Goal: Task Accomplishment & Management: Manage account settings

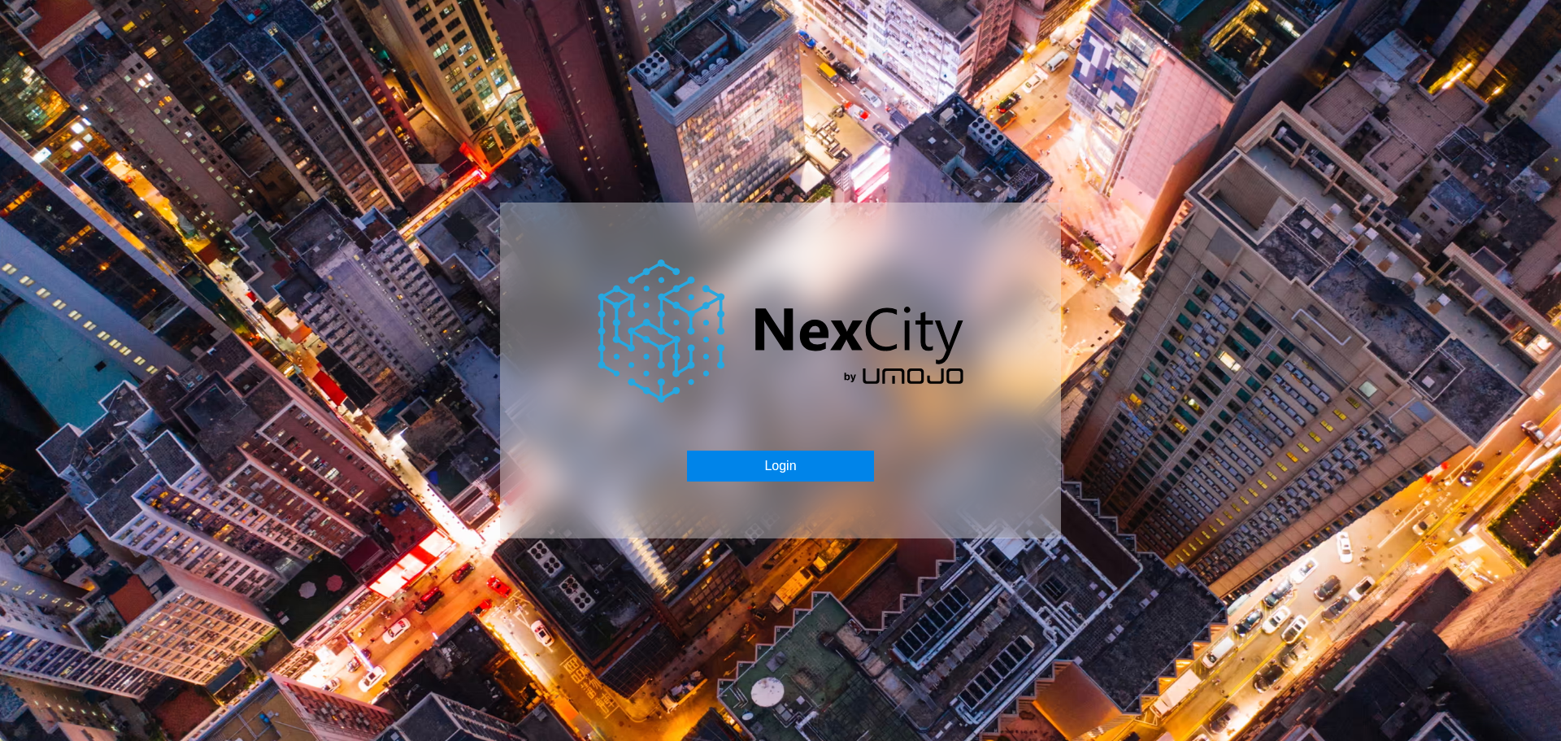
click at [784, 463] on button "Login" at bounding box center [780, 465] width 186 height 31
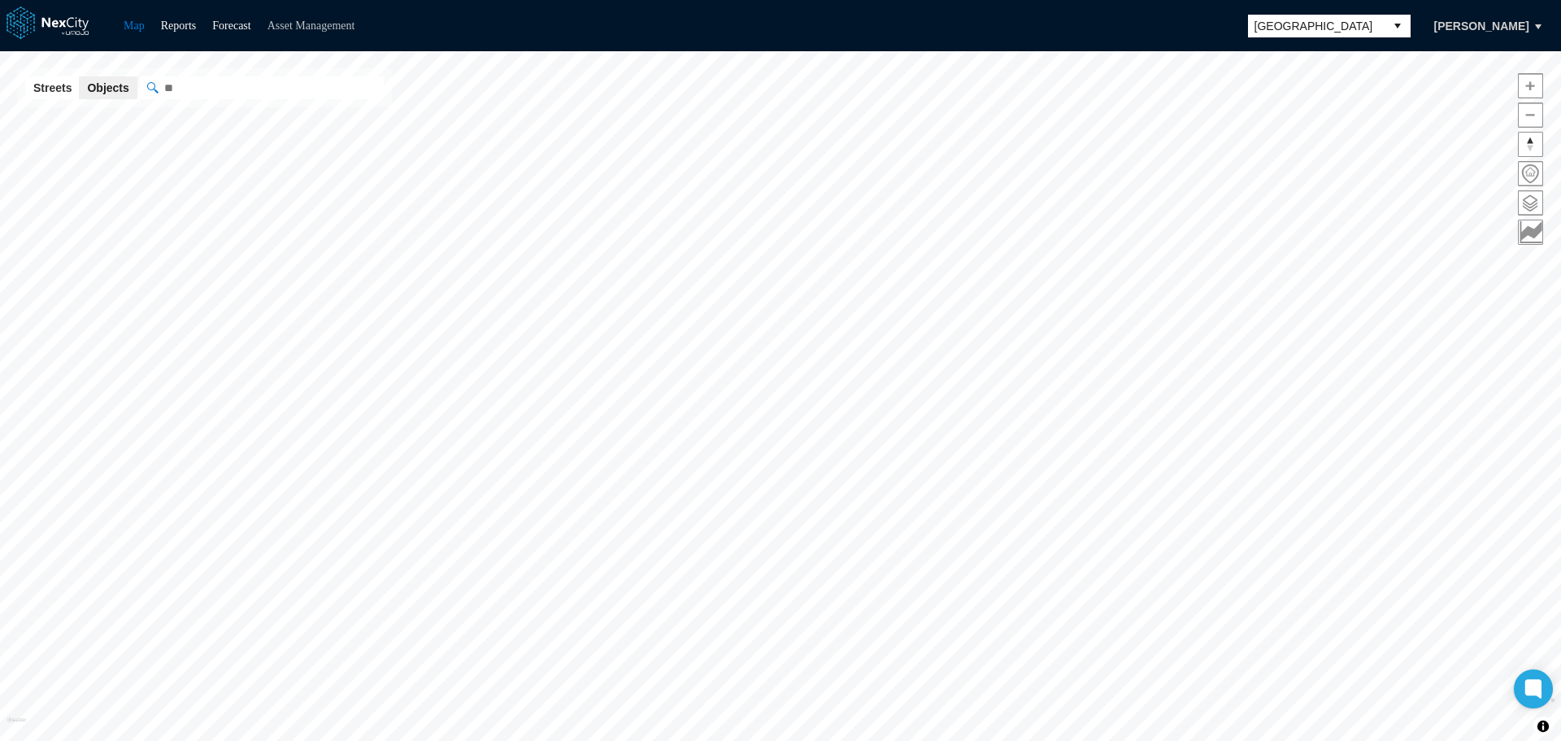
click at [324, 32] on link "Asset Management" at bounding box center [311, 26] width 88 height 12
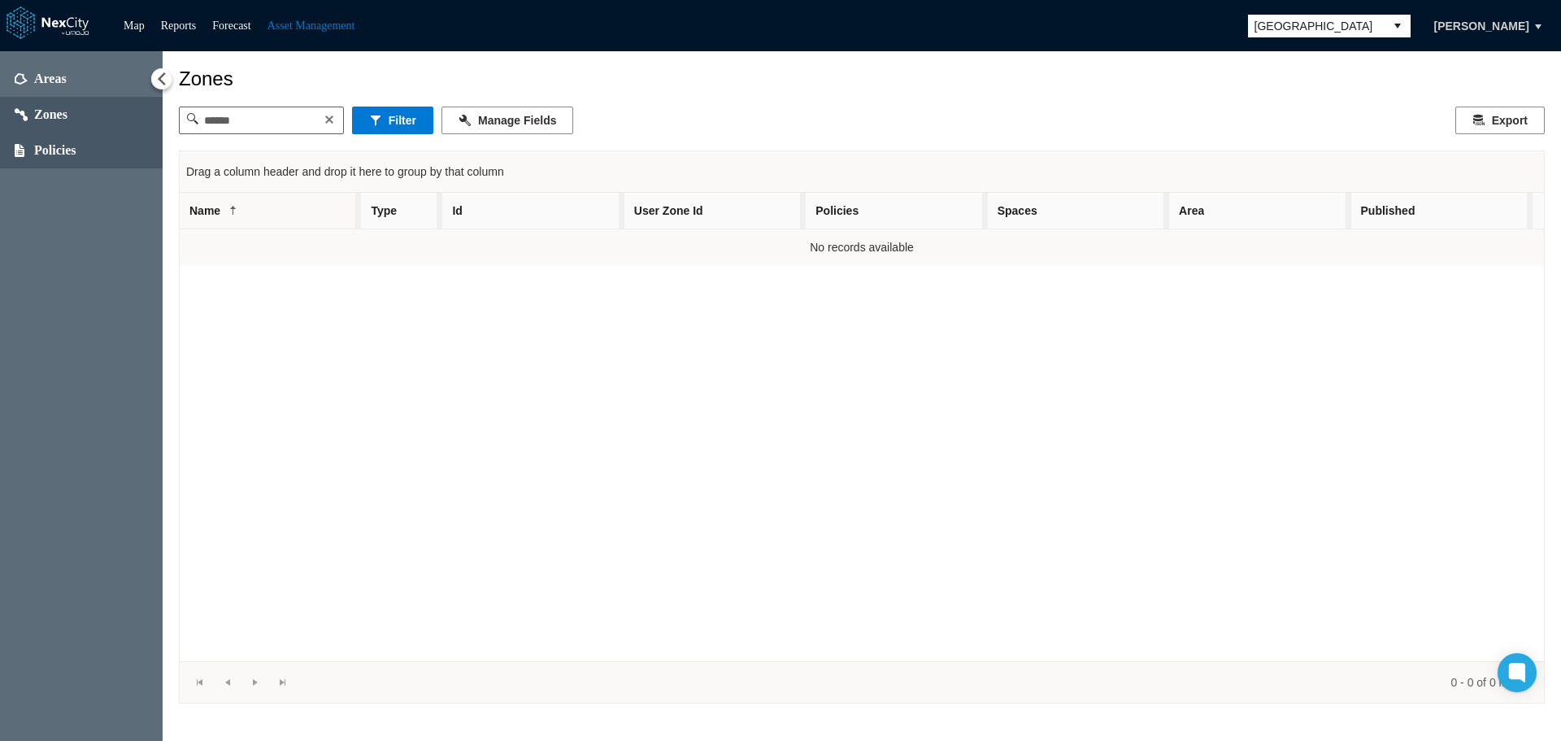
click at [63, 154] on span "Policies" at bounding box center [55, 150] width 42 height 16
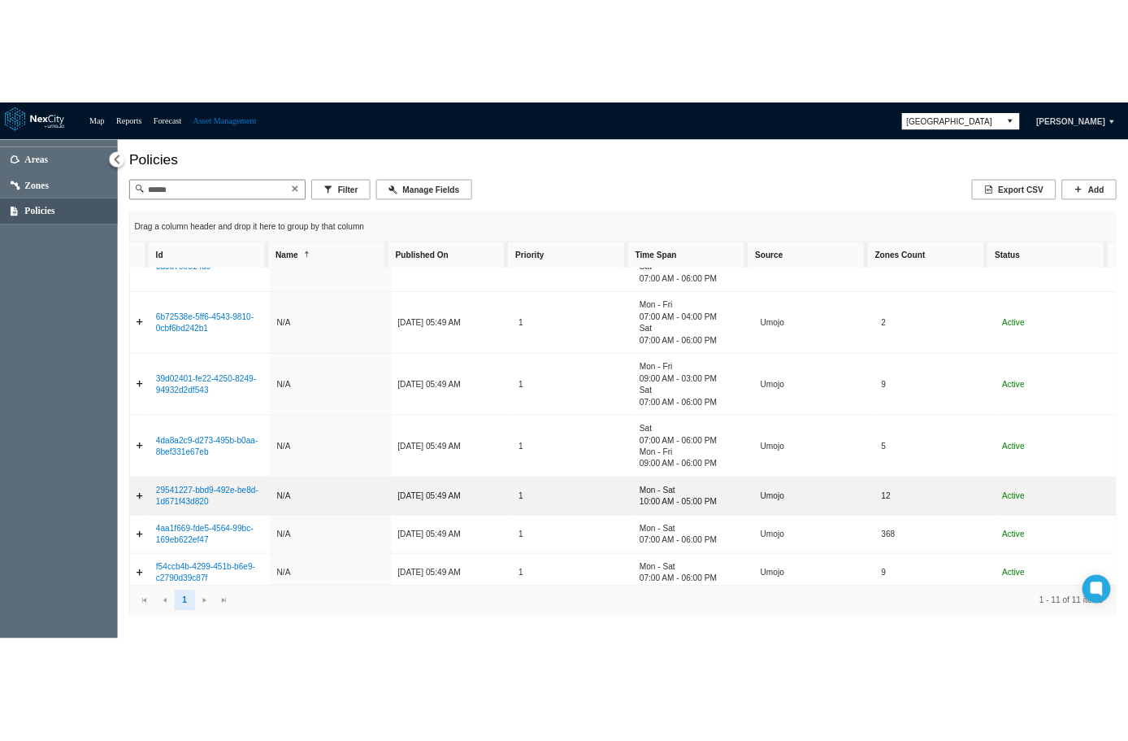
scroll to position [341, 0]
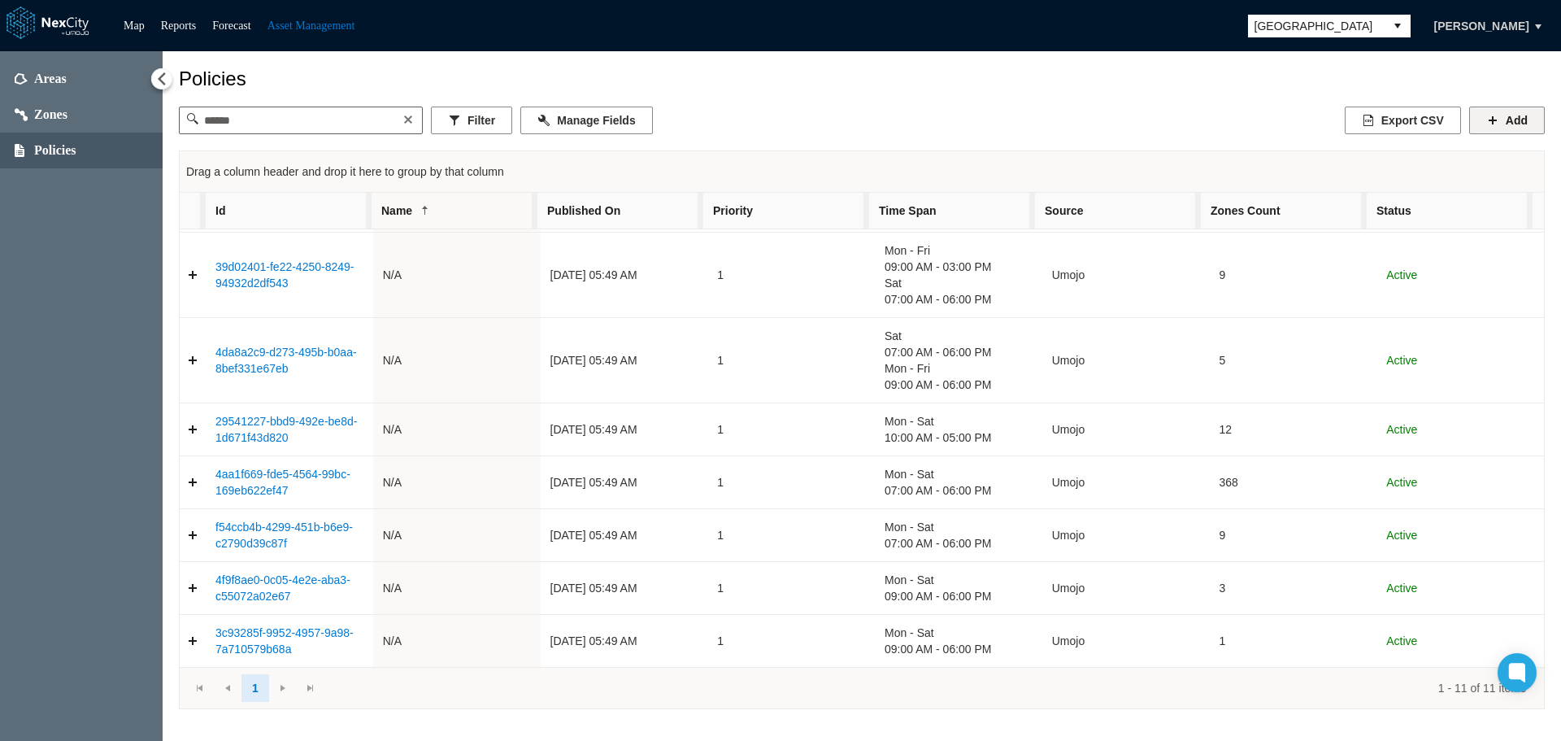
click at [1511, 127] on button "Add" at bounding box center [1507, 120] width 76 height 28
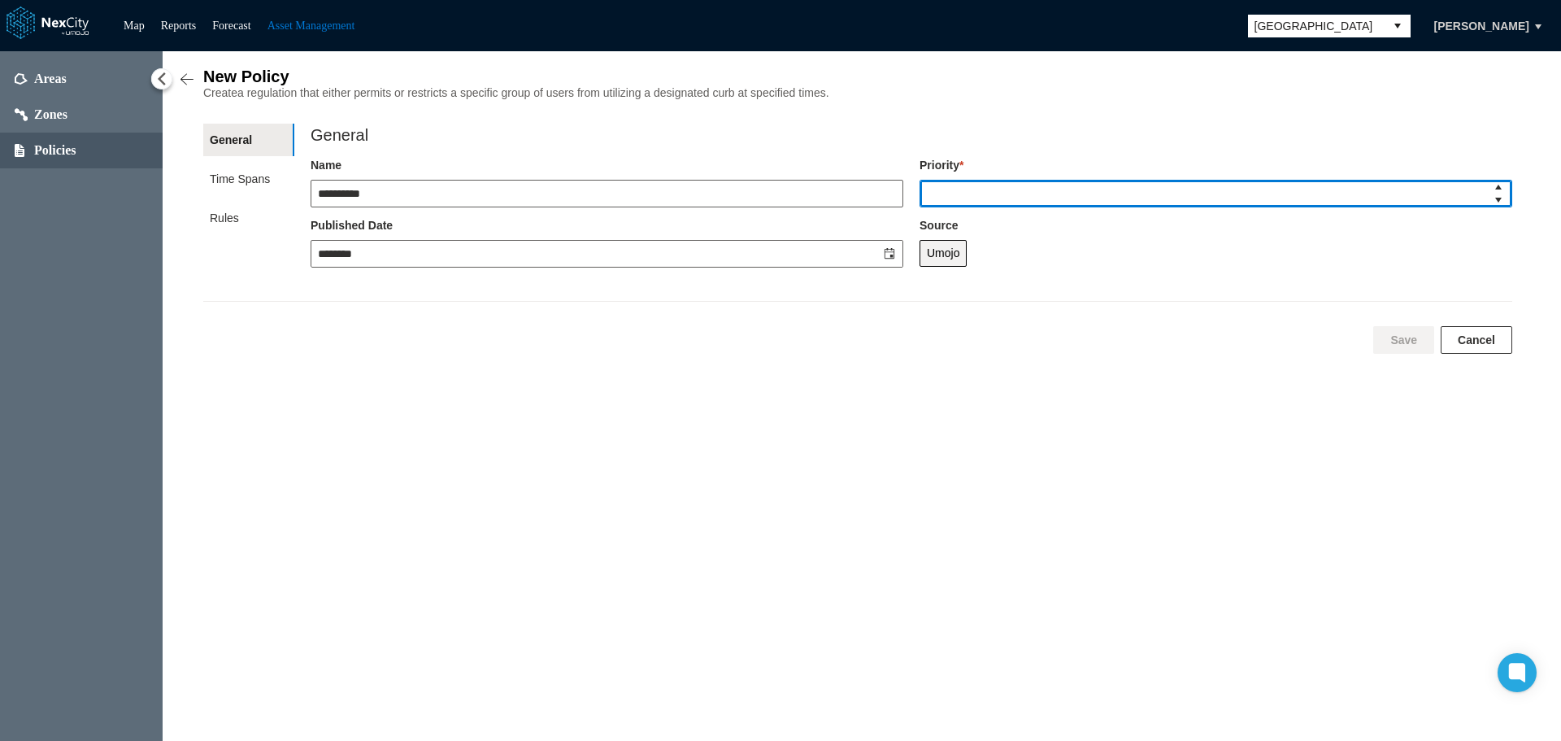
click at [1006, 204] on input "tel" at bounding box center [1202, 193] width 565 height 26
type input "******"
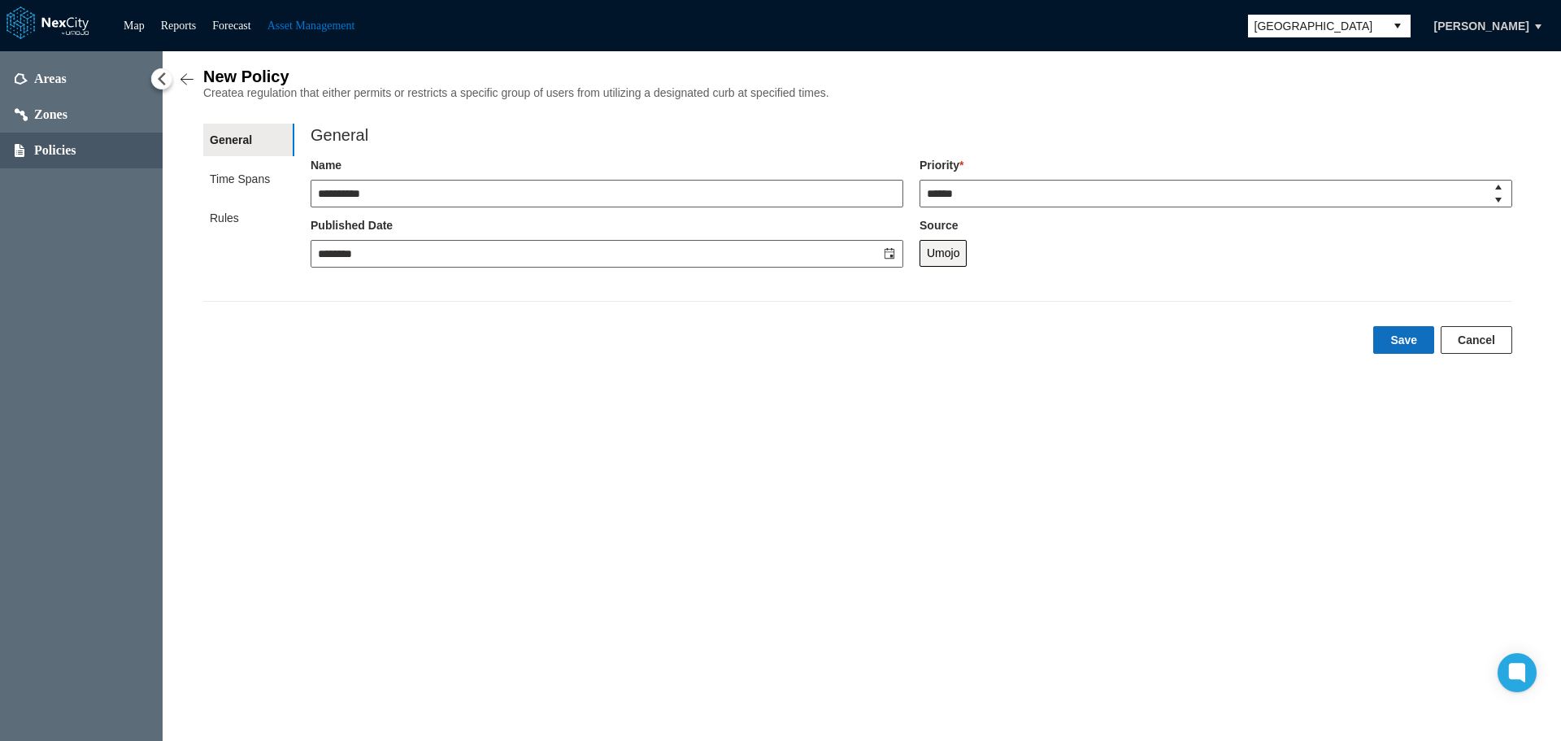
click at [1411, 346] on button "Save" at bounding box center [1403, 340] width 61 height 28
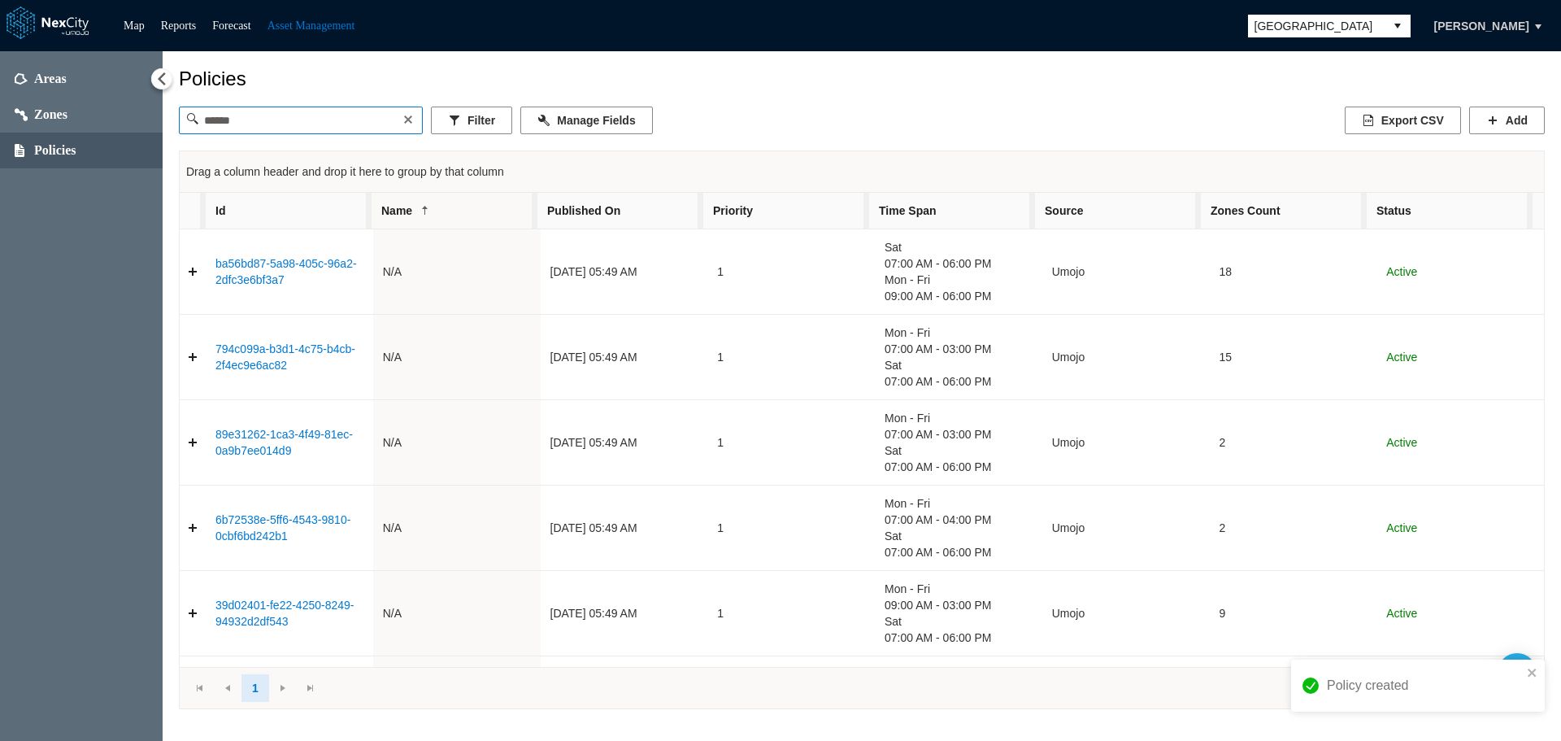
click at [298, 119] on input at bounding box center [301, 120] width 206 height 26
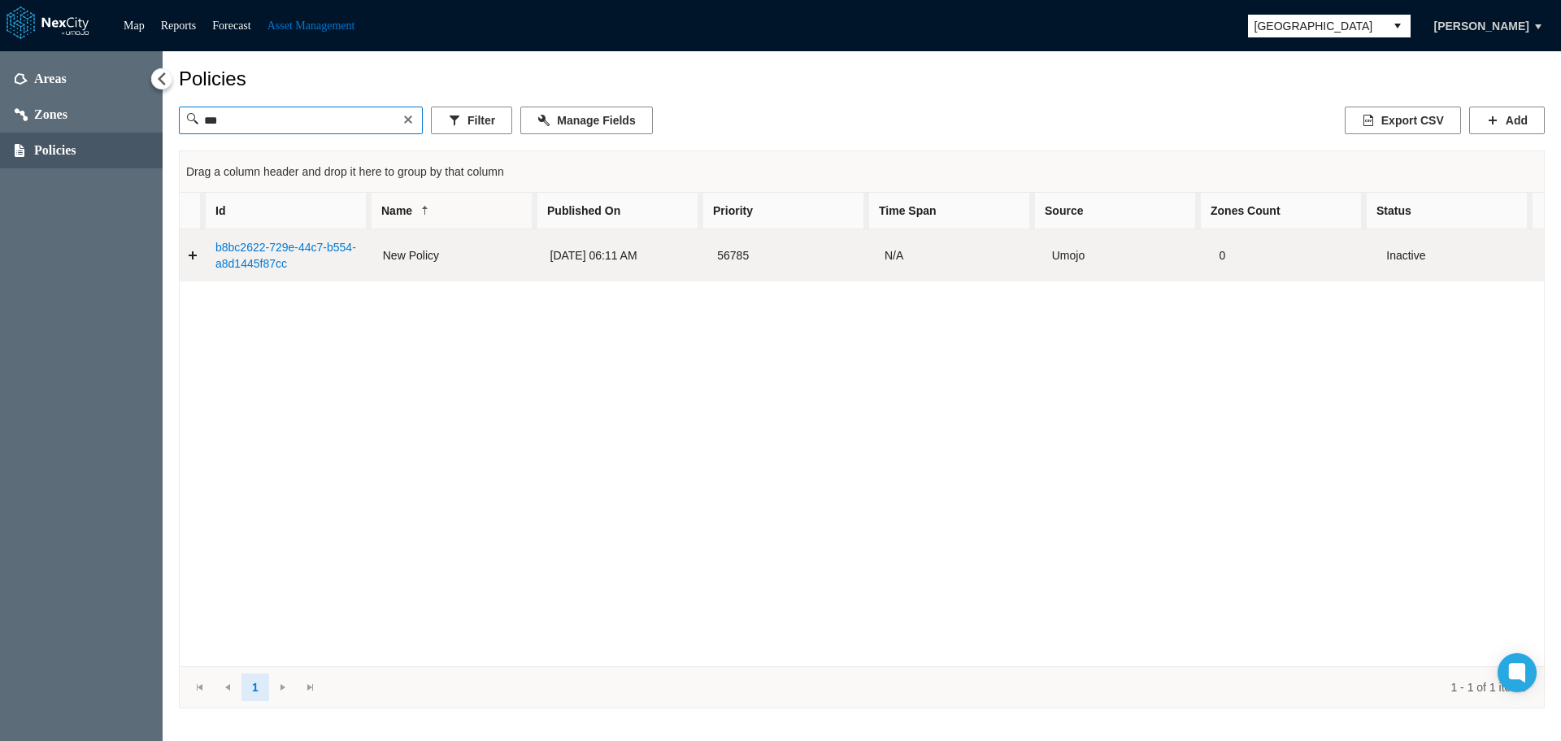
type input "***"
click at [254, 259] on link "b8bc2622-729e-44c7-b554-a8d1445f87cc" at bounding box center [285, 255] width 141 height 29
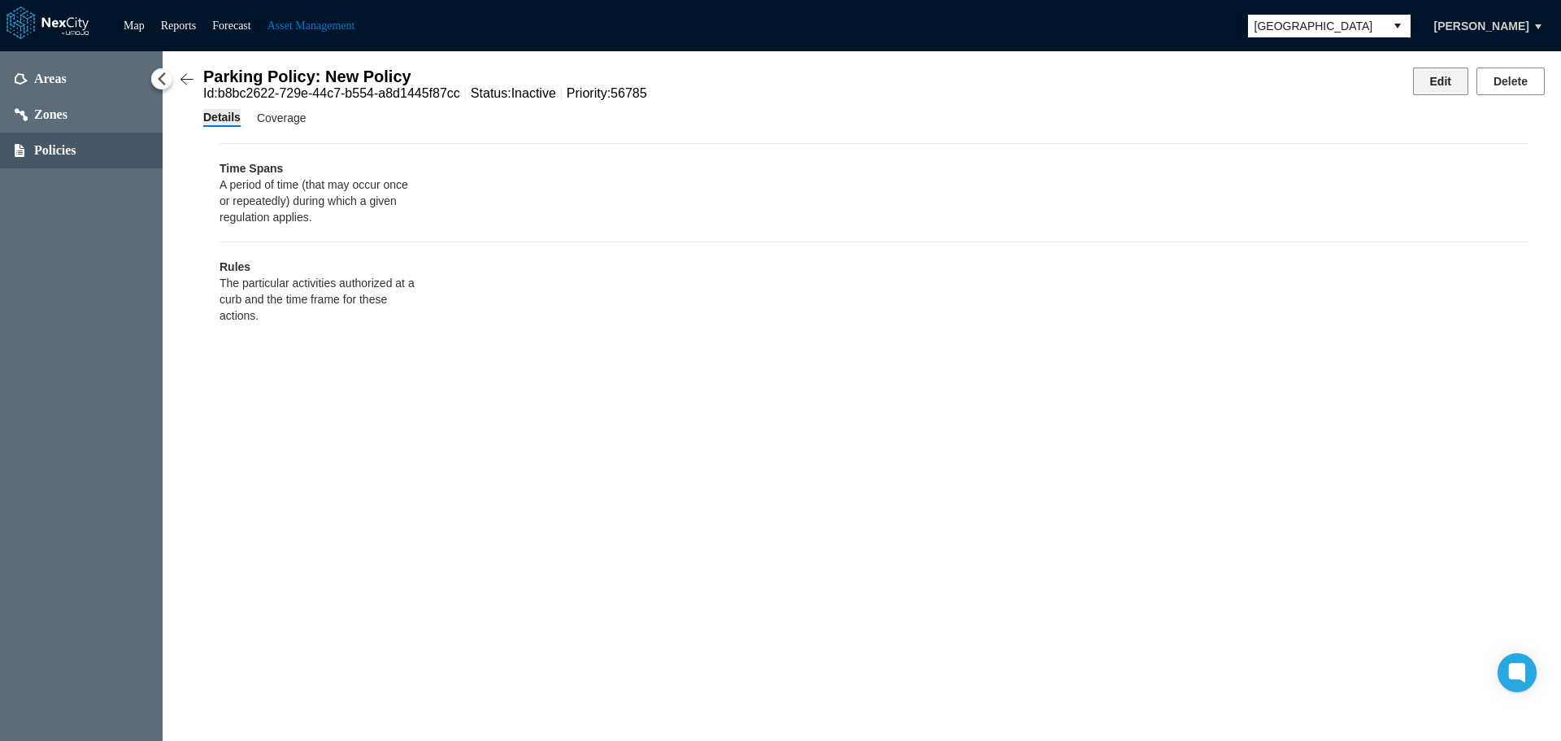
click at [1444, 82] on button "Edit" at bounding box center [1440, 81] width 55 height 28
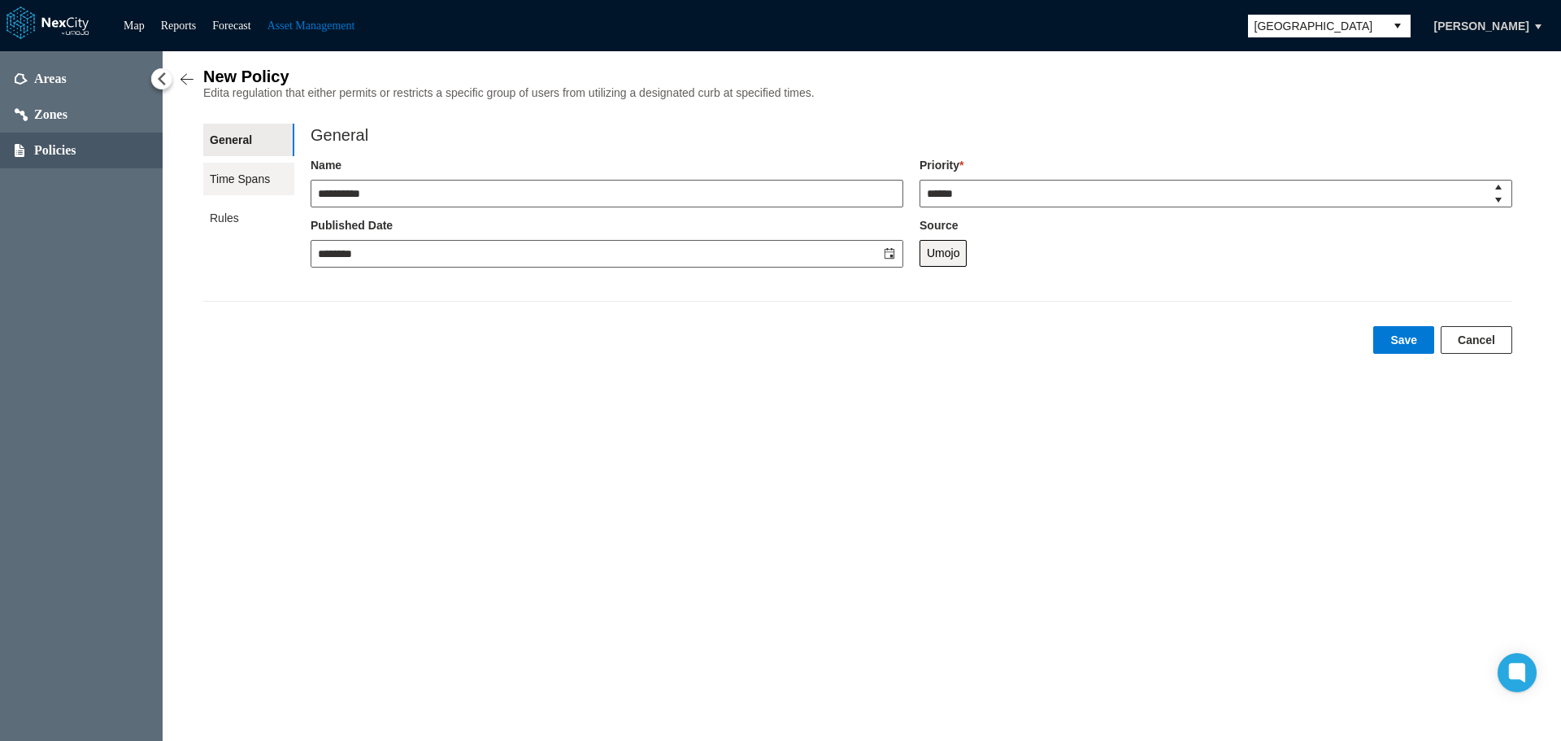
click at [244, 185] on span "Time Spans" at bounding box center [248, 179] width 91 height 33
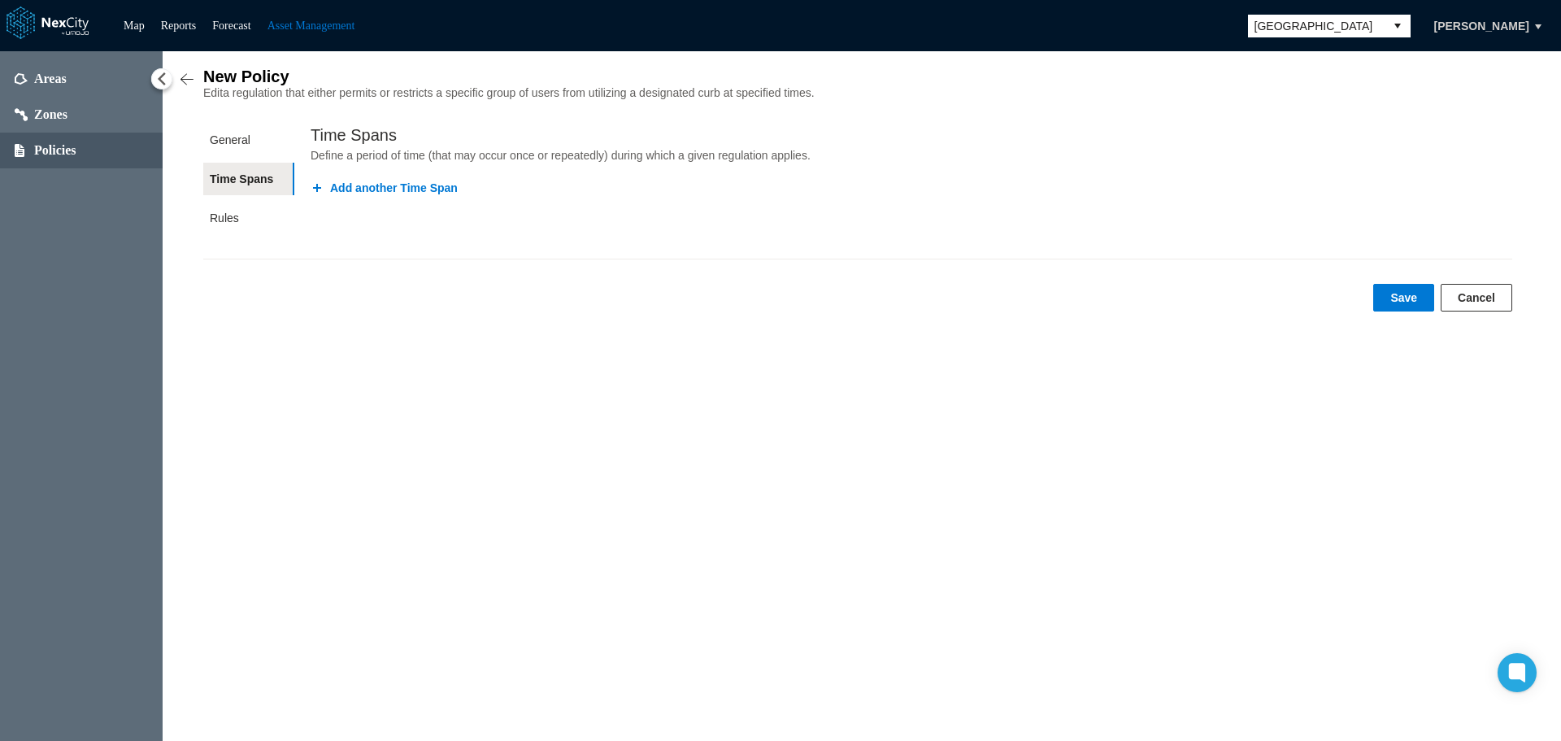
click at [373, 196] on button "Add another Time Span" at bounding box center [384, 188] width 147 height 16
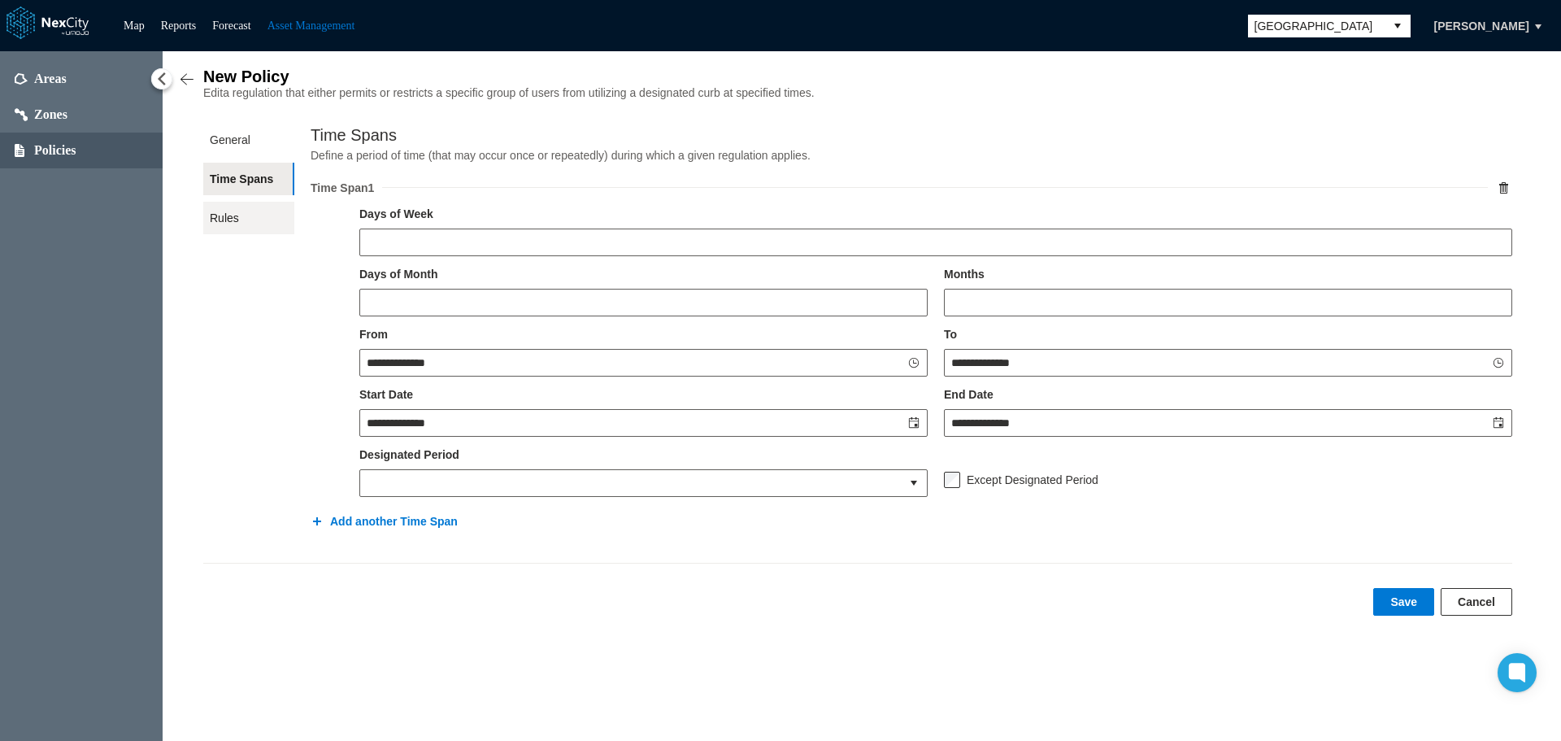
click at [215, 218] on span "Rules" at bounding box center [248, 218] width 91 height 33
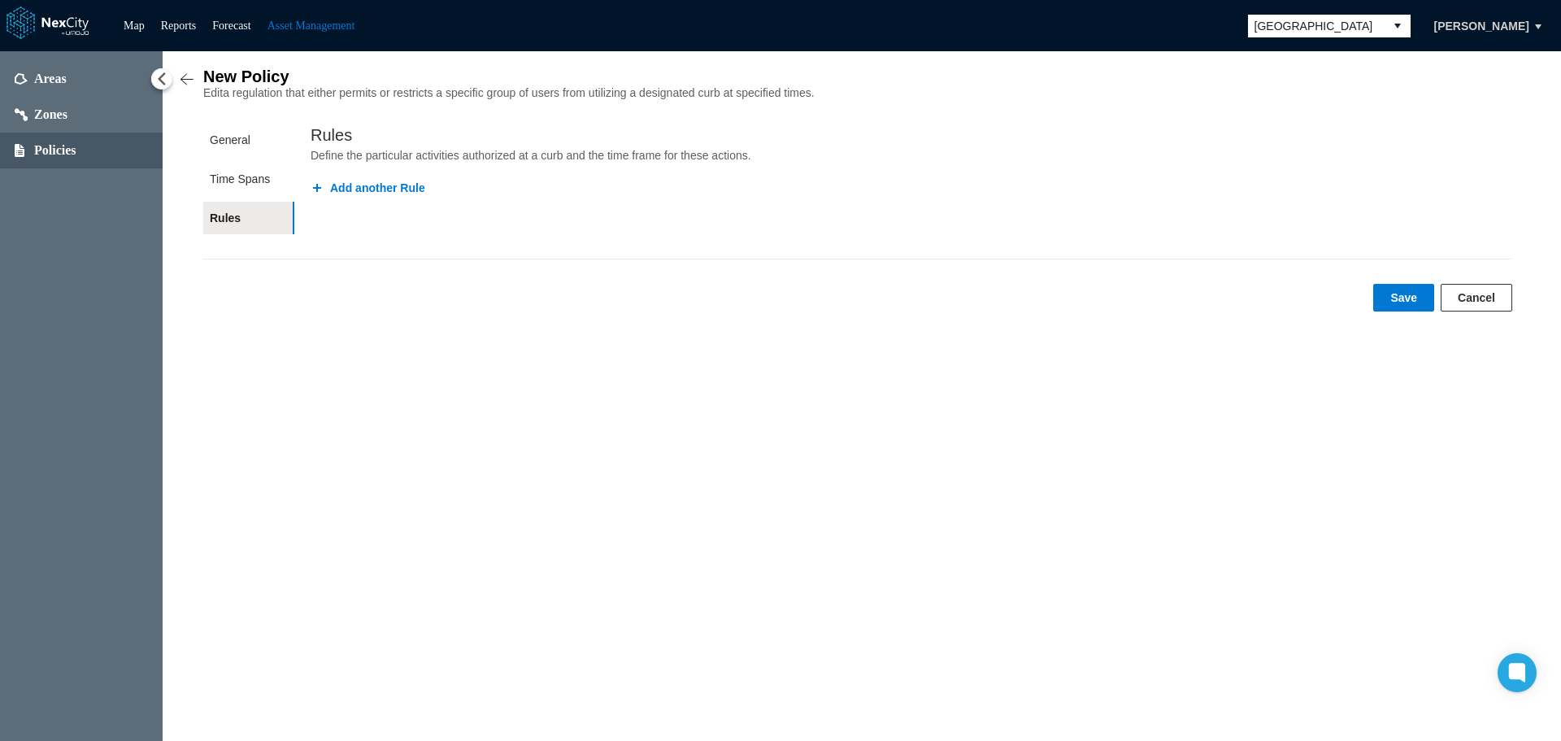
click at [354, 192] on button "Add another Rule" at bounding box center [368, 188] width 115 height 16
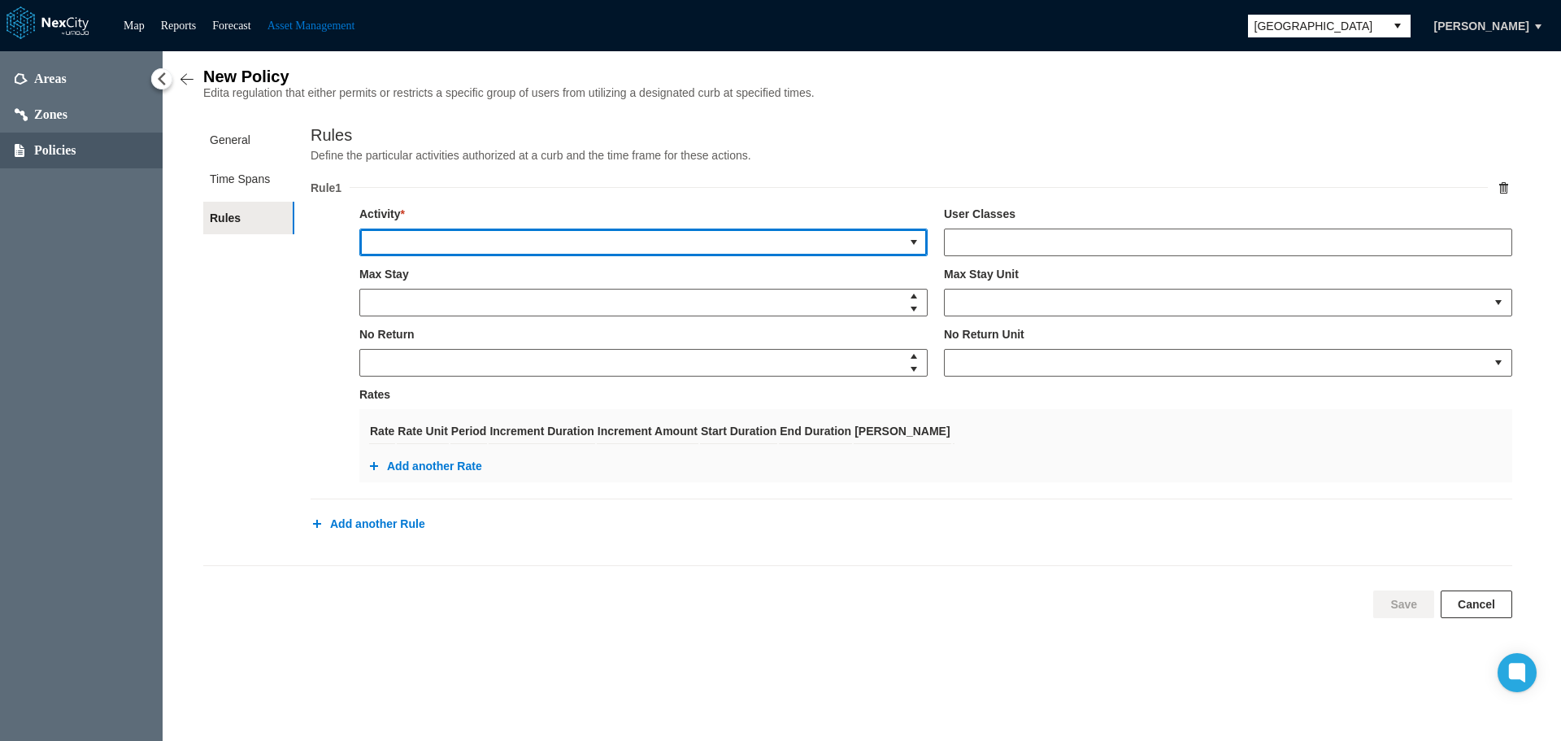
click at [915, 247] on button "select" at bounding box center [914, 242] width 26 height 26
click at [545, 306] on li "No Loading" at bounding box center [643, 304] width 568 height 29
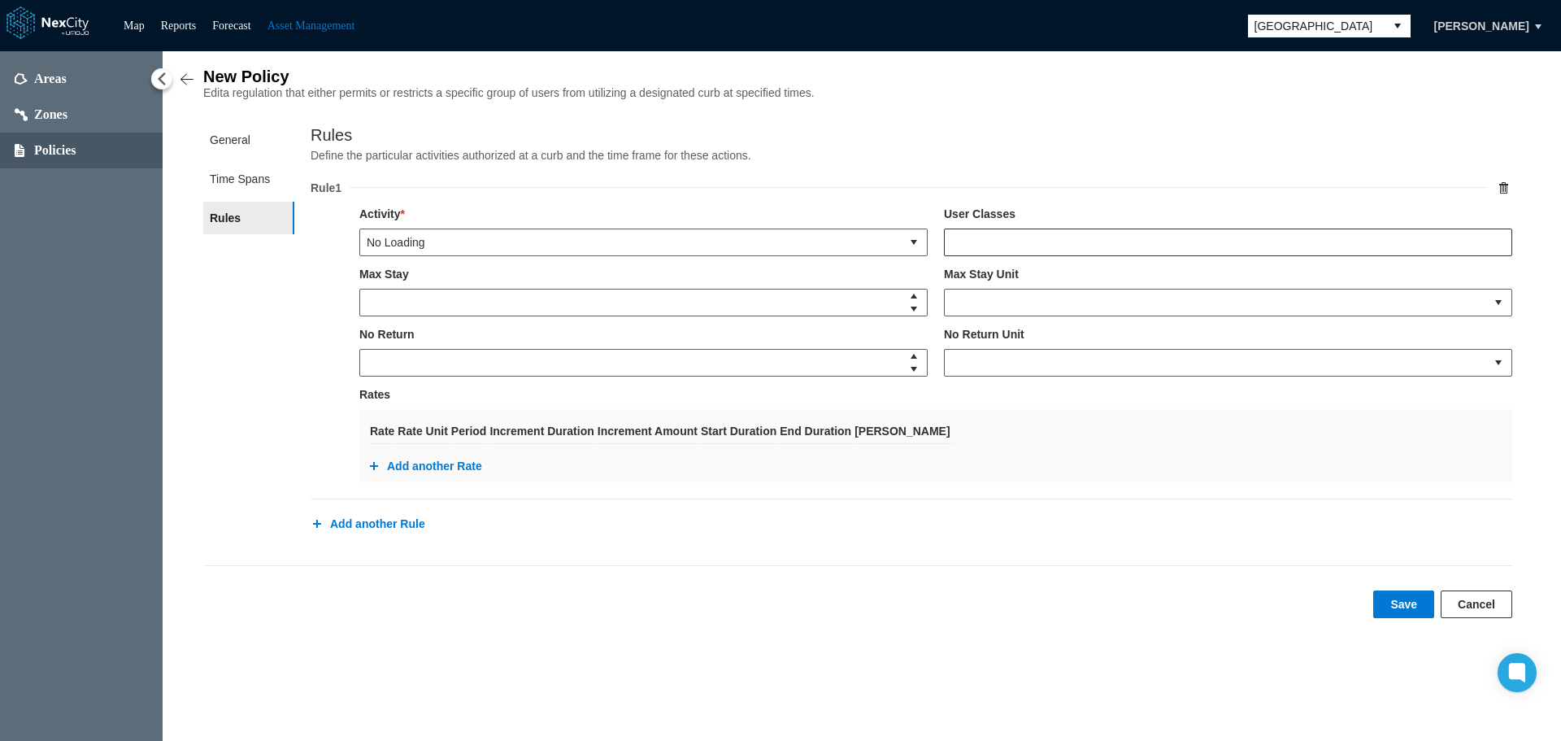
click at [1000, 246] on input "text" at bounding box center [1228, 242] width 567 height 26
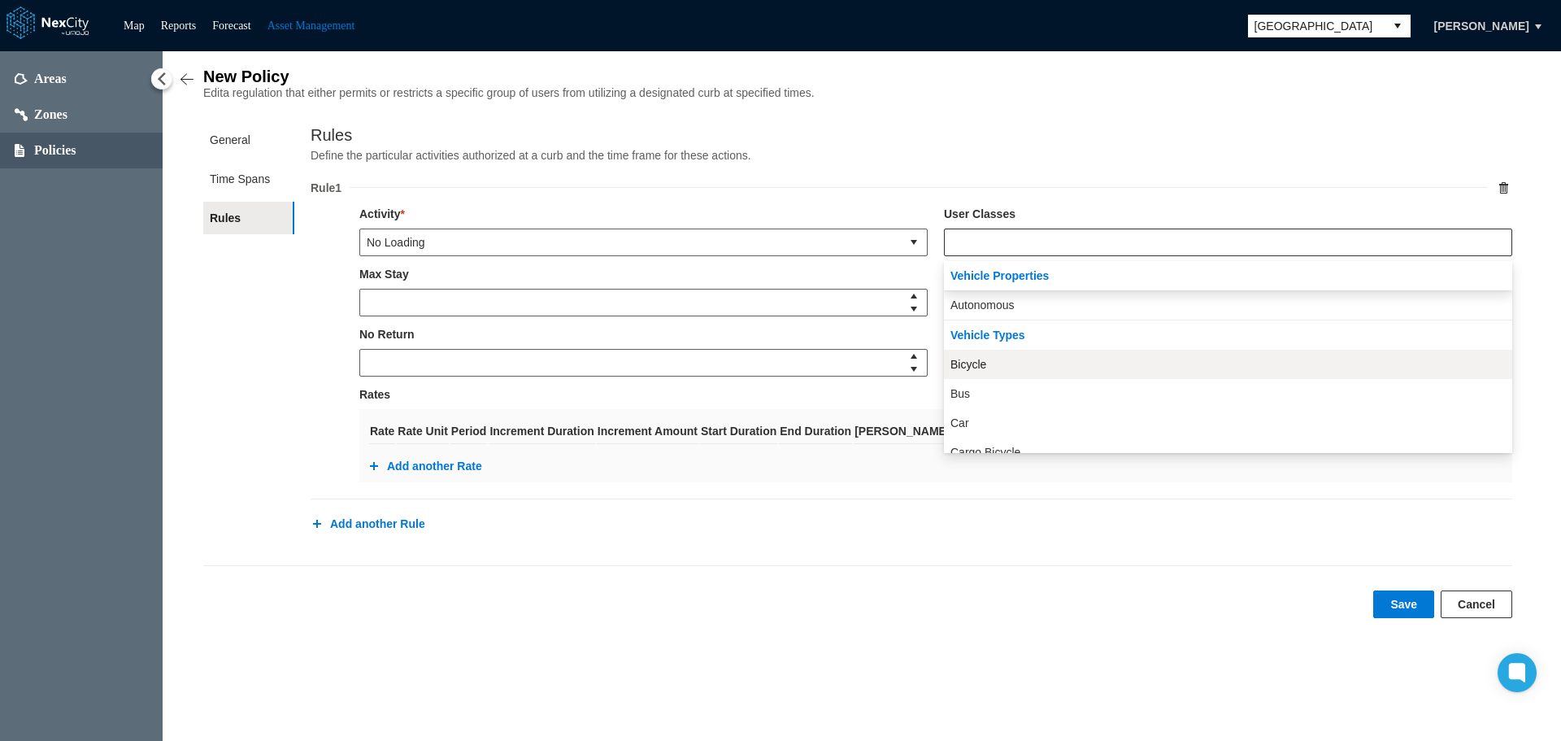
click at [967, 360] on span "Bicycle" at bounding box center [968, 364] width 36 height 16
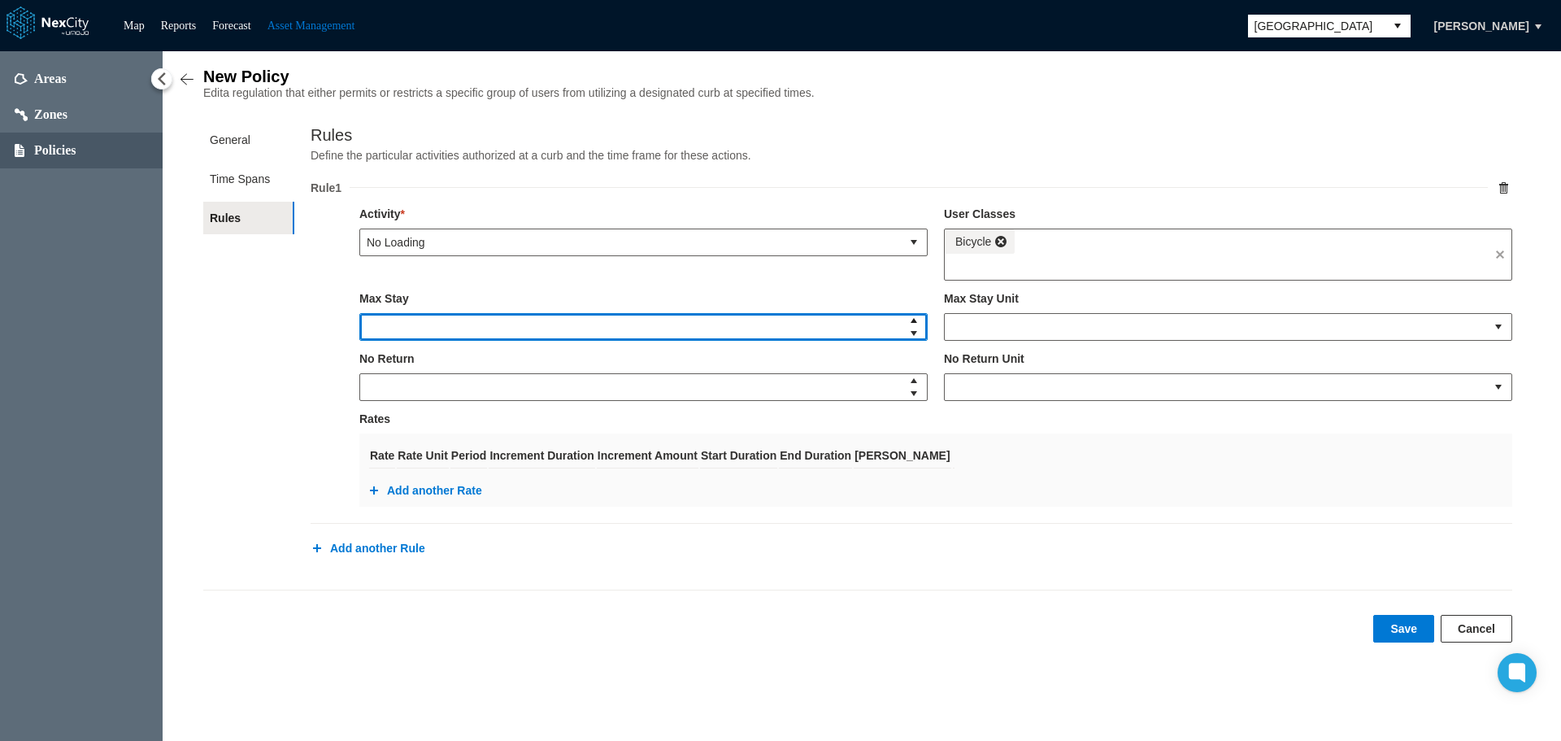
click at [919, 325] on span "Increase value" at bounding box center [913, 320] width 13 height 13
type input "*"
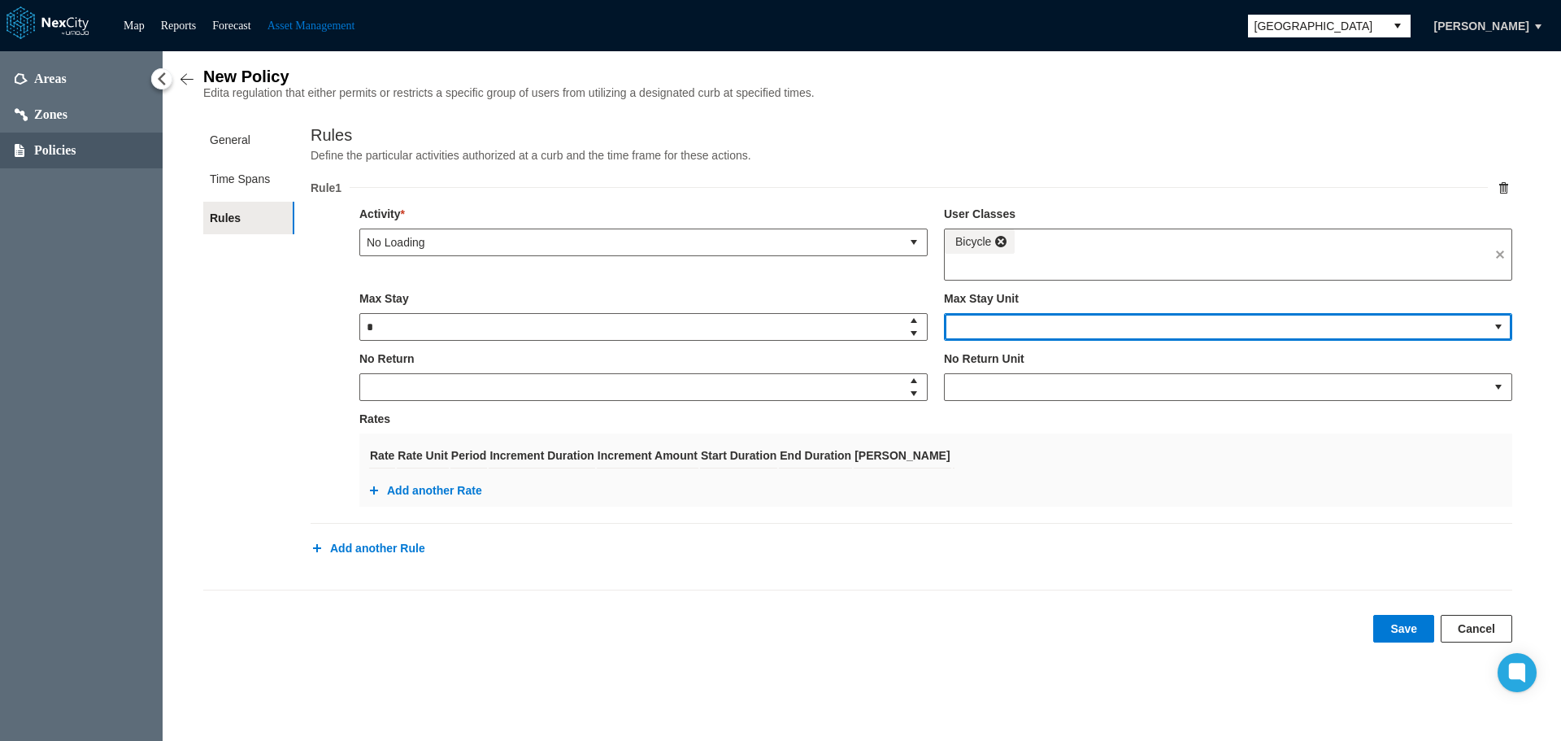
click at [1477, 335] on span at bounding box center [1215, 327] width 528 height 16
click at [990, 389] on li "Second" at bounding box center [1228, 389] width 568 height 29
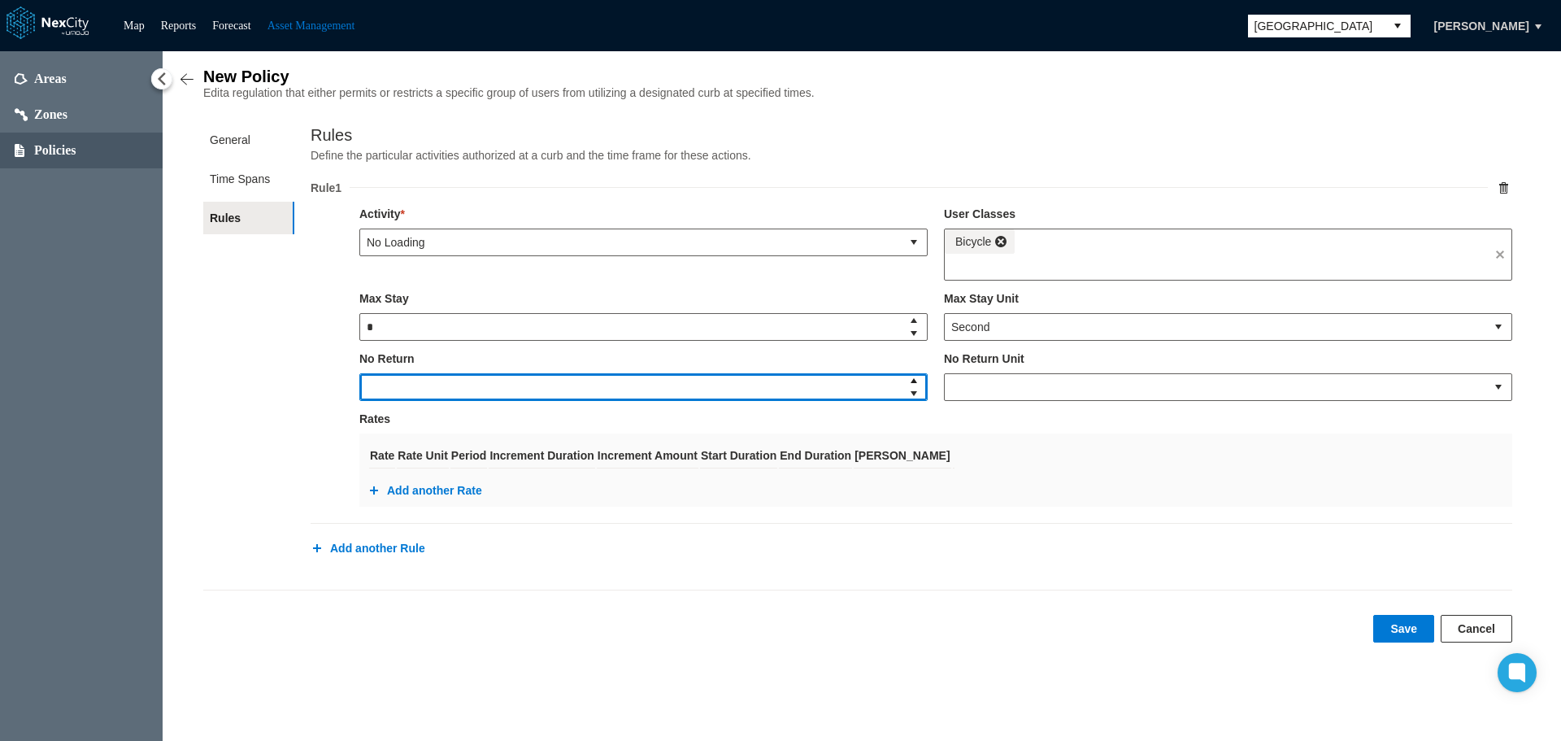
click at [917, 384] on span "Increase value" at bounding box center [913, 380] width 13 height 13
type input "*"
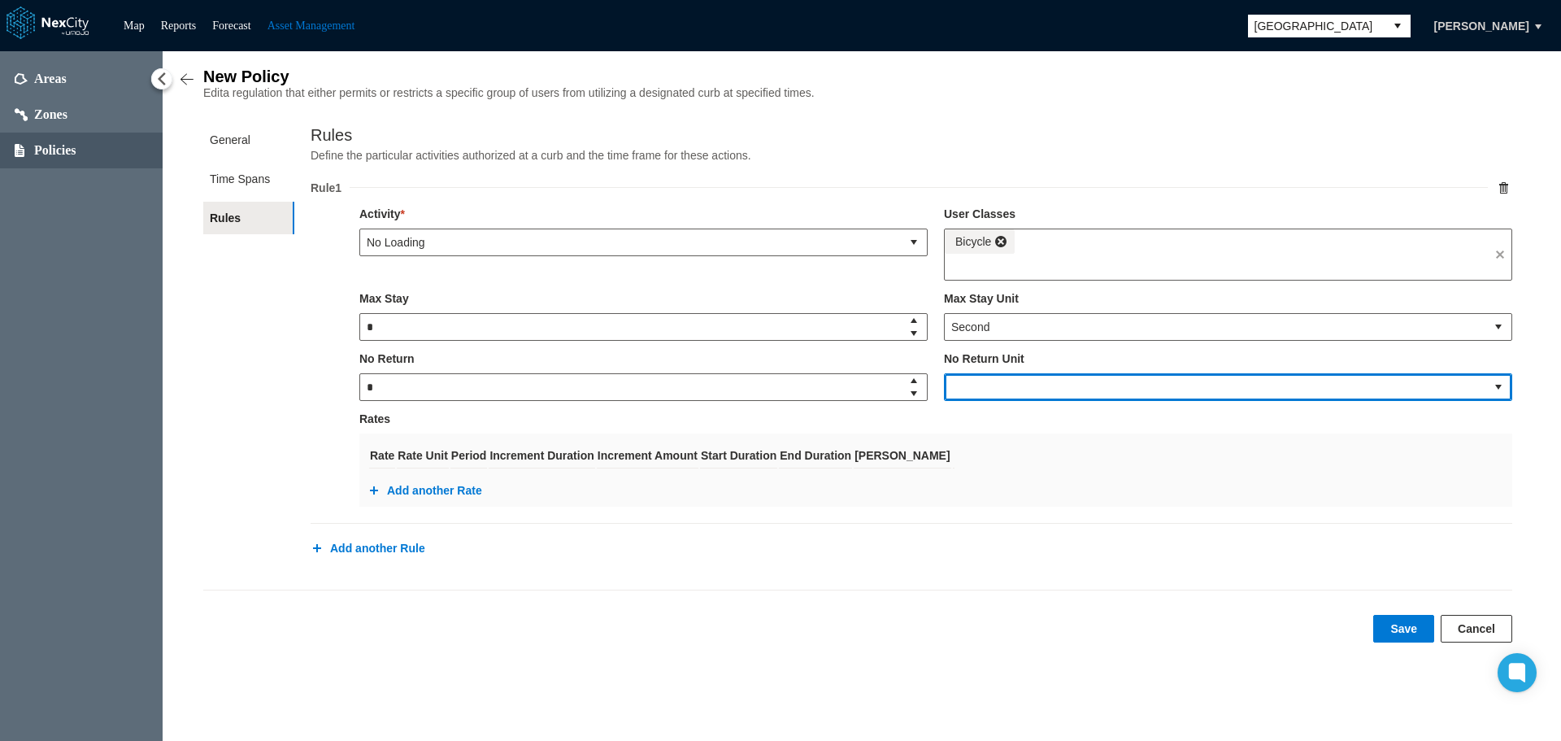
click at [1508, 391] on button "select" at bounding box center [1498, 387] width 26 height 26
click at [1028, 482] on li "Minute" at bounding box center [1228, 478] width 568 height 29
click at [1411, 639] on button "Save" at bounding box center [1403, 629] width 61 height 28
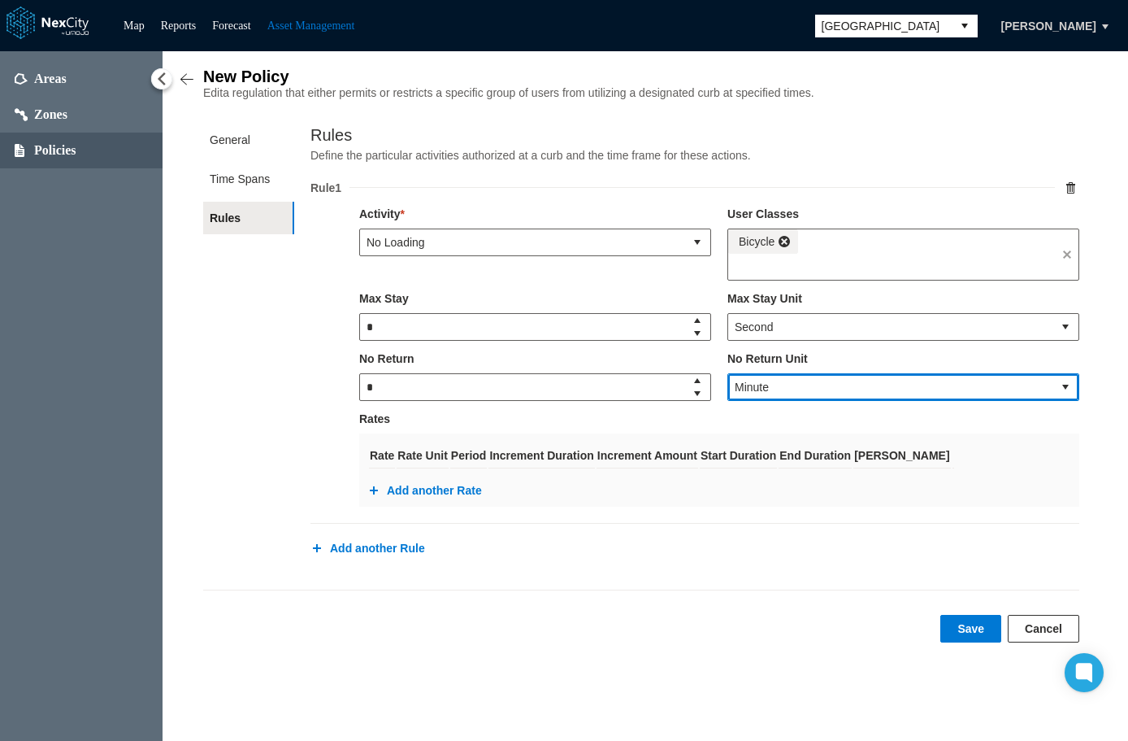
drag, startPoint x: 841, startPoint y: 391, endPoint x: 788, endPoint y: 391, distance: 52.8
click at [788, 391] on span "Minute" at bounding box center [890, 387] width 311 height 16
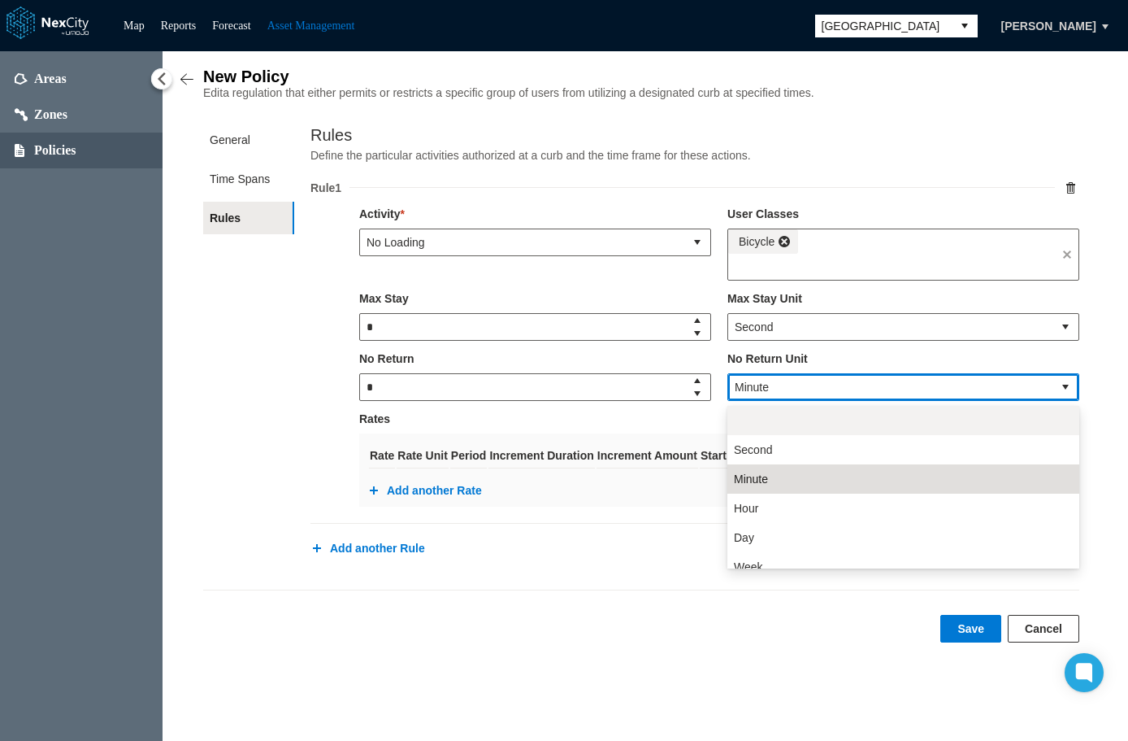
click at [840, 423] on li at bounding box center [904, 420] width 352 height 29
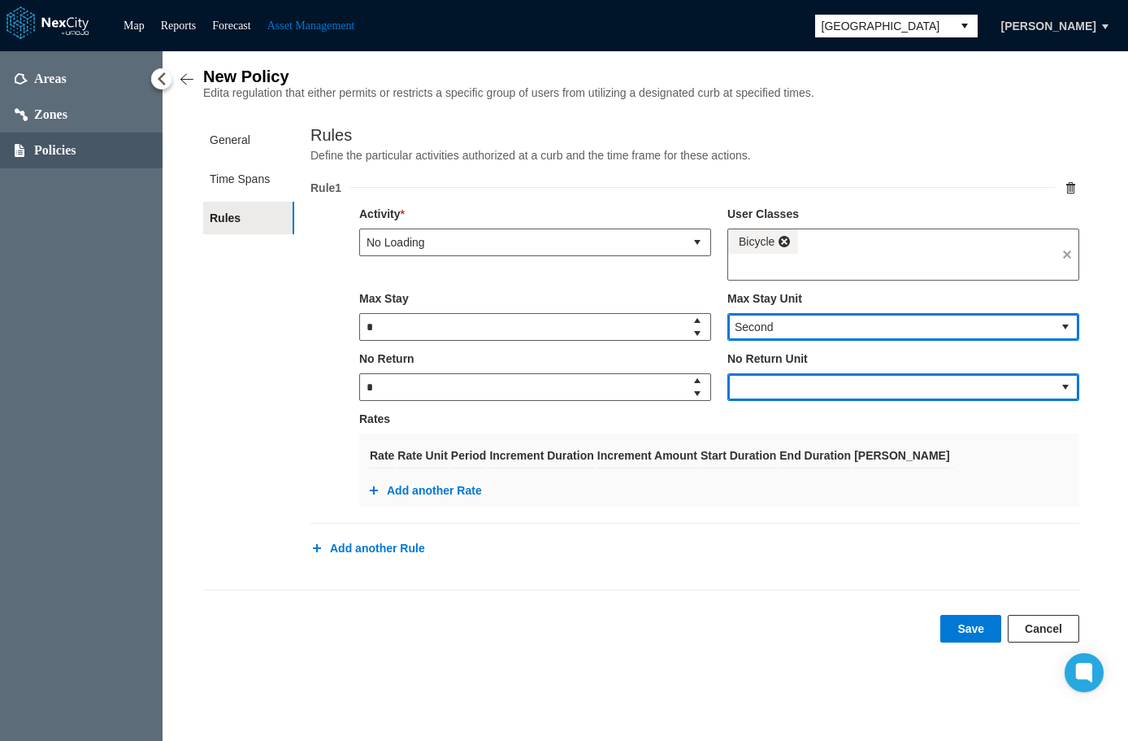
drag, startPoint x: 1067, startPoint y: 322, endPoint x: 1059, endPoint y: 327, distance: 9.5
click at [1067, 323] on button "select" at bounding box center [1066, 327] width 26 height 26
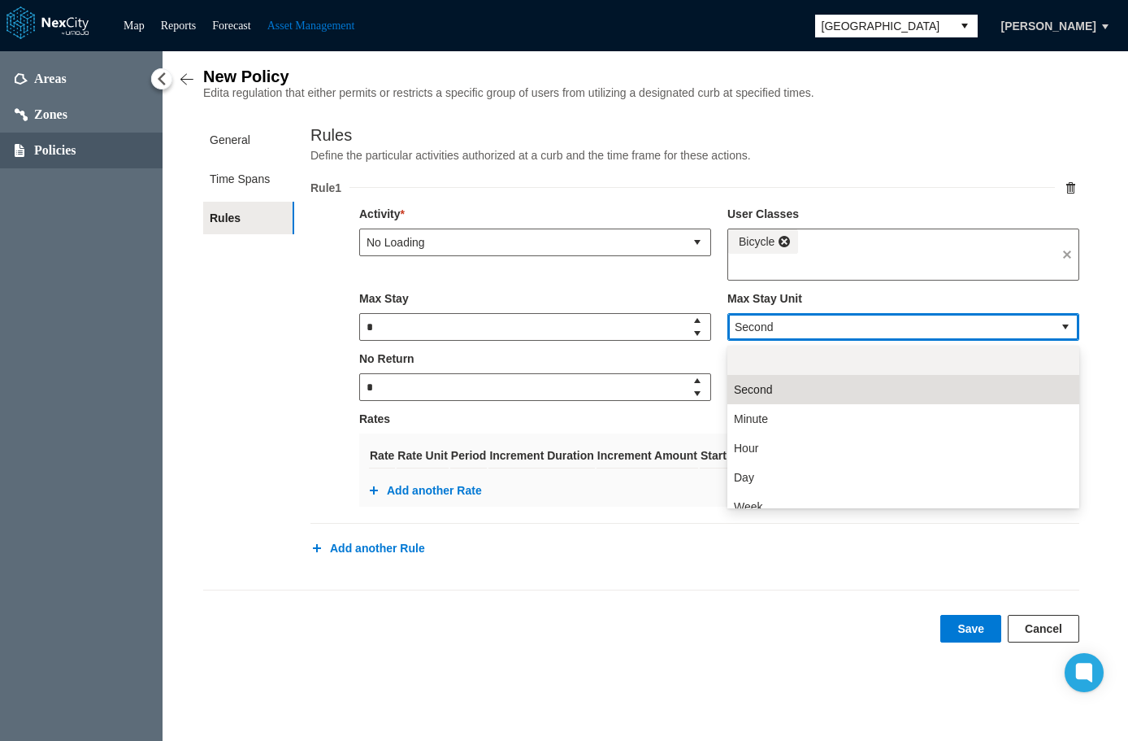
click at [784, 359] on li at bounding box center [904, 360] width 352 height 29
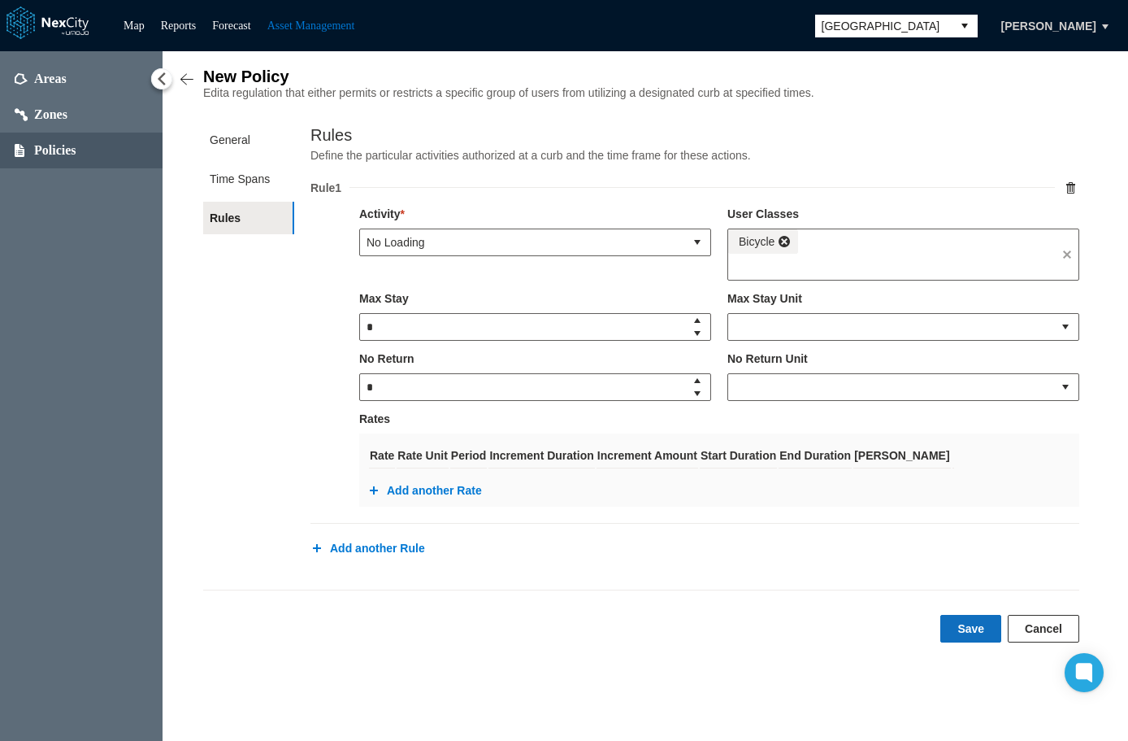
click at [972, 638] on button "Save" at bounding box center [971, 629] width 61 height 28
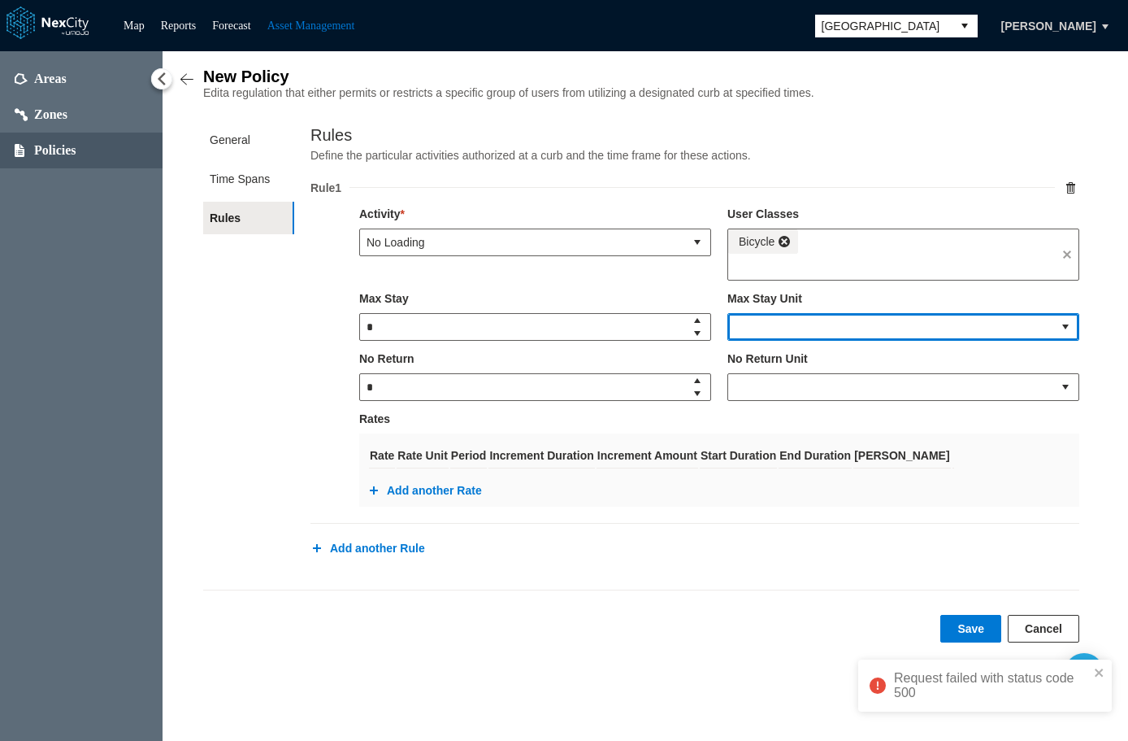
click at [966, 322] on span at bounding box center [890, 327] width 324 height 26
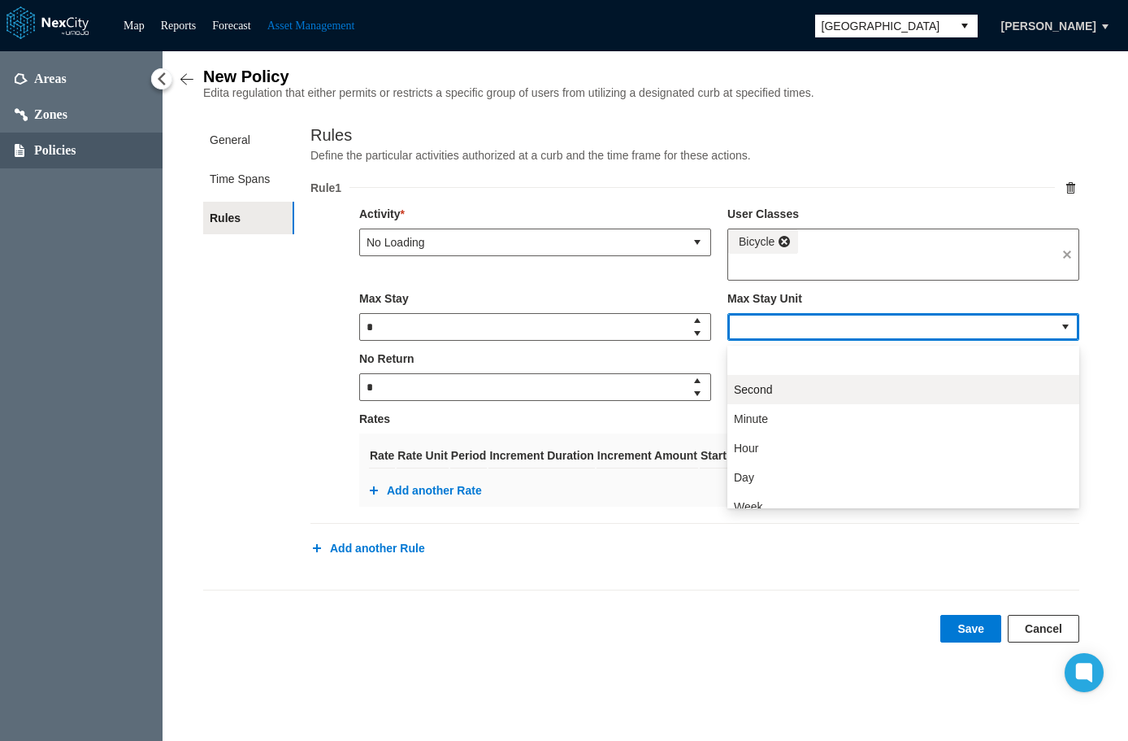
click at [759, 393] on span "Second" at bounding box center [753, 389] width 38 height 16
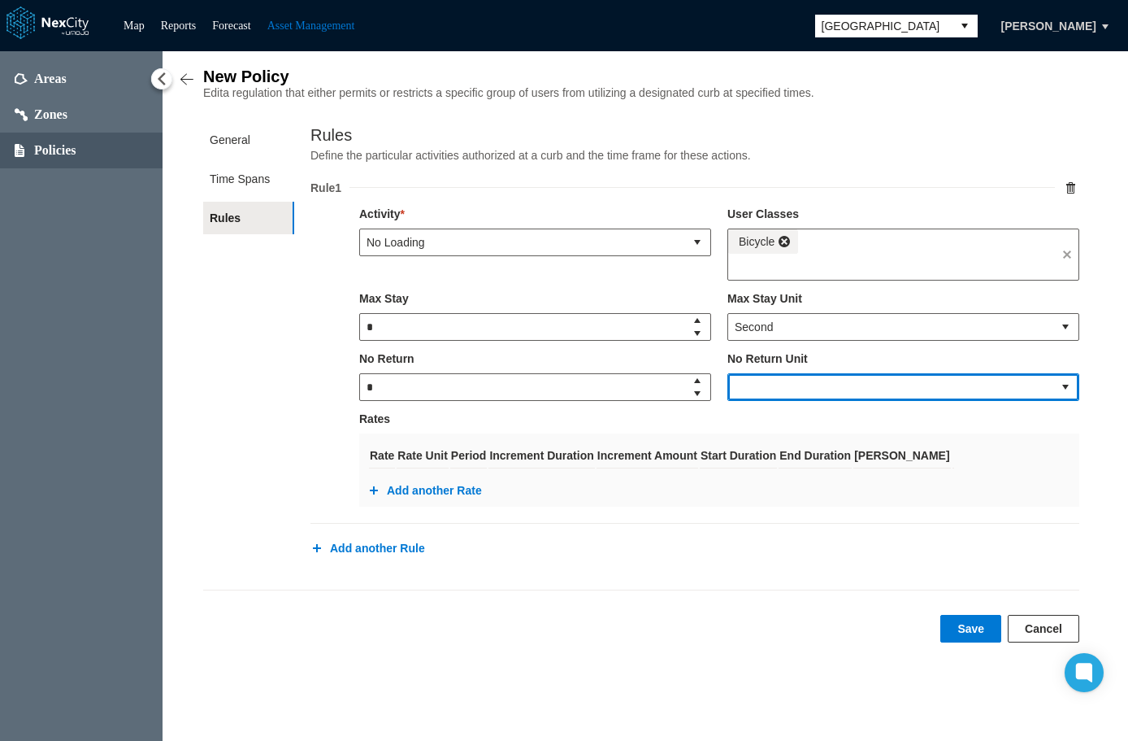
click at [972, 383] on span at bounding box center [890, 387] width 324 height 26
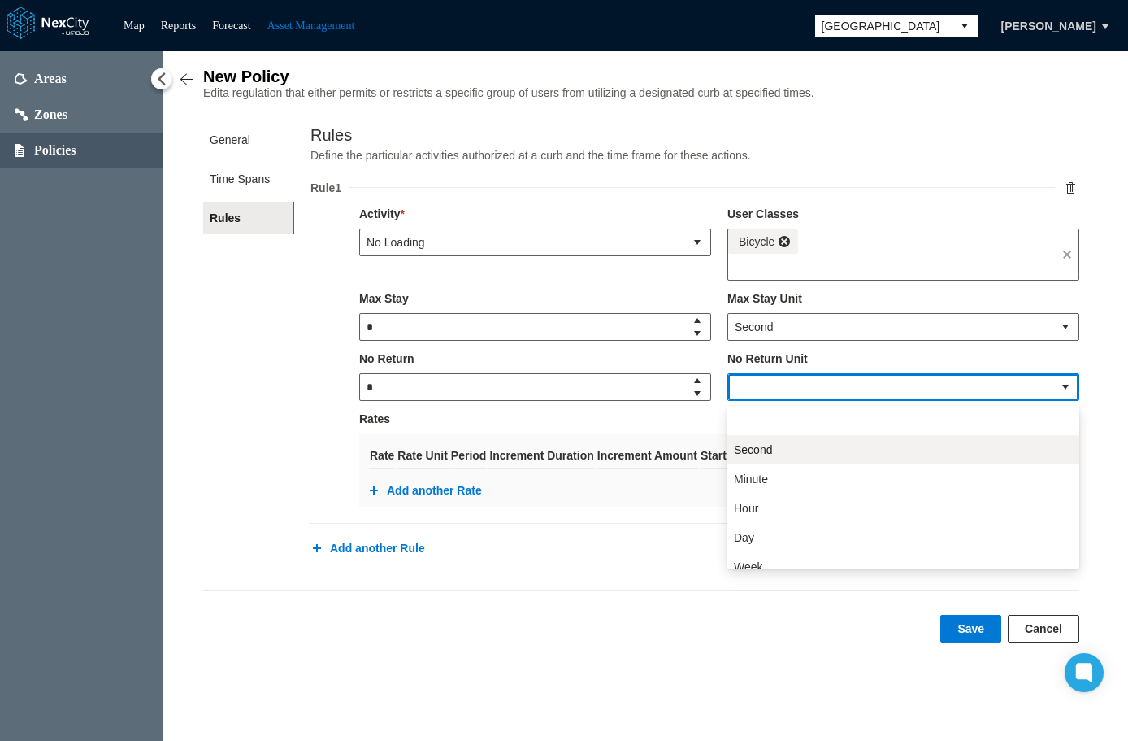
click at [767, 448] on span "Second" at bounding box center [753, 449] width 38 height 16
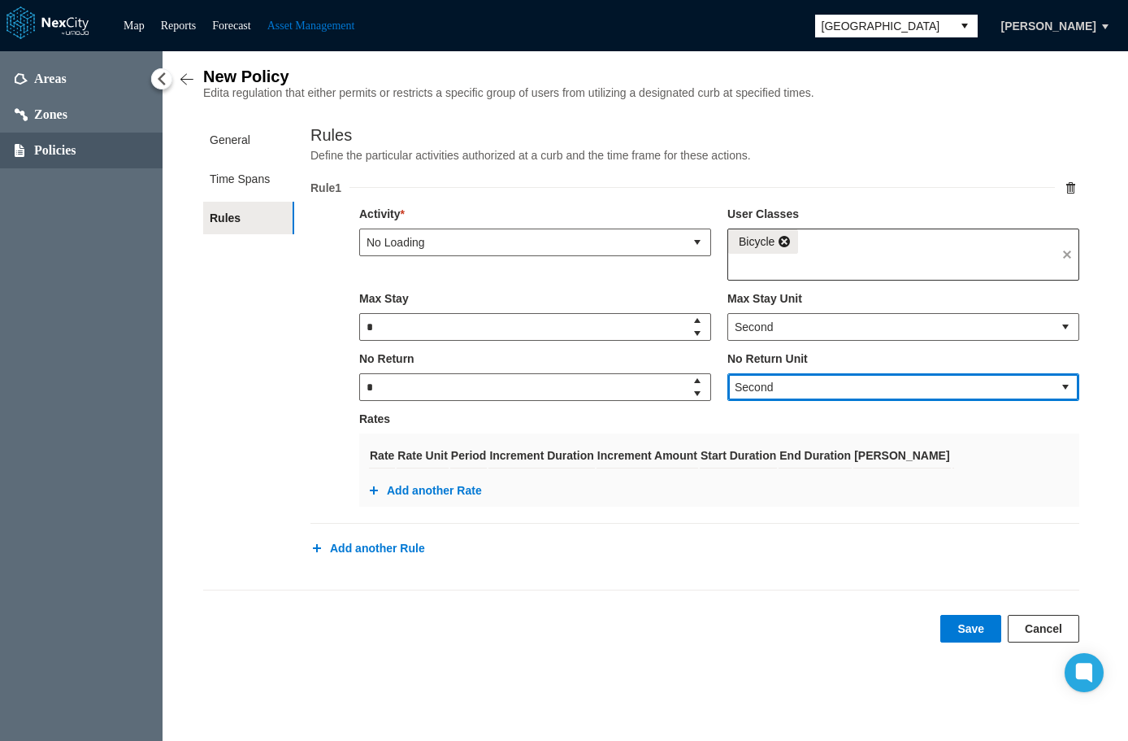
click at [787, 241] on span at bounding box center [784, 241] width 13 height 13
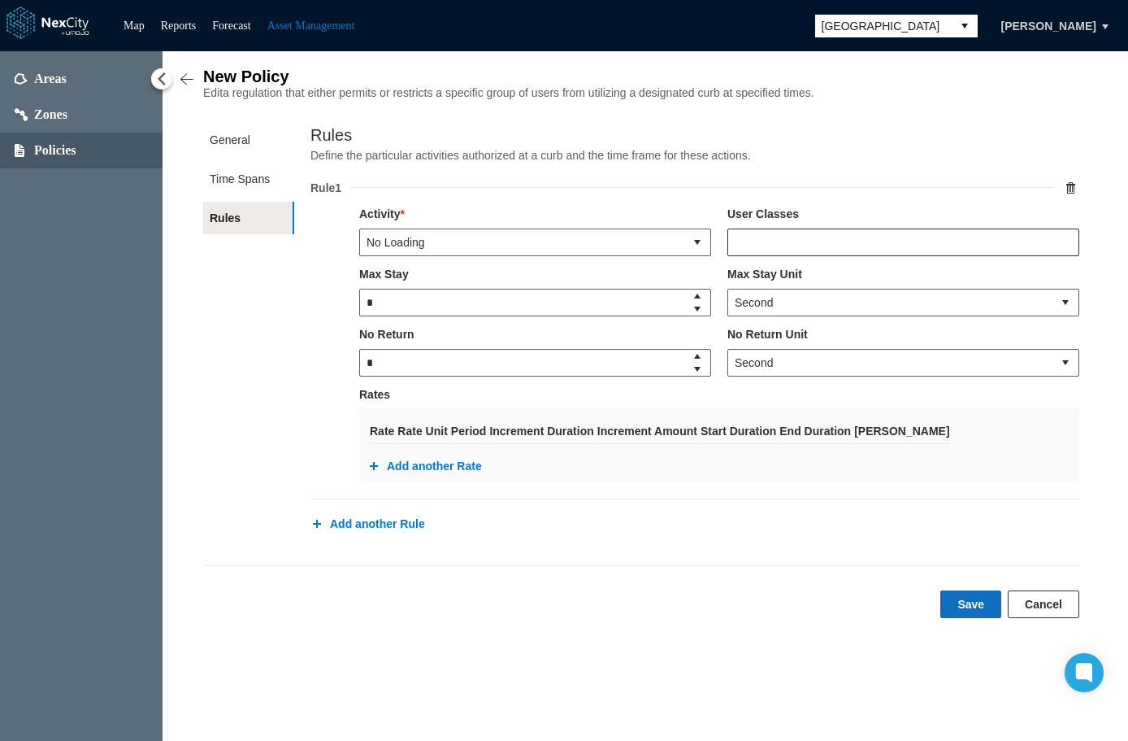
click at [972, 613] on button "Save" at bounding box center [971, 604] width 61 height 28
click at [989, 242] on input "text" at bounding box center [903, 242] width 350 height 26
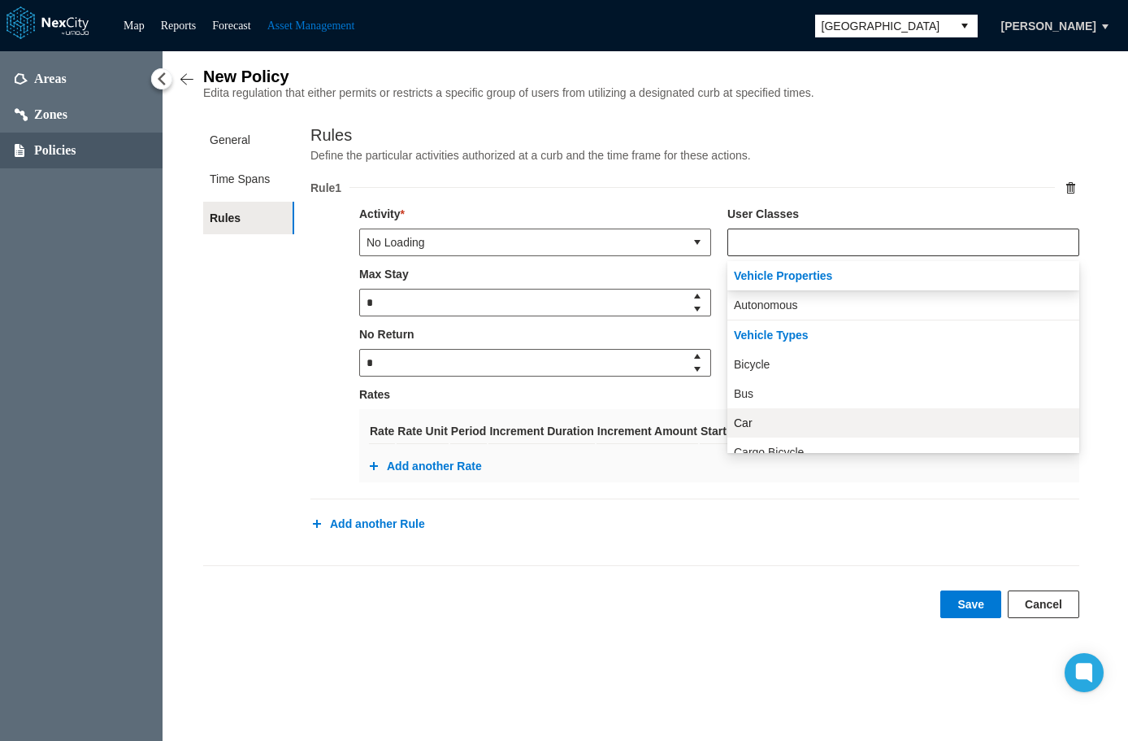
click at [754, 422] on li "Car" at bounding box center [904, 422] width 352 height 29
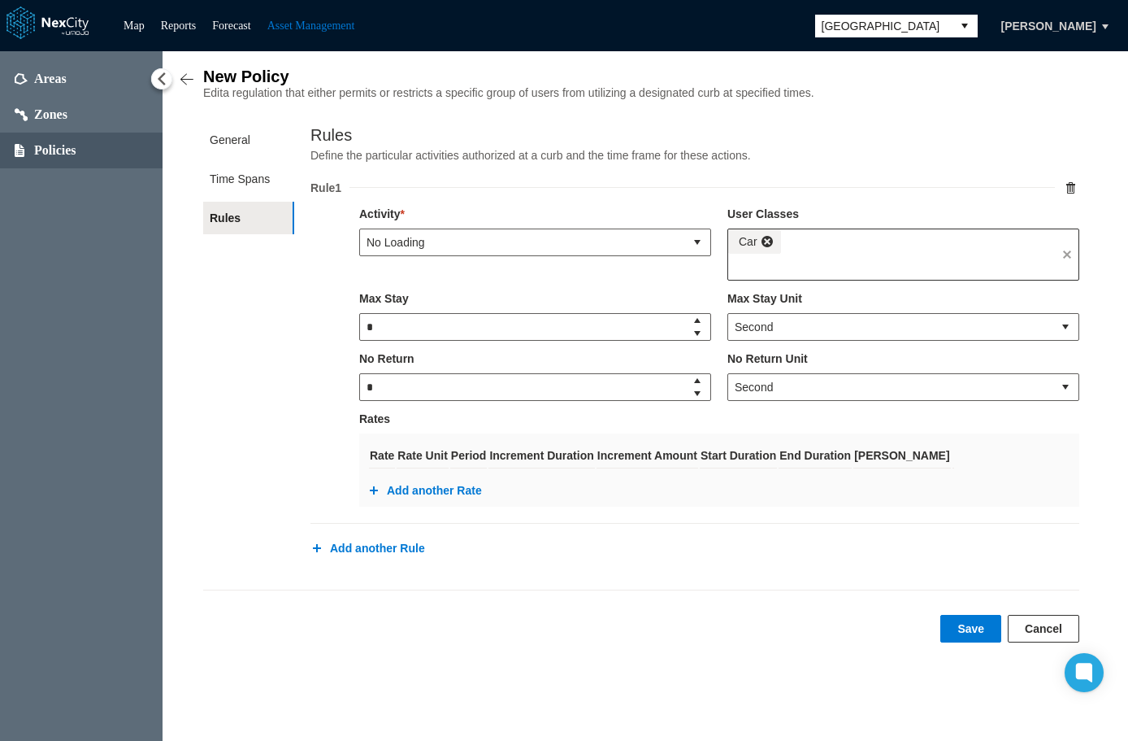
click at [971, 632] on button "Save" at bounding box center [971, 629] width 61 height 28
click at [824, 244] on div "Car" at bounding box center [892, 254] width 328 height 50
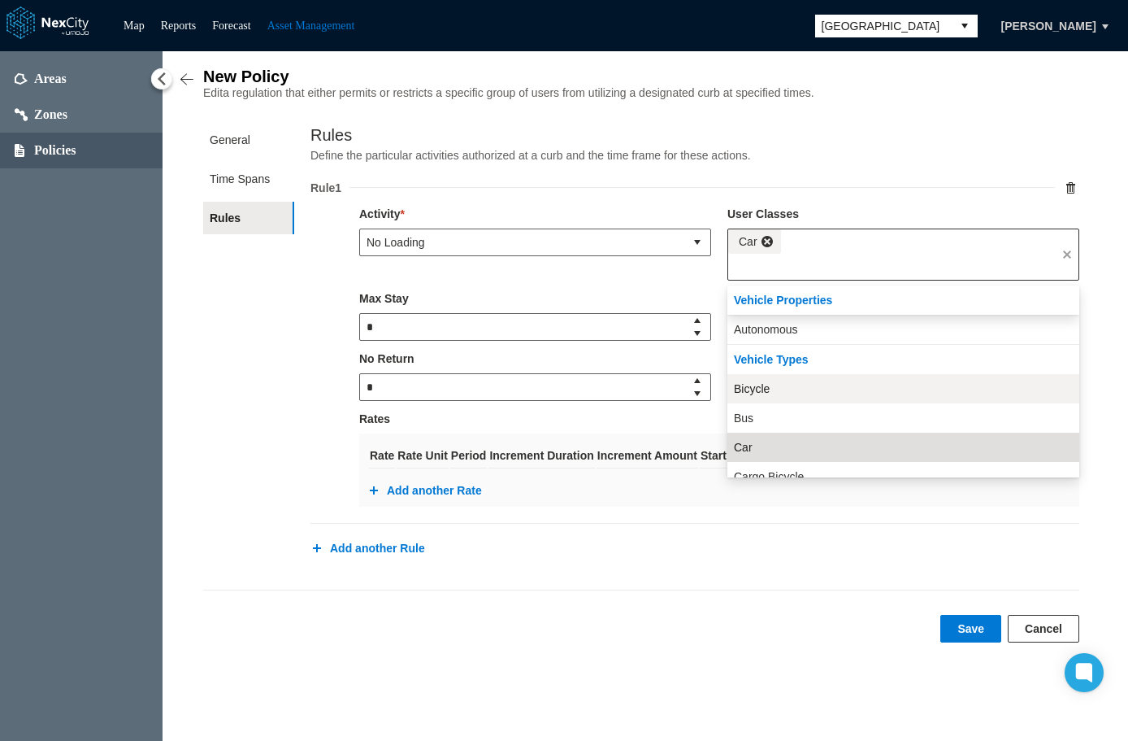
click at [759, 394] on span "Bicycle" at bounding box center [752, 388] width 36 height 16
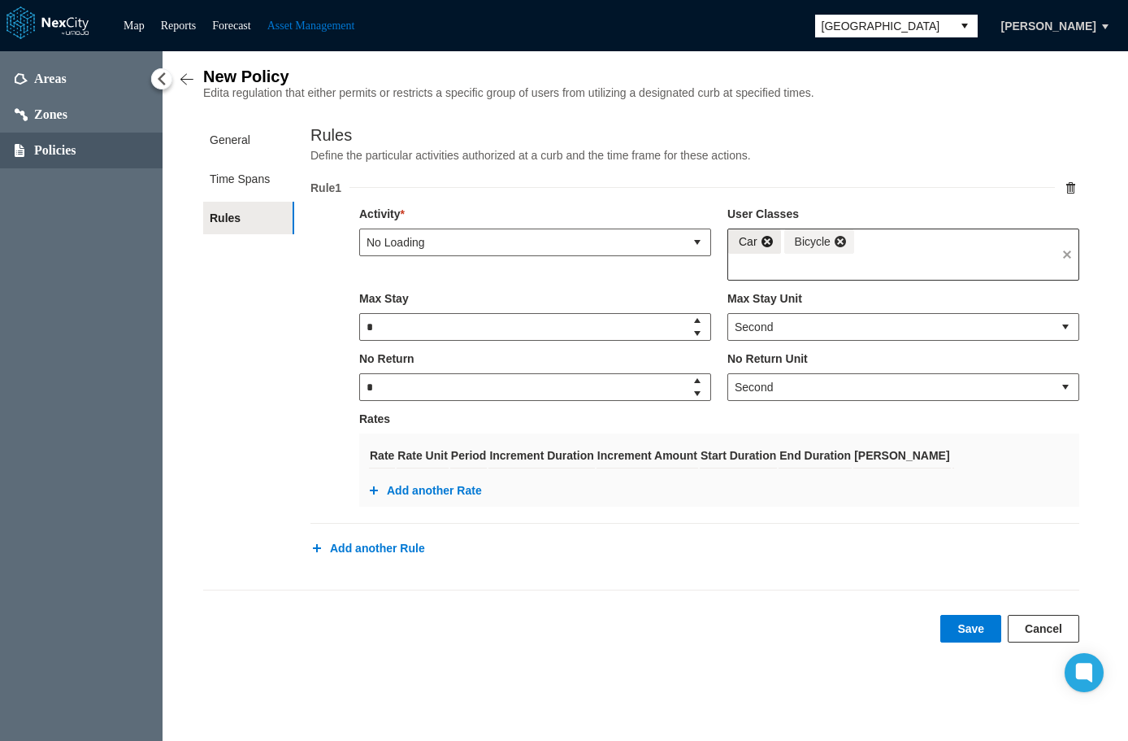
click at [771, 248] on span at bounding box center [767, 241] width 13 height 13
click at [975, 630] on button "Save" at bounding box center [971, 629] width 61 height 28
click at [837, 250] on div "Bicycle" at bounding box center [892, 254] width 328 height 50
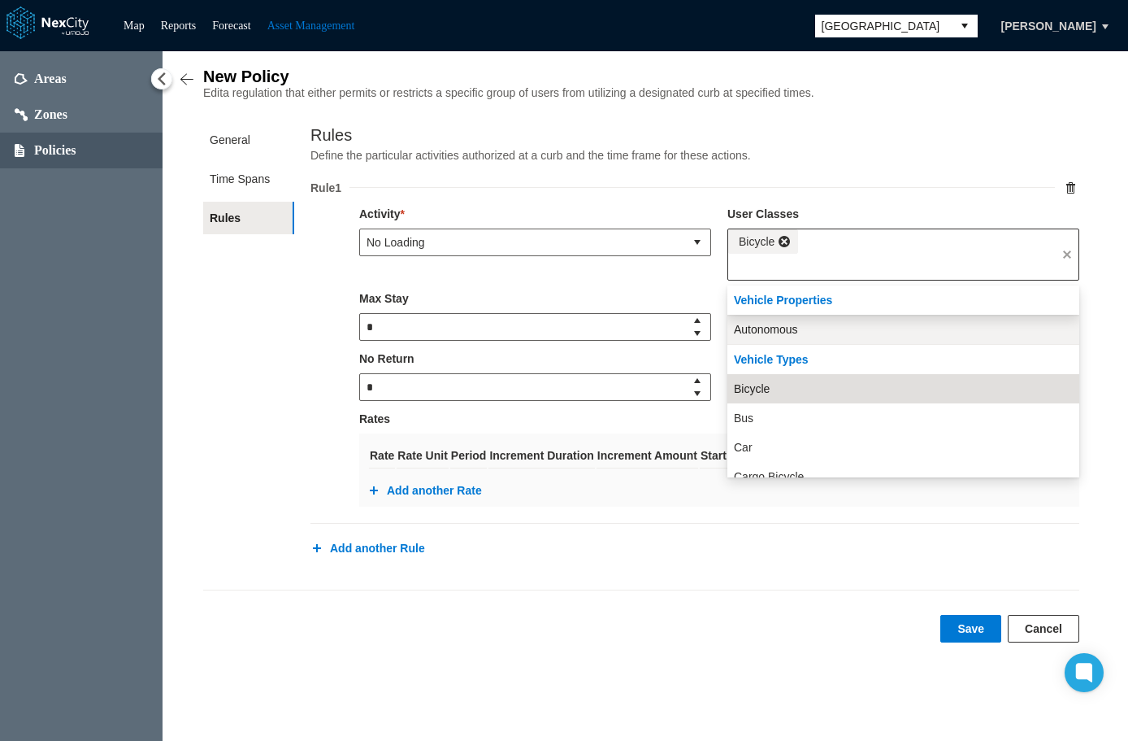
click at [776, 326] on span "Autonomous" at bounding box center [766, 329] width 64 height 16
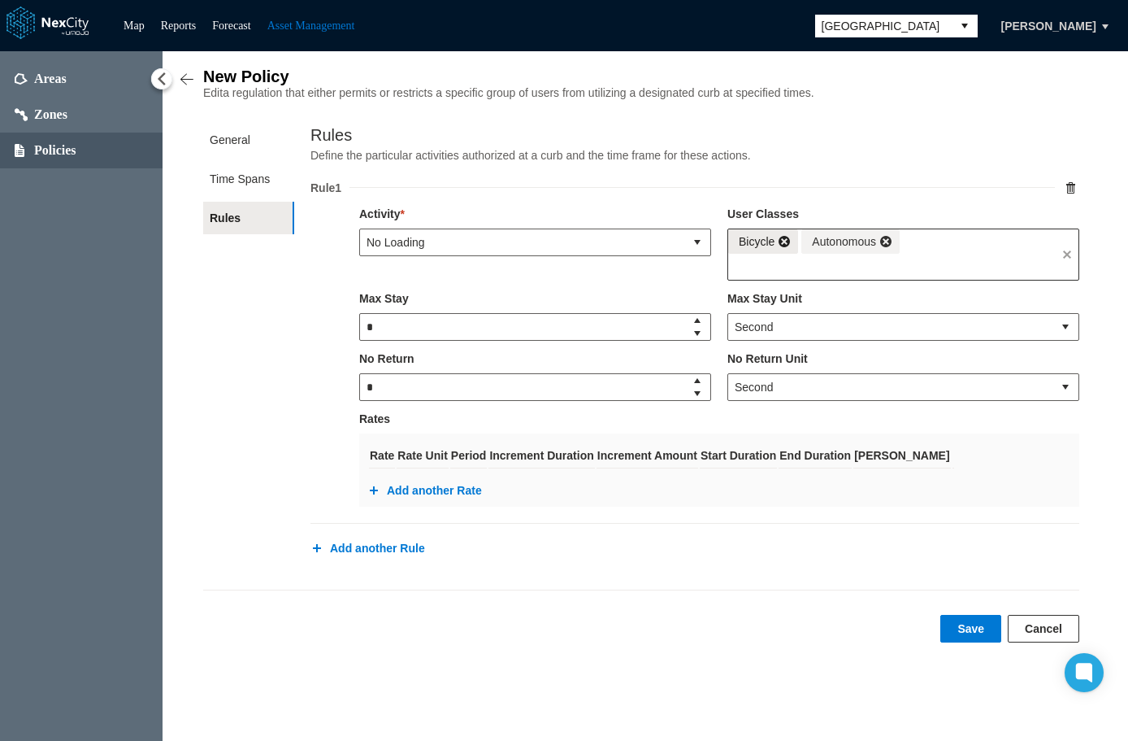
click at [779, 244] on span at bounding box center [784, 241] width 13 height 13
click at [983, 632] on button "Save" at bounding box center [971, 629] width 61 height 28
click at [814, 246] on span at bounding box center [812, 241] width 13 height 13
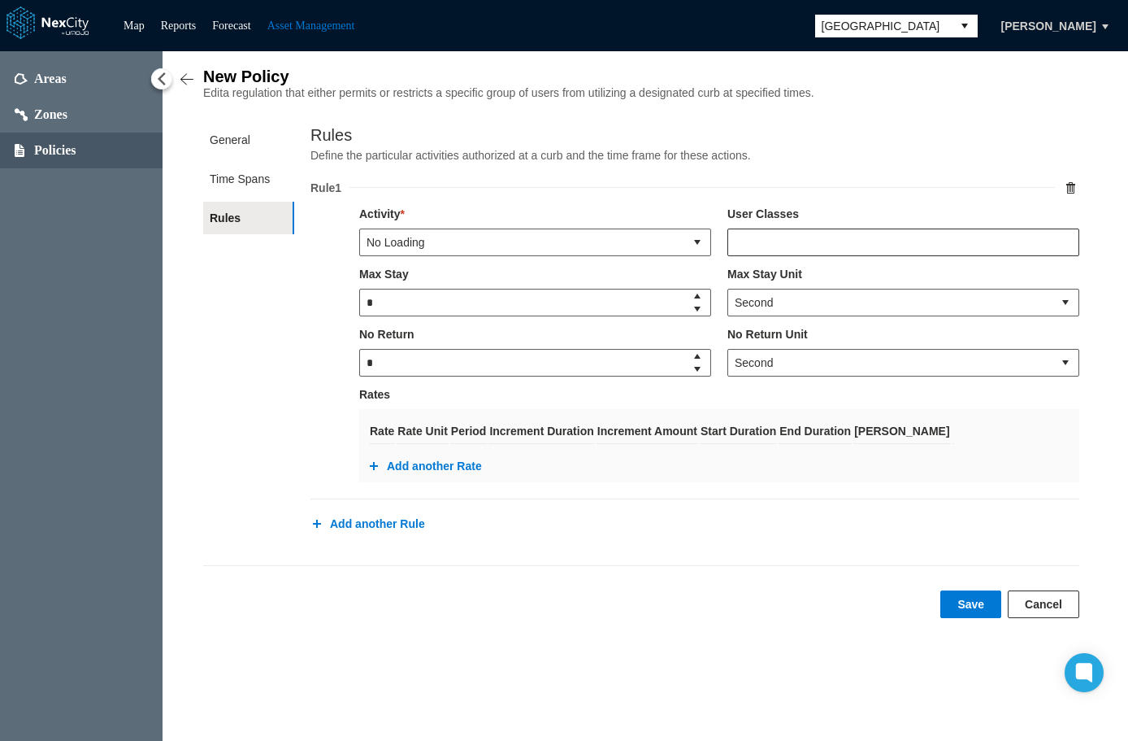
click at [814, 246] on input "text" at bounding box center [903, 242] width 350 height 26
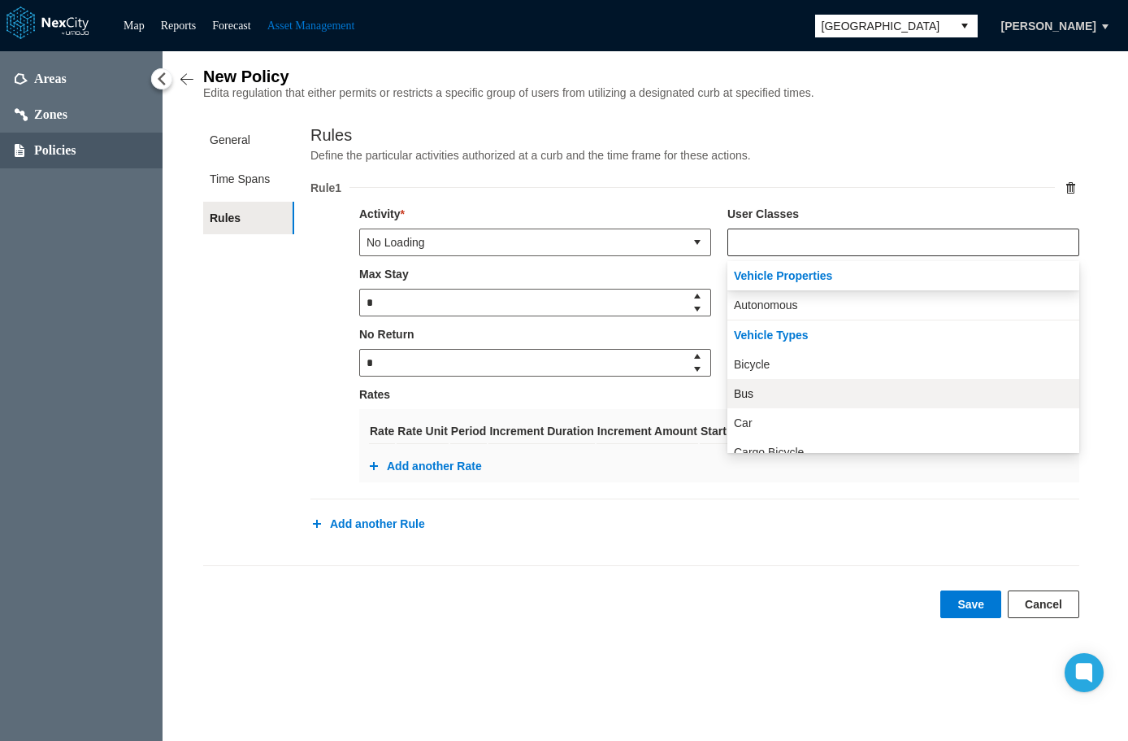
click at [752, 395] on li "Bus" at bounding box center [904, 393] width 352 height 29
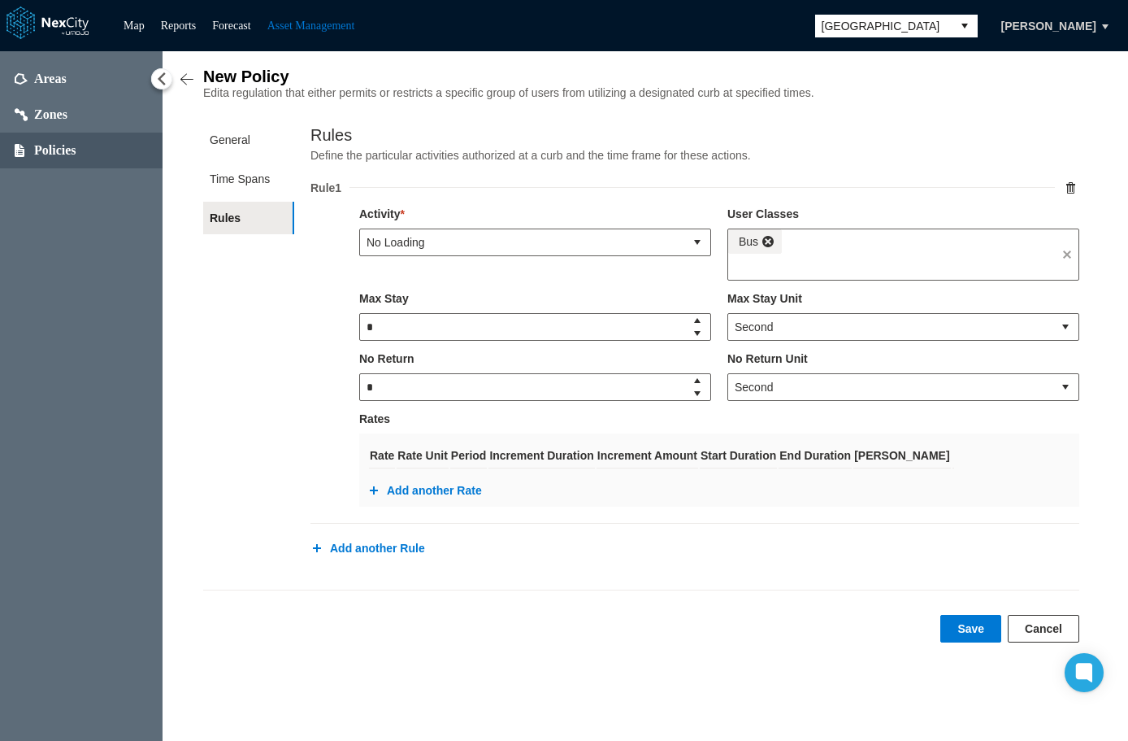
click at [966, 628] on button "Save" at bounding box center [971, 629] width 61 height 28
click at [843, 254] on div "Bus" at bounding box center [892, 254] width 328 height 50
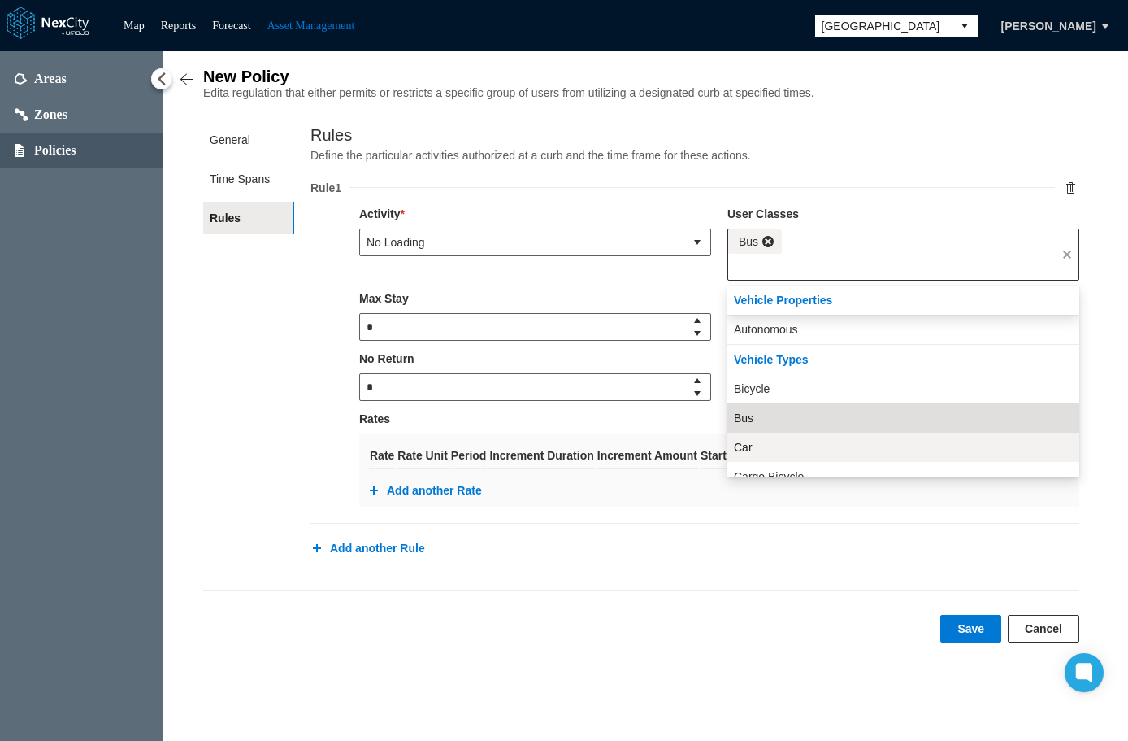
scroll to position [81, 0]
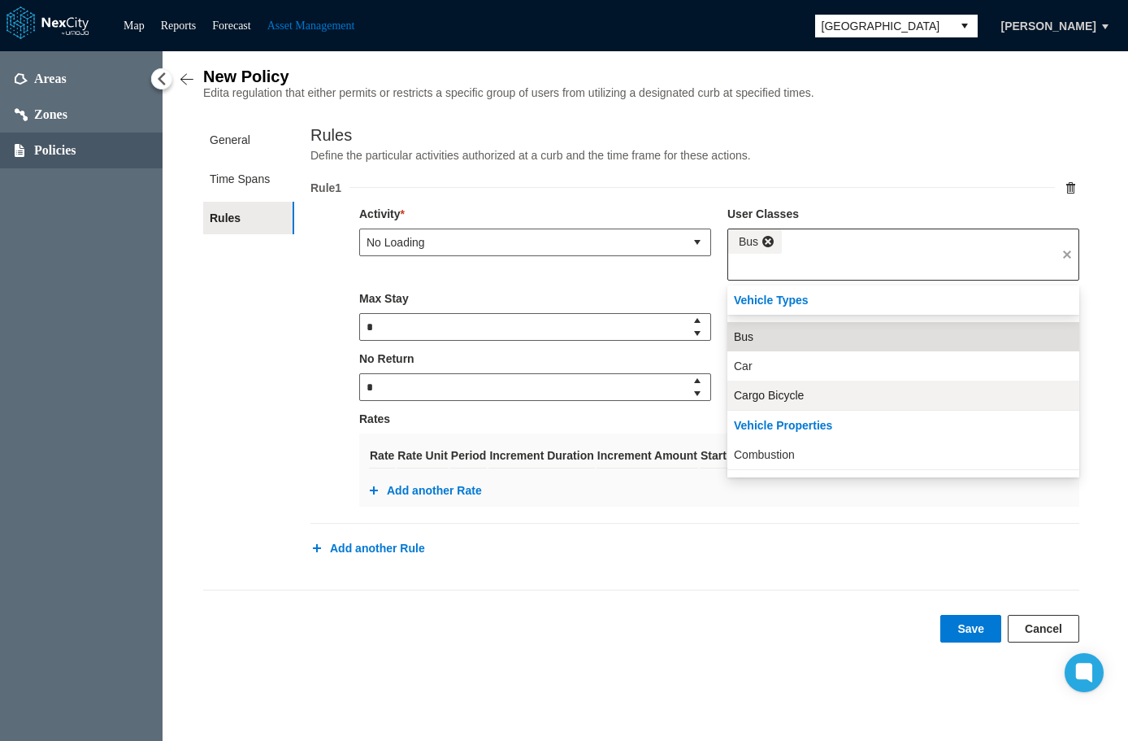
click at [777, 400] on span "Cargo Bicycle" at bounding box center [769, 395] width 70 height 16
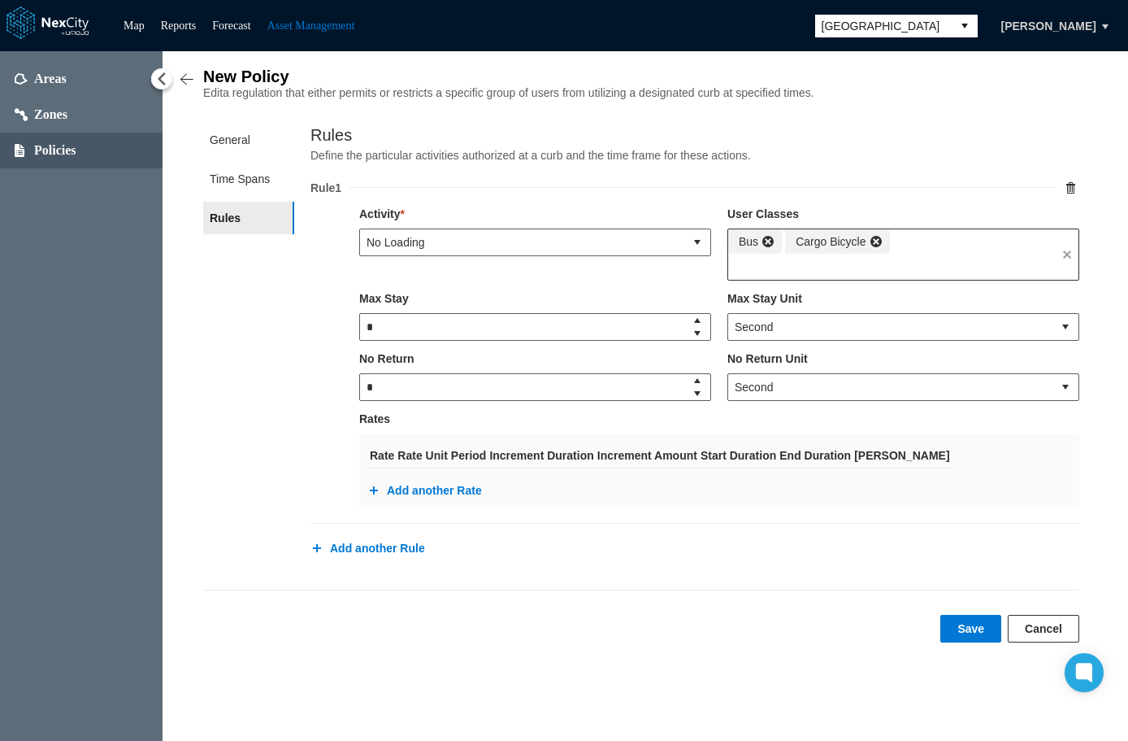
click at [995, 257] on div "Bus Cargo Bicycle" at bounding box center [892, 254] width 328 height 50
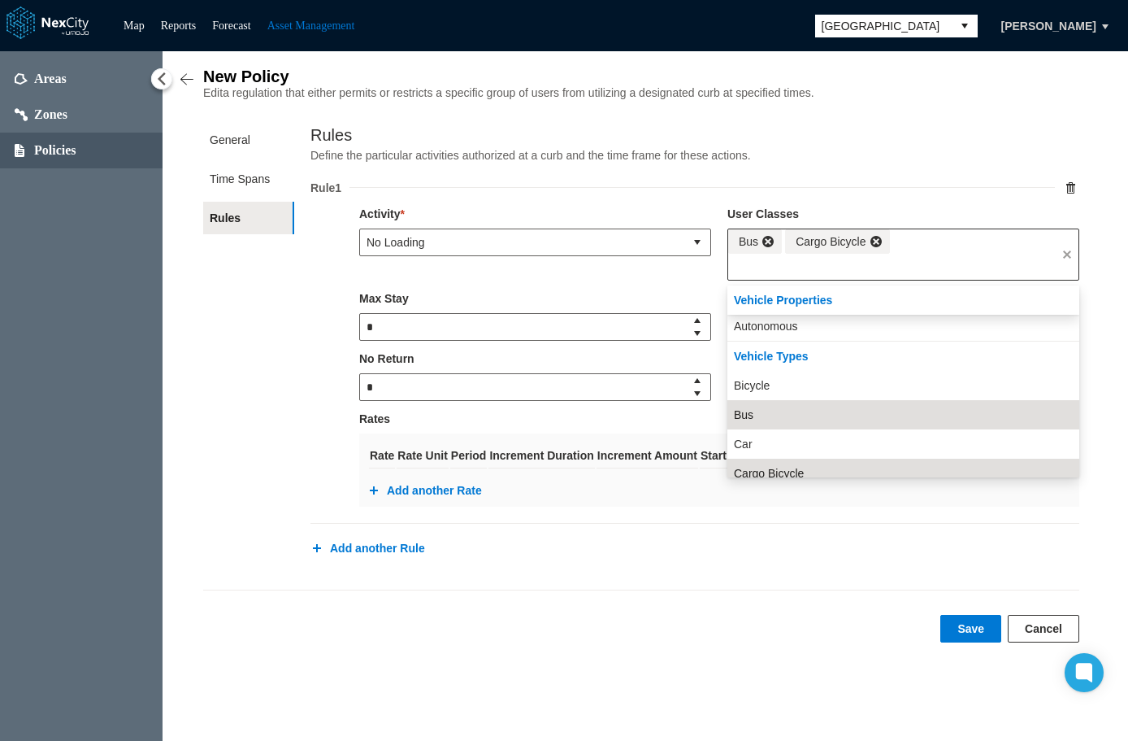
scroll to position [0, 0]
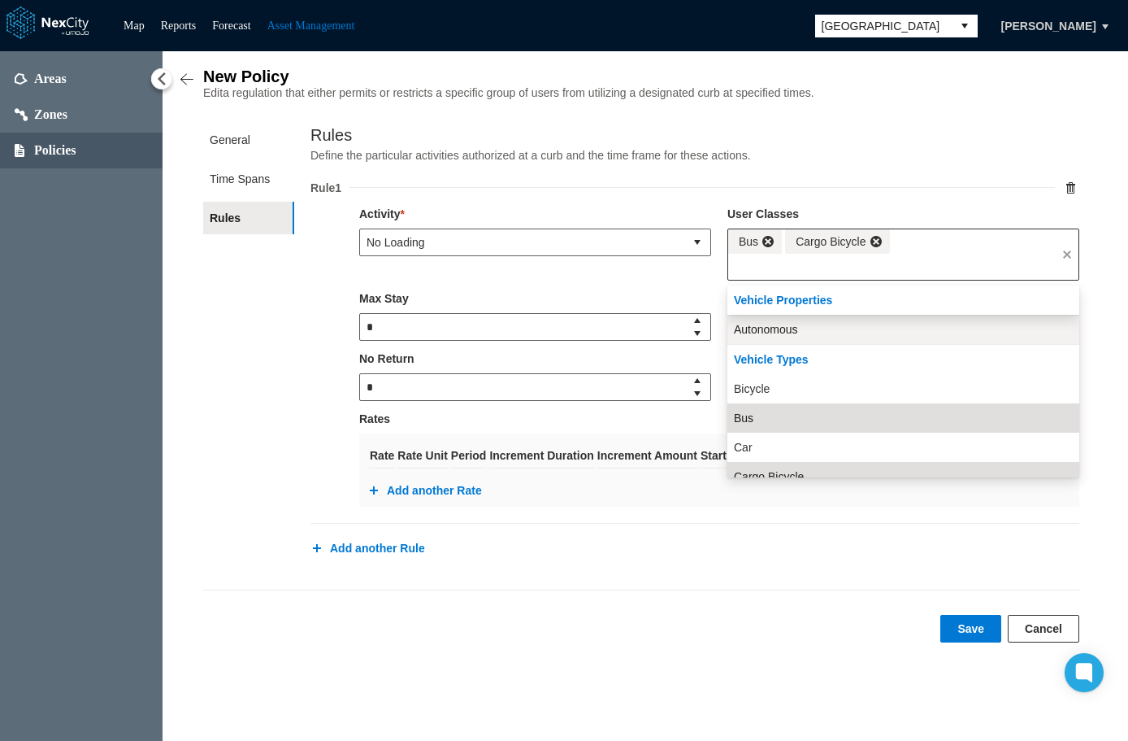
click at [786, 332] on span "Autonomous" at bounding box center [766, 329] width 64 height 16
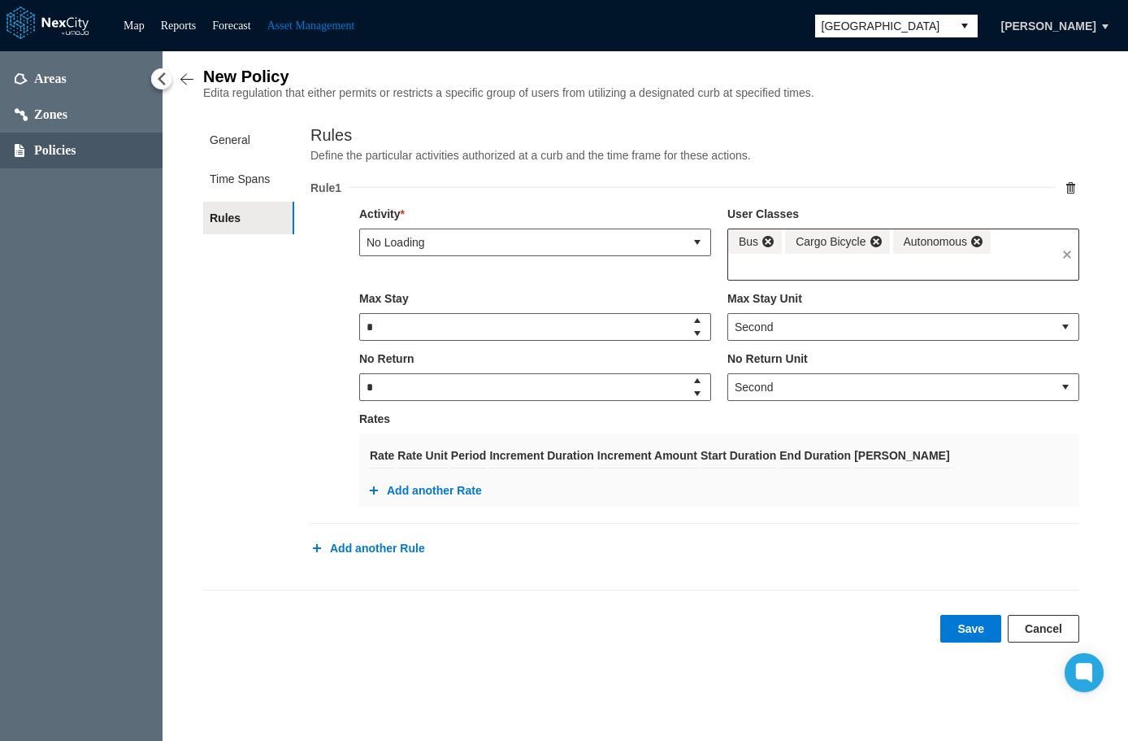
click at [958, 271] on input "text" at bounding box center [892, 267] width 328 height 26
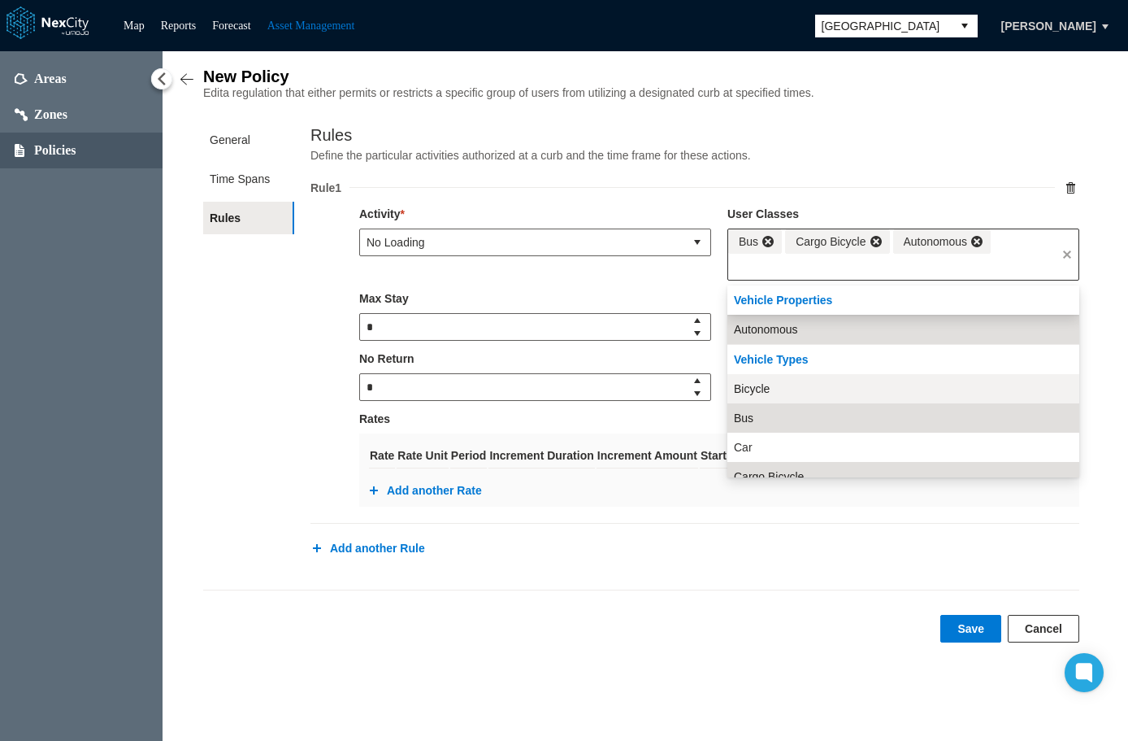
click at [770, 384] on li "Bicycle" at bounding box center [904, 388] width 352 height 29
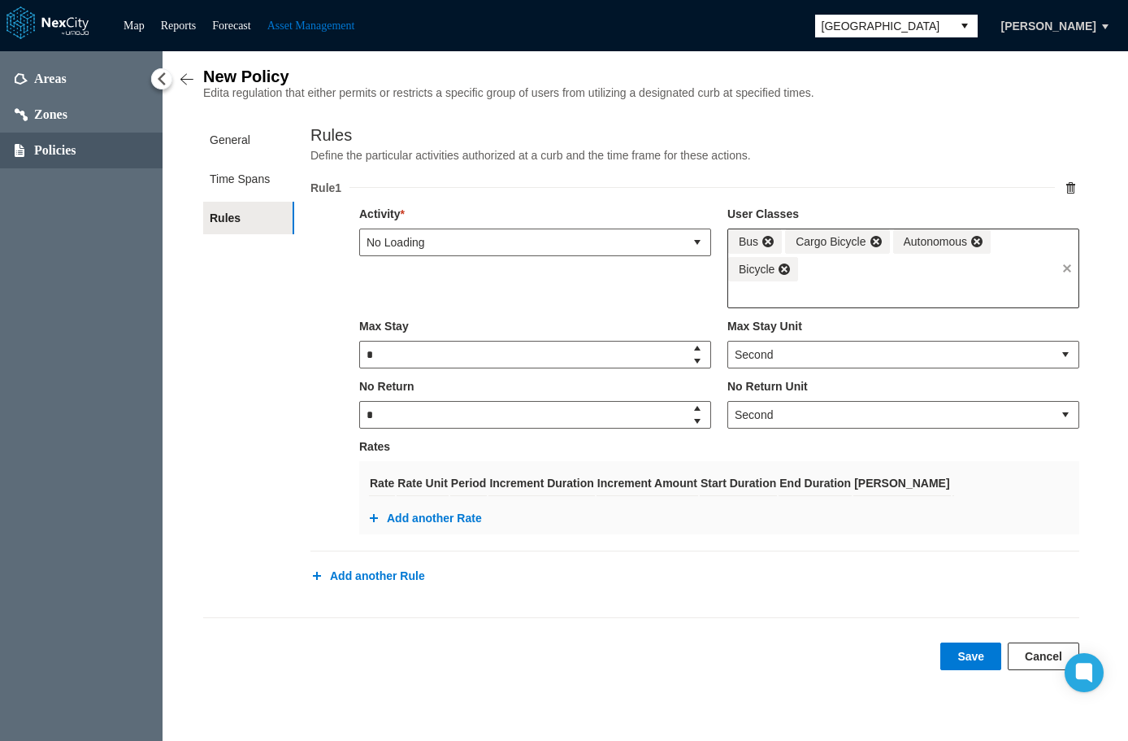
click at [1009, 278] on div "Bus Cargo Bicycle Autonomous Bicycle" at bounding box center [892, 255] width 328 height 52
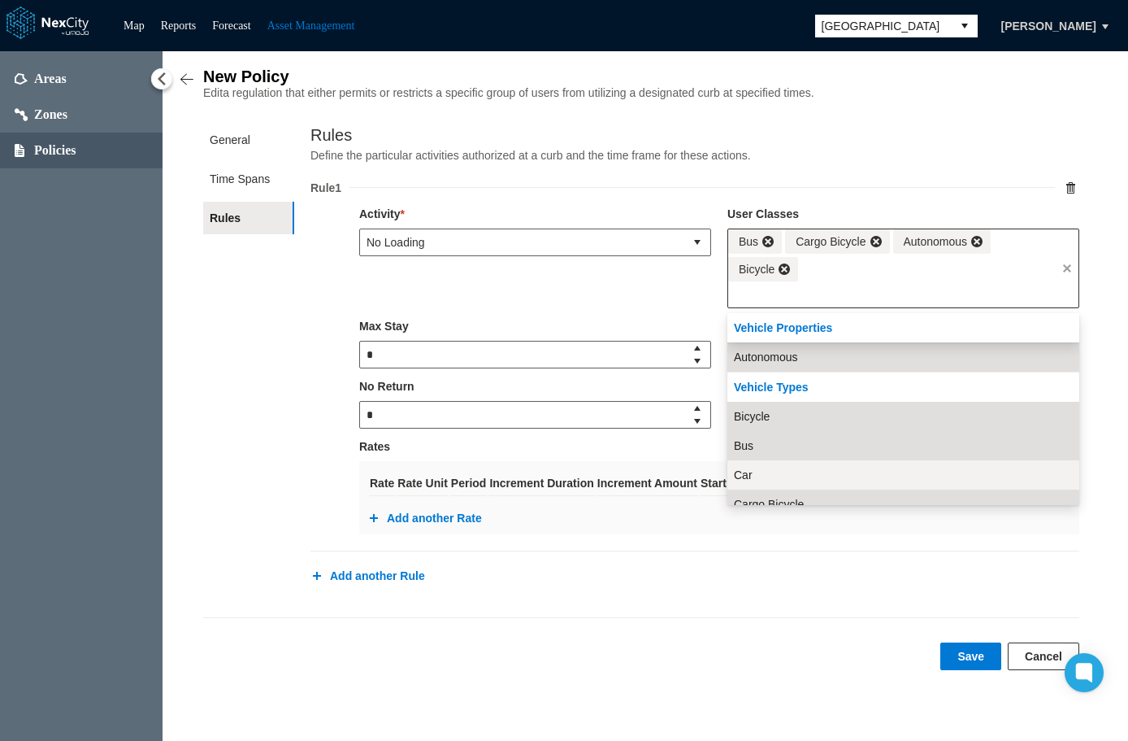
drag, startPoint x: 765, startPoint y: 476, endPoint x: 777, endPoint y: 461, distance: 19.7
click at [767, 472] on li "Car" at bounding box center [904, 474] width 352 height 29
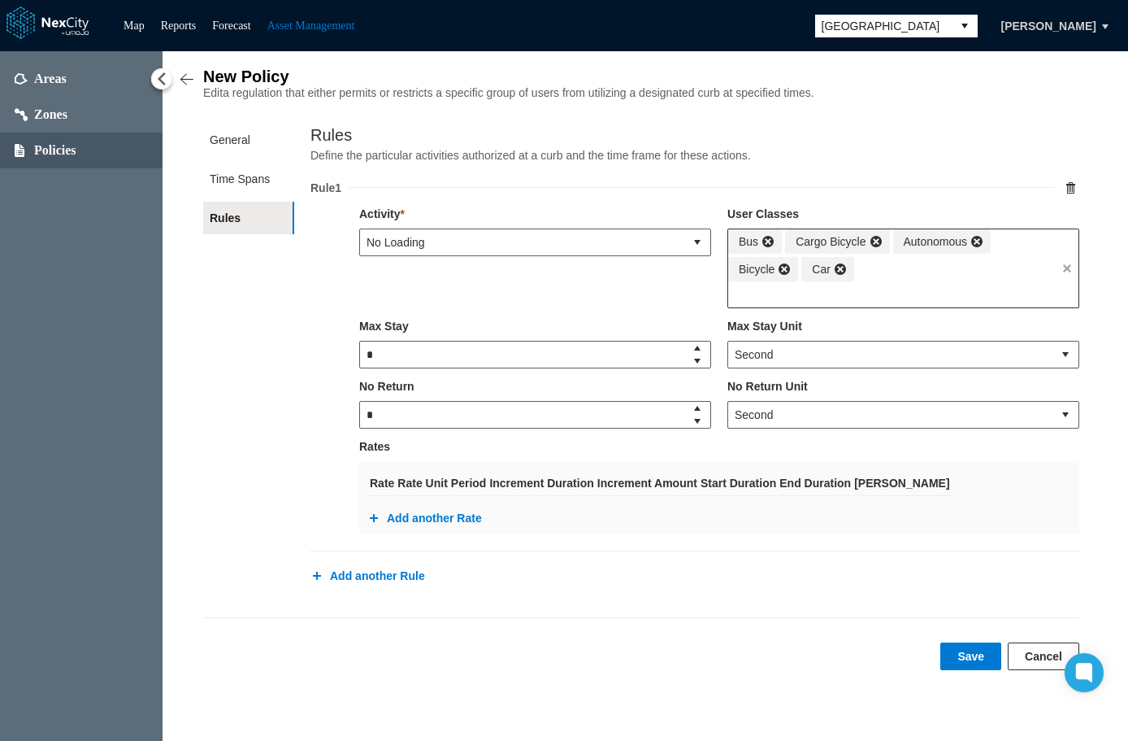
click at [940, 286] on input "text" at bounding box center [892, 294] width 328 height 26
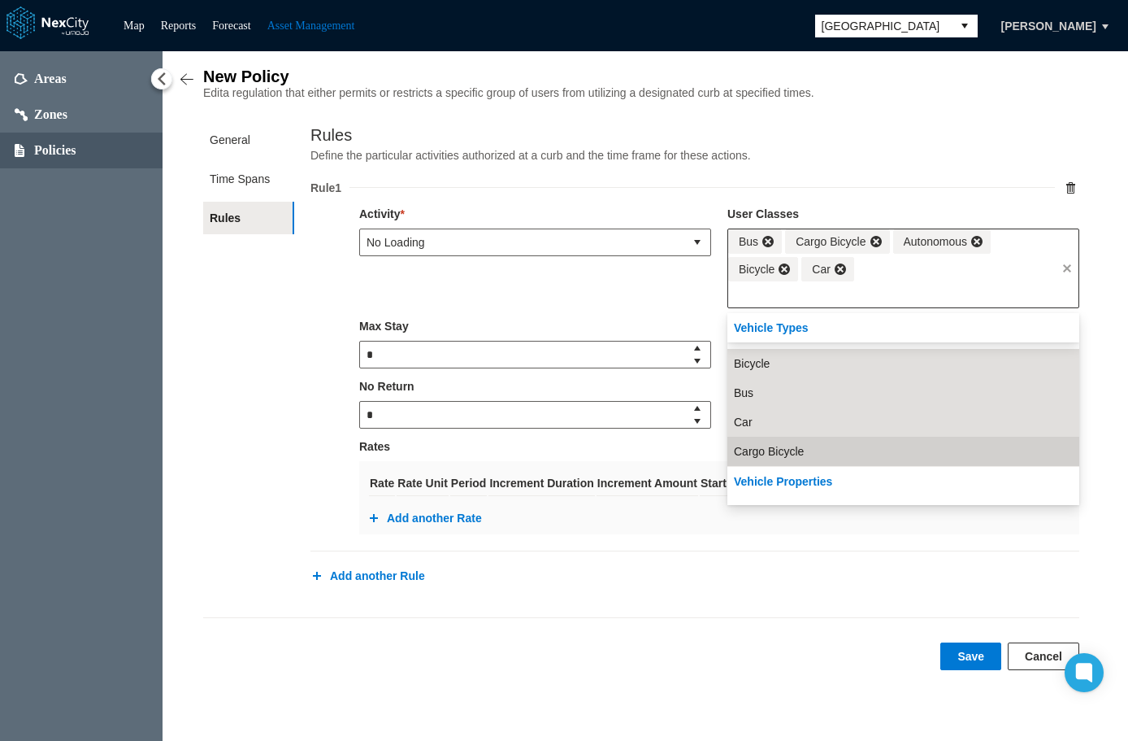
scroll to position [81, 0]
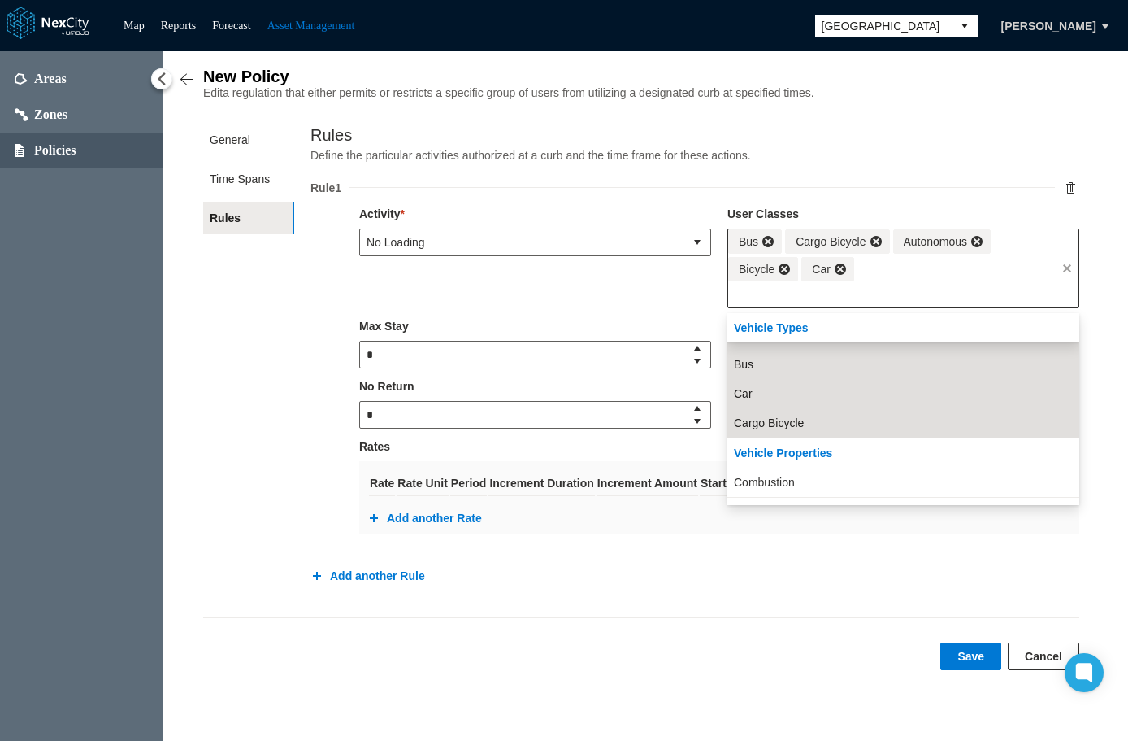
drag, startPoint x: 791, startPoint y: 480, endPoint x: 873, endPoint y: 373, distance: 135.1
click at [793, 477] on span "Combustion" at bounding box center [764, 482] width 61 height 16
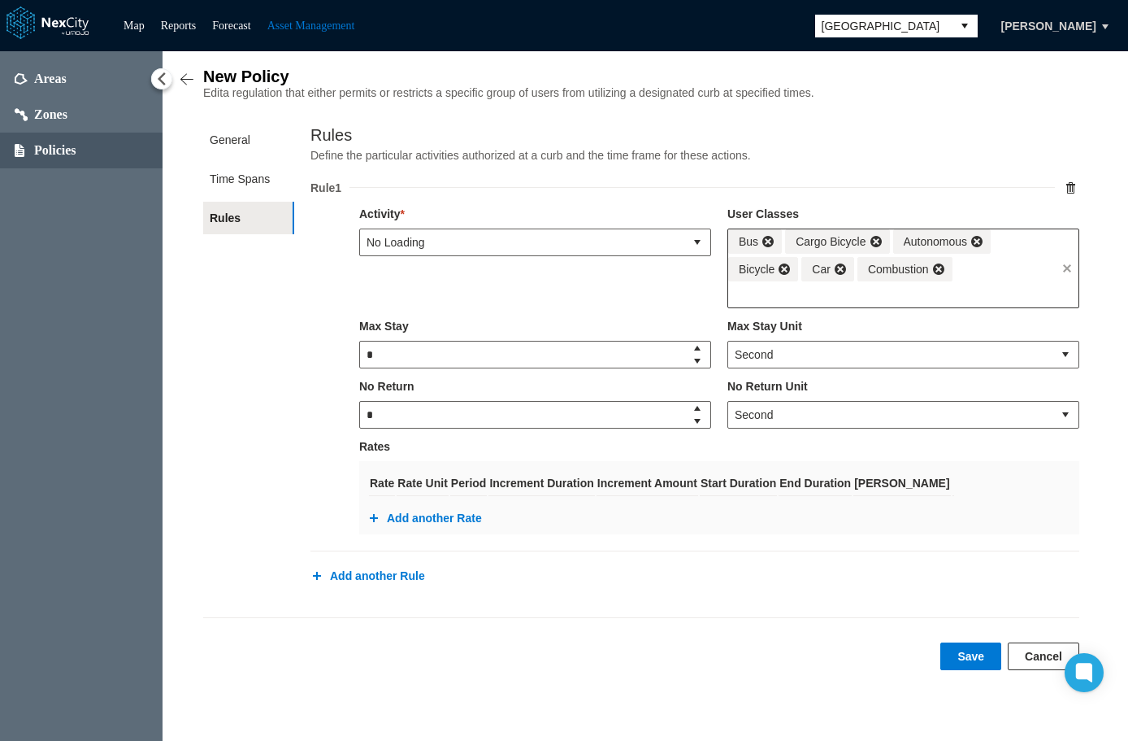
click at [987, 280] on div "Bus Cargo Bicycle Autonomous Bicycle Car Combustion" at bounding box center [892, 255] width 328 height 52
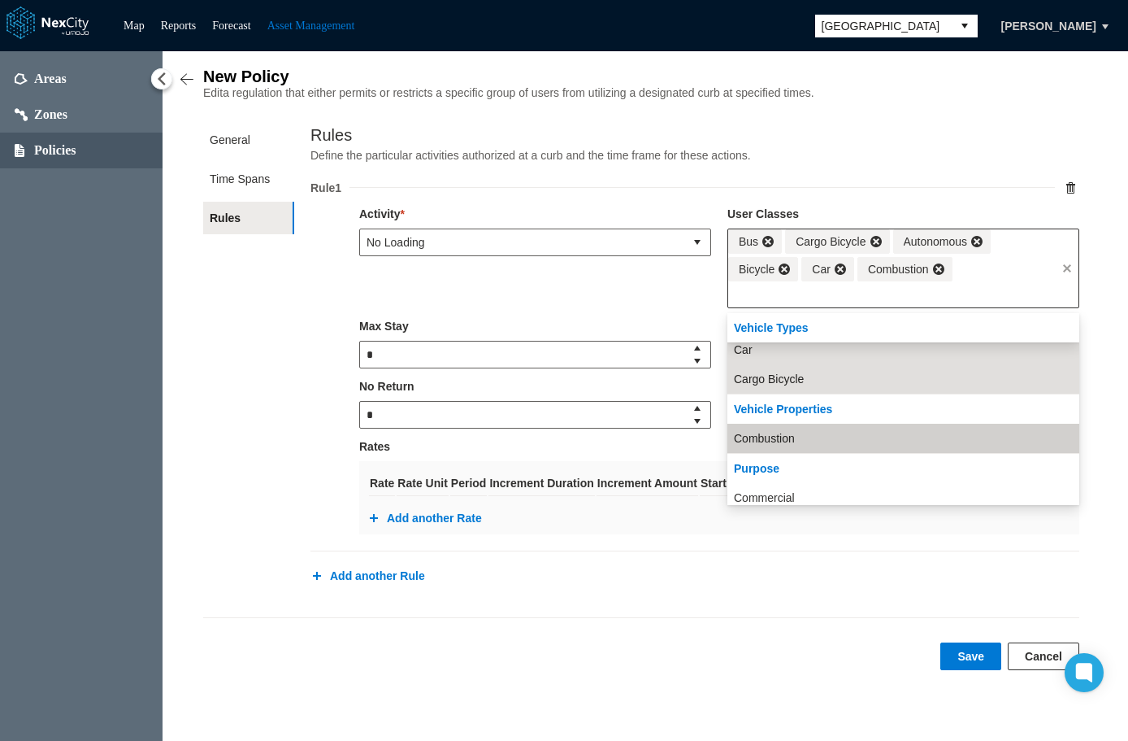
scroll to position [154, 0]
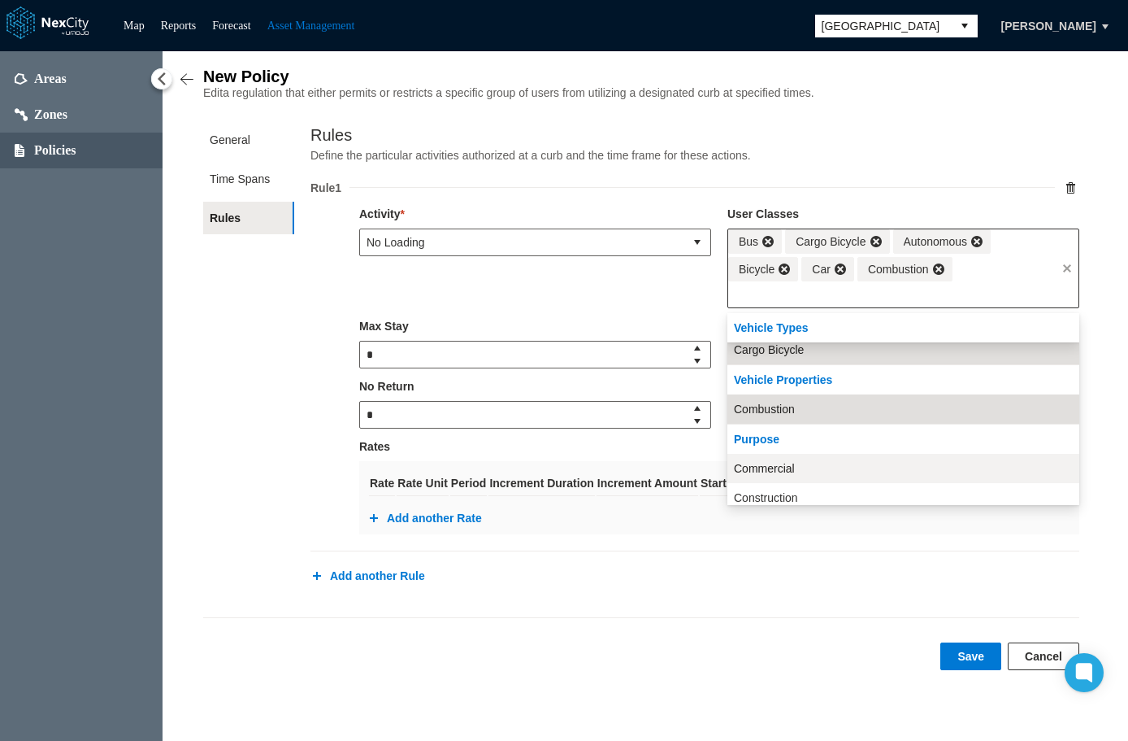
click at [794, 464] on li "Commercial" at bounding box center [904, 468] width 352 height 29
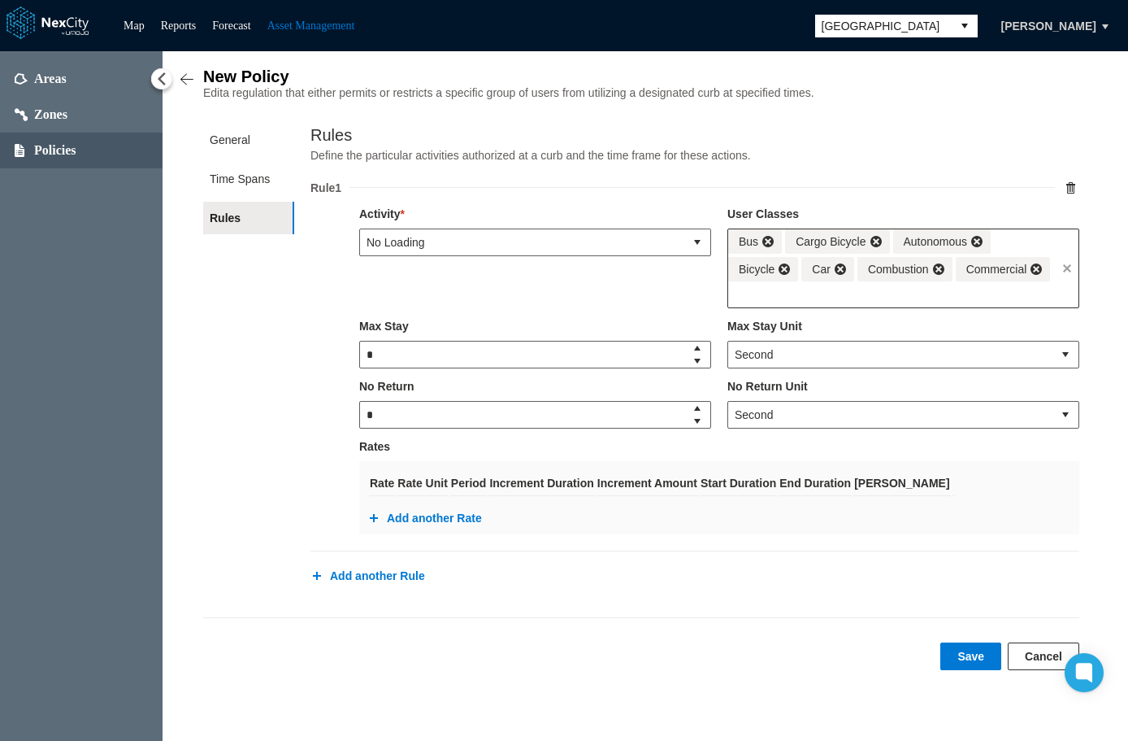
click at [1001, 292] on input "text" at bounding box center [892, 294] width 328 height 26
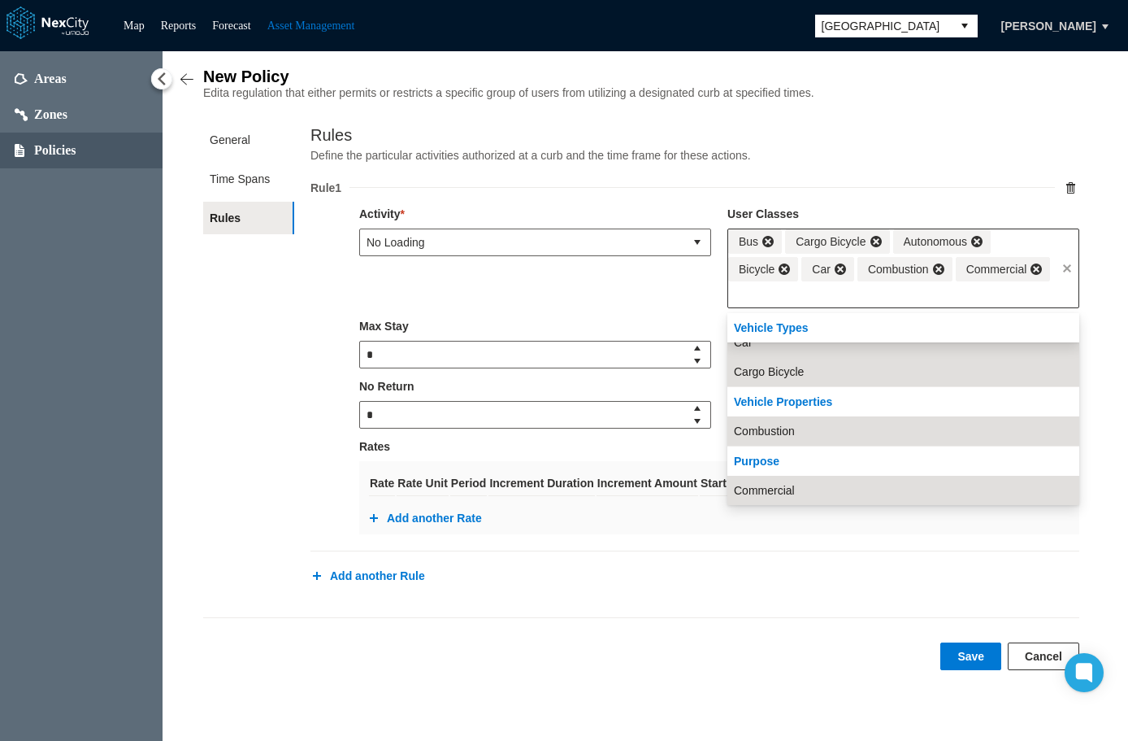
scroll to position [214, 0]
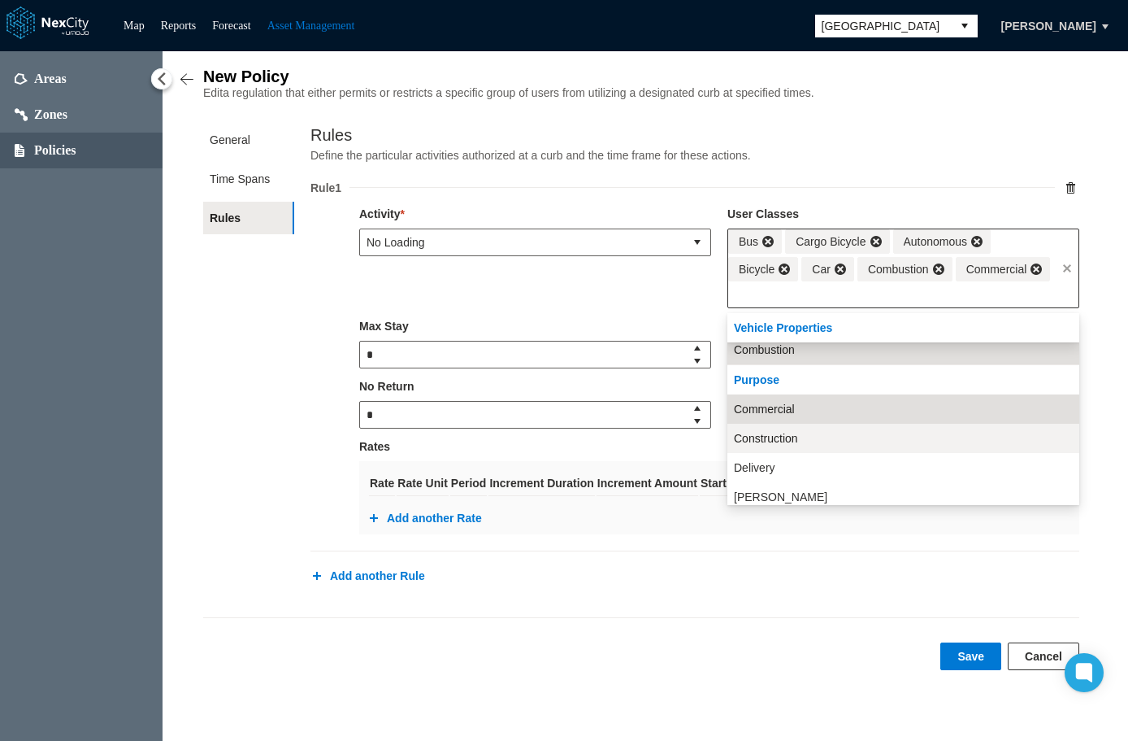
click at [819, 442] on li "Construction" at bounding box center [904, 438] width 352 height 29
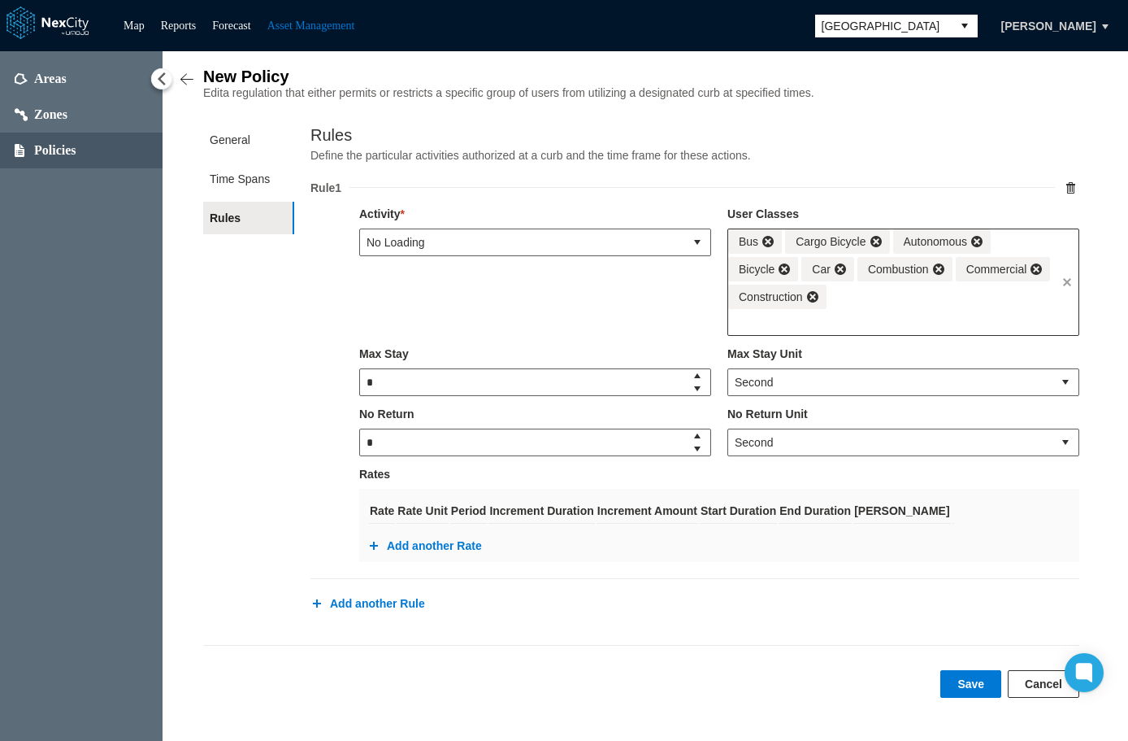
click at [893, 321] on input "text" at bounding box center [892, 322] width 328 height 26
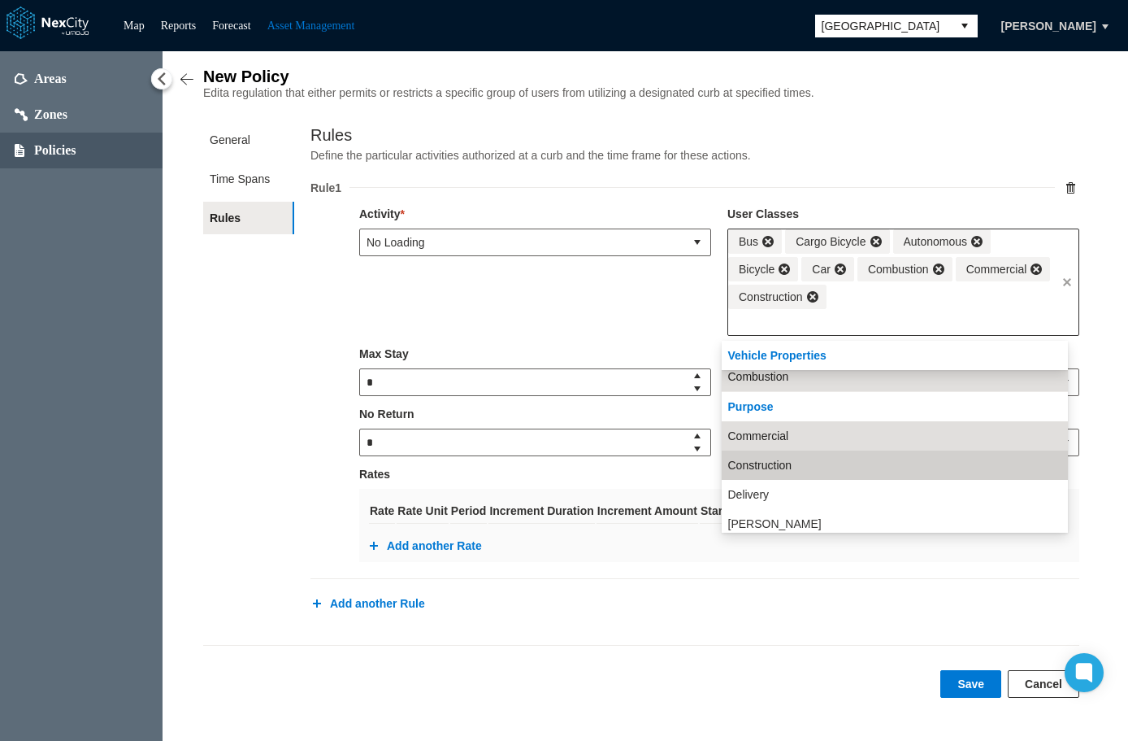
scroll to position [243, 0]
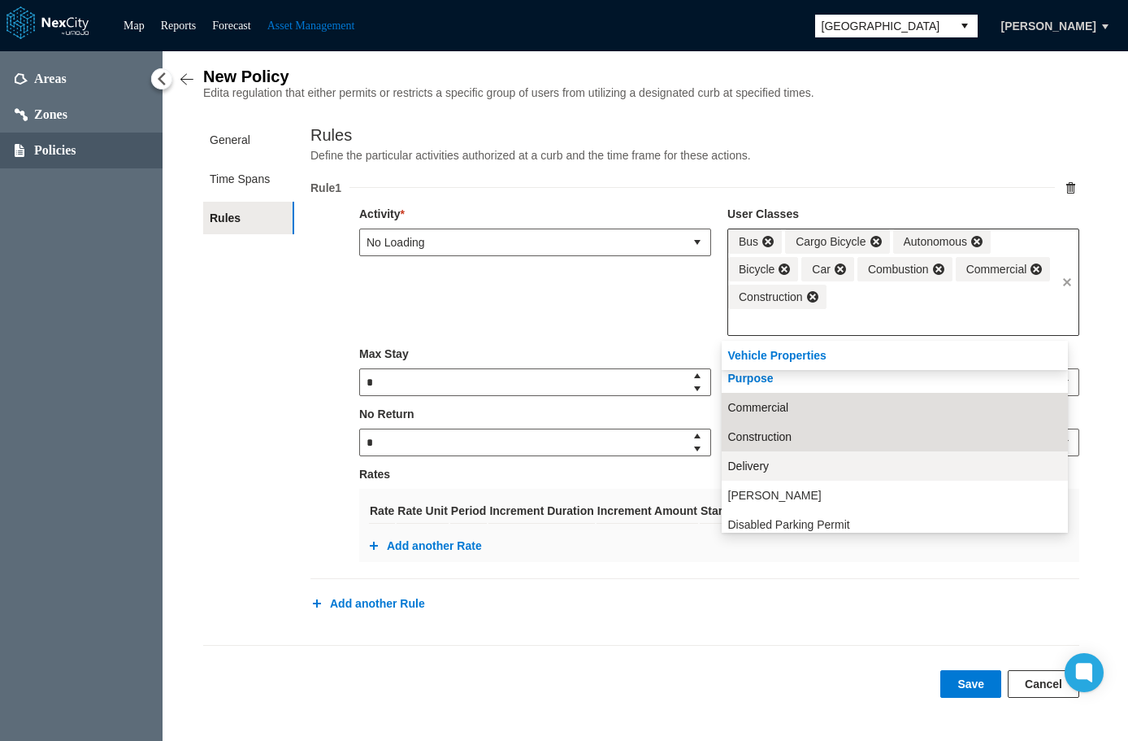
click at [790, 469] on li "Delivery" at bounding box center [895, 465] width 346 height 29
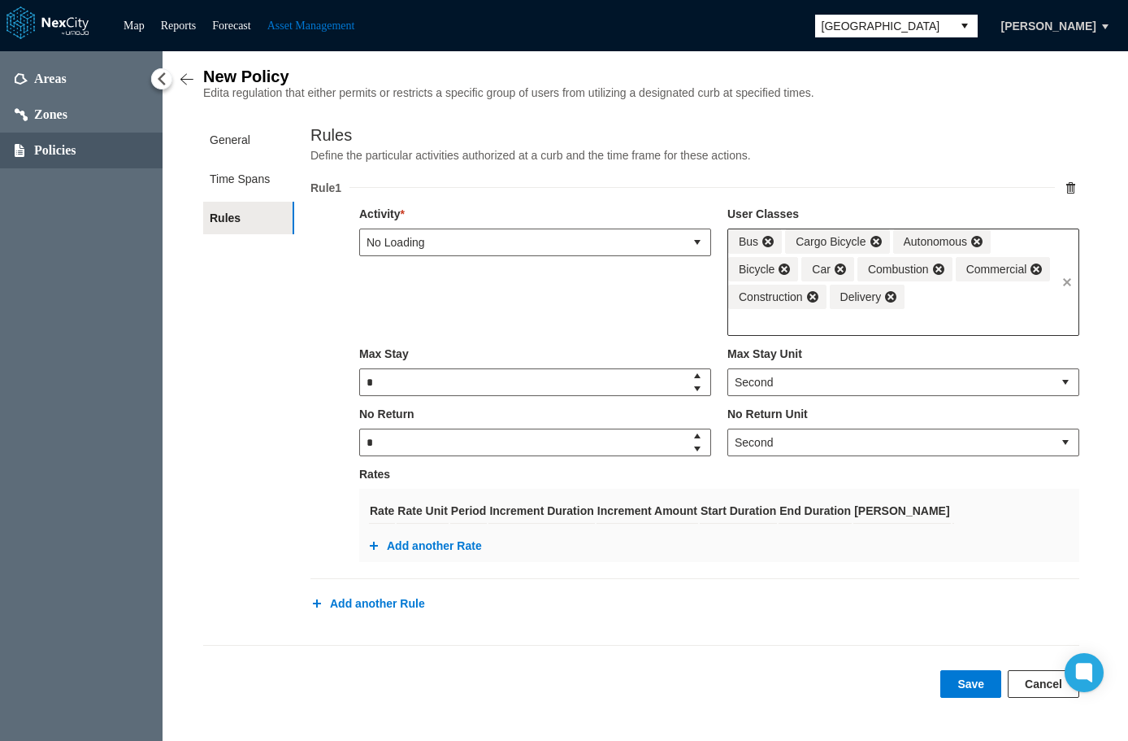
click at [950, 314] on input "text" at bounding box center [892, 322] width 328 height 26
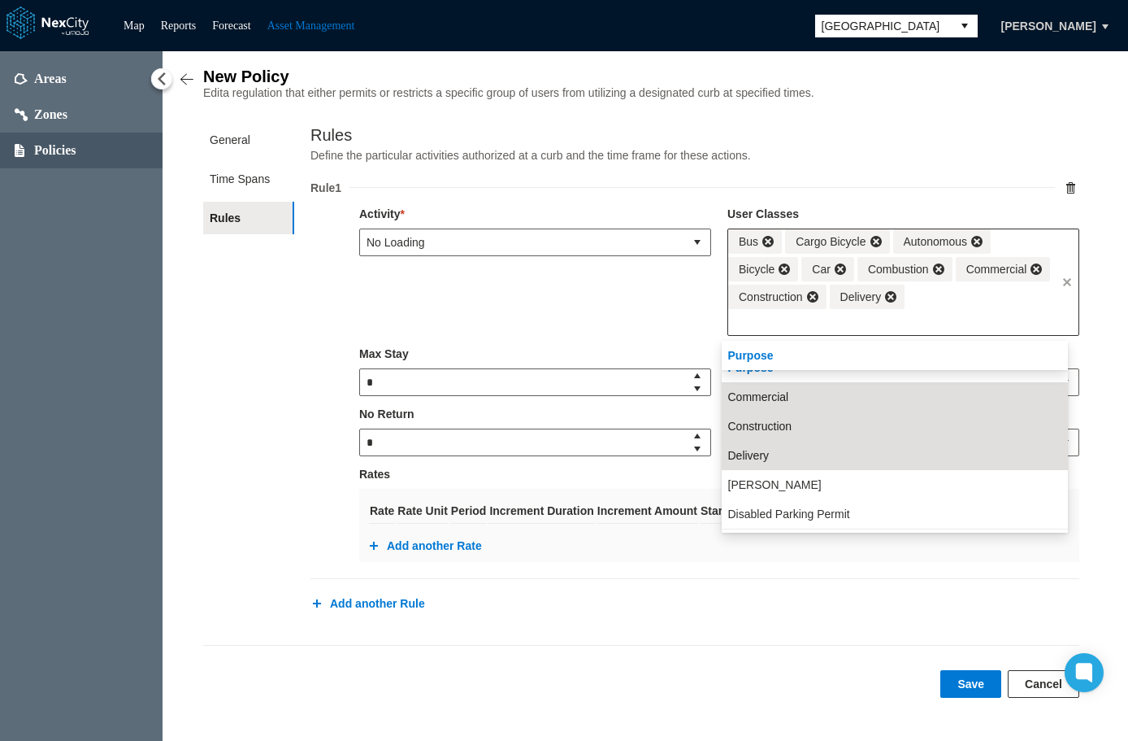
scroll to position [272, 0]
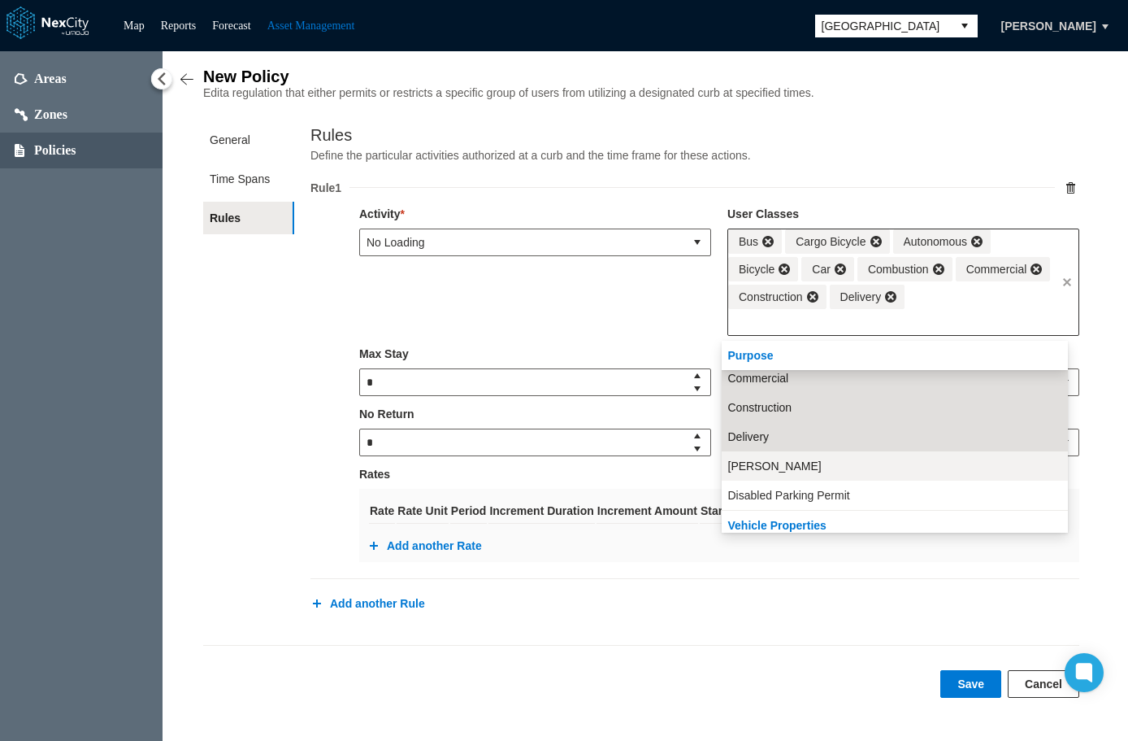
click at [815, 463] on li "Delmas Park" at bounding box center [895, 465] width 346 height 29
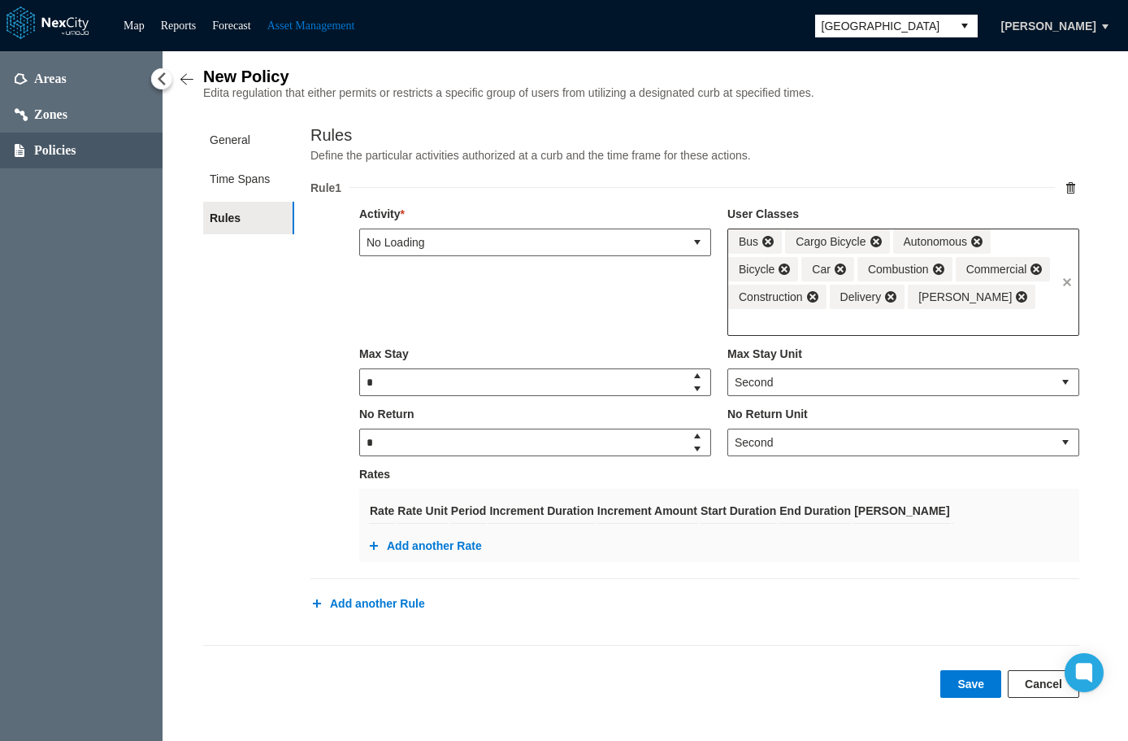
click at [971, 328] on input "text" at bounding box center [892, 322] width 328 height 26
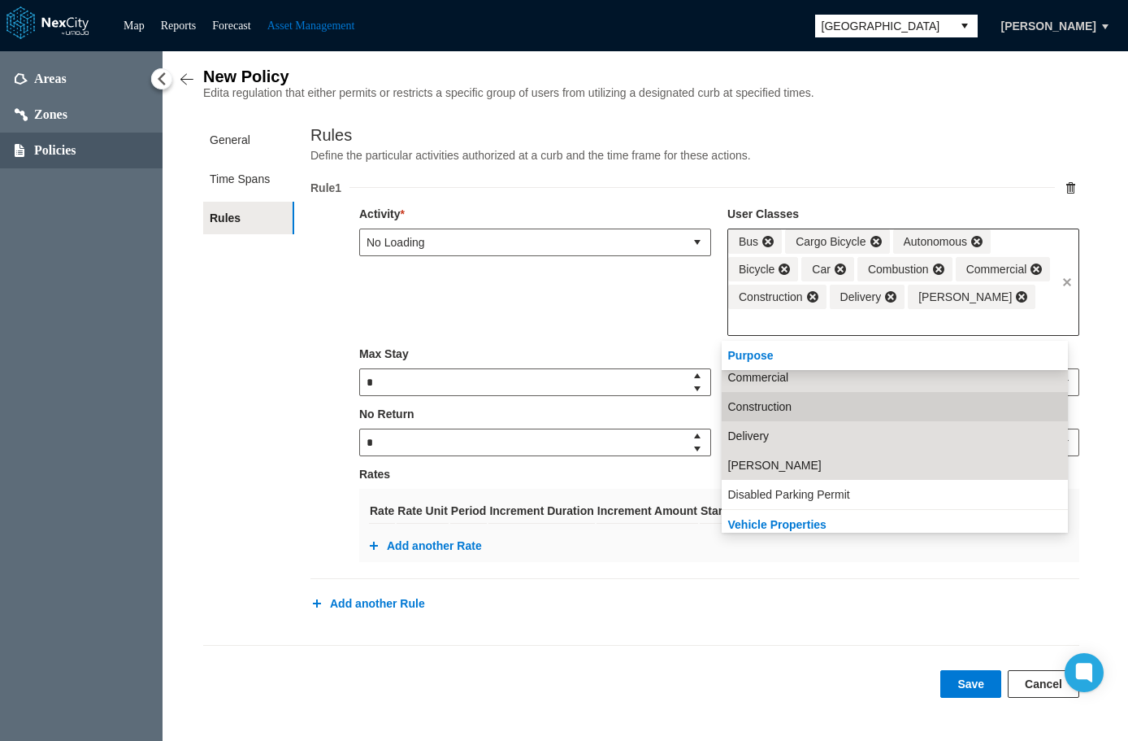
scroll to position [302, 0]
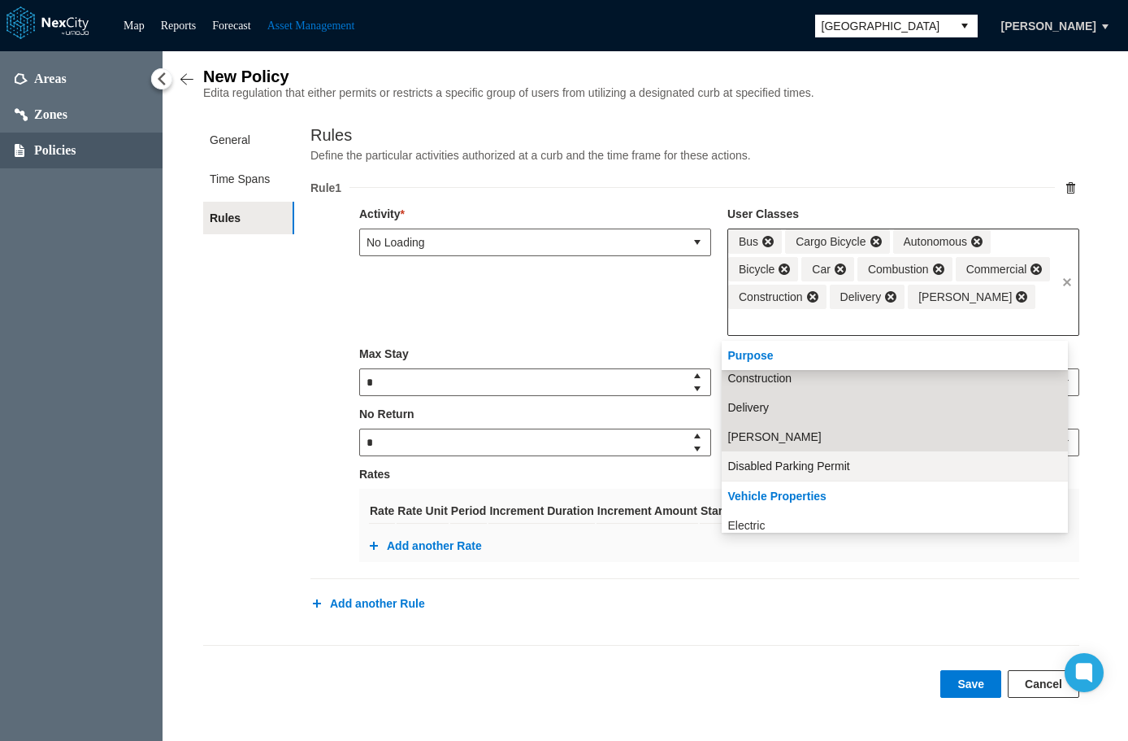
click at [810, 464] on span "Disabled Parking Permit" at bounding box center [789, 466] width 122 height 16
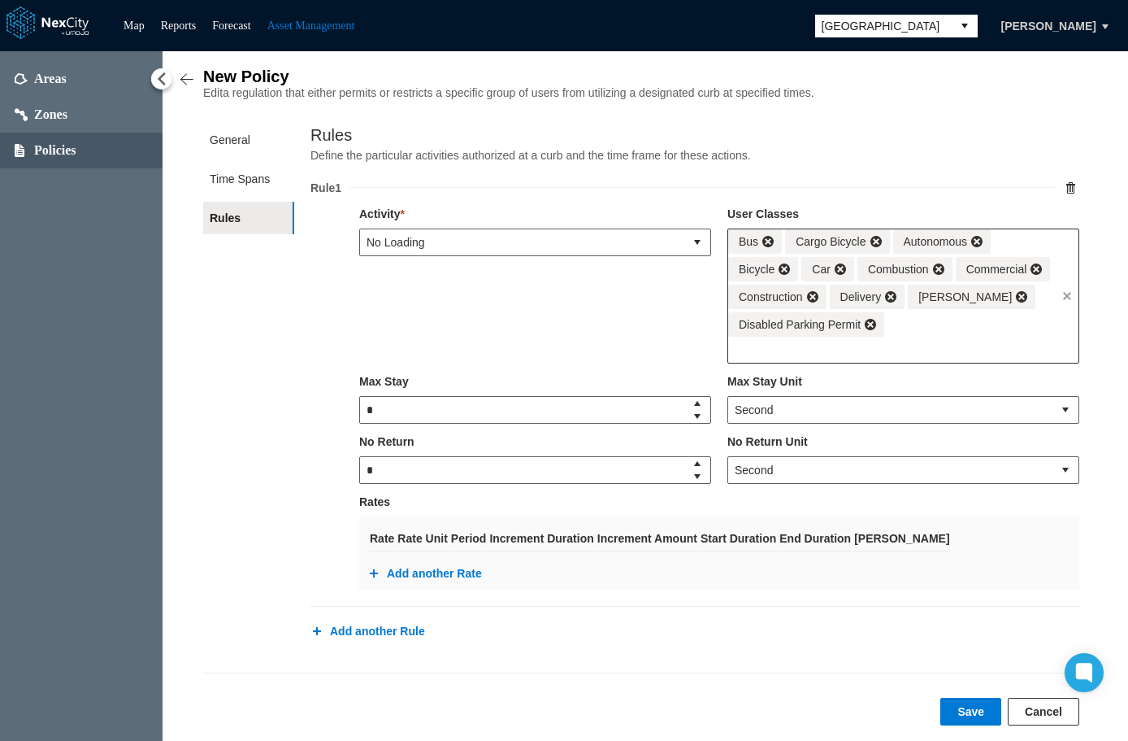
click at [932, 354] on input "text" at bounding box center [892, 350] width 328 height 26
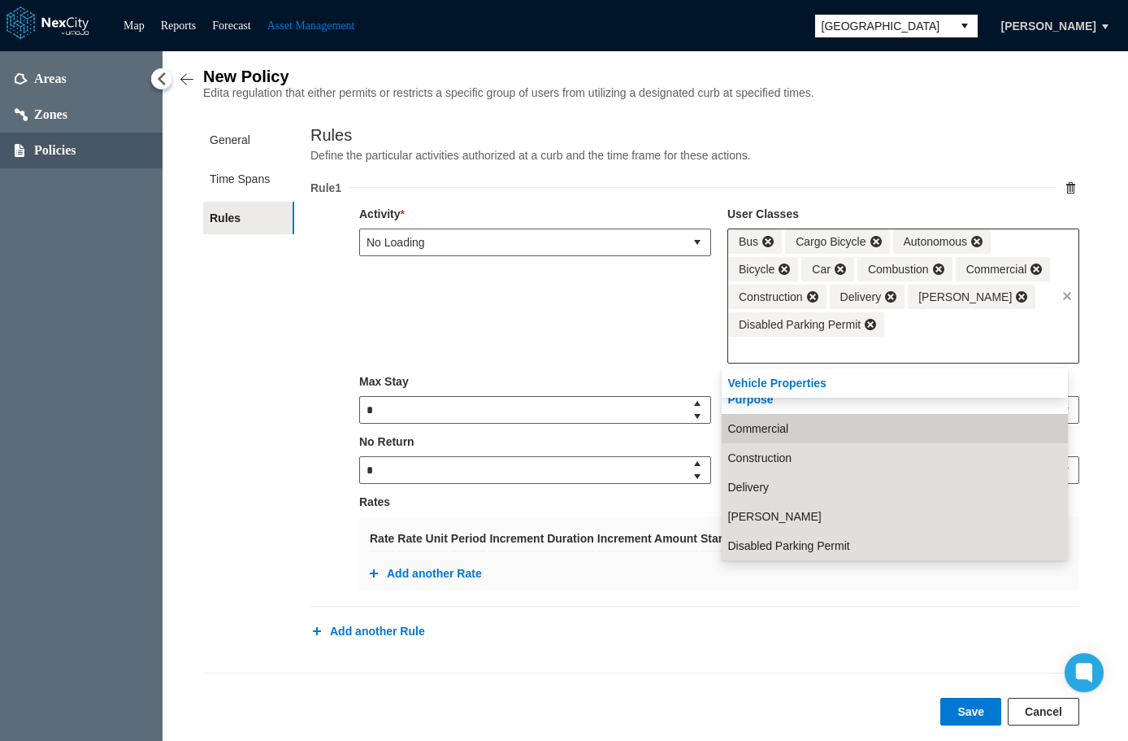
scroll to position [331, 0]
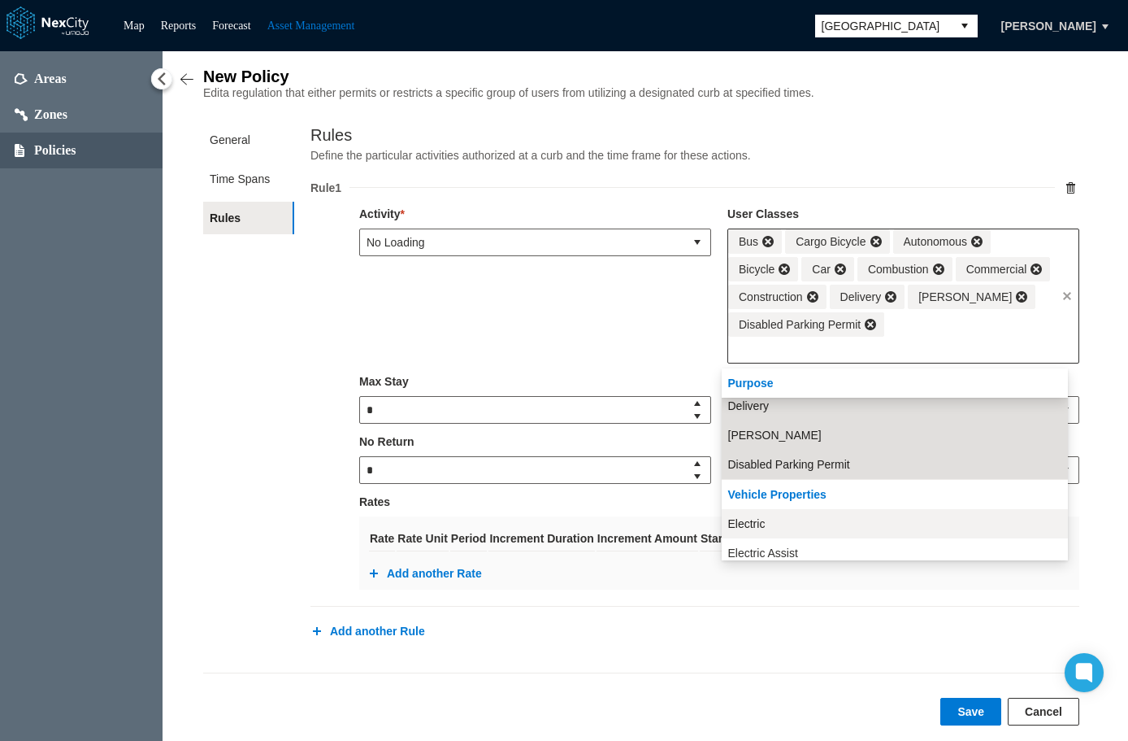
click at [812, 524] on li "Electric" at bounding box center [895, 523] width 346 height 29
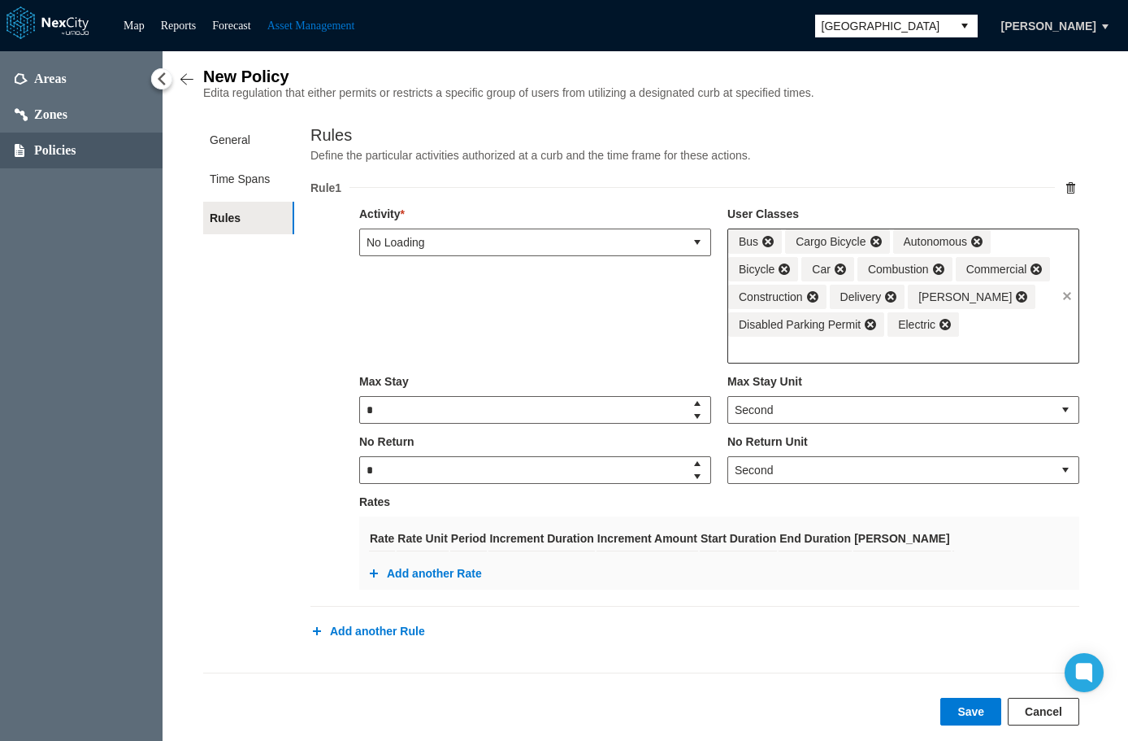
click at [993, 337] on div "Bus Cargo Bicycle Autonomous Bicycle Car Combustion Commercial Construction Del…" at bounding box center [892, 282] width 328 height 107
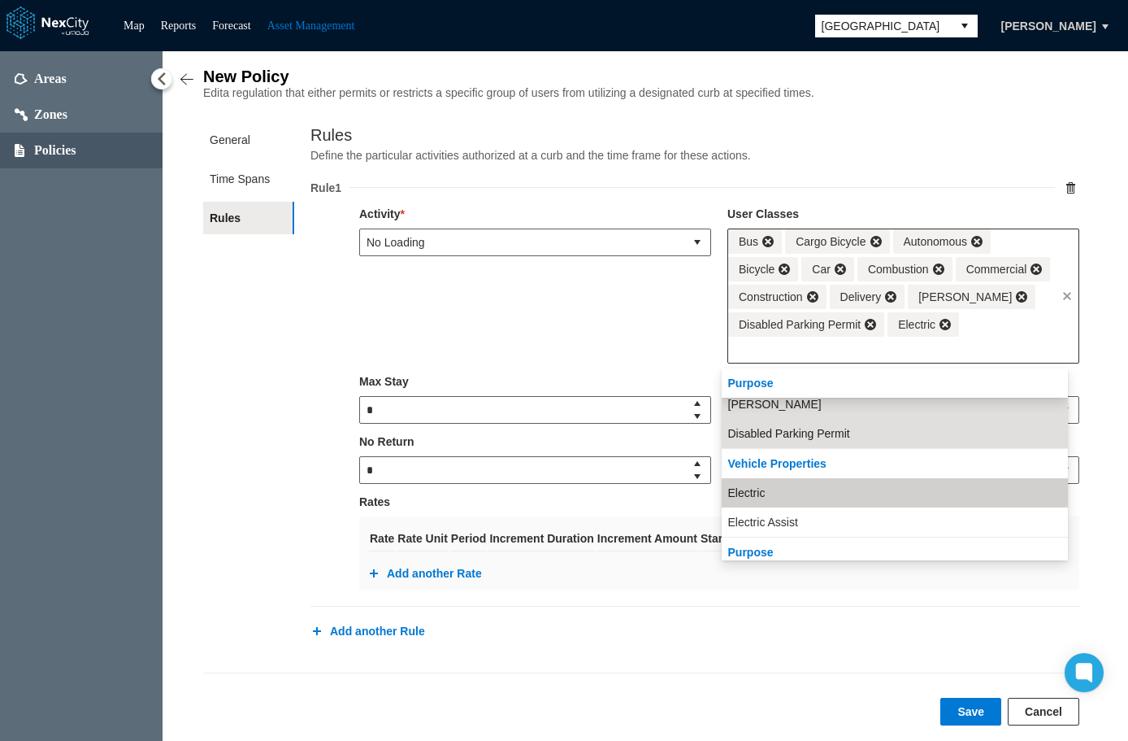
scroll to position [390, 0]
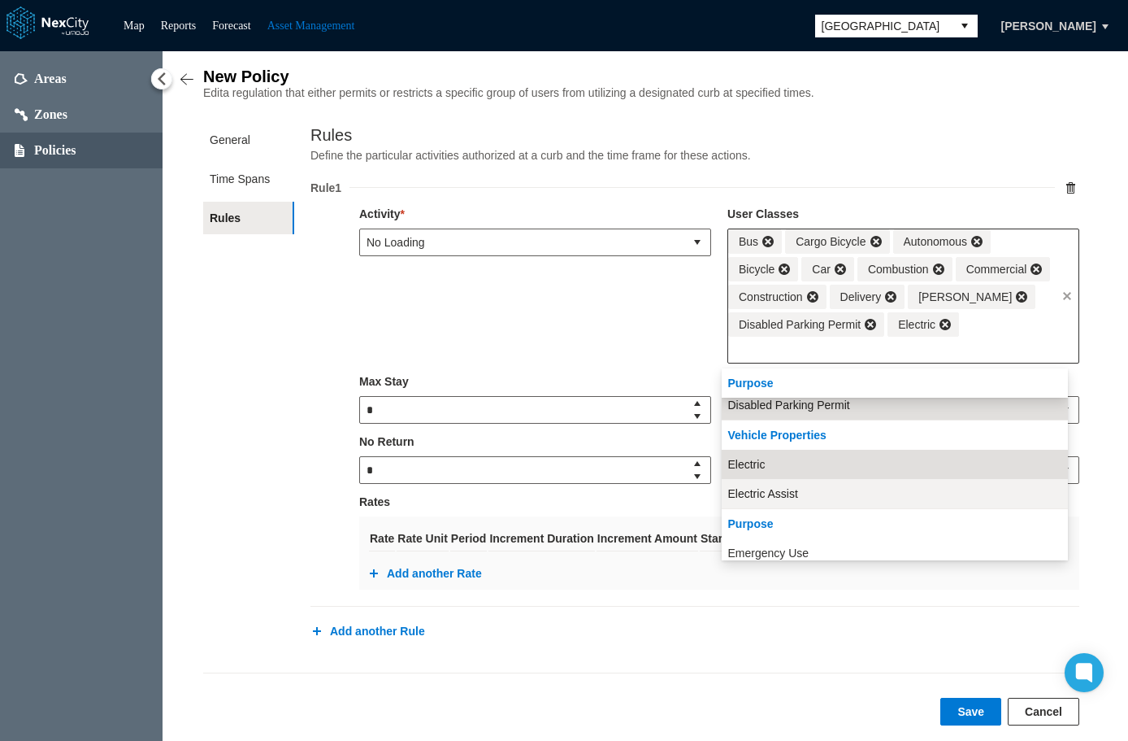
click at [796, 492] on li "Electric Assist" at bounding box center [895, 493] width 346 height 29
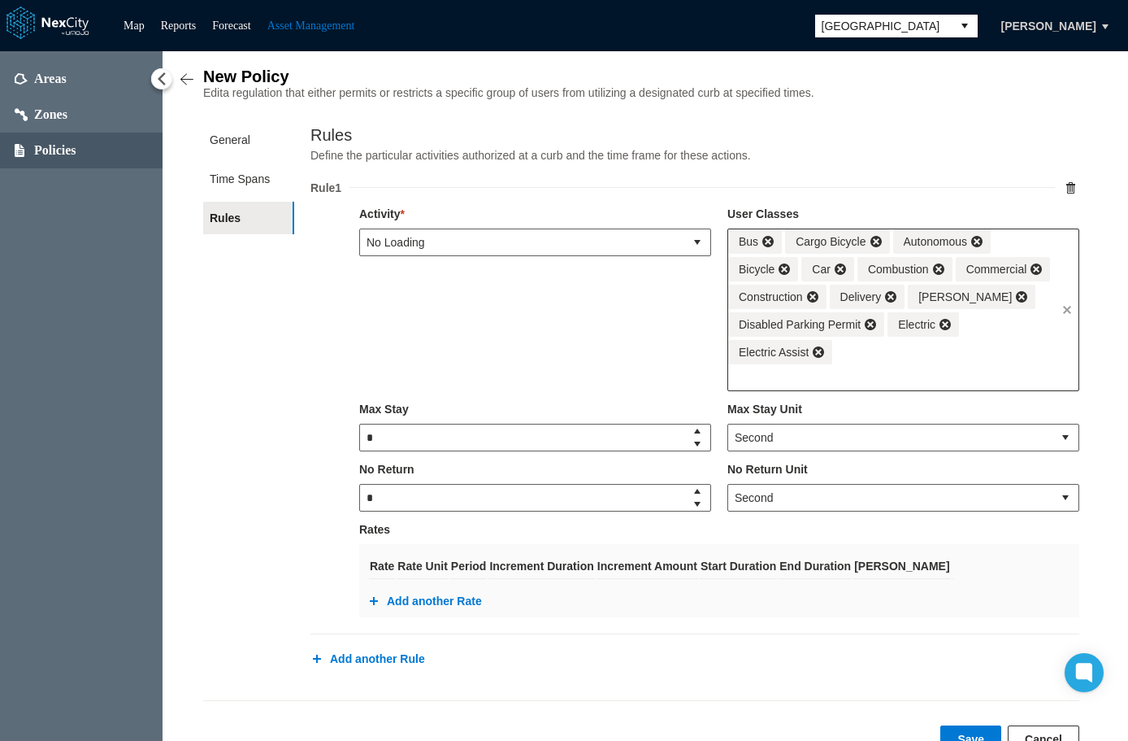
click at [1019, 361] on div "Bus Cargo Bicycle Autonomous Bicycle Car Combustion Commercial Construction Del…" at bounding box center [892, 296] width 328 height 135
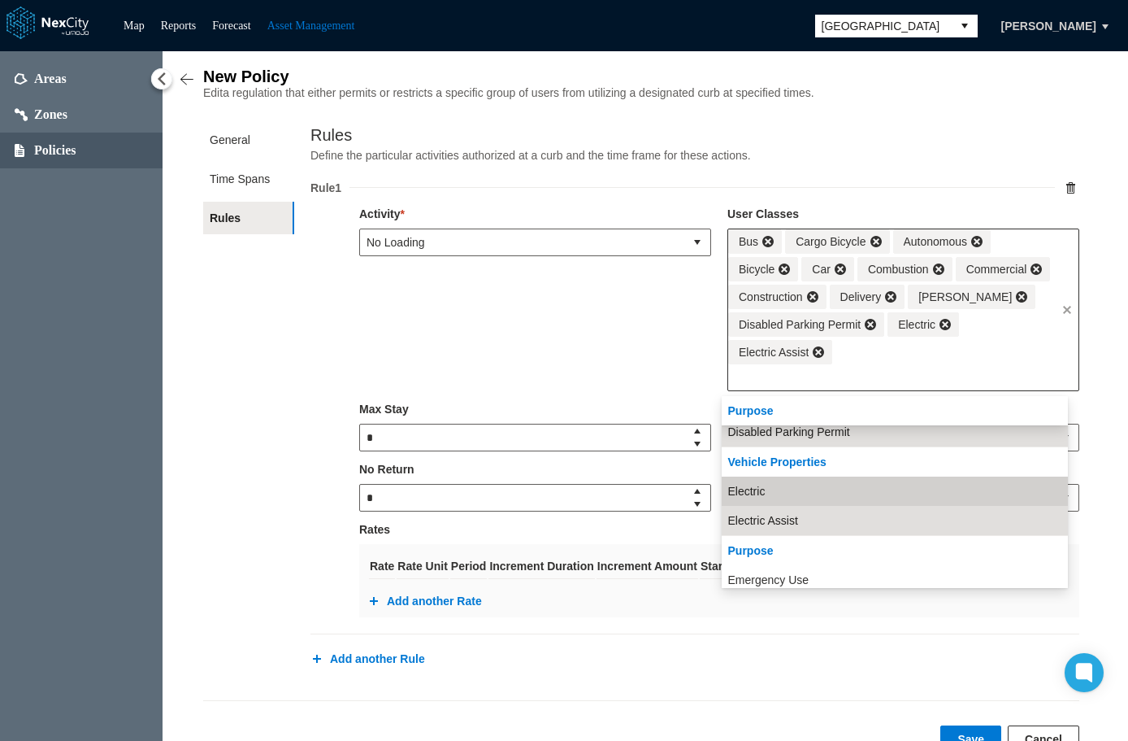
scroll to position [419, 0]
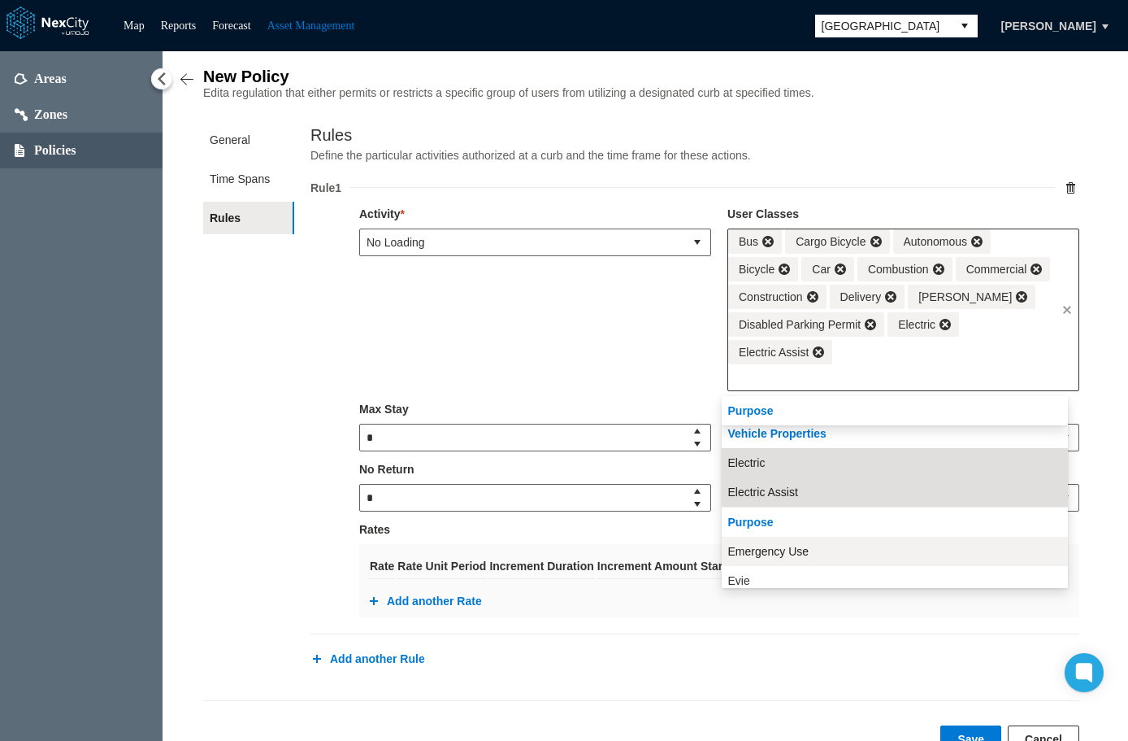
click at [808, 551] on li "Emergency Use" at bounding box center [895, 551] width 346 height 29
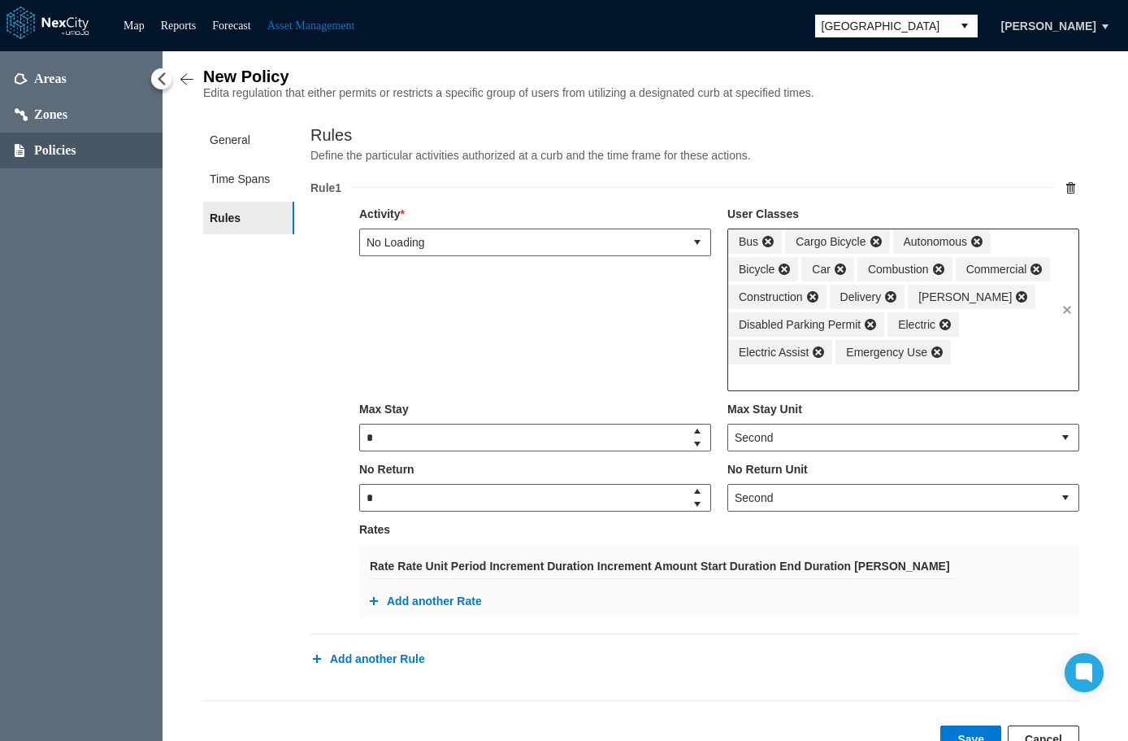
click at [988, 364] on div "Bus Cargo Bicycle Autonomous Bicycle Car Combustion Commercial Construction Del…" at bounding box center [892, 296] width 328 height 135
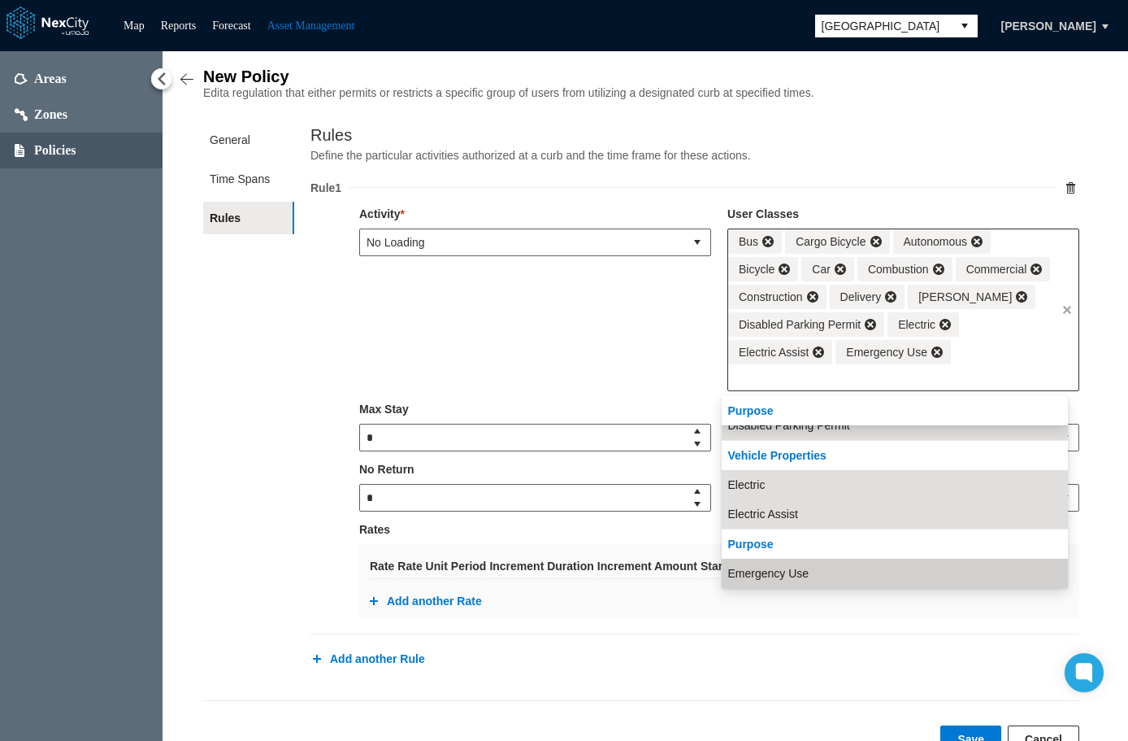
scroll to position [479, 0]
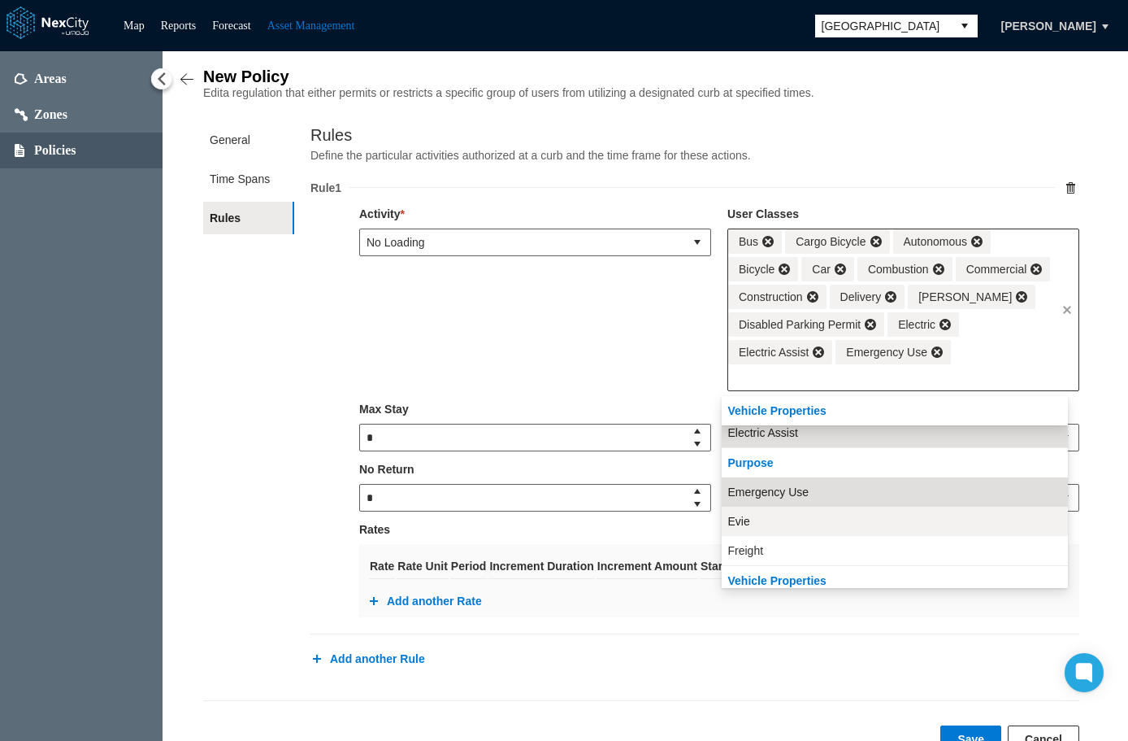
click at [841, 525] on li "Evie" at bounding box center [895, 520] width 346 height 29
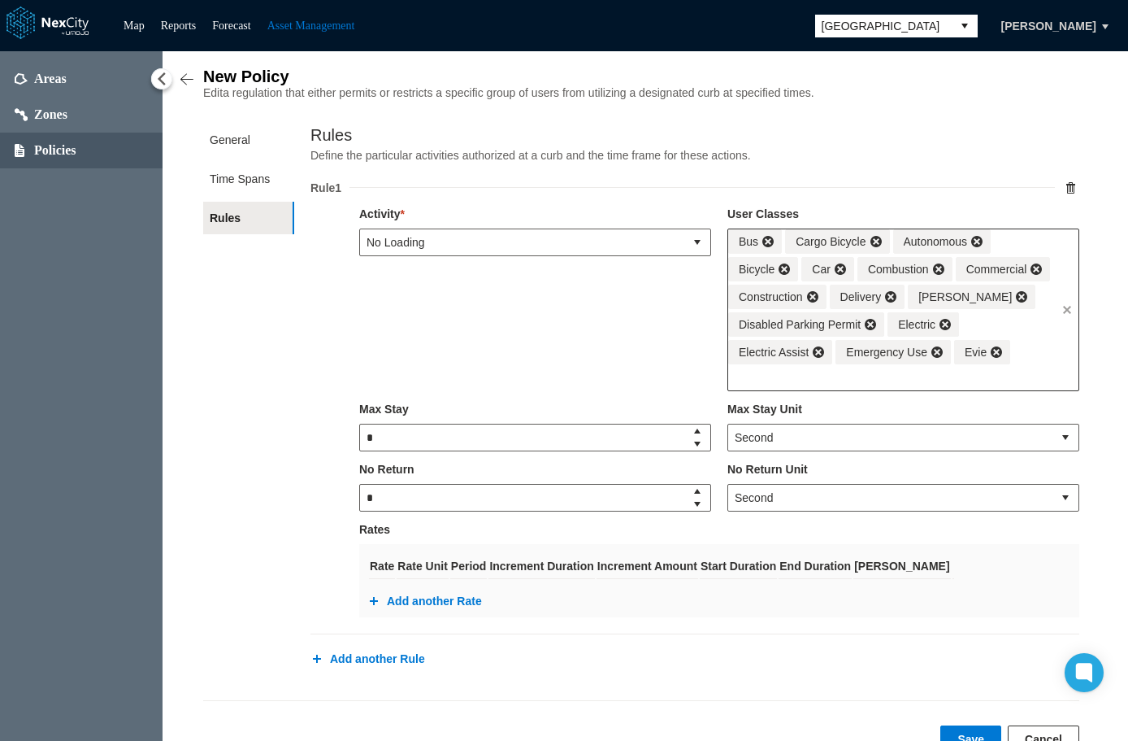
click at [1041, 354] on div "Bus Cargo Bicycle Autonomous Bicycle Car Combustion Commercial Construction Del…" at bounding box center [892, 296] width 328 height 135
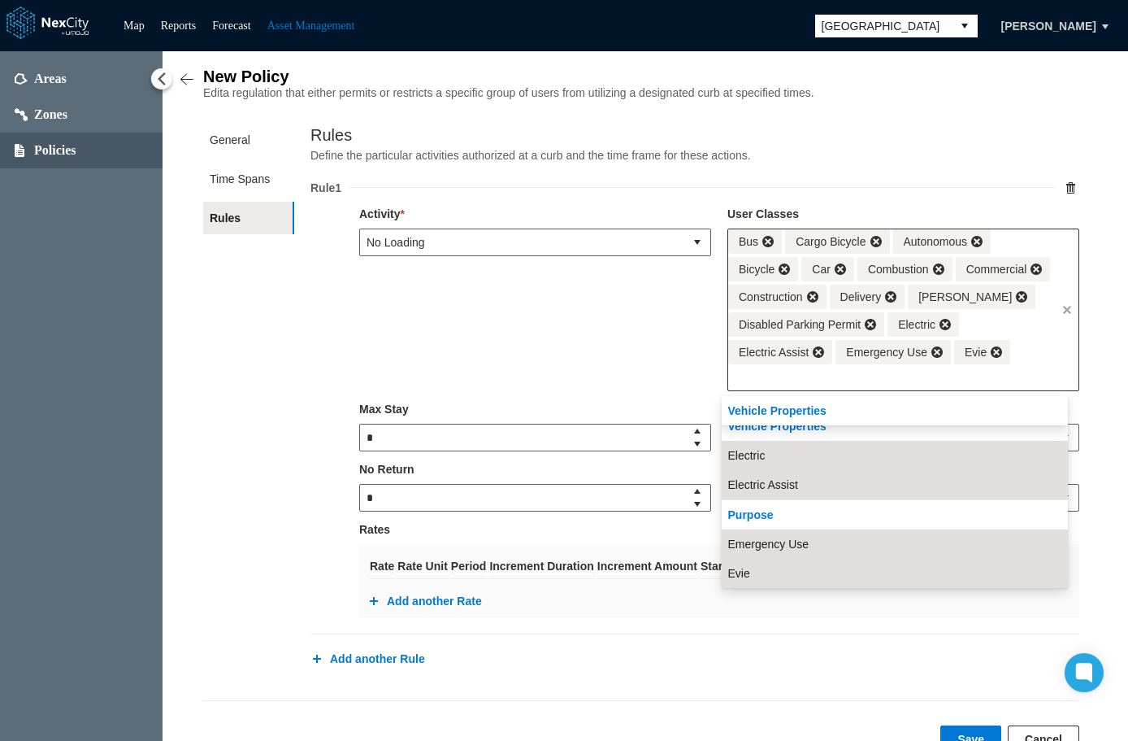
scroll to position [508, 0]
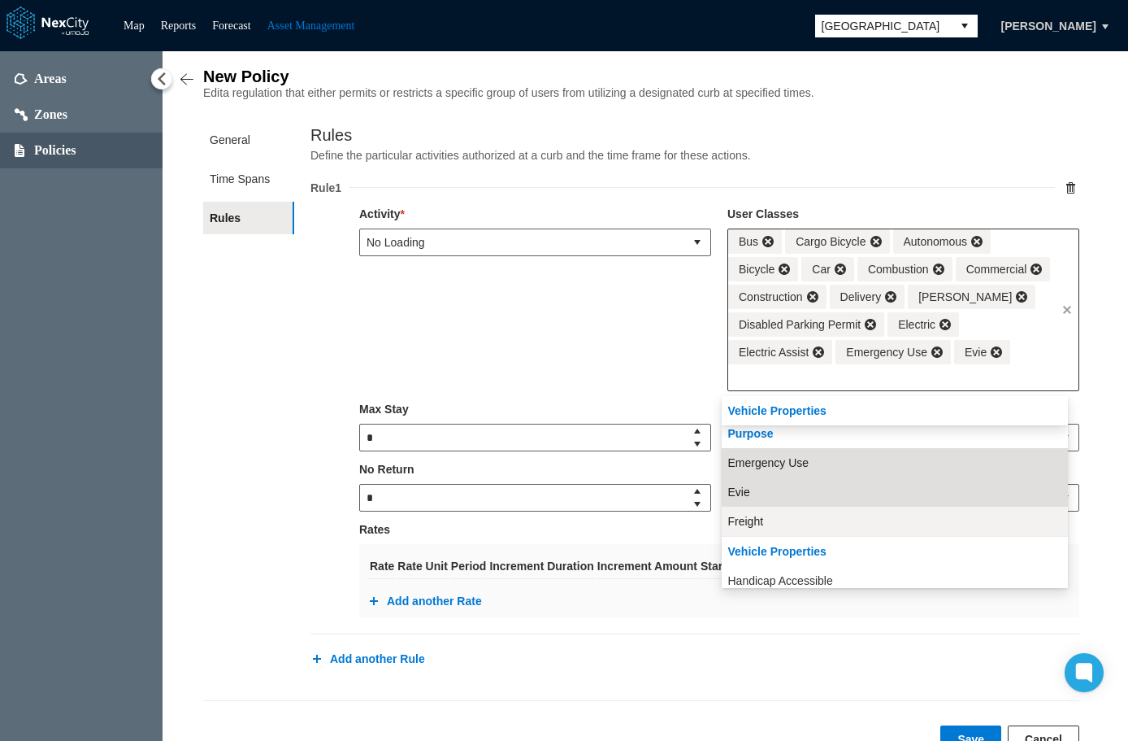
click at [867, 524] on li "Freight" at bounding box center [895, 520] width 346 height 29
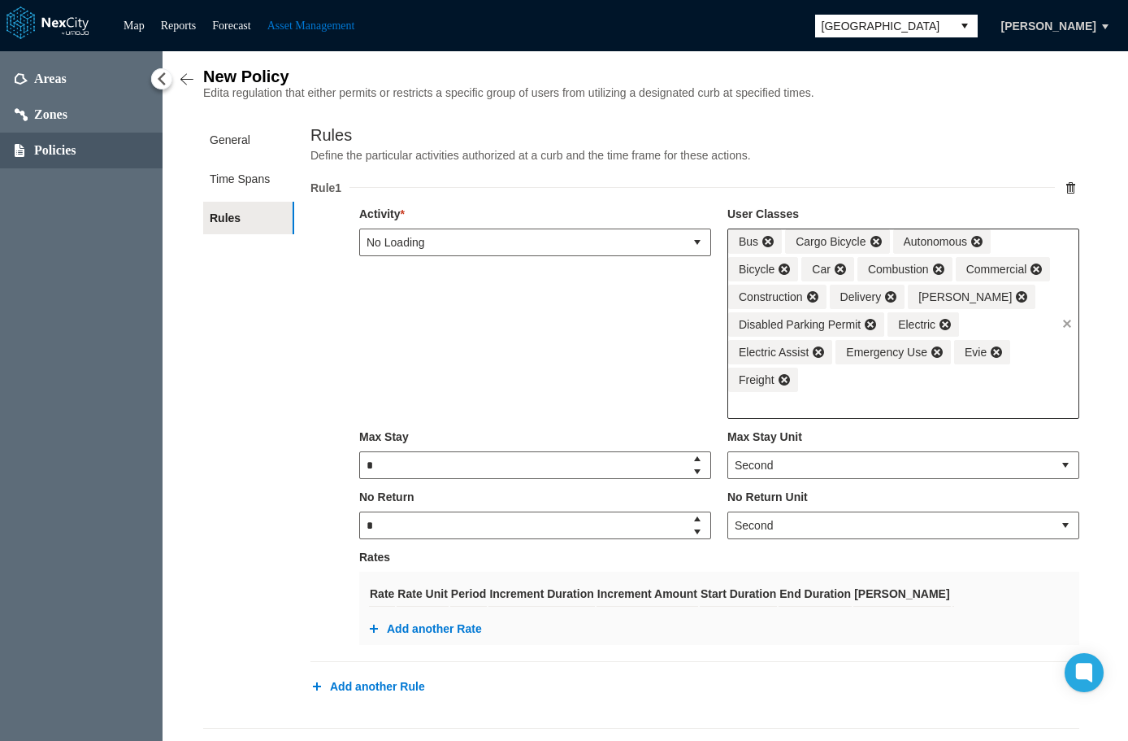
click at [1027, 391] on div "Bus Cargo Bicycle Autonomous Bicycle Car Combustion Commercial Construction Del…" at bounding box center [892, 310] width 328 height 163
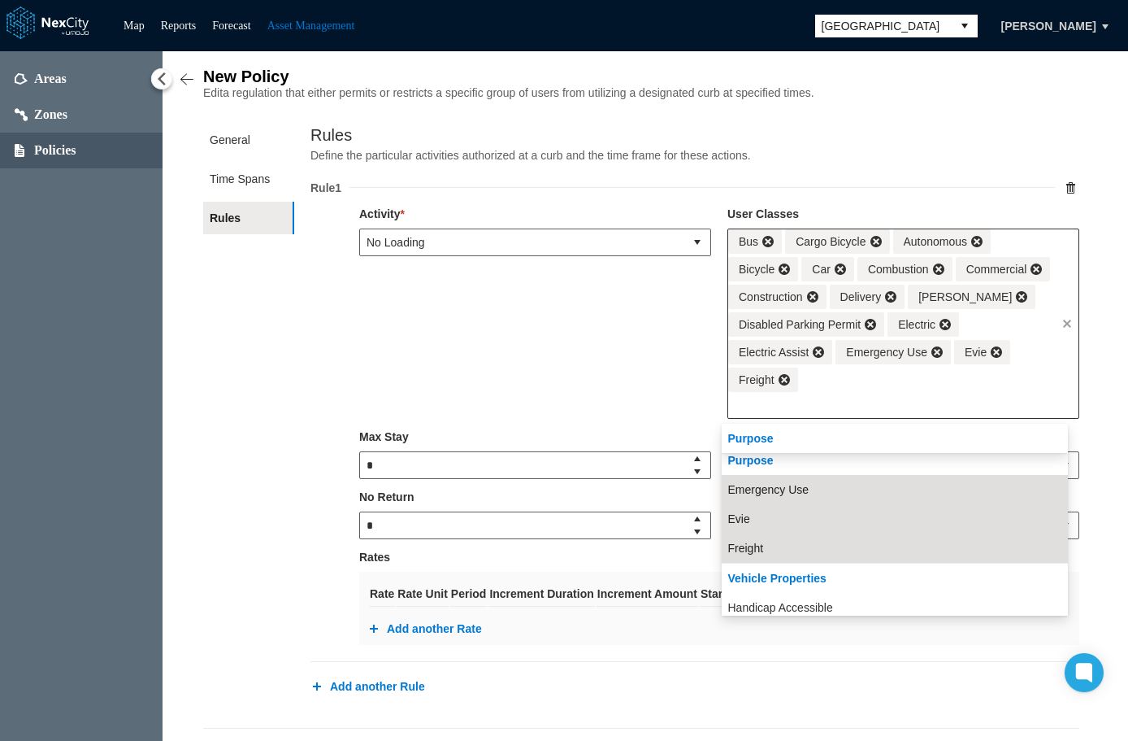
scroll to position [537, 0]
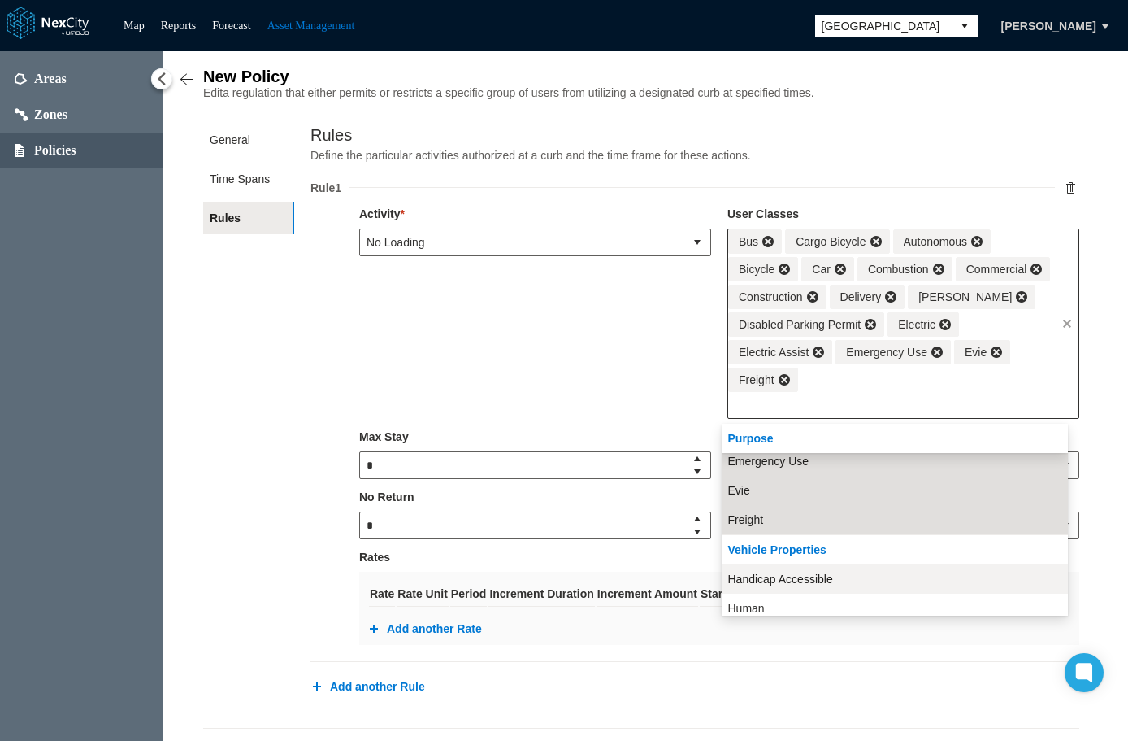
drag, startPoint x: 846, startPoint y: 575, endPoint x: 887, endPoint y: 478, distance: 104.9
click at [847, 575] on li "Handicap Accessible" at bounding box center [895, 578] width 346 height 29
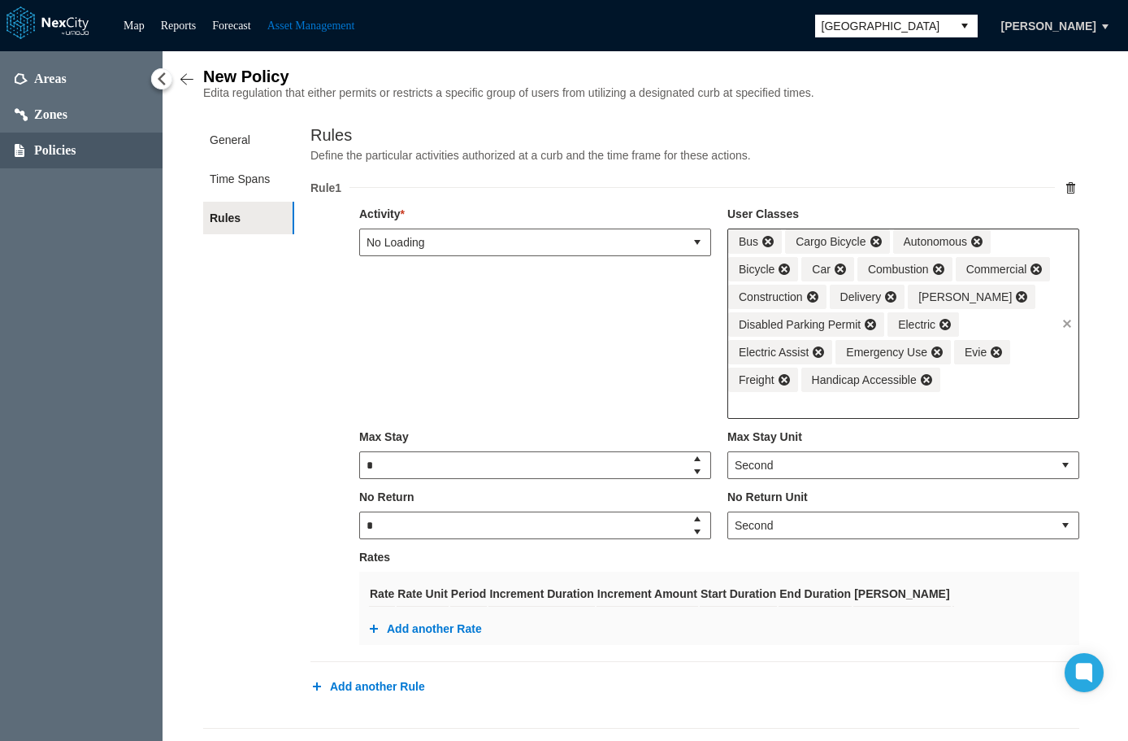
click at [1000, 400] on input "text" at bounding box center [892, 405] width 328 height 26
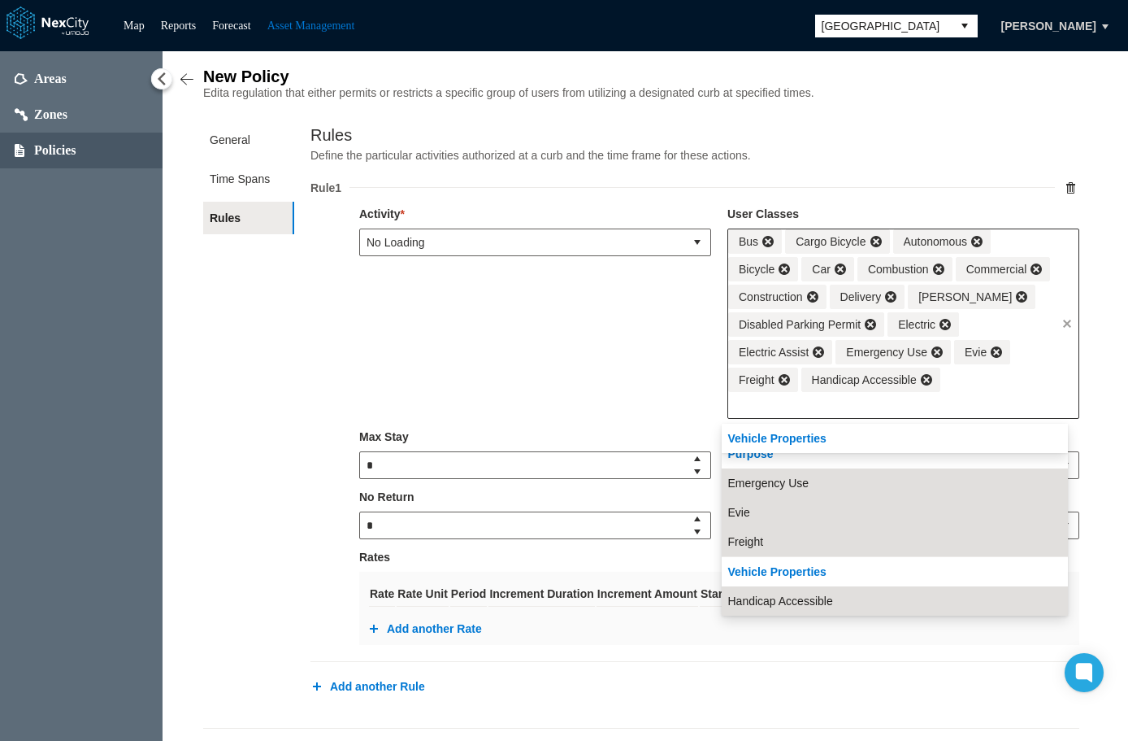
scroll to position [597, 0]
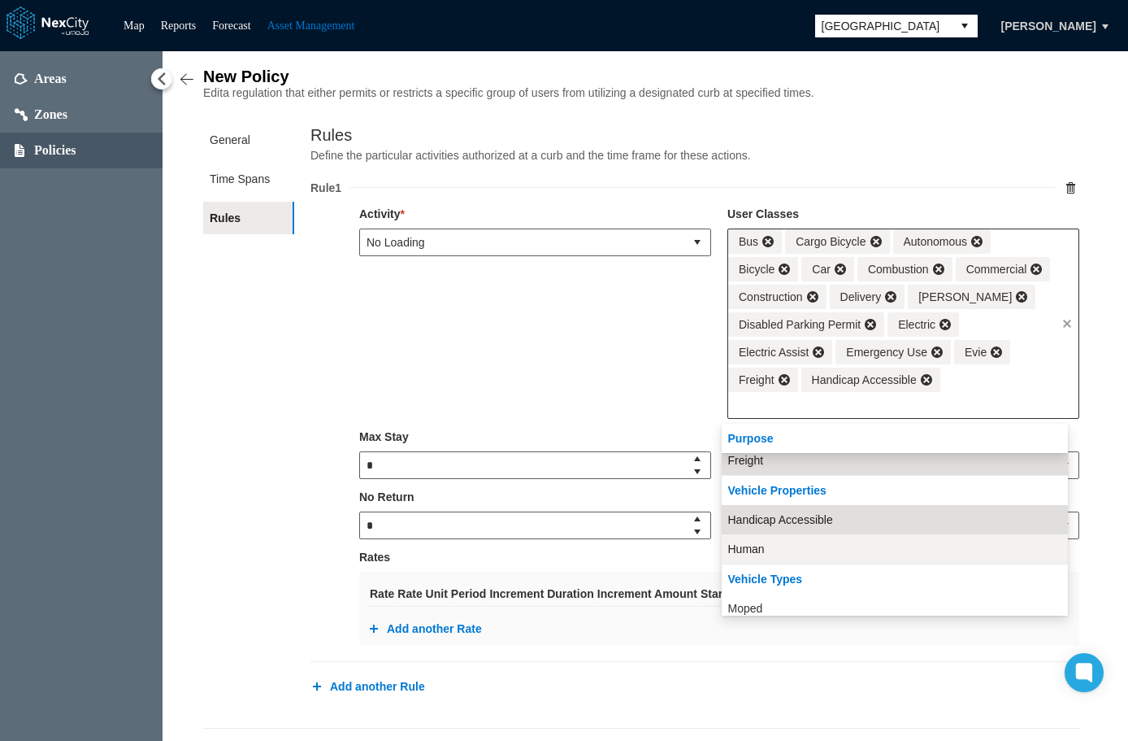
click at [848, 545] on li "Human" at bounding box center [895, 548] width 346 height 29
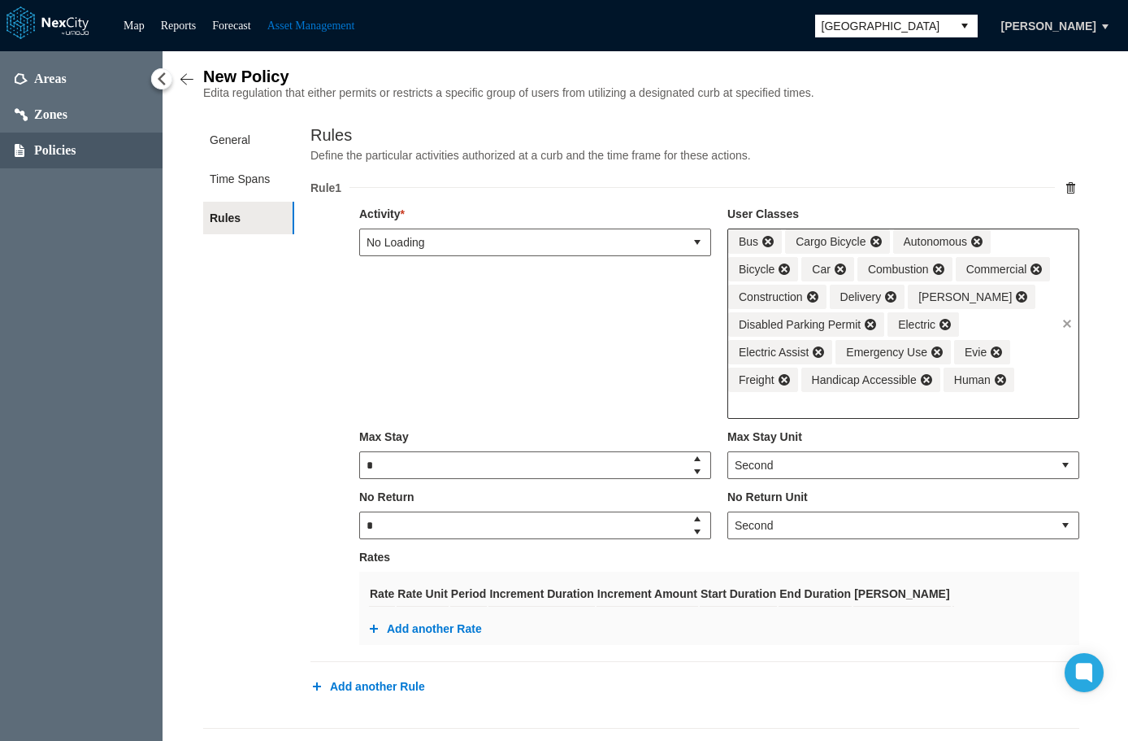
click at [1050, 398] on div "Bus Cargo Bicycle Autonomous Bicycle Car Combustion Commercial Construction Del…" at bounding box center [904, 323] width 352 height 190
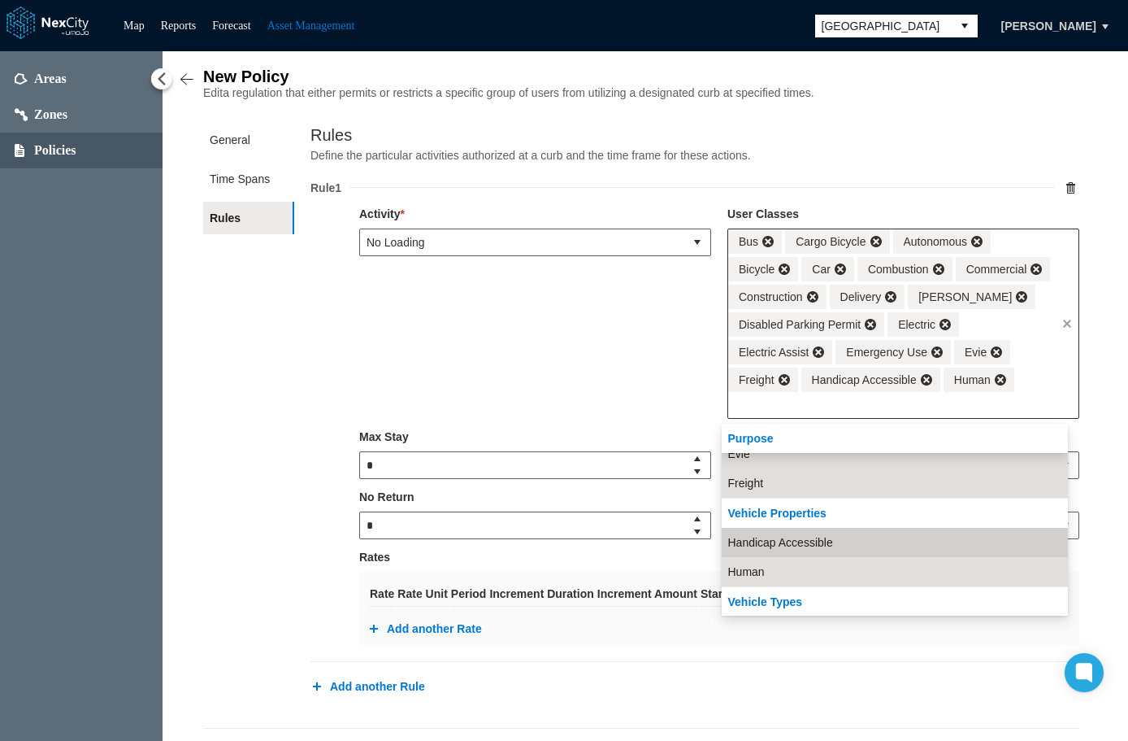
scroll to position [626, 0]
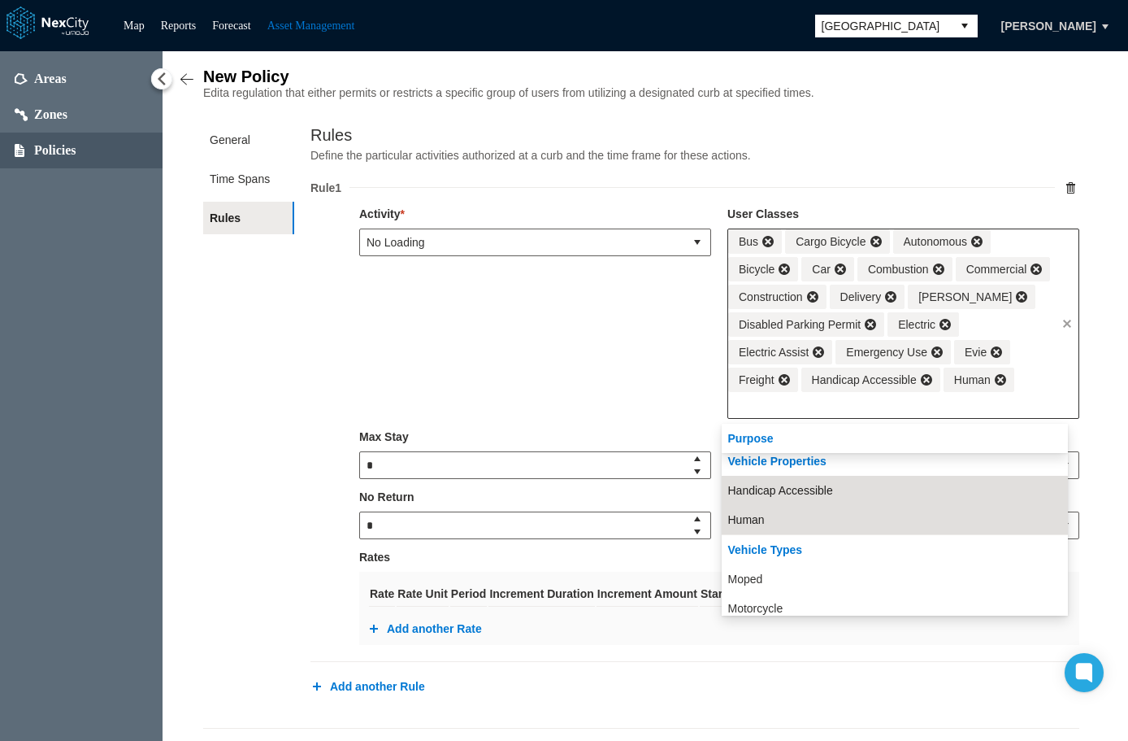
drag, startPoint x: 865, startPoint y: 576, endPoint x: 903, endPoint y: 537, distance: 55.2
click at [870, 573] on li "Moped" at bounding box center [895, 578] width 346 height 29
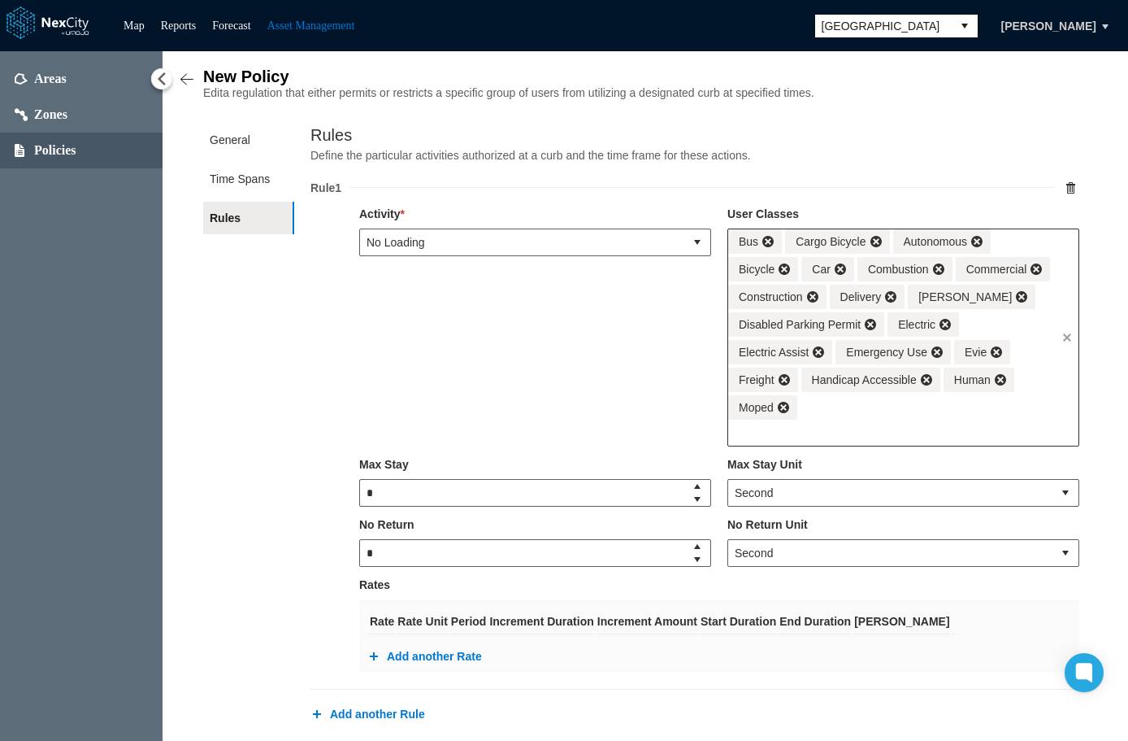
click at [1043, 406] on div "Bus Cargo Bicycle Autonomous Bicycle Car Combustion Commercial Construction Del…" at bounding box center [892, 324] width 328 height 190
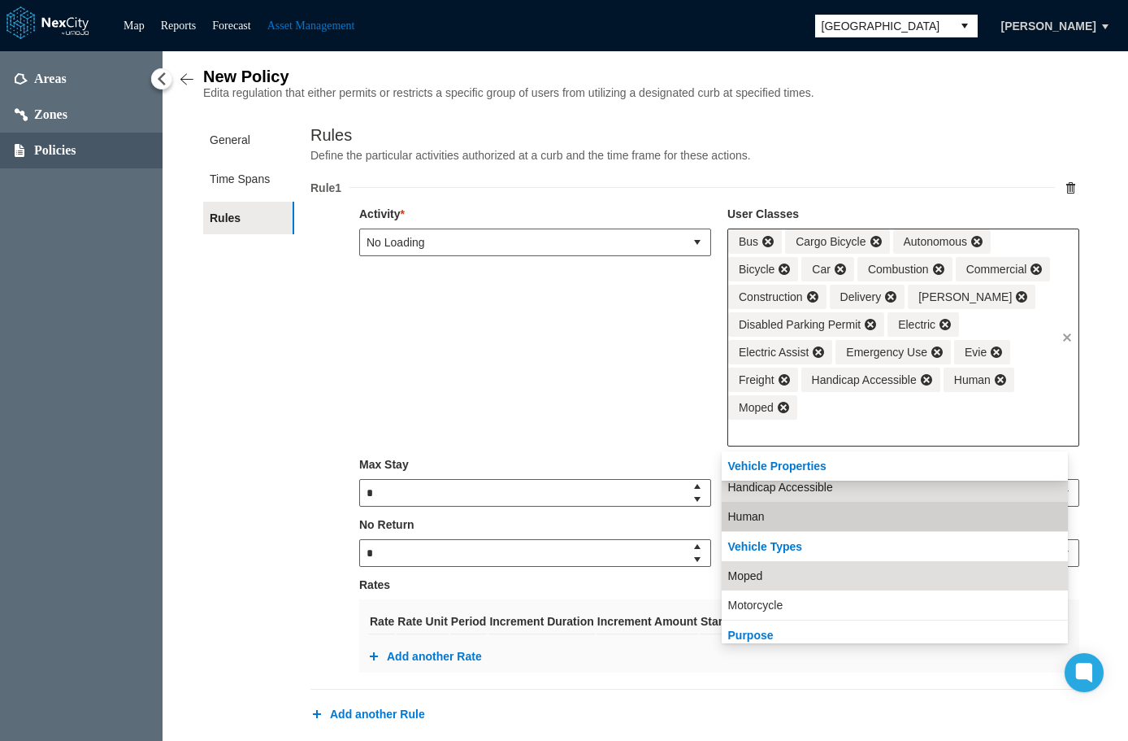
scroll to position [685, 0]
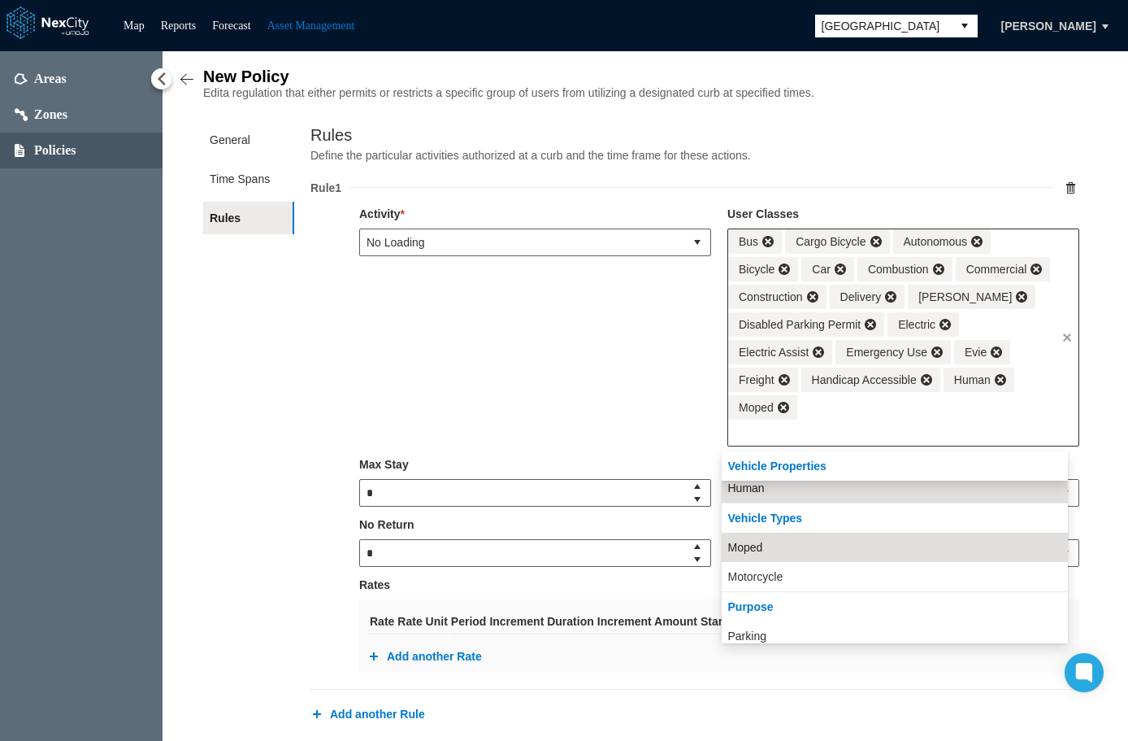
drag, startPoint x: 855, startPoint y: 579, endPoint x: 938, endPoint y: 521, distance: 101.0
click at [857, 576] on li "Motorcycle" at bounding box center [895, 576] width 346 height 29
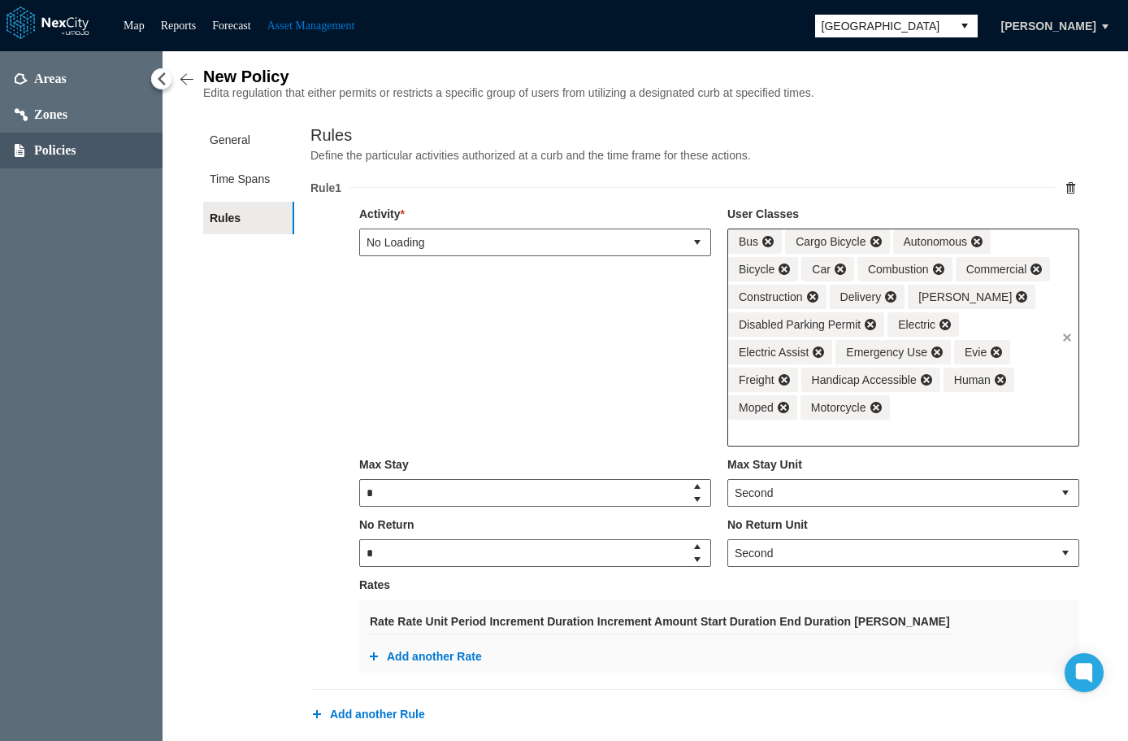
click at [989, 416] on div "Bus Cargo Bicycle Autonomous Bicycle Car Combustion Commercial Construction Del…" at bounding box center [892, 324] width 328 height 190
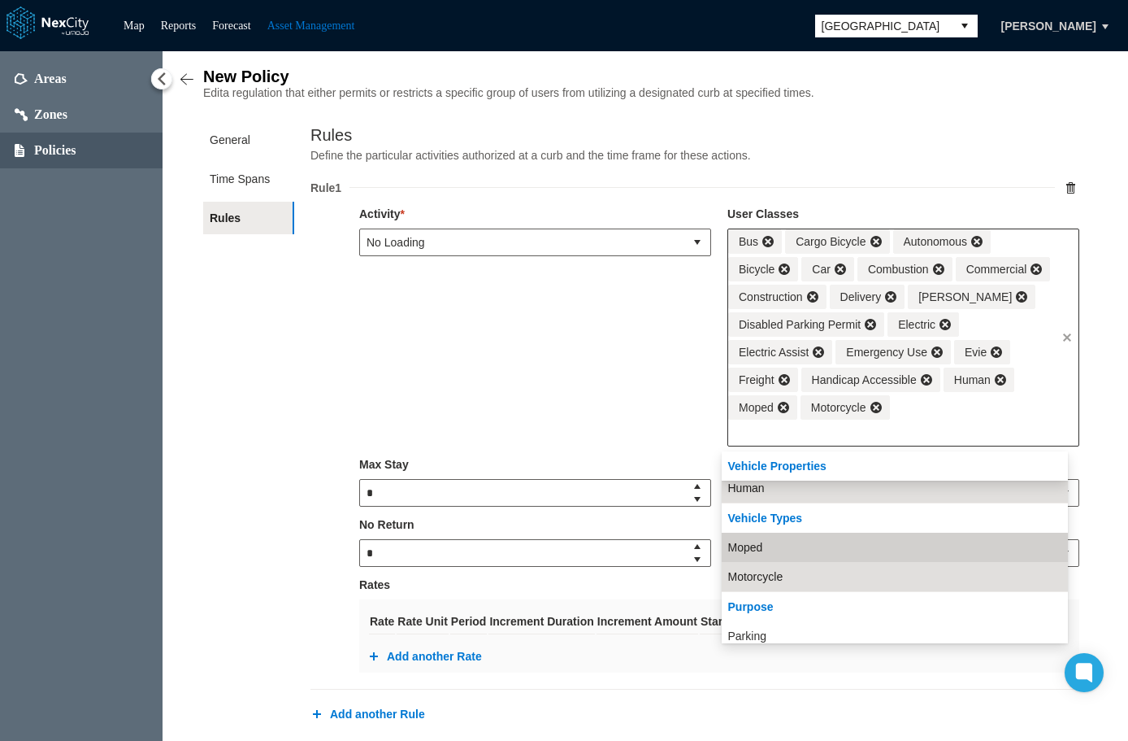
scroll to position [715, 0]
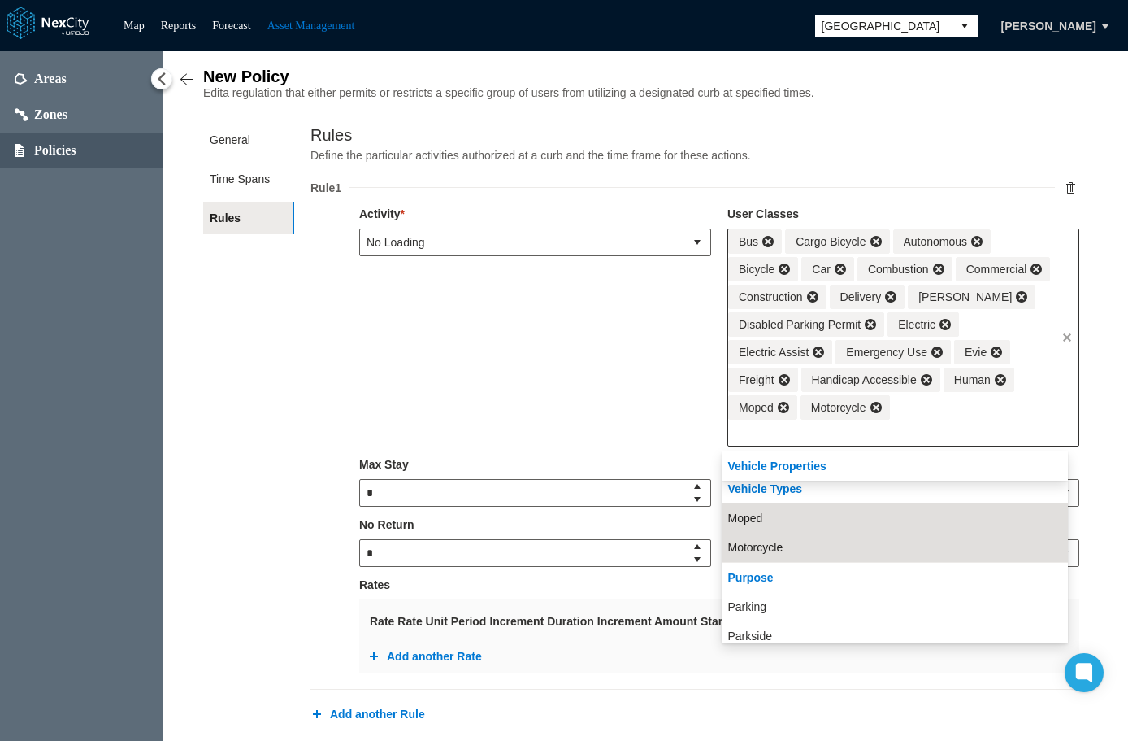
drag, startPoint x: 838, startPoint y: 609, endPoint x: 903, endPoint y: 528, distance: 104.1
click at [840, 603] on li "Parking" at bounding box center [895, 606] width 346 height 29
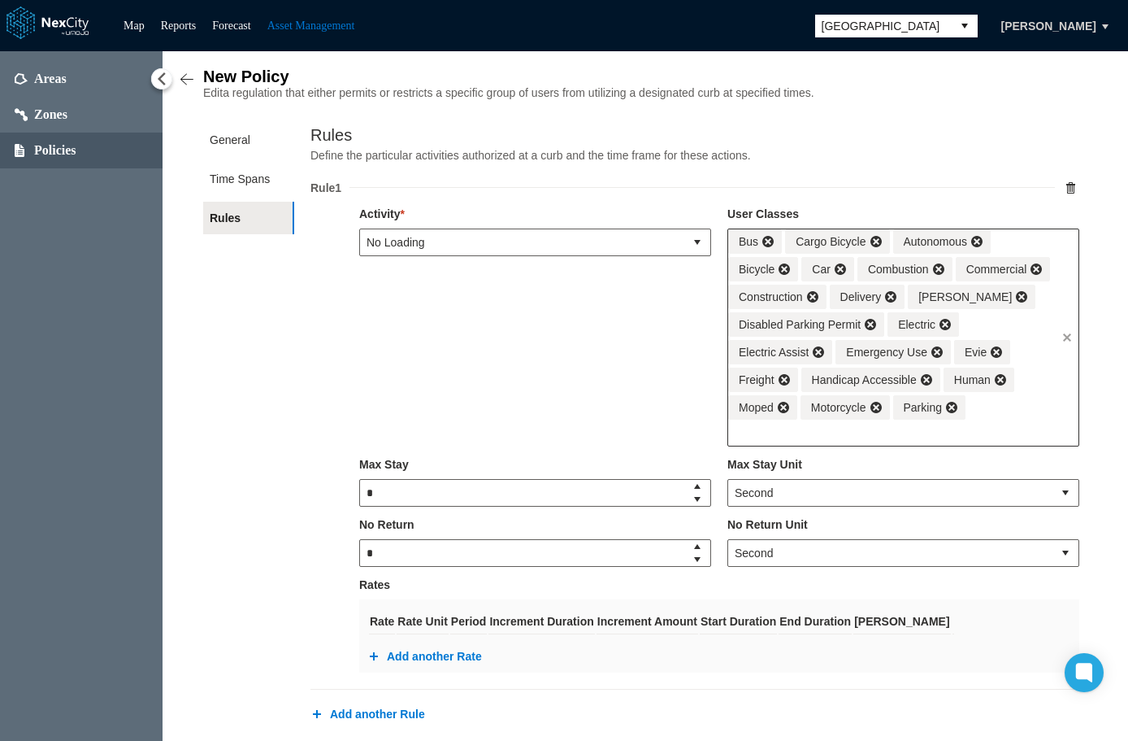
click at [1019, 419] on div "Bus Cargo Bicycle Autonomous Bicycle Car Combustion Commercial Construction Del…" at bounding box center [892, 324] width 328 height 190
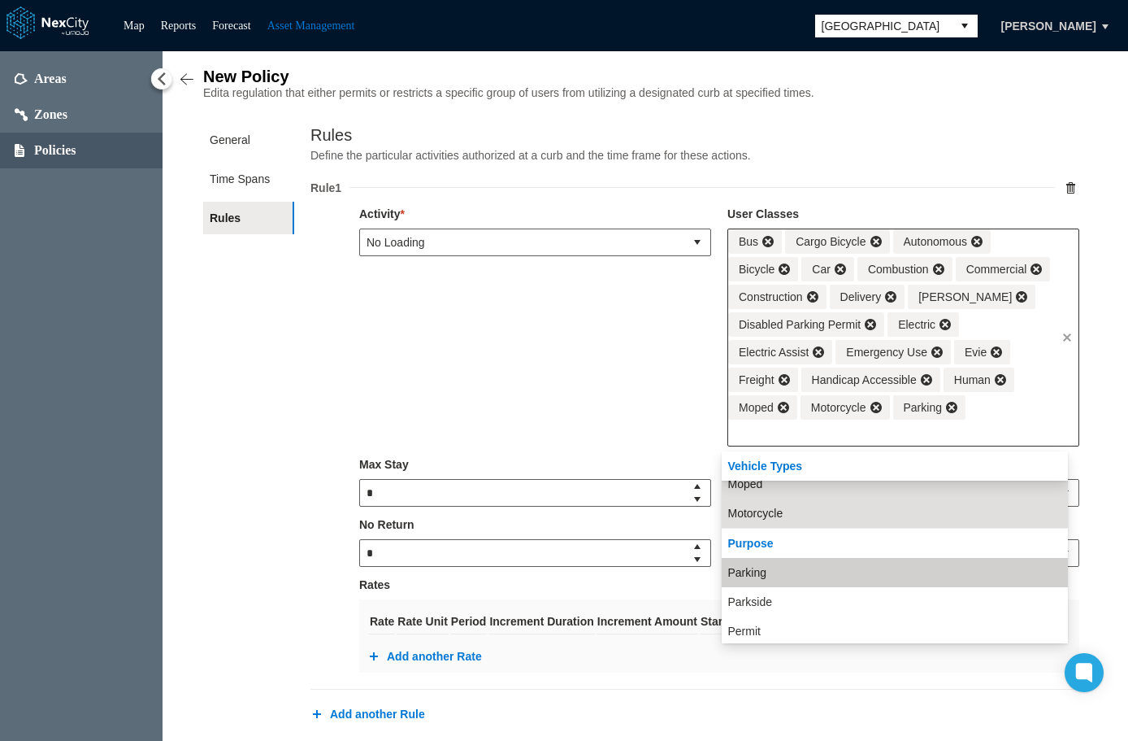
scroll to position [774, 0]
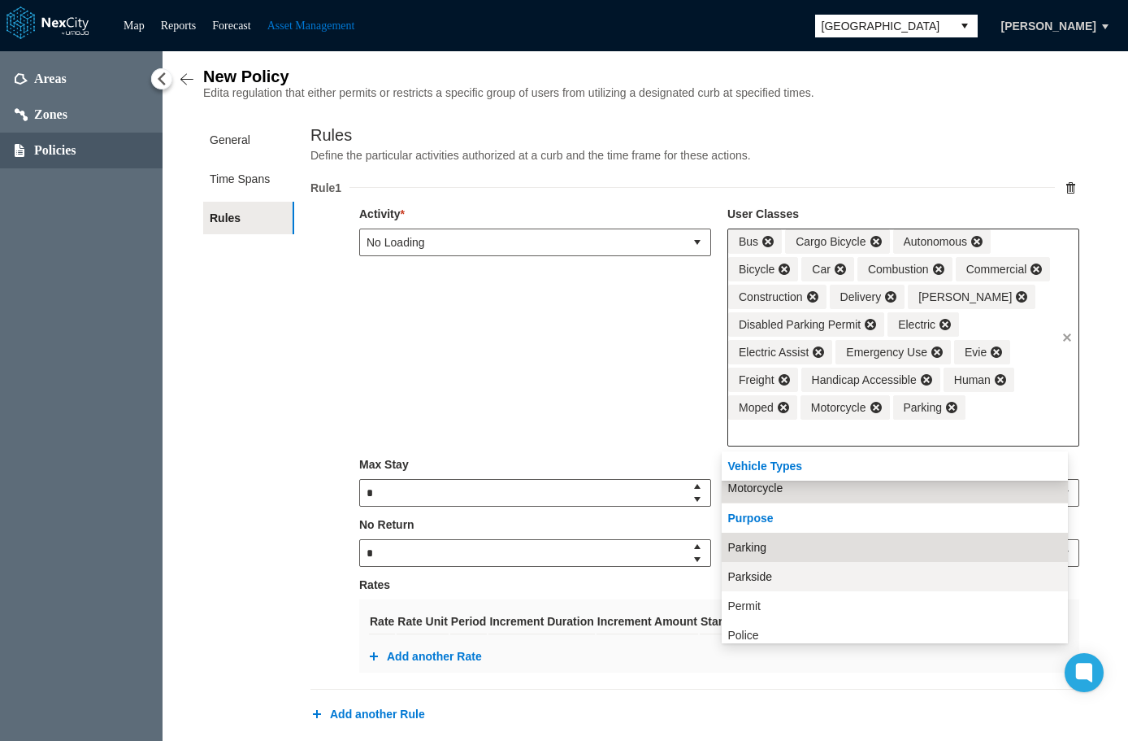
click at [854, 571] on li "Parkside" at bounding box center [895, 576] width 346 height 29
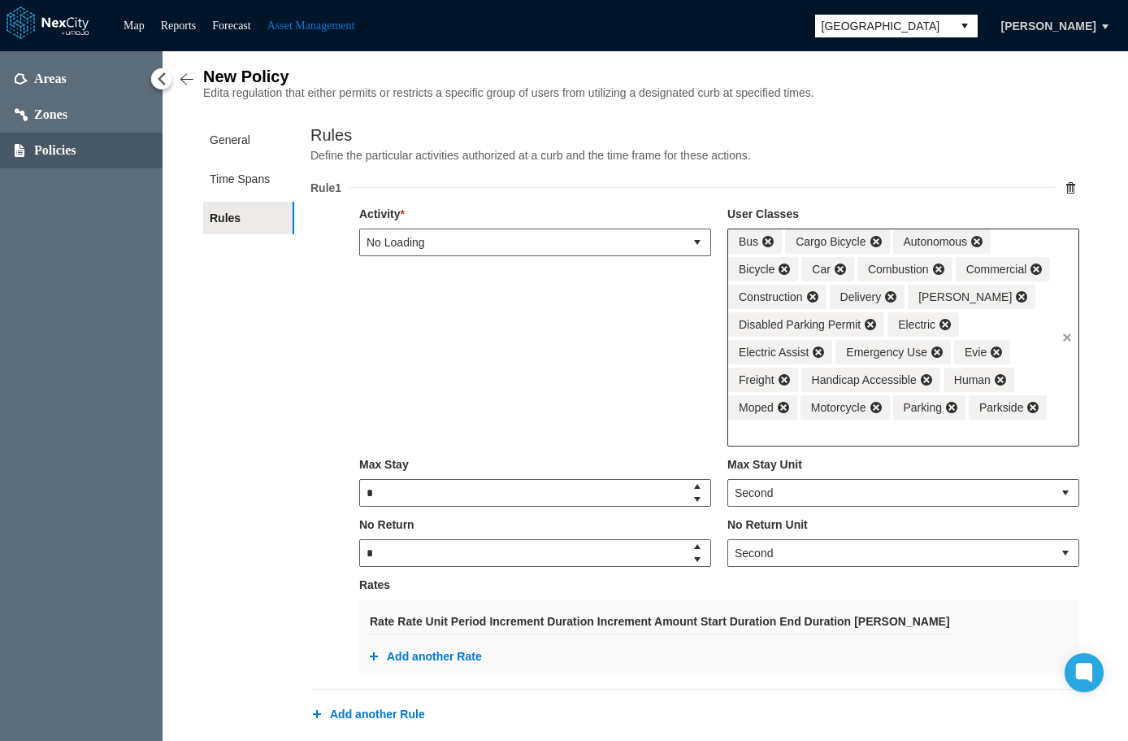
click at [1015, 437] on input "text" at bounding box center [892, 432] width 328 height 26
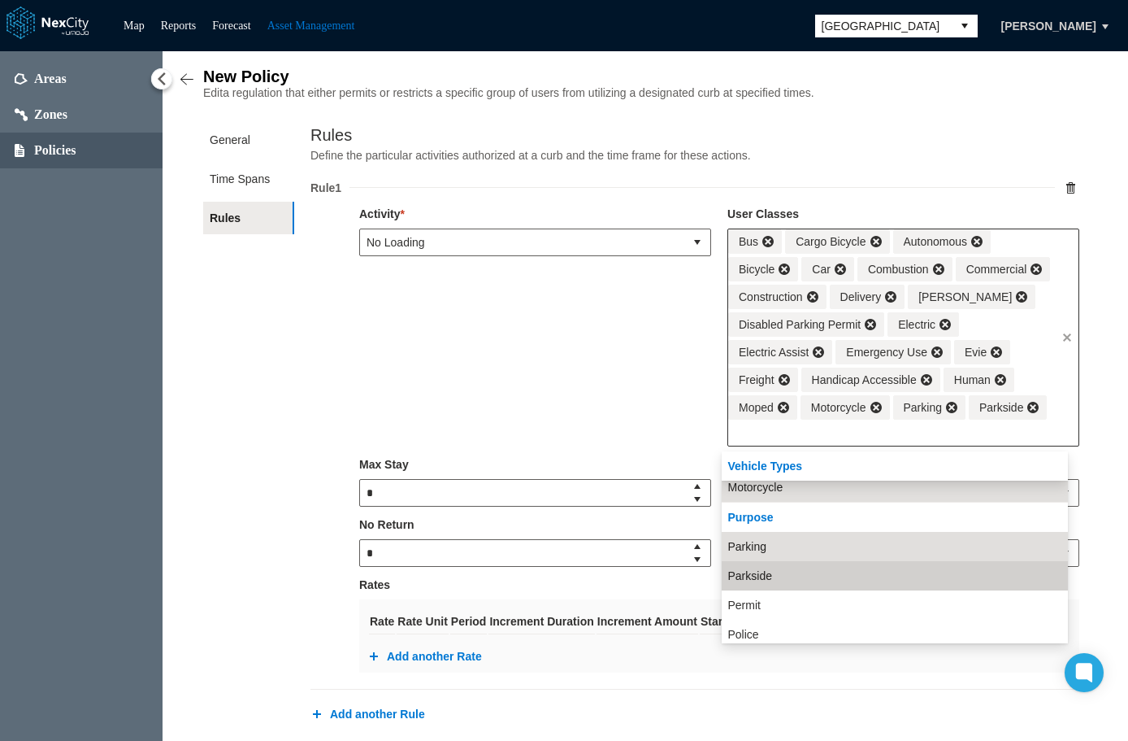
scroll to position [803, 0]
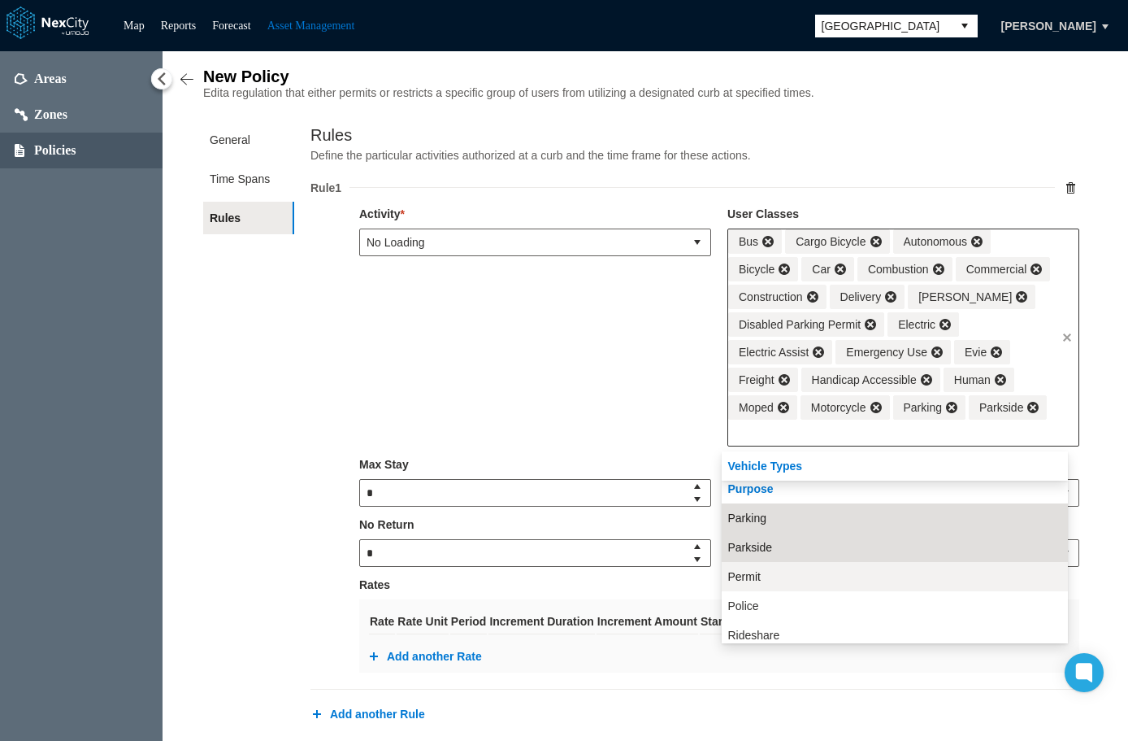
click at [885, 575] on li "Permit" at bounding box center [895, 576] width 346 height 29
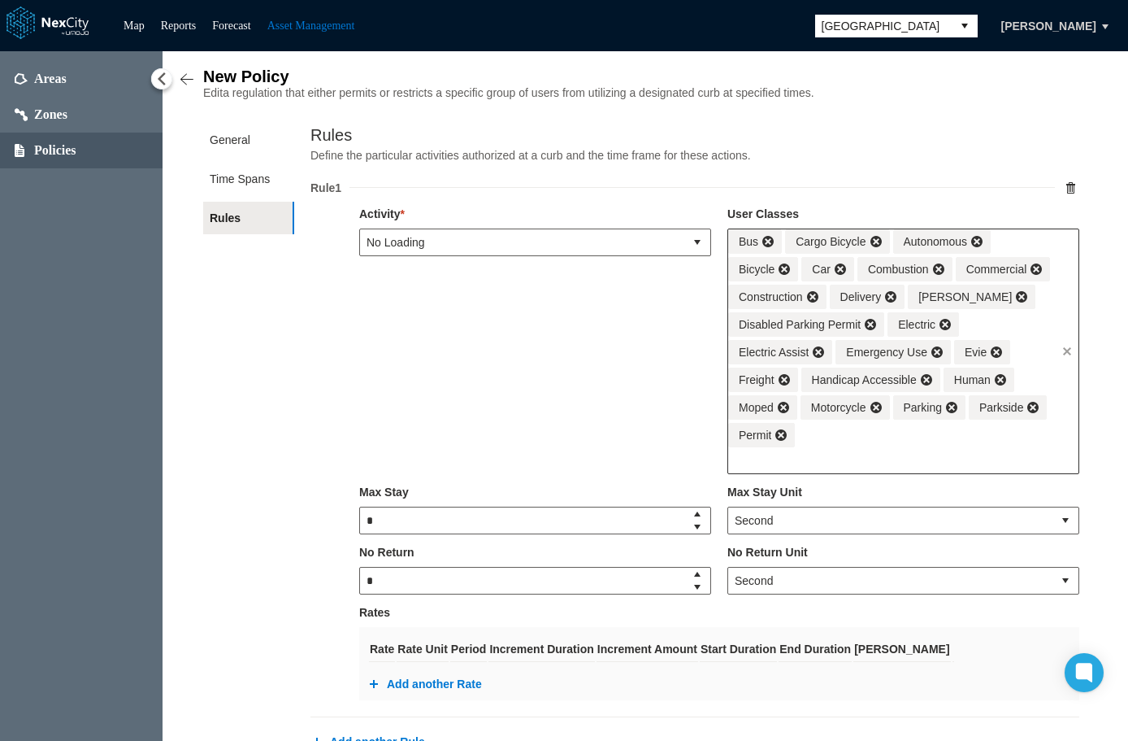
click at [951, 440] on div "Bus Cargo Bicycle Autonomous Bicycle Car Combustion Commercial Construction Del…" at bounding box center [892, 338] width 328 height 218
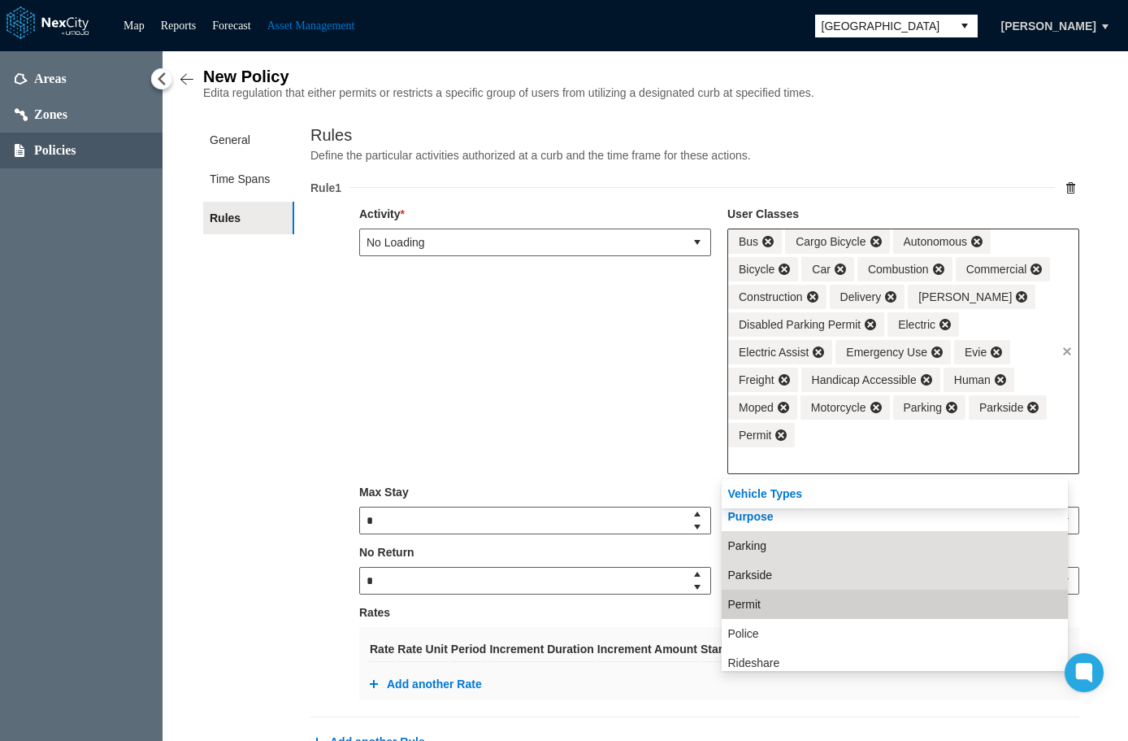
scroll to position [832, 0]
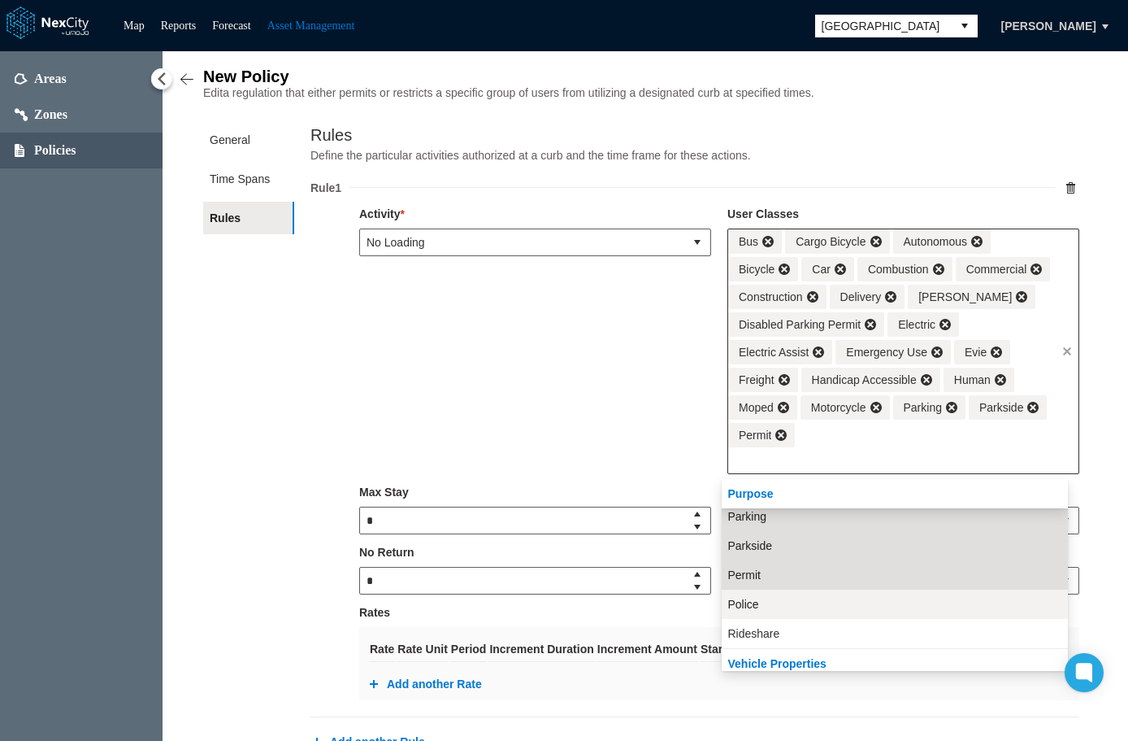
click at [866, 603] on li "Police" at bounding box center [895, 603] width 346 height 29
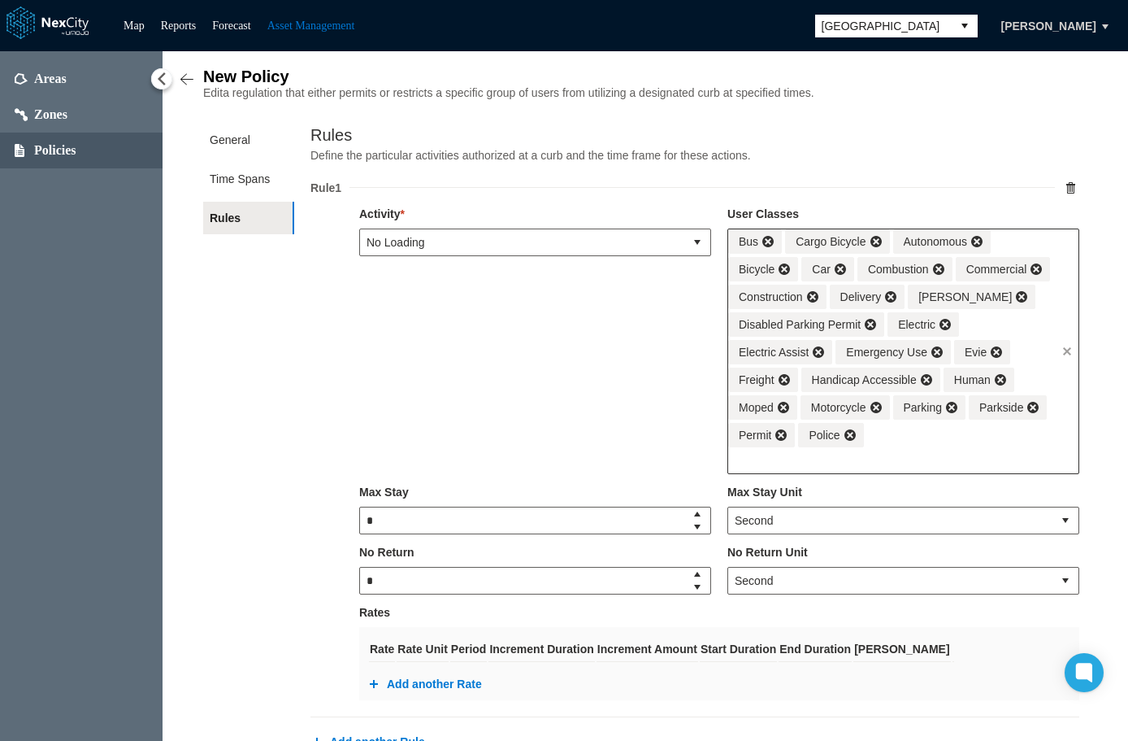
click at [931, 447] on div "Bus Cargo Bicycle Autonomous Bicycle Car Combustion Commercial Construction Del…" at bounding box center [892, 338] width 328 height 218
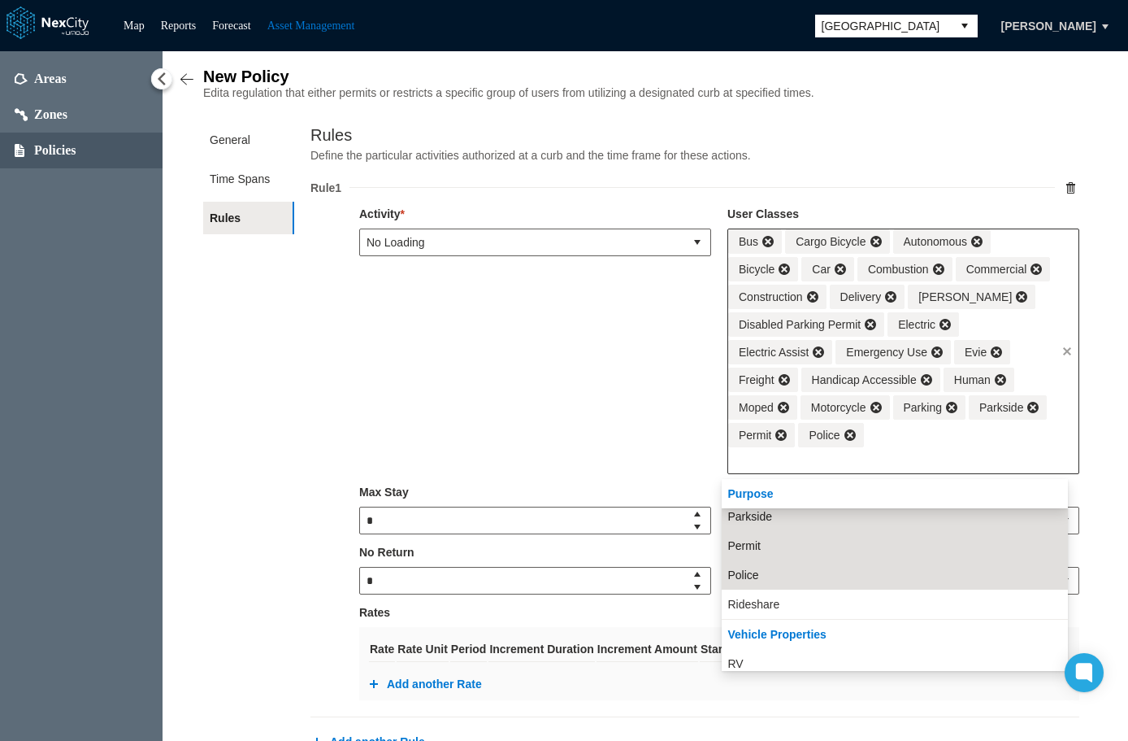
scroll to position [943, 0]
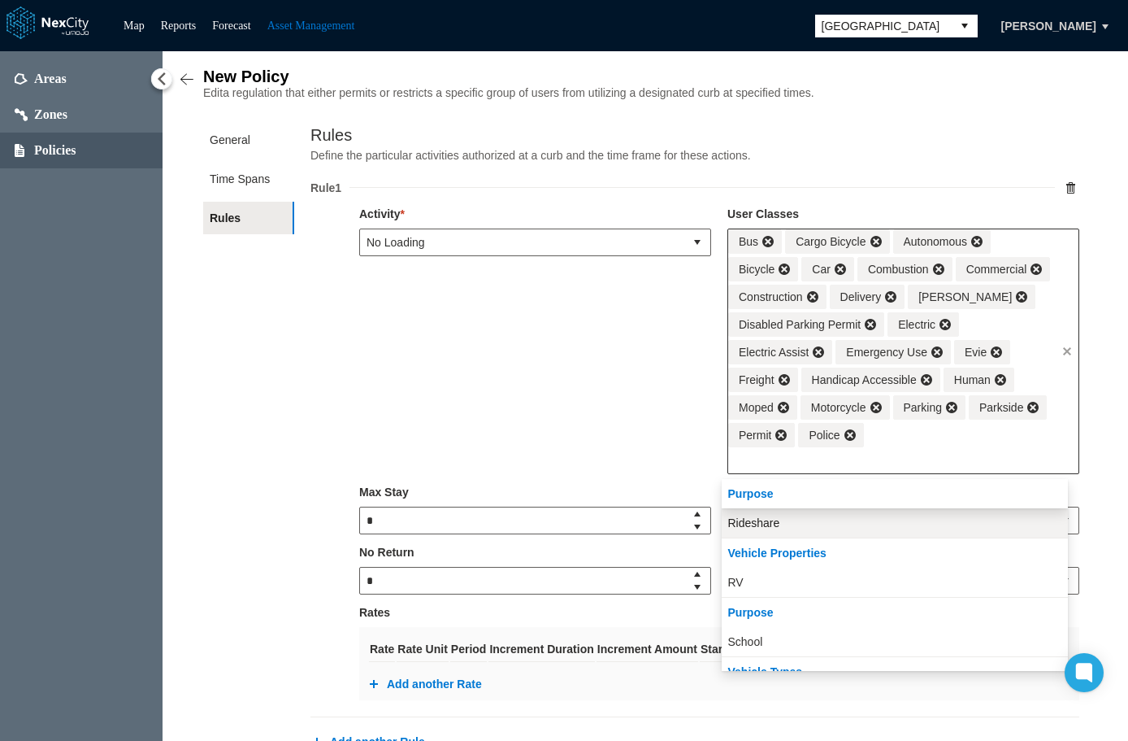
click at [871, 529] on li "Rideshare" at bounding box center [895, 522] width 346 height 29
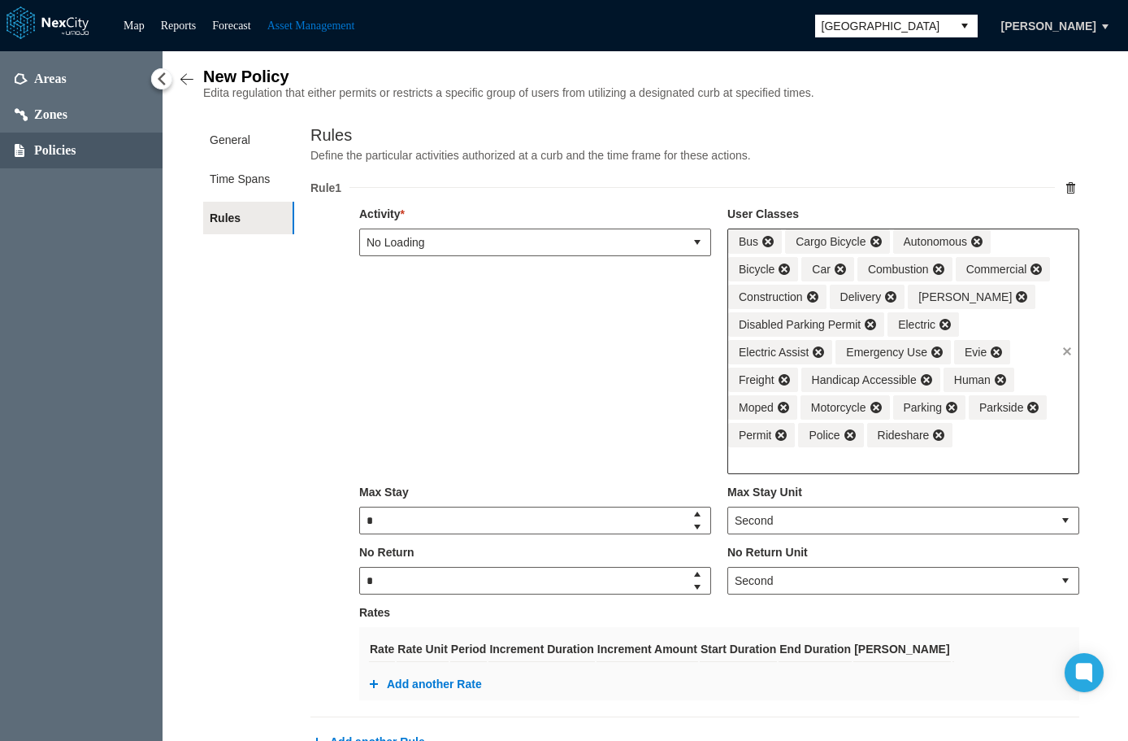
drag, startPoint x: 989, startPoint y: 449, endPoint x: 984, endPoint y: 476, distance: 27.9
click at [989, 447] on div "Bus Cargo Bicycle Autonomous Bicycle Car Combustion Commercial Construction Del…" at bounding box center [892, 338] width 328 height 218
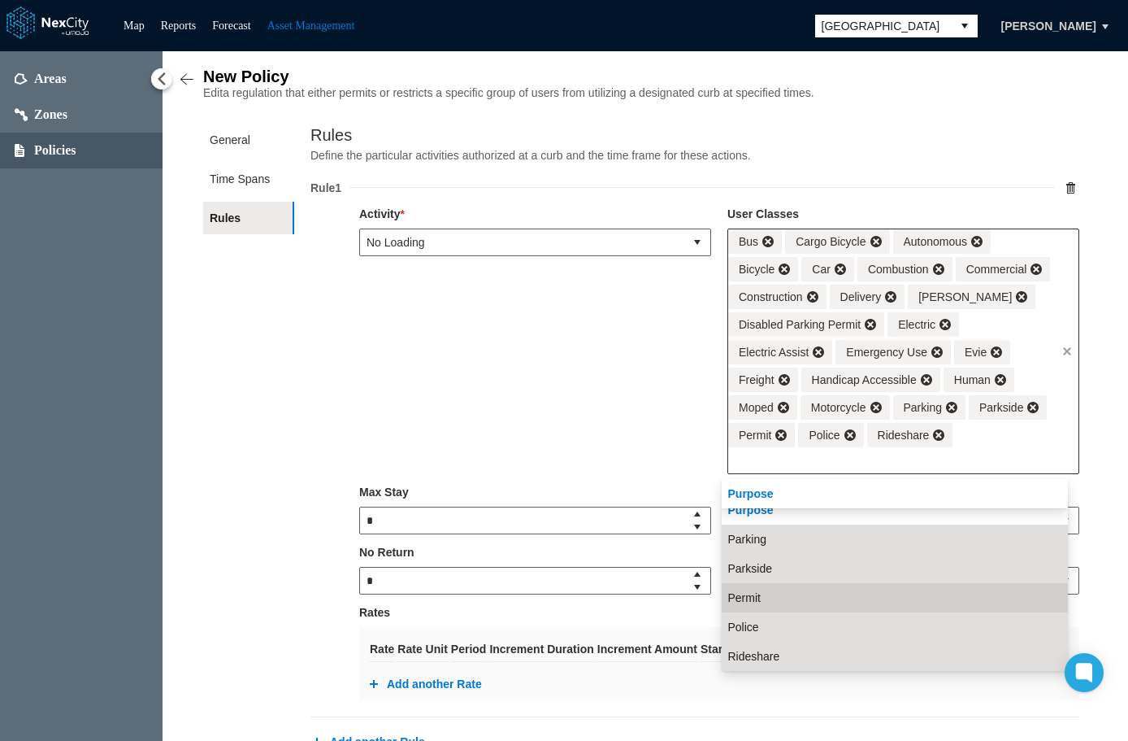
scroll to position [891, 0]
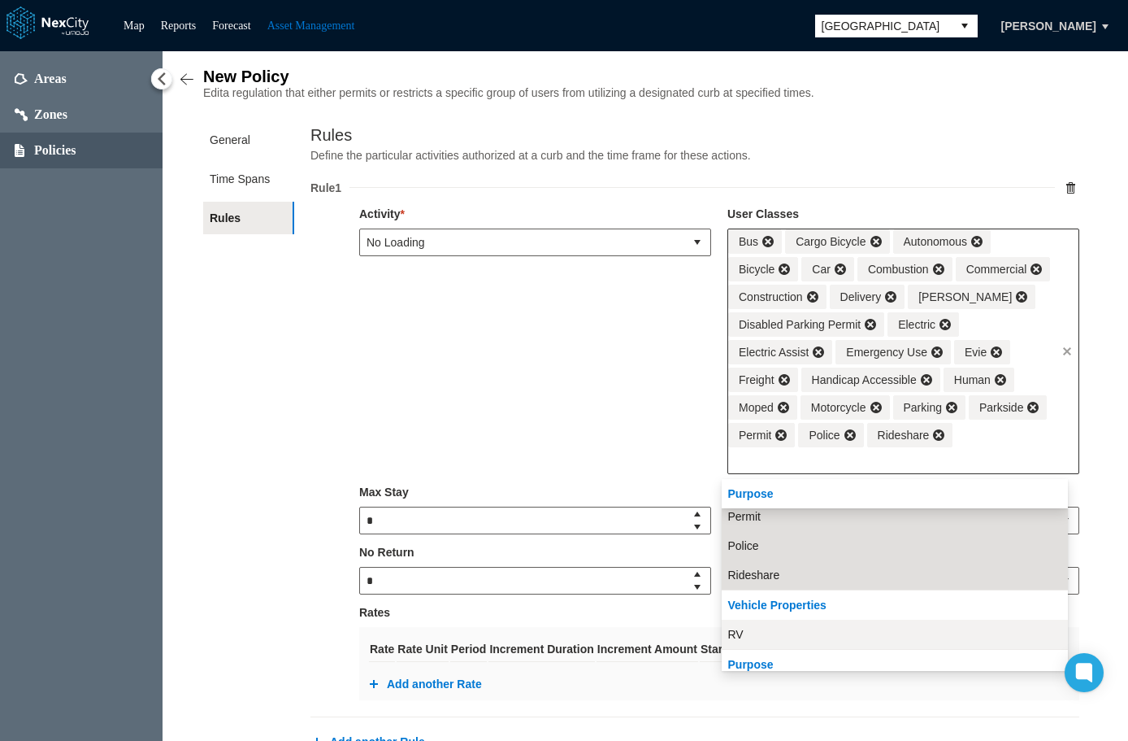
click at [861, 628] on li "RV" at bounding box center [895, 633] width 346 height 29
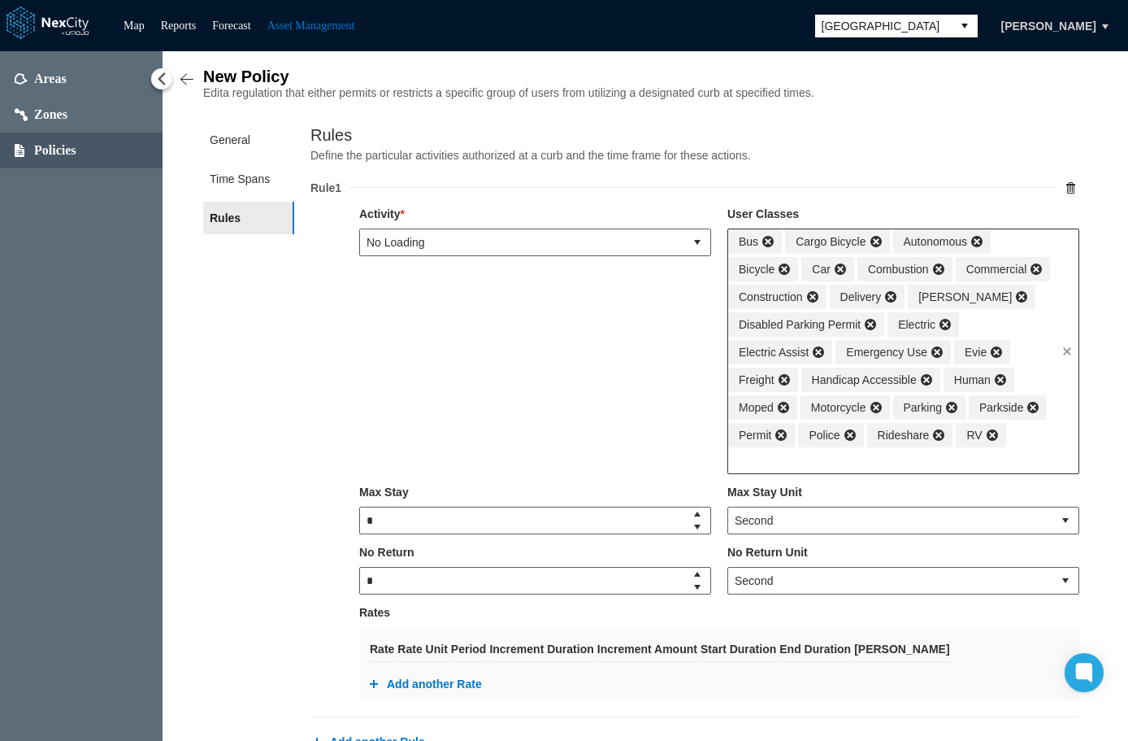
click at [1025, 443] on div "Bus Cargo Bicycle Autonomous Bicycle Car Combustion Commercial Construction Del…" at bounding box center [892, 338] width 328 height 218
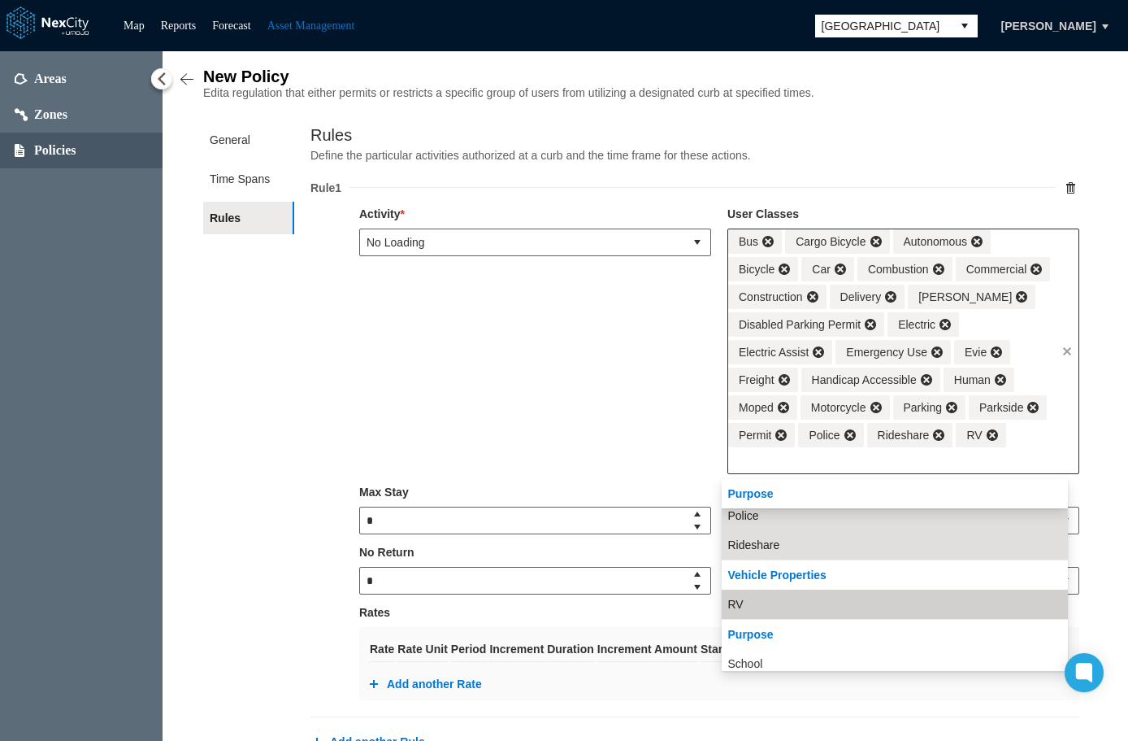
scroll to position [950, 0]
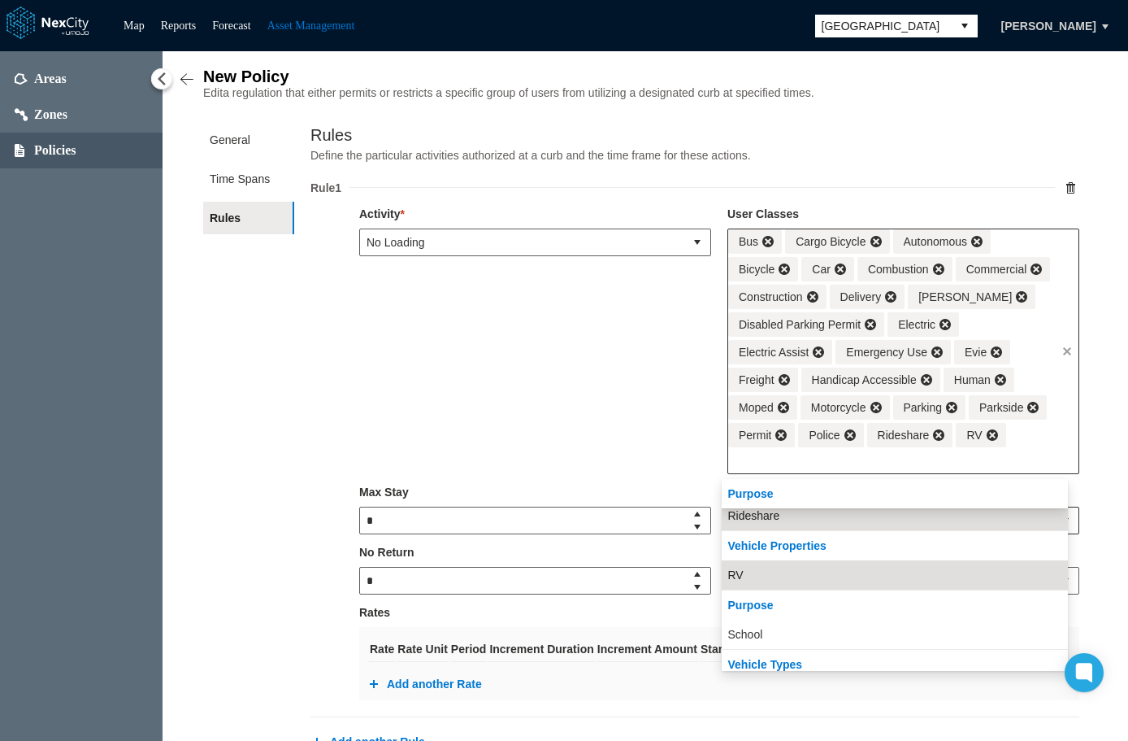
drag, startPoint x: 910, startPoint y: 627, endPoint x: 973, endPoint y: 559, distance: 92.6
click at [912, 624] on li "School" at bounding box center [895, 633] width 346 height 29
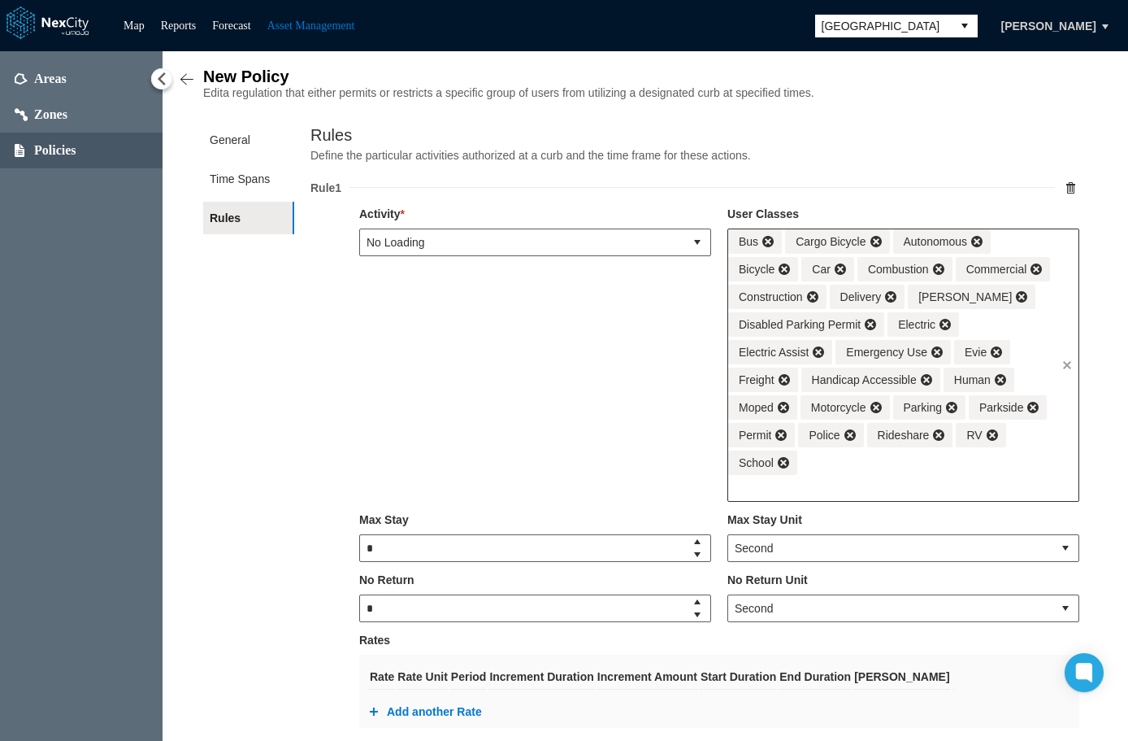
click at [1033, 458] on div "Bus Cargo Bicycle Autonomous Bicycle Car Combustion Commercial Construction Del…" at bounding box center [892, 352] width 328 height 246
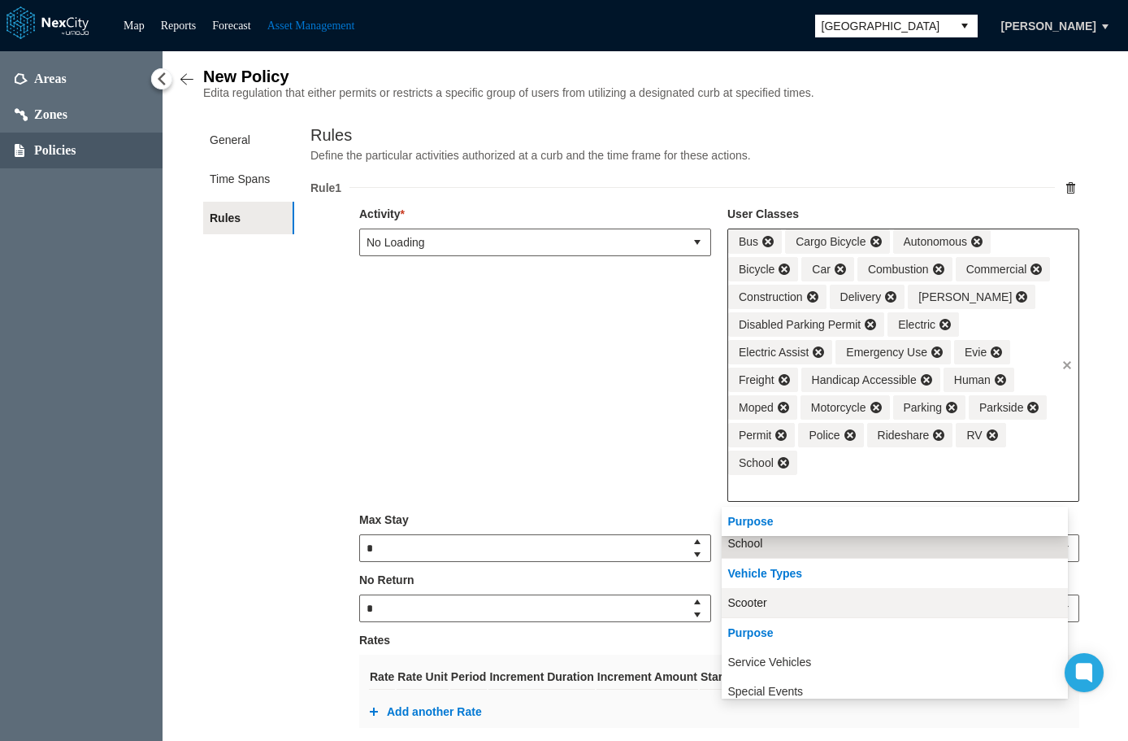
scroll to position [1091, 0]
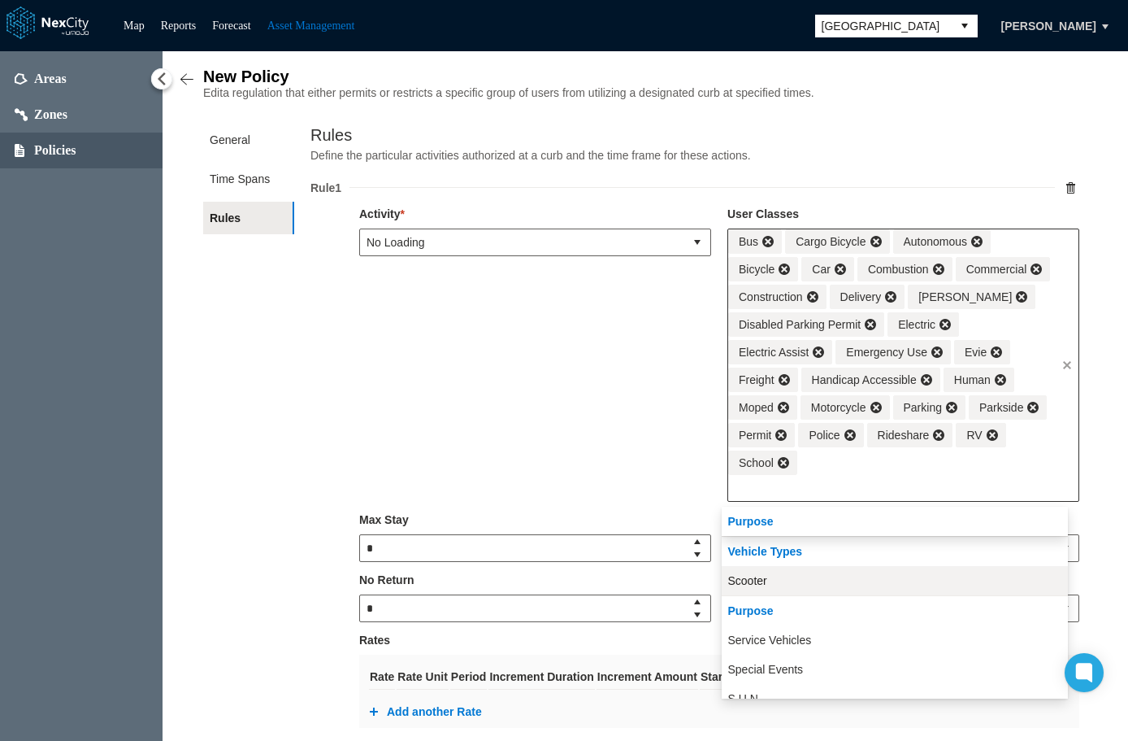
click at [887, 580] on li "Scooter" at bounding box center [895, 580] width 346 height 29
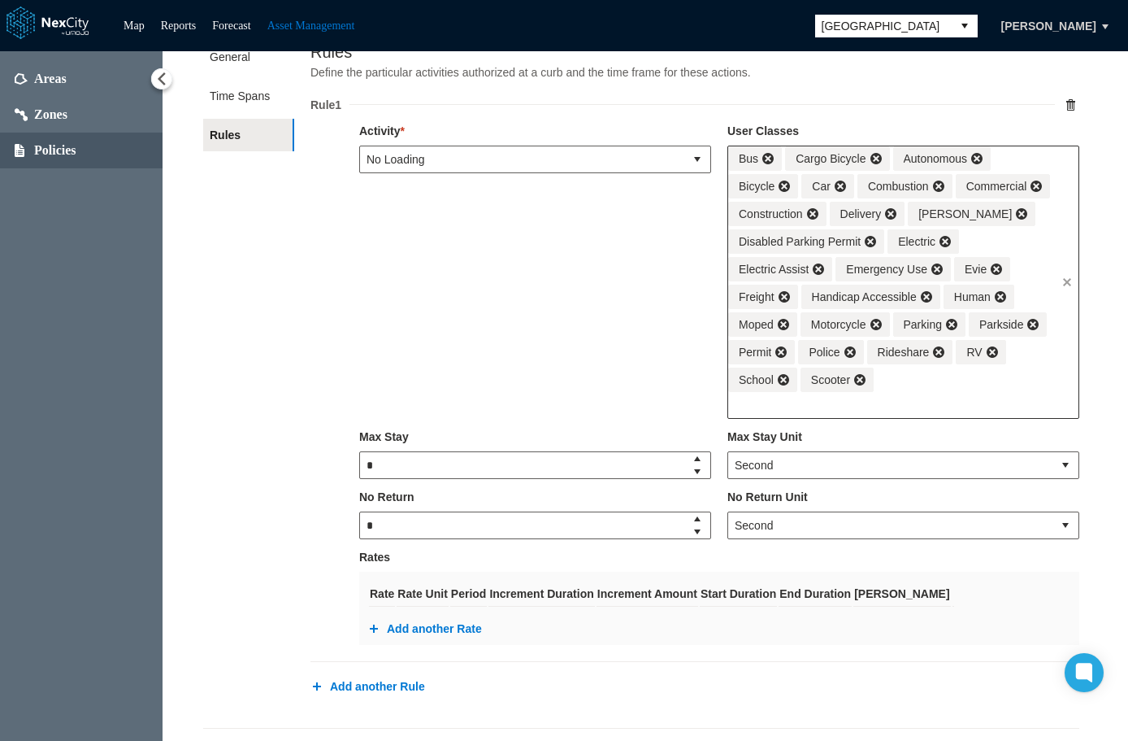
scroll to position [176, 0]
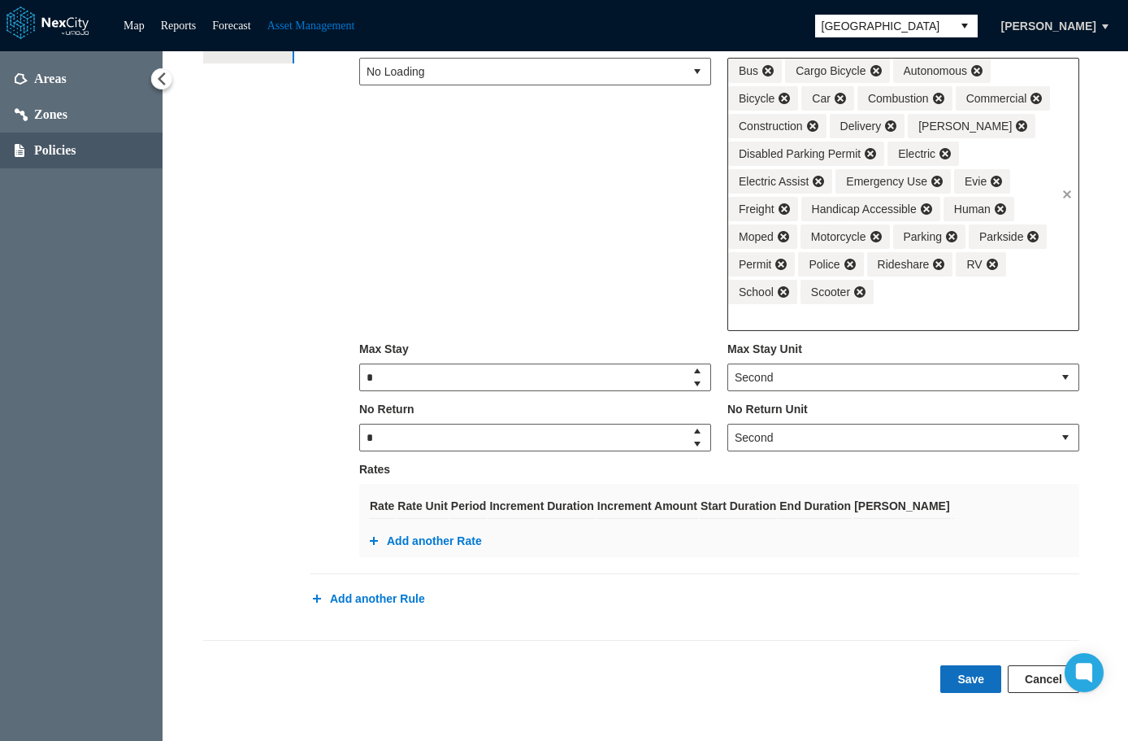
click at [951, 683] on button "Save" at bounding box center [971, 679] width 61 height 28
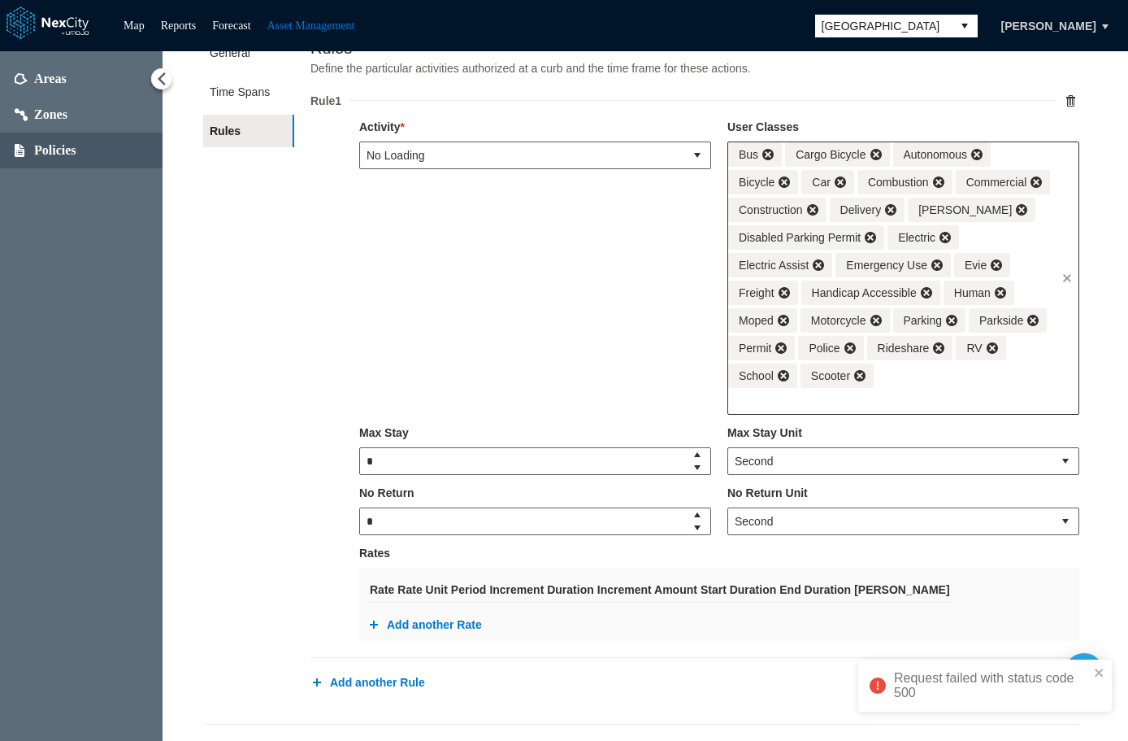
scroll to position [0, 0]
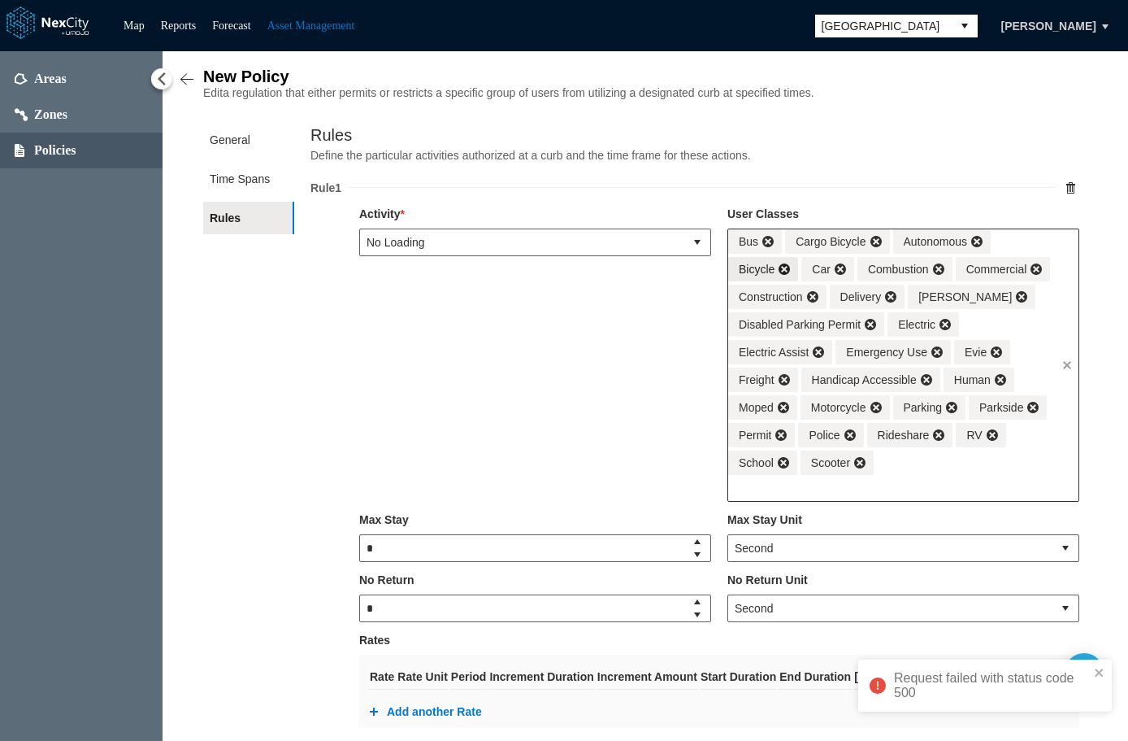
click at [778, 273] on span at bounding box center [784, 269] width 13 height 13
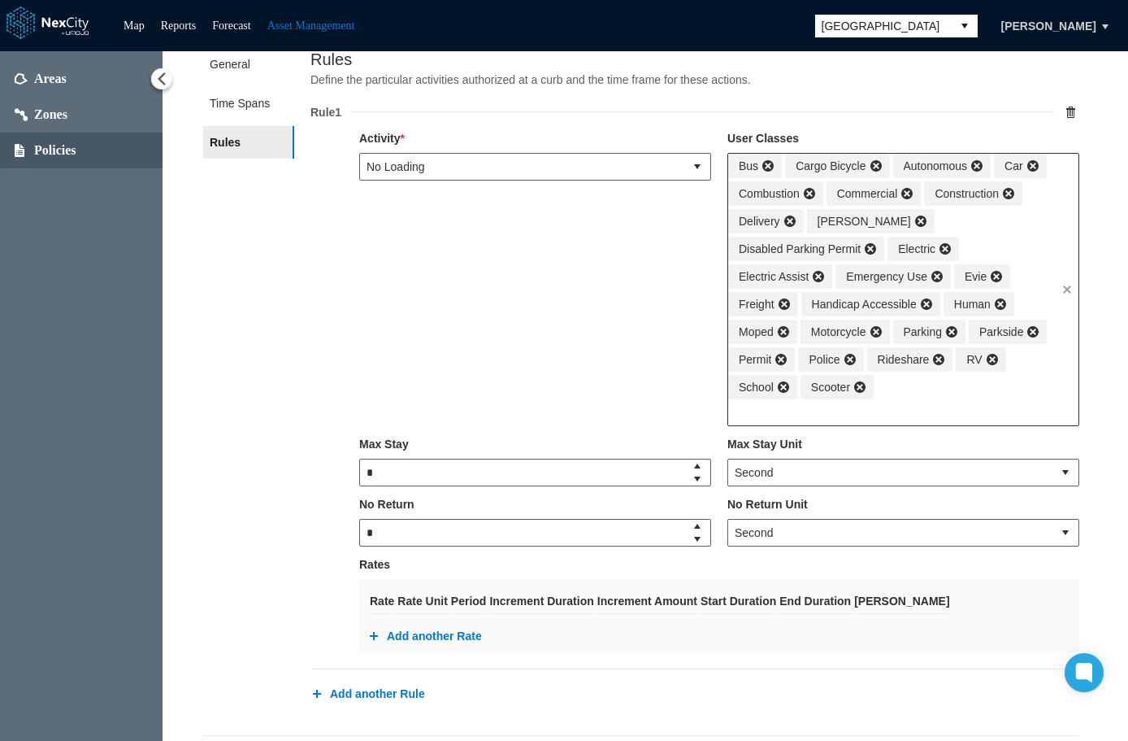
scroll to position [176, 0]
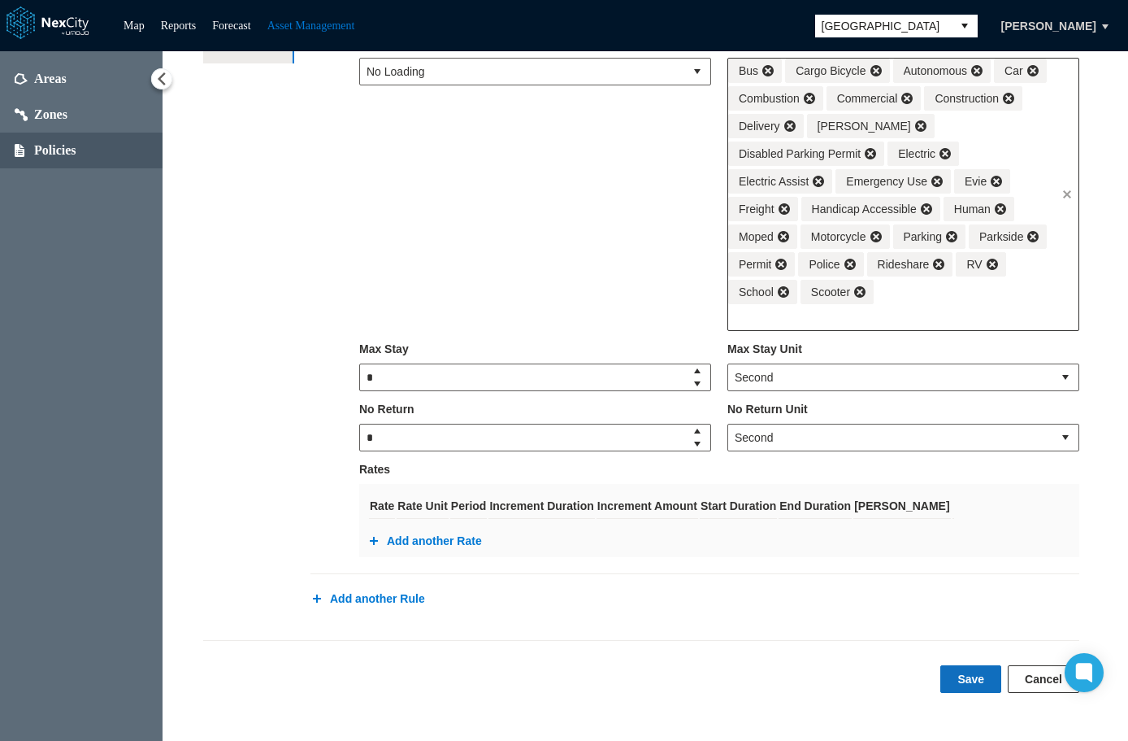
click at [967, 674] on button "Save" at bounding box center [971, 679] width 61 height 28
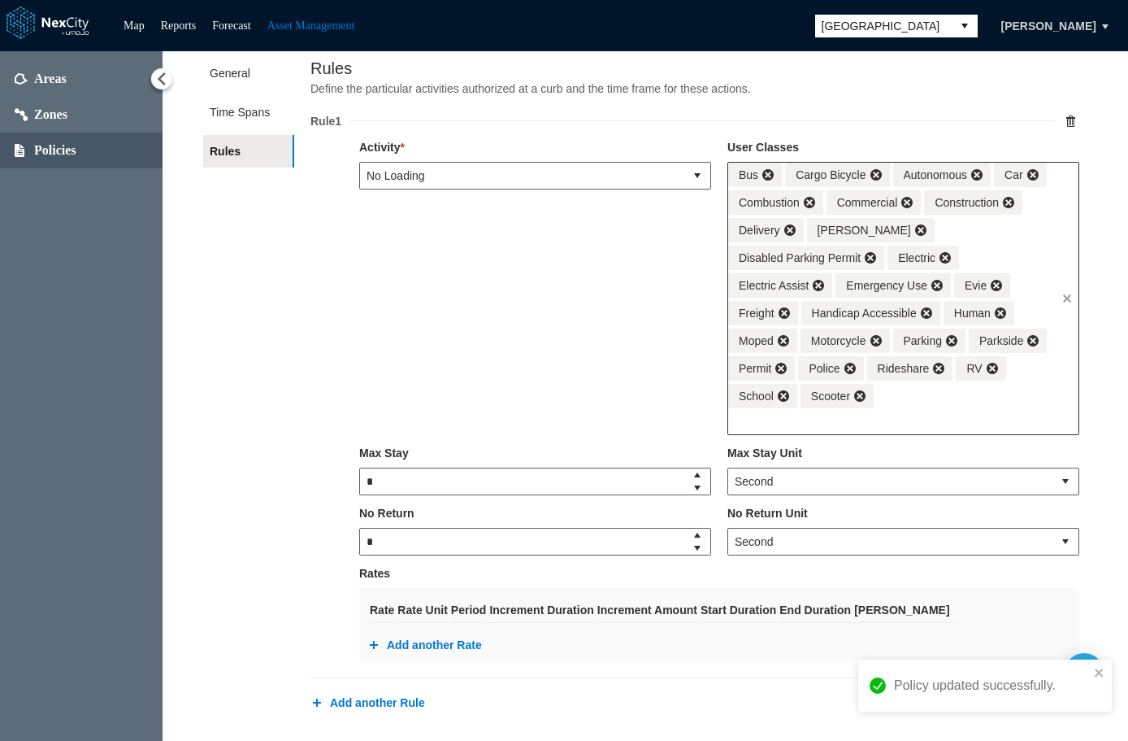
scroll to position [0, 0]
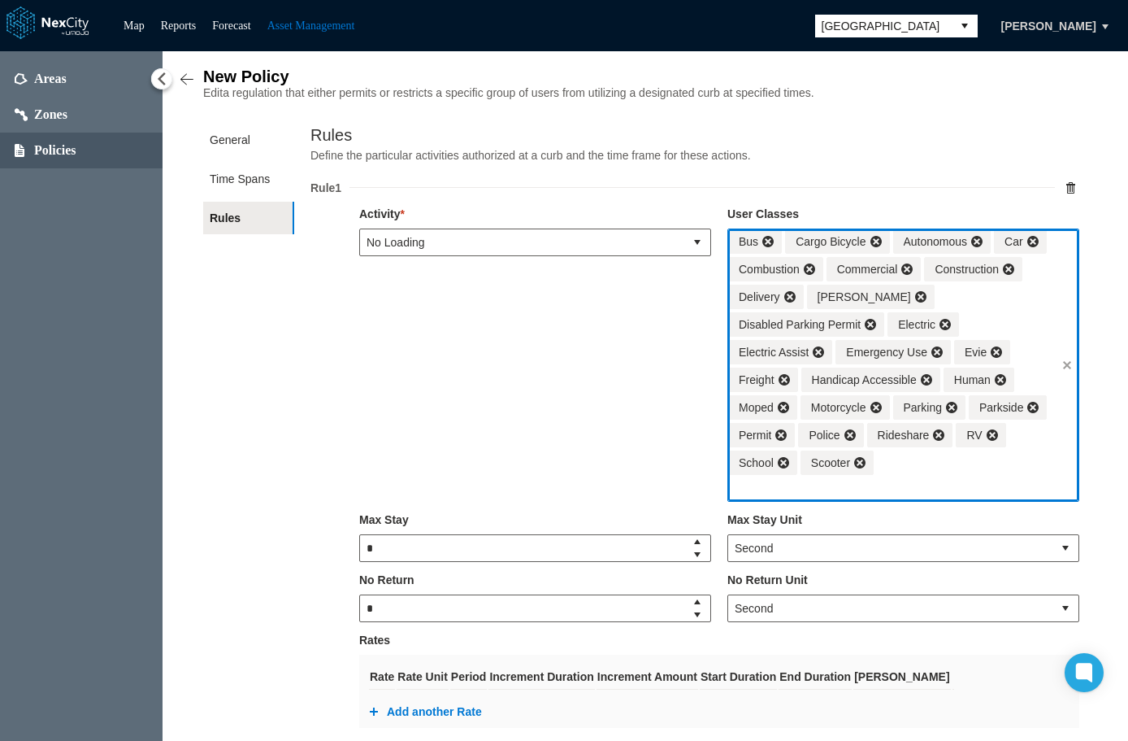
click at [965, 484] on input "text" at bounding box center [892, 488] width 328 height 26
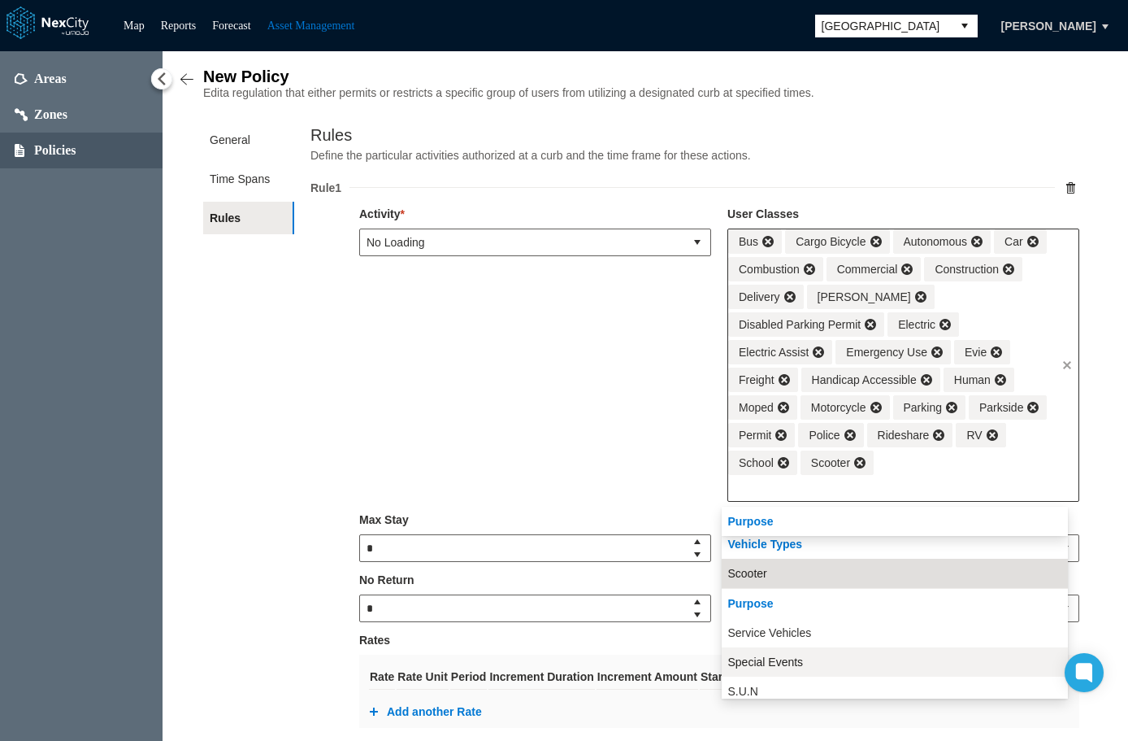
scroll to position [1069, 0]
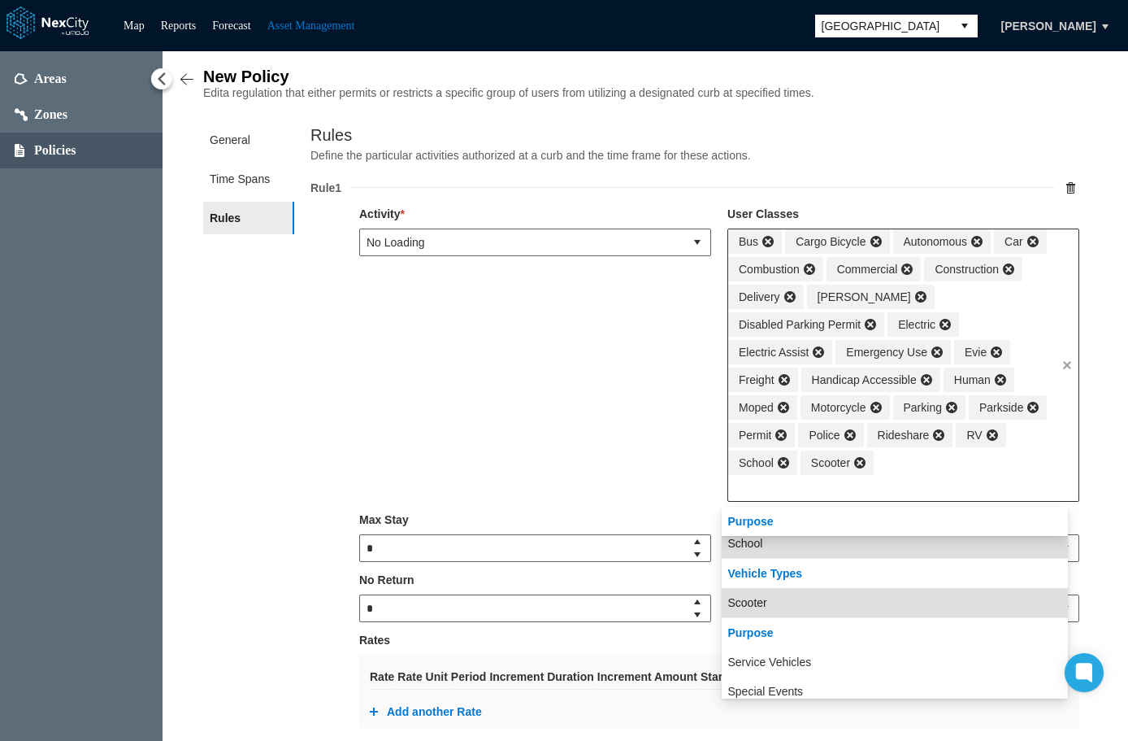
drag, startPoint x: 793, startPoint y: 668, endPoint x: 805, endPoint y: 649, distance: 23.0
click at [793, 667] on span "Service Vehicles" at bounding box center [770, 662] width 84 height 16
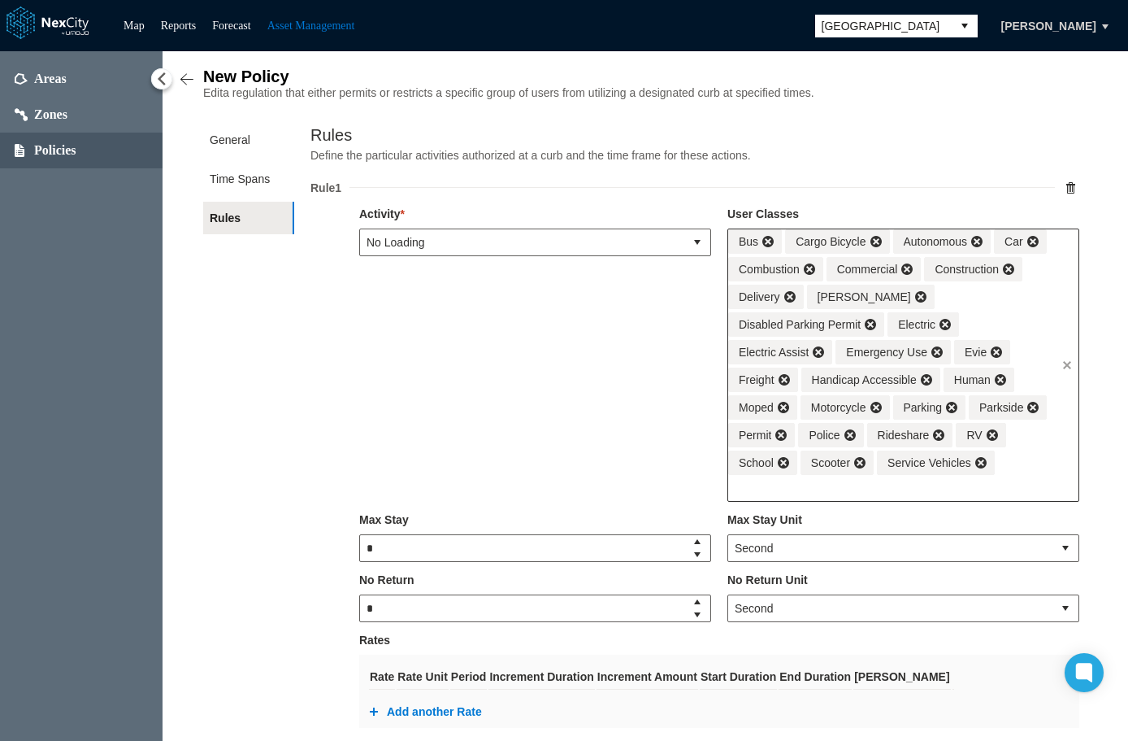
click at [1034, 485] on input "text" at bounding box center [892, 488] width 328 height 26
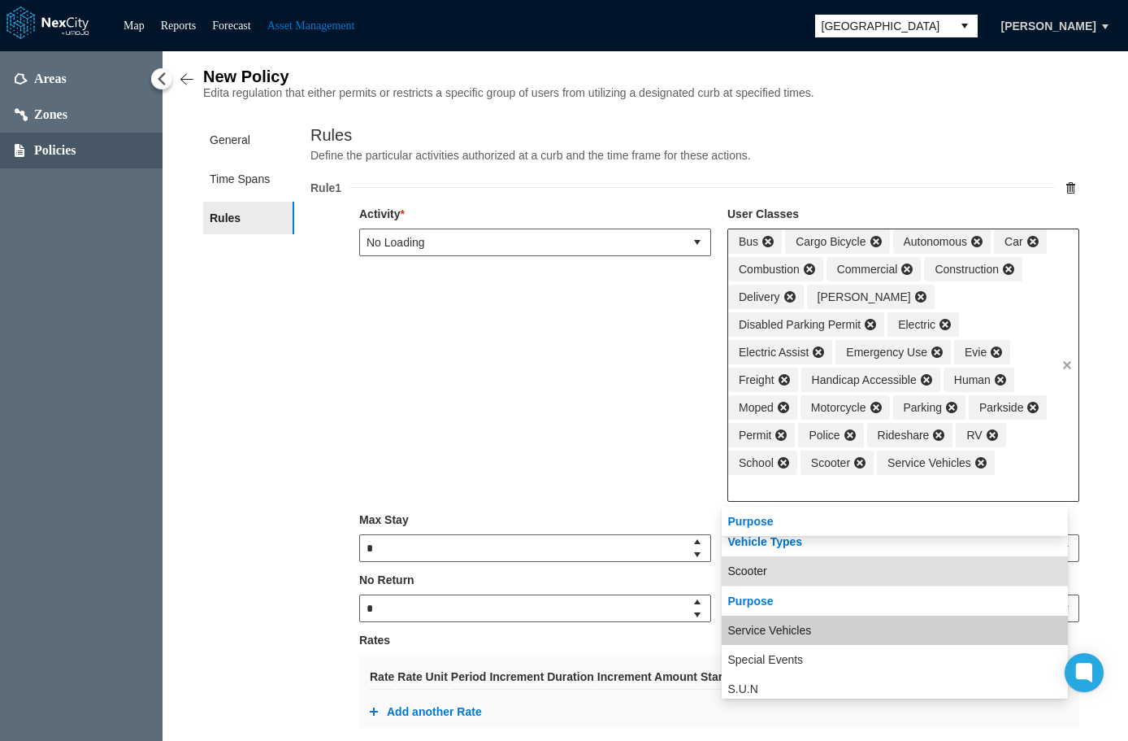
scroll to position [1128, 0]
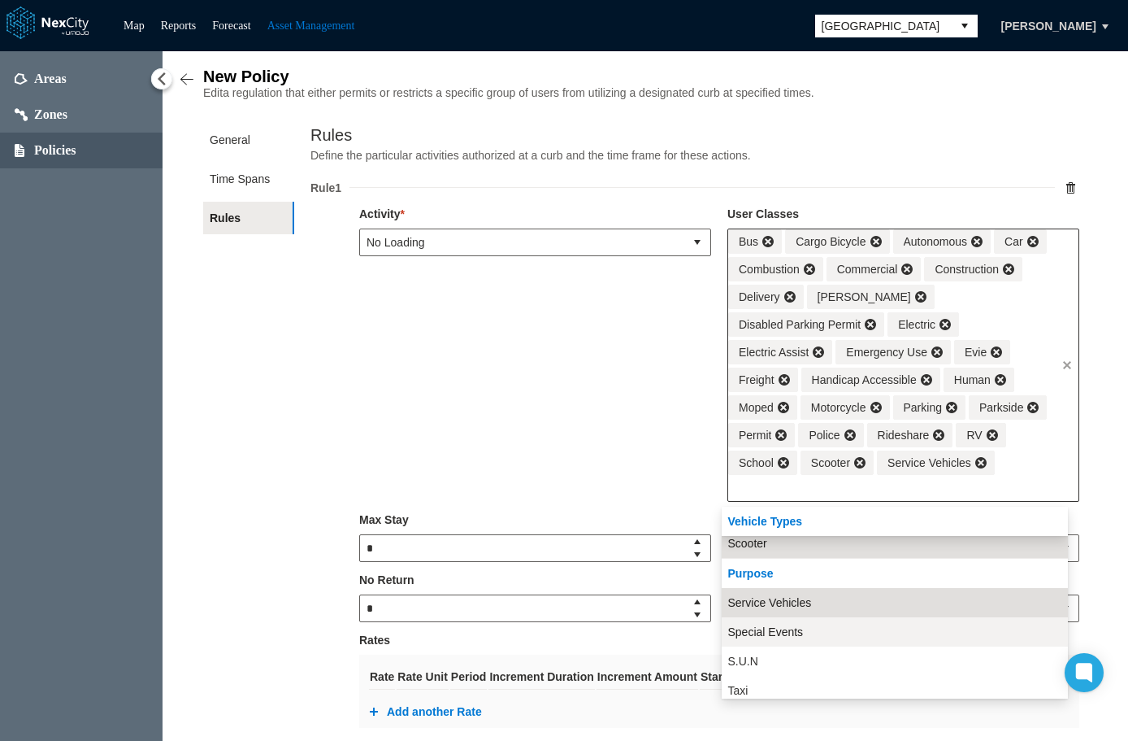
click at [811, 632] on li "Special Events" at bounding box center [895, 631] width 346 height 29
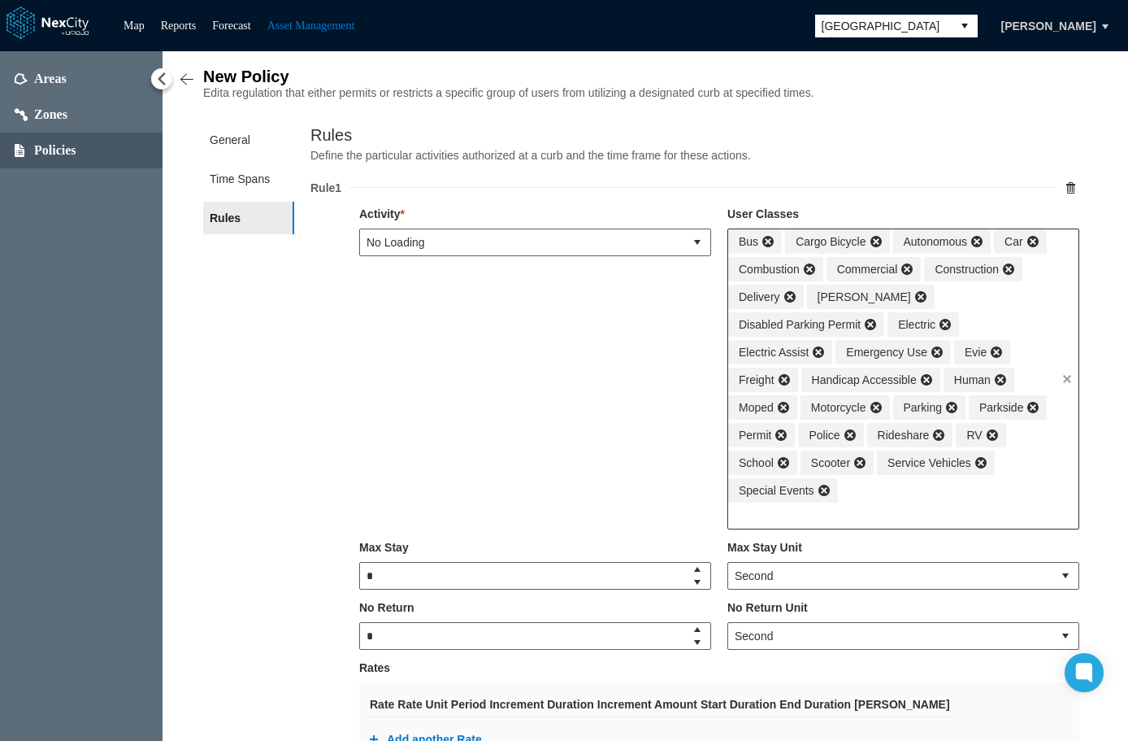
click at [1023, 495] on div "Bus Cargo Bicycle Autonomous Car Combustion Commercial Construction Delivery De…" at bounding box center [892, 365] width 328 height 273
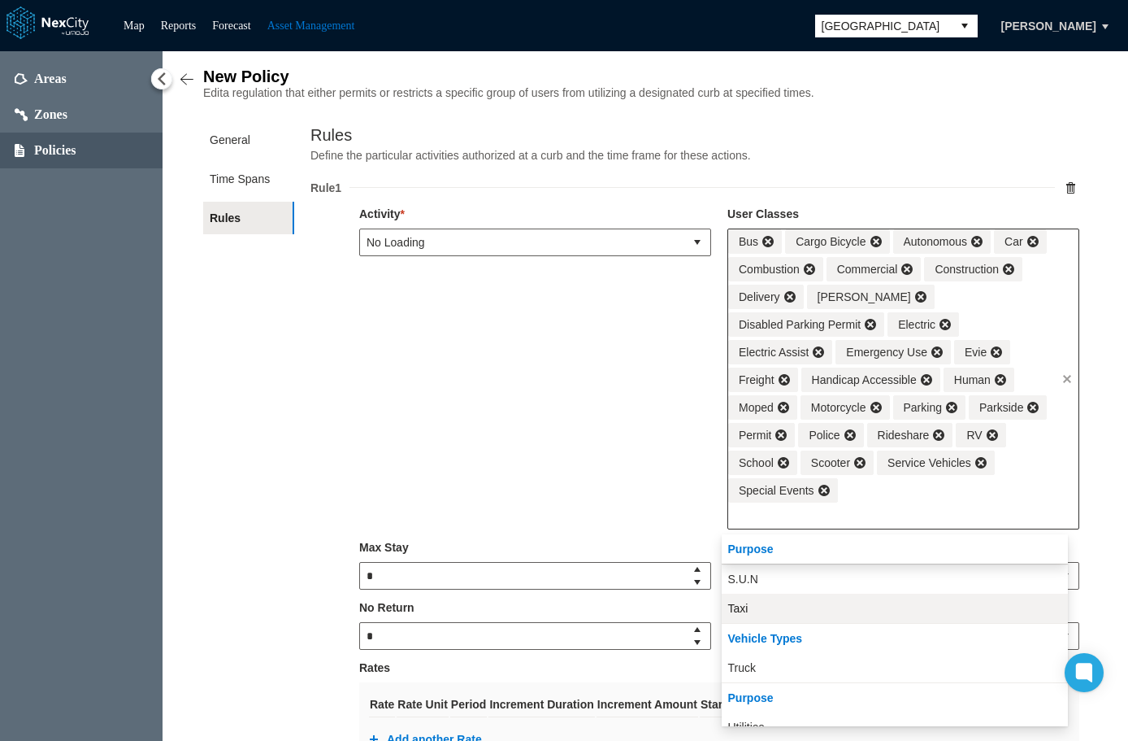
scroll to position [1239, 0]
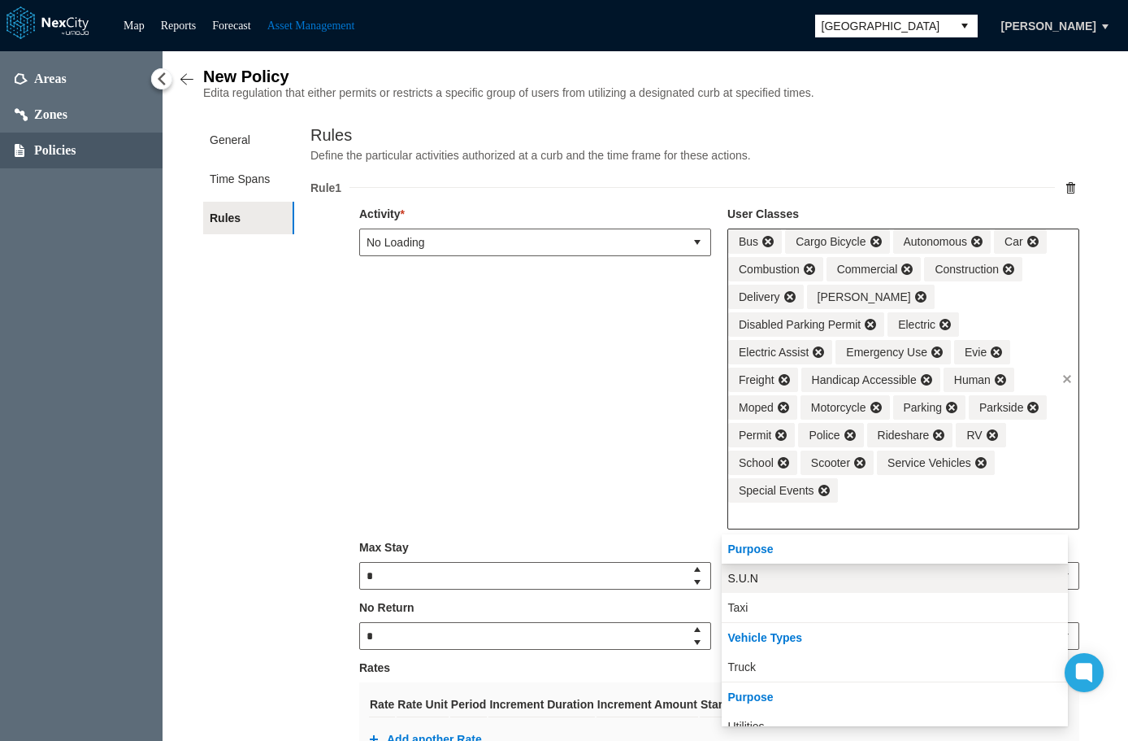
click at [847, 579] on li "S.U.N" at bounding box center [895, 577] width 346 height 29
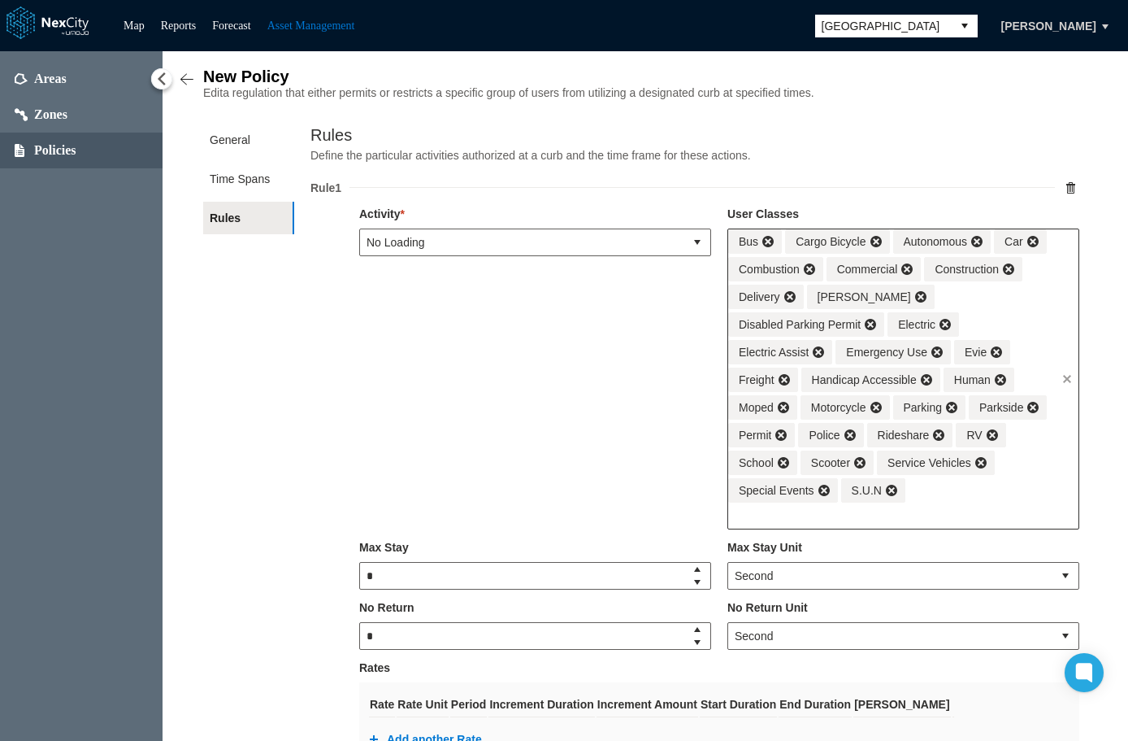
click at [999, 498] on div "Bus Cargo Bicycle Autonomous Car Combustion Commercial Construction Delivery De…" at bounding box center [892, 365] width 328 height 273
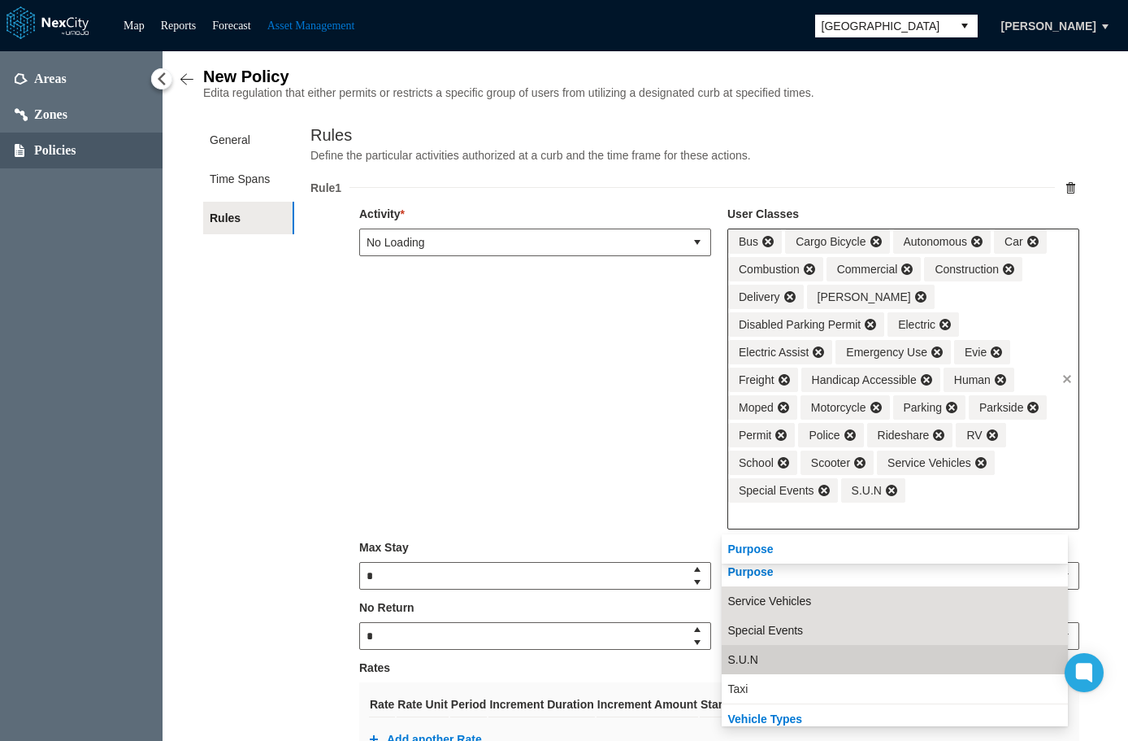
scroll to position [1187, 0]
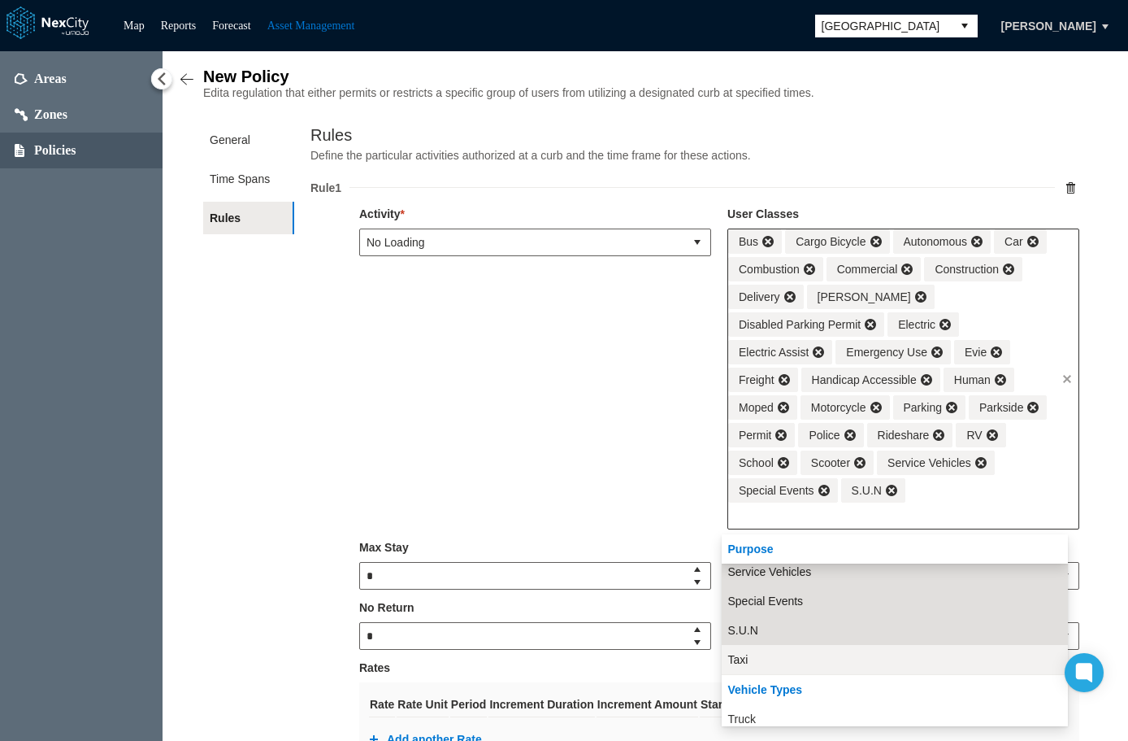
click at [832, 654] on li "Taxi" at bounding box center [895, 659] width 346 height 29
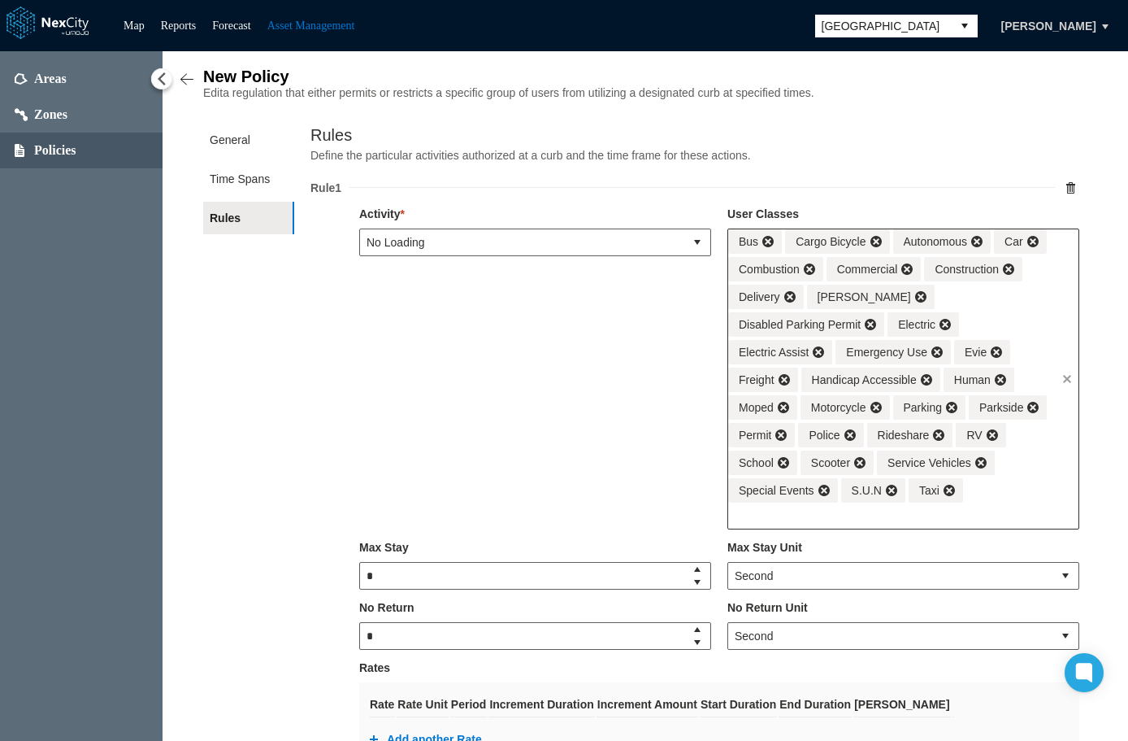
click at [1015, 519] on input "text" at bounding box center [892, 515] width 328 height 26
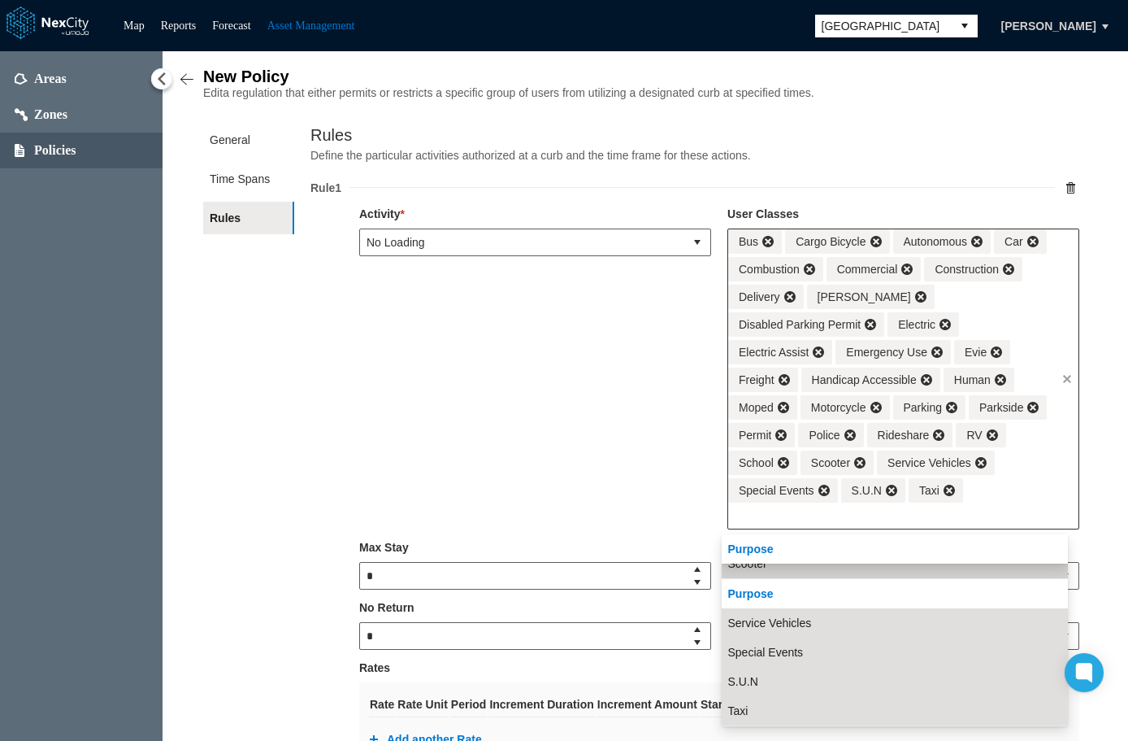
scroll to position [1216, 0]
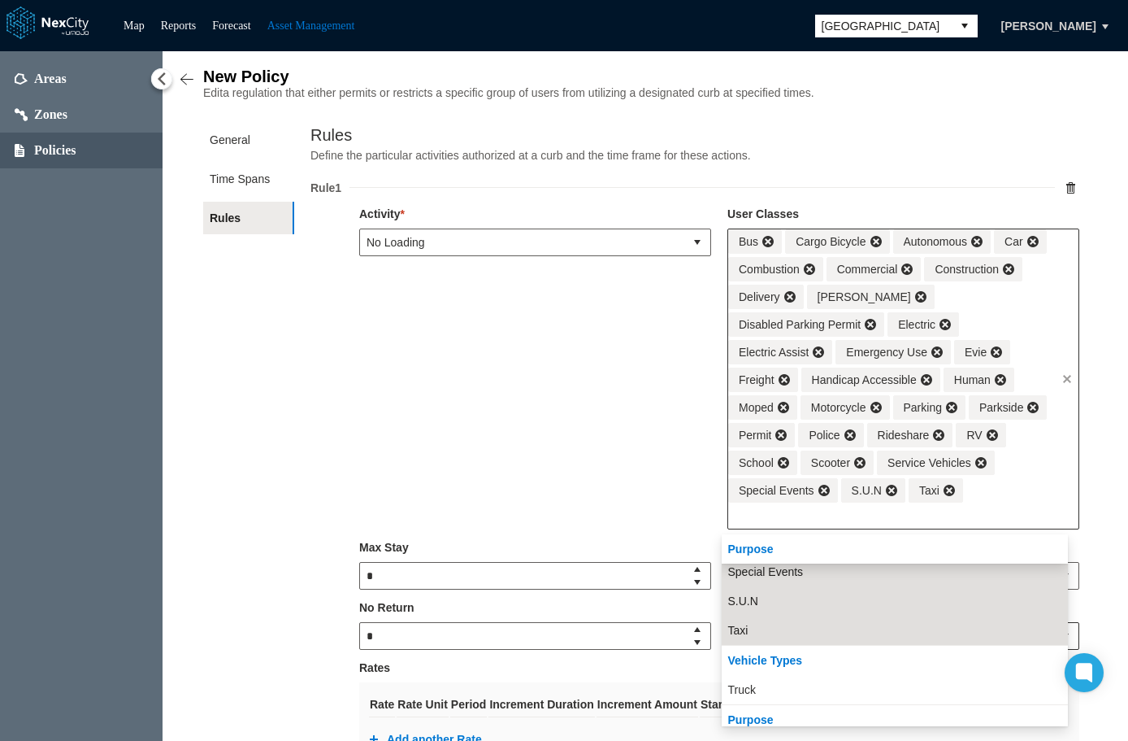
drag, startPoint x: 860, startPoint y: 681, endPoint x: 899, endPoint y: 638, distance: 58.1
click at [861, 681] on li "Truck" at bounding box center [895, 689] width 346 height 29
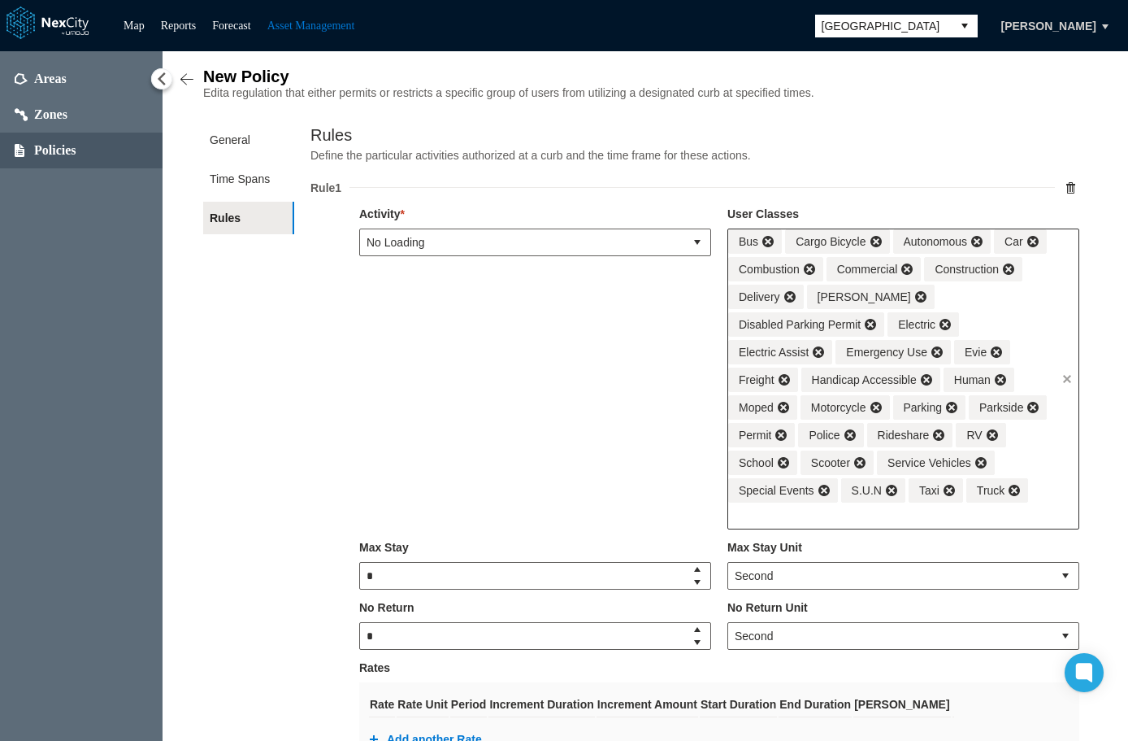
click at [1035, 510] on input "text" at bounding box center [892, 515] width 328 height 26
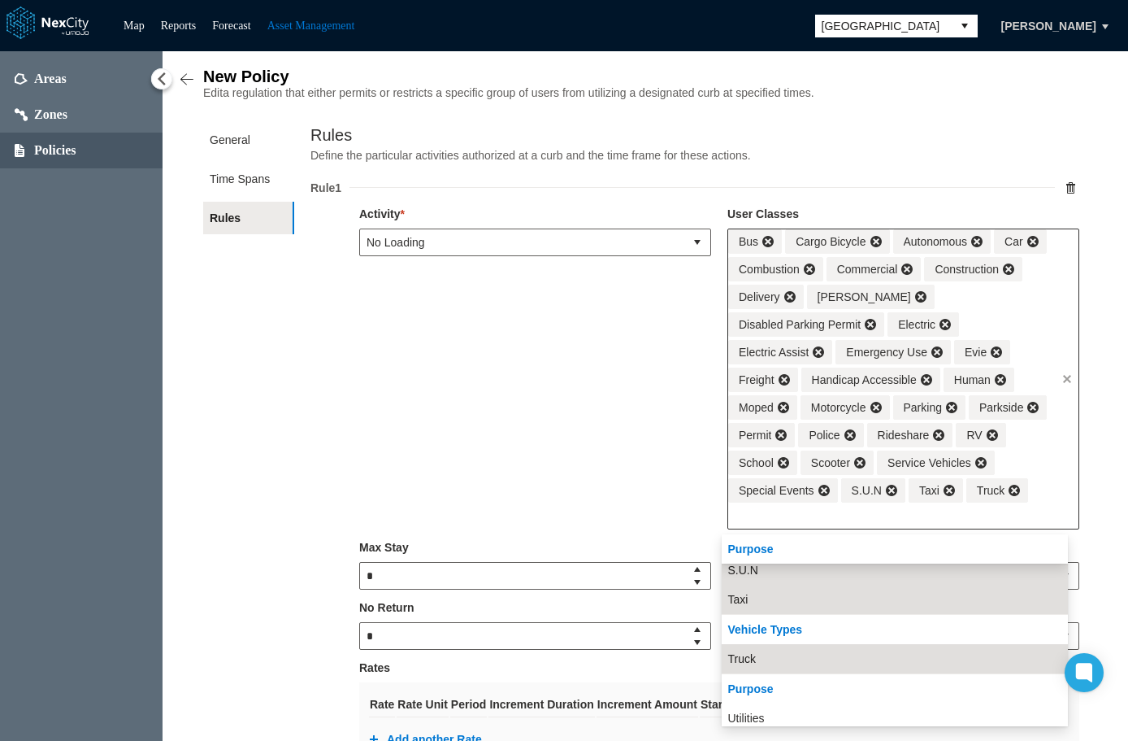
scroll to position [1276, 0]
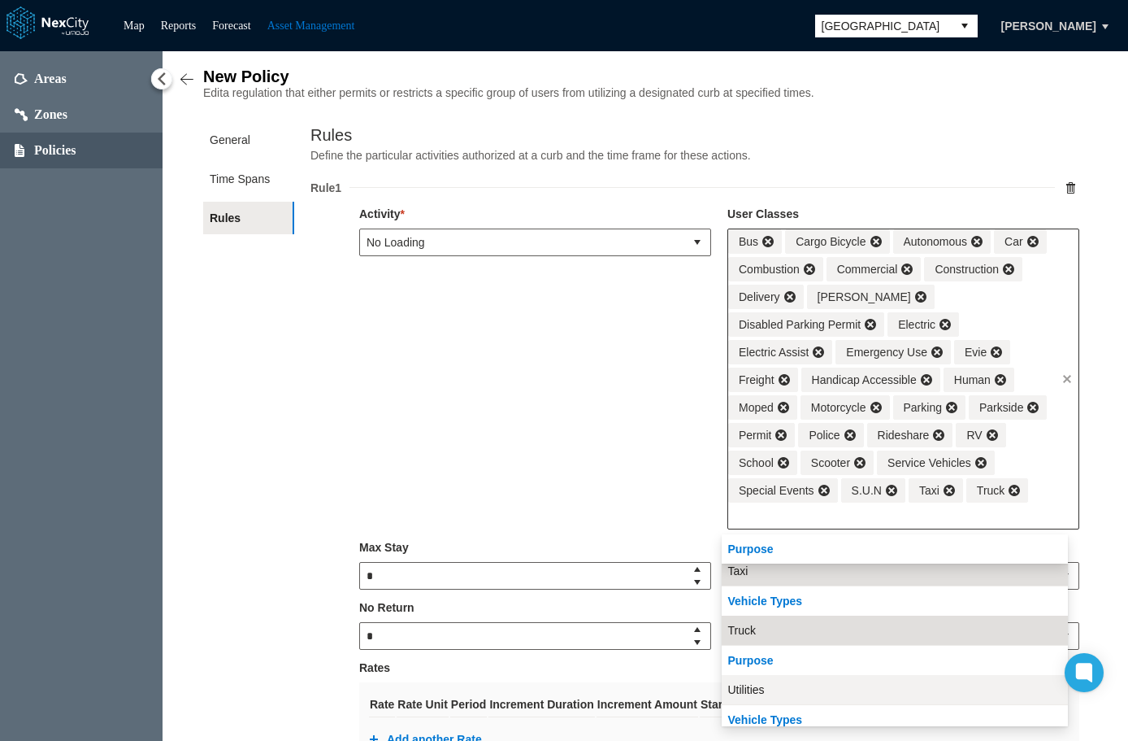
click at [906, 686] on li "Utilities" at bounding box center [895, 689] width 346 height 29
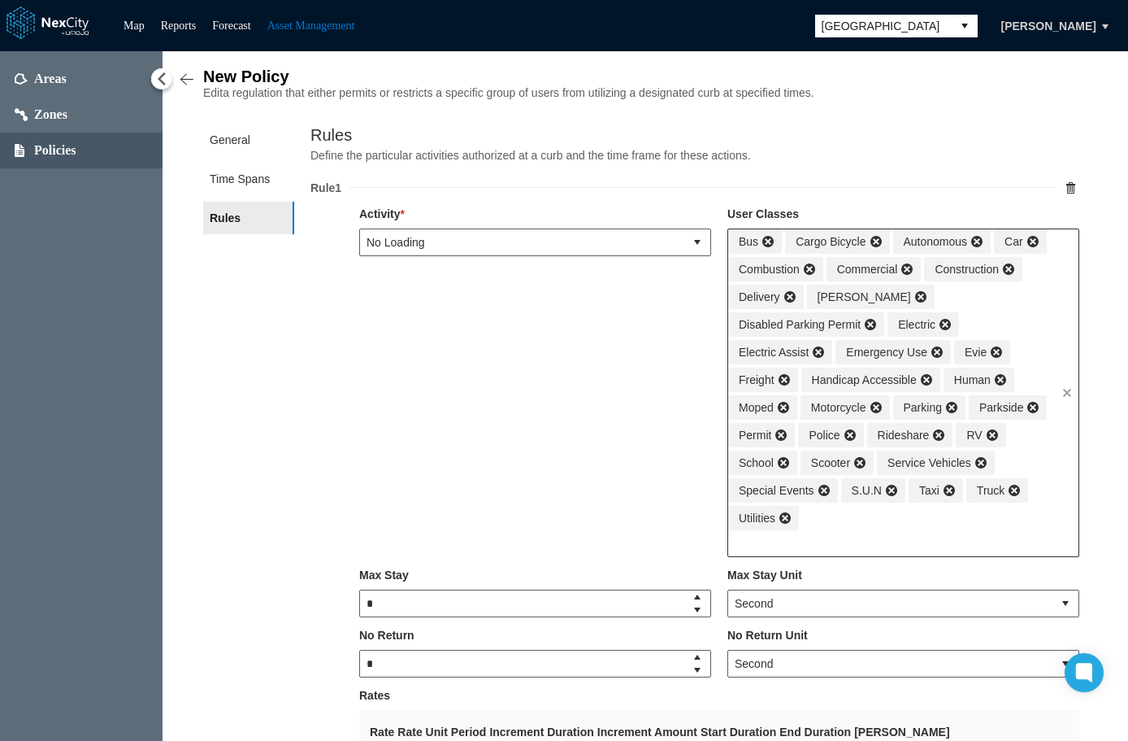
click at [1028, 528] on div "Bus Cargo Bicycle Autonomous Car Combustion Commercial Construction Delivery De…" at bounding box center [892, 379] width 328 height 301
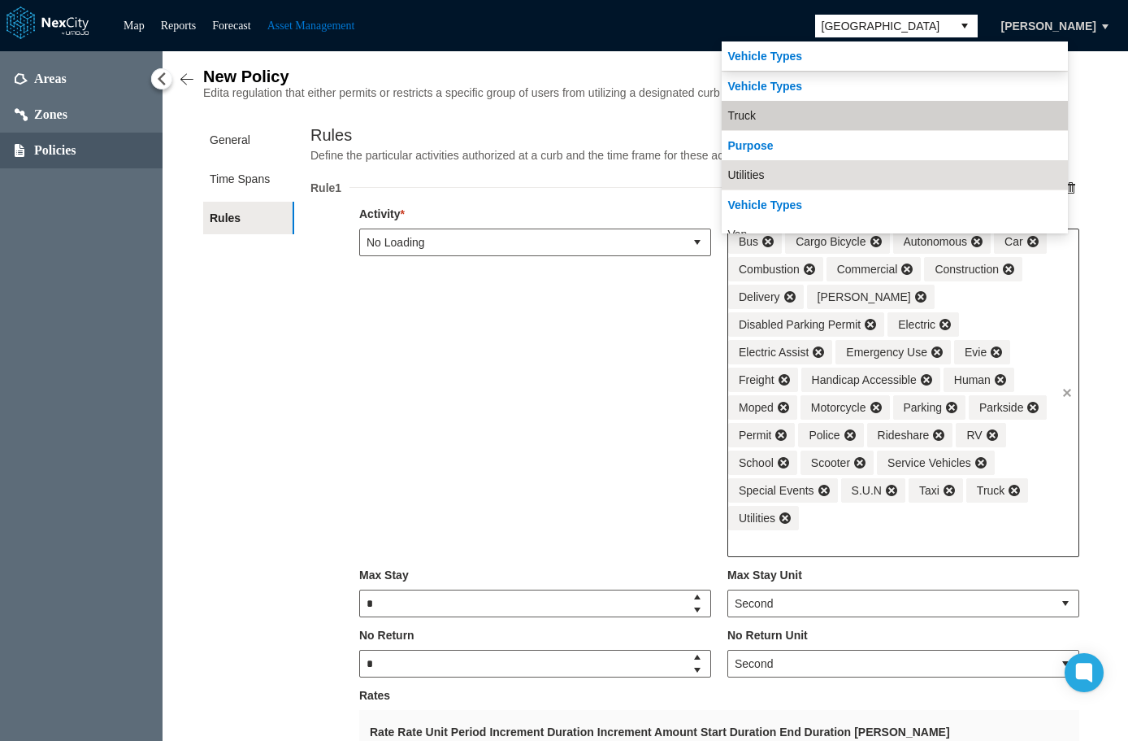
scroll to position [1335, 0]
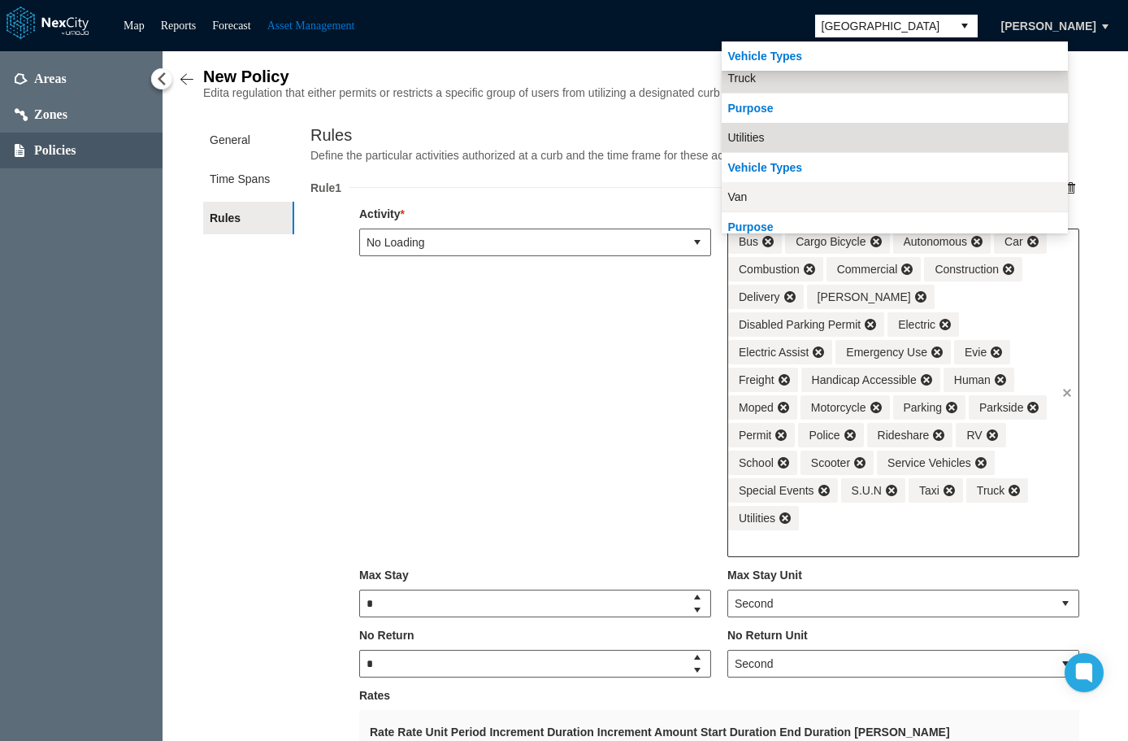
click at [776, 198] on li "Van" at bounding box center [895, 196] width 346 height 29
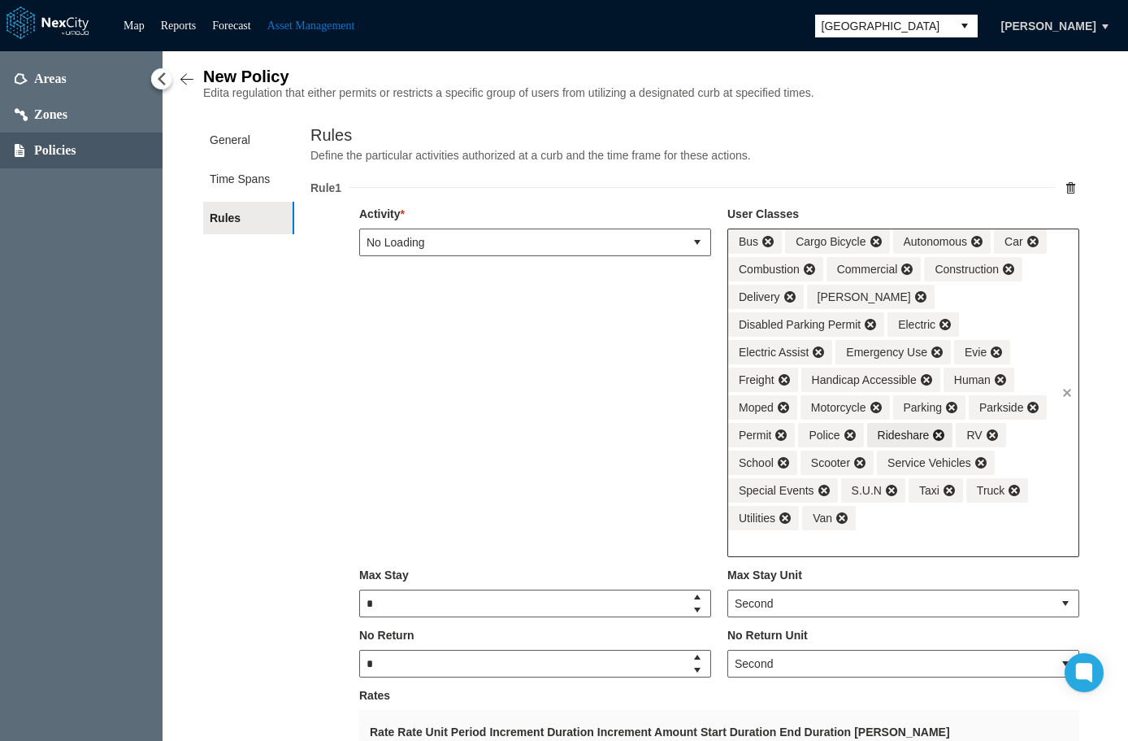
drag, startPoint x: 948, startPoint y: 539, endPoint x: 940, endPoint y: 446, distance: 93.0
click at [948, 538] on input "text" at bounding box center [892, 543] width 328 height 26
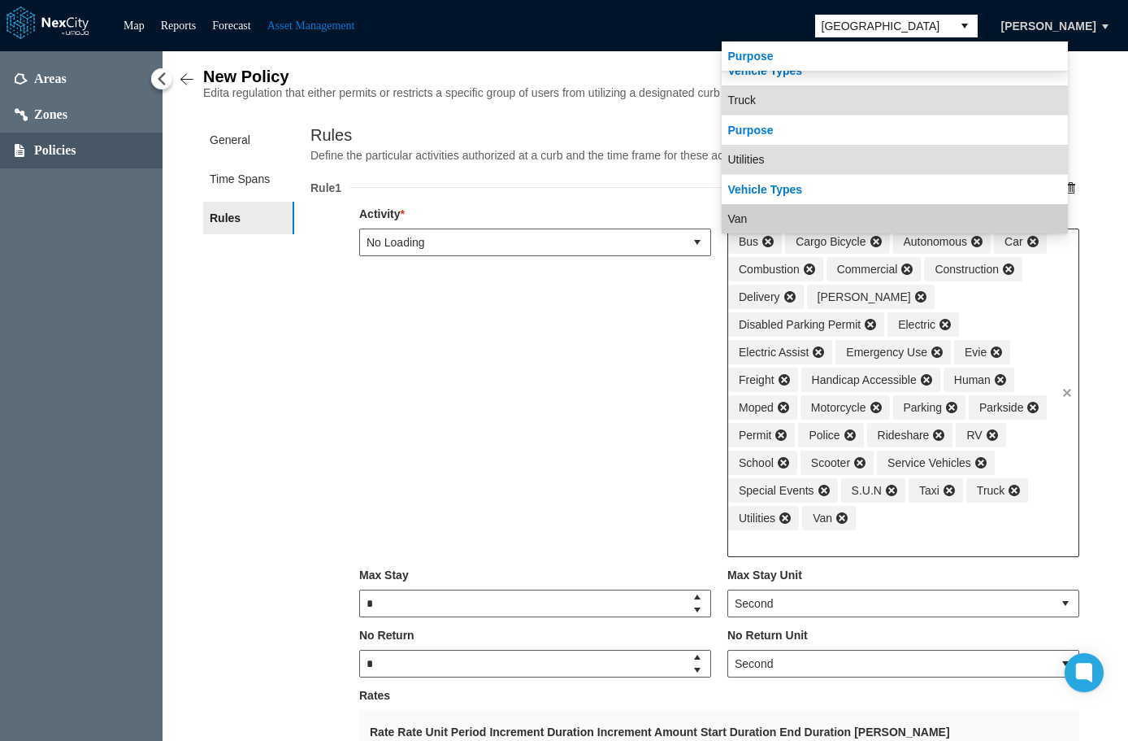
scroll to position [1394, 0]
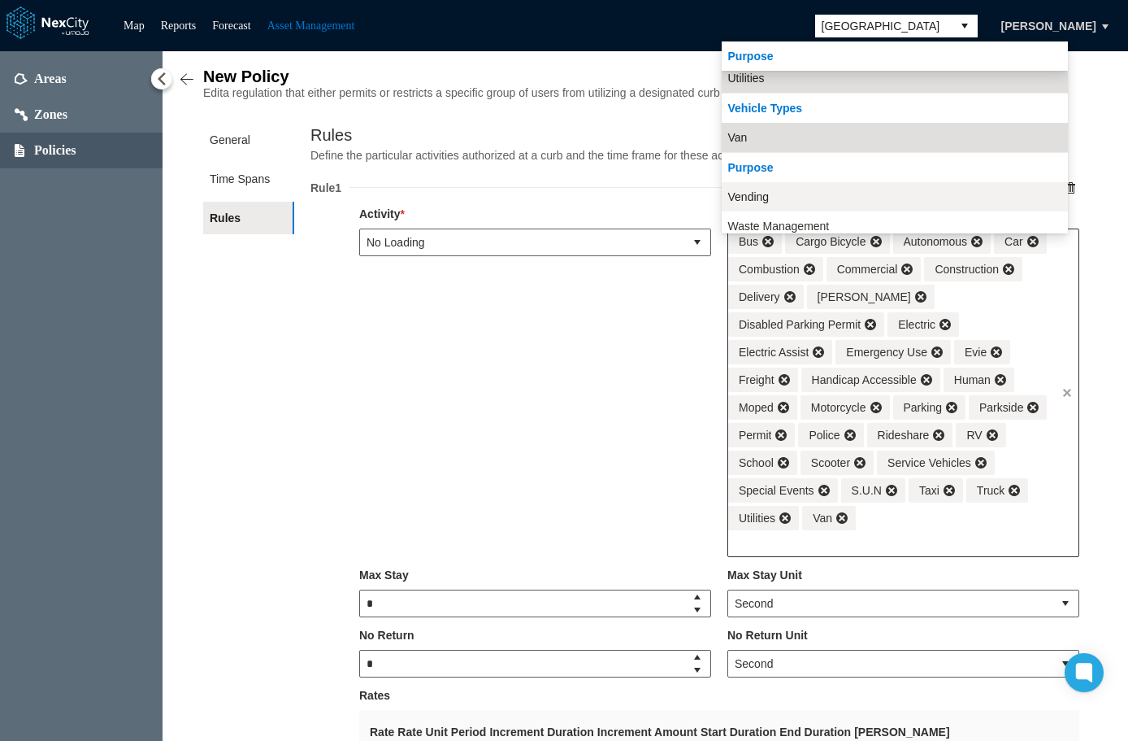
click at [784, 191] on li "Vending" at bounding box center [895, 196] width 346 height 29
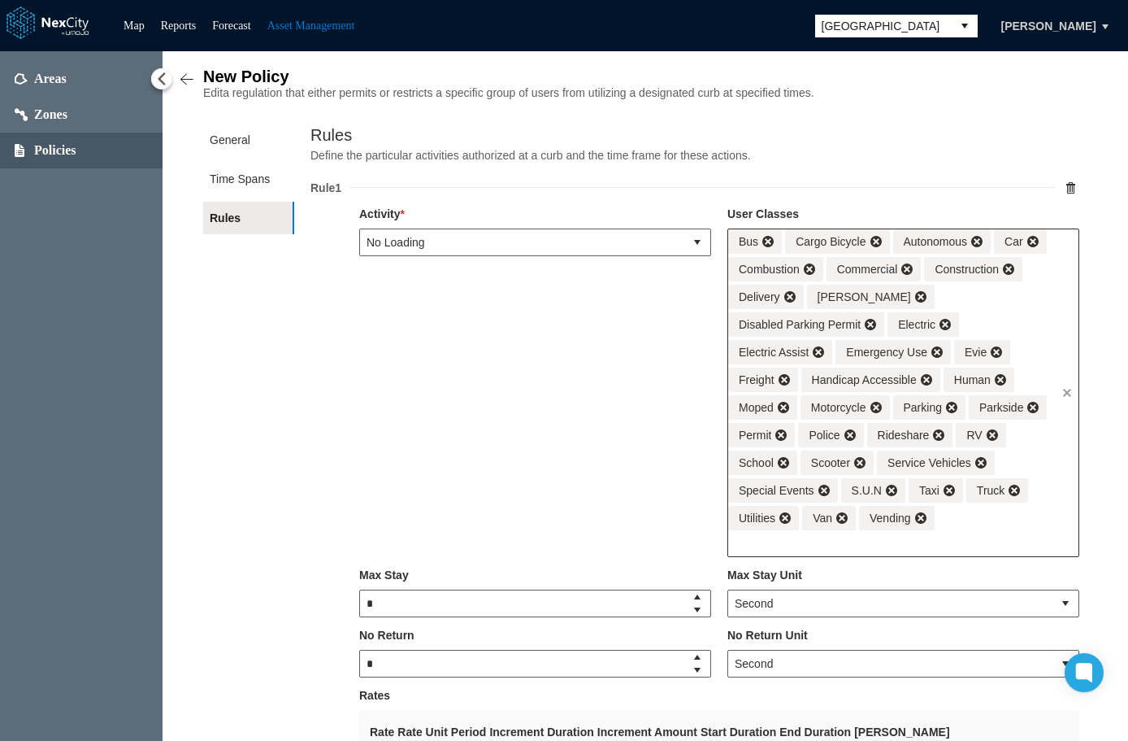
click at [993, 537] on input "text" at bounding box center [892, 543] width 328 height 26
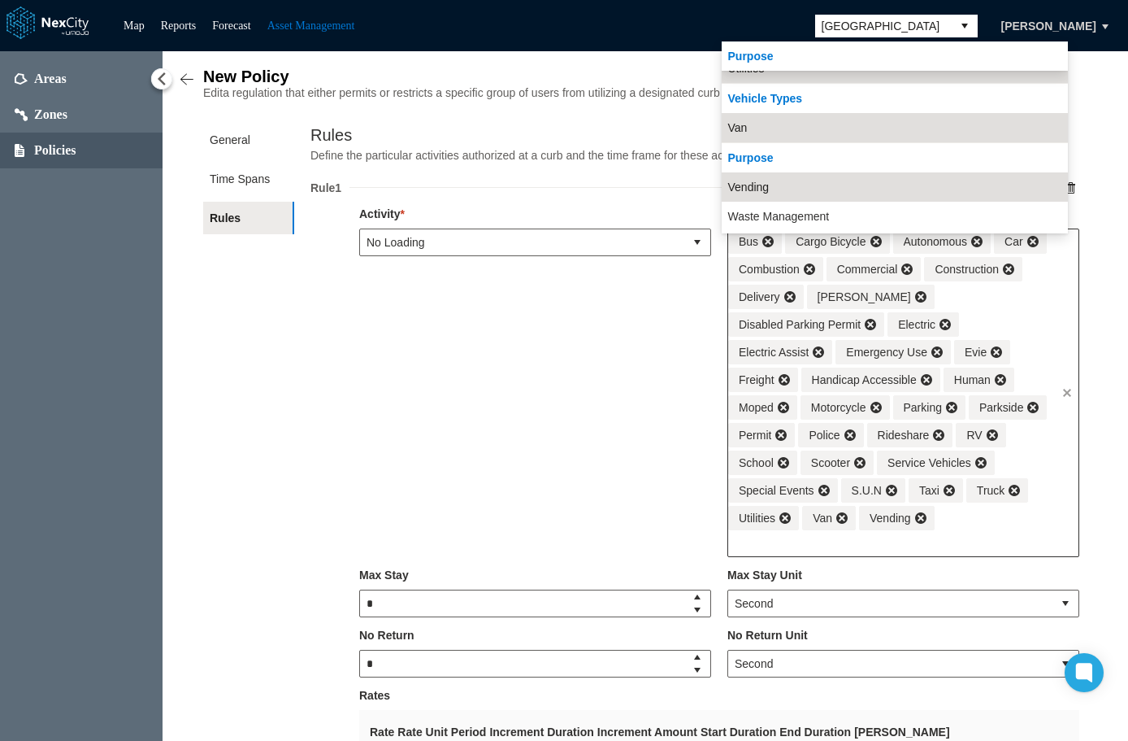
scroll to position [1431, 0]
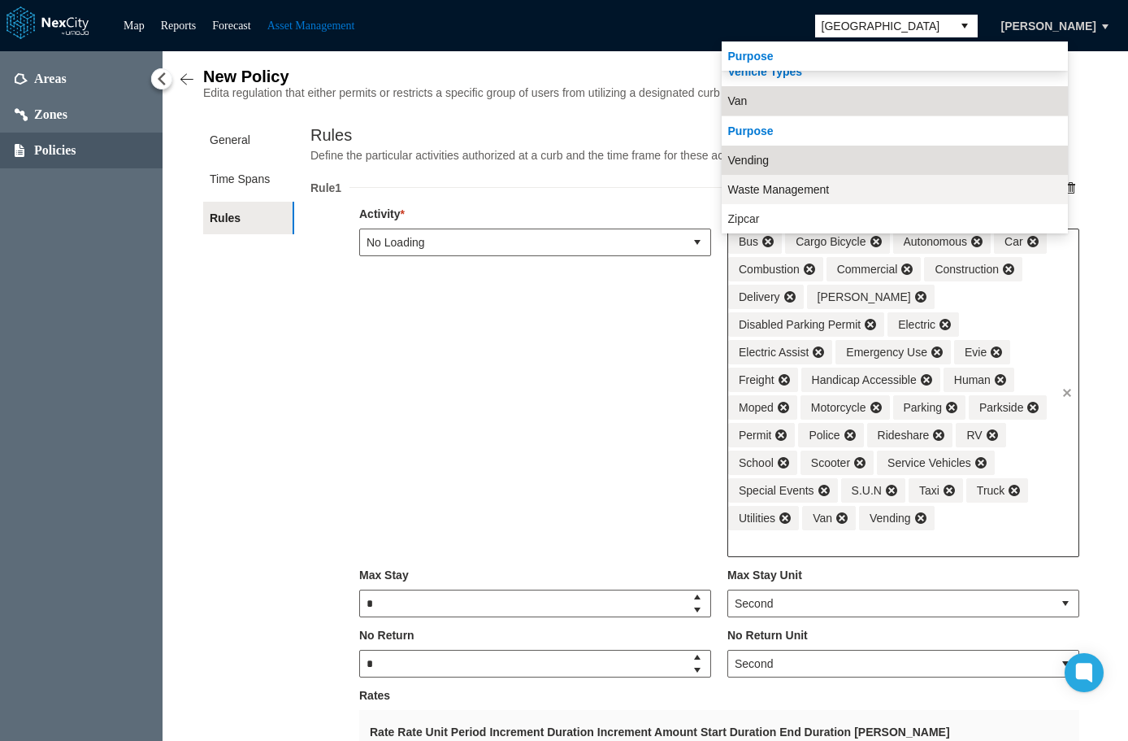
click at [809, 193] on span "Waste Management" at bounding box center [779, 189] width 102 height 16
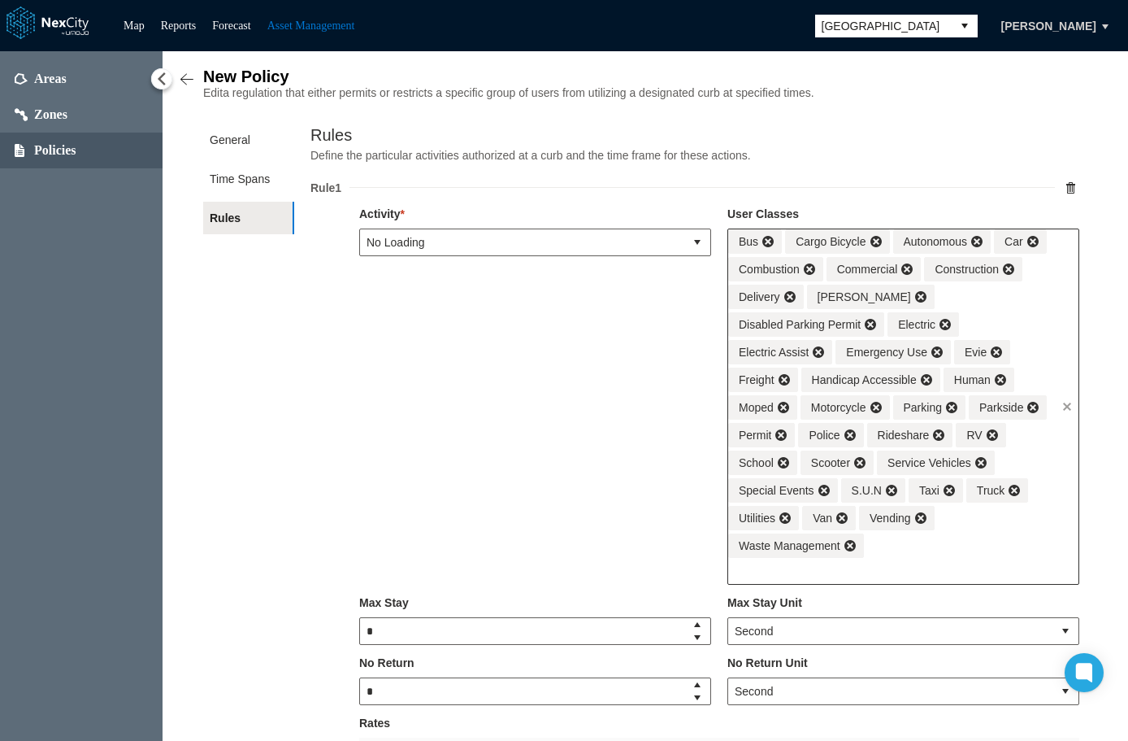
drag, startPoint x: 974, startPoint y: 555, endPoint x: 975, endPoint y: 539, distance: 16.3
click at [975, 553] on div "Bus Cargo Bicycle Autonomous Car Combustion Commercial Construction Delivery De…" at bounding box center [892, 393] width 328 height 328
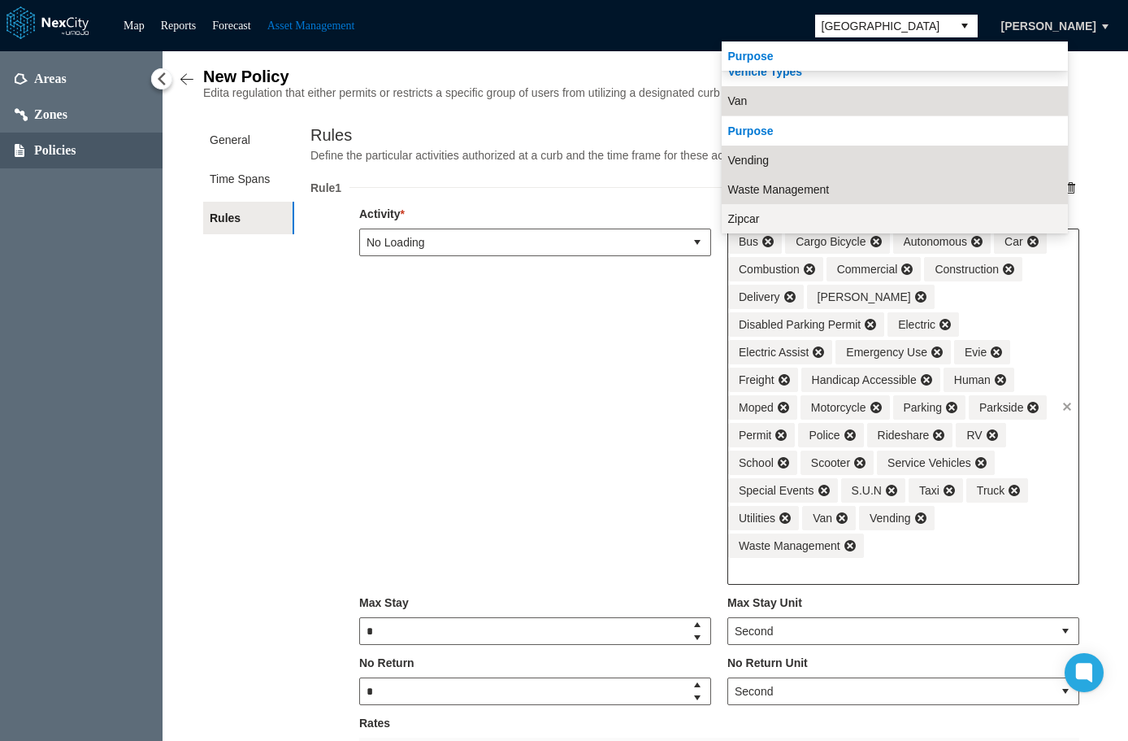
click at [785, 218] on li "Zipcar" at bounding box center [895, 218] width 346 height 29
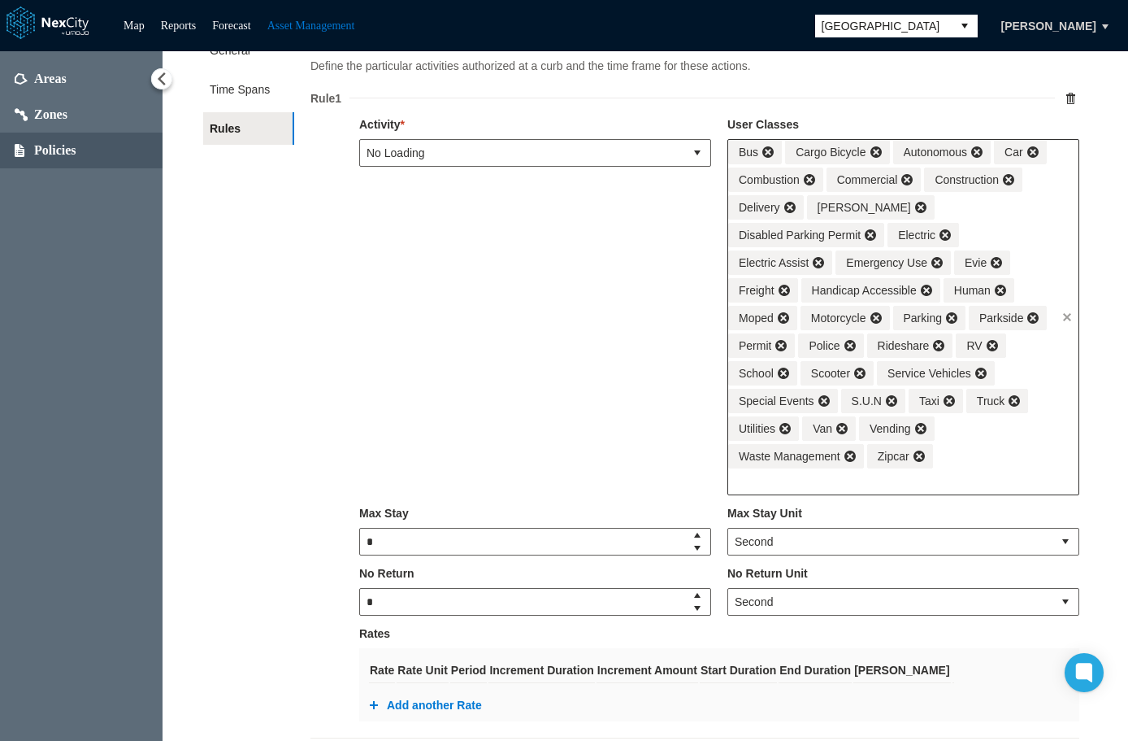
scroll to position [0, 0]
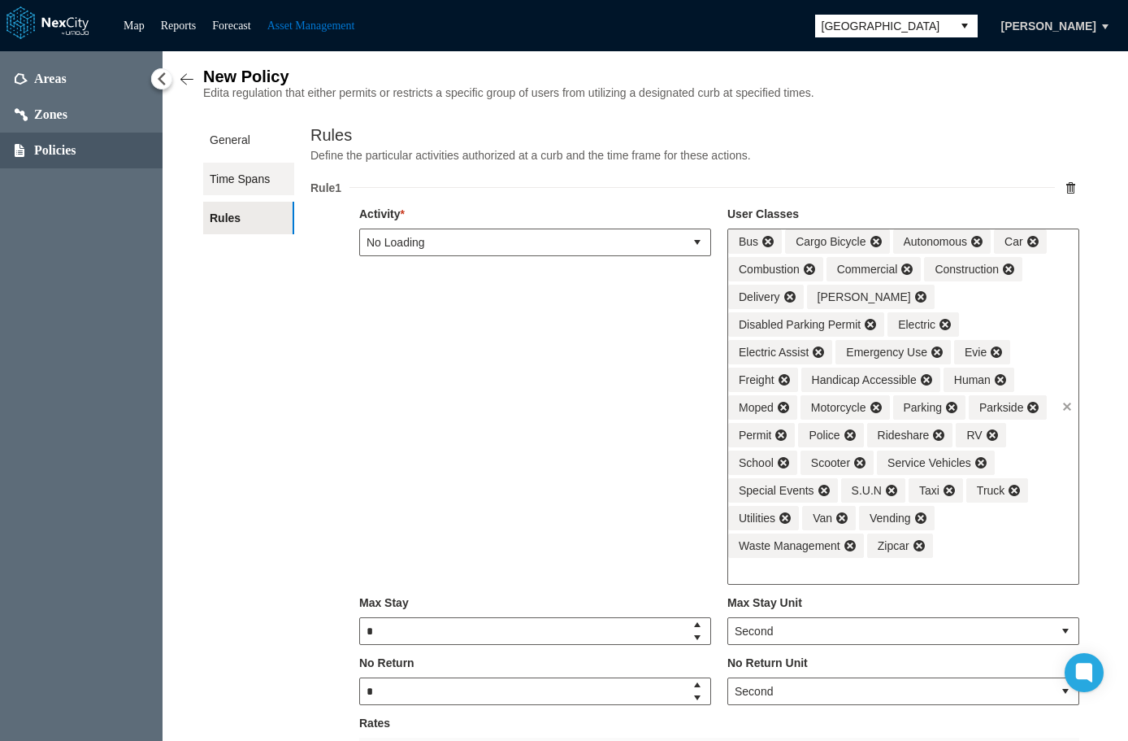
click at [241, 182] on span "Time Spans" at bounding box center [248, 179] width 91 height 33
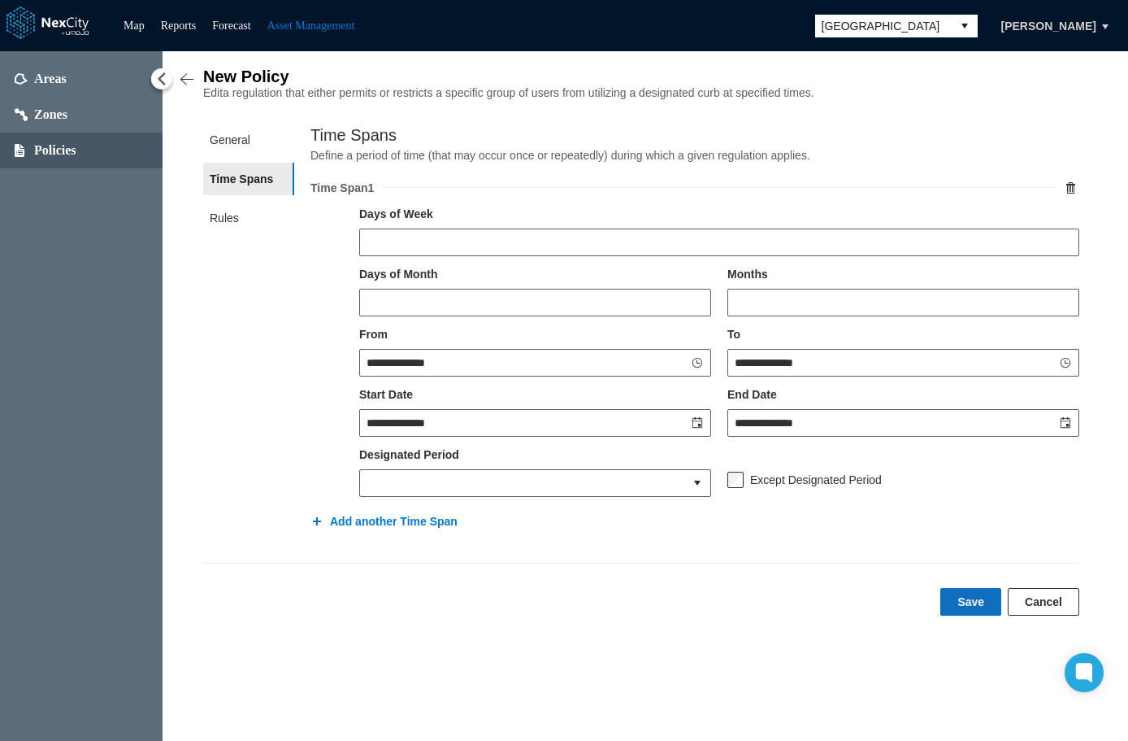
click at [980, 608] on button "Save" at bounding box center [971, 602] width 61 height 28
click at [185, 74] on img at bounding box center [187, 80] width 16 height 16
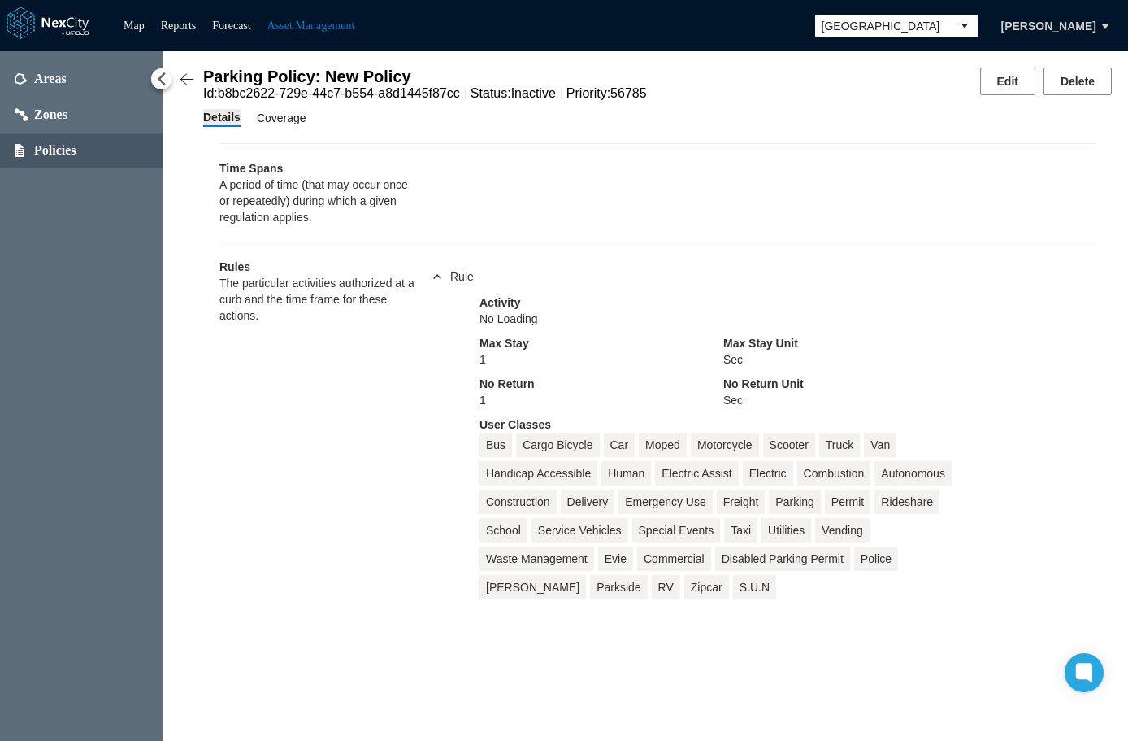
click at [289, 126] on span "Coverage" at bounding box center [282, 118] width 50 height 18
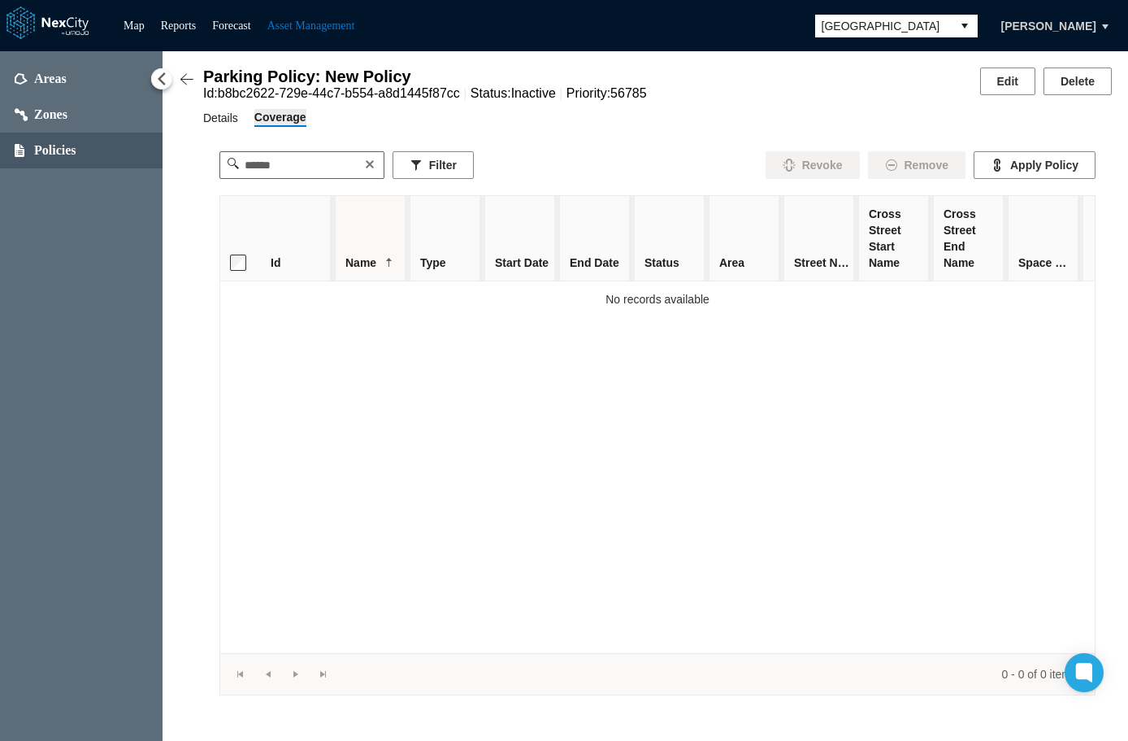
click at [218, 123] on span "Details" at bounding box center [220, 118] width 35 height 18
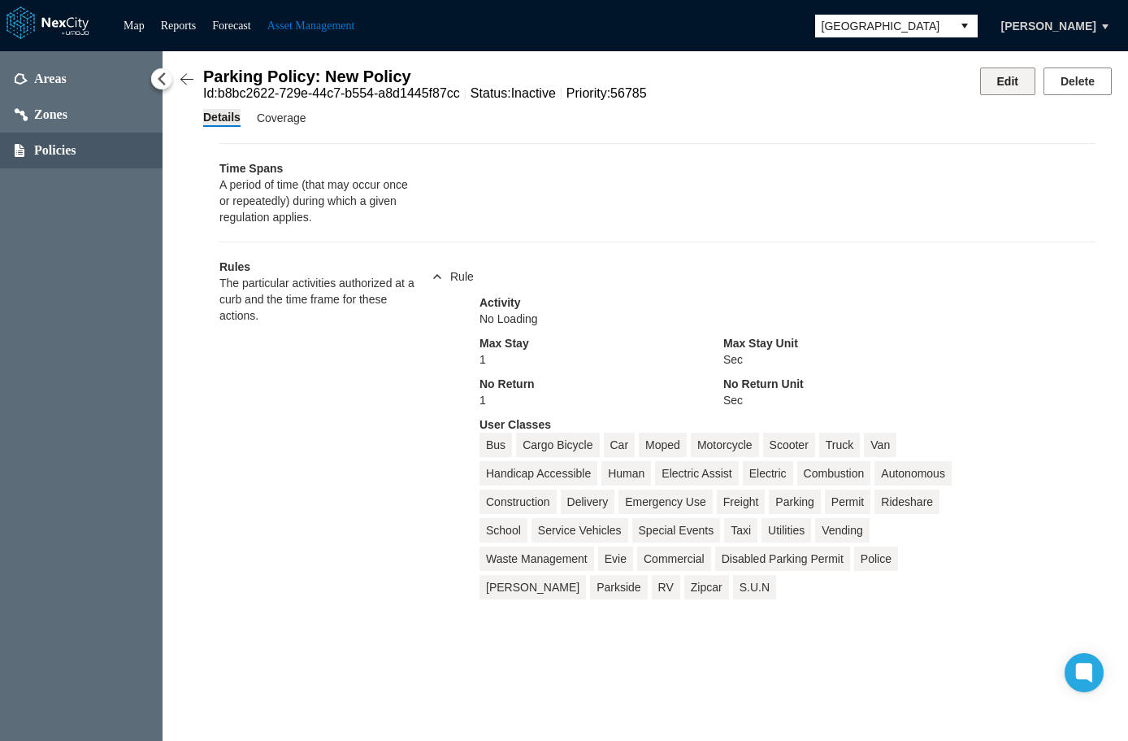
click at [984, 74] on button "Edit" at bounding box center [1007, 81] width 55 height 28
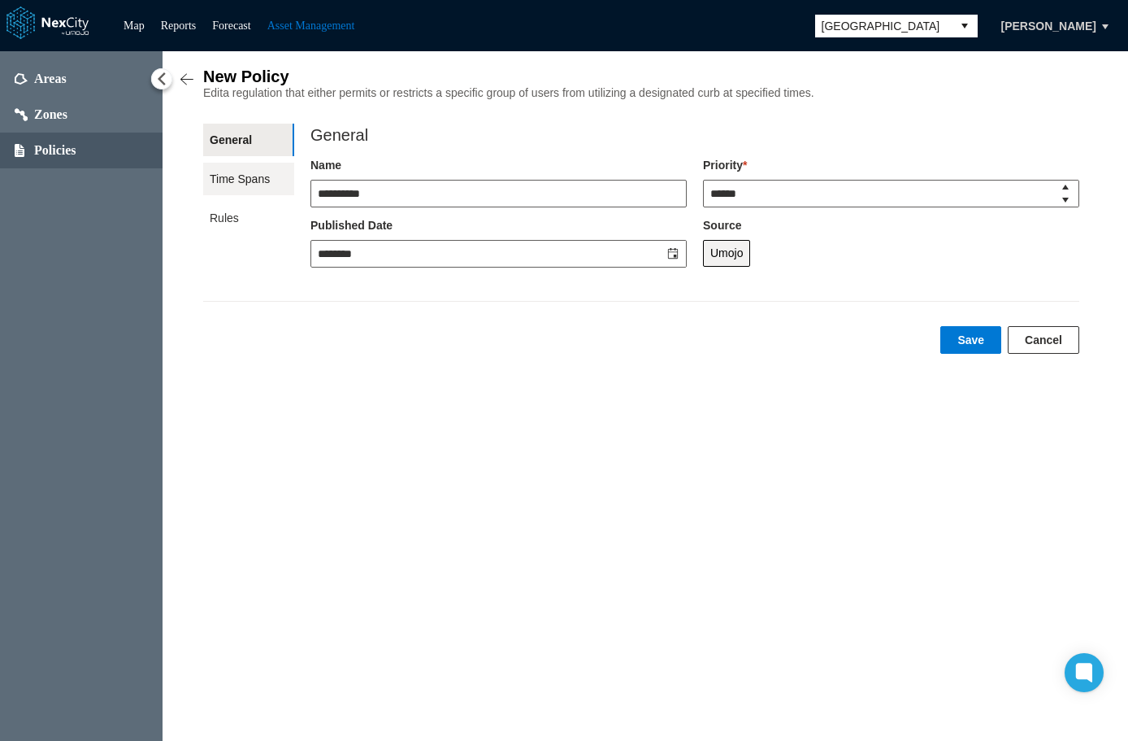
click at [216, 176] on span "Time Spans" at bounding box center [248, 179] width 91 height 33
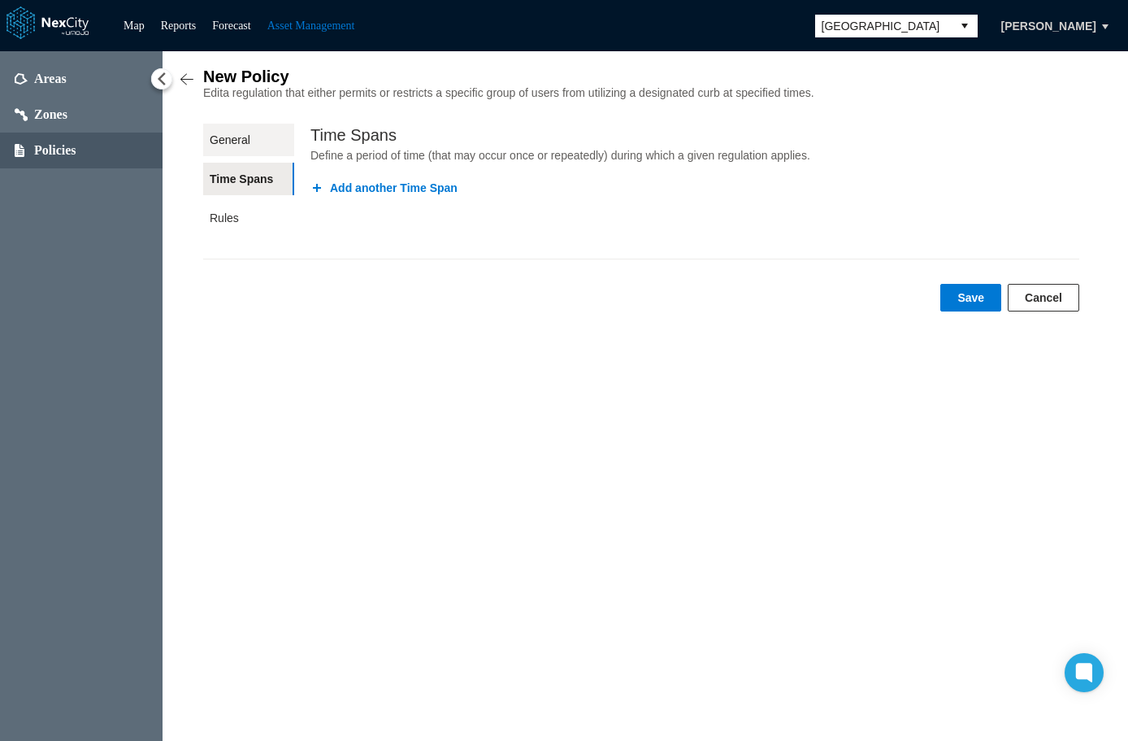
click at [248, 137] on span "General" at bounding box center [248, 140] width 91 height 33
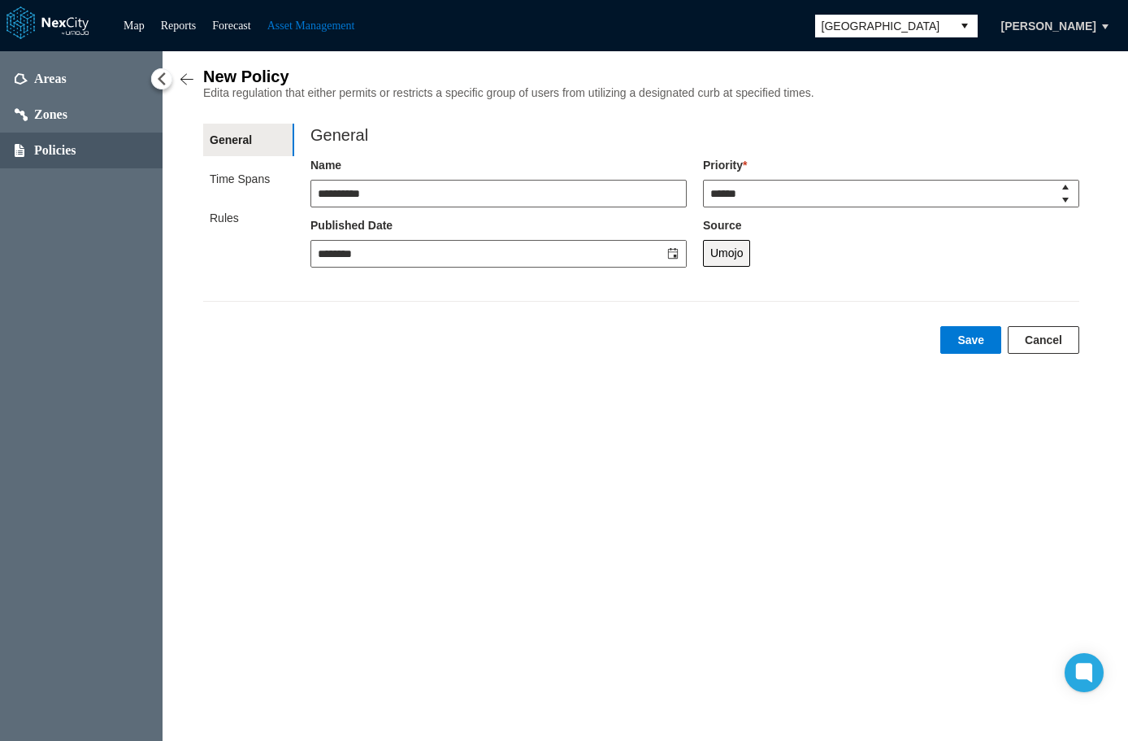
click at [565, 418] on div "**********" at bounding box center [646, 395] width 966 height 689
click at [193, 74] on img at bounding box center [187, 80] width 16 height 16
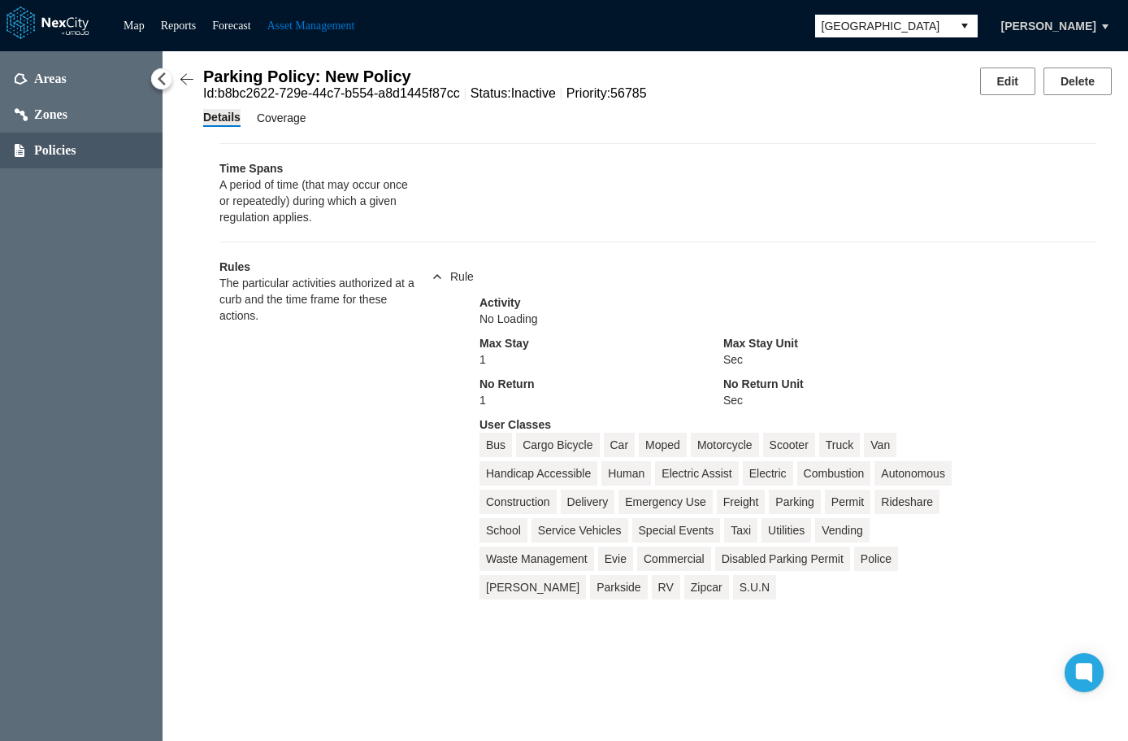
click at [273, 122] on span "Coverage" at bounding box center [282, 118] width 50 height 18
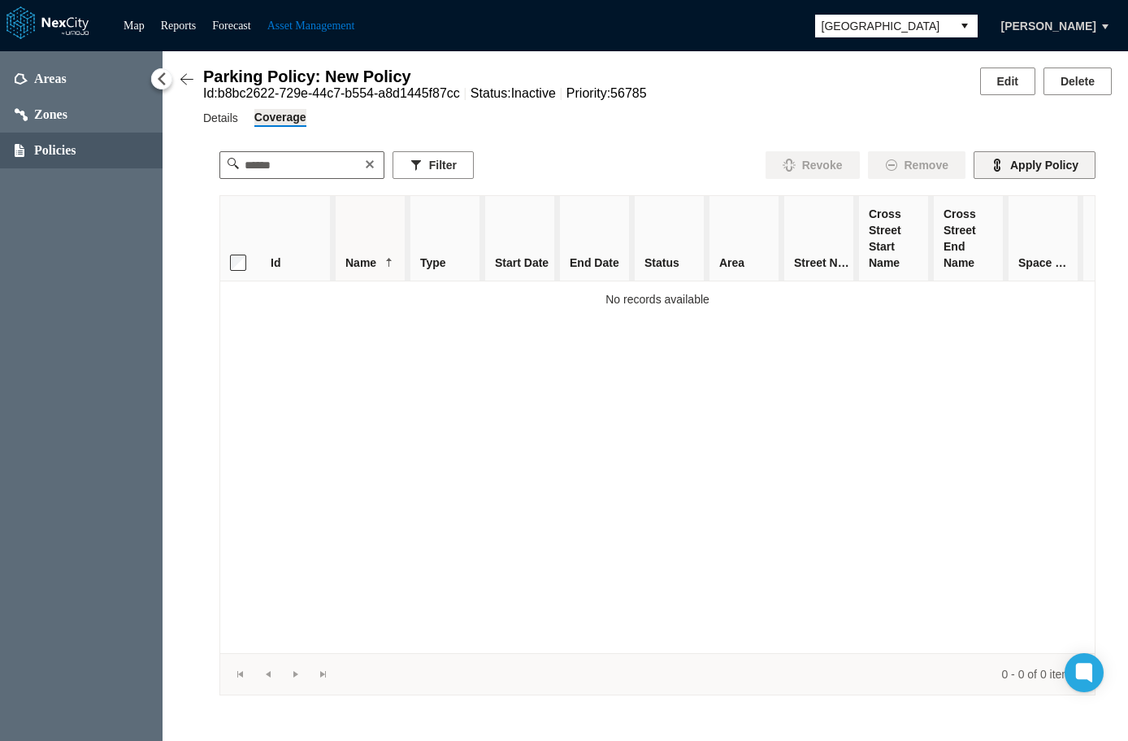
click at [1050, 171] on button "Apply Policy" at bounding box center [1035, 165] width 122 height 28
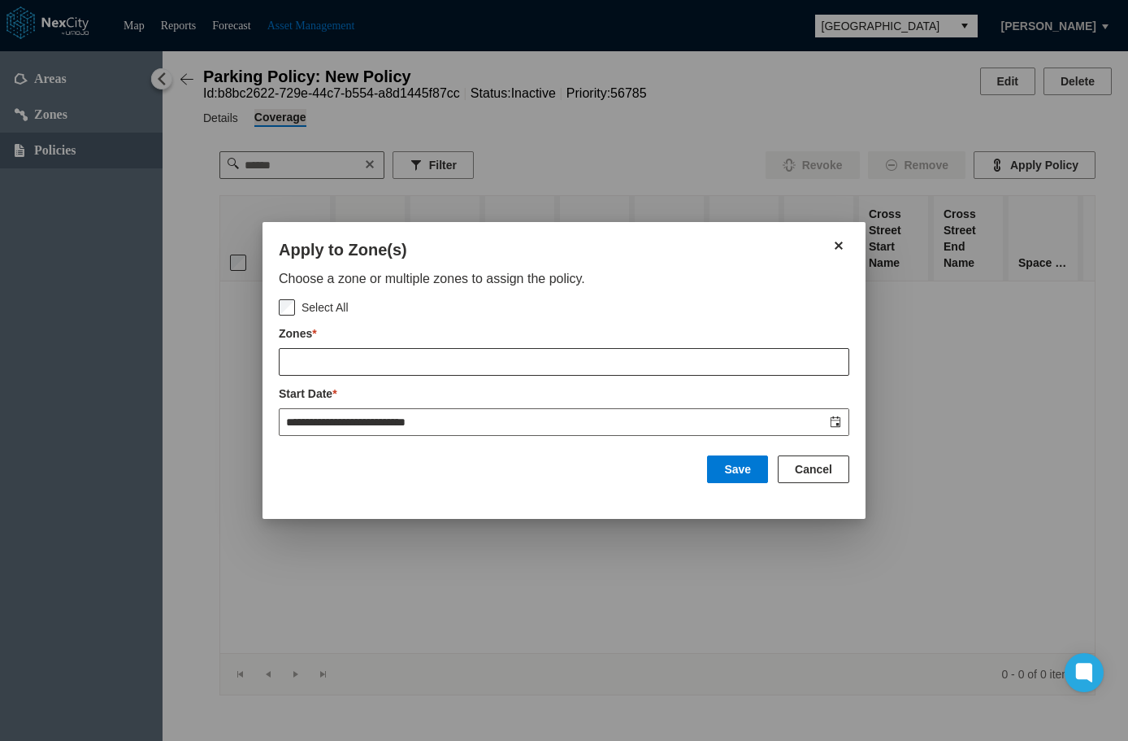
click at [643, 367] on input "text" at bounding box center [564, 362] width 569 height 26
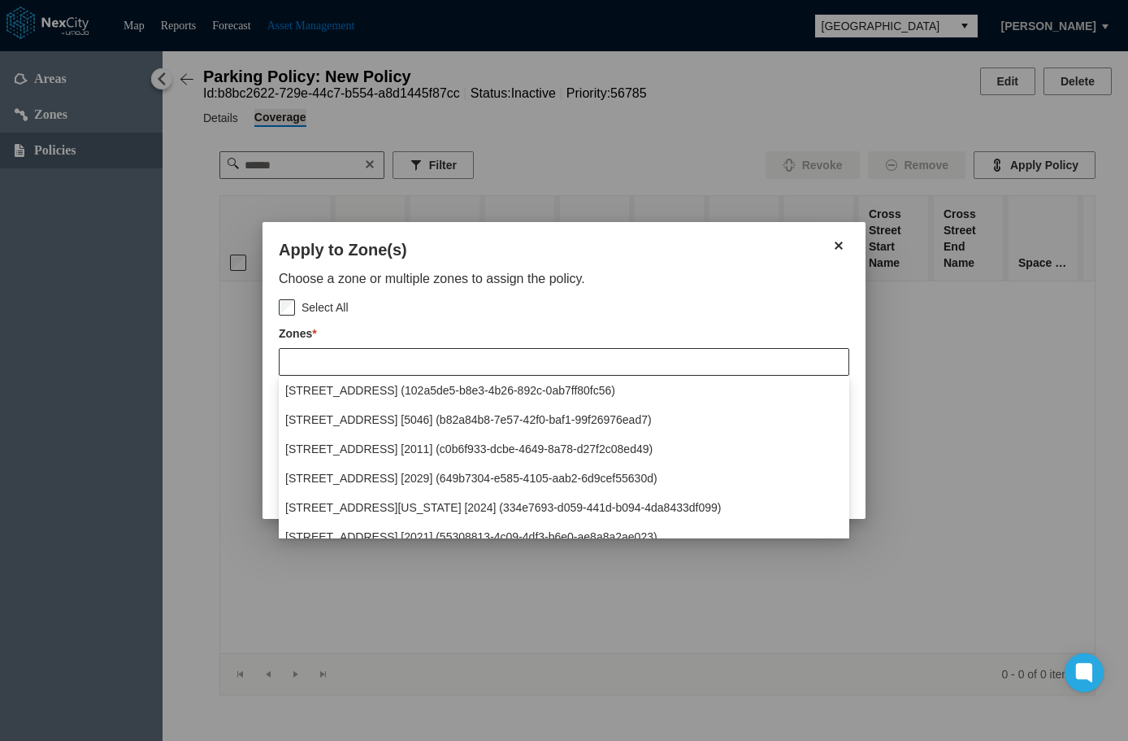
click at [407, 387] on span "100 E Chestnut St [5035] (102a5de5-b8e3-4b26-892c-0ab7ff80fc56)" at bounding box center [450, 390] width 330 height 16
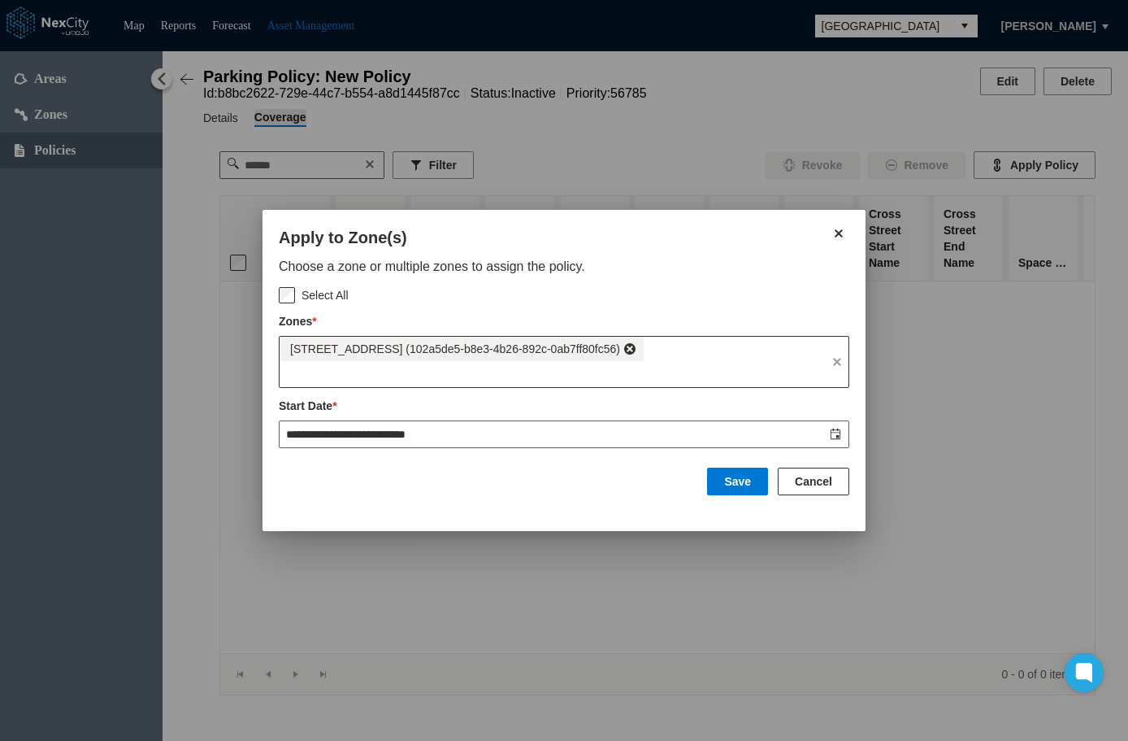
click at [714, 373] on input "text" at bounding box center [553, 374] width 546 height 26
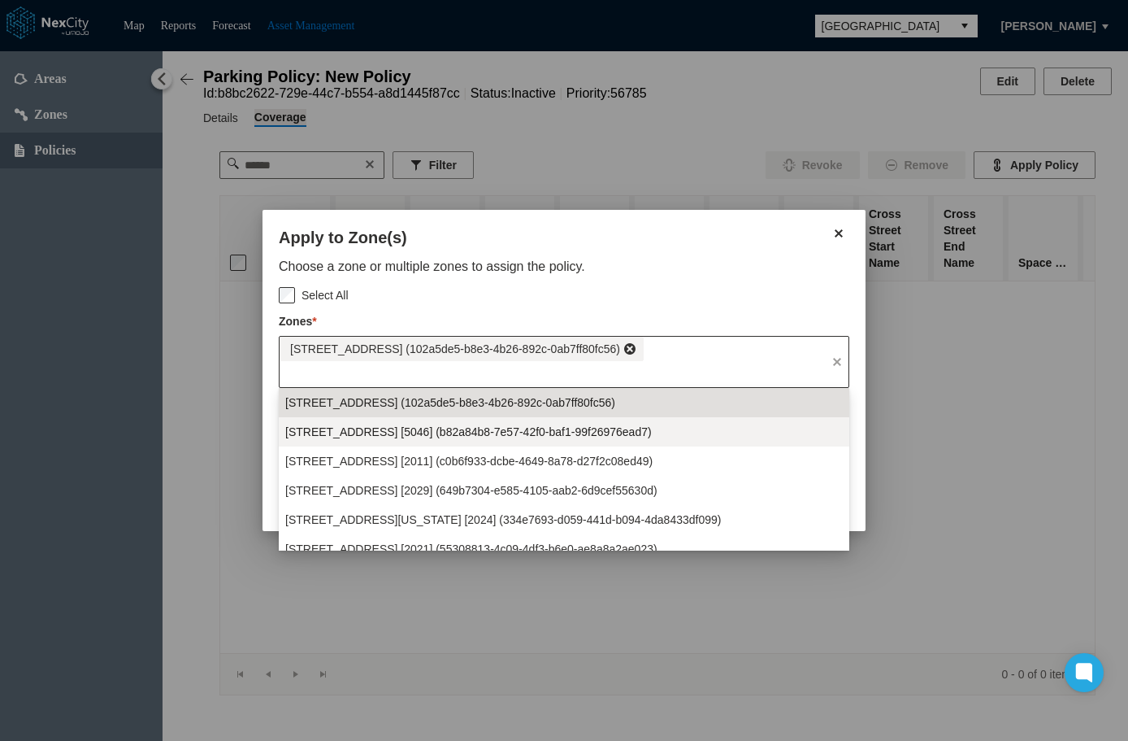
click at [359, 434] on span "100 E Gray St [5046] (b82a84b8-7e57-42f0-baf1-99f26976ead7)" at bounding box center [468, 432] width 367 height 16
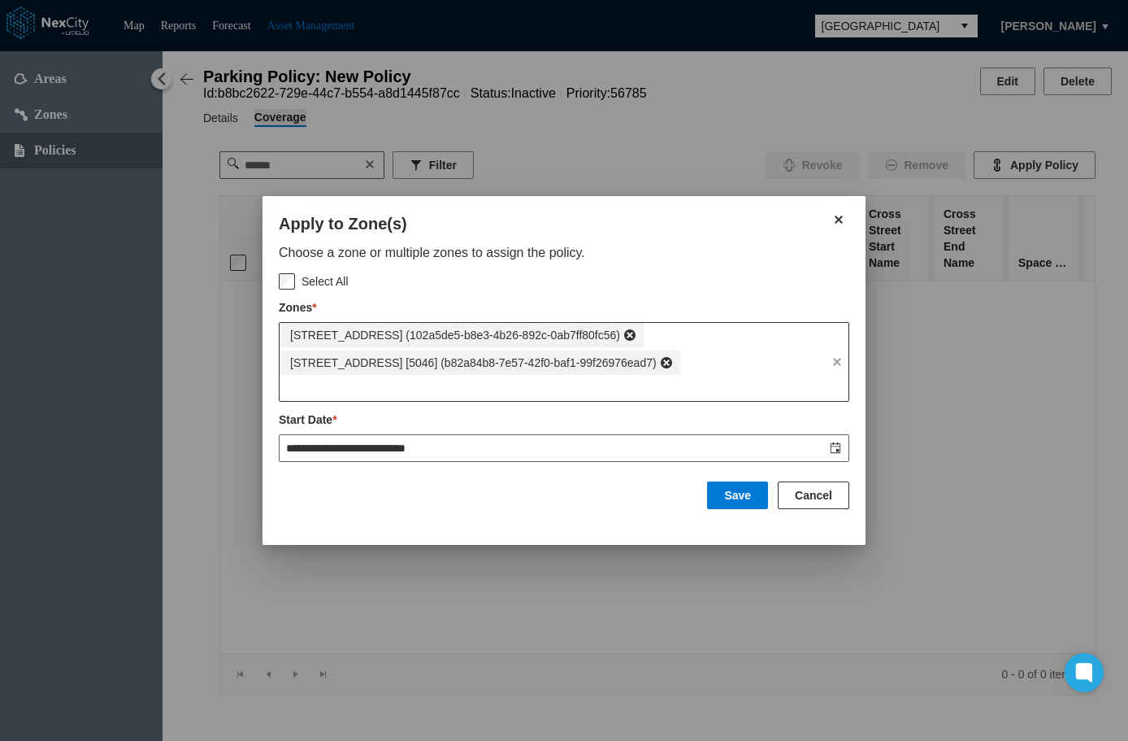
click at [733, 355] on div "100 E Chestnut St [5035] (102a5de5-b8e3-4b26-892c-0ab7ff80fc56) 100 E Gray St […" at bounding box center [553, 349] width 546 height 52
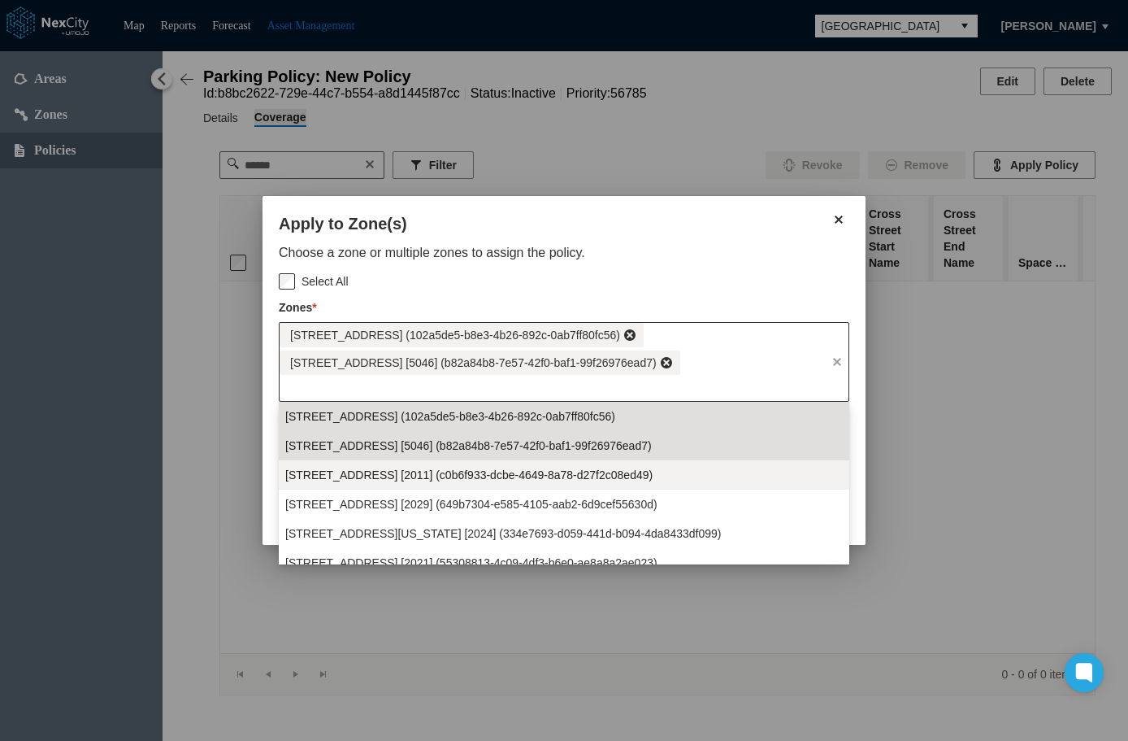
click at [515, 473] on span "100 E Main St [2011] (c0b6f933-dcbe-4649-8a78-d27f2c08ed49)" at bounding box center [468, 475] width 367 height 16
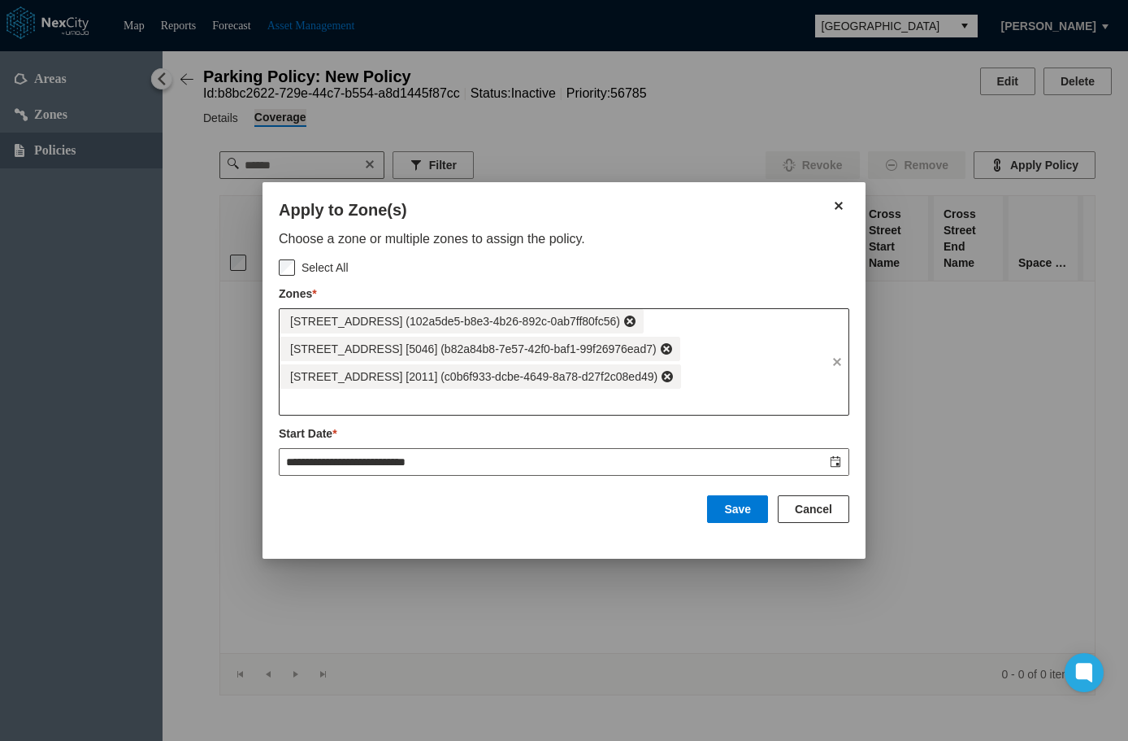
click at [708, 361] on div "100 E Chestnut St [5035] (102a5de5-b8e3-4b26-892c-0ab7ff80fc56) 100 E Gray St […" at bounding box center [553, 349] width 546 height 80
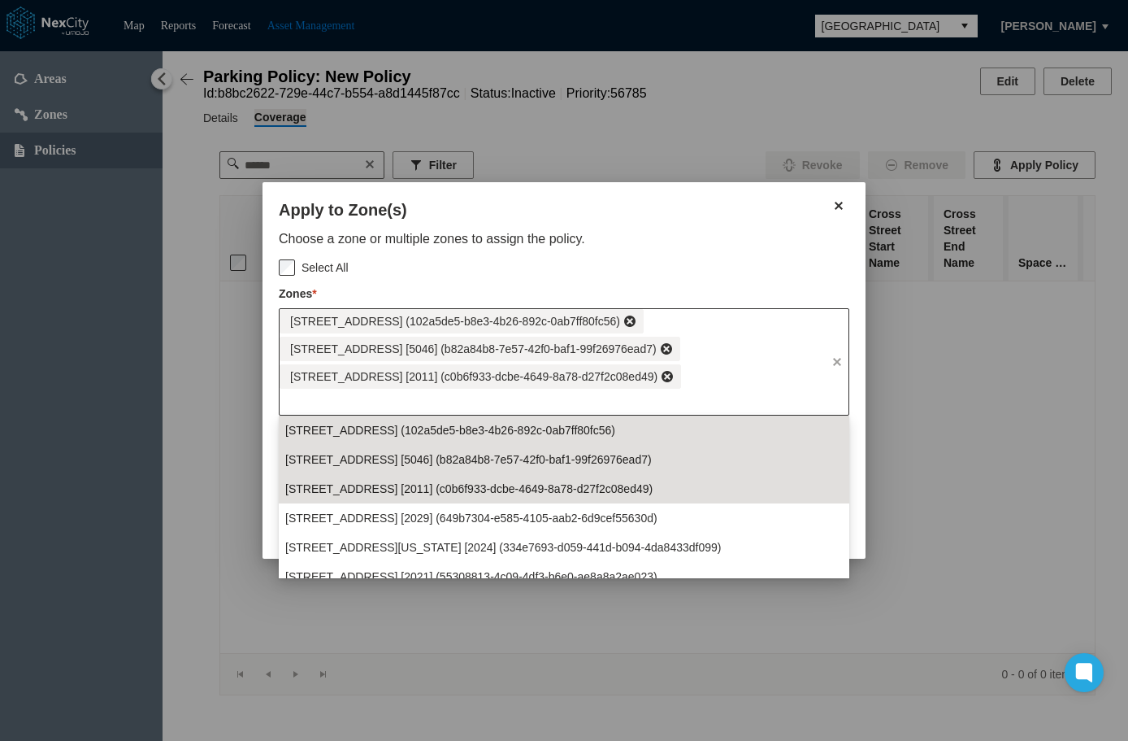
drag, startPoint x: 563, startPoint y: 515, endPoint x: 594, endPoint y: 474, distance: 51.7
click at [564, 514] on span "100 E Market St [2029] (649b7304-e585-4105-aab2-6d9cef55630d)" at bounding box center [471, 518] width 372 height 16
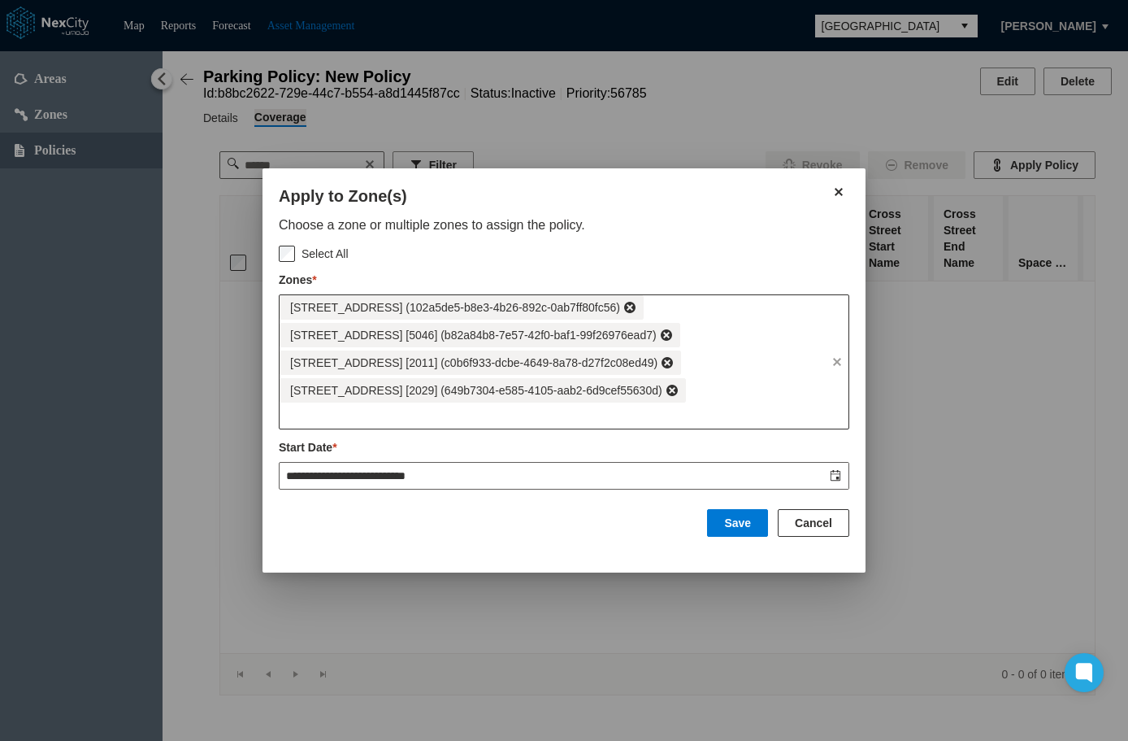
click at [724, 374] on div "100 E Chestnut St [5035] (102a5de5-b8e3-4b26-892c-0ab7ff80fc56) 100 E Gray St […" at bounding box center [553, 348] width 546 height 107
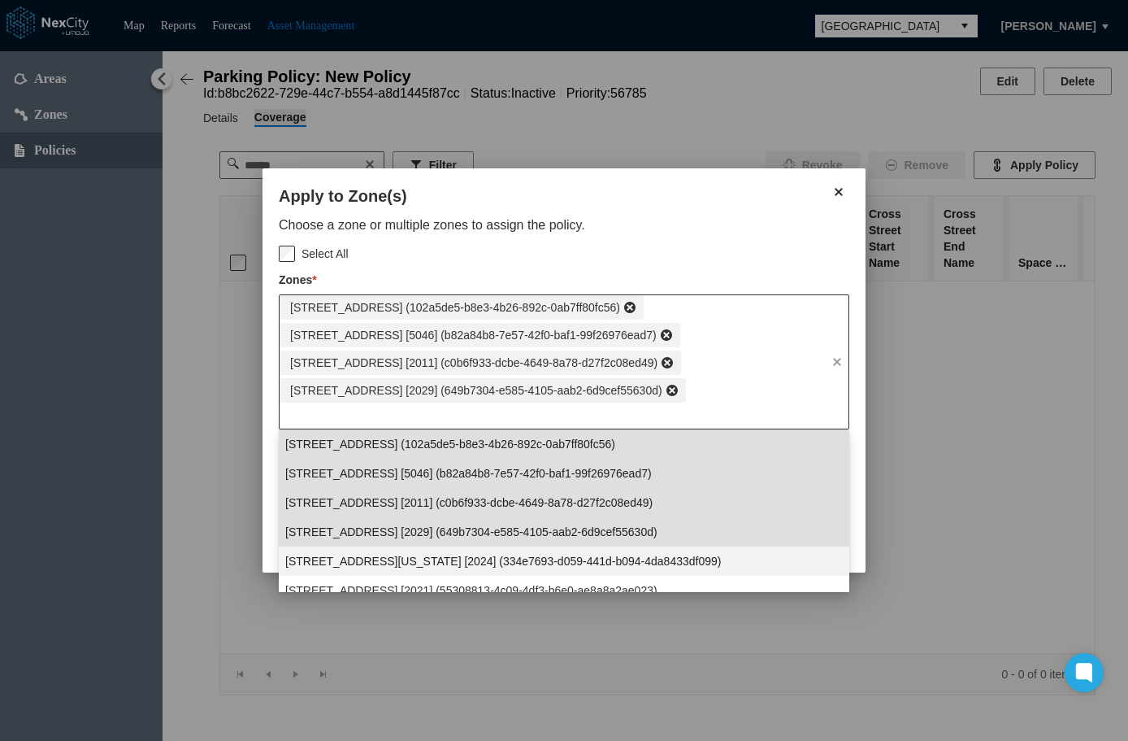
click at [584, 554] on span "100 E Washington St [2024] (334e7693-d059-441d-b094-4da8433df099)" at bounding box center [503, 561] width 436 height 16
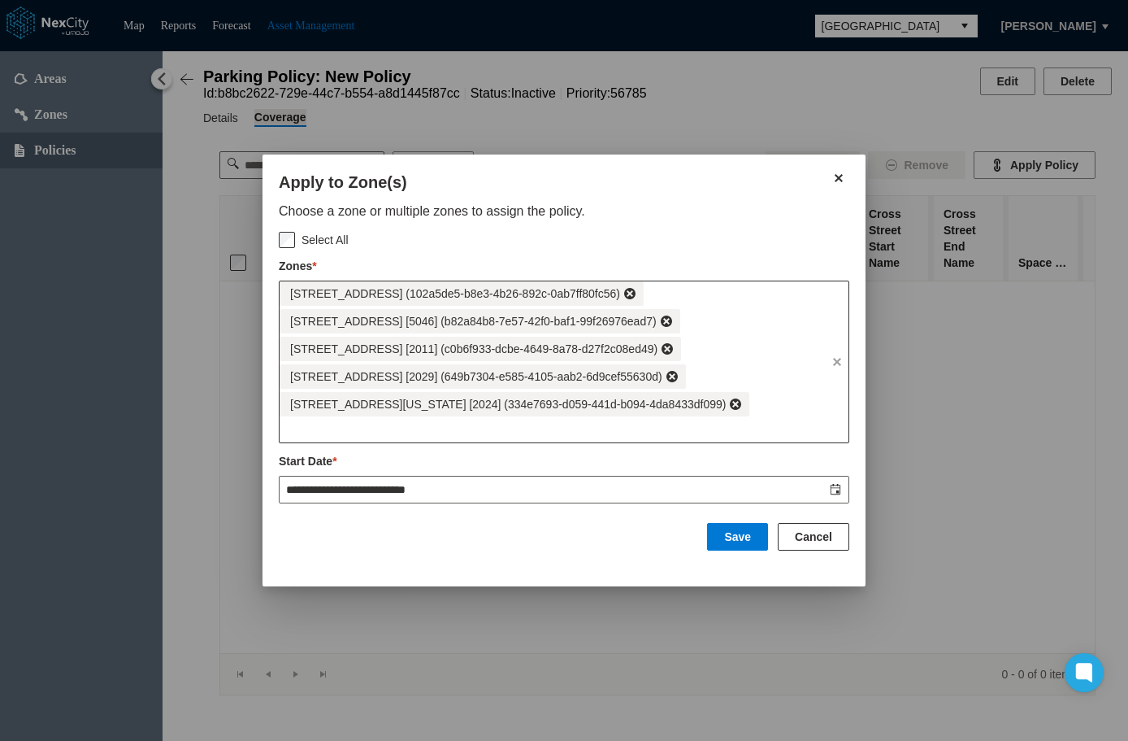
click at [734, 380] on div "100 E Chestnut St [5035] (102a5de5-b8e3-4b26-892c-0ab7ff80fc56) 100 E Gray St […" at bounding box center [553, 348] width 546 height 135
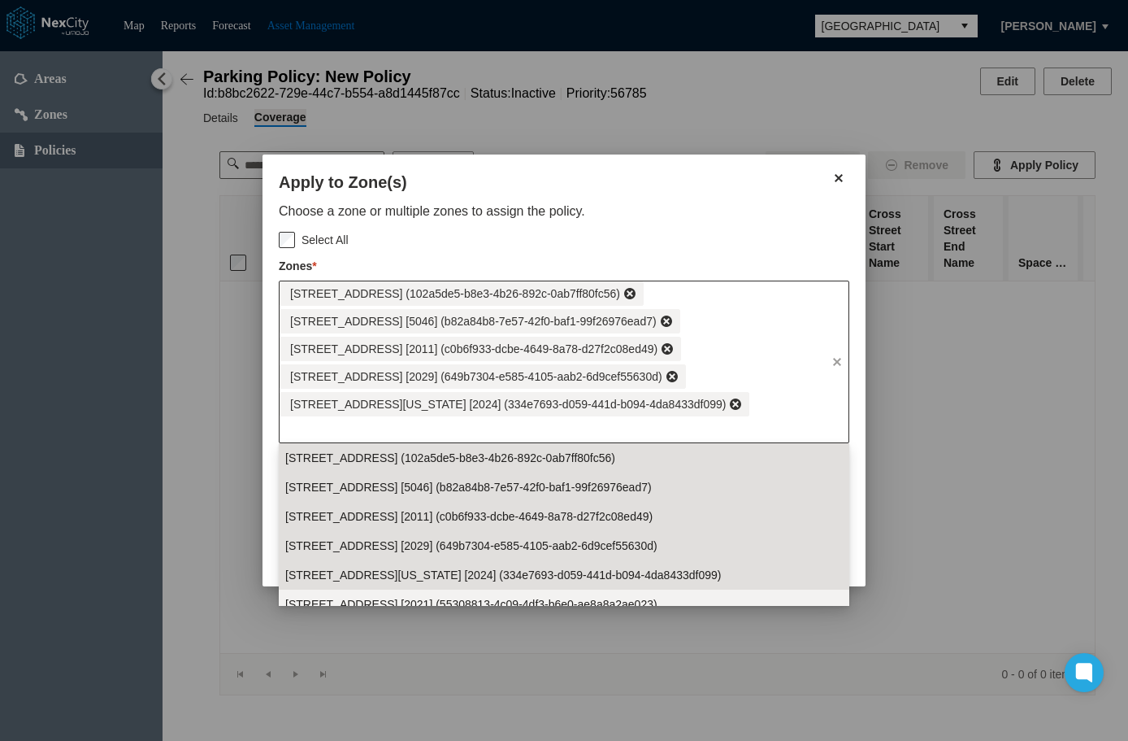
drag, startPoint x: 612, startPoint y: 597, endPoint x: 628, endPoint y: 555, distance: 44.2
click at [612, 596] on span "100 E Witherspoon St [2021] (55308813-4c09-4df3-b6e0-ae8a8a2ae023)" at bounding box center [471, 604] width 372 height 16
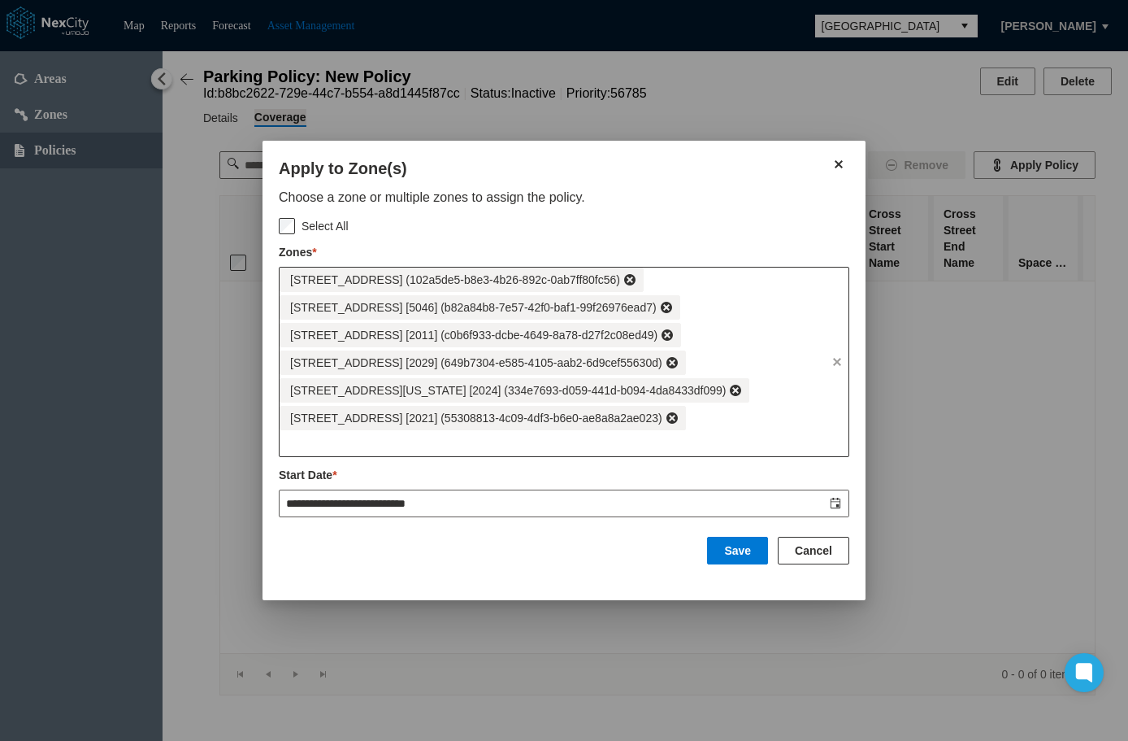
click at [746, 407] on div "100 E Chestnut St [5035] (102a5de5-b8e3-4b26-892c-0ab7ff80fc56) 100 E Gray St […" at bounding box center [553, 348] width 546 height 163
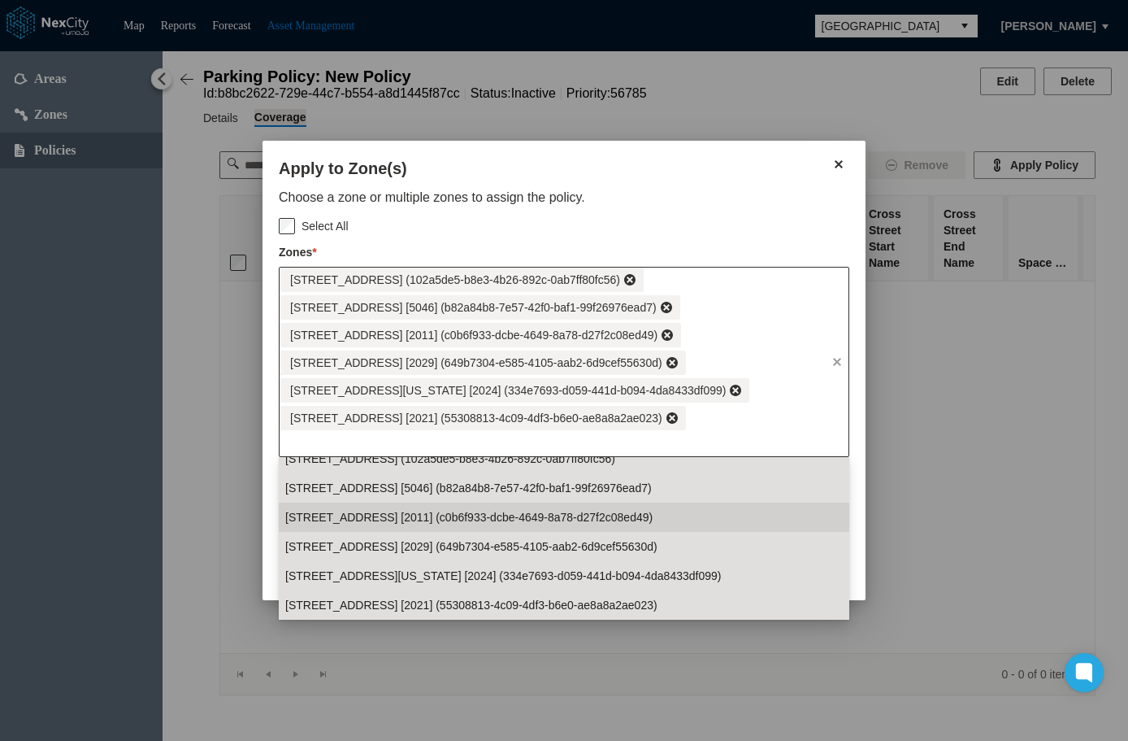
scroll to position [94, 0]
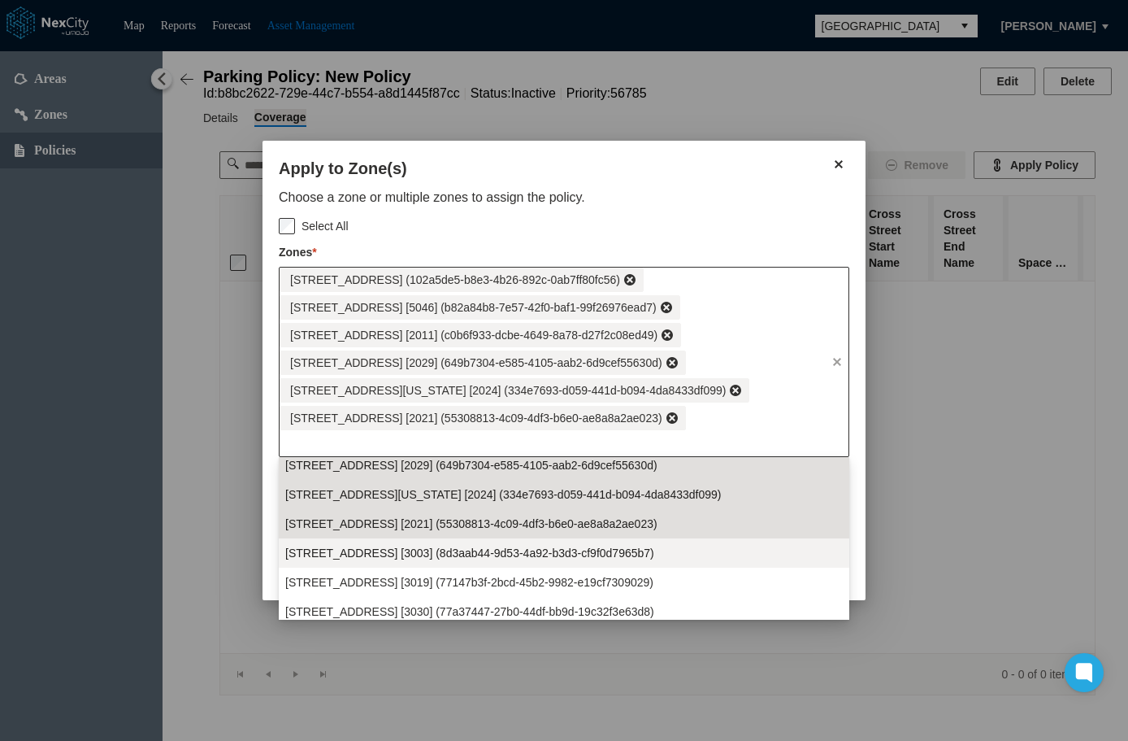
click at [596, 558] on span "100 N 10th St [3003] (8d3aab44-9d53-4a92-b3d3-cf9f0d7965b7)" at bounding box center [469, 553] width 369 height 16
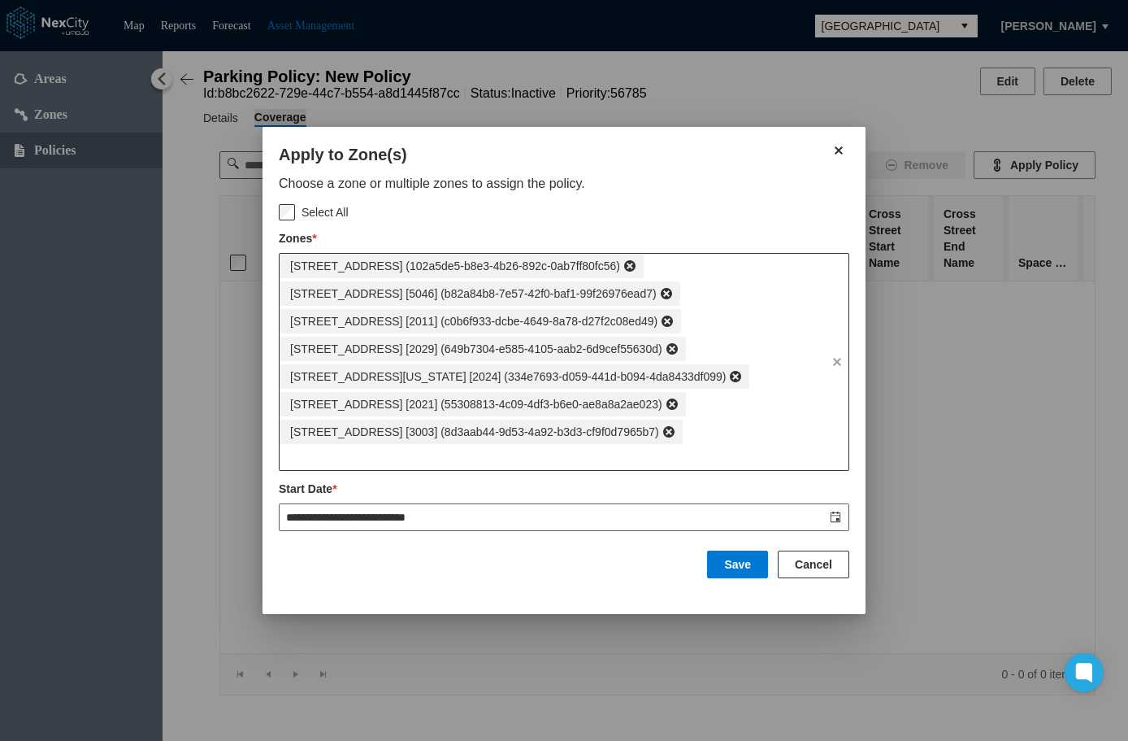
click at [734, 418] on div "100 E Chestnut St [5035] (102a5de5-b8e3-4b26-892c-0ab7ff80fc56) 100 E Gray St […" at bounding box center [553, 349] width 546 height 190
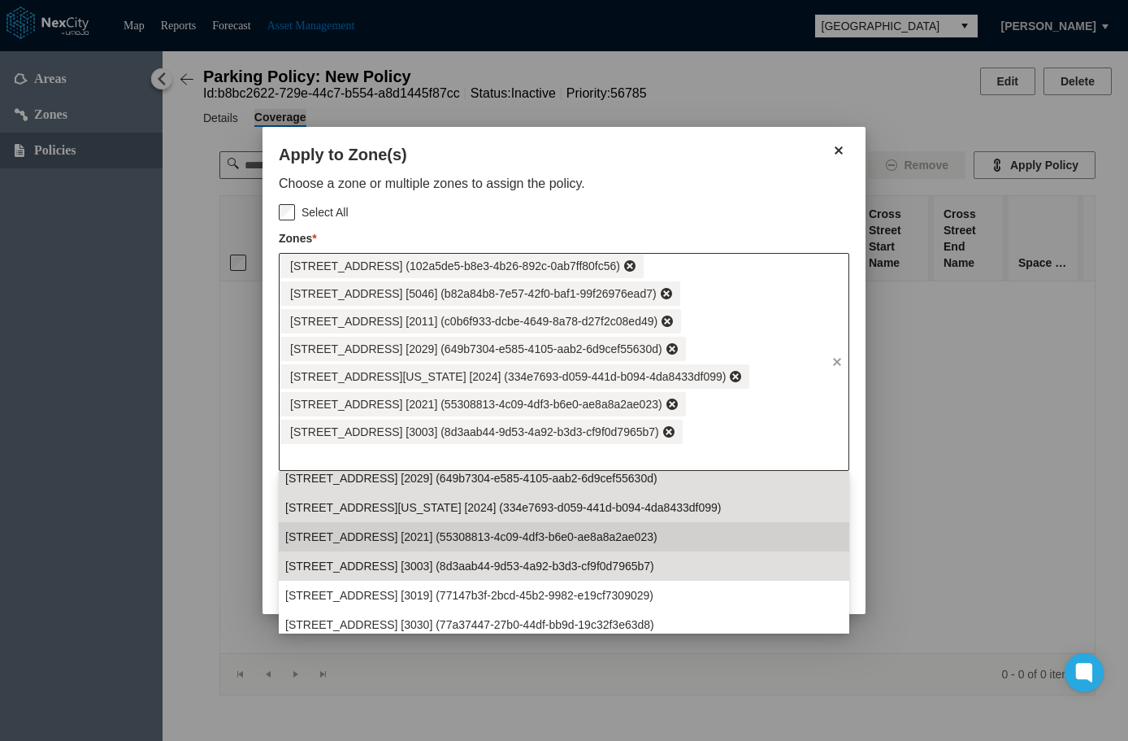
scroll to position [124, 0]
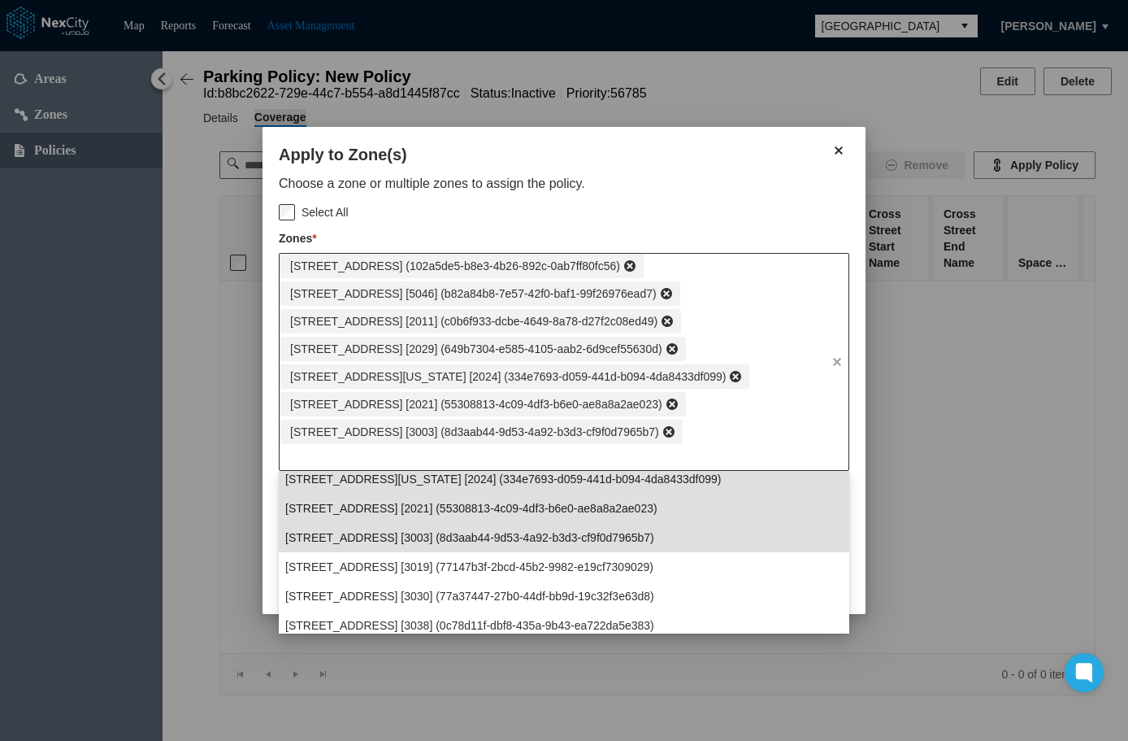
drag, startPoint x: 563, startPoint y: 558, endPoint x: 651, endPoint y: 497, distance: 107.4
click at [565, 558] on span "100 N 4th St [3019] (77147b3f-2bcd-45b2-9982-e19cf7309029)" at bounding box center [469, 566] width 368 height 16
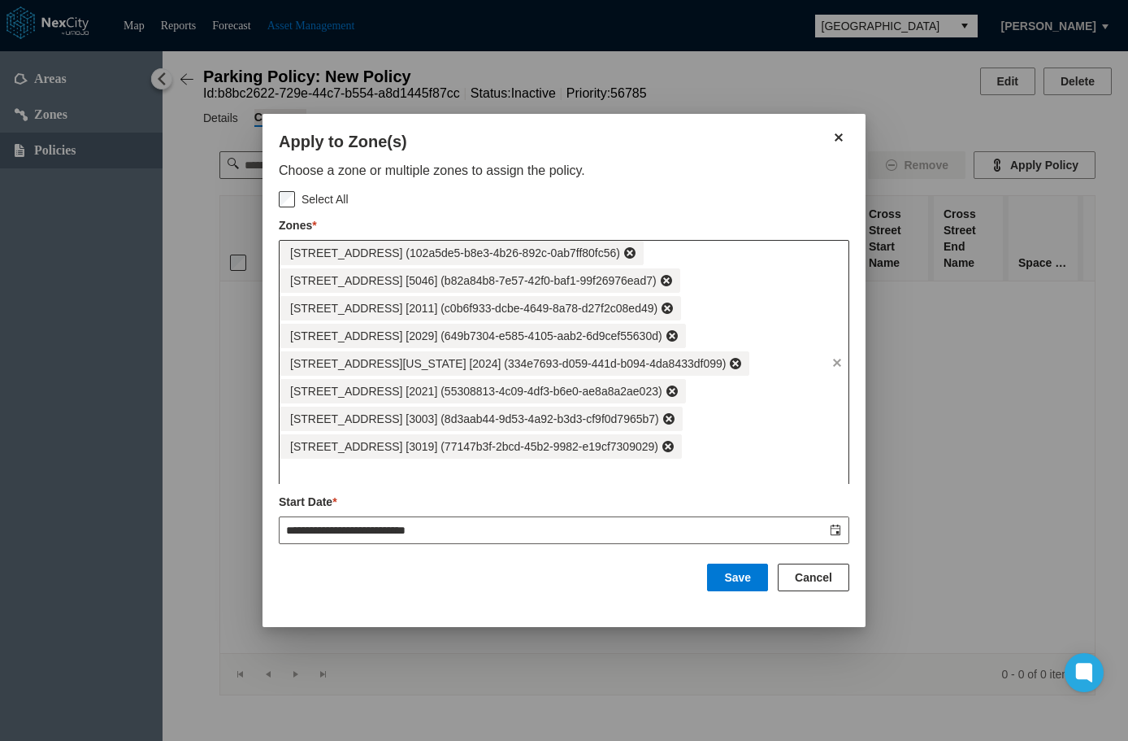
click at [709, 438] on div "100 E Chestnut St [5035] (102a5de5-b8e3-4b26-892c-0ab7ff80fc56) 100 E Gray St […" at bounding box center [553, 350] width 546 height 218
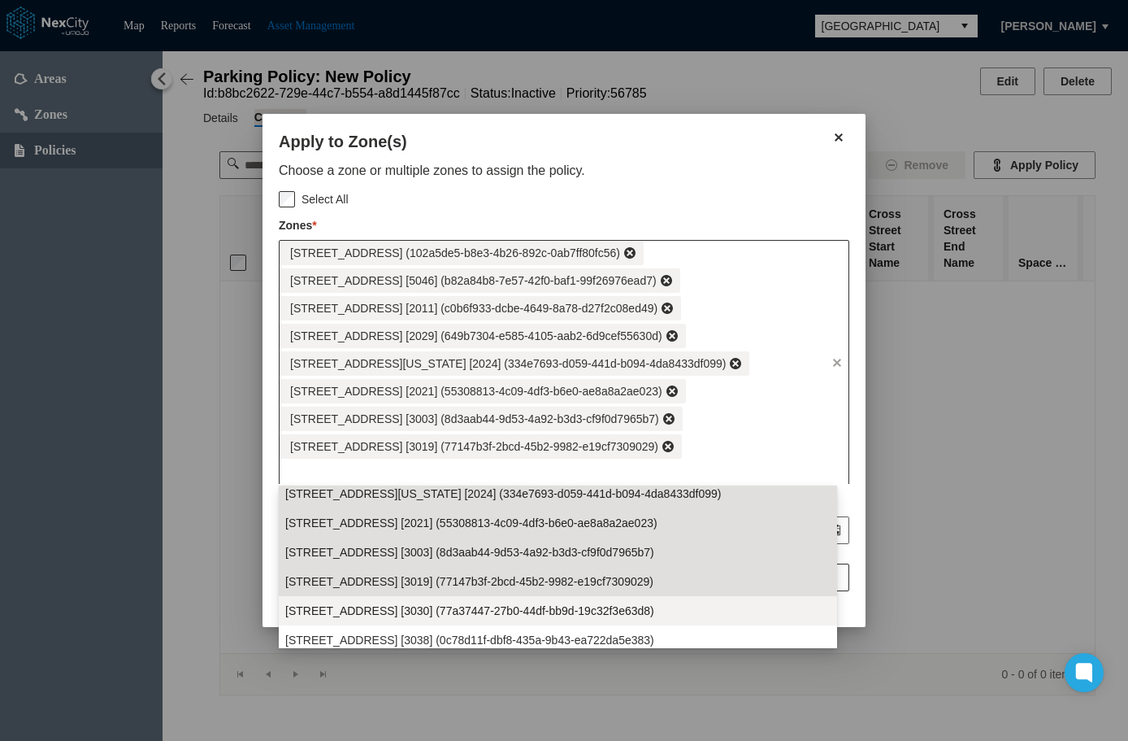
scroll to position [153, 0]
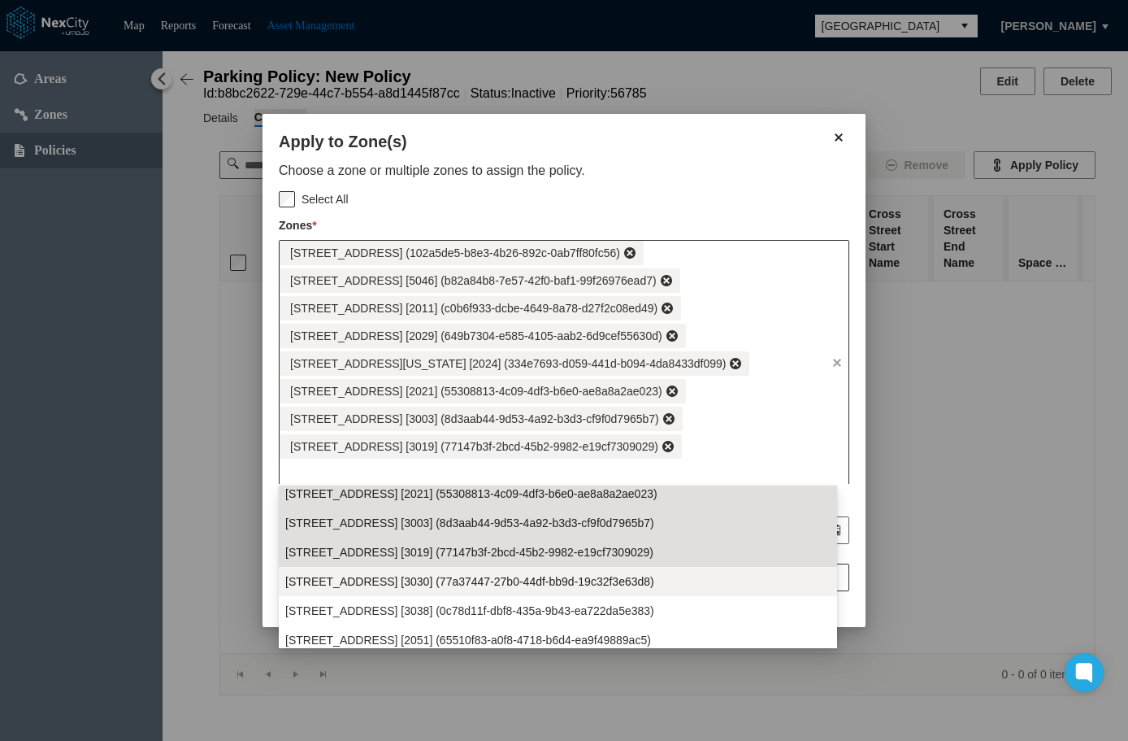
click at [586, 582] on span "100 N 7th St [3030] (77a37447-27b0-44df-bb9d-19c32f3e63d8)" at bounding box center [469, 581] width 369 height 16
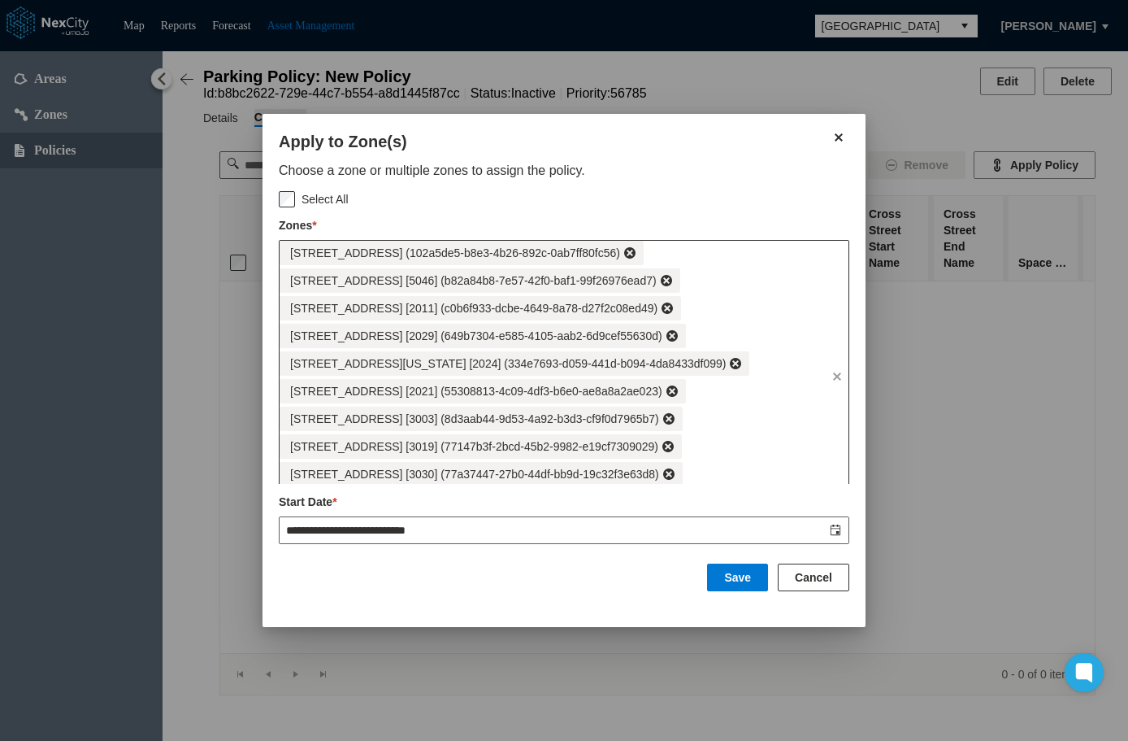
click at [707, 462] on div "100 E Chestnut St [5035] (102a5de5-b8e3-4b26-892c-0ab7ff80fc56) 100 E Gray St […" at bounding box center [553, 364] width 546 height 246
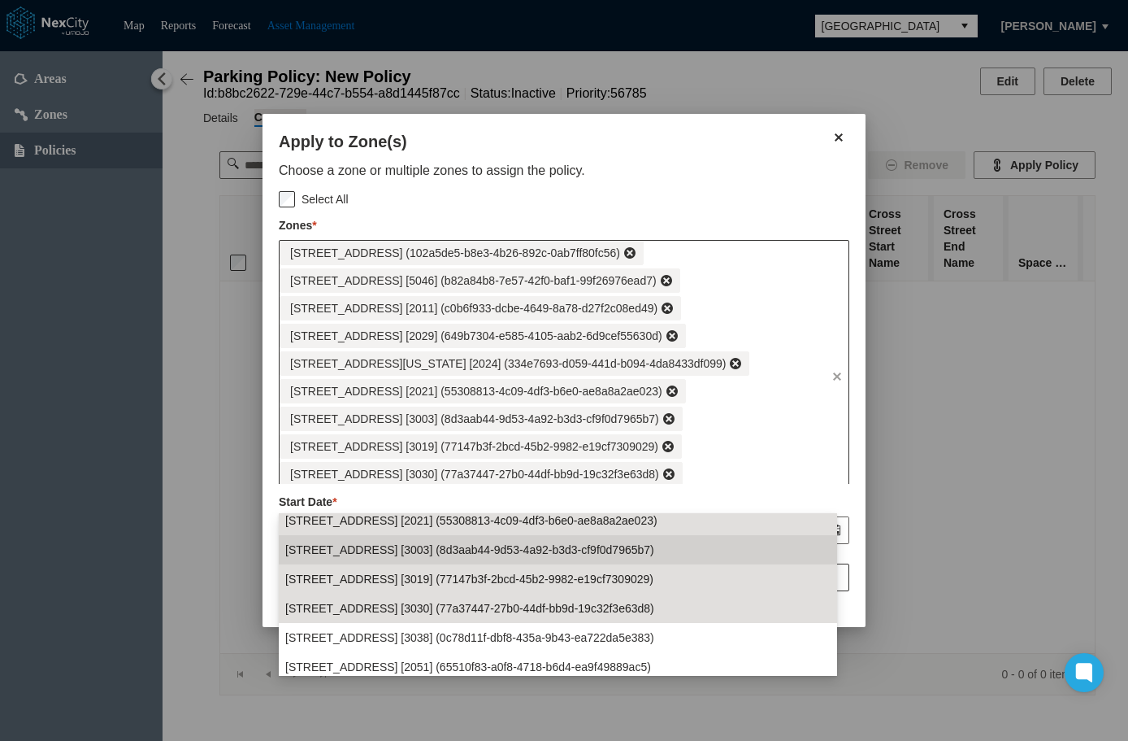
scroll to position [182, 0]
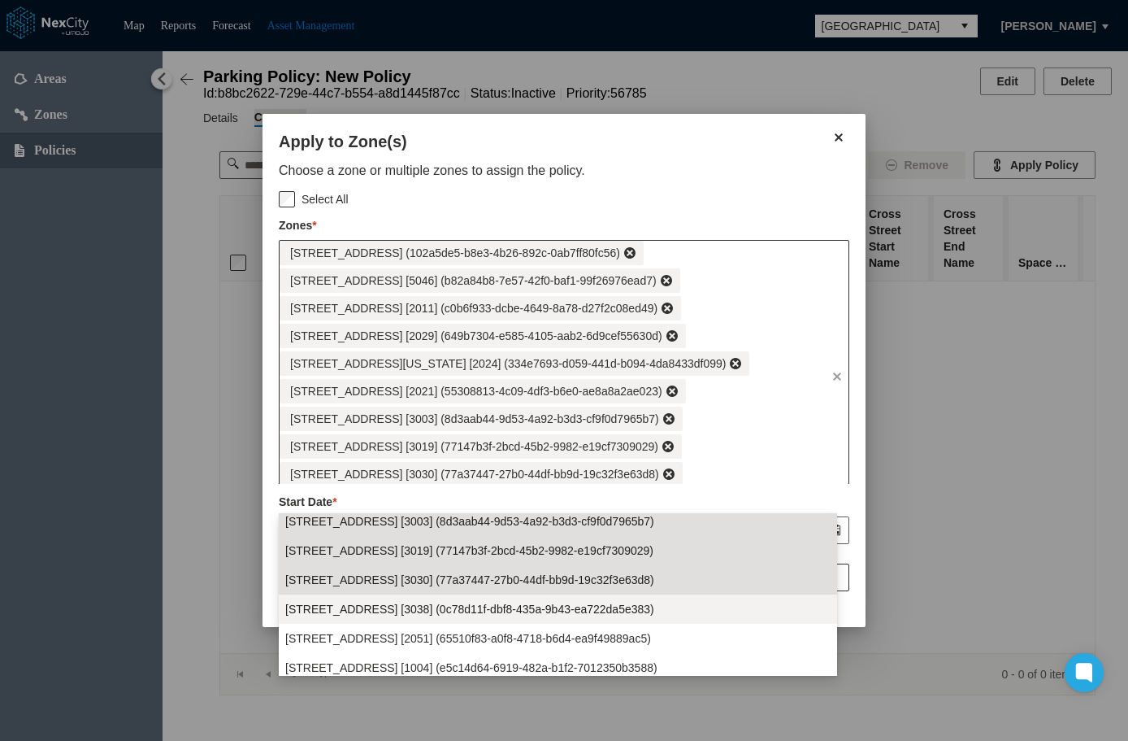
click at [593, 606] on span "100 N 8th St [3038] (0c78d11f-dbf8-435a-9b43-ea722da5e383)" at bounding box center [469, 609] width 369 height 16
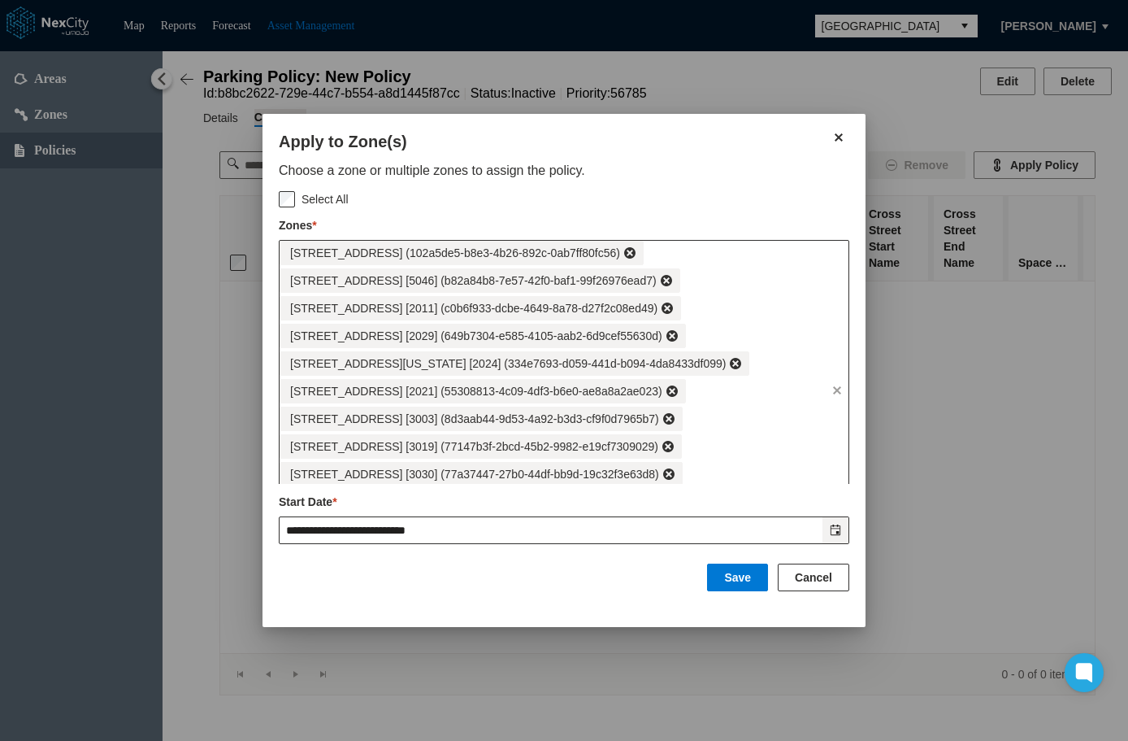
click at [836, 534] on icon "Toggle date-time selector" at bounding box center [835, 529] width 11 height 11
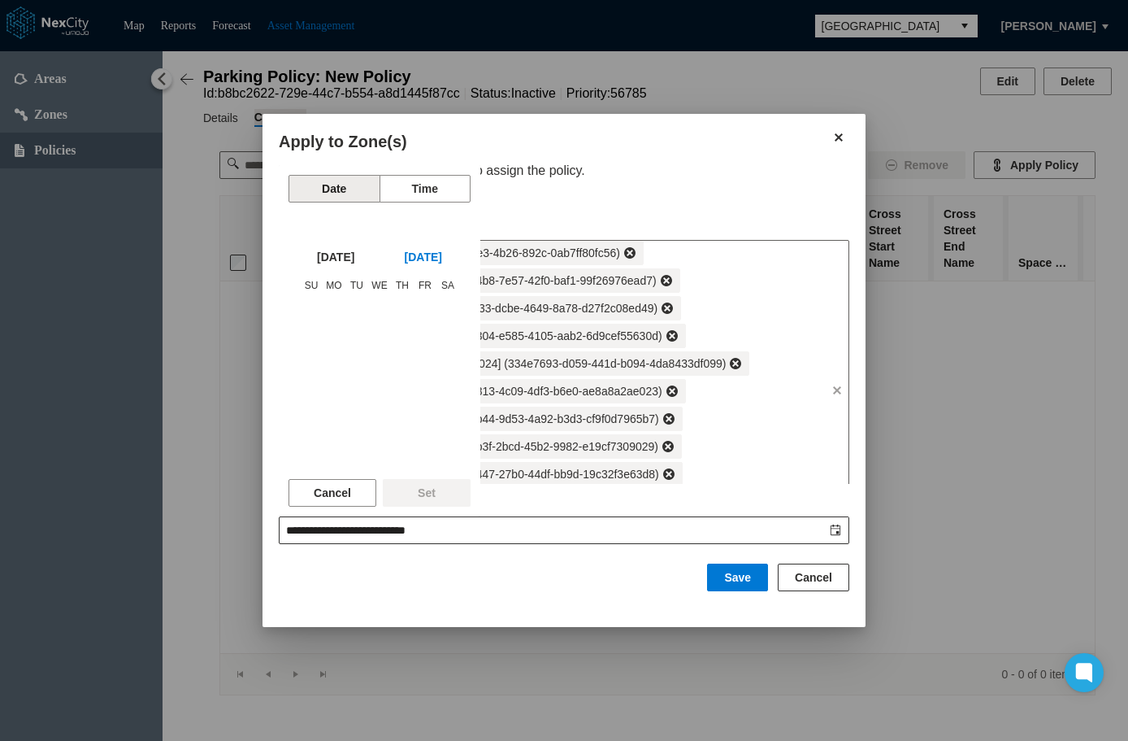
scroll to position [240280, 0]
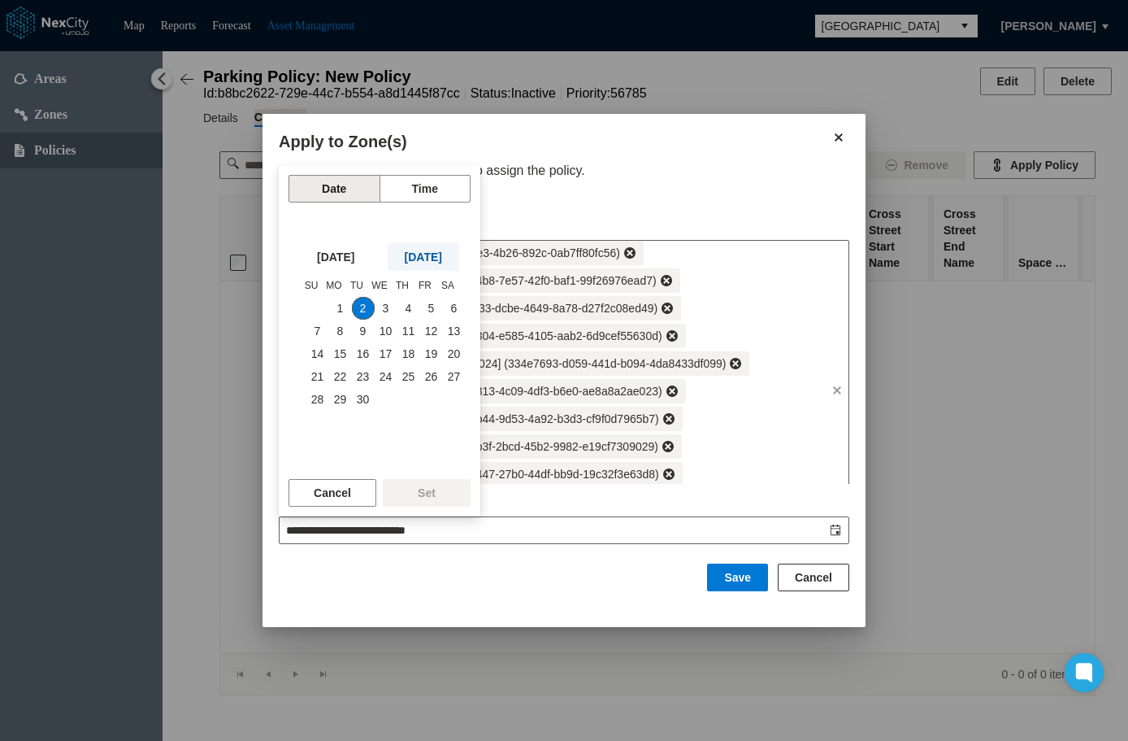
click at [442, 256] on span "TODAY" at bounding box center [423, 257] width 37 height 16
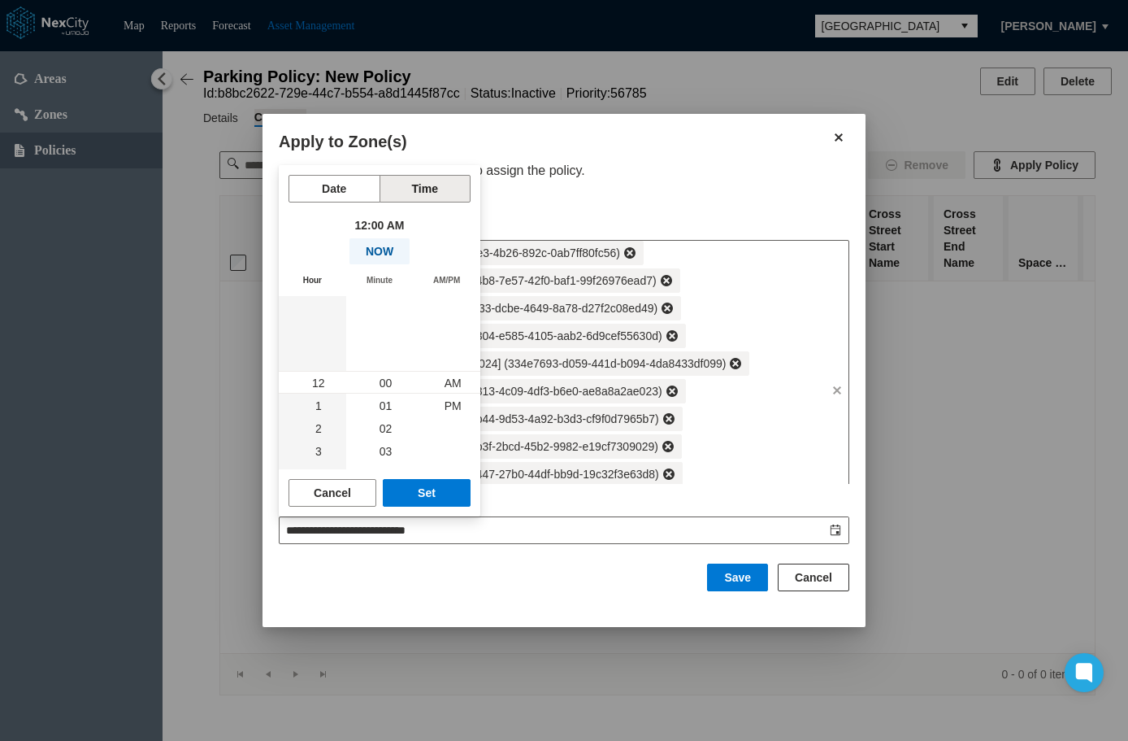
click at [377, 250] on button "NOW" at bounding box center [380, 251] width 60 height 26
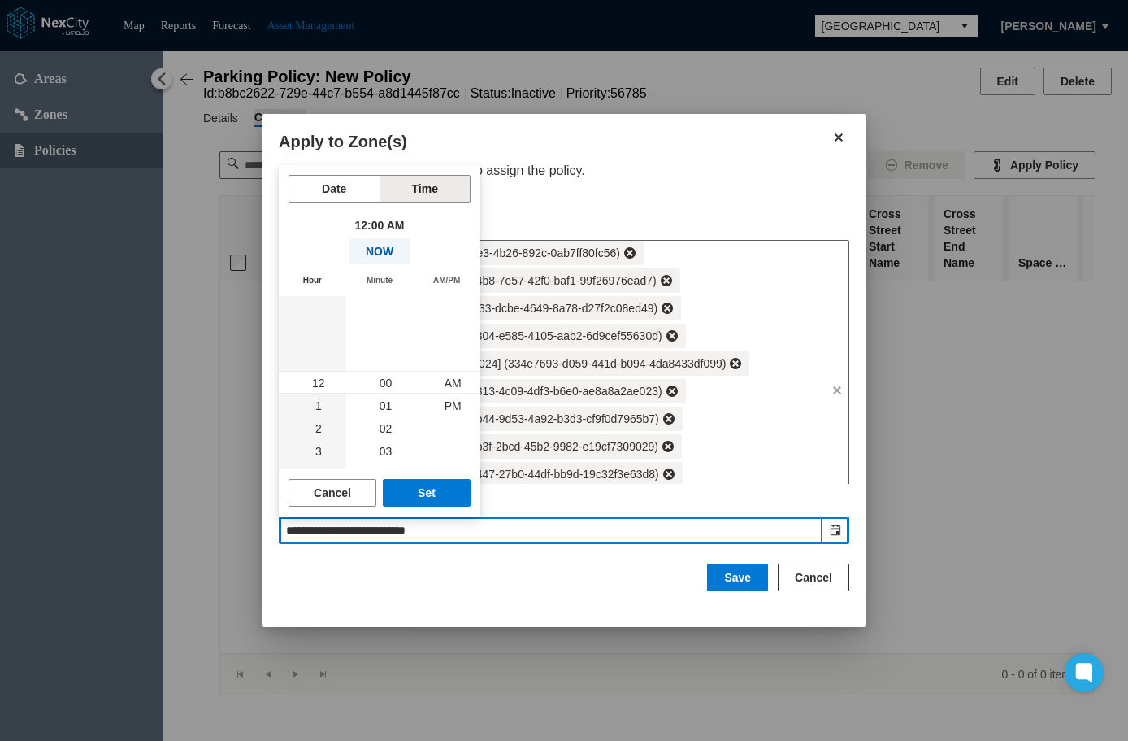
type input "**********"
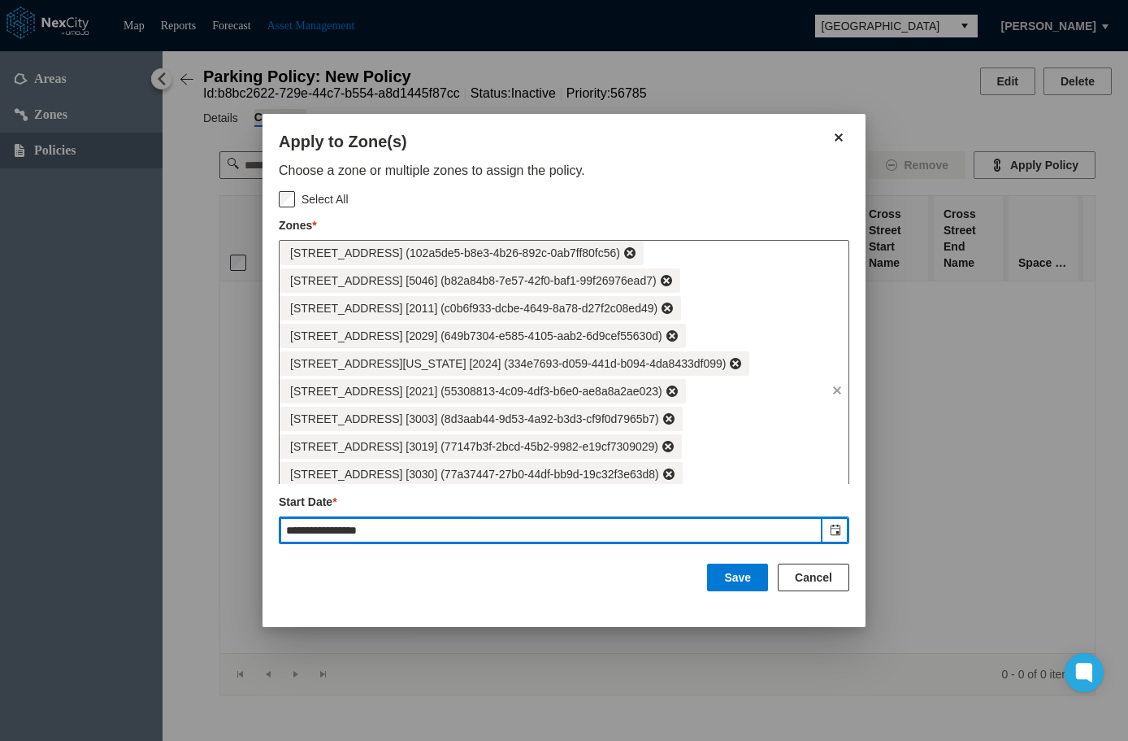
scroll to position [23, 0]
click at [597, 585] on div "Save Cancel" at bounding box center [564, 577] width 571 height 67
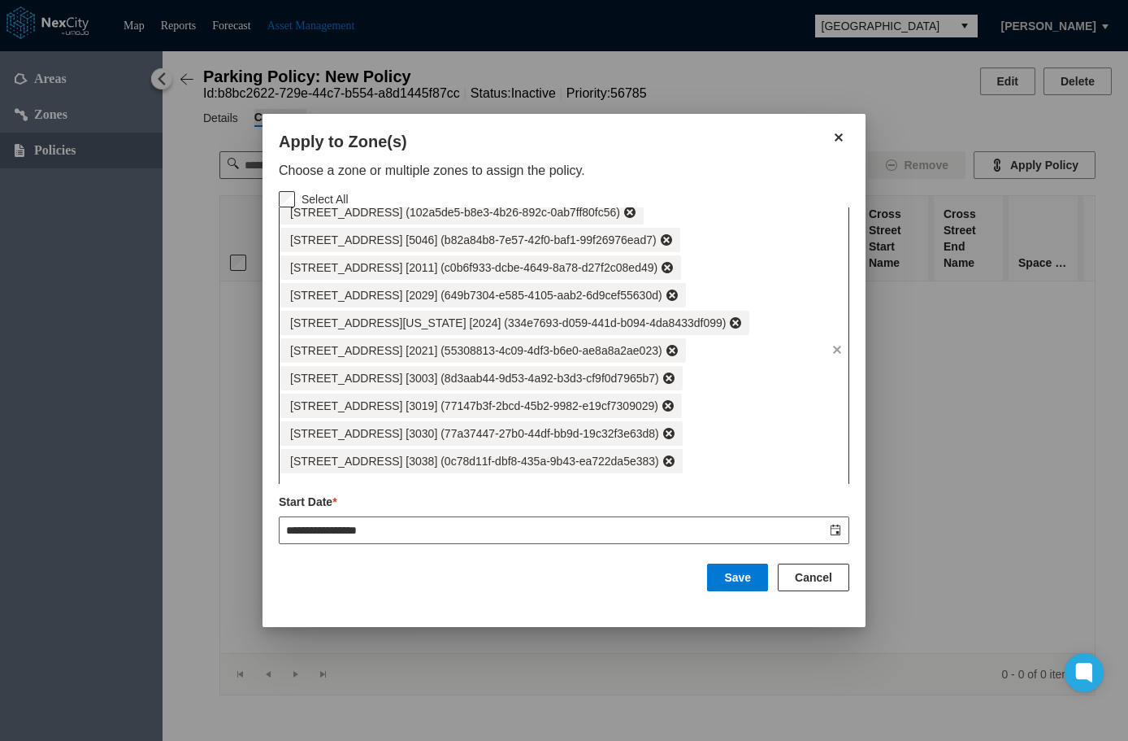
scroll to position [57, 0]
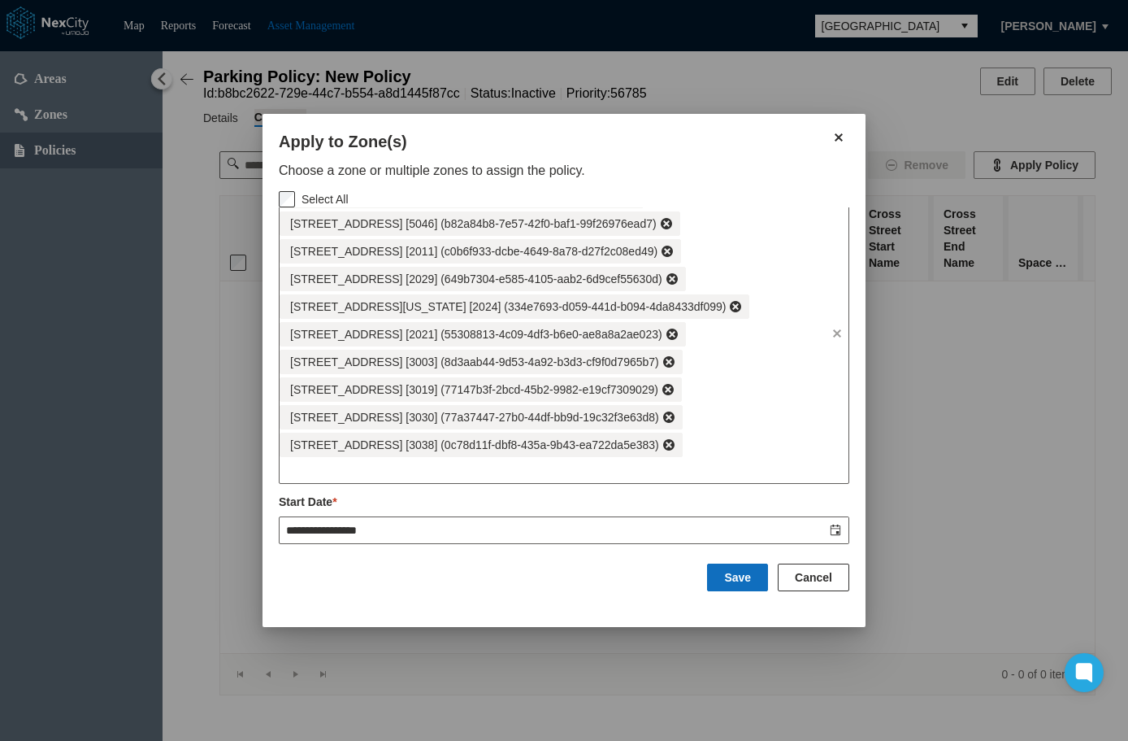
click at [741, 579] on button "Save" at bounding box center [737, 577] width 61 height 28
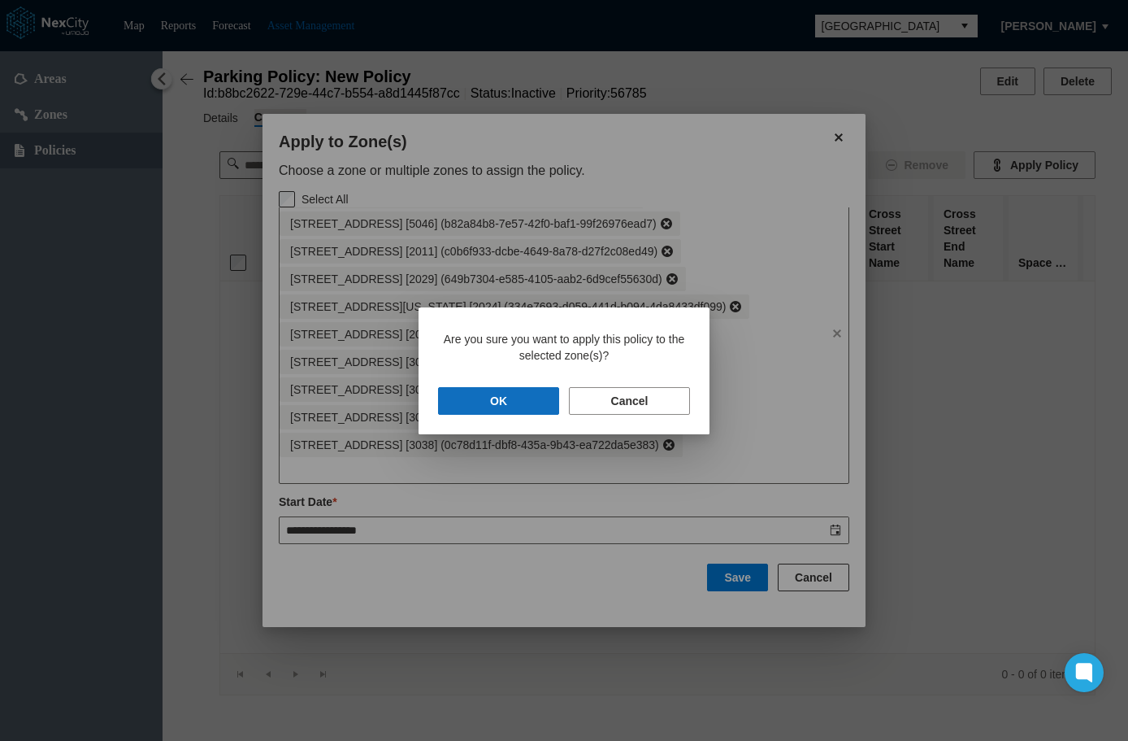
click at [524, 407] on button "OK" at bounding box center [498, 401] width 121 height 28
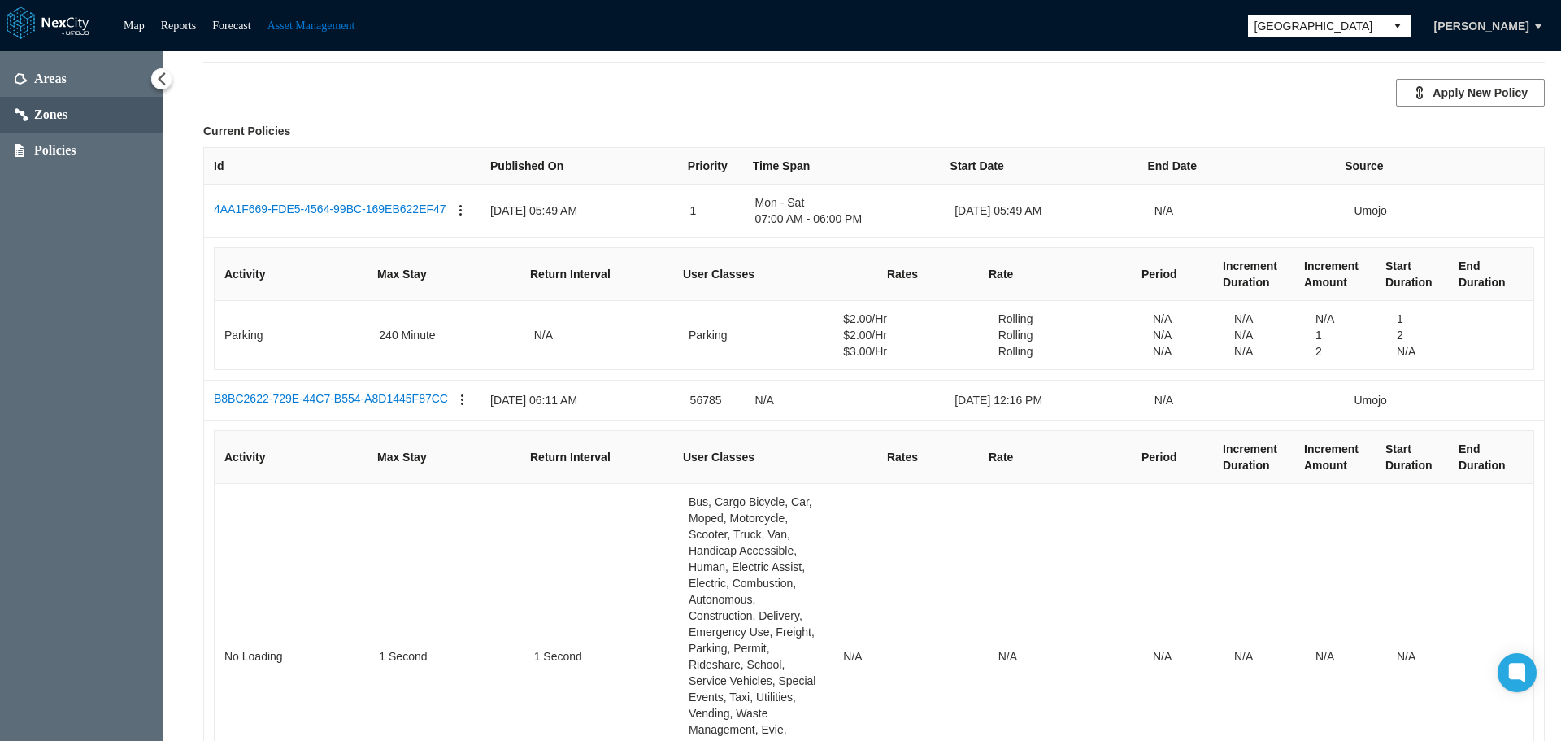
scroll to position [569, 0]
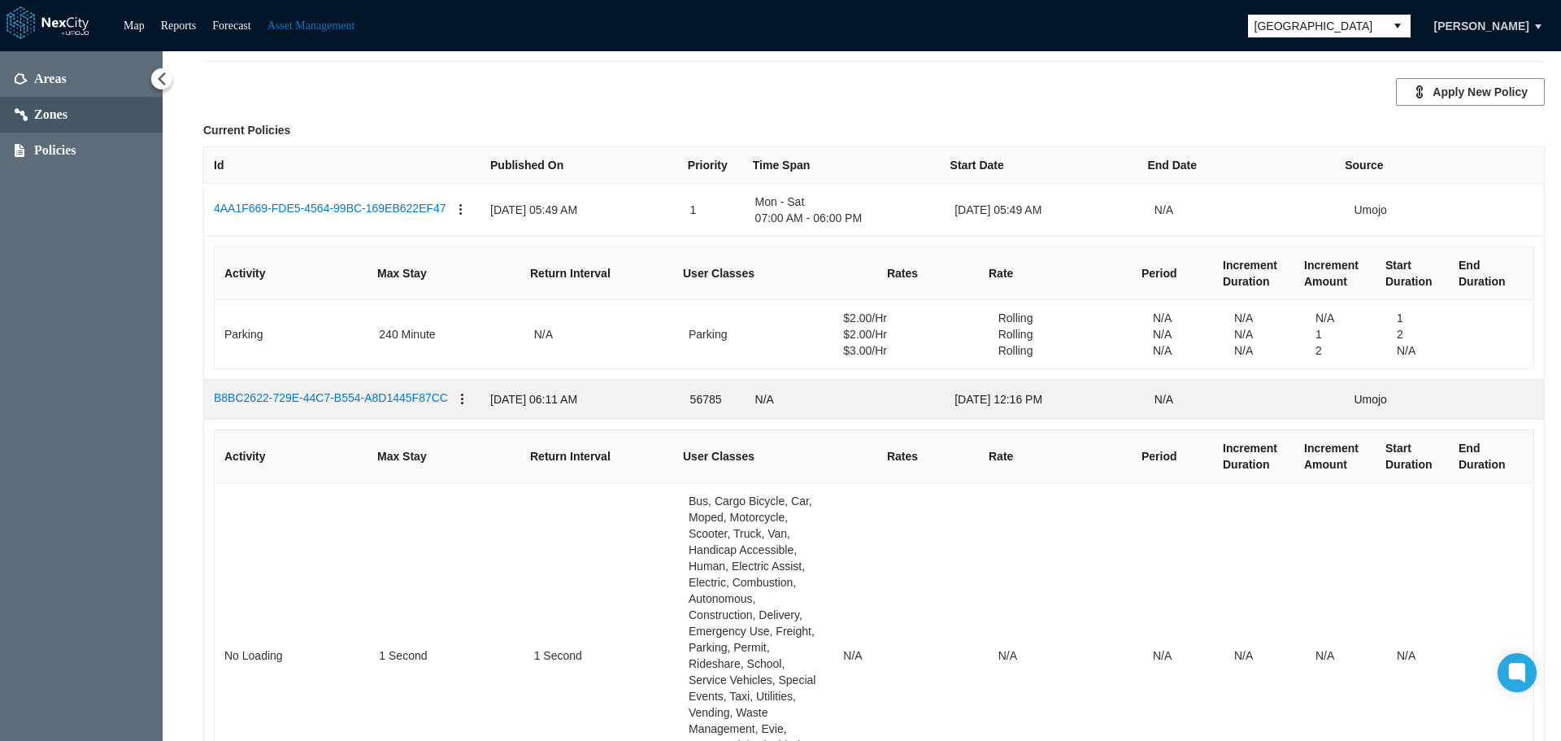
click at [456, 392] on button "button" at bounding box center [462, 399] width 13 height 20
click at [464, 411] on span "Revoke" at bounding box center [490, 416] width 94 height 36
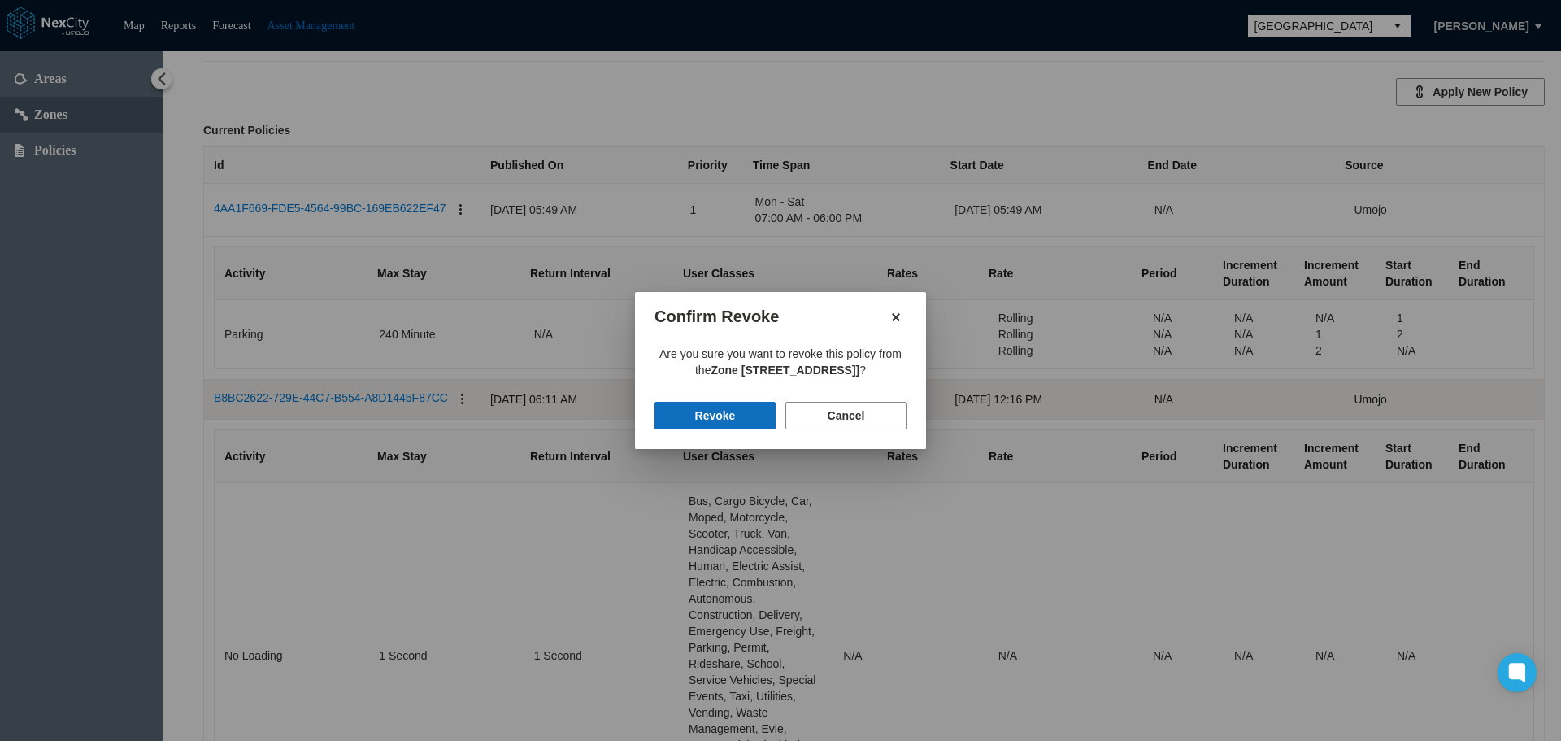
click at [711, 419] on button "Revoke" at bounding box center [714, 416] width 121 height 28
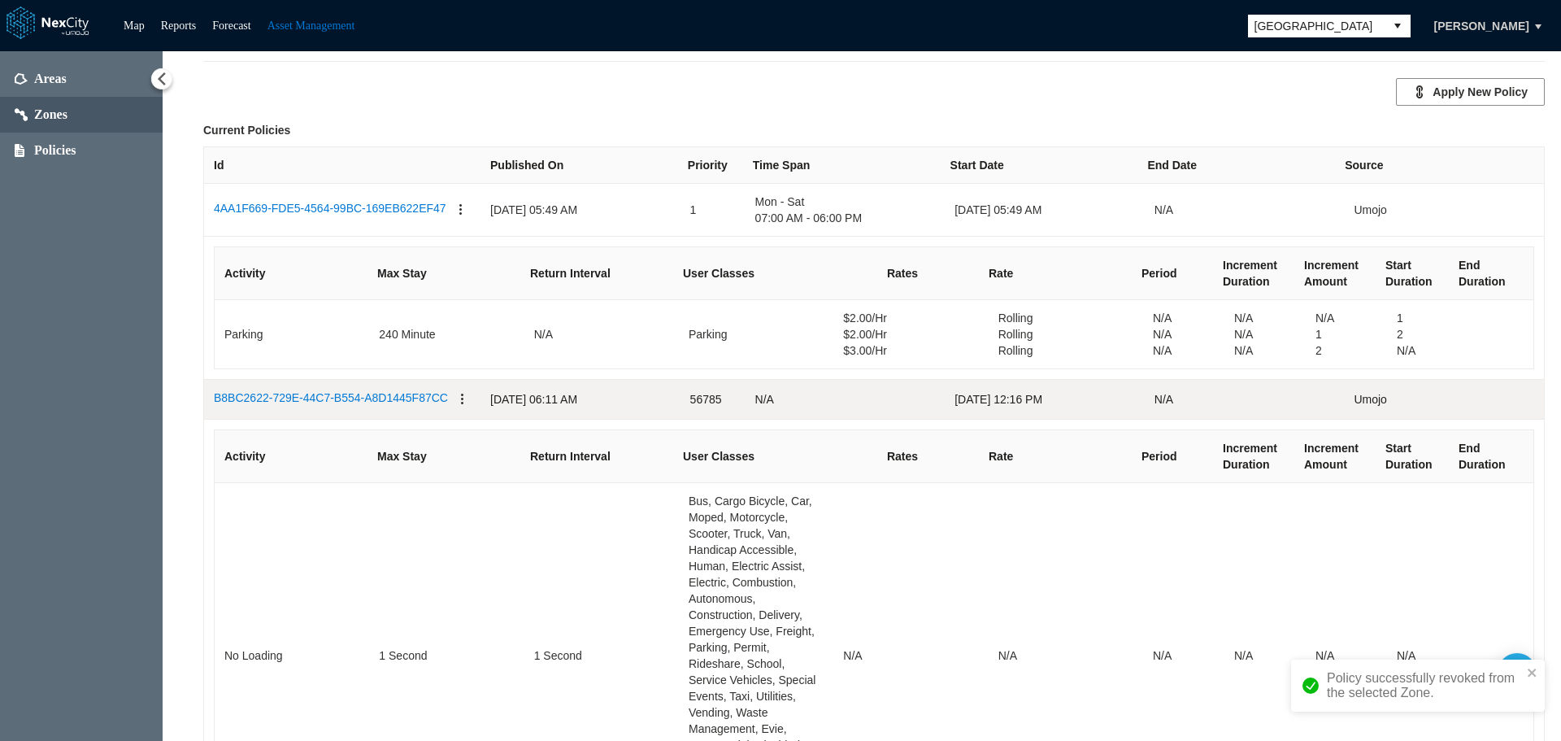
scroll to position [348, 0]
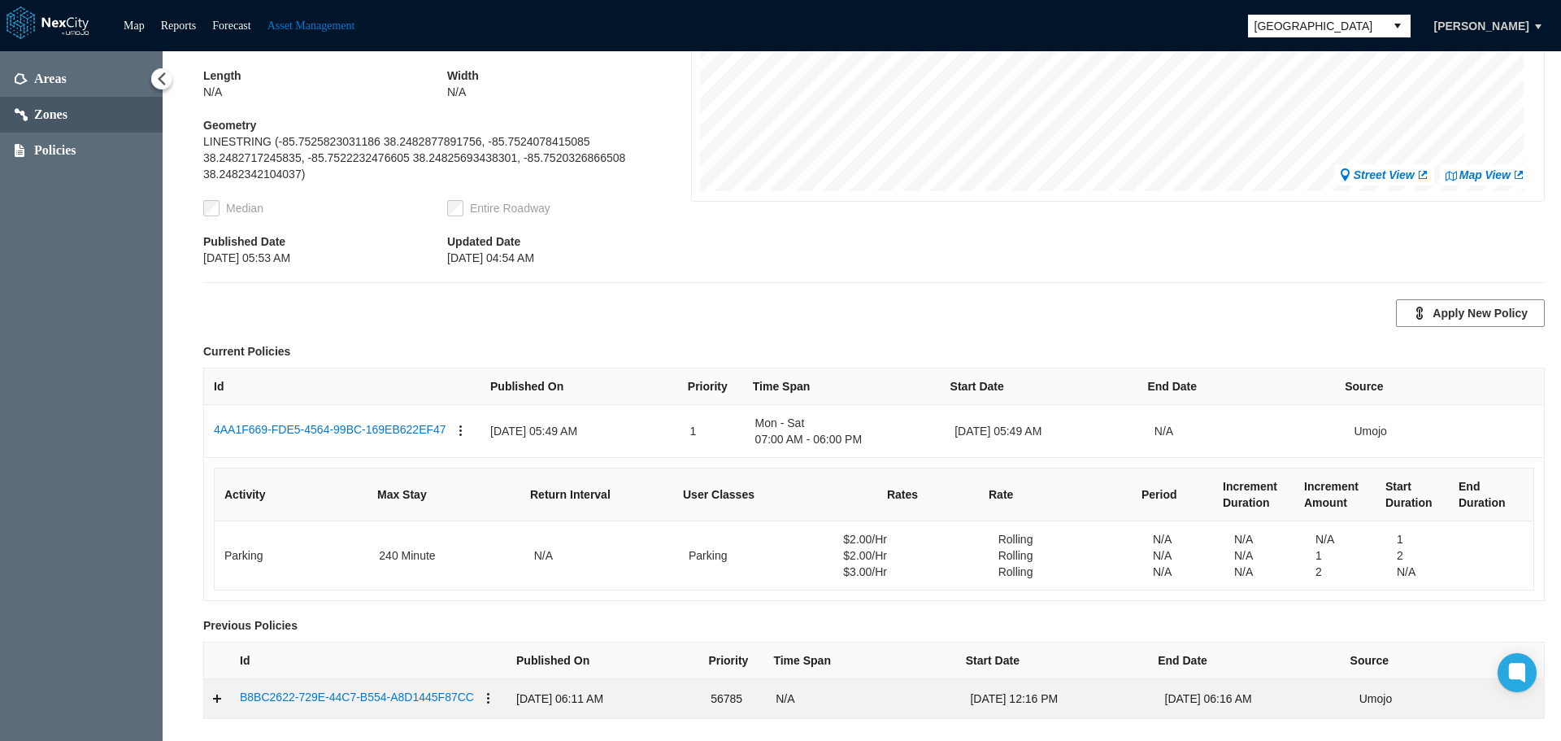
click at [482, 689] on button "button" at bounding box center [488, 699] width 13 height 20
click at [688, 617] on div "Previous Policies" at bounding box center [873, 625] width 1341 height 16
click at [217, 686] on link "Expand detail row" at bounding box center [217, 698] width 26 height 33
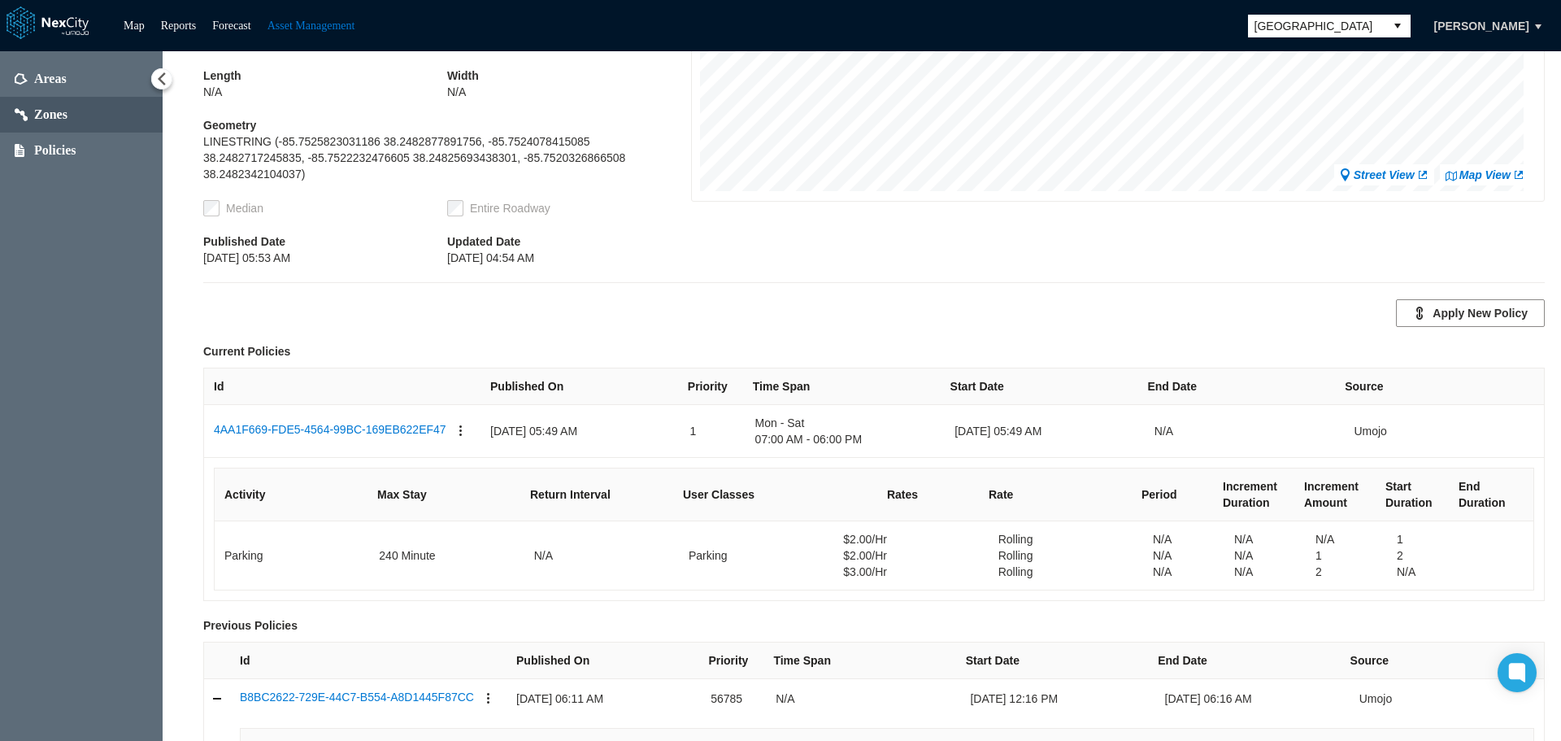
scroll to position [673, 0]
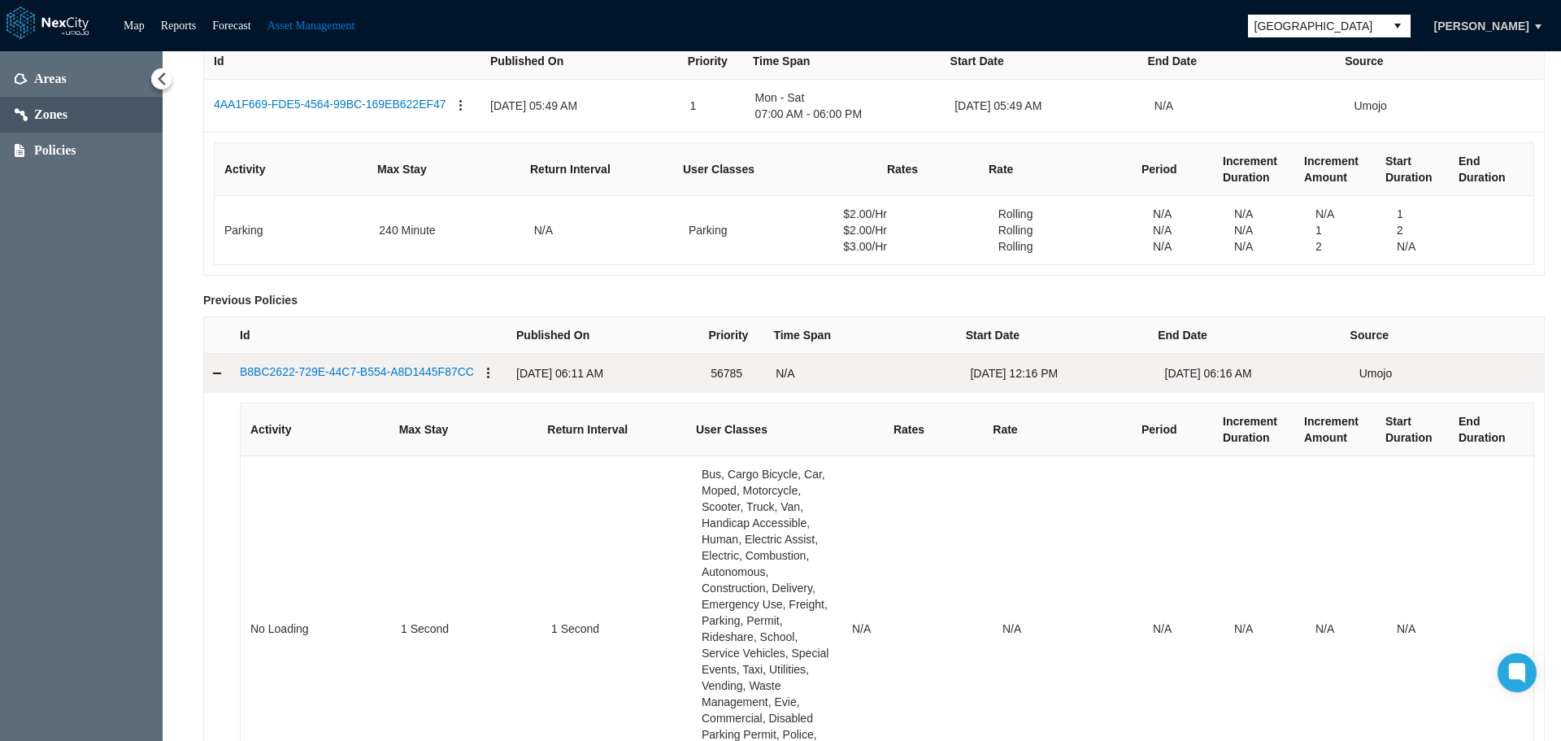
click at [482, 363] on button "button" at bounding box center [488, 373] width 13 height 20
click at [498, 385] on span "Remove" at bounding box center [516, 390] width 42 height 16
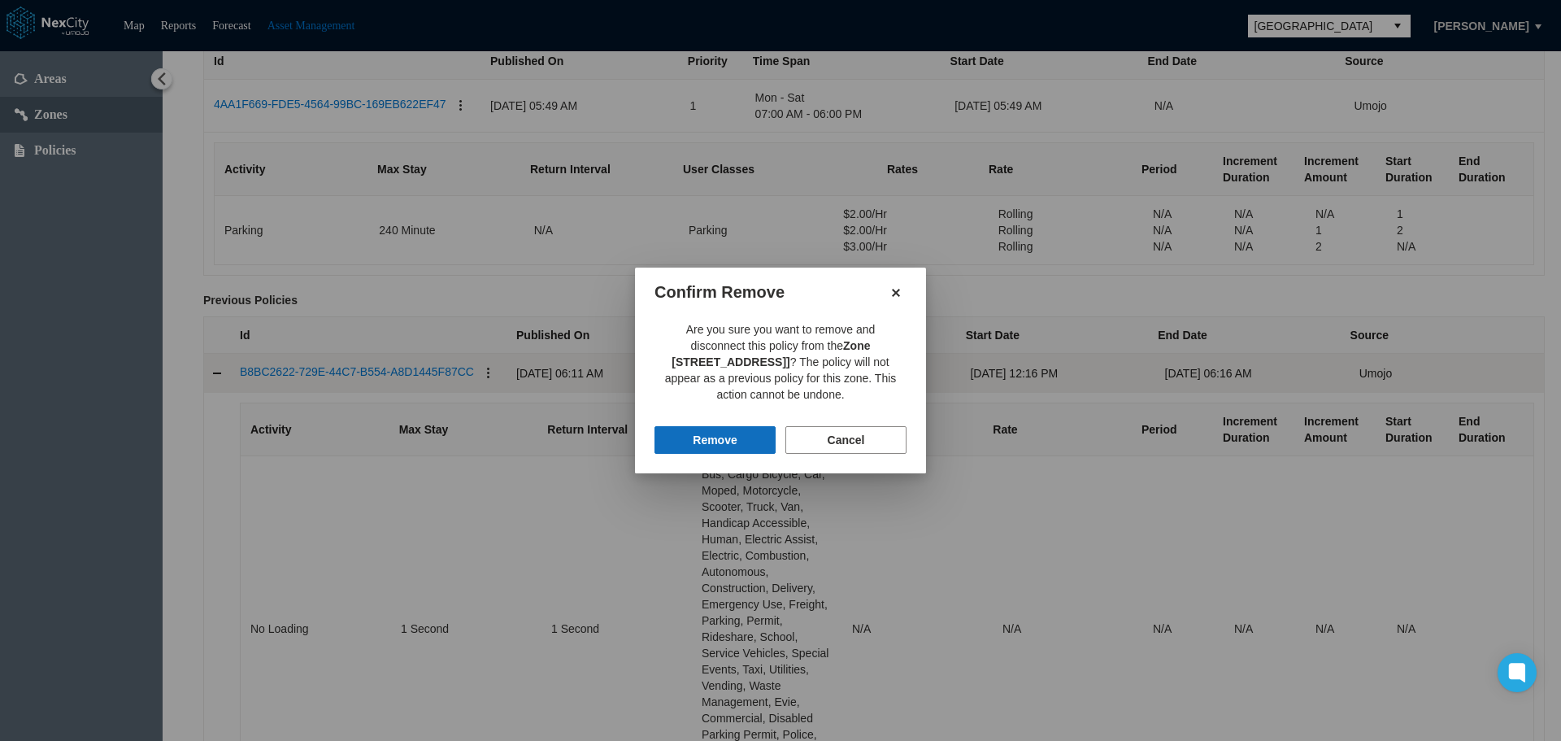
click at [732, 437] on button "Remove" at bounding box center [714, 440] width 121 height 28
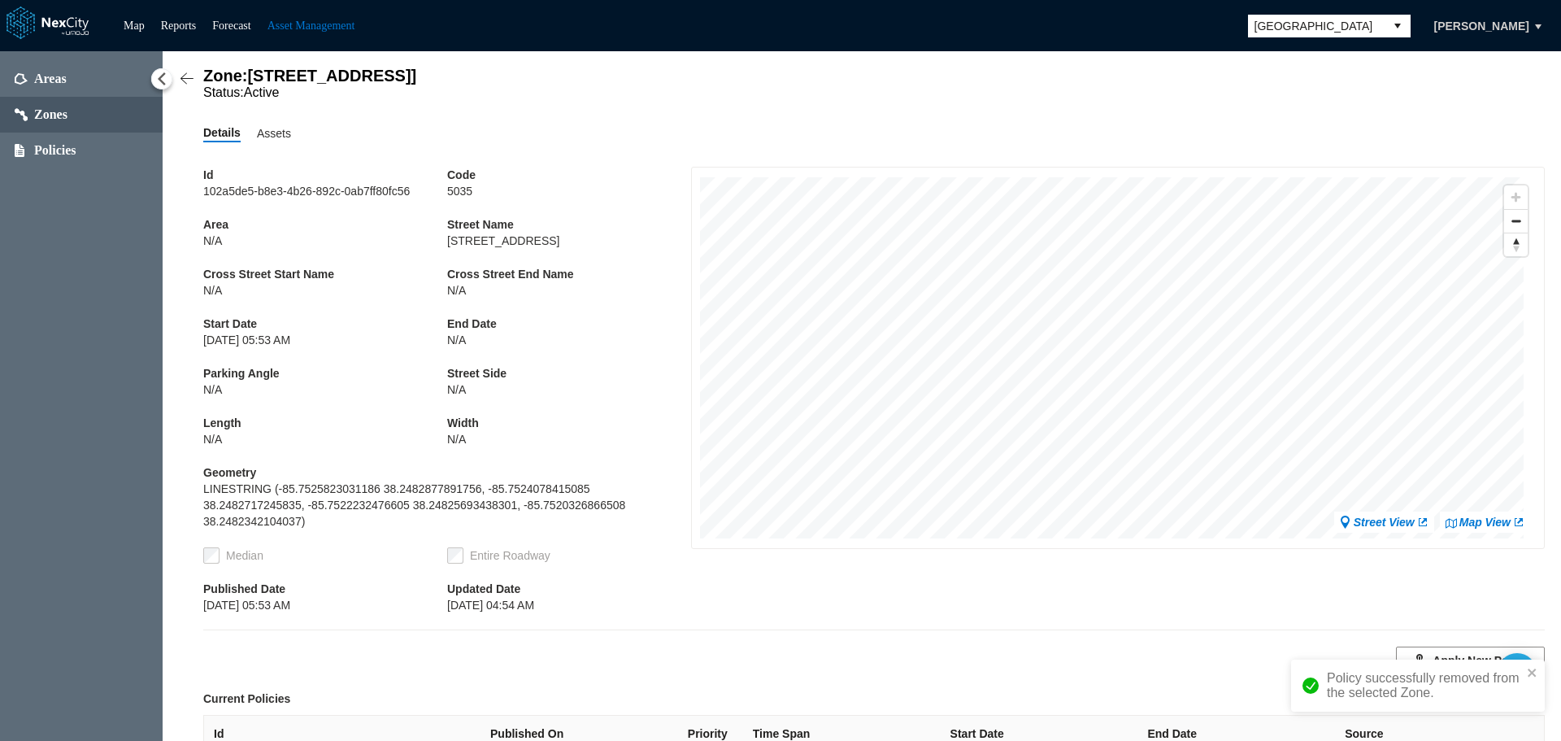
scroll to position [0, 0]
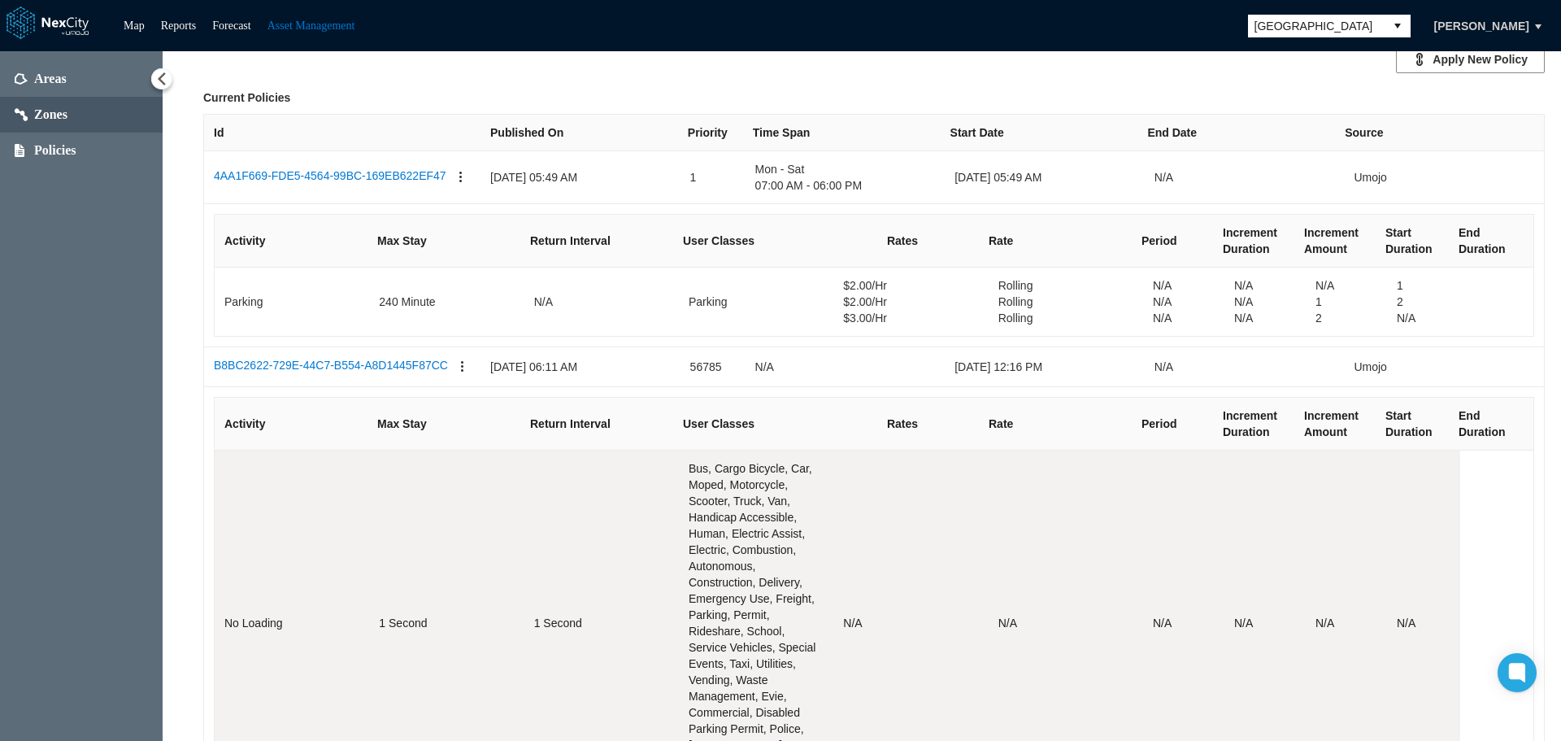
scroll to position [706, 0]
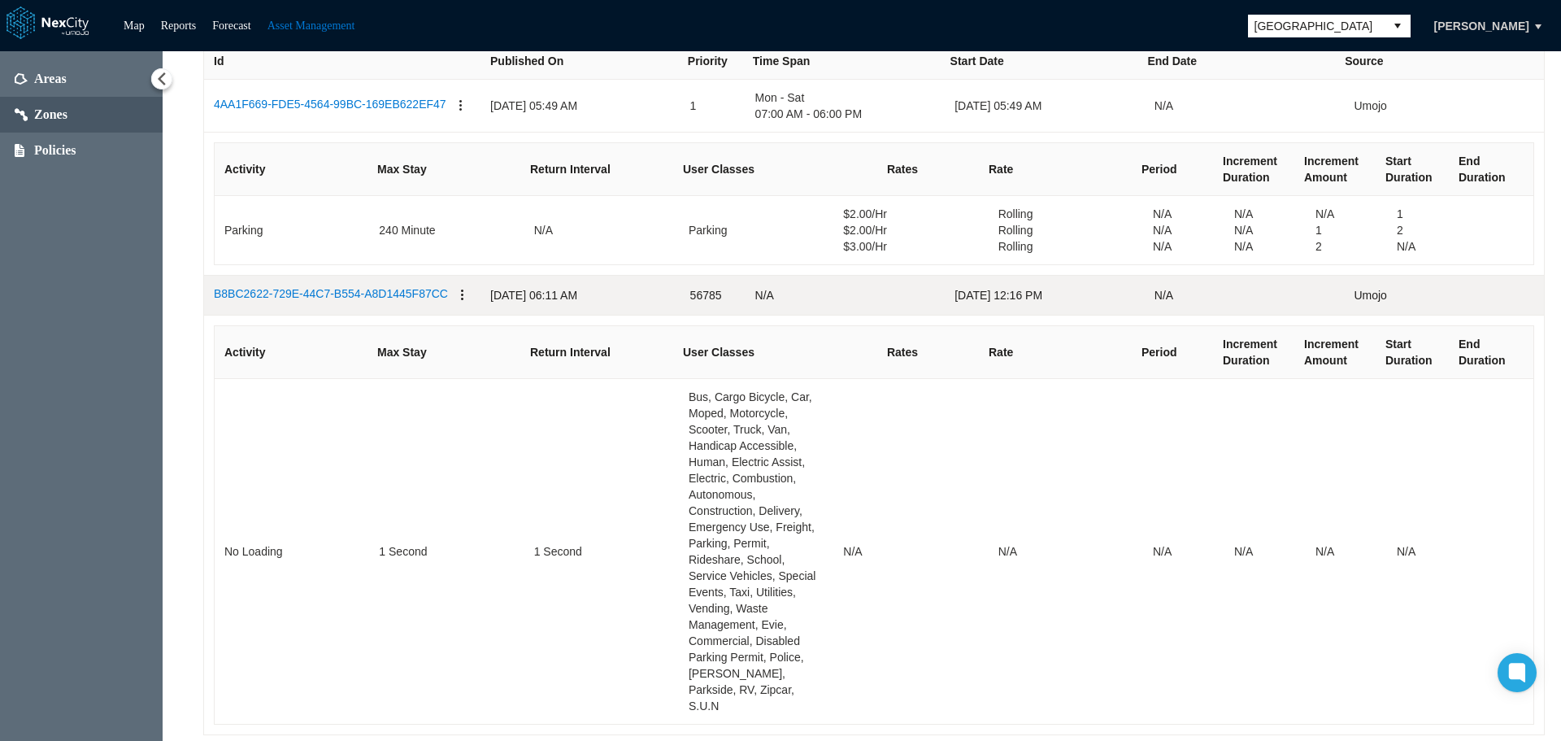
click at [456, 285] on button "button" at bounding box center [462, 295] width 13 height 20
click at [485, 356] on span "Remove" at bounding box center [490, 348] width 94 height 36
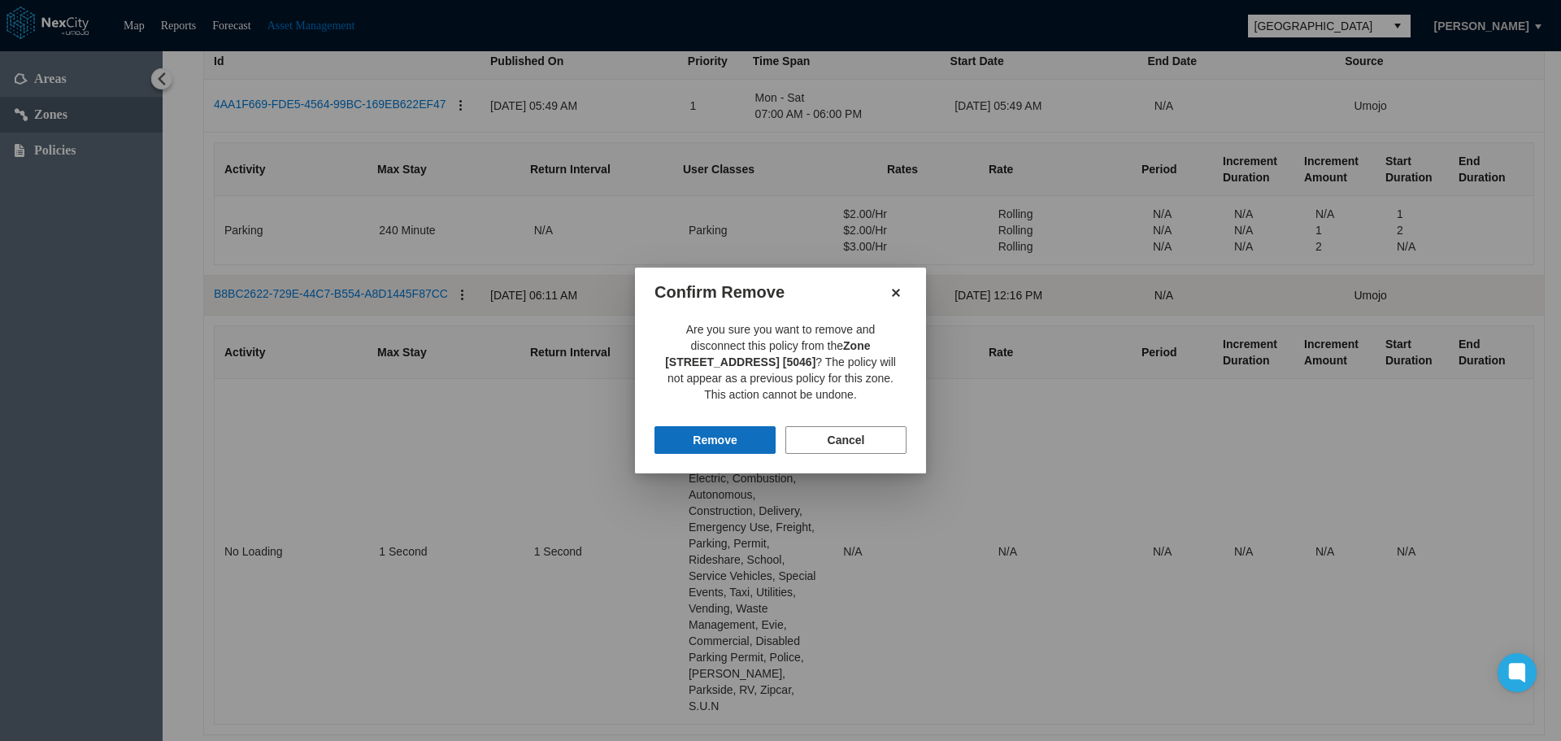
click at [711, 439] on button "Remove" at bounding box center [714, 440] width 121 height 28
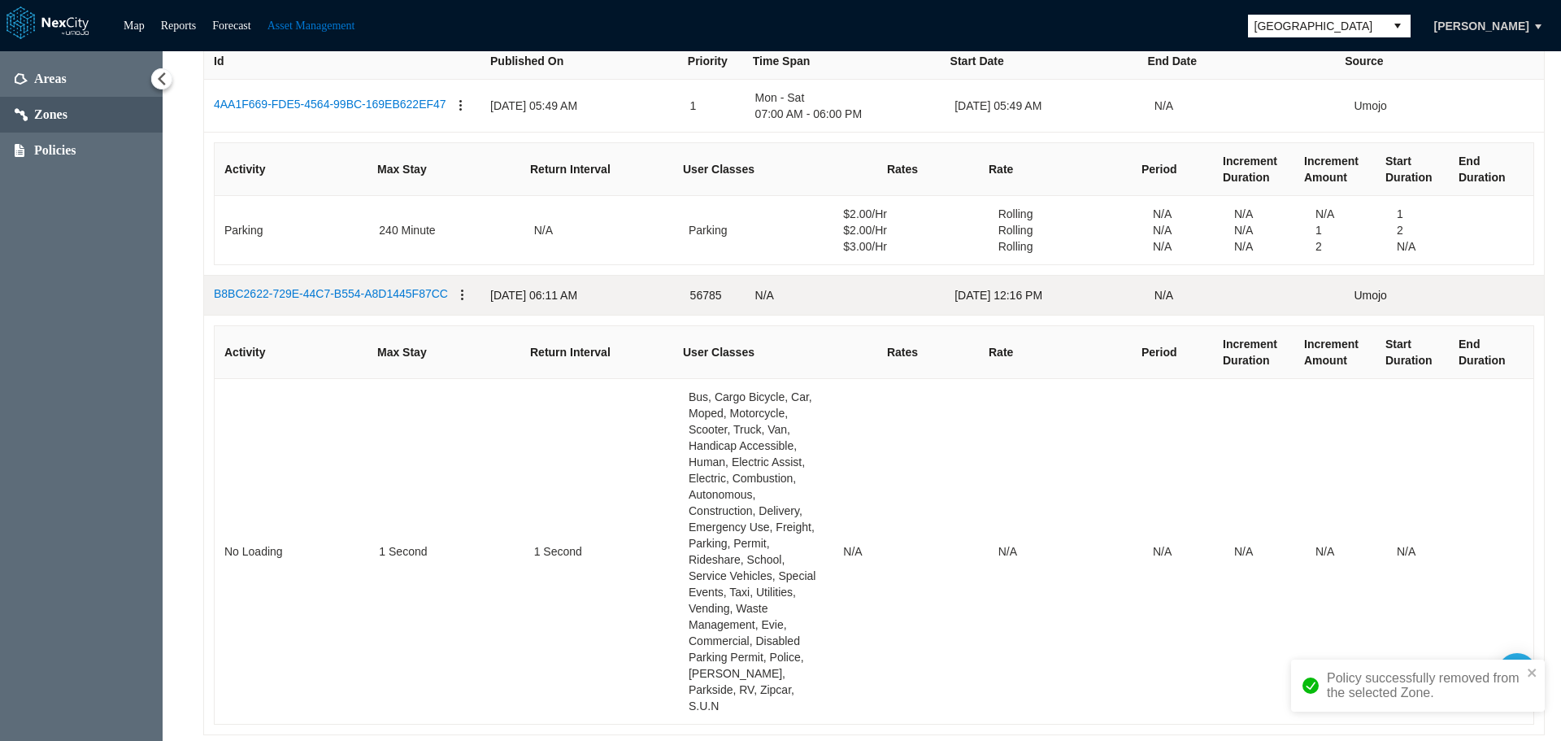
scroll to position [263, 0]
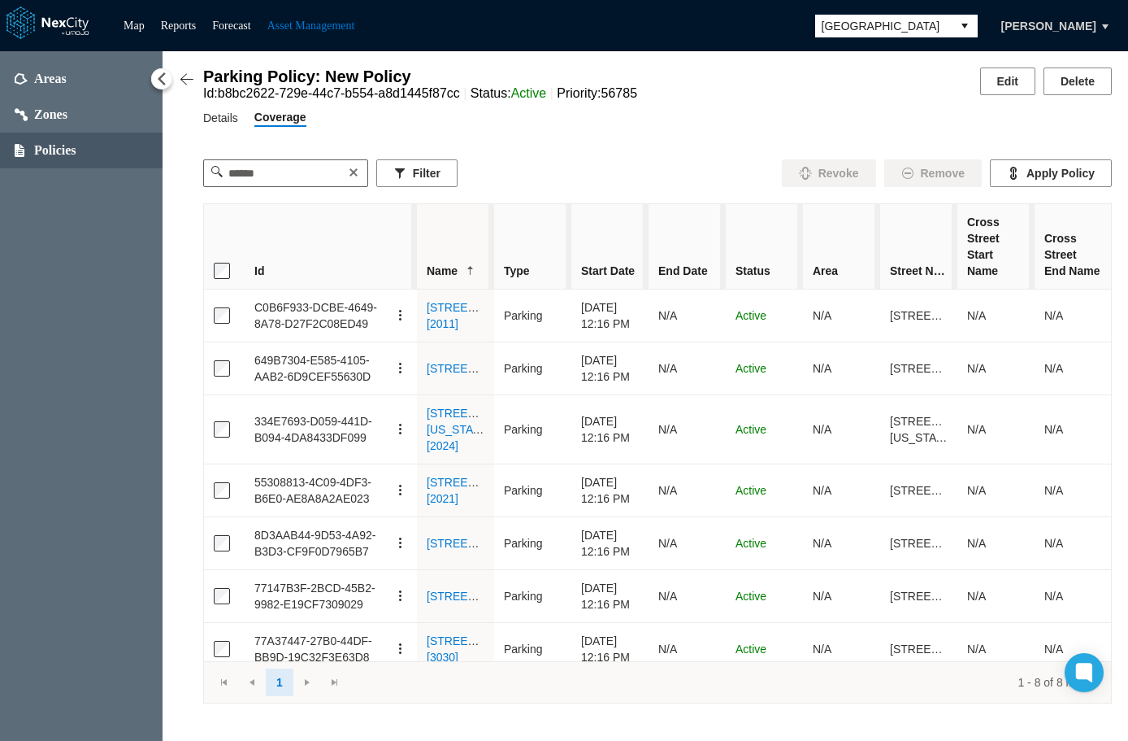
drag, startPoint x: 319, startPoint y: 232, endPoint x: 415, endPoint y: 230, distance: 95.9
click at [415, 230] on span at bounding box center [414, 626] width 6 height 845
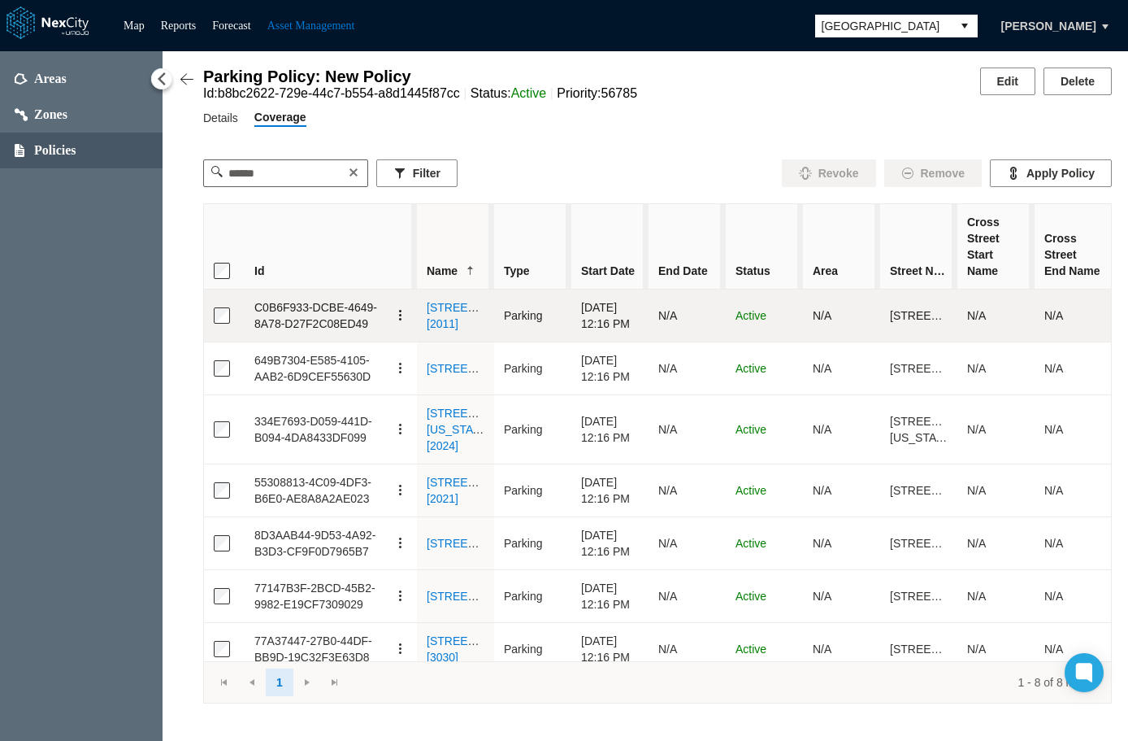
click at [398, 320] on button "button" at bounding box center [400, 315] width 13 height 33
click at [424, 358] on span "Revoke" at bounding box center [441, 354] width 42 height 16
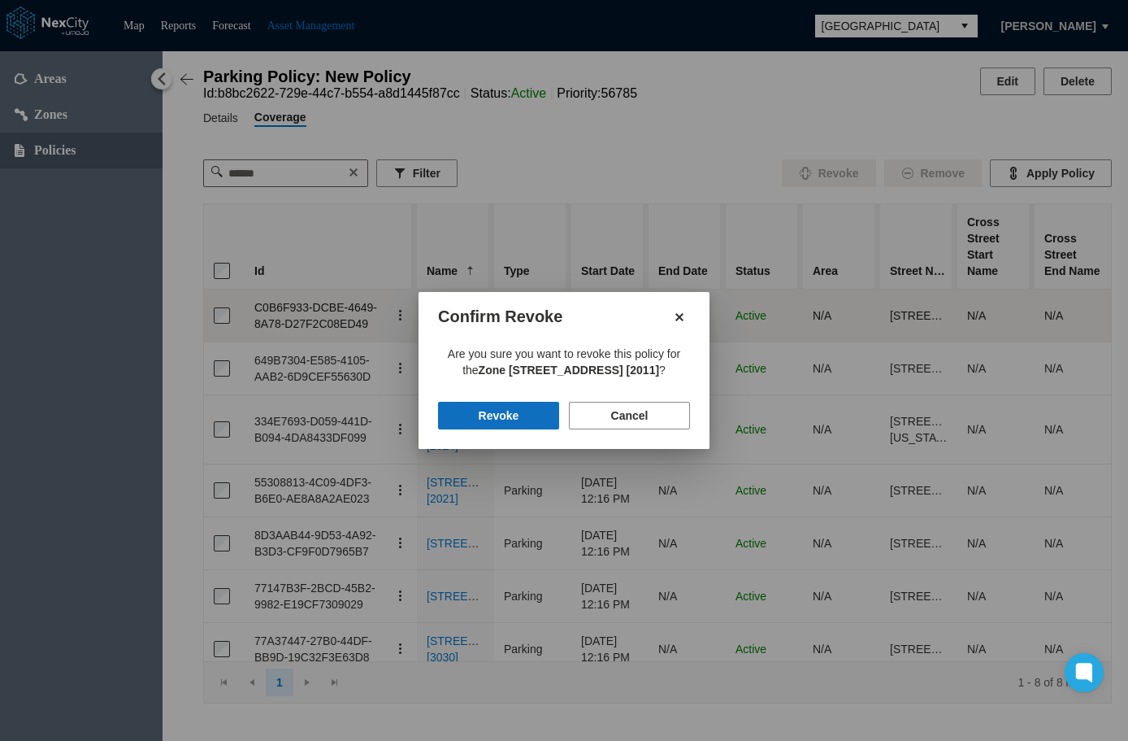
click at [499, 414] on button "Revoke" at bounding box center [498, 416] width 121 height 28
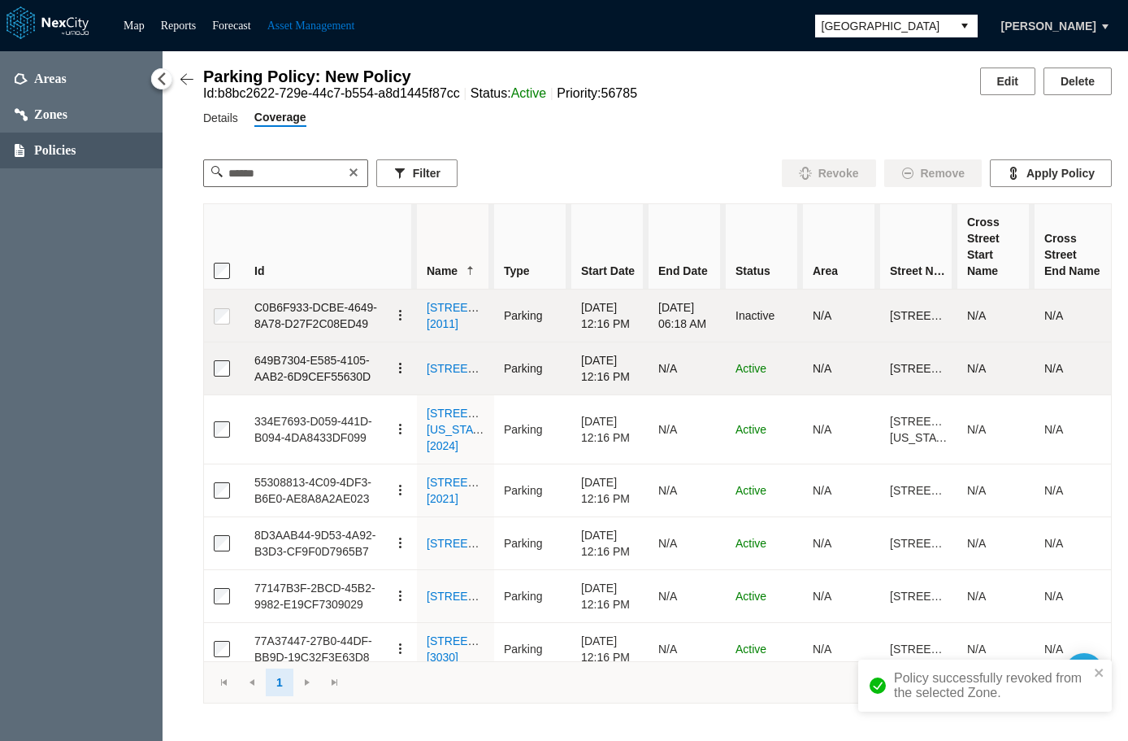
click at [396, 375] on button "button" at bounding box center [400, 368] width 13 height 33
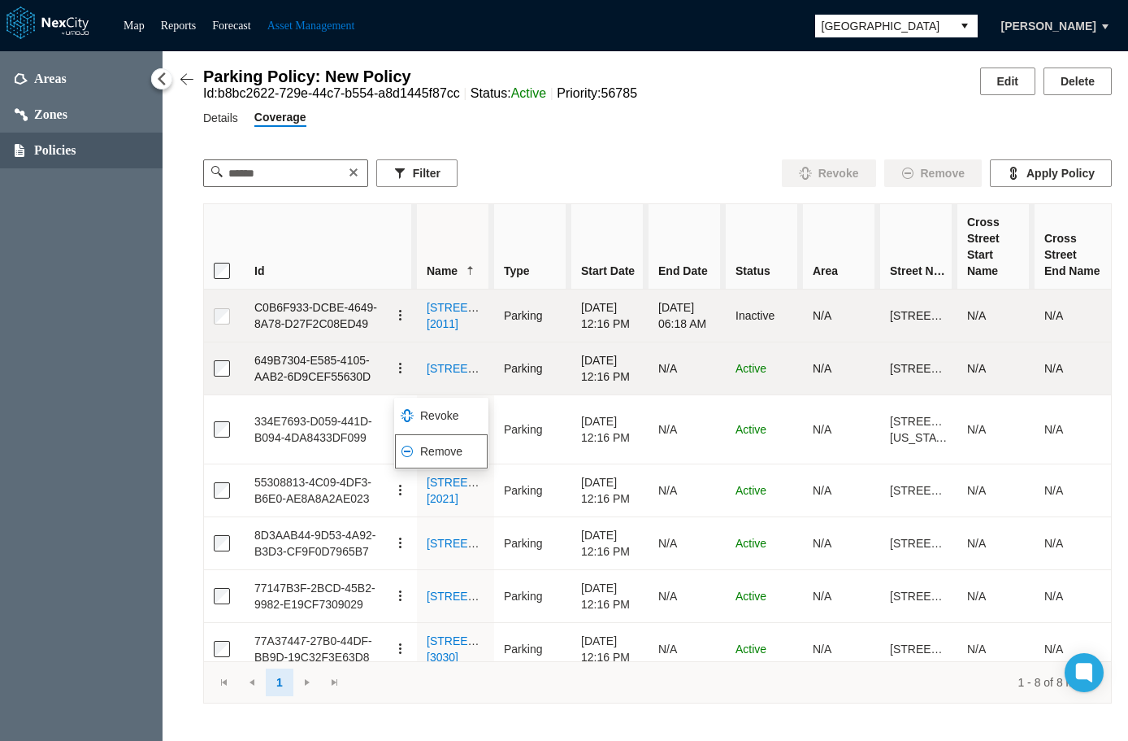
click at [424, 448] on span "Remove" at bounding box center [441, 451] width 42 height 16
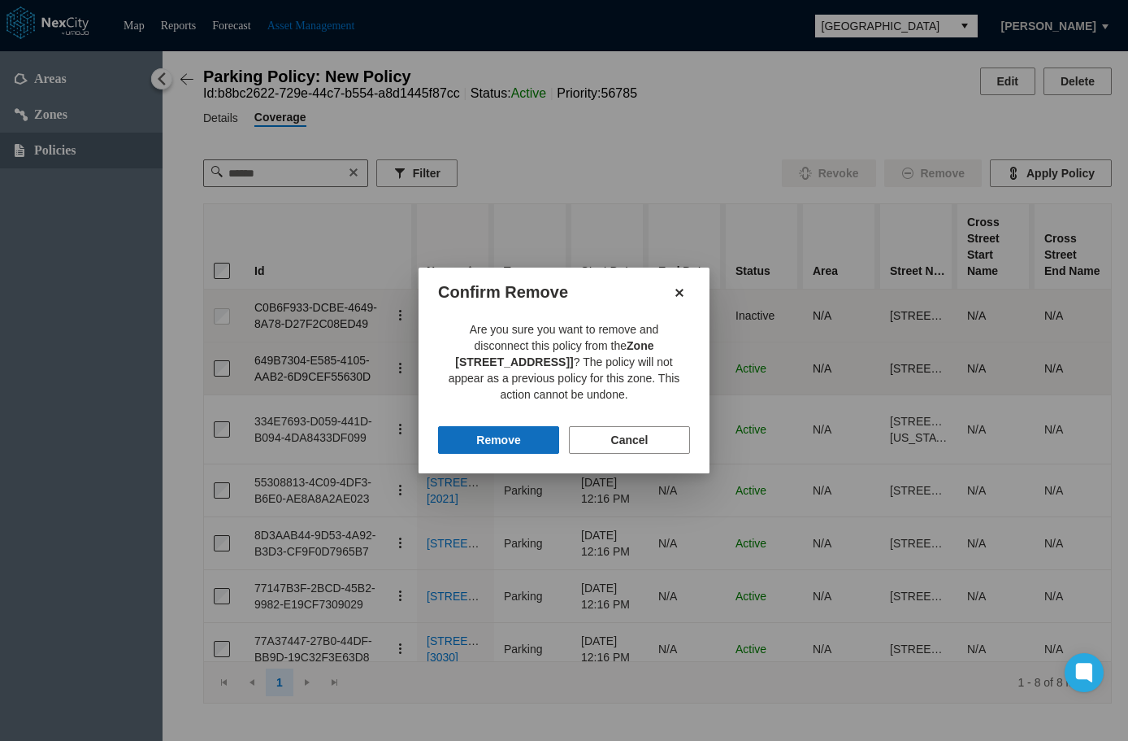
click at [495, 441] on button "Remove" at bounding box center [498, 440] width 121 height 28
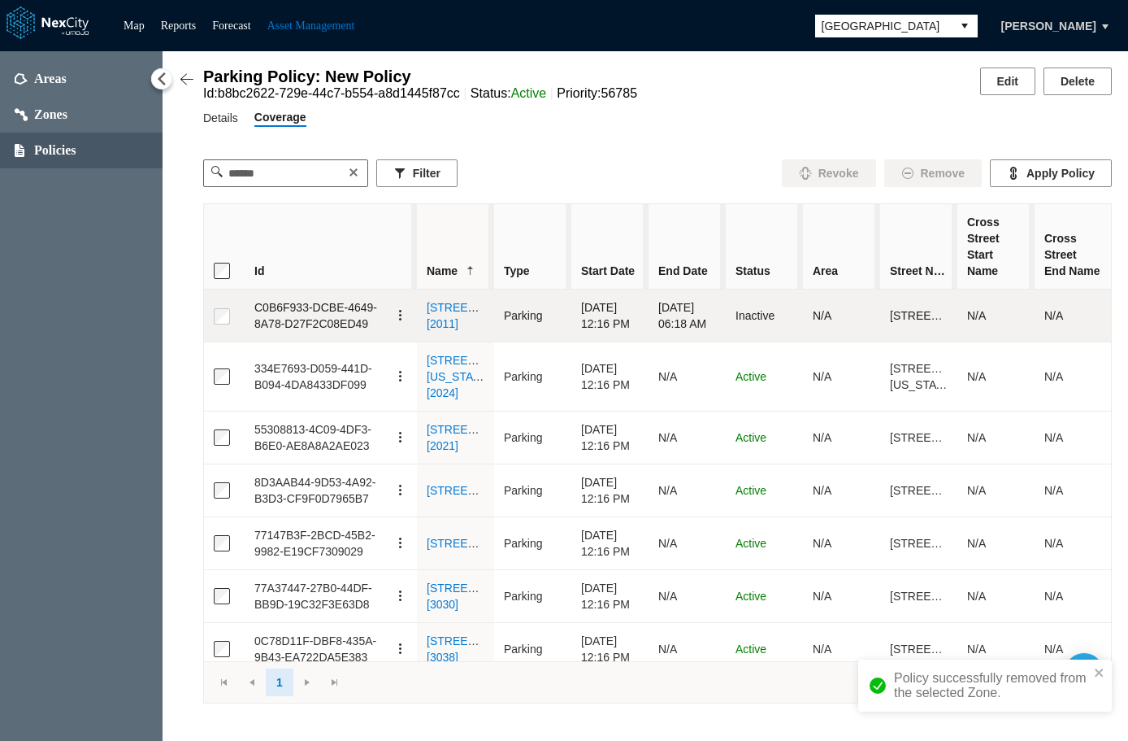
click at [451, 312] on link "[STREET_ADDRESS] [2011]" at bounding box center [483, 315] width 112 height 29
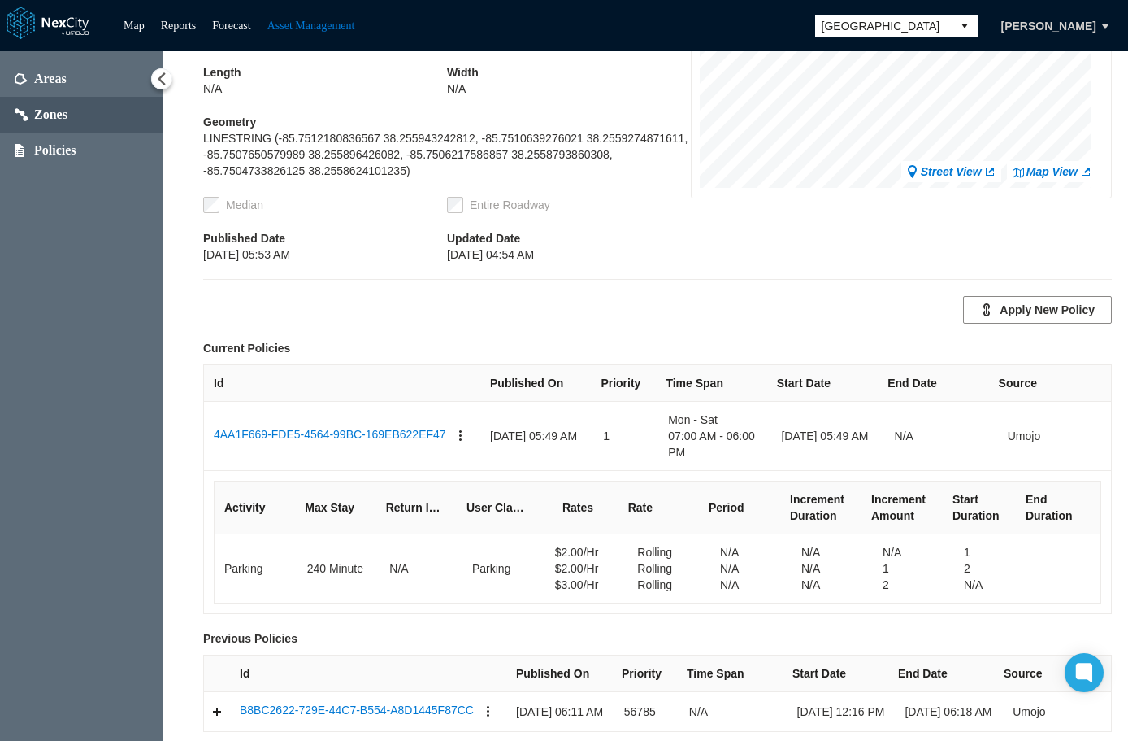
scroll to position [393, 0]
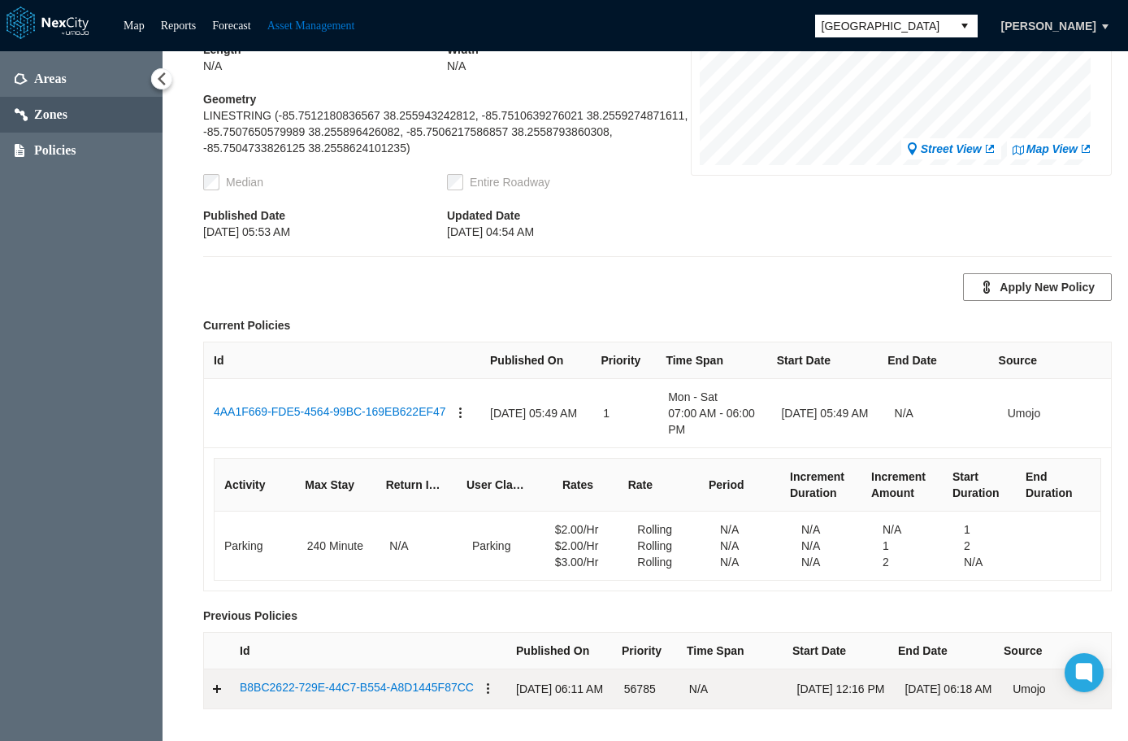
click at [424, 680] on link "B8BC2622-729E-44C7-B554-A8D1445F87CC" at bounding box center [357, 689] width 234 height 20
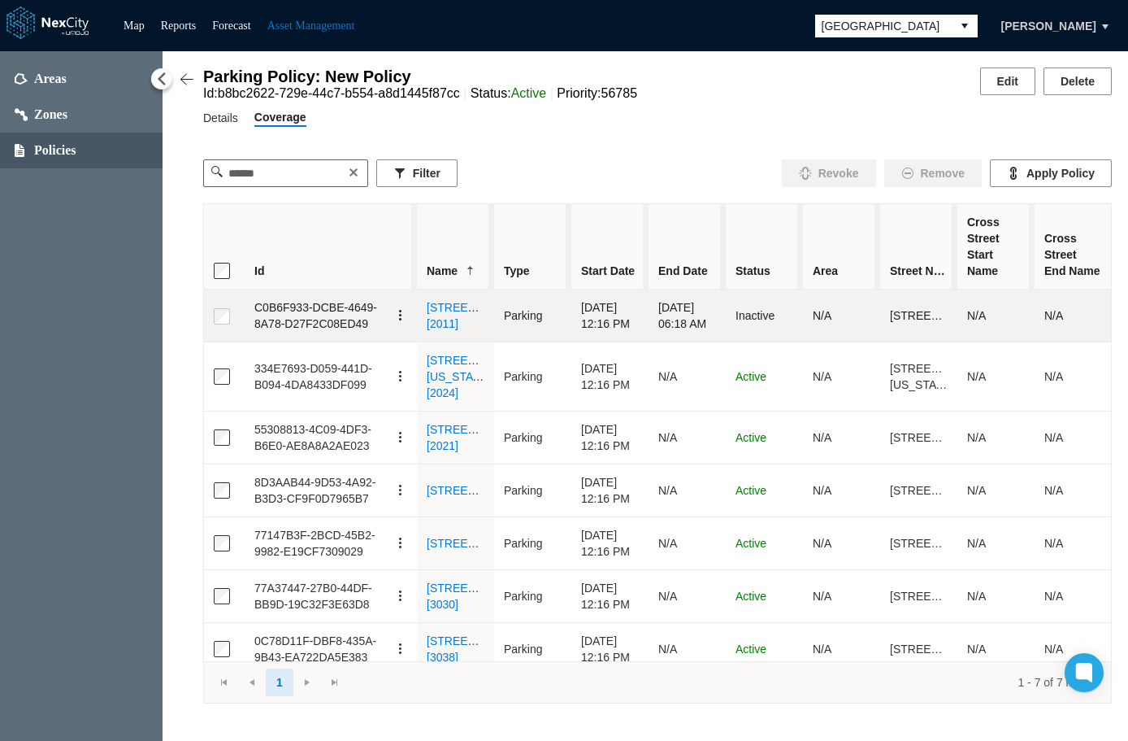
click at [398, 319] on button "button" at bounding box center [400, 315] width 13 height 33
click at [418, 350] on span "Remove" at bounding box center [441, 355] width 94 height 36
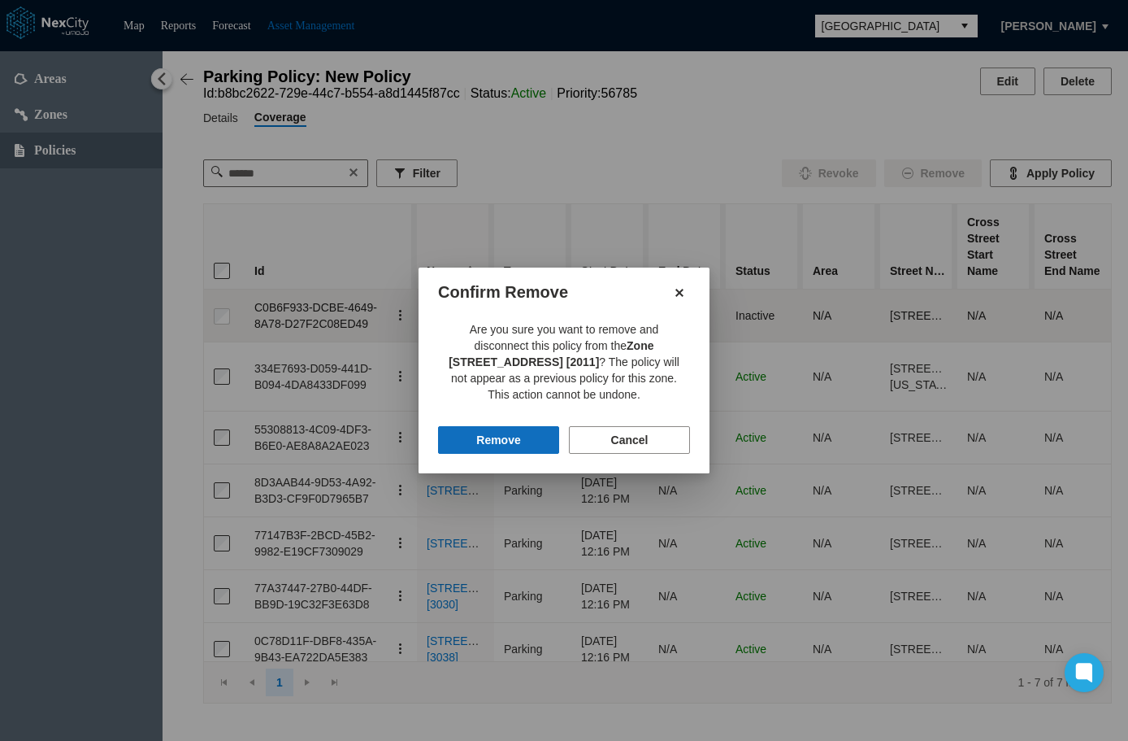
click at [499, 437] on button "Remove" at bounding box center [498, 440] width 121 height 28
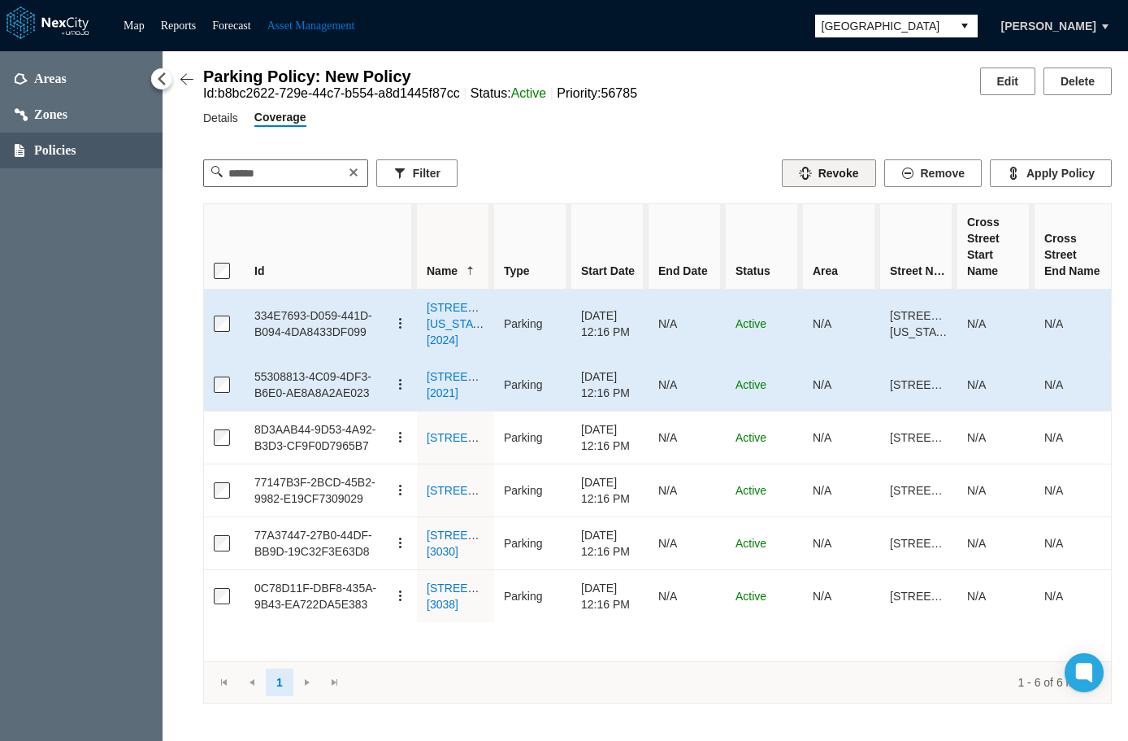
click at [841, 181] on button "Revoke" at bounding box center [829, 173] width 94 height 28
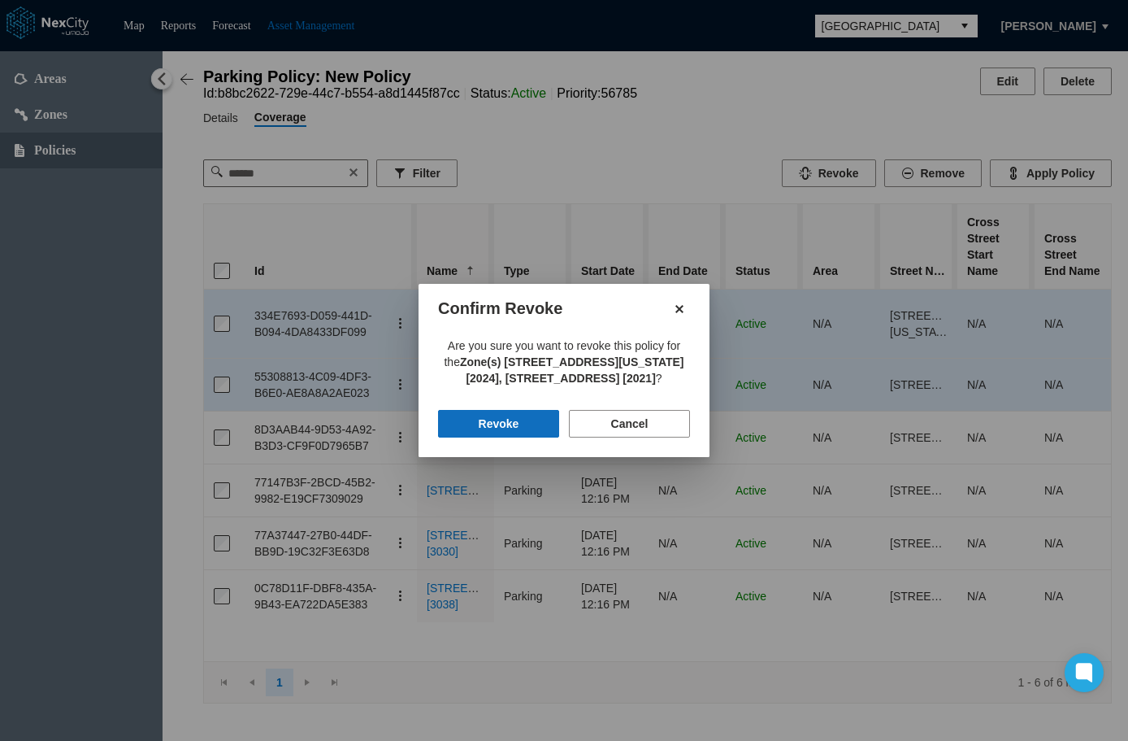
click at [496, 419] on button "Revoke" at bounding box center [498, 424] width 121 height 28
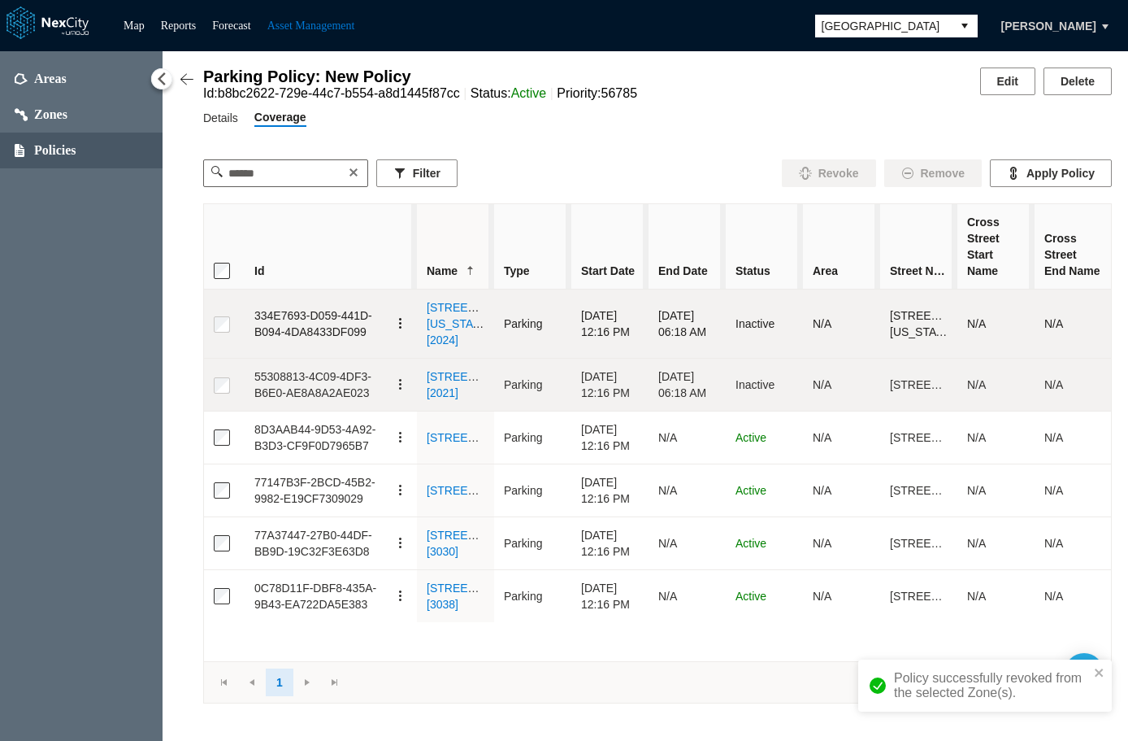
click at [402, 324] on button "button" at bounding box center [400, 323] width 13 height 33
click at [421, 358] on span "Remove" at bounding box center [441, 362] width 42 height 16
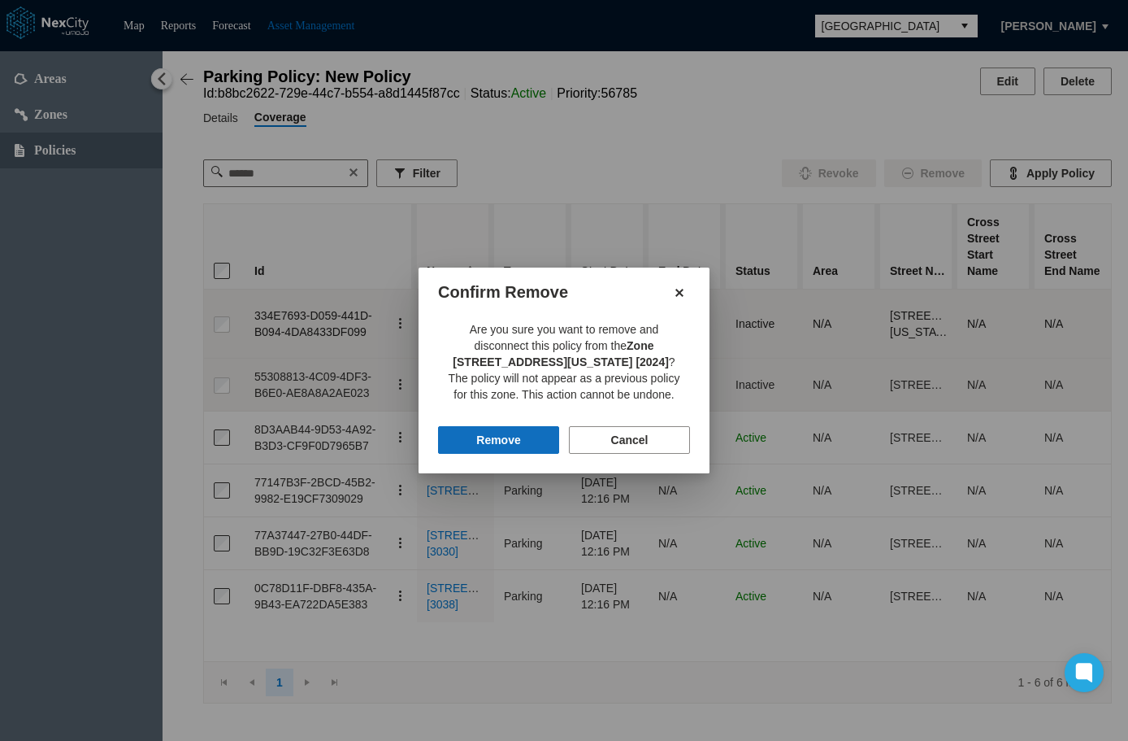
click at [477, 441] on button "Remove" at bounding box center [498, 440] width 121 height 28
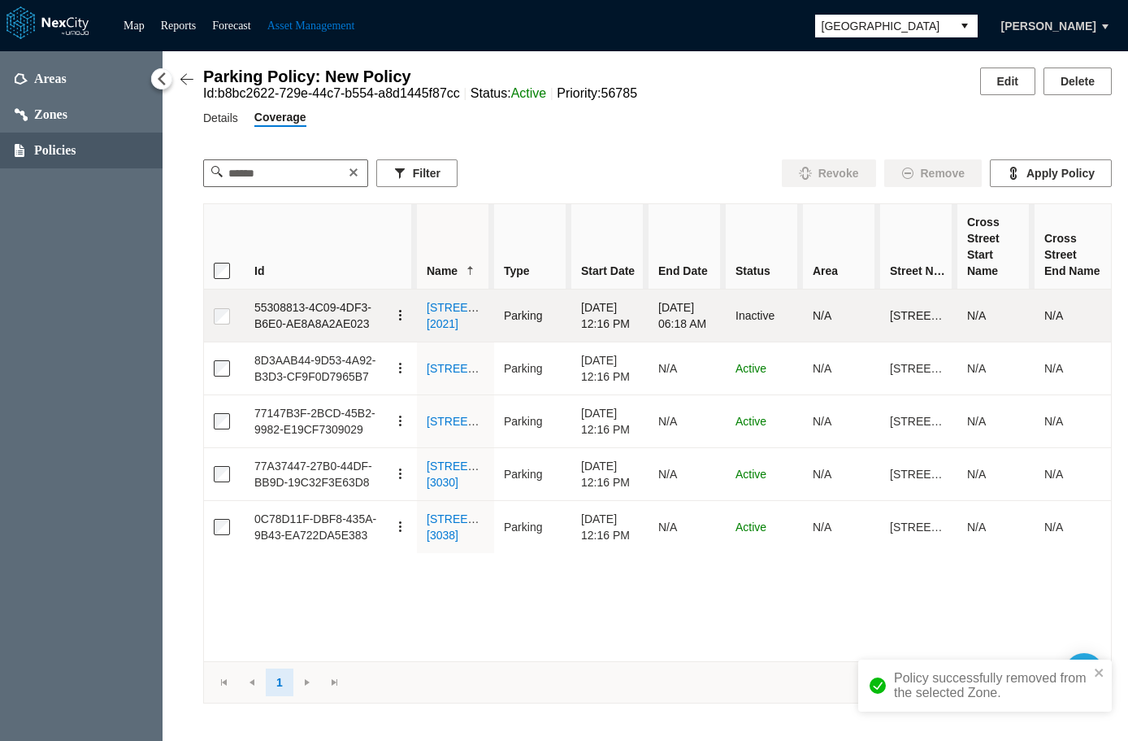
click at [400, 327] on button "button" at bounding box center [400, 315] width 13 height 33
click at [421, 362] on span "Remove" at bounding box center [441, 362] width 42 height 16
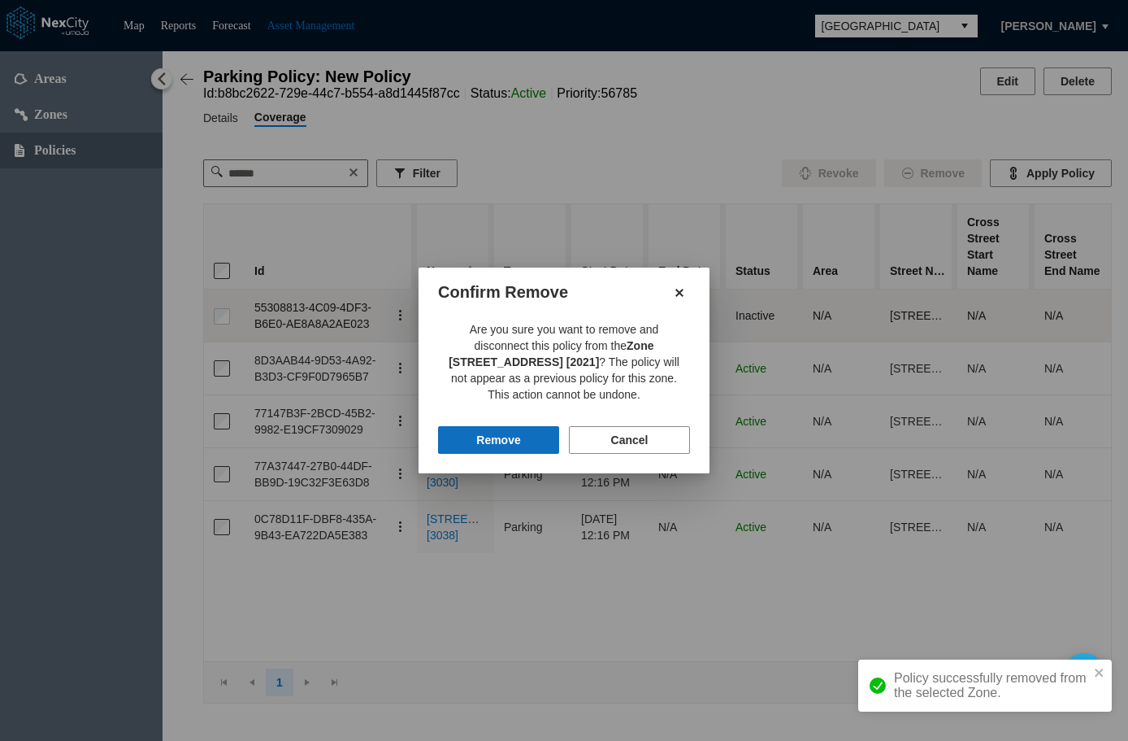
click at [505, 445] on button "Remove" at bounding box center [498, 440] width 121 height 28
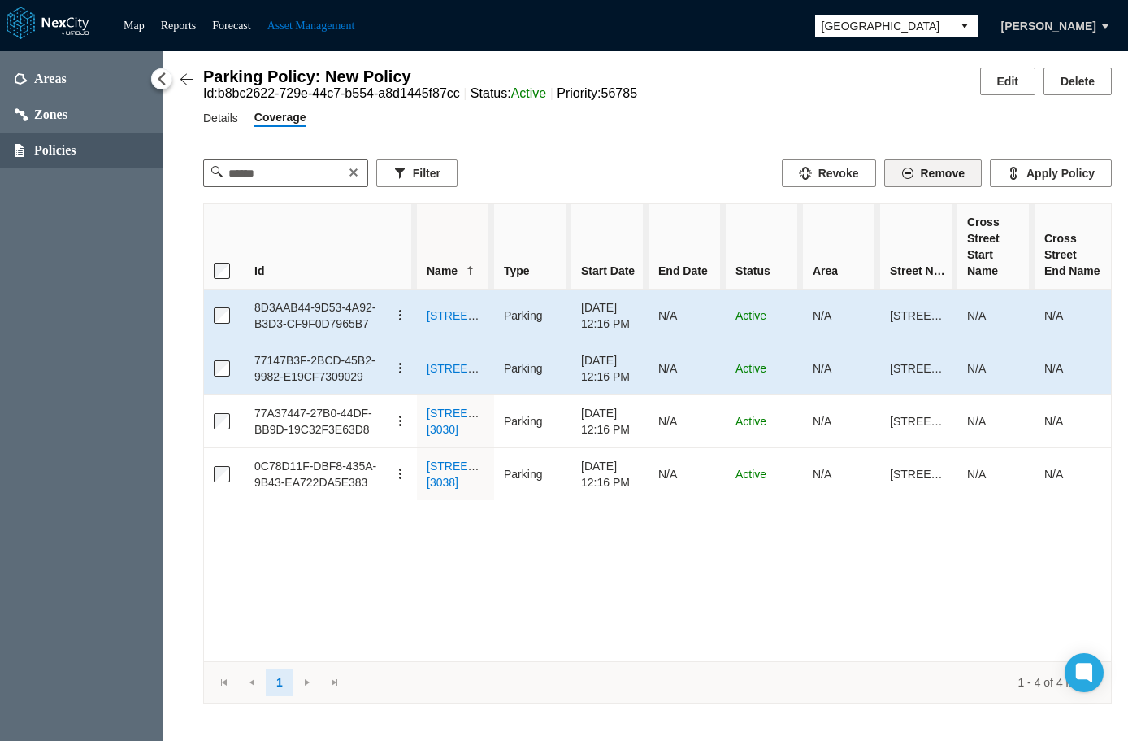
click at [953, 179] on button "Remove" at bounding box center [933, 173] width 98 height 28
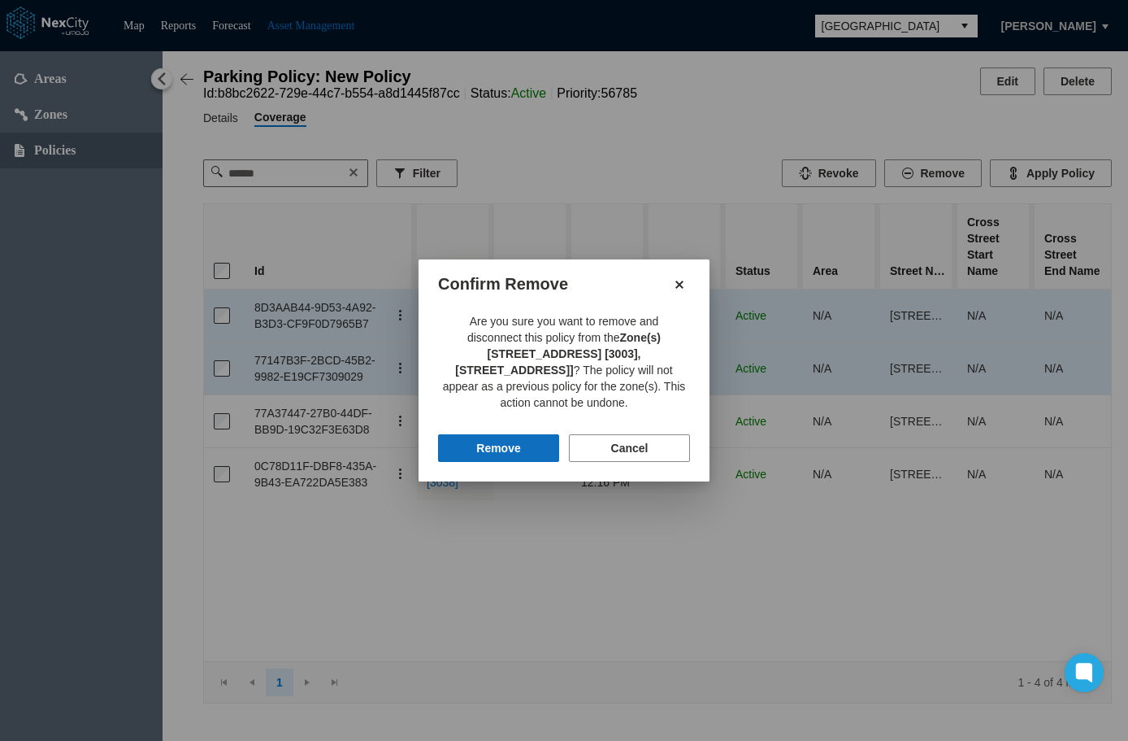
click at [500, 434] on button "Remove" at bounding box center [498, 448] width 121 height 28
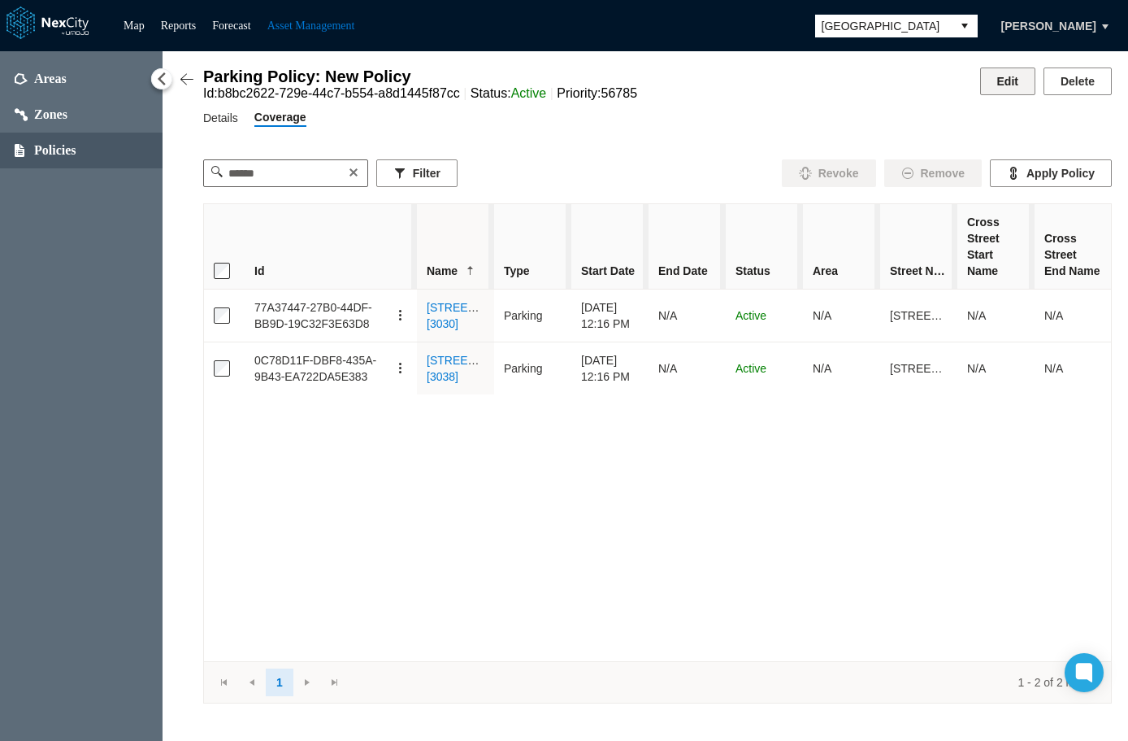
click at [1014, 79] on button "Edit" at bounding box center [1007, 81] width 55 height 28
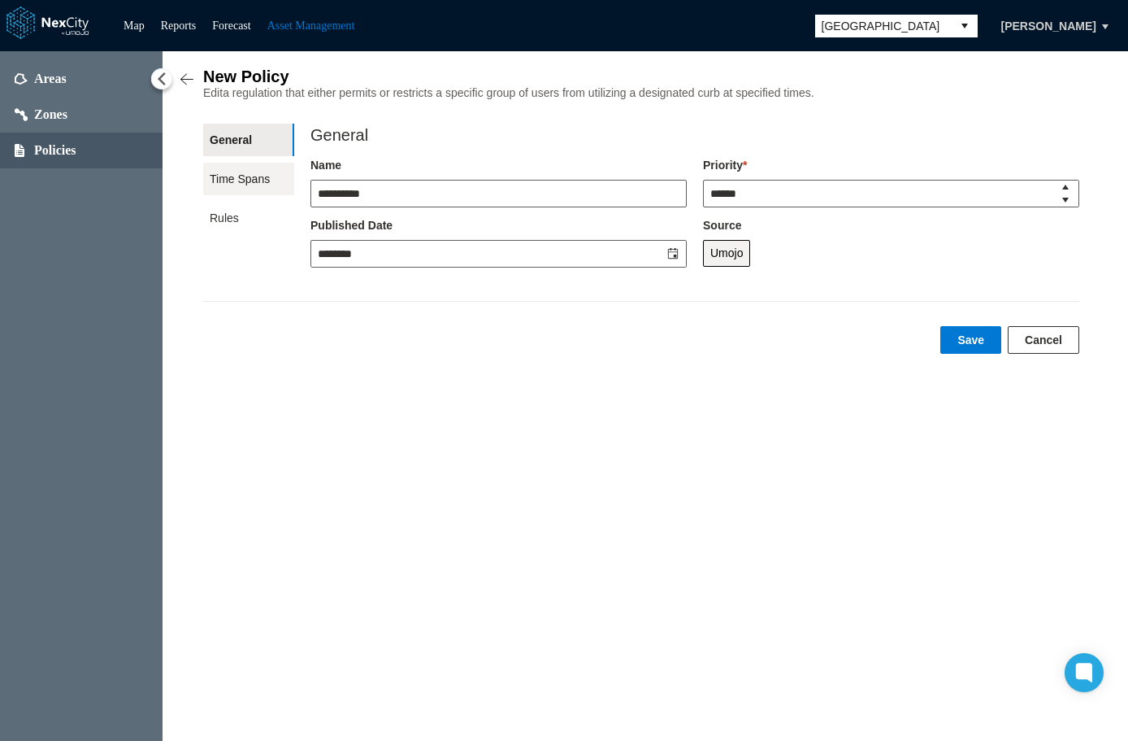
click at [229, 184] on span "Time Spans" at bounding box center [248, 179] width 91 height 33
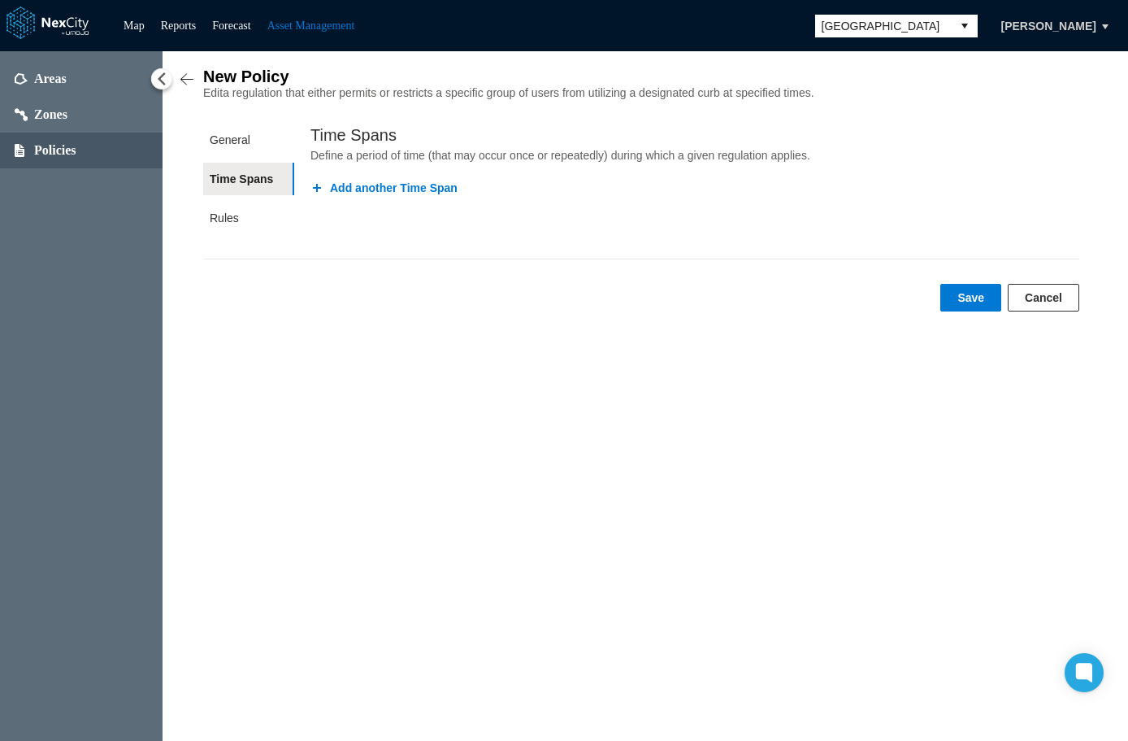
click at [373, 196] on button "Add another Time Span" at bounding box center [384, 188] width 147 height 16
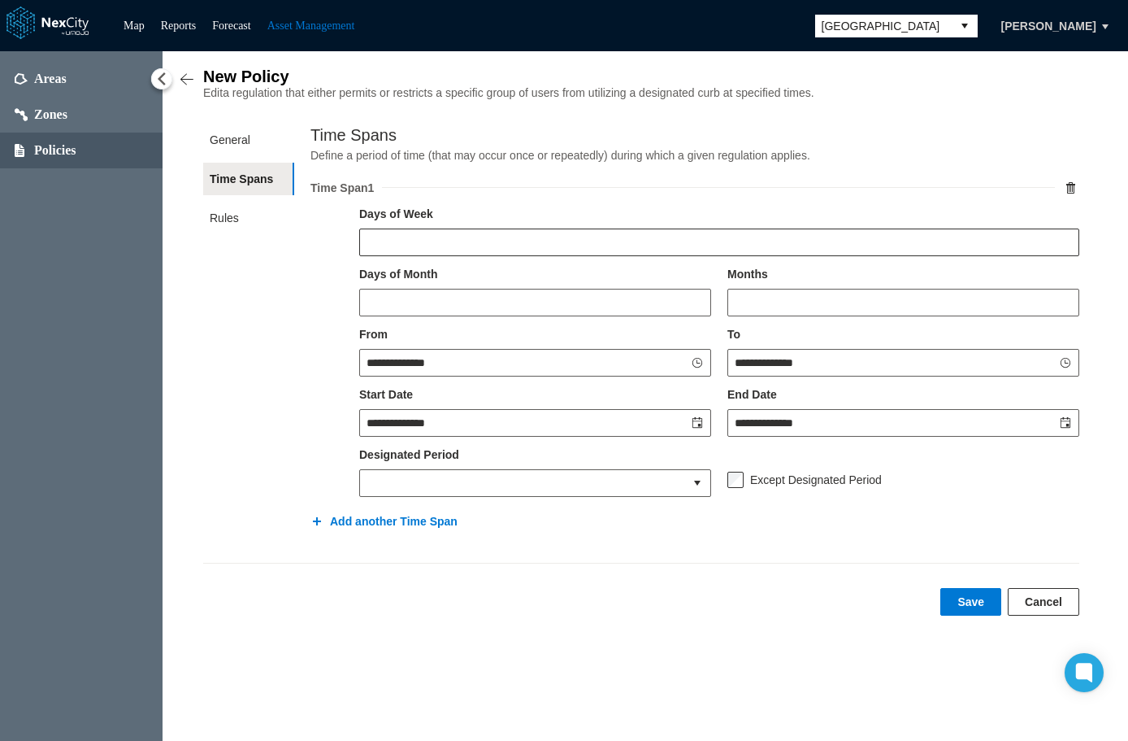
click at [523, 248] on input "text" at bounding box center [719, 242] width 719 height 26
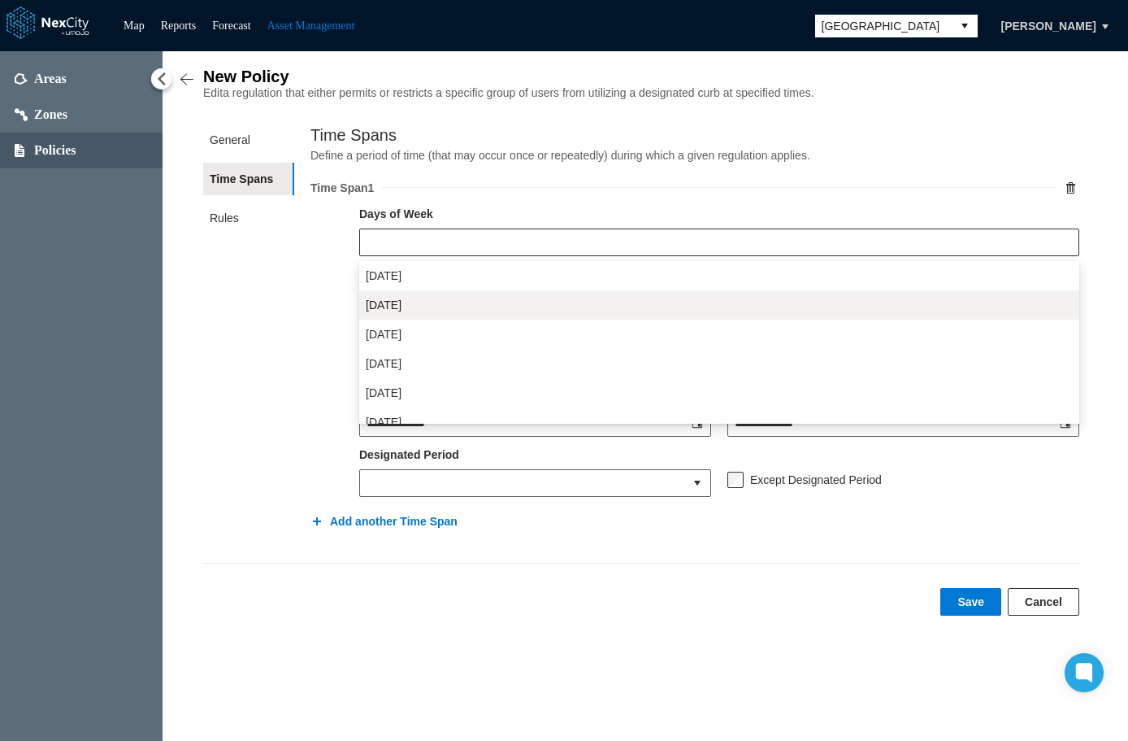
click at [410, 302] on li "Tuesday" at bounding box center [719, 304] width 720 height 29
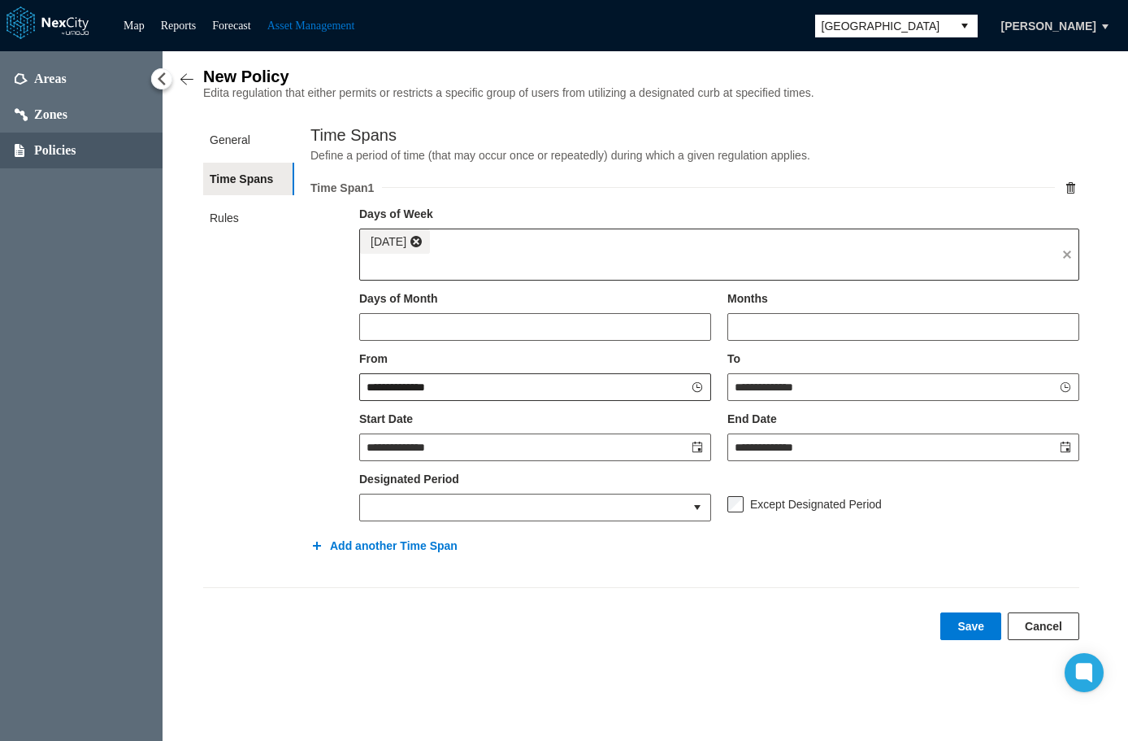
click at [701, 393] on icon "Toggle Clock" at bounding box center [697, 386] width 11 height 11
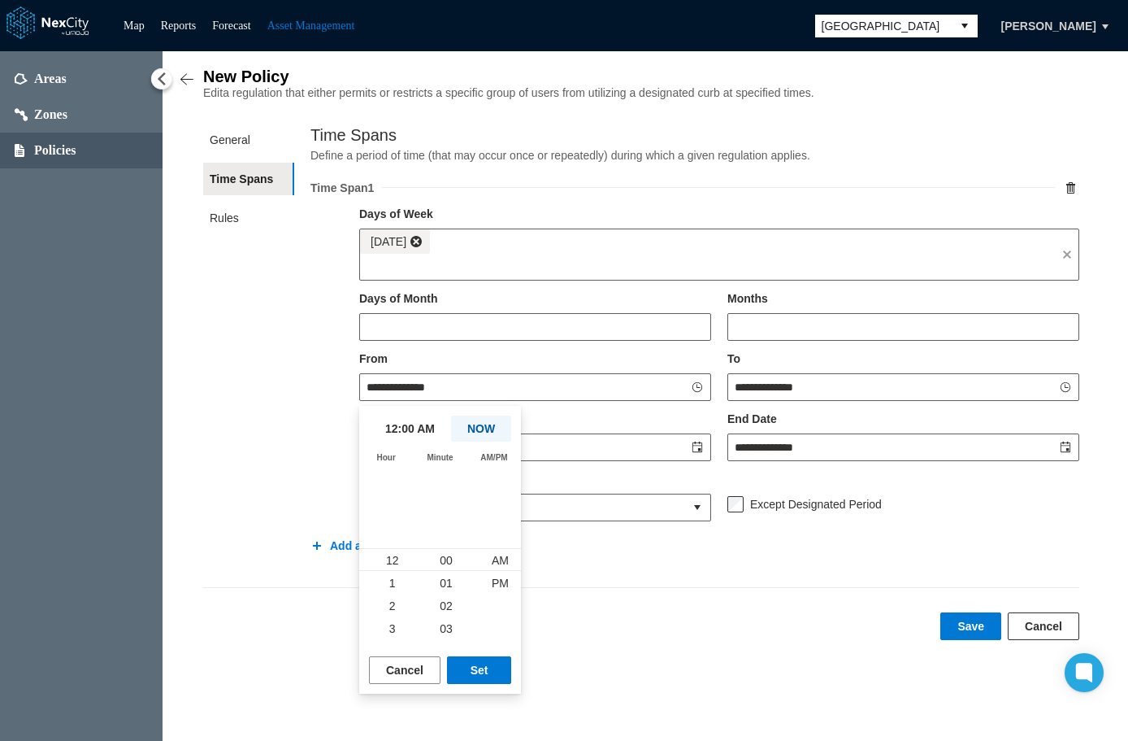
click at [476, 417] on button "NOW" at bounding box center [481, 428] width 60 height 26
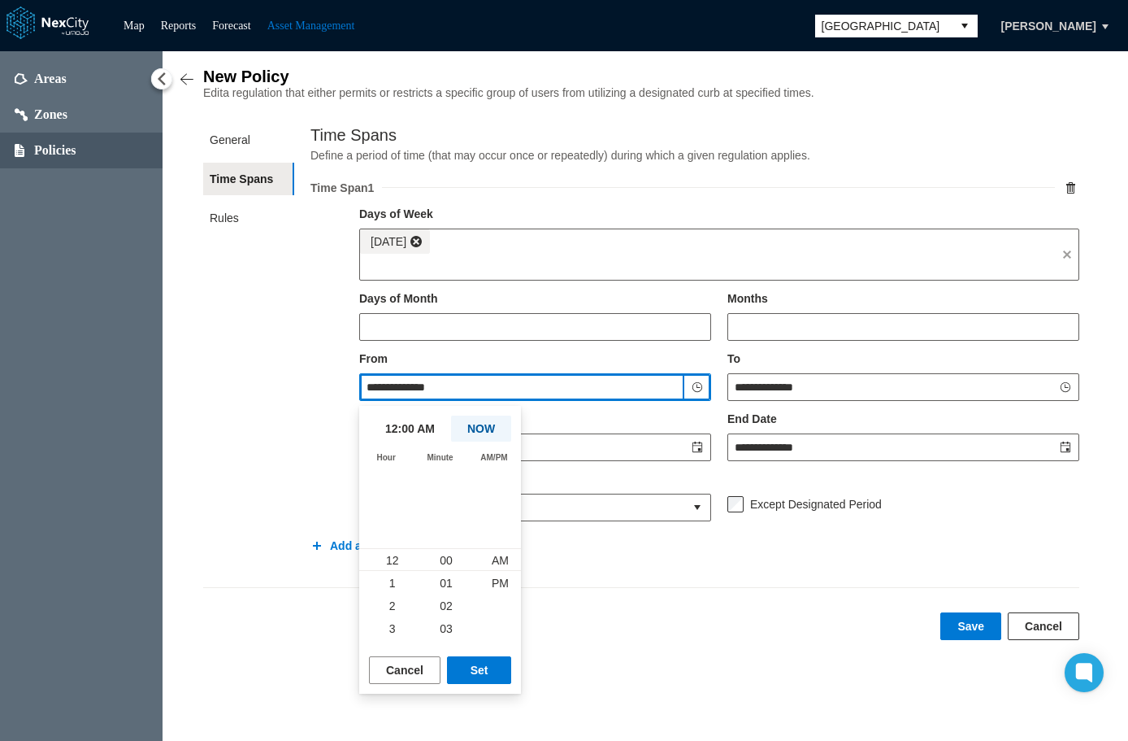
type input "********"
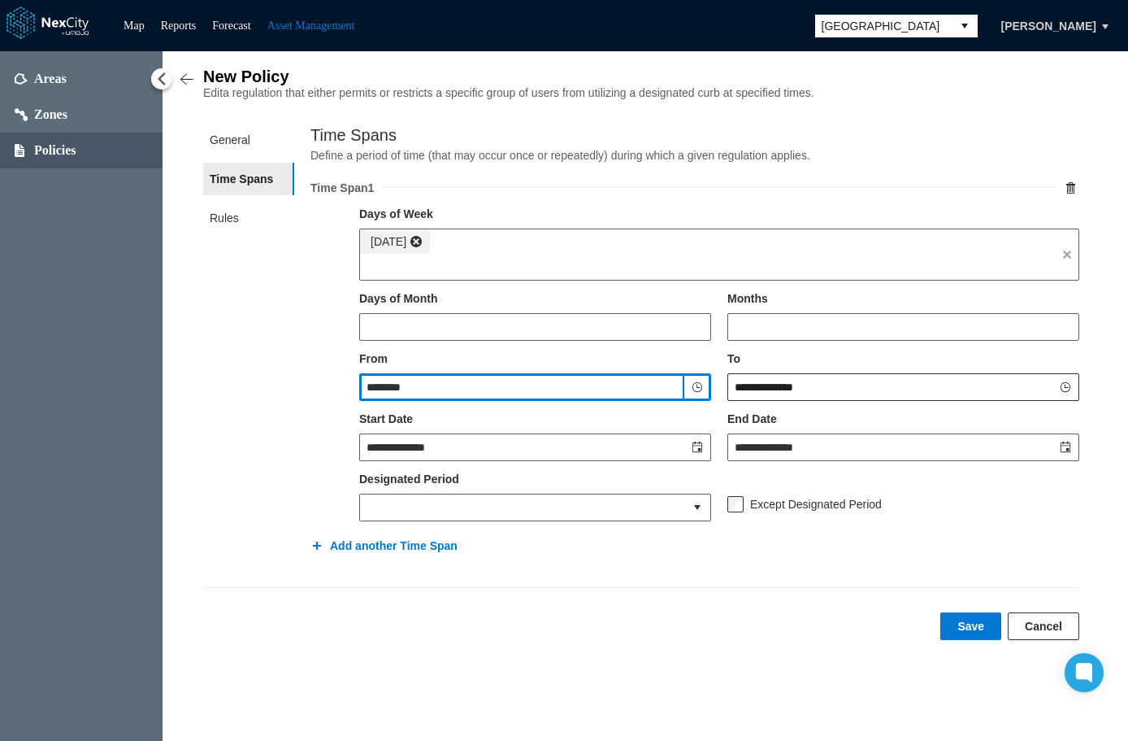
click at [1076, 396] on button "Toggle Clock" at bounding box center [1066, 387] width 26 height 26
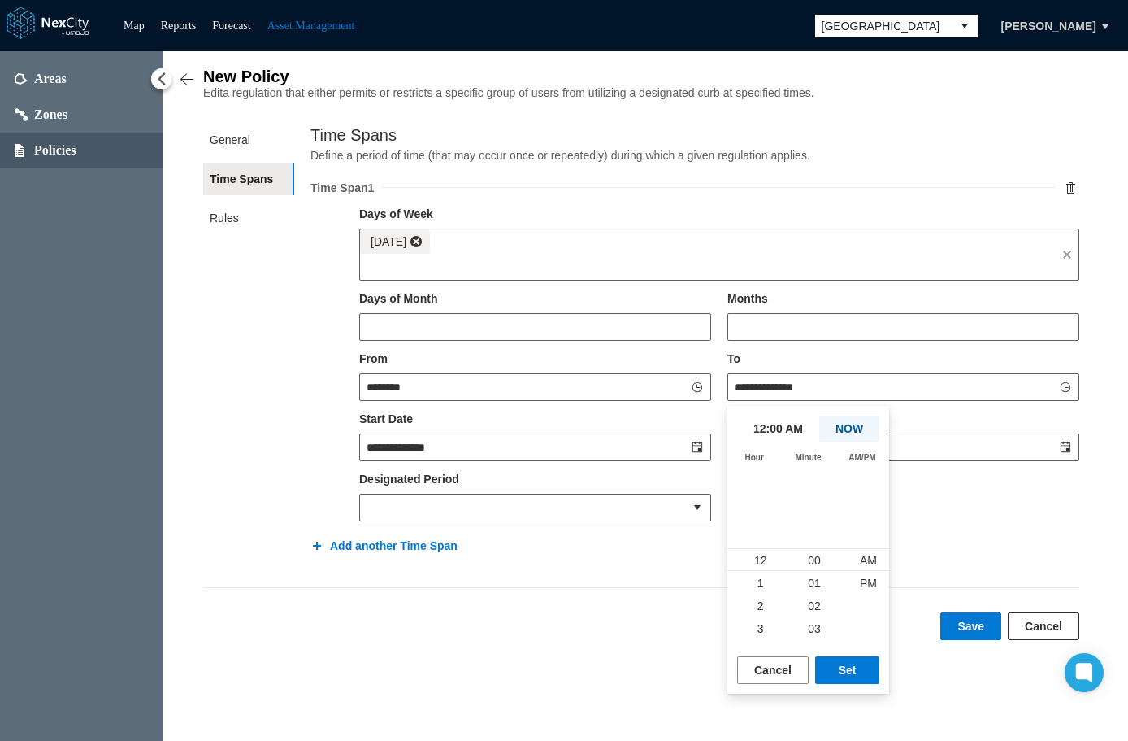
click at [856, 428] on button "NOW" at bounding box center [849, 428] width 60 height 26
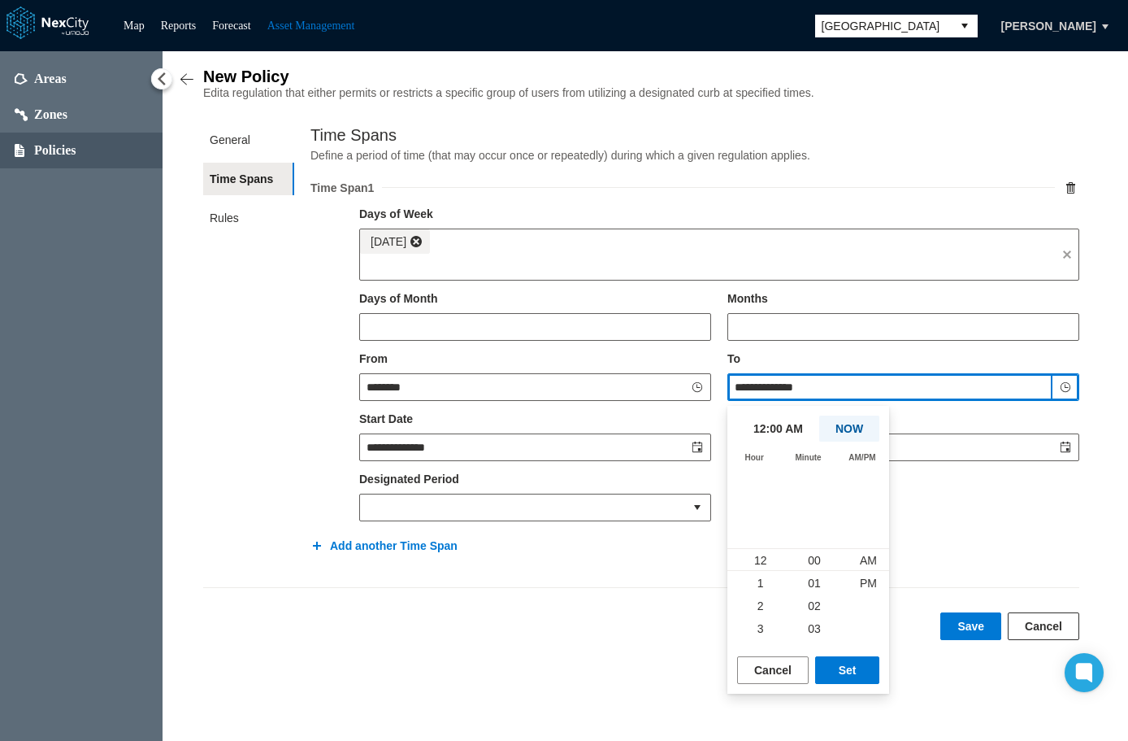
type input "********"
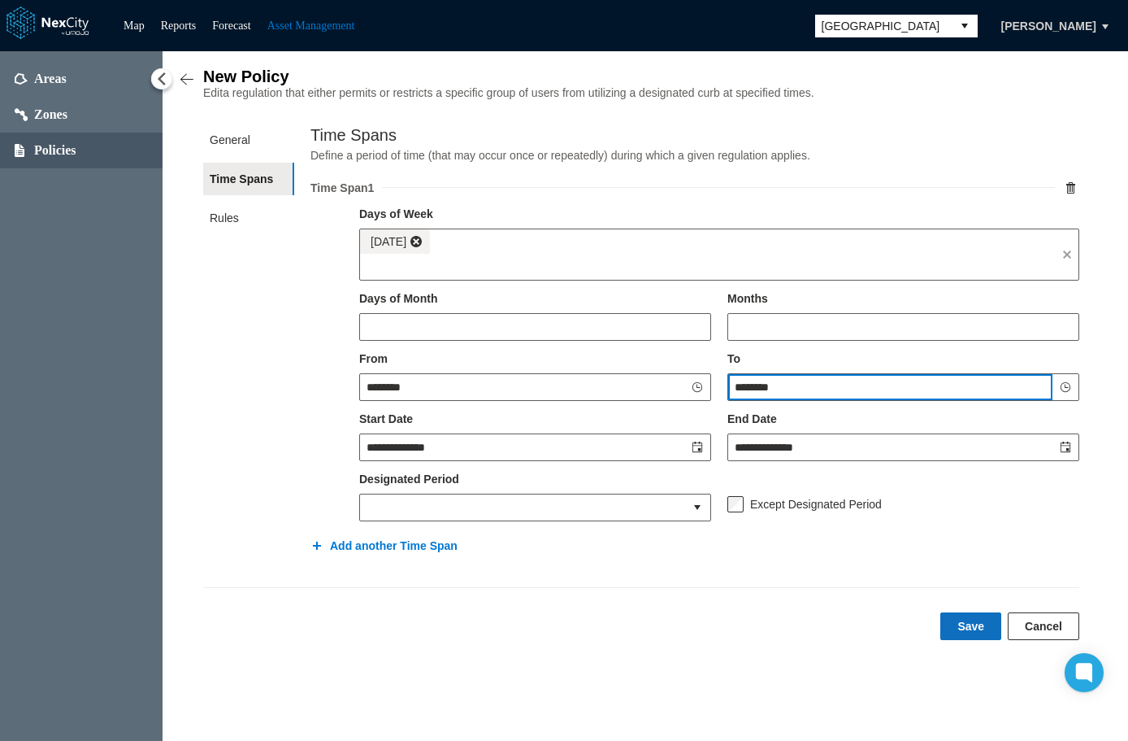
click at [971, 628] on button "Save" at bounding box center [971, 626] width 61 height 28
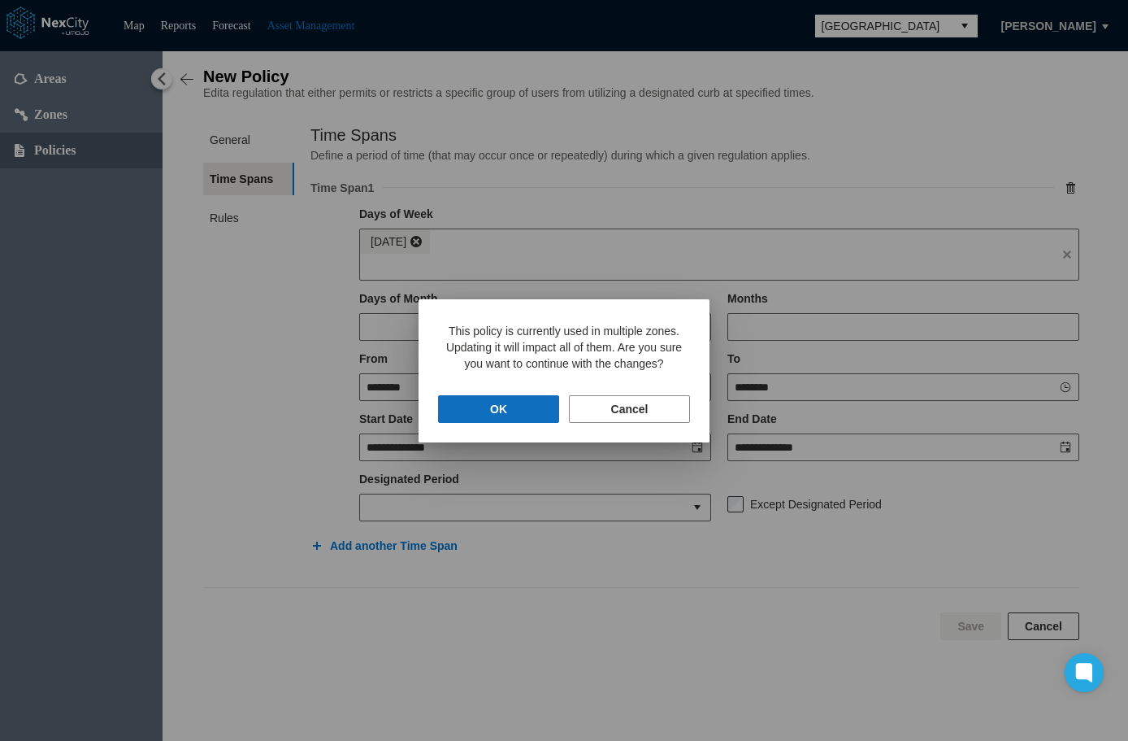
click at [504, 412] on button "OK" at bounding box center [498, 409] width 121 height 28
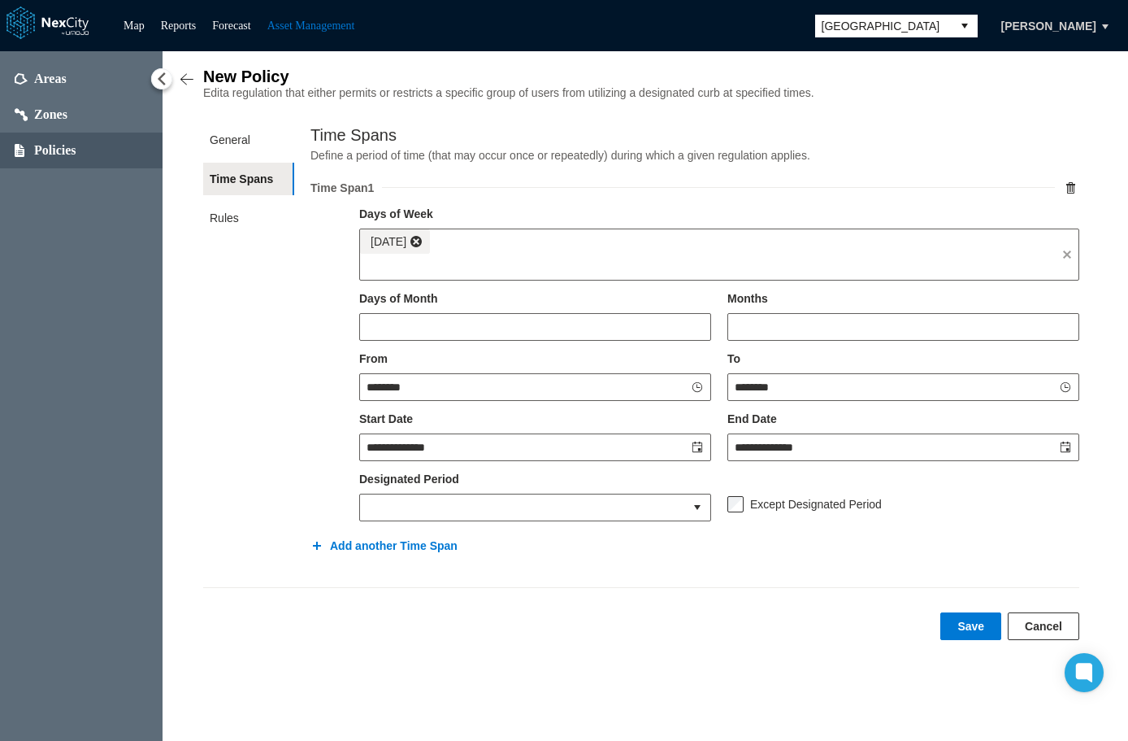
click at [188, 79] on img at bounding box center [187, 80] width 16 height 16
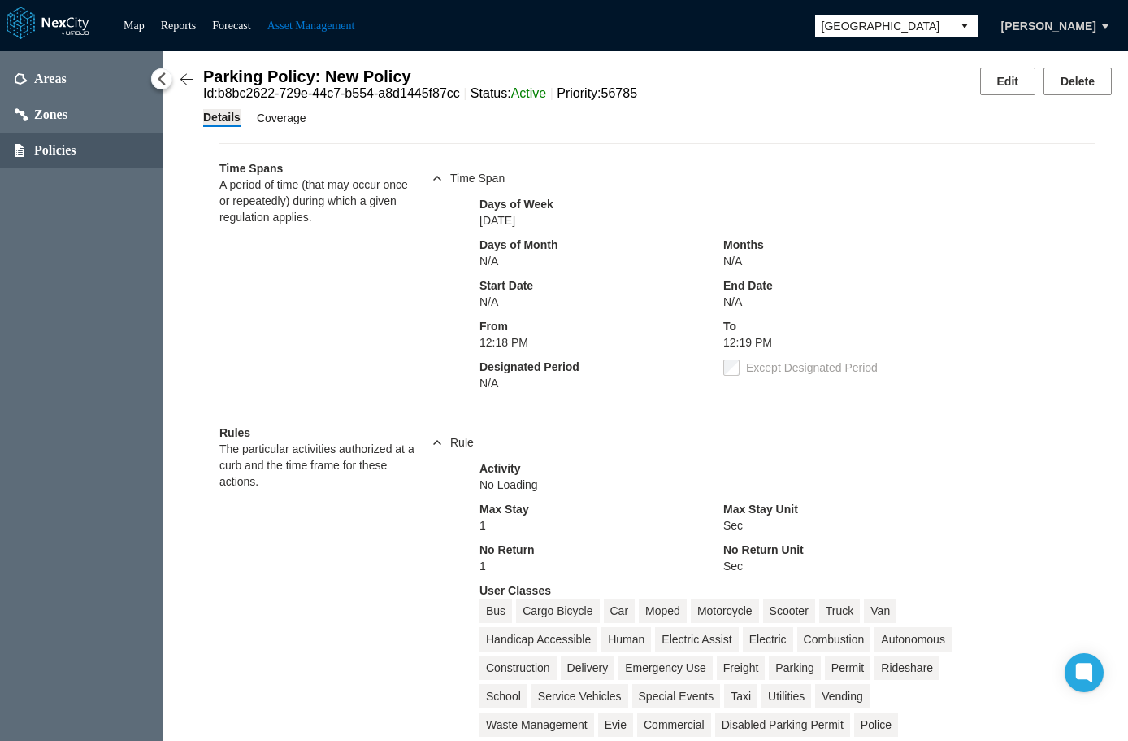
click at [268, 123] on span "Coverage" at bounding box center [282, 118] width 50 height 18
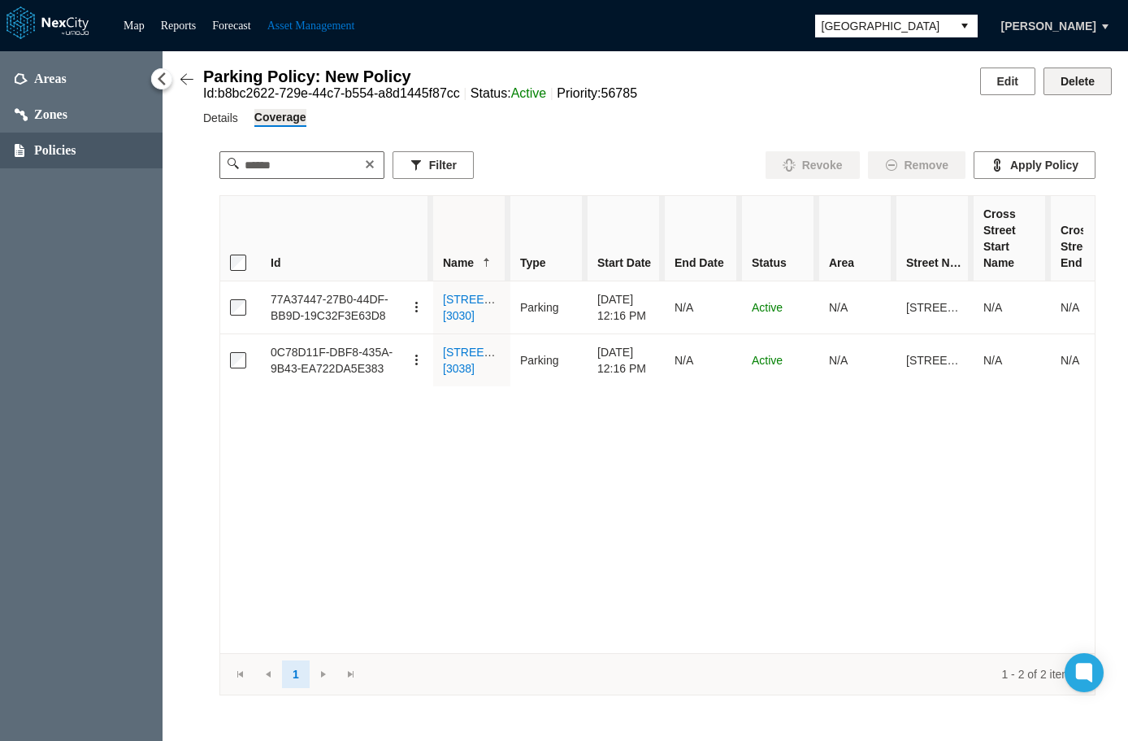
click at [1090, 76] on button "Delete" at bounding box center [1078, 81] width 68 height 28
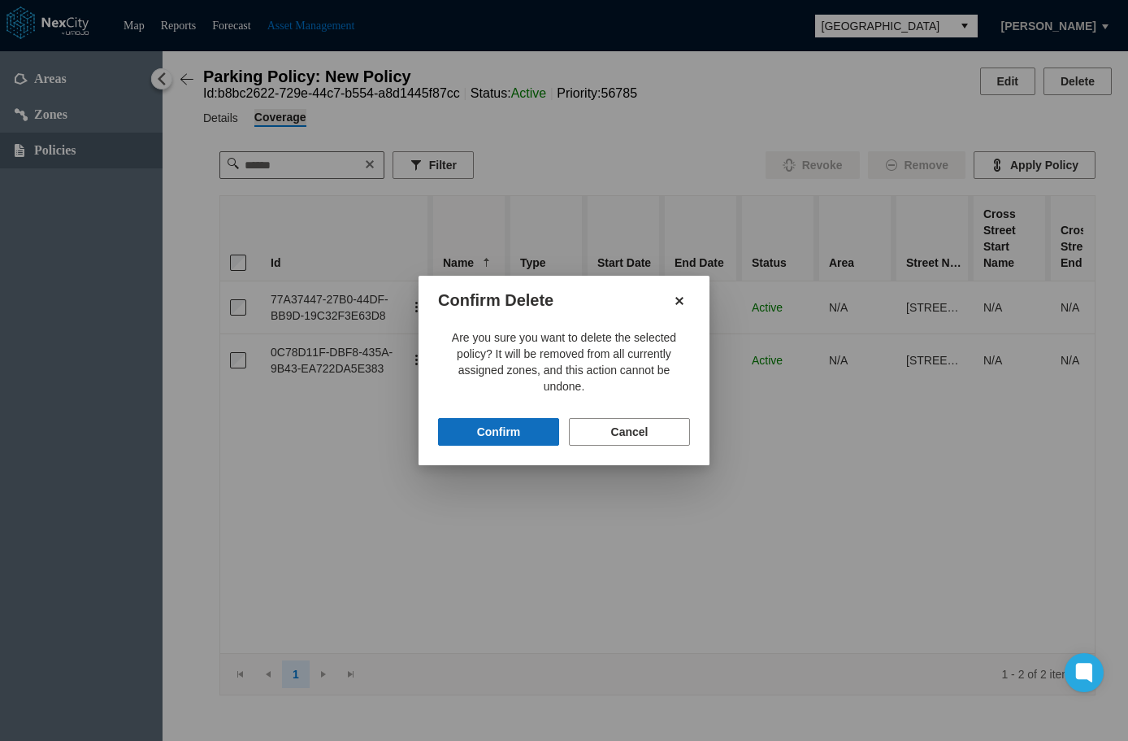
click at [498, 433] on button "Confirm" at bounding box center [498, 432] width 121 height 28
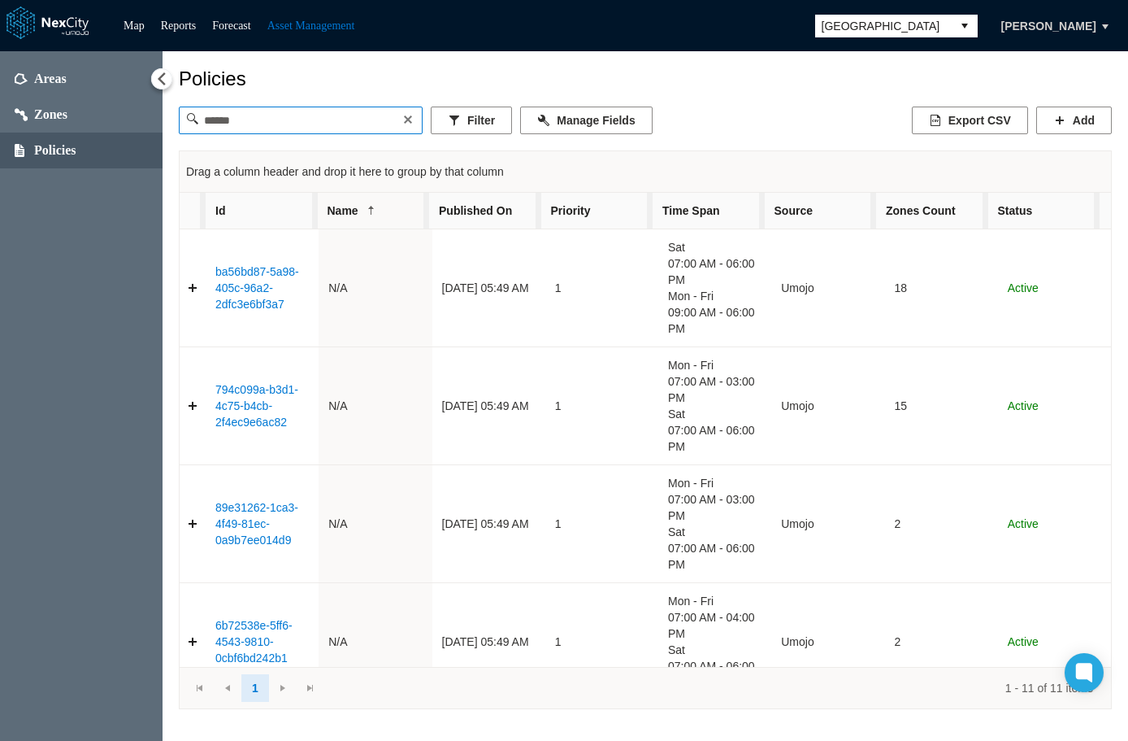
click at [327, 127] on input at bounding box center [301, 120] width 206 height 26
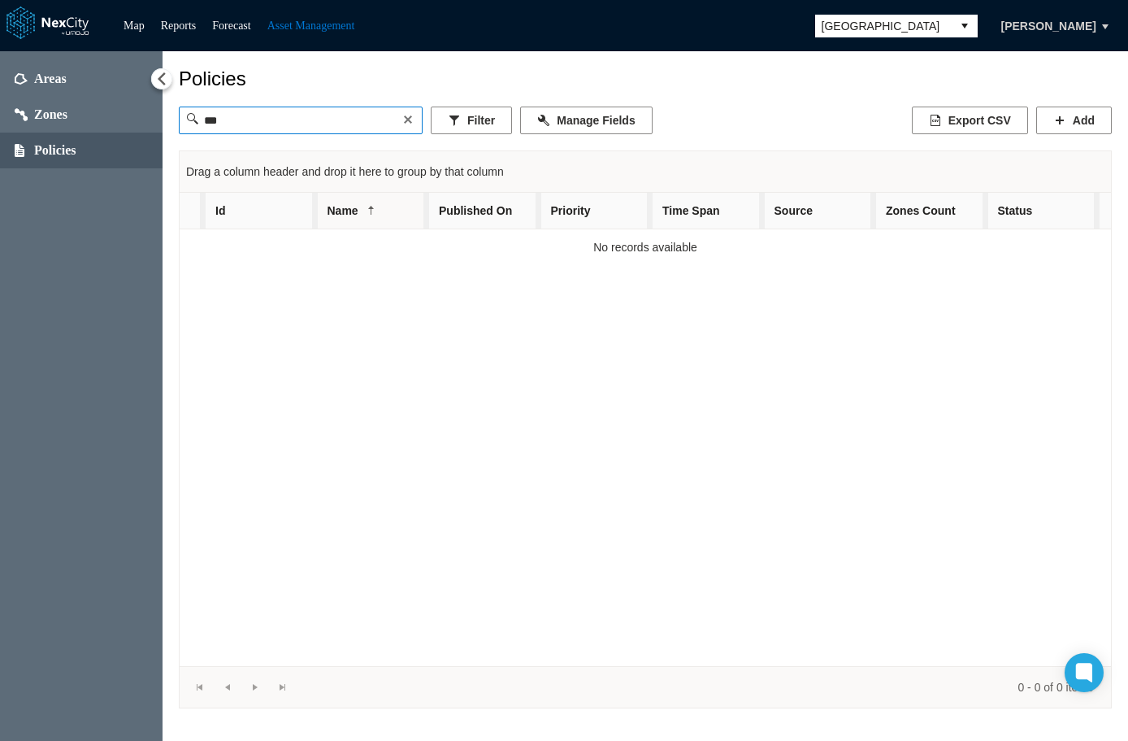
type input "***"
click at [411, 120] on button at bounding box center [408, 119] width 16 height 16
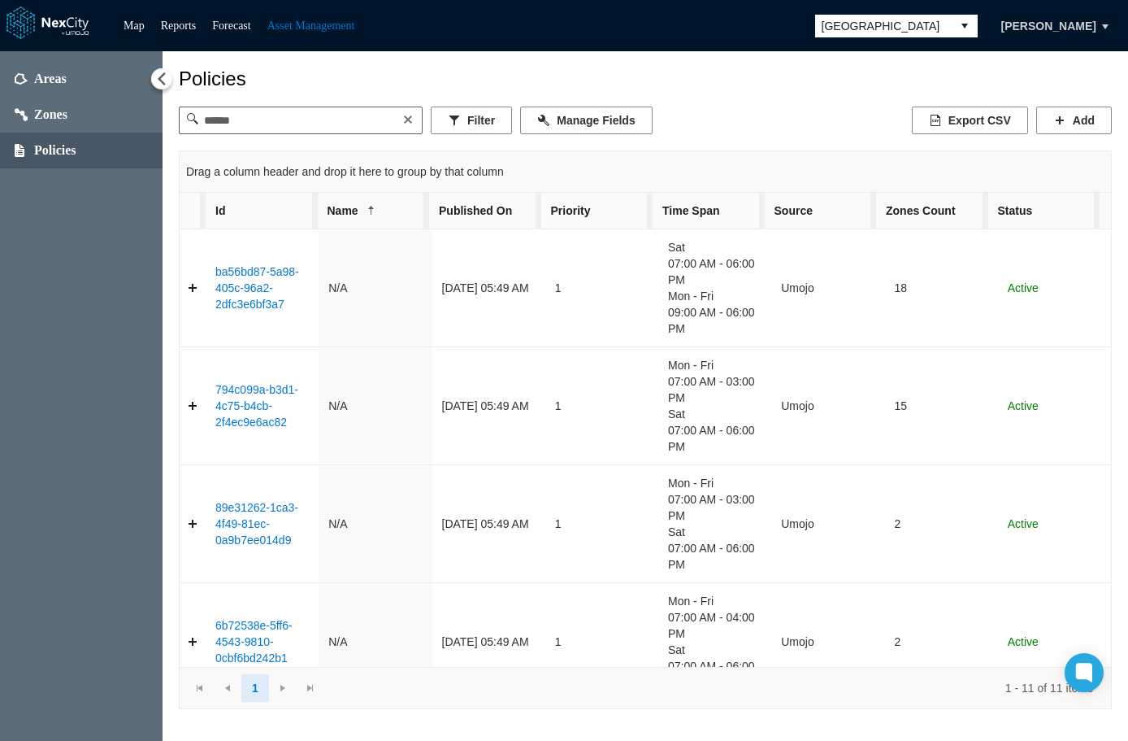
click at [35, 147] on span "Policies" at bounding box center [55, 150] width 42 height 16
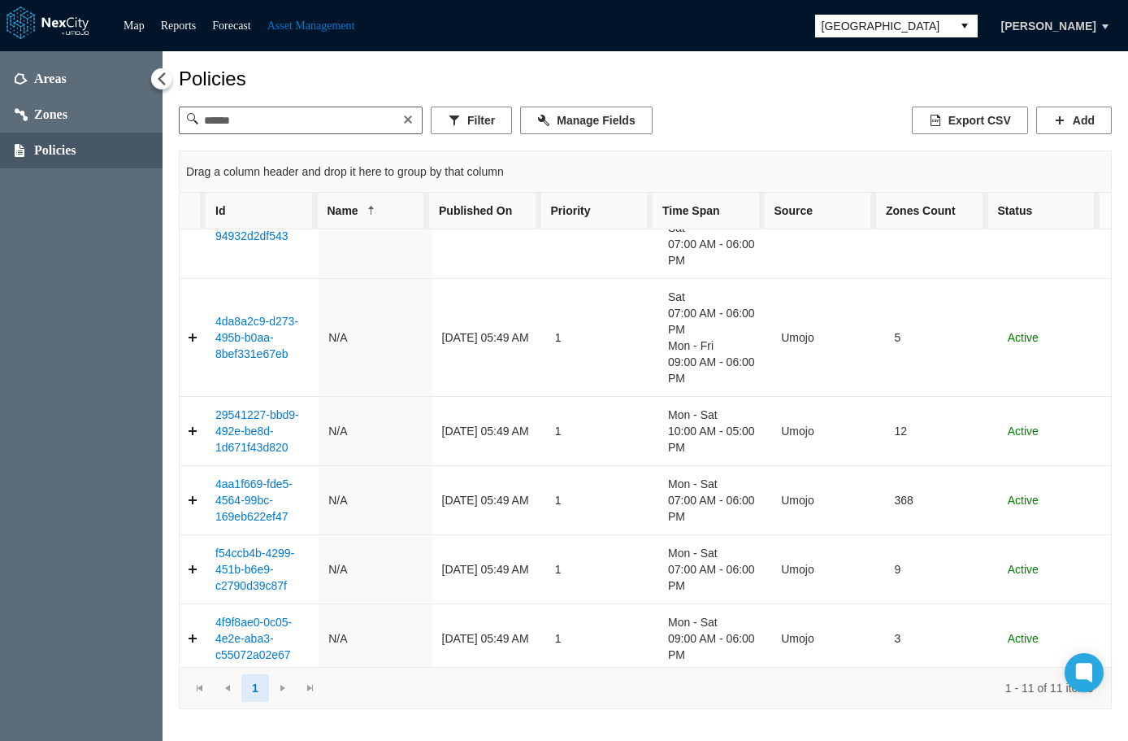
scroll to position [569, 0]
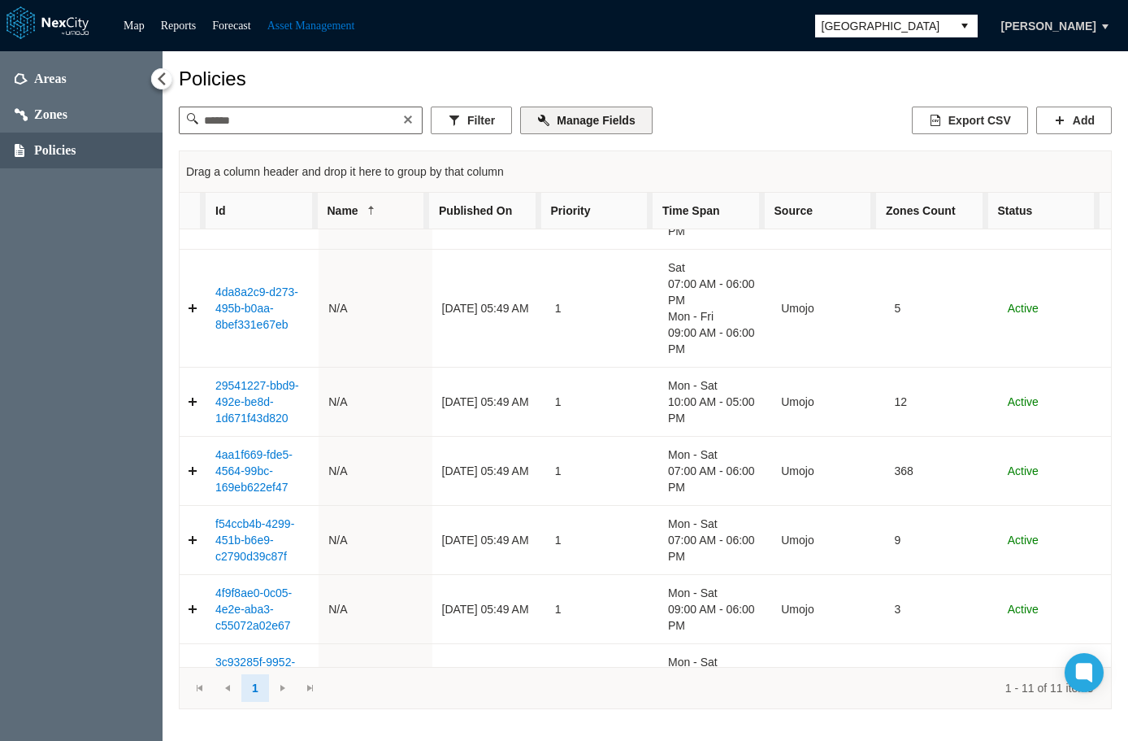
click at [590, 124] on button "Manage Fields" at bounding box center [586, 120] width 132 height 28
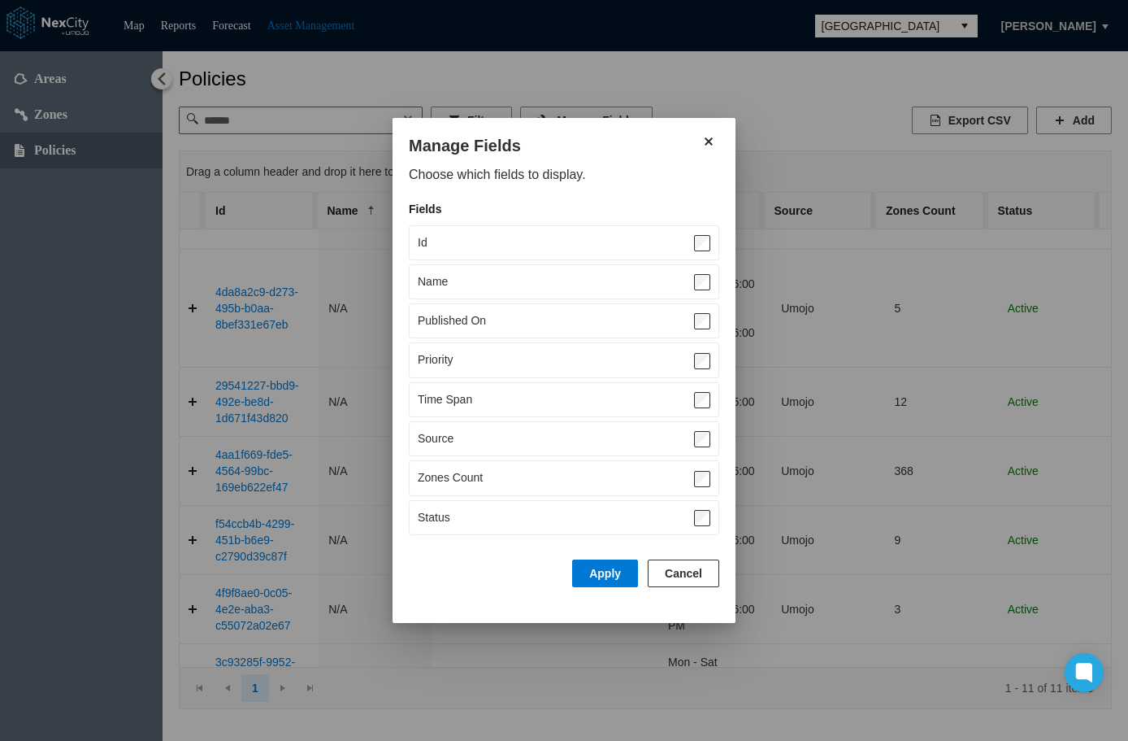
click at [692, 402] on div "Time Span" at bounding box center [564, 399] width 311 height 35
click at [597, 569] on button "Apply" at bounding box center [605, 573] width 66 height 28
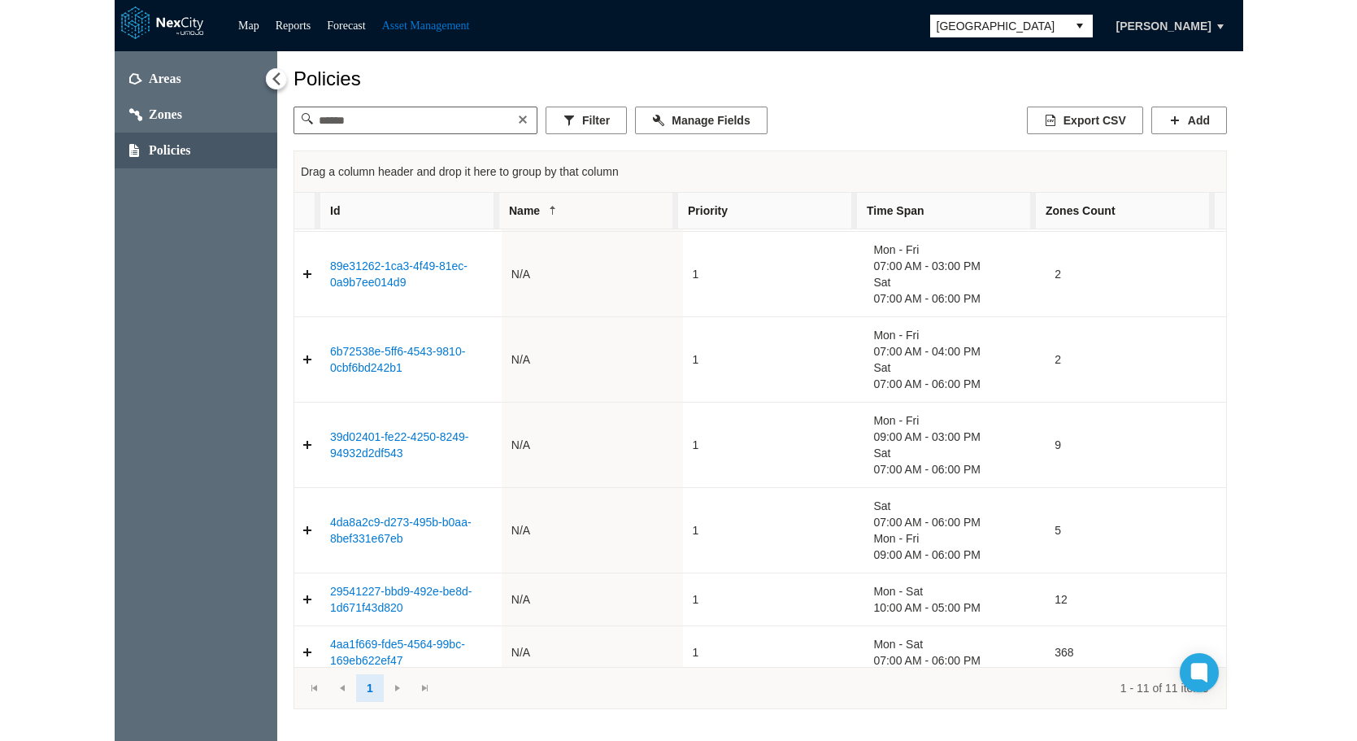
scroll to position [341, 0]
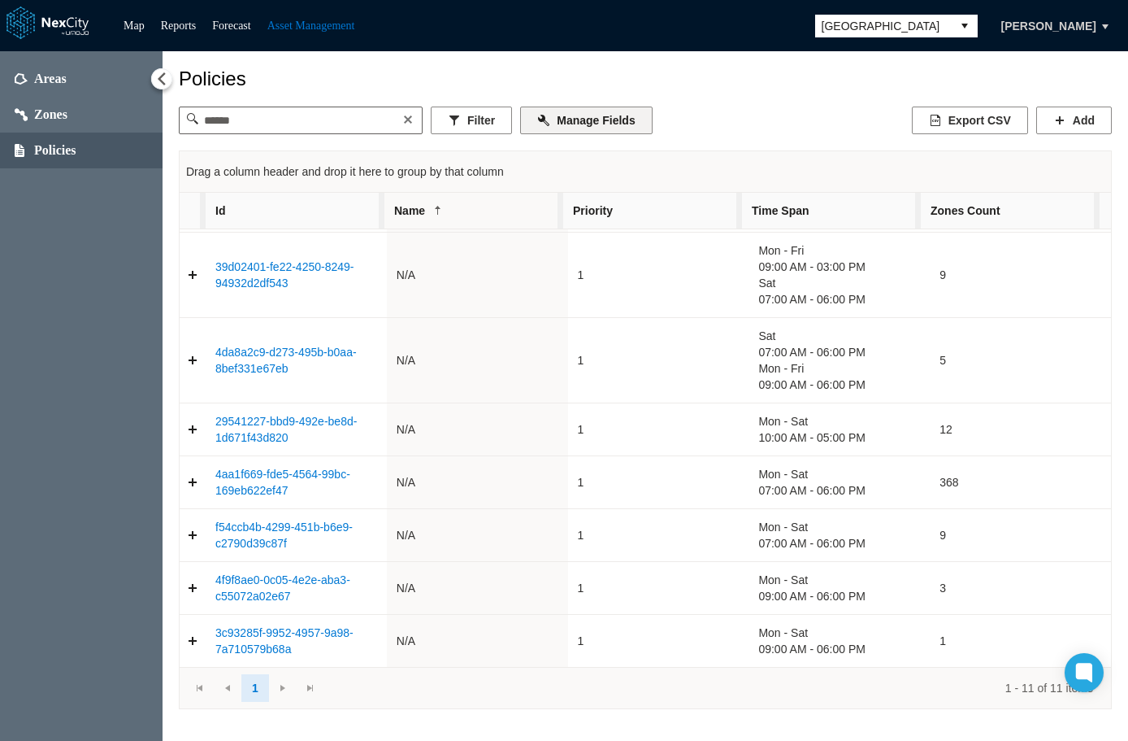
click at [600, 125] on button "Manage Fields" at bounding box center [586, 120] width 132 height 28
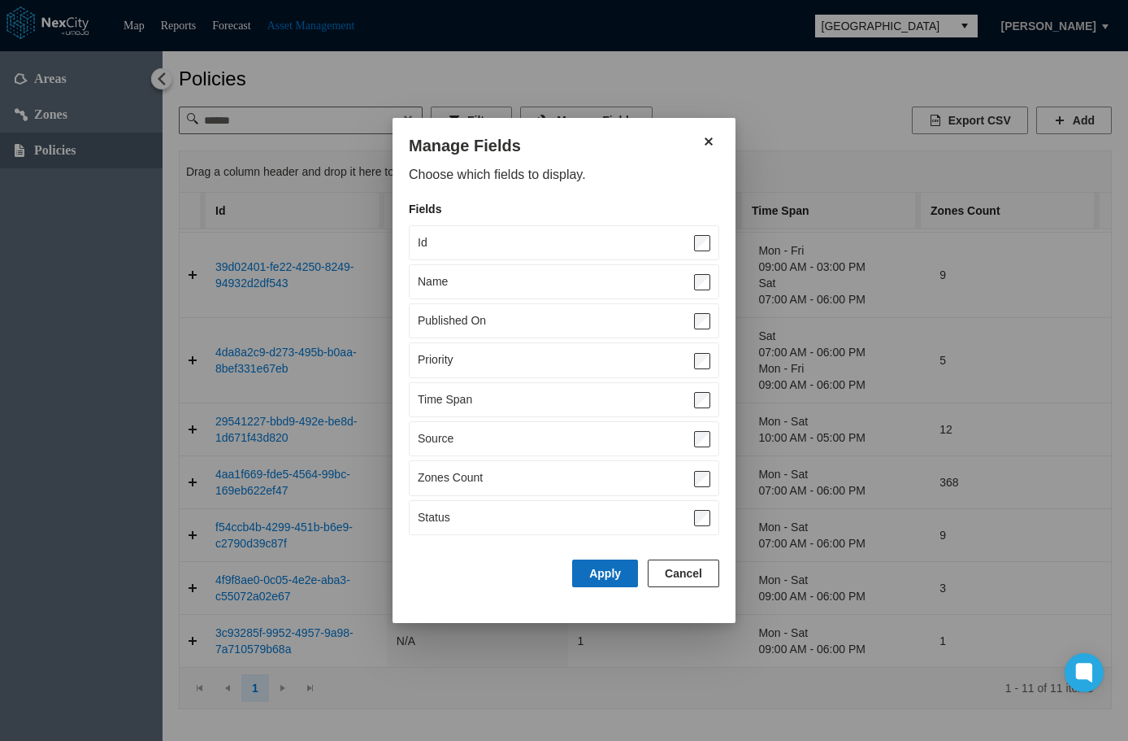
click at [603, 573] on button "Apply" at bounding box center [605, 573] width 66 height 28
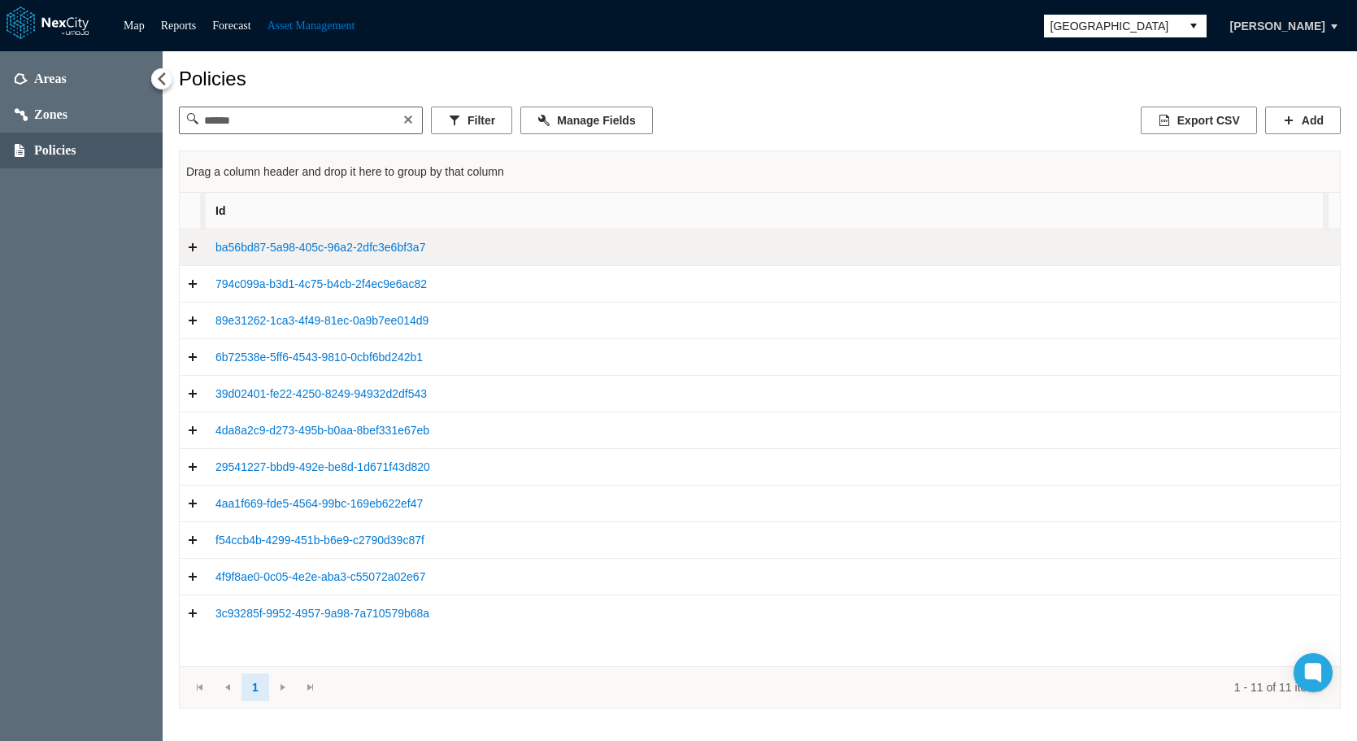
click at [190, 253] on link "Expand detail row" at bounding box center [193, 247] width 26 height 33
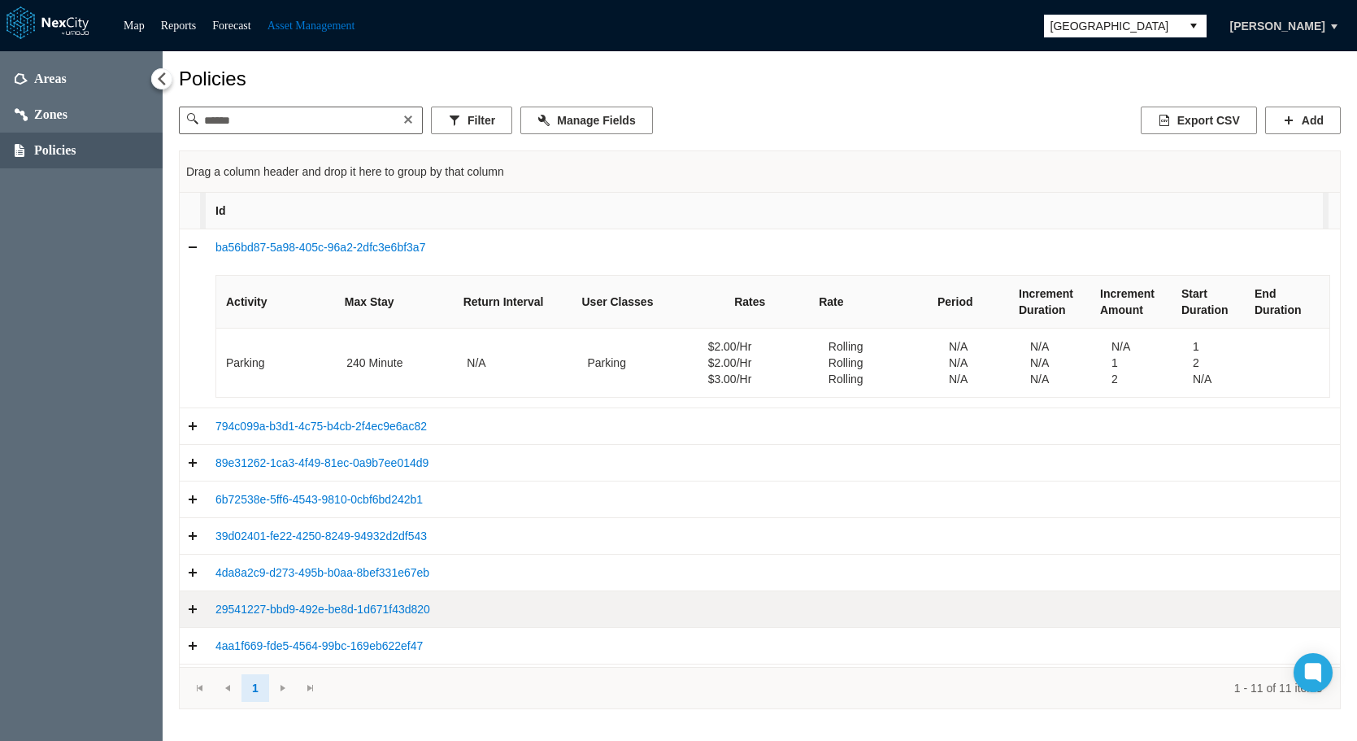
click at [196, 608] on link "Expand detail row" at bounding box center [193, 609] width 26 height 33
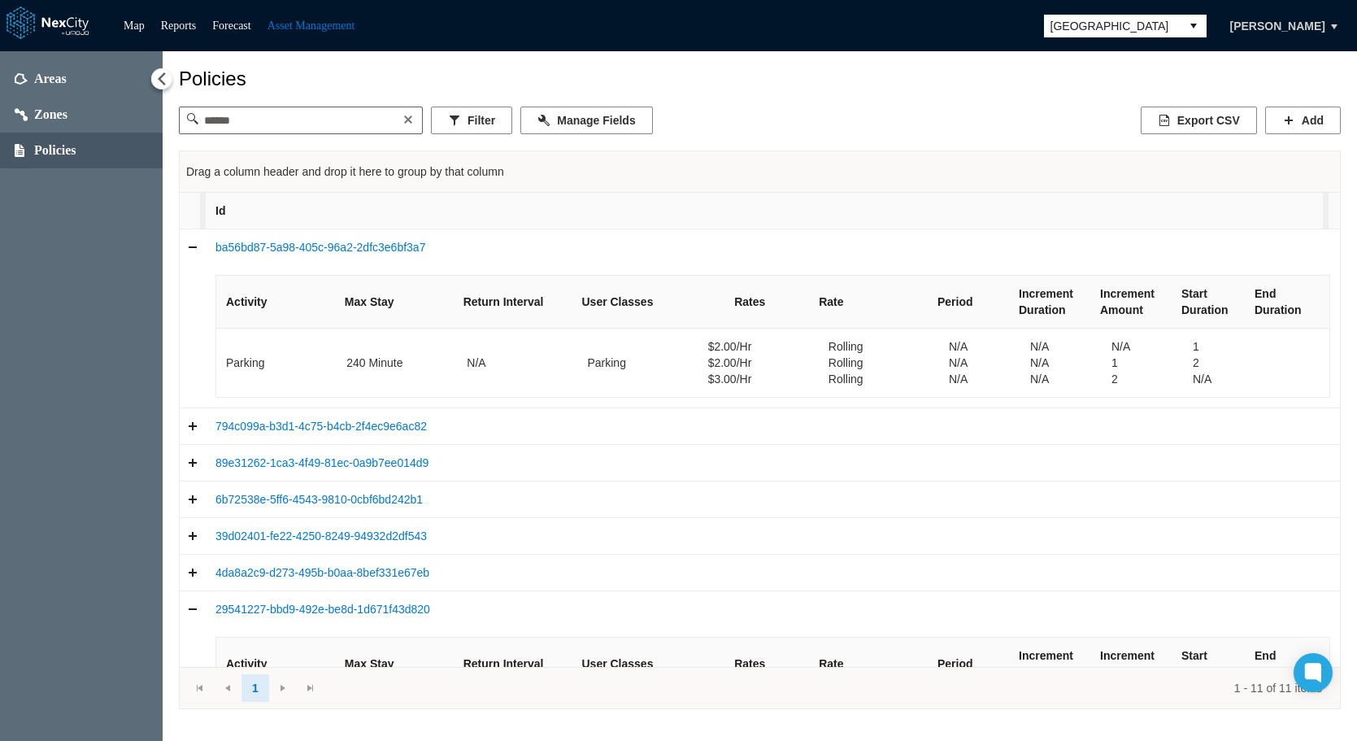
scroll to position [252, 0]
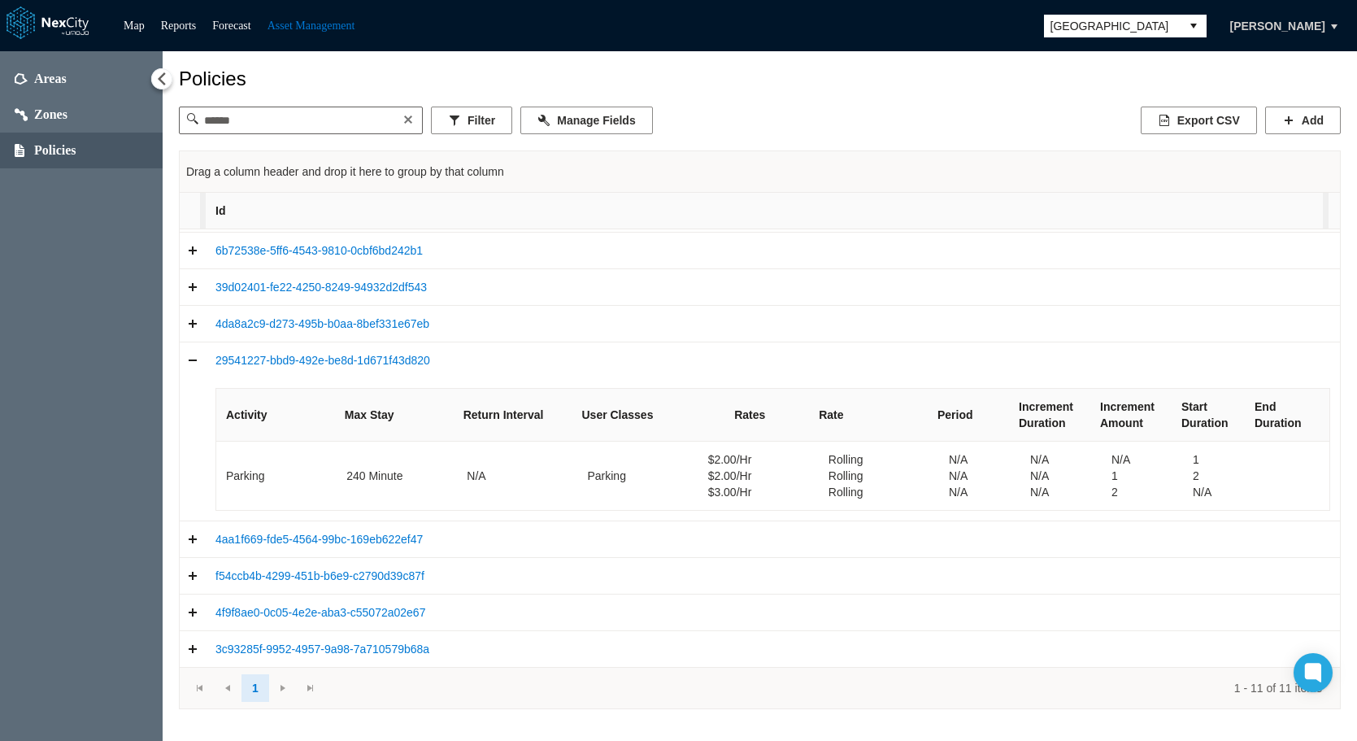
click at [1128, 24] on span "Louisville" at bounding box center [1112, 26] width 124 height 16
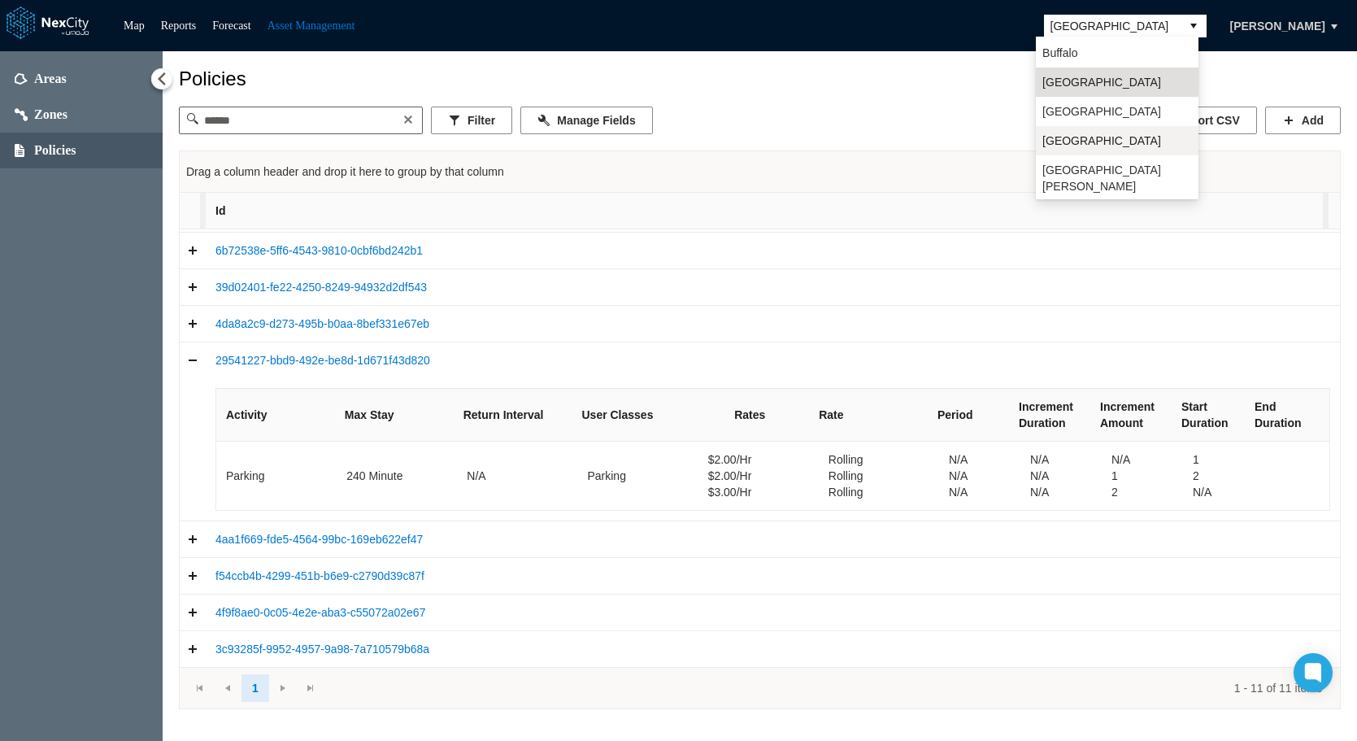
scroll to position [42, 0]
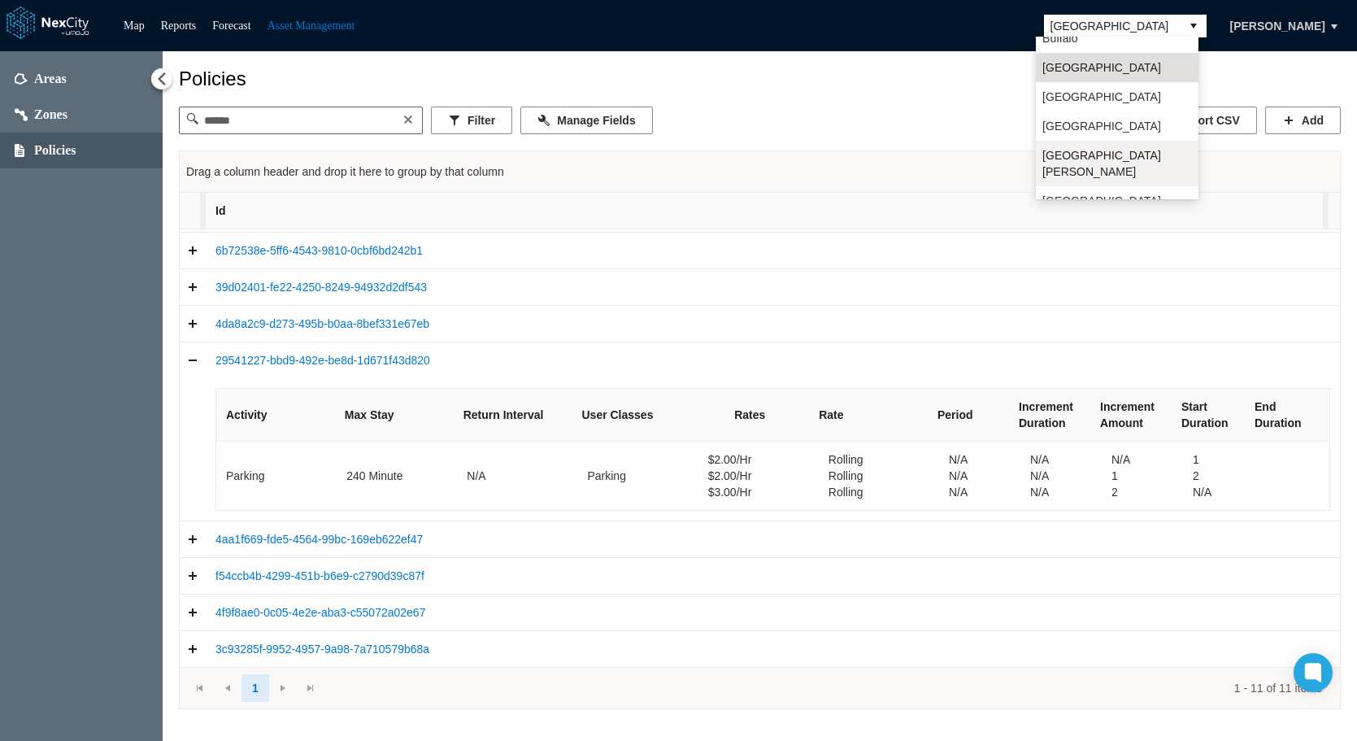
click at [1080, 145] on li "San Jose" at bounding box center [1117, 164] width 163 height 46
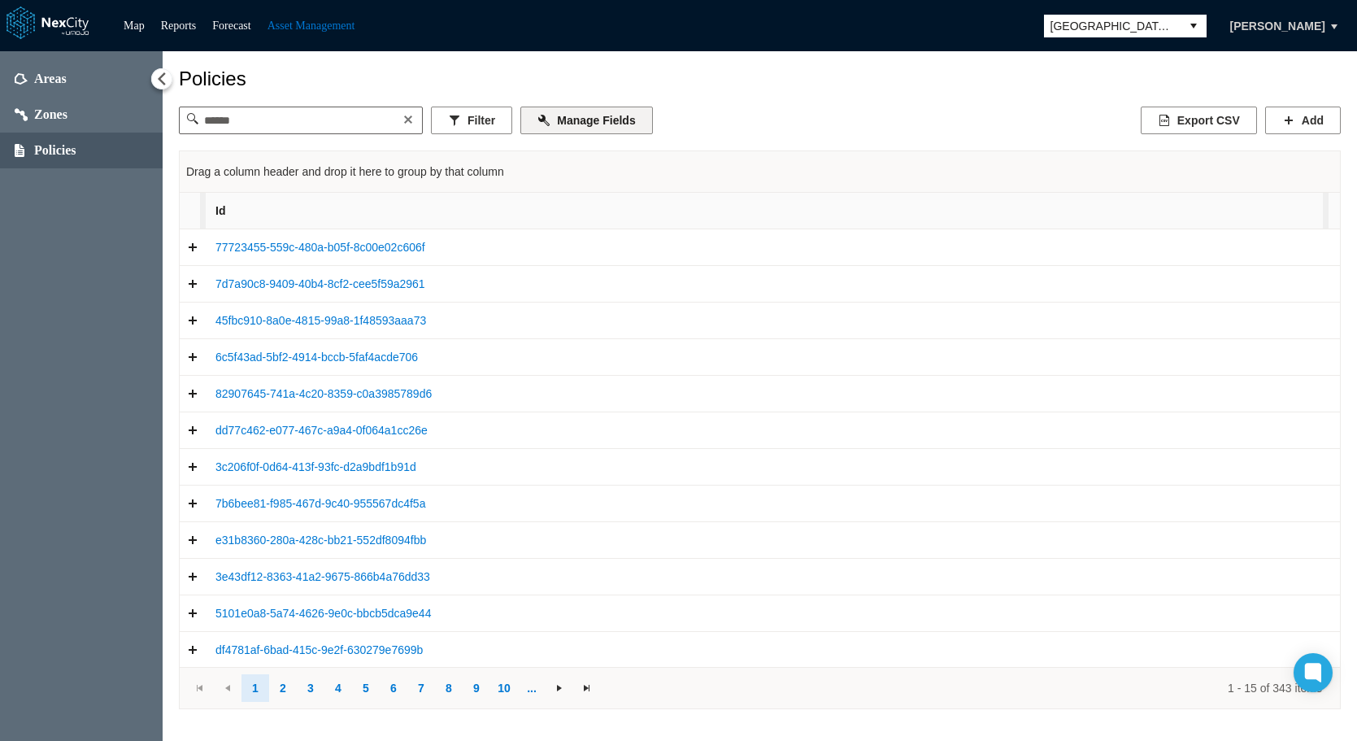
click at [573, 120] on button "Manage Fields" at bounding box center [586, 120] width 132 height 28
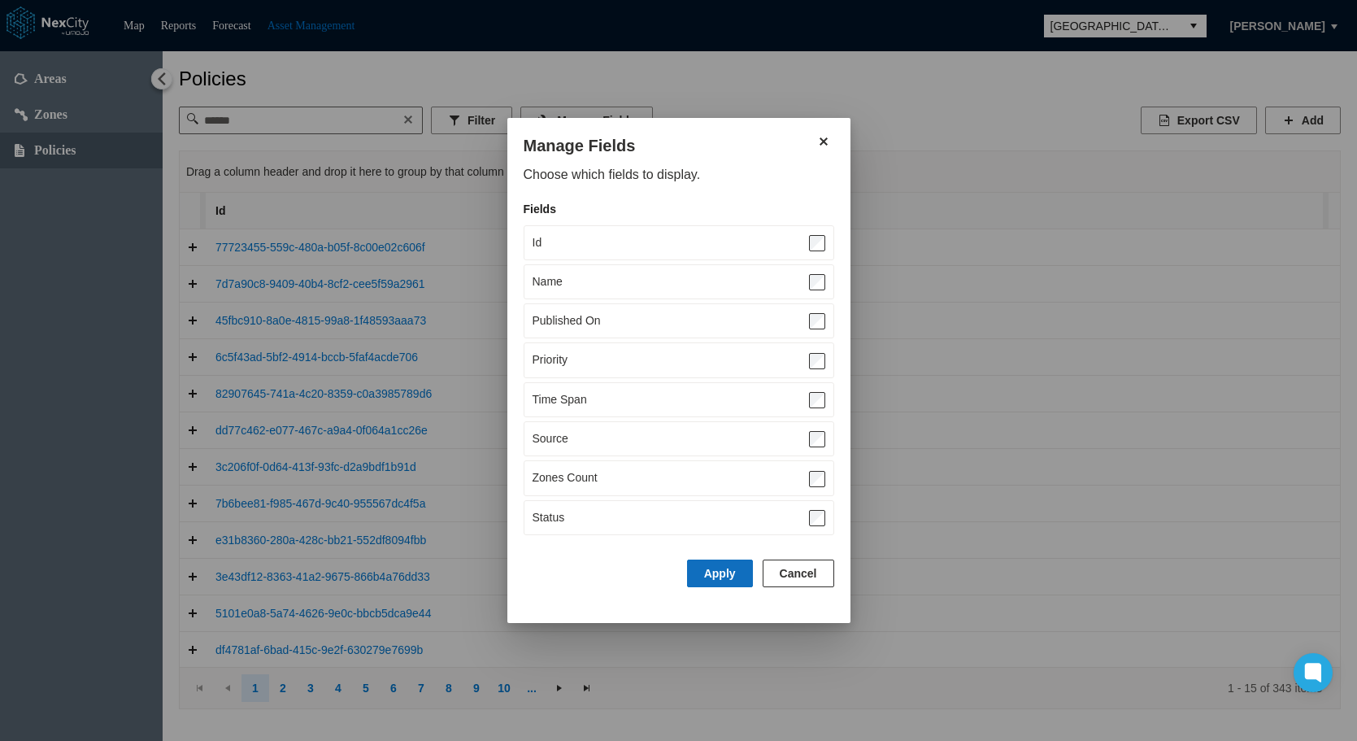
click at [729, 571] on button "Apply" at bounding box center [720, 573] width 66 height 28
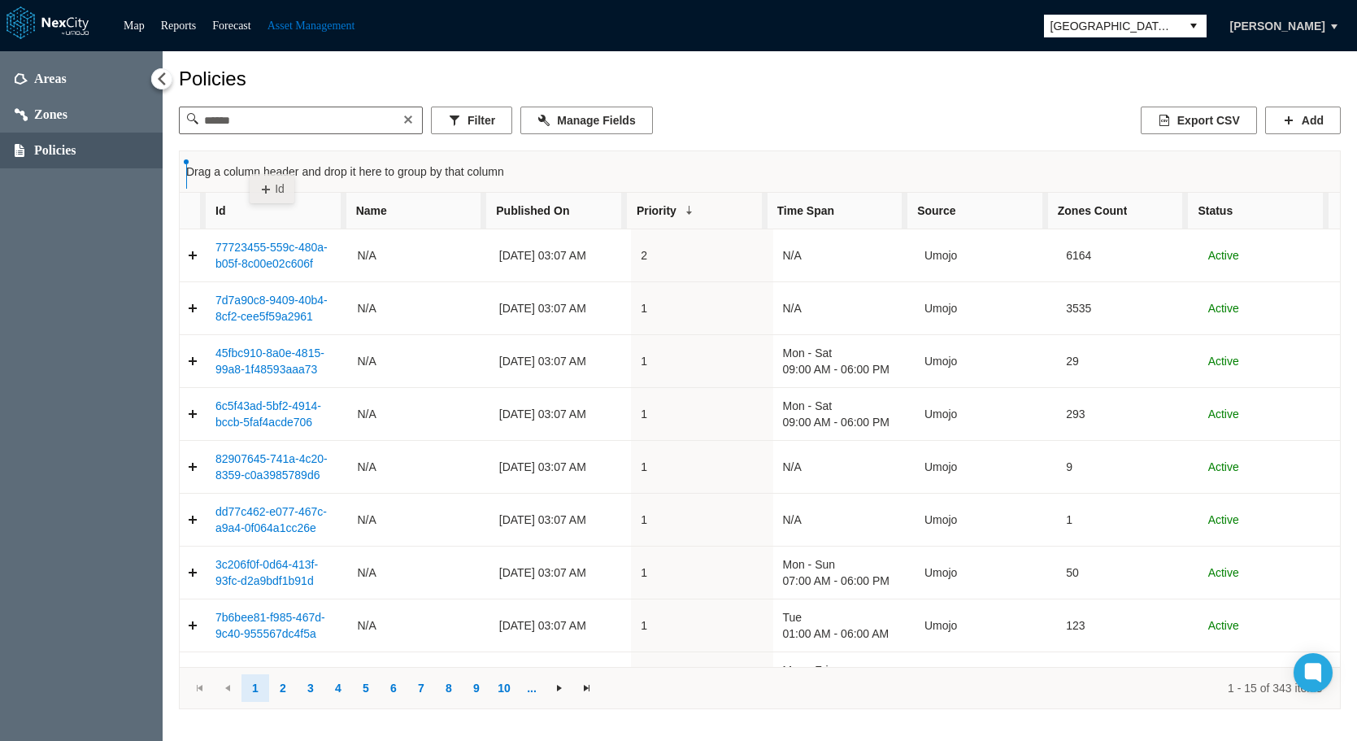
drag, startPoint x: 265, startPoint y: 211, endPoint x: 250, endPoint y: 166, distance: 48.1
click at [250, 166] on div "Drag a column header and drop it here to group by that column Id Name Published…" at bounding box center [760, 429] width 1162 height 558
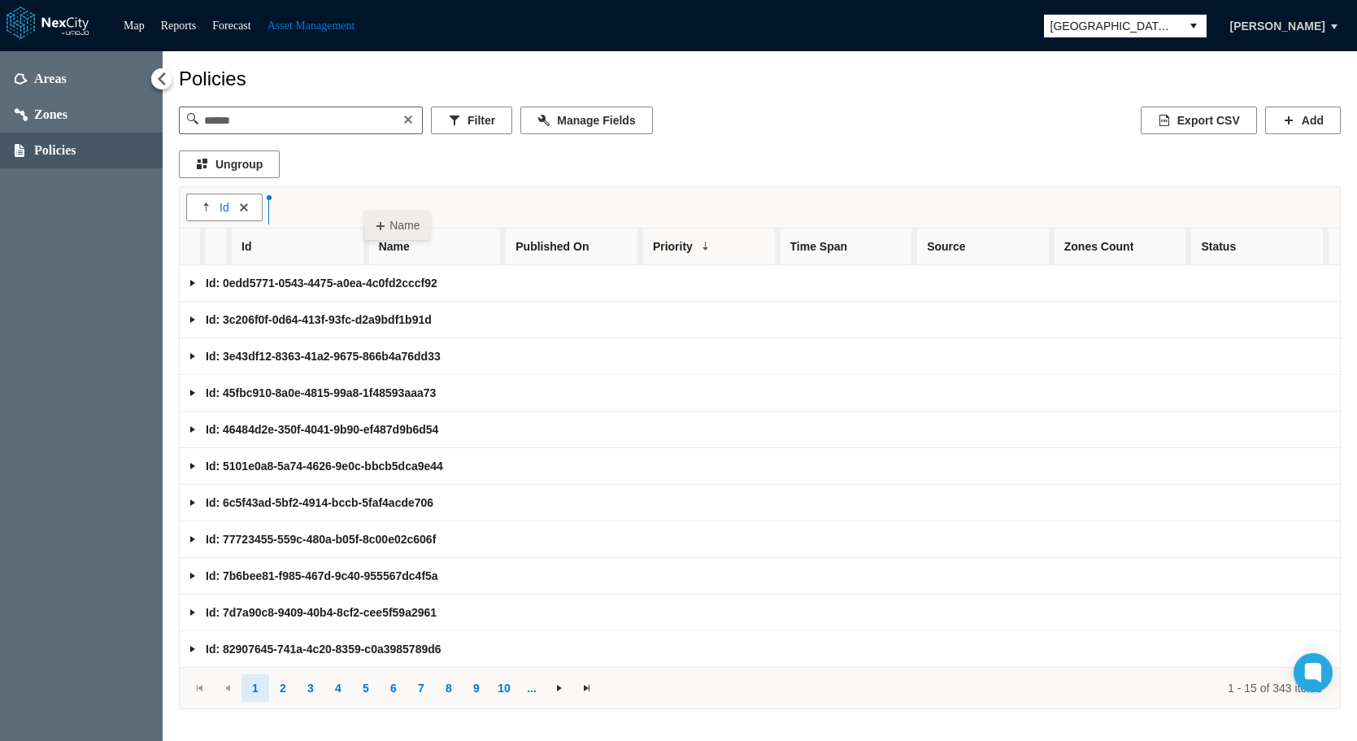
drag, startPoint x: 404, startPoint y: 249, endPoint x: 364, endPoint y: 202, distance: 61.1
click at [364, 202] on div "Id Id Name Published On Priority Time Span Source Zones Count Status Id: 0edd57…" at bounding box center [760, 447] width 1162 height 523
drag, startPoint x: 537, startPoint y: 250, endPoint x: 498, endPoint y: 210, distance: 55.8
click at [498, 210] on div "Id Name Id Name Published On Priority Time Span Source Zones Count Status Id: 0…" at bounding box center [760, 447] width 1162 height 523
drag, startPoint x: 694, startPoint y: 250, endPoint x: 705, endPoint y: 219, distance: 32.6
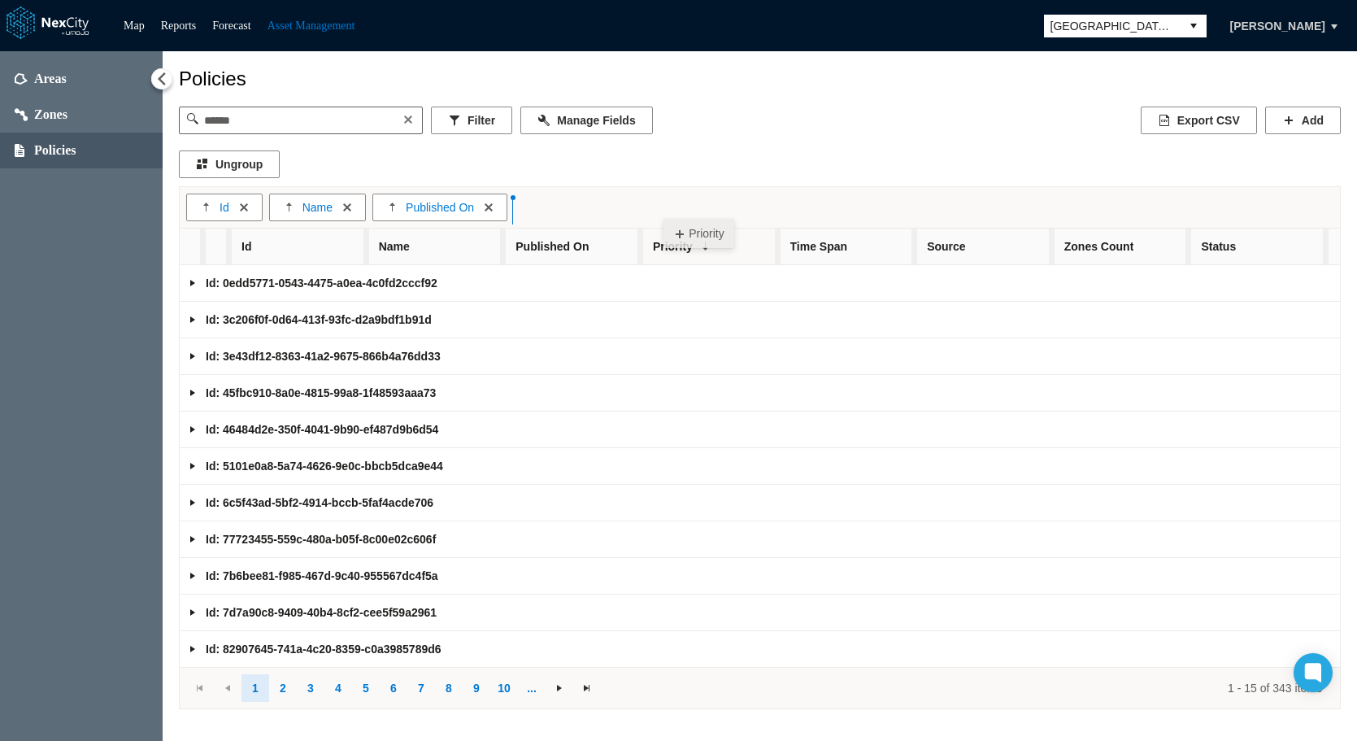
click at [663, 210] on div "Id Name Published On Id Name Published On Priority Time Span Source Zones Count…" at bounding box center [760, 447] width 1162 height 523
drag, startPoint x: 837, startPoint y: 253, endPoint x: 824, endPoint y: 218, distance: 37.3
click at [819, 211] on div "Id Name Published On Priority Id Name Published On Priority Time Span Source Zo…" at bounding box center [760, 447] width 1162 height 523
drag, startPoint x: 959, startPoint y: 246, endPoint x: 944, endPoint y: 216, distance: 33.8
click at [944, 216] on div "Id Name Published On Priority Id Name Published On Priority Time Span Source Zo…" at bounding box center [760, 447] width 1162 height 523
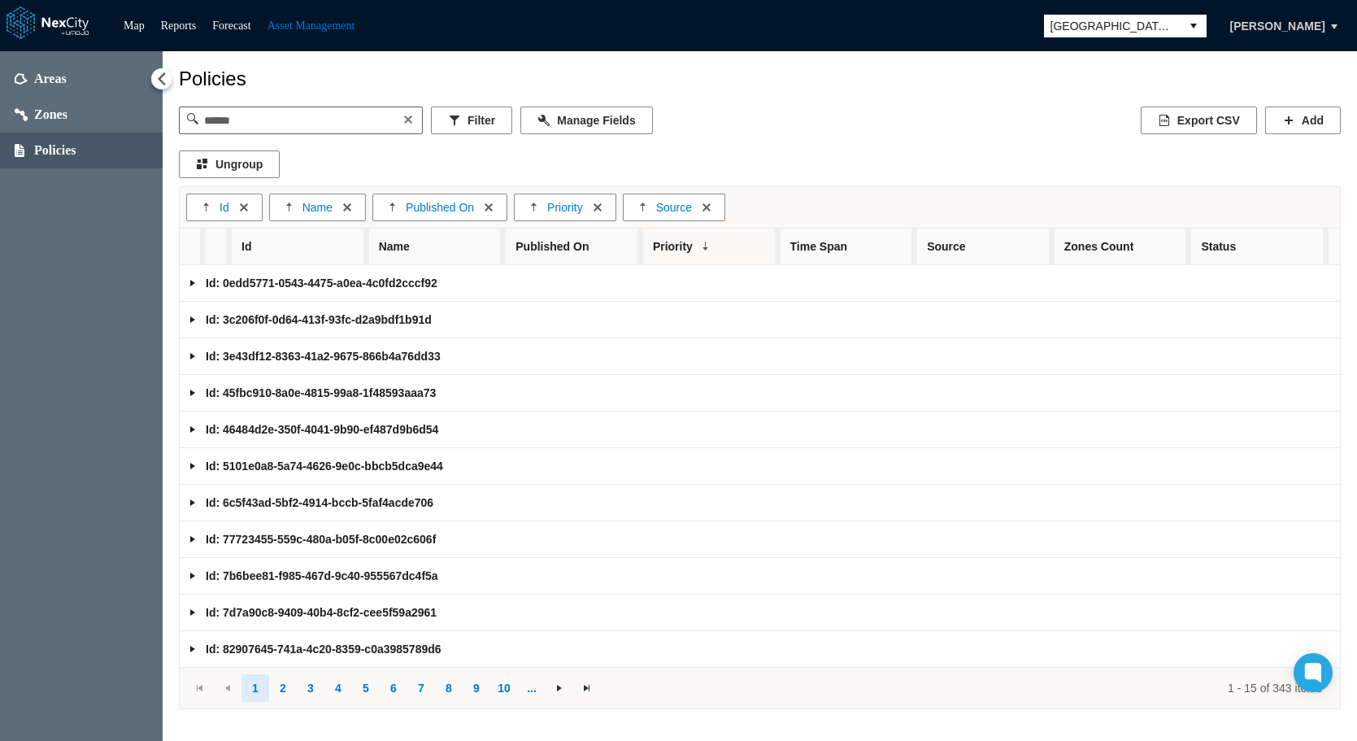
drag, startPoint x: 1105, startPoint y: 250, endPoint x: 1060, endPoint y: 209, distance: 60.4
click at [1060, 209] on div "Id Name Published On Priority Source Id Name Published On Priority Time Span So…" at bounding box center [760, 447] width 1162 height 523
drag, startPoint x: 1221, startPoint y: 251, endPoint x: 1182, endPoint y: 218, distance: 51.3
click at [1128, 218] on div "Id Name Published On Priority Source Id Name Published On Priority Time Span So…" at bounding box center [760, 447] width 1162 height 523
click at [193, 286] on link "Expand group" at bounding box center [192, 282] width 13 height 13
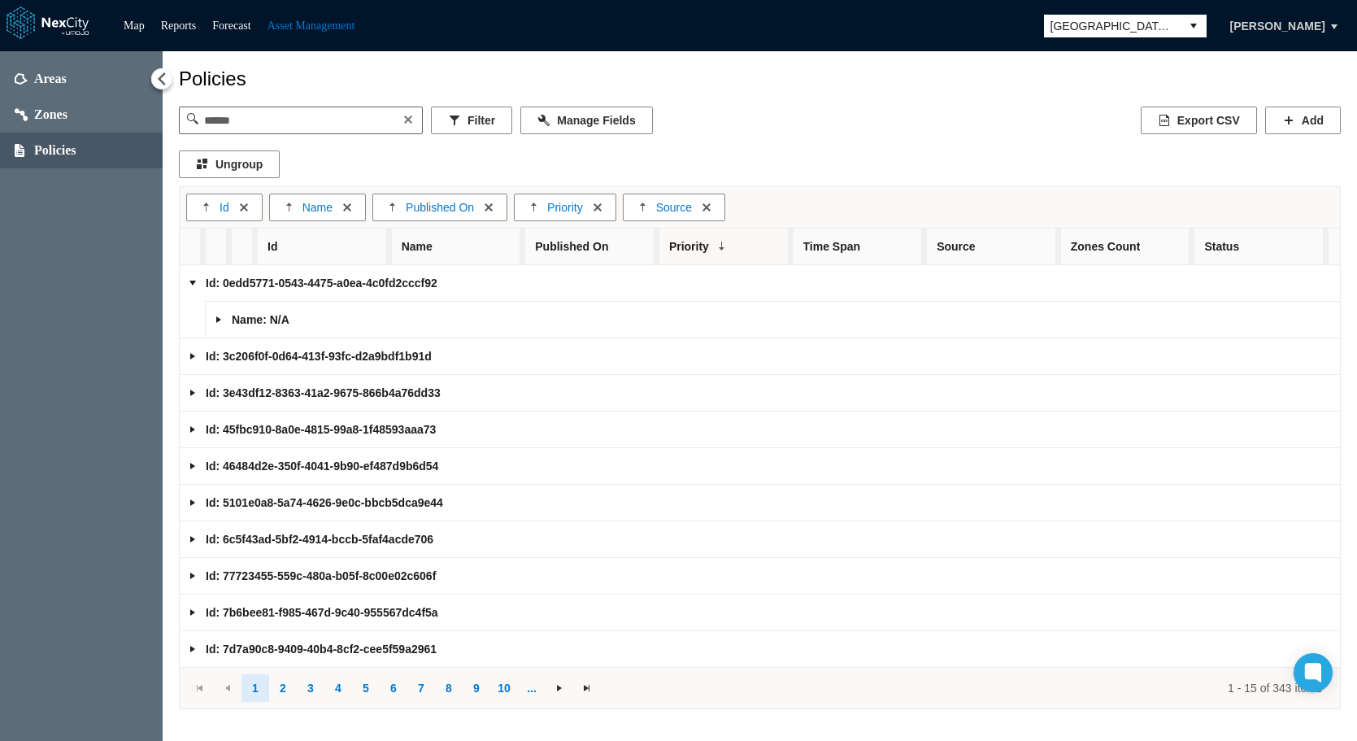
click at [217, 317] on link "Expand group" at bounding box center [218, 319] width 13 height 13
click at [246, 358] on link "Expand group" at bounding box center [244, 356] width 13 height 13
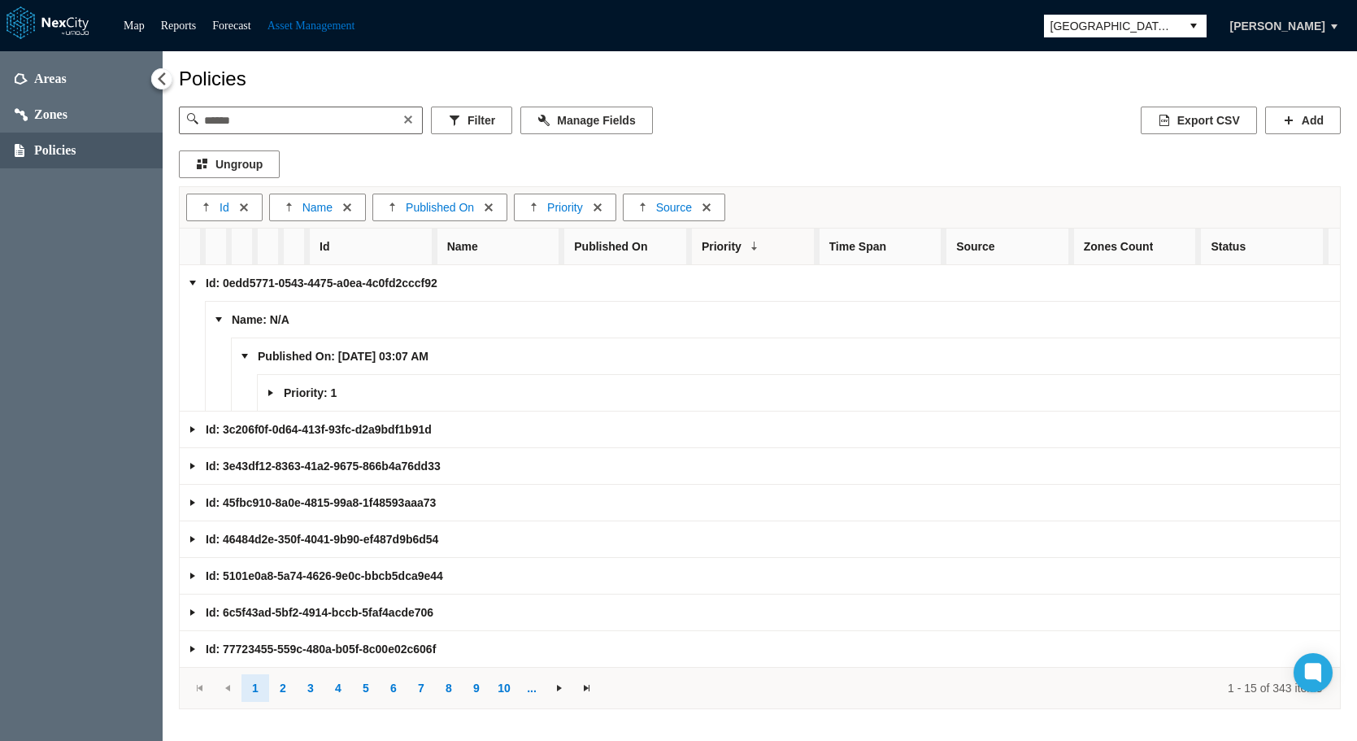
click at [275, 397] on link "Expand group" at bounding box center [270, 392] width 13 height 13
click at [298, 431] on link "Expand group" at bounding box center [296, 429] width 13 height 13
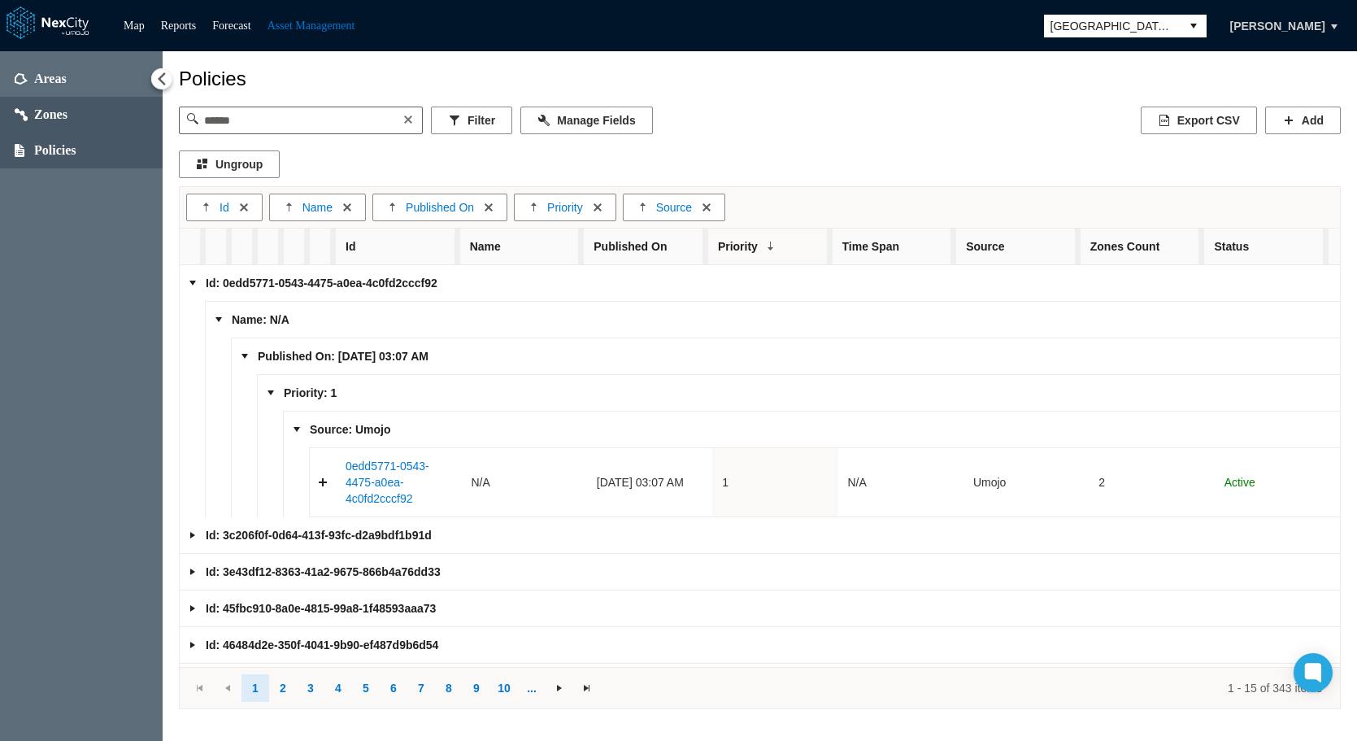
click at [49, 107] on span "Zones" at bounding box center [50, 114] width 33 height 16
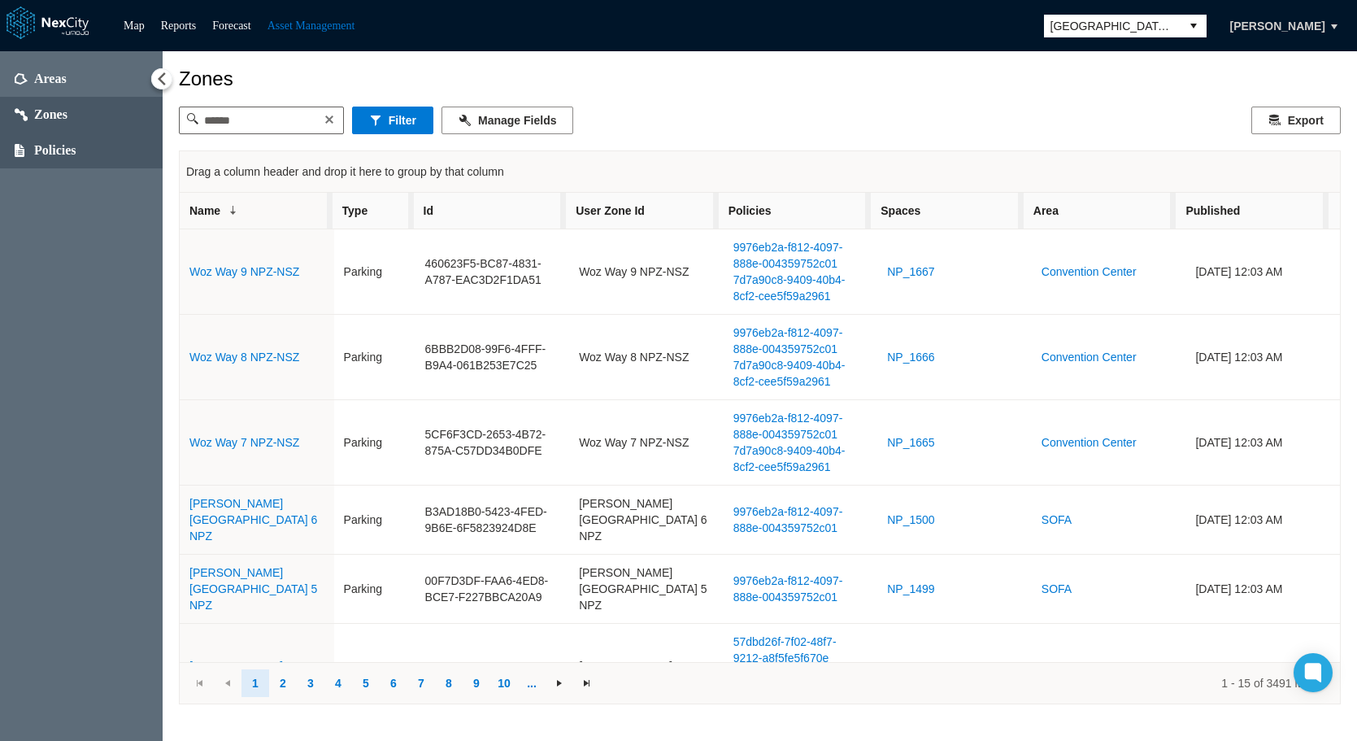
click at [51, 151] on span "Policies" at bounding box center [55, 150] width 42 height 16
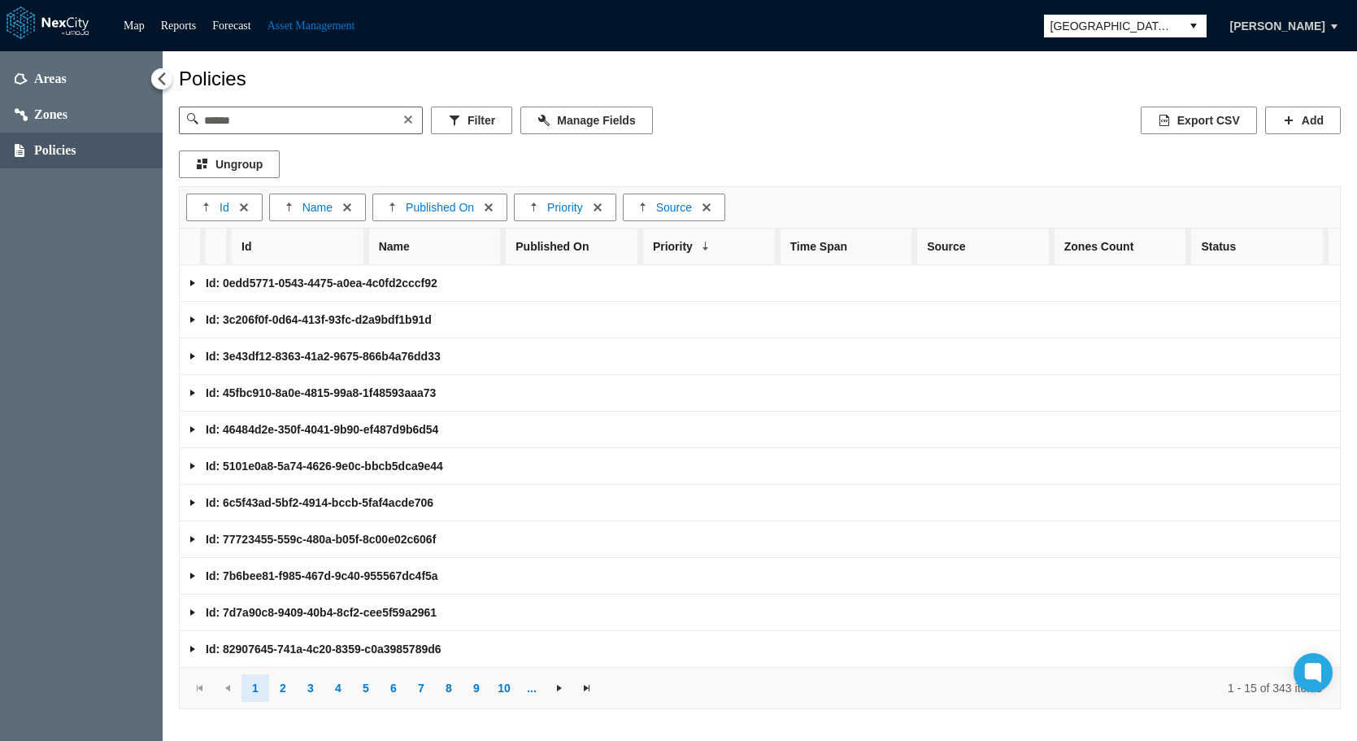
click at [193, 288] on link "Expand group" at bounding box center [192, 282] width 13 height 13
drag, startPoint x: 217, startPoint y: 319, endPoint x: 225, endPoint y: 339, distance: 21.1
click at [217, 321] on link "Expand group" at bounding box center [218, 319] width 13 height 13
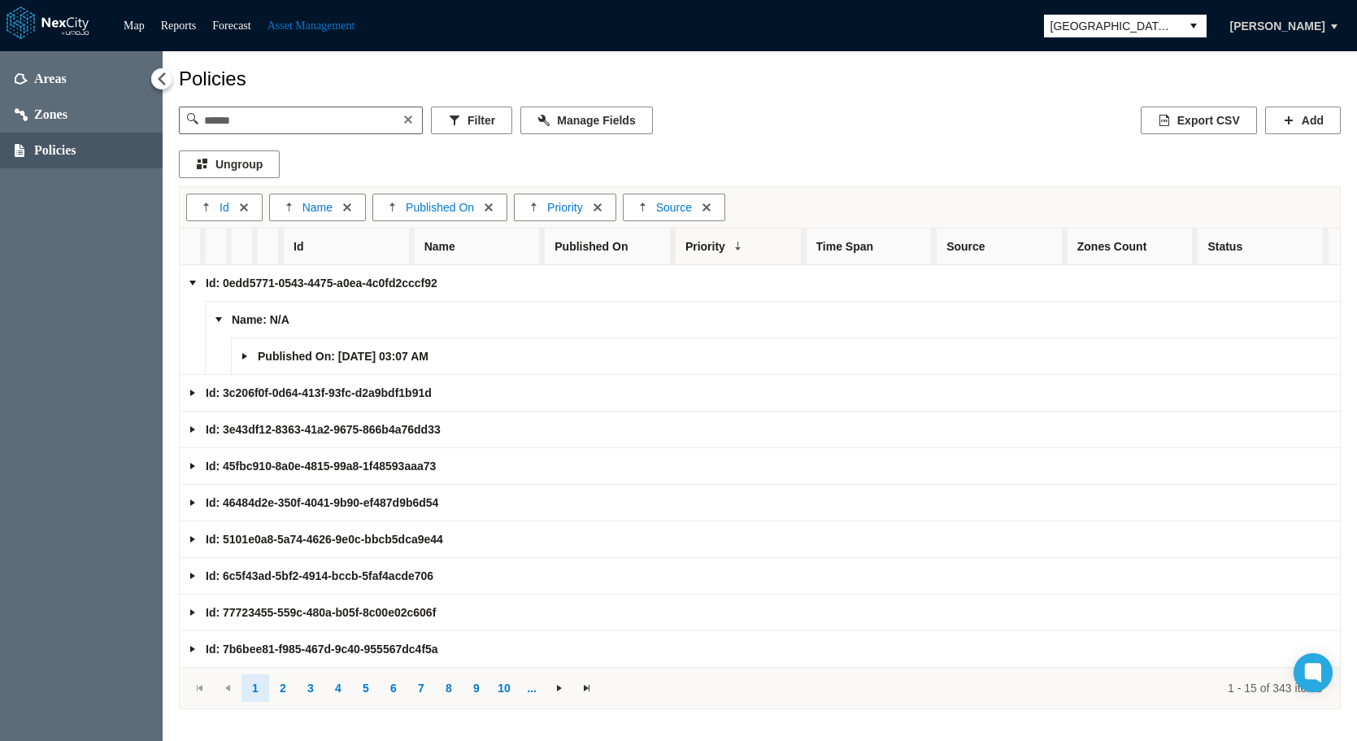
click at [246, 360] on link "Expand group" at bounding box center [244, 356] width 13 height 13
click at [270, 399] on link "Expand group" at bounding box center [270, 392] width 13 height 13
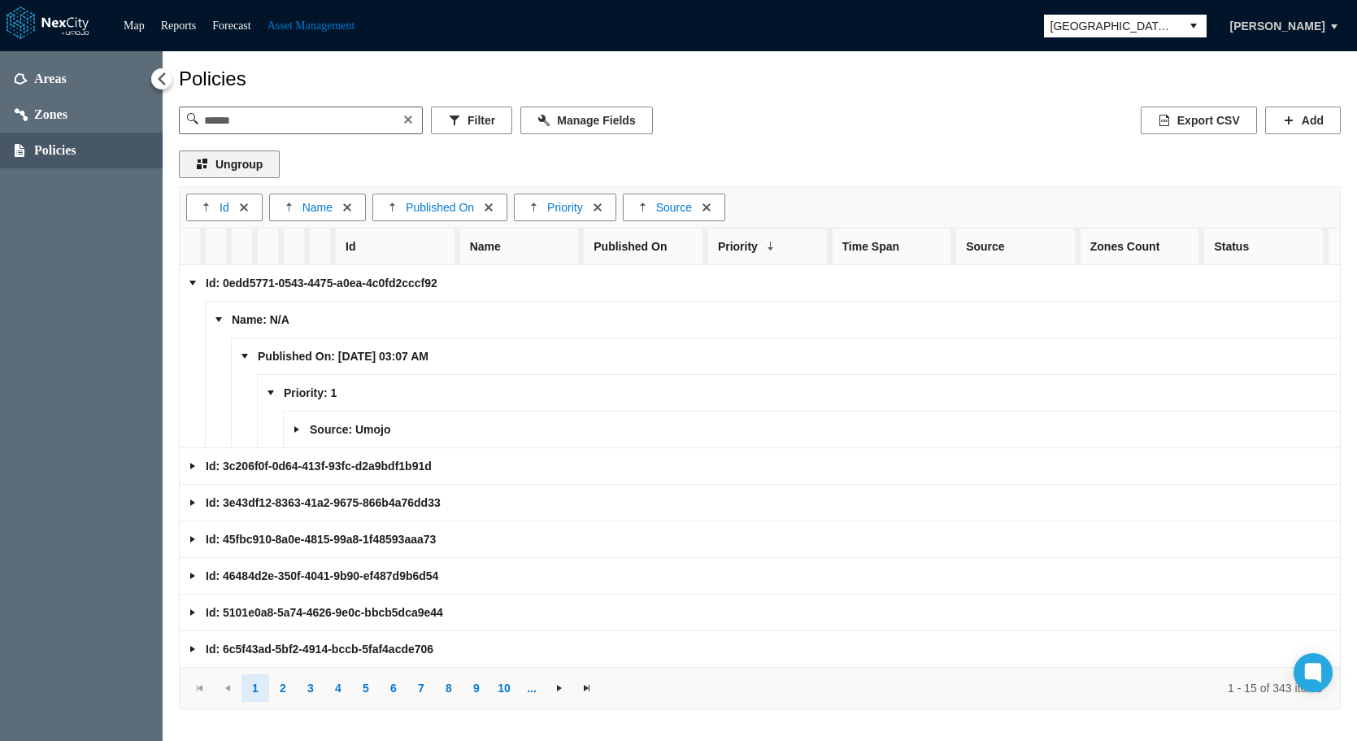
click at [237, 164] on button "Ungroup" at bounding box center [229, 164] width 101 height 28
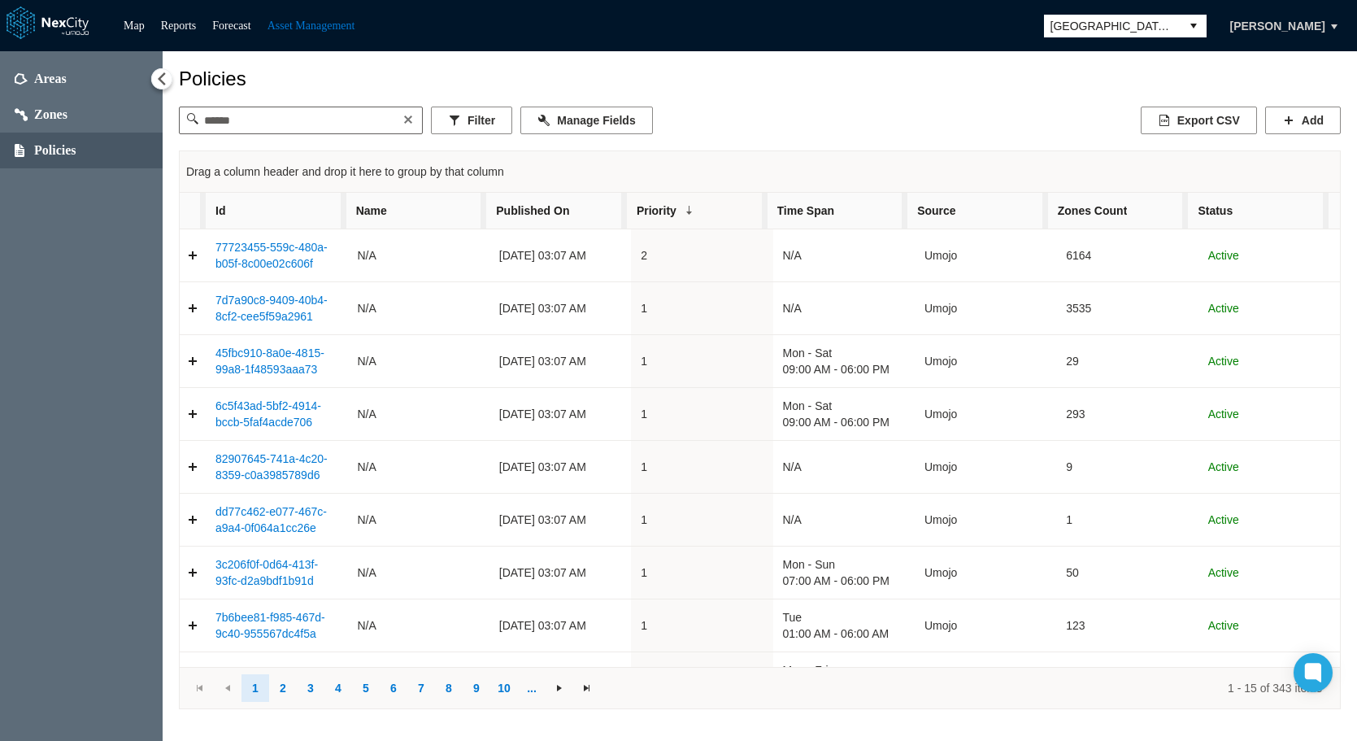
click at [1128, 36] on span "[GEOGRAPHIC_DATA][PERSON_NAME]" at bounding box center [1112, 26] width 137 height 23
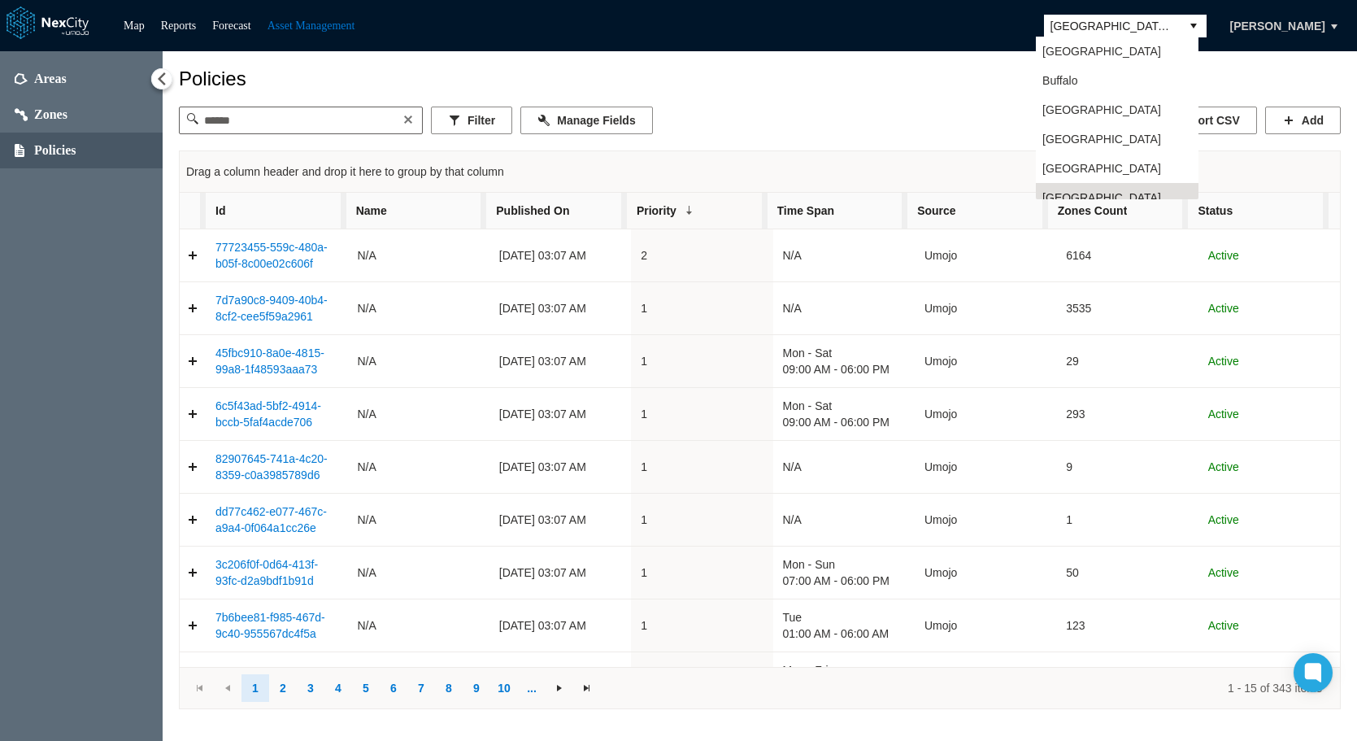
scroll to position [13, 0]
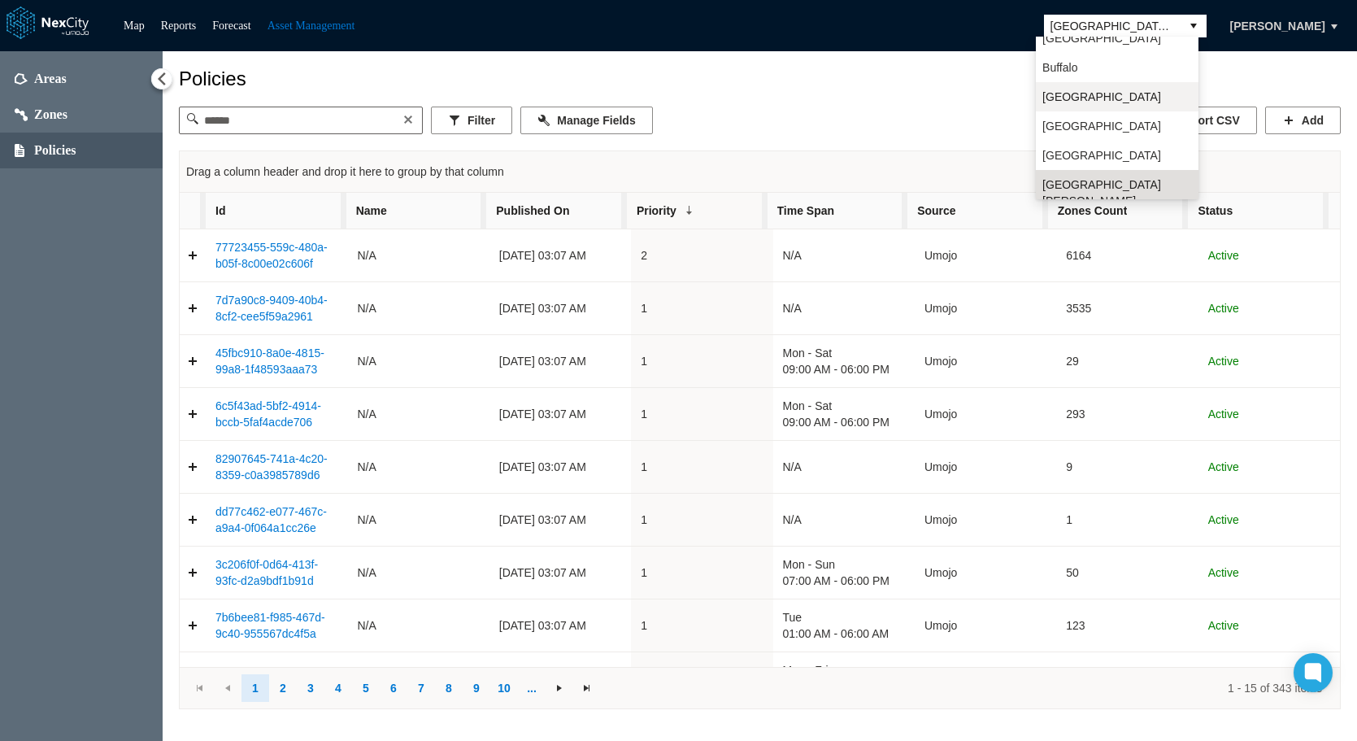
click at [1069, 96] on span "[GEOGRAPHIC_DATA]" at bounding box center [1101, 97] width 119 height 16
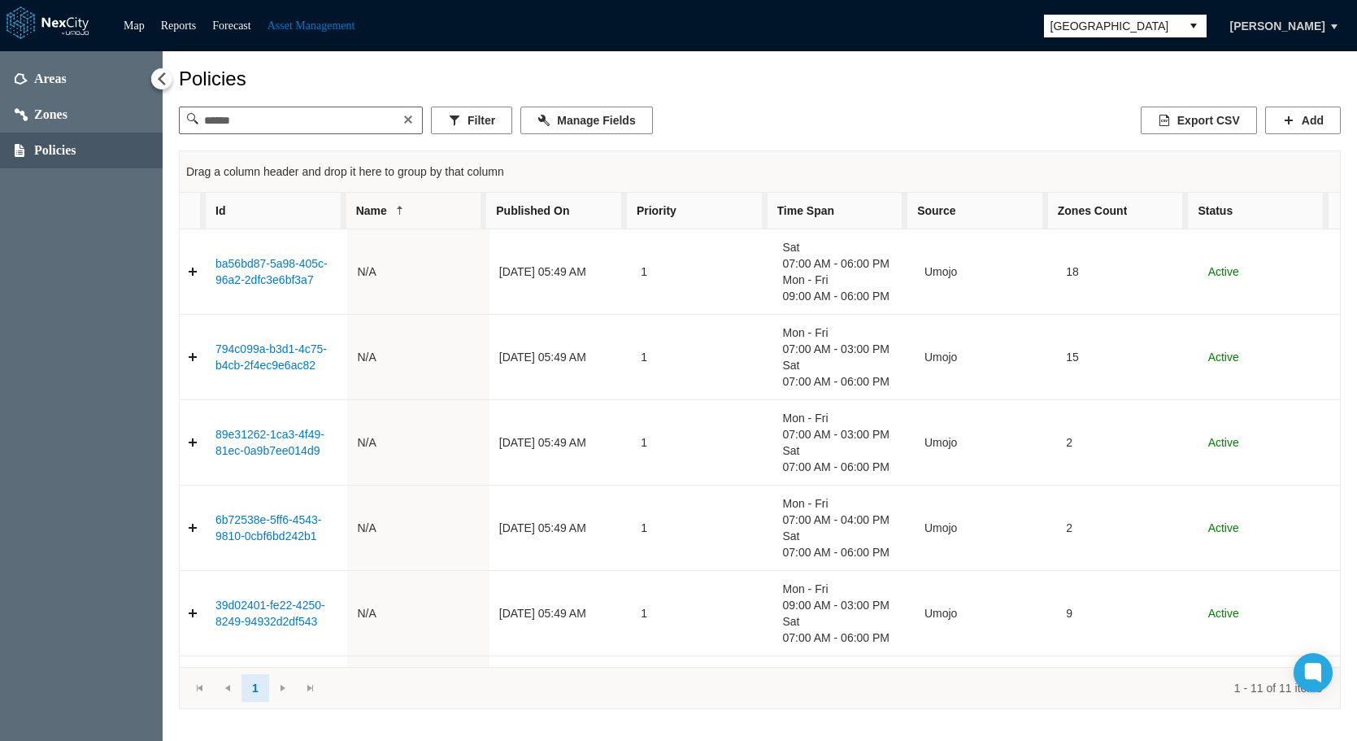
click at [1128, 23] on span "[GEOGRAPHIC_DATA]" at bounding box center [1112, 26] width 124 height 16
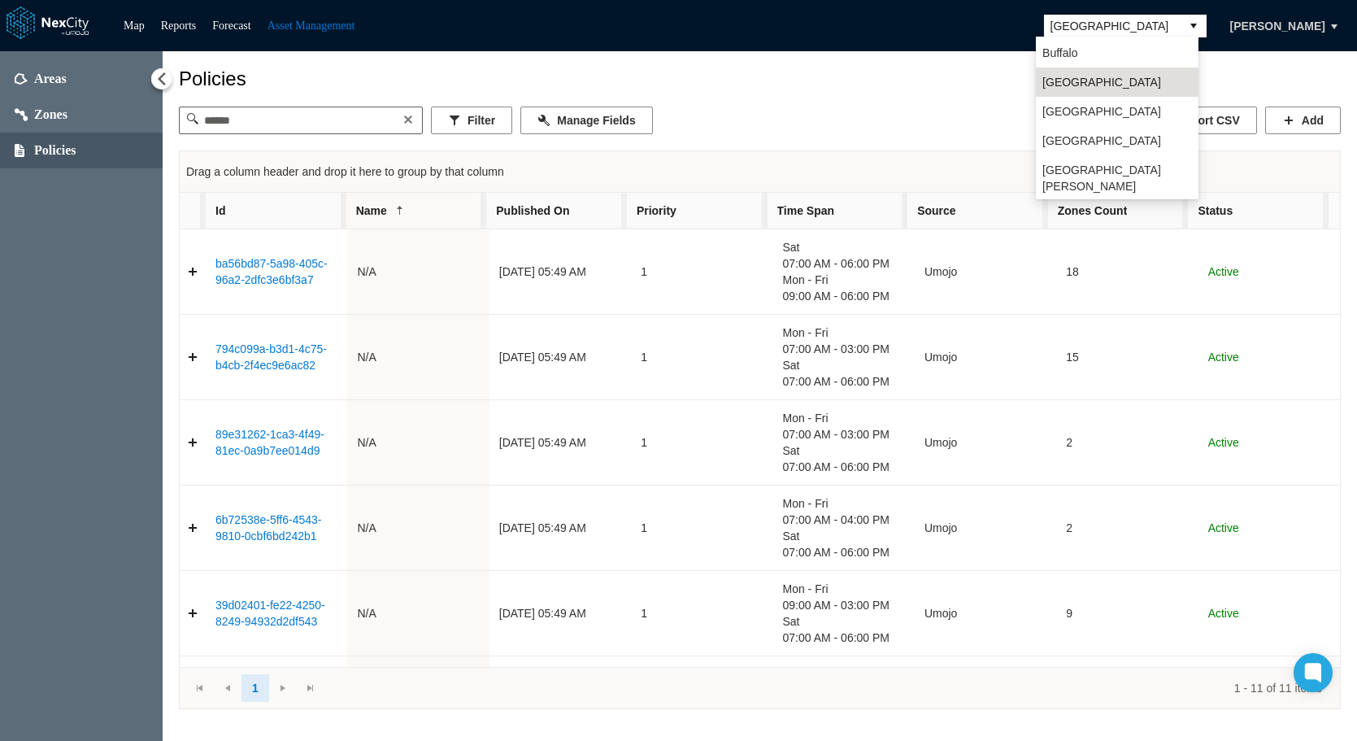
scroll to position [42, 0]
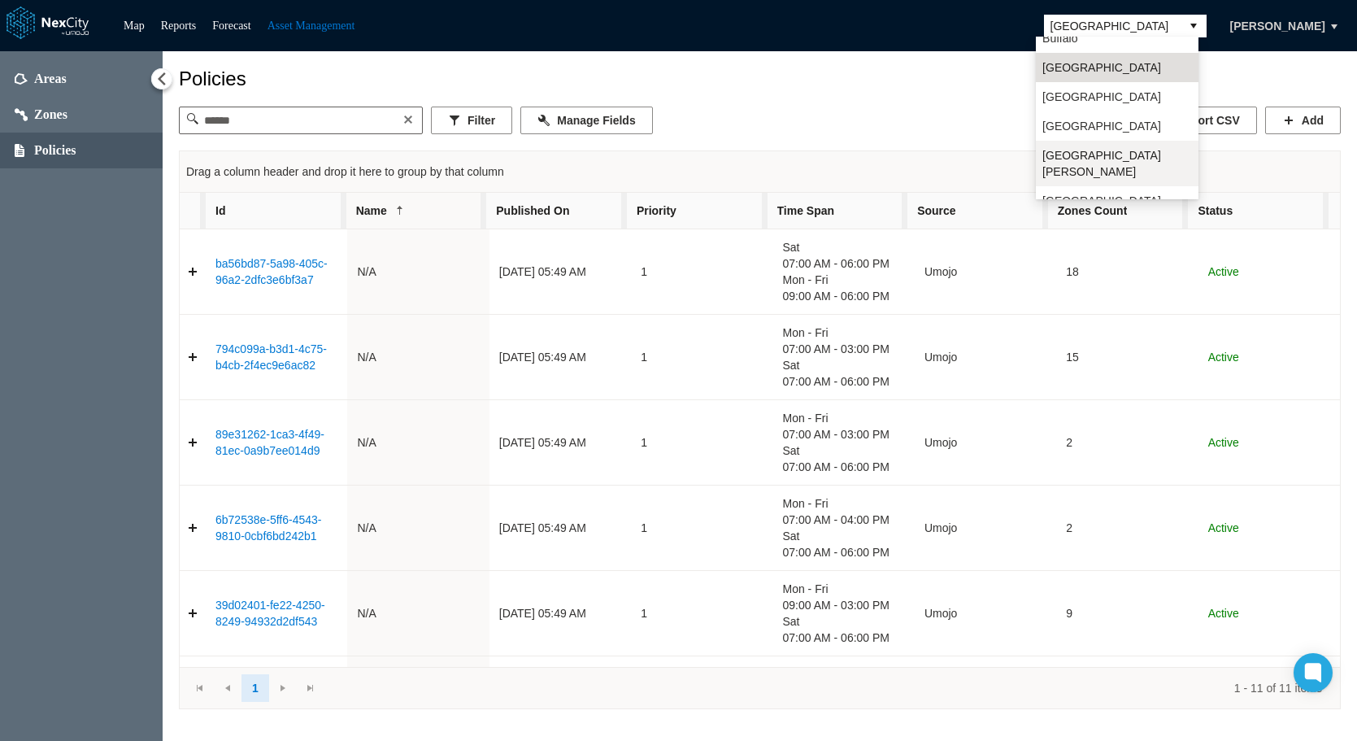
click at [1075, 155] on span "[GEOGRAPHIC_DATA][PERSON_NAME]" at bounding box center [1117, 163] width 150 height 33
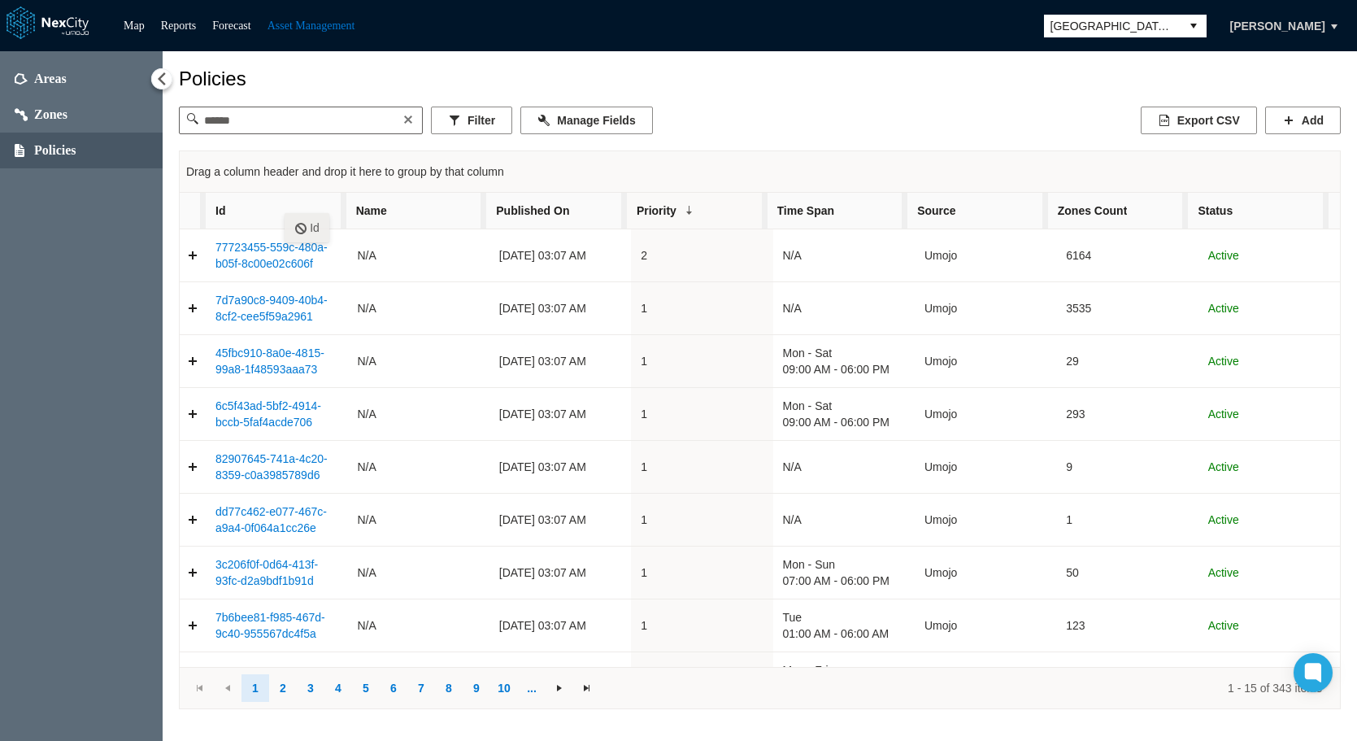
click at [285, 205] on span "Id" at bounding box center [276, 211] width 141 height 36
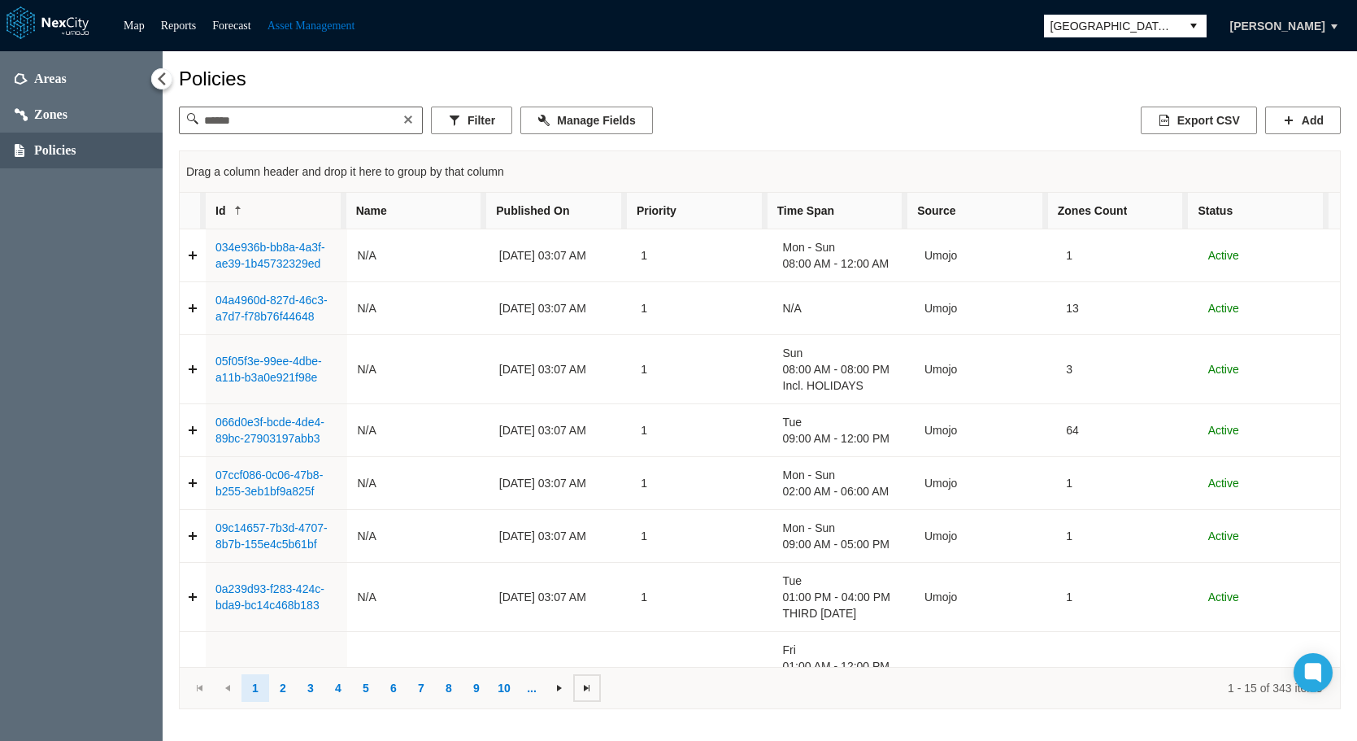
click at [585, 686] on span at bounding box center [586, 687] width 13 height 13
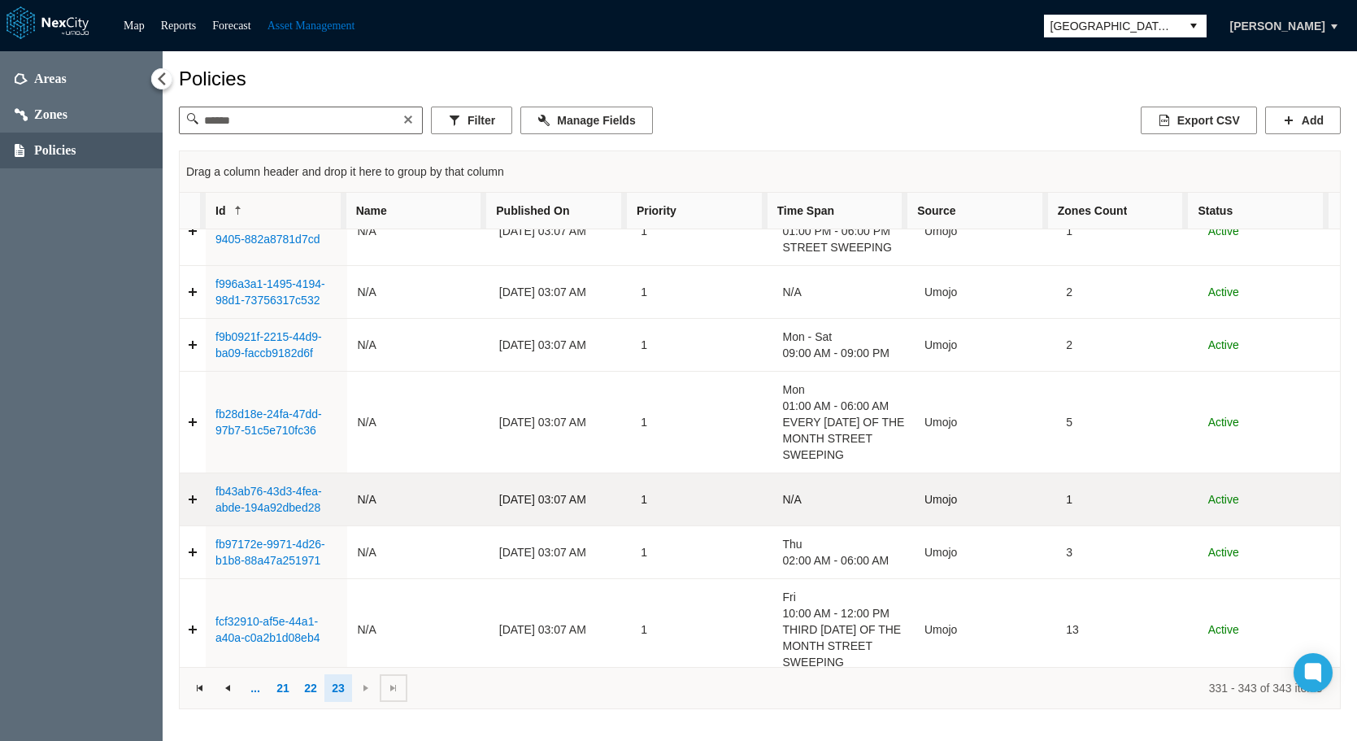
scroll to position [447, 0]
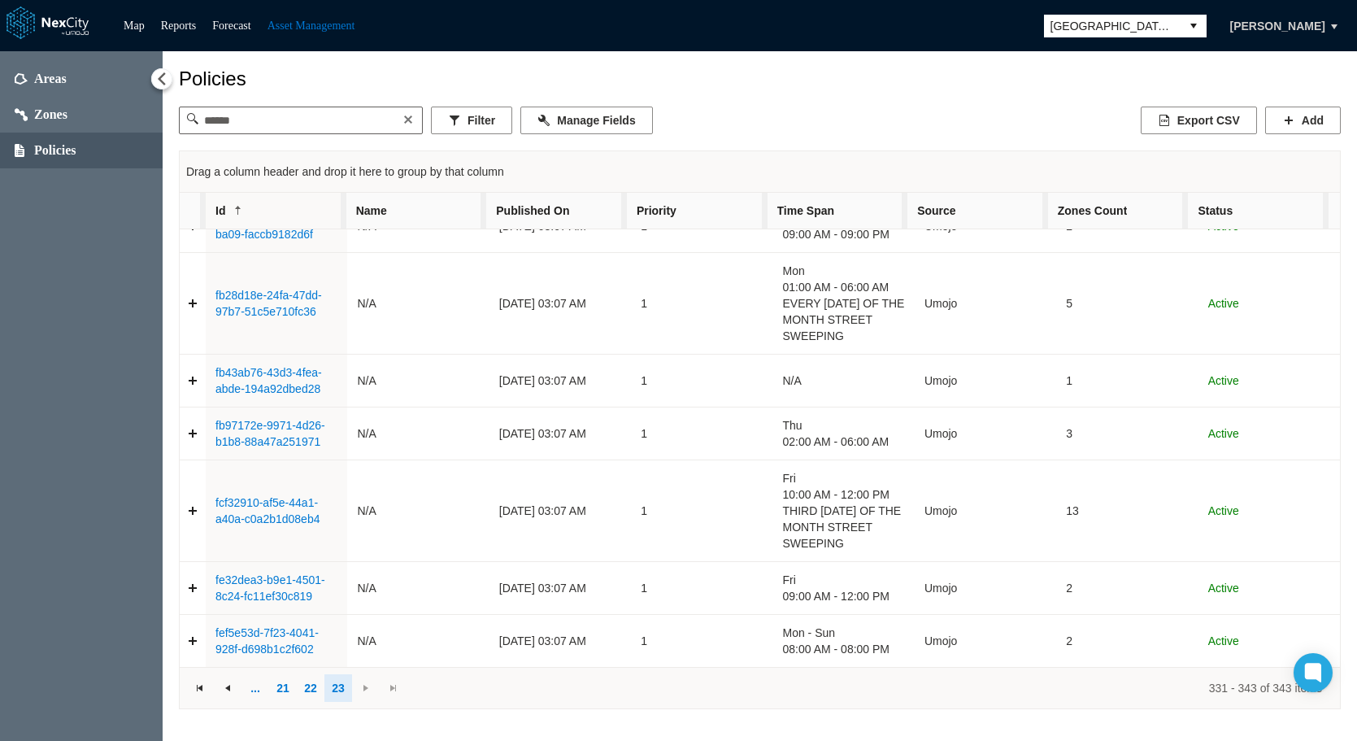
click at [272, 211] on span "Id" at bounding box center [276, 211] width 141 height 36
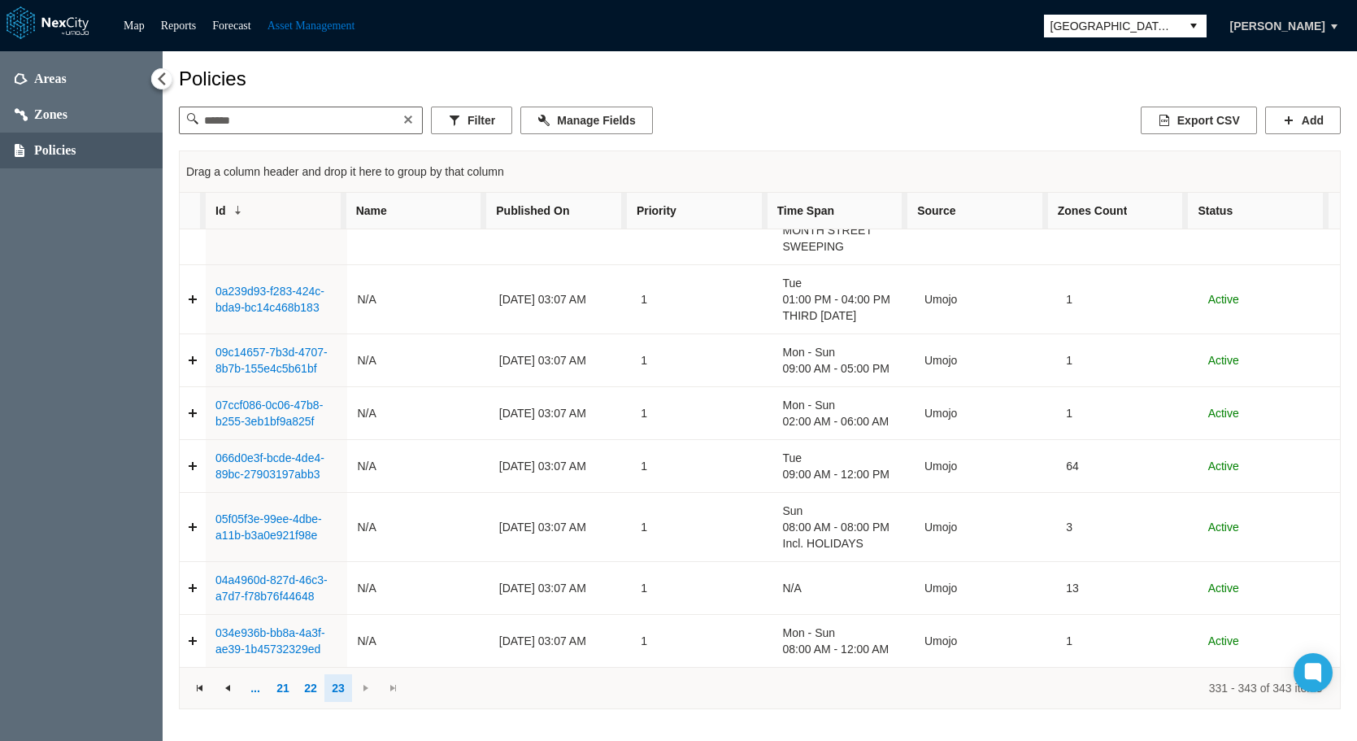
scroll to position [382, 0]
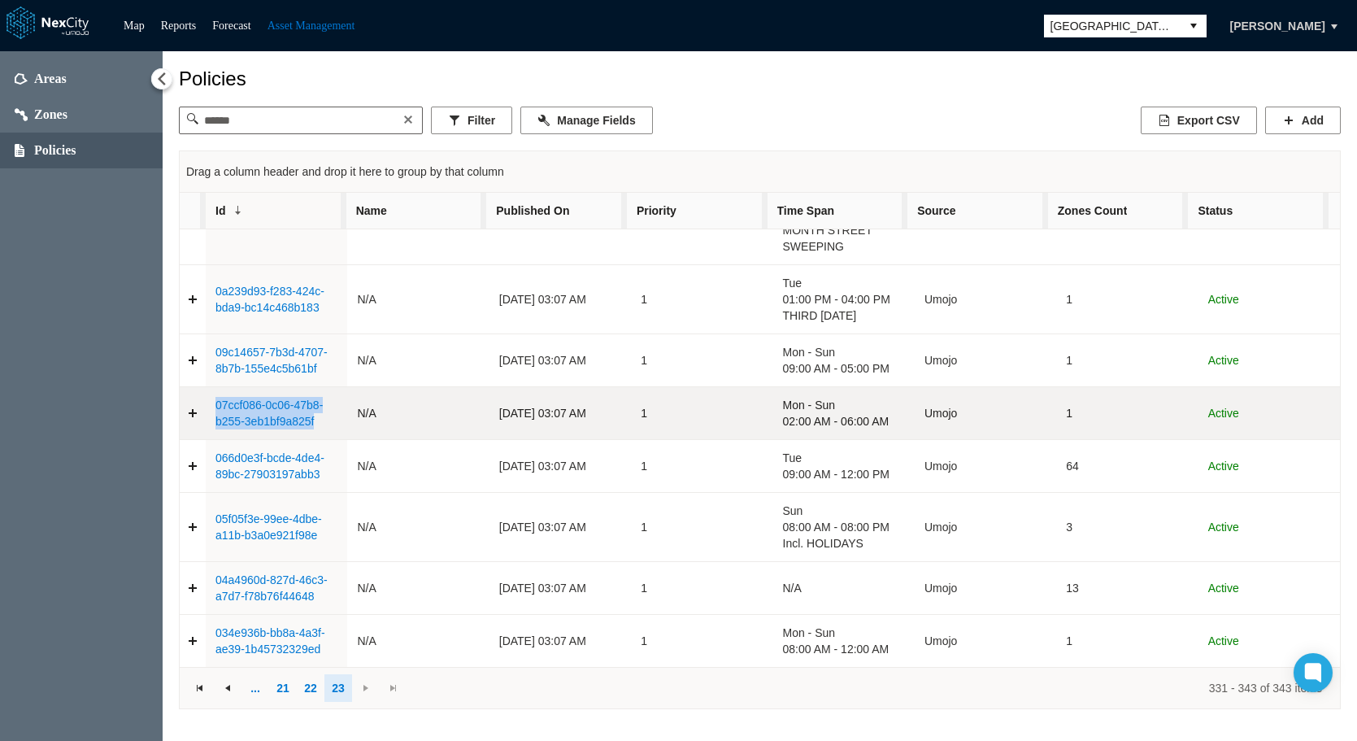
drag, startPoint x: 315, startPoint y: 422, endPoint x: 215, endPoint y: 410, distance: 99.9
click at [215, 410] on td "07ccf086-0c06-47b8-b255-3eb1bf9a825f" at bounding box center [276, 413] width 141 height 53
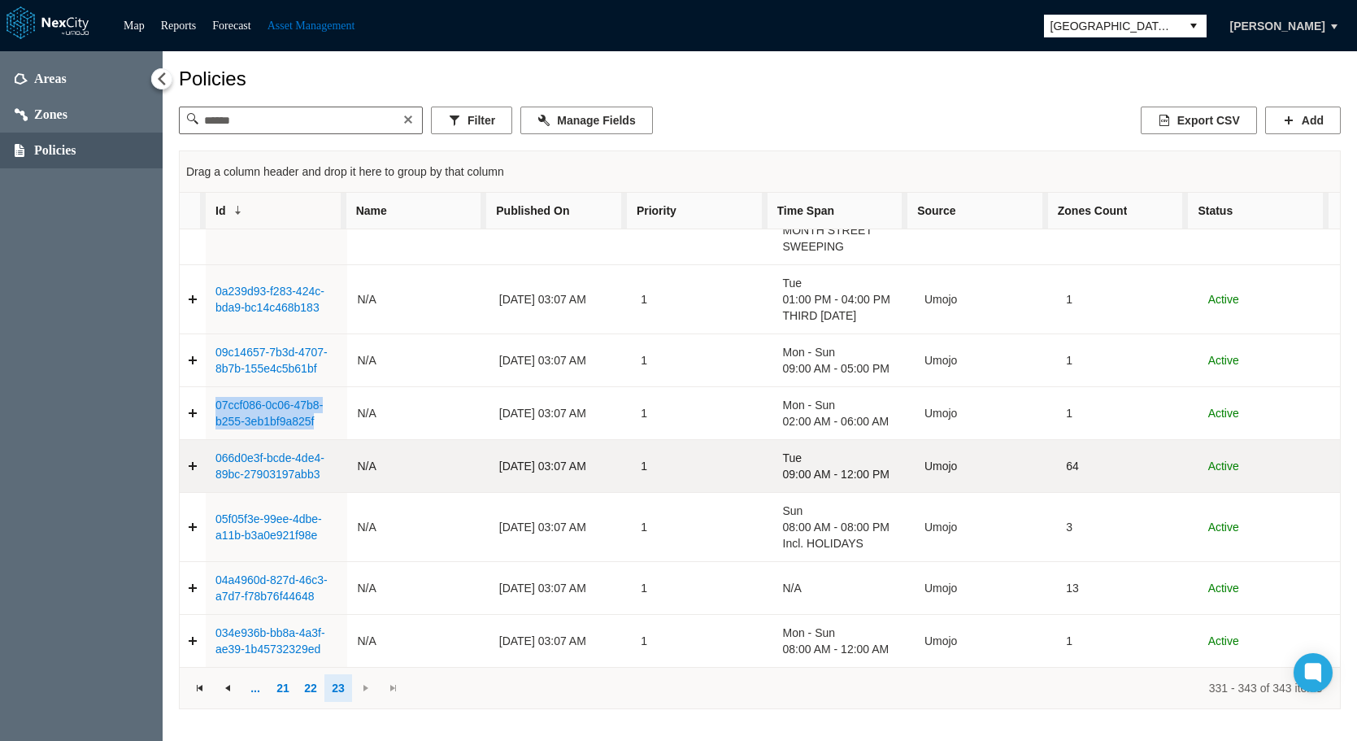
copy link "07ccf086-0c06-47b8-b255-3eb1bf9a825f"
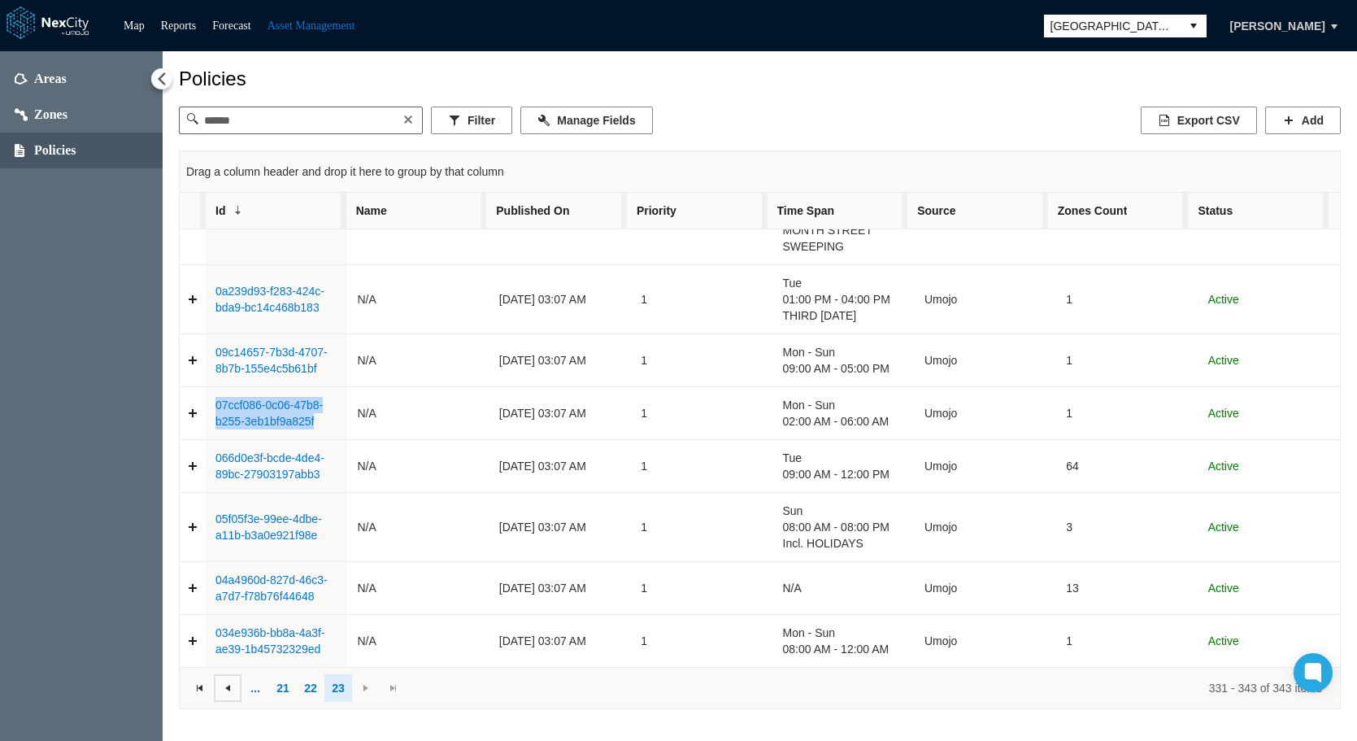
click at [230, 688] on span at bounding box center [227, 687] width 13 height 13
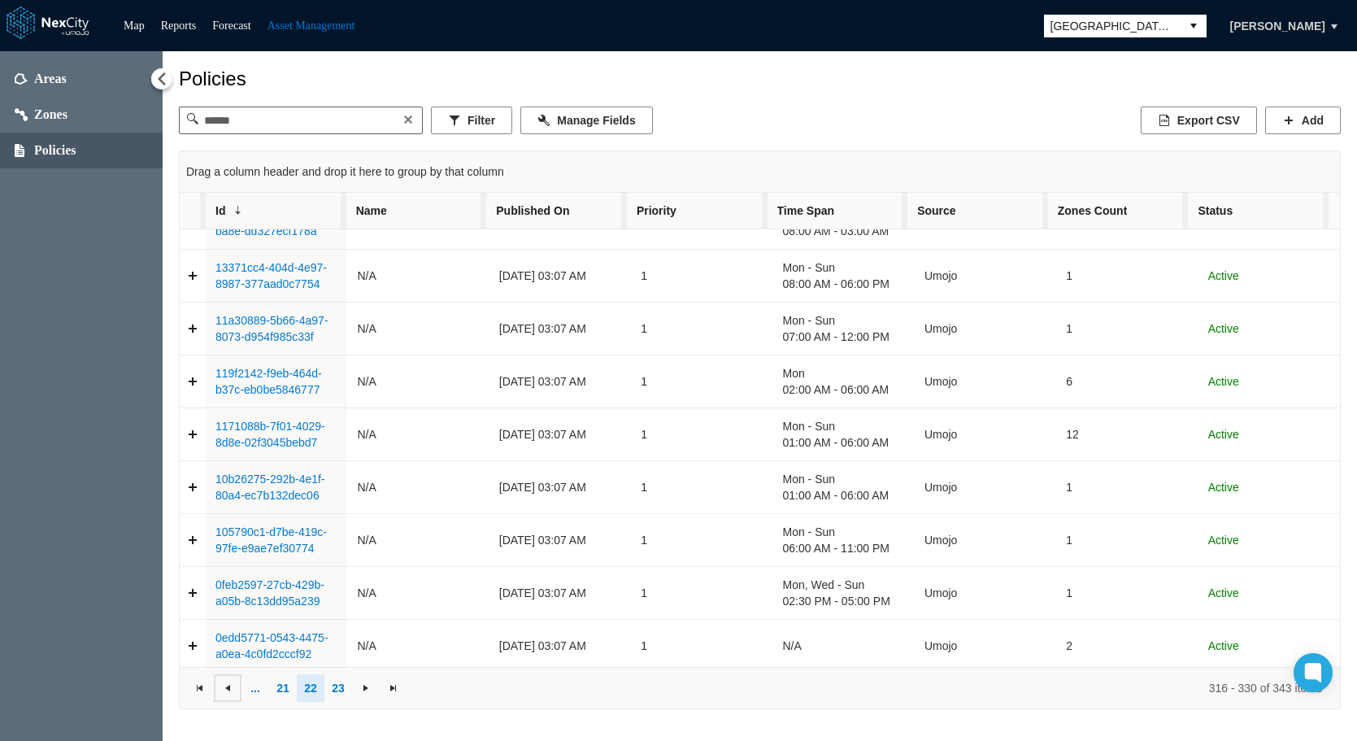
scroll to position [390, 0]
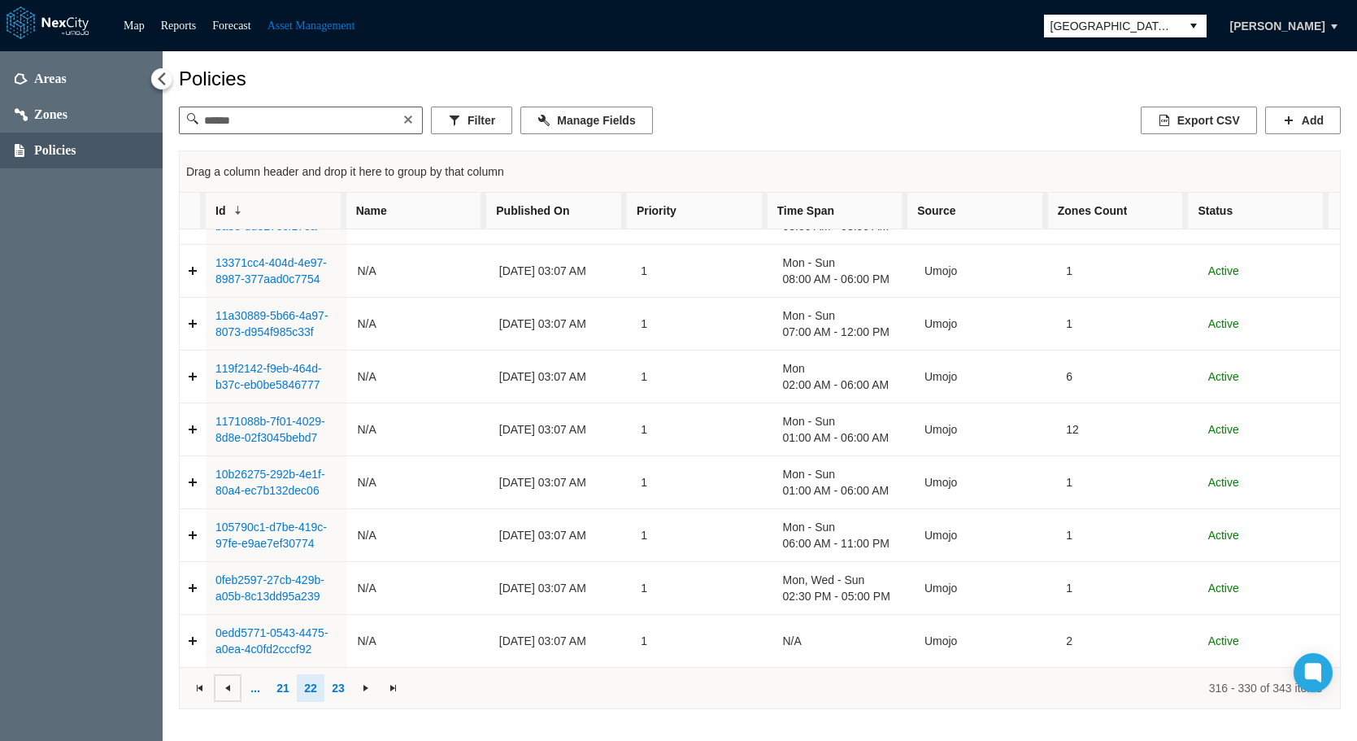
click at [230, 691] on span at bounding box center [227, 687] width 13 height 13
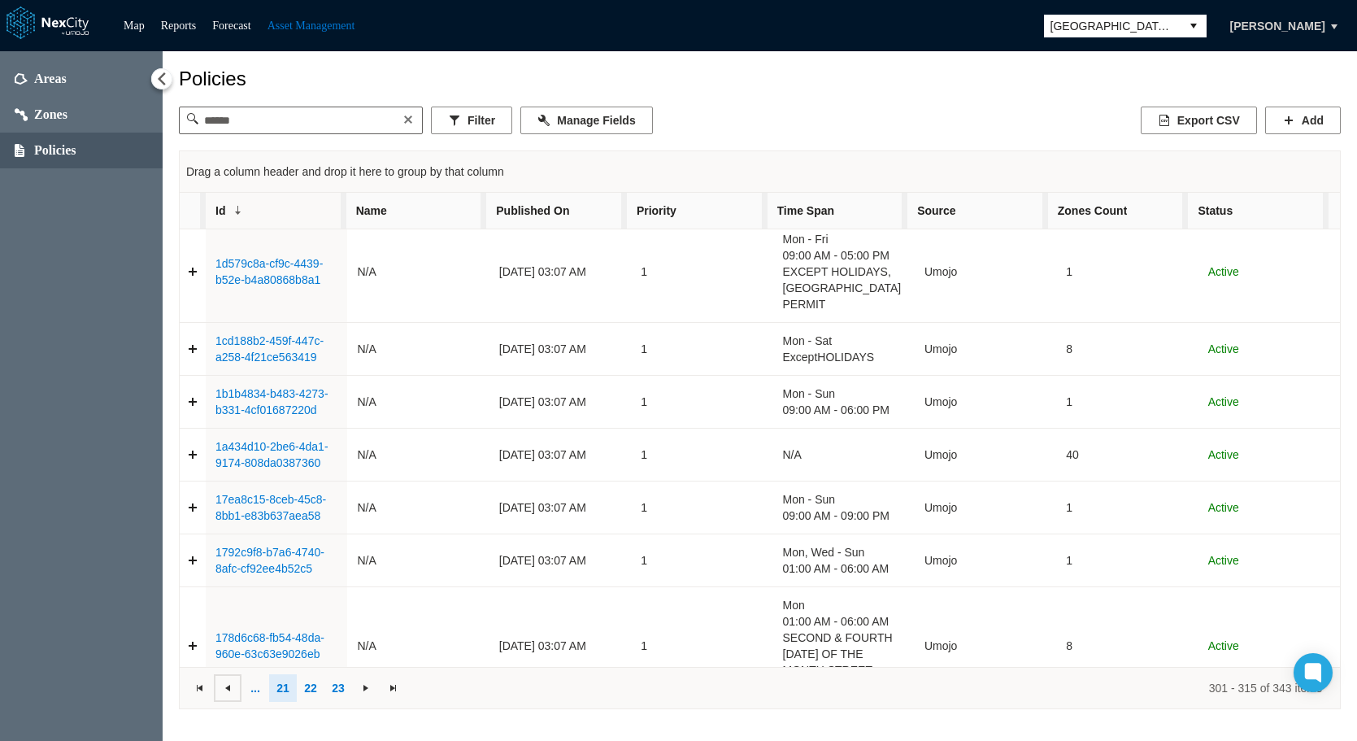
click at [231, 691] on span at bounding box center [227, 687] width 13 height 13
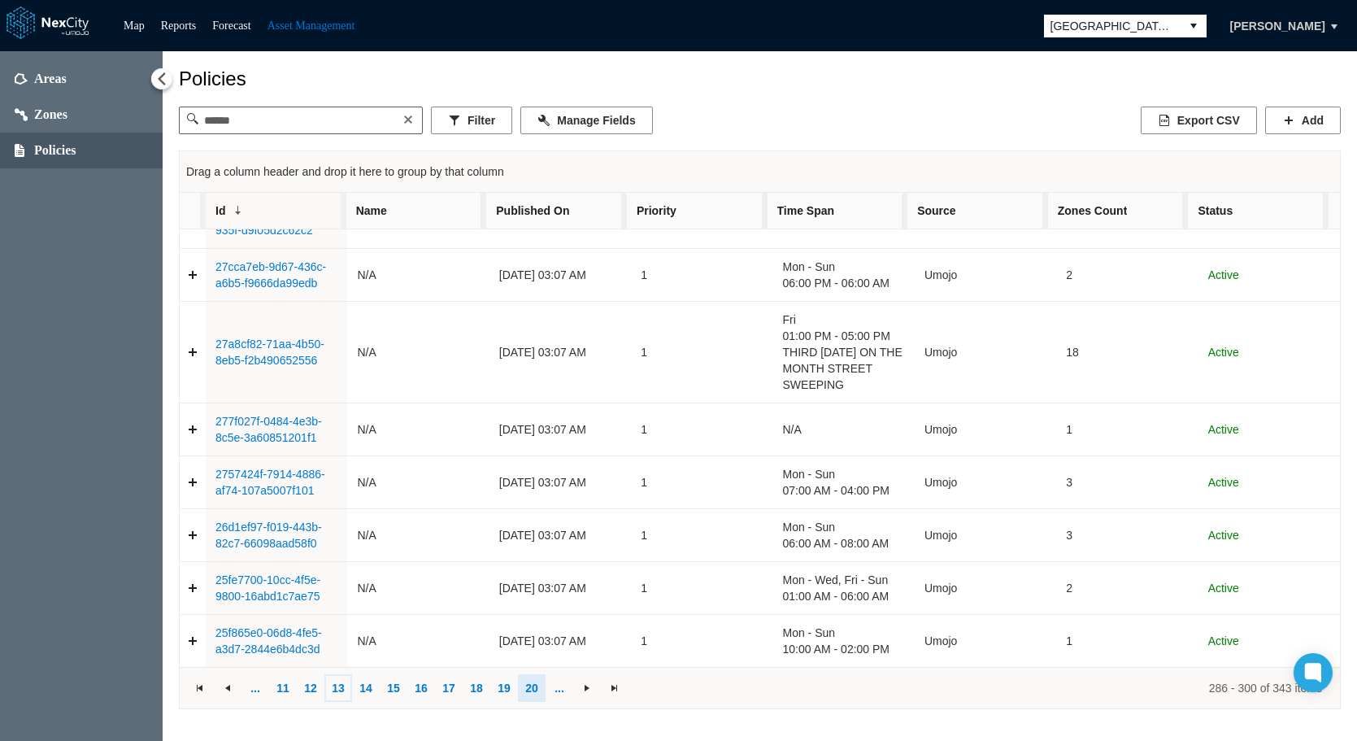
click at [340, 687] on link "13" at bounding box center [338, 688] width 28 height 28
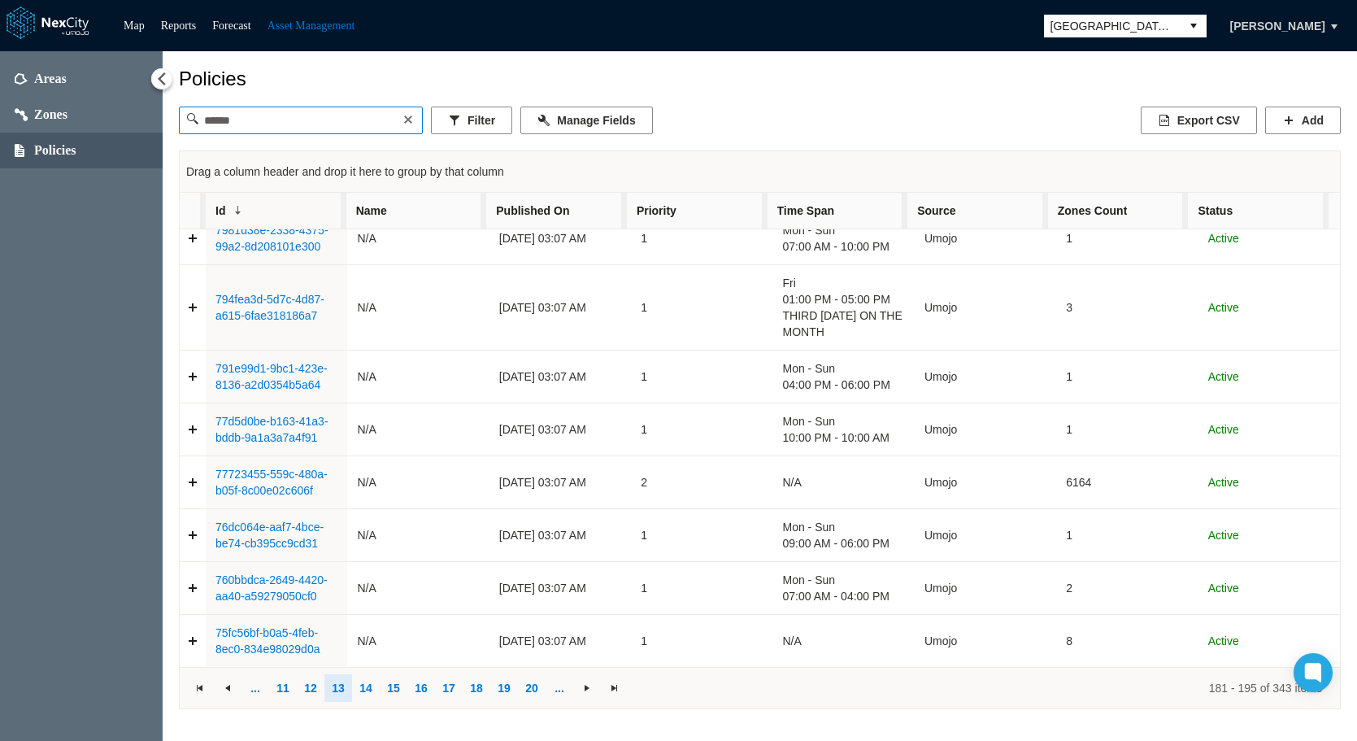
click at [277, 128] on input at bounding box center [301, 120] width 206 height 26
paste input "**********"
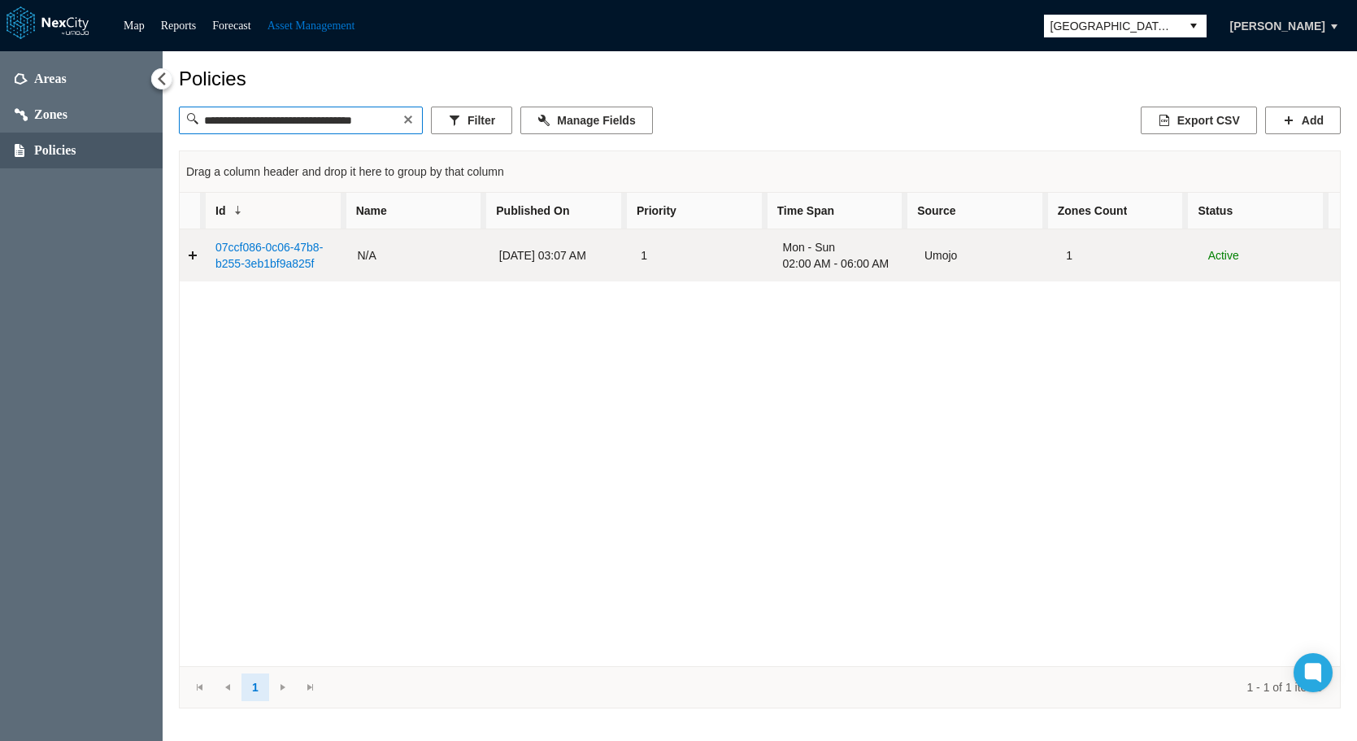
scroll to position [0, 0]
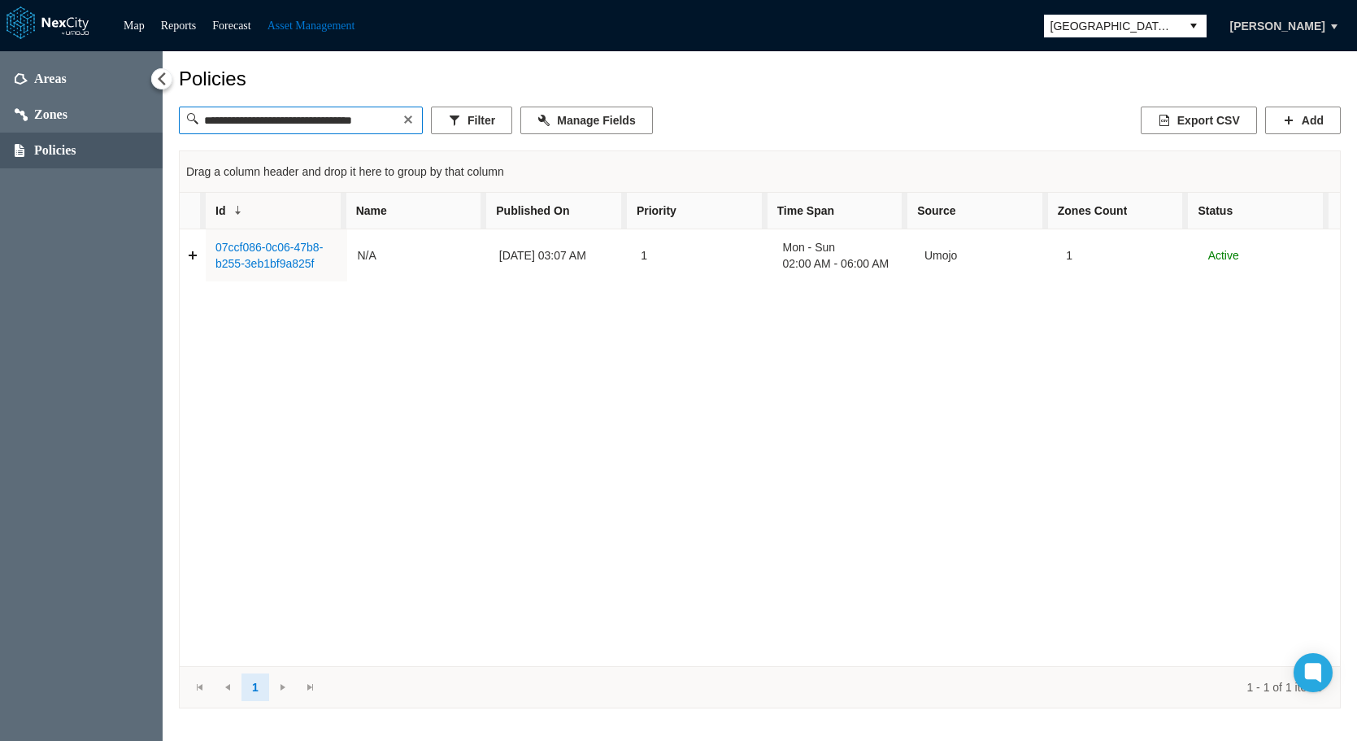
type input "**********"
click at [406, 125] on button at bounding box center [408, 119] width 16 height 16
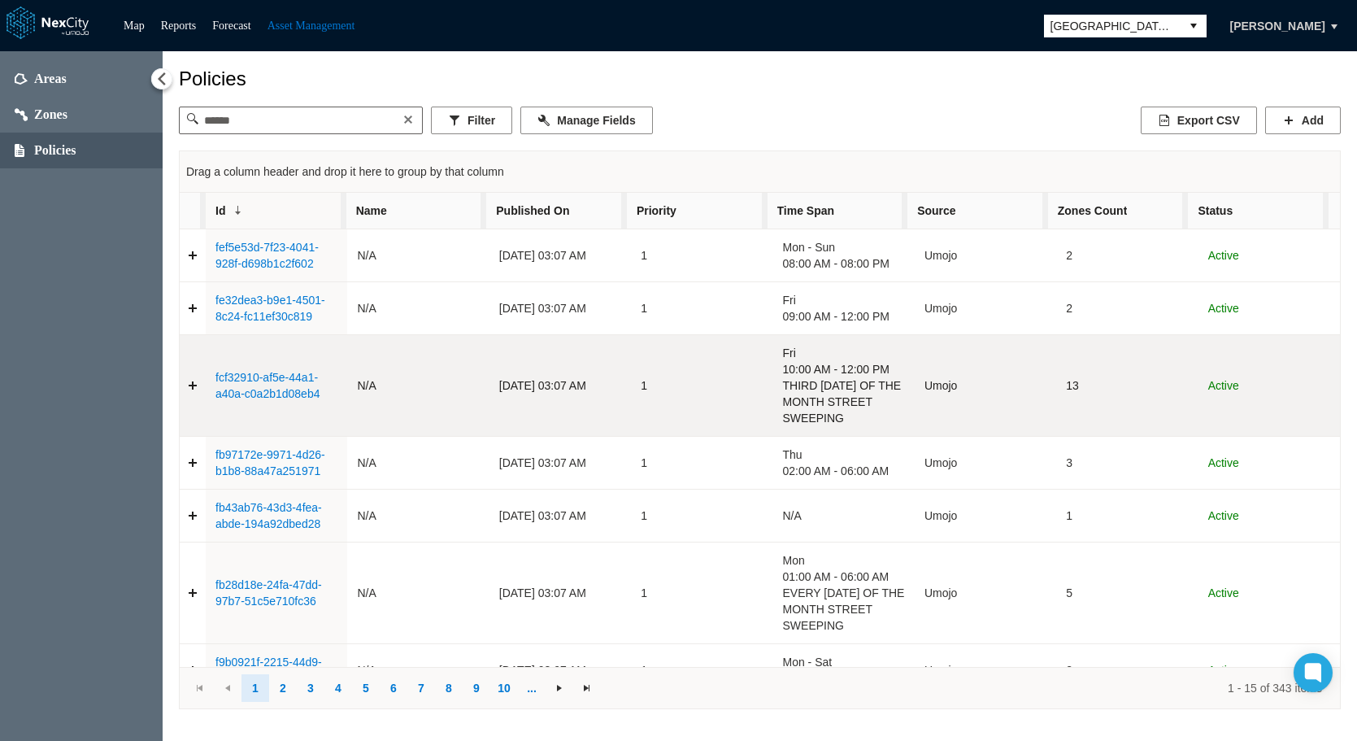
click at [240, 383] on link "fcf32910-af5e-44a1-a40a-c0a2b1d08eb4" at bounding box center [267, 385] width 104 height 29
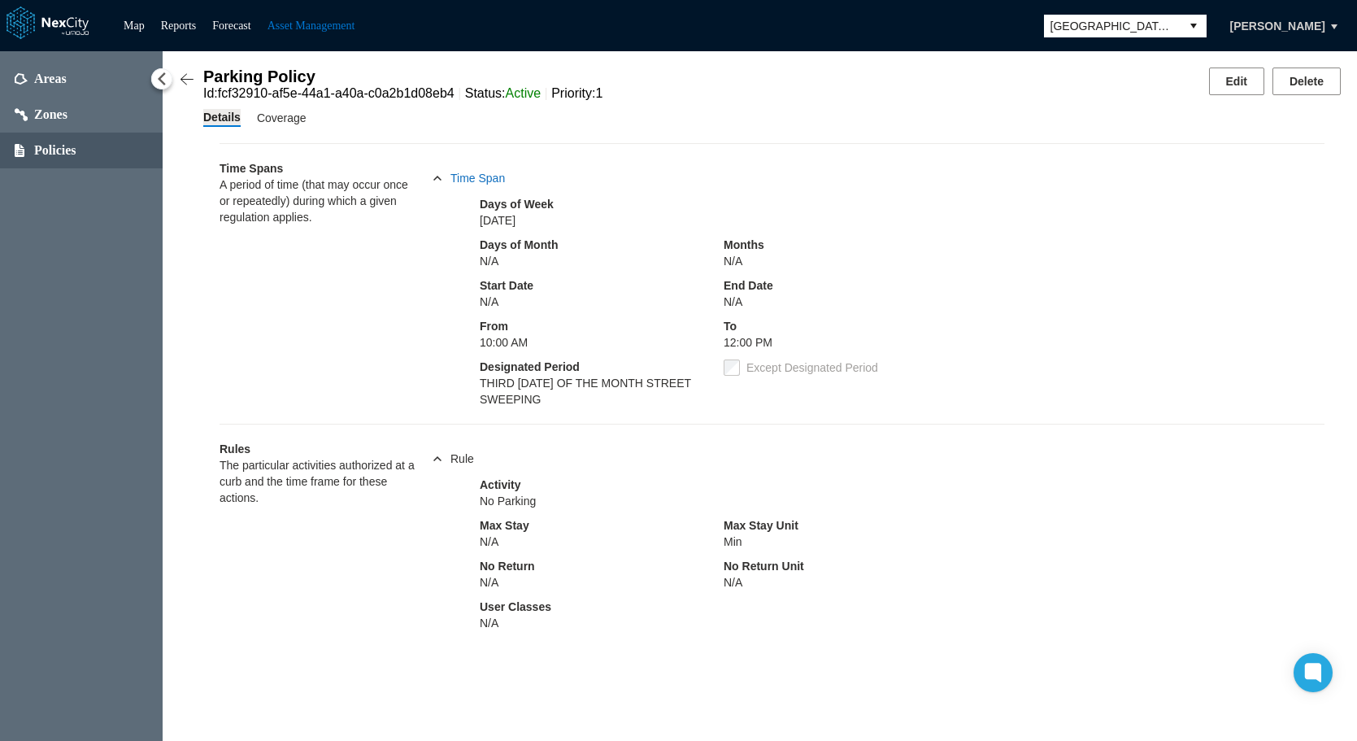
click at [435, 183] on span at bounding box center [437, 178] width 13 height 13
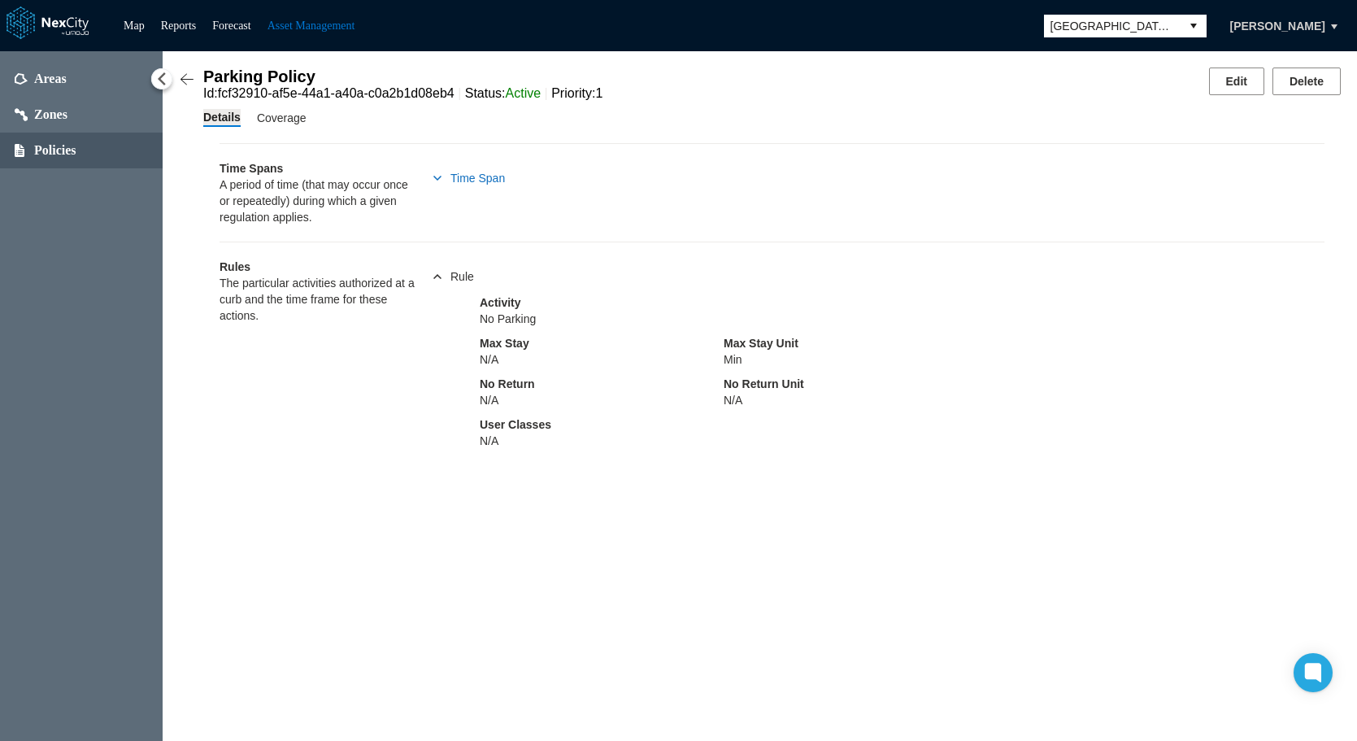
click at [435, 183] on span at bounding box center [437, 178] width 13 height 13
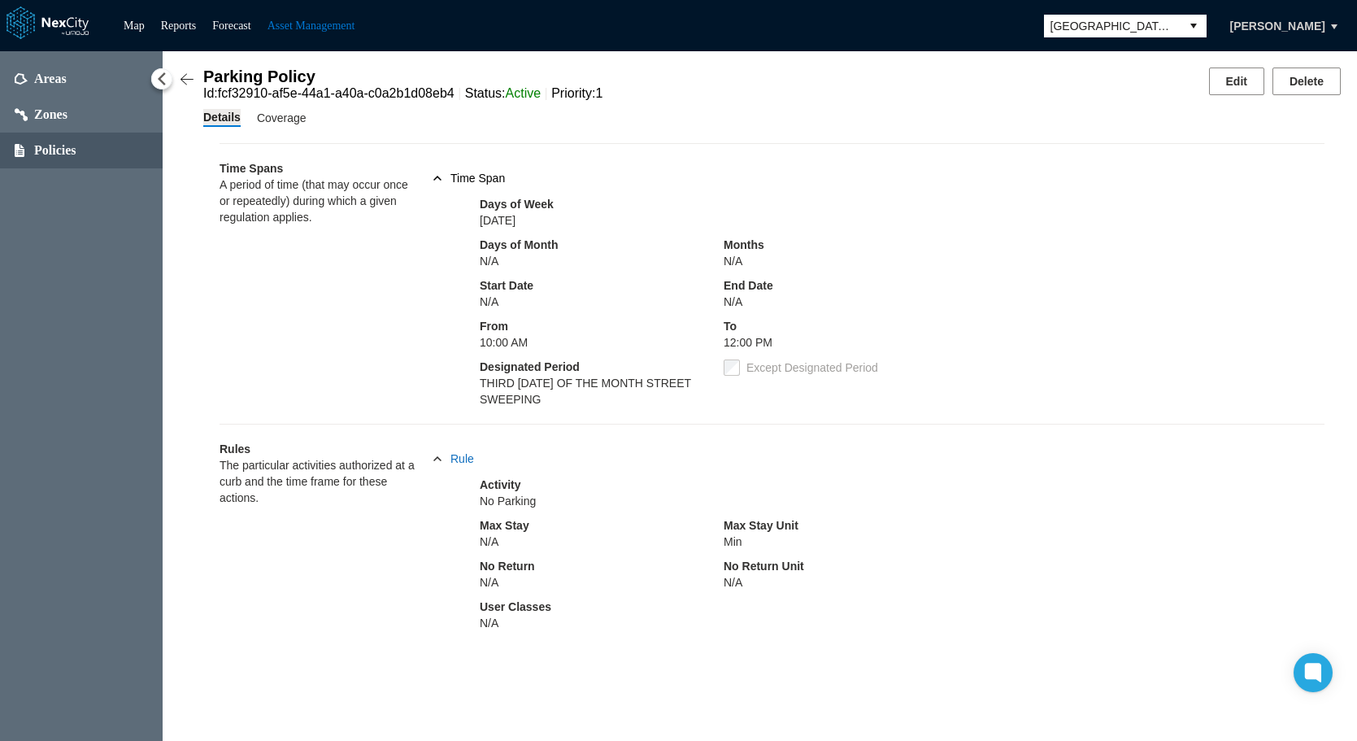
click at [439, 463] on span at bounding box center [437, 458] width 13 height 13
click at [274, 122] on span "Coverage" at bounding box center [282, 118] width 50 height 18
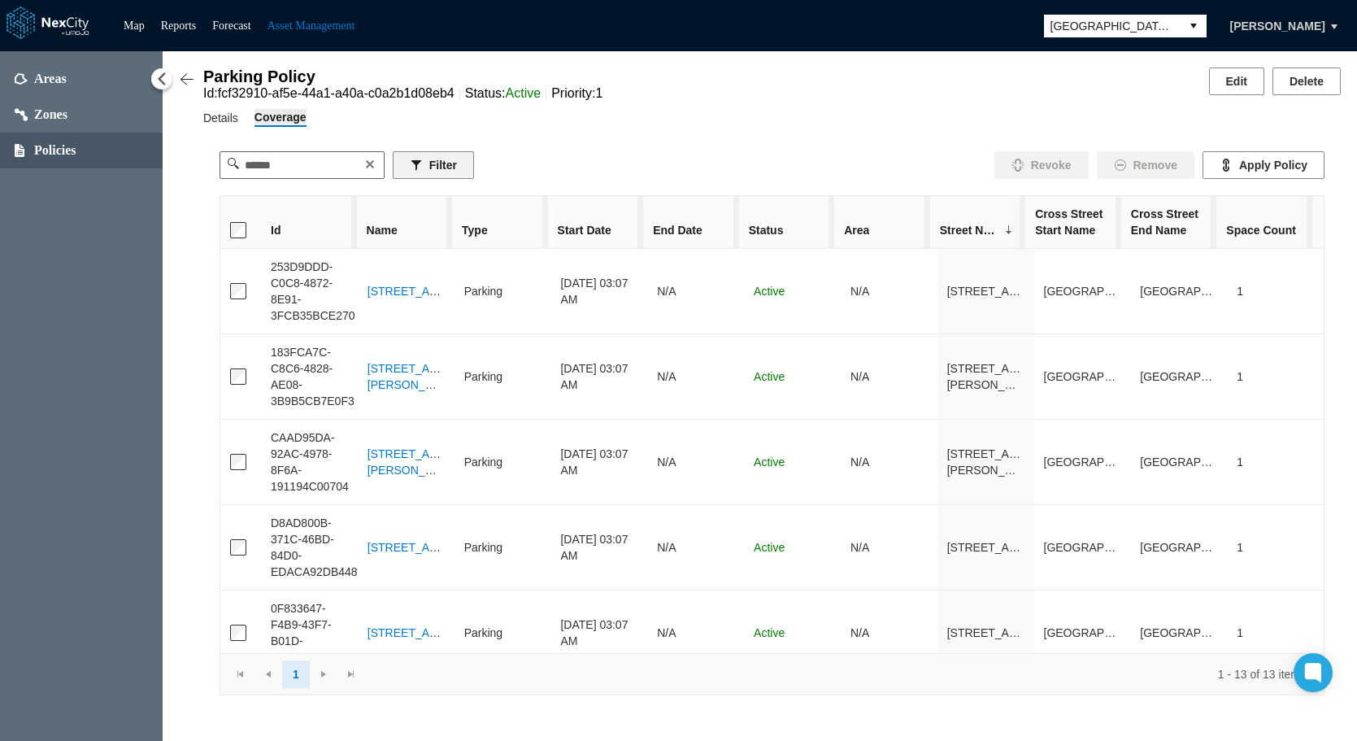
click at [467, 157] on button "Filter" at bounding box center [433, 165] width 81 height 28
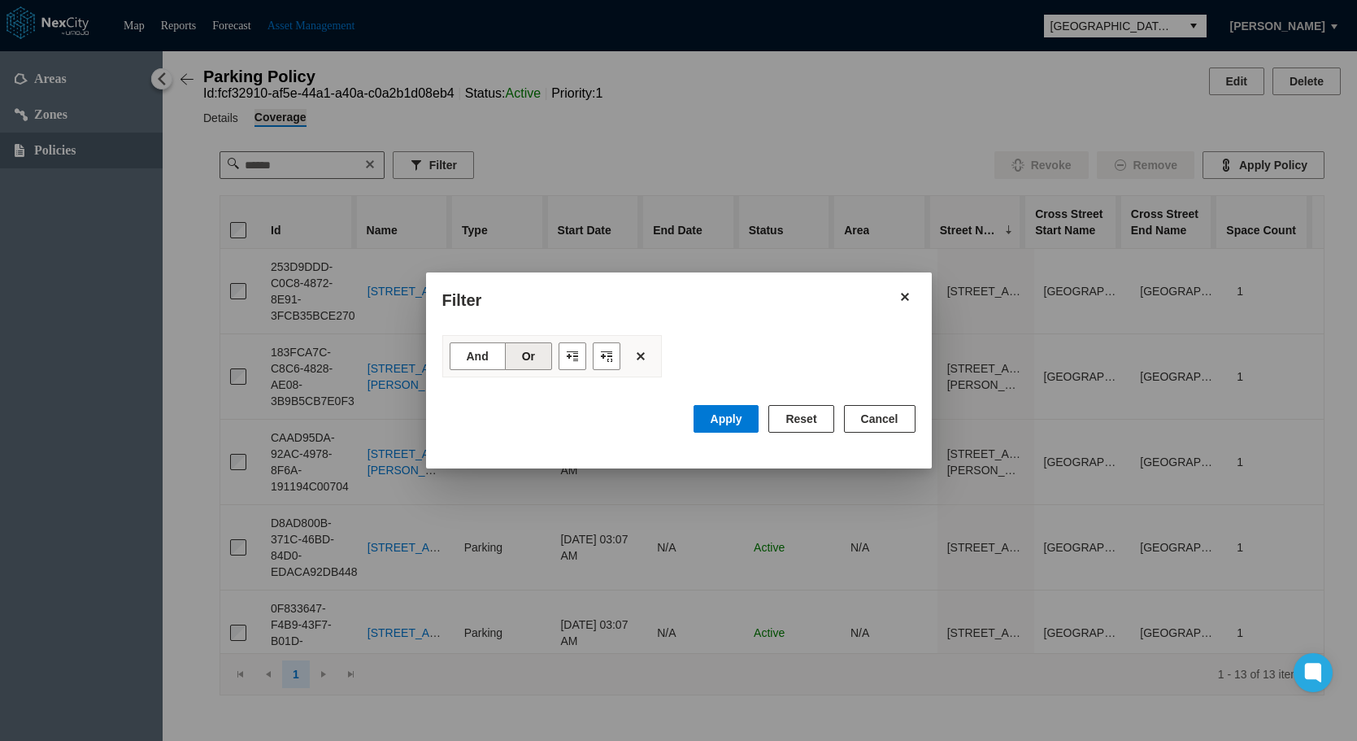
click at [803, 421] on button "Reset" at bounding box center [800, 419] width 65 height 28
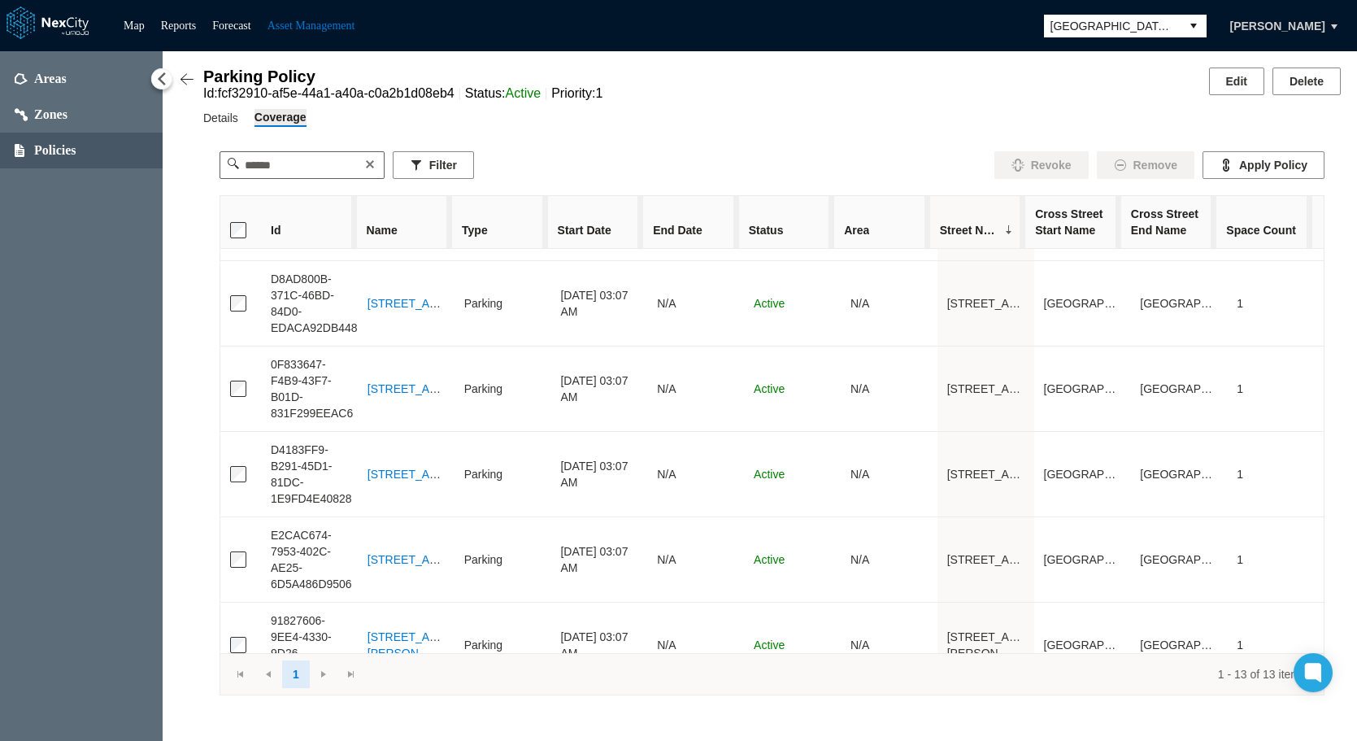
scroll to position [705, 0]
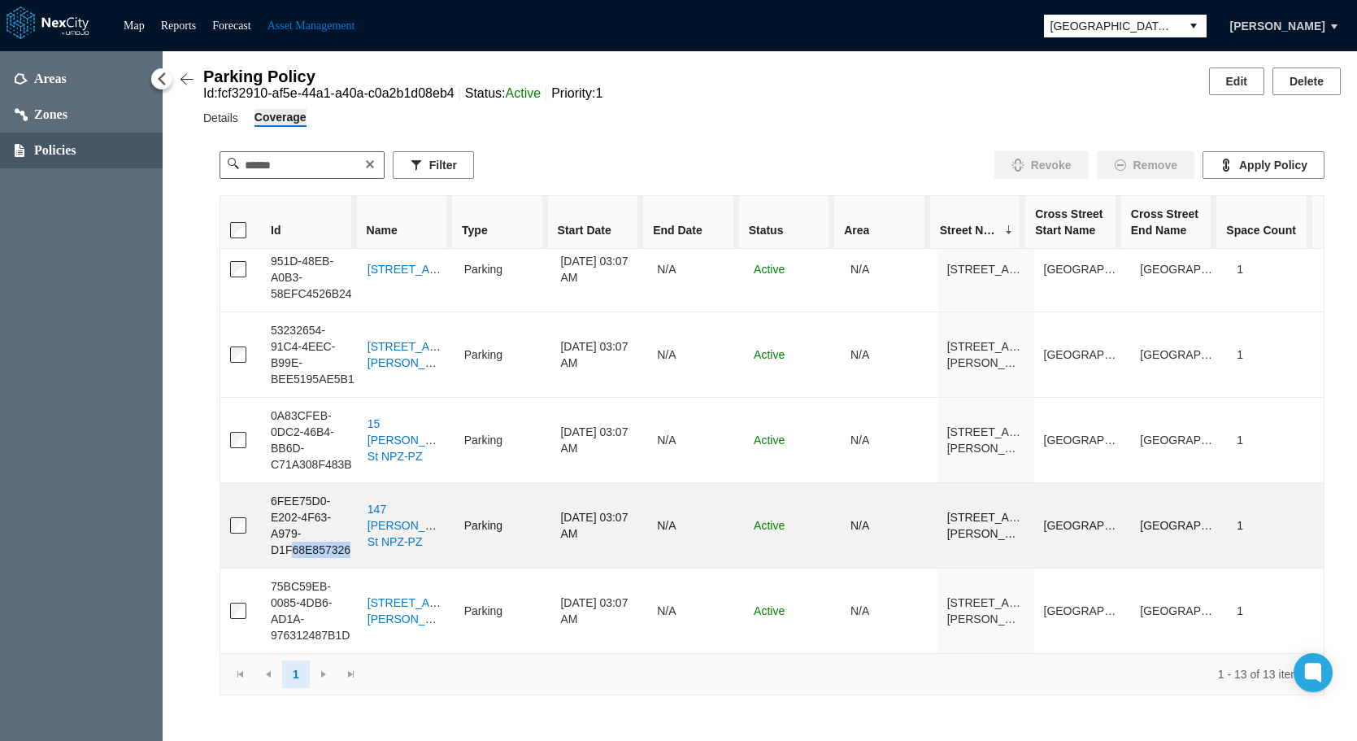
drag, startPoint x: 345, startPoint y: 555, endPoint x: 289, endPoint y: 558, distance: 56.2
click at [289, 558] on div "6FEE75D0-E202-4F63-A979-D1F68E857326" at bounding box center [309, 525] width 77 height 65
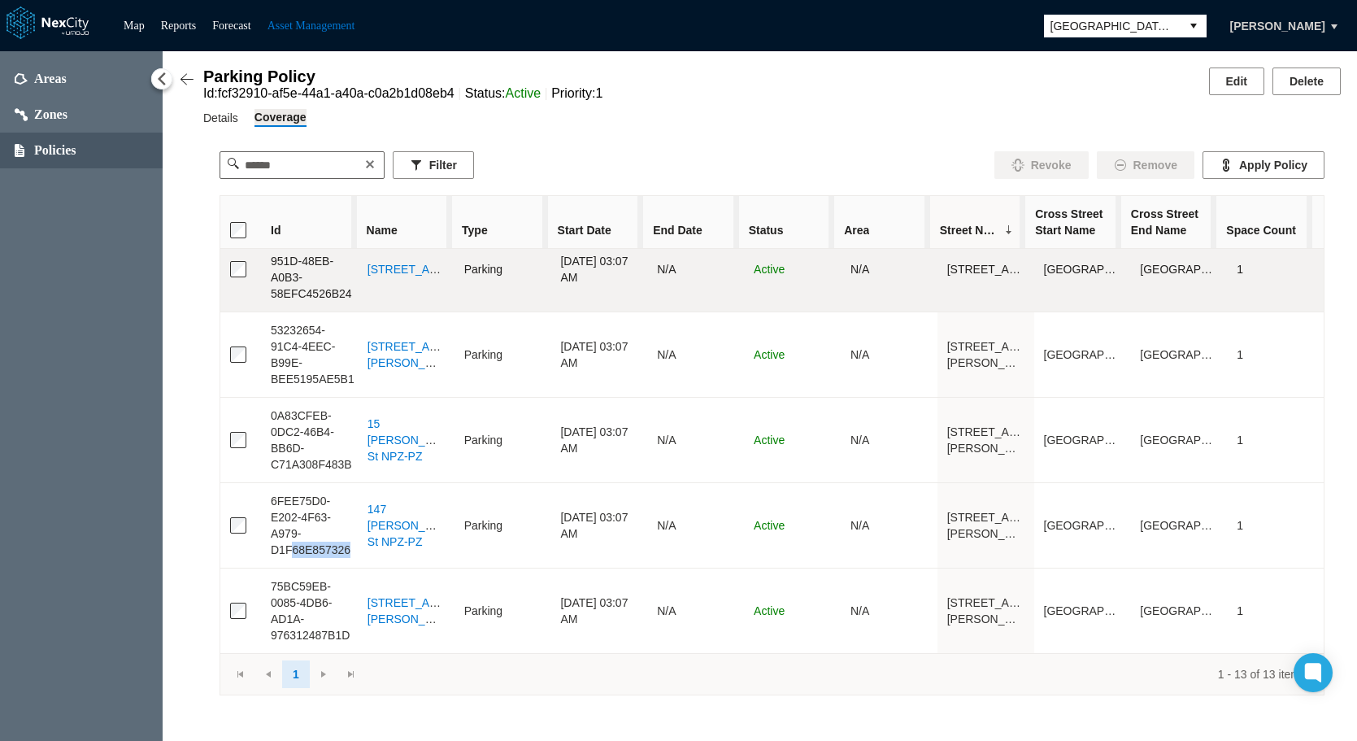
copy div "68E857326"
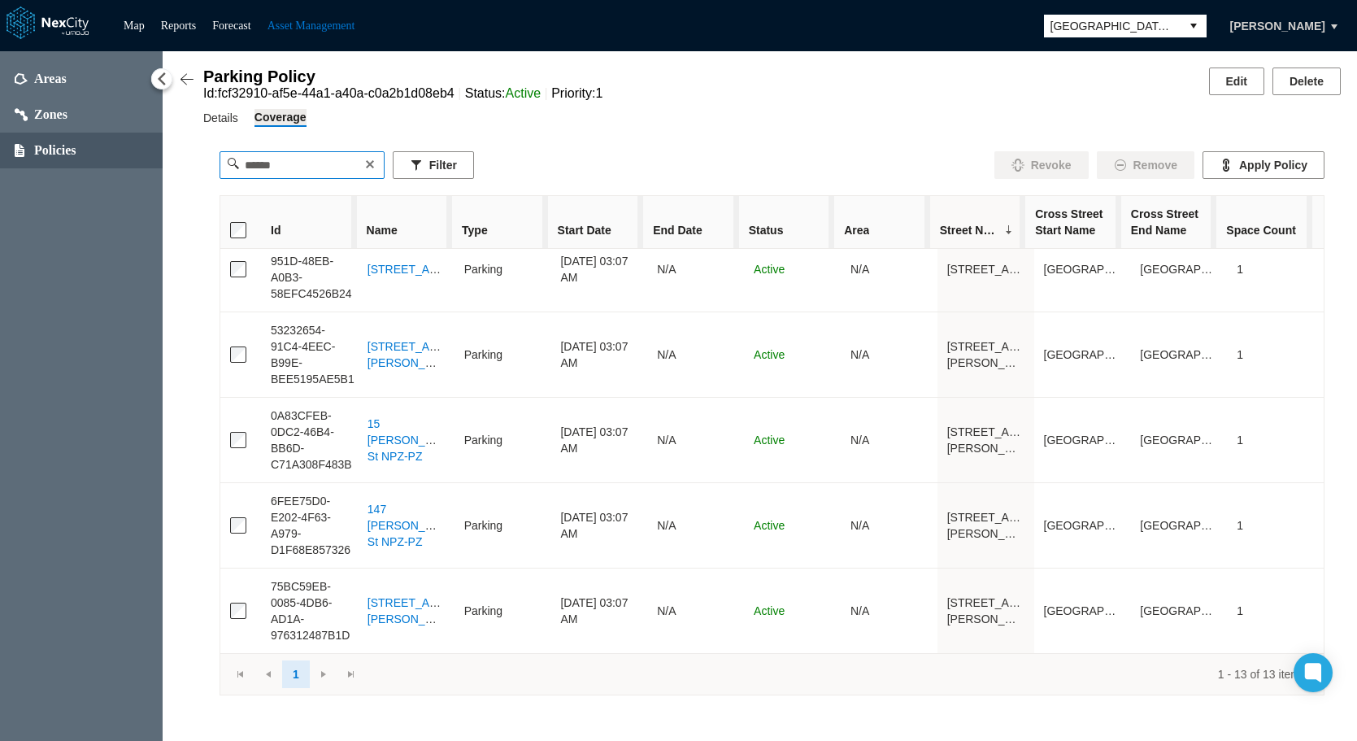
click at [299, 167] on input at bounding box center [301, 165] width 127 height 26
paste input "*********"
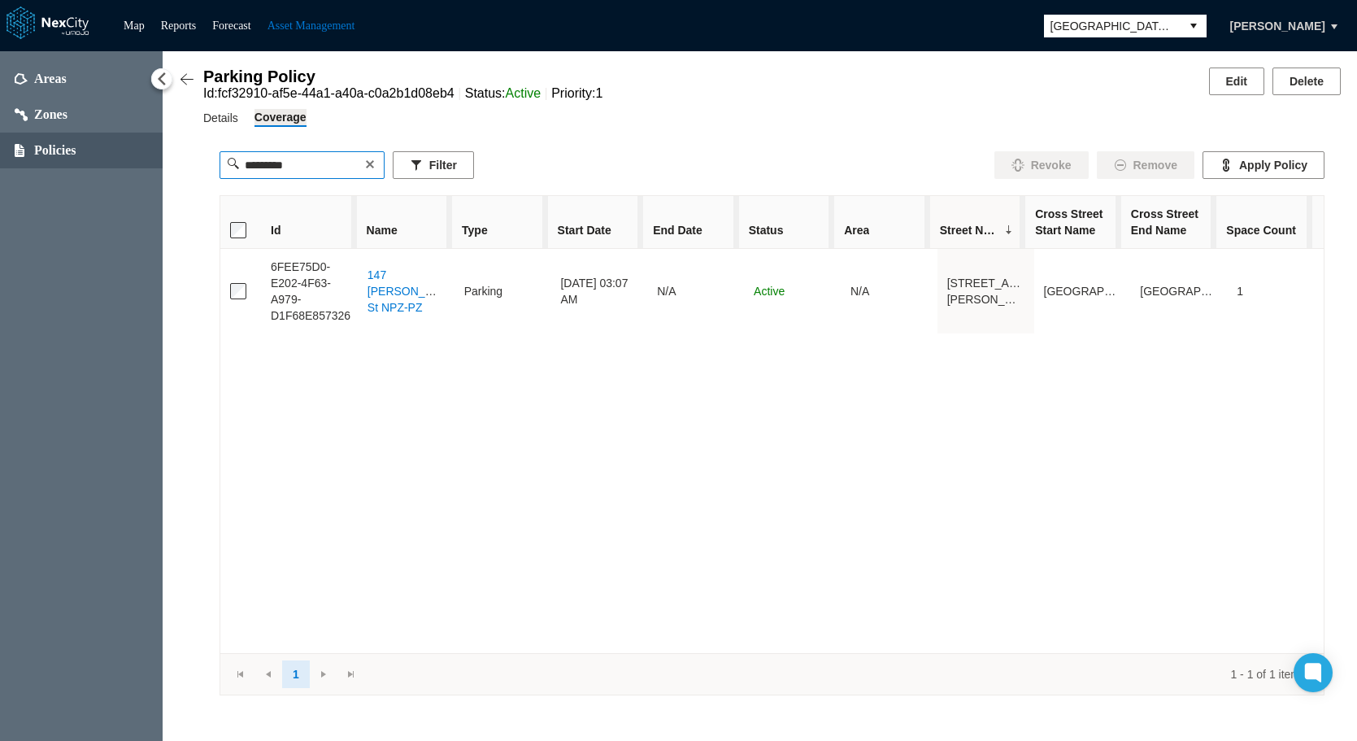
scroll to position [0, 0]
type input "*********"
click at [378, 166] on button at bounding box center [370, 164] width 16 height 16
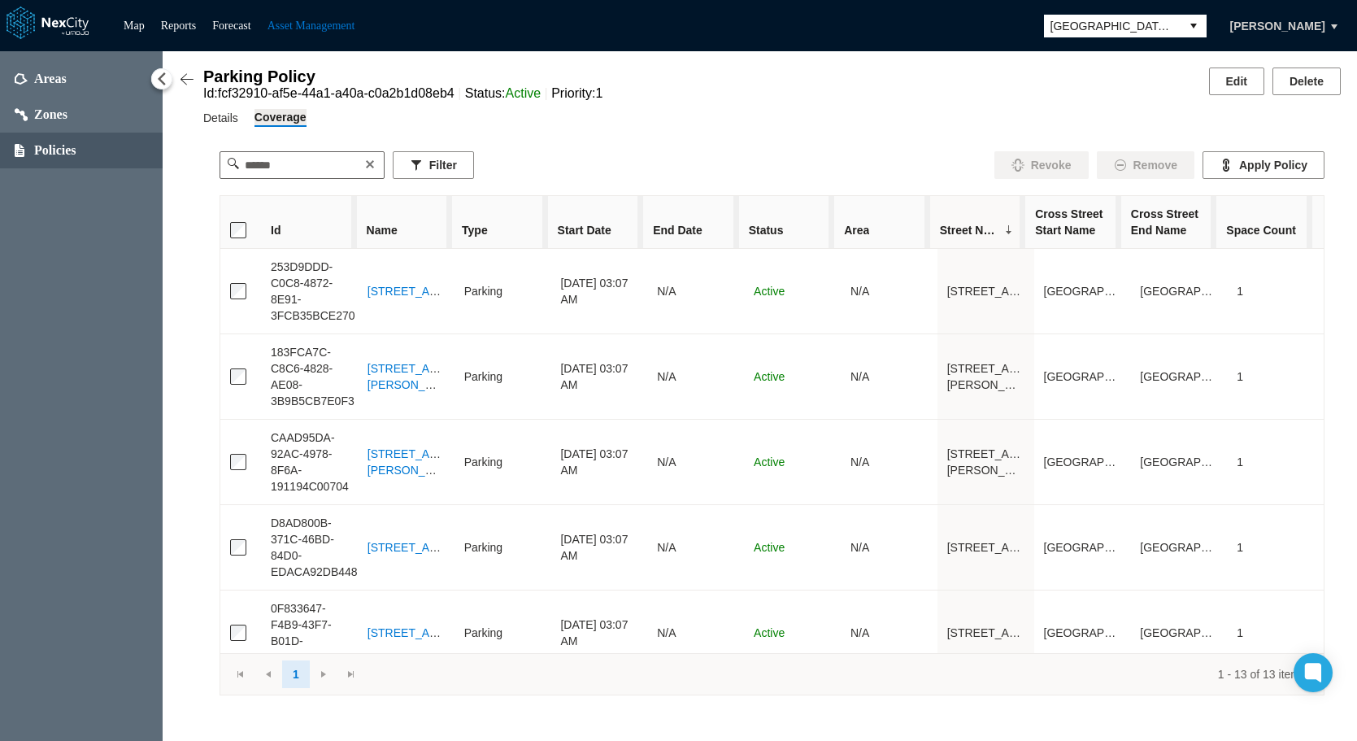
click at [316, 233] on span "Id" at bounding box center [309, 230] width 96 height 36
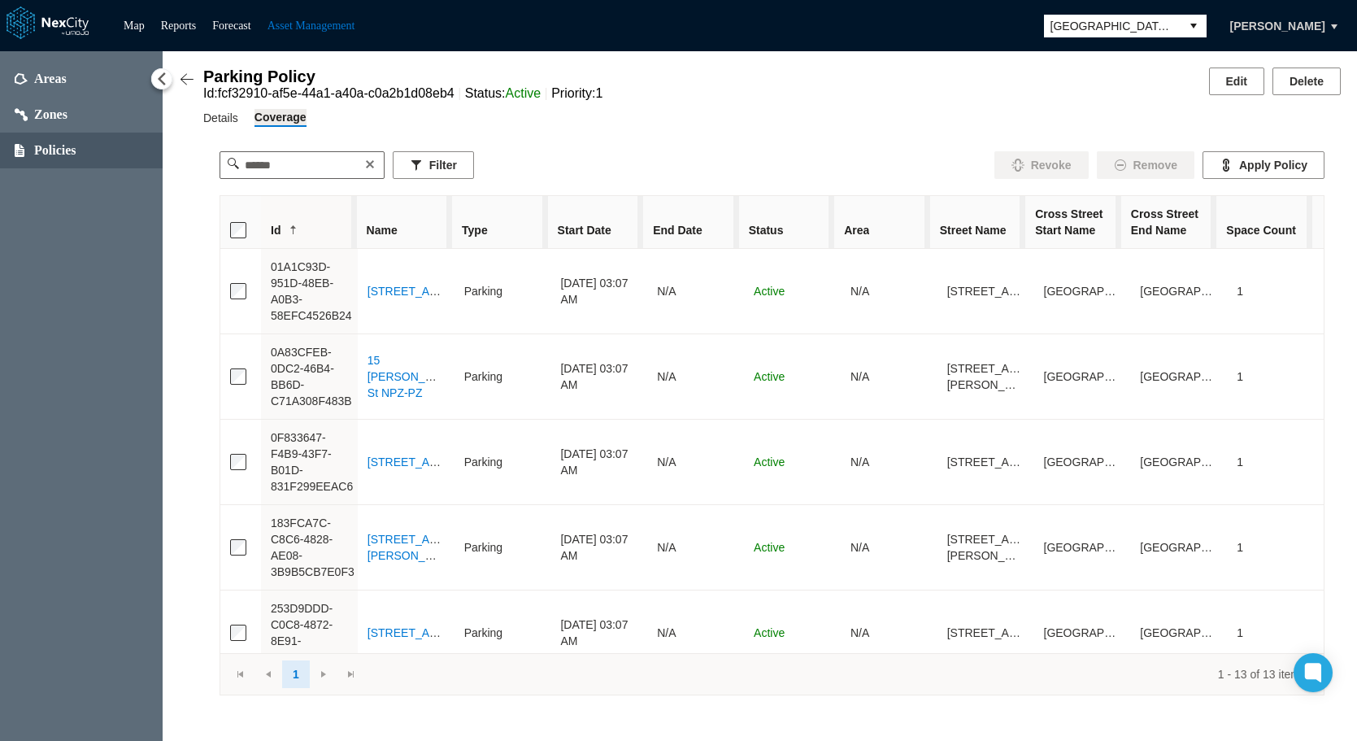
click at [324, 233] on span "Id" at bounding box center [309, 230] width 96 height 36
click at [428, 233] on span "Name" at bounding box center [405, 230] width 96 height 36
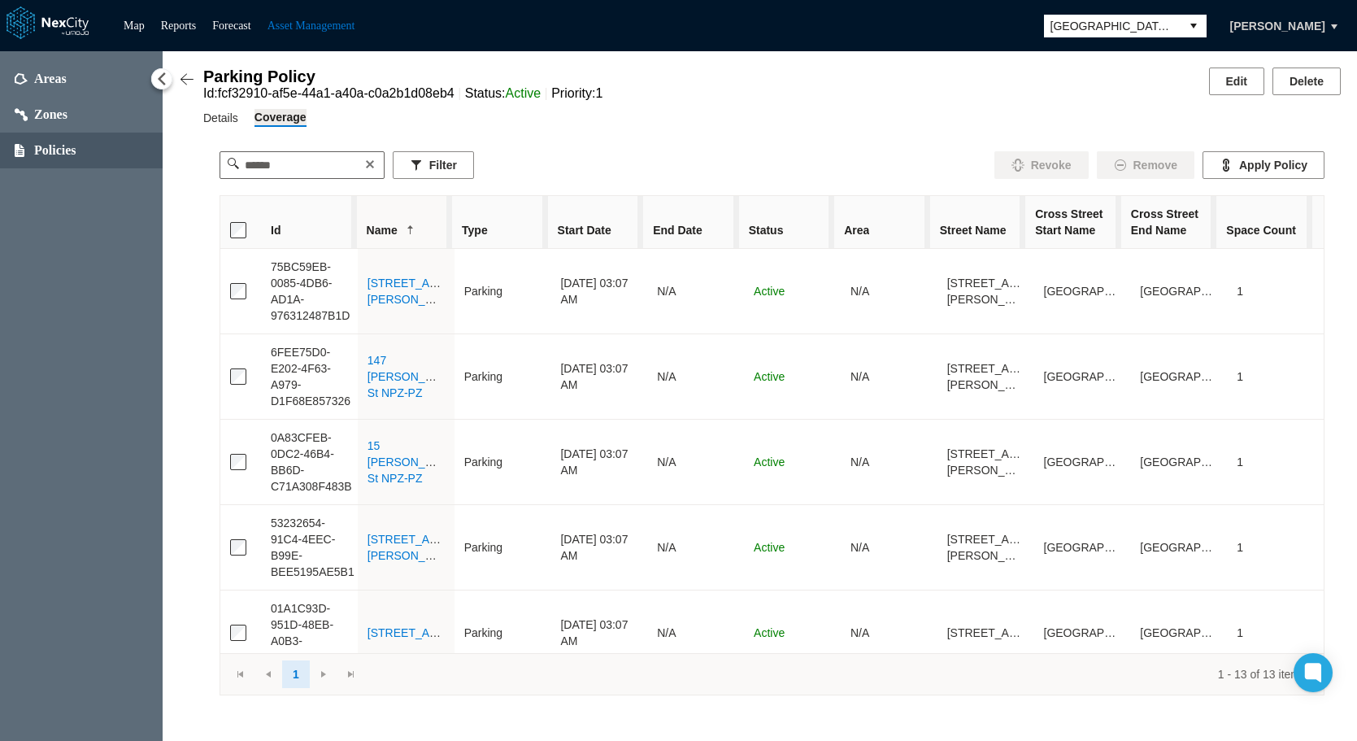
click at [428, 233] on span "Name" at bounding box center [405, 230] width 96 height 36
click at [509, 222] on span "Type" at bounding box center [500, 230] width 96 height 36
click at [621, 228] on span "Start Date" at bounding box center [596, 230] width 96 height 36
click at [622, 227] on span "Start Date" at bounding box center [596, 230] width 96 height 36
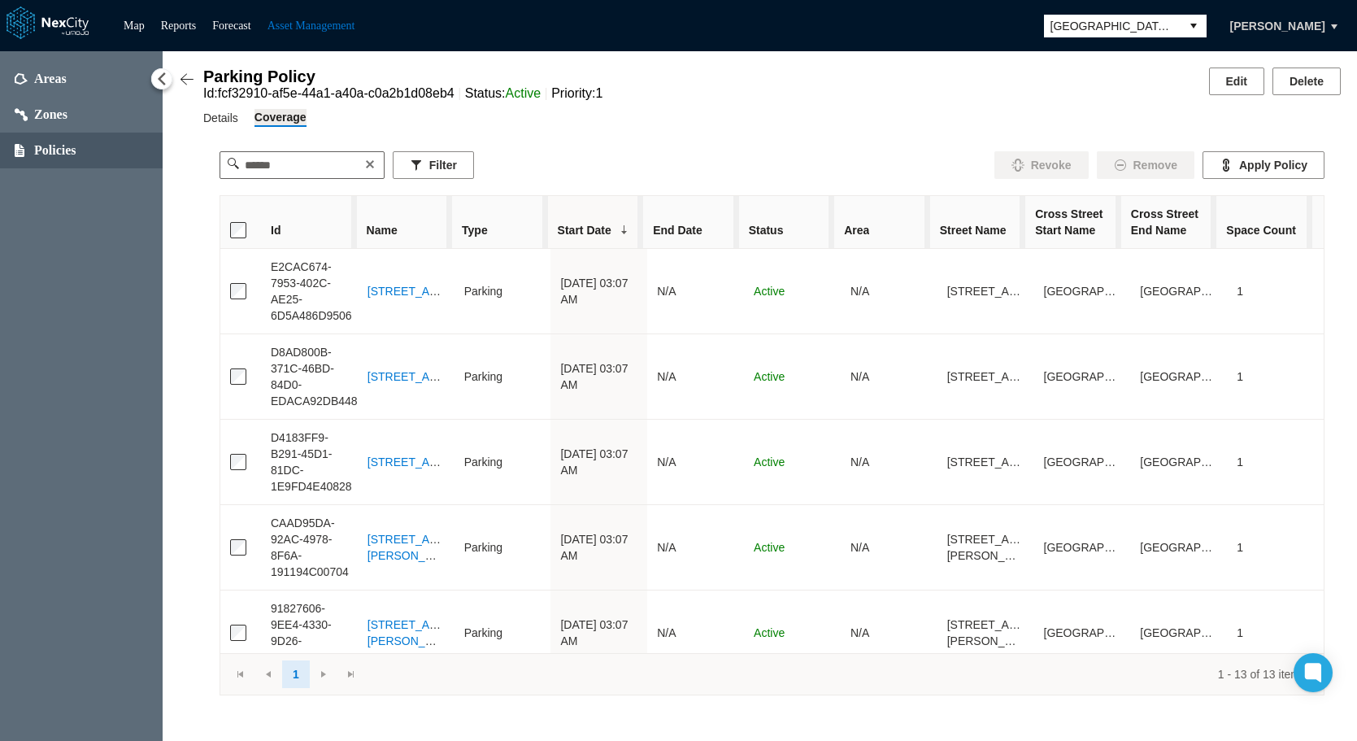
click at [718, 230] on span "End Date" at bounding box center [691, 230] width 96 height 36
click at [718, 230] on span at bounding box center [715, 230] width 13 height 13
click at [1011, 233] on span "Street Name" at bounding box center [978, 230] width 96 height 36
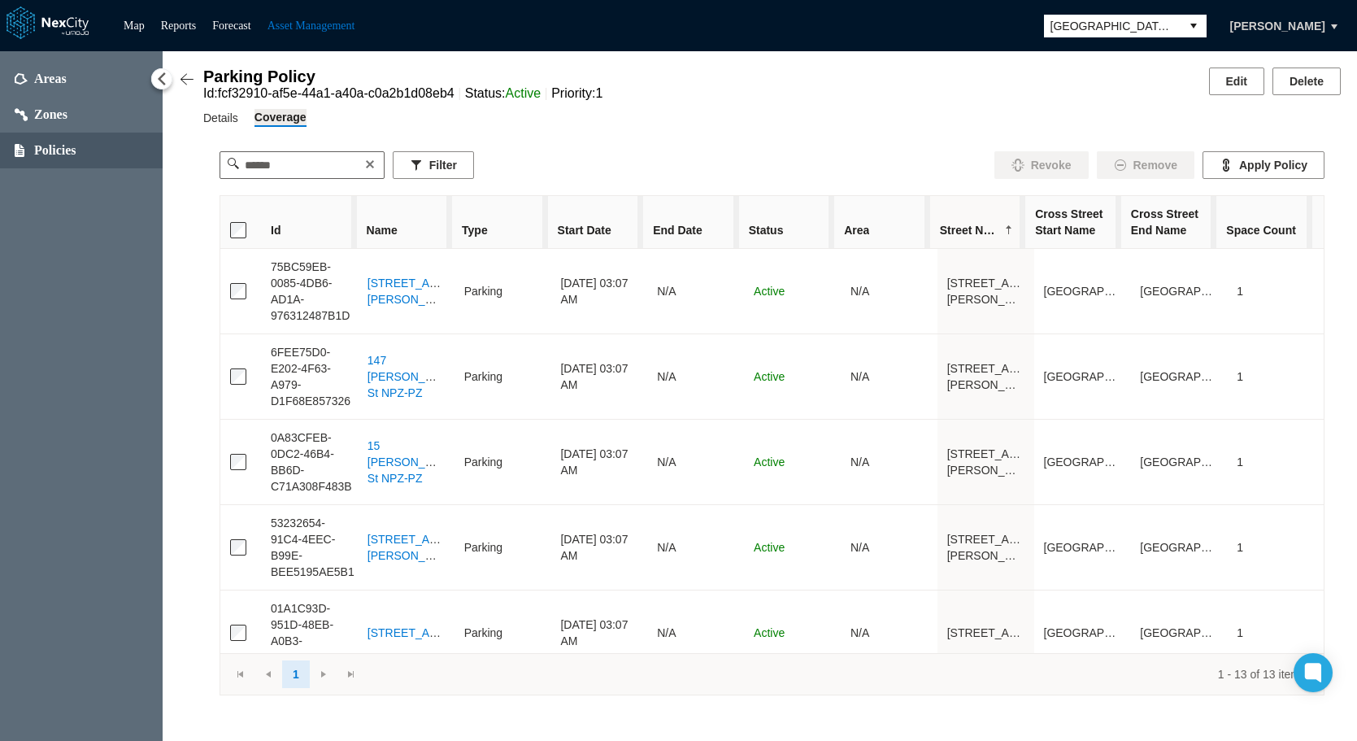
click at [1011, 233] on span at bounding box center [1008, 230] width 13 height 13
click at [1102, 232] on span "Cross Street Start Name" at bounding box center [1073, 222] width 76 height 33
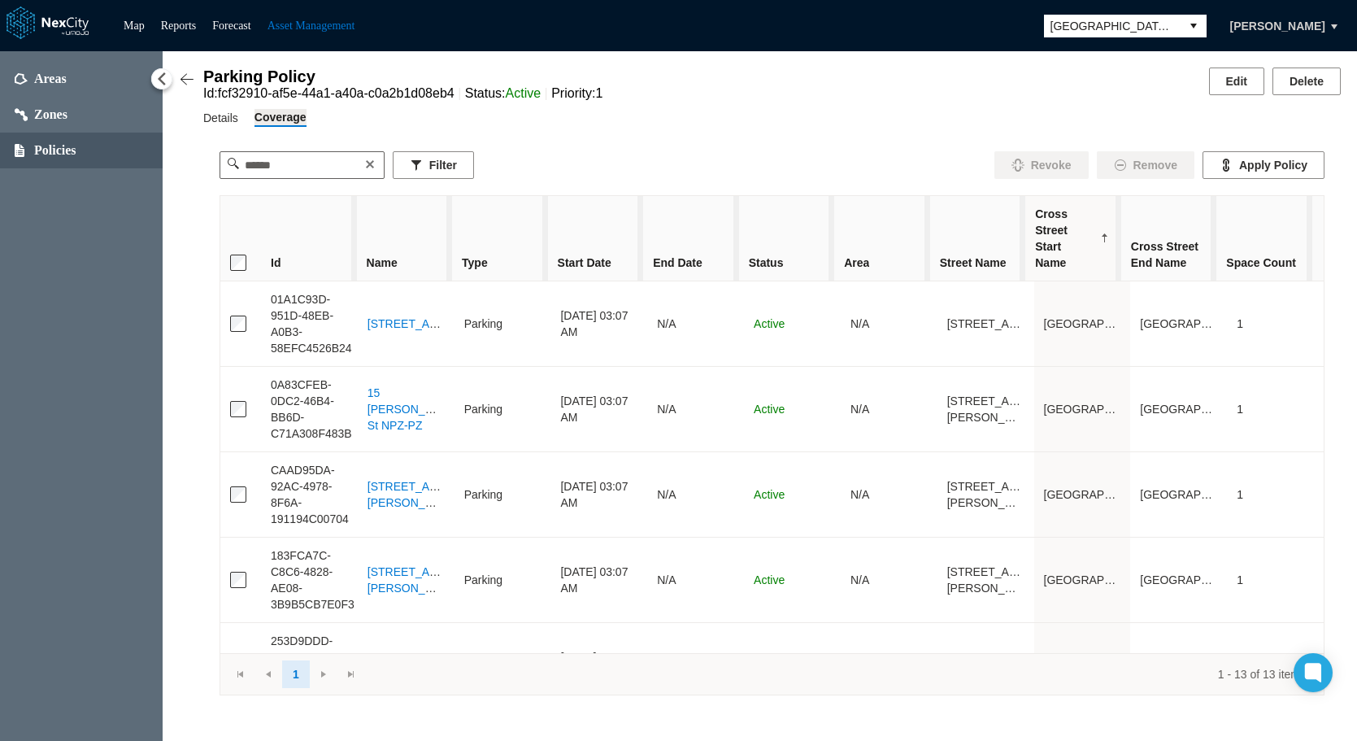
click at [1112, 244] on span "Cross Street Start Name" at bounding box center [1073, 238] width 96 height 85
click at [1128, 228] on span "Cross Street End Name" at bounding box center [1169, 254] width 96 height 52
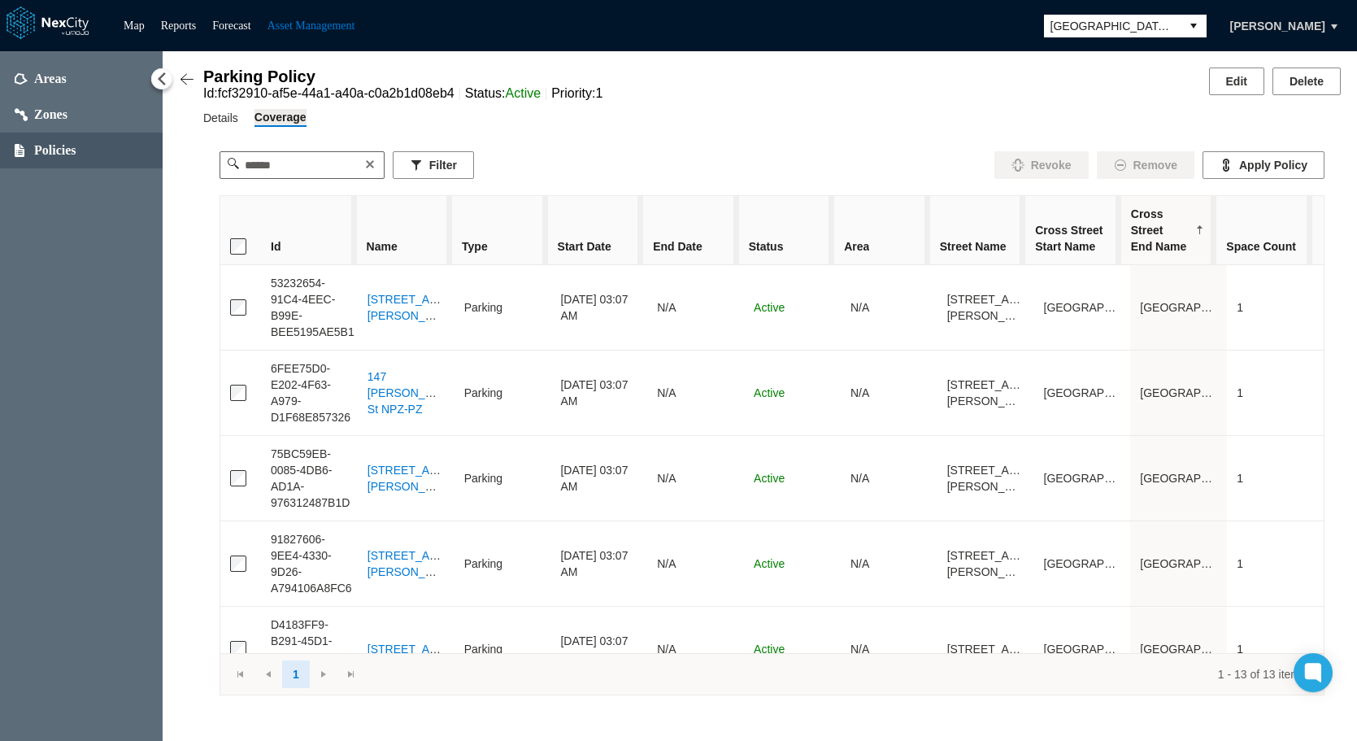
click at [1128, 251] on span "Cross Street End Name" at bounding box center [1169, 230] width 96 height 68
click at [1128, 234] on span "Space Count" at bounding box center [1264, 246] width 96 height 36
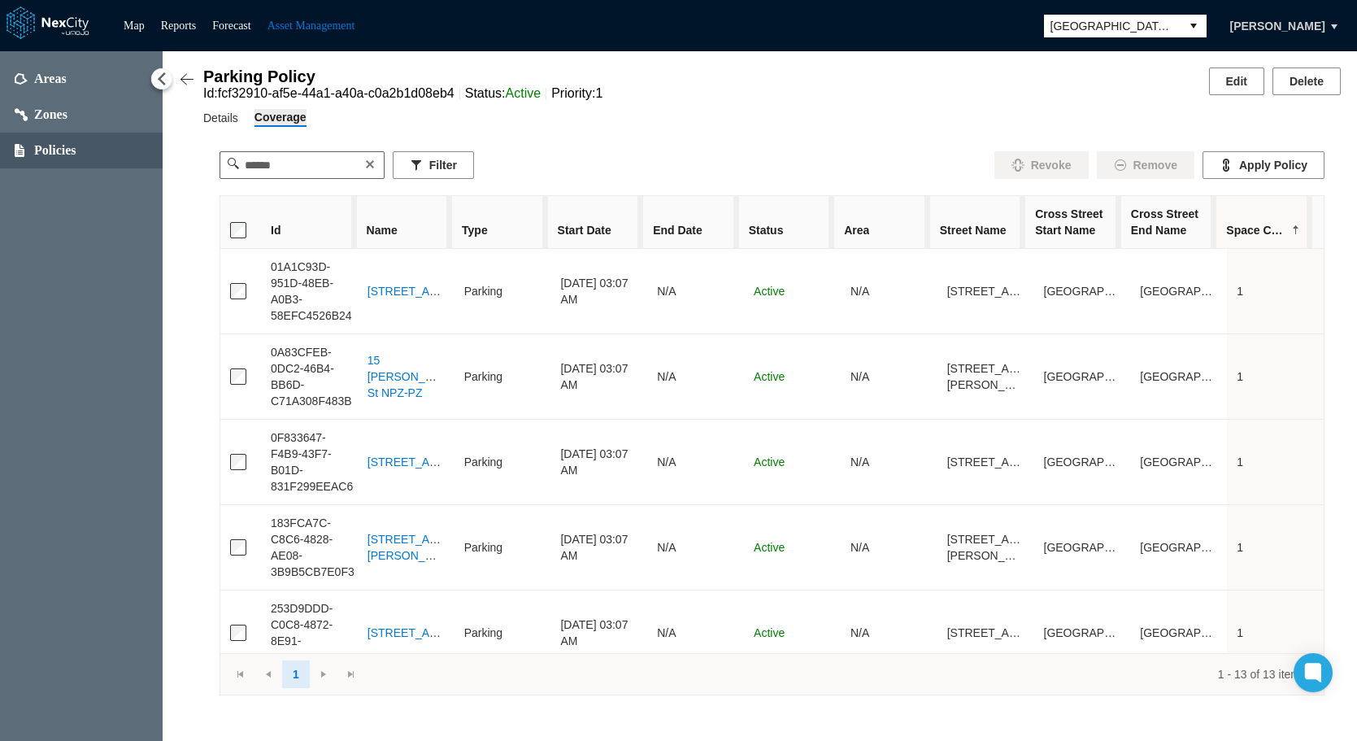
click at [1128, 225] on span "Space Count" at bounding box center [1264, 230] width 96 height 36
click at [185, 78] on img at bounding box center [187, 80] width 16 height 16
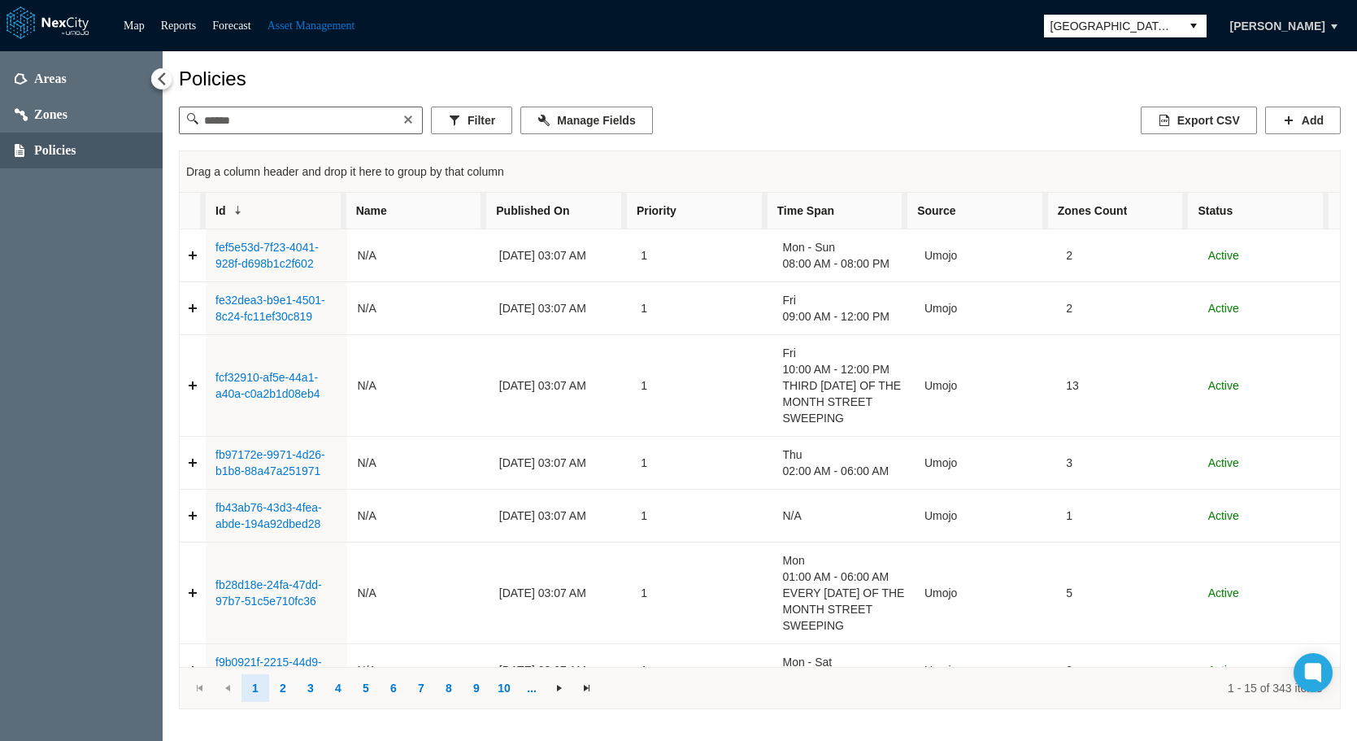
click at [415, 215] on span "Name" at bounding box center [416, 211] width 141 height 36
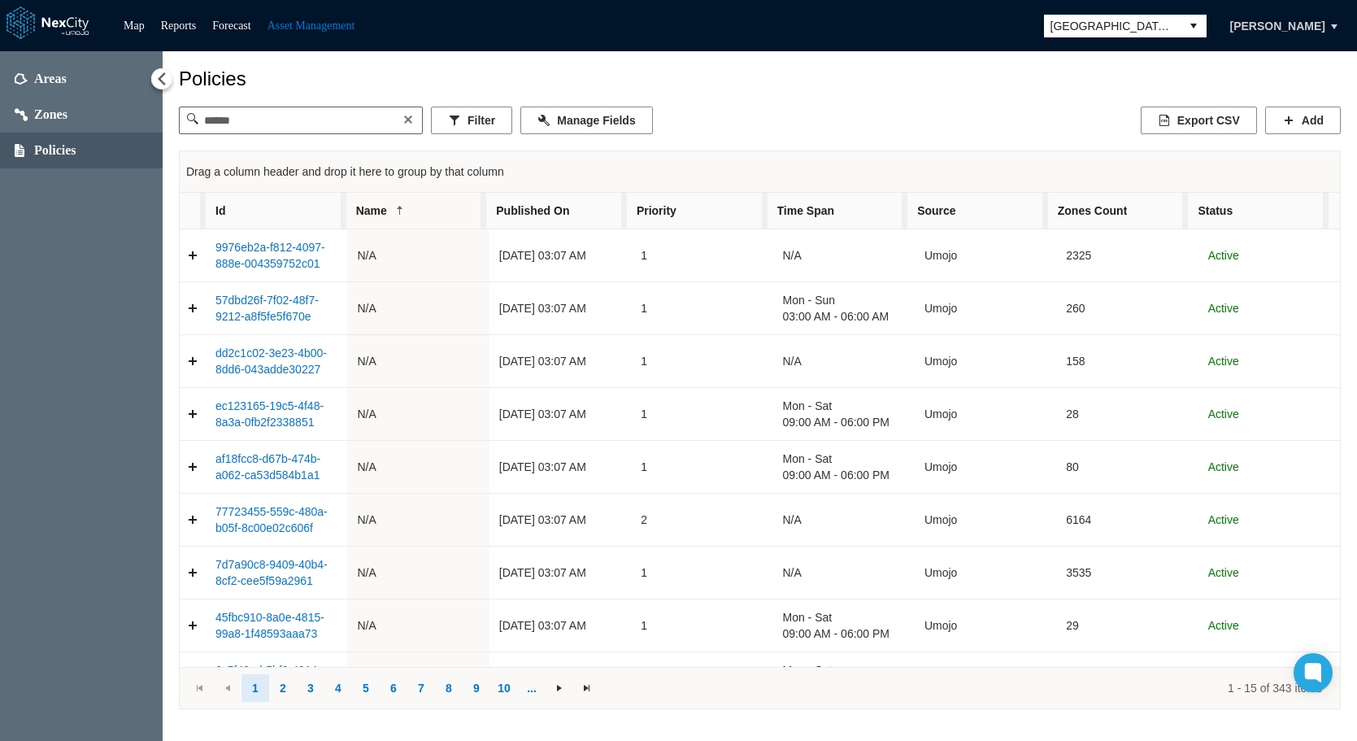
click at [415, 215] on span "Name" at bounding box center [416, 211] width 141 height 36
click at [585, 206] on span "Published On" at bounding box center [556, 211] width 141 height 36
click at [585, 205] on span "Published On" at bounding box center [556, 211] width 141 height 36
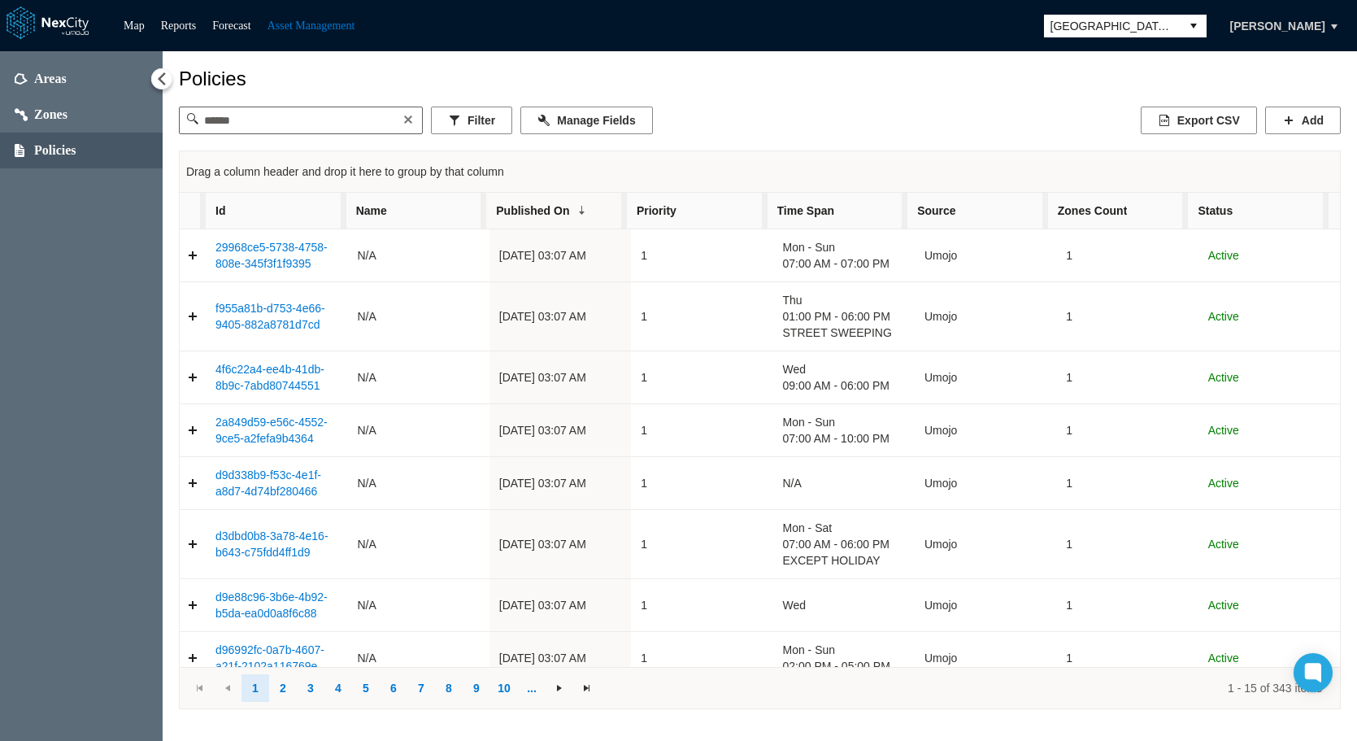
click at [737, 215] on span "Priority" at bounding box center [697, 211] width 141 height 36
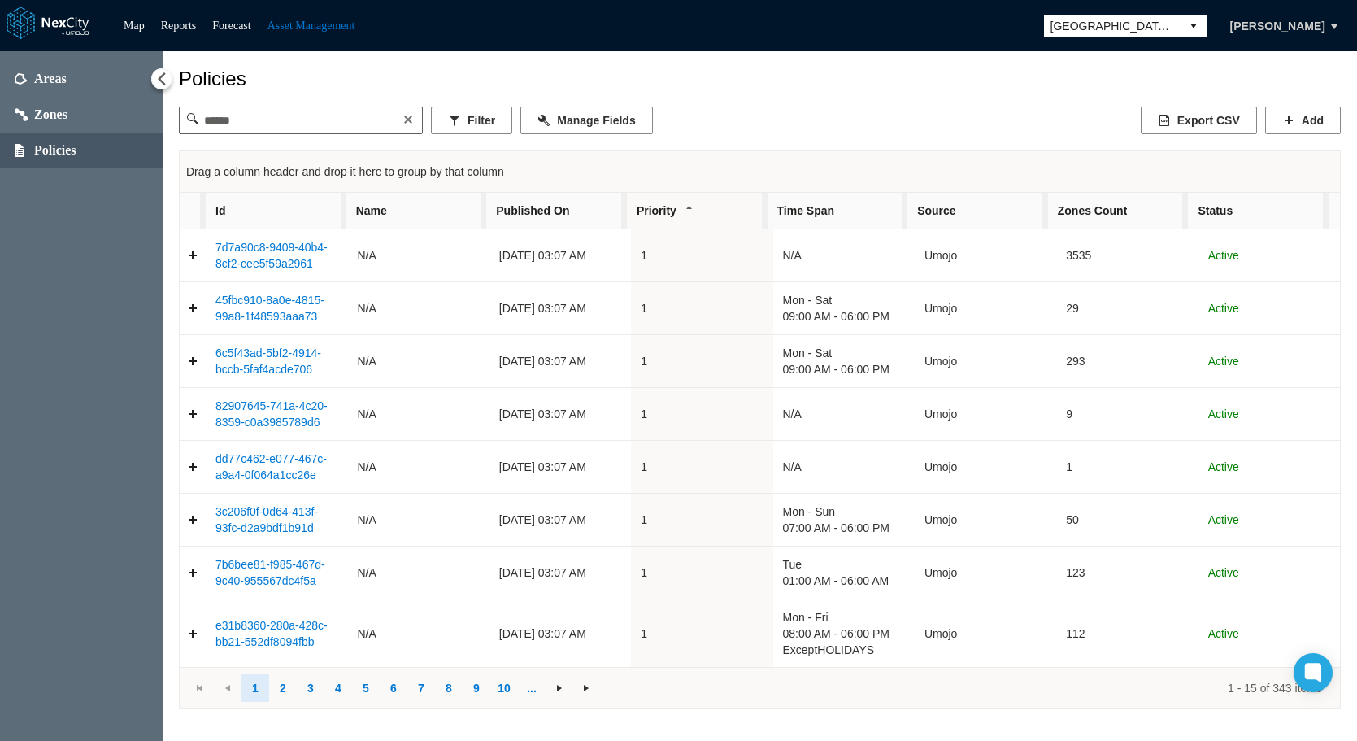
click at [737, 215] on span "Priority" at bounding box center [697, 211] width 141 height 36
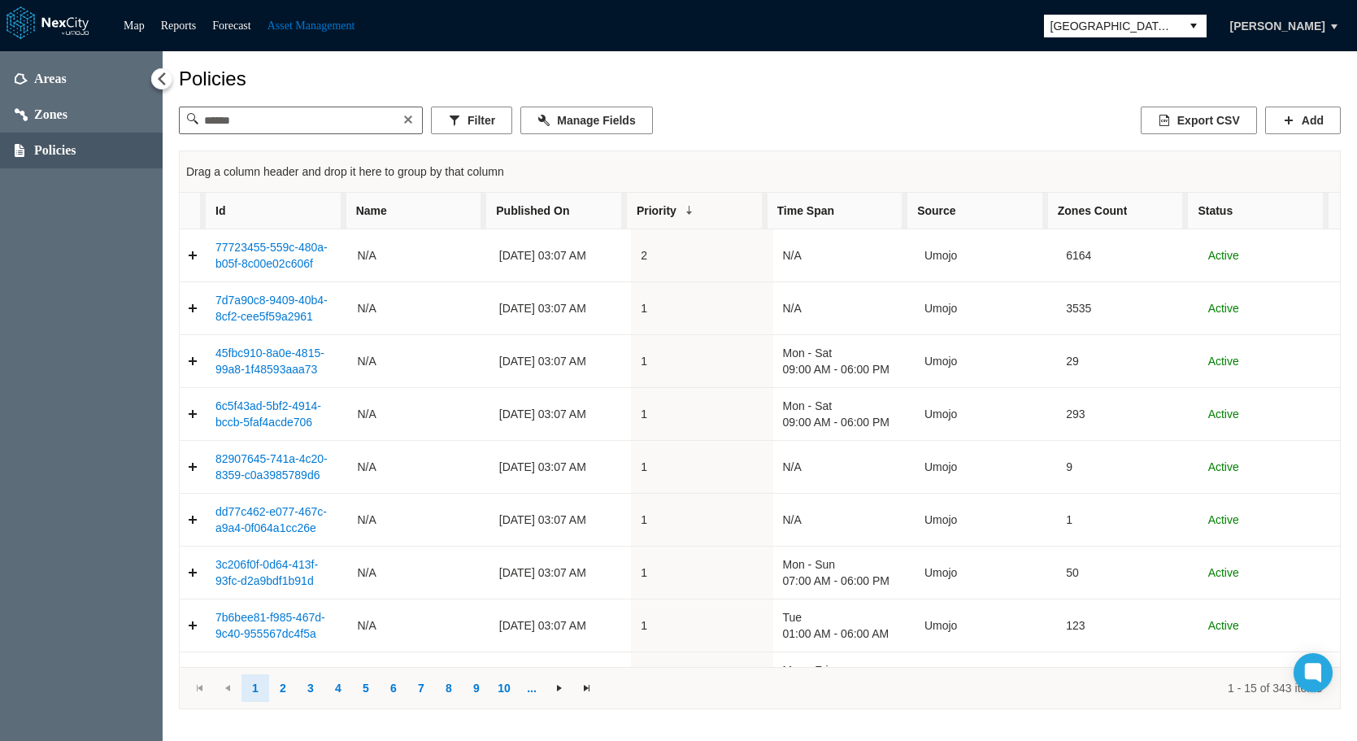
click at [996, 206] on span "Source" at bounding box center [977, 211] width 141 height 36
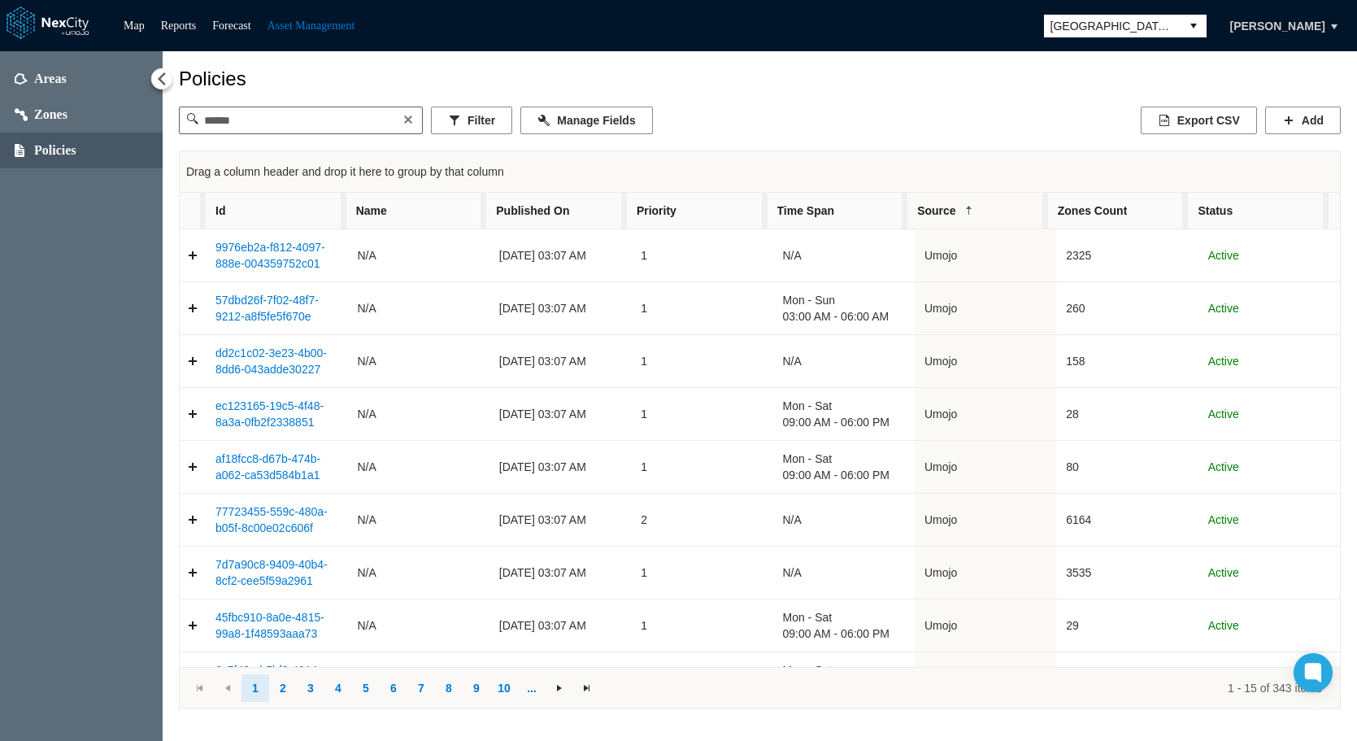
click at [996, 206] on span "Source" at bounding box center [977, 211] width 141 height 36
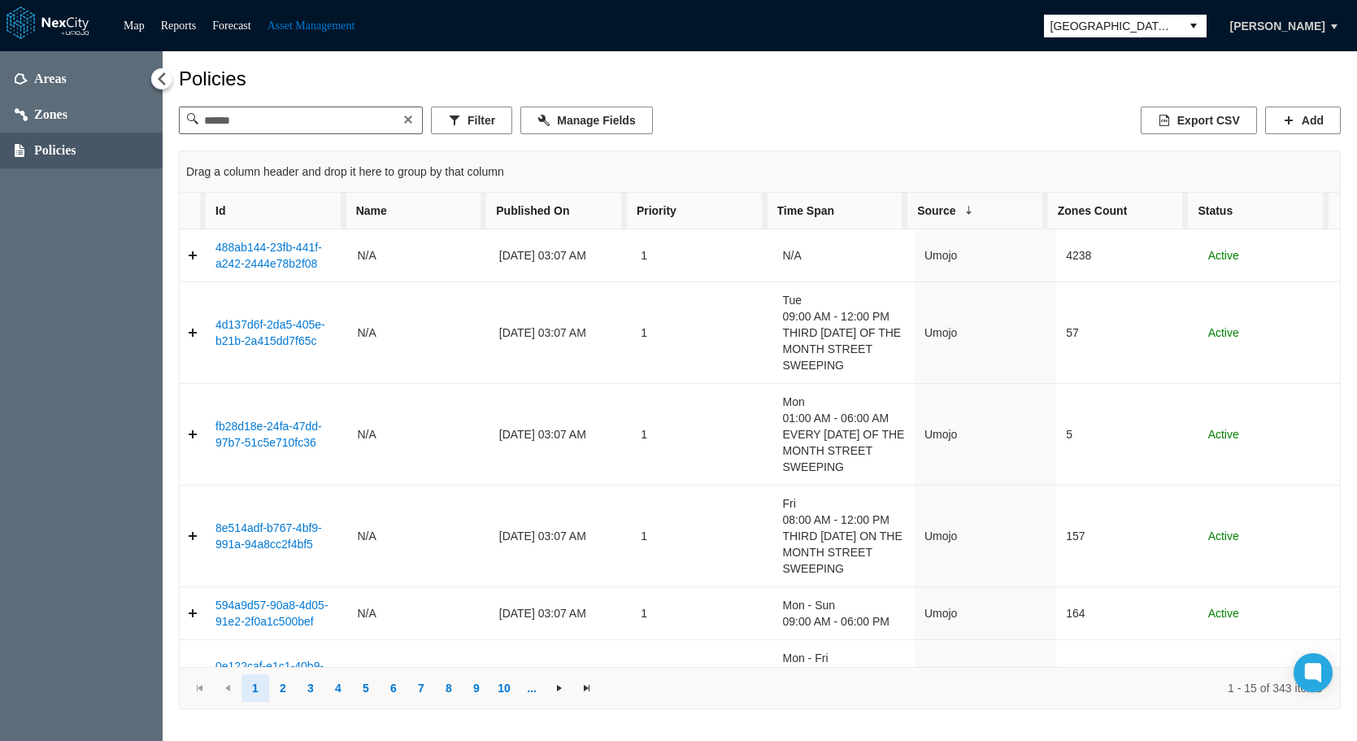
click at [1128, 210] on span "Zones Count" at bounding box center [1118, 211] width 141 height 36
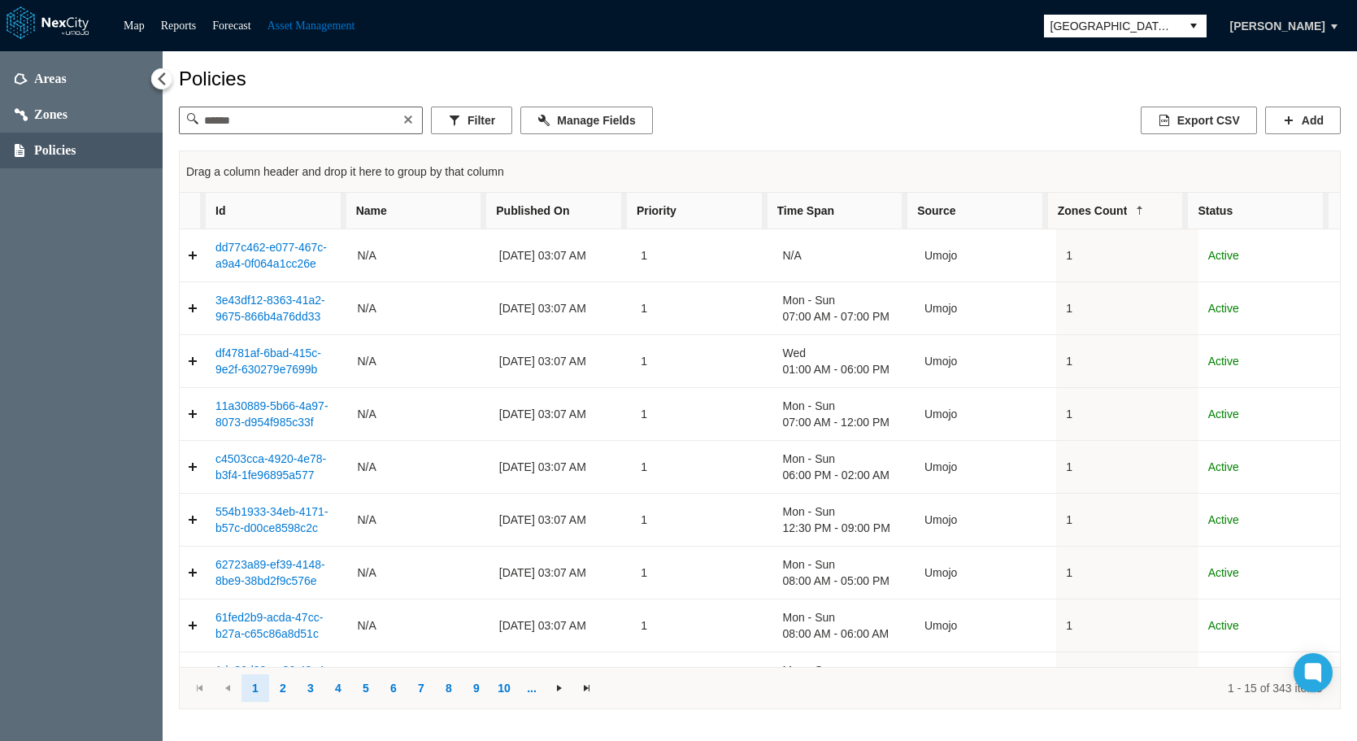
click at [1128, 205] on span "Zones Count" at bounding box center [1118, 211] width 141 height 36
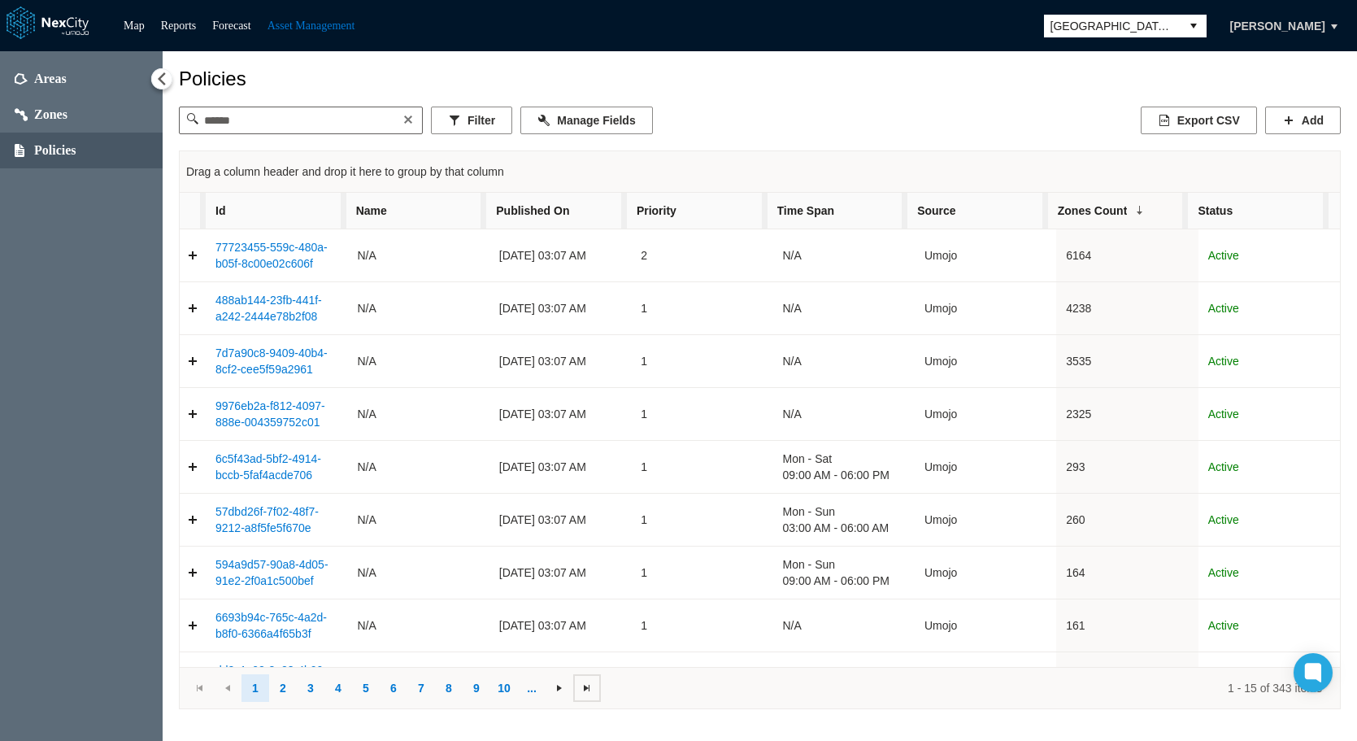
click at [589, 688] on span at bounding box center [586, 687] width 13 height 13
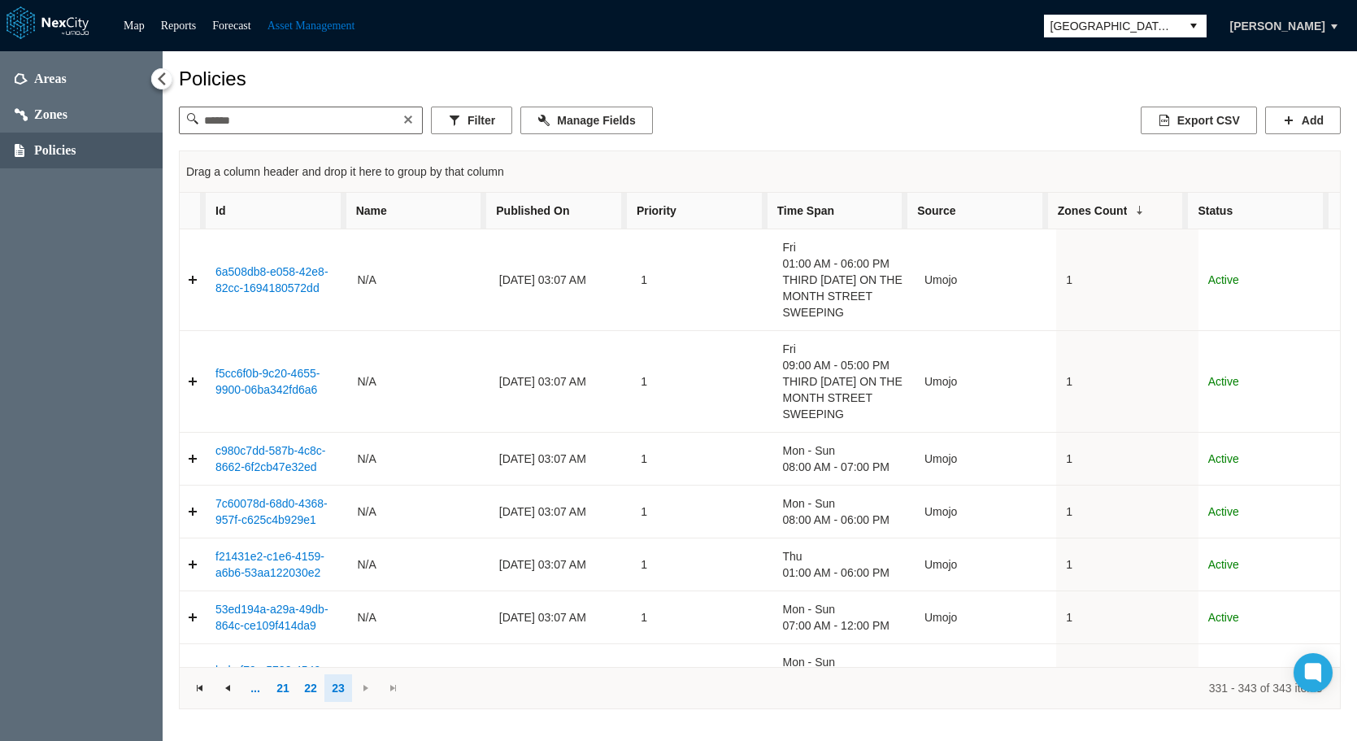
click at [1128, 206] on span "Zones Count" at bounding box center [1118, 211] width 141 height 36
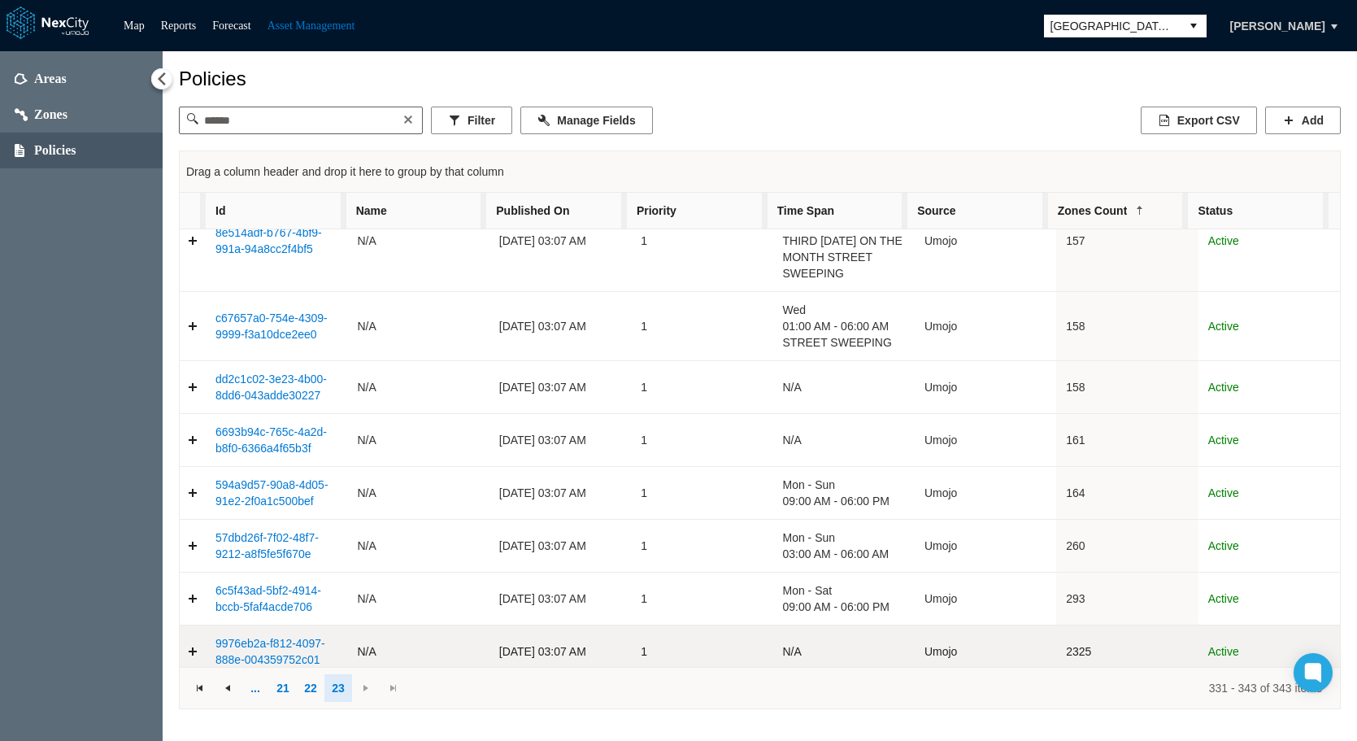
scroll to position [366, 0]
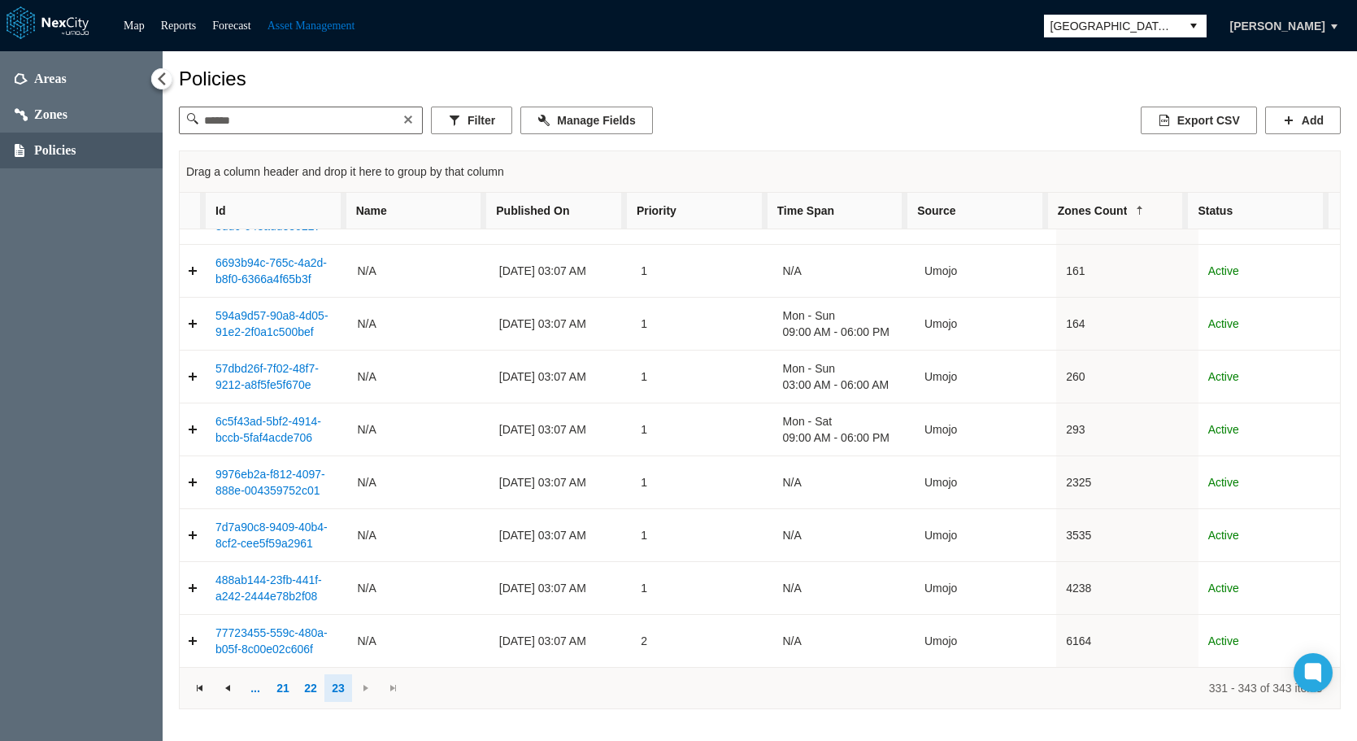
click at [1128, 213] on span "Status" at bounding box center [1258, 211] width 141 height 36
click at [473, 128] on button "Filter" at bounding box center [471, 120] width 81 height 28
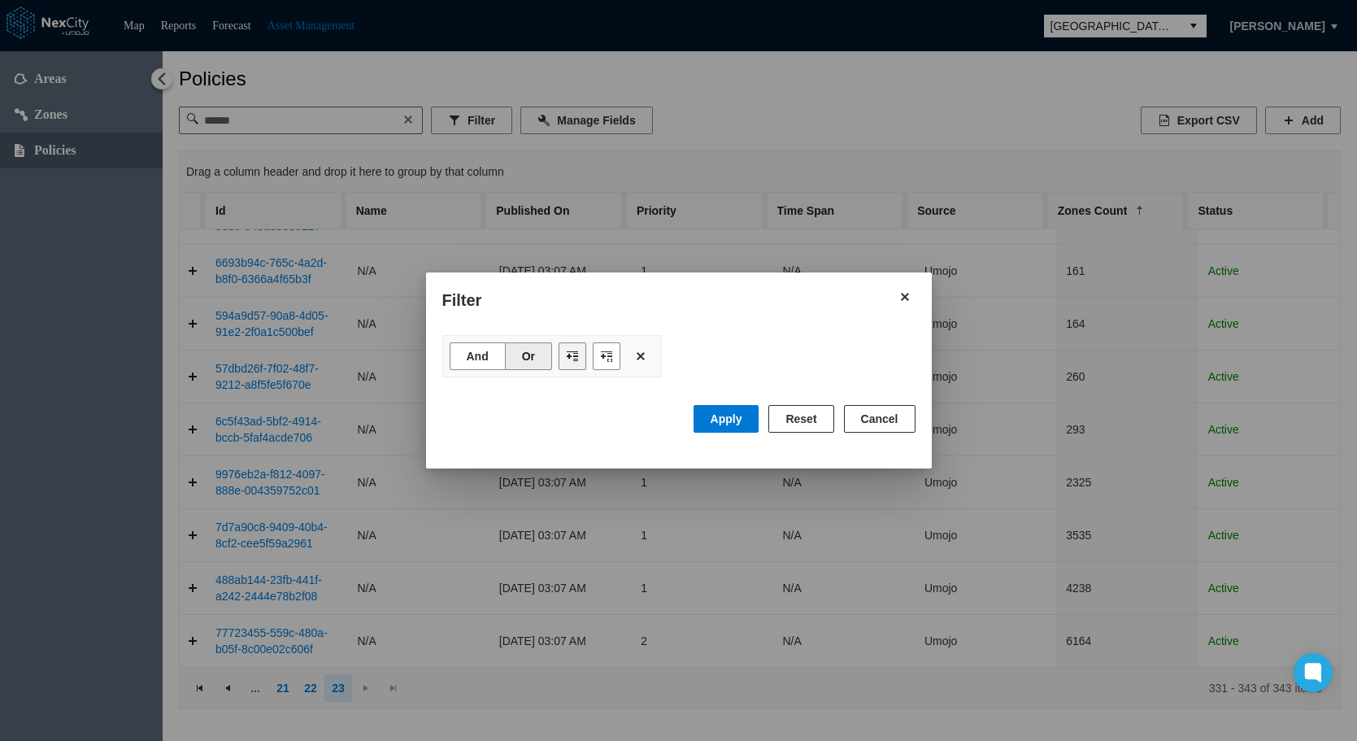
click at [571, 357] on button "Filter toolbar" at bounding box center [572, 356] width 28 height 28
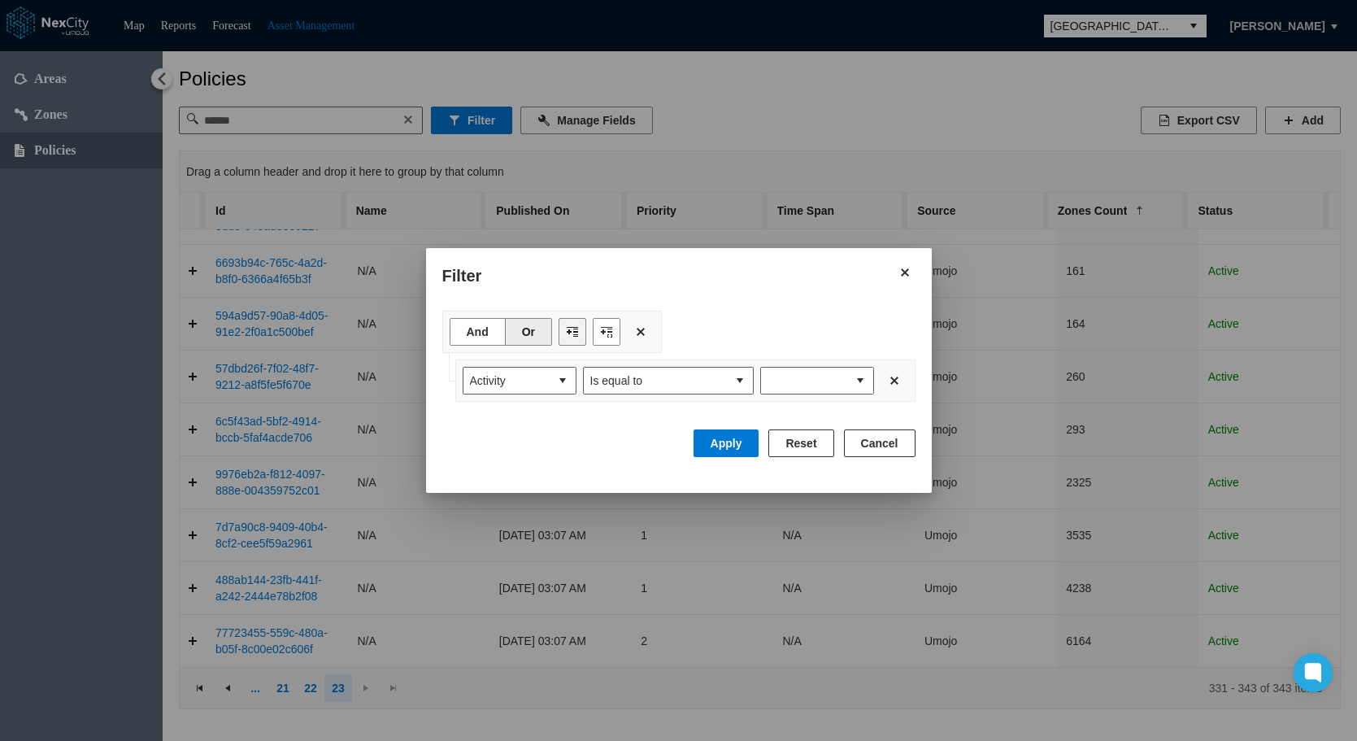
click at [571, 326] on button "Filter toolbar" at bounding box center [572, 332] width 28 height 28
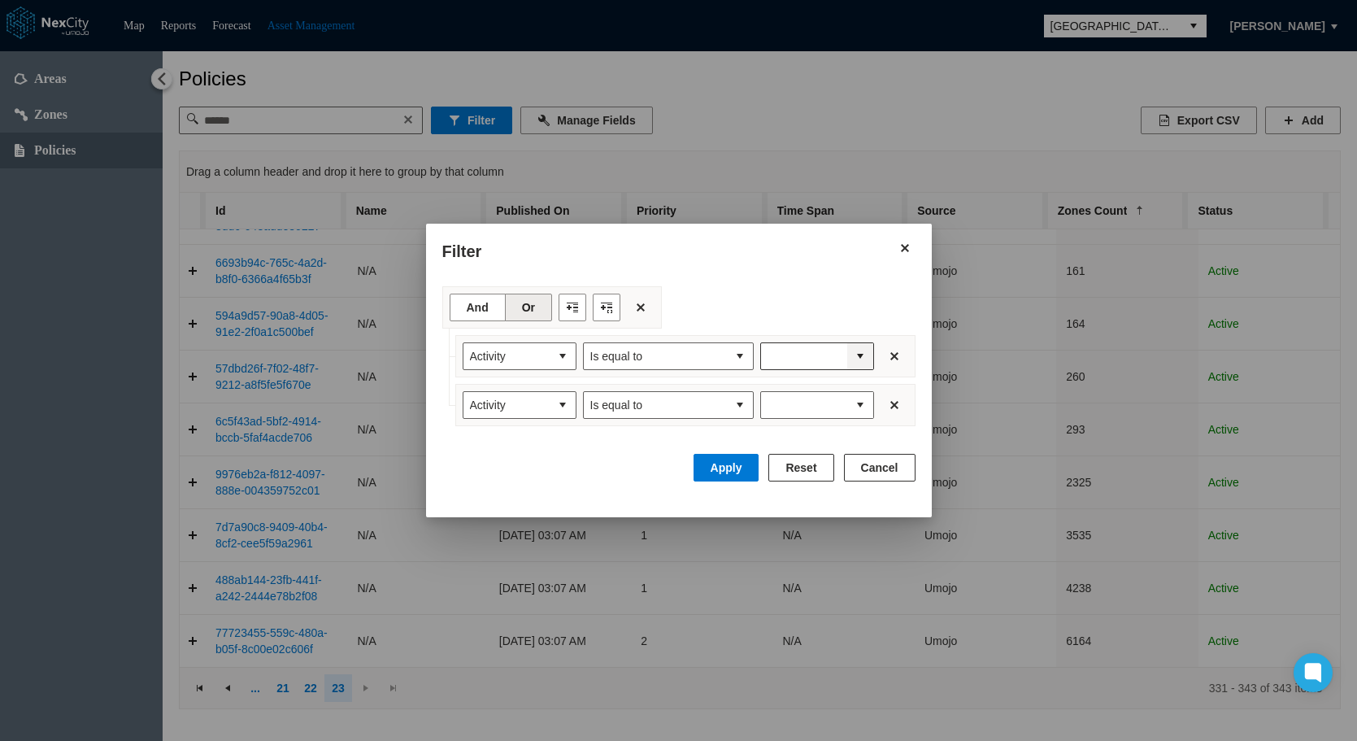
click at [850, 357] on button "expand combobox" at bounding box center [860, 356] width 26 height 26
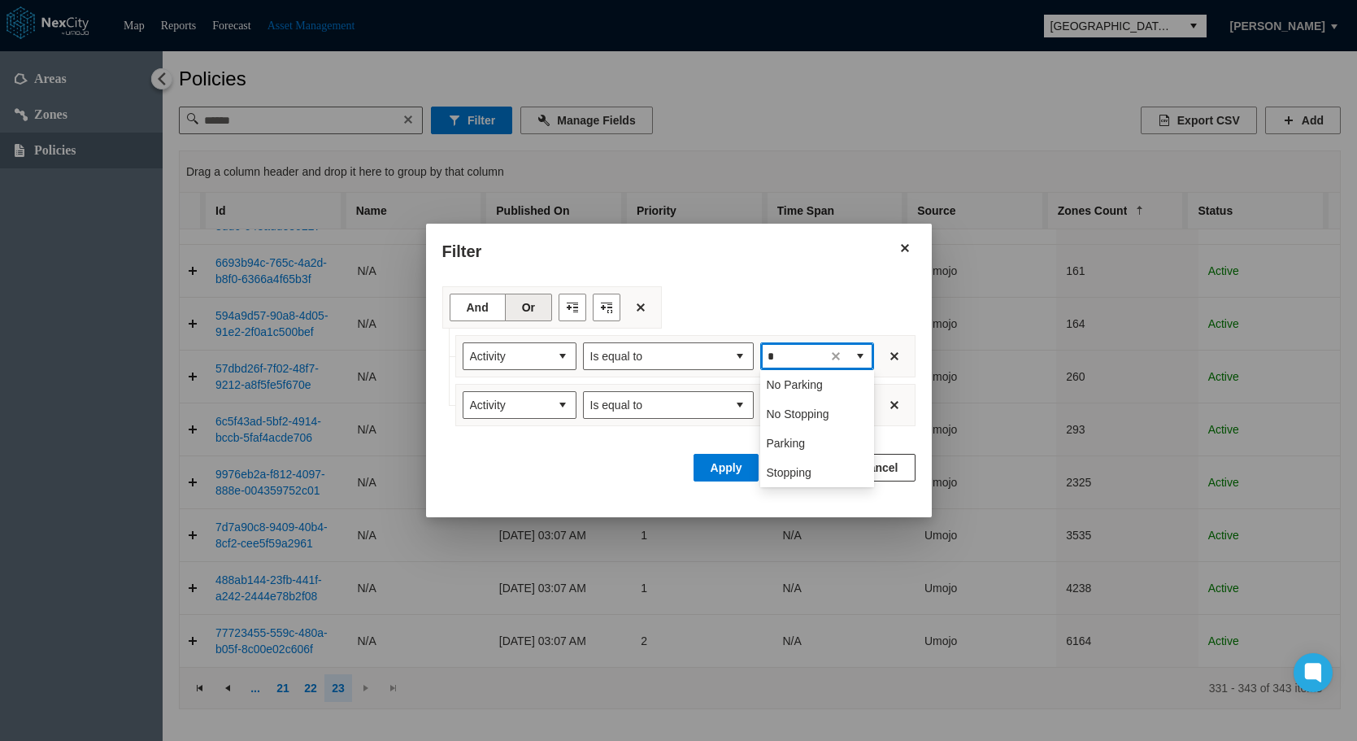
scroll to position [0, 0]
click at [808, 411] on li "Parking" at bounding box center [817, 413] width 114 height 29
type input "*******"
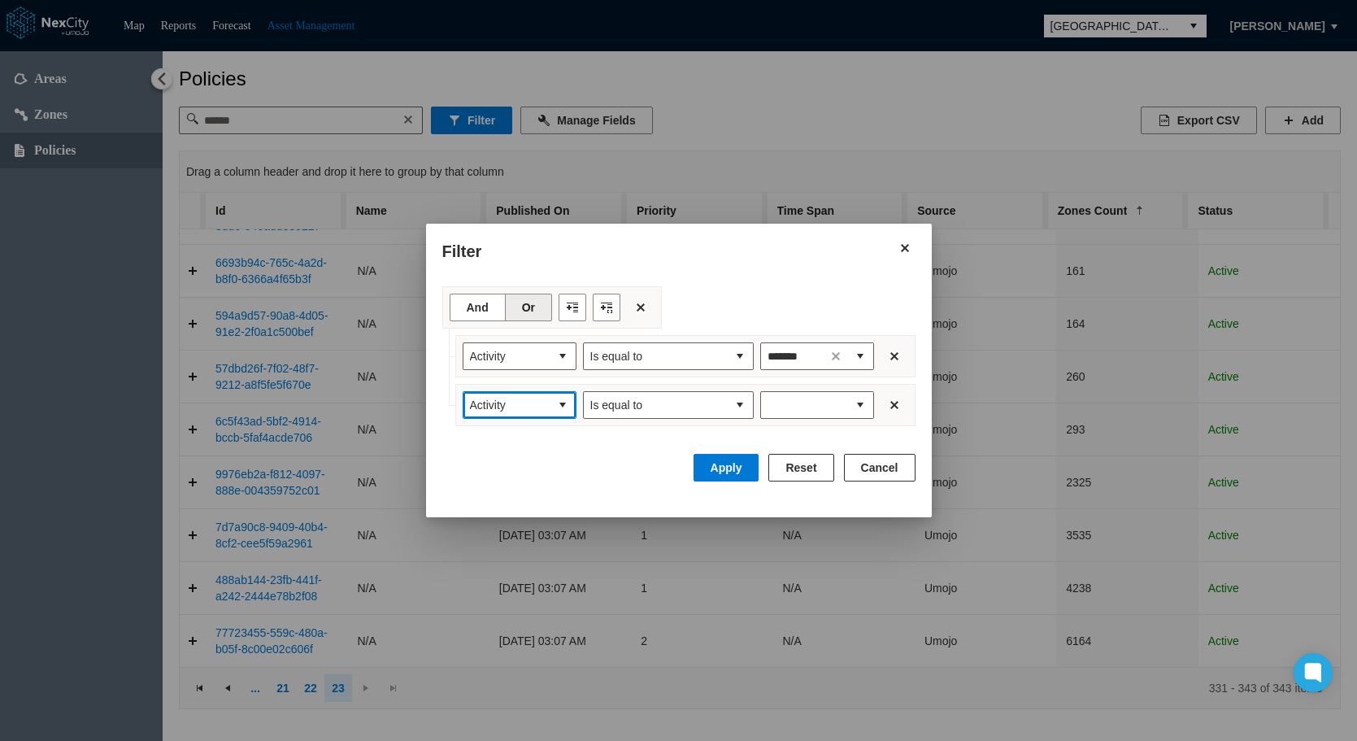
click at [571, 402] on button "select" at bounding box center [563, 405] width 26 height 26
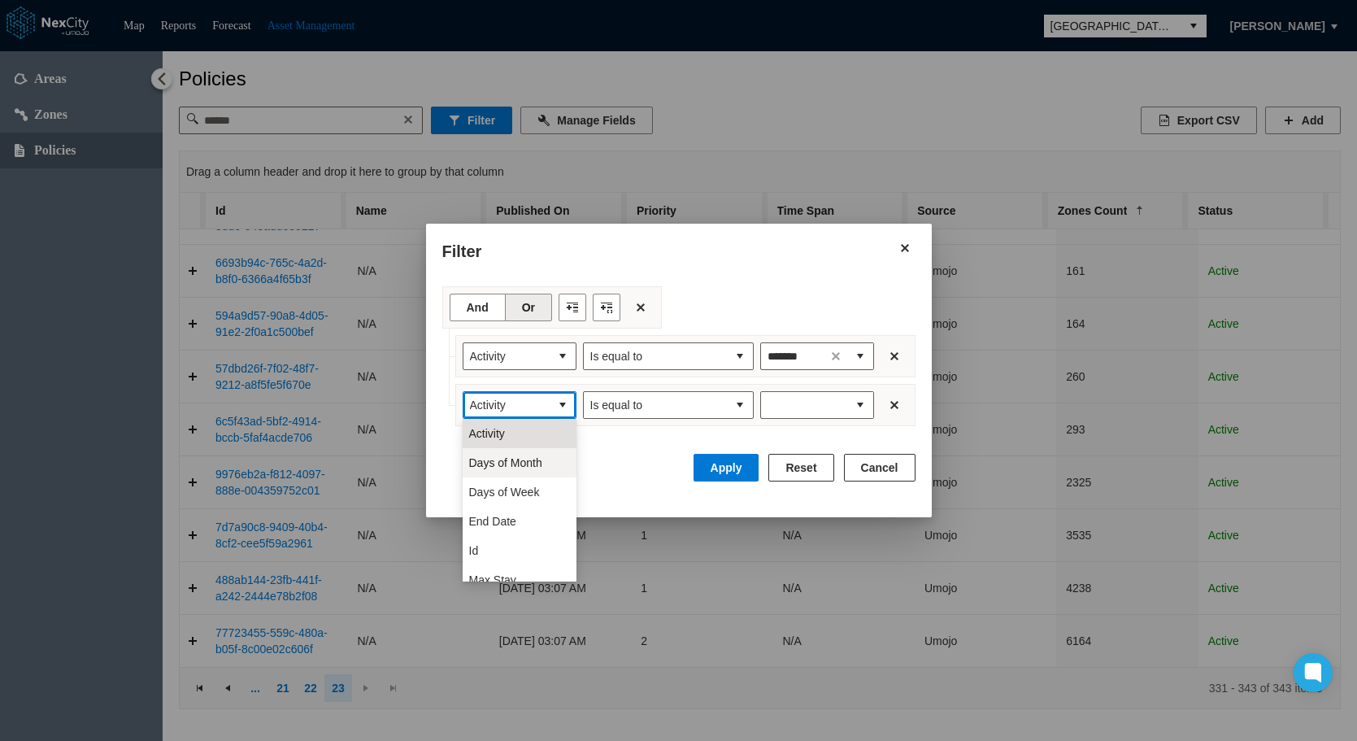
click at [528, 467] on span "Days of Month" at bounding box center [505, 462] width 73 height 16
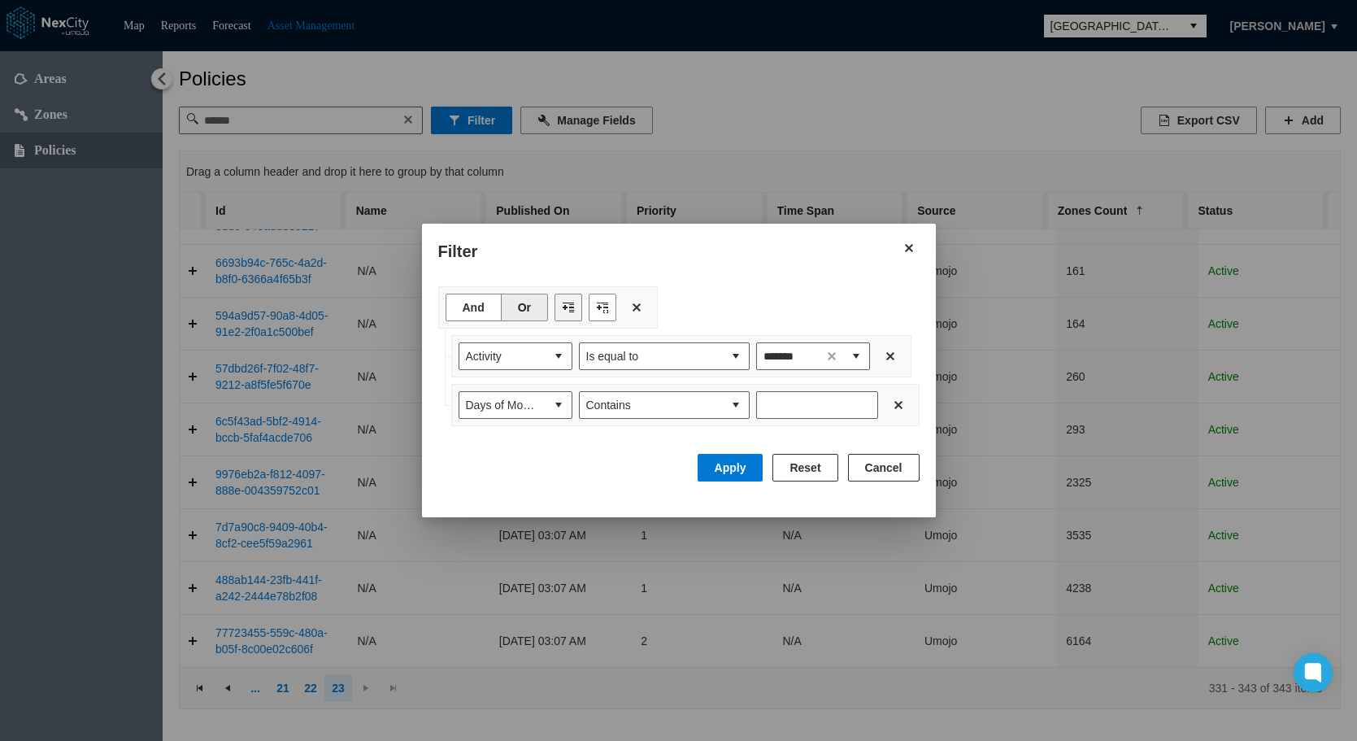
click at [563, 309] on button "Filter toolbar" at bounding box center [568, 307] width 28 height 28
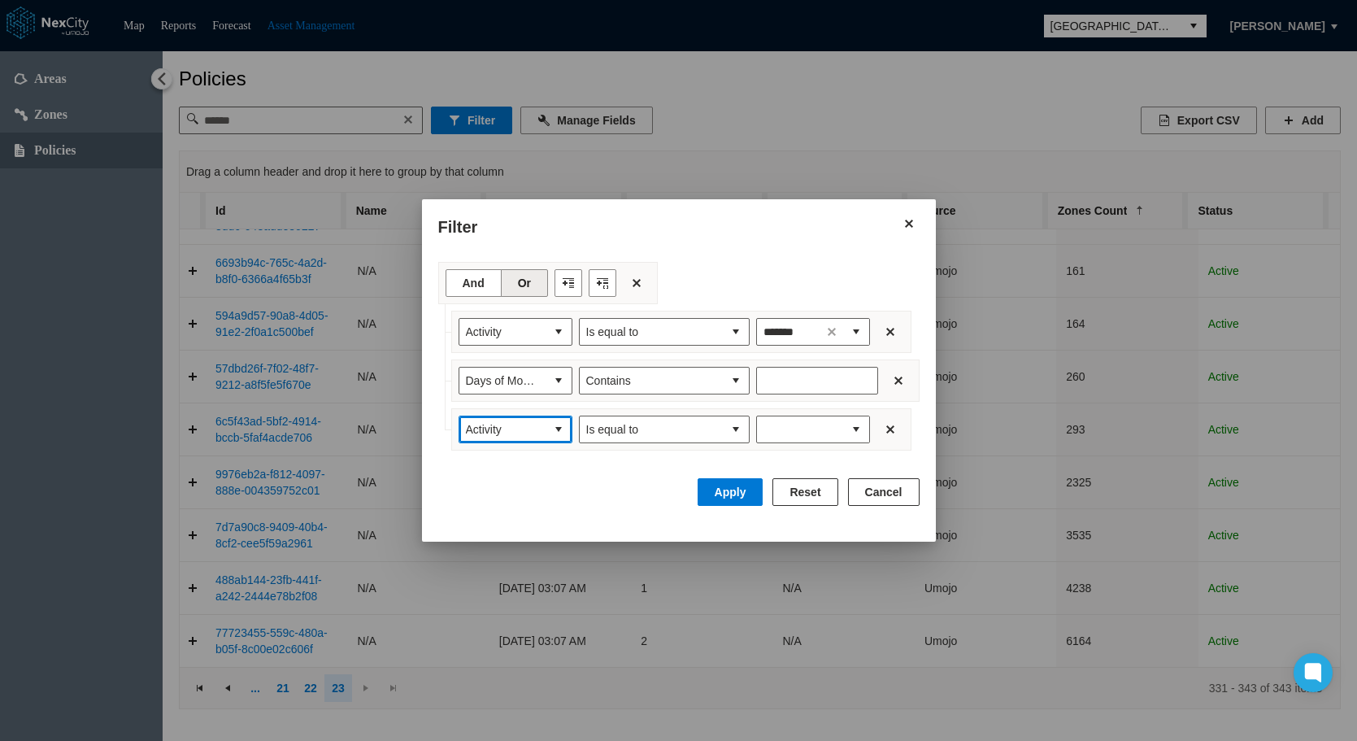
click at [556, 432] on button "select" at bounding box center [558, 429] width 26 height 26
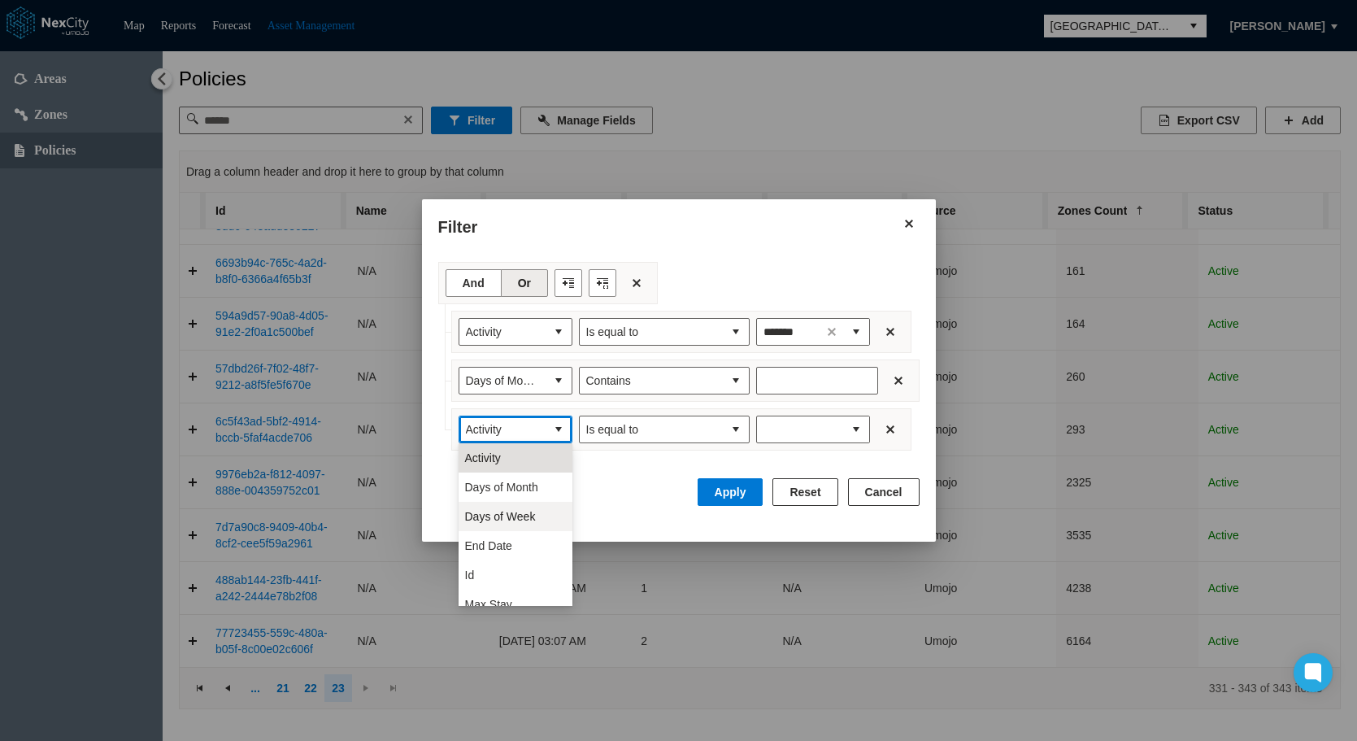
click at [541, 512] on li "Days of Week" at bounding box center [515, 516] width 114 height 29
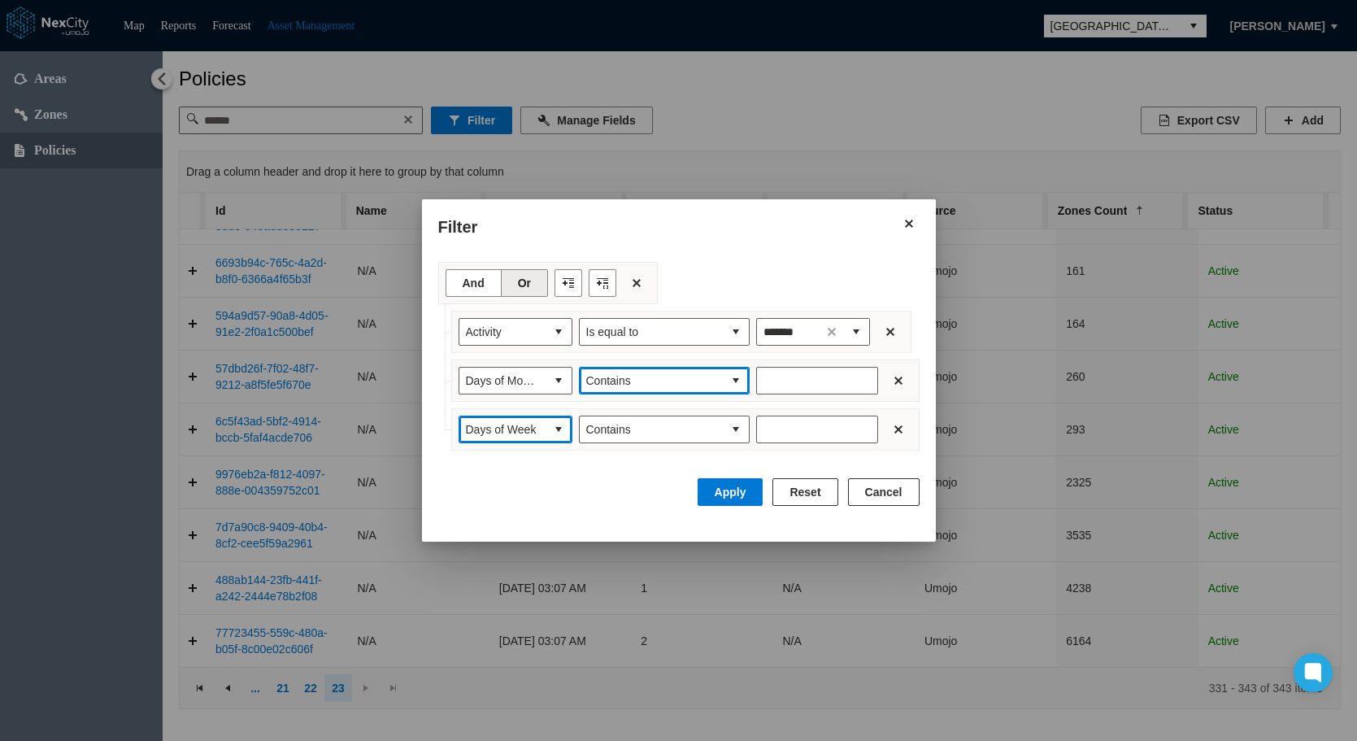
click at [732, 383] on button "select" at bounding box center [736, 380] width 26 height 26
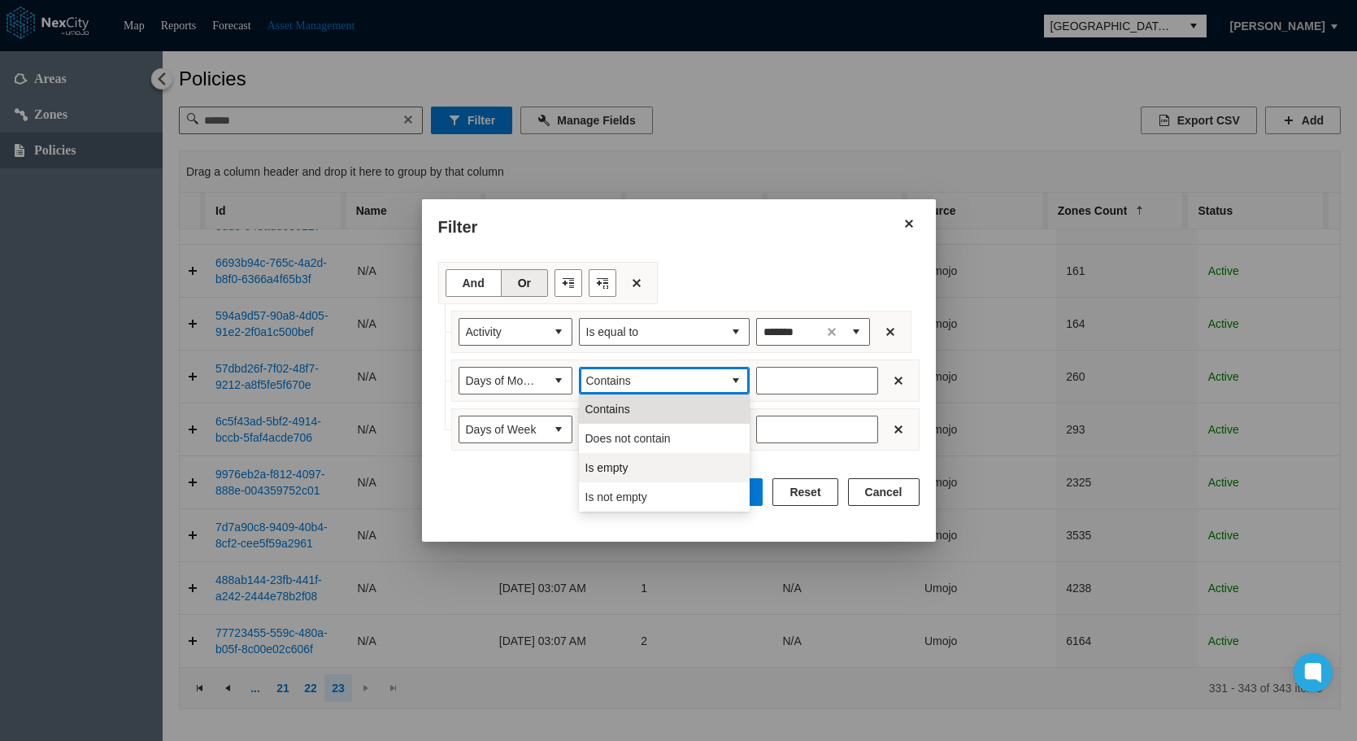
click at [650, 472] on li "Is empty" at bounding box center [664, 467] width 171 height 29
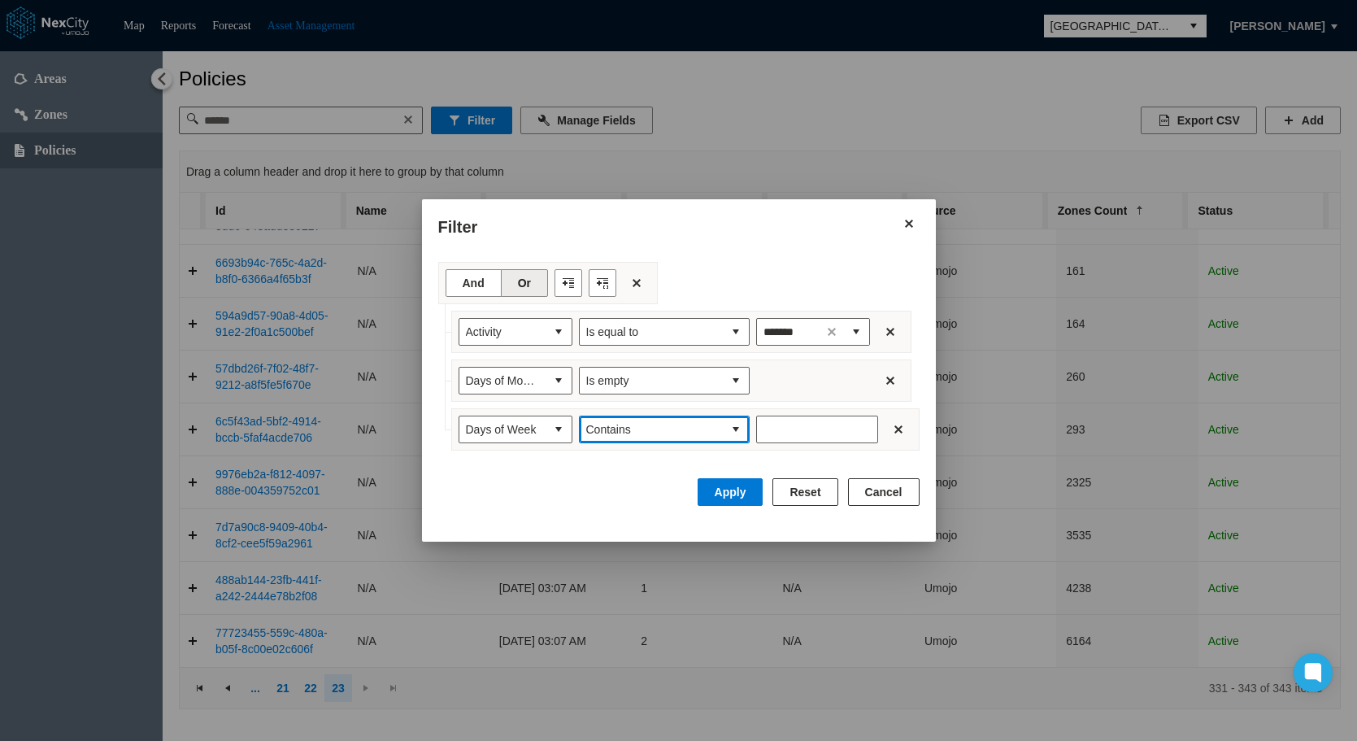
click at [738, 428] on button "select" at bounding box center [736, 429] width 26 height 26
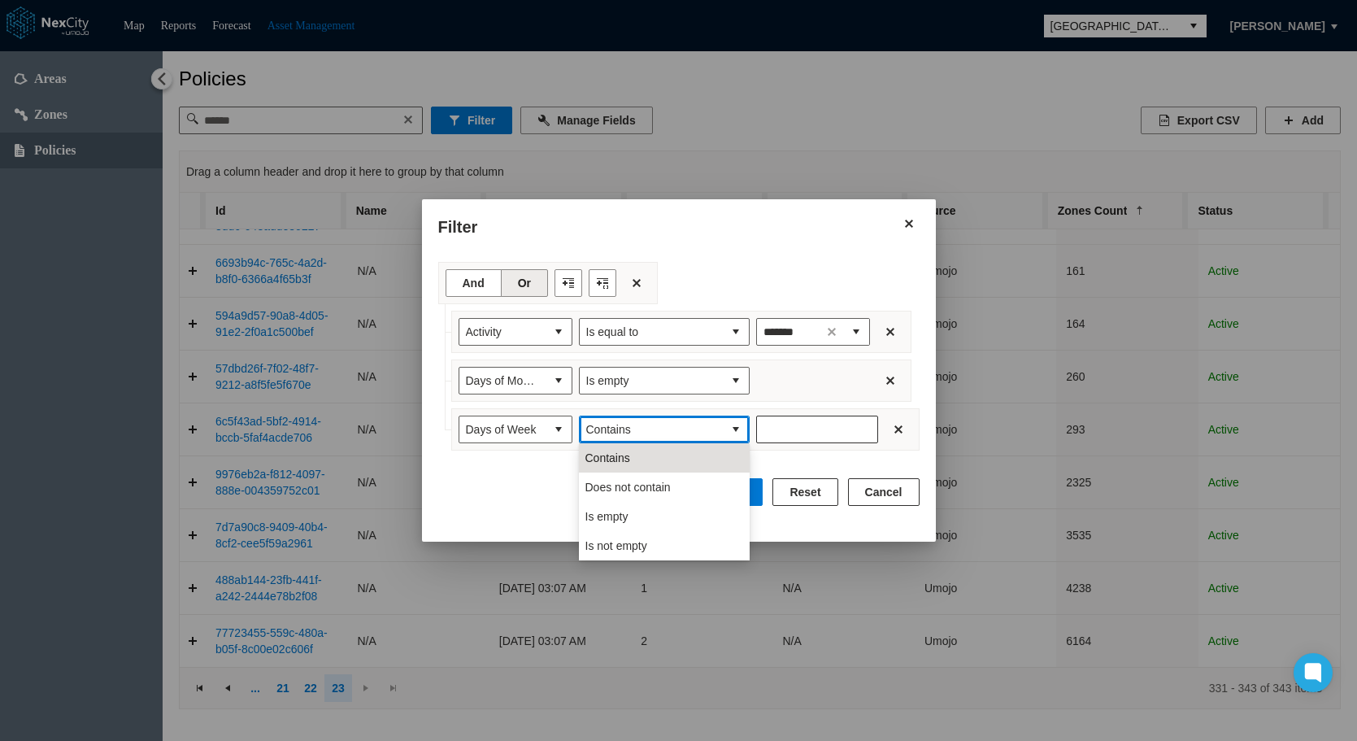
drag, startPoint x: 667, startPoint y: 486, endPoint x: 795, endPoint y: 434, distance: 137.8
click at [668, 485] on span "Does not contain" at bounding box center [627, 487] width 85 height 16
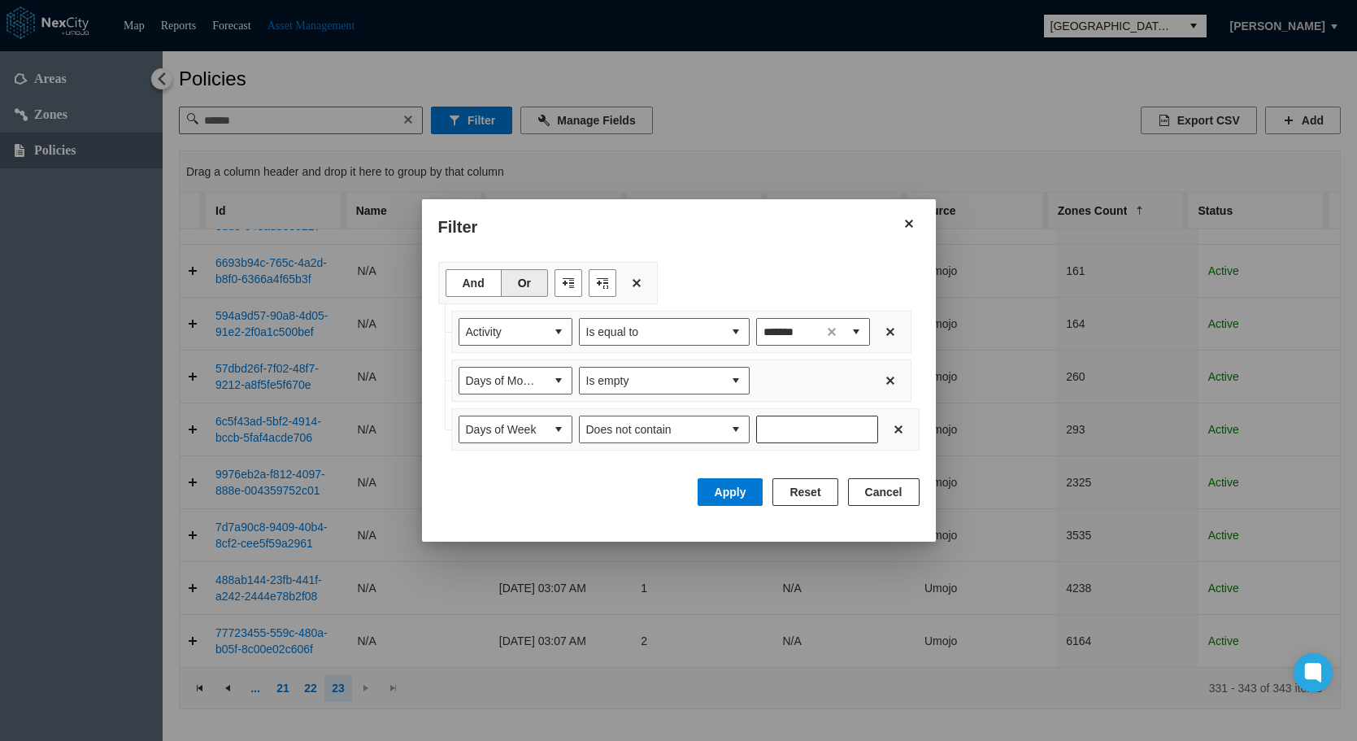
click at [806, 428] on input "Filter expression row" at bounding box center [817, 429] width 120 height 26
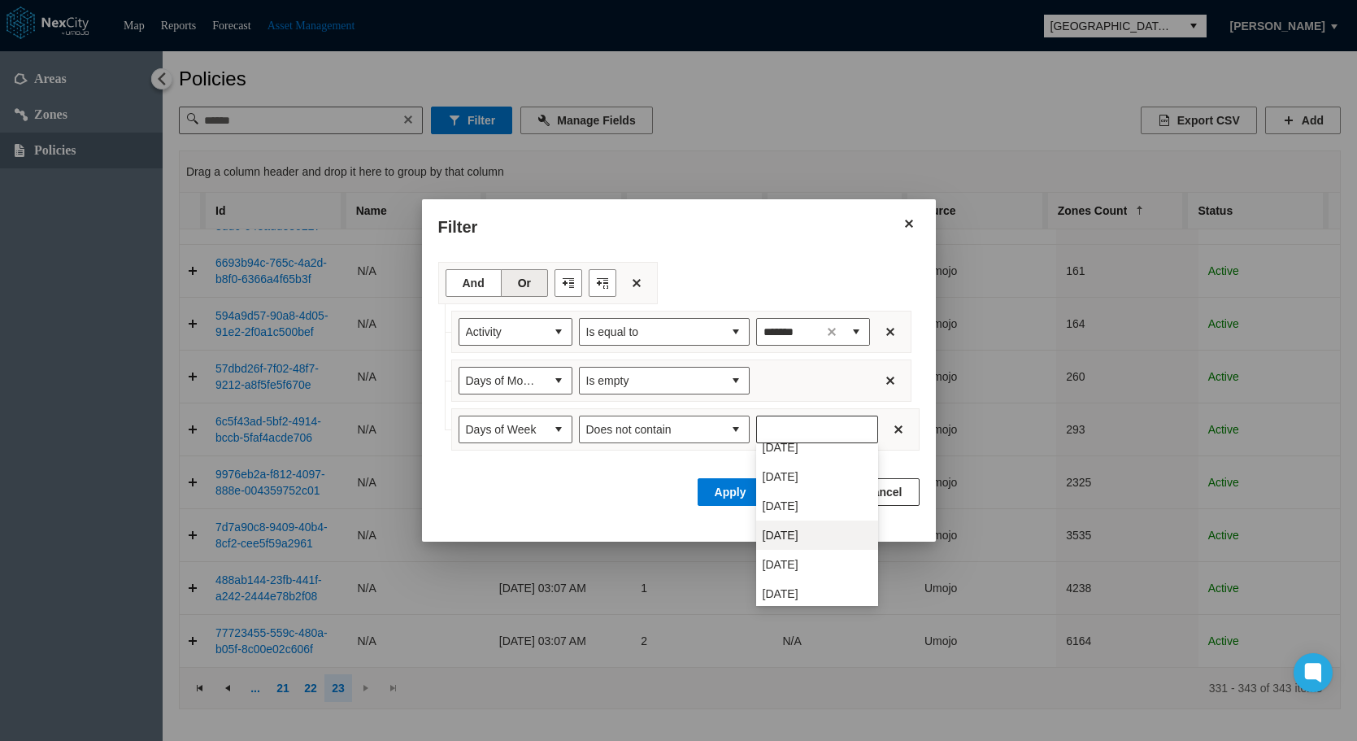
scroll to position [42, 0]
click at [806, 593] on li "Sunday" at bounding box center [817, 590] width 122 height 29
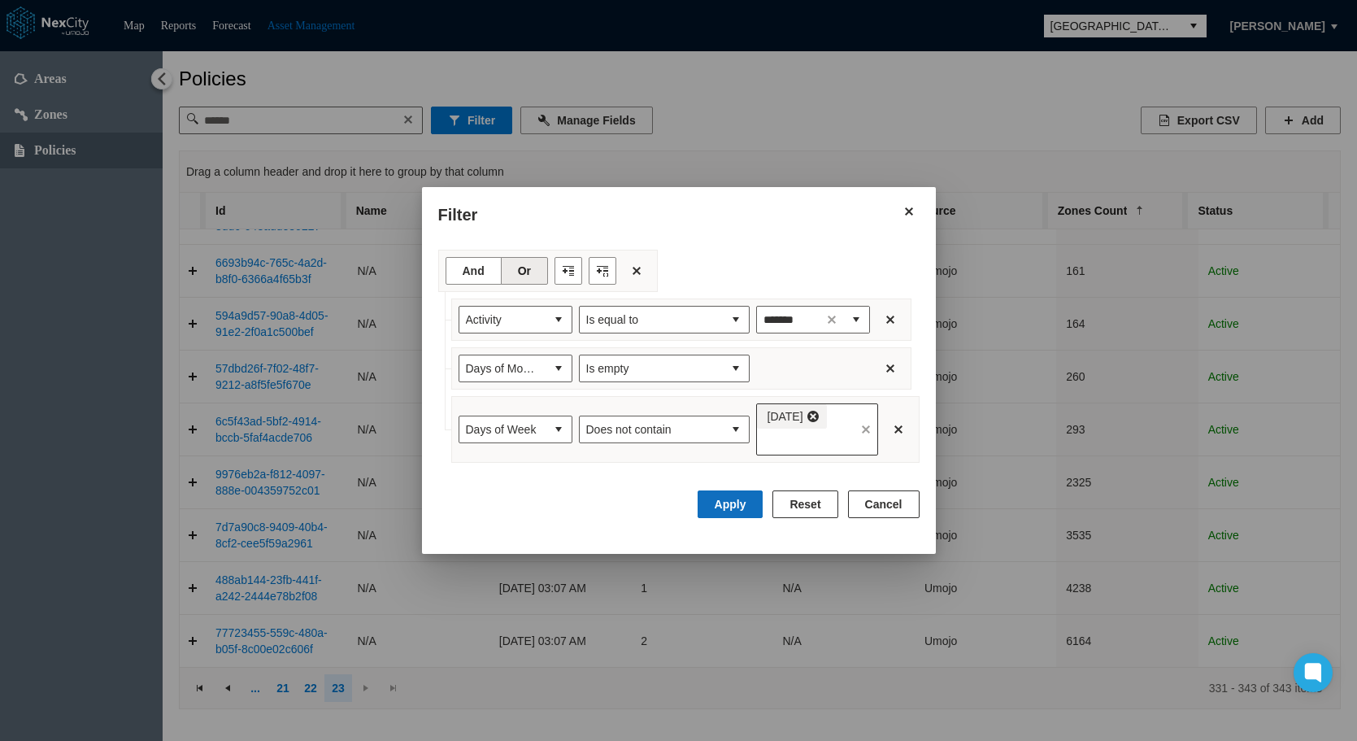
click at [738, 509] on button "Apply" at bounding box center [731, 504] width 66 height 28
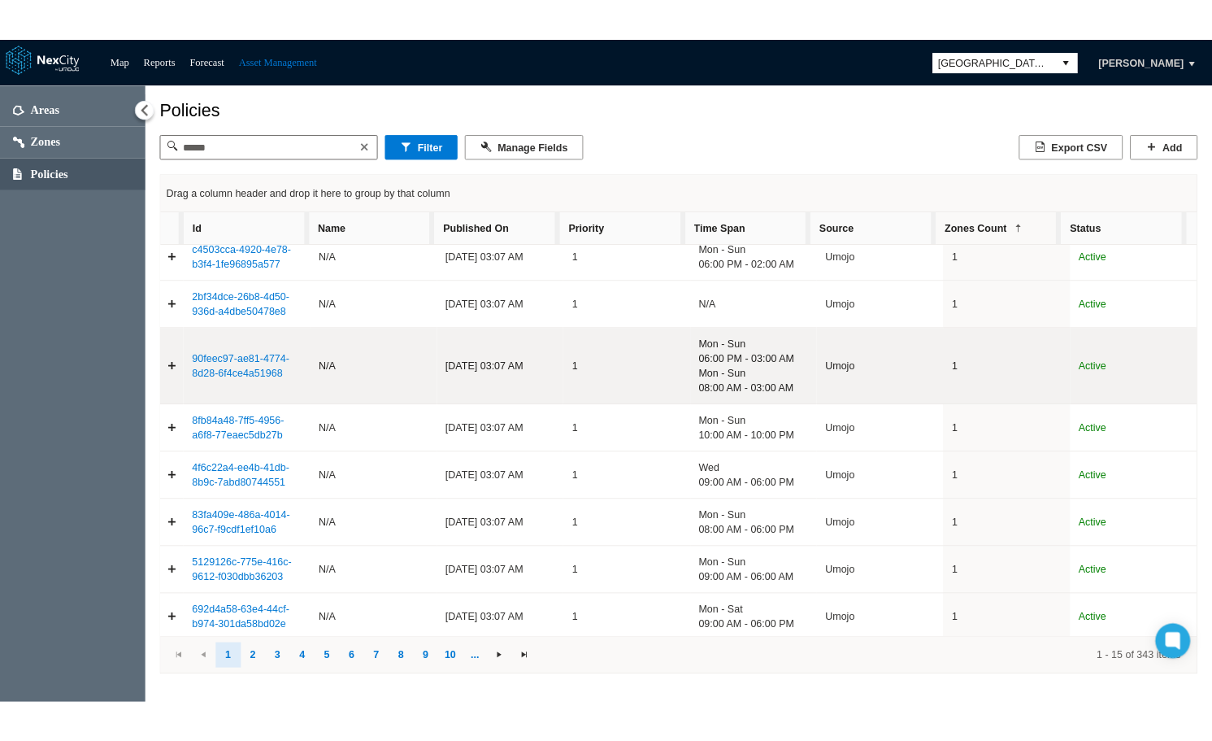
scroll to position [0, 0]
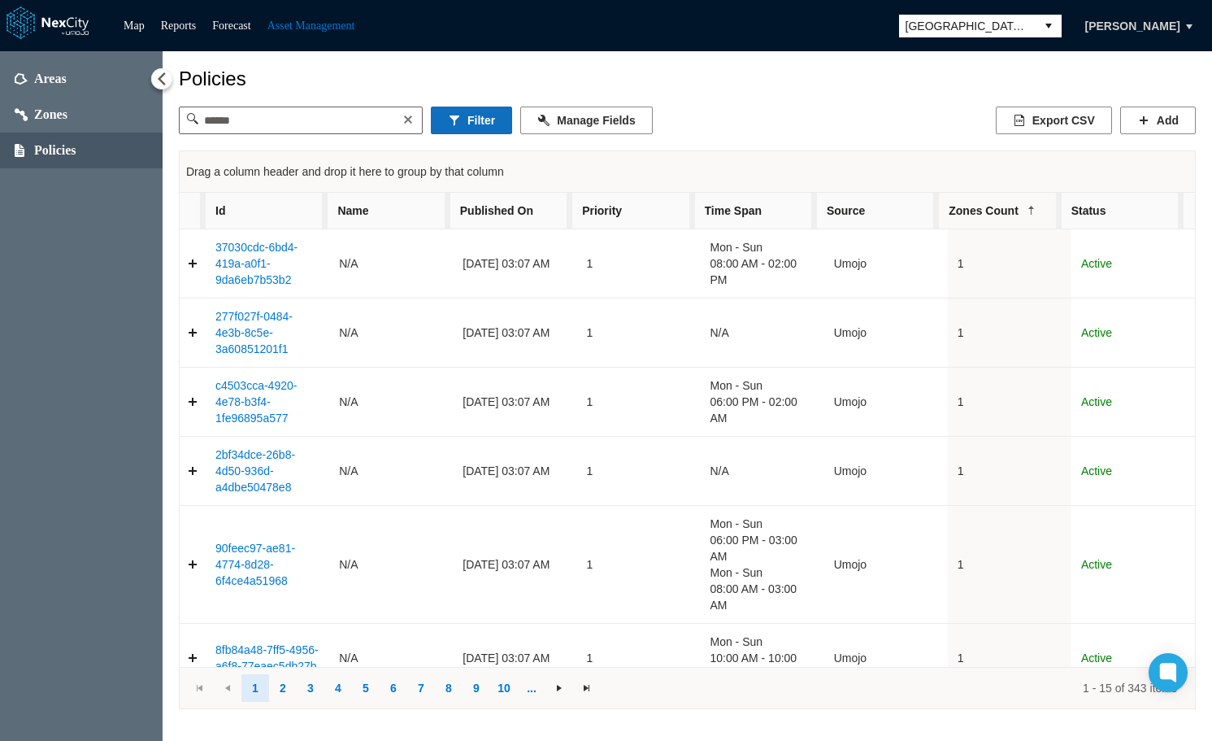
click at [479, 118] on button "Filter" at bounding box center [471, 120] width 81 height 28
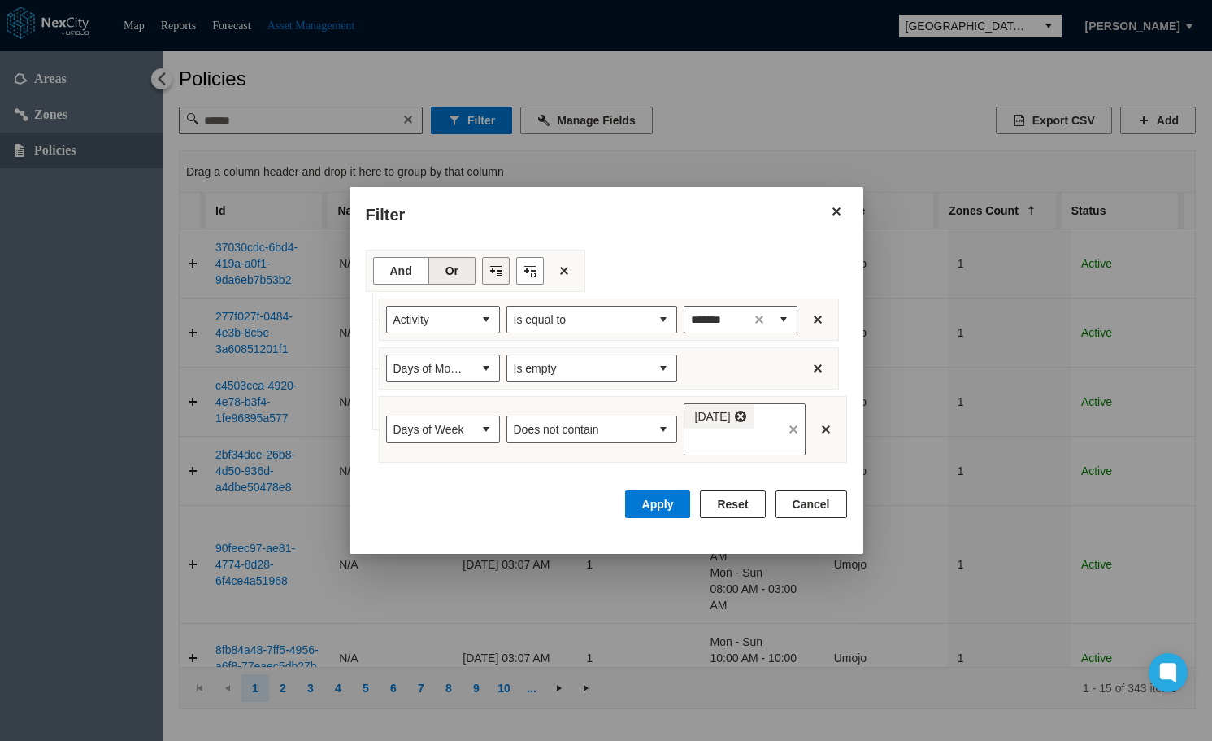
click at [484, 277] on button "Filter toolbar" at bounding box center [496, 271] width 28 height 28
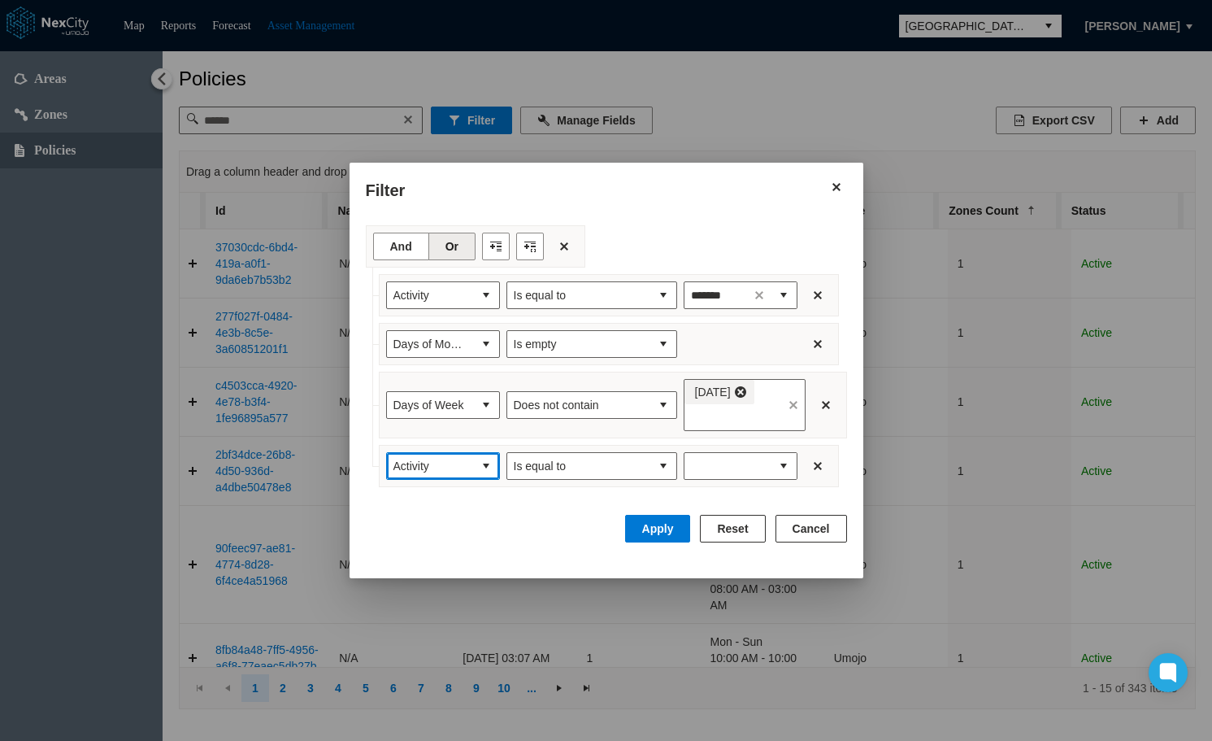
click at [475, 469] on button "select" at bounding box center [486, 466] width 26 height 26
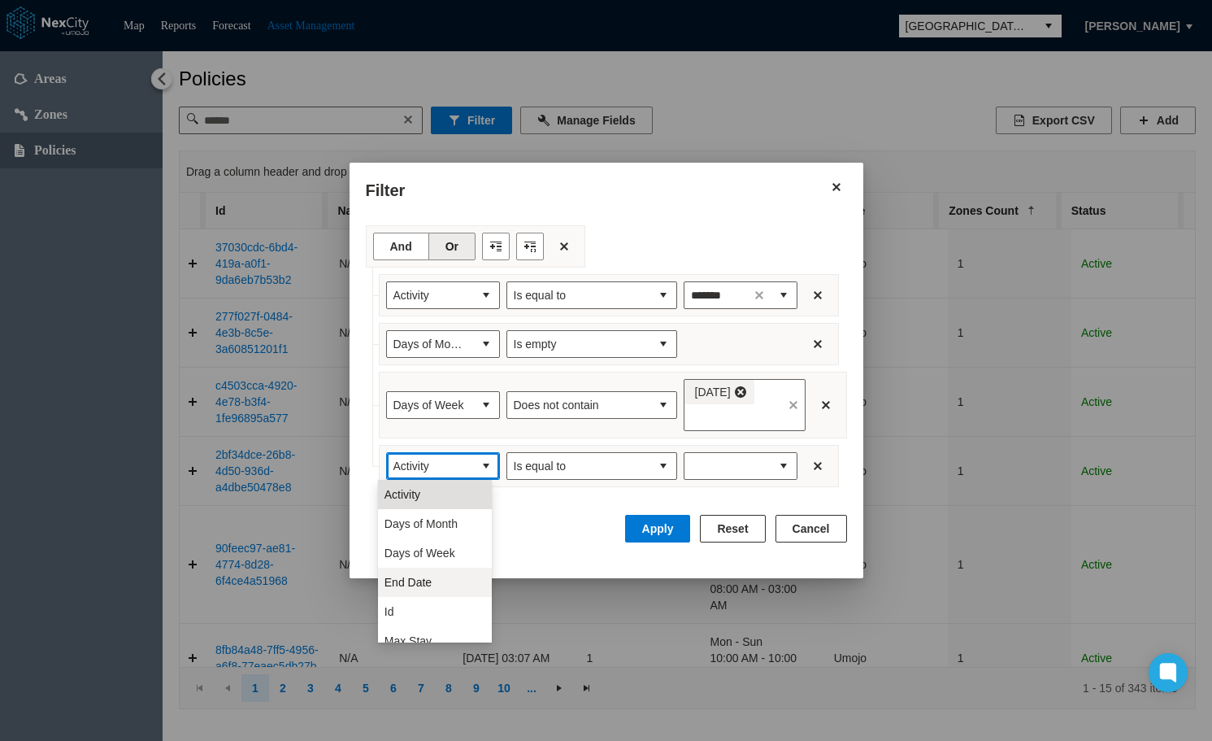
click at [428, 584] on span "End Date" at bounding box center [408, 582] width 47 height 16
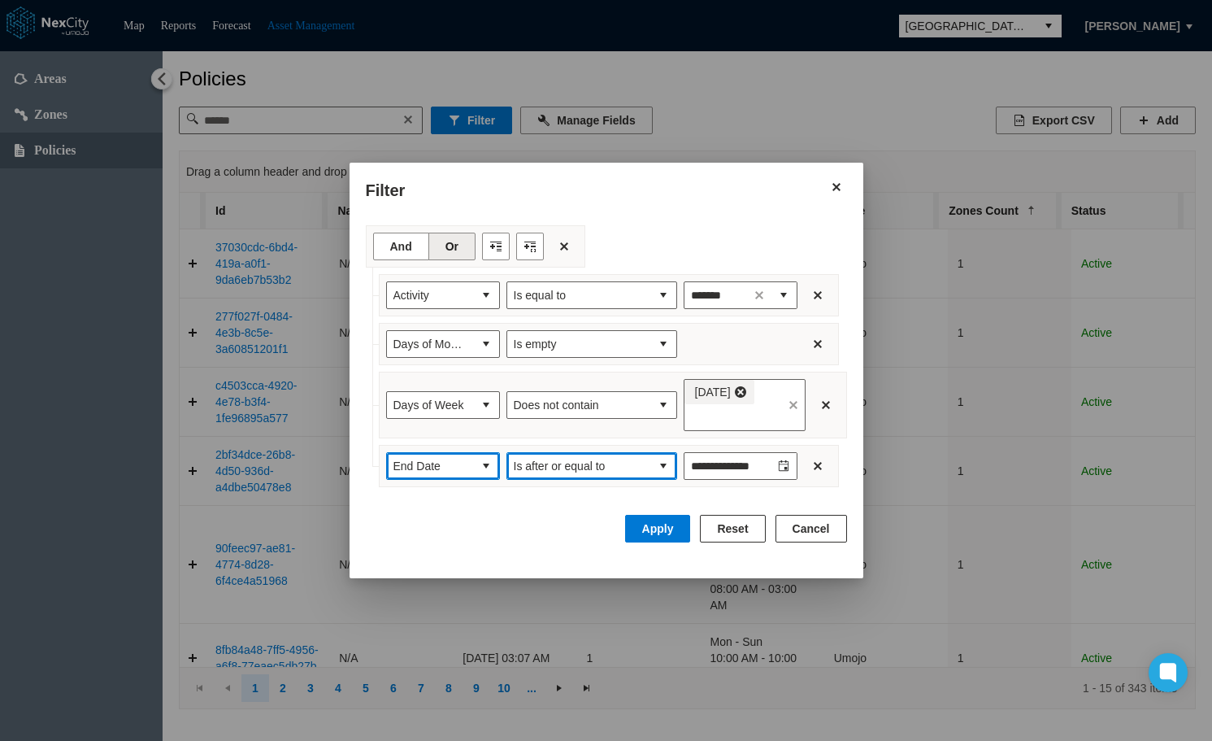
click at [640, 472] on span "Is after or equal to" at bounding box center [578, 466] width 143 height 26
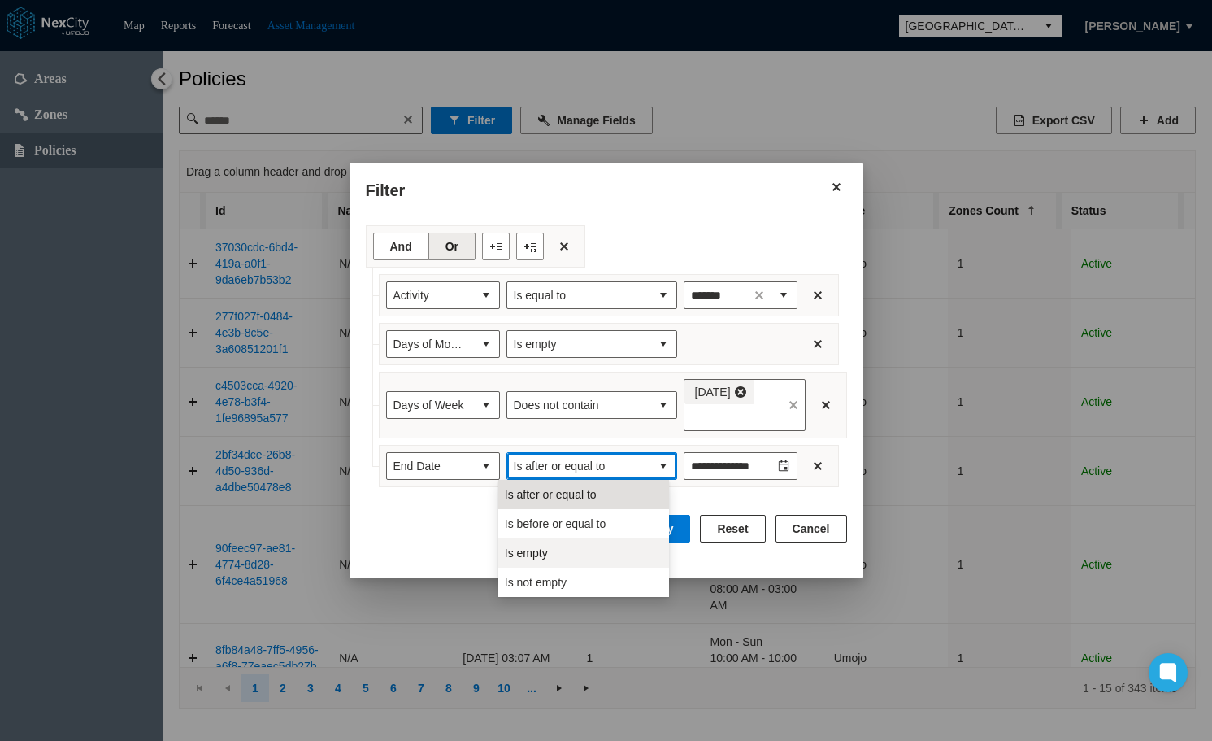
click at [545, 549] on span "Is empty" at bounding box center [526, 553] width 43 height 16
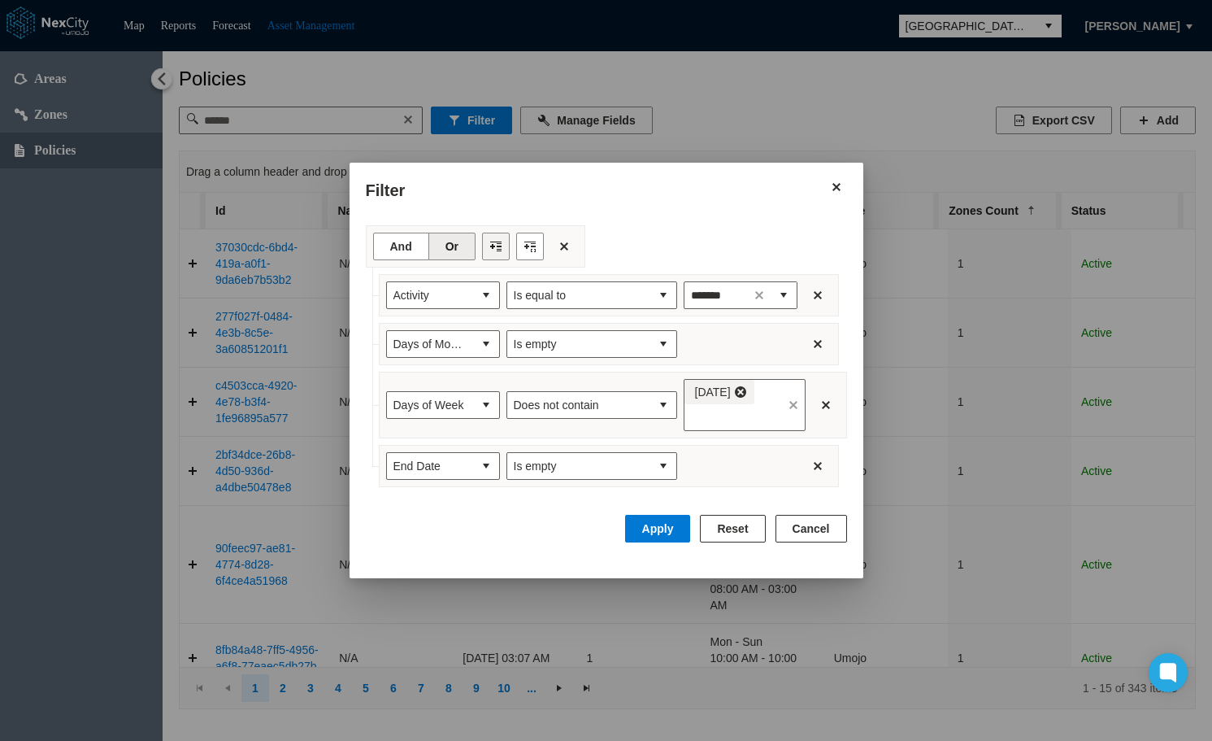
click at [483, 250] on button "Filter toolbar" at bounding box center [496, 247] width 28 height 28
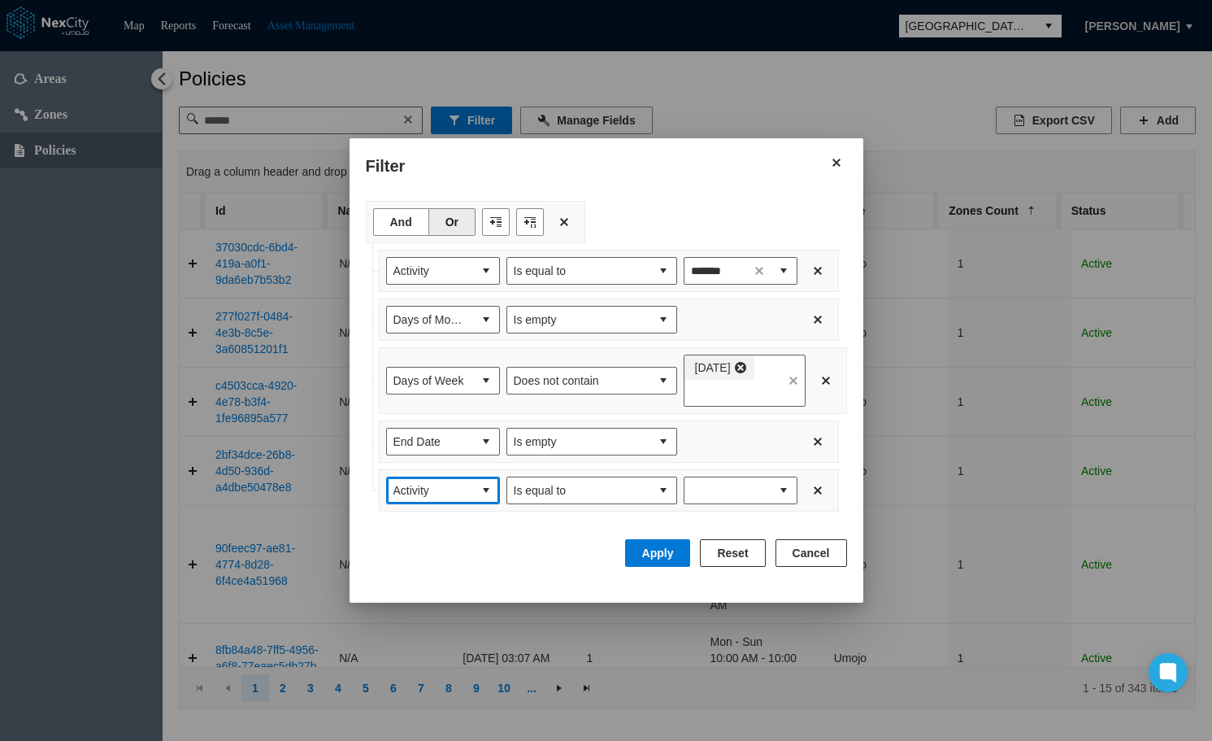
click at [449, 497] on span "Activity" at bounding box center [429, 490] width 73 height 16
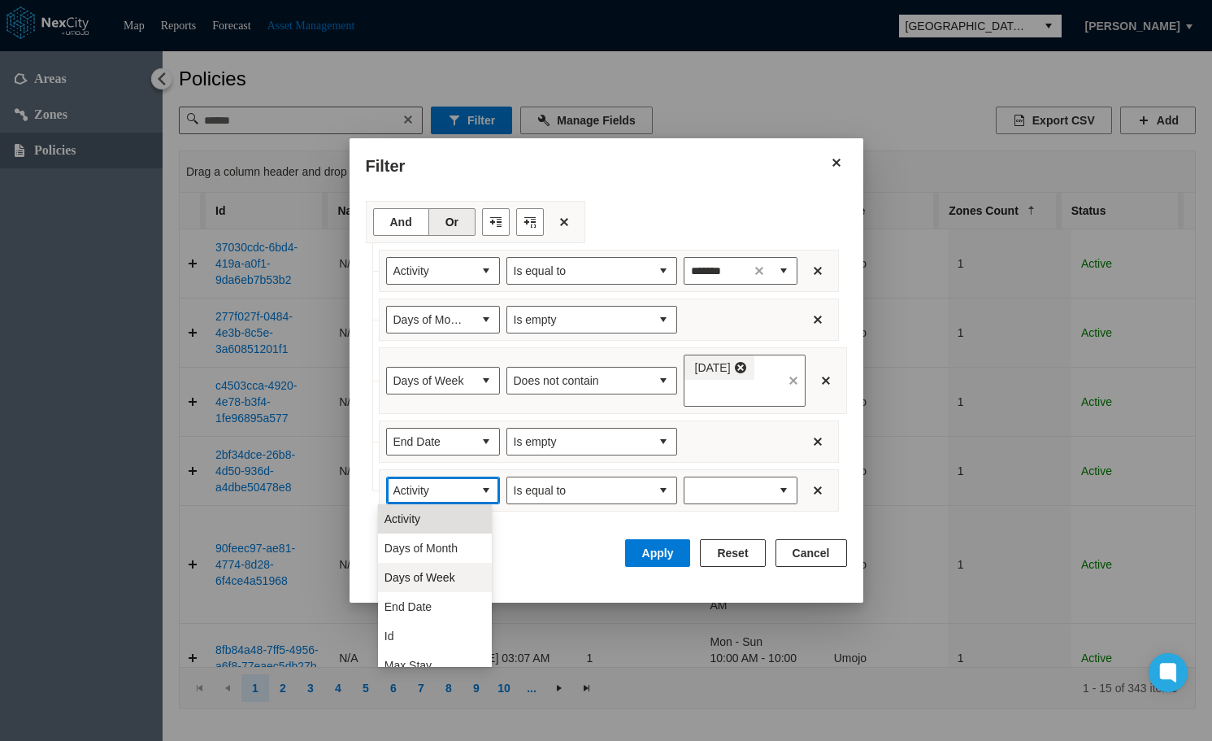
scroll to position [81, 0]
click at [402, 558] on li "Id" at bounding box center [435, 554] width 114 height 29
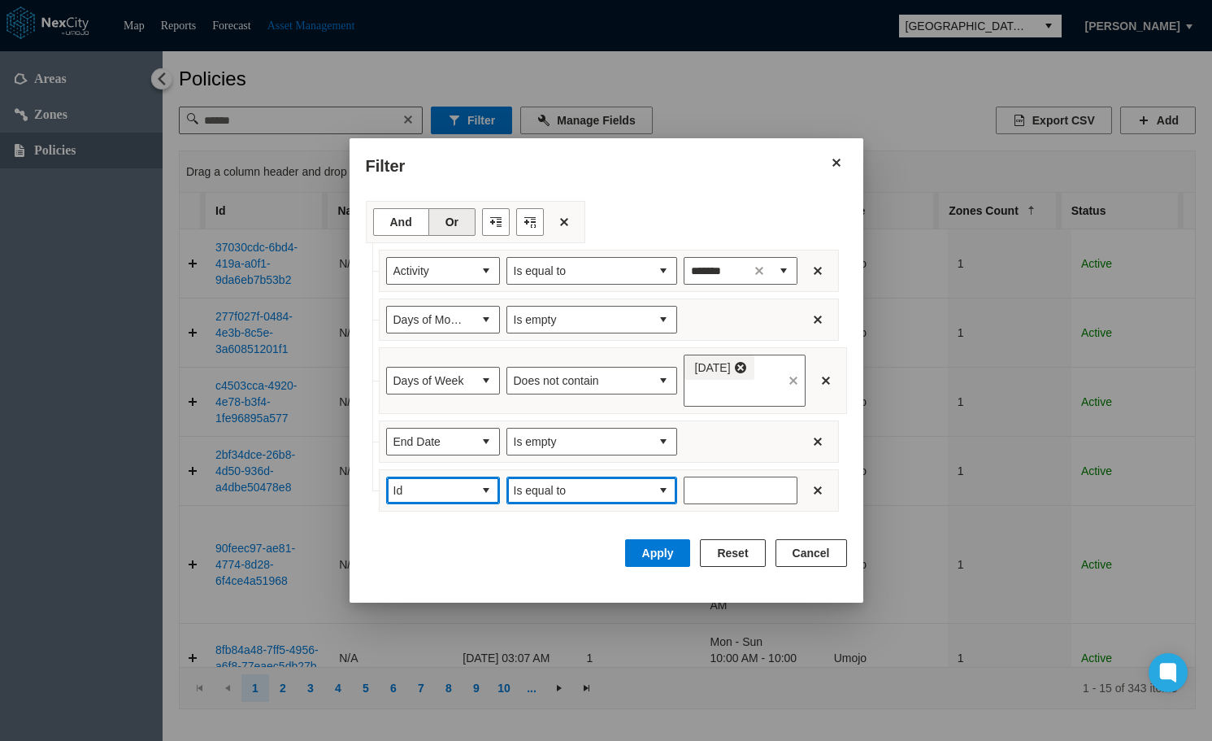
click at [624, 483] on span "Is equal to" at bounding box center [579, 490] width 130 height 16
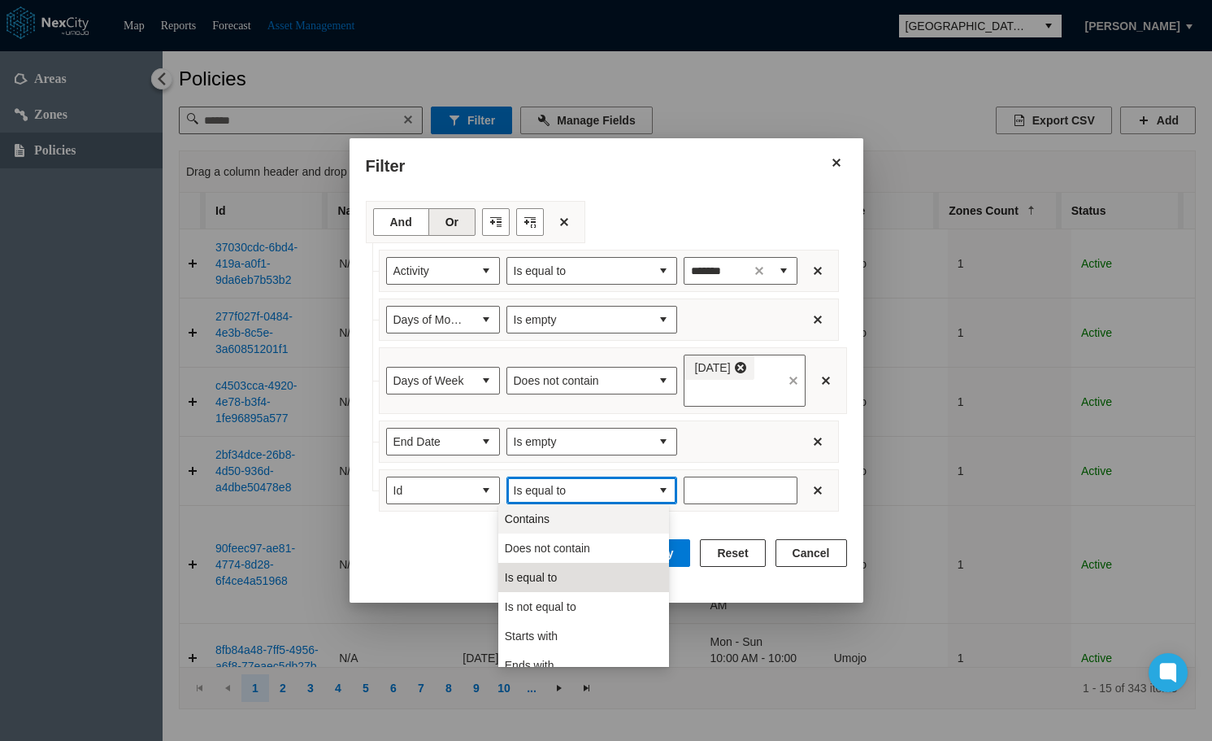
click at [545, 519] on span "Contains" at bounding box center [527, 519] width 45 height 16
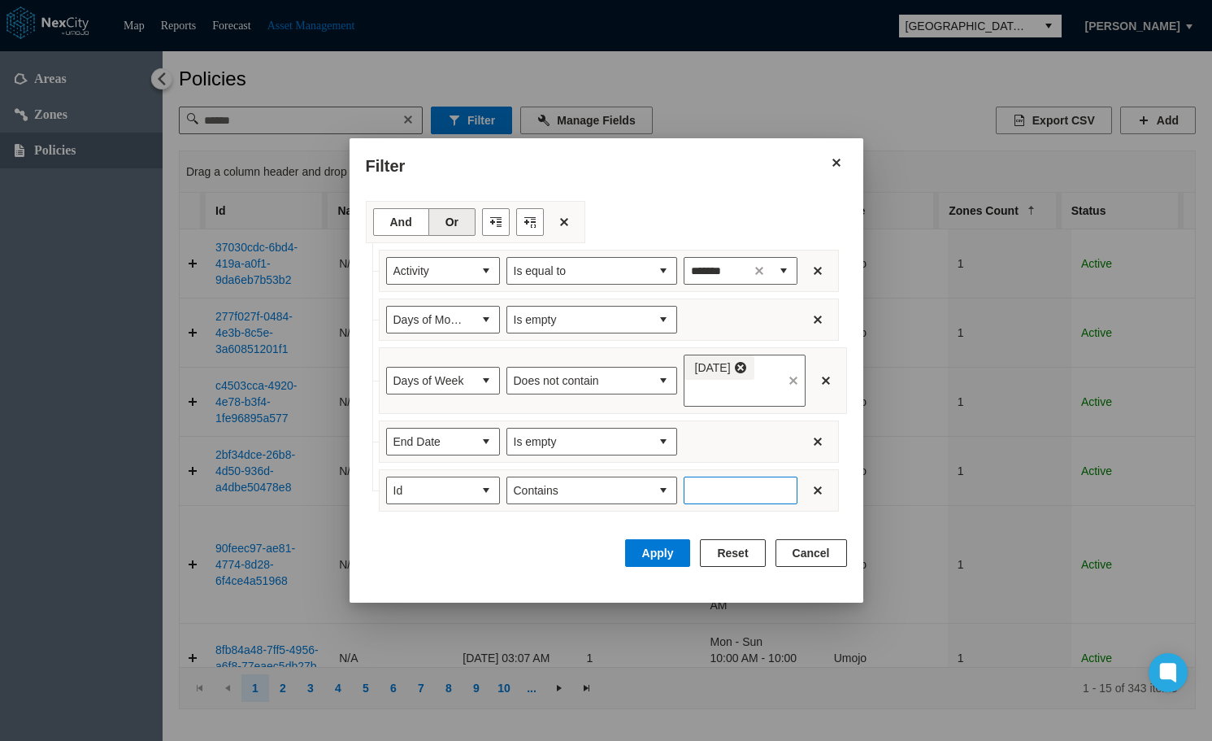
click at [721, 488] on input "Enter number" at bounding box center [741, 490] width 114 height 28
type input "*"
click at [676, 554] on button "Apply" at bounding box center [658, 553] width 66 height 28
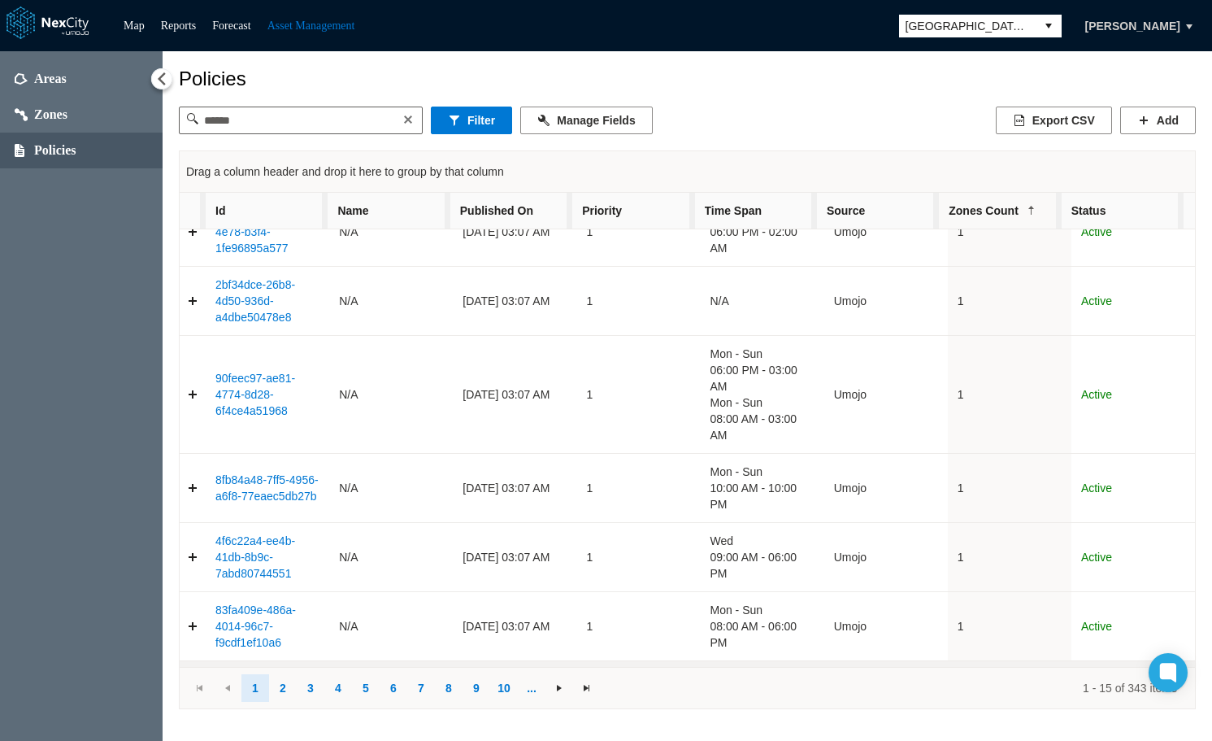
scroll to position [16, 0]
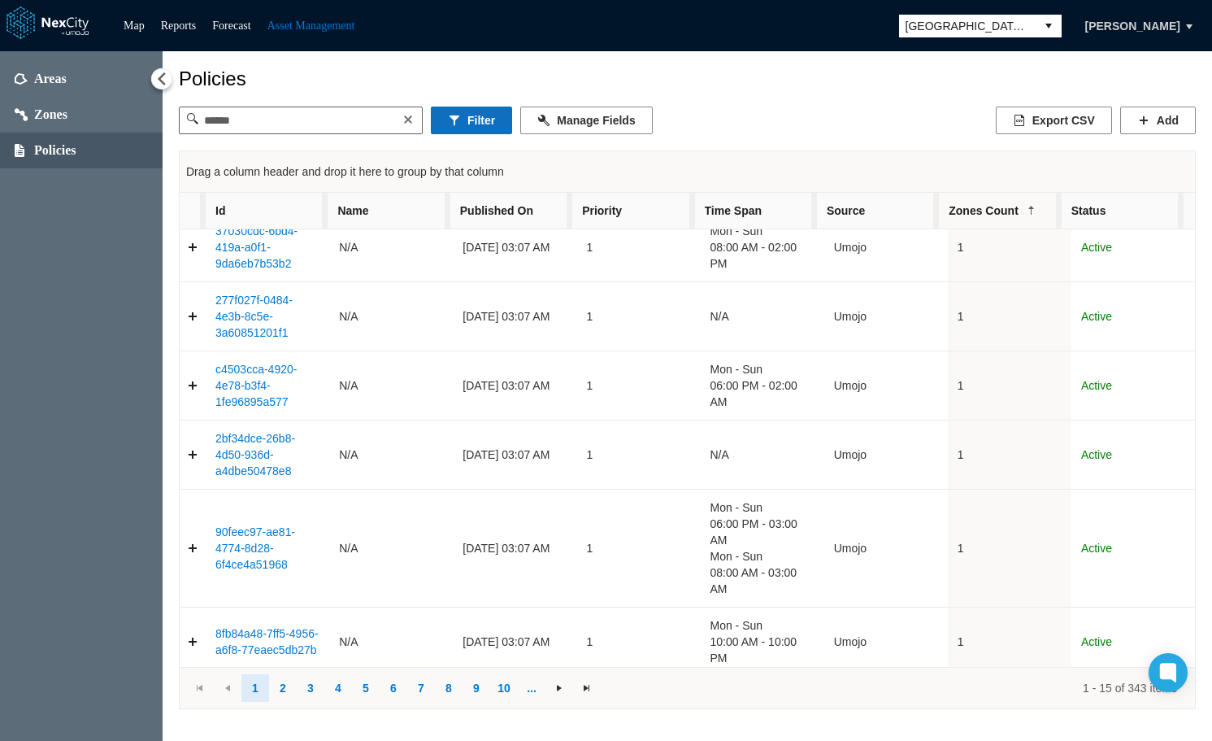
click at [464, 125] on button "Filter" at bounding box center [471, 120] width 81 height 28
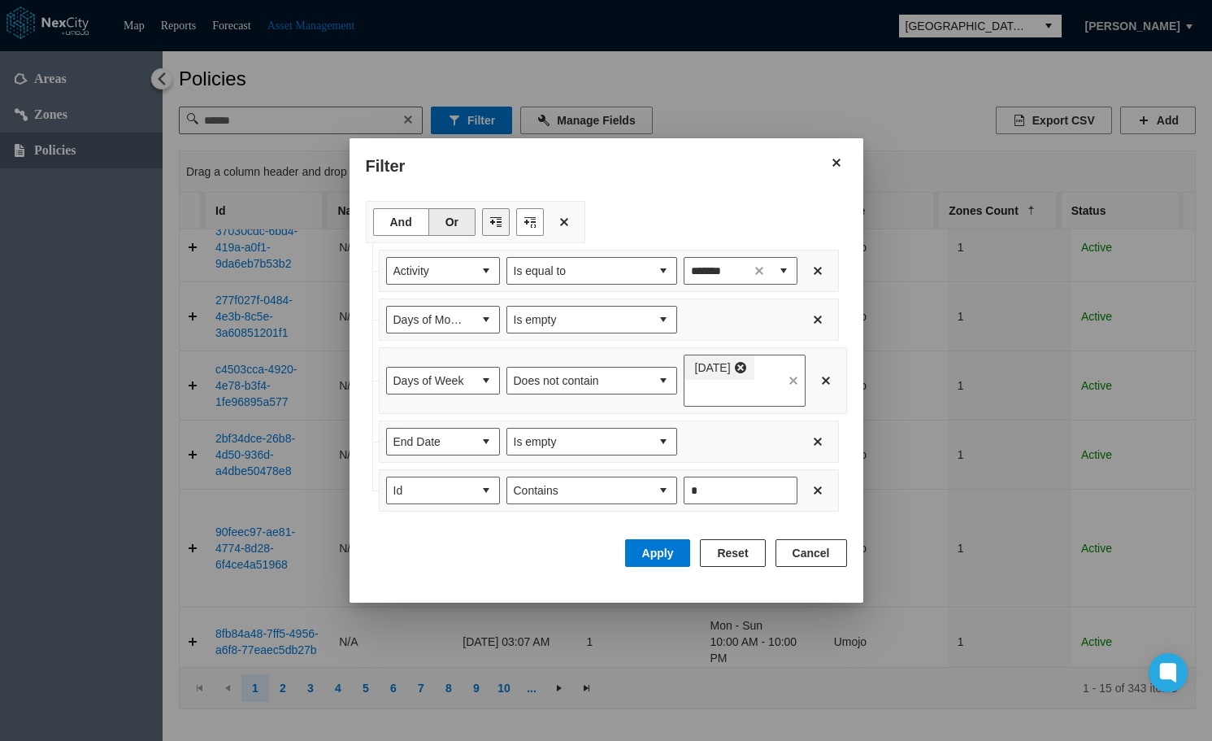
click at [491, 227] on button "Filter toolbar" at bounding box center [496, 222] width 28 height 28
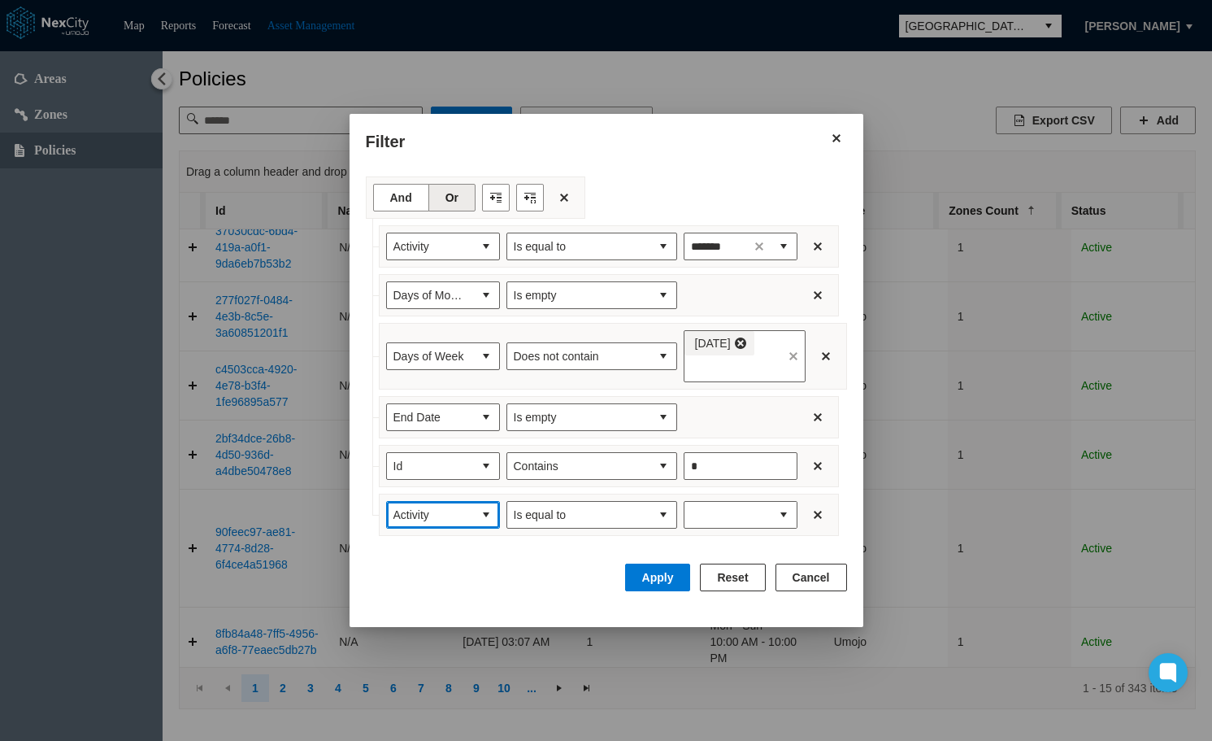
click at [484, 515] on button "select" at bounding box center [486, 515] width 26 height 26
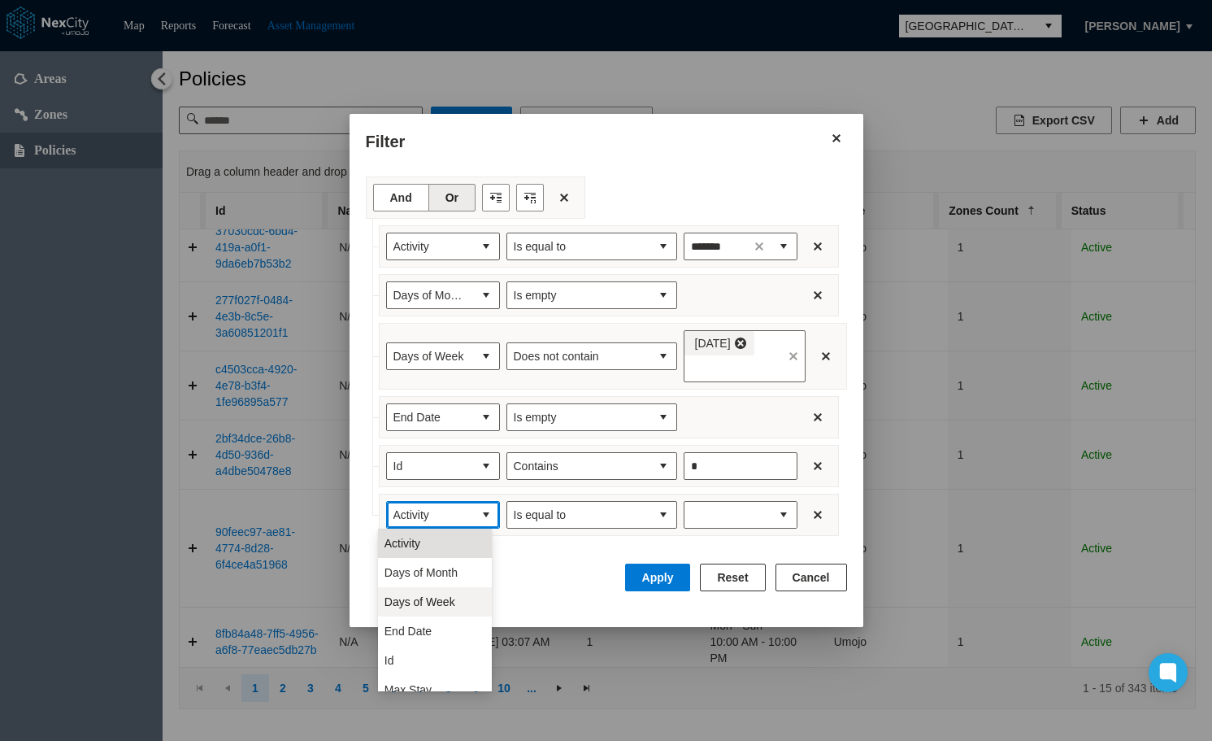
scroll to position [81, 0]
drag, startPoint x: 416, startPoint y: 606, endPoint x: 429, endPoint y: 603, distance: 13.2
click at [417, 605] on span "Max Stay" at bounding box center [408, 608] width 47 height 16
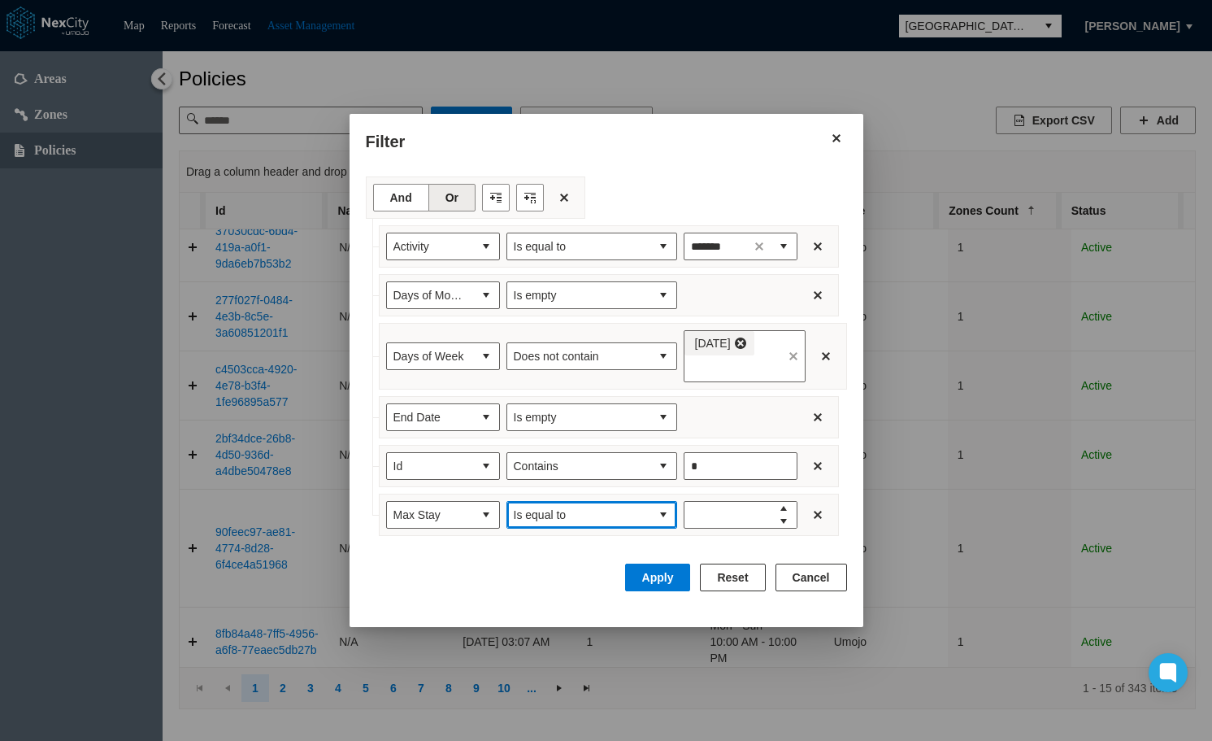
click at [639, 514] on span "Is equal to" at bounding box center [578, 515] width 143 height 26
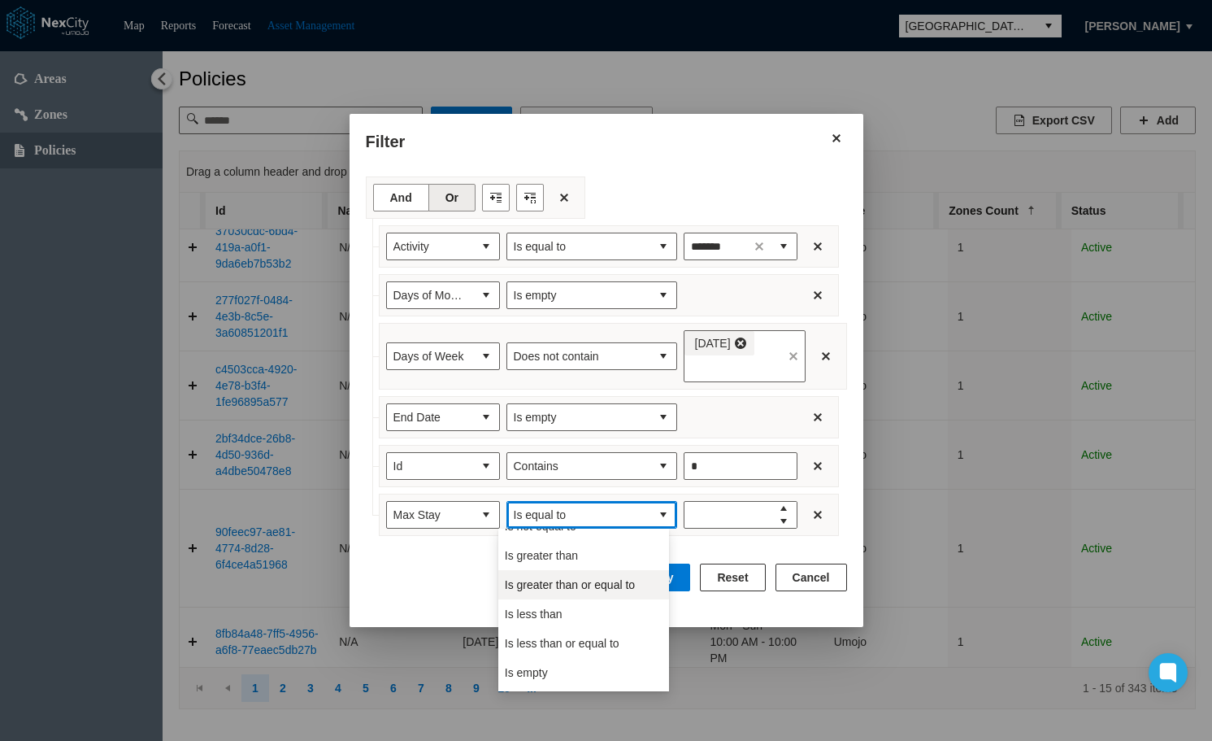
scroll to position [72, 0]
click at [578, 591] on li "Is less than" at bounding box center [583, 588] width 171 height 29
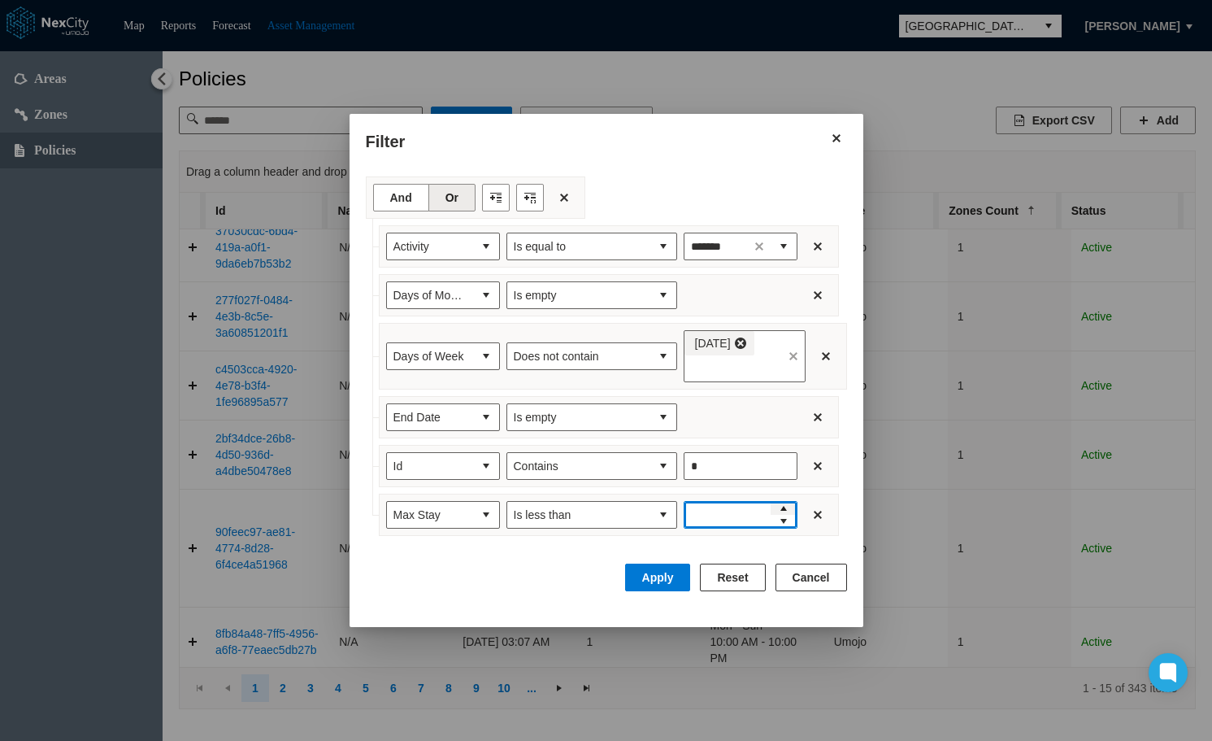
click at [778, 506] on span "Increase value" at bounding box center [783, 508] width 13 height 13
type input "*"
click at [670, 579] on button "Apply" at bounding box center [658, 577] width 66 height 28
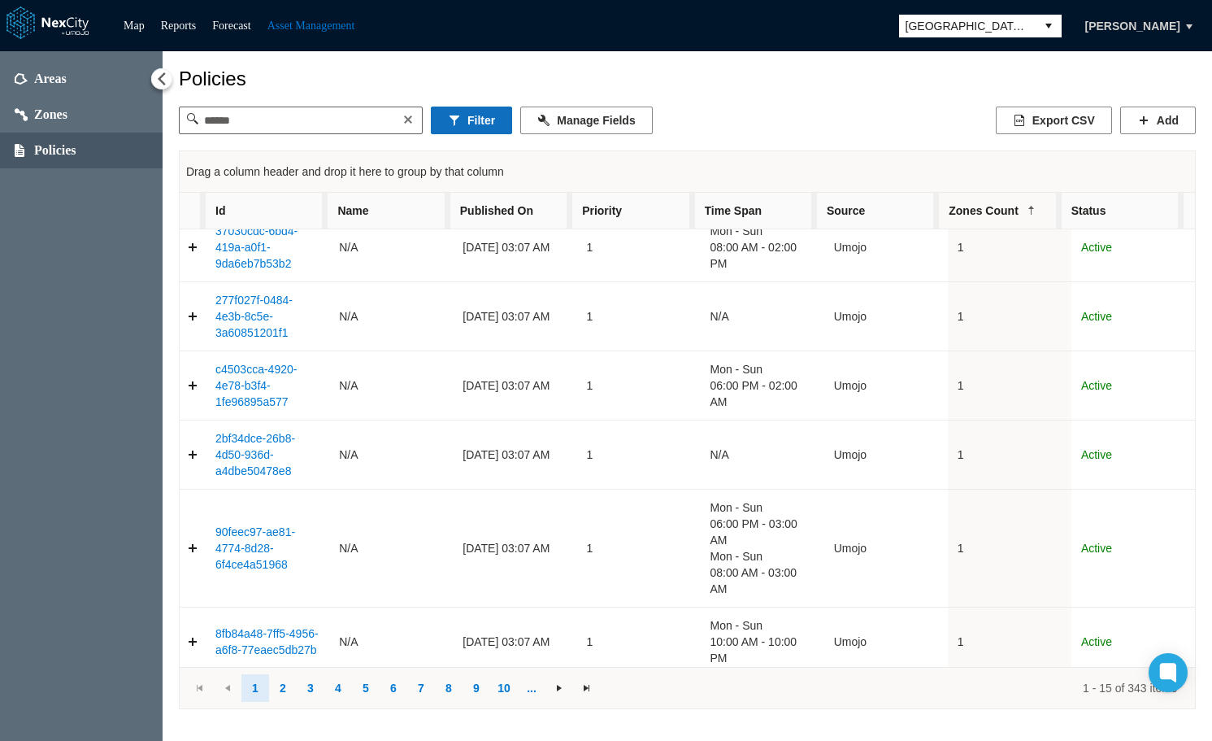
click at [470, 122] on button "Filter" at bounding box center [471, 120] width 81 height 28
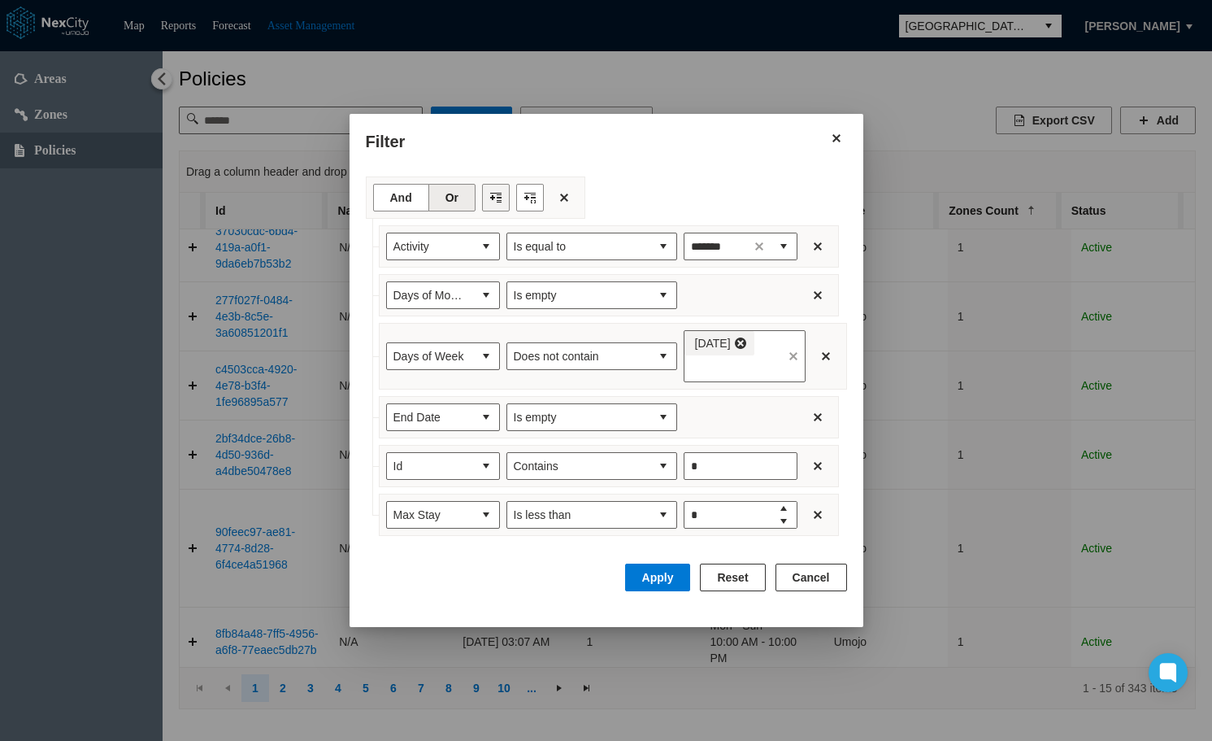
click at [482, 202] on button "Filter toolbar" at bounding box center [496, 198] width 28 height 28
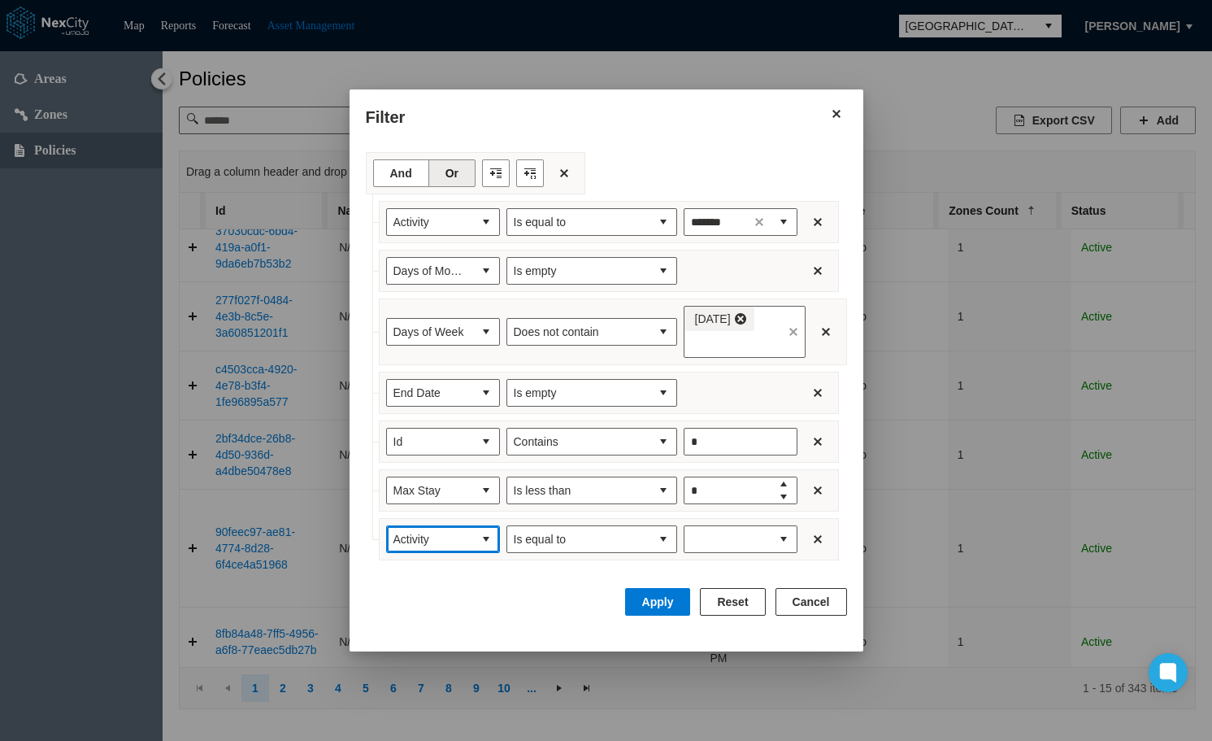
click at [464, 531] on span "Activity" at bounding box center [430, 539] width 86 height 26
click at [445, 658] on span "Max Stay Unit" at bounding box center [420, 662] width 71 height 16
click at [628, 534] on span "Is equal to" at bounding box center [579, 539] width 130 height 16
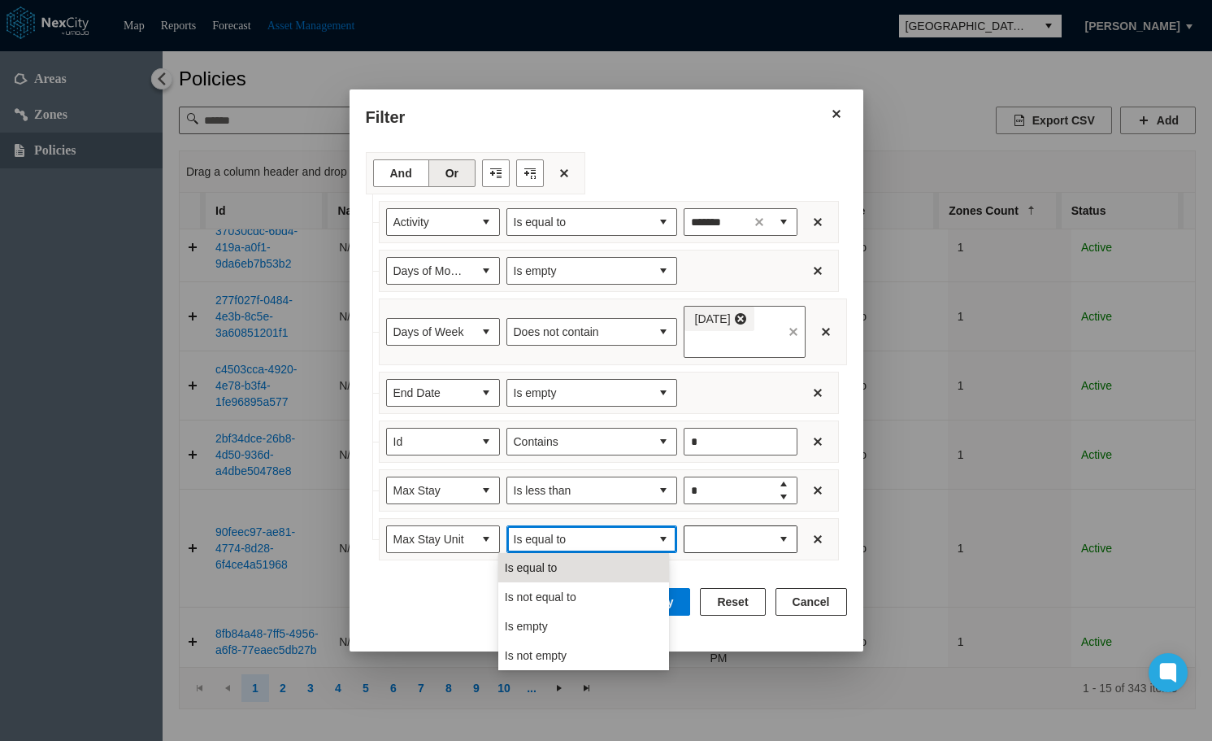
drag, startPoint x: 589, startPoint y: 593, endPoint x: 731, endPoint y: 547, distance: 148.8
click at [595, 589] on li "Is not equal to" at bounding box center [583, 596] width 171 height 29
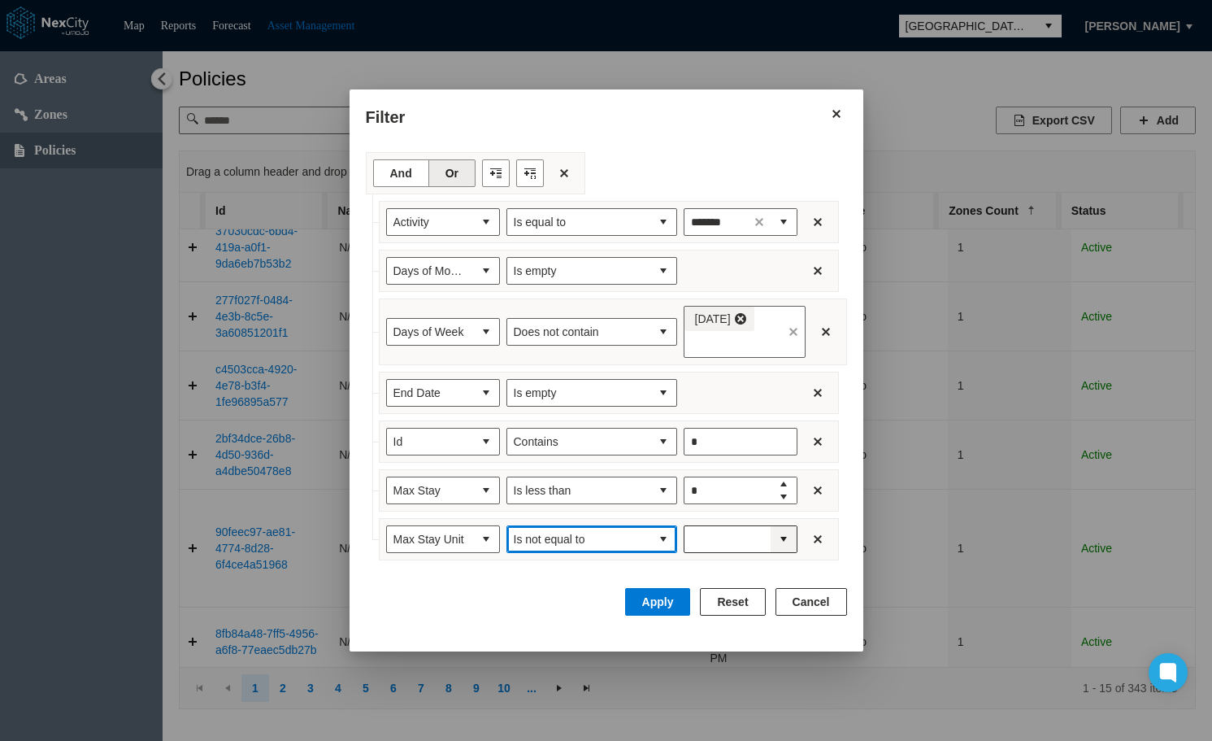
click at [777, 537] on span "expand combobox" at bounding box center [783, 539] width 13 height 16
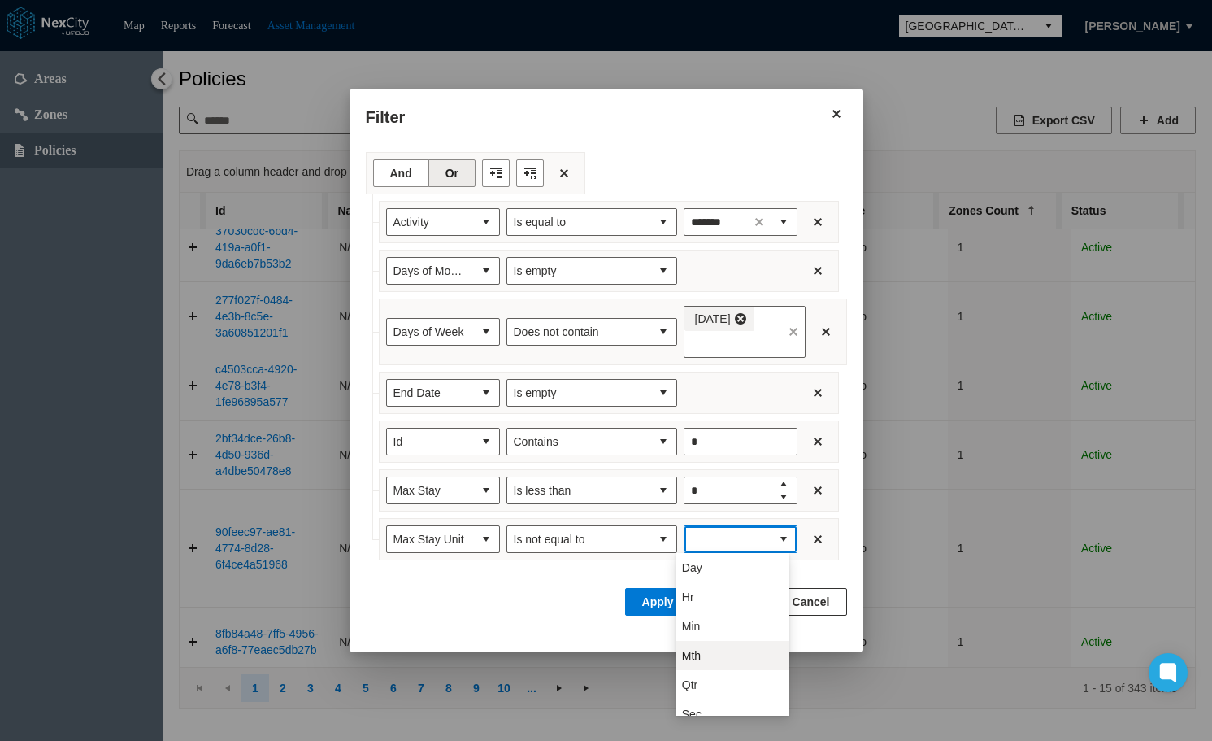
click at [714, 658] on li "Mth" at bounding box center [733, 655] width 114 height 29
type input "***"
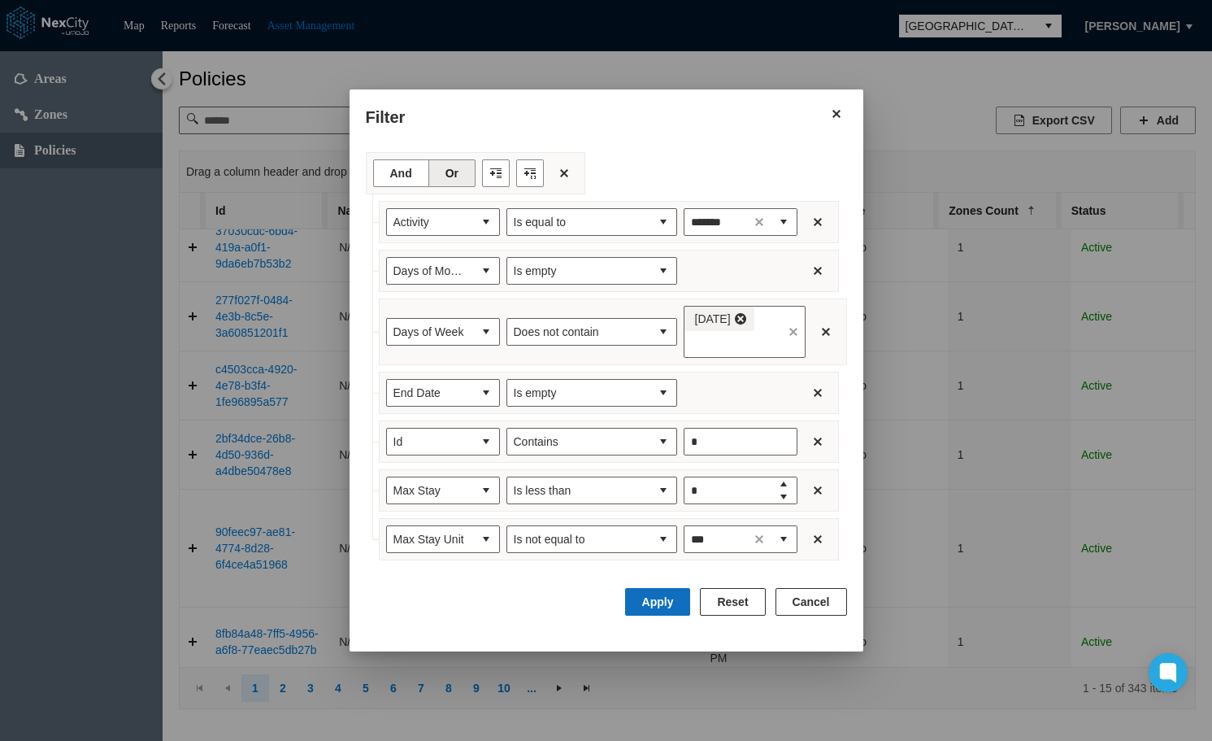
click at [674, 595] on button "Apply" at bounding box center [658, 602] width 66 height 28
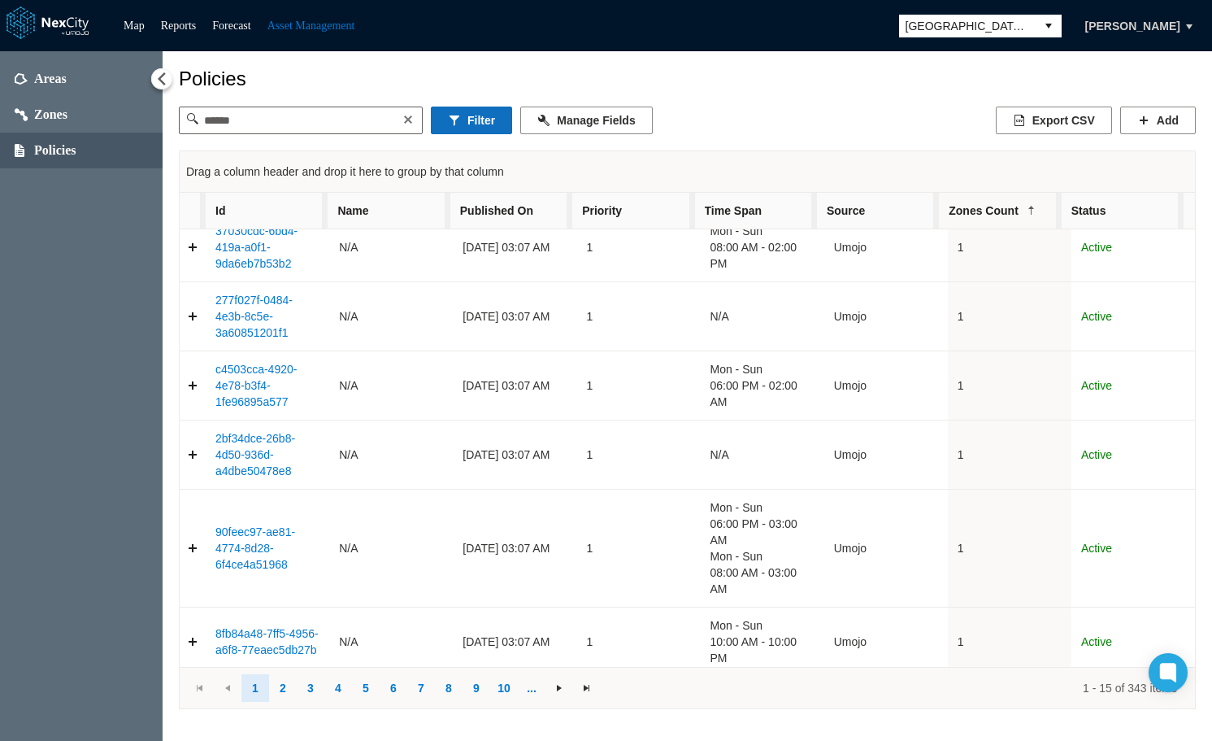
click at [464, 124] on button "Filter" at bounding box center [471, 120] width 81 height 28
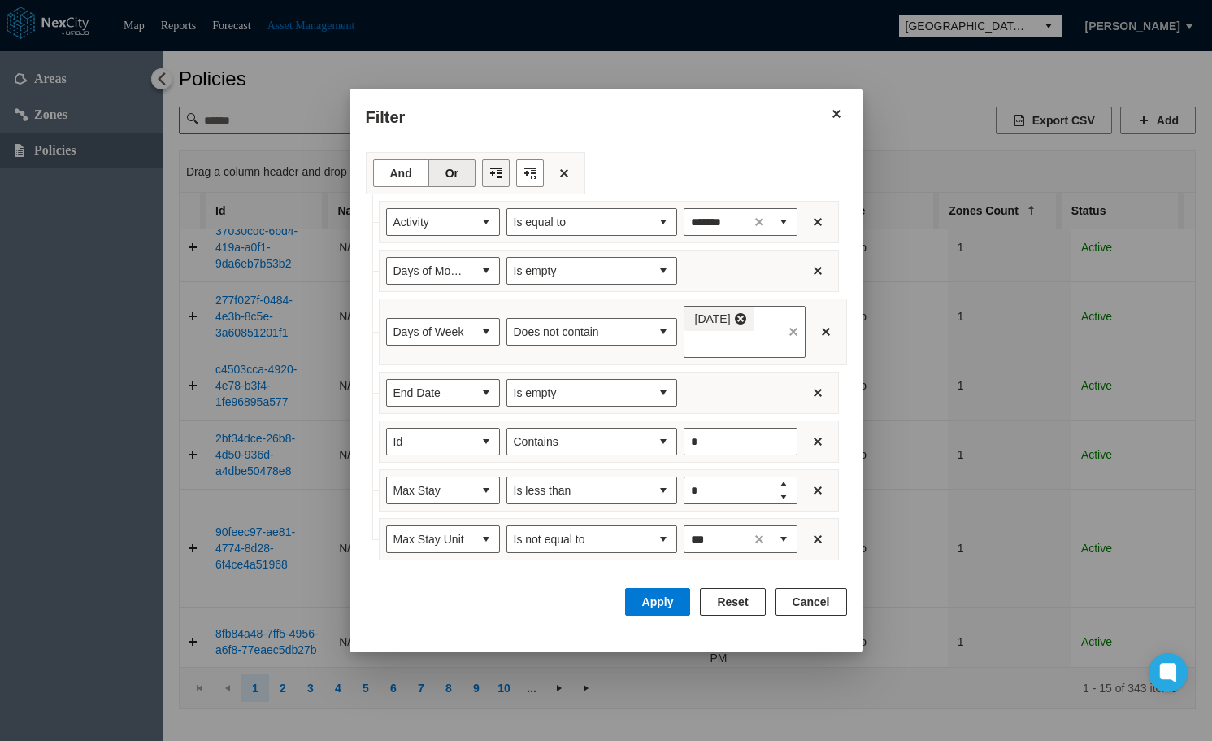
click at [491, 175] on button "Filter toolbar" at bounding box center [496, 173] width 28 height 28
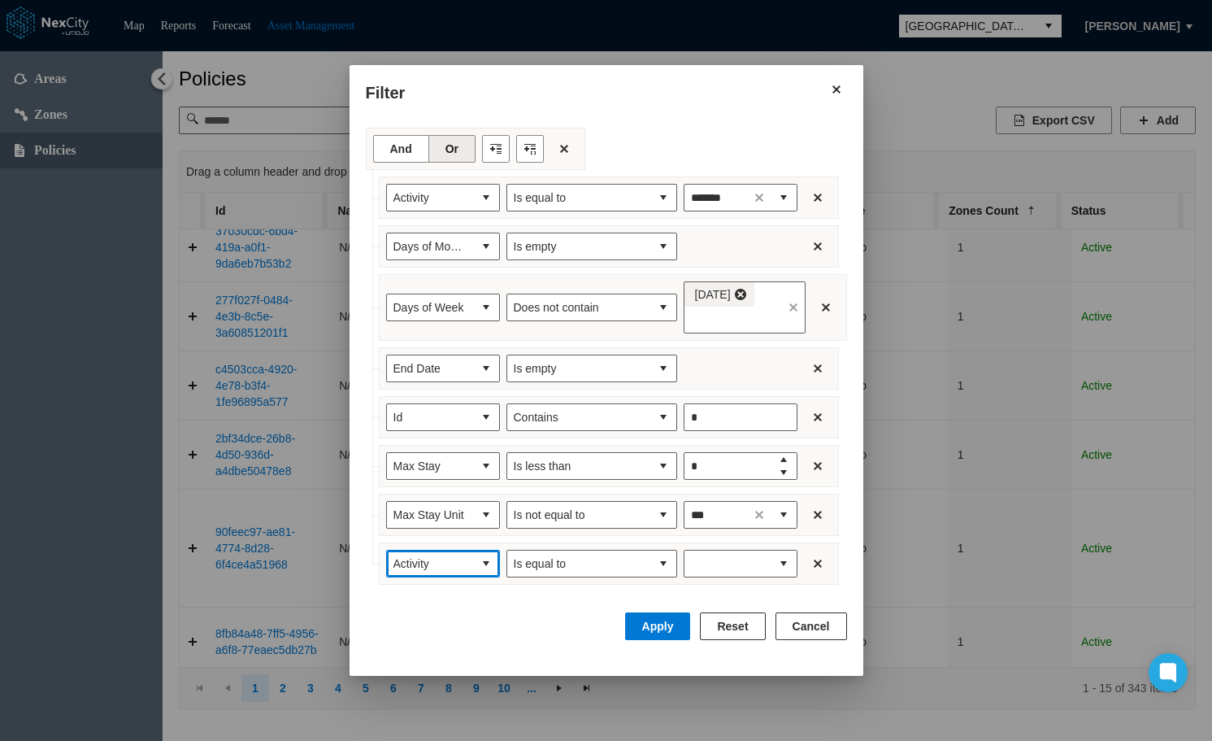
click at [454, 557] on span "Activity" at bounding box center [429, 563] width 73 height 16
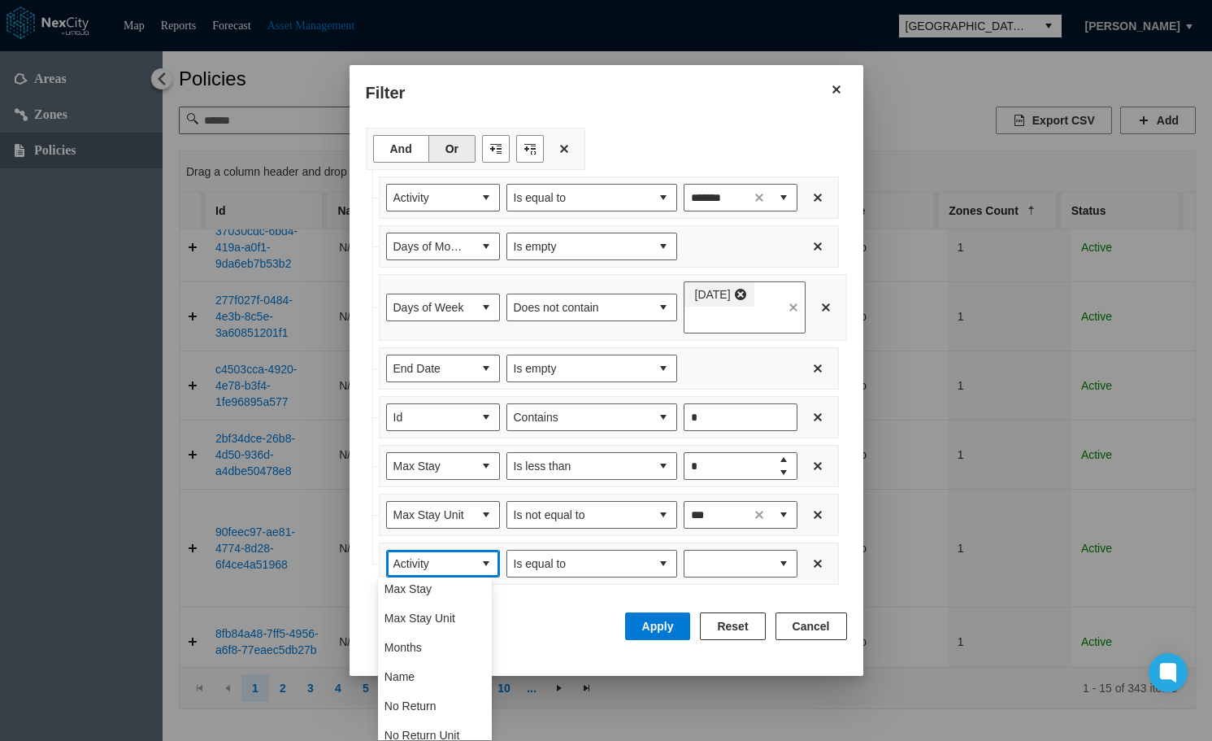
scroll to position [163, 0]
click at [425, 632] on li "Months" at bounding box center [435, 633] width 114 height 29
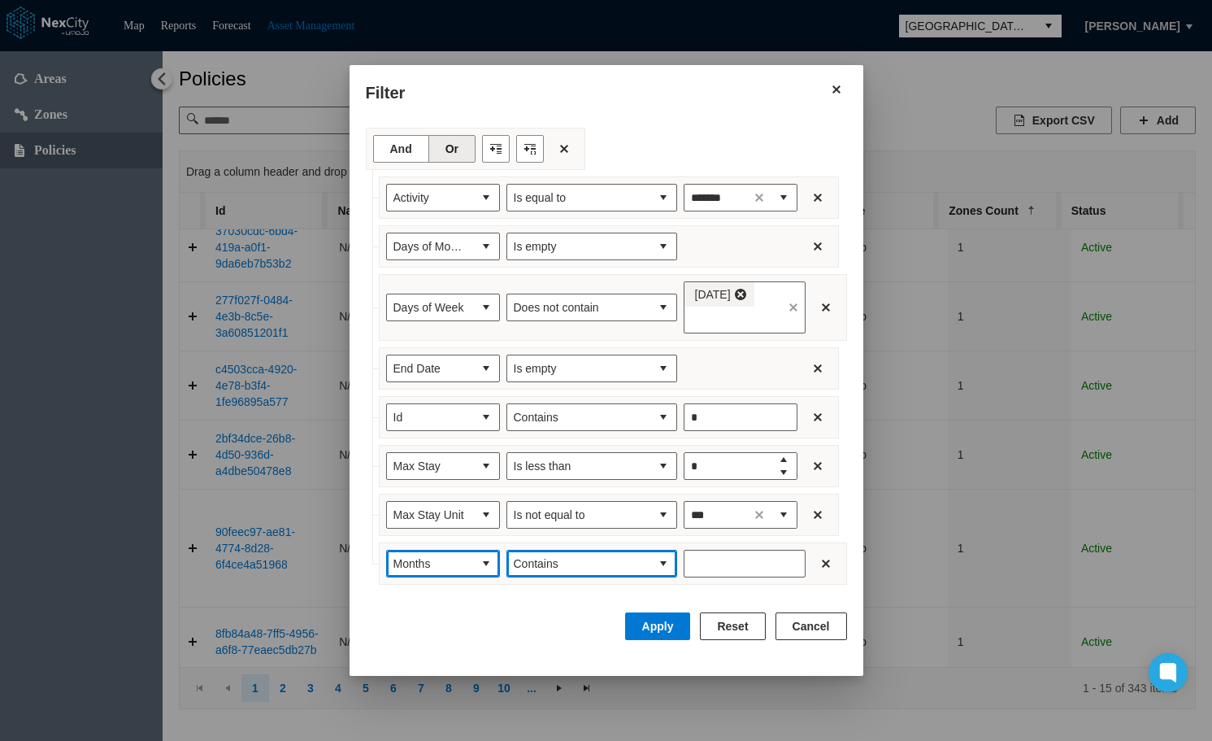
click at [621, 568] on span "Contains" at bounding box center [579, 563] width 130 height 16
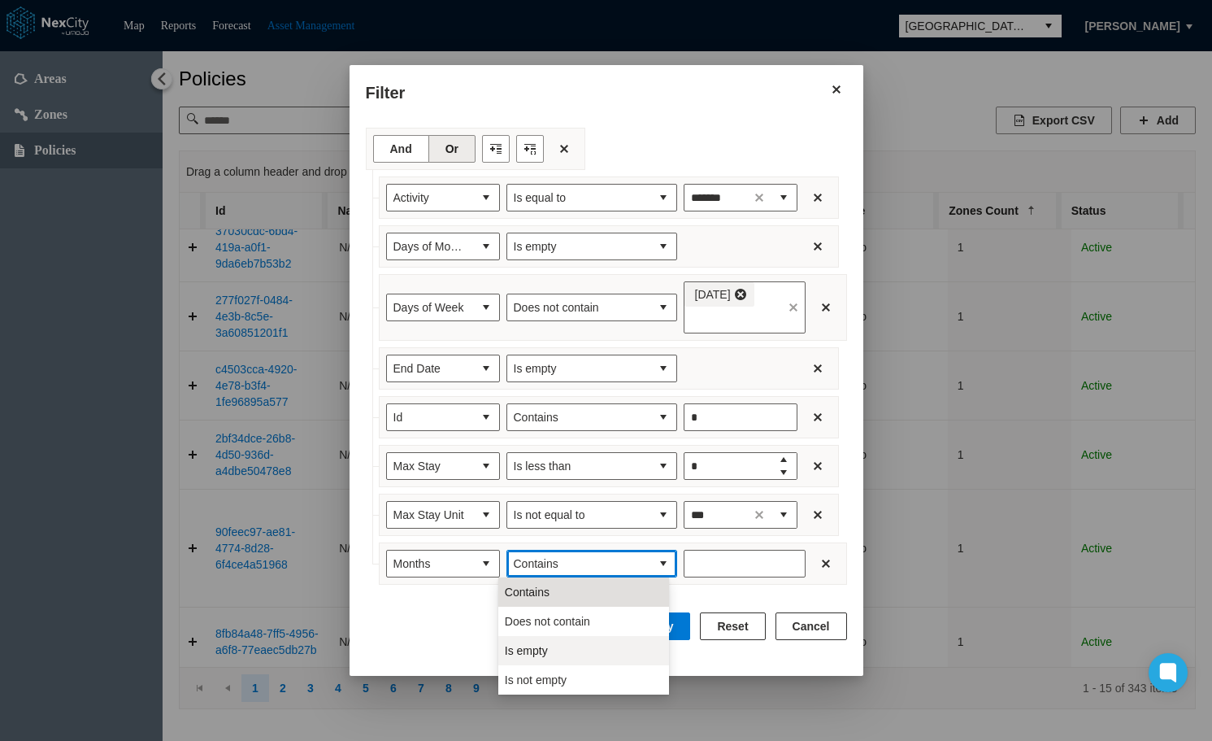
click at [555, 640] on li "Is empty" at bounding box center [583, 650] width 171 height 29
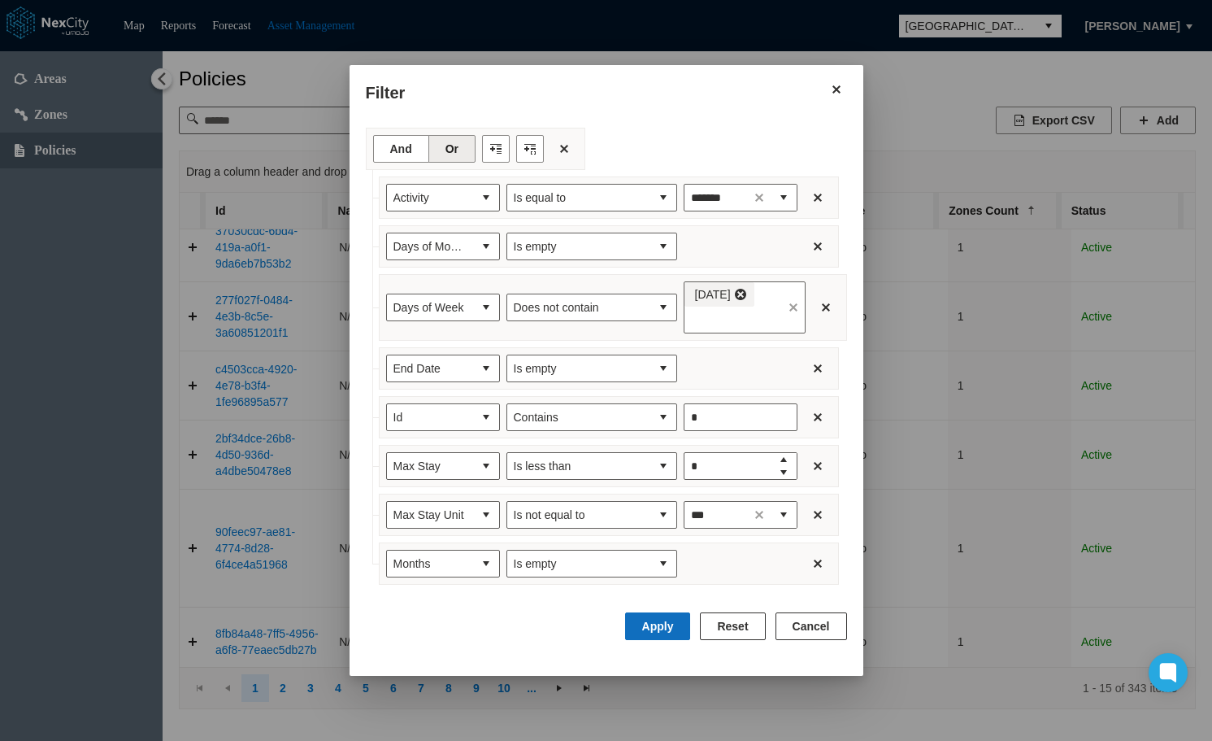
click at [676, 628] on button "Apply" at bounding box center [658, 626] width 66 height 28
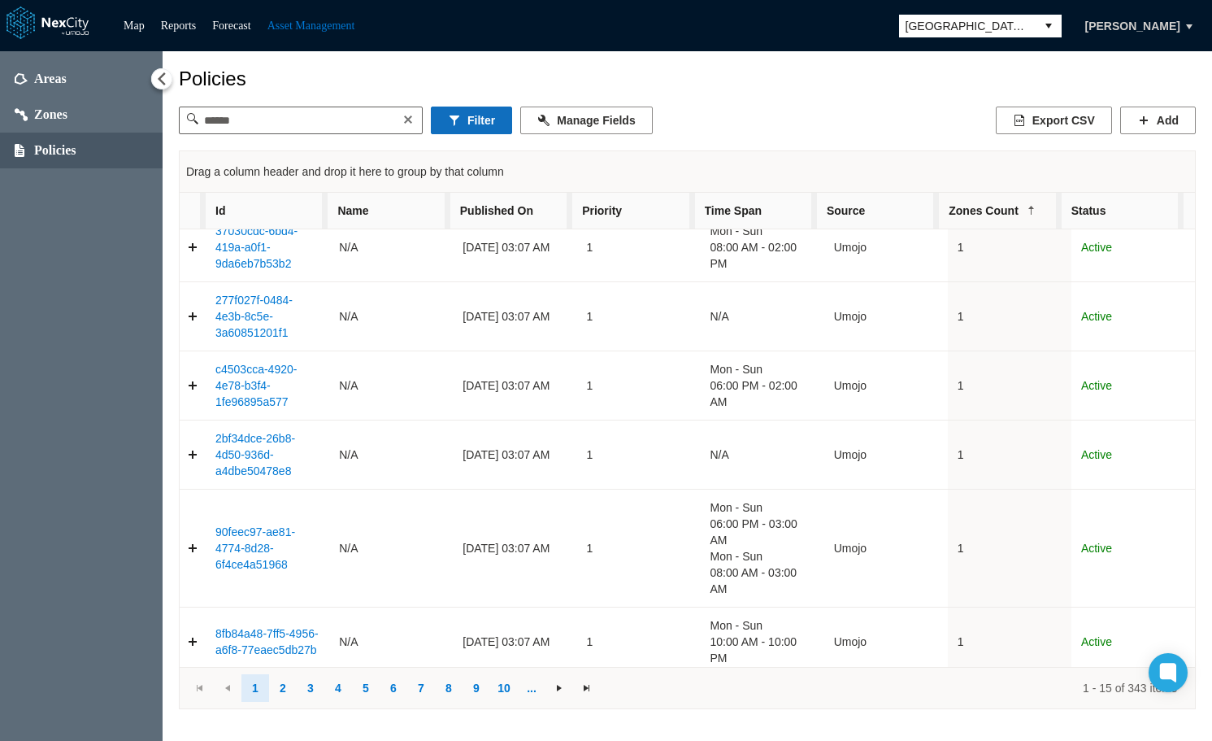
click at [458, 129] on button "Filter" at bounding box center [471, 120] width 81 height 28
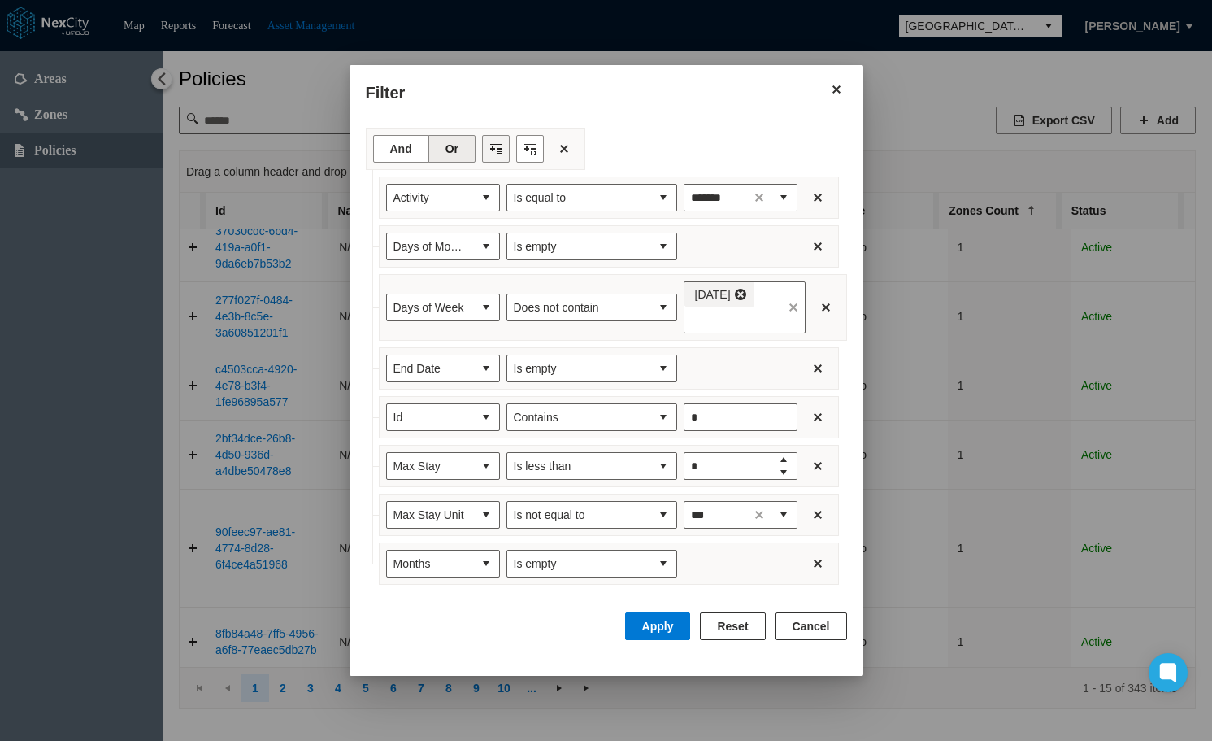
click at [484, 153] on button "Filter toolbar" at bounding box center [496, 149] width 28 height 28
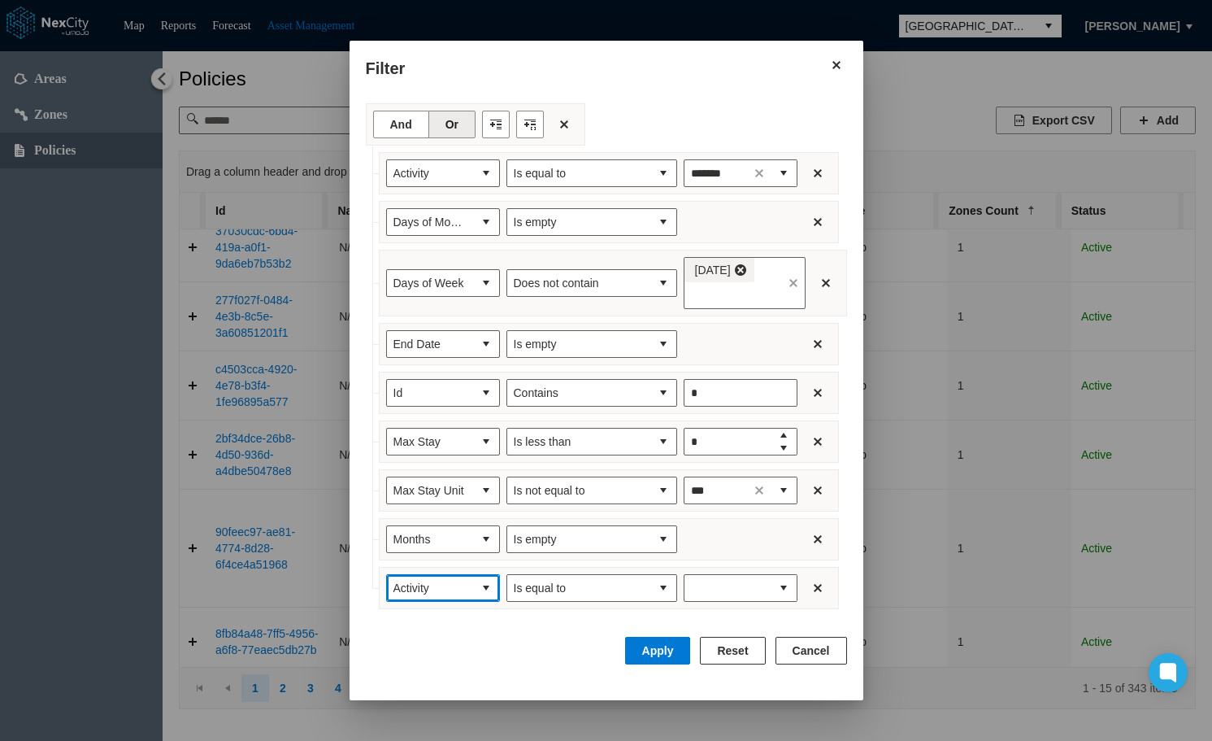
click at [473, 595] on button "select" at bounding box center [486, 588] width 26 height 26
click at [418, 497] on li "Name" at bounding box center [435, 497] width 114 height 29
click at [624, 588] on span "Is equal to" at bounding box center [579, 588] width 130 height 16
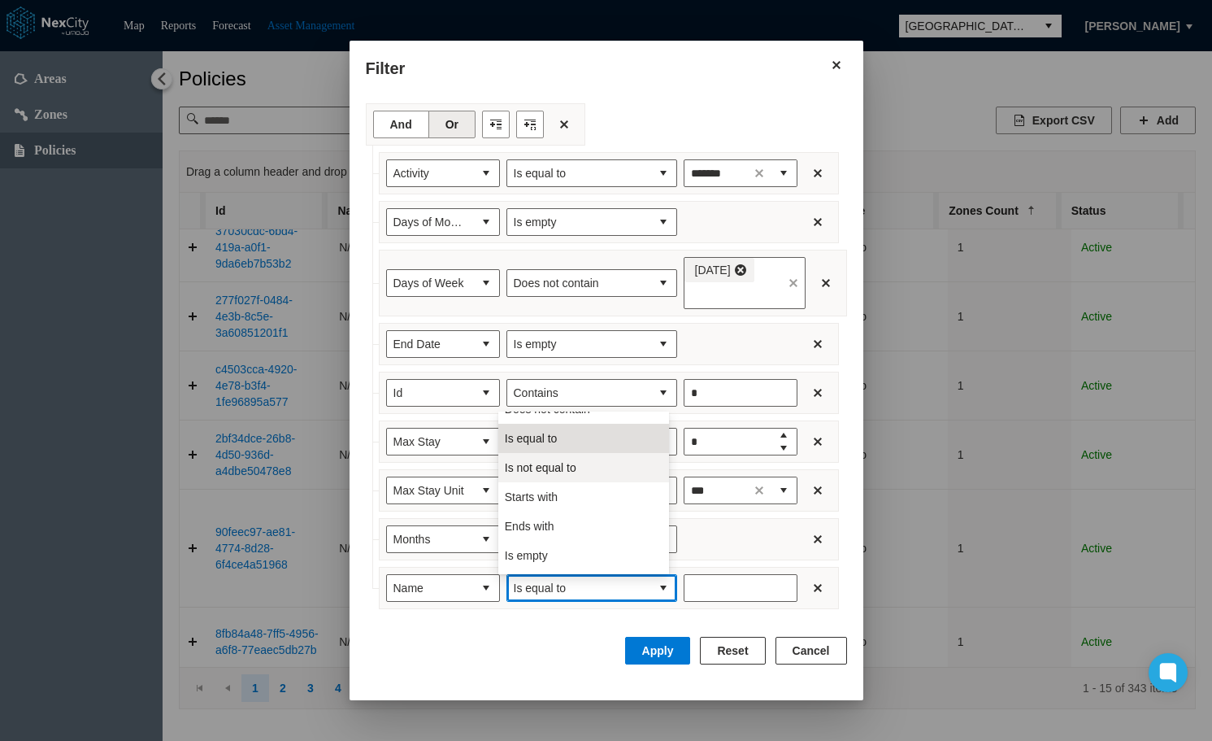
scroll to position [72, 0]
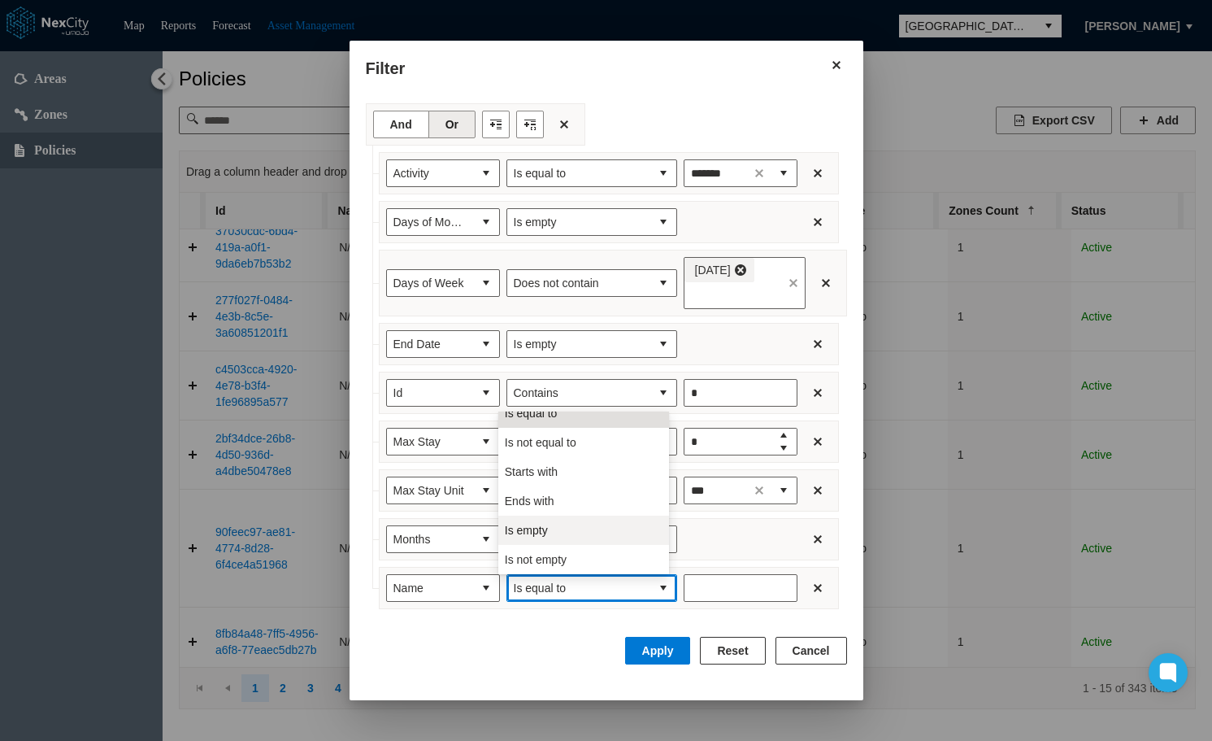
click at [555, 529] on li "Is empty" at bounding box center [583, 529] width 171 height 29
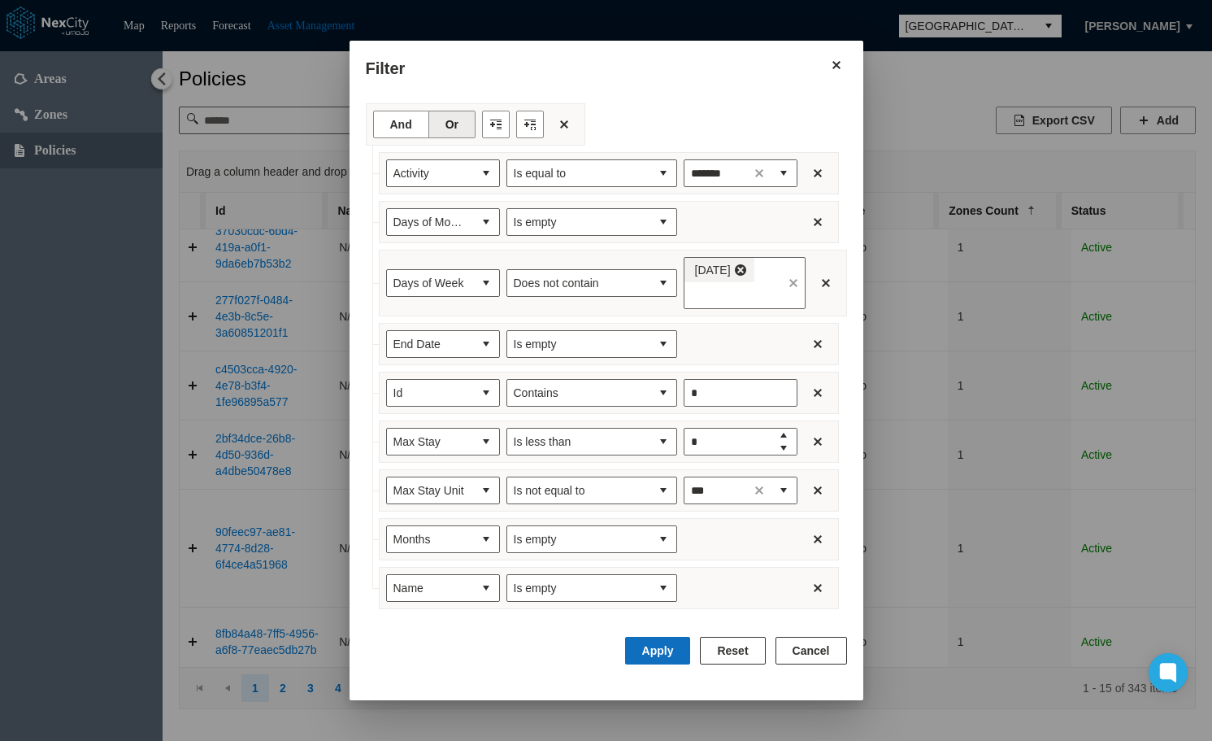
click at [666, 646] on button "Apply" at bounding box center [658, 651] width 66 height 28
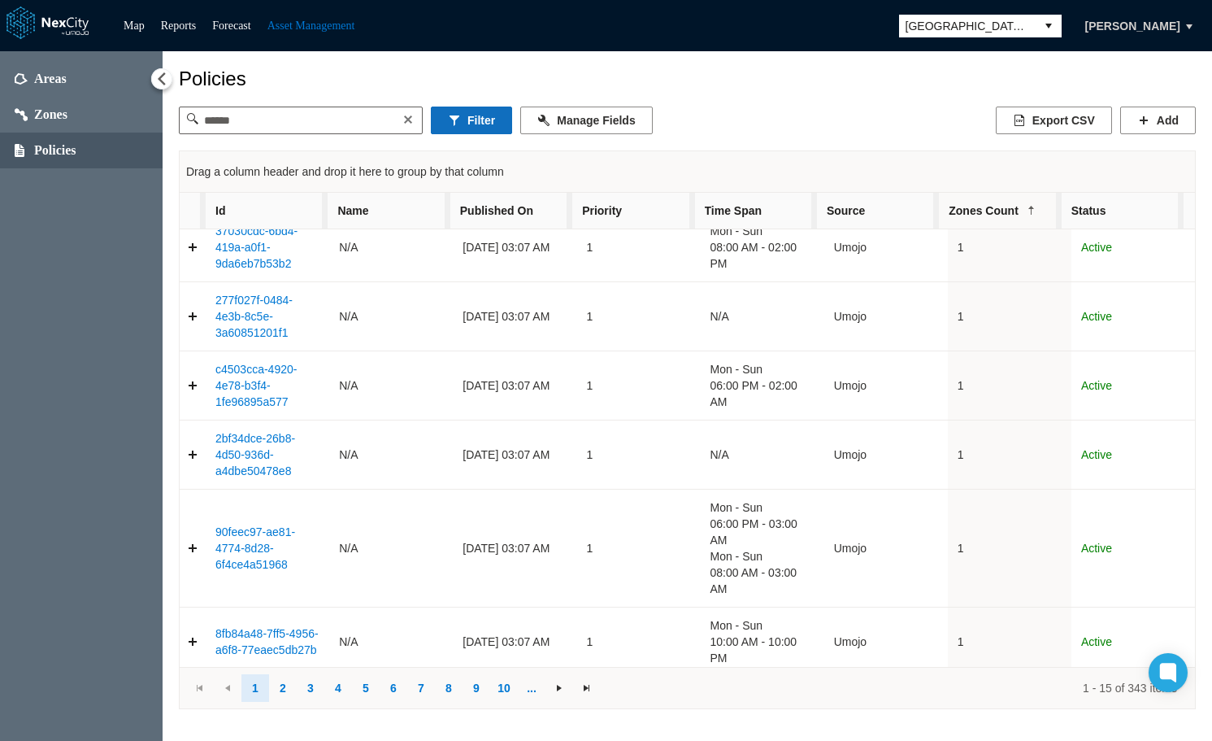
click at [483, 119] on button "Filter" at bounding box center [471, 120] width 81 height 28
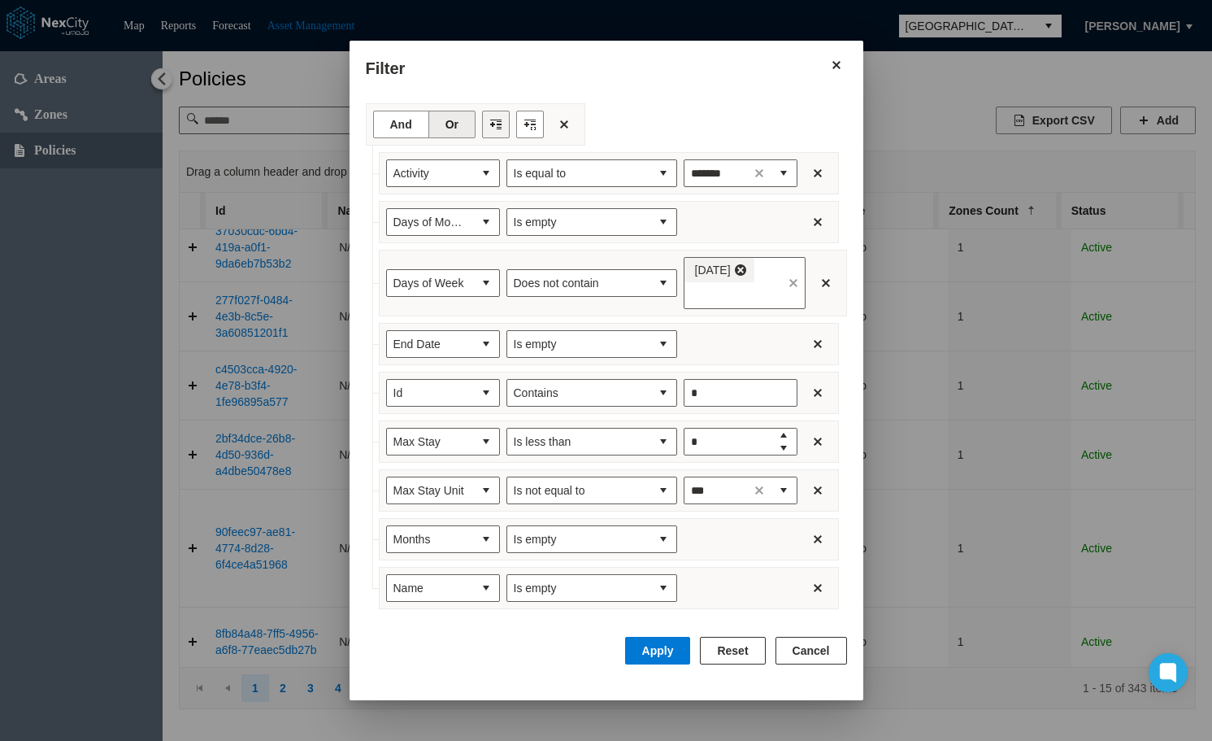
click at [492, 120] on button "Filter toolbar" at bounding box center [496, 125] width 28 height 28
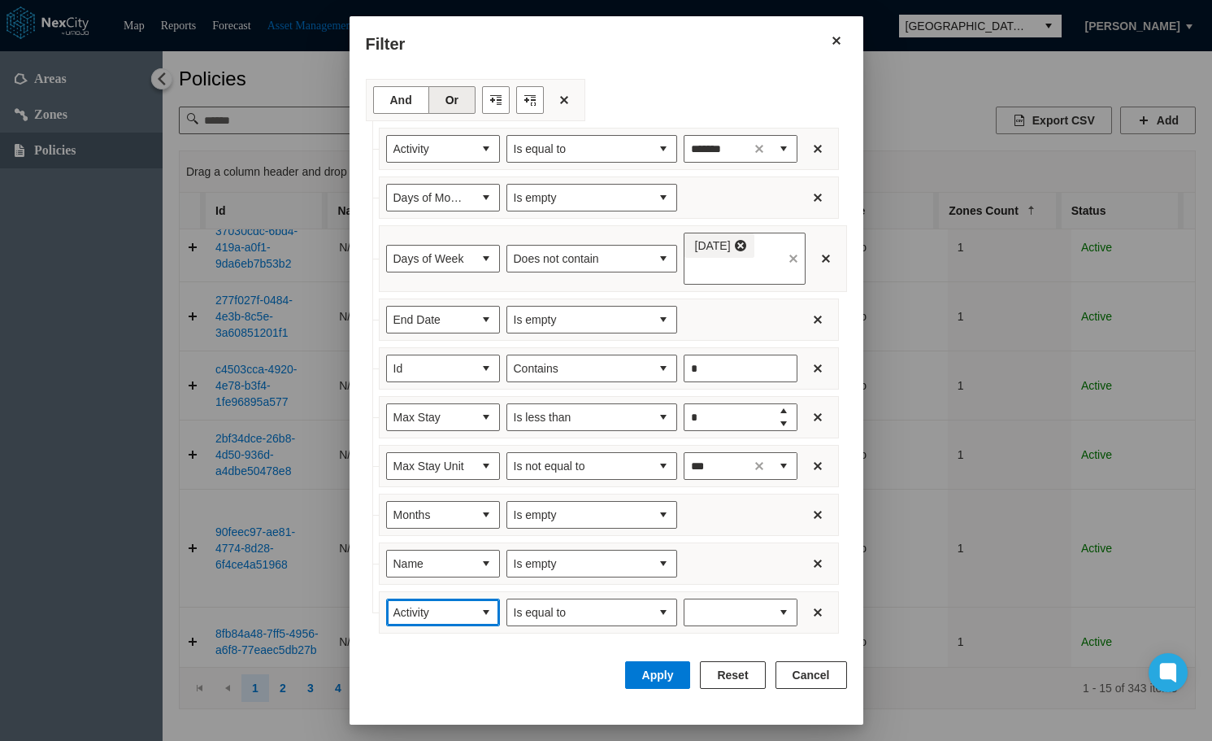
click at [473, 606] on button "select" at bounding box center [486, 612] width 26 height 26
click at [443, 552] on li "No Return" at bounding box center [435, 551] width 114 height 29
click at [654, 609] on button "select" at bounding box center [663, 612] width 26 height 26
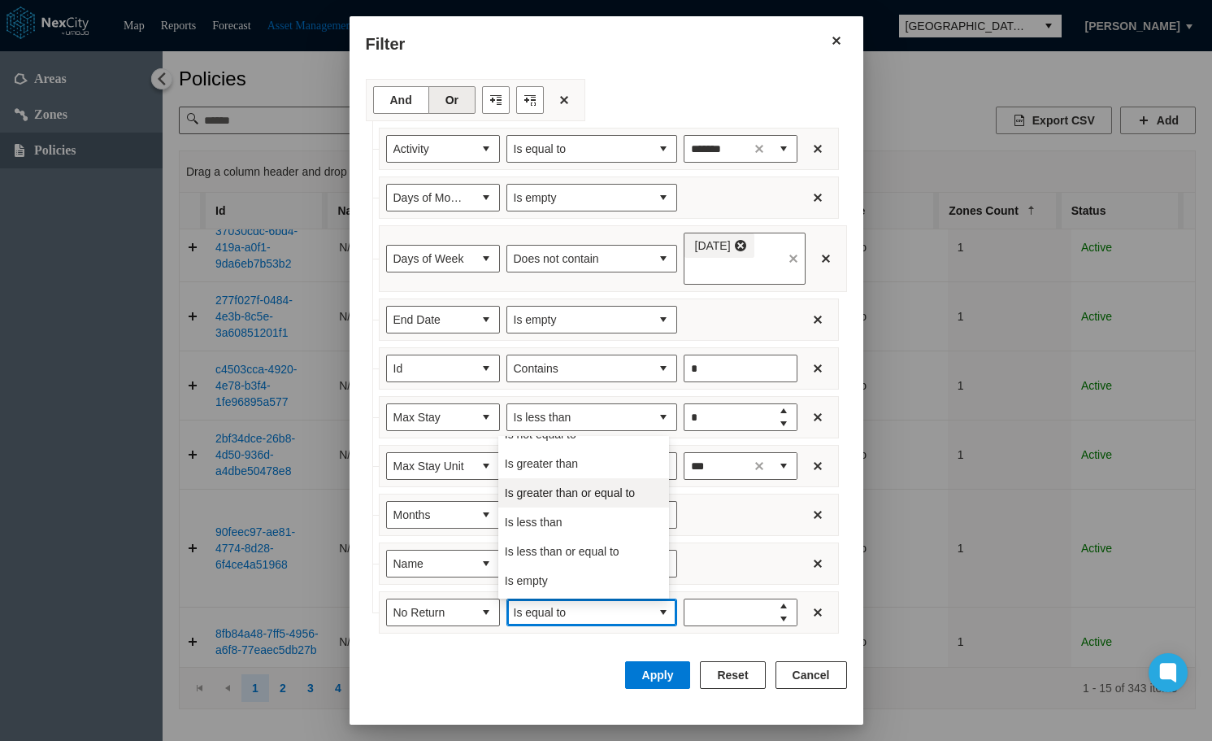
scroll to position [72, 0]
click at [554, 548] on li "Is empty" at bounding box center [583, 554] width 171 height 29
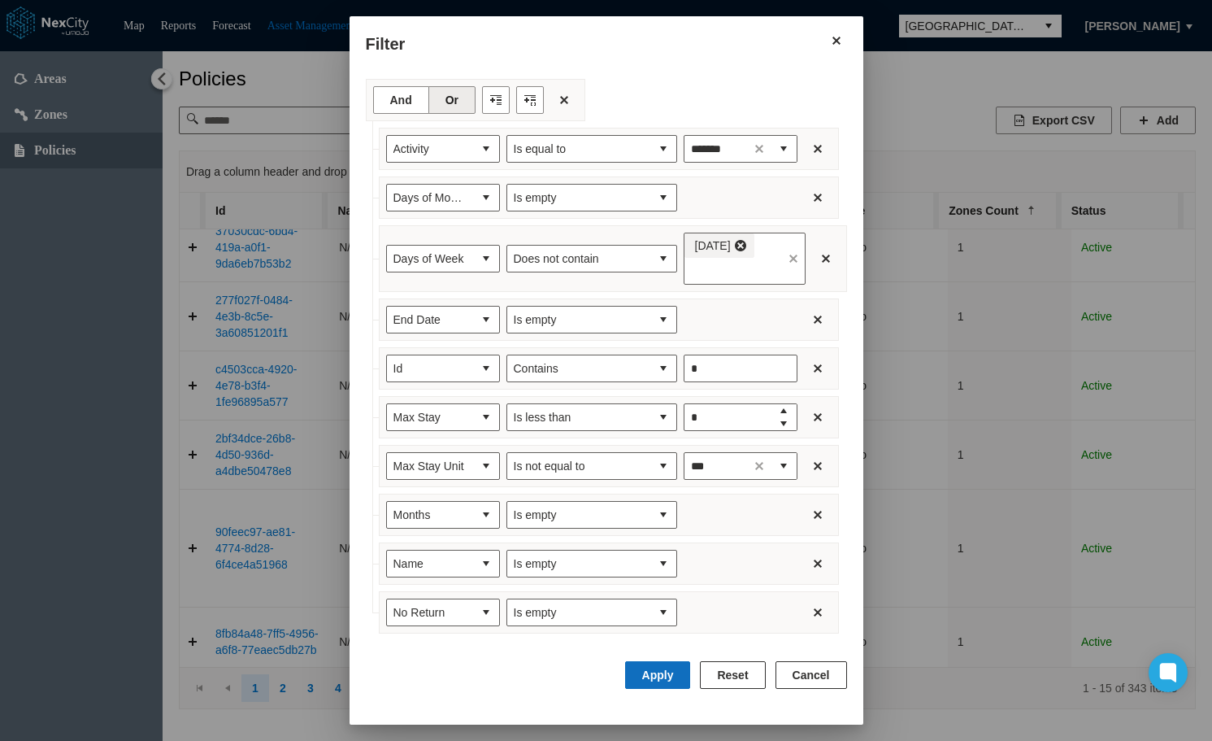
click at [674, 672] on button "Apply" at bounding box center [658, 675] width 66 height 28
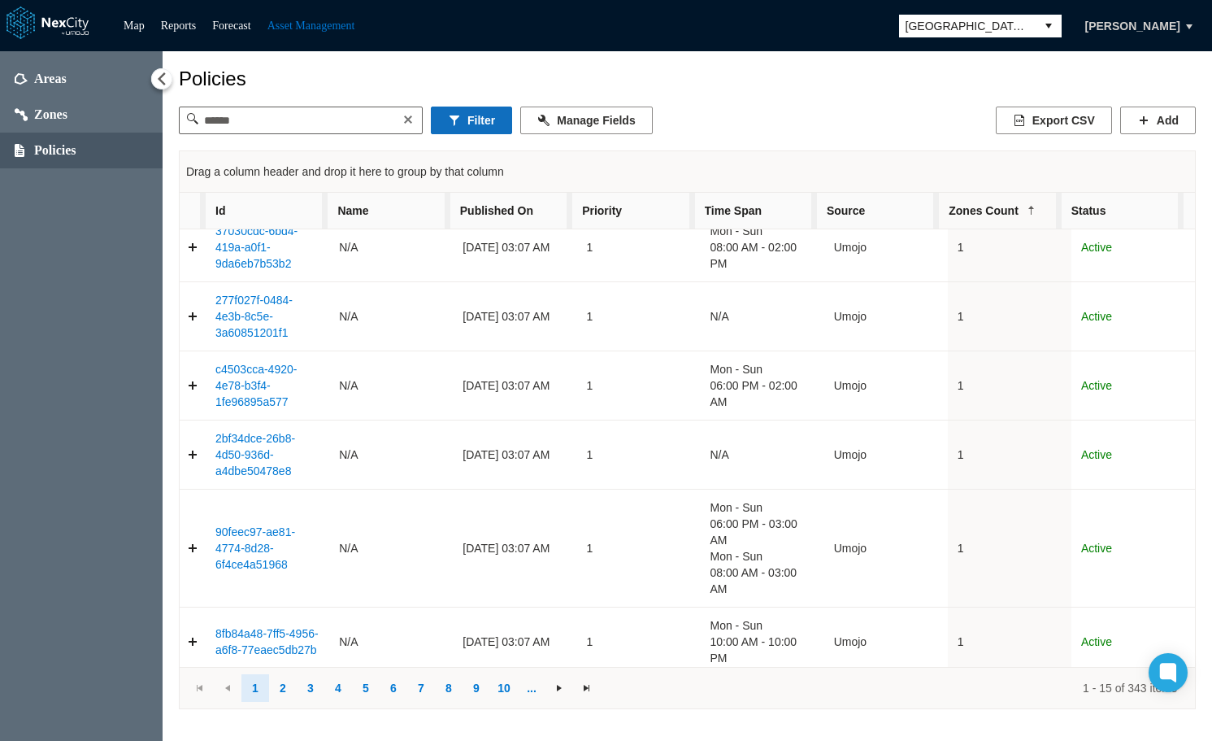
click at [474, 119] on button "Filter" at bounding box center [471, 120] width 81 height 28
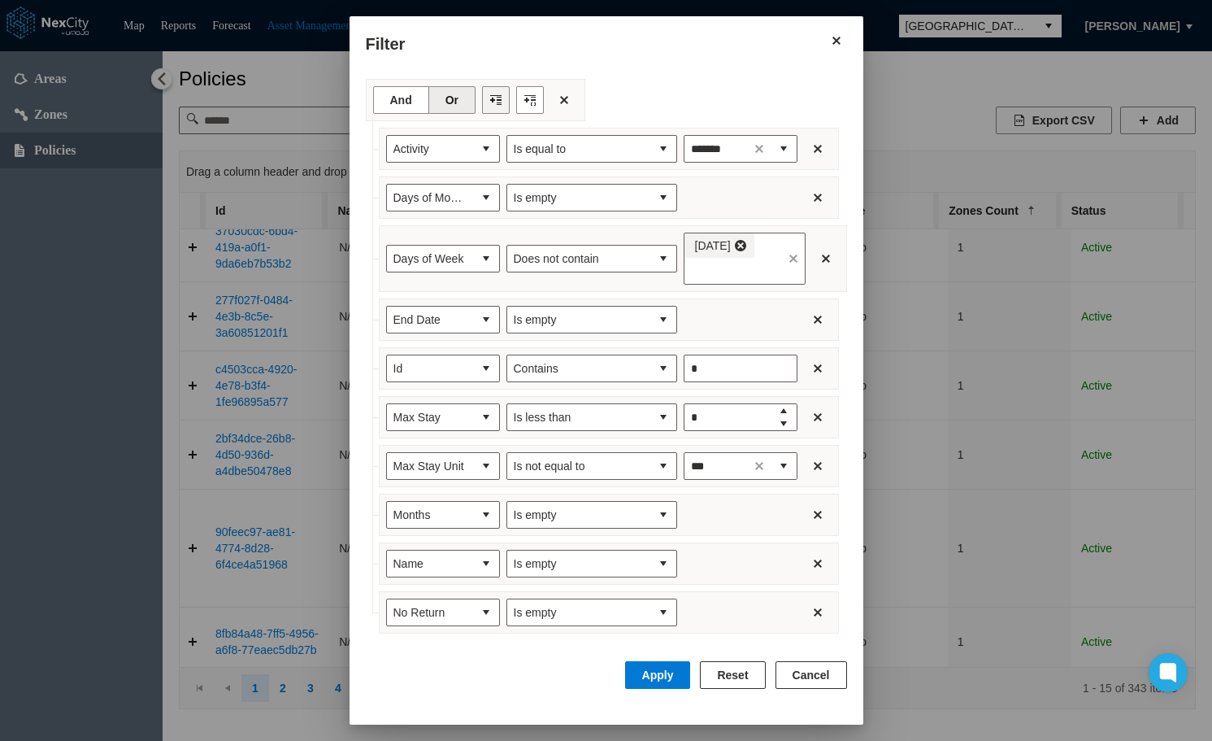
click at [489, 98] on button "Filter toolbar" at bounding box center [496, 100] width 28 height 28
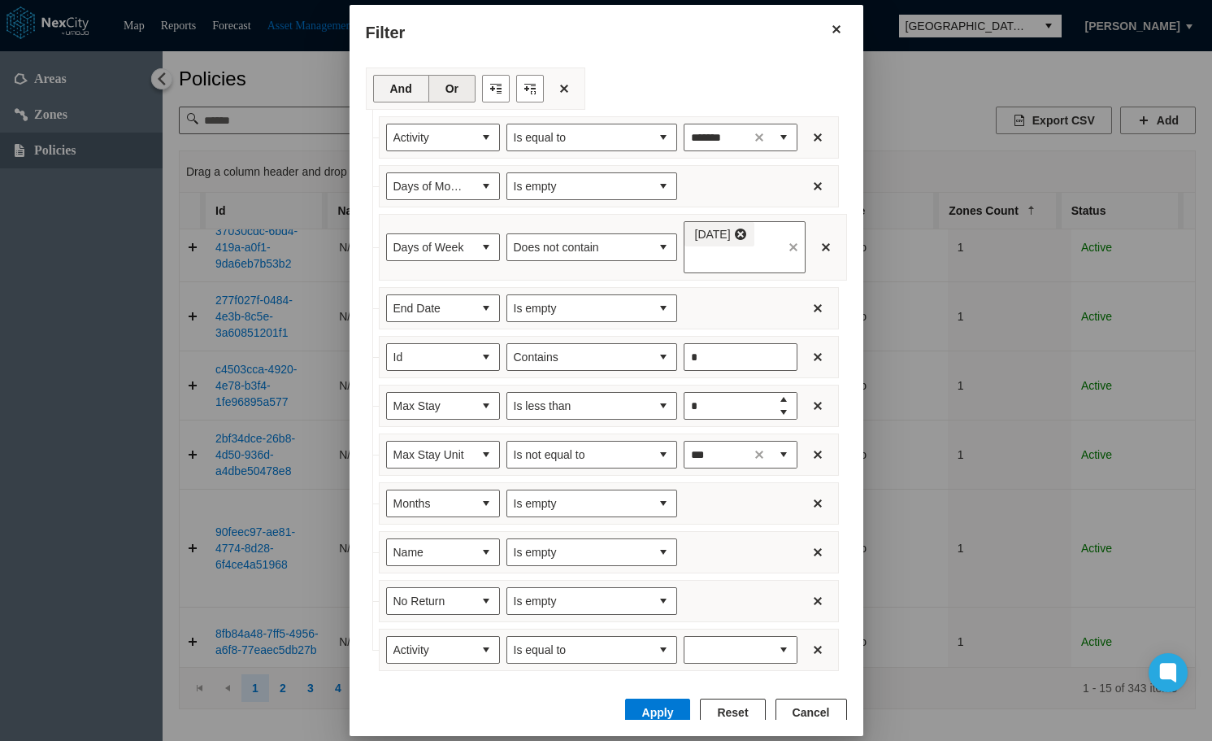
click at [385, 87] on button "And" at bounding box center [401, 89] width 56 height 28
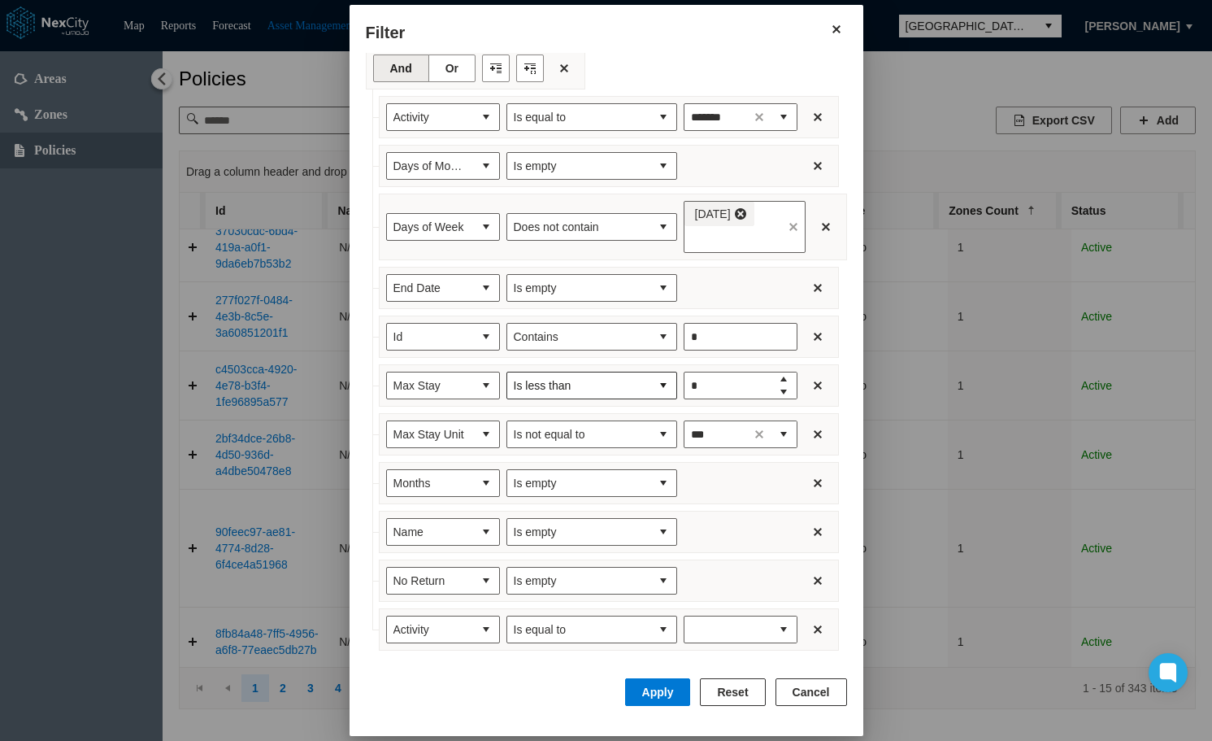
scroll to position [26, 0]
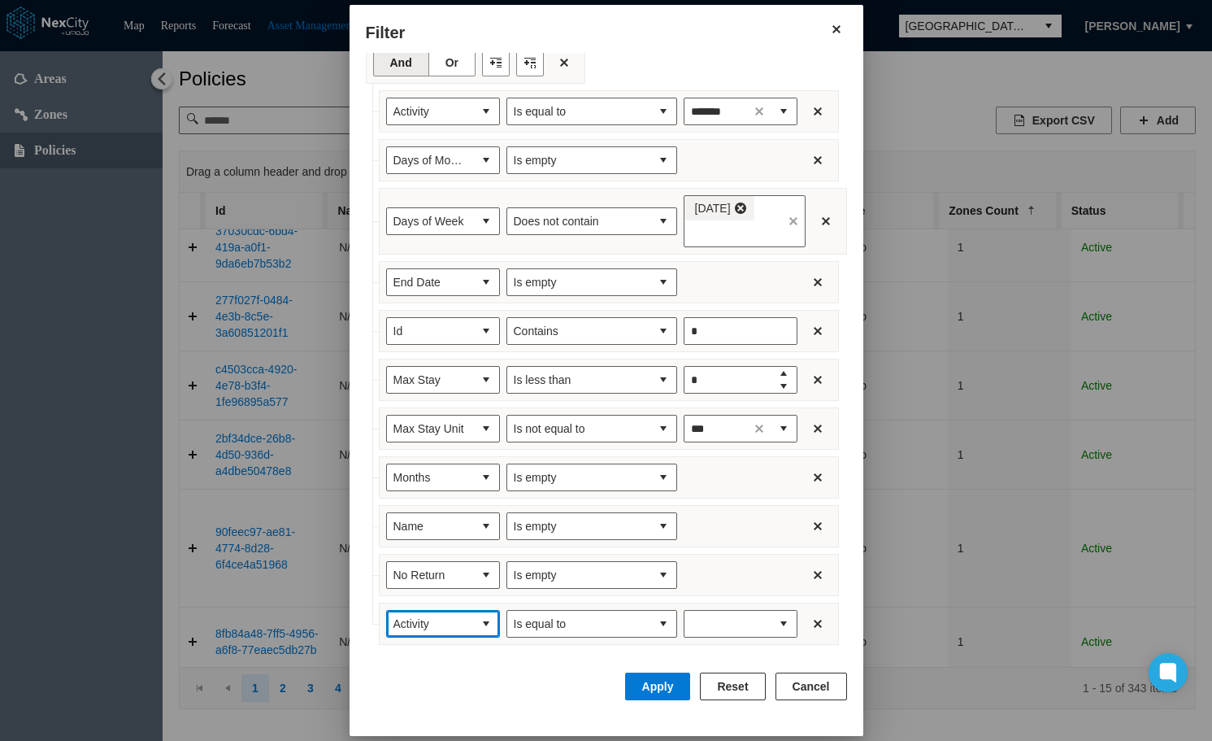
click at [473, 624] on button "select" at bounding box center [486, 624] width 26 height 26
click at [441, 510] on span "No Return Unit" at bounding box center [416, 510] width 76 height 16
click at [650, 613] on button "select" at bounding box center [663, 624] width 26 height 26
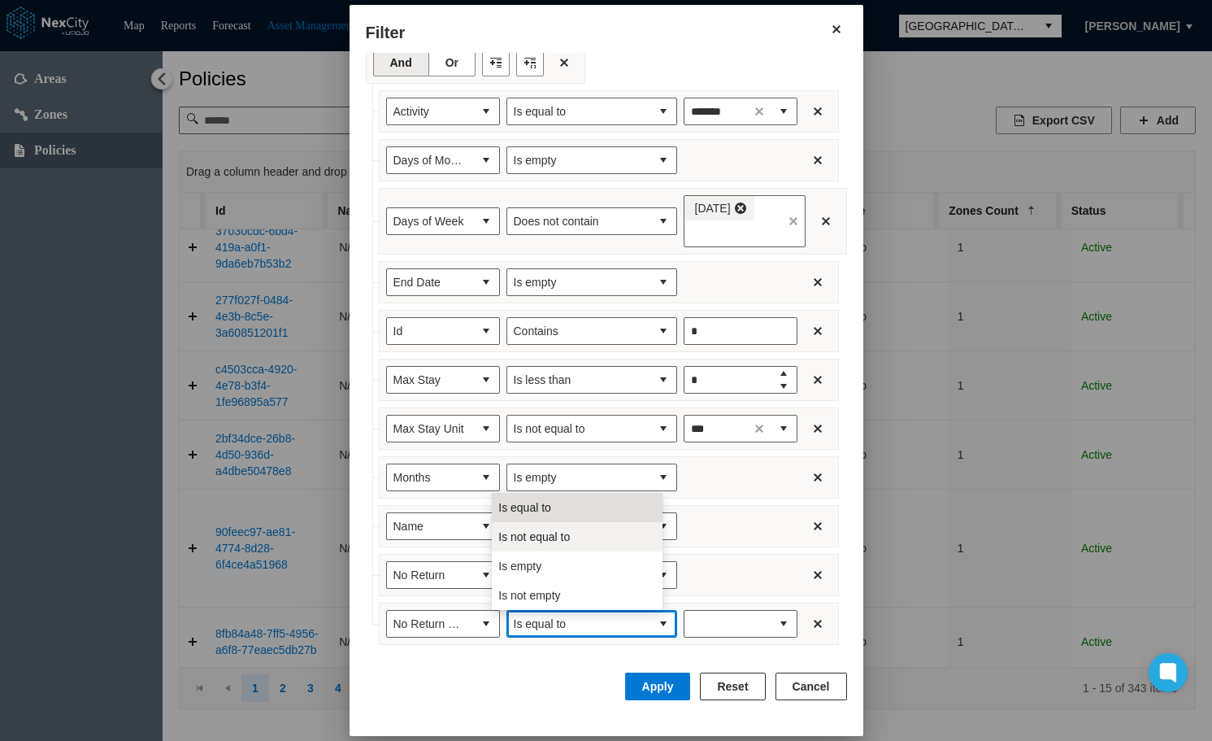
click at [585, 534] on li "Is not equal to" at bounding box center [577, 536] width 171 height 29
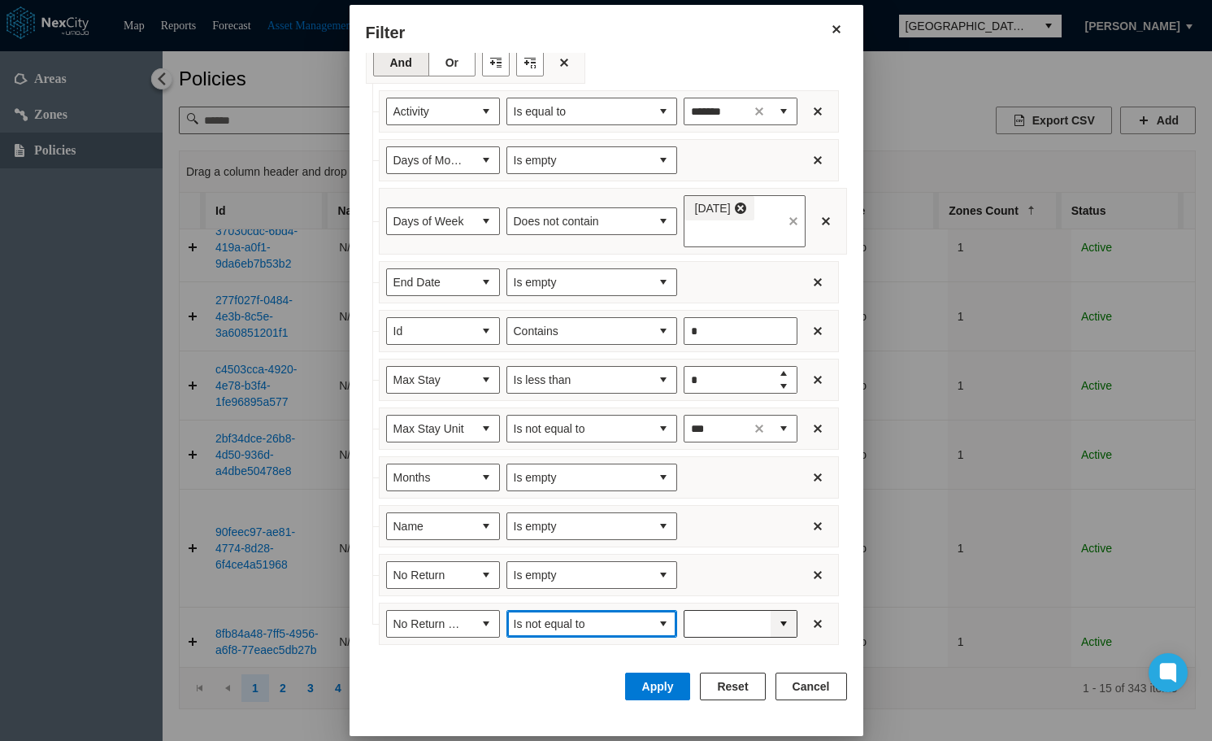
click at [771, 635] on button "expand combobox" at bounding box center [784, 624] width 26 height 26
click at [698, 579] on li "Qtr" at bounding box center [726, 578] width 114 height 29
type input "***"
click at [668, 681] on button "Apply" at bounding box center [658, 686] width 66 height 28
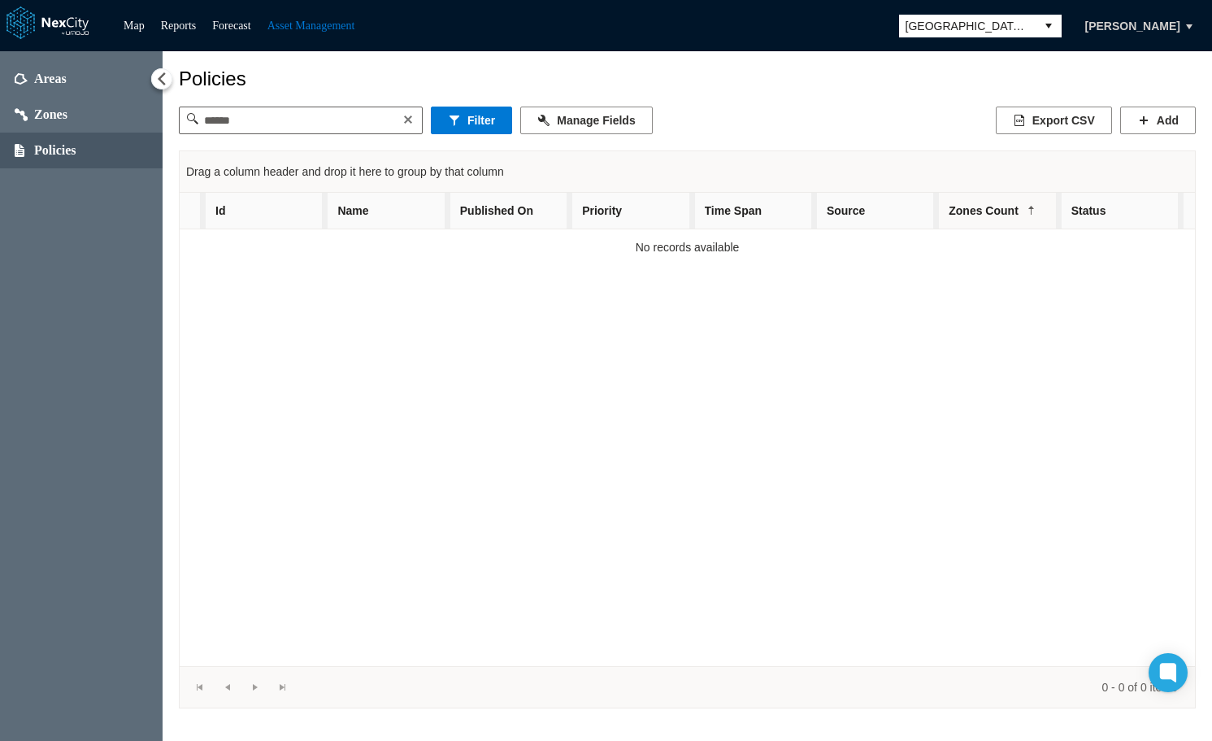
scroll to position [0, 0]
click at [471, 119] on button "Filter" at bounding box center [471, 120] width 81 height 28
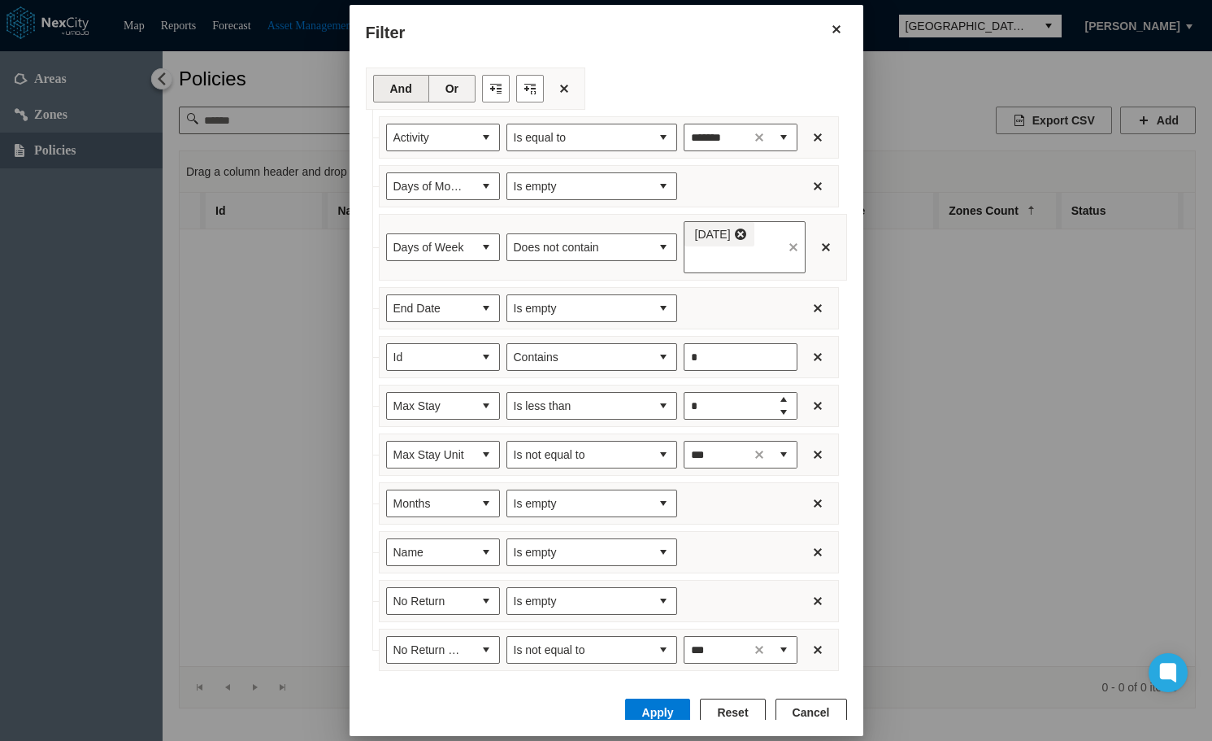
click at [435, 84] on button "Or" at bounding box center [451, 89] width 47 height 28
click at [671, 709] on button "Apply" at bounding box center [658, 712] width 66 height 28
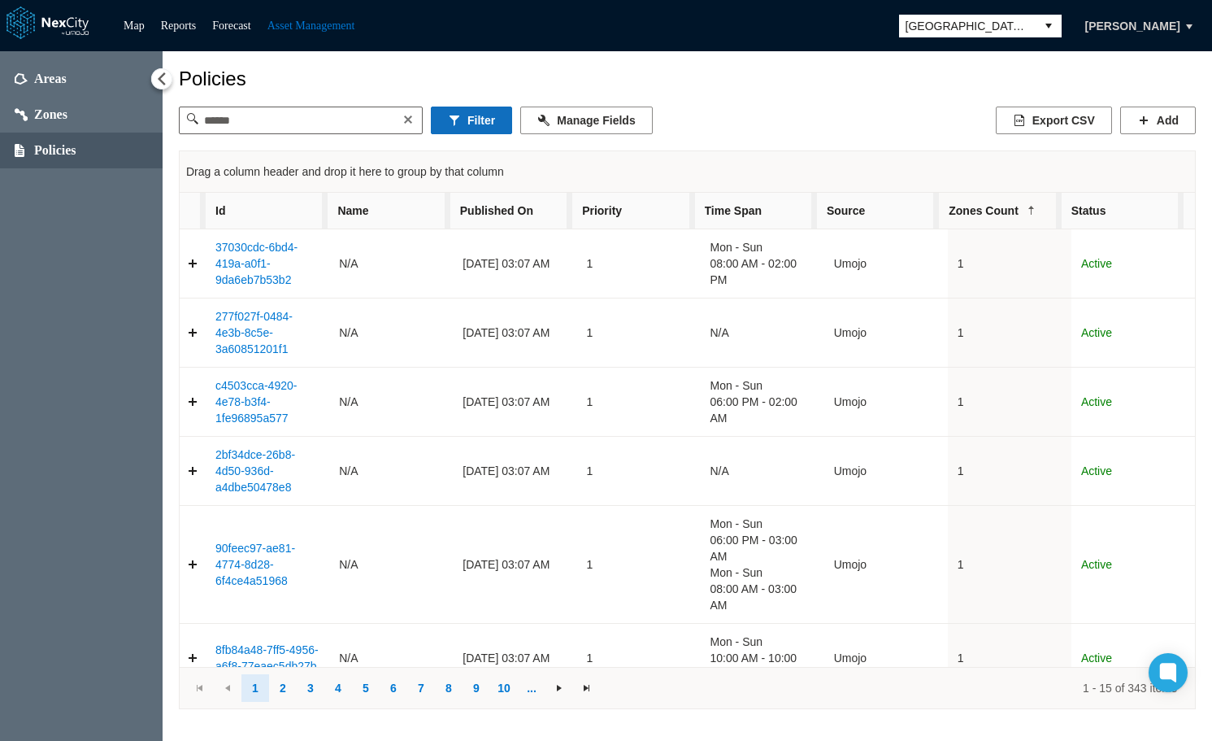
click at [475, 124] on button "Filter" at bounding box center [471, 120] width 81 height 28
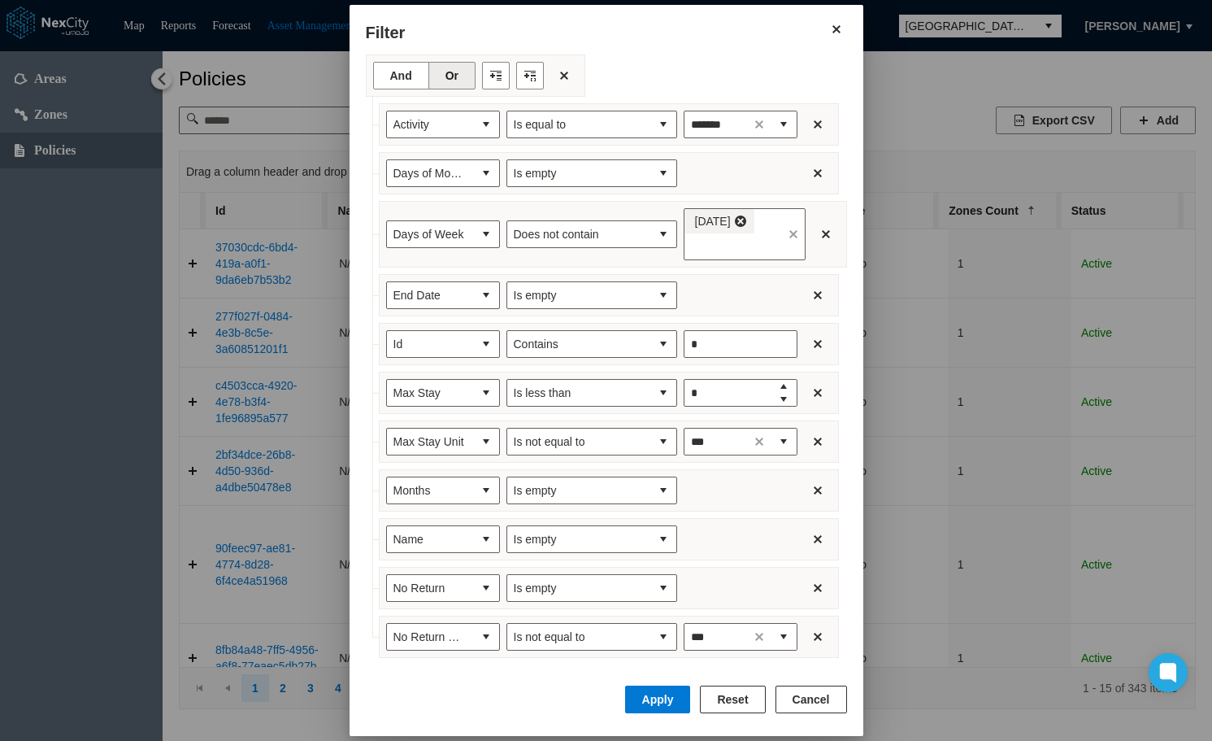
scroll to position [26, 0]
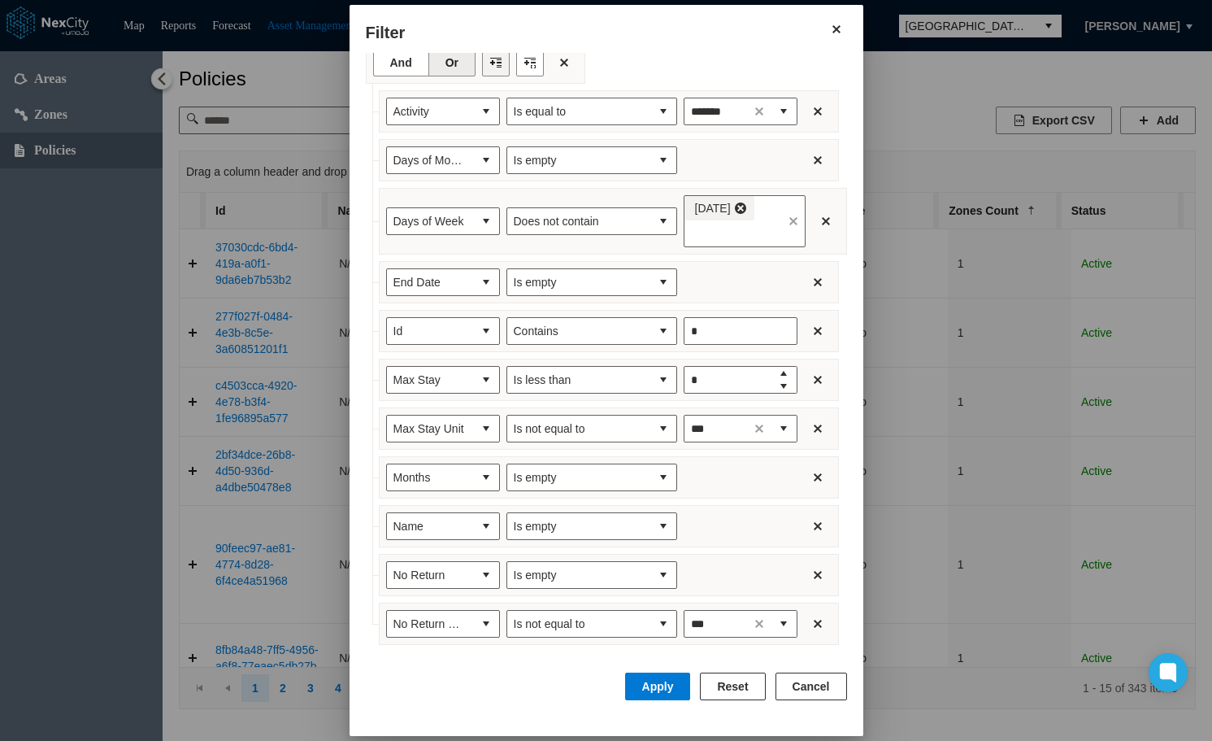
click at [482, 61] on button "Filter toolbar" at bounding box center [496, 63] width 28 height 28
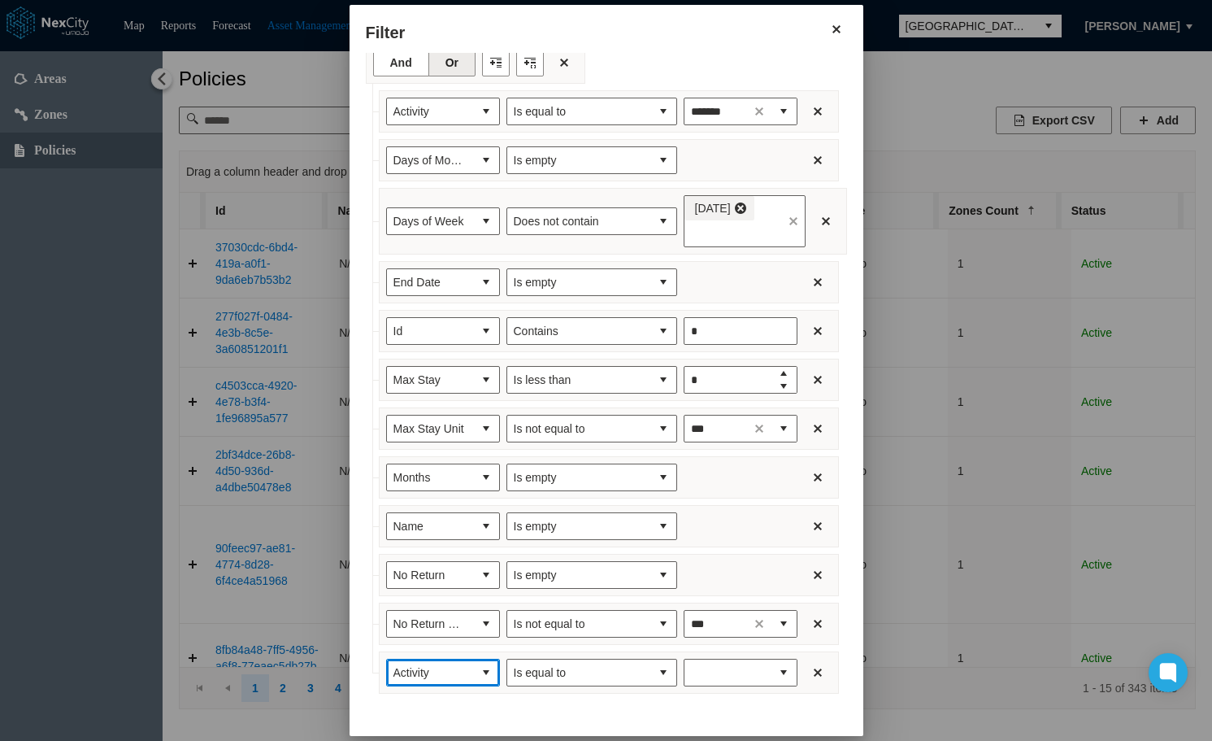
click at [473, 683] on button "select" at bounding box center [486, 672] width 26 height 26
click at [408, 589] on li "Rate" at bounding box center [429, 588] width 114 height 29
click at [777, 664] on span "Increase value" at bounding box center [783, 665] width 13 height 13
click at [777, 669] on span "Increase value" at bounding box center [783, 665] width 13 height 13
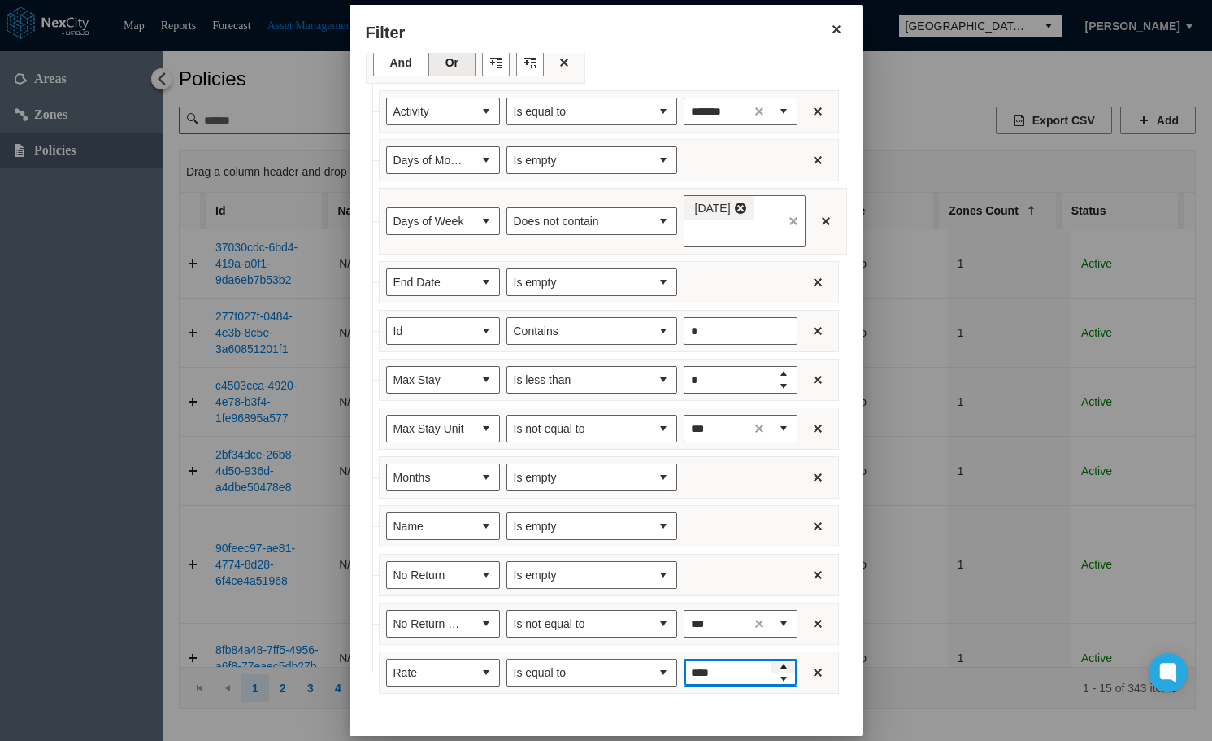
click at [777, 669] on span "Increase value" at bounding box center [783, 665] width 13 height 13
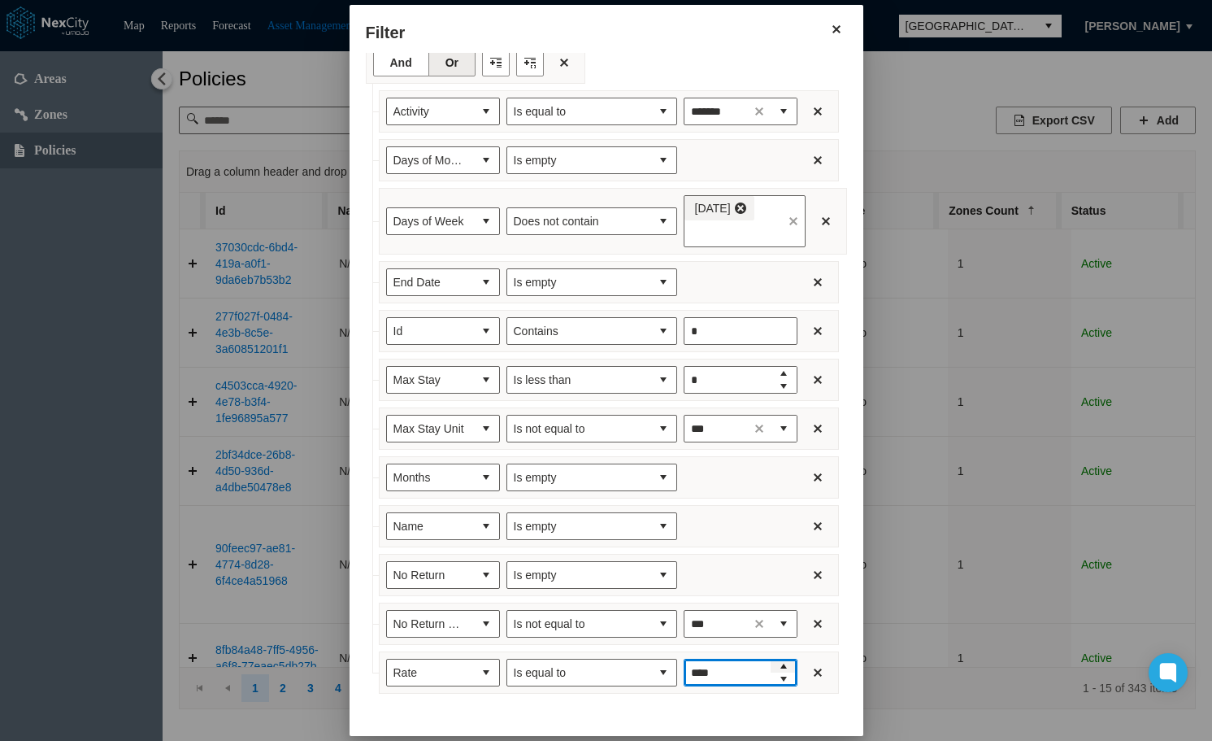
click at [777, 669] on span "Increase value" at bounding box center [783, 665] width 13 height 13
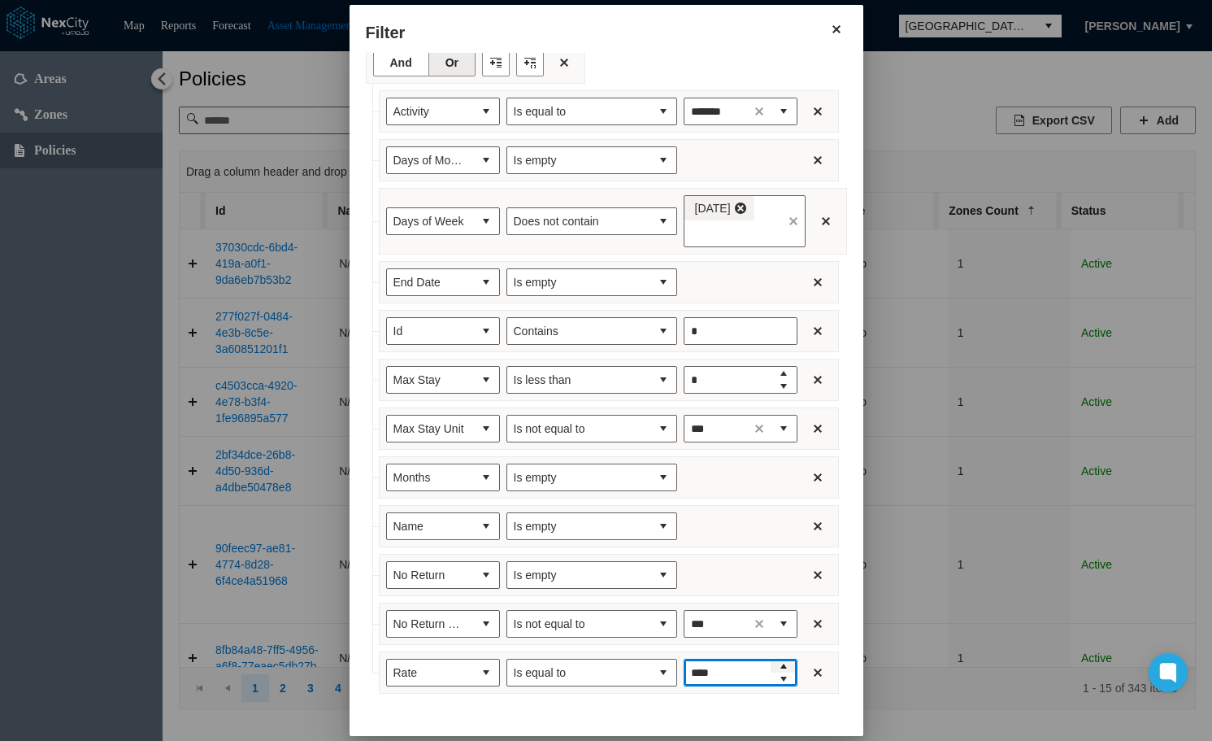
click at [777, 669] on span "Increase value" at bounding box center [783, 665] width 13 height 13
drag, startPoint x: 715, startPoint y: 669, endPoint x: 614, endPoint y: 666, distance: 100.9
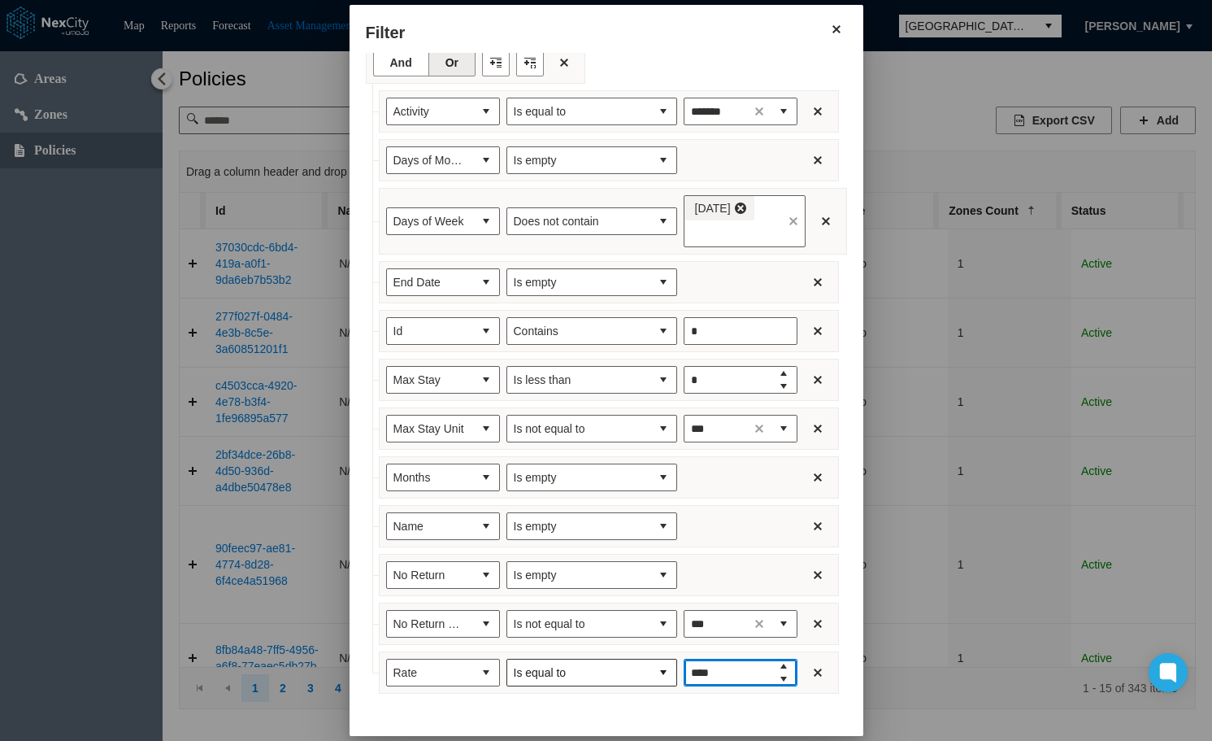
click at [614, 666] on div "Rate Is equal to ****" at bounding box center [609, 672] width 460 height 42
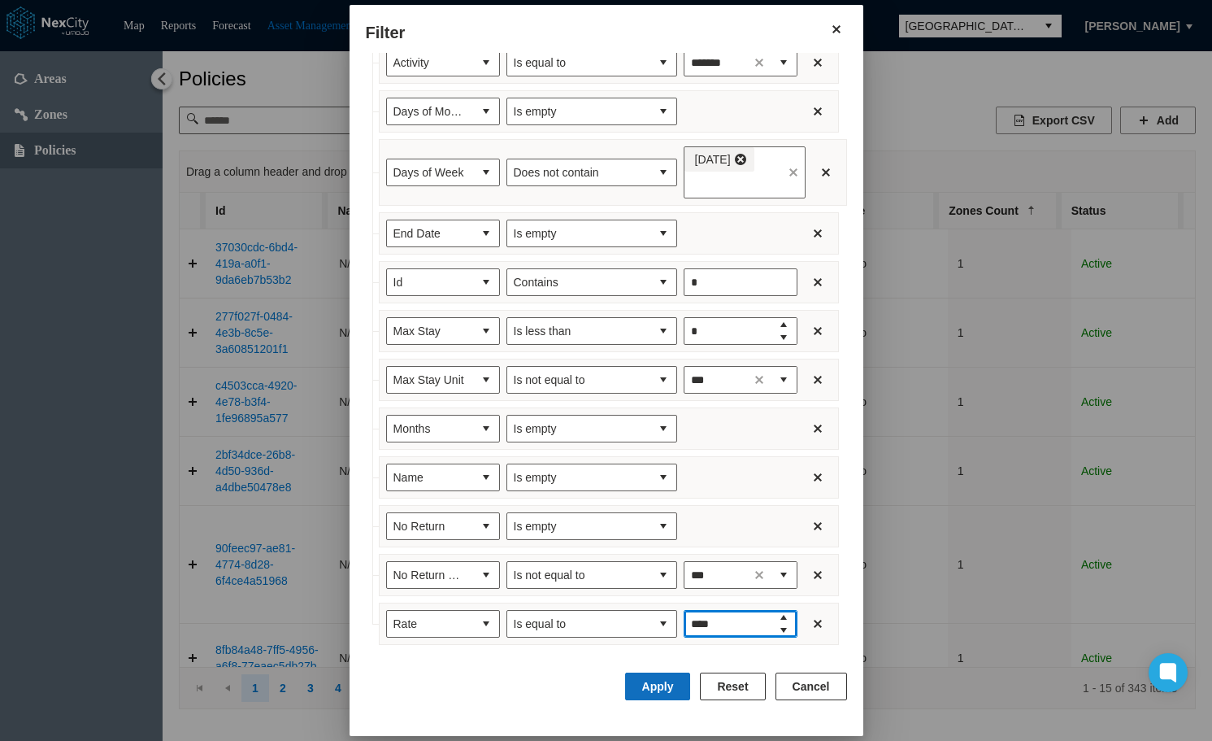
type input "****"
click at [675, 680] on button "Apply" at bounding box center [658, 686] width 66 height 28
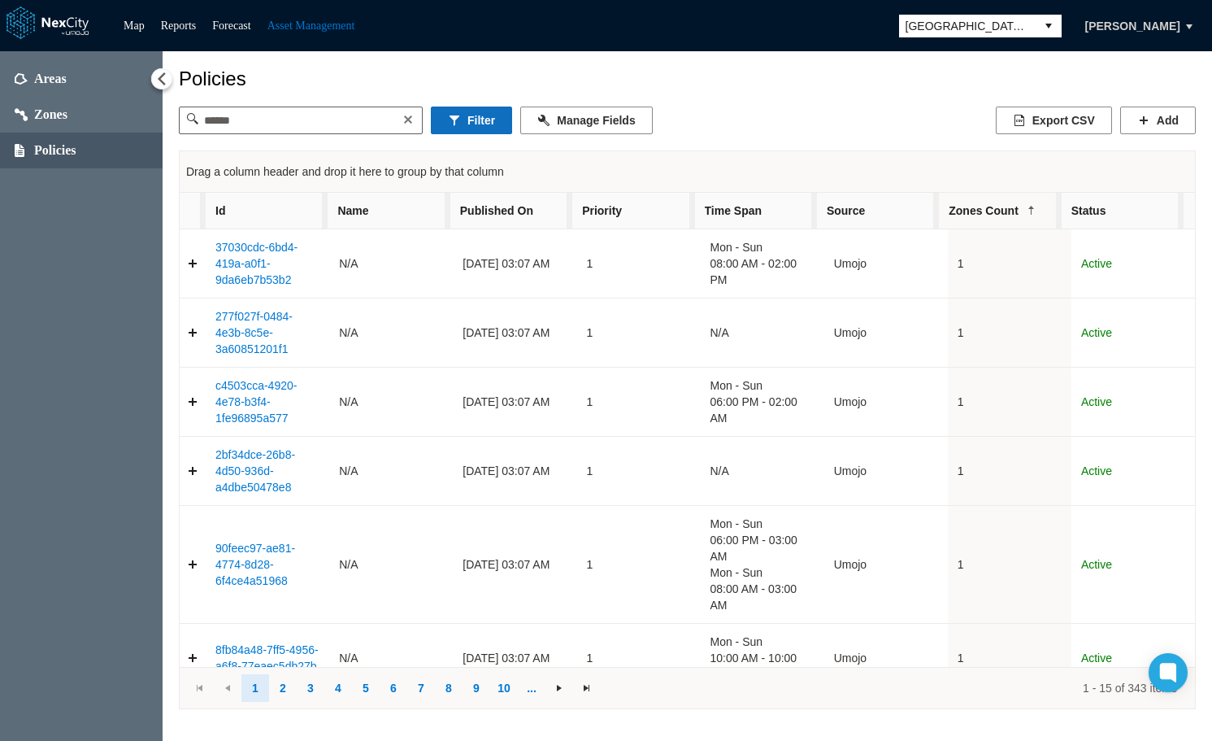
click at [472, 126] on button "Filter" at bounding box center [471, 120] width 81 height 28
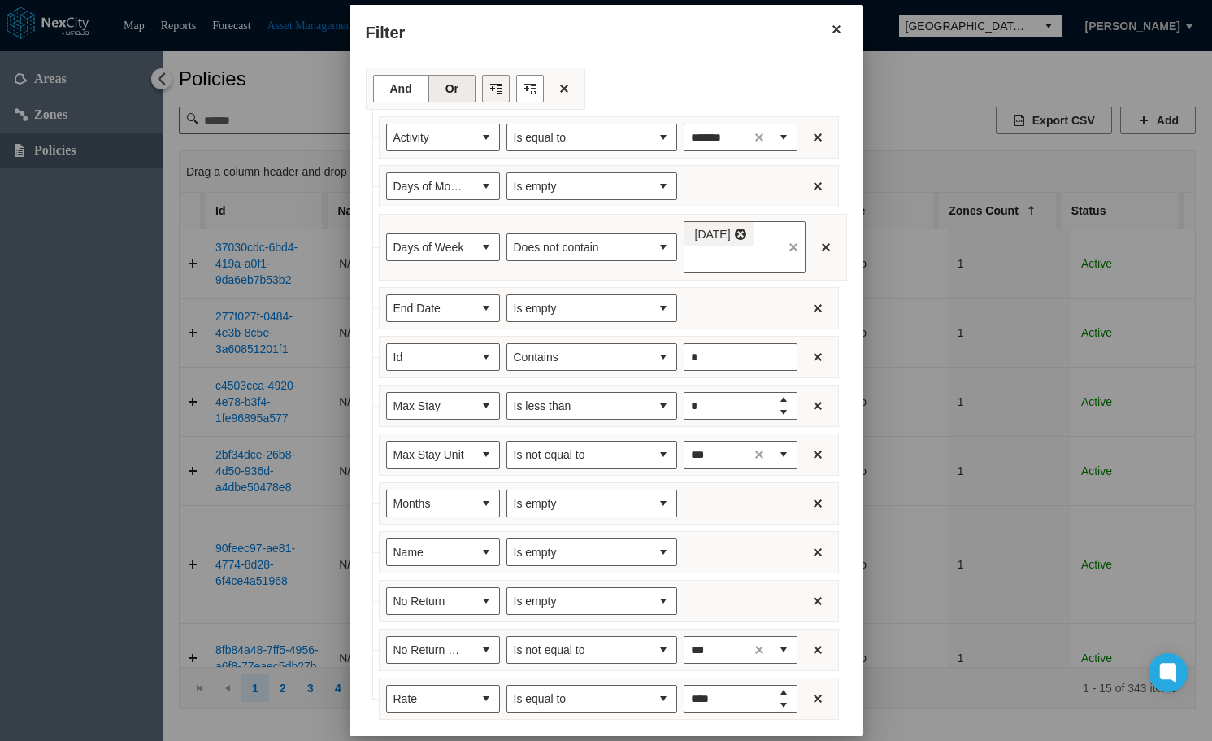
click at [482, 97] on button "Filter toolbar" at bounding box center [496, 89] width 28 height 28
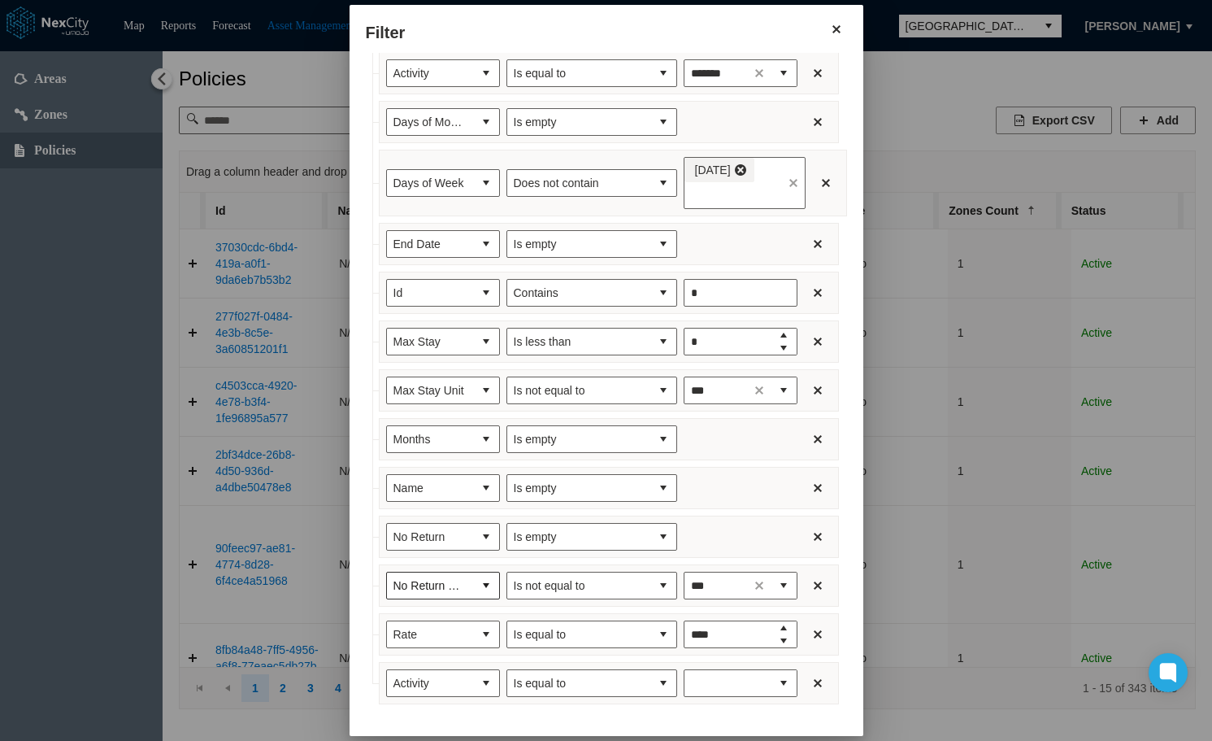
scroll to position [124, 0]
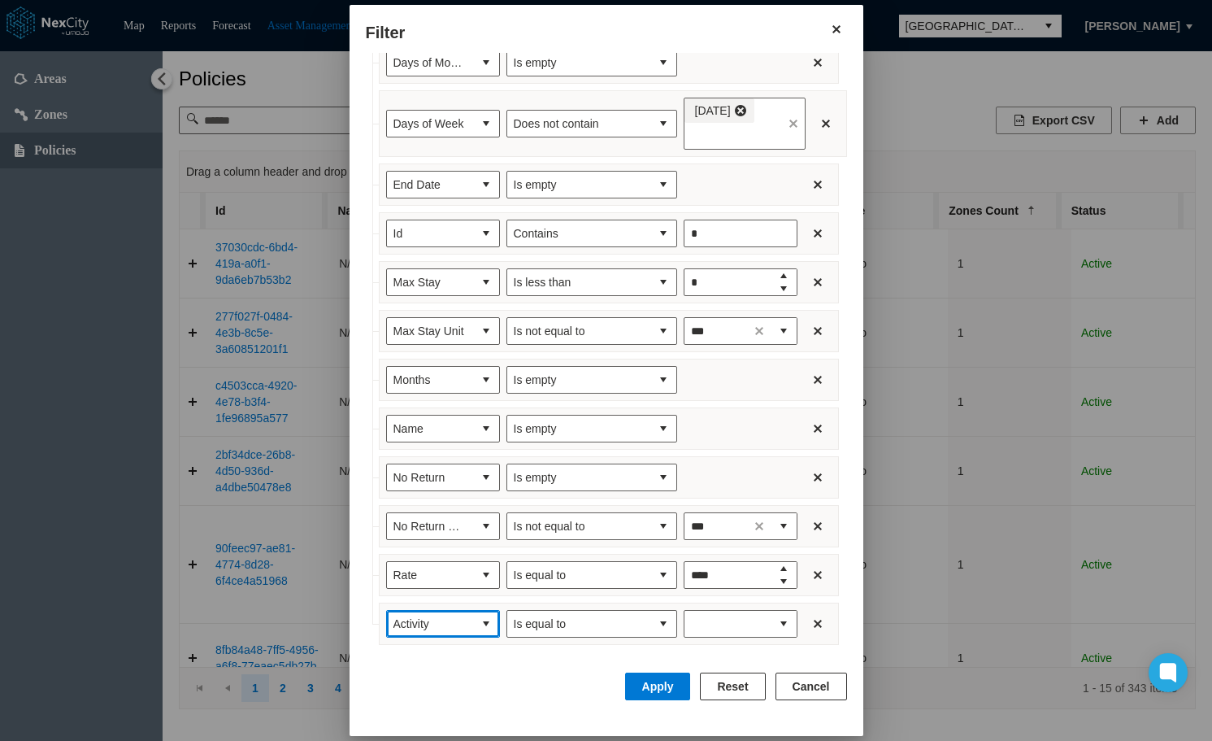
click at [473, 619] on button "select" at bounding box center [486, 624] width 26 height 26
click at [424, 564] on span "Rate Unit" at bounding box center [401, 569] width 47 height 16
click at [777, 626] on span "expand combobox" at bounding box center [783, 623] width 13 height 16
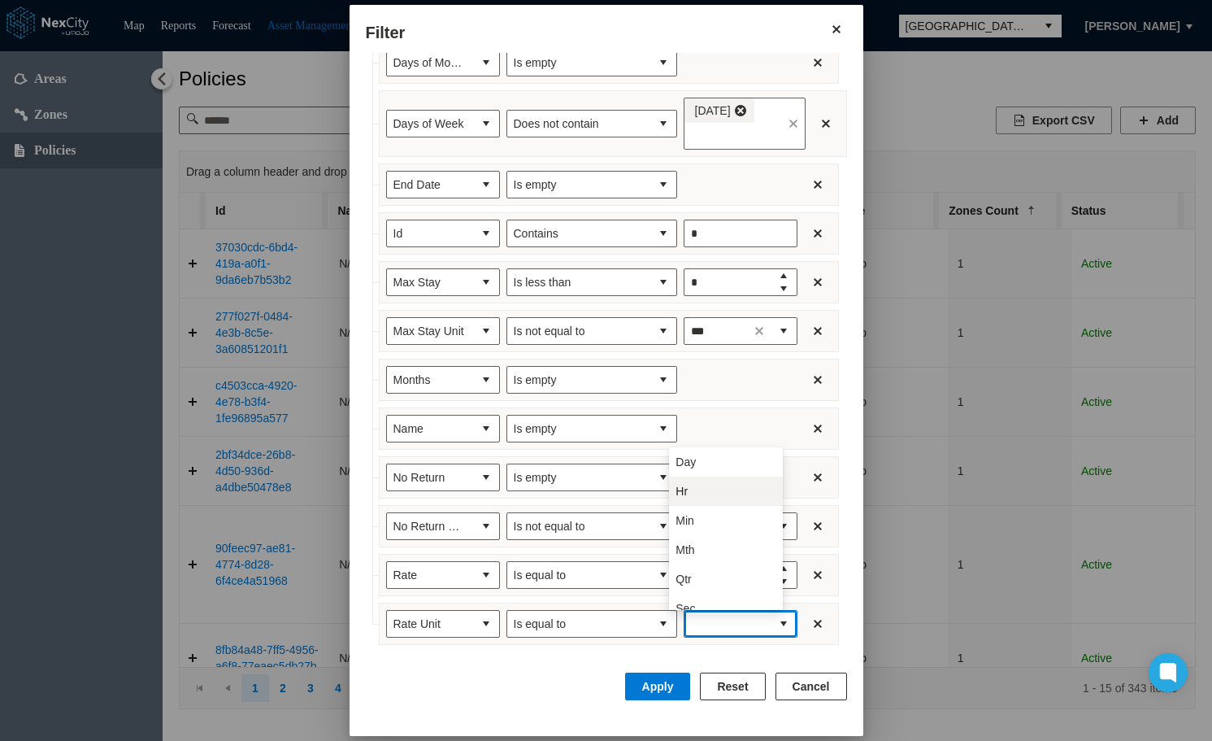
click at [716, 489] on li "Hr" at bounding box center [726, 490] width 114 height 29
type input "**"
click at [673, 677] on button "Apply" at bounding box center [658, 686] width 66 height 28
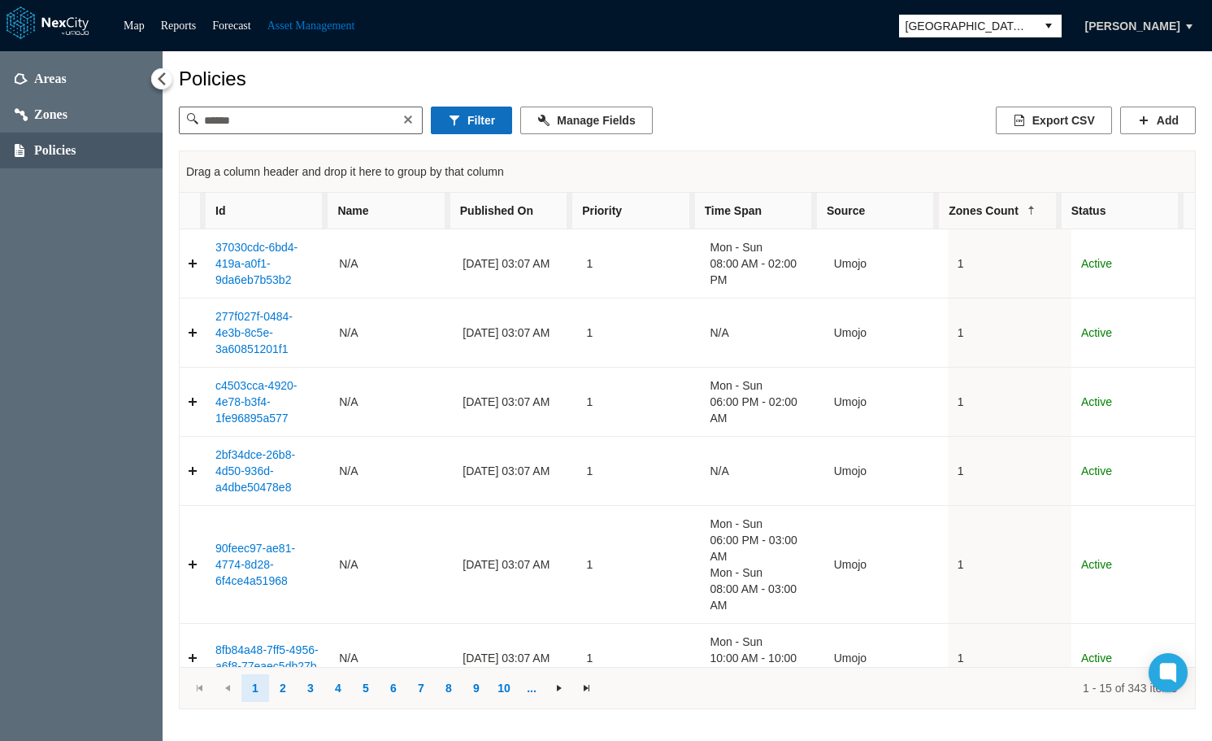
click at [478, 127] on button "Filter" at bounding box center [471, 120] width 81 height 28
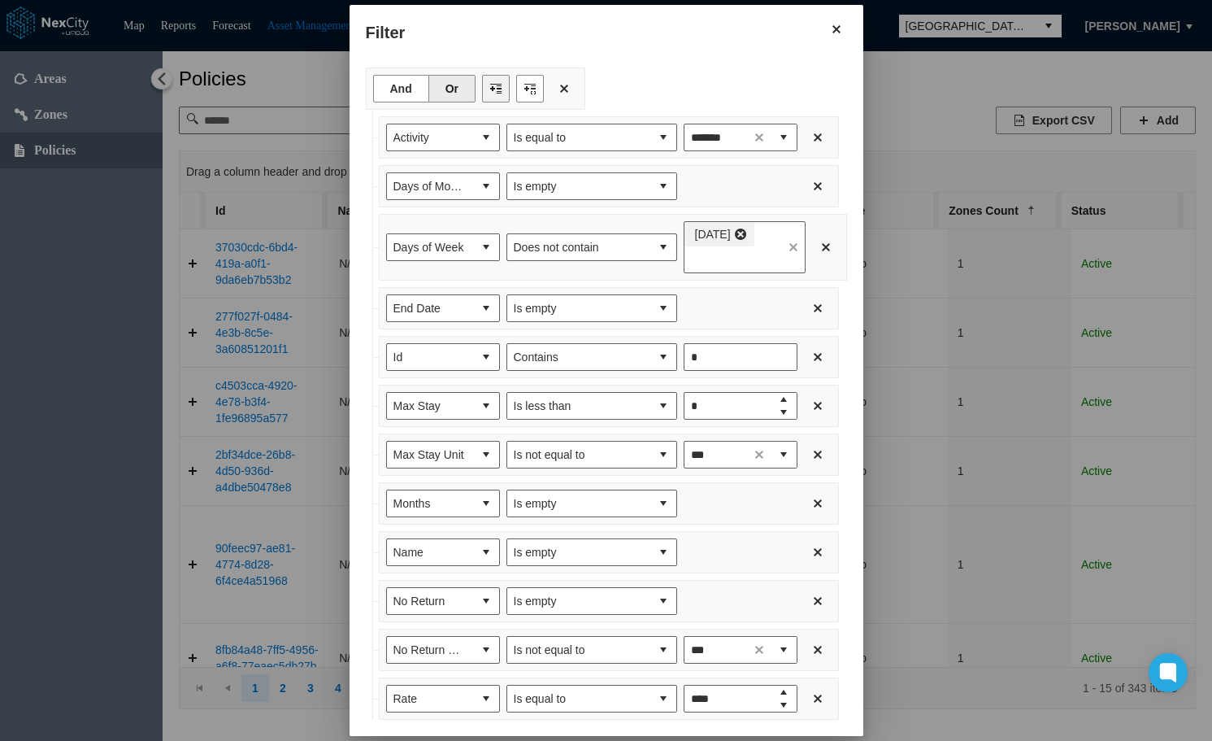
click at [482, 87] on button "Filter toolbar" at bounding box center [496, 89] width 28 height 28
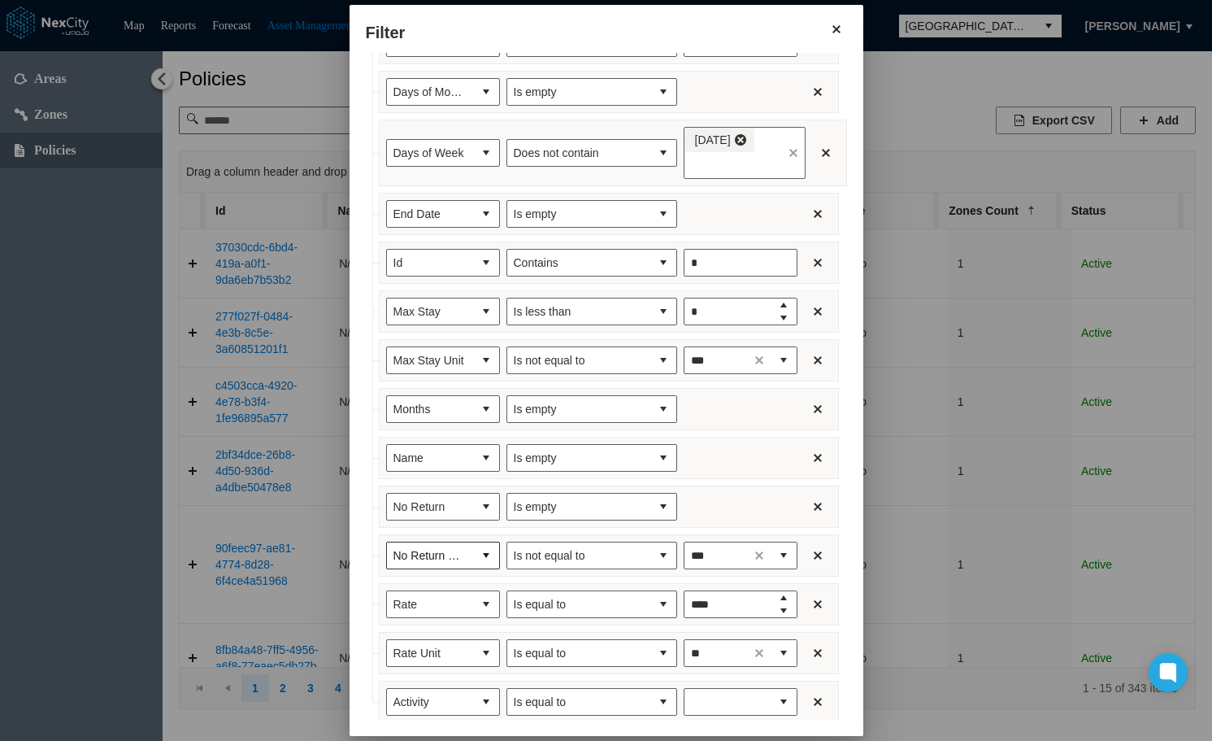
scroll to position [172, 0]
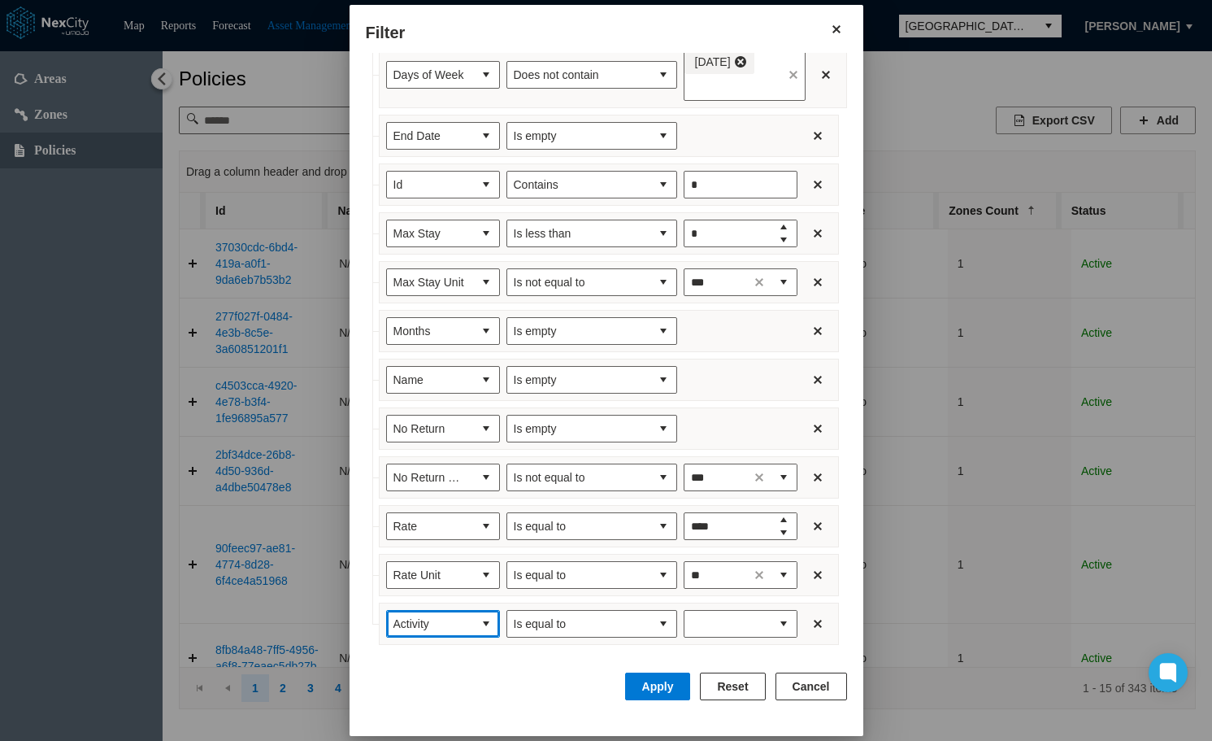
click at [473, 621] on button "select" at bounding box center [486, 624] width 26 height 26
click at [435, 479] on li "Start Date" at bounding box center [429, 477] width 114 height 29
click at [650, 620] on button "select" at bounding box center [663, 624] width 26 height 26
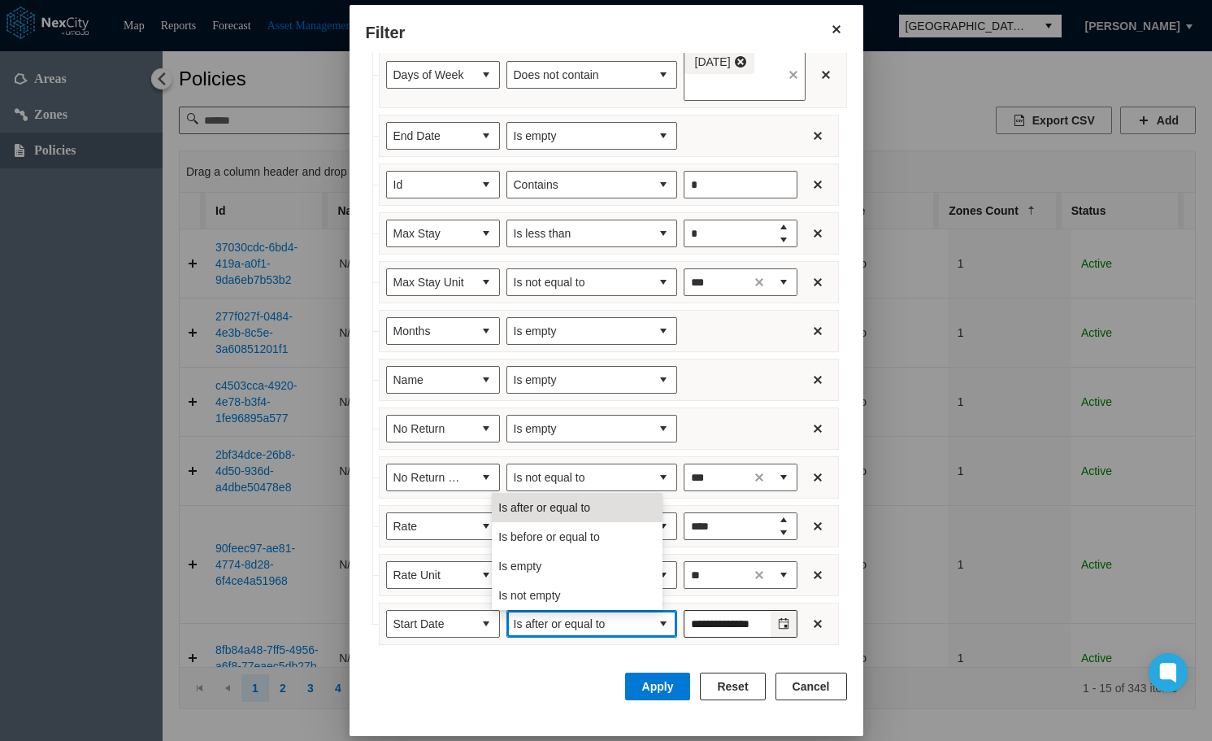
click at [778, 621] on icon "Toggle calendar" at bounding box center [783, 623] width 11 height 11
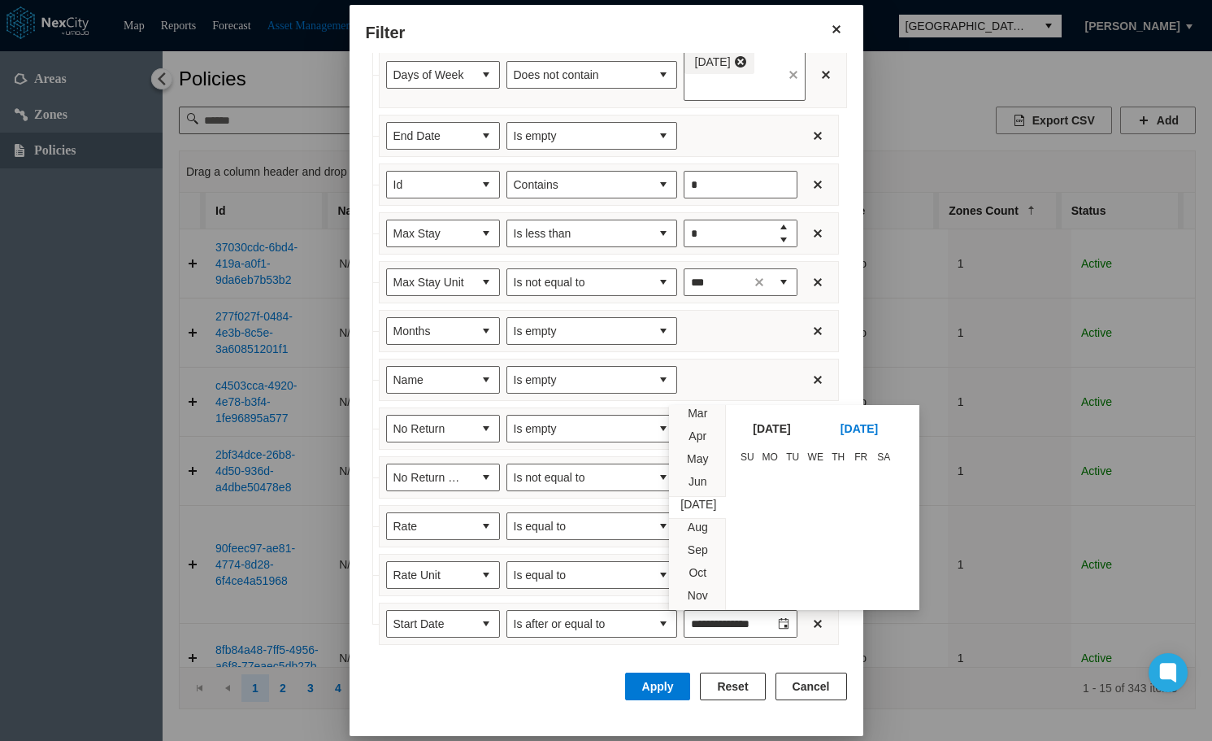
scroll to position [0, 0]
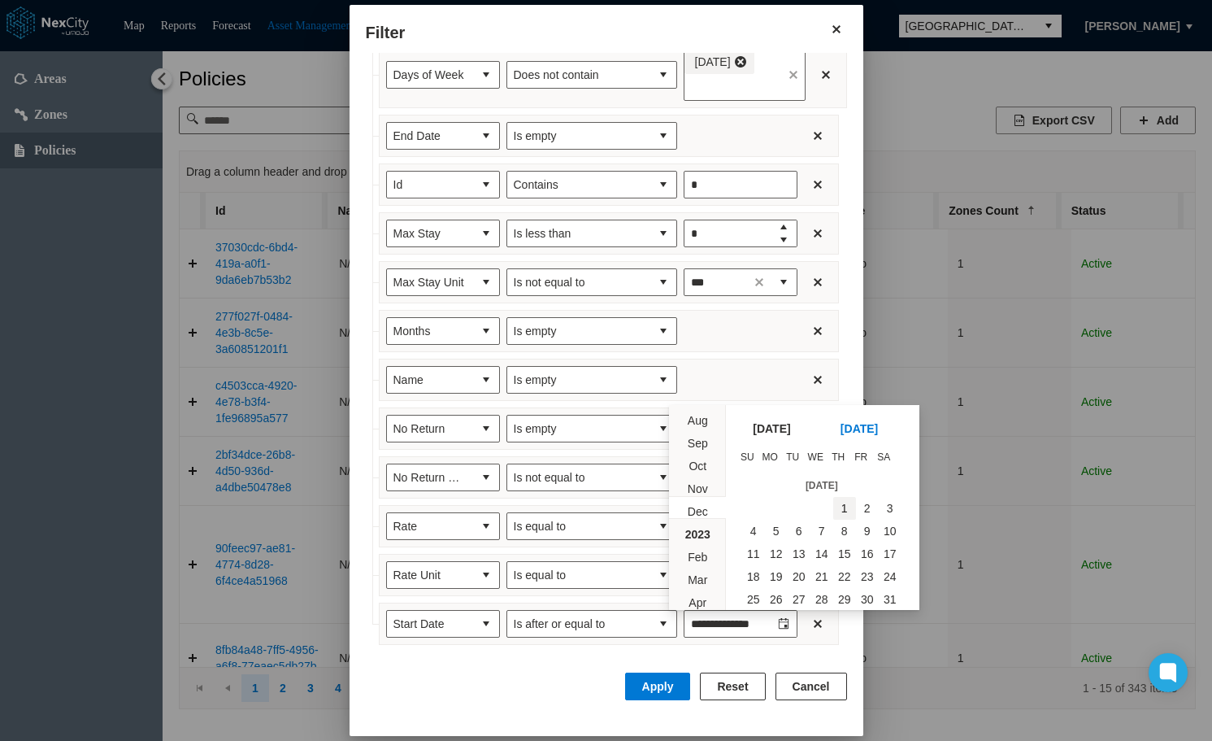
click at [835, 510] on span "1" at bounding box center [844, 508] width 23 height 23
type input "*********"
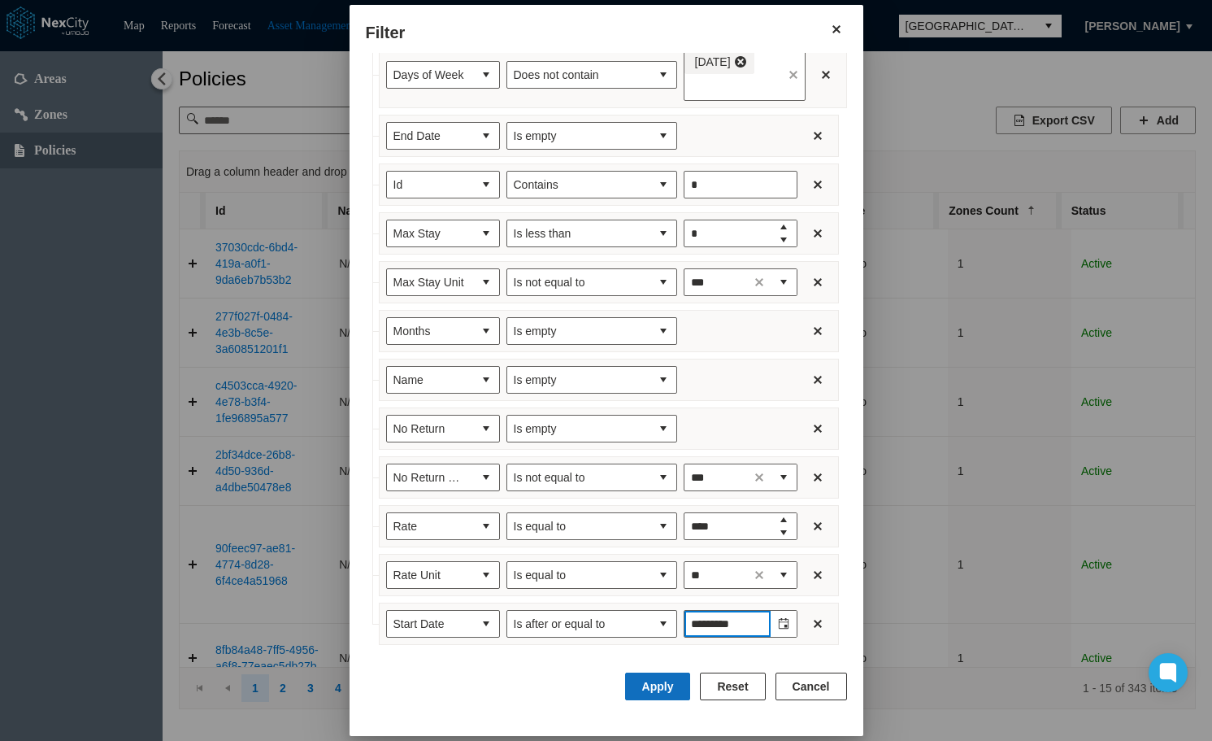
click at [671, 691] on button "Apply" at bounding box center [658, 686] width 66 height 28
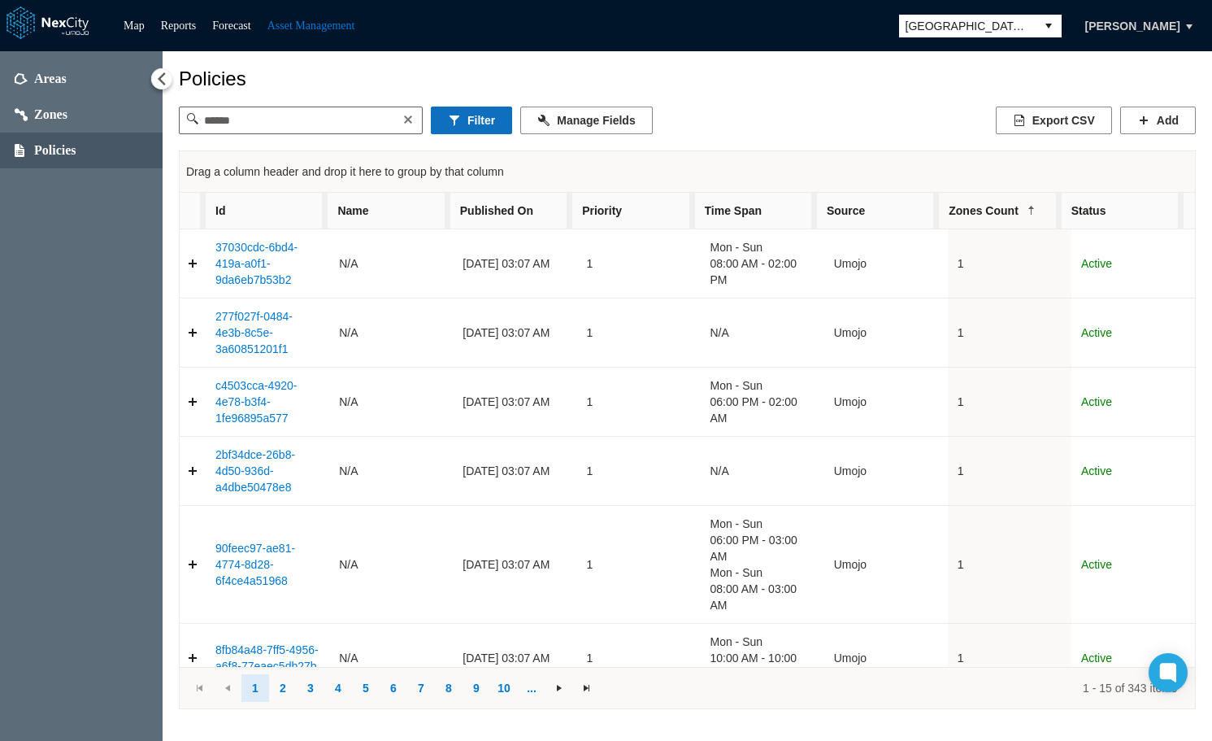
click at [469, 116] on button "Filter" at bounding box center [471, 120] width 81 height 28
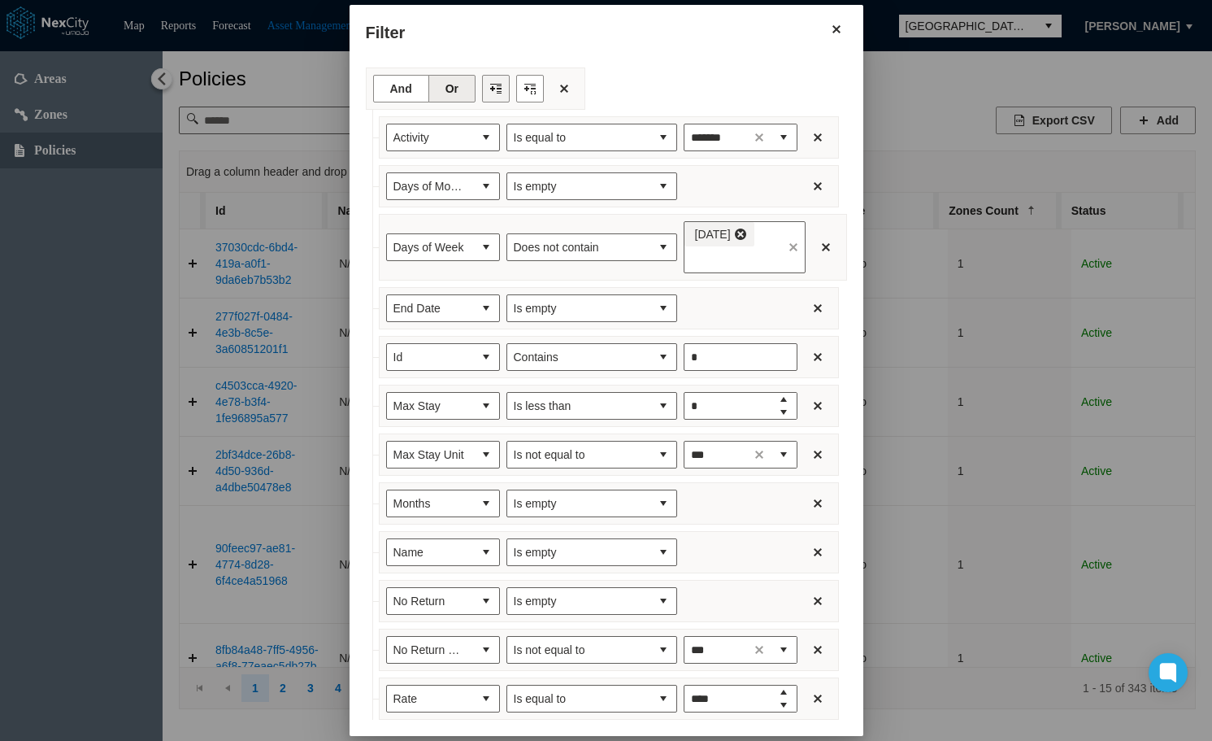
click at [482, 86] on button "Filter toolbar" at bounding box center [496, 89] width 28 height 28
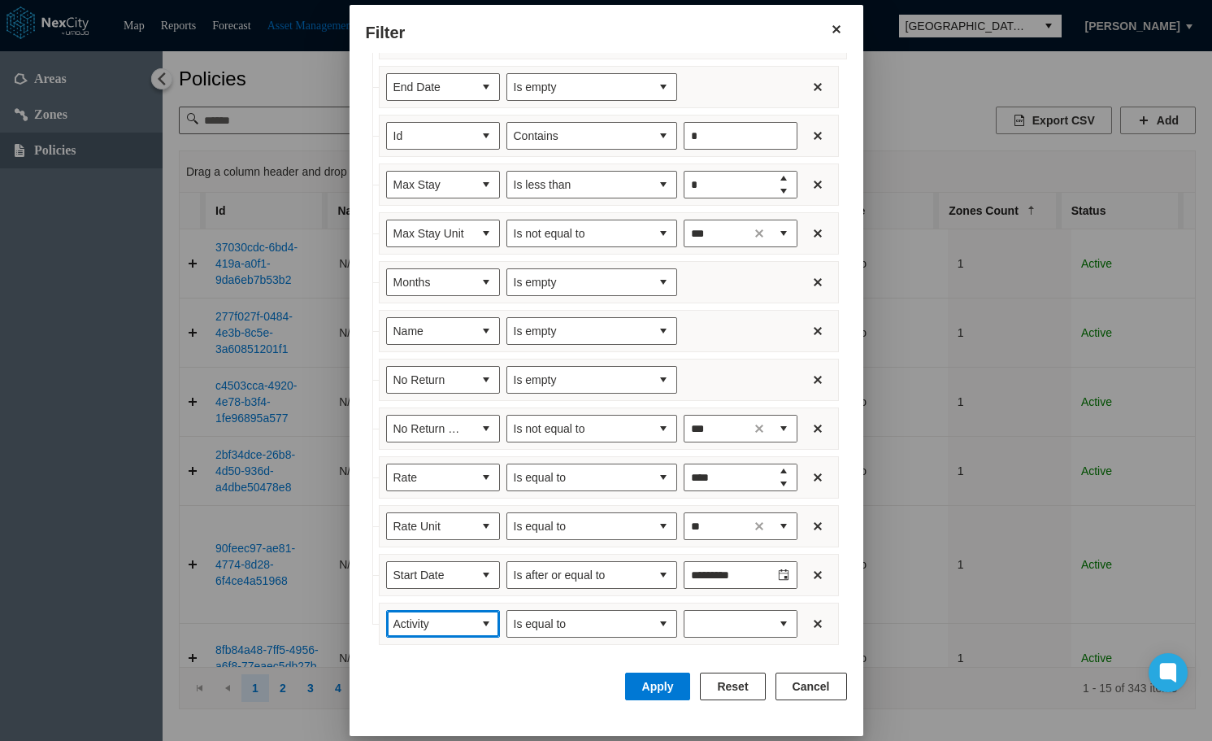
click at [452, 628] on span "Activity" at bounding box center [429, 623] width 73 height 16
click at [446, 549] on span "Time of Day End" at bounding box center [420, 546] width 85 height 16
click at [650, 626] on button "select" at bounding box center [663, 624] width 26 height 26
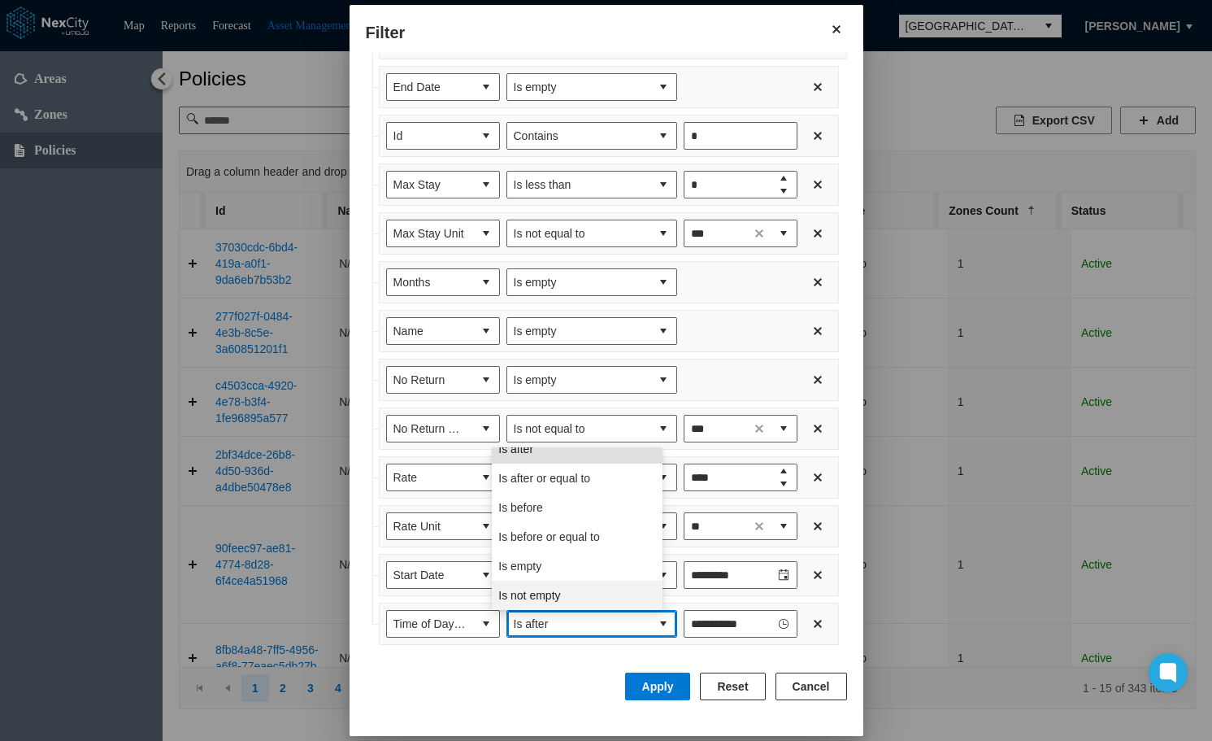
click at [575, 589] on li "Is not empty" at bounding box center [577, 594] width 171 height 29
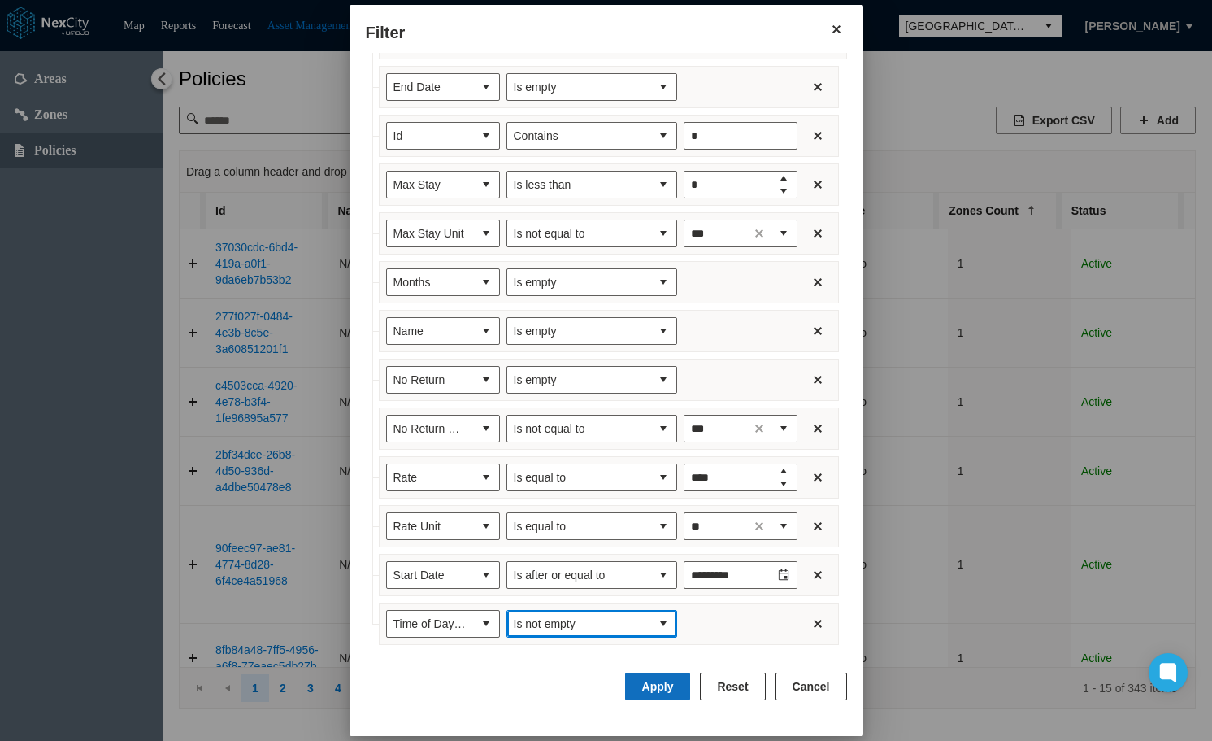
click at [666, 686] on button "Apply" at bounding box center [658, 686] width 66 height 28
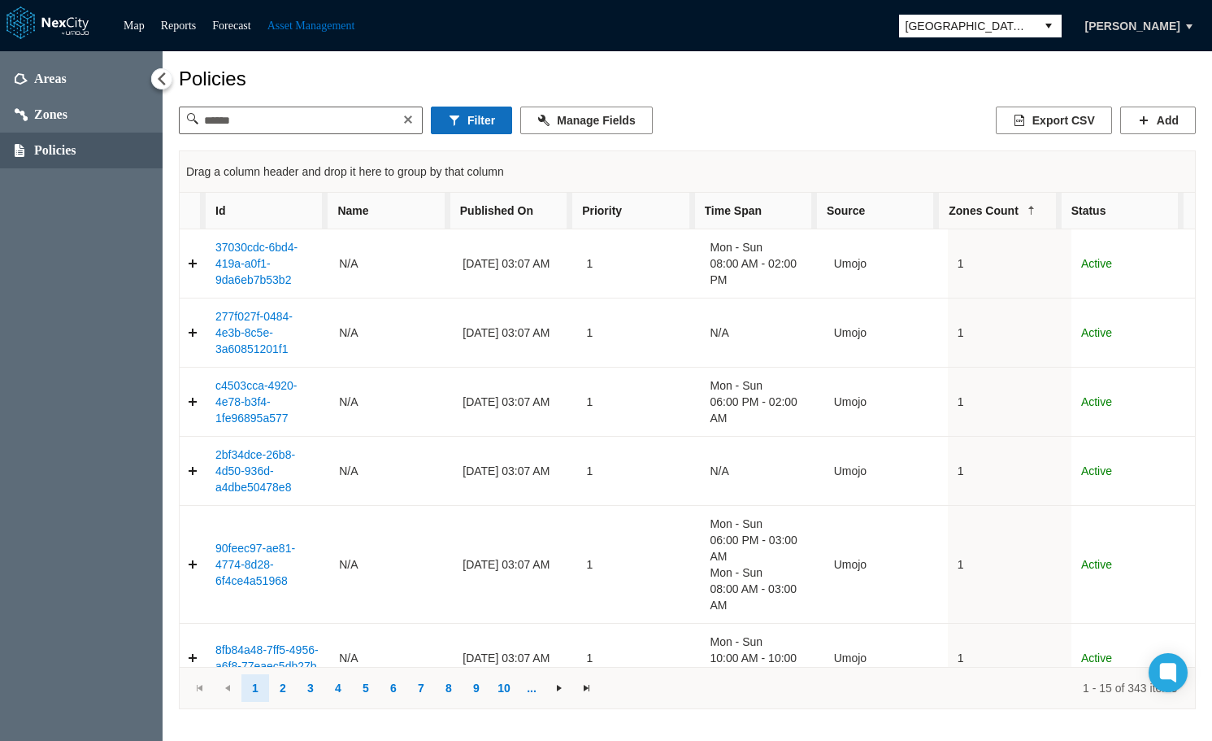
click at [480, 123] on button "Filter" at bounding box center [471, 120] width 81 height 28
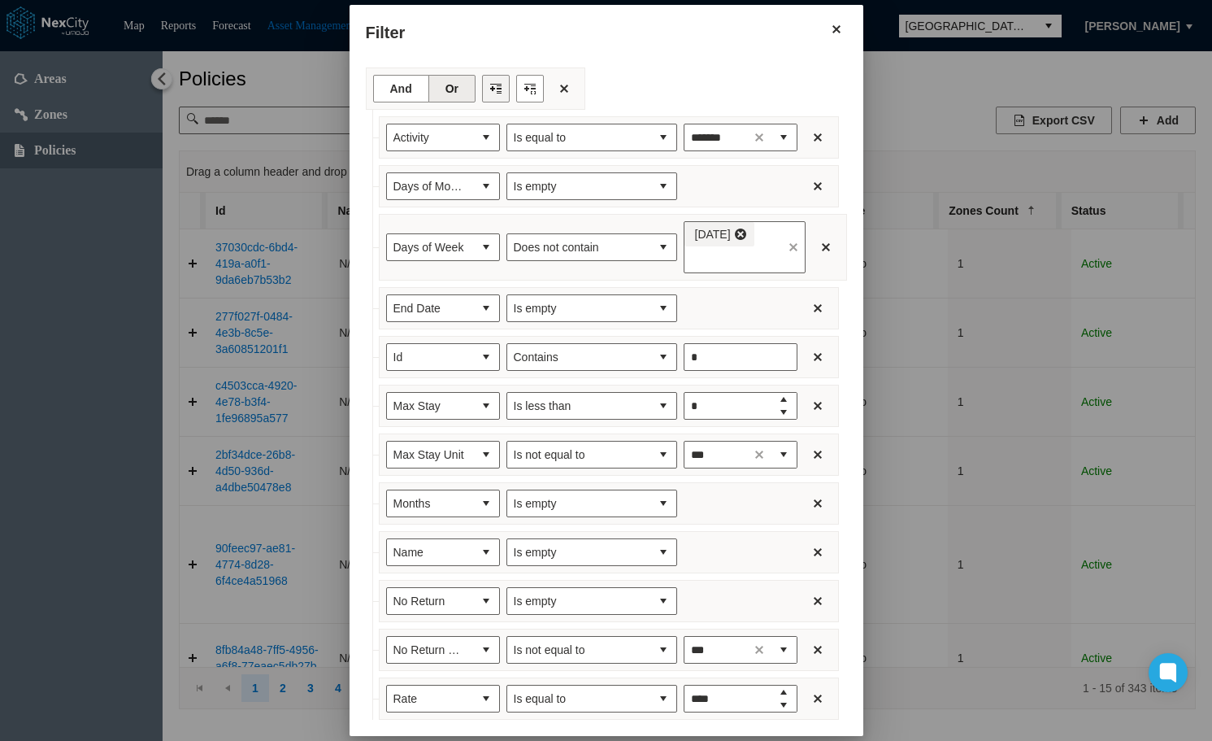
click at [482, 77] on button "Filter toolbar" at bounding box center [496, 89] width 28 height 28
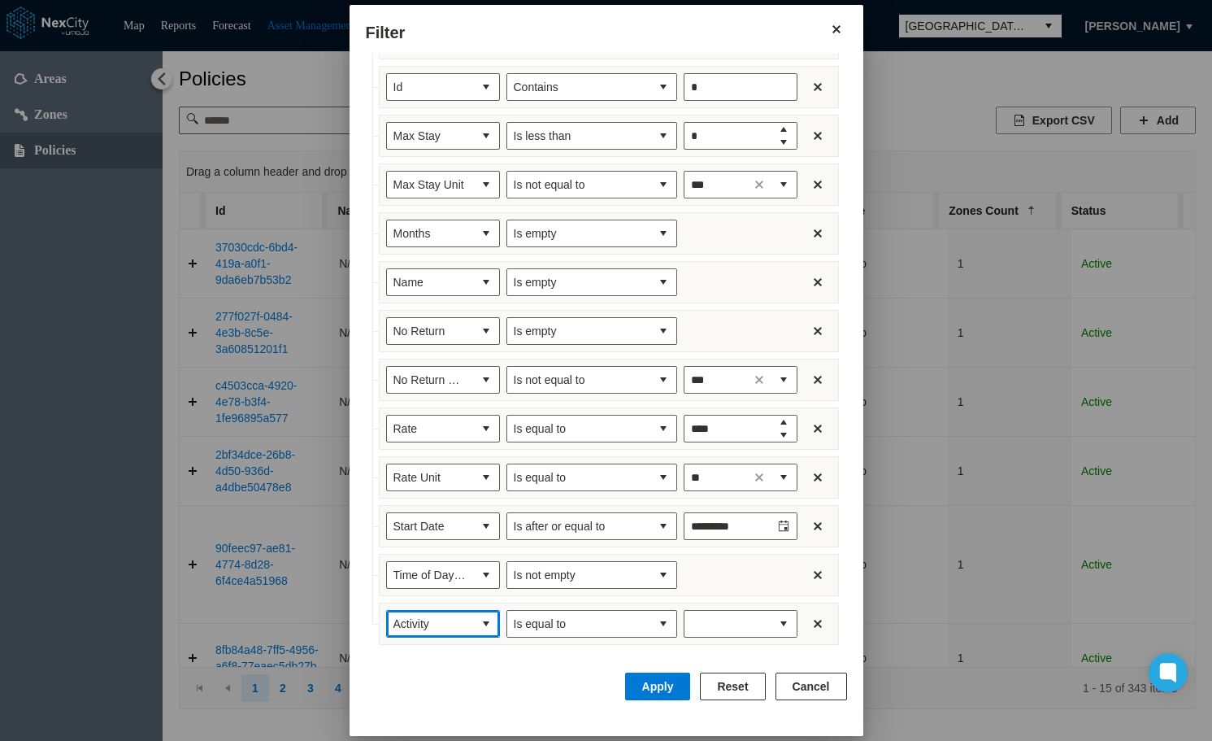
click at [443, 630] on span "Activity" at bounding box center [429, 623] width 73 height 16
click at [444, 539] on span "Time of Day Start" at bounding box center [422, 536] width 88 height 16
click at [606, 616] on span "Is after" at bounding box center [579, 623] width 130 height 16
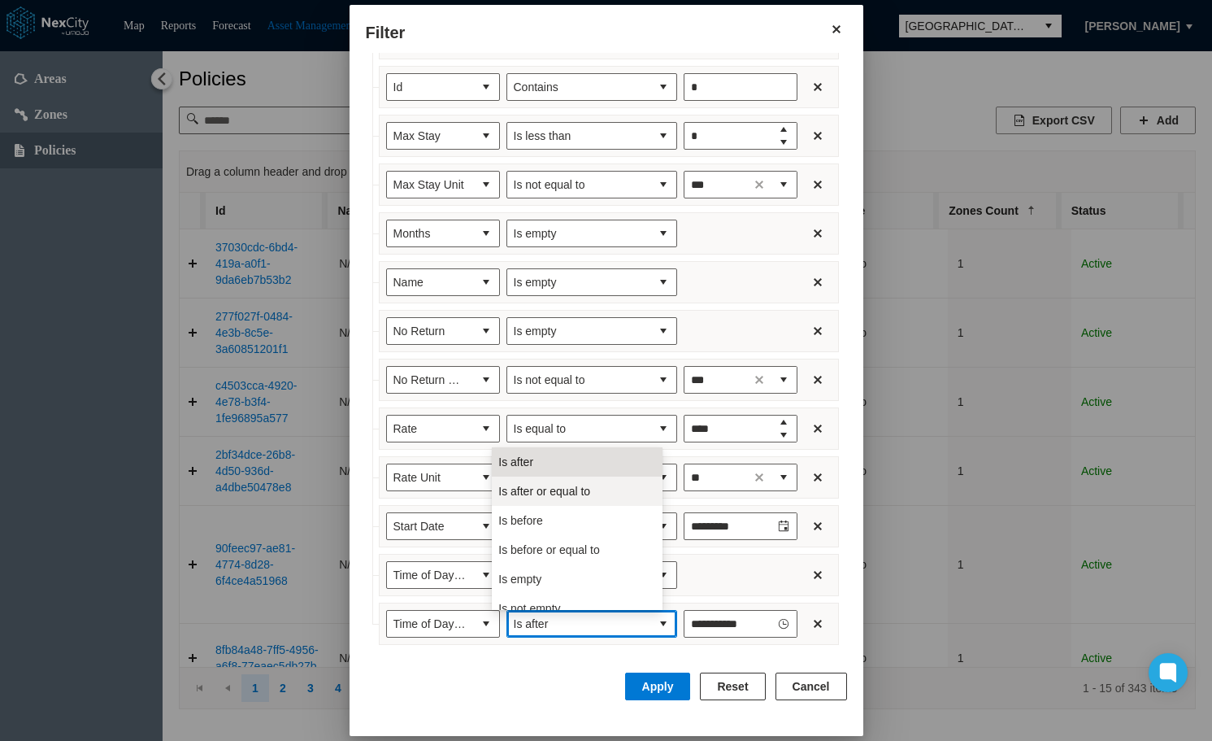
click at [585, 487] on span "Is after or equal to" at bounding box center [544, 491] width 92 height 16
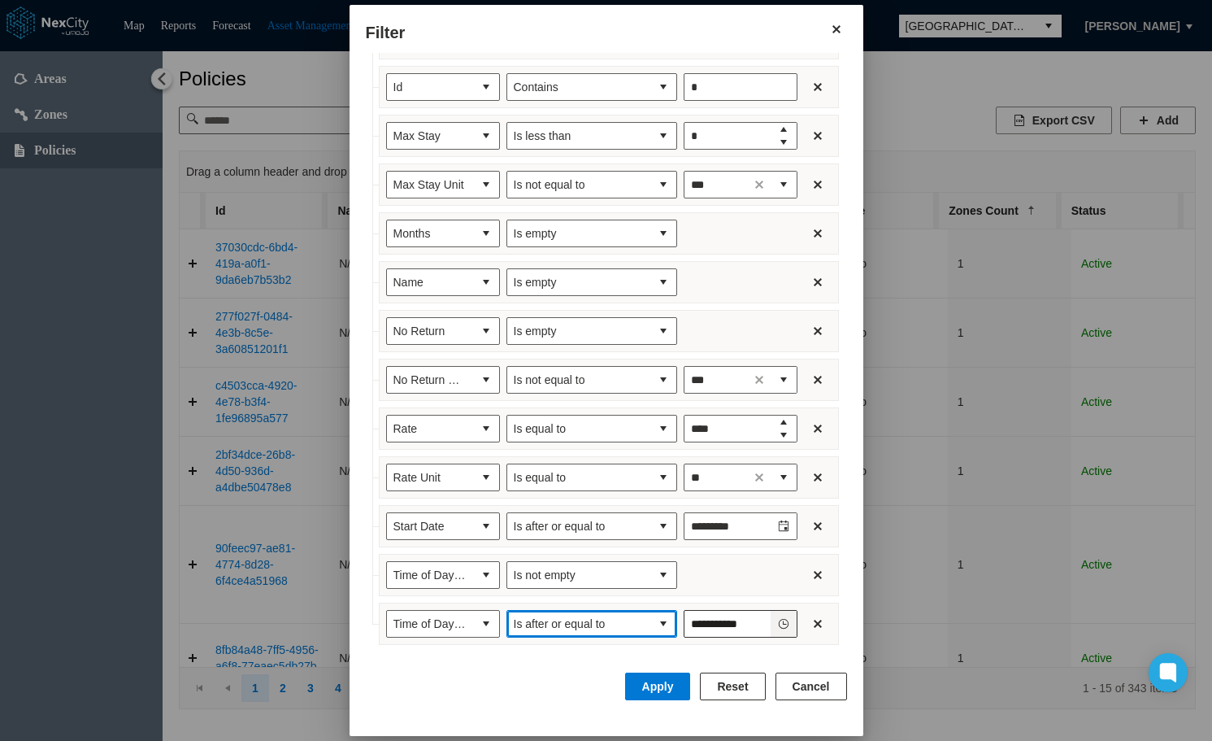
click at [776, 621] on button "Toggle Clock" at bounding box center [784, 624] width 26 height 26
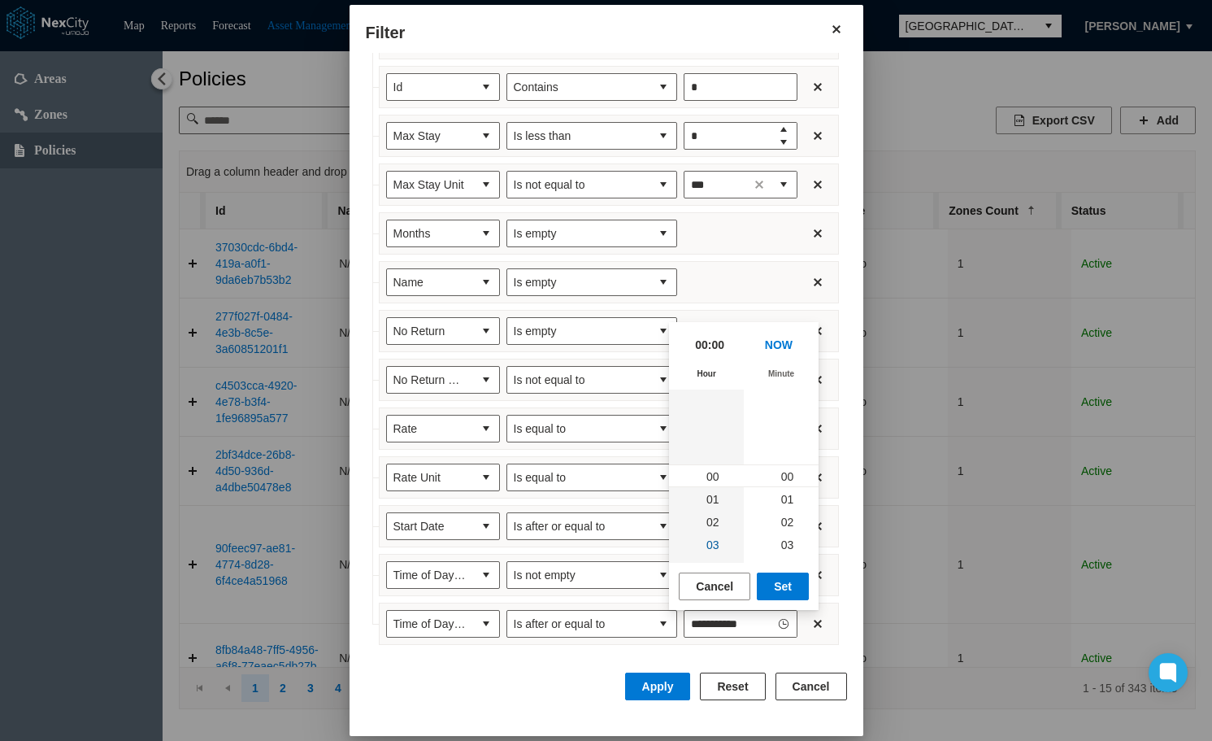
click at [719, 545] on li "03" at bounding box center [713, 543] width 46 height 23
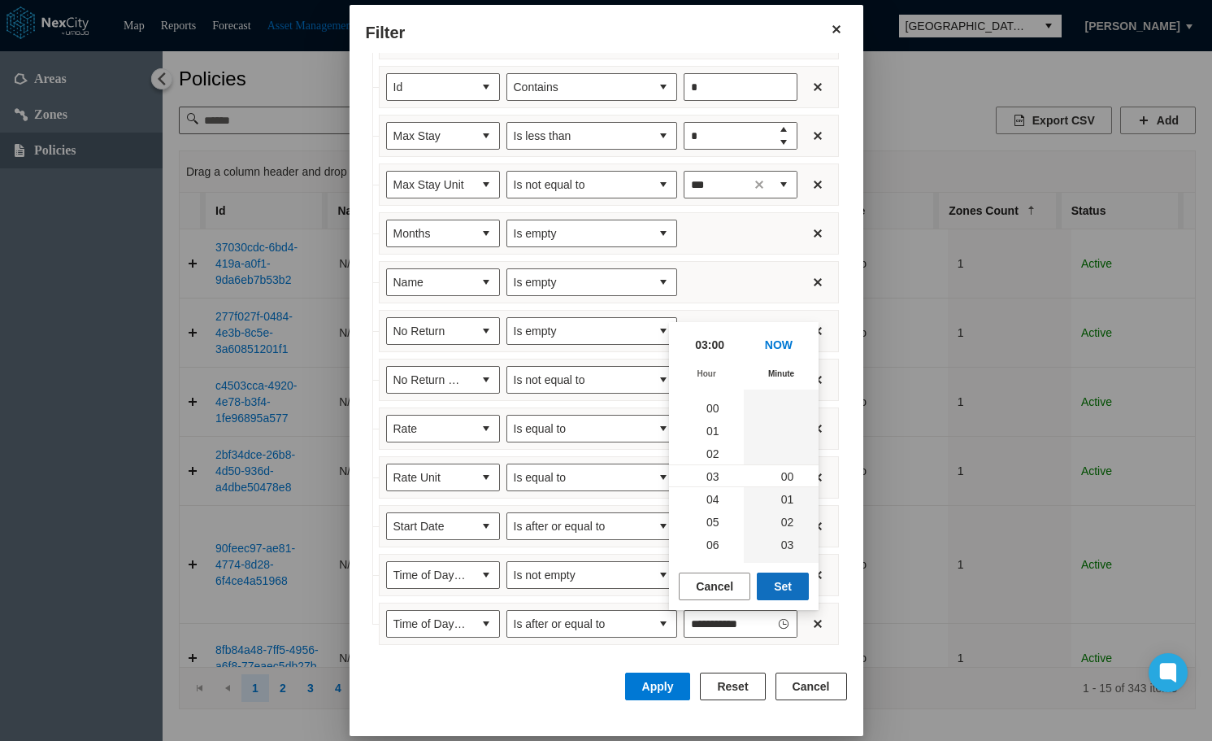
click at [781, 580] on button "Set" at bounding box center [783, 586] width 52 height 28
type input "*****"
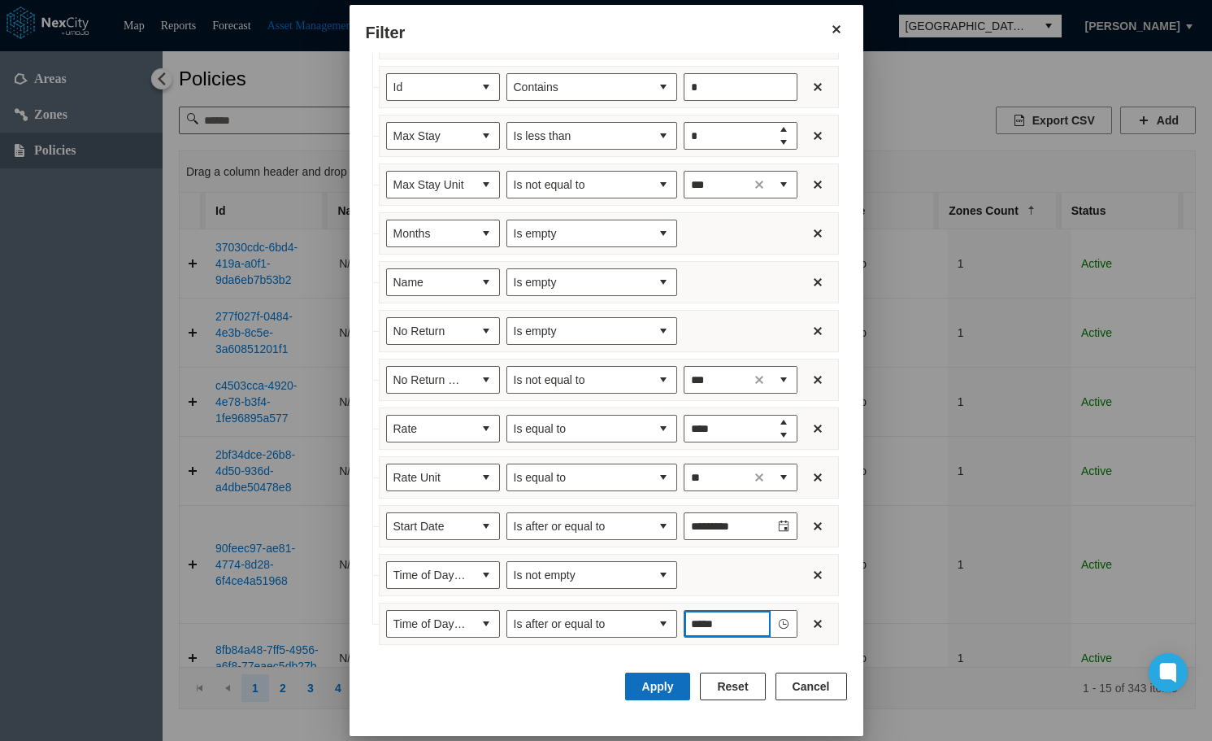
click at [656, 680] on button "Apply" at bounding box center [658, 686] width 66 height 28
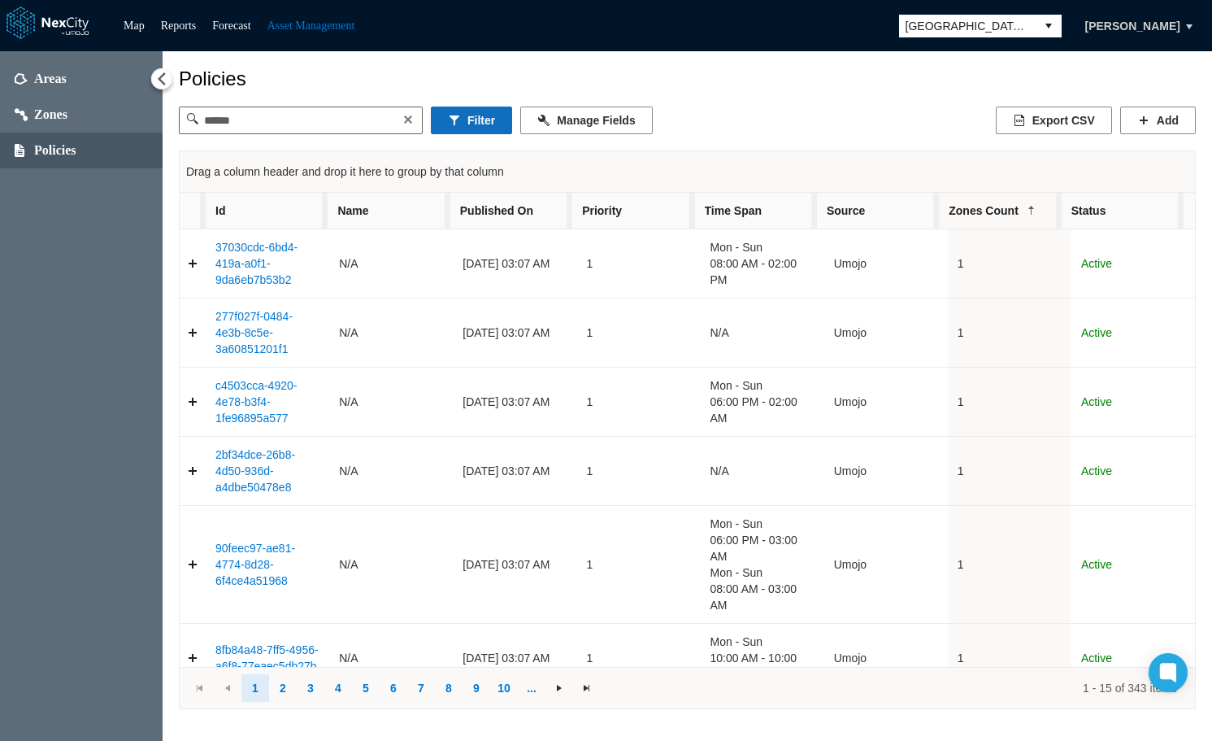
click at [472, 122] on button "Filter" at bounding box center [471, 120] width 81 height 28
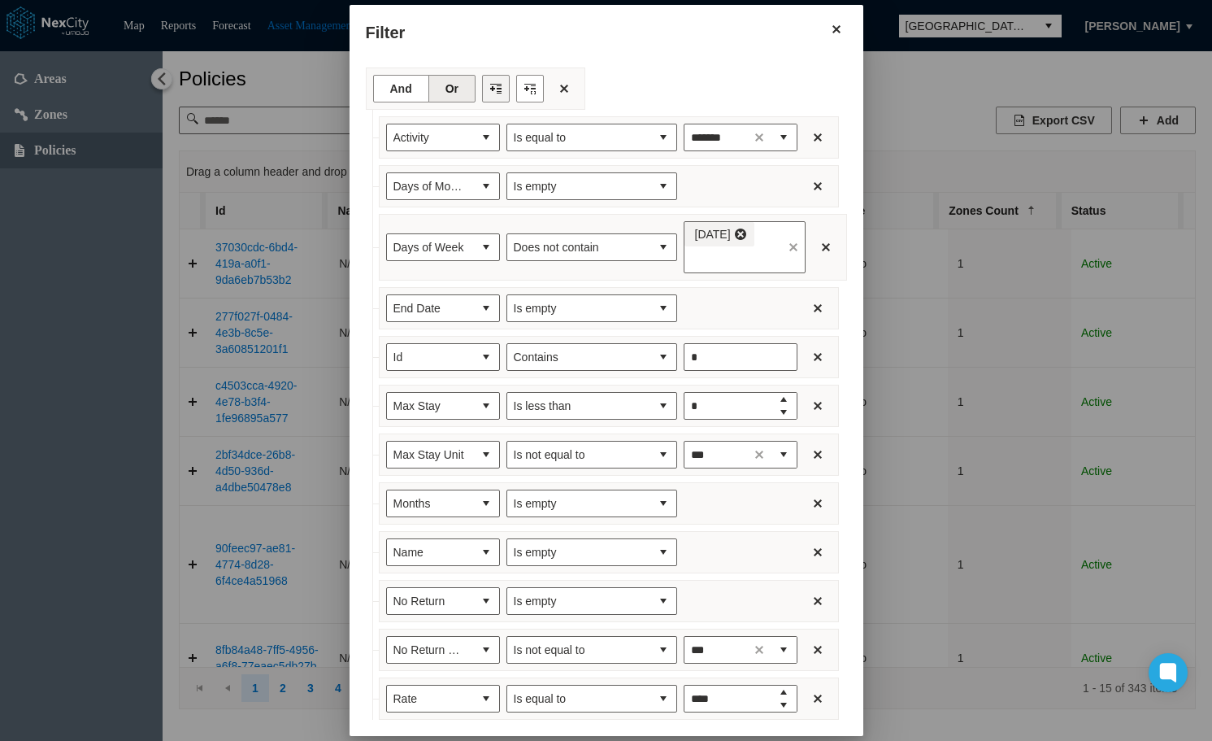
click at [482, 84] on button "Filter toolbar" at bounding box center [496, 89] width 28 height 28
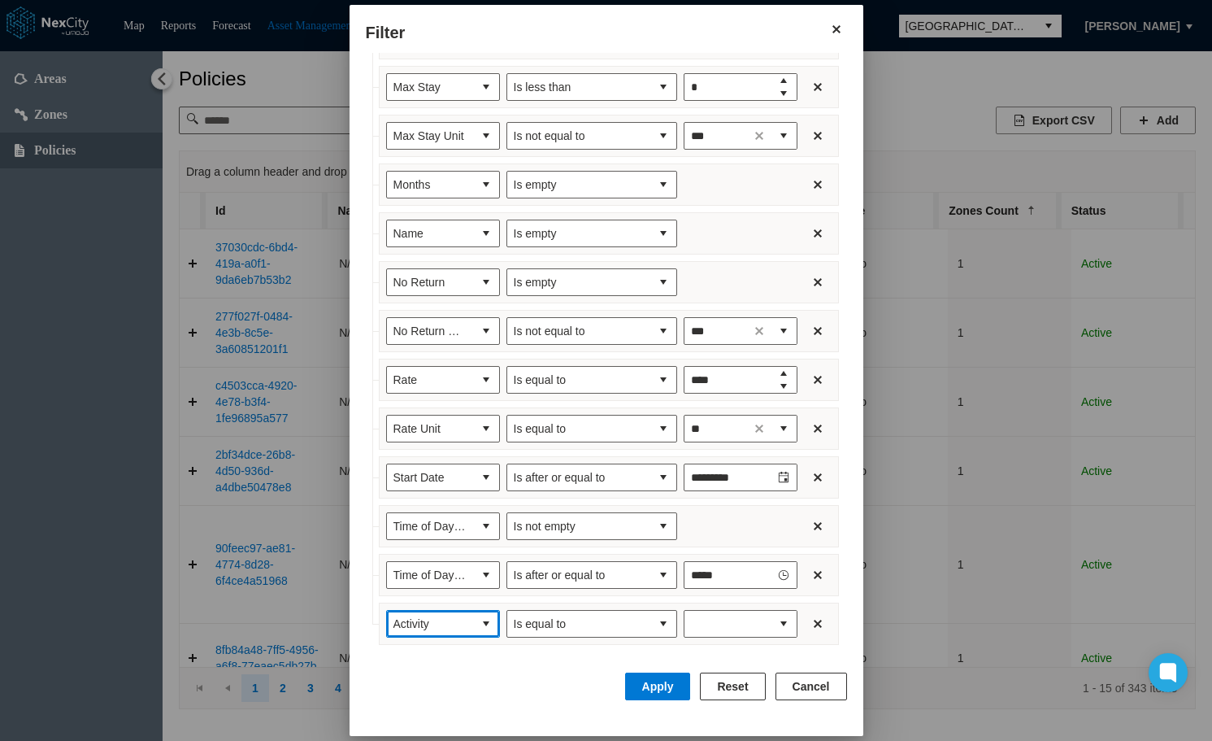
click at [458, 619] on span "Activity" at bounding box center [430, 624] width 86 height 26
click at [430, 569] on li "User Class" at bounding box center [429, 565] width 114 height 29
click at [602, 612] on span "Is equal to" at bounding box center [578, 624] width 143 height 26
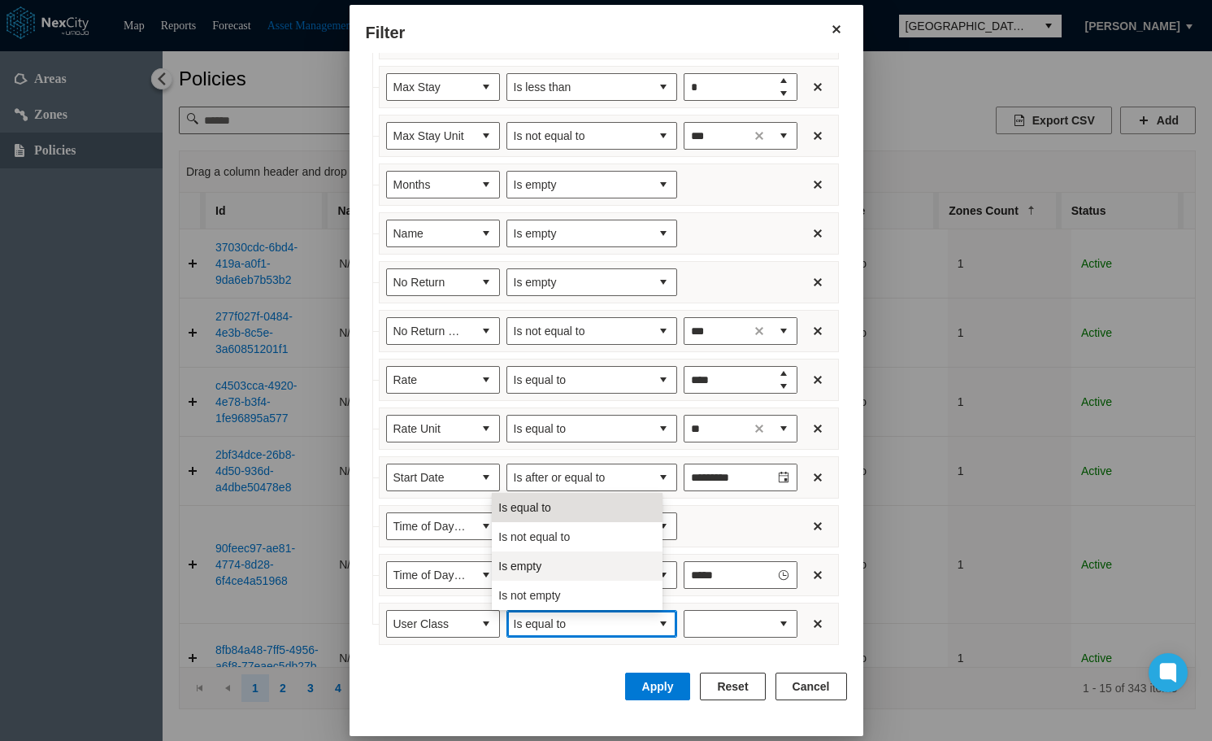
click at [537, 571] on span "Is empty" at bounding box center [519, 566] width 43 height 16
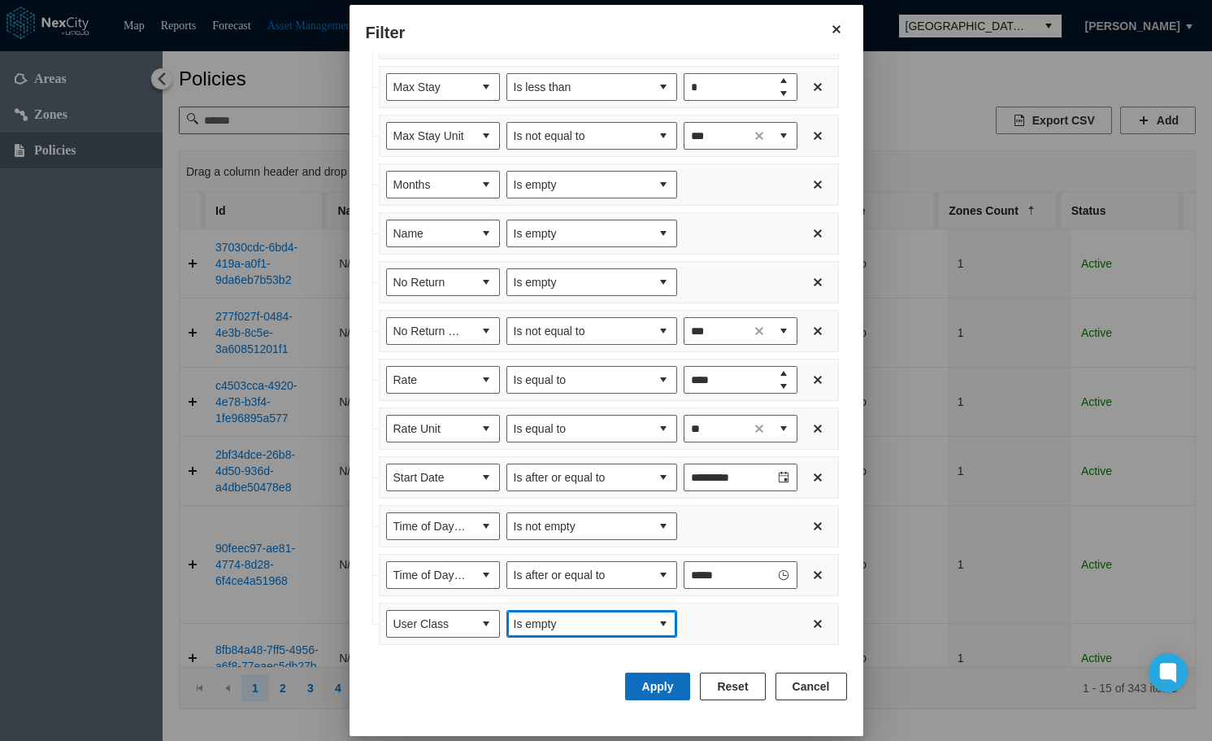
click at [670, 686] on button "Apply" at bounding box center [658, 686] width 66 height 28
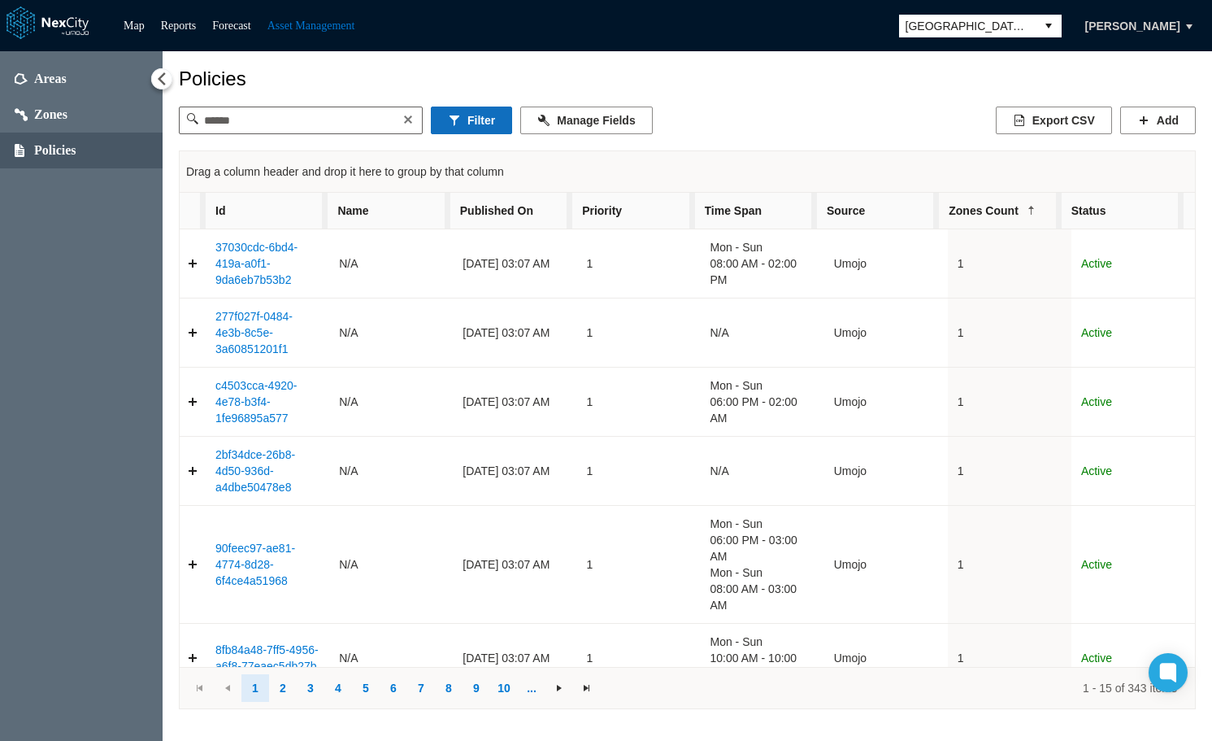
click at [469, 121] on button "Filter" at bounding box center [471, 120] width 81 height 28
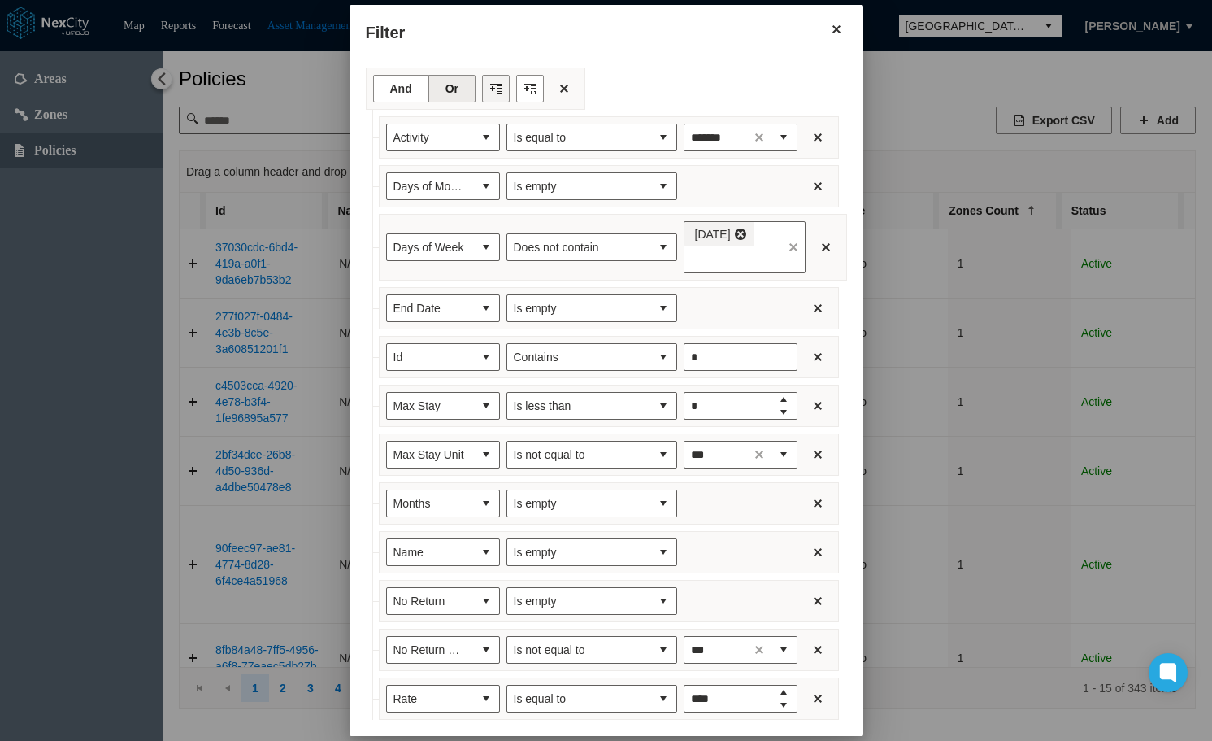
click at [482, 89] on button "Filter toolbar" at bounding box center [496, 89] width 28 height 28
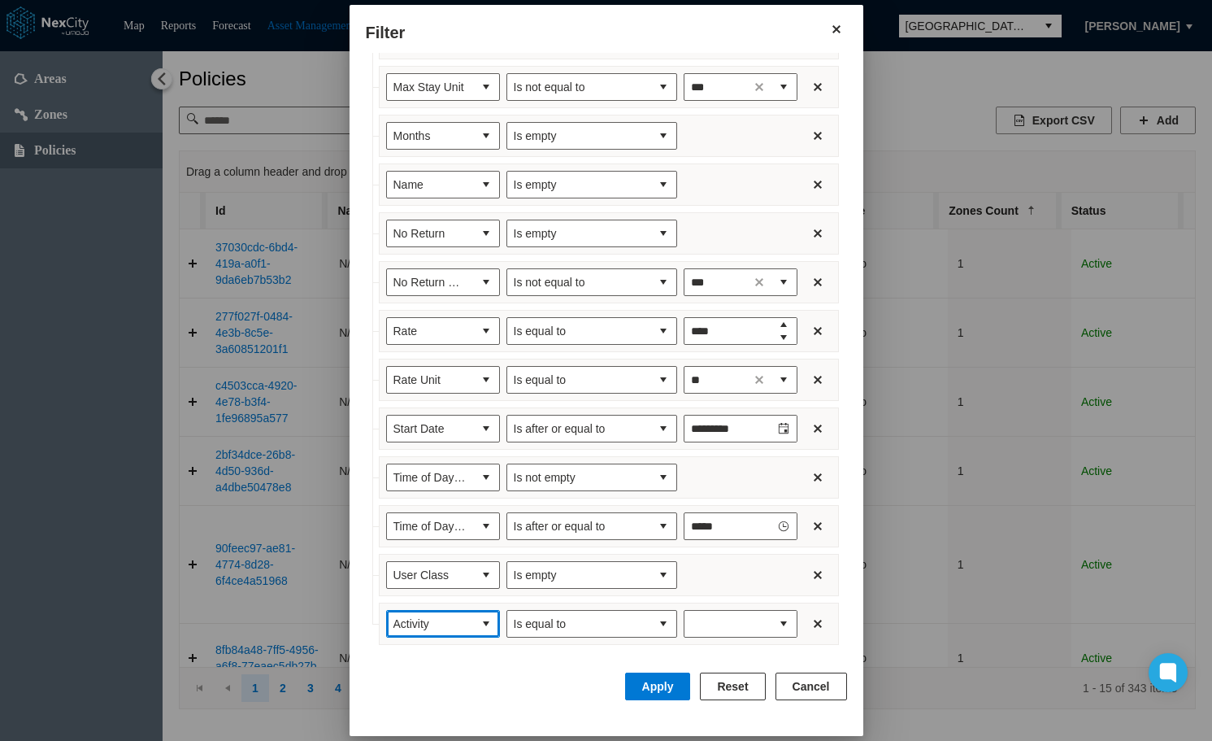
click at [473, 619] on button "select" at bounding box center [486, 624] width 26 height 26
click at [424, 597] on span "Zones Count" at bounding box center [410, 595] width 65 height 16
click at [650, 626] on button "select" at bounding box center [663, 624] width 26 height 26
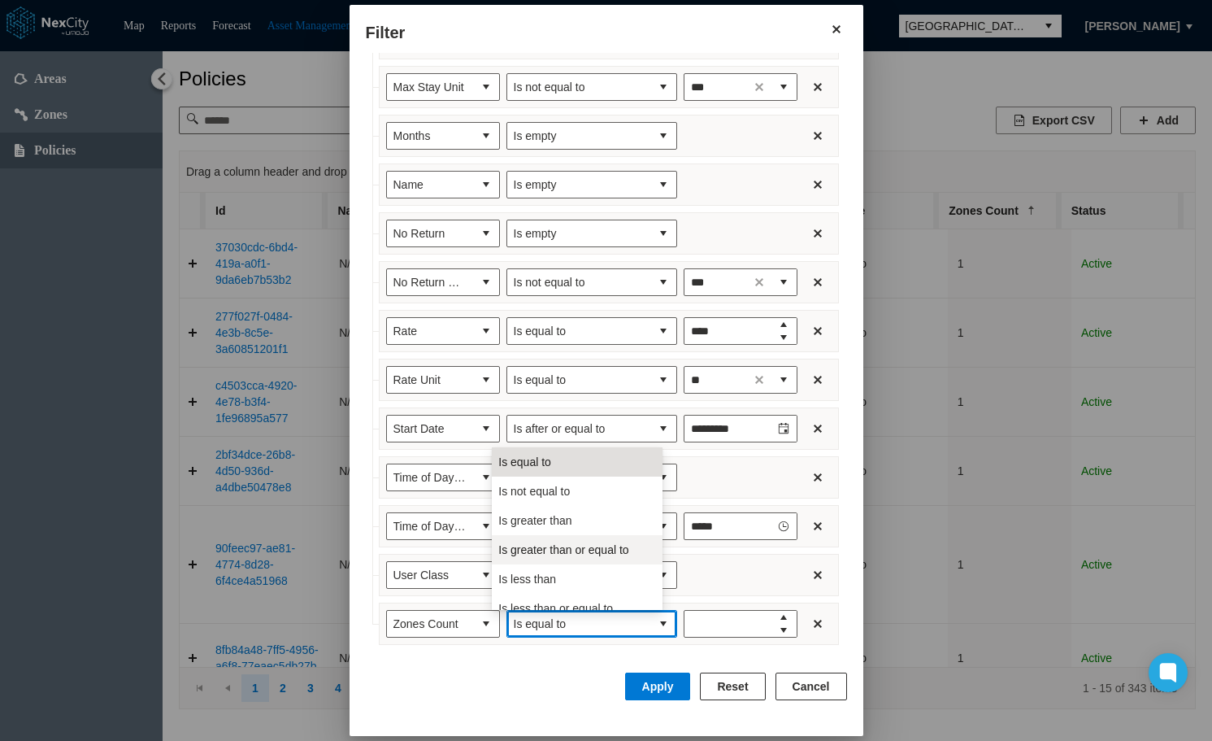
click at [593, 554] on span "Is greater than or equal to" at bounding box center [563, 549] width 130 height 16
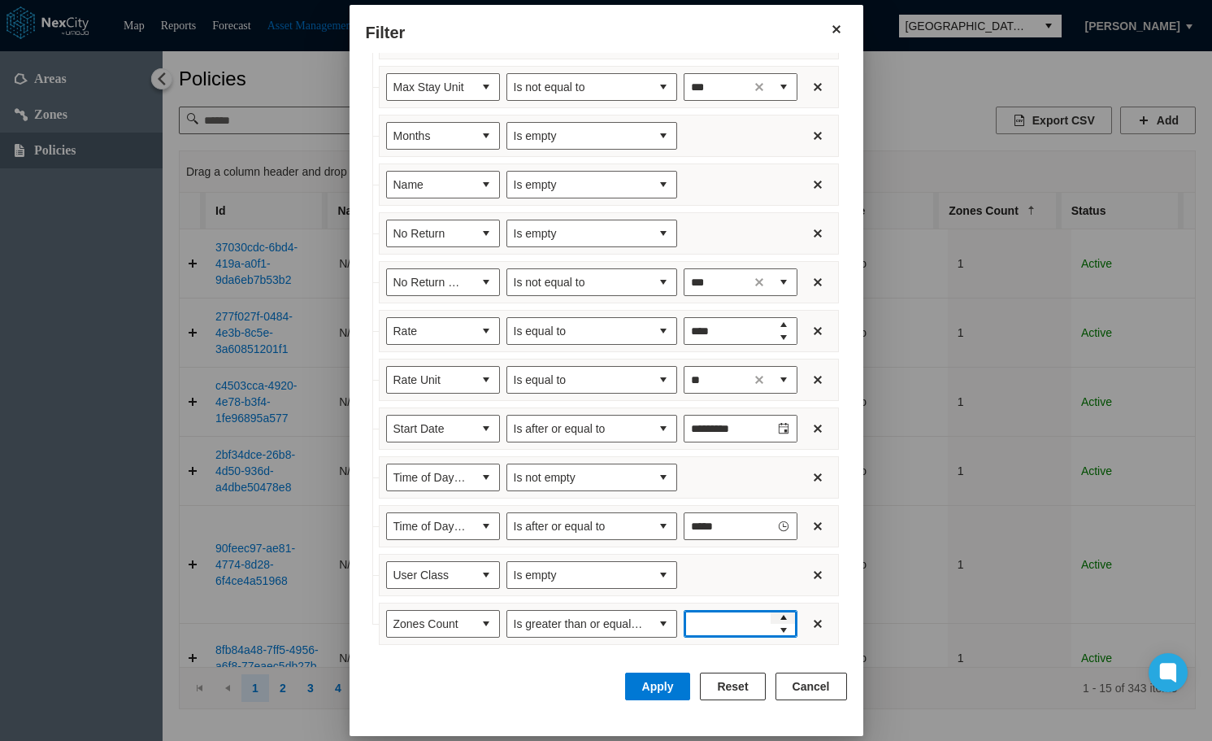
click at [777, 618] on span "Increase value" at bounding box center [783, 617] width 13 height 13
click at [777, 615] on span "Increase value" at bounding box center [783, 617] width 13 height 13
type input "*"
click at [676, 682] on button "Apply" at bounding box center [658, 686] width 66 height 28
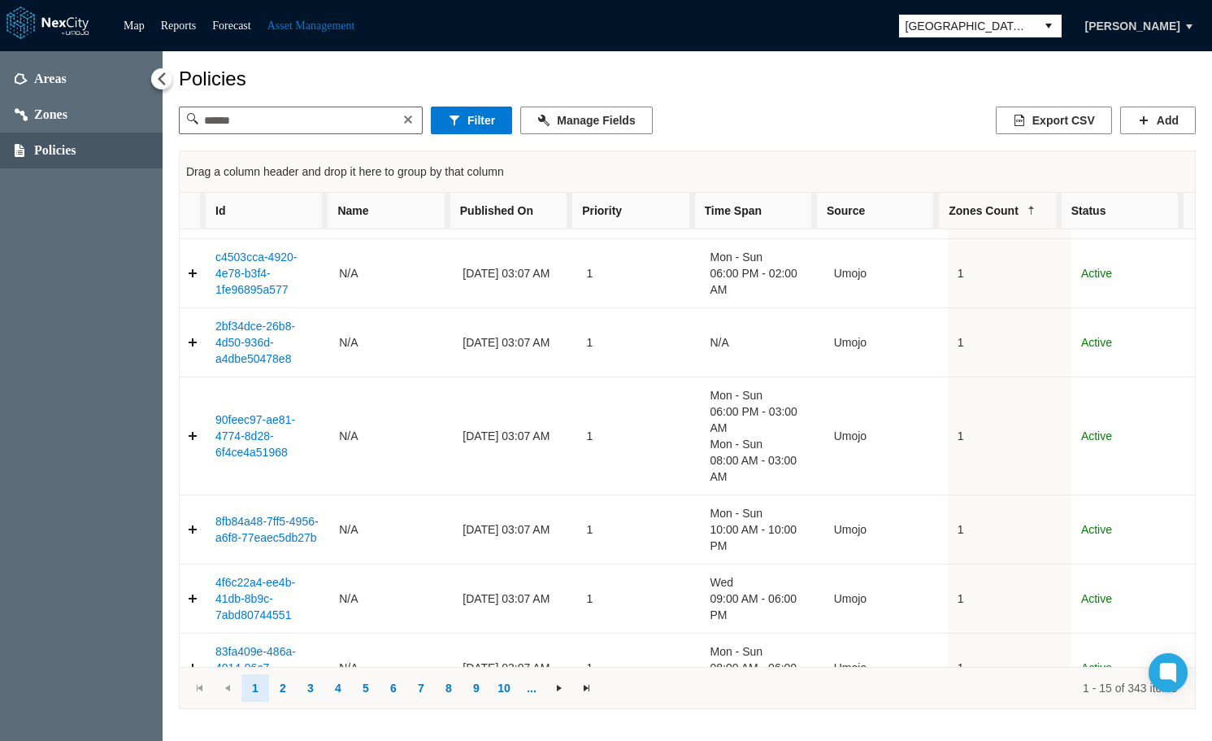
scroll to position [488, 0]
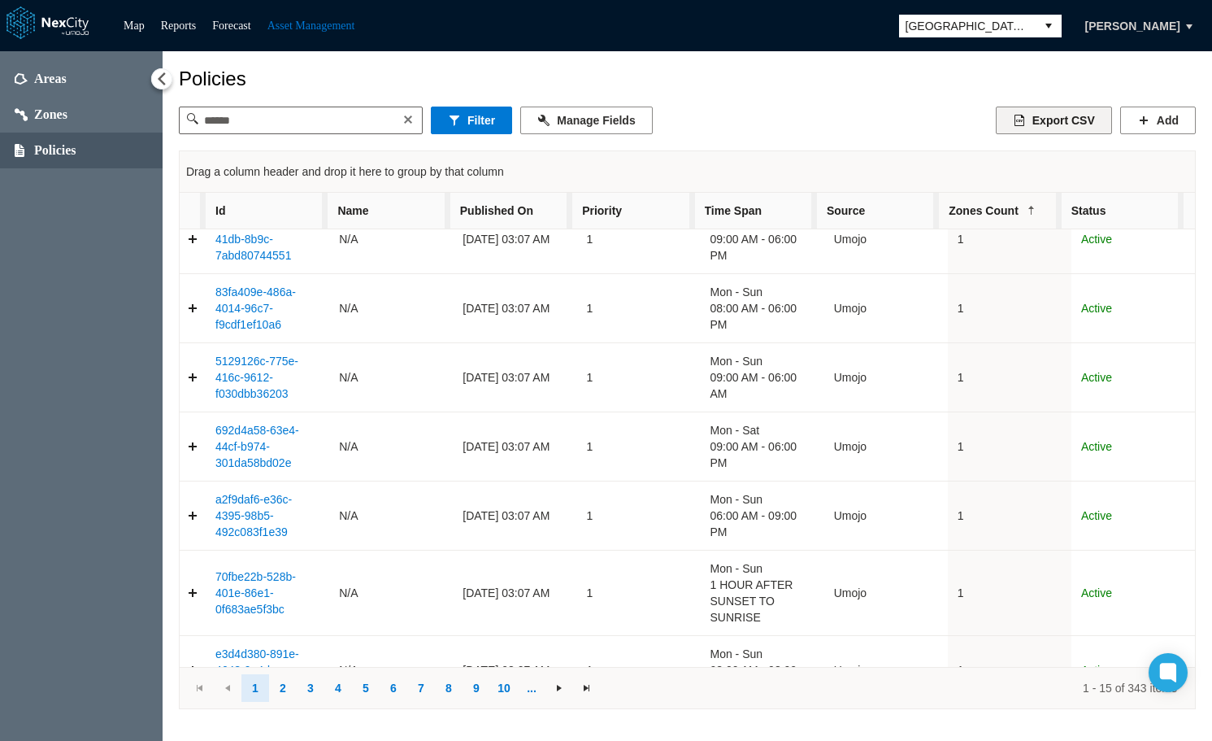
click at [1065, 114] on button "Export CSV" at bounding box center [1054, 120] width 116 height 28
click at [480, 118] on button "Filter" at bounding box center [471, 120] width 81 height 28
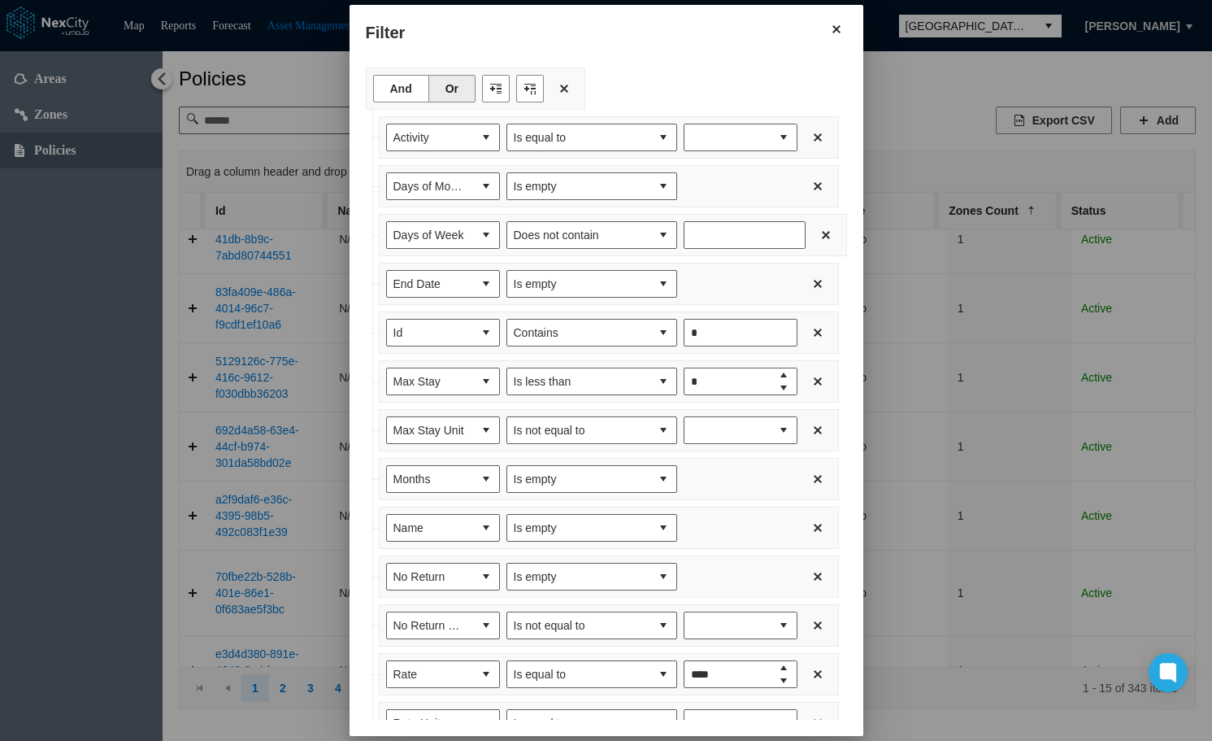
type input "*******"
type input "***"
type input "**"
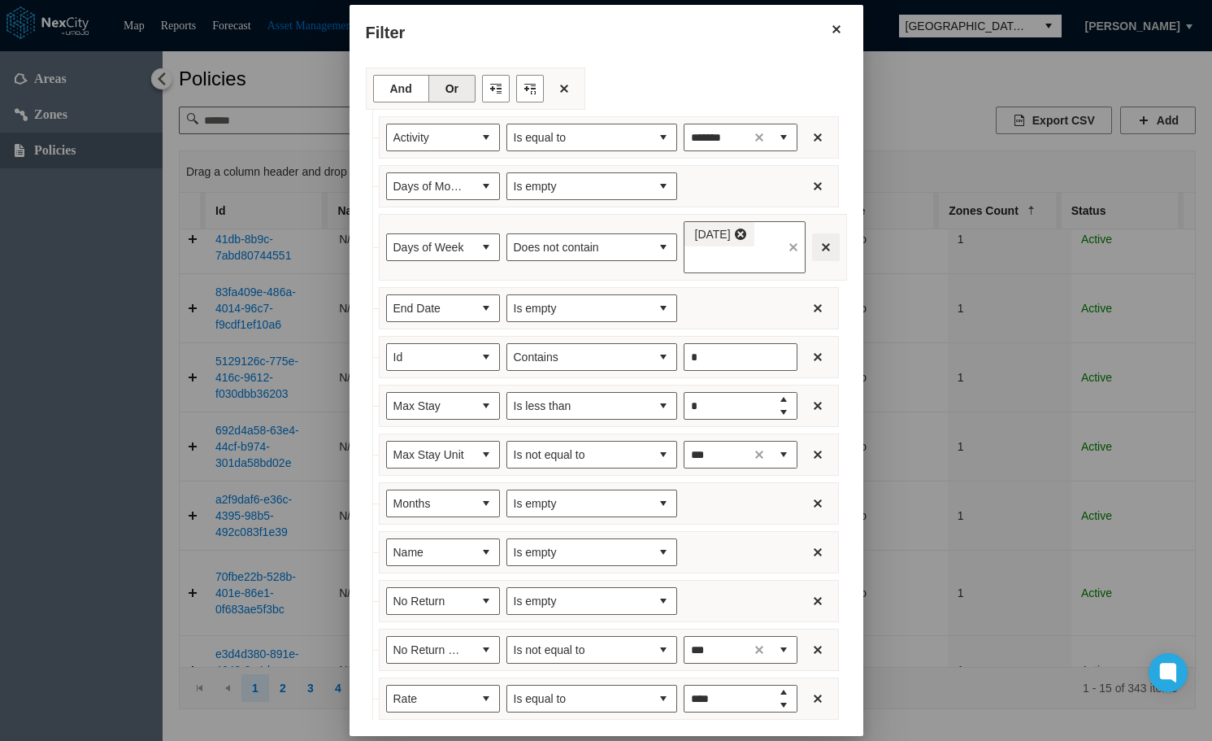
click at [824, 243] on button "Filter expression row" at bounding box center [826, 247] width 28 height 28
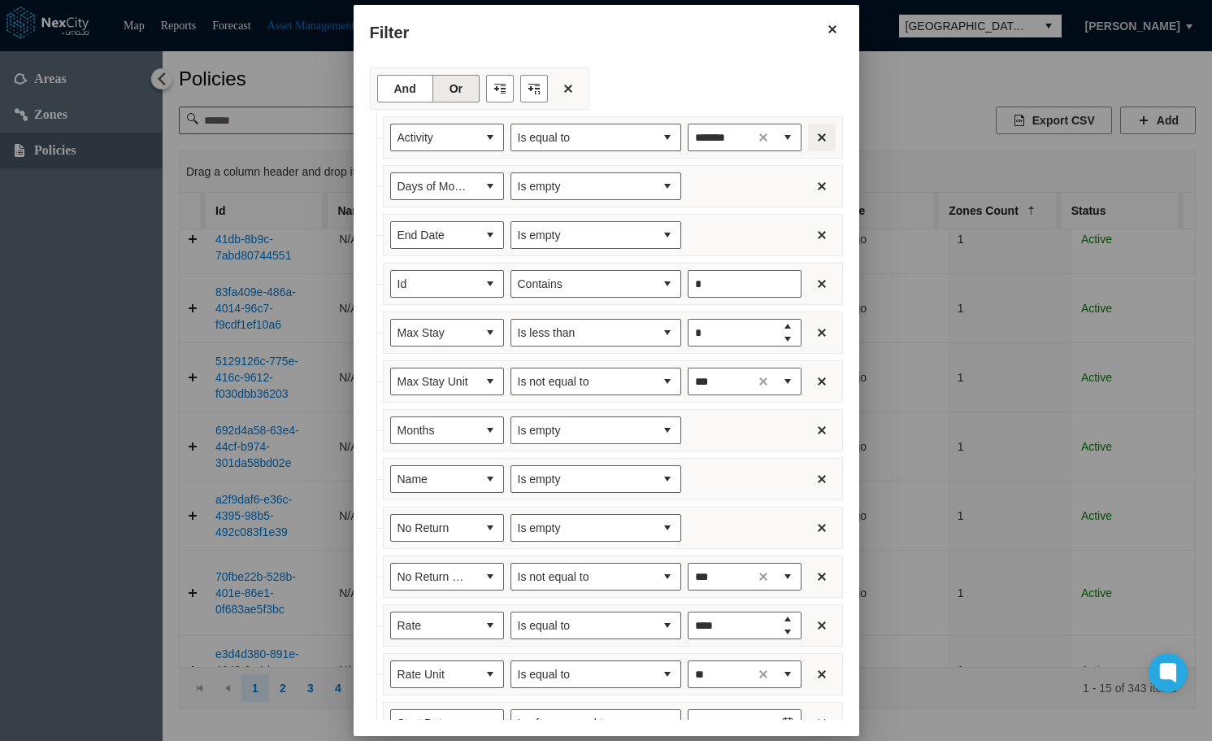
click at [813, 137] on button "Filter expression row" at bounding box center [822, 138] width 28 height 28
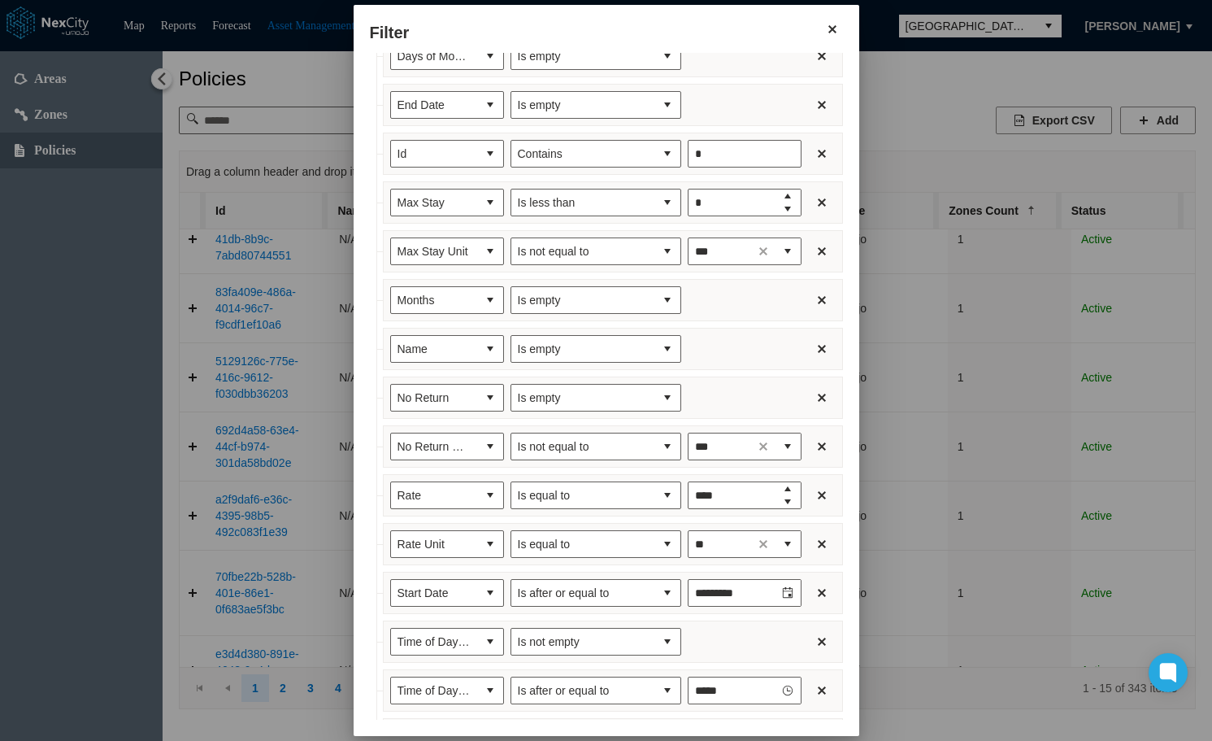
scroll to position [0, 0]
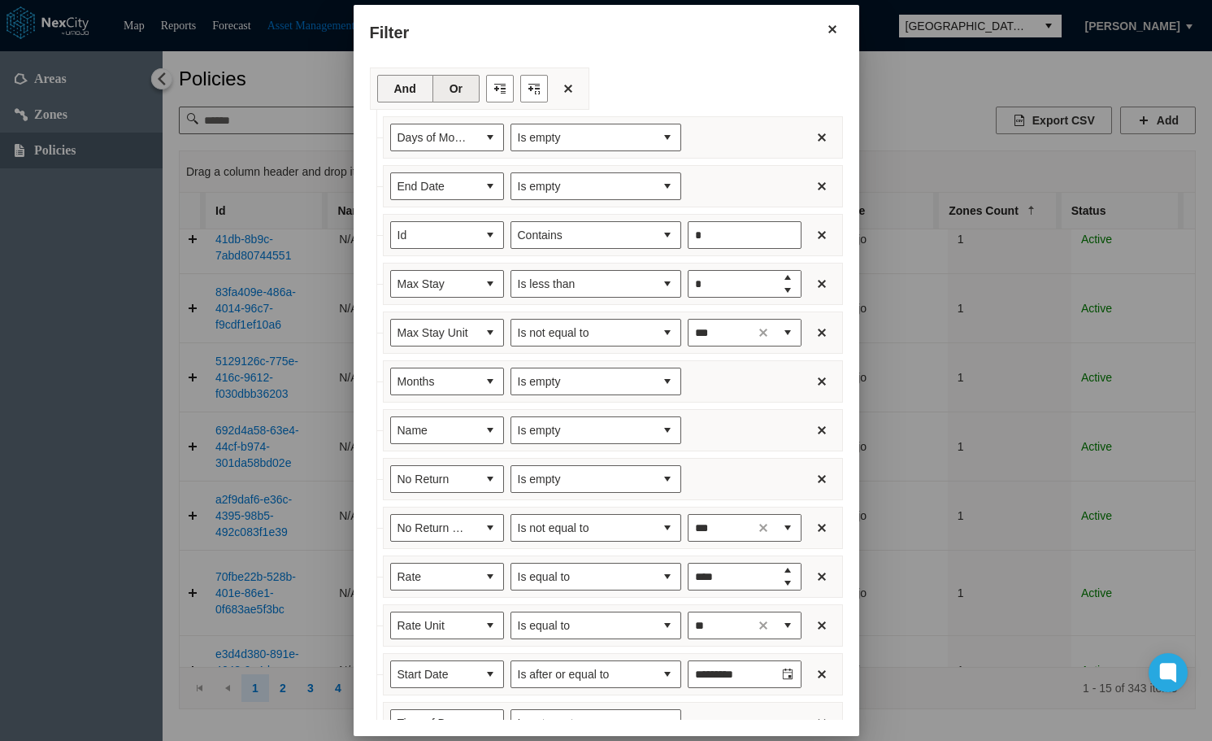
click at [390, 84] on button "And" at bounding box center [405, 89] width 56 height 28
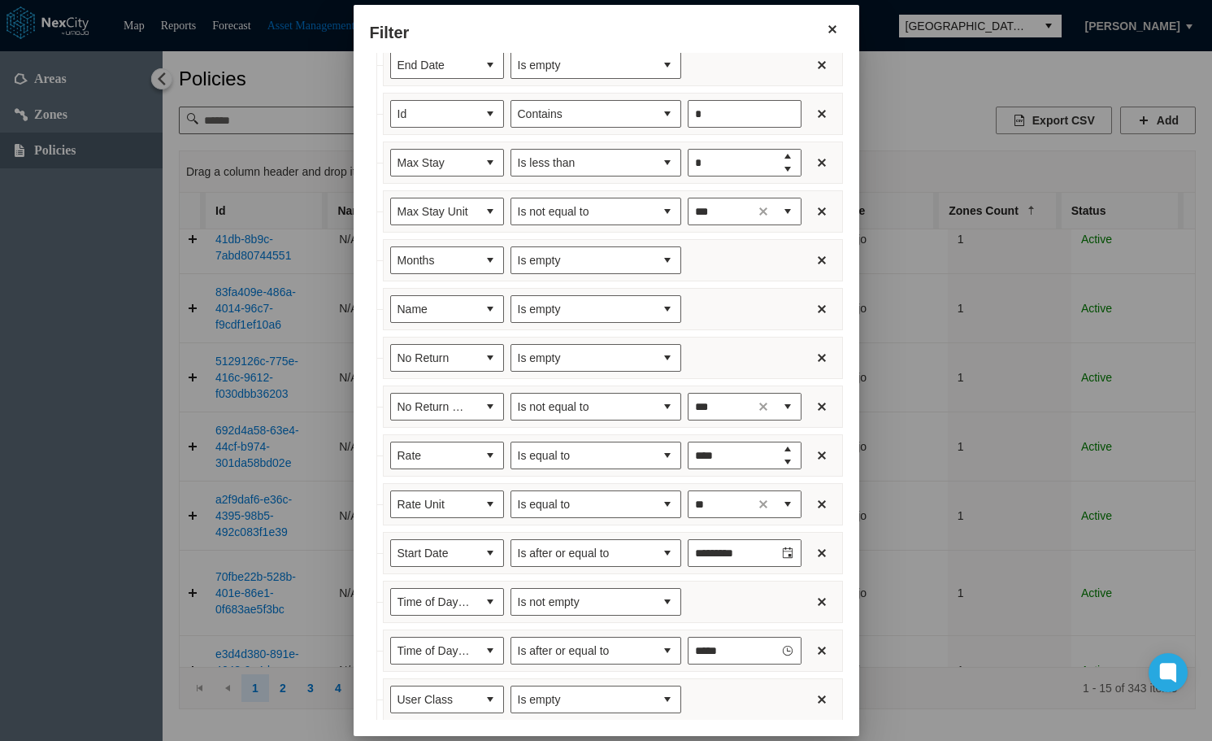
scroll to position [246, 0]
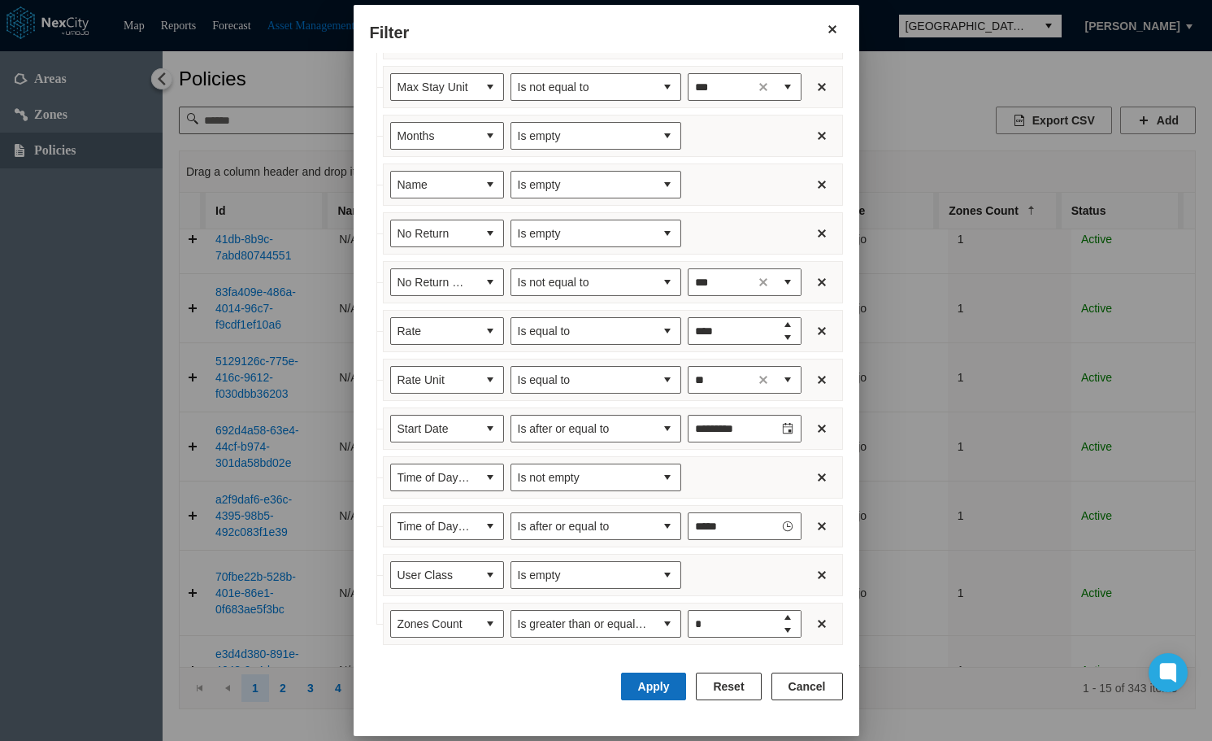
click at [650, 679] on button "Apply" at bounding box center [654, 686] width 66 height 28
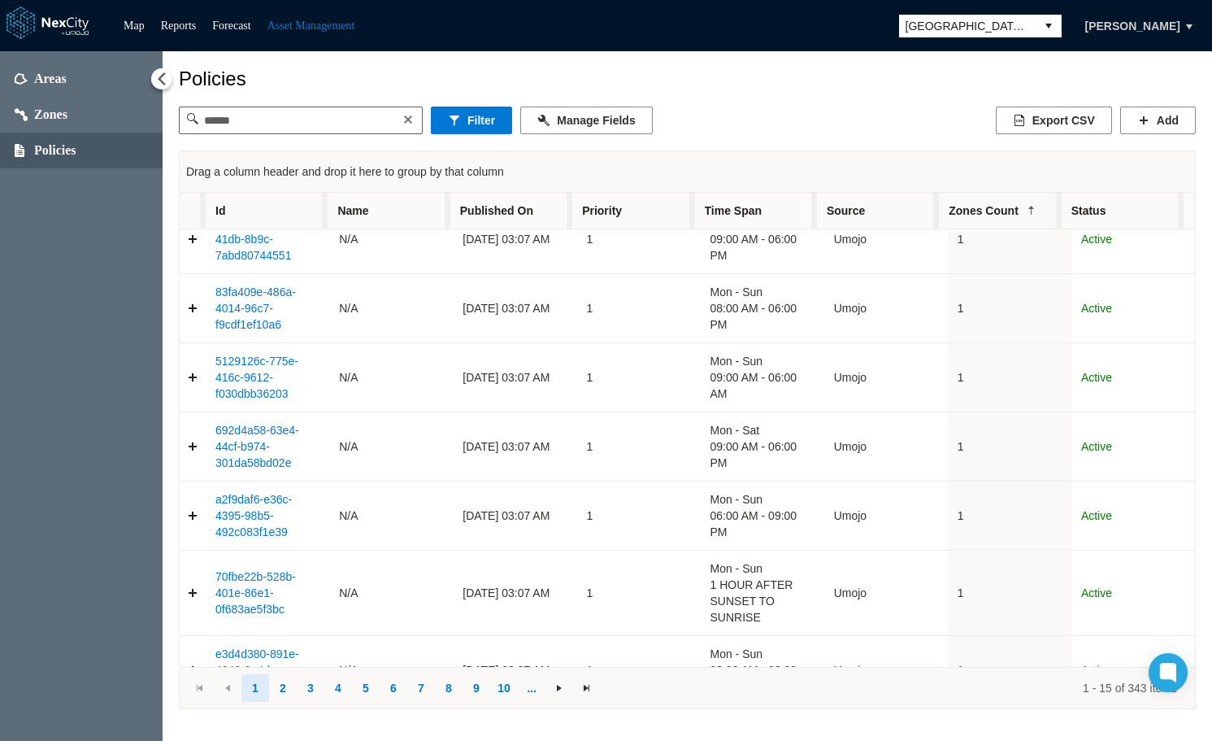
scroll to position [0, 0]
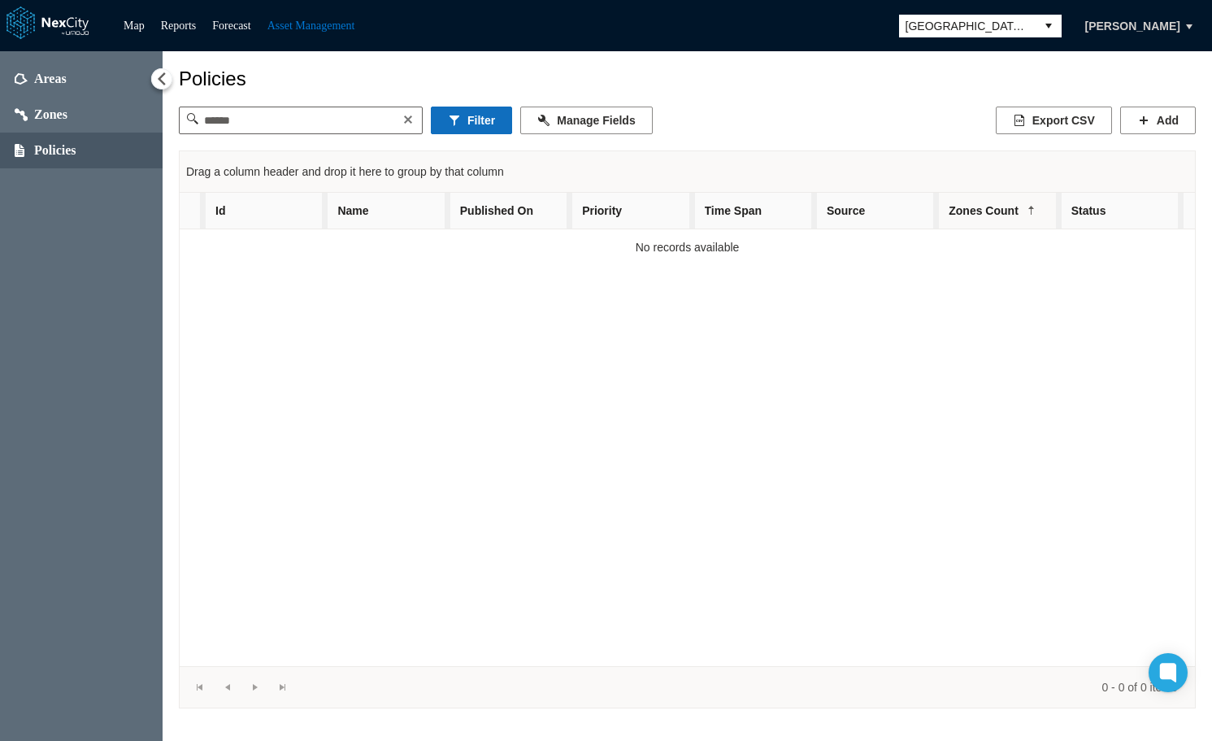
click at [487, 118] on button "Filter" at bounding box center [471, 120] width 81 height 28
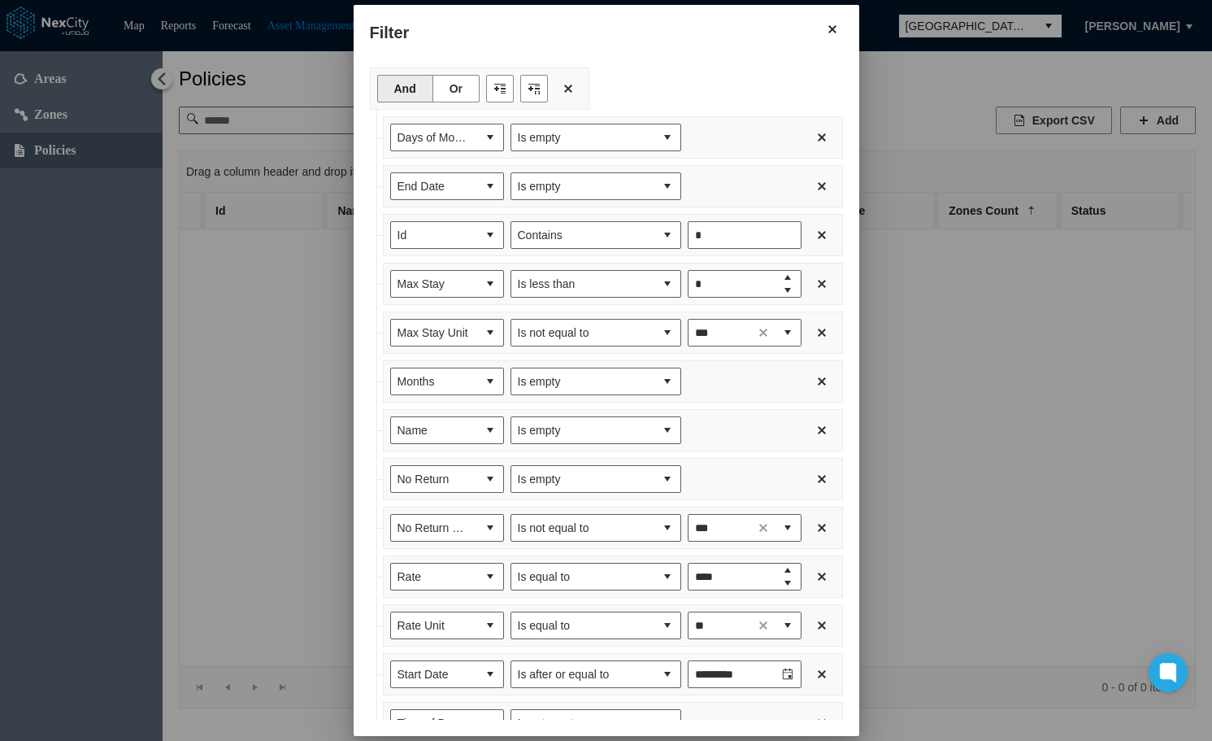
scroll to position [244, 0]
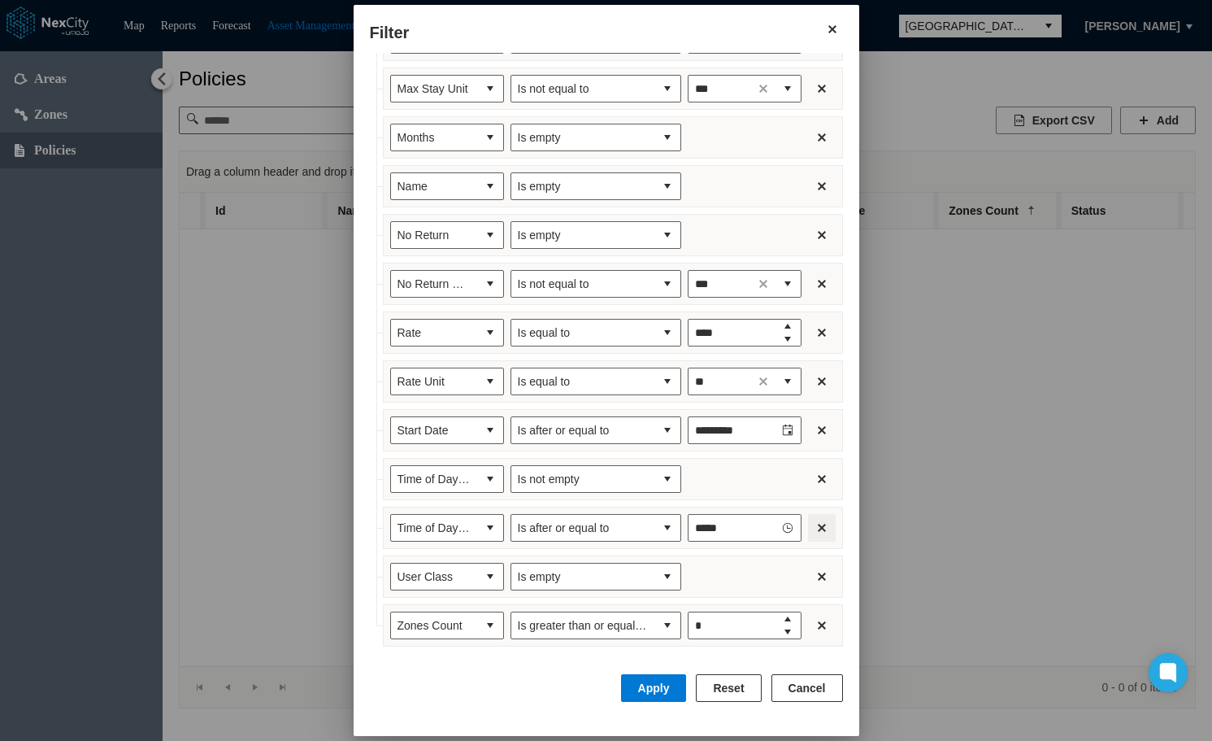
drag, startPoint x: 819, startPoint y: 429, endPoint x: 809, endPoint y: 524, distance: 95.6
click at [809, 524] on ul "Days of Month Is empty End Date Is empty Id Contains * Max Stay Is less than * …" at bounding box center [606, 259] width 473 height 780
click at [814, 576] on button "Filter expression row" at bounding box center [822, 577] width 28 height 28
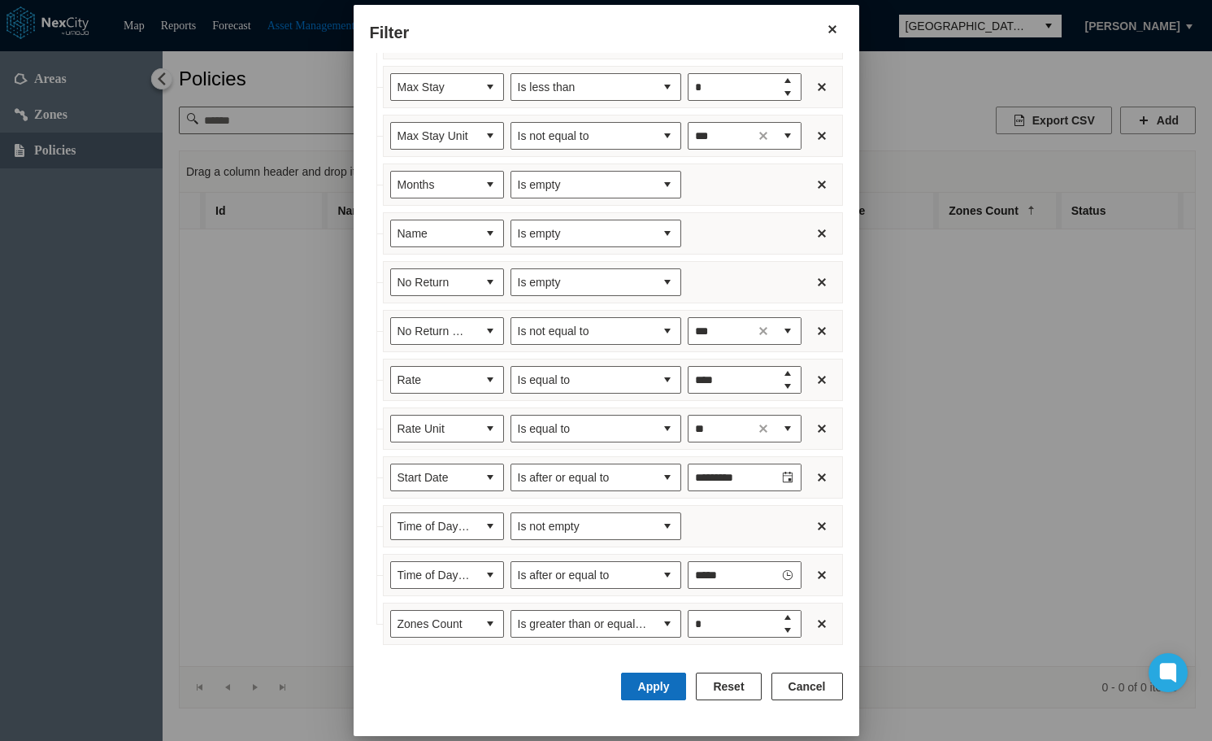
click at [667, 685] on button "Apply" at bounding box center [654, 686] width 66 height 28
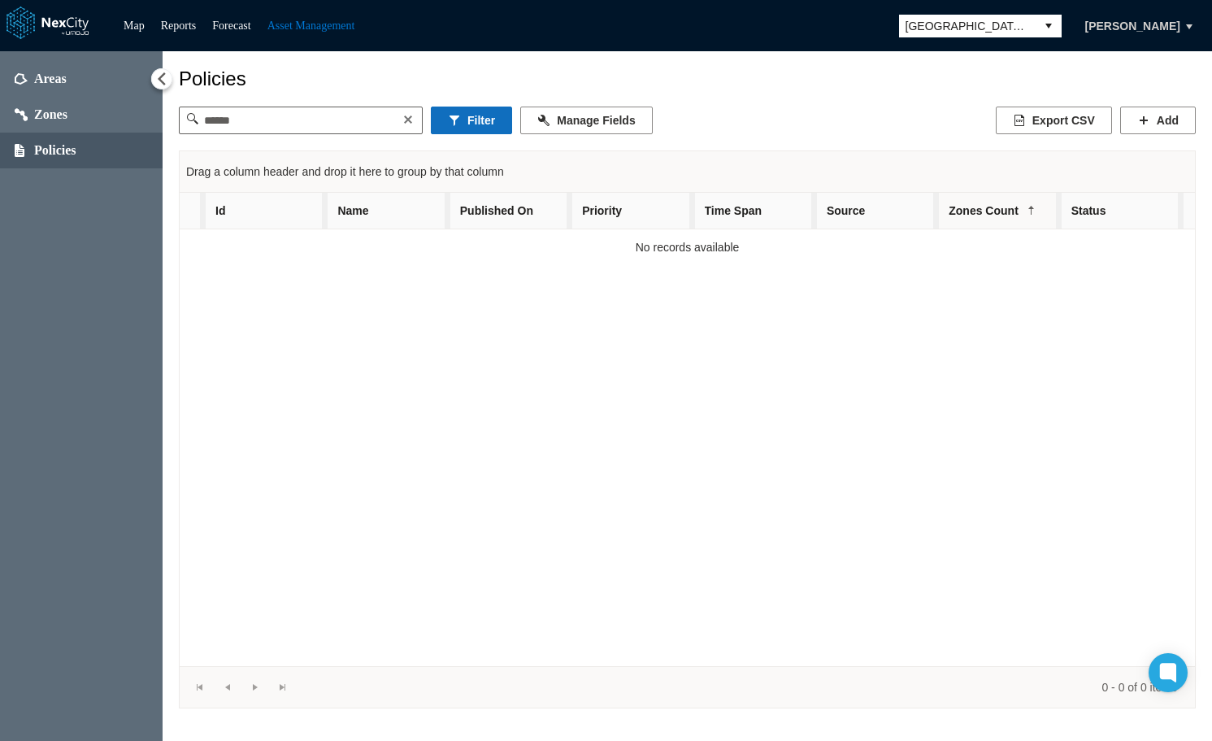
click at [472, 124] on button "Filter" at bounding box center [471, 120] width 81 height 28
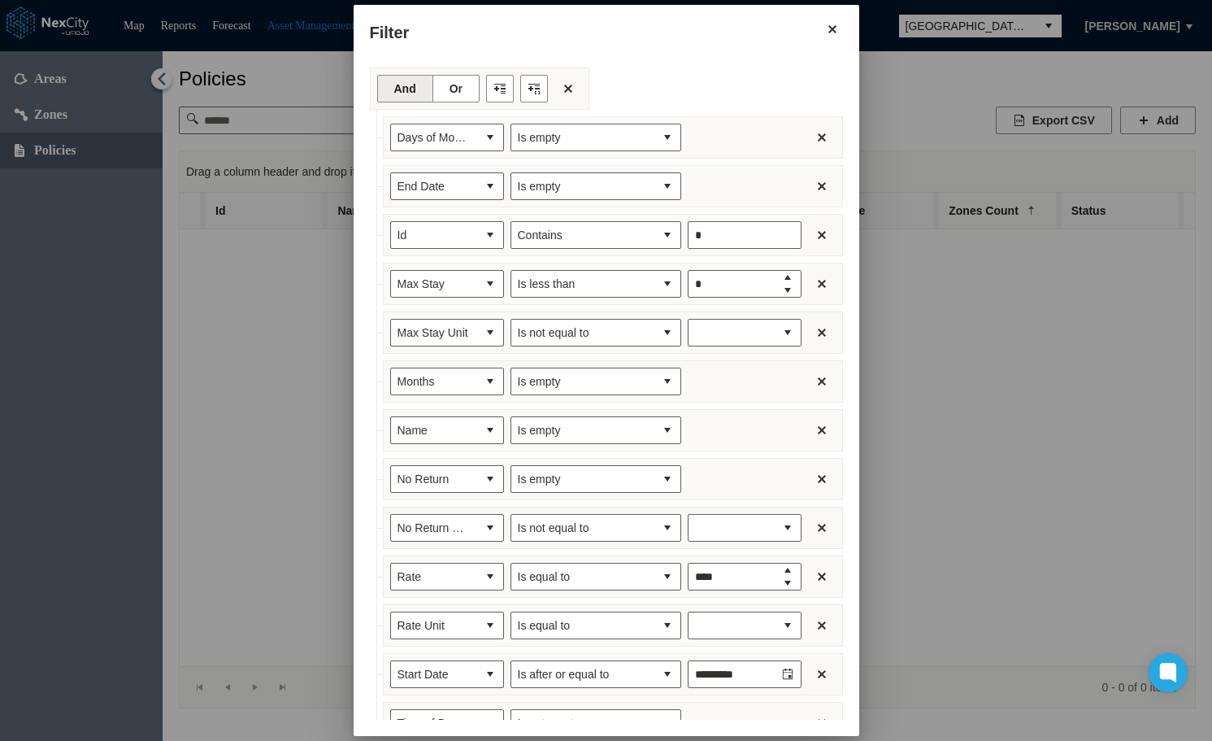
type input "***"
type input "**"
click at [815, 233] on button "Filter expression row" at bounding box center [822, 235] width 28 height 28
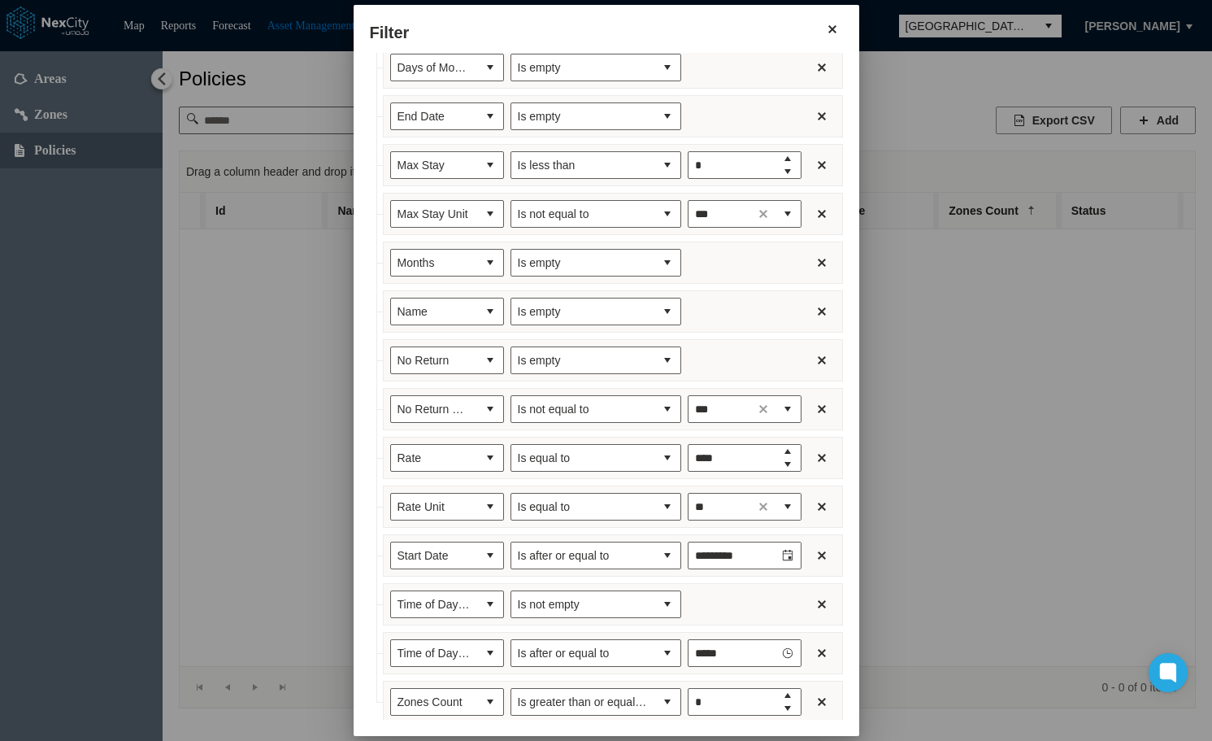
scroll to position [148, 0]
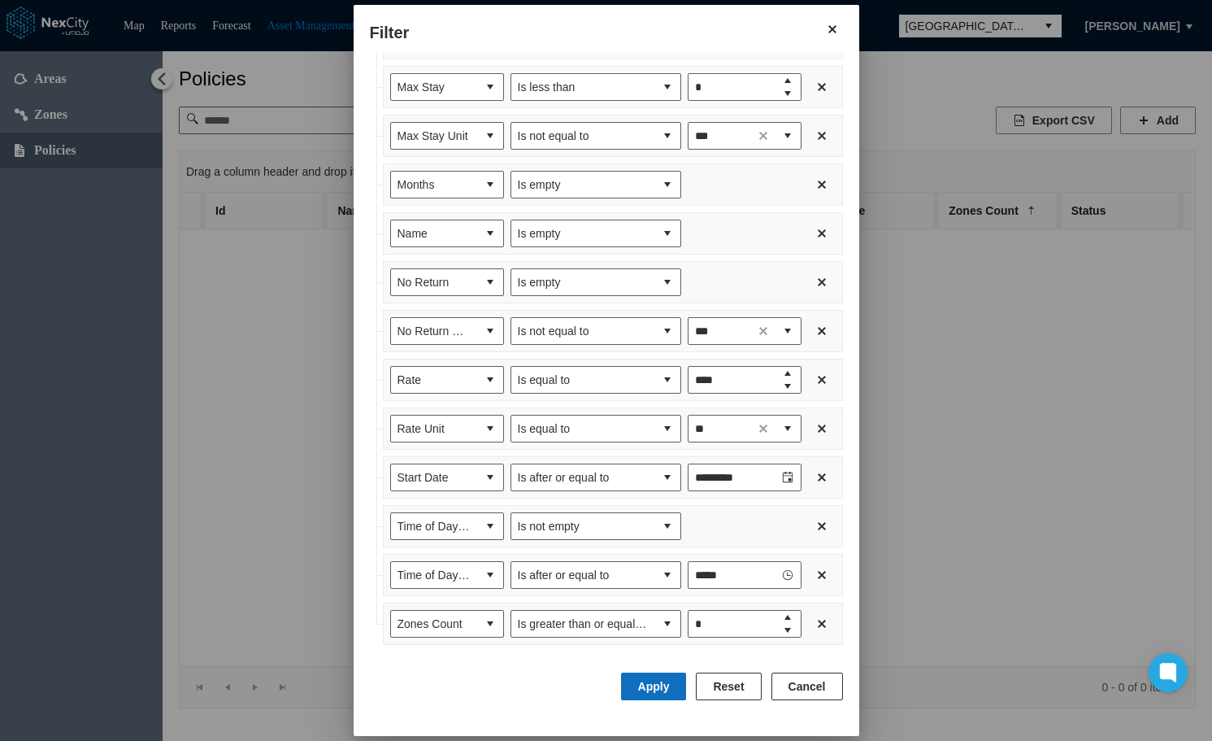
click at [634, 680] on button "Apply" at bounding box center [654, 686] width 66 height 28
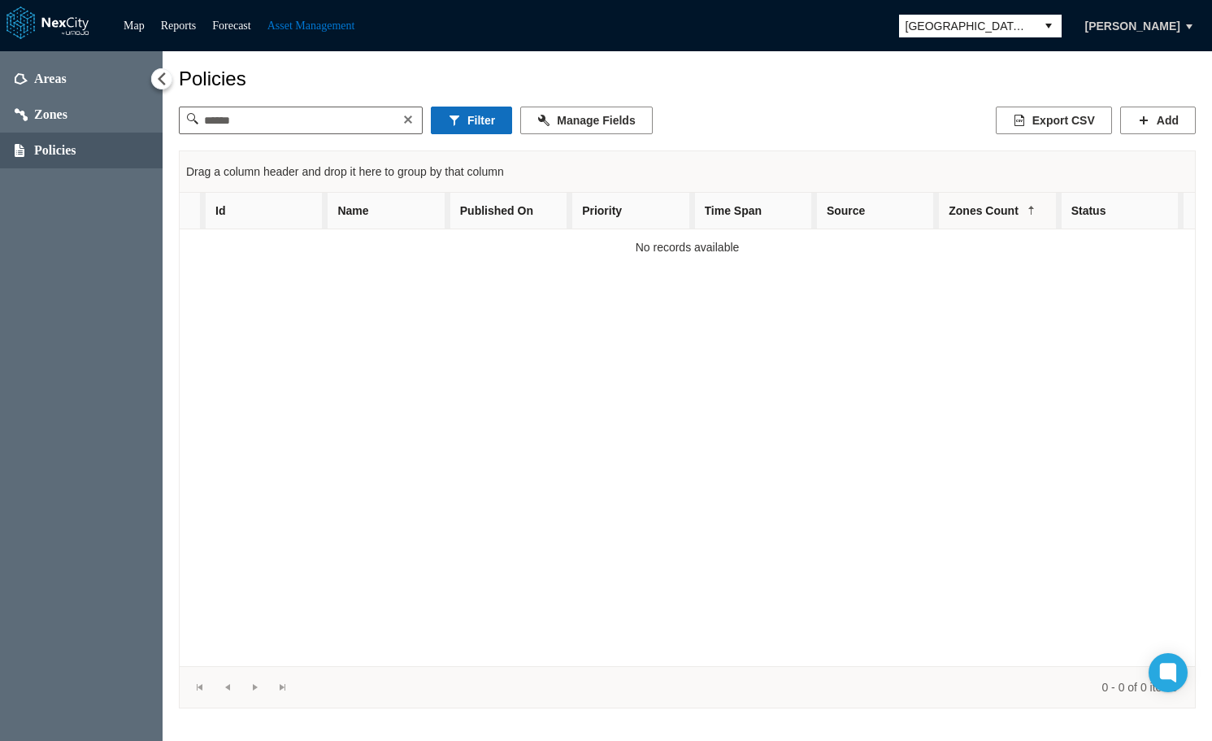
click at [473, 120] on button "Filter" at bounding box center [471, 120] width 81 height 28
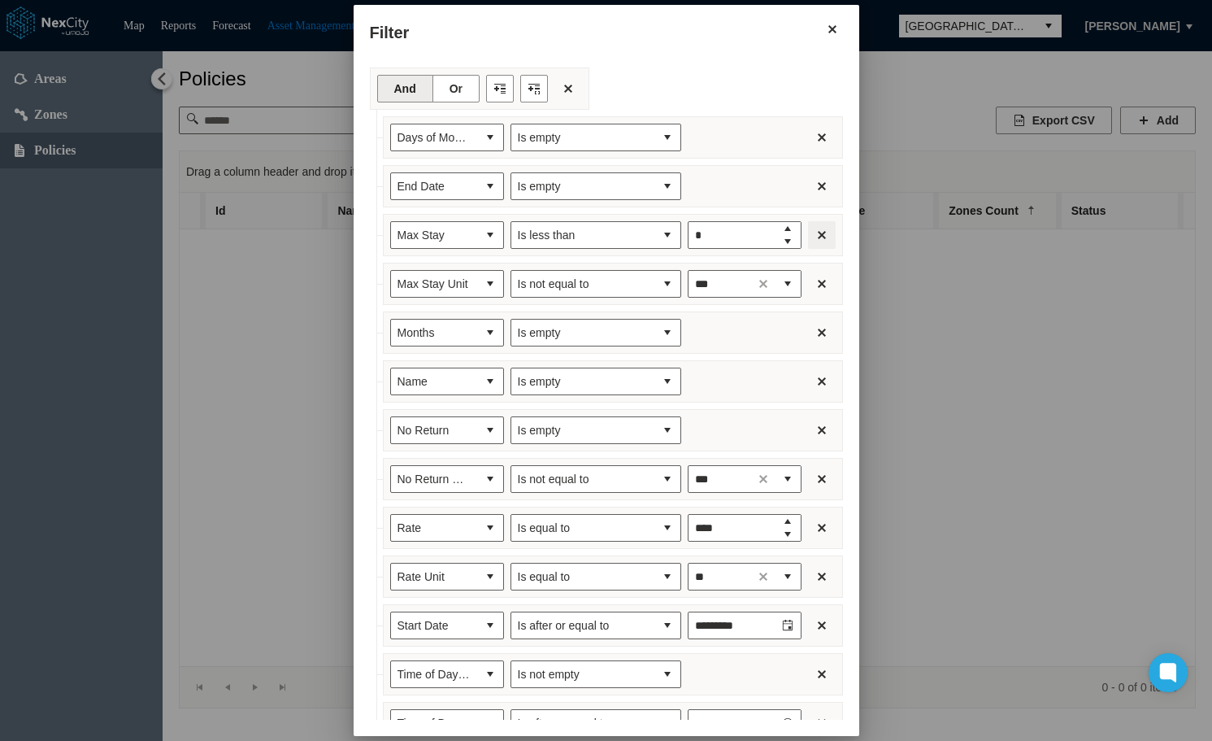
click at [815, 233] on button "Filter expression row" at bounding box center [822, 235] width 28 height 28
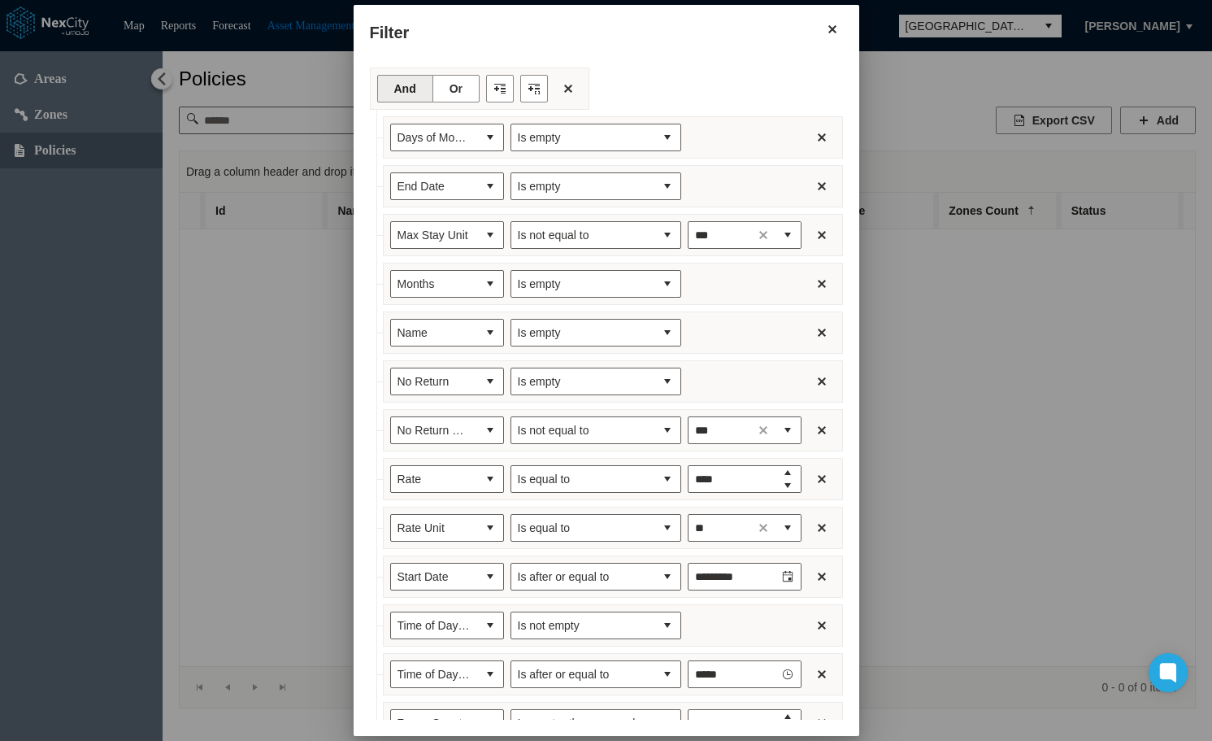
scroll to position [99, 0]
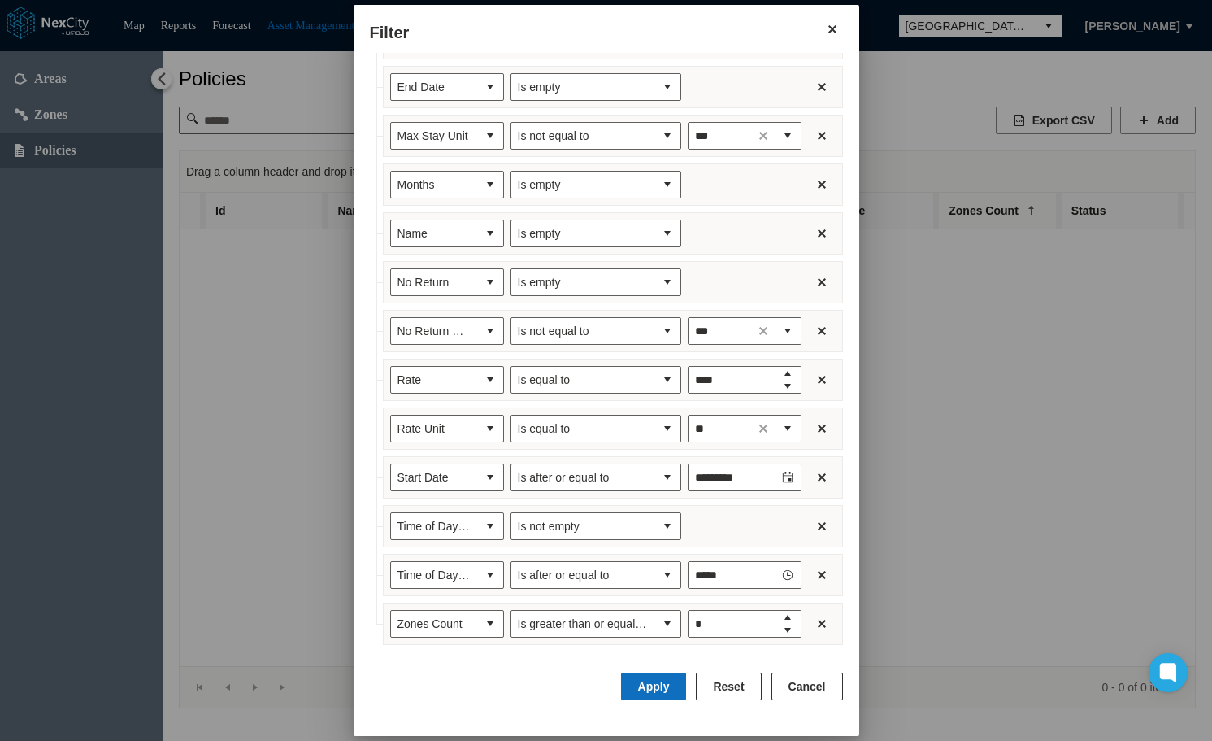
click at [647, 684] on button "Apply" at bounding box center [654, 686] width 66 height 28
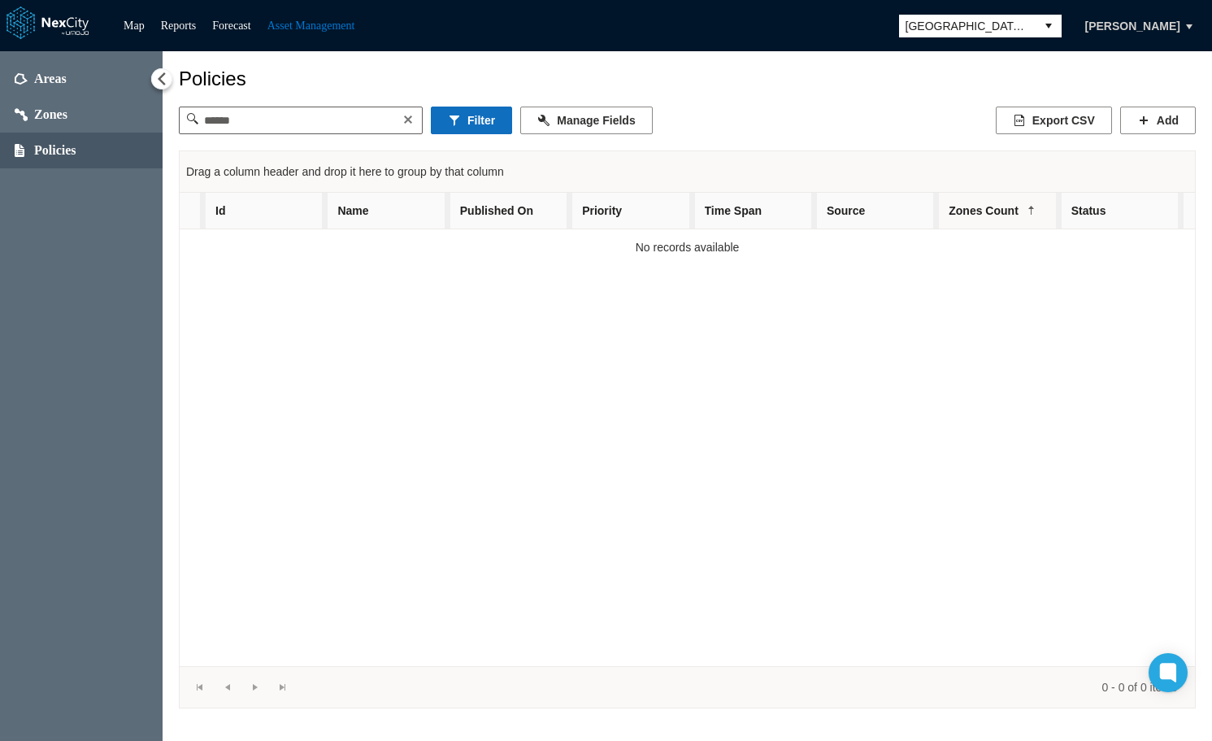
click at [480, 124] on button "Filter" at bounding box center [471, 120] width 81 height 28
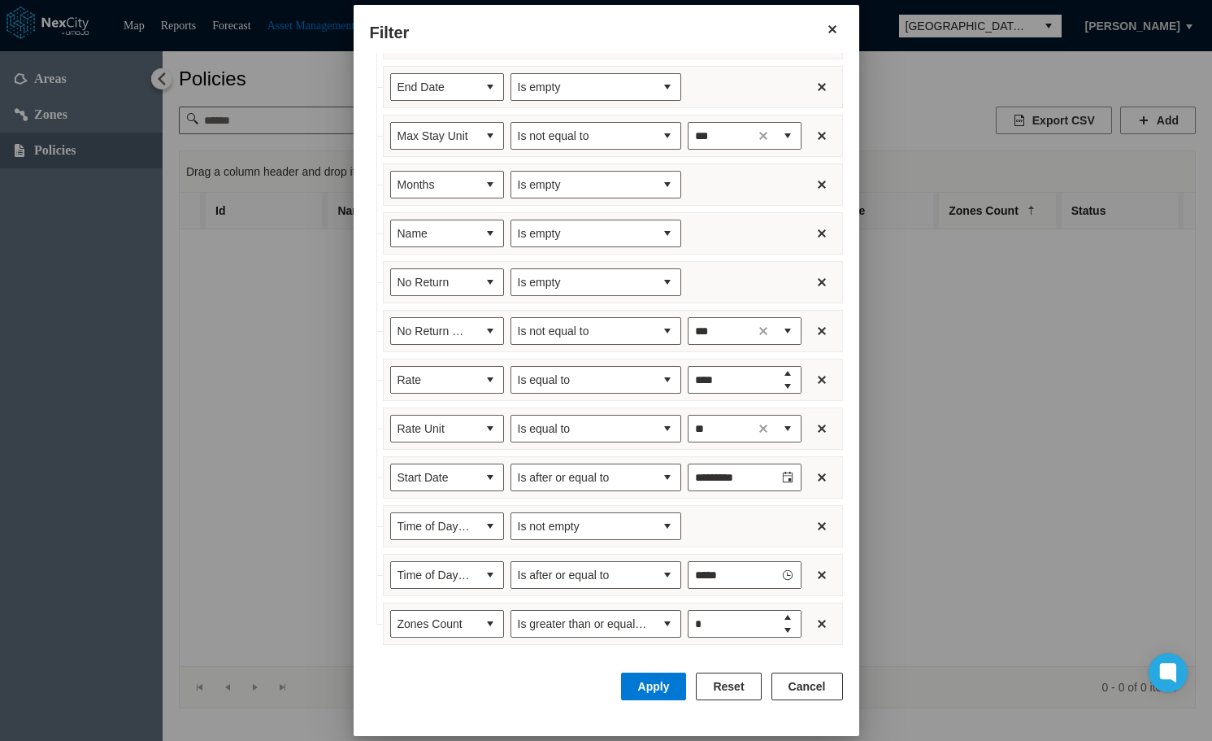
click at [731, 683] on button "Reset" at bounding box center [728, 686] width 65 height 28
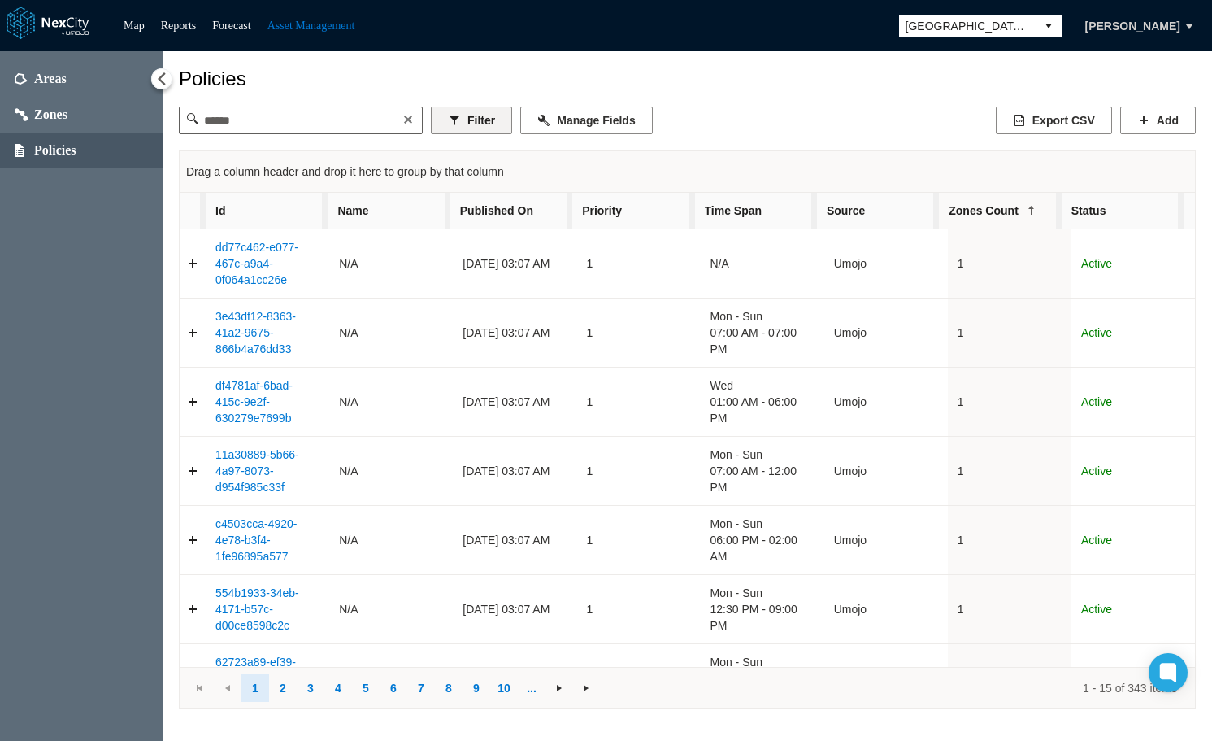
click at [481, 128] on button "Filter" at bounding box center [471, 120] width 81 height 28
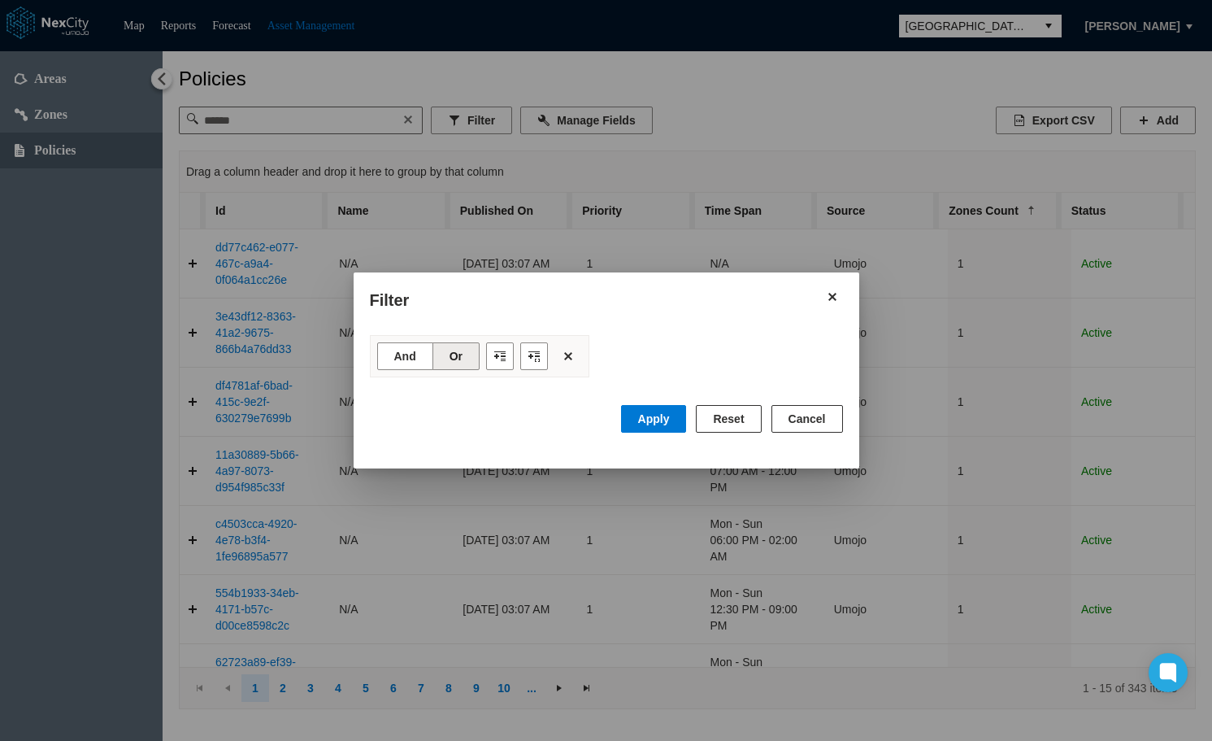
click at [727, 416] on button "Reset" at bounding box center [728, 419] width 65 height 28
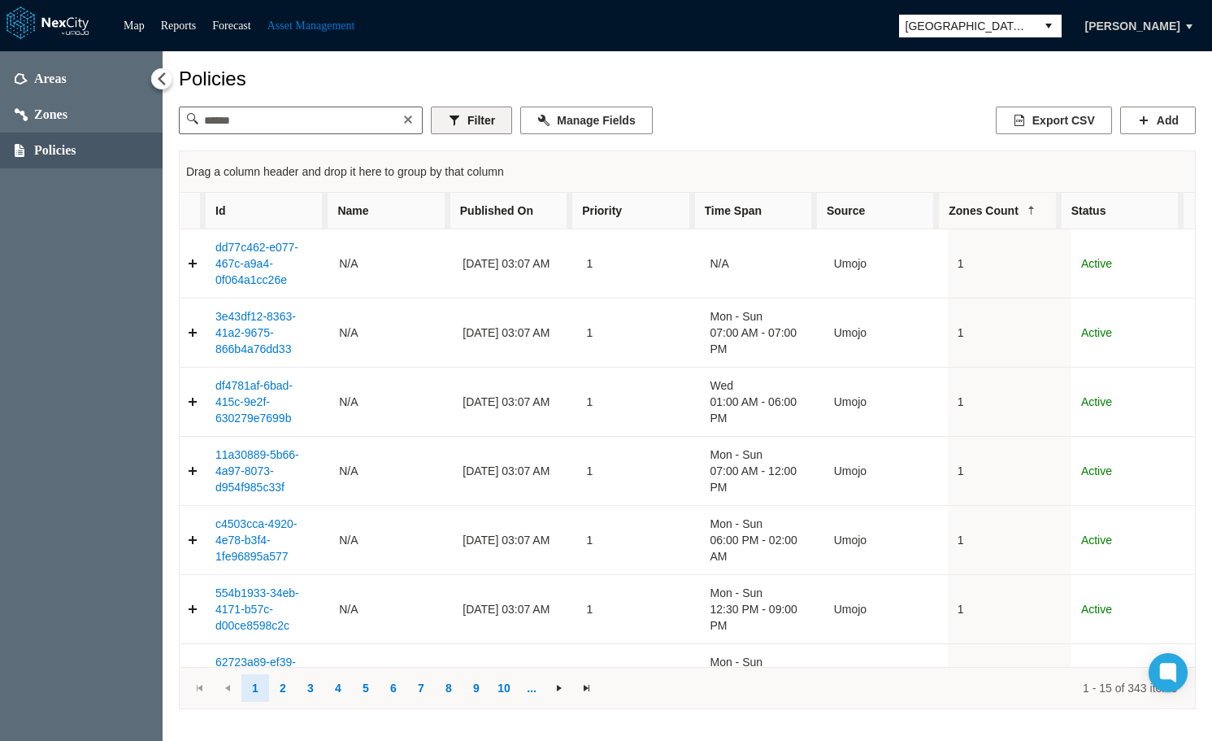
click at [456, 132] on button "Filter" at bounding box center [471, 120] width 81 height 28
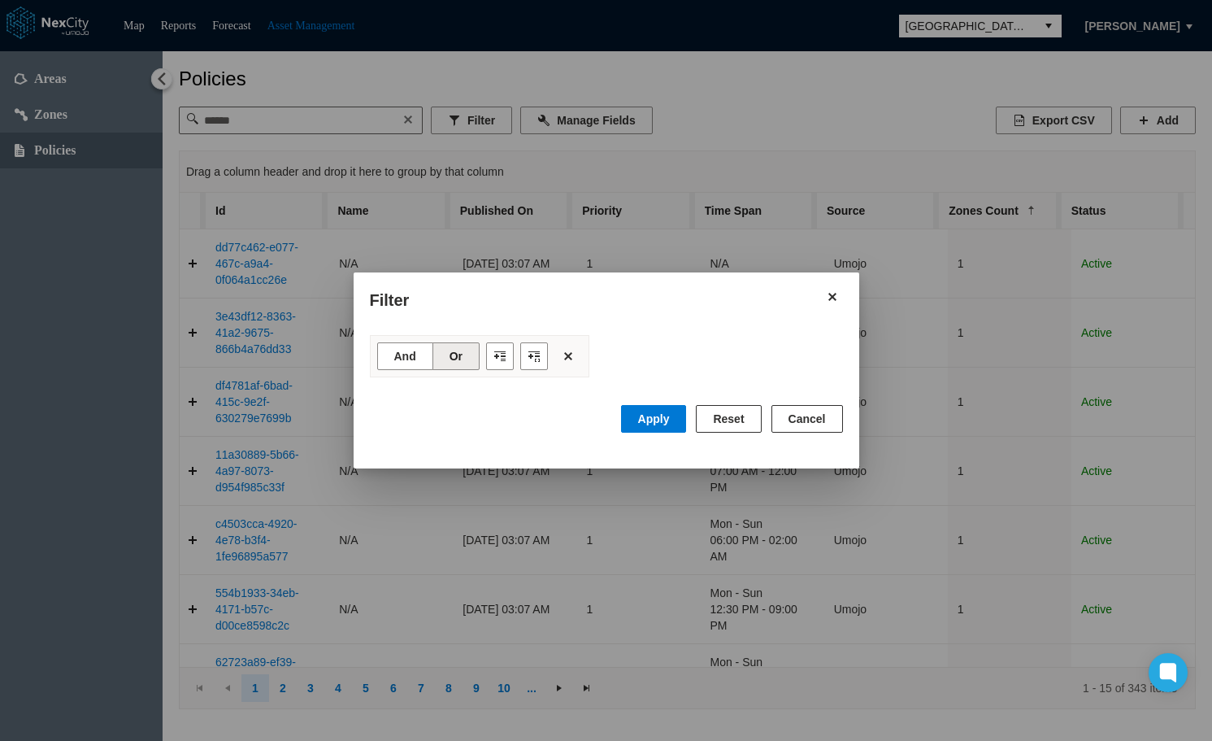
click at [815, 424] on button "Cancel" at bounding box center [807, 419] width 72 height 28
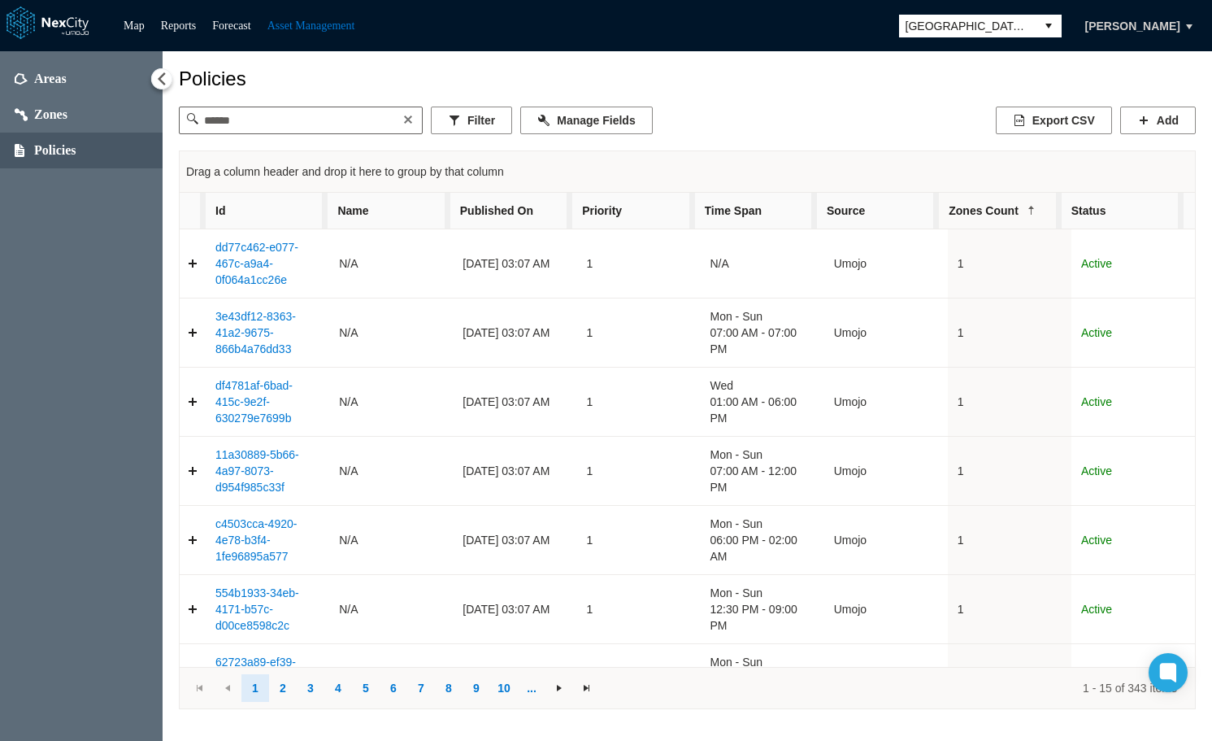
click at [806, 80] on div "Policies" at bounding box center [687, 78] width 1017 height 23
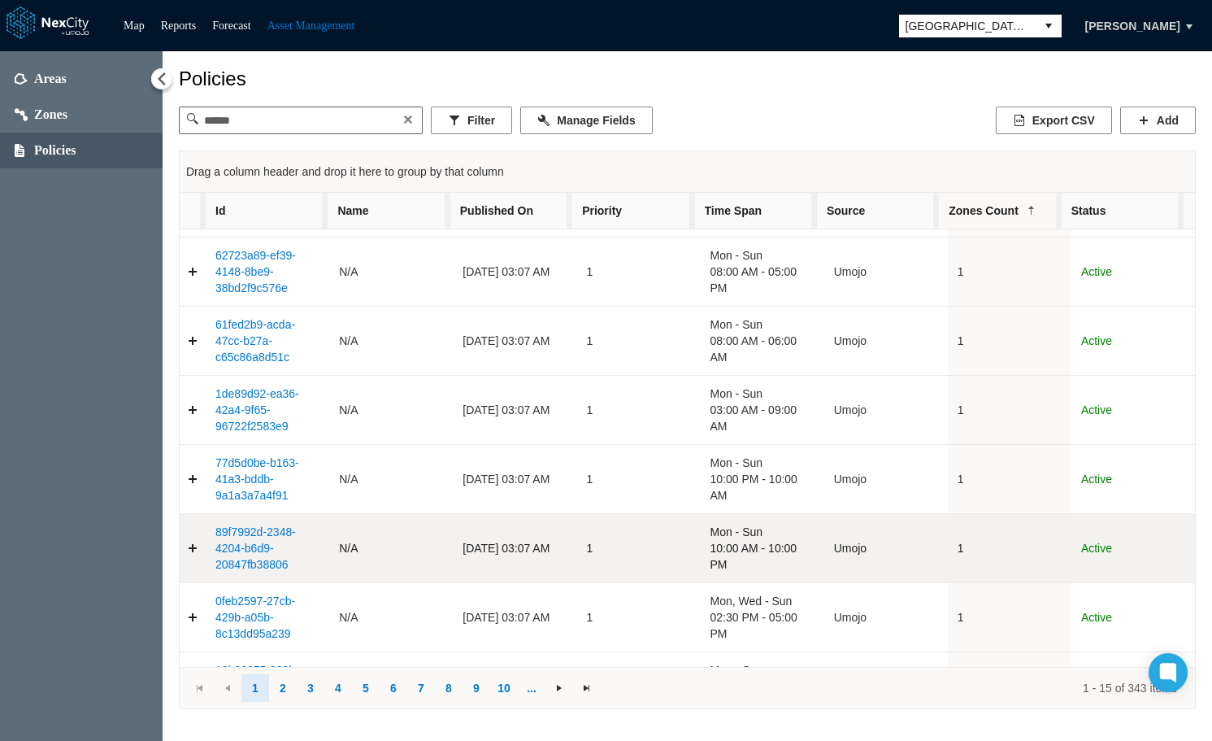
scroll to position [602, 0]
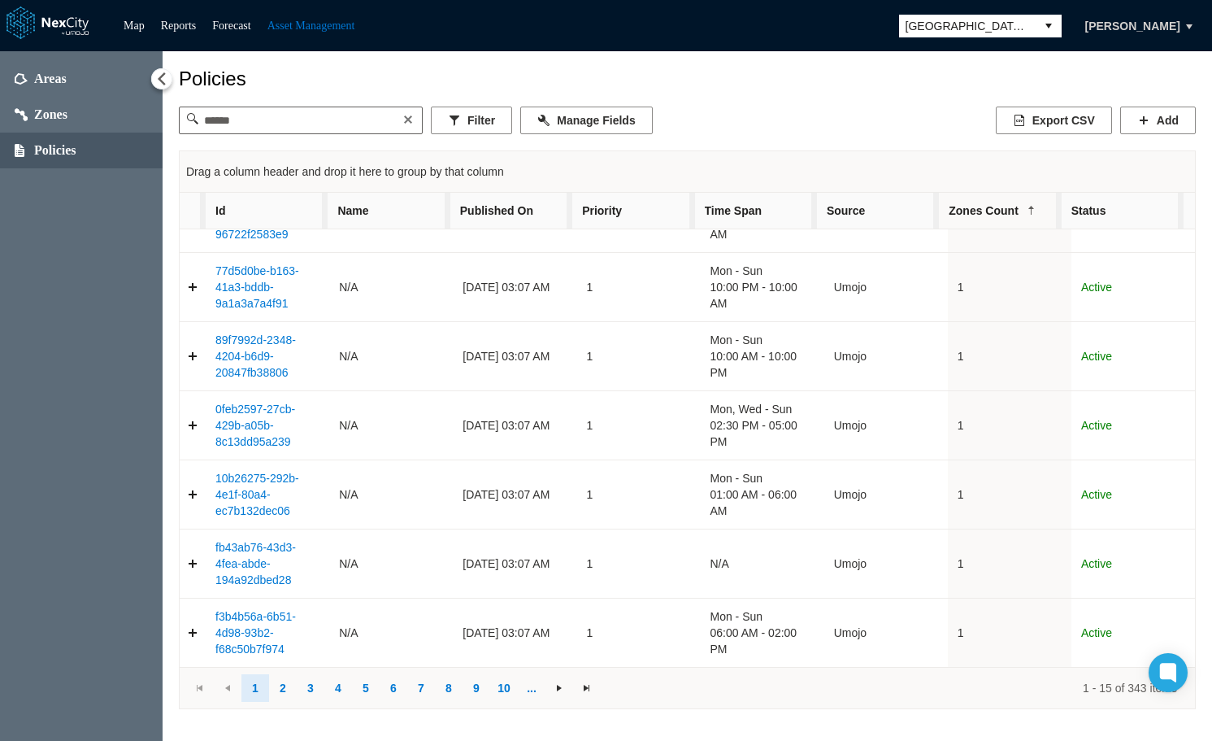
click at [977, 28] on span "San Jose" at bounding box center [968, 26] width 124 height 16
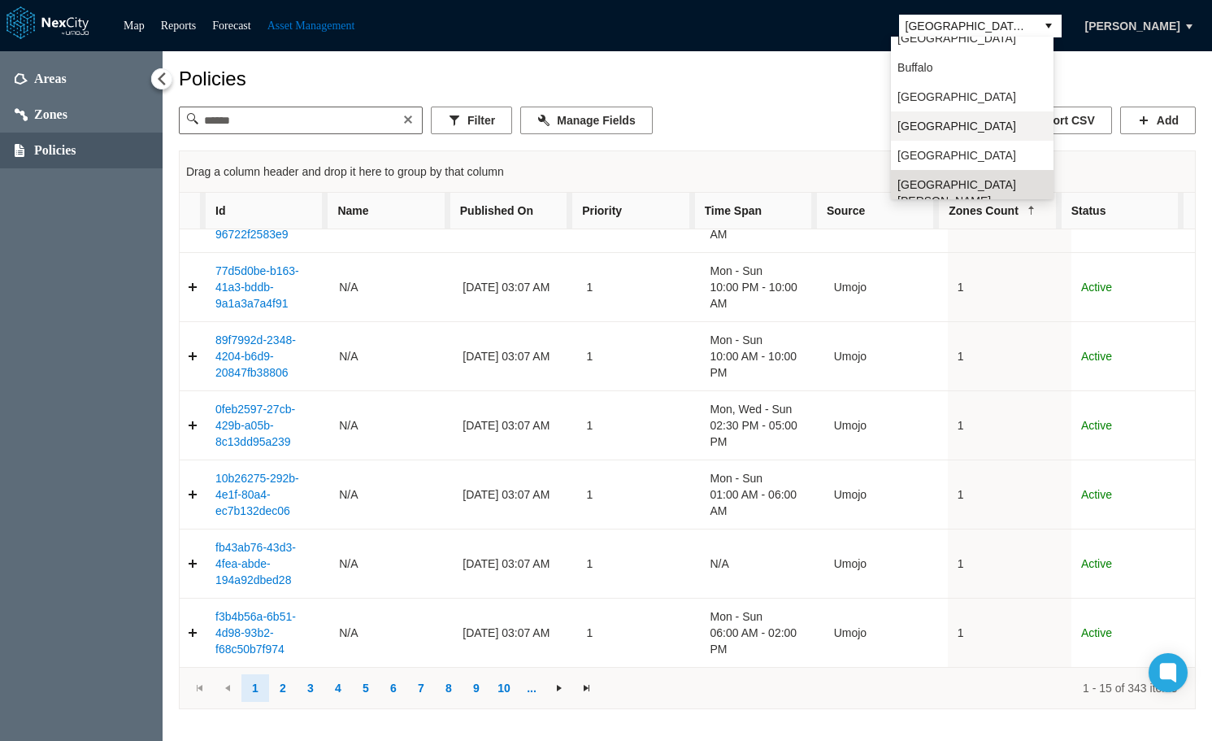
scroll to position [42, 0]
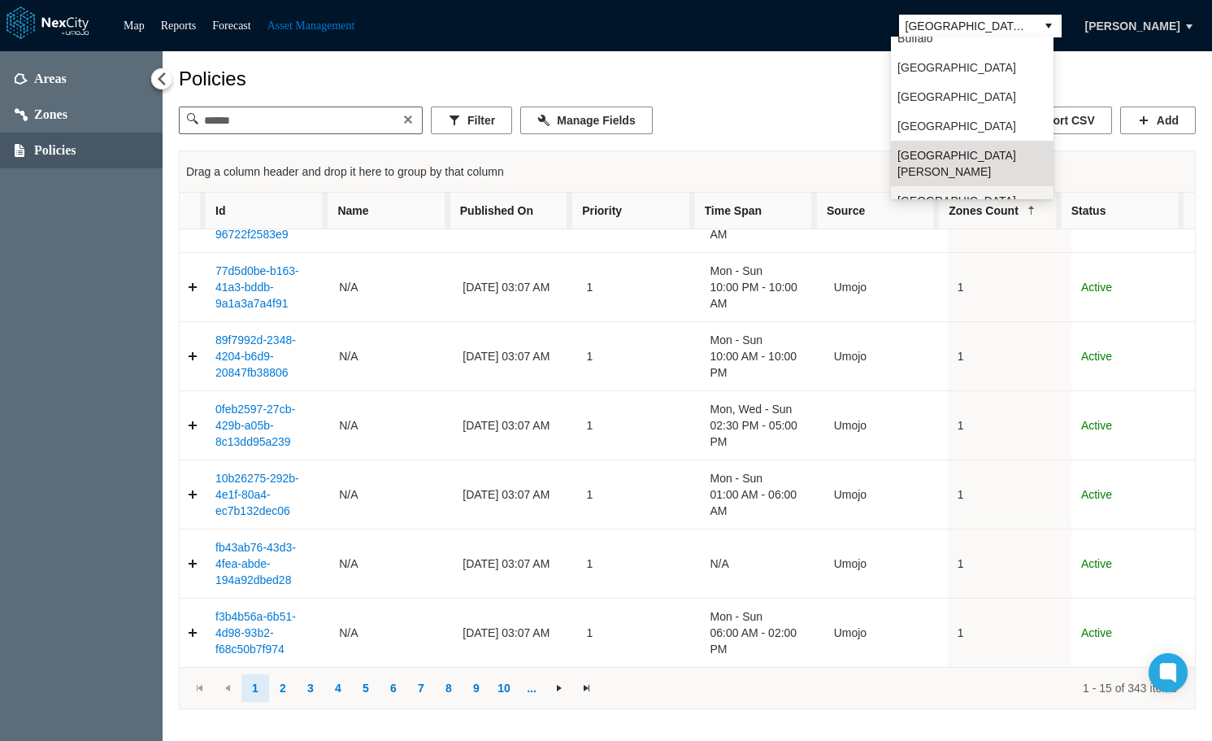
click at [926, 193] on span "Seattle" at bounding box center [956, 201] width 119 height 16
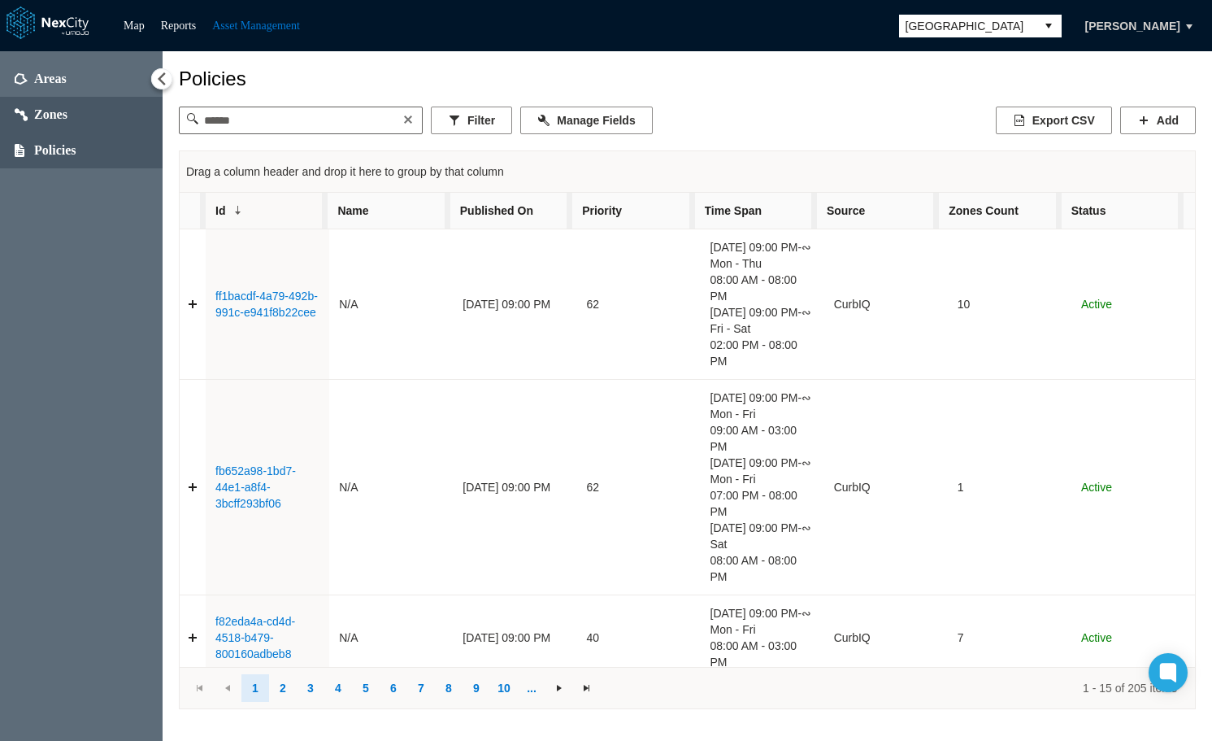
click at [67, 118] on span "Zones" at bounding box center [50, 114] width 33 height 16
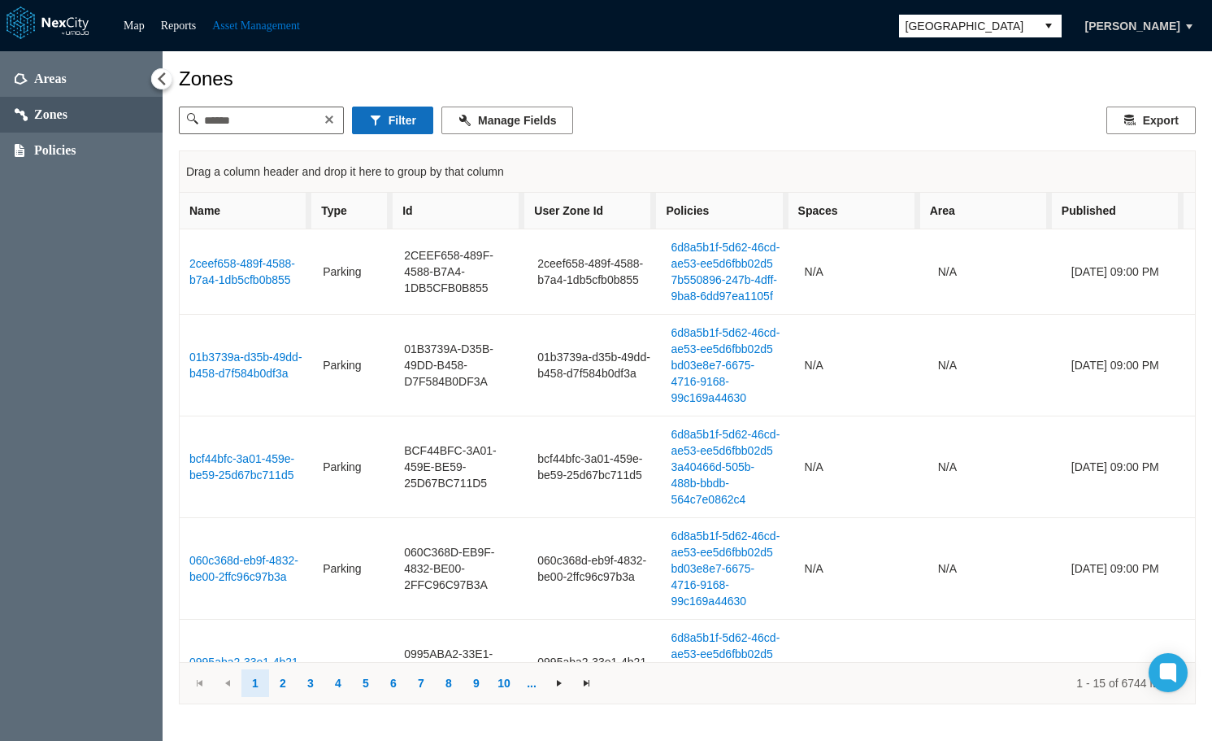
click at [385, 119] on button "Filter" at bounding box center [392, 120] width 81 height 28
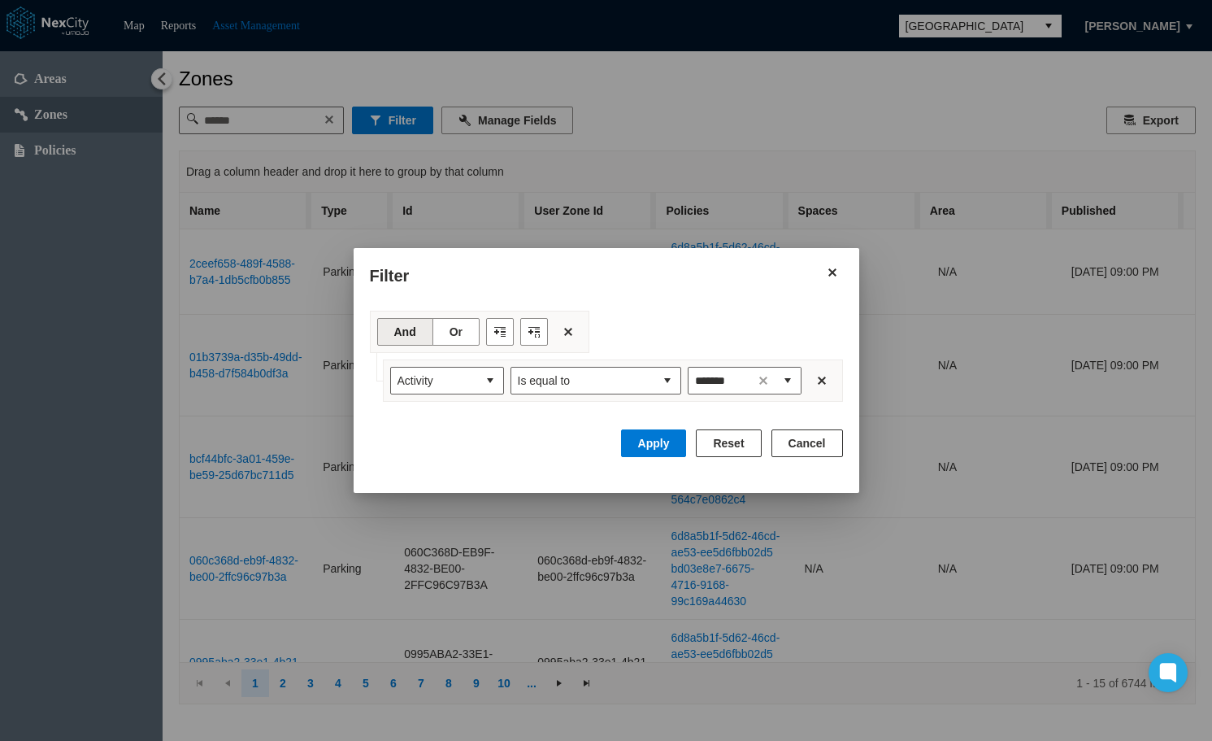
click at [745, 443] on button "Reset" at bounding box center [728, 443] width 65 height 28
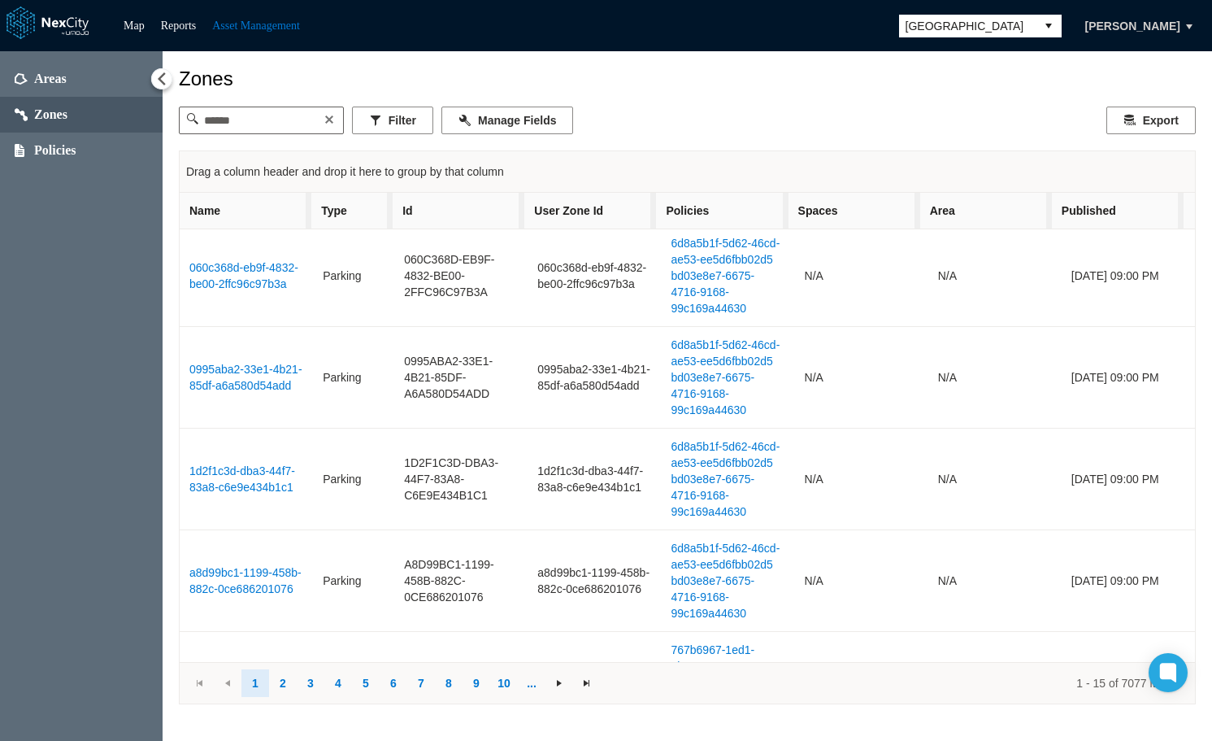
scroll to position [325, 0]
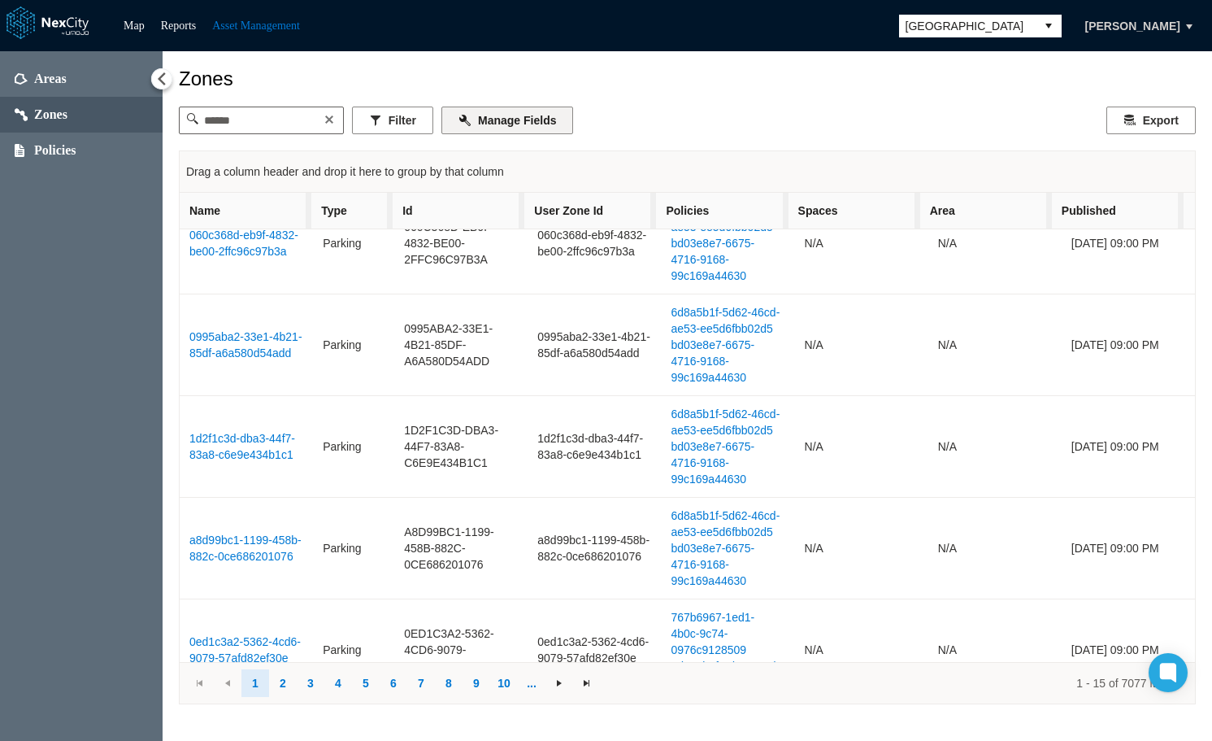
click at [529, 127] on button "Manage Fields" at bounding box center [507, 120] width 132 height 28
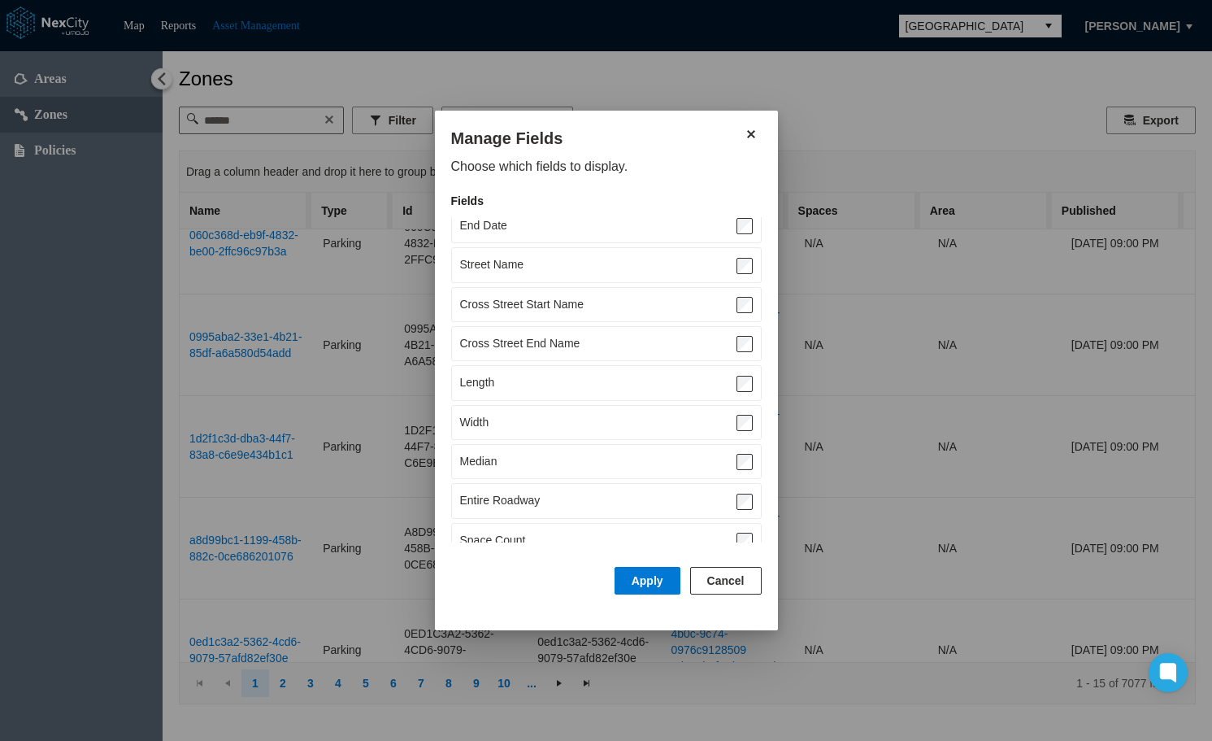
scroll to position [215, 0]
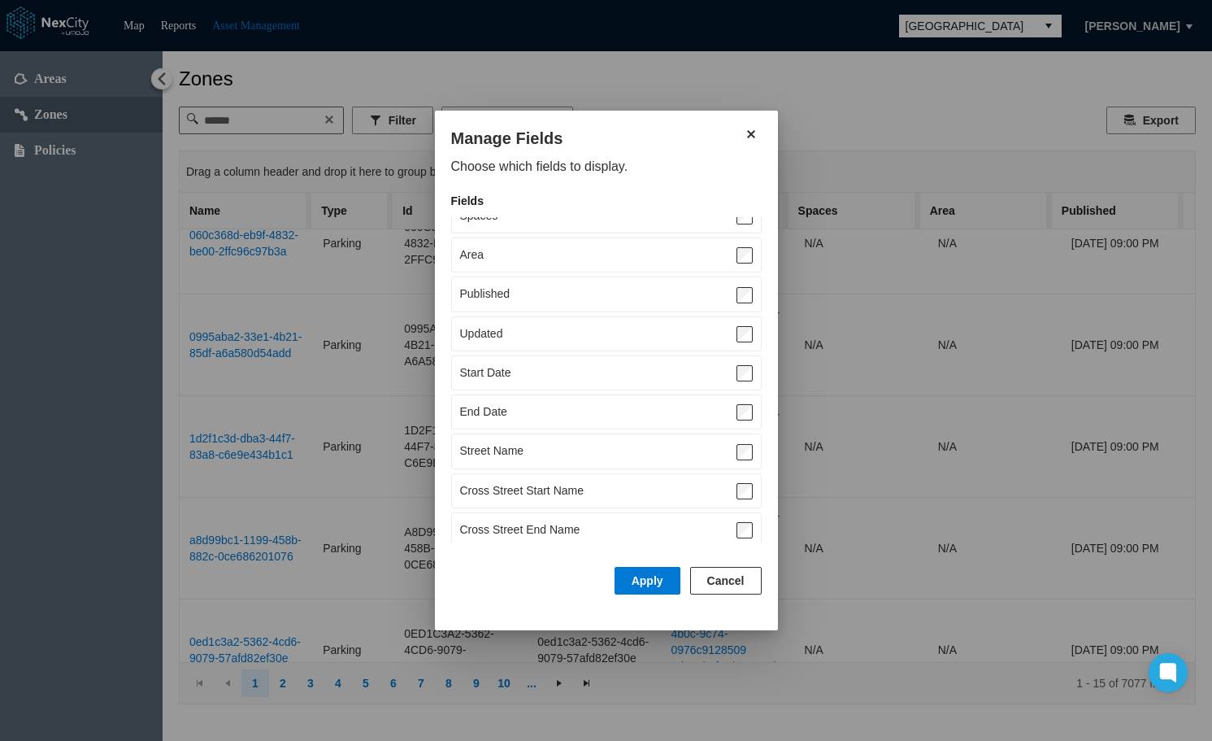
click at [729, 320] on div "Updated" at bounding box center [606, 333] width 311 height 35
click at [645, 570] on button "Apply" at bounding box center [648, 581] width 66 height 28
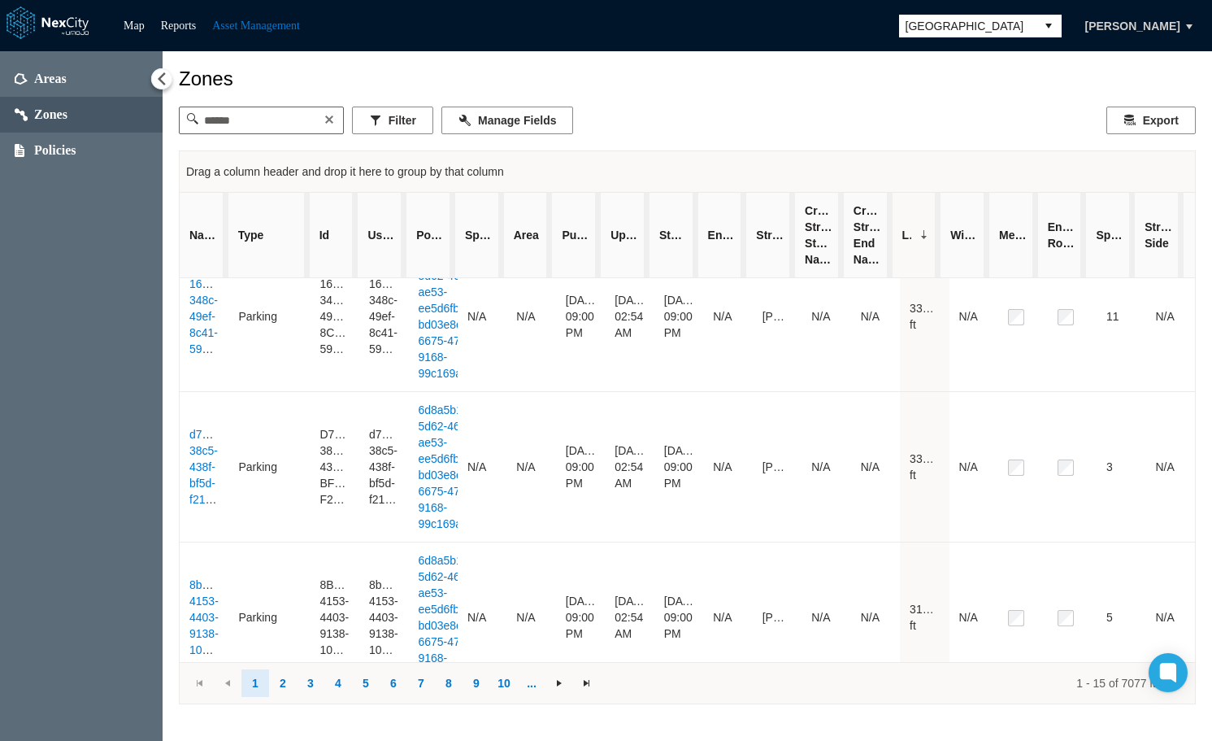
scroll to position [1871, 0]
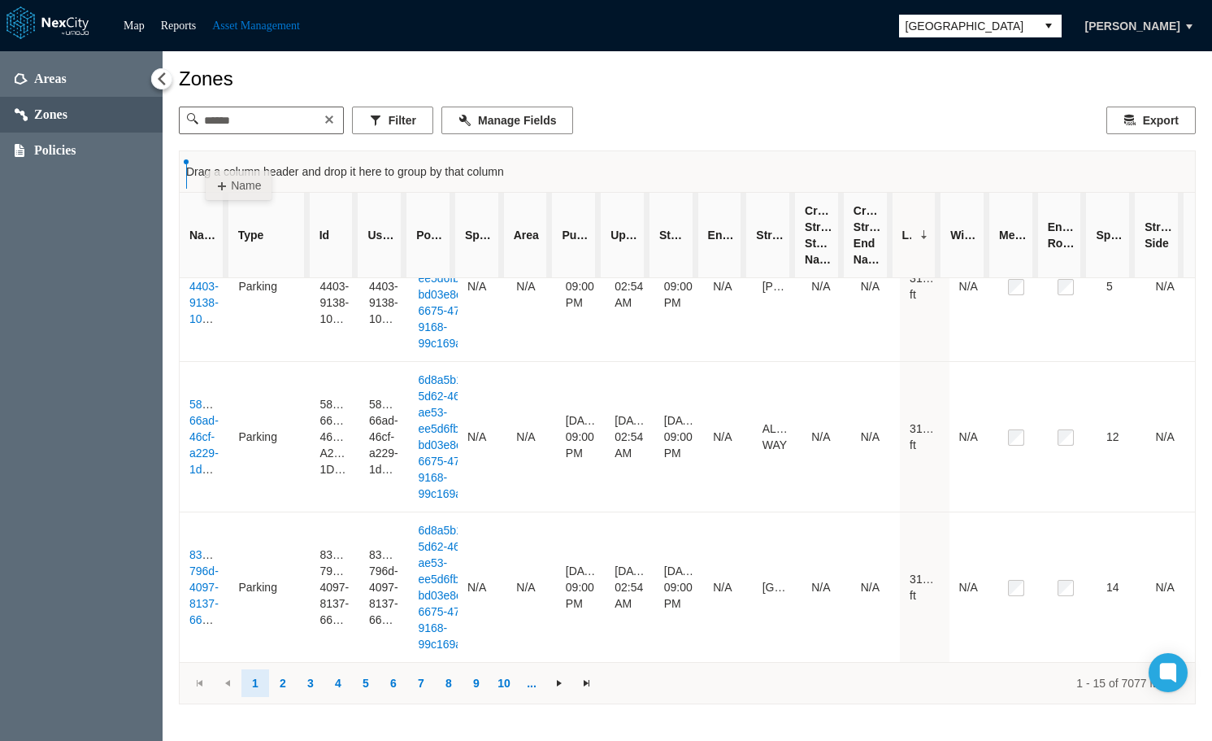
drag, startPoint x: 198, startPoint y: 242, endPoint x: 206, endPoint y: 163, distance: 80.0
click at [206, 163] on div "Drag a column header and drop it here to group by that column Name Type Id User…" at bounding box center [687, 427] width 1017 height 554
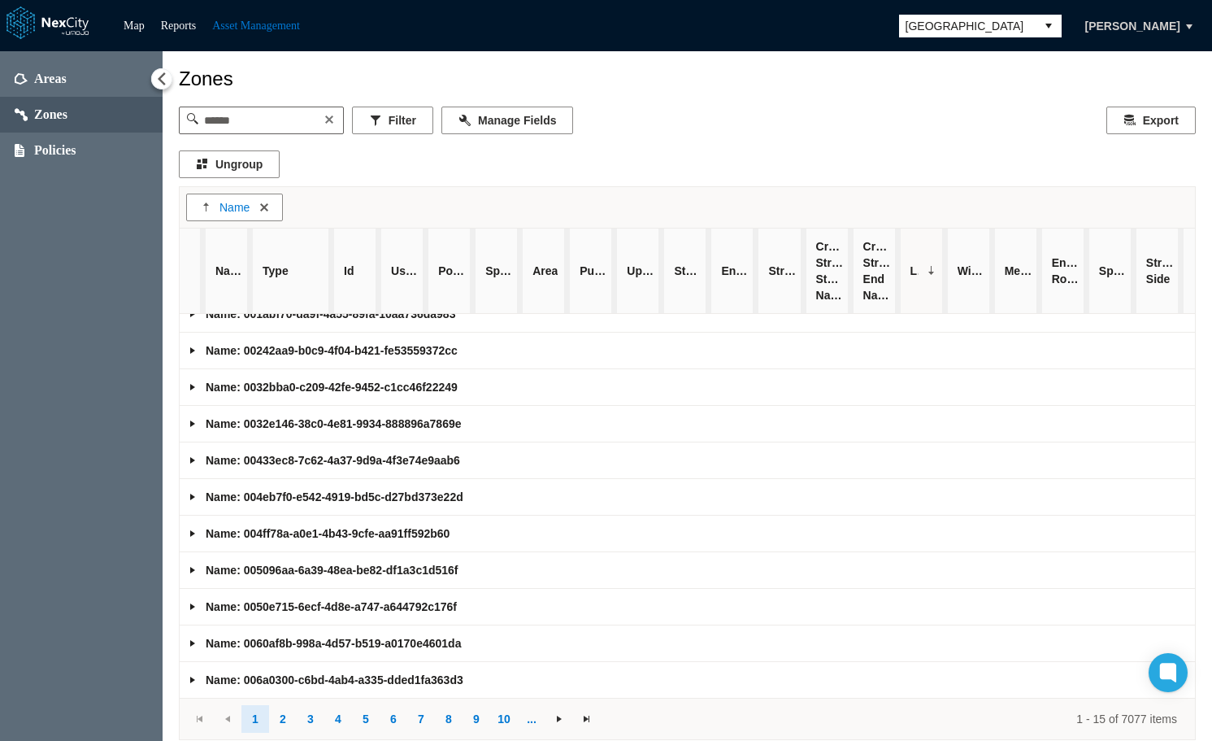
scroll to position [164, 0]
drag, startPoint x: 278, startPoint y: 279, endPoint x: 302, endPoint y: 196, distance: 86.2
click at [302, 196] on div "Name Name Type Id User Zone Id Policies Spaces Area Published Updated Start Dat…" at bounding box center [687, 463] width 1017 height 554
drag, startPoint x: 350, startPoint y: 286, endPoint x: 404, endPoint y: 211, distance: 92.7
click at [404, 211] on div "Name Type Name Type Id User Zone Id Policies Spaces Area Published Updated Star…" at bounding box center [687, 463] width 1017 height 554
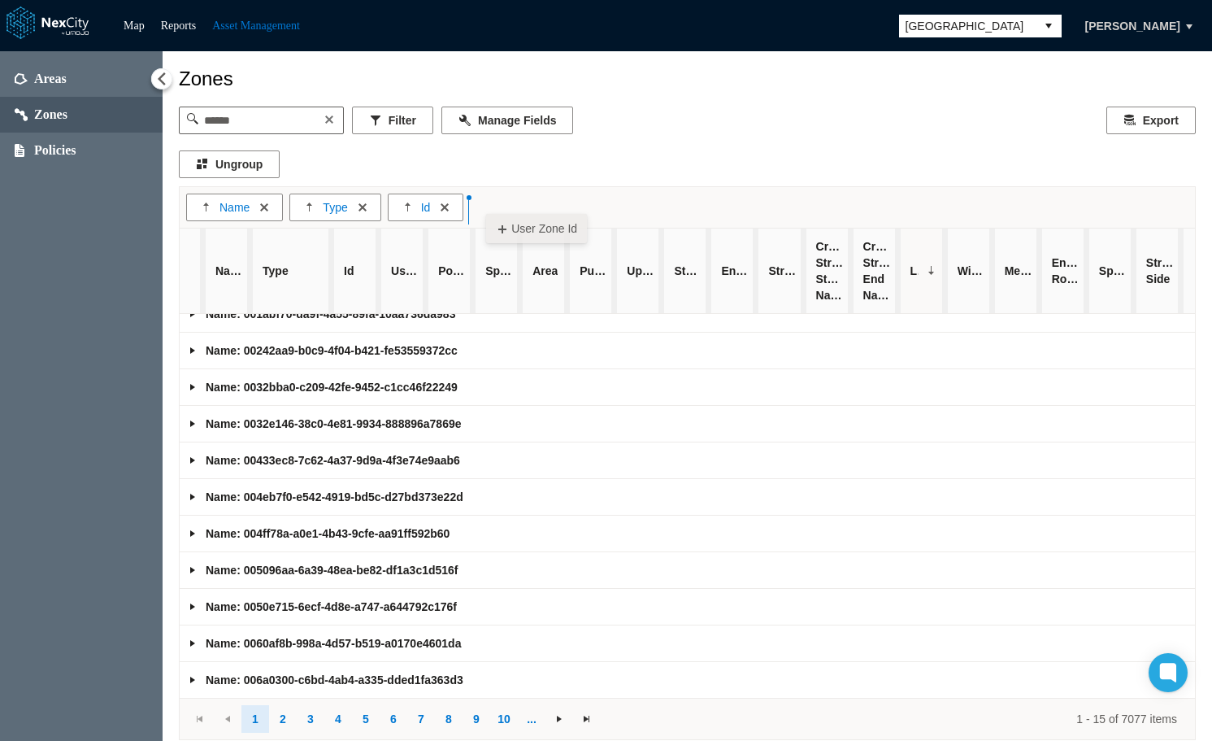
drag, startPoint x: 396, startPoint y: 285, endPoint x: 486, endPoint y: 206, distance: 120.4
click at [486, 206] on div "Name Type Id Name Type Id User Zone Id Policies Spaces Area Published Updated S…" at bounding box center [687, 463] width 1017 height 554
drag, startPoint x: 441, startPoint y: 276, endPoint x: 648, endPoint y: 202, distance: 219.3
click at [648, 202] on div "Name Type Id User Zone Id Name Type Id User Zone Id Policies Spaces Area Publis…" at bounding box center [687, 463] width 1017 height 554
drag, startPoint x: 482, startPoint y: 285, endPoint x: 638, endPoint y: 199, distance: 178.3
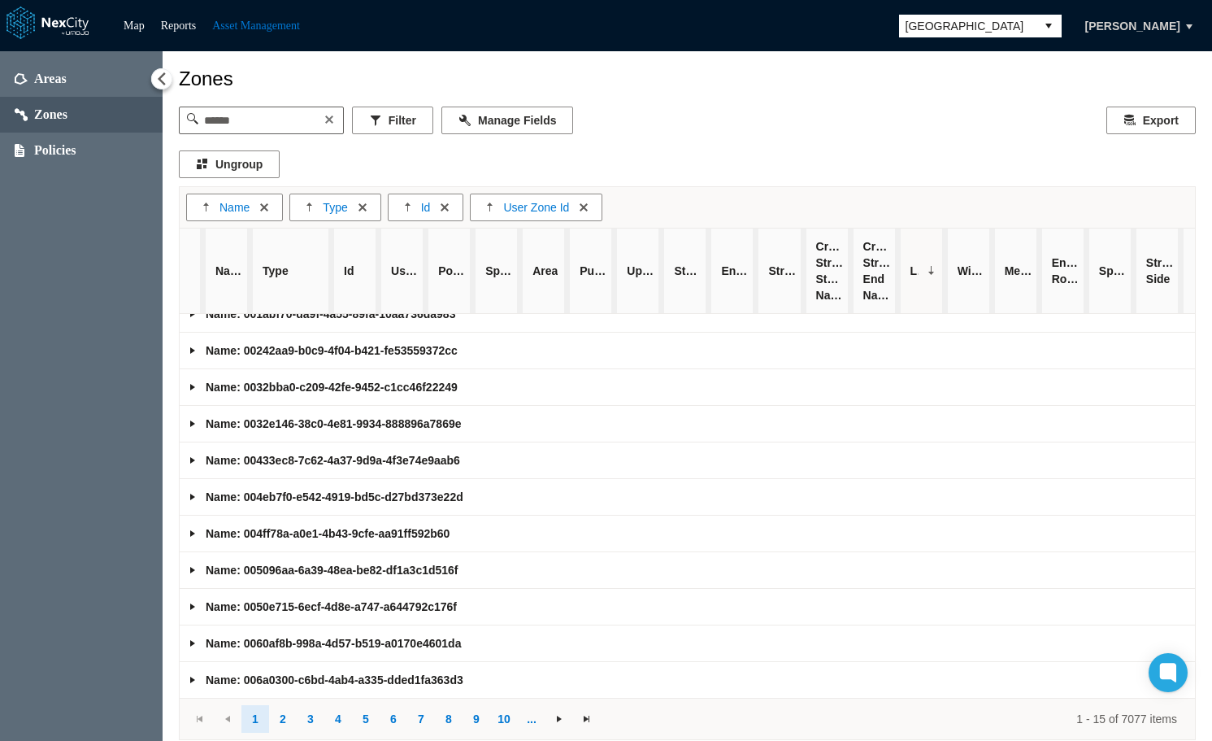
click at [638, 199] on div "Name Type Id User Zone Id Name Type Id User Zone Id Policies Spaces Area Publis…" at bounding box center [687, 463] width 1017 height 554
drag, startPoint x: 546, startPoint y: 275, endPoint x: 653, endPoint y: 201, distance: 129.7
click at [653, 201] on div "Name Type Id User Zone Id Name Type Id User Zone Id Policies Spaces Area Publis…" at bounding box center [687, 463] width 1017 height 554
drag, startPoint x: 580, startPoint y: 281, endPoint x: 625, endPoint y: 210, distance: 84.8
click at [625, 210] on div "Name Type Id User Zone Id Name Type Id User Zone Id Policies Spaces Area Publis…" at bounding box center [687, 463] width 1017 height 554
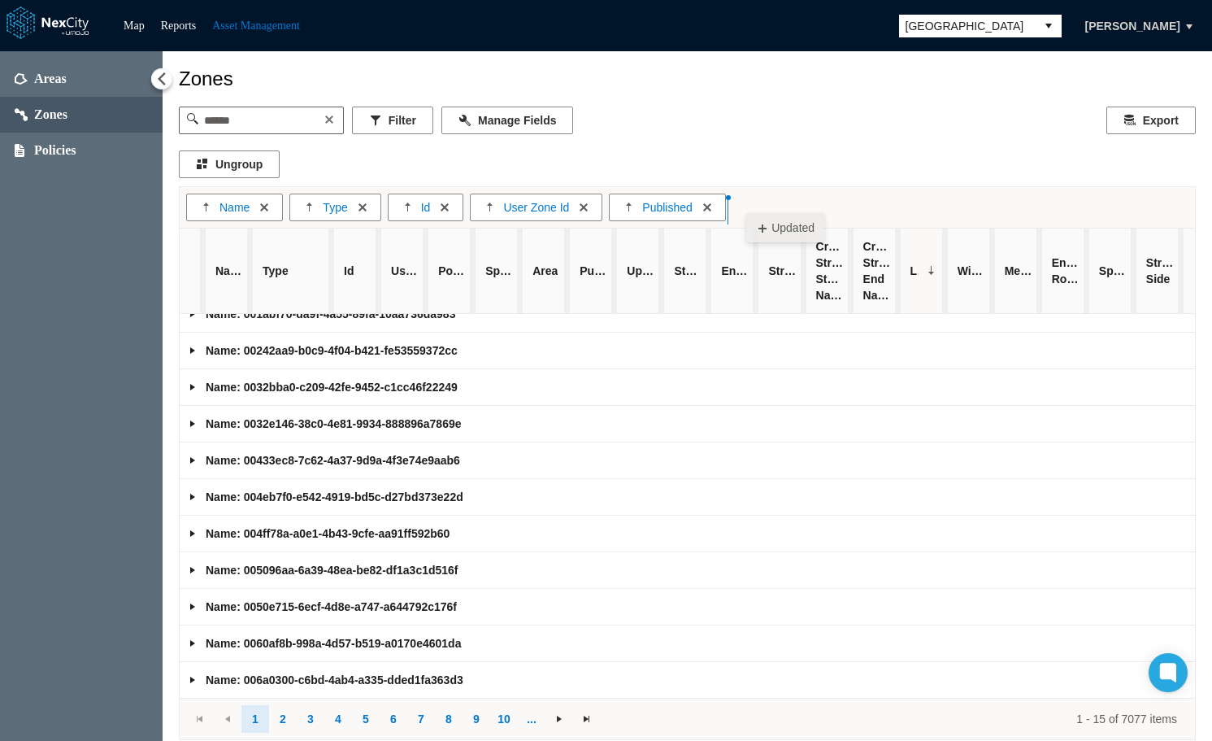
drag, startPoint x: 641, startPoint y: 272, endPoint x: 746, endPoint y: 205, distance: 124.3
click at [746, 205] on div "Name Type Id User Zone Id Published Name Type Id User Zone Id Policies Spaces A…" at bounding box center [687, 463] width 1017 height 554
drag, startPoint x: 671, startPoint y: 280, endPoint x: 899, endPoint y: 201, distance: 241.7
click at [899, 201] on div "Name Type Id User Zone Id Published Updated Name Type Id User Zone Id Policies …" at bounding box center [687, 463] width 1017 height 554
drag, startPoint x: 758, startPoint y: 261, endPoint x: 992, endPoint y: 198, distance: 242.4
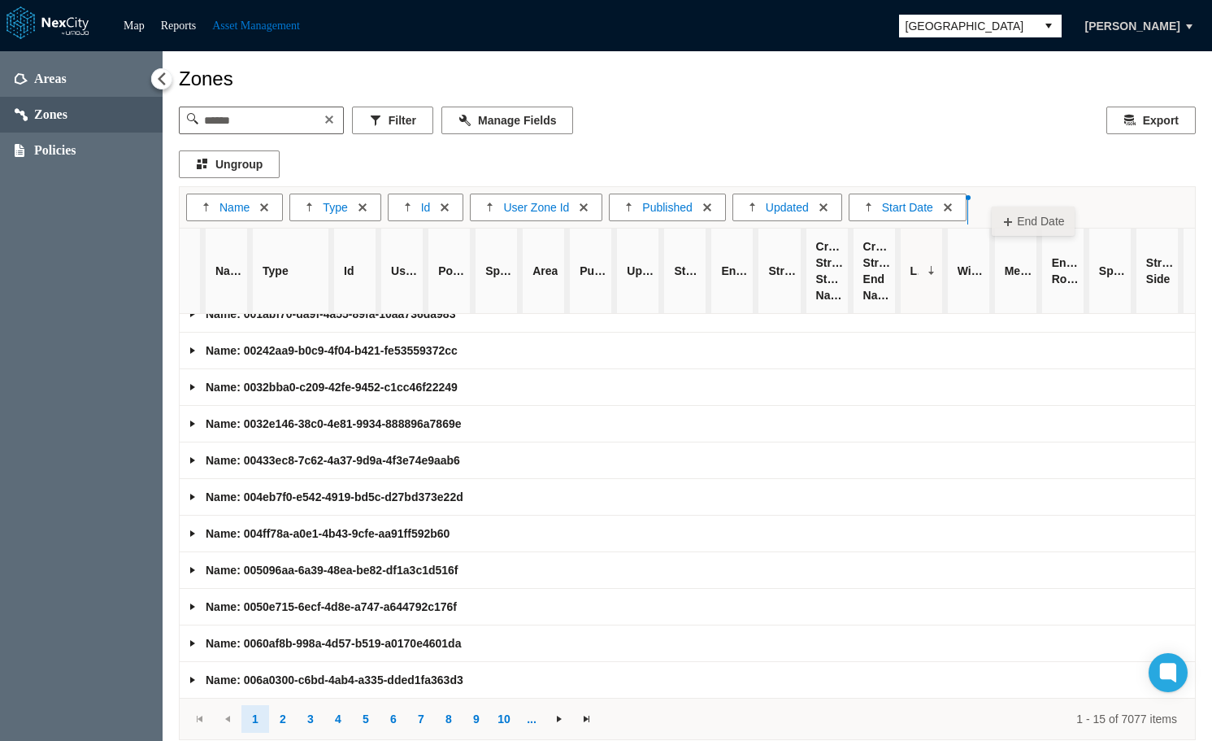
click at [992, 198] on div "Name Type Id User Zone Id Published Updated Start Date Name Type Id User Zone I…" at bounding box center [687, 463] width 1017 height 554
drag, startPoint x: 775, startPoint y: 288, endPoint x: 1097, endPoint y: 202, distance: 333.8
click at [1097, 202] on div "Name Type Id User Zone Id Published Updated Start Date End Date Name Type Id Us…" at bounding box center [687, 463] width 1017 height 554
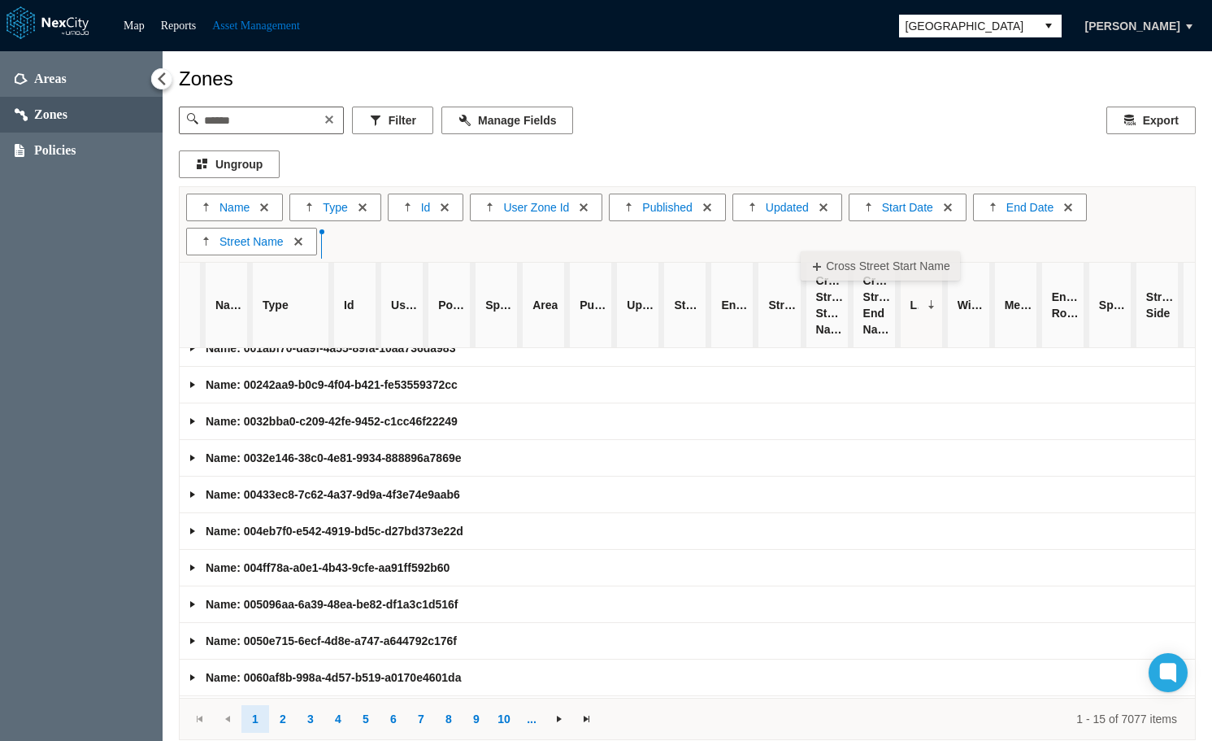
drag, startPoint x: 824, startPoint y: 302, endPoint x: 801, endPoint y: 243, distance: 63.6
click at [801, 243] on div "Name Type Id User Zone Id Published Updated Start Date End Date Street Name Nam…" at bounding box center [687, 463] width 1017 height 554
drag, startPoint x: 867, startPoint y: 310, endPoint x: 847, endPoint y: 242, distance: 70.5
click at [847, 242] on div "Name Type Id User Zone Id Published Updated Start Date End Date Street Name Cro…" at bounding box center [687, 463] width 1017 height 554
drag, startPoint x: 917, startPoint y: 317, endPoint x: 893, endPoint y: 232, distance: 88.6
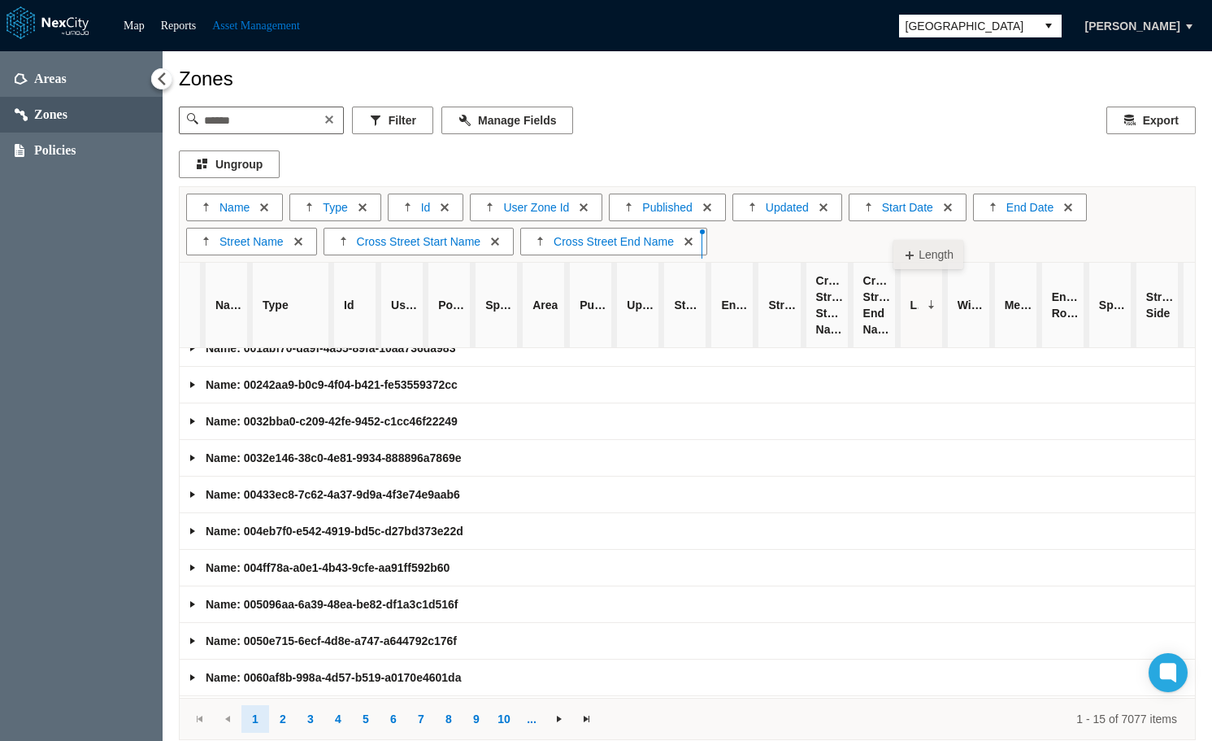
click at [893, 232] on div "Name Type Id User Zone Id Published Updated Start Date End Date Street Name Cro…" at bounding box center [687, 463] width 1017 height 554
drag, startPoint x: 961, startPoint y: 328, endPoint x: 932, endPoint y: 238, distance: 93.8
click at [932, 238] on div "Name Type Id User Zone Id Published Updated Start Date End Date Street Name Cro…" at bounding box center [687, 463] width 1017 height 554
drag, startPoint x: 1005, startPoint y: 327, endPoint x: 999, endPoint y: 246, distance: 80.7
click at [999, 246] on div "Name Type Id User Zone Id Published Updated Start Date End Date Street Name Cro…" at bounding box center [687, 463] width 1017 height 554
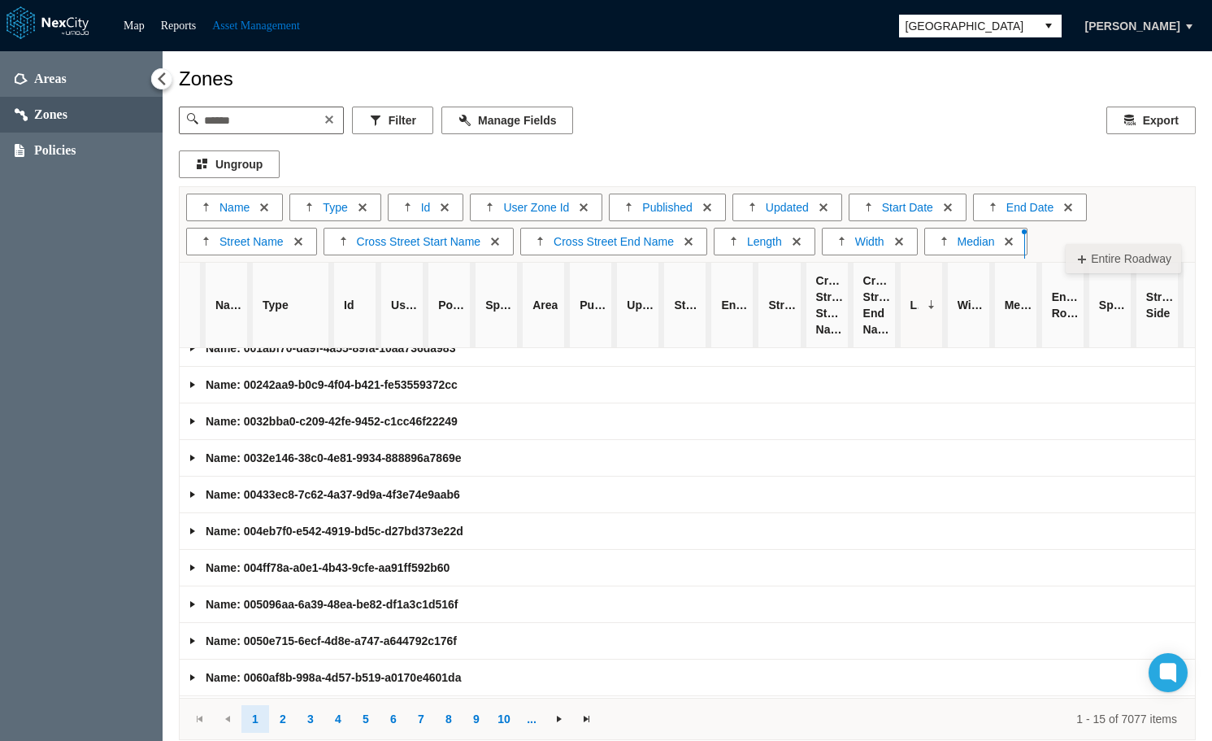
drag, startPoint x: 1047, startPoint y: 324, endPoint x: 1066, endPoint y: 236, distance: 89.8
click at [1066, 236] on div "Name Type Id User Zone Id Published Updated Start Date End Date Street Name Cro…" at bounding box center [687, 463] width 1017 height 554
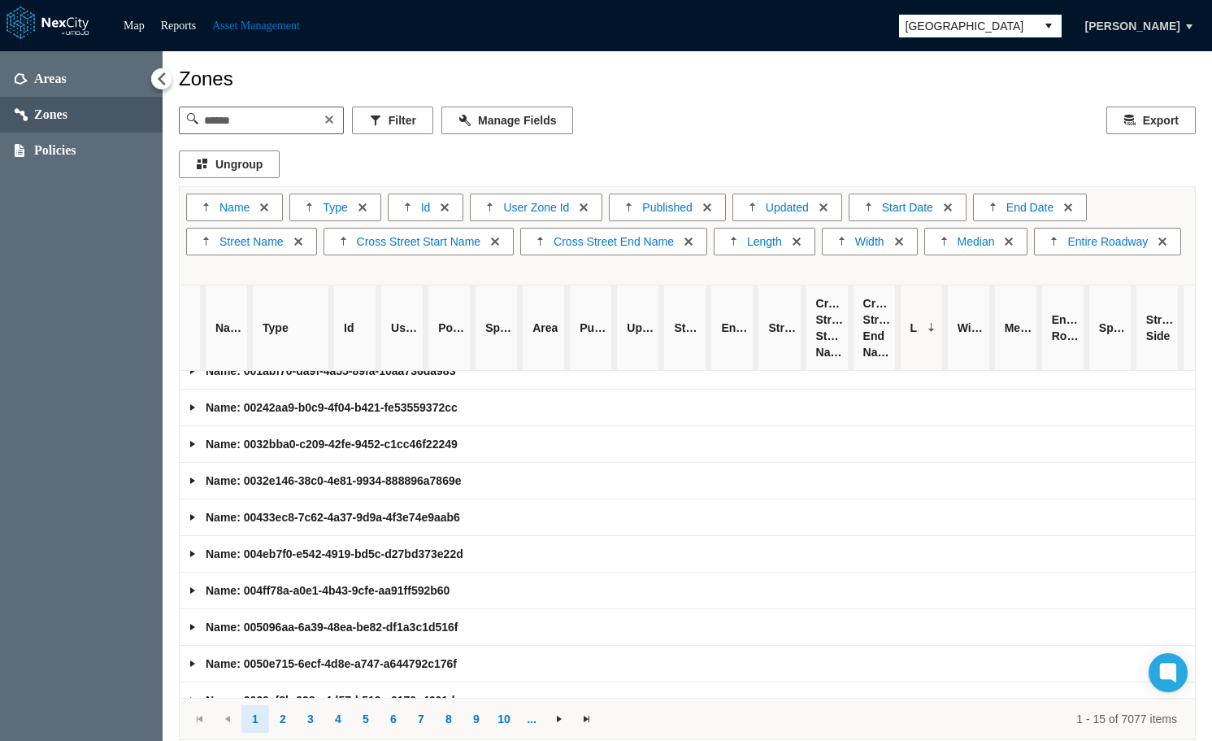
drag, startPoint x: 1096, startPoint y: 341, endPoint x: 1087, endPoint y: 267, distance: 73.7
click at [1087, 267] on div "Name Type Id User Zone Id Published Updated Start Date End Date Street Name Cro…" at bounding box center [687, 463] width 1017 height 554
drag, startPoint x: 1093, startPoint y: 340, endPoint x: 1094, endPoint y: 270, distance: 69.9
click at [1094, 270] on div "Name Type Id User Zone Id Published Updated Start Date End Date Street Name Cro…" at bounding box center [687, 463] width 1017 height 554
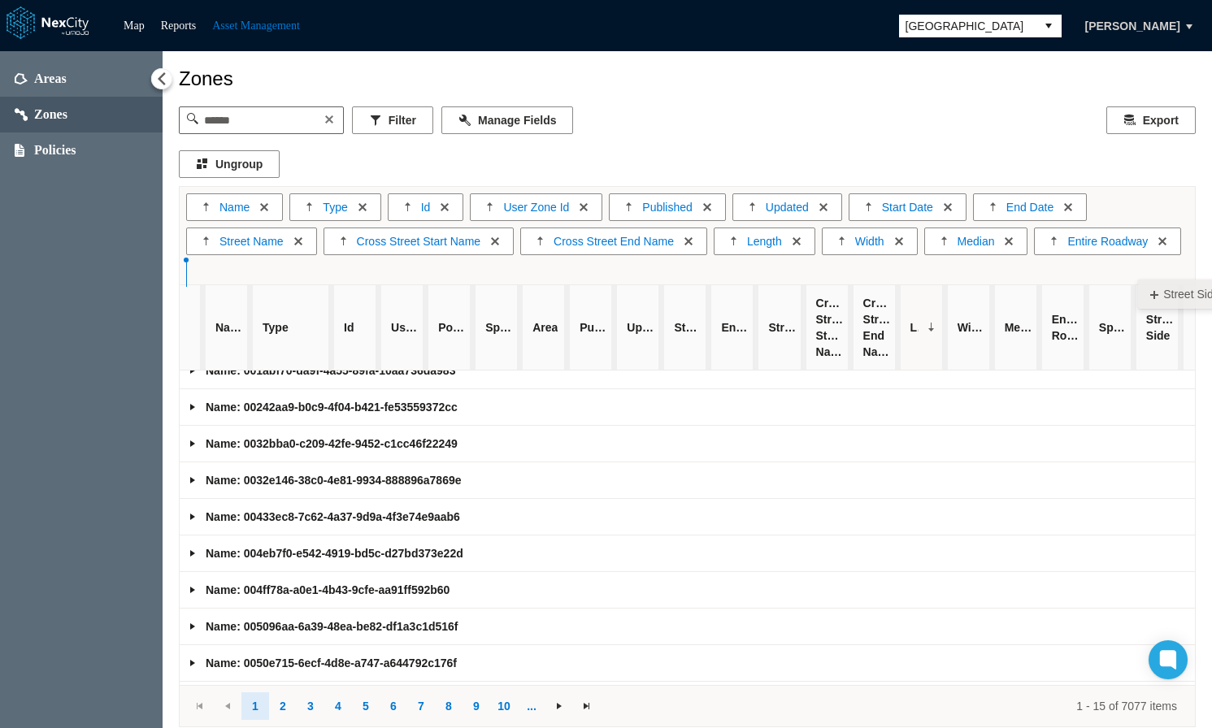
drag, startPoint x: 1148, startPoint y: 340, endPoint x: 1138, endPoint y: 272, distance: 69.0
click at [1128, 272] on div "Name Type Id User Zone Id Published Updated Start Date End Date Street Name Cro…" at bounding box center [687, 456] width 1017 height 541
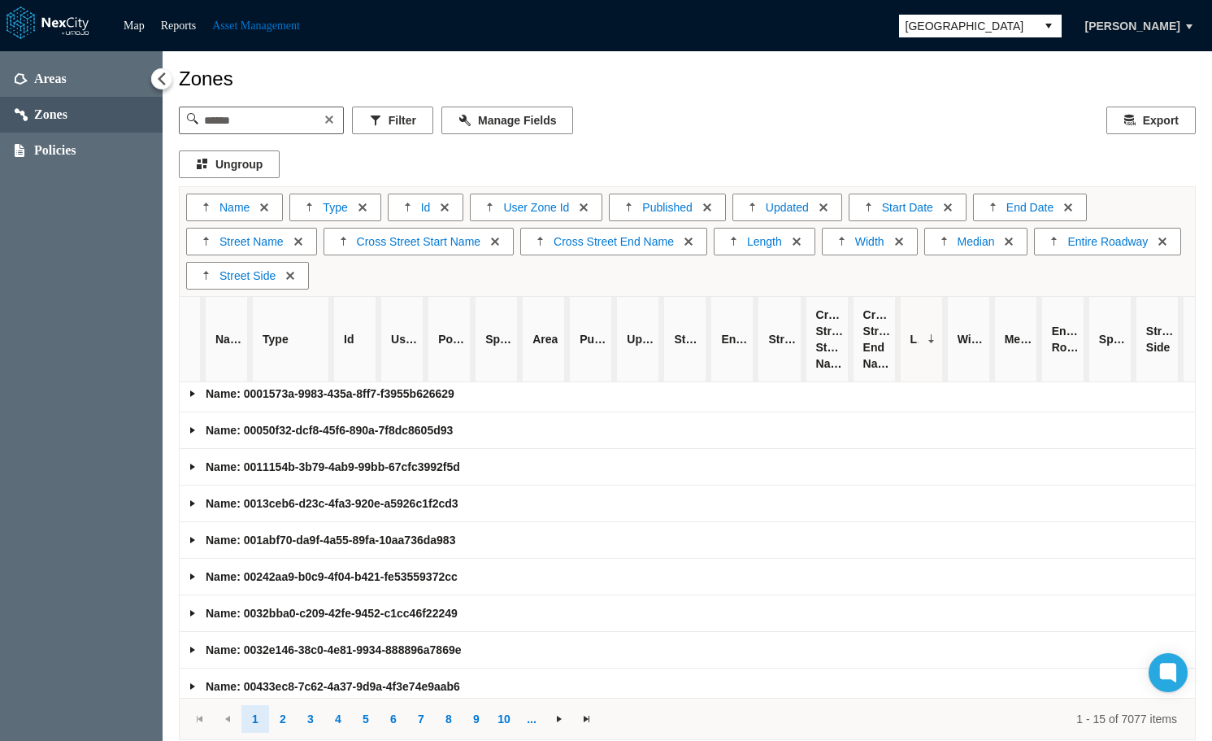
scroll to position [0, 0]
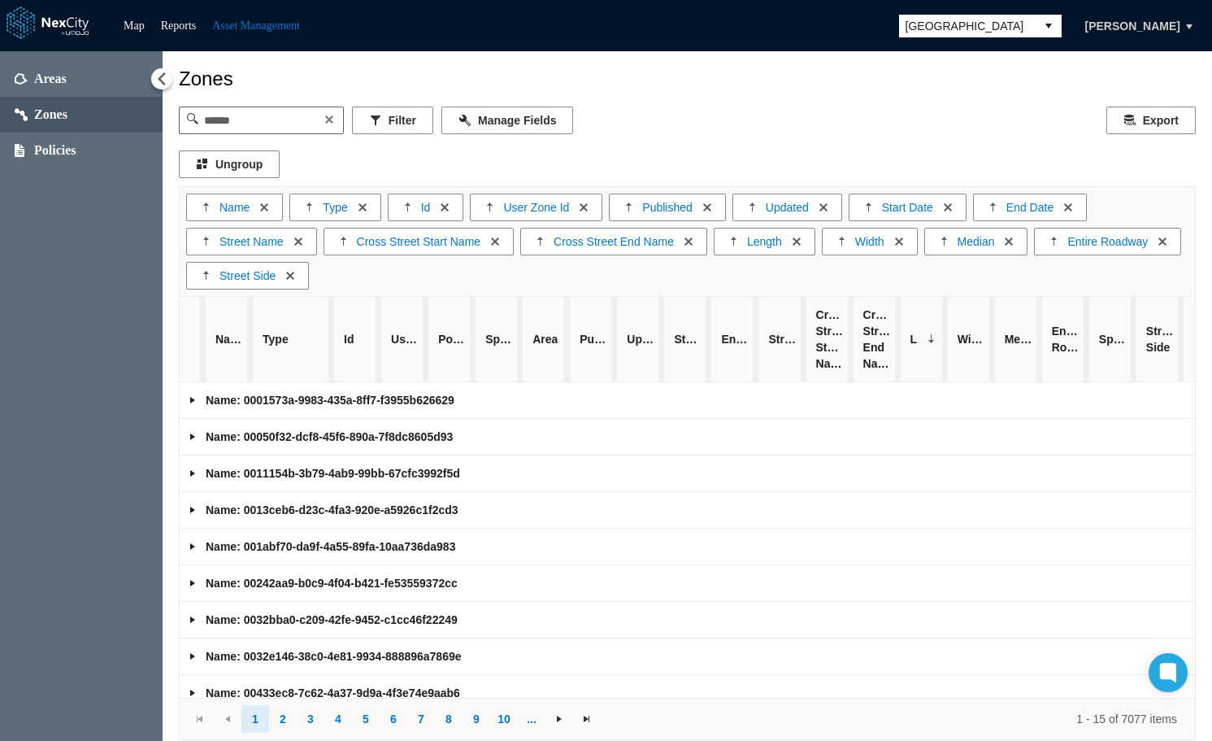
click at [193, 403] on link "Expand group" at bounding box center [192, 399] width 13 height 13
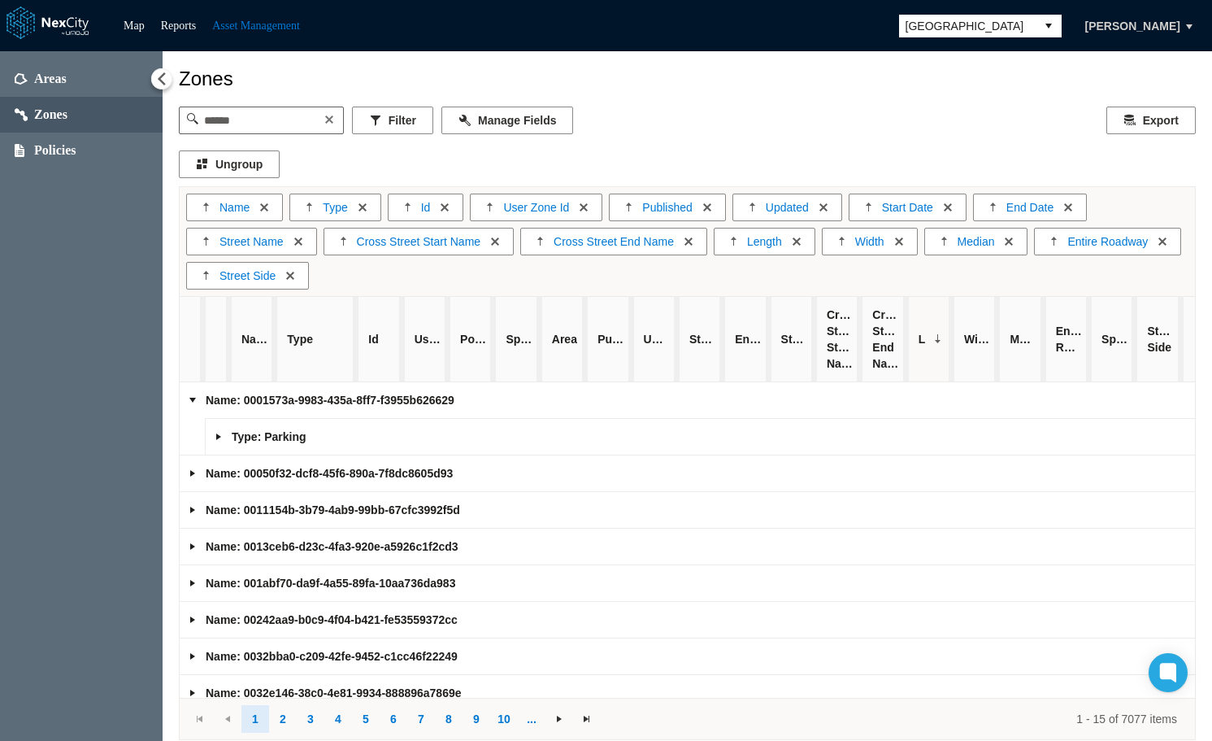
click at [219, 437] on link "Expand group" at bounding box center [218, 436] width 13 height 13
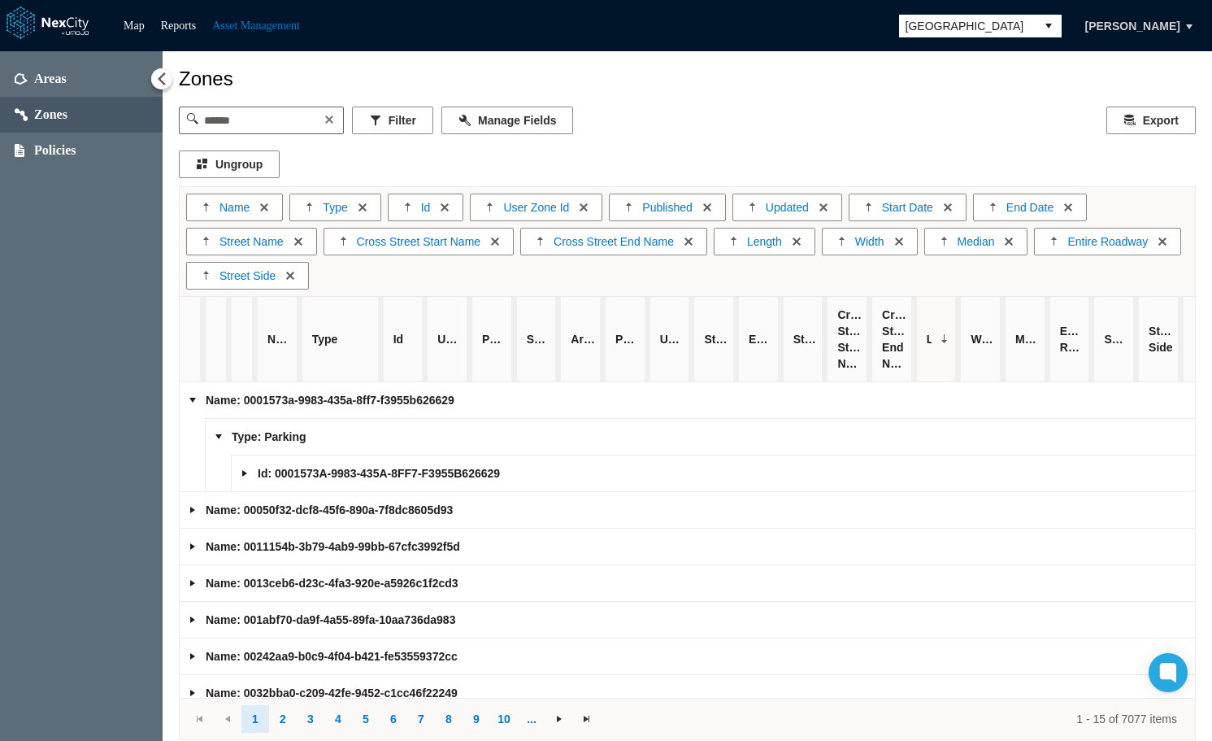
click at [244, 471] on link "Expand group" at bounding box center [244, 473] width 13 height 13
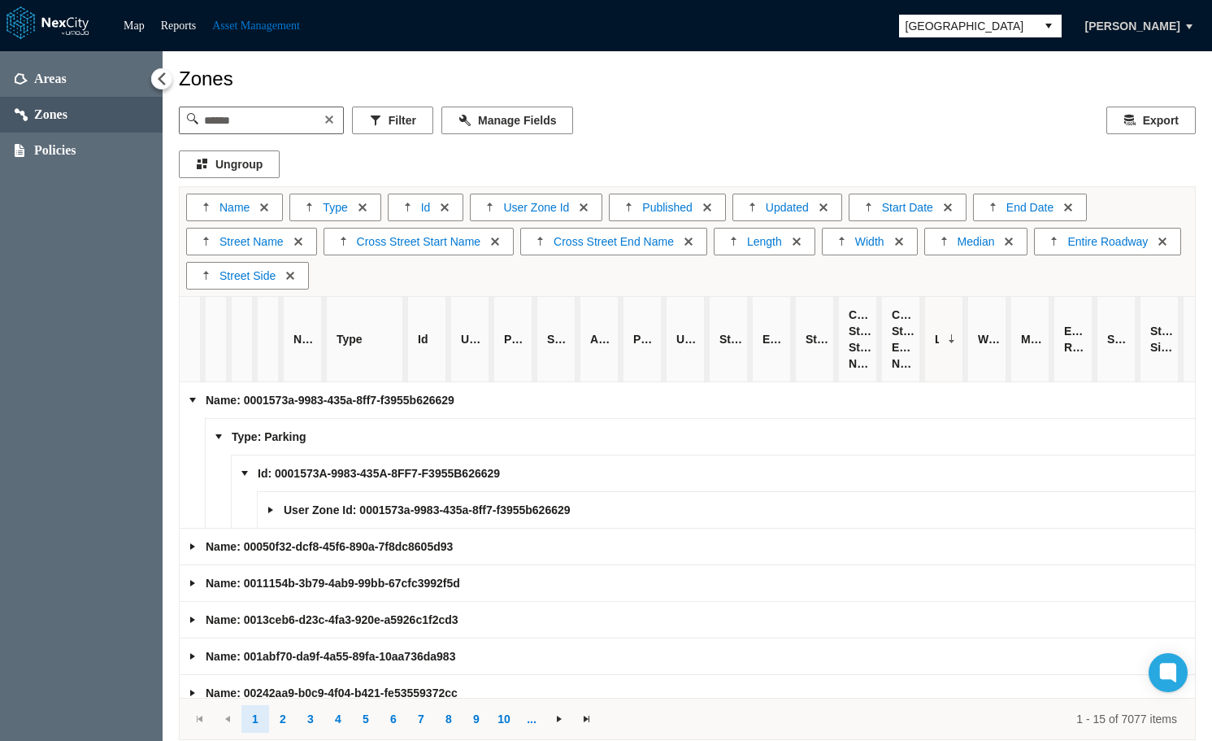
click at [268, 511] on link "Expand group" at bounding box center [270, 509] width 13 height 13
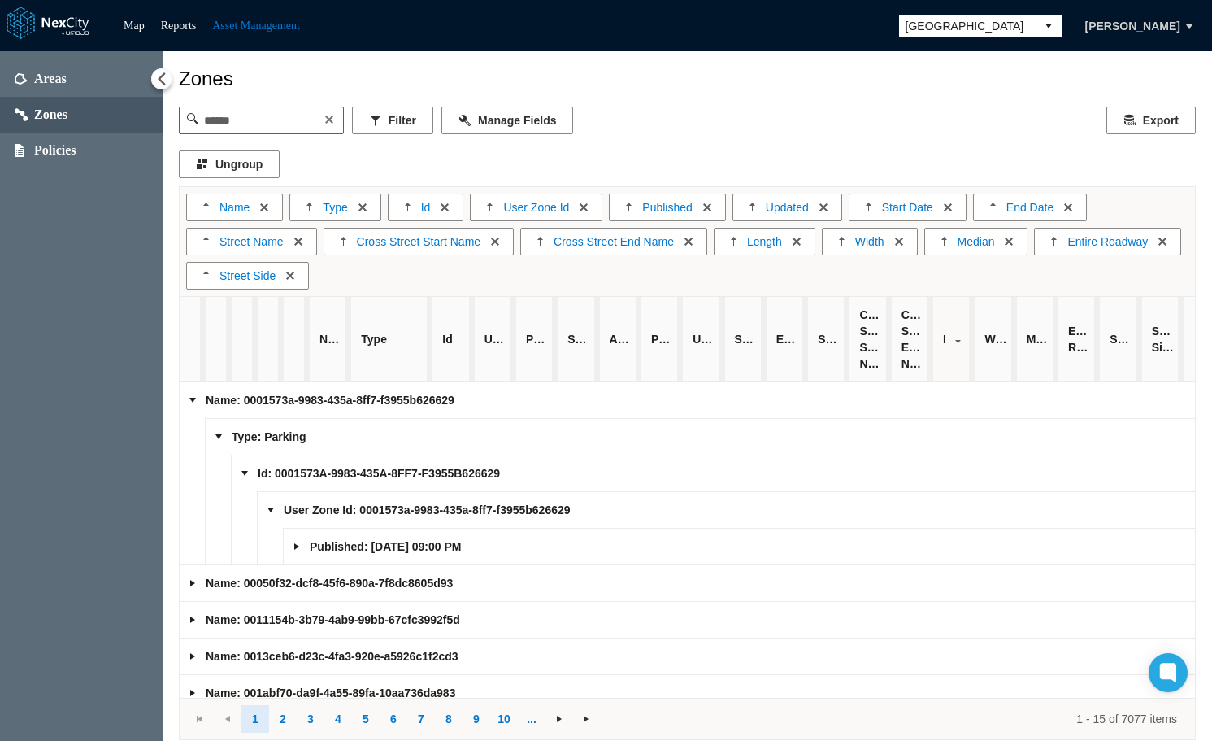
click at [300, 546] on link "Expand group" at bounding box center [296, 546] width 13 height 13
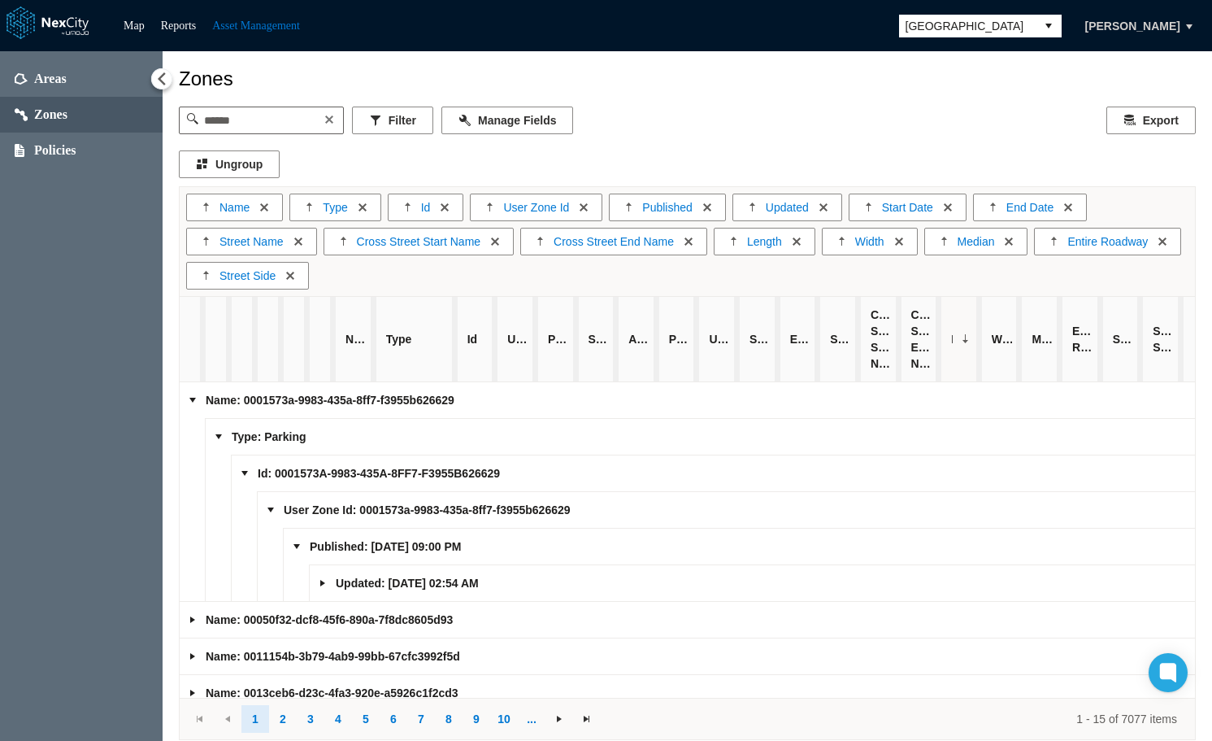
click at [321, 584] on link "Expand group" at bounding box center [322, 582] width 13 height 13
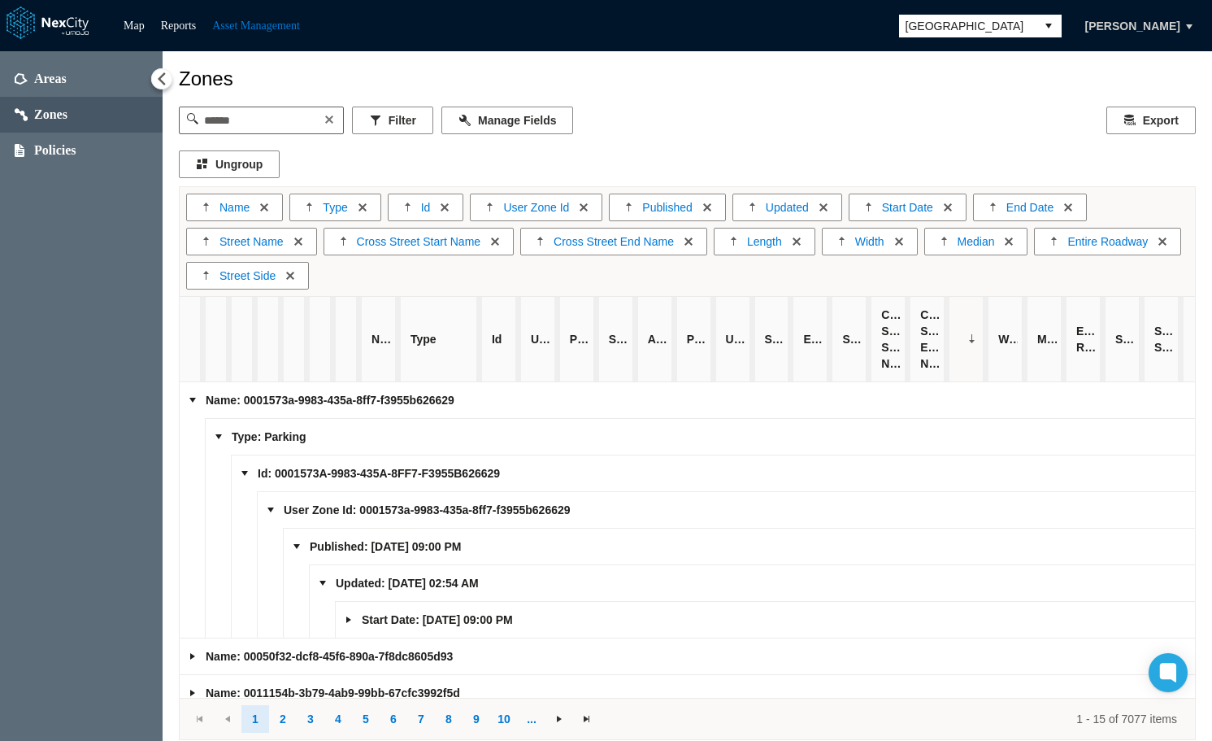
click at [347, 620] on link "Expand group" at bounding box center [348, 619] width 13 height 13
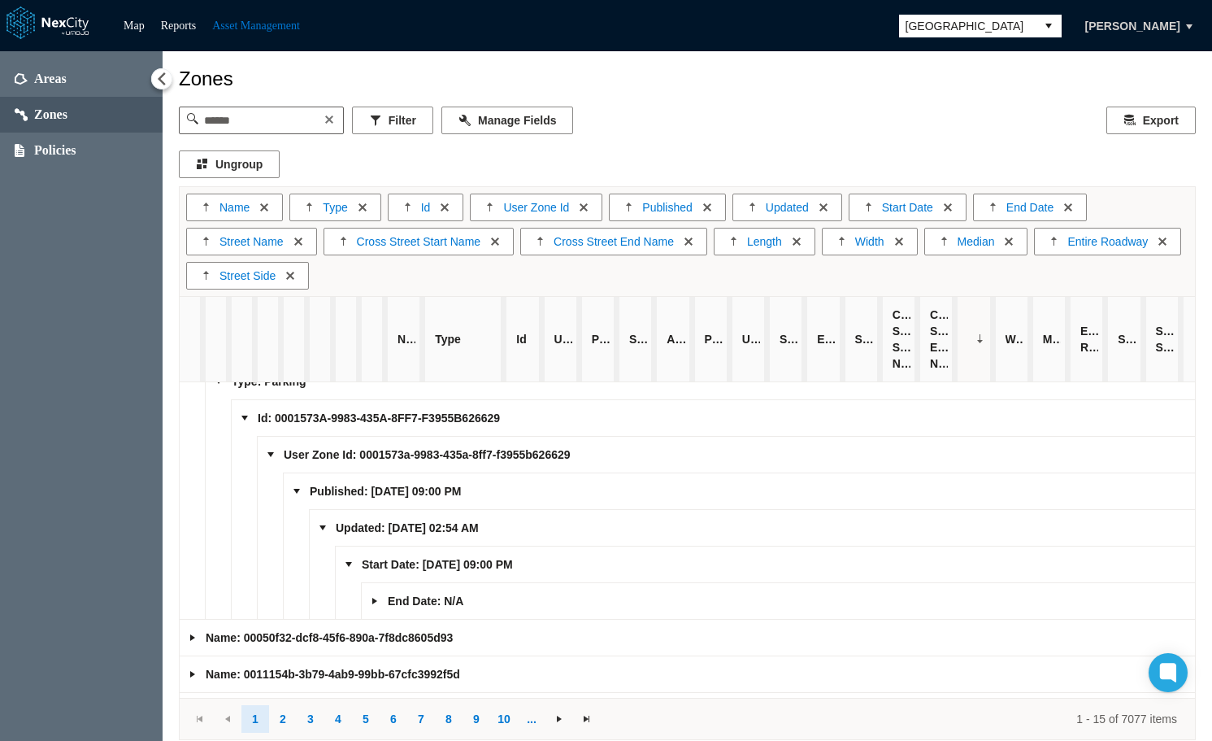
scroll to position [163, 0]
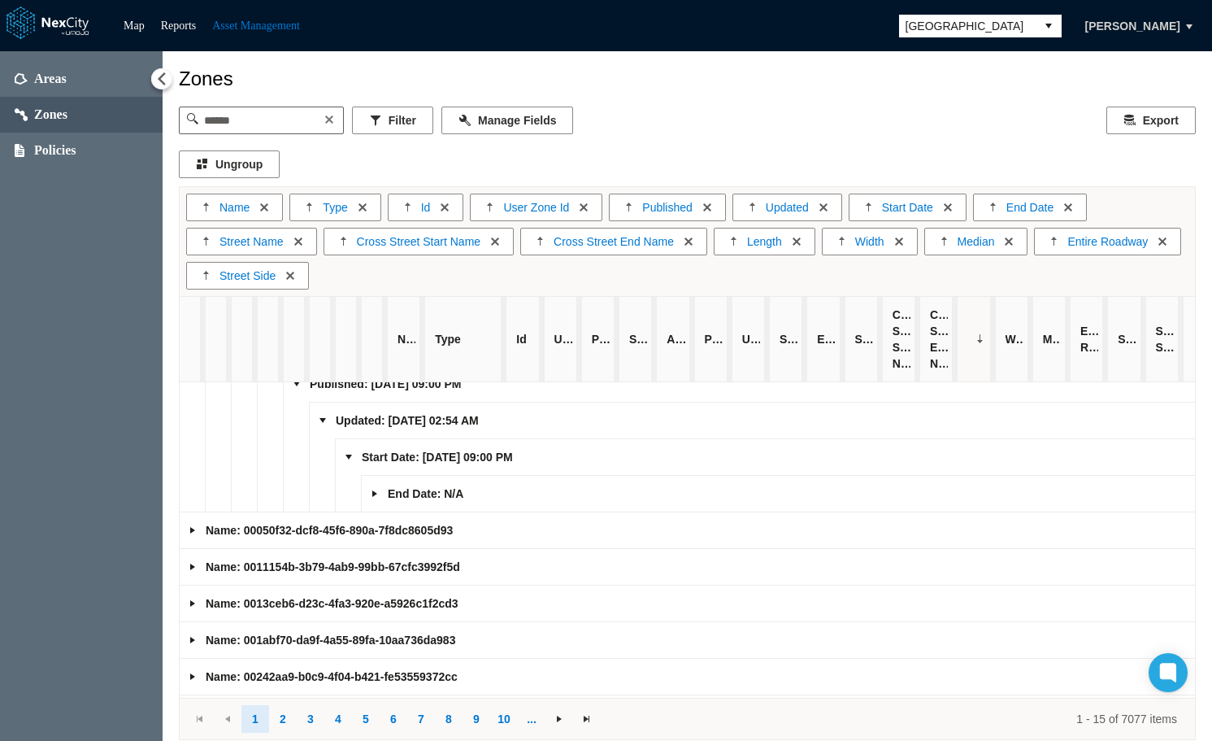
click at [372, 490] on link "Expand group" at bounding box center [374, 493] width 13 height 13
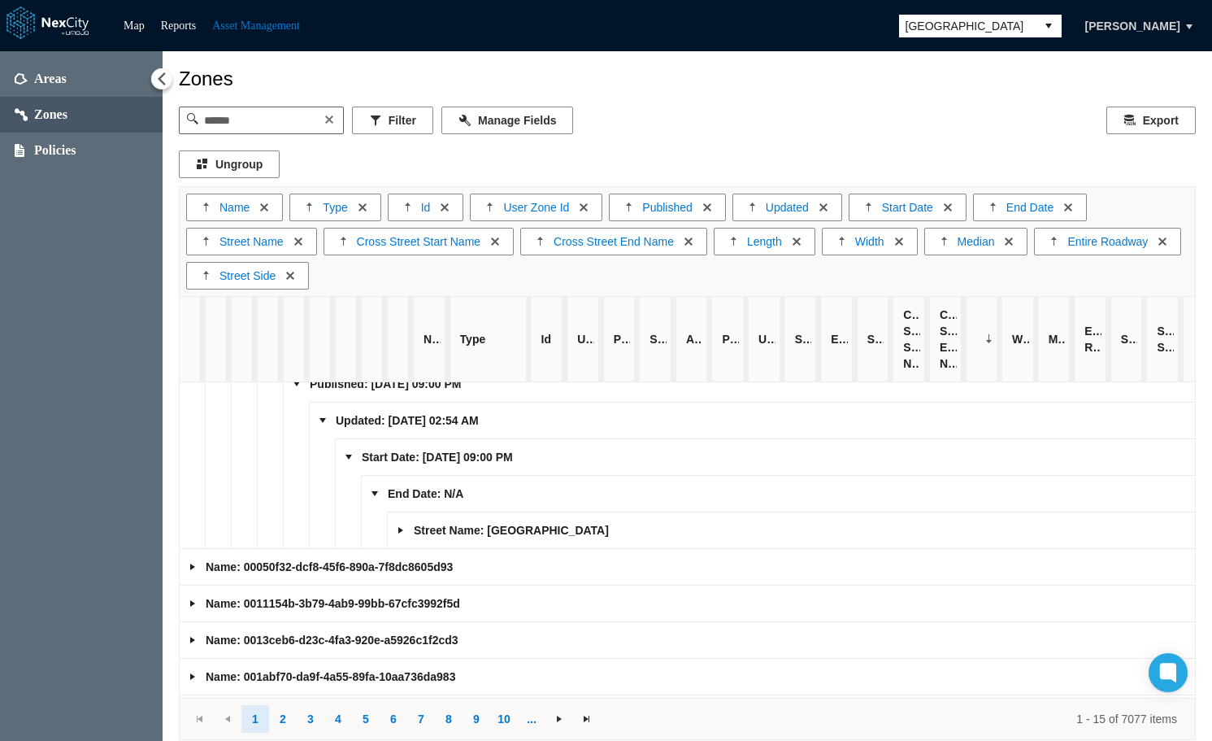
click at [403, 528] on link "Expand group" at bounding box center [400, 530] width 13 height 13
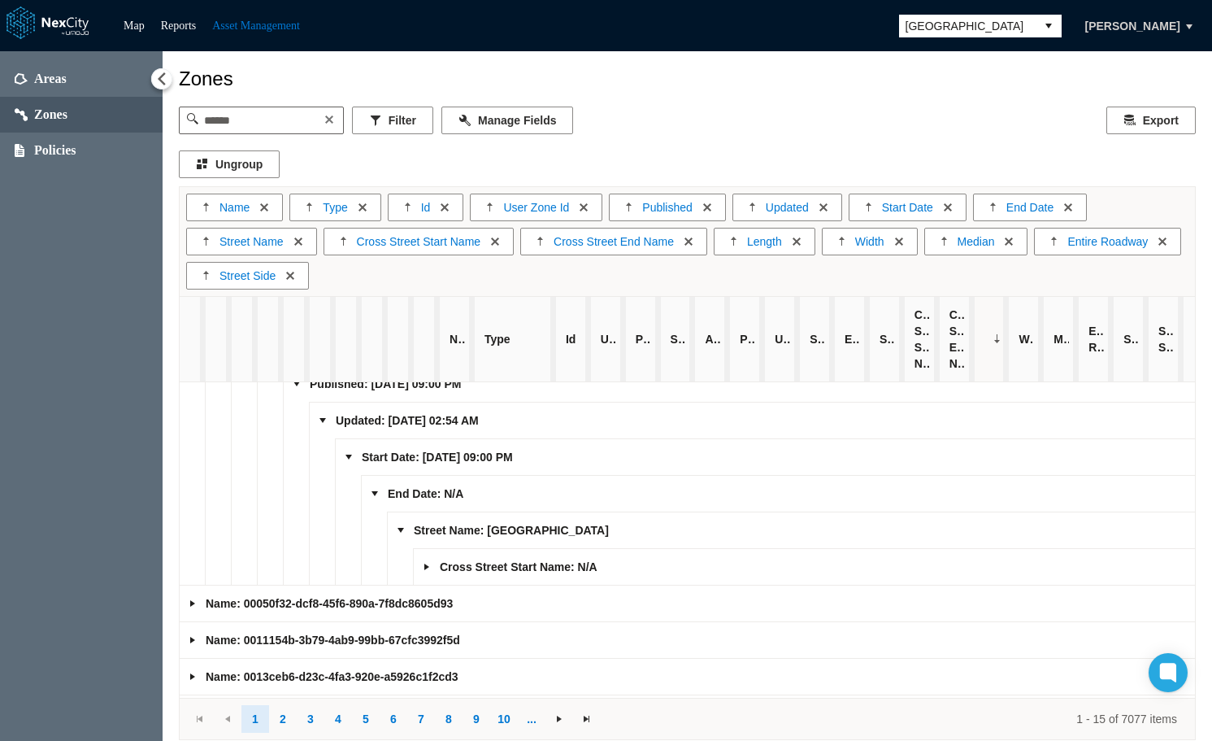
click at [423, 567] on link "Expand group" at bounding box center [426, 566] width 13 height 13
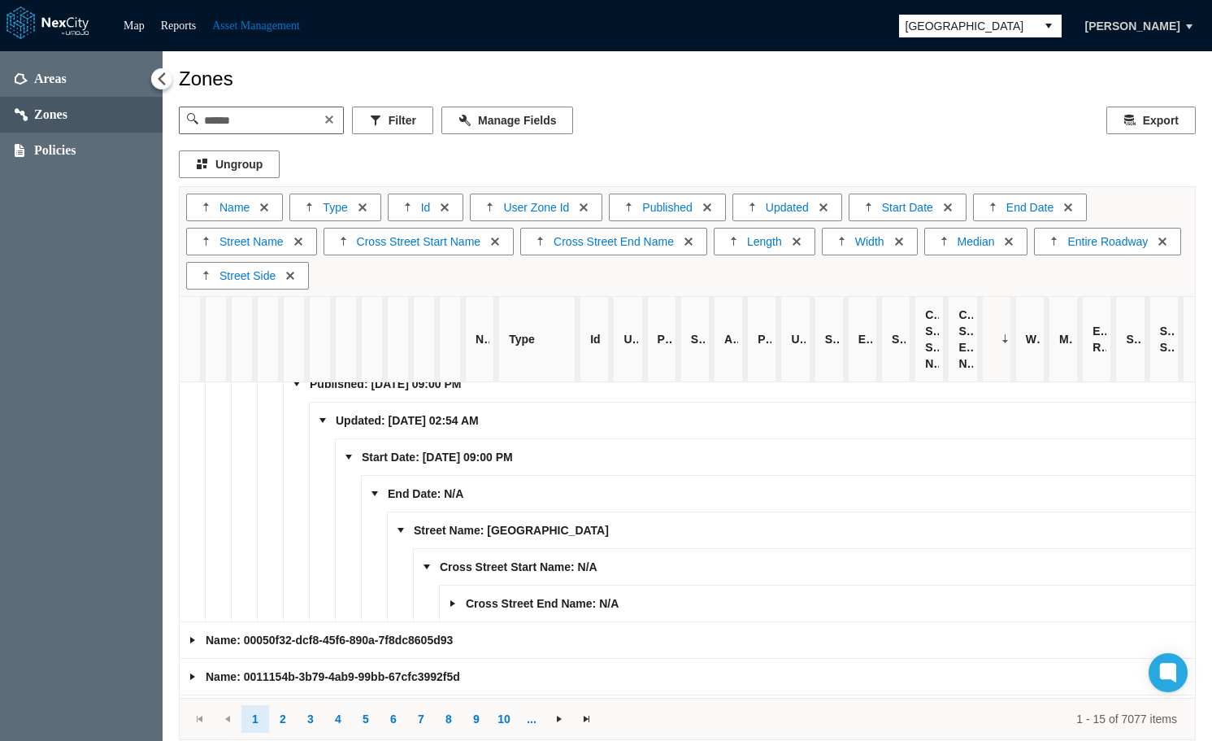
click at [451, 603] on link "Expand group" at bounding box center [452, 603] width 13 height 13
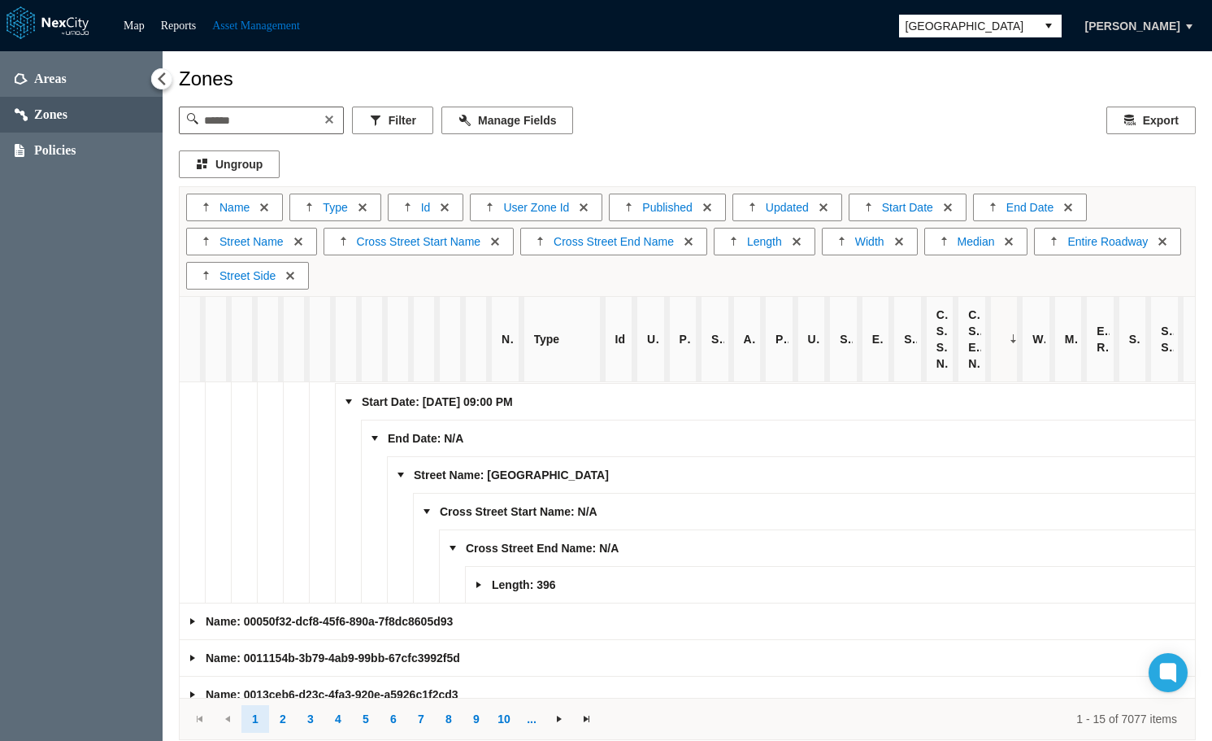
scroll to position [244, 0]
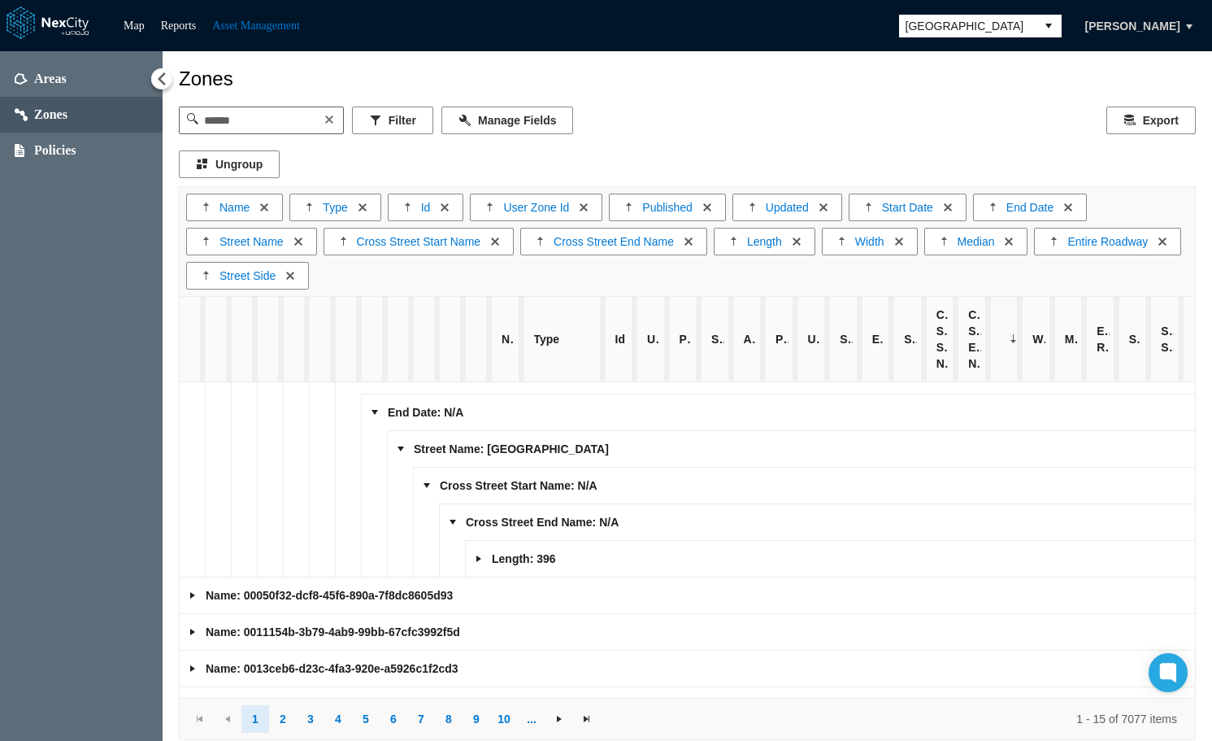
click at [475, 558] on link "Expand group" at bounding box center [478, 558] width 13 height 13
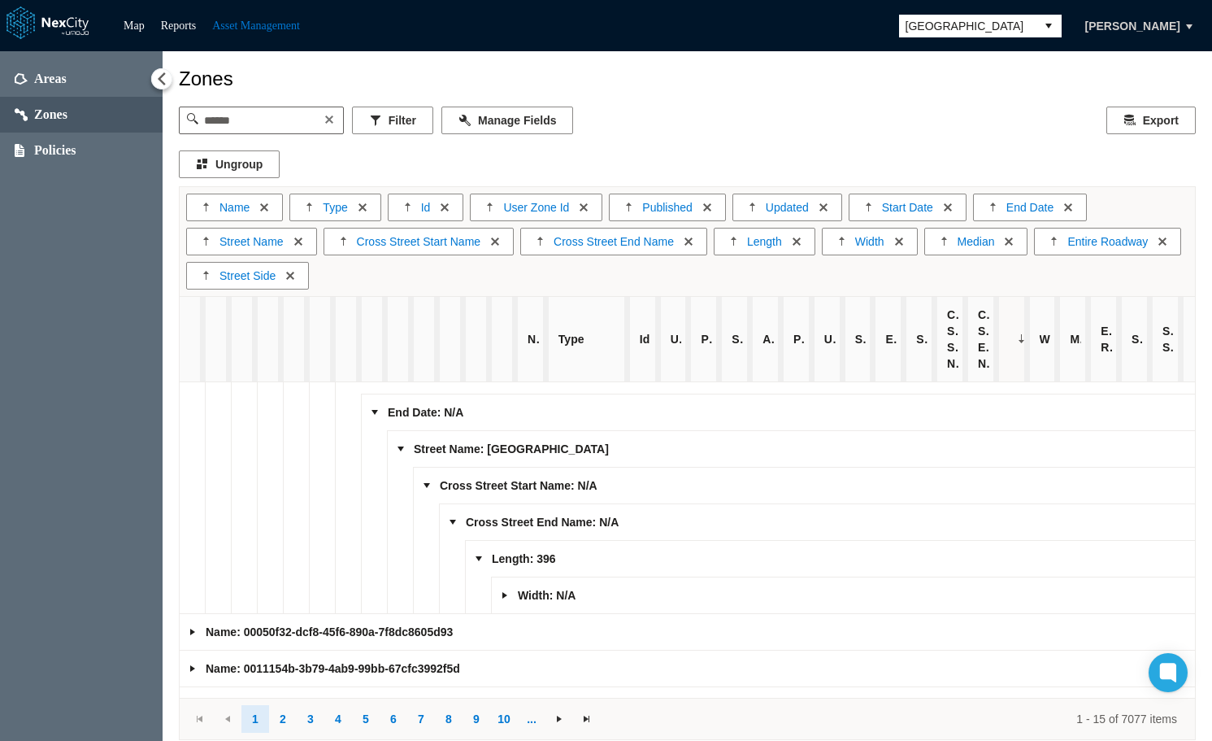
click at [506, 594] on link "Expand group" at bounding box center [504, 595] width 13 height 13
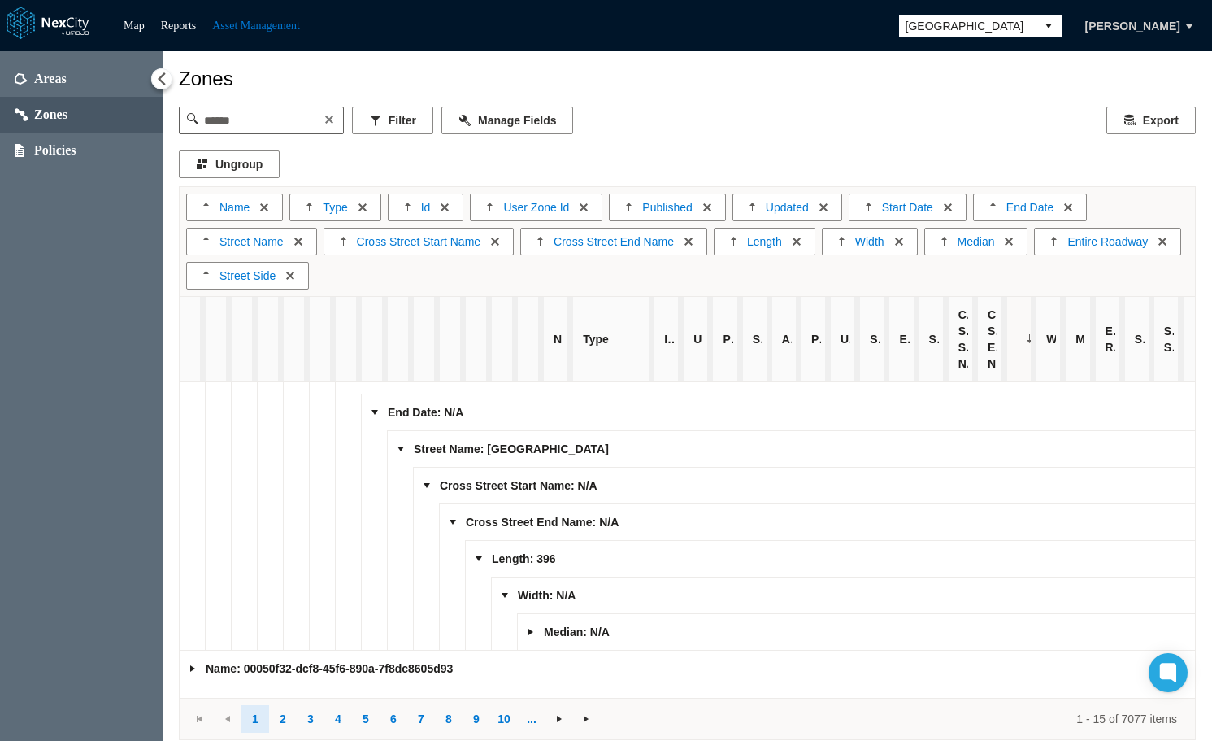
click at [524, 632] on link "Expand group" at bounding box center [530, 631] width 13 height 13
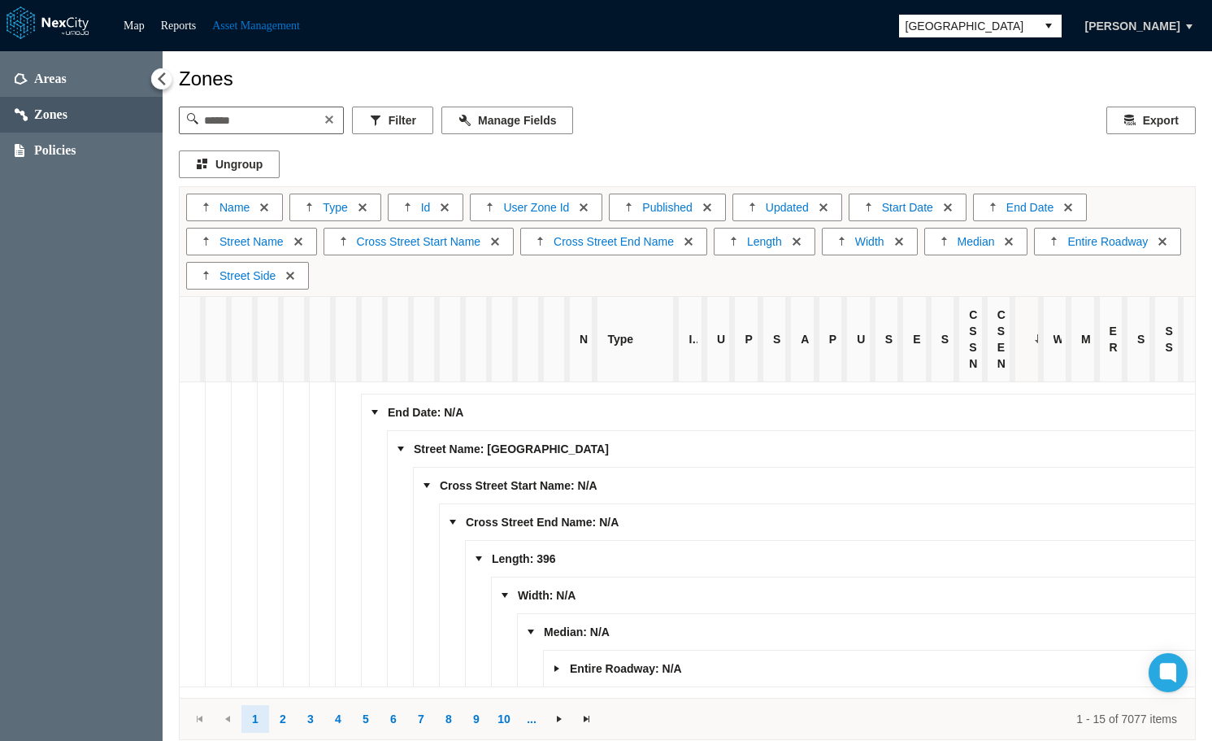
scroll to position [325, 0]
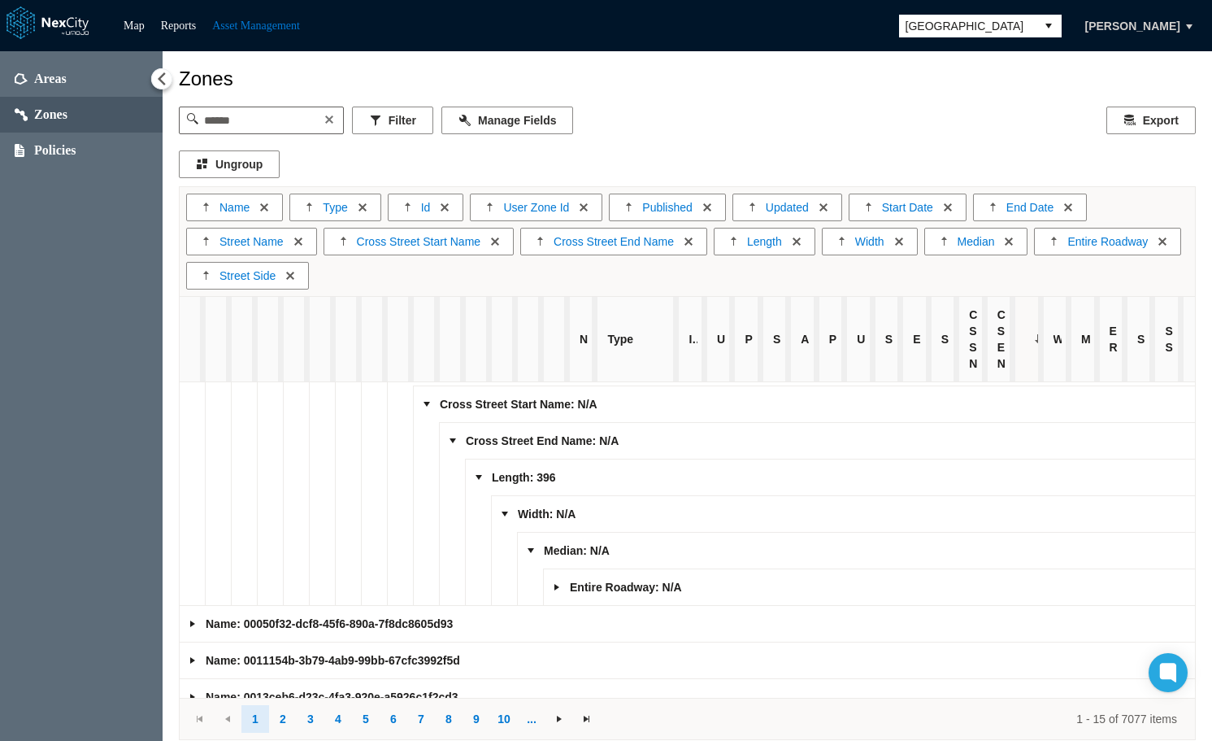
click at [560, 587] on link "Expand group" at bounding box center [556, 586] width 13 height 13
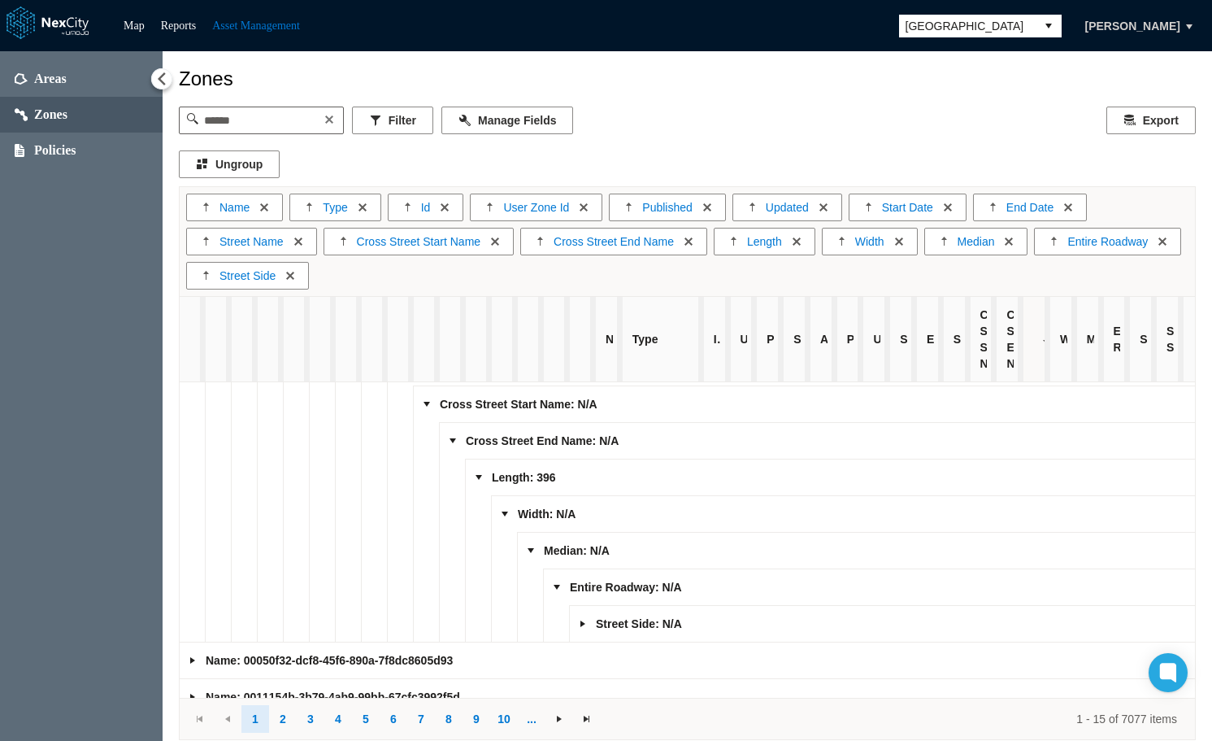
click at [579, 624] on link "Expand group" at bounding box center [582, 623] width 13 height 13
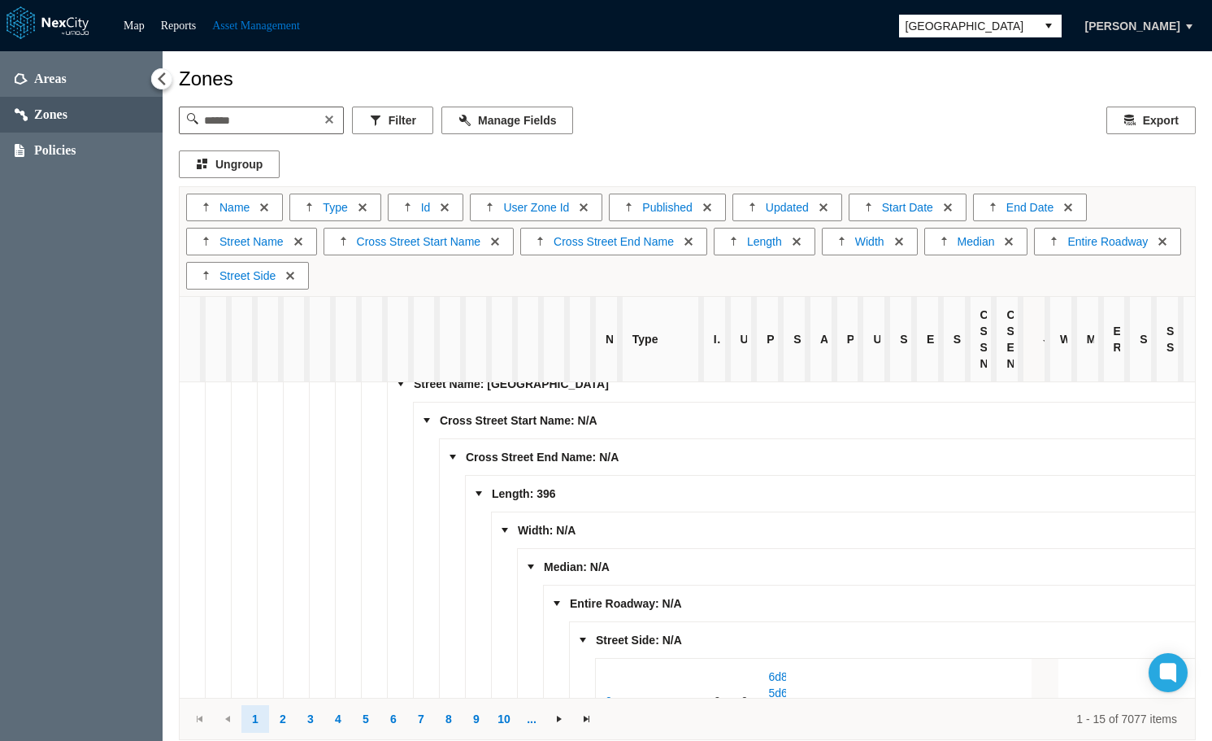
scroll to position [244, 0]
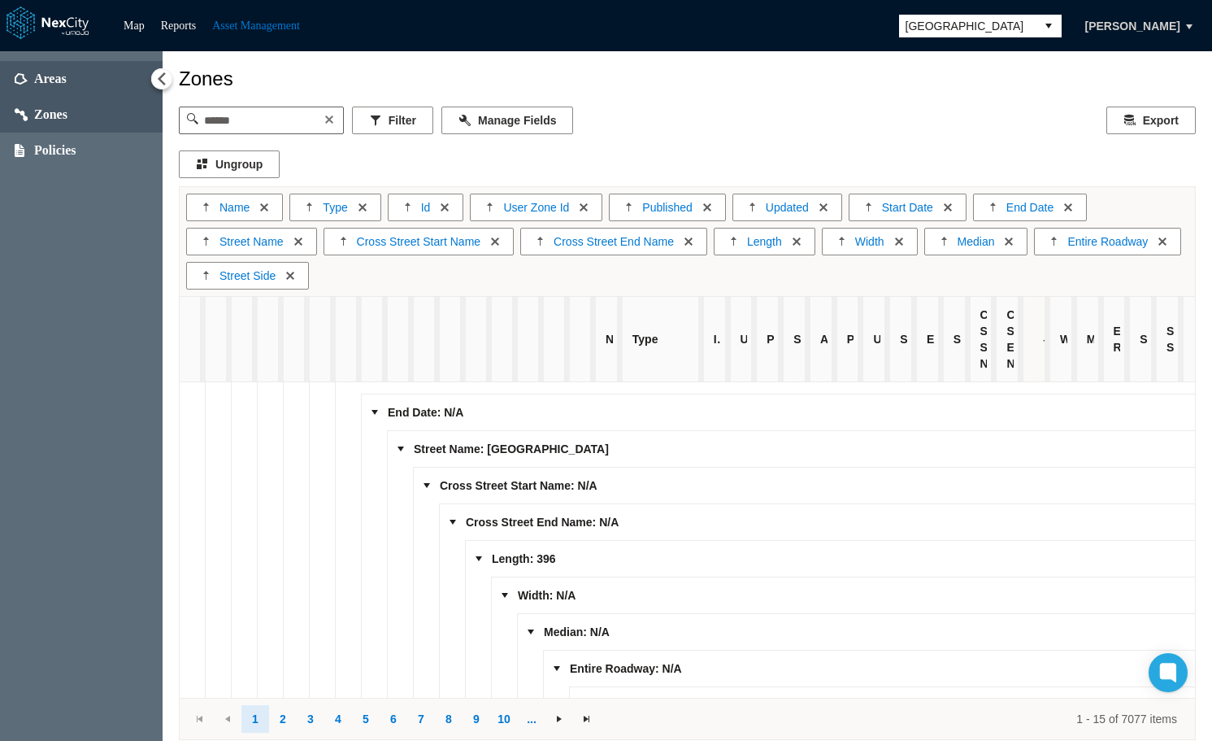
click at [59, 80] on span "Areas" at bounding box center [50, 79] width 33 height 16
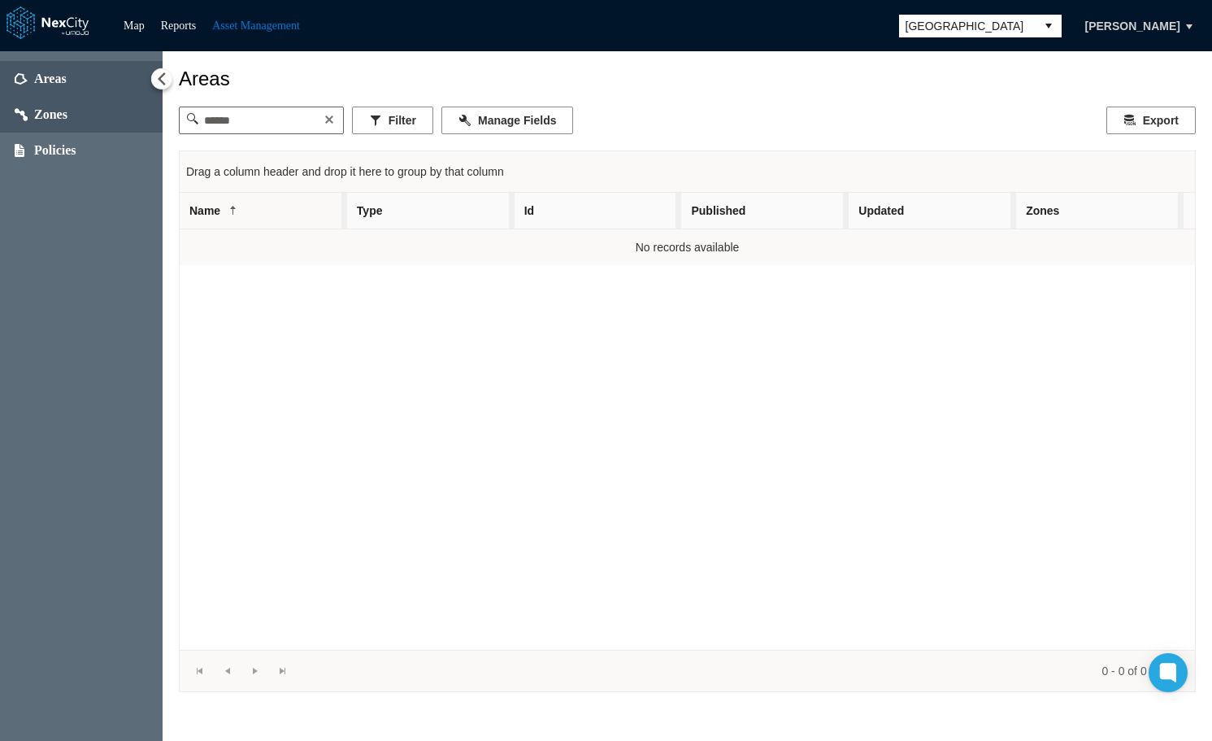
click at [63, 124] on span "Zones" at bounding box center [81, 115] width 163 height 36
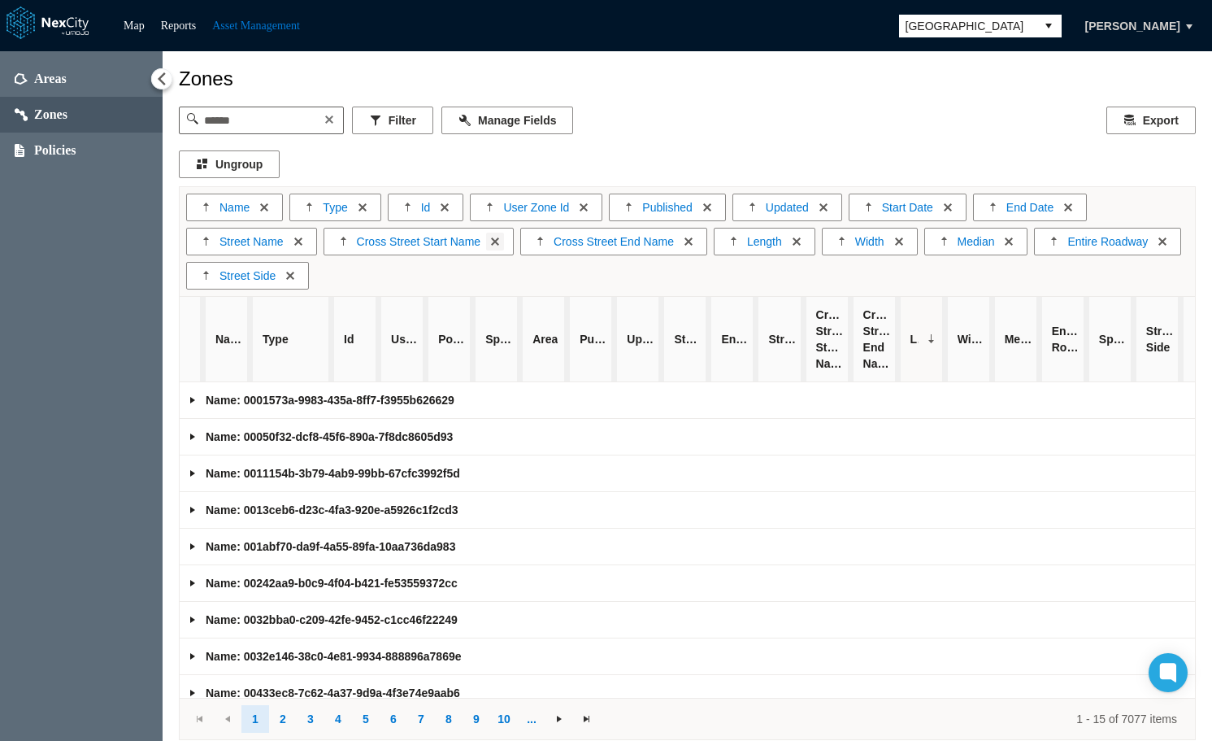
click at [487, 241] on button "Ungroup Column" at bounding box center [495, 241] width 16 height 16
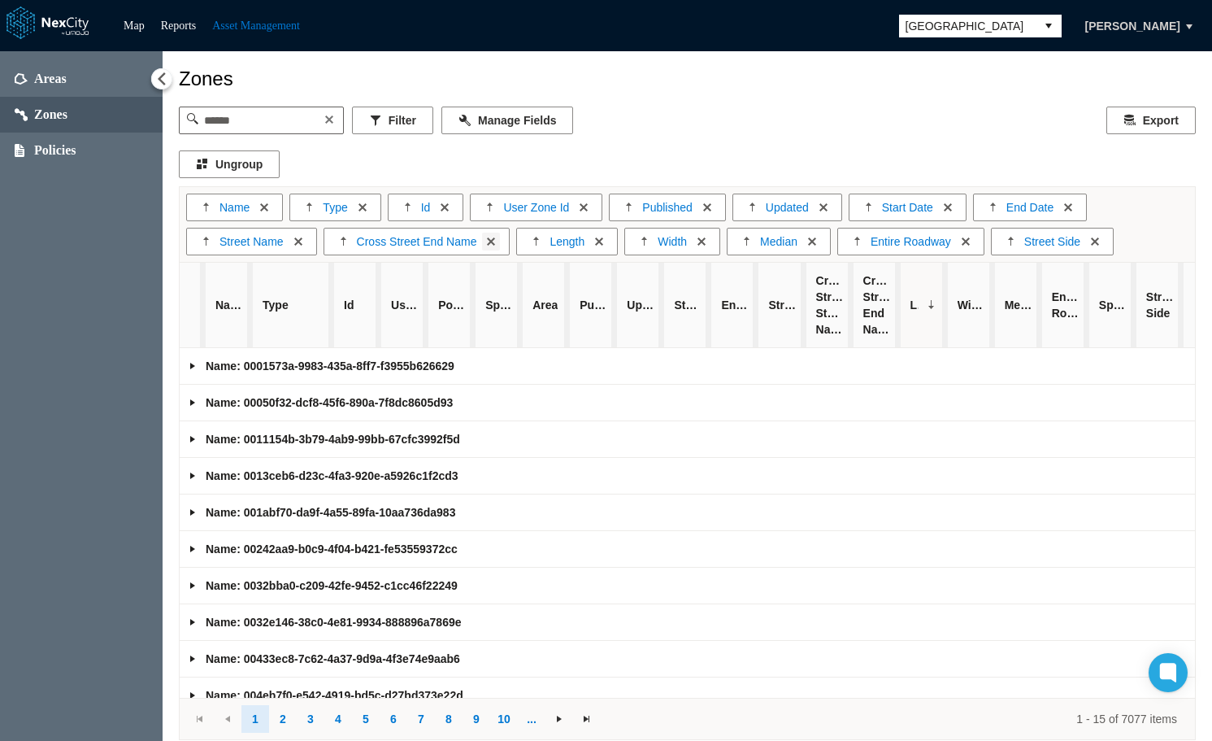
click at [483, 241] on button "Ungroup Column" at bounding box center [491, 241] width 16 height 16
click at [771, 240] on button "Ungroup Column" at bounding box center [772, 241] width 16 height 16
click at [945, 206] on button "Ungroup Column" at bounding box center [948, 207] width 16 height 16
click at [941, 208] on button "Ungroup Column" at bounding box center [944, 207] width 16 height 16
click at [198, 366] on link "Expand group" at bounding box center [192, 365] width 13 height 13
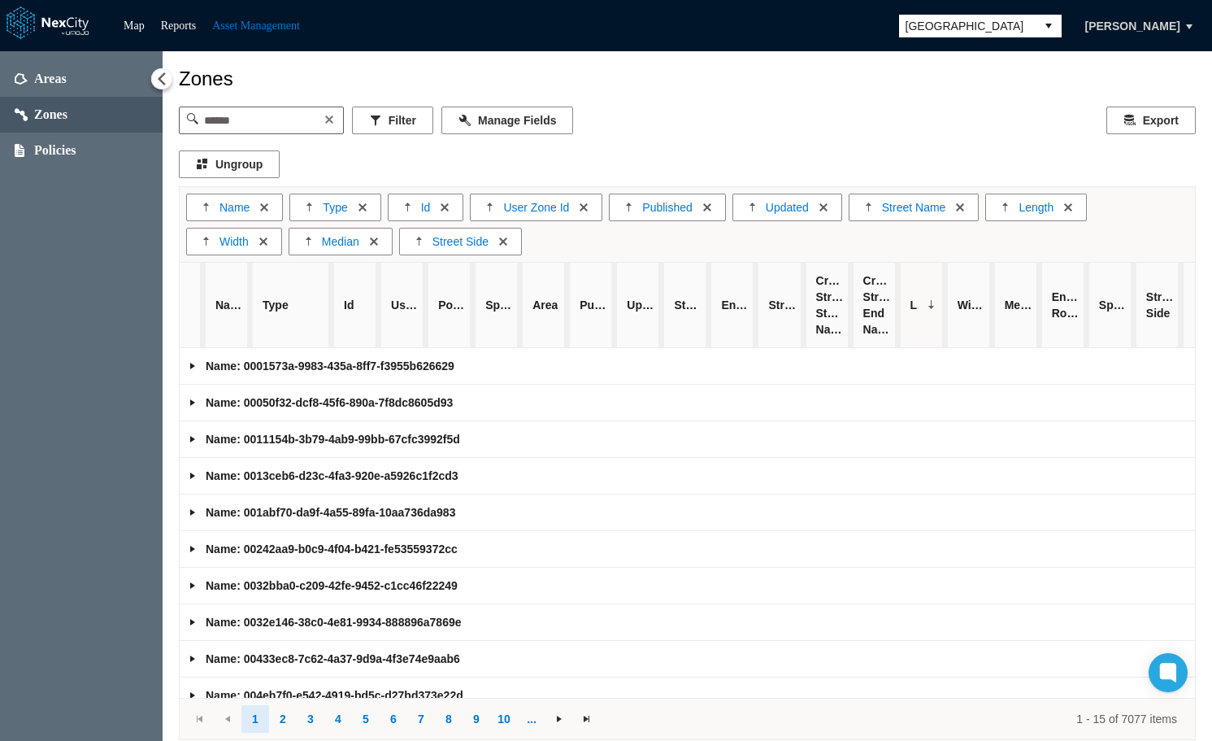
click at [189, 369] on link "Expand group" at bounding box center [192, 365] width 13 height 13
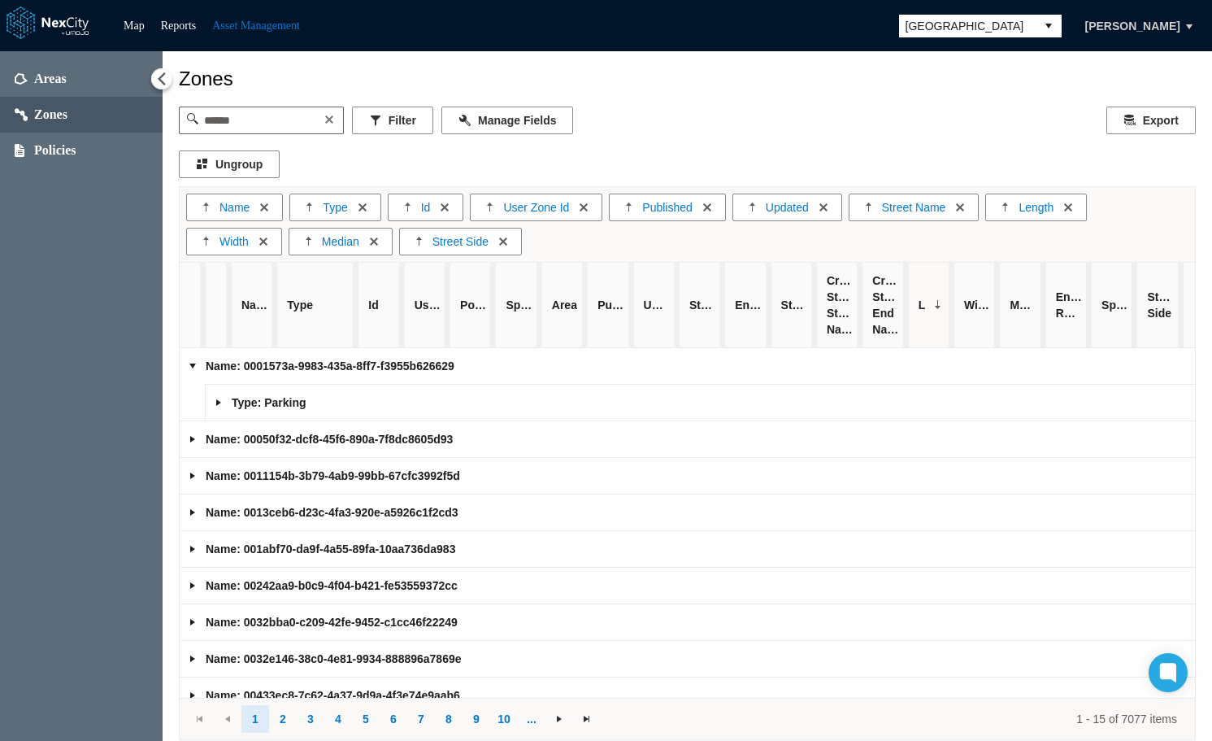
click at [215, 402] on link "Expand group" at bounding box center [218, 402] width 13 height 13
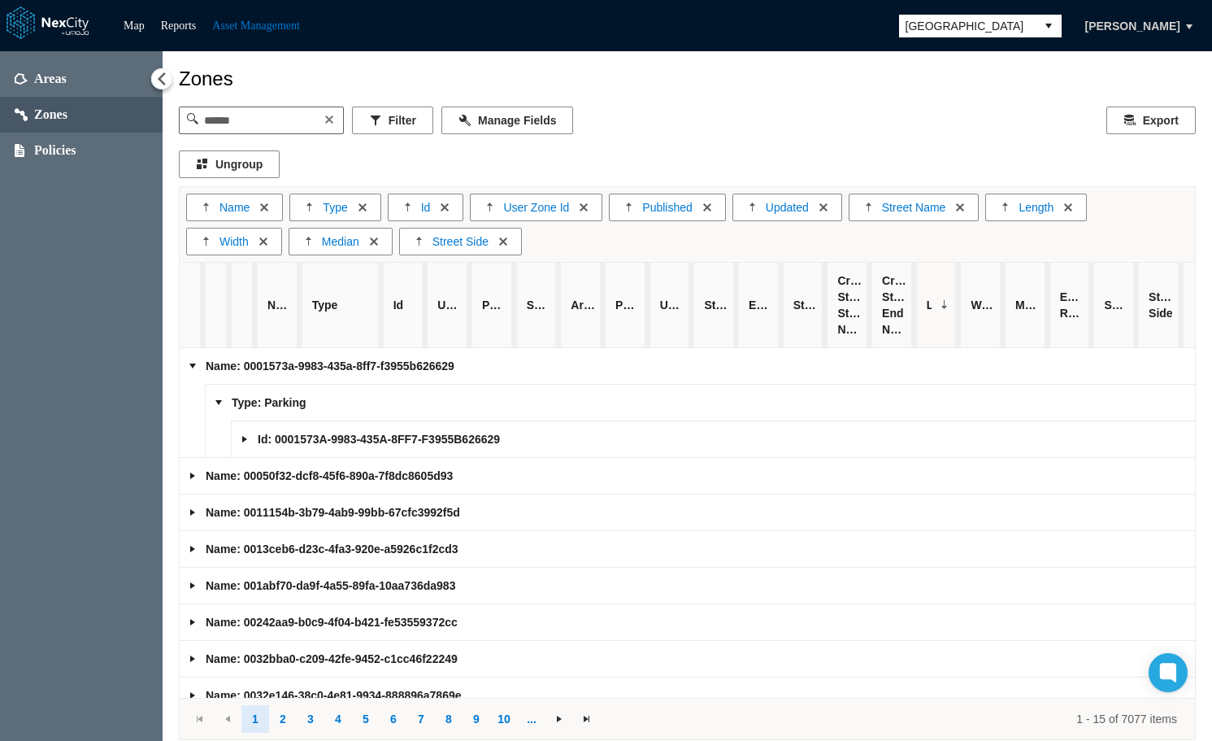
click at [241, 443] on link "Expand group" at bounding box center [244, 438] width 13 height 13
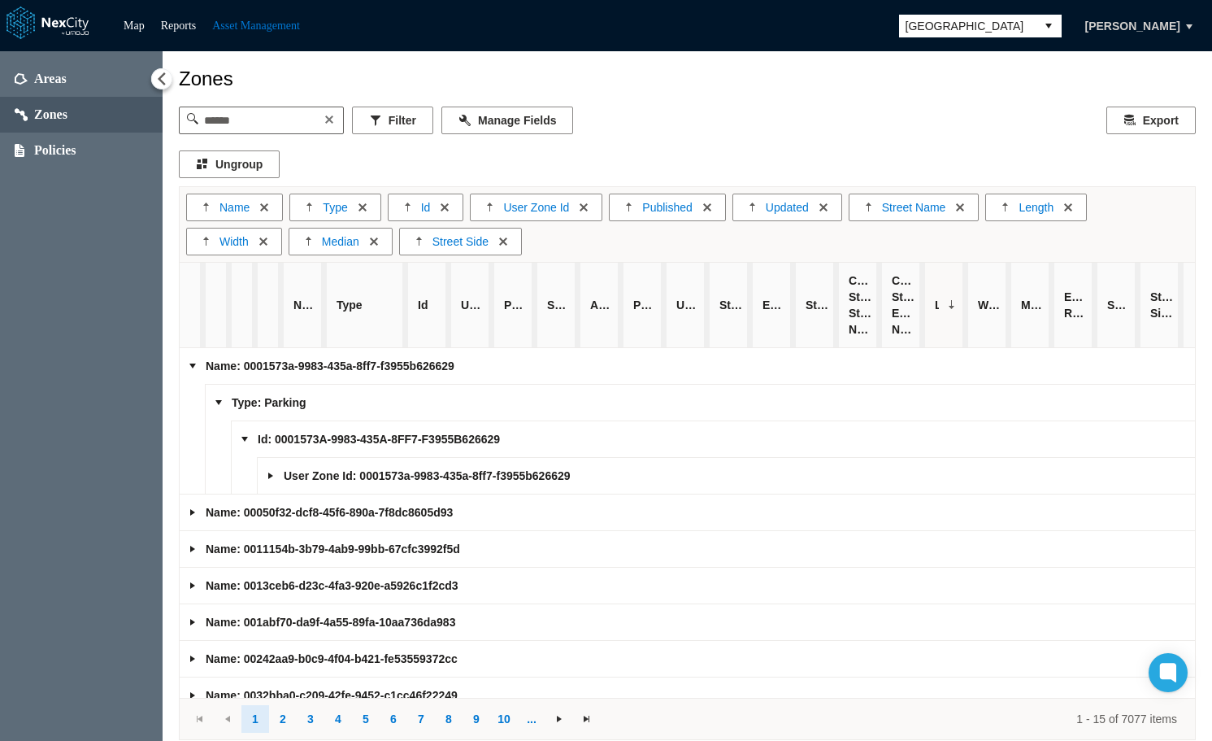
click at [272, 480] on link "Expand group" at bounding box center [270, 475] width 13 height 13
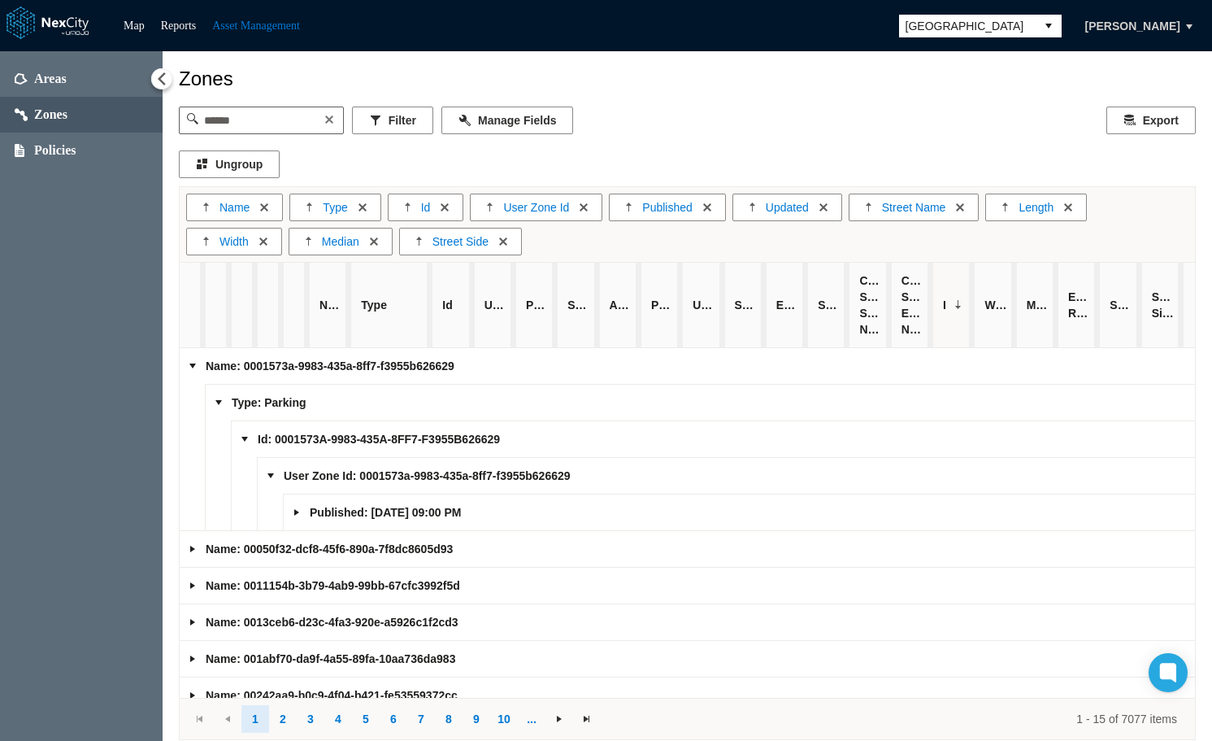
click at [299, 513] on link "Expand group" at bounding box center [296, 512] width 13 height 13
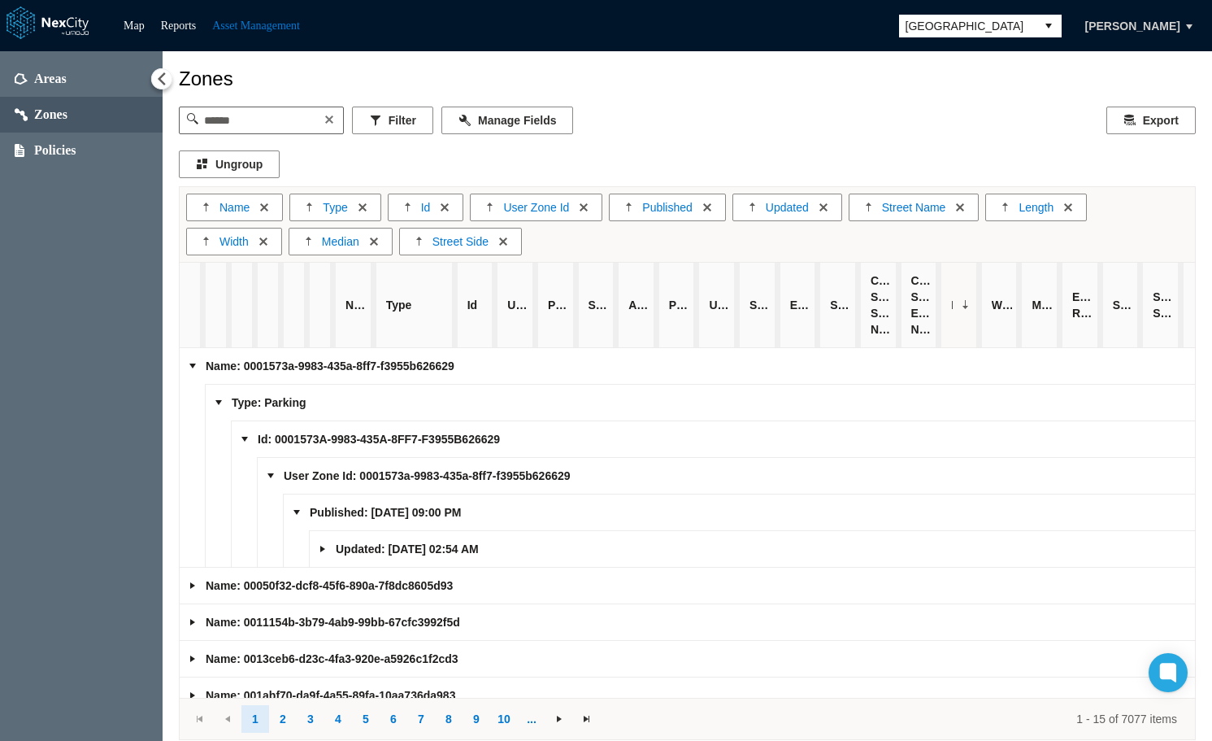
click at [327, 550] on link "Expand group" at bounding box center [322, 548] width 13 height 13
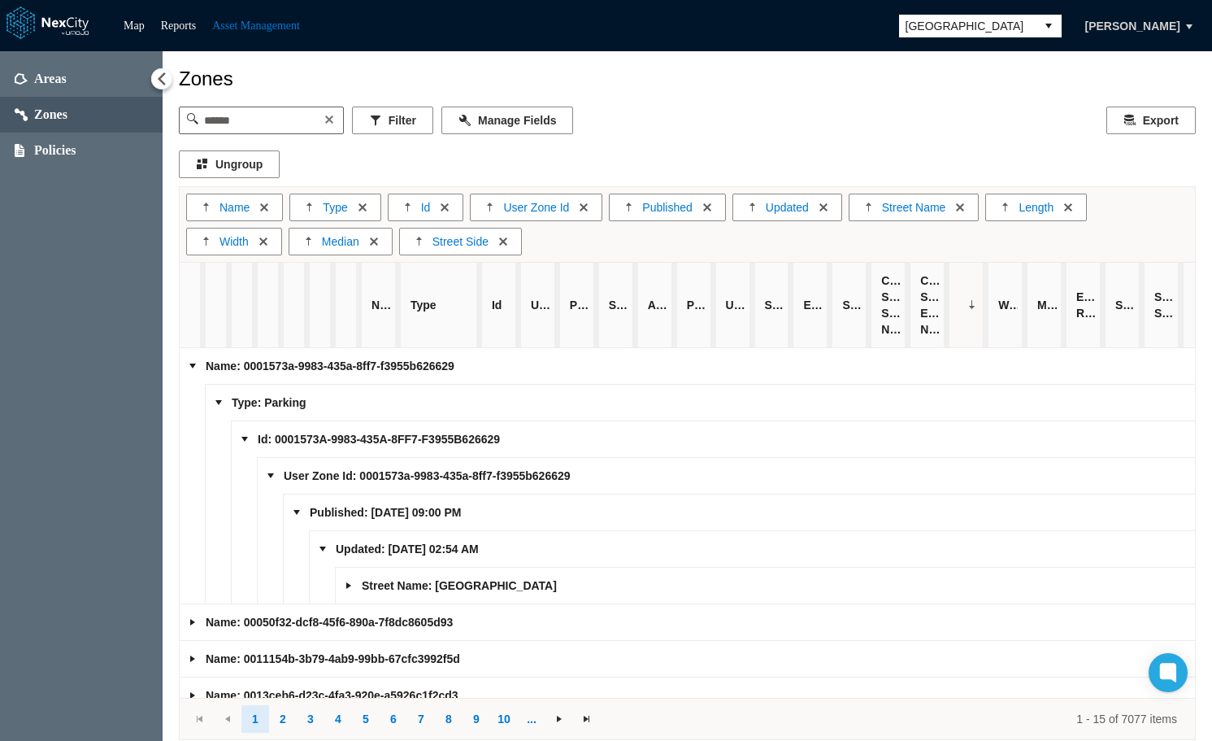
click at [358, 590] on p "Street Name: BAY STREET" at bounding box center [766, 585] width 840 height 16
click at [351, 589] on link "Expand group" at bounding box center [348, 585] width 13 height 13
click at [376, 626] on link "Expand group" at bounding box center [374, 621] width 13 height 13
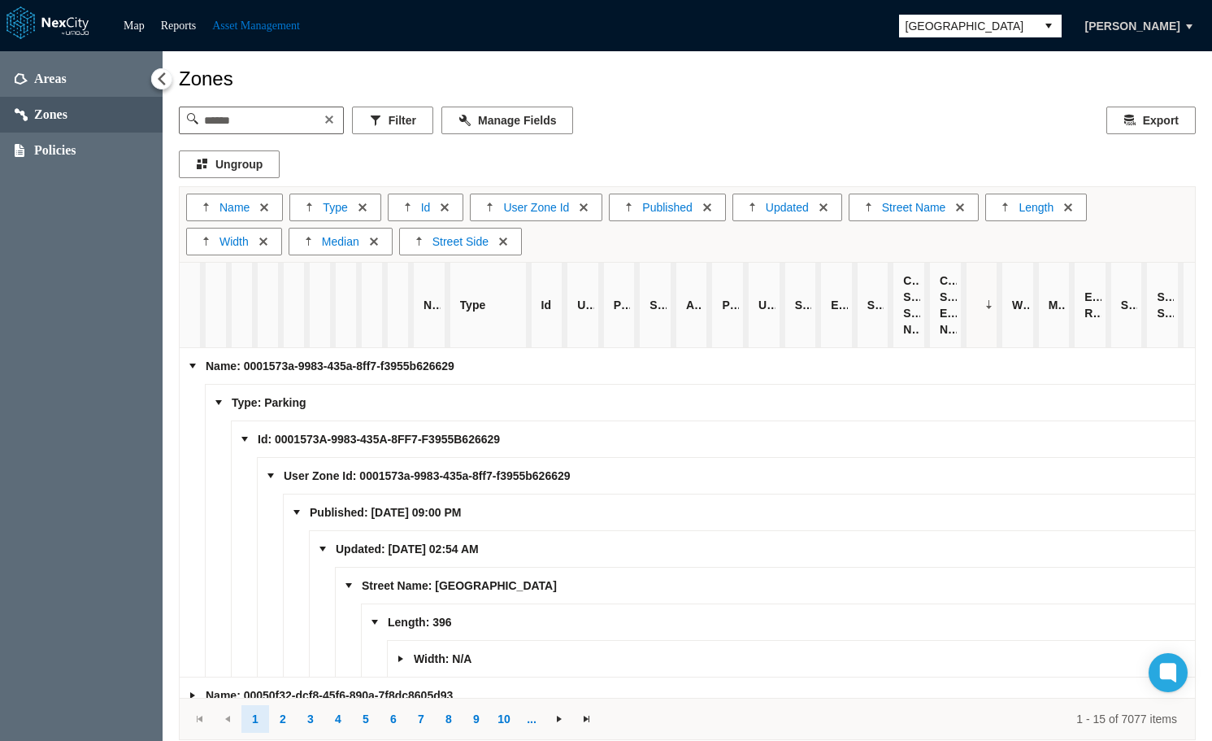
click at [403, 663] on link "Expand group" at bounding box center [400, 658] width 13 height 13
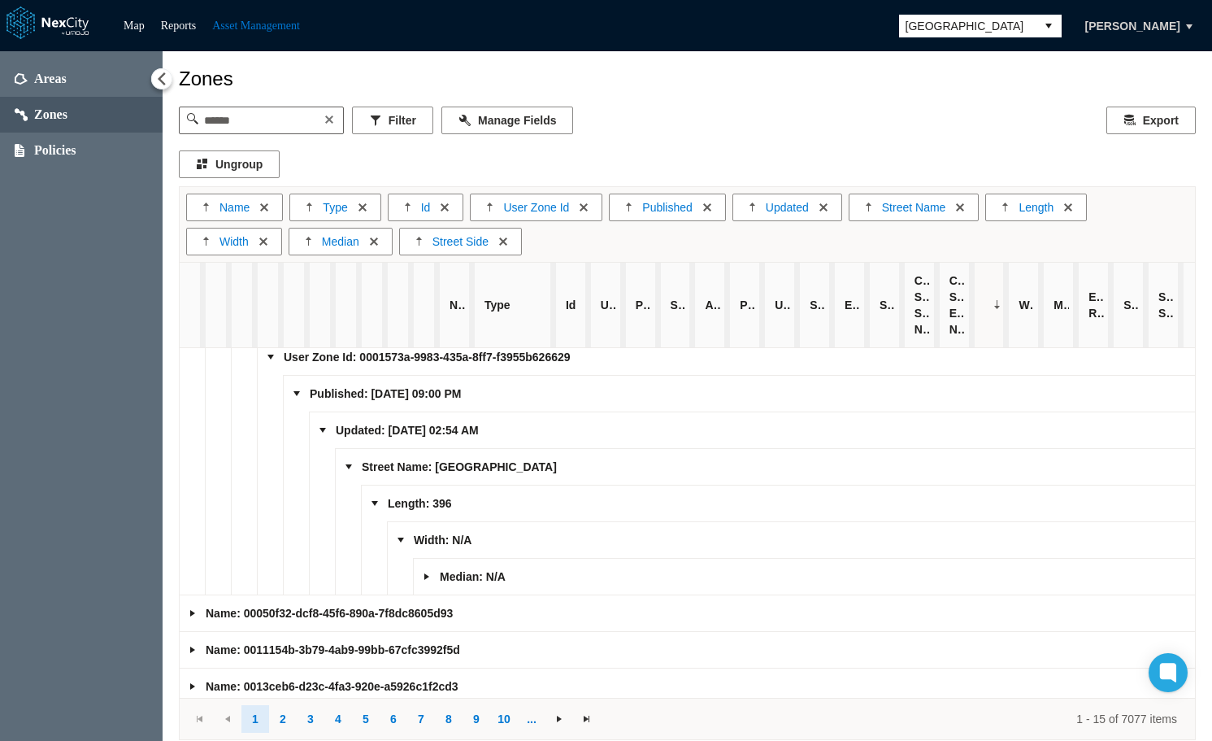
scroll to position [244, 0]
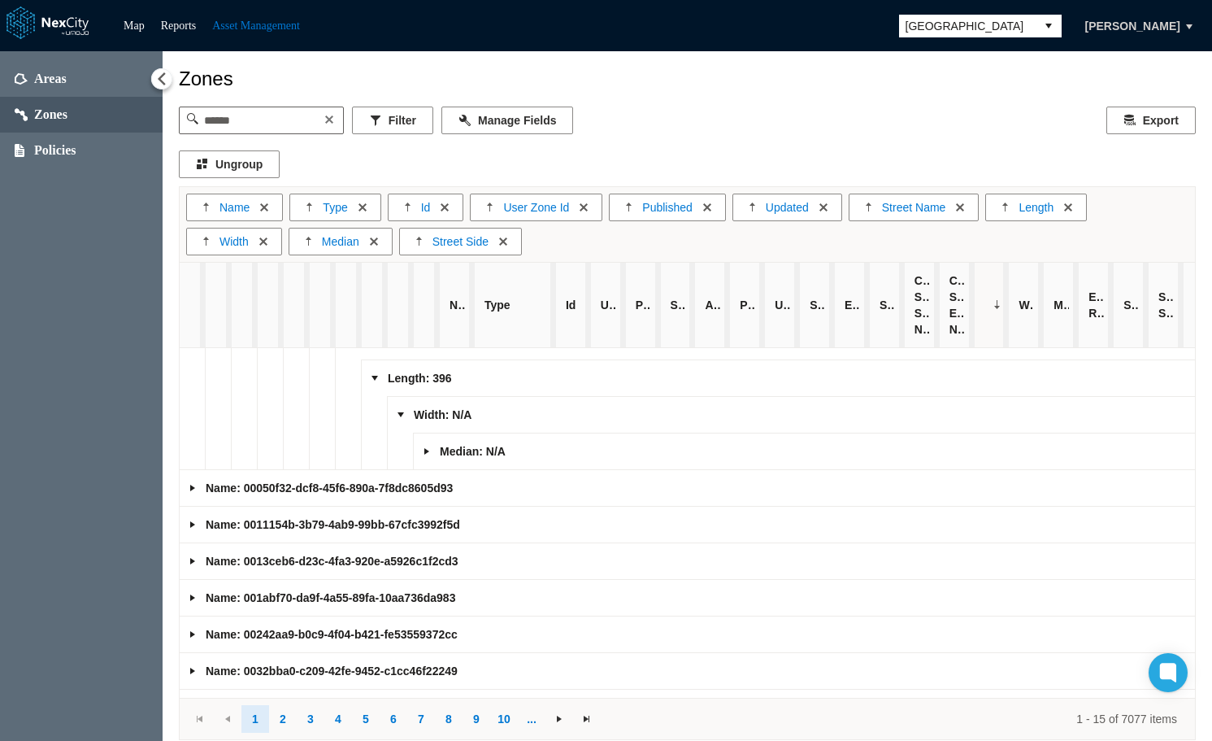
click at [423, 454] on link "Expand group" at bounding box center [426, 451] width 13 height 13
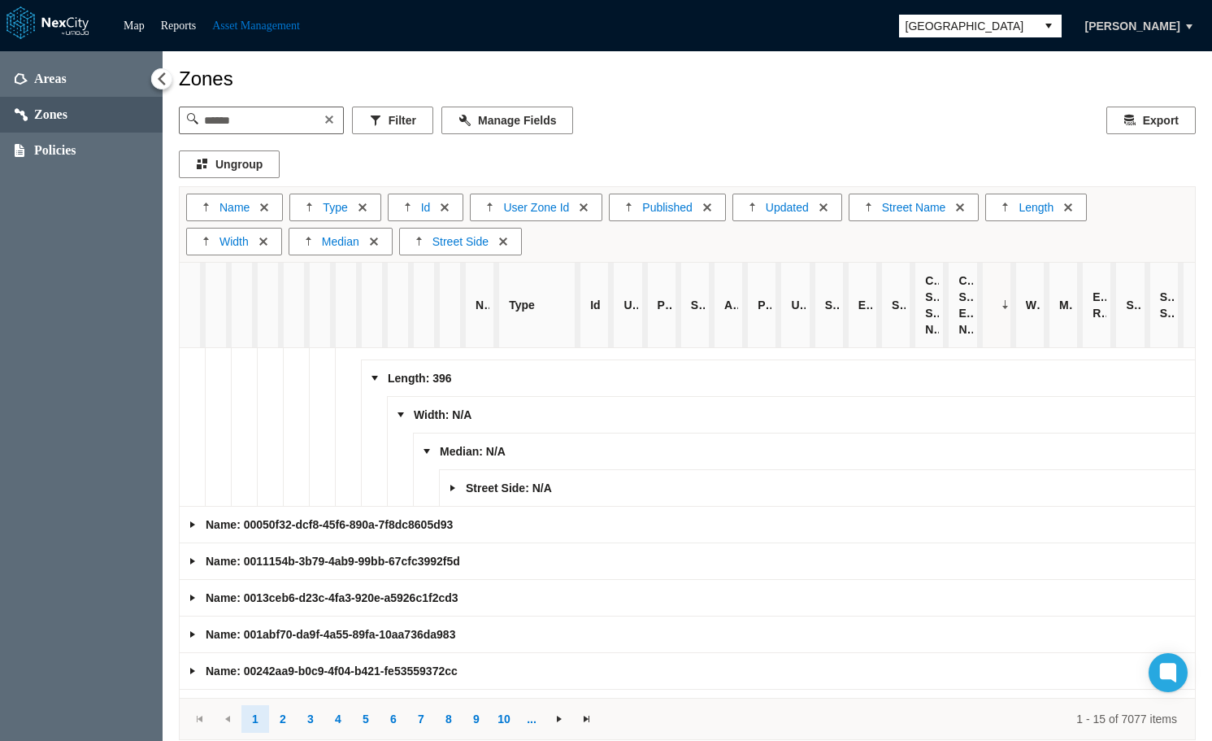
click at [454, 492] on link "Expand group" at bounding box center [452, 487] width 13 height 13
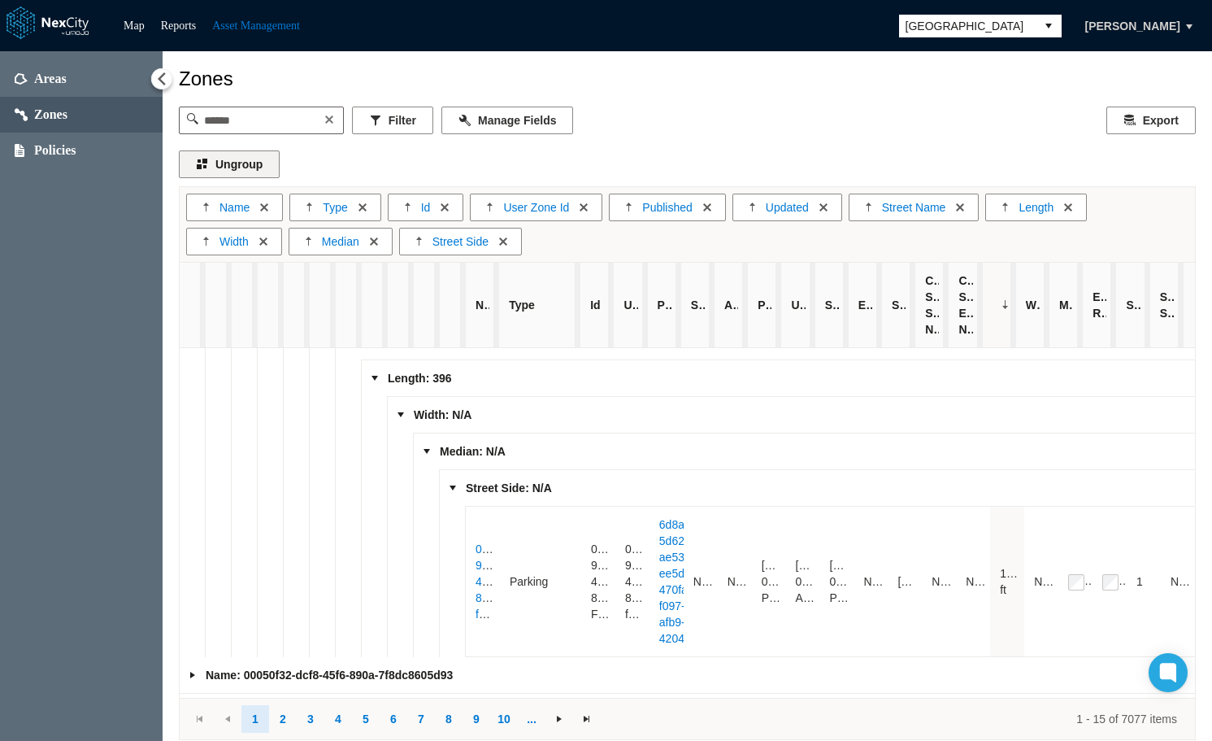
click at [220, 160] on button "Ungroup" at bounding box center [229, 164] width 101 height 28
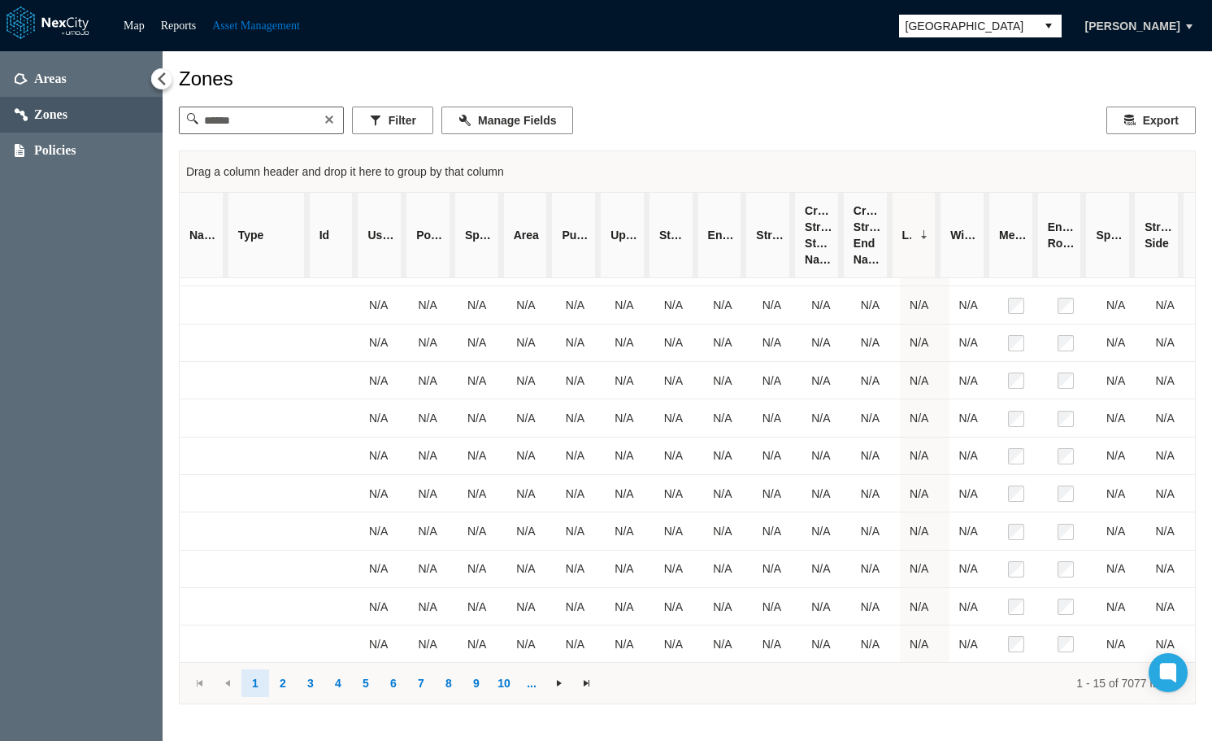
scroll to position [183, 0]
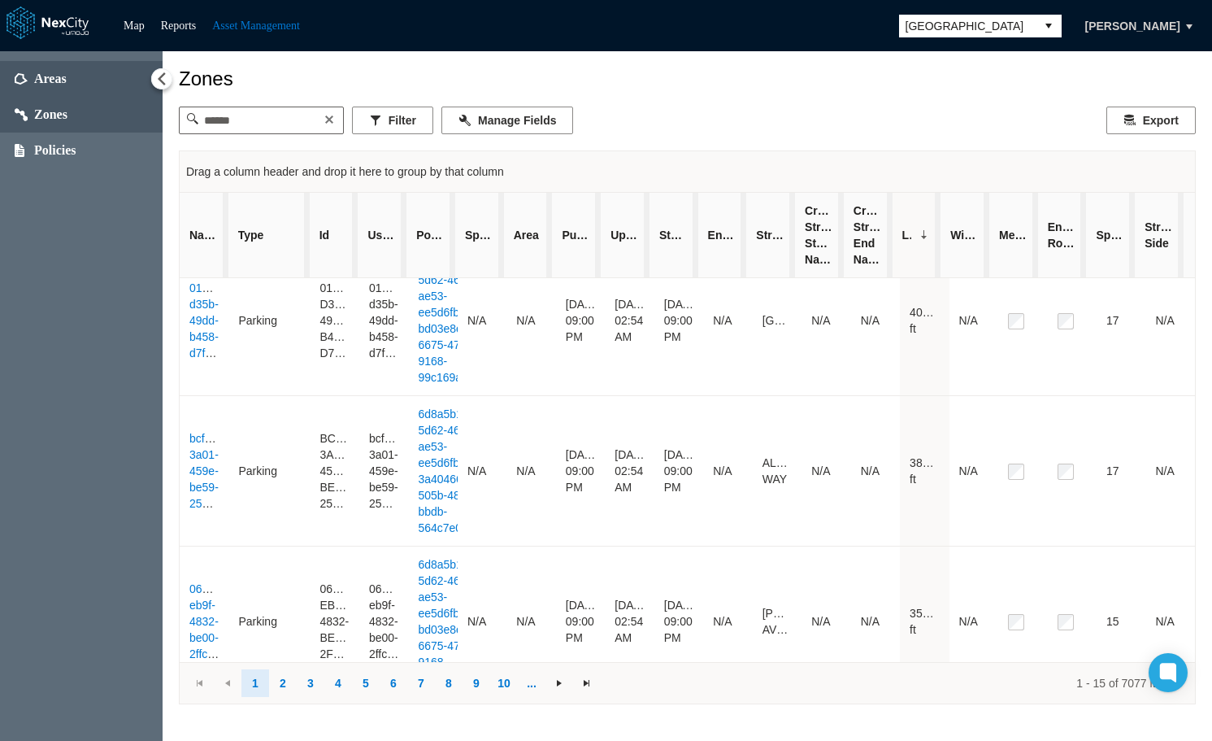
click at [79, 72] on span "Areas" at bounding box center [81, 79] width 163 height 36
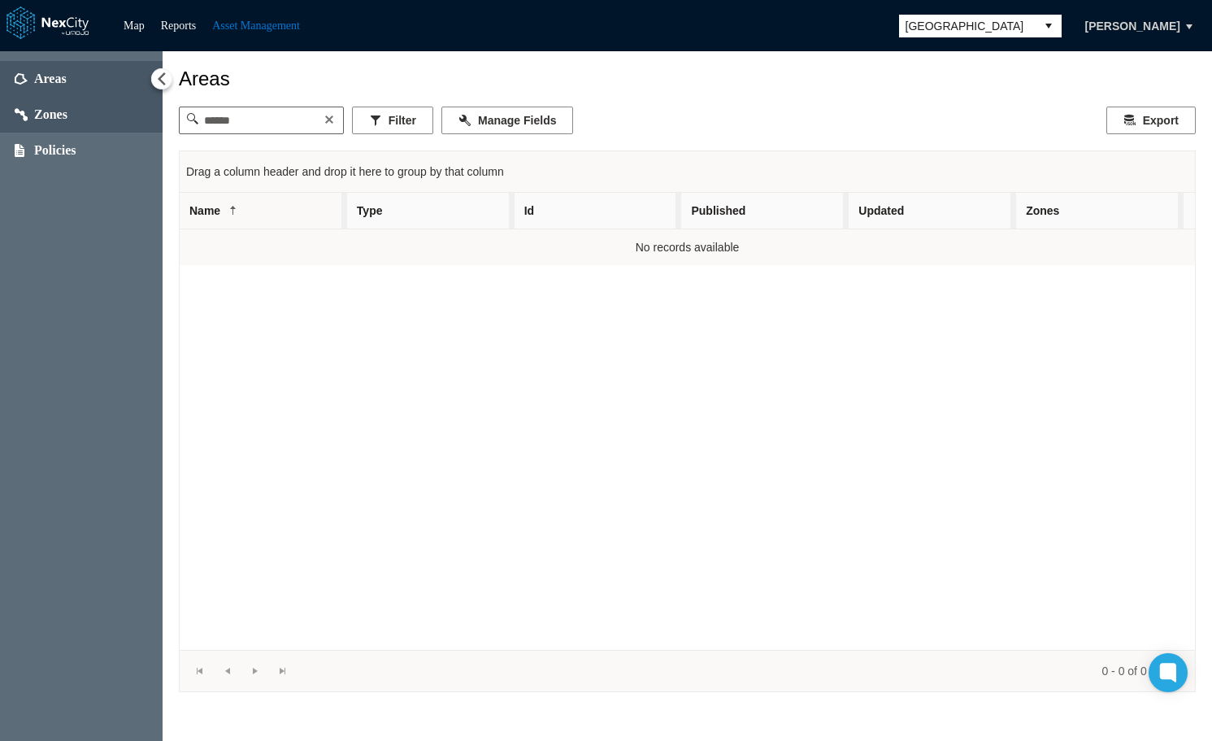
click at [42, 114] on span "Zones" at bounding box center [50, 114] width 33 height 16
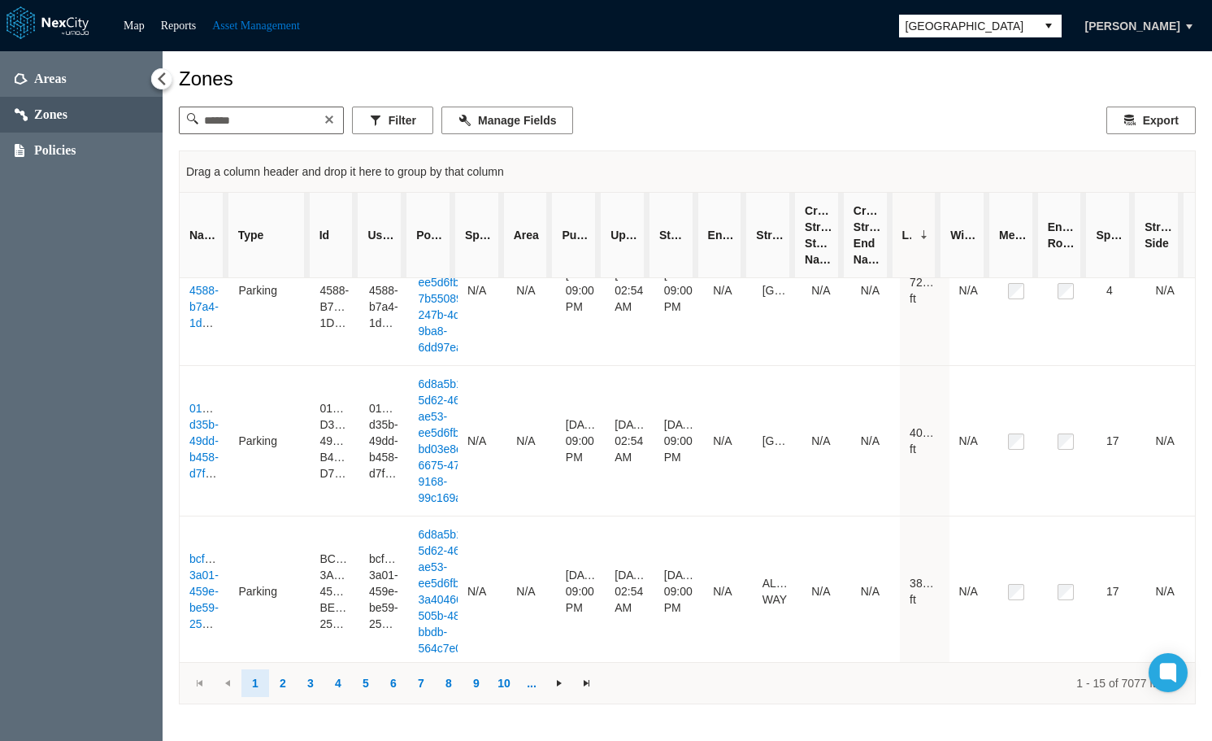
scroll to position [325, 0]
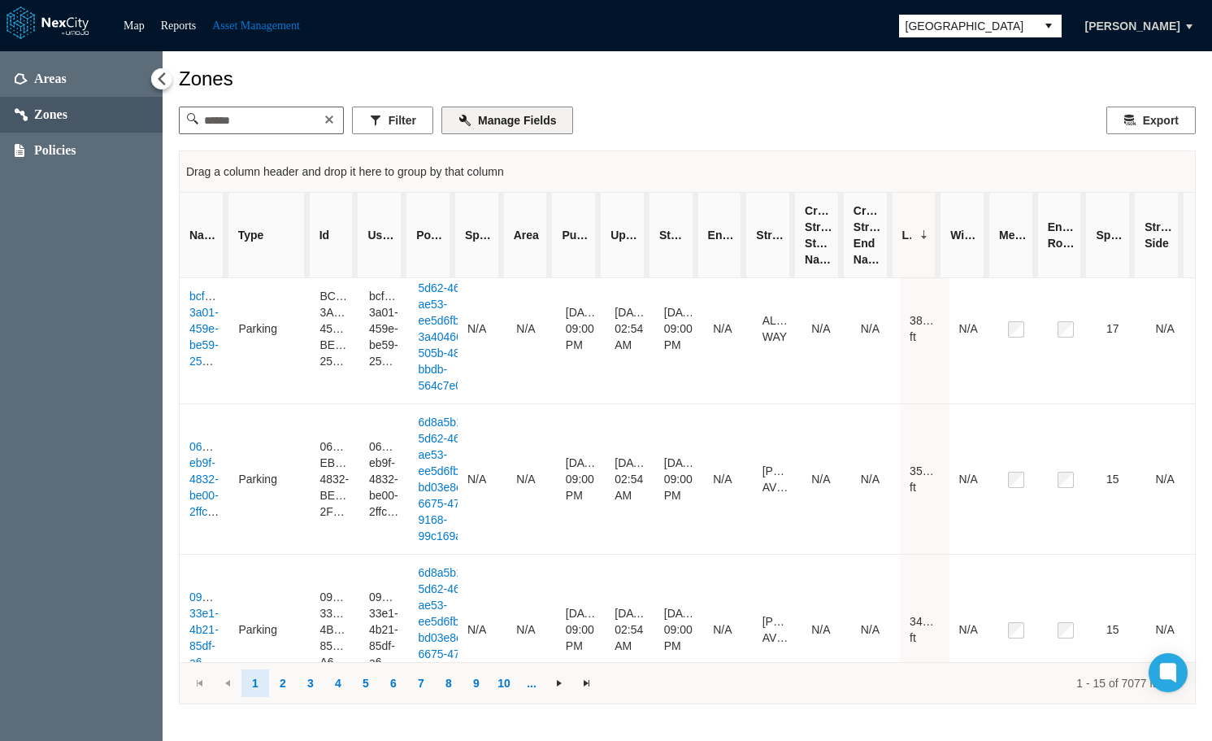
click at [511, 118] on button "Manage Fields" at bounding box center [507, 120] width 132 height 28
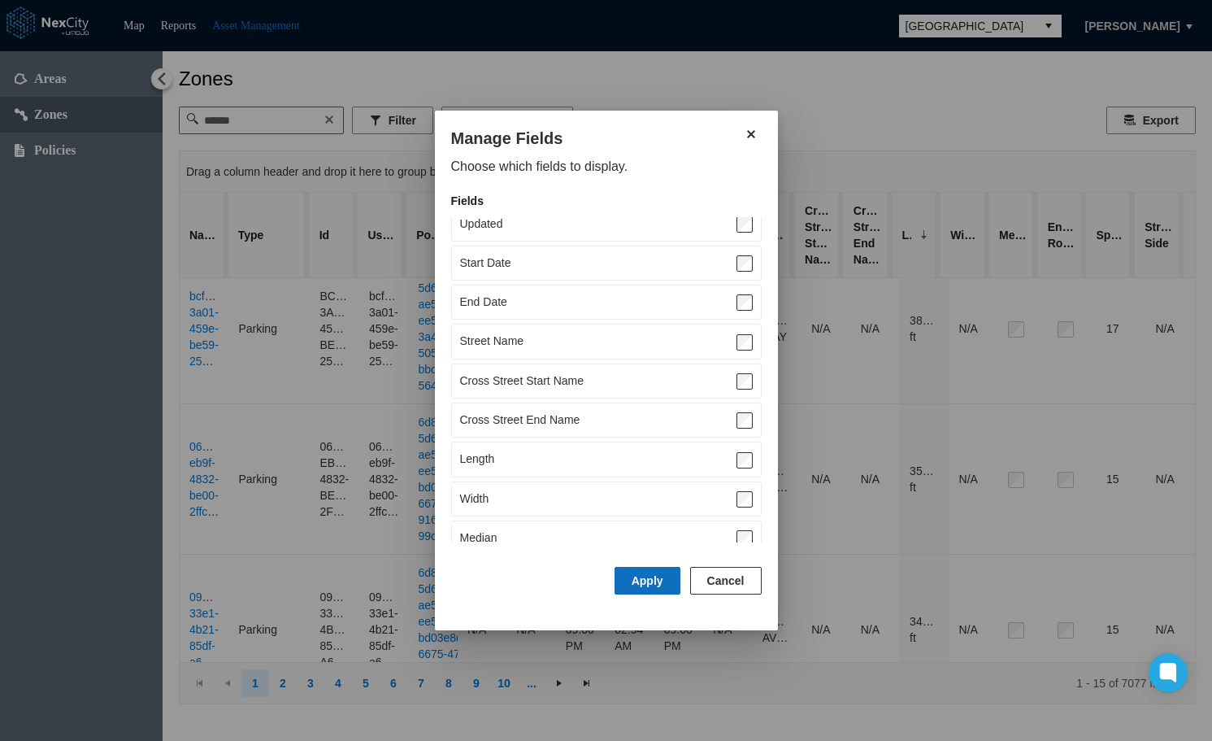
click at [662, 582] on button "Apply" at bounding box center [648, 581] width 66 height 28
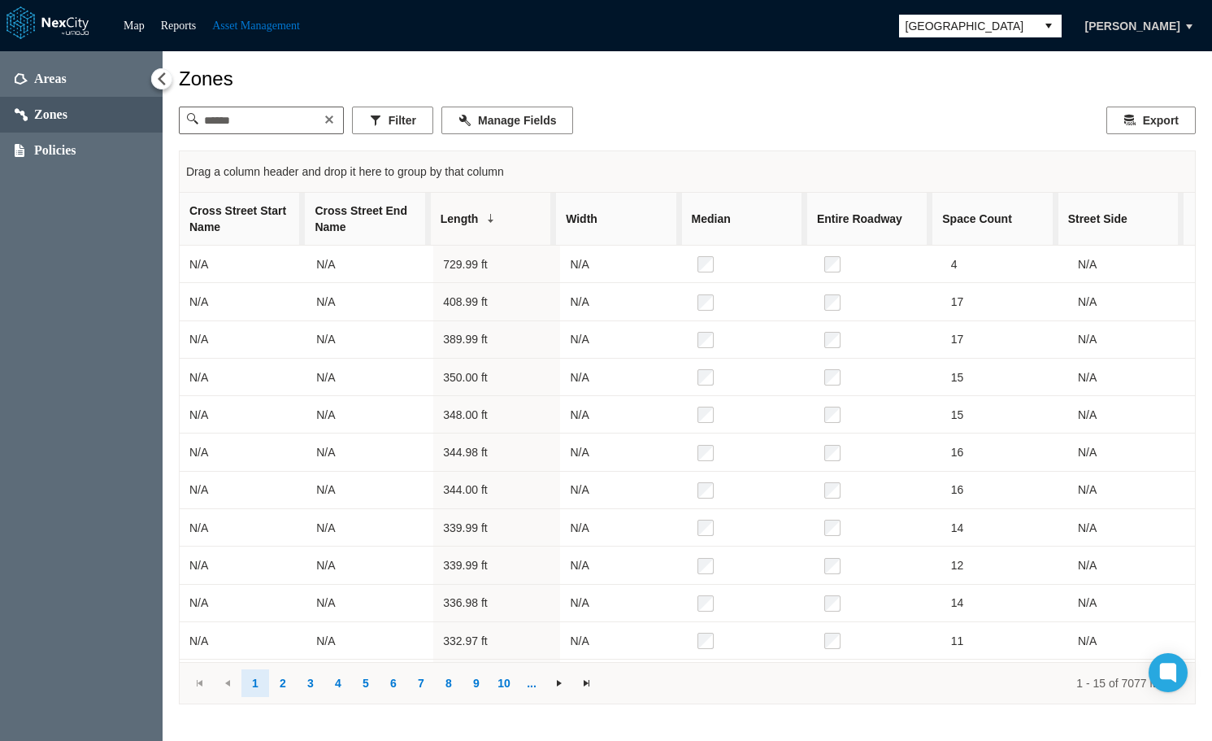
click at [1128, 206] on span "Street Side" at bounding box center [1120, 219] width 125 height 36
click at [1024, 223] on span "Space Count" at bounding box center [994, 219] width 125 height 36
click at [1024, 223] on span at bounding box center [1025, 218] width 13 height 13
click at [897, 229] on span "Entire Roadway" at bounding box center [869, 219] width 125 height 36
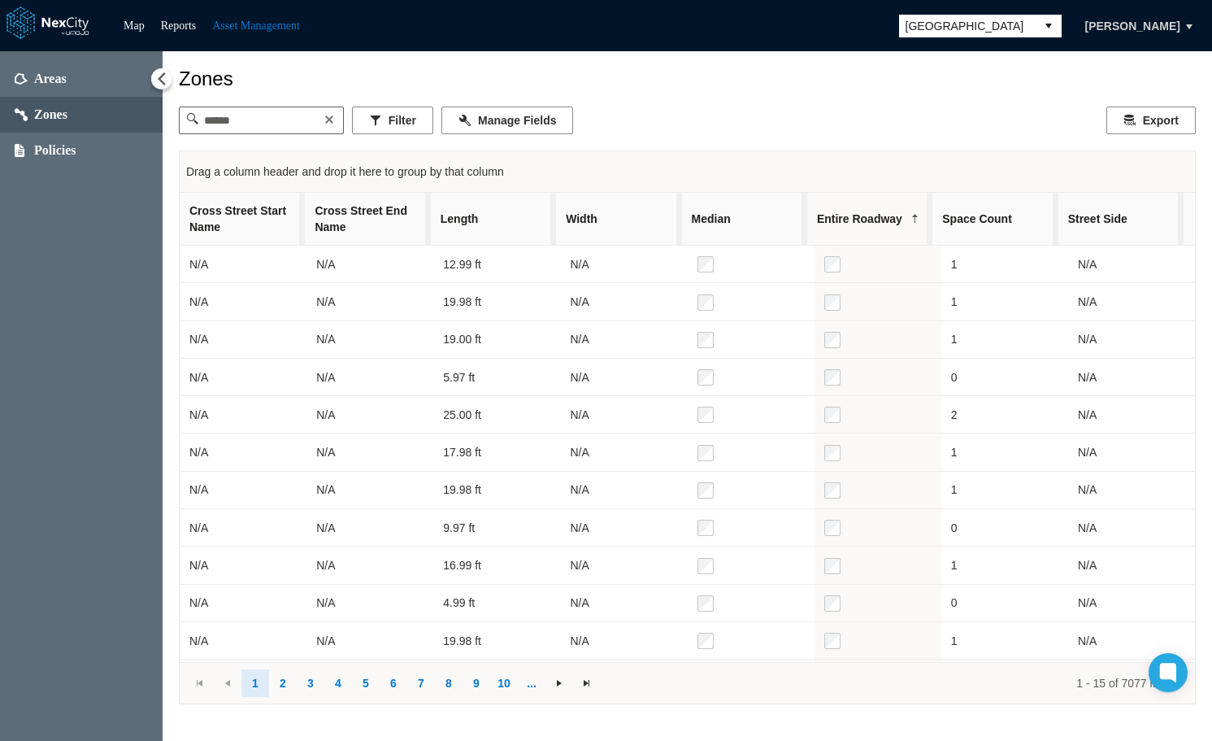
click at [897, 229] on span "Entire Roadway" at bounding box center [869, 219] width 125 height 36
click at [755, 223] on span "Median" at bounding box center [744, 219] width 125 height 36
click at [613, 217] on span "Width" at bounding box center [618, 219] width 125 height 36
click at [626, 211] on span "Width" at bounding box center [618, 219] width 125 height 36
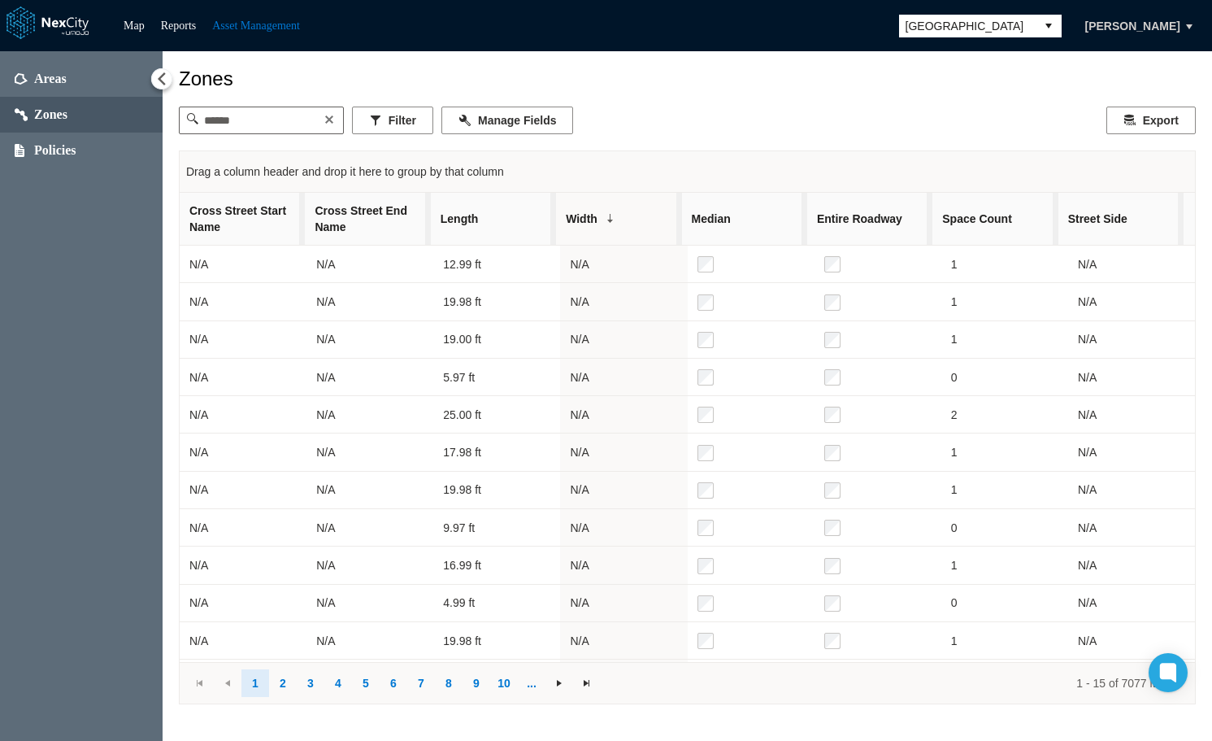
click at [502, 219] on span "Length" at bounding box center [493, 219] width 125 height 36
click at [506, 215] on span "Length" at bounding box center [493, 219] width 125 height 36
click at [475, 691] on link "9" at bounding box center [477, 683] width 28 height 28
click at [594, 689] on link at bounding box center [587, 683] width 28 height 28
click at [502, 218] on span "Length" at bounding box center [493, 219] width 125 height 36
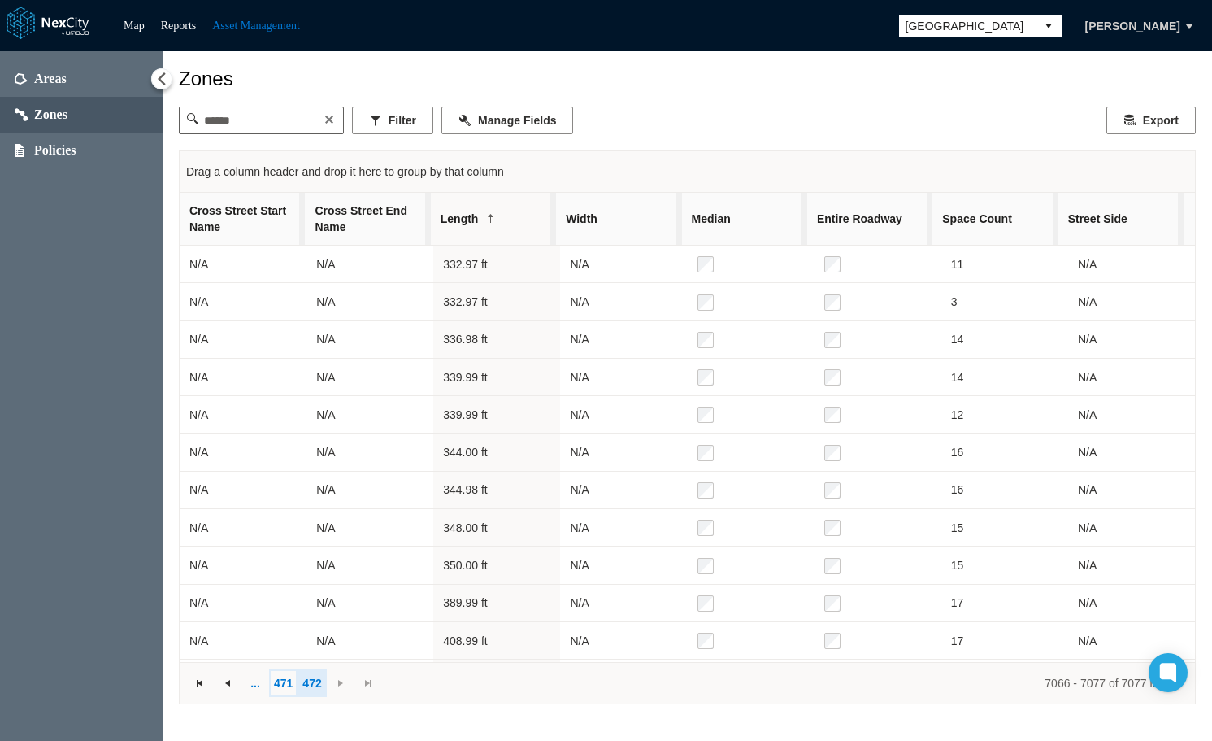
click at [273, 684] on link "471" at bounding box center [283, 683] width 28 height 28
click at [373, 239] on span "Cross Street End Name" at bounding box center [367, 219] width 125 height 52
click at [383, 225] on span "Cross Street End Name" at bounding box center [358, 218] width 86 height 33
click at [241, 226] on span "Cross Street Start Name" at bounding box center [242, 218] width 106 height 33
click at [267, 221] on span "Cross Street Start Name" at bounding box center [232, 218] width 86 height 33
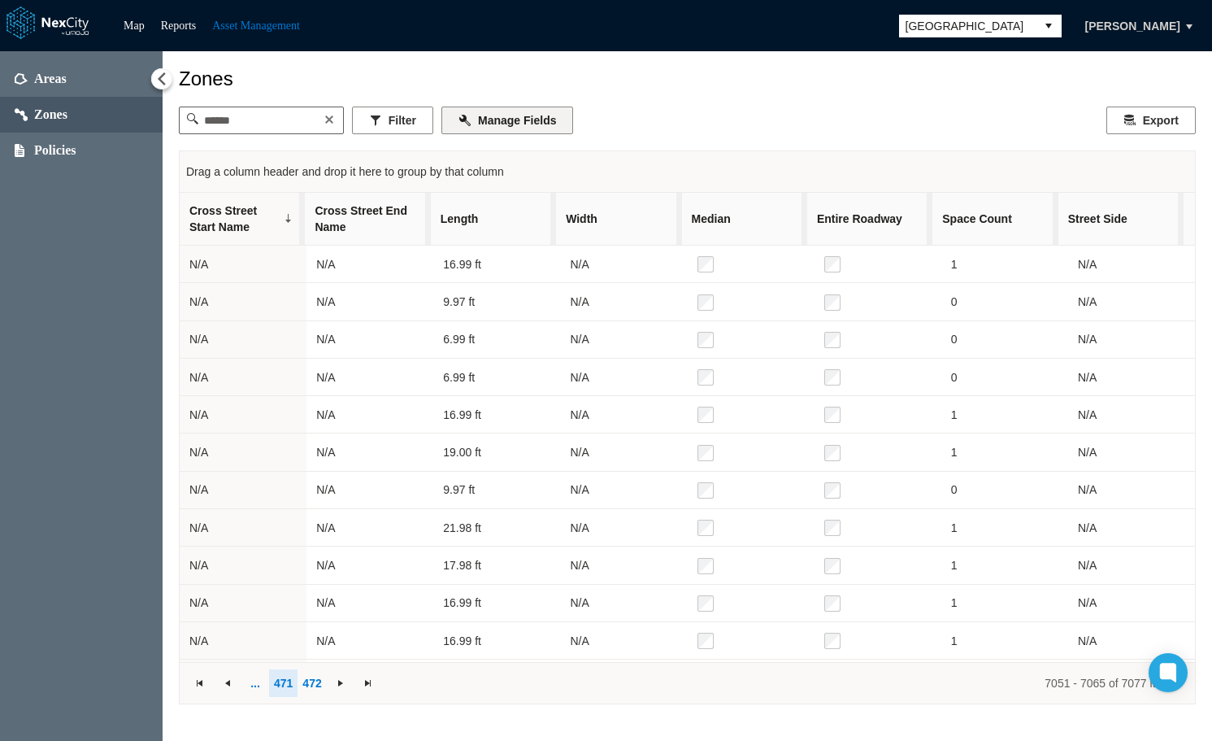
click at [493, 110] on button "Manage Fields" at bounding box center [507, 120] width 132 height 28
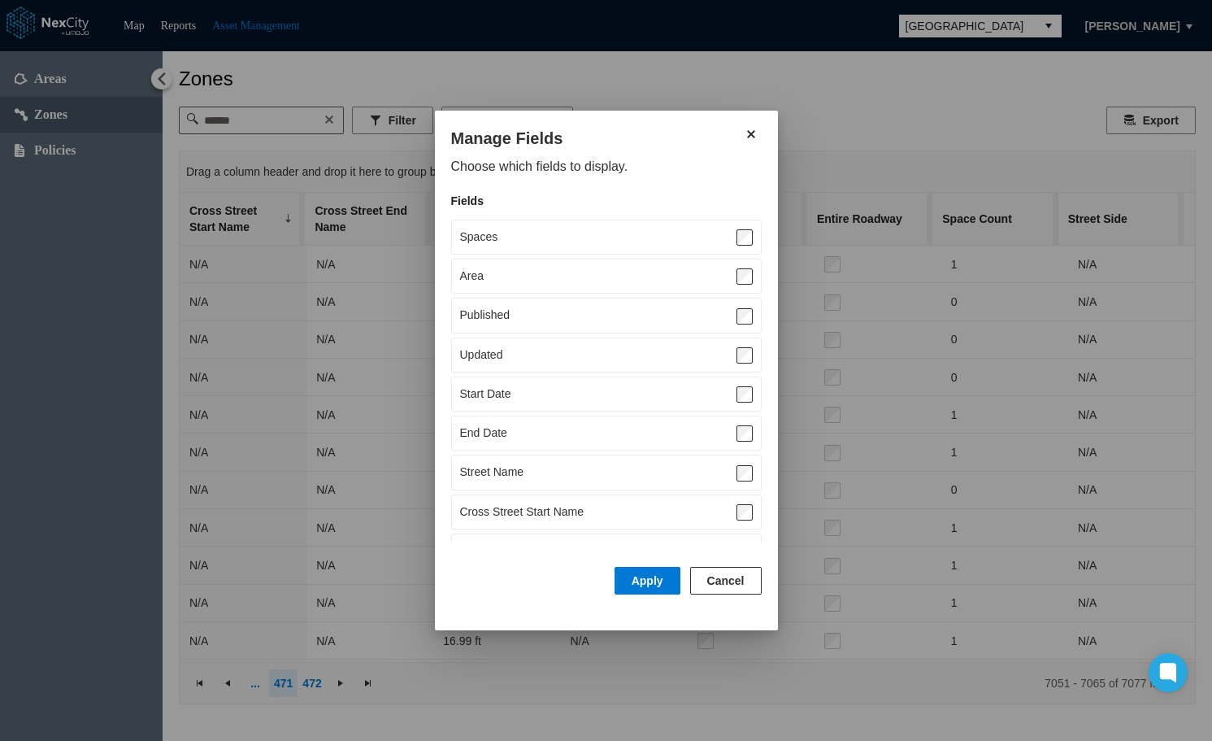
scroll to position [134, 0]
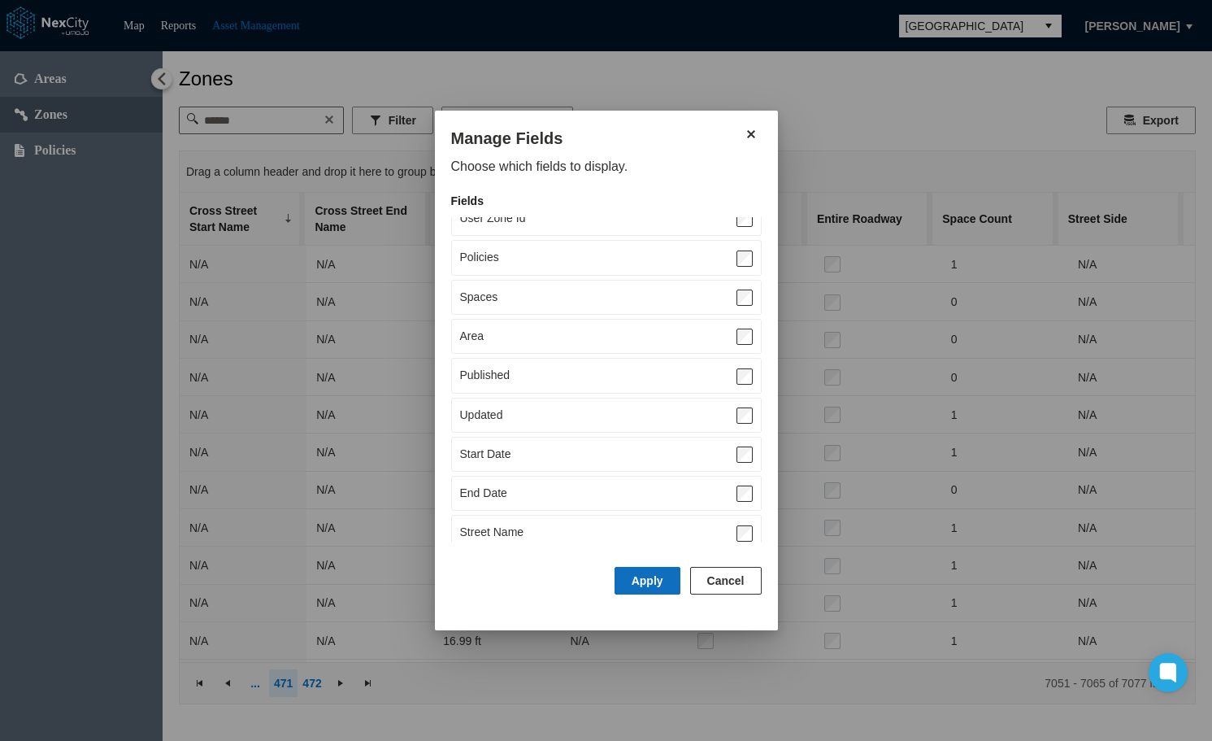
click at [655, 576] on button "Apply" at bounding box center [648, 581] width 66 height 28
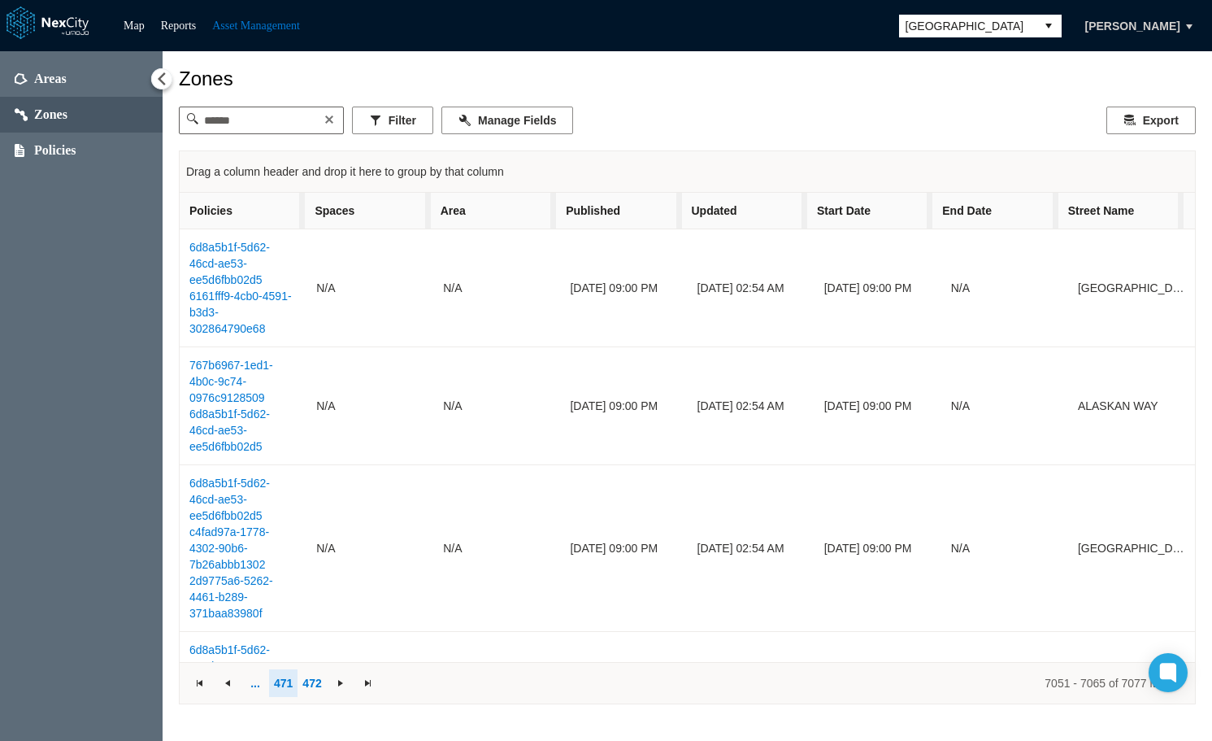
click at [1128, 216] on span "Street Name" at bounding box center [1120, 211] width 125 height 36
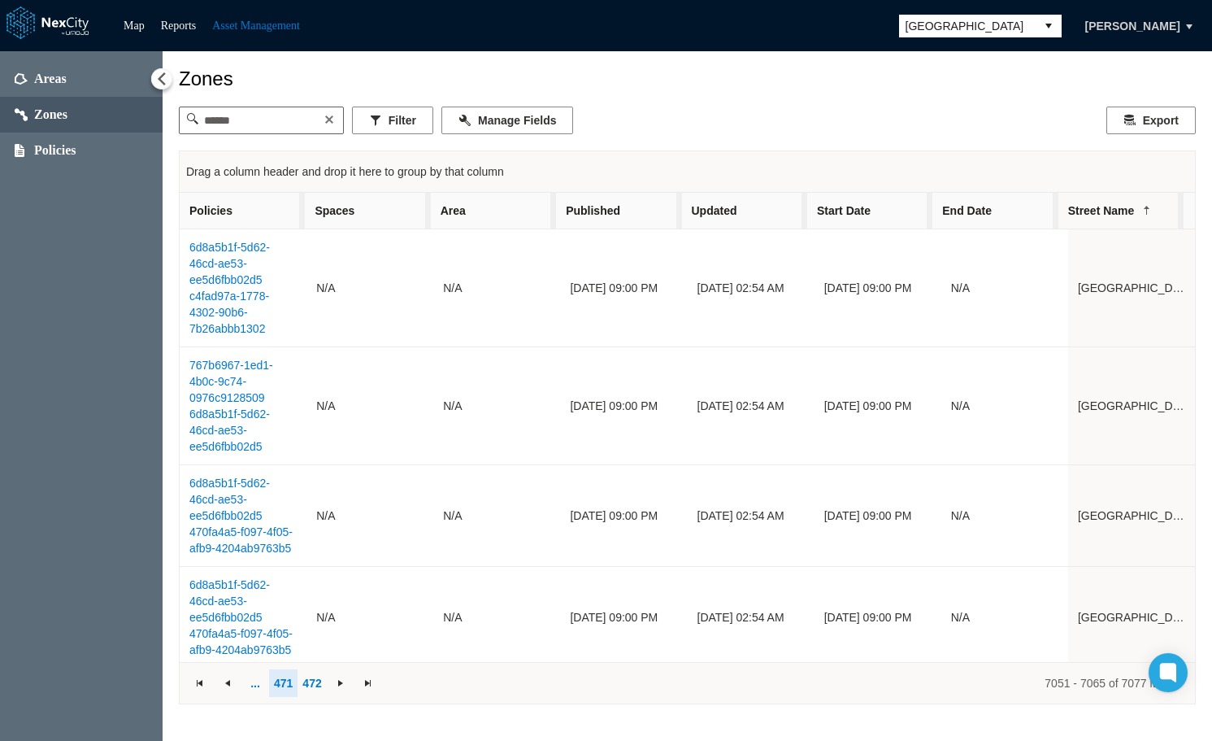
click at [1128, 216] on span "Street Name" at bounding box center [1120, 211] width 125 height 36
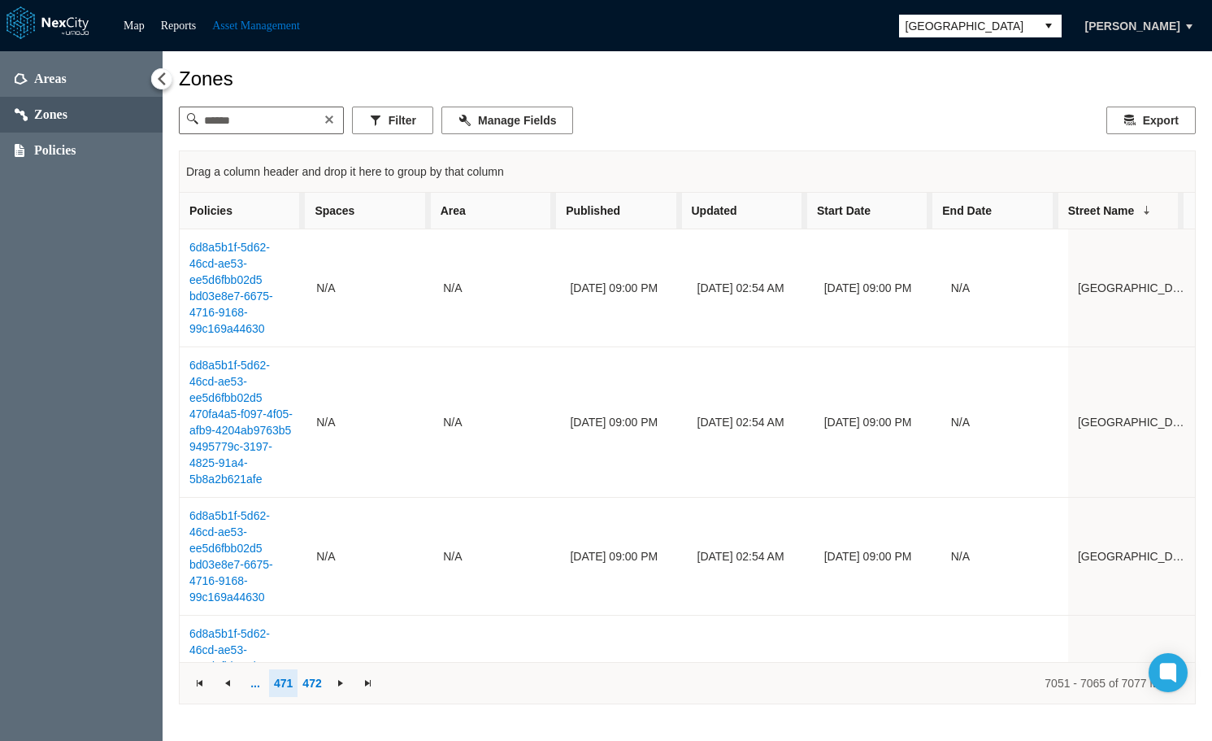
click at [1018, 206] on span "End Date" at bounding box center [994, 211] width 125 height 36
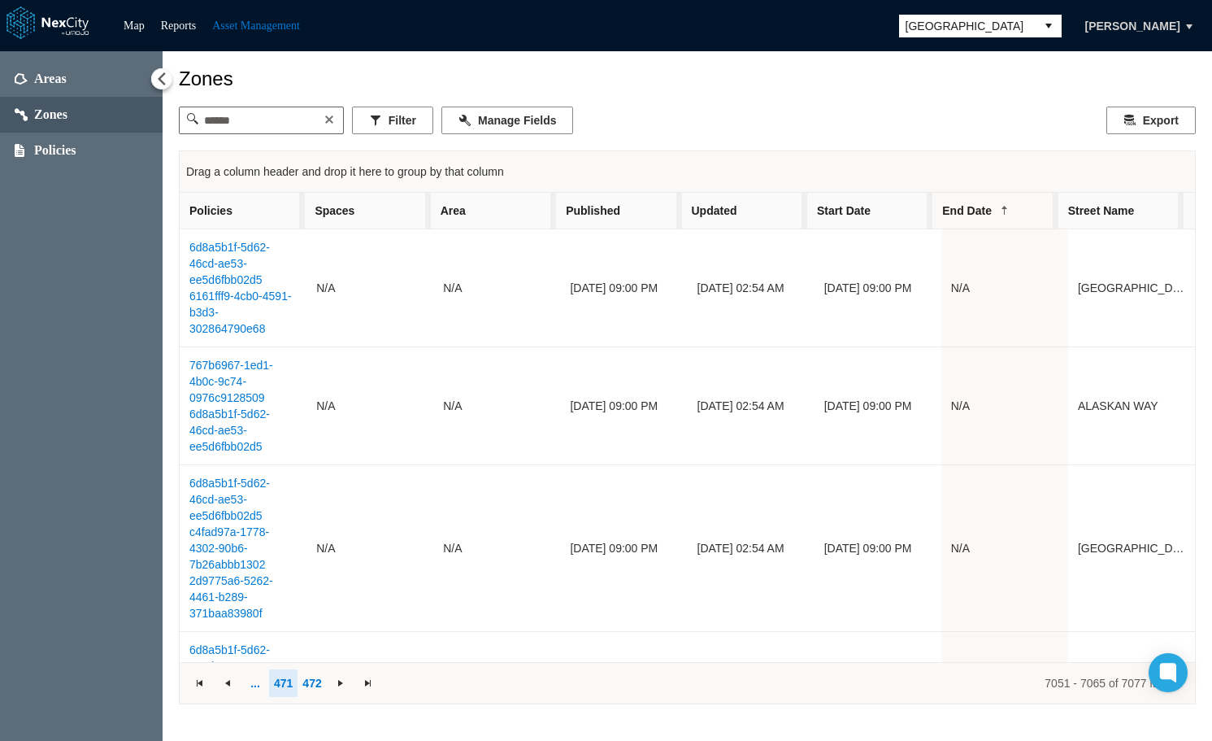
click at [1018, 206] on span "End Date" at bounding box center [994, 211] width 125 height 36
click at [885, 209] on span "Start Date" at bounding box center [869, 211] width 125 height 36
click at [895, 211] on span "Start Date" at bounding box center [869, 211] width 125 height 36
click at [758, 215] on span "Updated" at bounding box center [744, 211] width 125 height 36
click at [776, 213] on span "Updated" at bounding box center [744, 211] width 125 height 36
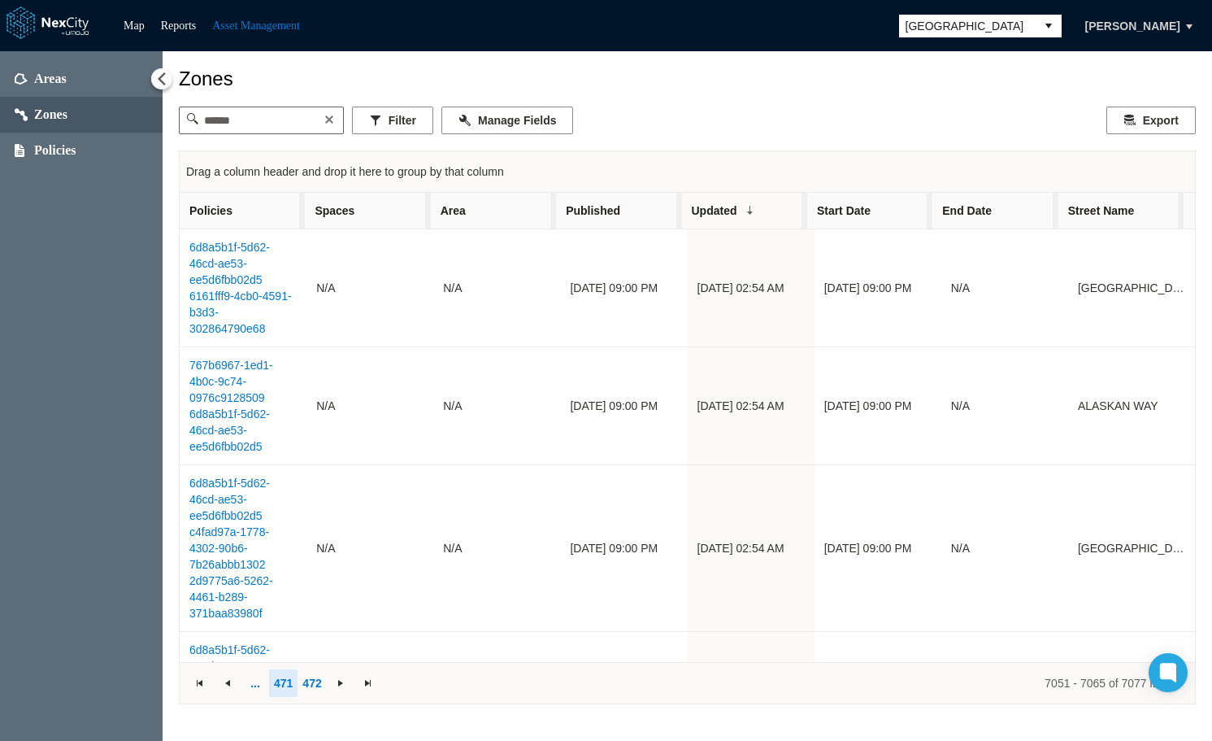
click at [645, 211] on span "Published" at bounding box center [618, 211] width 125 height 36
click at [513, 213] on span "Area" at bounding box center [493, 211] width 125 height 36
click at [364, 212] on span "Spaces" at bounding box center [367, 211] width 125 height 36
click at [239, 214] on span "Policies" at bounding box center [242, 211] width 125 height 36
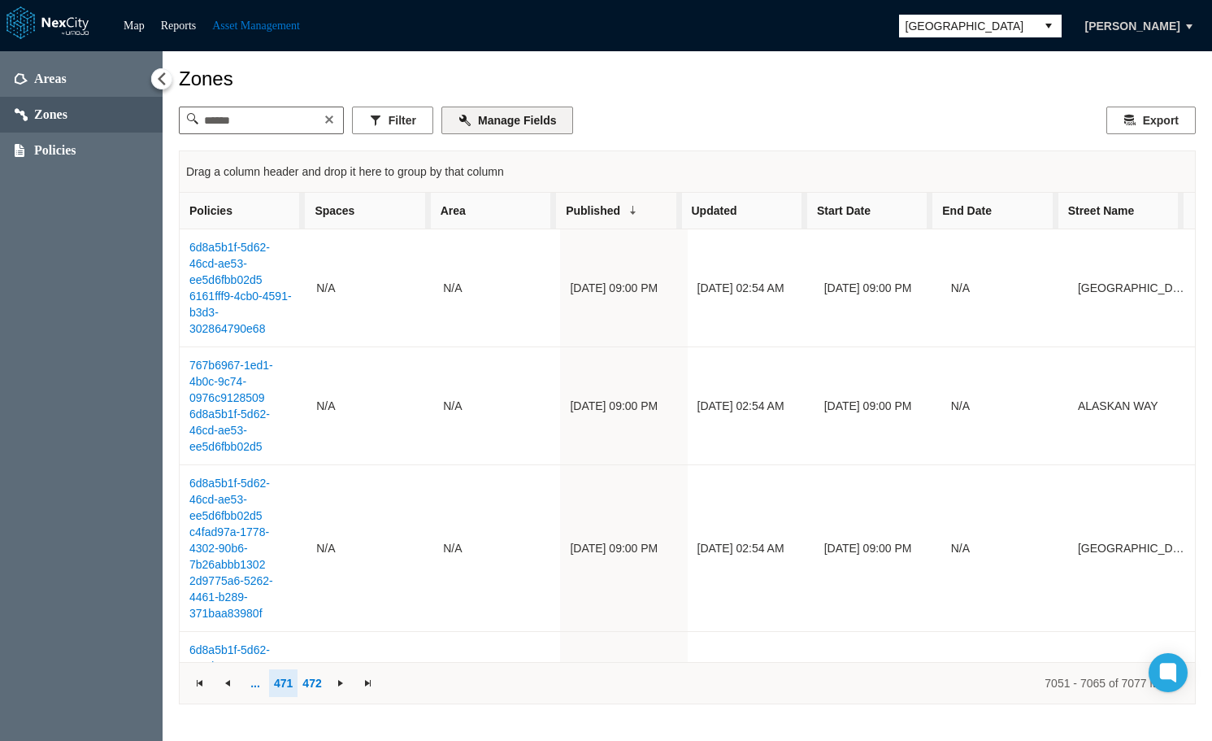
click at [513, 125] on button "Manage Fields" at bounding box center [507, 120] width 132 height 28
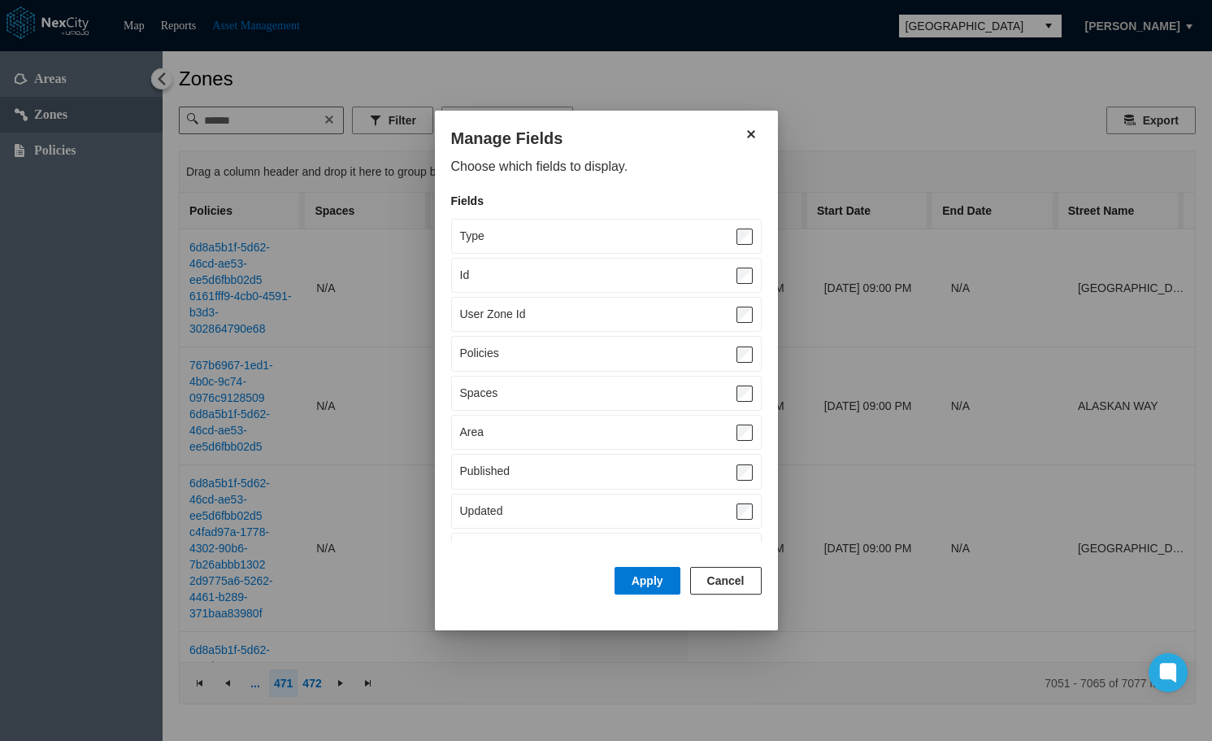
scroll to position [0, 0]
click at [650, 580] on button "Apply" at bounding box center [648, 581] width 66 height 28
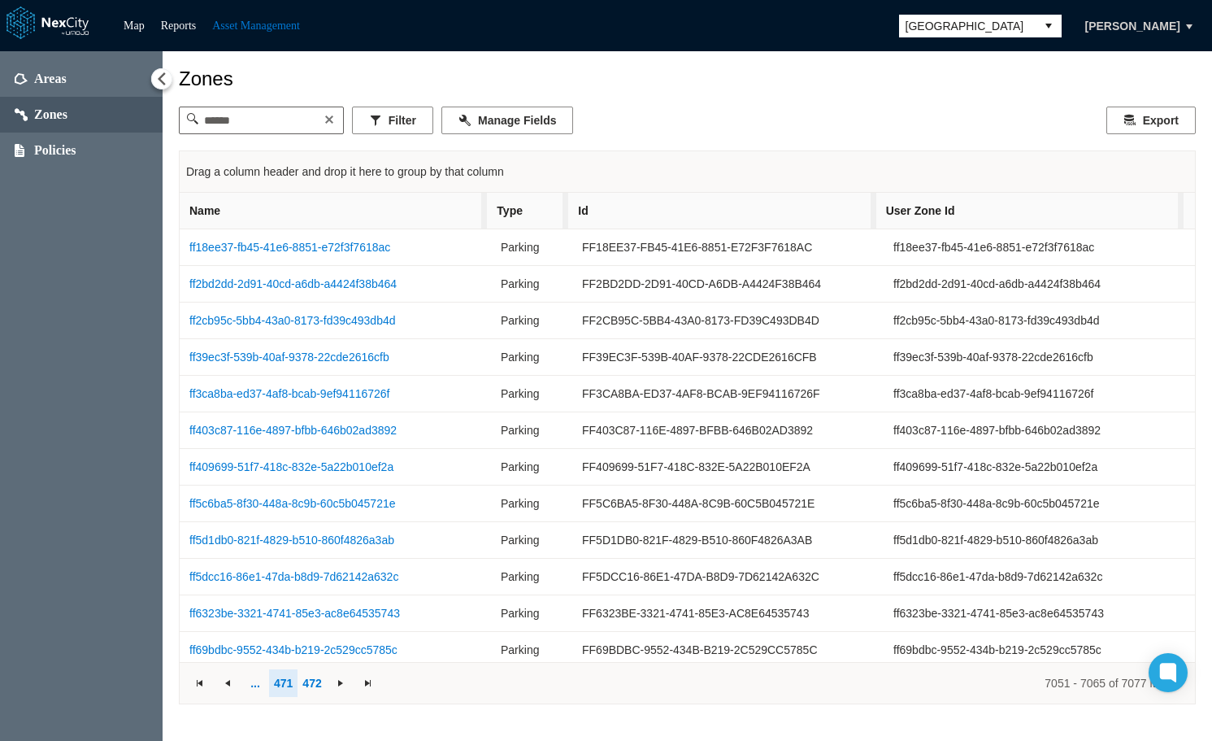
click at [1128, 207] on span "User Zone Id" at bounding box center [1029, 211] width 307 height 36
click at [1128, 208] on span "User Zone Id" at bounding box center [1029, 211] width 307 height 36
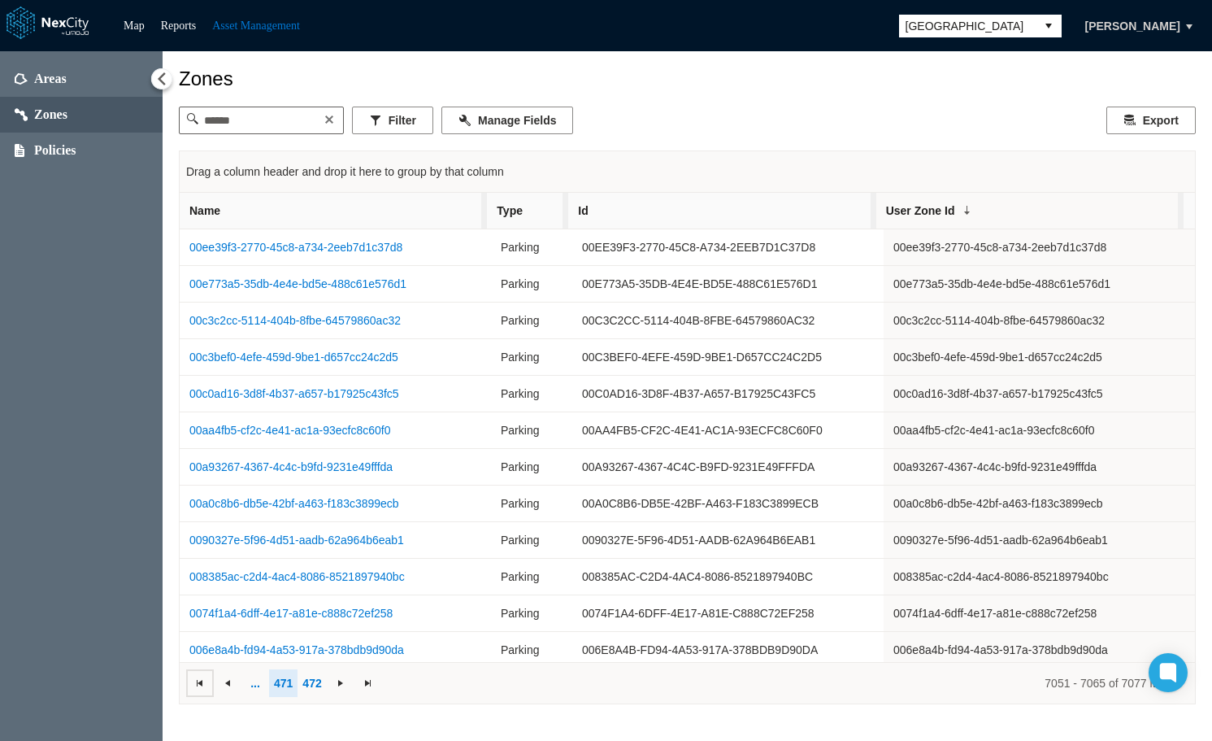
click at [199, 685] on span at bounding box center [199, 682] width 13 height 13
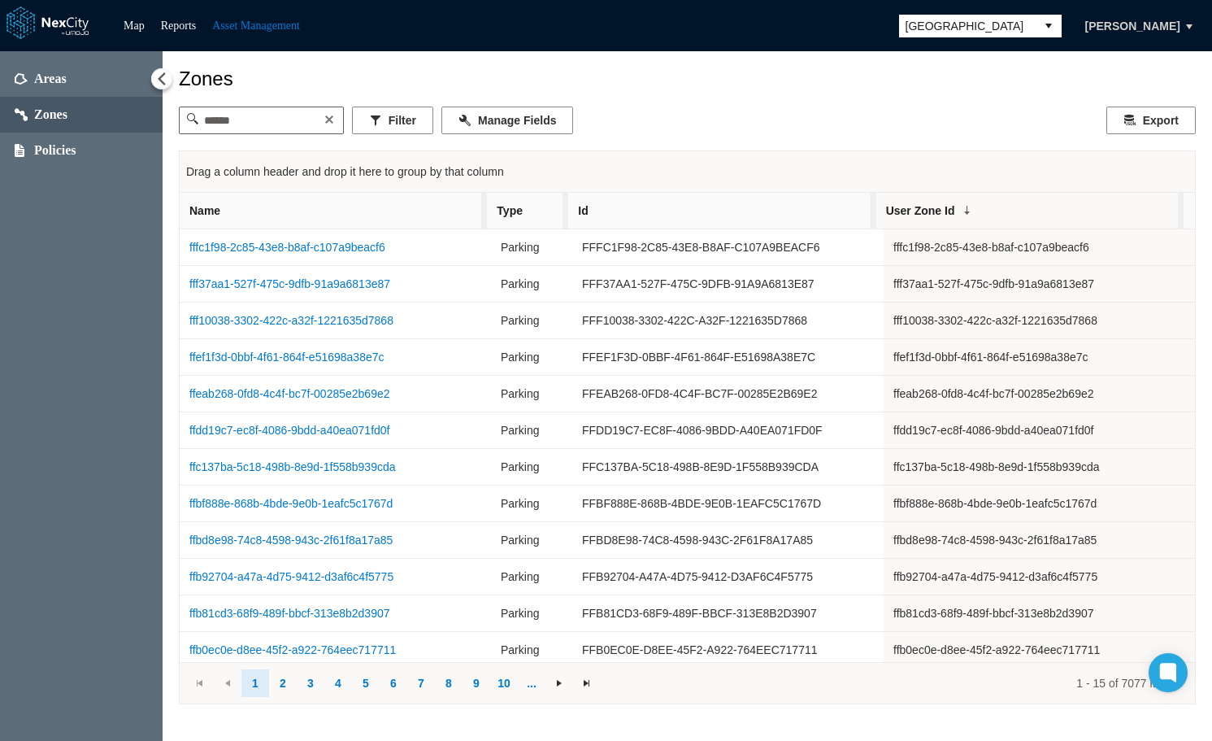
click at [1031, 218] on span "User Zone Id" at bounding box center [1029, 211] width 307 height 36
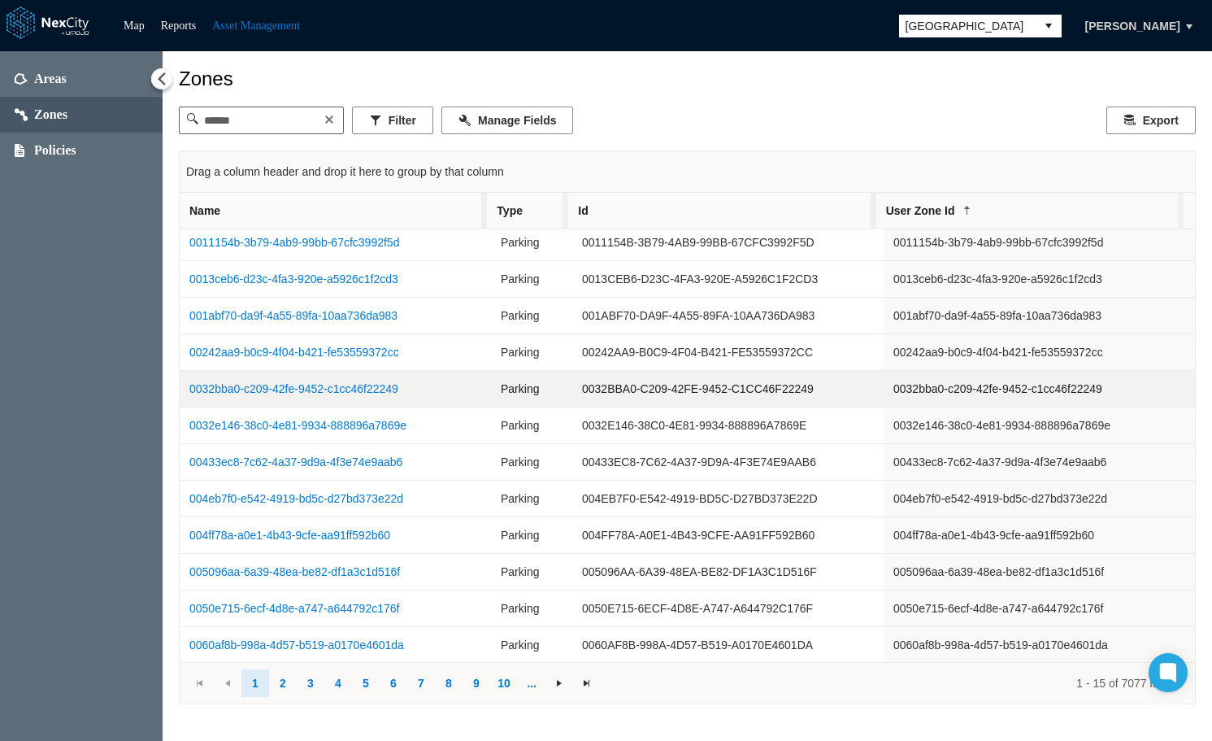
scroll to position [115, 0]
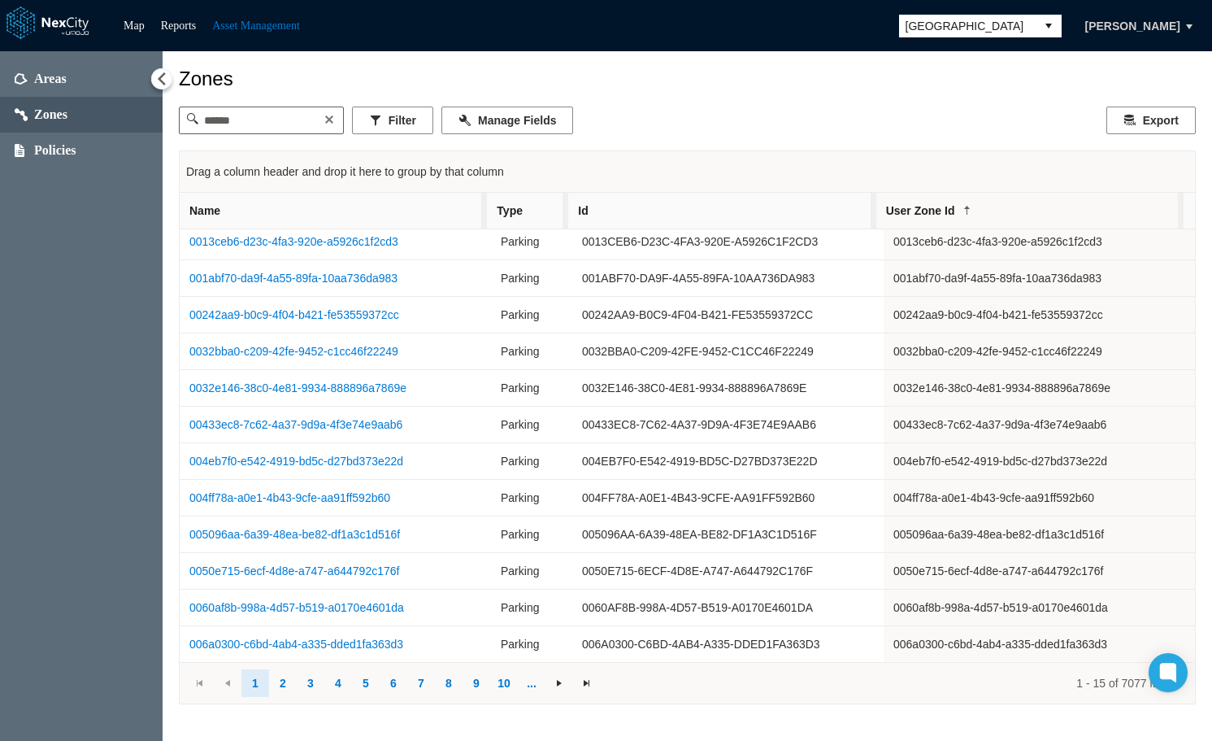
click at [989, 211] on span "User Zone Id" at bounding box center [1029, 211] width 307 height 36
click at [629, 207] on span "Id" at bounding box center [721, 211] width 307 height 36
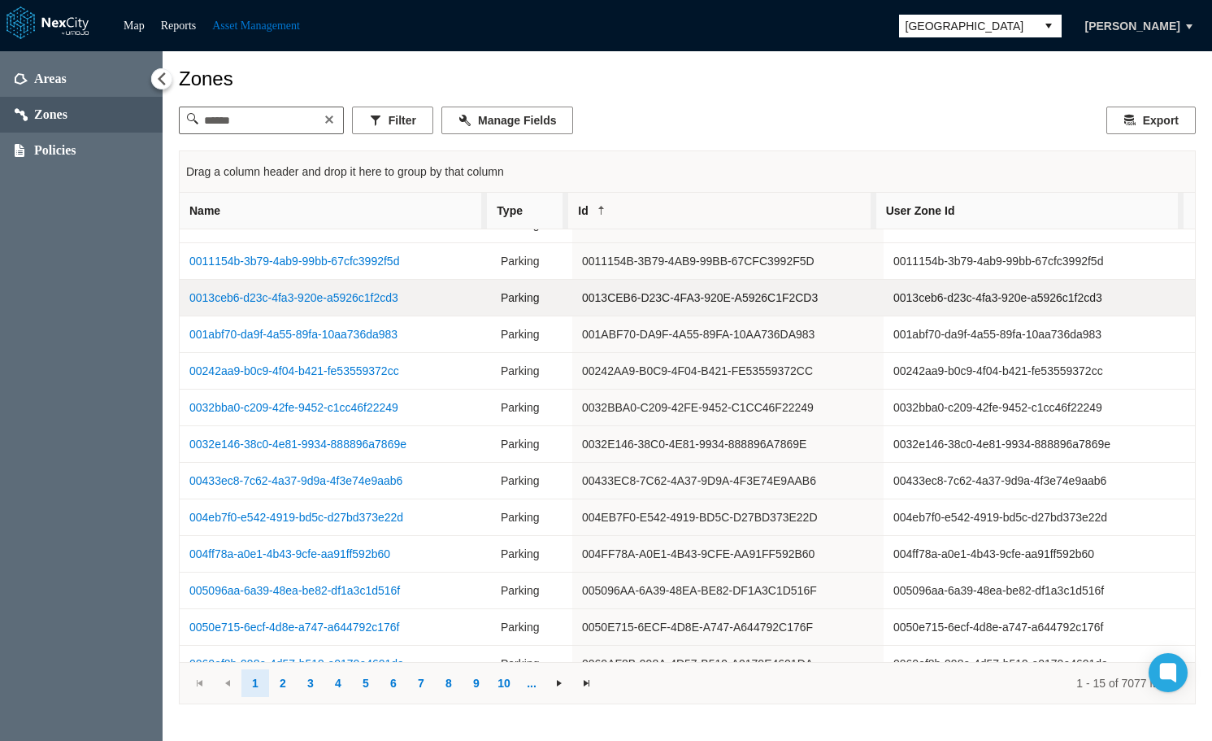
scroll to position [0, 0]
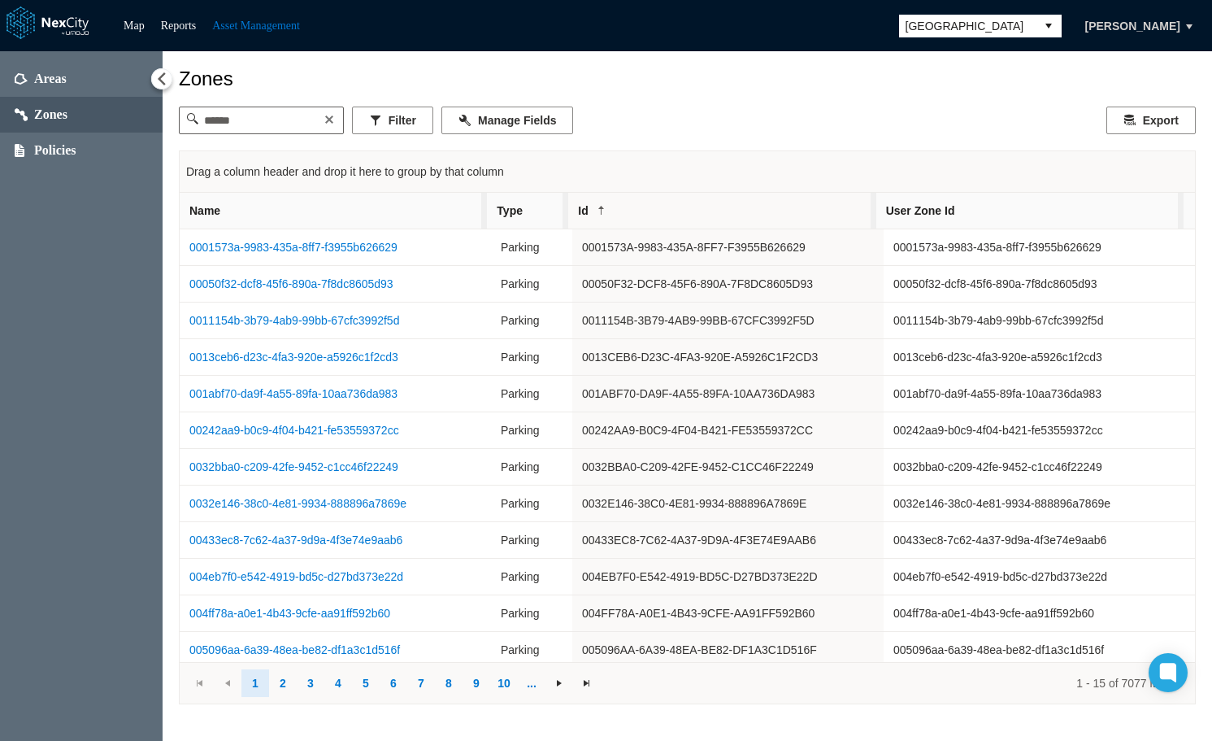
click at [684, 211] on span "Id" at bounding box center [721, 211] width 307 height 36
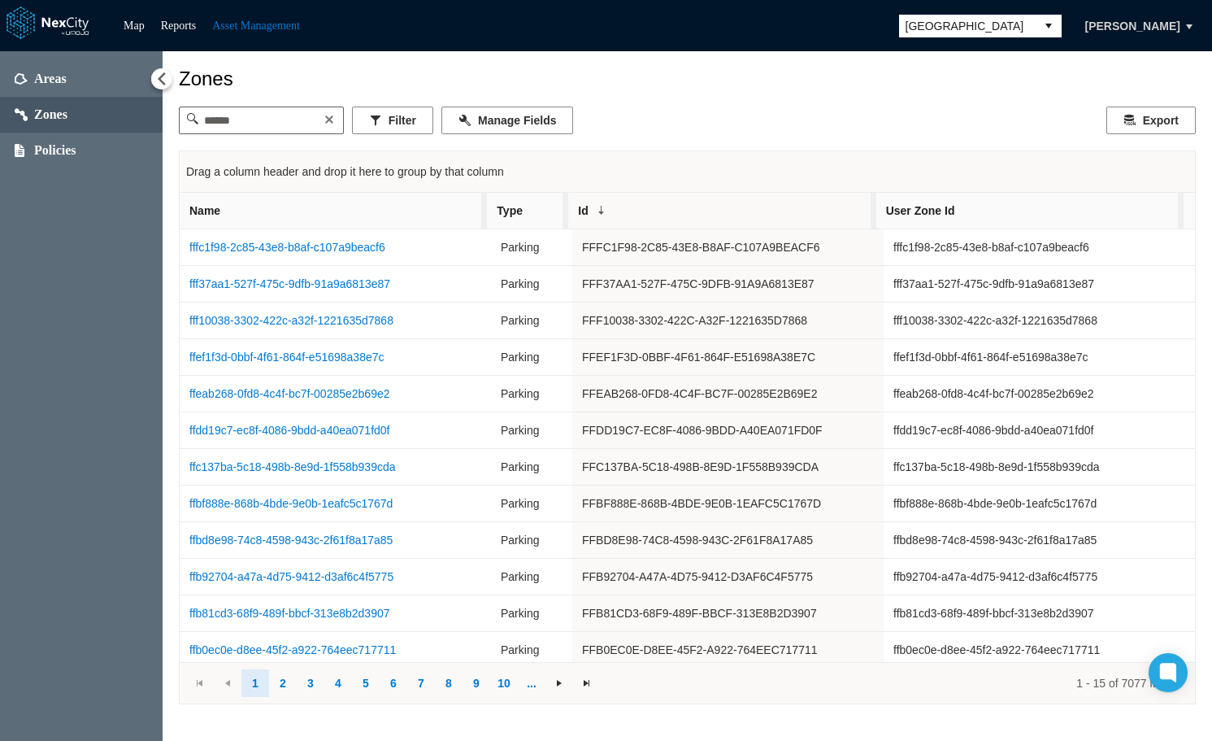
click at [534, 210] on span "Type" at bounding box center [527, 211] width 81 height 36
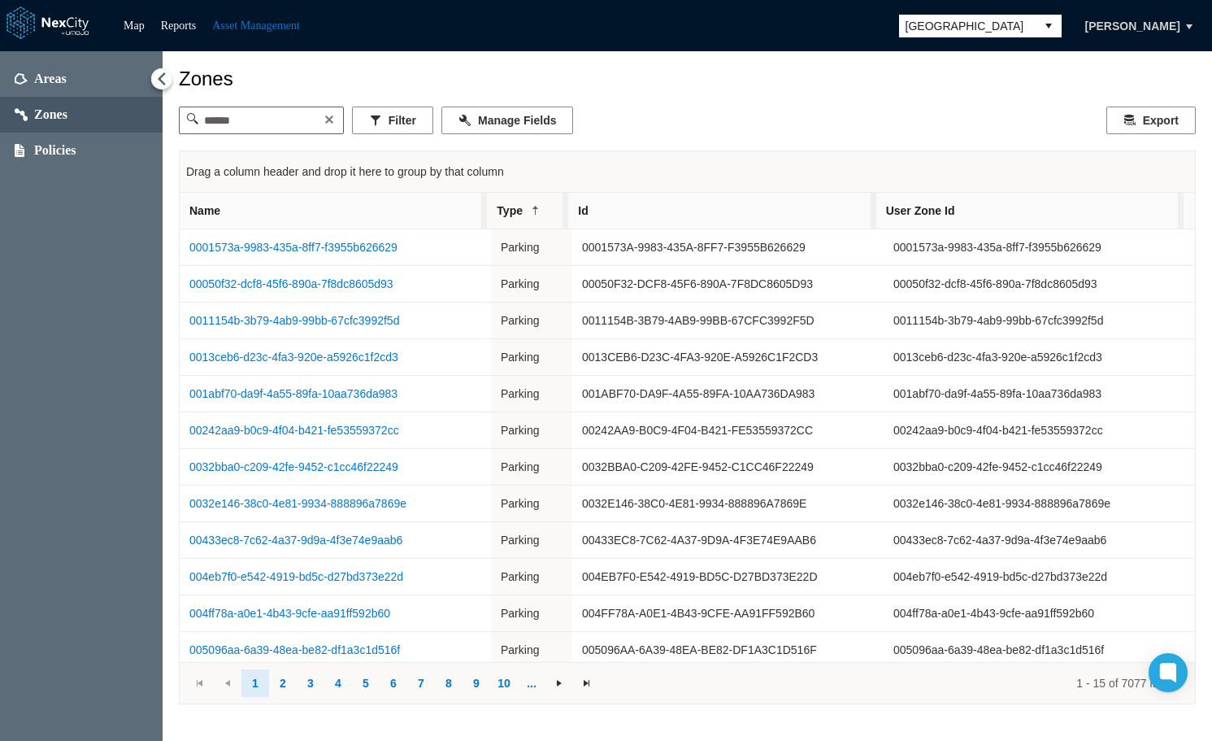
click at [536, 209] on span at bounding box center [535, 210] width 13 height 13
click at [390, 210] on span "Name" at bounding box center [333, 211] width 307 height 36
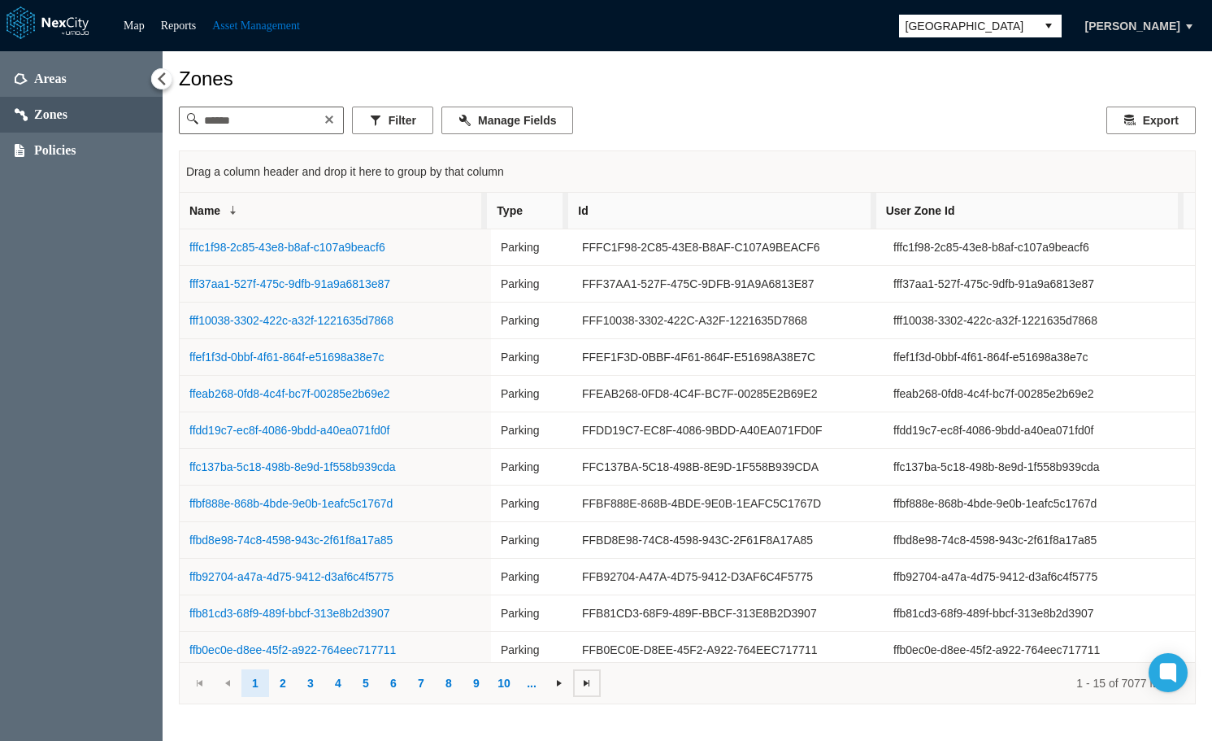
click at [591, 689] on span at bounding box center [586, 682] width 13 height 13
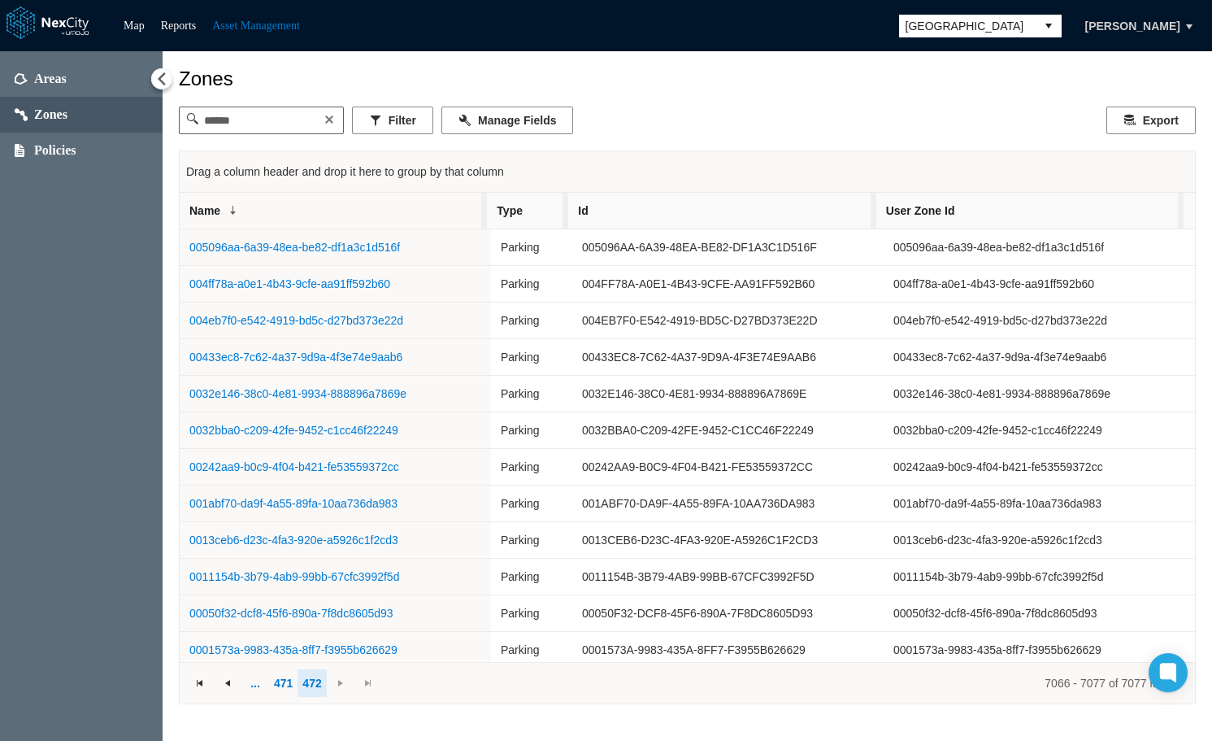
click at [285, 217] on span "Name" at bounding box center [333, 211] width 307 height 36
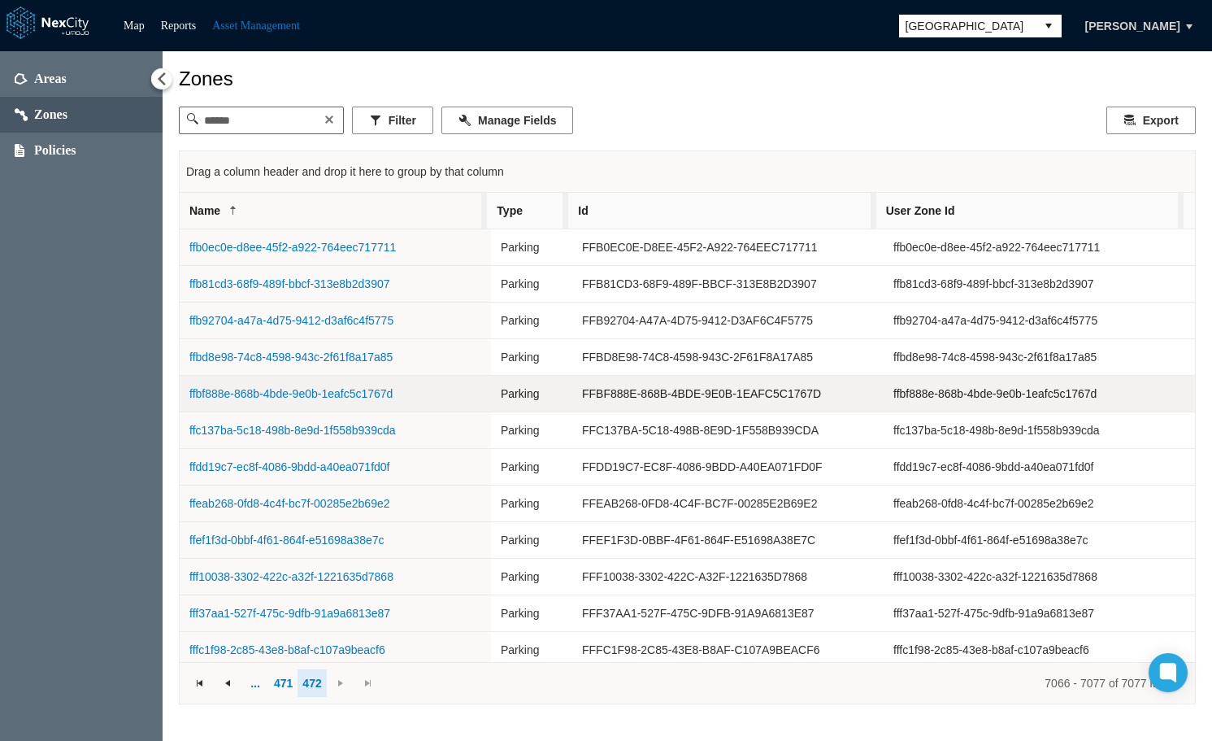
scroll to position [6, 0]
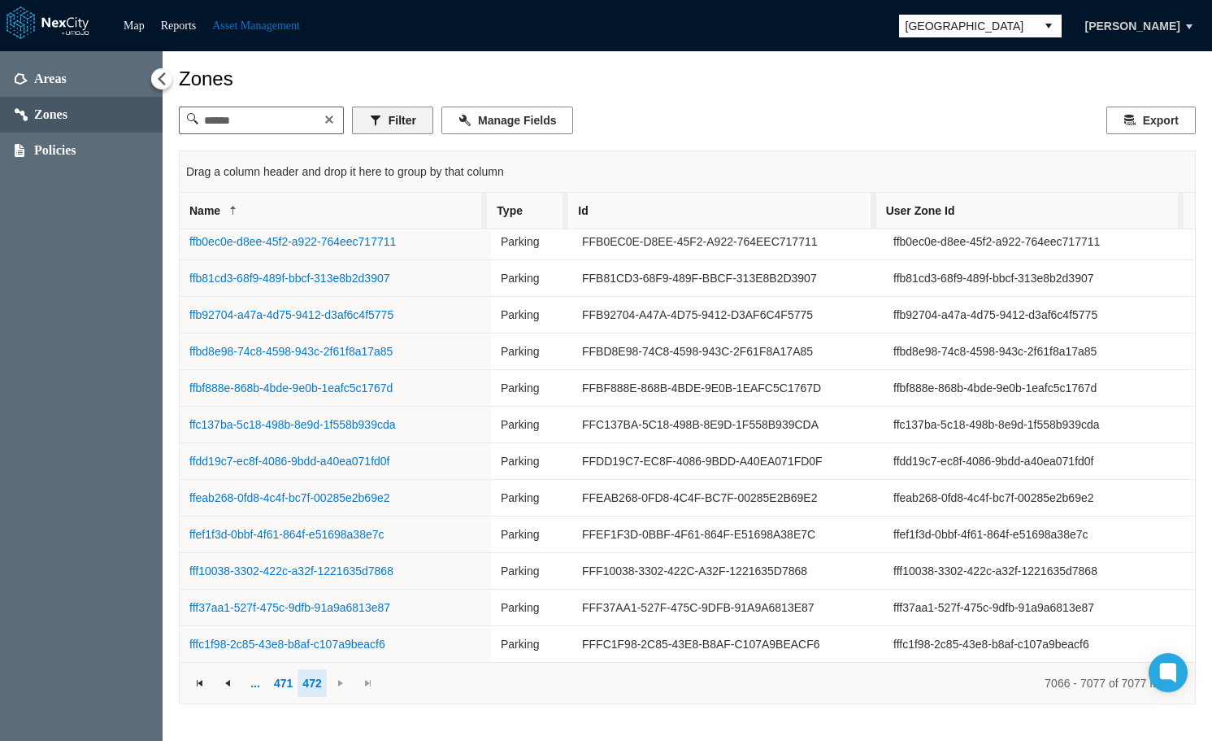
click at [425, 133] on button "Filter" at bounding box center [392, 120] width 81 height 28
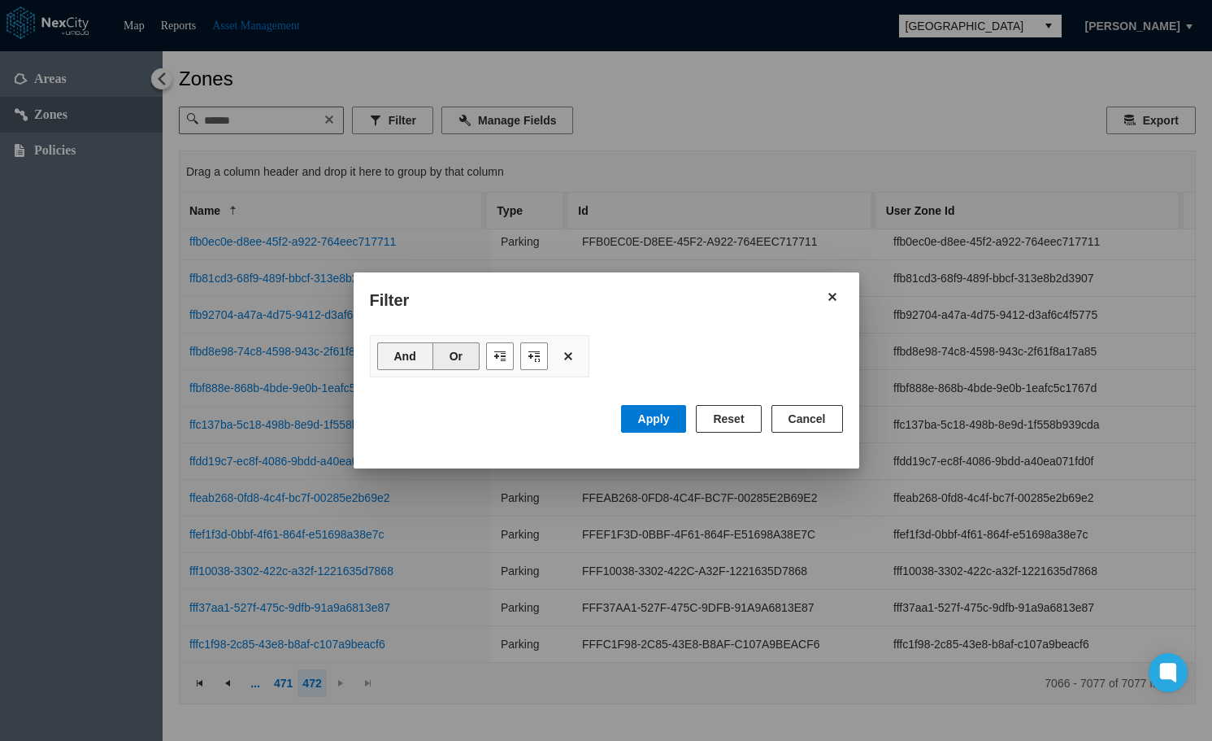
click at [422, 354] on button "And" at bounding box center [405, 356] width 56 height 28
click at [503, 356] on button "Filter toolbar" at bounding box center [500, 356] width 28 height 28
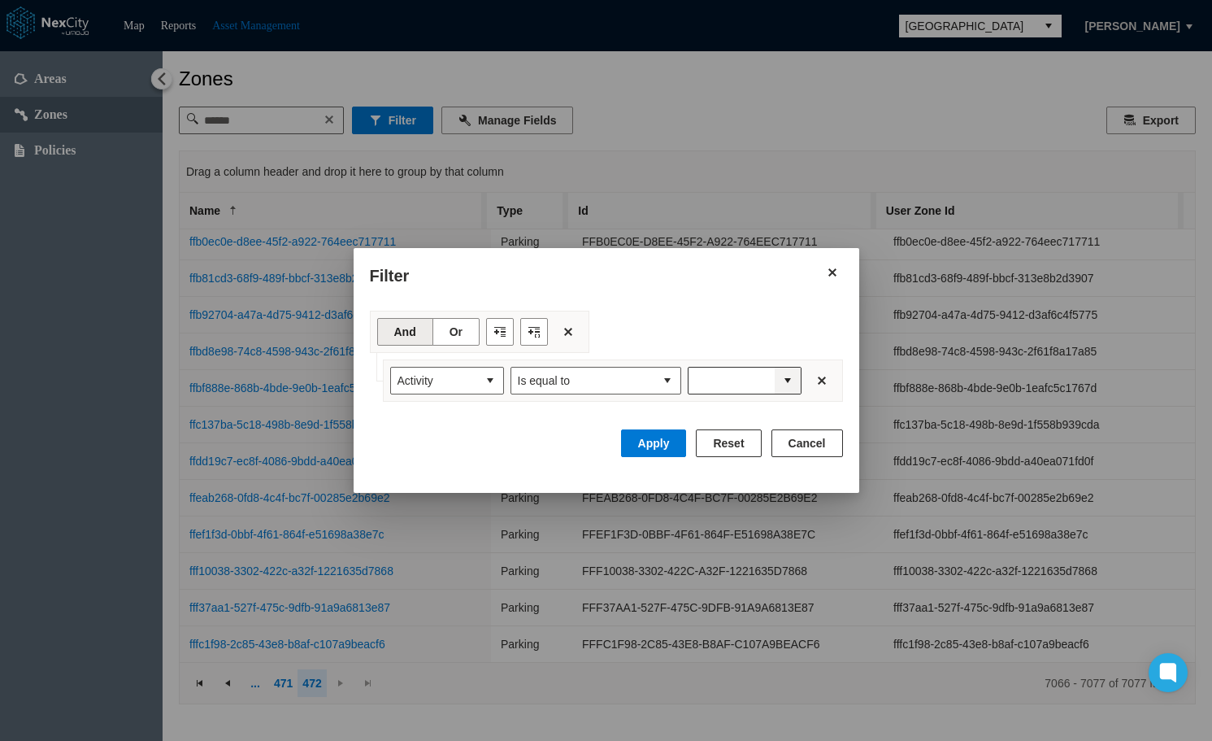
click at [791, 376] on span "expand combobox" at bounding box center [787, 380] width 13 height 16
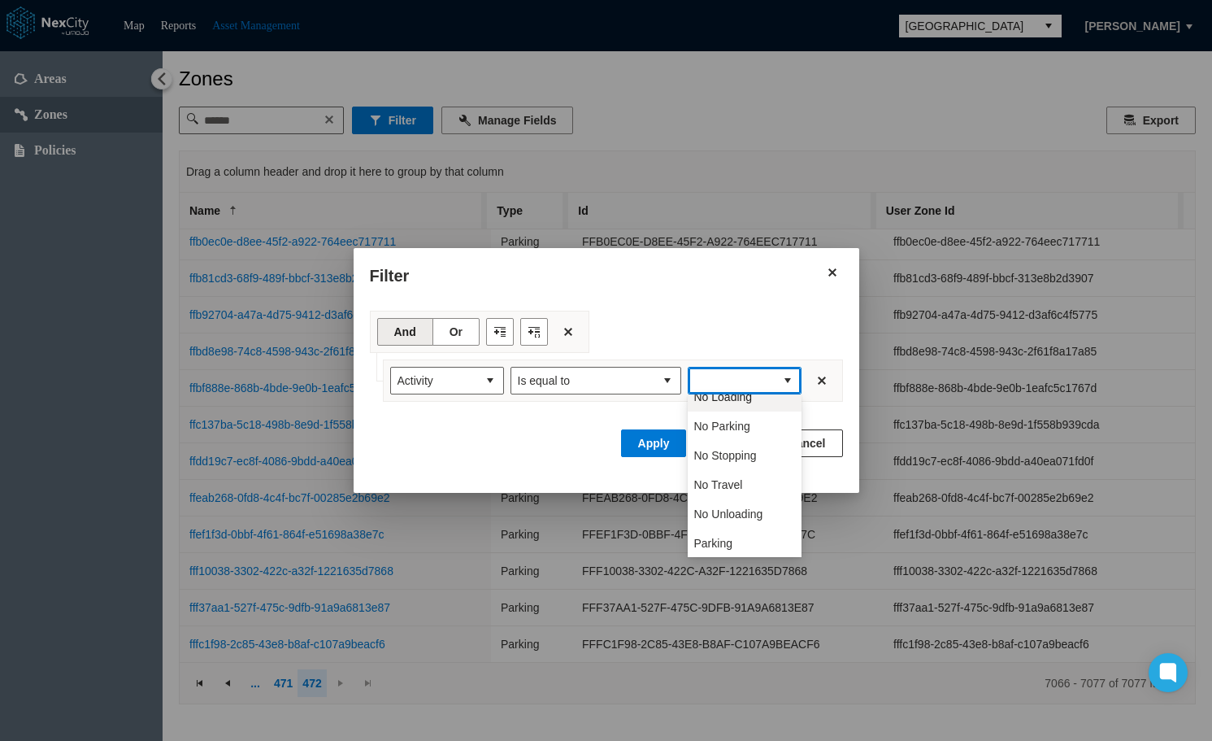
scroll to position [81, 0]
click at [737, 502] on li "Parking" at bounding box center [745, 503] width 114 height 29
type input "*******"
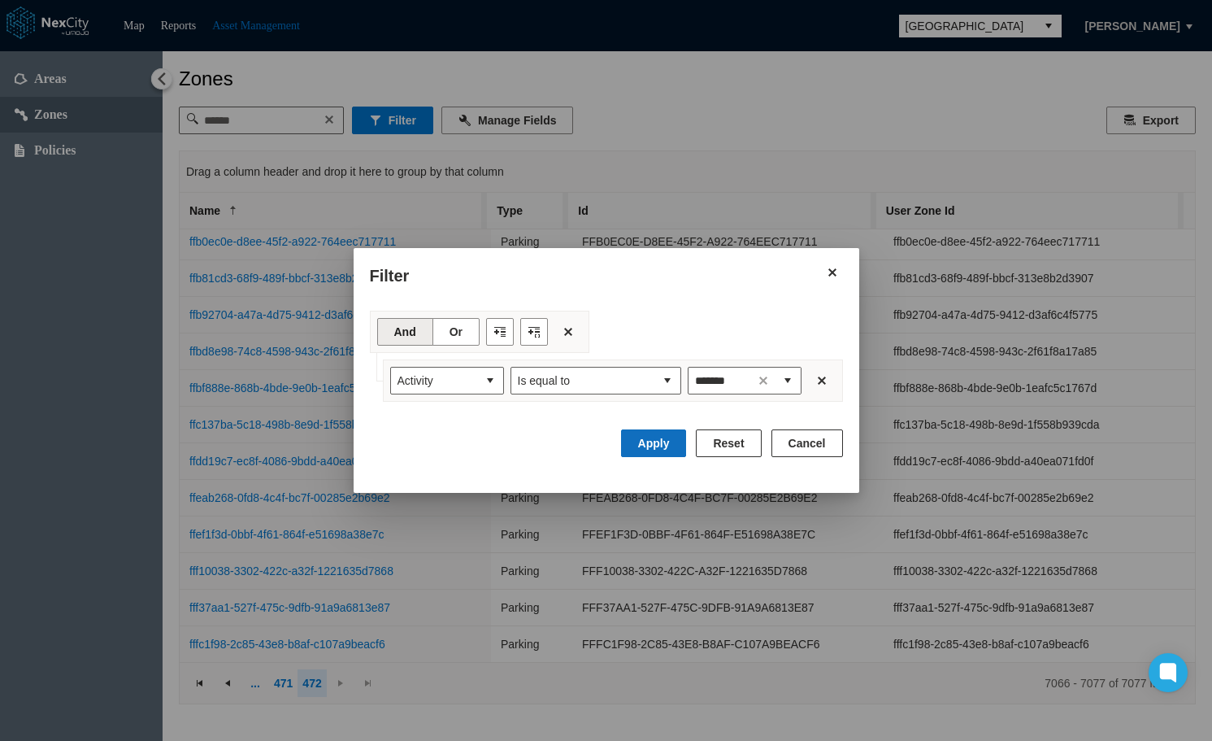
click at [662, 438] on button "Apply" at bounding box center [654, 443] width 66 height 28
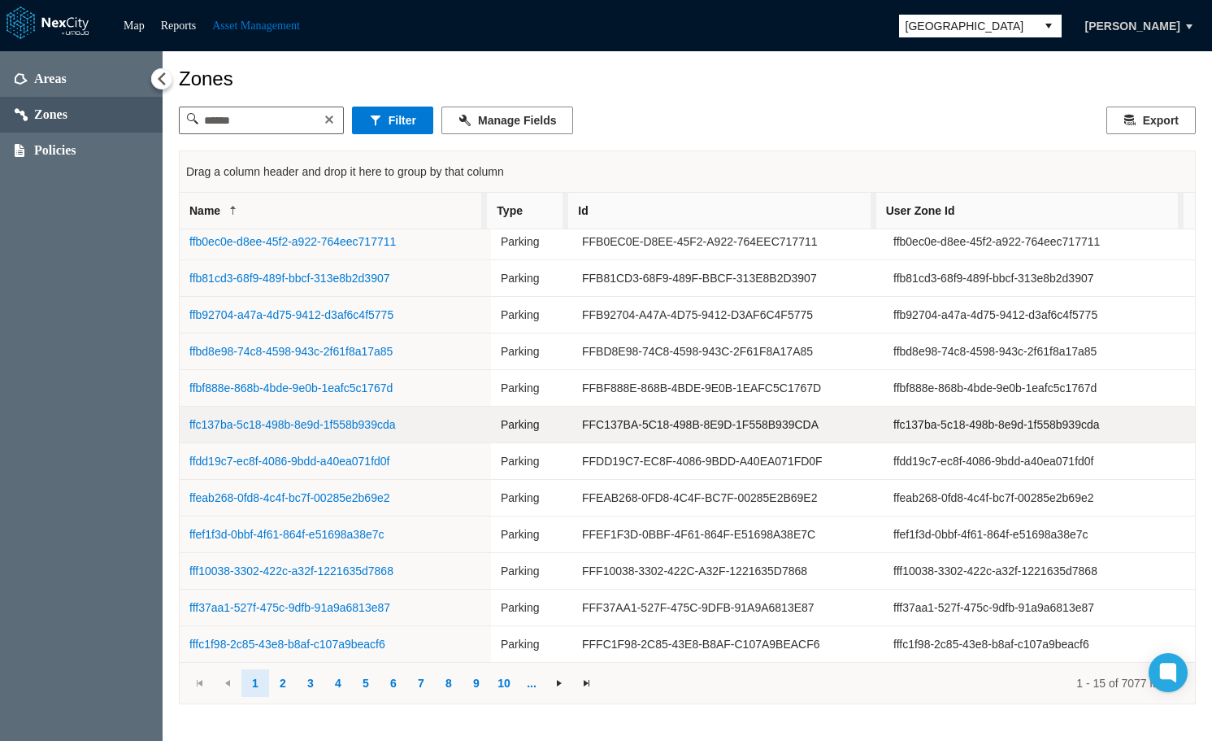
scroll to position [0, 0]
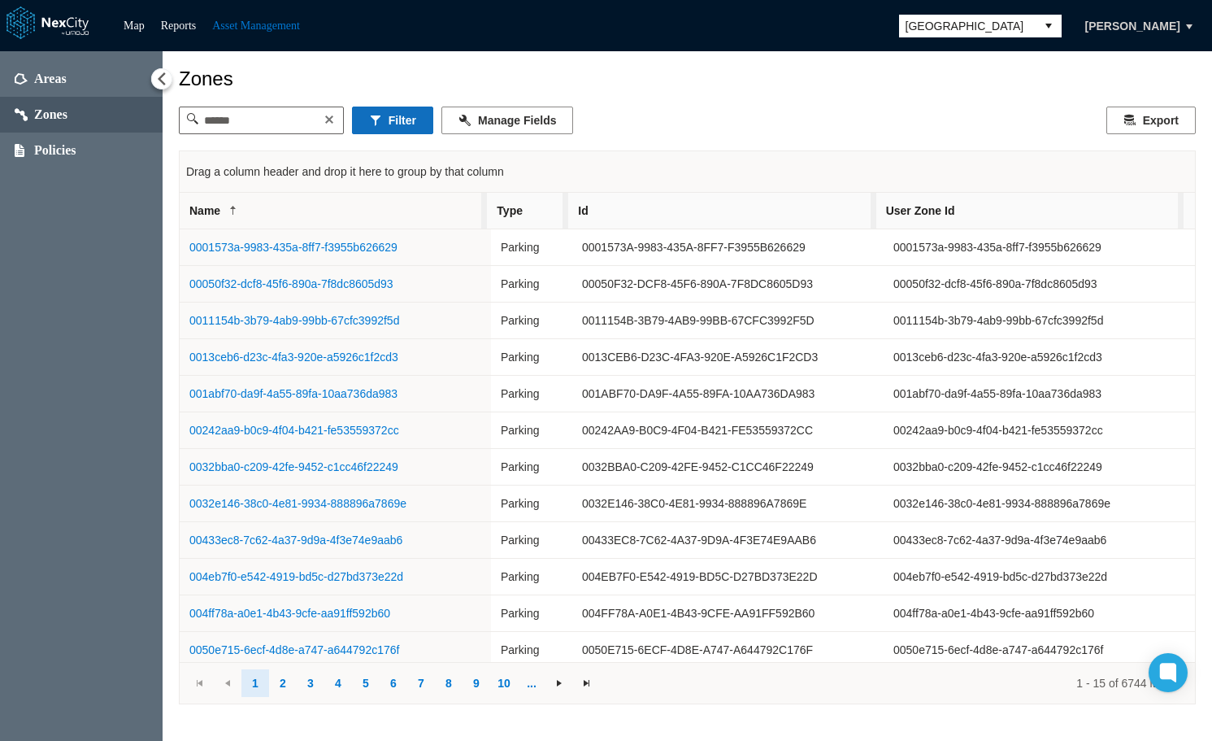
click at [390, 115] on button "Filter" at bounding box center [392, 120] width 81 height 28
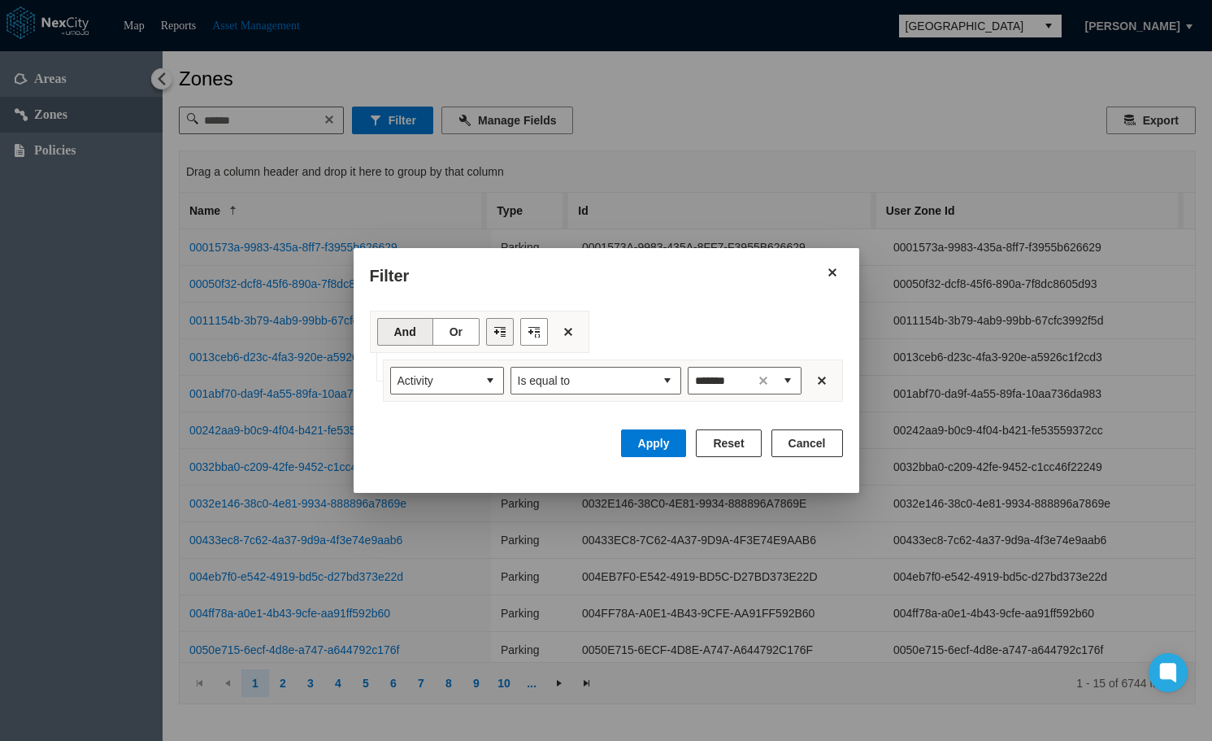
click at [508, 337] on button "Filter toolbar" at bounding box center [500, 332] width 28 height 28
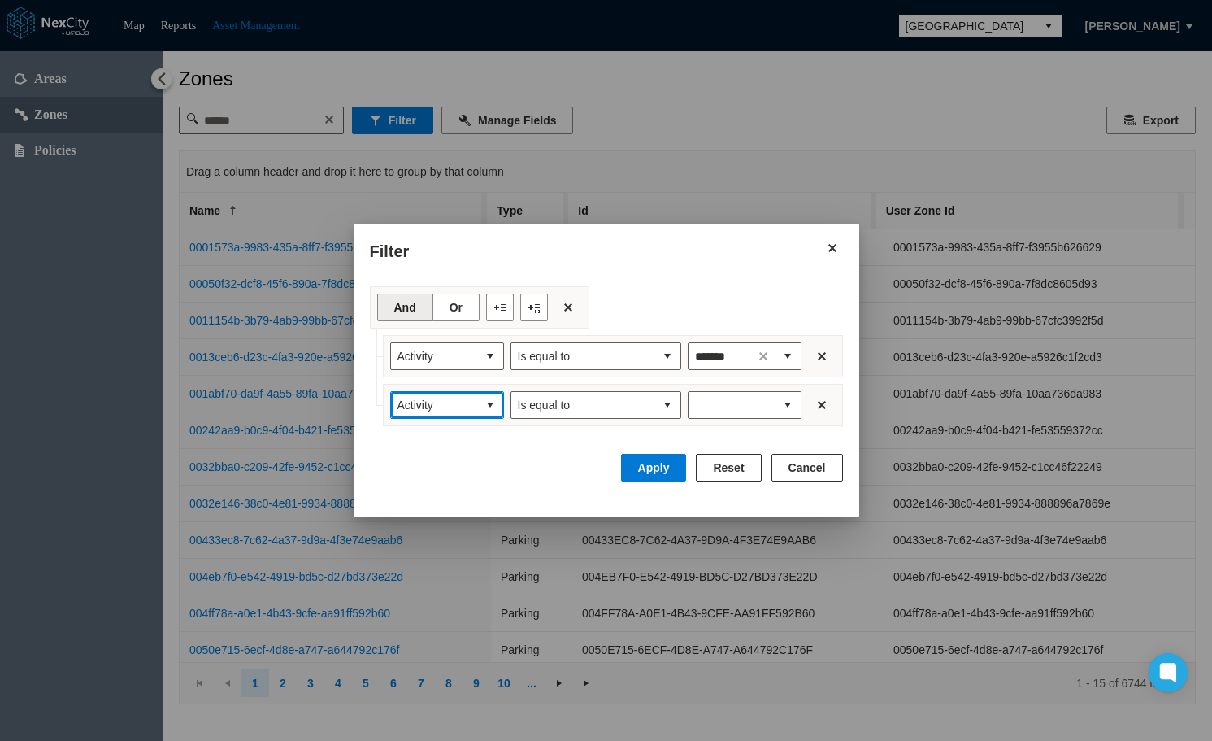
click at [485, 412] on button "select" at bounding box center [490, 405] width 26 height 26
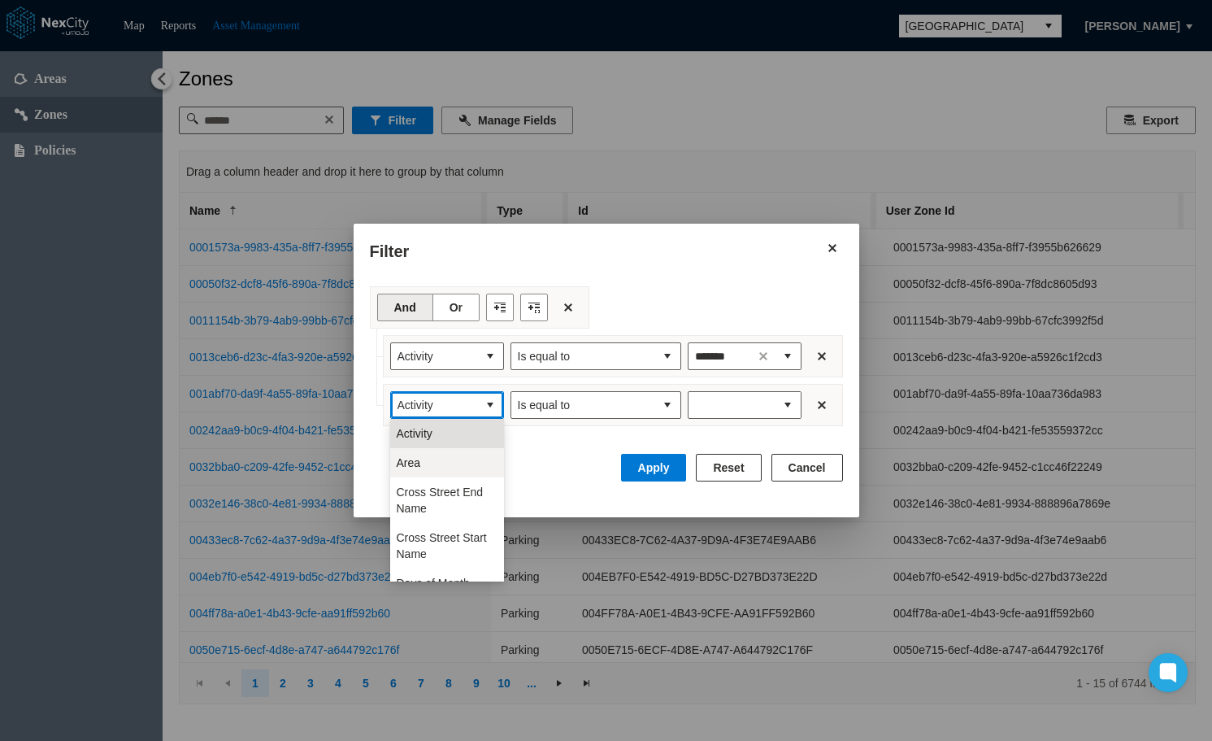
click at [425, 466] on li "Area" at bounding box center [447, 462] width 114 height 29
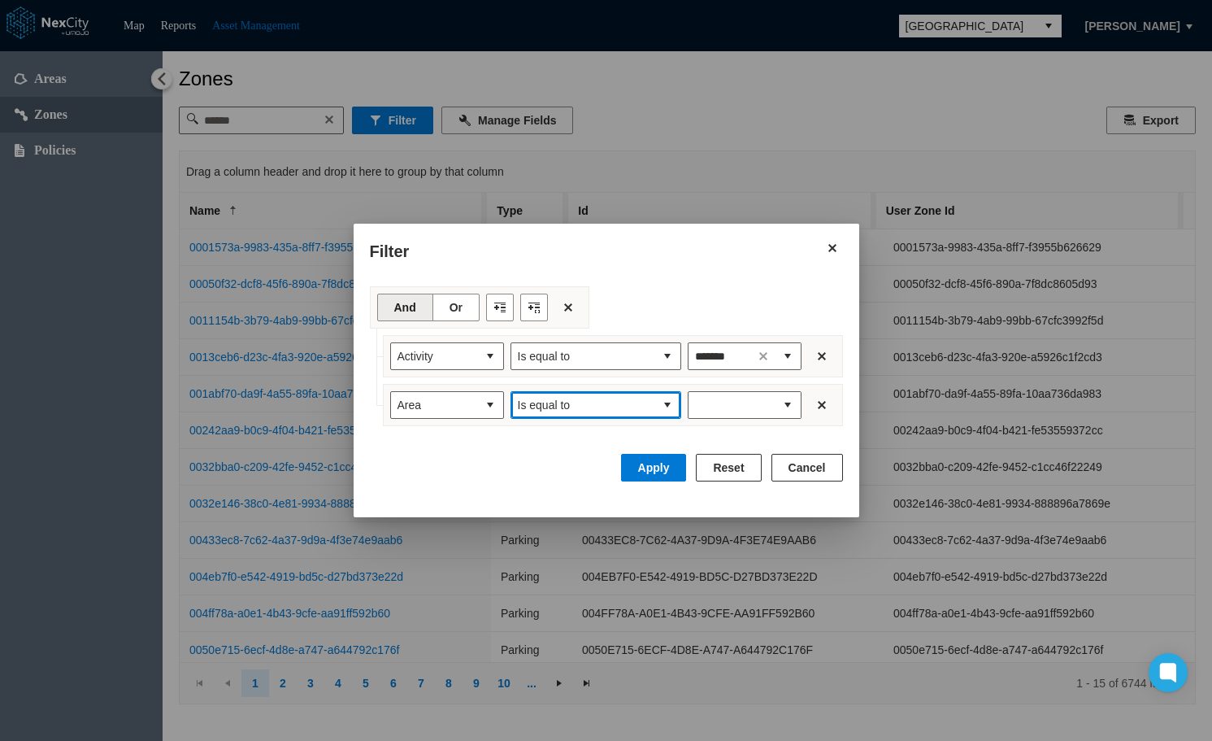
click at [660, 411] on button "select" at bounding box center [667, 405] width 26 height 26
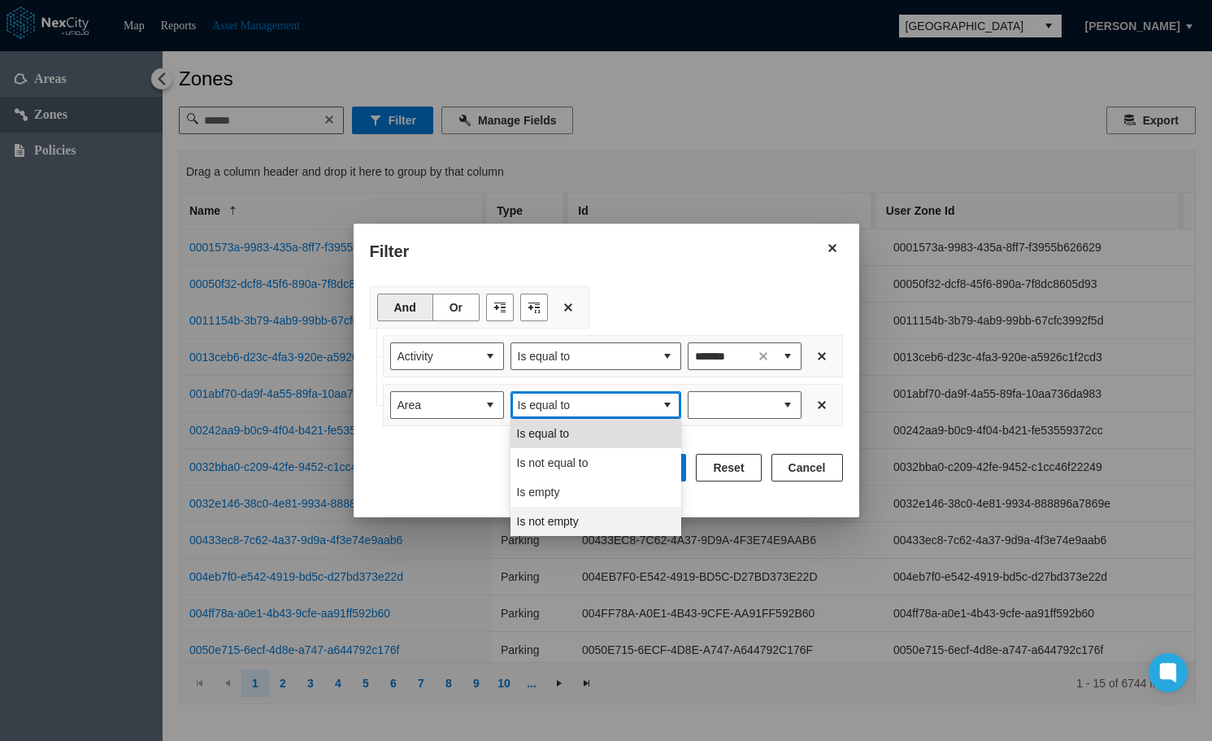
click at [580, 517] on li "Is not empty" at bounding box center [596, 520] width 171 height 29
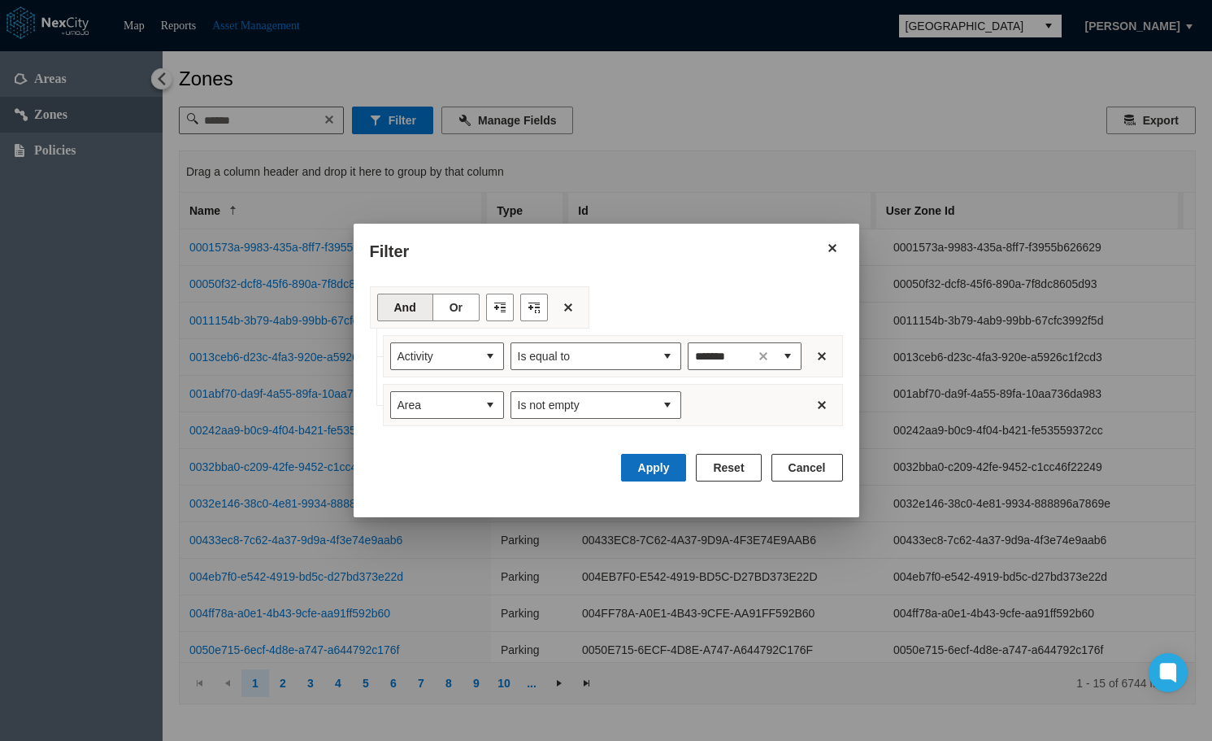
click at [649, 467] on button "Apply" at bounding box center [654, 468] width 66 height 28
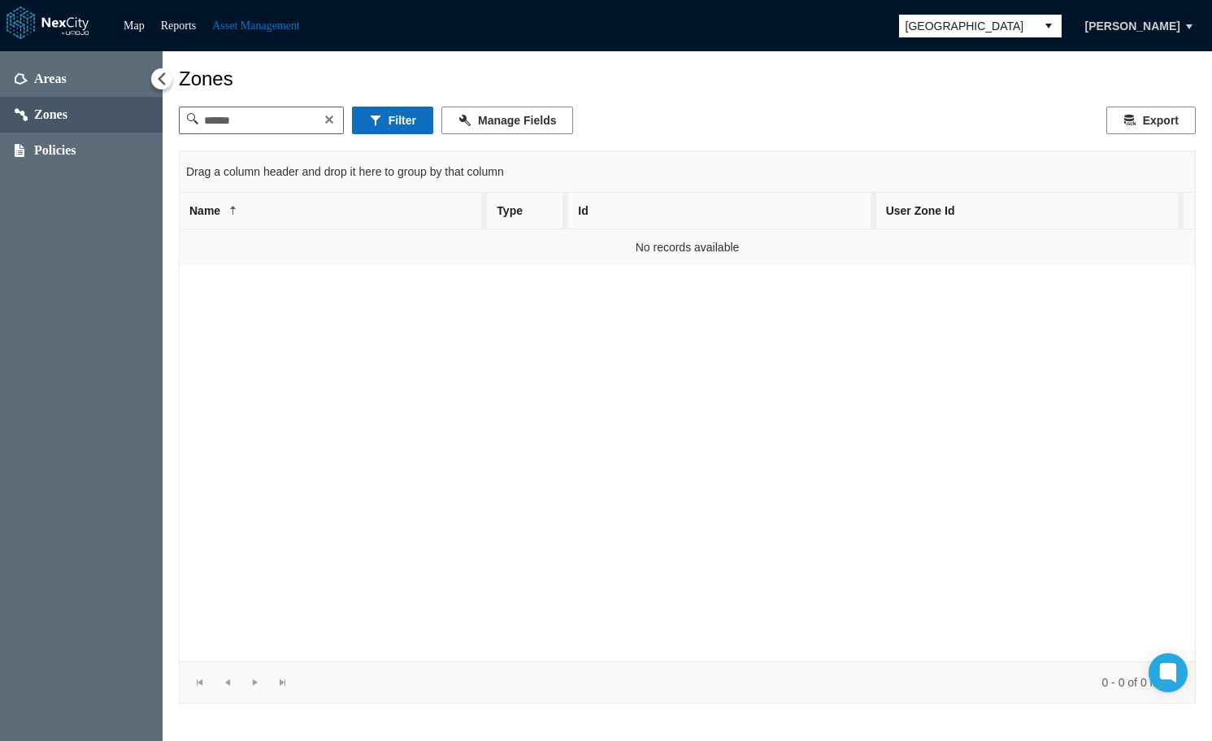
click at [412, 122] on button "Filter" at bounding box center [392, 120] width 81 height 28
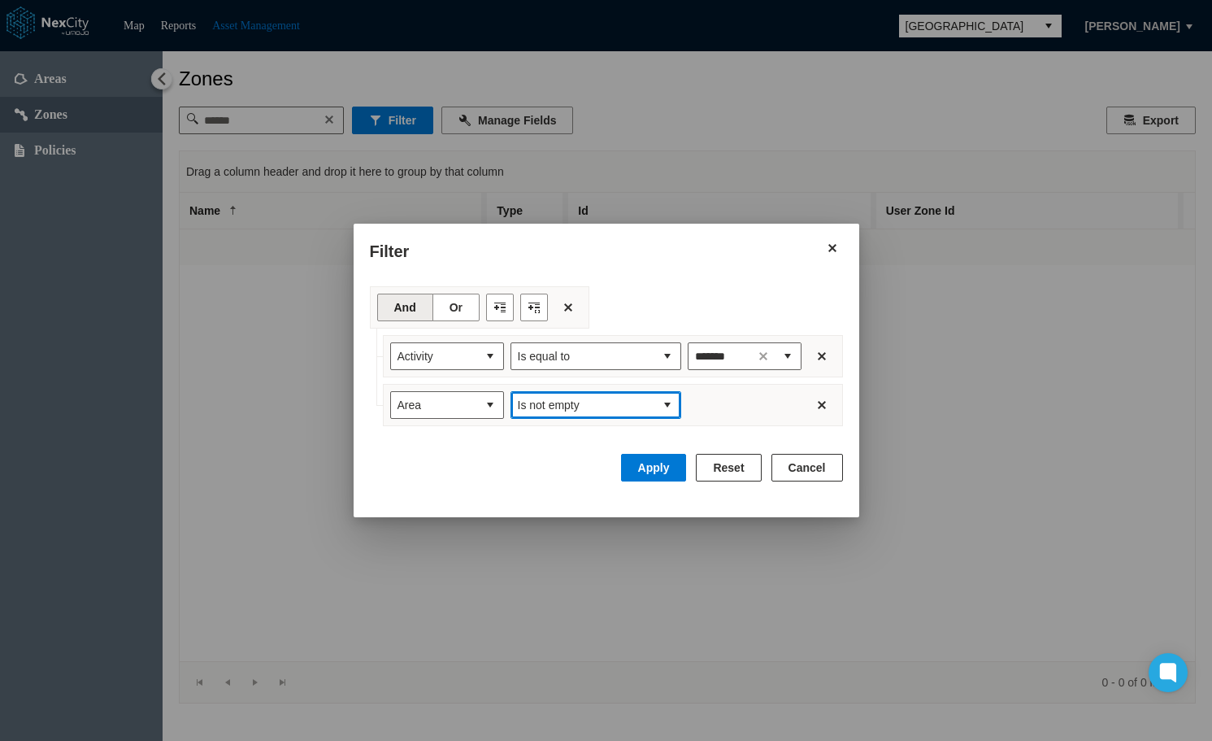
click at [667, 404] on button "select" at bounding box center [667, 405] width 26 height 26
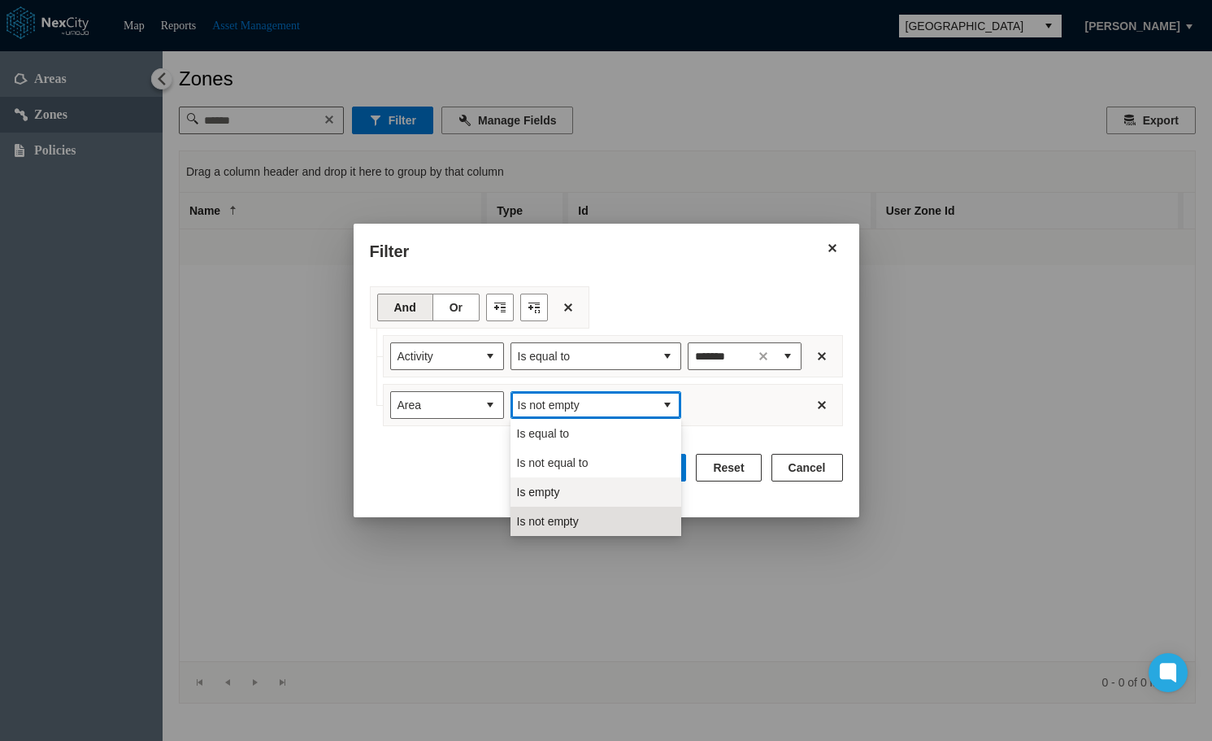
click at [575, 490] on li "Is empty" at bounding box center [596, 491] width 171 height 29
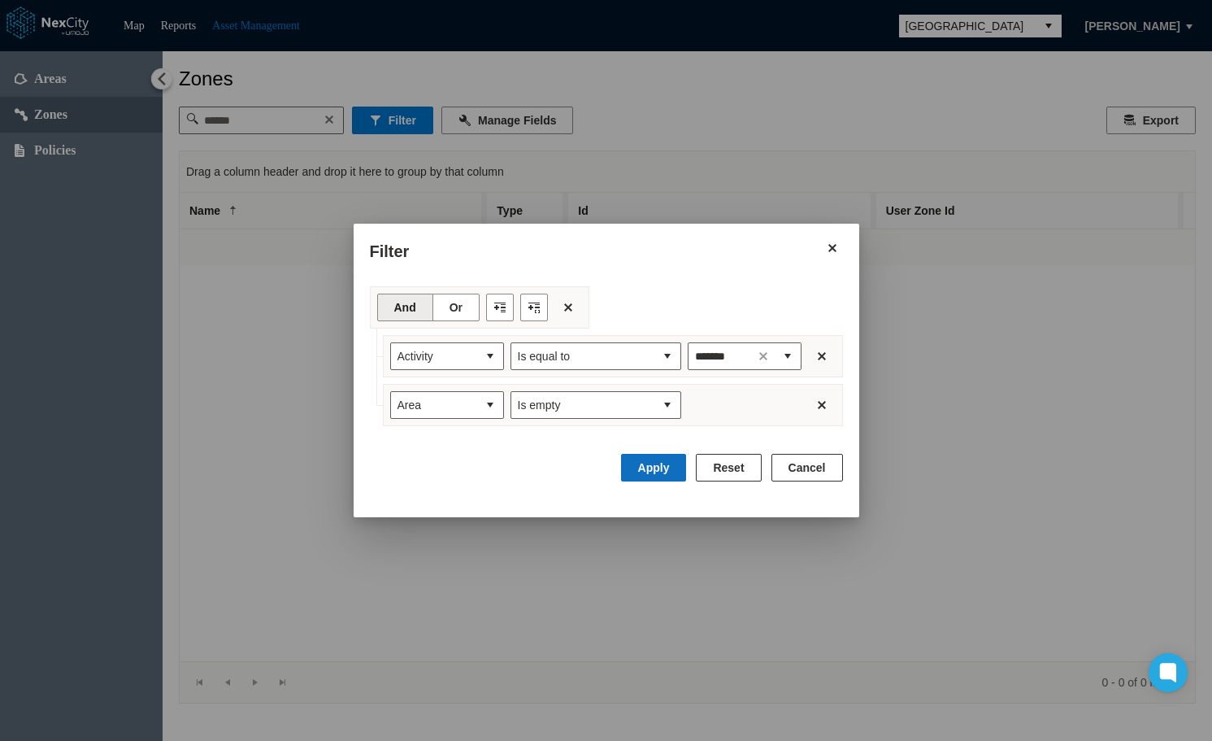
click at [665, 465] on button "Apply" at bounding box center [654, 468] width 66 height 28
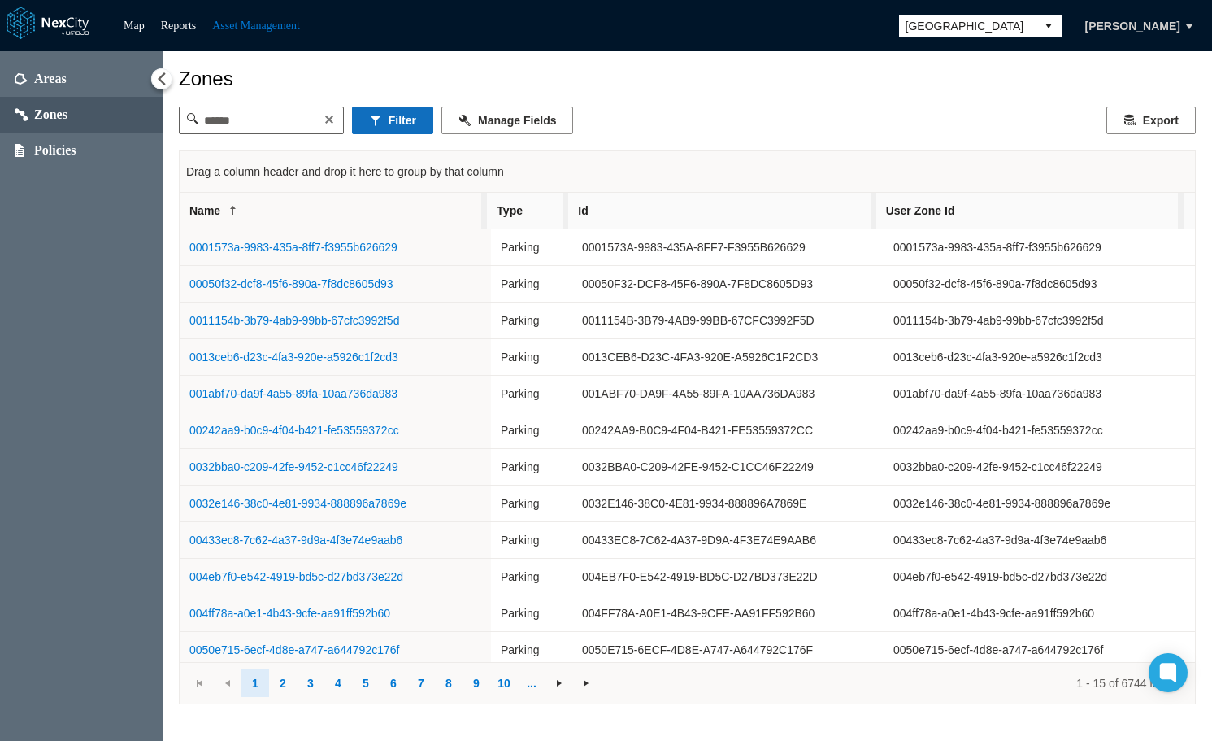
click at [419, 120] on button "Filter" at bounding box center [392, 120] width 81 height 28
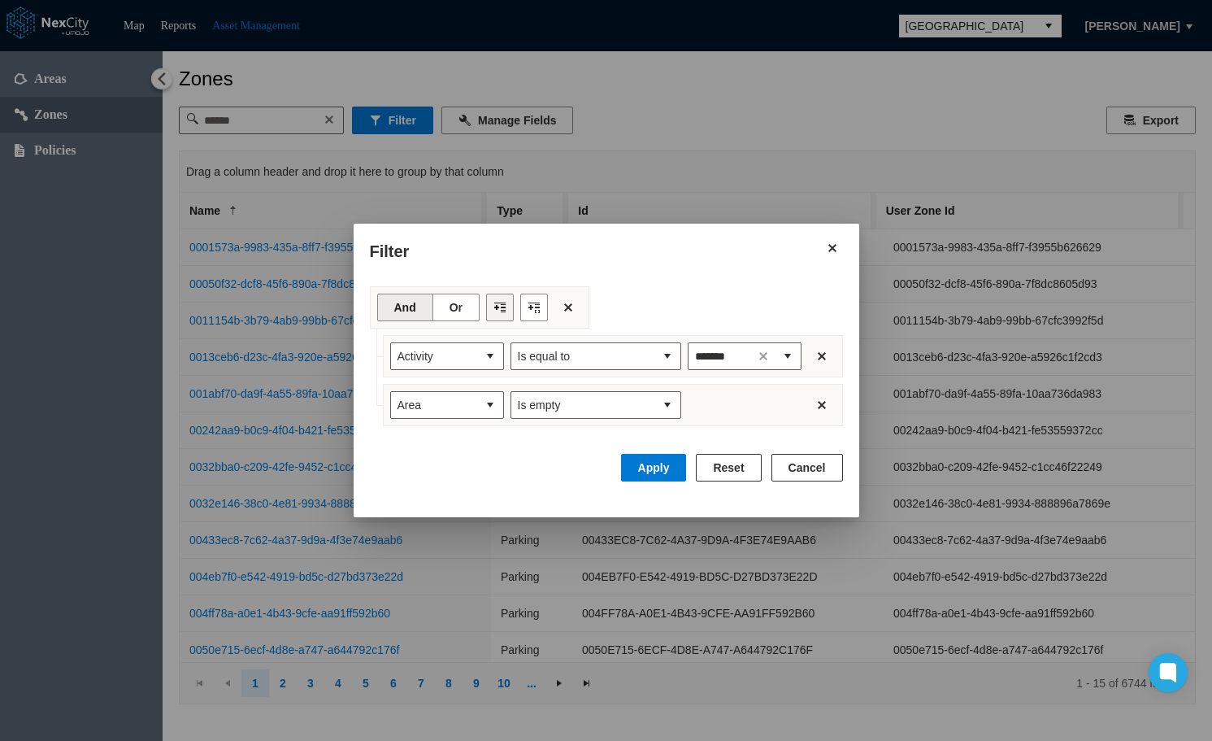
click at [501, 311] on button "Filter toolbar" at bounding box center [500, 307] width 28 height 28
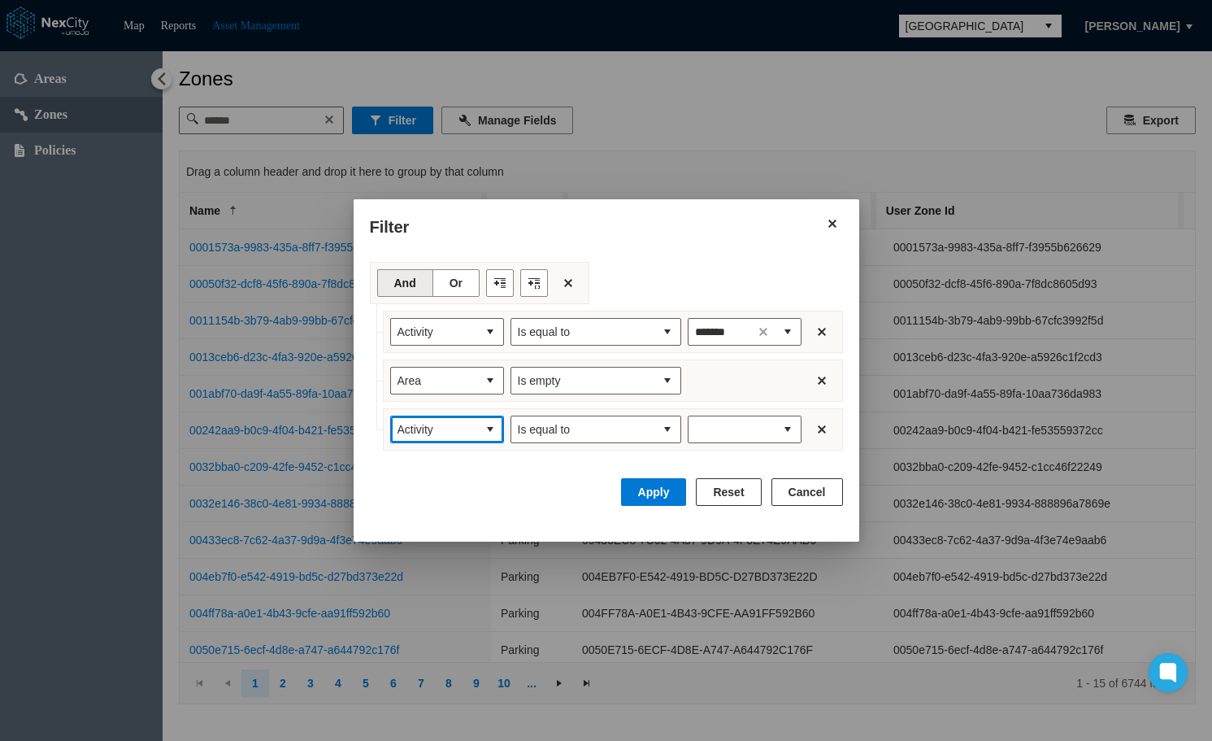
click at [488, 436] on button "select" at bounding box center [490, 429] width 26 height 26
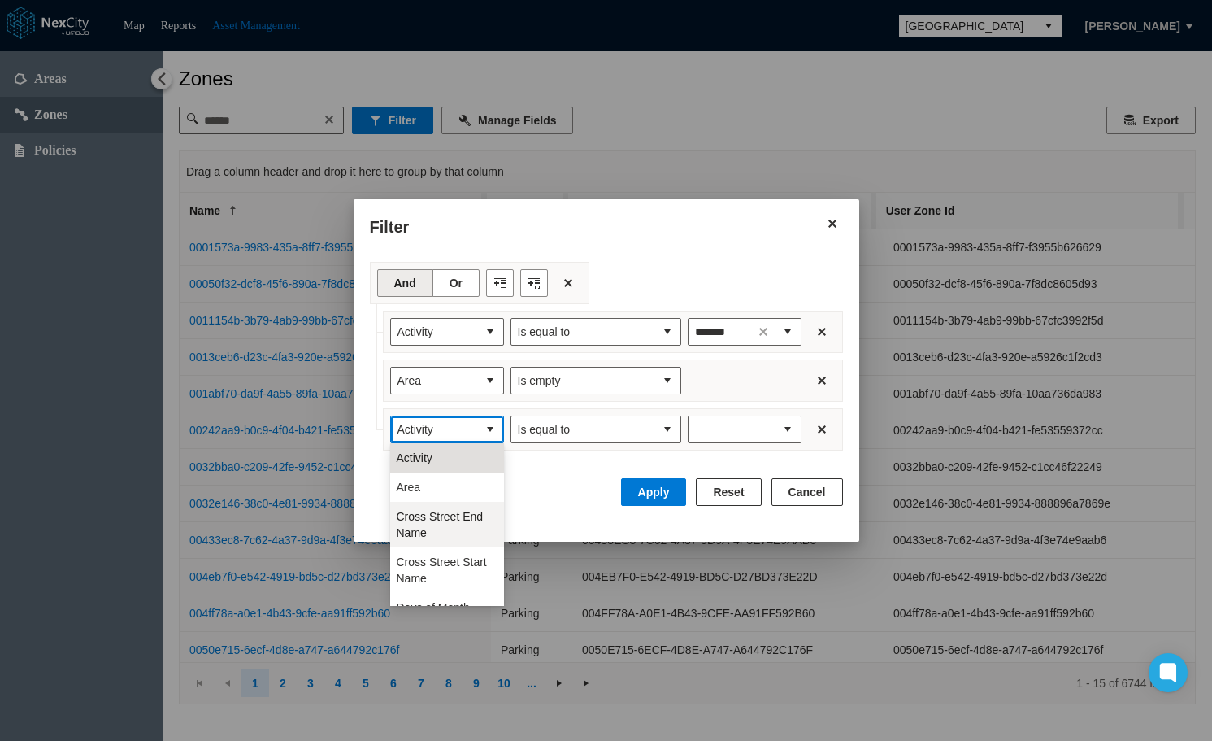
click at [447, 520] on span "Cross Street End Name" at bounding box center [447, 524] width 101 height 33
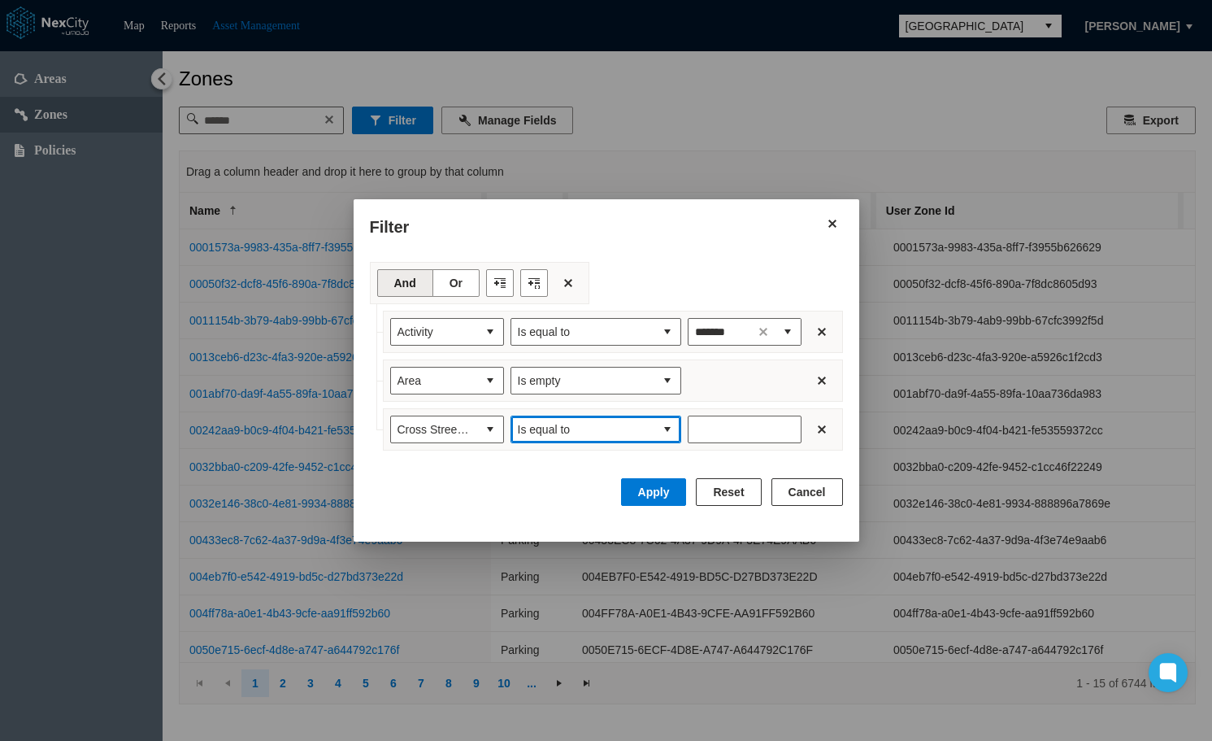
click at [659, 428] on button "select" at bounding box center [667, 429] width 26 height 26
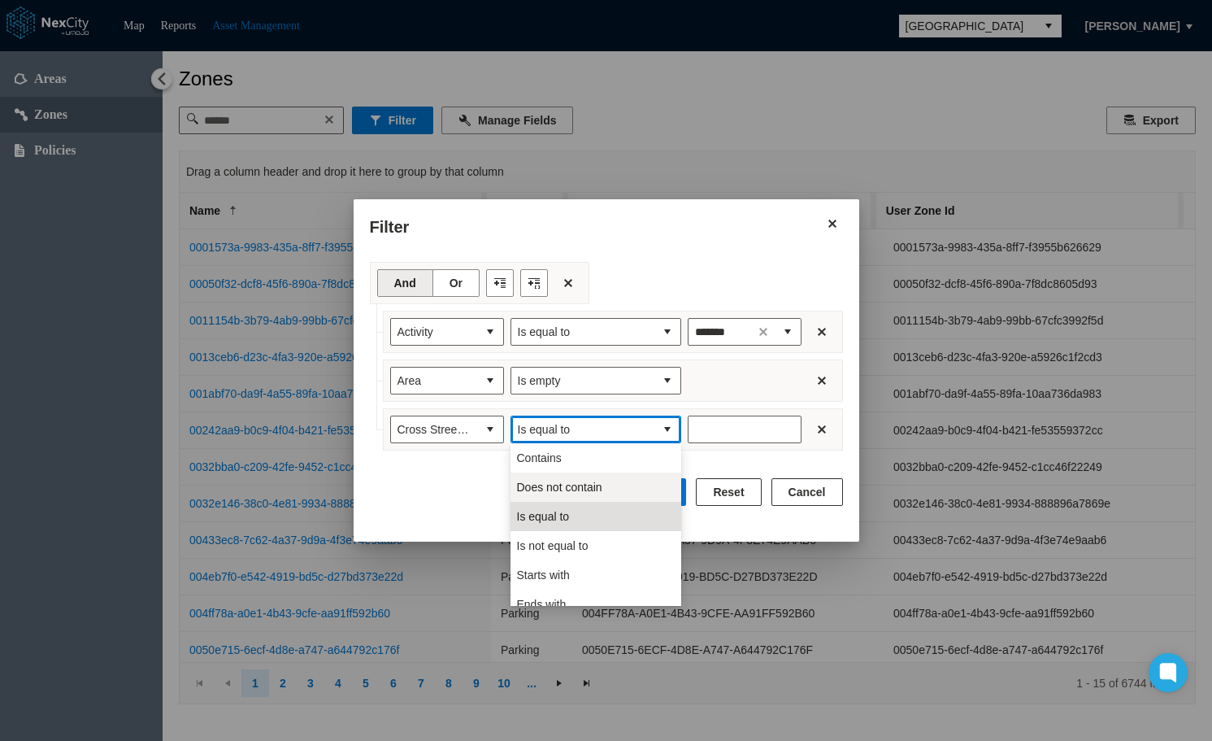
click at [600, 490] on span "Does not contain" at bounding box center [559, 487] width 85 height 16
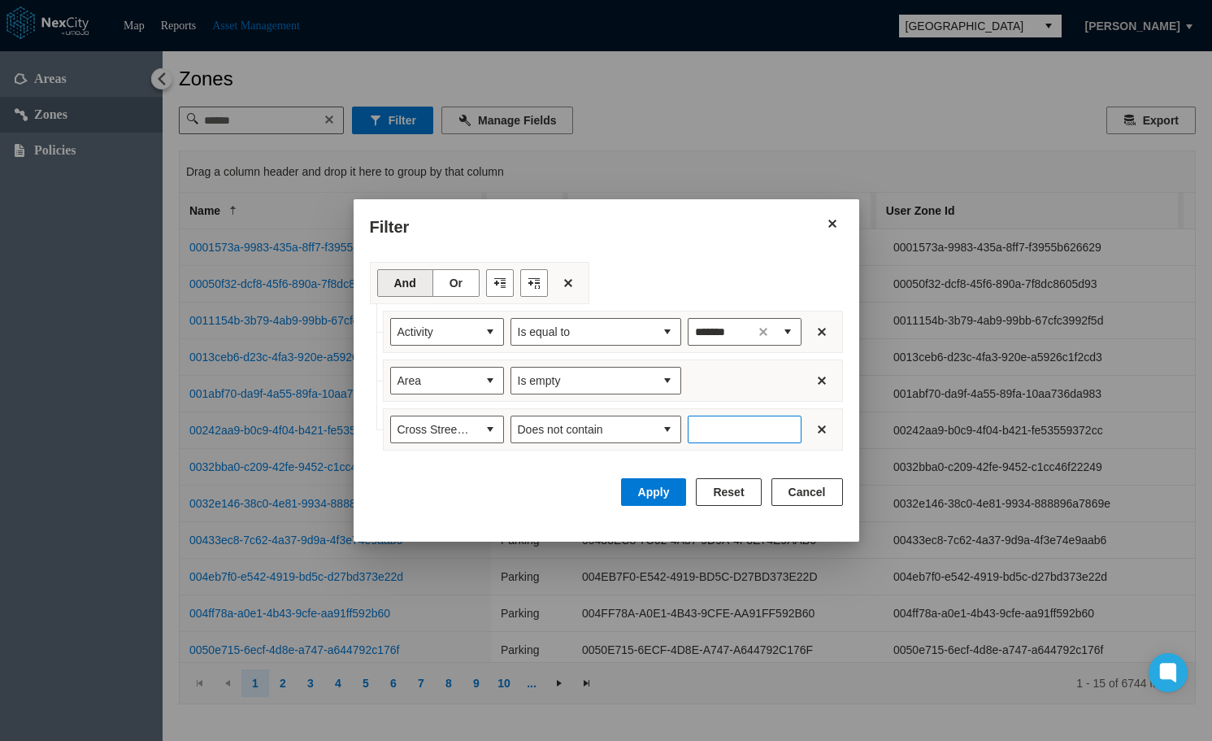
click at [715, 433] on input "Enter number" at bounding box center [745, 429] width 114 height 28
type input "***"
click at [658, 495] on button "Apply" at bounding box center [654, 492] width 66 height 28
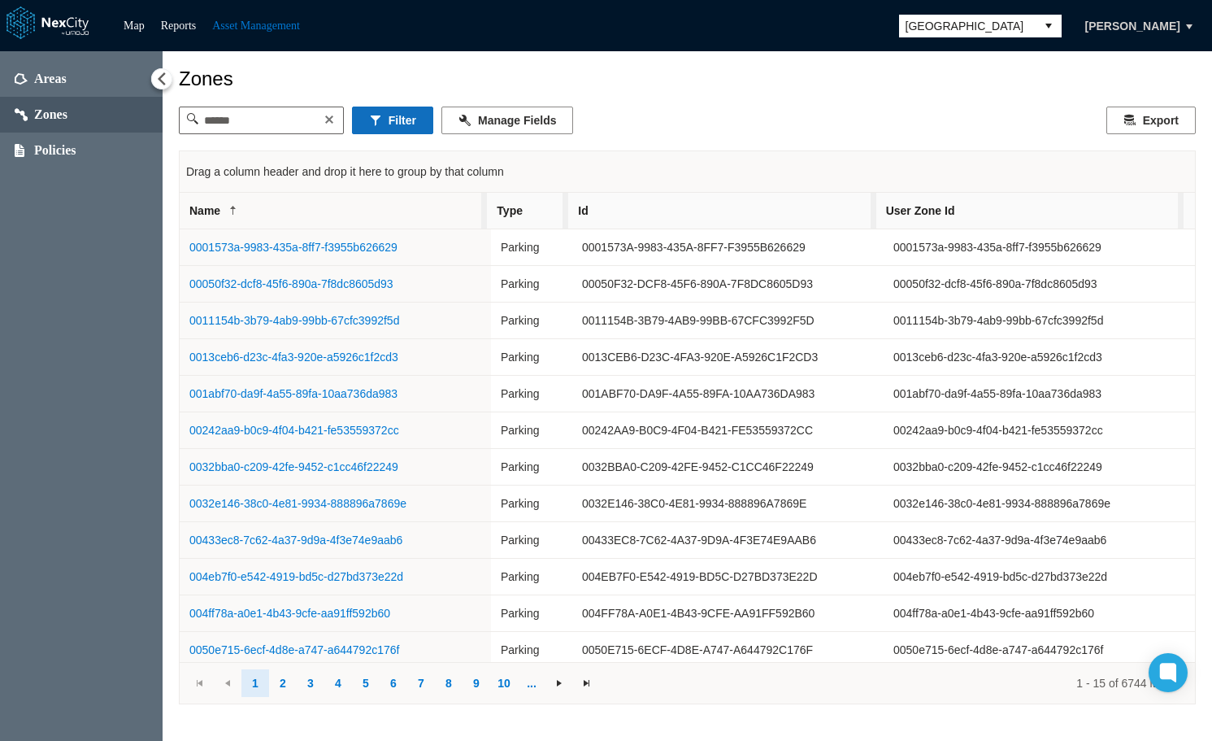
click at [399, 122] on button "Filter" at bounding box center [392, 120] width 81 height 28
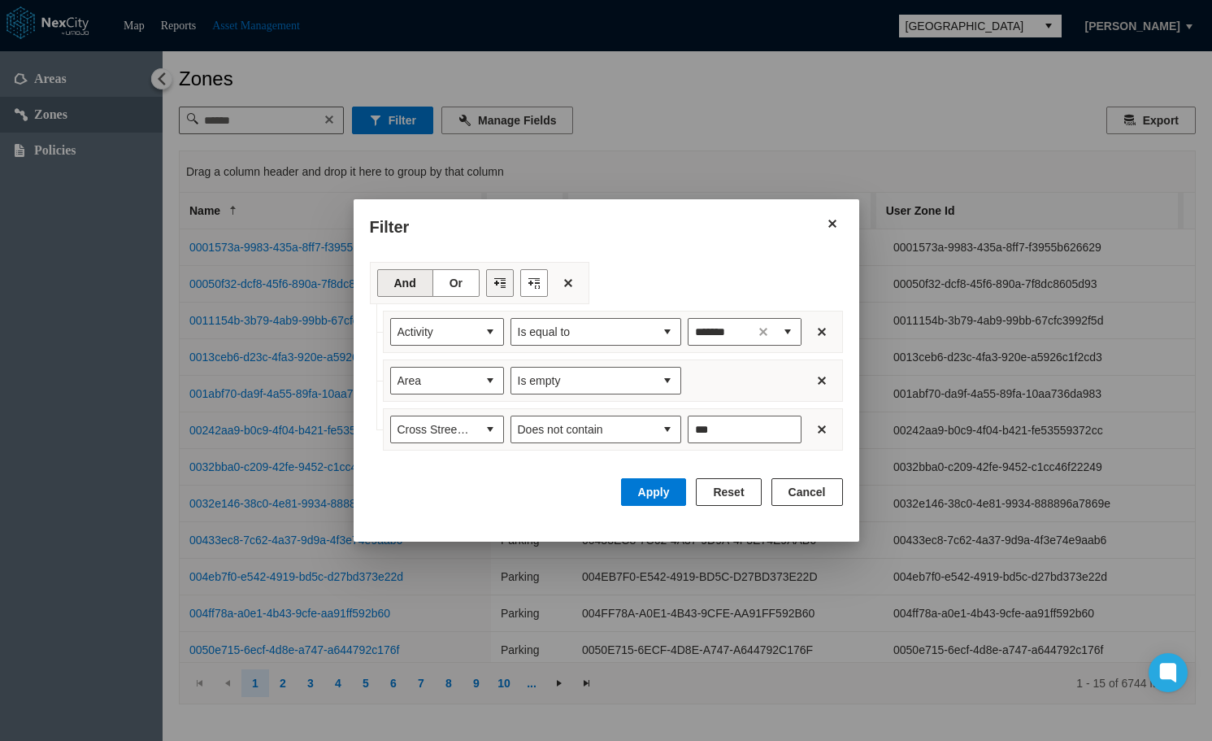
click at [493, 284] on button "Filter toolbar" at bounding box center [500, 283] width 28 height 28
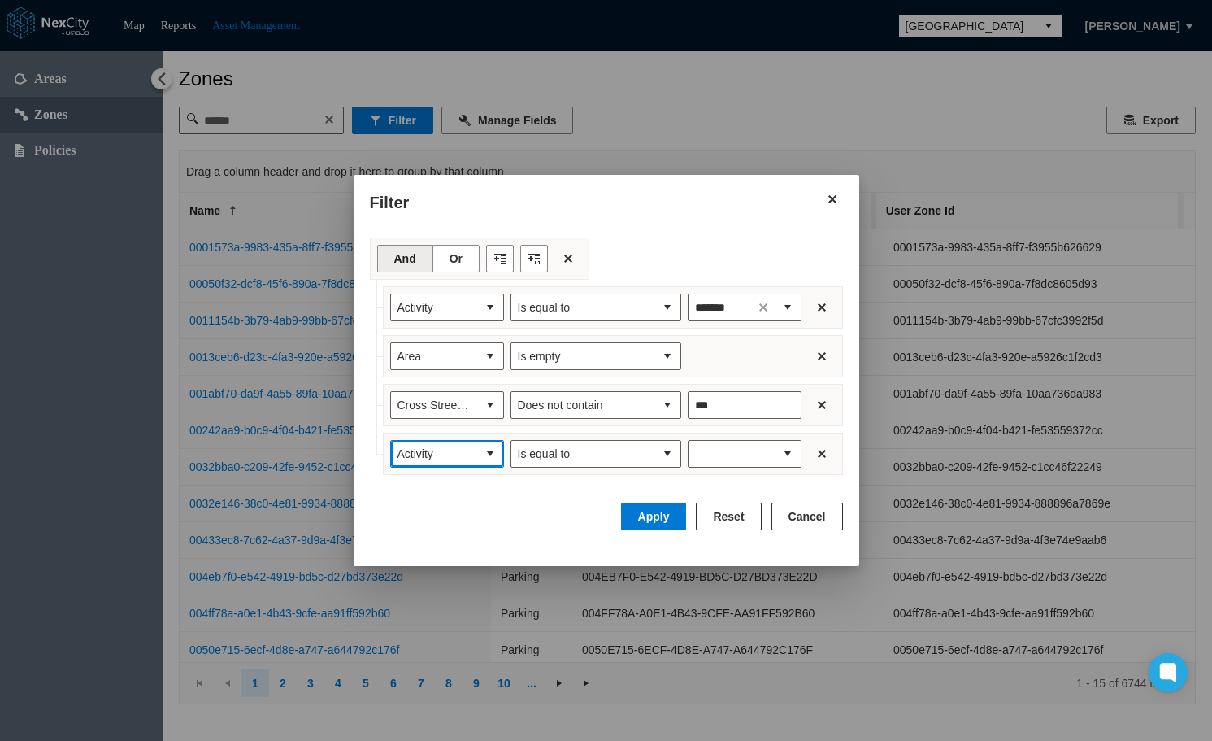
click at [481, 453] on button "select" at bounding box center [490, 454] width 26 height 26
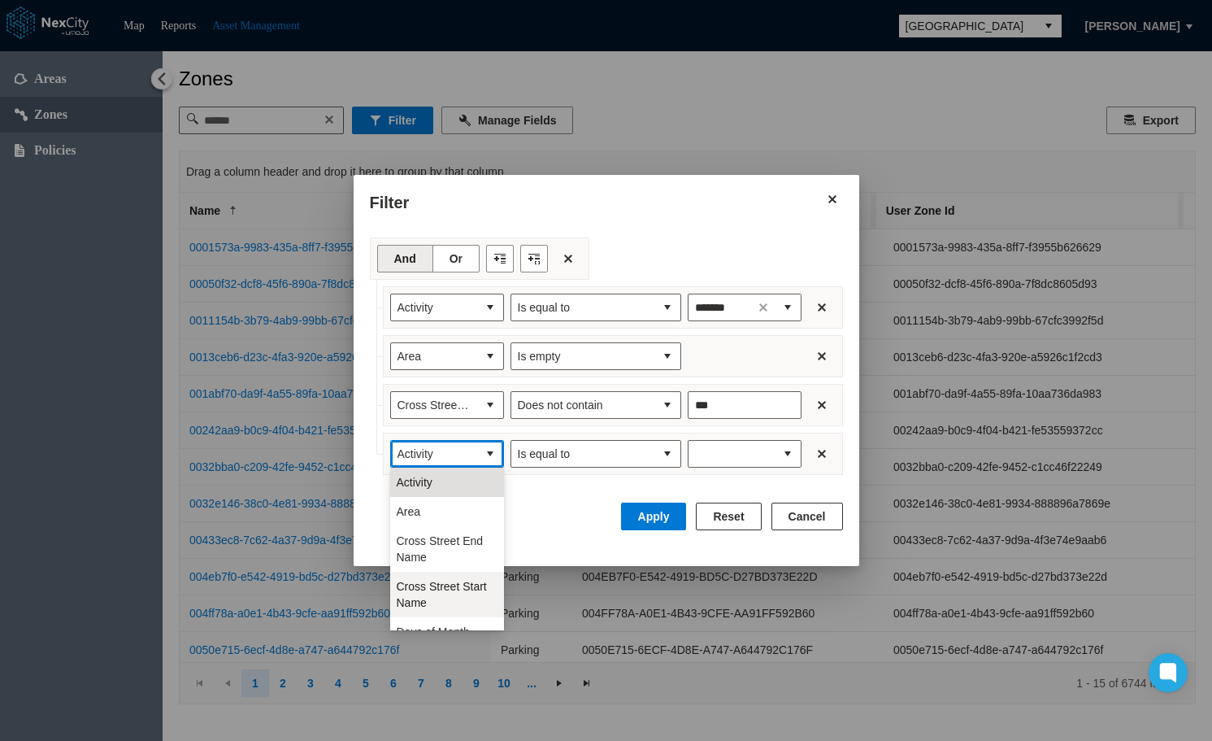
click at [443, 576] on li "Cross Street Start Name" at bounding box center [447, 594] width 114 height 46
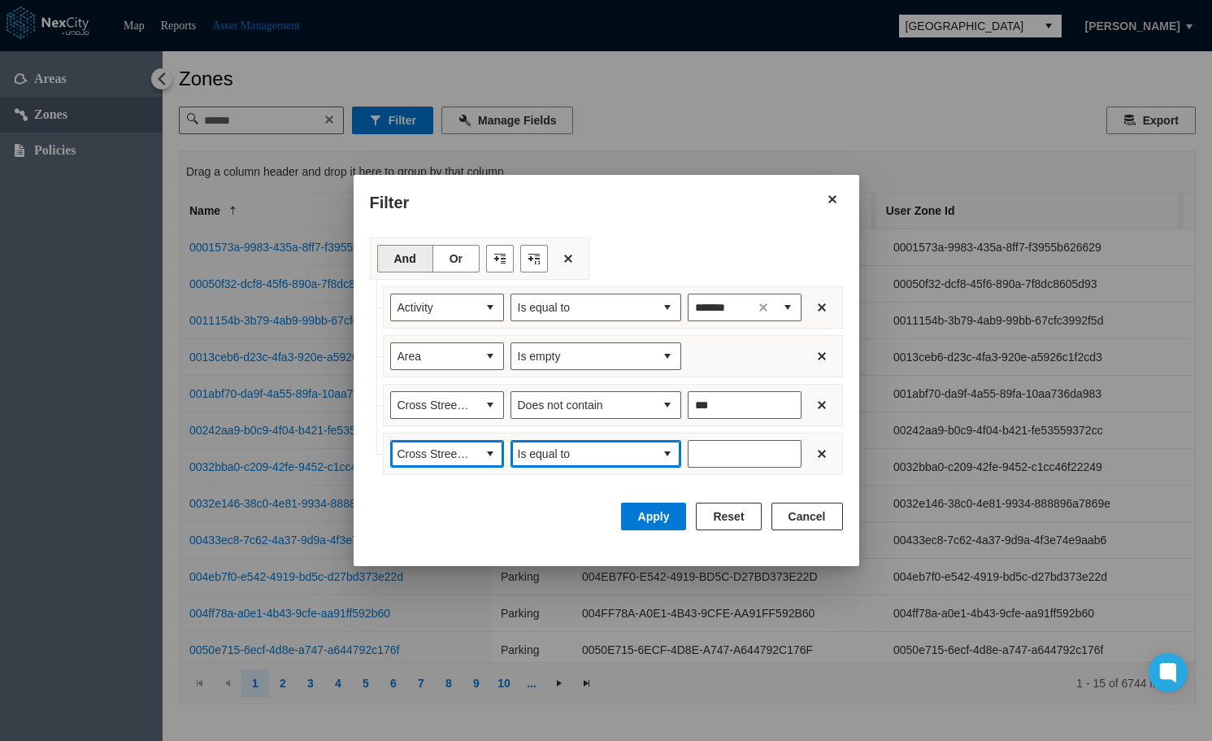
click at [649, 450] on span "Is equal to" at bounding box center [582, 454] width 143 height 26
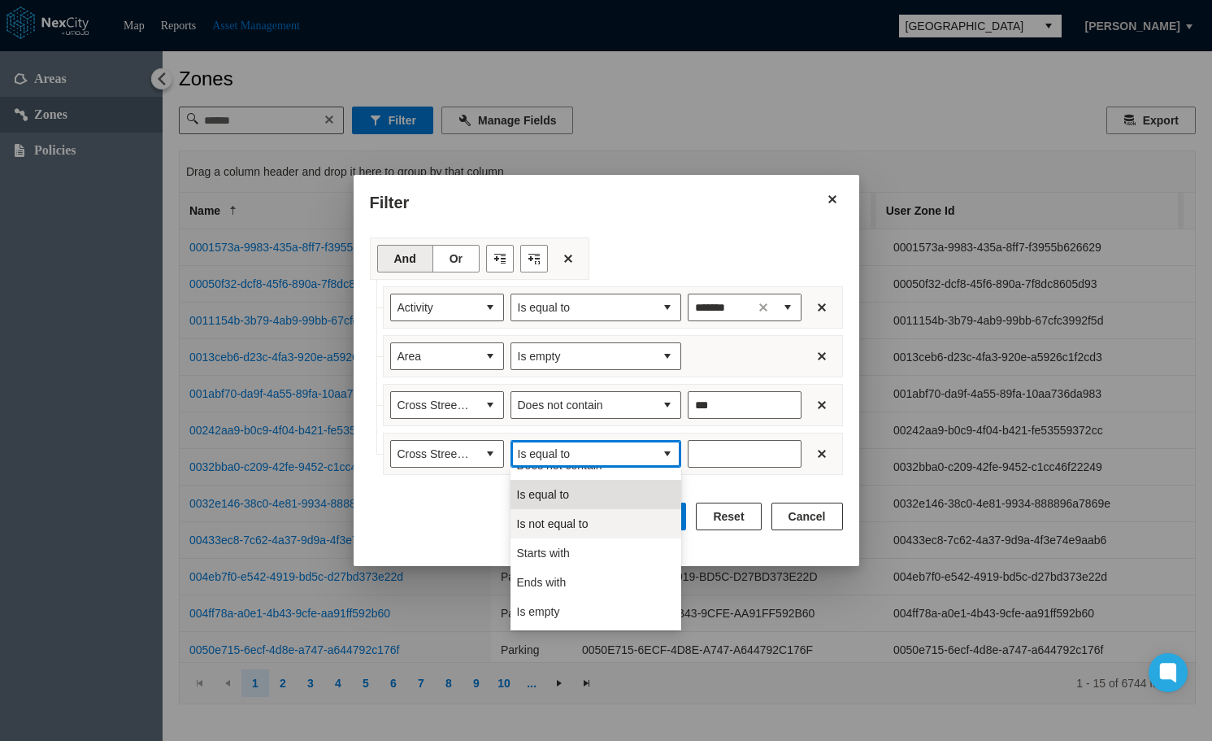
scroll to position [72, 0]
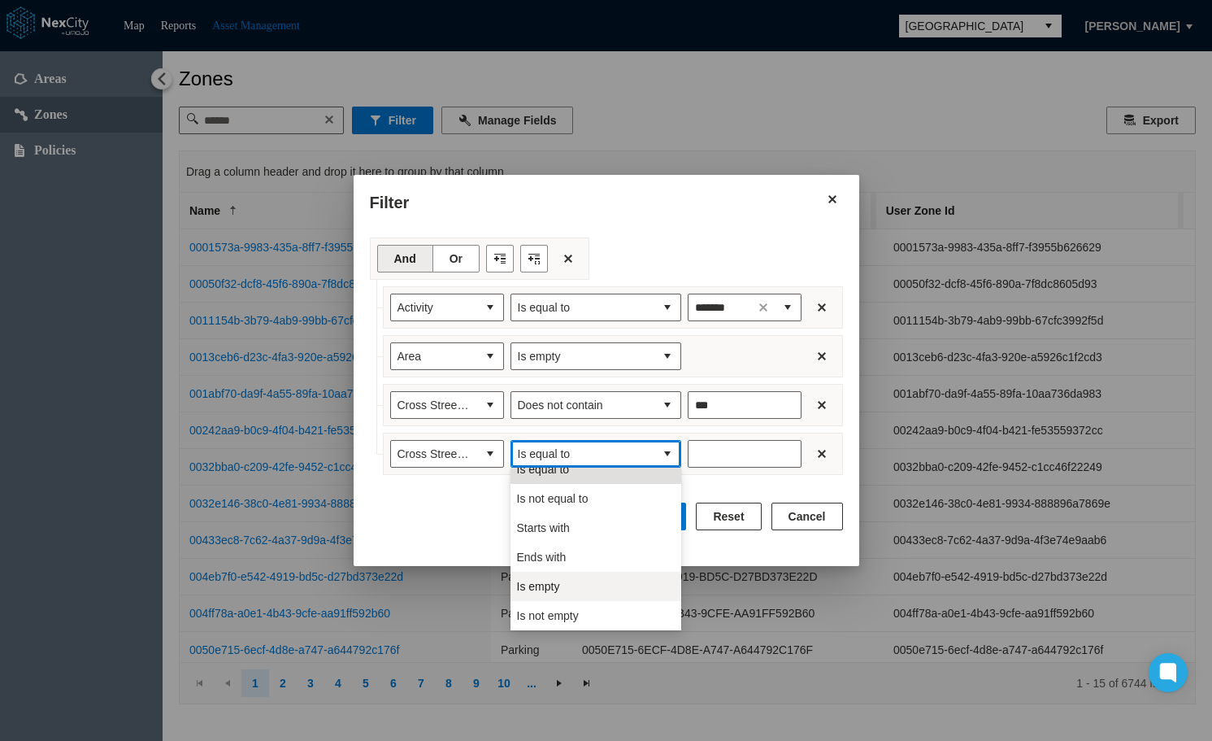
drag, startPoint x: 580, startPoint y: 589, endPoint x: 620, endPoint y: 575, distance: 43.2
click at [585, 593] on li "Is empty" at bounding box center [596, 585] width 171 height 29
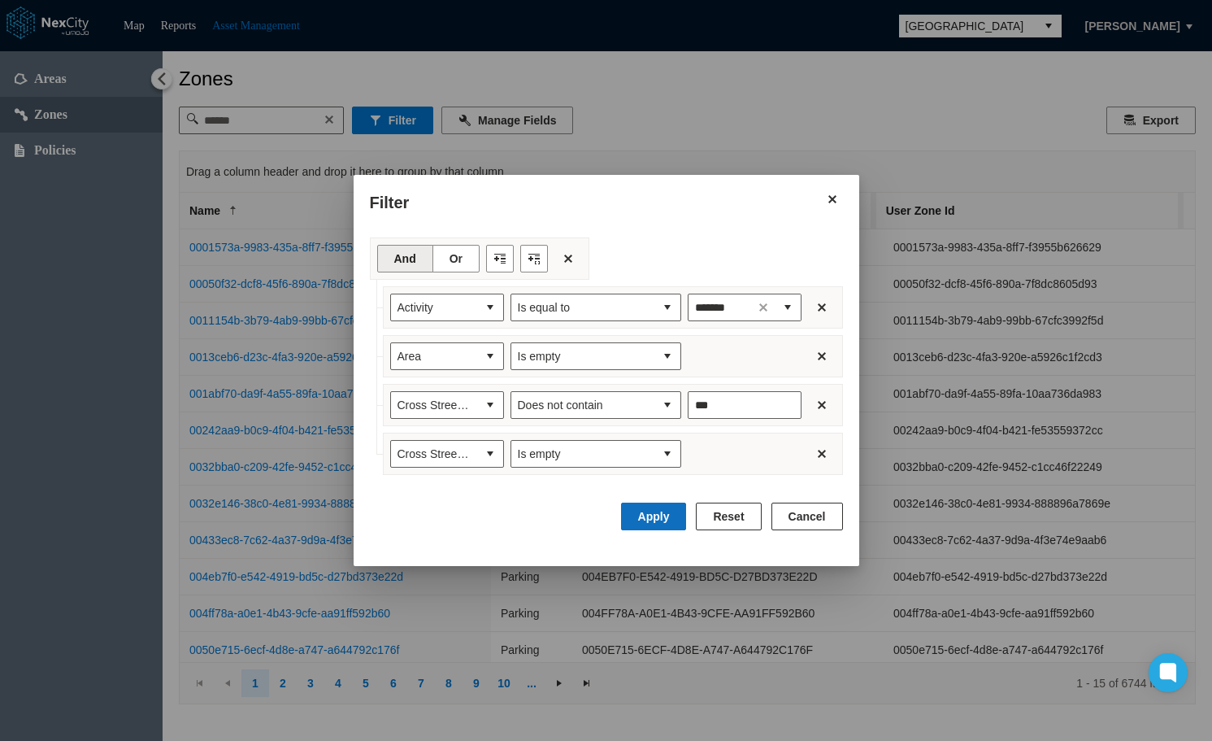
click at [660, 513] on button "Apply" at bounding box center [654, 516] width 66 height 28
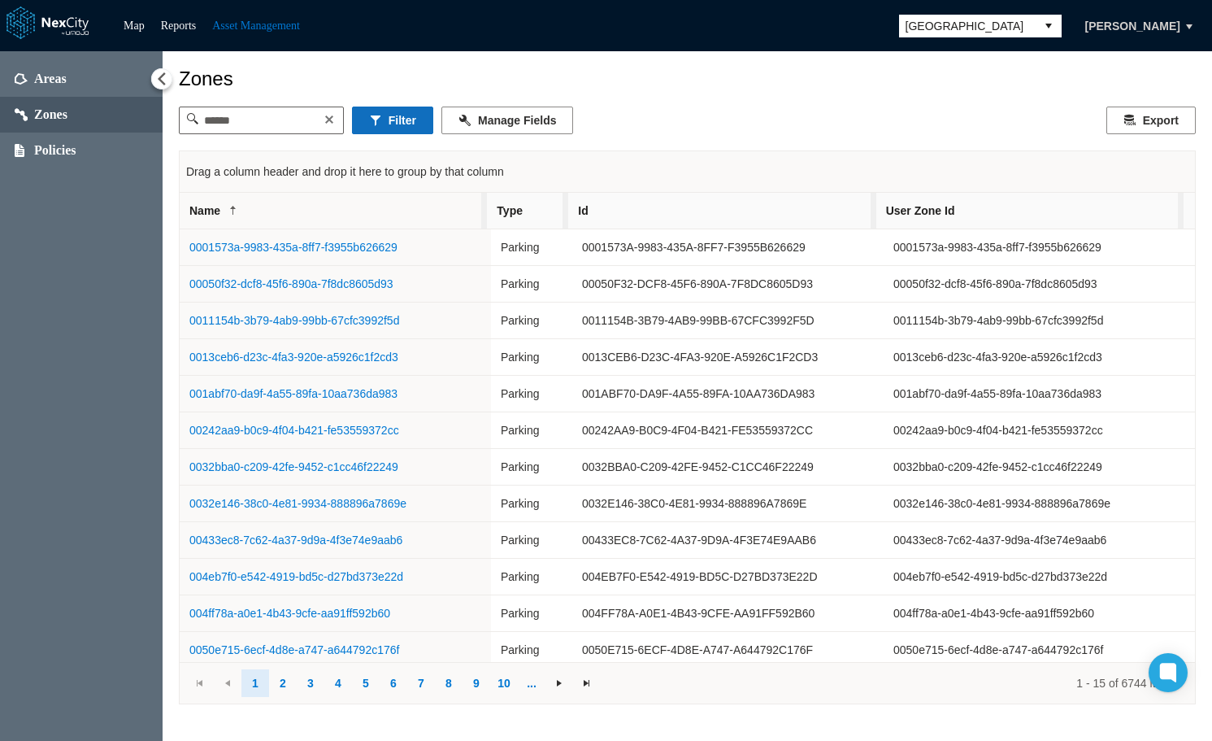
click at [398, 120] on button "Filter" at bounding box center [392, 120] width 81 height 28
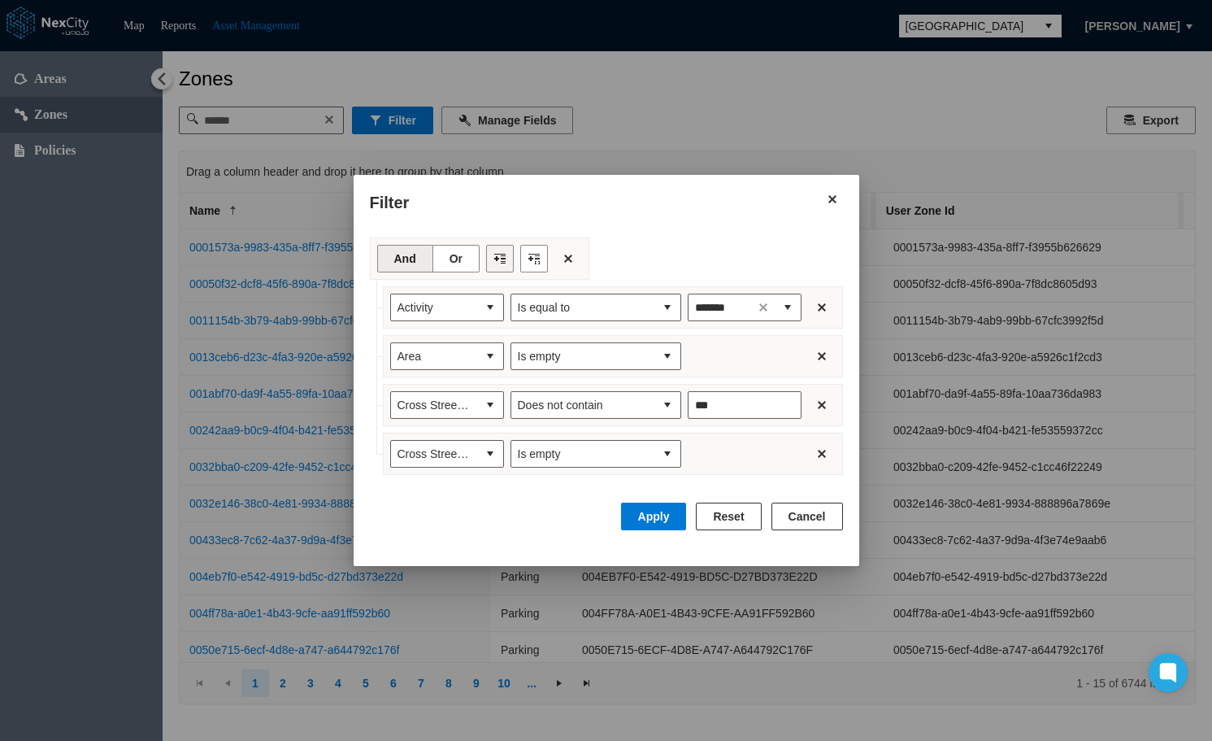
click at [498, 257] on button "Filter toolbar" at bounding box center [500, 259] width 28 height 28
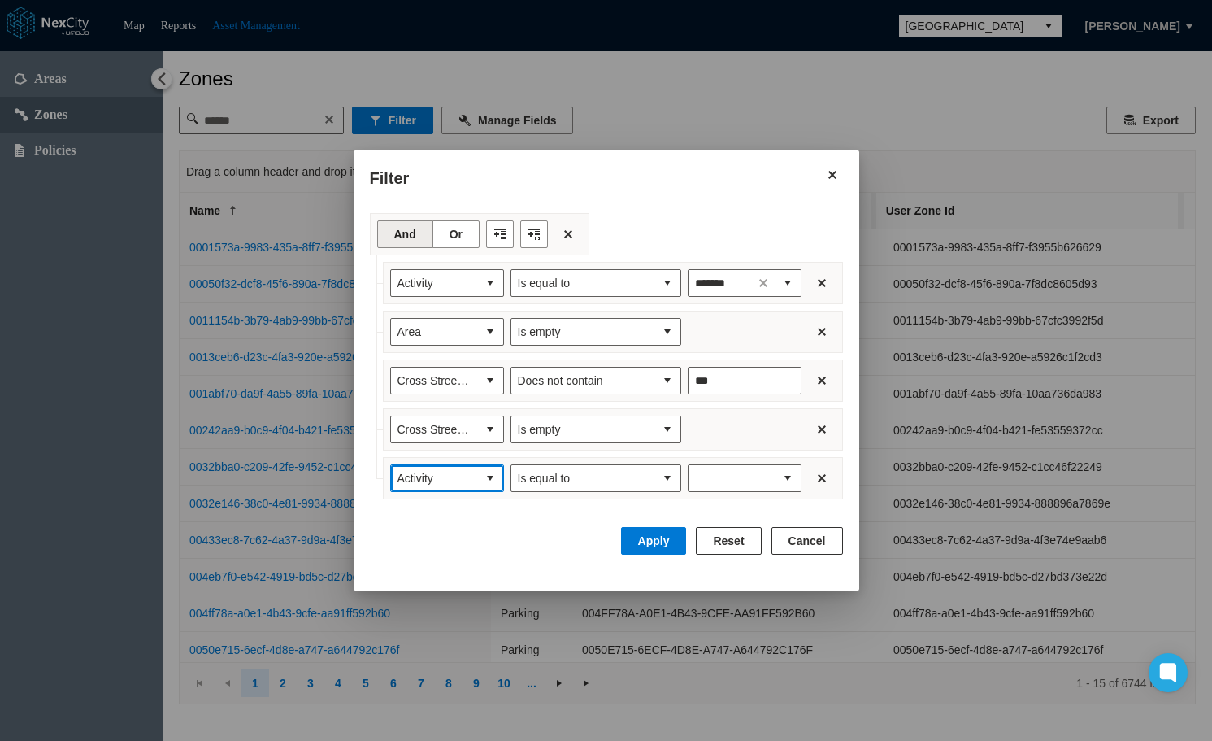
click at [451, 483] on span "Activity" at bounding box center [434, 478] width 73 height 16
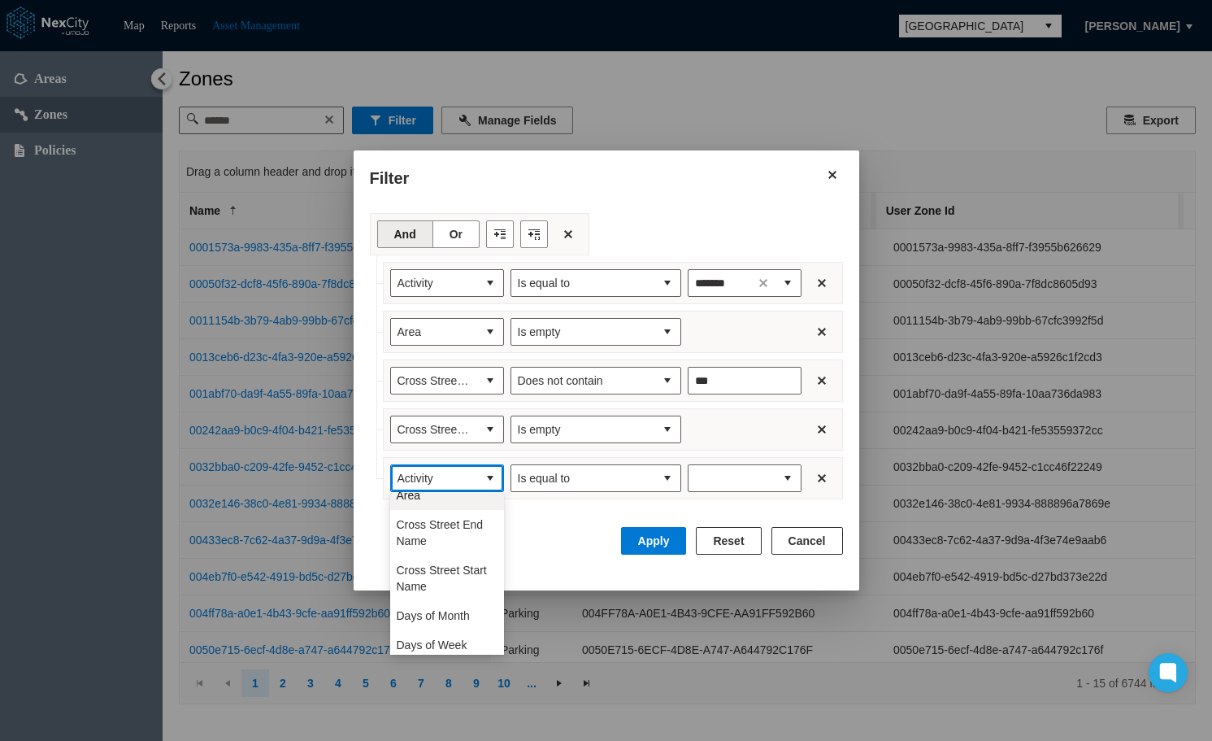
scroll to position [81, 0]
click at [462, 576] on span "Days of Month" at bounding box center [433, 575] width 73 height 16
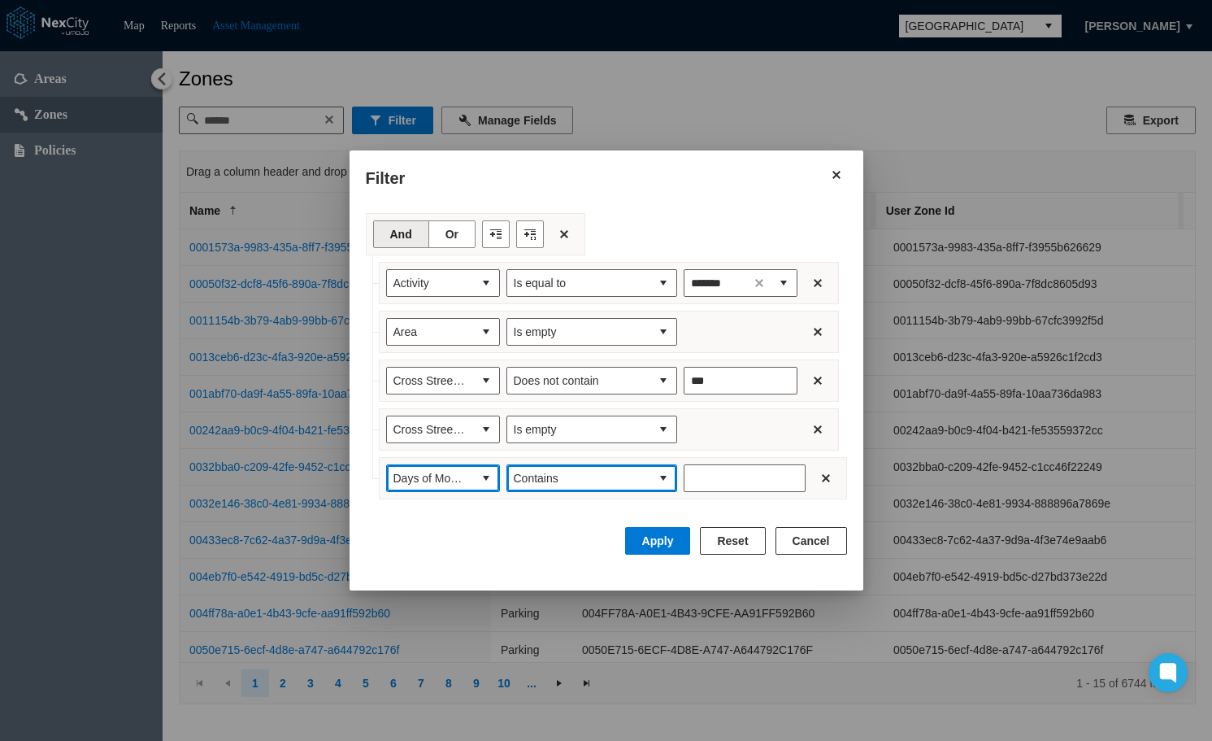
click at [661, 472] on button "select" at bounding box center [663, 478] width 26 height 26
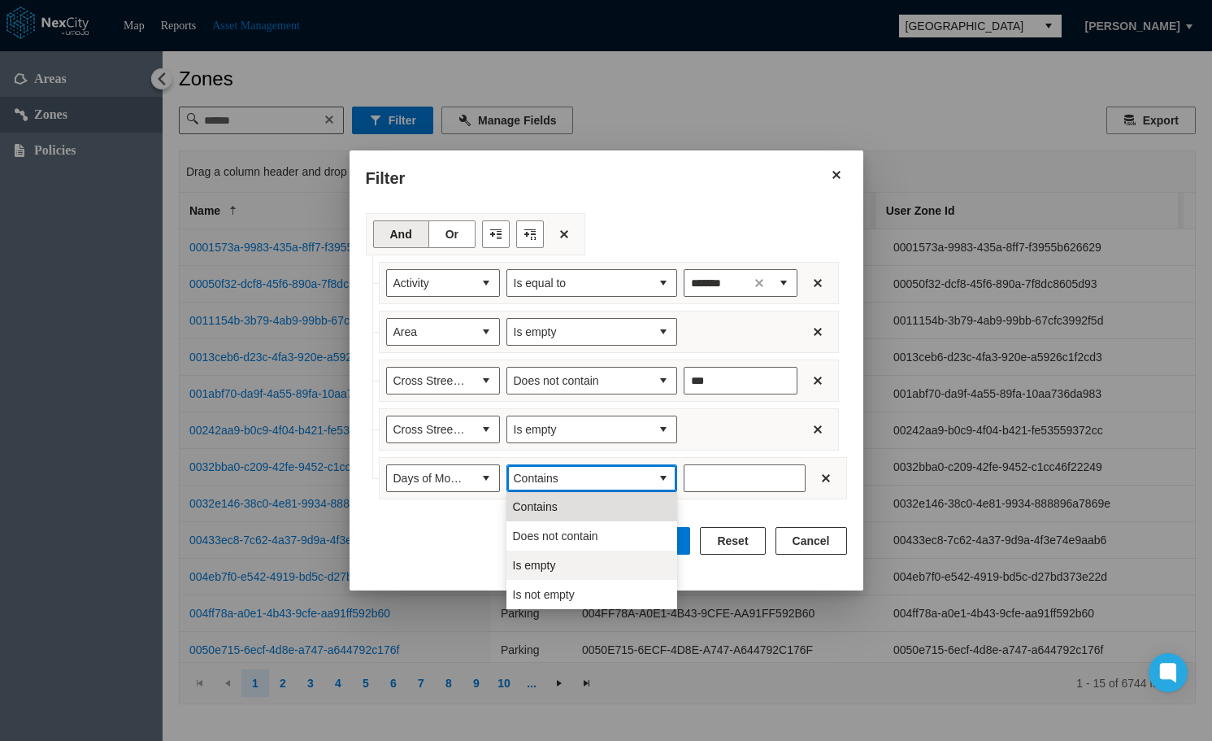
click at [572, 563] on li "Is empty" at bounding box center [591, 564] width 171 height 29
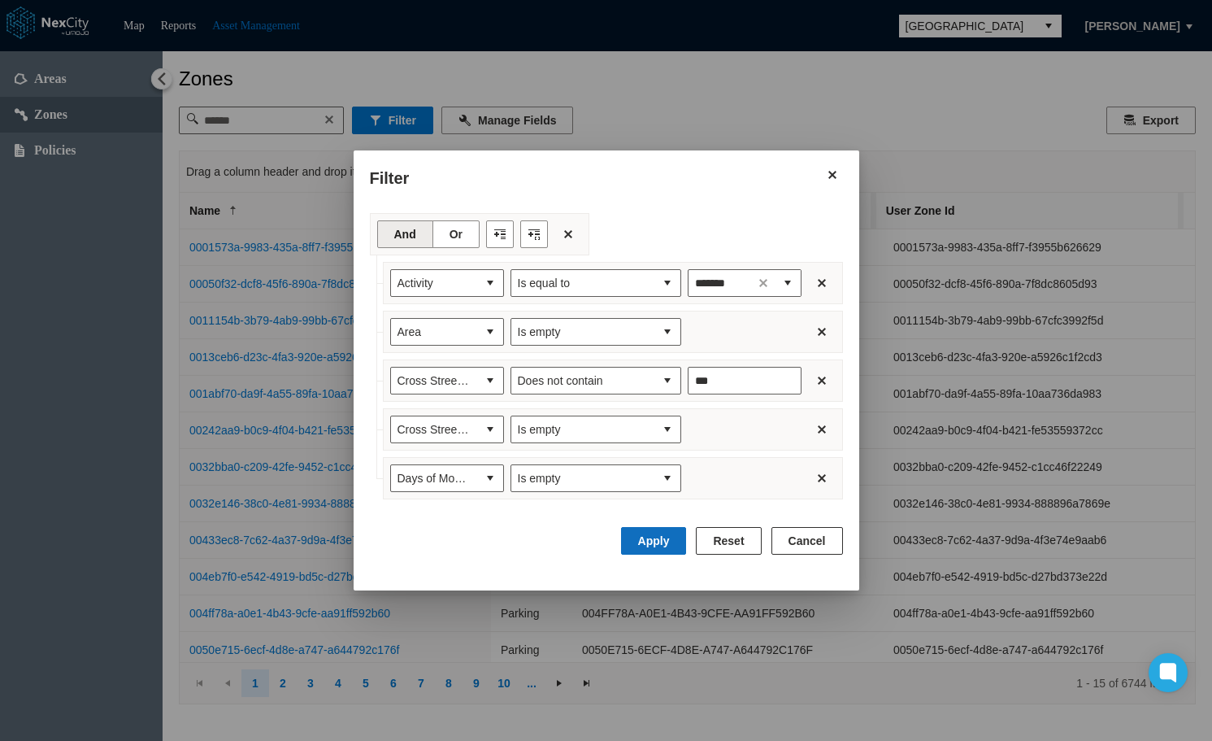
click at [654, 537] on button "Apply" at bounding box center [654, 541] width 66 height 28
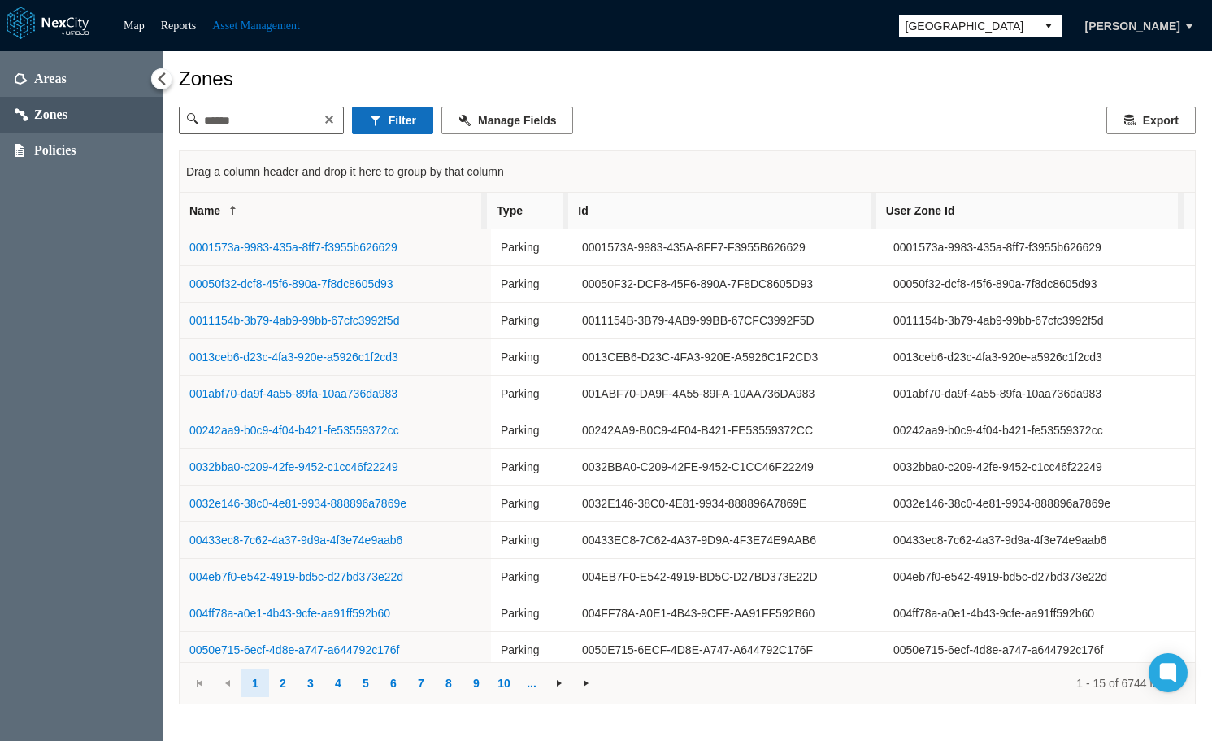
click at [417, 124] on button "Filter" at bounding box center [392, 120] width 81 height 28
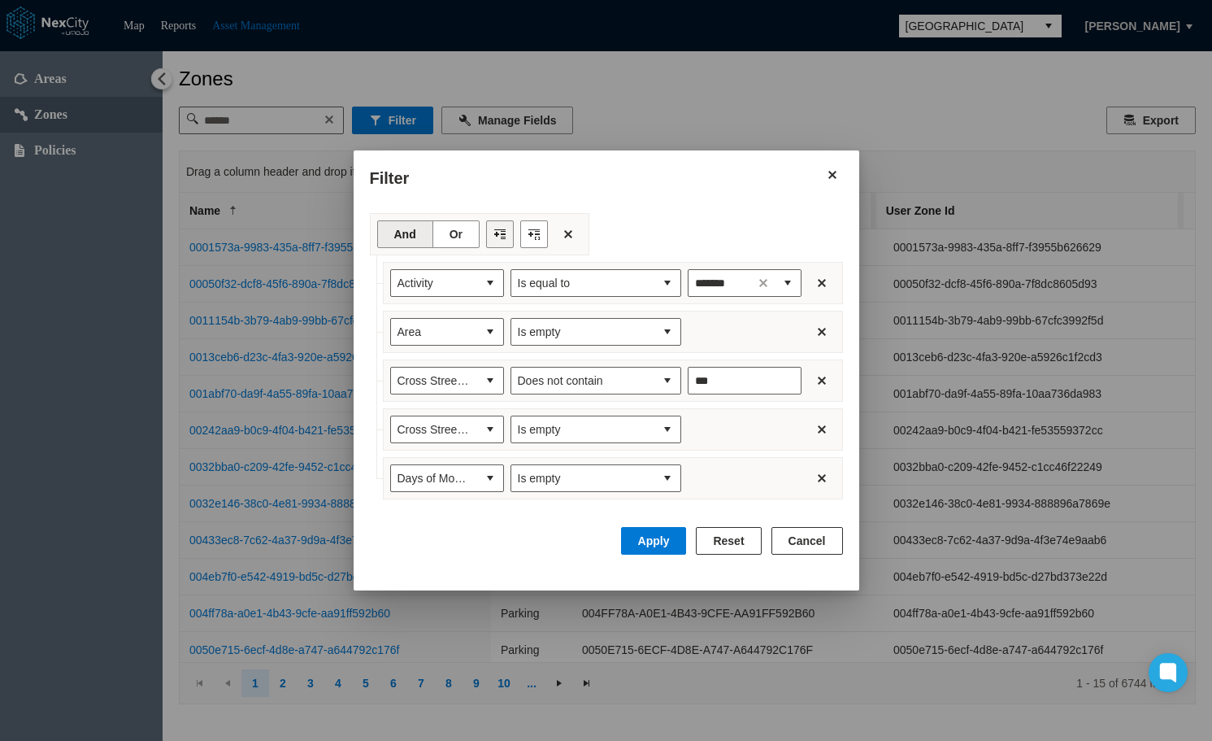
click at [491, 233] on button "Filter toolbar" at bounding box center [500, 234] width 28 height 28
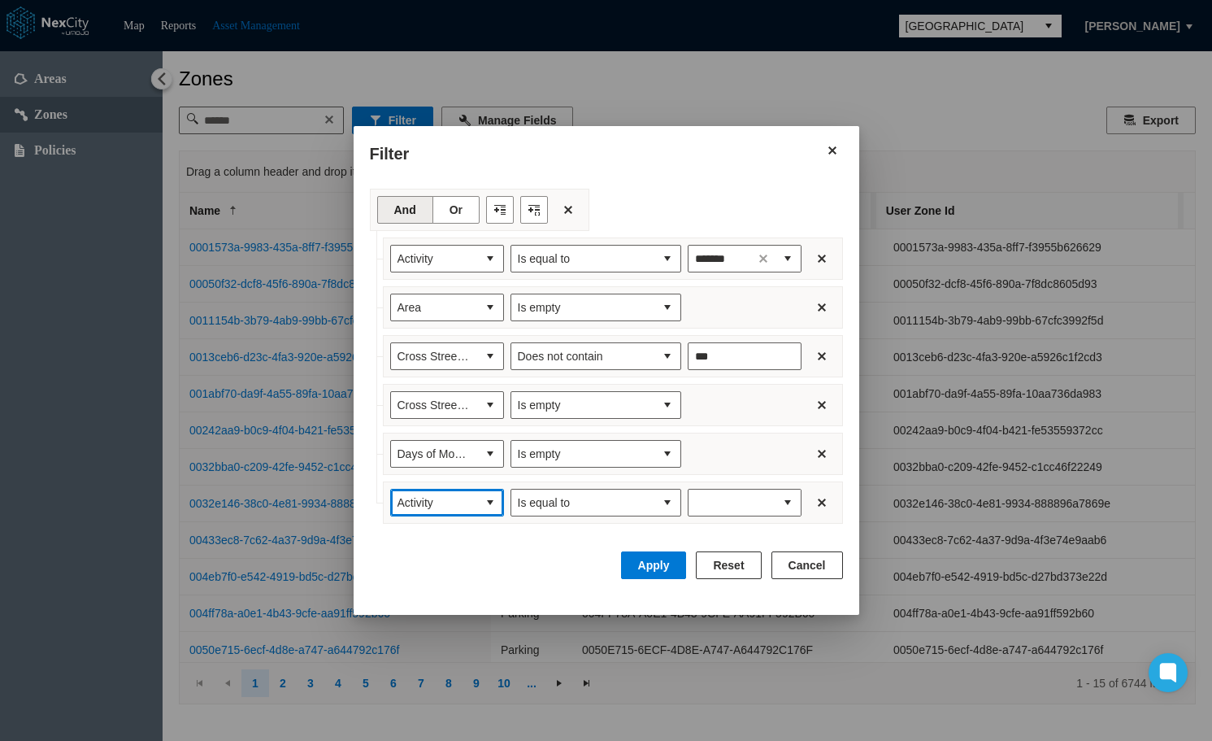
click at [467, 508] on span "Activity" at bounding box center [434, 502] width 73 height 16
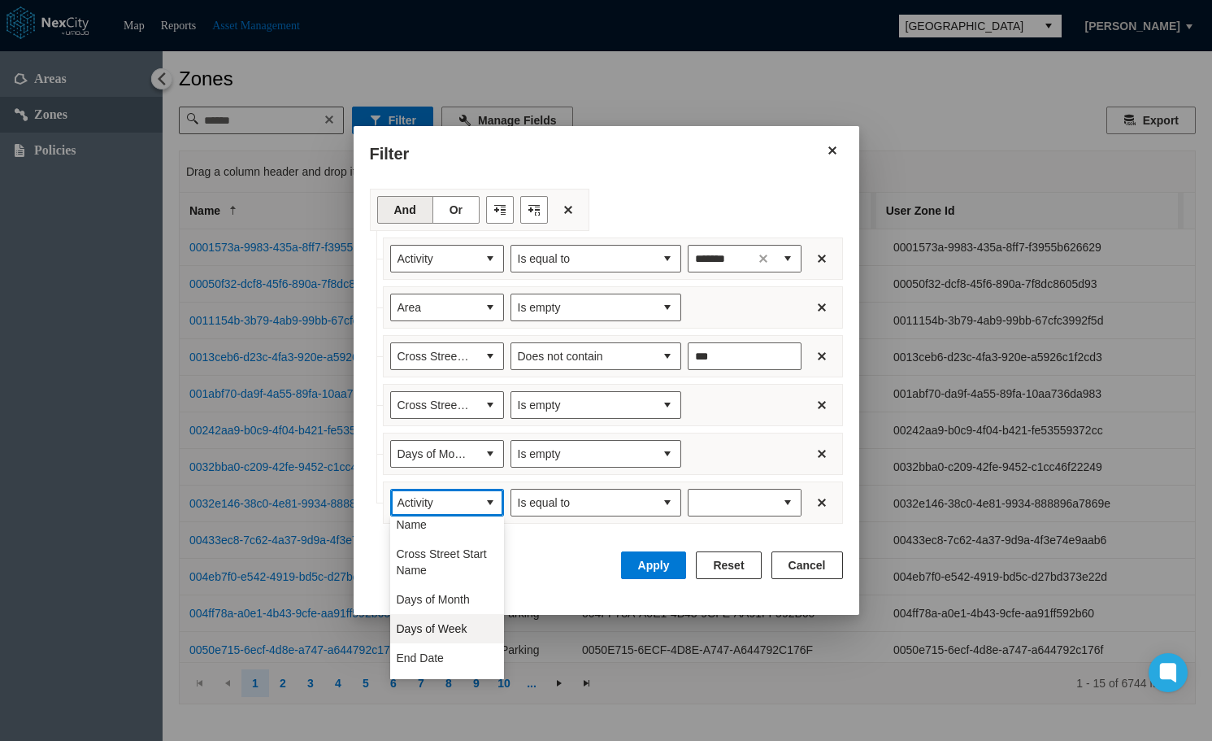
click at [458, 627] on span "Days of Week" at bounding box center [432, 628] width 71 height 16
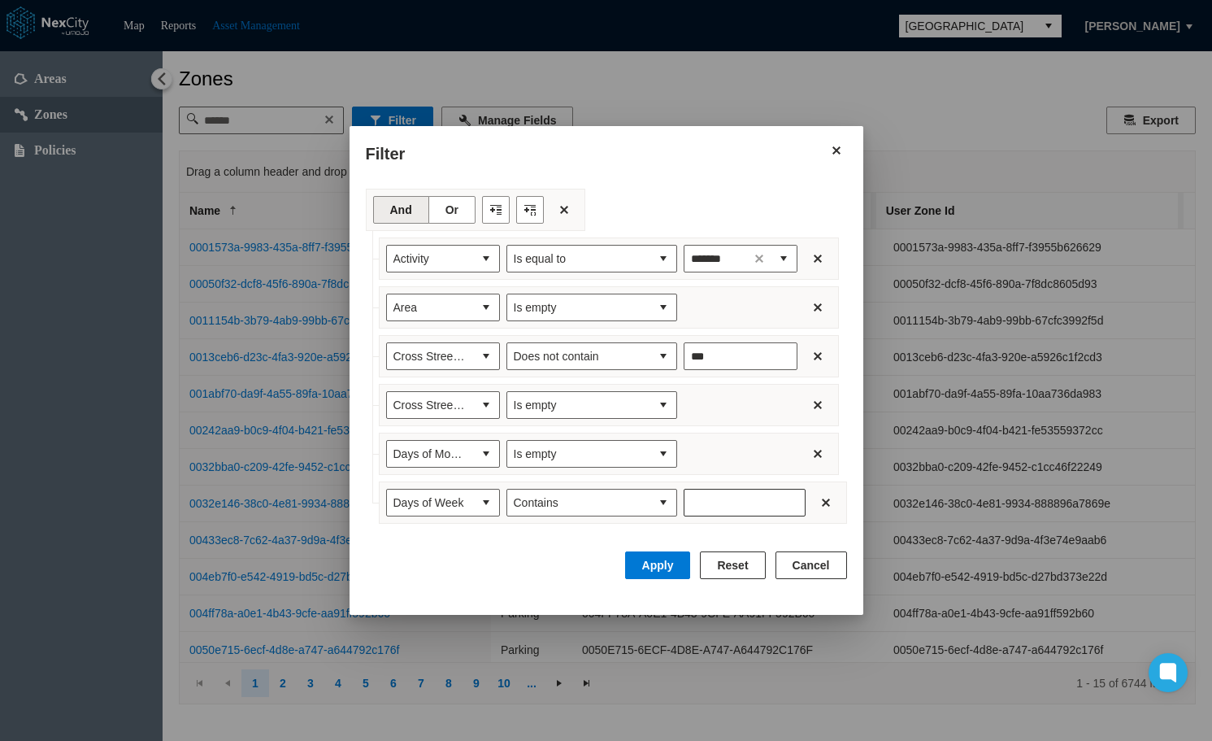
click at [761, 508] on input "Filter expression row" at bounding box center [744, 502] width 120 height 26
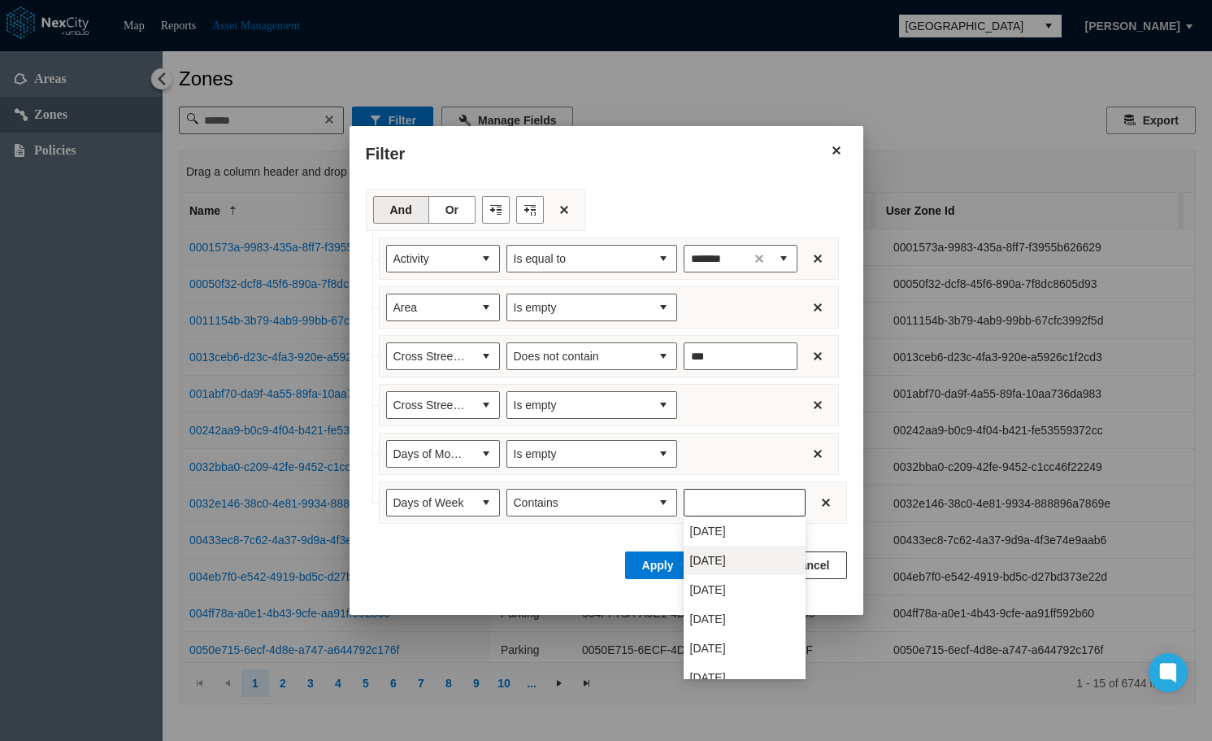
click at [726, 560] on span "Tuesday" at bounding box center [708, 560] width 36 height 16
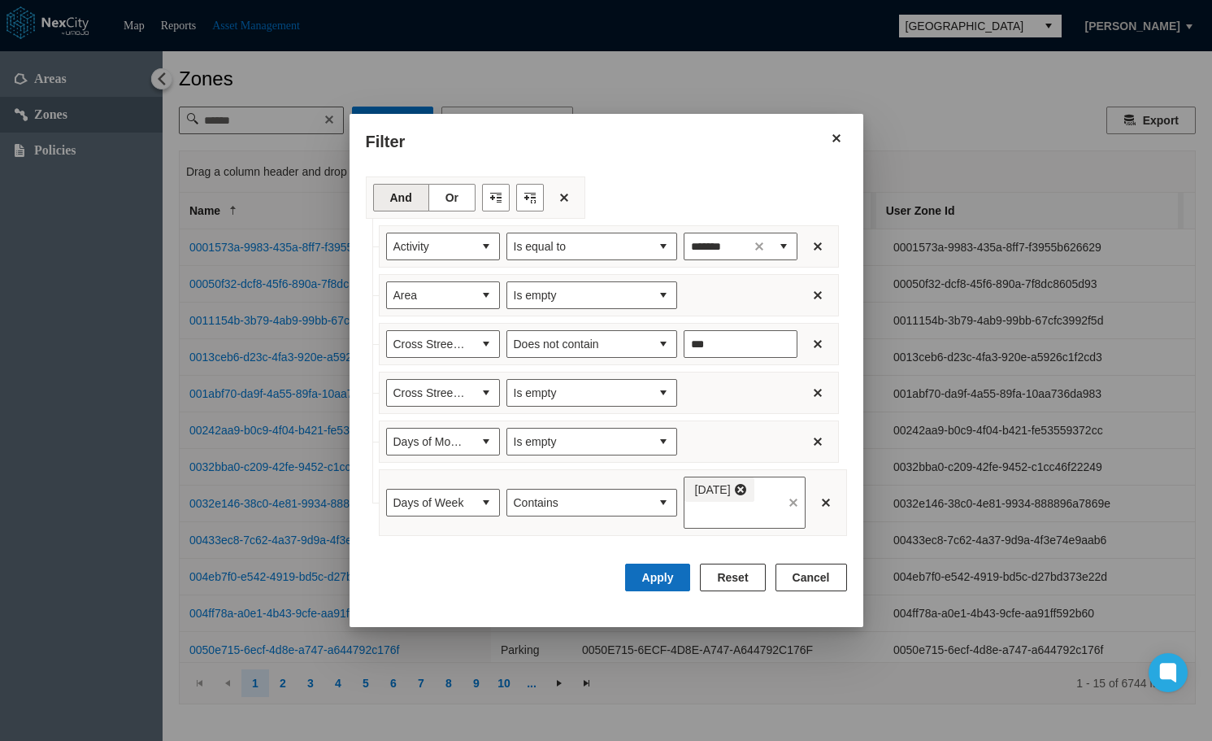
click at [691, 576] on button "Apply" at bounding box center [658, 577] width 66 height 28
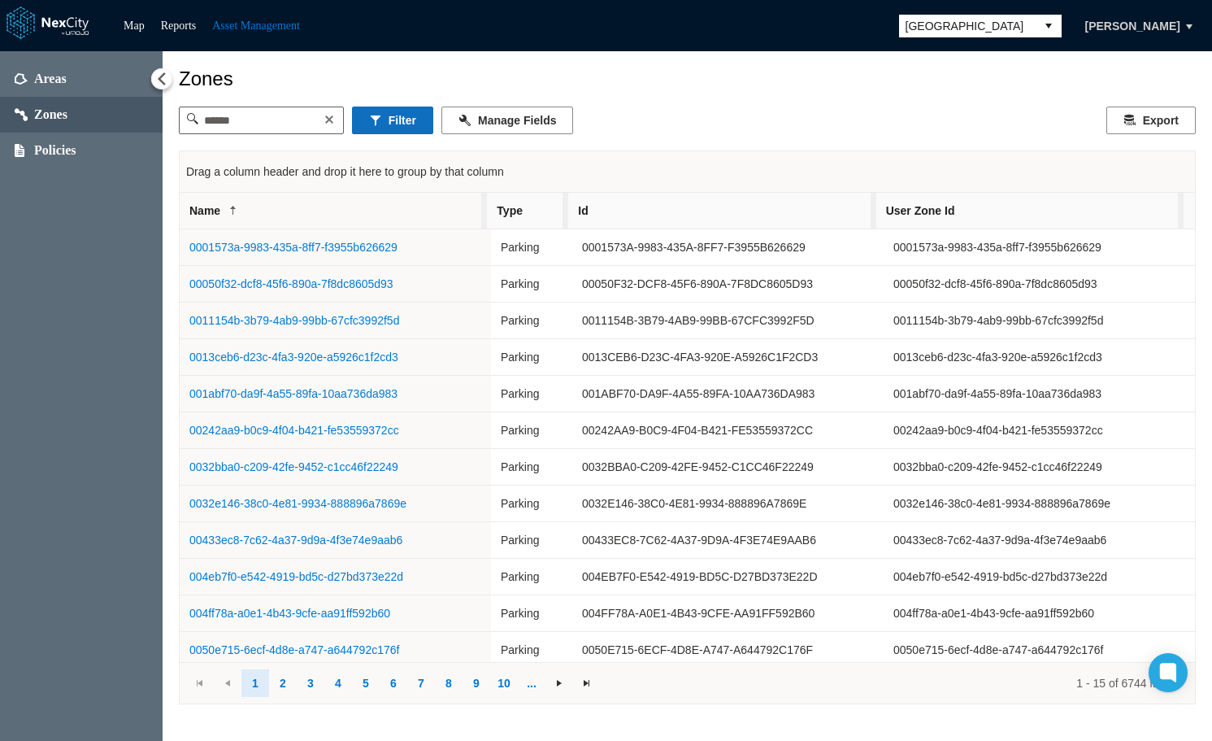
click at [401, 118] on button "Filter" at bounding box center [392, 120] width 81 height 28
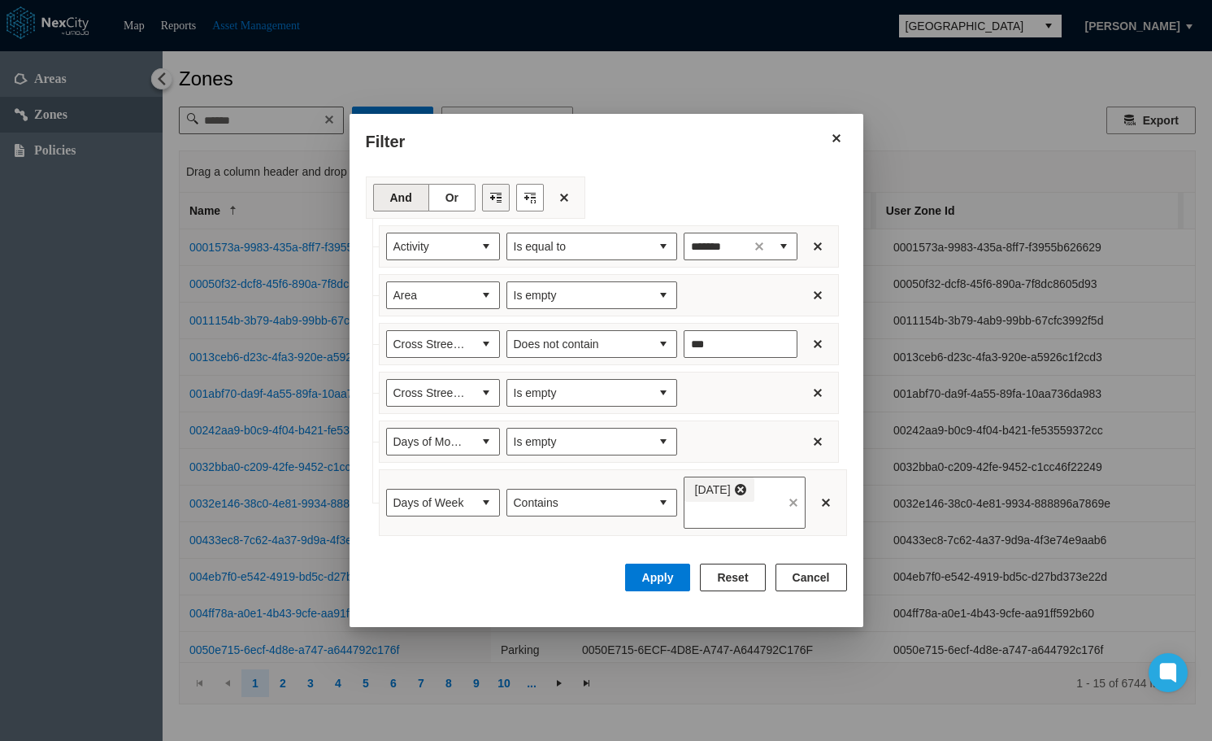
click at [487, 196] on button "Filter toolbar" at bounding box center [496, 198] width 28 height 28
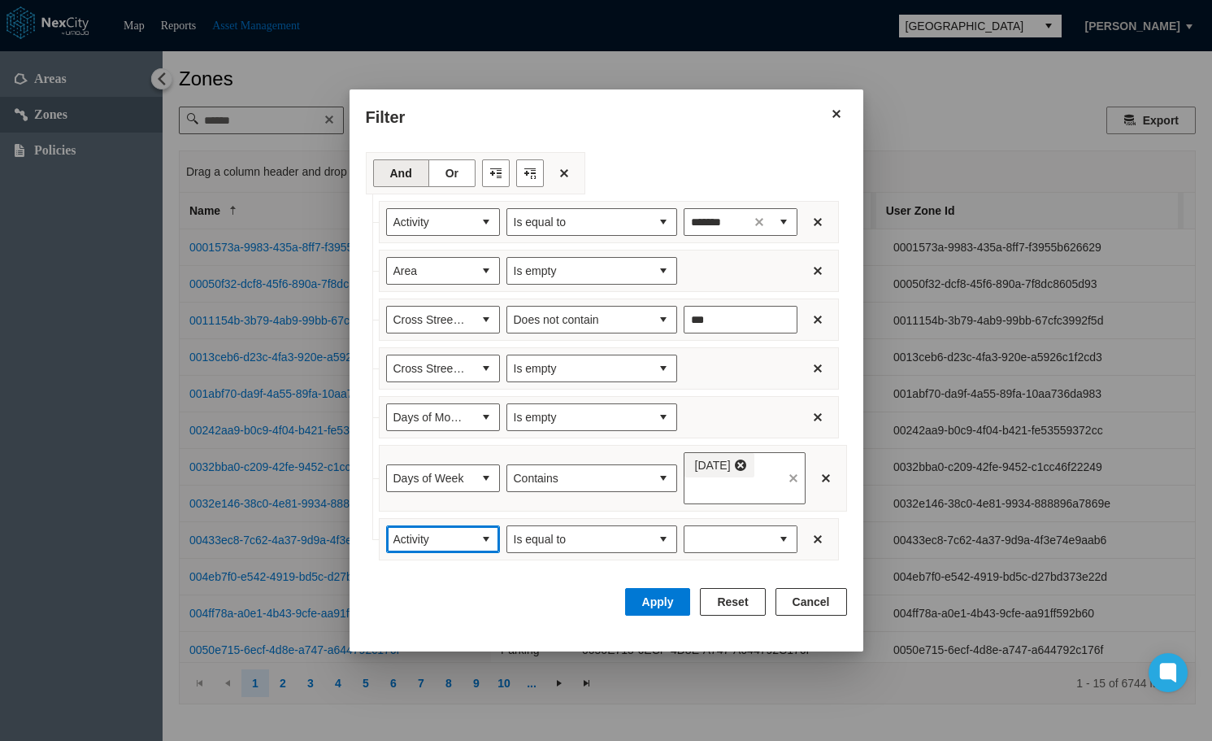
click at [450, 535] on span "Activity" at bounding box center [429, 539] width 73 height 16
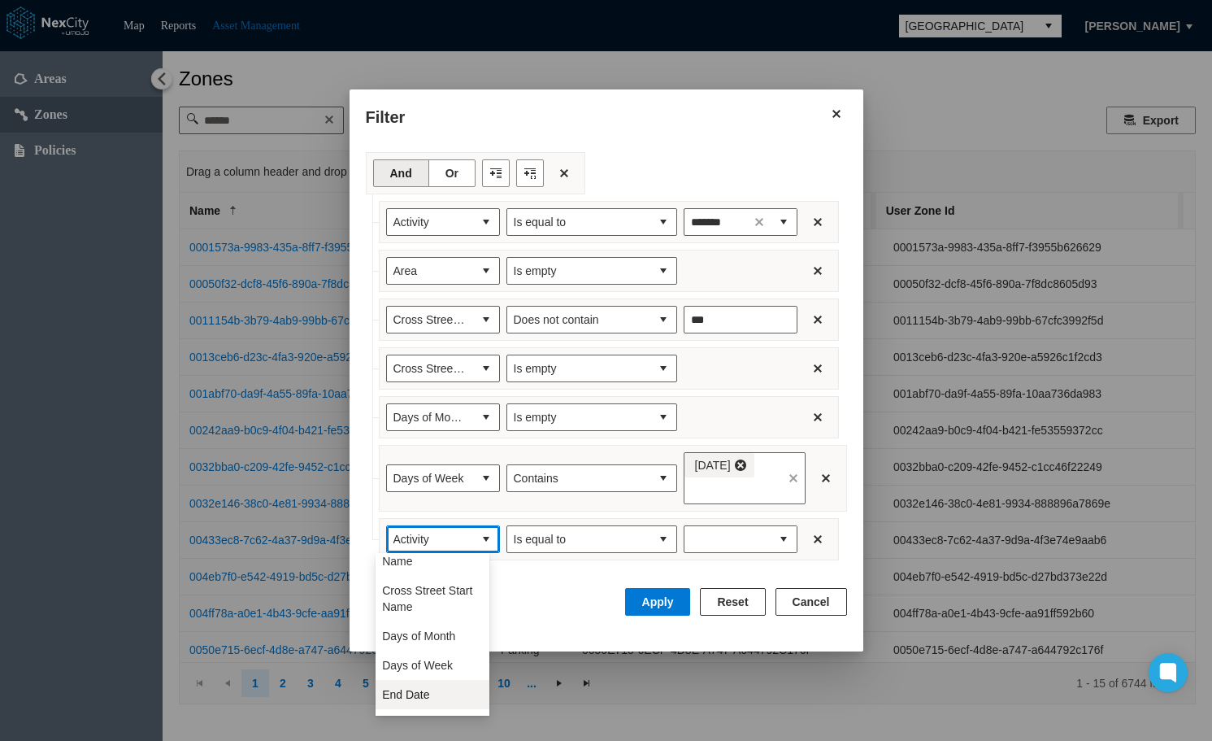
click at [422, 689] on span "End Date" at bounding box center [405, 694] width 47 height 16
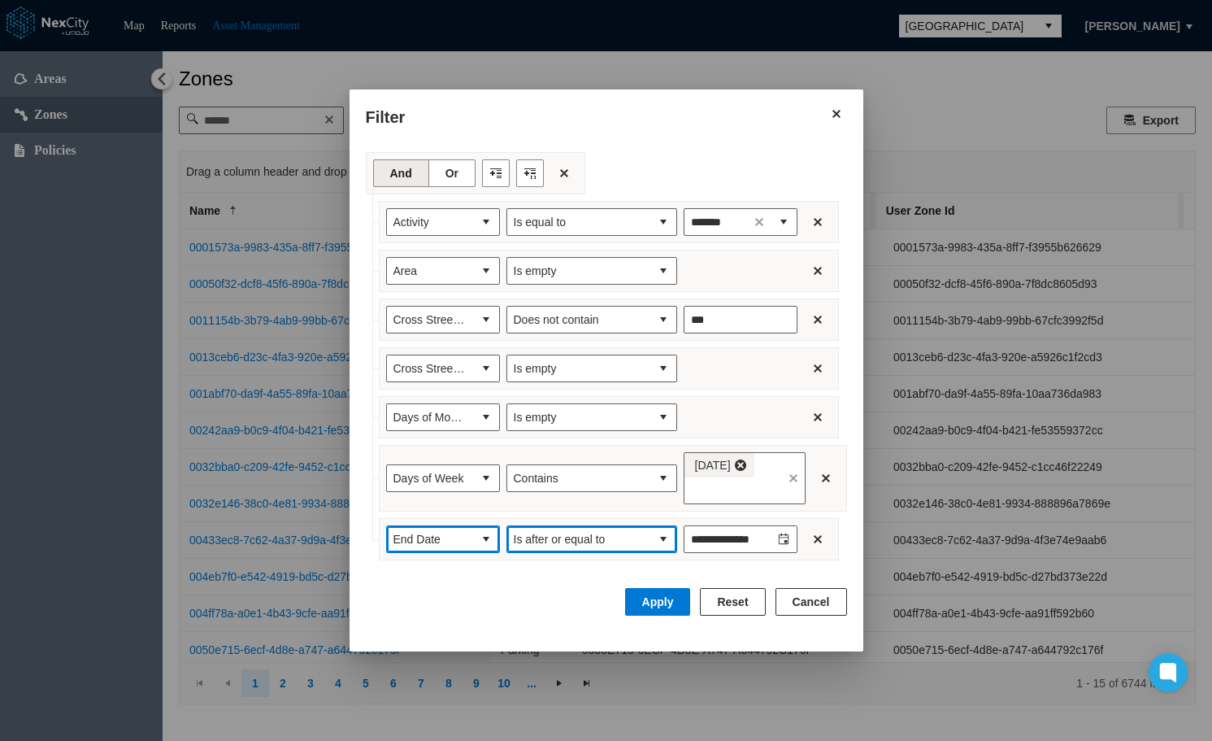
click at [626, 535] on span "Is after or equal to" at bounding box center [579, 539] width 130 height 16
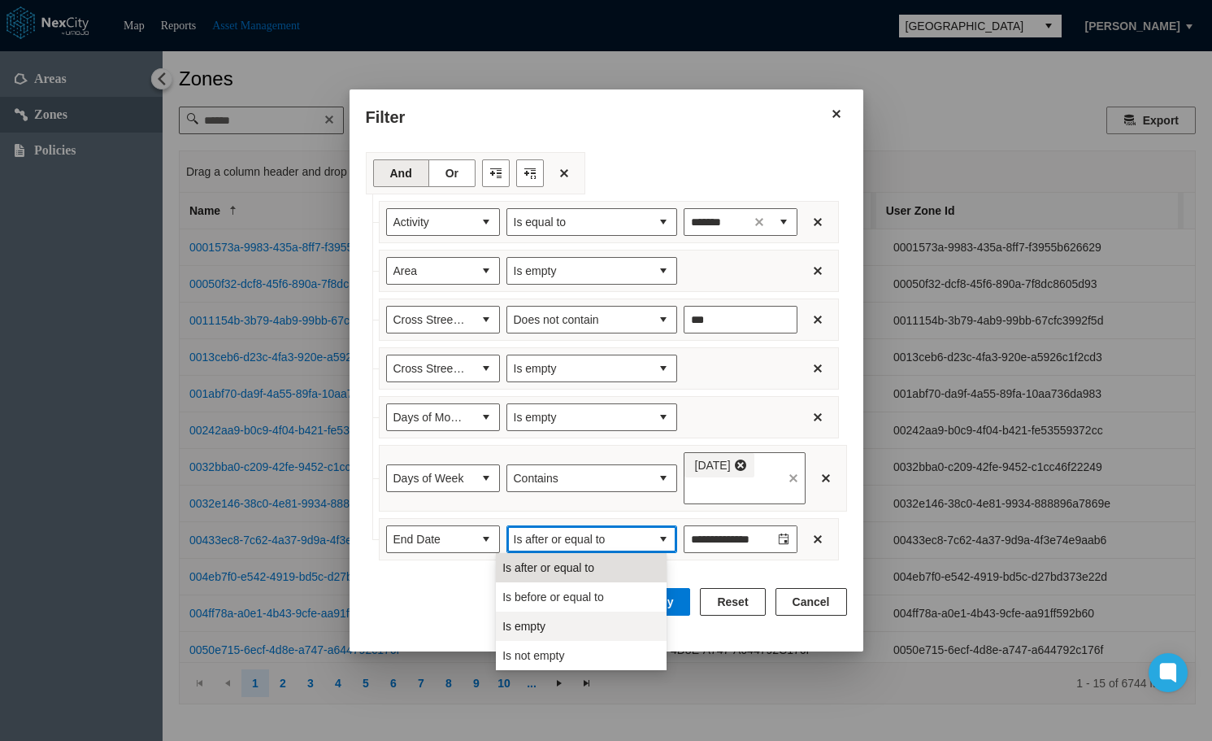
click at [540, 625] on span "Is empty" at bounding box center [523, 626] width 43 height 16
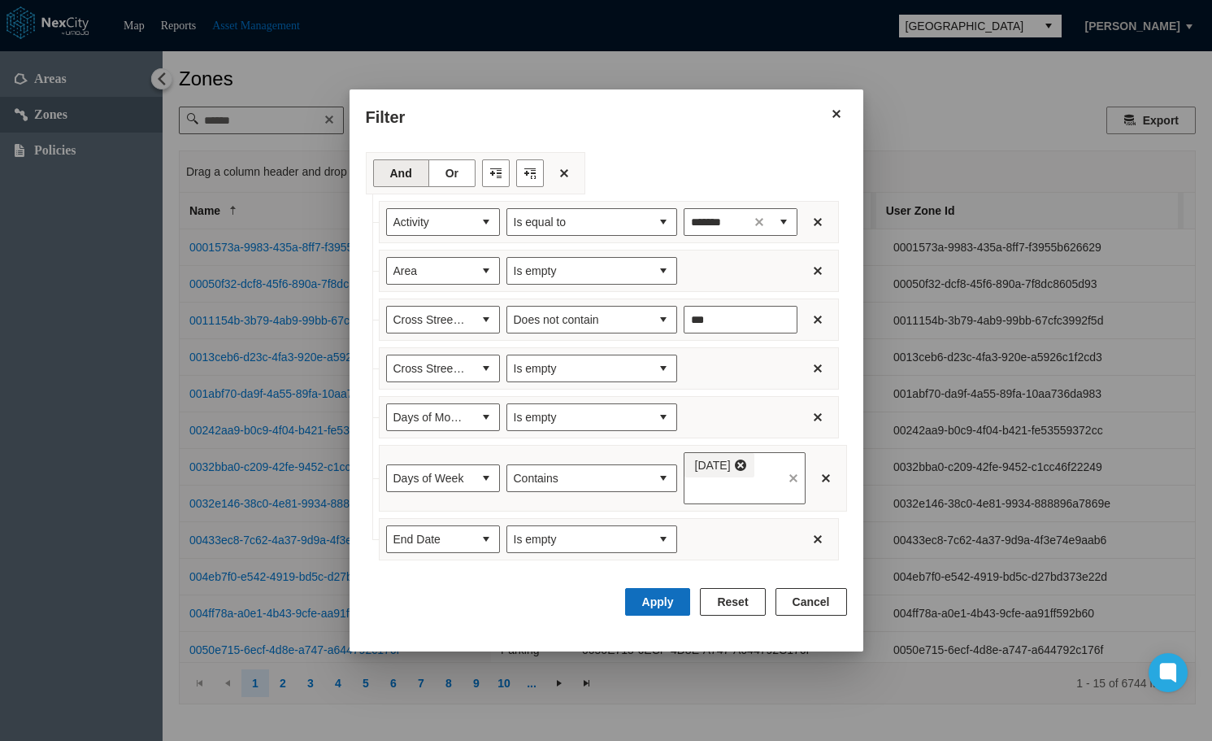
click at [676, 602] on button "Apply" at bounding box center [658, 602] width 66 height 28
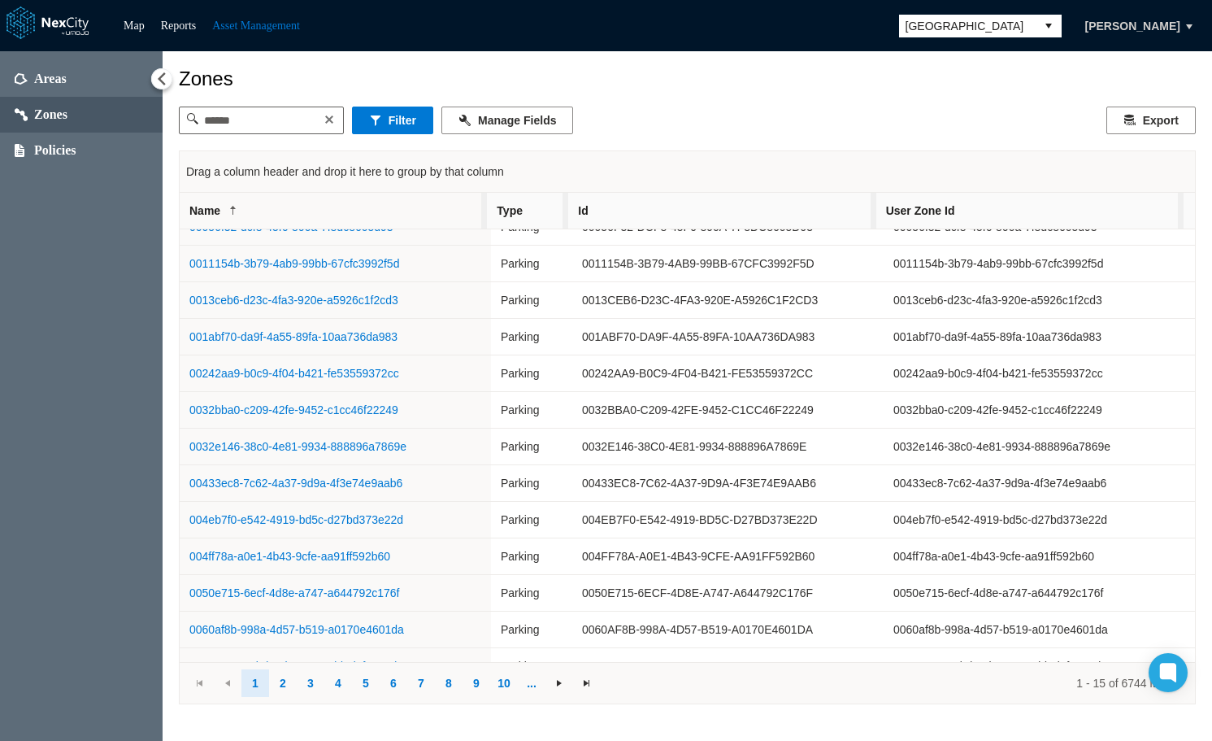
scroll to position [115, 0]
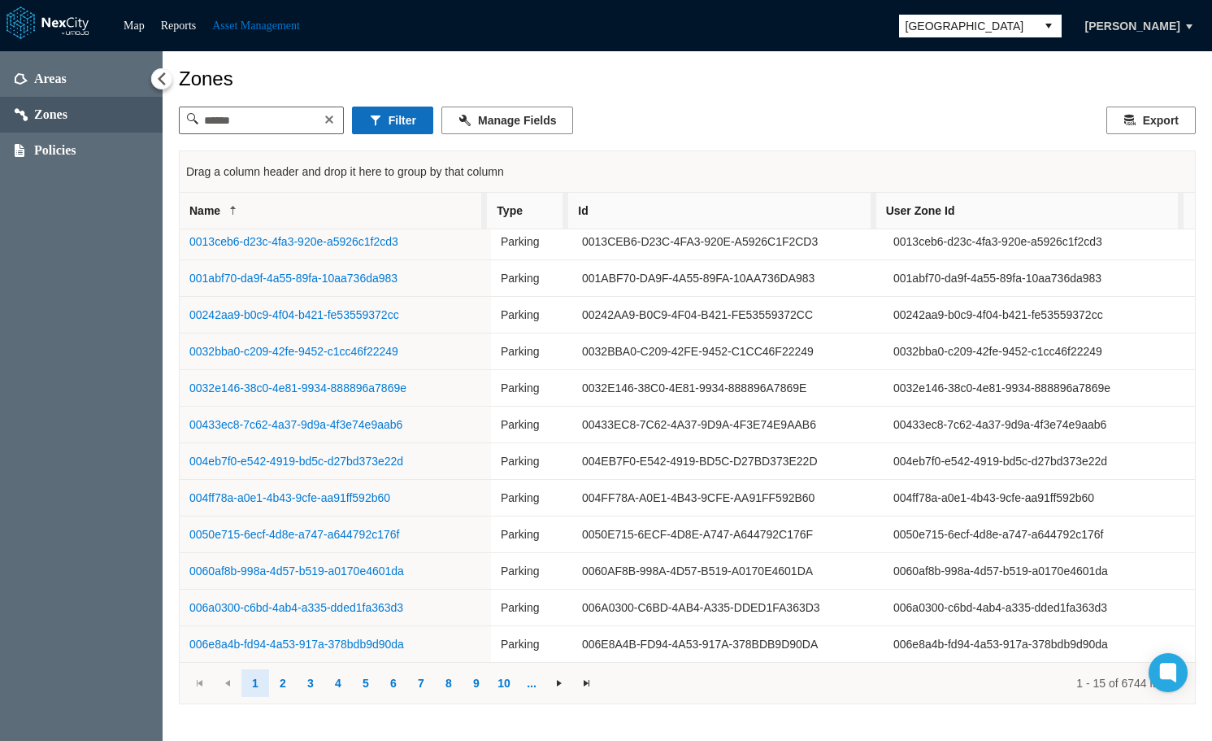
click at [409, 123] on button "Filter" at bounding box center [392, 120] width 81 height 28
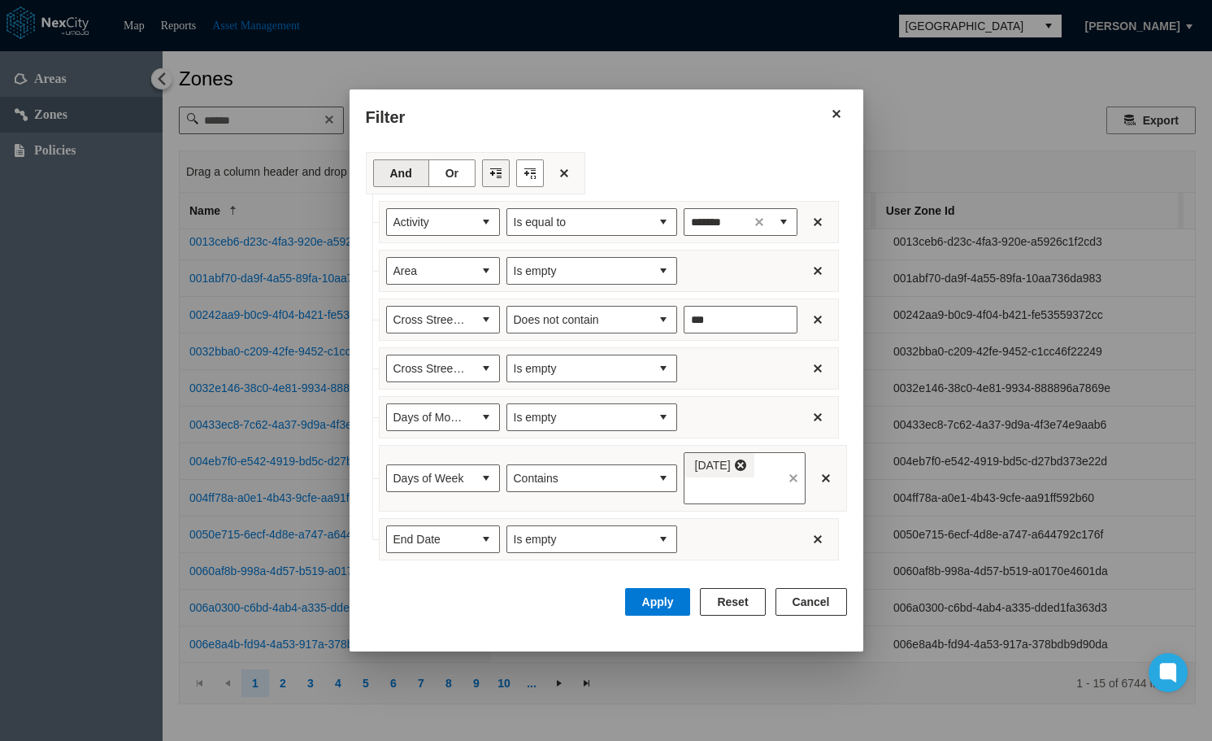
click at [489, 167] on button "Filter toolbar" at bounding box center [496, 173] width 28 height 28
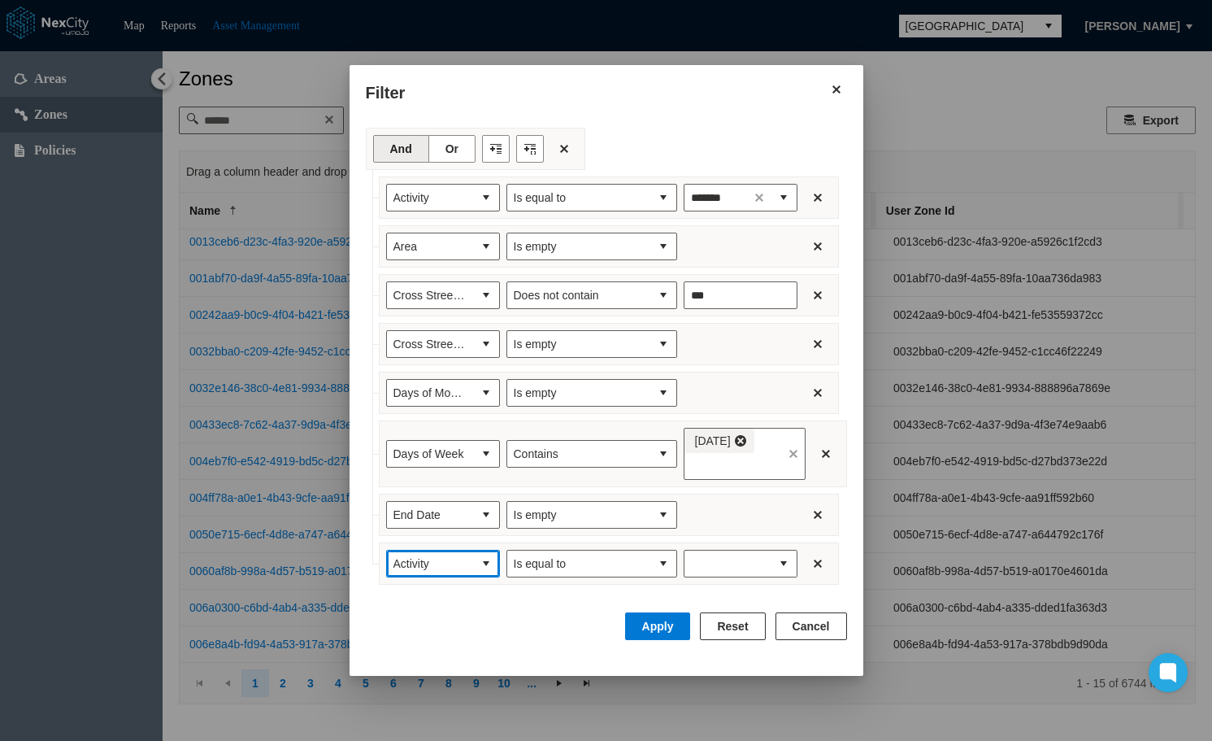
click at [441, 553] on span "Activity" at bounding box center [430, 563] width 86 height 26
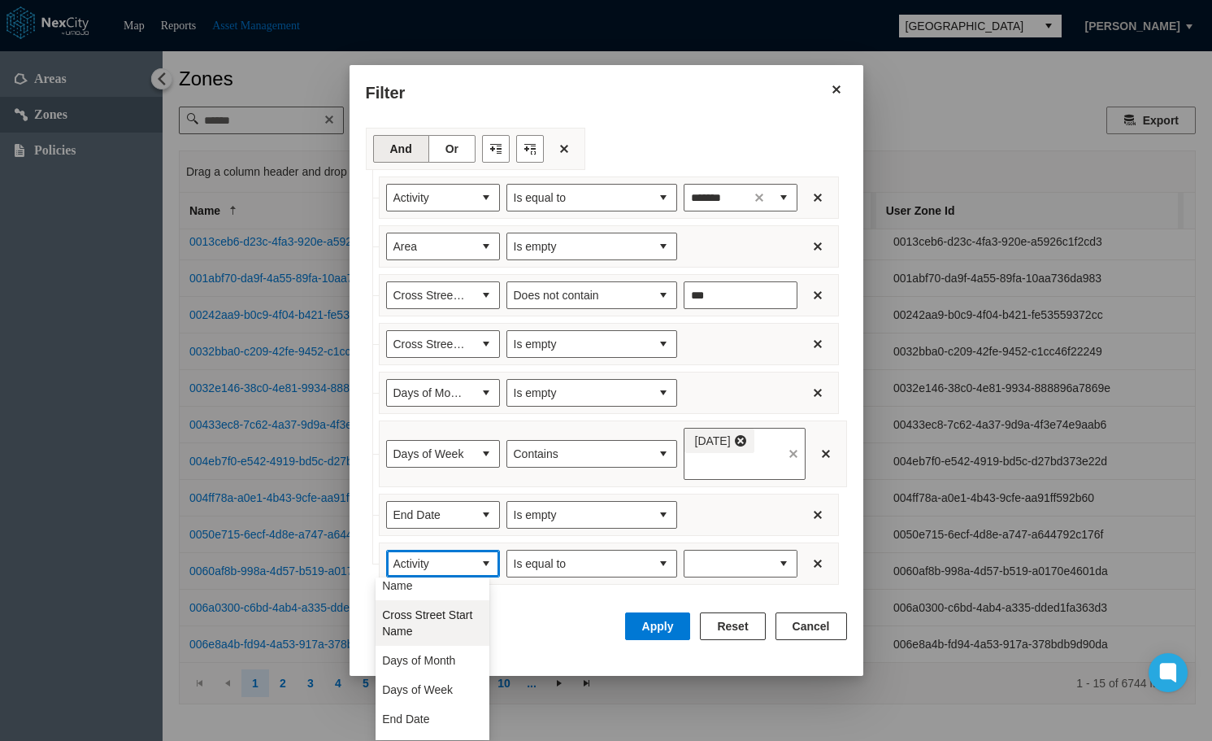
scroll to position [163, 0]
click at [419, 674] on li "Id" at bounding box center [433, 666] width 114 height 29
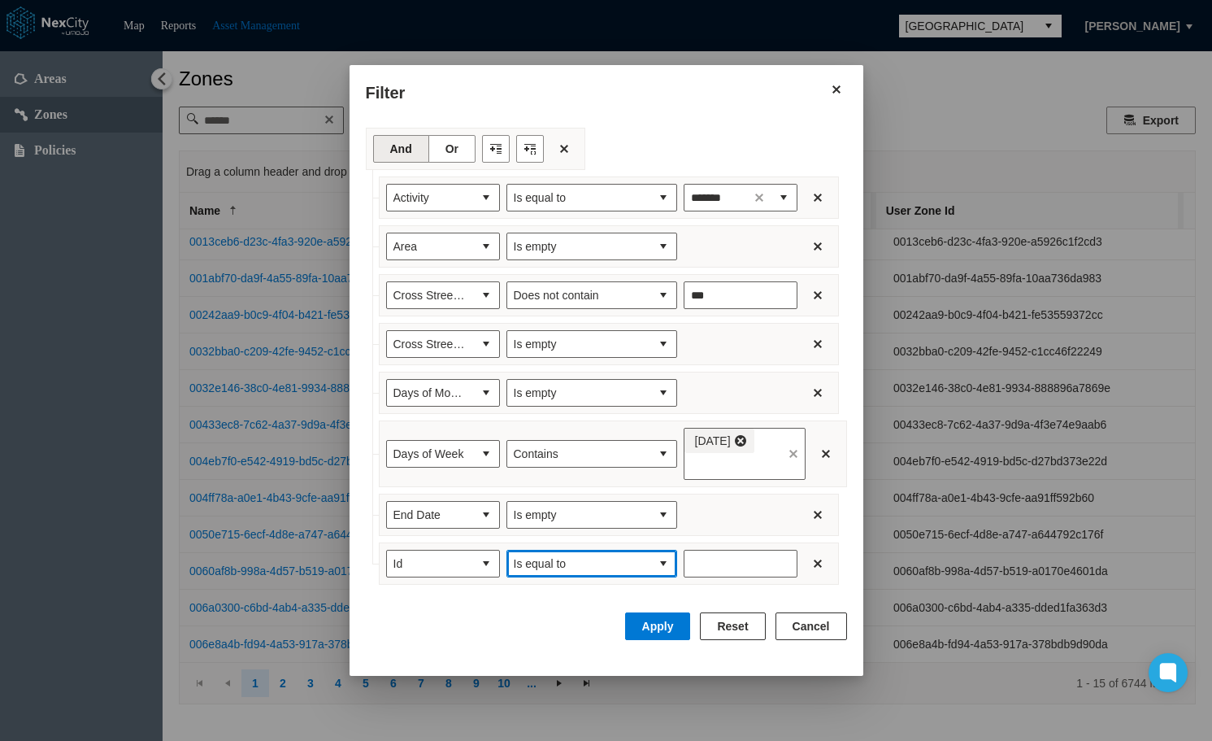
click at [640, 567] on span "Is equal to" at bounding box center [578, 563] width 143 height 26
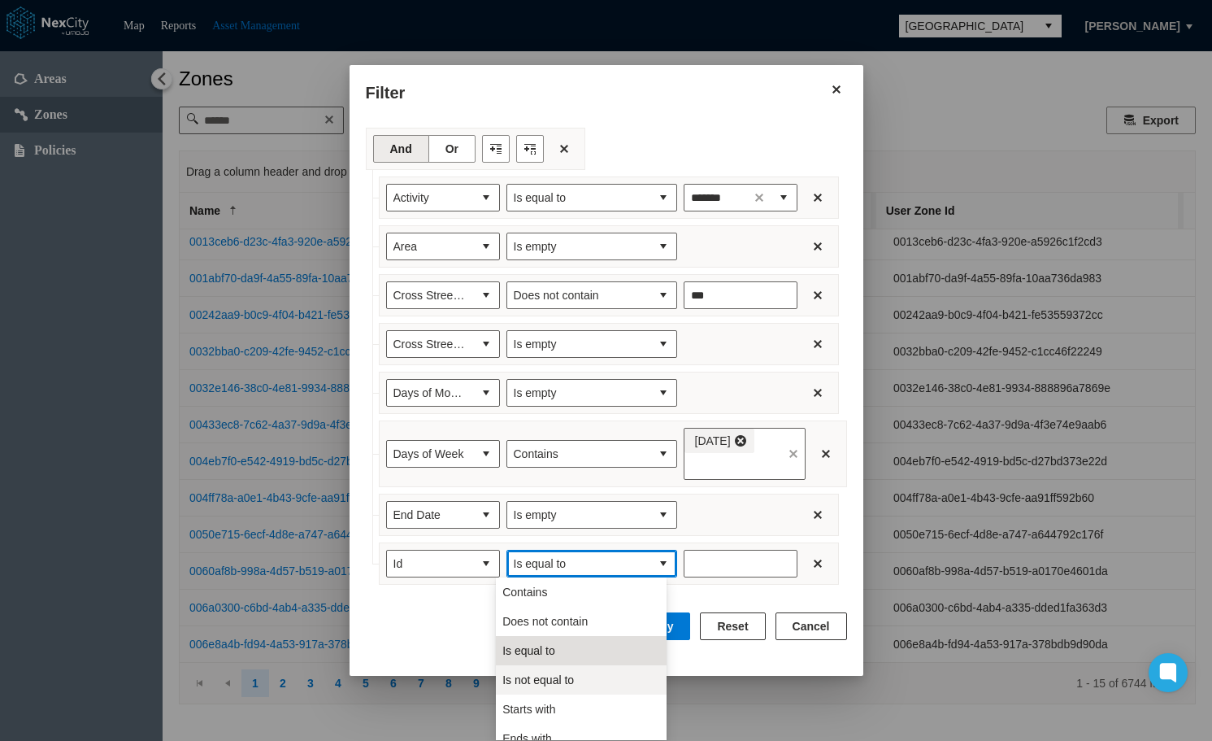
click at [578, 675] on li "Is not equal to" at bounding box center [581, 679] width 171 height 29
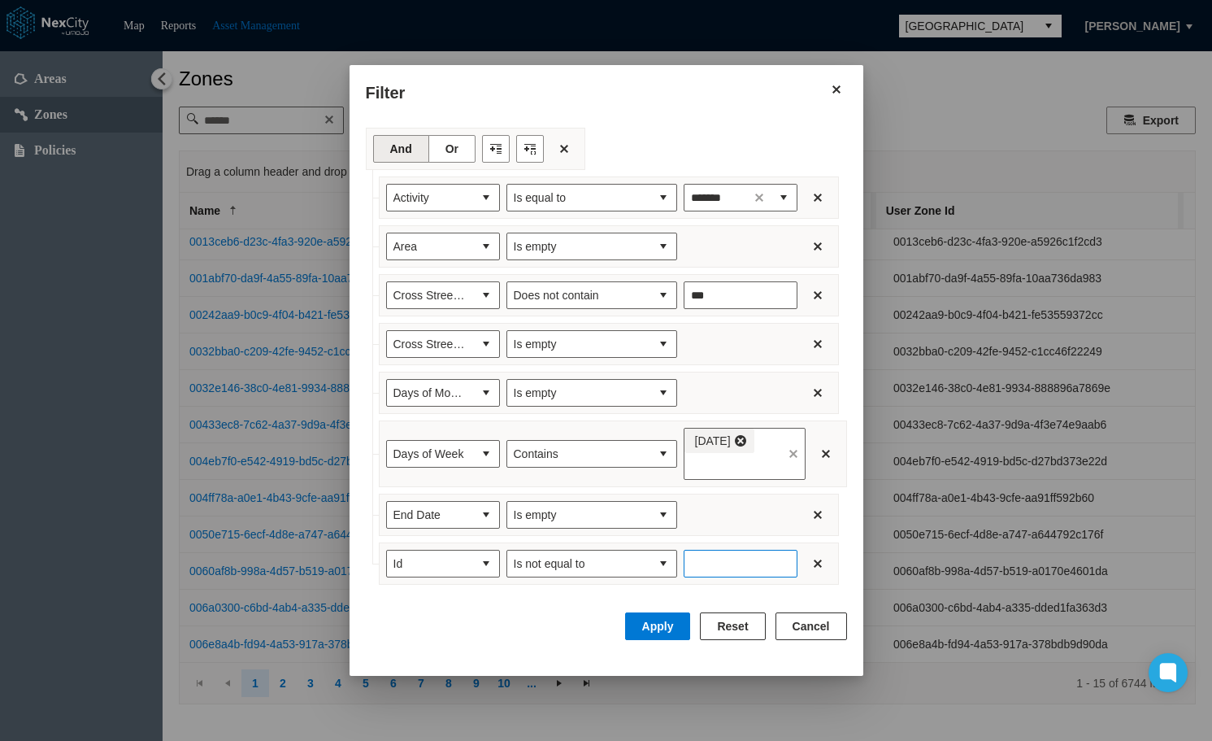
drag, startPoint x: 715, startPoint y: 564, endPoint x: 705, endPoint y: 578, distance: 17.4
click at [714, 565] on input "Enter number" at bounding box center [741, 564] width 114 height 28
type input "********"
click at [679, 624] on button "Apply" at bounding box center [658, 626] width 66 height 28
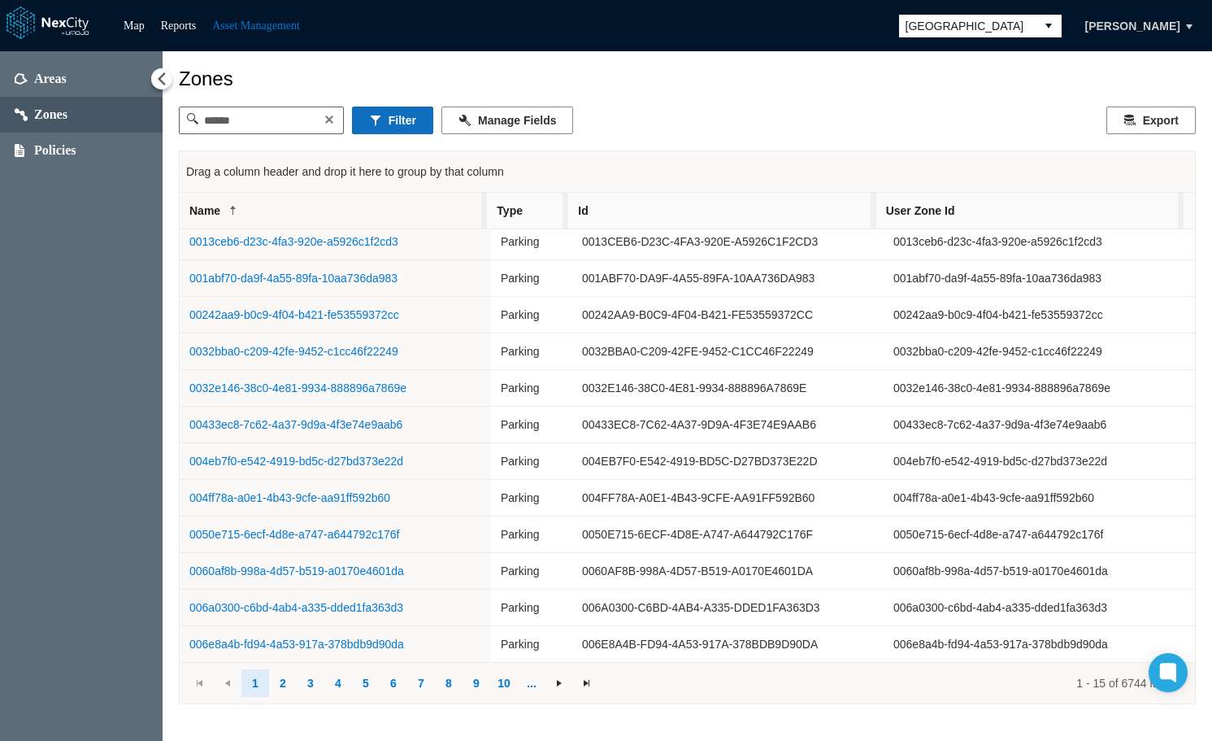
click at [398, 132] on button "Filter" at bounding box center [392, 120] width 81 height 28
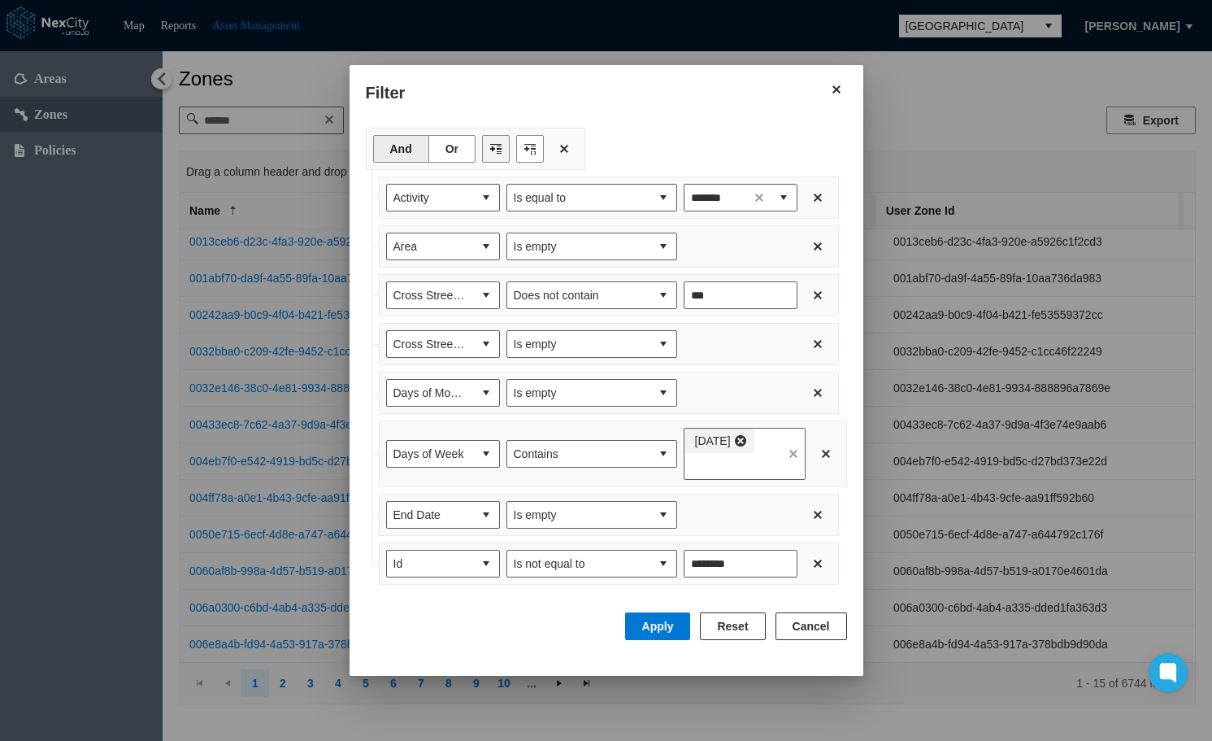
click at [485, 150] on button "Filter toolbar" at bounding box center [496, 149] width 28 height 28
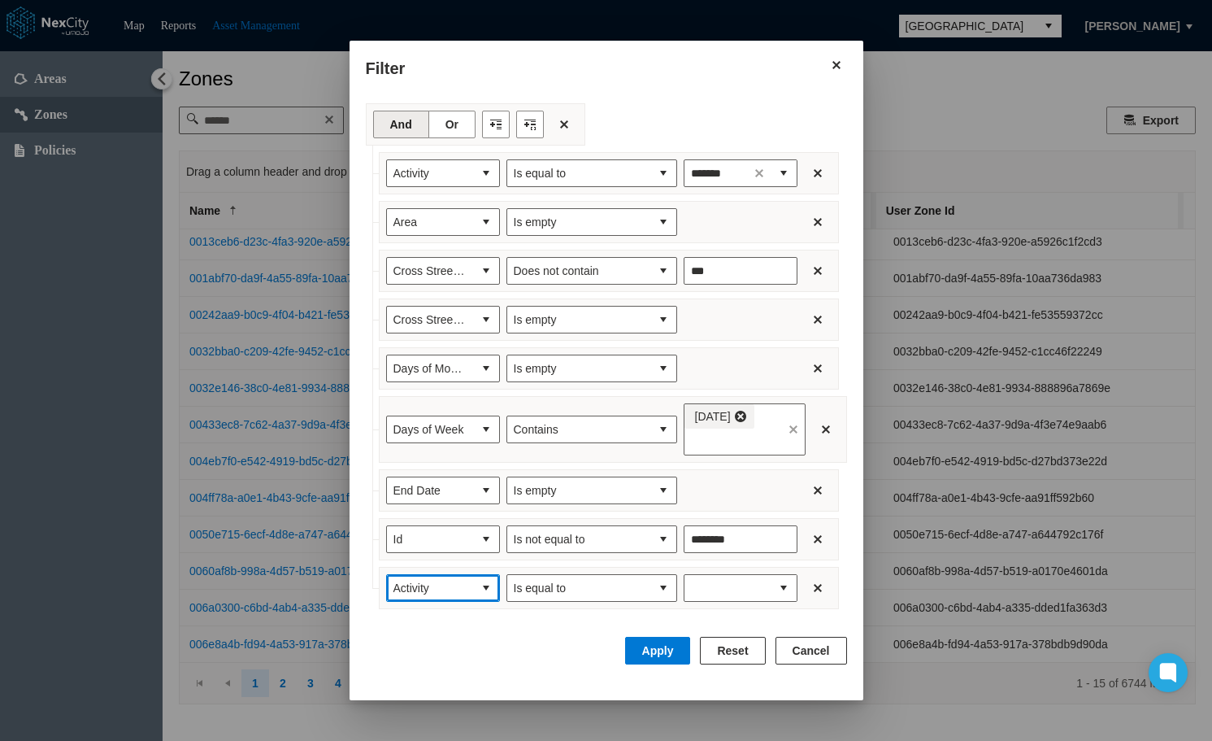
click at [461, 585] on span "Activity" at bounding box center [430, 588] width 86 height 26
click at [424, 454] on span "Max Stay" at bounding box center [405, 449] width 47 height 16
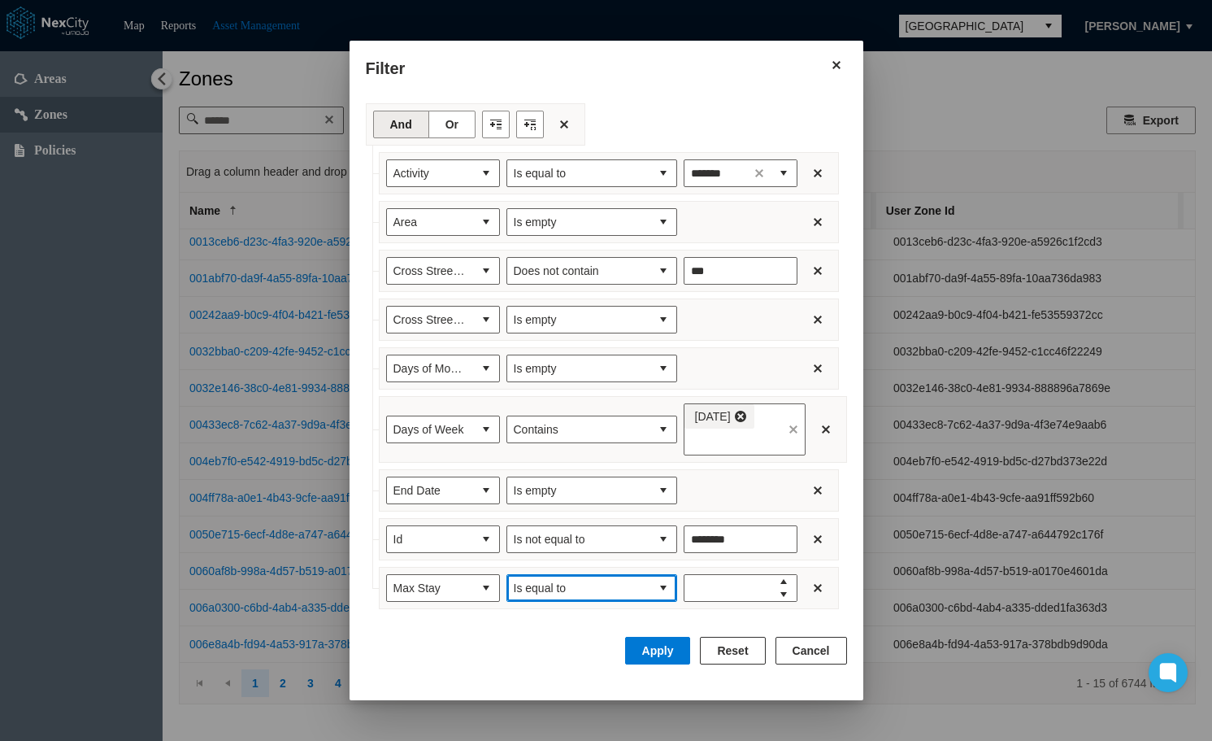
click at [650, 587] on button "select" at bounding box center [663, 588] width 26 height 26
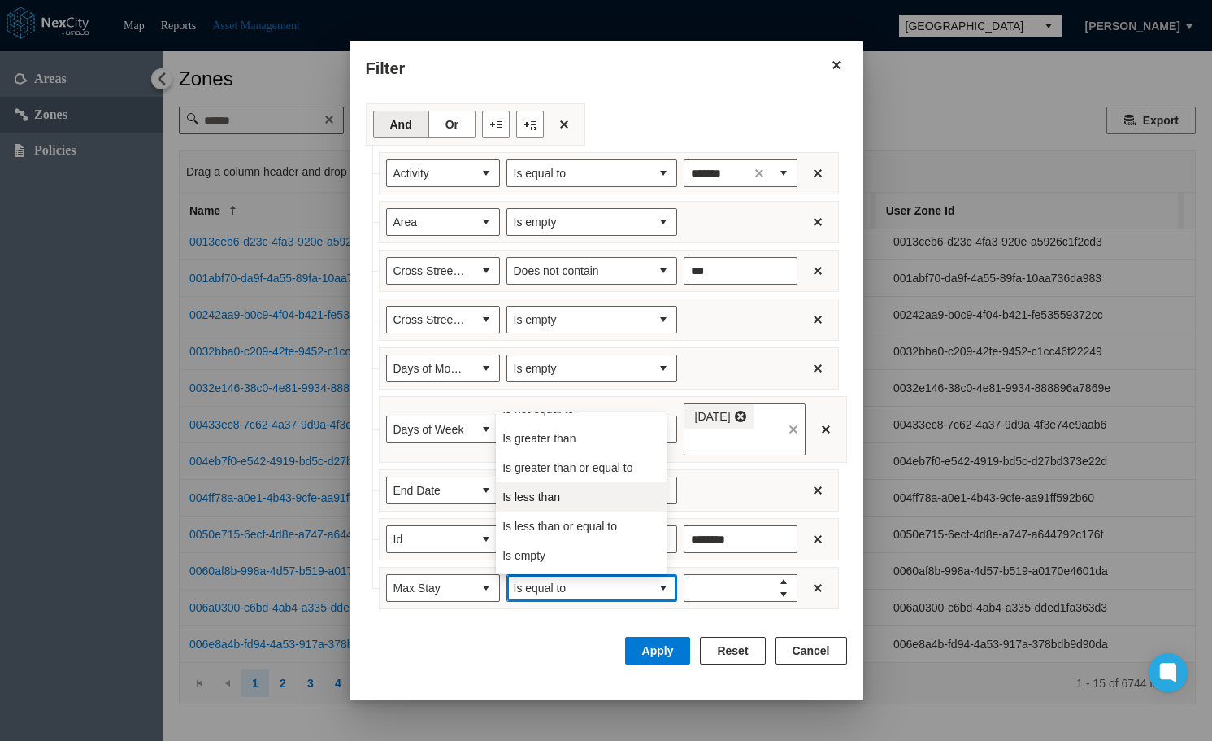
scroll to position [72, 0]
click at [558, 469] on li "Is less than" at bounding box center [581, 471] width 171 height 29
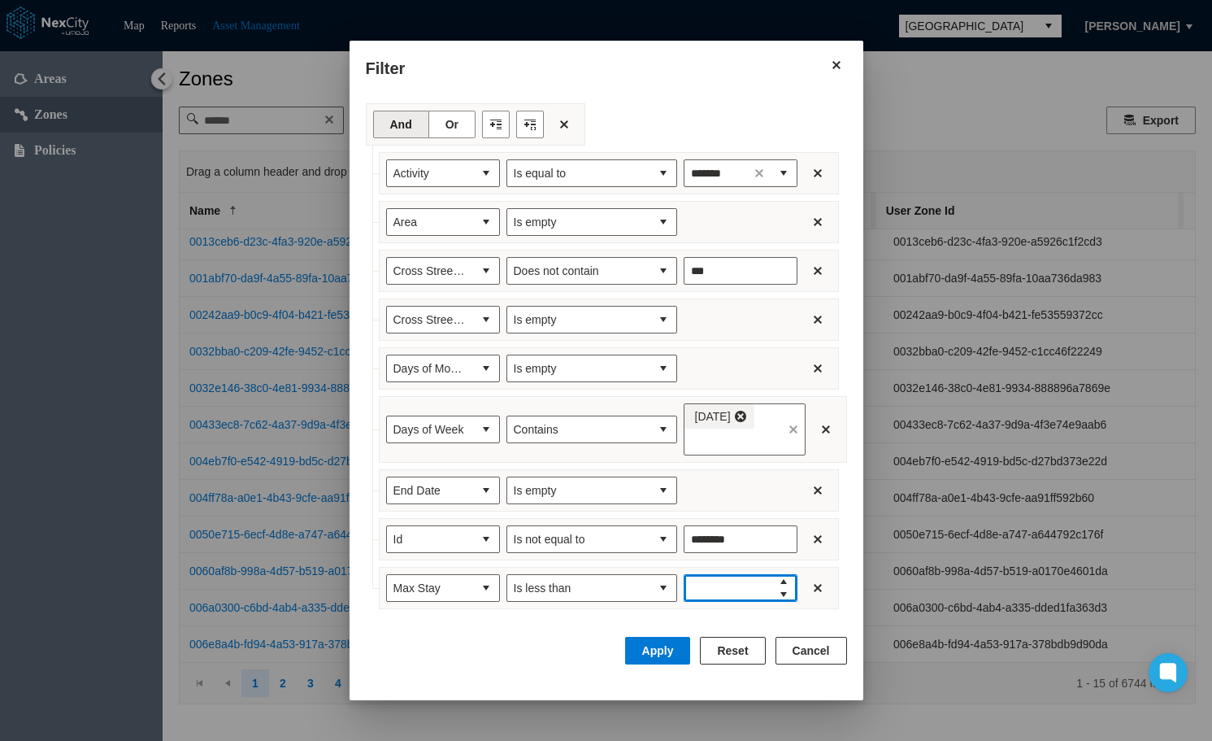
click at [732, 583] on input "Filter expression row" at bounding box center [727, 588] width 86 height 26
type input "**"
click at [685, 649] on button "Apply" at bounding box center [658, 651] width 66 height 28
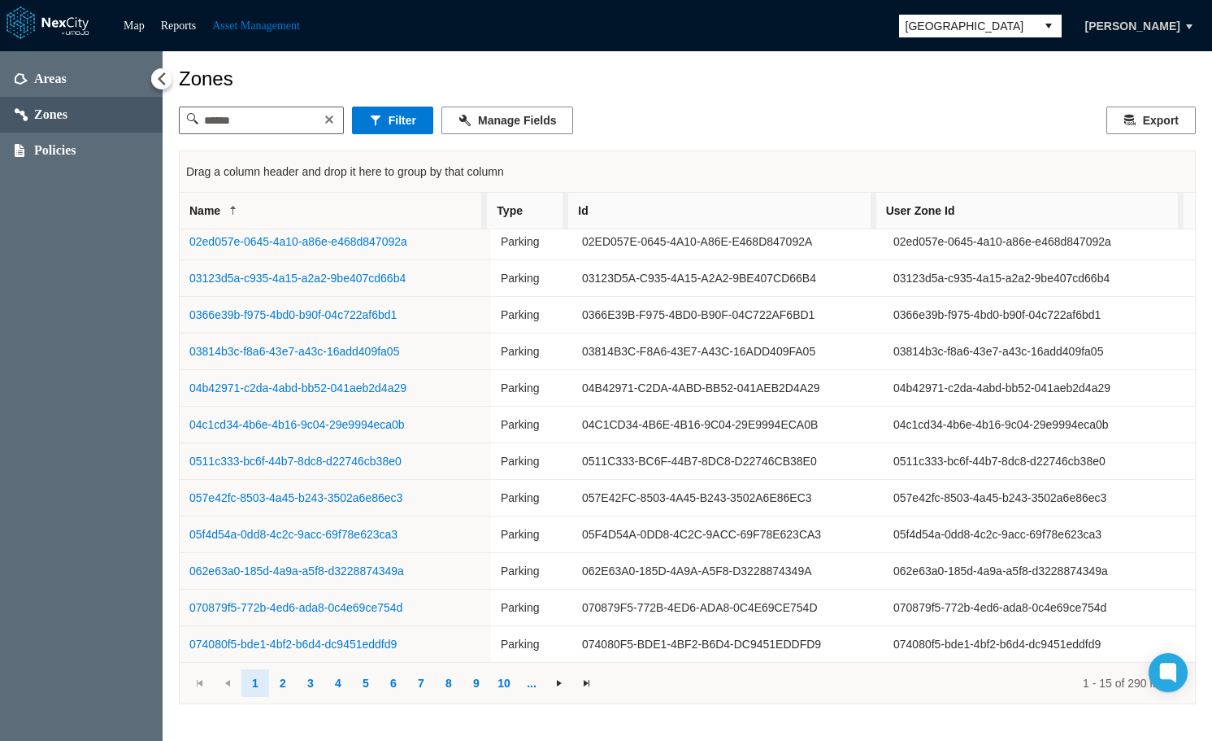
scroll to position [0, 0]
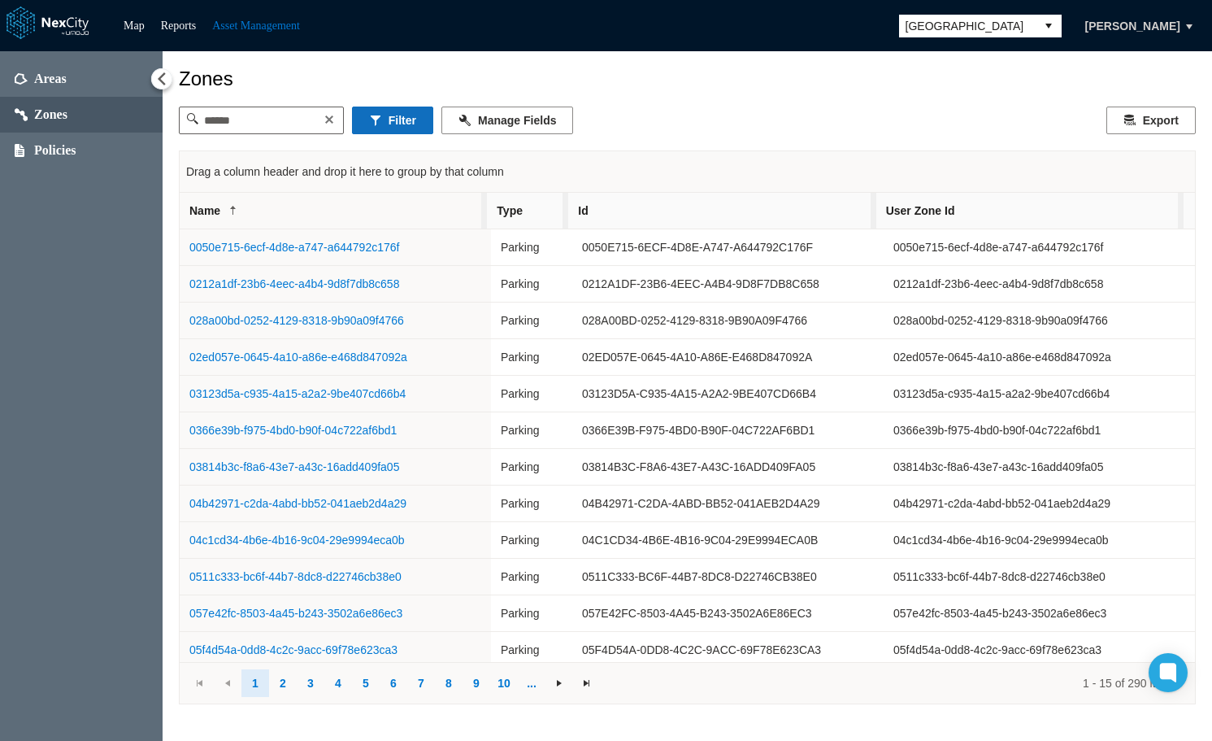
click at [411, 115] on button "Filter" at bounding box center [392, 120] width 81 height 28
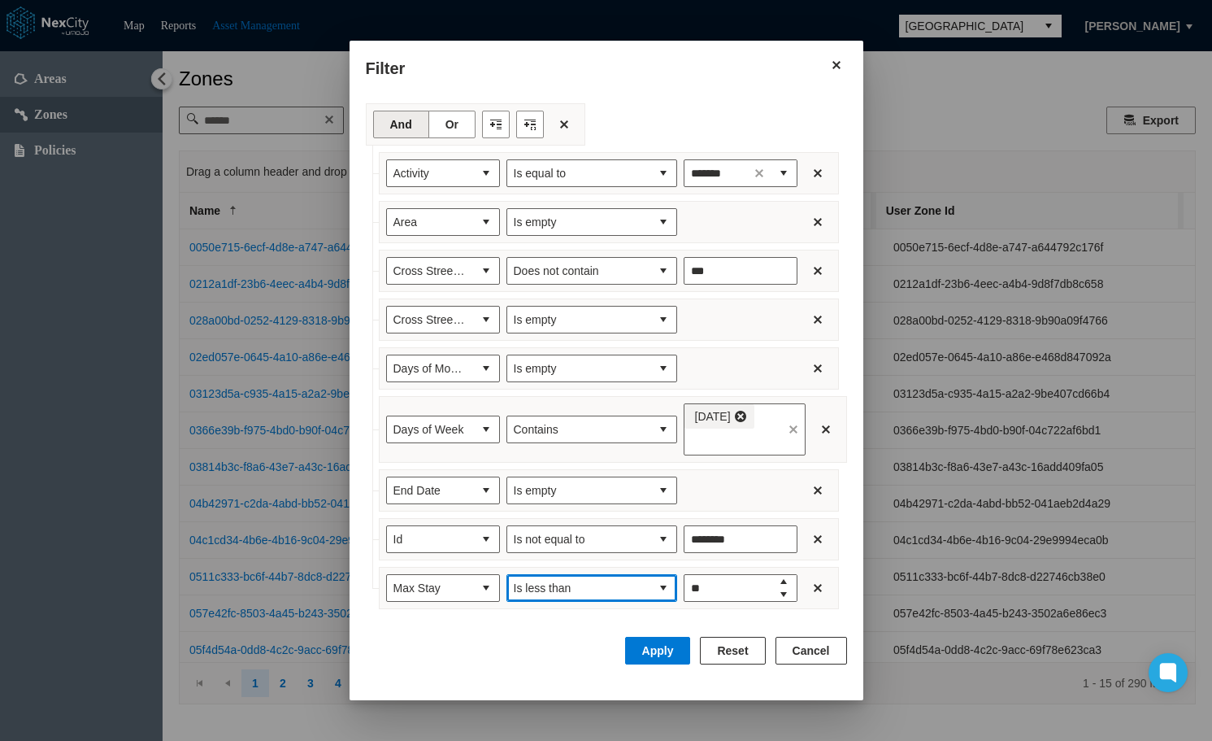
click at [650, 580] on button "select" at bounding box center [663, 588] width 26 height 26
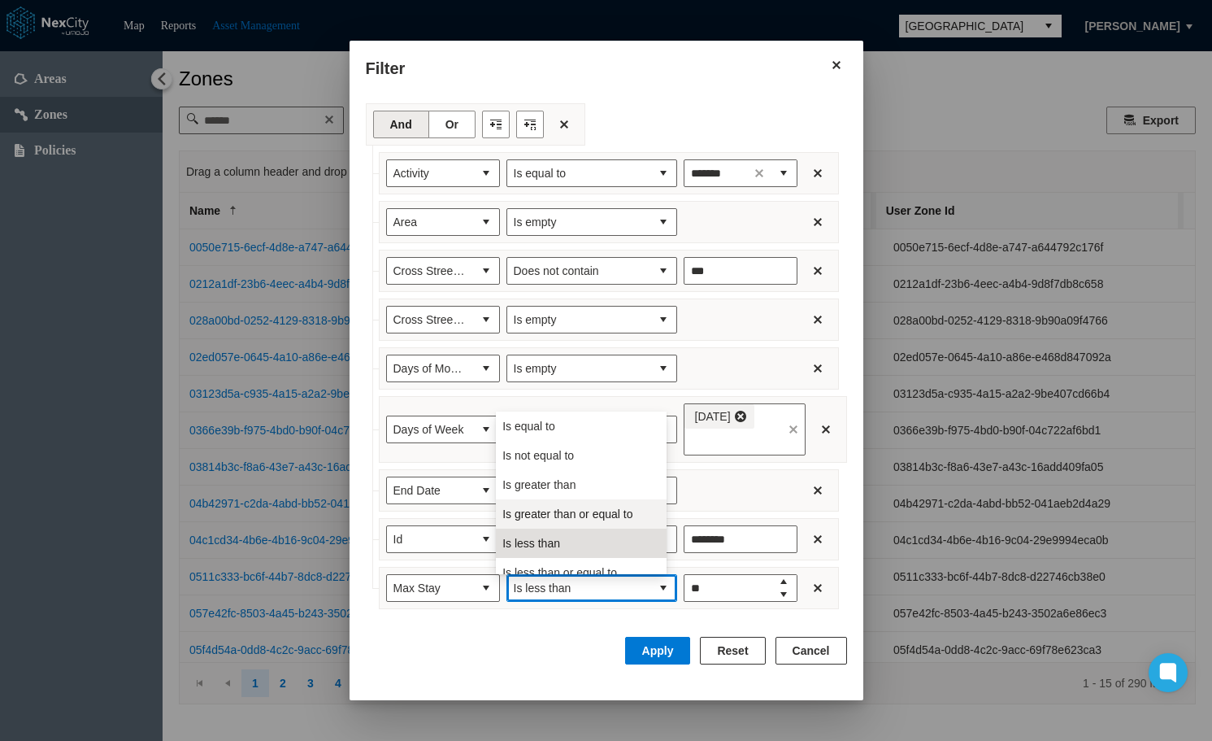
scroll to position [72, 0]
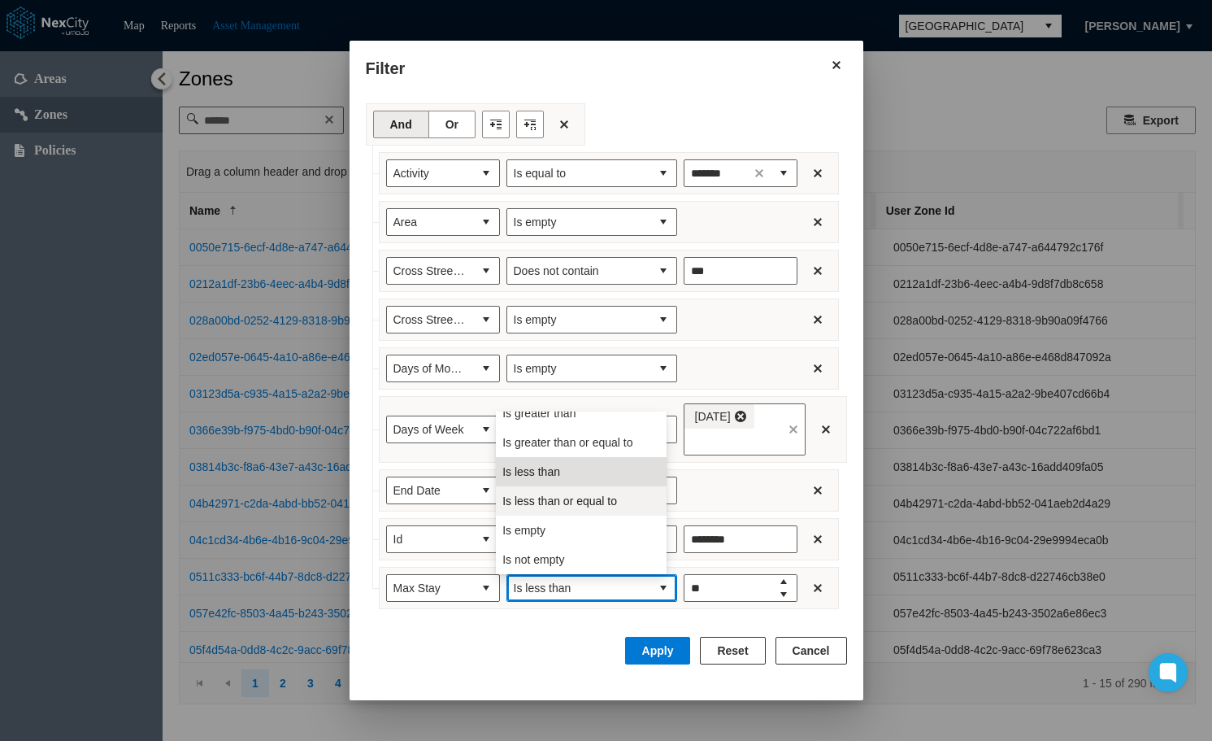
click at [570, 502] on span "Is less than or equal to" at bounding box center [559, 501] width 115 height 16
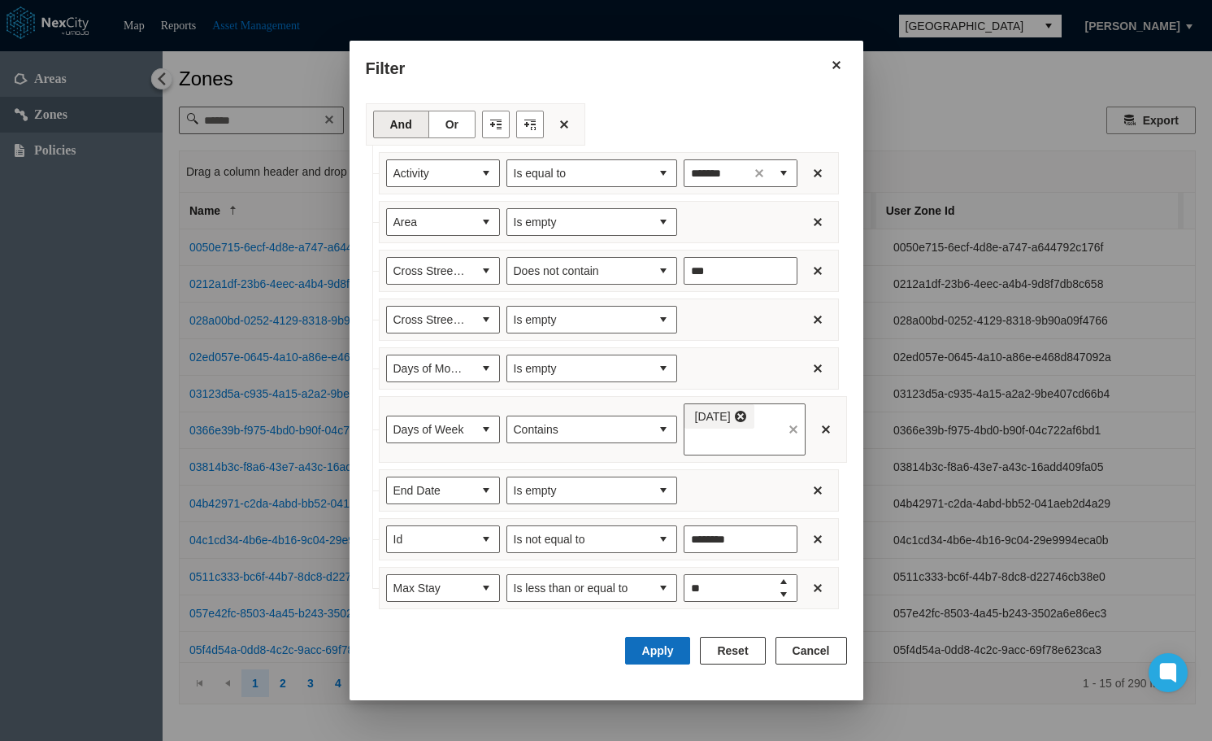
click at [676, 652] on button "Apply" at bounding box center [658, 651] width 66 height 28
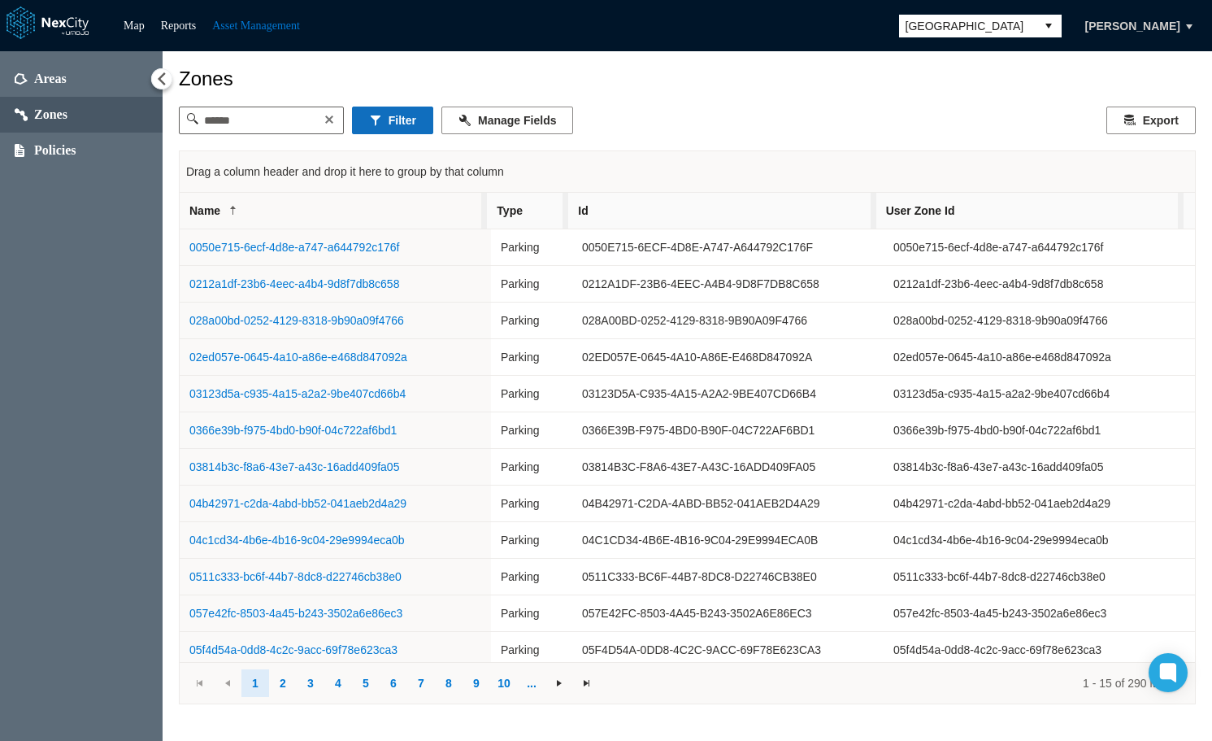
click at [410, 120] on button "Filter" at bounding box center [392, 120] width 81 height 28
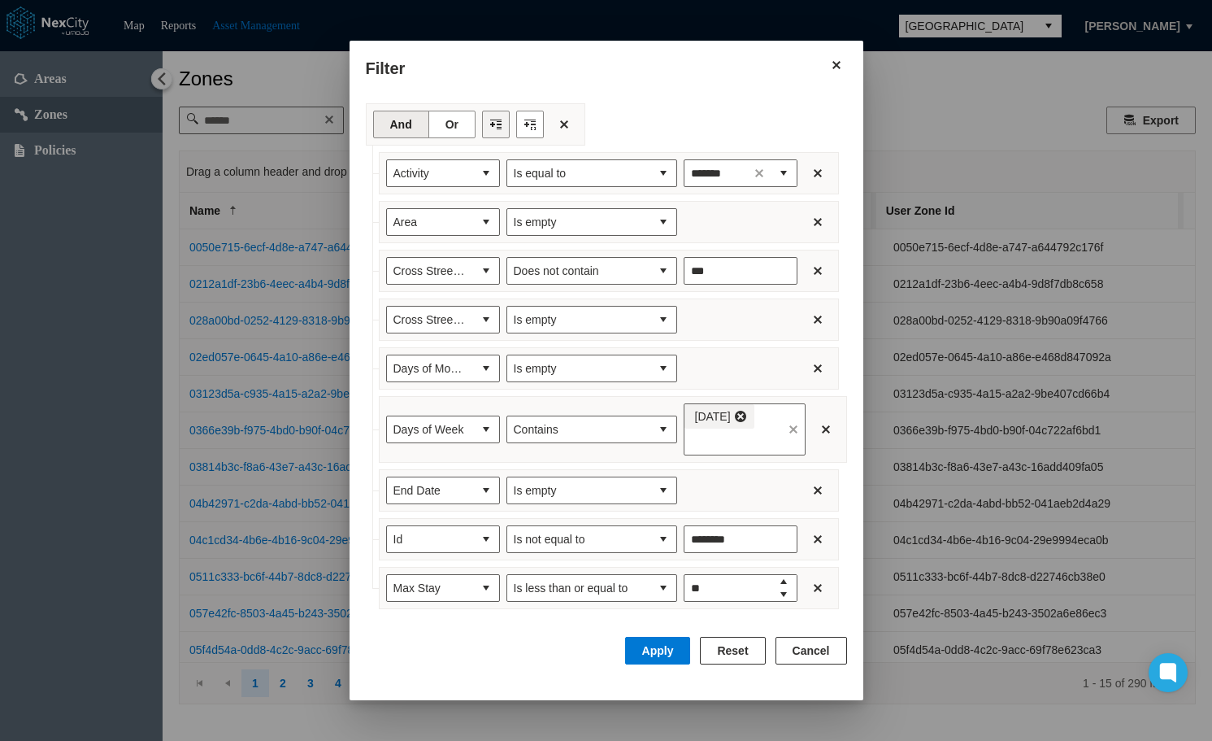
click at [482, 122] on button "Filter toolbar" at bounding box center [496, 125] width 28 height 28
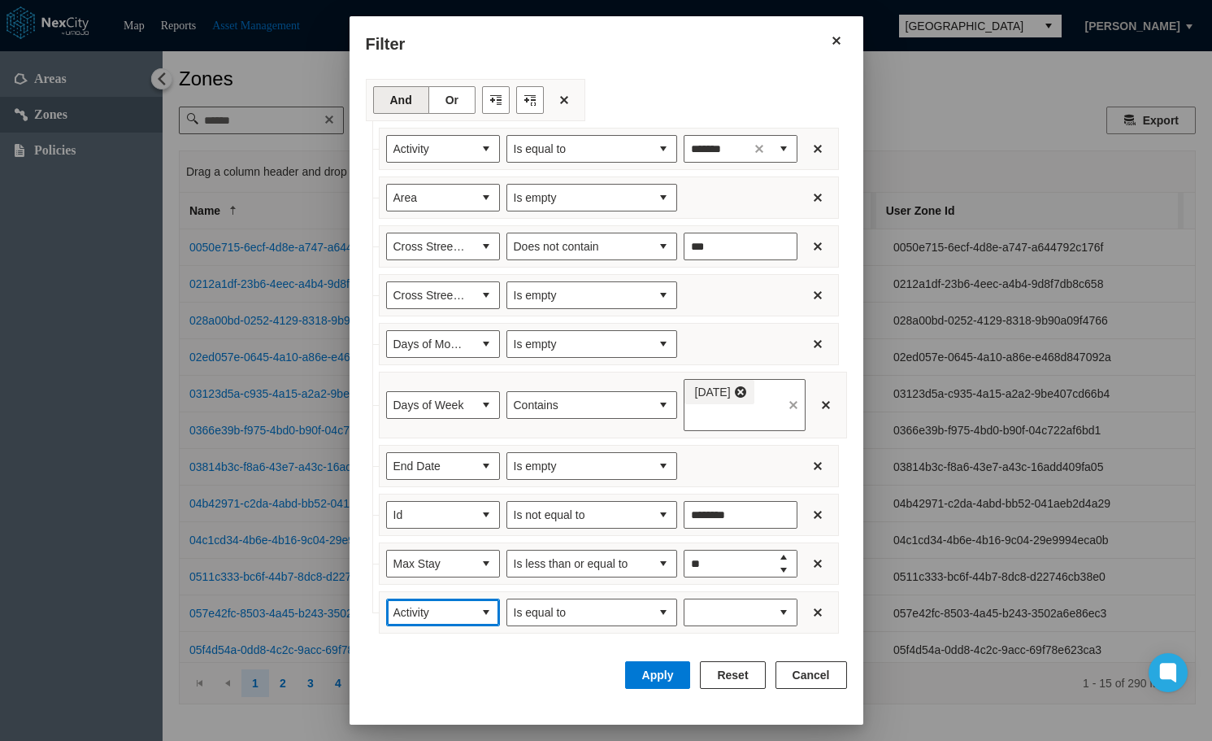
click at [450, 615] on span "Activity" at bounding box center [429, 612] width 73 height 16
click at [426, 580] on span "Max Stay Unit" at bounding box center [417, 584] width 71 height 16
click at [780, 615] on button "expand combobox" at bounding box center [784, 612] width 26 height 26
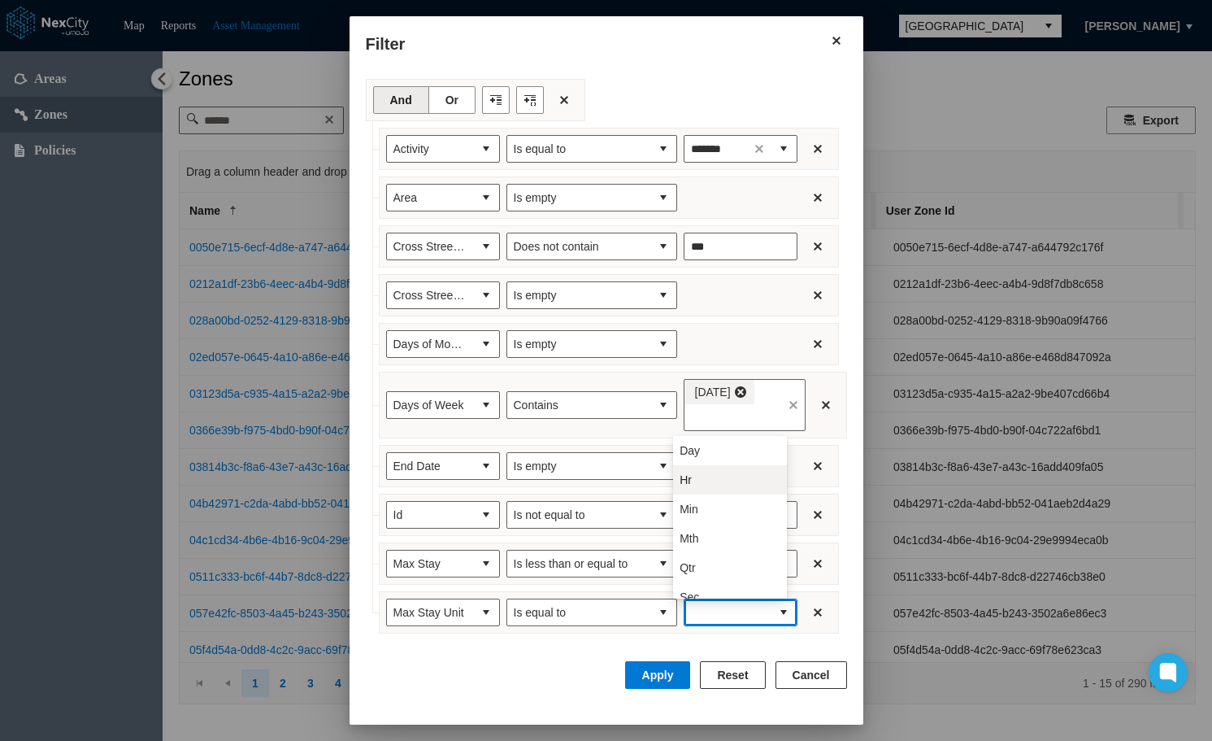
click at [713, 475] on li "Hr" at bounding box center [730, 479] width 114 height 29
type input "**"
click at [671, 674] on button "Apply" at bounding box center [658, 675] width 66 height 28
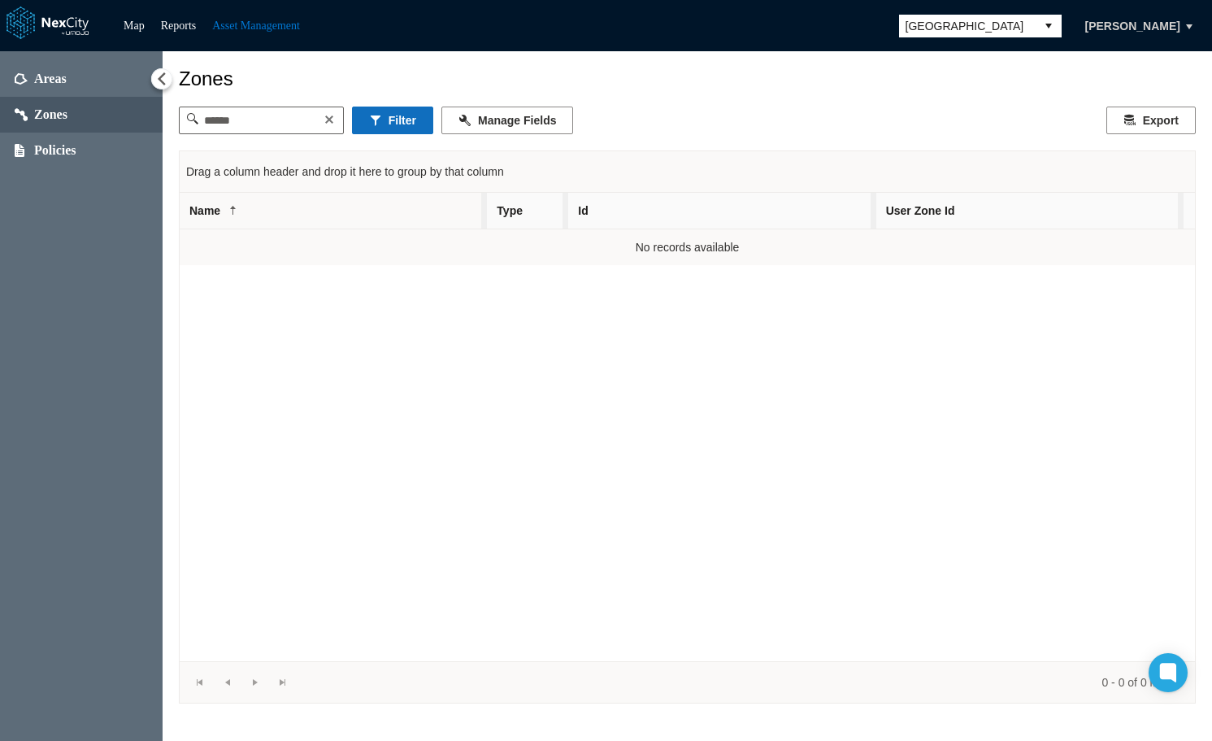
click at [396, 124] on button "Filter" at bounding box center [392, 120] width 81 height 28
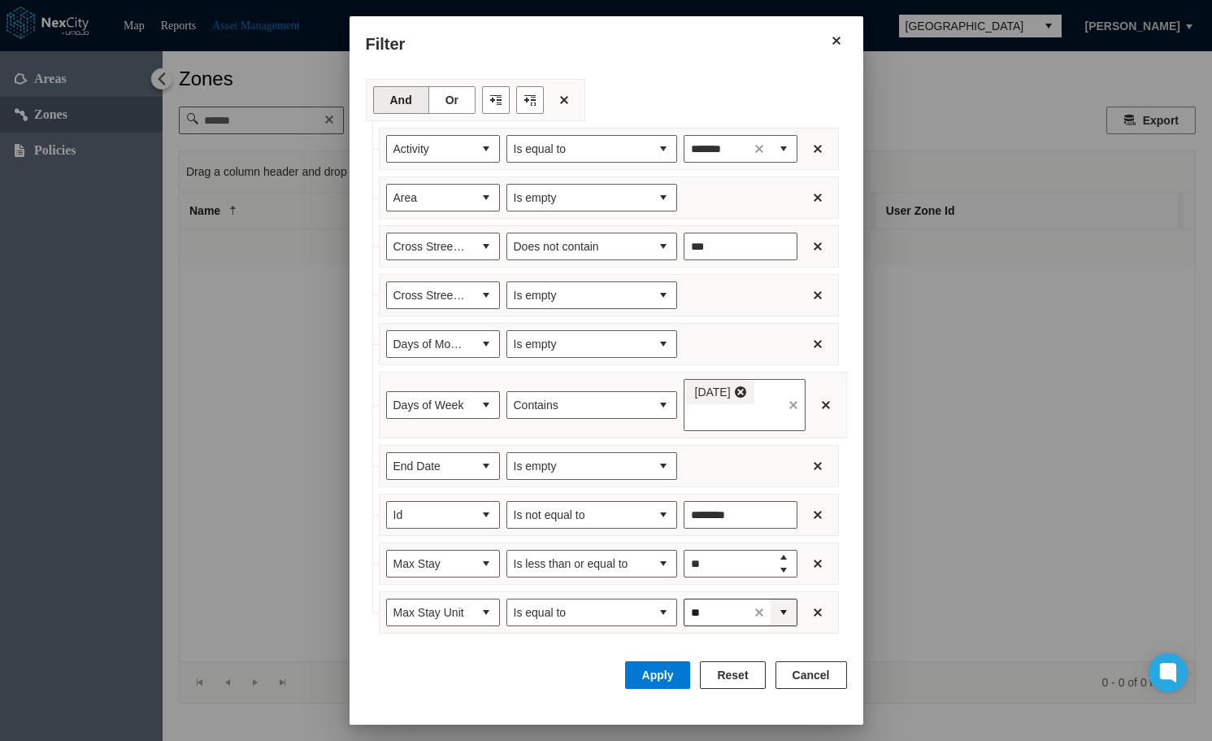
click at [777, 615] on span "expand combobox" at bounding box center [783, 612] width 13 height 16
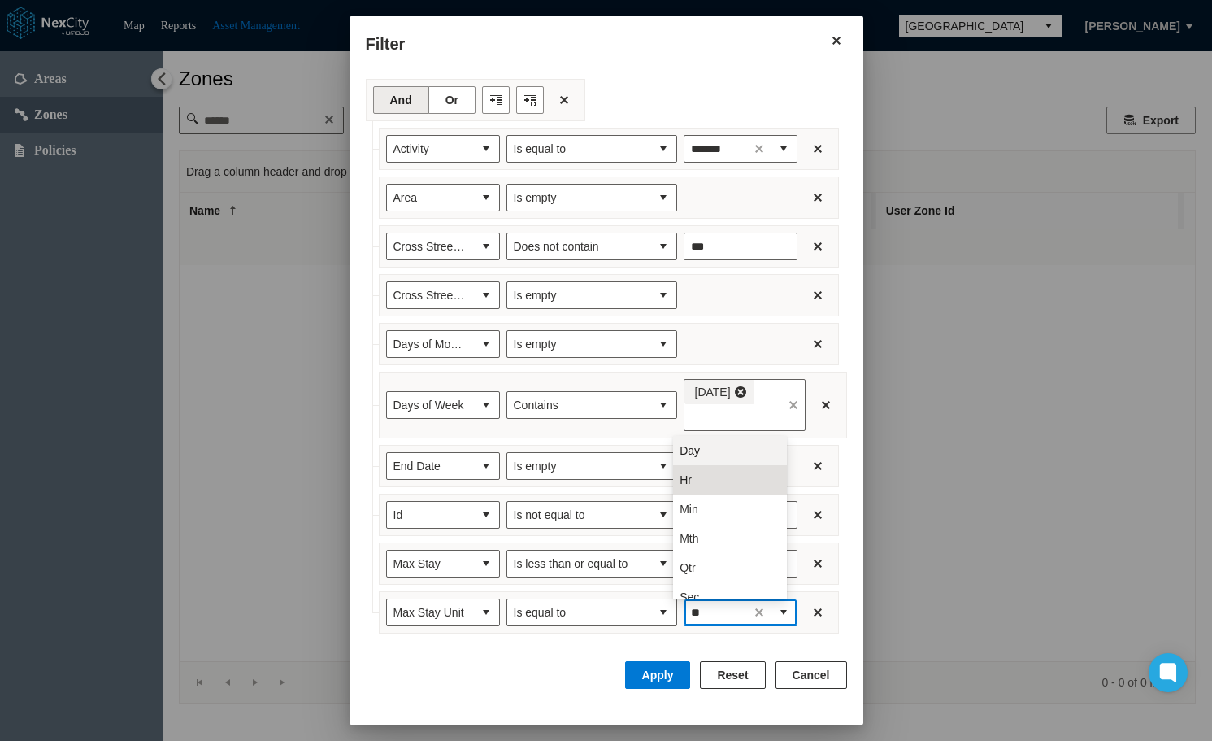
click at [709, 447] on li "Day" at bounding box center [730, 450] width 114 height 29
type input "***"
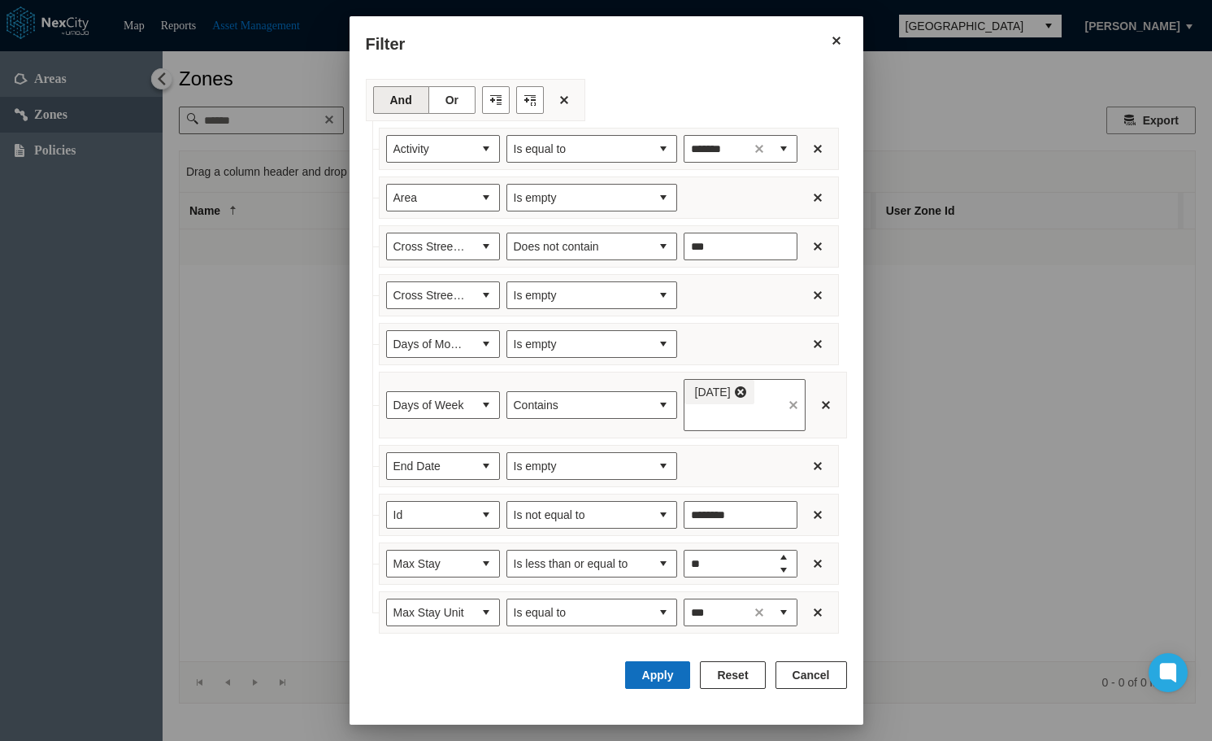
click at [664, 671] on button "Apply" at bounding box center [658, 675] width 66 height 28
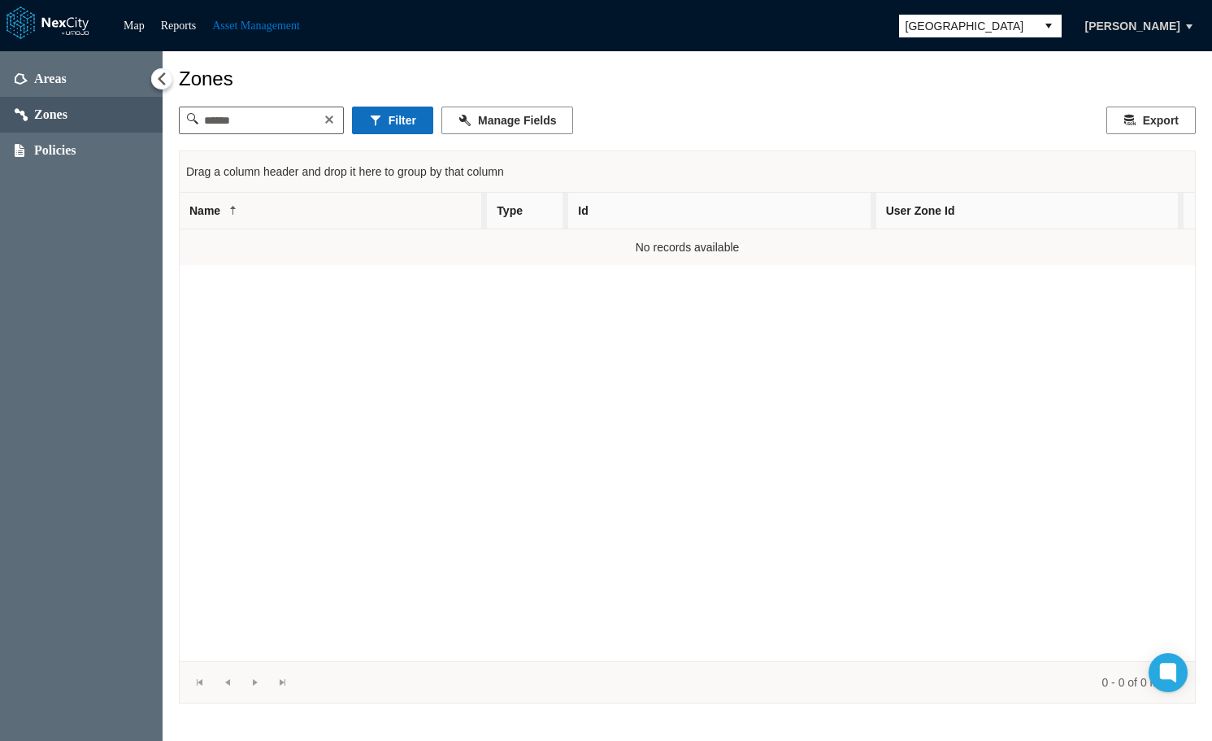
click at [403, 113] on button "Filter" at bounding box center [392, 120] width 81 height 28
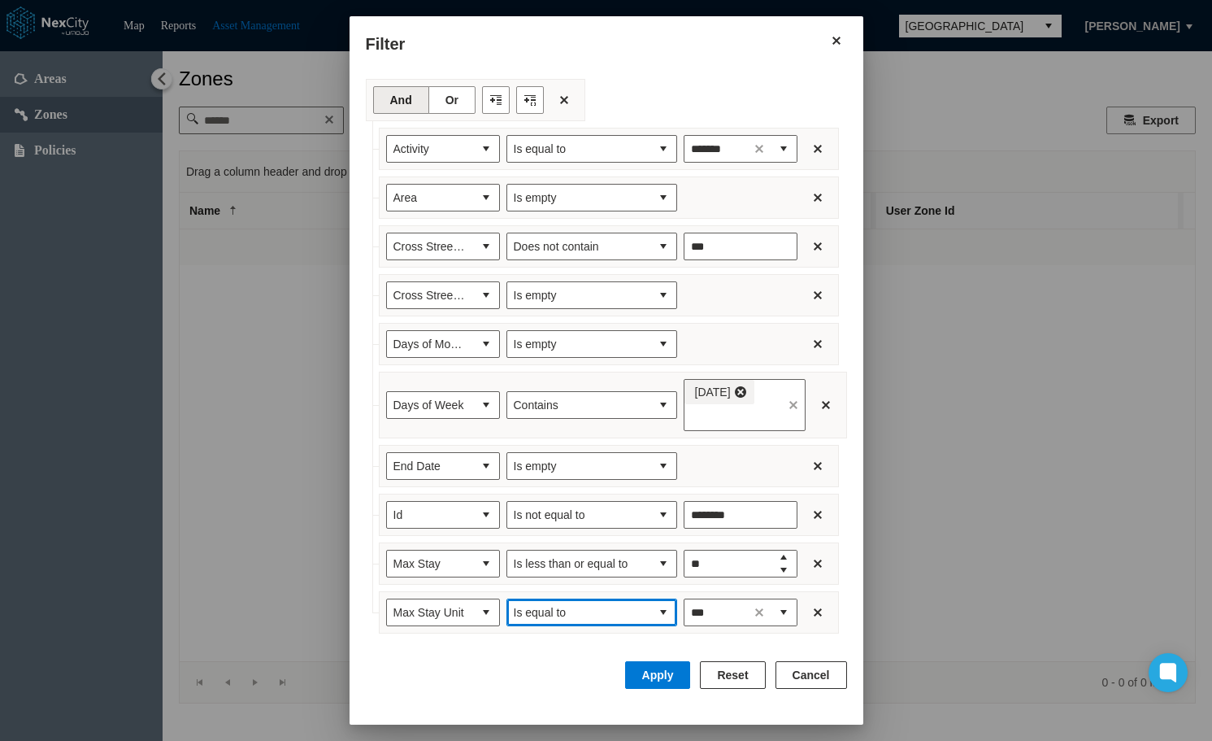
click at [619, 619] on span "Is equal to" at bounding box center [579, 612] width 130 height 16
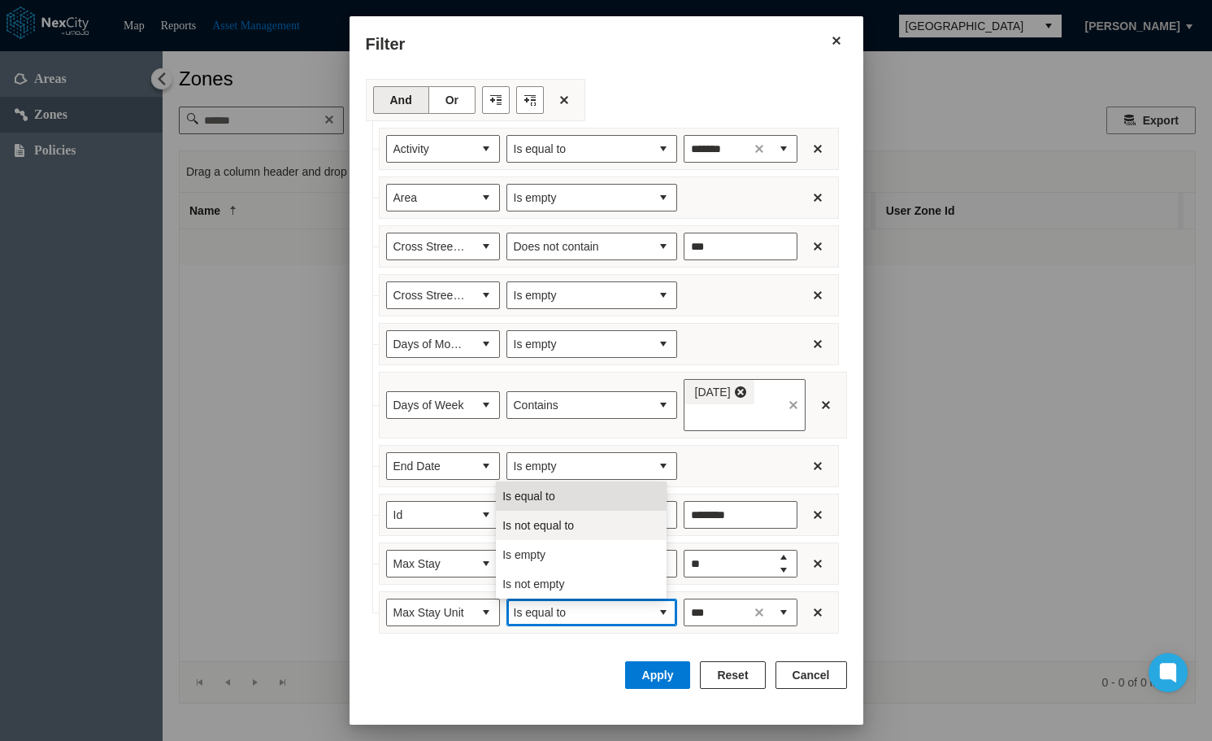
click at [581, 527] on li "Is not equal to" at bounding box center [581, 525] width 171 height 29
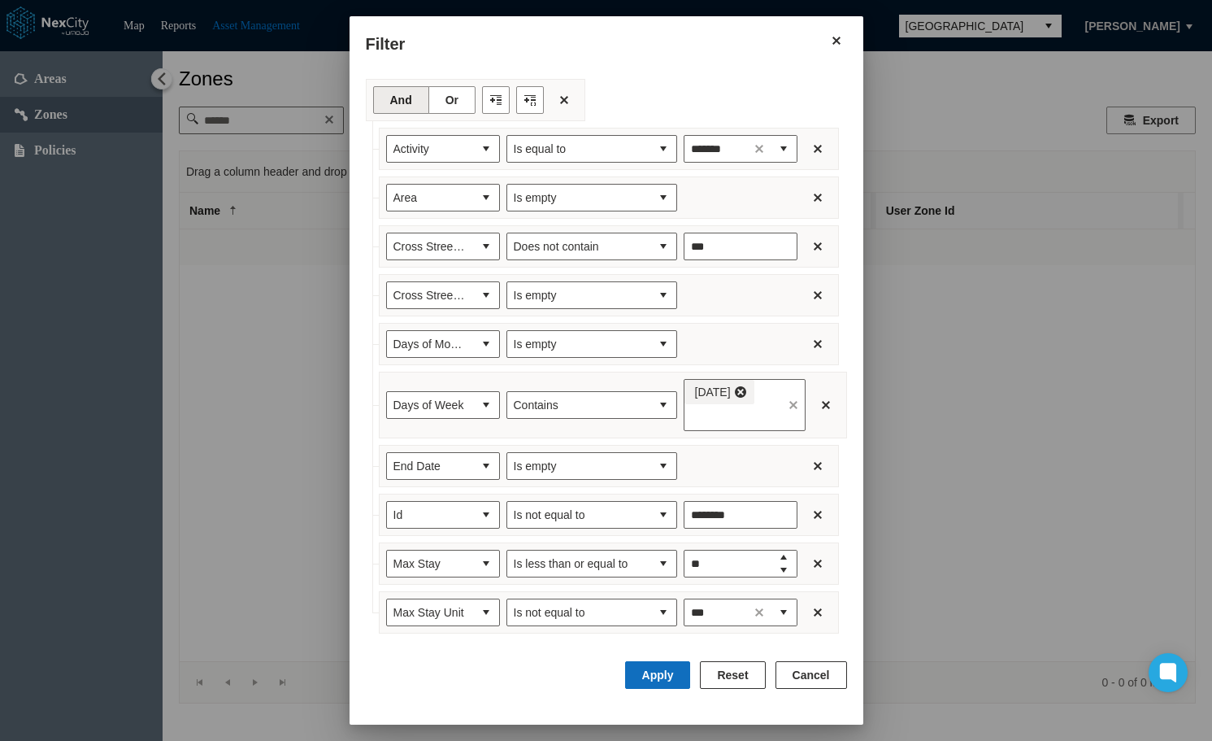
click at [680, 666] on button "Apply" at bounding box center [658, 675] width 66 height 28
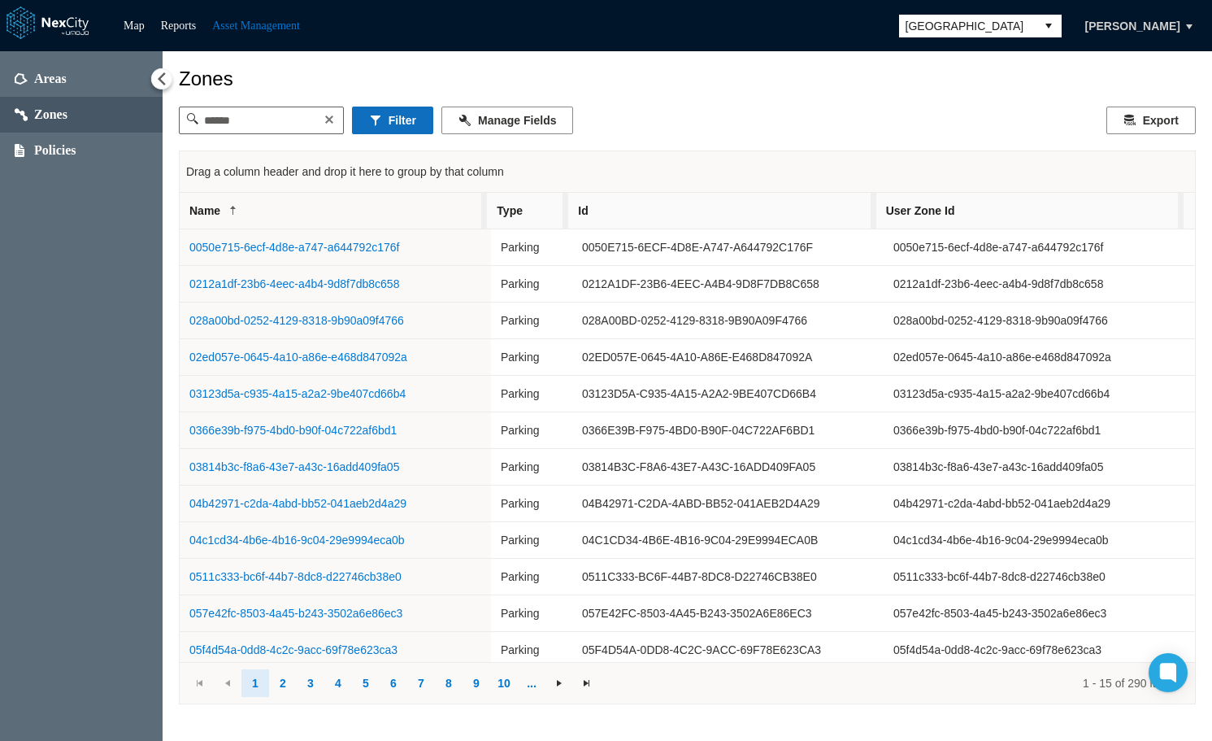
click at [377, 120] on button "Filter" at bounding box center [392, 120] width 81 height 28
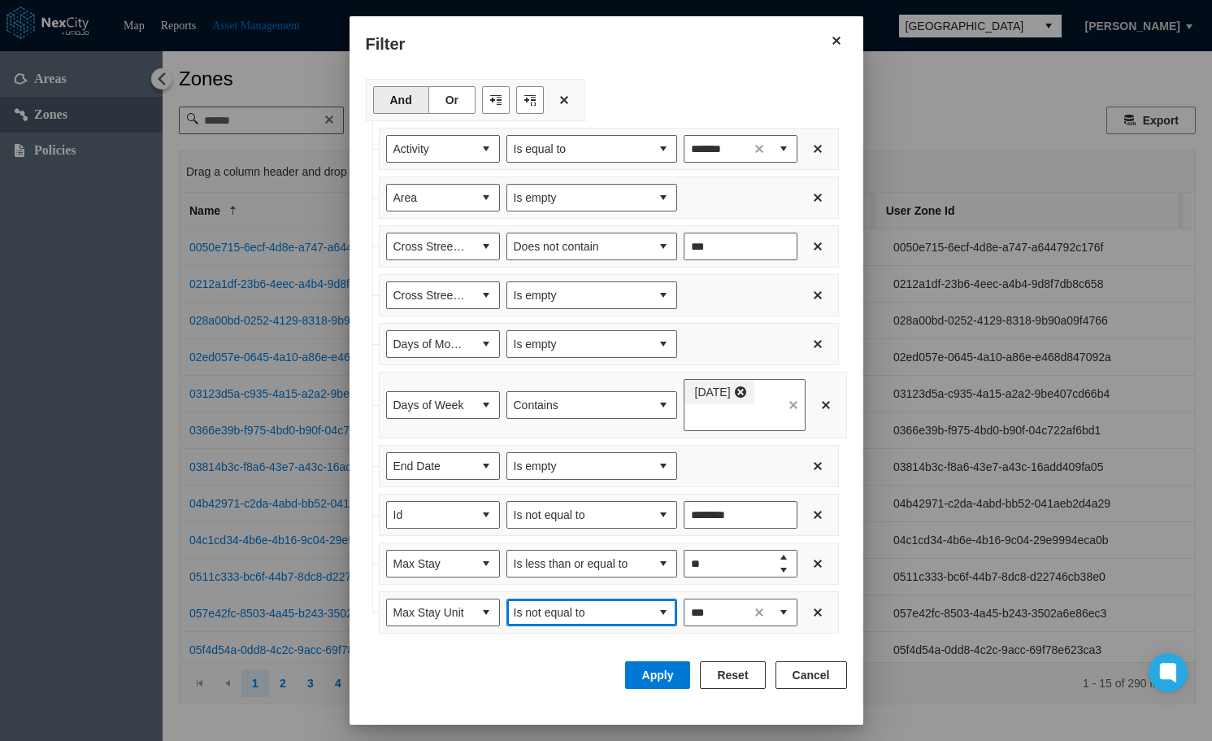
click at [631, 607] on span "Is not equal to" at bounding box center [579, 612] width 130 height 16
click at [606, 498] on li "Is equal to" at bounding box center [581, 495] width 171 height 29
click at [781, 613] on button "expand combobox" at bounding box center [784, 612] width 26 height 26
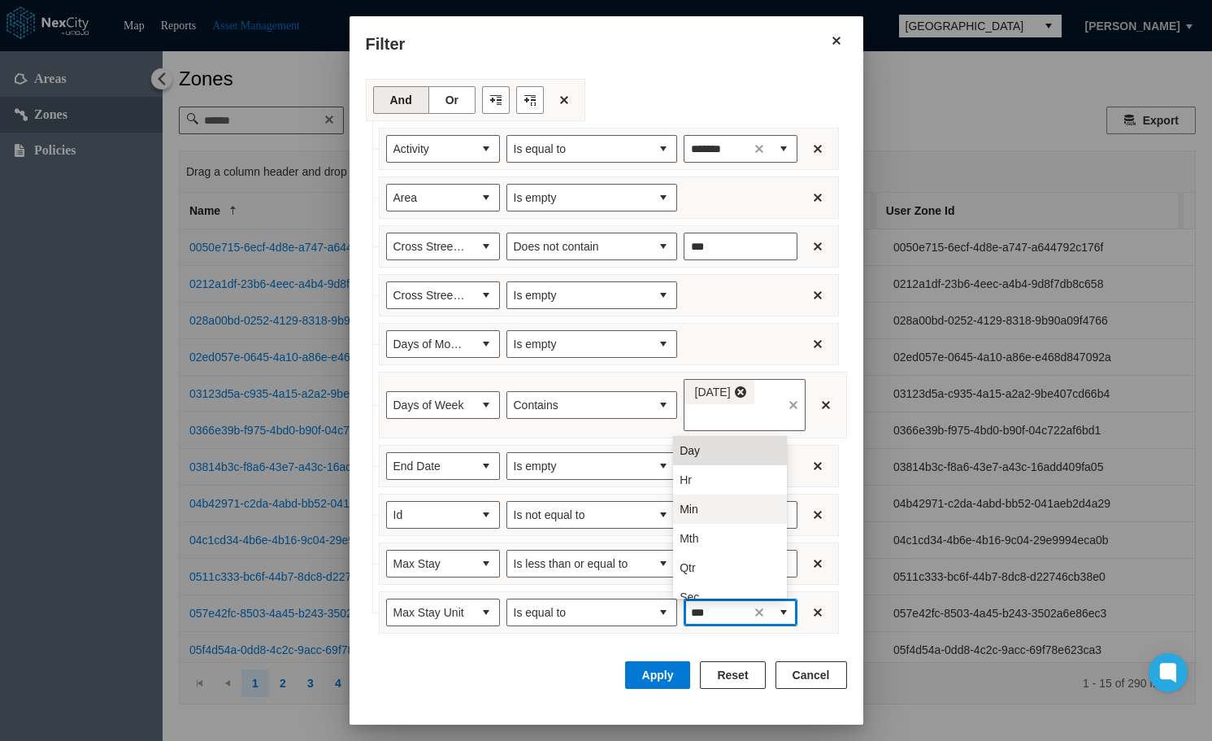
click at [727, 500] on li "Min" at bounding box center [730, 508] width 114 height 29
type input "***"
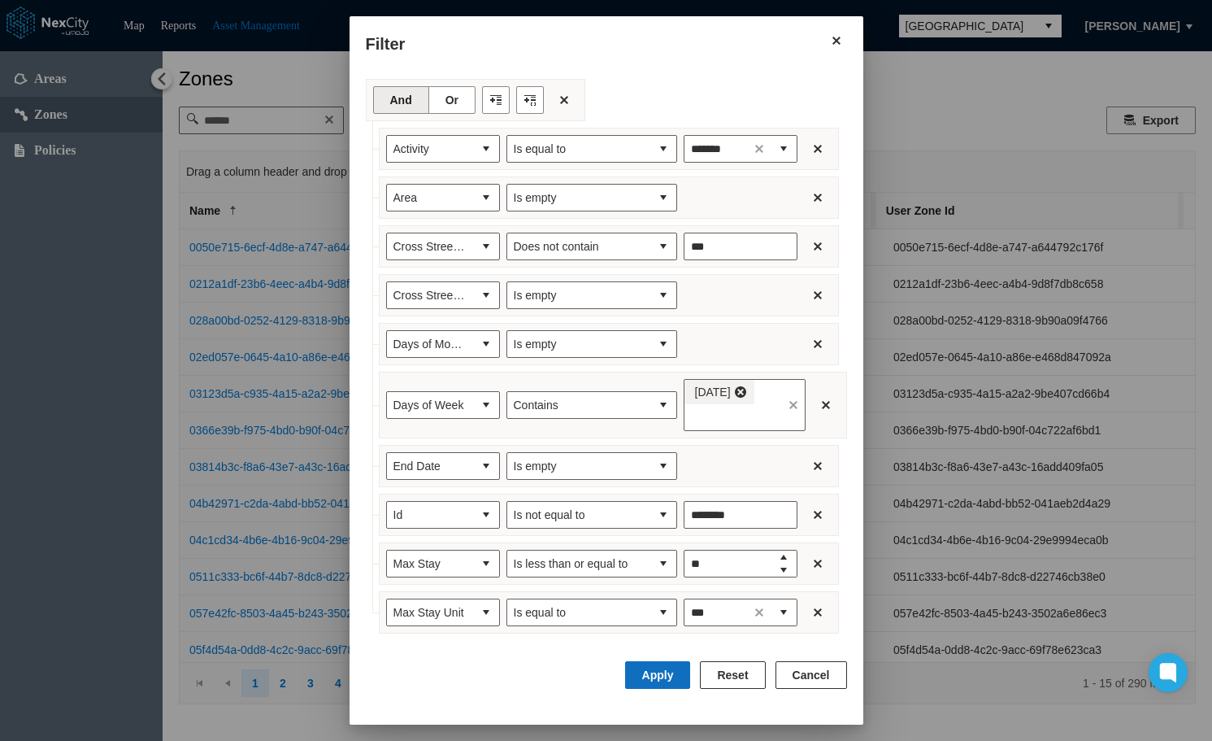
click at [684, 673] on button "Apply" at bounding box center [658, 675] width 66 height 28
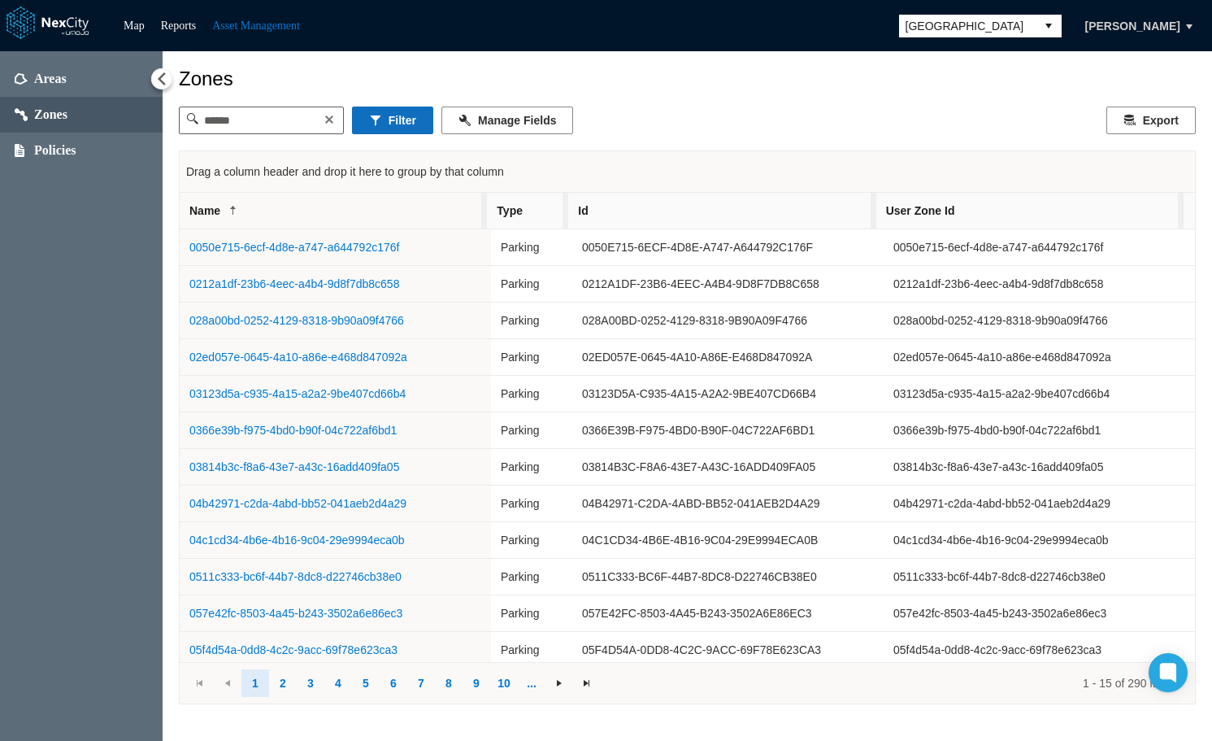
click at [398, 115] on button "Filter" at bounding box center [392, 120] width 81 height 28
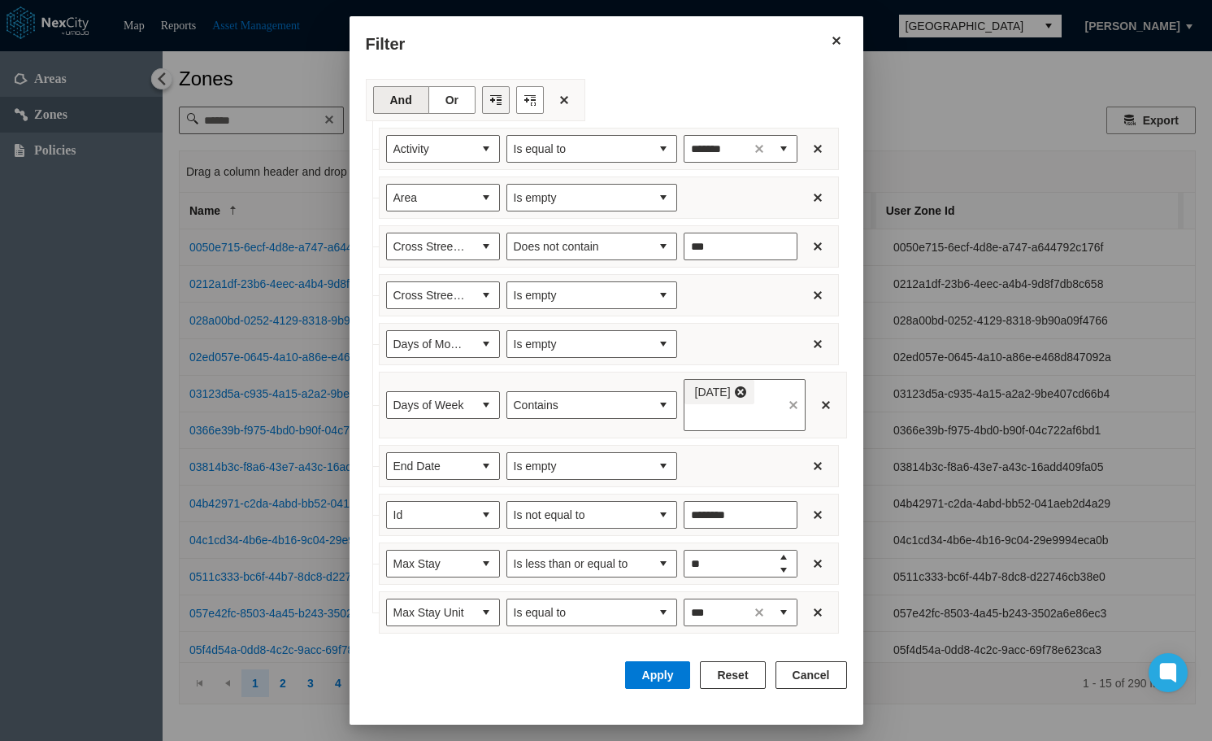
click at [482, 101] on button "Filter toolbar" at bounding box center [496, 100] width 28 height 28
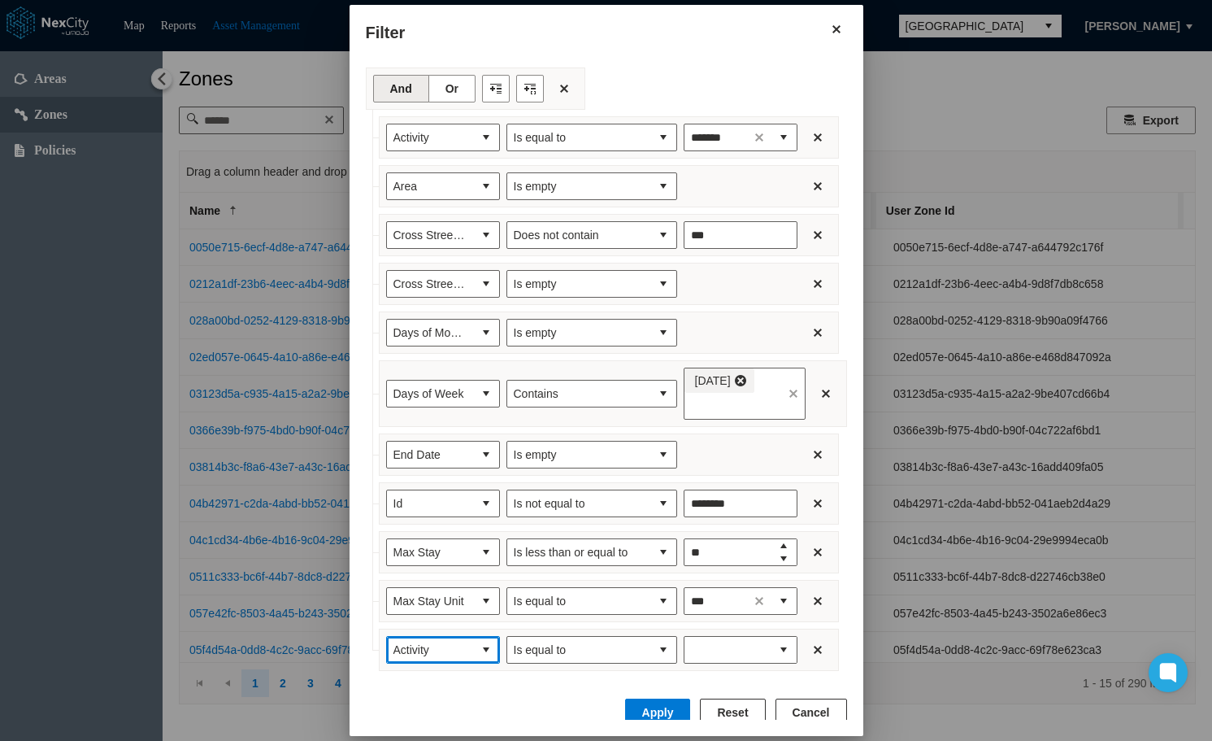
click at [450, 645] on span "Activity" at bounding box center [430, 650] width 86 height 26
click at [408, 567] on span "Months" at bounding box center [394, 569] width 37 height 16
click at [650, 650] on button "select" at bounding box center [663, 650] width 26 height 26
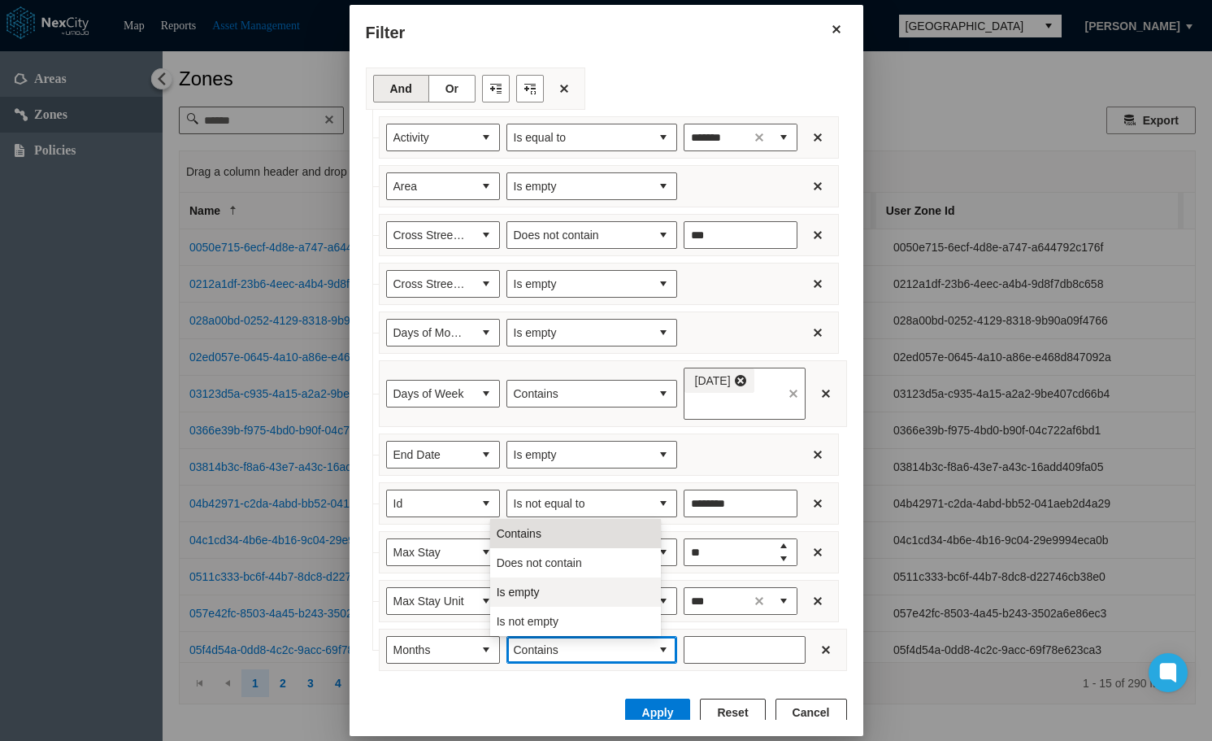
click at [569, 577] on li "Is empty" at bounding box center [575, 591] width 171 height 29
click at [677, 708] on button "Apply" at bounding box center [658, 712] width 66 height 28
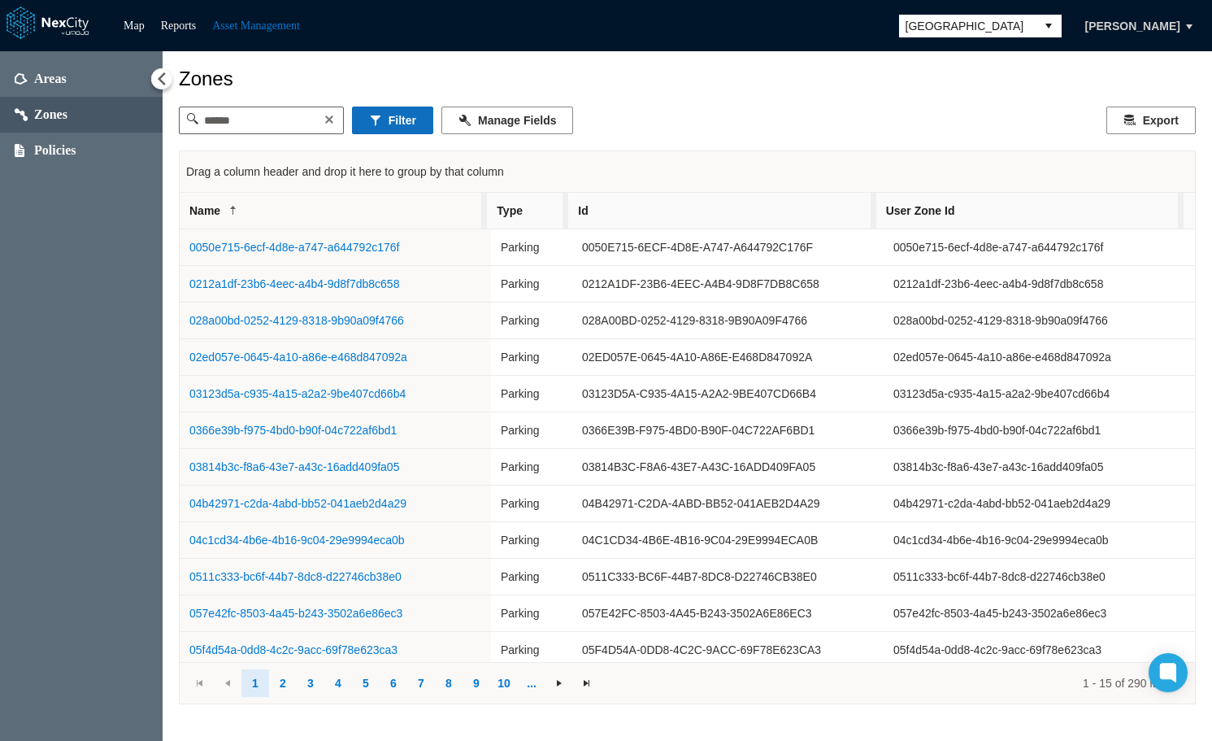
click at [416, 122] on button "Filter" at bounding box center [392, 120] width 81 height 28
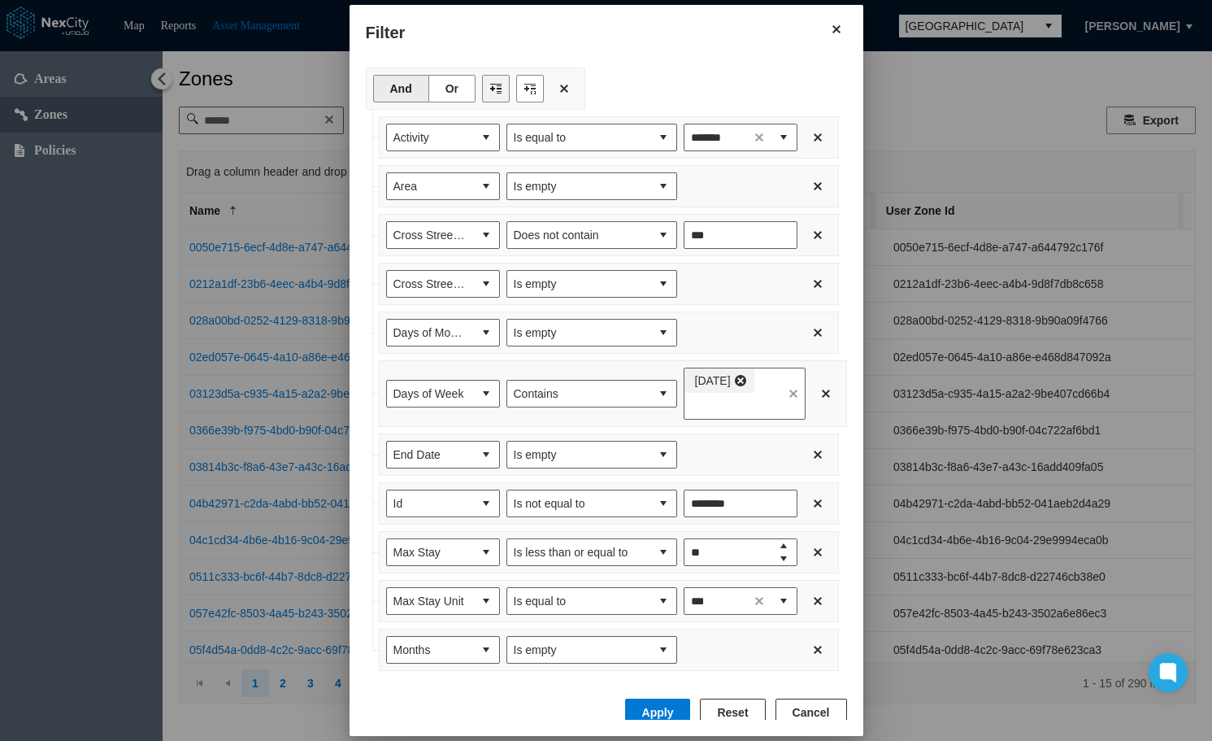
click at [482, 86] on button "Filter toolbar" at bounding box center [496, 89] width 28 height 28
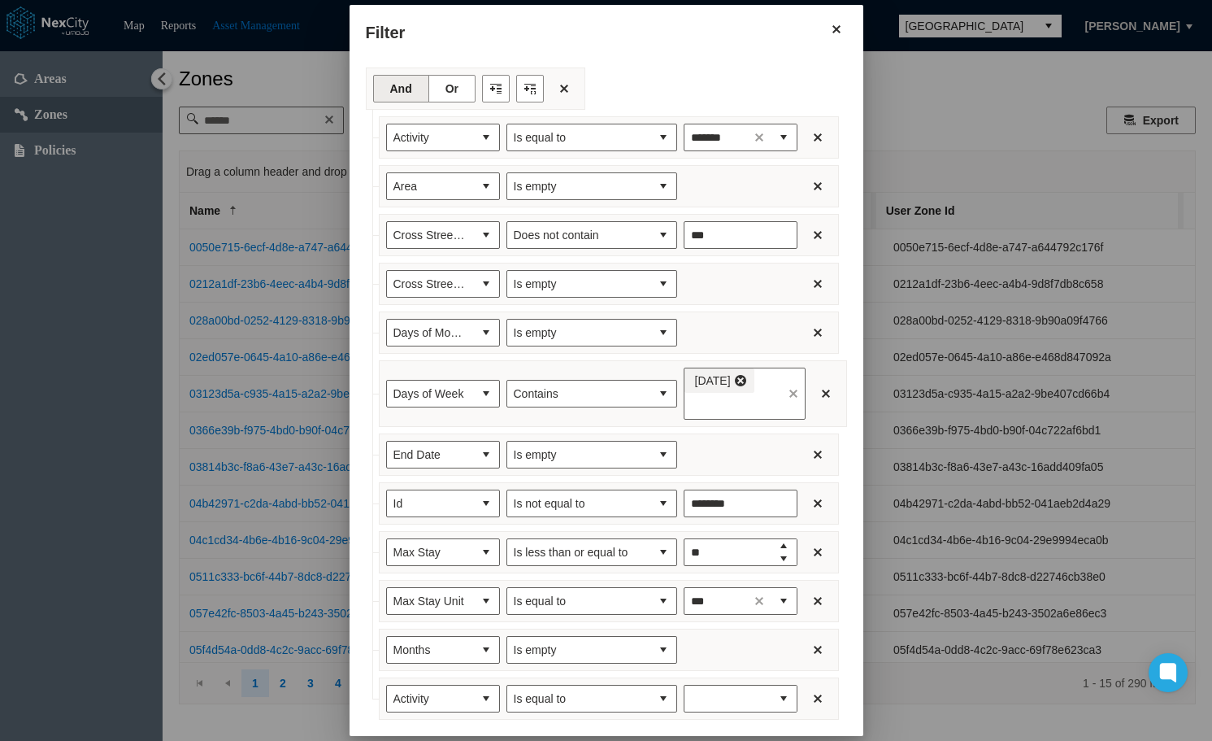
scroll to position [75, 0]
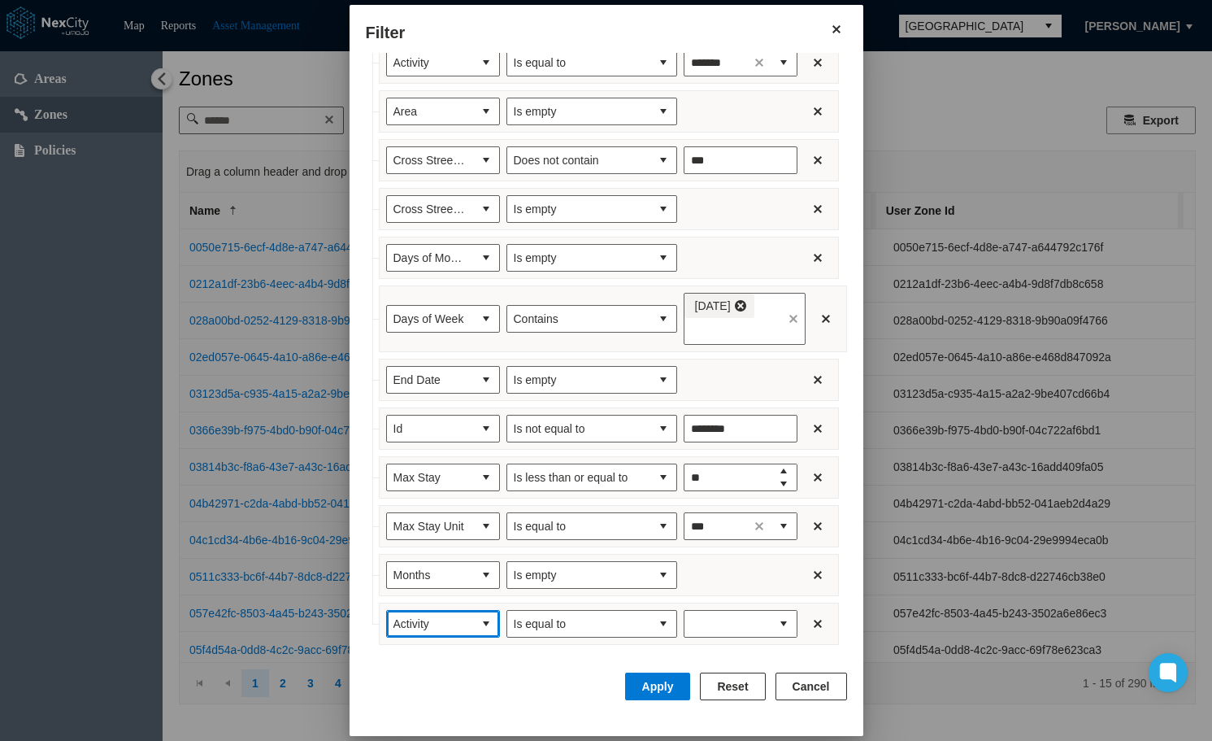
click at [473, 621] on button "select" at bounding box center [486, 624] width 26 height 26
click at [414, 572] on li "Name" at bounding box center [427, 572] width 114 height 29
click at [650, 618] on button "select" at bounding box center [663, 624] width 26 height 26
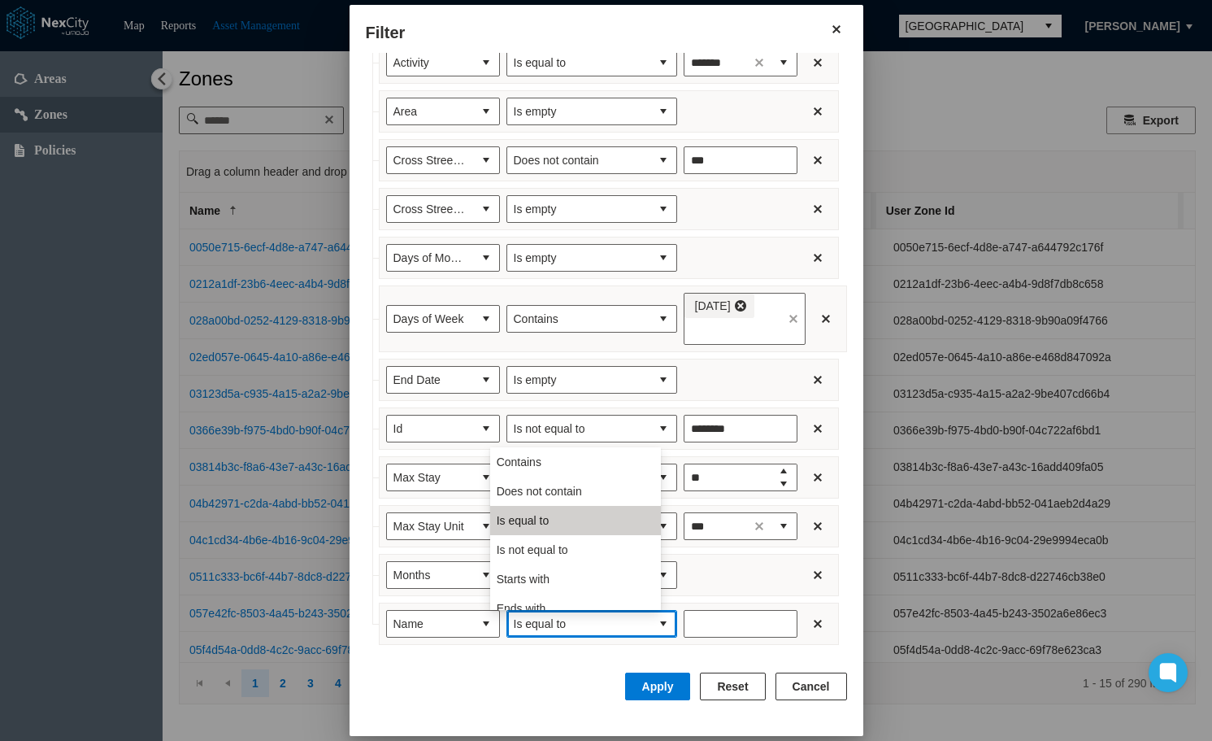
scroll to position [72, 0]
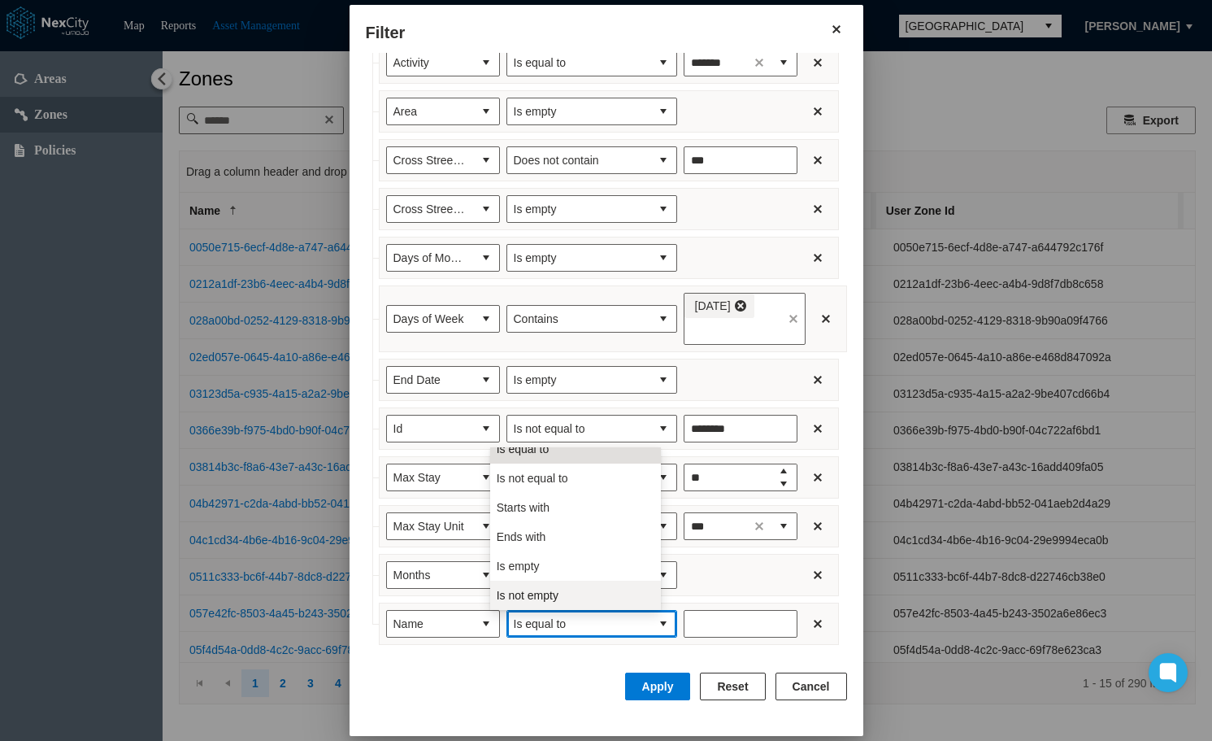
click at [535, 595] on span "Is not empty" at bounding box center [528, 595] width 62 height 16
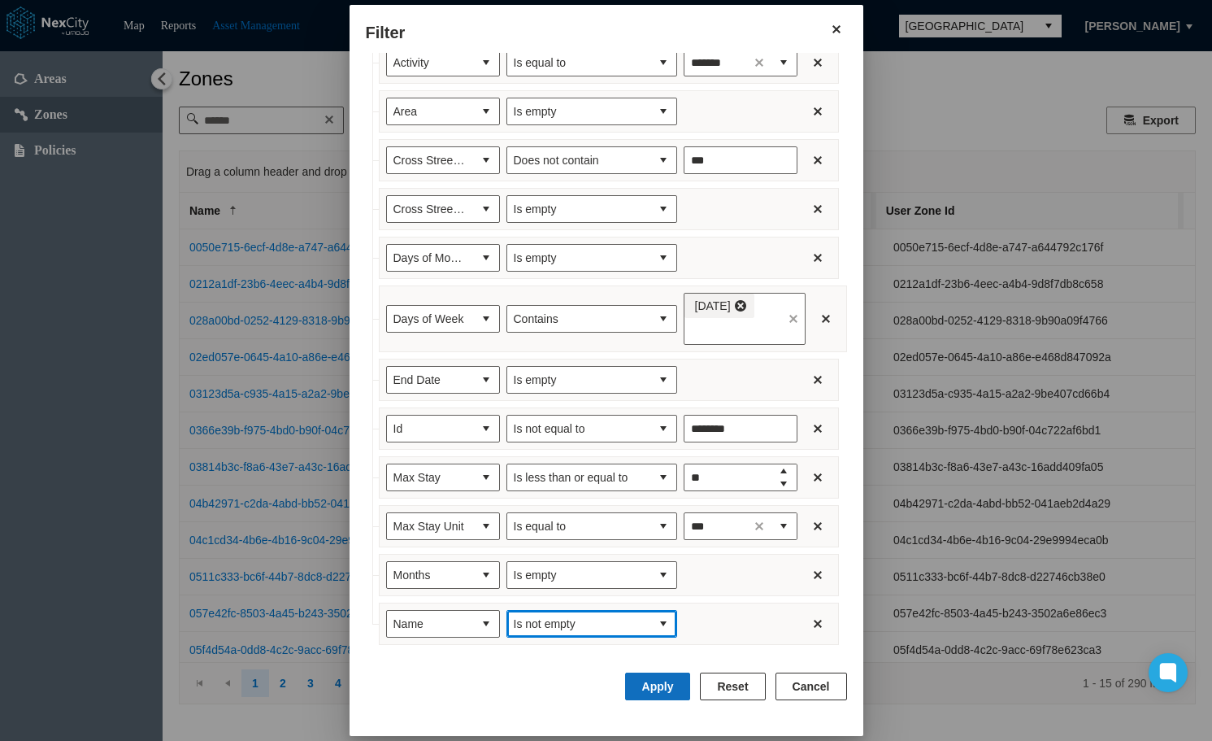
click at [666, 689] on button "Apply" at bounding box center [658, 686] width 66 height 28
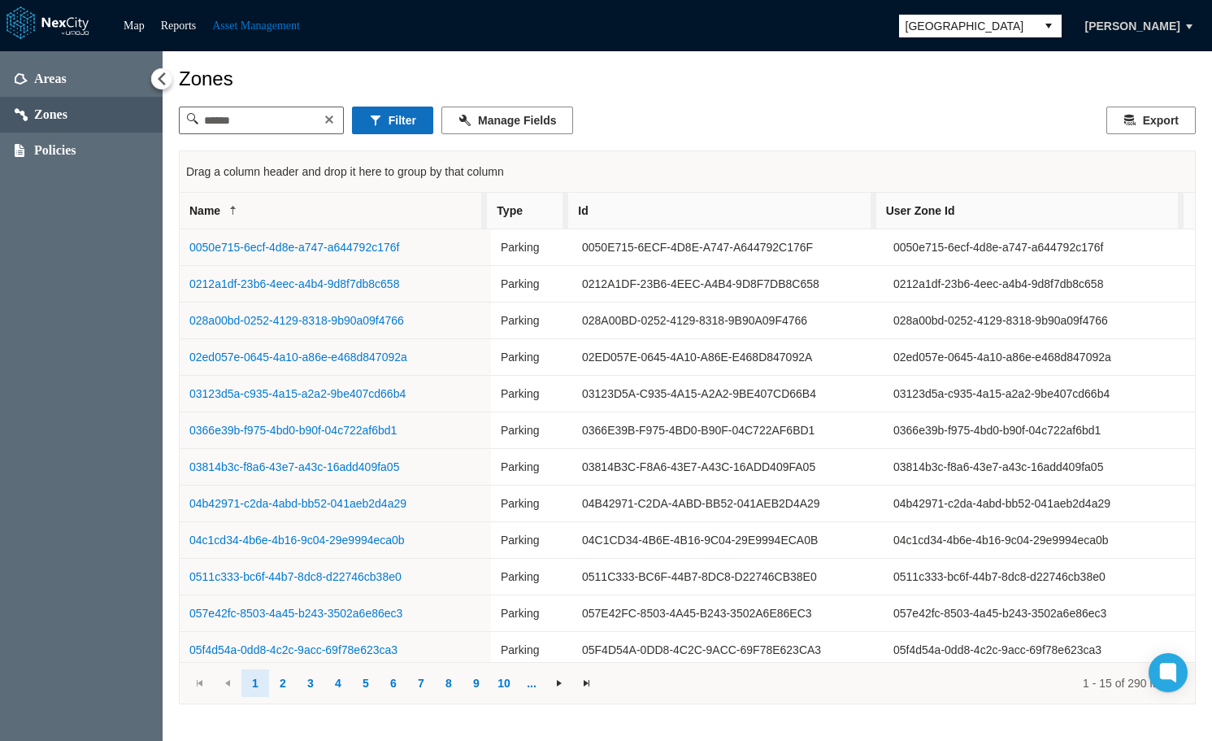
click at [406, 124] on button "Filter" at bounding box center [392, 120] width 81 height 28
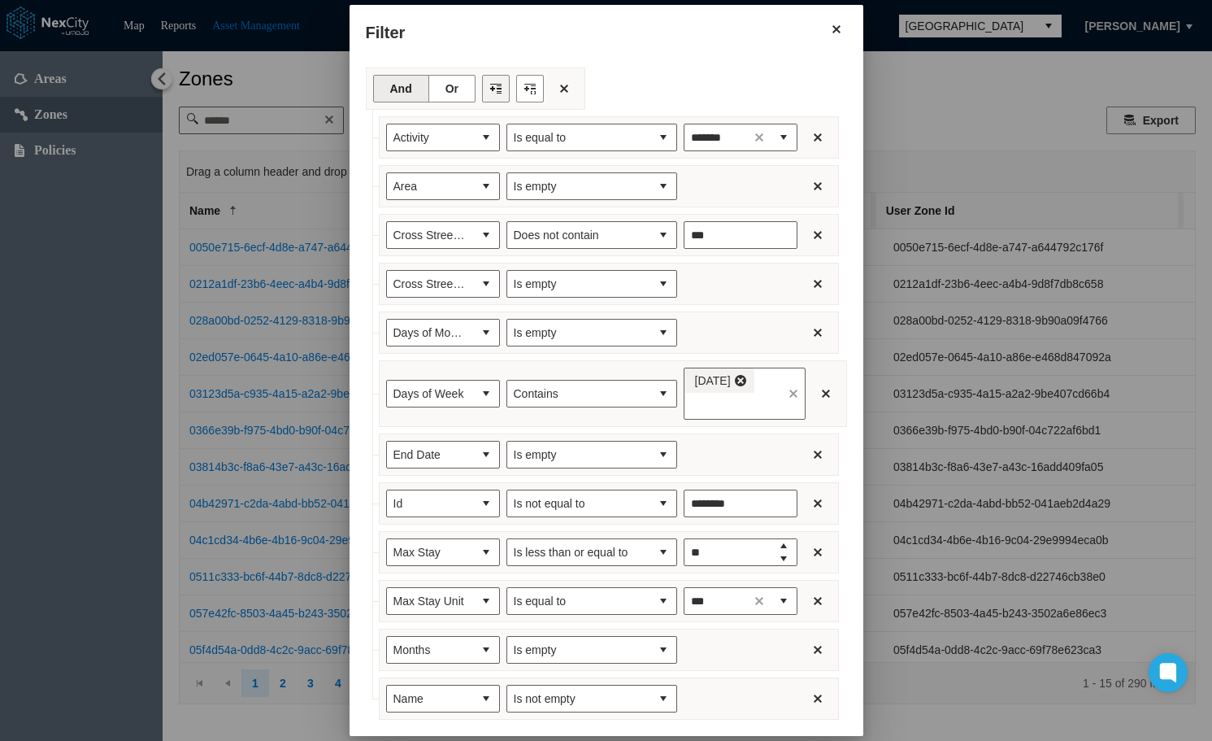
click at [482, 85] on button "Filter toolbar" at bounding box center [496, 89] width 28 height 28
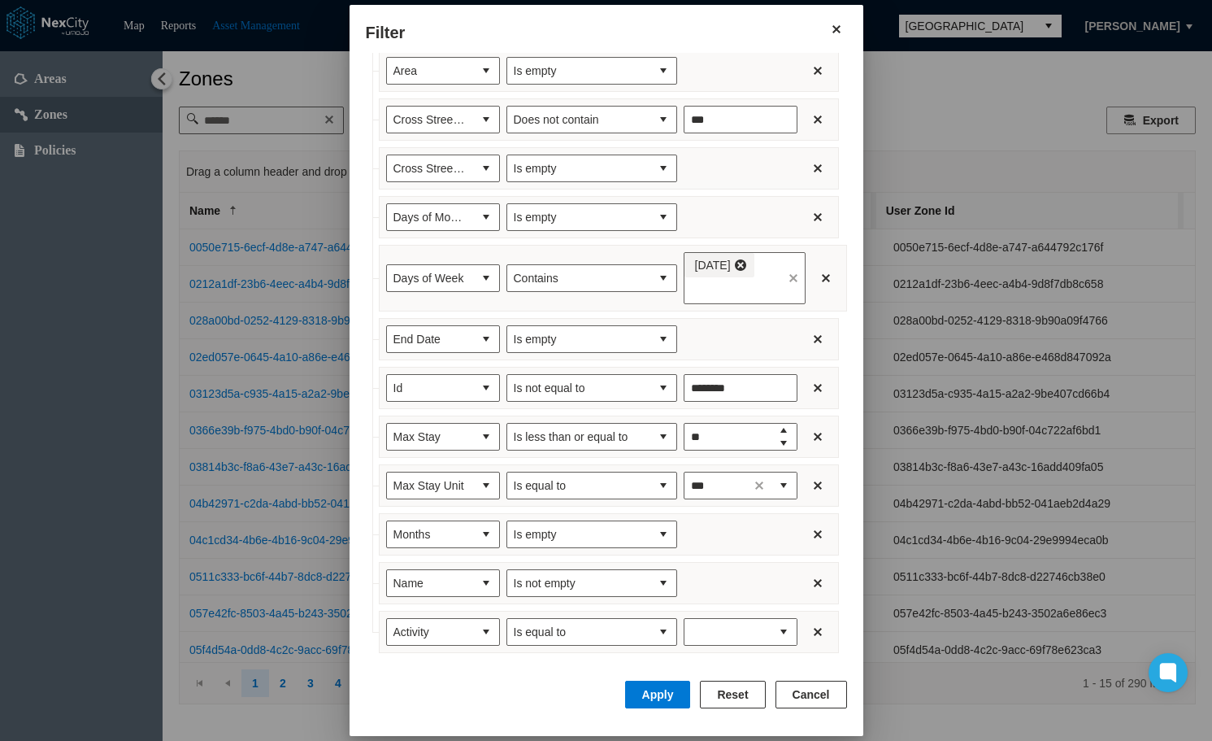
scroll to position [124, 0]
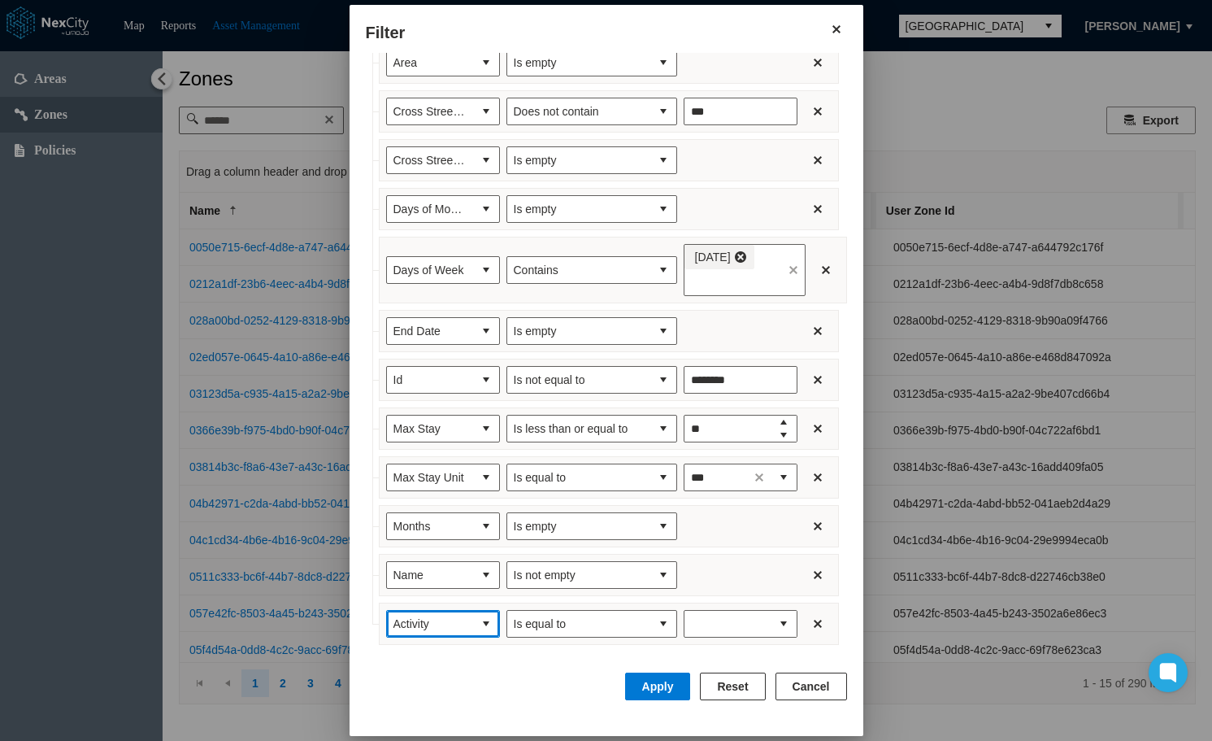
click at [451, 615] on span "Activity" at bounding box center [430, 624] width 86 height 26
click at [418, 516] on span "No Return" at bounding box center [402, 520] width 52 height 16
click at [650, 624] on button "select" at bounding box center [663, 624] width 26 height 26
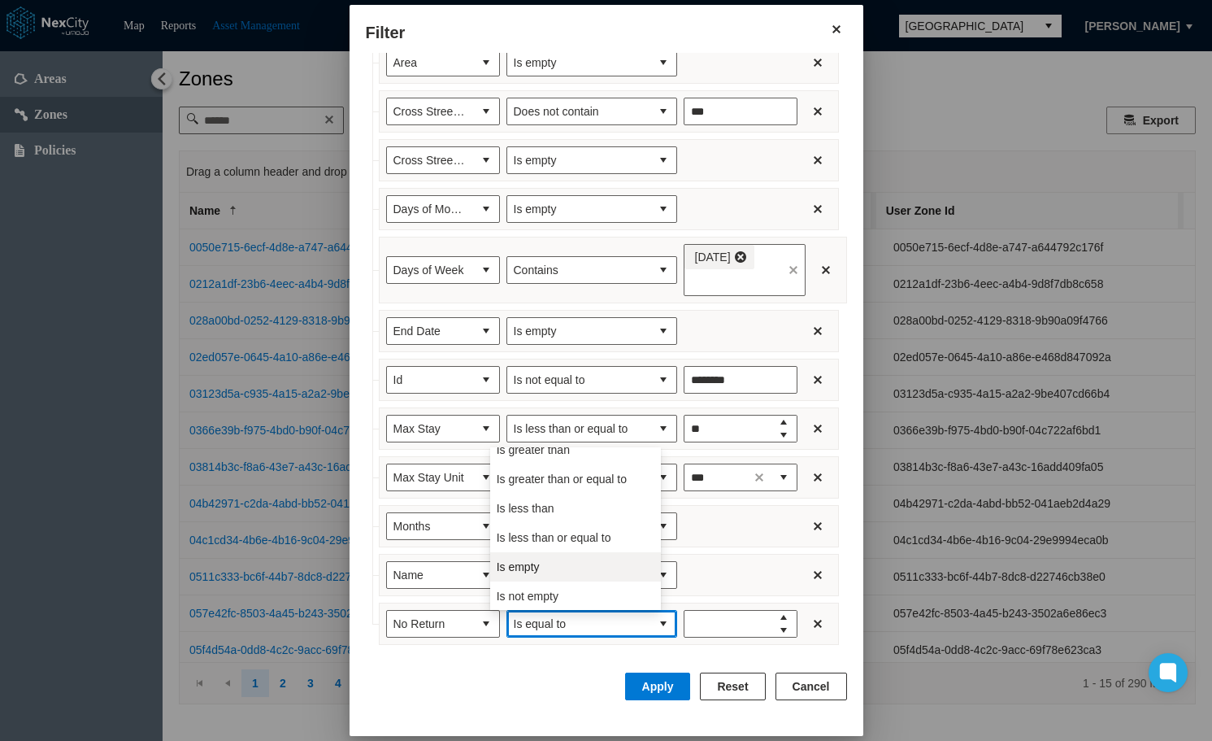
scroll to position [72, 0]
click at [558, 563] on li "Is empty" at bounding box center [575, 565] width 171 height 29
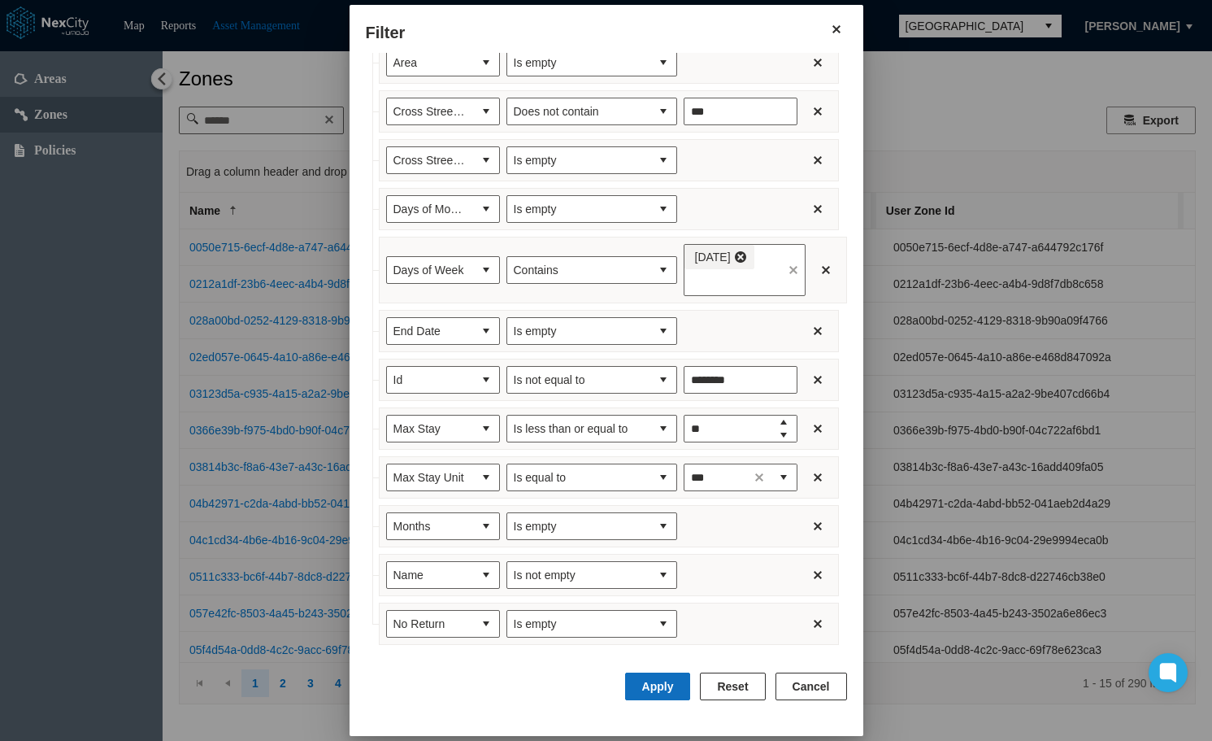
click at [661, 691] on button "Apply" at bounding box center [658, 686] width 66 height 28
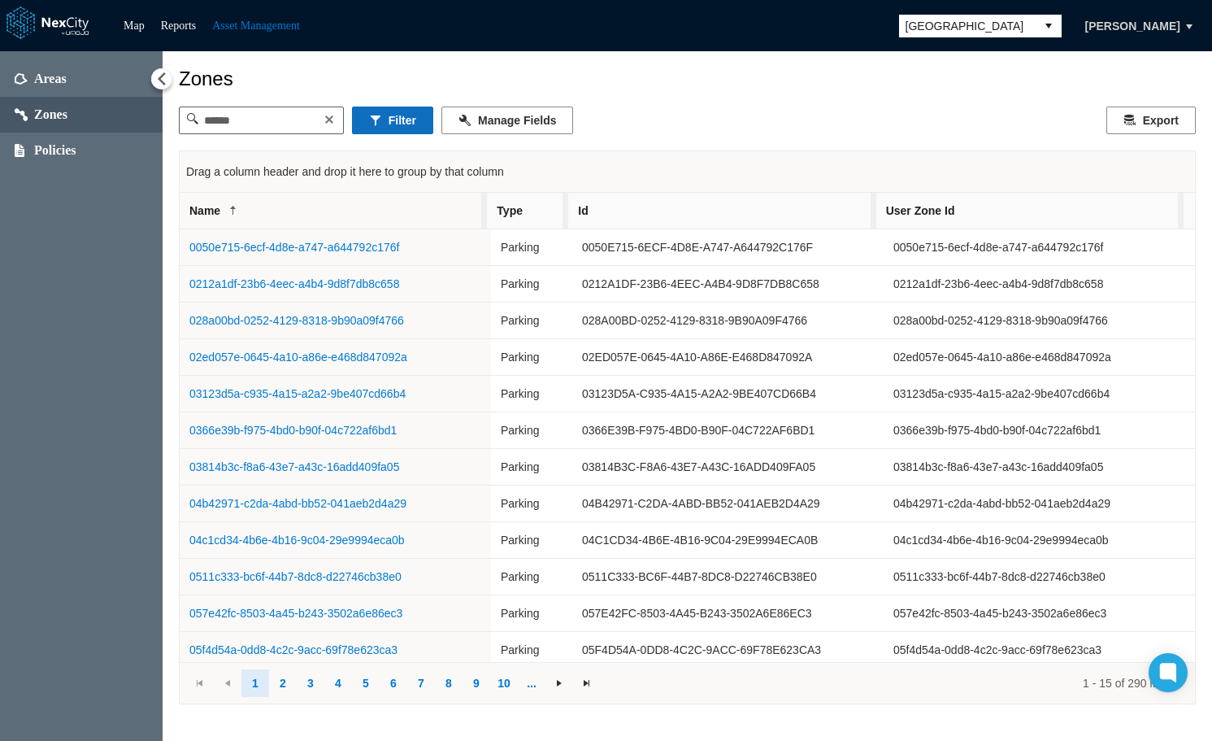
click at [404, 125] on button "Filter" at bounding box center [392, 120] width 81 height 28
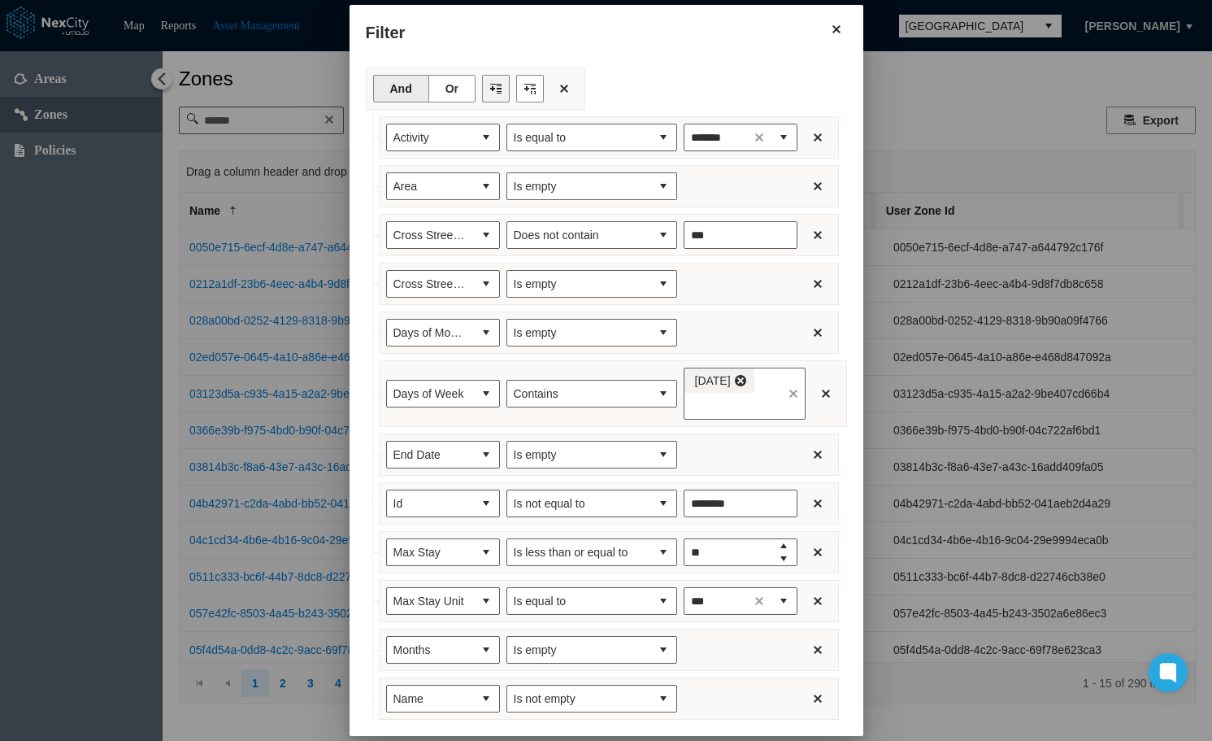
click at [485, 89] on button "Filter toolbar" at bounding box center [496, 89] width 28 height 28
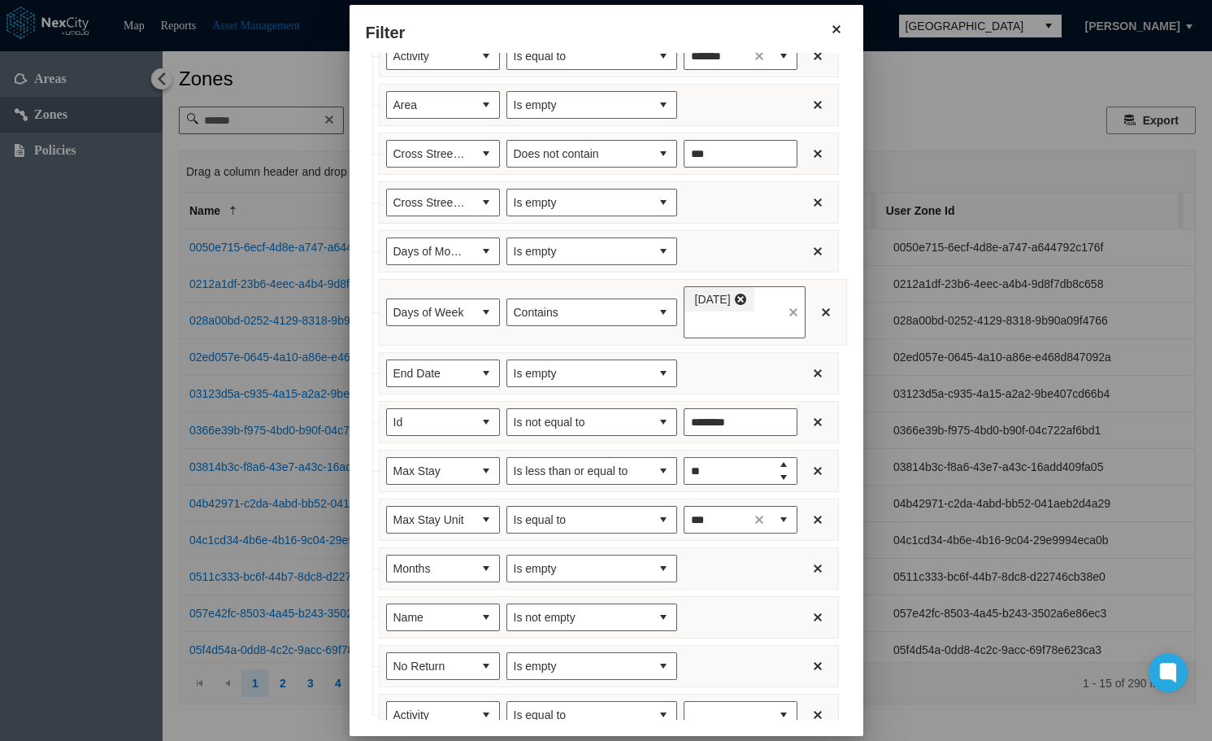
scroll to position [172, 0]
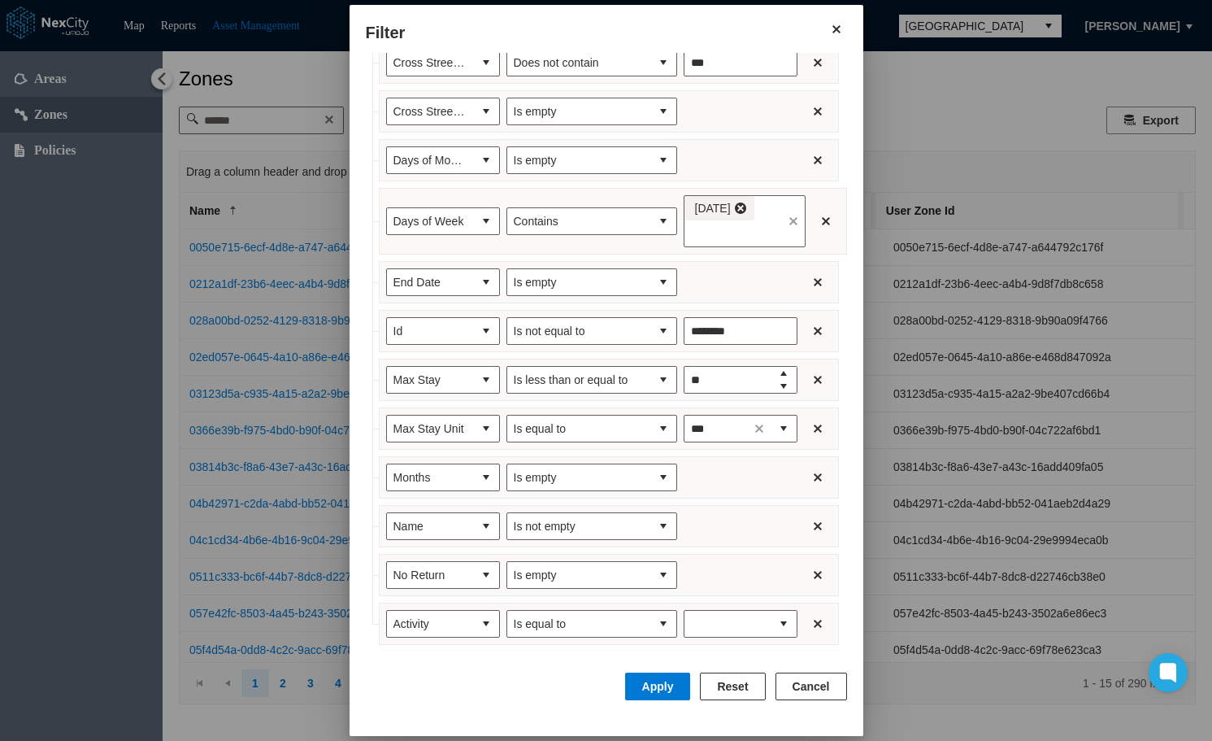
click at [445, 606] on div "Activity Is equal to" at bounding box center [609, 623] width 460 height 42
click at [444, 624] on span "Activity" at bounding box center [429, 623] width 73 height 16
click at [434, 471] on span "No Return Unit" at bounding box center [414, 468] width 76 height 16
click at [624, 617] on span "Is equal to" at bounding box center [579, 623] width 130 height 16
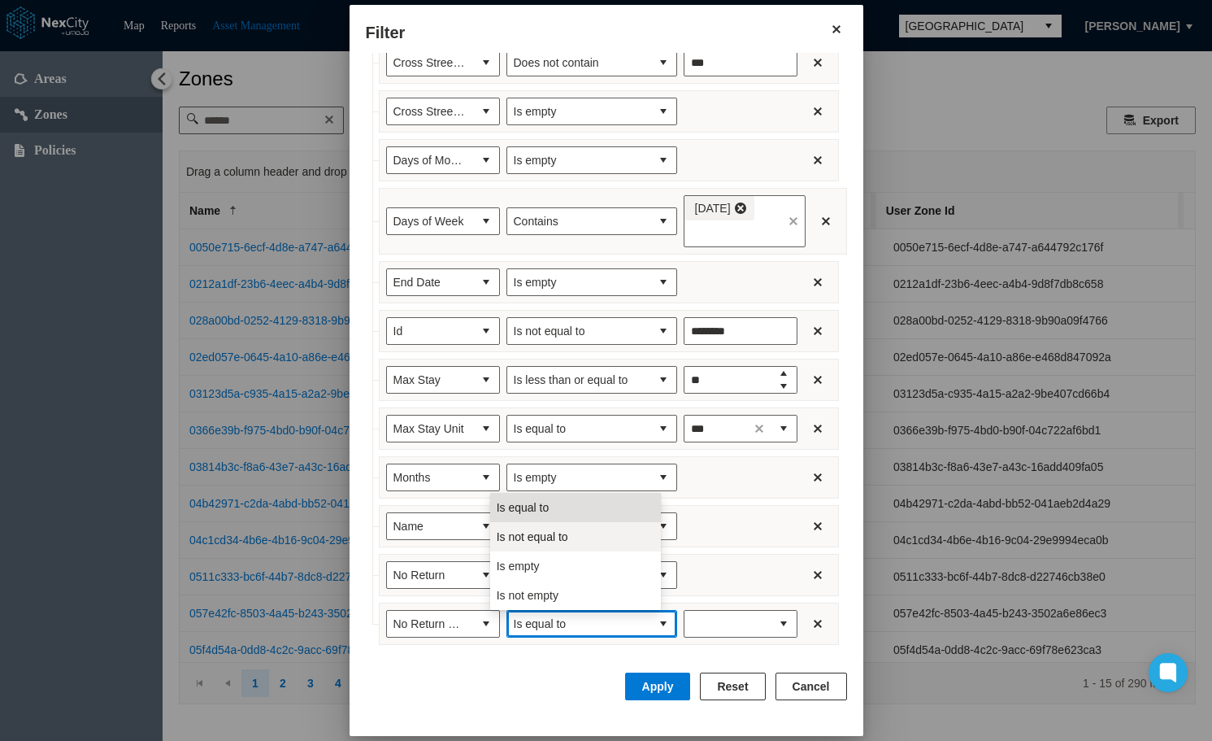
click at [582, 539] on li "Is not equal to" at bounding box center [575, 536] width 171 height 29
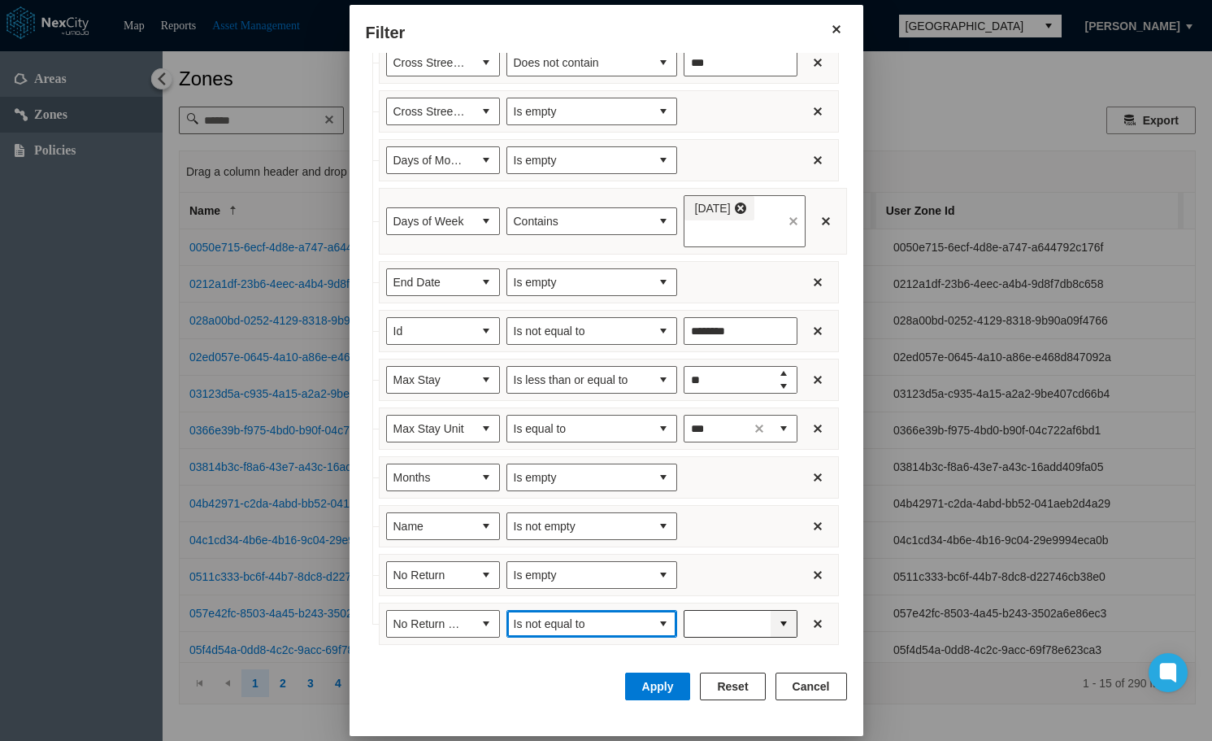
click at [777, 627] on span "expand combobox" at bounding box center [783, 623] width 13 height 16
click at [704, 580] on li "Qtr" at bounding box center [724, 578] width 114 height 29
type input "***"
click at [672, 684] on button "Apply" at bounding box center [658, 686] width 66 height 28
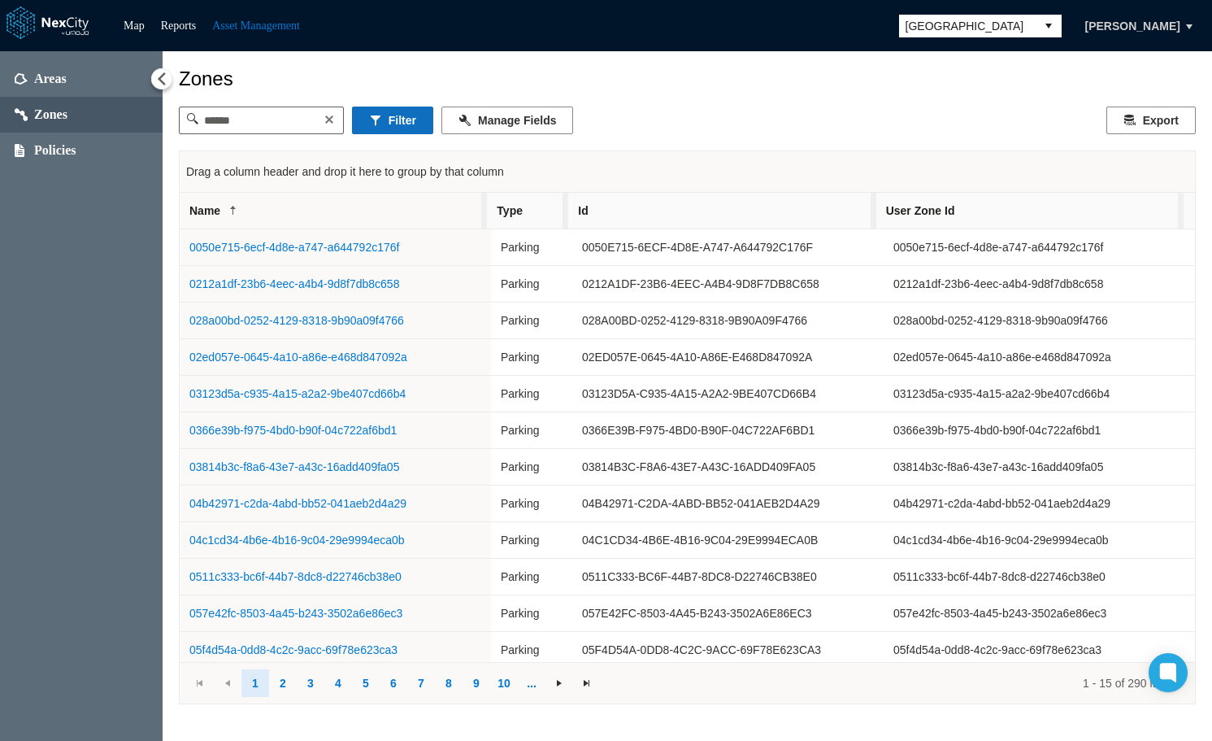
click at [417, 120] on button "Filter" at bounding box center [392, 120] width 81 height 28
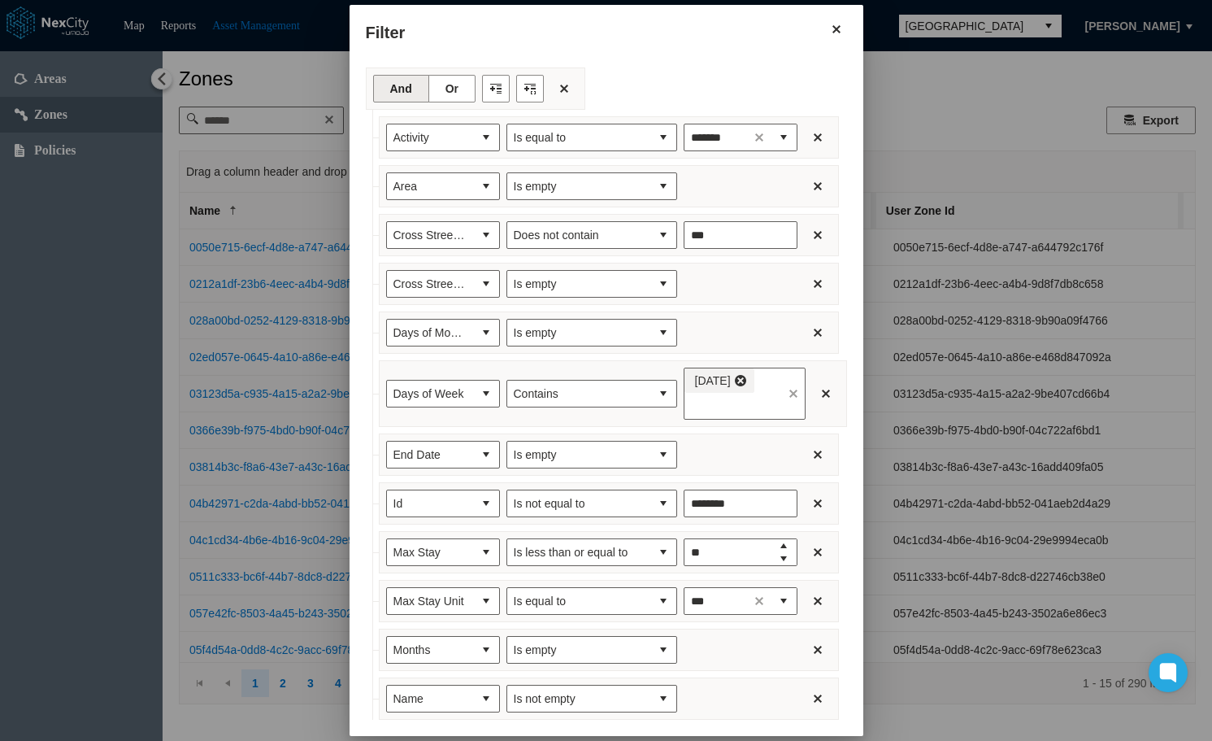
drag, startPoint x: 485, startPoint y: 92, endPoint x: 444, endPoint y: 259, distance: 172.3
click at [485, 93] on button "Filter toolbar" at bounding box center [496, 89] width 28 height 28
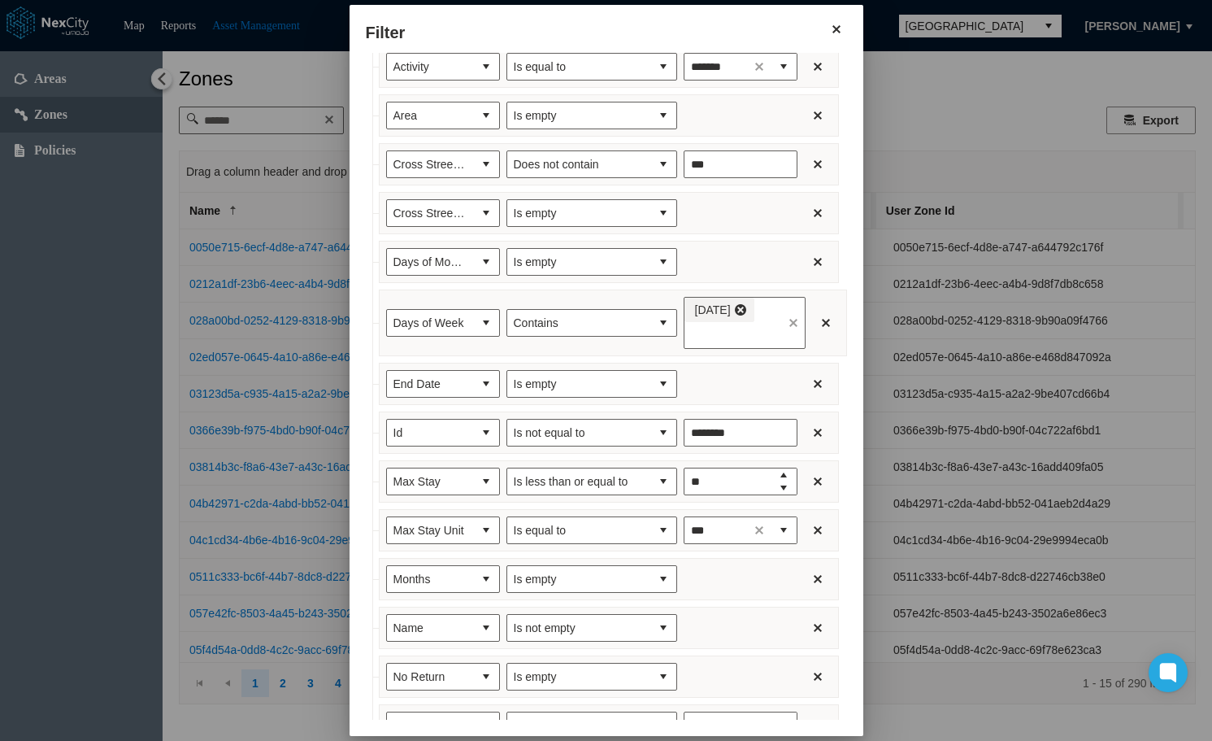
scroll to position [221, 0]
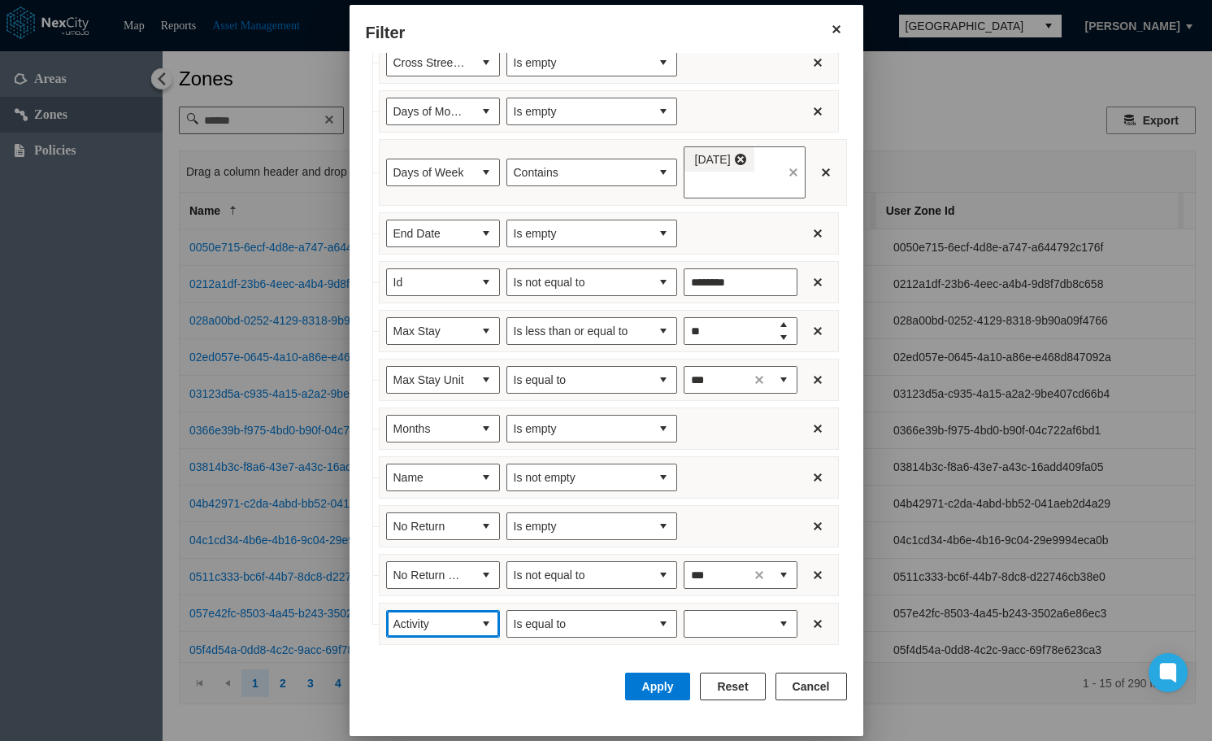
click at [424, 620] on span "Activity" at bounding box center [429, 623] width 73 height 16
click at [426, 582] on li "Published" at bounding box center [427, 578] width 114 height 29
click at [778, 624] on icon "Toggle calendar" at bounding box center [783, 623] width 11 height 11
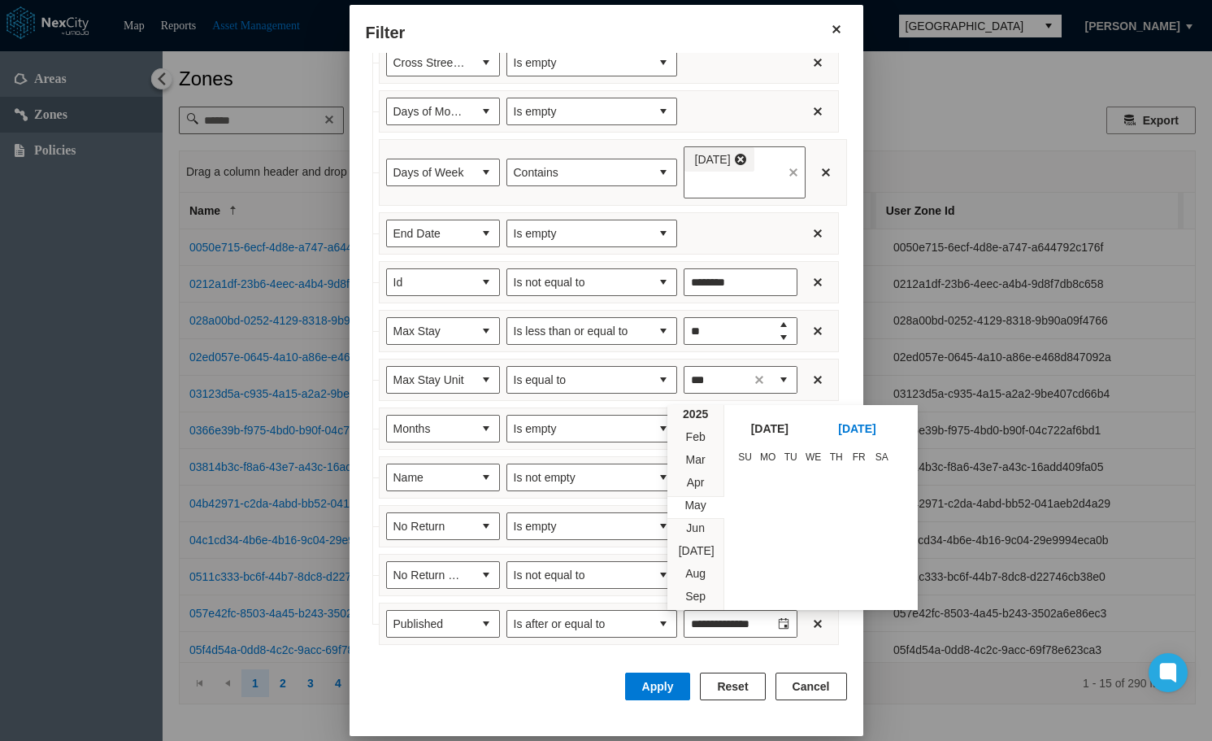
scroll to position [236865, 0]
click at [861, 553] on span "1" at bounding box center [865, 548] width 23 height 23
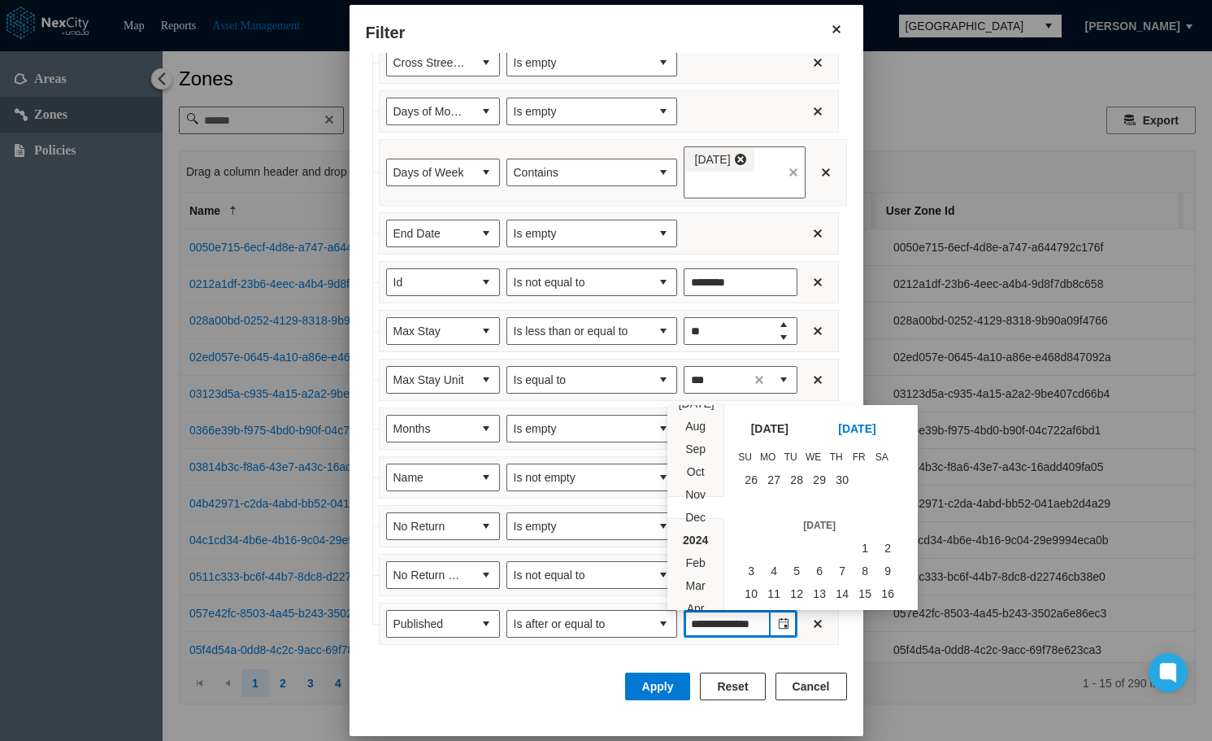
type input "*********"
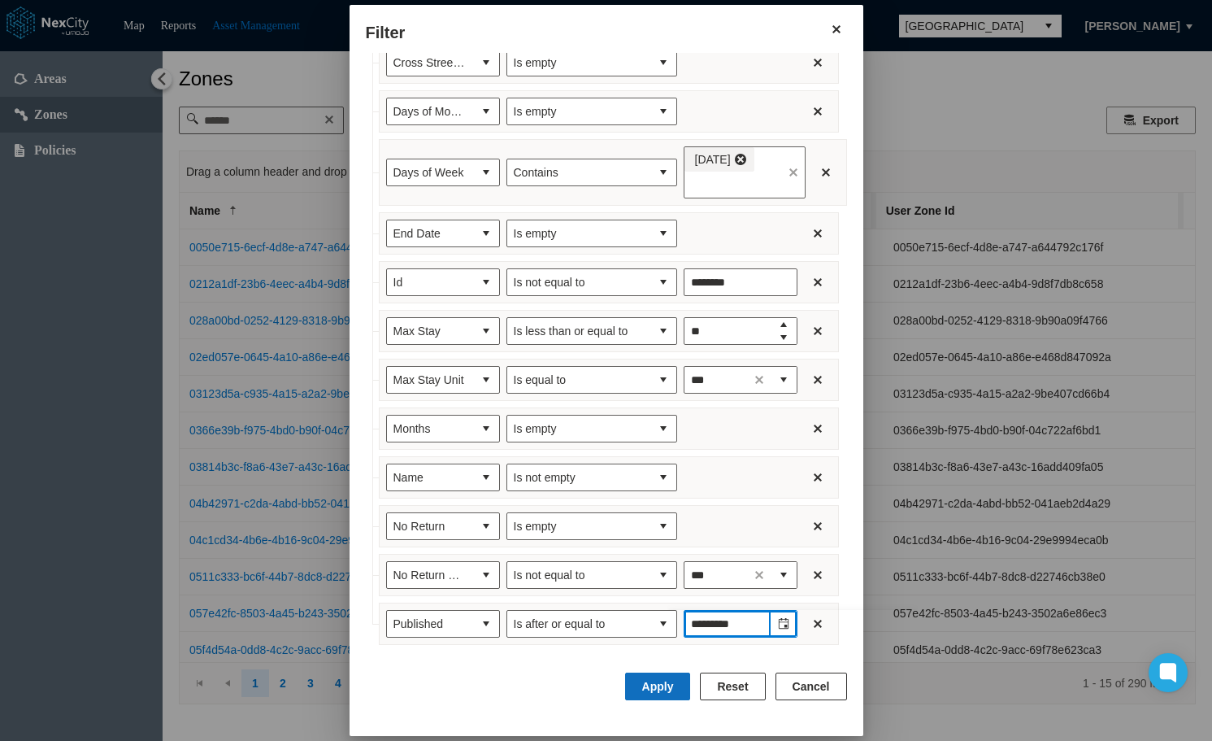
scroll to position [33848, 0]
click at [662, 687] on button "Apply" at bounding box center [658, 686] width 66 height 28
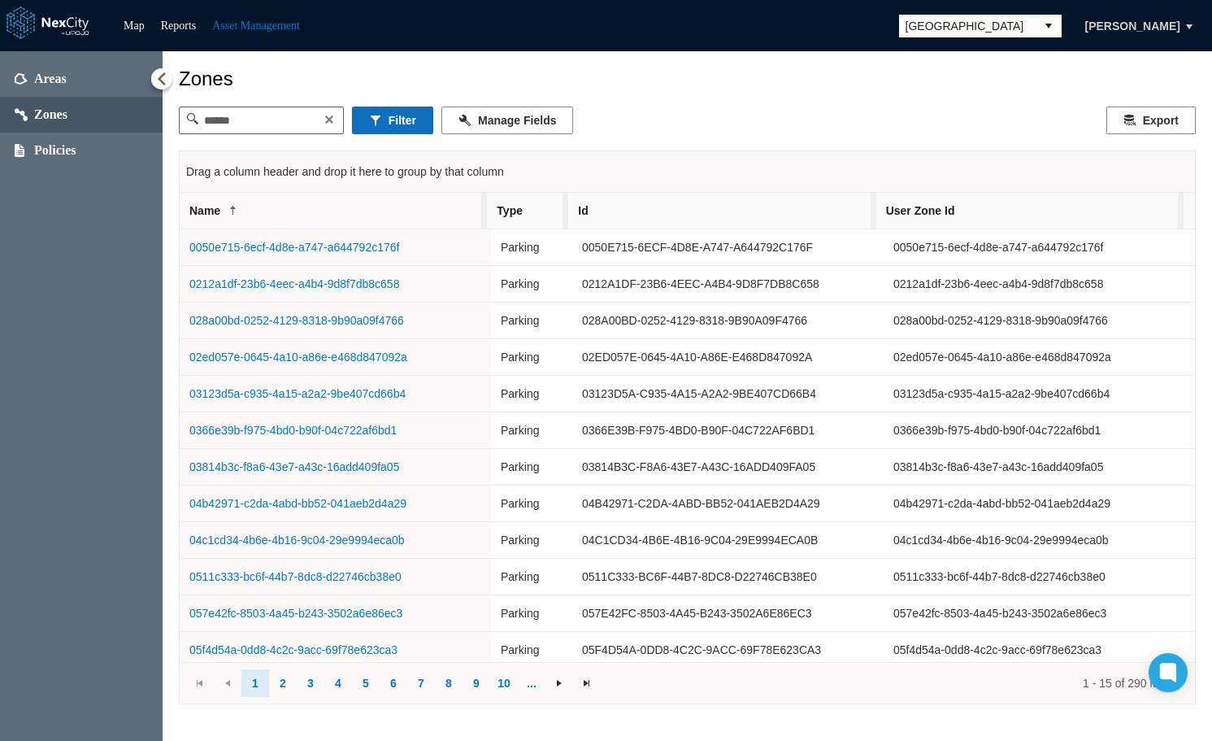
click at [415, 127] on button "Filter" at bounding box center [392, 120] width 81 height 28
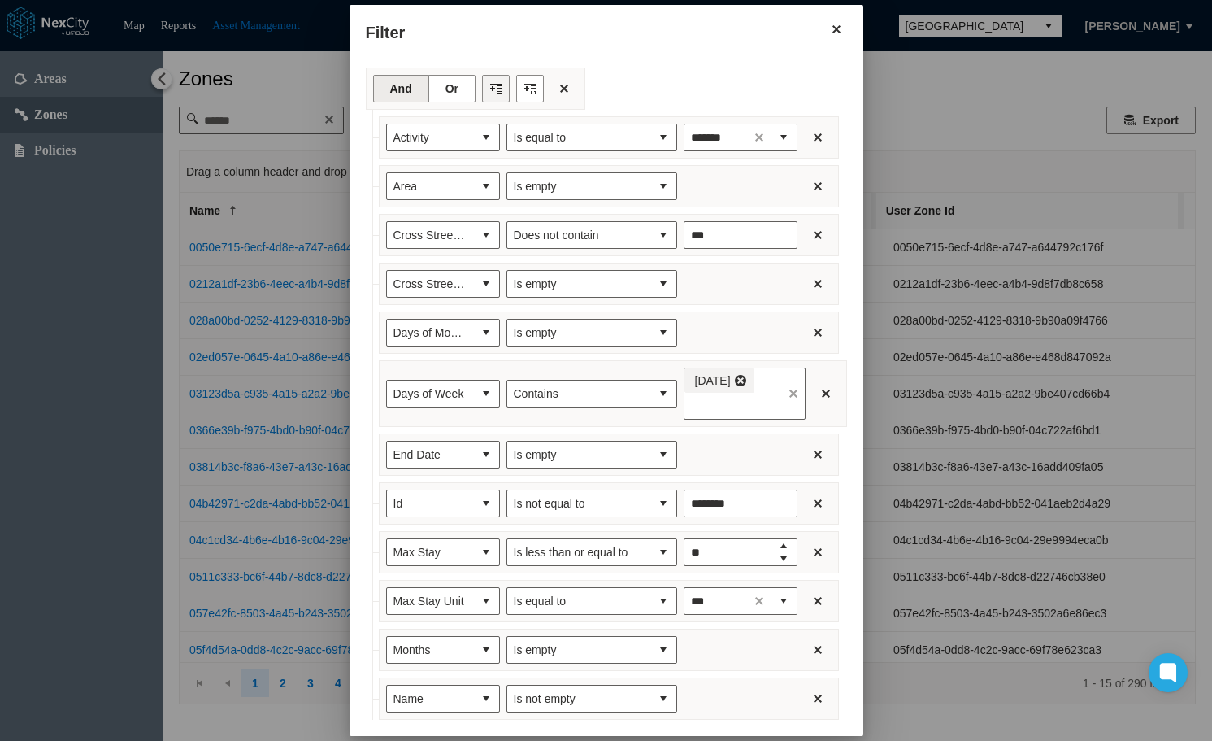
click at [484, 87] on button "Filter toolbar" at bounding box center [496, 89] width 28 height 28
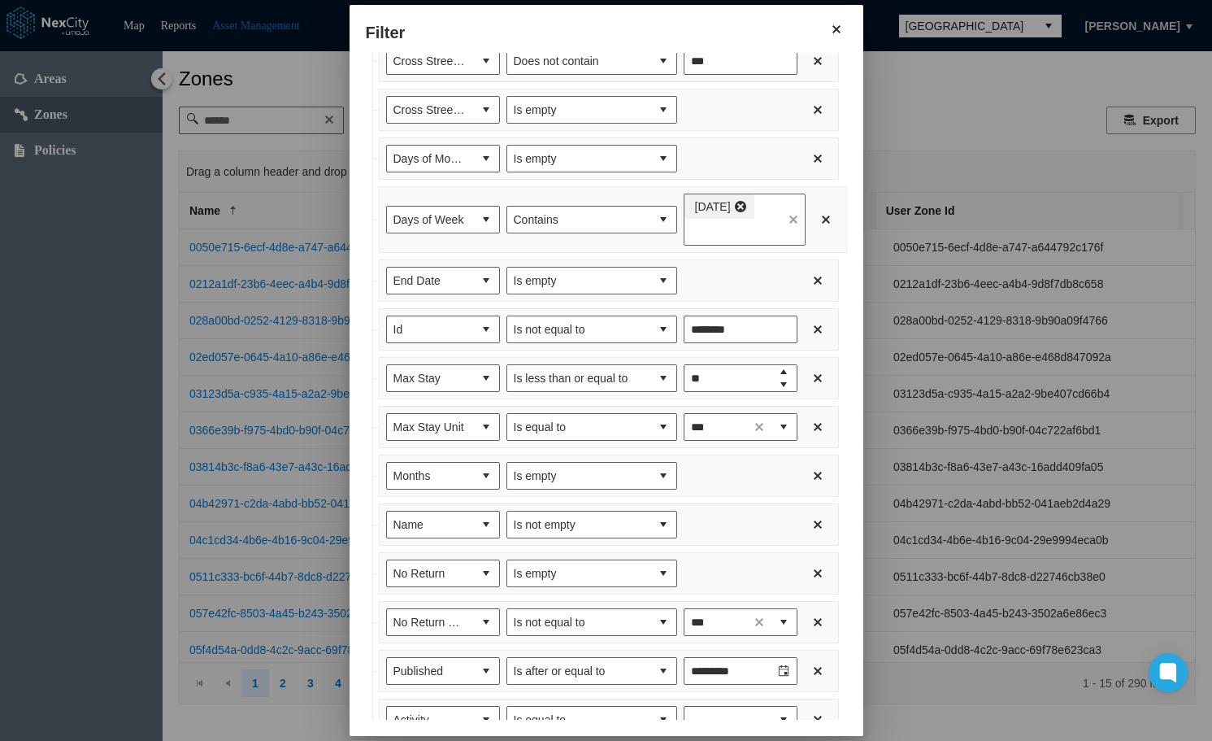
scroll to position [270, 0]
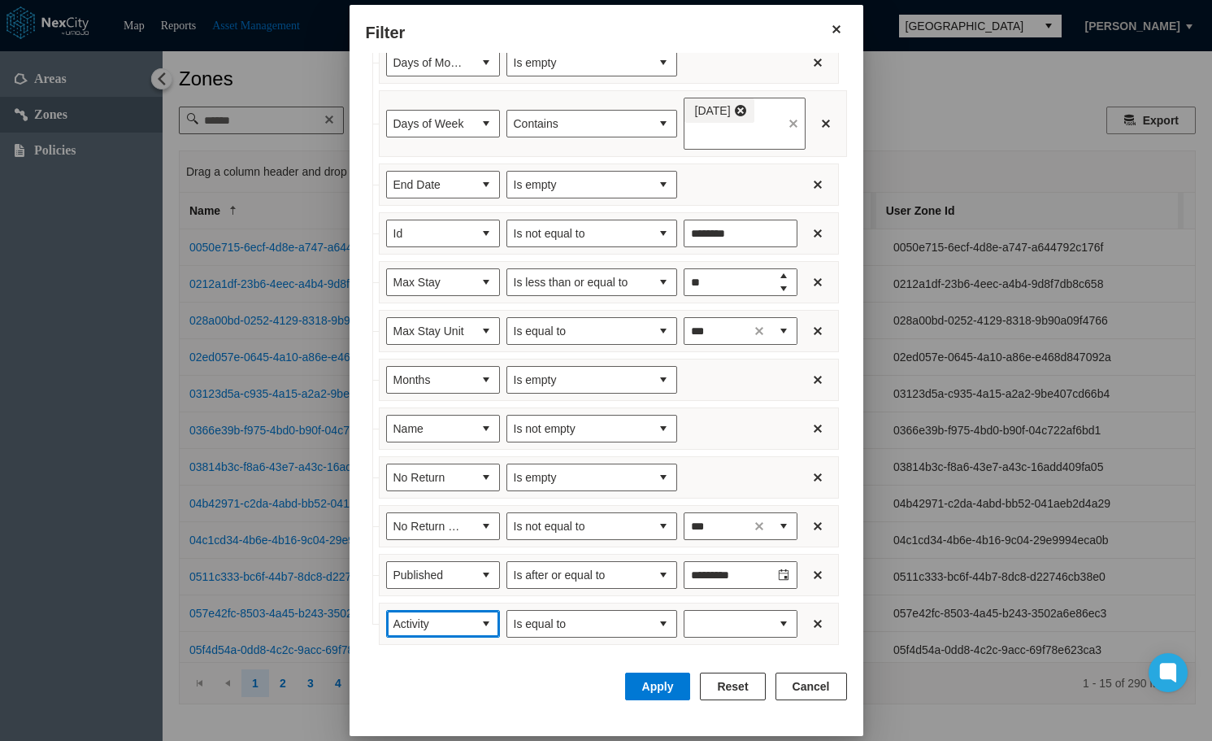
click at [450, 629] on span "Activity" at bounding box center [430, 624] width 86 height 26
click at [454, 672] on div "Apply Reset Cancel" at bounding box center [606, 695] width 481 height 47
click at [473, 626] on button "select" at bounding box center [486, 624] width 26 height 26
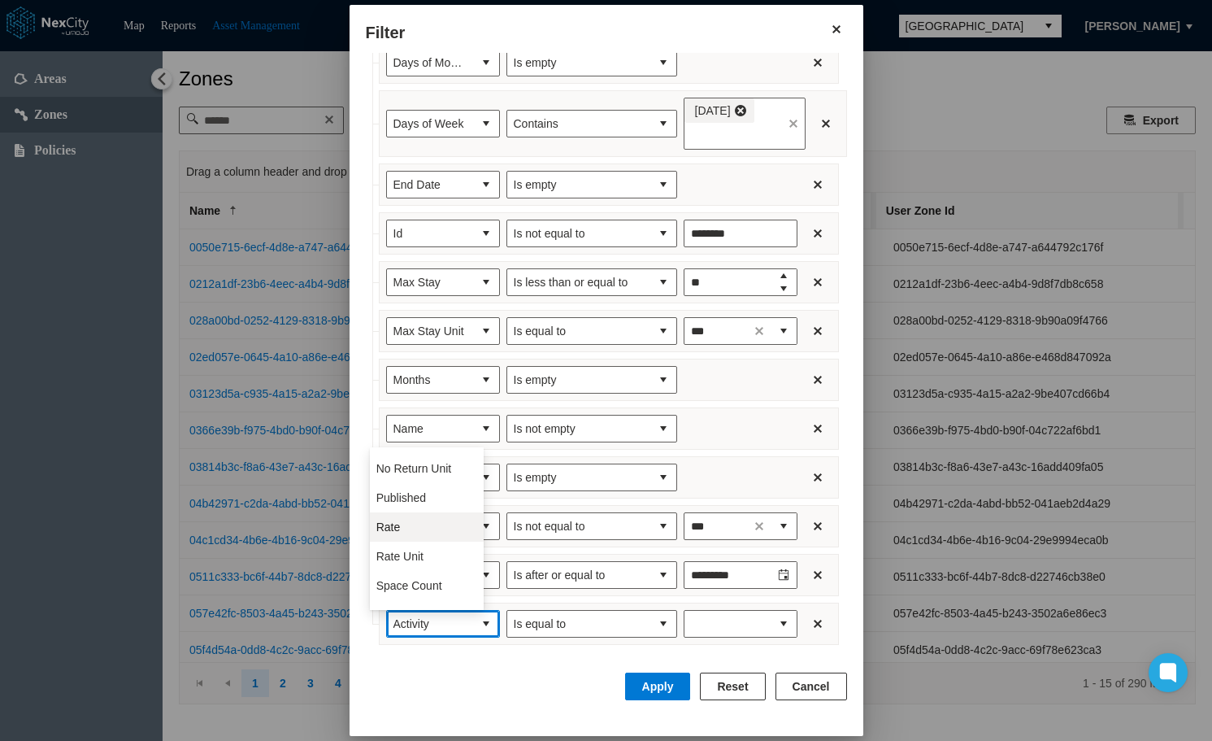
click at [393, 521] on span "Rate" at bounding box center [388, 527] width 24 height 16
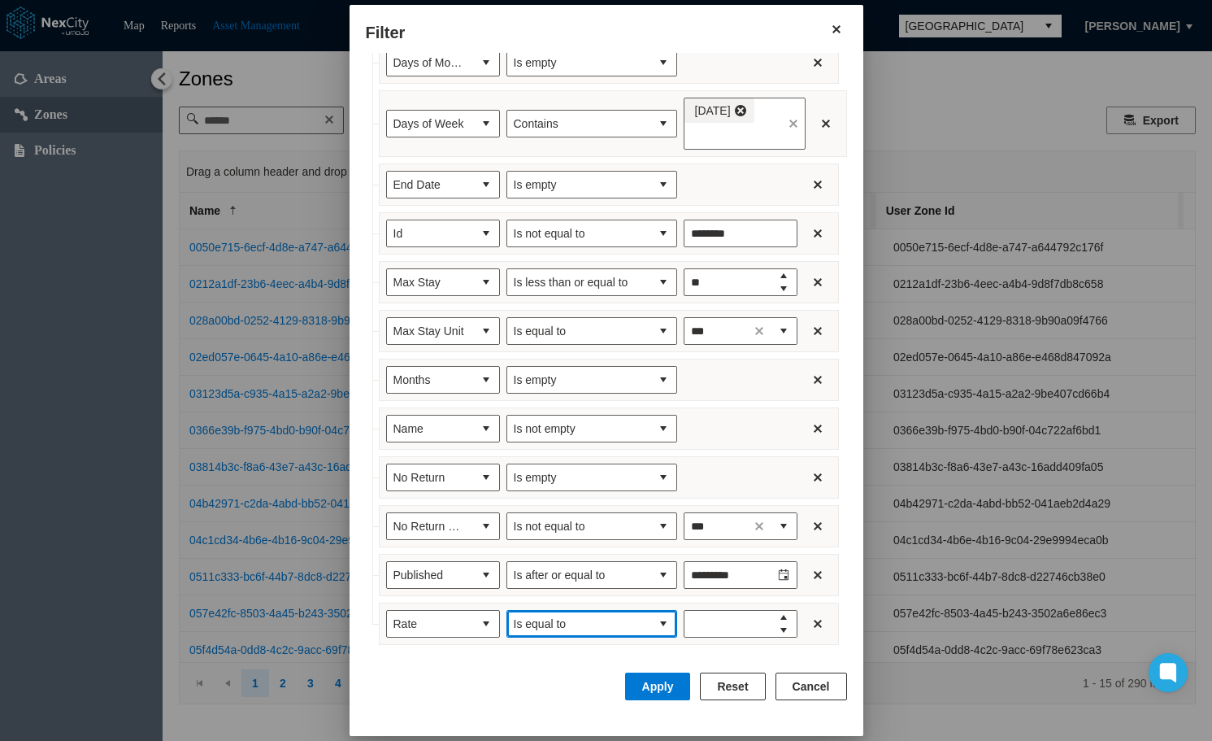
click at [650, 620] on button "select" at bounding box center [663, 624] width 26 height 26
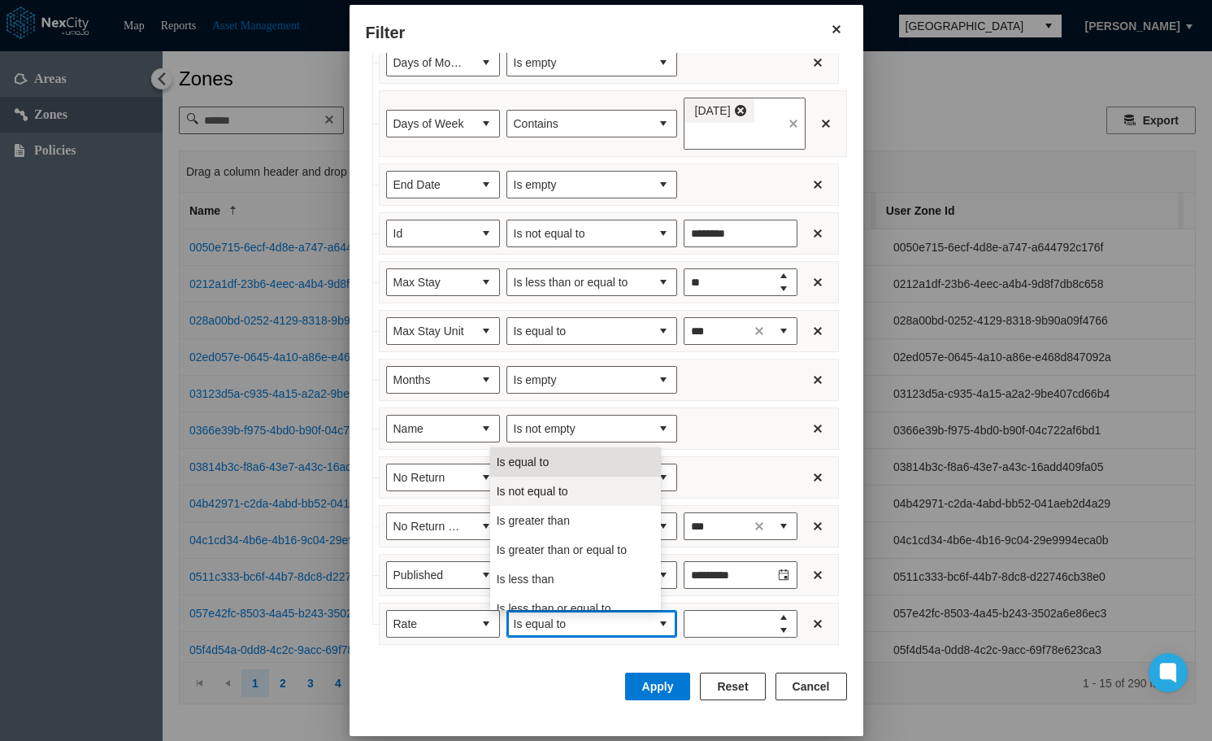
click at [567, 491] on span "Is not equal to" at bounding box center [533, 491] width 72 height 16
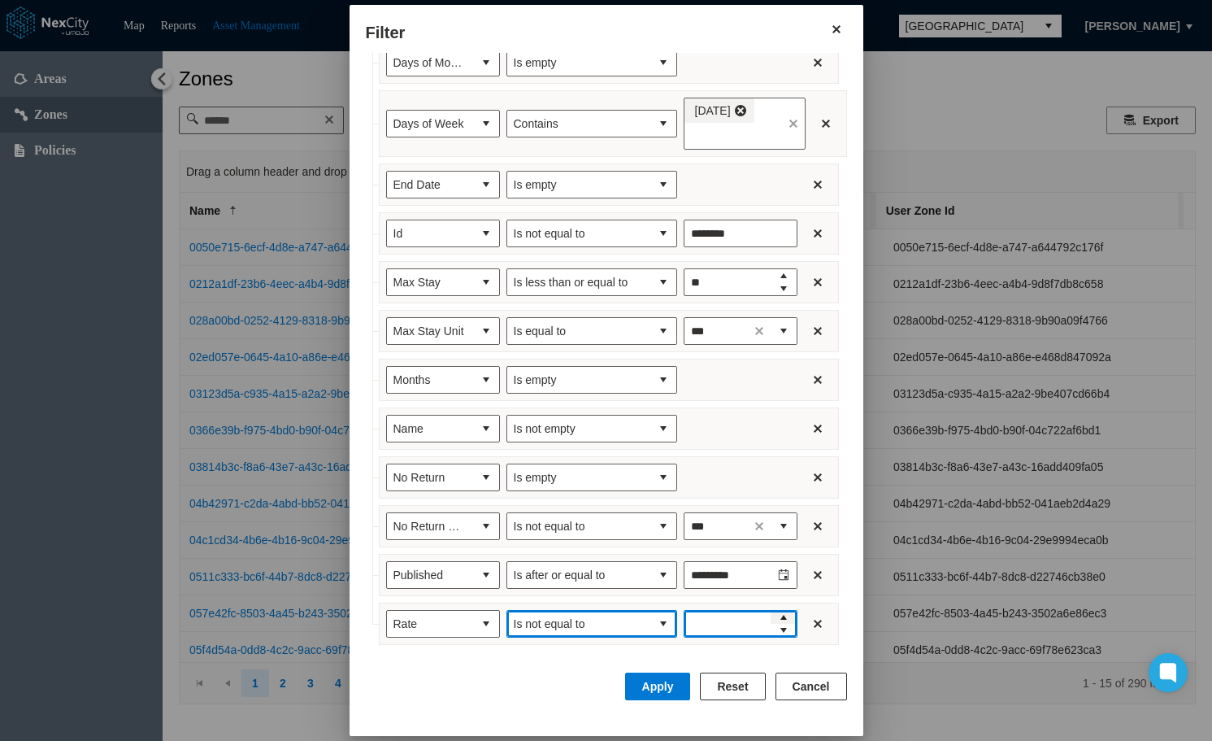
click at [777, 612] on span "Increase value" at bounding box center [783, 617] width 13 height 13
type input "****"
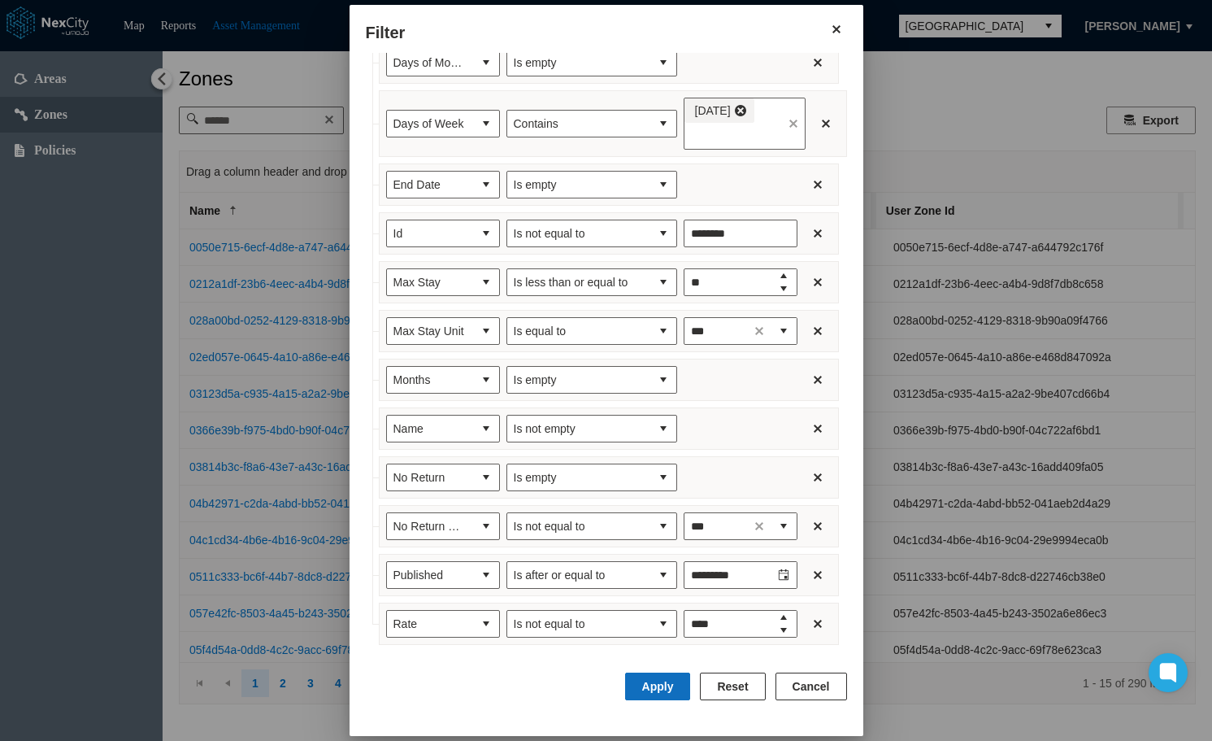
click at [676, 682] on button "Apply" at bounding box center [658, 686] width 66 height 28
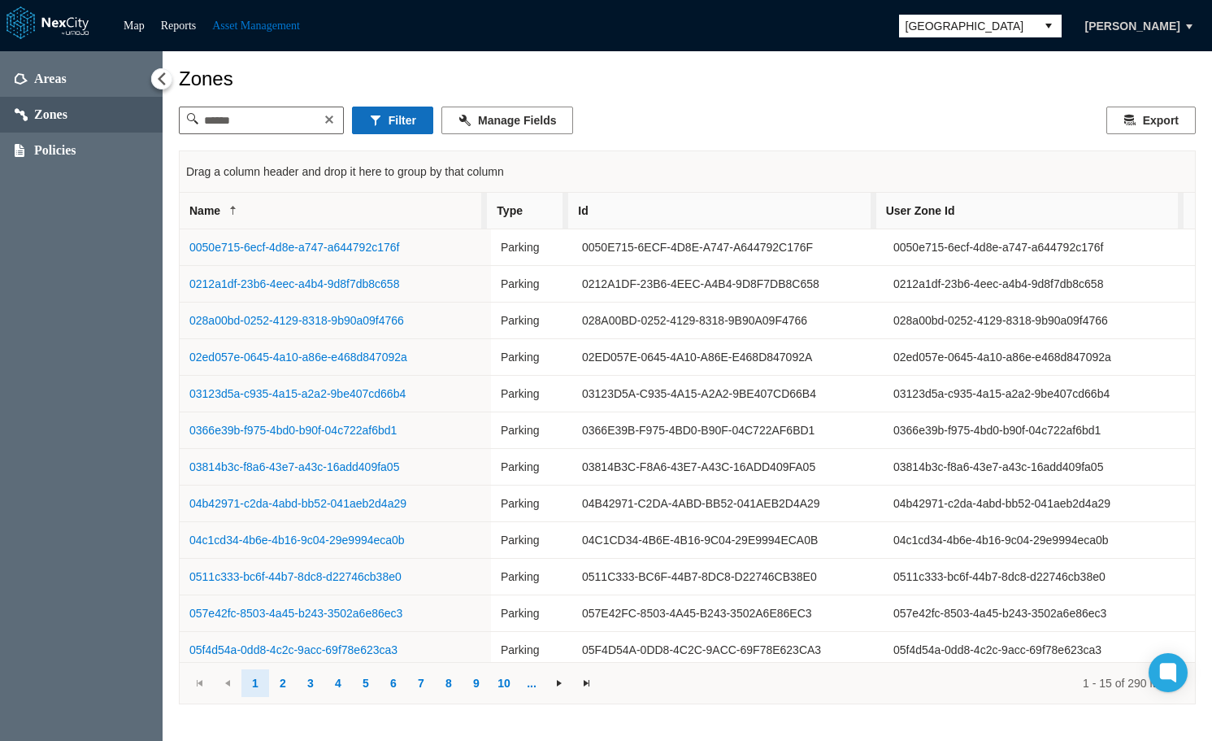
click at [405, 125] on button "Filter" at bounding box center [392, 120] width 81 height 28
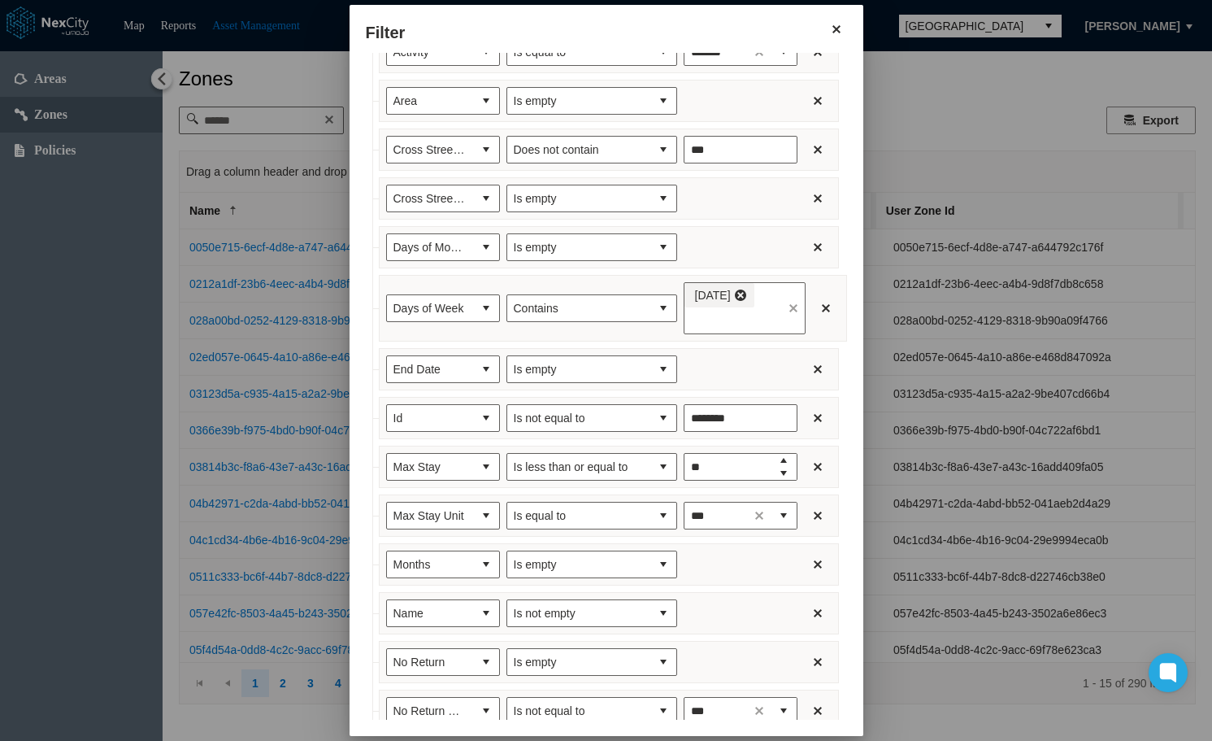
scroll to position [0, 0]
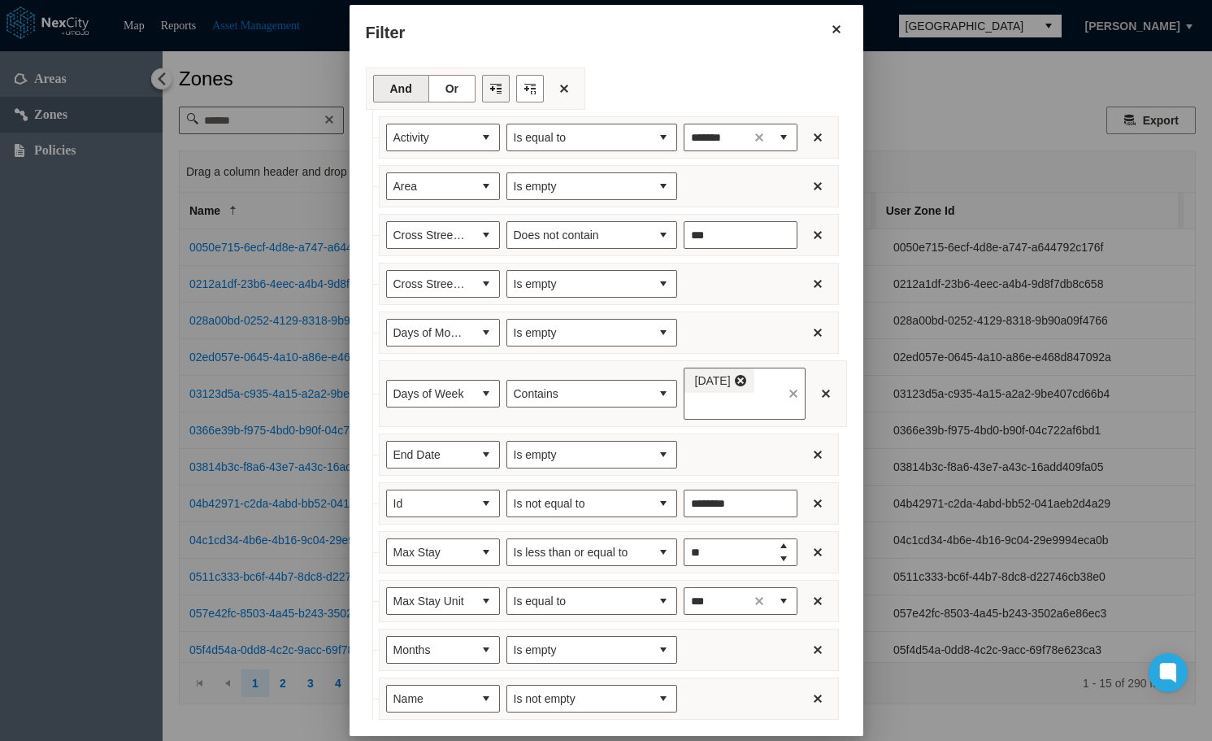
click at [482, 96] on button "Filter toolbar" at bounding box center [496, 89] width 28 height 28
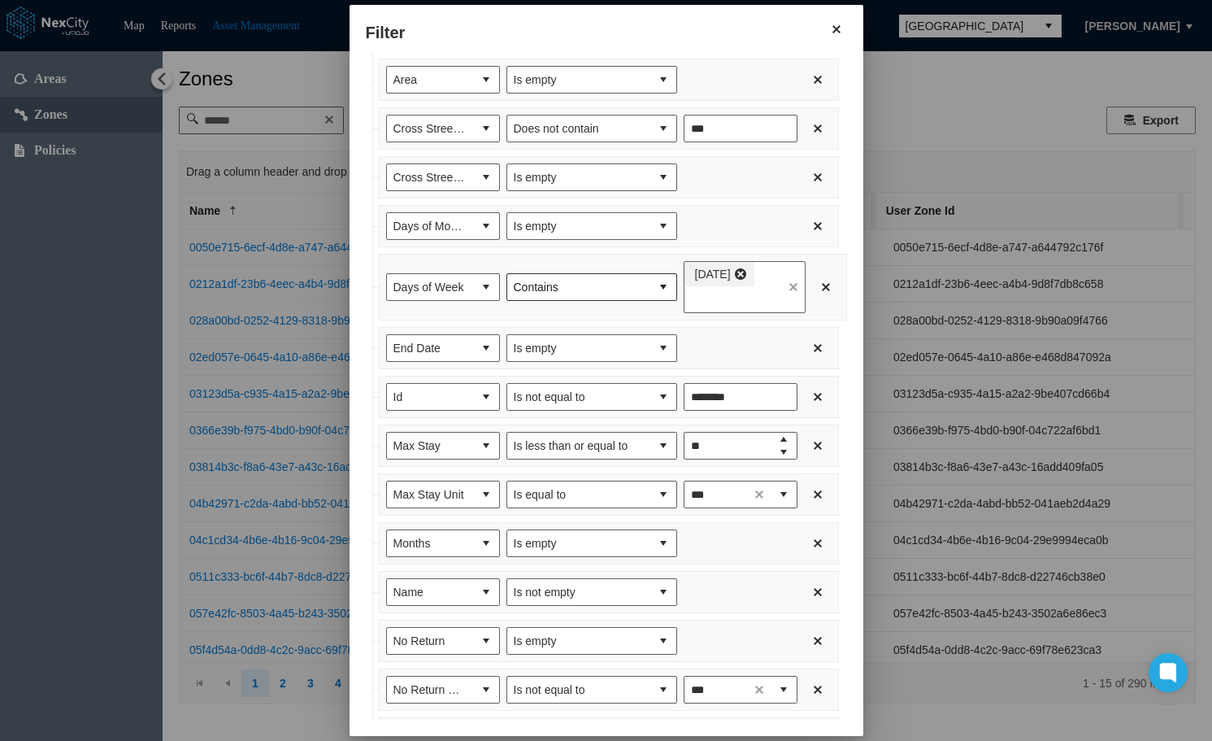
scroll to position [319, 0]
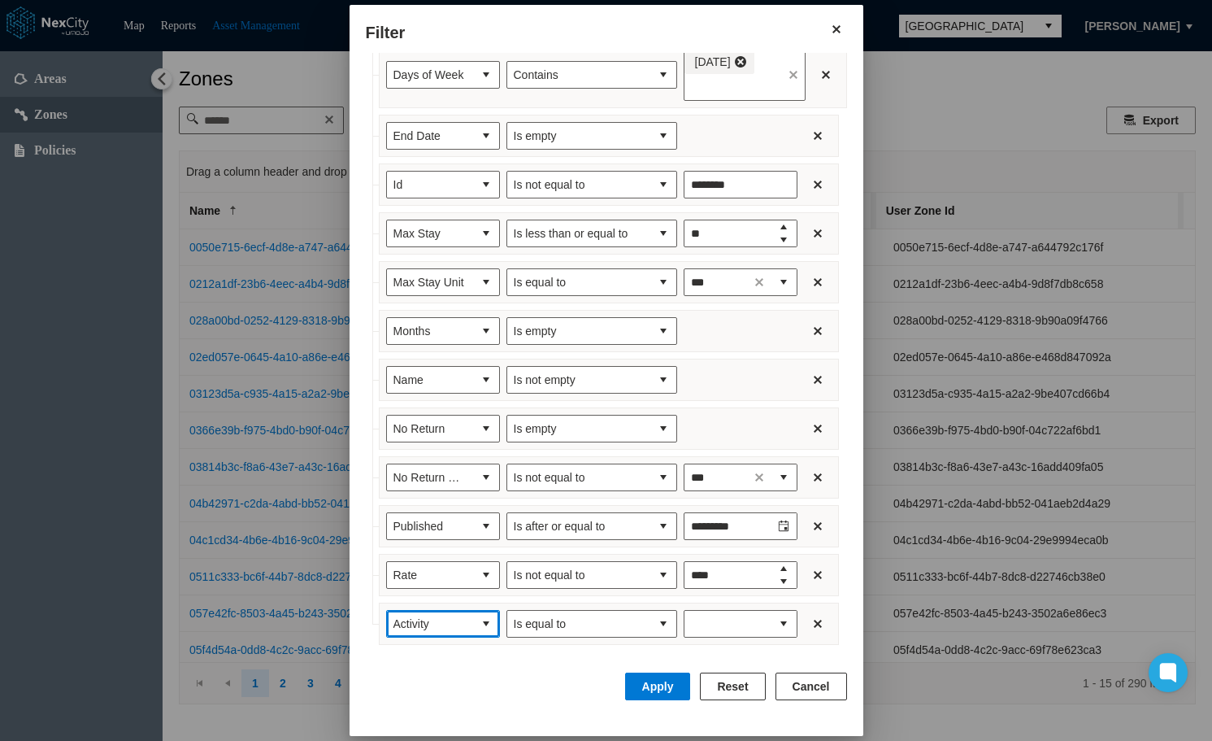
click at [473, 626] on button "select" at bounding box center [486, 624] width 26 height 26
click at [425, 554] on li "Rate Unit" at bounding box center [427, 555] width 114 height 29
click at [628, 622] on span "Is equal to" at bounding box center [578, 624] width 143 height 26
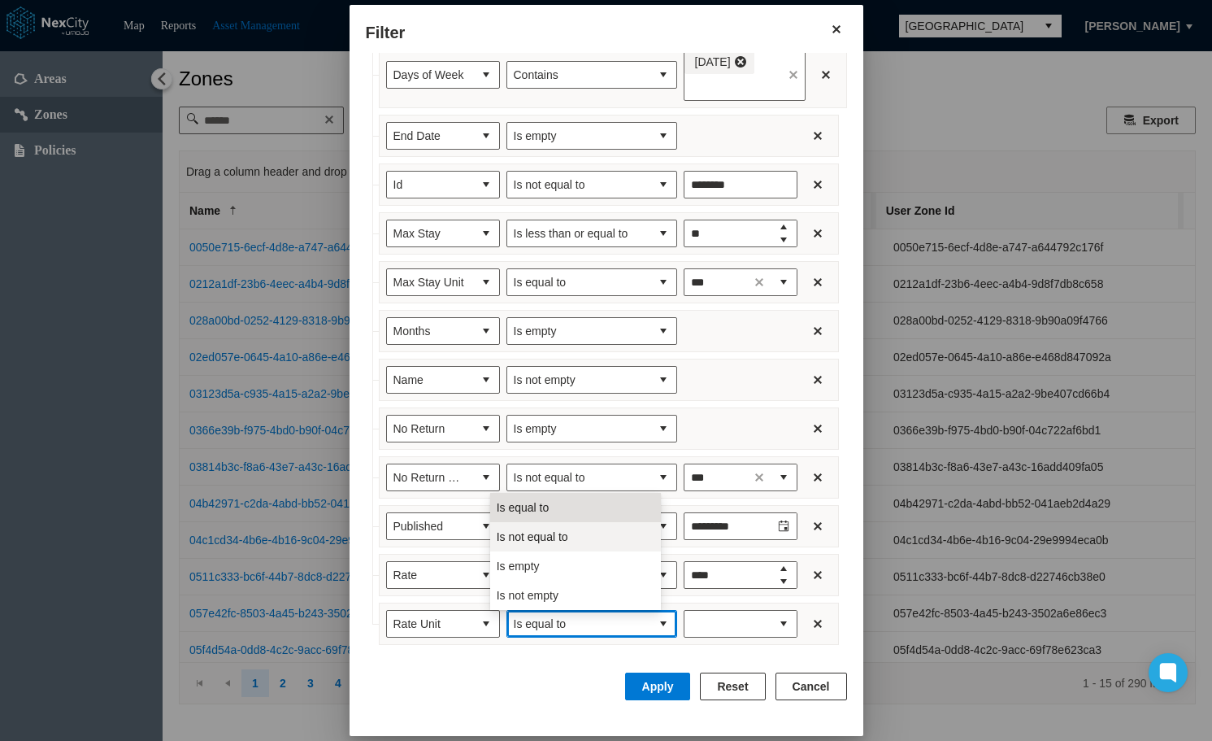
click at [570, 539] on li "Is not equal to" at bounding box center [575, 536] width 171 height 29
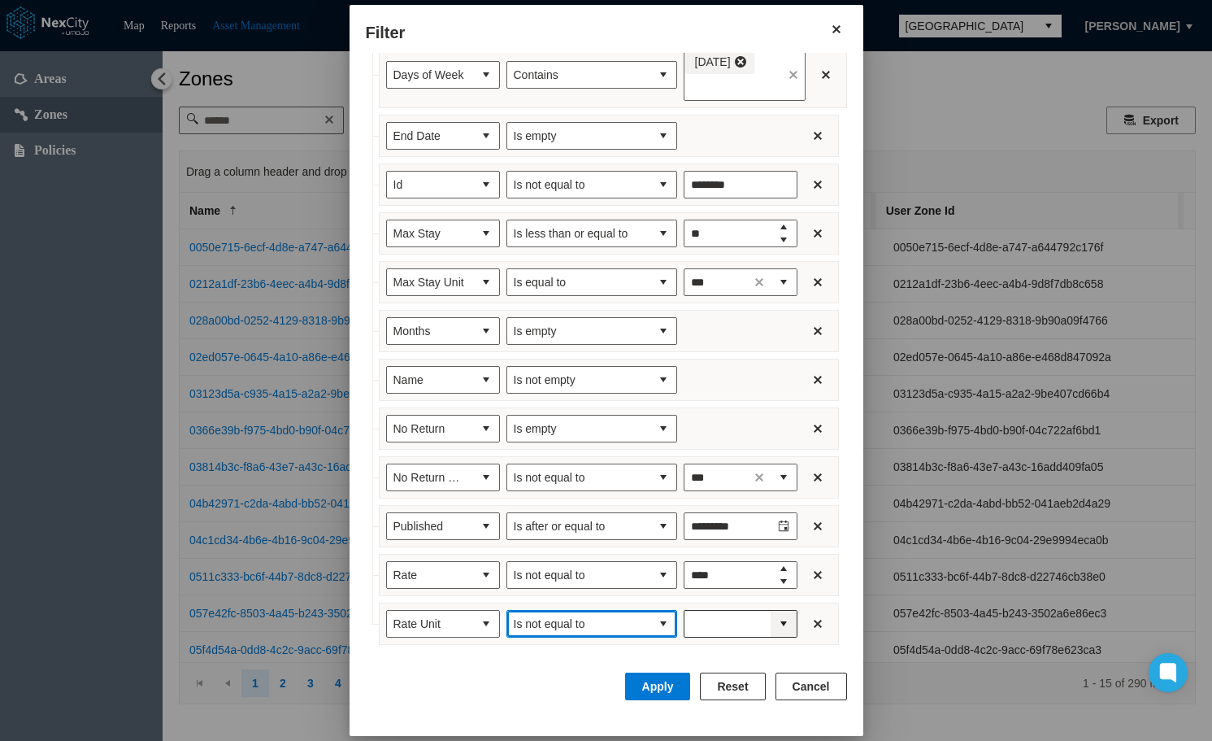
click at [777, 624] on span "expand combobox" at bounding box center [783, 623] width 13 height 16
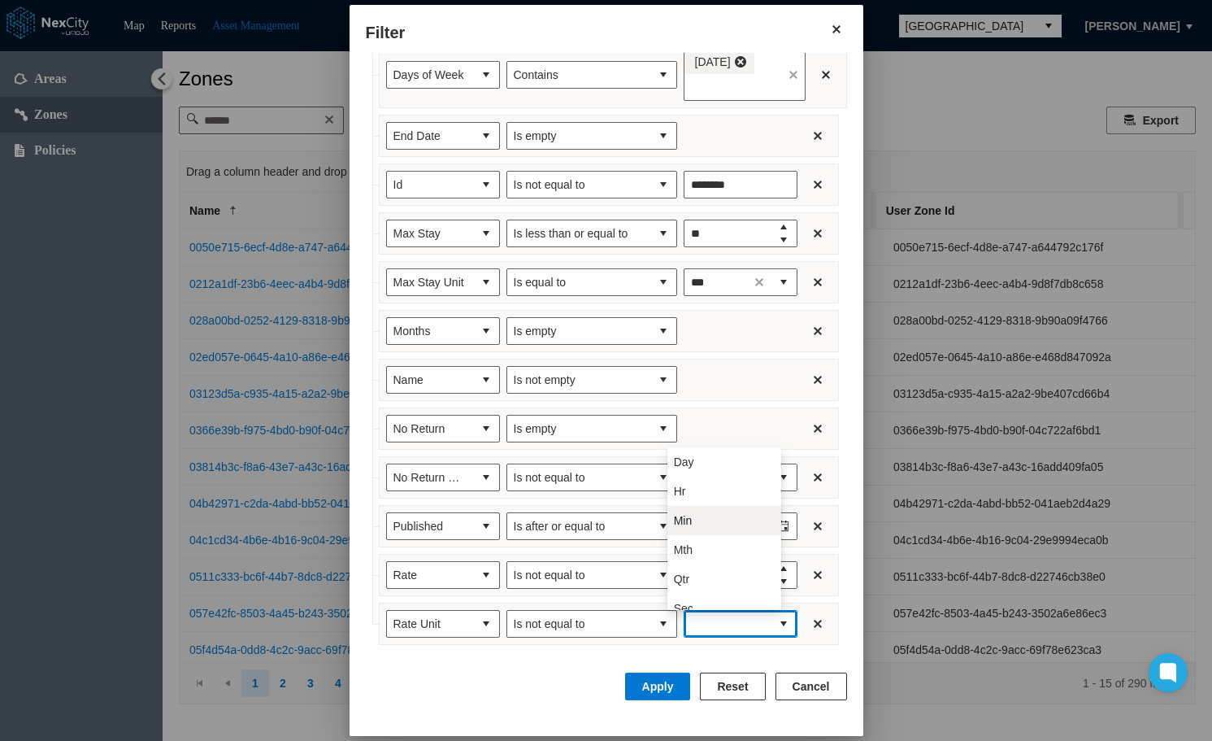
click at [713, 518] on li "Min" at bounding box center [724, 520] width 114 height 29
type input "***"
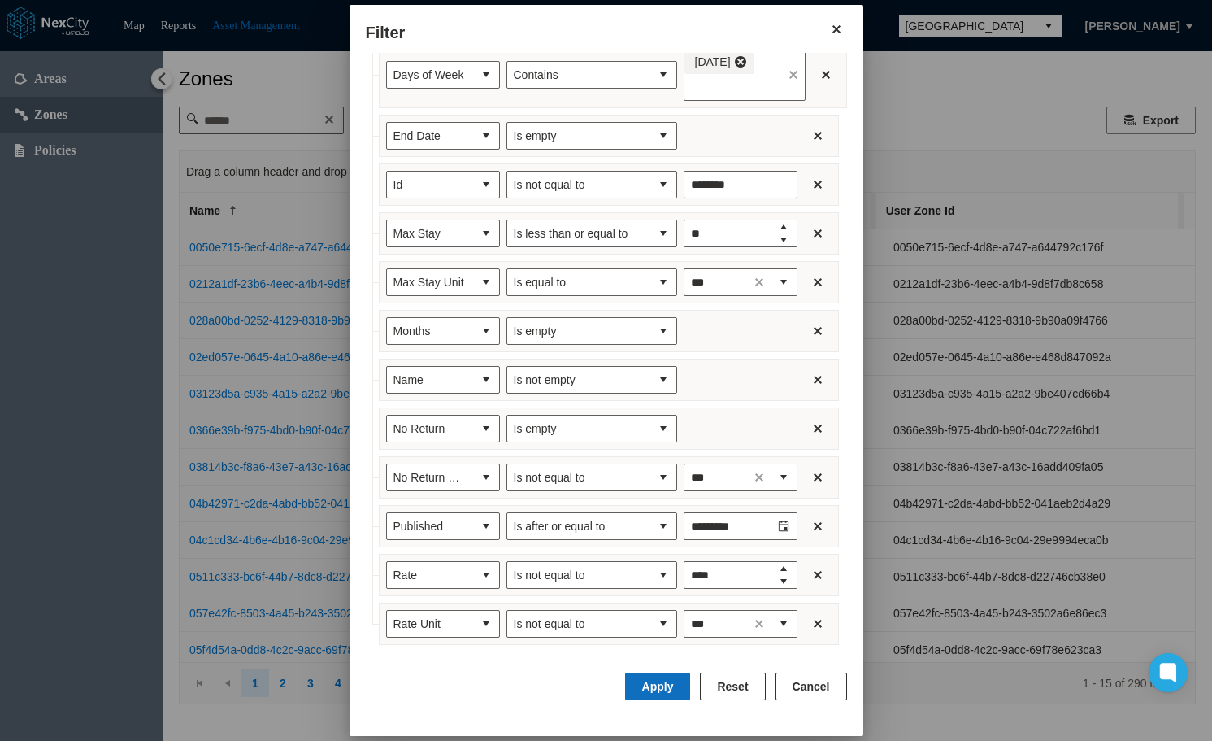
click at [667, 686] on button "Apply" at bounding box center [658, 686] width 66 height 28
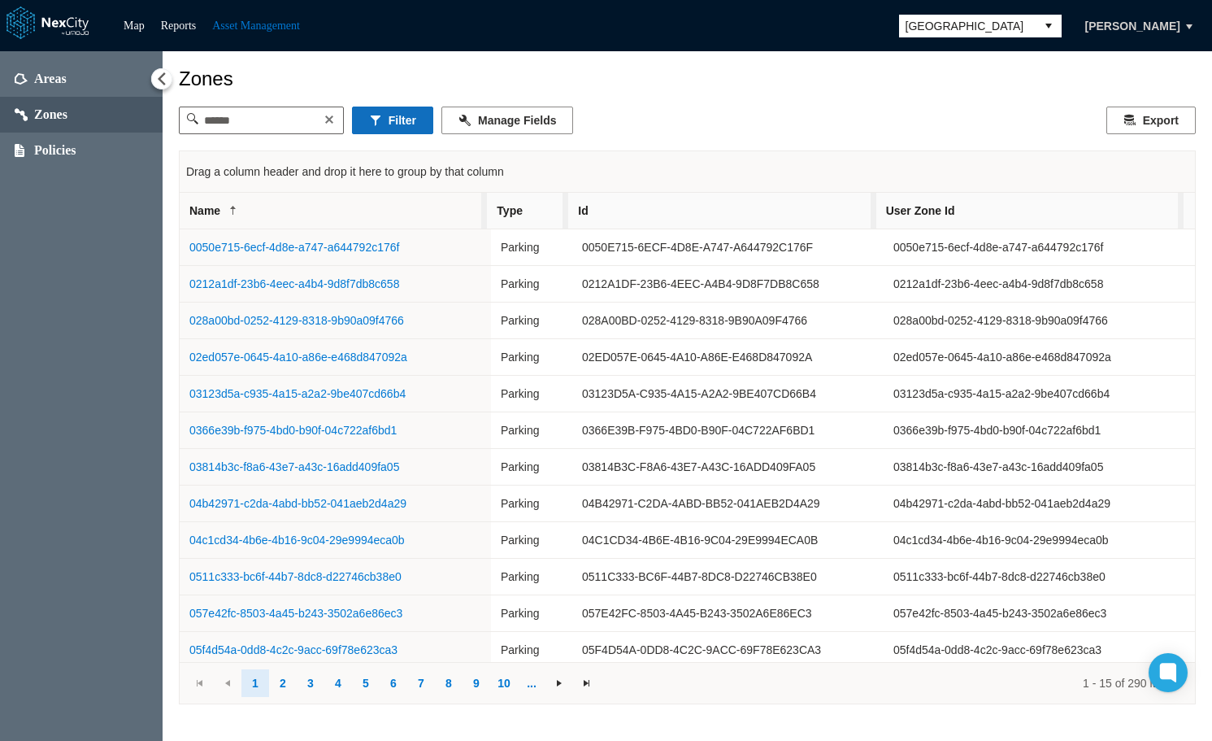
click at [413, 123] on button "Filter" at bounding box center [392, 120] width 81 height 28
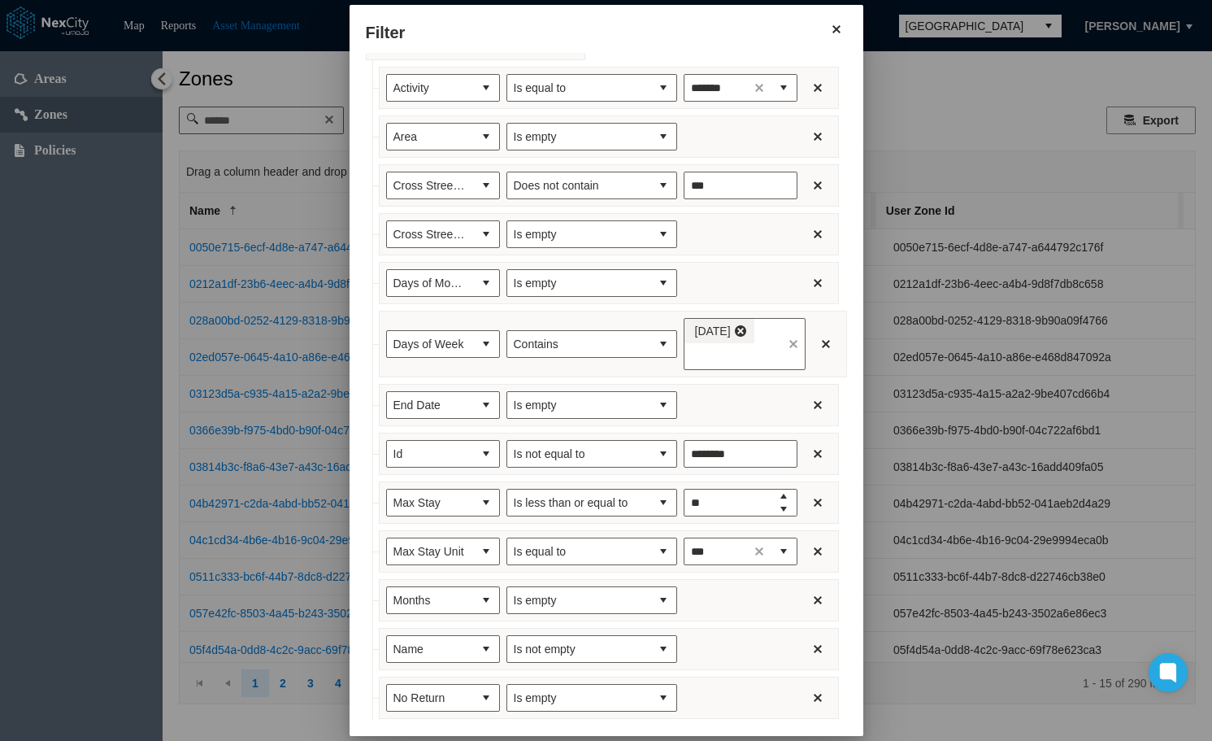
scroll to position [0, 0]
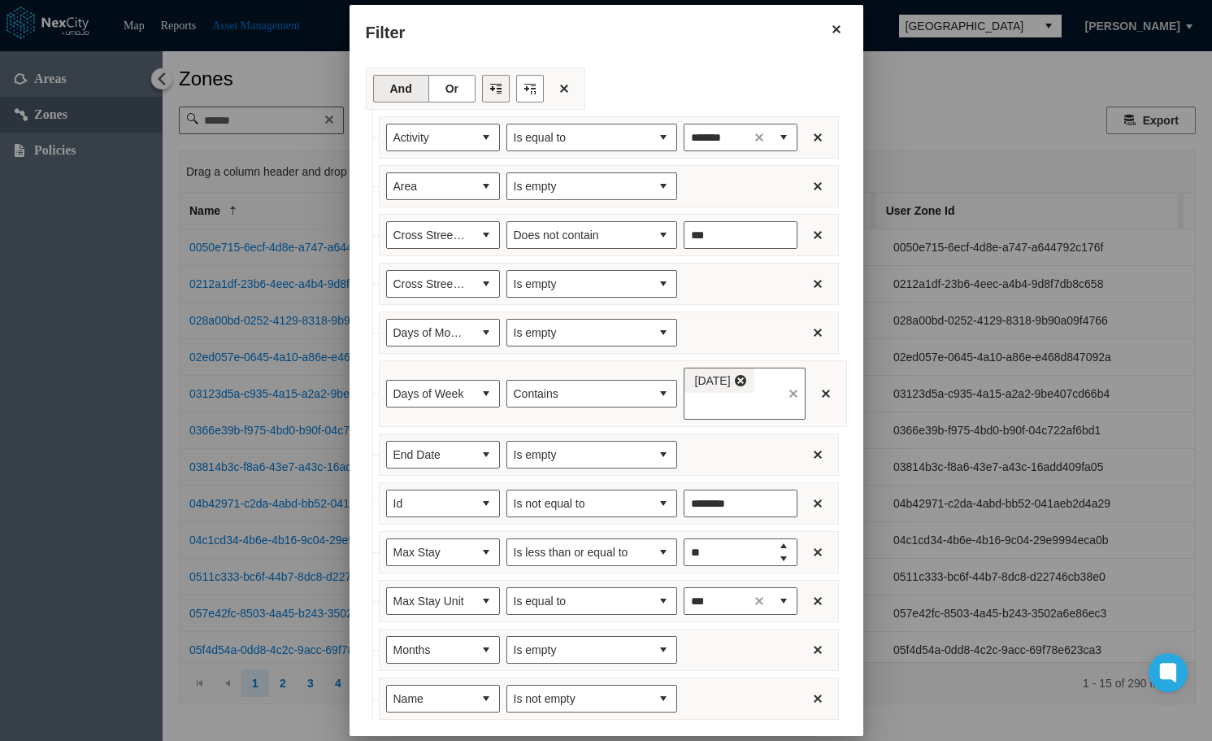
click at [482, 84] on button "Filter toolbar" at bounding box center [496, 89] width 28 height 28
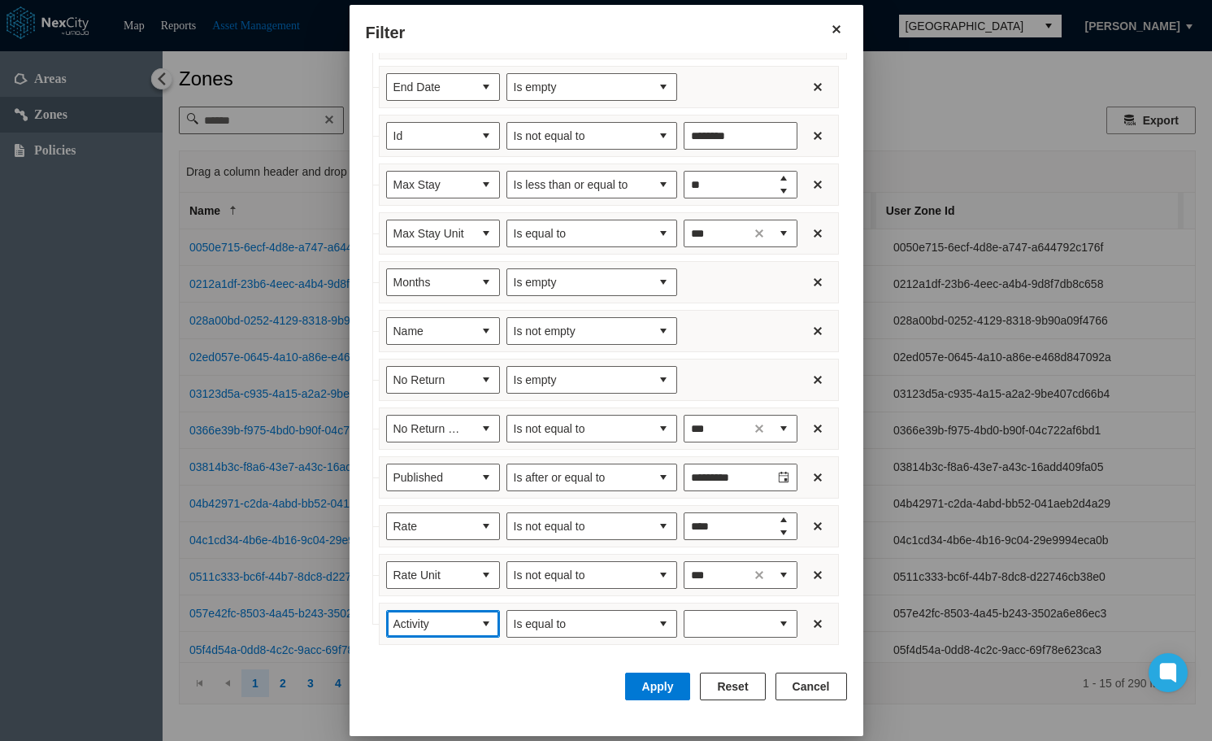
click at [473, 624] on button "select" at bounding box center [486, 624] width 26 height 26
click at [468, 692] on div "Apply Reset Cancel" at bounding box center [606, 695] width 481 height 47
click at [473, 625] on button "select" at bounding box center [486, 624] width 26 height 26
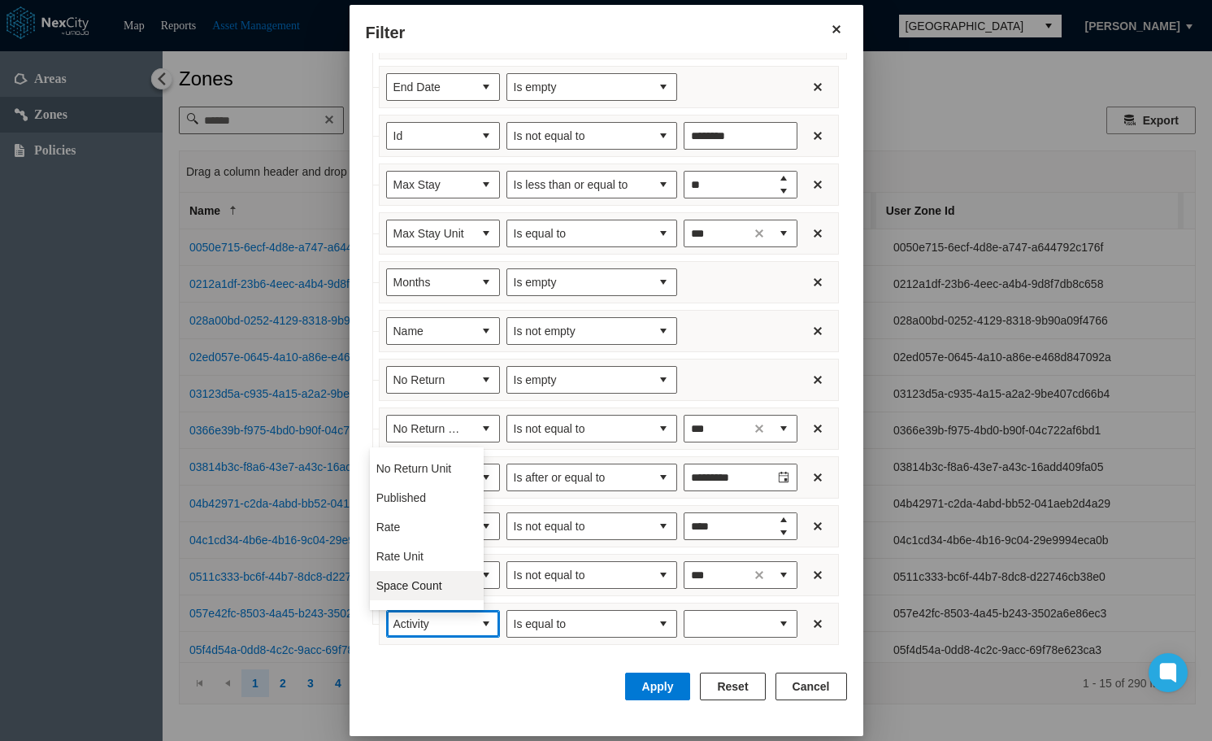
click at [435, 588] on span "Space Count" at bounding box center [409, 585] width 66 height 16
click at [454, 681] on div "Apply Reset Cancel" at bounding box center [606, 695] width 481 height 47
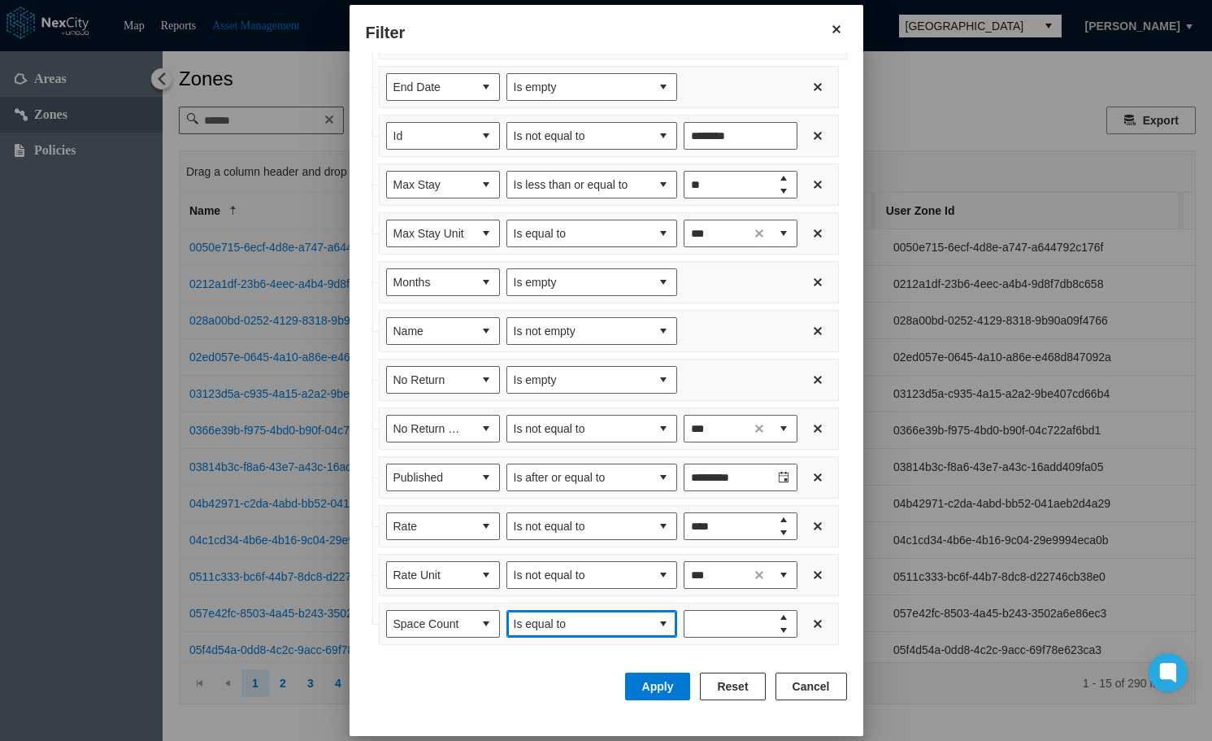
click at [650, 618] on button "select" at bounding box center [663, 624] width 26 height 26
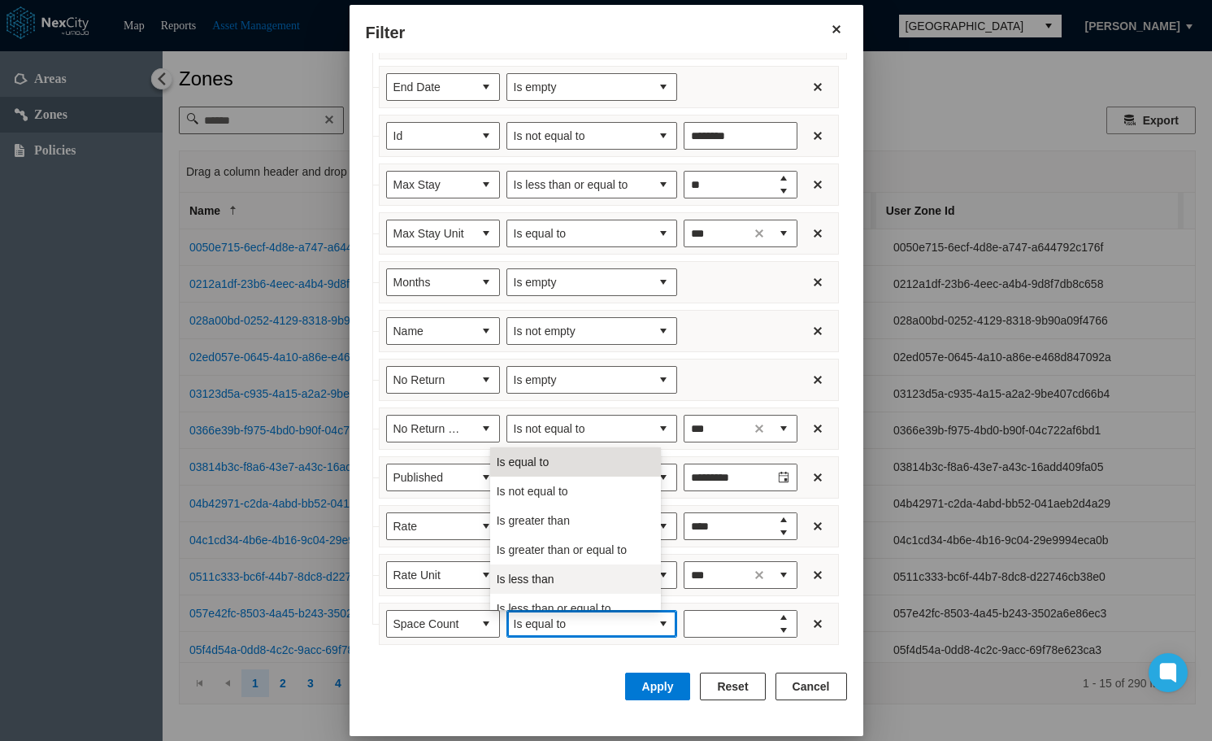
click at [550, 576] on span "Is less than" at bounding box center [526, 579] width 58 height 16
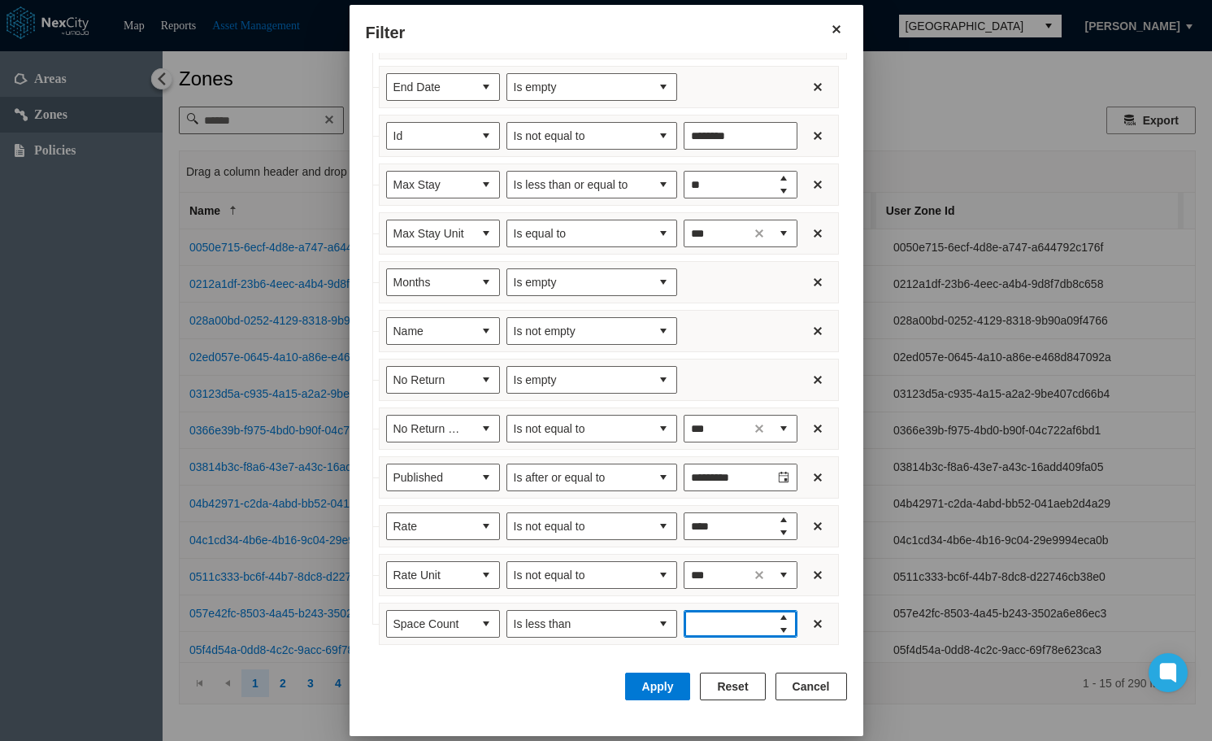
click at [702, 618] on input "Filter expression row" at bounding box center [727, 624] width 86 height 26
type input "**"
click at [671, 687] on button "Apply" at bounding box center [658, 686] width 66 height 28
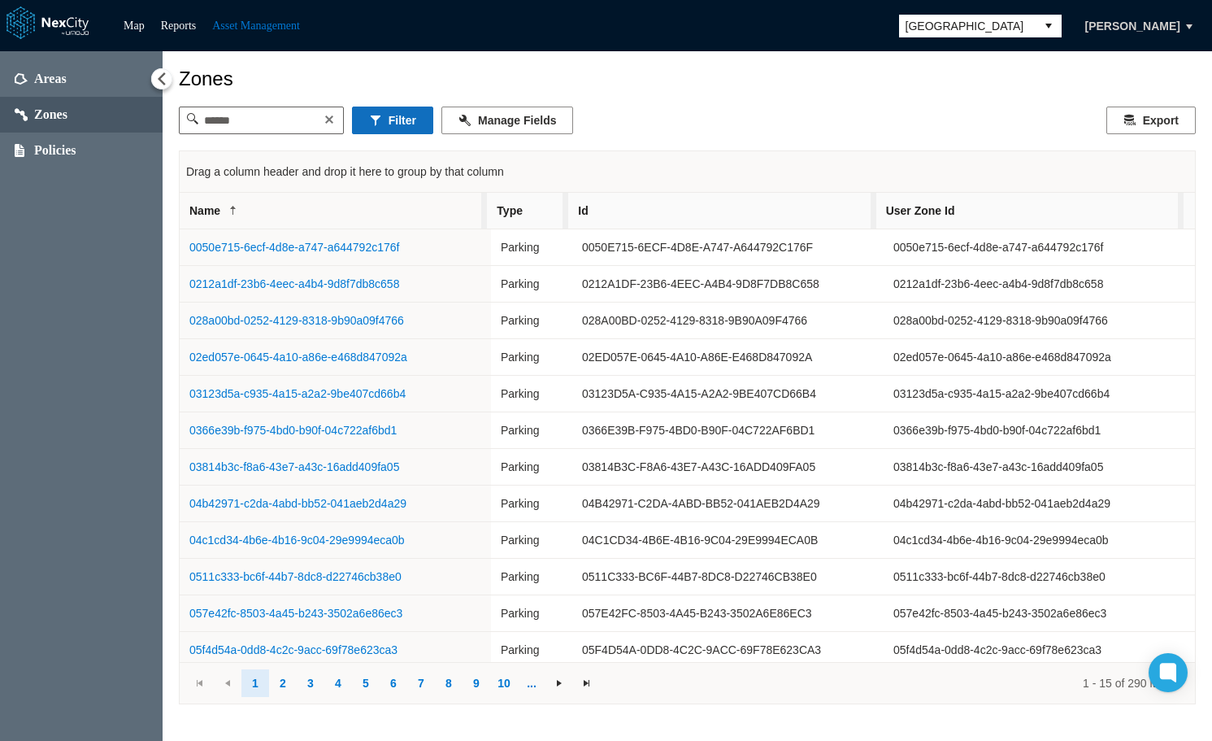
click at [417, 119] on button "Filter" at bounding box center [392, 120] width 81 height 28
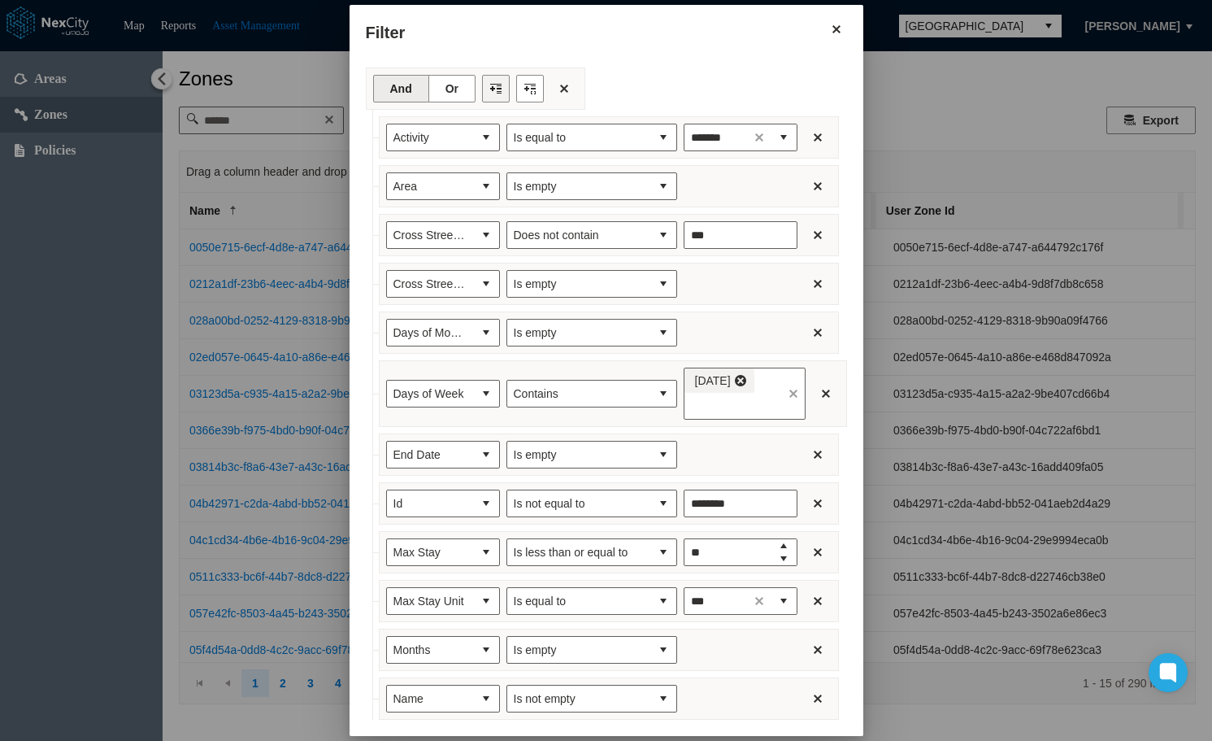
click at [482, 91] on button "Filter toolbar" at bounding box center [496, 89] width 28 height 28
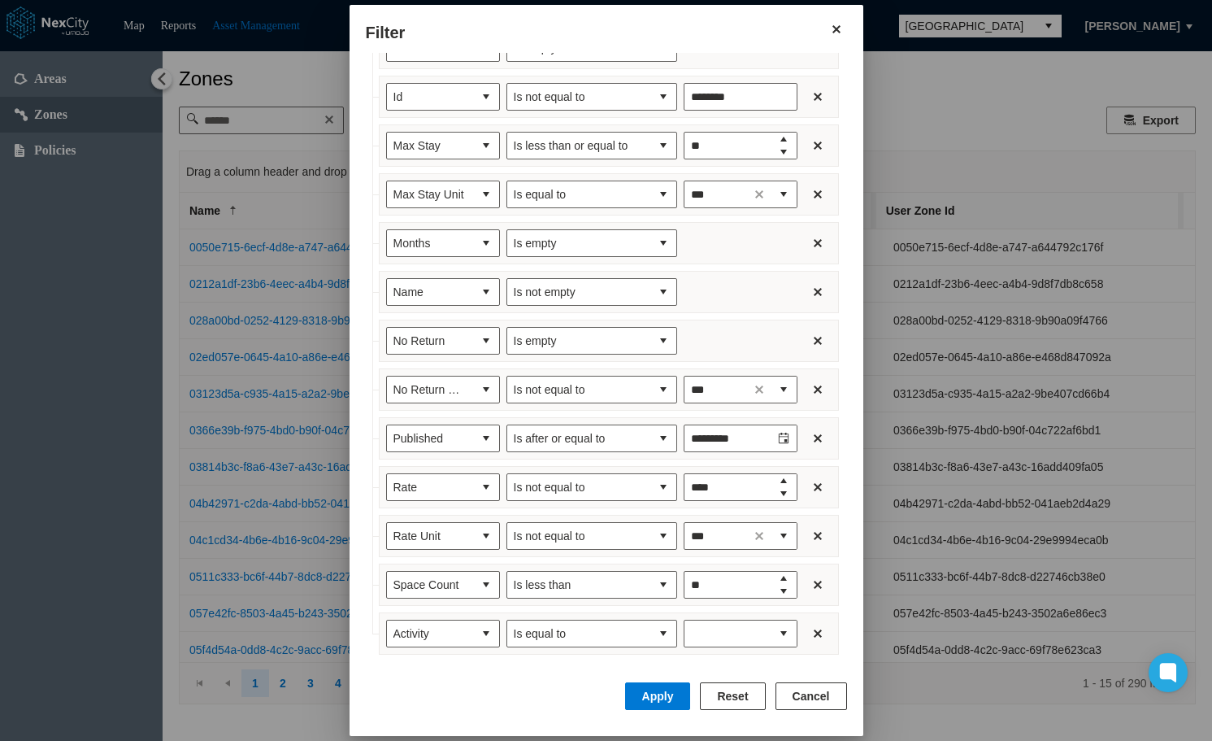
scroll to position [416, 0]
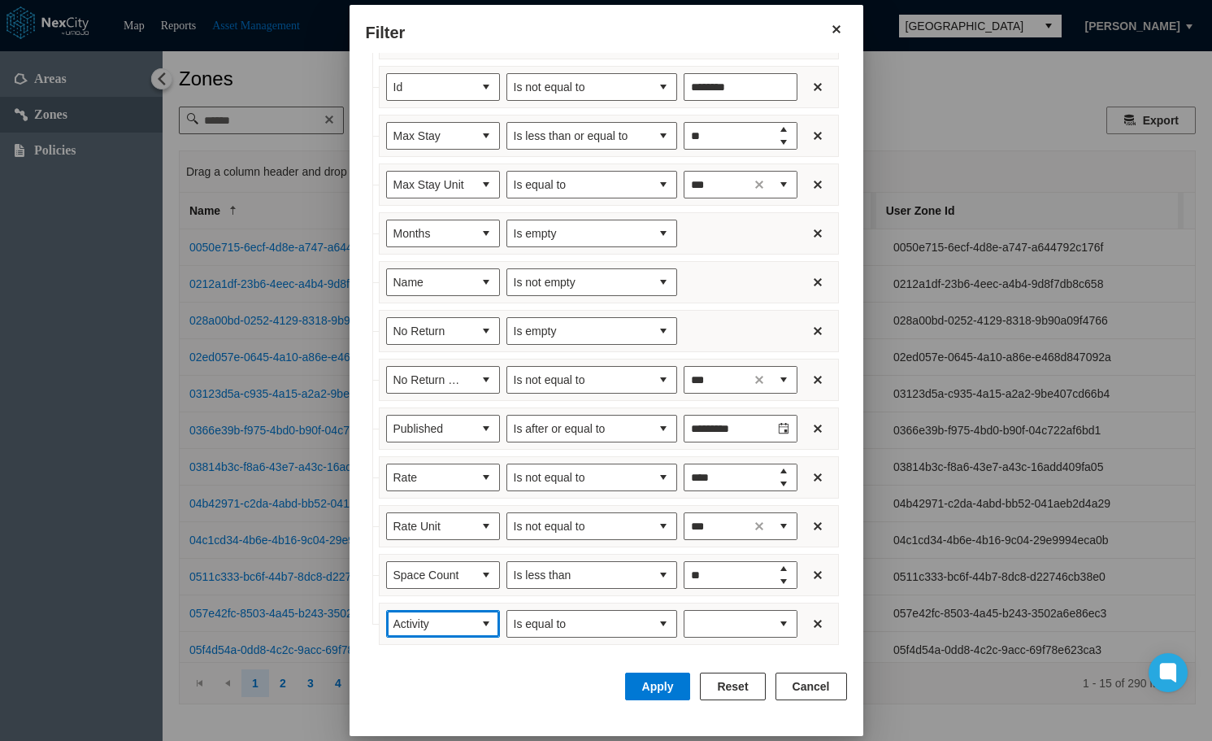
click at [473, 626] on button "select" at bounding box center [486, 624] width 26 height 26
click at [427, 453] on li "Start Date" at bounding box center [427, 451] width 114 height 29
click at [650, 622] on button "select" at bounding box center [663, 624] width 26 height 26
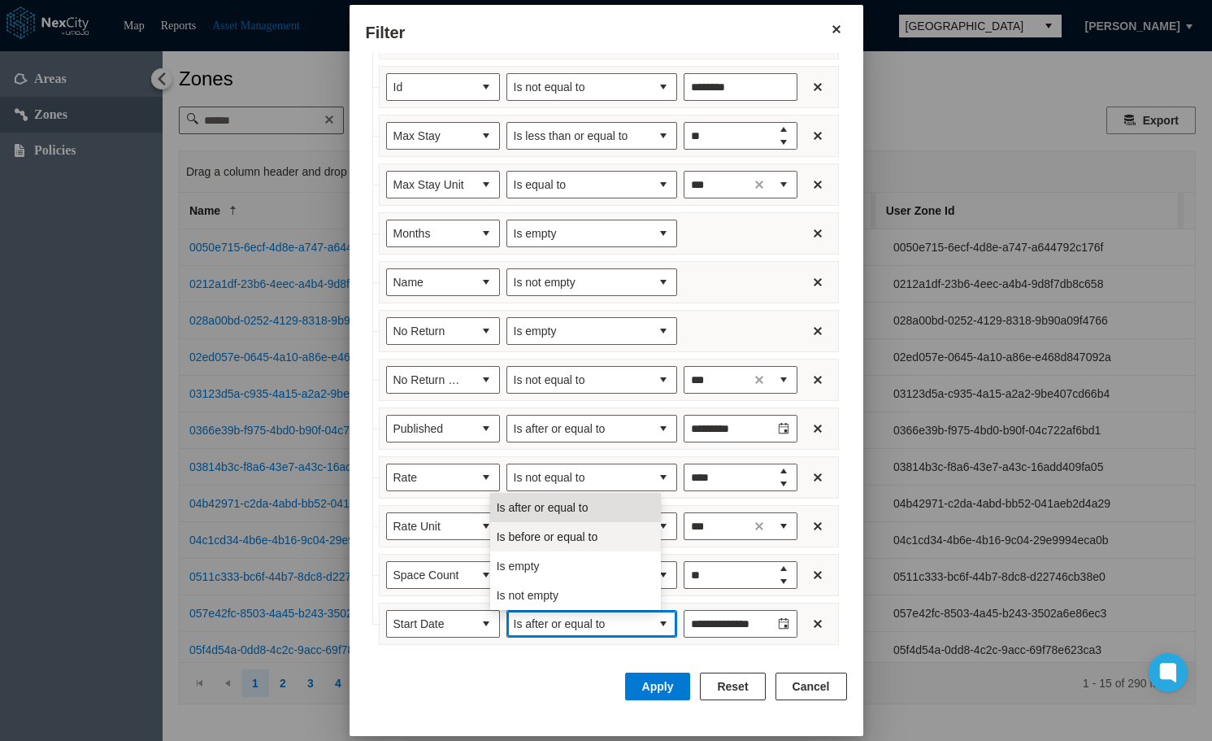
click at [558, 538] on span "Is before or equal to" at bounding box center [548, 536] width 102 height 16
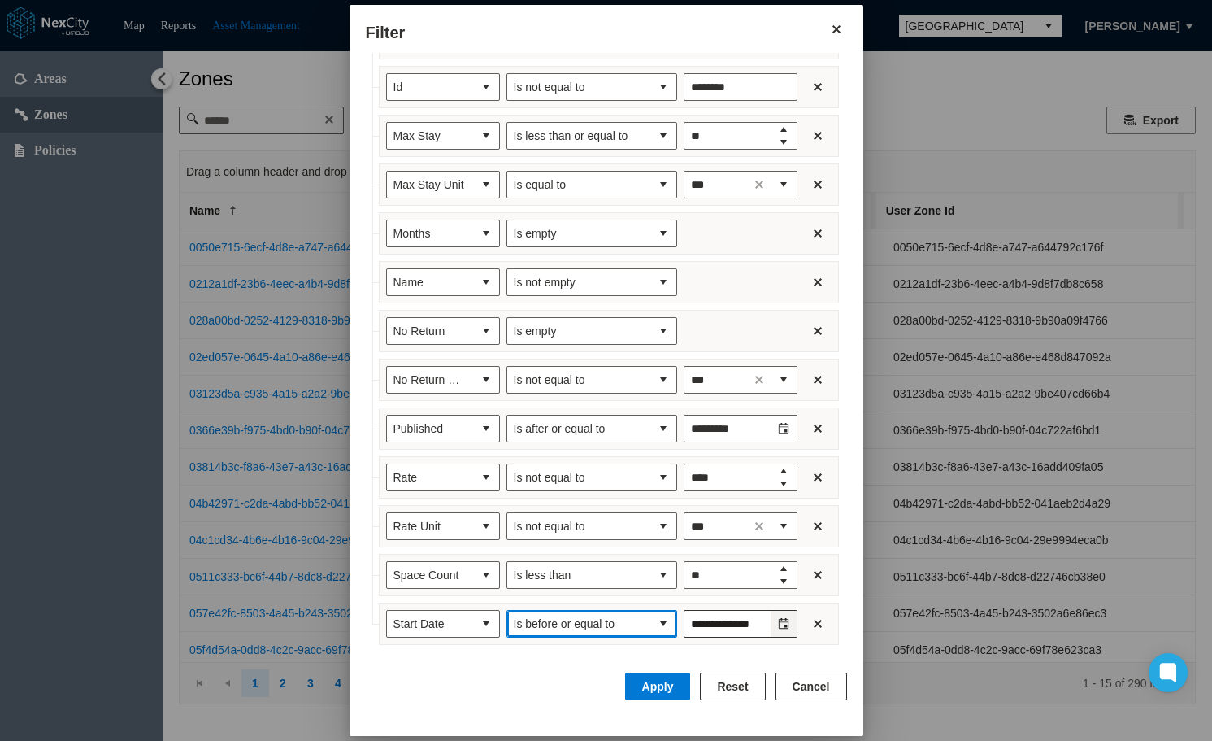
click at [774, 624] on button "Toggle calendar" at bounding box center [784, 624] width 26 height 26
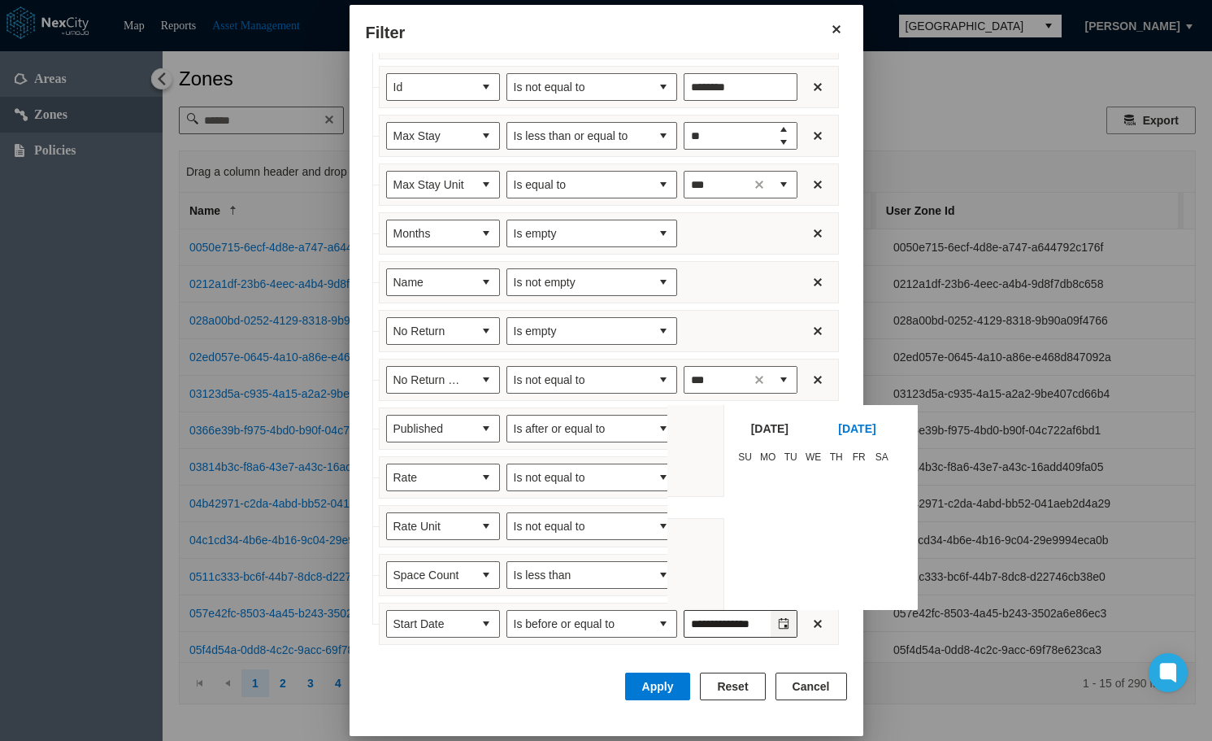
scroll to position [240280, 0]
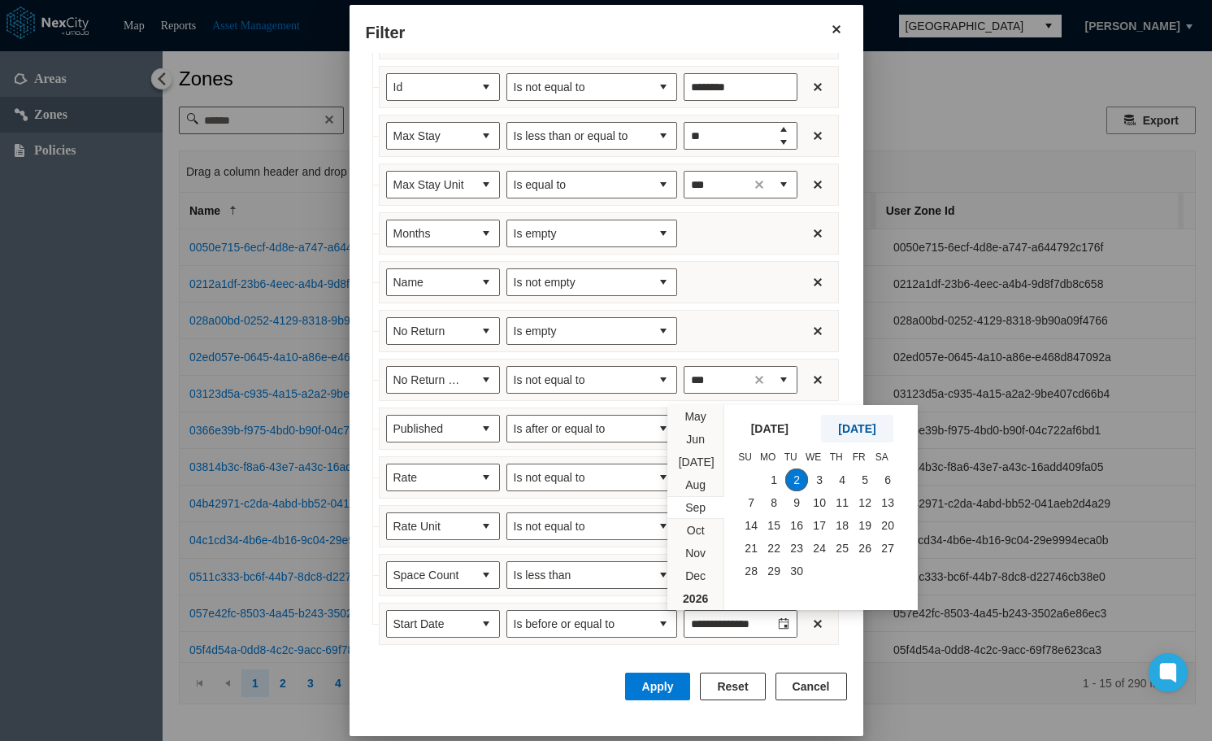
click at [876, 425] on span "TODAY" at bounding box center [856, 428] width 37 height 16
type input "********"
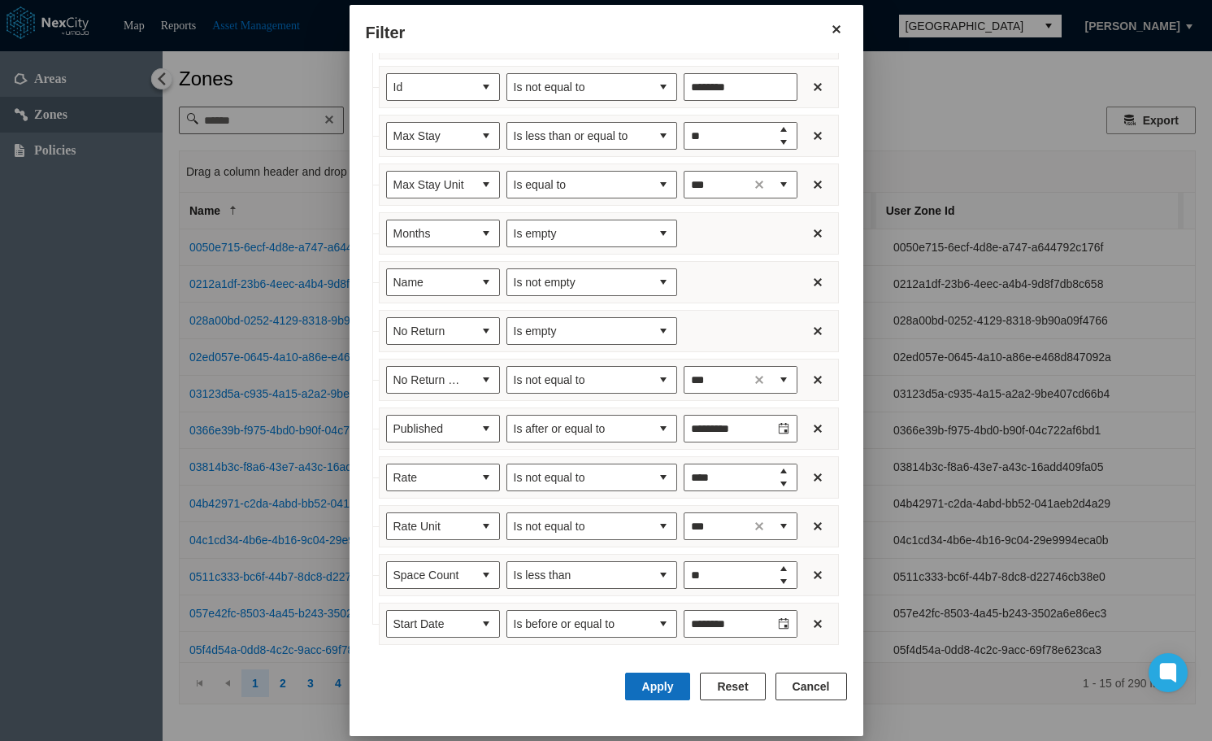
click at [670, 689] on button "Apply" at bounding box center [658, 686] width 66 height 28
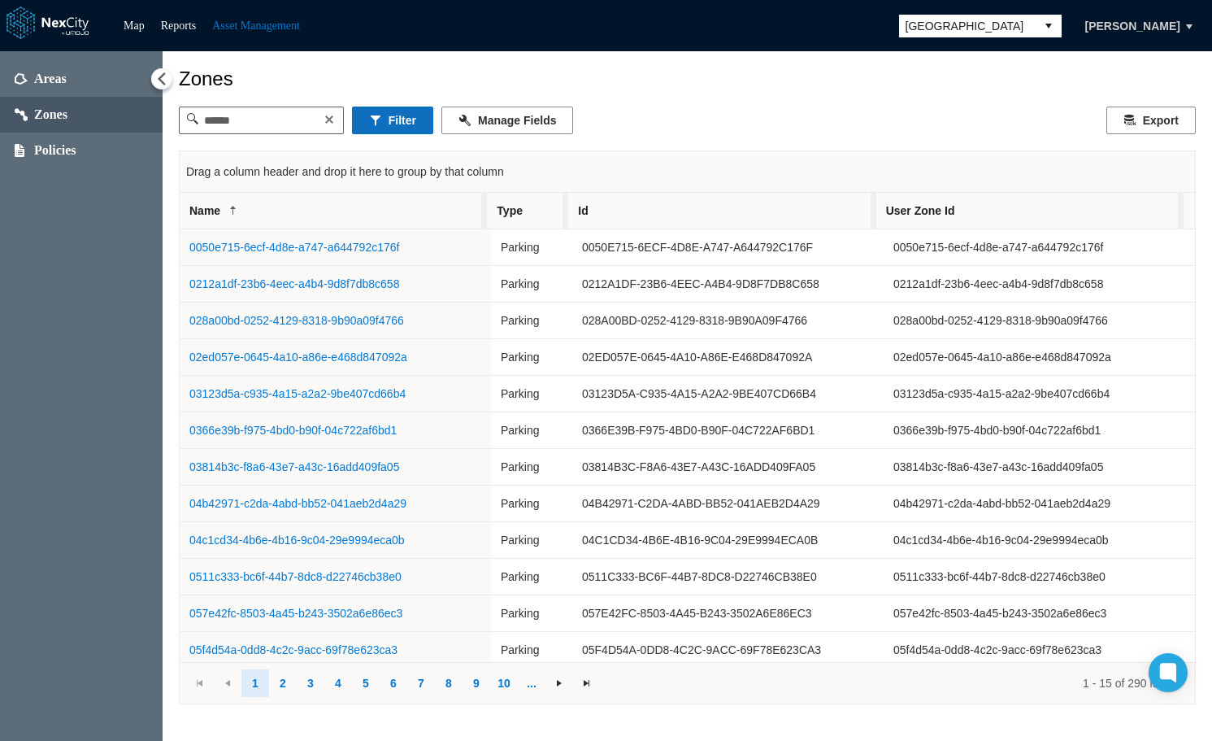
click at [403, 125] on button "Filter" at bounding box center [392, 120] width 81 height 28
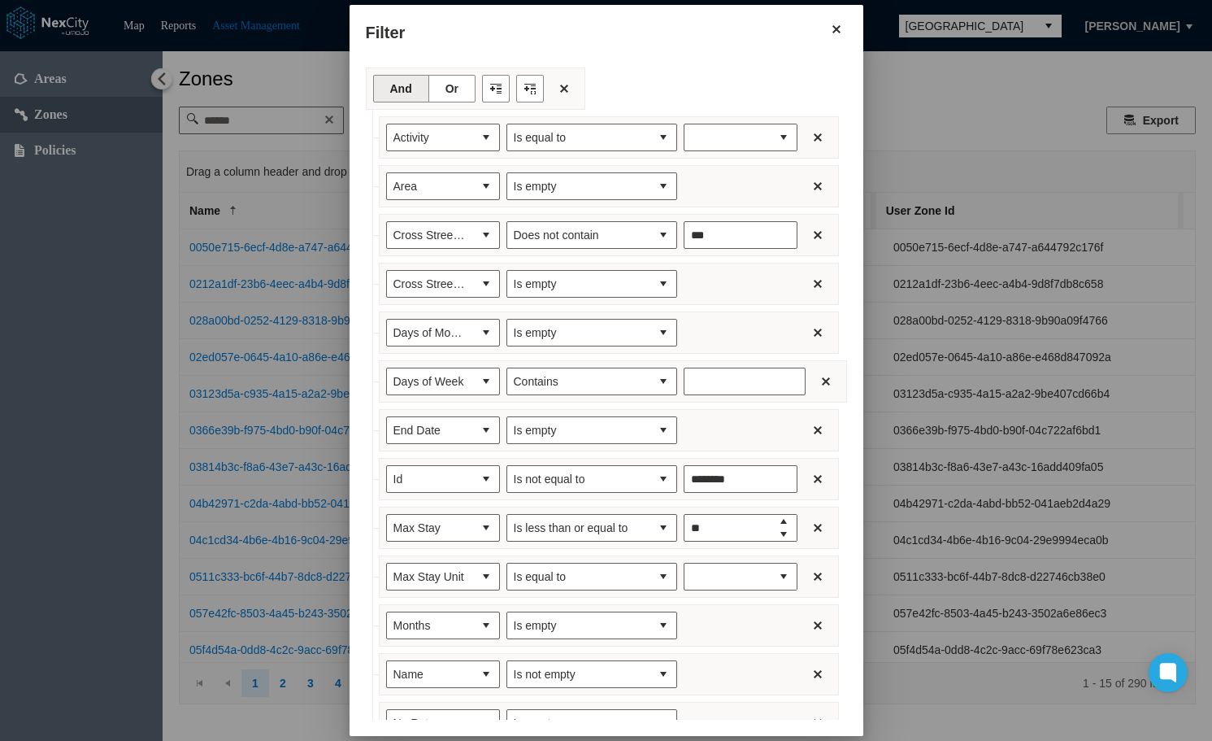
type input "*******"
type input "***"
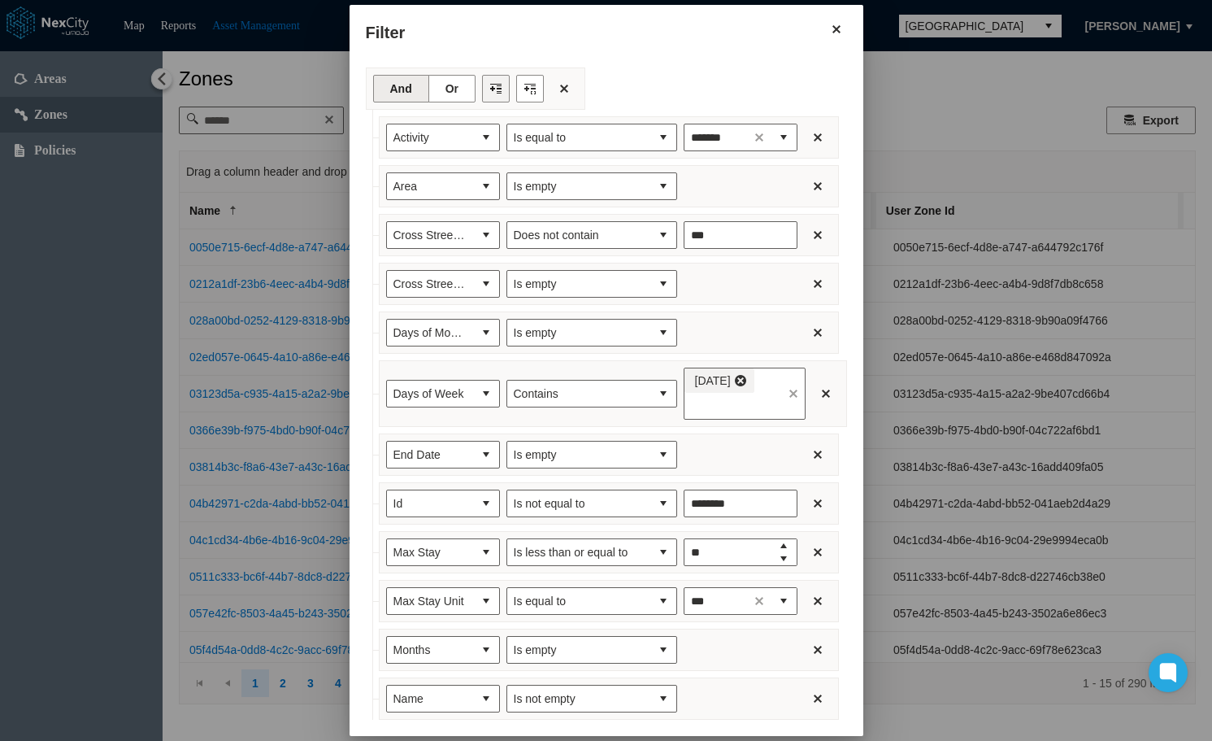
click at [482, 87] on button "Filter toolbar" at bounding box center [496, 89] width 28 height 28
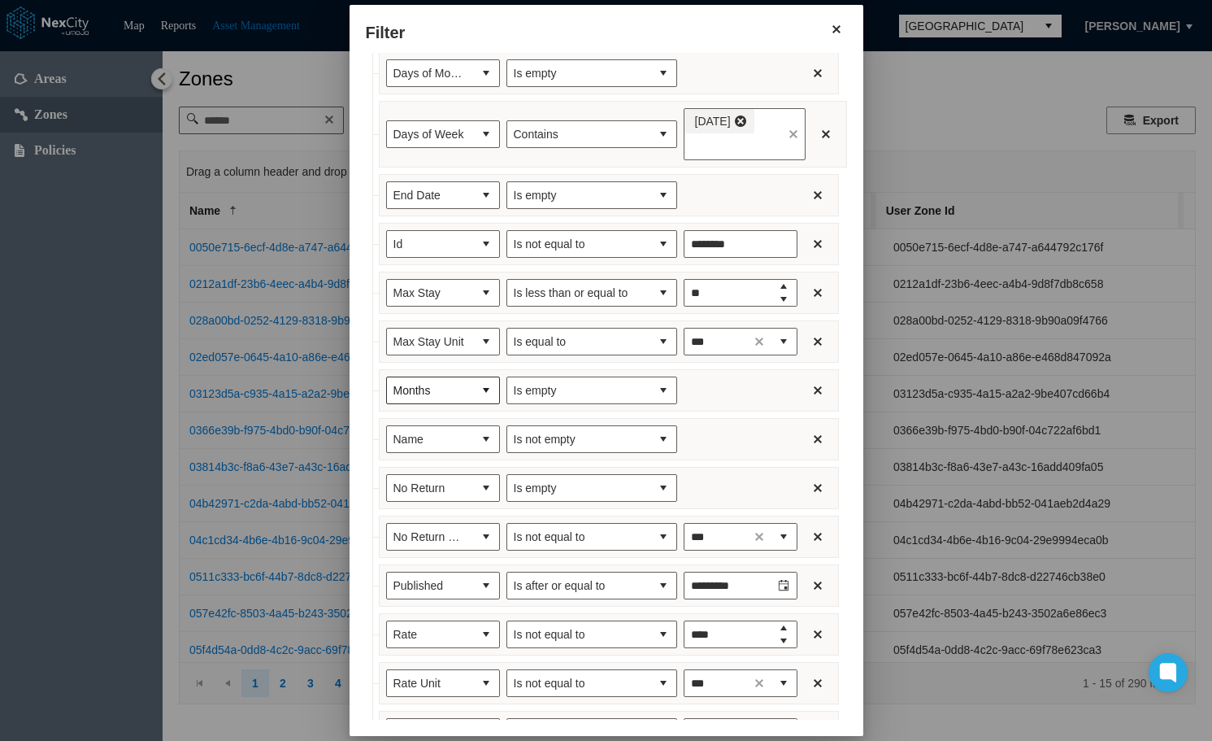
scroll to position [465, 0]
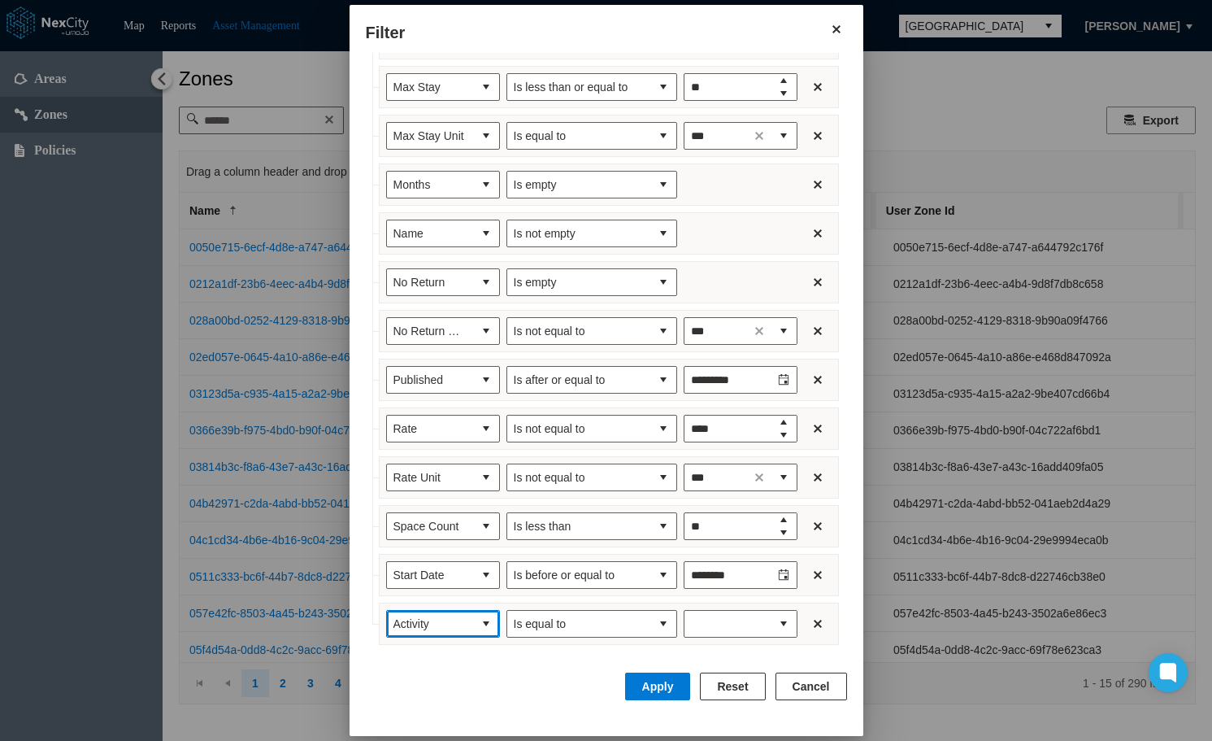
click at [441, 615] on span "Activity" at bounding box center [429, 623] width 73 height 16
click at [432, 557] on span "Street Name" at bounding box center [408, 553] width 64 height 16
click at [606, 628] on span "Is equal to" at bounding box center [579, 623] width 130 height 16
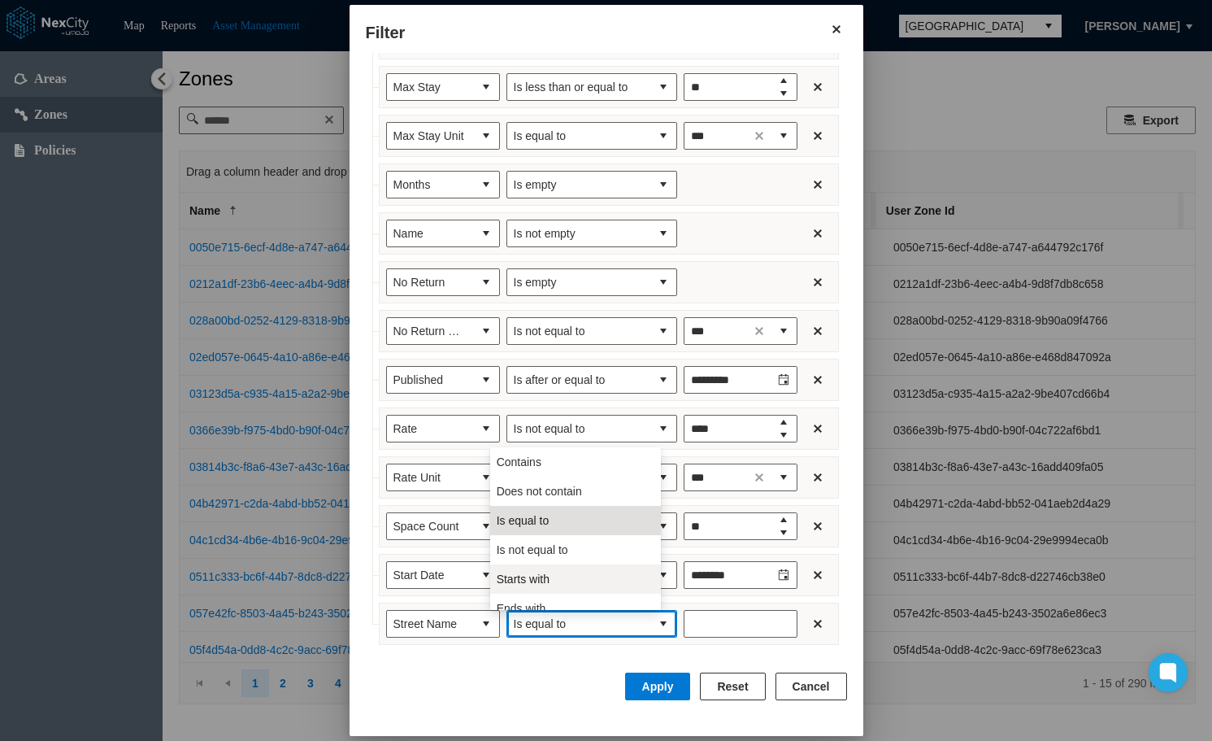
scroll to position [72, 0]
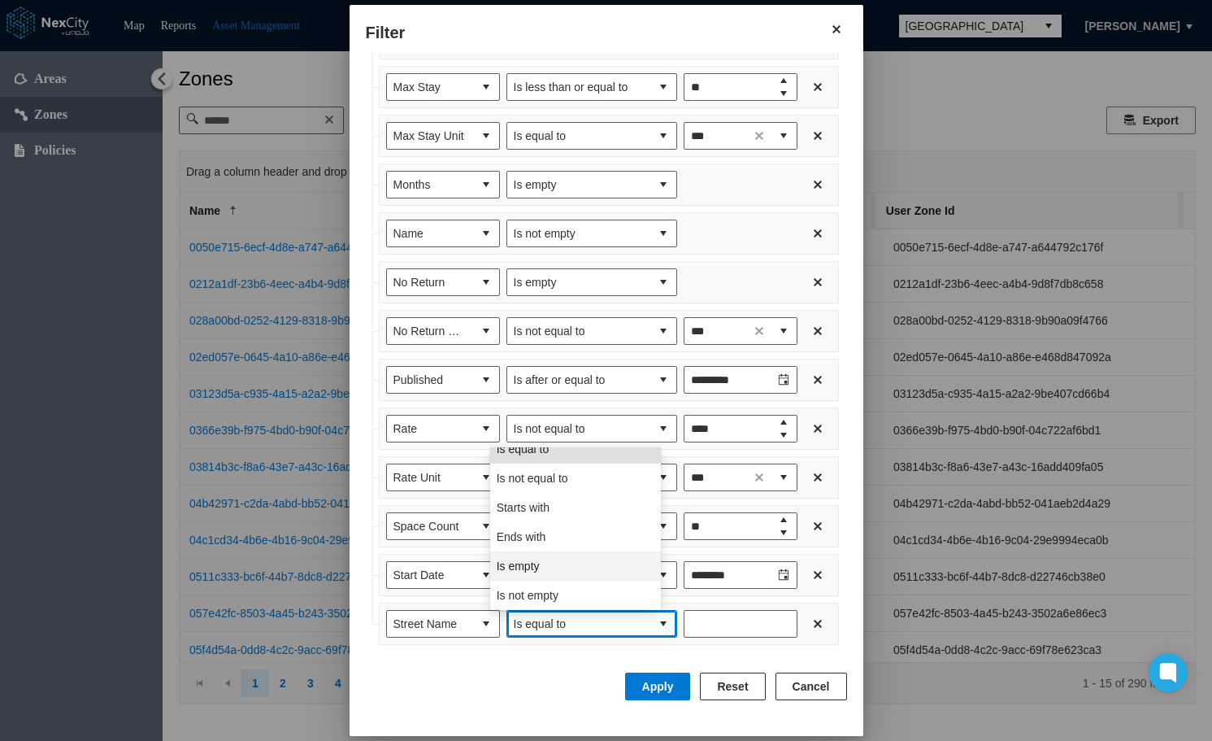
drag, startPoint x: 540, startPoint y: 561, endPoint x: 554, endPoint y: 574, distance: 19.6
click at [540, 562] on li "Is empty" at bounding box center [575, 565] width 171 height 29
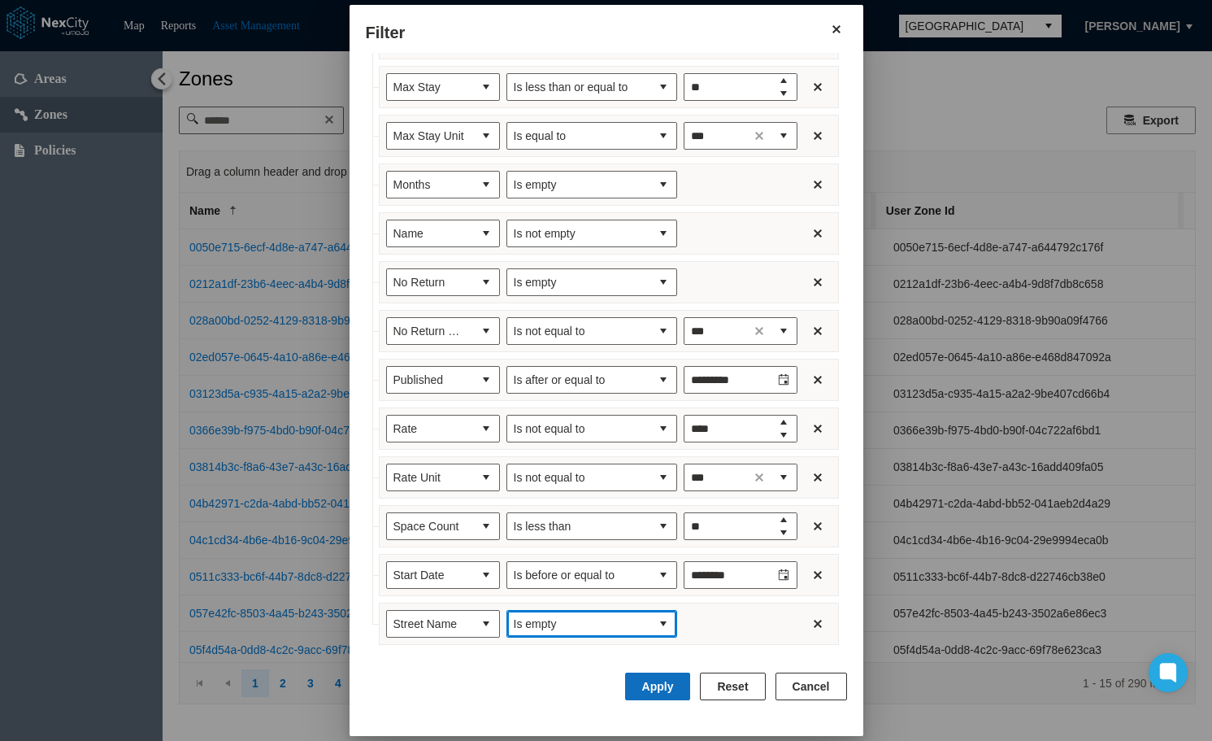
click at [681, 684] on button "Apply" at bounding box center [658, 686] width 66 height 28
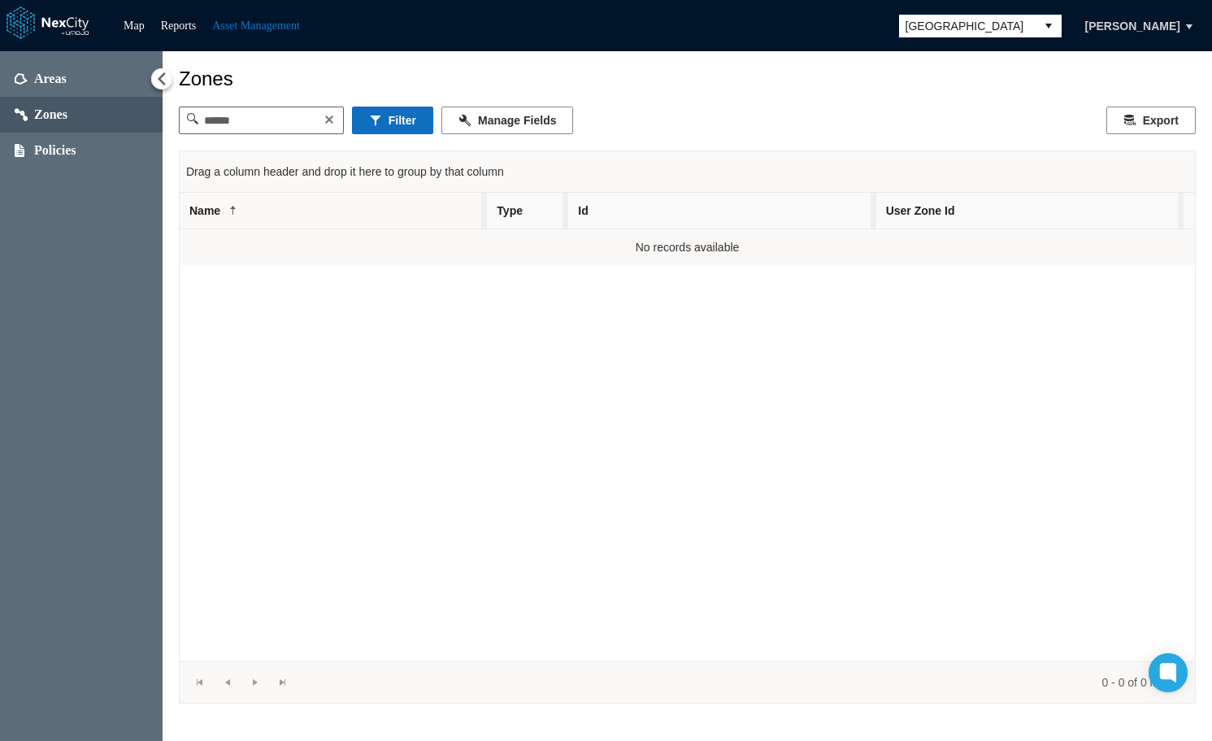
click at [400, 125] on button "Filter" at bounding box center [392, 120] width 81 height 28
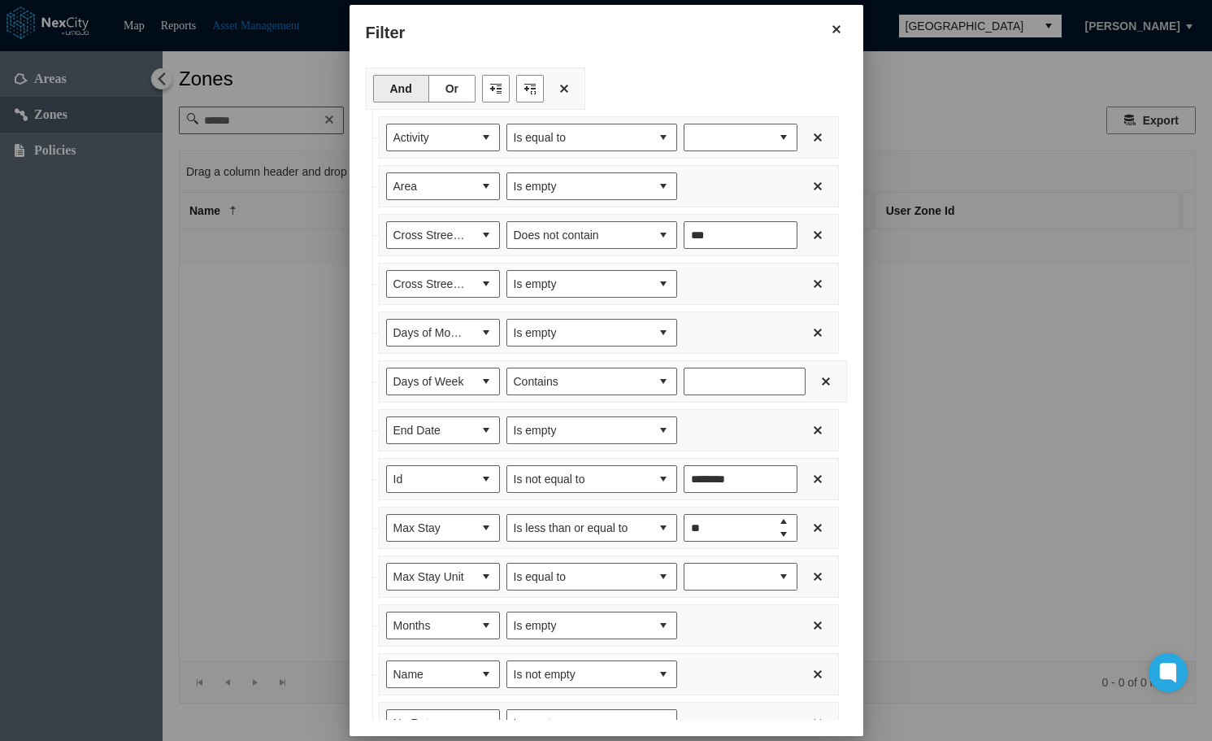
type input "*******"
type input "***"
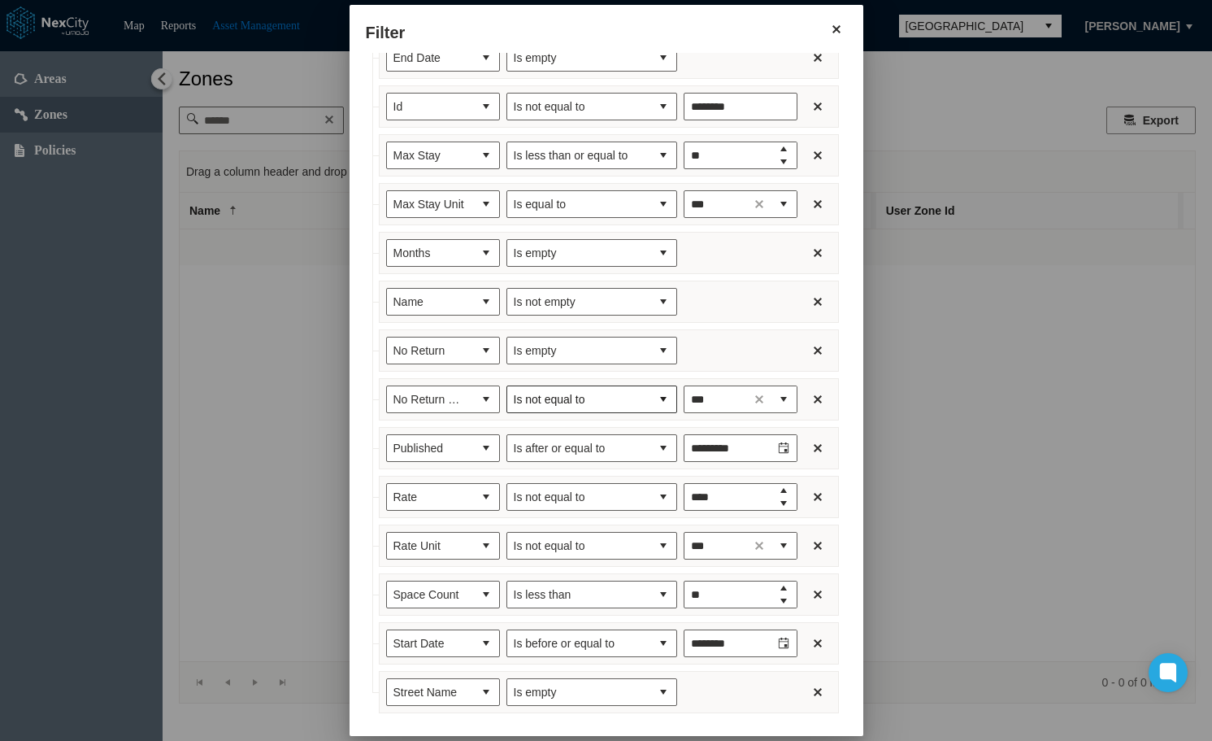
scroll to position [465, 0]
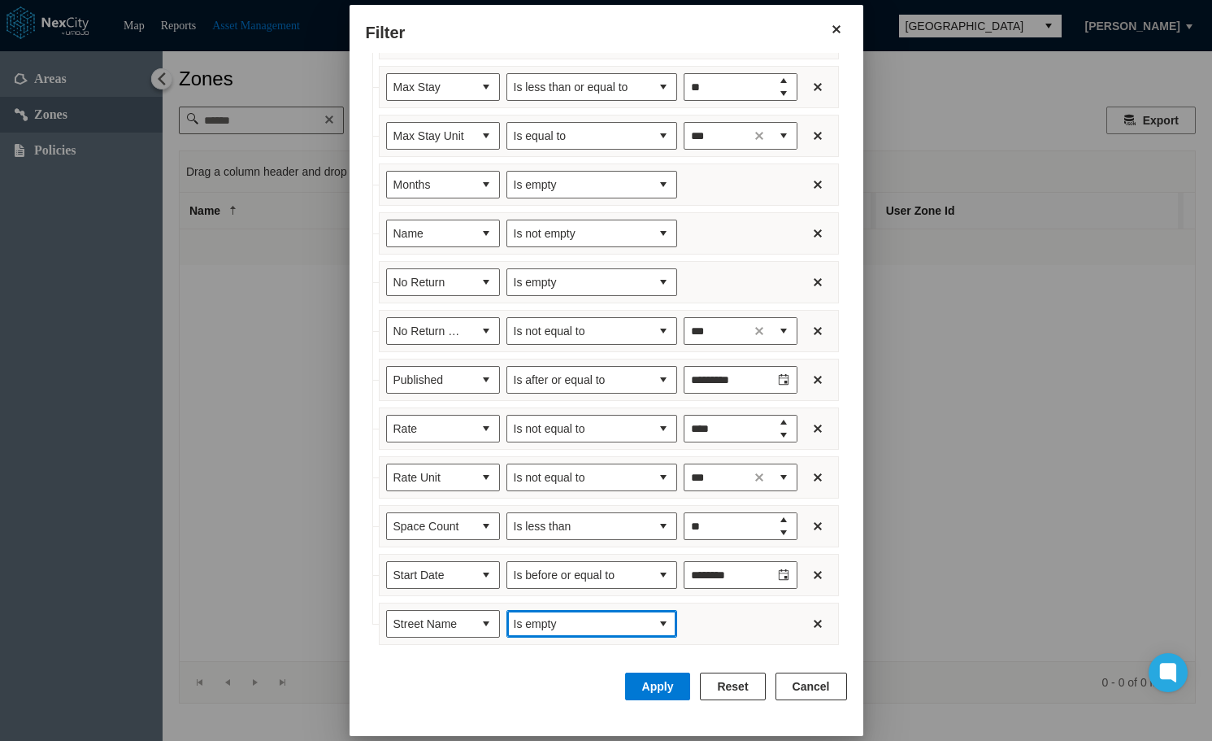
click at [589, 624] on span "Is empty" at bounding box center [579, 623] width 130 height 16
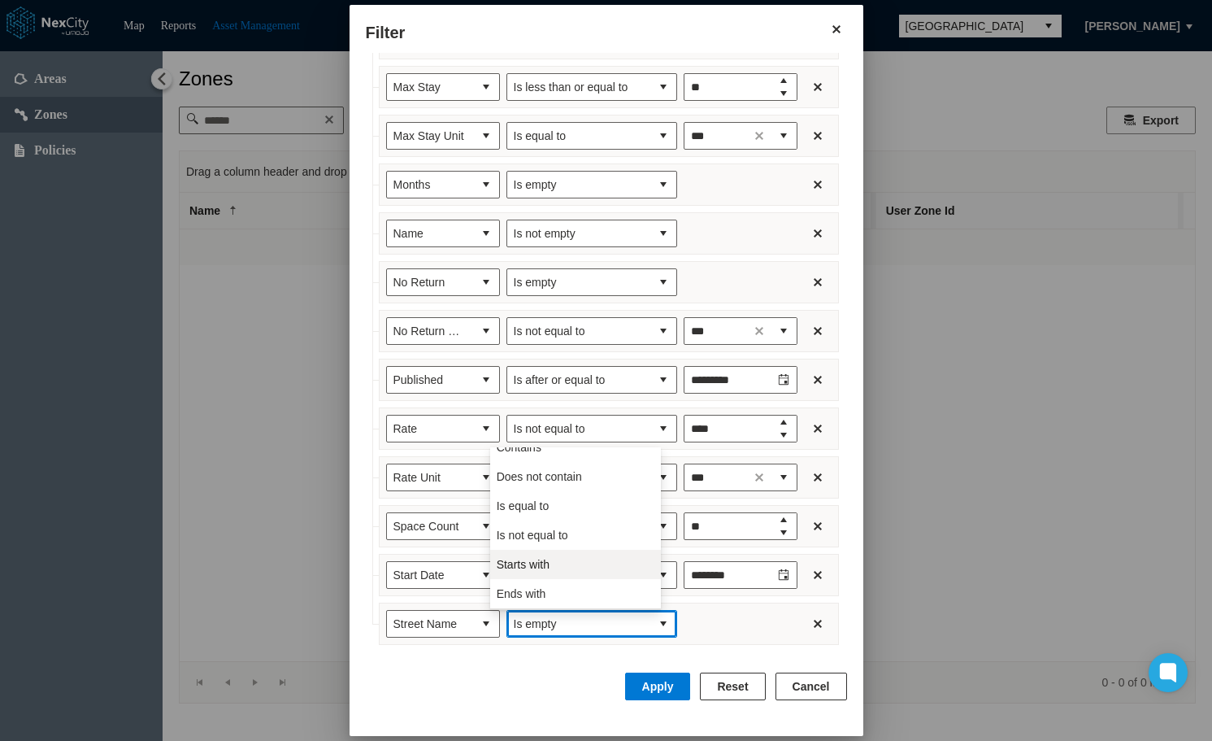
scroll to position [0, 0]
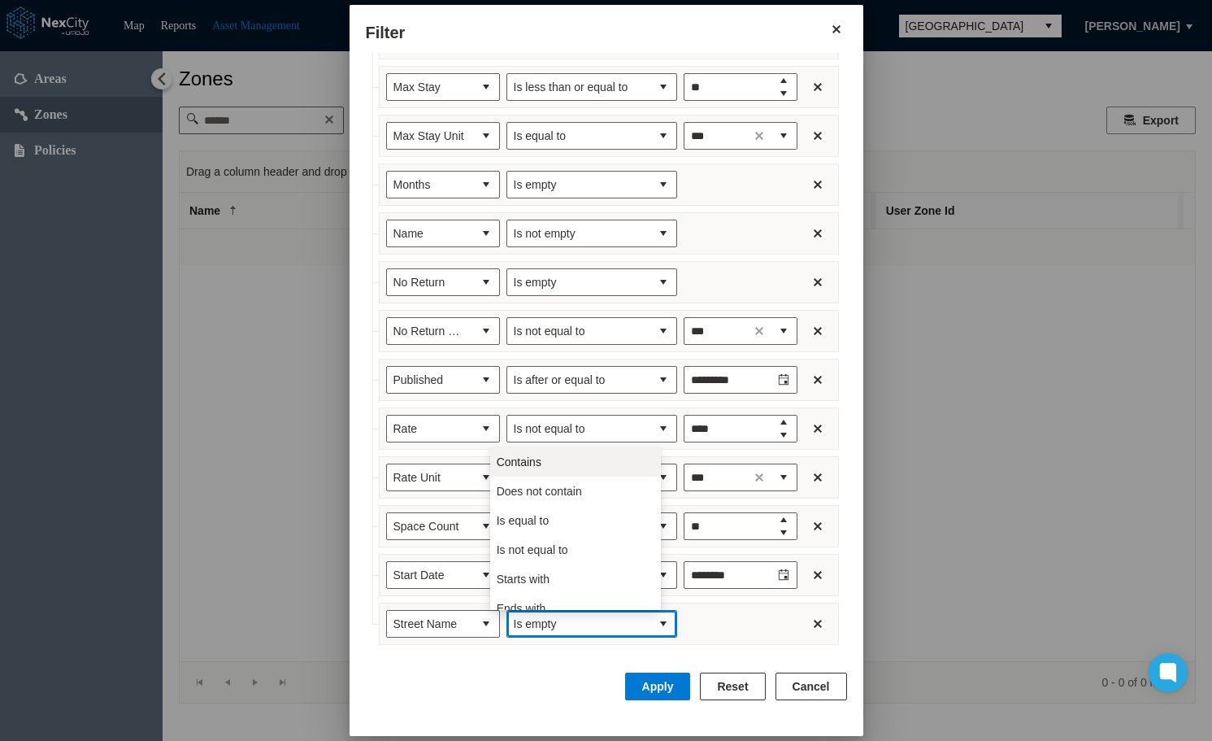
click at [558, 463] on li "Contains" at bounding box center [575, 461] width 171 height 29
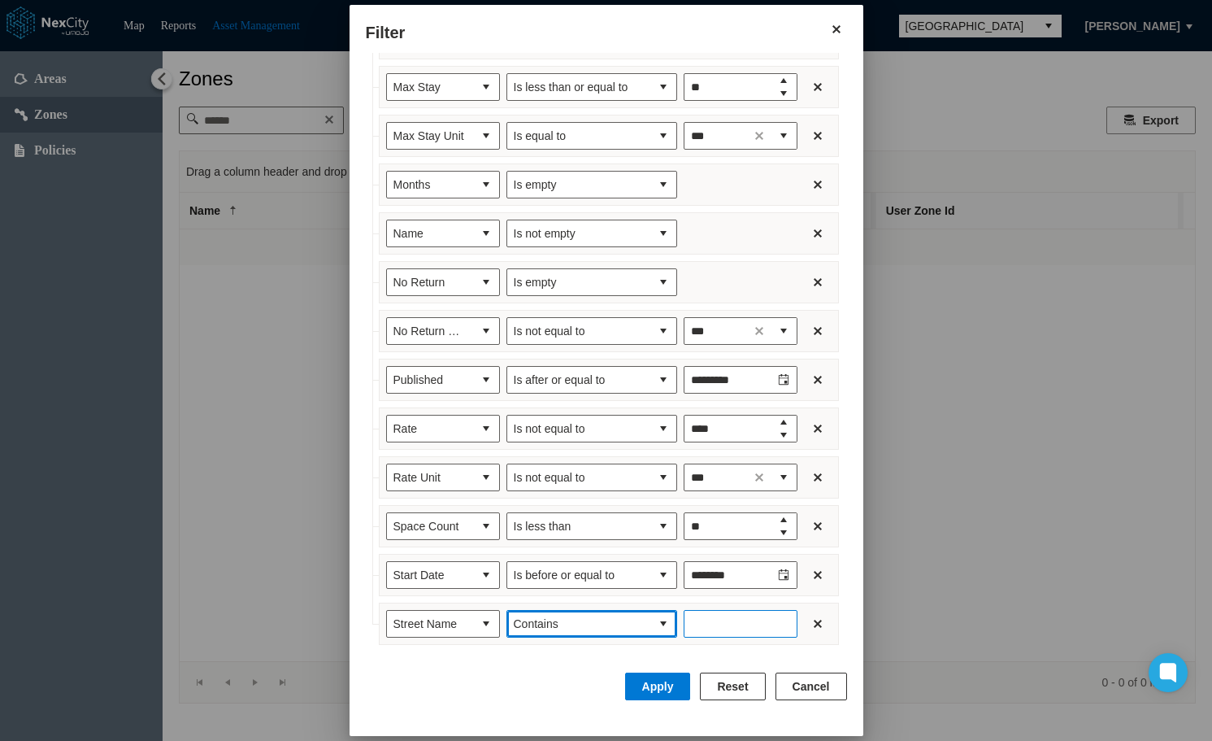
click at [713, 623] on input "Enter number" at bounding box center [741, 624] width 114 height 28
type input "******"
click at [676, 679] on button "Apply" at bounding box center [658, 686] width 66 height 28
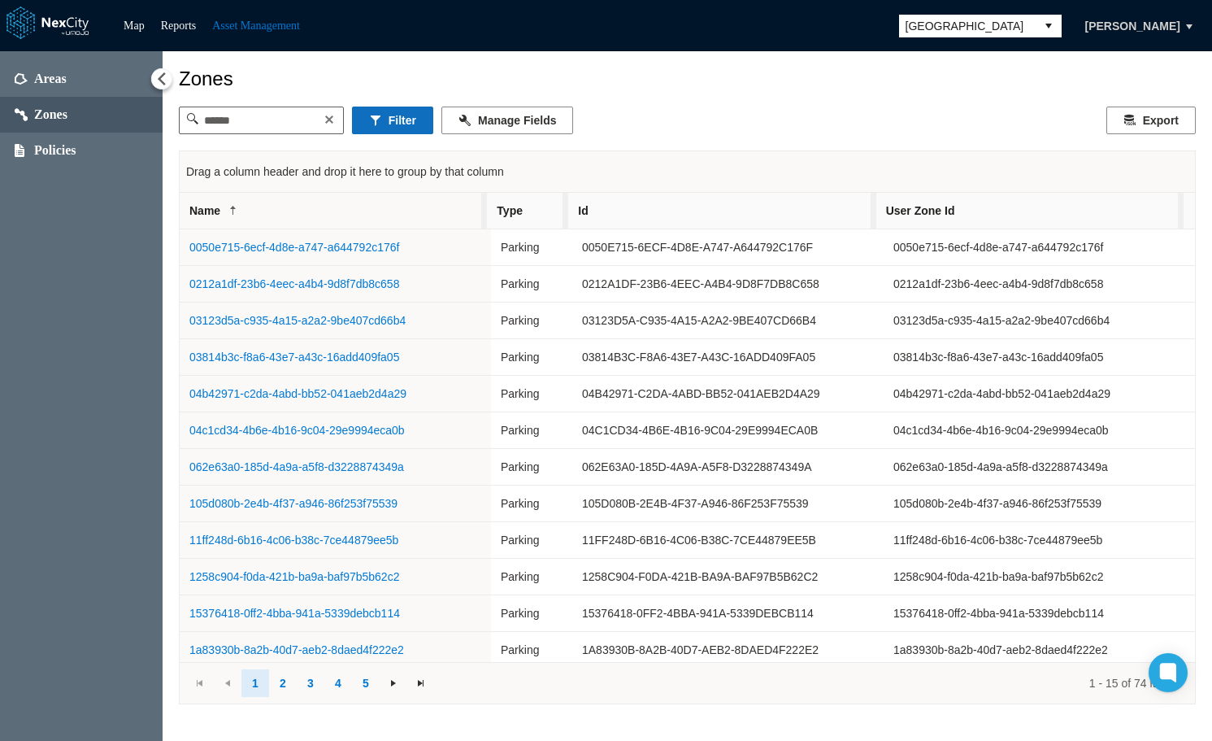
click at [408, 124] on button "Filter" at bounding box center [392, 120] width 81 height 28
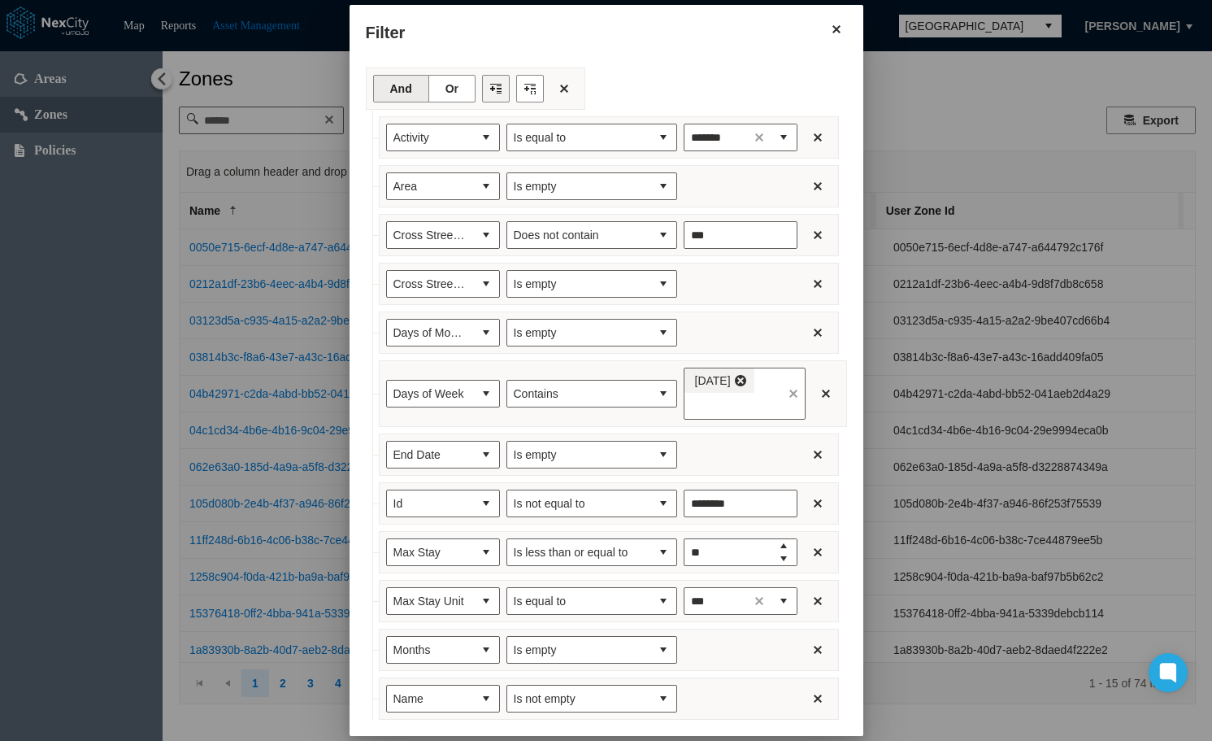
click at [482, 88] on button "Filter toolbar" at bounding box center [496, 89] width 28 height 28
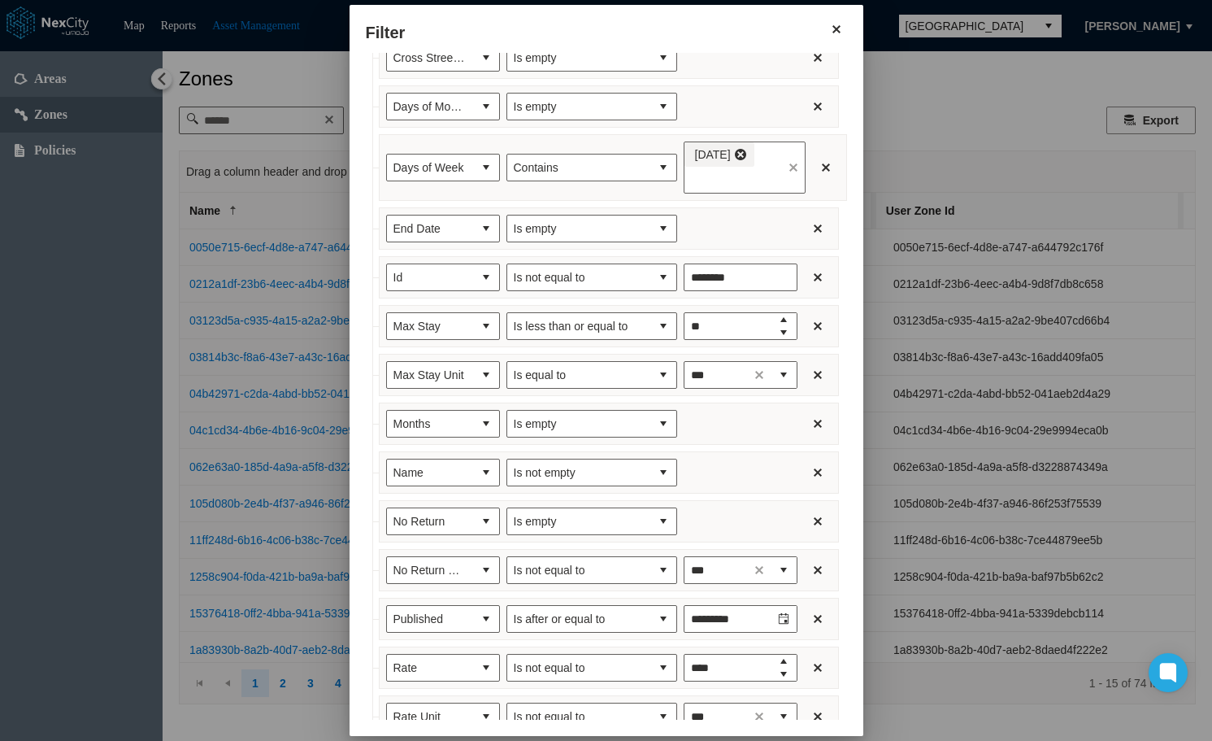
scroll to position [514, 0]
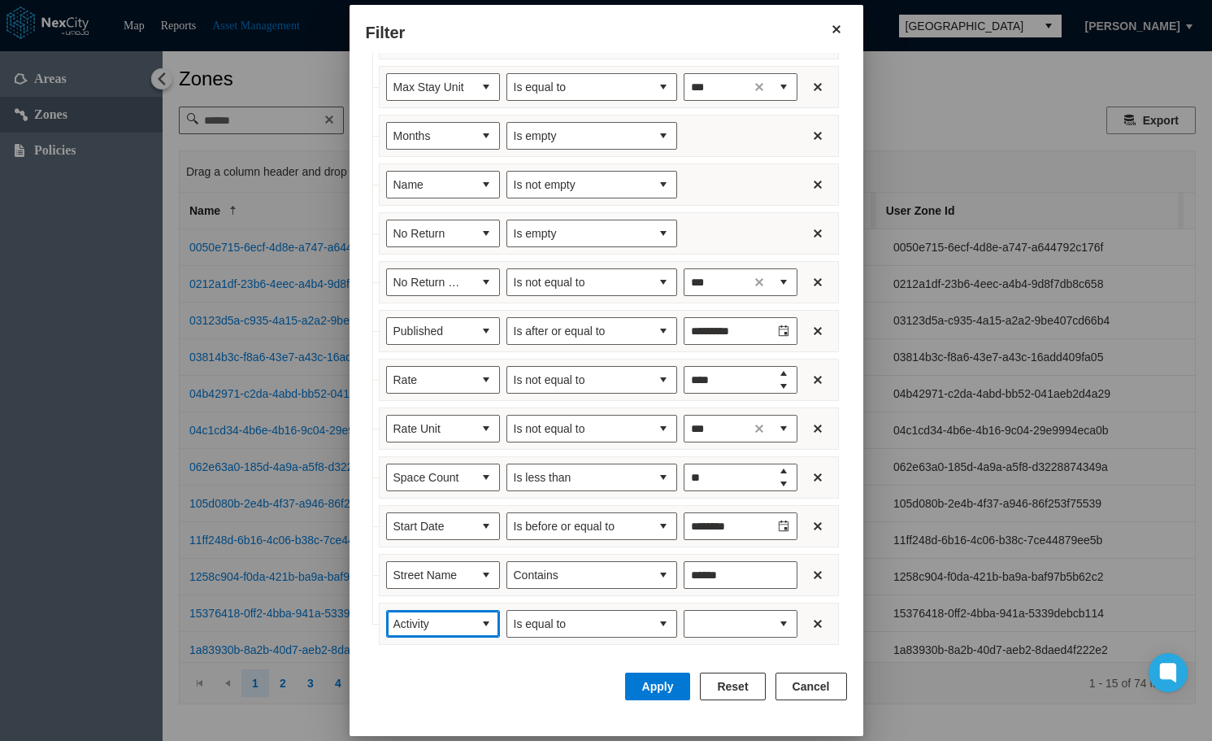
click at [473, 618] on button "select" at bounding box center [486, 624] width 26 height 26
click at [424, 511] on span "Street Side" at bounding box center [404, 510] width 56 height 16
click at [613, 615] on span "Is equal to" at bounding box center [579, 623] width 130 height 16
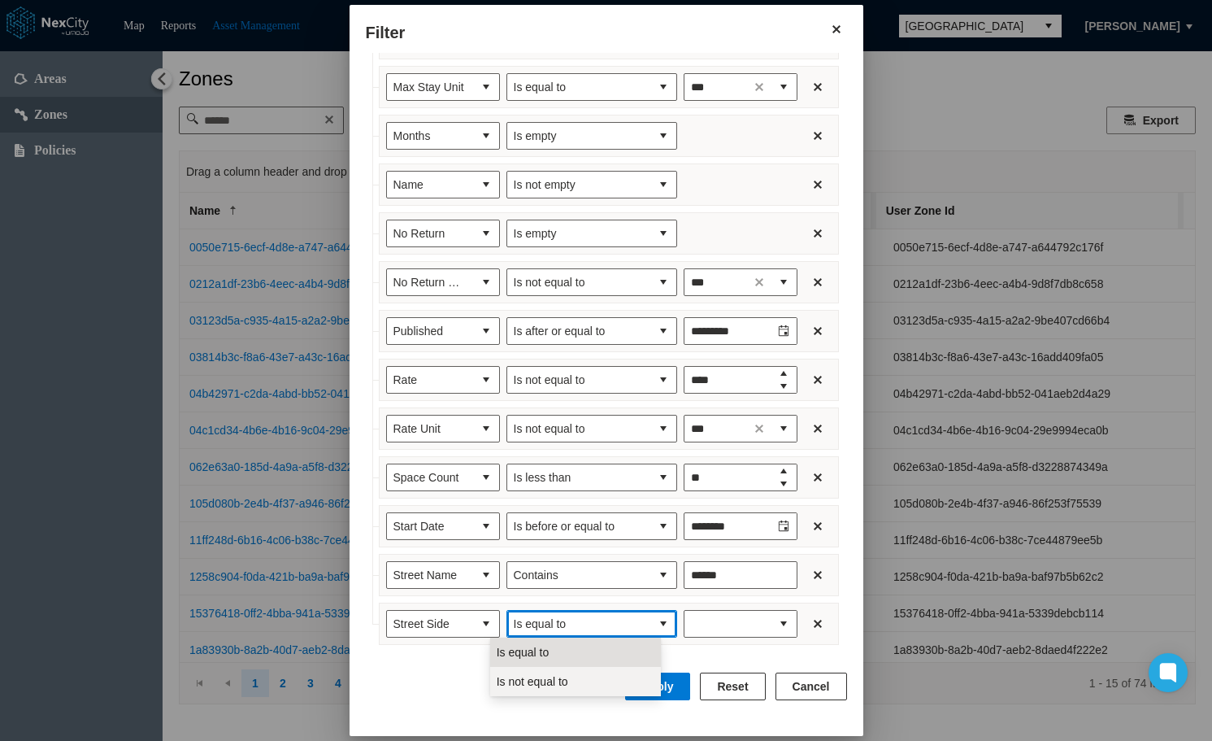
click at [556, 676] on span "Is not equal to" at bounding box center [533, 681] width 72 height 16
click at [777, 623] on span "expand combobox" at bounding box center [783, 623] width 13 height 16
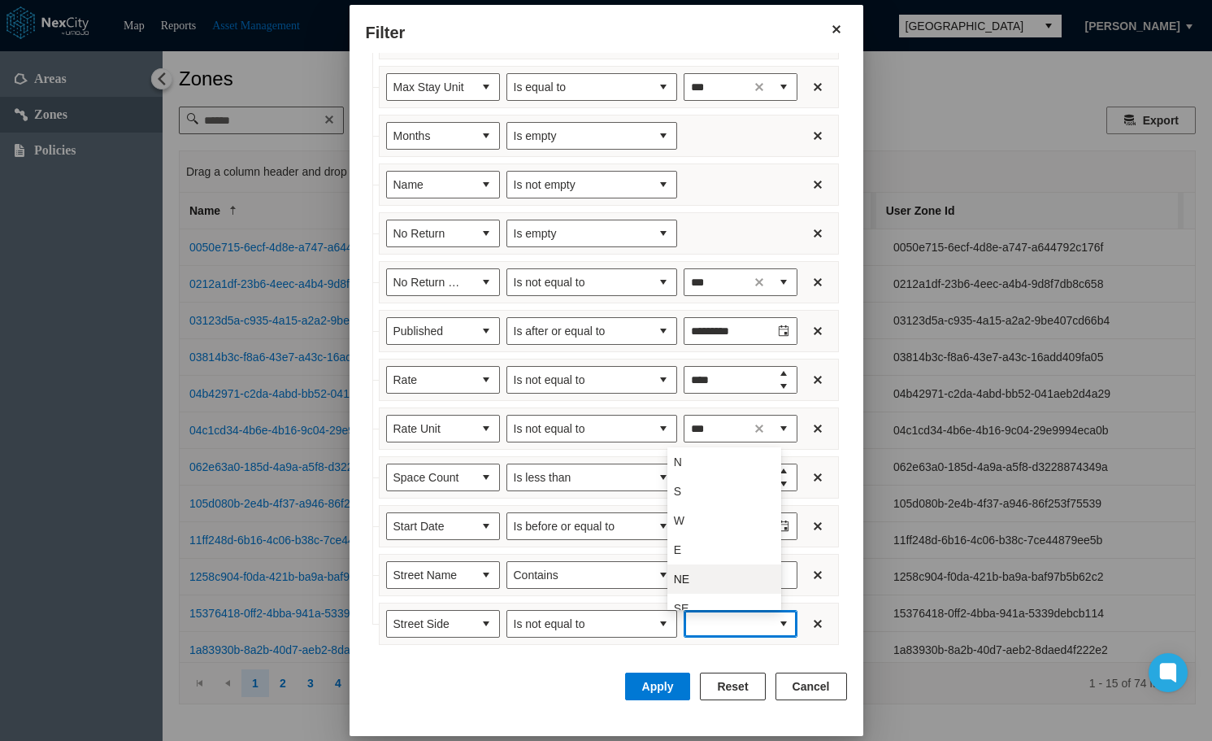
click at [686, 568] on li "NE" at bounding box center [724, 578] width 114 height 29
type input "**"
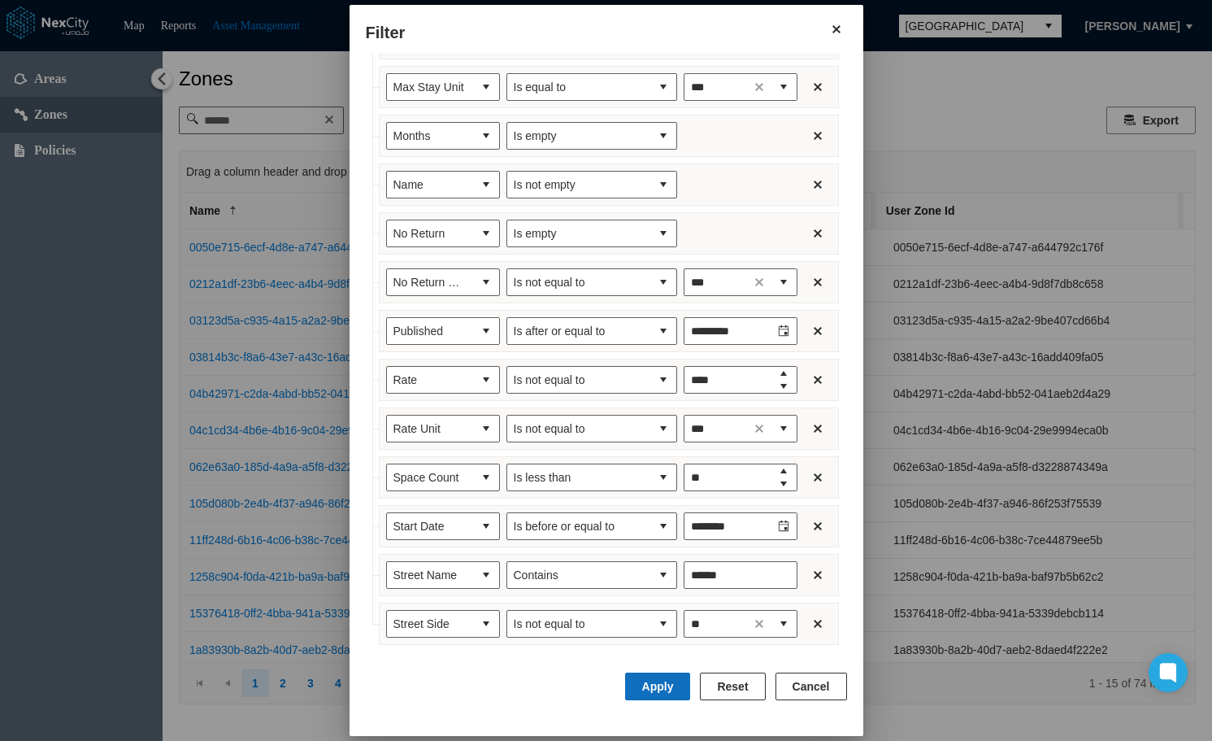
click at [667, 689] on button "Apply" at bounding box center [658, 686] width 66 height 28
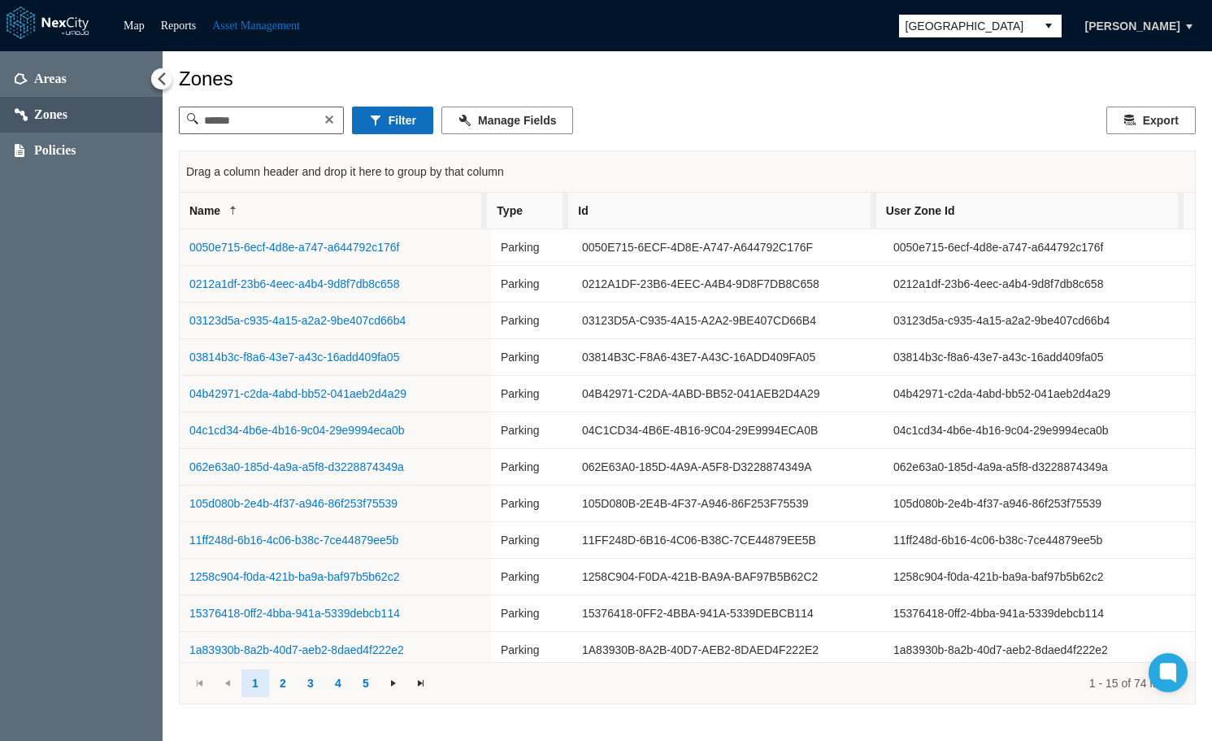
click at [404, 115] on button "Filter" at bounding box center [392, 120] width 81 height 28
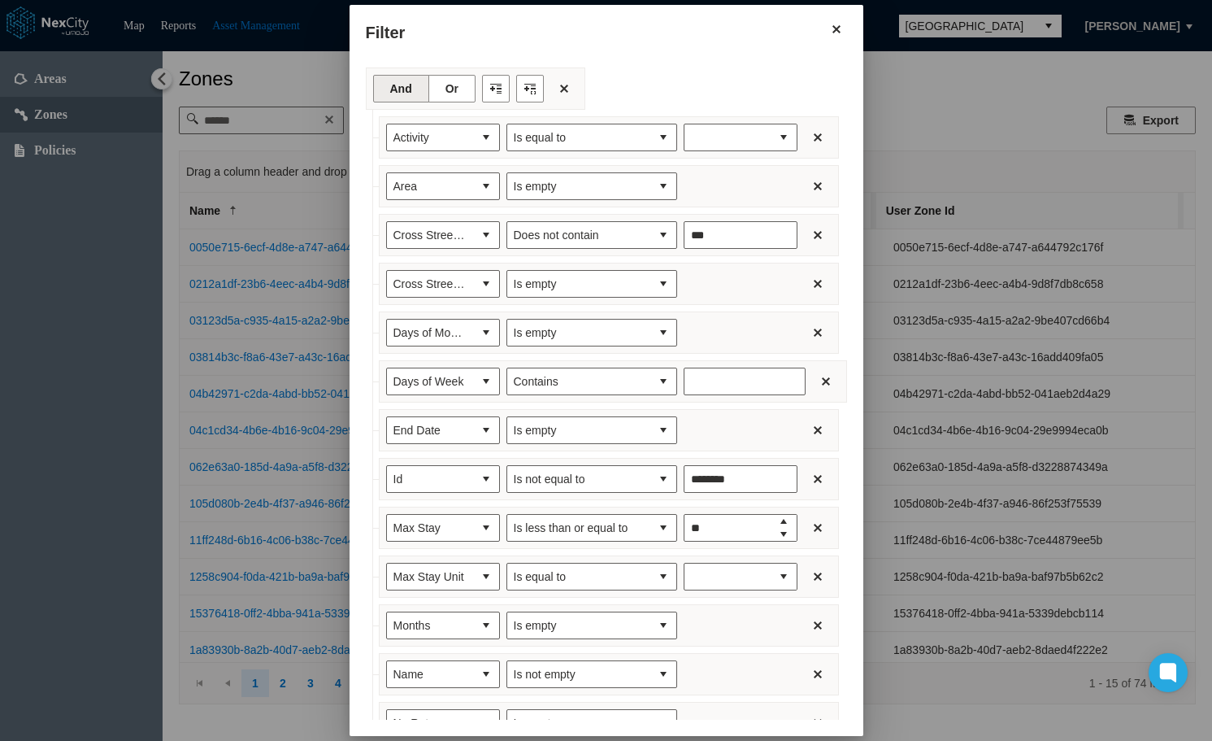
type input "*******"
type input "***"
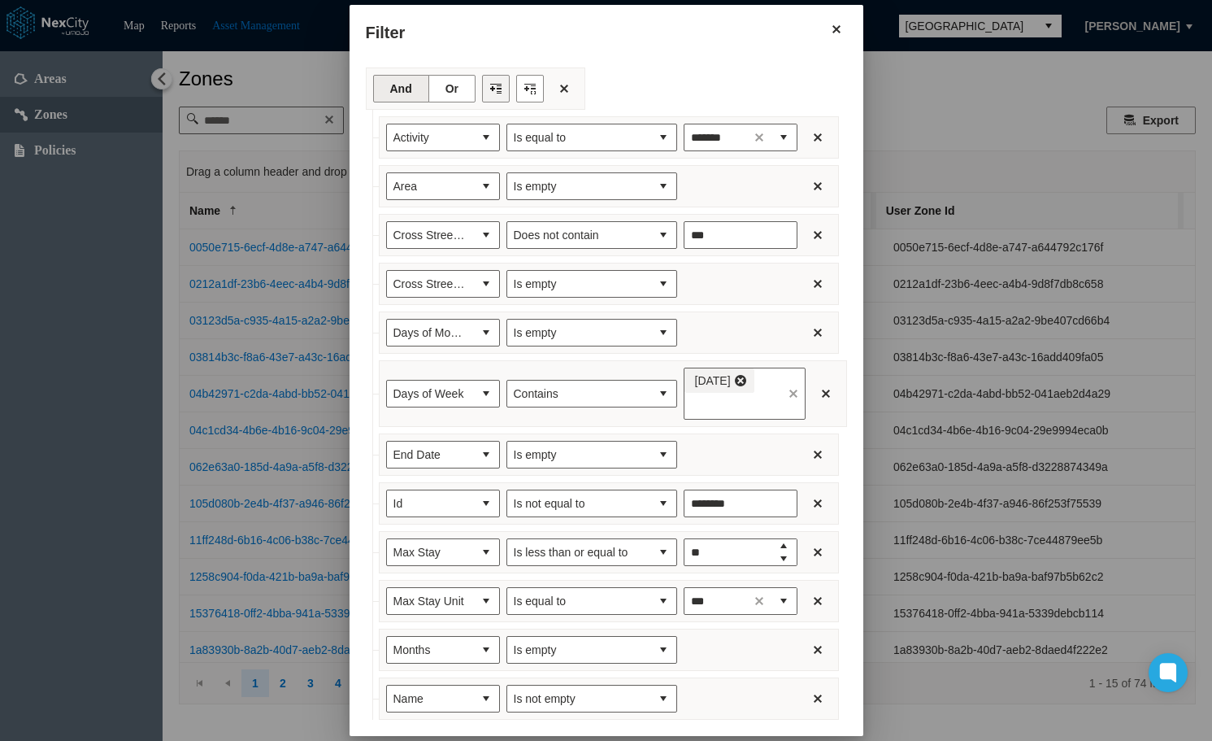
click at [482, 89] on button "Filter toolbar" at bounding box center [496, 89] width 28 height 28
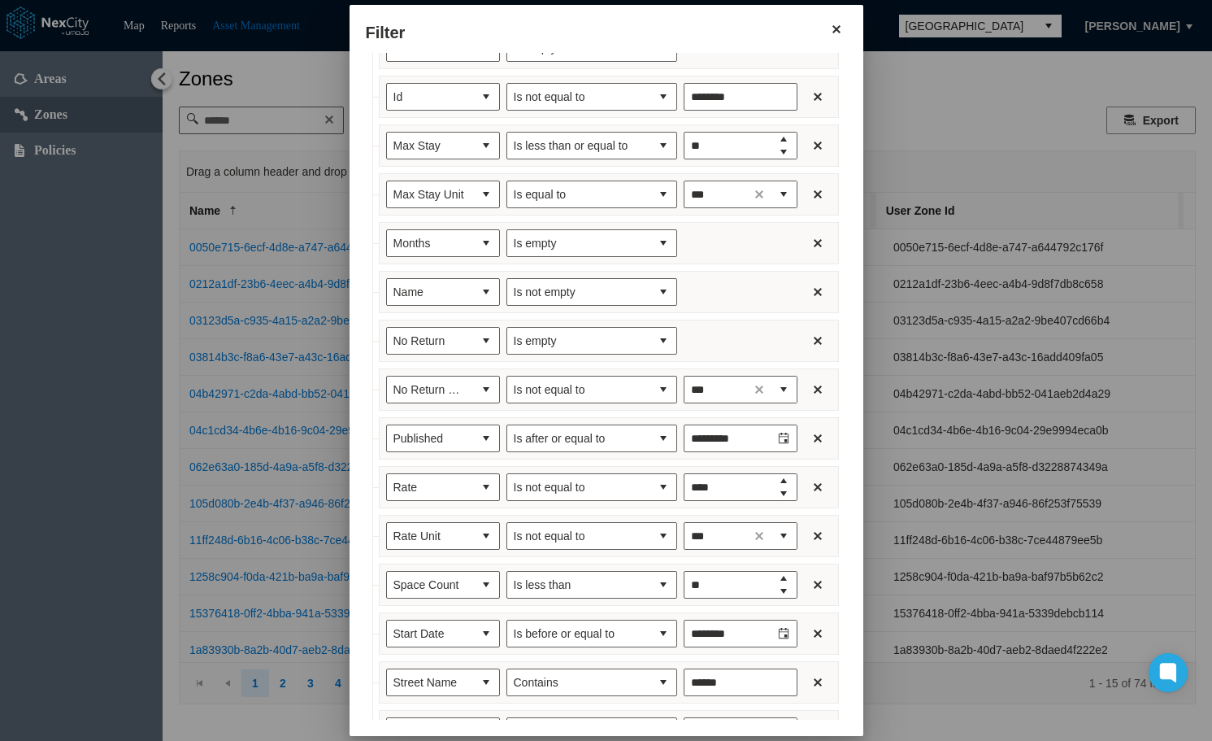
scroll to position [563, 0]
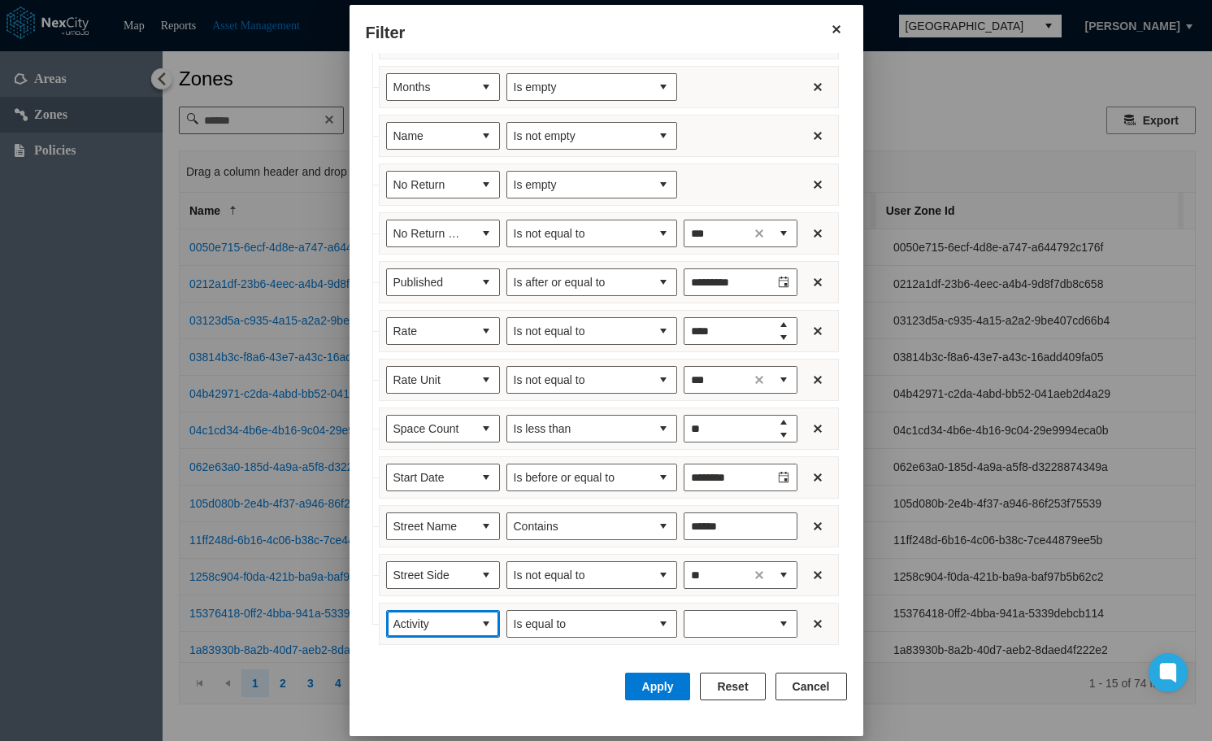
click at [434, 622] on span "Activity" at bounding box center [429, 623] width 73 height 16
click at [435, 547] on span "Time of Day End" at bounding box center [418, 540] width 85 height 16
click at [650, 626] on button "select" at bounding box center [663, 624] width 26 height 26
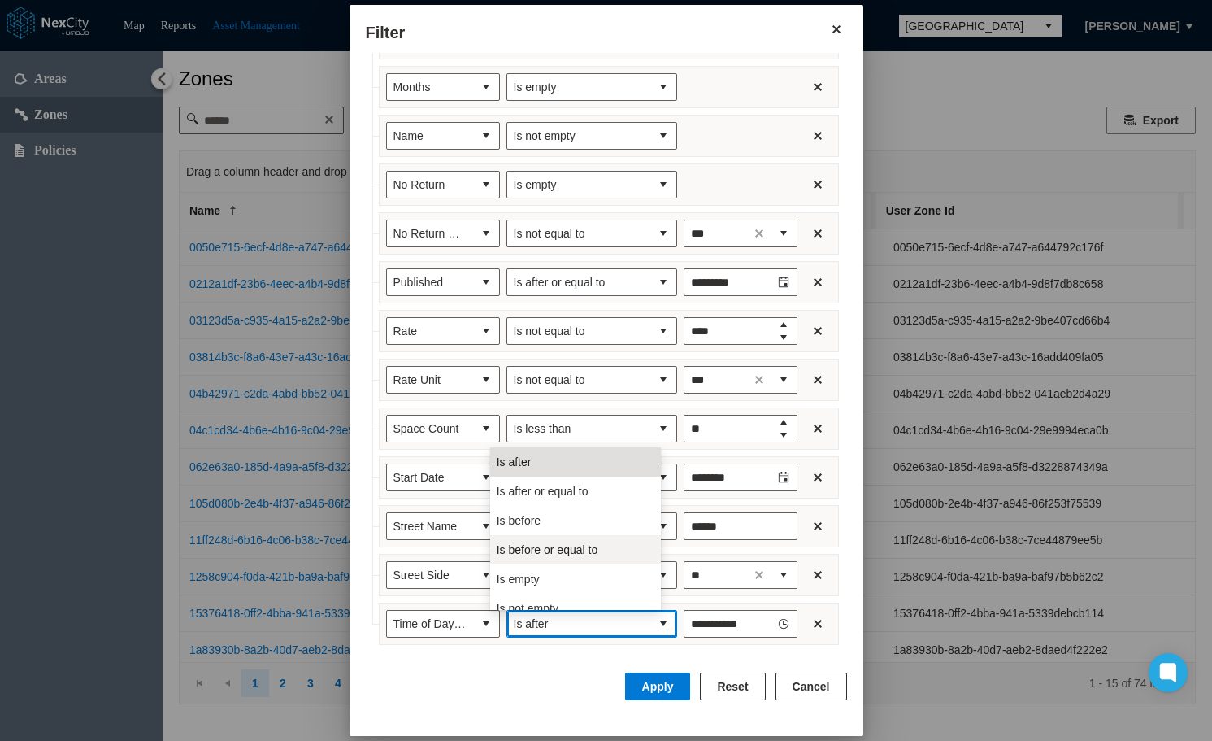
scroll to position [13, 0]
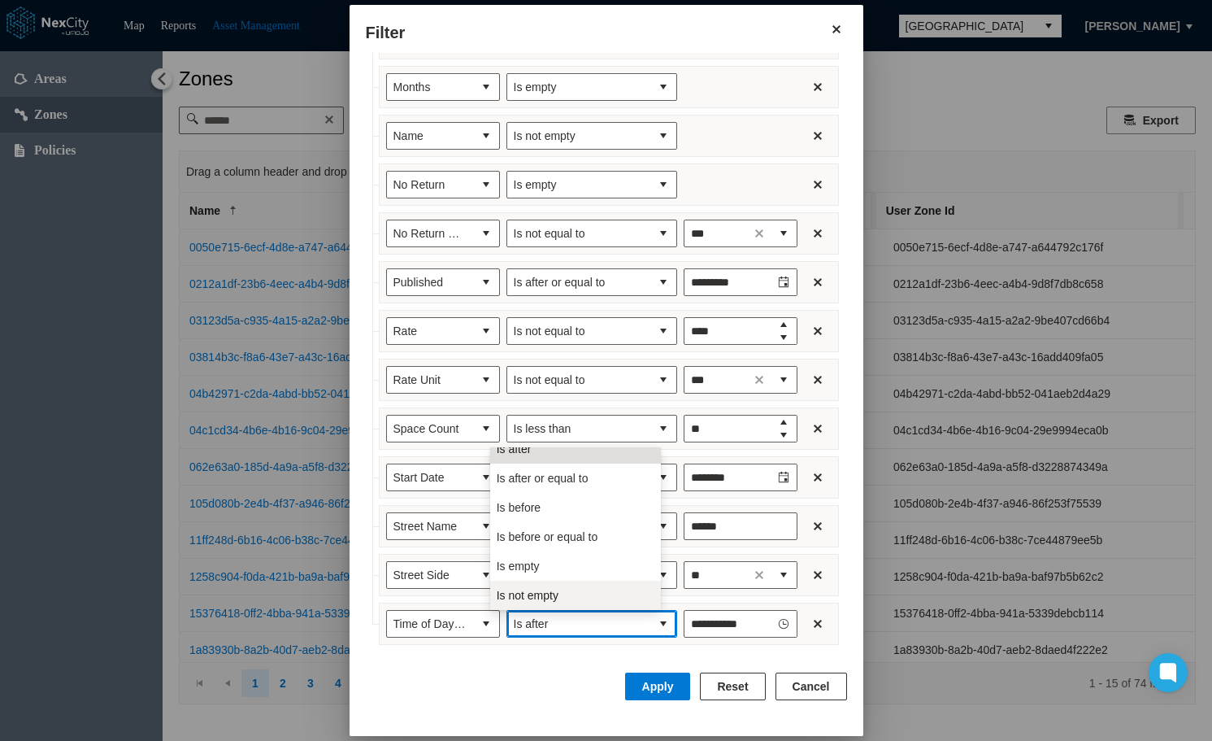
click at [539, 596] on span "Is not empty" at bounding box center [528, 595] width 62 height 16
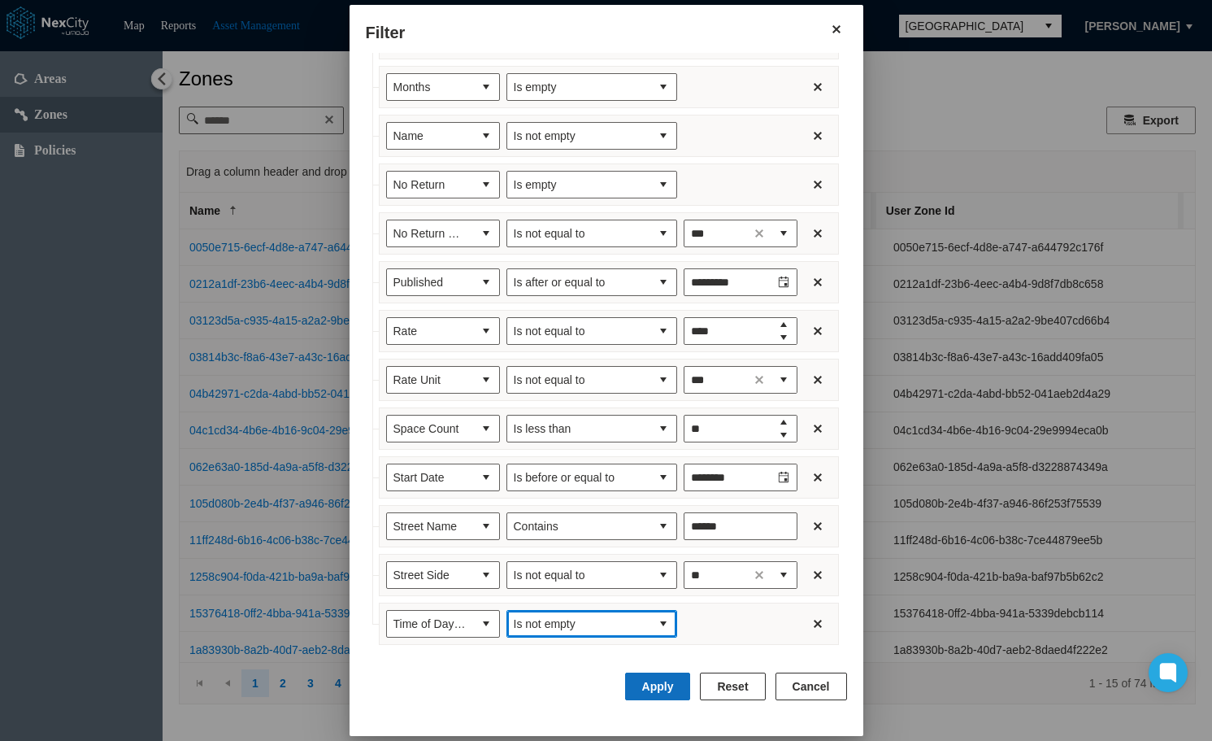
click at [668, 686] on button "Apply" at bounding box center [658, 686] width 66 height 28
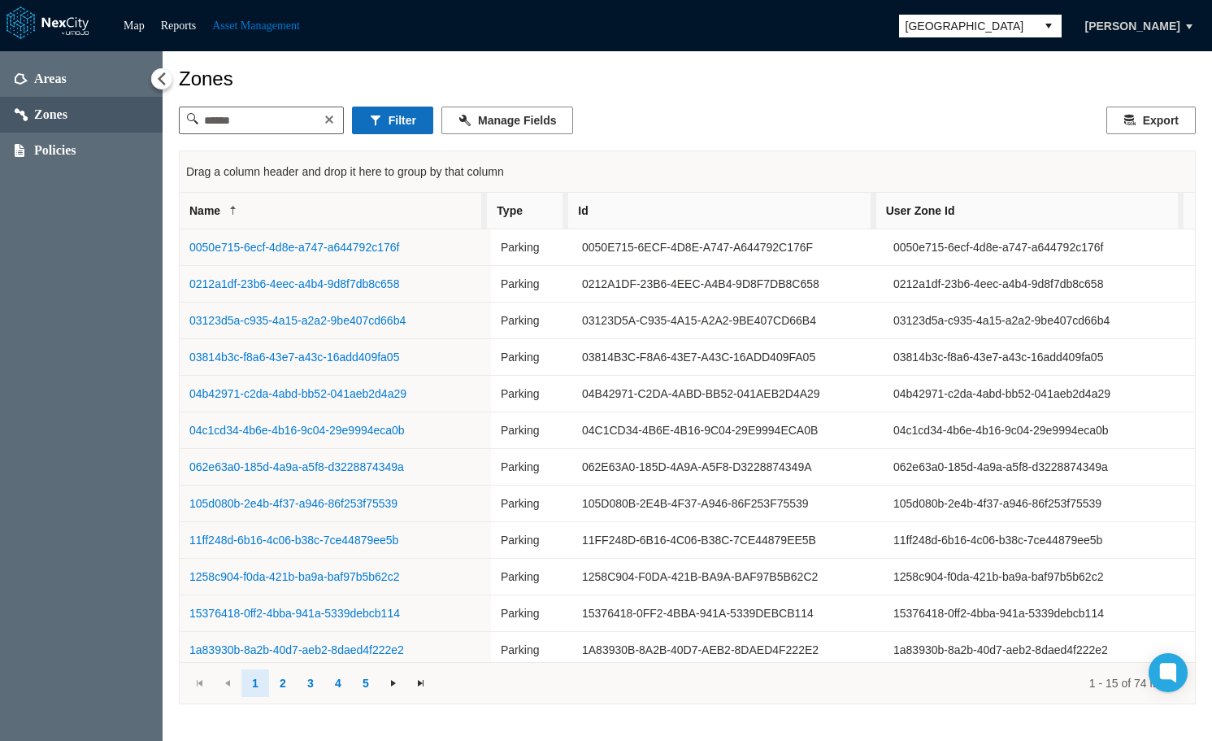
click at [402, 119] on button "Filter" at bounding box center [392, 120] width 81 height 28
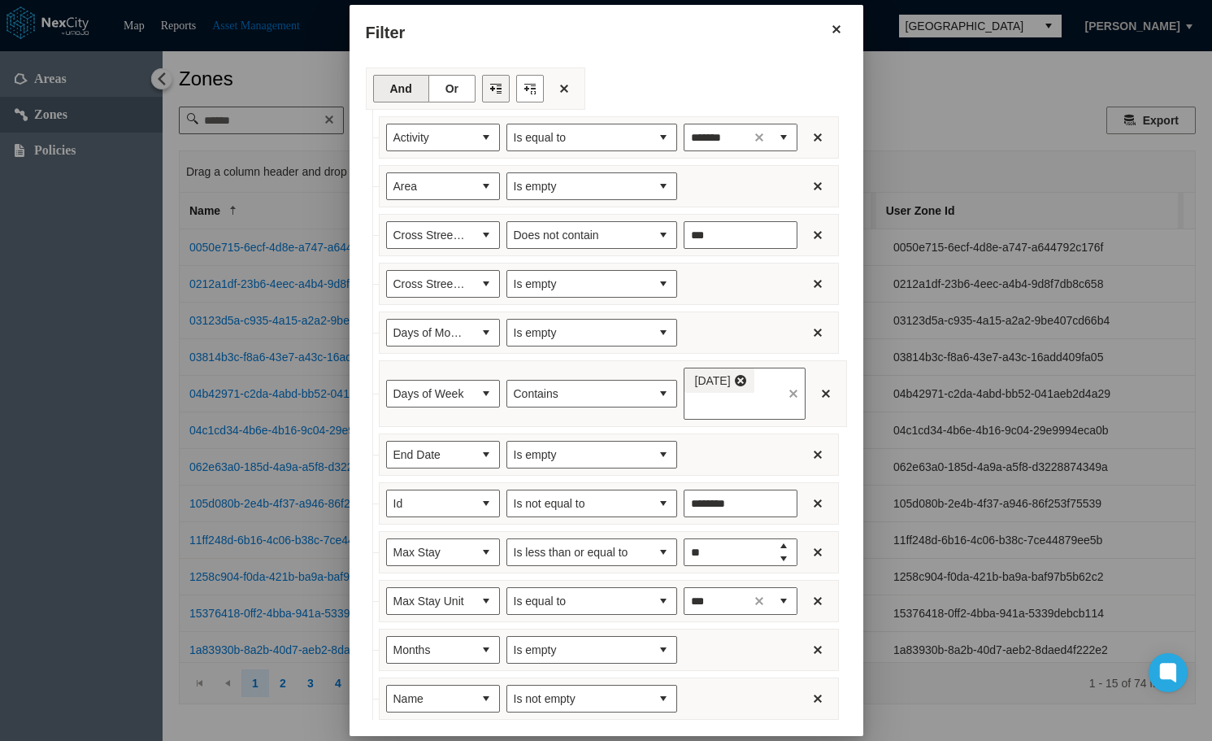
click at [482, 93] on button "Filter toolbar" at bounding box center [496, 89] width 28 height 28
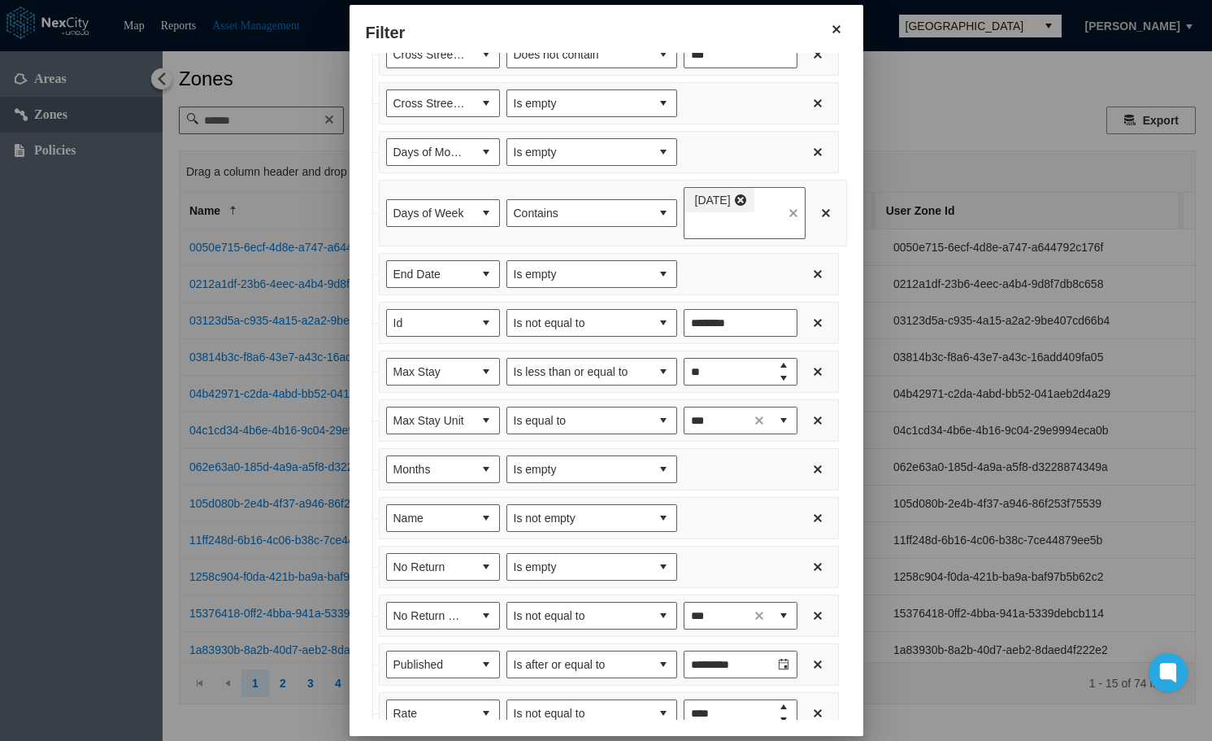
scroll to position [611, 0]
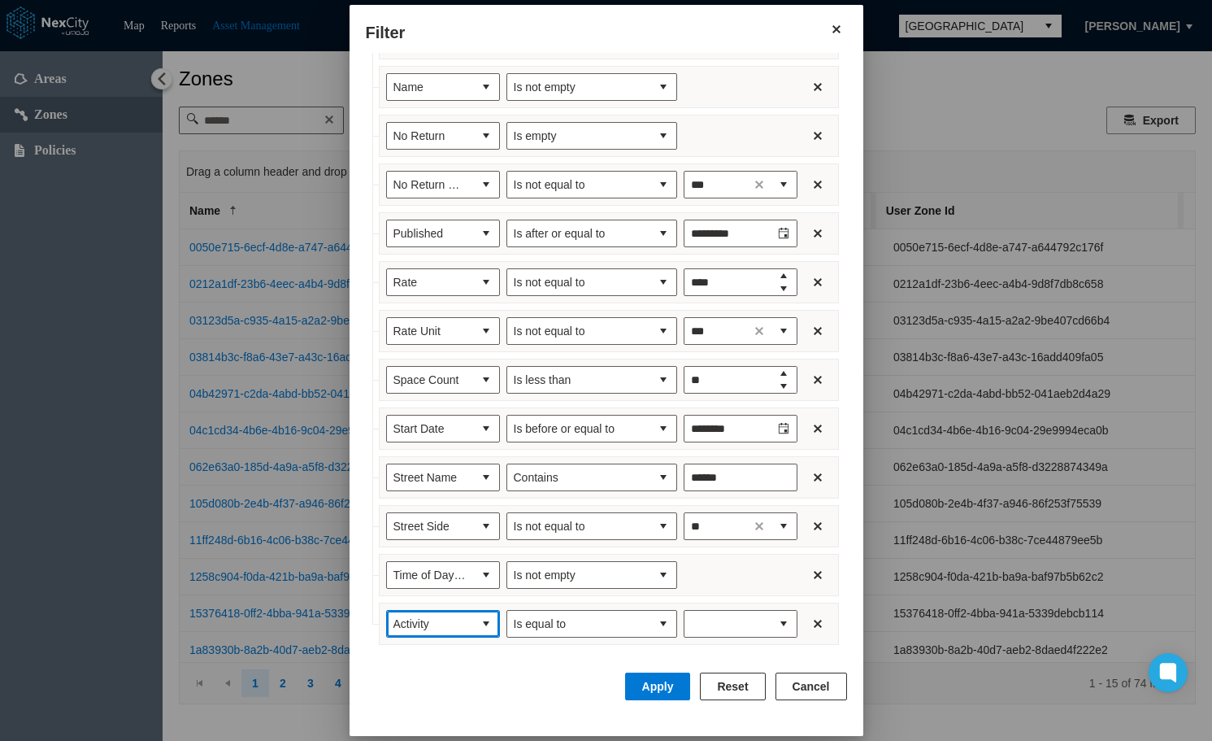
click at [450, 623] on span "Activity" at bounding box center [430, 624] width 86 height 26
click at [434, 489] on span "Time of Day Start" at bounding box center [420, 488] width 88 height 16
click at [650, 619] on button "select" at bounding box center [663, 624] width 26 height 26
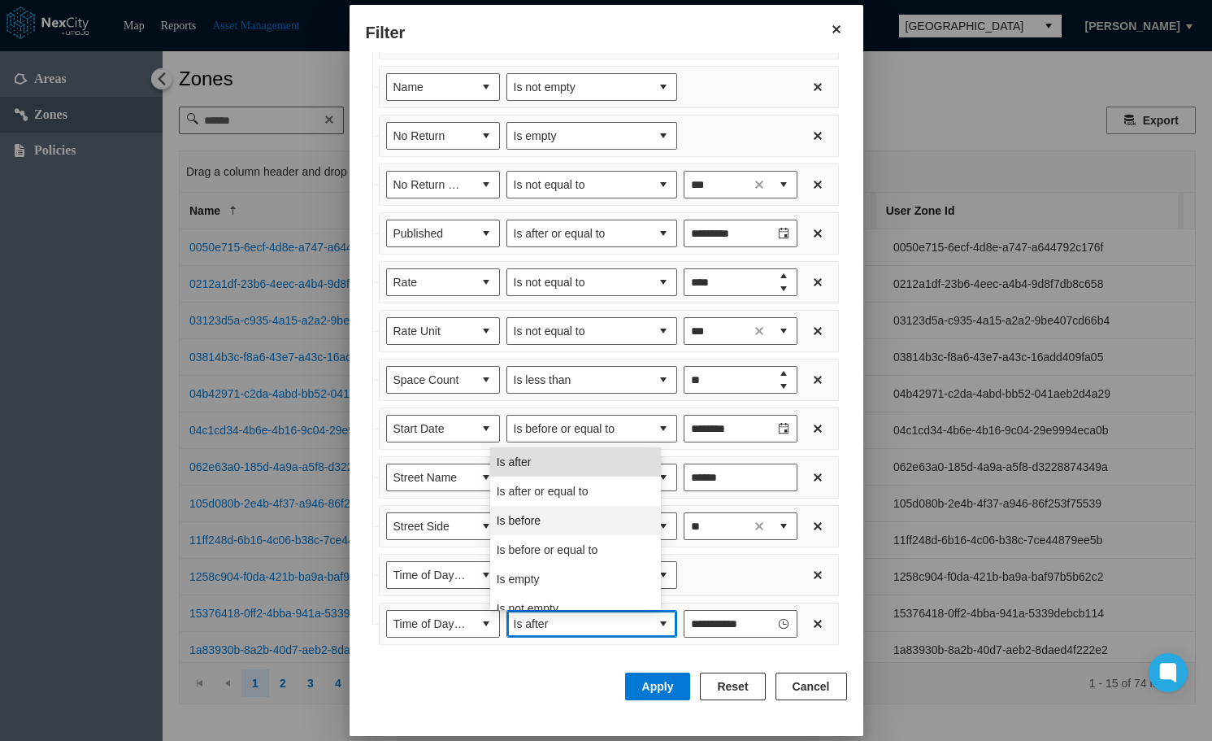
scroll to position [13, 0]
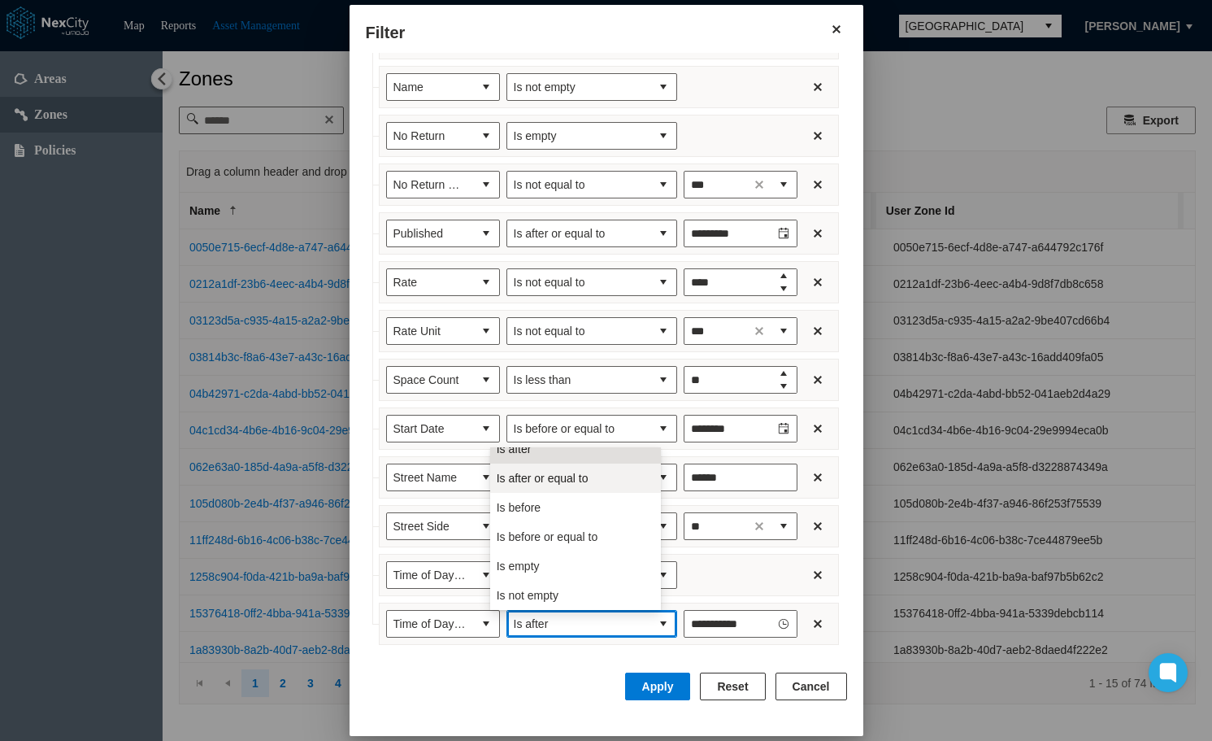
click at [576, 475] on span "Is after or equal to" at bounding box center [543, 478] width 92 height 16
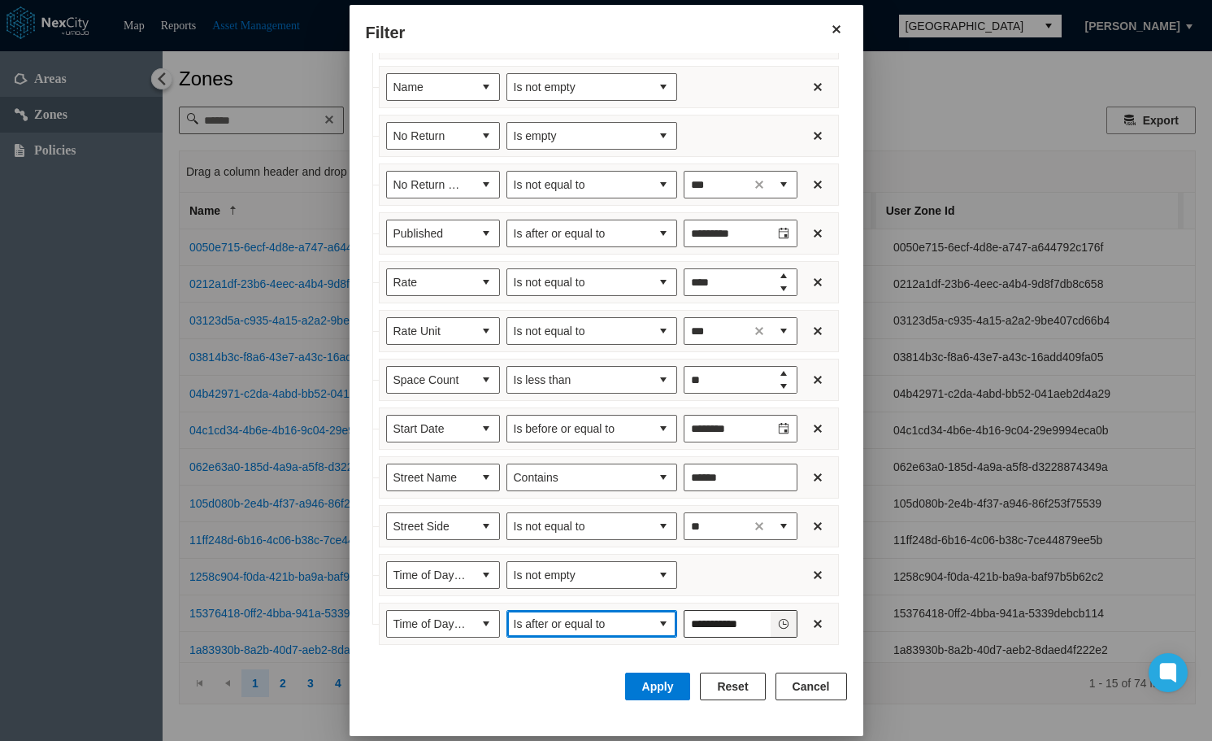
click at [778, 625] on icon "Toggle Clock" at bounding box center [783, 623] width 11 height 11
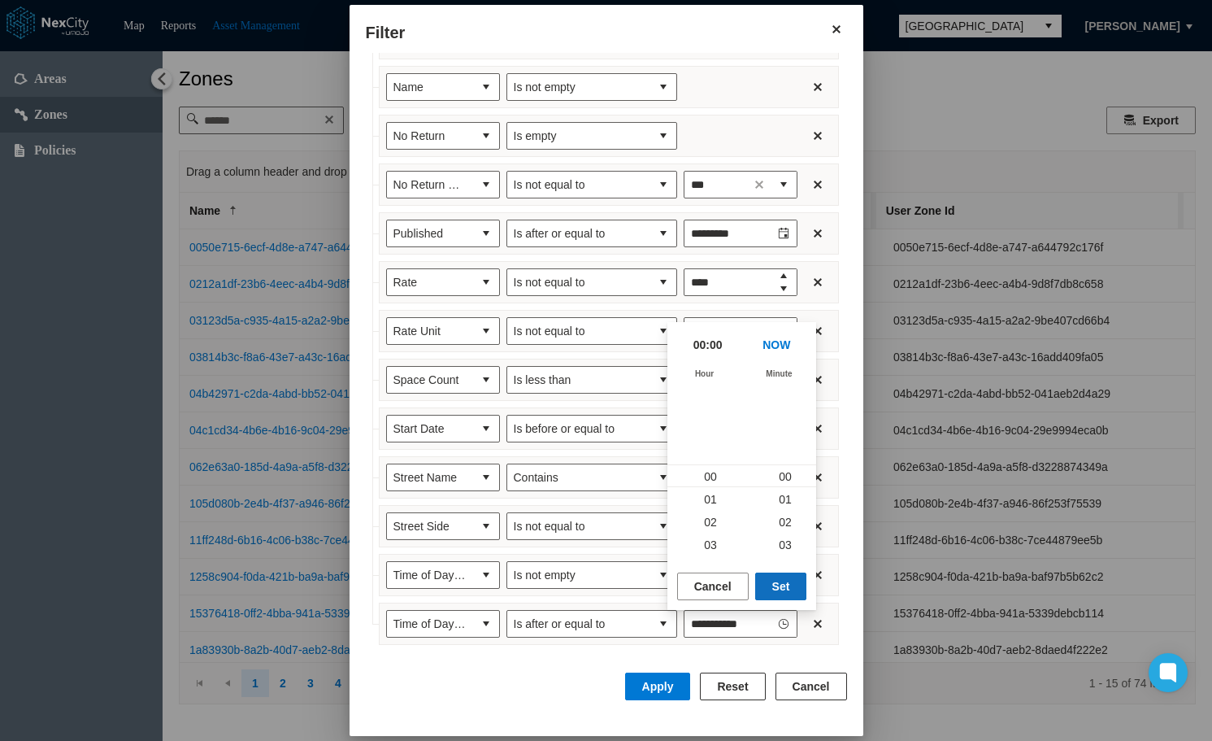
click at [781, 586] on button "Set" at bounding box center [781, 586] width 52 height 28
type input "*****"
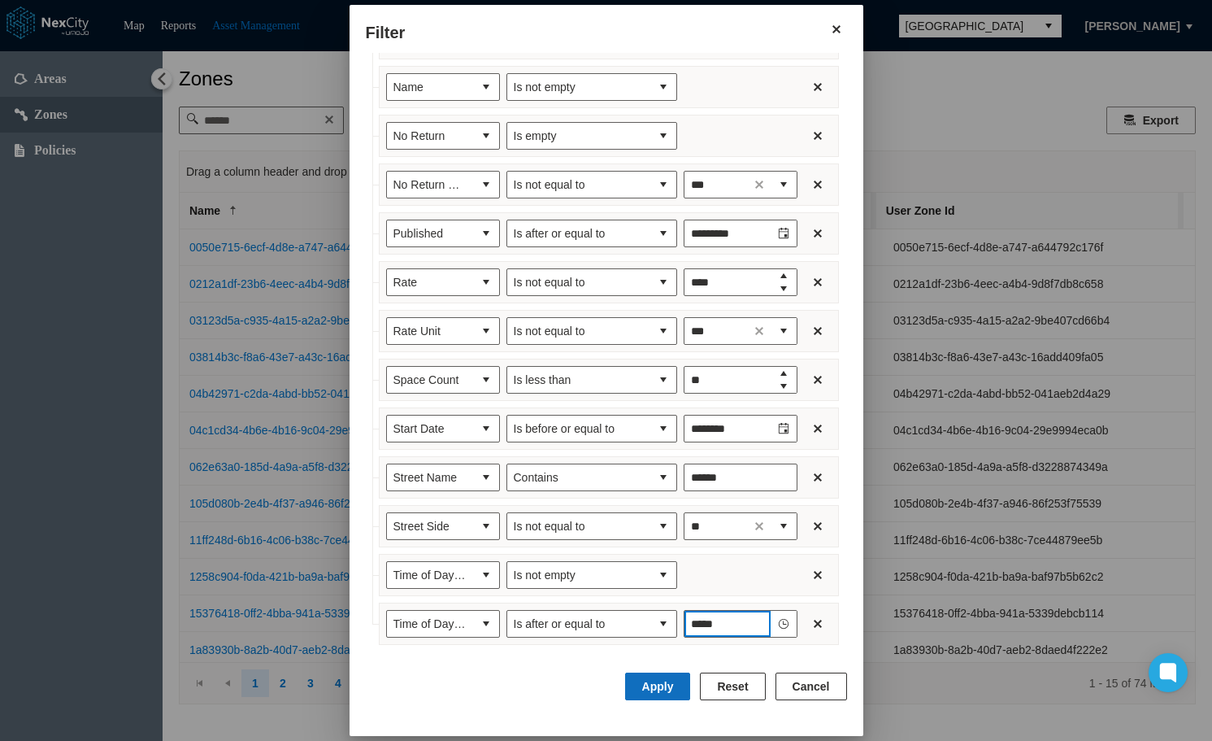
click at [663, 684] on button "Apply" at bounding box center [658, 686] width 66 height 28
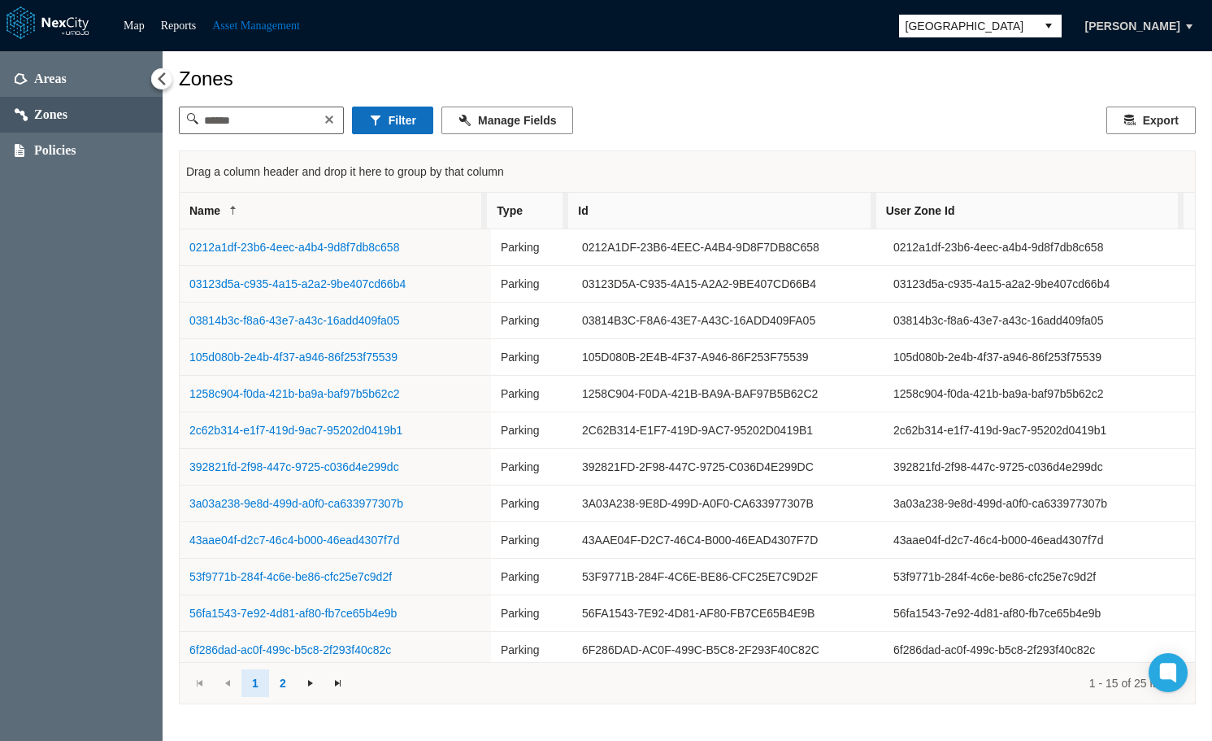
click at [424, 120] on button "Filter" at bounding box center [392, 120] width 81 height 28
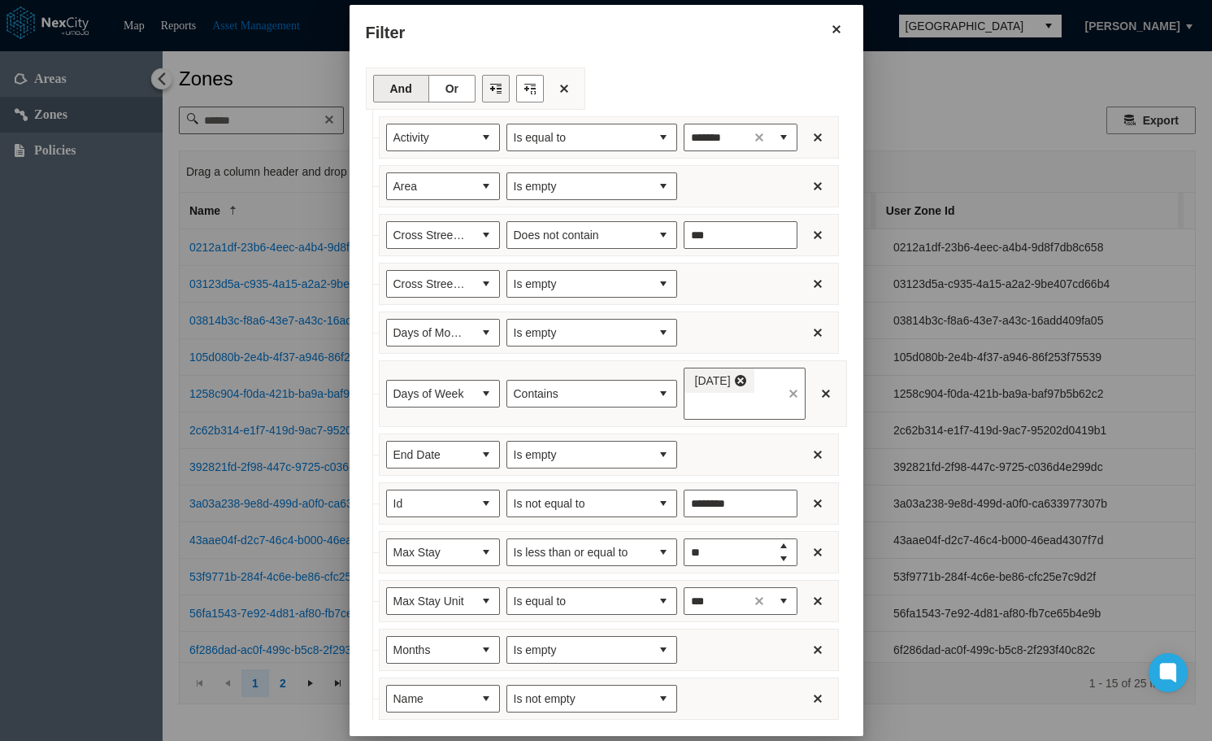
click at [482, 89] on button "Filter toolbar" at bounding box center [496, 89] width 28 height 28
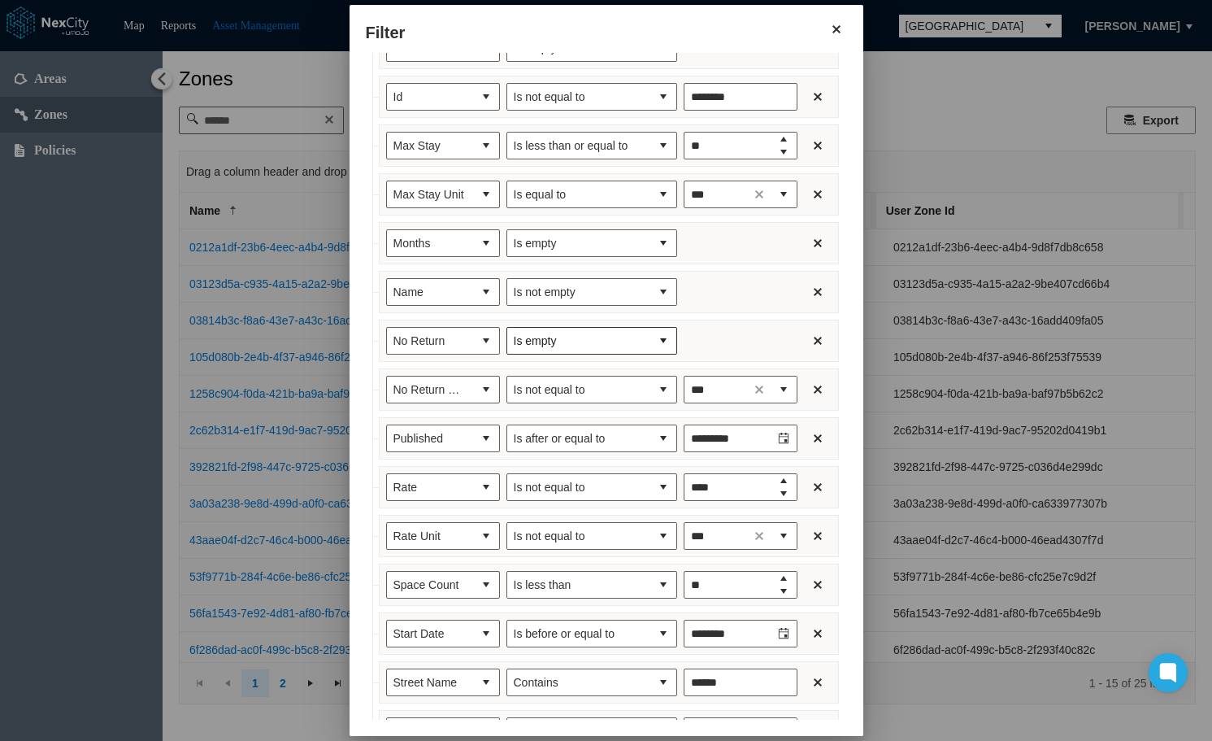
scroll to position [660, 0]
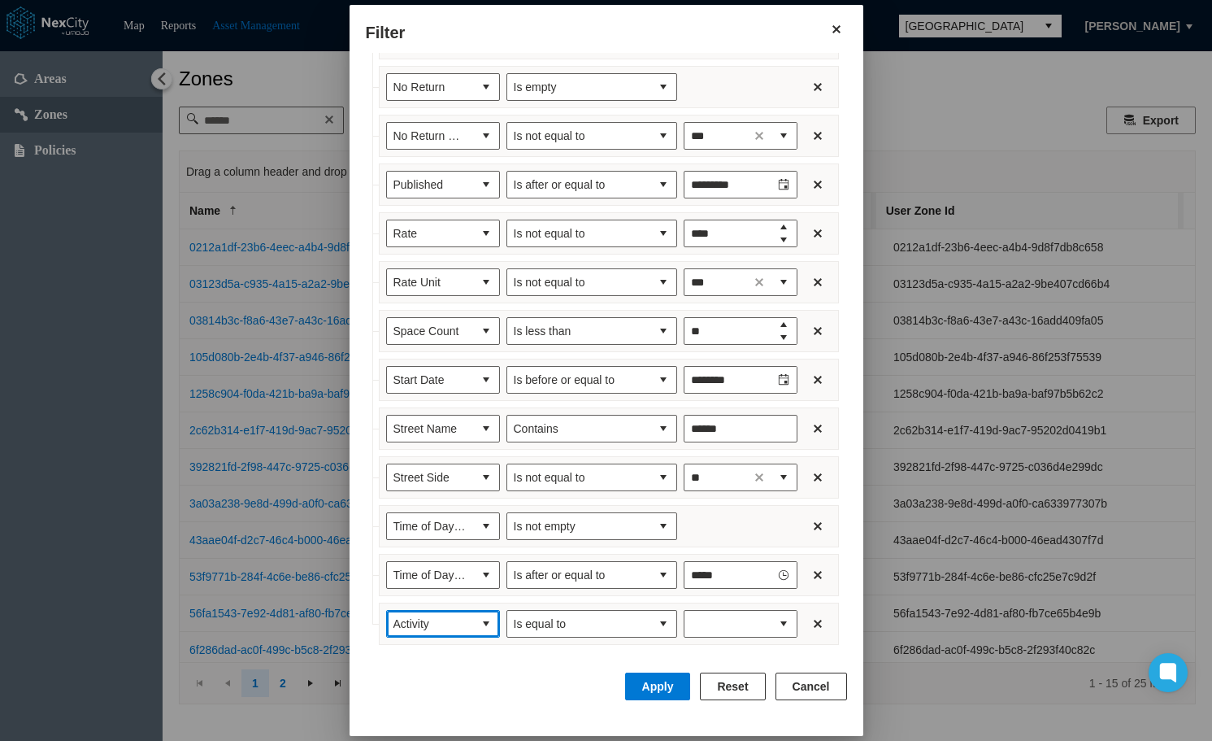
click at [447, 629] on span "Activity" at bounding box center [429, 623] width 73 height 16
click at [436, 504] on li "Type" at bounding box center [427, 507] width 114 height 29
click at [650, 625] on button "select" at bounding box center [663, 624] width 26 height 26
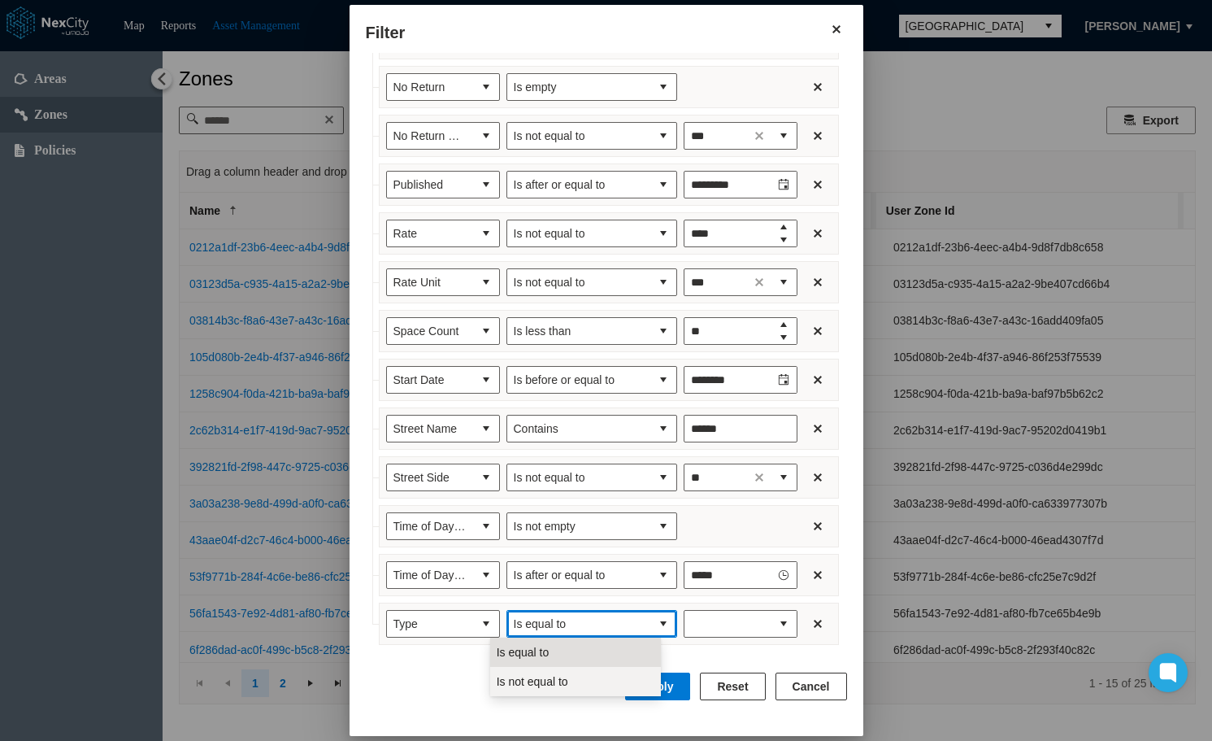
click at [572, 689] on li "Is not equal to" at bounding box center [575, 681] width 171 height 29
click at [775, 622] on button "expand combobox" at bounding box center [784, 624] width 26 height 26
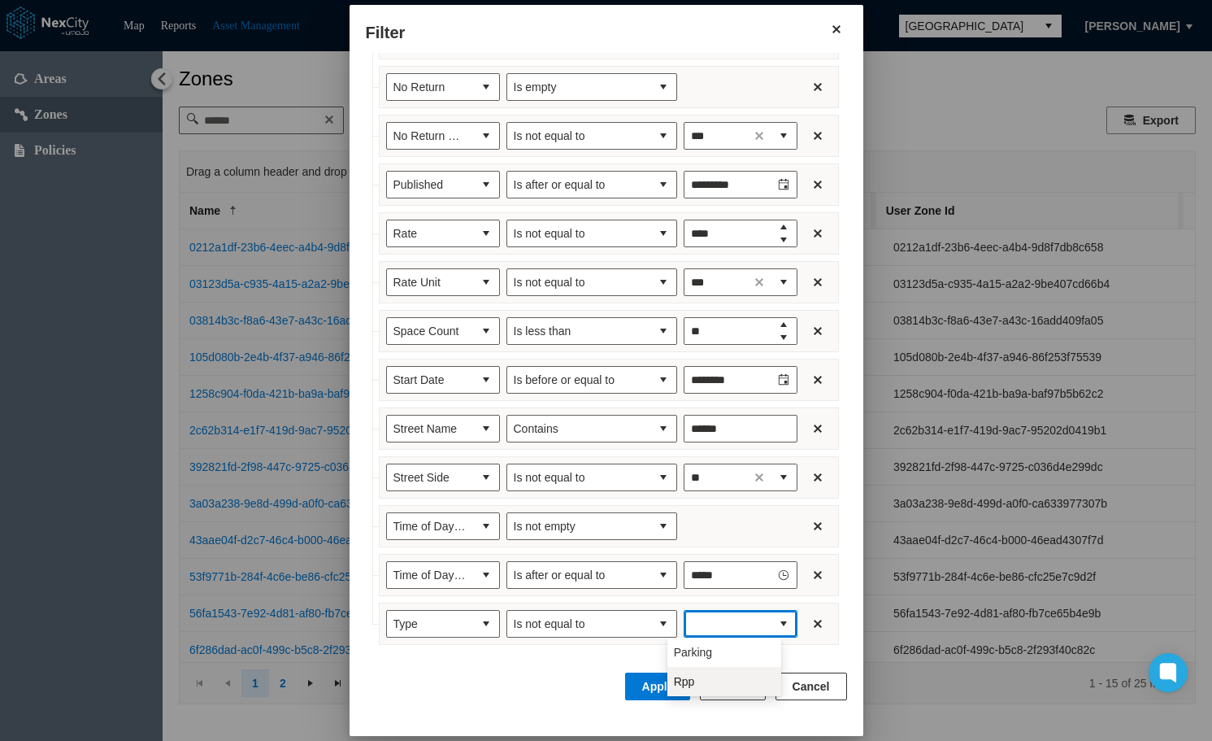
click at [695, 677] on li "Rpp" at bounding box center [724, 681] width 114 height 29
type input "***"
click at [670, 686] on button "Apply" at bounding box center [658, 686] width 66 height 28
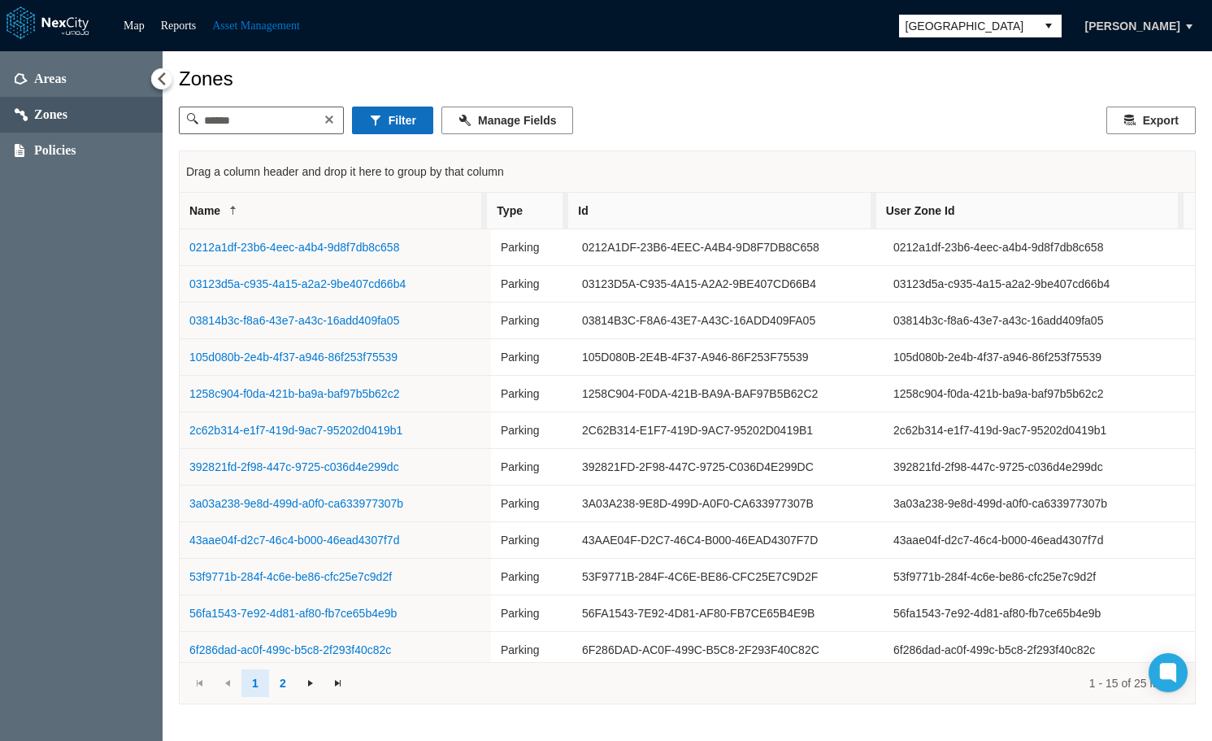
click at [402, 117] on button "Filter" at bounding box center [392, 120] width 81 height 28
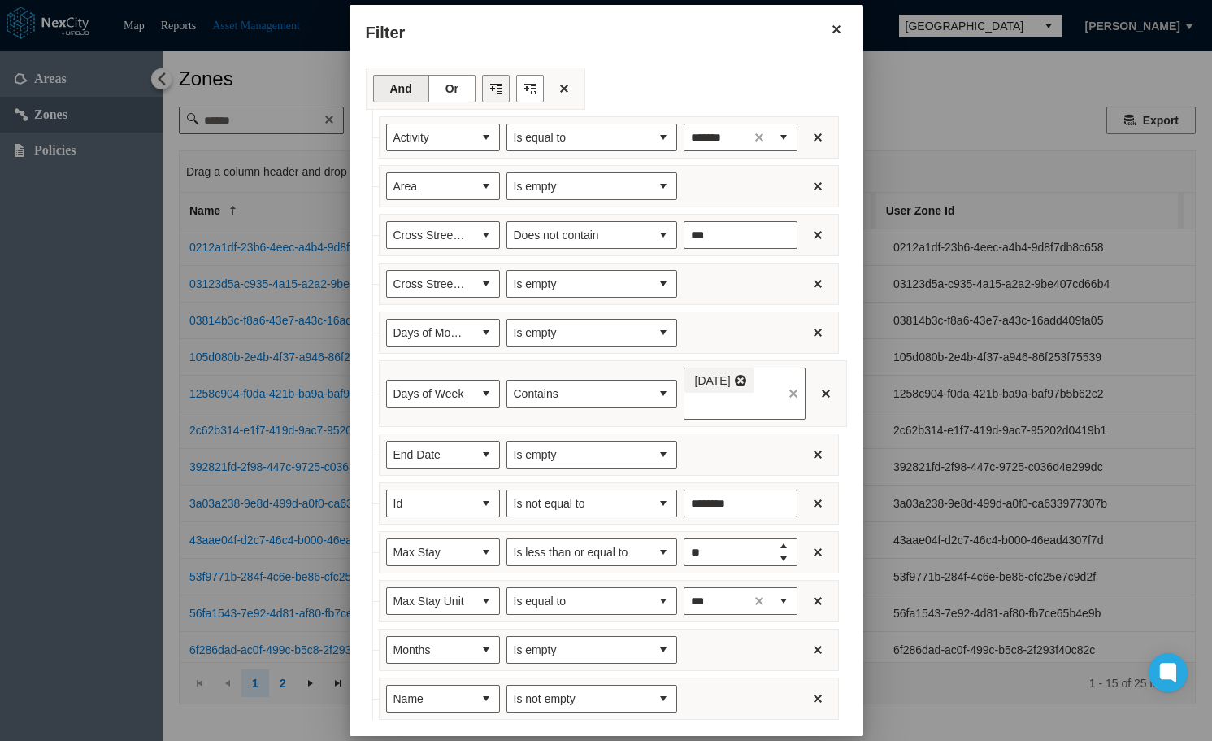
click at [482, 89] on button "Filter toolbar" at bounding box center [496, 89] width 28 height 28
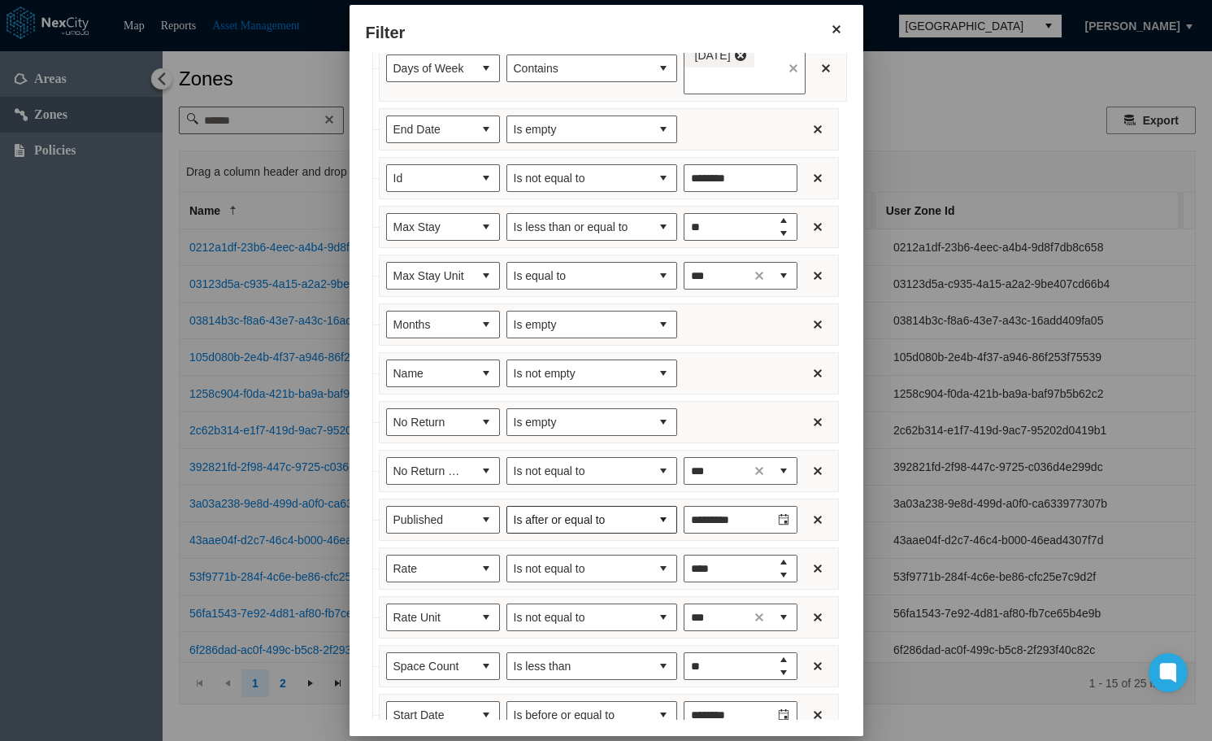
scroll to position [709, 0]
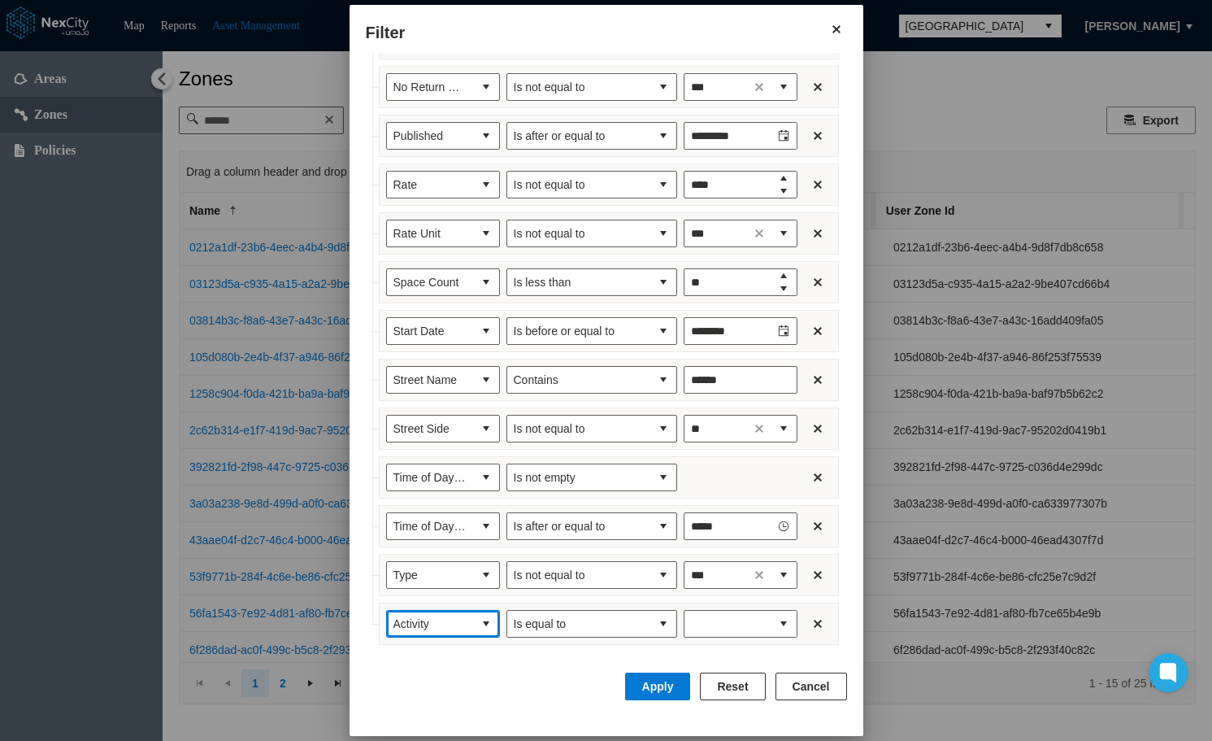
click at [473, 629] on button "select" at bounding box center [486, 624] width 26 height 26
click at [429, 535] on li "Updated" at bounding box center [427, 536] width 114 height 29
click at [650, 625] on button "select" at bounding box center [663, 624] width 26 height 26
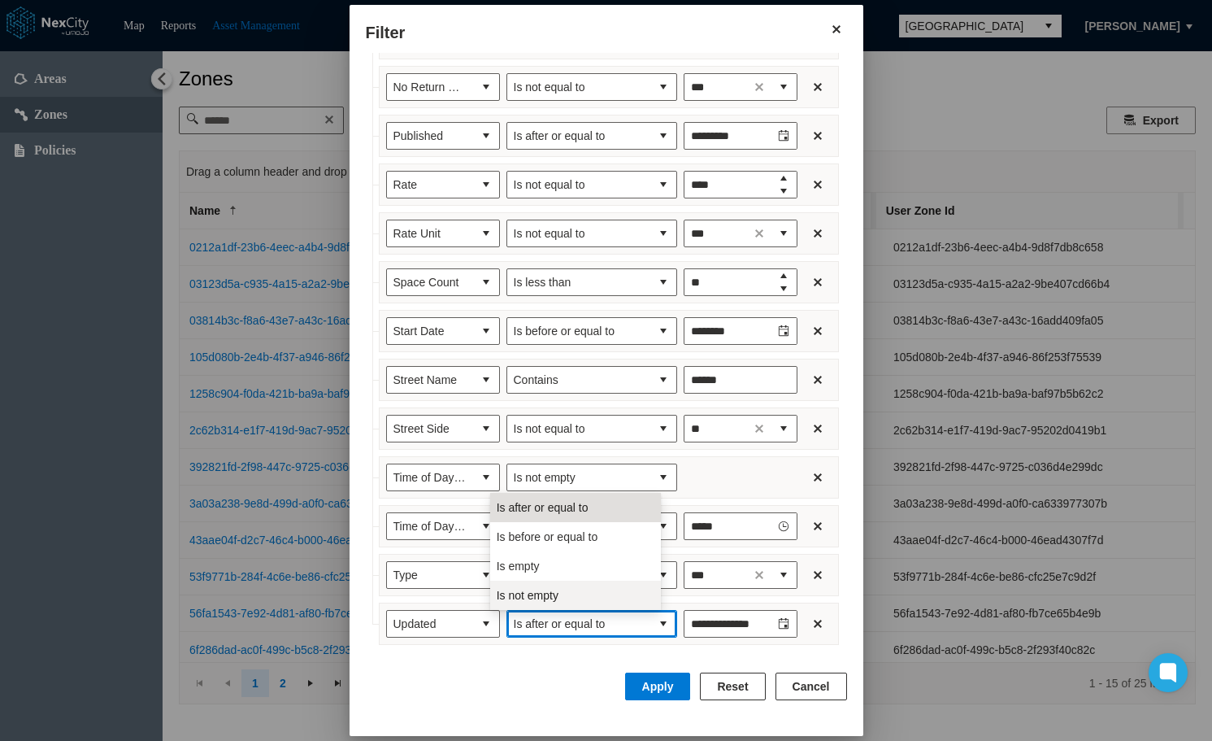
click at [556, 595] on span "Is not empty" at bounding box center [528, 595] width 62 height 16
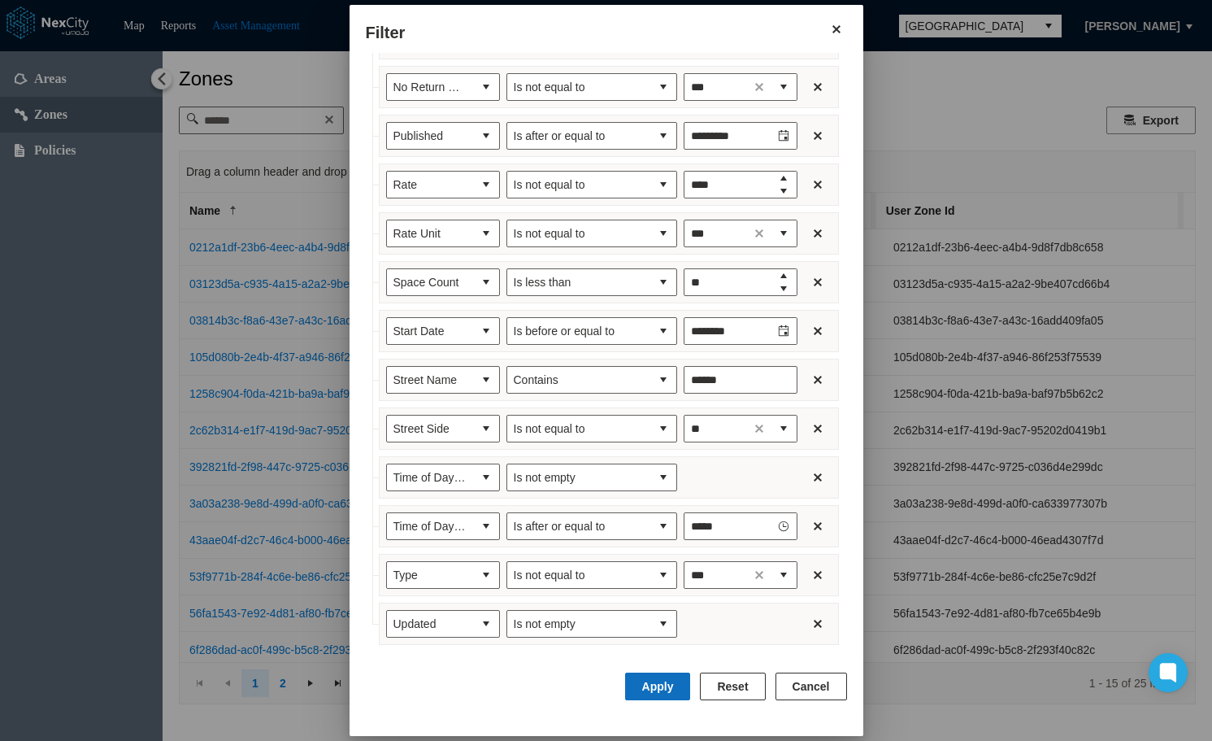
click at [677, 686] on button "Apply" at bounding box center [658, 686] width 66 height 28
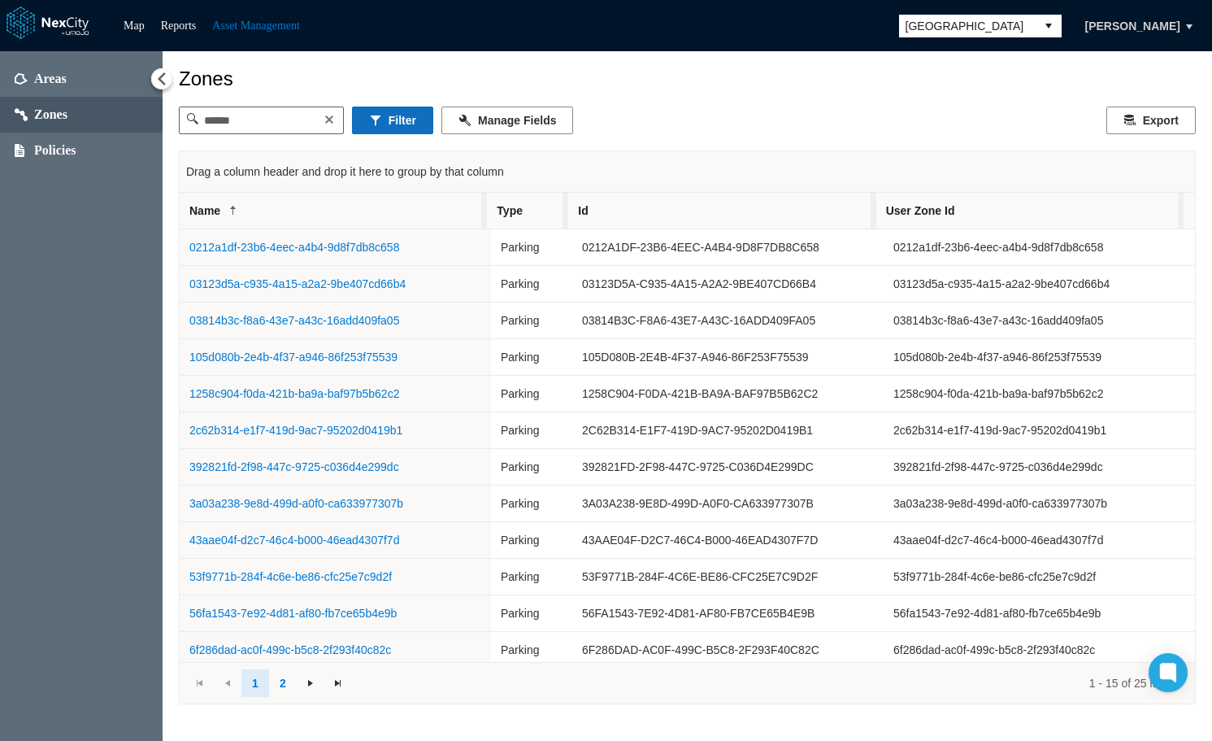
click at [404, 128] on button "Filter" at bounding box center [392, 120] width 81 height 28
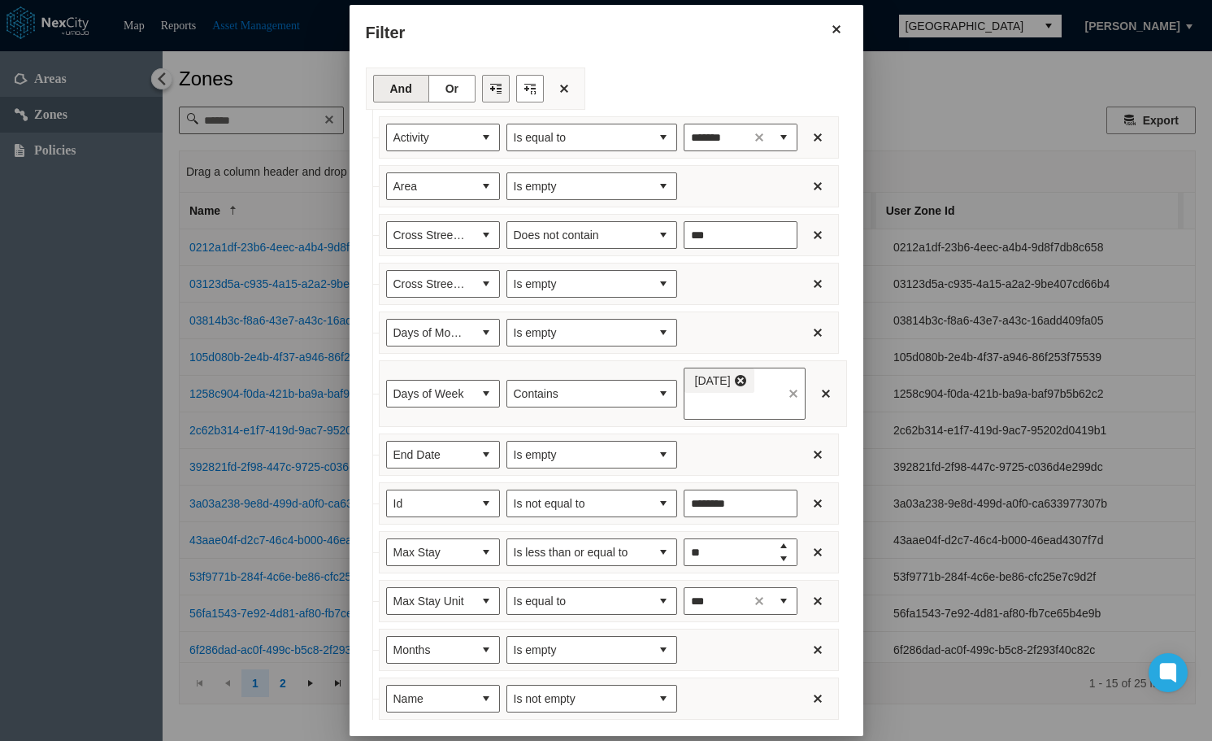
click at [482, 95] on button "Filter toolbar" at bounding box center [496, 89] width 28 height 28
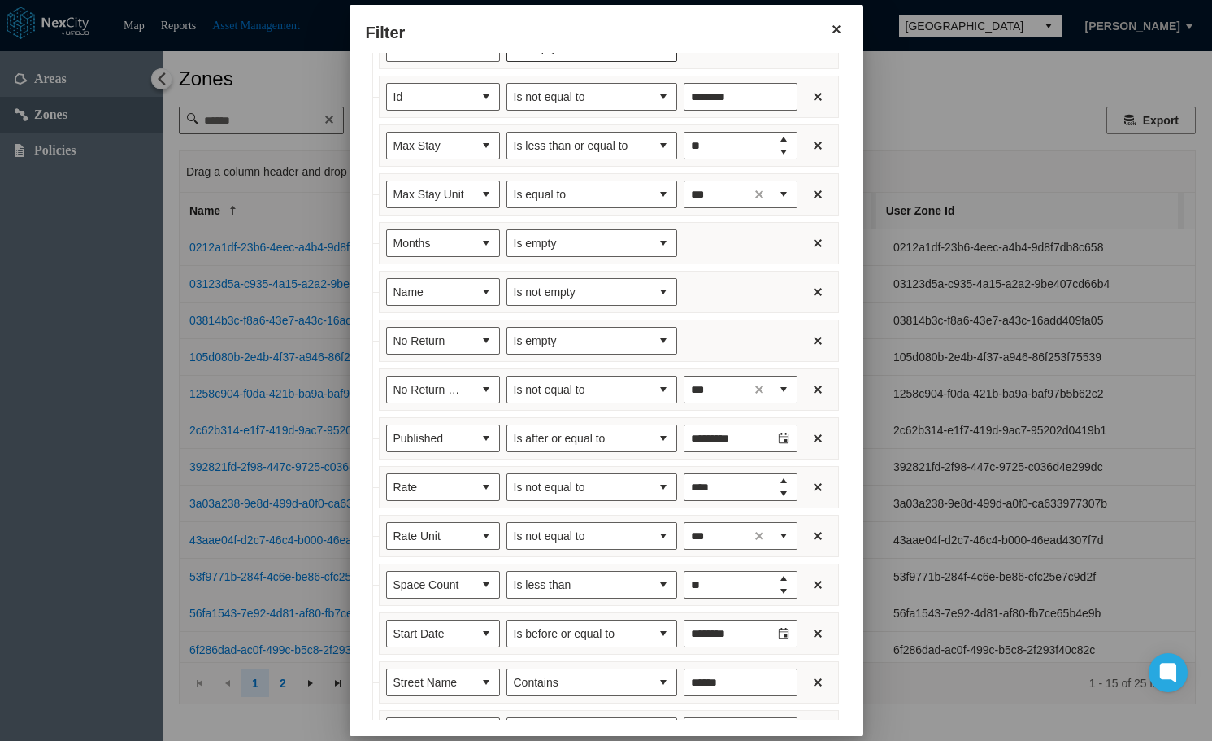
scroll to position [758, 0]
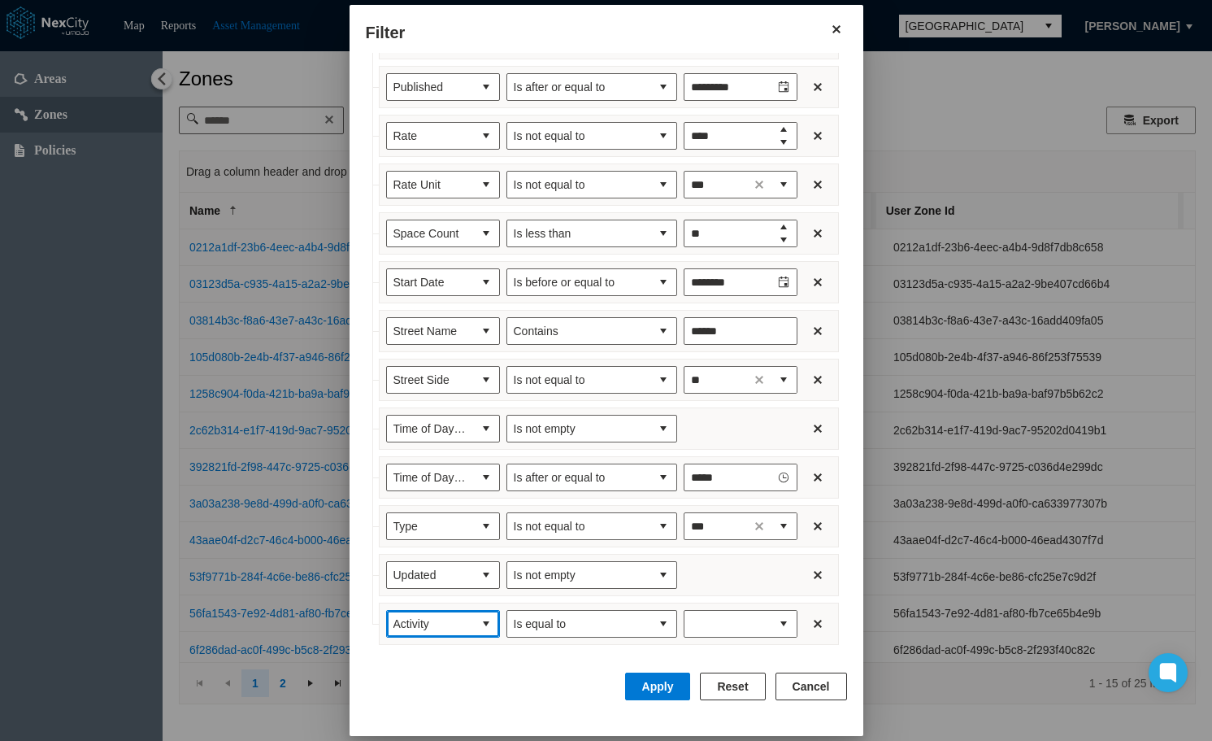
click at [440, 627] on span "Activity" at bounding box center [429, 623] width 73 height 16
click at [430, 563] on li "User Class" at bounding box center [427, 565] width 114 height 29
click at [653, 619] on button "select" at bounding box center [663, 624] width 26 height 26
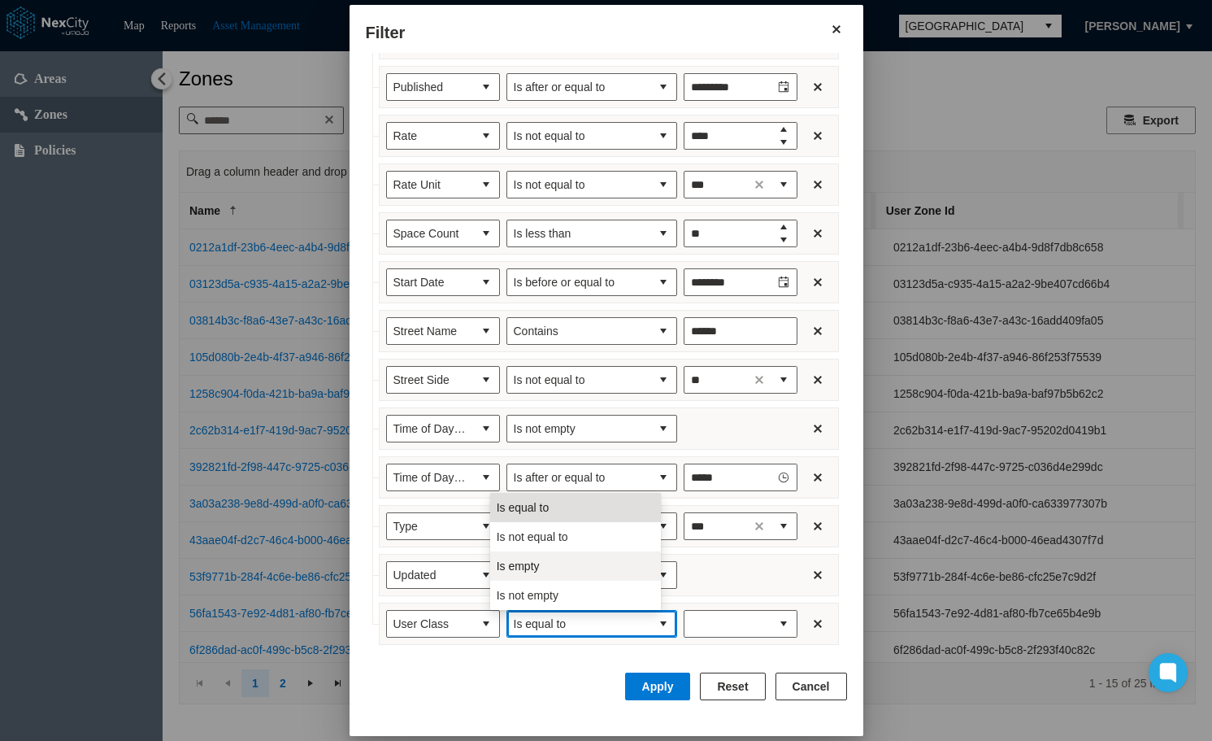
click at [570, 560] on li "Is empty" at bounding box center [575, 565] width 171 height 29
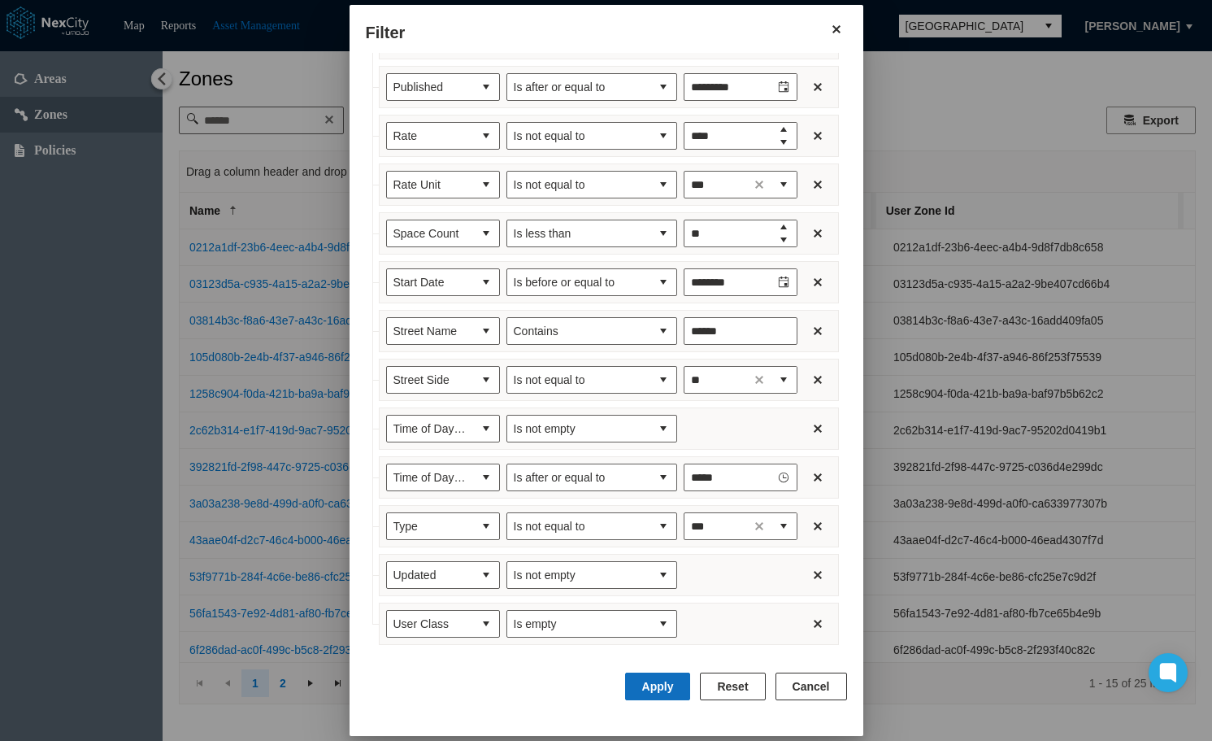
click at [667, 684] on button "Apply" at bounding box center [658, 686] width 66 height 28
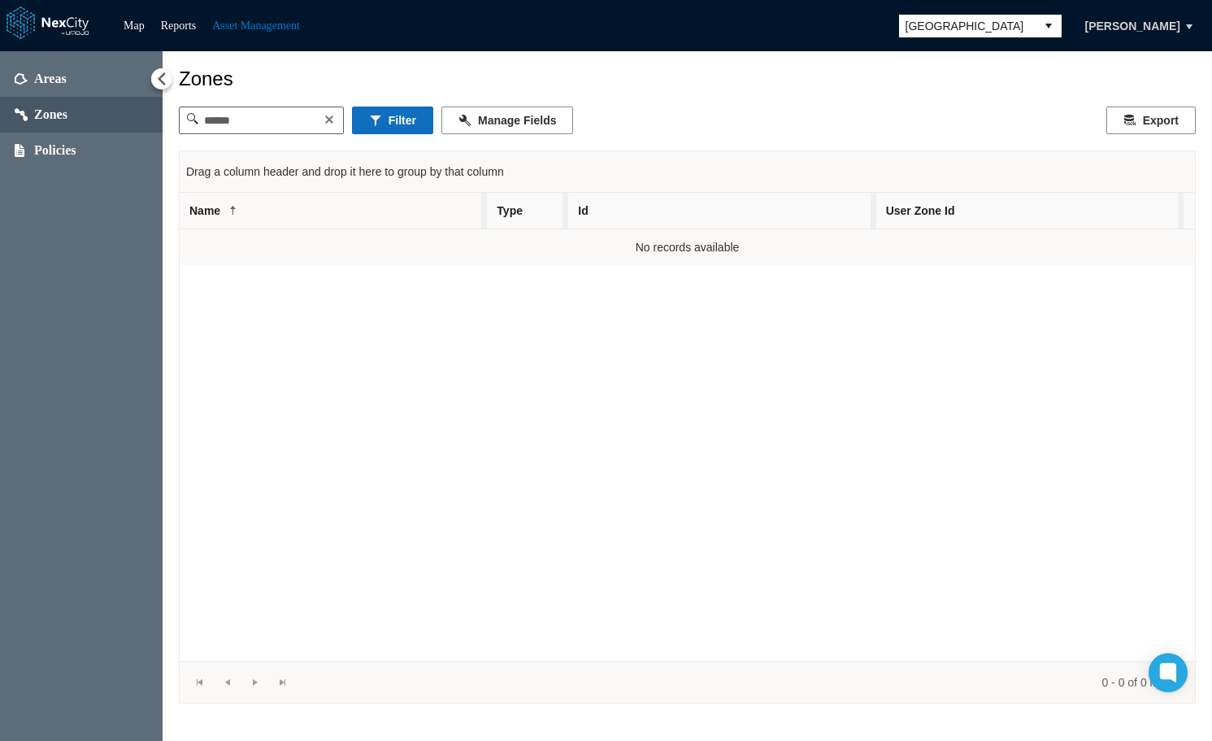
click at [419, 122] on button "Filter" at bounding box center [392, 120] width 81 height 28
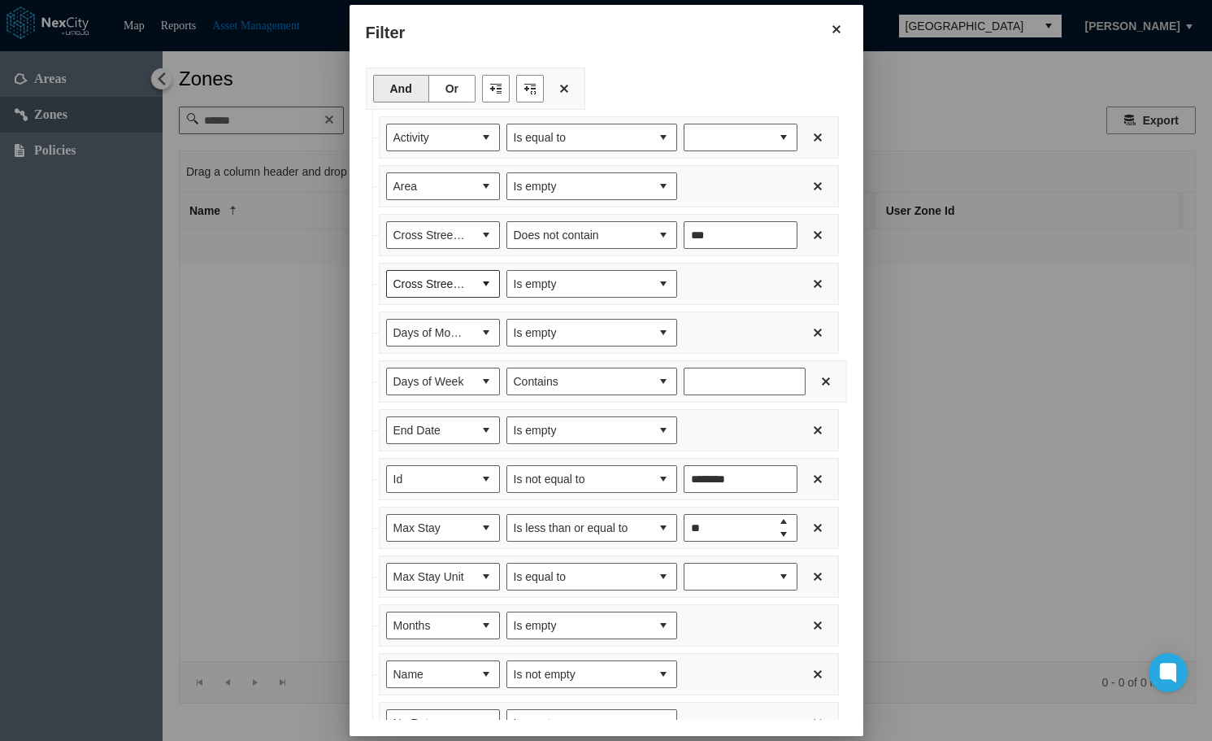
type input "*******"
type input "***"
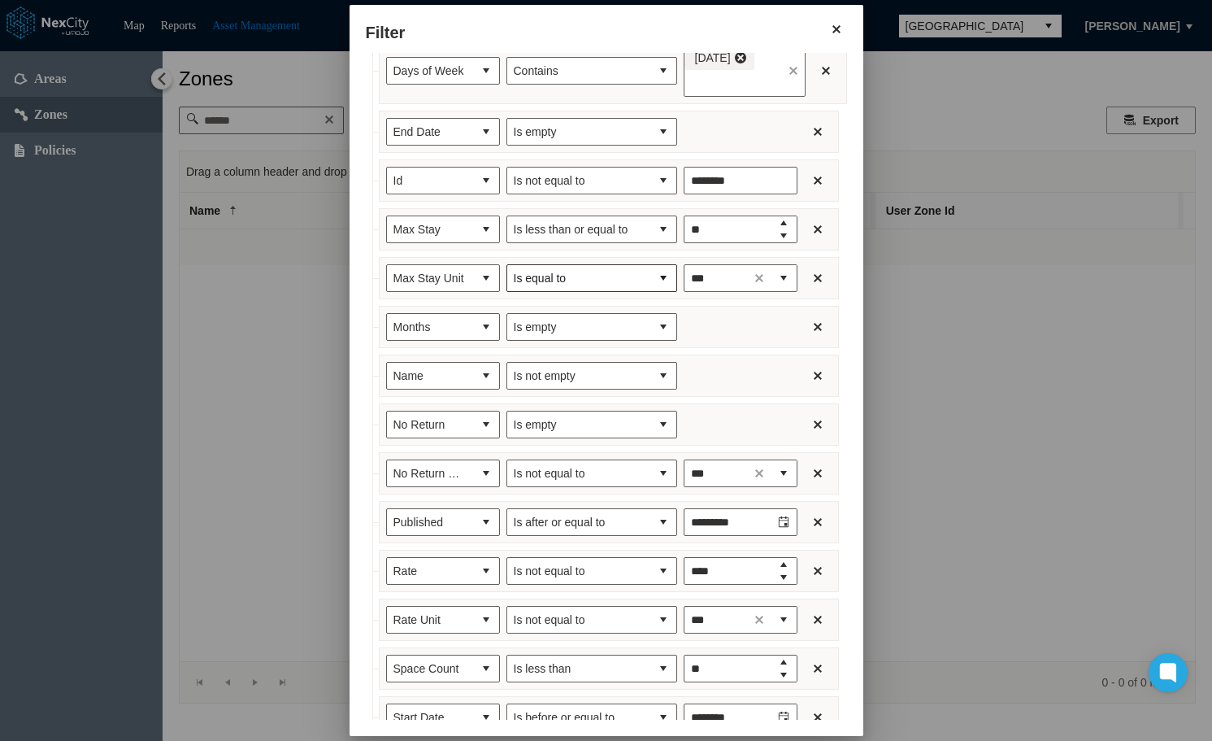
scroll to position [758, 0]
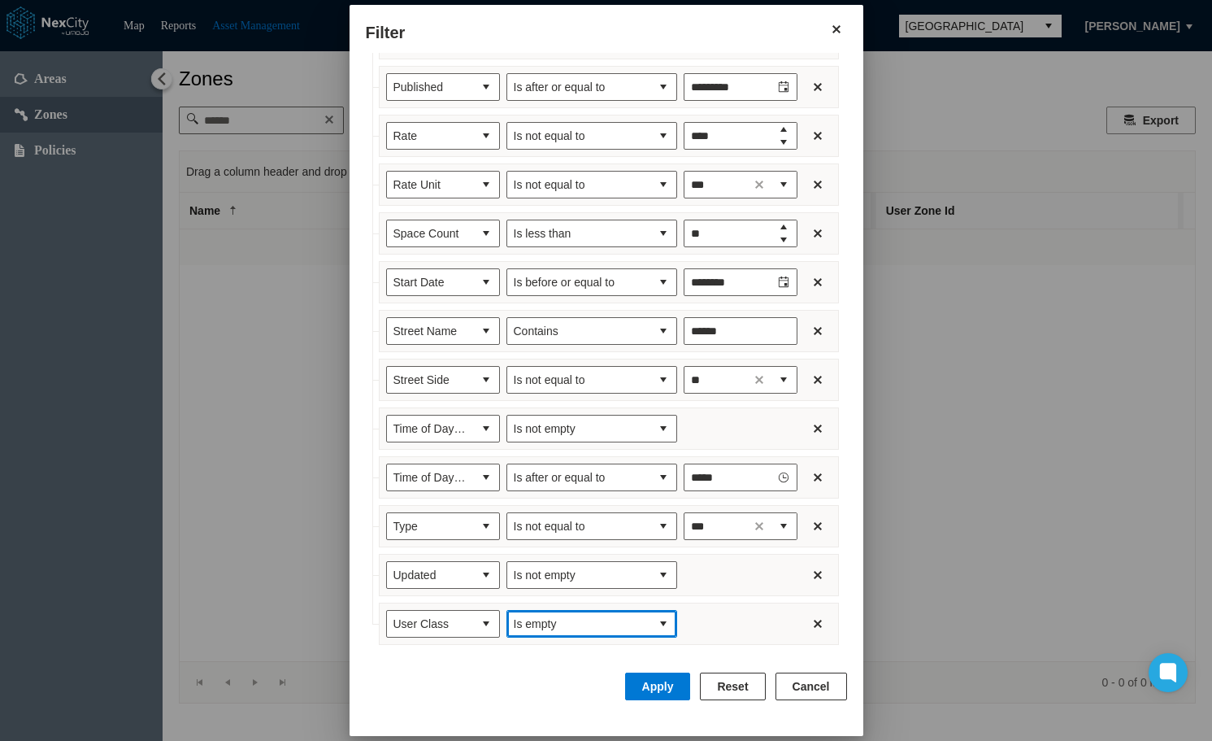
click at [617, 618] on span "Is empty" at bounding box center [579, 623] width 130 height 16
click at [536, 594] on span "Is not empty" at bounding box center [528, 595] width 62 height 16
click at [658, 688] on button "Apply" at bounding box center [658, 686] width 66 height 28
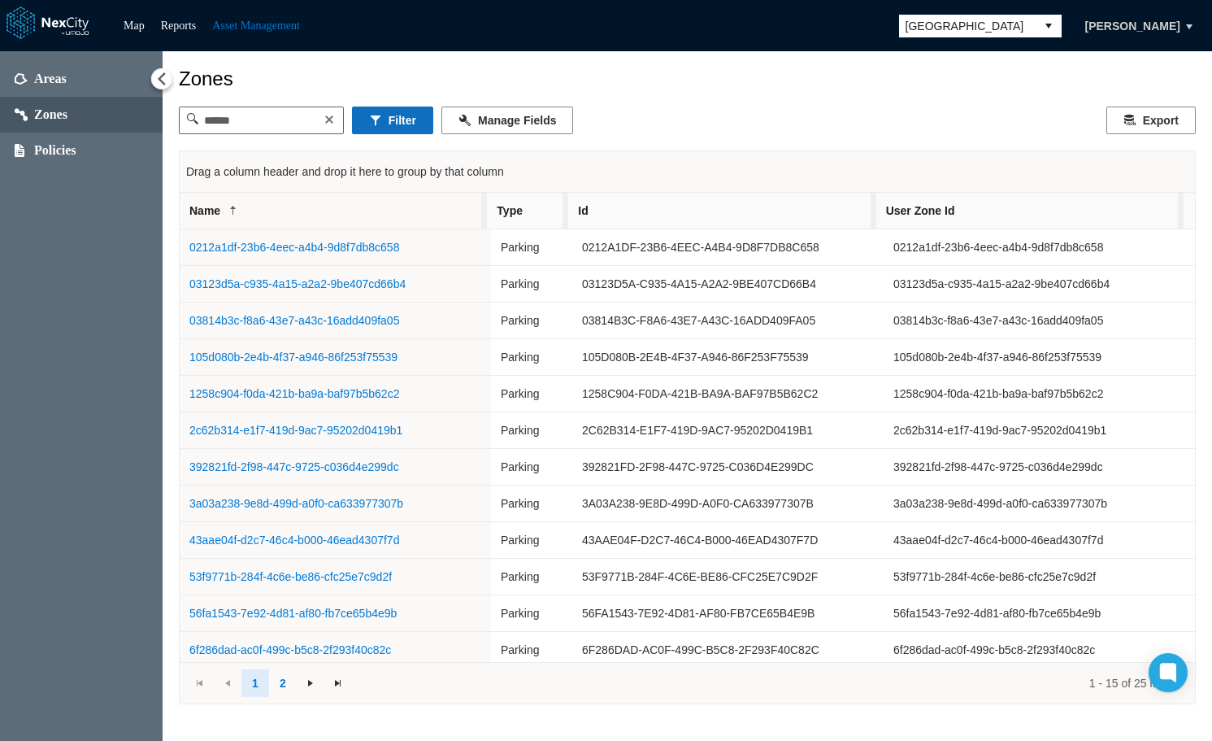
click at [396, 127] on button "Filter" at bounding box center [392, 120] width 81 height 28
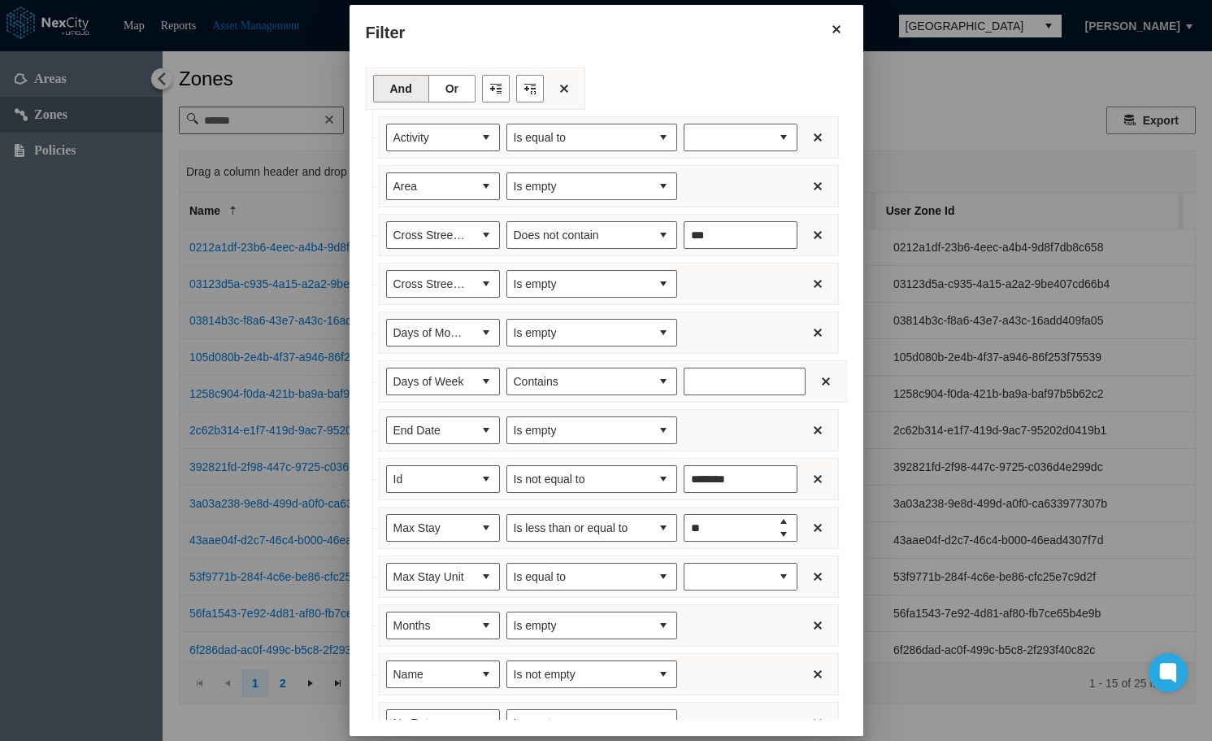
type input "*******"
type input "***"
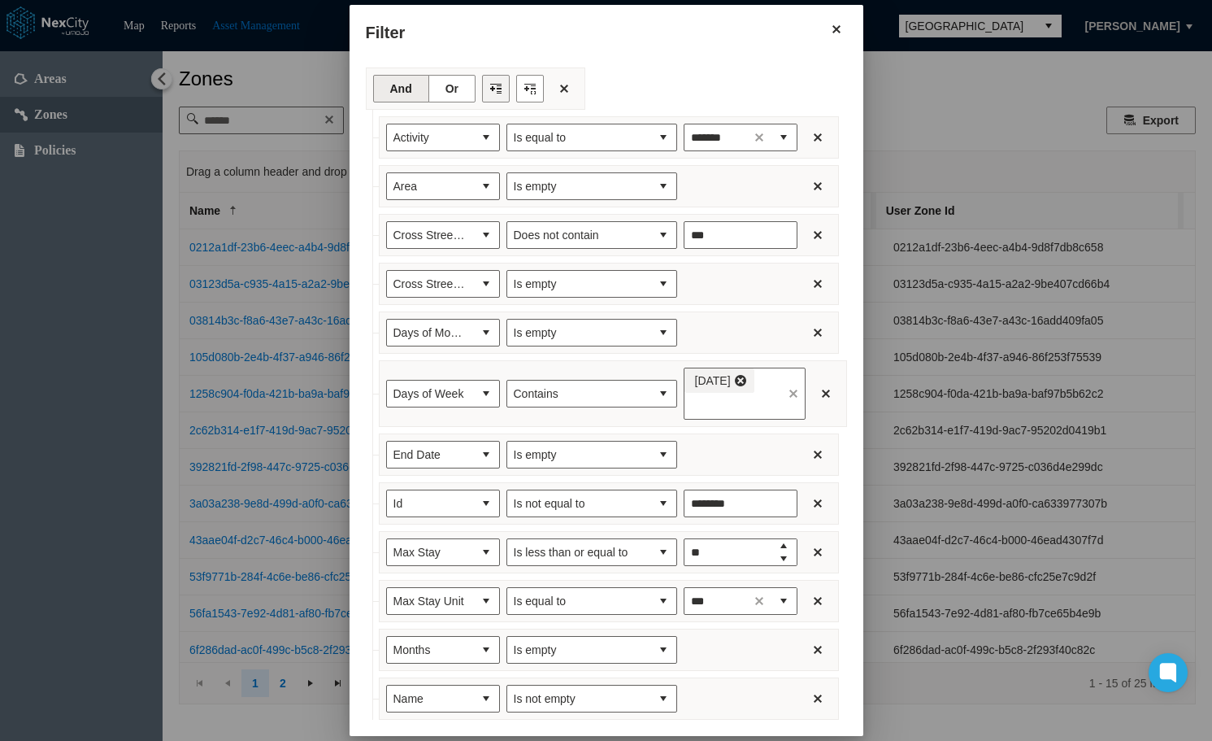
click at [482, 89] on button "Filter toolbar" at bounding box center [496, 89] width 28 height 28
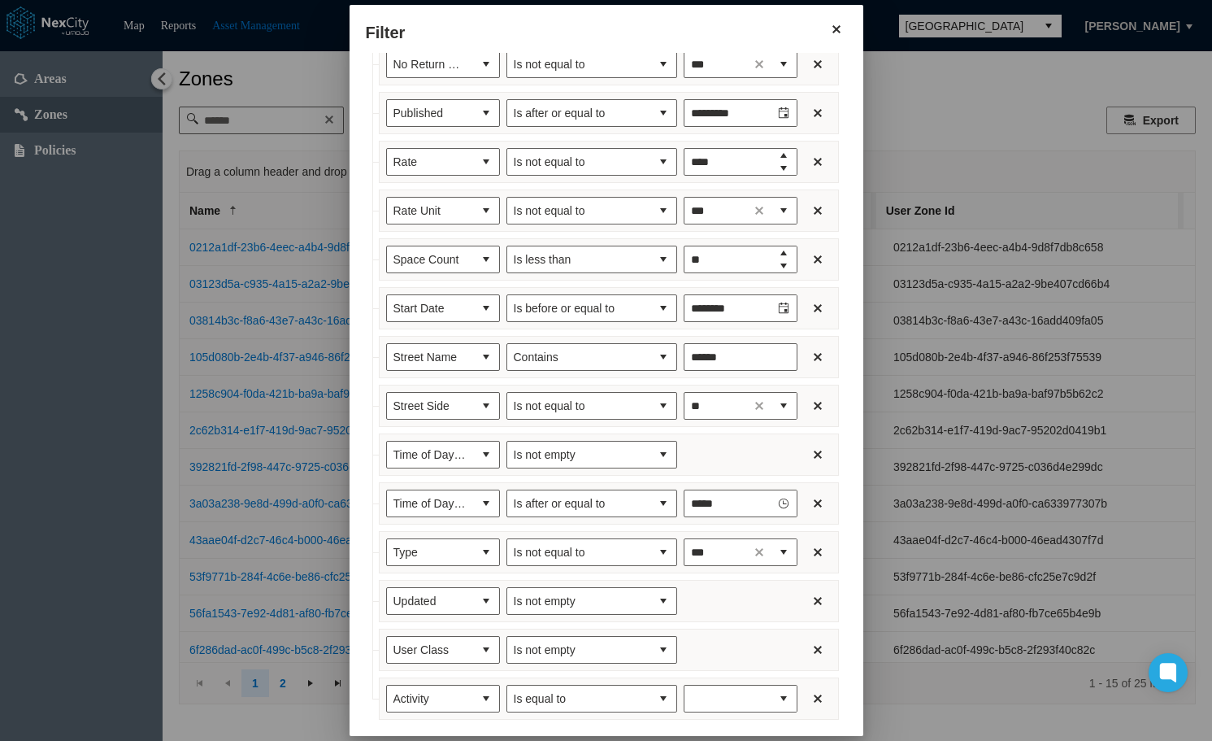
scroll to position [806, 0]
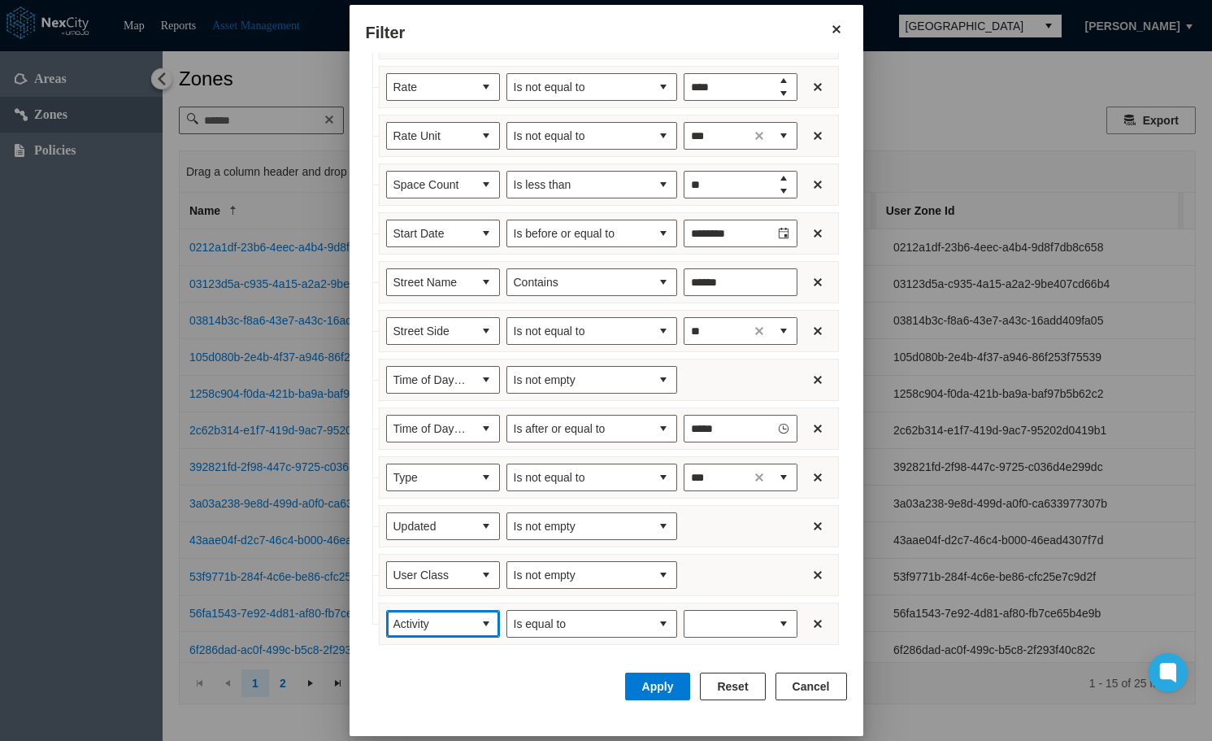
click at [428, 619] on span "Activity" at bounding box center [430, 624] width 86 height 26
click at [427, 598] on span "User Zone Id" at bounding box center [409, 595] width 66 height 16
click at [650, 621] on button "select" at bounding box center [663, 624] width 26 height 26
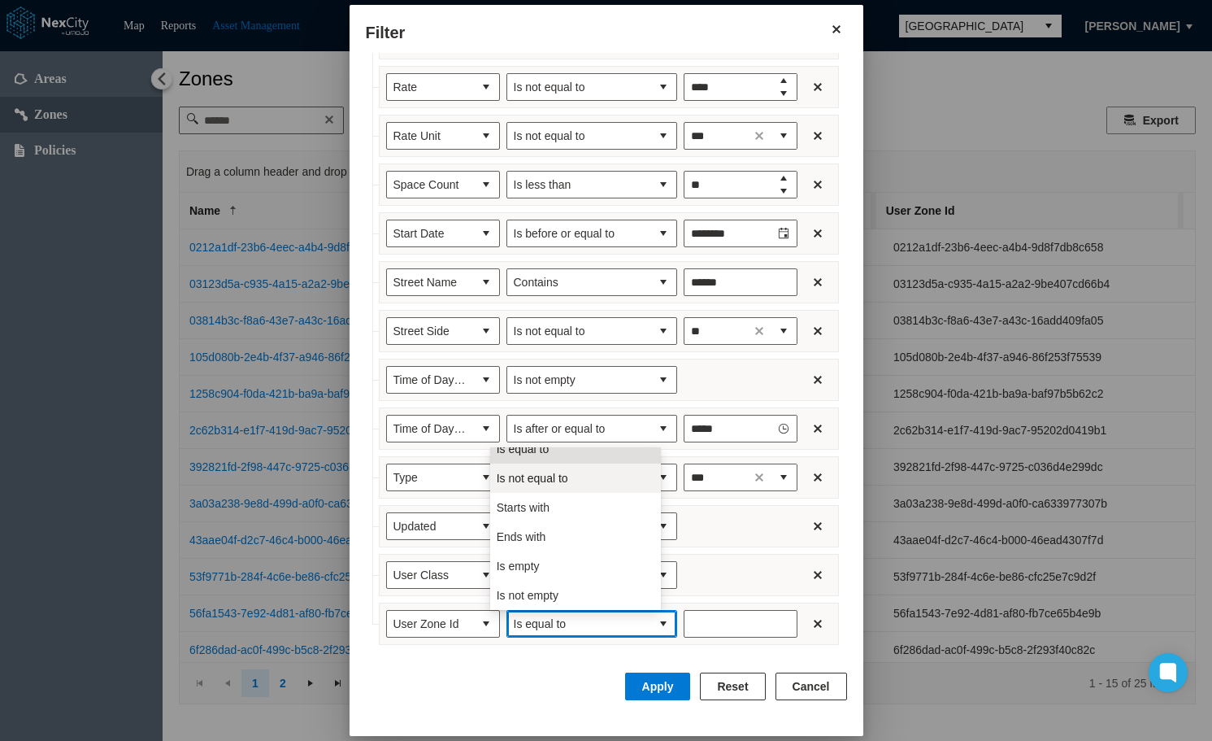
scroll to position [0, 0]
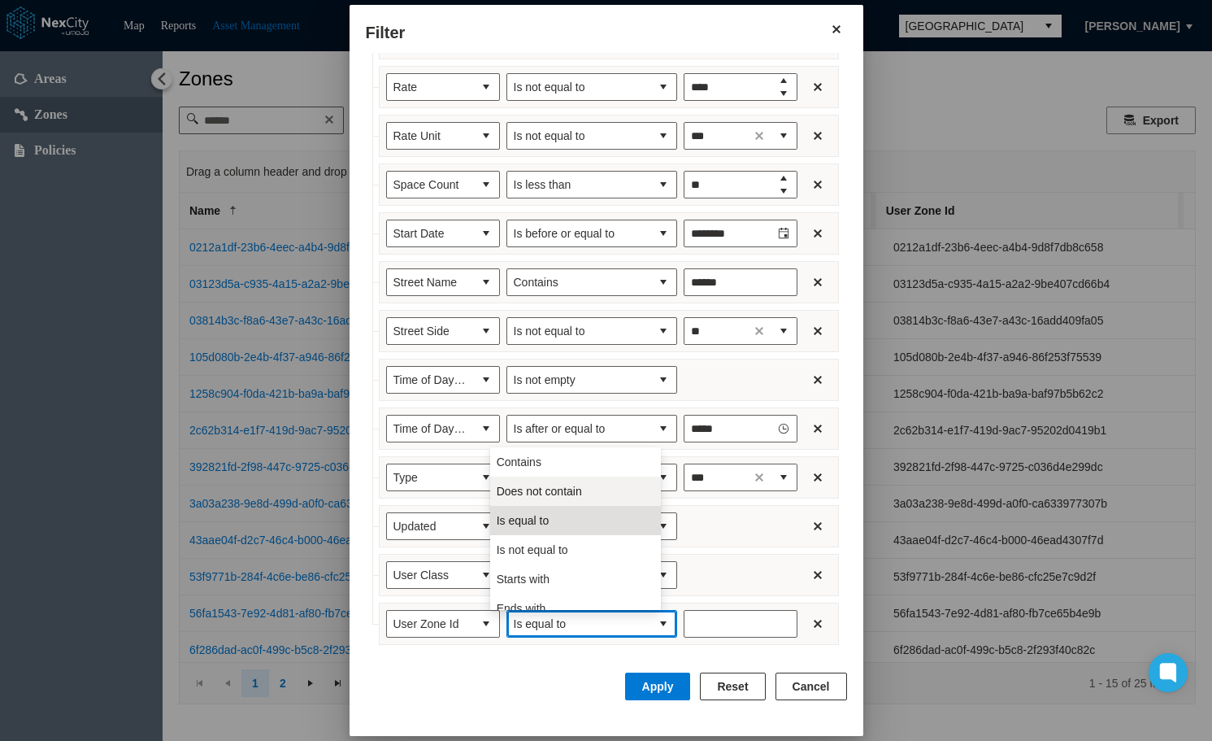
click at [552, 497] on span "Does not contain" at bounding box center [539, 491] width 85 height 16
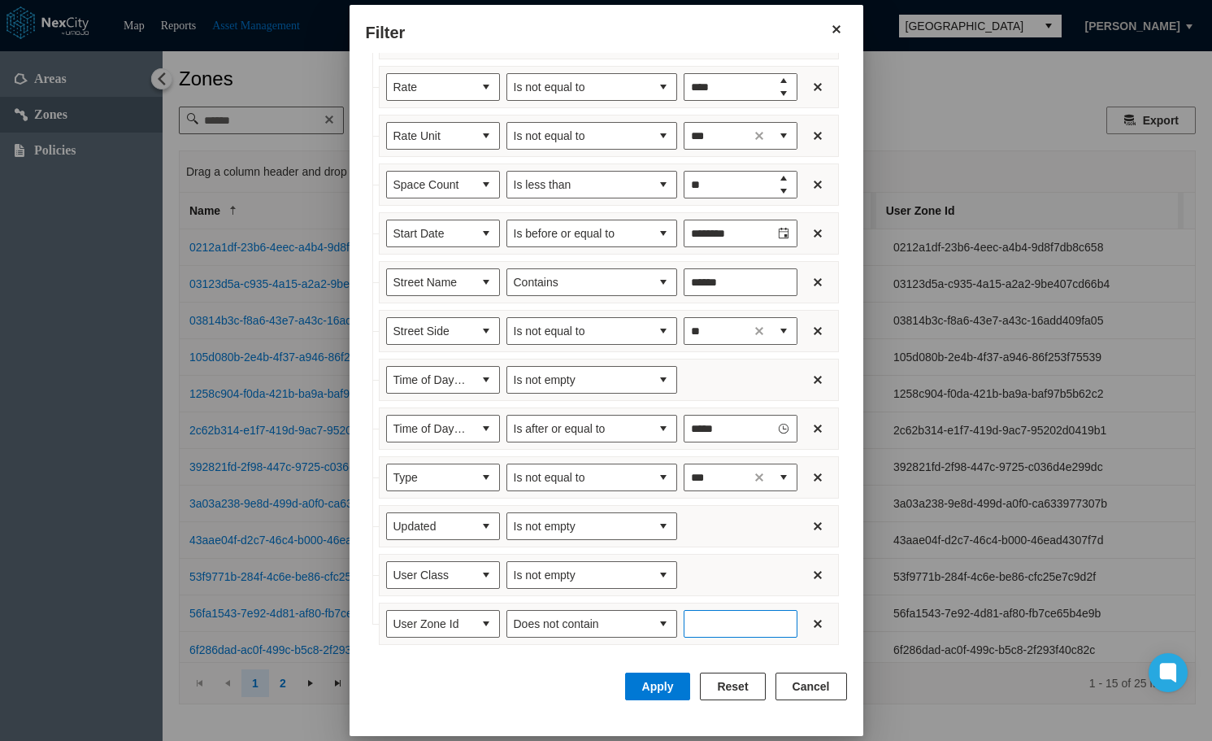
click at [744, 629] on input "Enter number" at bounding box center [741, 624] width 114 height 28
type input "*"
click at [676, 684] on button "Apply" at bounding box center [658, 686] width 66 height 28
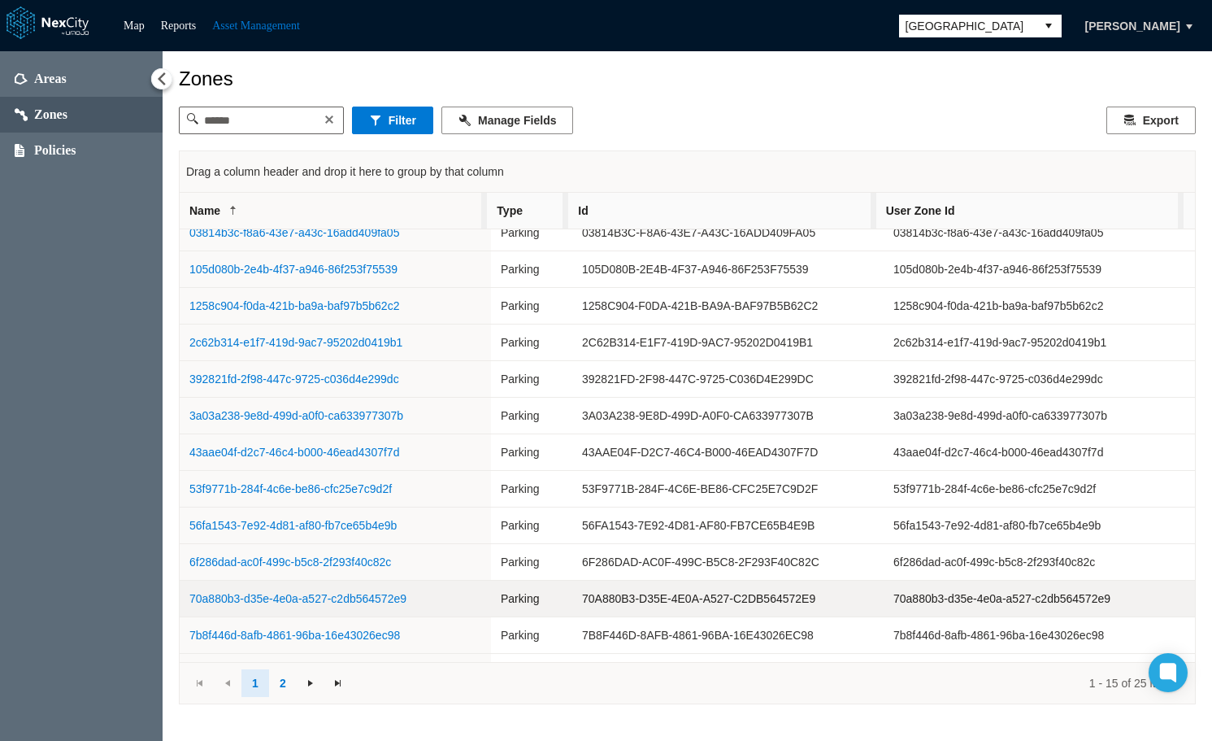
scroll to position [115, 0]
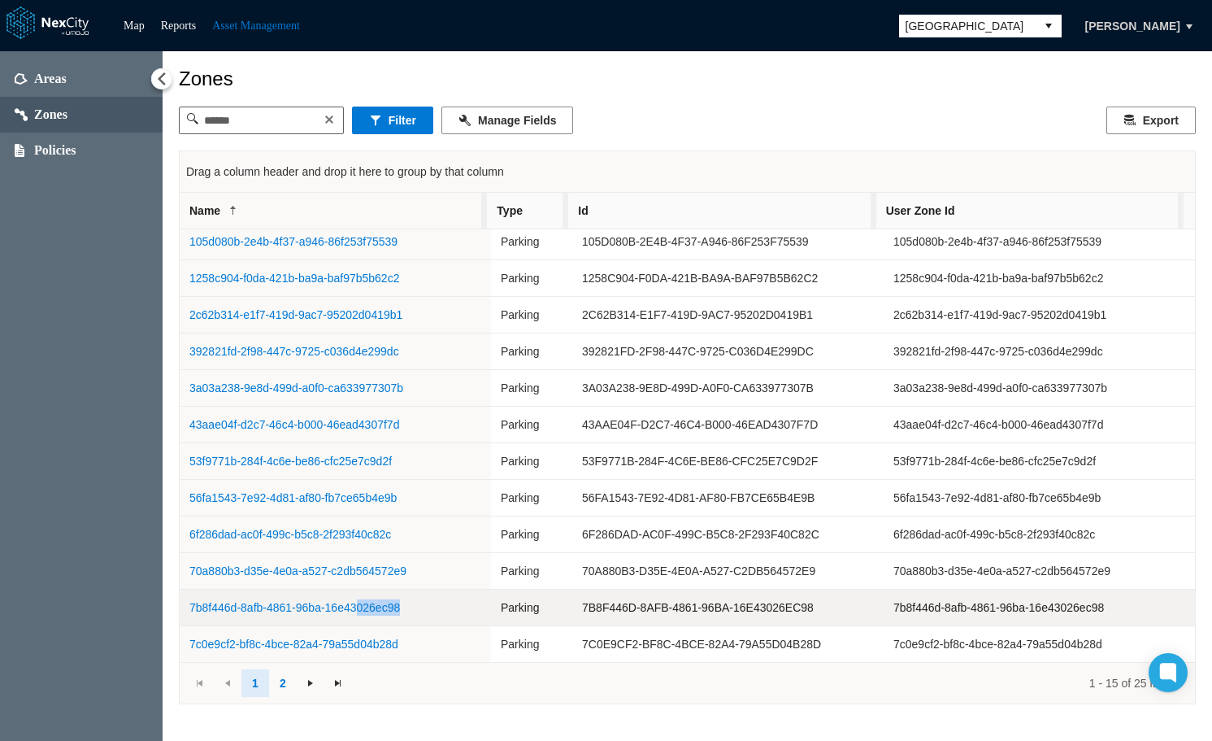
drag, startPoint x: 407, startPoint y: 614, endPoint x: 359, endPoint y: 615, distance: 48.8
click at [359, 615] on td "7b8f446d-8afb-4861-96ba-16e43026ec98" at bounding box center [335, 607] width 311 height 37
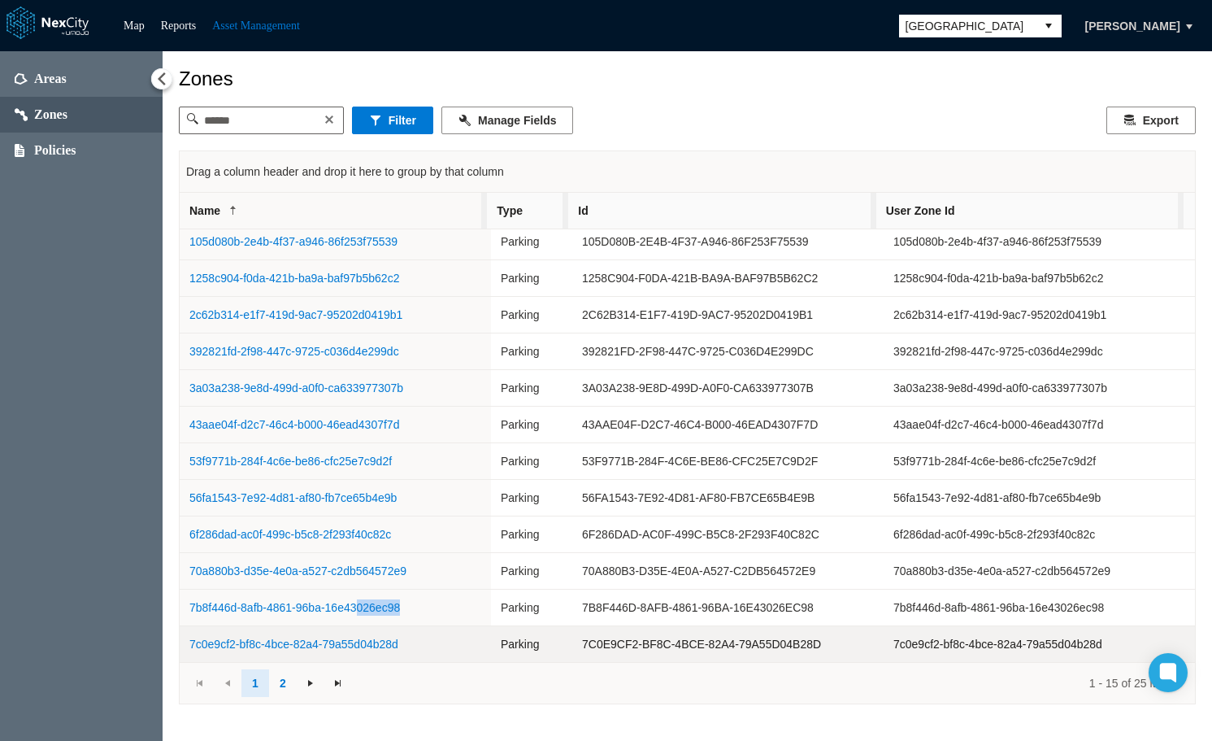
copy link "026ec98"
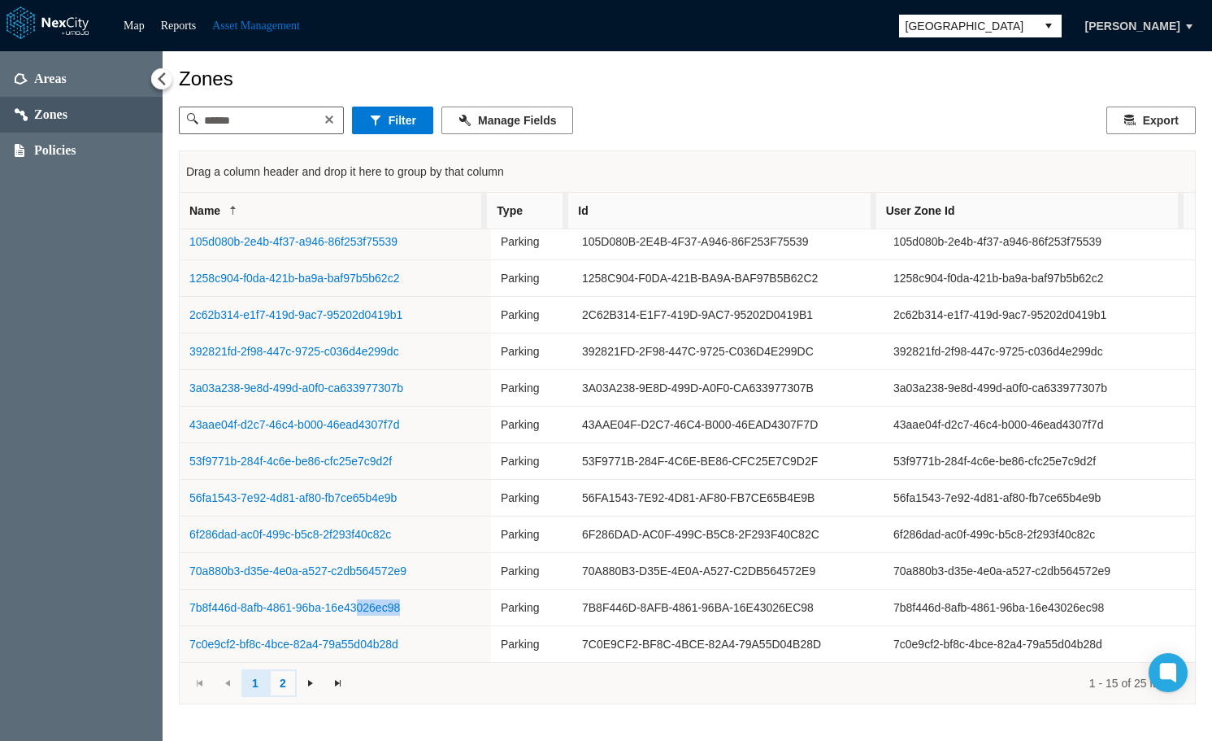
click at [283, 684] on link "2" at bounding box center [283, 683] width 28 height 28
click at [293, 121] on input at bounding box center [261, 120] width 127 height 26
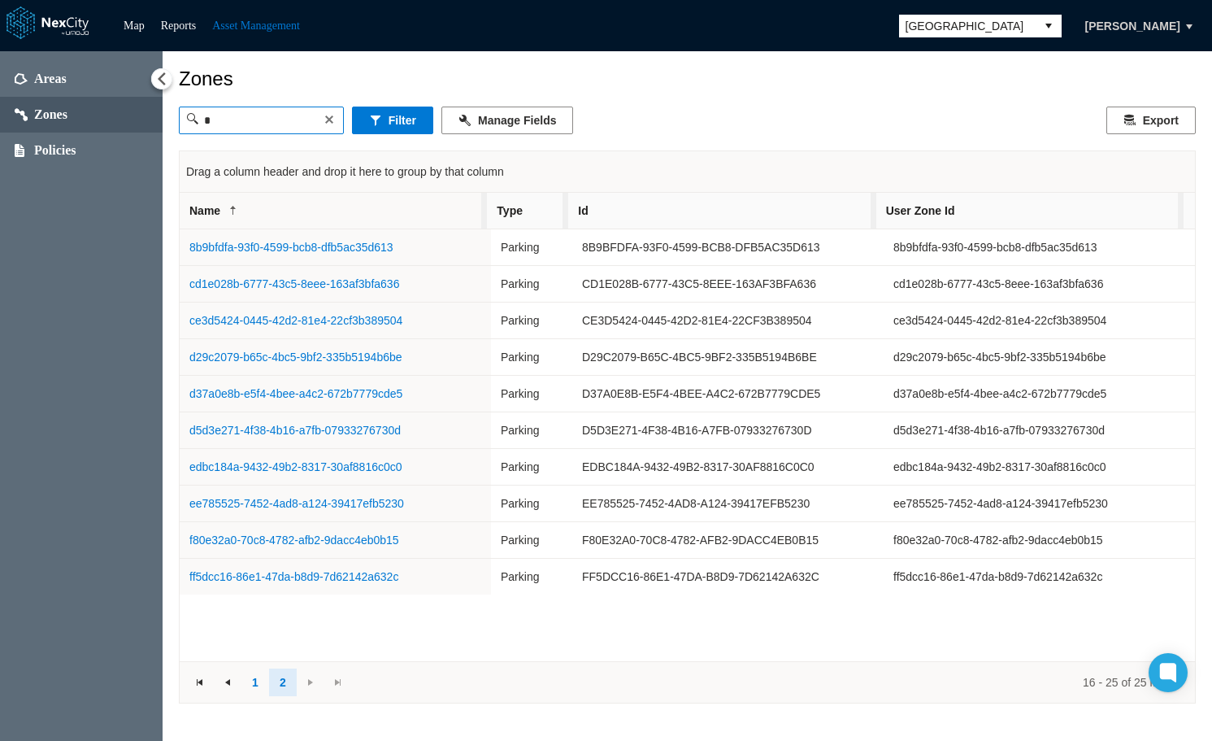
paste input "*******"
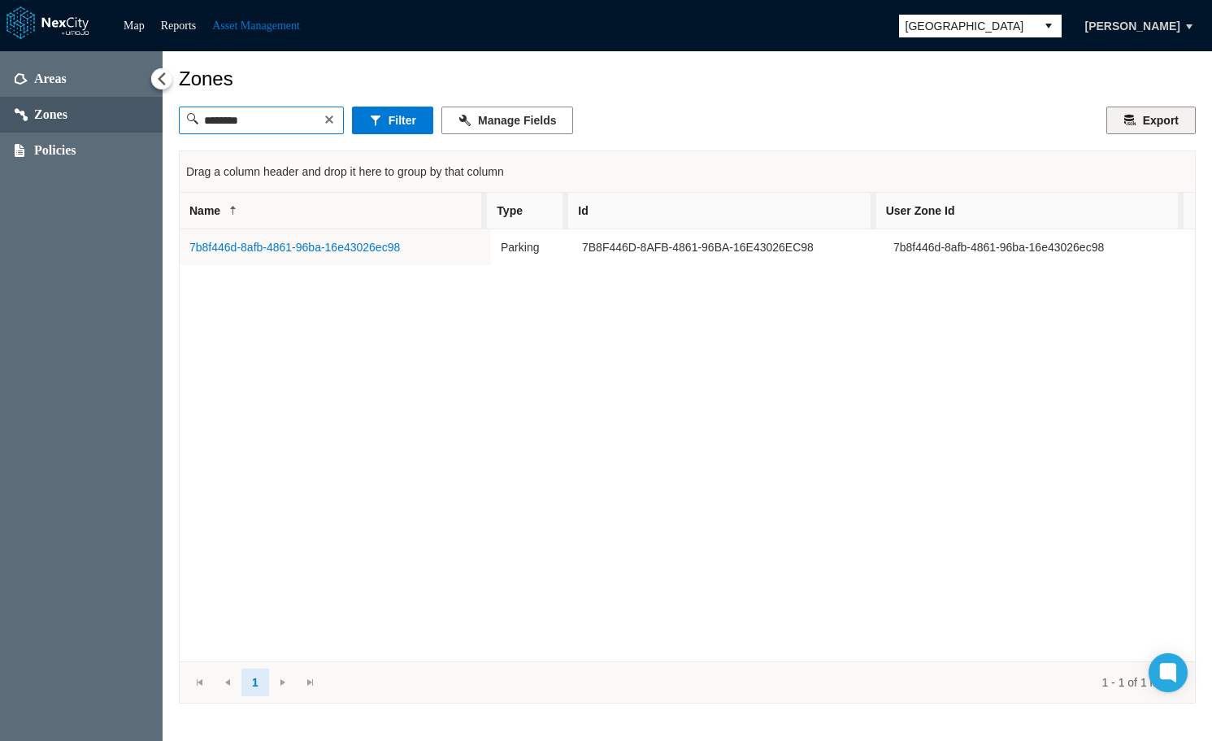
type input "*******"
click at [1128, 124] on button "Export" at bounding box center [1150, 120] width 89 height 28
click at [337, 124] on button at bounding box center [329, 119] width 16 height 16
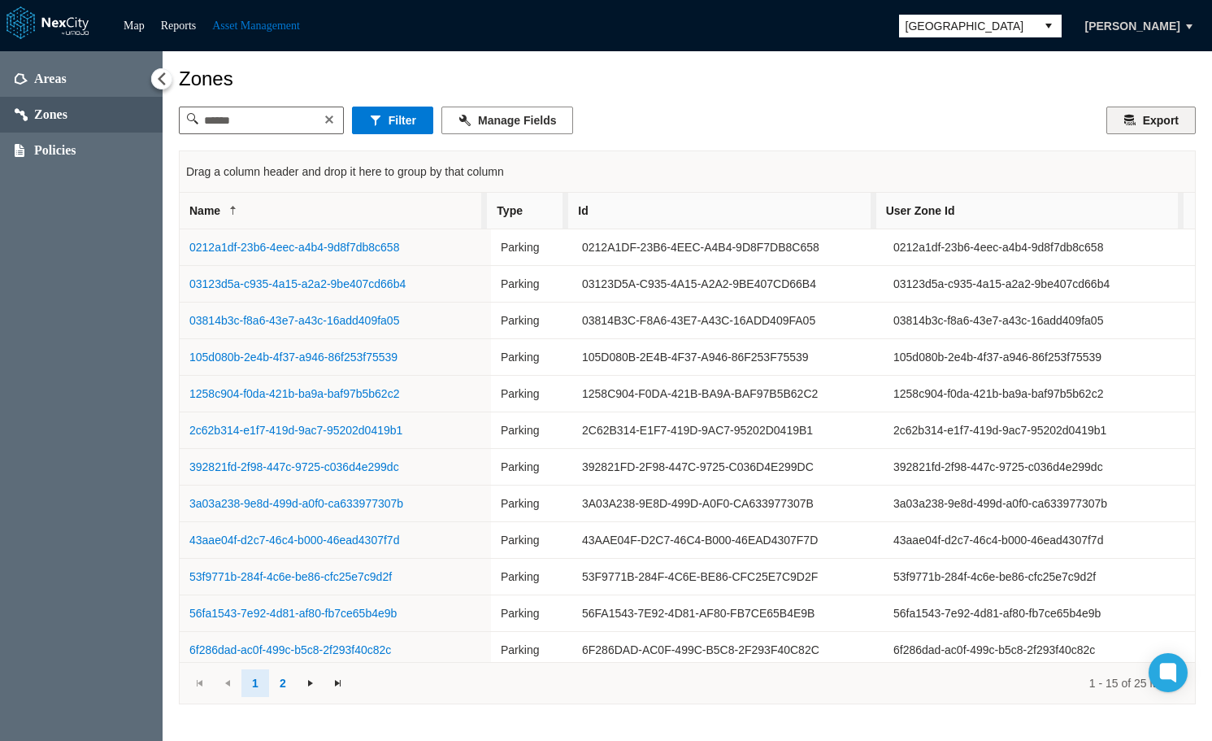
click at [1128, 124] on button "Export" at bounding box center [1150, 120] width 89 height 28
click at [396, 122] on button "Filter" at bounding box center [392, 120] width 81 height 28
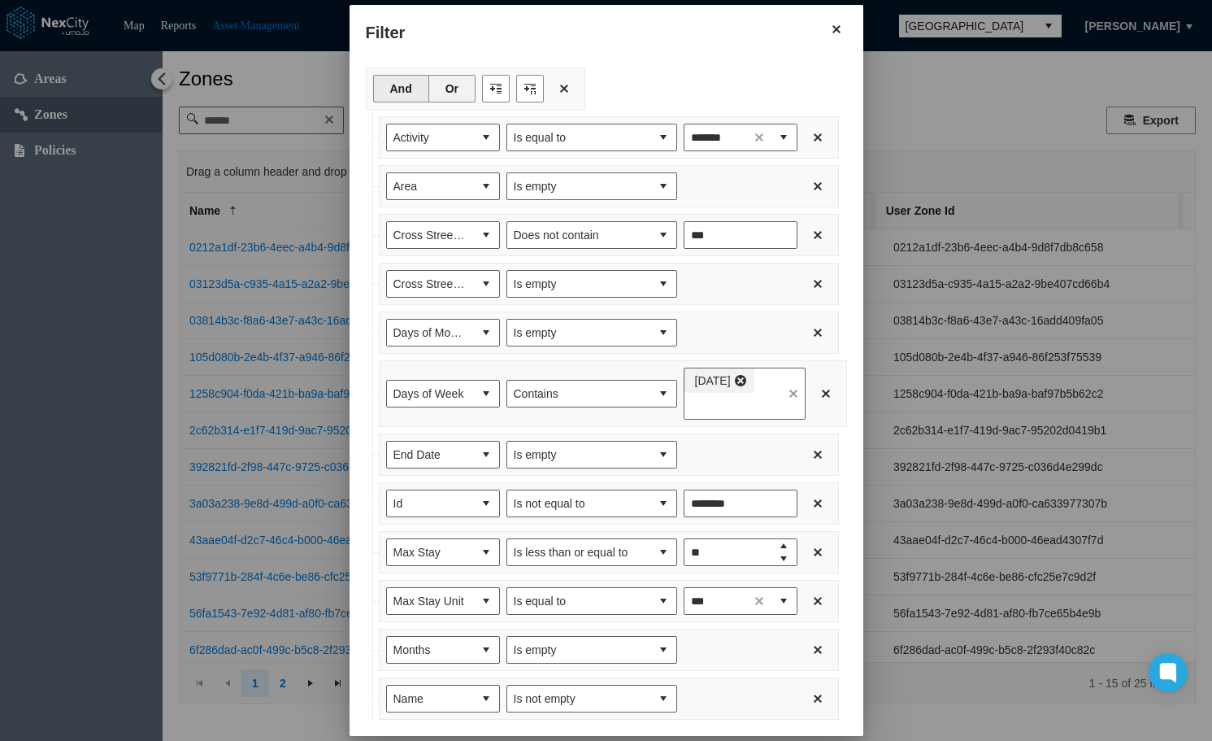
click at [449, 93] on button "Or" at bounding box center [451, 89] width 47 height 28
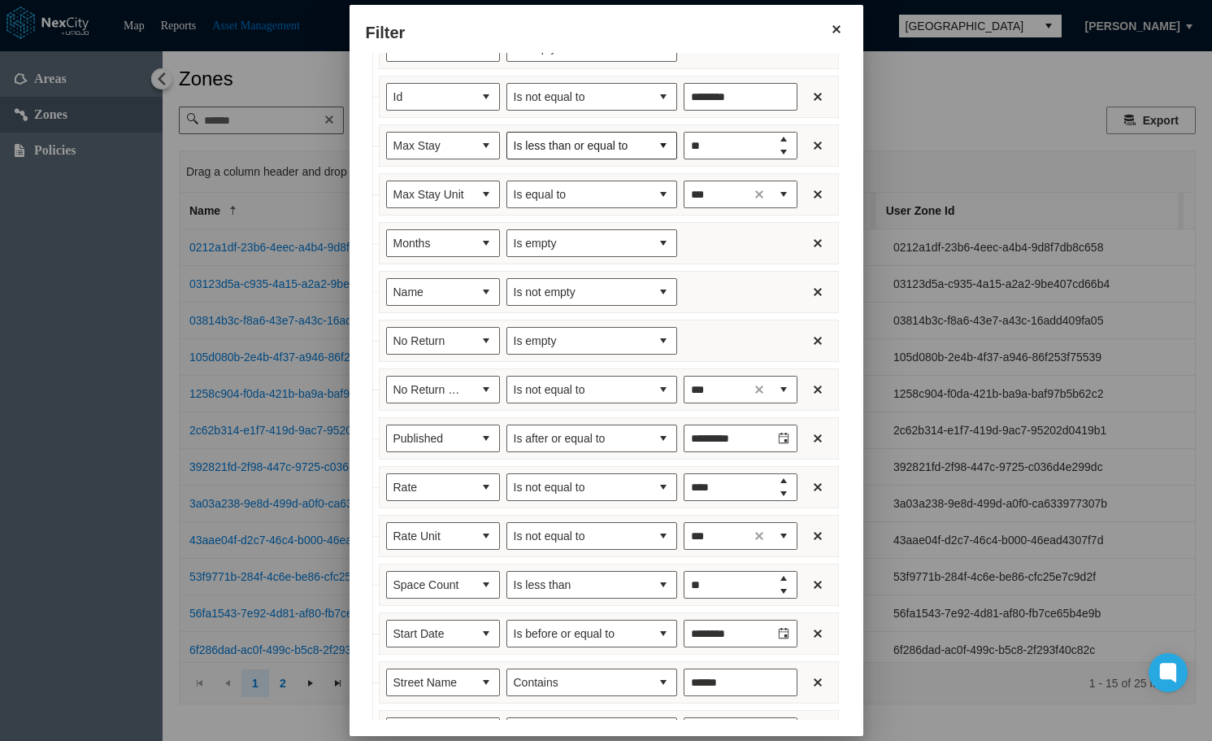
scroll to position [806, 0]
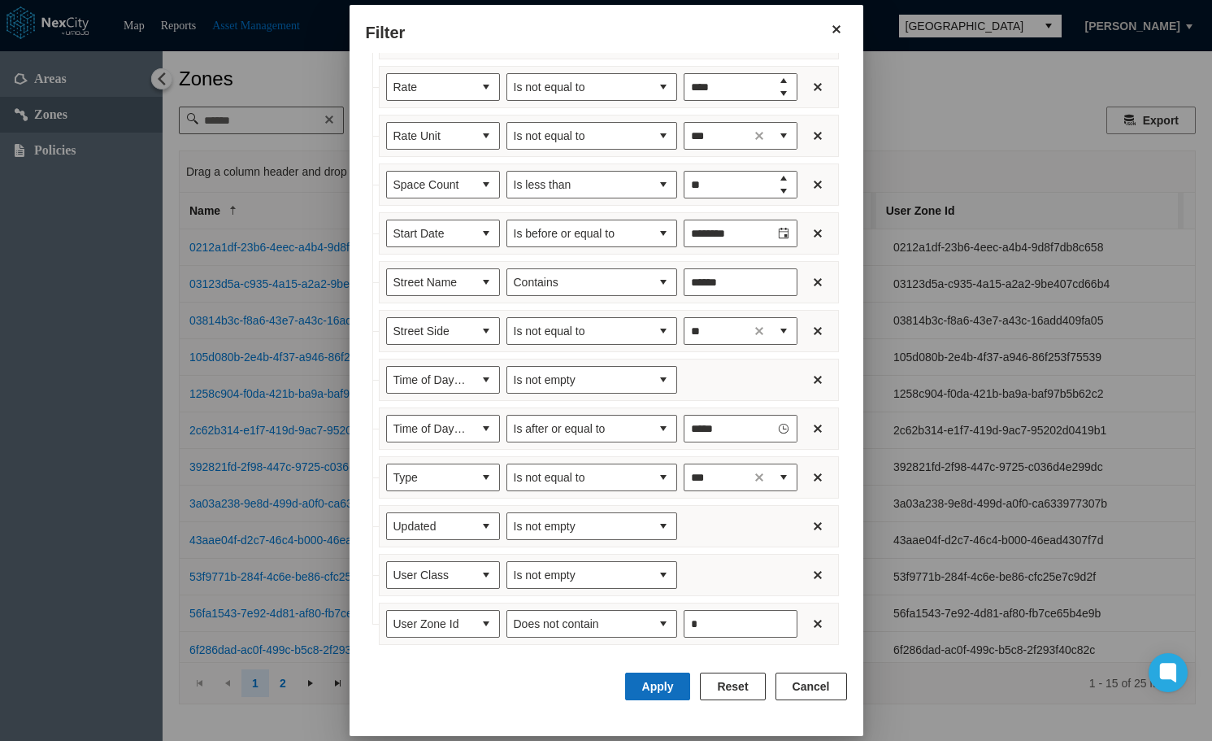
click at [654, 689] on button "Apply" at bounding box center [658, 686] width 66 height 28
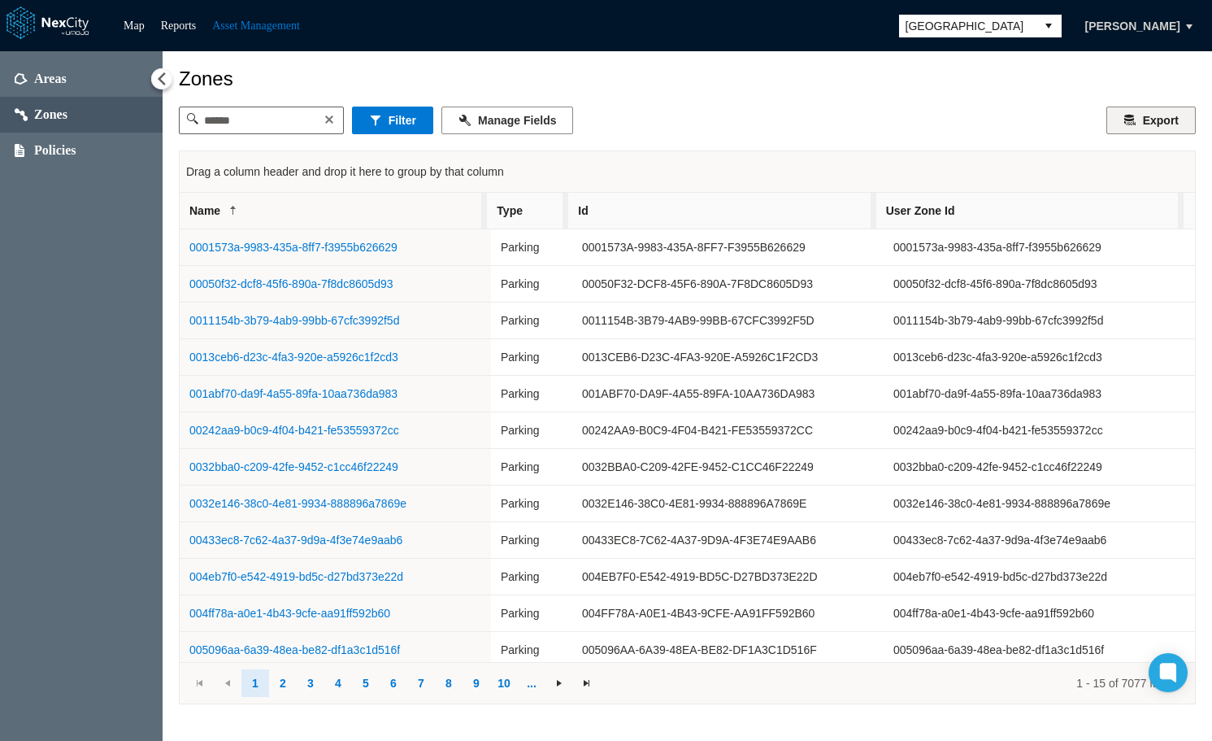
click at [1128, 125] on button "Export" at bounding box center [1150, 120] width 89 height 28
click at [419, 126] on button "Filter" at bounding box center [392, 120] width 81 height 28
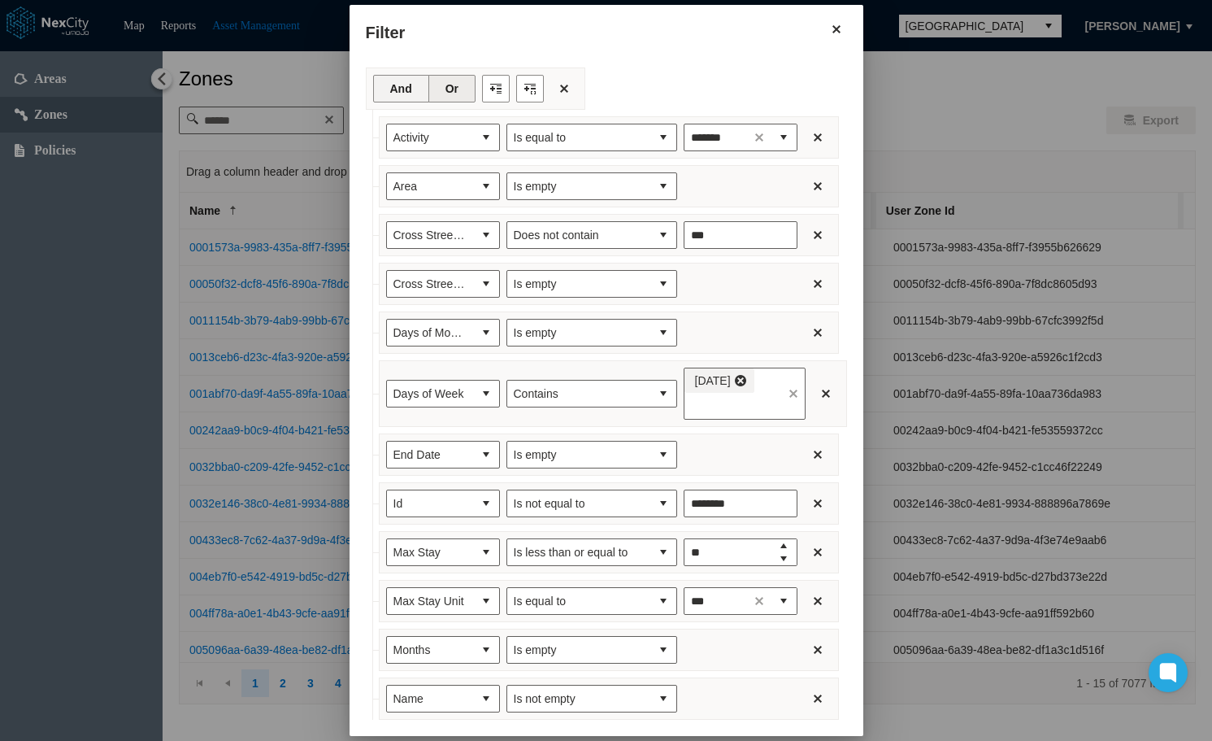
click at [374, 85] on button "And" at bounding box center [401, 89] width 56 height 28
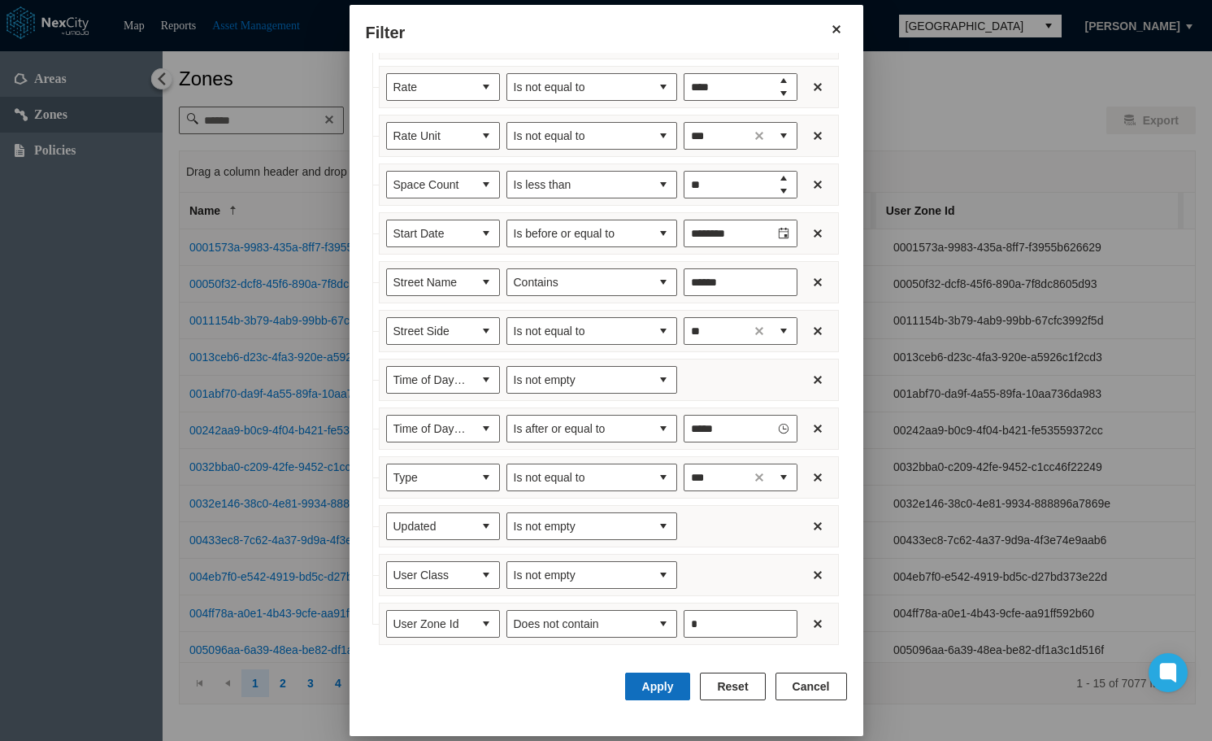
click at [671, 680] on button "Apply" at bounding box center [658, 686] width 66 height 28
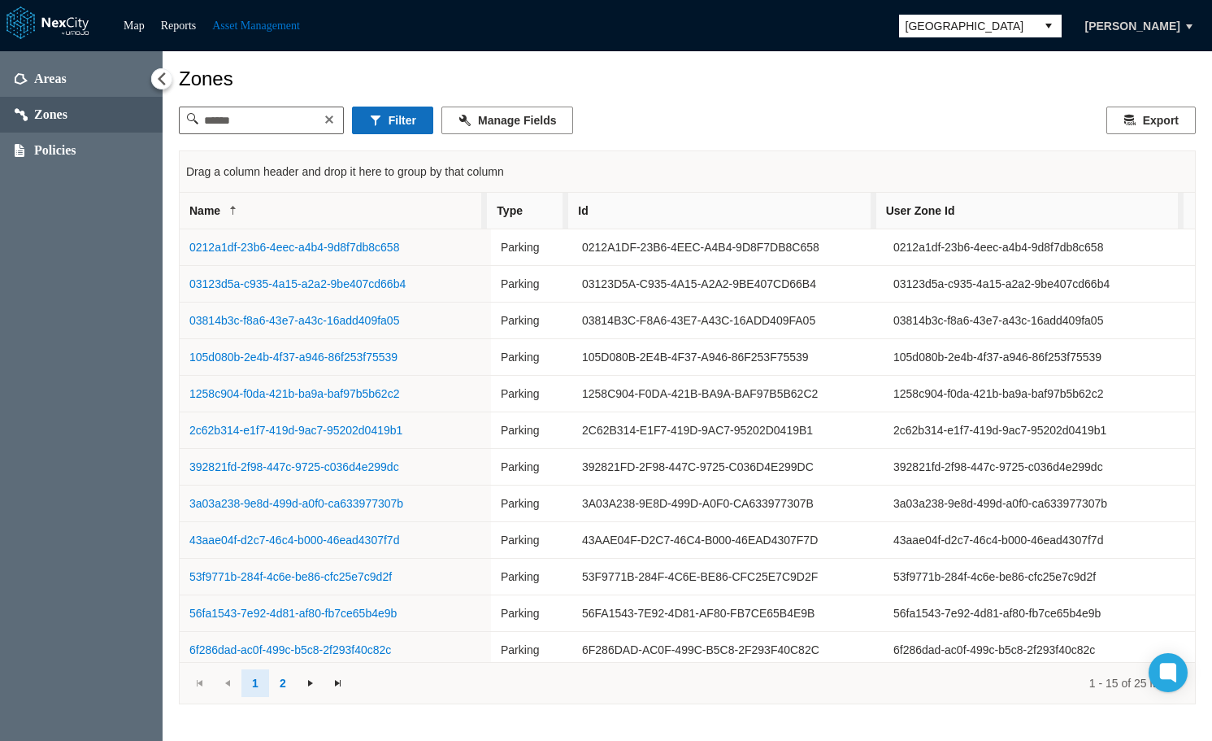
click at [398, 118] on button "Filter" at bounding box center [392, 120] width 81 height 28
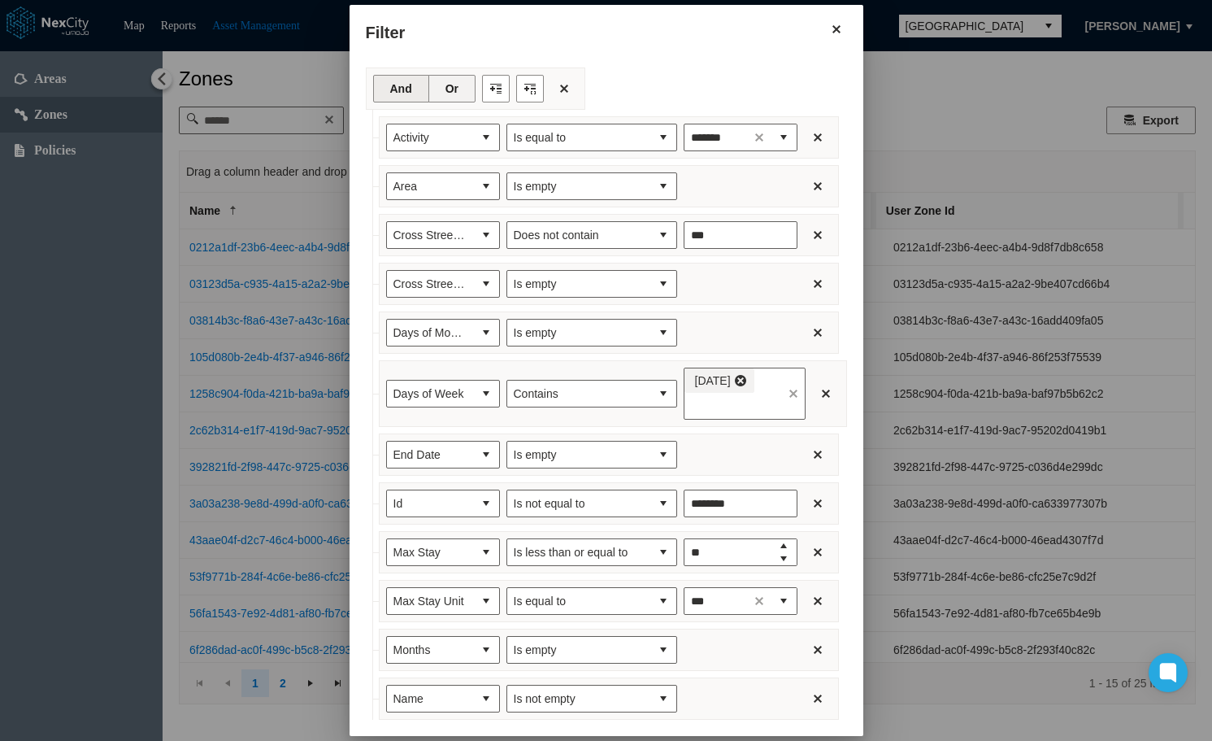
click at [428, 92] on button "Or" at bounding box center [451, 89] width 47 height 28
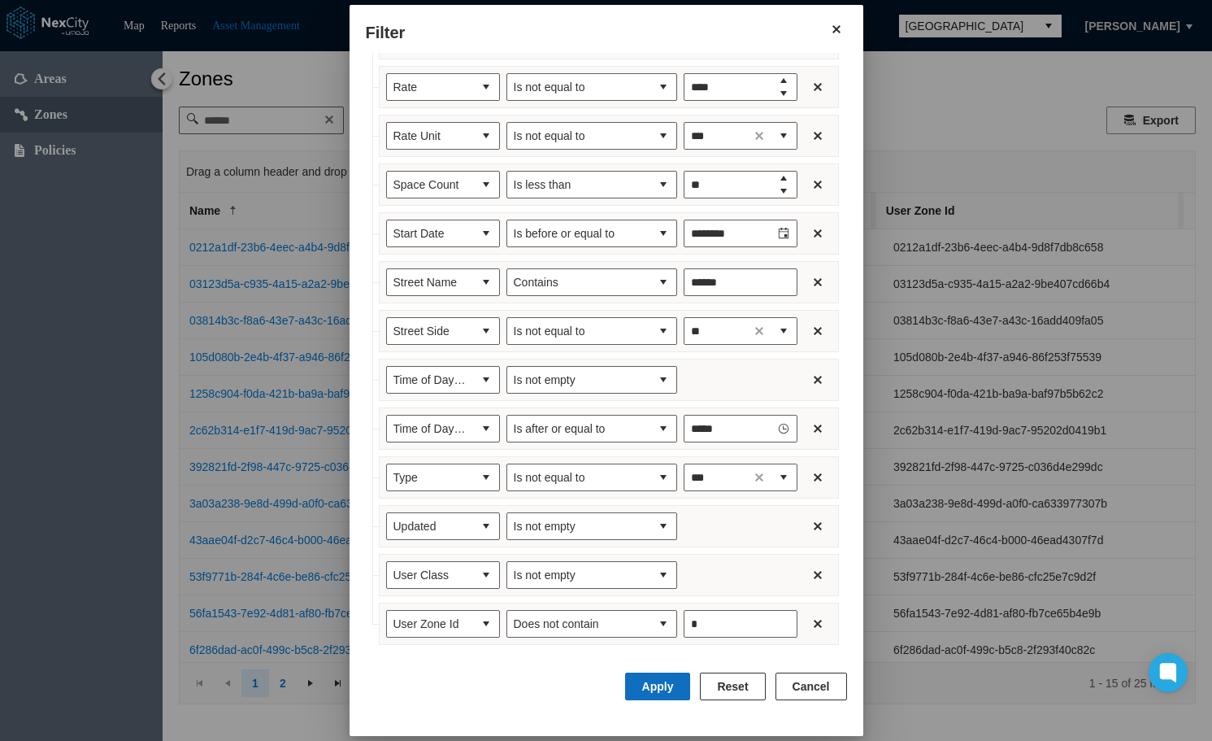
click at [655, 692] on button "Apply" at bounding box center [658, 686] width 66 height 28
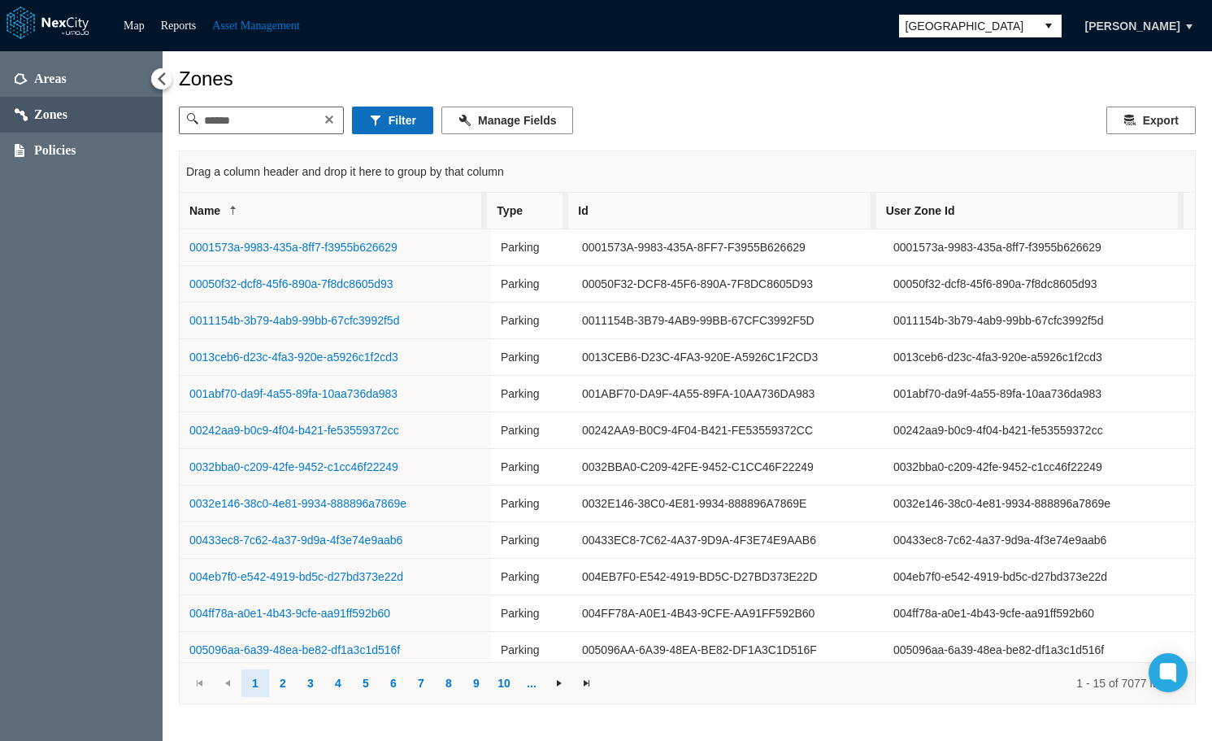
click at [411, 124] on button "Filter" at bounding box center [392, 120] width 81 height 28
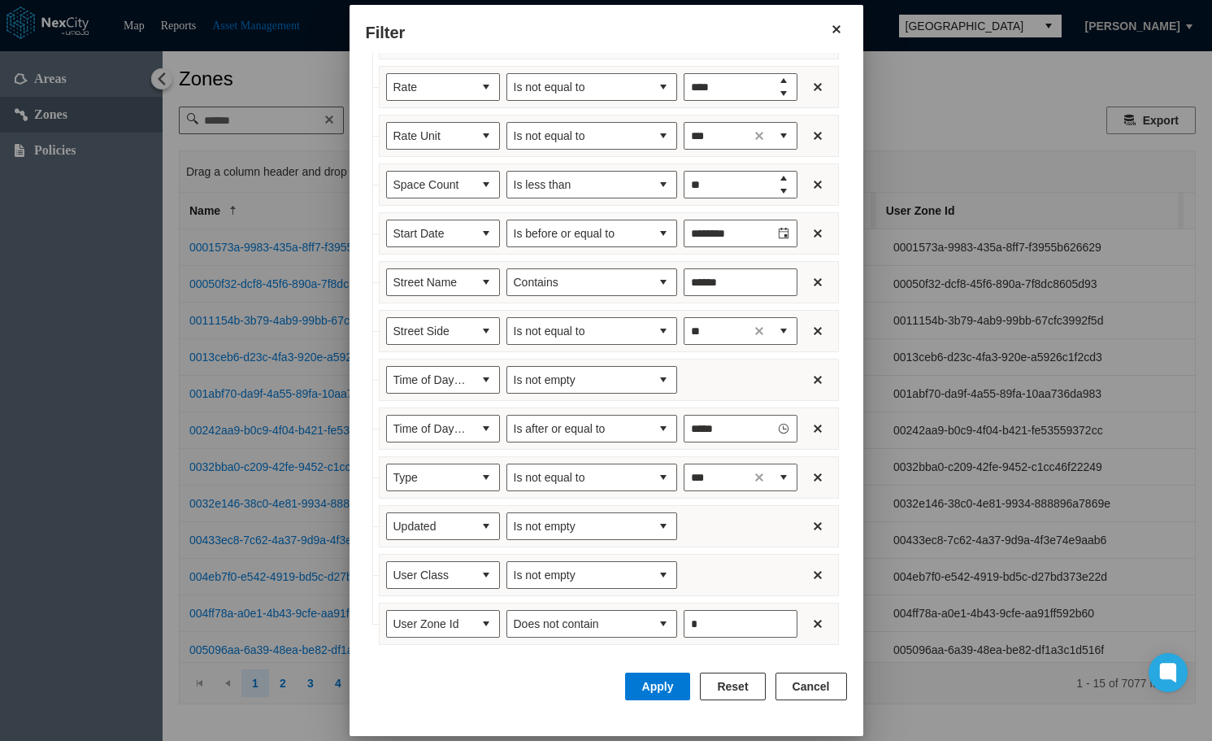
click at [809, 690] on button "Cancel" at bounding box center [812, 686] width 72 height 28
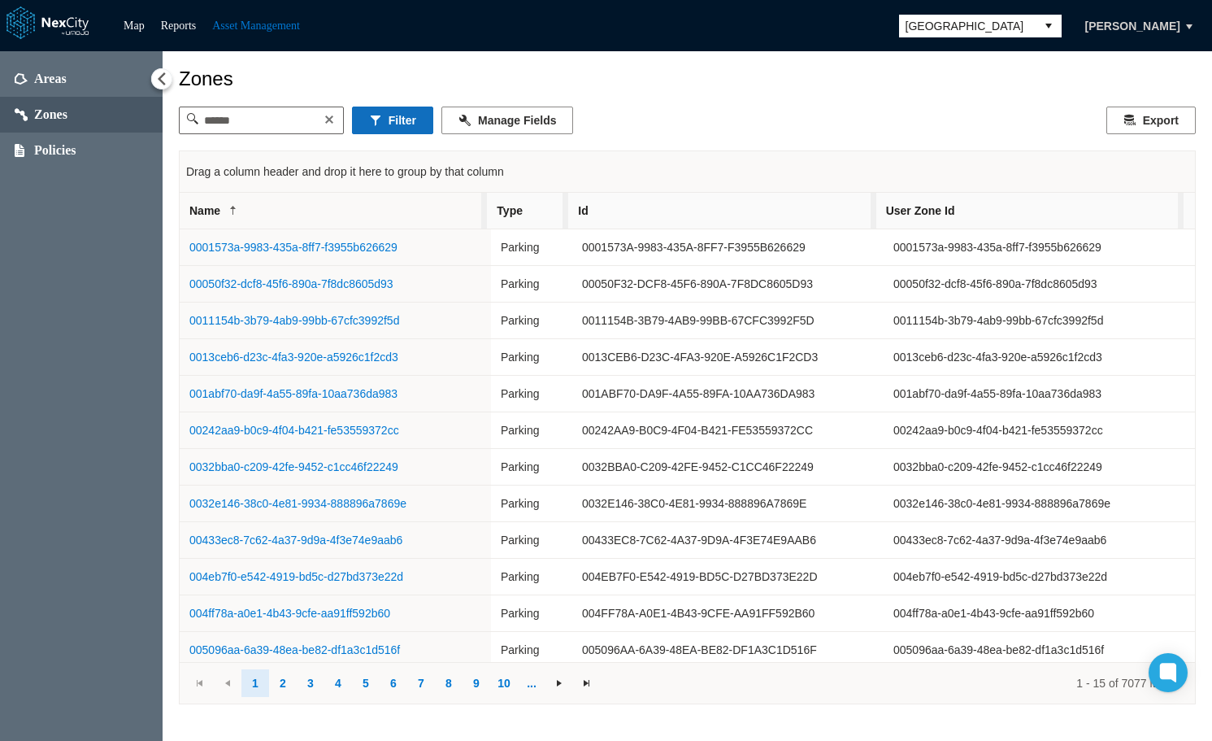
click at [422, 111] on button "Filter" at bounding box center [392, 120] width 81 height 28
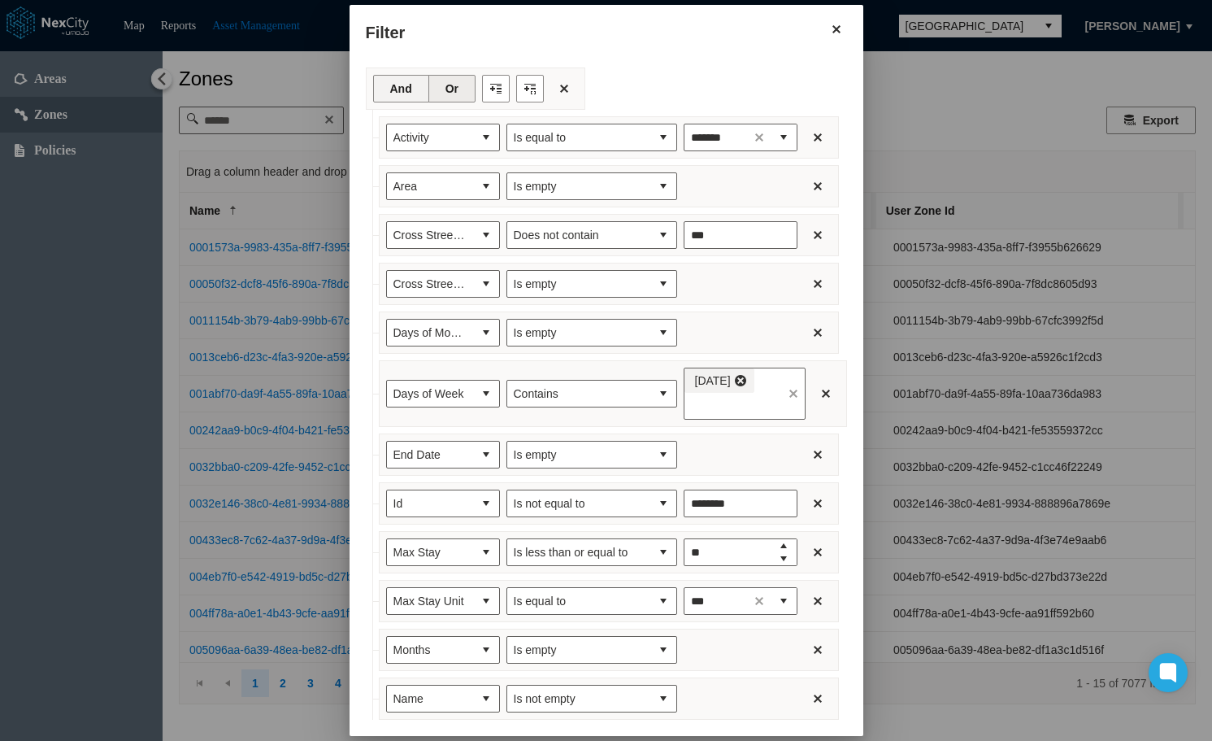
click at [388, 95] on button "And" at bounding box center [401, 89] width 56 height 28
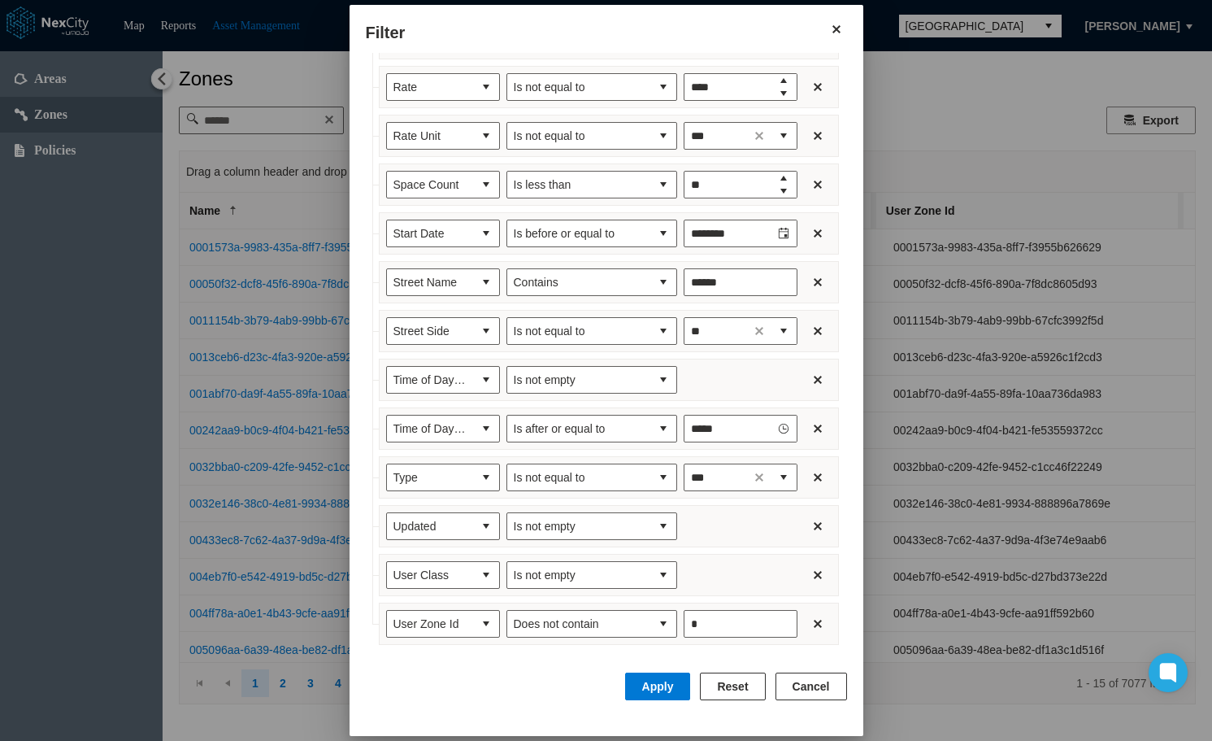
click at [836, 680] on button "Cancel" at bounding box center [812, 686] width 72 height 28
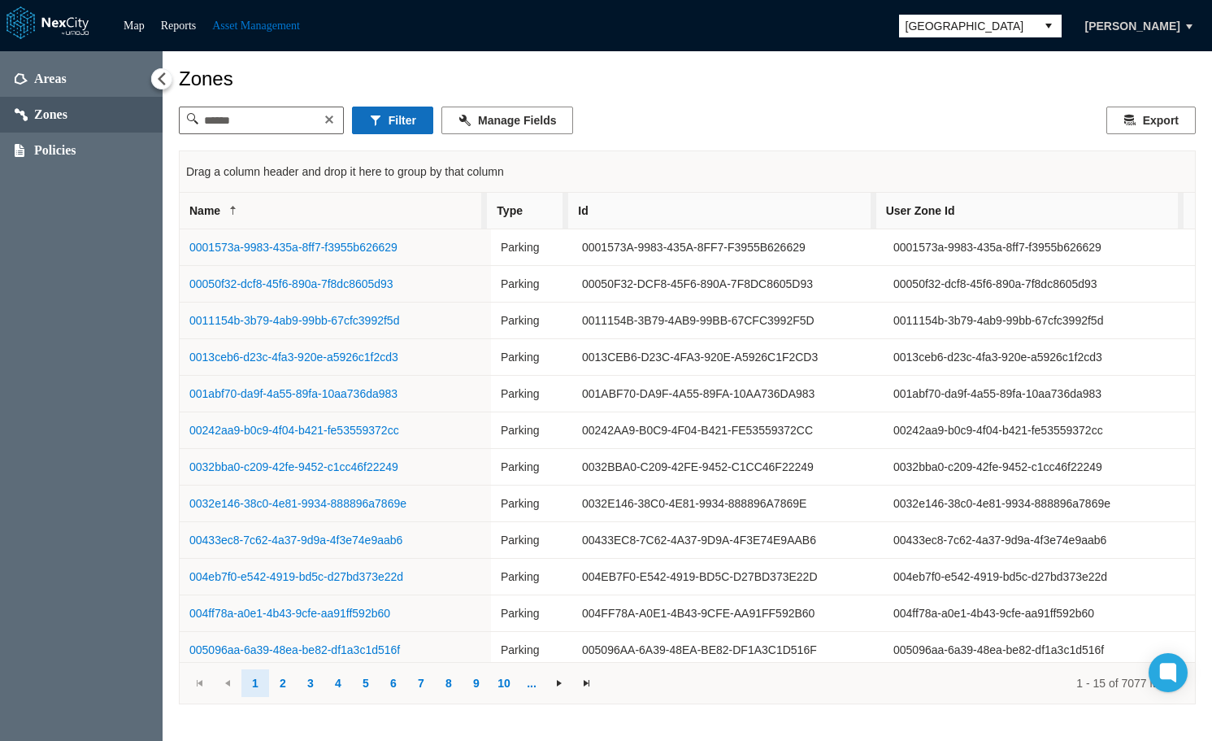
click at [411, 127] on button "Filter" at bounding box center [392, 120] width 81 height 28
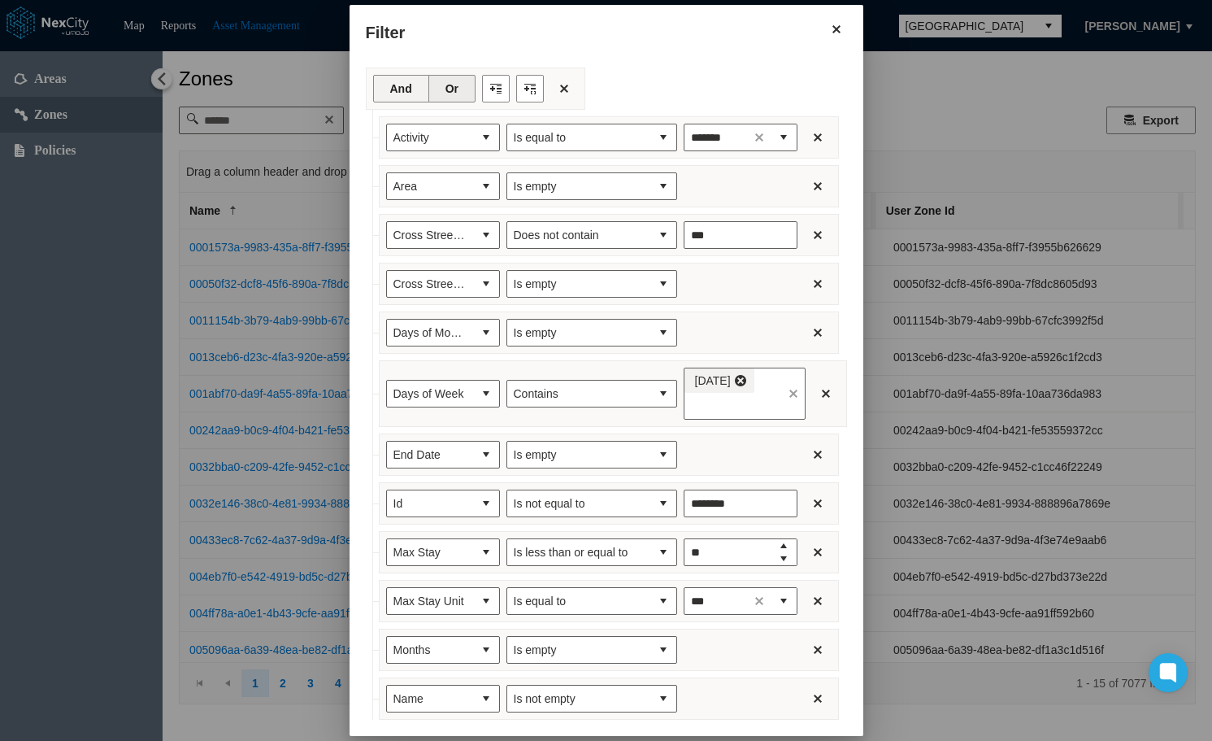
click at [377, 84] on button "And" at bounding box center [401, 89] width 56 height 28
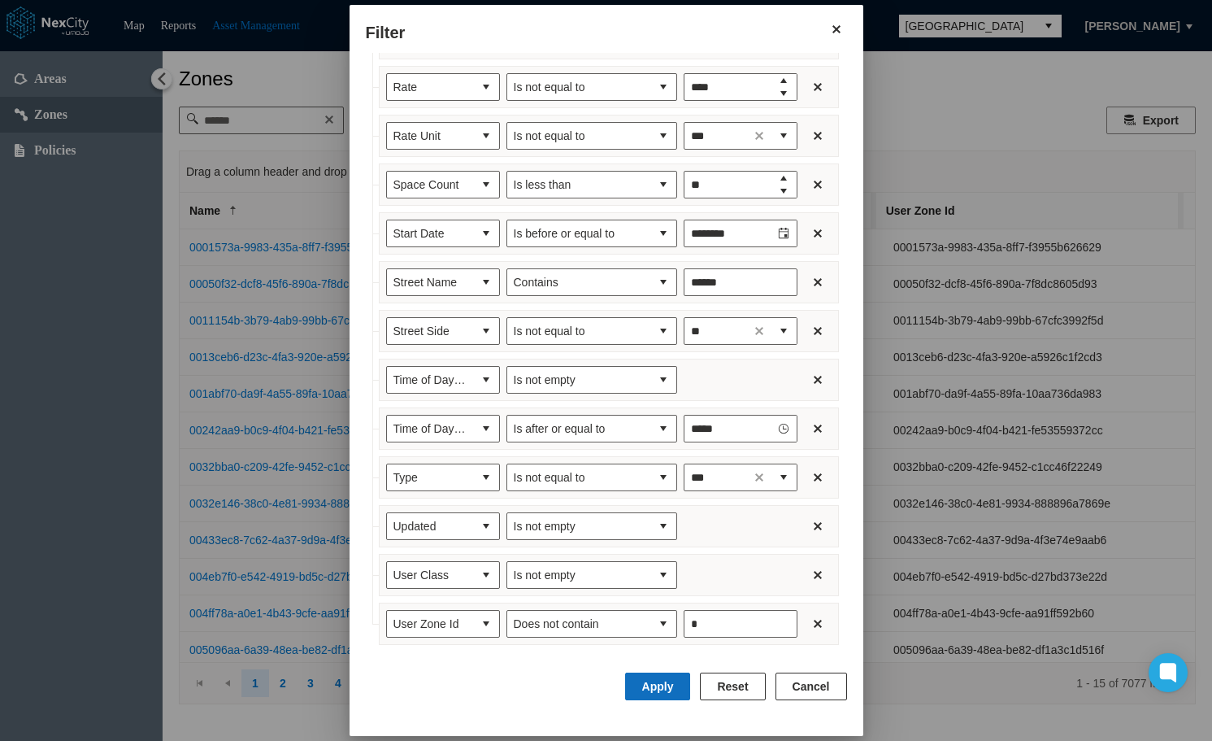
click at [652, 689] on button "Apply" at bounding box center [658, 686] width 66 height 28
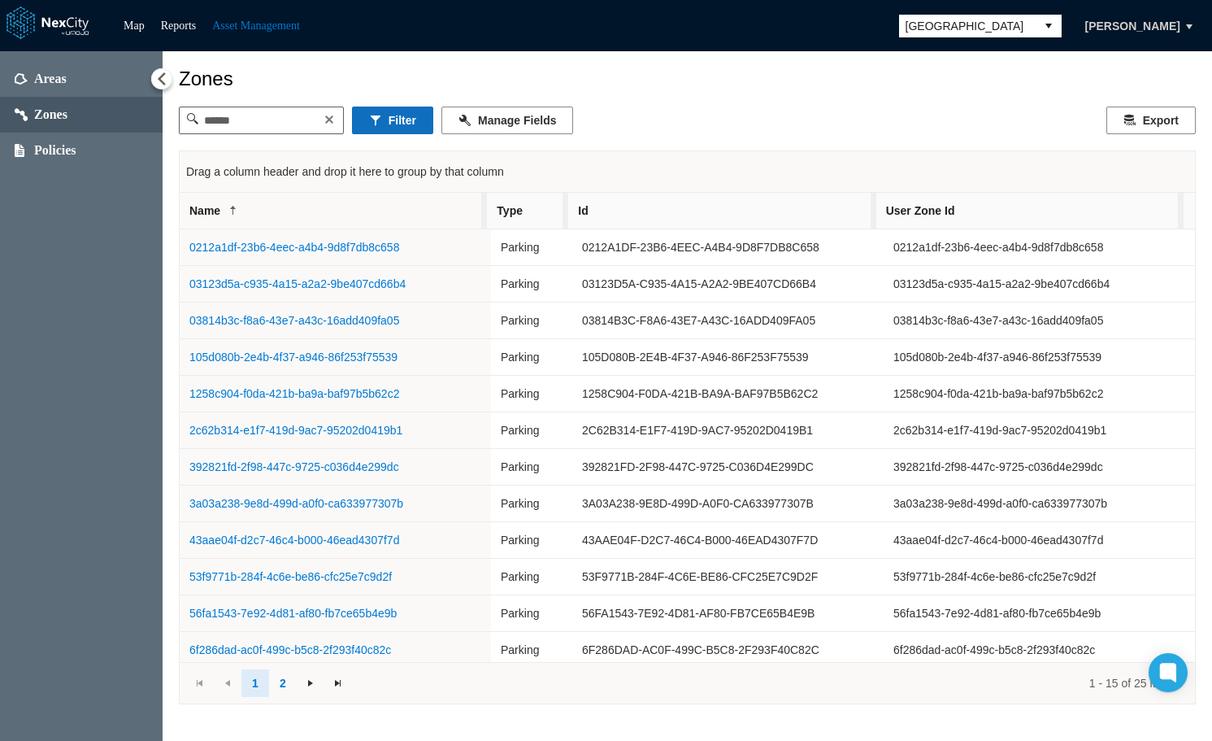
click at [419, 128] on button "Filter" at bounding box center [392, 120] width 81 height 28
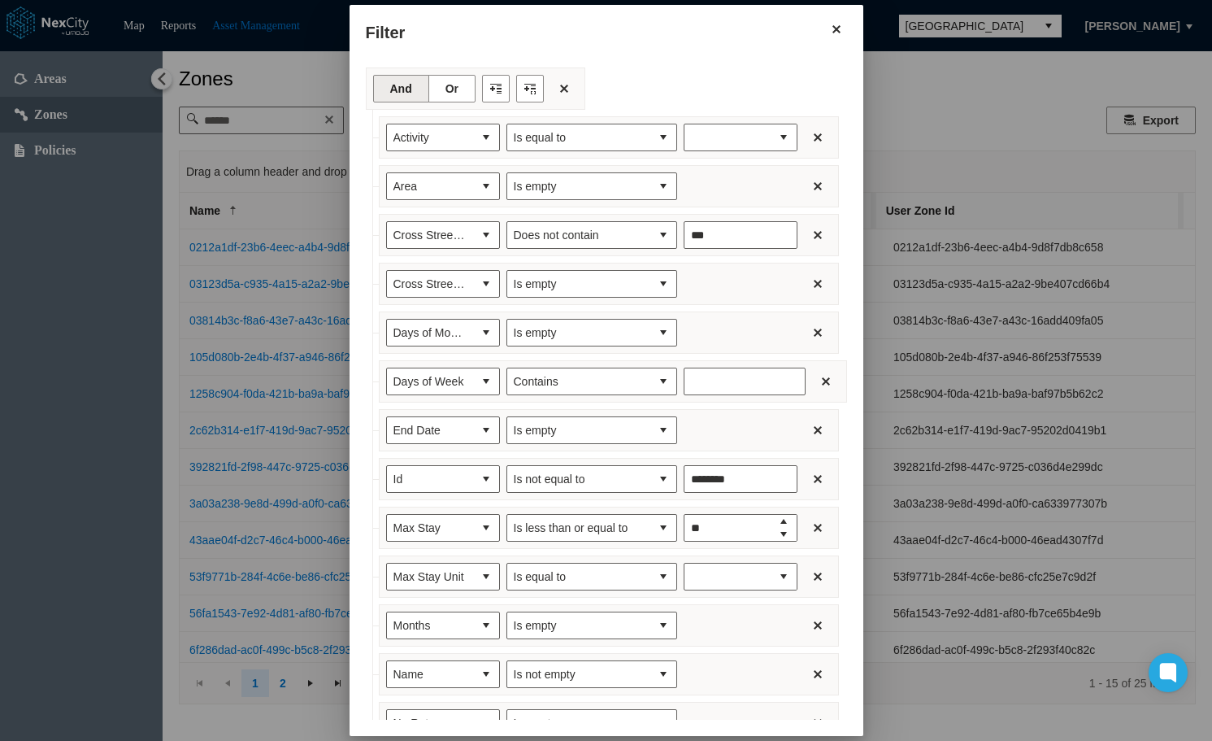
type input "*******"
type input "***"
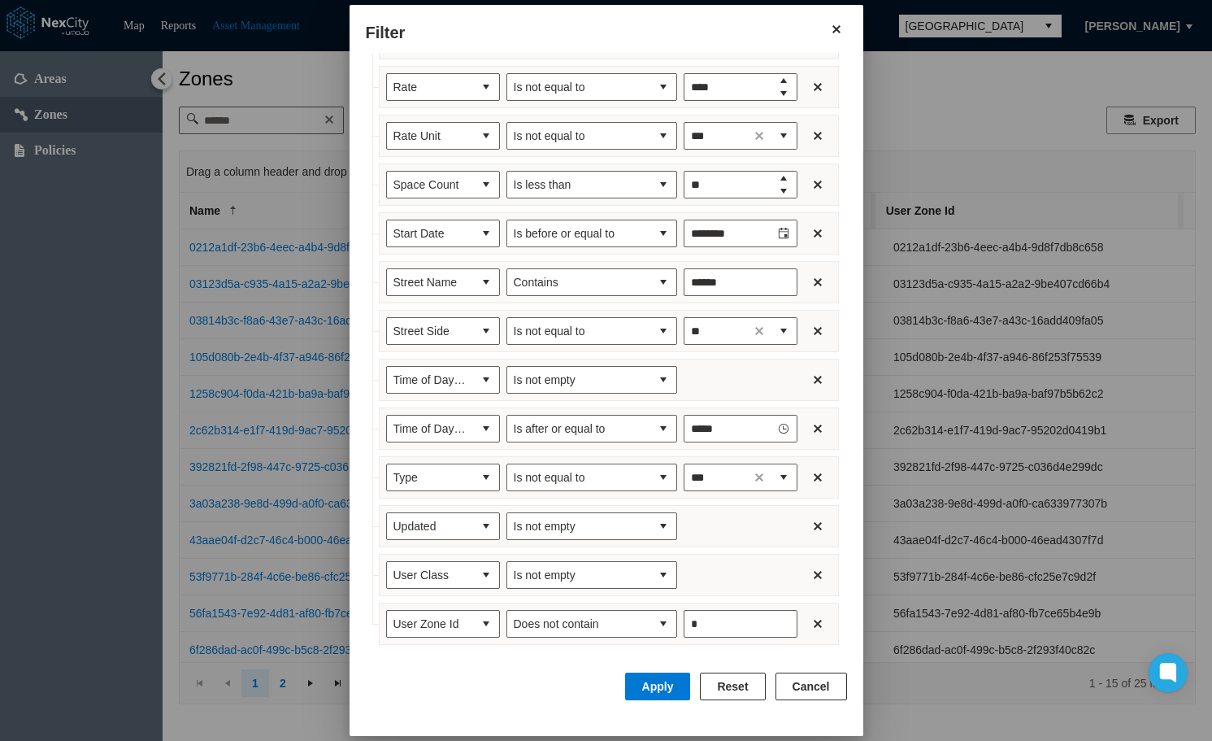
click at [732, 684] on button "Reset" at bounding box center [732, 686] width 65 height 28
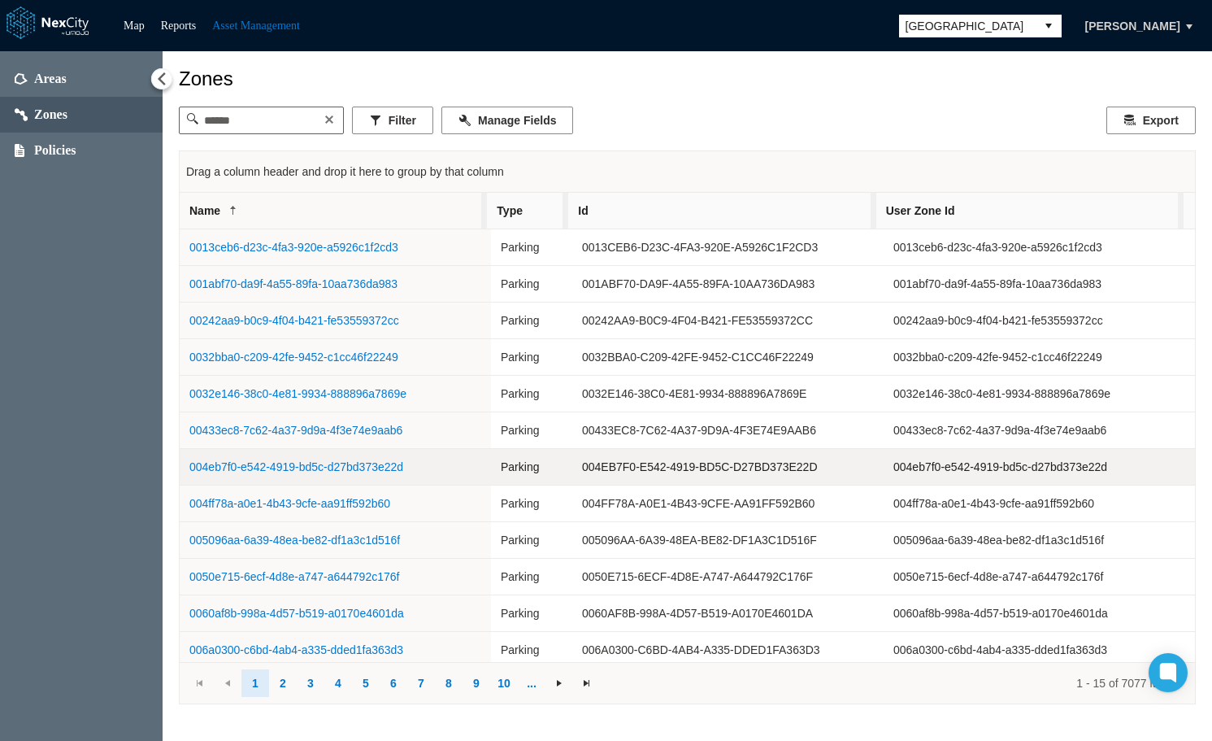
scroll to position [115, 0]
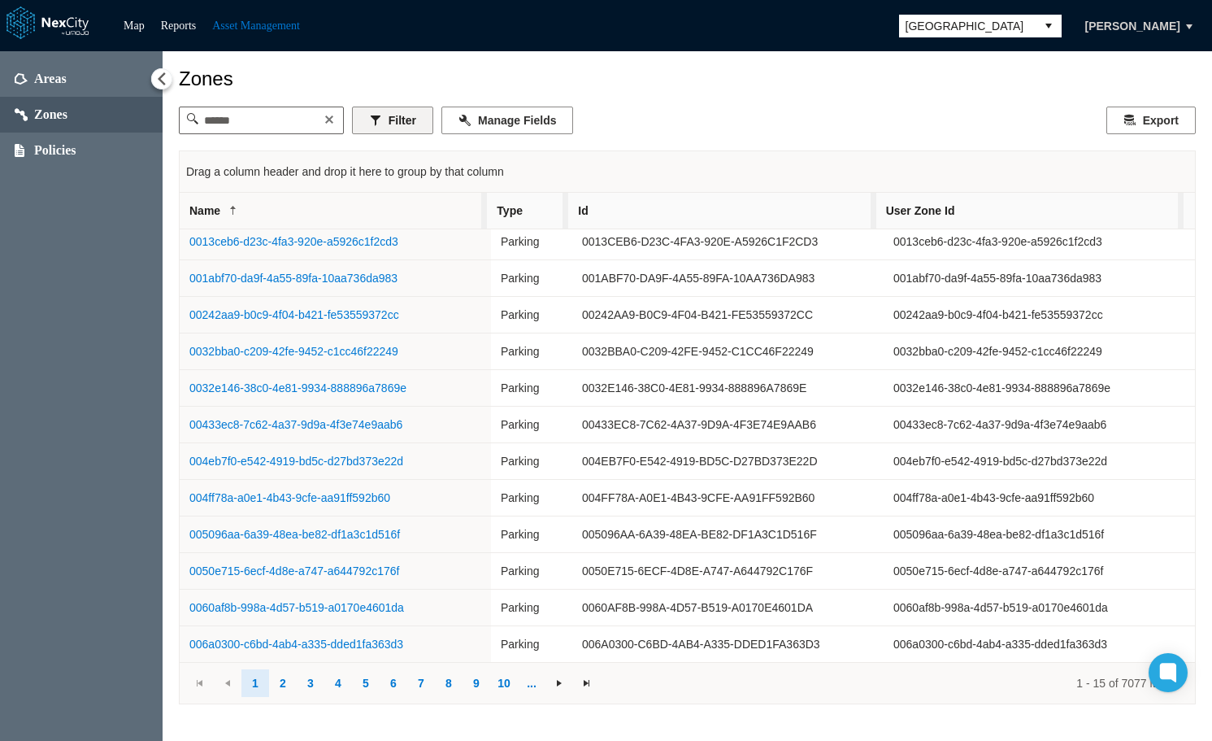
click at [419, 118] on button "Filter" at bounding box center [392, 120] width 81 height 28
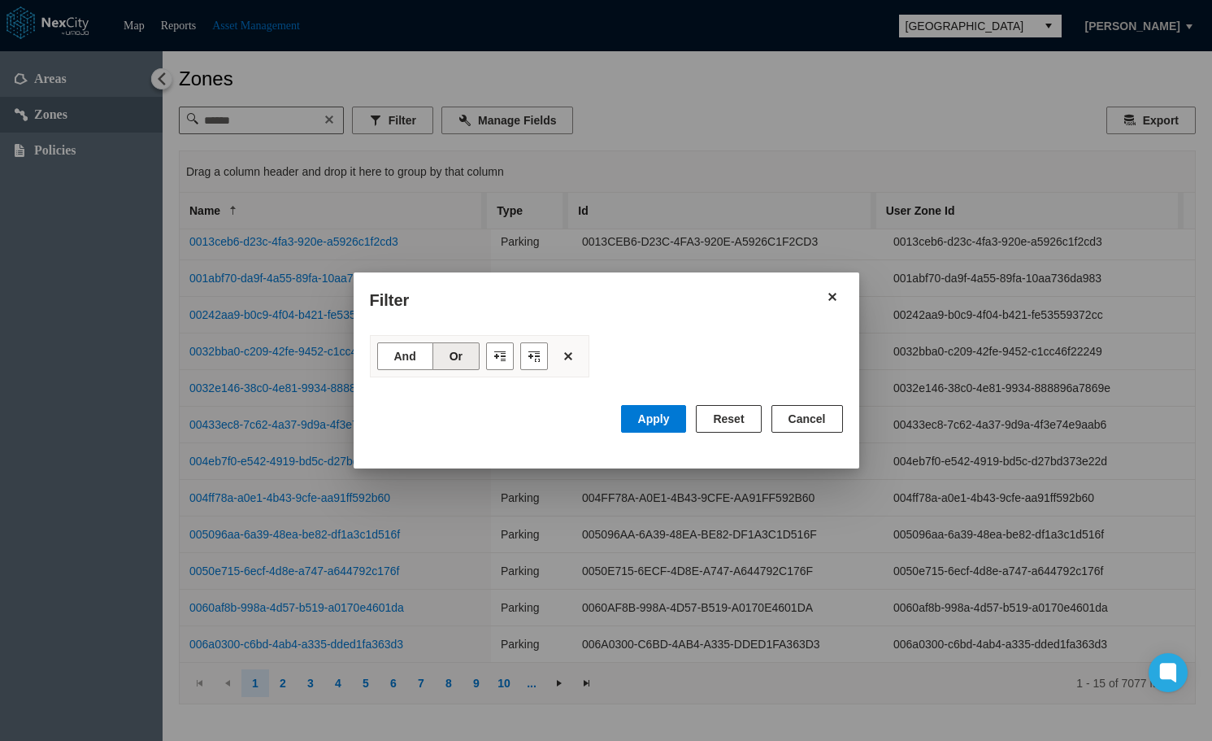
click at [819, 419] on button "Cancel" at bounding box center [807, 419] width 72 height 28
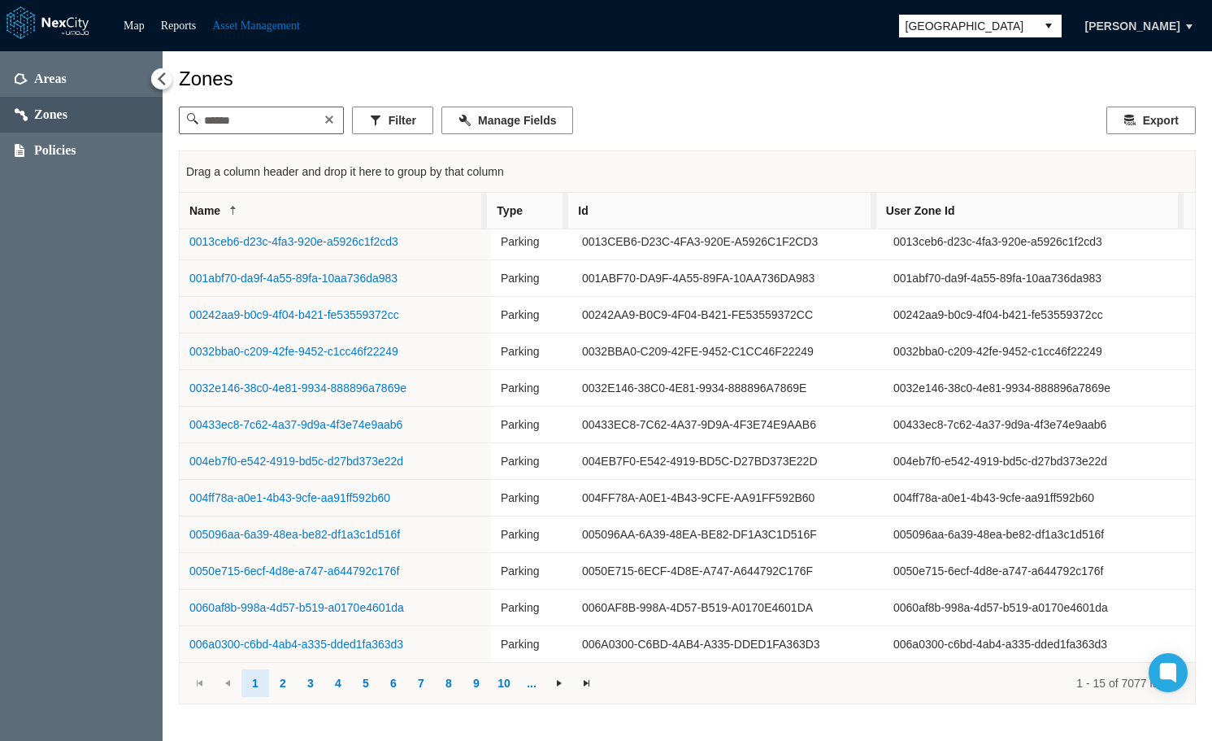
click at [1010, 11] on div "Map Reports Asset Management Seattle Tamara Dobrenkova" at bounding box center [606, 25] width 1212 height 51
click at [1010, 22] on span "Seattle" at bounding box center [968, 26] width 124 height 16
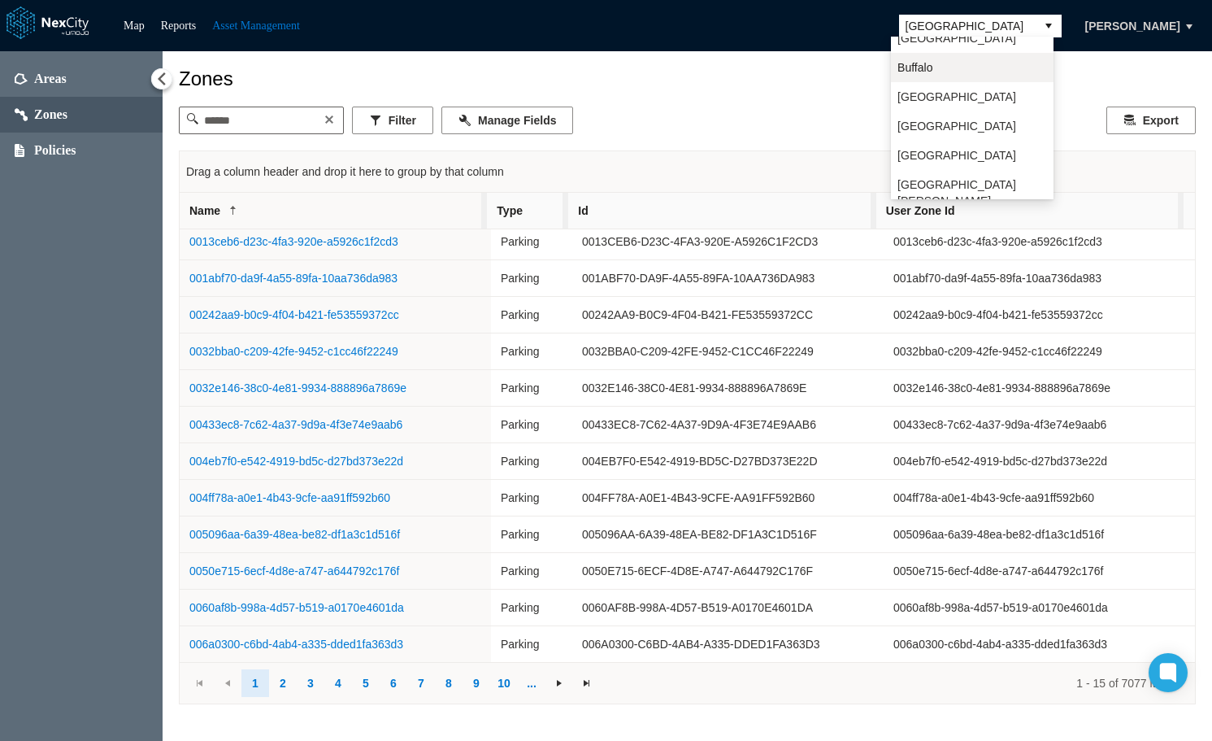
scroll to position [0, 0]
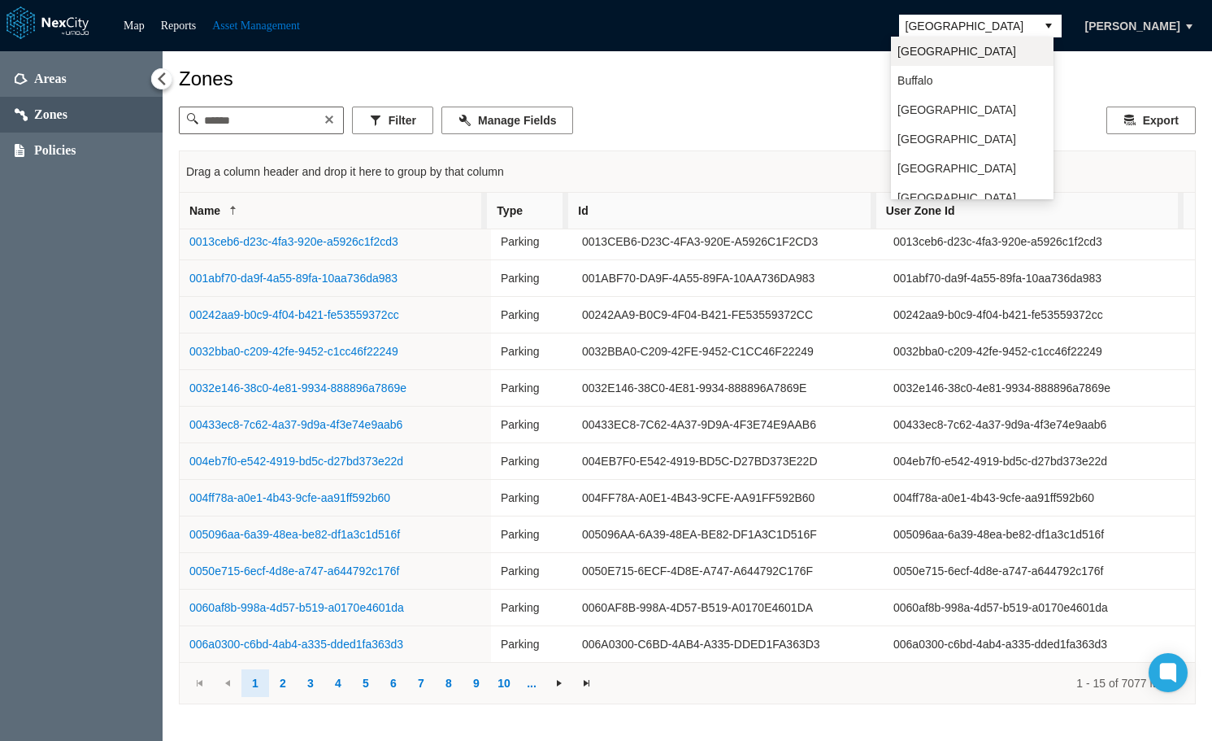
click at [950, 50] on li "Arlington" at bounding box center [972, 51] width 163 height 29
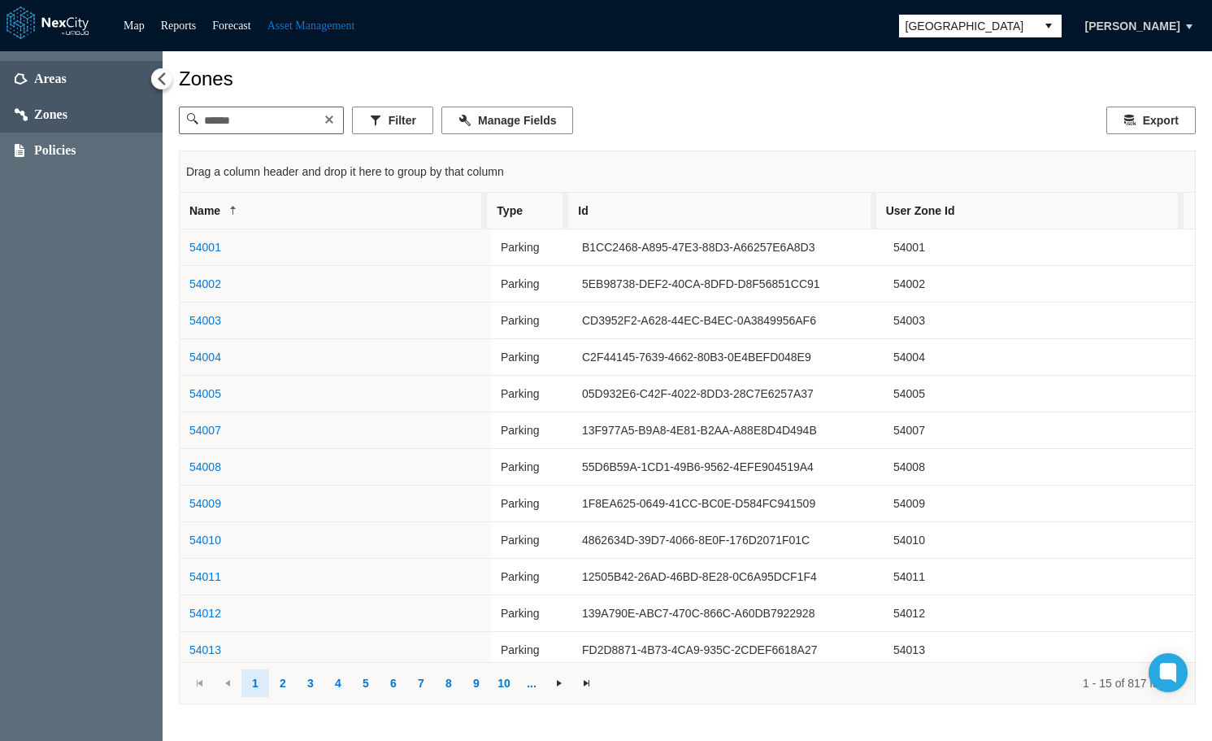
click at [58, 85] on span "Areas" at bounding box center [50, 79] width 33 height 16
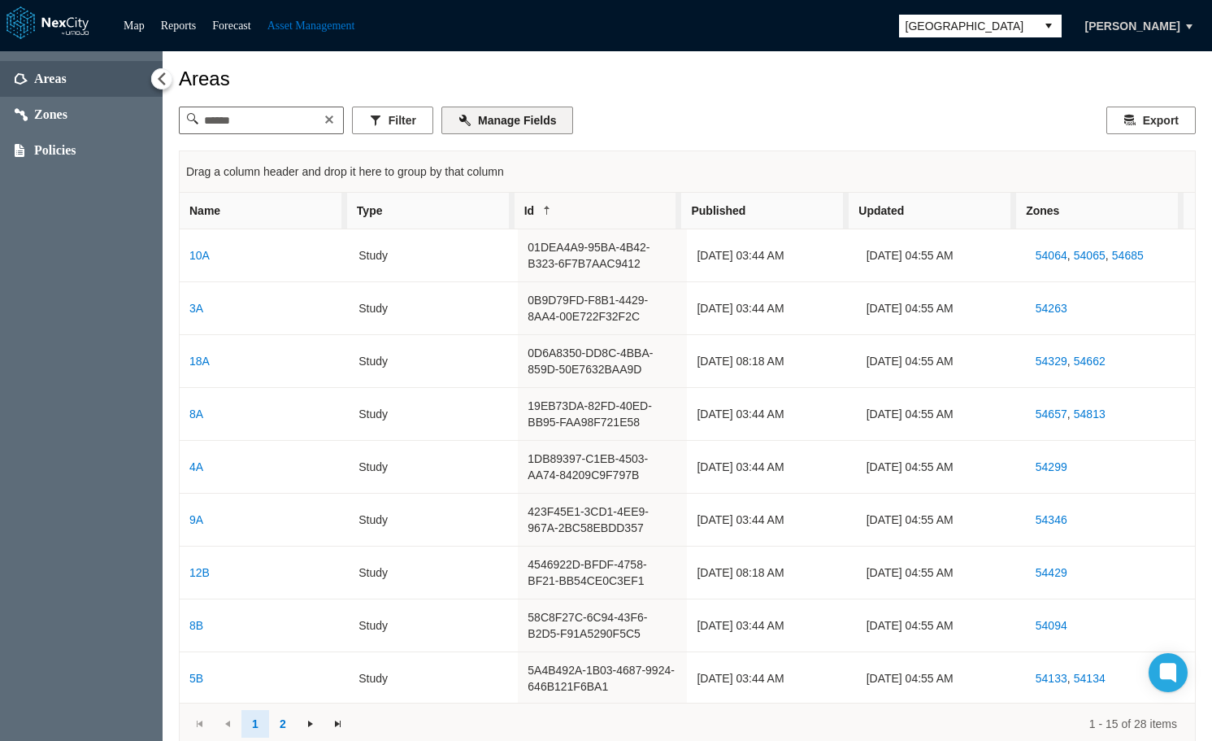
click at [533, 115] on button "Manage Fields" at bounding box center [507, 120] width 132 height 28
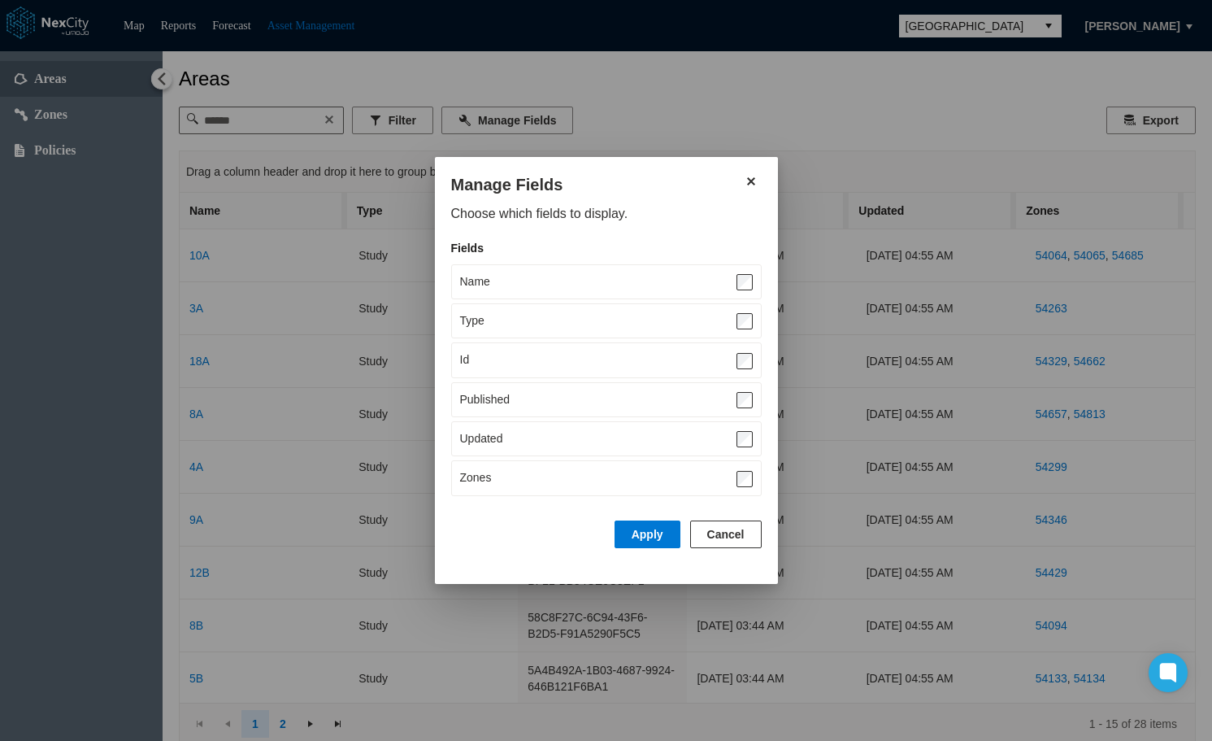
click at [741, 470] on span at bounding box center [745, 477] width 16 height 17
click at [635, 537] on button "Apply" at bounding box center [648, 534] width 66 height 28
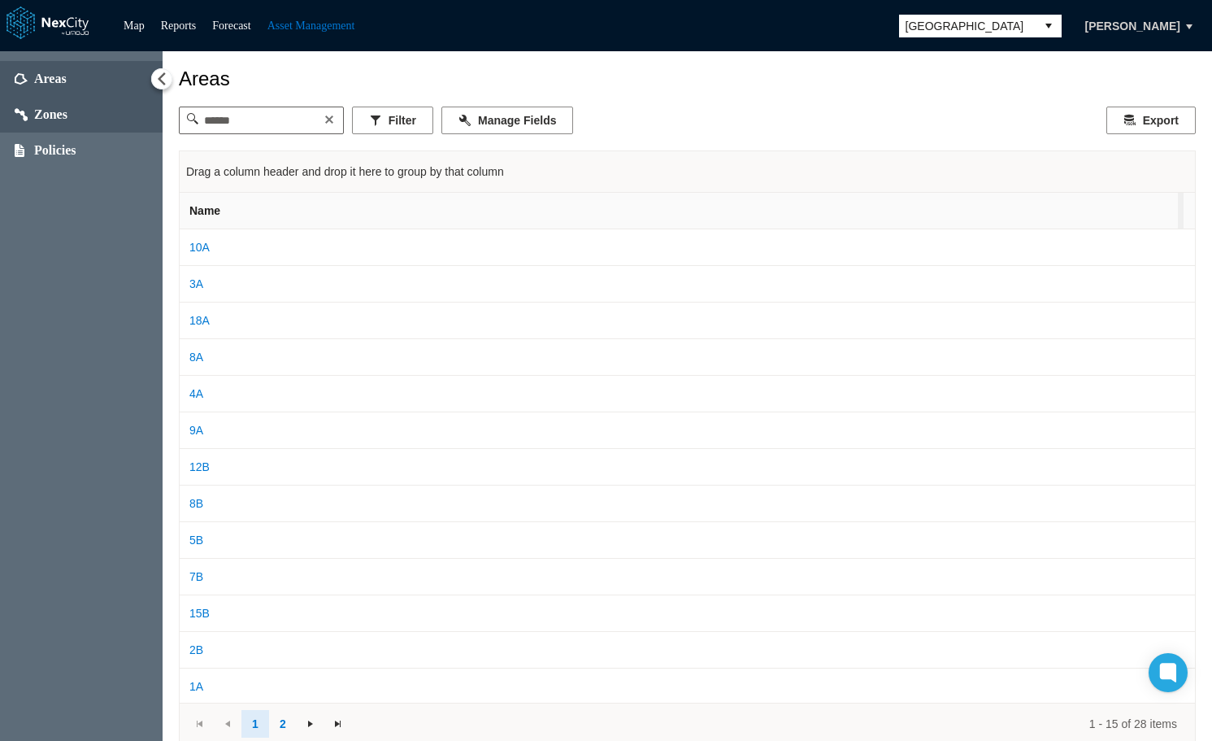
click at [34, 123] on span "Zones" at bounding box center [81, 115] width 163 height 36
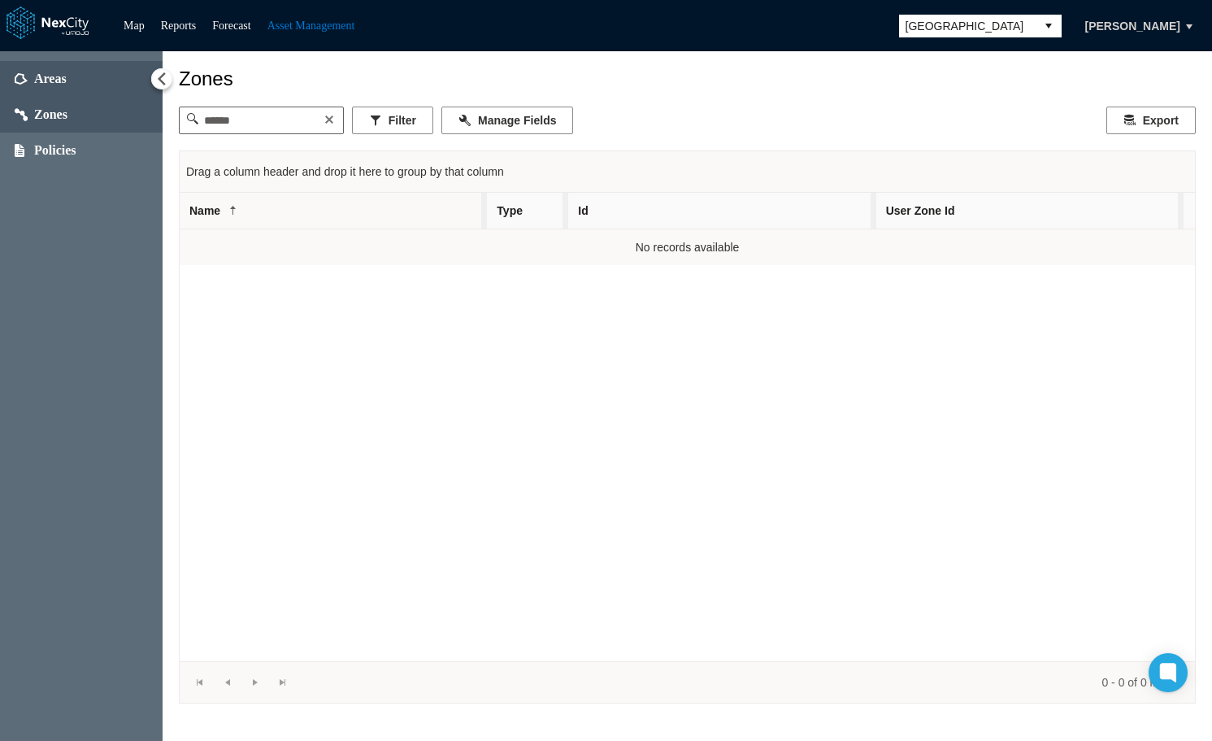
click at [49, 72] on span "Areas" at bounding box center [50, 79] width 33 height 16
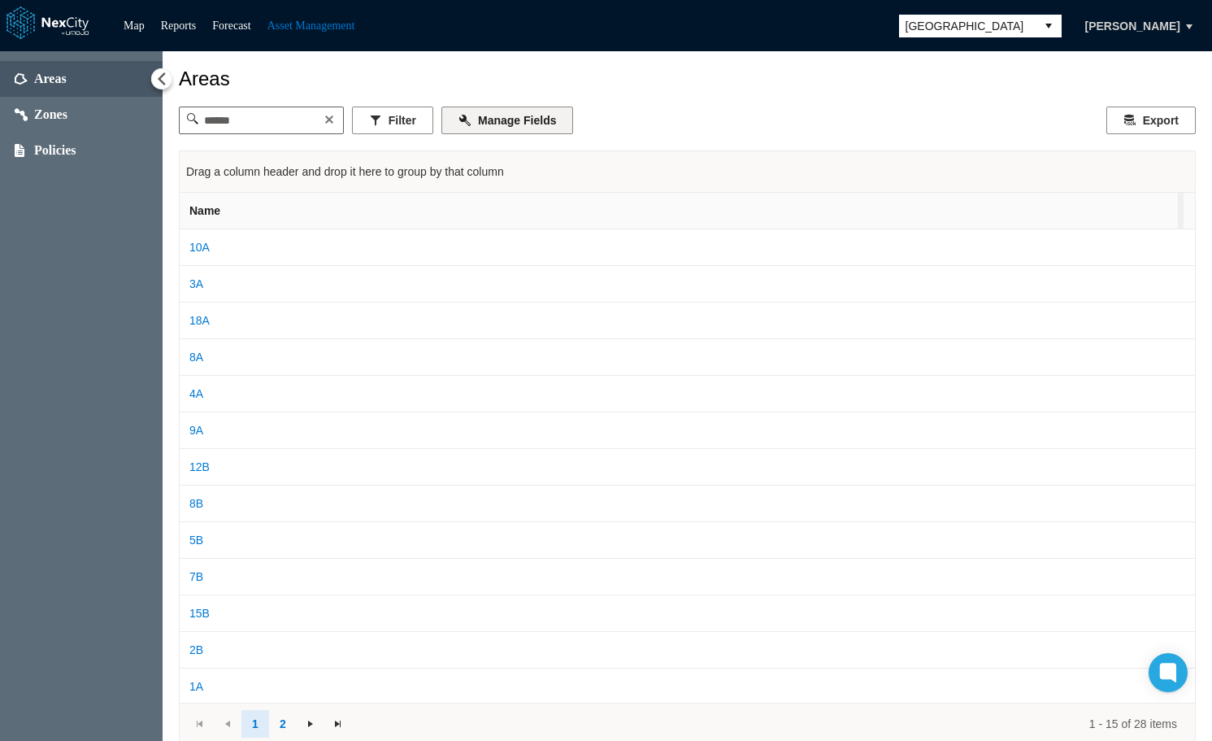
click at [515, 129] on button "Manage Fields" at bounding box center [507, 120] width 132 height 28
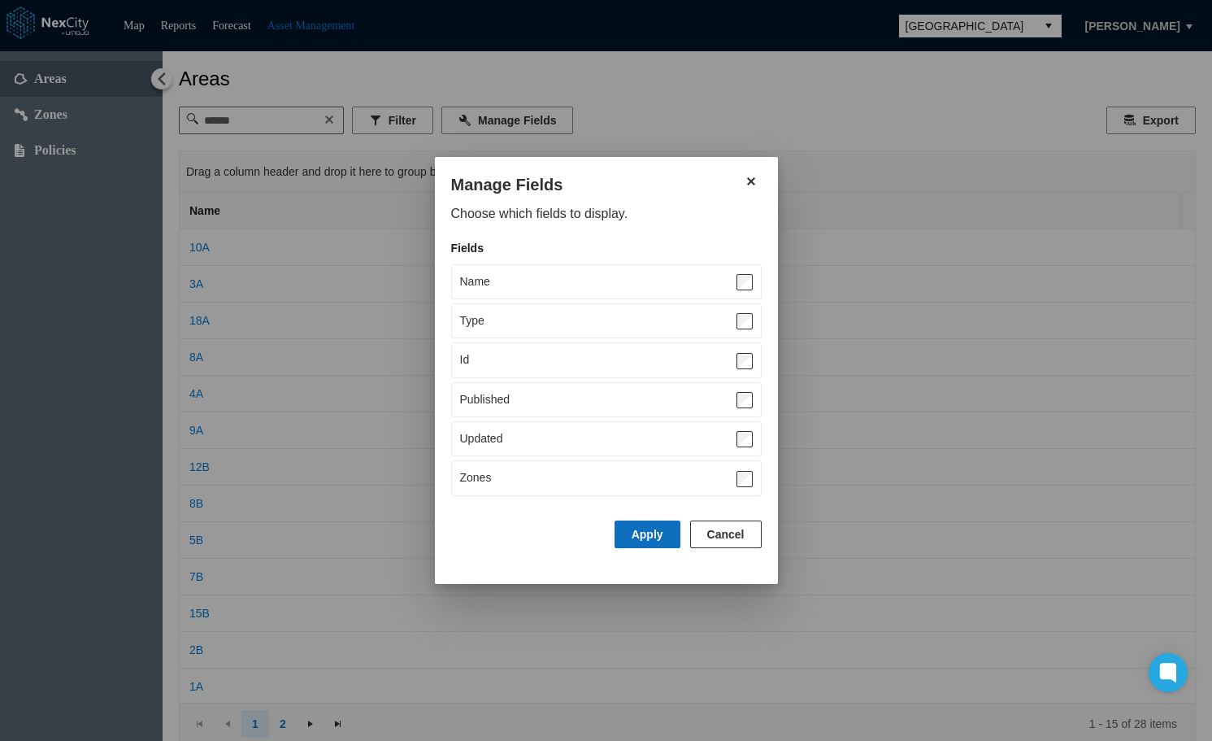
click at [651, 542] on button "Apply" at bounding box center [648, 534] width 66 height 28
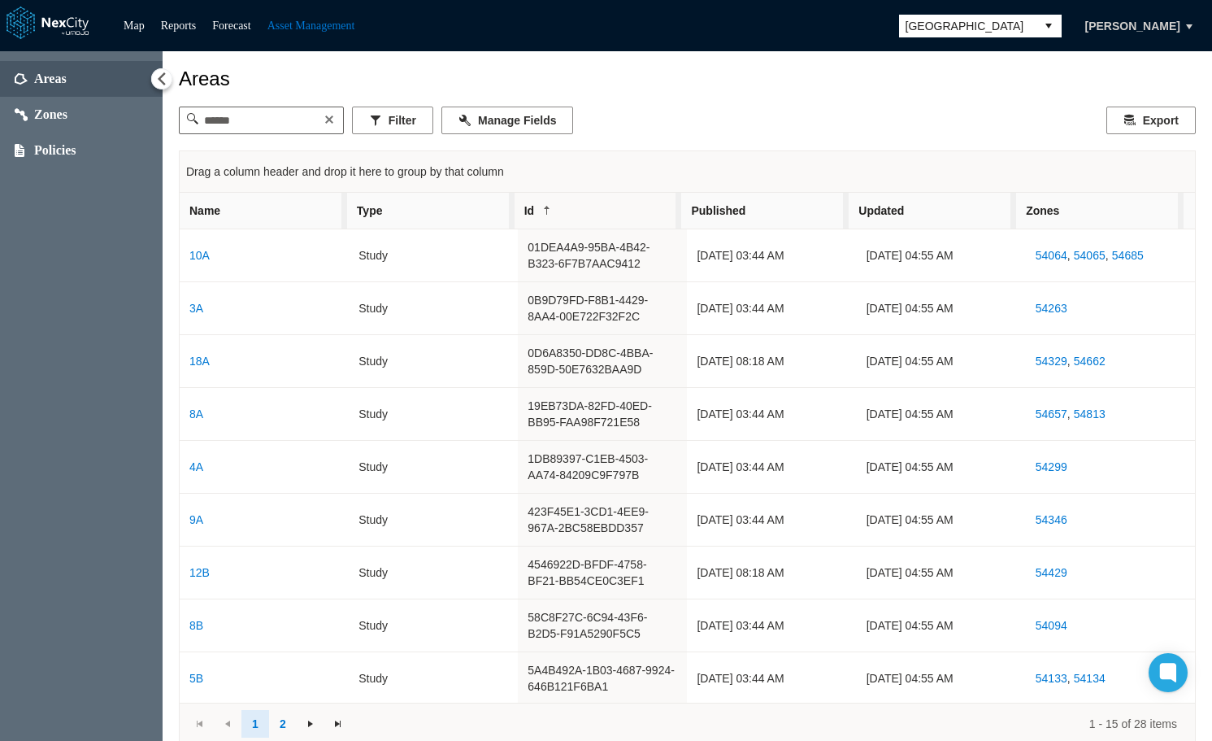
click at [263, 214] on span "Name" at bounding box center [263, 211] width 167 height 36
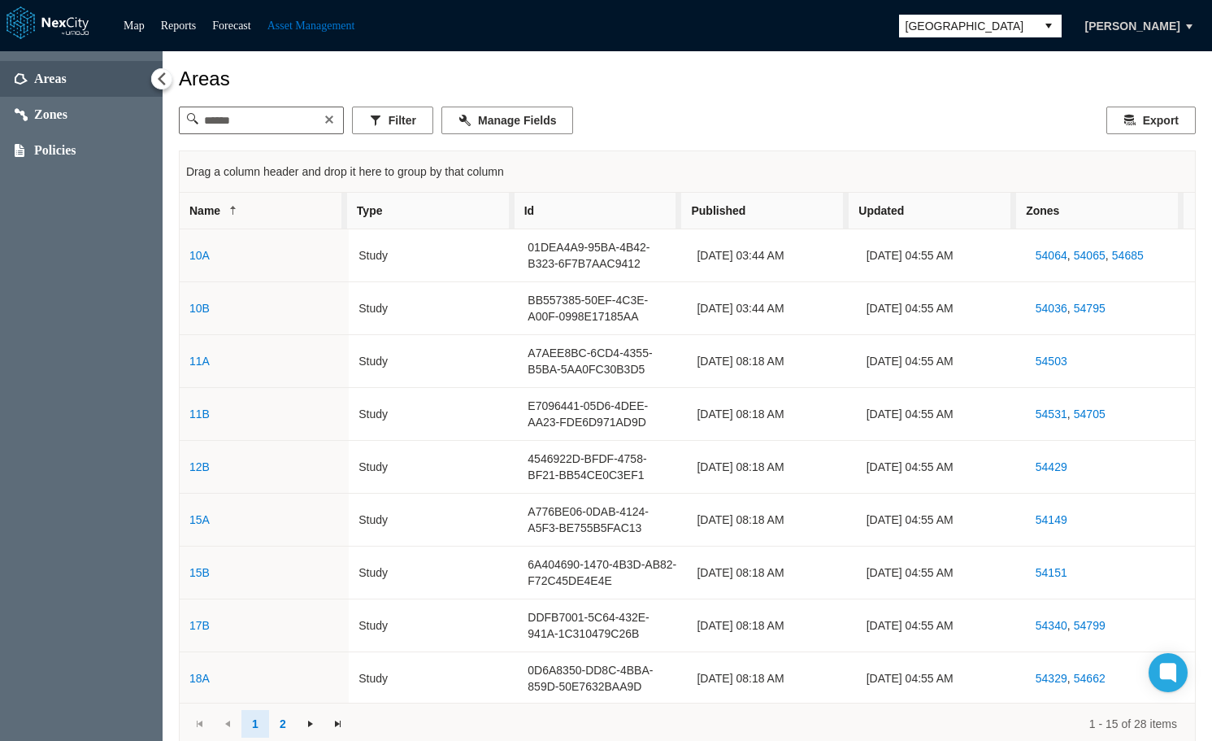
click at [263, 214] on span "Name" at bounding box center [263, 211] width 167 height 36
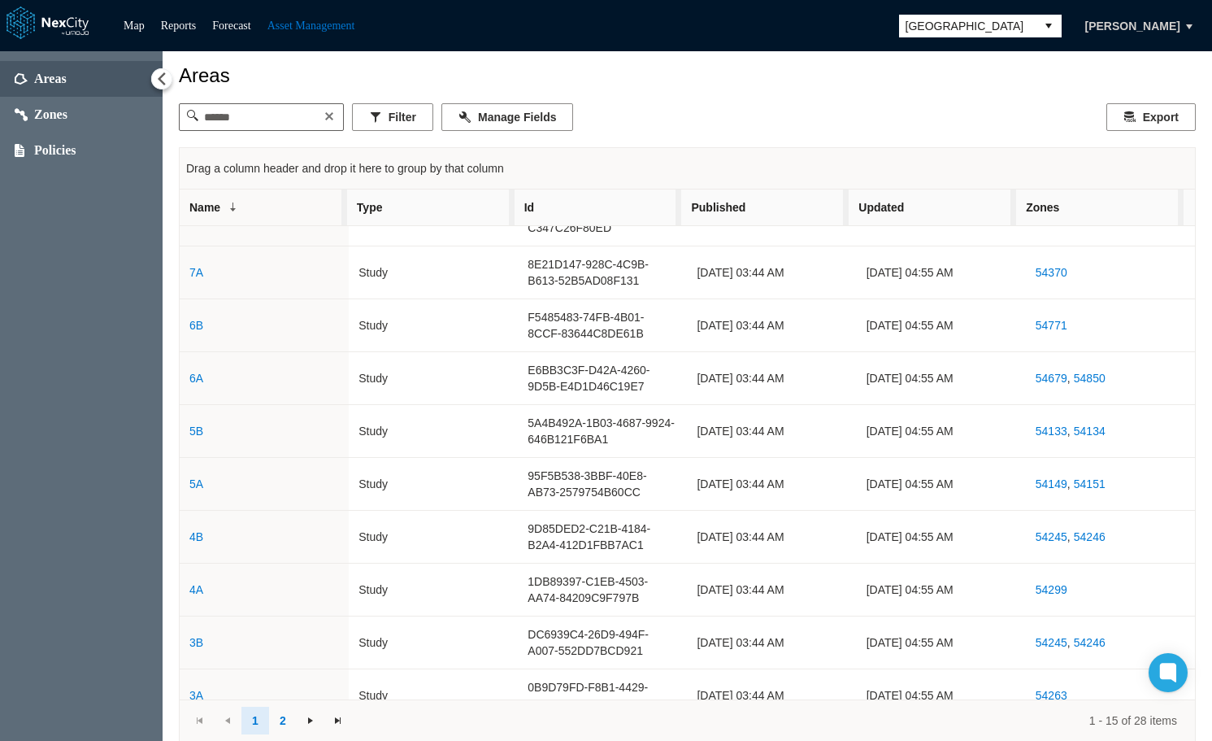
scroll to position [319, 0]
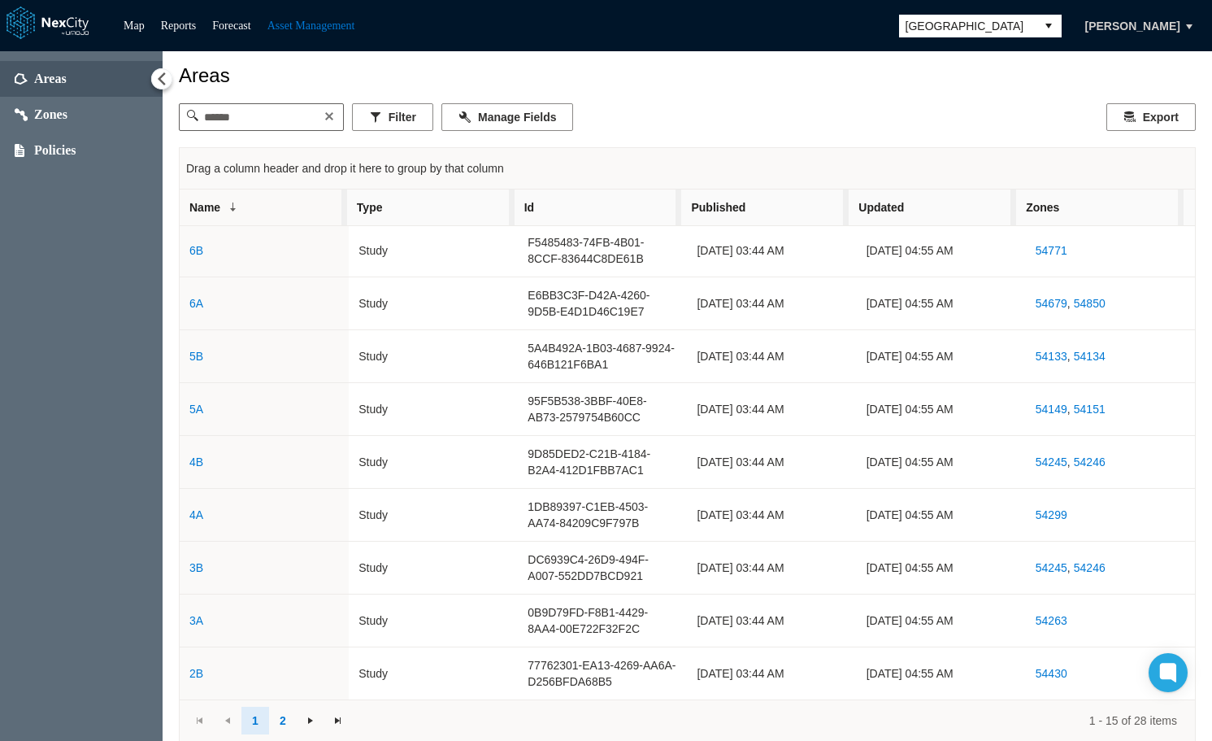
click at [438, 215] on span "Type" at bounding box center [430, 207] width 167 height 36
click at [615, 213] on span "Id" at bounding box center [598, 207] width 167 height 36
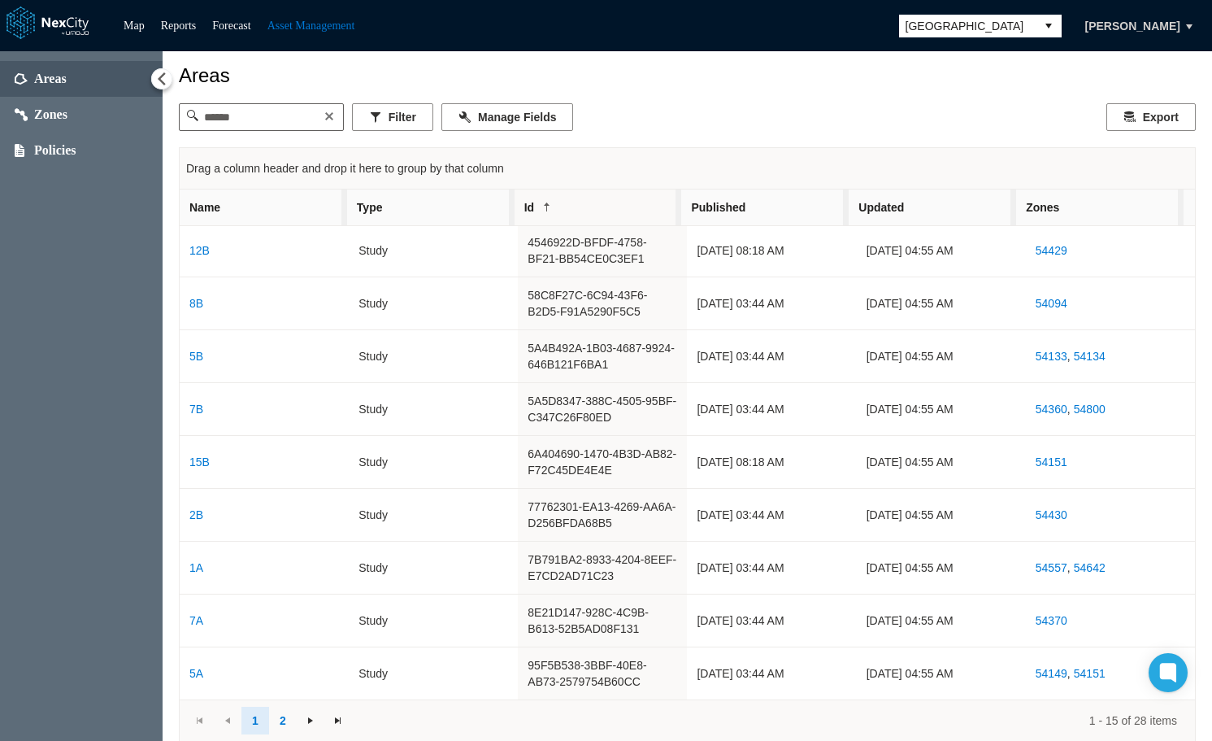
scroll to position [0, 0]
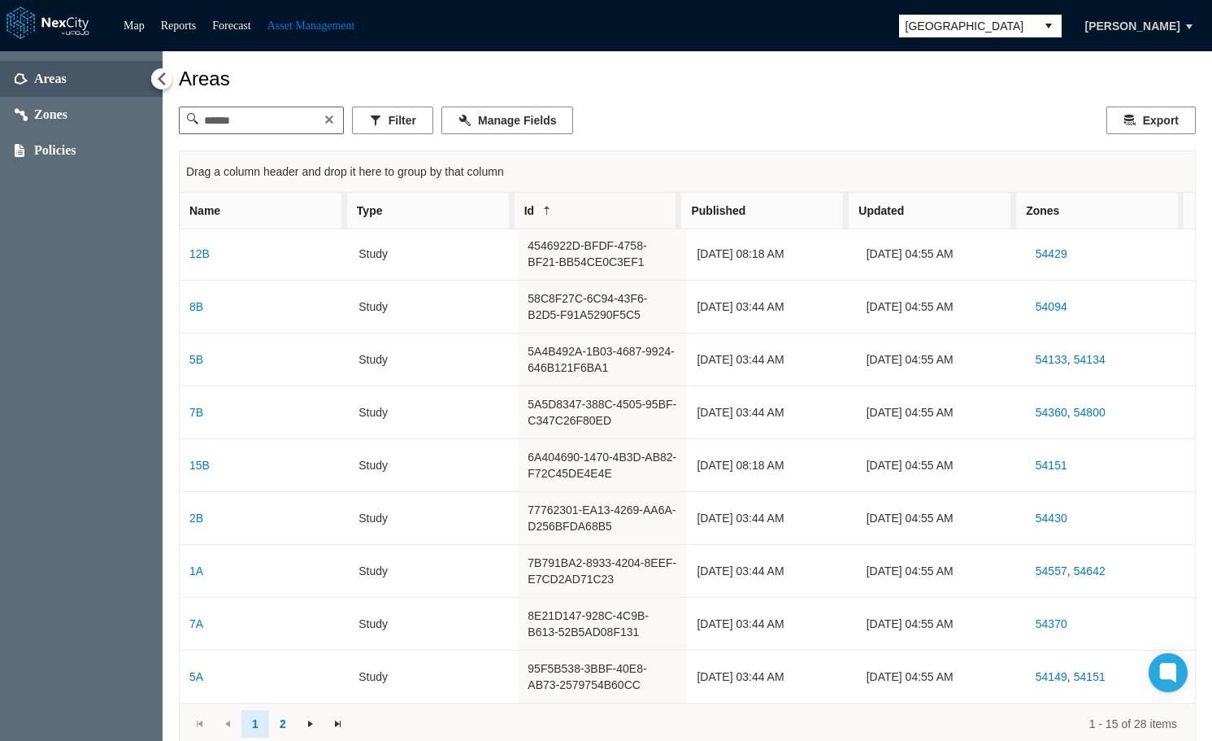
click at [615, 213] on span "Id" at bounding box center [598, 211] width 167 height 36
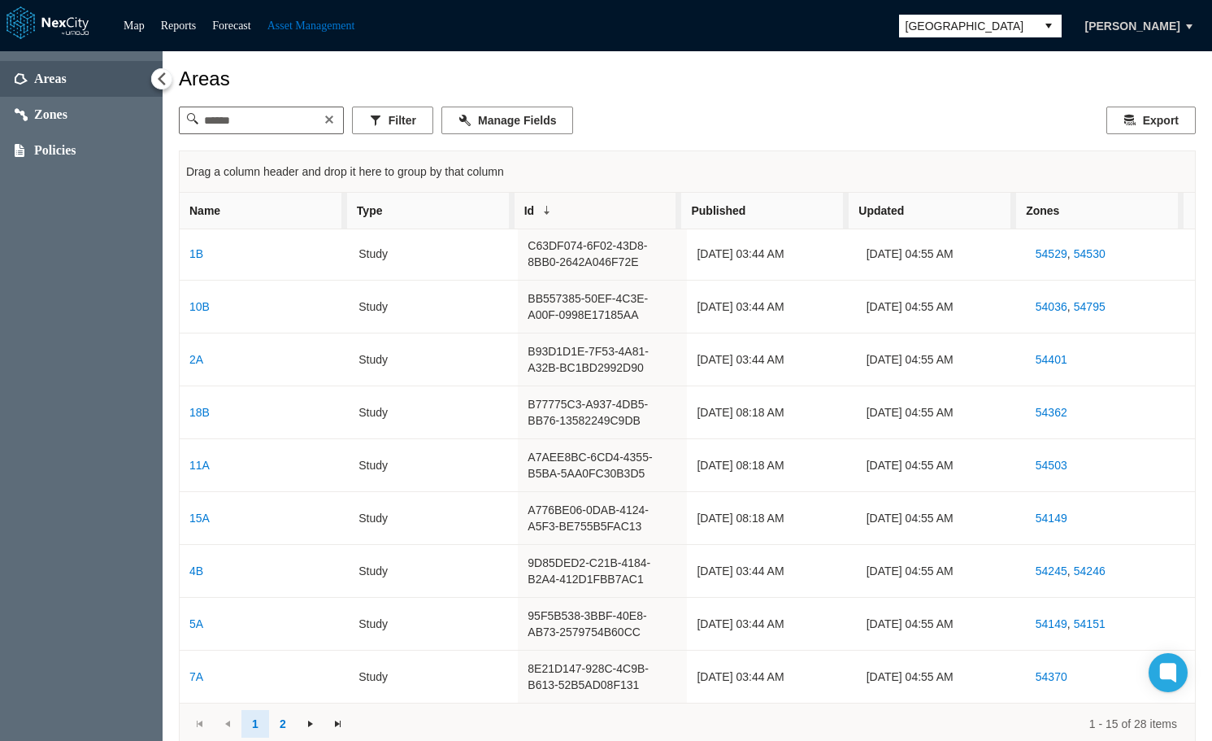
scroll to position [7, 0]
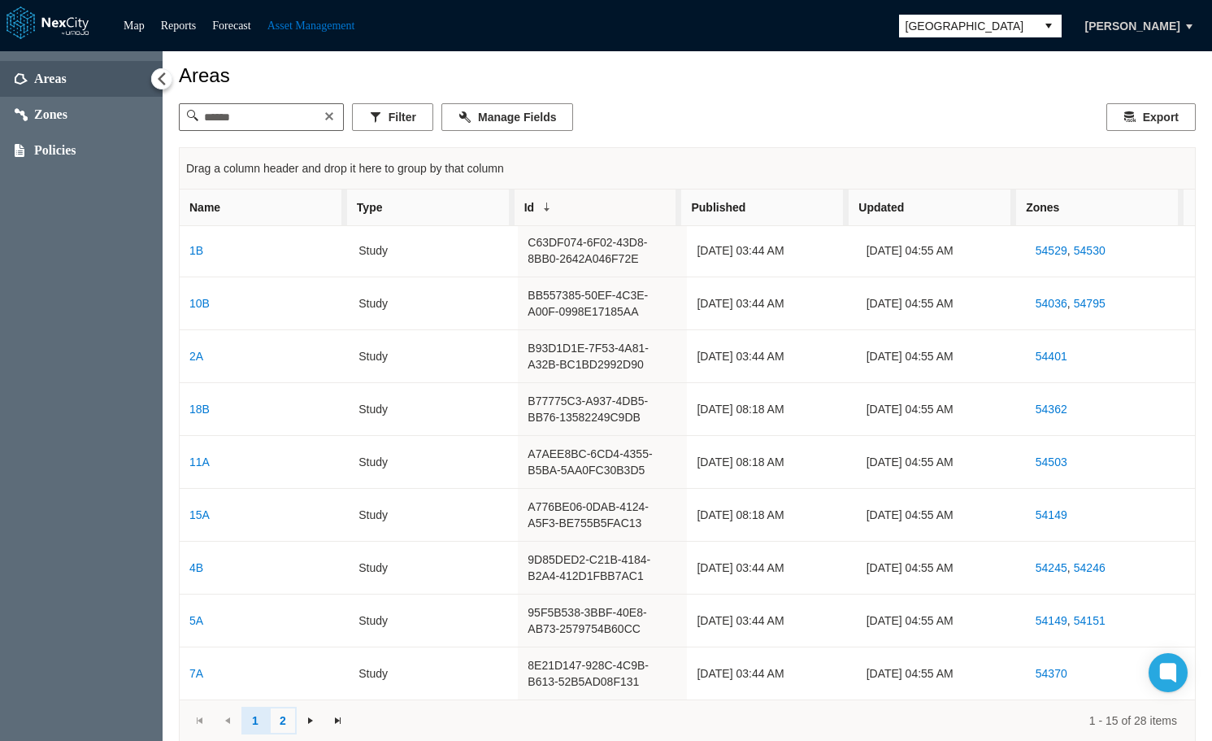
click at [285, 714] on link "2" at bounding box center [283, 720] width 28 height 28
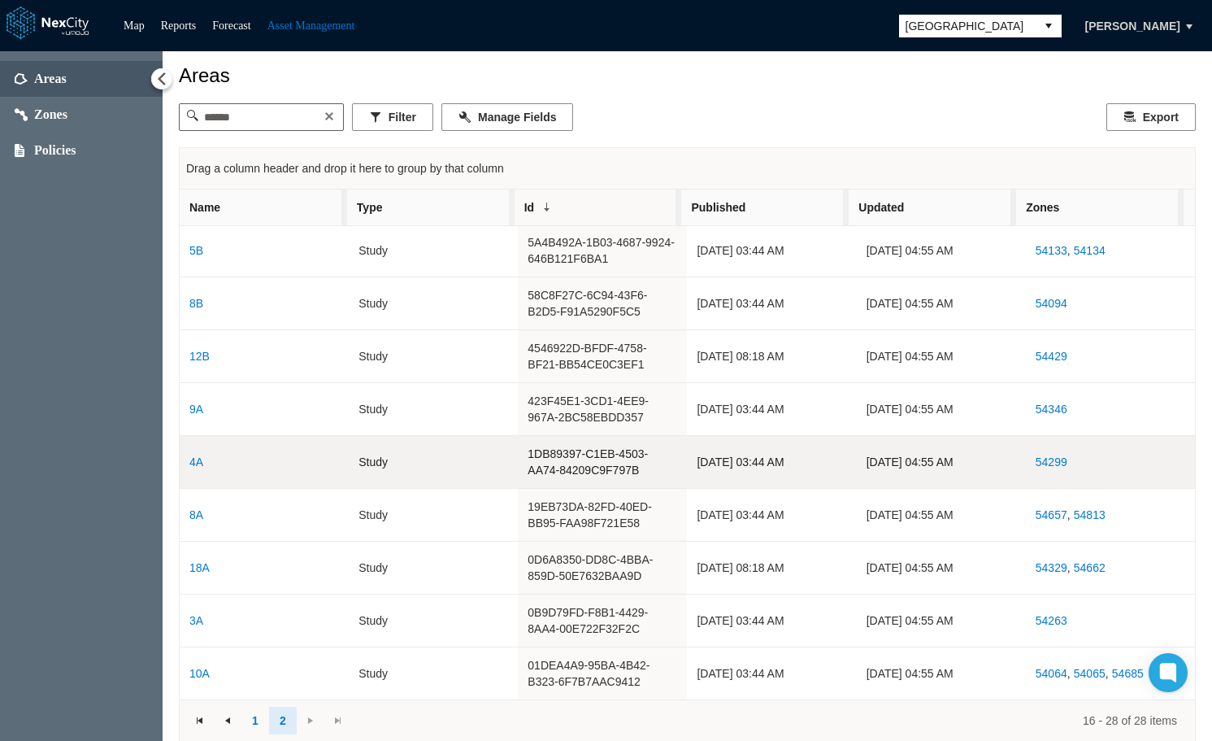
scroll to position [213, 0]
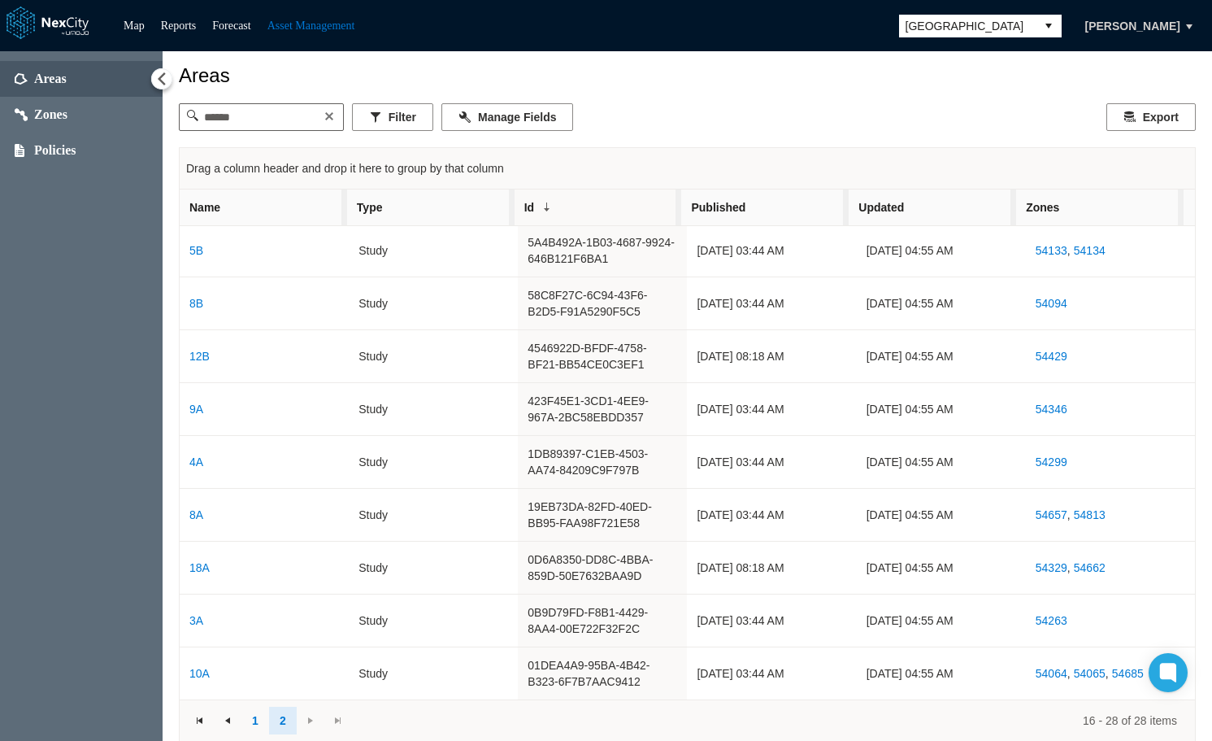
click at [594, 202] on span "Id" at bounding box center [598, 207] width 167 height 36
click at [254, 718] on link "1" at bounding box center [255, 720] width 28 height 28
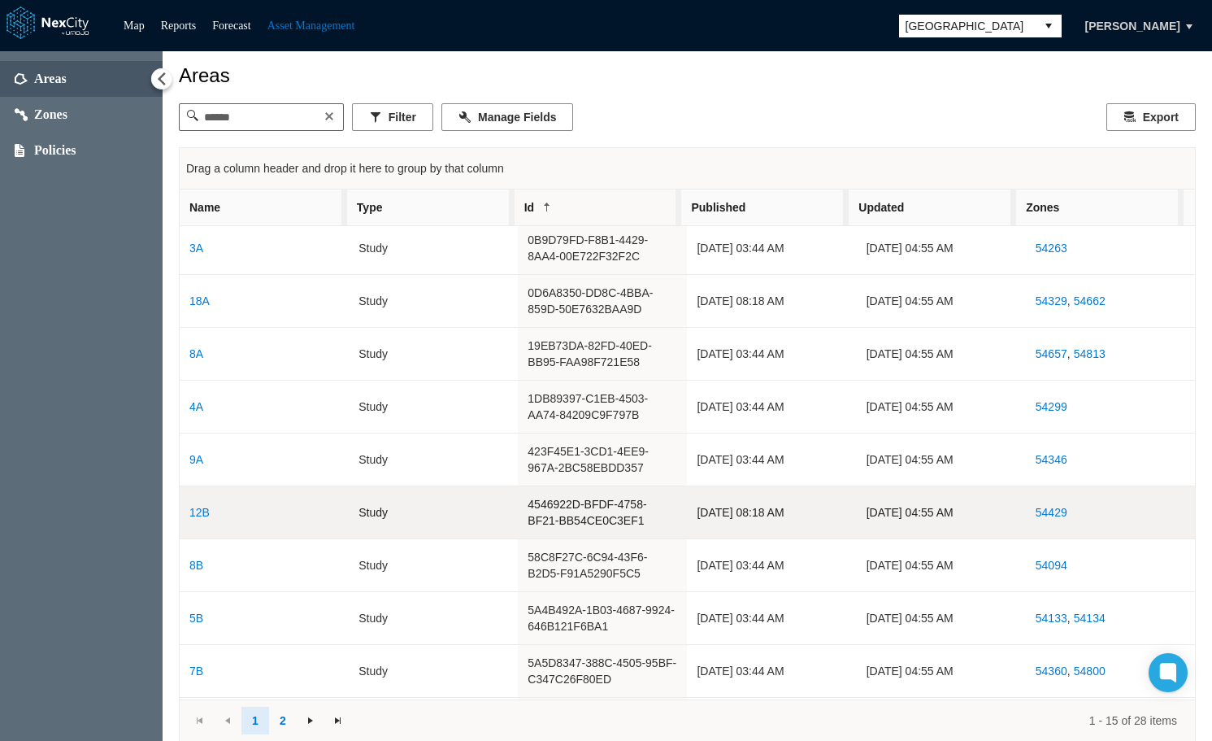
scroll to position [0, 0]
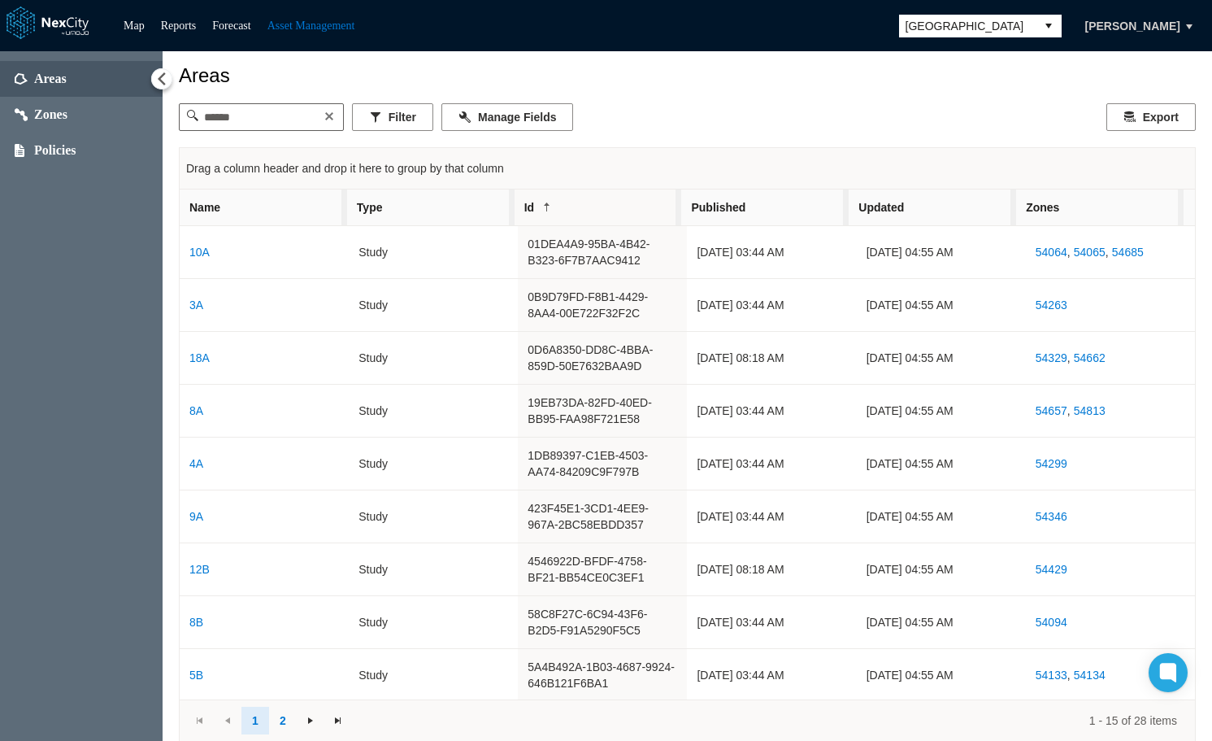
click at [581, 207] on span "Id" at bounding box center [598, 207] width 167 height 36
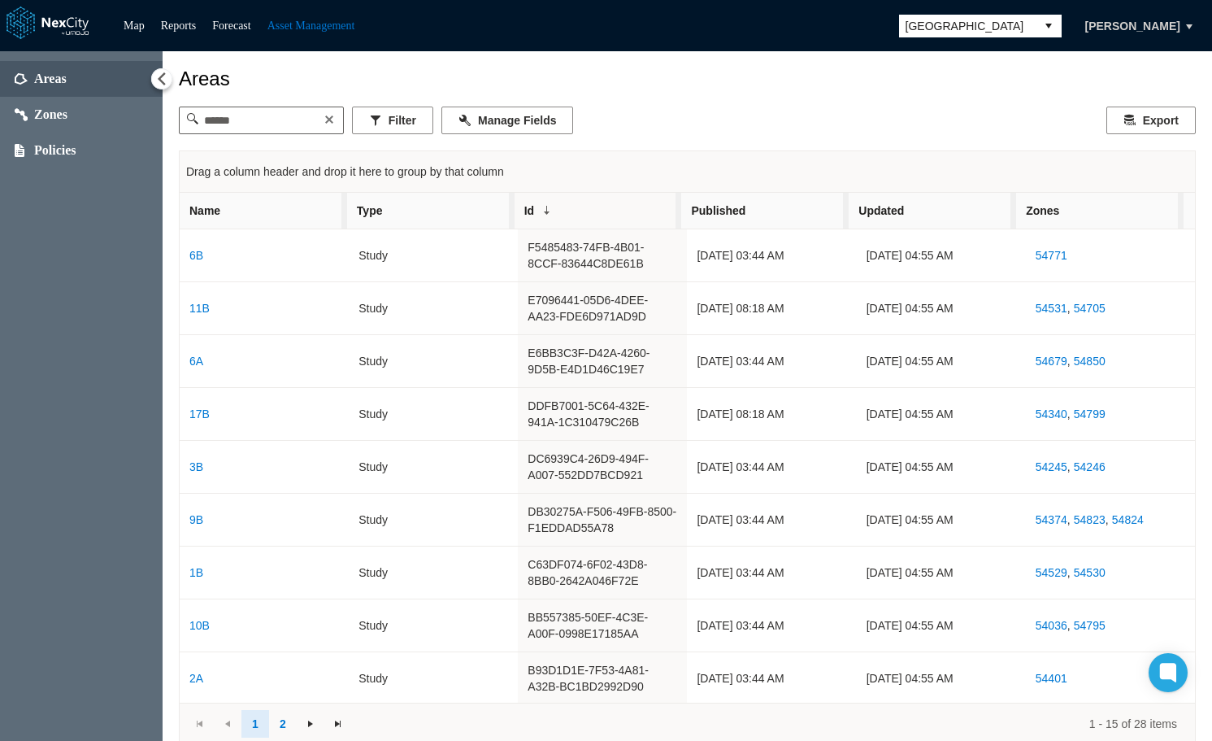
click at [750, 210] on span "Published" at bounding box center [764, 211] width 167 height 36
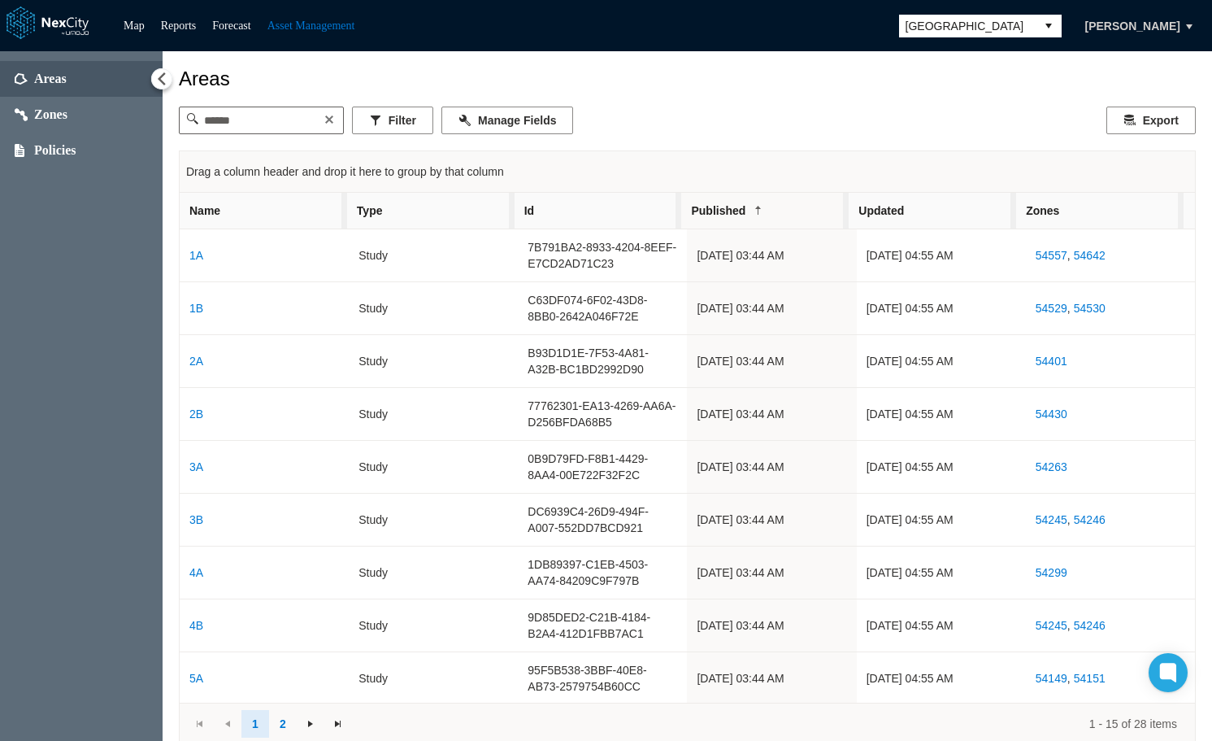
click at [771, 205] on span "Published" at bounding box center [764, 211] width 167 height 36
click at [929, 203] on span "Updated" at bounding box center [932, 211] width 167 height 36
click at [932, 200] on span "Updated" at bounding box center [932, 211] width 167 height 36
click at [1088, 212] on span "Zones" at bounding box center [1099, 211] width 167 height 36
drag, startPoint x: 431, startPoint y: 212, endPoint x: 409, endPoint y: 164, distance: 52.7
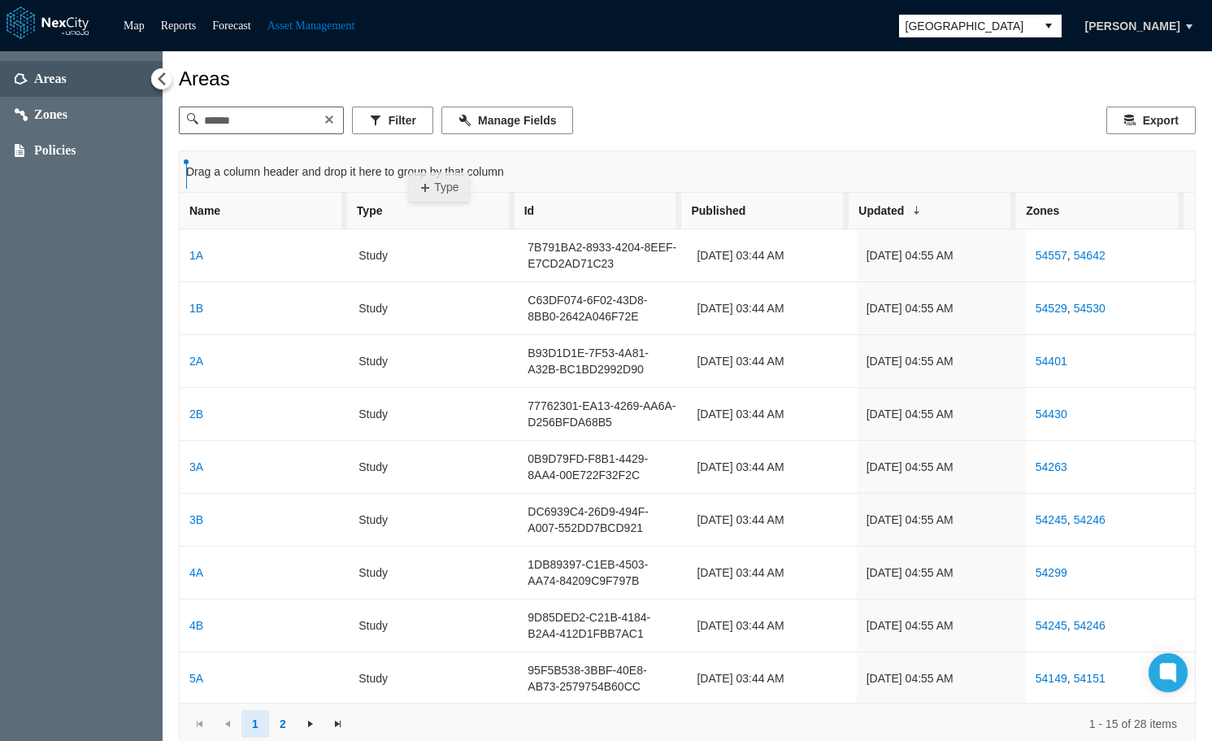
click at [409, 164] on div "Drag a column header and drop it here to group by that column Name Type Id Publ…" at bounding box center [687, 447] width 1017 height 594
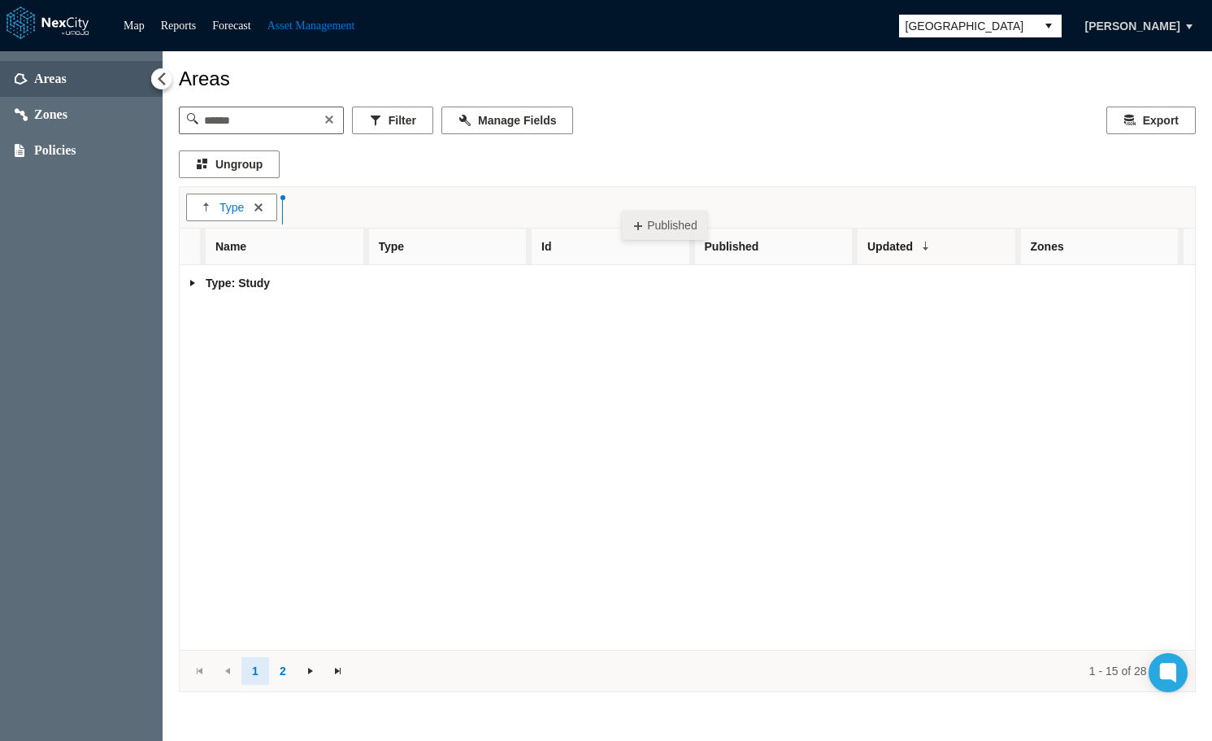
drag, startPoint x: 741, startPoint y: 249, endPoint x: 622, endPoint y: 202, distance: 128.2
click at [622, 202] on div "Type Name Type Id Published Updated Zones Type: Study N/A N/A * * 1 2 1 - 15 of…" at bounding box center [687, 439] width 1017 height 506
drag, startPoint x: 907, startPoint y: 251, endPoint x: 841, endPoint y: 224, distance: 71.9
click at [841, 224] on div "Type Published Name Type Id Published Updated Zones Type: Study N/A N/A * * 1 2…" at bounding box center [687, 439] width 1017 height 506
drag, startPoint x: 877, startPoint y: 255, endPoint x: 834, endPoint y: 213, distance: 60.4
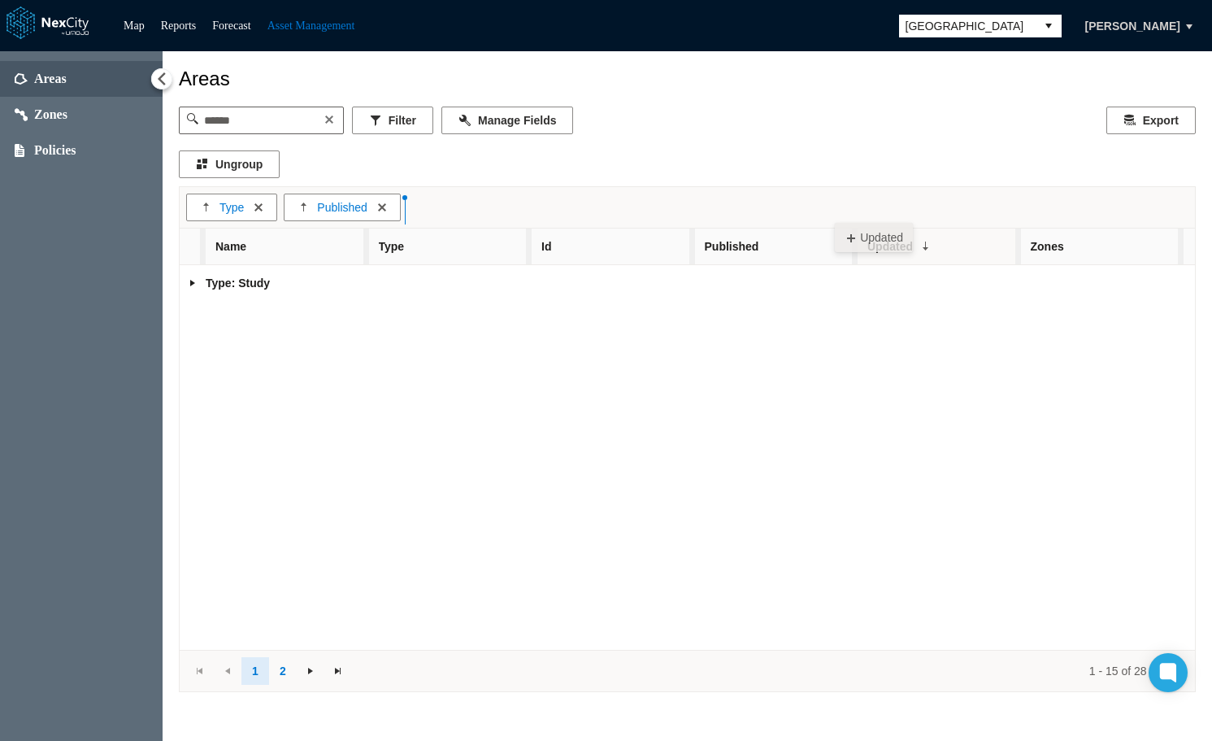
click at [834, 215] on div "Type Published Name Type Id Published Updated Zones Type: Study N/A N/A * * 1 2…" at bounding box center [687, 439] width 1017 height 506
drag, startPoint x: 1063, startPoint y: 250, endPoint x: 985, endPoint y: 225, distance: 81.0
click at [1047, 215] on div "Type Published Updated Name Type Id Published Updated Zones Type: Study N/A N/A…" at bounding box center [687, 439] width 1017 height 506
drag, startPoint x: 434, startPoint y: 237, endPoint x: 569, endPoint y: 198, distance: 140.7
click at [569, 198] on div "Type Published Updated Name Type Id Published Updated Zones Type: Study N/A N/A…" at bounding box center [687, 439] width 1017 height 506
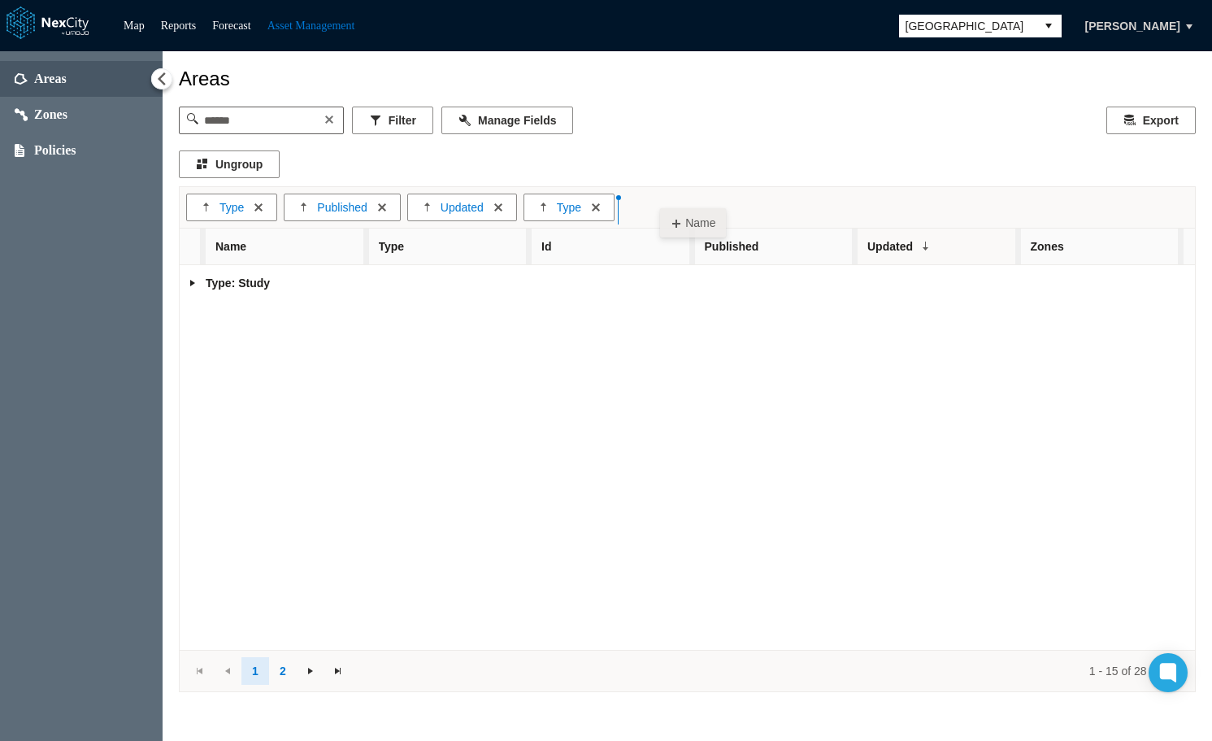
drag, startPoint x: 315, startPoint y: 254, endPoint x: 660, endPoint y: 200, distance: 349.6
click at [660, 200] on div "Type Published Updated Type Name Type Id Published Updated Zones Type: Study N/…" at bounding box center [687, 439] width 1017 height 506
drag, startPoint x: 615, startPoint y: 250, endPoint x: 772, endPoint y: 195, distance: 166.1
click at [772, 195] on div "Type Published Updated Type Name Name Type Id Published Updated Zones Type: Stu…" at bounding box center [687, 439] width 1017 height 506
click at [259, 207] on button "Ungroup Column" at bounding box center [258, 207] width 16 height 16
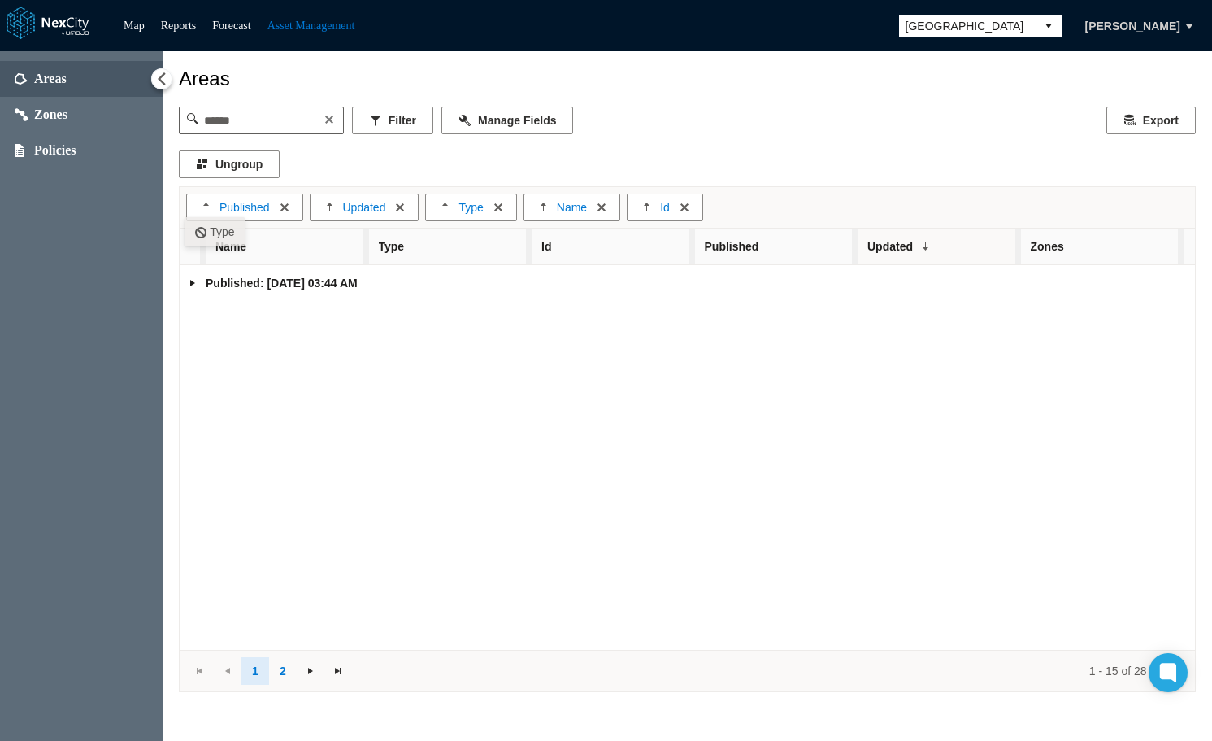
drag, startPoint x: 460, startPoint y: 253, endPoint x: 185, endPoint y: 209, distance: 279.1
click at [185, 209] on div "Published Updated Type Name Id Name Type Id Published Updated Zones Published: …" at bounding box center [687, 439] width 1017 height 506
drag, startPoint x: 384, startPoint y: 251, endPoint x: 187, endPoint y: 215, distance: 200.1
click at [187, 215] on body "Map Reports Forecast Asset Management Arlington Tamara Dobrenkova Areas Zones P…" at bounding box center [606, 370] width 1212 height 741
click at [588, 212] on button "Ungroup Column" at bounding box center [596, 207] width 16 height 16
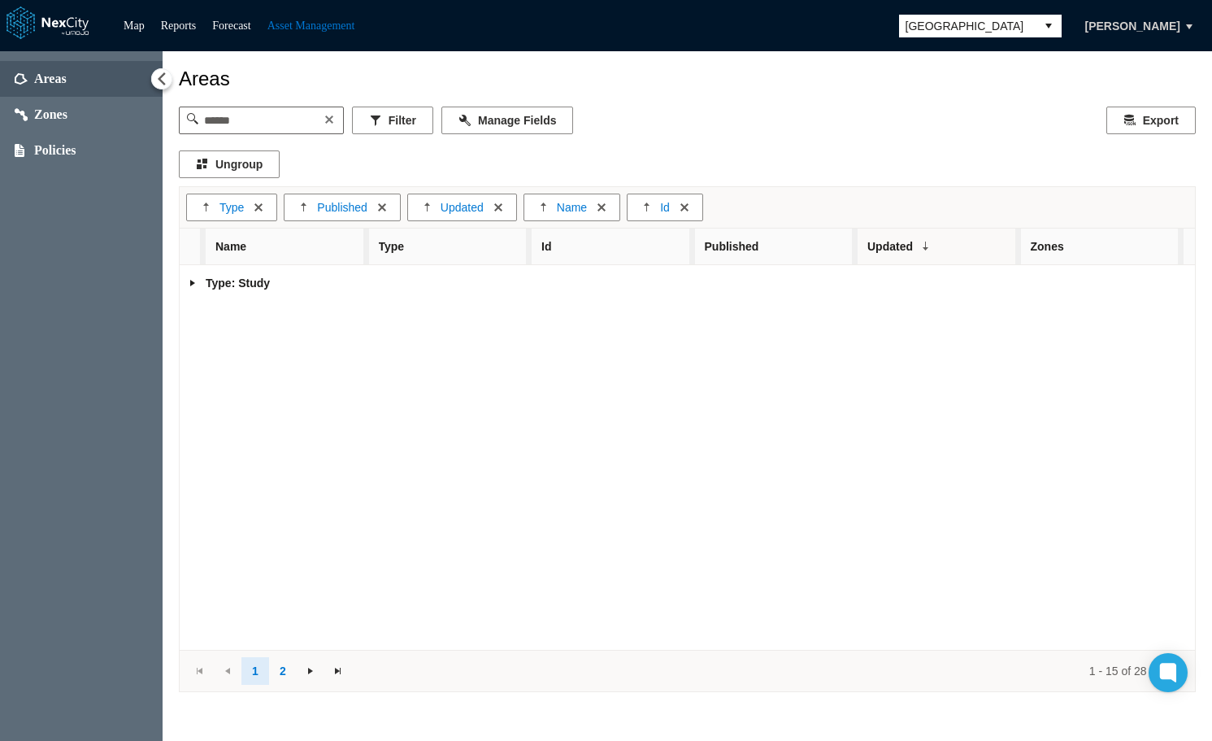
click at [190, 288] on link "Expand group" at bounding box center [192, 282] width 13 height 13
click at [219, 322] on link "Expand group" at bounding box center [218, 319] width 13 height 13
click at [243, 358] on link "Expand group" at bounding box center [244, 356] width 13 height 13
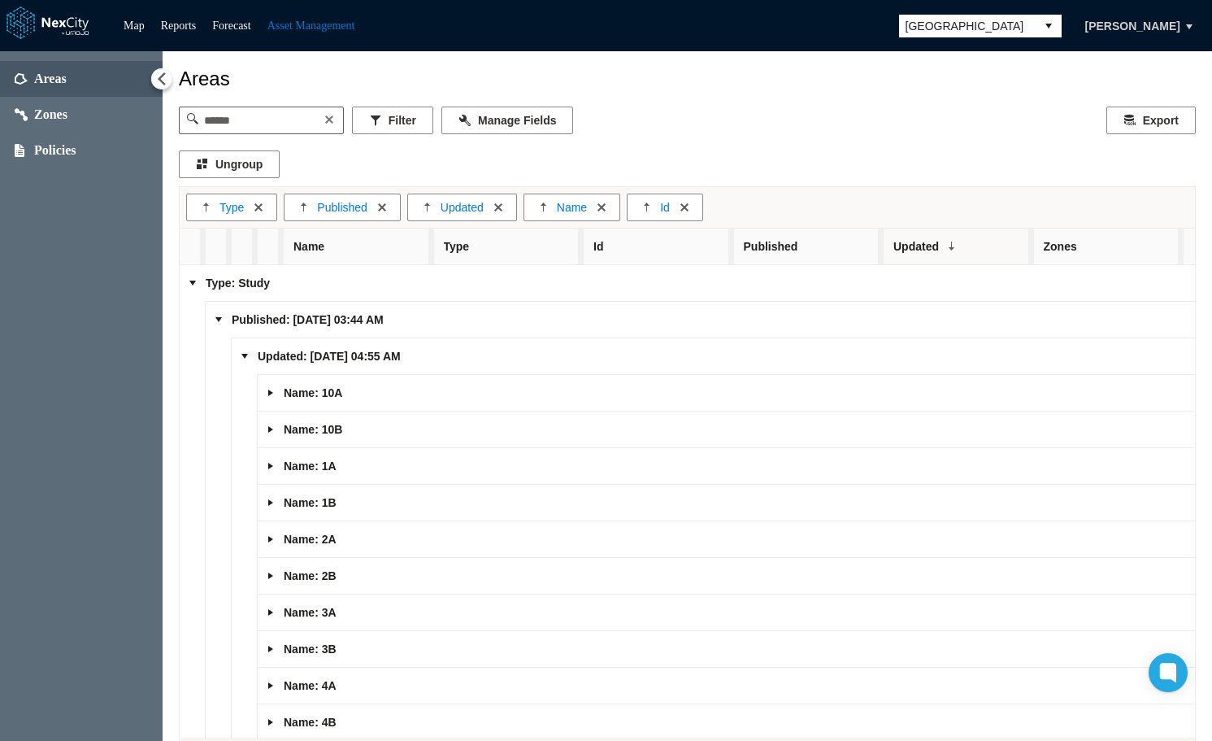
click at [267, 396] on link "Expand group" at bounding box center [270, 392] width 13 height 13
click at [292, 430] on link "Expand group" at bounding box center [296, 429] width 13 height 13
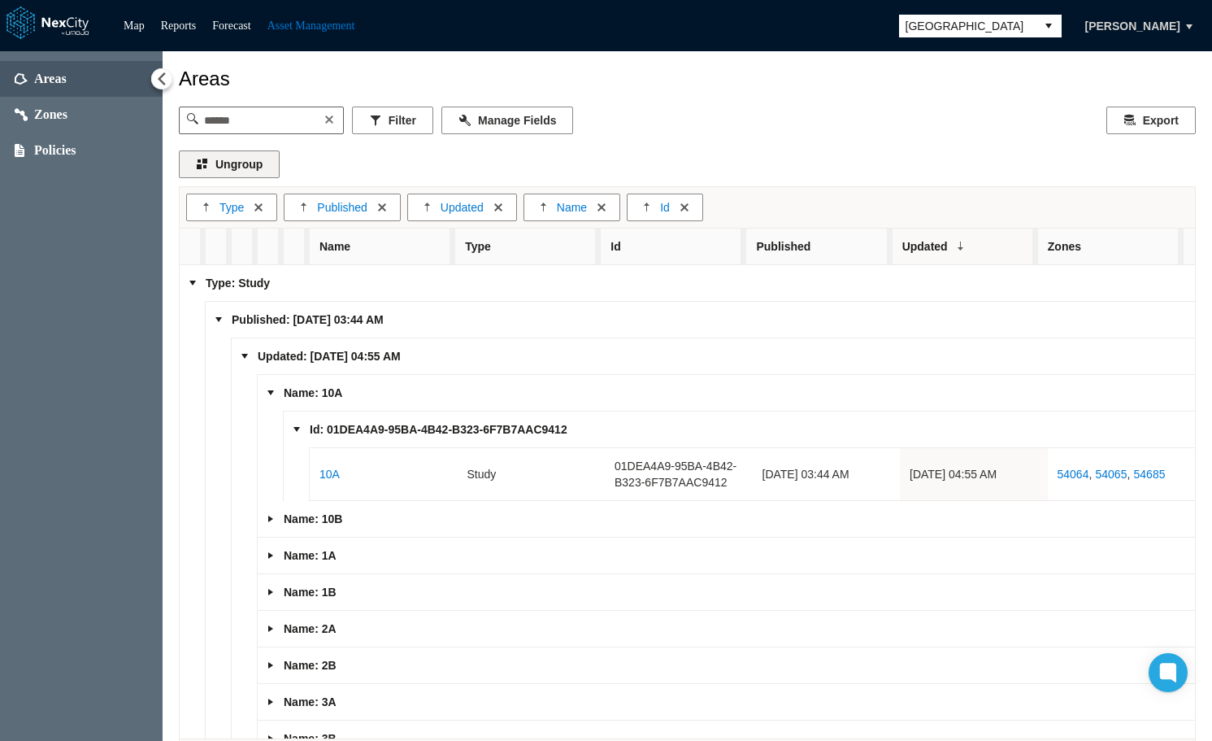
click at [233, 171] on button "Ungroup" at bounding box center [229, 164] width 101 height 28
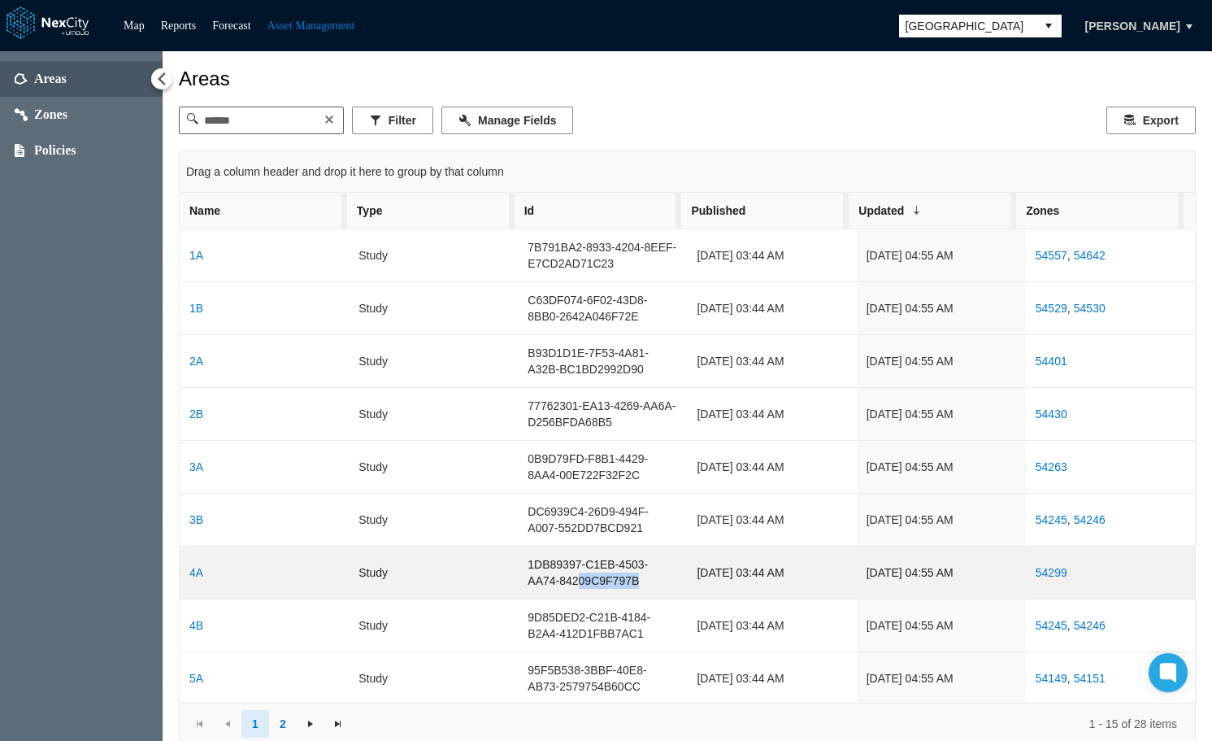
drag, startPoint x: 631, startPoint y: 589, endPoint x: 571, endPoint y: 584, distance: 60.4
click at [571, 584] on td "1DB89397-C1EB-4503-AA74-84209C9F797B" at bounding box center [602, 572] width 169 height 53
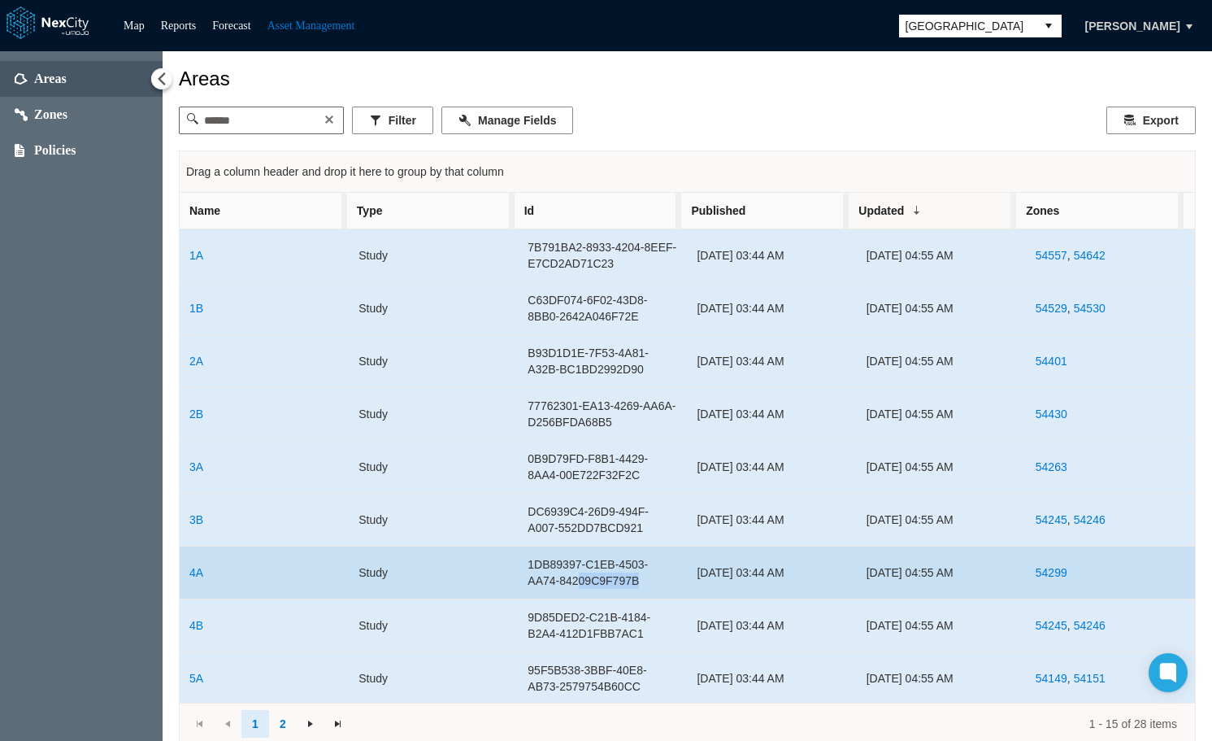
copy td "09C9F797B"
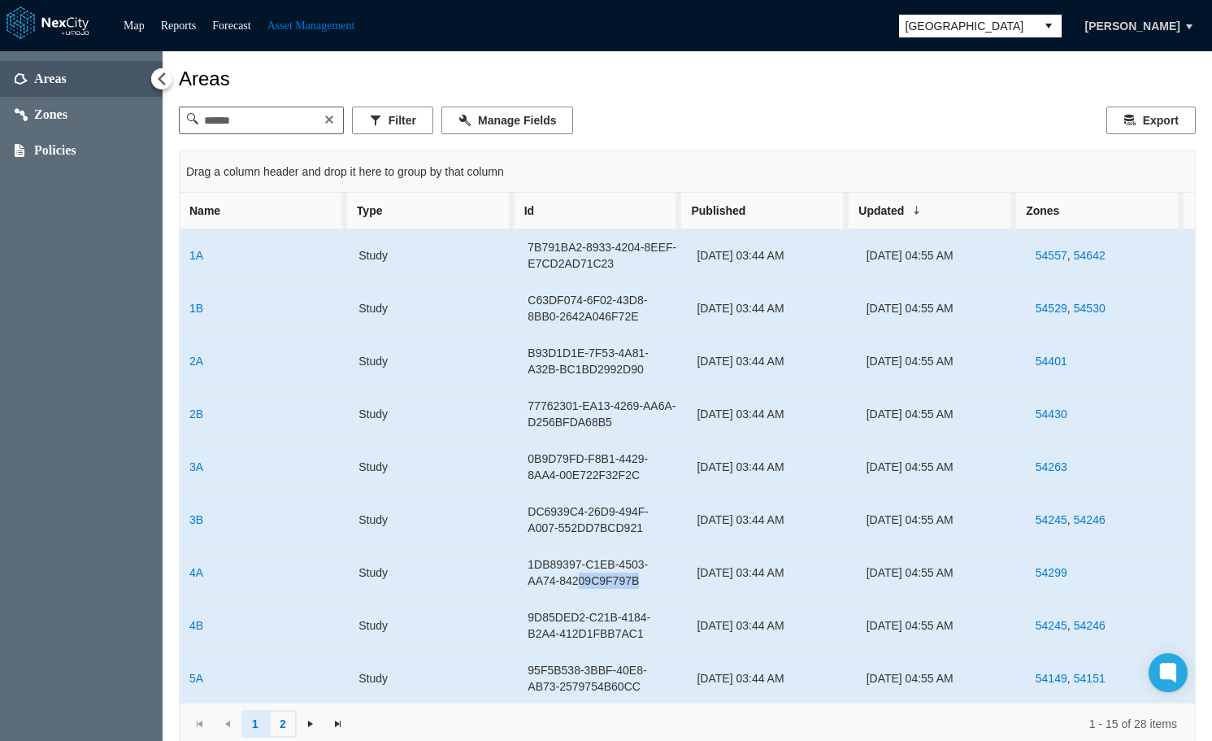
click at [279, 726] on link "2" at bounding box center [283, 724] width 28 height 28
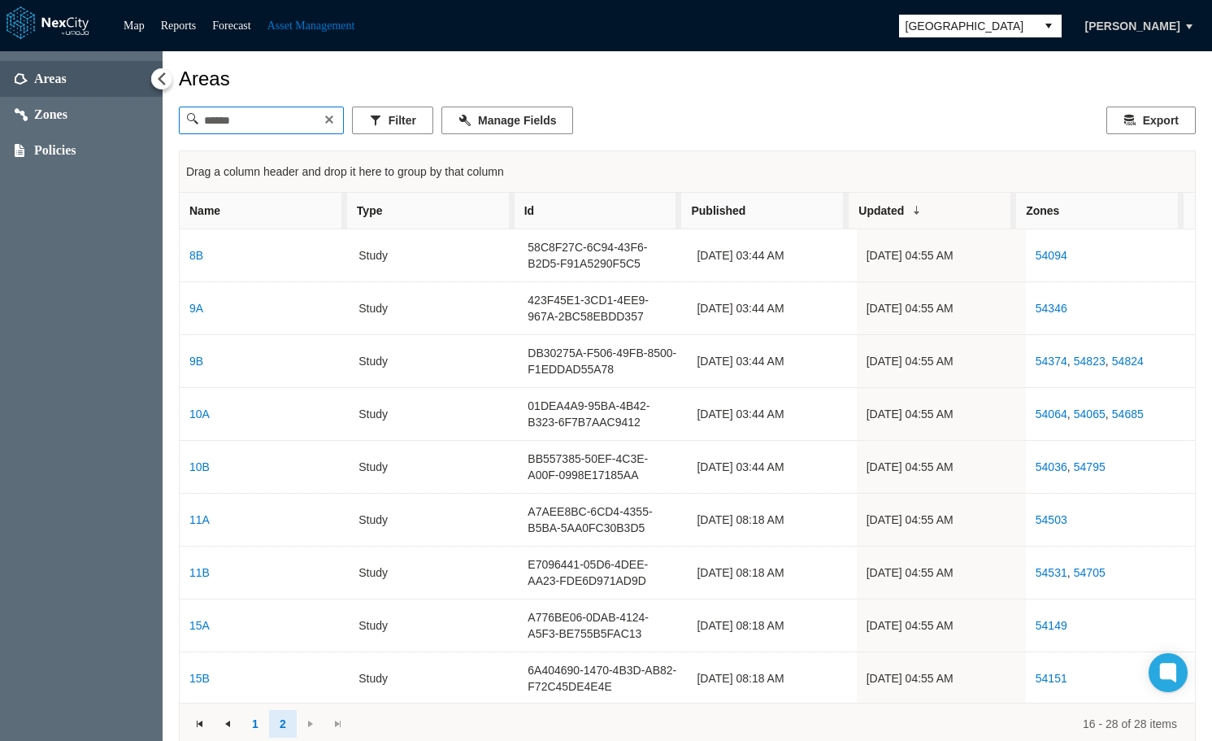
click at [276, 131] on input at bounding box center [261, 120] width 127 height 26
paste input "*********"
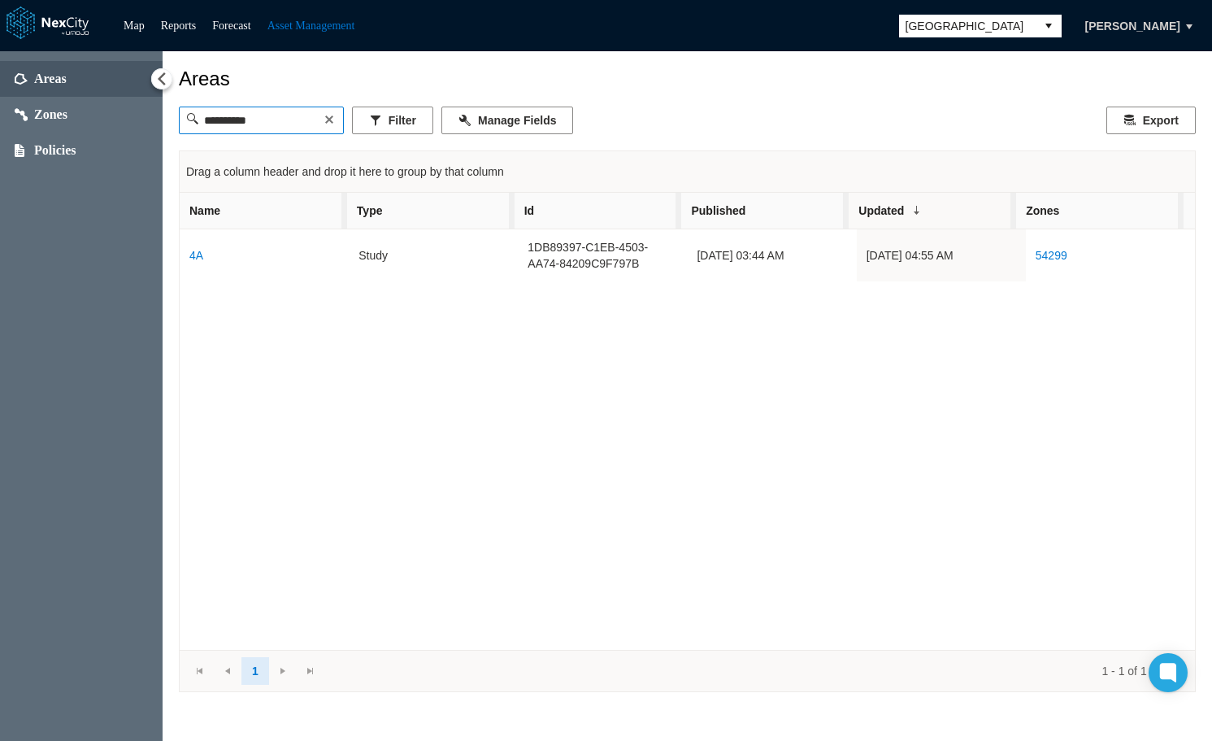
click at [324, 119] on input "*********" at bounding box center [261, 120] width 127 height 26
type input "*********"
click at [337, 121] on button at bounding box center [329, 119] width 16 height 16
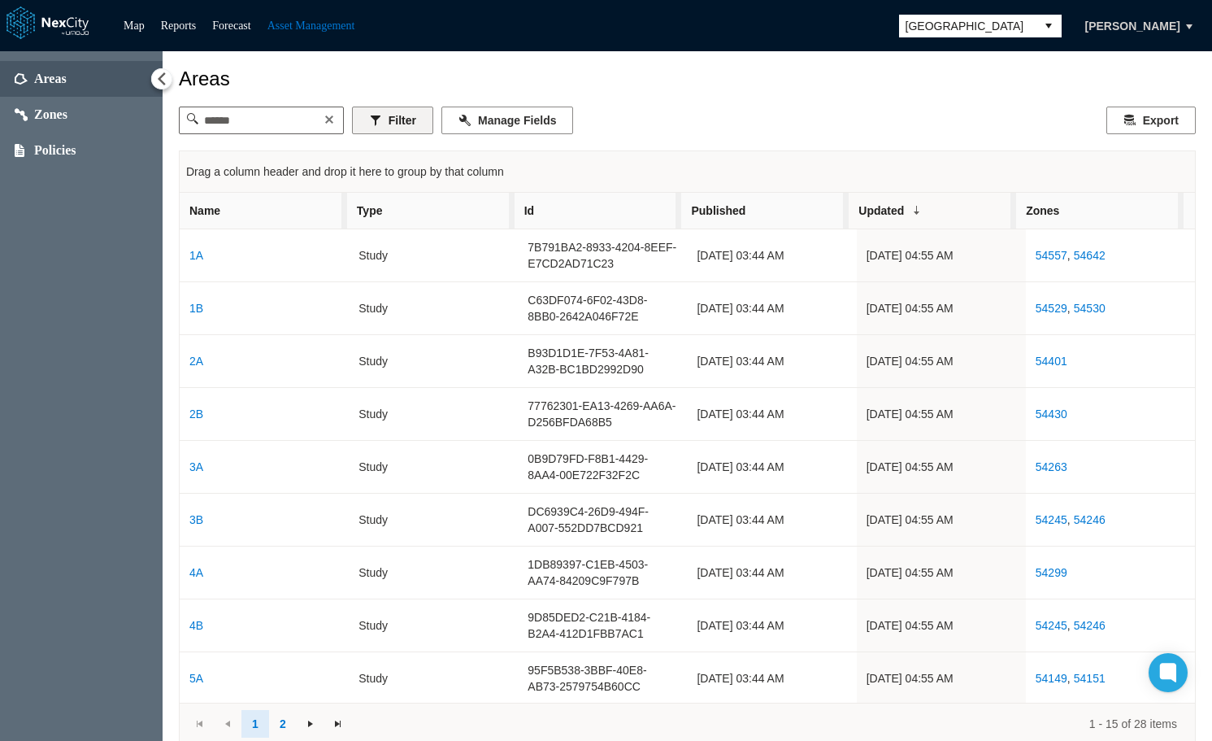
click at [406, 127] on button "Filter" at bounding box center [392, 120] width 81 height 28
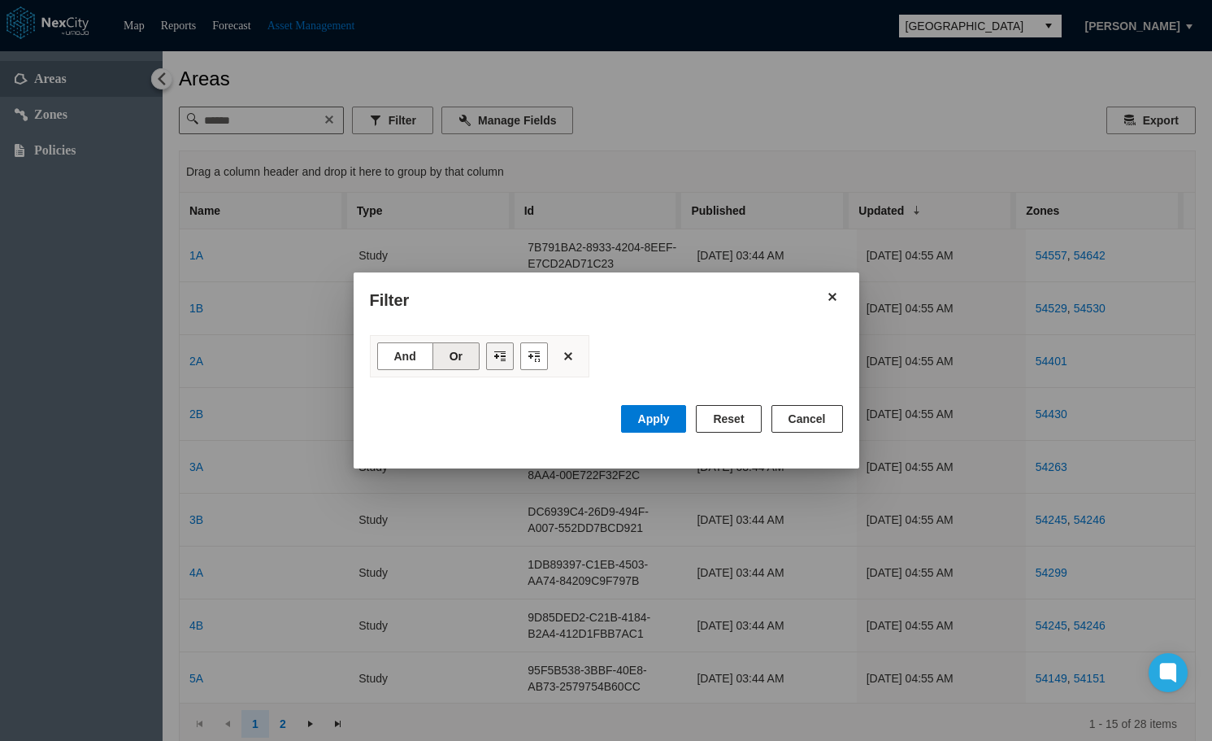
click at [500, 352] on button "Filter toolbar" at bounding box center [500, 356] width 28 height 28
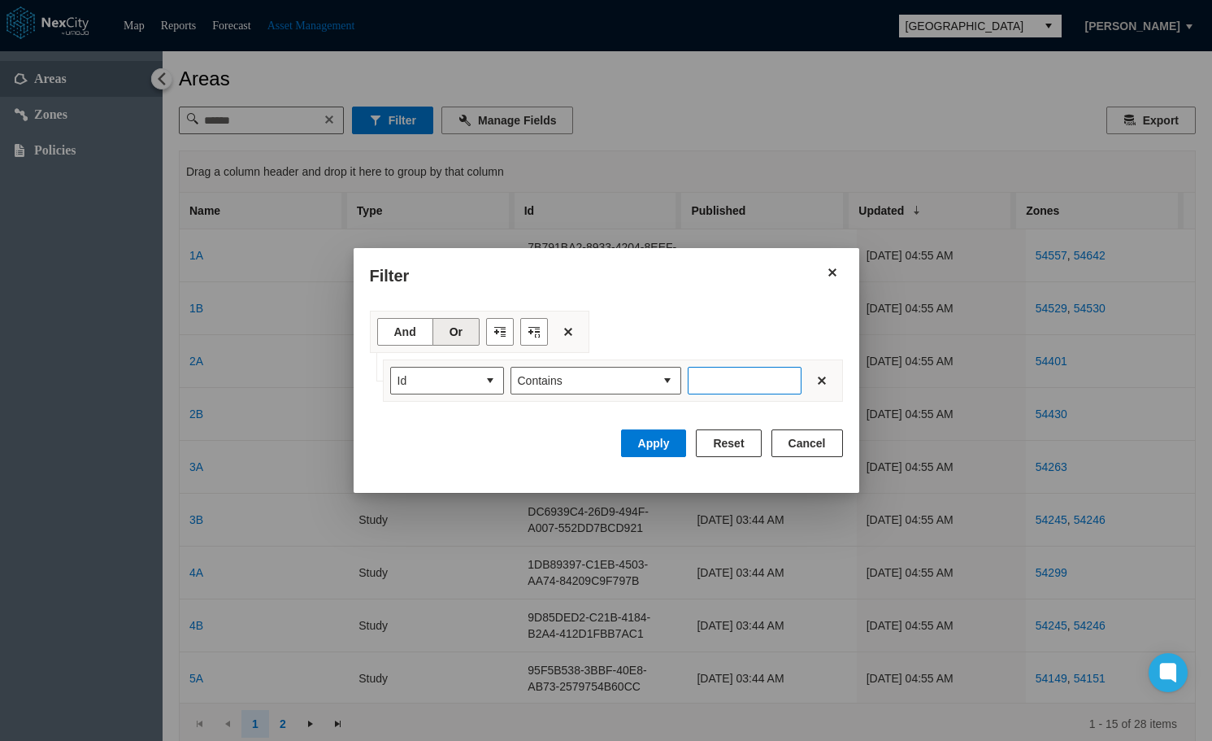
click at [740, 379] on input "Enter number" at bounding box center [745, 381] width 114 height 28
type input "*"
click at [650, 444] on button "Apply" at bounding box center [654, 443] width 66 height 28
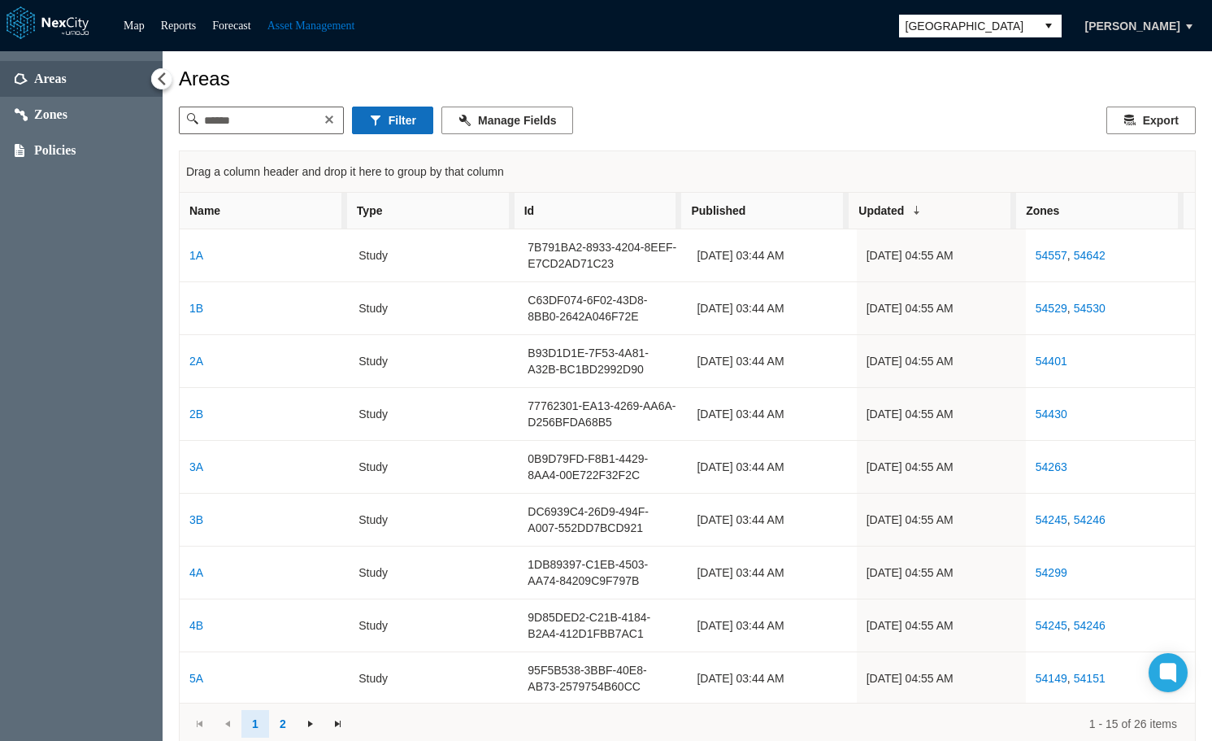
click at [411, 119] on button "Filter" at bounding box center [392, 120] width 81 height 28
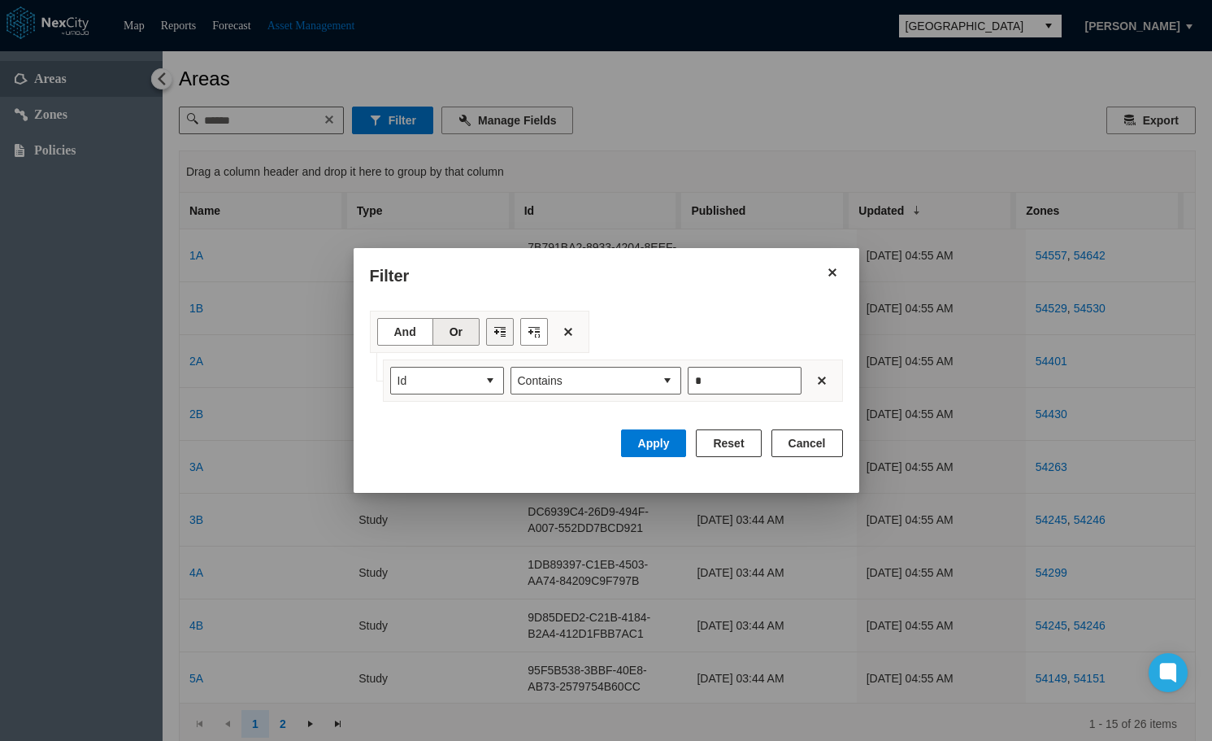
click at [497, 329] on button "Filter toolbar" at bounding box center [500, 332] width 28 height 28
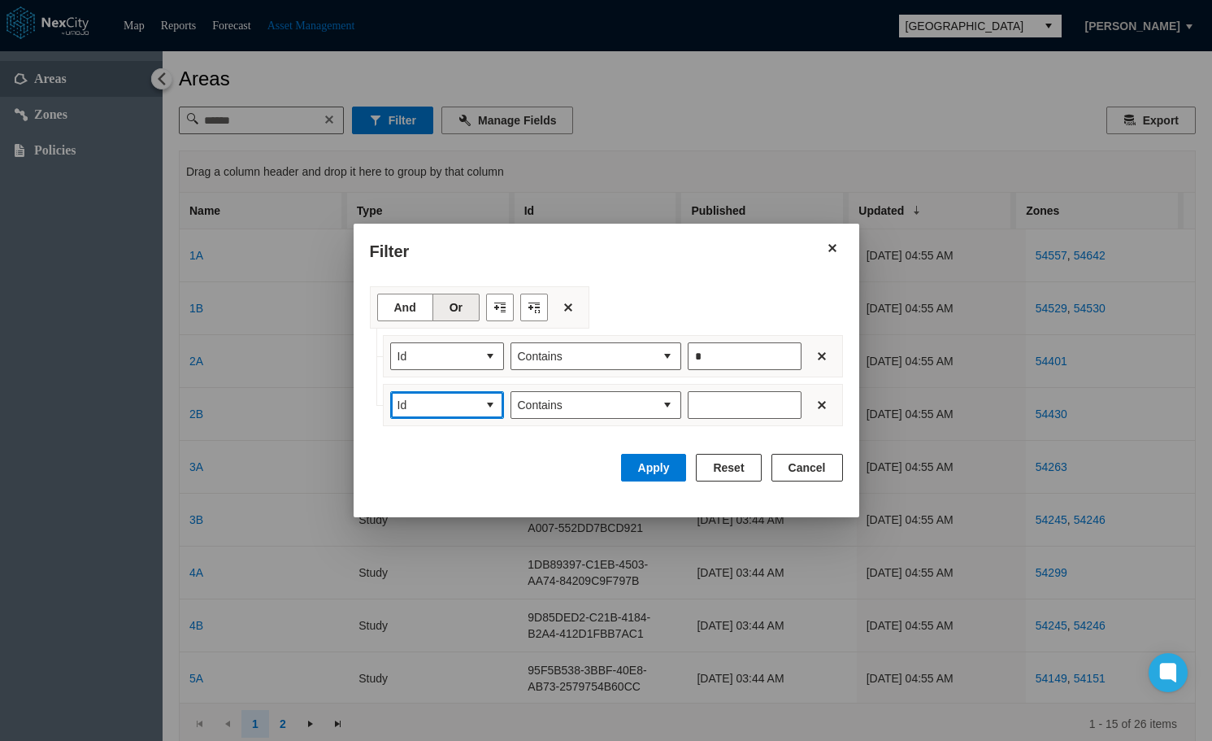
click at [485, 402] on button "select" at bounding box center [490, 405] width 26 height 26
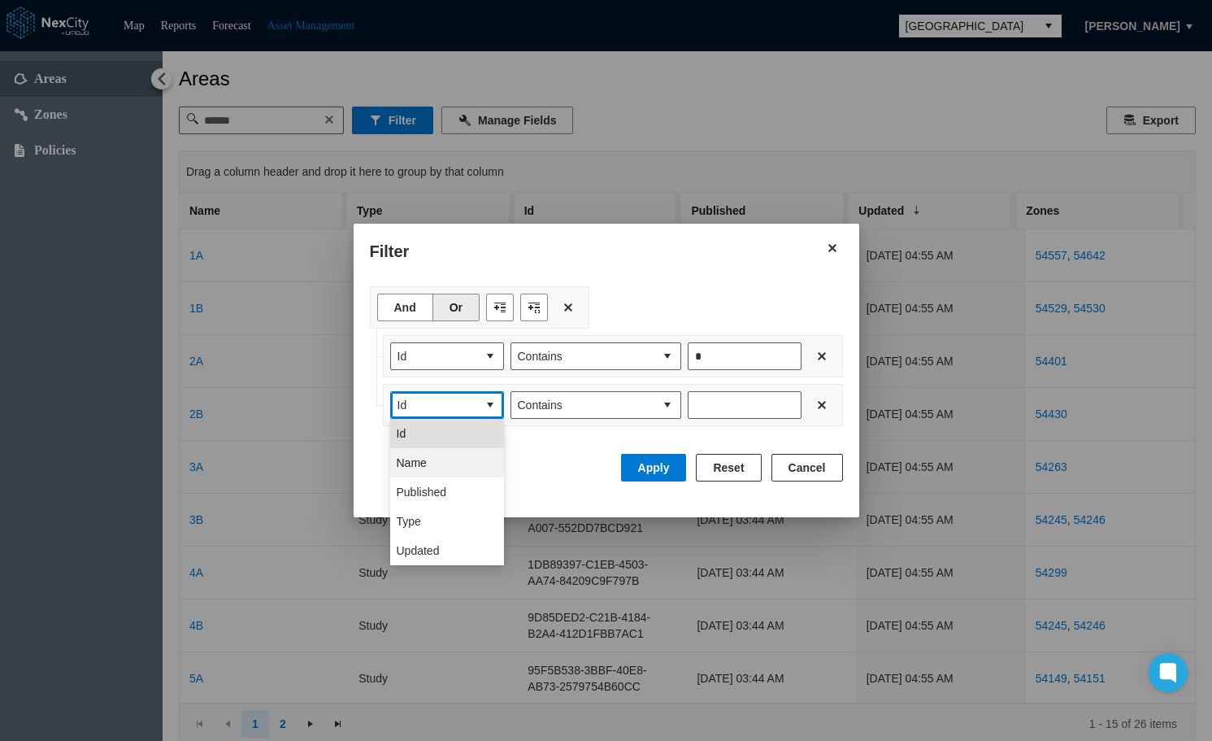
click at [446, 464] on li "Name" at bounding box center [447, 462] width 114 height 29
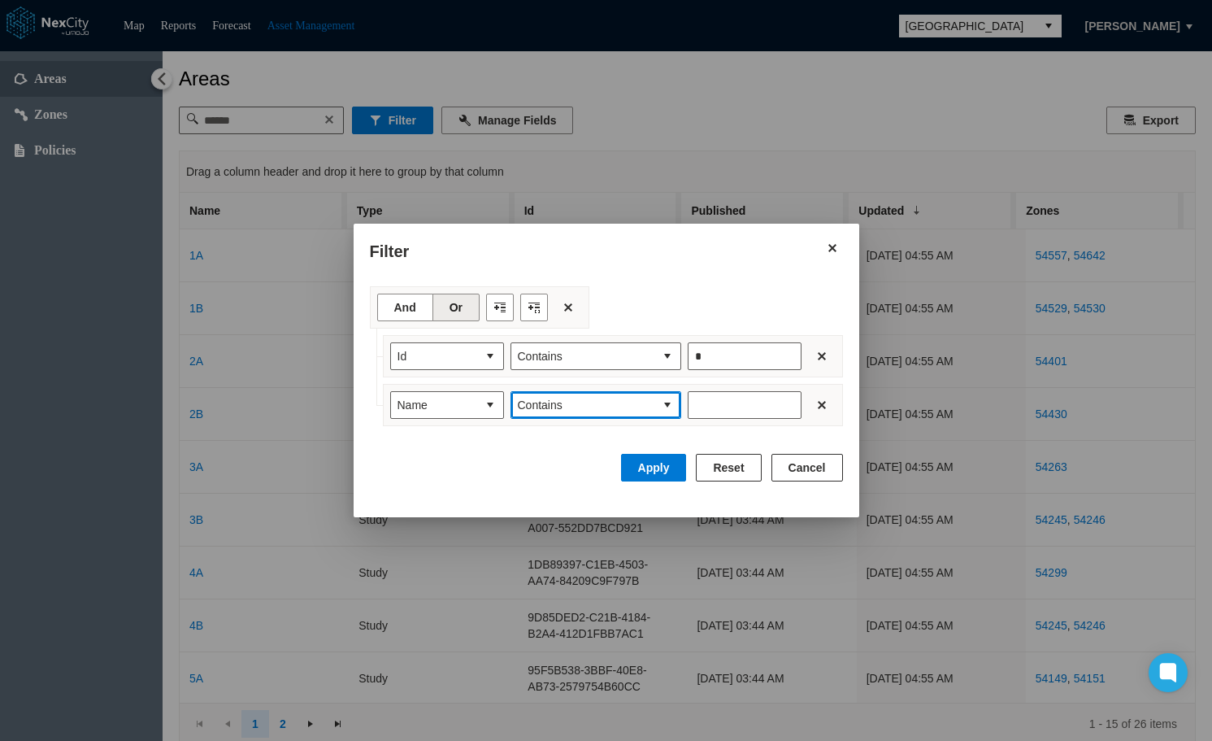
click at [652, 402] on span "Contains" at bounding box center [582, 405] width 143 height 26
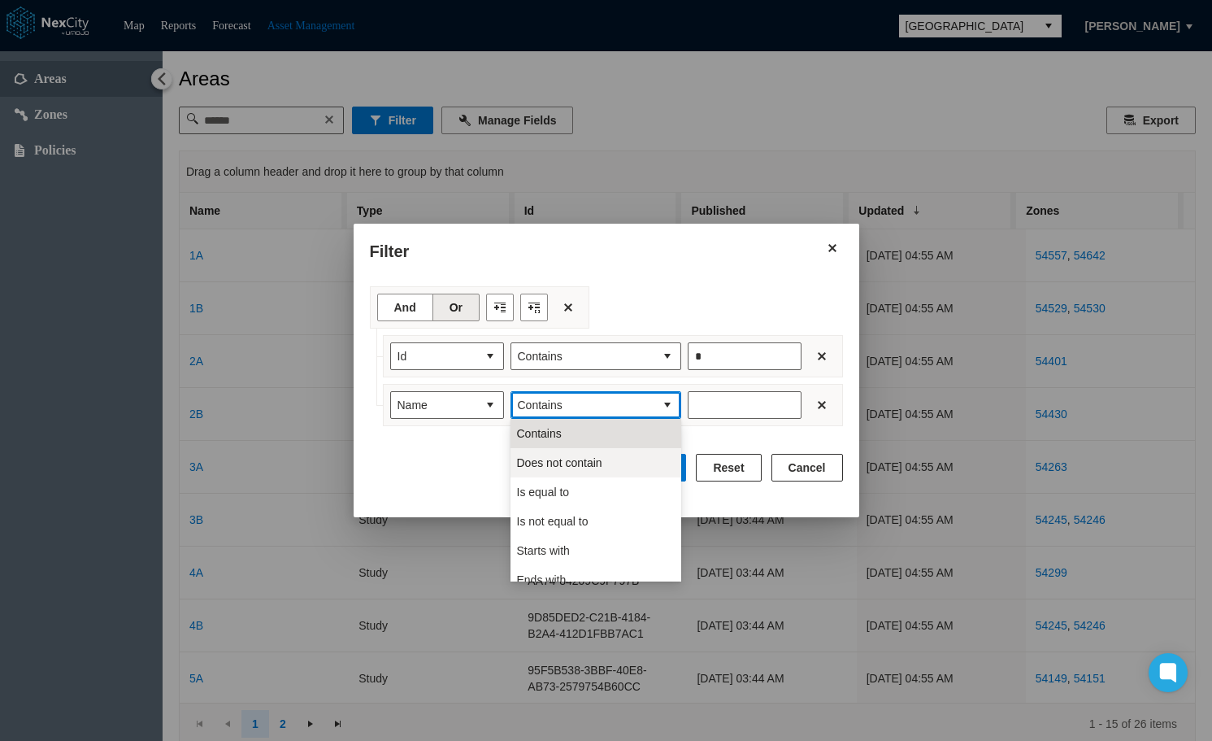
click at [588, 463] on span "Does not contain" at bounding box center [559, 462] width 85 height 16
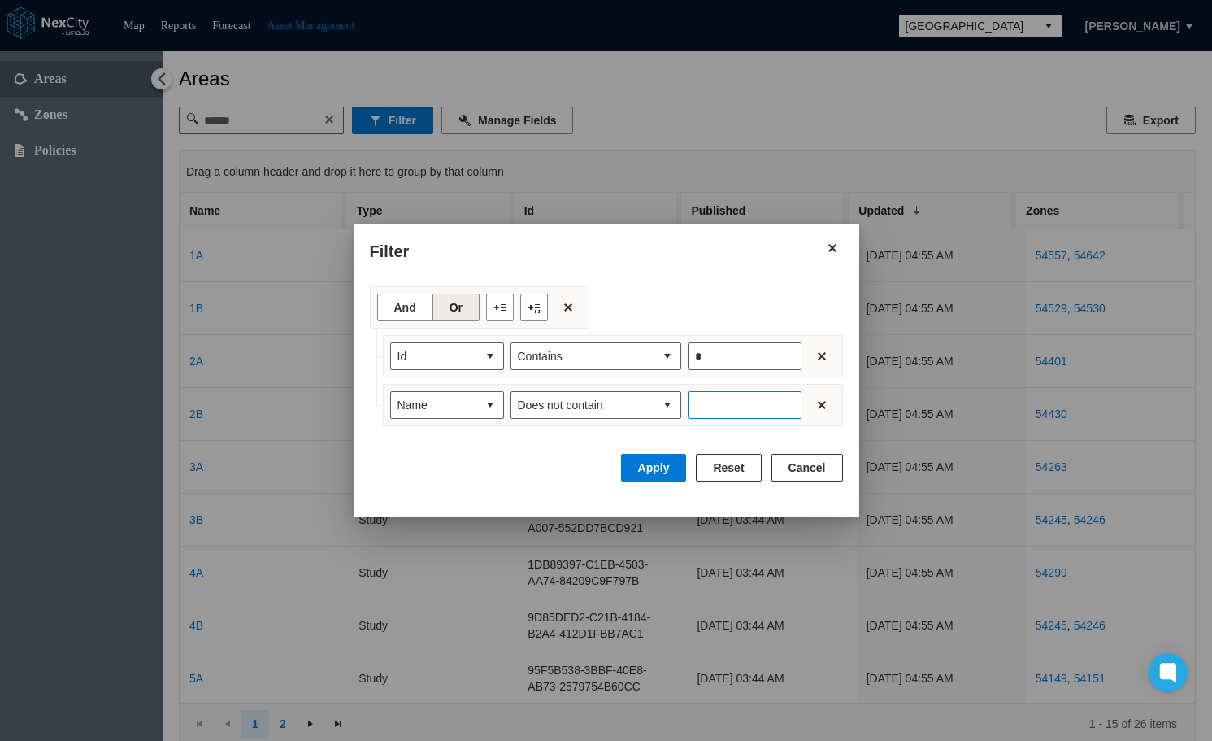
click at [724, 399] on input "Enter number" at bounding box center [745, 405] width 114 height 28
type input "*"
click at [659, 468] on button "Apply" at bounding box center [654, 468] width 66 height 28
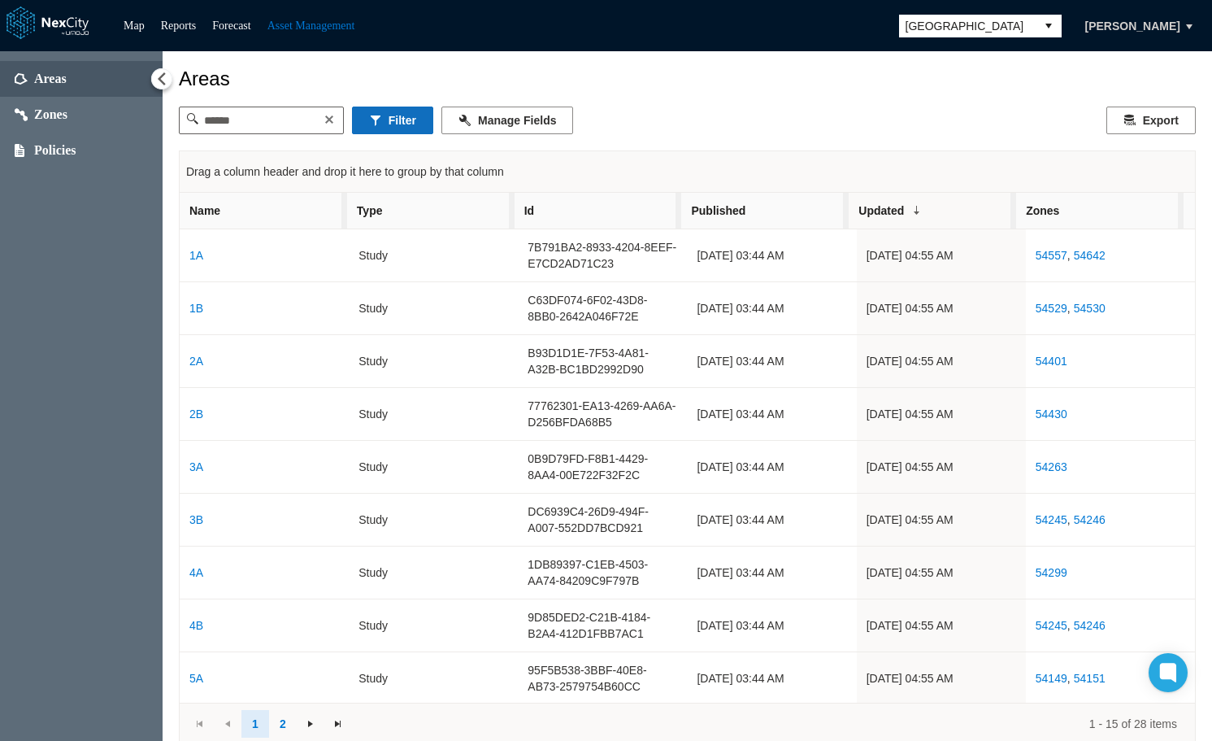
click at [398, 117] on button "Filter" at bounding box center [392, 120] width 81 height 28
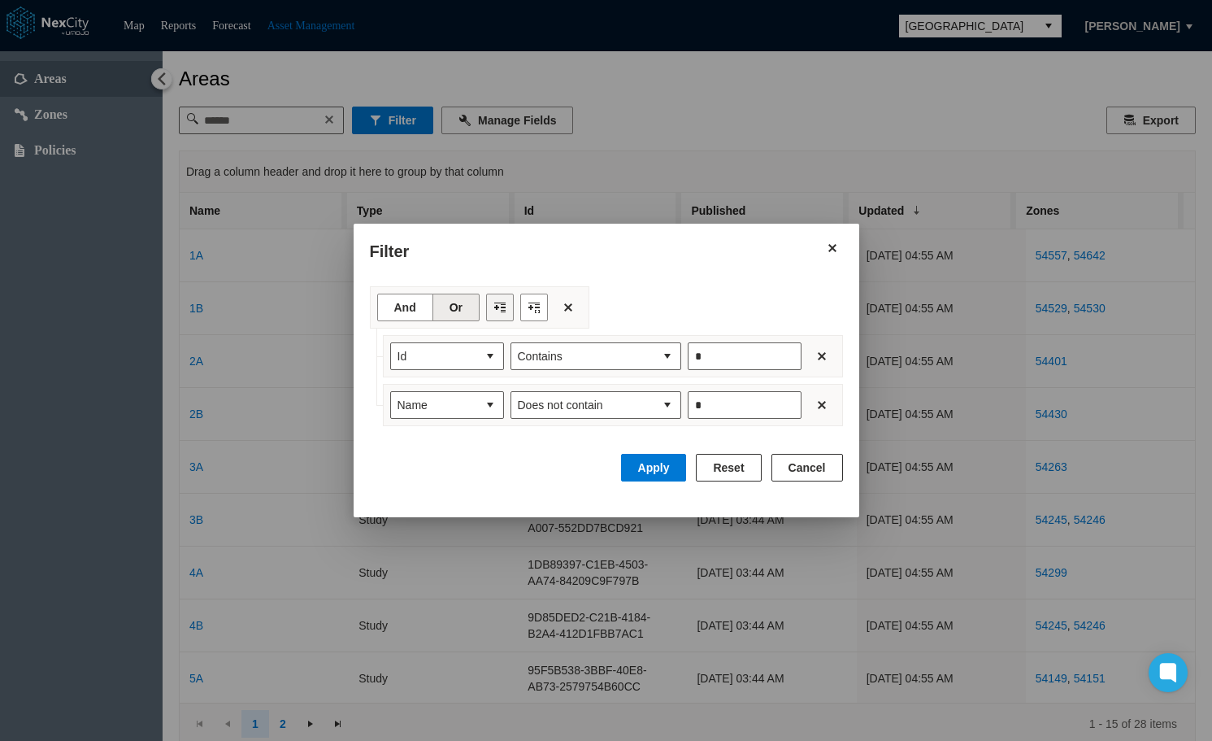
click at [506, 307] on button "Filter toolbar" at bounding box center [500, 307] width 28 height 28
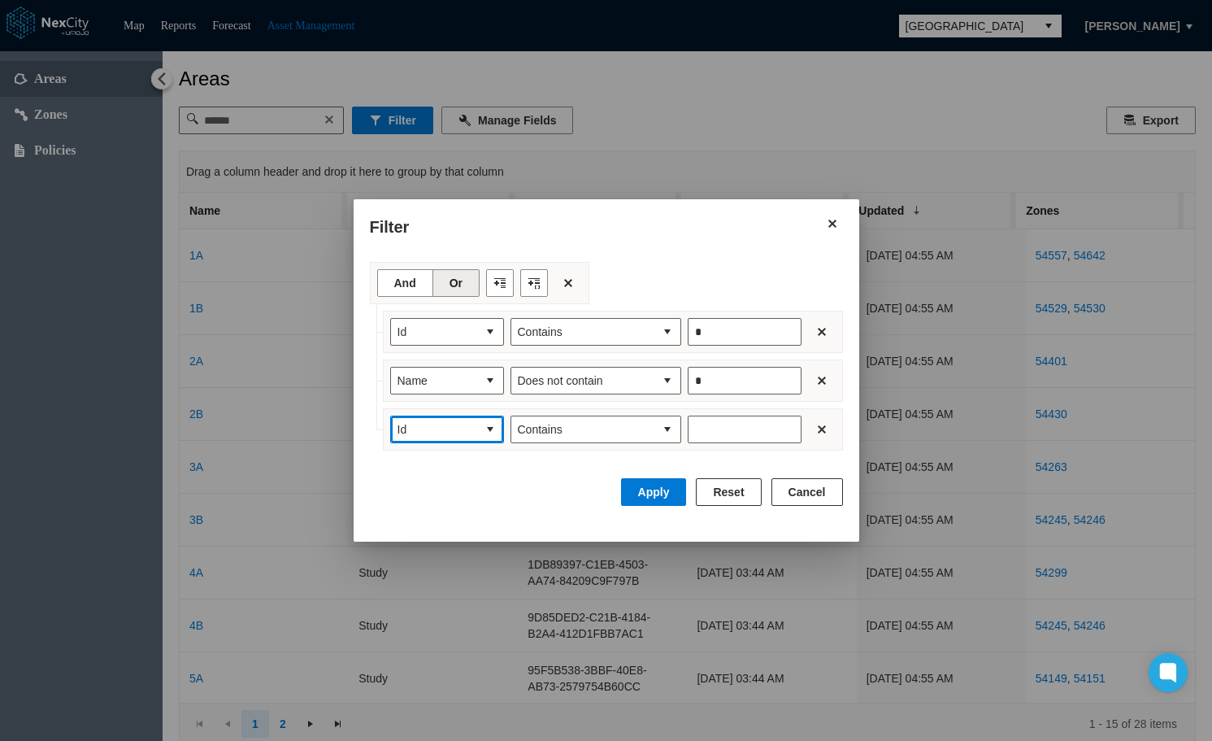
click at [457, 428] on span "Id" at bounding box center [434, 429] width 73 height 16
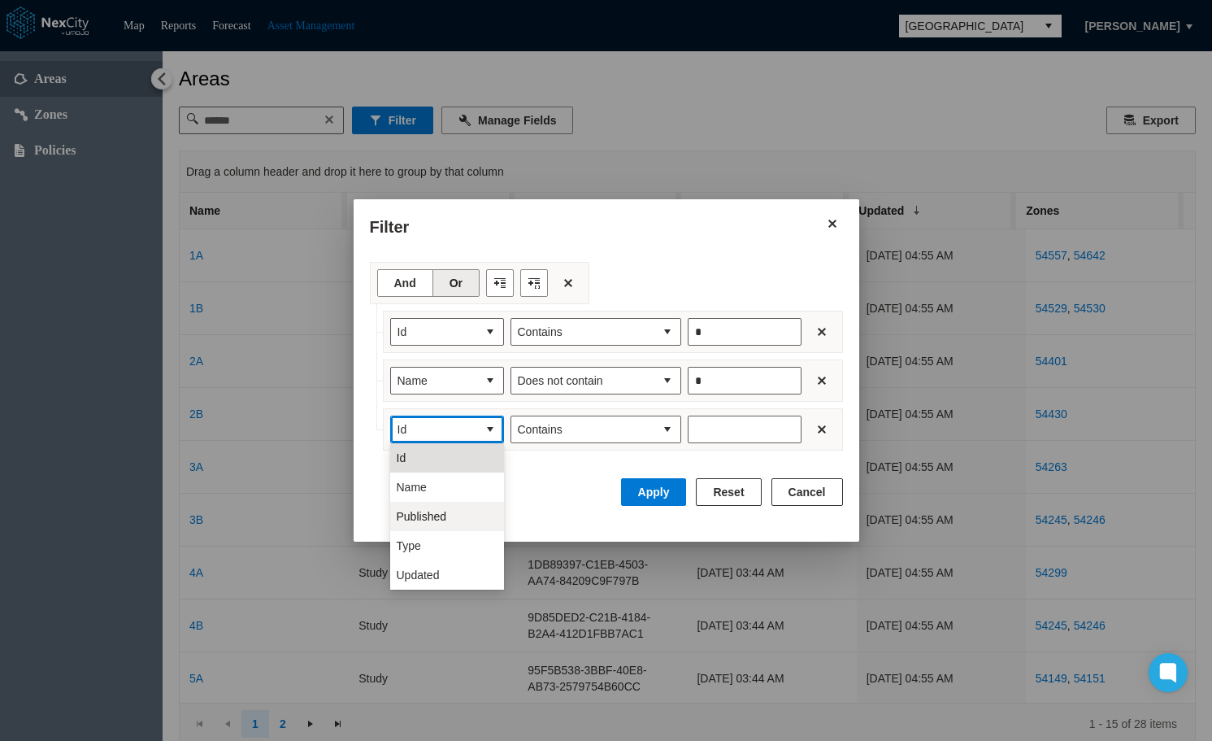
click at [458, 509] on li "Published" at bounding box center [447, 516] width 114 height 29
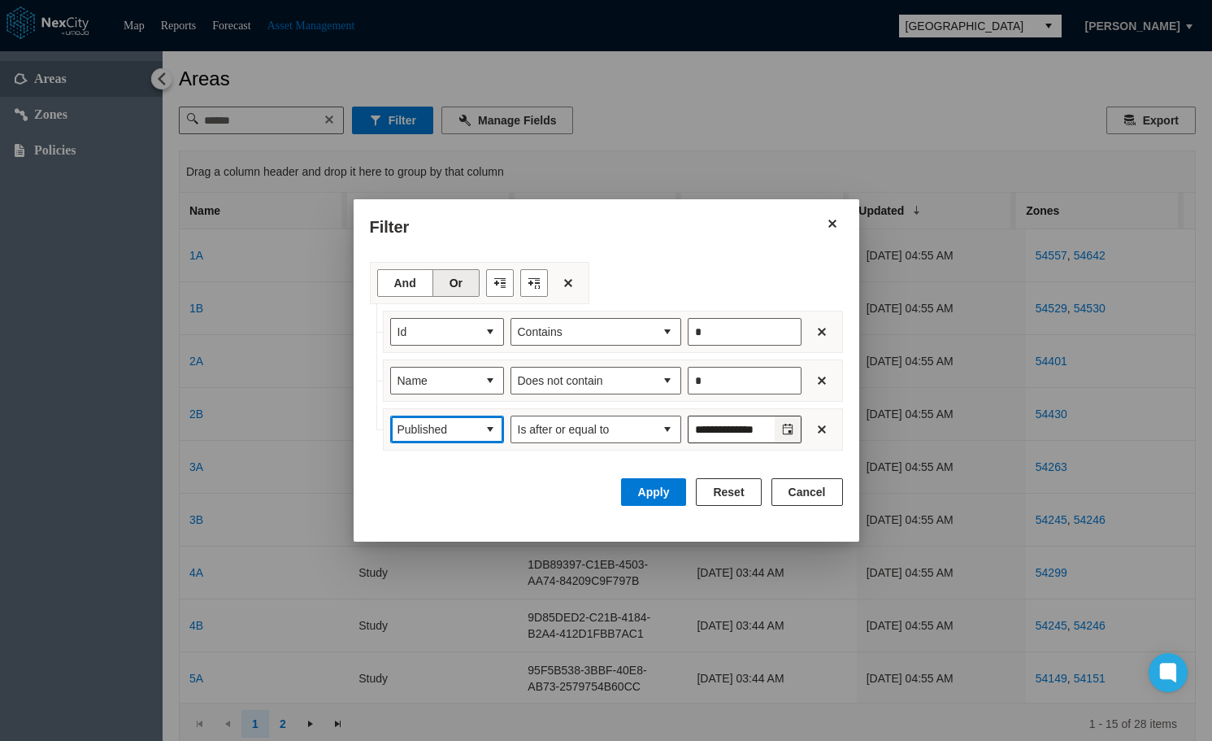
click at [782, 427] on icon "Toggle calendar" at bounding box center [787, 429] width 11 height 11
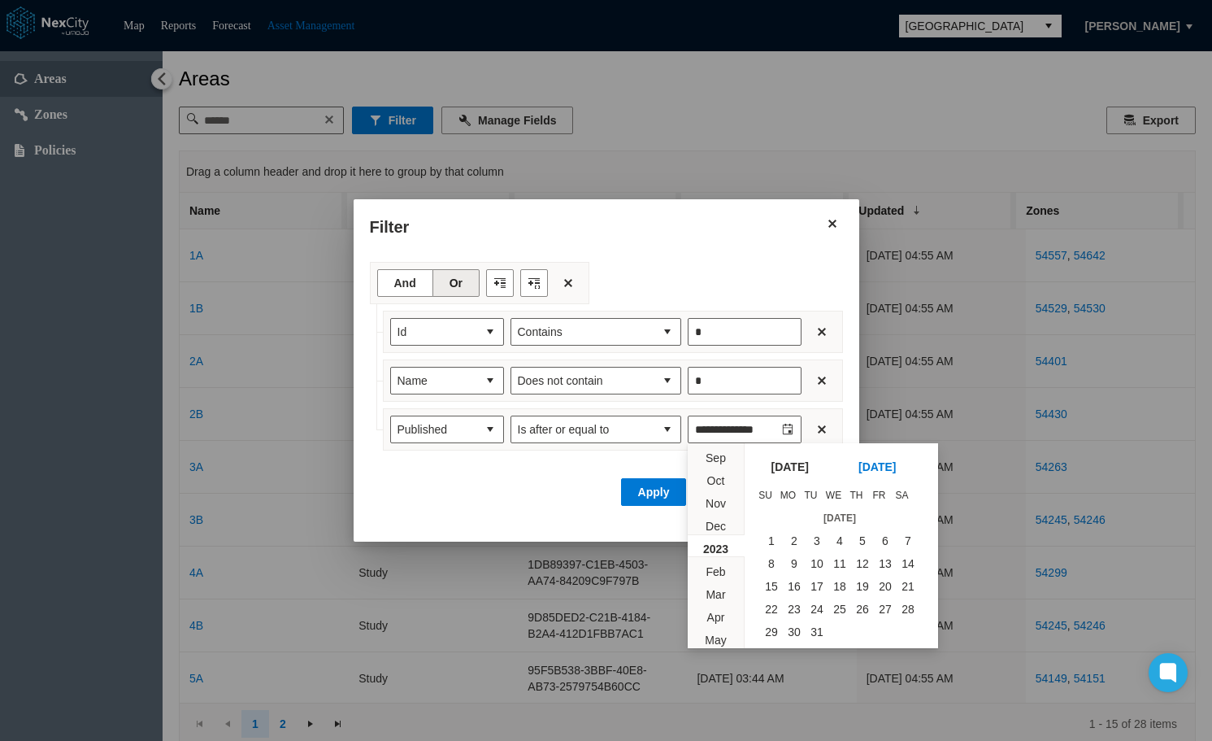
scroll to position [234020, 0]
click at [837, 567] on span "1" at bounding box center [839, 563] width 23 height 23
type input "********"
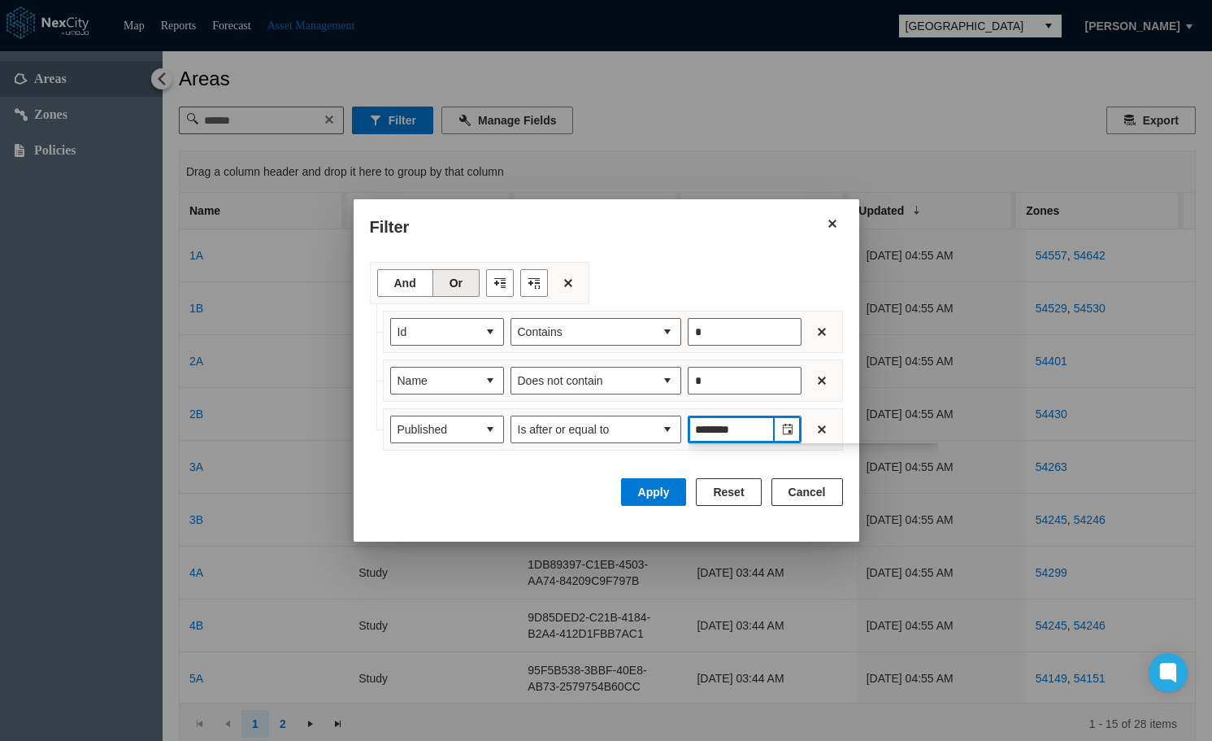
scroll to position [234066, 0]
click at [649, 487] on button "Apply" at bounding box center [654, 492] width 66 height 28
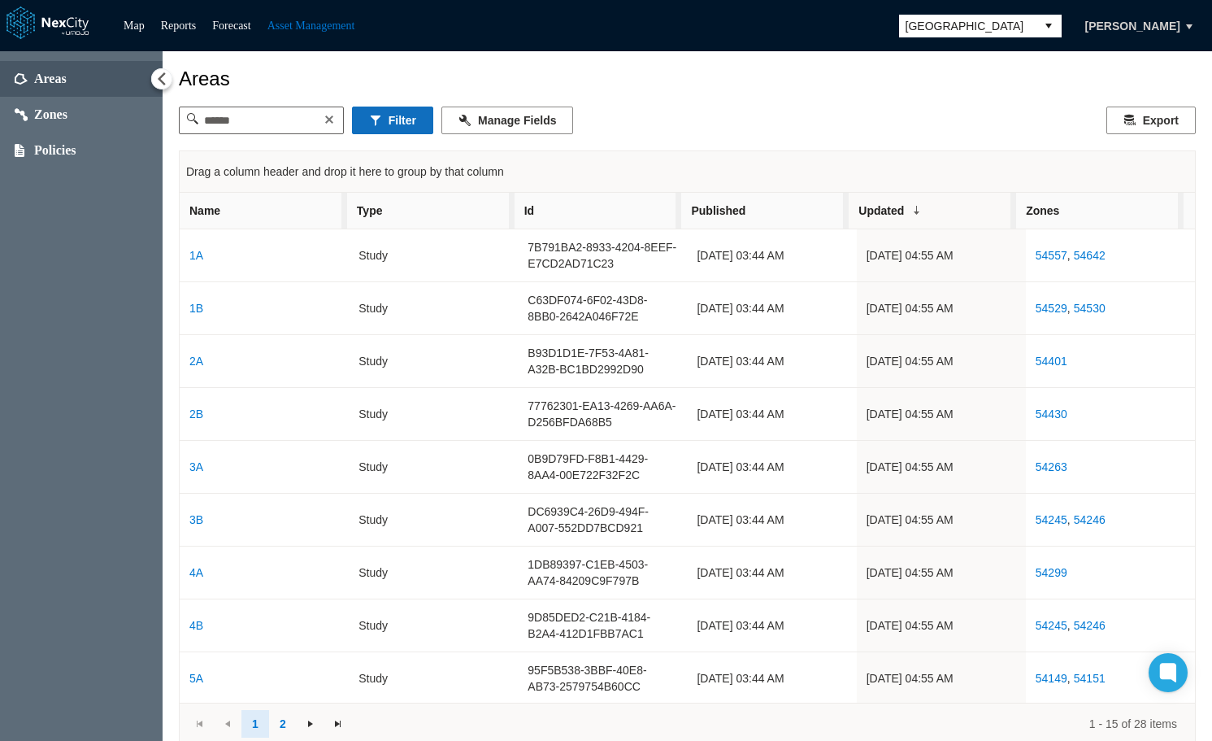
click at [394, 112] on button "Filter" at bounding box center [392, 120] width 81 height 28
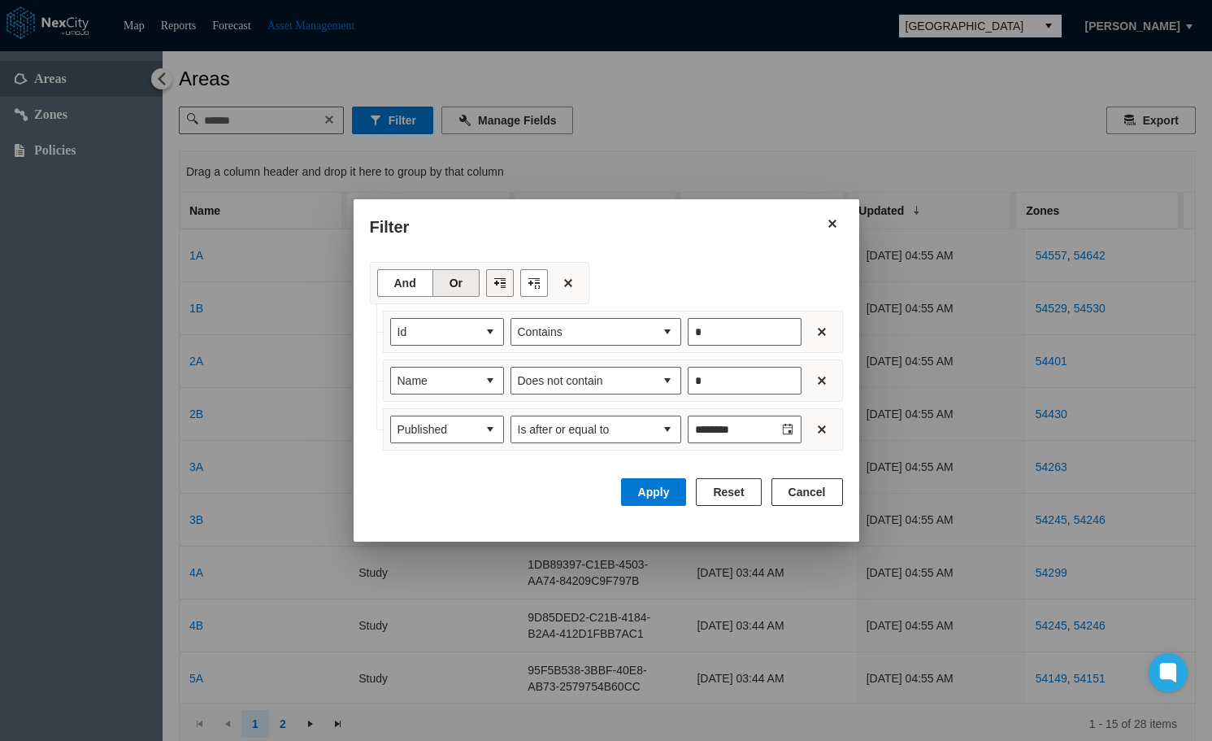
click at [497, 284] on button "Filter toolbar" at bounding box center [500, 283] width 28 height 28
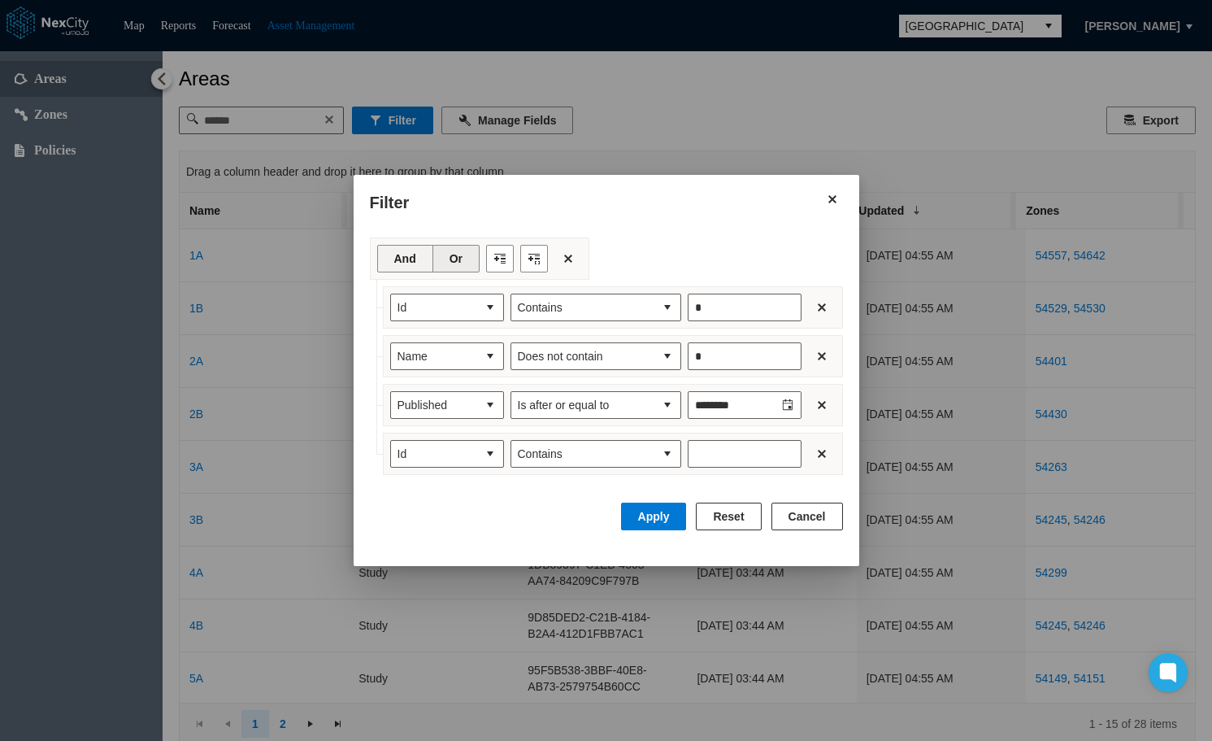
click at [402, 263] on button "And" at bounding box center [405, 259] width 56 height 28
click at [657, 510] on button "Apply" at bounding box center [654, 516] width 66 height 28
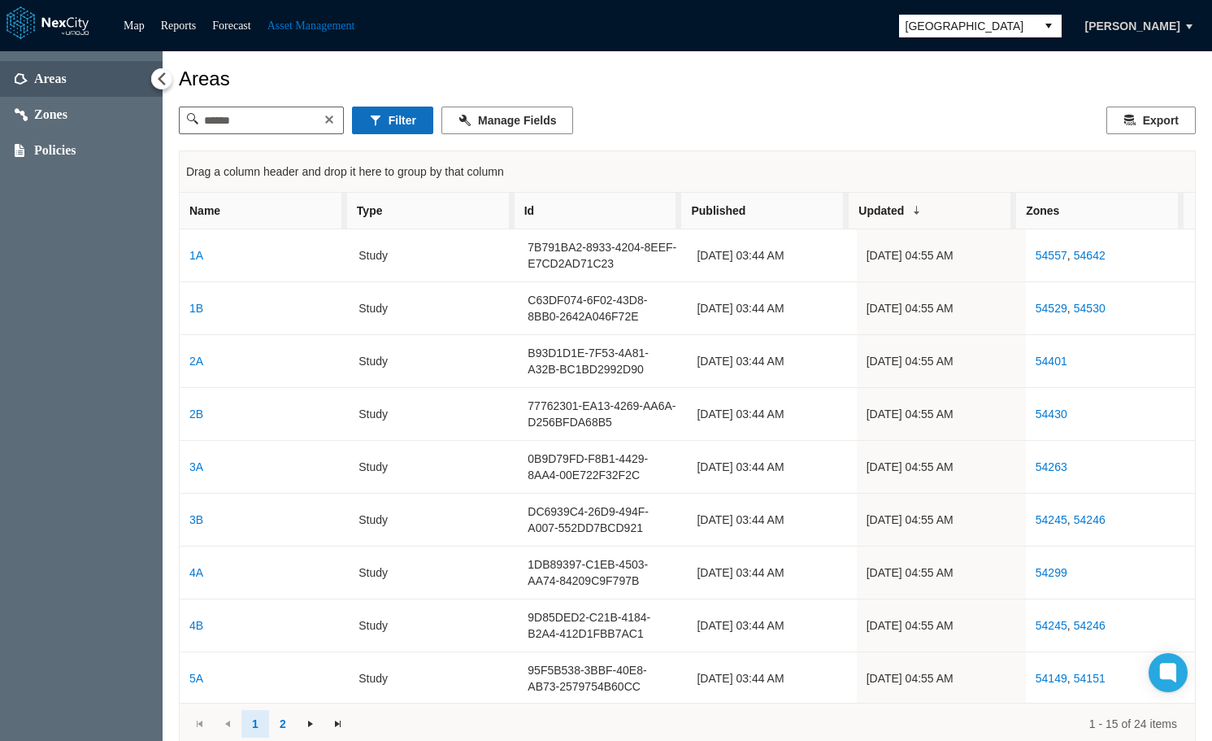
click at [411, 132] on button "Filter" at bounding box center [392, 120] width 81 height 28
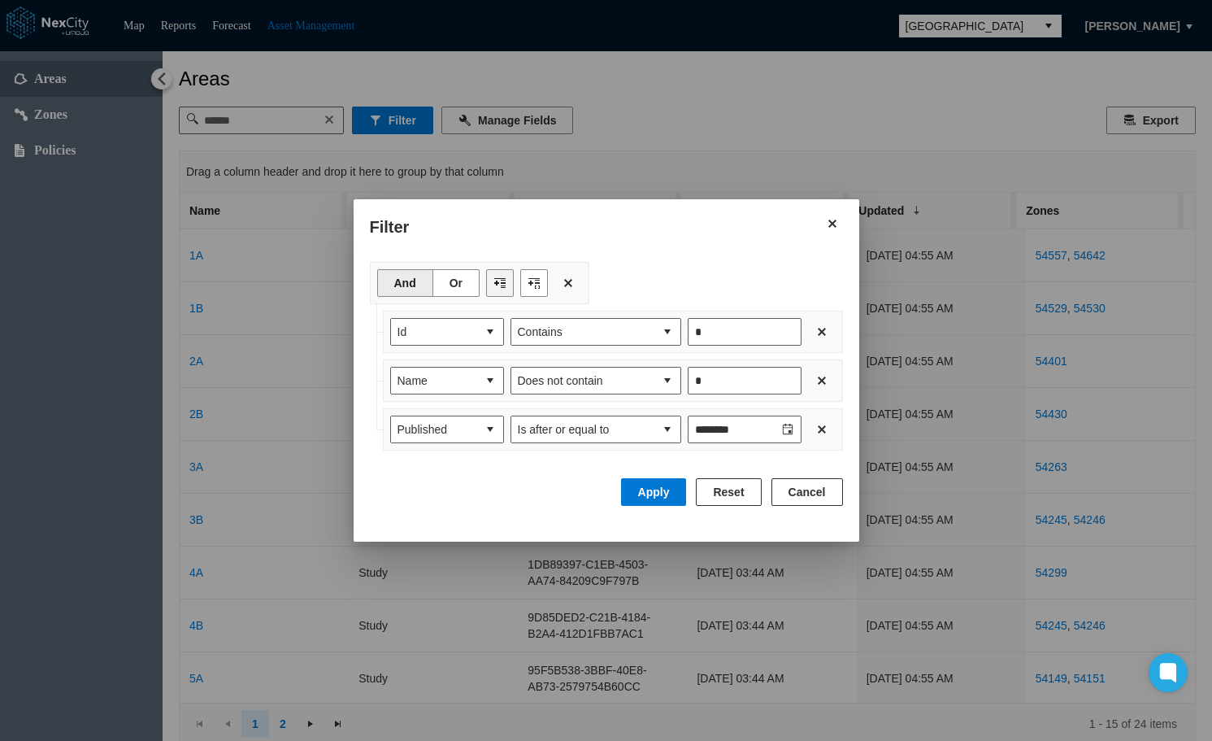
click at [490, 289] on button "Filter toolbar" at bounding box center [500, 283] width 28 height 28
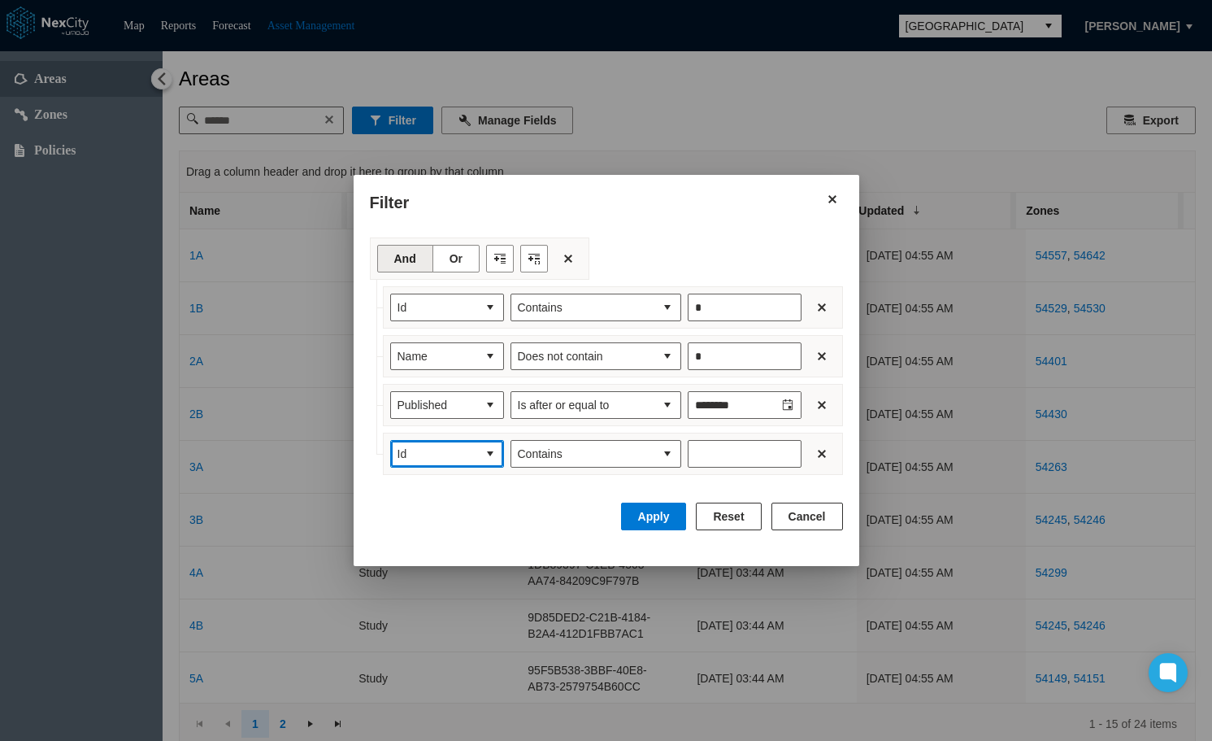
click at [470, 440] on span "Id" at bounding box center [447, 454] width 114 height 28
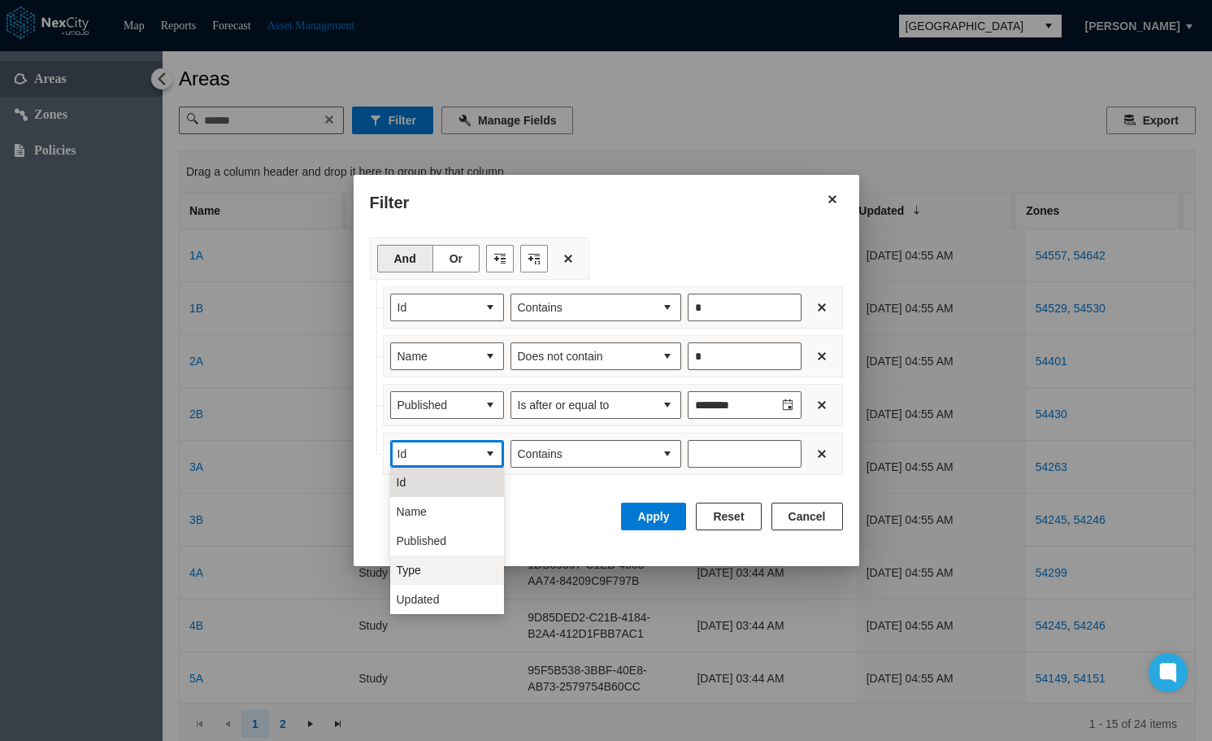
click at [404, 569] on span "Type" at bounding box center [409, 570] width 24 height 16
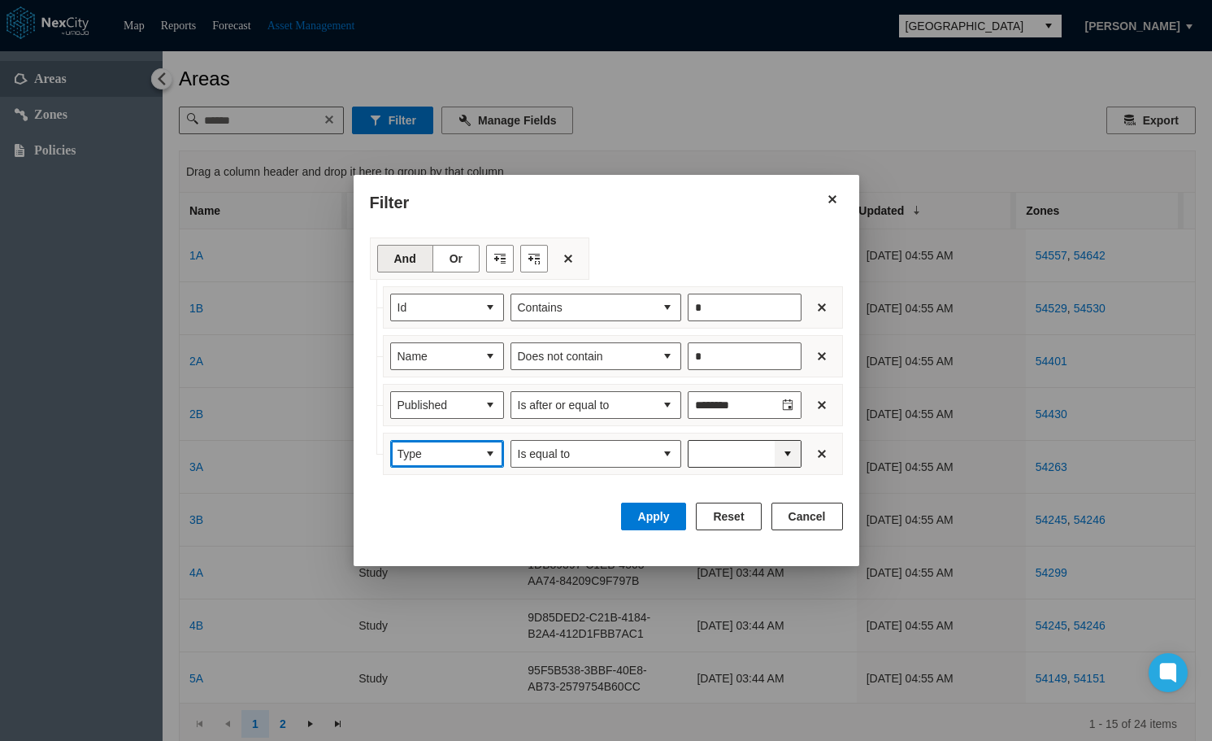
click at [788, 452] on span "expand combobox" at bounding box center [787, 453] width 13 height 16
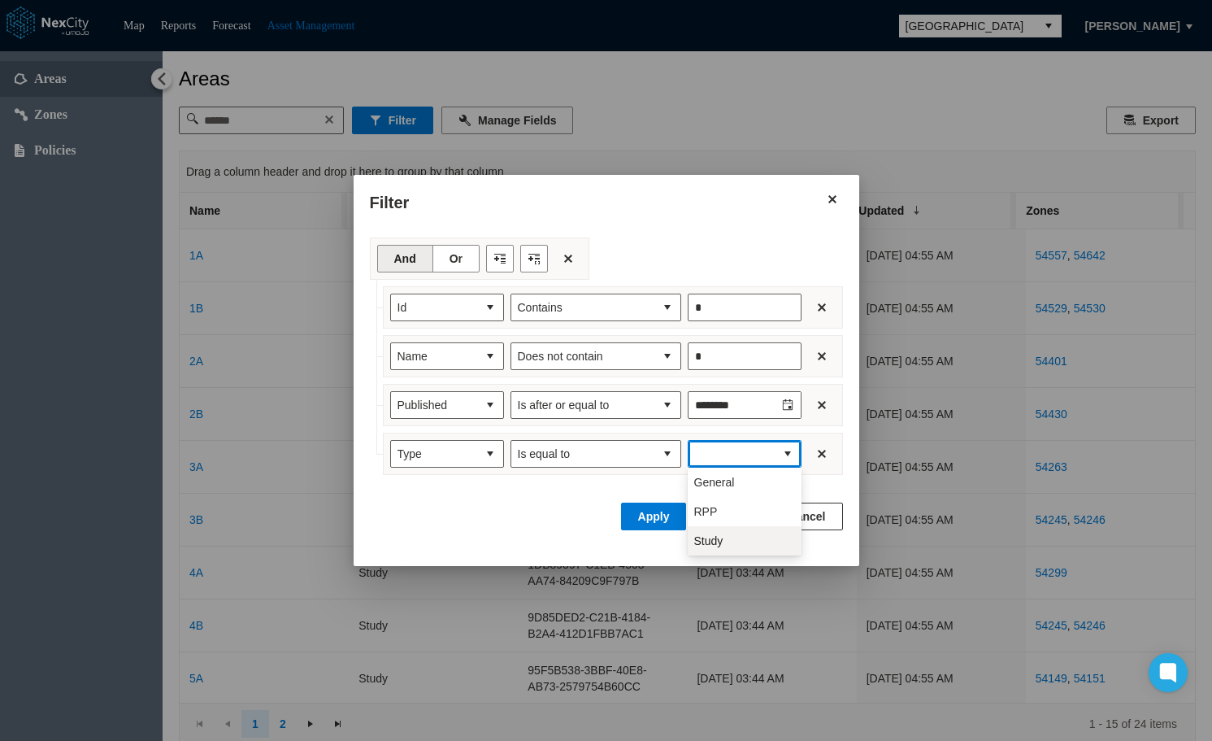
click at [727, 533] on li "Study" at bounding box center [745, 540] width 114 height 29
type input "*****"
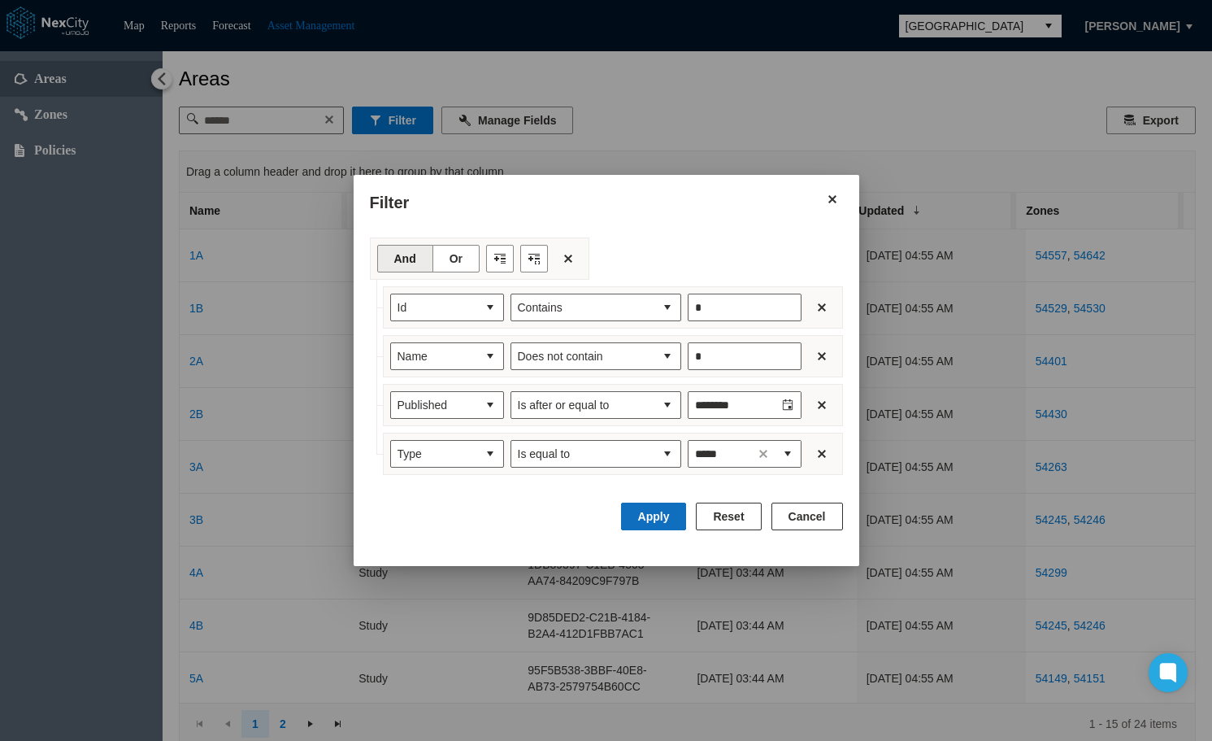
click at [654, 515] on button "Apply" at bounding box center [654, 516] width 66 height 28
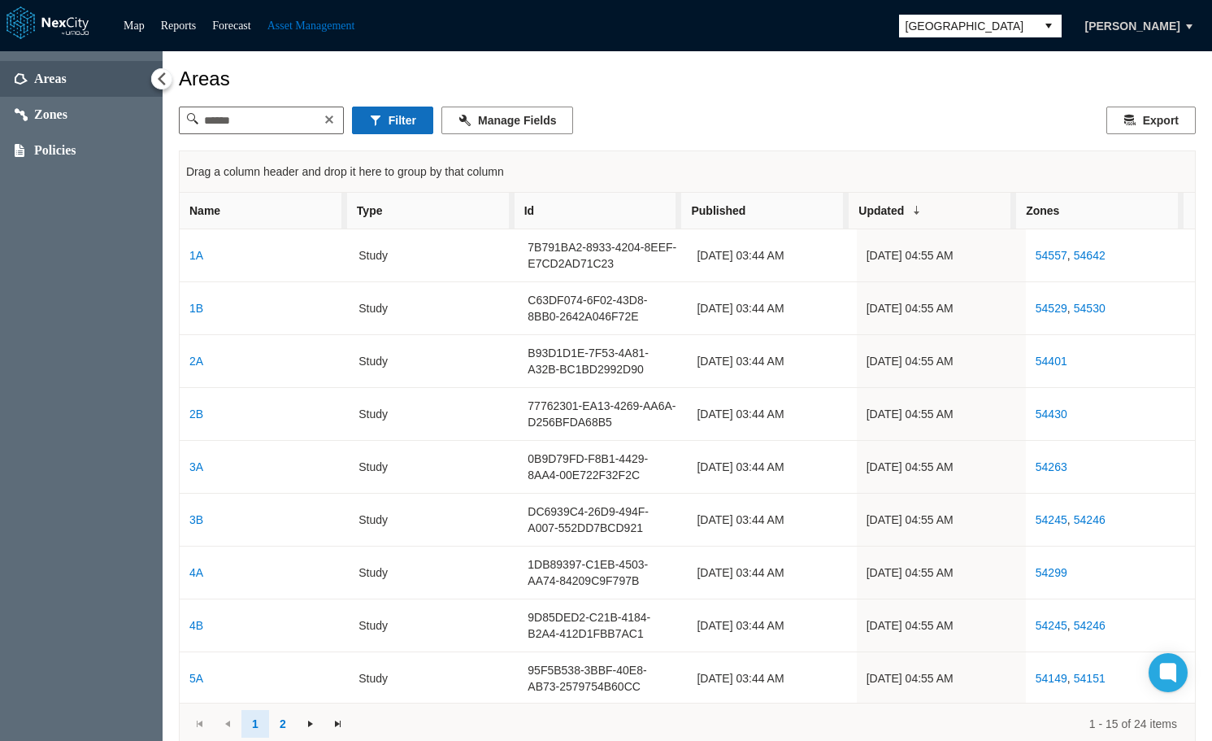
click at [392, 125] on button "Filter" at bounding box center [392, 120] width 81 height 28
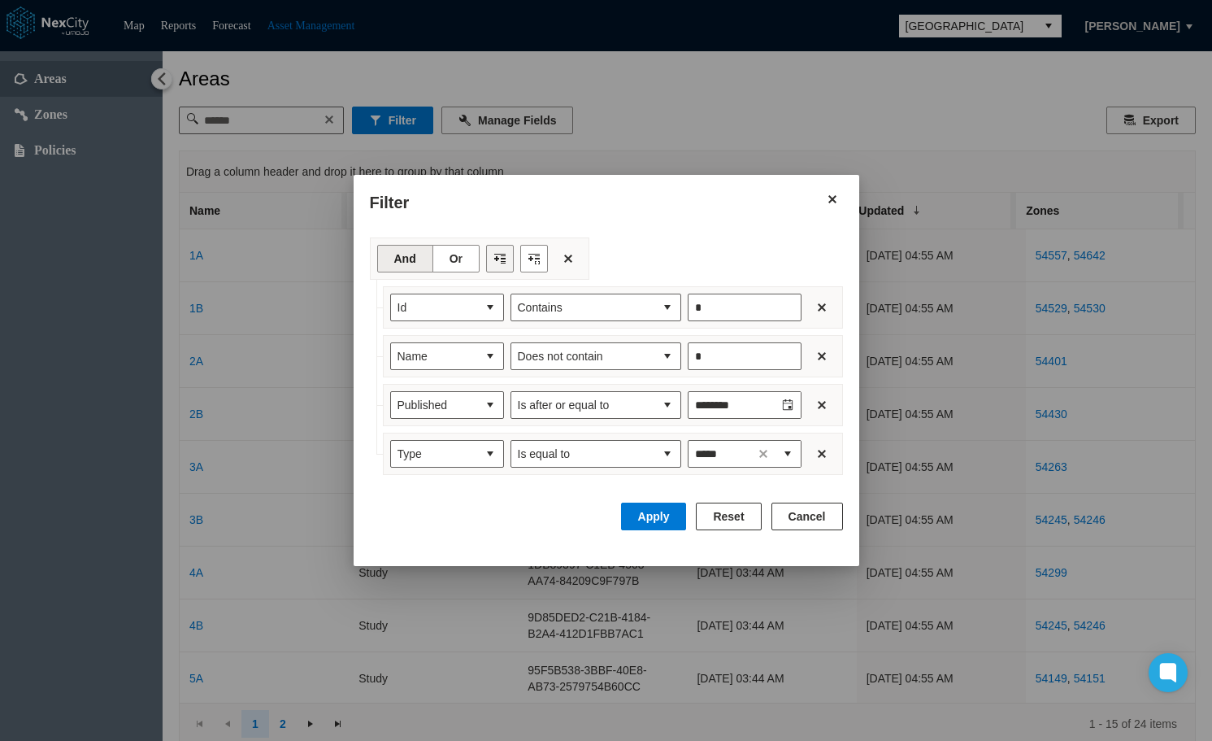
click at [507, 254] on button "Filter toolbar" at bounding box center [500, 259] width 28 height 28
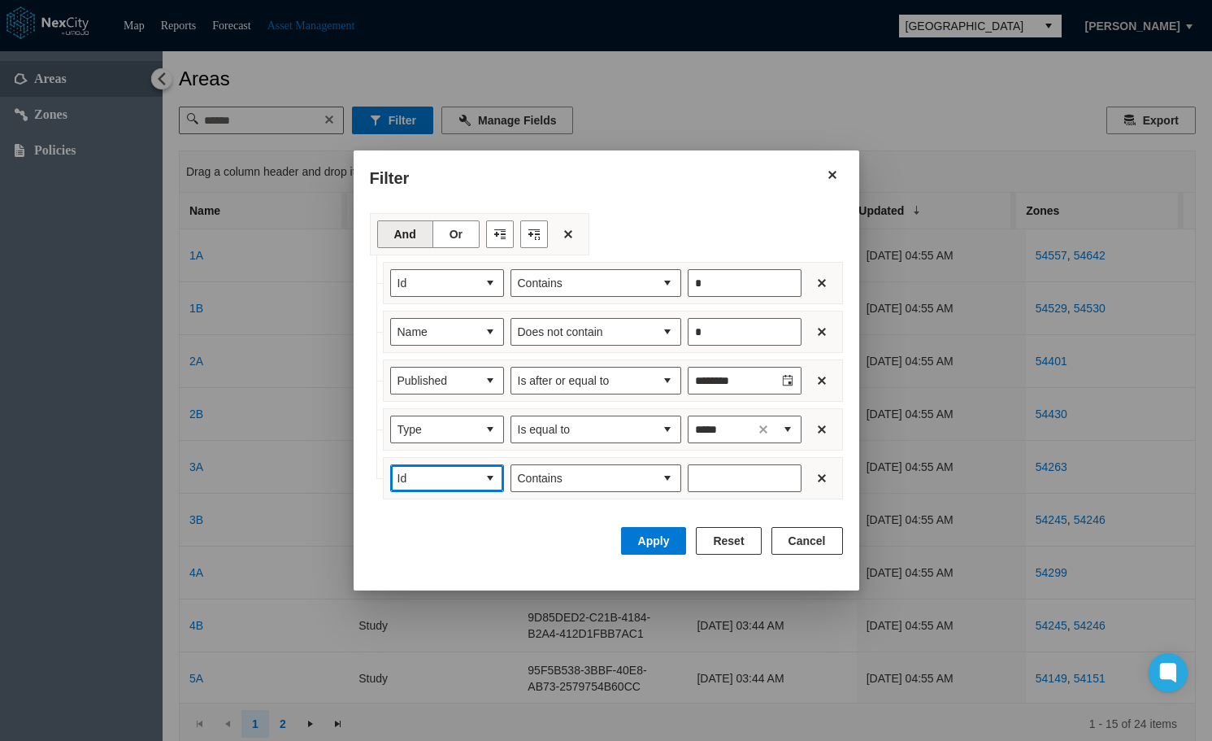
click at [454, 481] on span "Id" at bounding box center [434, 478] width 73 height 16
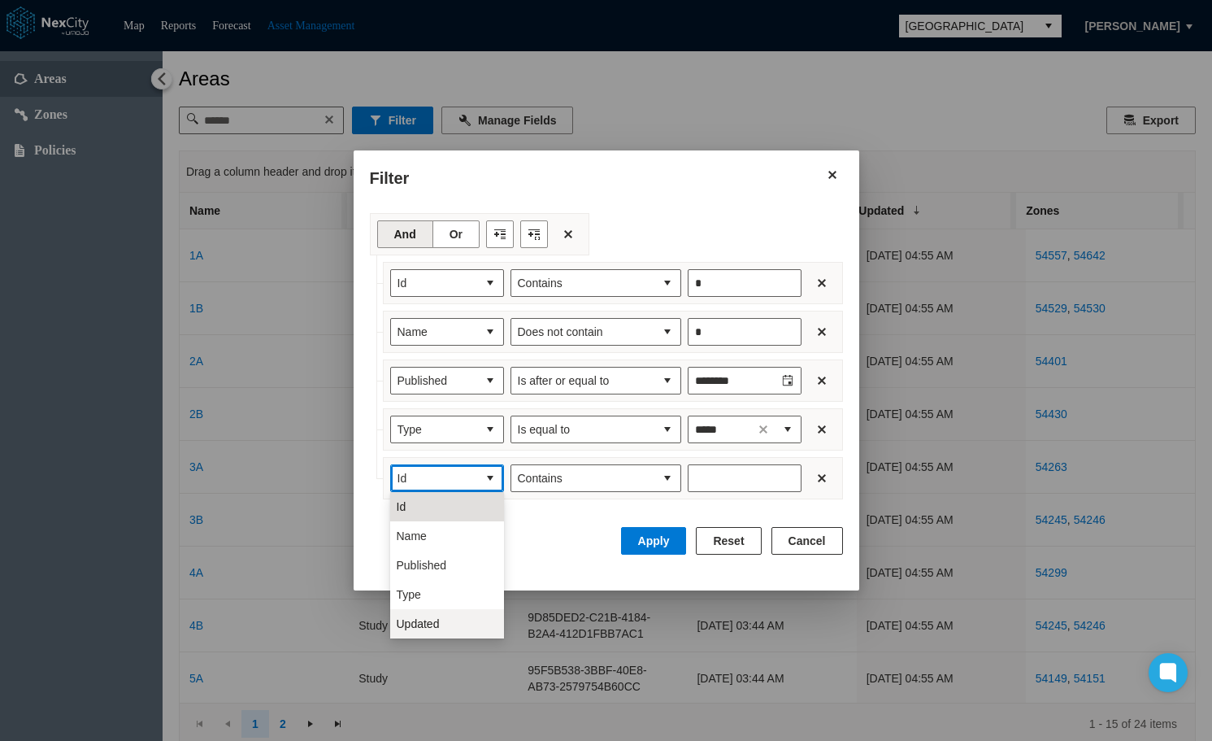
click at [437, 620] on span "Updated" at bounding box center [418, 623] width 43 height 16
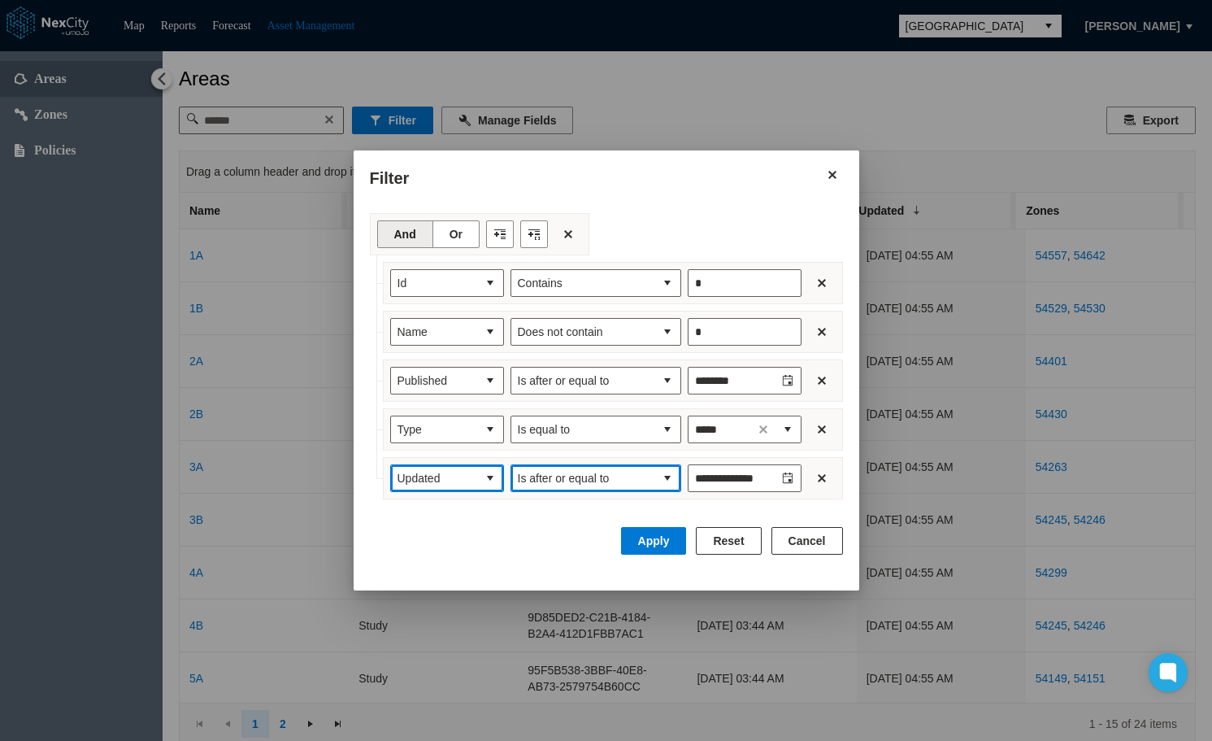
click at [657, 478] on button "select" at bounding box center [667, 478] width 26 height 26
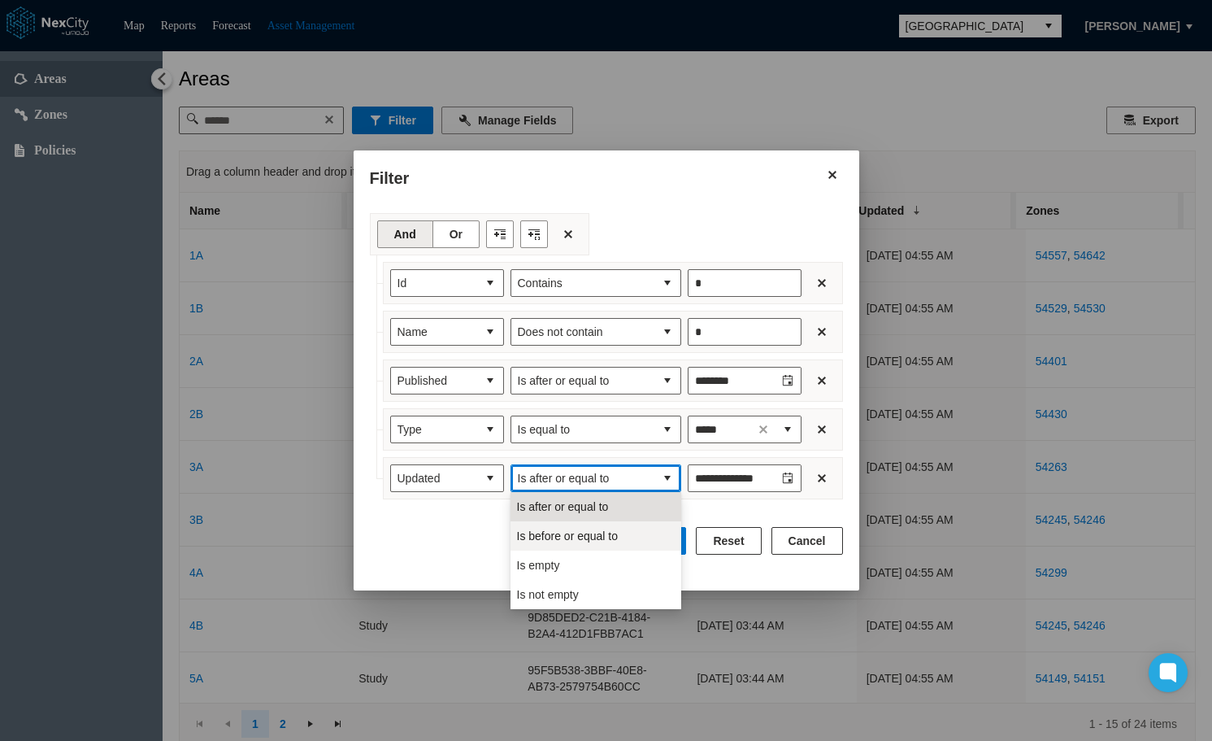
click at [598, 542] on span "Is before or equal to" at bounding box center [568, 536] width 102 height 16
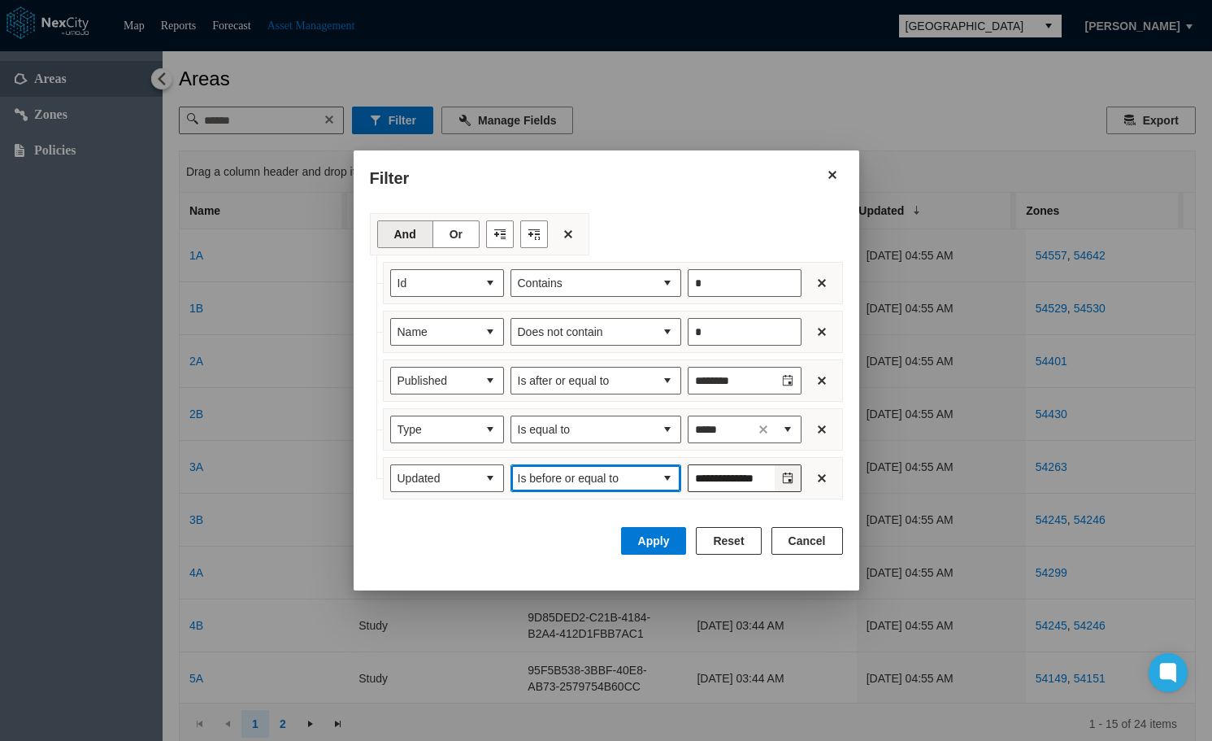
click at [785, 481] on icon "Toggle calendar" at bounding box center [787, 477] width 11 height 11
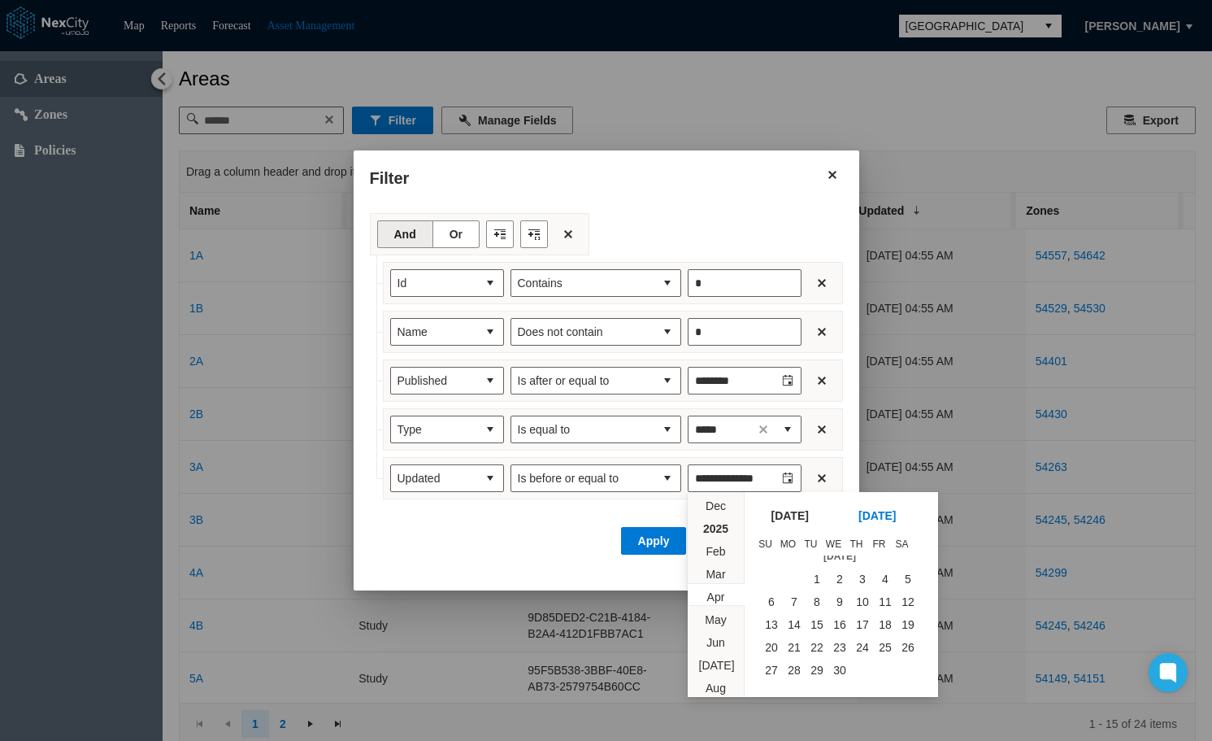
scroll to position [34198, 0]
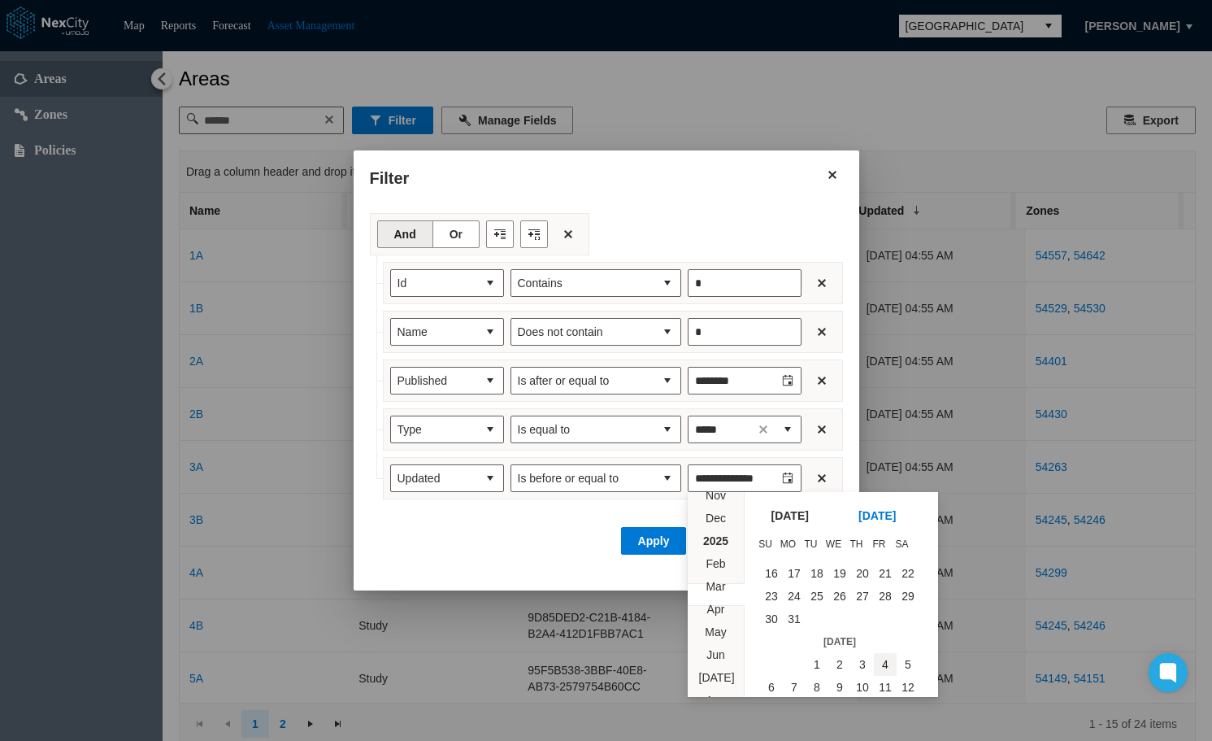
click at [876, 663] on span "4" at bounding box center [885, 664] width 23 height 23
type input "********"
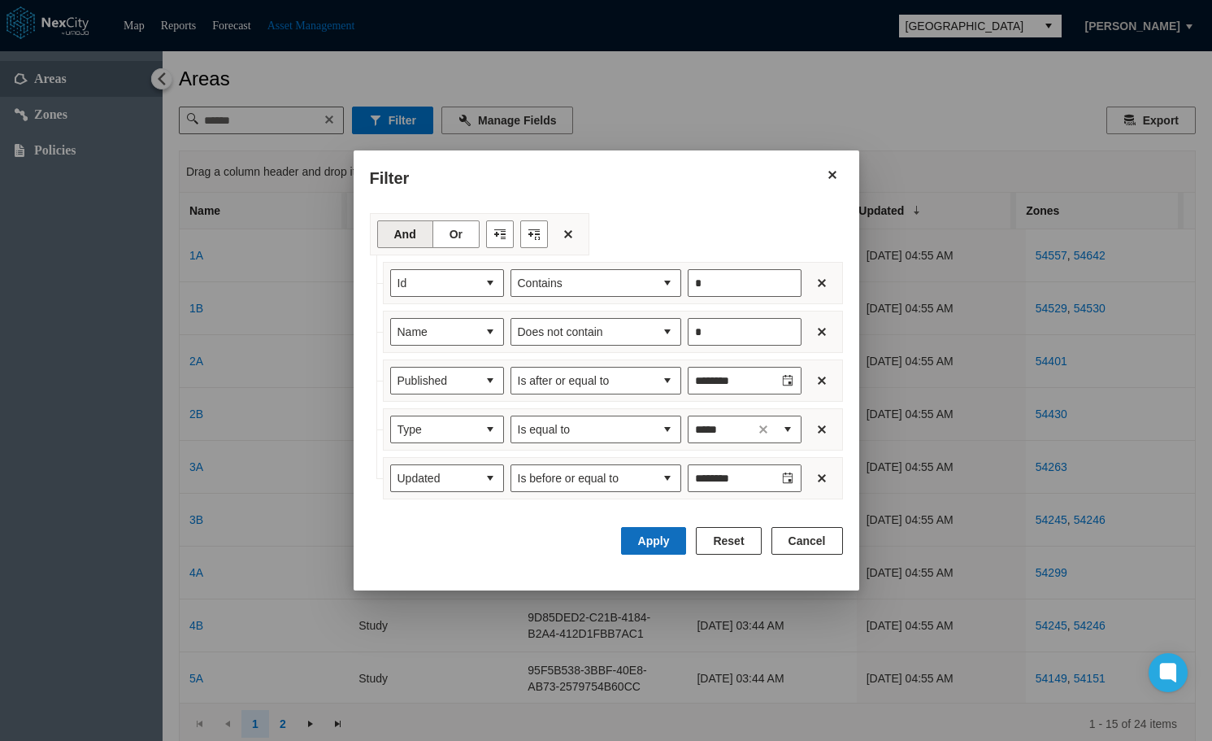
click at [654, 542] on button "Apply" at bounding box center [654, 541] width 66 height 28
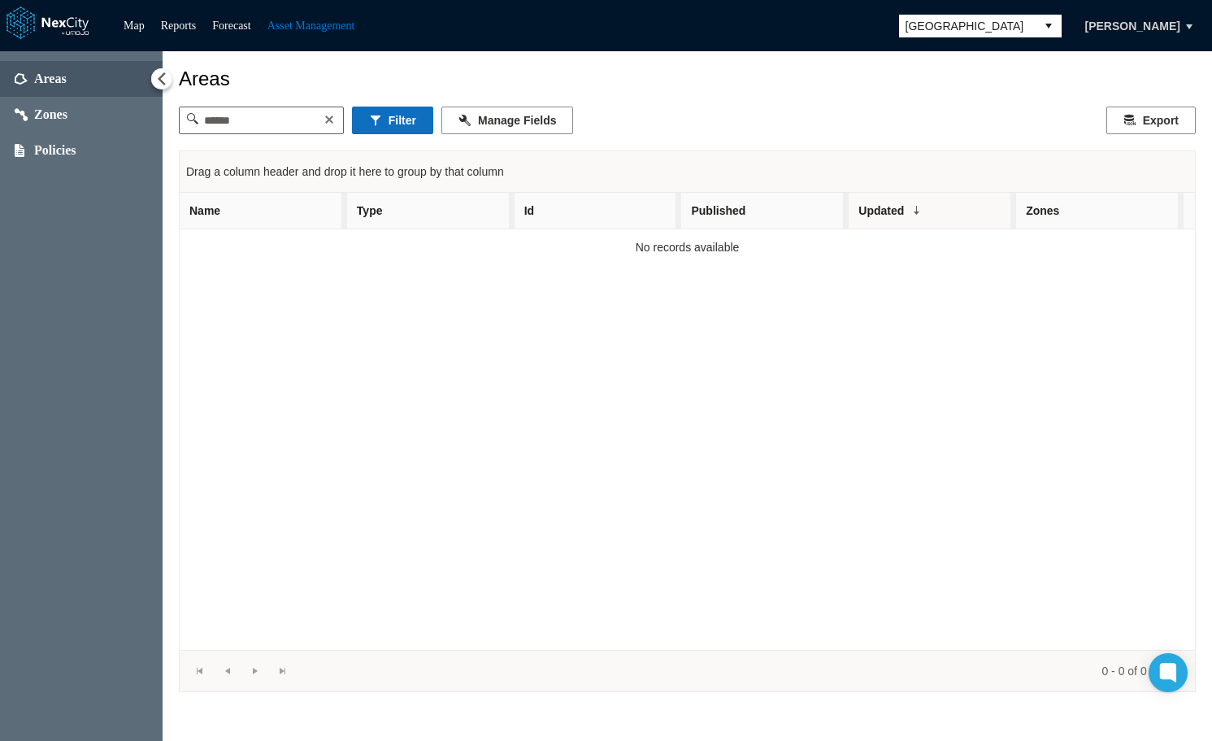
click at [411, 118] on button "Filter" at bounding box center [392, 120] width 81 height 28
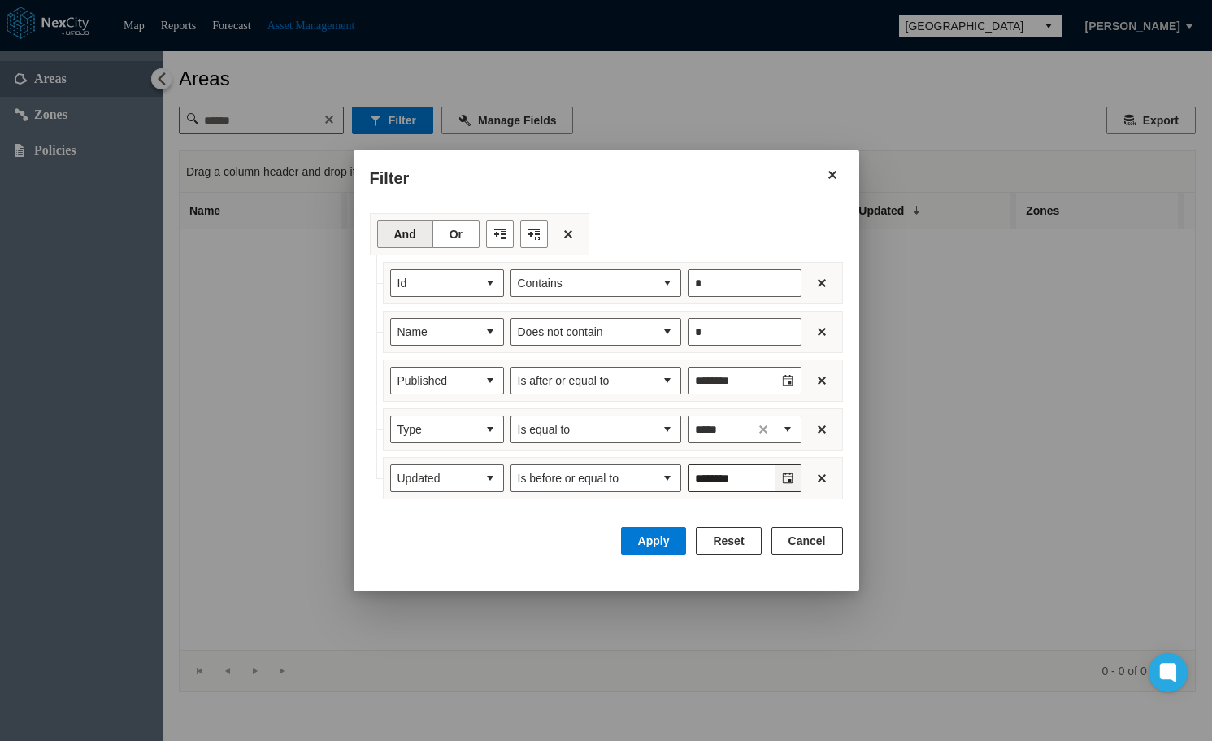
click at [790, 481] on icon "Toggle calendar" at bounding box center [787, 477] width 10 height 11
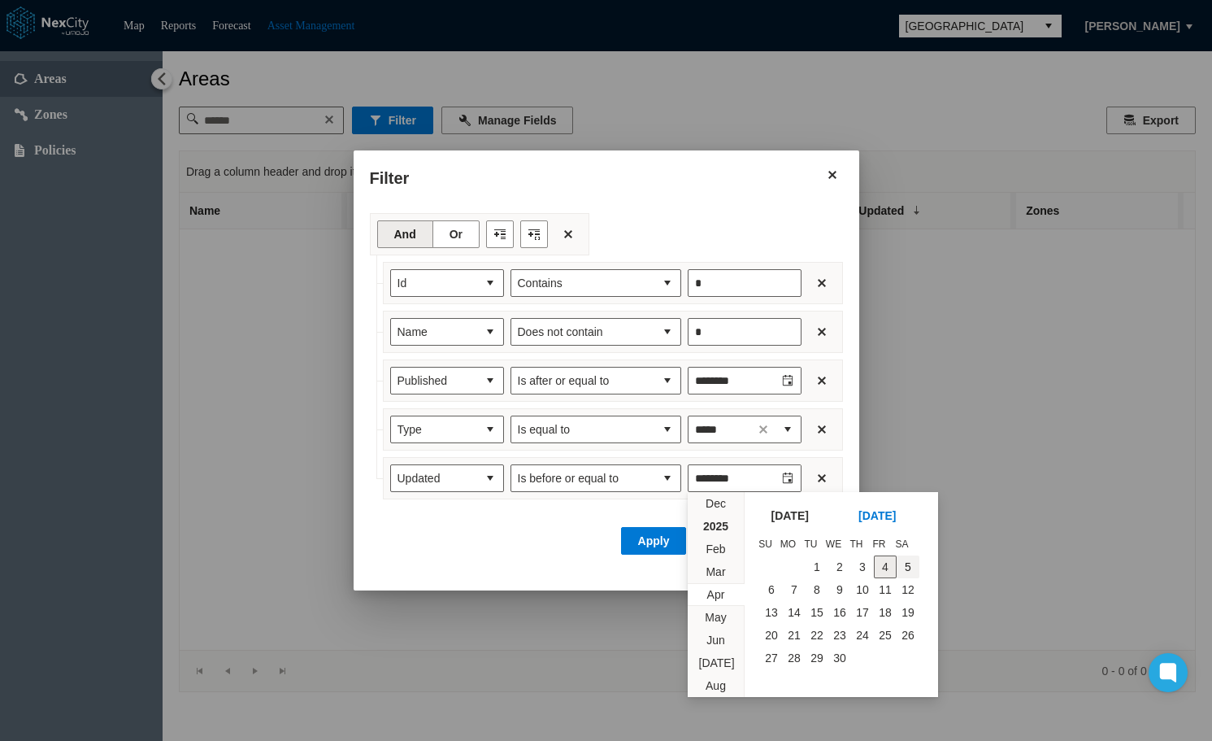
click at [908, 567] on span "5" at bounding box center [908, 566] width 23 height 23
type input "********"
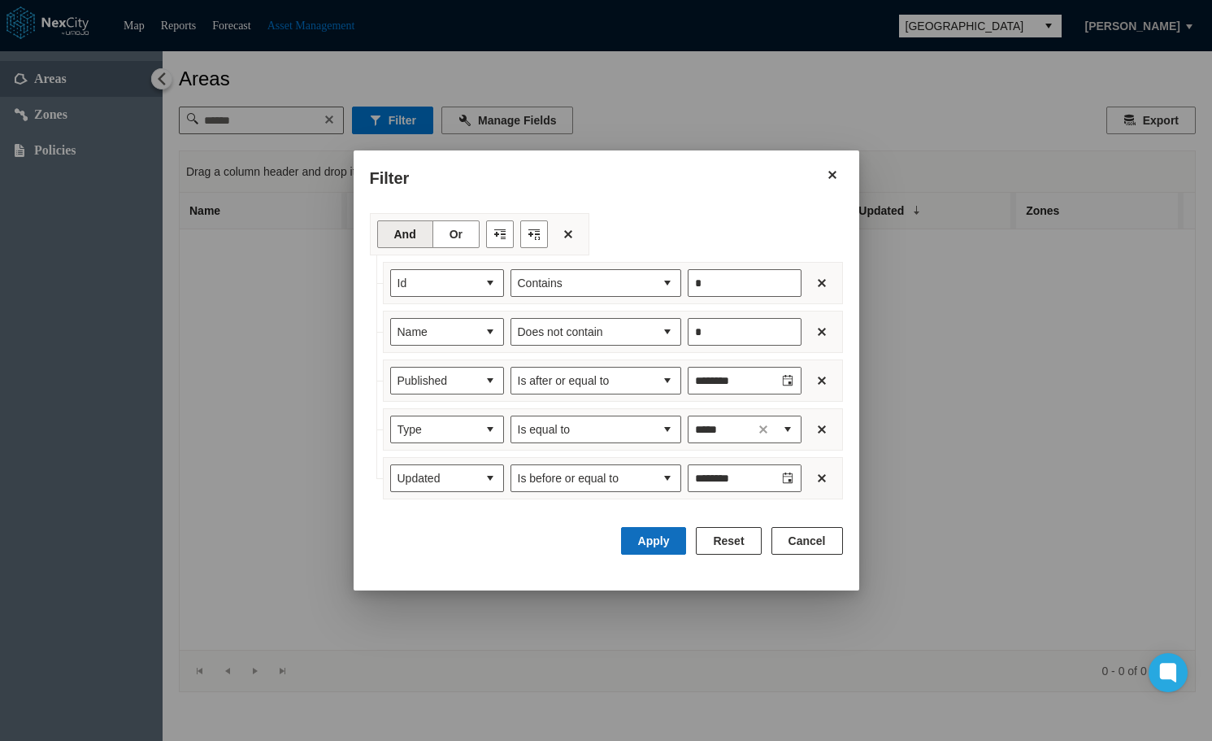
click at [658, 545] on button "Apply" at bounding box center [654, 541] width 66 height 28
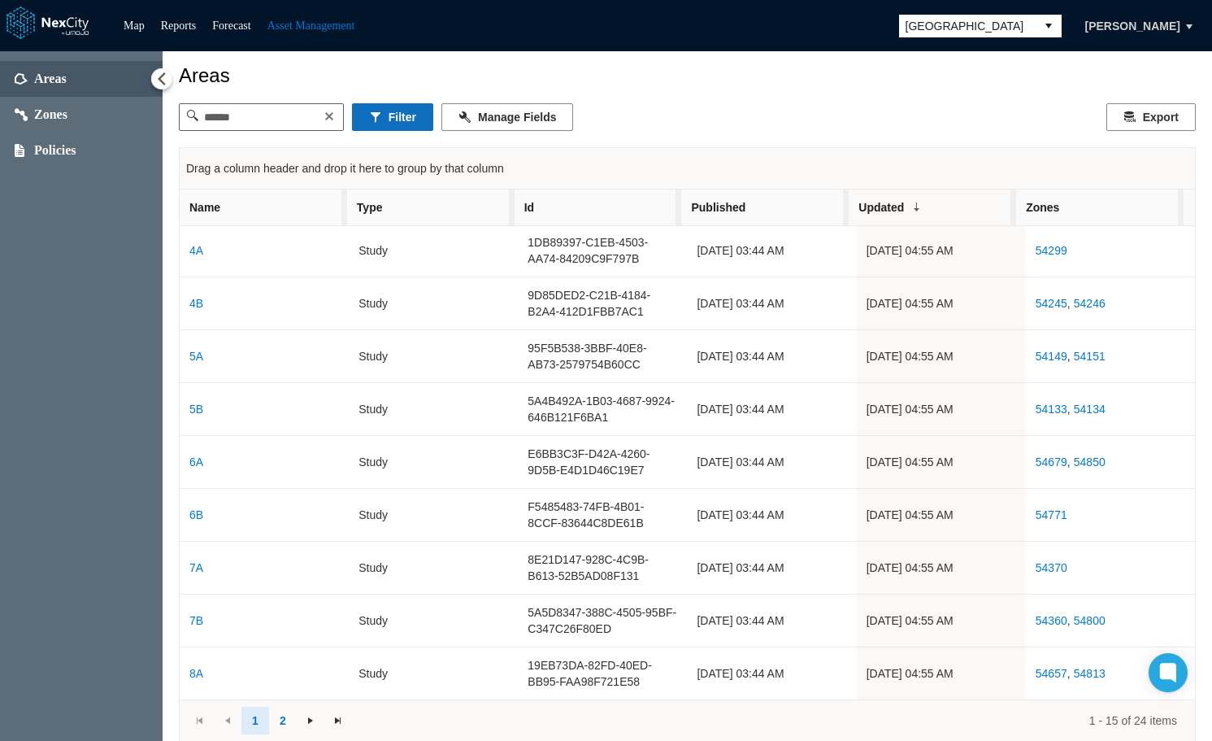
click at [411, 128] on button "Filter" at bounding box center [392, 117] width 81 height 28
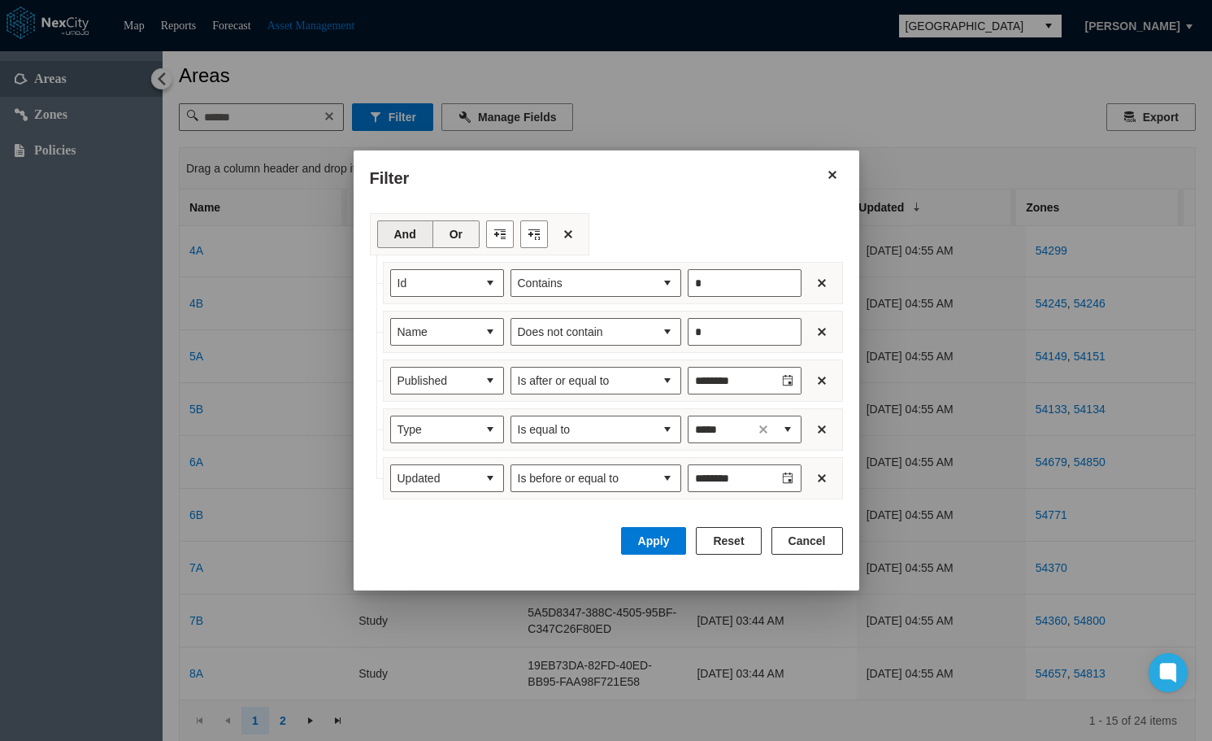
click at [460, 233] on button "Or" at bounding box center [455, 234] width 47 height 28
click at [664, 541] on button "Apply" at bounding box center [654, 541] width 66 height 28
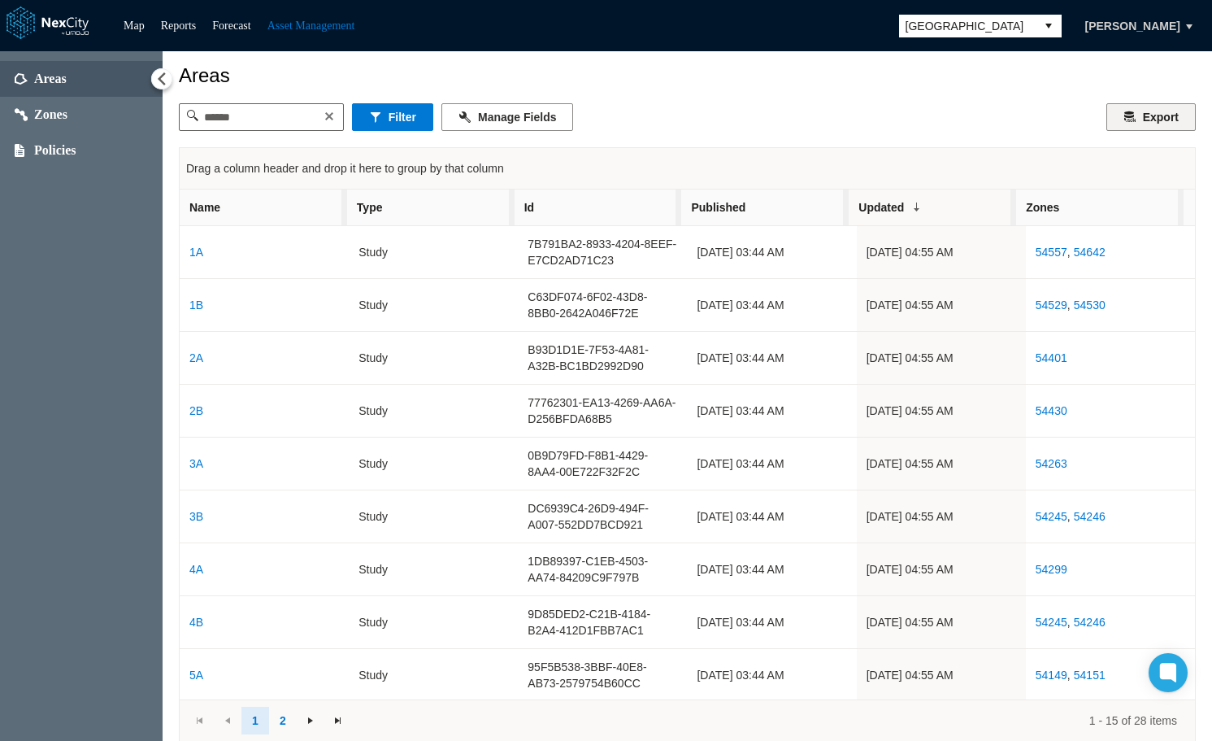
click at [1128, 120] on button "Export" at bounding box center [1150, 117] width 89 height 28
click at [397, 109] on button "Filter" at bounding box center [392, 117] width 81 height 28
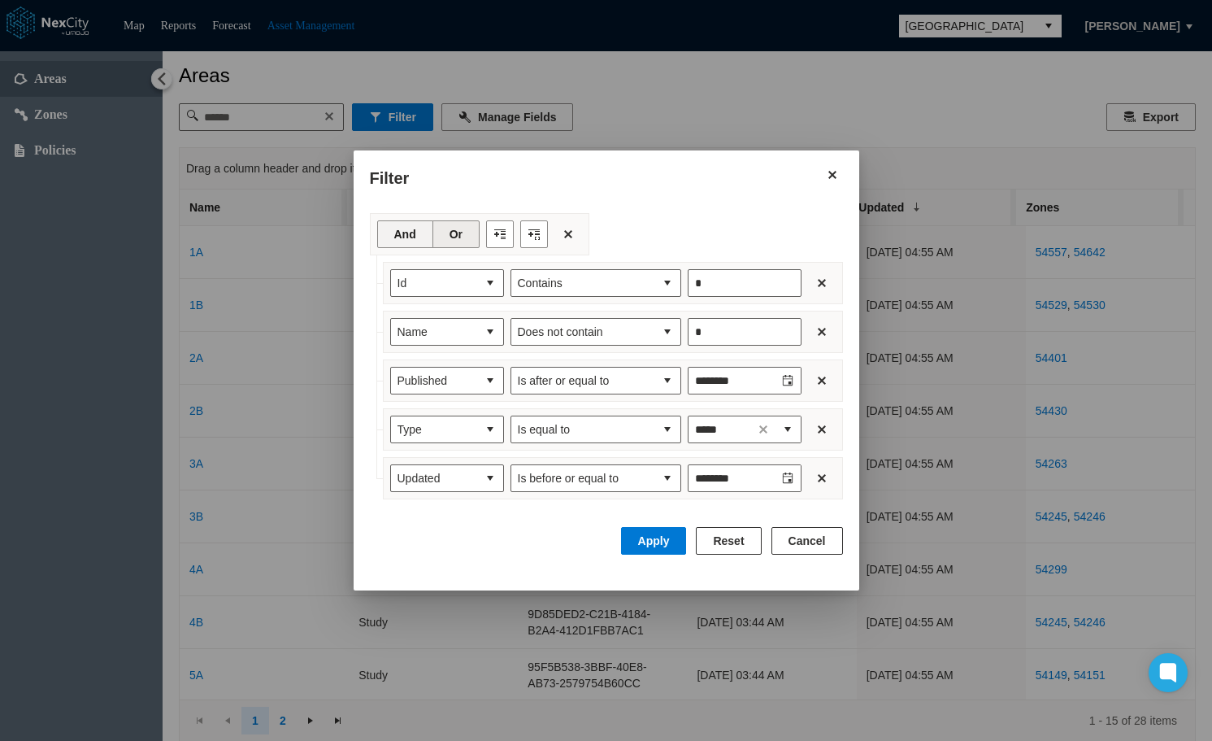
click at [396, 238] on button "And" at bounding box center [405, 234] width 56 height 28
drag, startPoint x: 653, startPoint y: 532, endPoint x: 661, endPoint y: 515, distance: 18.9
click at [654, 532] on button "Apply" at bounding box center [654, 541] width 66 height 28
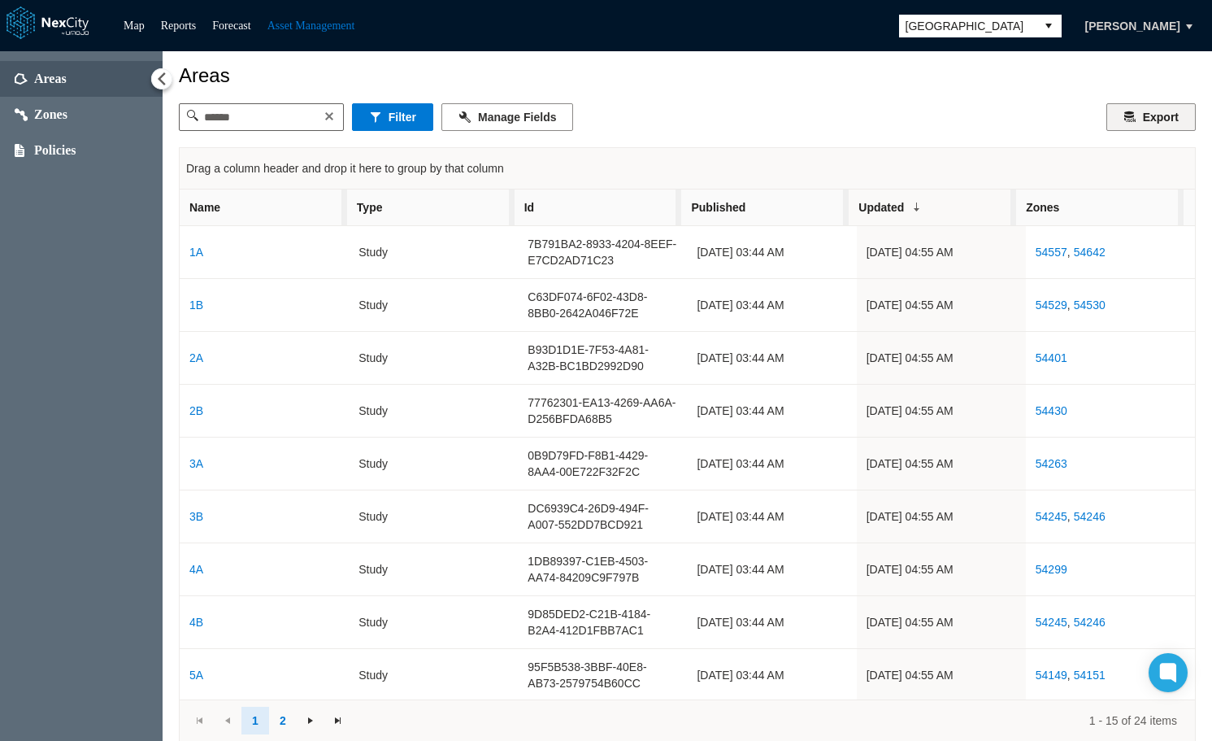
click at [1128, 126] on button "Export" at bounding box center [1150, 117] width 89 height 28
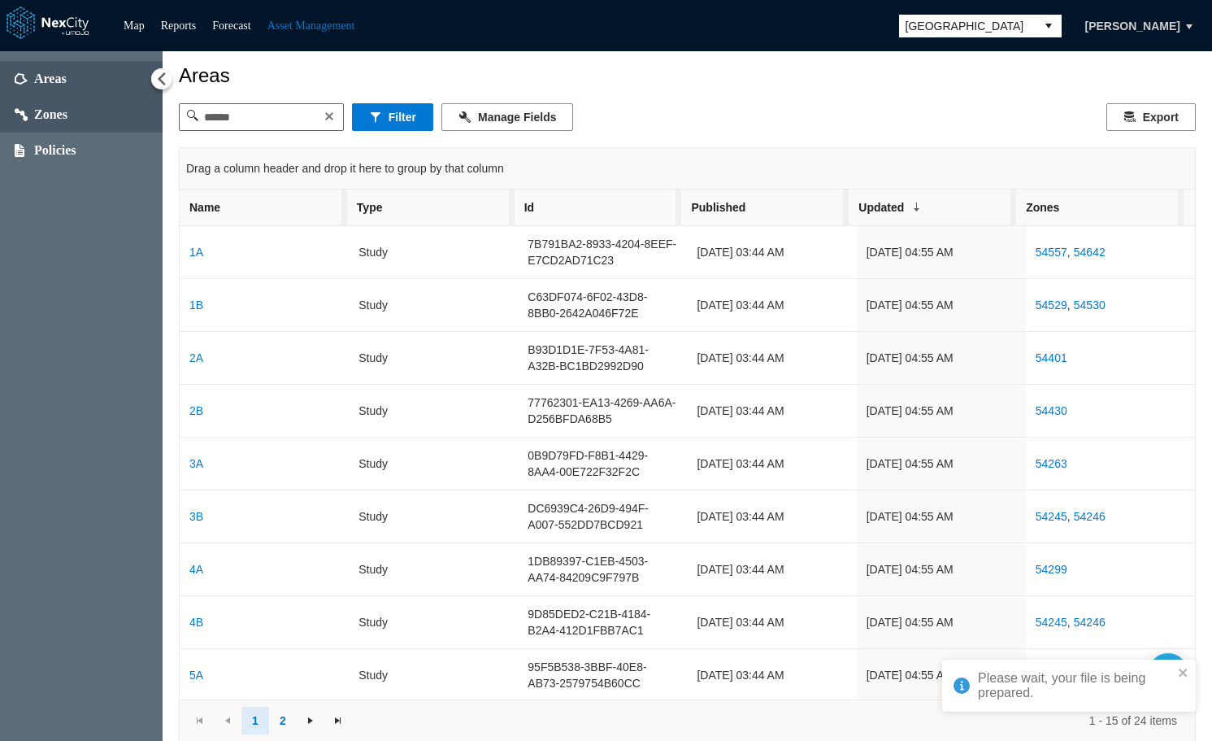
click at [50, 110] on span "Zones" at bounding box center [50, 114] width 33 height 16
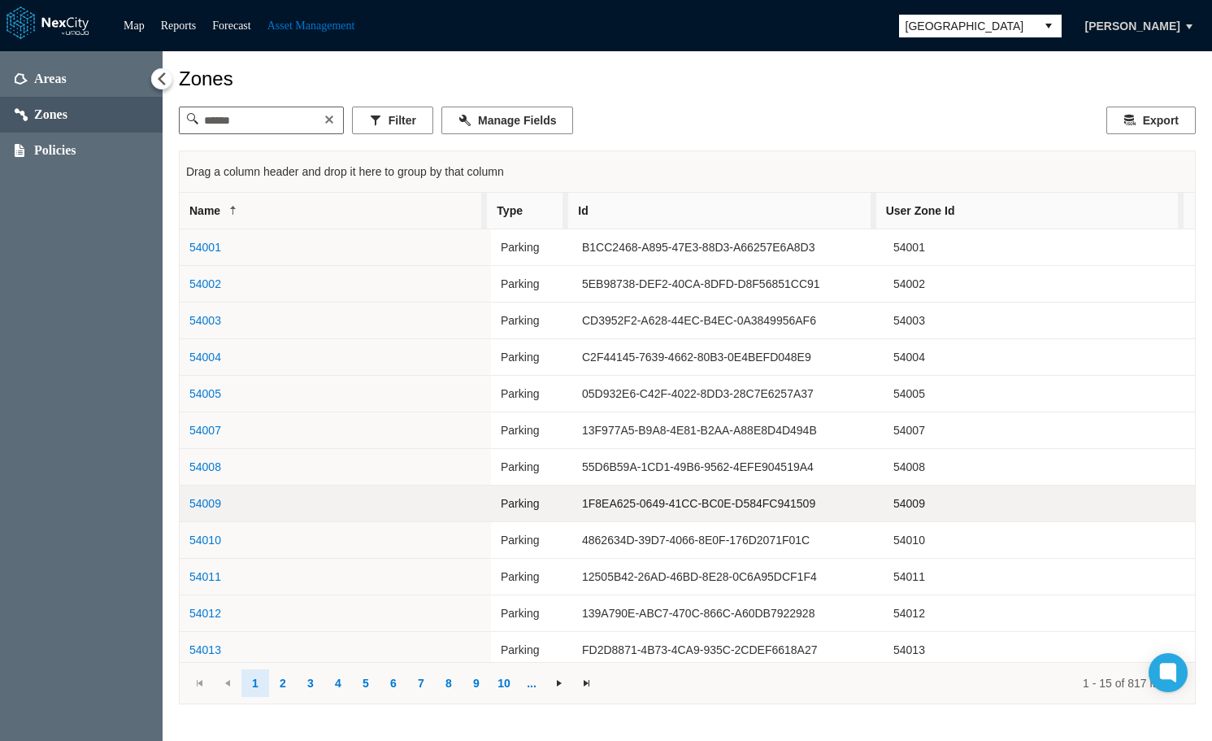
click at [198, 505] on link "54009" at bounding box center [205, 503] width 32 height 13
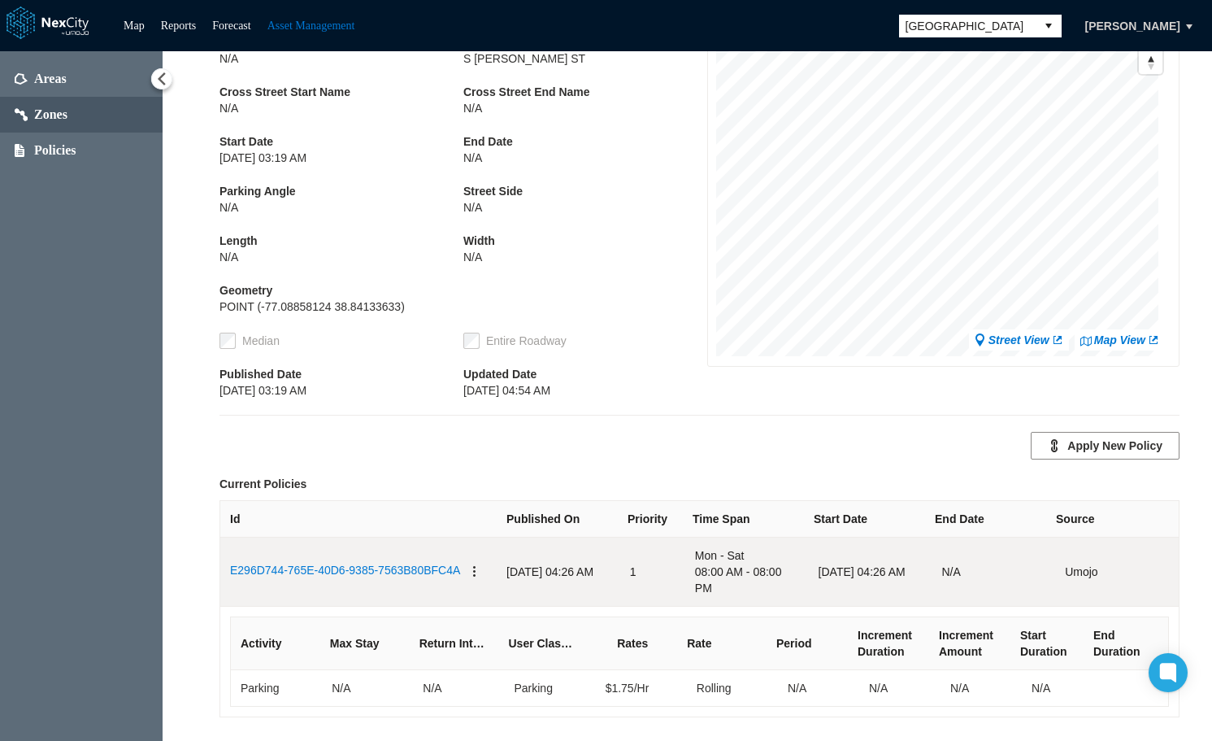
scroll to position [189, 0]
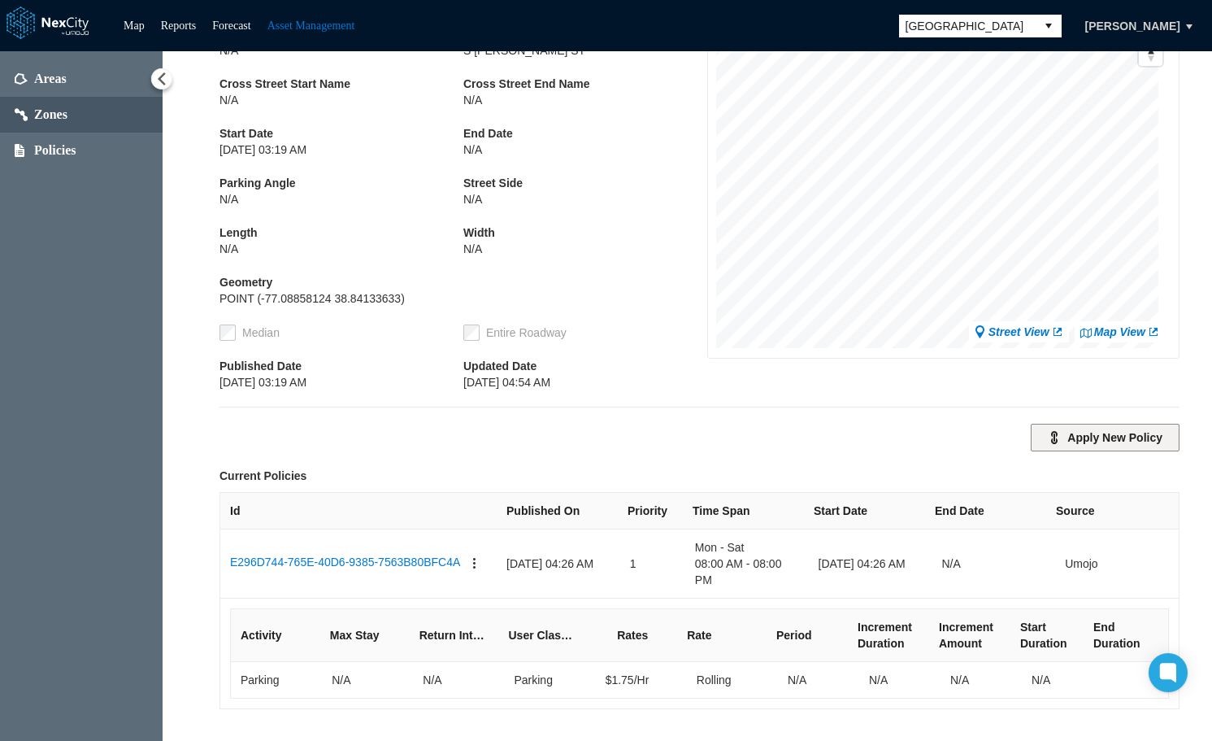
click at [1112, 426] on button "Apply New Policy" at bounding box center [1105, 438] width 149 height 28
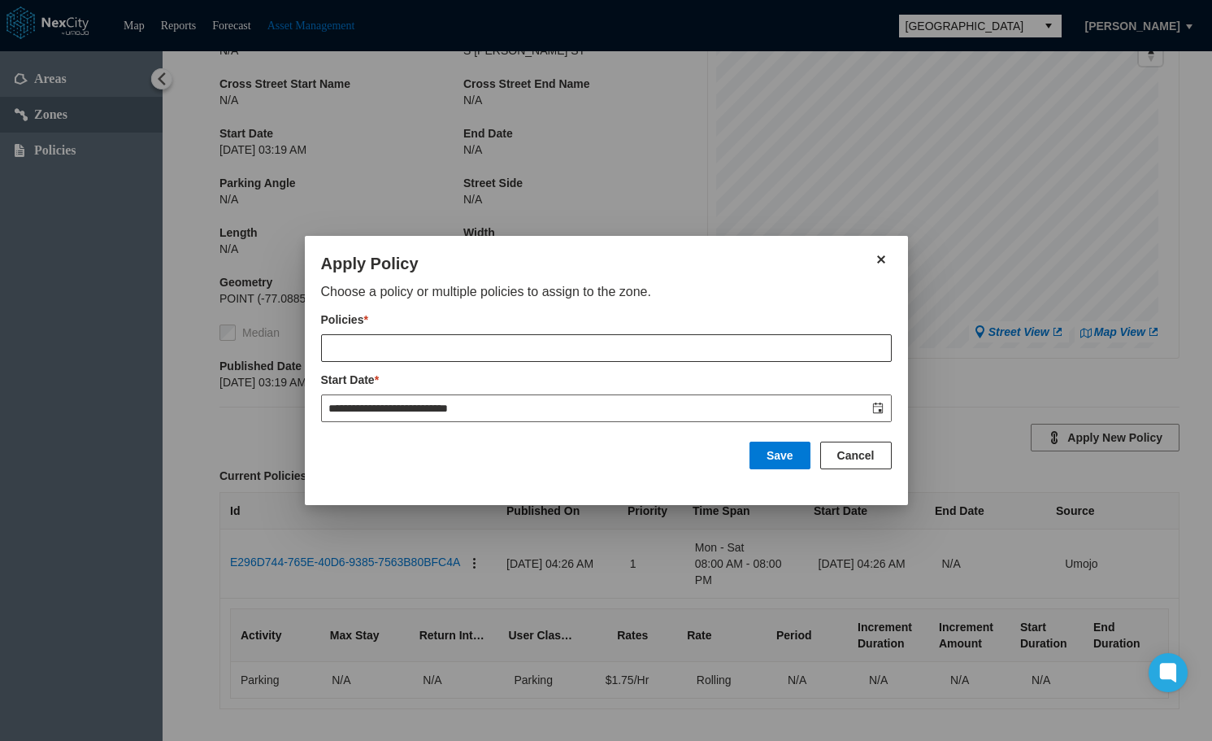
click at [692, 344] on input "text" at bounding box center [606, 348] width 569 height 26
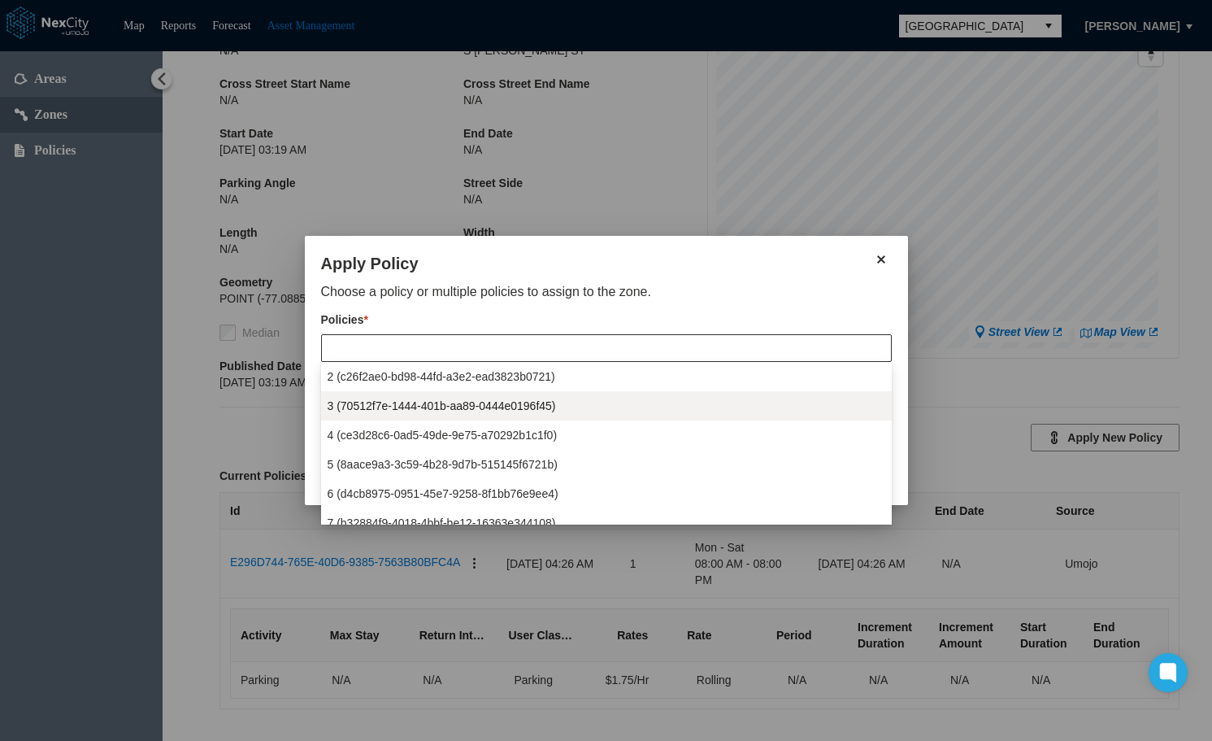
click at [451, 402] on span "3 (70512f7e-1444-401b-aa89-0444e0196f45)" at bounding box center [442, 406] width 228 height 16
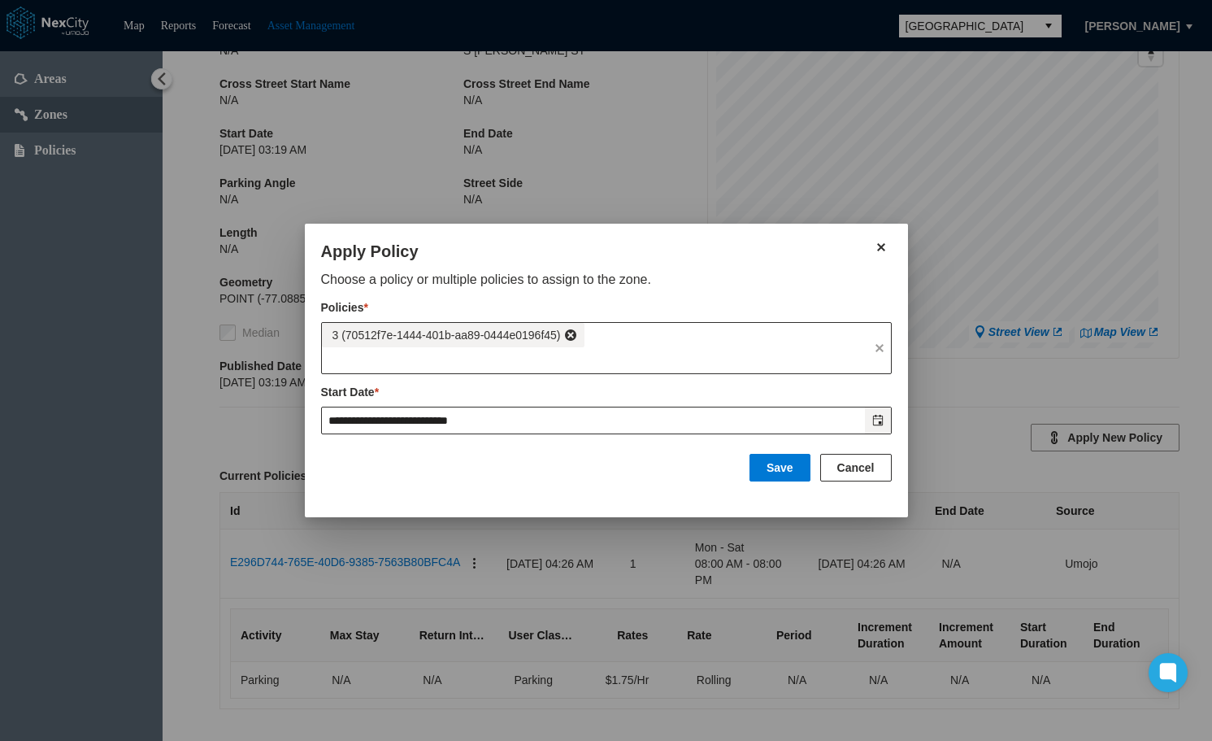
click at [879, 423] on icon "Toggle date-time selector" at bounding box center [877, 420] width 10 height 11
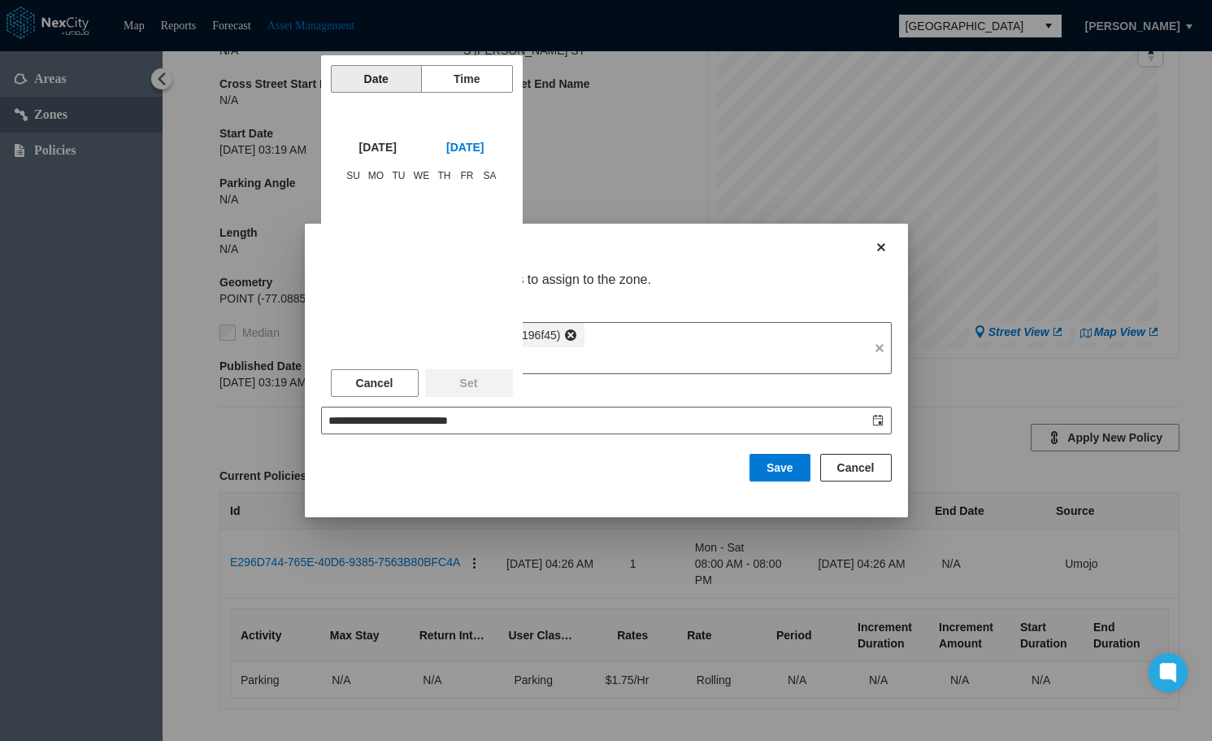
scroll to position [240280, 0]
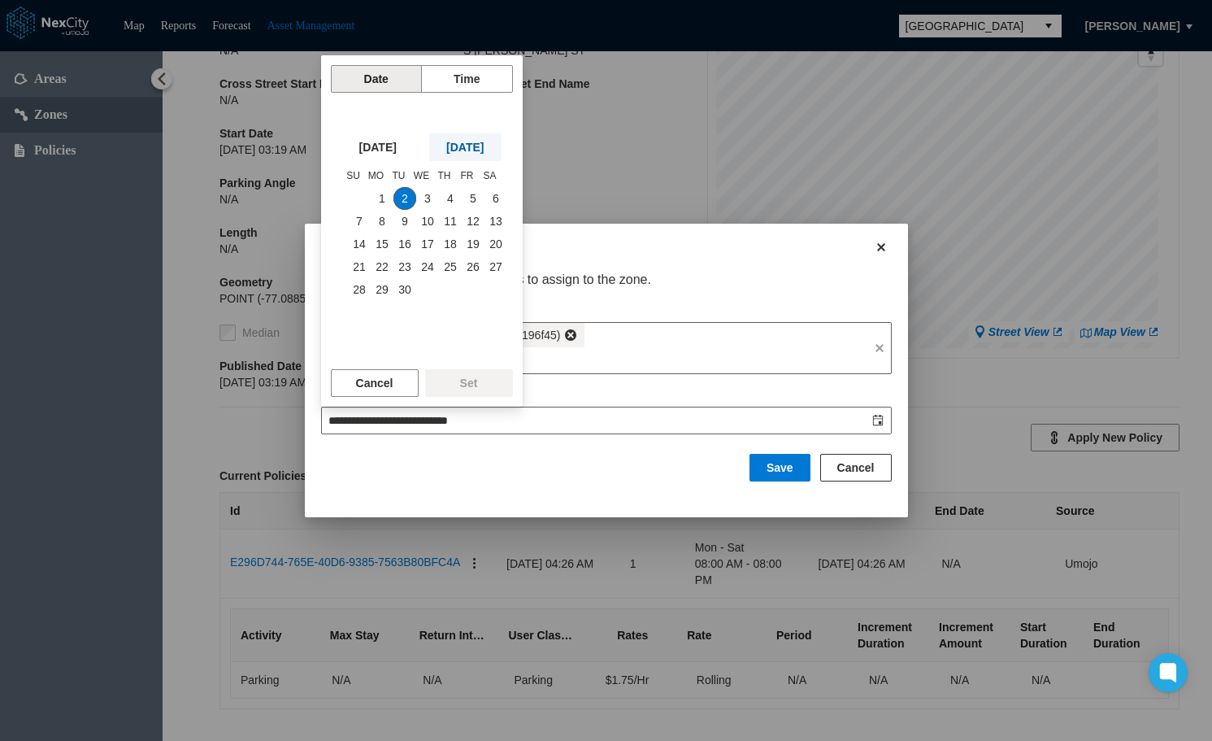
click at [484, 146] on span "TODAY" at bounding box center [464, 147] width 37 height 16
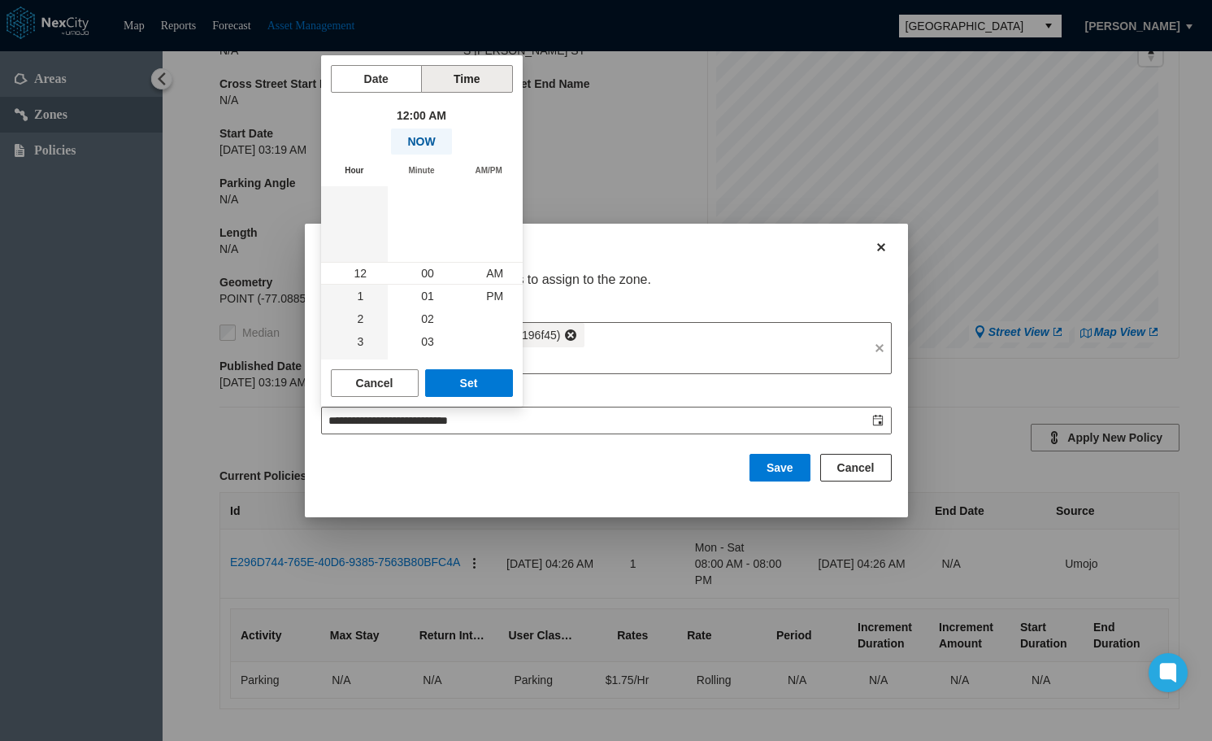
click at [425, 143] on button "NOW" at bounding box center [421, 141] width 60 height 26
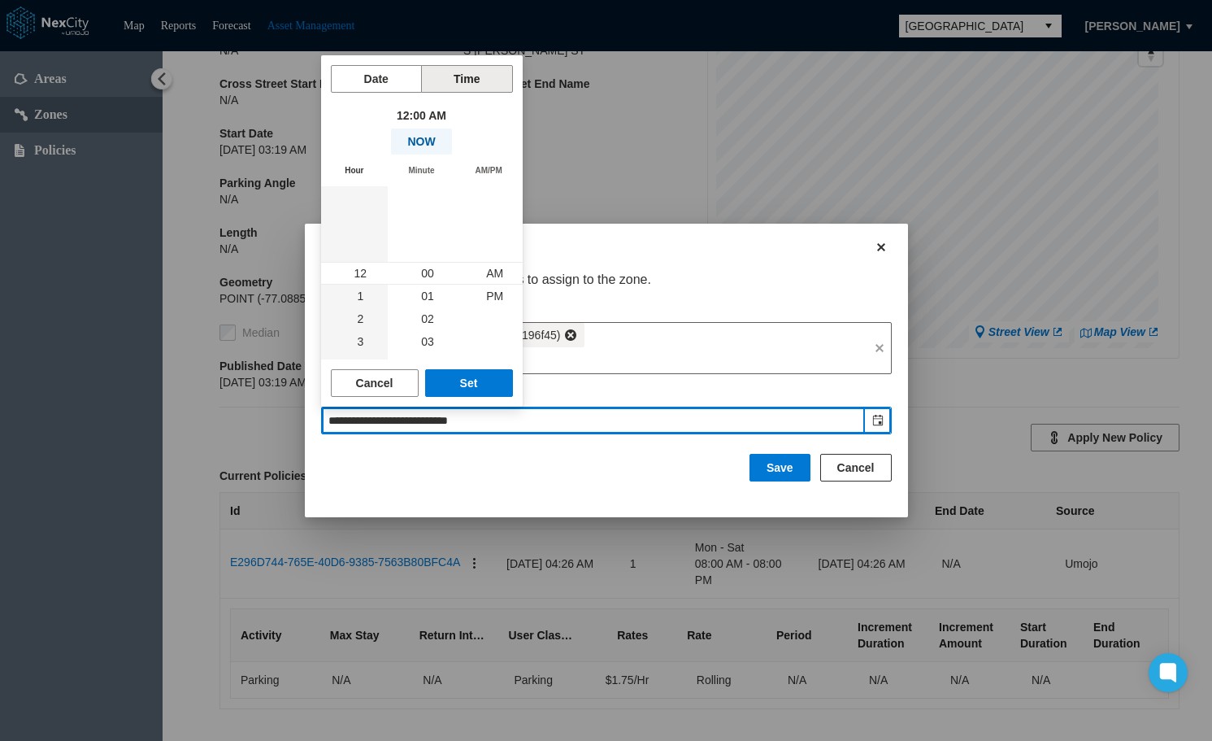
type input "**********"
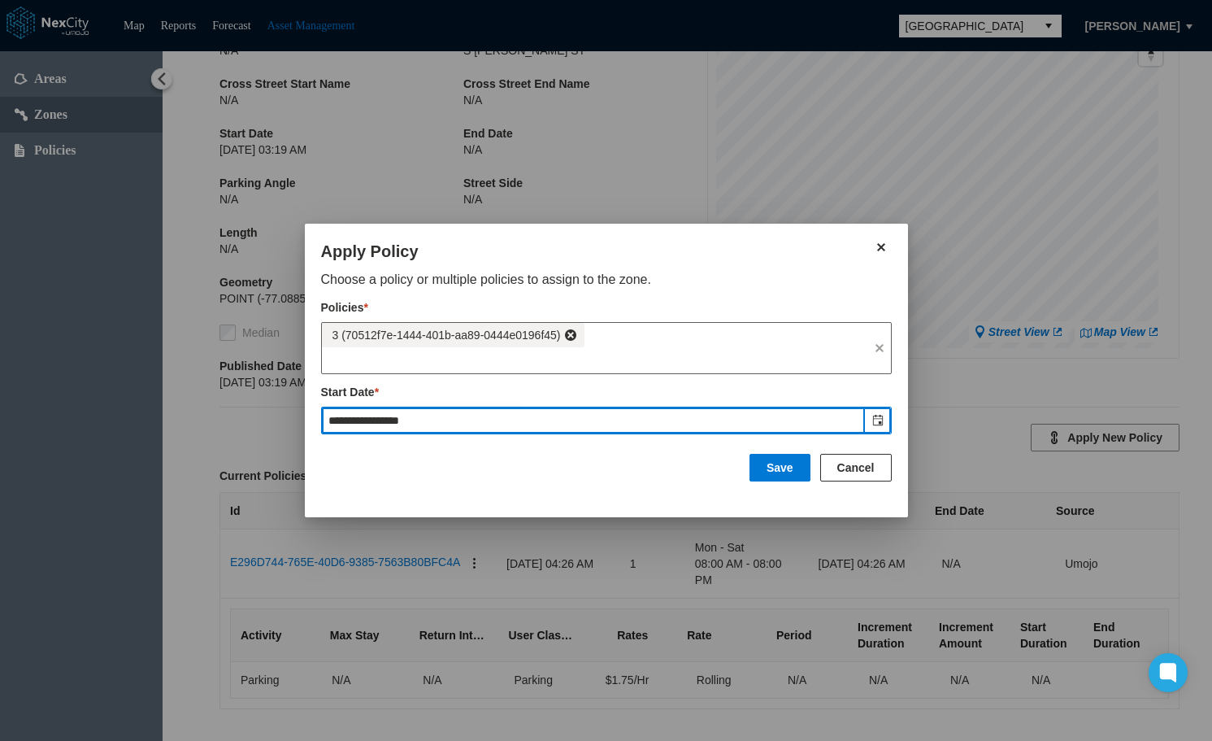
scroll to position [23, 0]
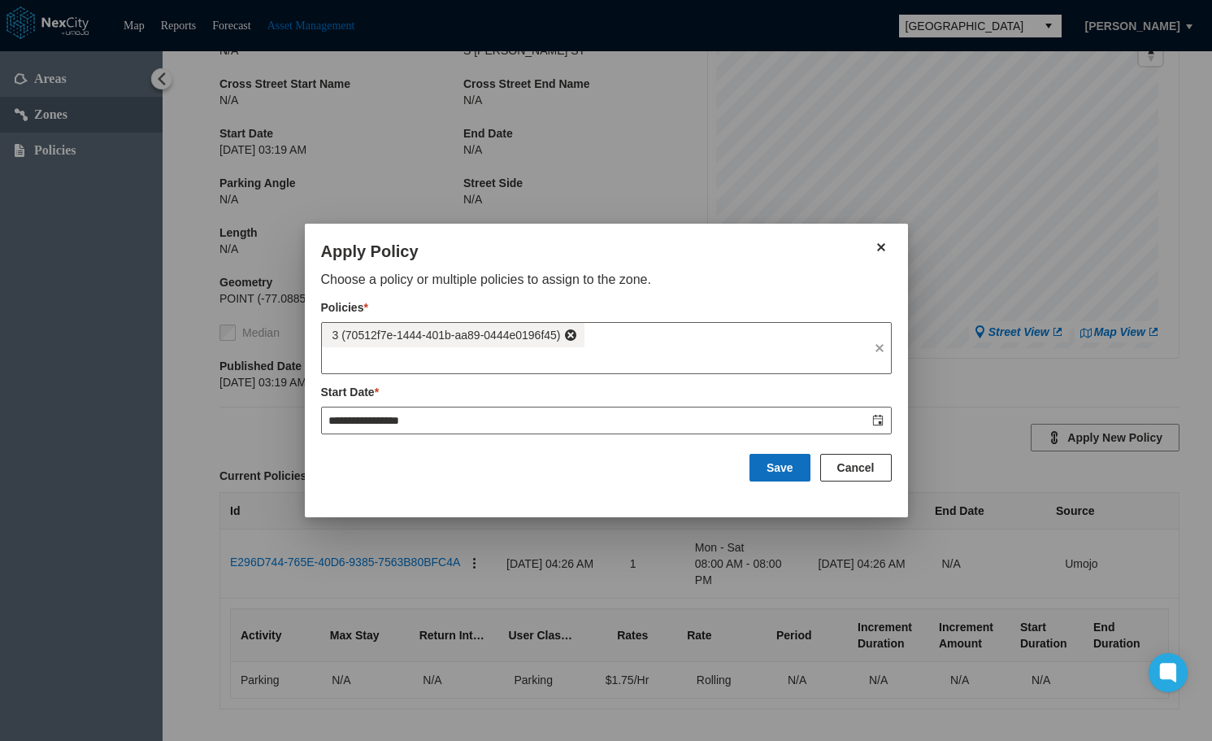
click at [784, 462] on button "Save" at bounding box center [780, 468] width 61 height 28
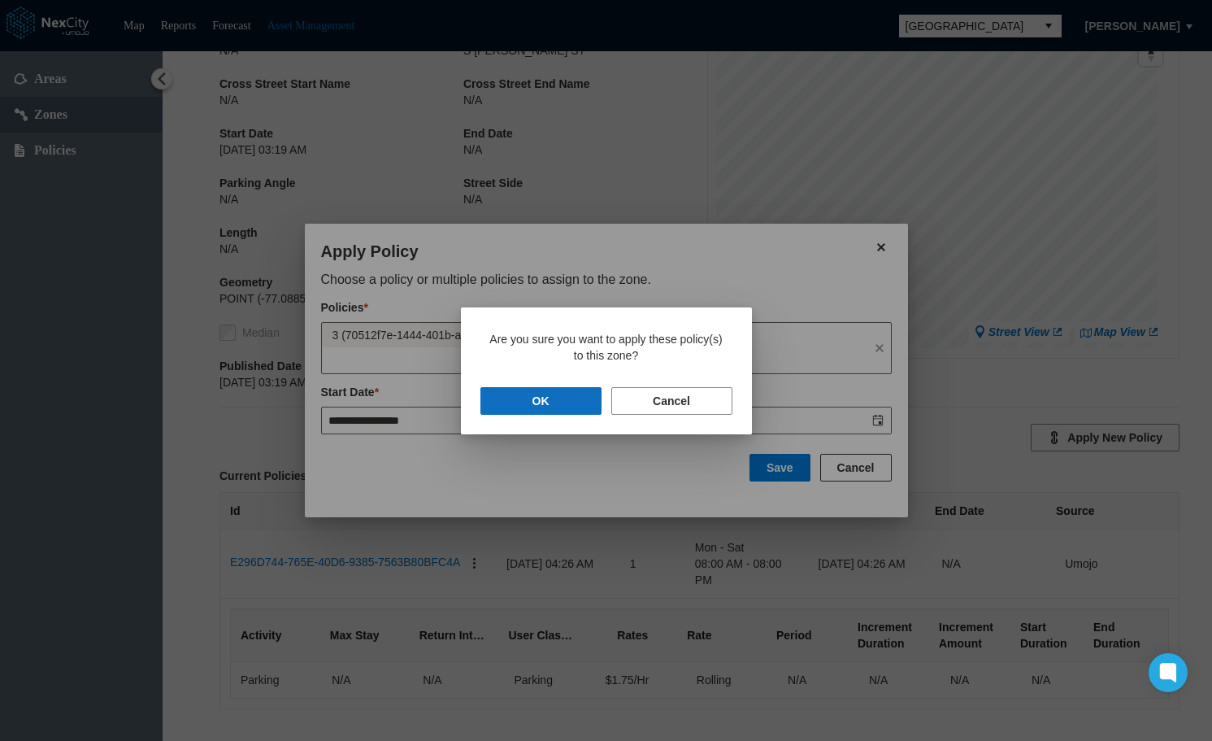
click at [534, 397] on button "OK" at bounding box center [540, 401] width 121 height 28
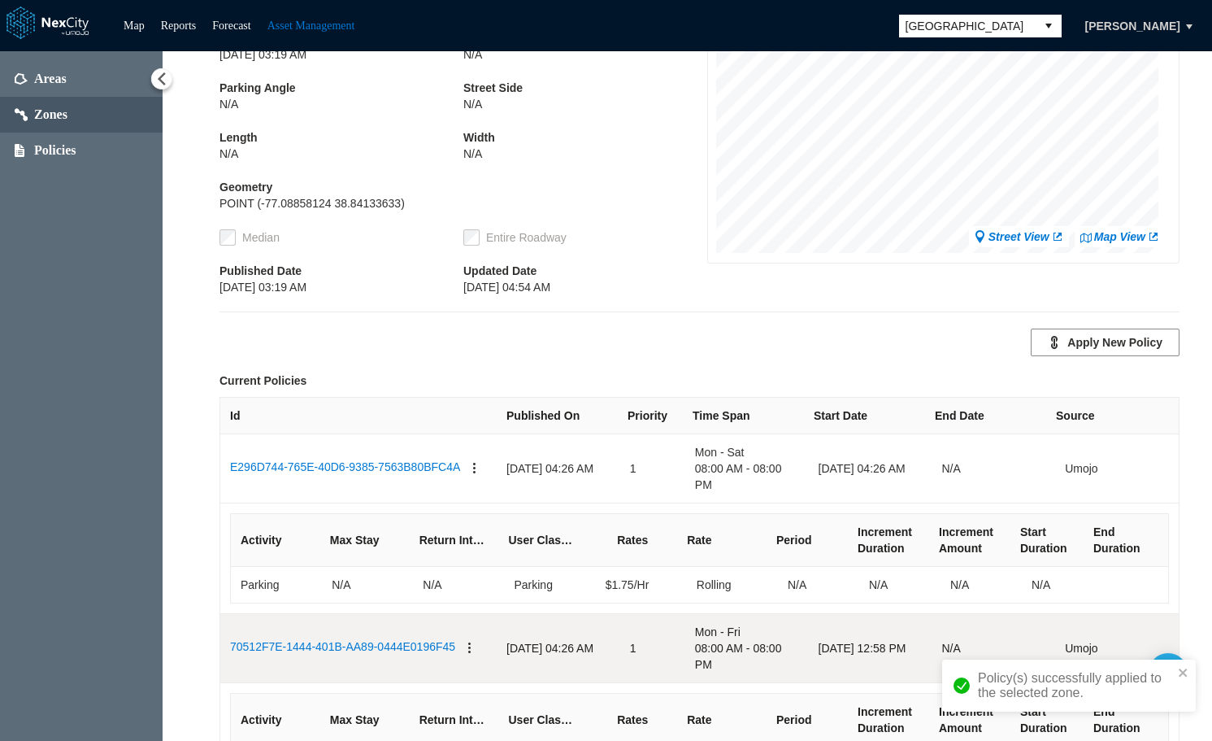
scroll to position [369, 0]
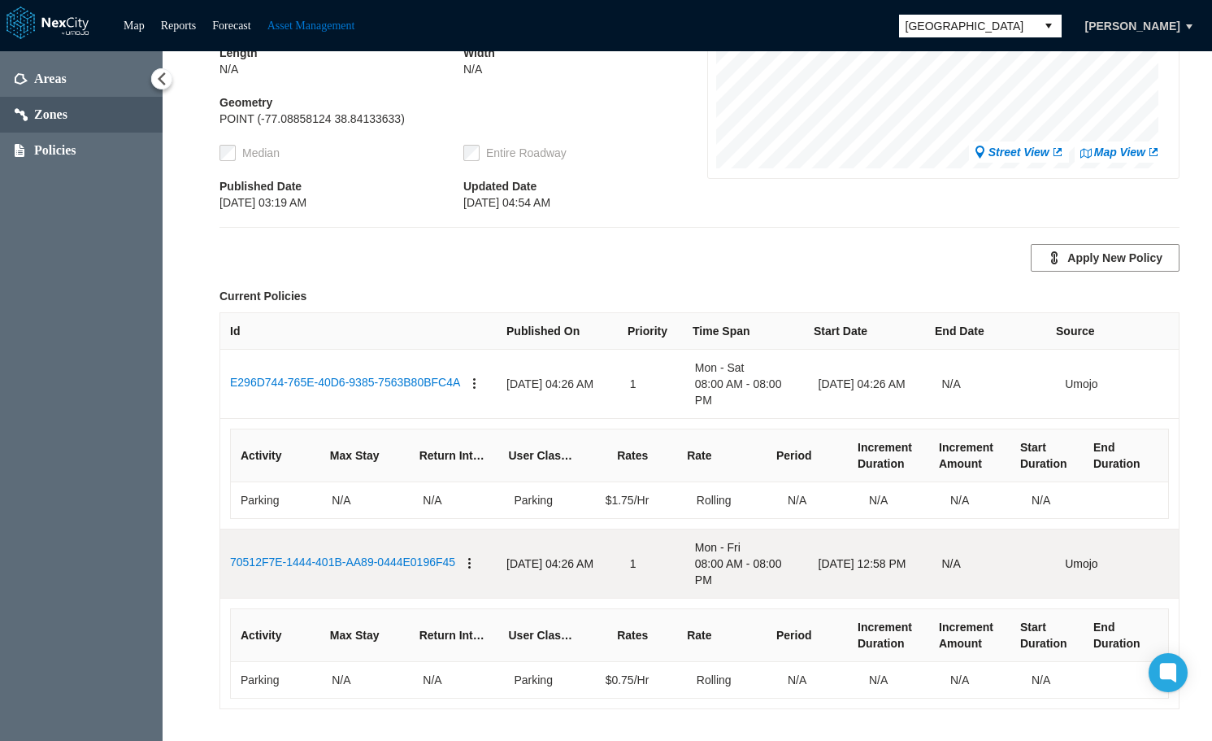
click at [463, 560] on button "button" at bounding box center [469, 564] width 13 height 20
click at [492, 628] on span "Remove" at bounding box center [501, 626] width 42 height 16
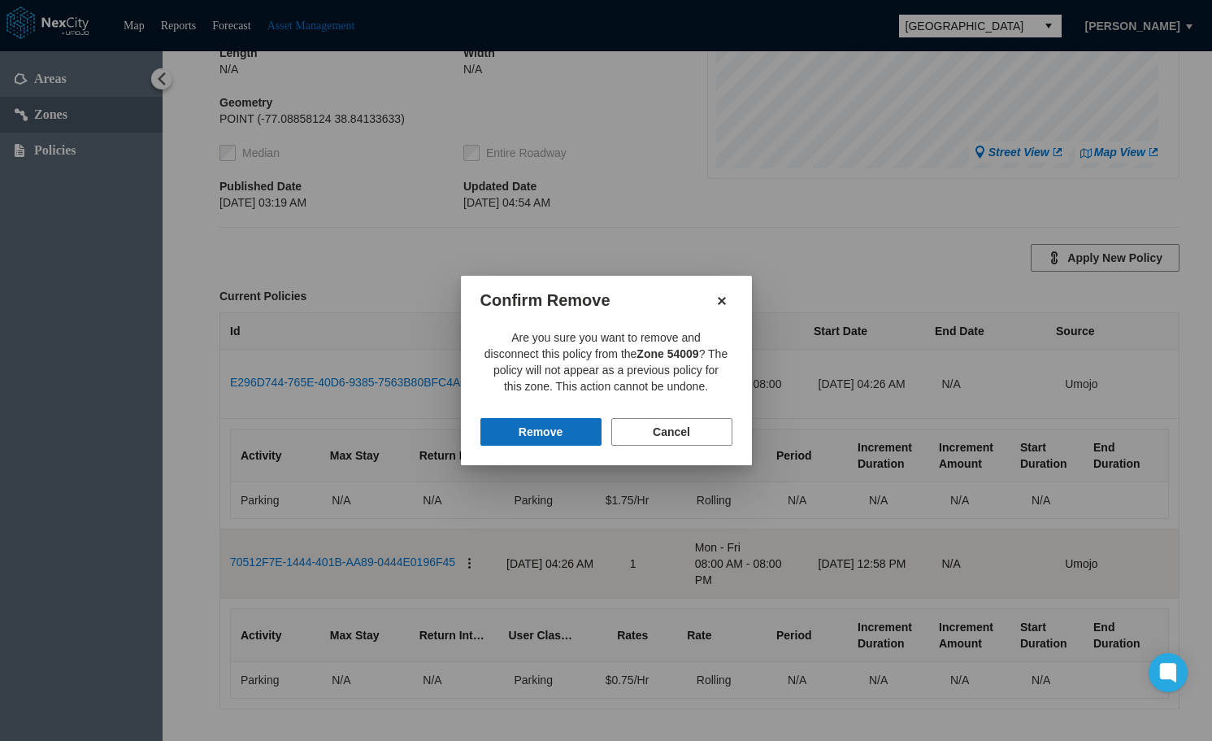
click at [533, 426] on button "Remove" at bounding box center [540, 432] width 121 height 28
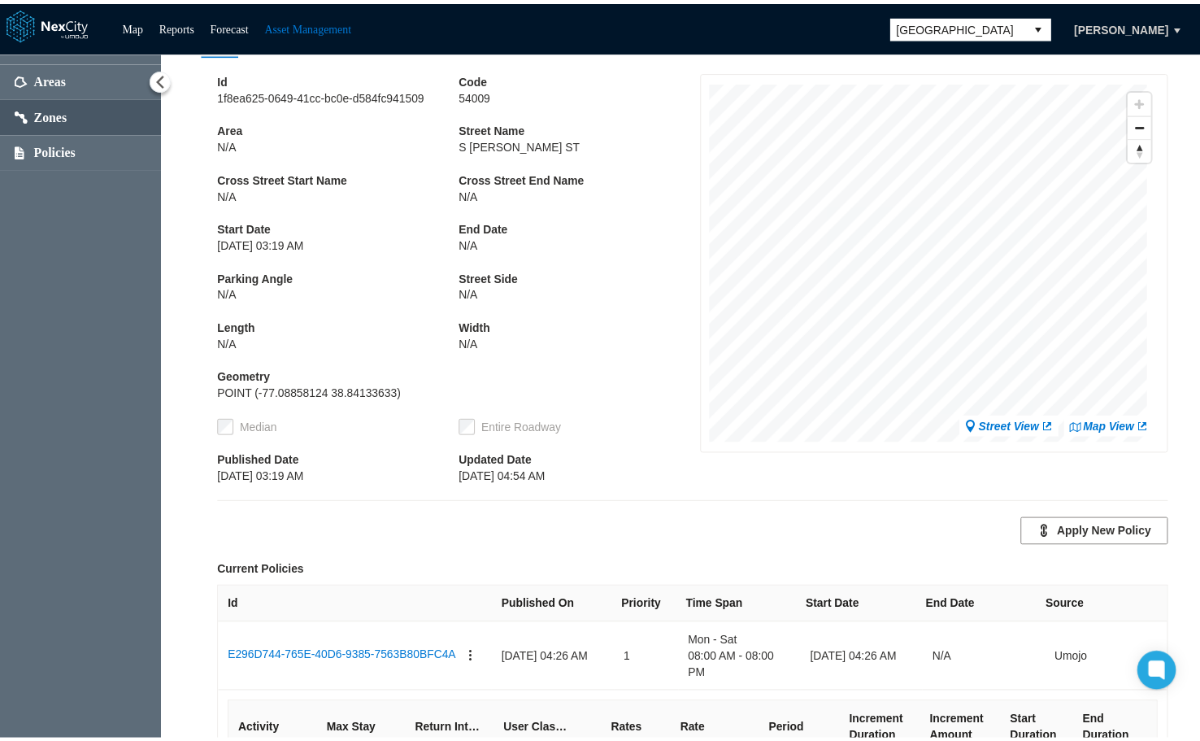
scroll to position [0, 0]
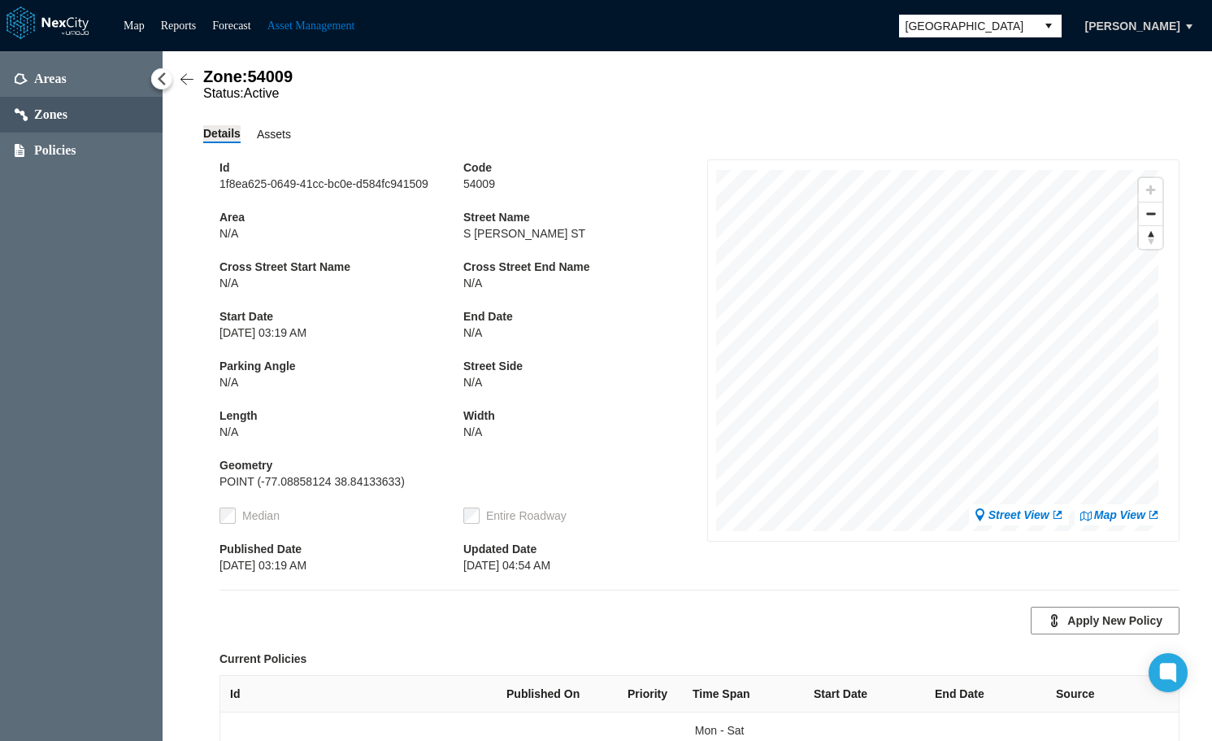
click at [267, 140] on span "Assets" at bounding box center [274, 134] width 34 height 18
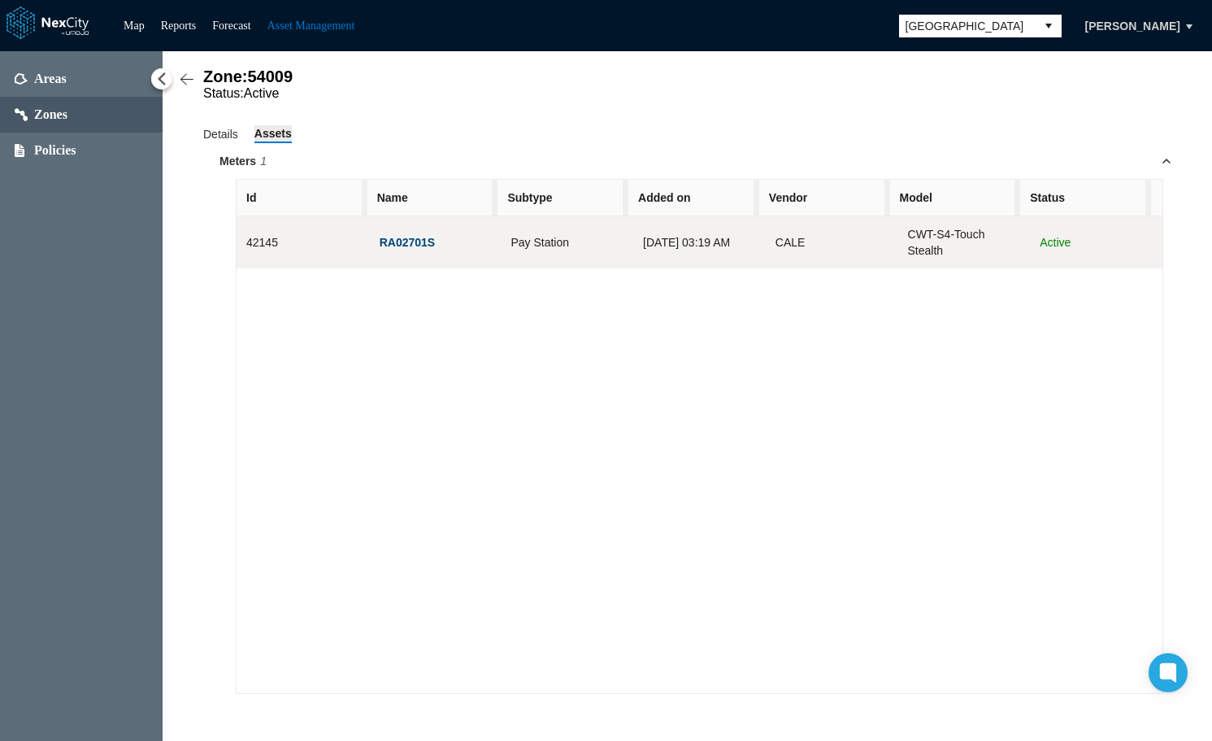
click at [395, 251] on button "RA02701S" at bounding box center [408, 242] width 58 height 17
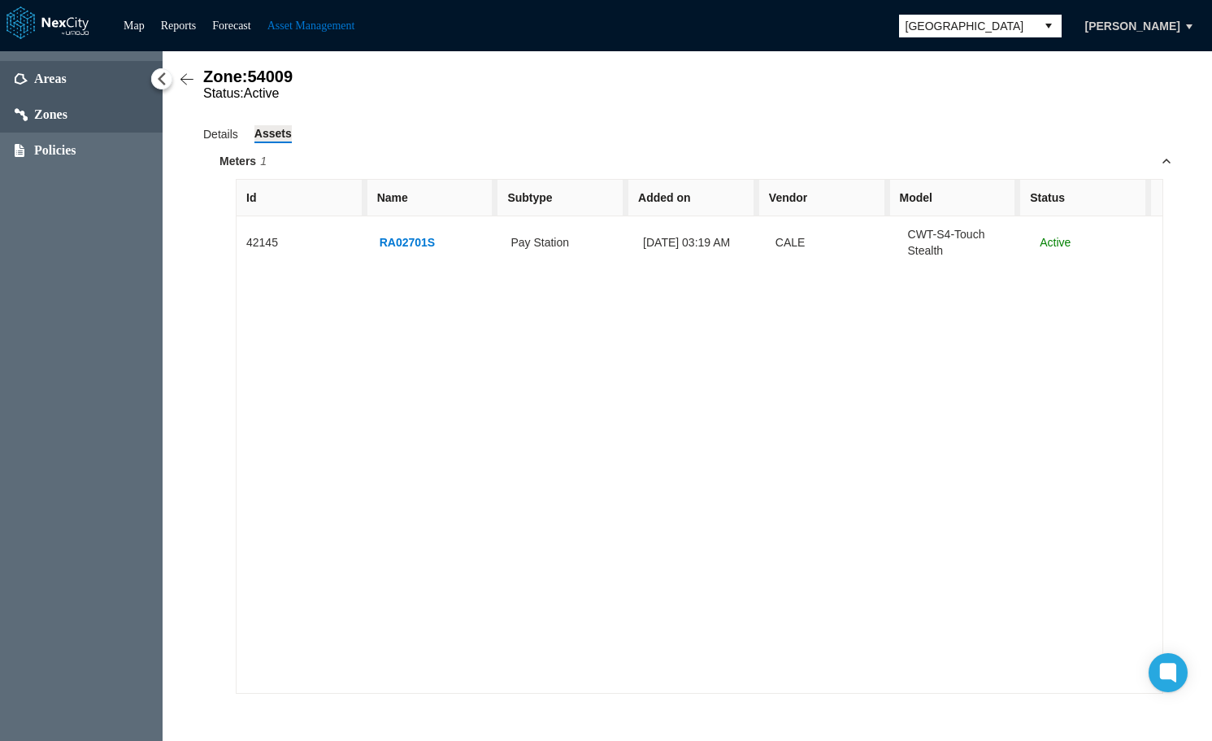
click at [58, 80] on span "Areas" at bounding box center [50, 79] width 33 height 16
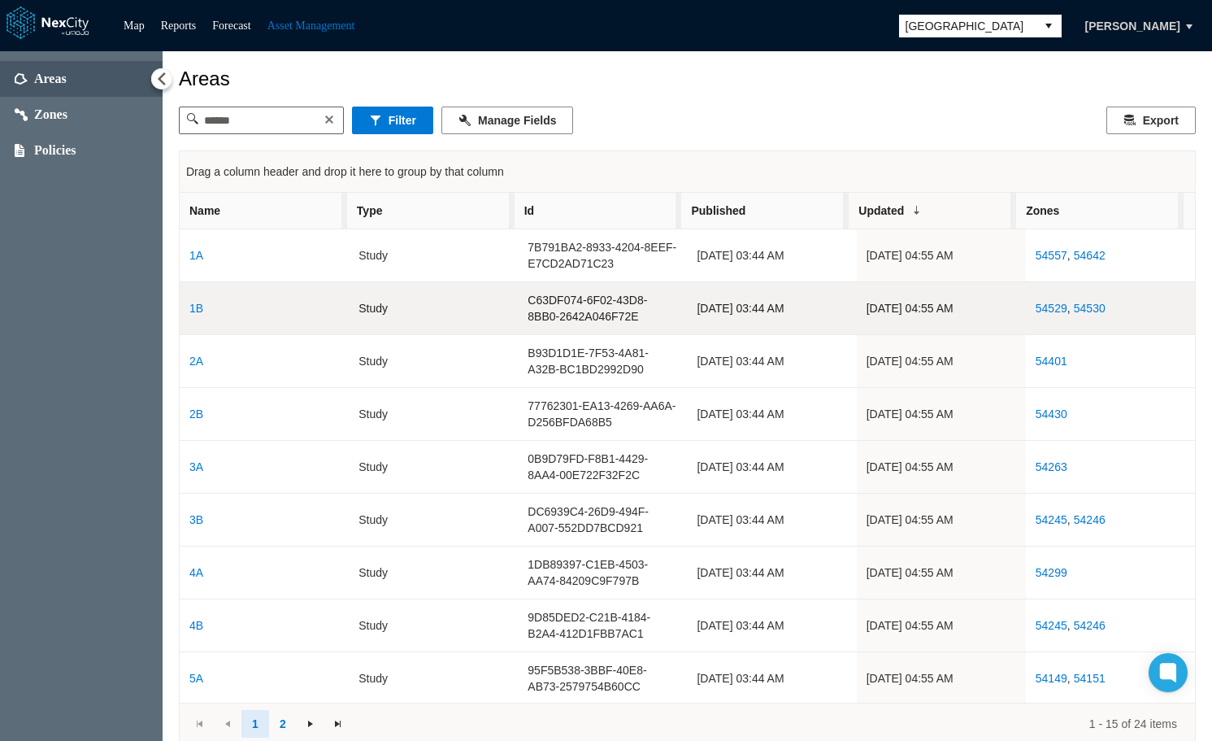
click at [1074, 309] on link "54530" at bounding box center [1090, 308] width 32 height 13
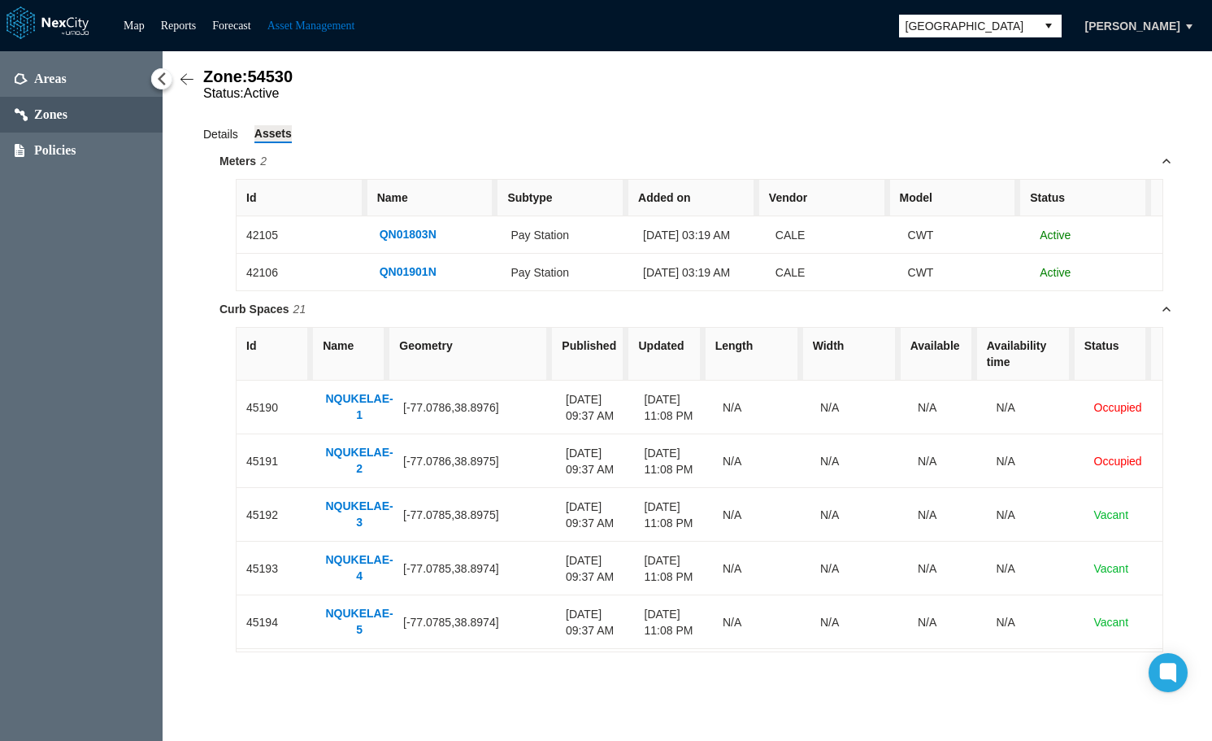
click at [212, 141] on span "Details" at bounding box center [220, 134] width 35 height 18
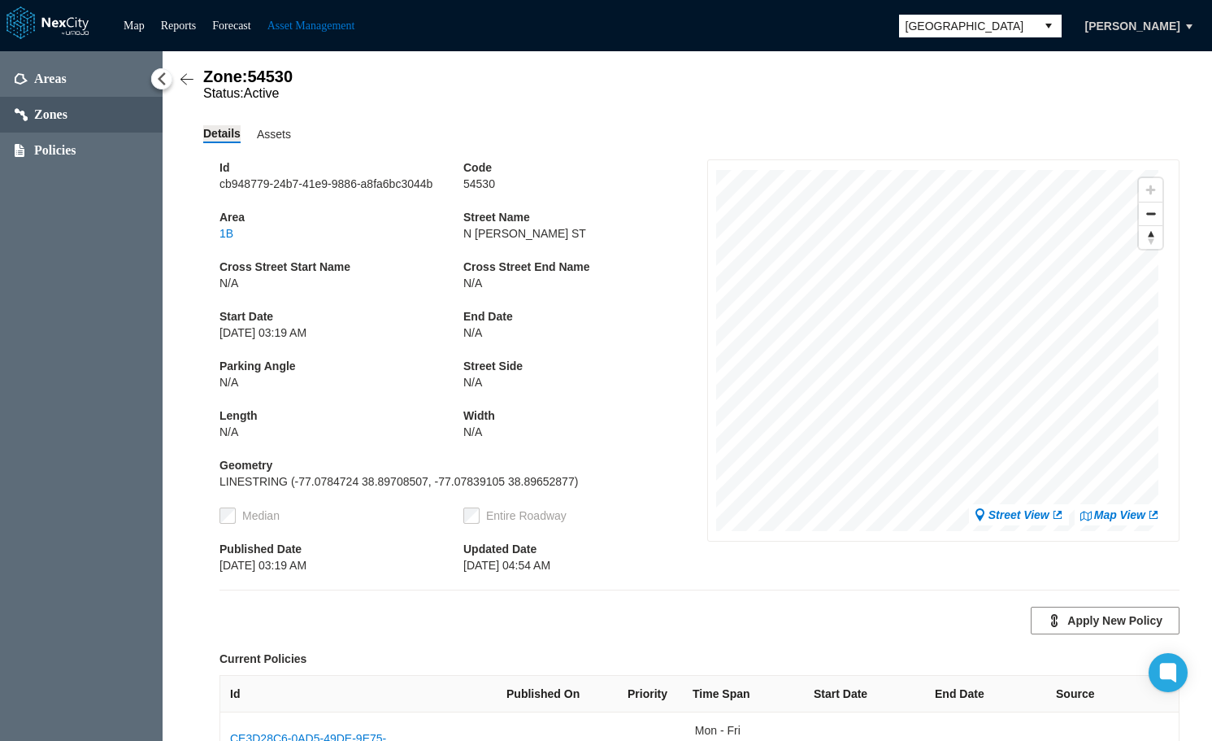
click at [228, 237] on link "1B" at bounding box center [226, 233] width 14 height 16
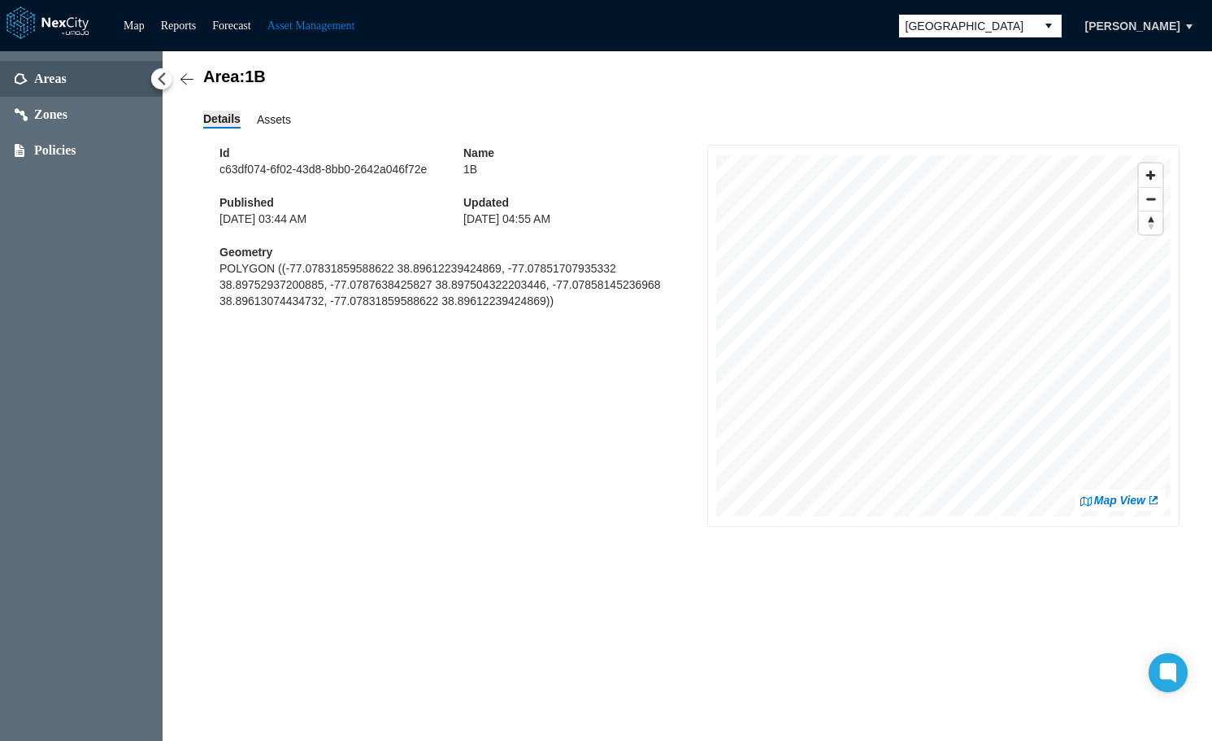
click at [274, 123] on span "Assets" at bounding box center [274, 120] width 34 height 18
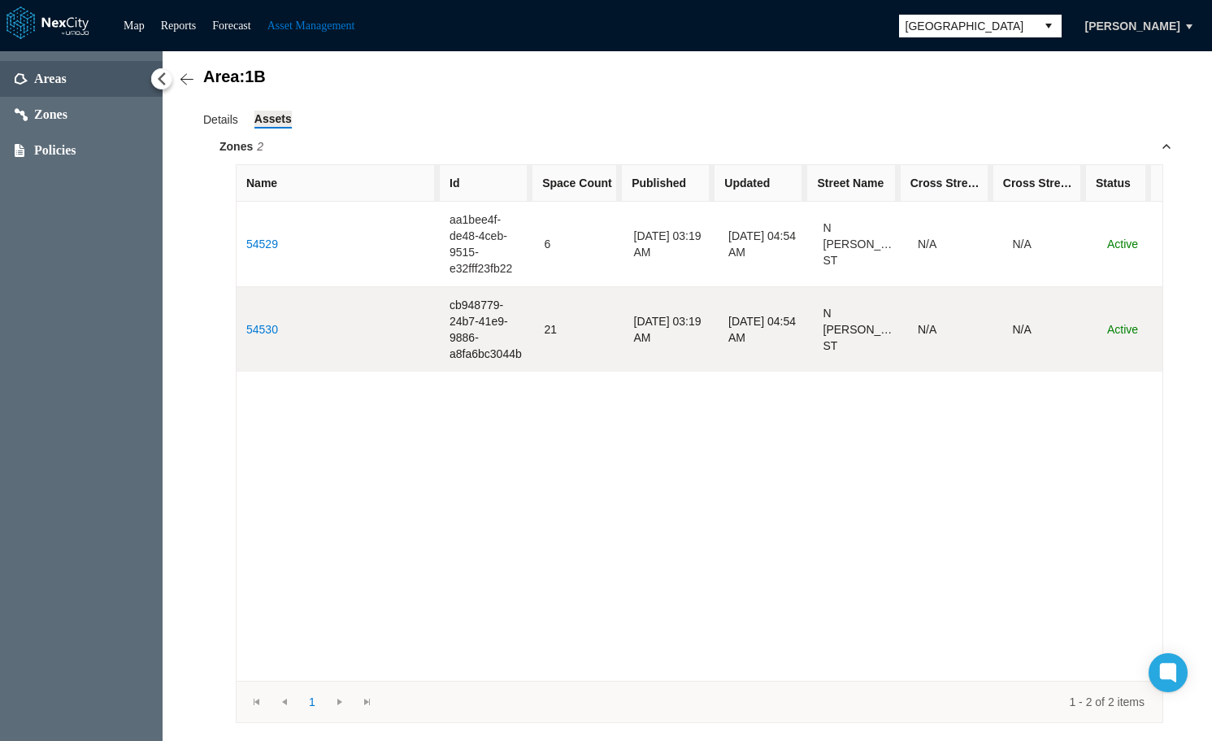
click at [257, 329] on link "54530" at bounding box center [262, 329] width 32 height 13
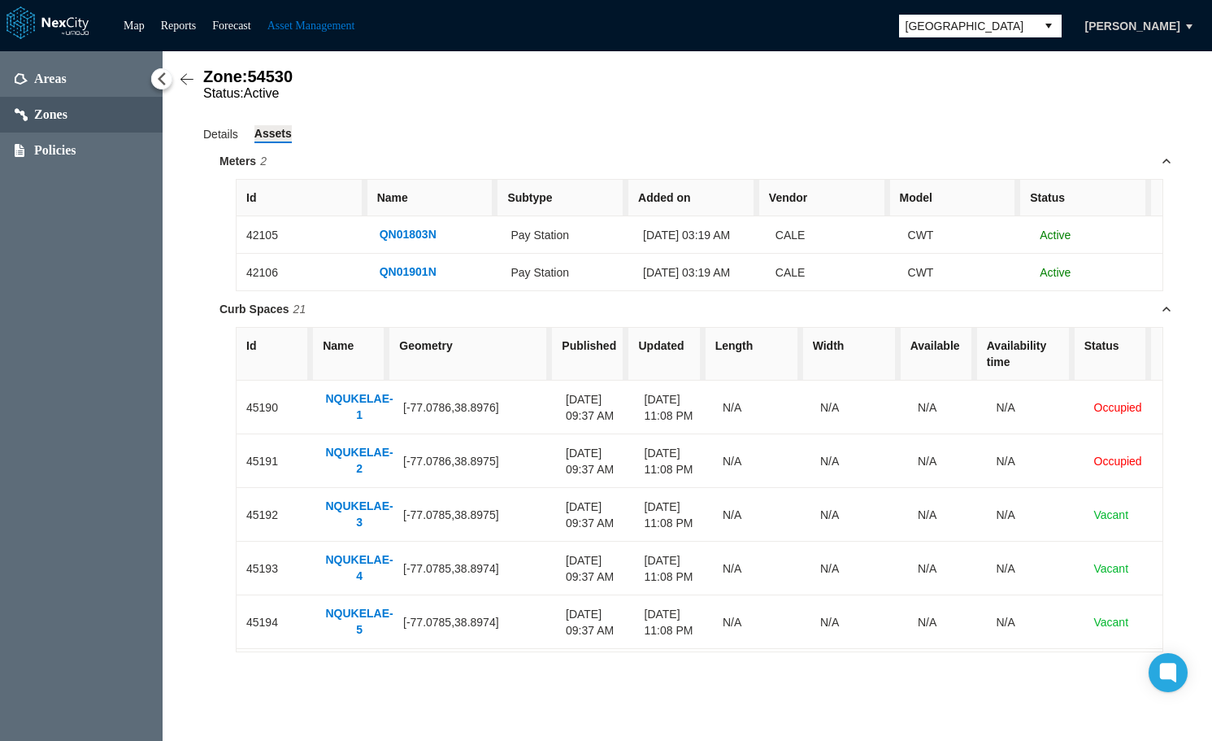
click at [967, 26] on span "Arlington" at bounding box center [968, 26] width 124 height 16
click at [243, 24] on link "Forecast" at bounding box center [231, 26] width 38 height 12
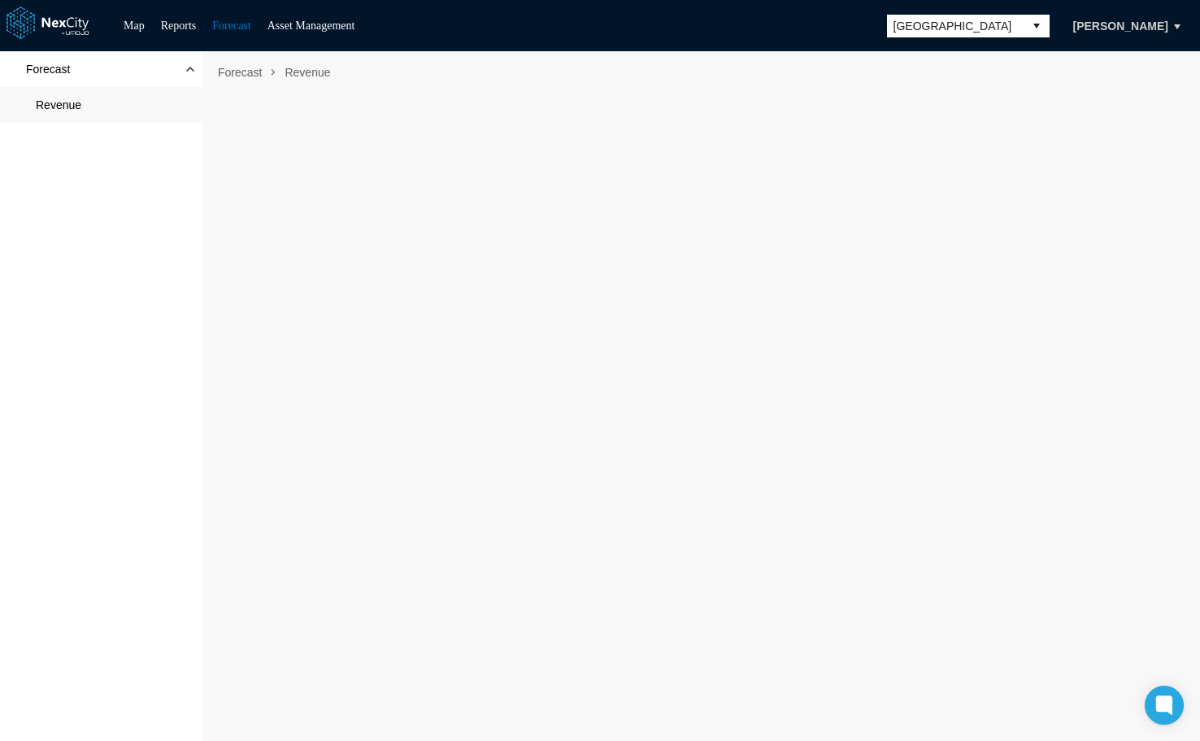
click at [87, 102] on span "Revenue" at bounding box center [101, 105] width 203 height 36
click at [962, 30] on span "Arlington" at bounding box center [955, 26] width 124 height 16
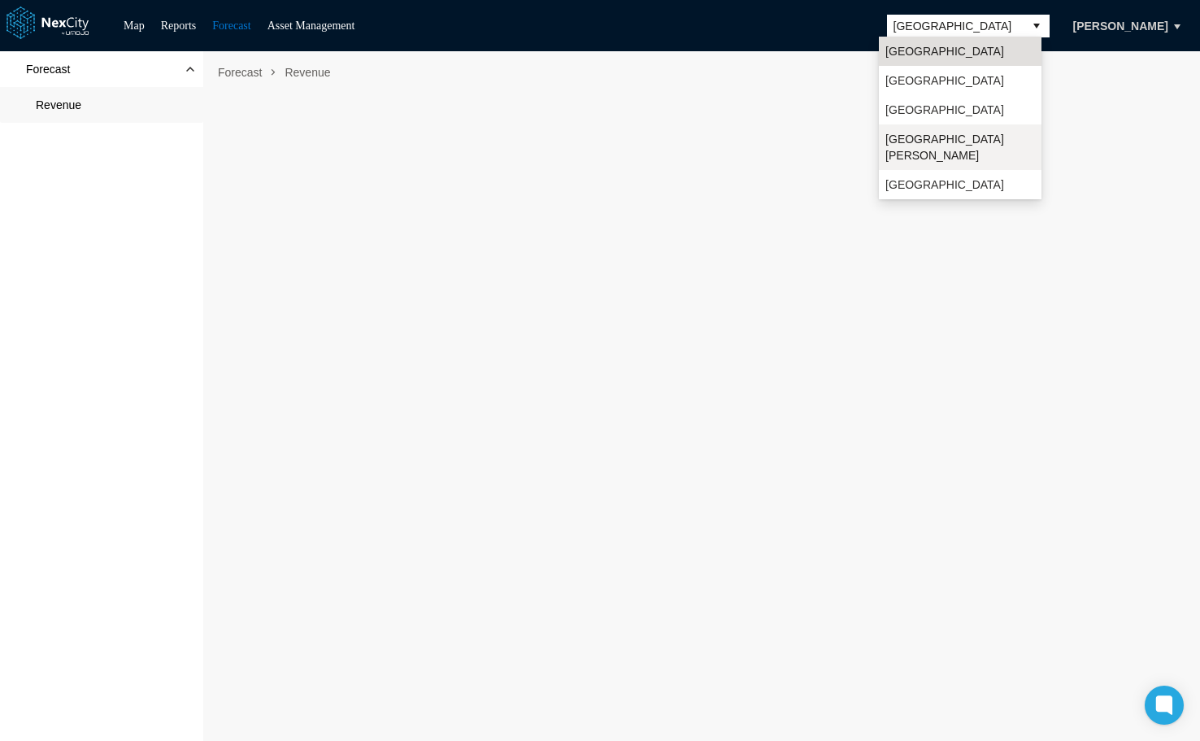
click at [928, 135] on li "San Jose" at bounding box center [960, 147] width 163 height 46
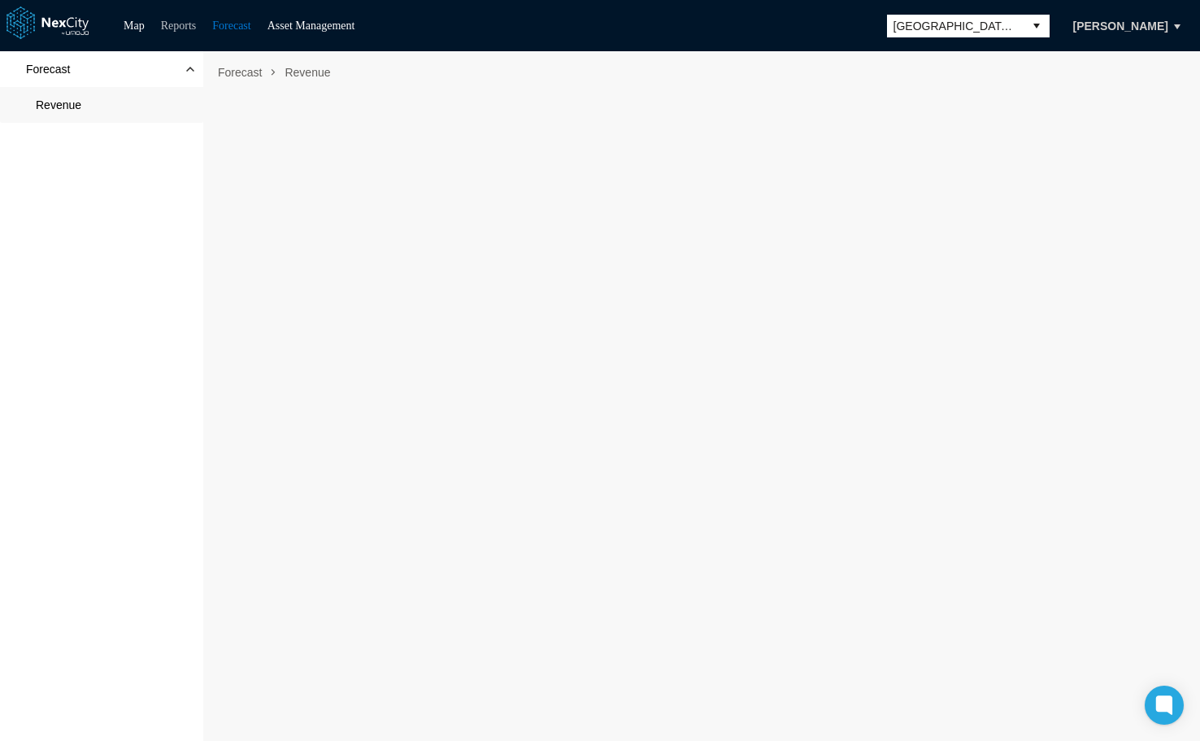
click at [176, 26] on link "Reports" at bounding box center [179, 26] width 36 height 12
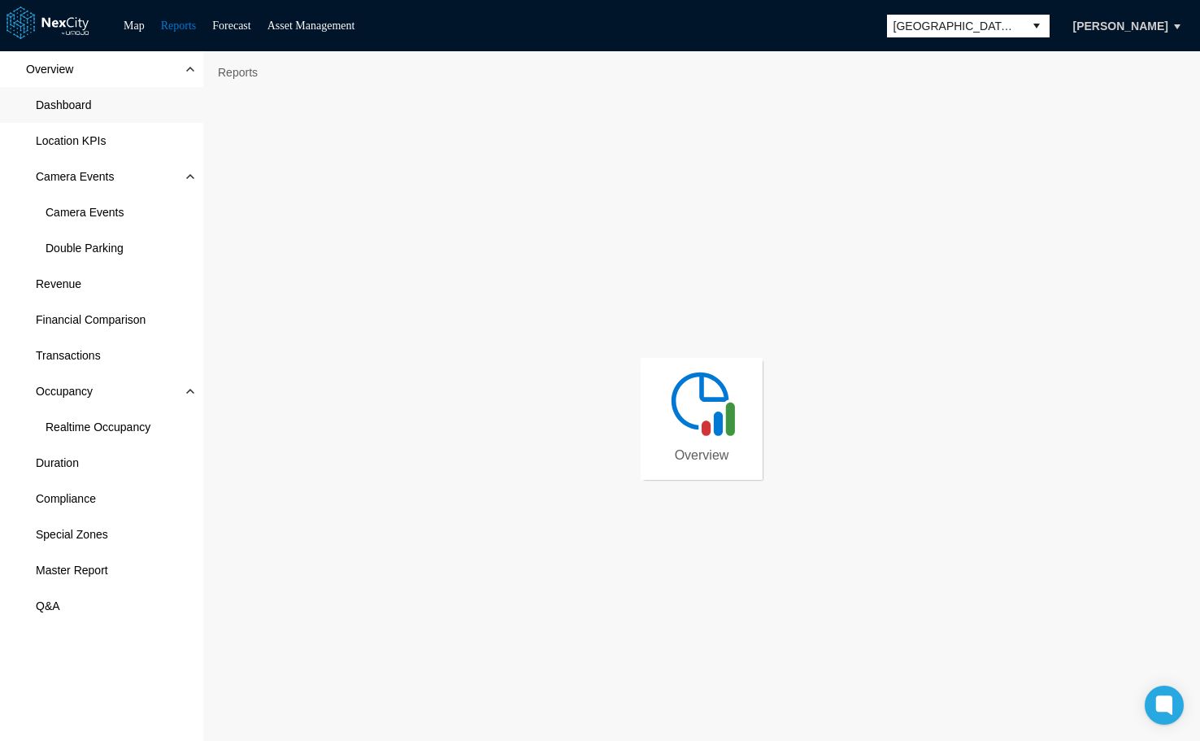
click at [83, 105] on span "Dashboard" at bounding box center [64, 105] width 56 height 16
click at [98, 143] on span "Location KPIs" at bounding box center [71, 141] width 70 height 16
click at [101, 207] on span "Camera Events" at bounding box center [85, 212] width 78 height 16
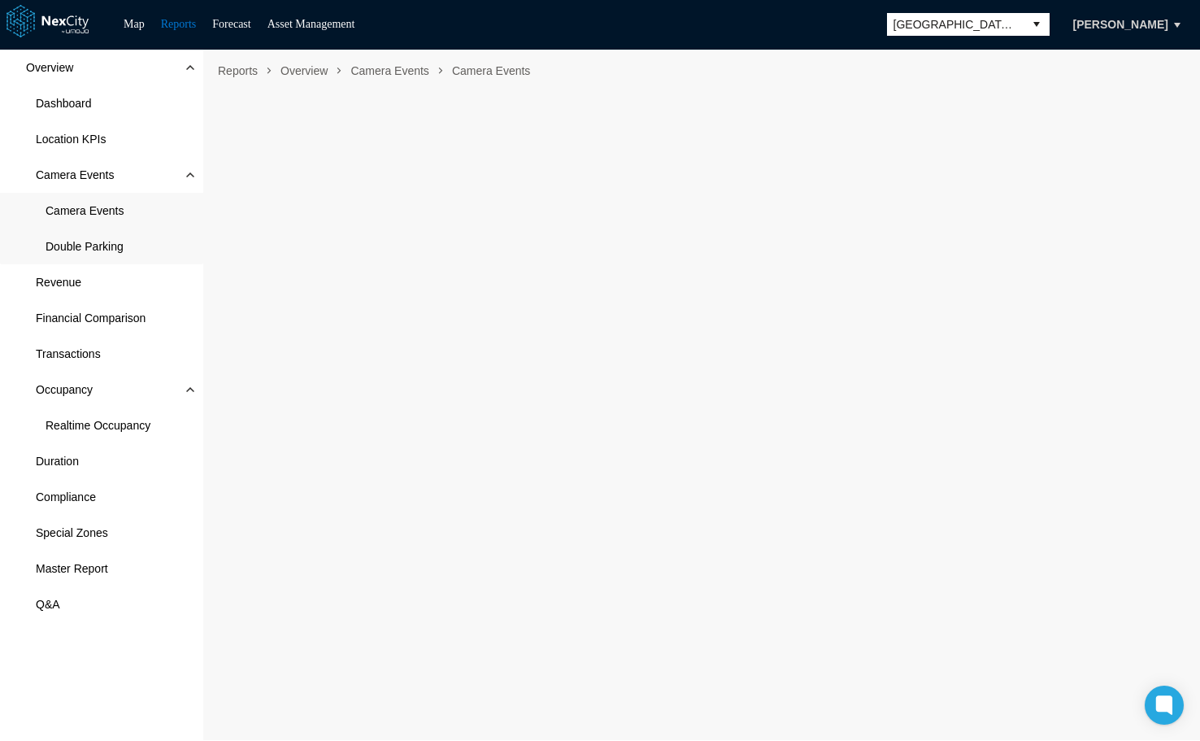
click at [115, 244] on span "Double Parking" at bounding box center [85, 246] width 78 height 16
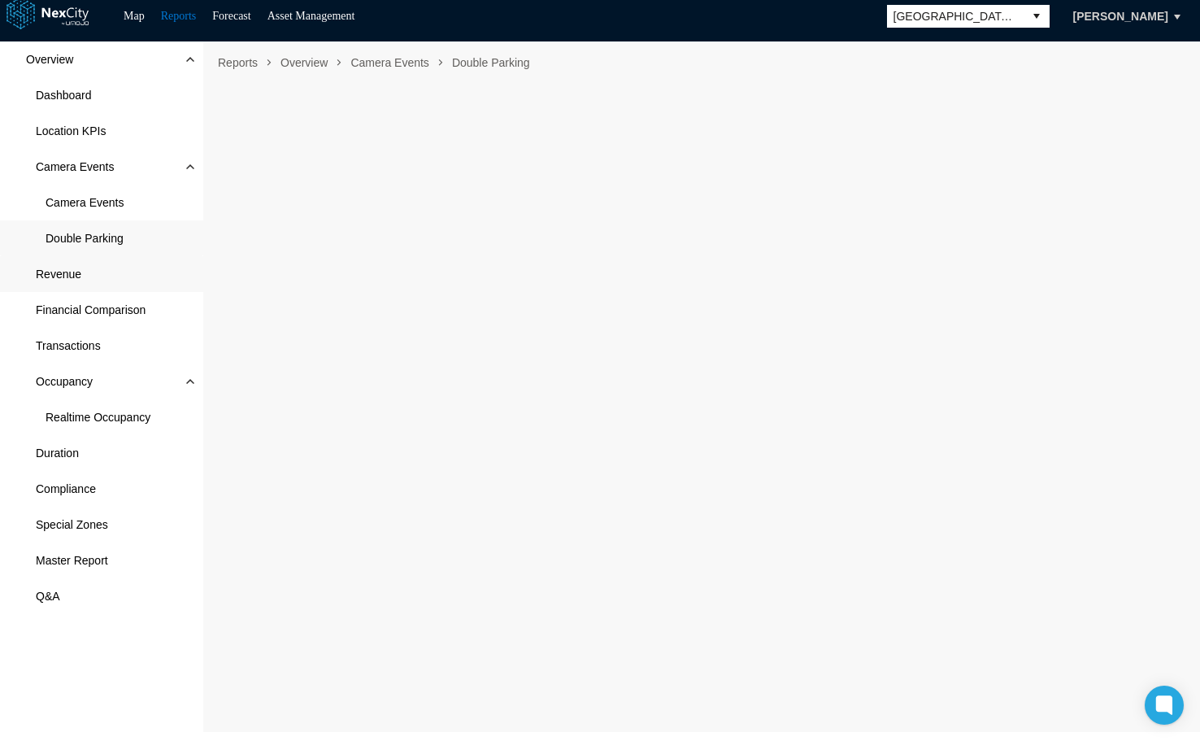
click at [49, 271] on span "Revenue" at bounding box center [59, 274] width 46 height 16
click at [93, 311] on span "Financial Comparison" at bounding box center [91, 310] width 110 height 16
click at [59, 338] on span "Transactions" at bounding box center [68, 345] width 65 height 16
click at [97, 415] on span "Realtime Occupancy" at bounding box center [98, 417] width 105 height 16
click at [54, 458] on span "Duration" at bounding box center [57, 453] width 43 height 16
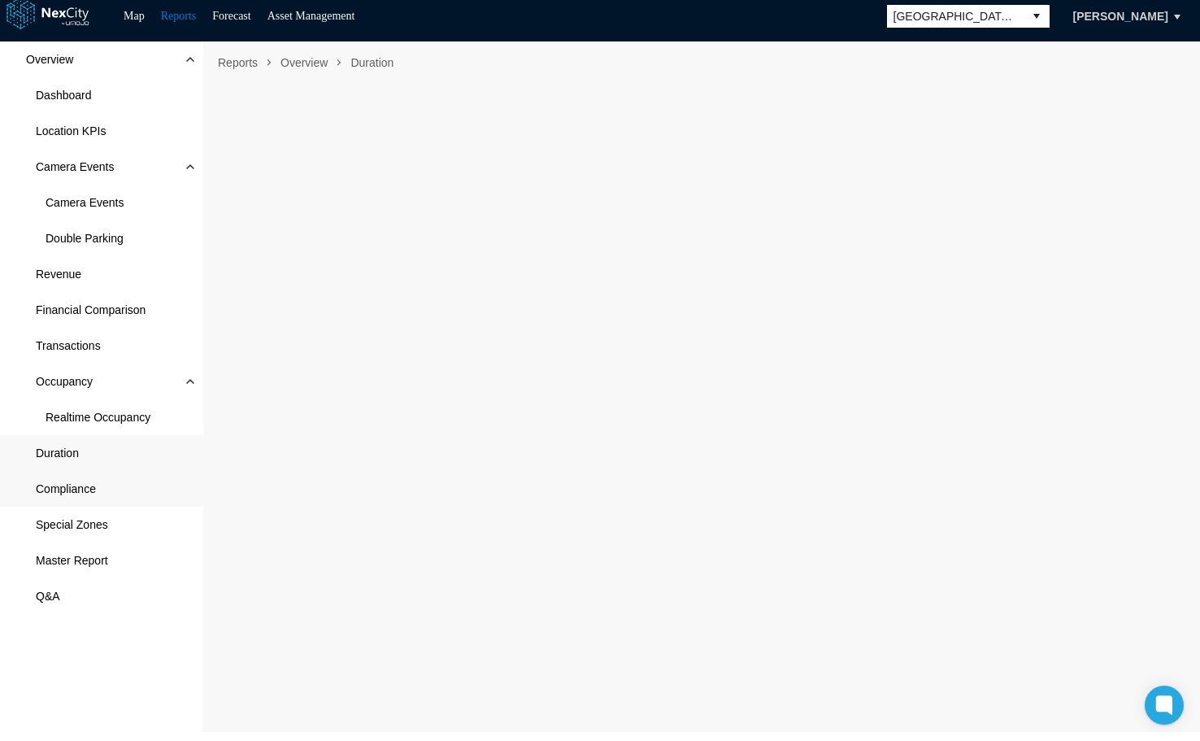
click at [63, 495] on span "Compliance" at bounding box center [66, 488] width 60 height 16
click at [66, 524] on span "Special Zones" at bounding box center [72, 524] width 72 height 16
click at [91, 558] on span "Master Report" at bounding box center [72, 560] width 72 height 16
click at [57, 590] on span "Q&A" at bounding box center [48, 596] width 24 height 16
drag, startPoint x: 124, startPoint y: 415, endPoint x: 666, endPoint y: 661, distance: 595.2
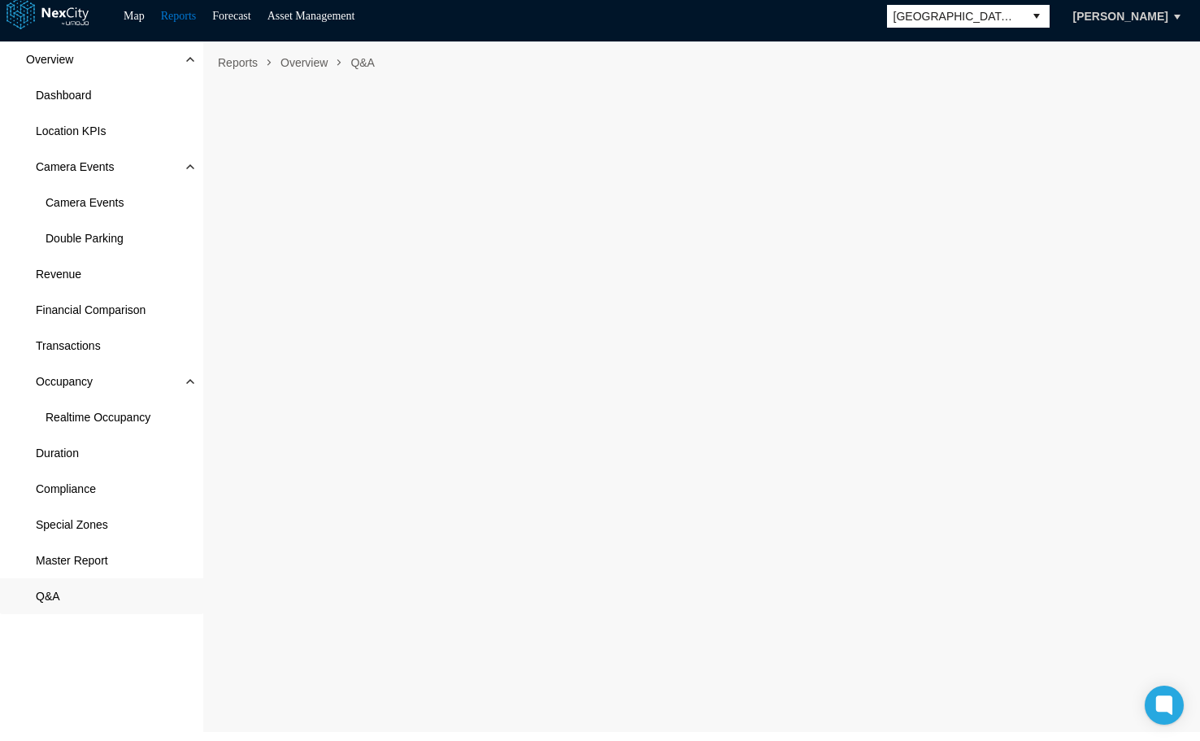
click at [124, 415] on span "Realtime Occupancy" at bounding box center [98, 417] width 105 height 16
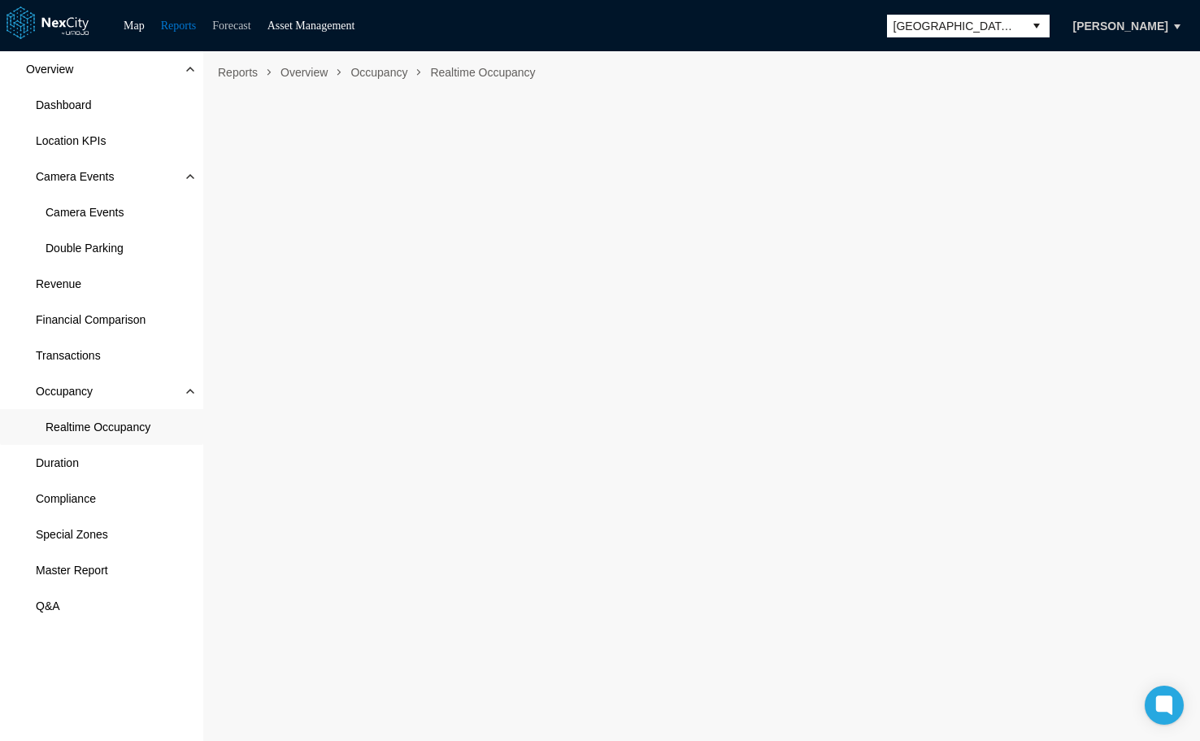
click at [246, 23] on link "Forecast" at bounding box center [231, 26] width 38 height 12
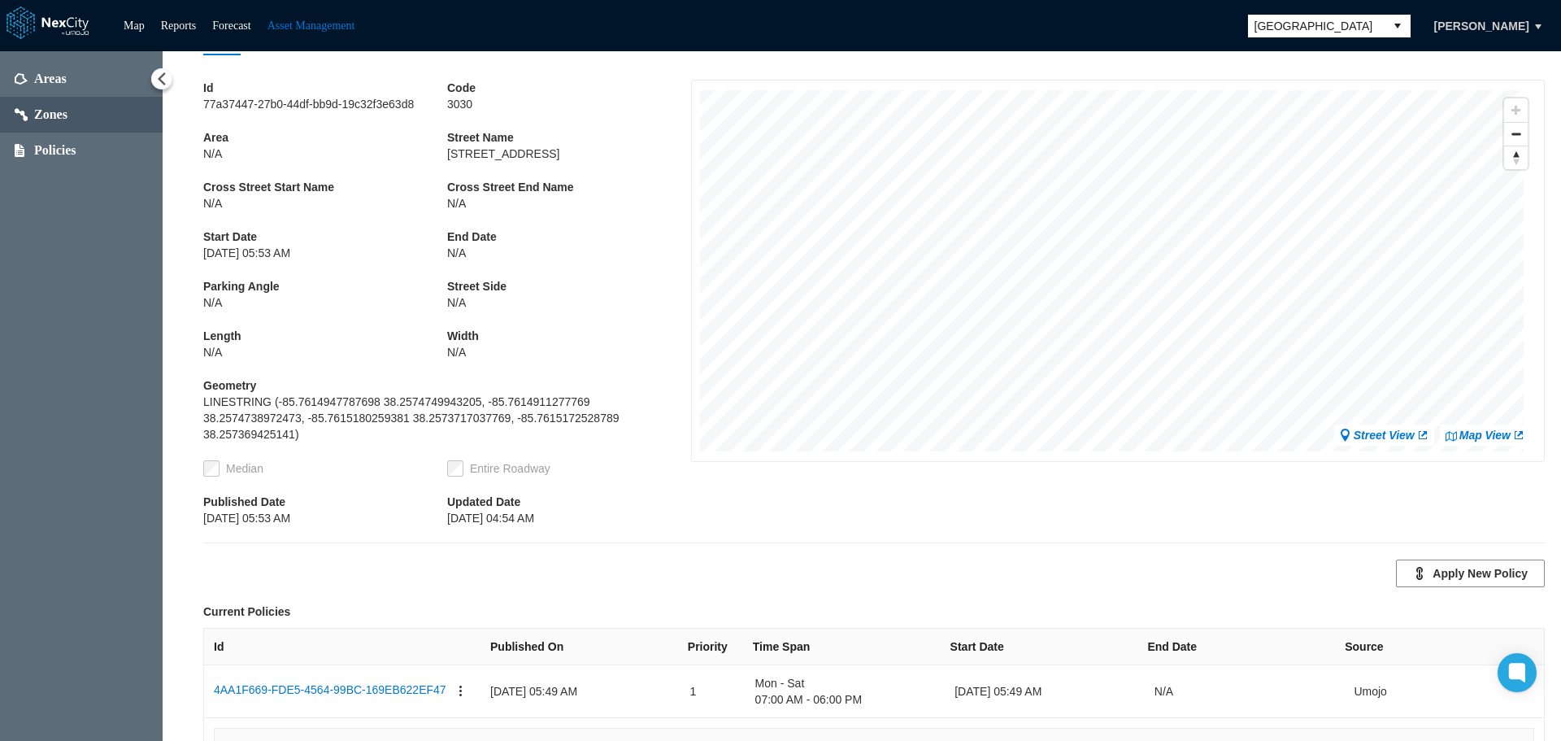
scroll to position [36, 0]
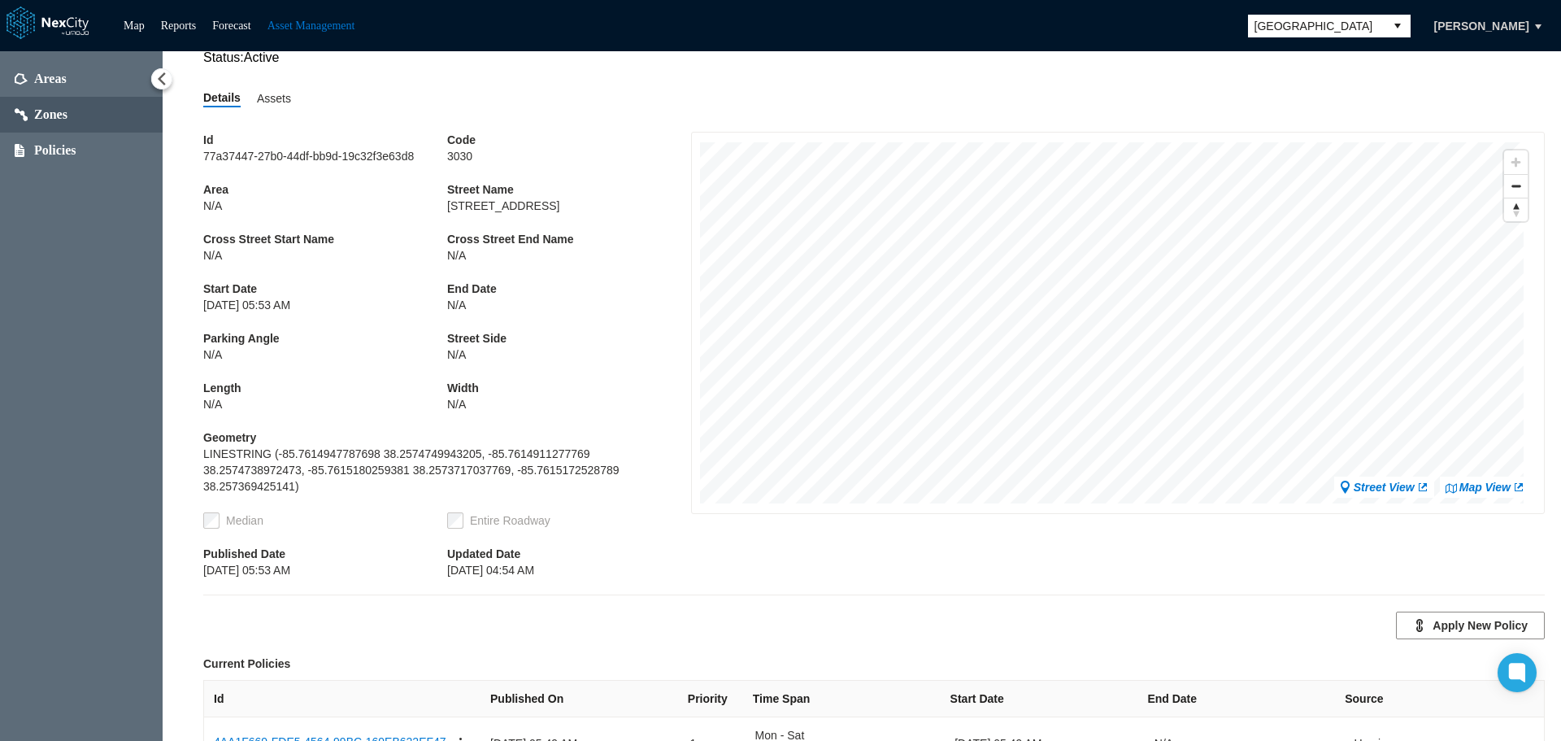
click at [1472, 494] on link "Map View" at bounding box center [1485, 487] width 80 height 16
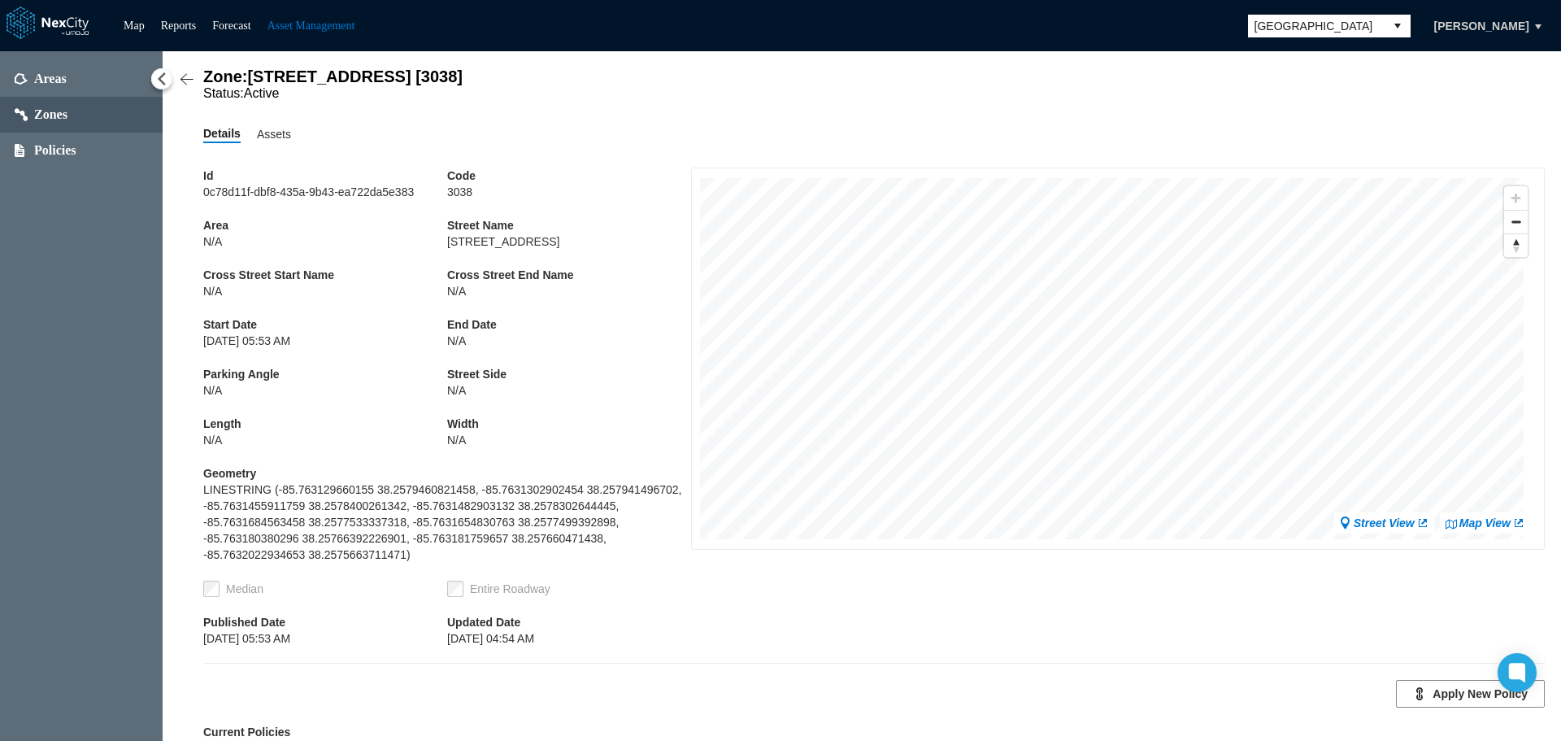
click at [1128, 527] on link "Map View" at bounding box center [1485, 523] width 80 height 16
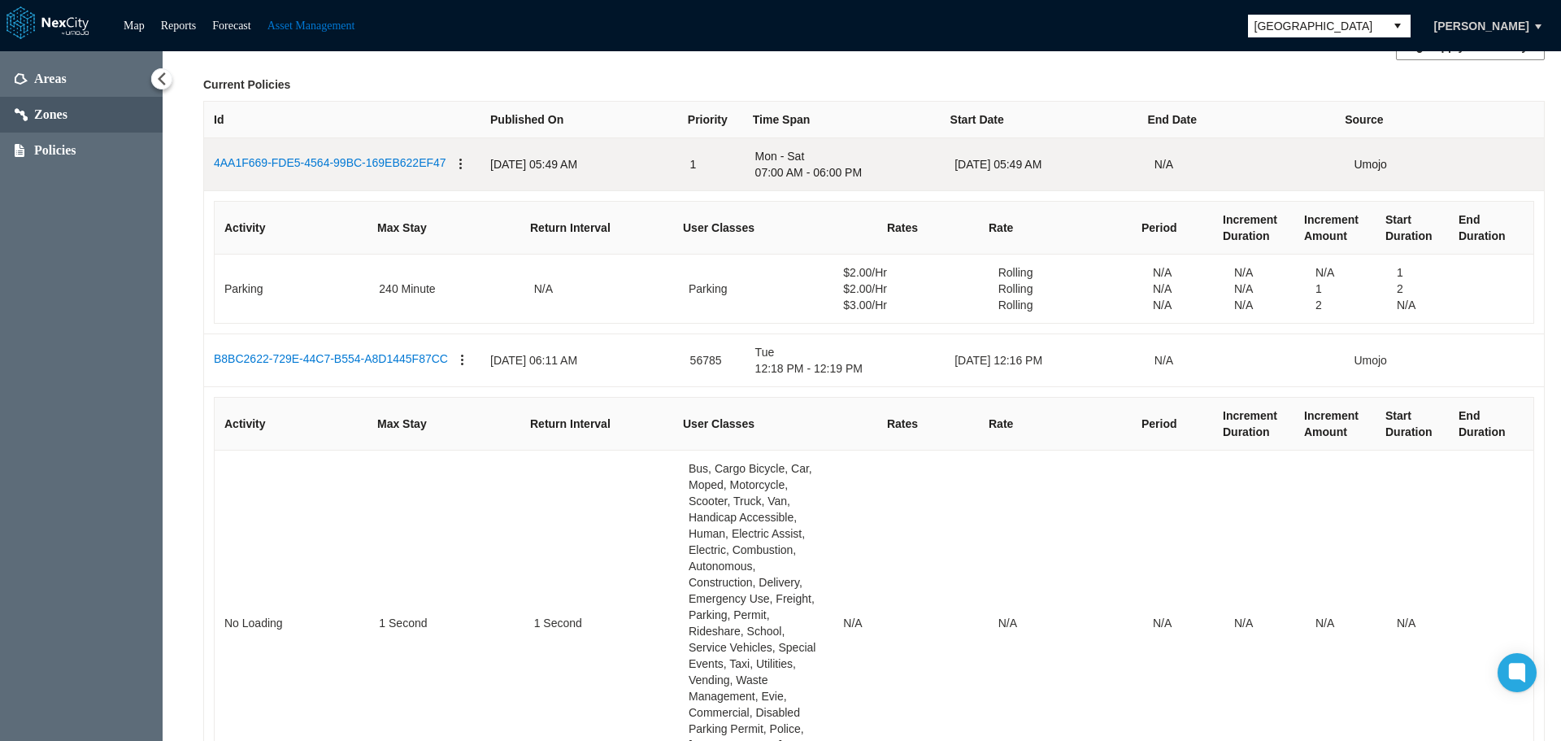
scroll to position [735, 0]
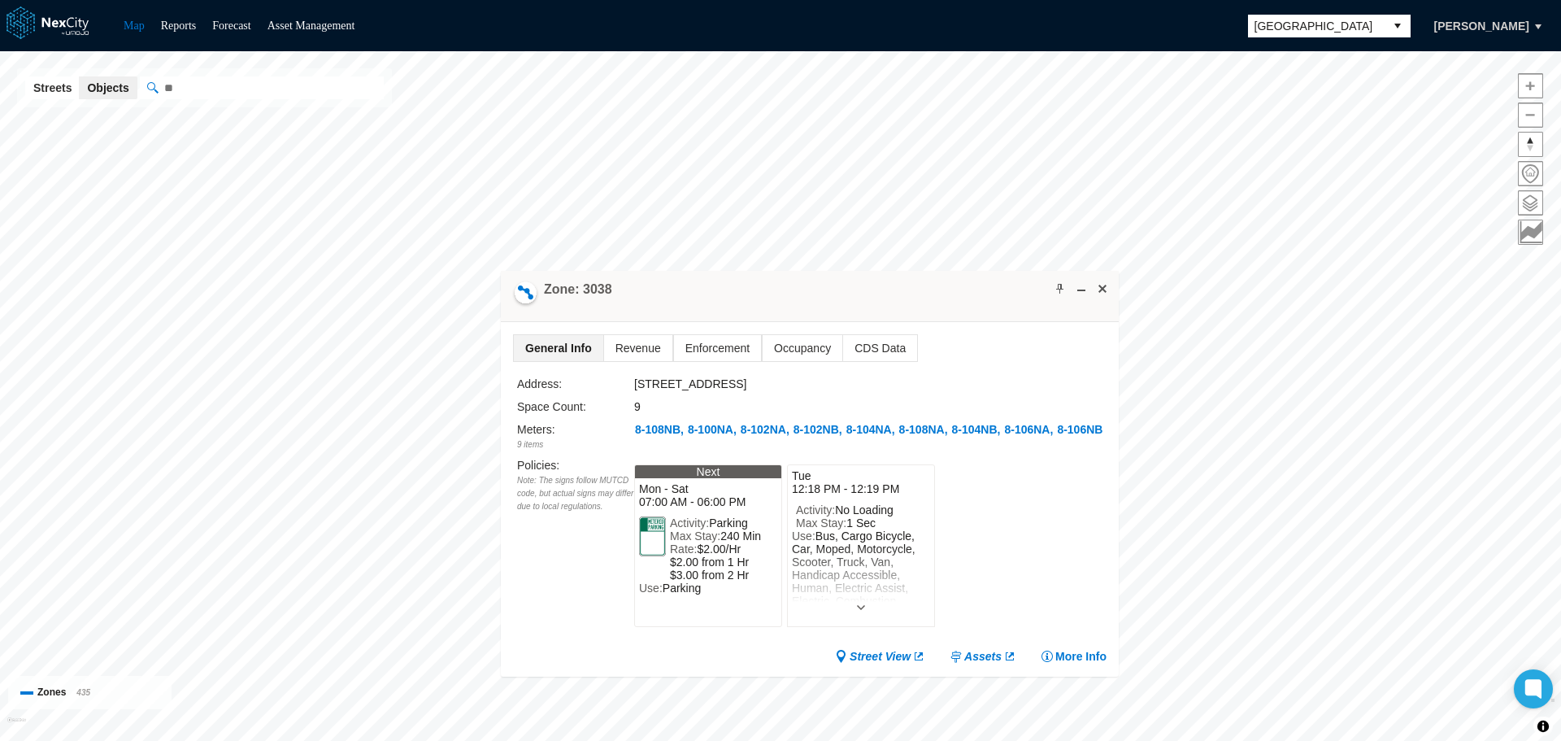
drag, startPoint x: 887, startPoint y: 411, endPoint x: 956, endPoint y: 180, distance: 240.2
click at [956, 271] on div "Zone: 3038" at bounding box center [810, 296] width 618 height 51
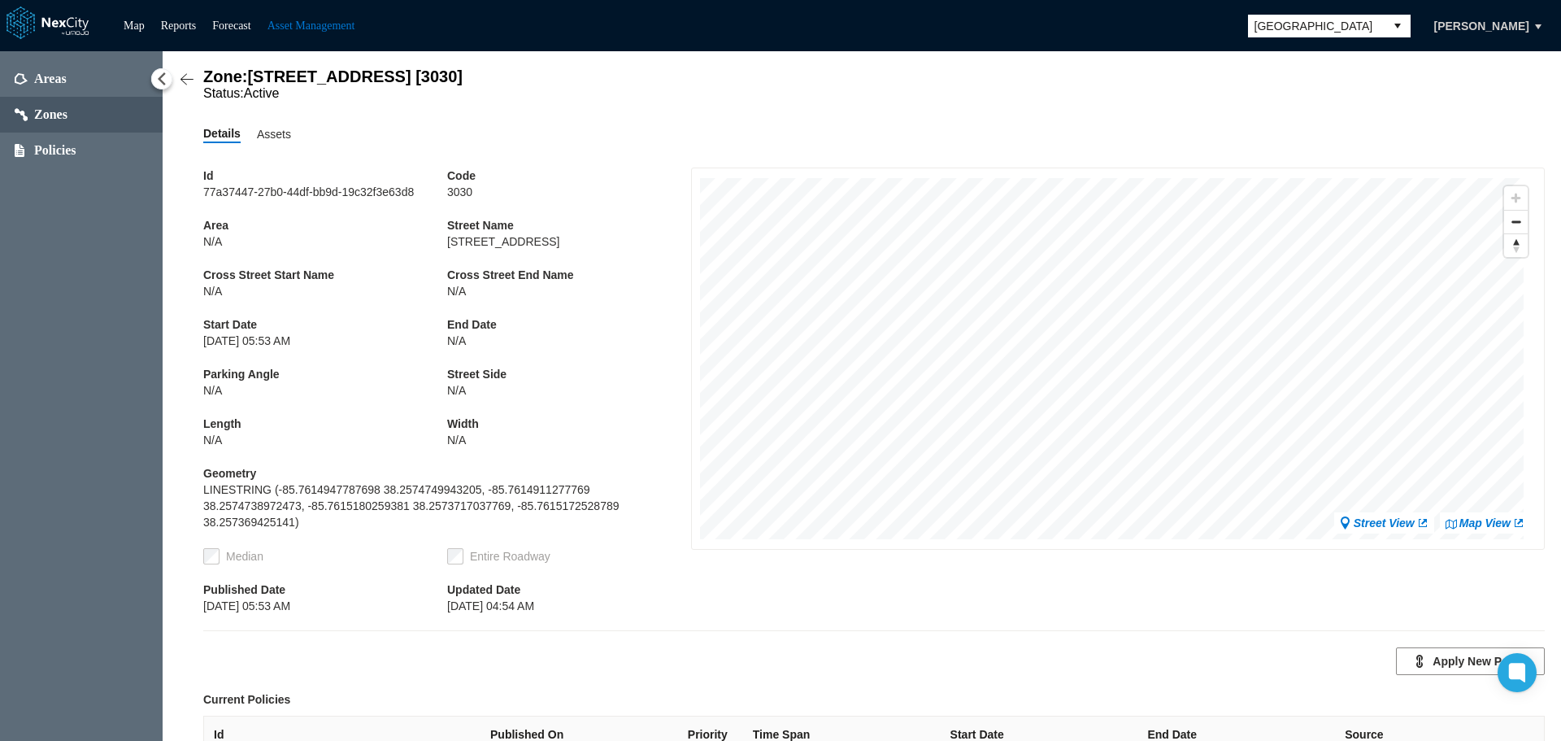
scroll to position [230, 0]
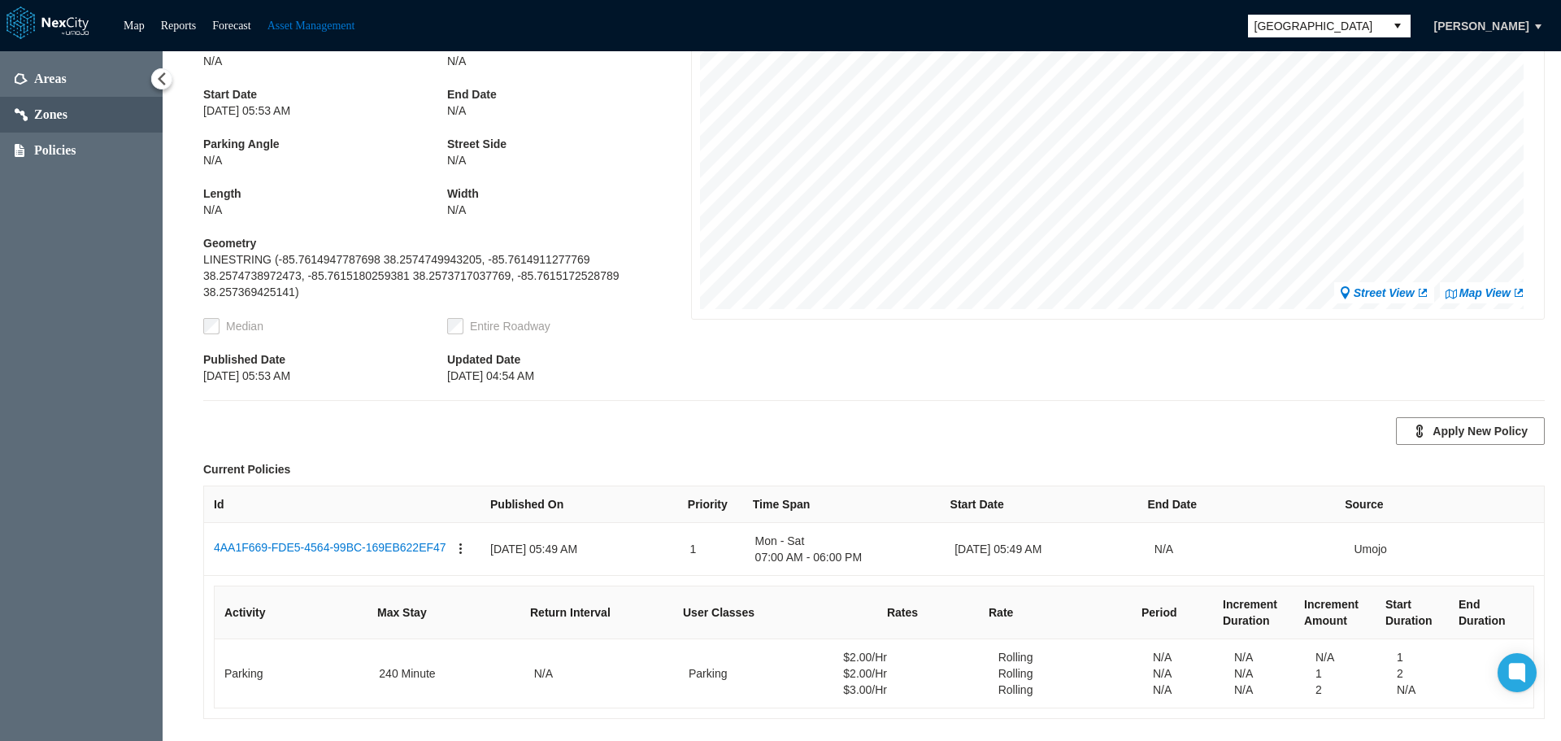
click at [1469, 301] on link "Map View" at bounding box center [1485, 293] width 80 height 16
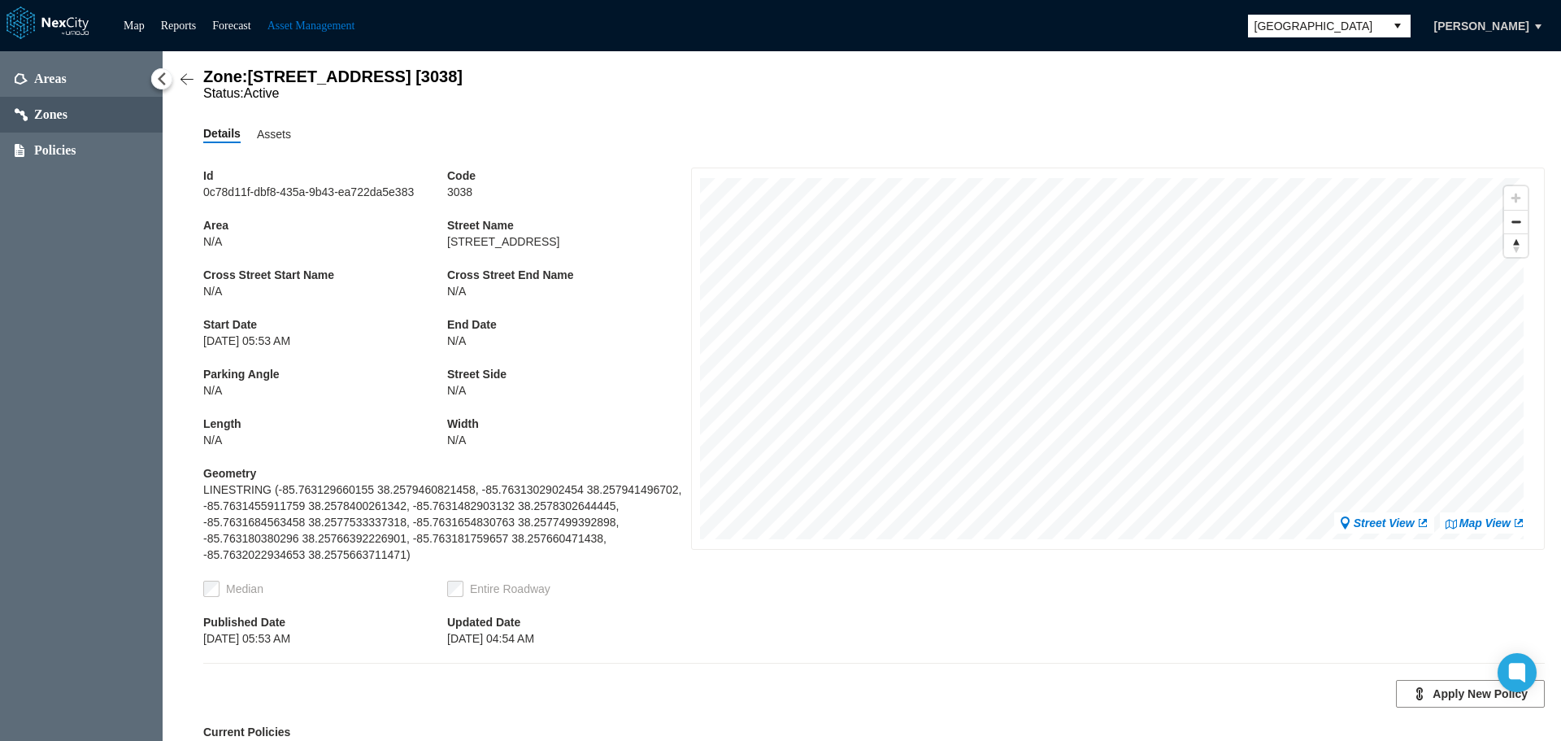
scroll to position [279, 0]
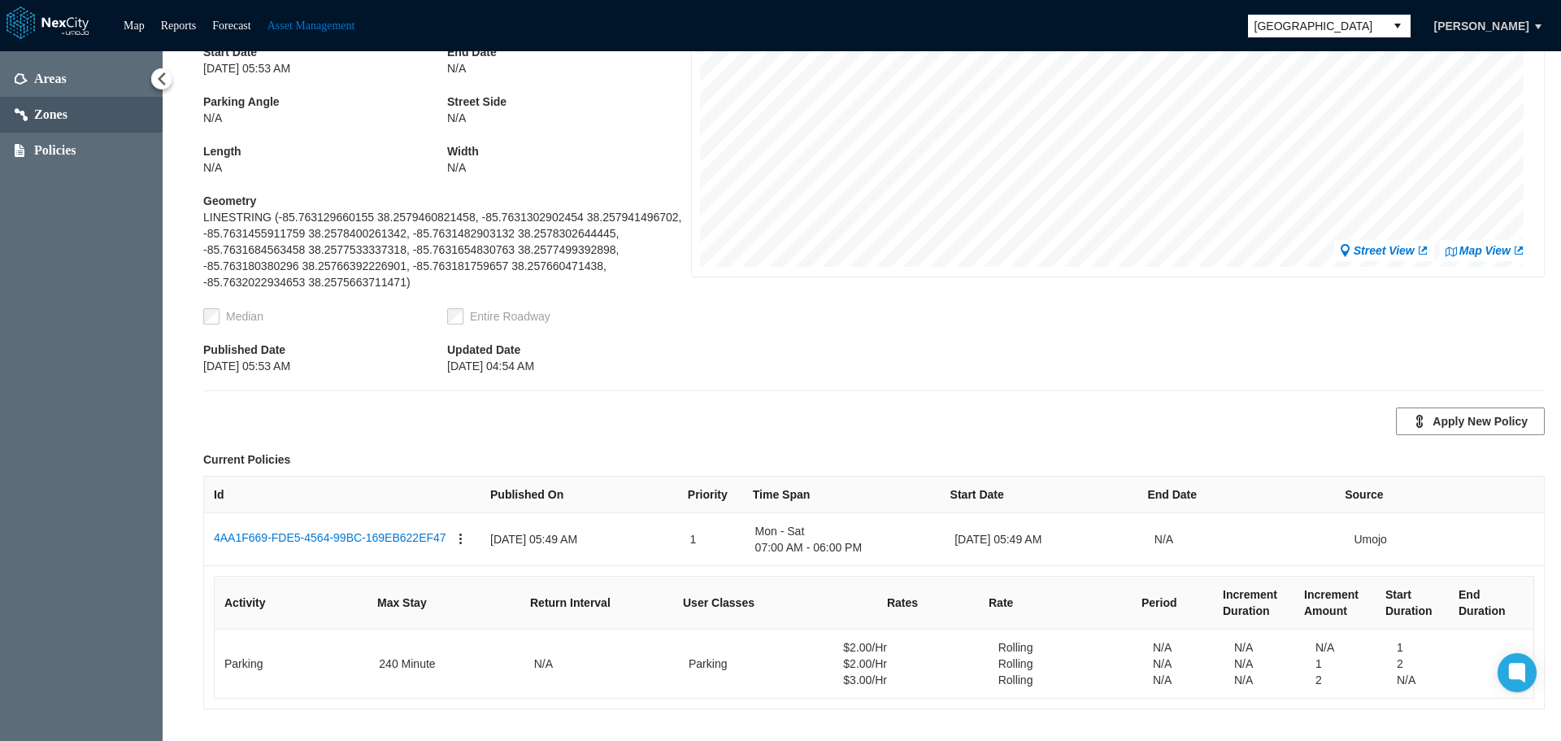
click at [1491, 249] on link "Map View" at bounding box center [1485, 250] width 80 height 16
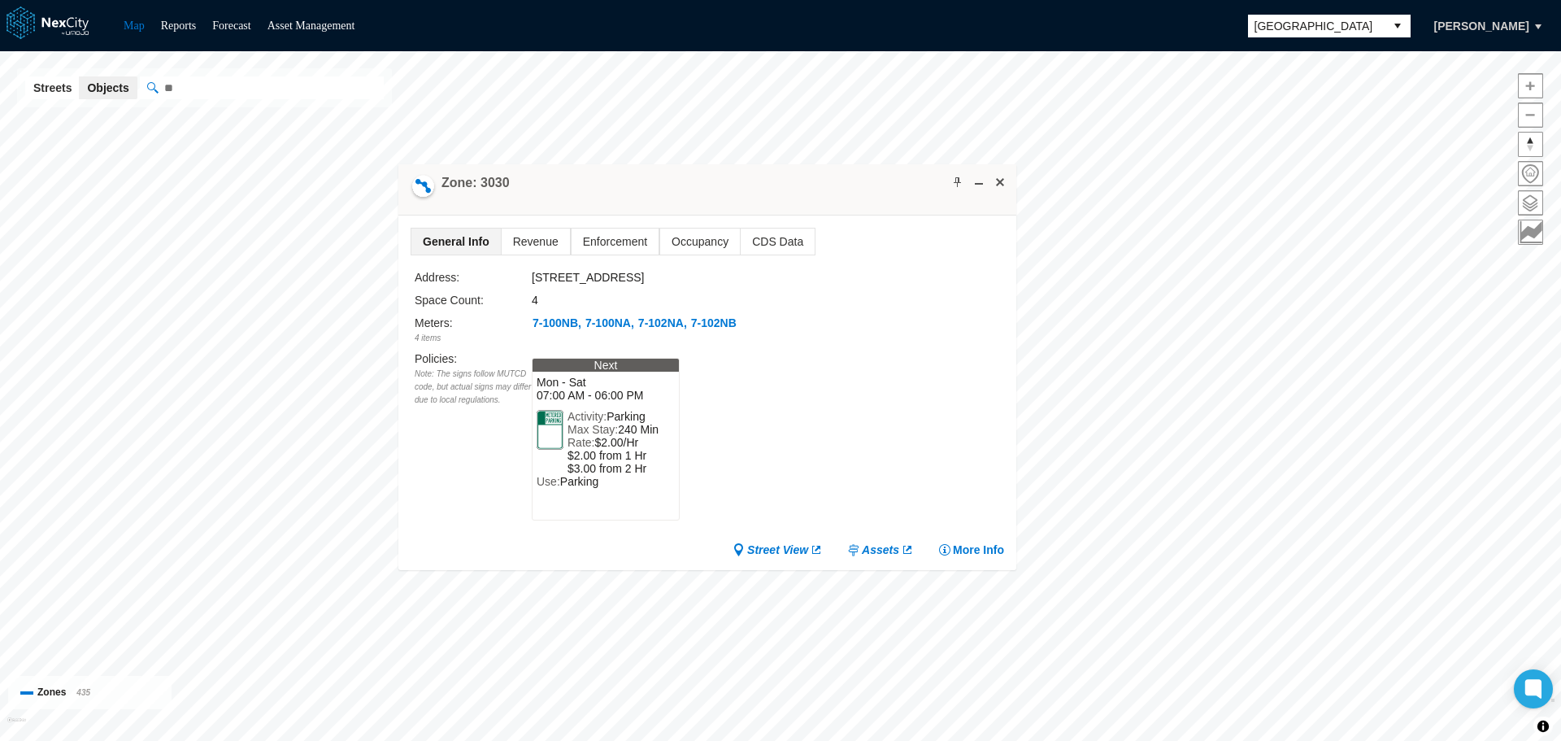
drag, startPoint x: 892, startPoint y: 426, endPoint x: 819, endPoint y: 194, distance: 243.0
click at [819, 194] on div "Zone: 3030" at bounding box center [707, 189] width 618 height 51
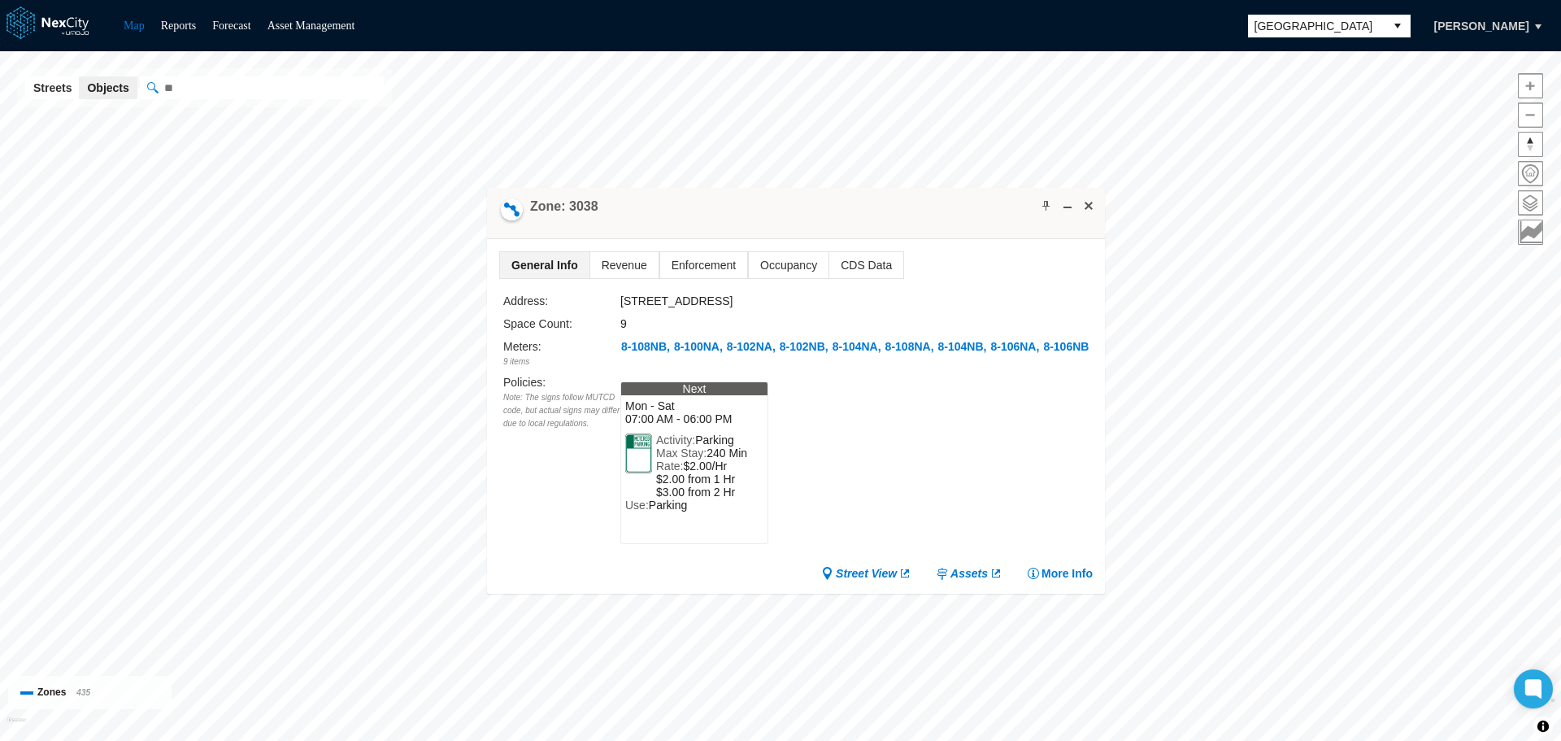
drag, startPoint x: 915, startPoint y: 421, endPoint x: 931, endPoint y: 212, distance: 209.5
click at [931, 212] on div "Zone: 3038" at bounding box center [796, 213] width 618 height 51
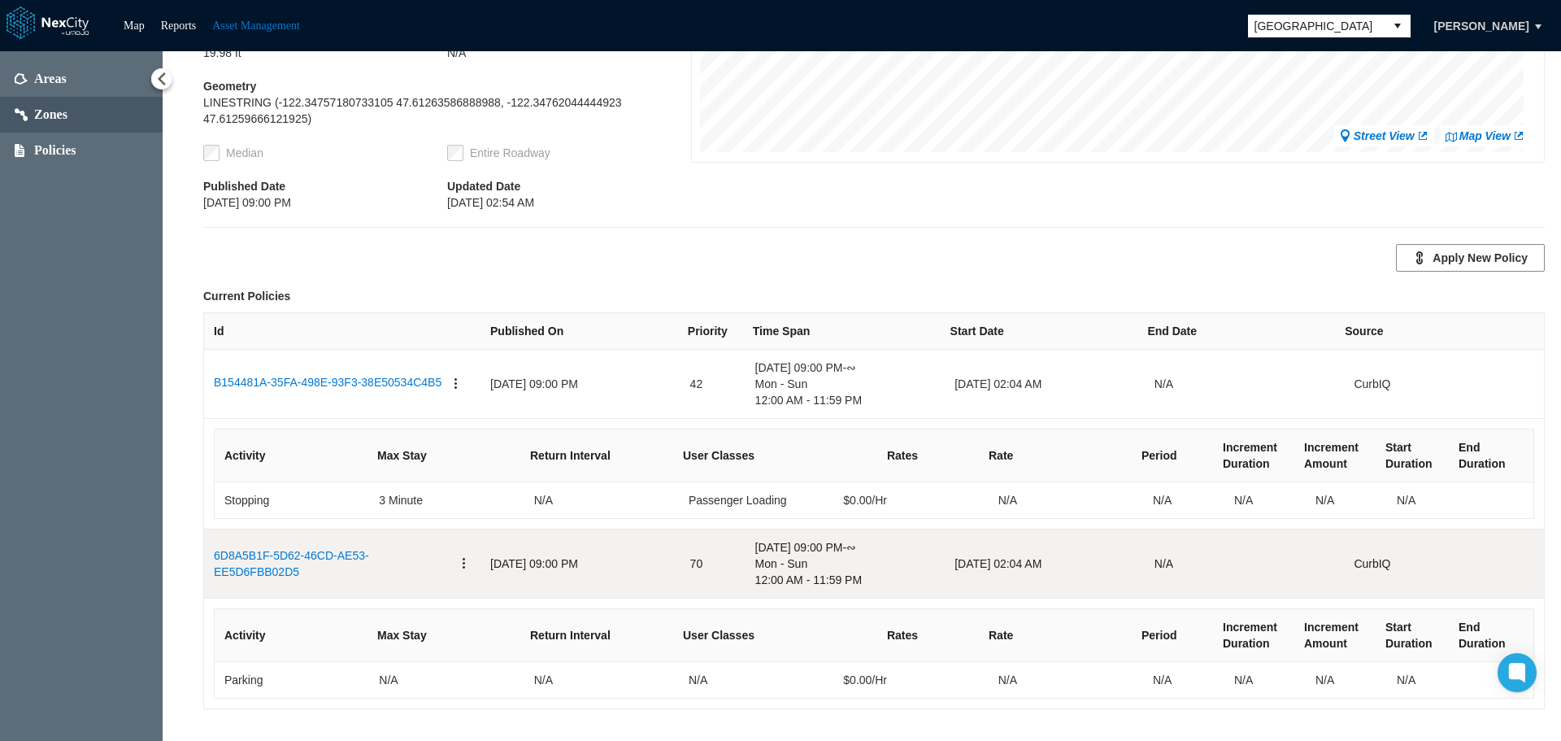
scroll to position [393, 0]
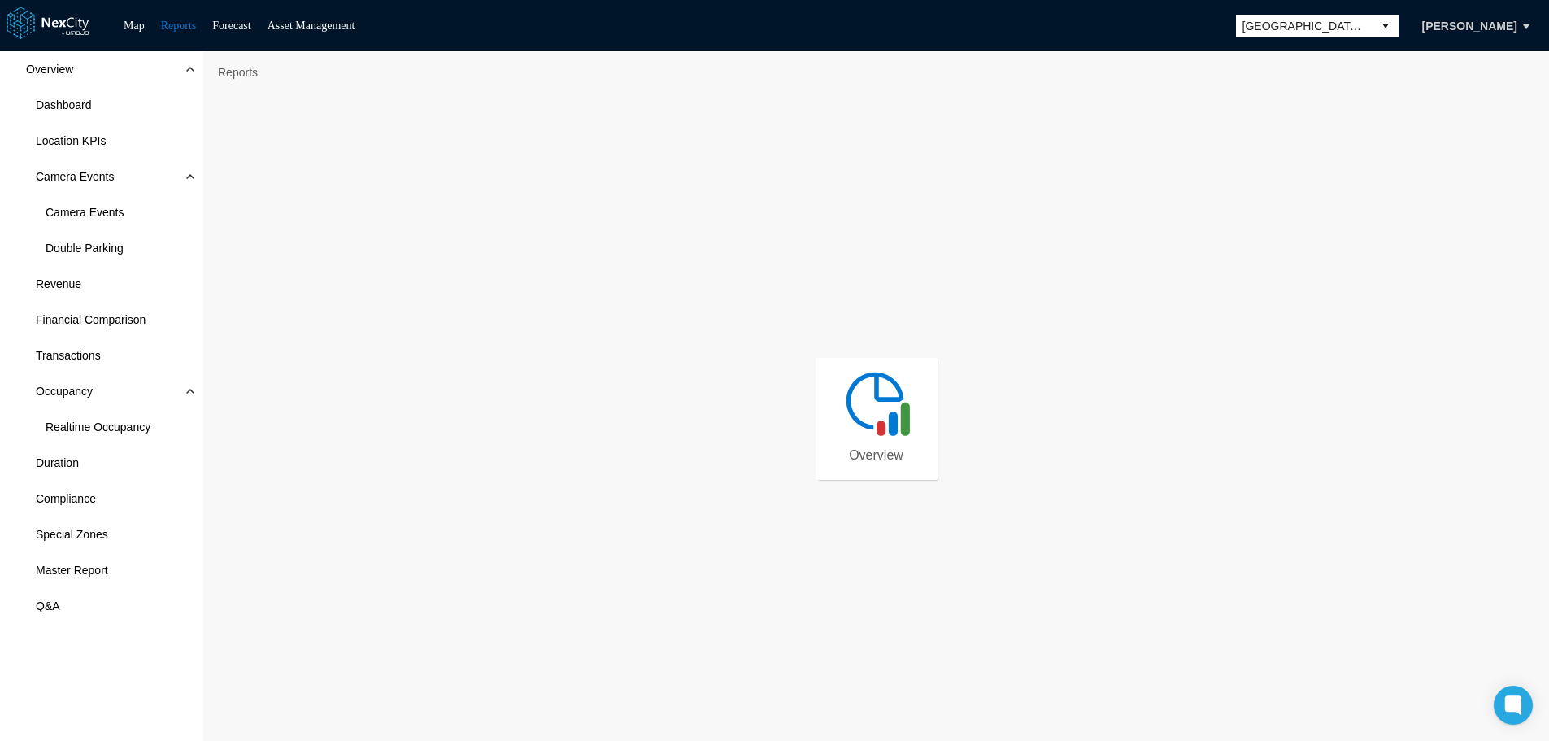
click at [1199, 25] on span "San Jose" at bounding box center [1304, 26] width 124 height 16
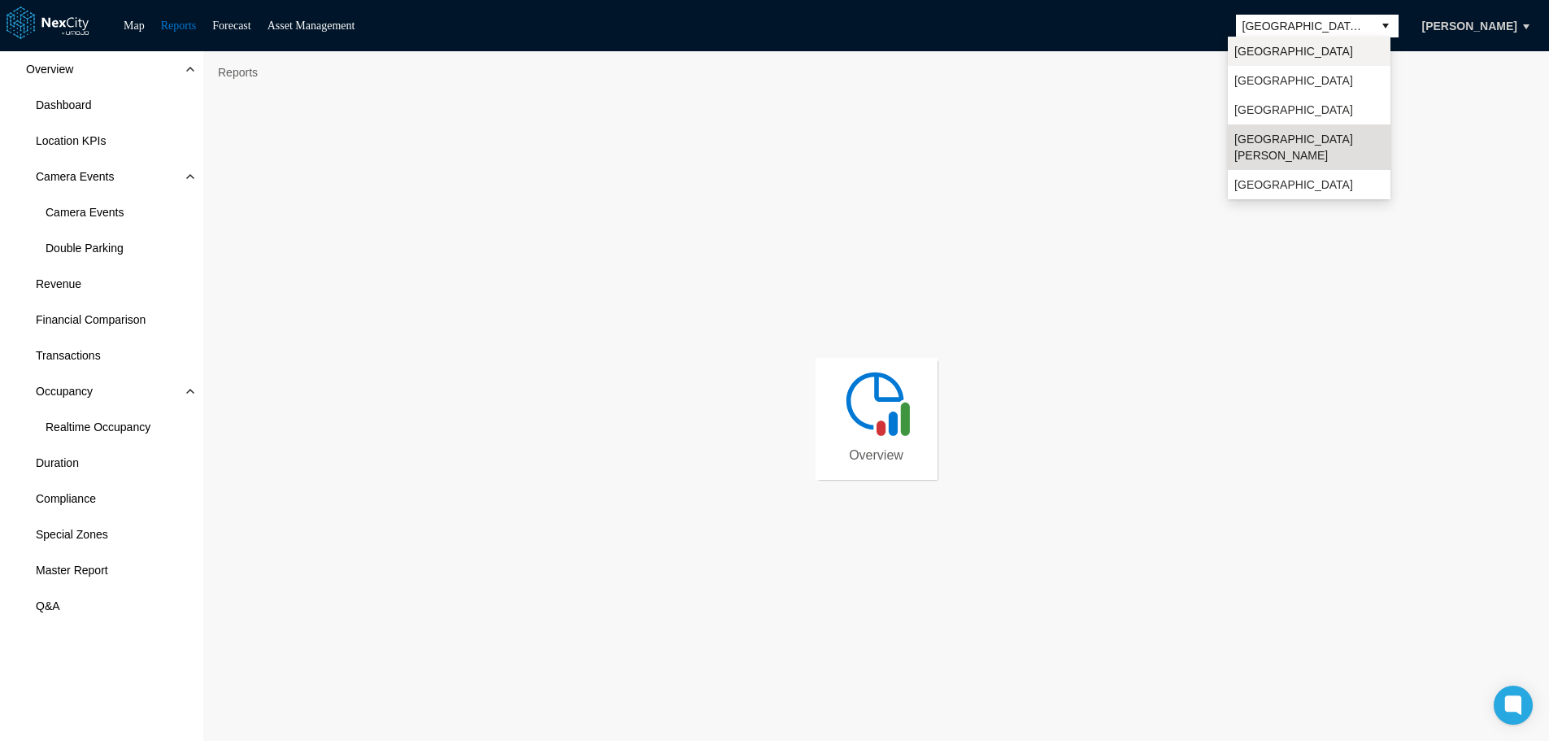
click at [1199, 50] on li "Arlington" at bounding box center [1309, 51] width 163 height 29
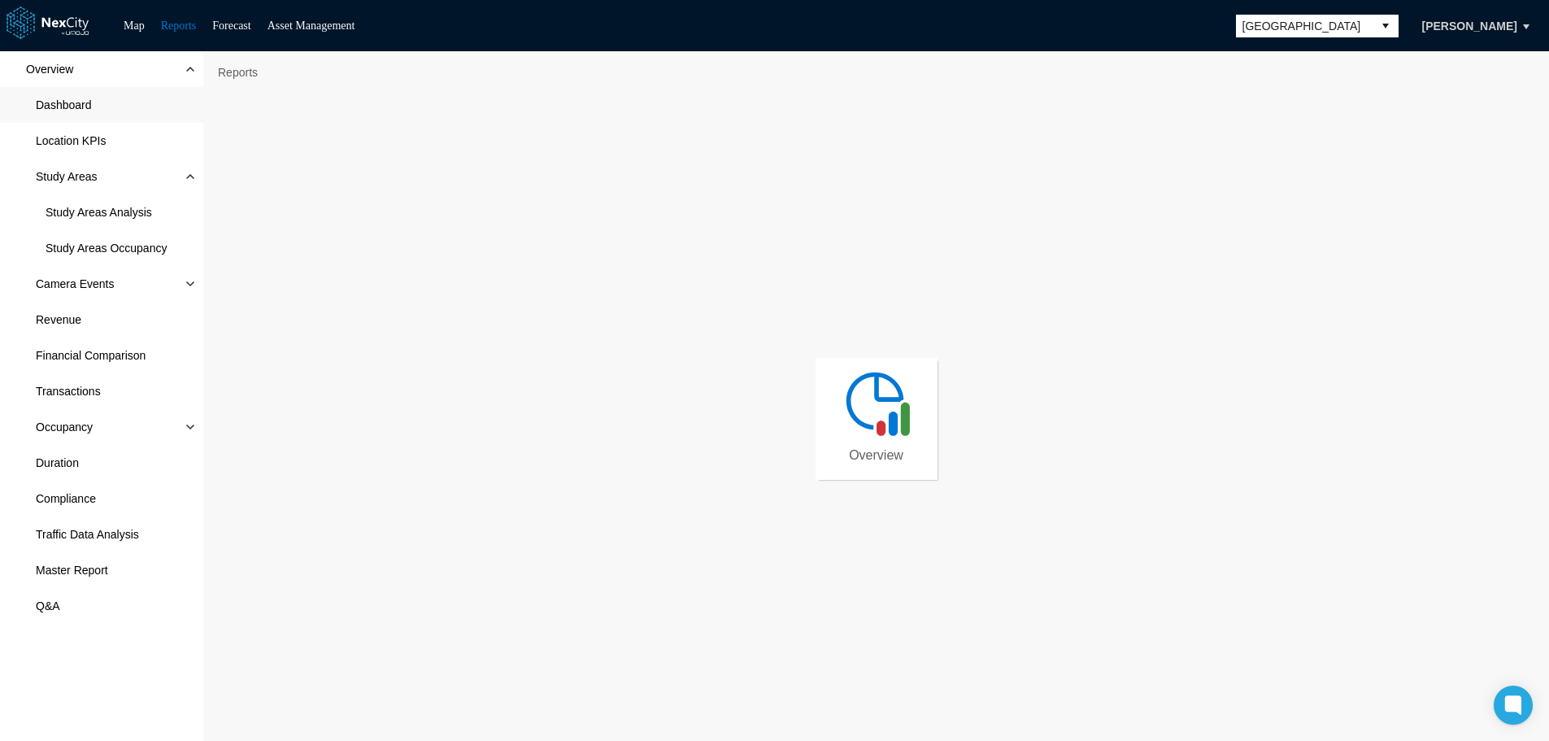
click at [87, 107] on span "Dashboard" at bounding box center [64, 105] width 56 height 16
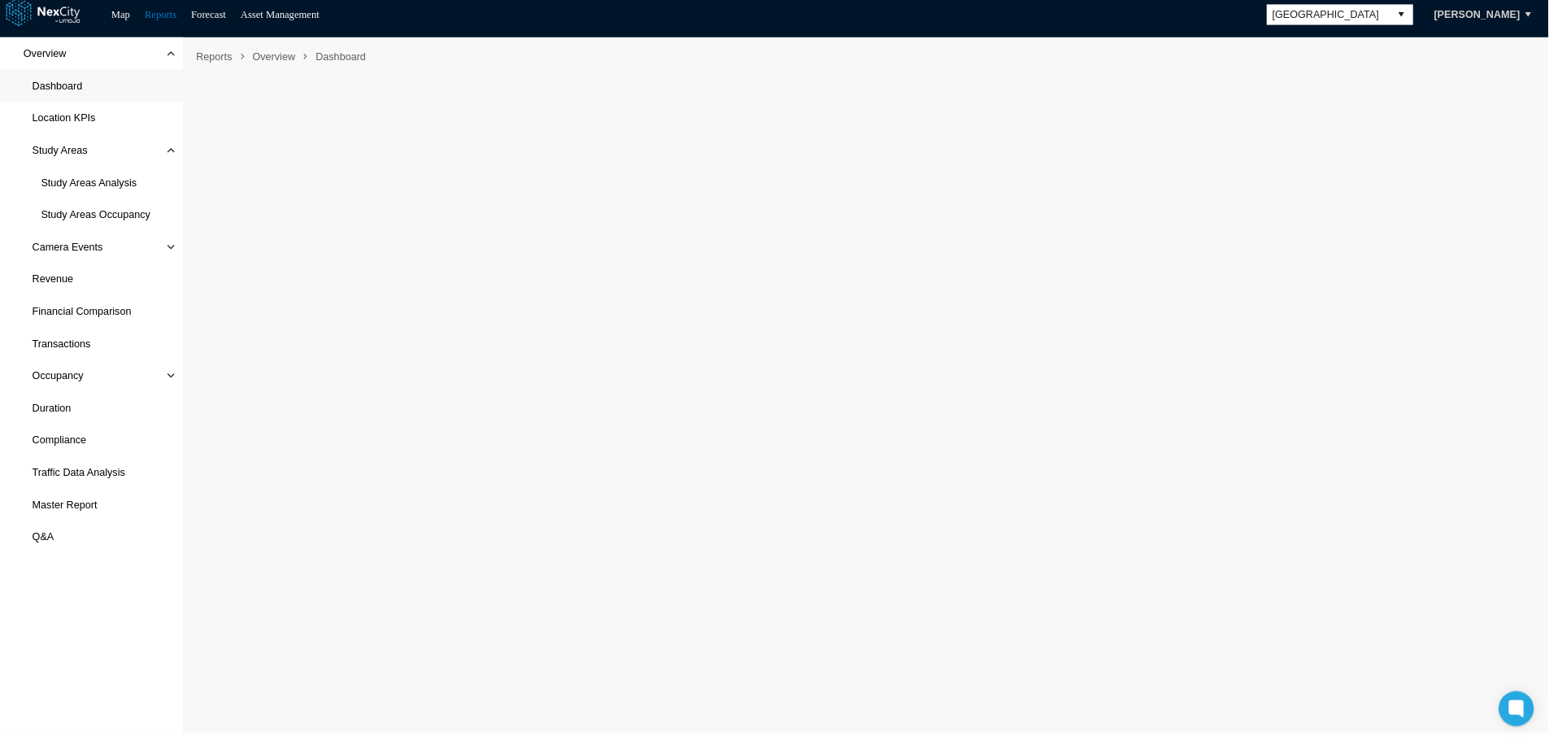
scroll to position [10, 0]
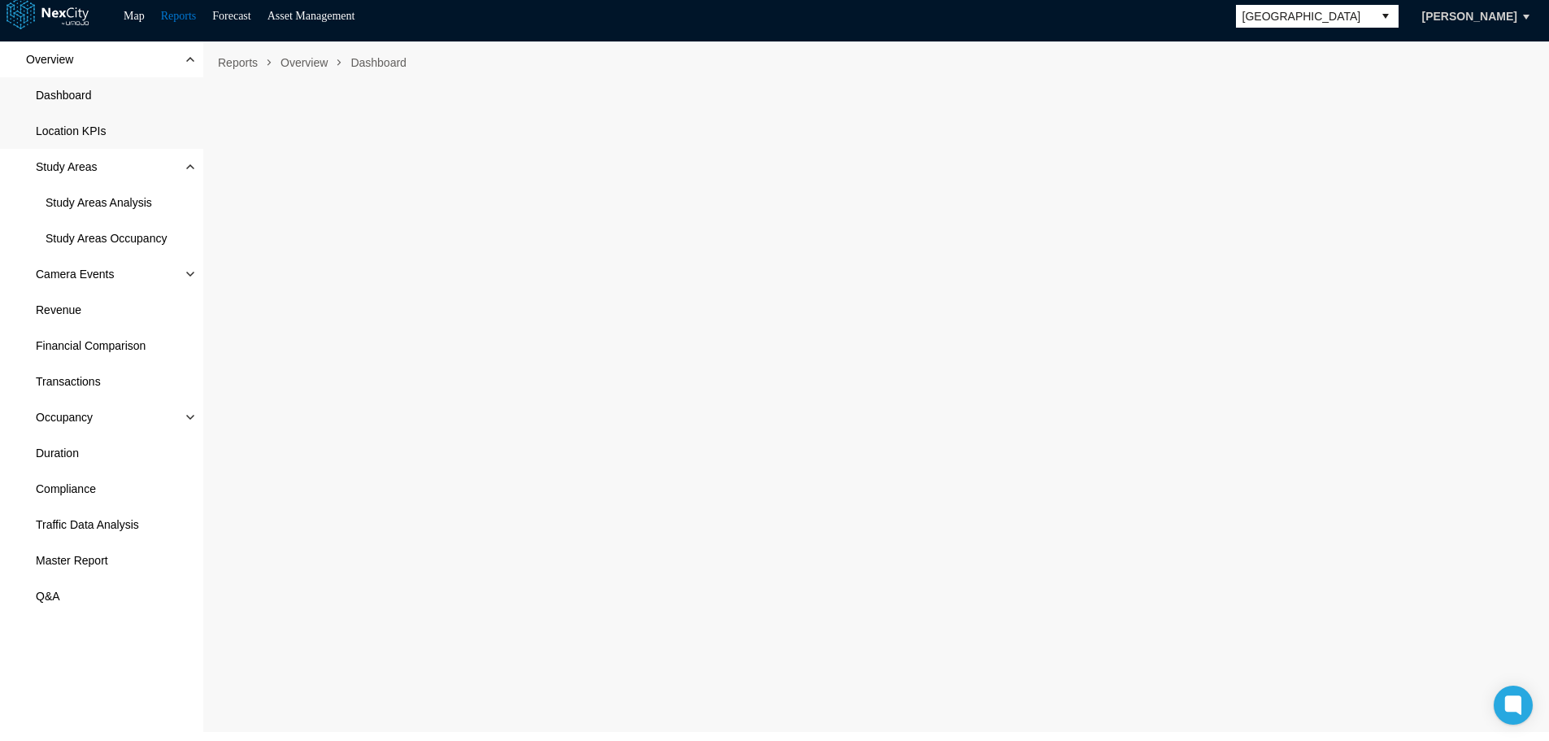
click at [96, 133] on span "Location KPIs" at bounding box center [71, 131] width 70 height 16
click at [124, 200] on span "Study Areas Analysis" at bounding box center [99, 202] width 106 height 16
click at [115, 242] on span "Study Areas Occupancy" at bounding box center [106, 238] width 121 height 16
click at [184, 273] on span at bounding box center [190, 273] width 13 height 13
click at [86, 304] on span "Camera Events" at bounding box center [85, 310] width 78 height 16
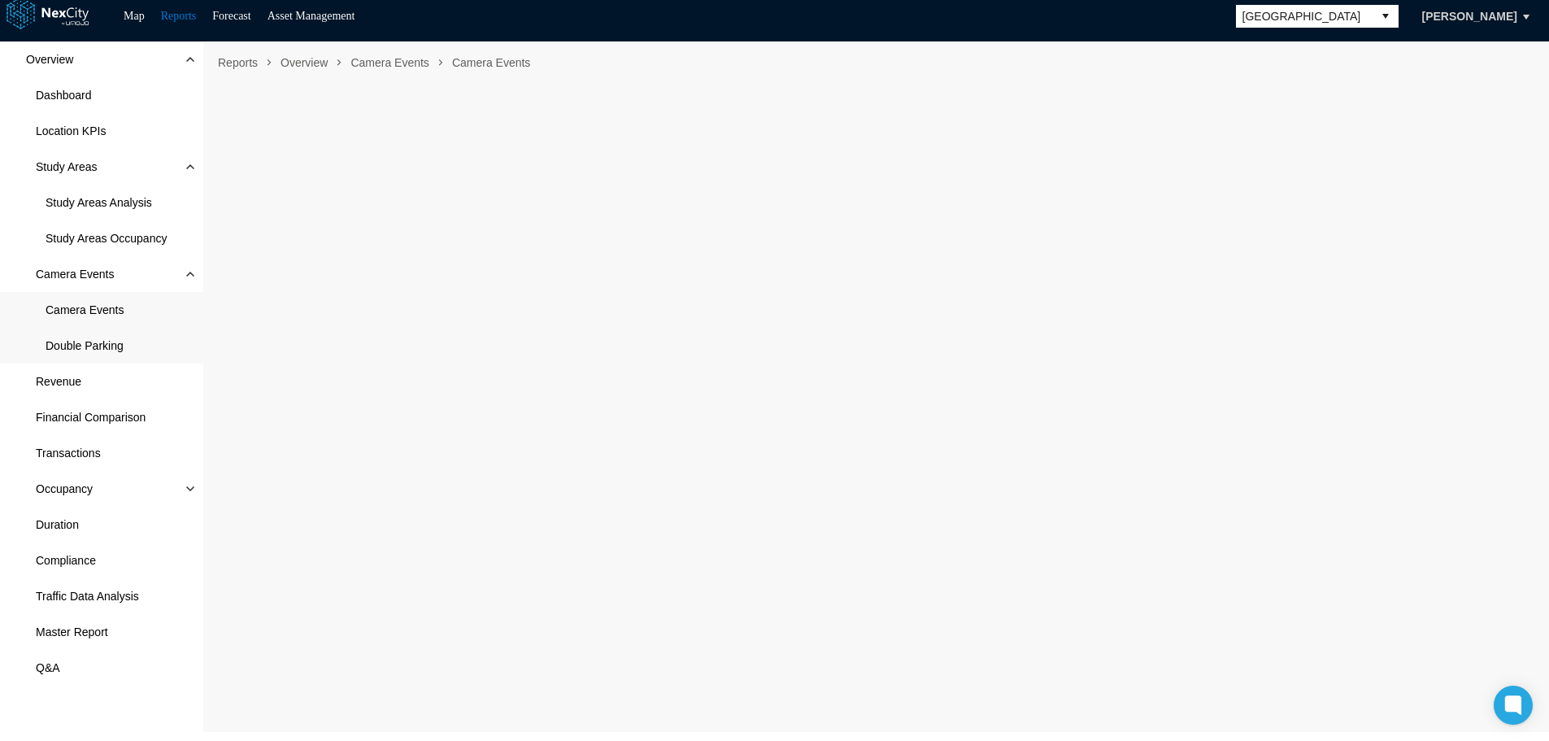
click at [101, 336] on span "Double Parking" at bounding box center [101, 346] width 203 height 36
click at [67, 377] on span "Revenue" at bounding box center [59, 381] width 46 height 16
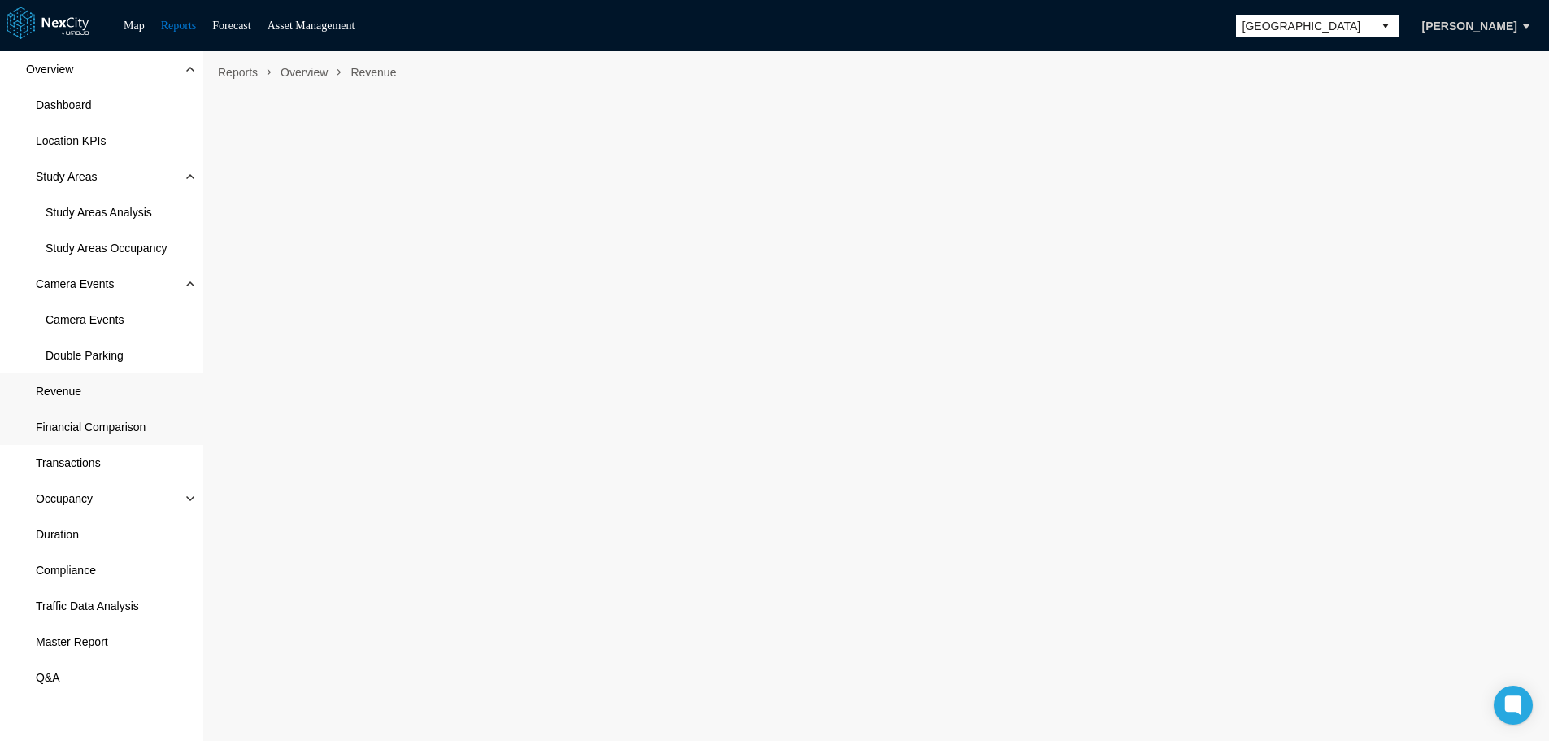
click at [115, 429] on span "Financial Comparison" at bounding box center [91, 427] width 110 height 16
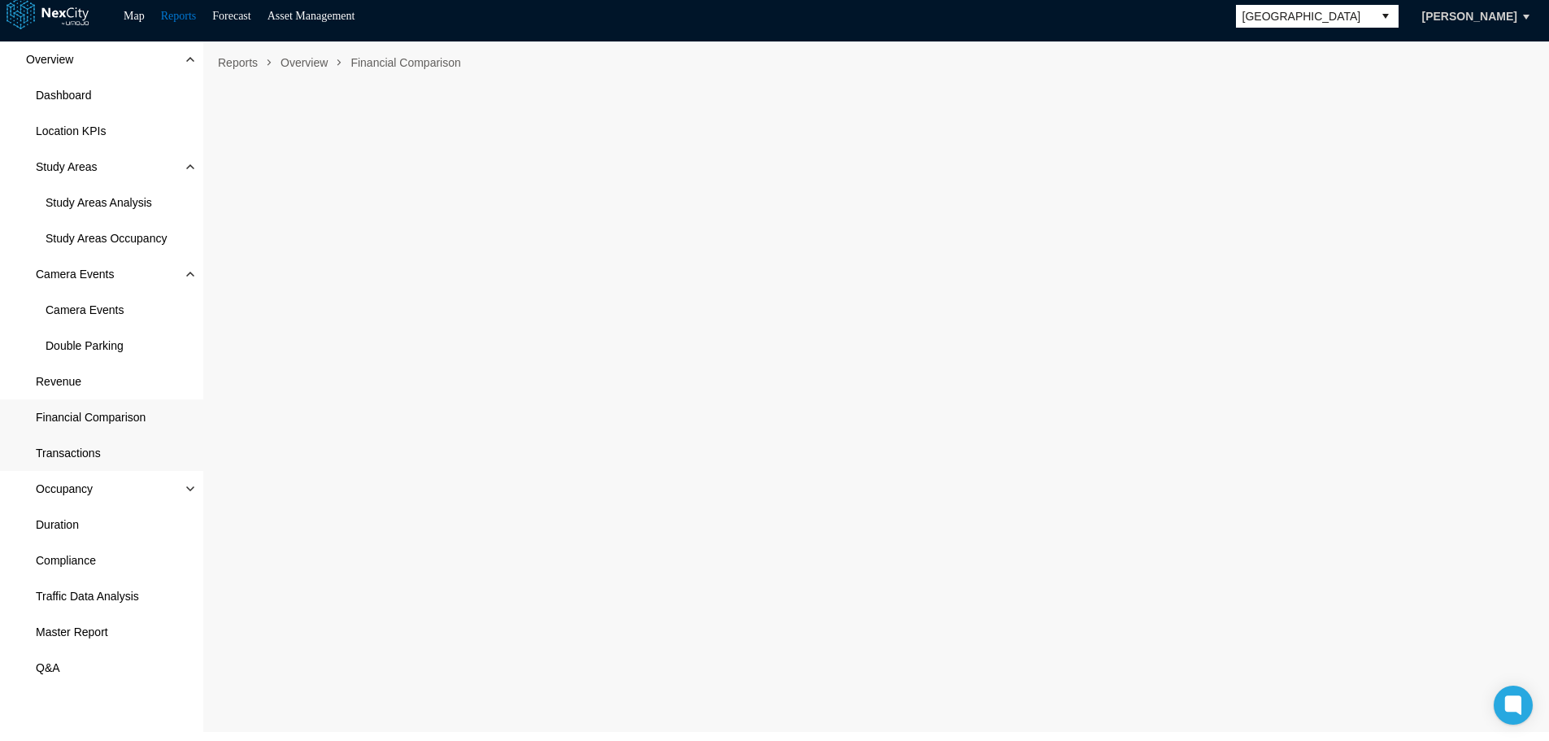
click at [66, 452] on span "Transactions" at bounding box center [68, 453] width 65 height 16
click at [180, 486] on span "Occupancy" at bounding box center [101, 489] width 203 height 36
click at [121, 521] on span "Realtime Occupancy" at bounding box center [98, 524] width 105 height 16
click at [93, 556] on span "Peak Occupancy" at bounding box center [89, 560] width 86 height 16
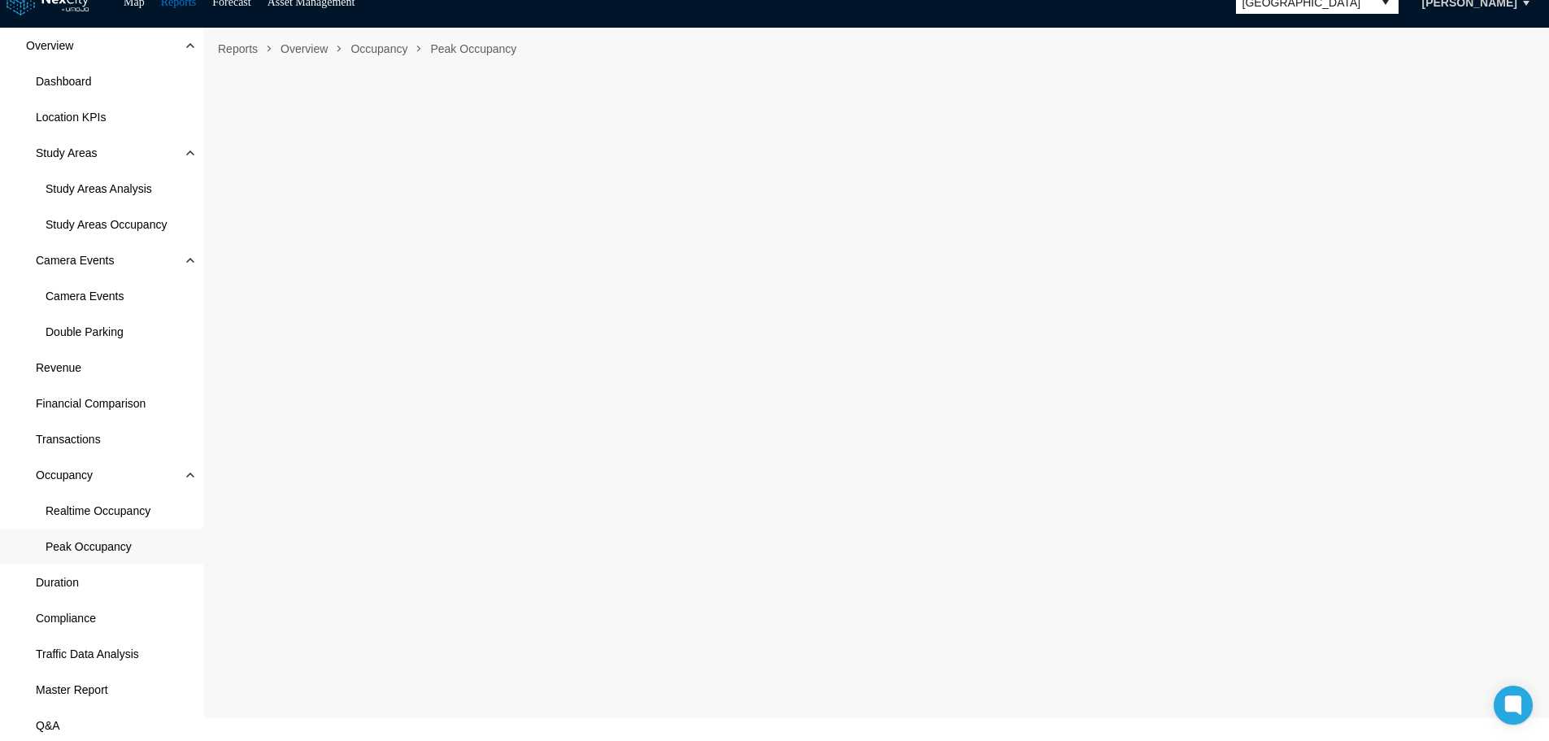
scroll to position [25, 0]
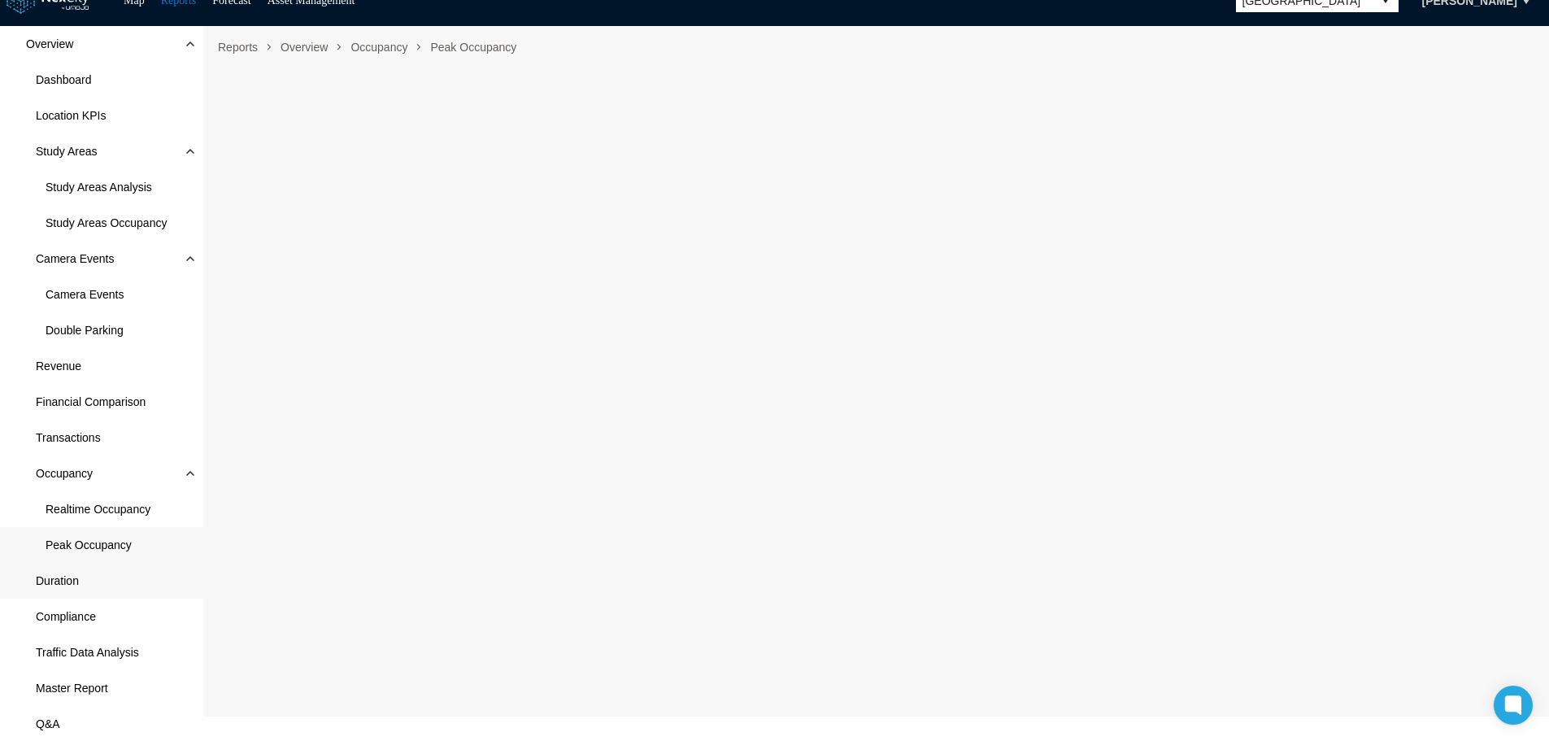
click at [59, 587] on span "Duration" at bounding box center [57, 580] width 43 height 16
click at [84, 622] on span "Compliance" at bounding box center [66, 616] width 60 height 16
click at [69, 658] on span "Traffic Data Analysis" at bounding box center [87, 652] width 103 height 16
click at [72, 691] on span "Master Report" at bounding box center [72, 688] width 72 height 16
click at [52, 724] on span "Q&A" at bounding box center [48, 723] width 24 height 16
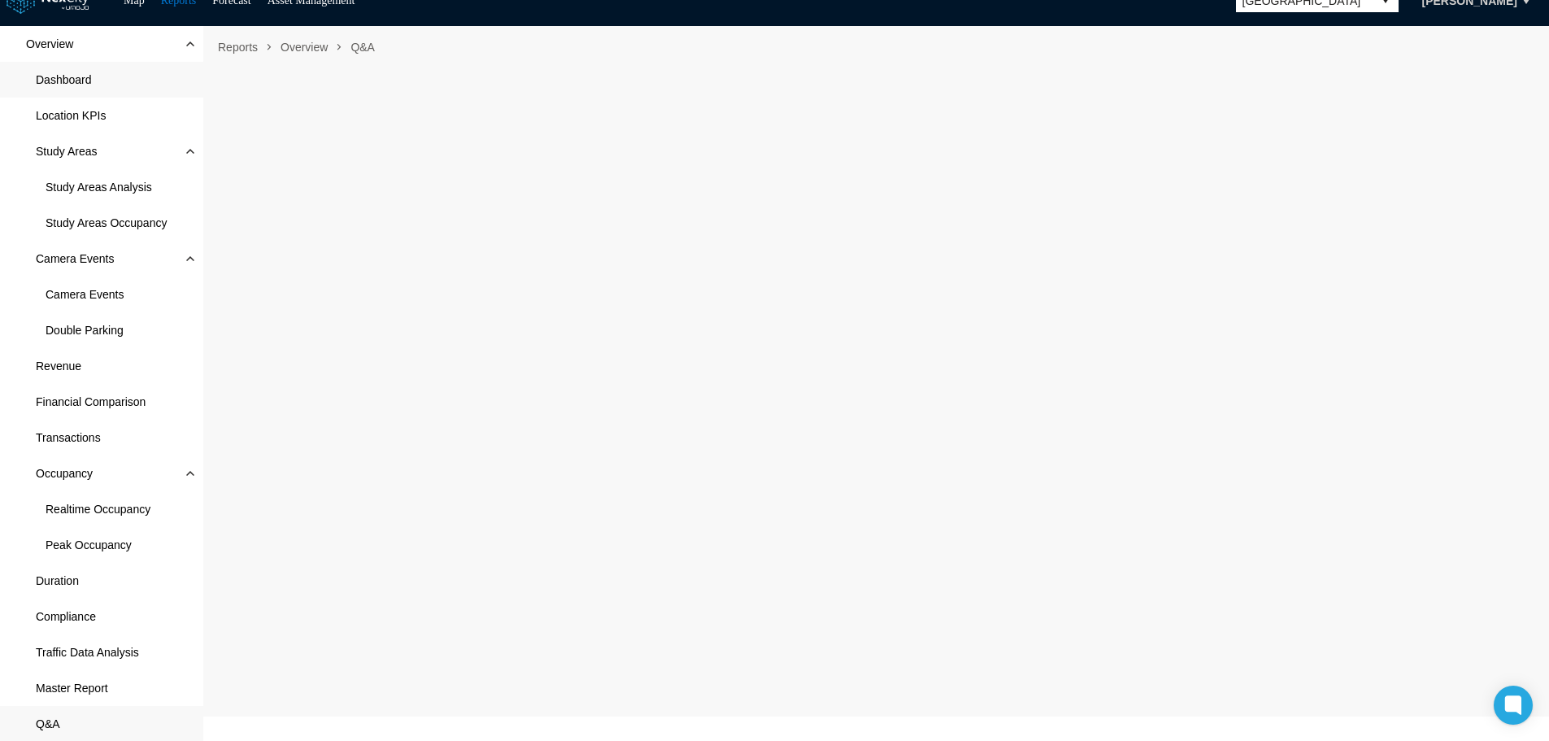
click at [66, 80] on span "Dashboard" at bounding box center [64, 80] width 56 height 16
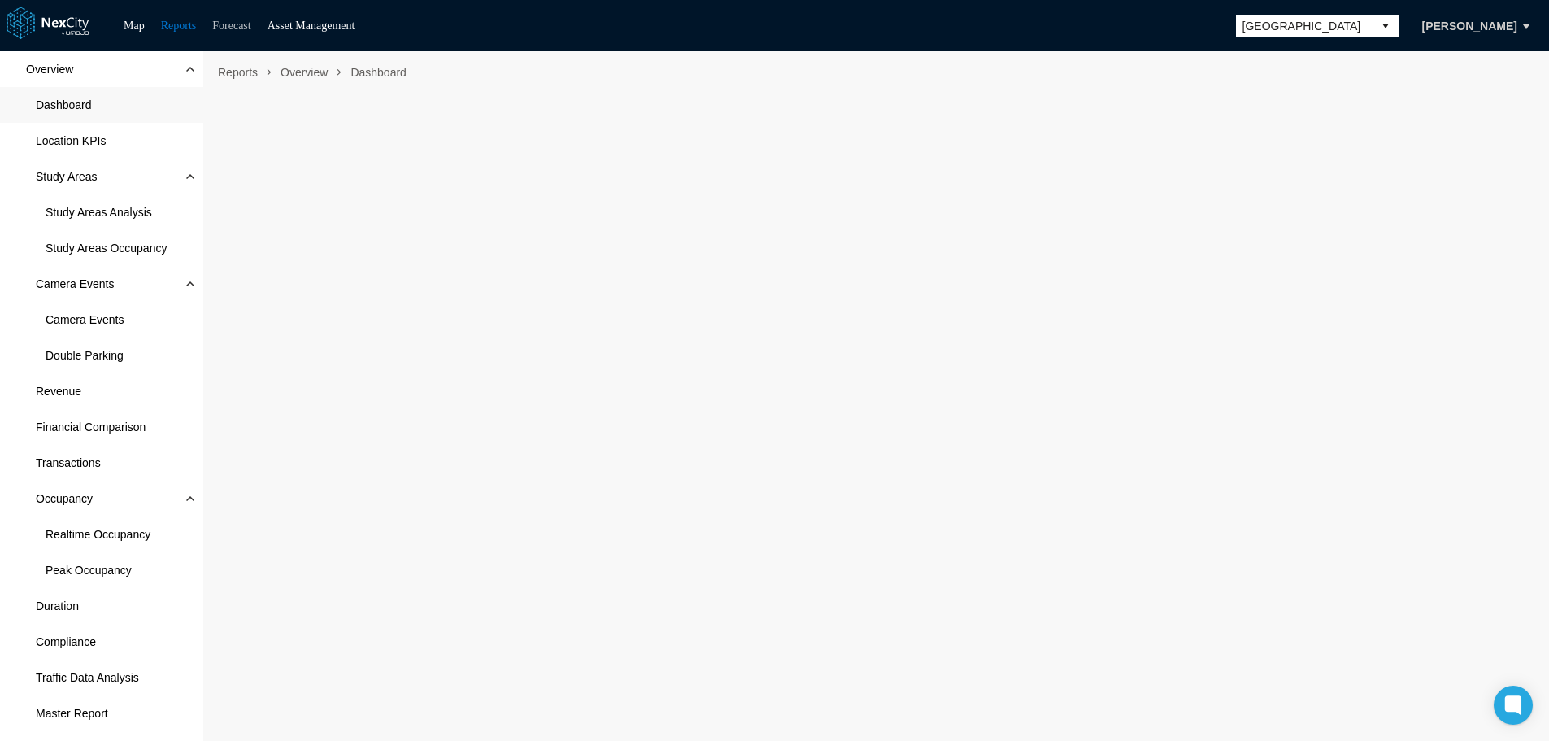
click at [236, 32] on link "Forecast" at bounding box center [231, 26] width 38 height 12
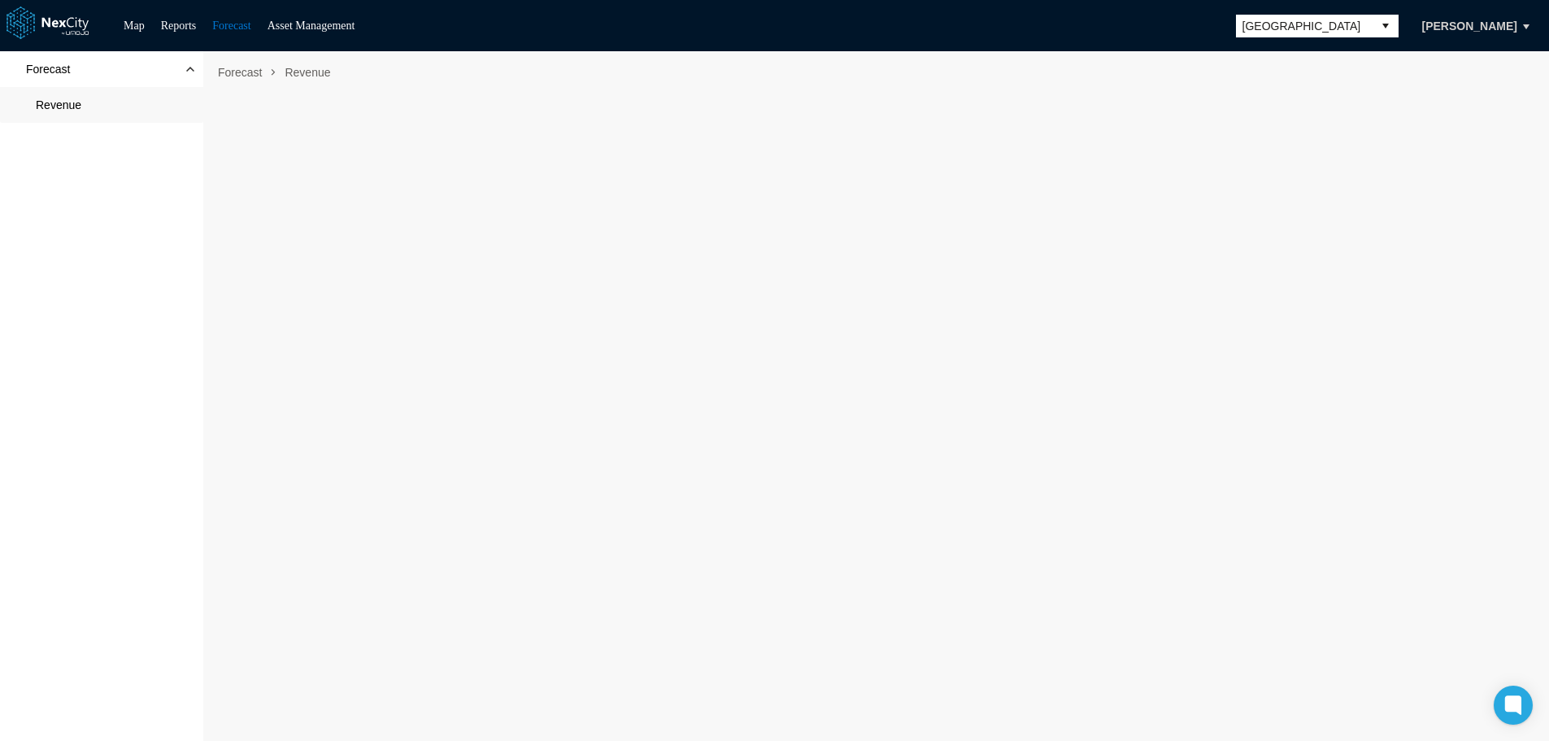
click at [1199, 20] on span "[GEOGRAPHIC_DATA]" at bounding box center [1304, 26] width 124 height 16
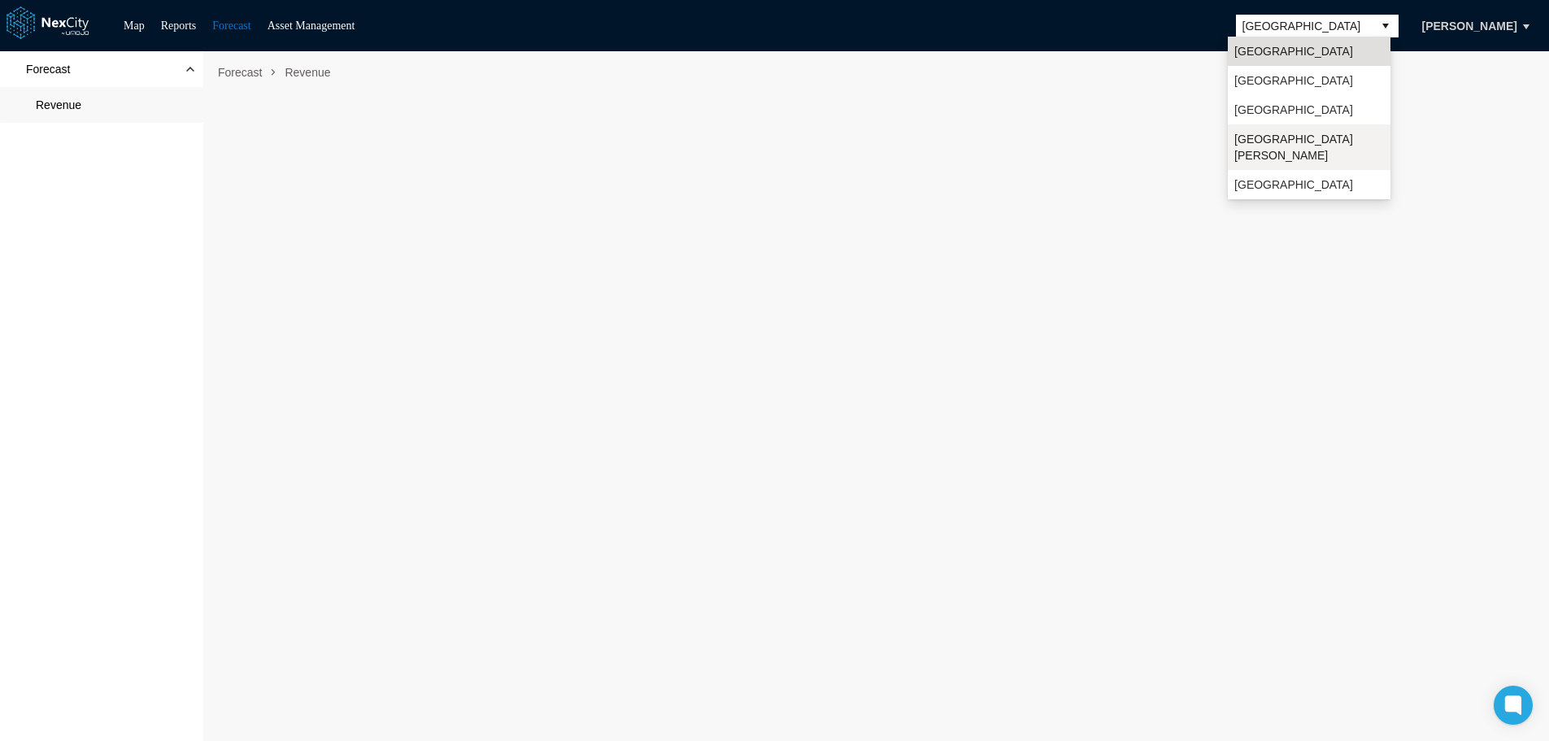
click at [1199, 141] on span "[GEOGRAPHIC_DATA][PERSON_NAME]" at bounding box center [1309, 147] width 150 height 33
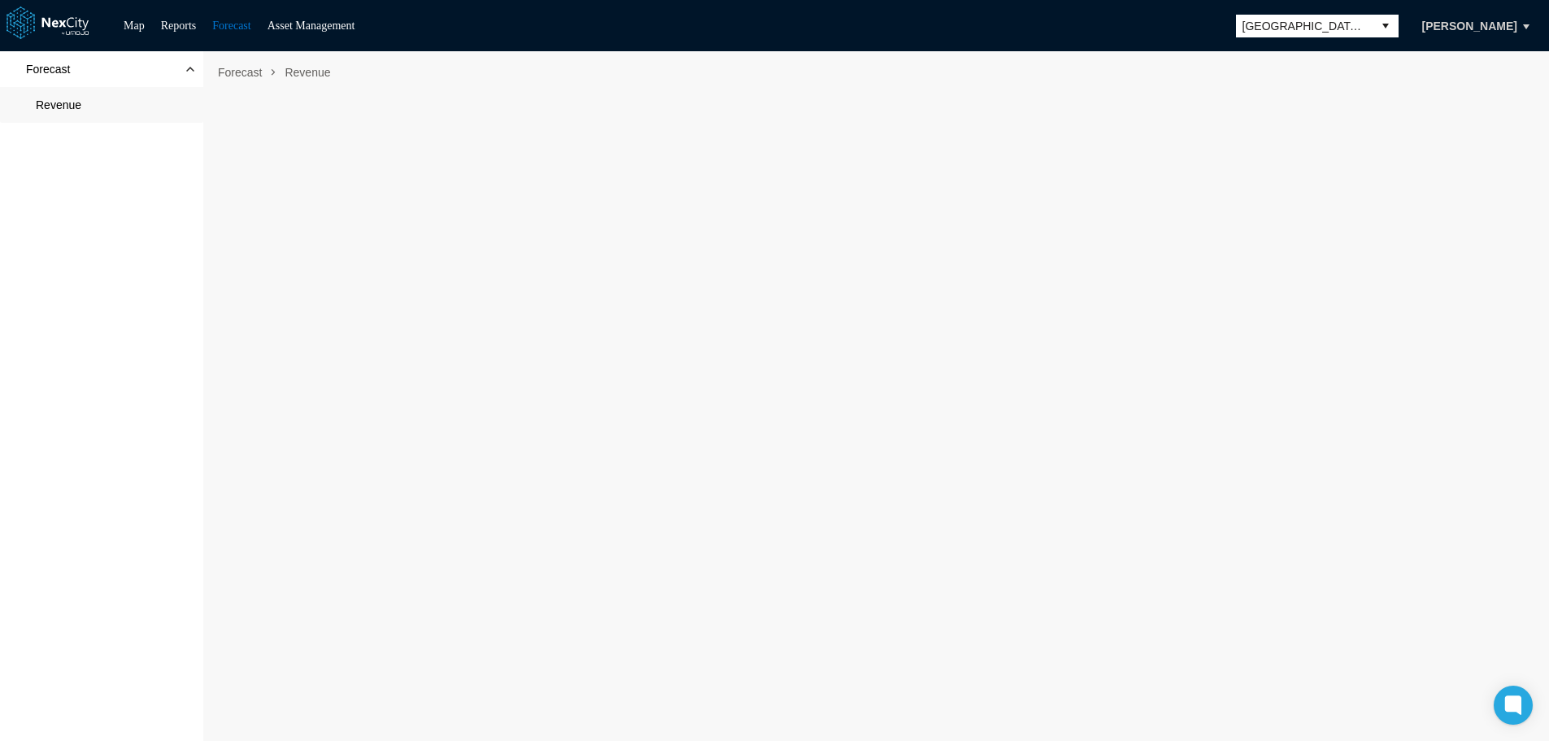
scroll to position [10, 0]
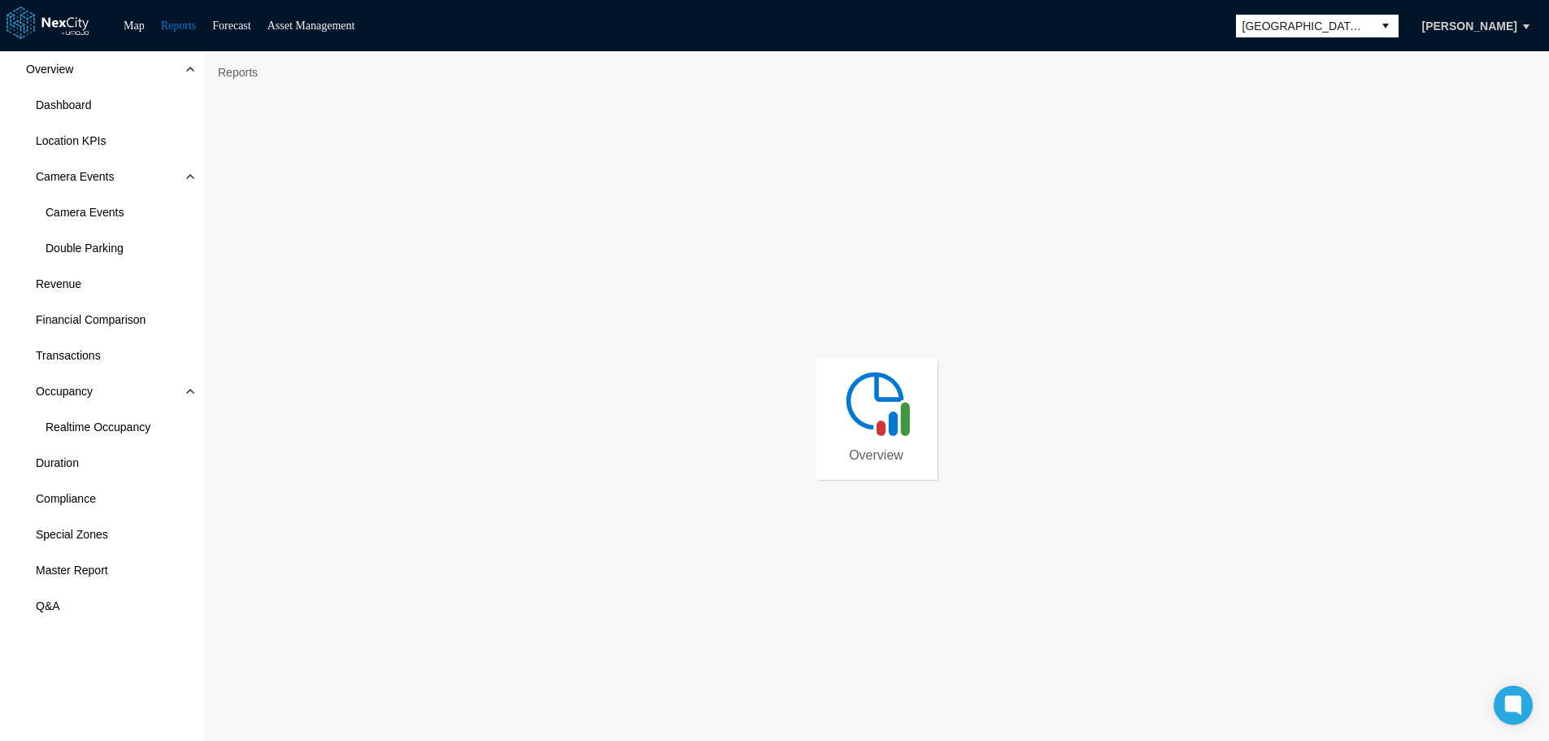
click at [1199, 31] on span "[GEOGRAPHIC_DATA][PERSON_NAME]" at bounding box center [1304, 26] width 124 height 16
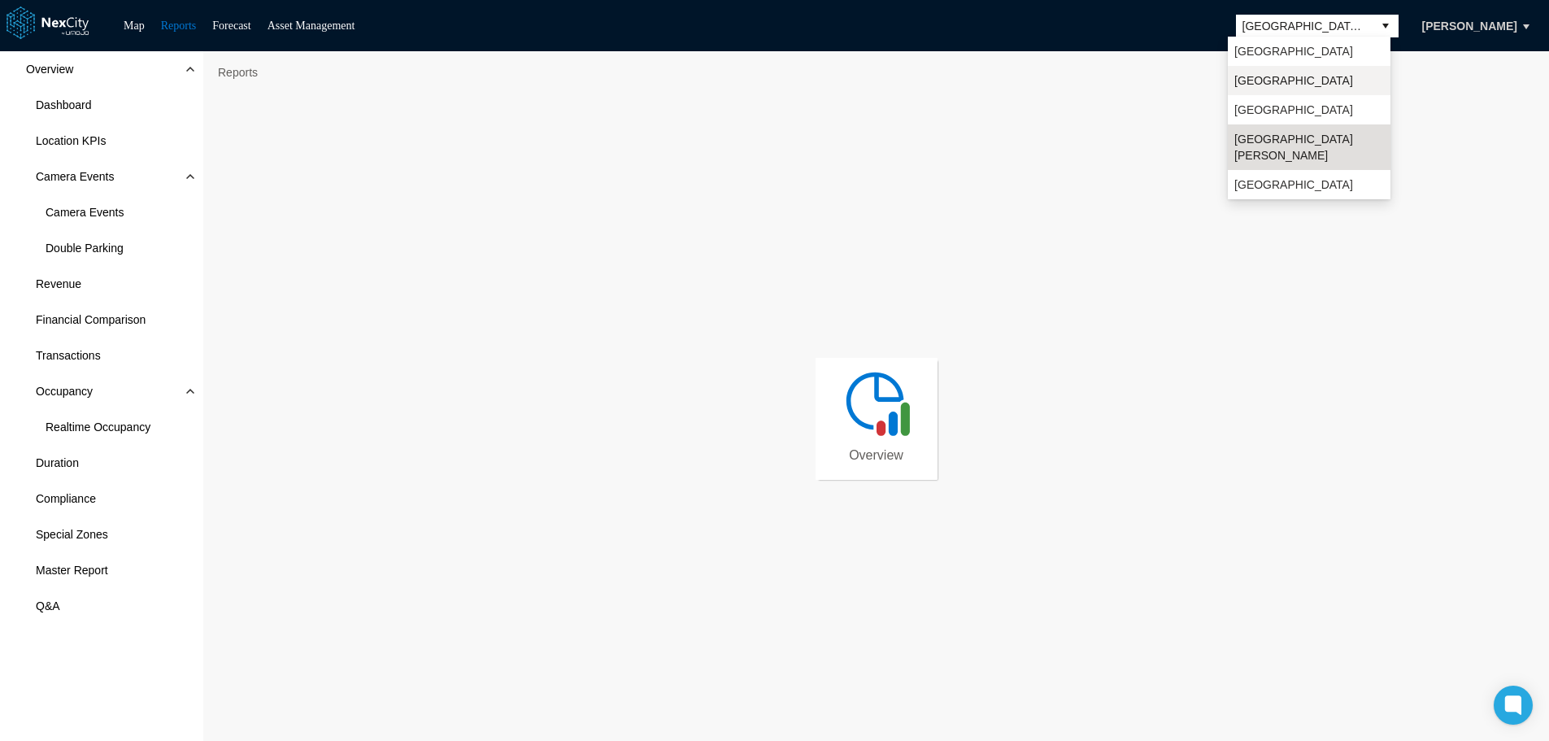
click at [1199, 84] on span "[GEOGRAPHIC_DATA]" at bounding box center [1293, 80] width 119 height 16
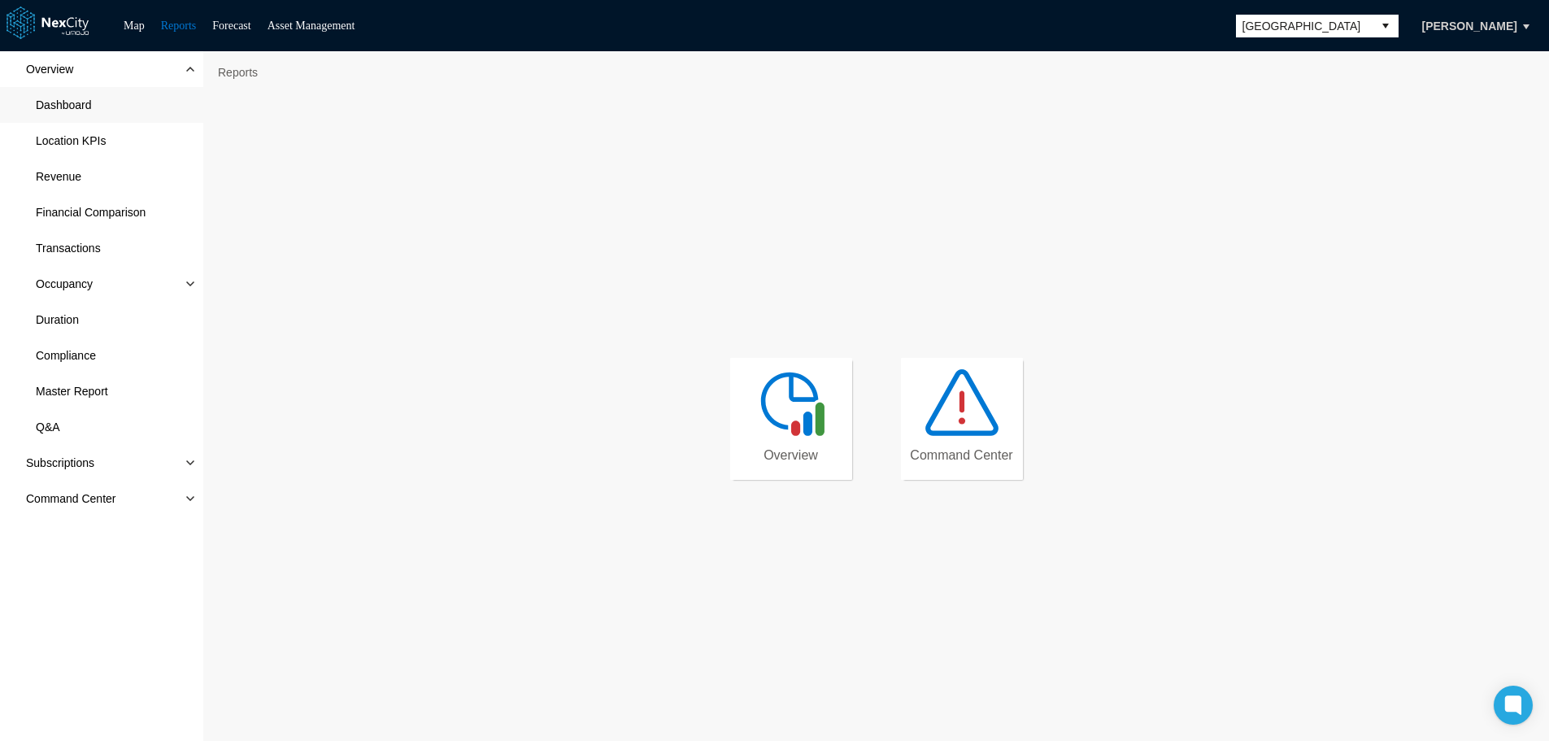
click at [96, 104] on span "Dashboard" at bounding box center [101, 105] width 203 height 36
click at [58, 139] on span "Location KPIs" at bounding box center [71, 141] width 70 height 16
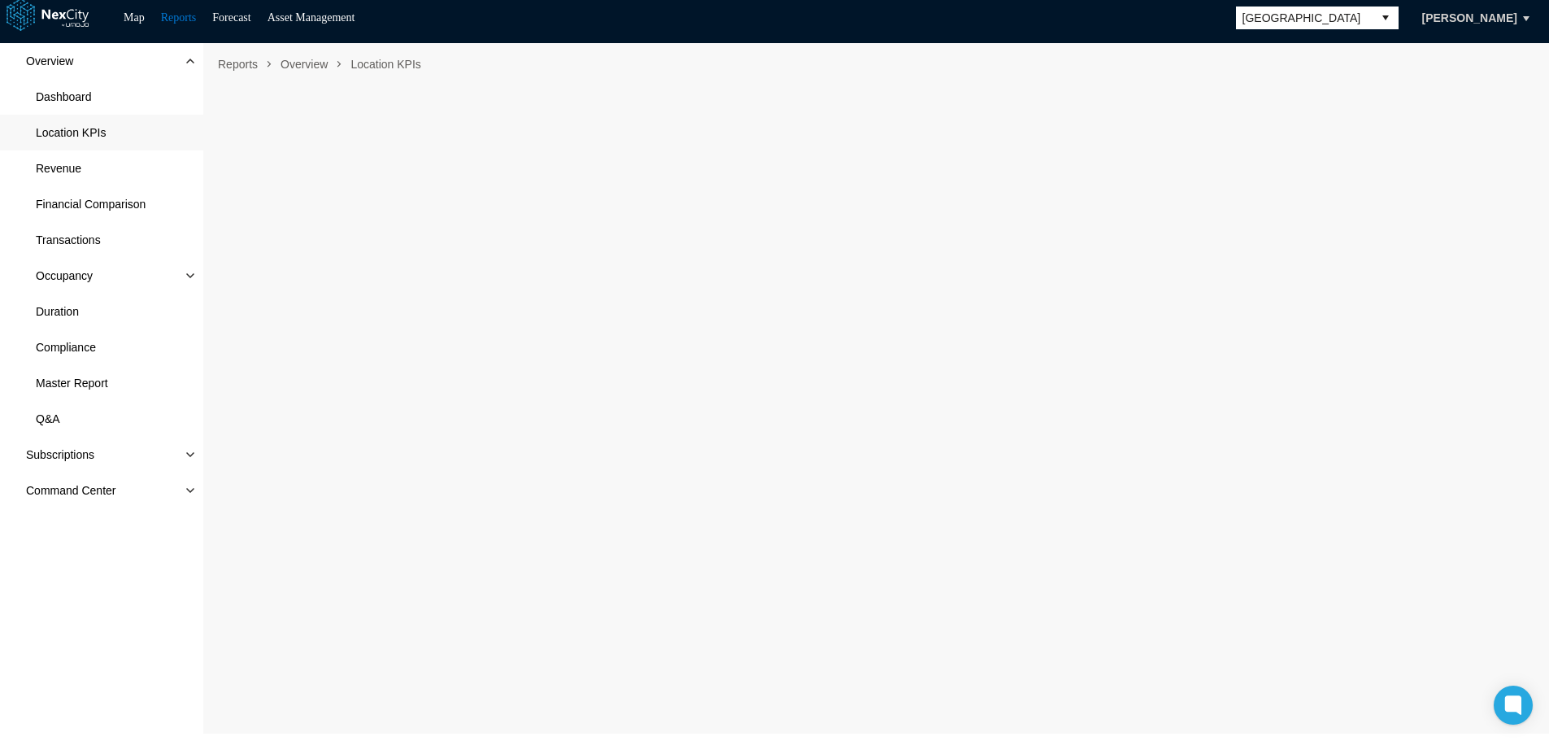
scroll to position [10, 0]
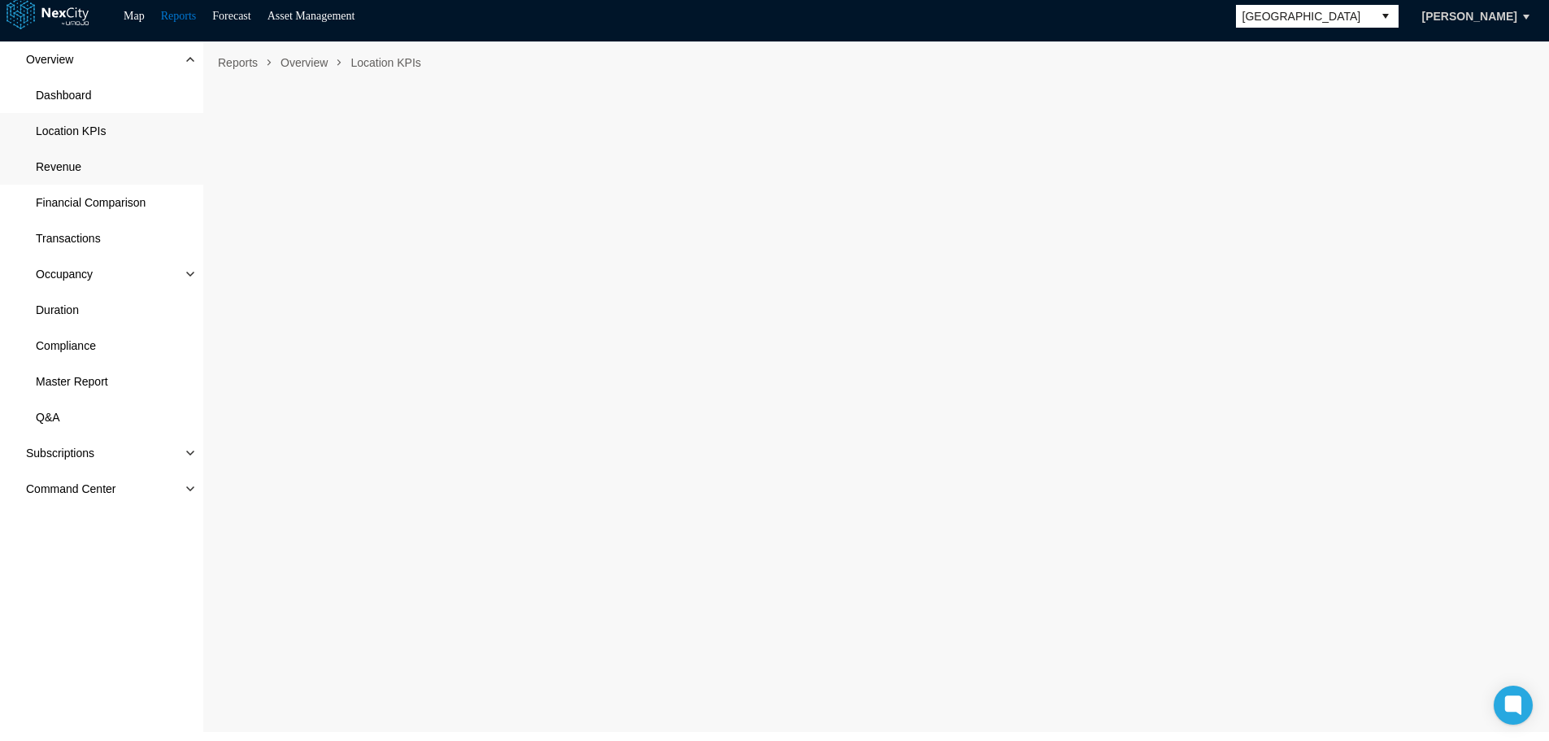
click at [60, 171] on span "Revenue" at bounding box center [59, 167] width 46 height 16
click at [111, 202] on span "Financial Comparison" at bounding box center [91, 202] width 110 height 16
click at [77, 239] on span "Transactions" at bounding box center [68, 238] width 65 height 16
click at [182, 272] on span "Occupancy" at bounding box center [101, 274] width 203 height 36
click at [122, 306] on span "Realtime Occupancy" at bounding box center [98, 310] width 105 height 16
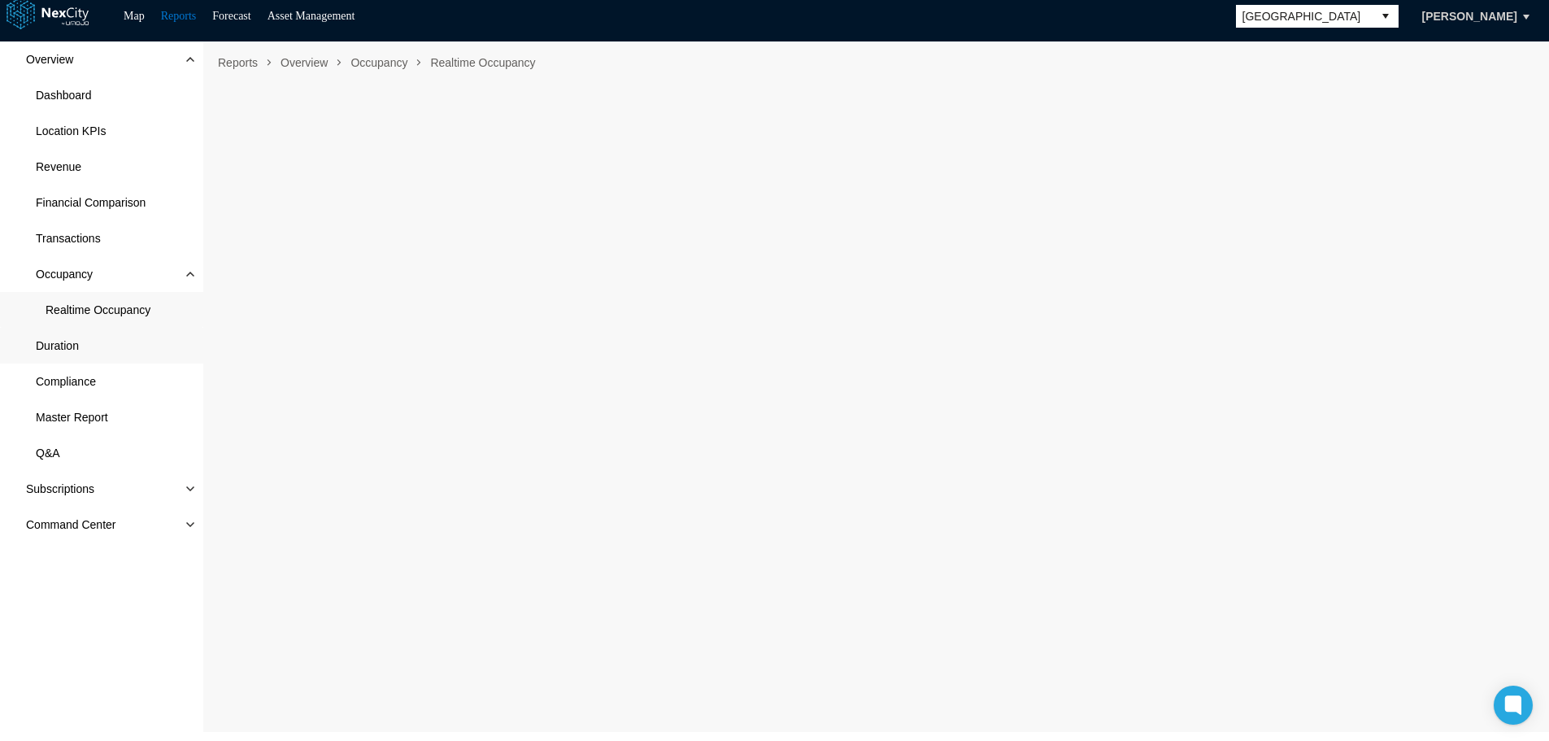
click at [61, 346] on span "Duration" at bounding box center [57, 345] width 43 height 16
click at [72, 379] on span "Compliance" at bounding box center [66, 381] width 60 height 16
click at [68, 412] on span "Master Report" at bounding box center [72, 417] width 72 height 16
click at [59, 455] on span "Q&A" at bounding box center [48, 453] width 24 height 16
click at [185, 487] on span at bounding box center [190, 488] width 13 height 13
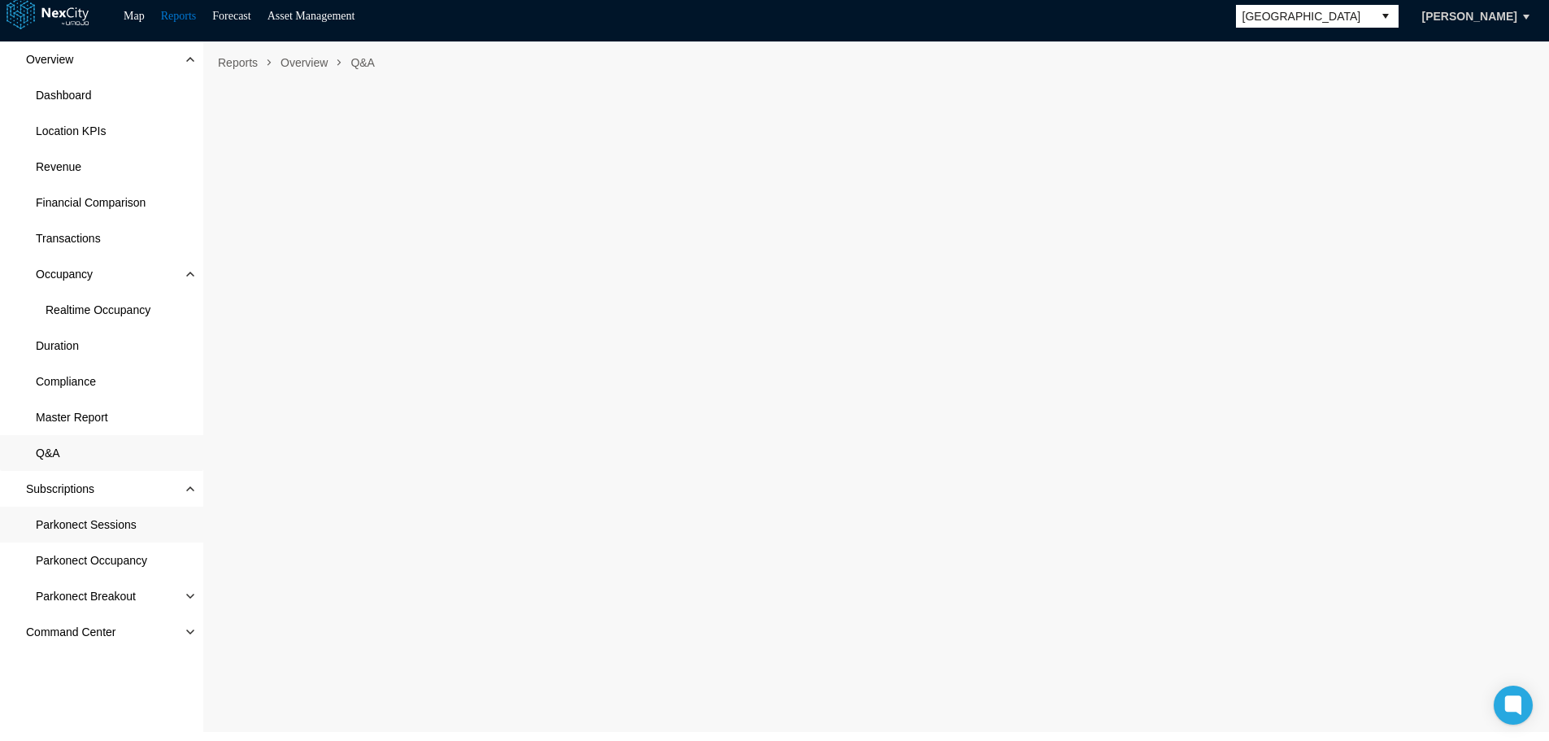
click at [115, 526] on span "Parkonect Sessions" at bounding box center [86, 524] width 101 height 16
click at [120, 558] on span "Parkonect Occupancy" at bounding box center [91, 560] width 111 height 16
click at [192, 598] on span at bounding box center [190, 595] width 13 height 13
click at [107, 627] on span "Monthly" at bounding box center [101, 632] width 203 height 36
click at [101, 659] on span "Hotel Pass" at bounding box center [101, 668] width 203 height 36
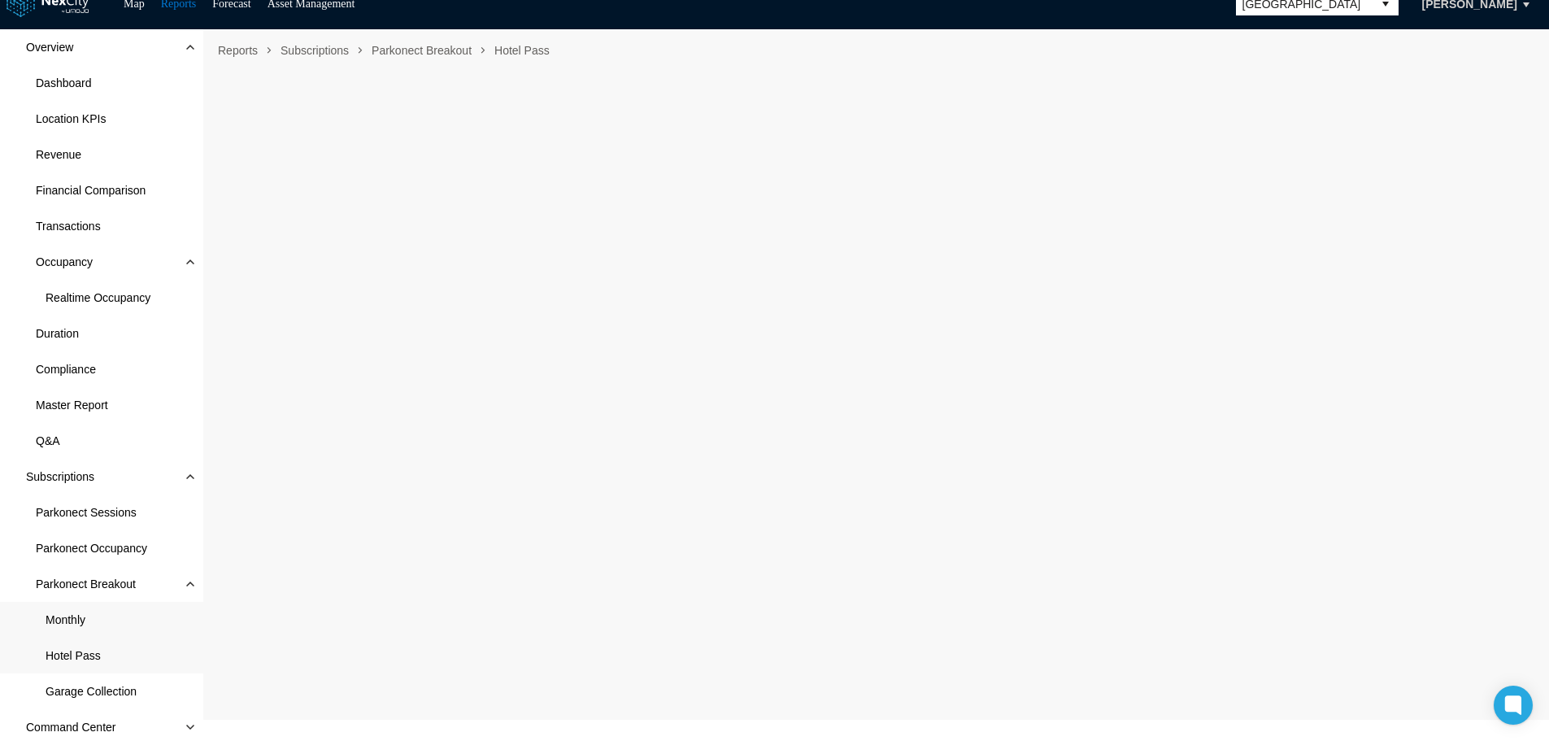
scroll to position [25, 0]
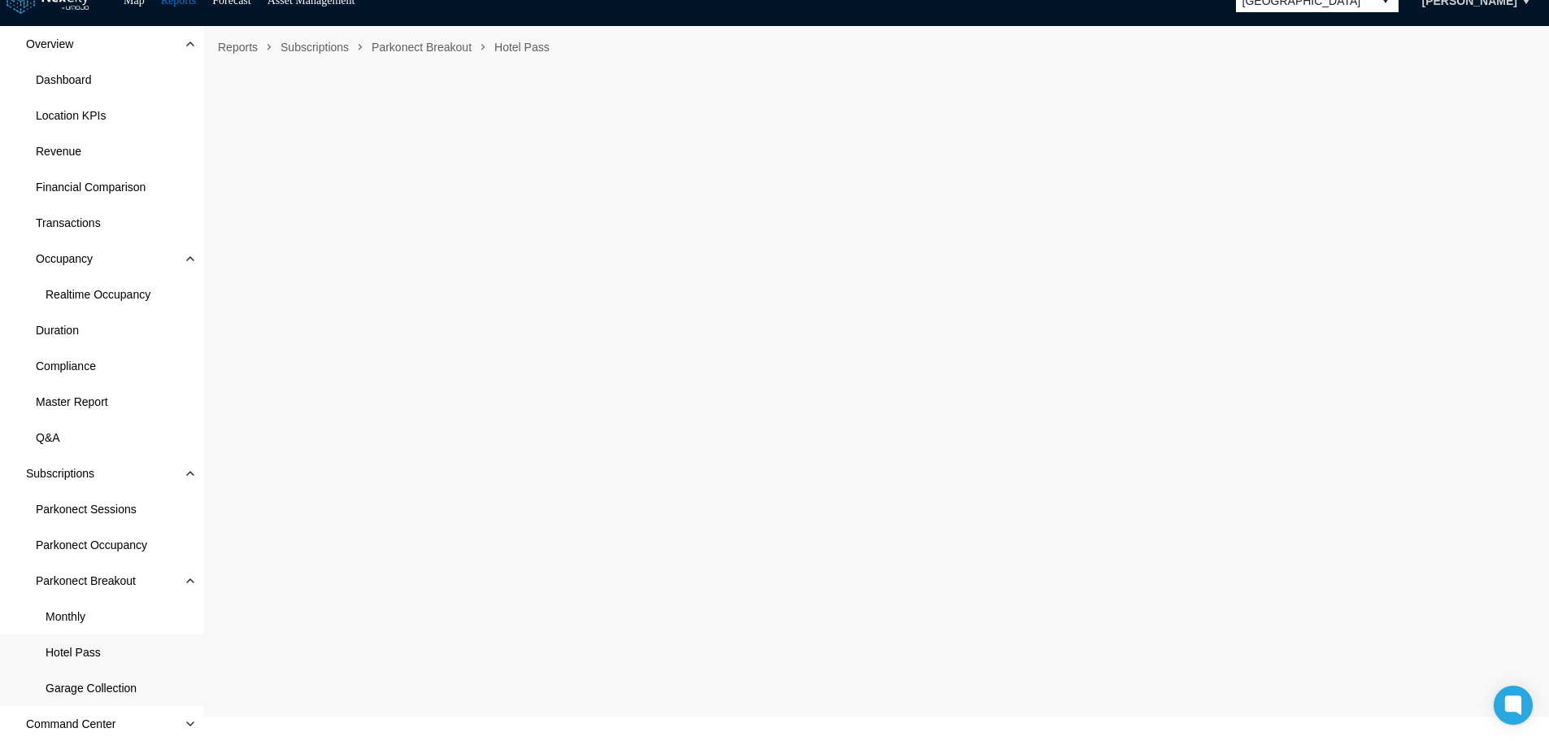
click at [91, 689] on span "Garage Collection" at bounding box center [91, 688] width 91 height 16
click at [179, 724] on span "Command Center" at bounding box center [101, 724] width 203 height 36
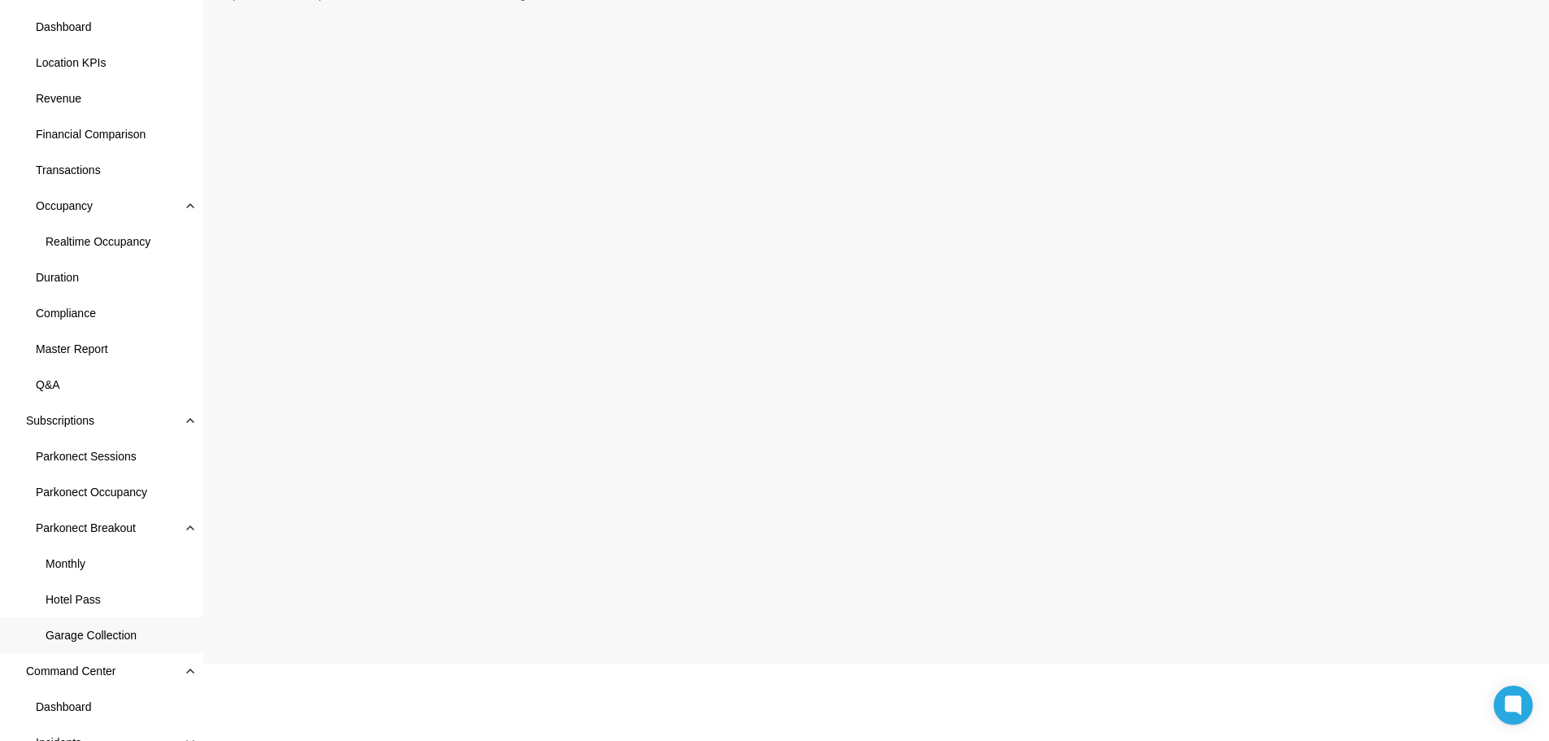
scroll to position [133, 0]
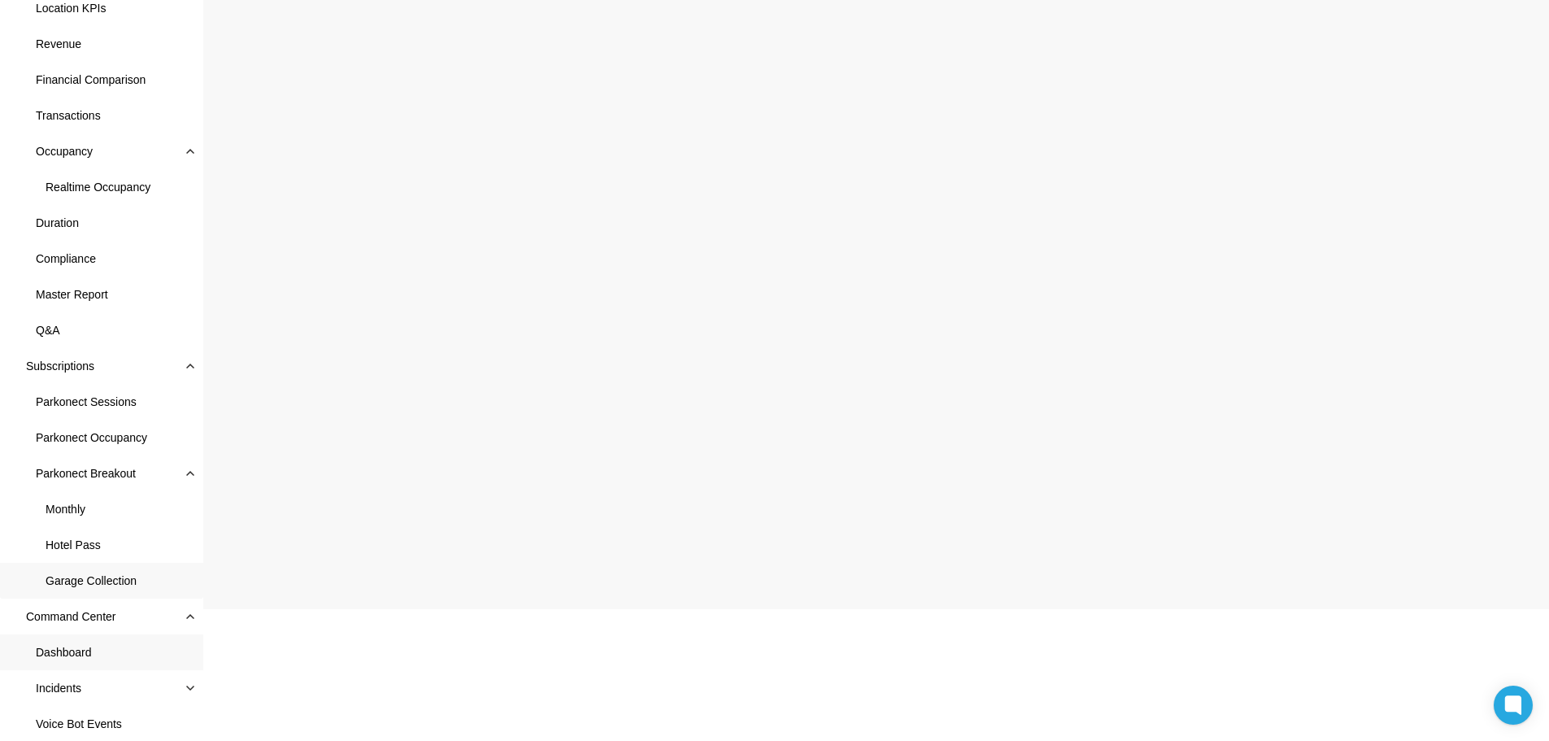
click at [68, 650] on span "Dashboard" at bounding box center [64, 652] width 56 height 16
click at [189, 687] on span at bounding box center [190, 687] width 13 height 13
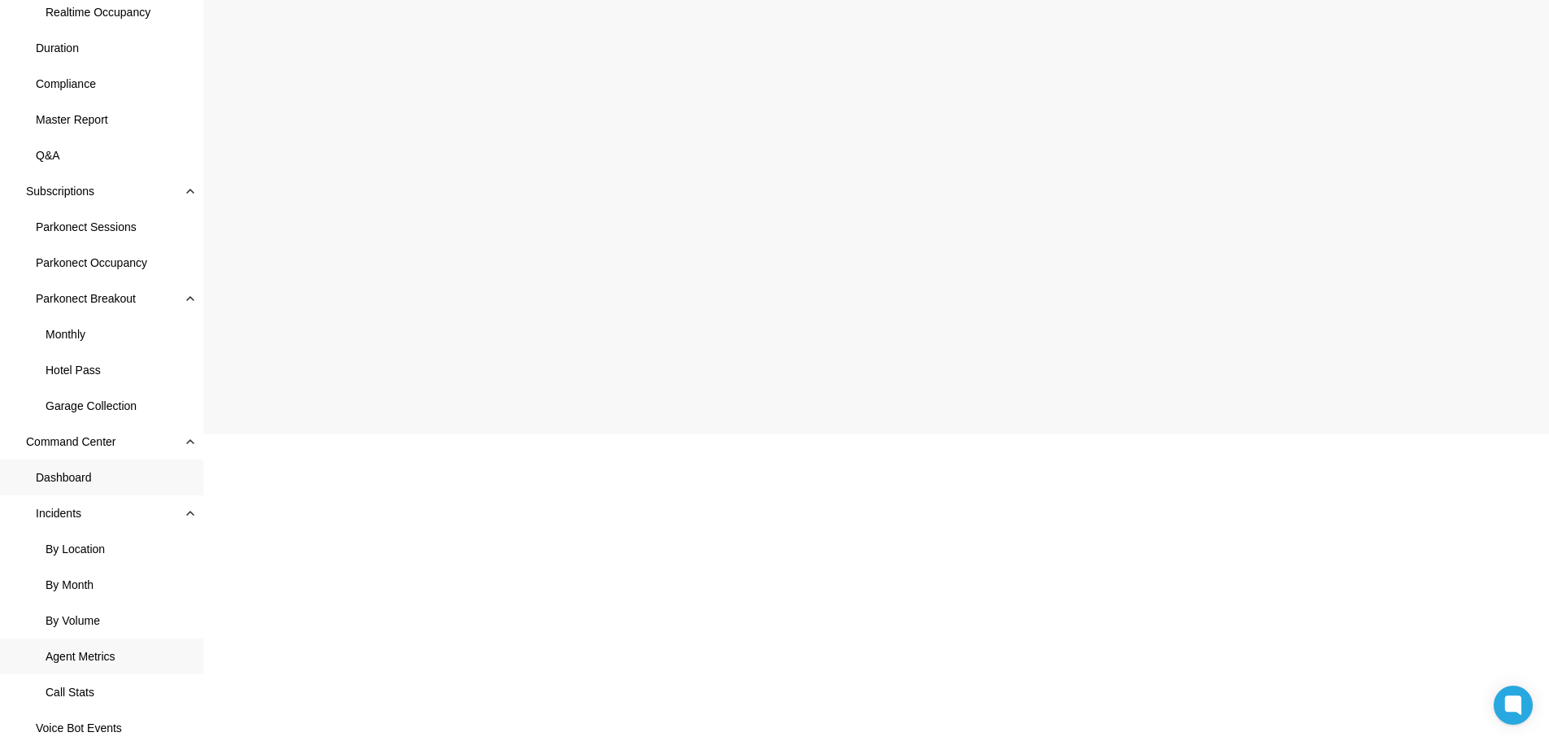
scroll to position [311, 0]
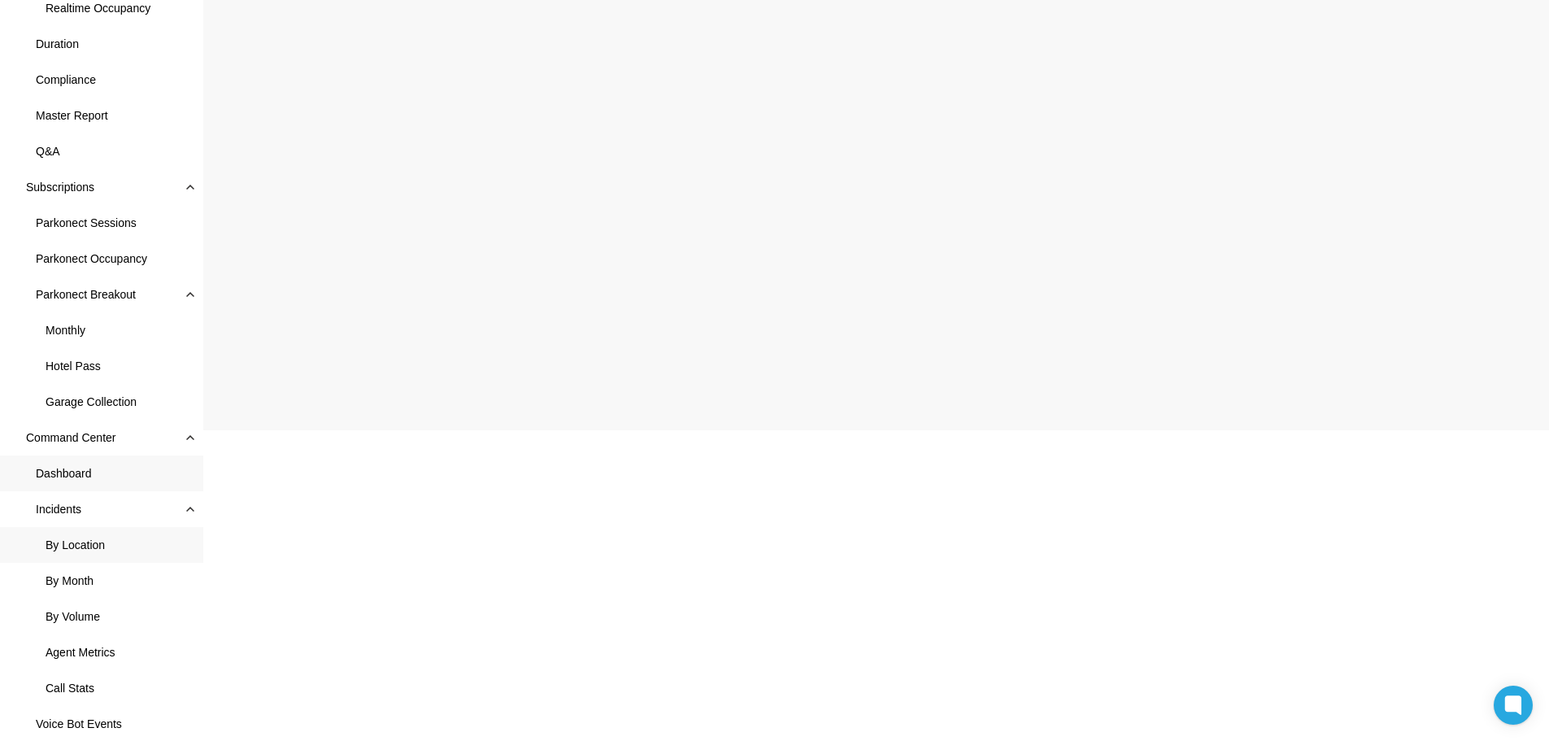
click at [93, 547] on span "By Location" at bounding box center [75, 545] width 59 height 16
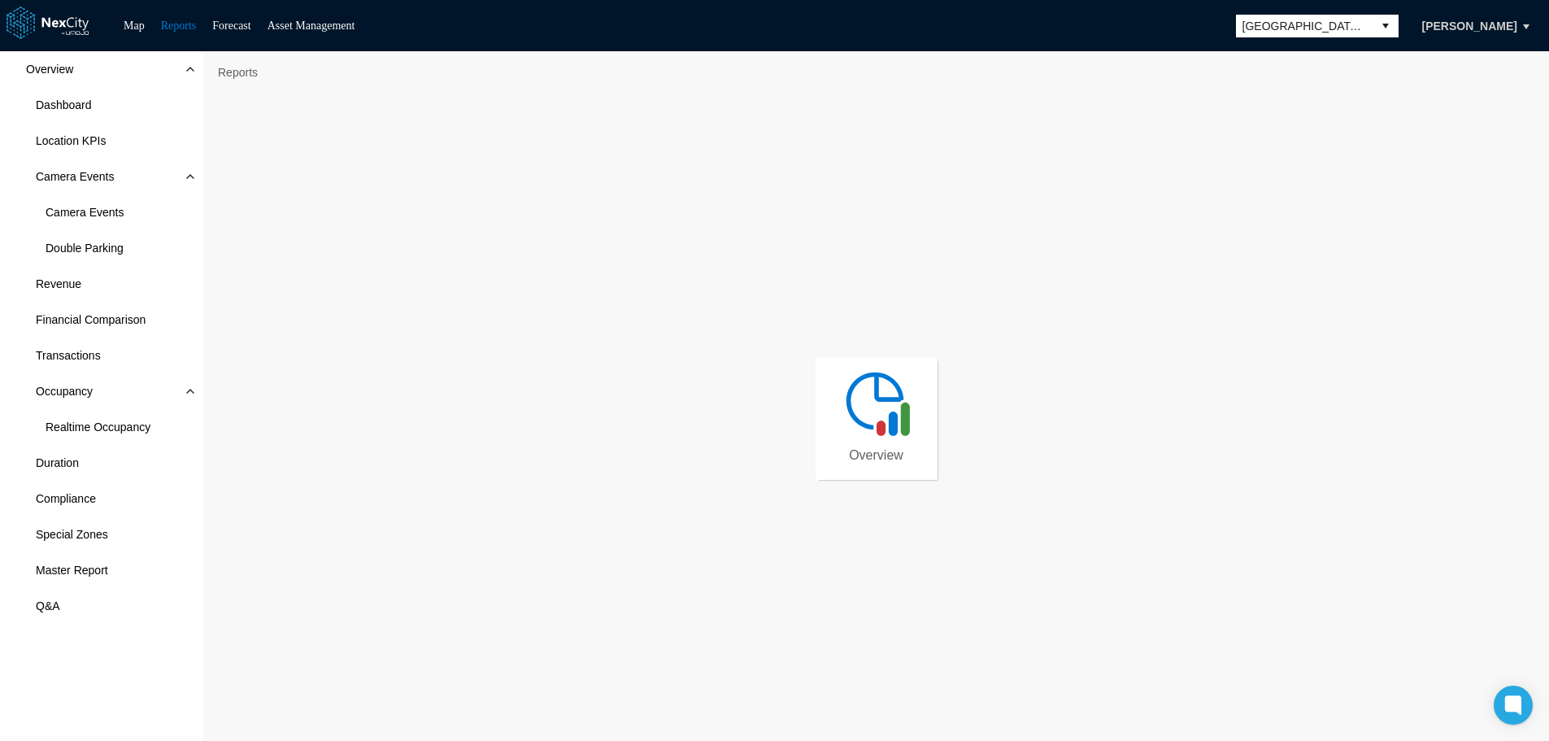
click at [1199, 26] on span "[GEOGRAPHIC_DATA][PERSON_NAME]" at bounding box center [1304, 26] width 124 height 16
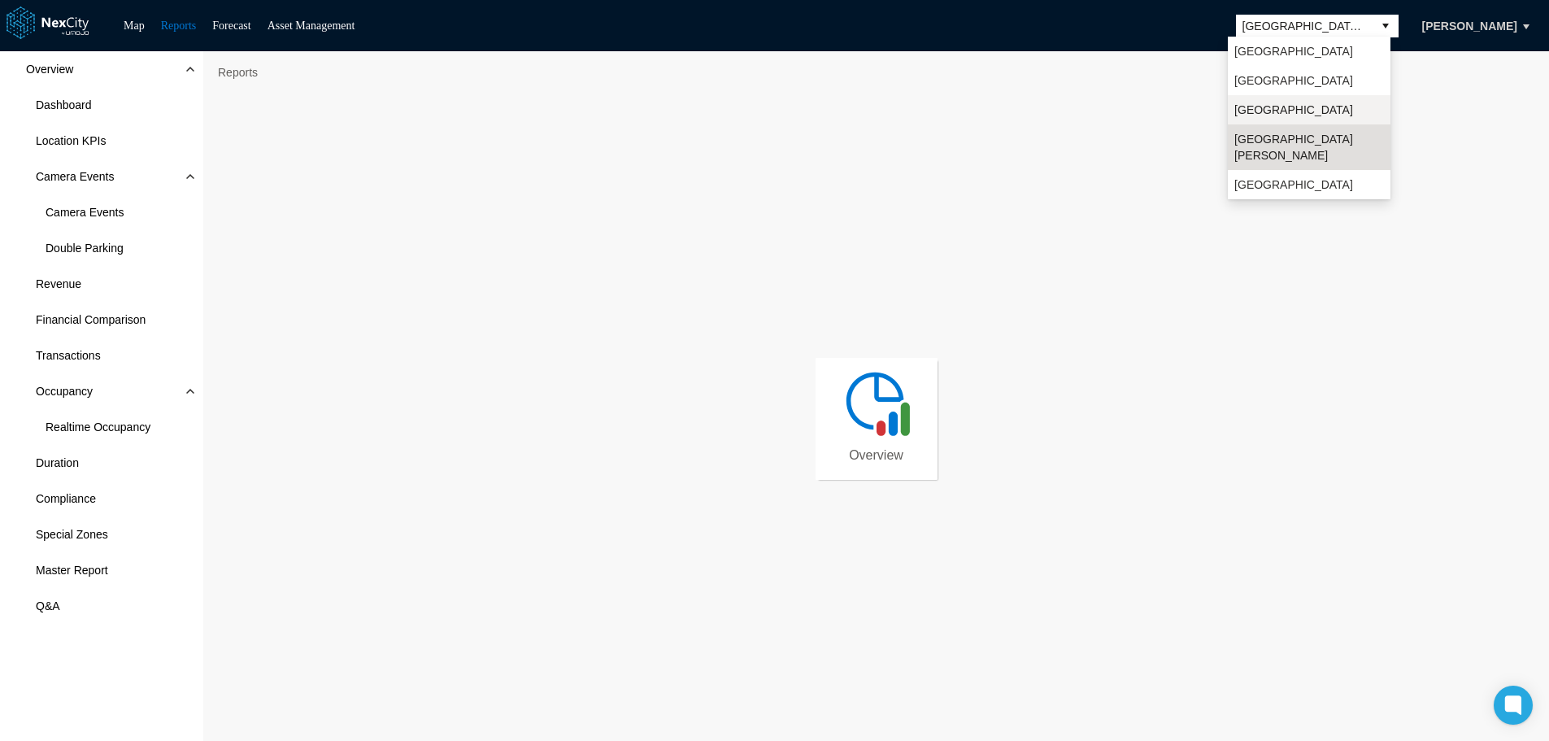
click at [1199, 115] on span "[GEOGRAPHIC_DATA]" at bounding box center [1293, 110] width 119 height 16
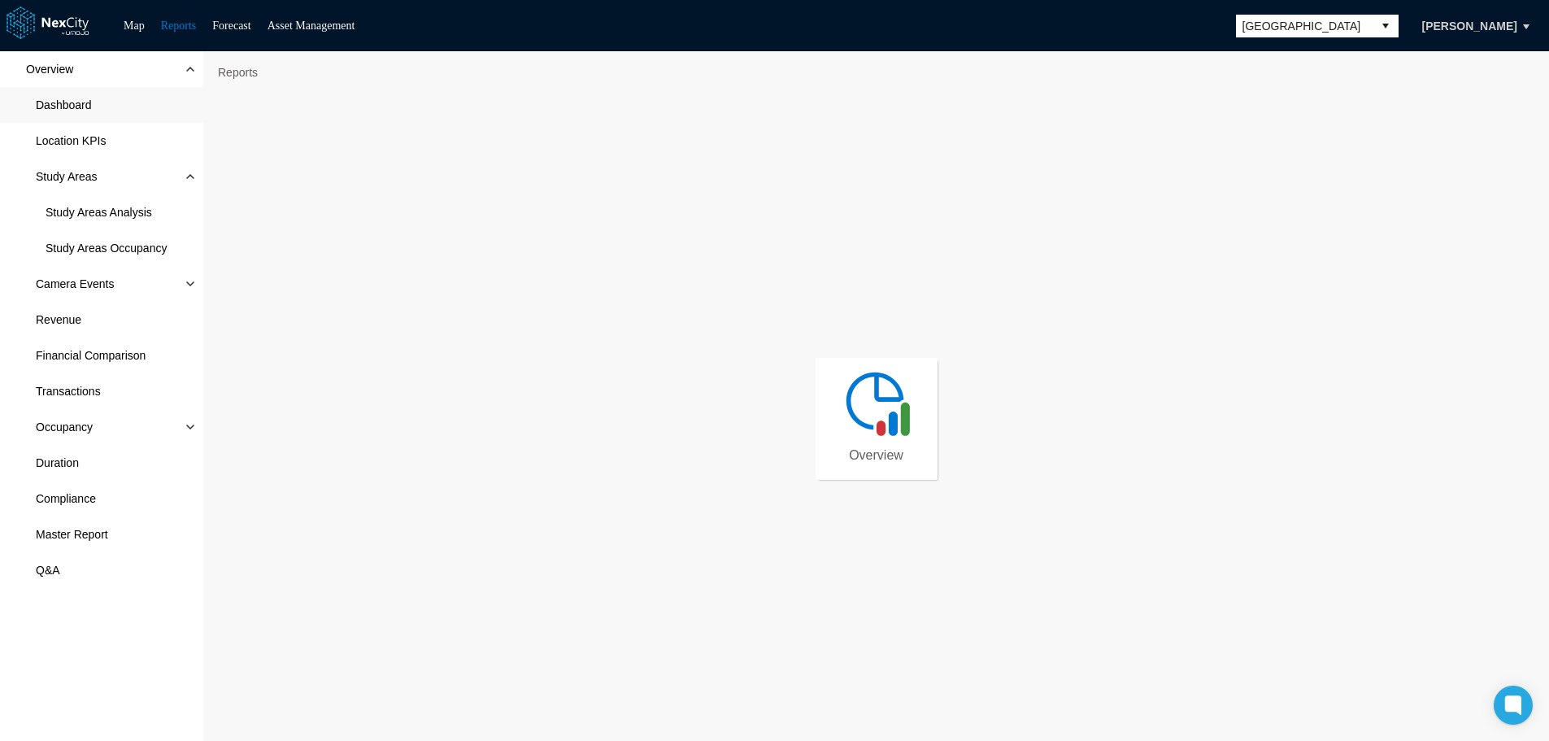
click at [85, 98] on span "Dashboard" at bounding box center [64, 105] width 56 height 16
click at [68, 140] on span "Location KPIs" at bounding box center [71, 141] width 70 height 16
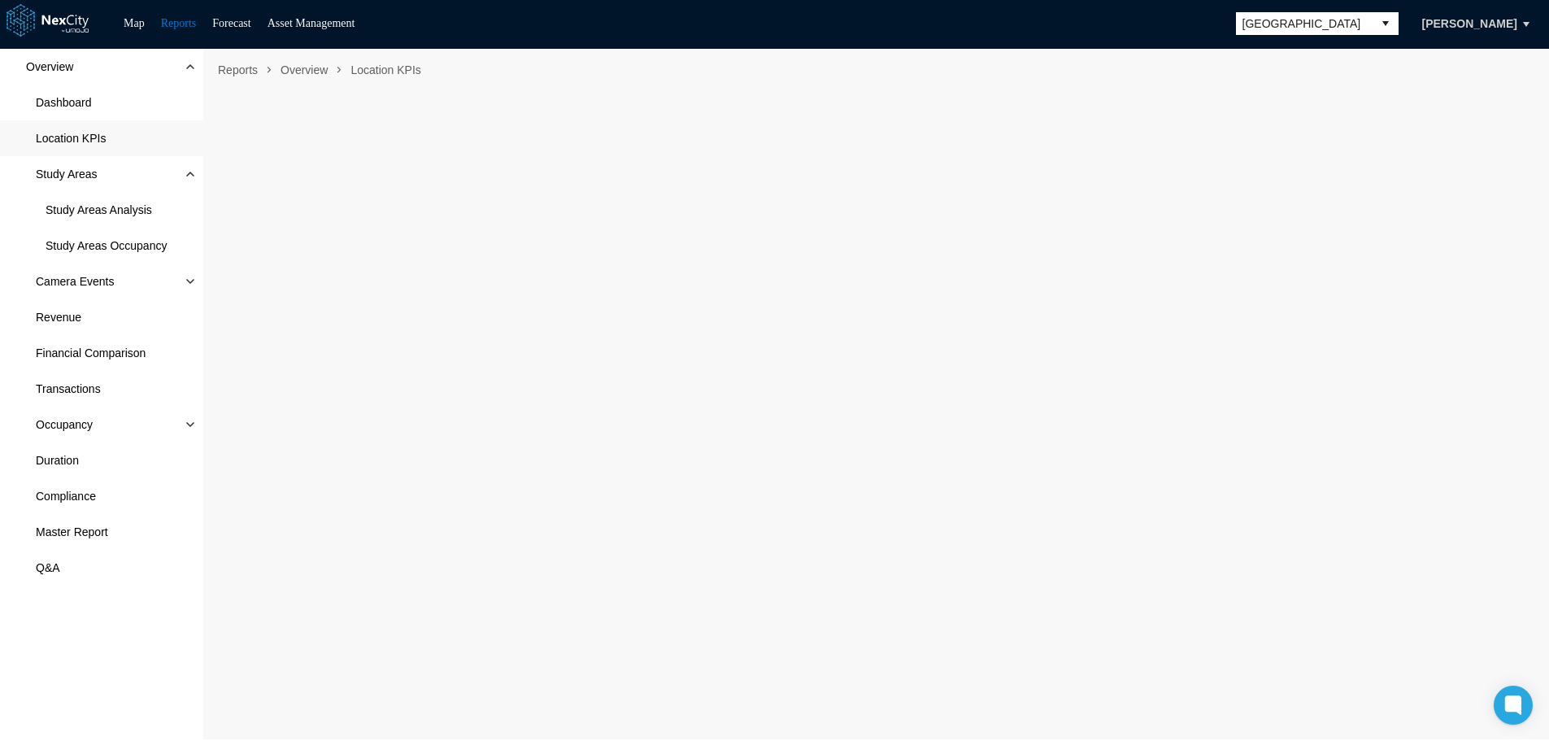
scroll to position [10, 0]
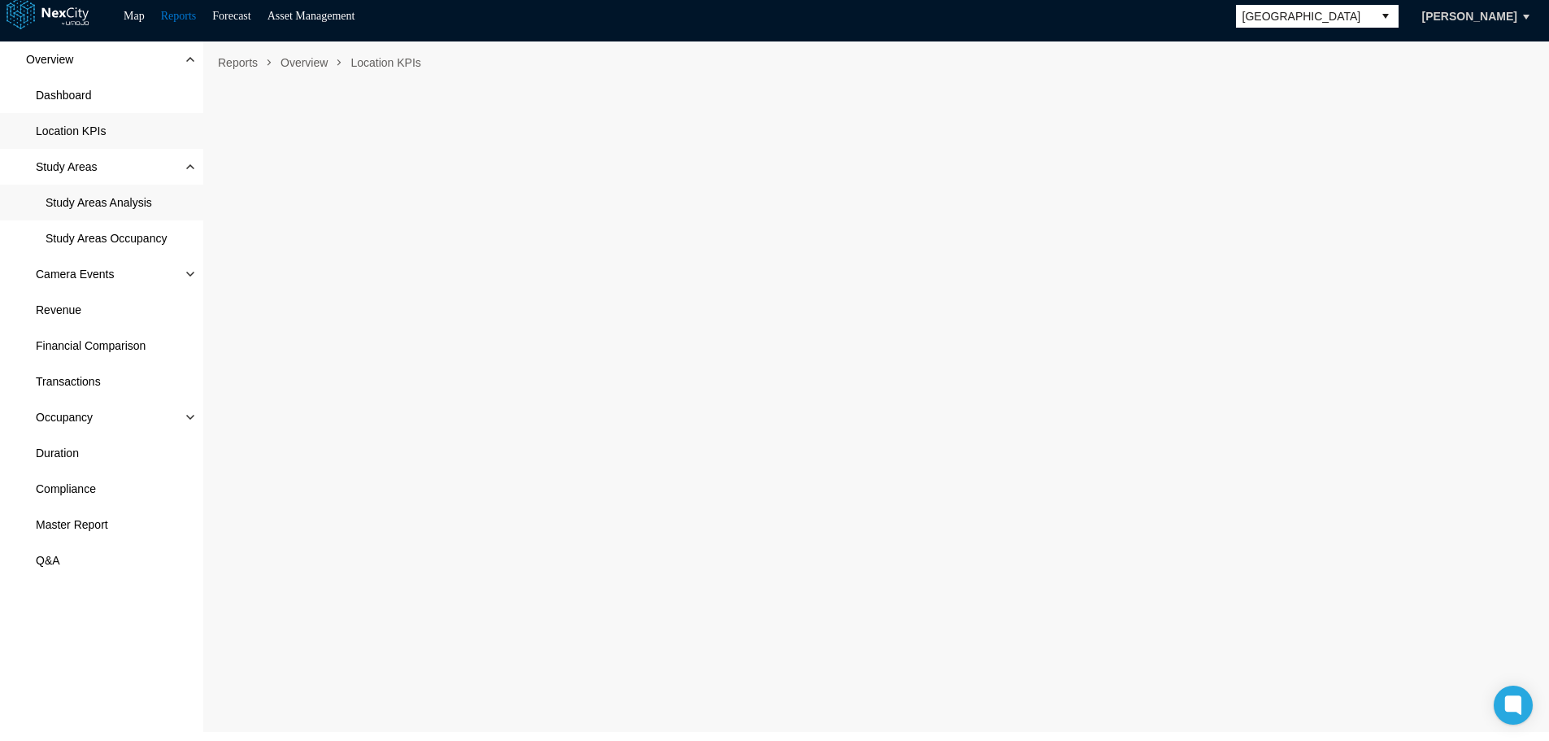
click at [85, 196] on span "Study Areas Analysis" at bounding box center [99, 202] width 106 height 16
click at [337, 15] on link "Asset Management" at bounding box center [311, 16] width 88 height 12
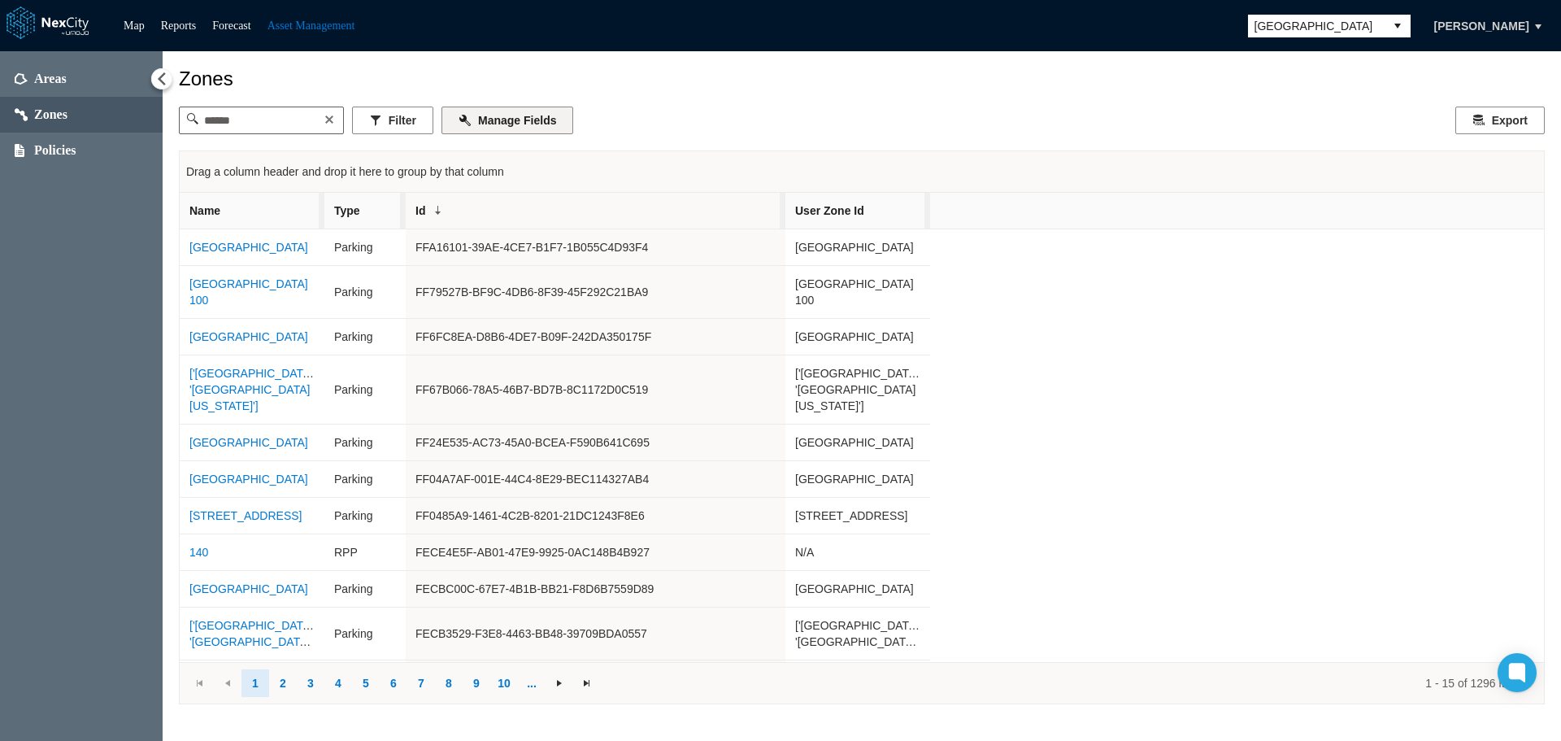
click at [515, 119] on button "Manage Fields" at bounding box center [507, 120] width 132 height 28
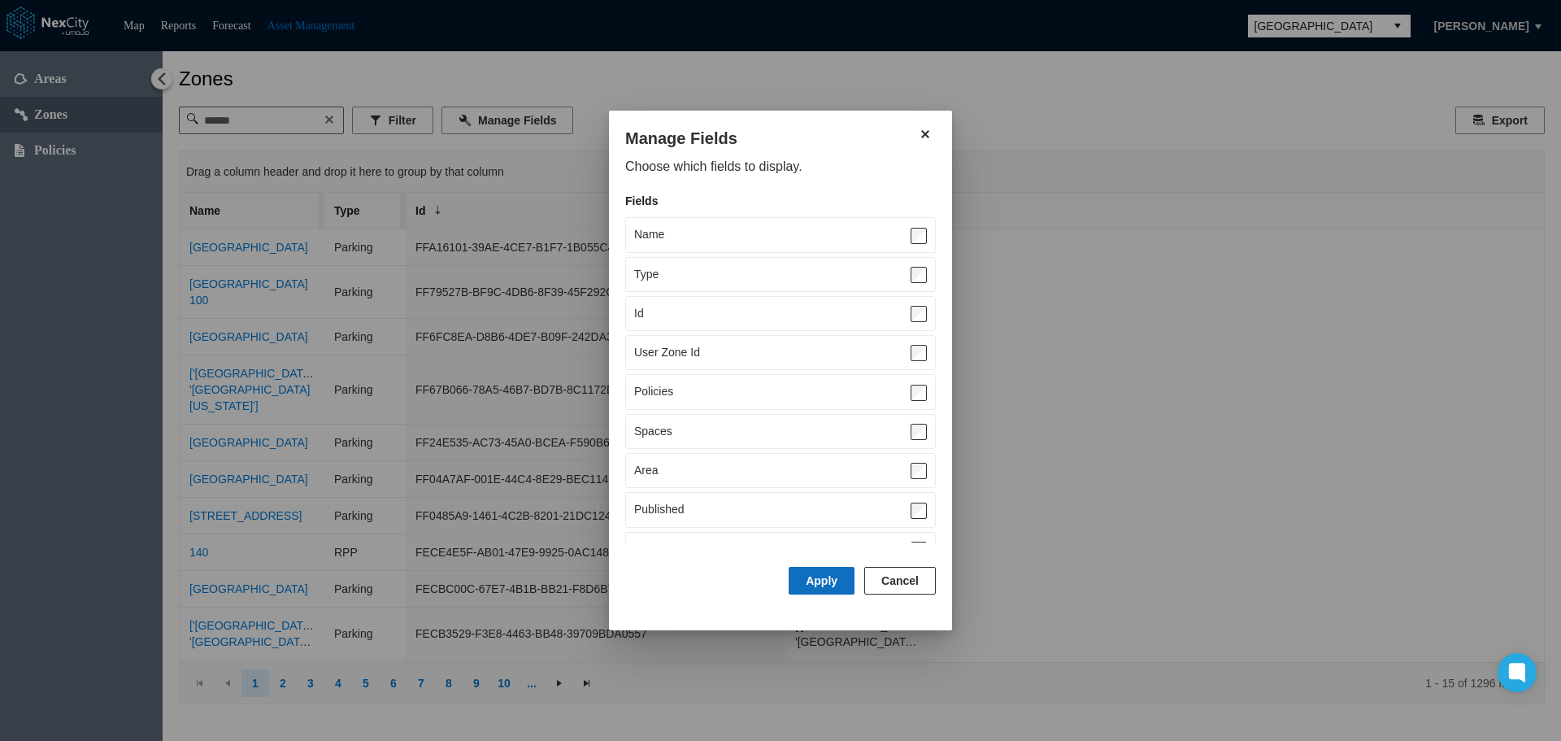
click at [816, 577] on button "Apply" at bounding box center [822, 581] width 66 height 28
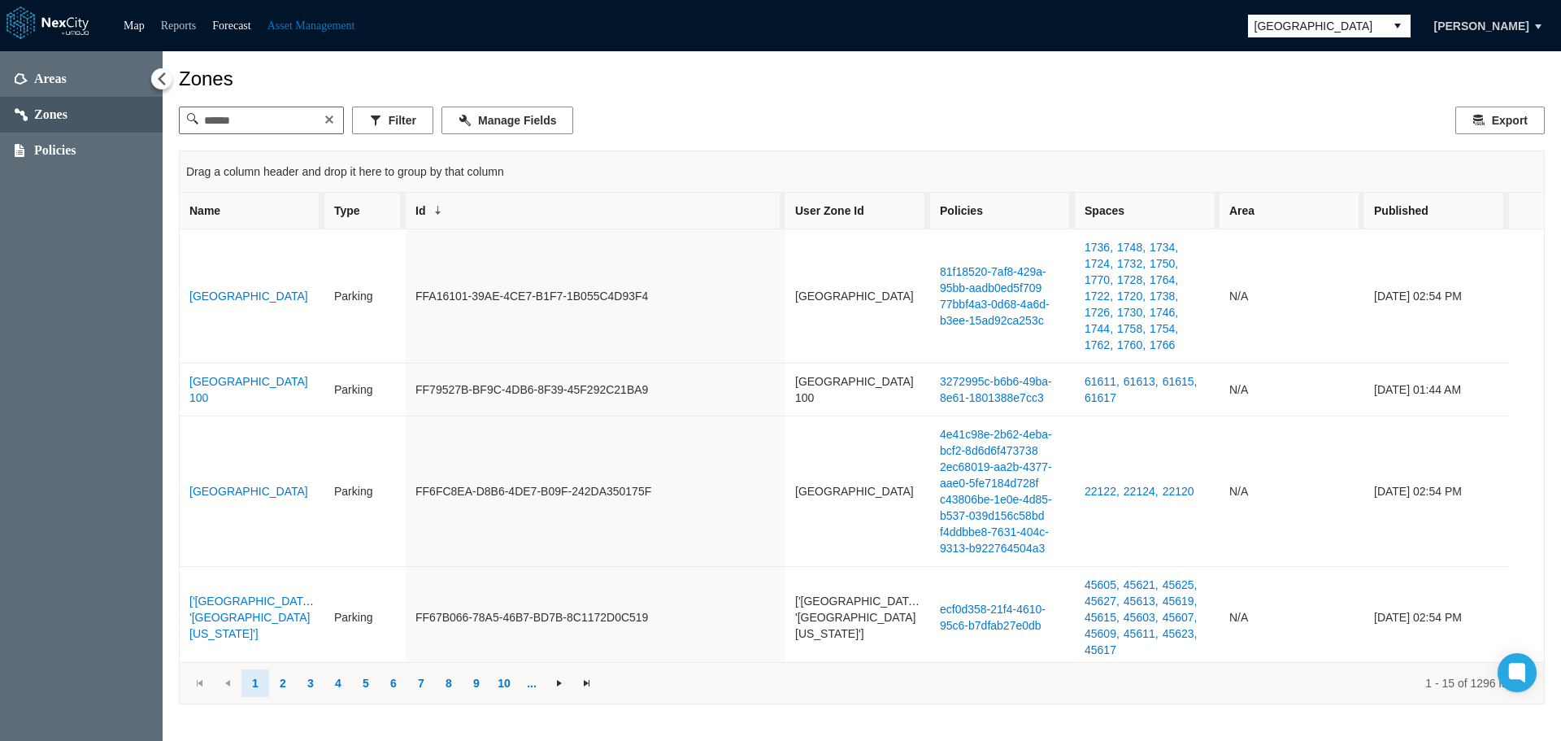
click at [168, 25] on link "Reports" at bounding box center [179, 26] width 36 height 12
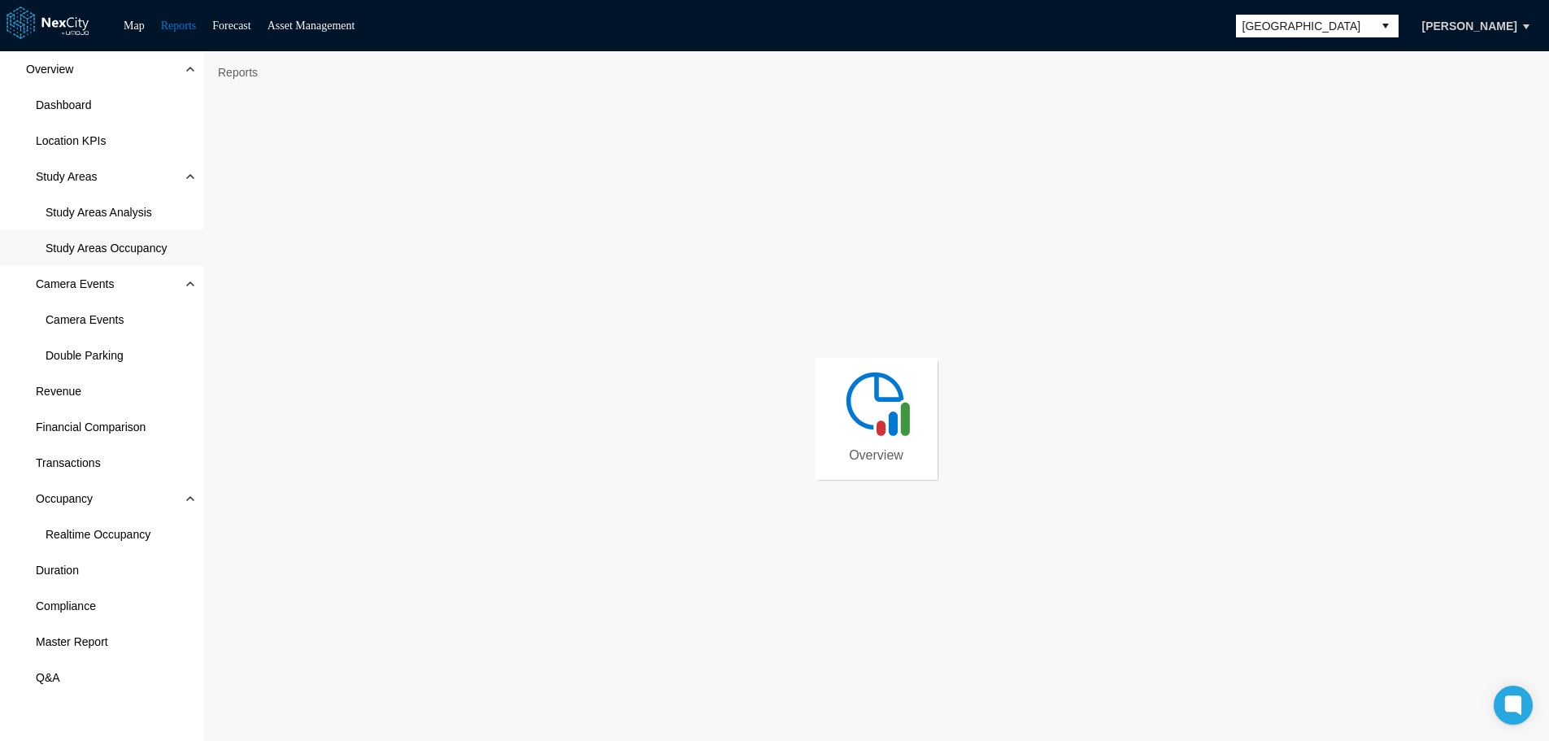
click at [135, 247] on span "Study Areas Occupancy" at bounding box center [106, 248] width 121 height 16
click at [83, 319] on span "Camera Events" at bounding box center [85, 319] width 78 height 16
click at [74, 358] on span "Double Parking" at bounding box center [85, 355] width 78 height 16
click at [60, 389] on span "Revenue" at bounding box center [59, 391] width 46 height 16
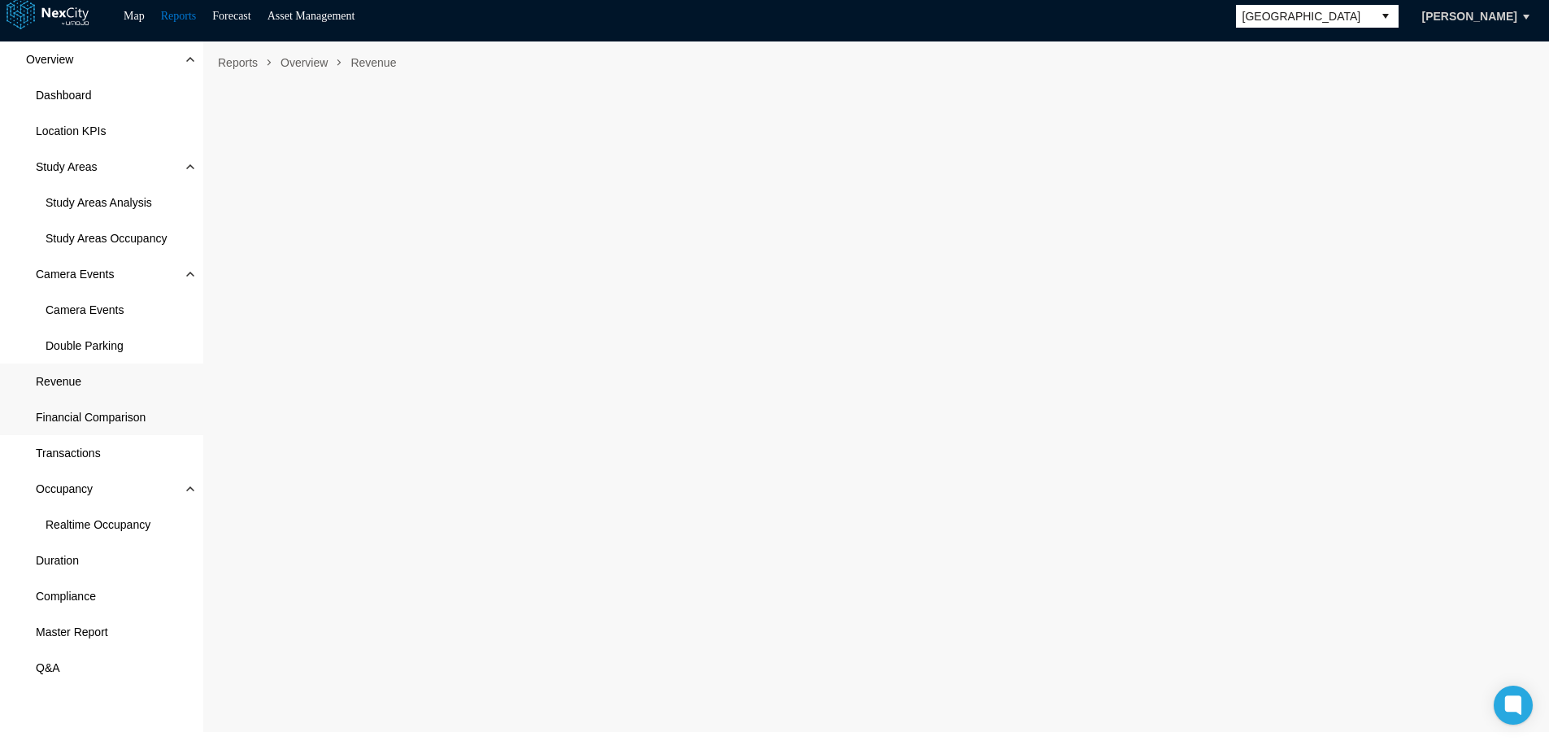
click at [98, 420] on span "Financial Comparison" at bounding box center [91, 417] width 110 height 16
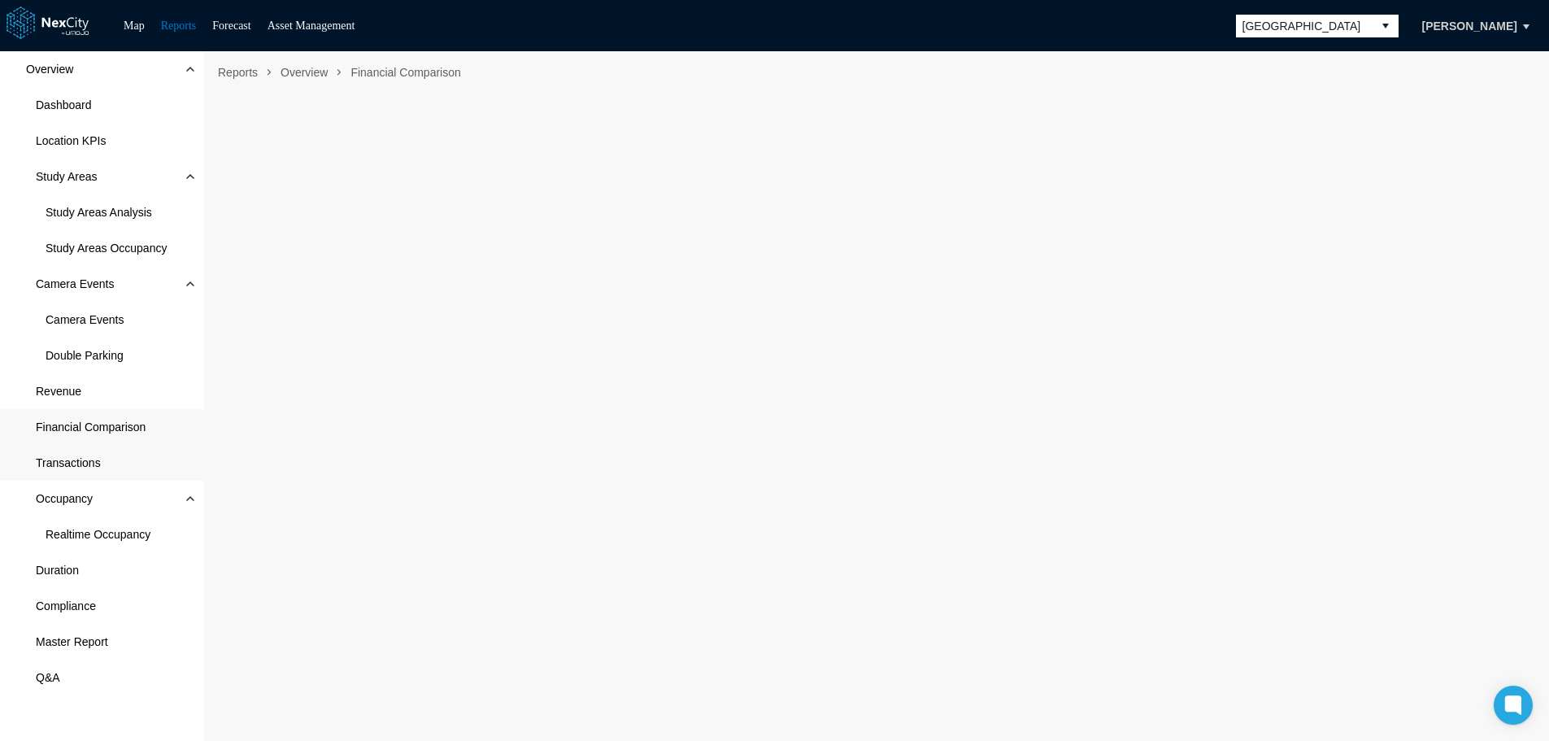
click at [59, 465] on span "Transactions" at bounding box center [68, 462] width 65 height 16
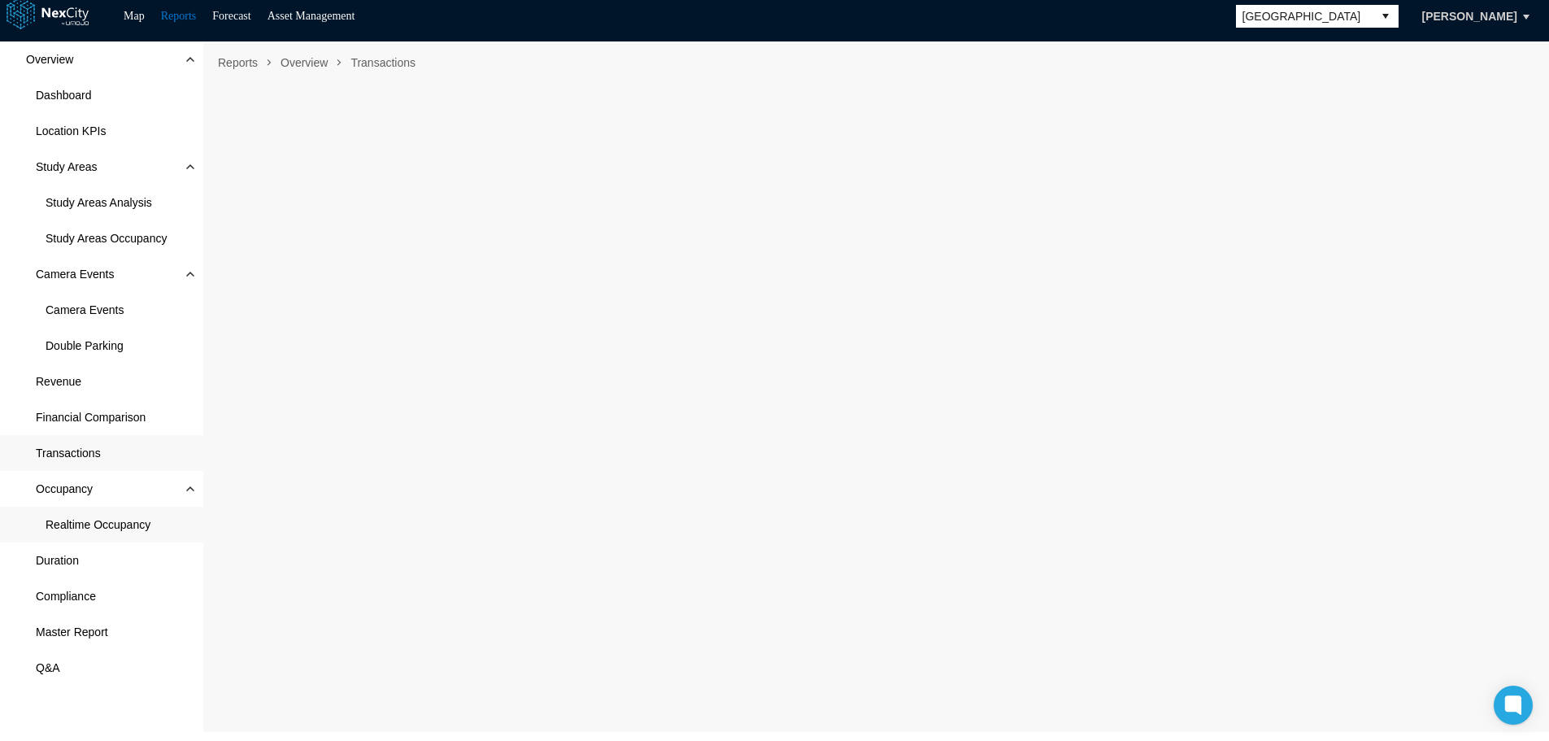
click at [89, 521] on span "Realtime Occupancy" at bounding box center [98, 524] width 105 height 16
click at [64, 563] on span "Duration" at bounding box center [57, 560] width 43 height 16
click at [79, 598] on span "Compliance" at bounding box center [66, 596] width 60 height 16
click at [82, 624] on span "Master Report" at bounding box center [72, 632] width 72 height 16
click at [69, 667] on span "Q&A" at bounding box center [101, 668] width 203 height 36
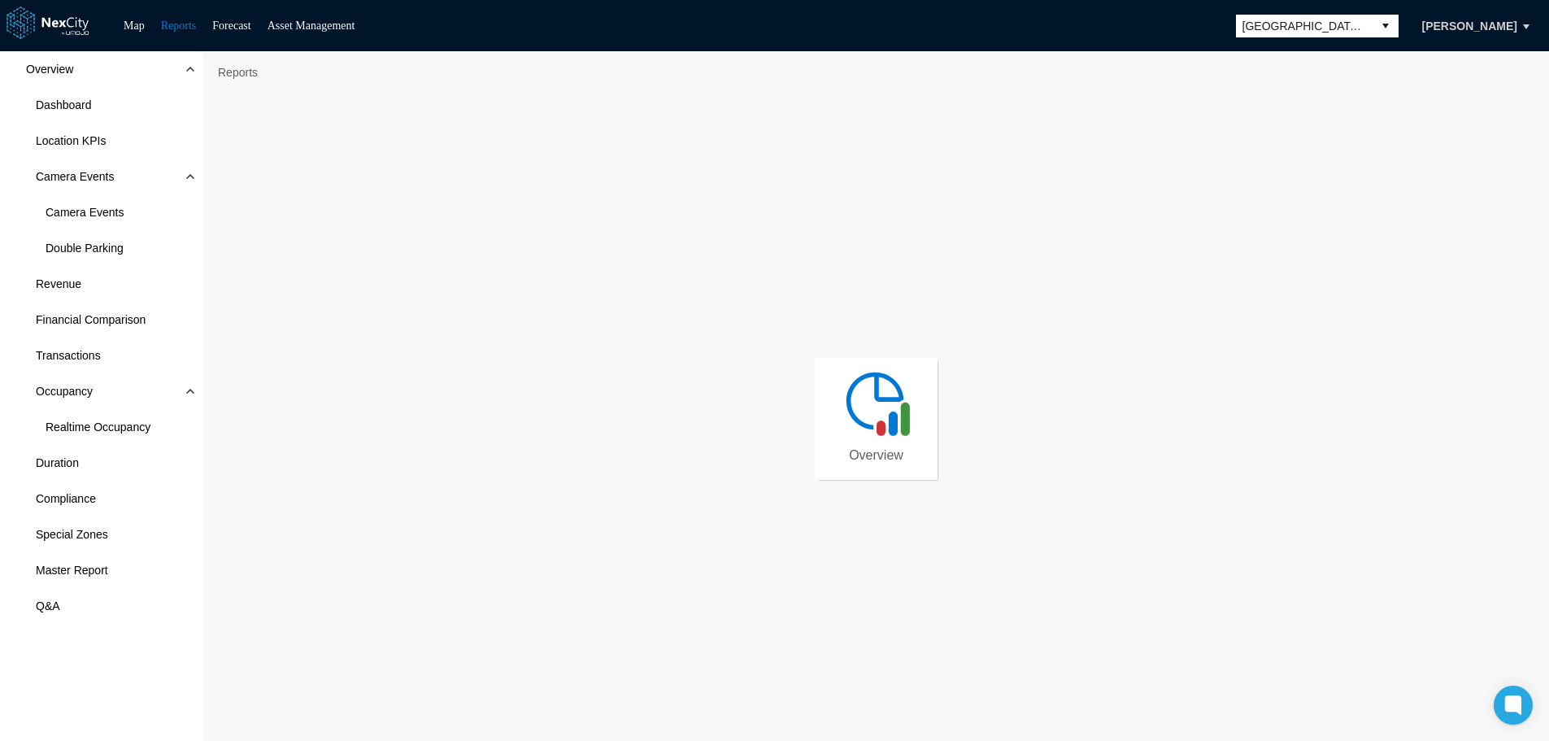
click at [1199, 37] on div "Map Reports Forecast Asset Management [GEOGRAPHIC_DATA][PERSON_NAME] [PERSON_NA…" at bounding box center [774, 25] width 1549 height 51
click at [1199, 29] on span "[GEOGRAPHIC_DATA][PERSON_NAME]" at bounding box center [1304, 26] width 124 height 16
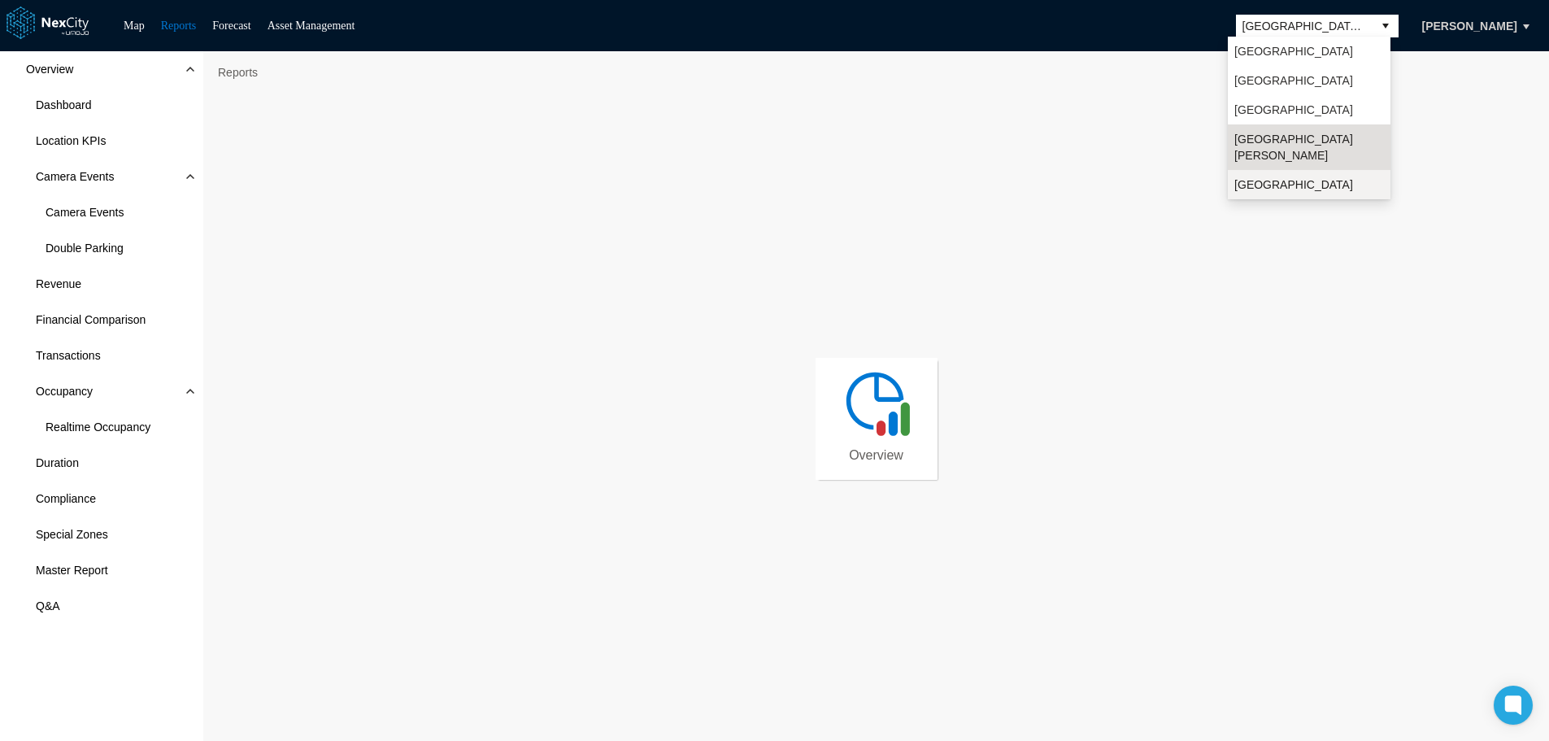
click at [1199, 171] on li "[GEOGRAPHIC_DATA]" at bounding box center [1309, 184] width 163 height 29
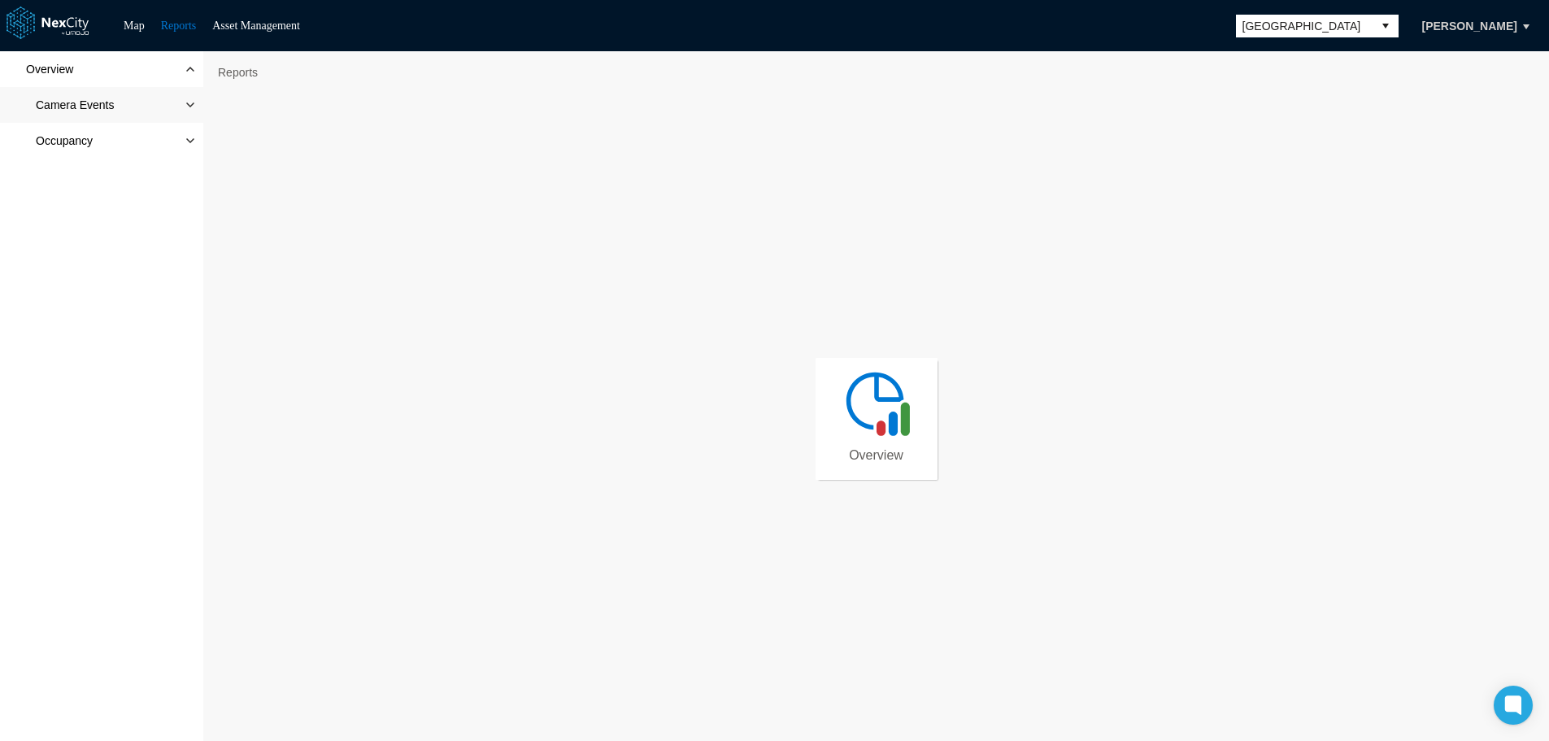
click at [190, 106] on span at bounding box center [190, 104] width 13 height 13
click at [78, 141] on span "Camera Events" at bounding box center [85, 141] width 78 height 16
click at [84, 179] on span "Double Parking" at bounding box center [85, 176] width 78 height 16
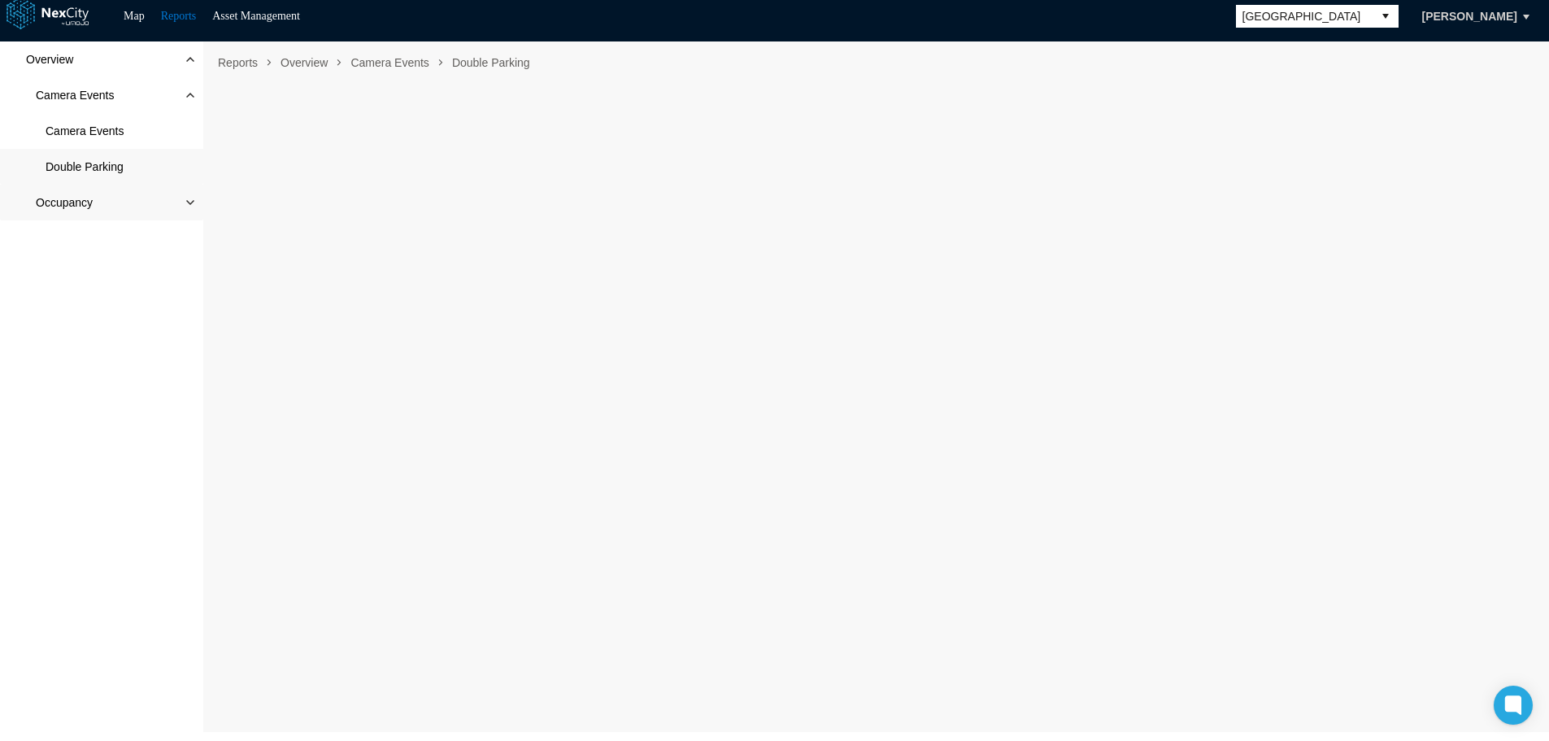
click at [189, 205] on span at bounding box center [190, 202] width 13 height 13
click at [120, 239] on span "Observed Occupancy" at bounding box center [101, 238] width 110 height 16
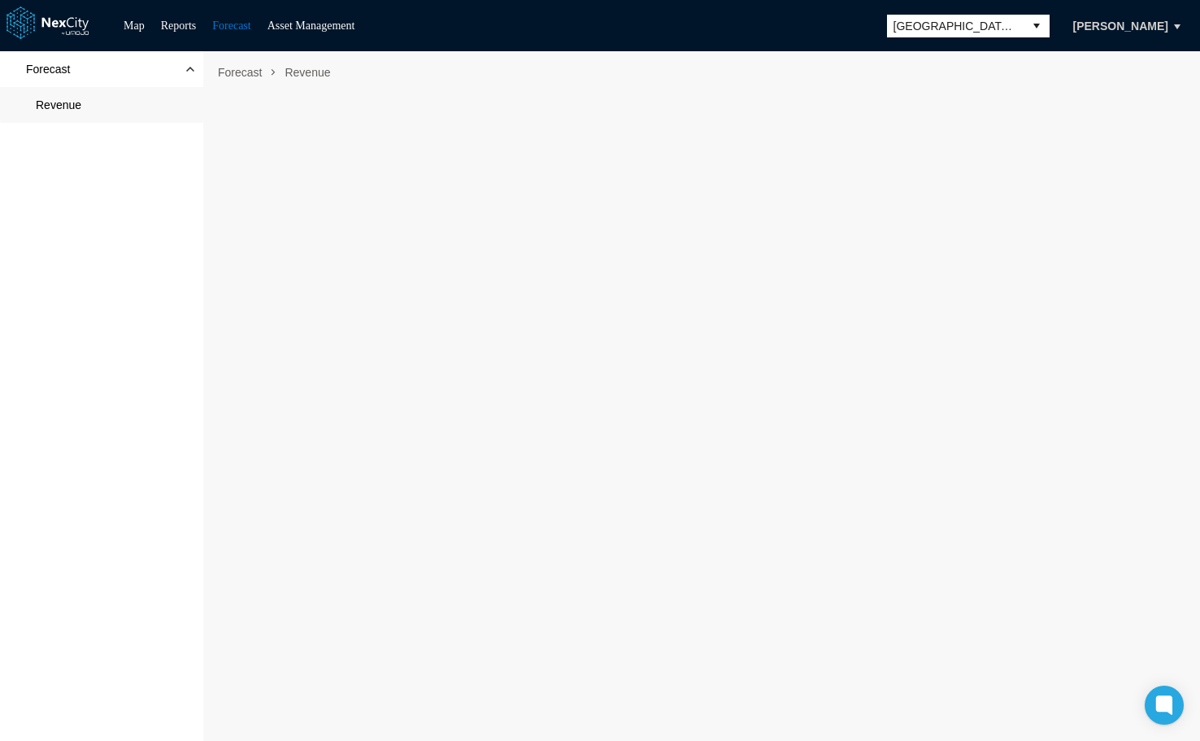
scroll to position [10, 0]
click at [134, 20] on link "Map" at bounding box center [134, 26] width 21 height 12
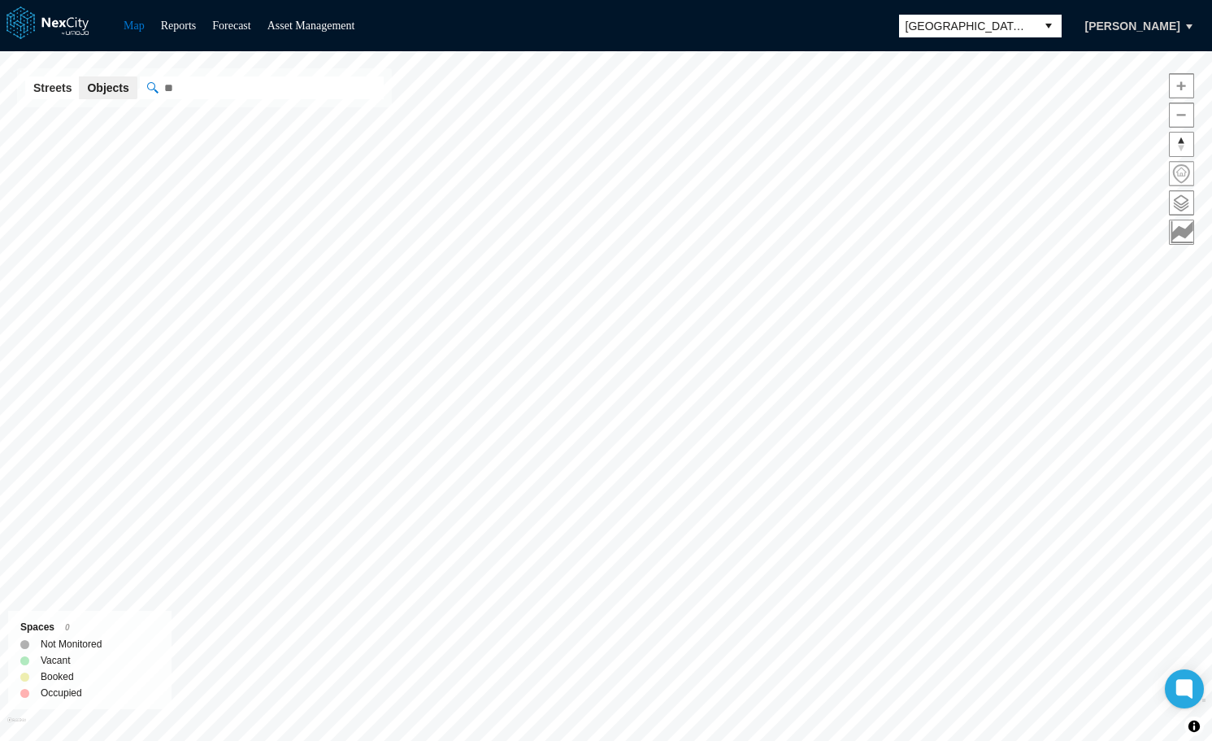
click at [1183, 174] on span at bounding box center [1182, 174] width 24 height 24
click at [1182, 198] on span at bounding box center [1182, 203] width 24 height 24
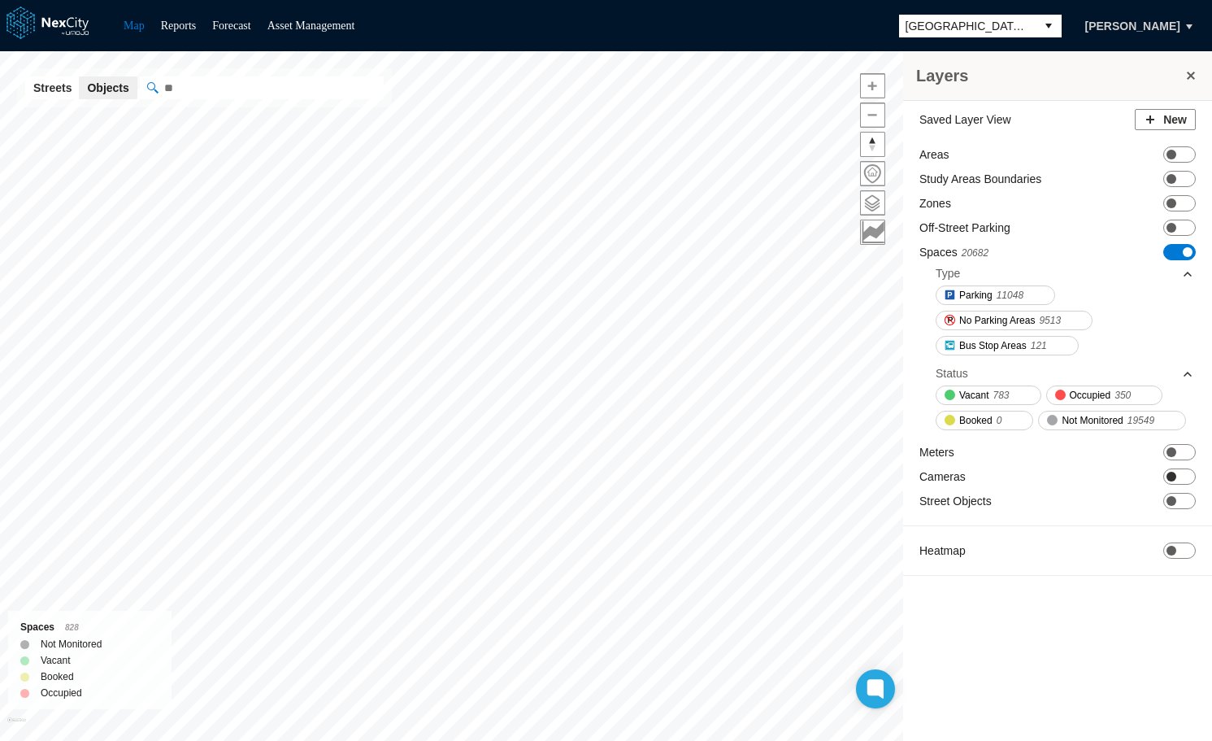
click at [1179, 475] on span "ON OFF" at bounding box center [1179, 476] width 33 height 16
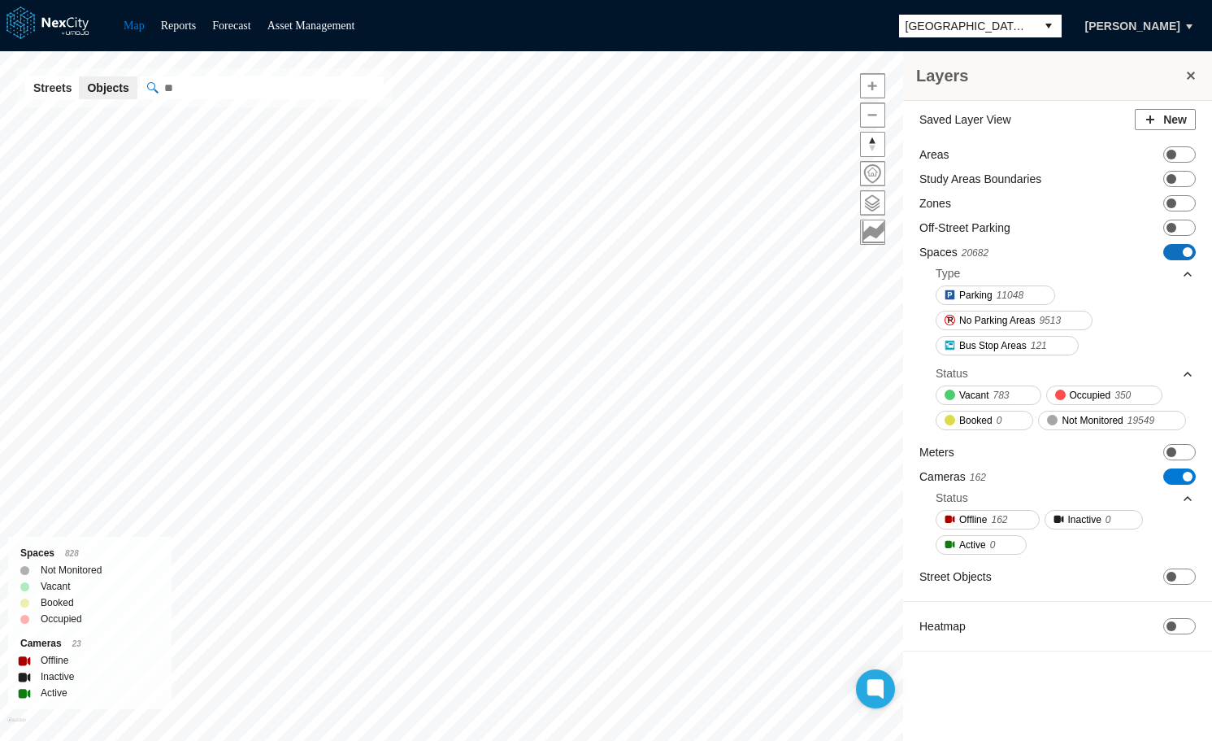
click at [1185, 250] on span at bounding box center [1188, 252] width 10 height 10
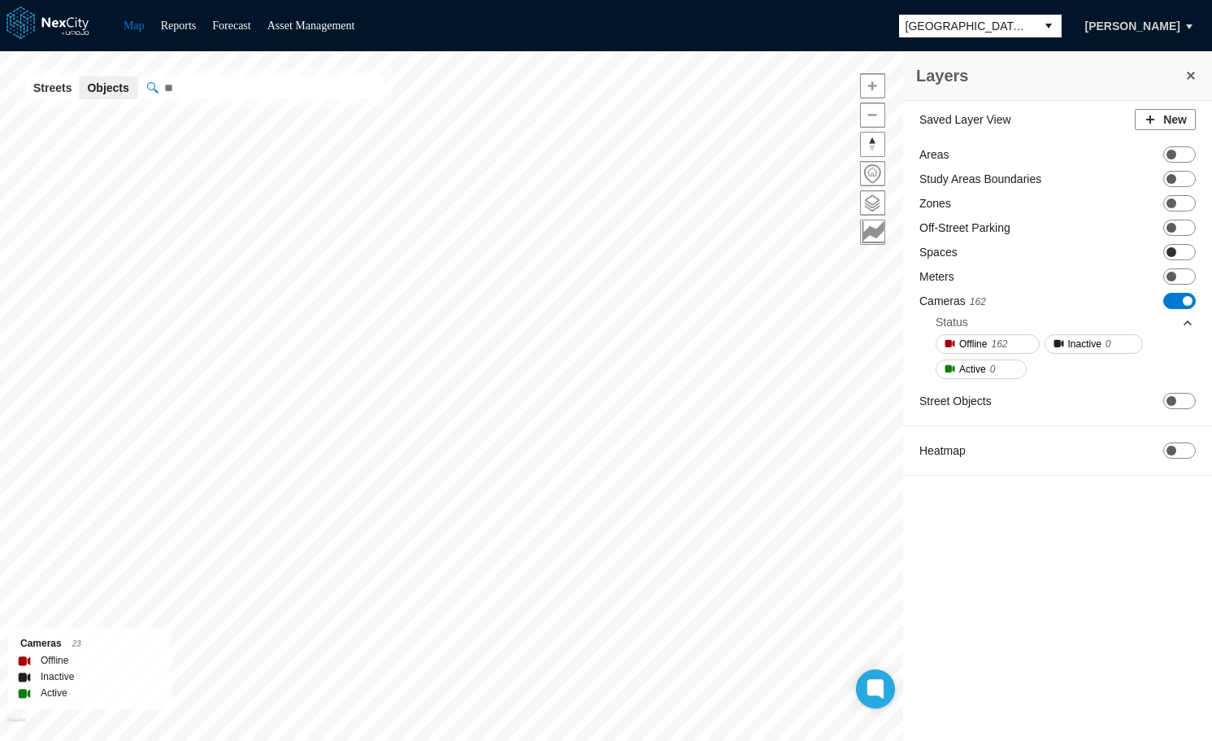
click at [1184, 246] on span "ON OFF" at bounding box center [1179, 252] width 33 height 16
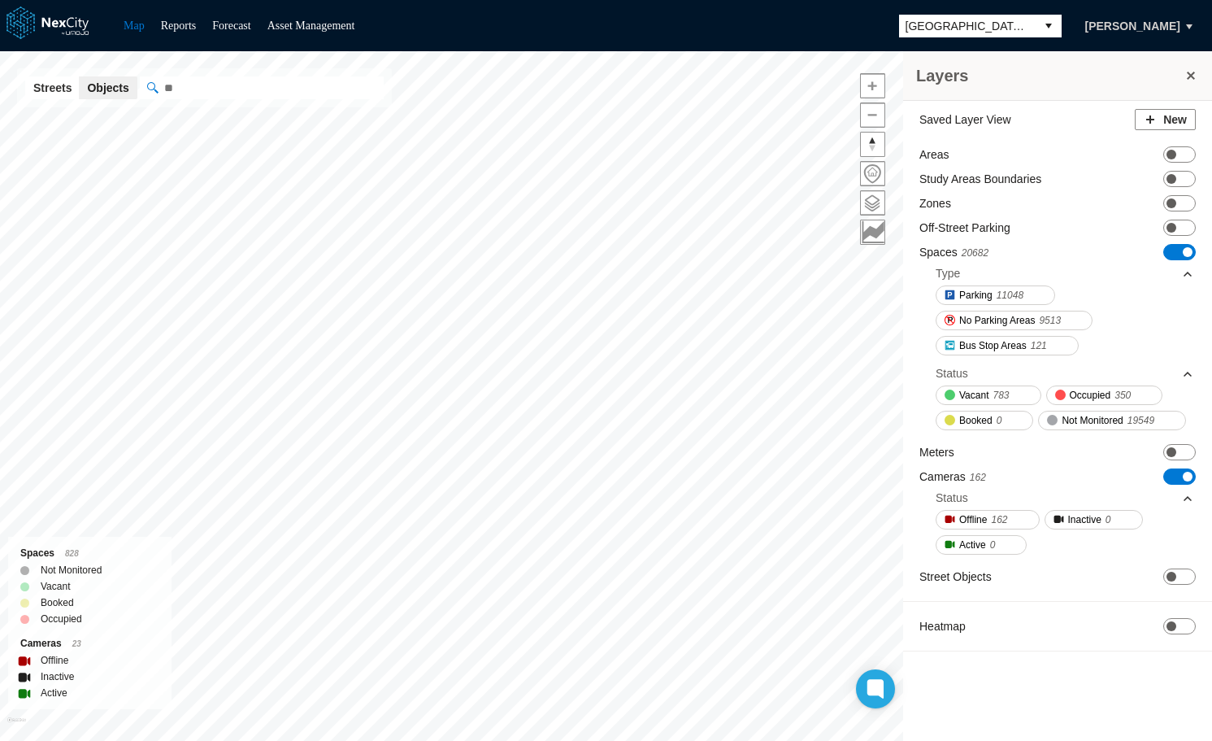
click at [1004, 24] on span "[GEOGRAPHIC_DATA][PERSON_NAME]" at bounding box center [968, 26] width 124 height 16
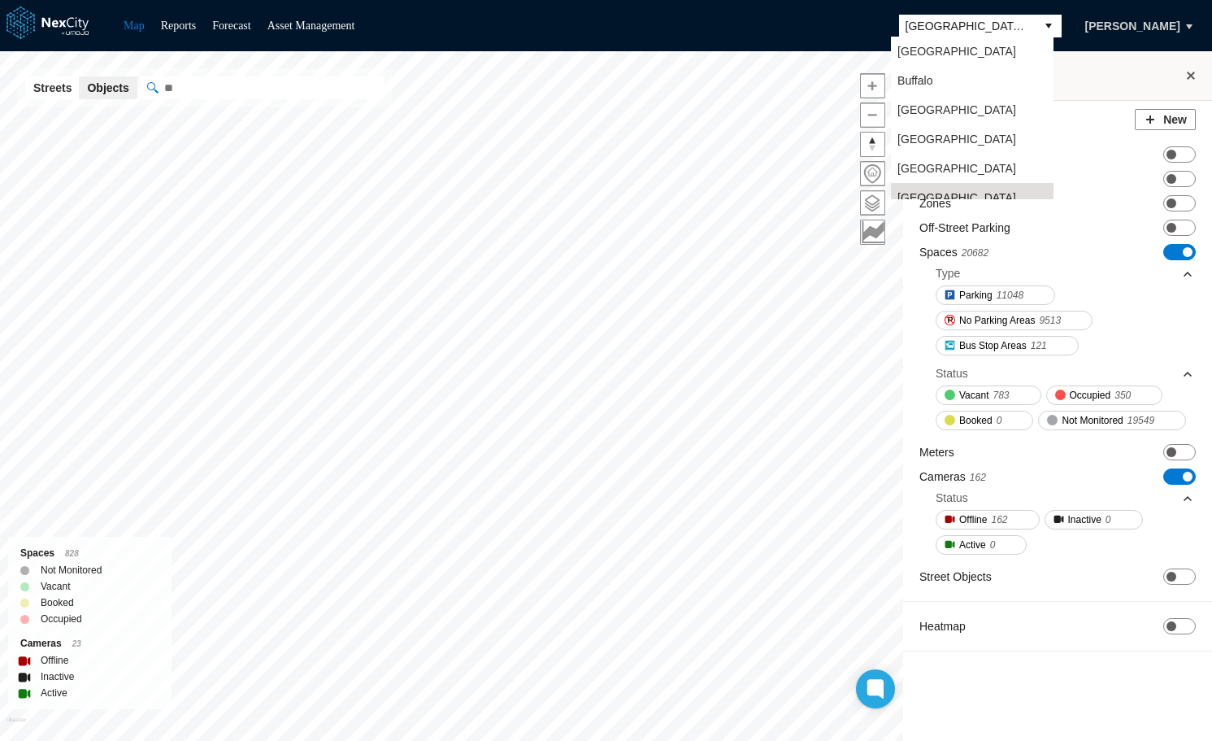
scroll to position [13, 0]
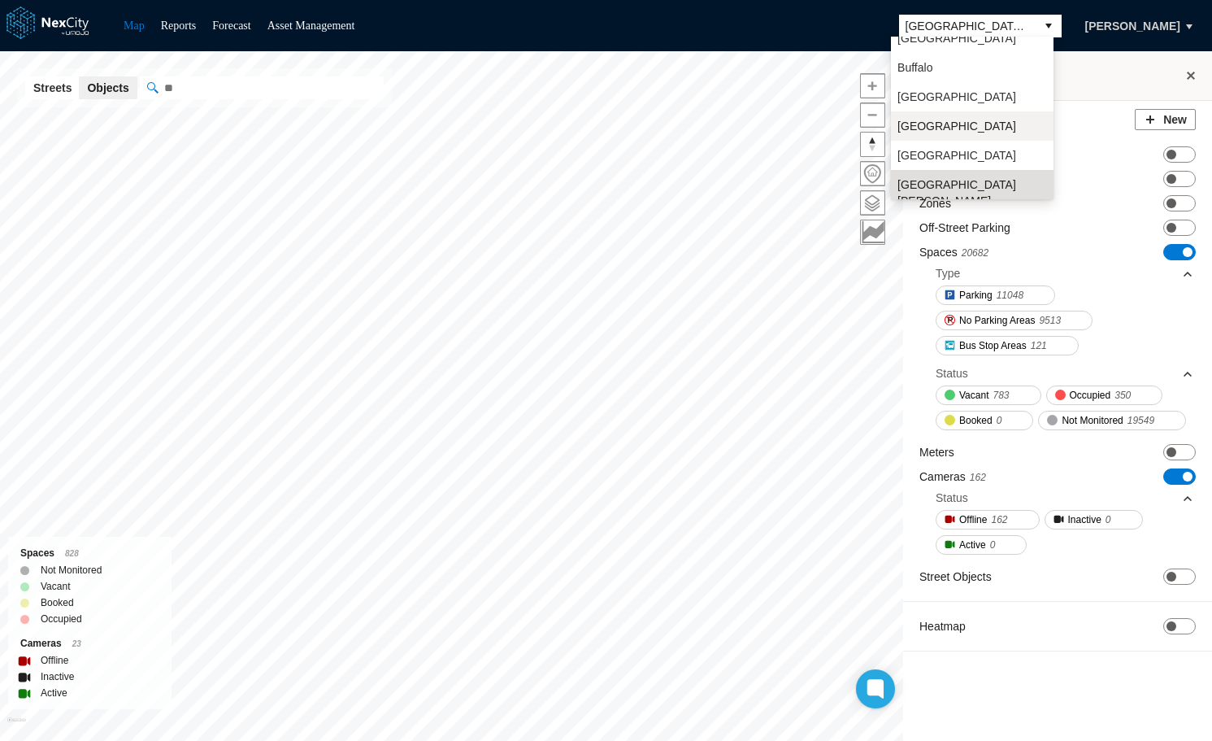
click at [942, 126] on span "[GEOGRAPHIC_DATA]" at bounding box center [956, 126] width 119 height 16
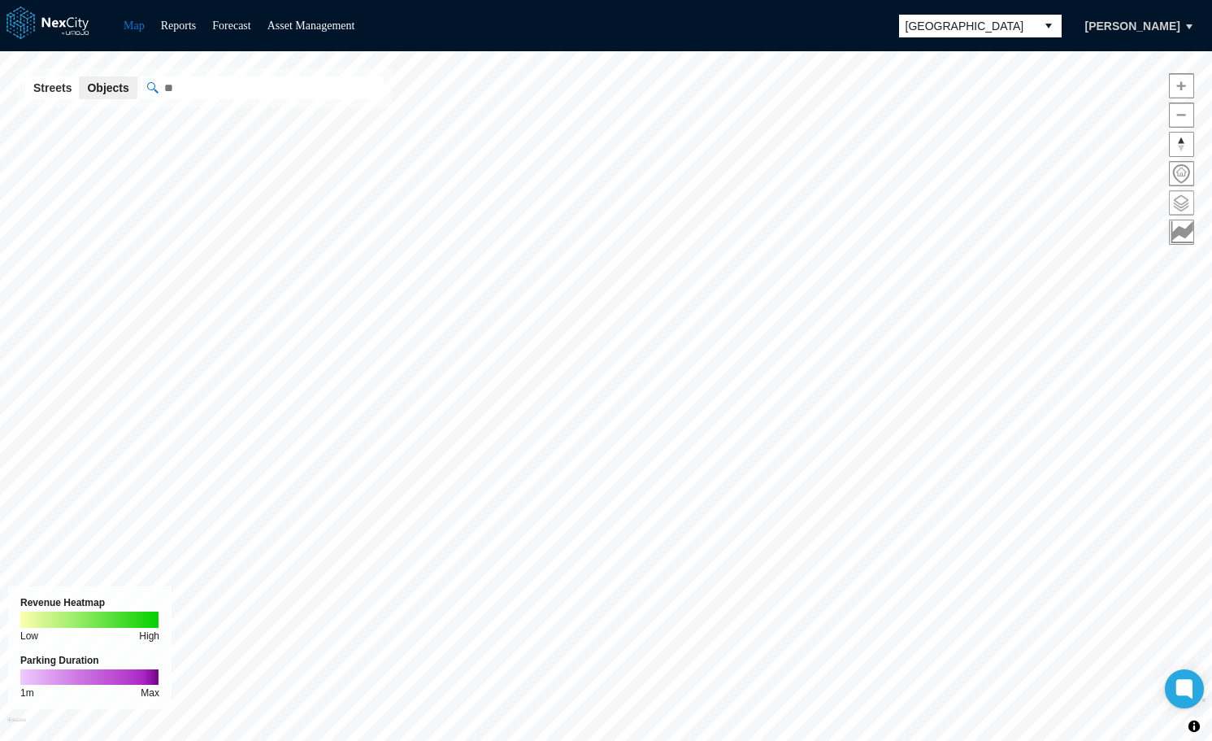
click at [1185, 199] on span at bounding box center [1182, 203] width 24 height 24
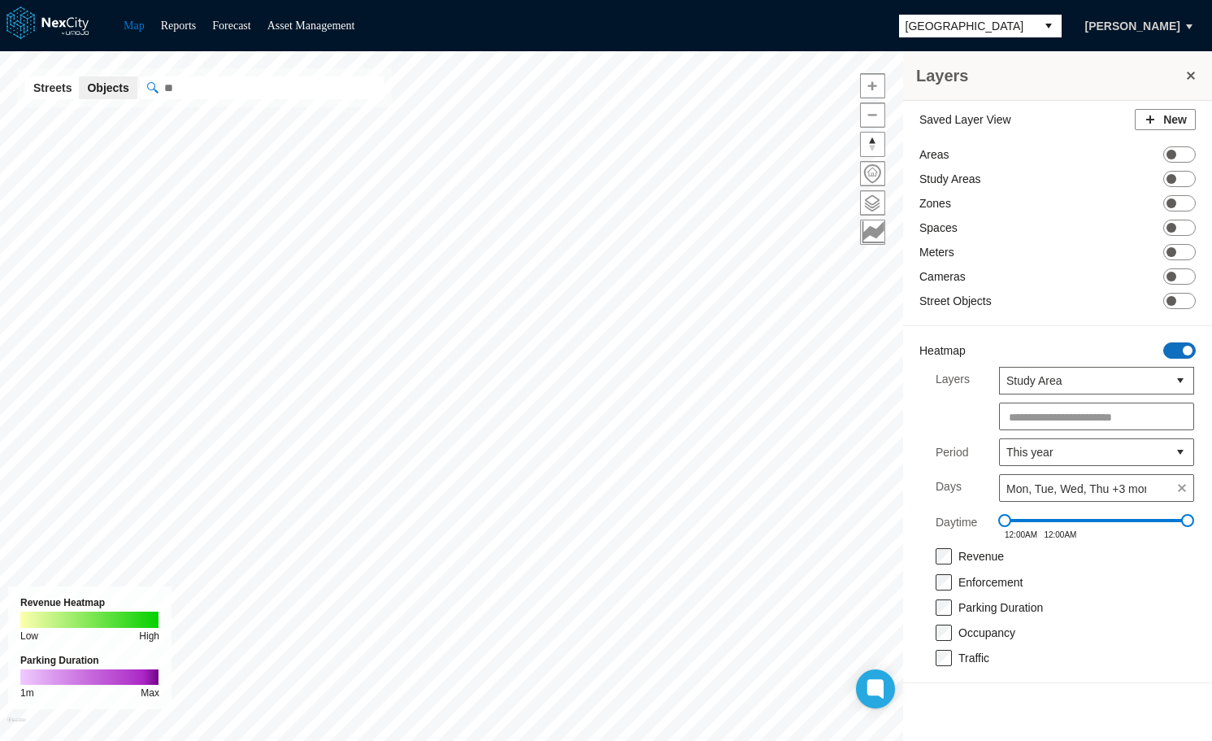
click at [1180, 346] on span "ON OFF" at bounding box center [1179, 350] width 33 height 16
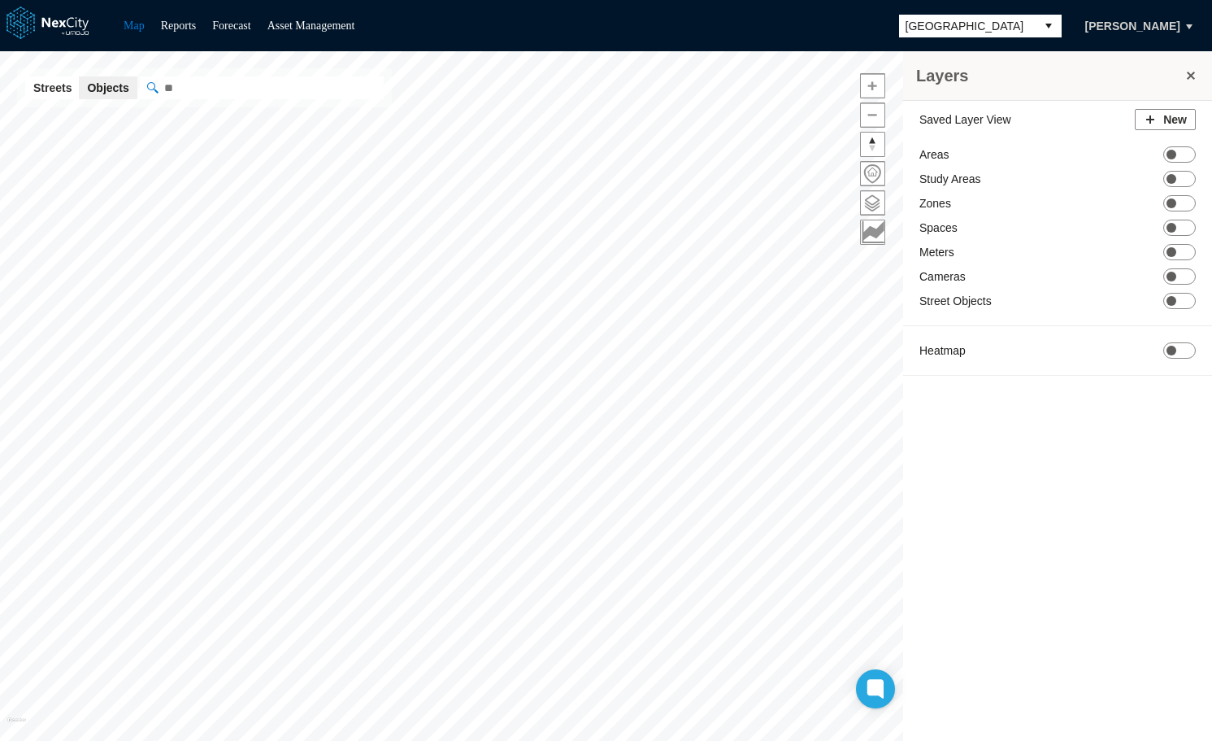
click at [1184, 266] on div "Saved Layer View New Areas ON OFF Study Areas ON OFF Zones ON OFF Spaces ON OFF…" at bounding box center [1057, 246] width 309 height 291
click at [1184, 275] on span "ON OFF" at bounding box center [1179, 276] width 33 height 16
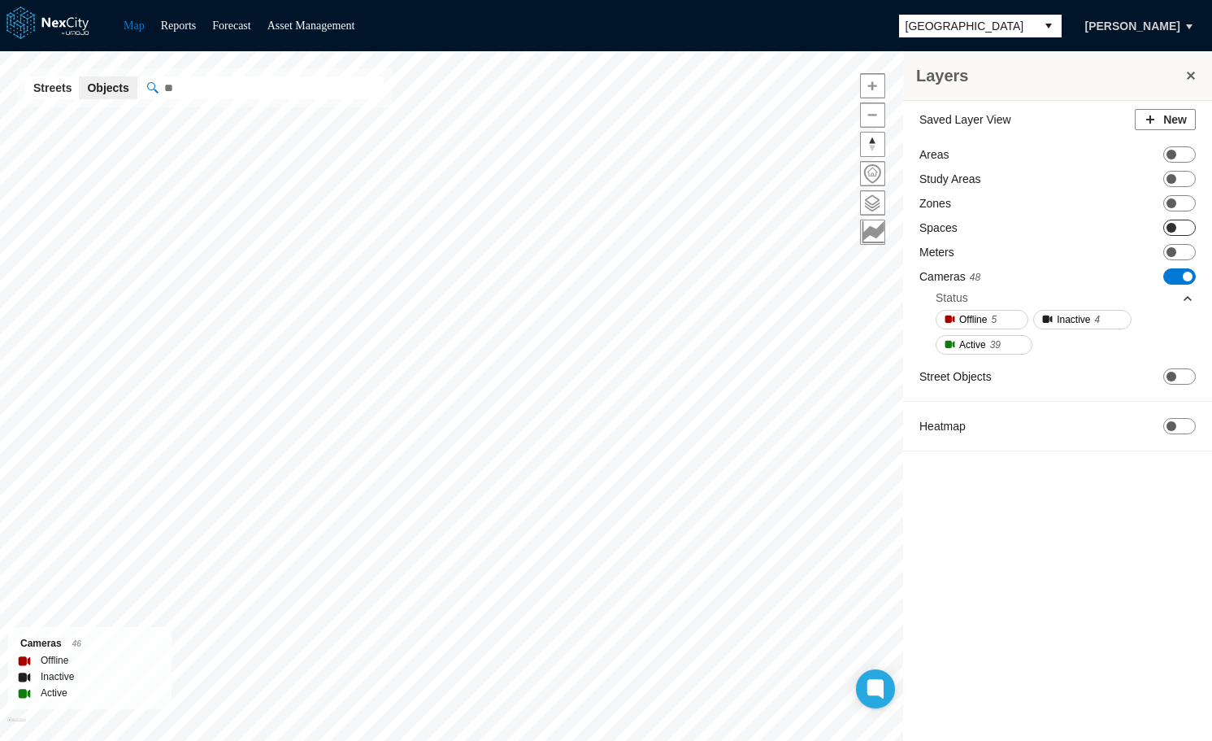
click at [1184, 227] on span "ON OFF" at bounding box center [1179, 227] width 33 height 16
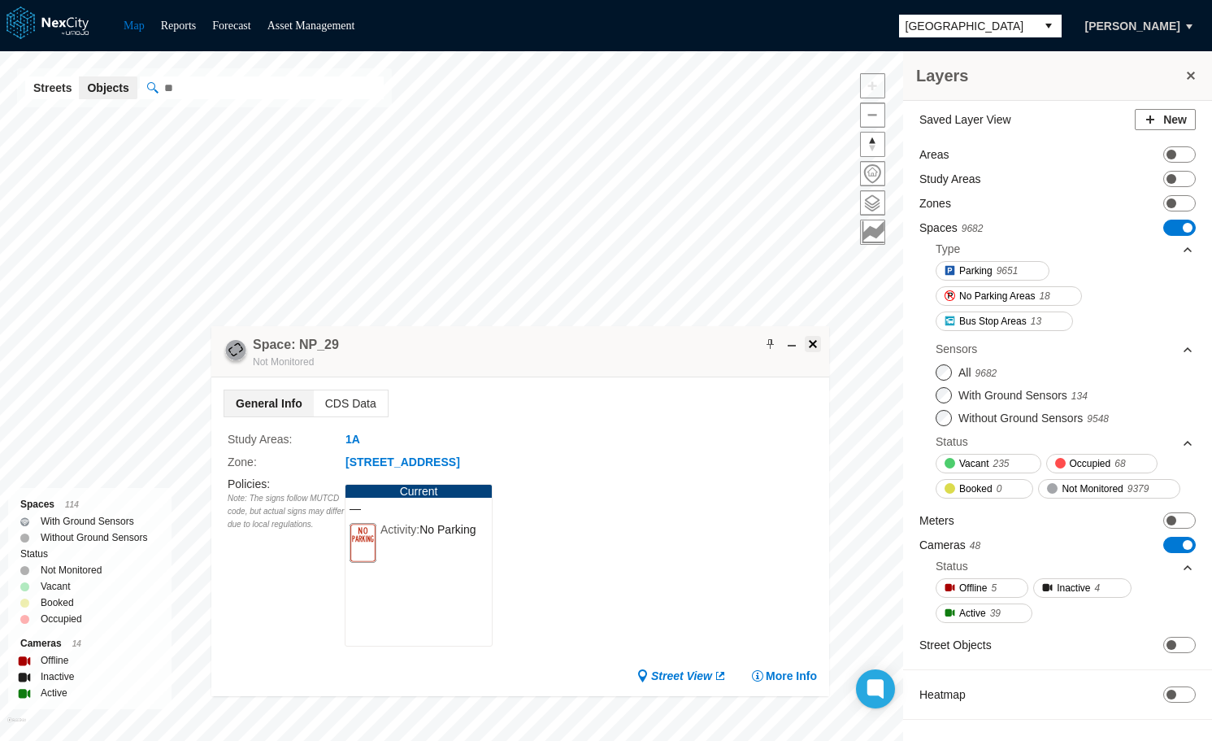
click at [813, 343] on span at bounding box center [812, 343] width 13 height 13
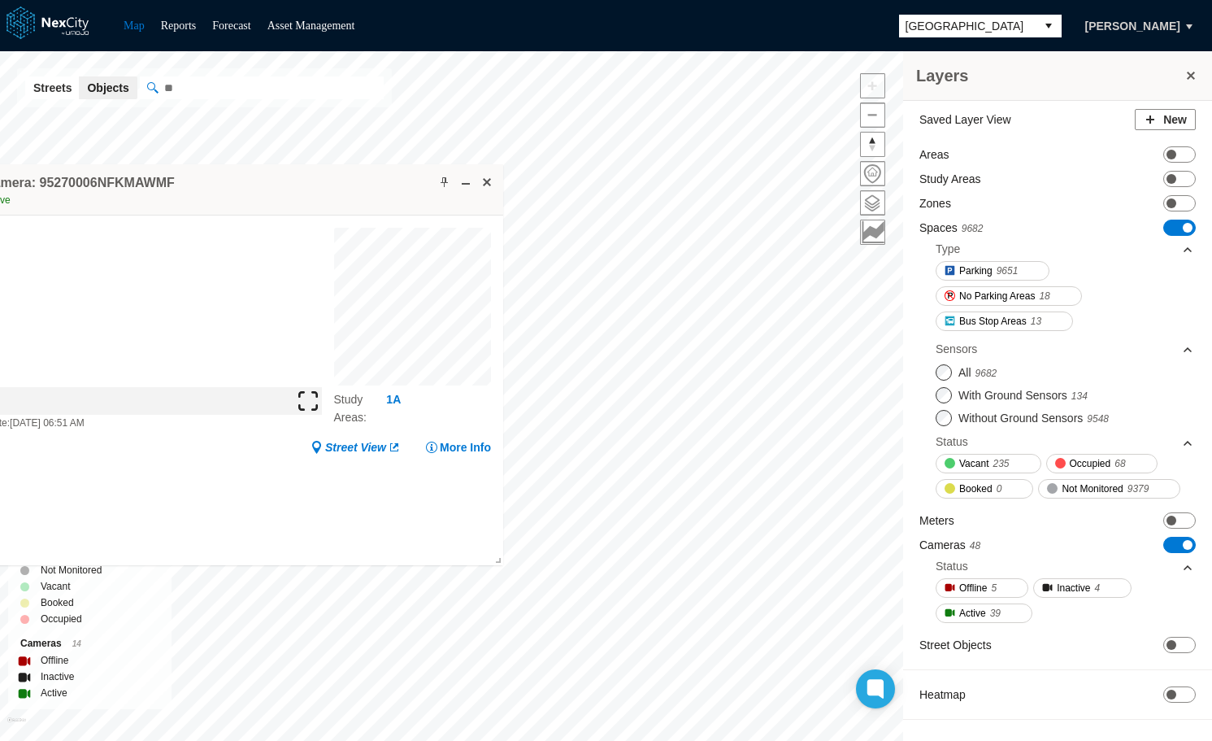
drag, startPoint x: 734, startPoint y: 154, endPoint x: 258, endPoint y: 204, distance: 479.0
click at [258, 204] on div "Camera: 95270006NFKMAWMF Active" at bounding box center [222, 189] width 561 height 51
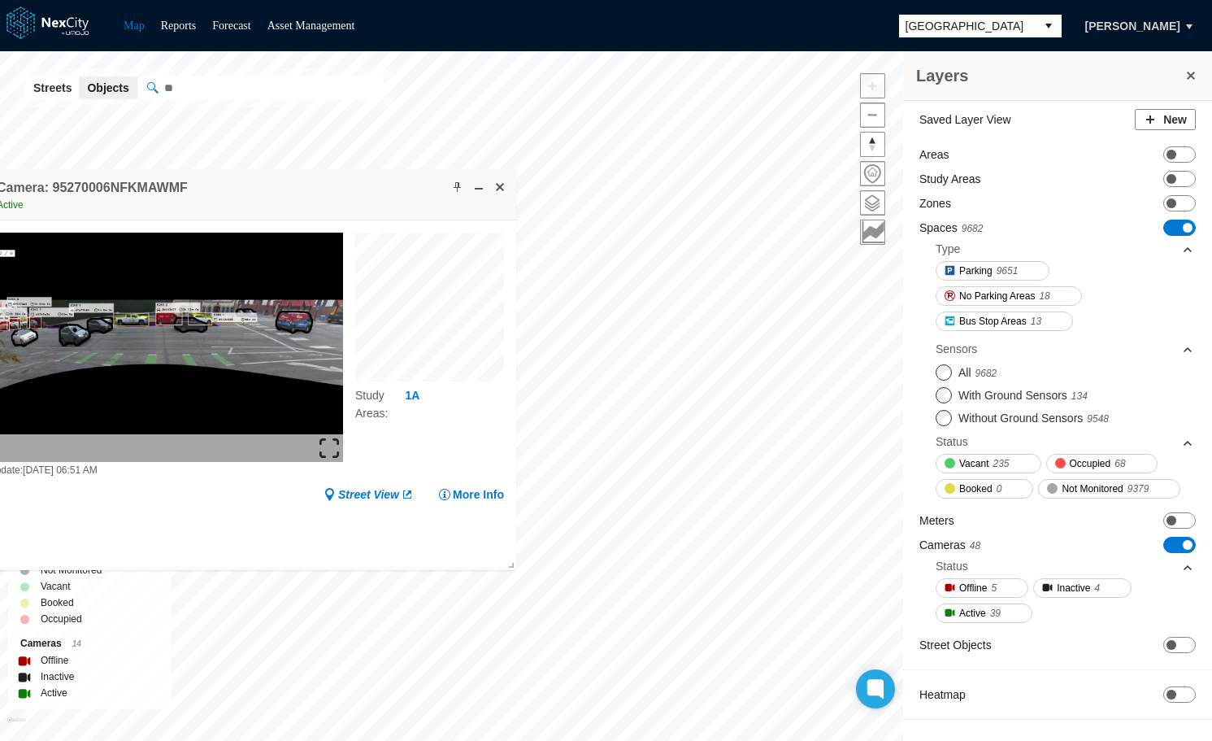
click at [331, 451] on img at bounding box center [329, 448] width 20 height 20
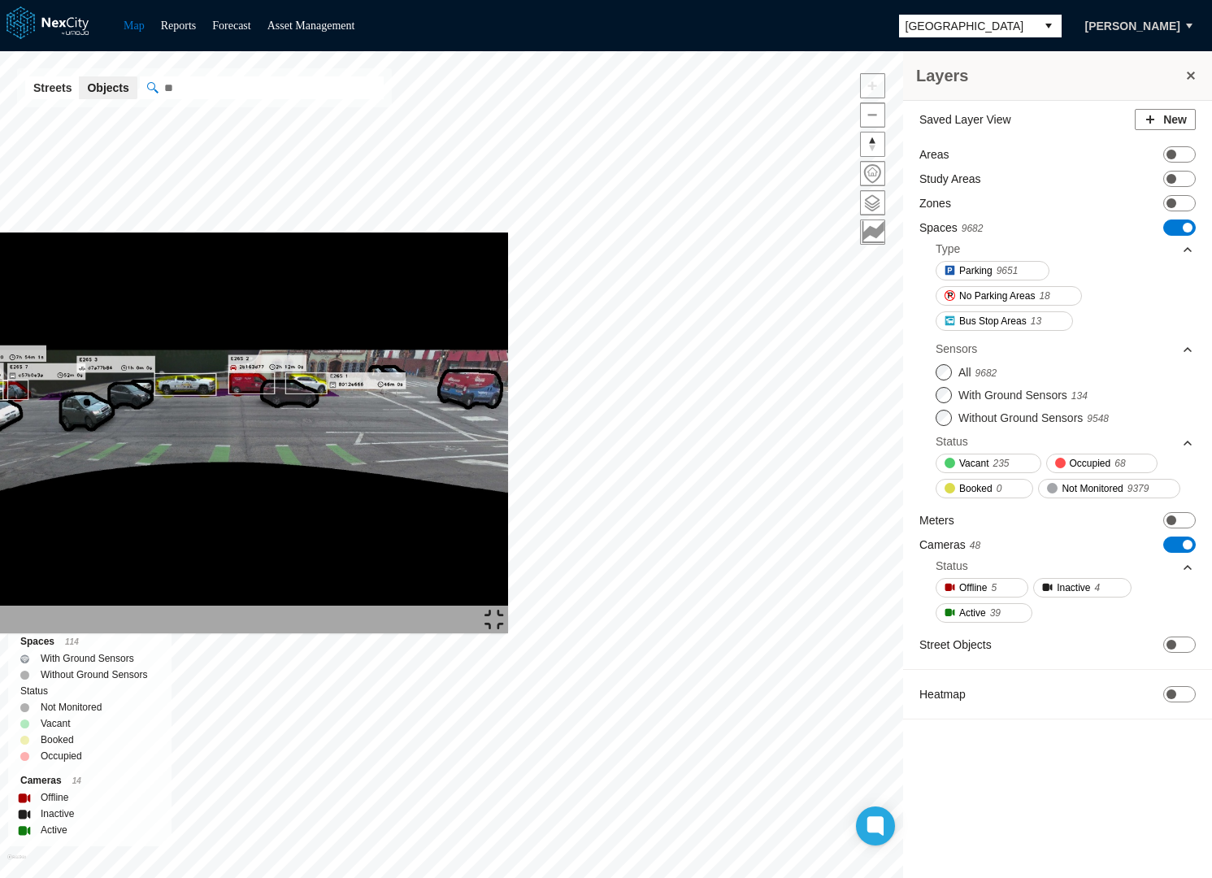
click at [504, 629] on img at bounding box center [495, 620] width 20 height 20
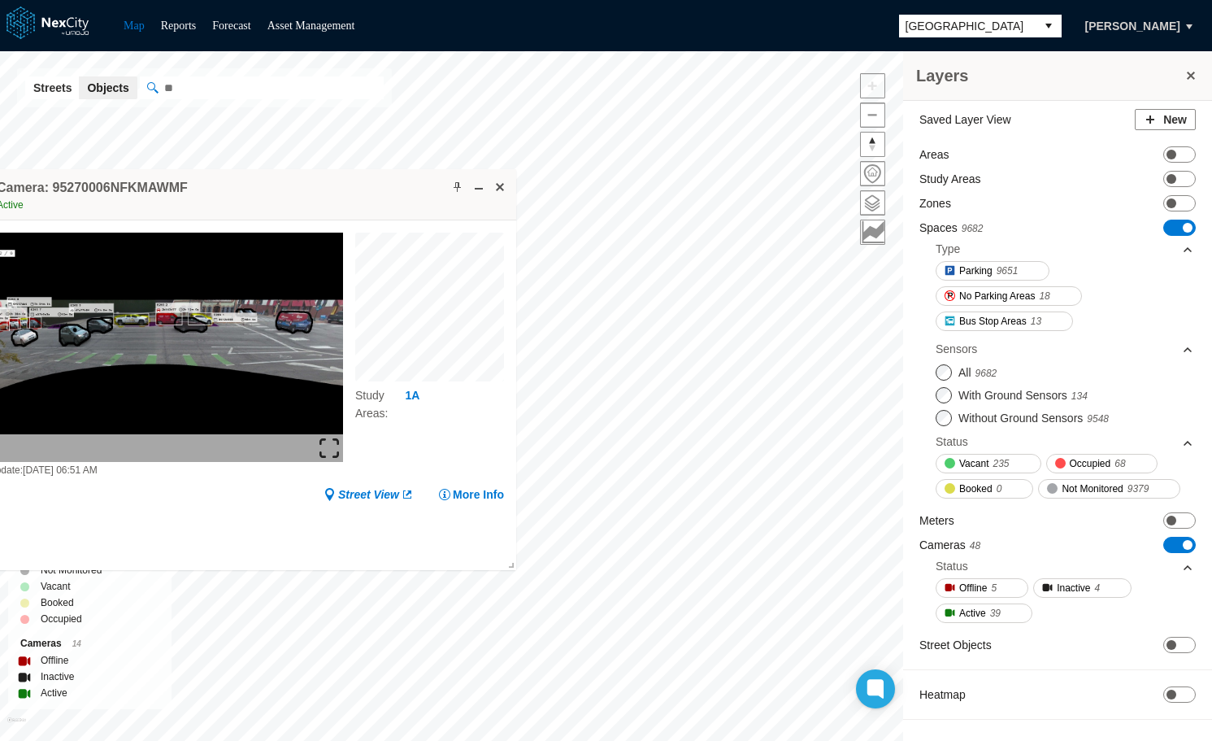
click at [324, 451] on img at bounding box center [329, 448] width 20 height 20
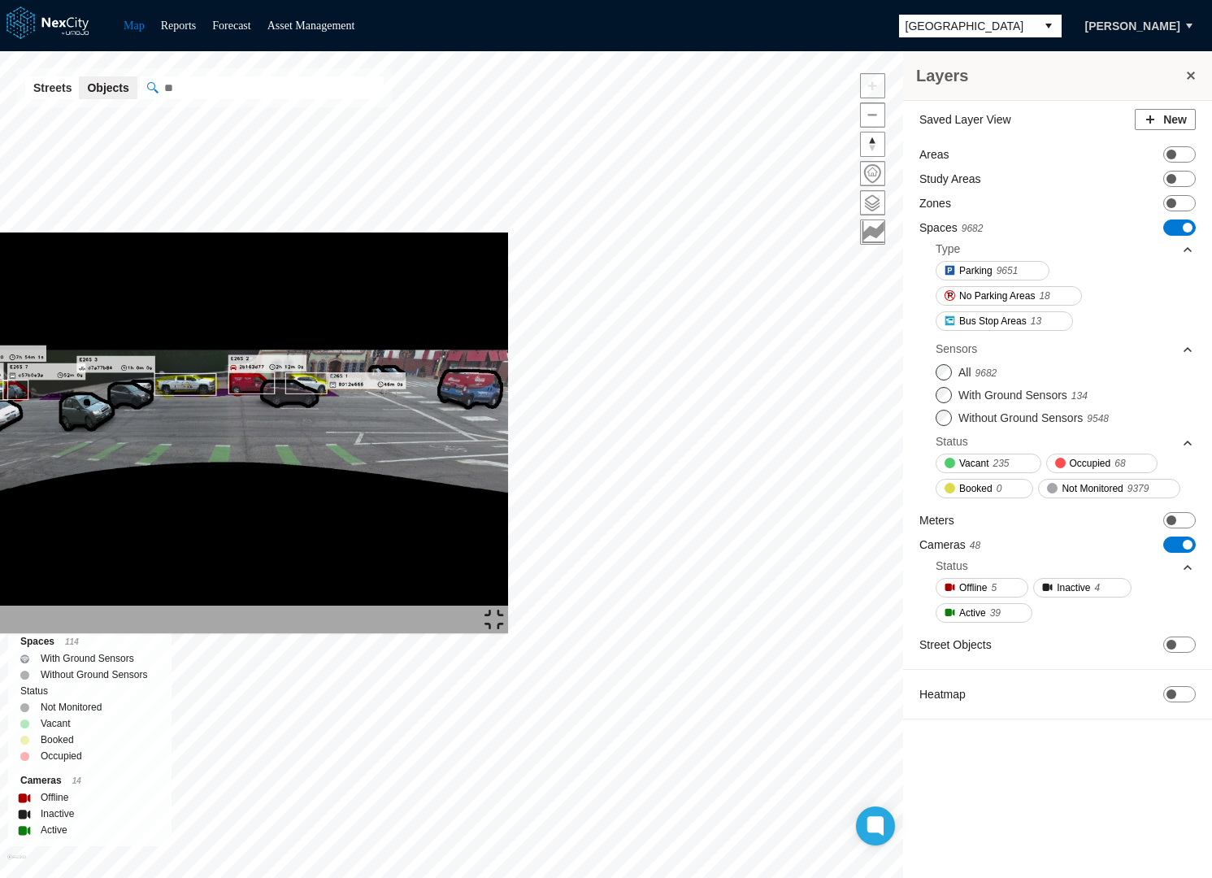
click at [504, 629] on img at bounding box center [495, 620] width 20 height 20
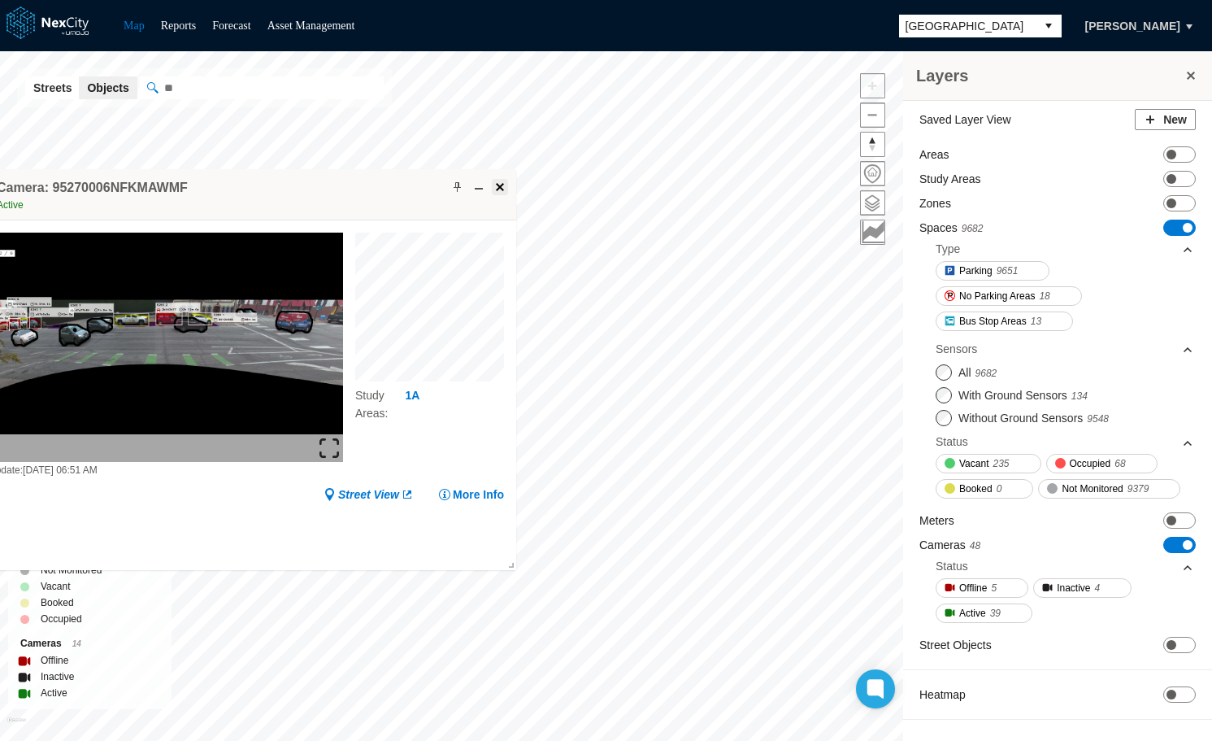
click at [499, 183] on span at bounding box center [499, 186] width 13 height 13
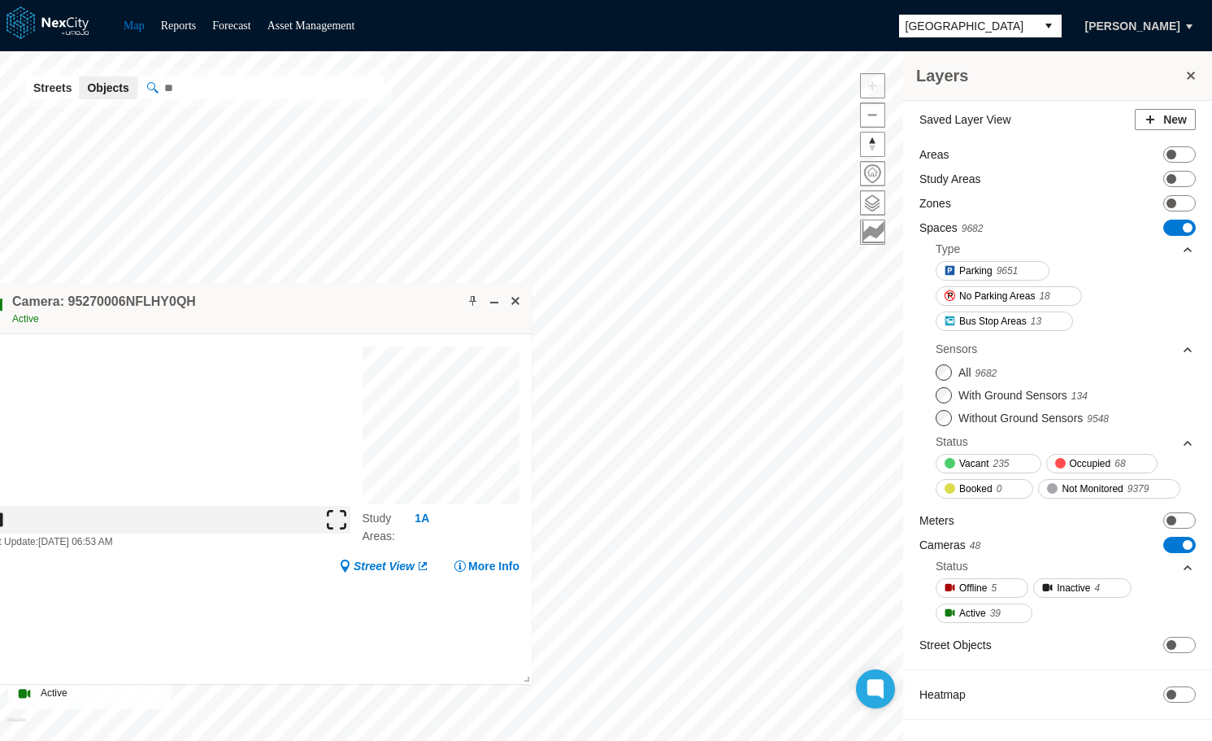
drag, startPoint x: 612, startPoint y: 369, endPoint x: 346, endPoint y: 319, distance: 271.2
click at [346, 319] on div "Camera: 95270006NFLHY0QH Active" at bounding box center [251, 308] width 561 height 51
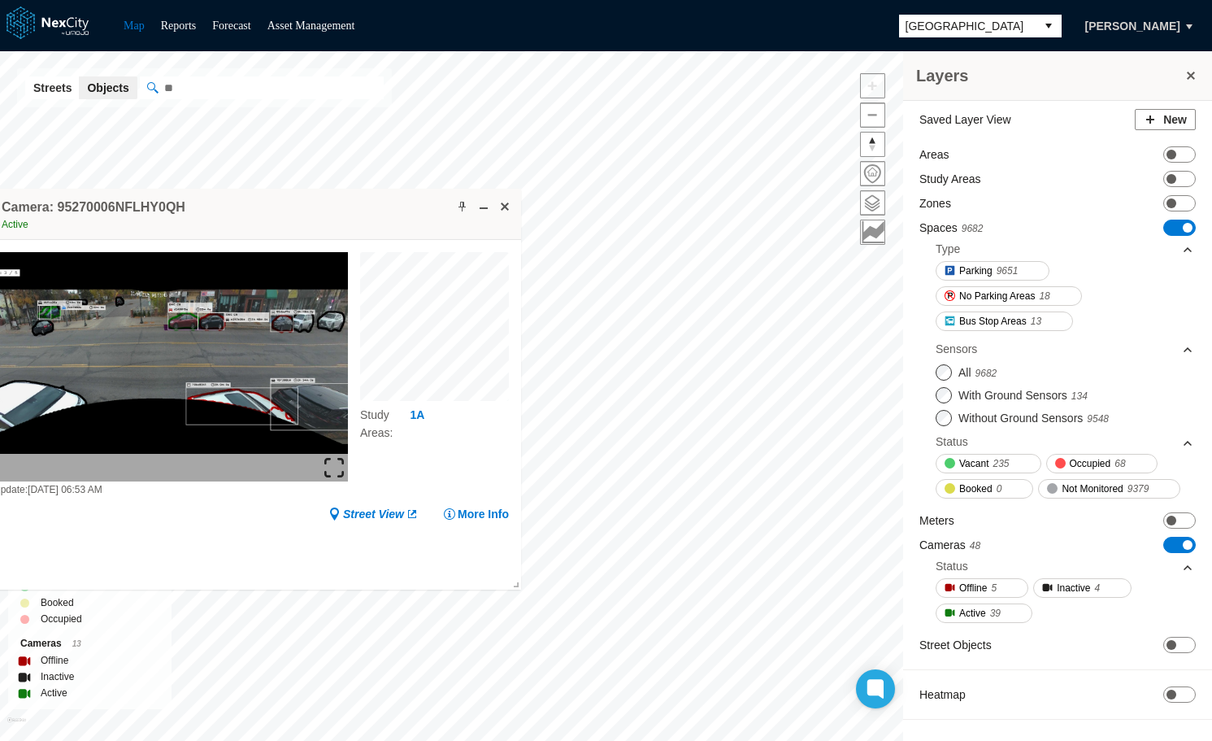
drag, startPoint x: 424, startPoint y: 229, endPoint x: 327, endPoint y: 205, distance: 100.6
click at [327, 205] on div "Camera: 95270006NFLHY0QH Active" at bounding box center [240, 214] width 561 height 51
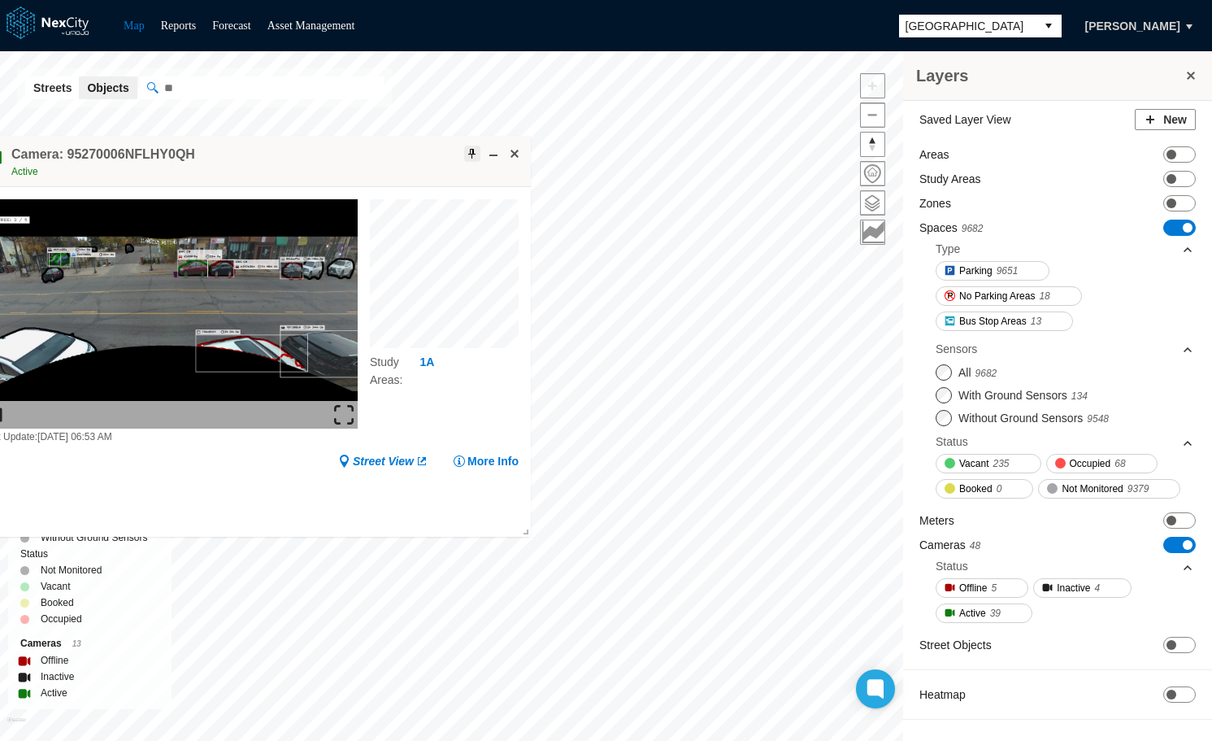
click at [471, 151] on span at bounding box center [472, 153] width 13 height 13
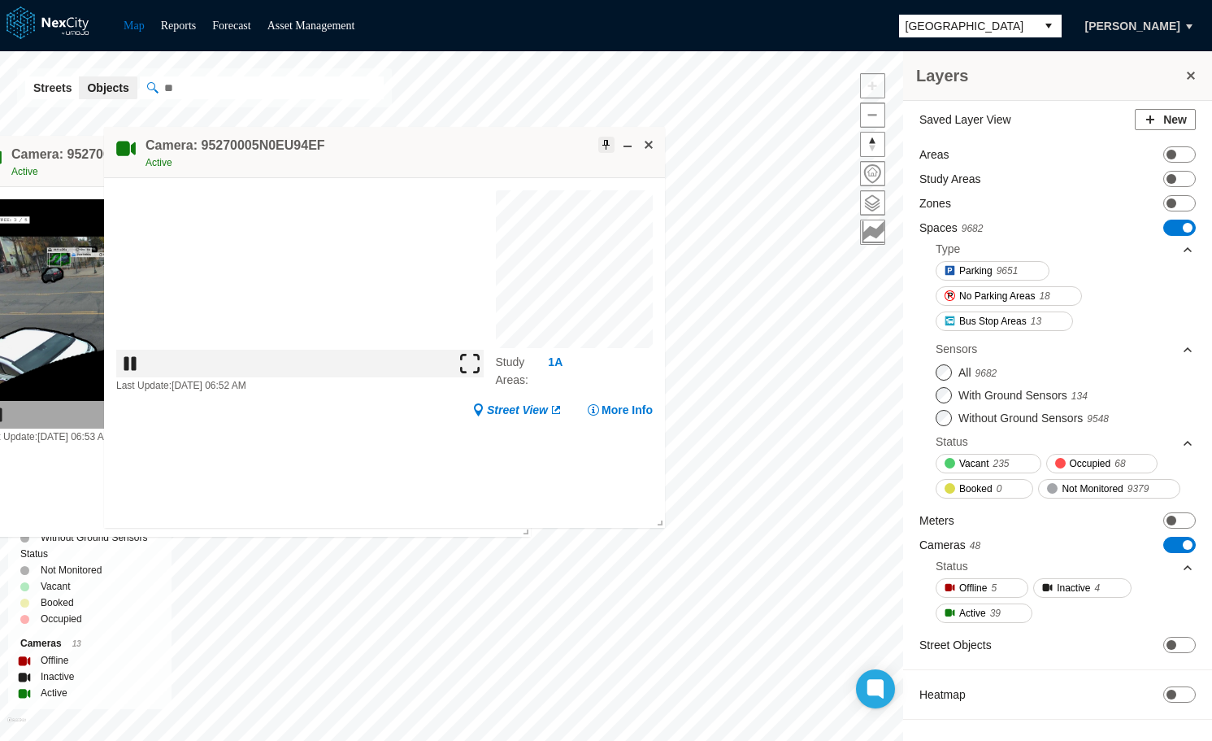
click at [602, 145] on span at bounding box center [606, 144] width 13 height 13
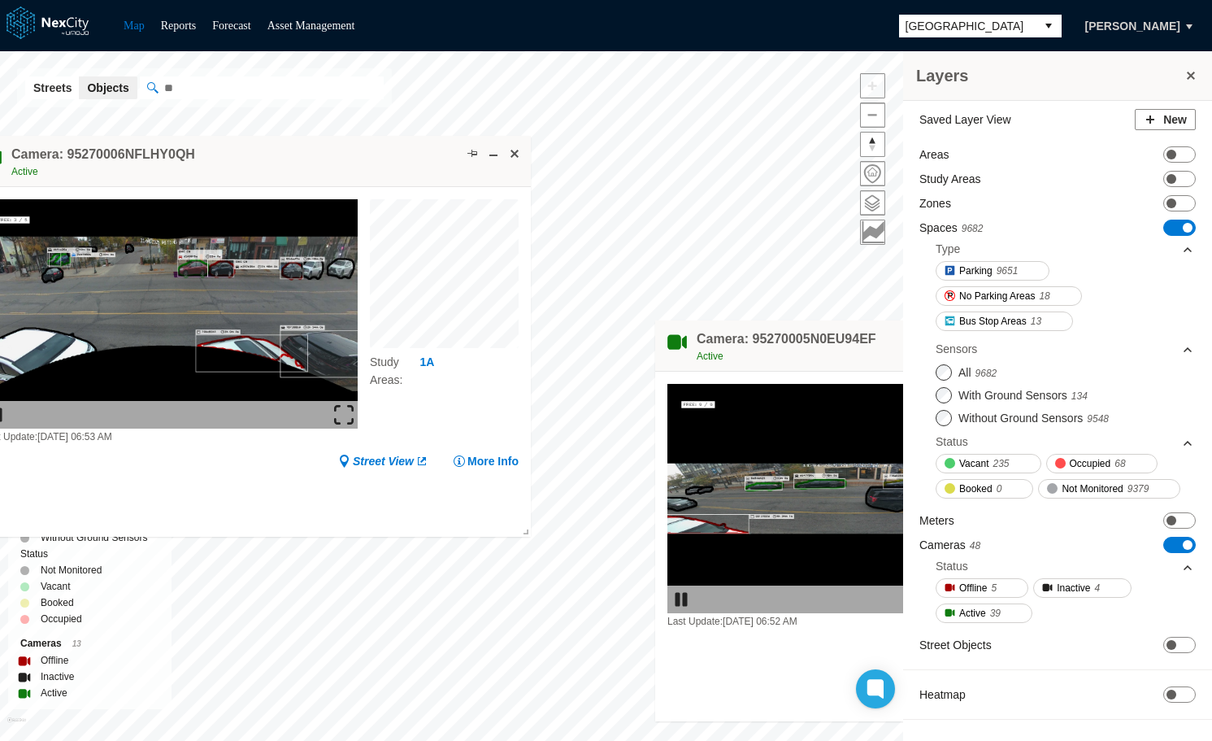
drag, startPoint x: 450, startPoint y: 143, endPoint x: 1001, endPoint y: 337, distance: 584.1
click at [1001, 337] on div "Layers Saved Layer View New Areas ON OFF Study Areas ON OFF Zones ON OFF Spaces…" at bounding box center [606, 395] width 1212 height 689
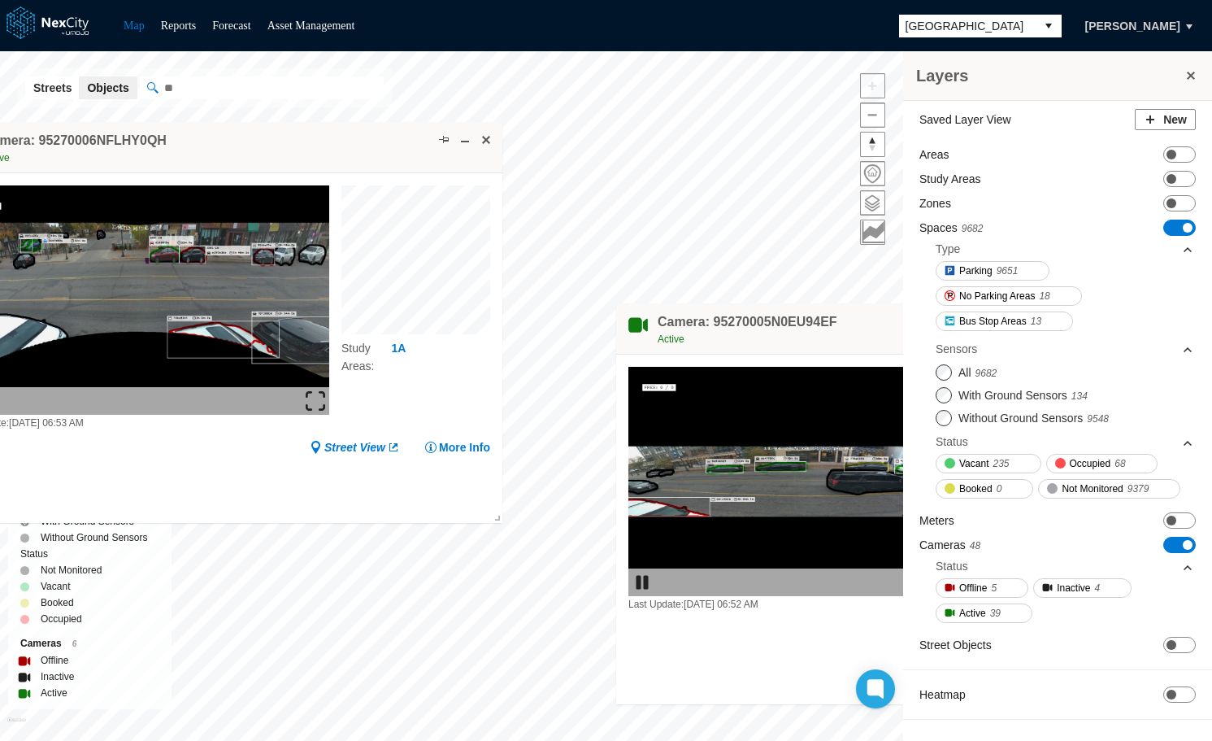
click at [1191, 74] on button at bounding box center [1191, 75] width 16 height 23
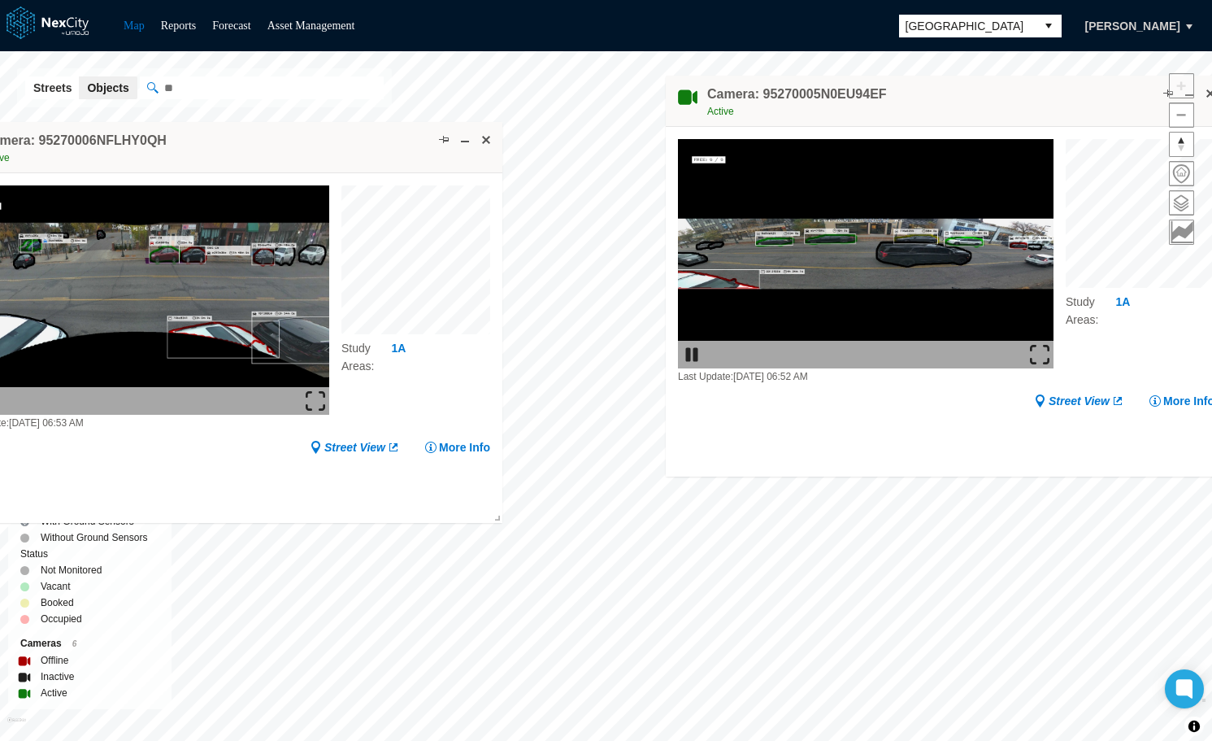
drag, startPoint x: 931, startPoint y: 334, endPoint x: 977, endPoint y: 99, distance: 239.5
click at [977, 99] on div "Camera: 95270005N0EU94EF Active" at bounding box center [946, 101] width 561 height 51
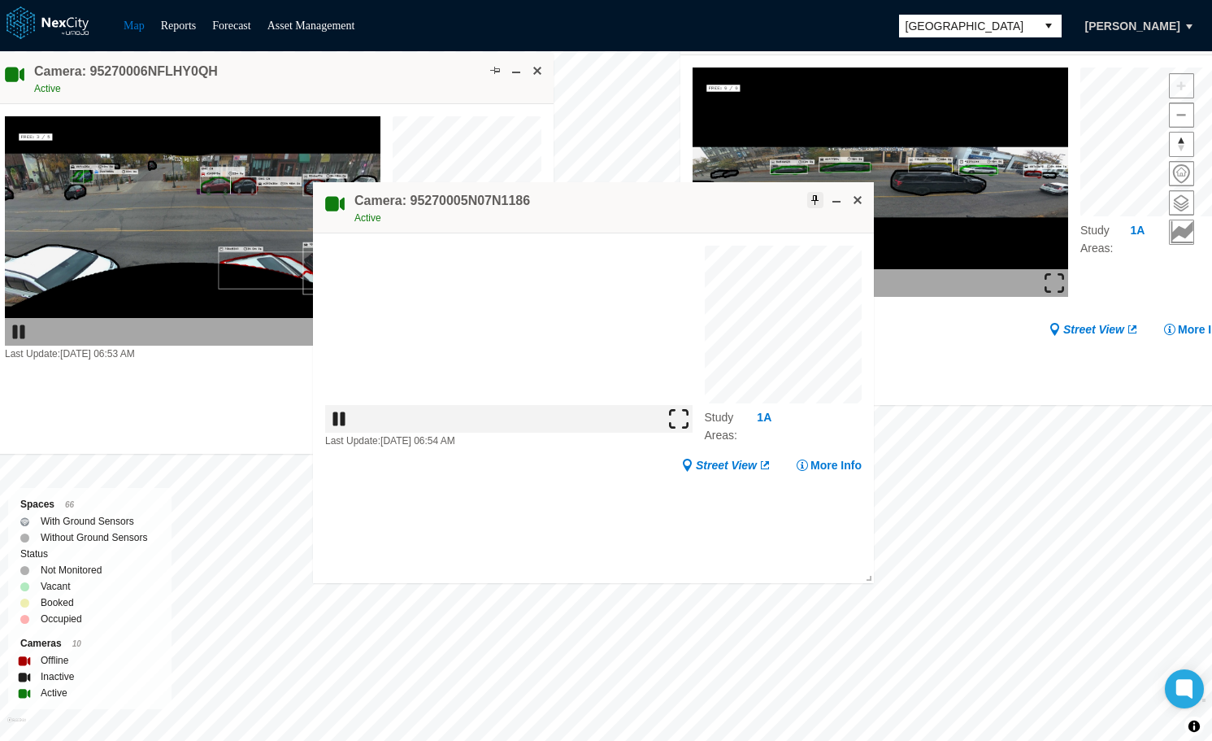
click at [813, 197] on span at bounding box center [815, 199] width 13 height 13
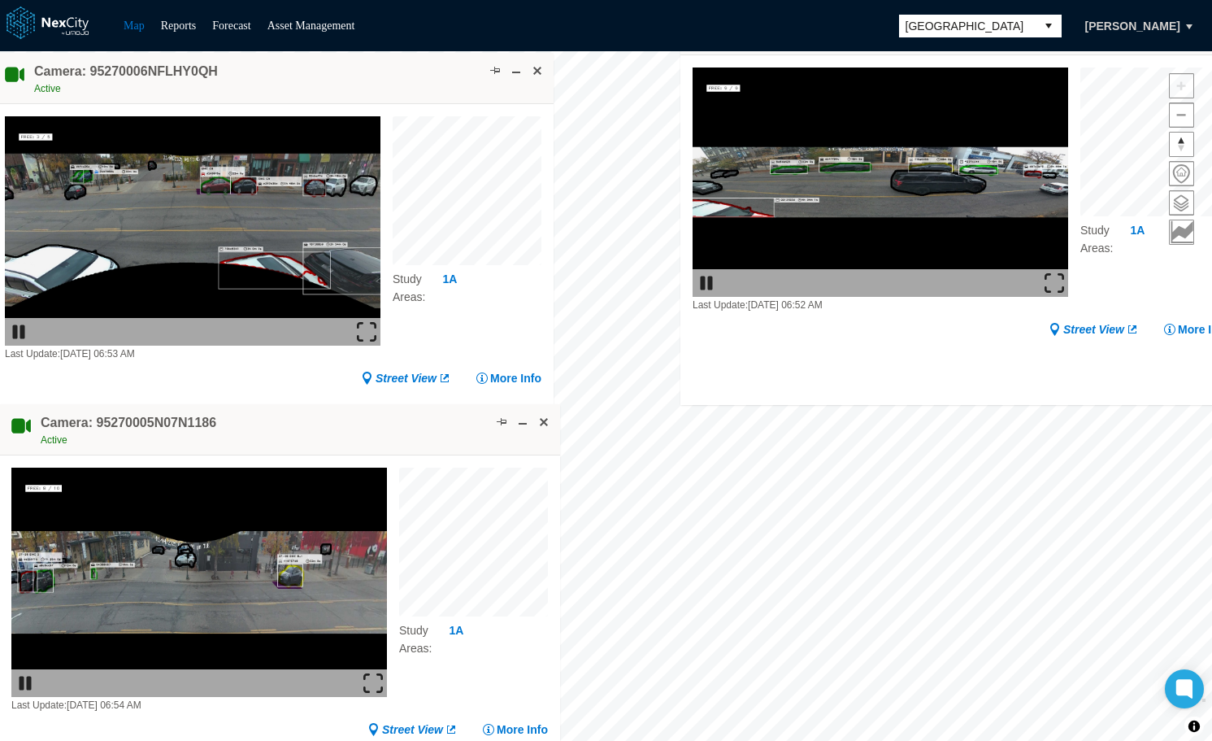
drag, startPoint x: 689, startPoint y: 213, endPoint x: 350, endPoint y: 453, distance: 414.6
click at [350, 453] on div "Camera: 95270005N07N1186 Active" at bounding box center [279, 429] width 561 height 51
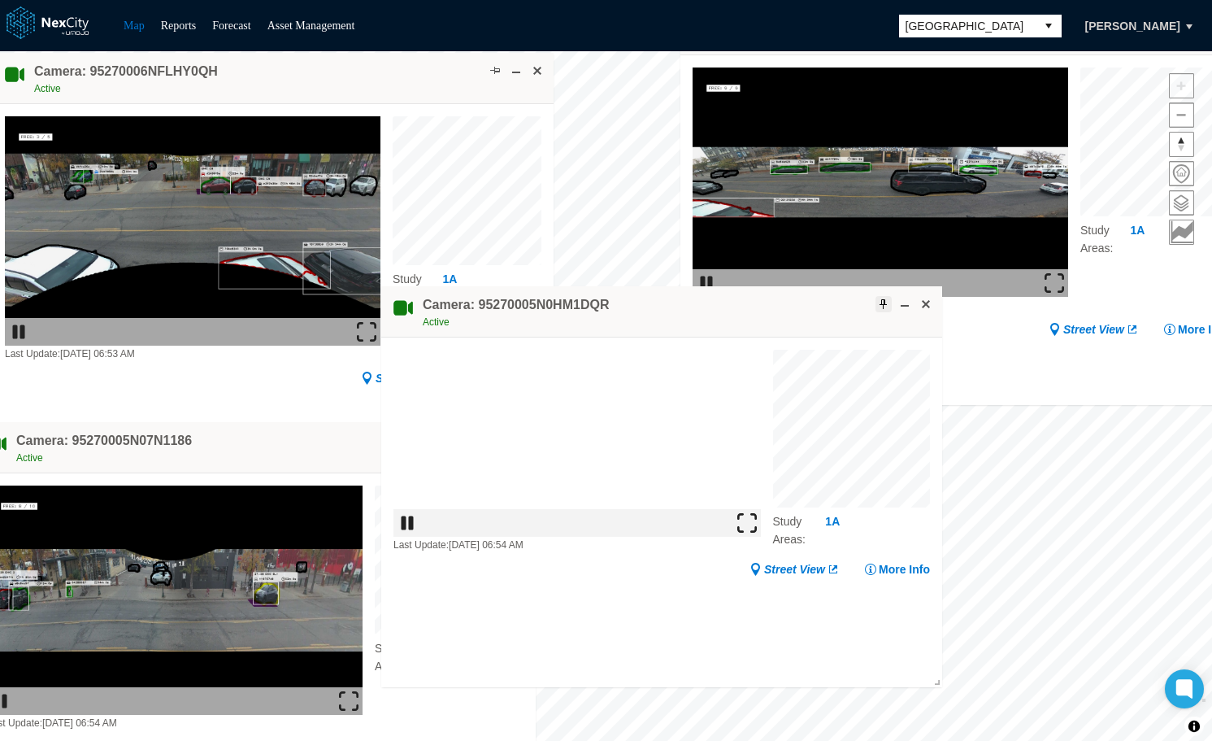
click at [882, 303] on span at bounding box center [883, 304] width 13 height 13
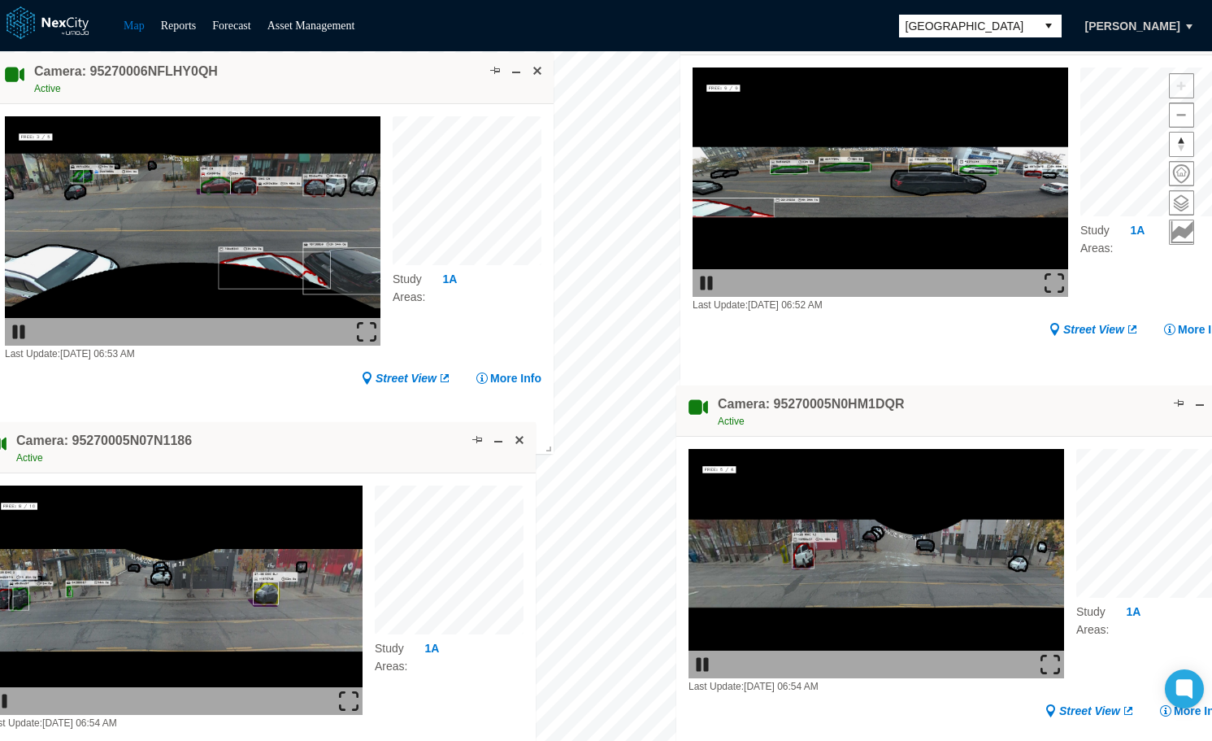
drag, startPoint x: 740, startPoint y: 302, endPoint x: 1035, endPoint y: 401, distance: 311.3
click at [1035, 401] on div "Camera: 95270005N0HM1DQR Active" at bounding box center [956, 410] width 561 height 51
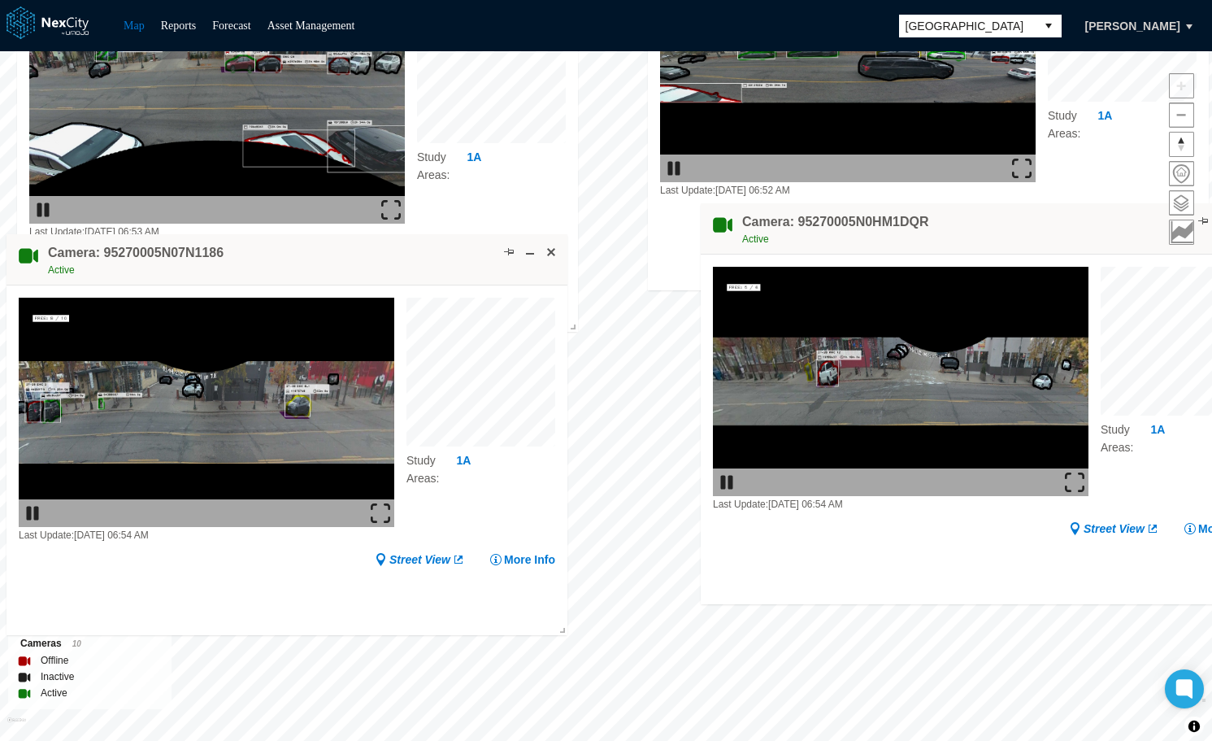
drag, startPoint x: 914, startPoint y: 222, endPoint x: 983, endPoint y: 220, distance: 69.1
click at [983, 220] on div "Camera: 95270005N0HM1DQR Active" at bounding box center [981, 228] width 561 height 51
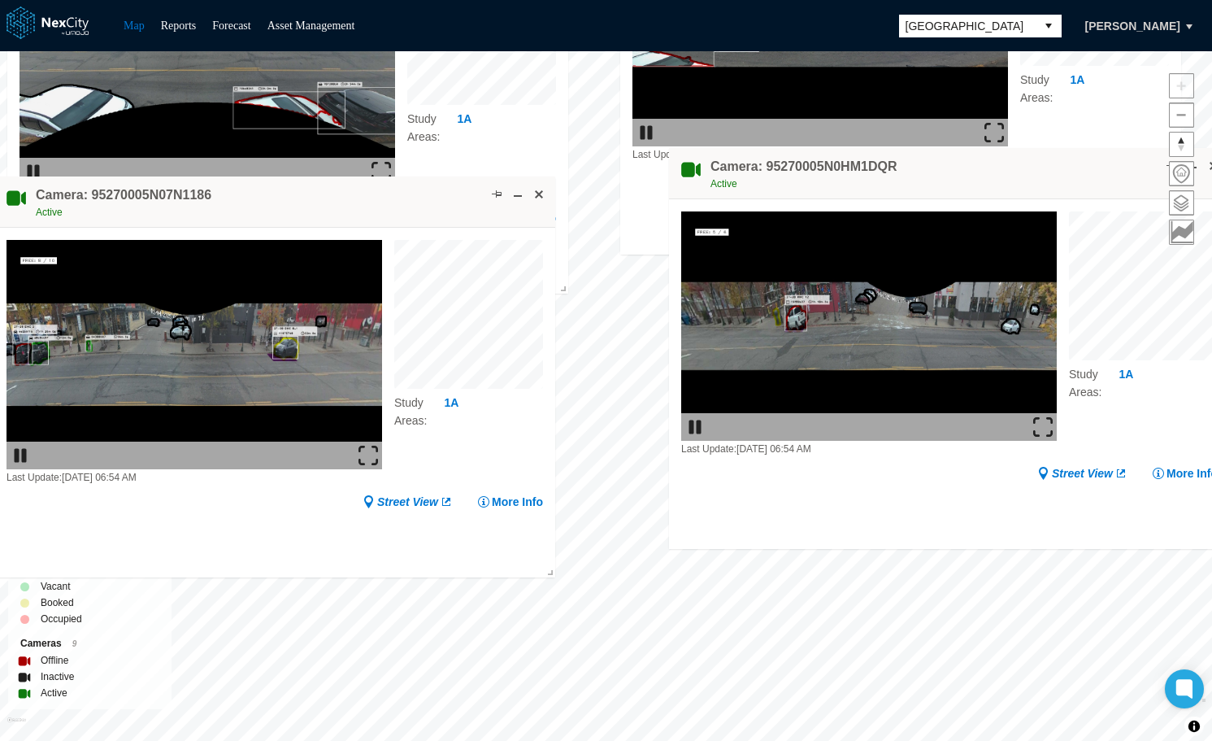
click at [729, 689] on div "Minneapolis KPI overview Reports 0 On-Street parking zones | 0 Off-Street parki…" at bounding box center [606, 395] width 1212 height 689
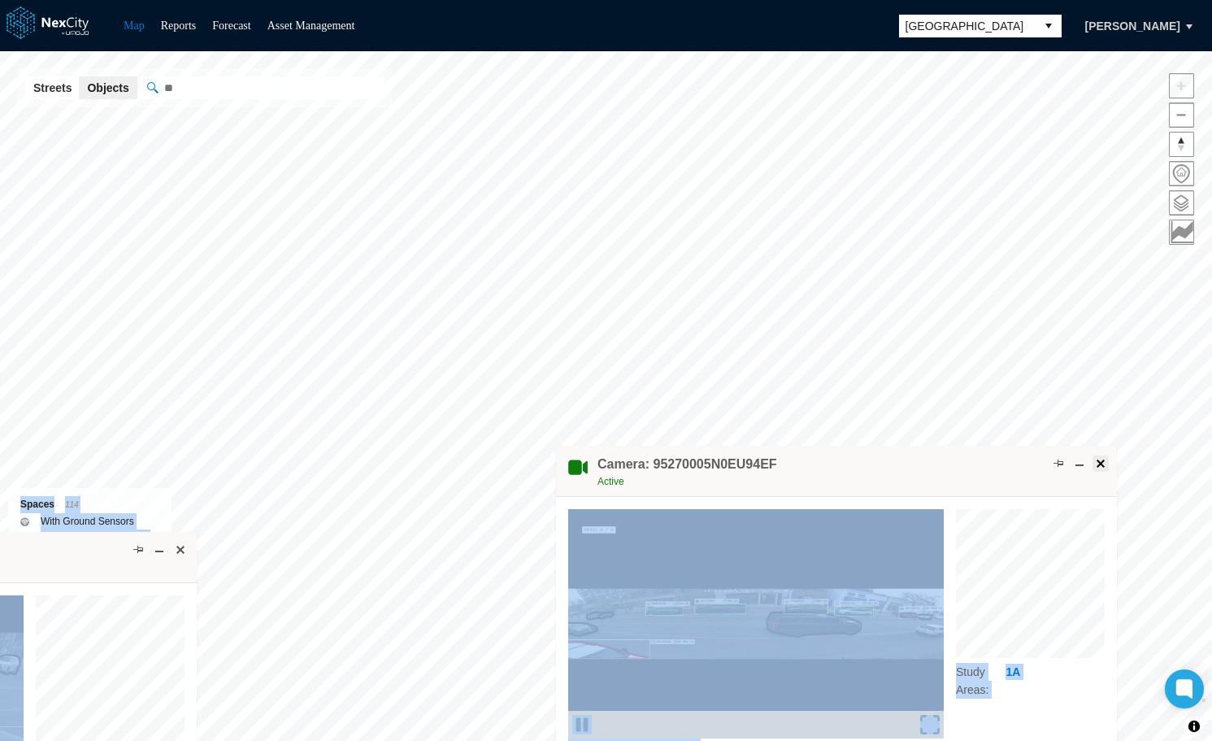
click at [1097, 463] on span at bounding box center [1100, 463] width 13 height 13
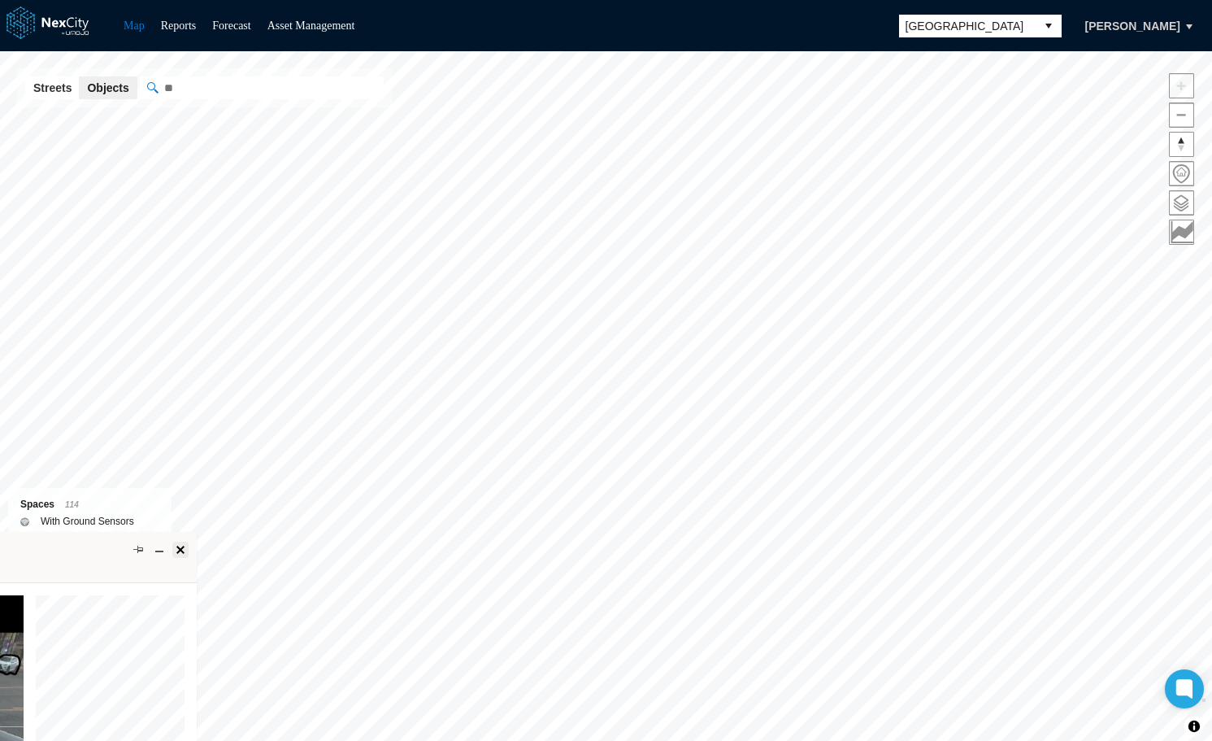
click at [181, 548] on span at bounding box center [180, 549] width 13 height 13
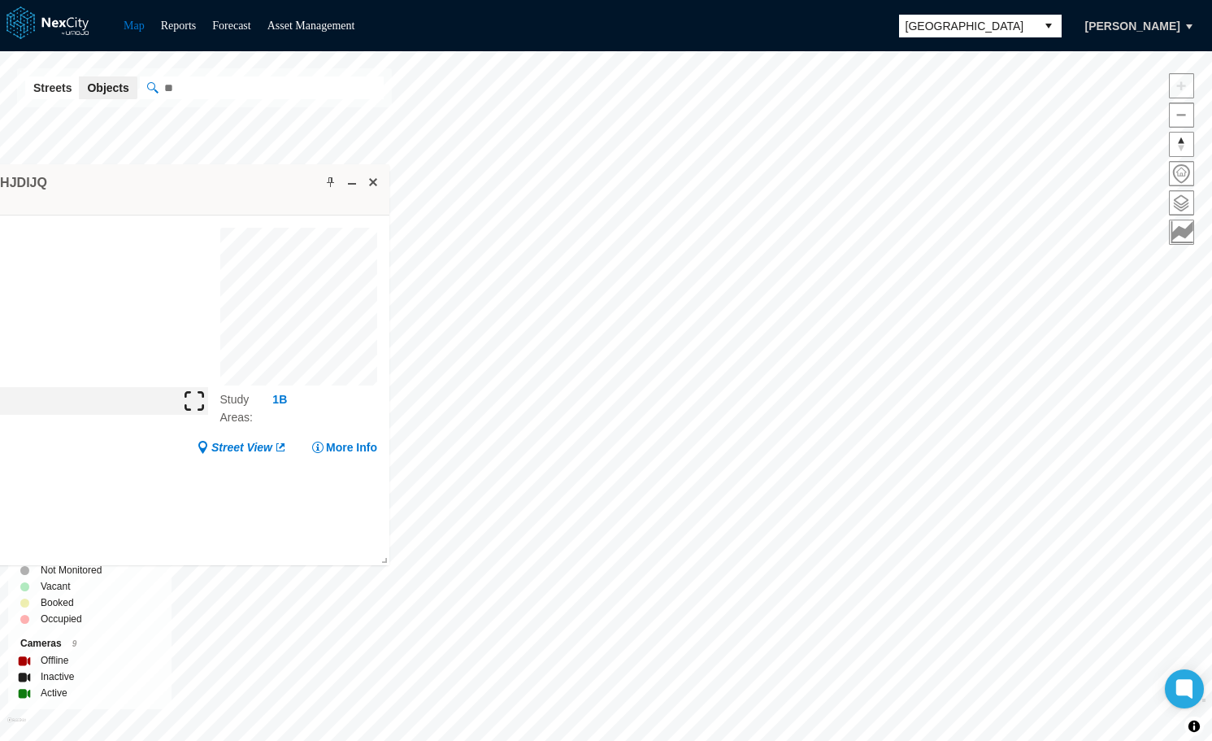
click at [253, 161] on div "Minneapolis KPI overview Reports 0 On-Street parking zones | 0 Off-Street parki…" at bounding box center [606, 395] width 1212 height 689
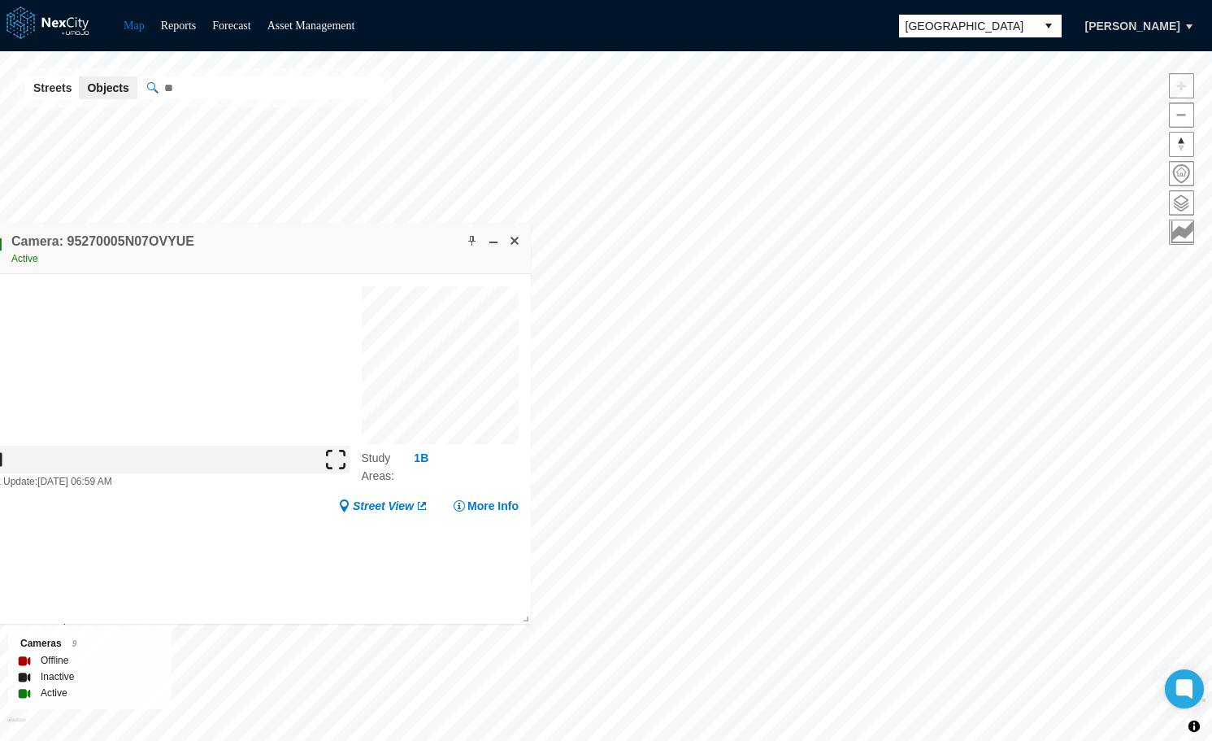
drag, startPoint x: 880, startPoint y: 150, endPoint x: 332, endPoint y: 235, distance: 554.5
click at [332, 235] on div "Camera: 95270005N07OVYUE Active" at bounding box center [250, 248] width 561 height 51
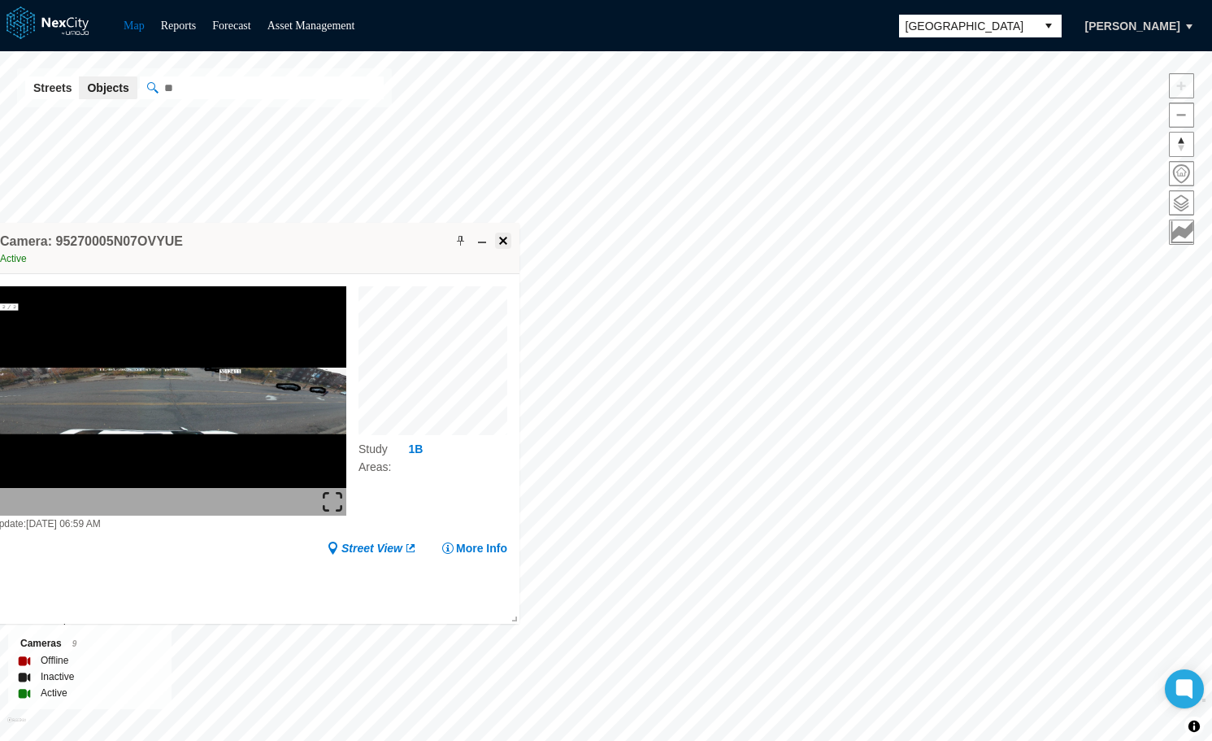
click at [498, 238] on span at bounding box center [503, 240] width 13 height 13
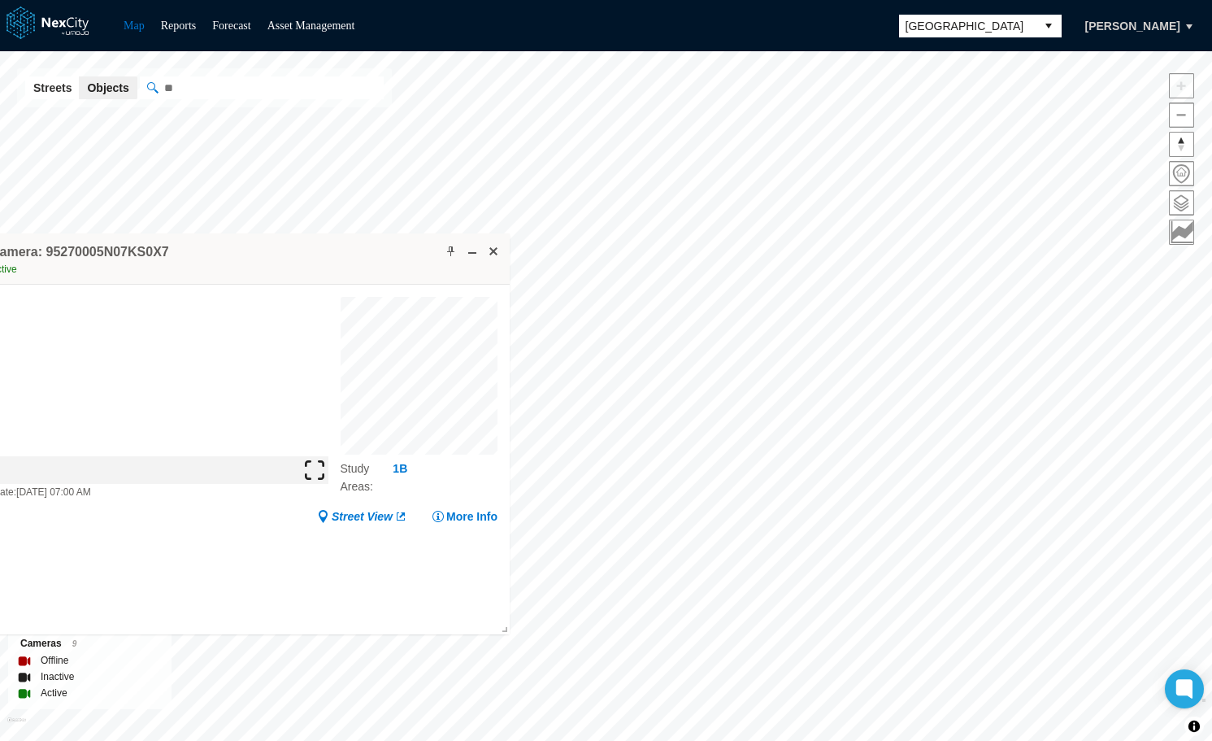
click at [233, 219] on div "Minneapolis KPI overview Reports 0 On-Street parking zones | 0 Off-Street parki…" at bounding box center [606, 395] width 1212 height 689
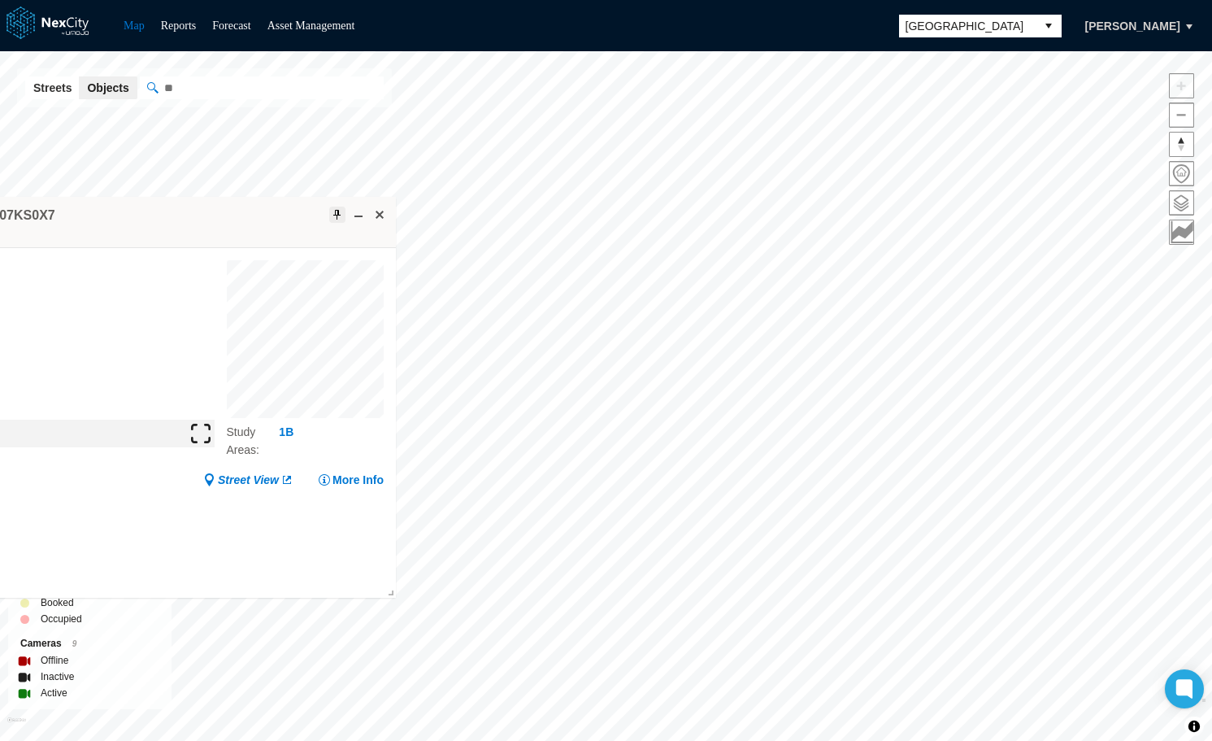
click at [338, 213] on span at bounding box center [337, 214] width 13 height 13
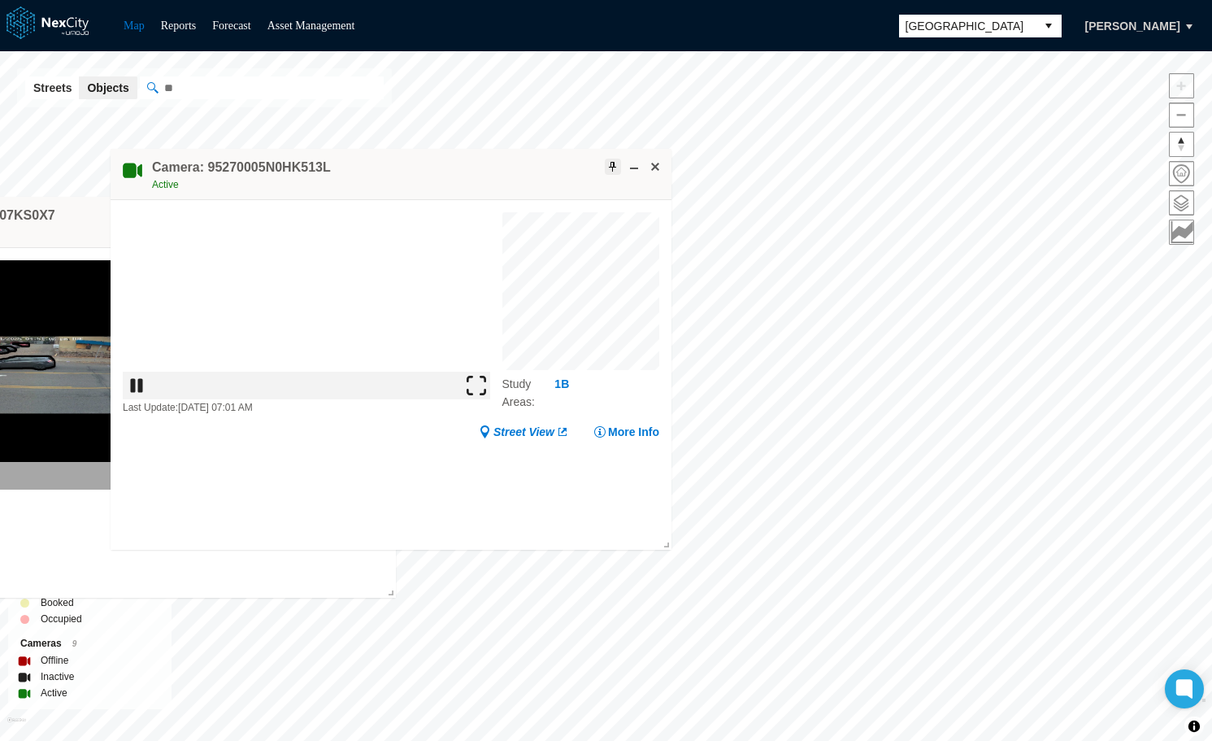
click at [611, 166] on span at bounding box center [612, 166] width 13 height 13
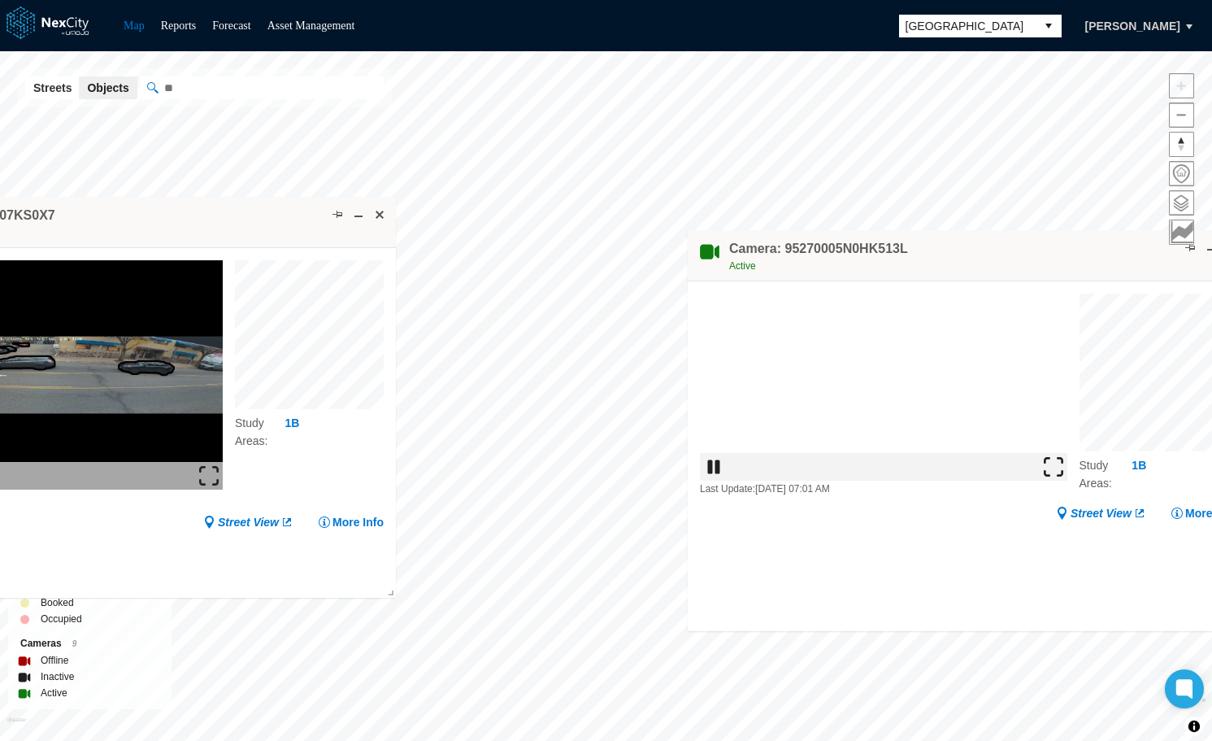
drag, startPoint x: 458, startPoint y: 162, endPoint x: 1111, endPoint y: 251, distance: 659.7
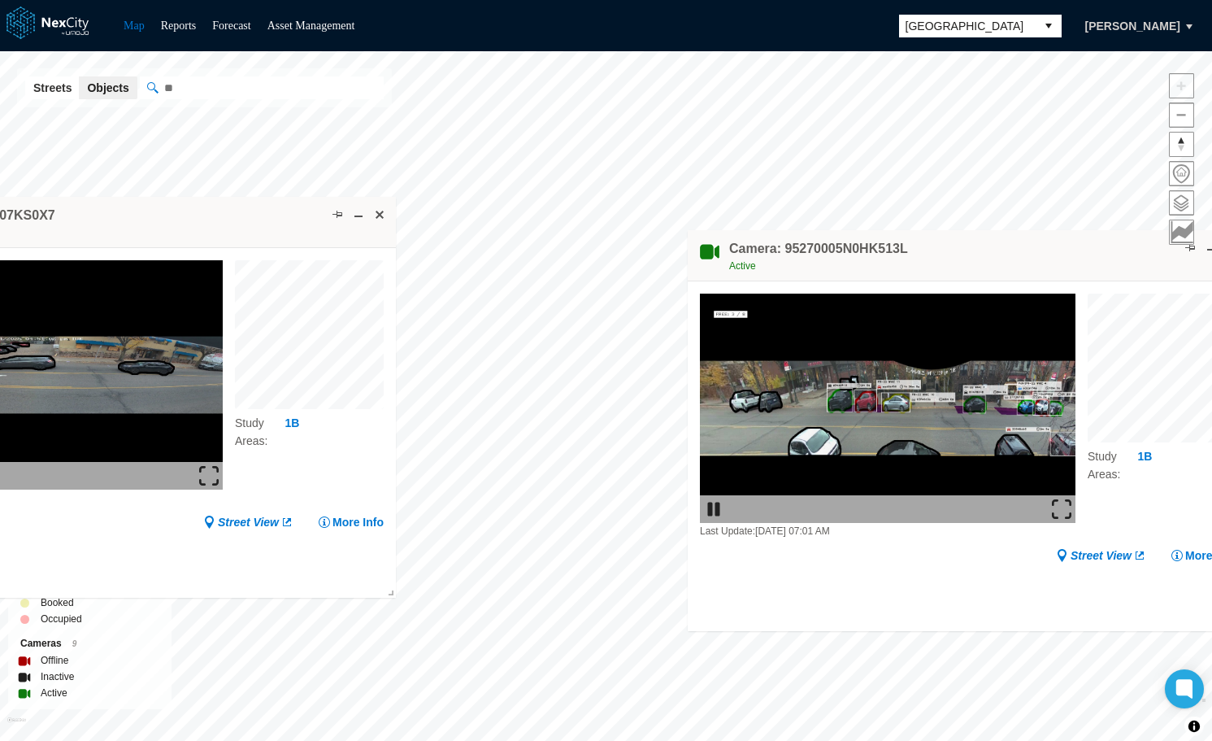
click at [1111, 251] on div "Camera: 95270005N0HK513L Active" at bounding box center [968, 255] width 561 height 51
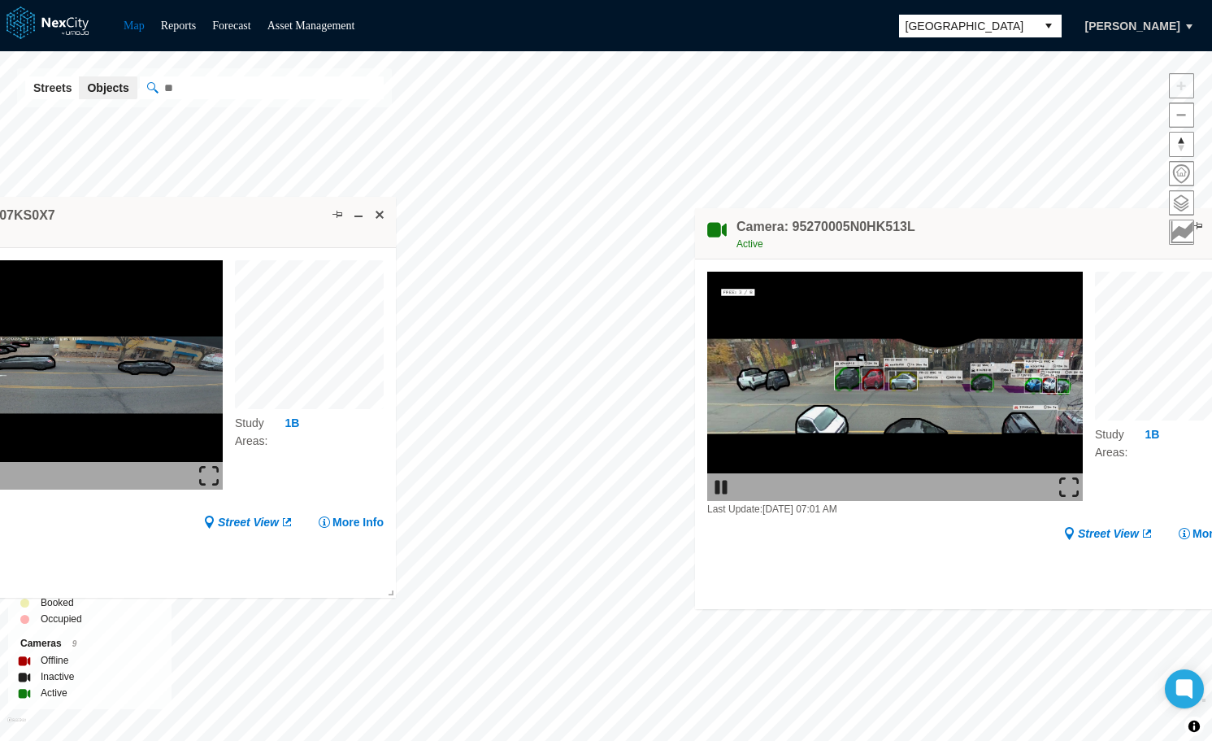
drag, startPoint x: 1063, startPoint y: 257, endPoint x: 1016, endPoint y: 238, distance: 50.7
click at [994, 227] on div "Camera: 95270005N0HK513L Active" at bounding box center [975, 233] width 561 height 51
click at [759, 167] on div "Minneapolis KPI overview Reports 0 On-Street parking zones | 0 Off-Street parki…" at bounding box center [606, 395] width 1212 height 689
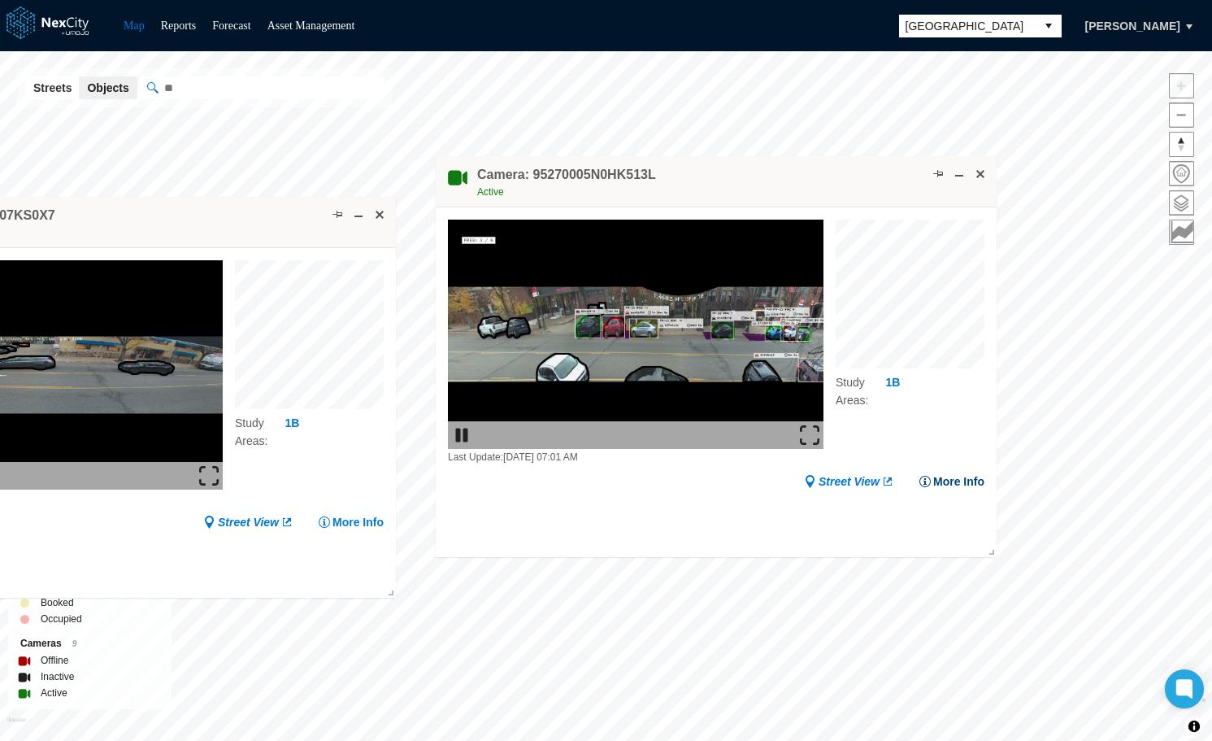
click at [965, 481] on button "More Info" at bounding box center [952, 481] width 66 height 16
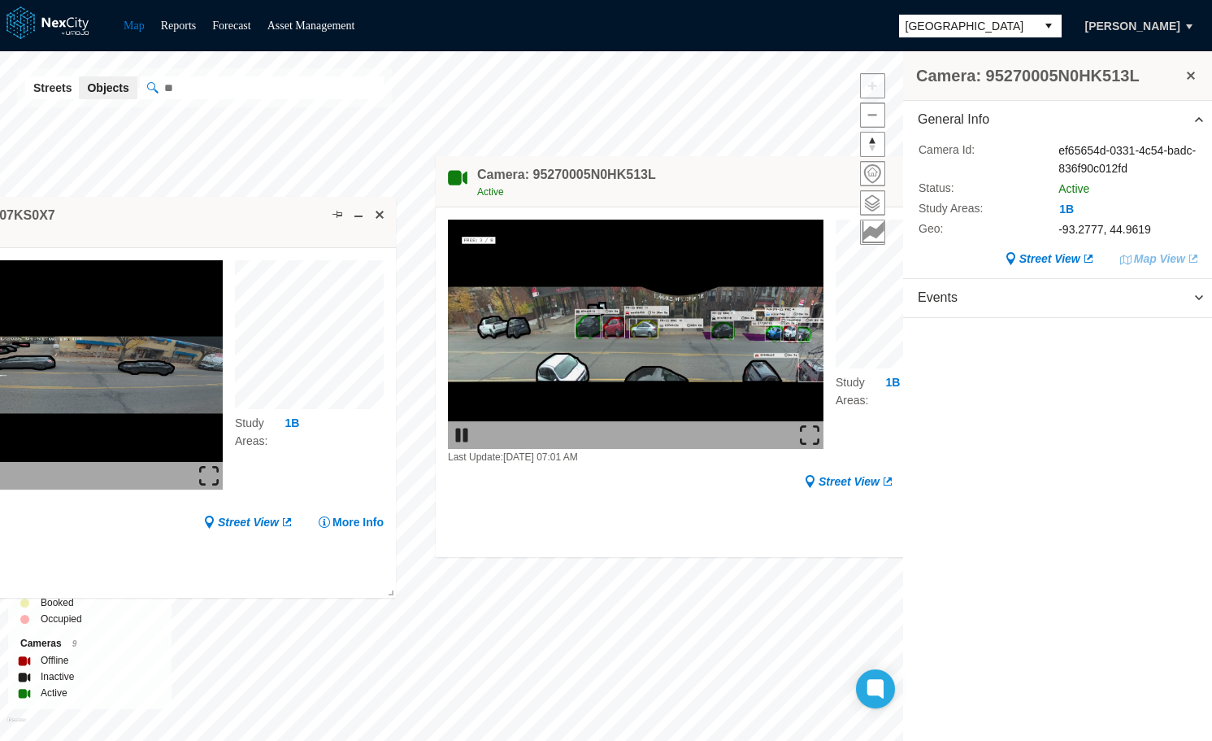
click at [424, 182] on div "Camera: 95270005N0HK513L General Info Camera Id : ef65654d-0331-4c54-badc-836f9…" at bounding box center [606, 395] width 1212 height 689
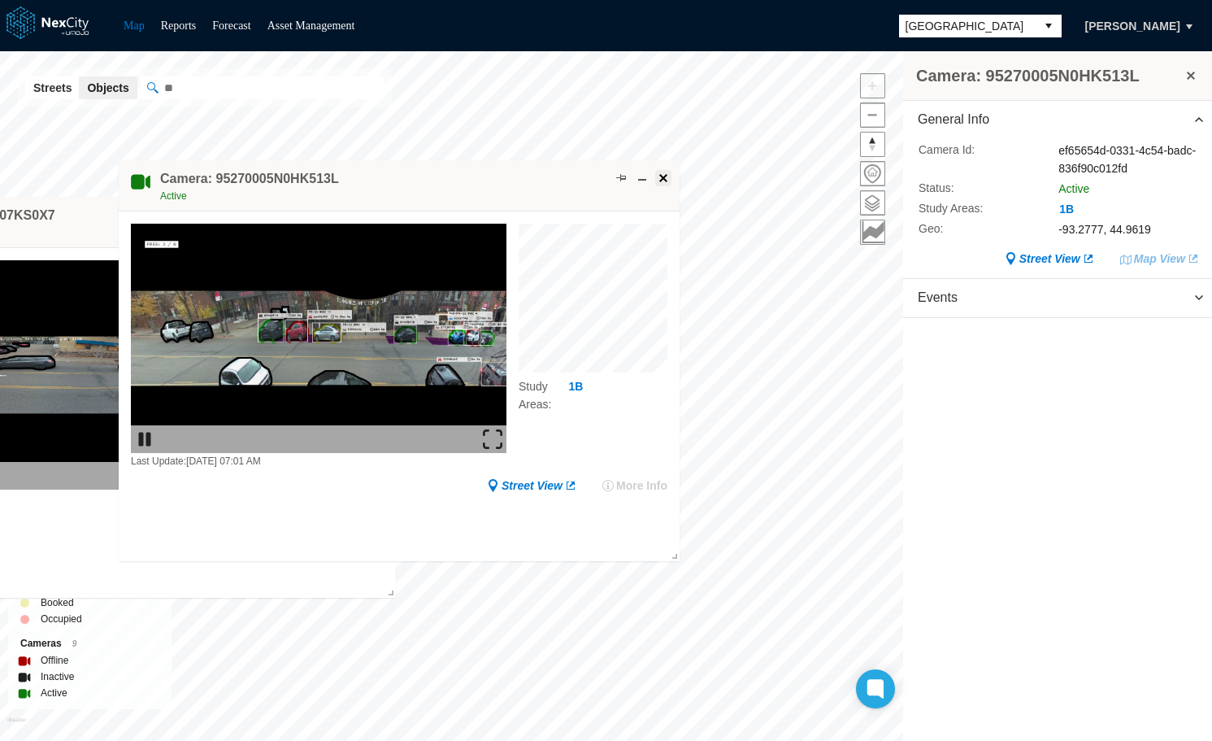
click at [663, 174] on span at bounding box center [663, 178] width 13 height 13
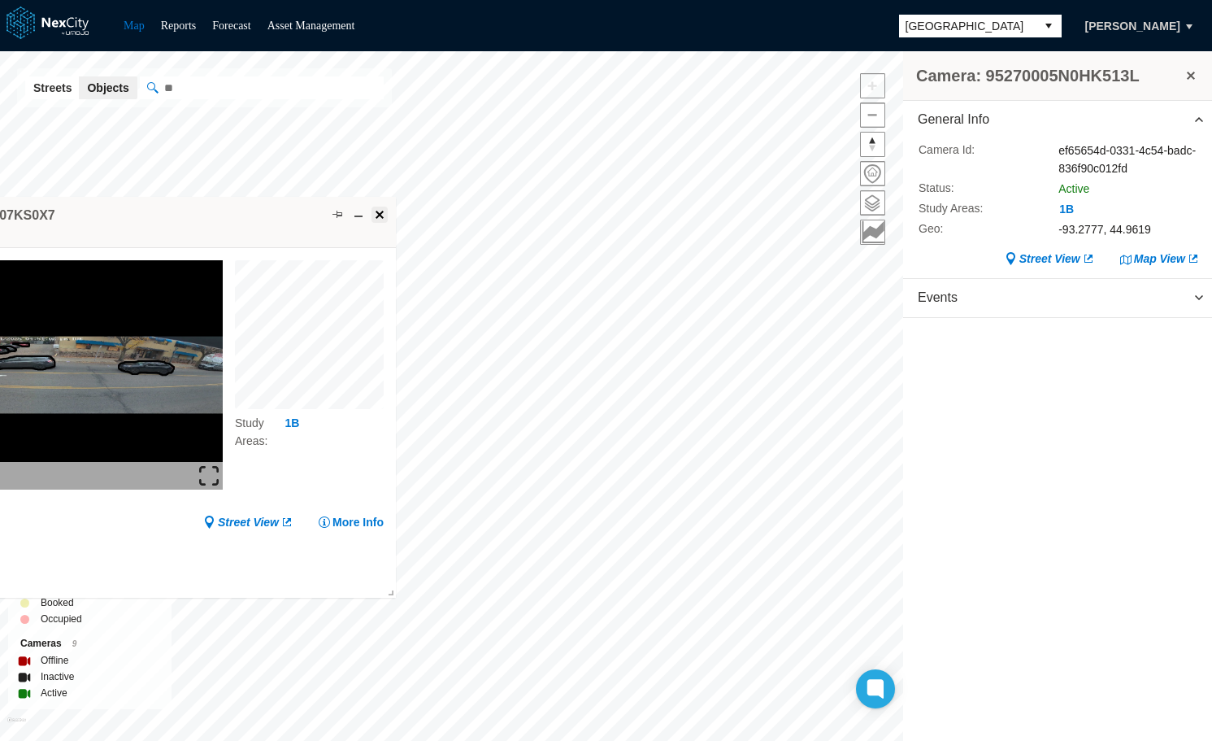
click at [384, 212] on span at bounding box center [379, 214] width 13 height 13
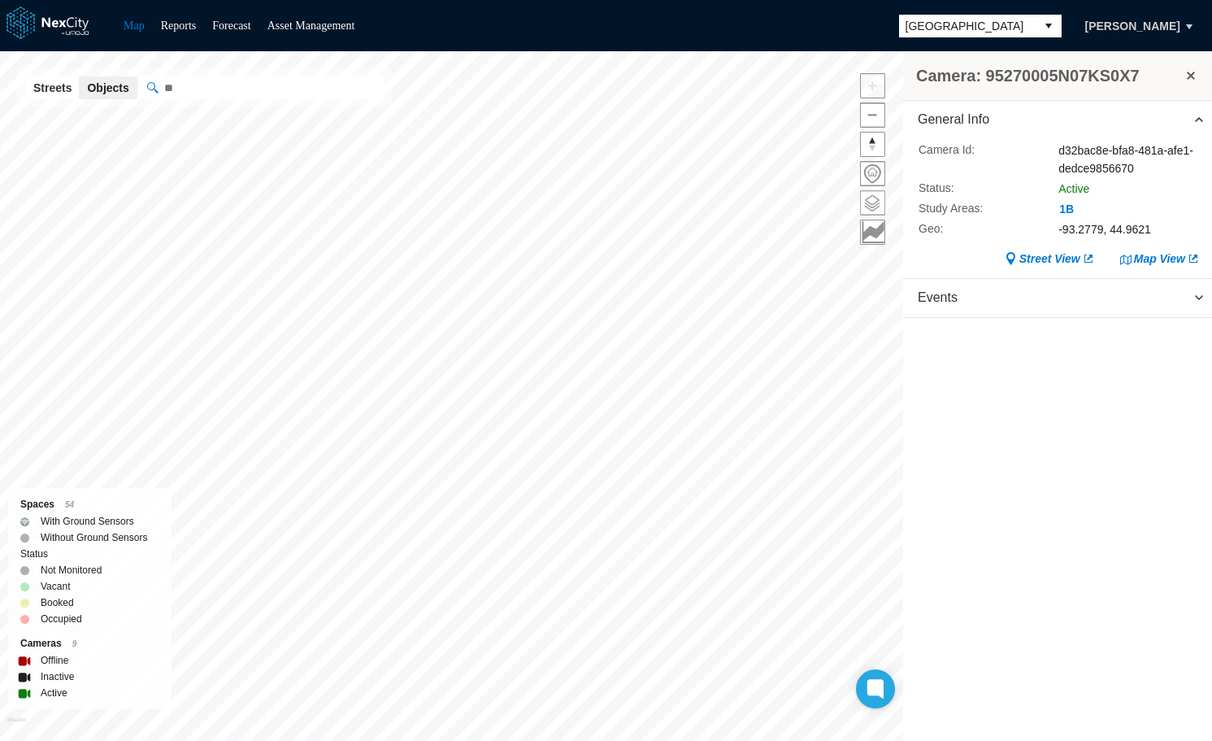
click at [873, 198] on span at bounding box center [873, 203] width 24 height 24
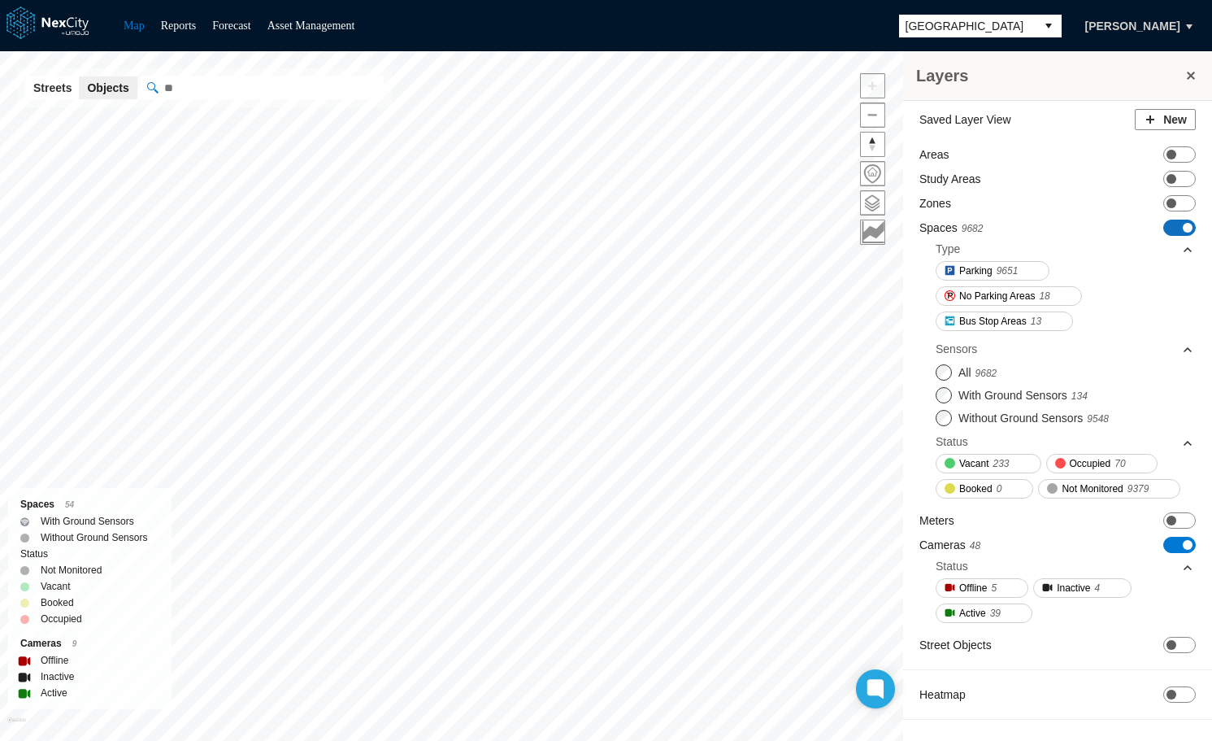
click at [1187, 224] on span at bounding box center [1188, 228] width 10 height 10
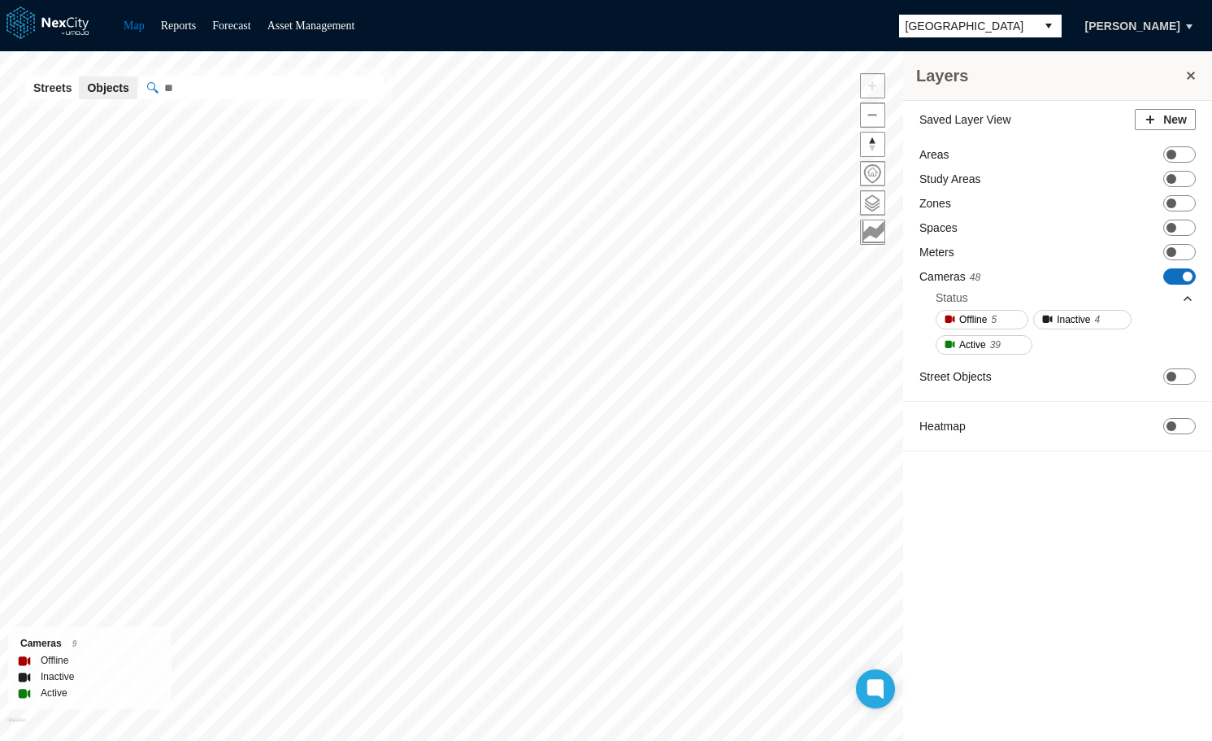
click at [1176, 275] on span "ON OFF" at bounding box center [1179, 276] width 33 height 16
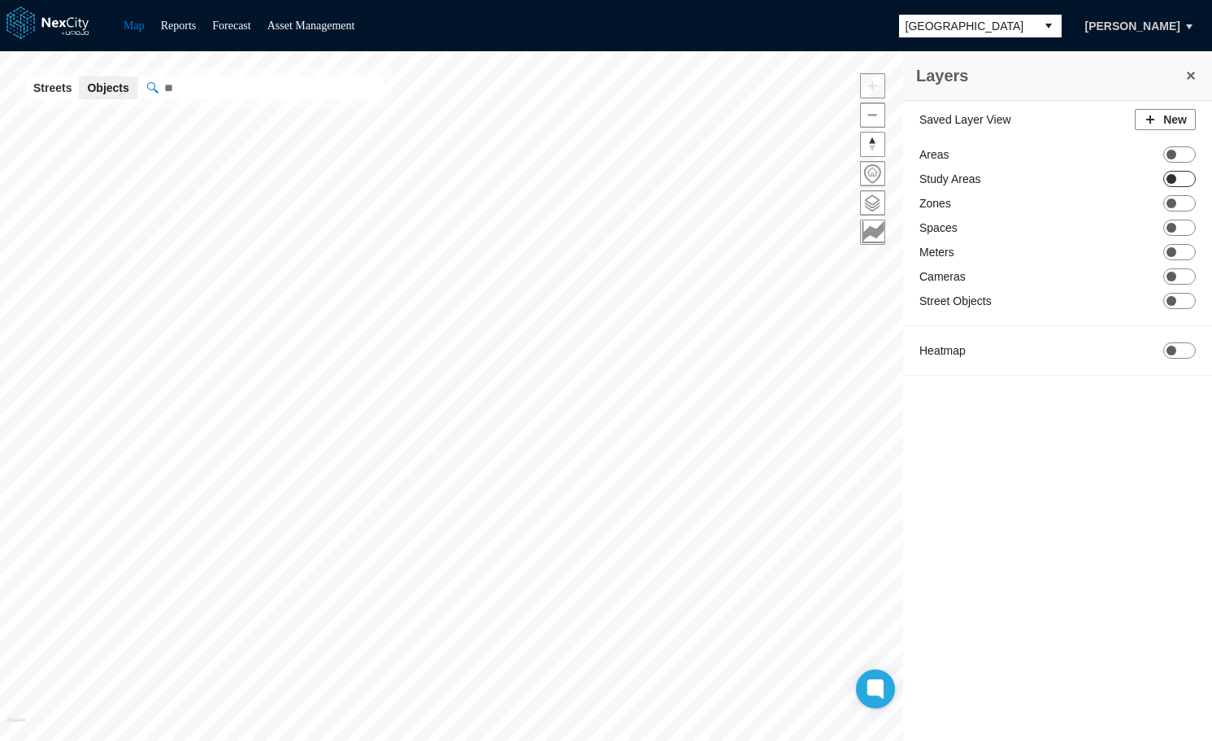
click at [1184, 176] on span "ON OFF" at bounding box center [1179, 179] width 33 height 16
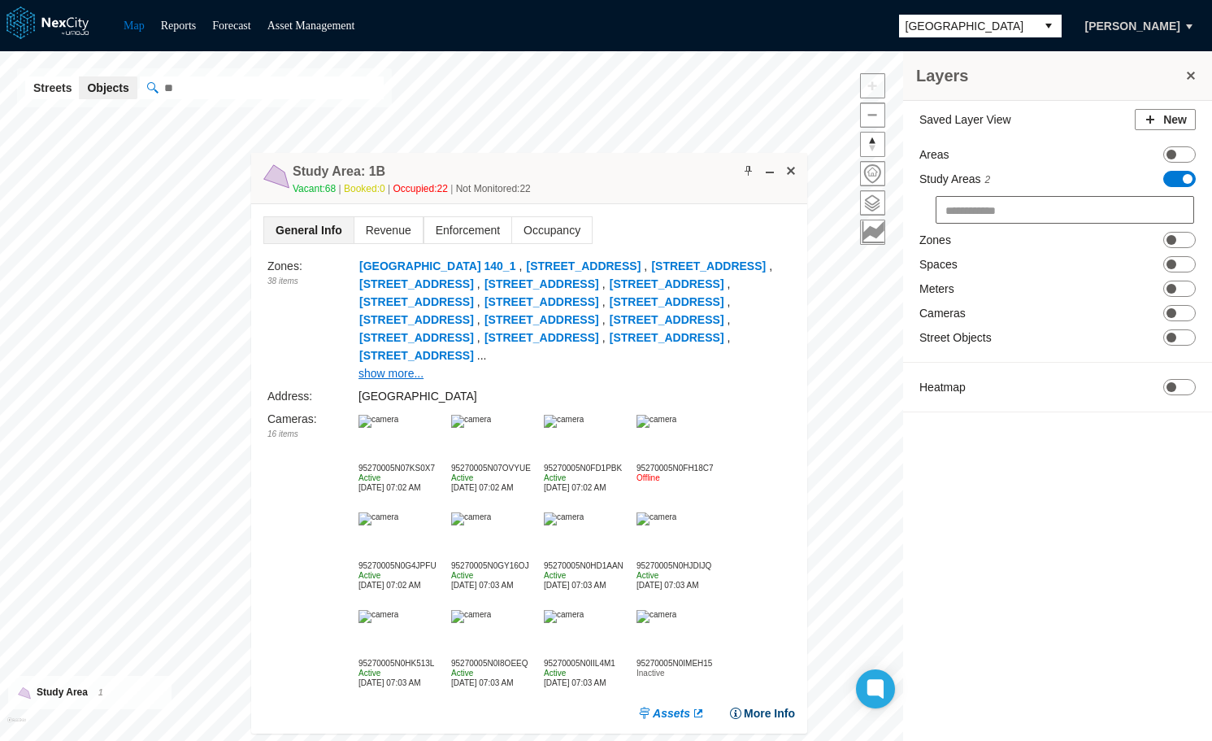
click at [767, 714] on button "More Info" at bounding box center [762, 713] width 66 height 16
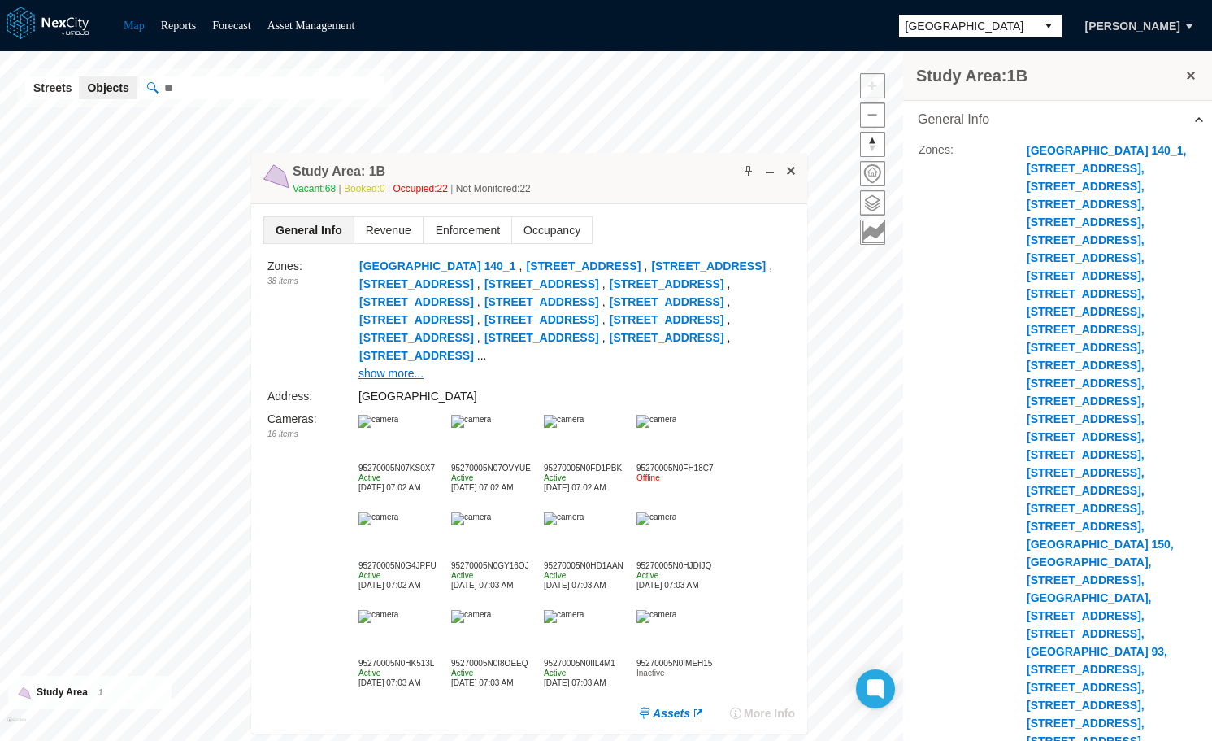
click at [1193, 118] on span at bounding box center [1199, 119] width 13 height 13
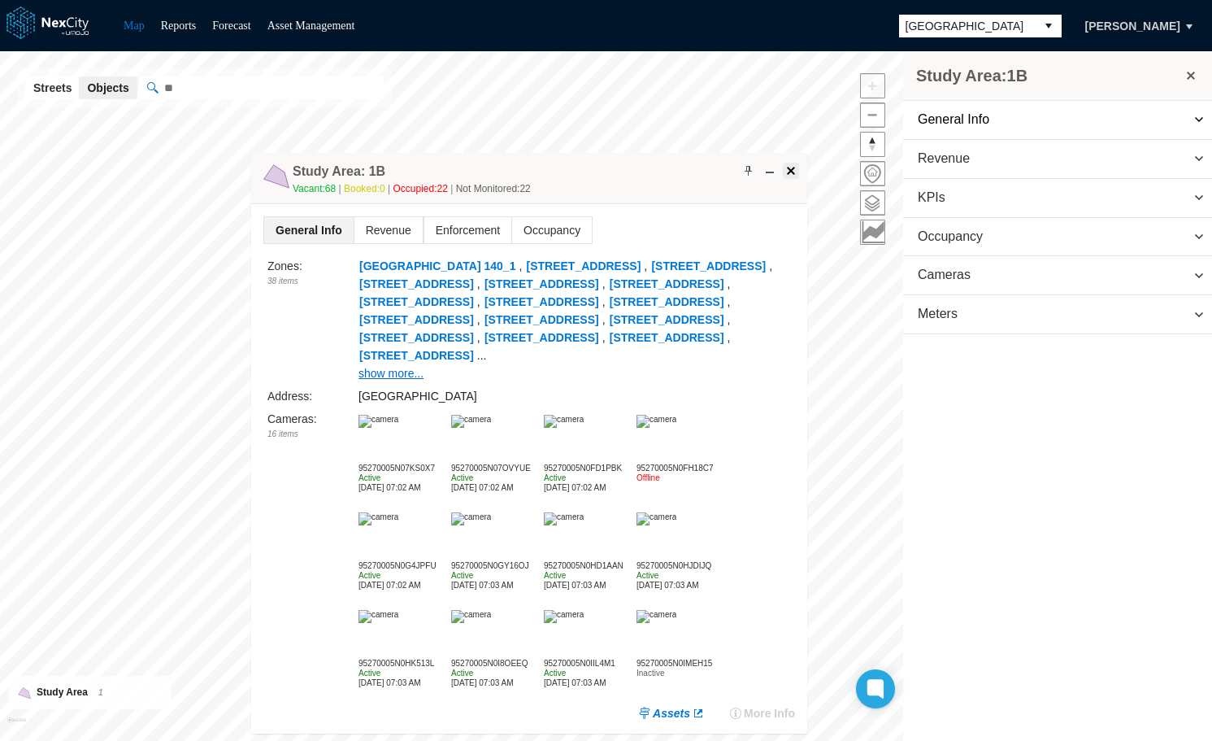
click at [791, 166] on span at bounding box center [790, 170] width 13 height 13
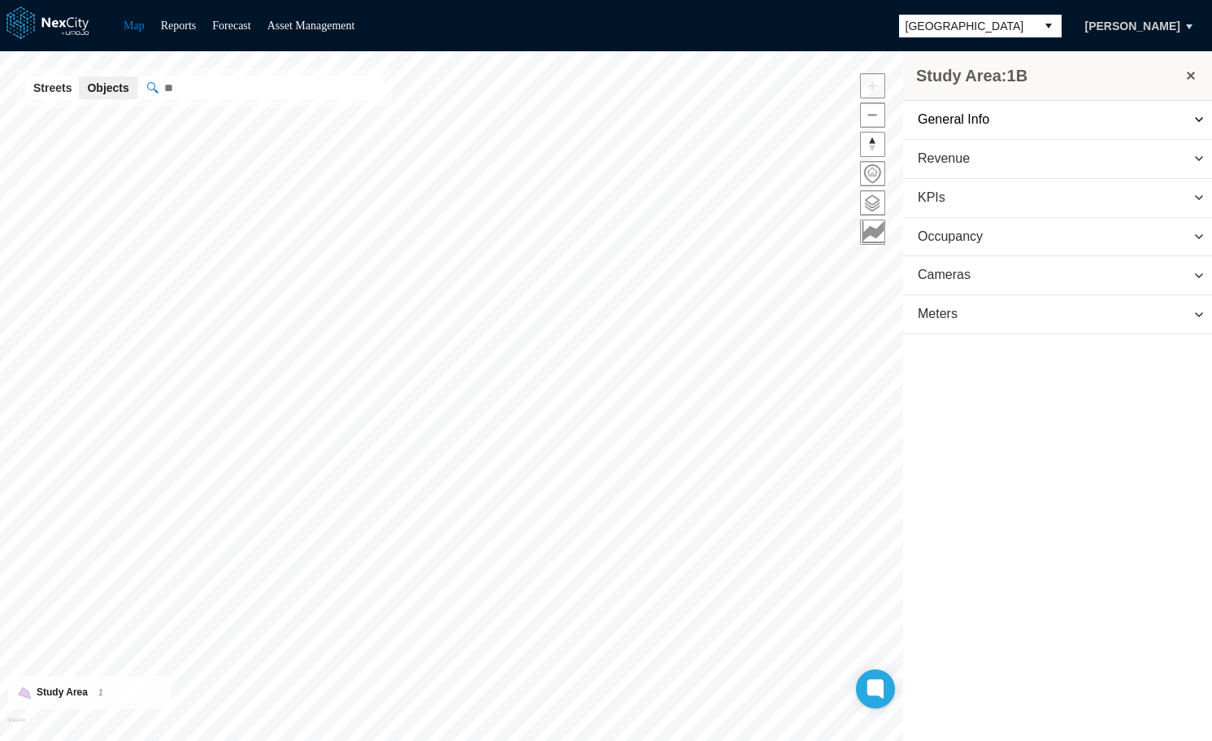
click at [1001, 29] on span "[GEOGRAPHIC_DATA]" at bounding box center [968, 26] width 124 height 16
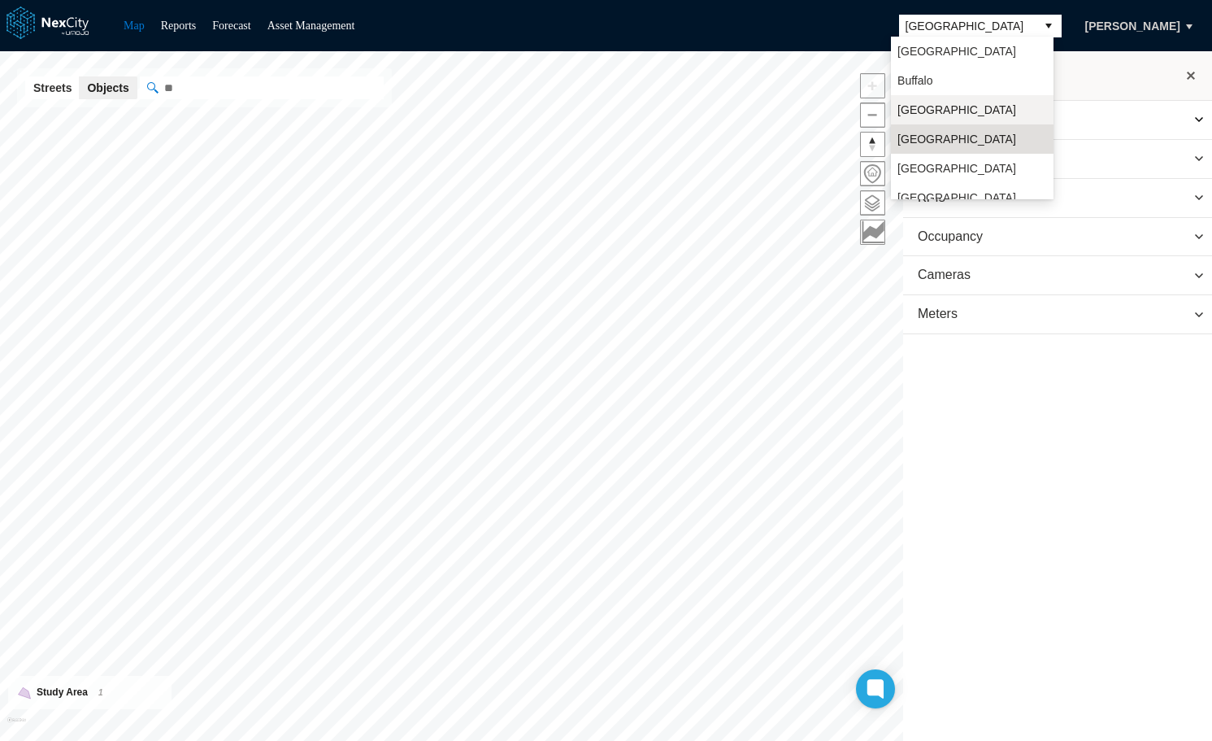
click at [932, 109] on span "[GEOGRAPHIC_DATA]" at bounding box center [956, 110] width 119 height 16
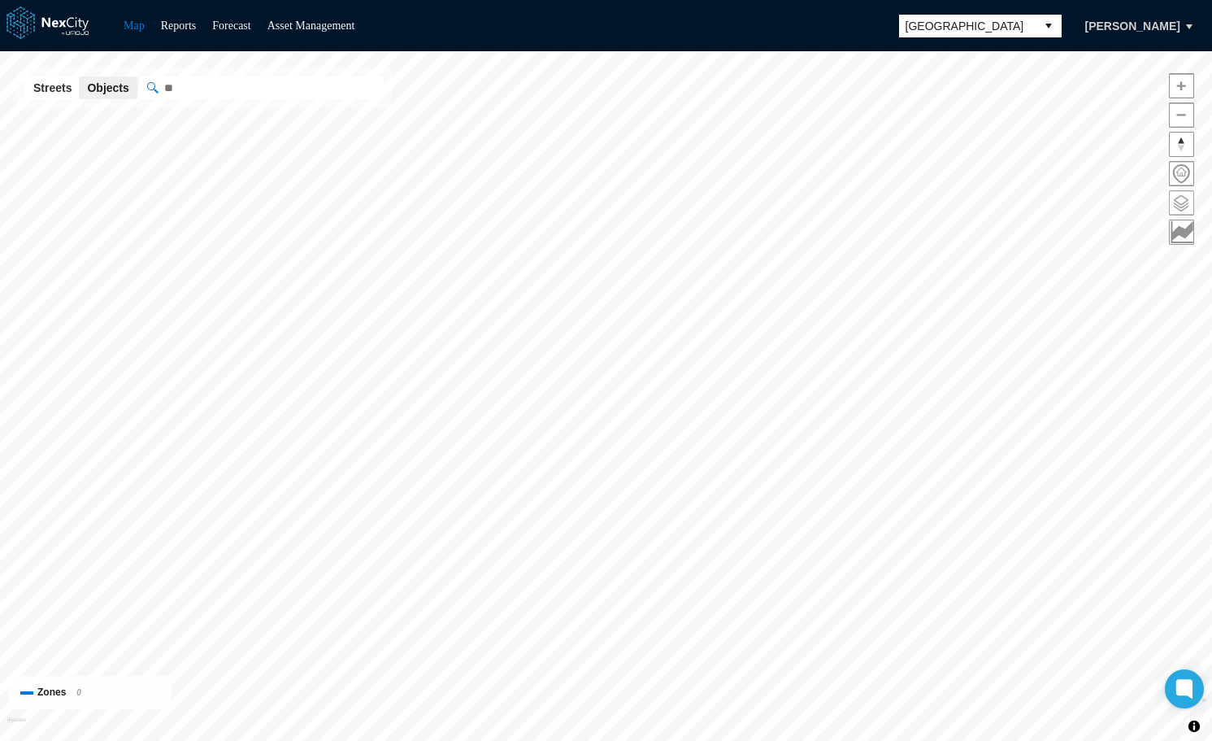
click at [1182, 200] on span at bounding box center [1182, 203] width 24 height 24
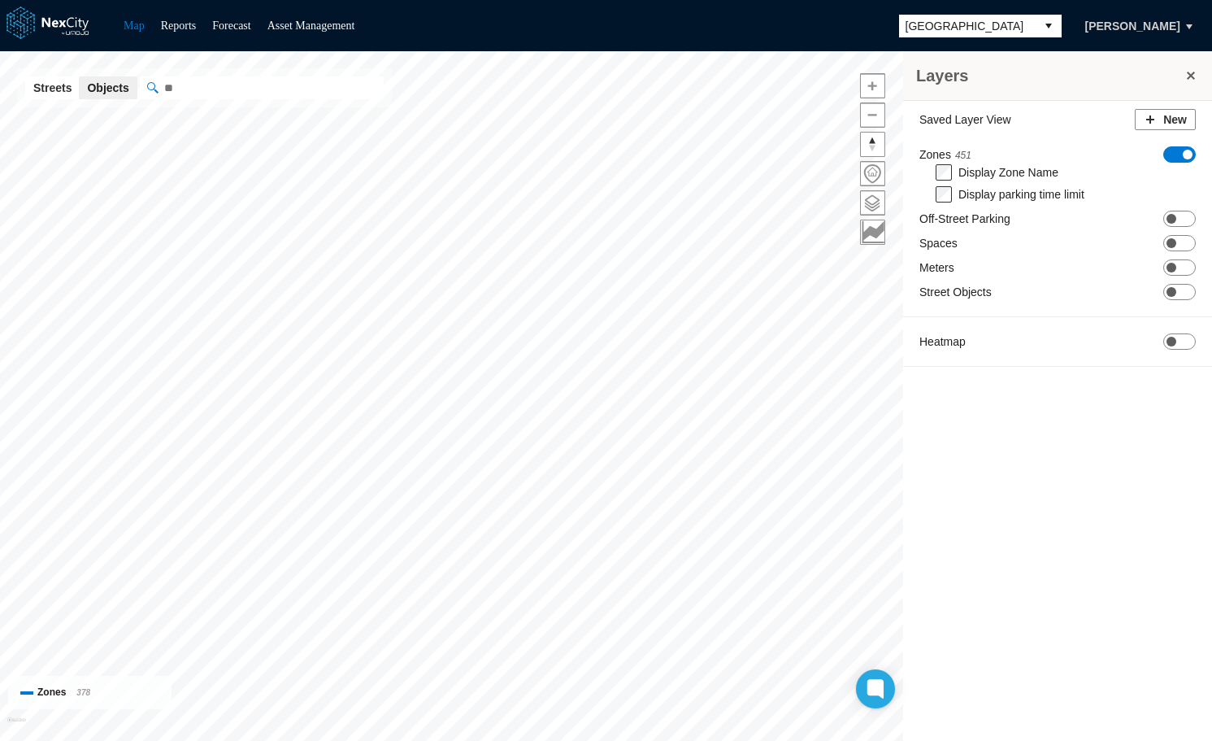
click at [999, 26] on span "[GEOGRAPHIC_DATA]" at bounding box center [968, 26] width 124 height 16
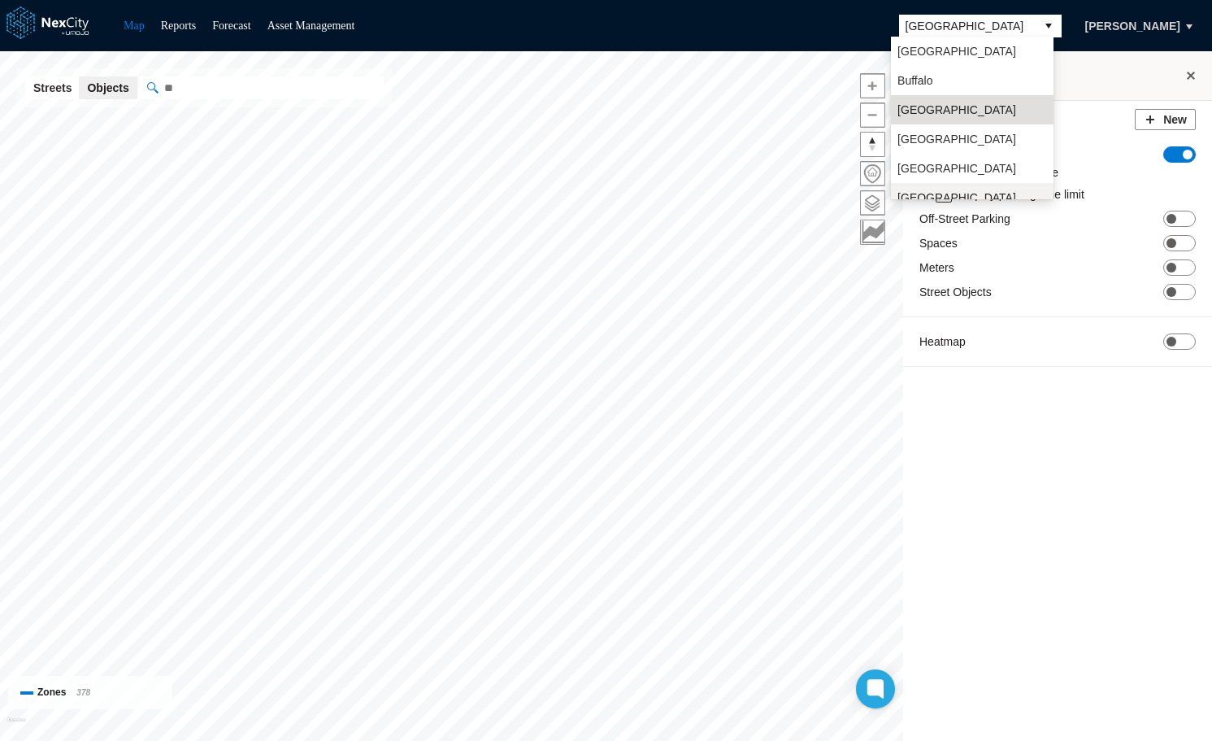
click at [943, 189] on li "[GEOGRAPHIC_DATA][PERSON_NAME]" at bounding box center [972, 206] width 163 height 46
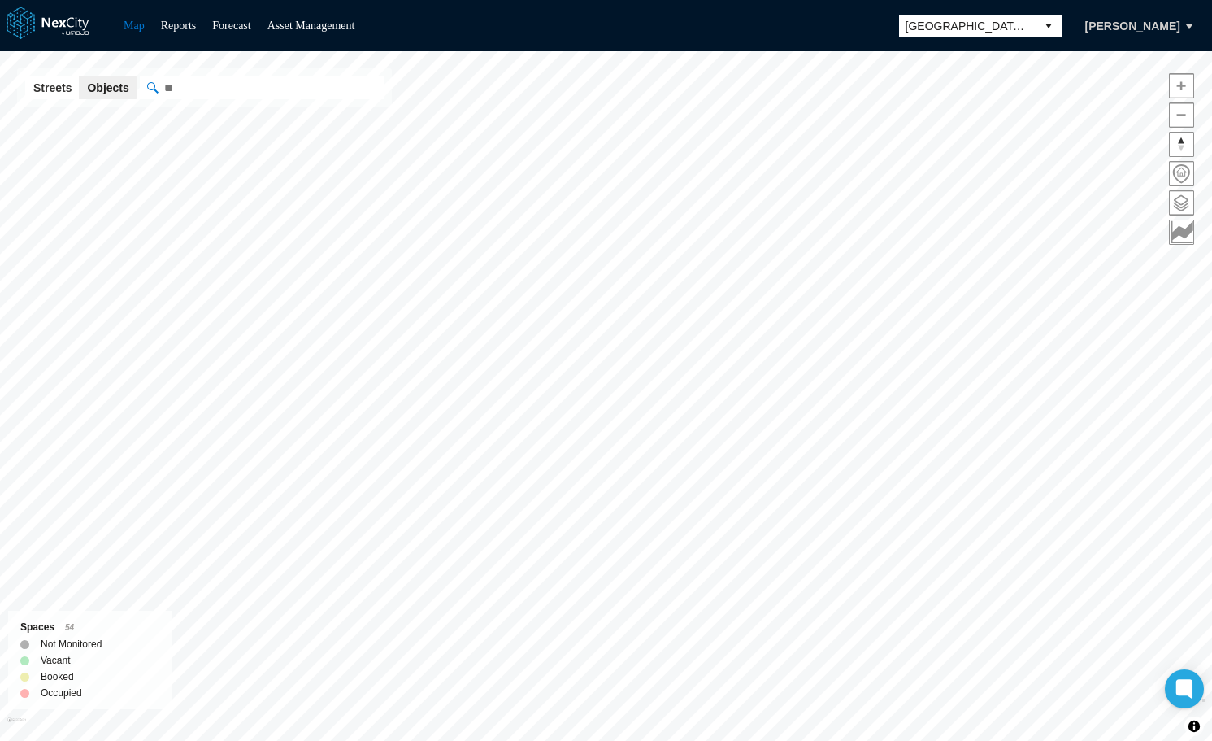
click at [1180, 202] on span at bounding box center [1182, 203] width 24 height 24
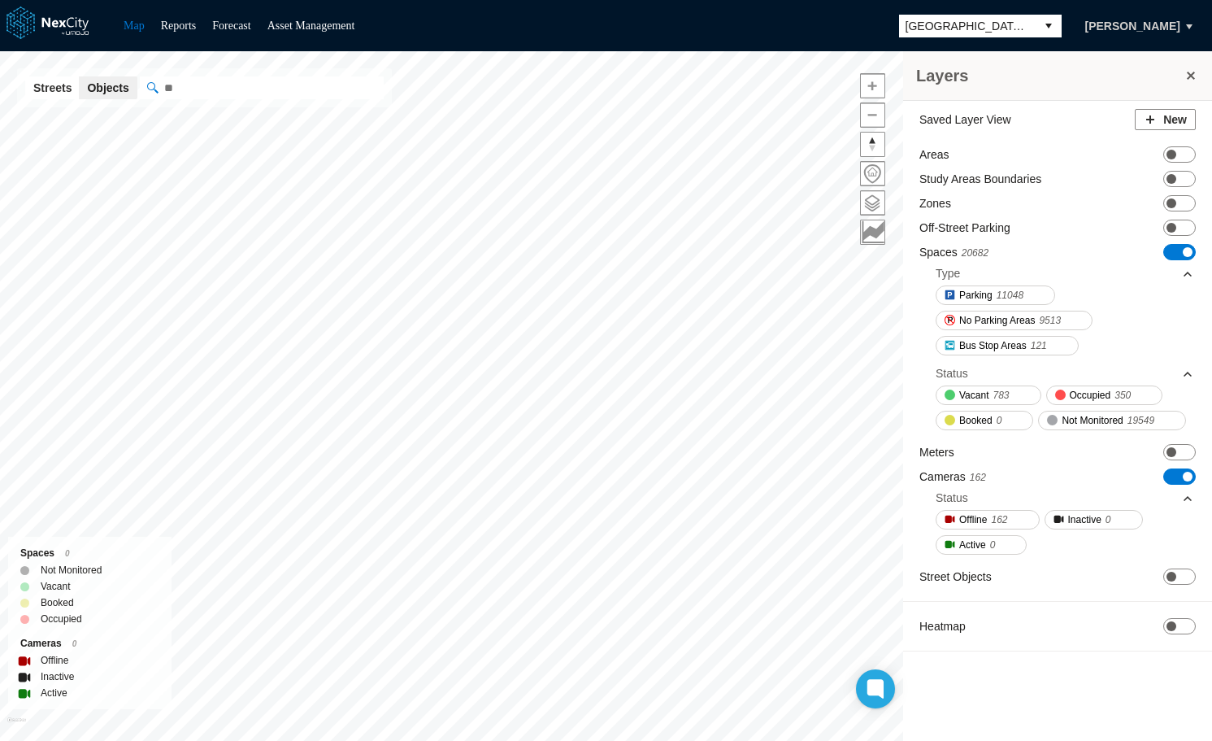
click at [1174, 251] on span "ON OFF" at bounding box center [1179, 252] width 33 height 16
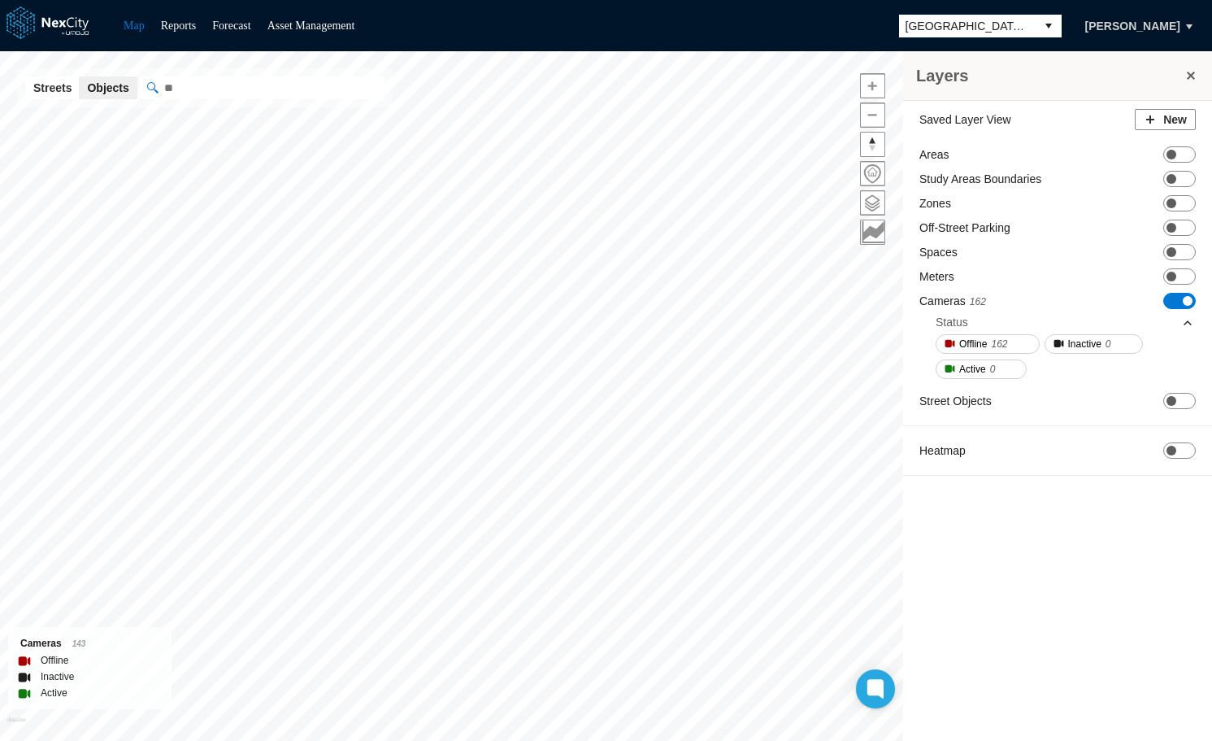
click at [1179, 302] on span "ON OFF" at bounding box center [1179, 301] width 33 height 16
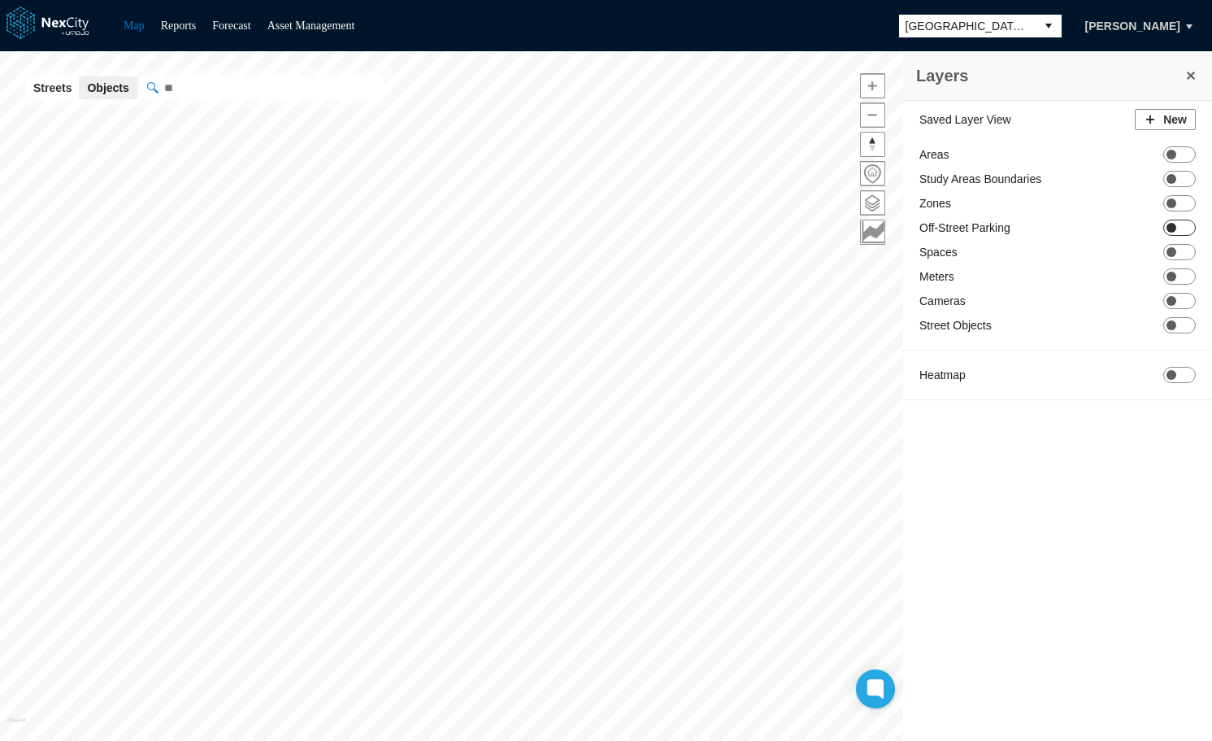
click at [1175, 223] on span at bounding box center [1172, 228] width 10 height 10
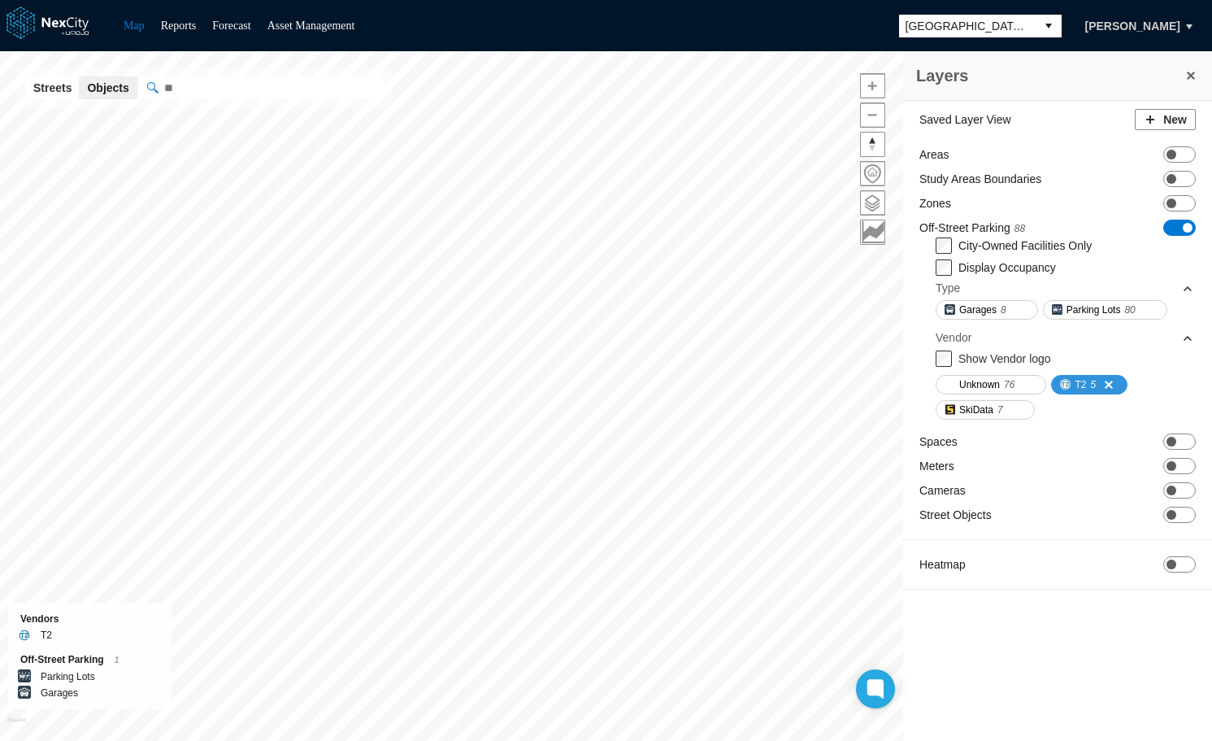
click at [1109, 382] on span at bounding box center [1102, 384] width 13 height 13
click at [976, 411] on span "SkiData" at bounding box center [976, 410] width 34 height 16
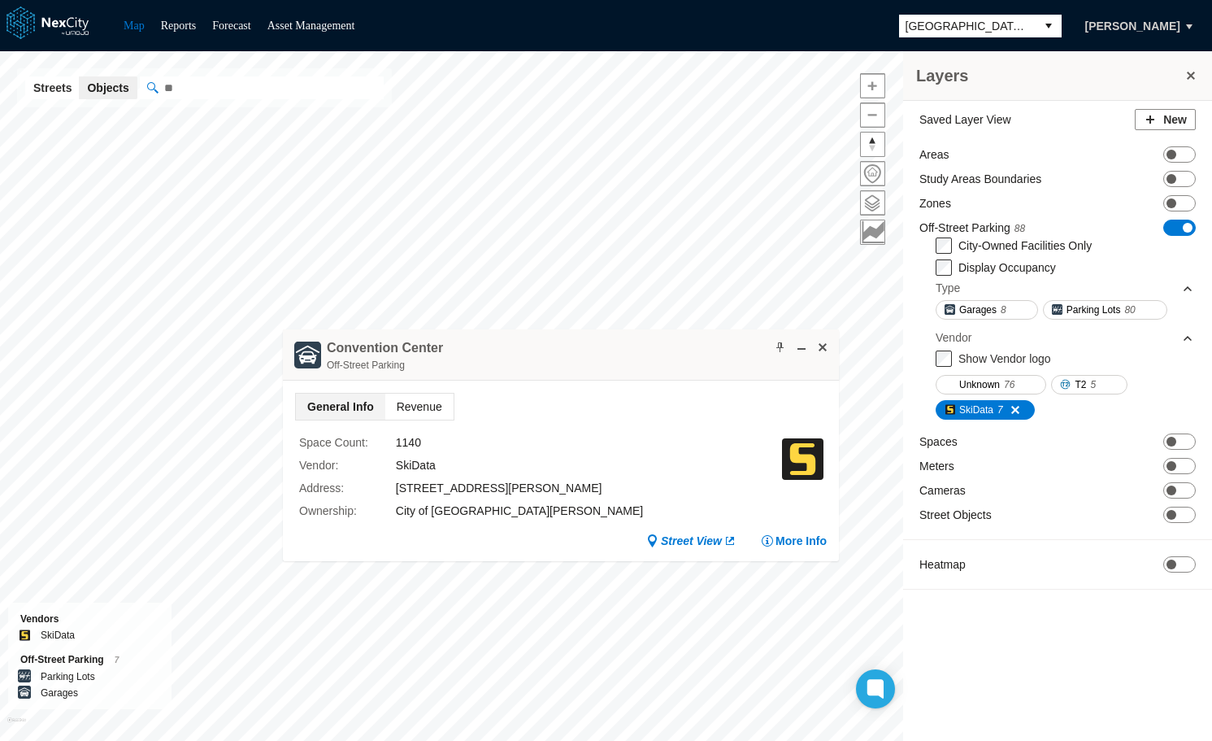
click at [419, 409] on span "Revenue" at bounding box center [419, 406] width 68 height 26
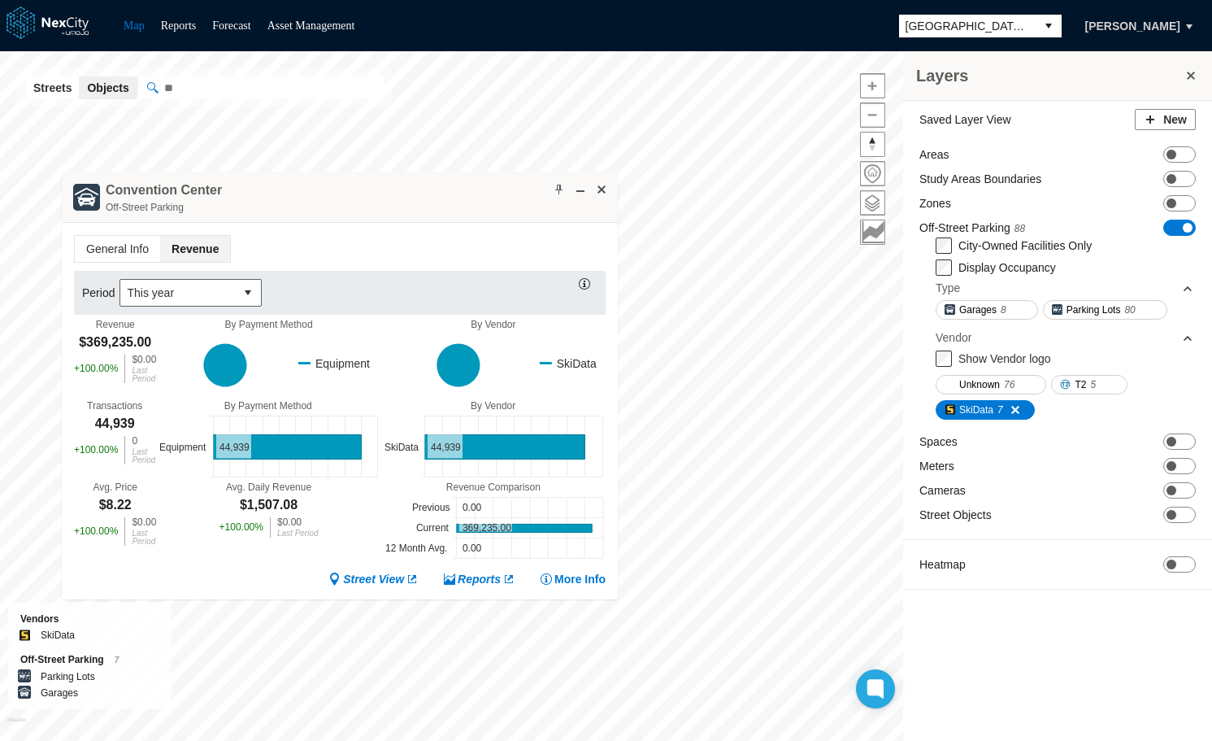
drag, startPoint x: 638, startPoint y: 345, endPoint x: 417, endPoint y: 187, distance: 271.6
click at [417, 187] on div "[GEOGRAPHIC_DATA] Off-Street Parking" at bounding box center [340, 197] width 556 height 51
click at [585, 582] on button "More Info" at bounding box center [573, 579] width 66 height 16
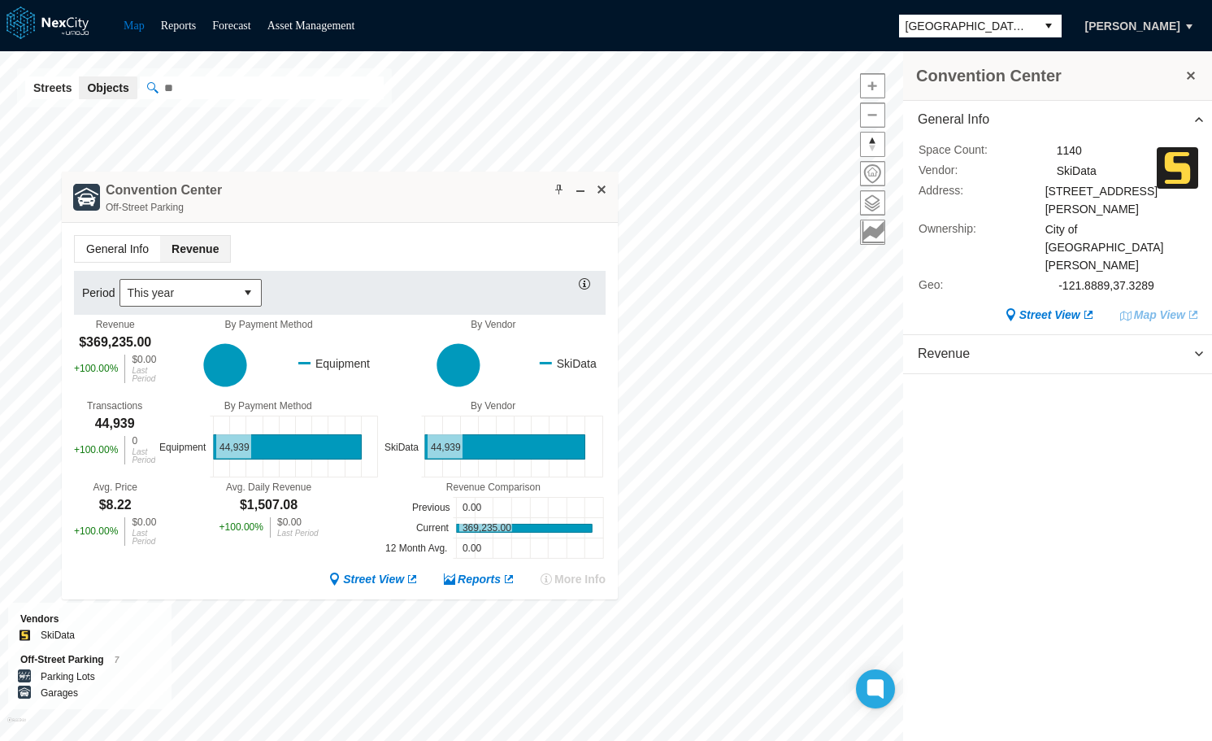
click at [111, 248] on span "General Info" at bounding box center [117, 249] width 85 height 26
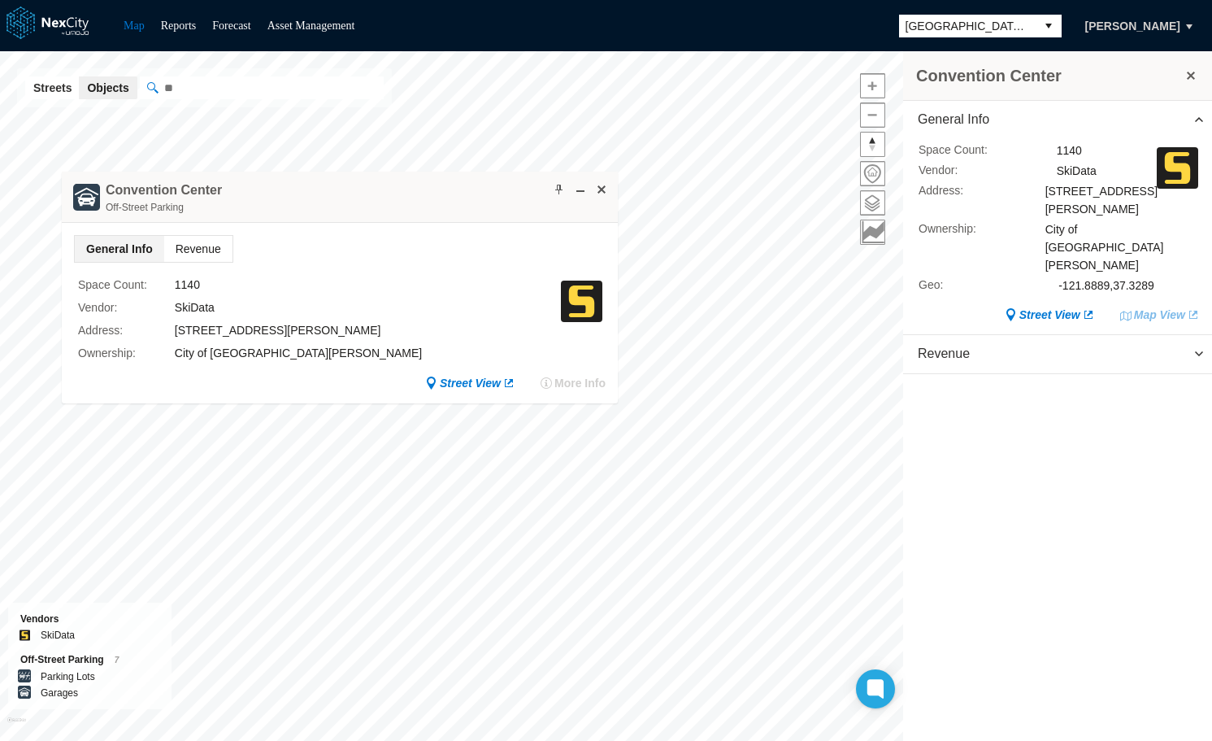
click at [197, 243] on span "Revenue" at bounding box center [198, 249] width 68 height 26
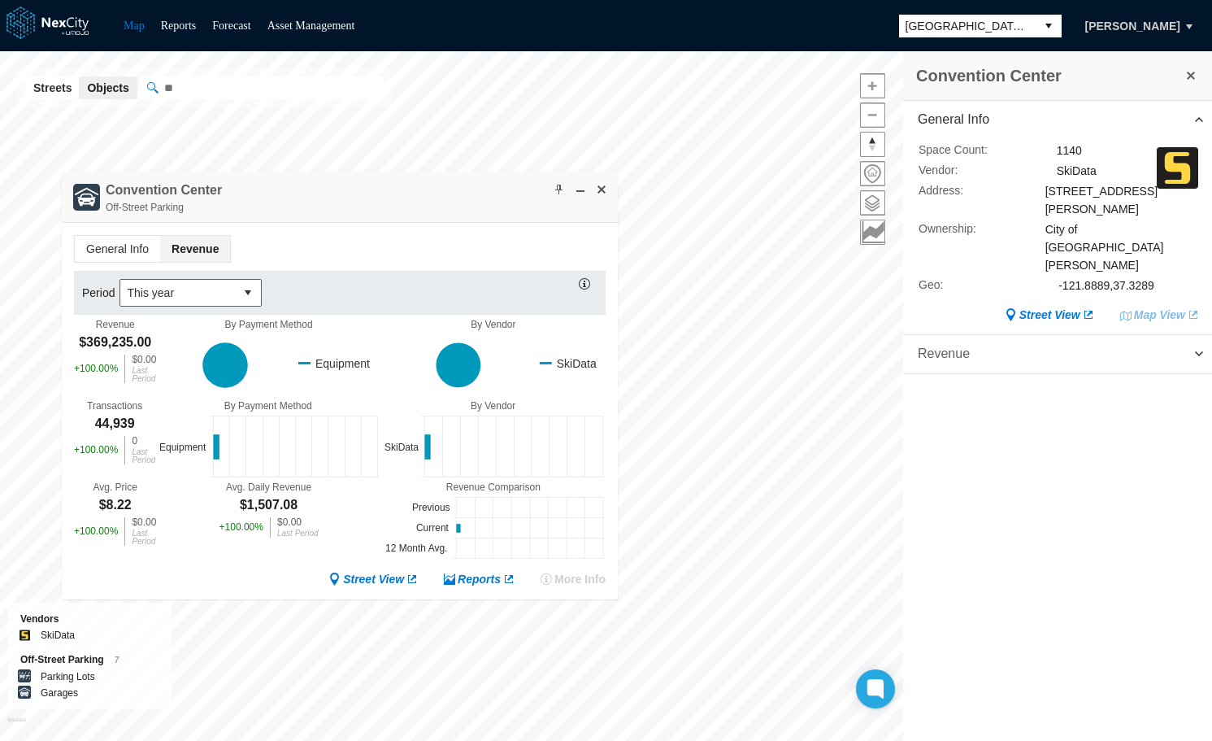
click at [967, 335] on span "Revenue" at bounding box center [1057, 354] width 309 height 38
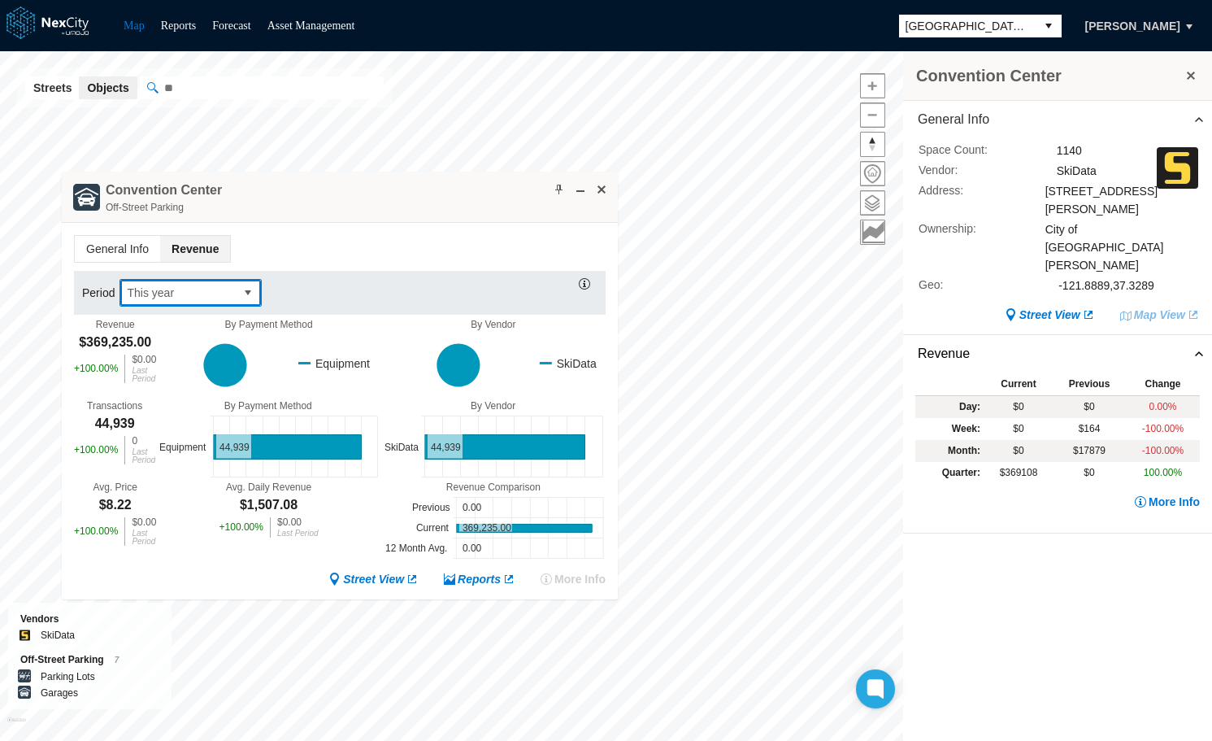
click at [239, 287] on button "select" at bounding box center [248, 293] width 26 height 26
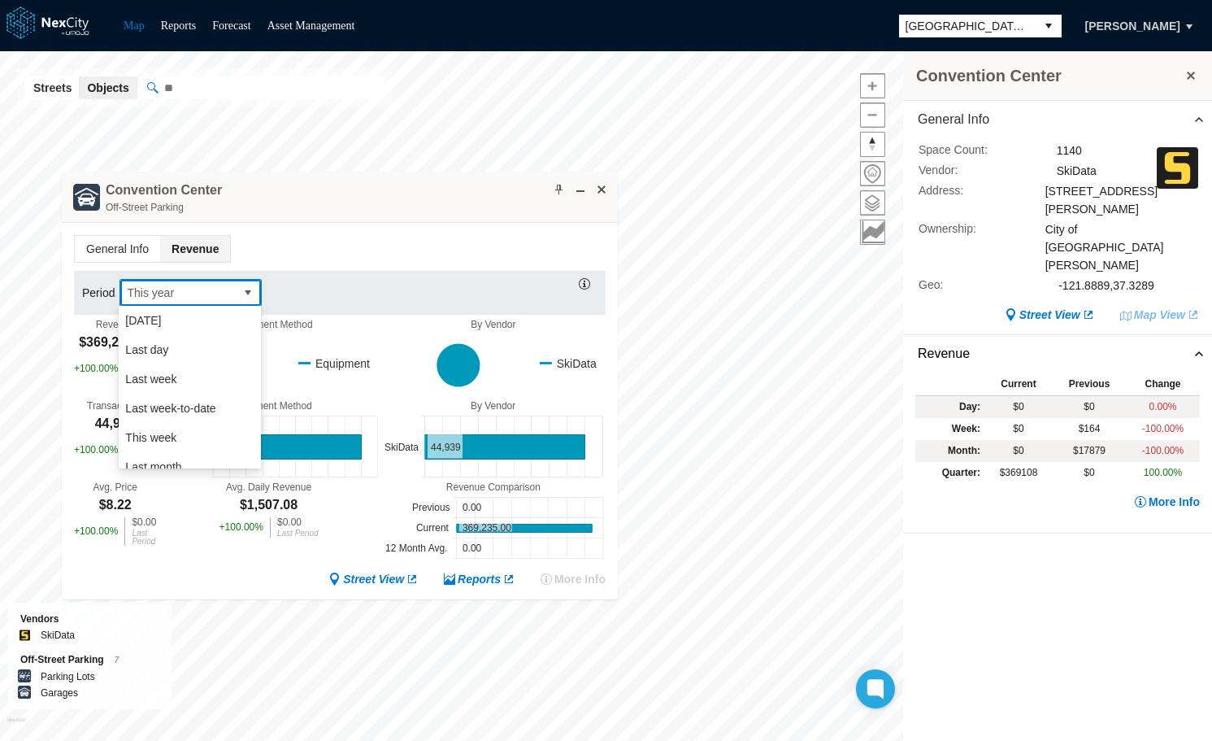
scroll to position [247, 0]
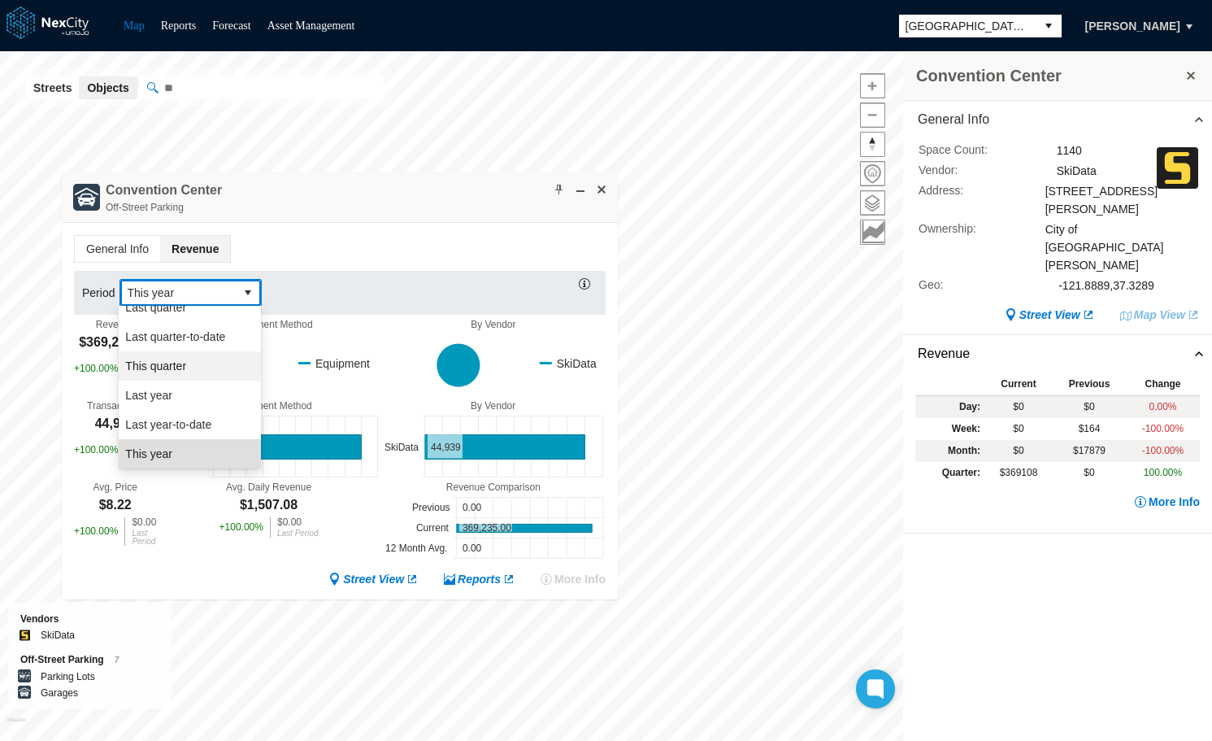
click at [174, 365] on span "This quarter" at bounding box center [155, 366] width 61 height 16
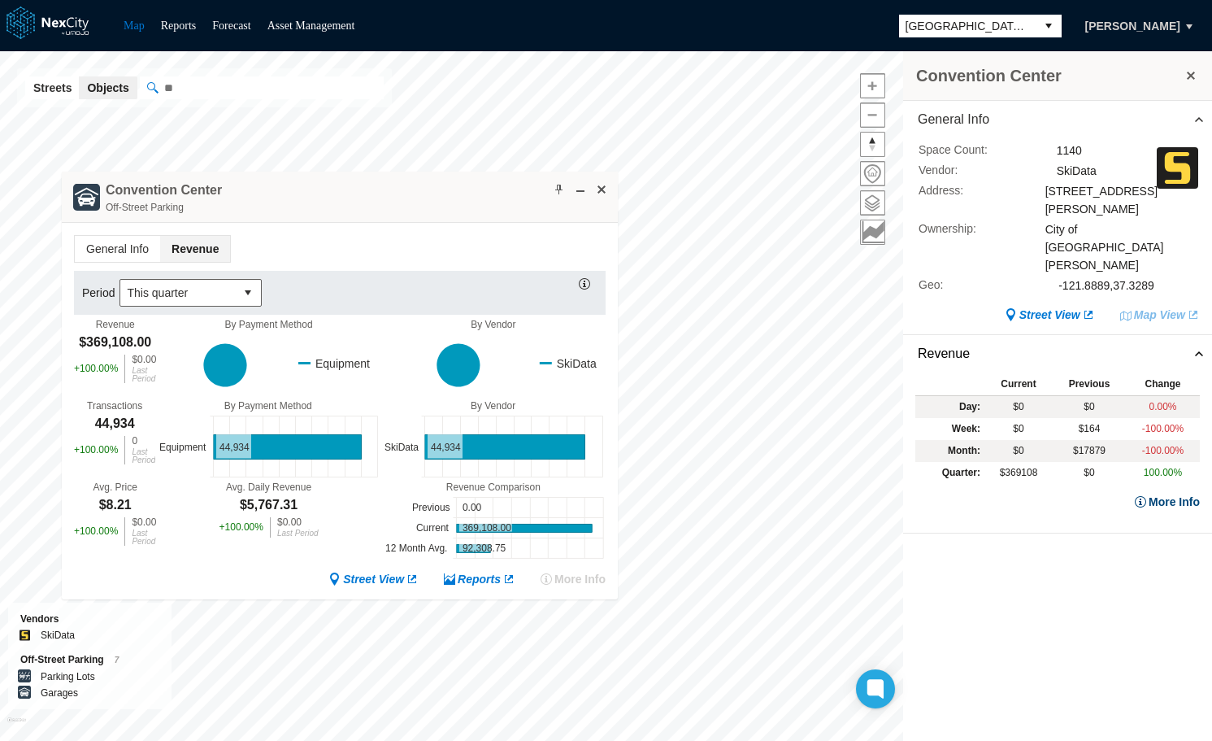
click at [1182, 493] on button "More Info" at bounding box center [1167, 501] width 66 height 16
click at [601, 189] on span at bounding box center [601, 189] width 13 height 13
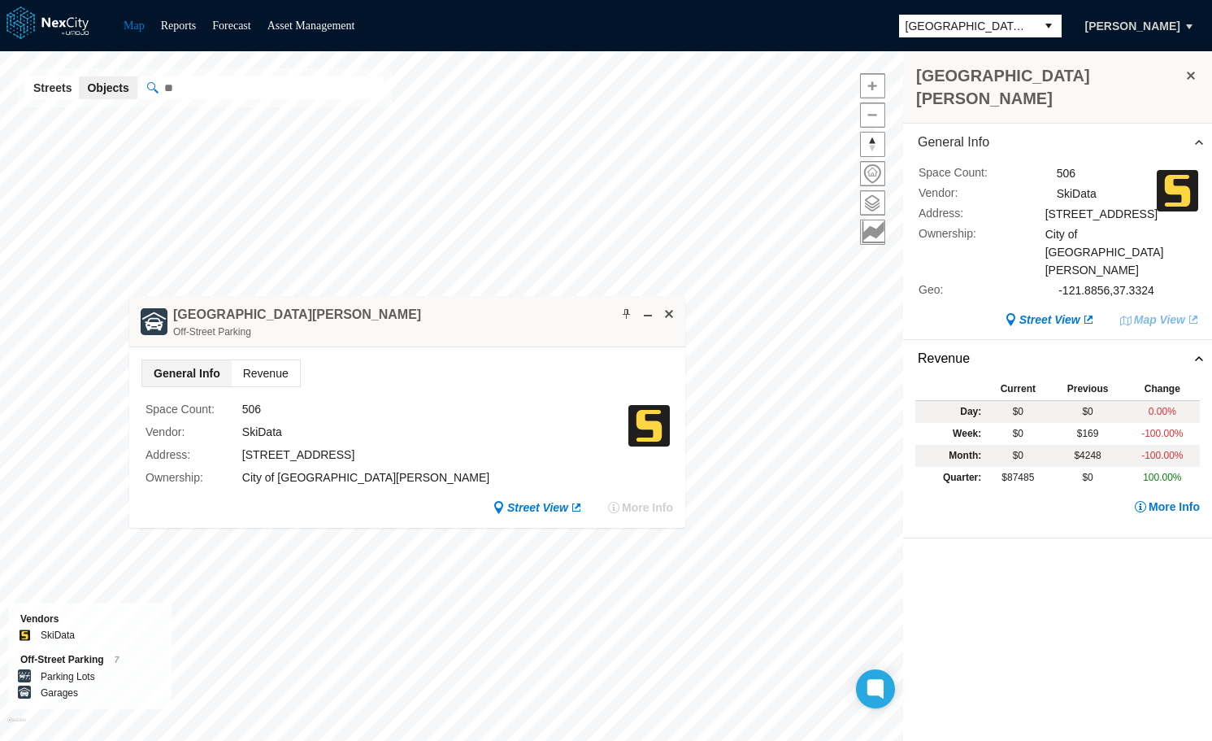
click at [263, 368] on span "Revenue" at bounding box center [266, 373] width 68 height 26
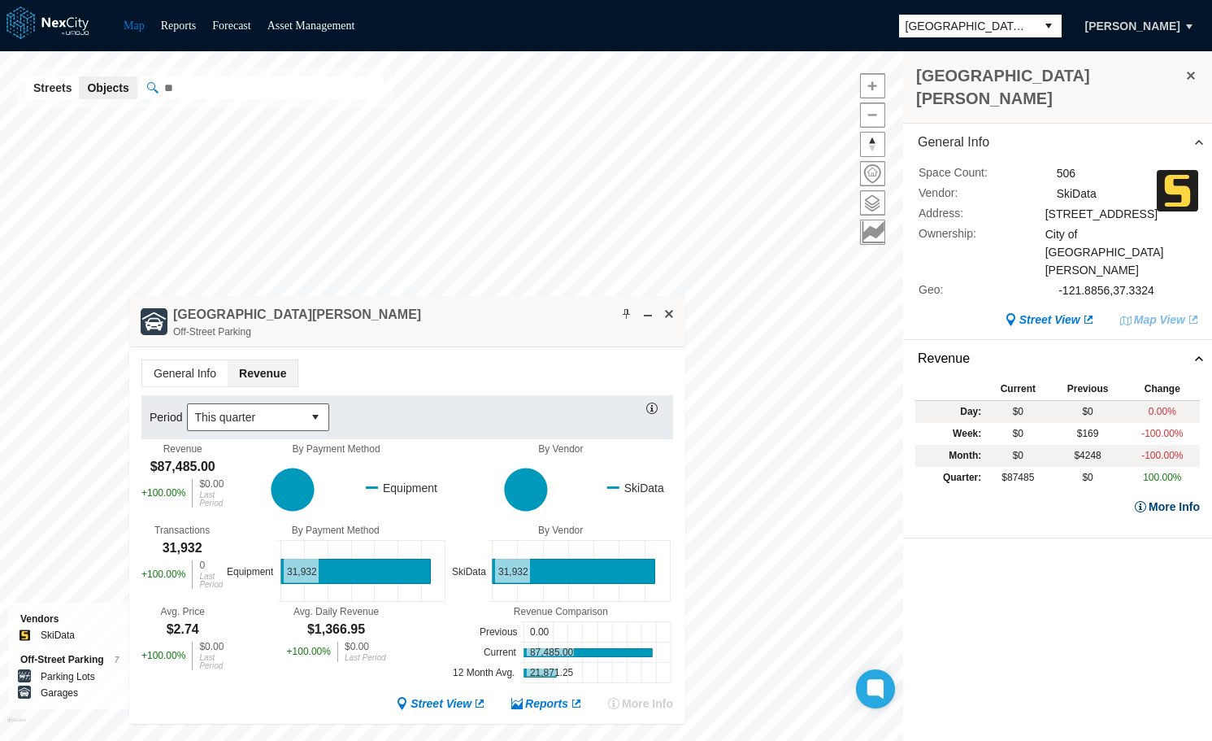
click at [1190, 498] on button "More Info" at bounding box center [1167, 506] width 66 height 16
click at [668, 315] on span at bounding box center [669, 313] width 13 height 13
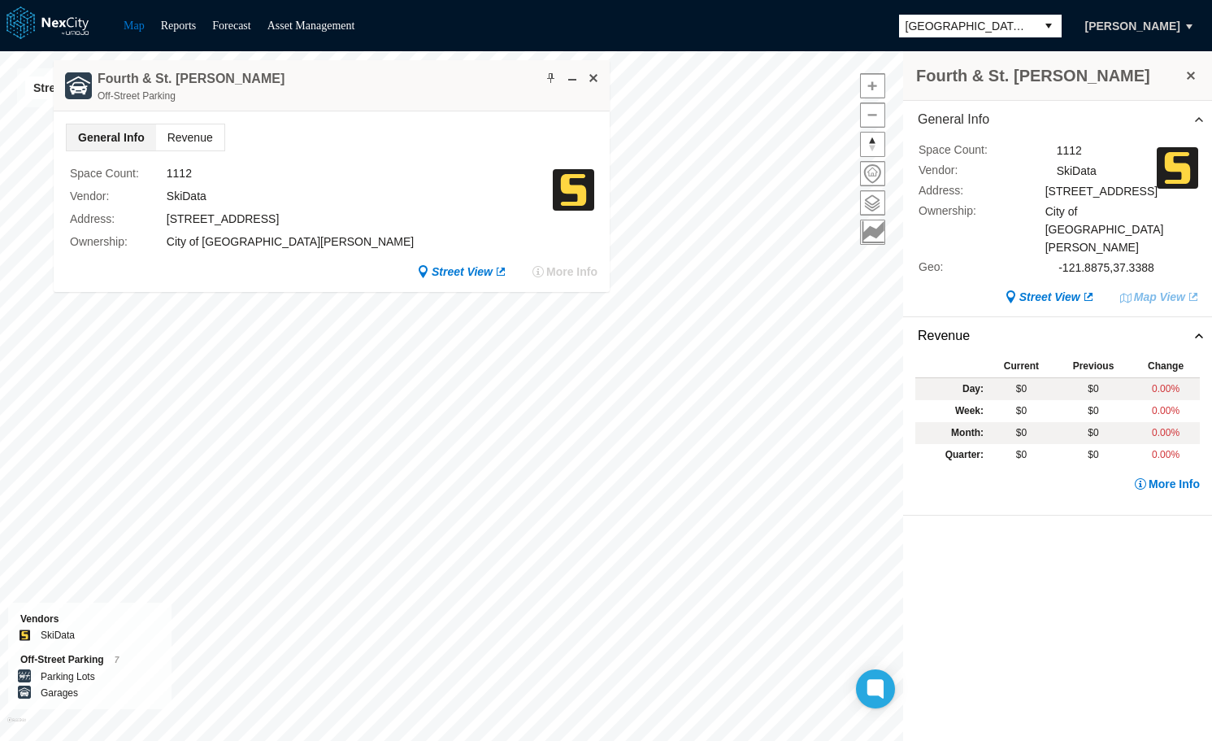
click at [183, 135] on span "Revenue" at bounding box center [190, 137] width 68 height 26
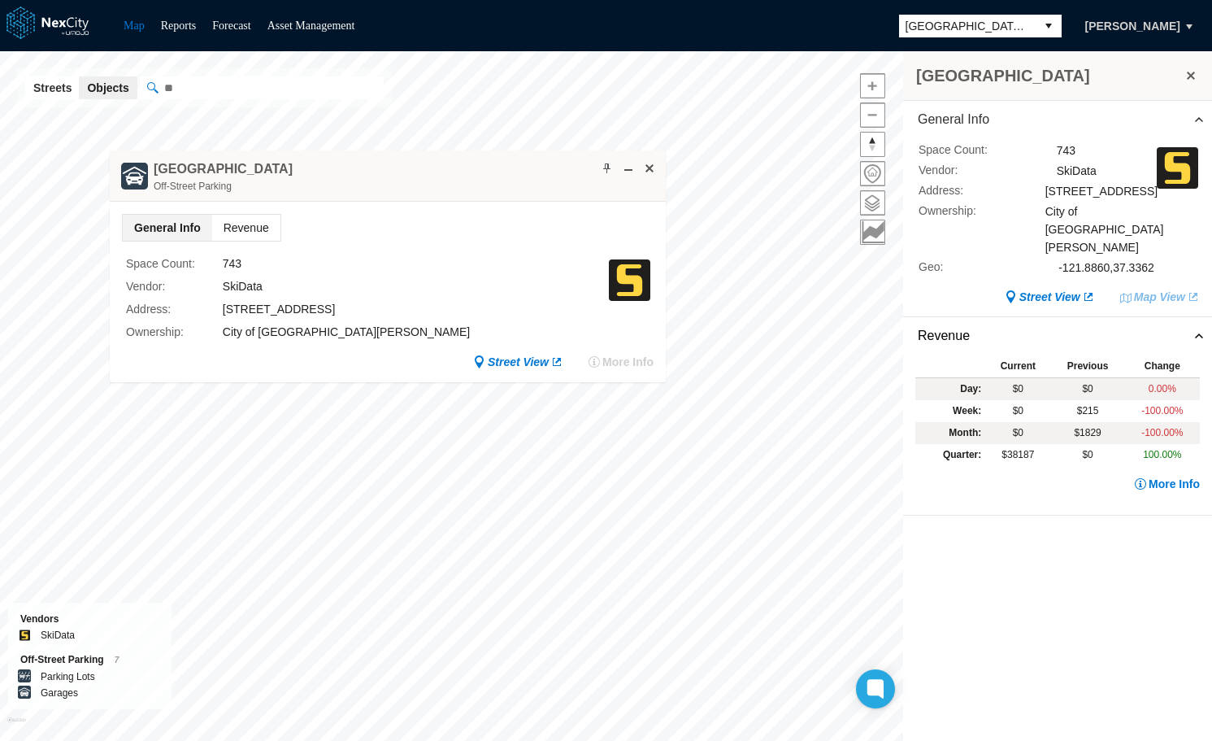
click at [236, 228] on span "Revenue" at bounding box center [246, 228] width 68 height 26
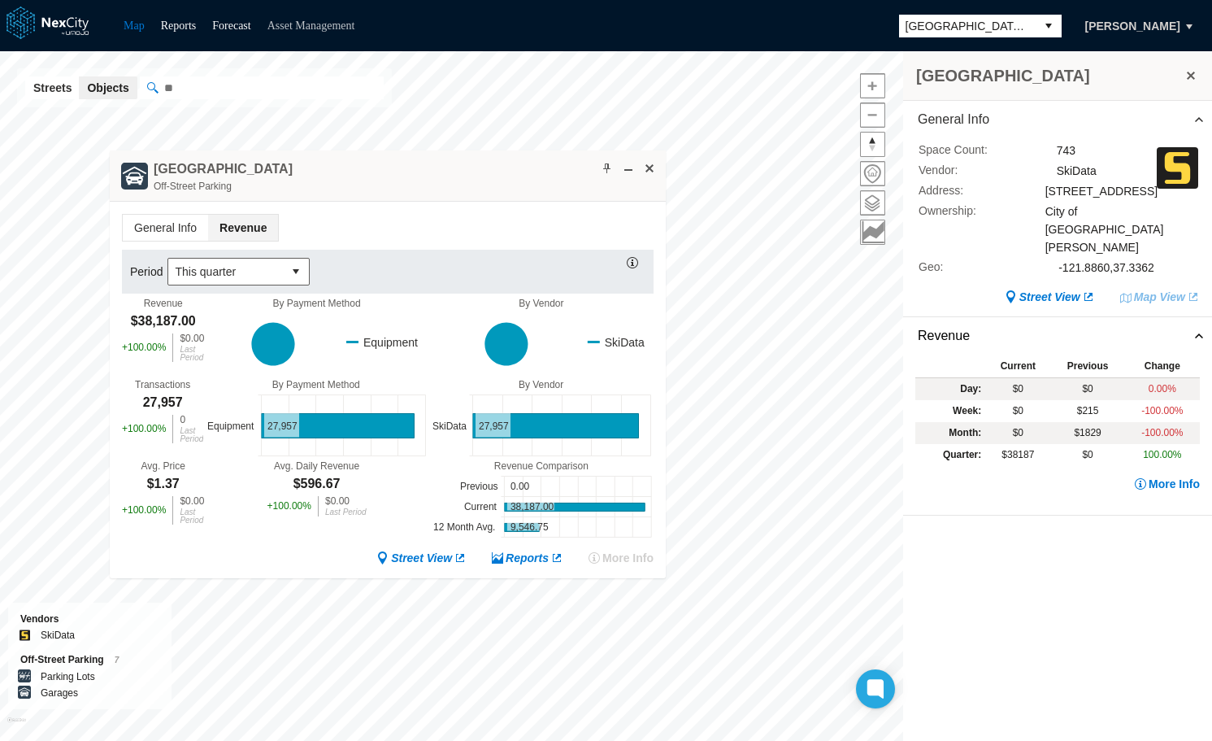
click at [327, 26] on link "Asset Management" at bounding box center [311, 26] width 88 height 12
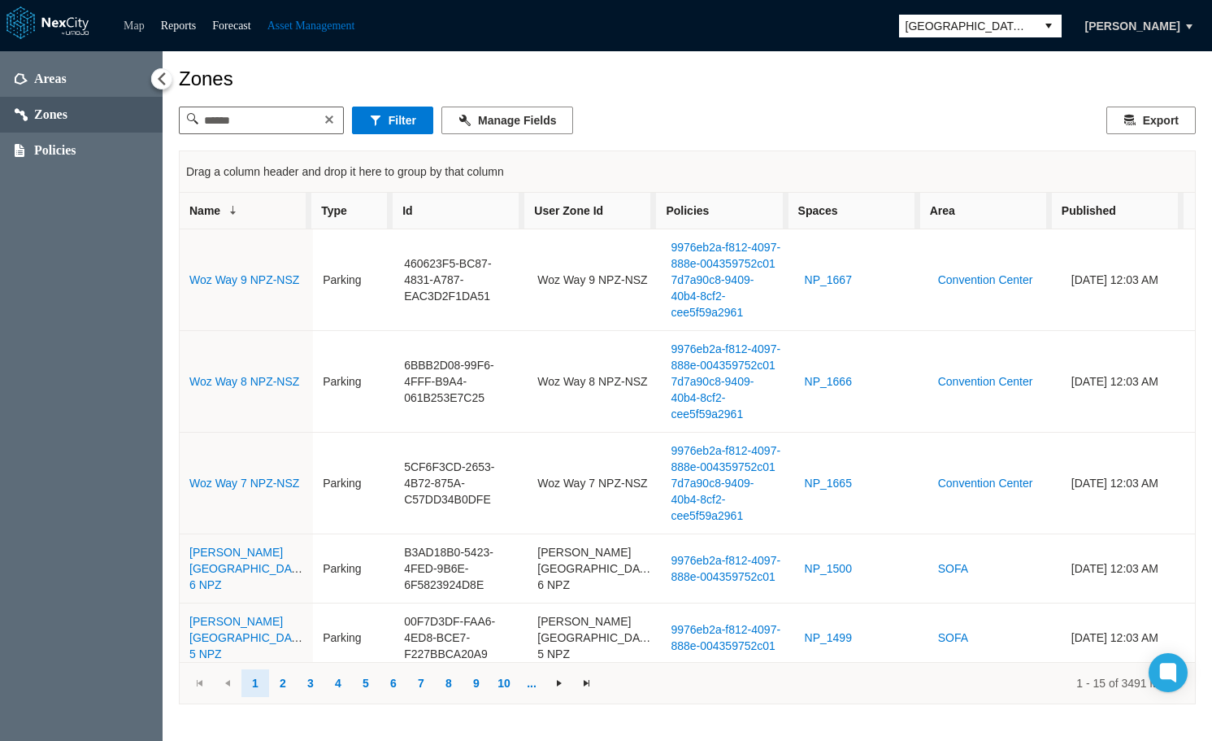
click at [131, 27] on link "Map" at bounding box center [134, 26] width 21 height 12
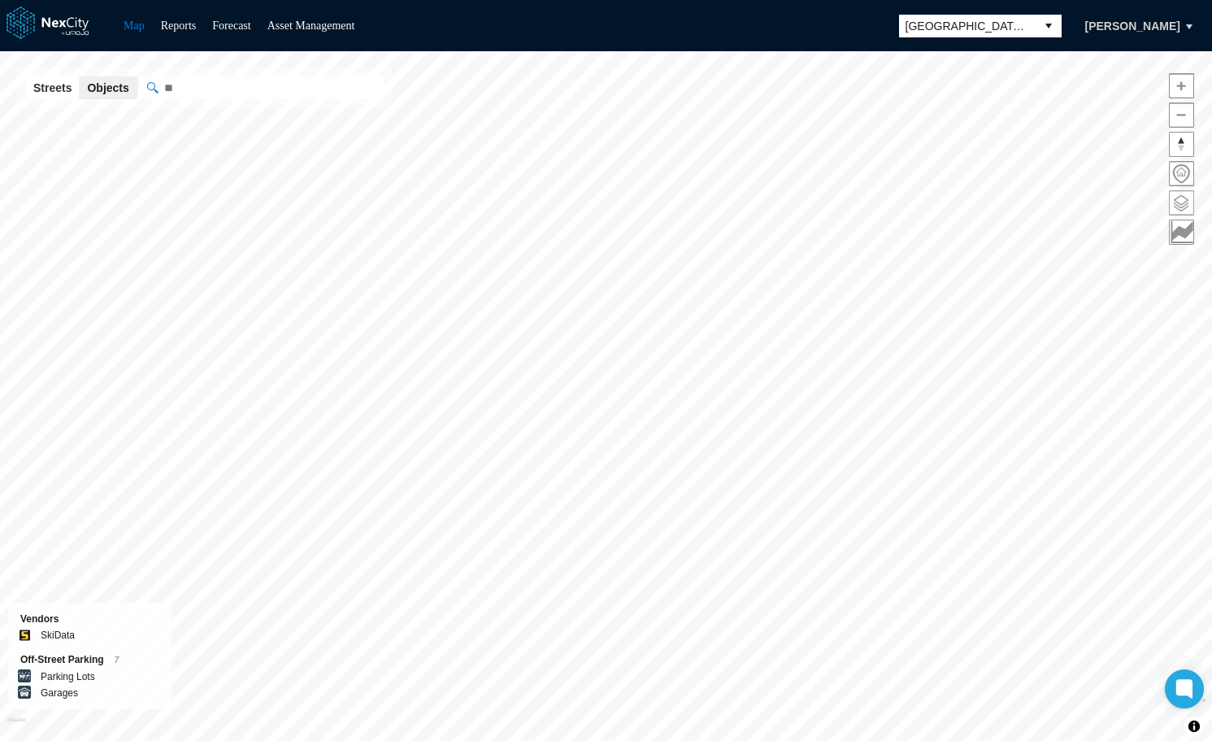
click at [1180, 198] on span at bounding box center [1182, 203] width 24 height 24
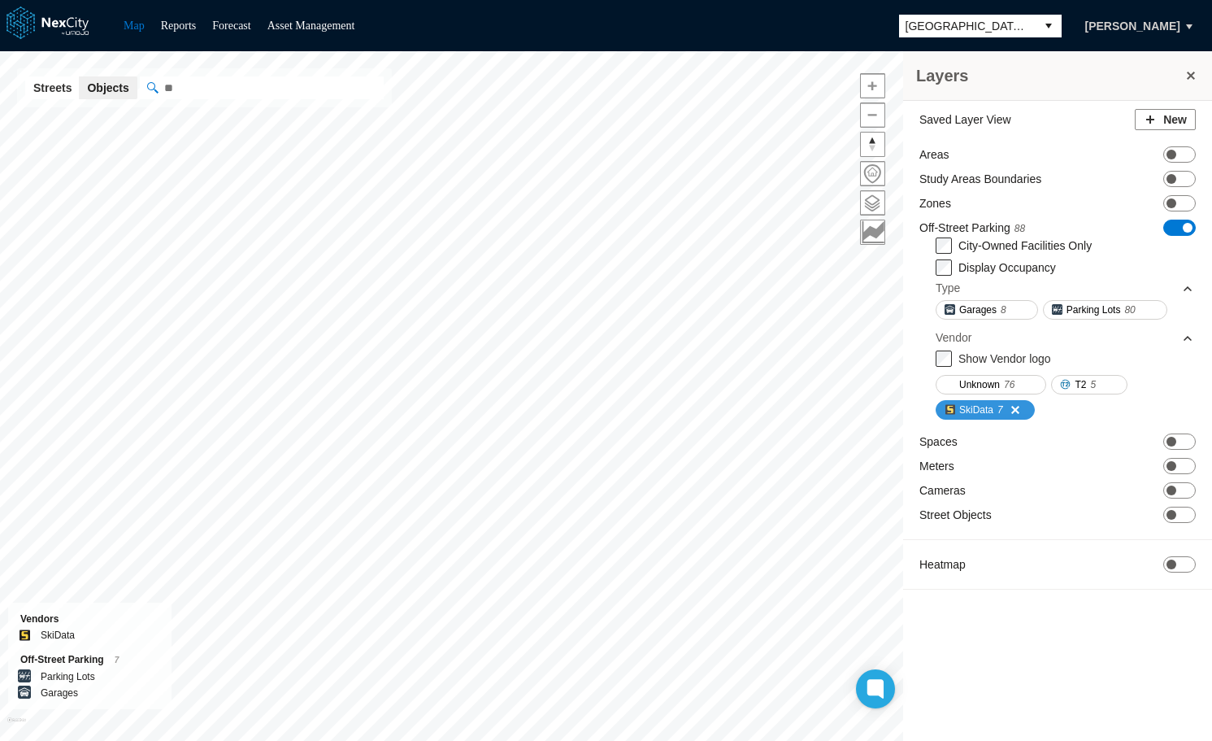
click at [1016, 404] on span at bounding box center [1009, 409] width 13 height 13
click at [1180, 228] on span "ON OFF" at bounding box center [1179, 227] width 33 height 16
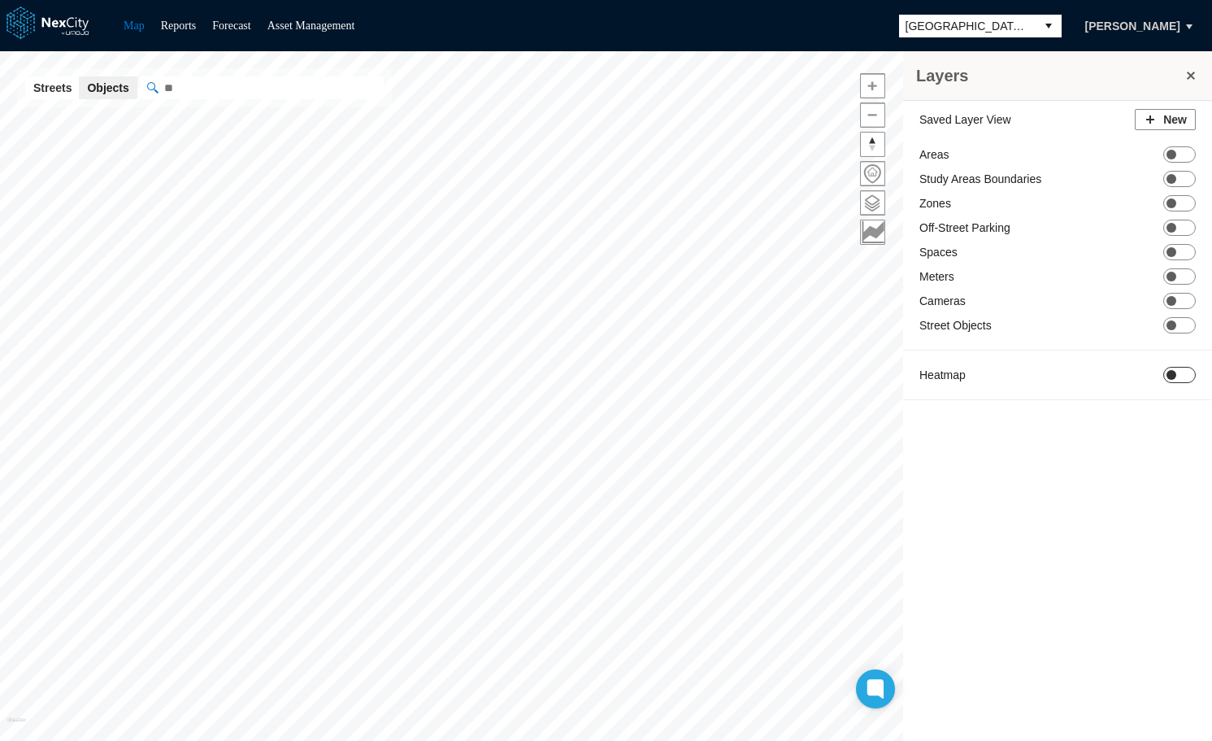
click at [1183, 375] on span "ON OFF" at bounding box center [1179, 375] width 33 height 16
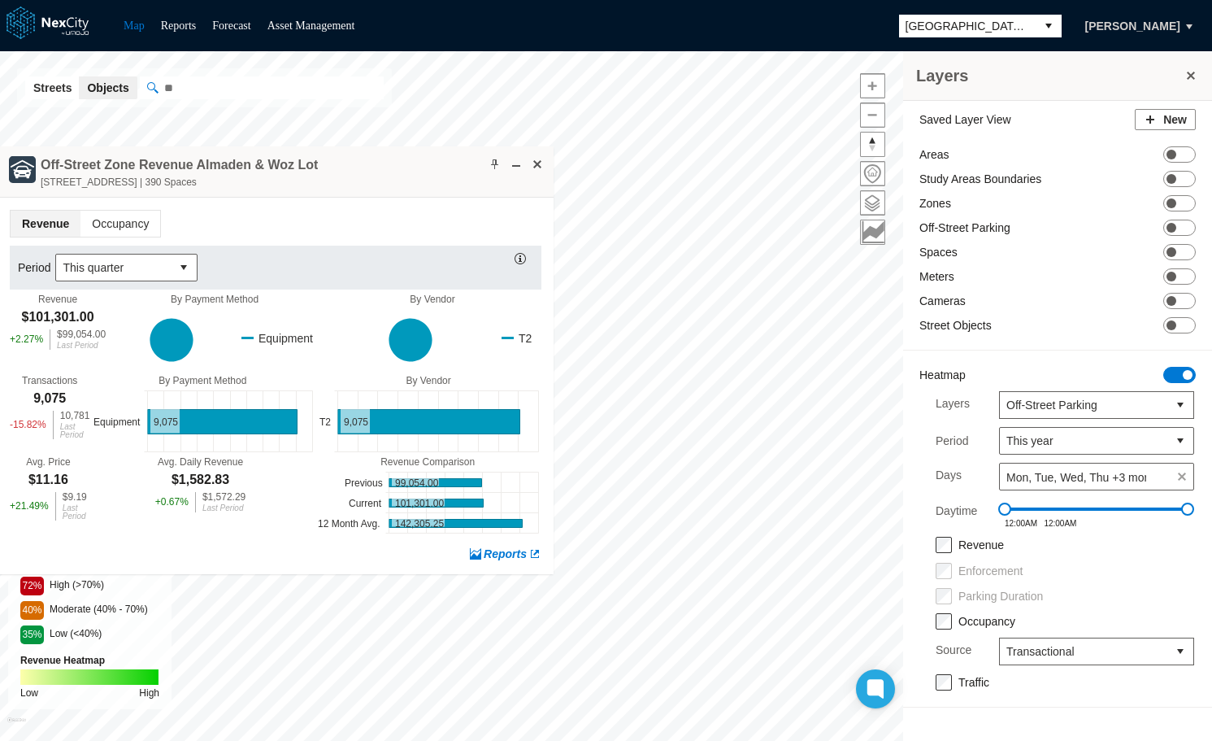
drag, startPoint x: 633, startPoint y: 182, endPoint x: 352, endPoint y: 156, distance: 282.5
click at [352, 156] on div "Off-Street Zone Revenue Almaden & Woz Lot 401 Almaden Boulevard, San Jose, CA |…" at bounding box center [276, 171] width 556 height 51
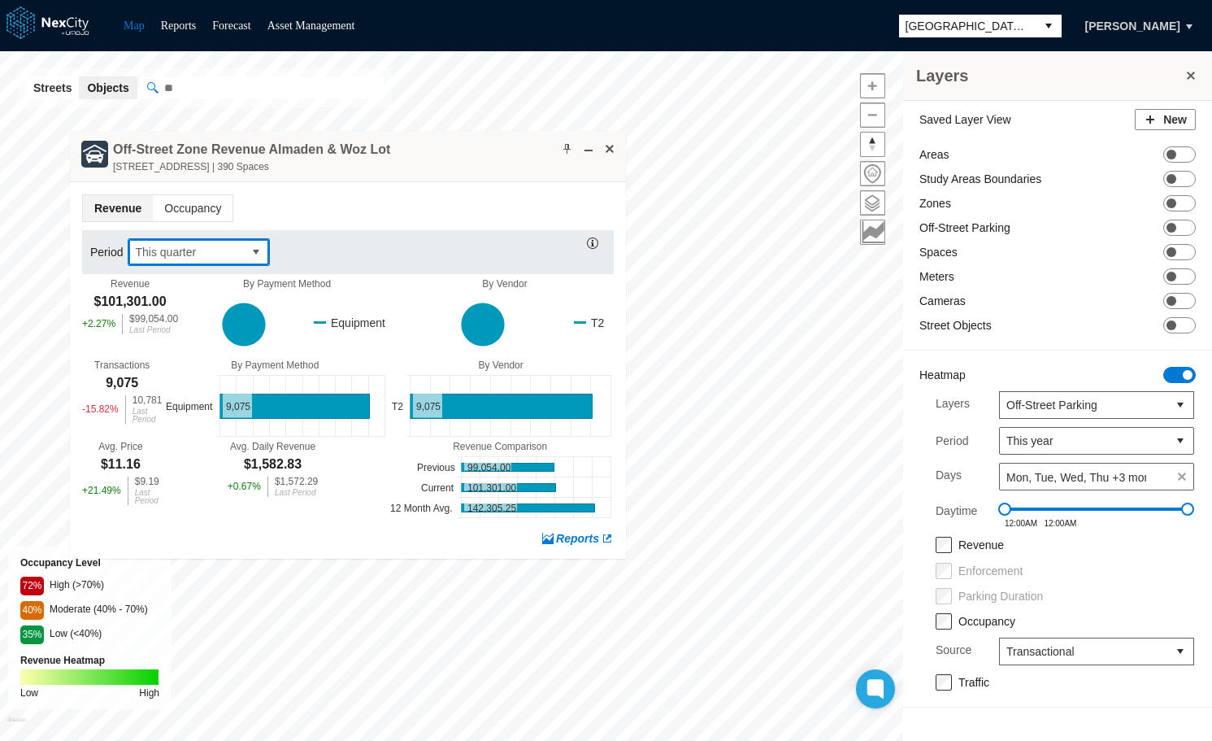
click at [245, 251] on button "select" at bounding box center [256, 252] width 26 height 26
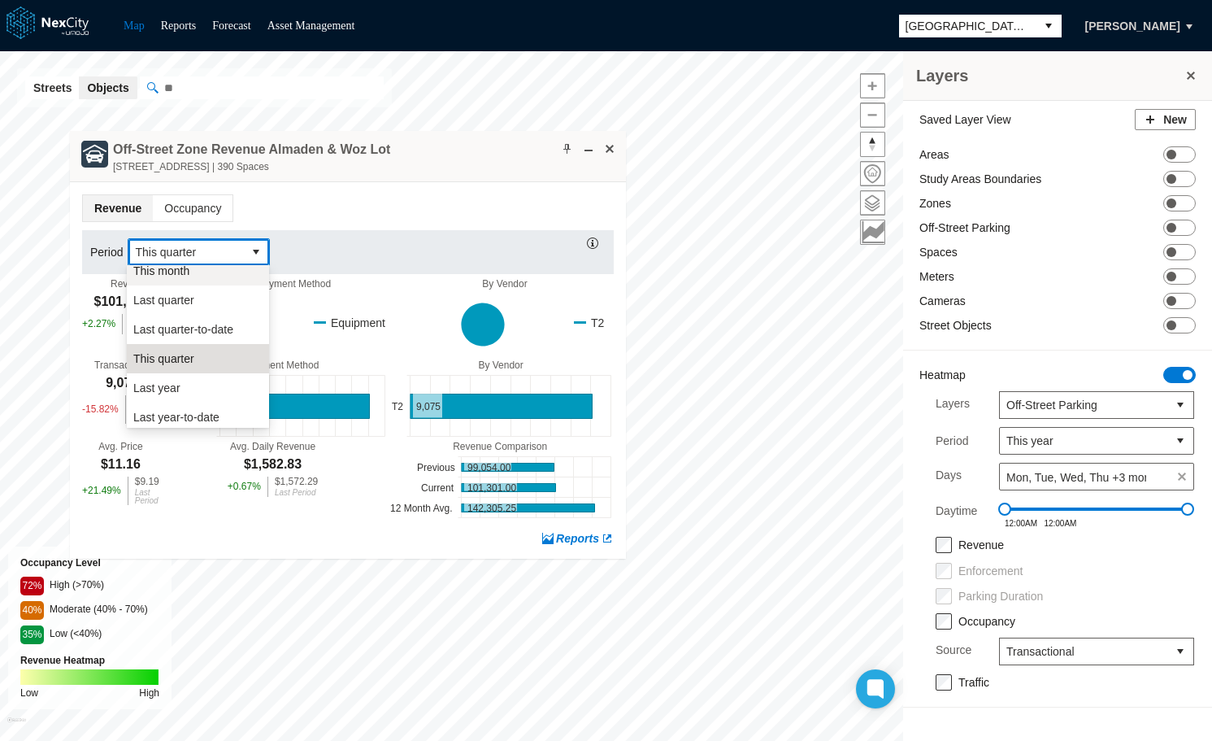
scroll to position [241, 0]
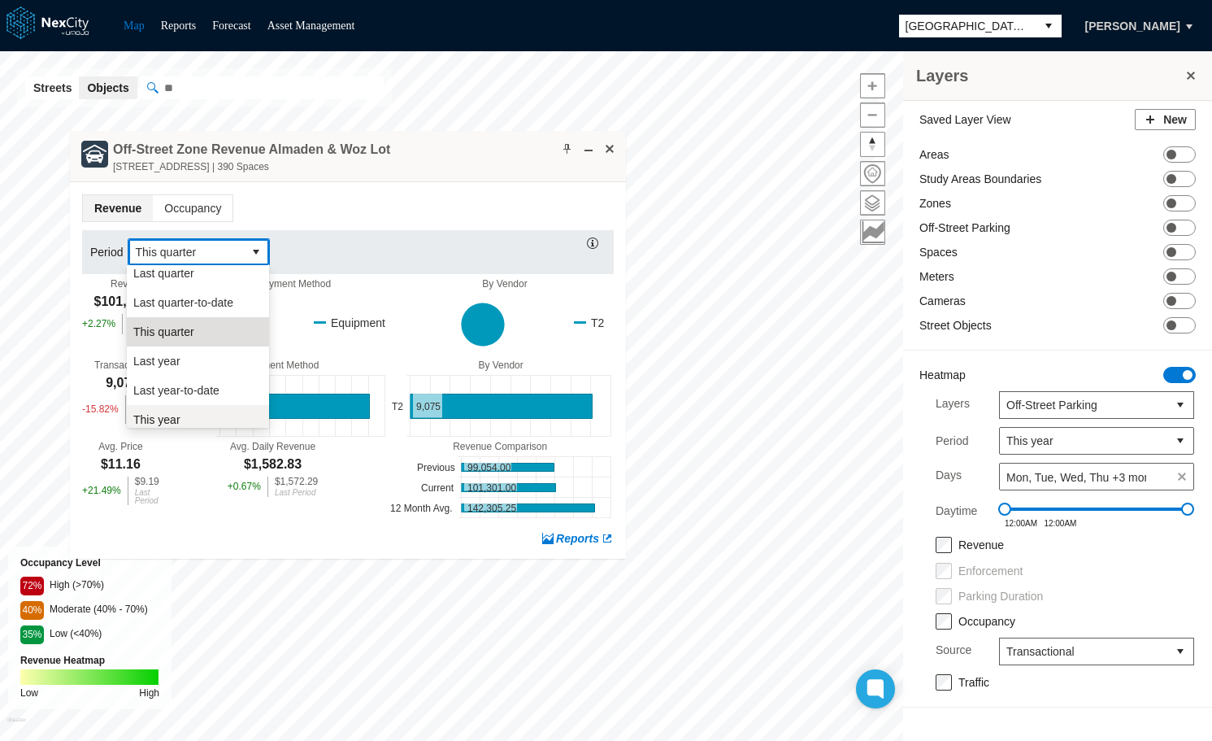
click at [194, 415] on li "This year" at bounding box center [198, 419] width 142 height 29
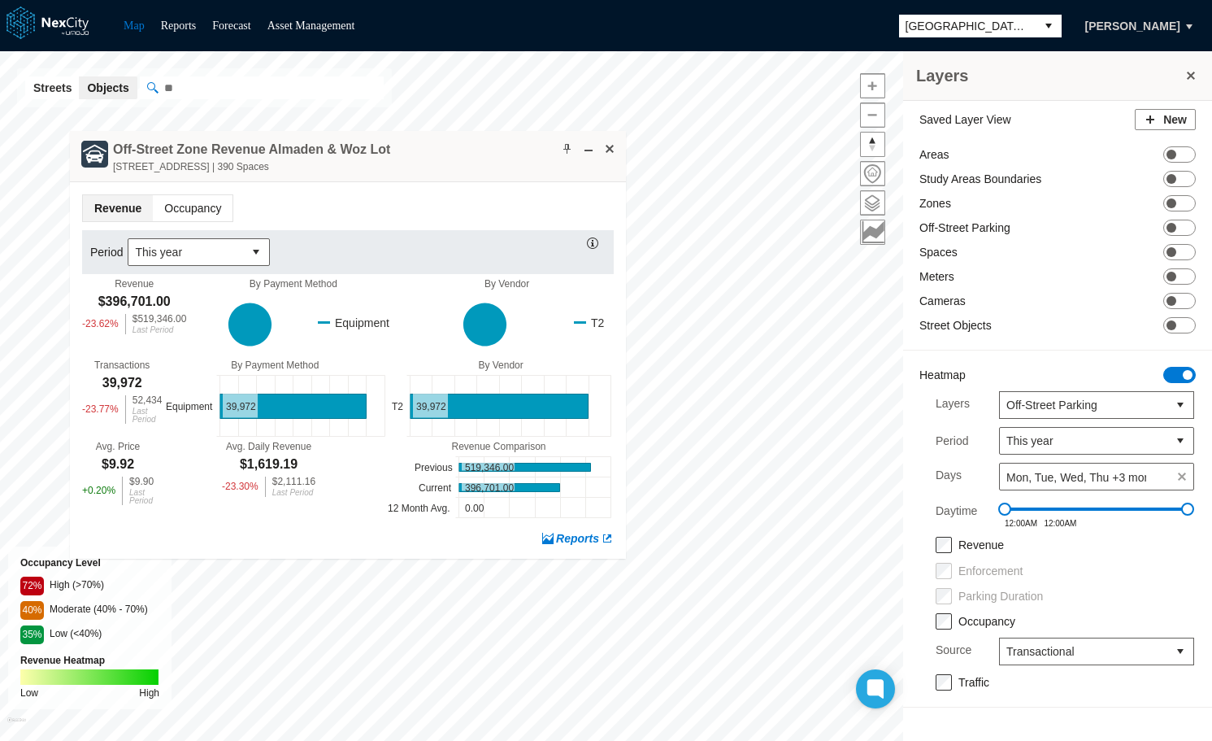
click at [206, 202] on span "Occupancy" at bounding box center [193, 208] width 80 height 26
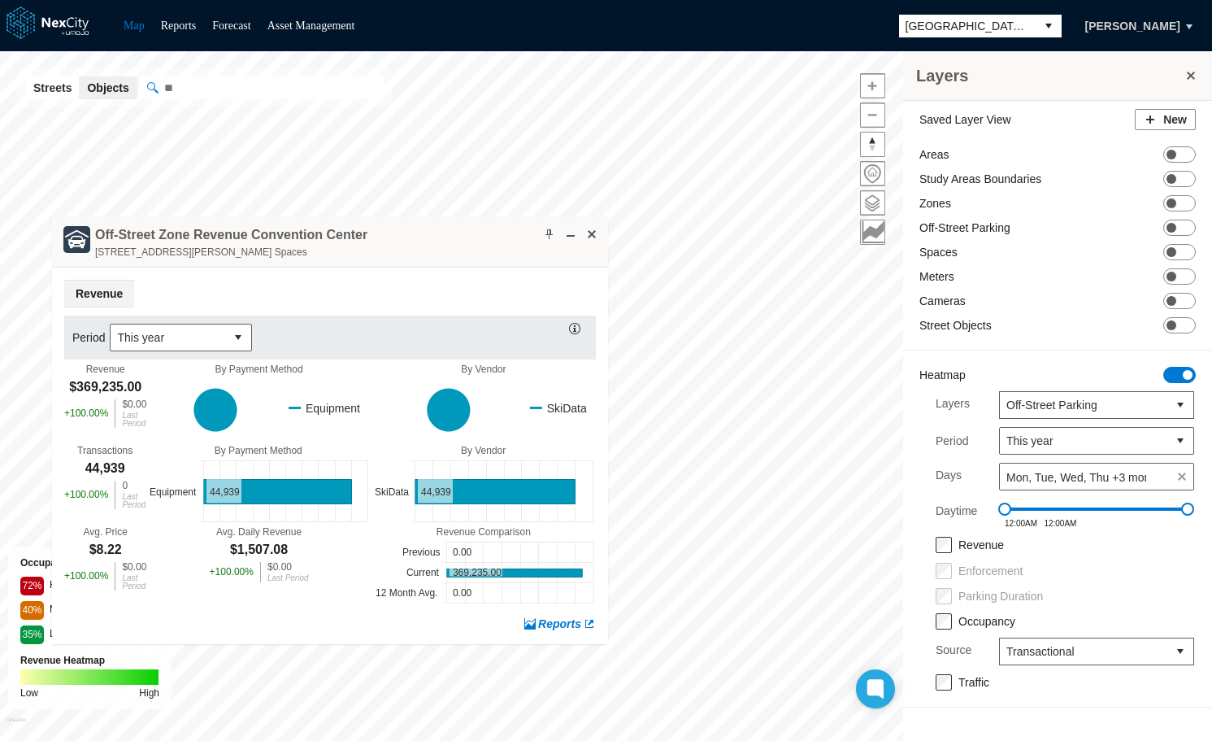
drag, startPoint x: 545, startPoint y: 251, endPoint x: 447, endPoint y: 231, distance: 99.6
click at [447, 232] on div "Off-Street Zone Revenue Convention Center 150 W. San Carlos St. | 1140 Spaces" at bounding box center [330, 241] width 556 height 51
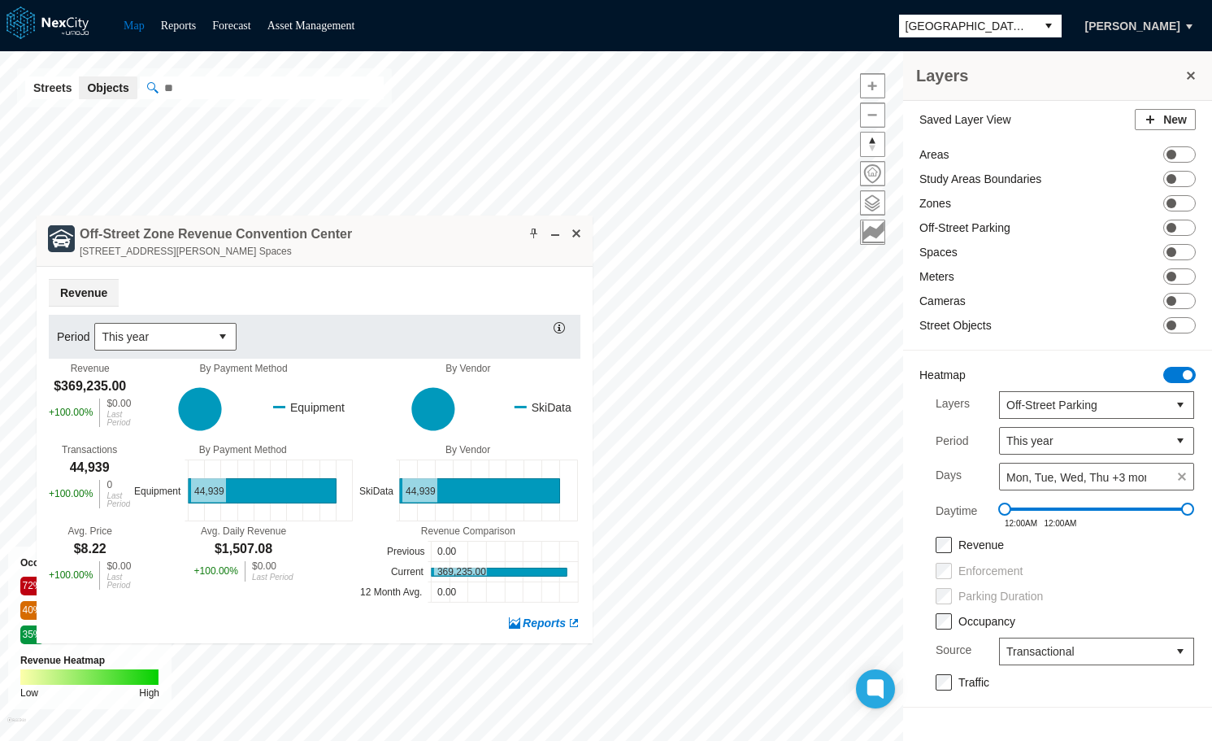
drag, startPoint x: 400, startPoint y: 237, endPoint x: 387, endPoint y: 237, distance: 13.0
click at [387, 237] on div "Off-Street Zone Revenue Convention Center 150 W. San Carlos St. | 1140 Spaces" at bounding box center [315, 240] width 556 height 51
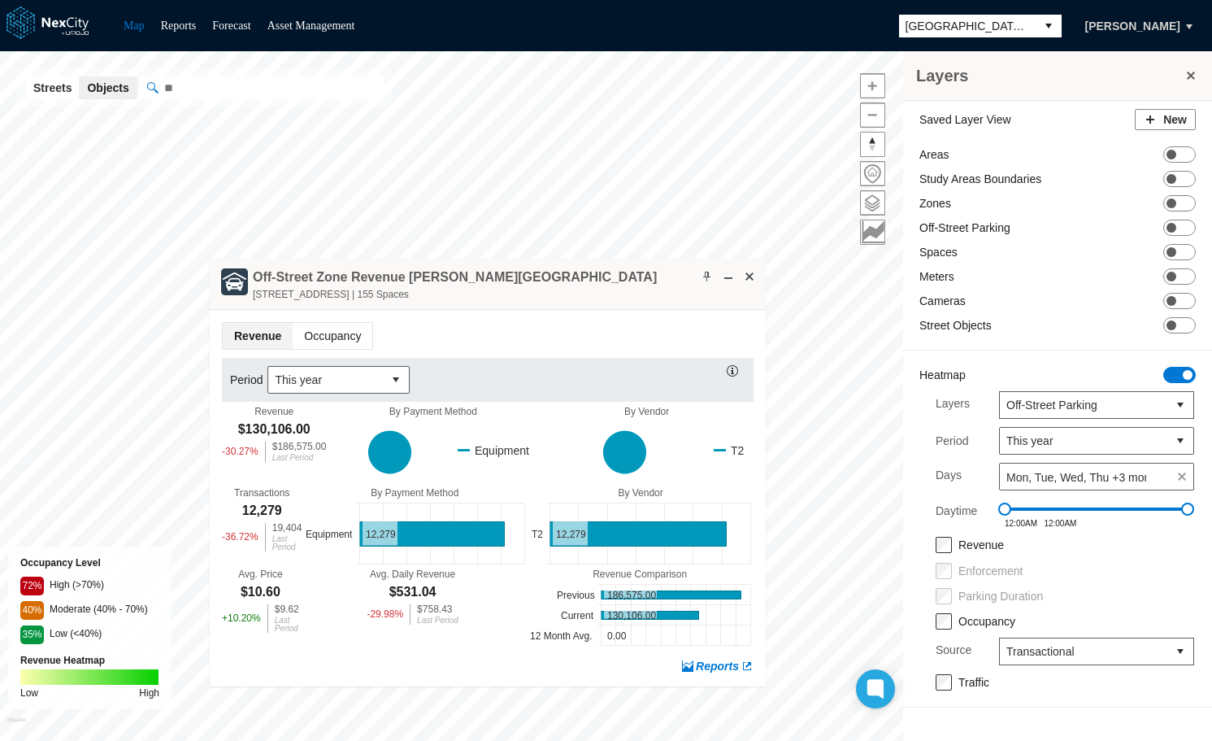
click at [324, 330] on span "Occupancy" at bounding box center [333, 336] width 80 height 26
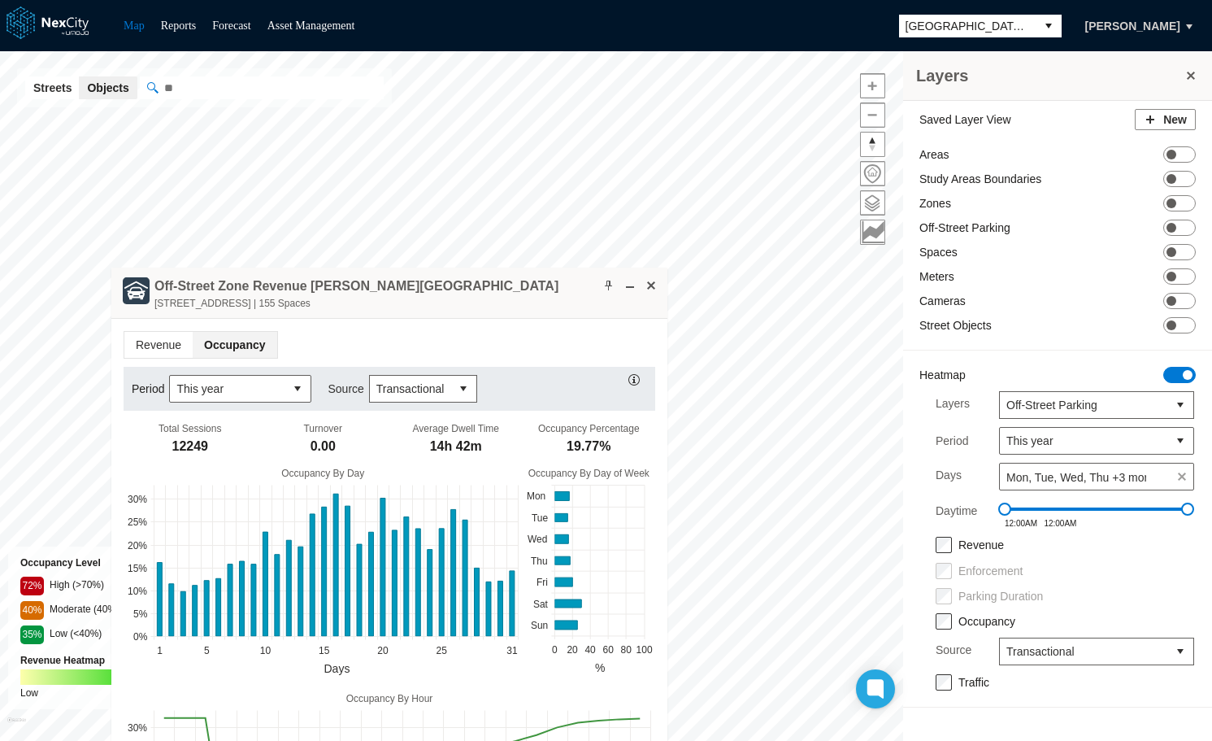
drag, startPoint x: 595, startPoint y: 290, endPoint x: 461, endPoint y: 295, distance: 134.2
click at [461, 295] on div "Off-Street Zone Revenue South Hall Lot 435 South Market Street, San Jose, CA 95…" at bounding box center [389, 292] width 556 height 51
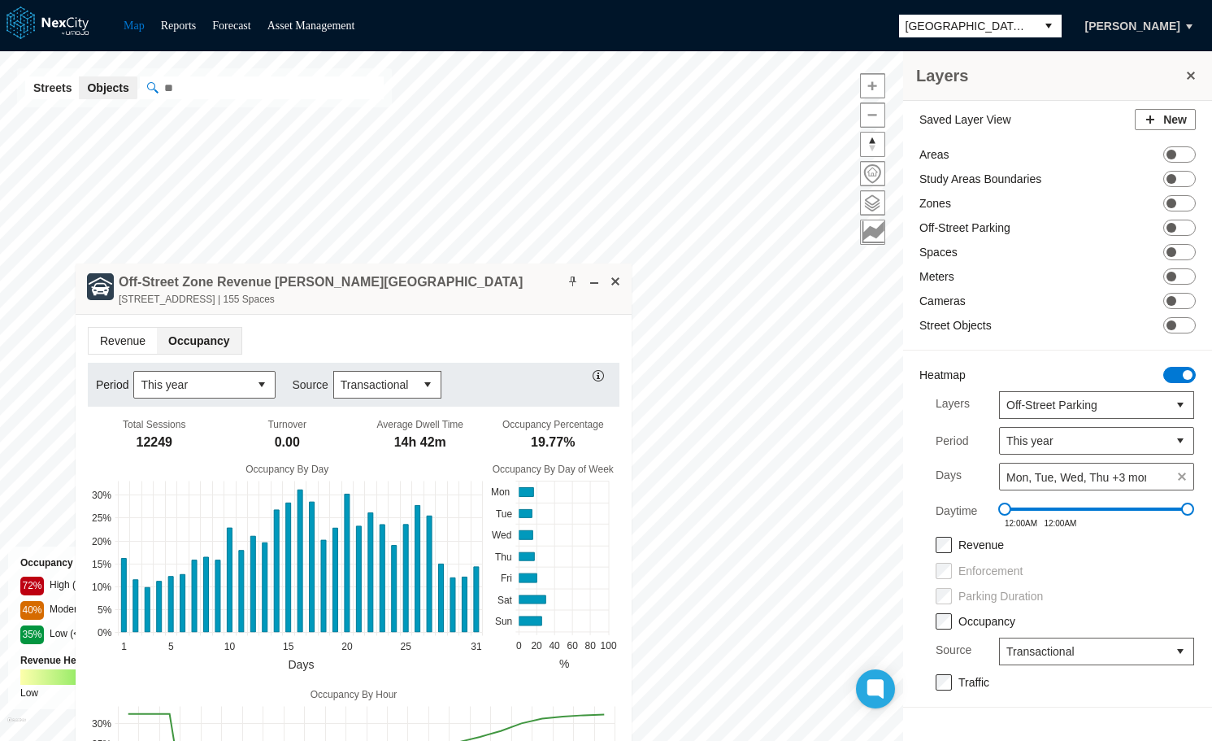
click at [114, 336] on span "Revenue" at bounding box center [123, 341] width 68 height 26
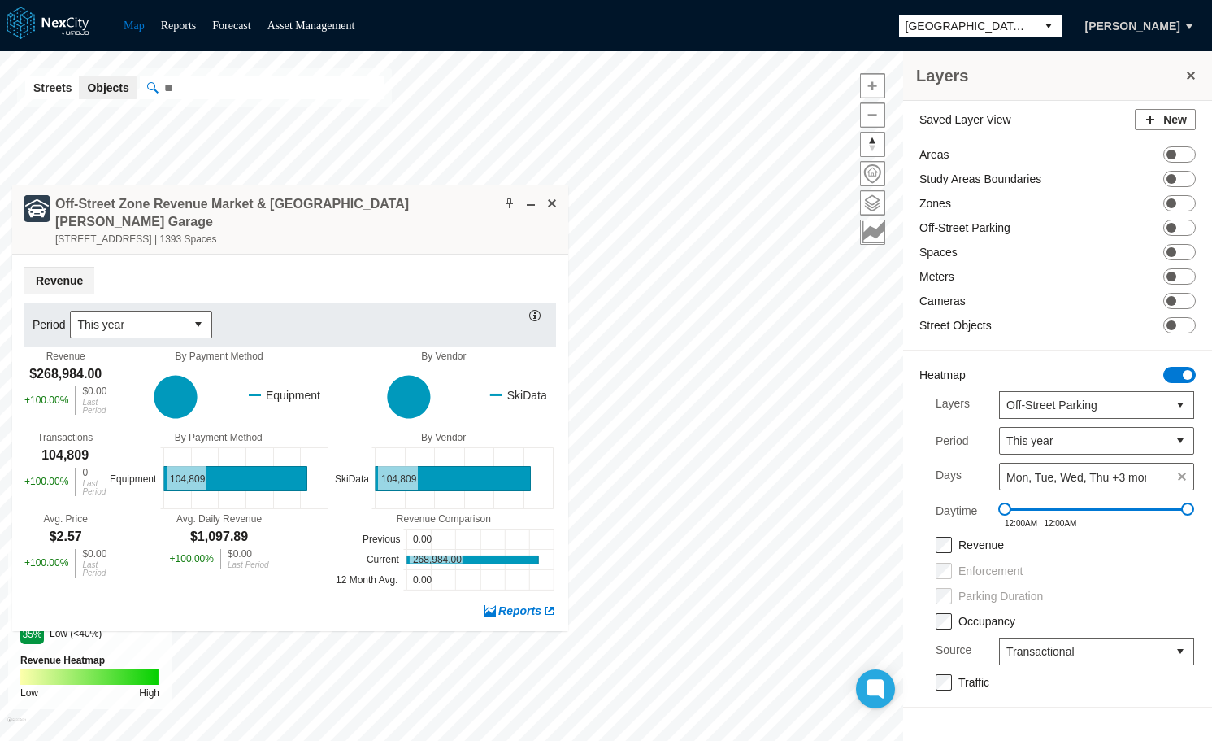
drag, startPoint x: 684, startPoint y: 164, endPoint x: 433, endPoint y: 213, distance: 255.1
click at [433, 213] on div "Off-Street Zone Revenue Market & San Pedro Square Garage 45 North Market Street…" at bounding box center [290, 219] width 556 height 69
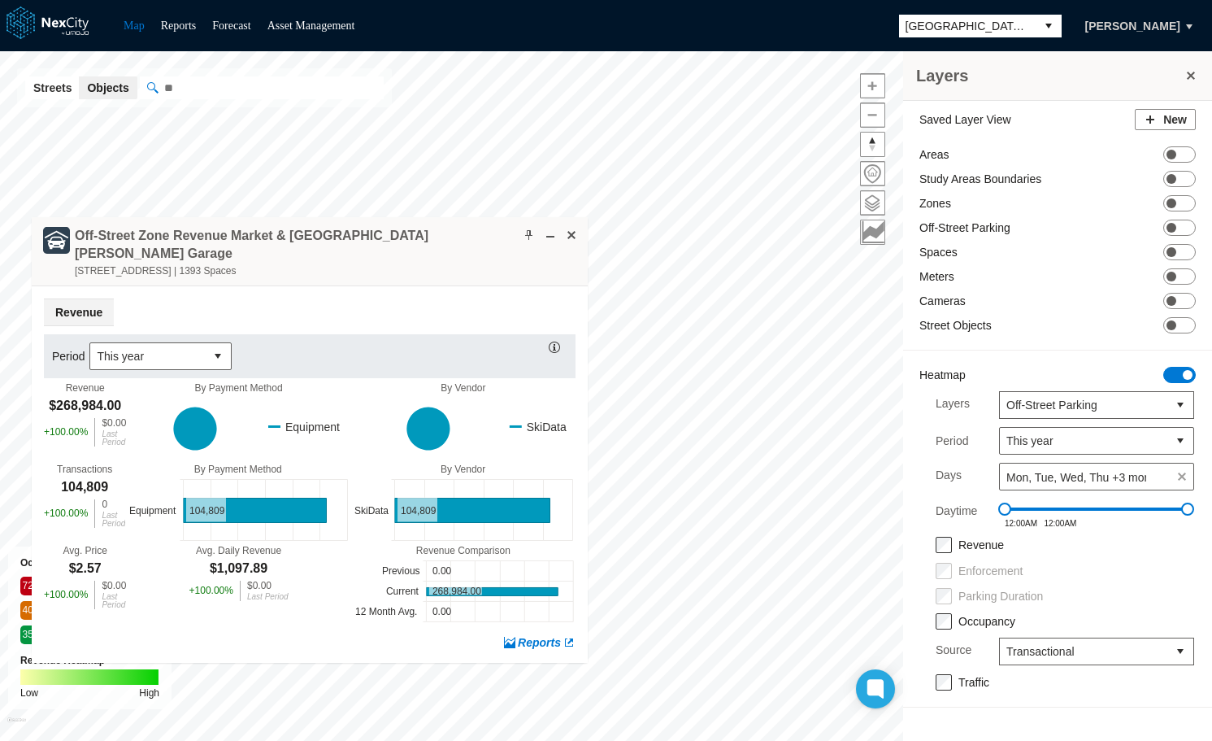
drag, startPoint x: 472, startPoint y: 253, endPoint x: 434, endPoint y: 241, distance: 39.9
click at [434, 241] on div "Off-Street Zone Revenue Market & San Pedro Square Garage 45 North Market Street…" at bounding box center [310, 251] width 556 height 69
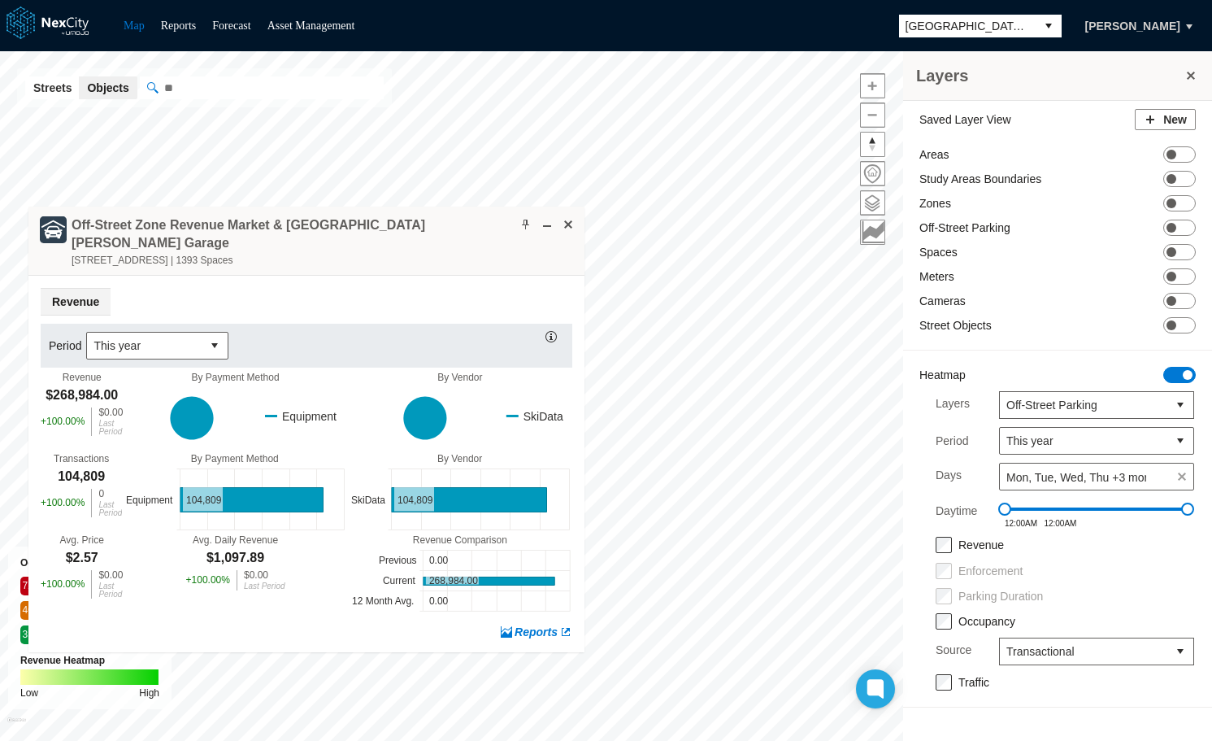
drag, startPoint x: 447, startPoint y: 277, endPoint x: 438, endPoint y: 233, distance: 44.8
click at [438, 233] on div "Off-Street Zone Revenue Market & San Pedro Square Garage 45 North Market Street…" at bounding box center [306, 240] width 556 height 69
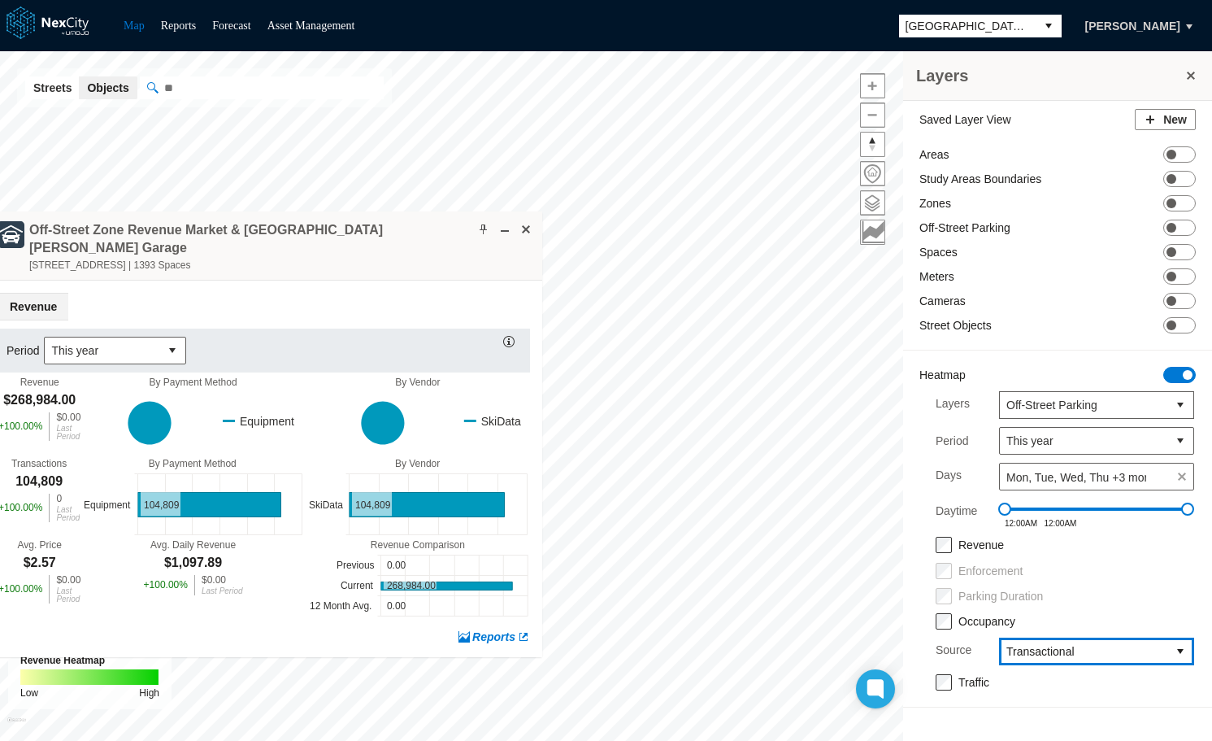
click at [1143, 647] on span "Transactional" at bounding box center [1083, 651] width 154 height 16
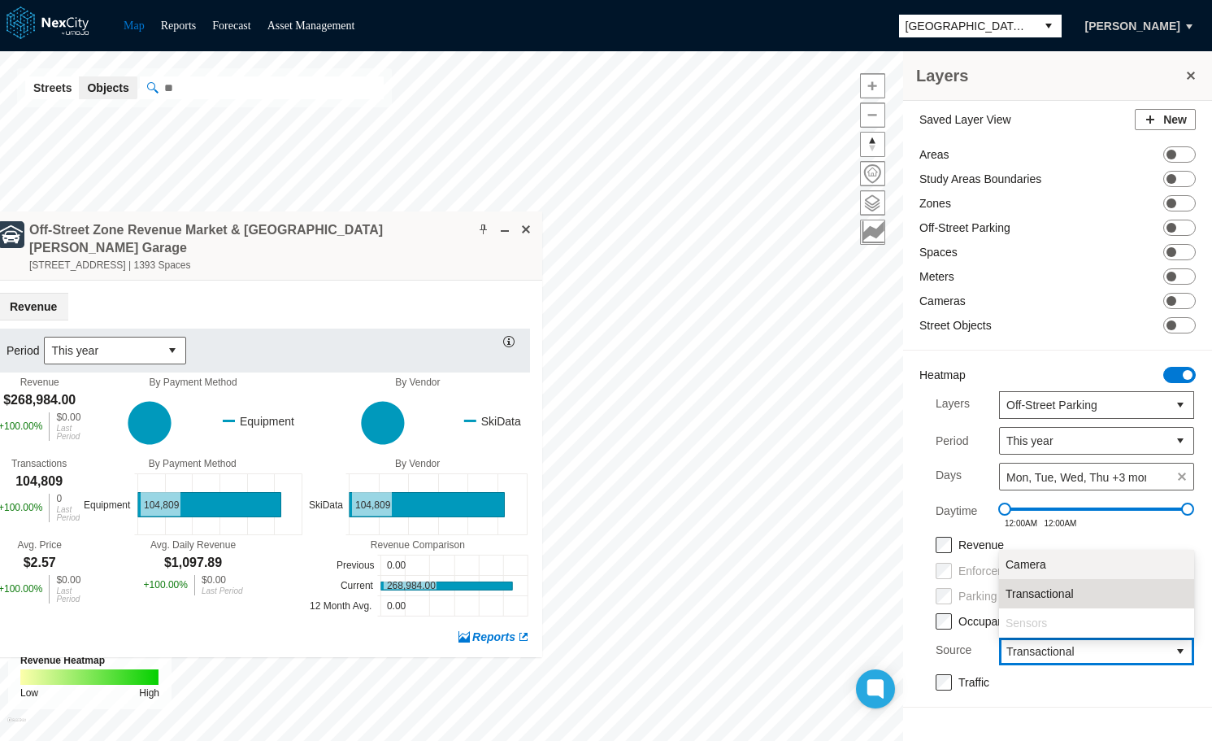
click at [1044, 566] on span "Camera" at bounding box center [1026, 564] width 41 height 16
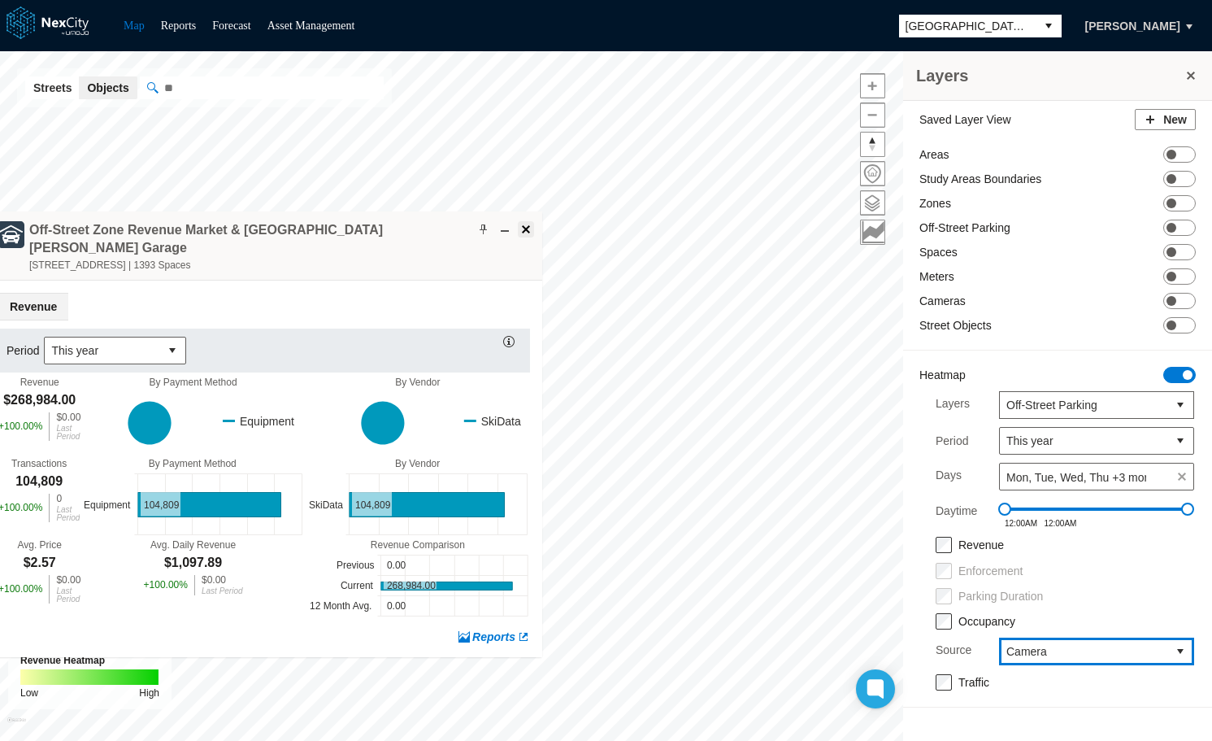
click at [522, 230] on span at bounding box center [525, 229] width 13 height 13
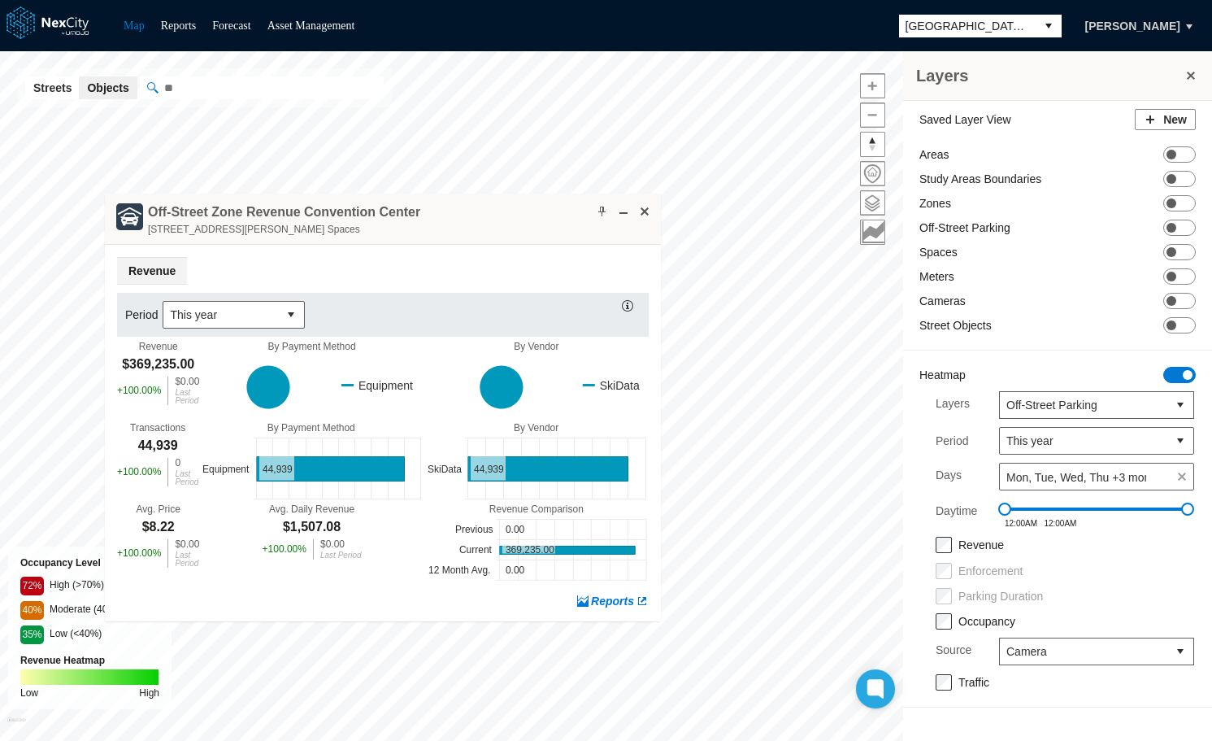
drag, startPoint x: 563, startPoint y: 361, endPoint x: 470, endPoint y: 211, distance: 176.0
click at [470, 211] on div "Off-Street Zone Revenue Convention Center 150 W. San Carlos St. | 1140 Spaces" at bounding box center [383, 218] width 556 height 51
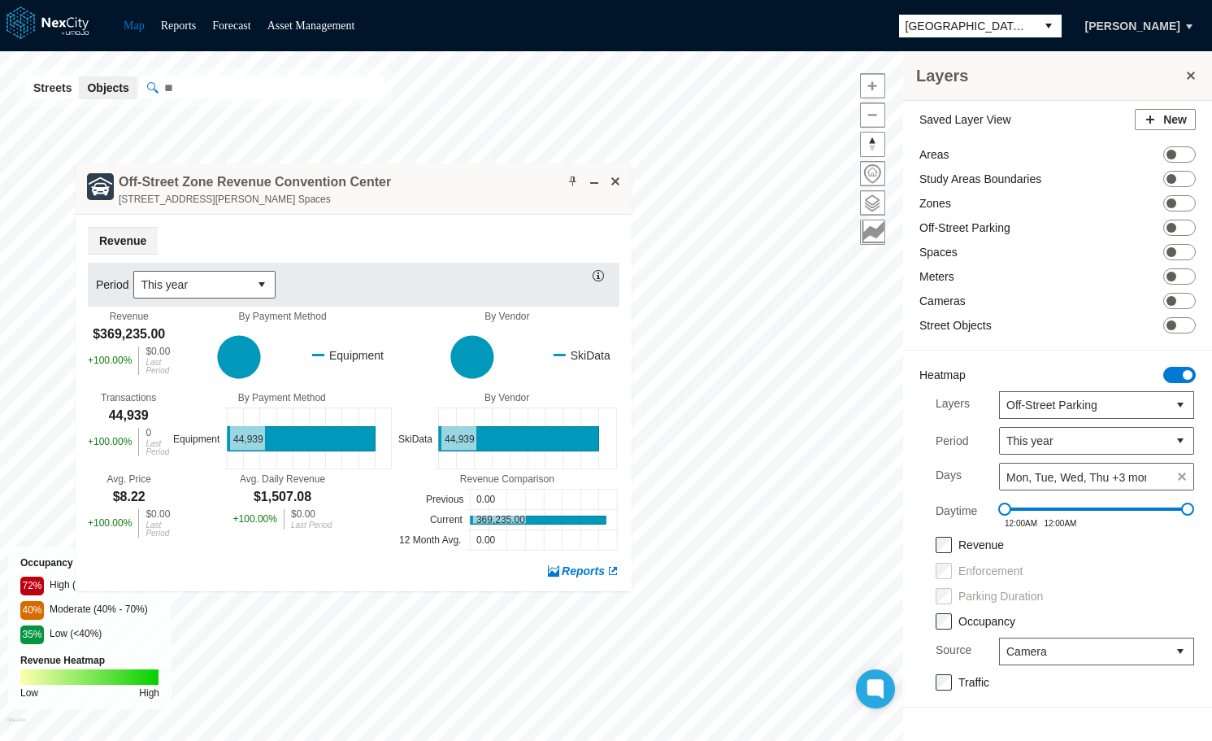
drag, startPoint x: 450, startPoint y: 185, endPoint x: 420, endPoint y: 209, distance: 38.1
click at [420, 209] on div "Off-Street Zone Revenue Convention Center 150 W. San Carlos St. | 1140 Spaces" at bounding box center [354, 188] width 556 height 51
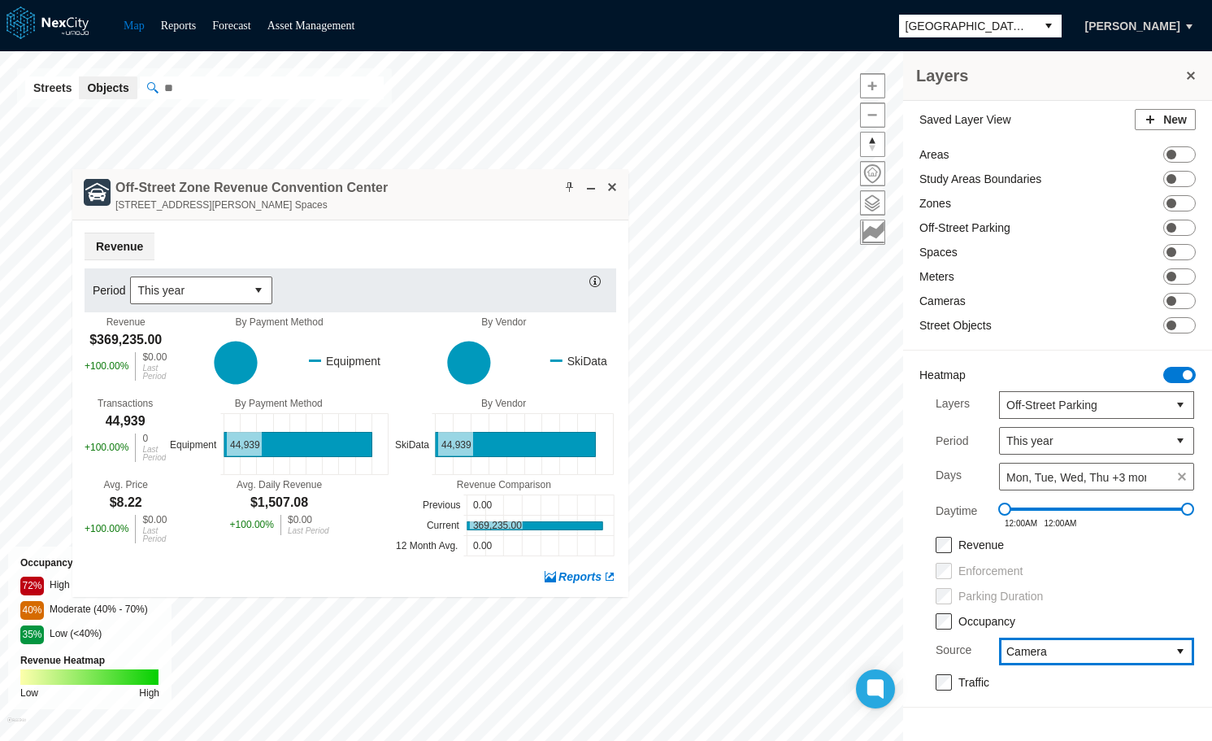
click at [1094, 647] on span "Camera" at bounding box center [1083, 651] width 154 height 16
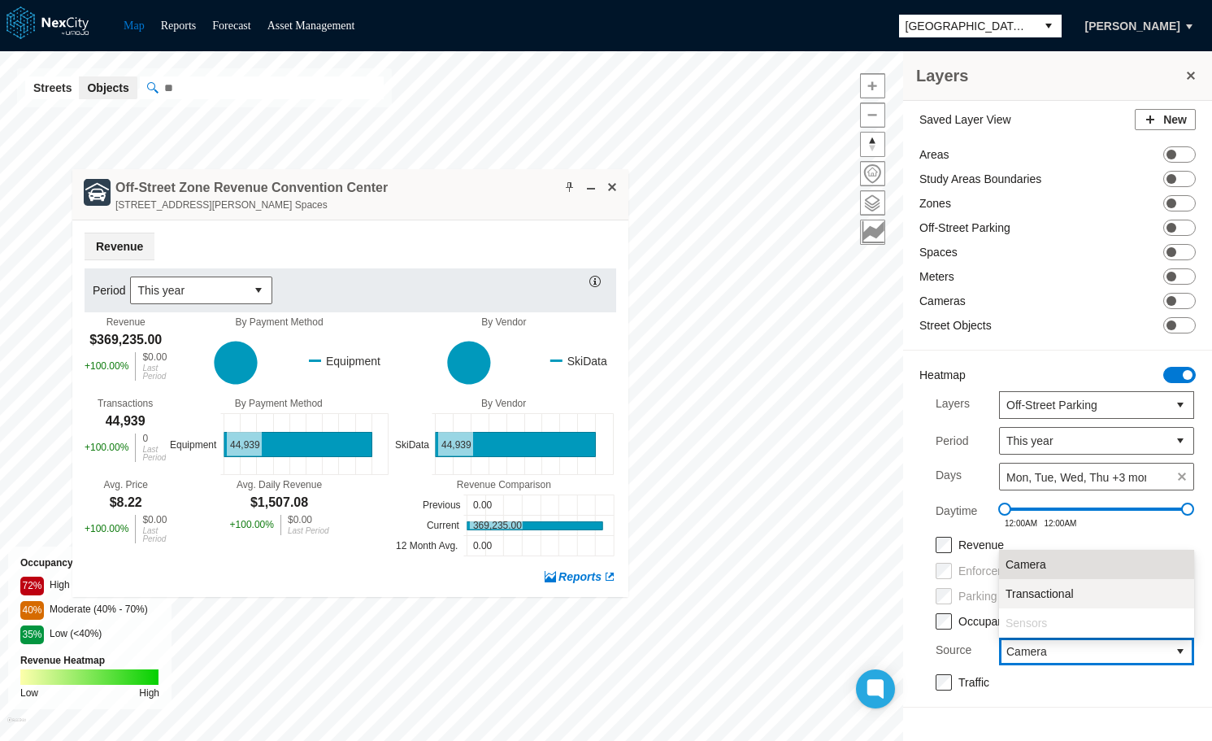
click at [1054, 590] on span "Transactional" at bounding box center [1040, 593] width 68 height 16
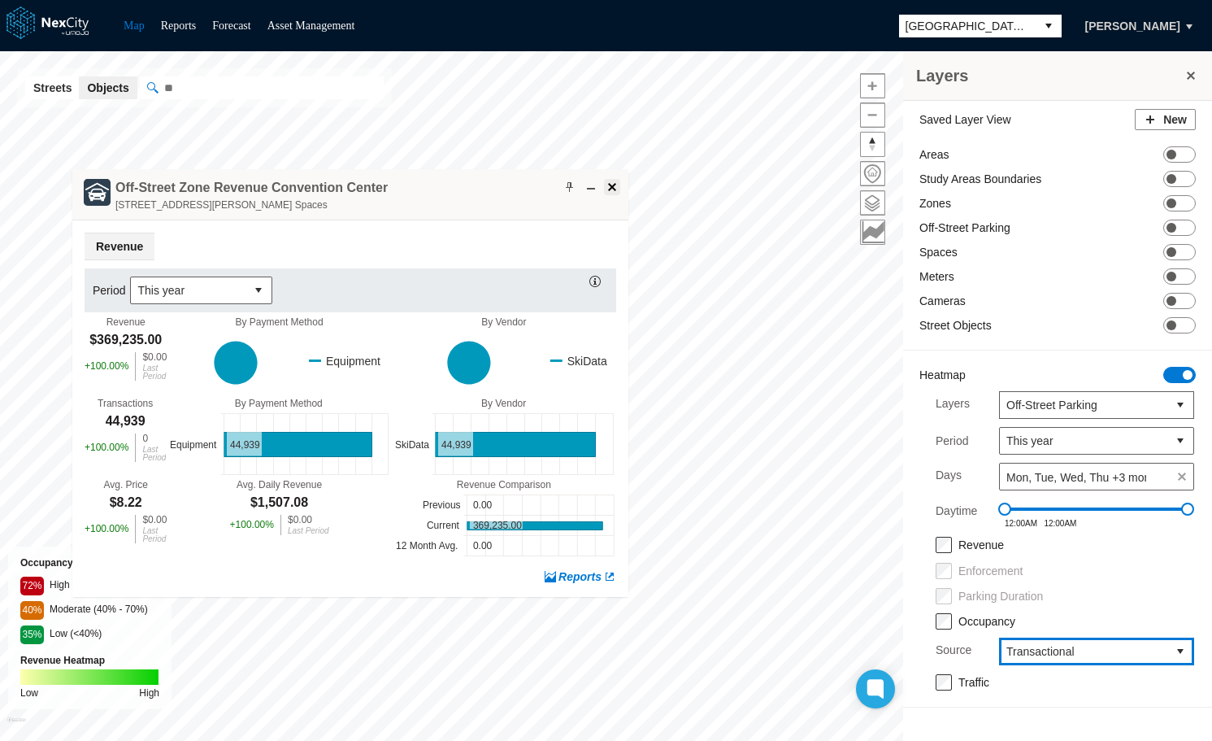
click at [614, 184] on span at bounding box center [612, 186] width 13 height 13
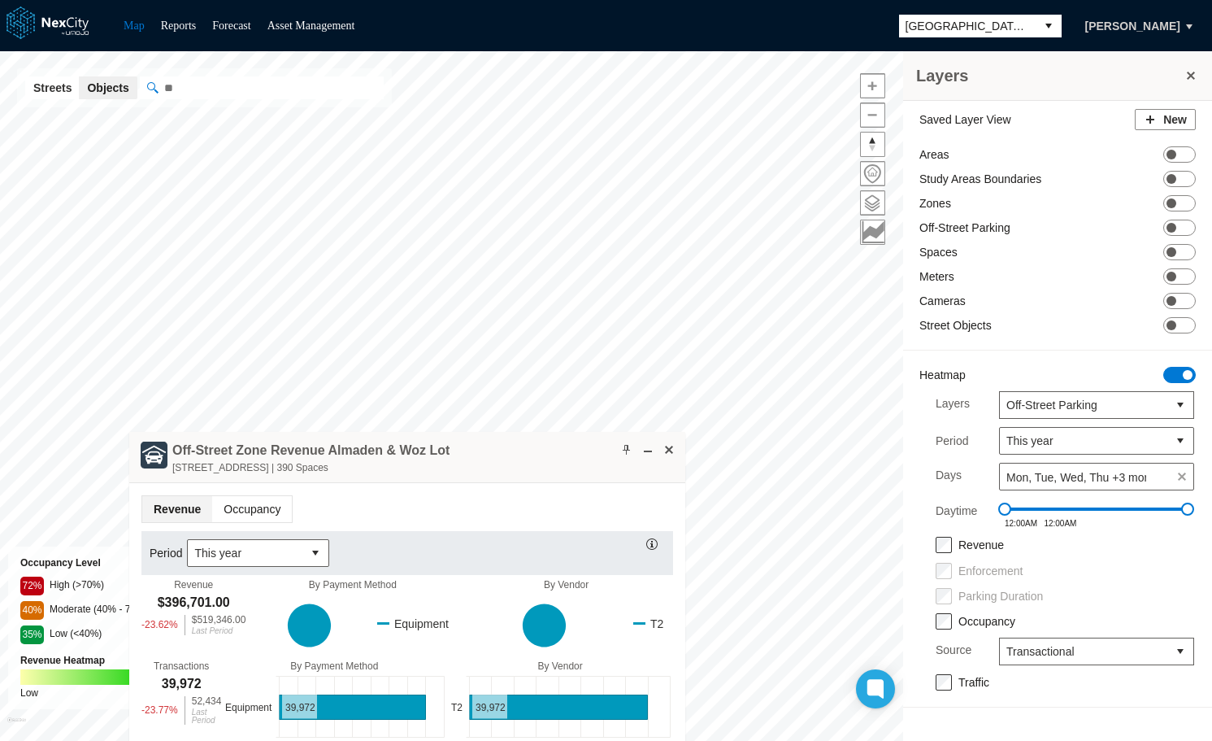
click at [248, 506] on span "Occupancy" at bounding box center [252, 509] width 80 height 26
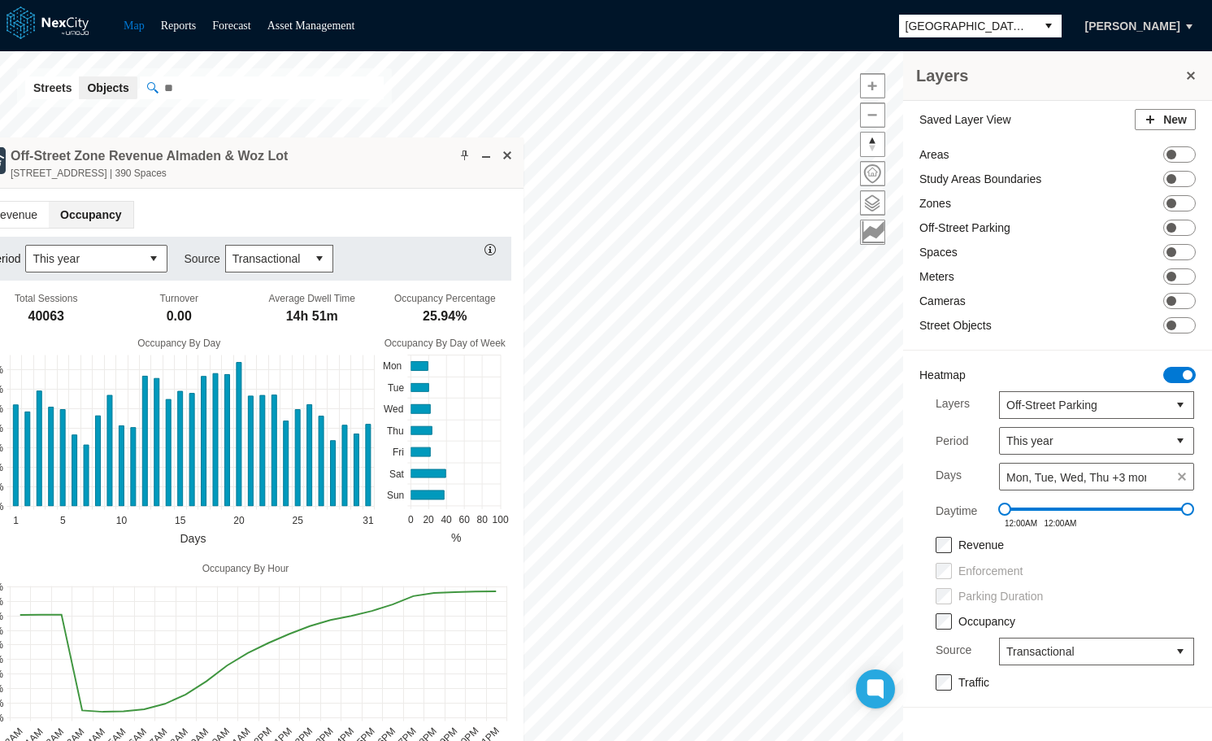
drag, startPoint x: 539, startPoint y: 453, endPoint x: 374, endPoint y: 140, distance: 353.8
click at [374, 140] on div "Off-Street Zone Revenue Almaden & Woz Lot 401 Almaden Boulevard, San Jose, CA |…" at bounding box center [245, 162] width 556 height 51
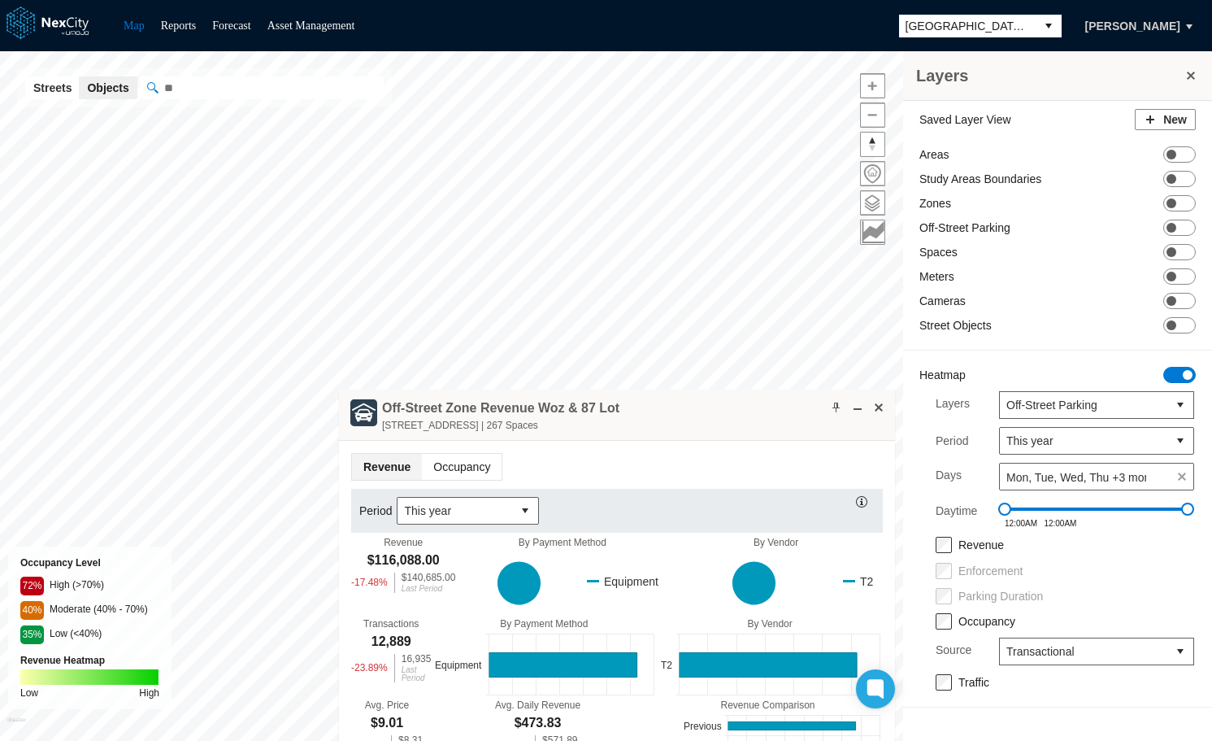
click at [461, 472] on span "Occupancy" at bounding box center [462, 467] width 80 height 26
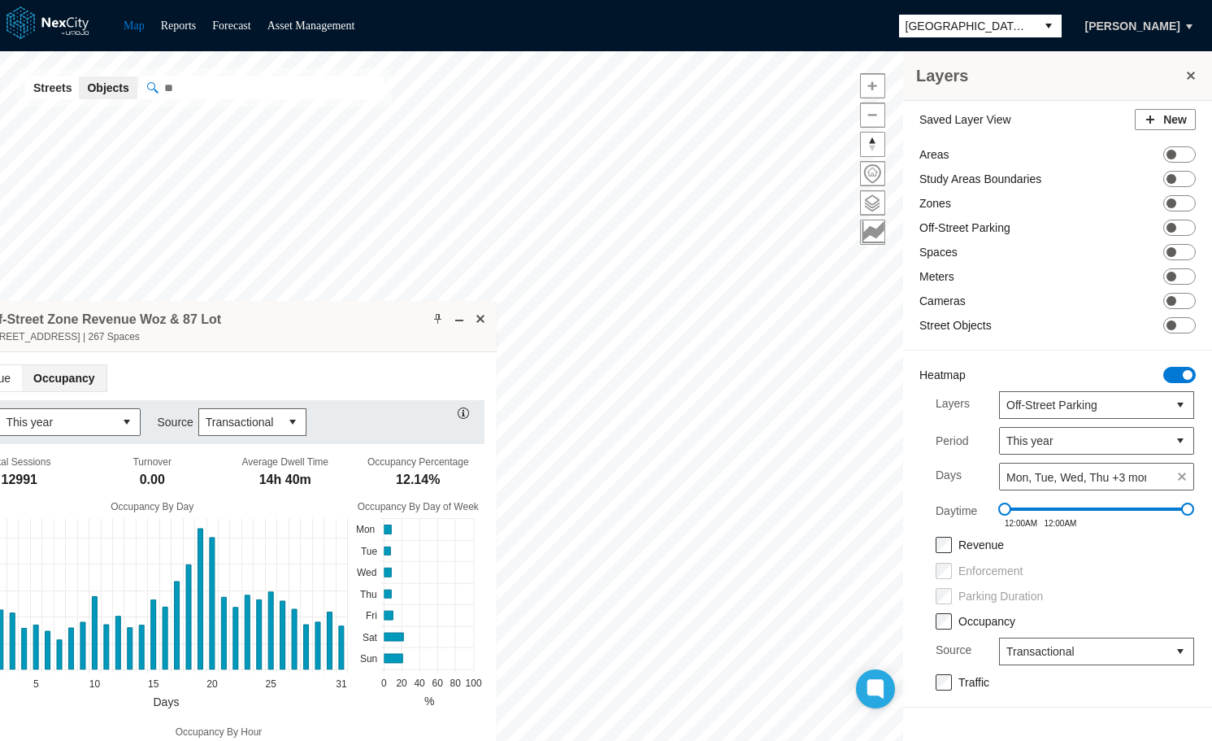
drag, startPoint x: 653, startPoint y: 410, endPoint x: 262, endPoint y: 289, distance: 409.1
click at [183, 301] on div "Off-Street Zone Revenue Woz & 87 Lot 180 Woz Way | 267 Spaces" at bounding box center [219, 326] width 556 height 51
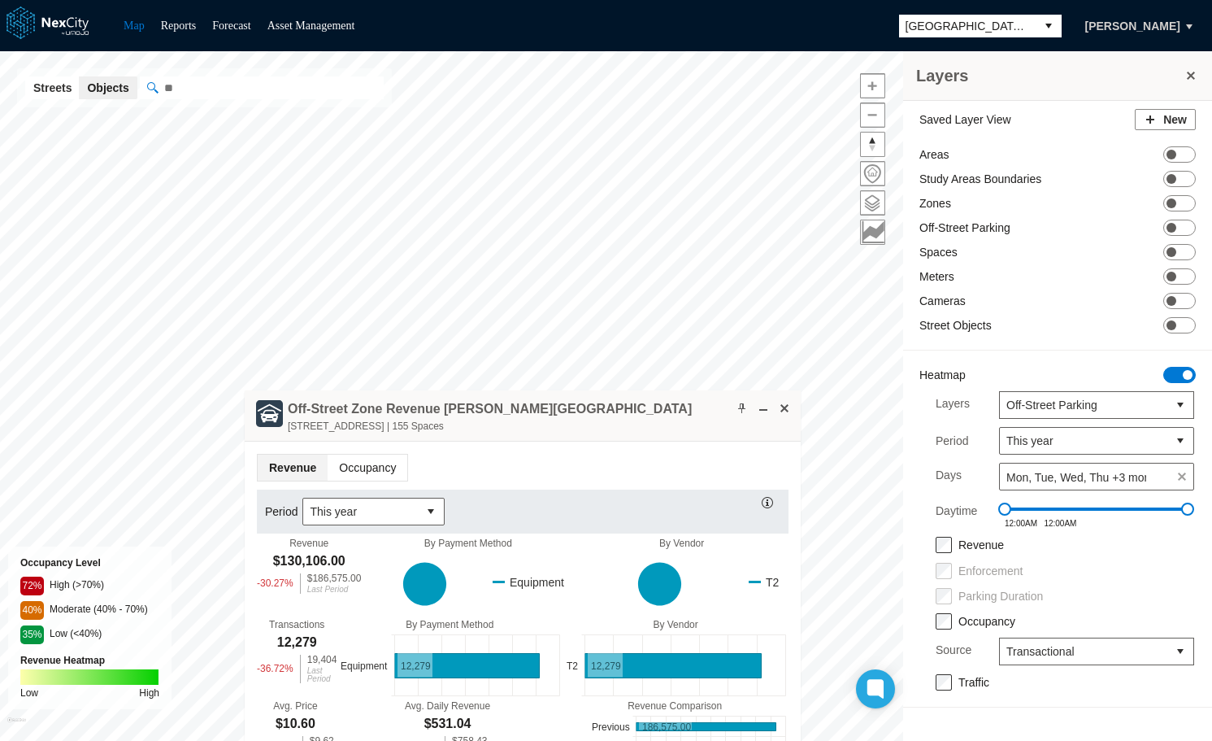
click at [383, 474] on span "Occupancy" at bounding box center [368, 467] width 80 height 26
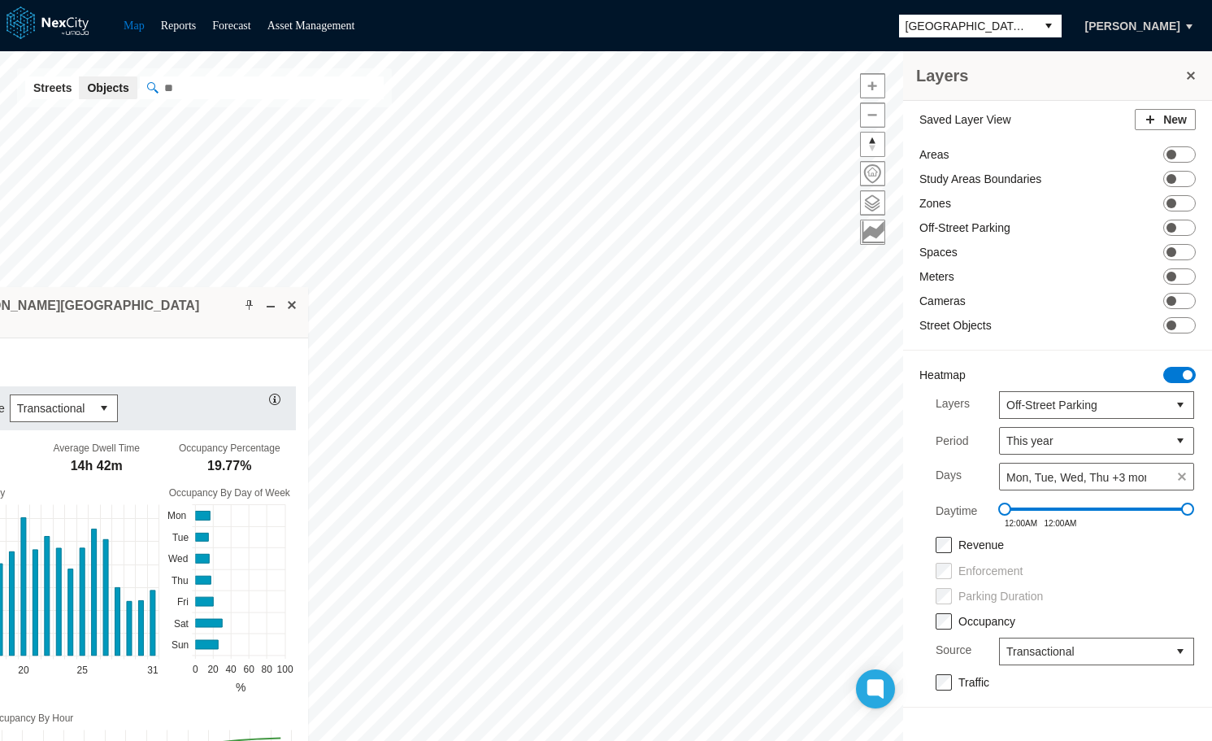
drag, startPoint x: 670, startPoint y: 415, endPoint x: 213, endPoint y: 289, distance: 473.9
click at [180, 310] on div "Off-Street Zone Revenue South Hall Lot 435 South Market Street, San Jose, CA 95…" at bounding box center [30, 312] width 556 height 51
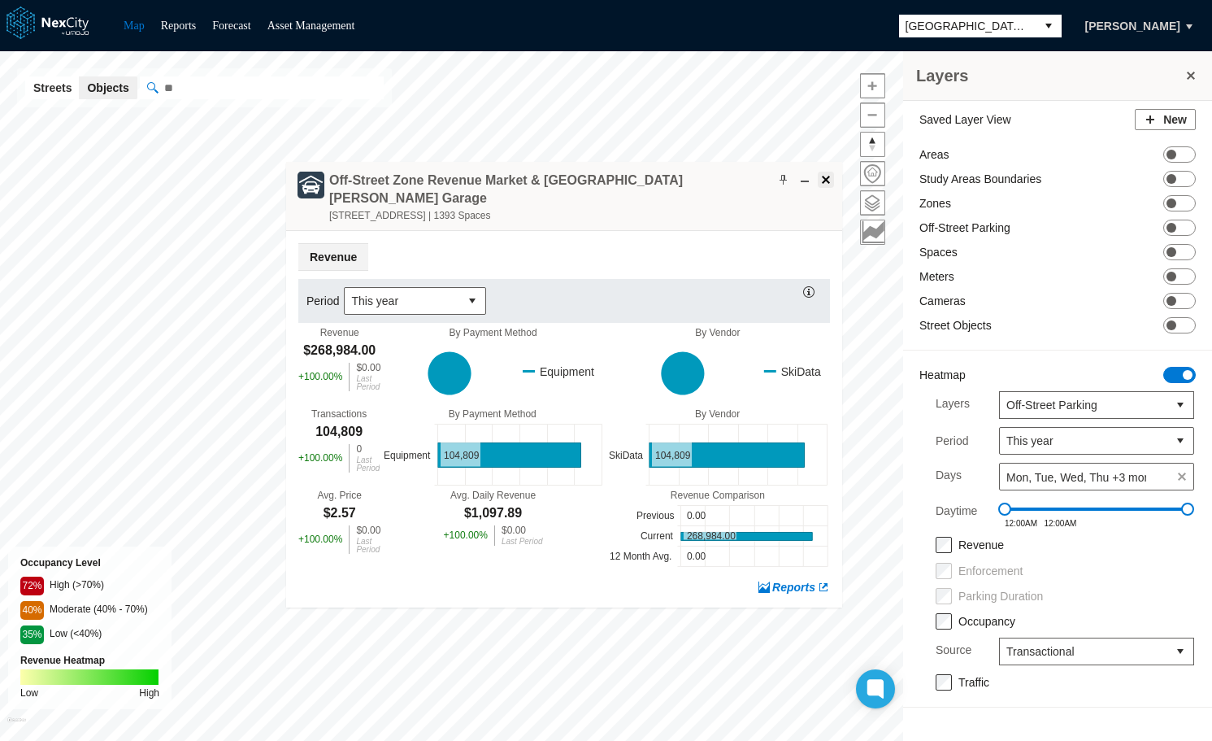
click at [828, 179] on span at bounding box center [825, 179] width 13 height 13
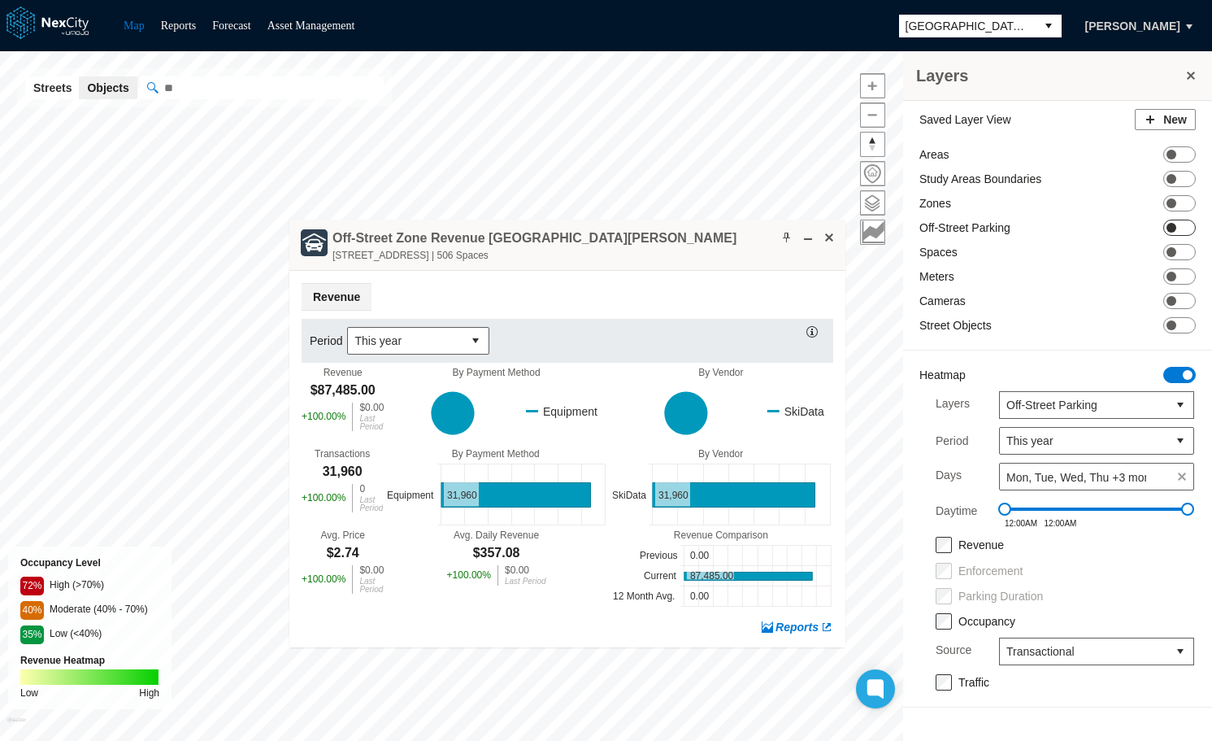
click at [1180, 228] on span "ON OFF" at bounding box center [1179, 227] width 33 height 16
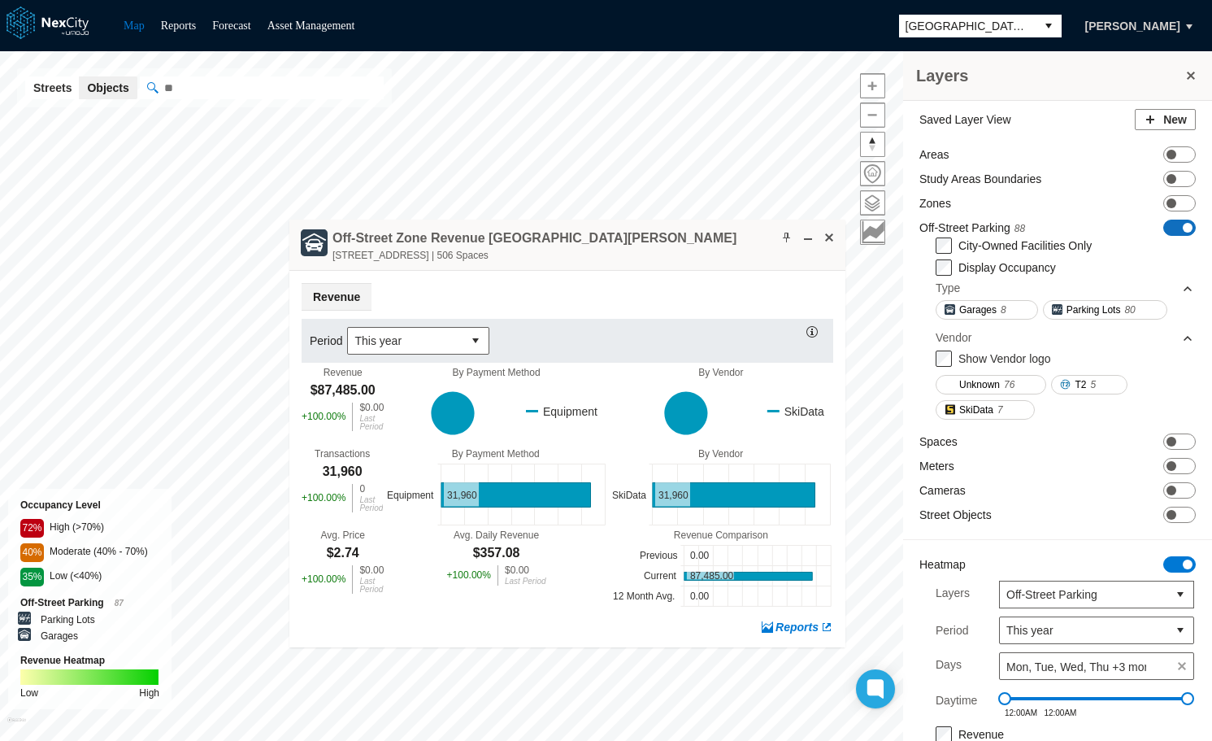
click at [1183, 228] on span at bounding box center [1188, 228] width 10 height 10
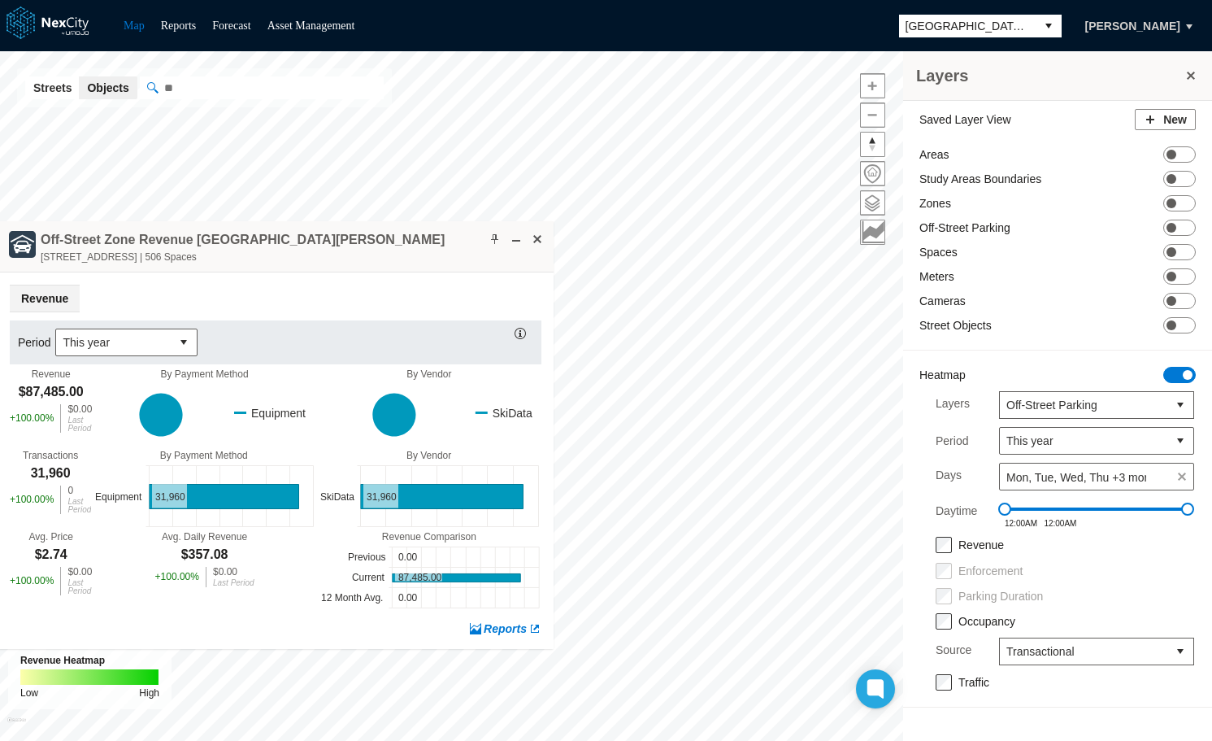
drag, startPoint x: 708, startPoint y: 240, endPoint x: 415, endPoint y: 241, distance: 293.5
click at [415, 241] on div "Off-Street Zone Revenue Second & San Carlos Street Garage 280 South 2nd Street,…" at bounding box center [276, 246] width 556 height 51
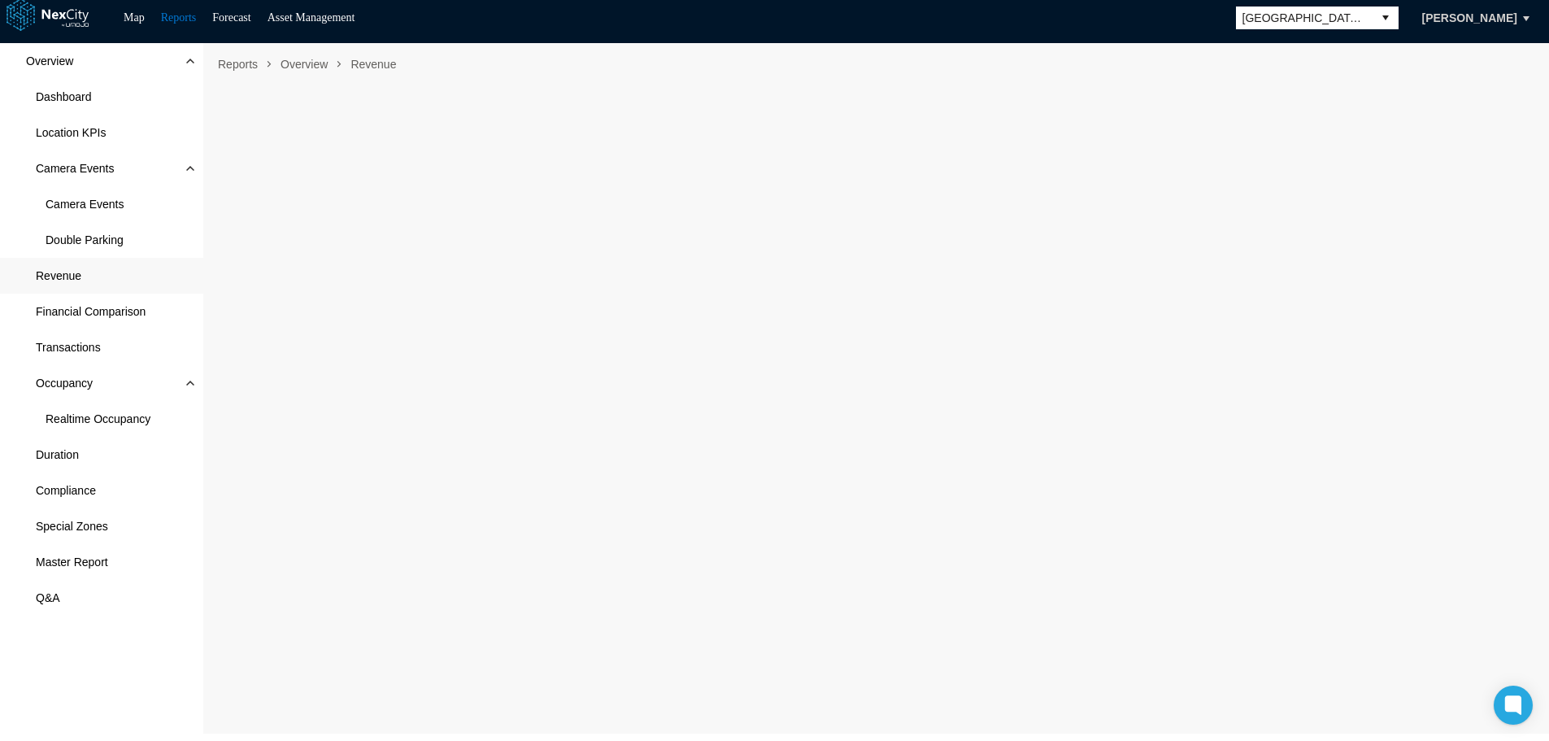
scroll to position [10, 0]
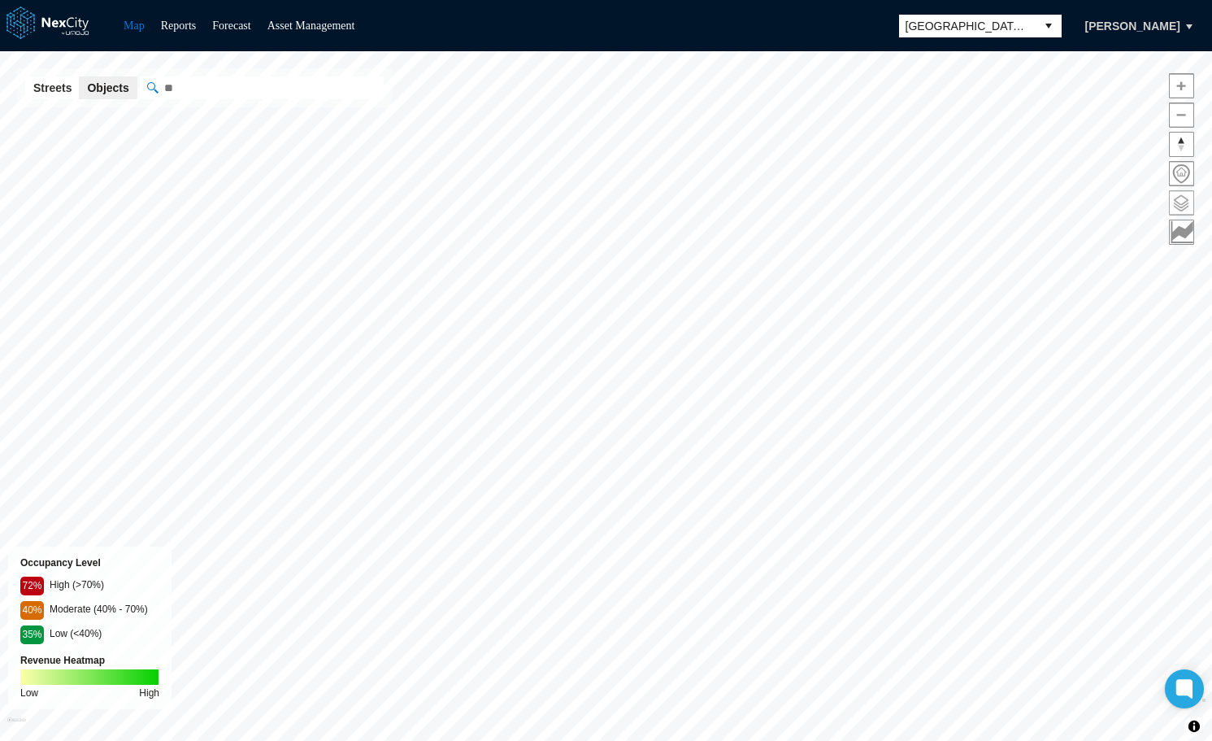
click at [1183, 206] on span at bounding box center [1182, 203] width 24 height 24
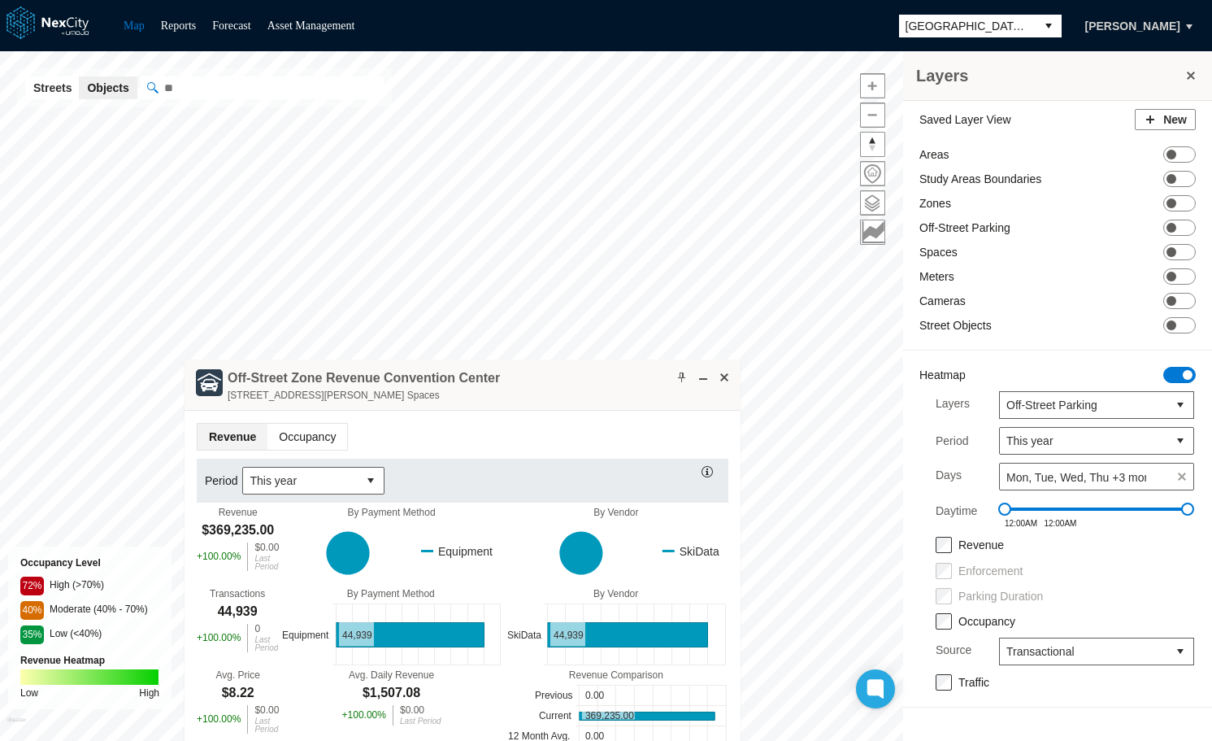
click at [323, 435] on span "Occupancy" at bounding box center [307, 437] width 80 height 26
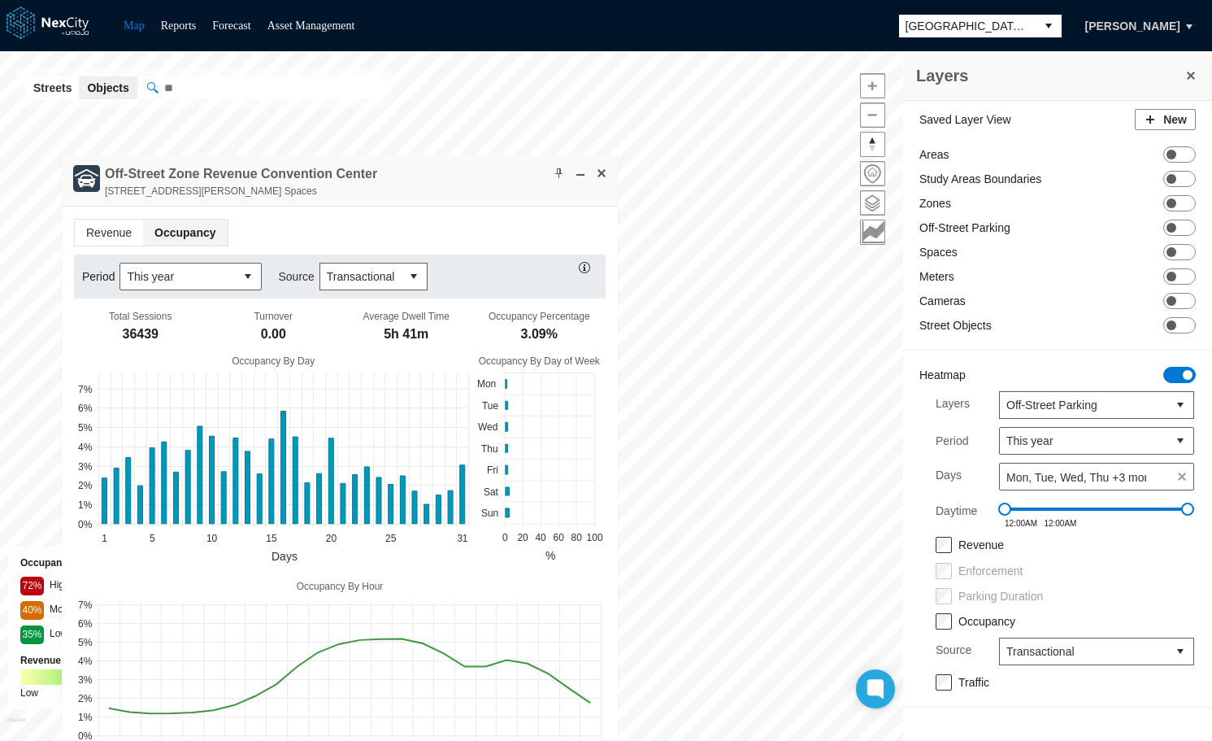
drag, startPoint x: 589, startPoint y: 372, endPoint x: 464, endPoint y: 163, distance: 243.1
click at [454, 155] on div "Off-Street Zone Revenue Convention Center 150 W. San Carlos St. | 1140 Spaces" at bounding box center [340, 180] width 556 height 51
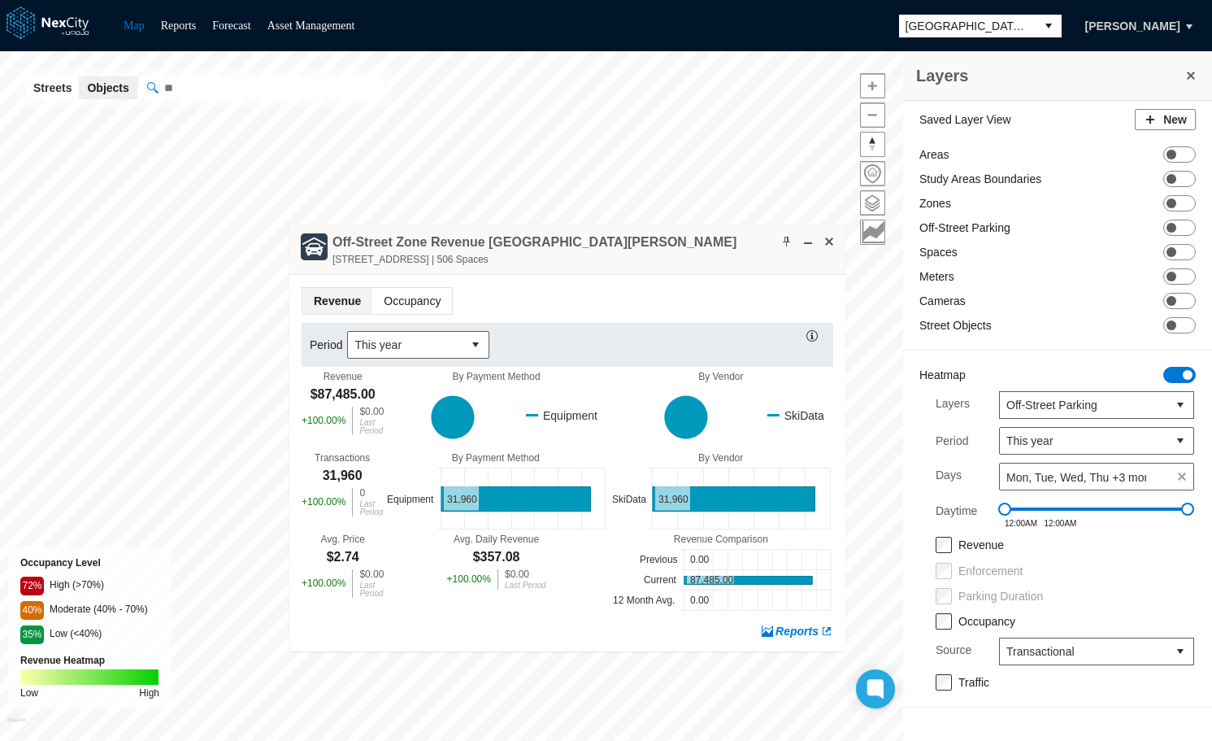
click at [425, 298] on span "Occupancy" at bounding box center [412, 301] width 80 height 26
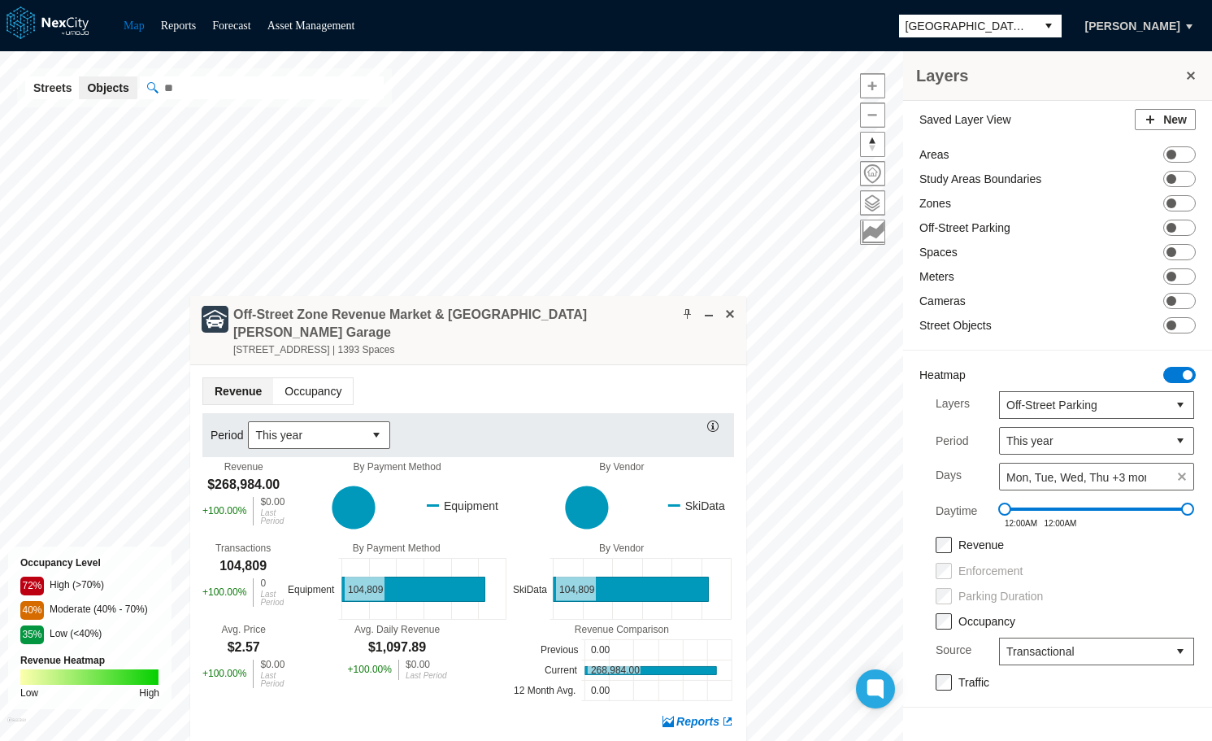
click at [322, 378] on span "Occupancy" at bounding box center [313, 391] width 80 height 26
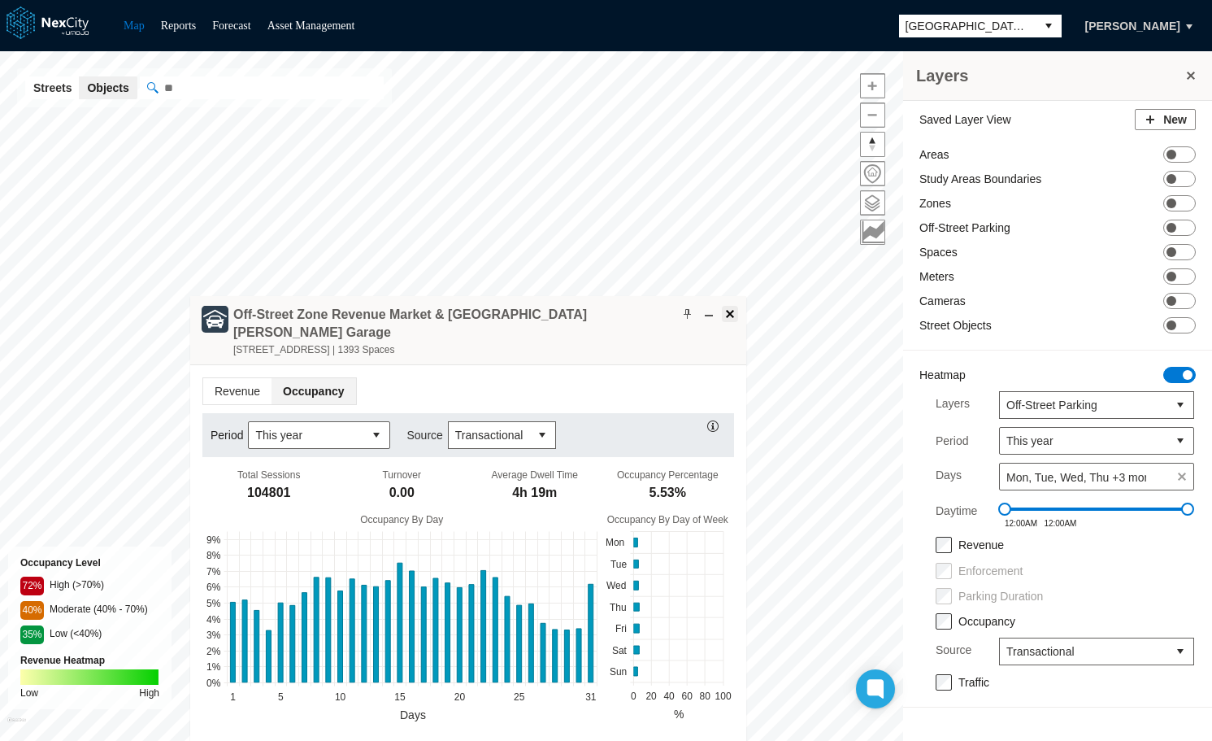
click at [731, 311] on span at bounding box center [730, 313] width 13 height 13
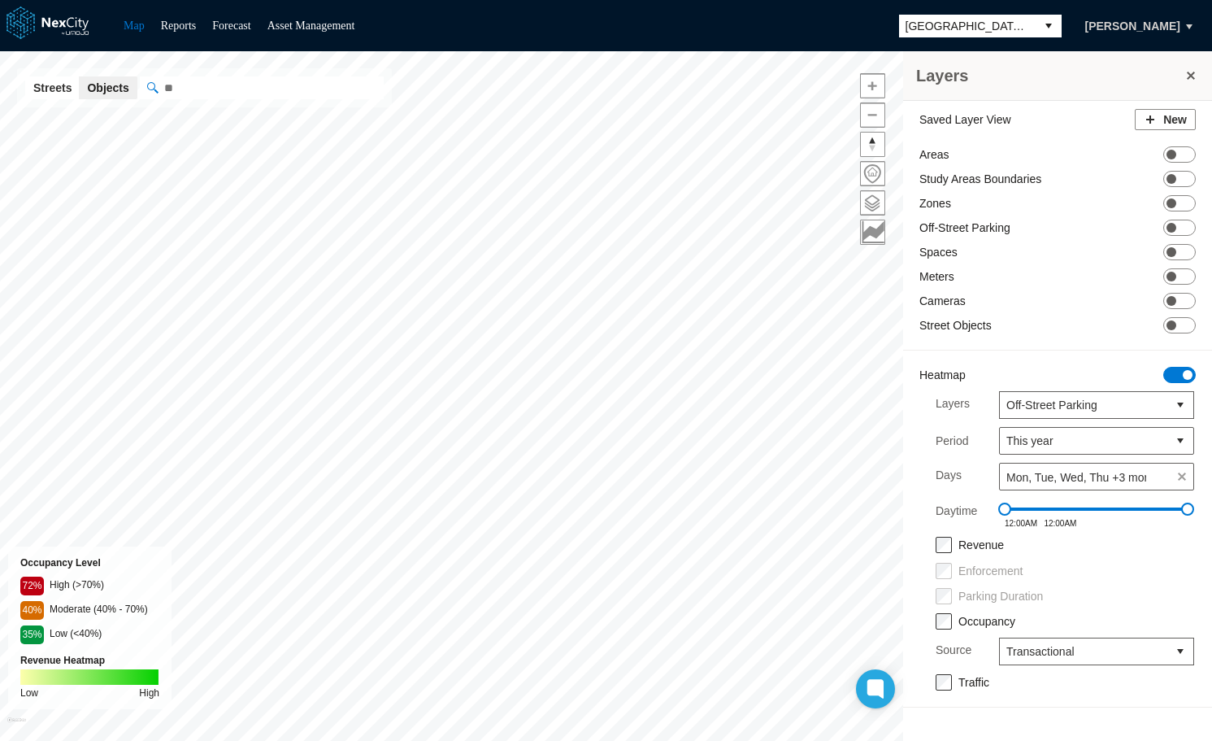
click at [1028, 28] on span "[GEOGRAPHIC_DATA][PERSON_NAME]" at bounding box center [967, 26] width 137 height 23
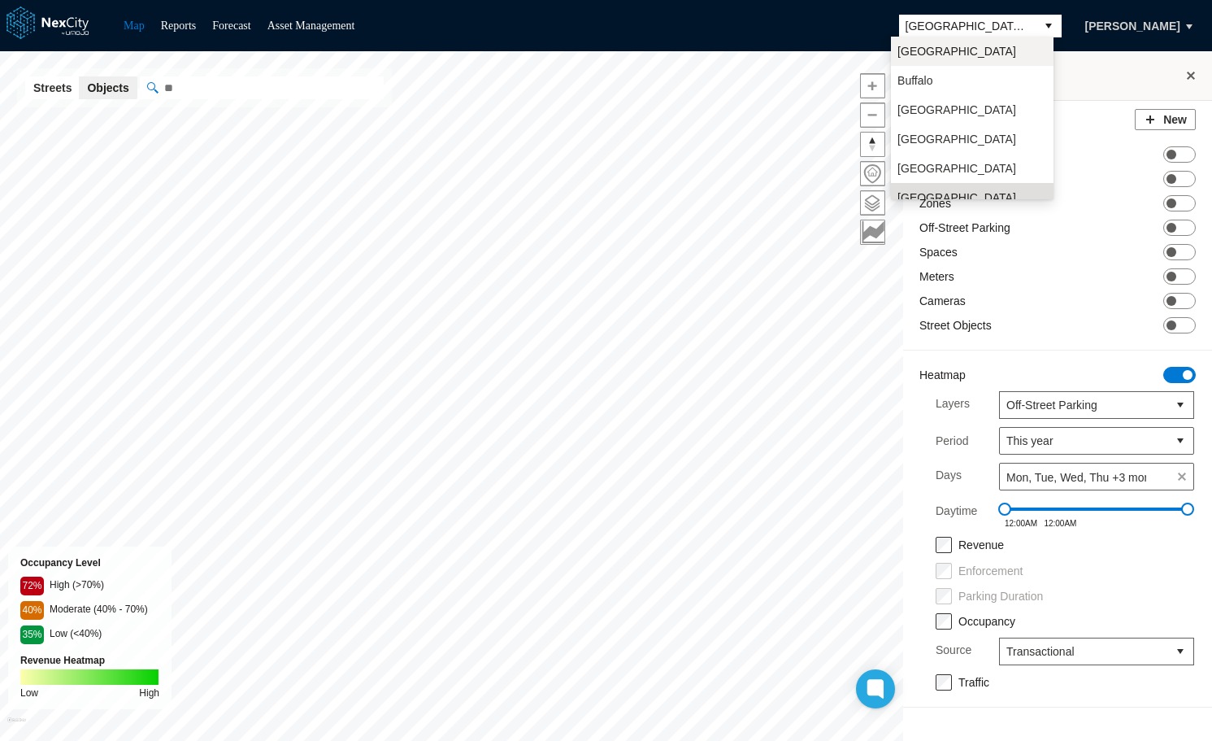
click at [928, 51] on span "[GEOGRAPHIC_DATA]" at bounding box center [956, 51] width 119 height 16
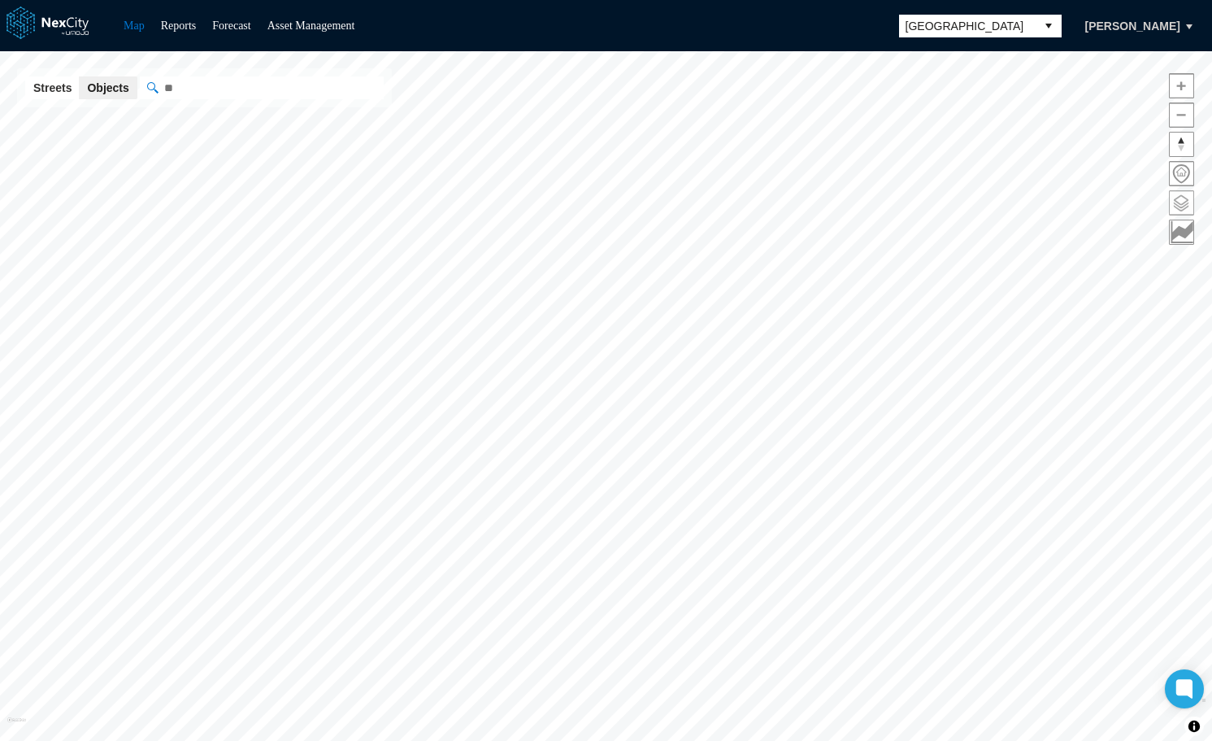
click at [1183, 198] on span at bounding box center [1182, 203] width 24 height 24
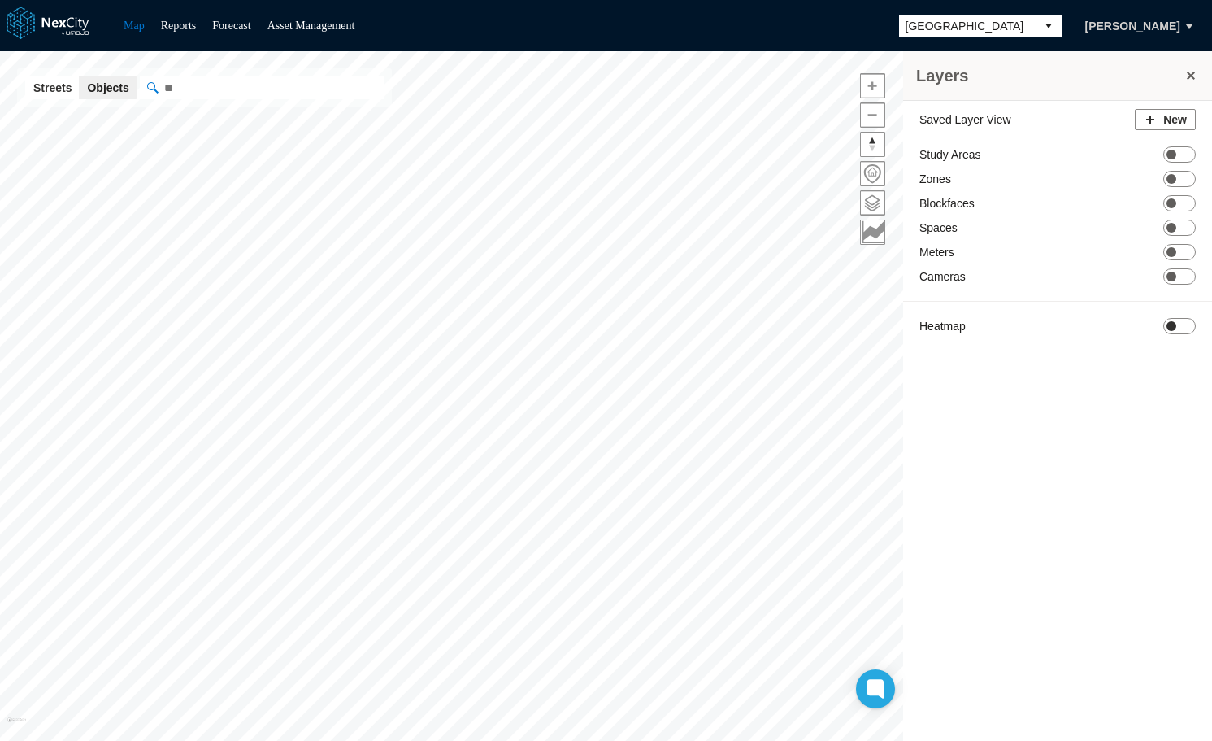
click at [1180, 320] on span "ON OFF" at bounding box center [1179, 326] width 33 height 16
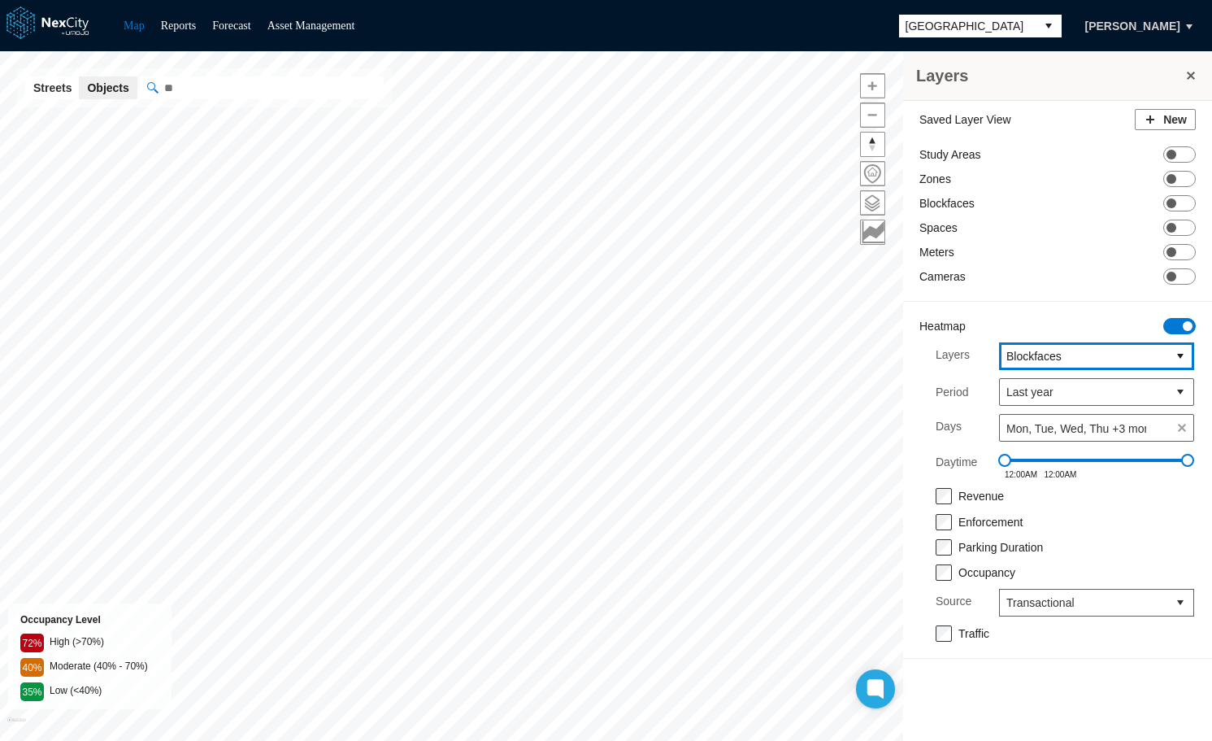
click at [1114, 363] on span "Blockfaces" at bounding box center [1083, 356] width 154 height 16
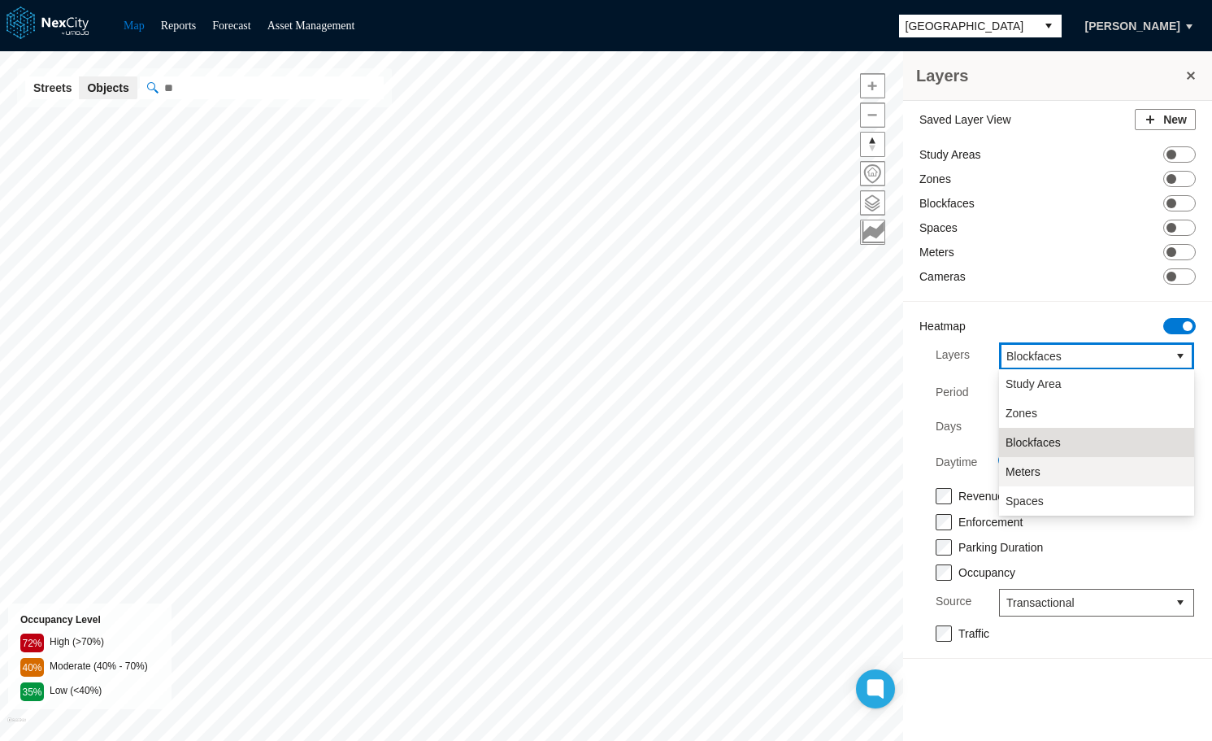
click at [1032, 465] on span "Meters" at bounding box center [1023, 471] width 35 height 16
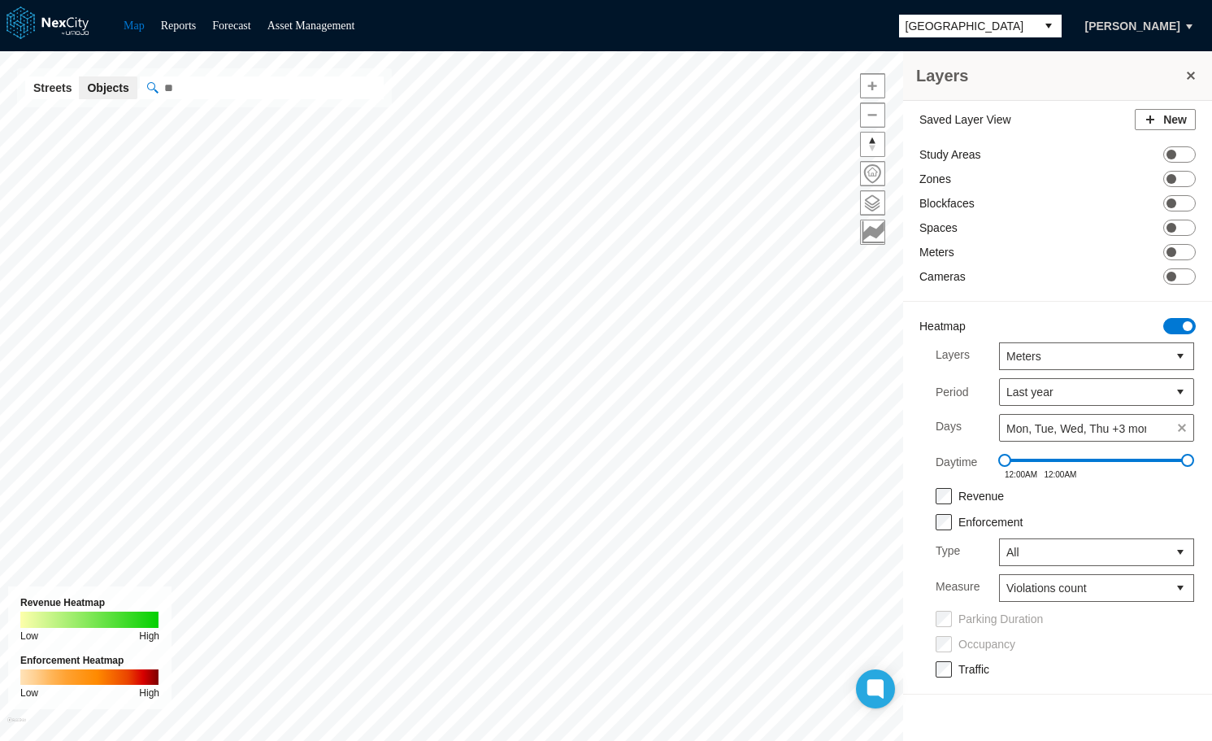
click at [1014, 26] on span "[GEOGRAPHIC_DATA]" at bounding box center [968, 26] width 124 height 16
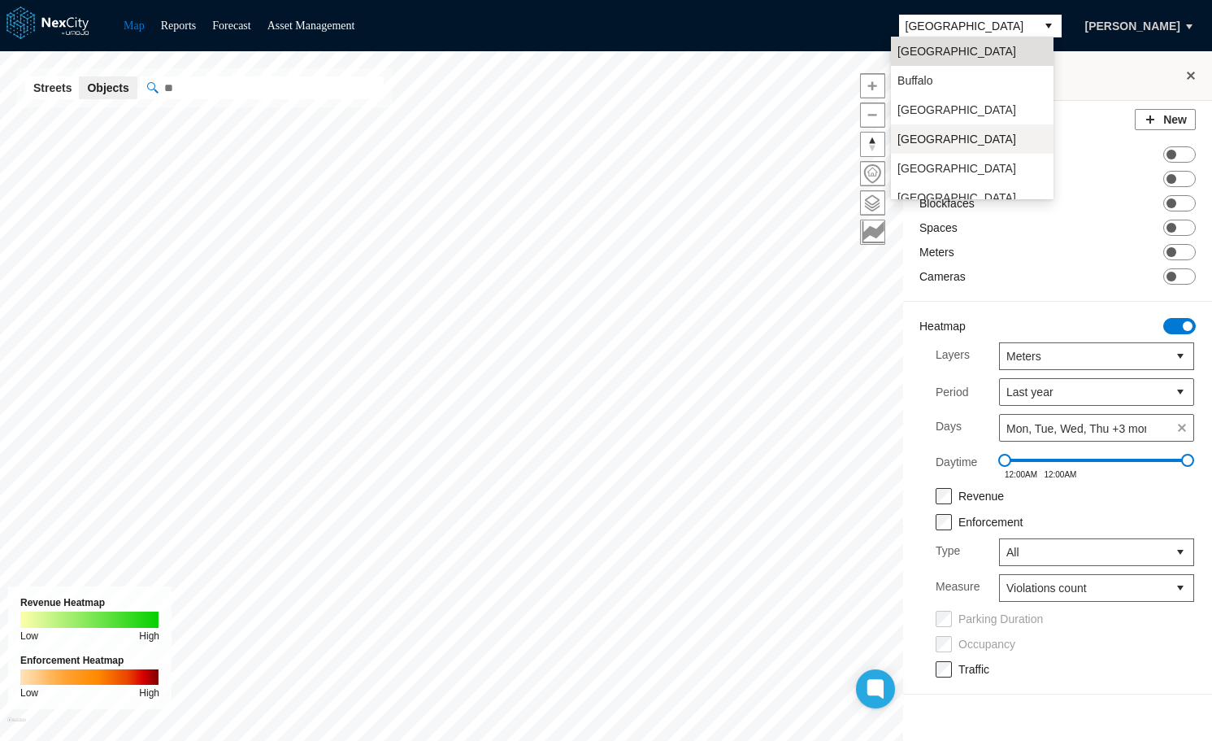
scroll to position [42, 0]
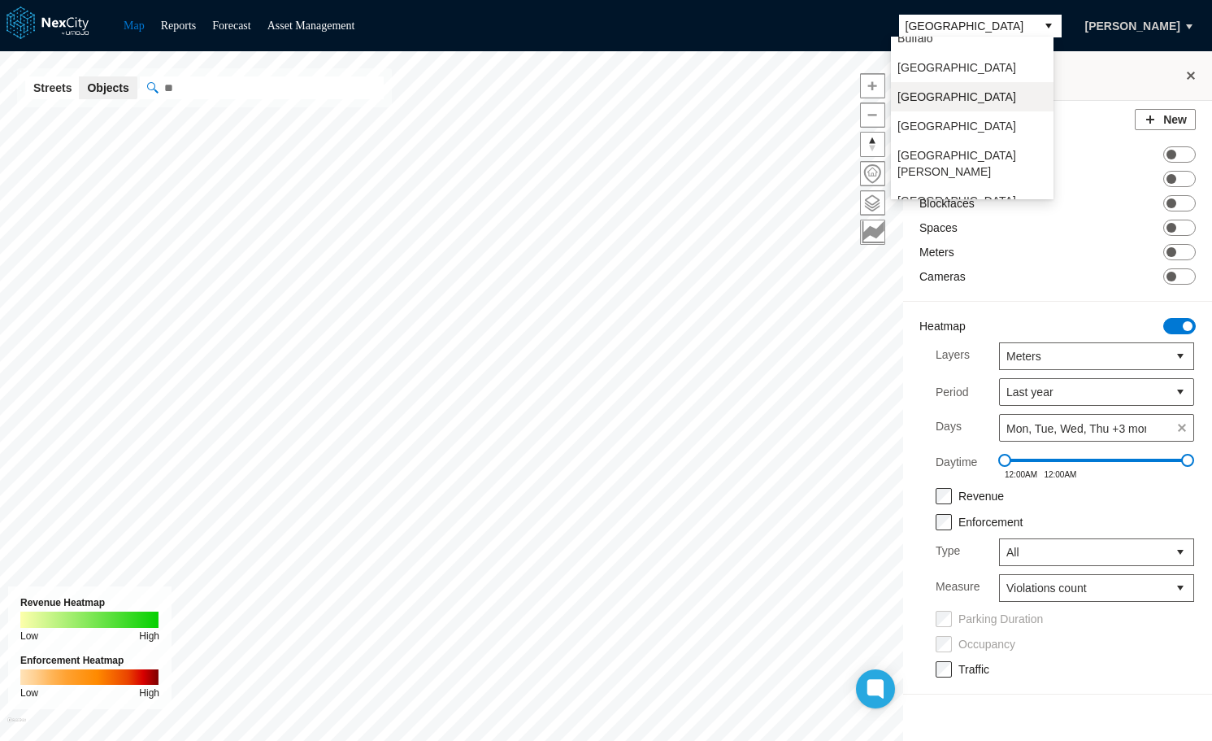
click at [959, 100] on li "[GEOGRAPHIC_DATA]" at bounding box center [972, 96] width 163 height 29
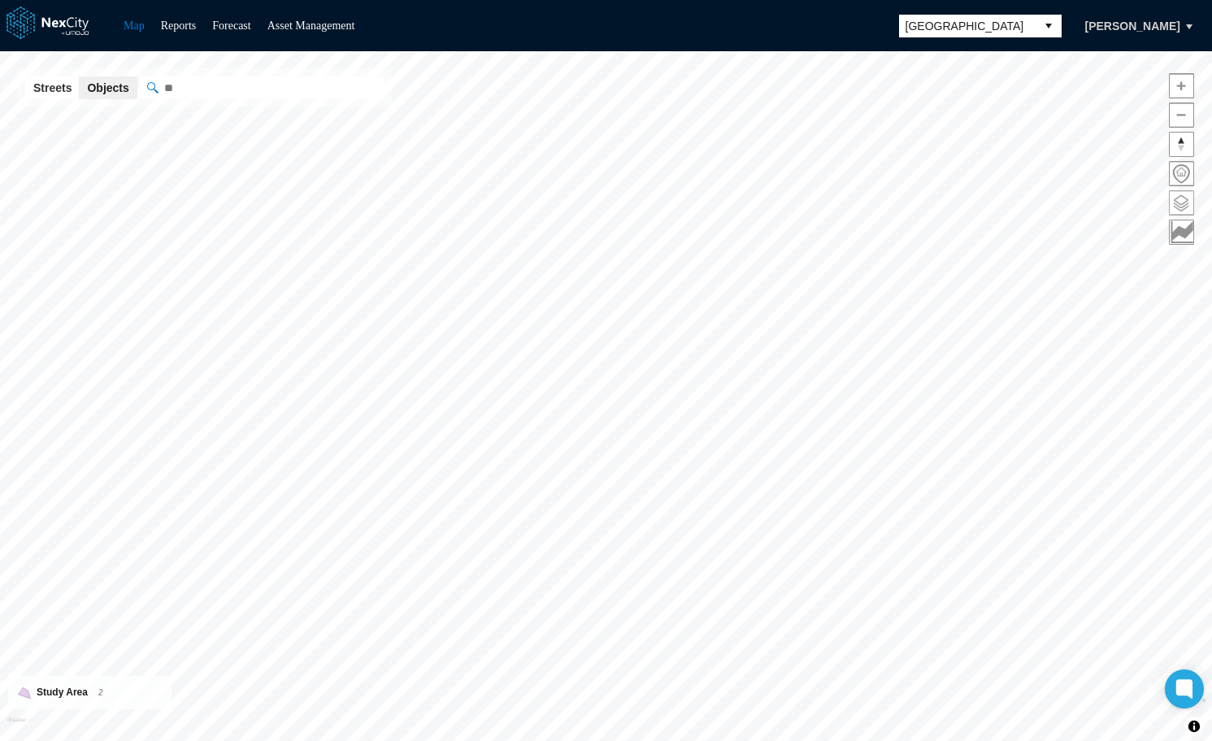
click at [1175, 205] on span at bounding box center [1182, 203] width 24 height 24
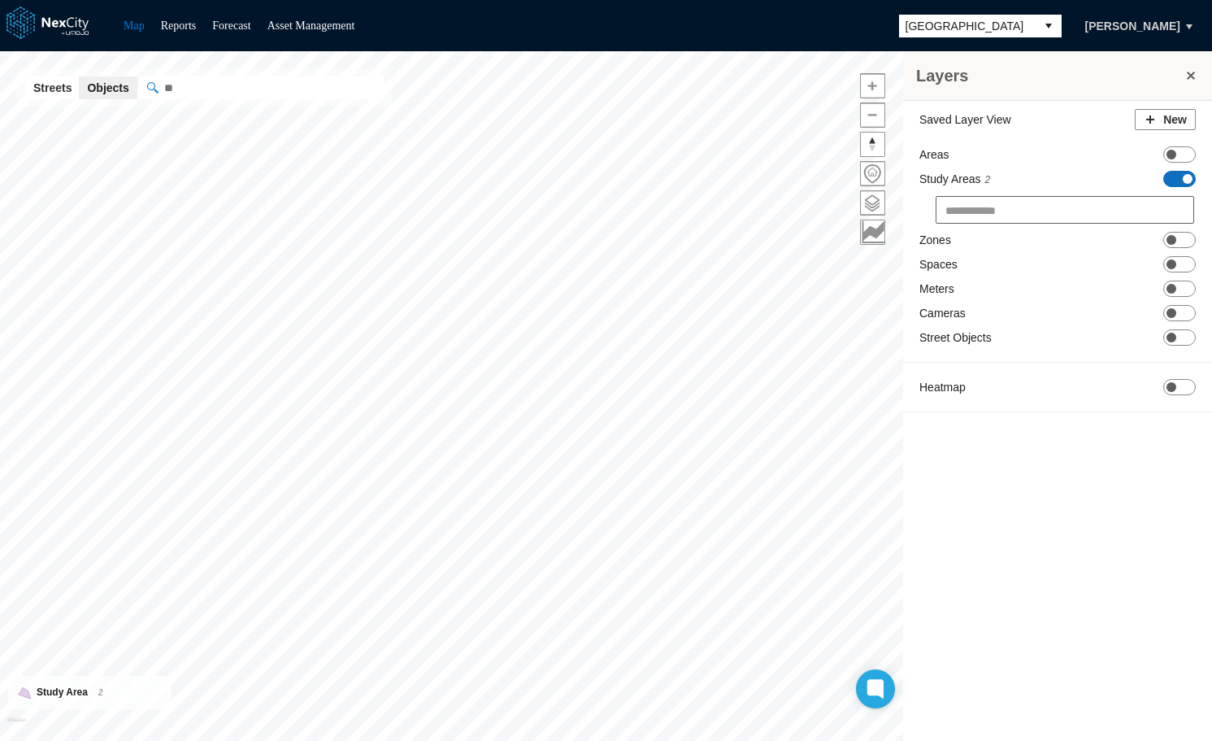
click at [1182, 184] on span "ON OFF" at bounding box center [1179, 179] width 33 height 16
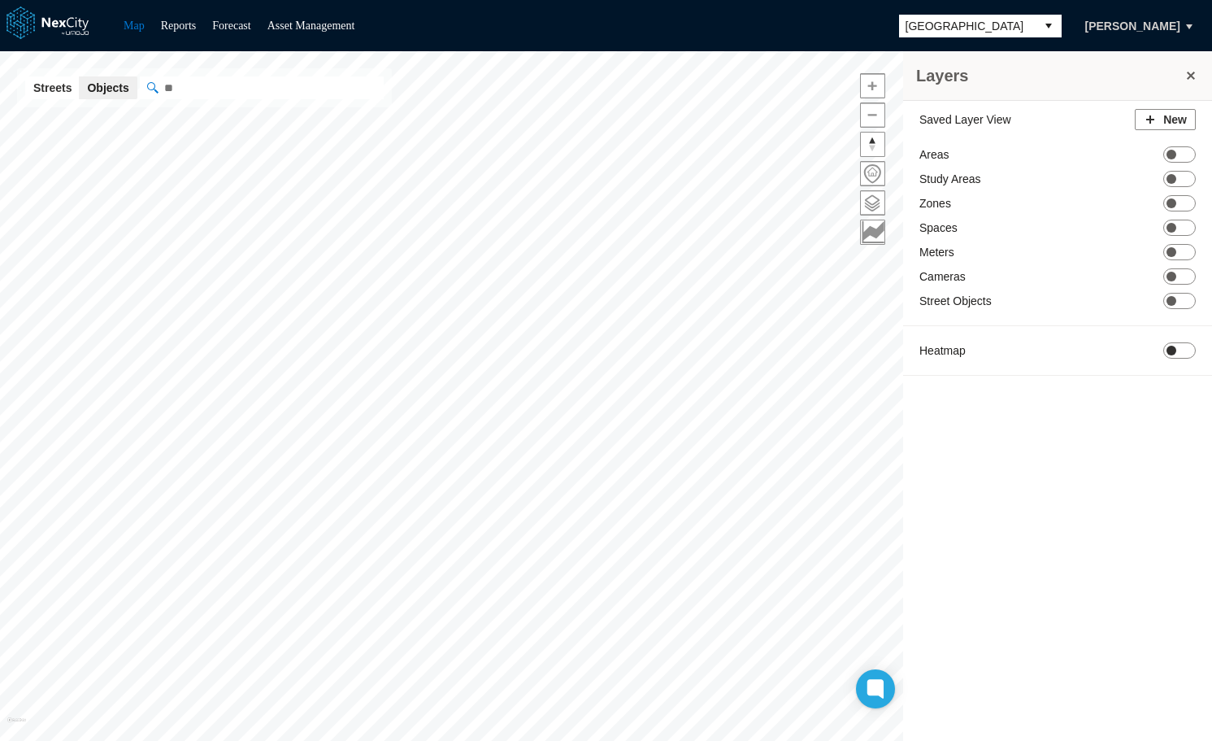
click at [1182, 353] on span "ON OFF" at bounding box center [1179, 350] width 33 height 16
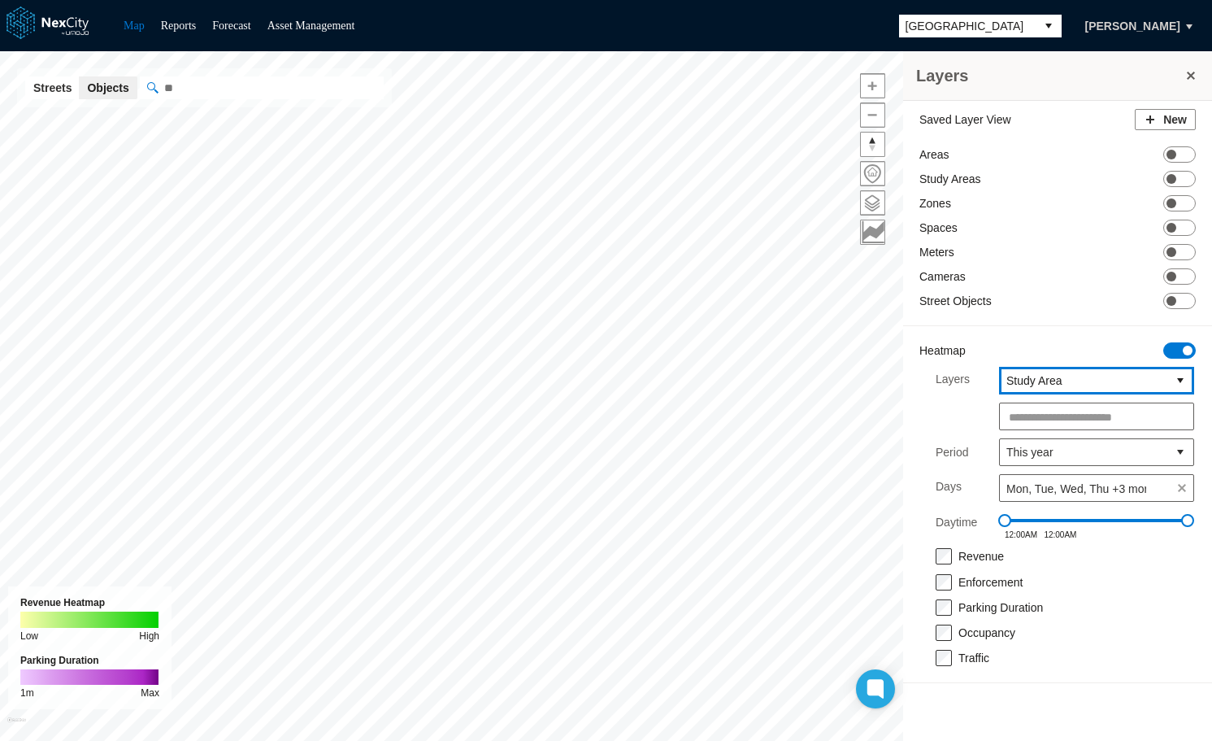
click at [1151, 384] on span "Study Area" at bounding box center [1083, 380] width 154 height 16
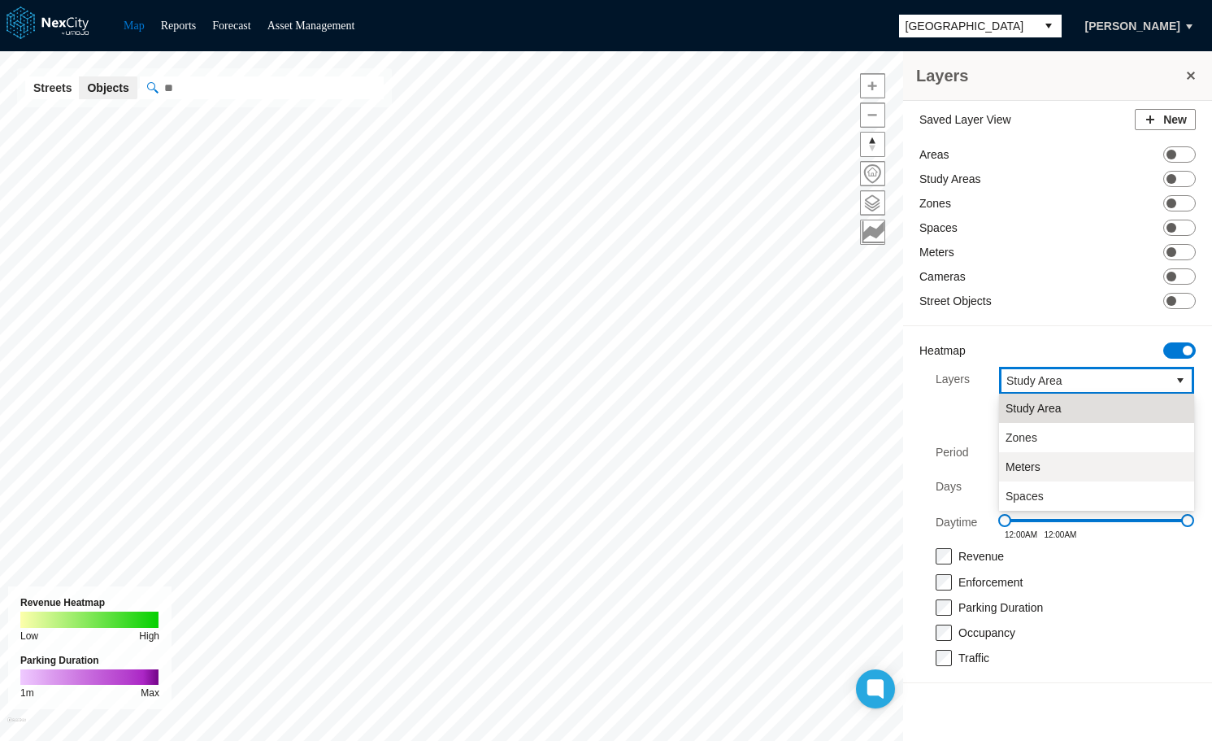
click at [1050, 467] on li "Meters" at bounding box center [1096, 466] width 195 height 29
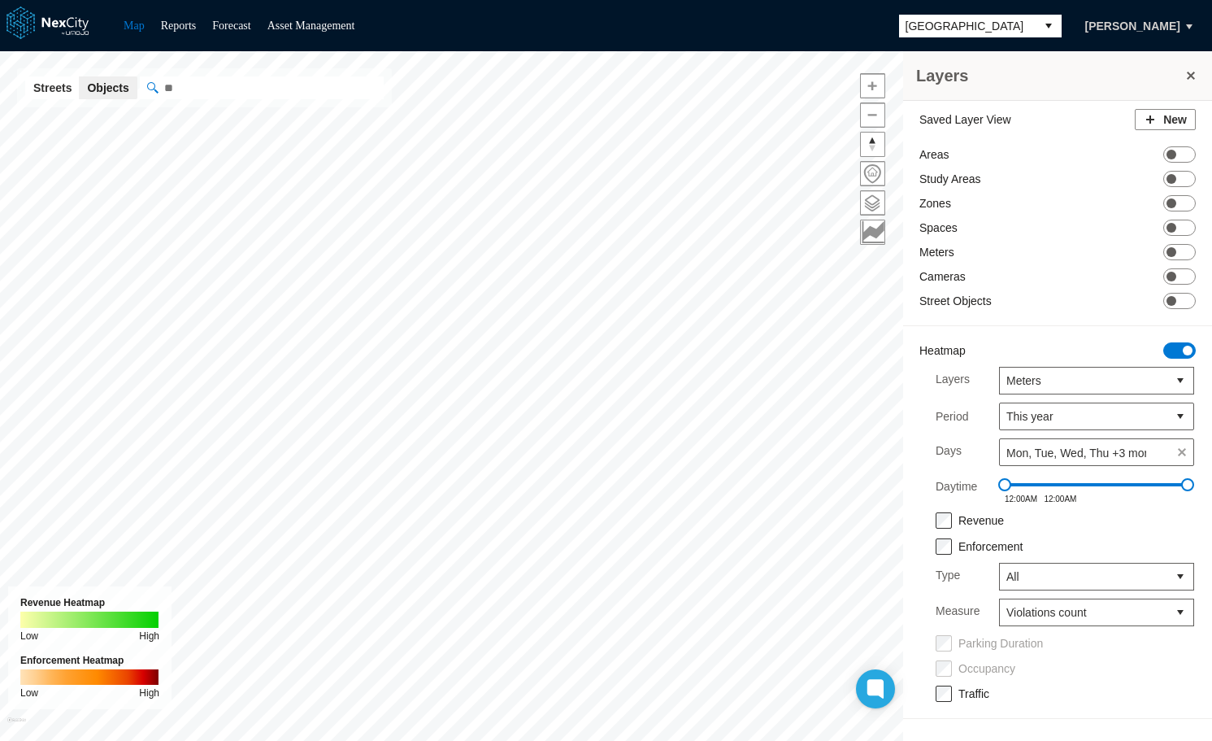
click at [1015, 20] on span "[GEOGRAPHIC_DATA]" at bounding box center [968, 26] width 124 height 16
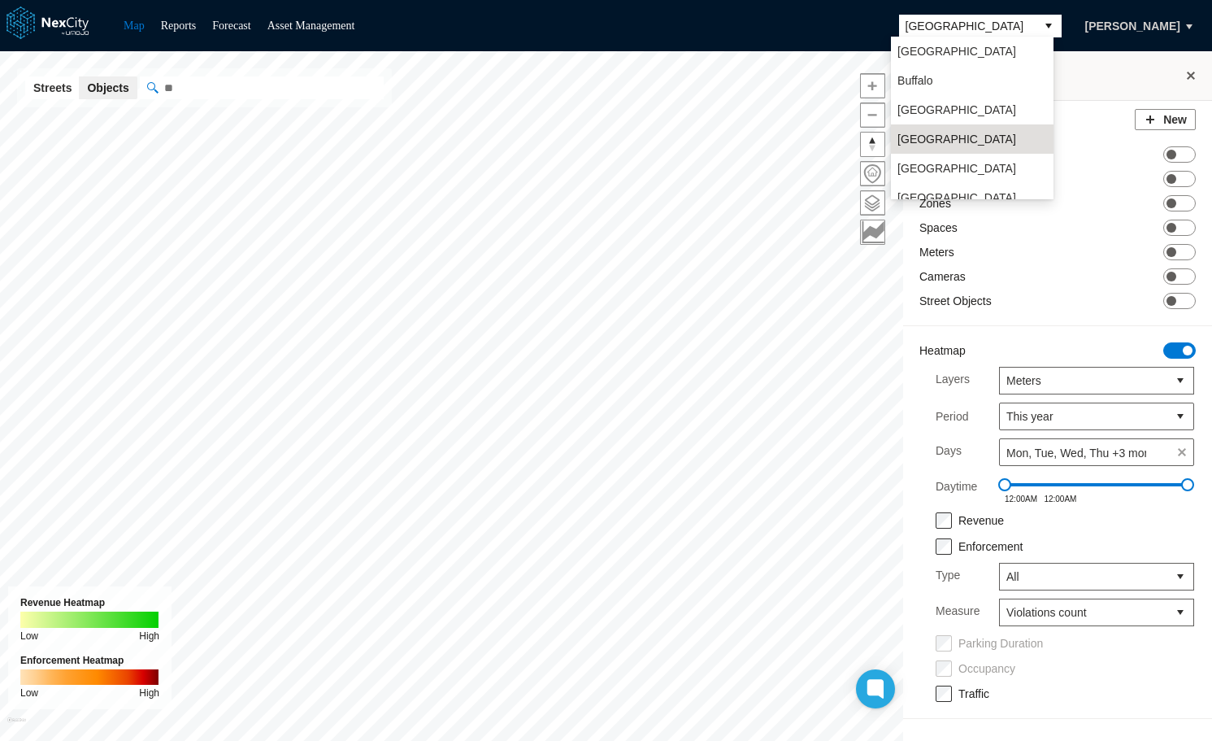
scroll to position [42, 0]
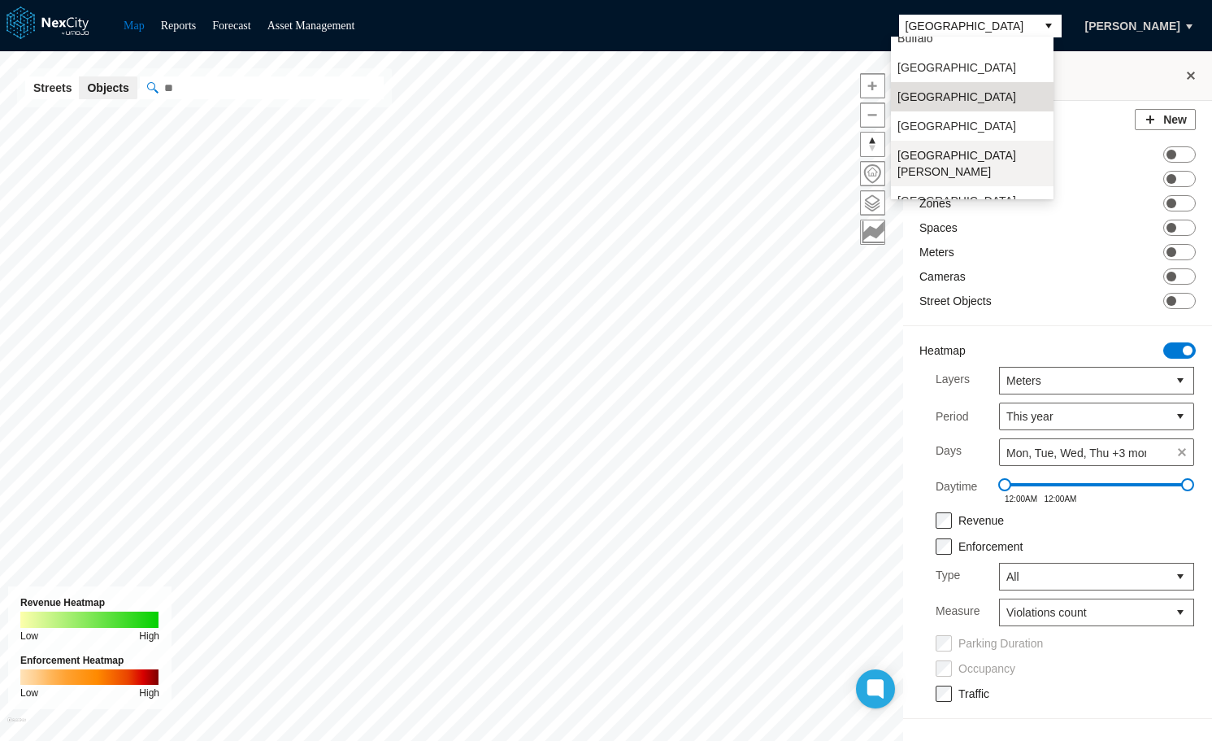
click at [942, 158] on li "[GEOGRAPHIC_DATA][PERSON_NAME]" at bounding box center [972, 164] width 163 height 46
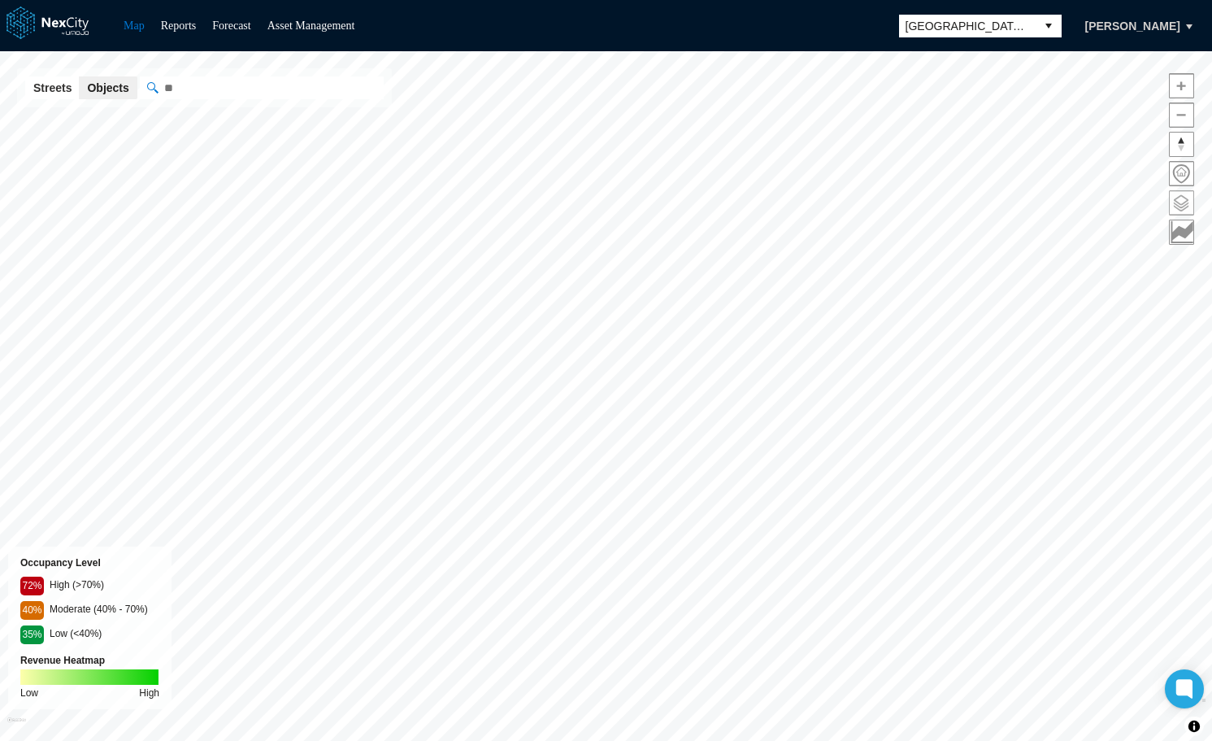
click at [1182, 201] on span at bounding box center [1182, 203] width 24 height 24
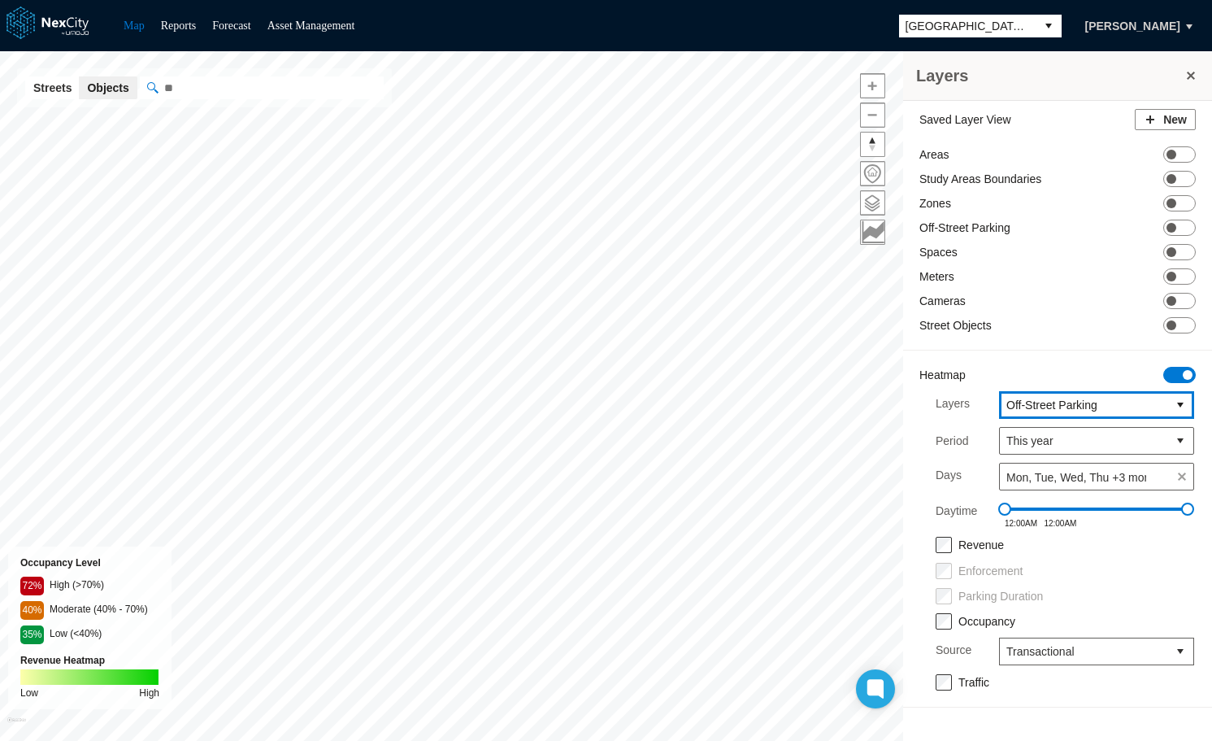
click at [1114, 410] on span "Off-Street Parking" at bounding box center [1083, 405] width 154 height 16
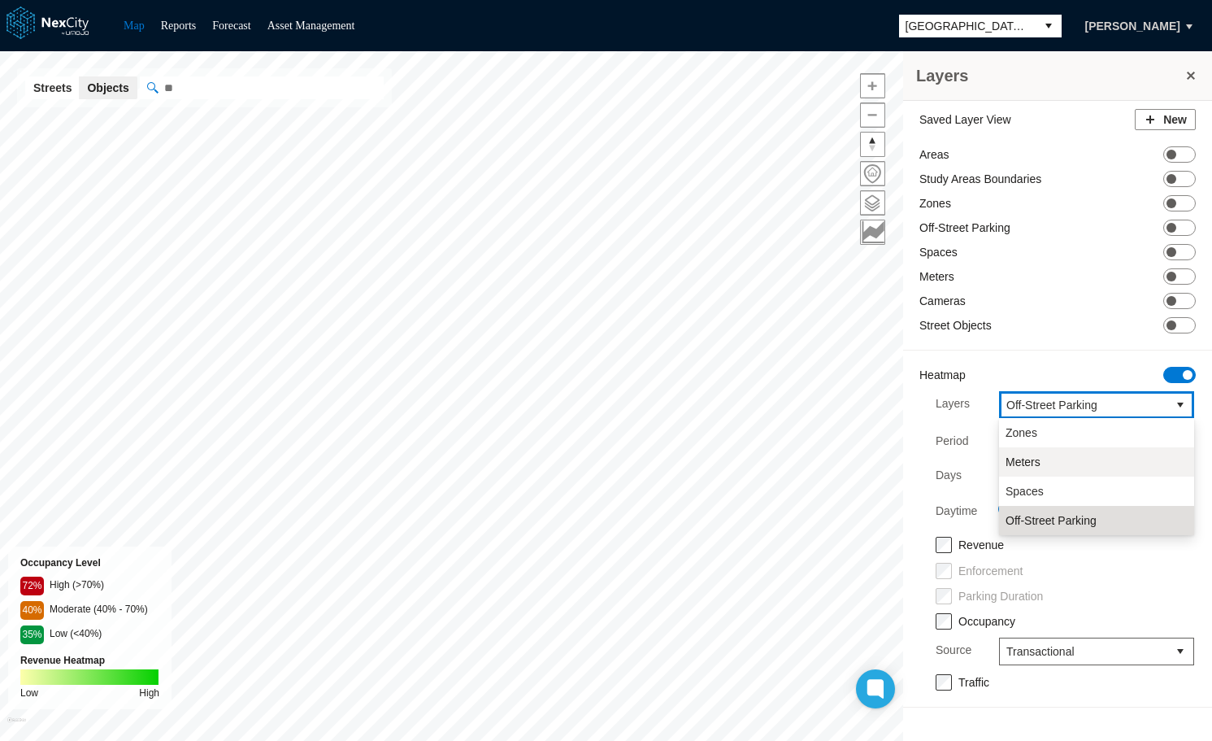
click at [1037, 451] on li "Meters" at bounding box center [1096, 461] width 195 height 29
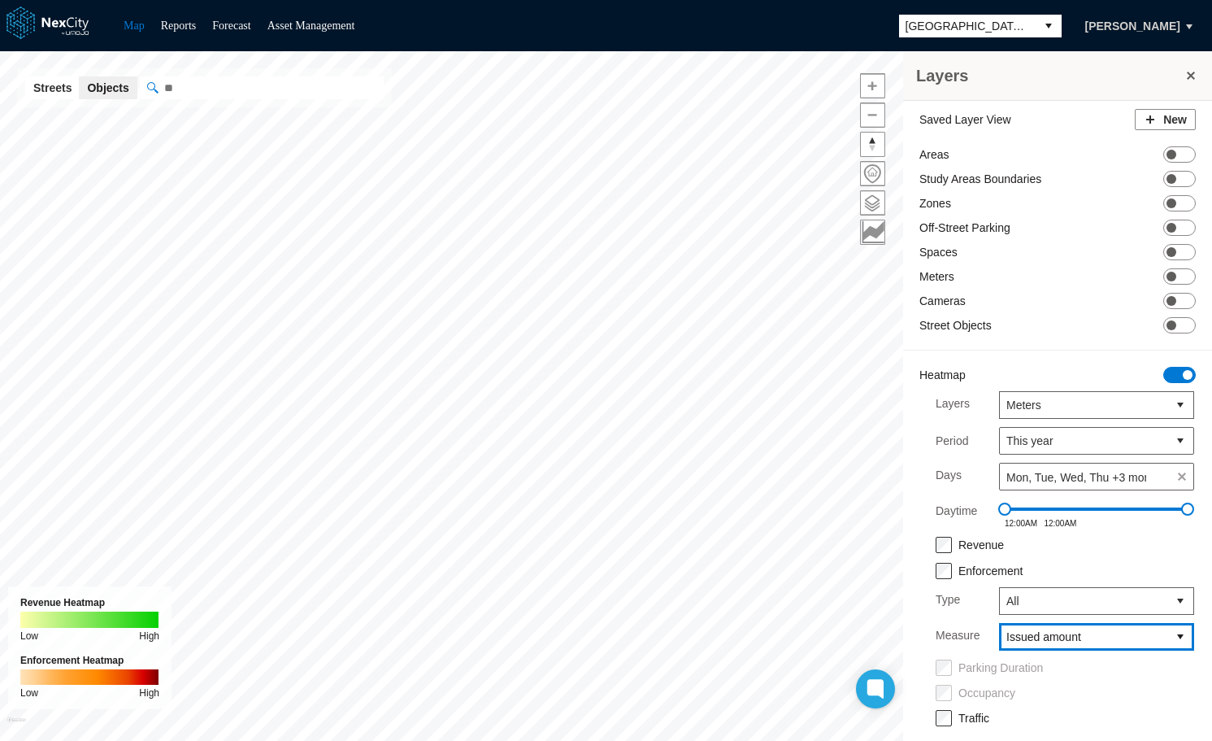
click at [1115, 639] on span "Issued amount" at bounding box center [1083, 636] width 154 height 16
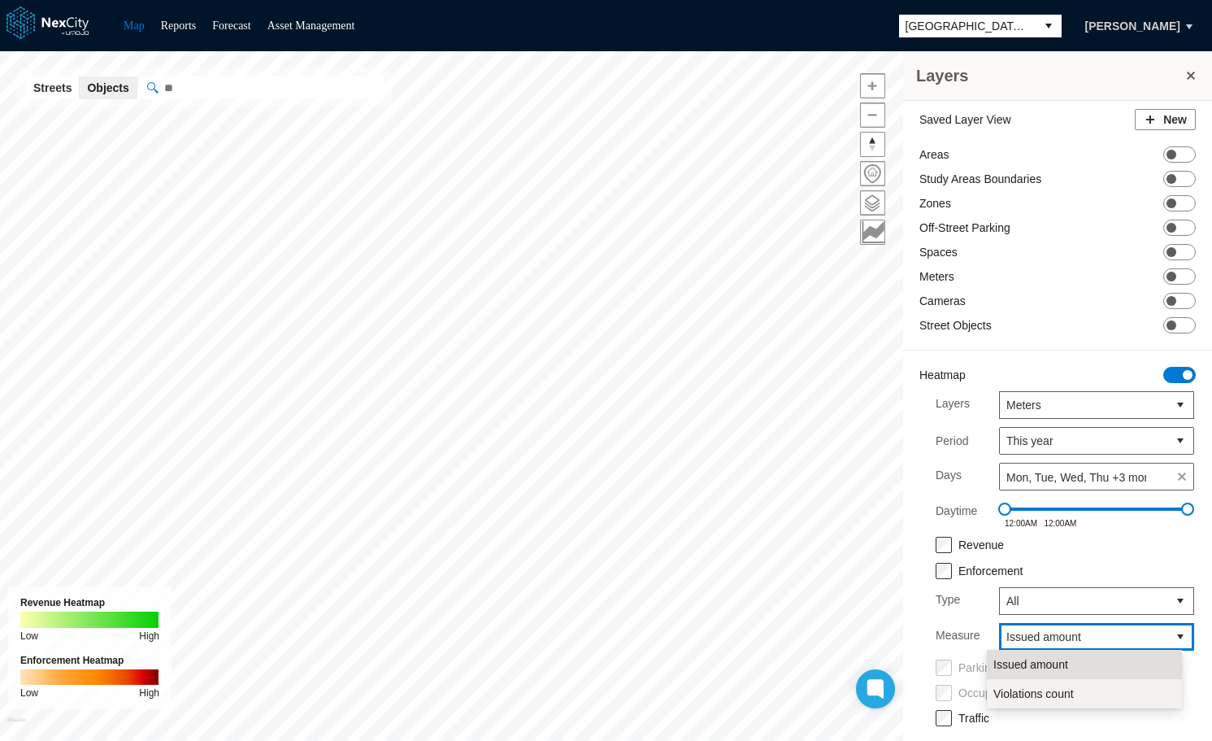
click at [1058, 690] on span "Violations count" at bounding box center [1033, 693] width 80 height 16
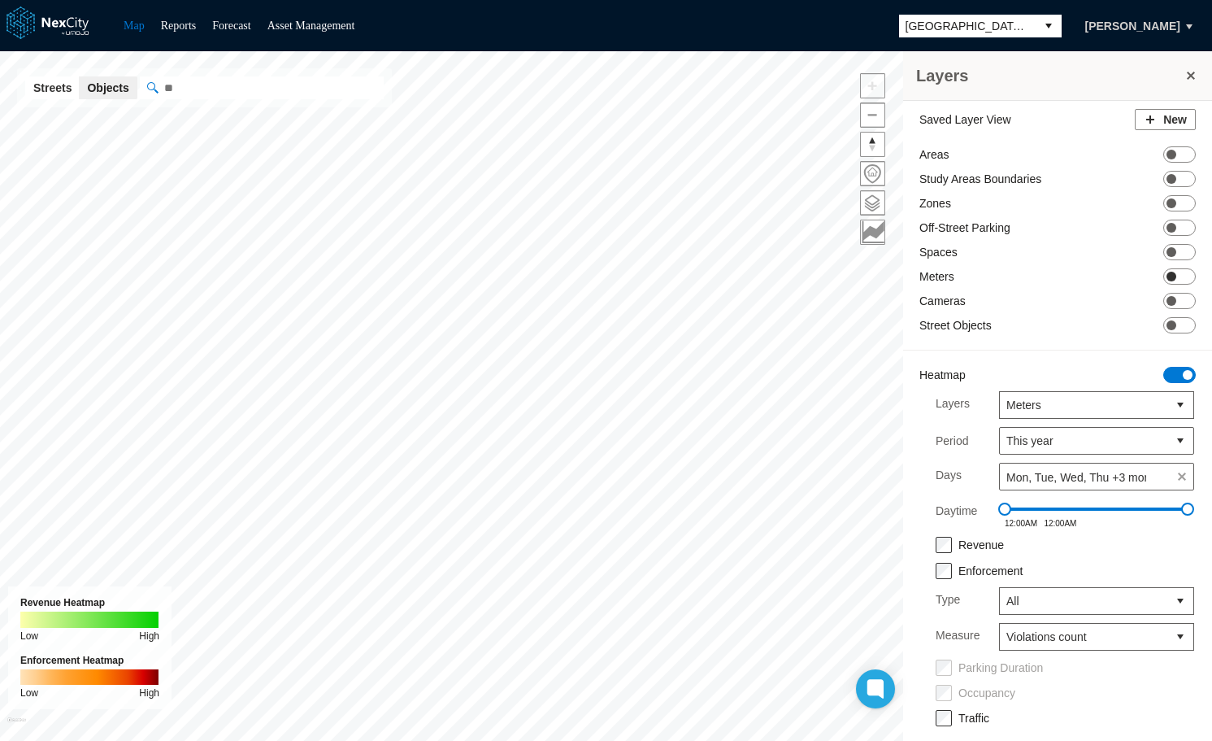
click at [1167, 278] on span "ON OFF" at bounding box center [1179, 276] width 33 height 16
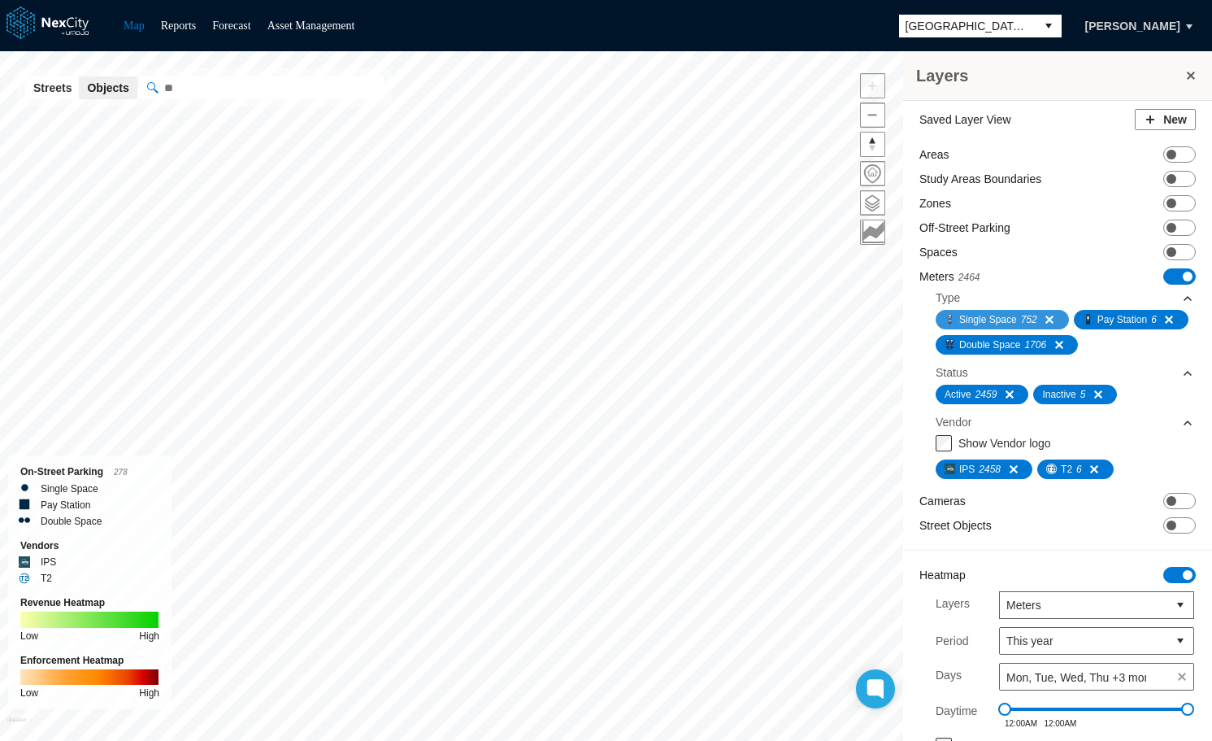
click at [1050, 315] on span at bounding box center [1043, 319] width 13 height 13
click at [1157, 326] on span at bounding box center [1163, 319] width 13 height 13
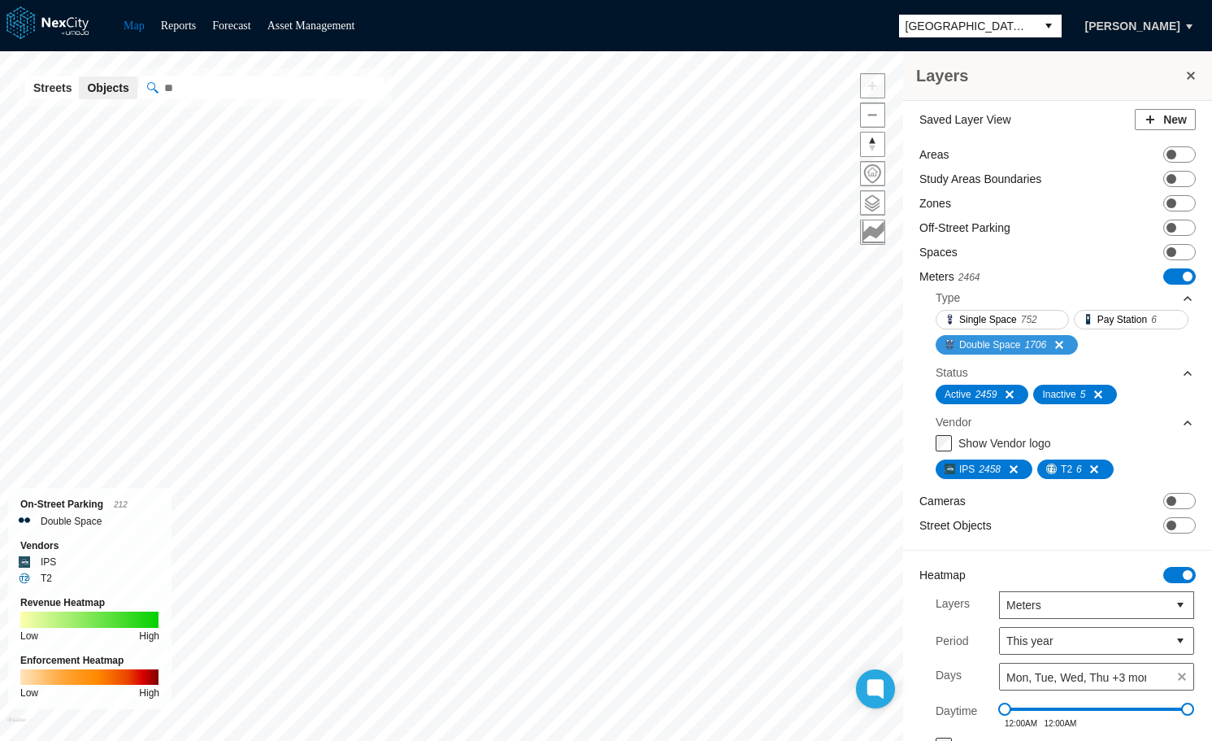
click at [1059, 351] on span at bounding box center [1052, 344] width 13 height 13
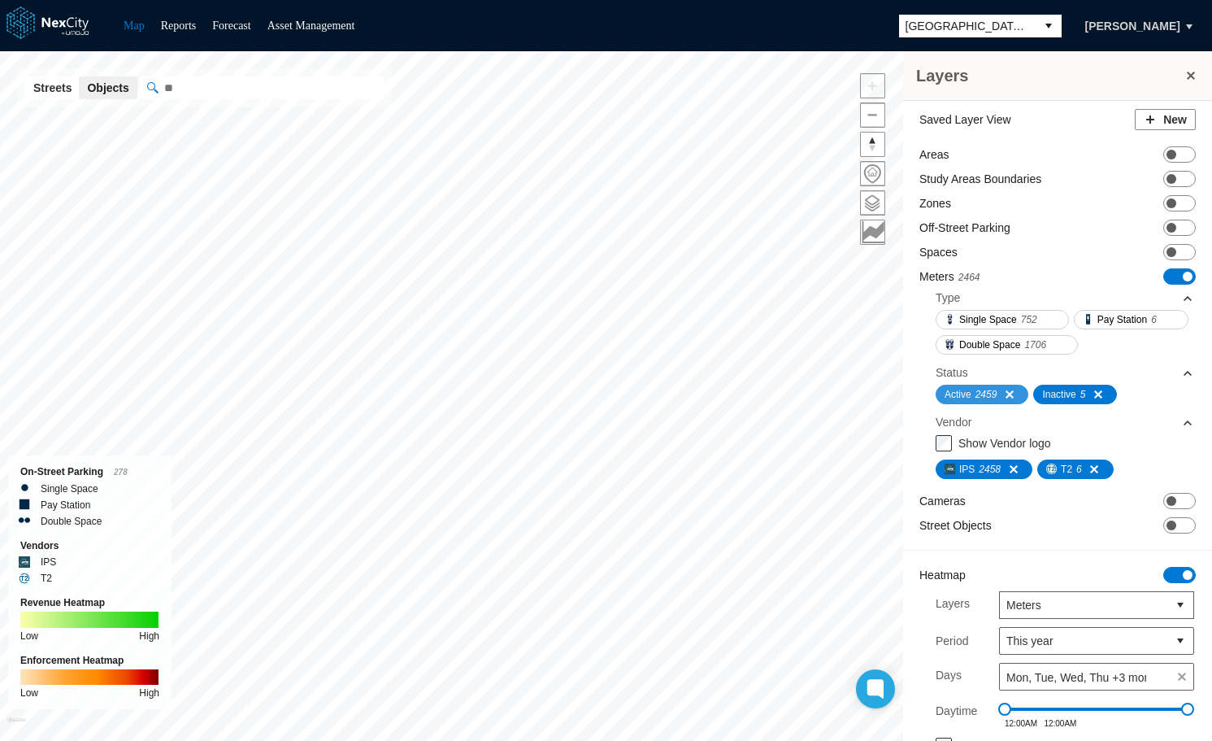
click at [1002, 401] on span at bounding box center [1003, 394] width 13 height 13
click at [1098, 401] on span at bounding box center [1091, 394] width 13 height 13
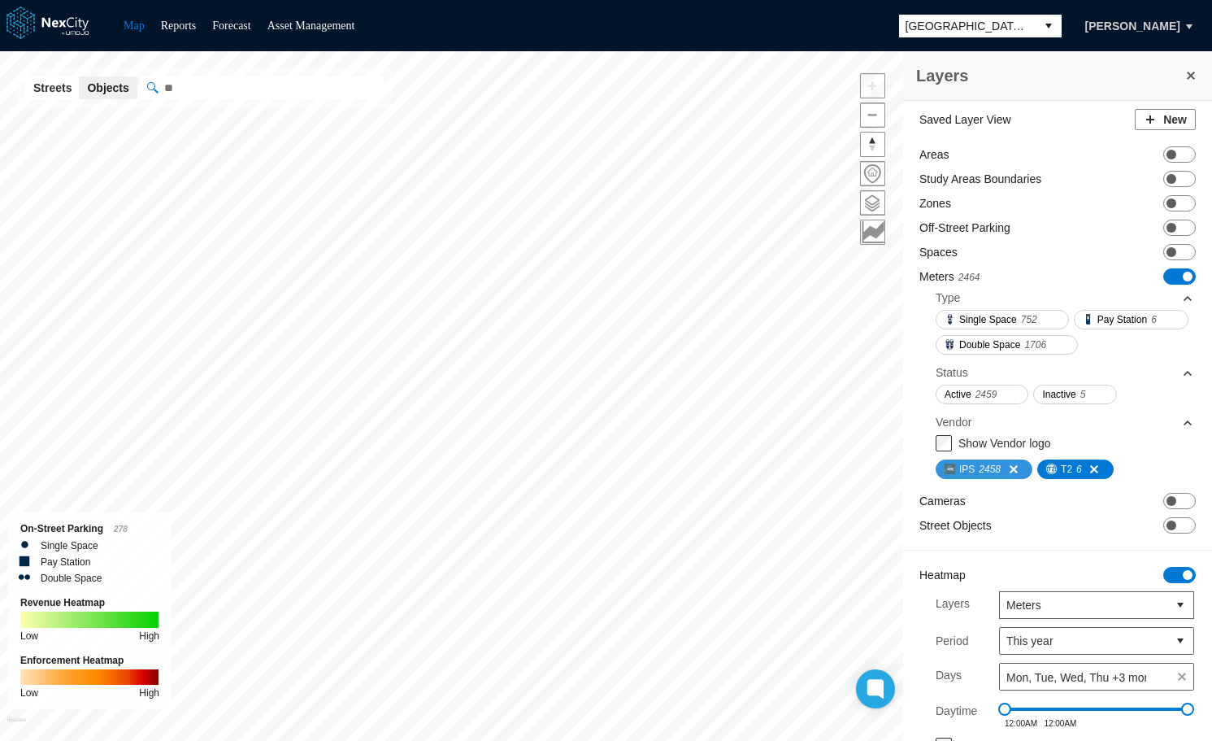
click at [1013, 476] on span at bounding box center [1007, 469] width 13 height 13
click at [1093, 476] on span at bounding box center [1088, 469] width 13 height 13
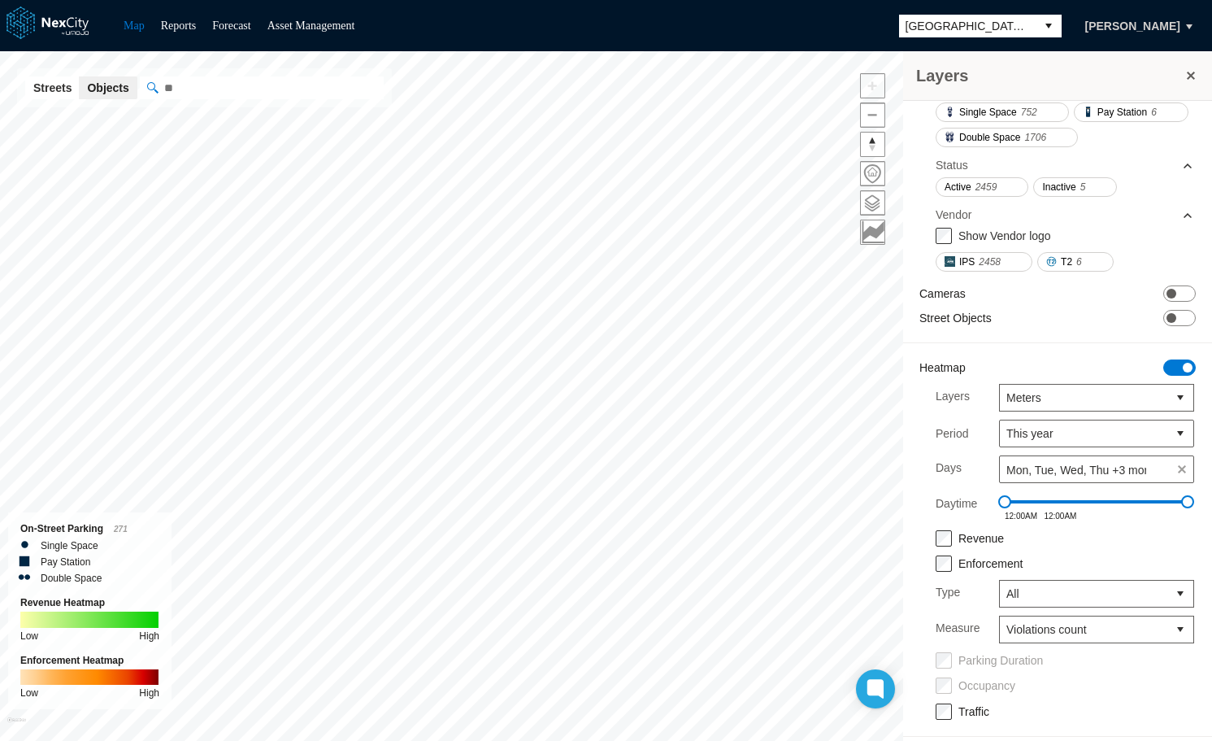
scroll to position [241, 0]
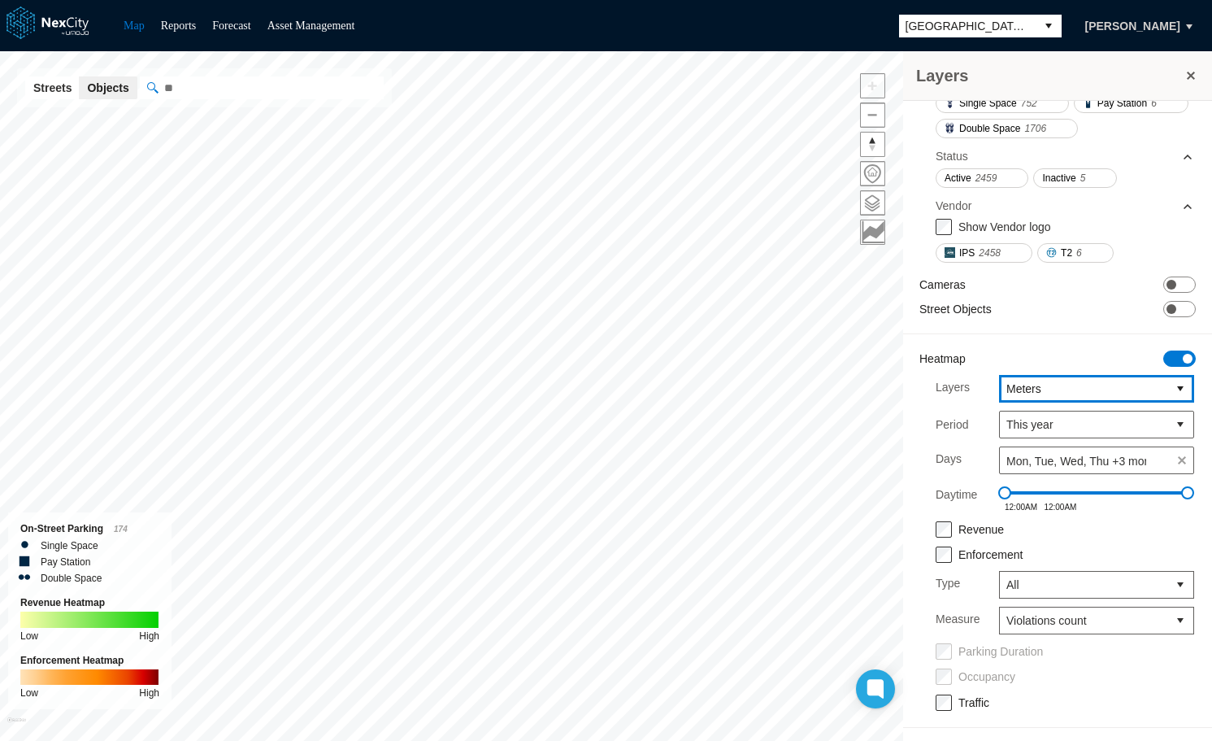
click at [1136, 385] on span "Meters" at bounding box center [1083, 388] width 154 height 16
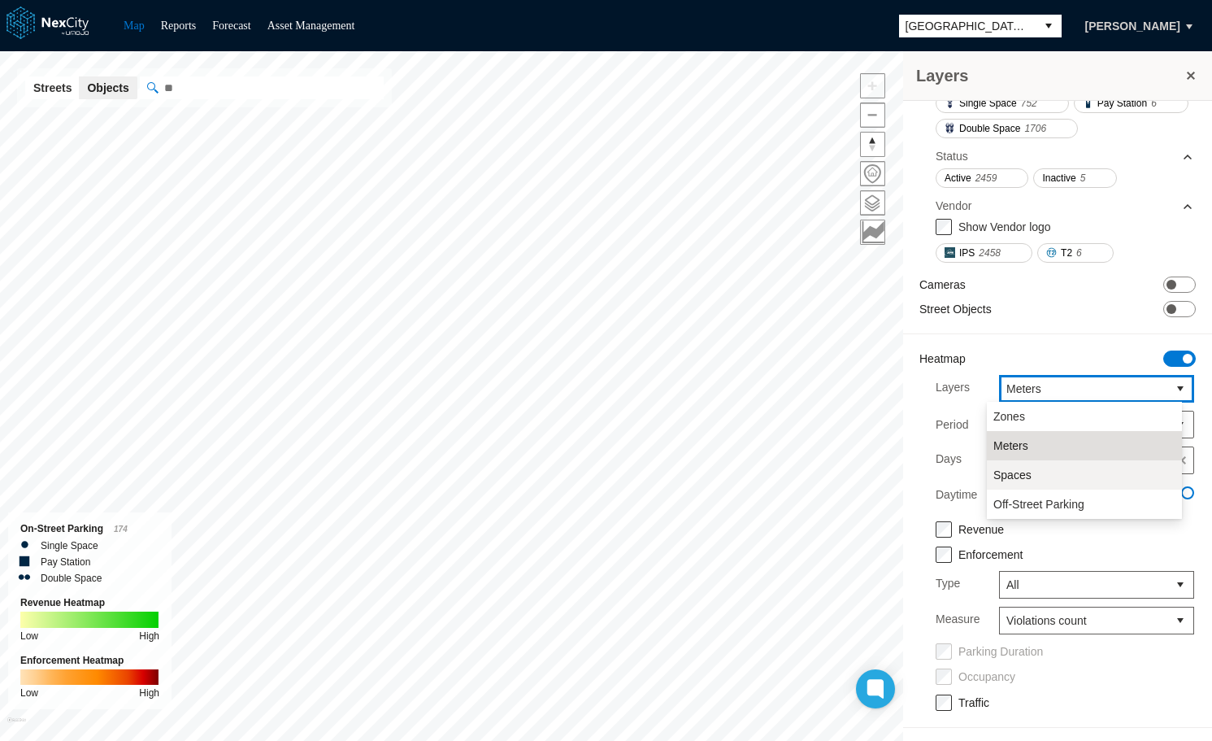
click at [1016, 479] on span "Spaces" at bounding box center [1012, 475] width 38 height 16
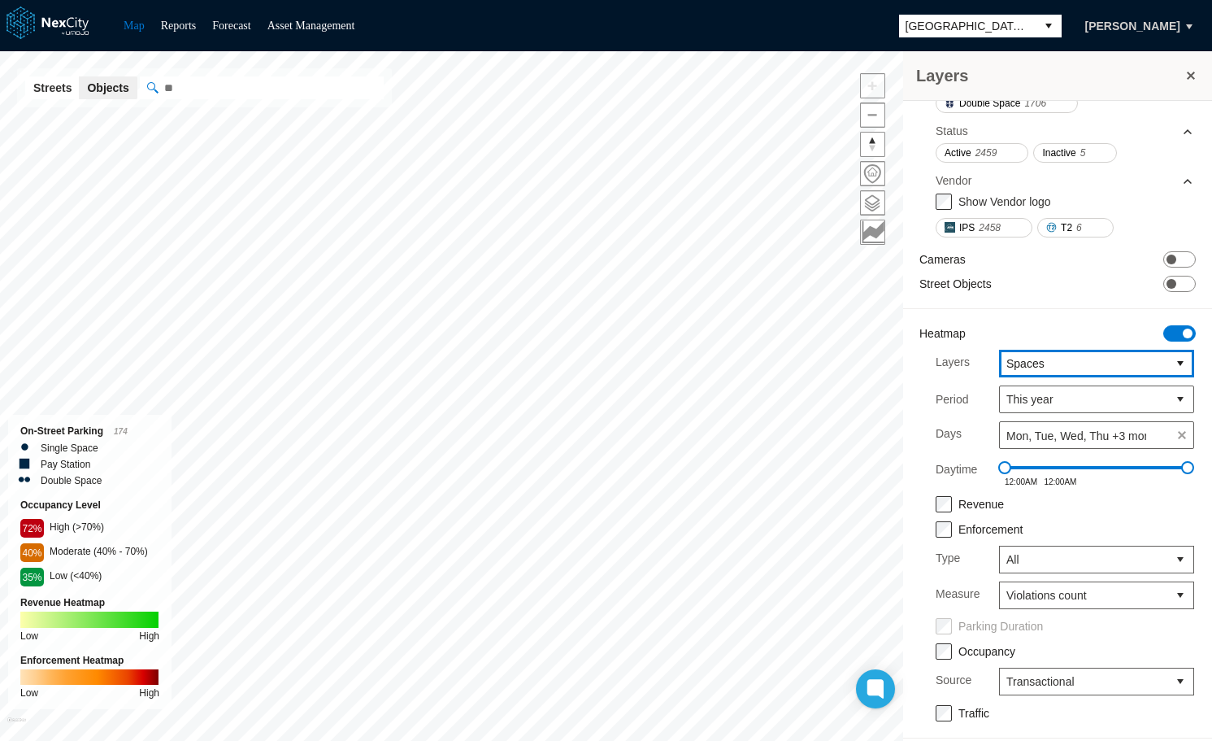
click at [1123, 372] on span "Spaces" at bounding box center [1083, 363] width 154 height 16
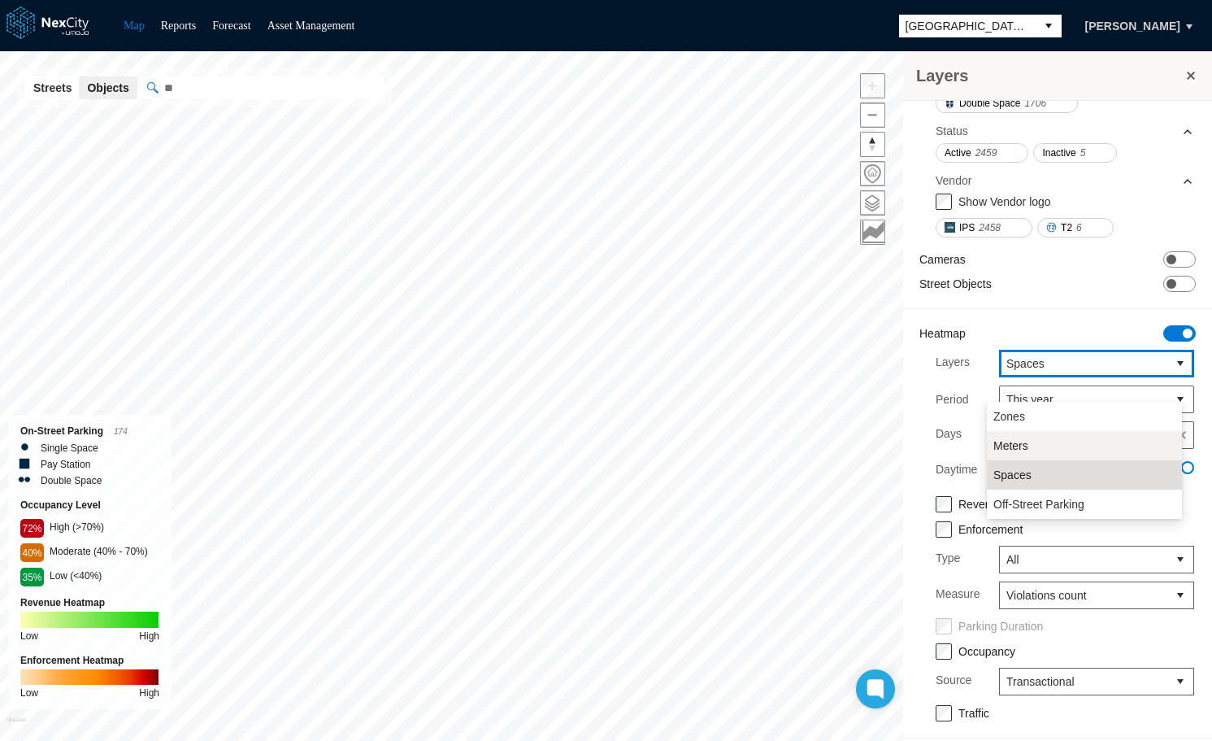
click at [1054, 443] on li "Meters" at bounding box center [1084, 445] width 195 height 29
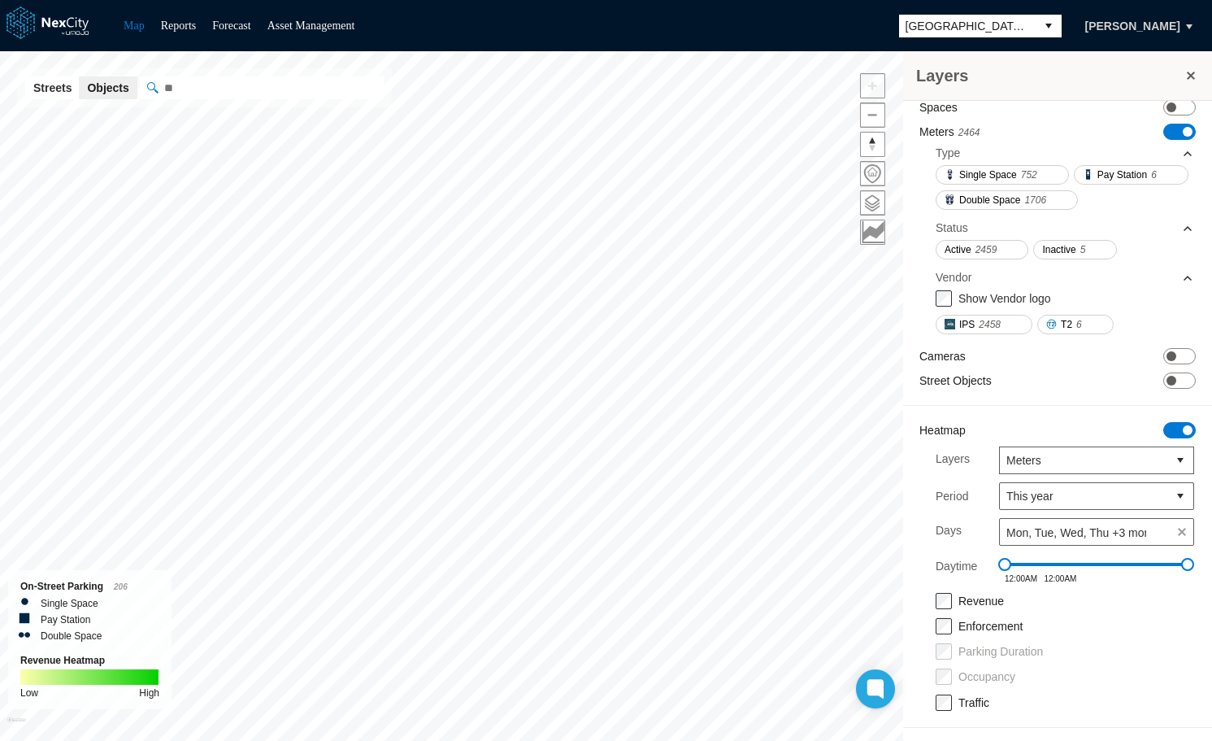
scroll to position [170, 0]
click at [1052, 458] on span "Meters" at bounding box center [1083, 460] width 154 height 16
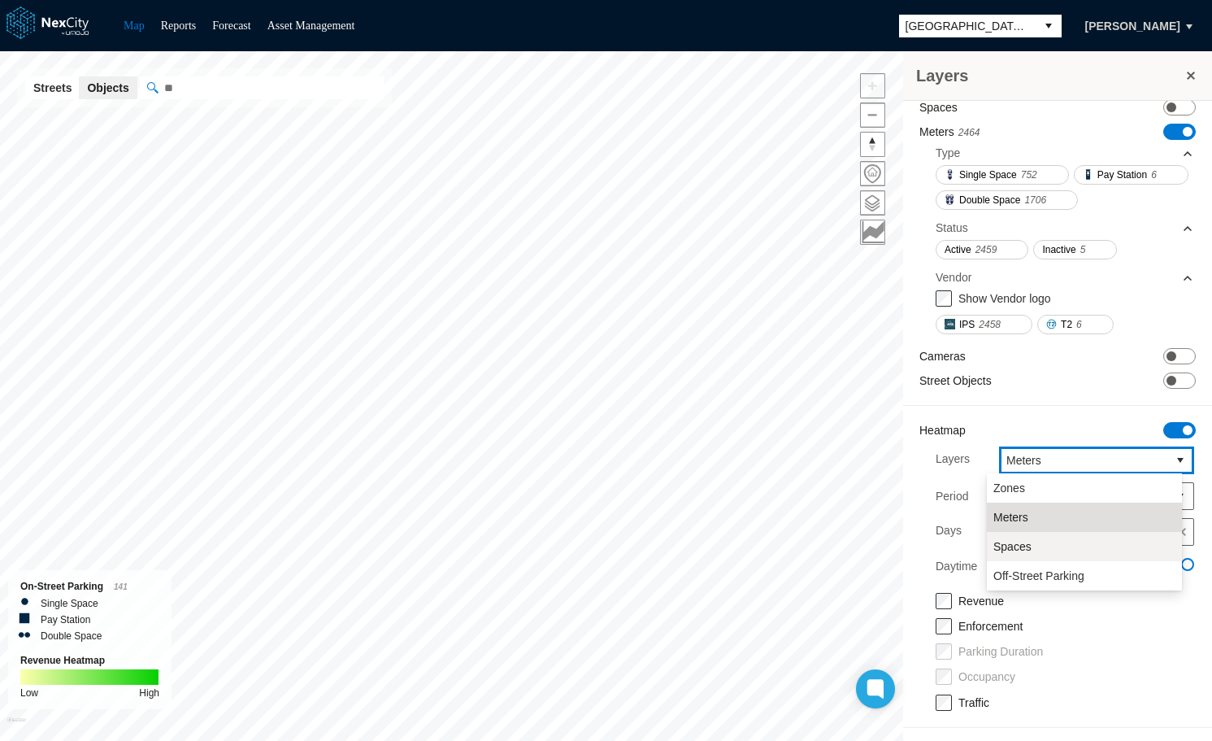
click at [1032, 553] on li "Spaces" at bounding box center [1084, 546] width 195 height 29
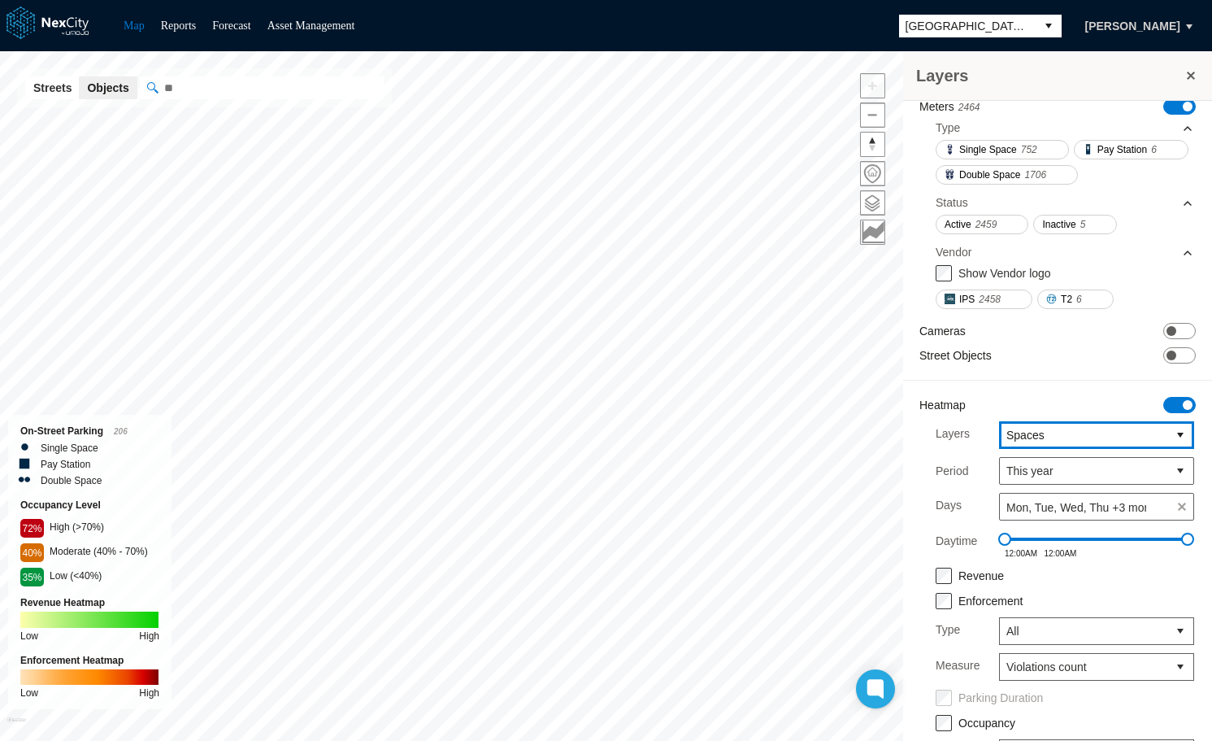
click at [1093, 443] on span "Spaces" at bounding box center [1083, 435] width 154 height 16
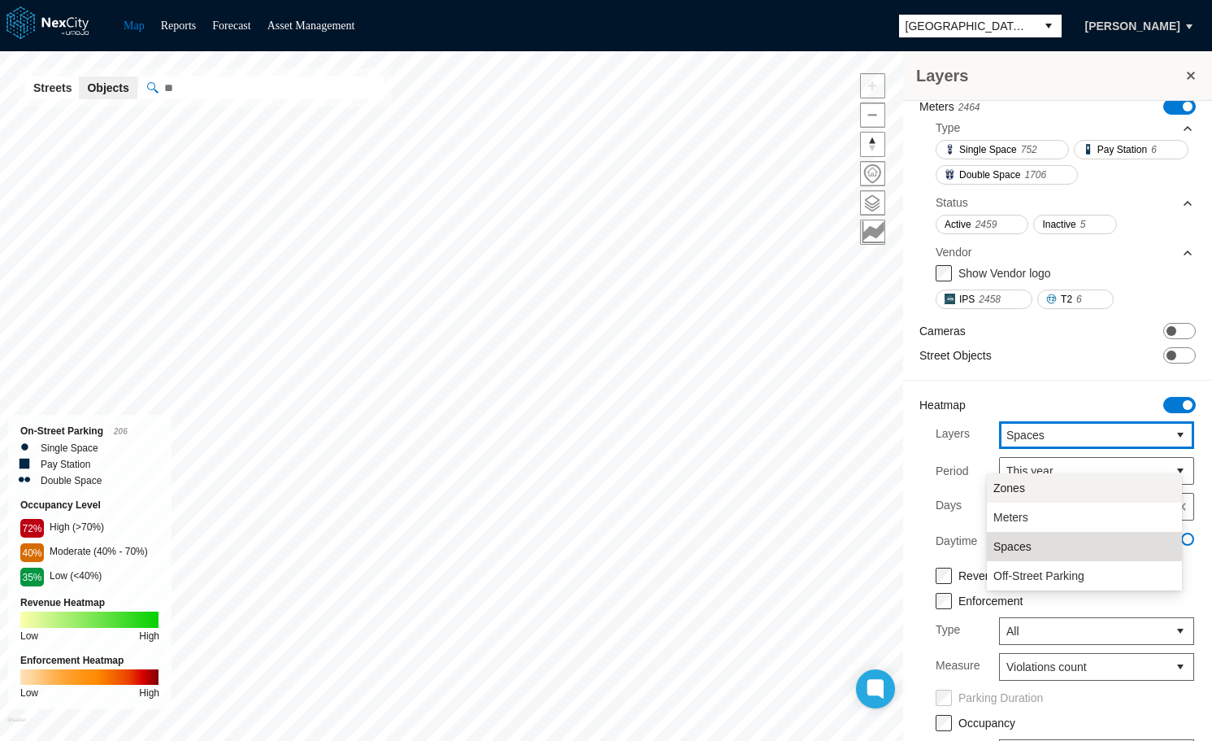
click at [1020, 488] on span "Zones" at bounding box center [1009, 488] width 32 height 16
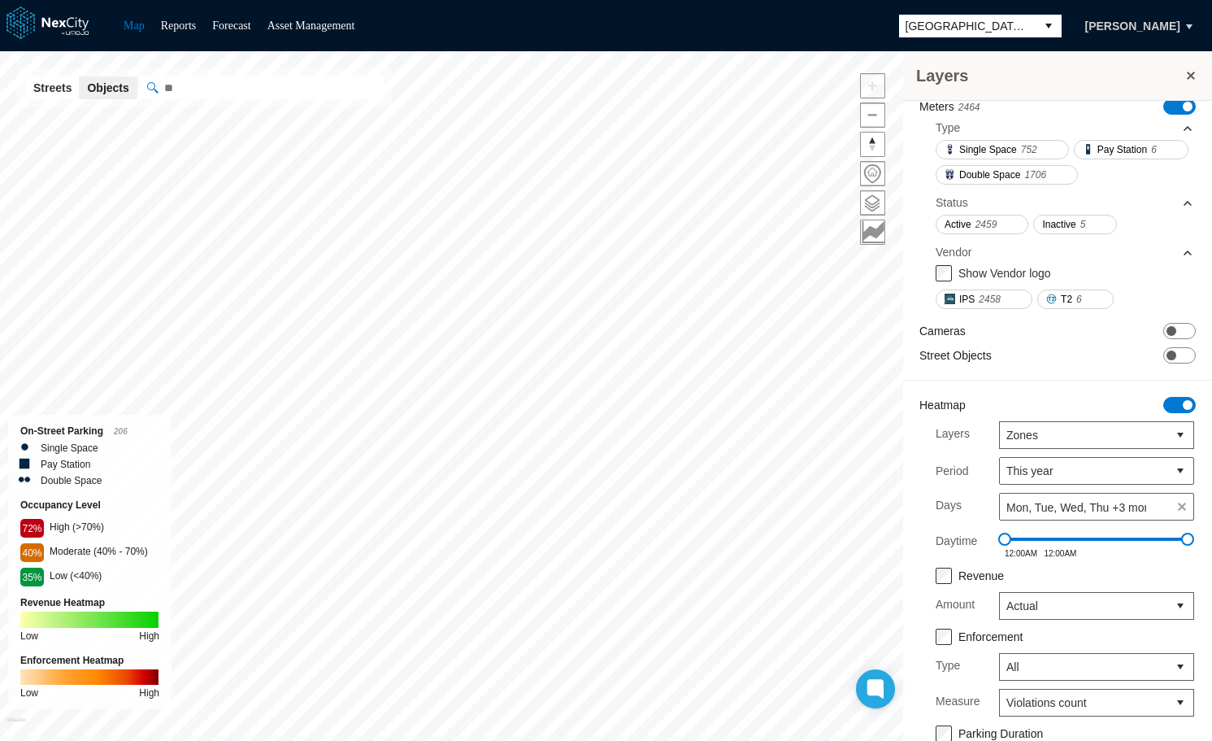
click at [1163, 108] on span "ON OFF" at bounding box center [1179, 106] width 33 height 16
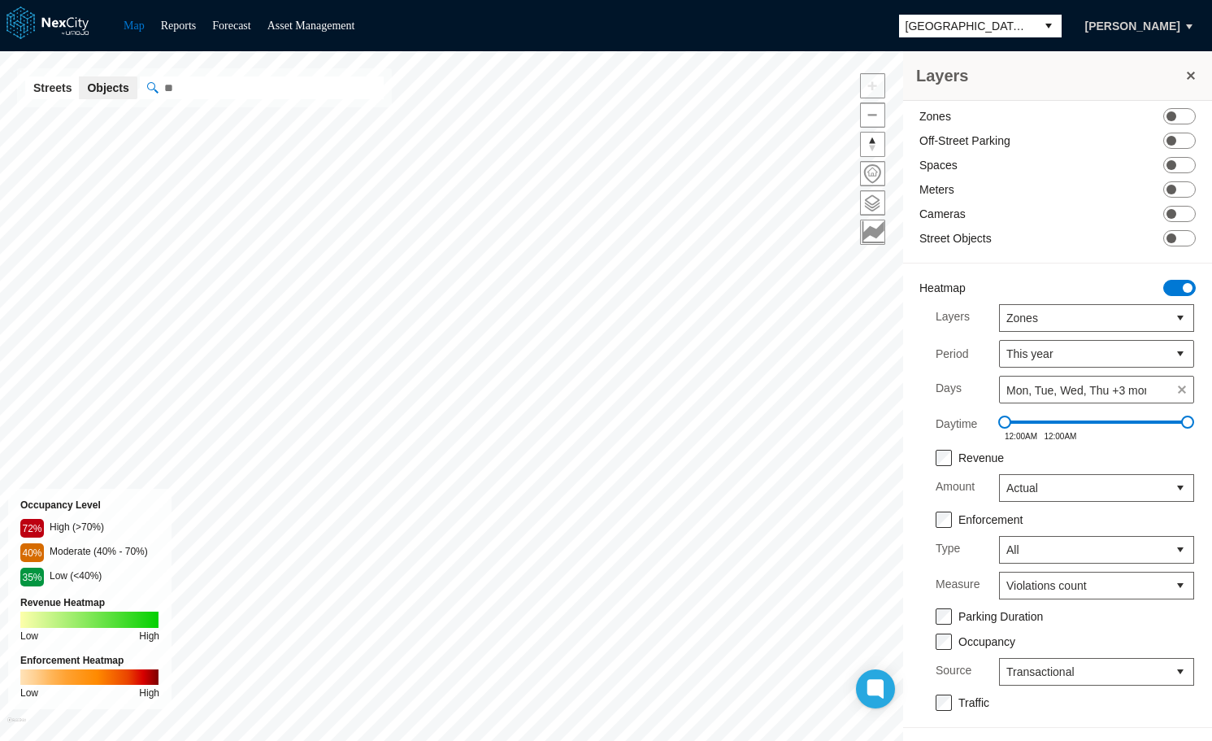
scroll to position [89, 0]
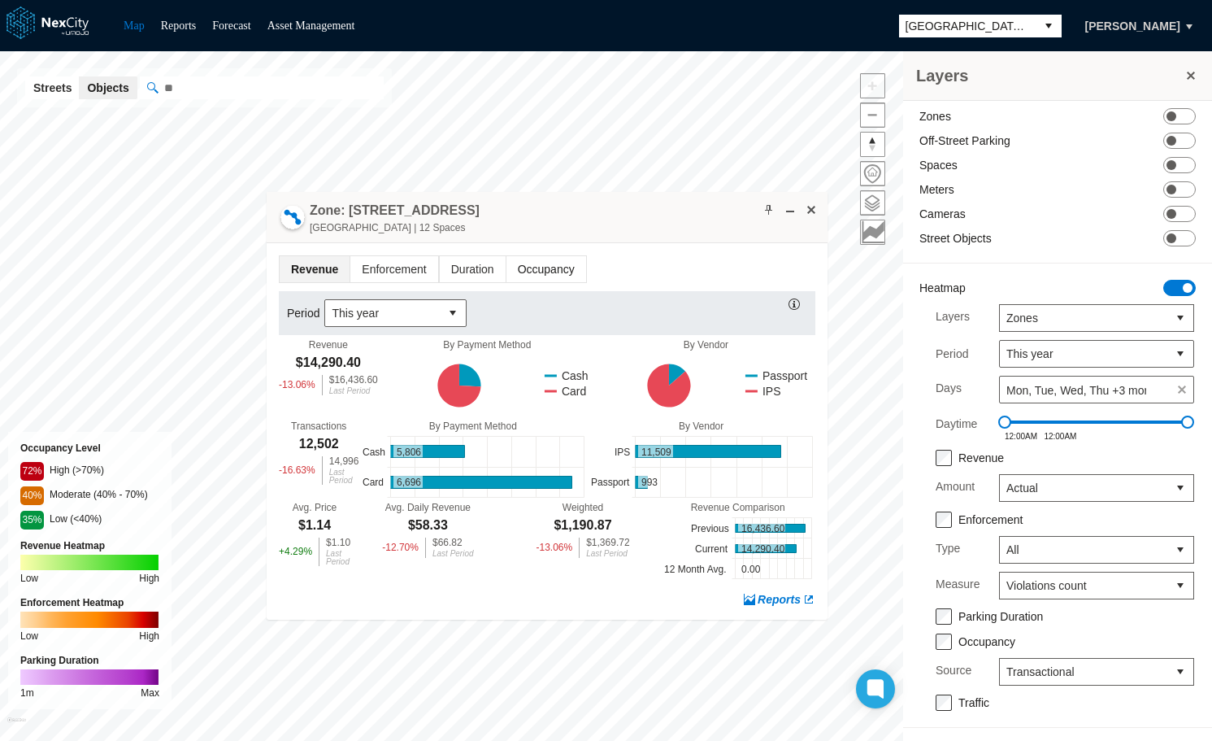
drag, startPoint x: 527, startPoint y: 204, endPoint x: 532, endPoint y: 261, distance: 57.2
click at [532, 261] on div "Zone: 27 S Market St NPZ-PZ South Market Street | 12 Spaces Revenue Enforcement…" at bounding box center [547, 406] width 561 height 428
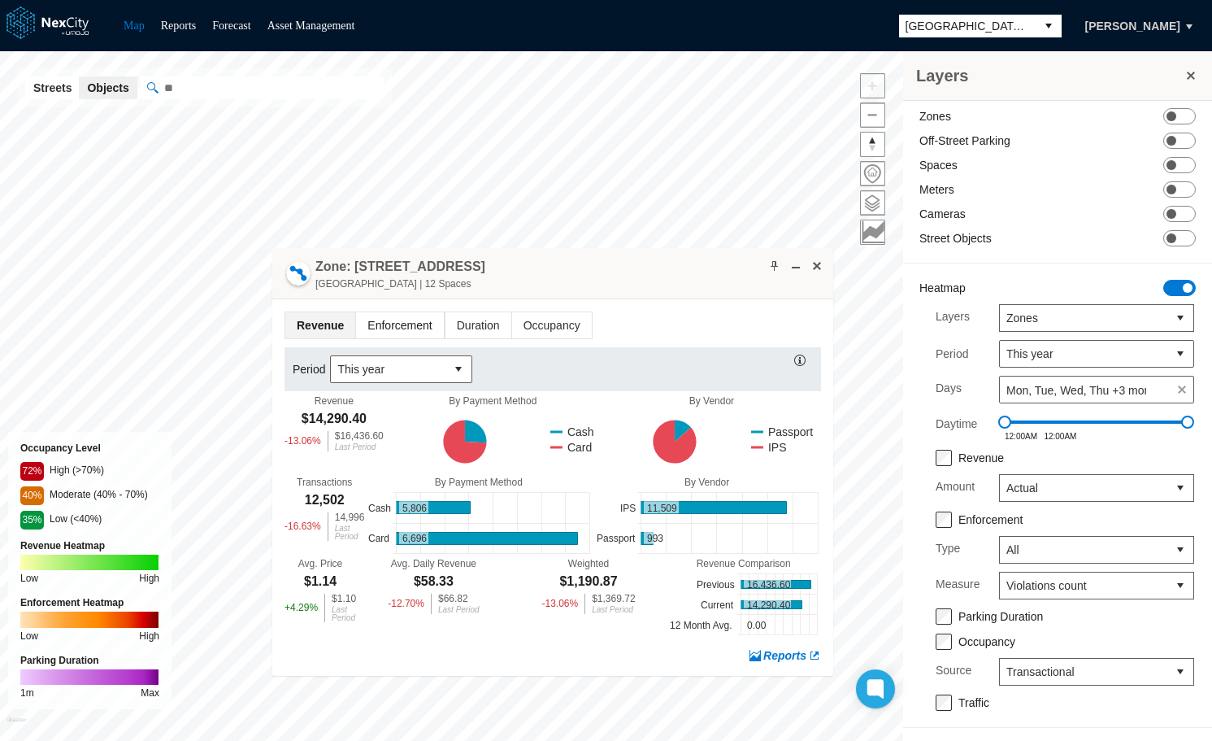
click at [383, 321] on span "Enforcement" at bounding box center [399, 325] width 87 height 26
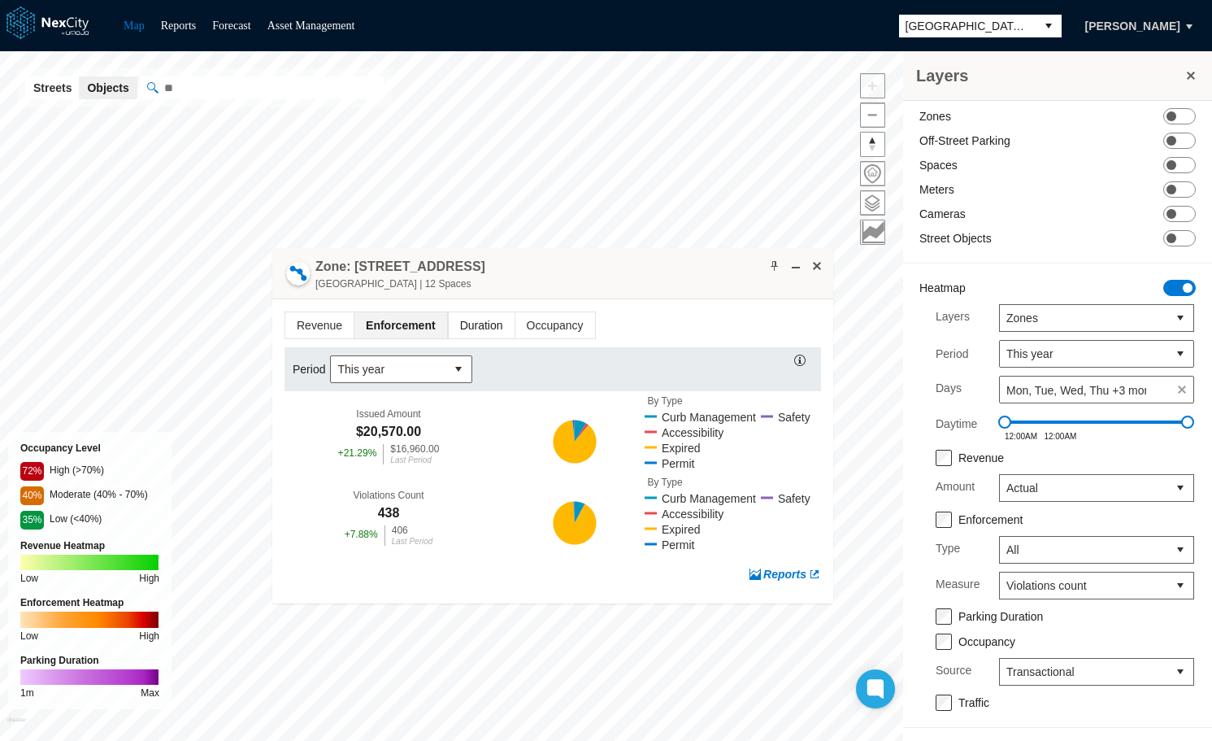
click at [472, 320] on span "Duration" at bounding box center [481, 325] width 66 height 26
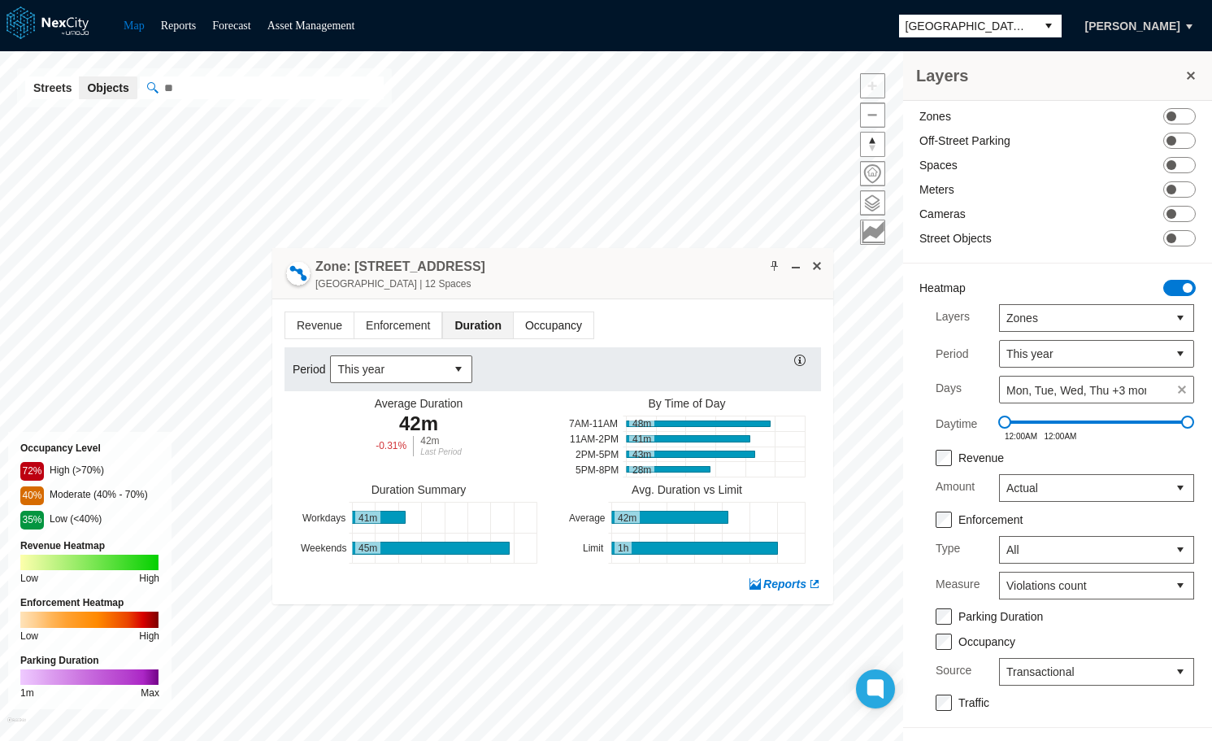
click at [538, 326] on span "Occupancy" at bounding box center [554, 325] width 80 height 26
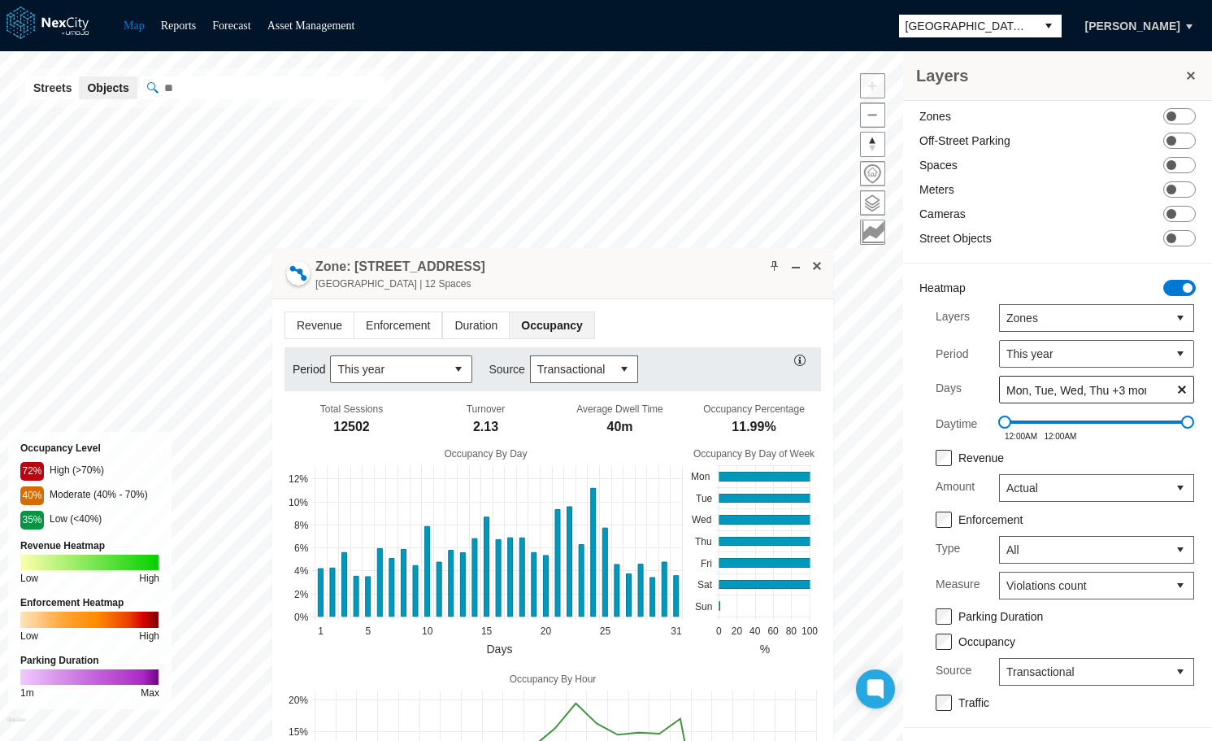
click at [1171, 394] on span at bounding box center [1182, 389] width 23 height 23
click at [1134, 385] on input "text" at bounding box center [1101, 390] width 185 height 16
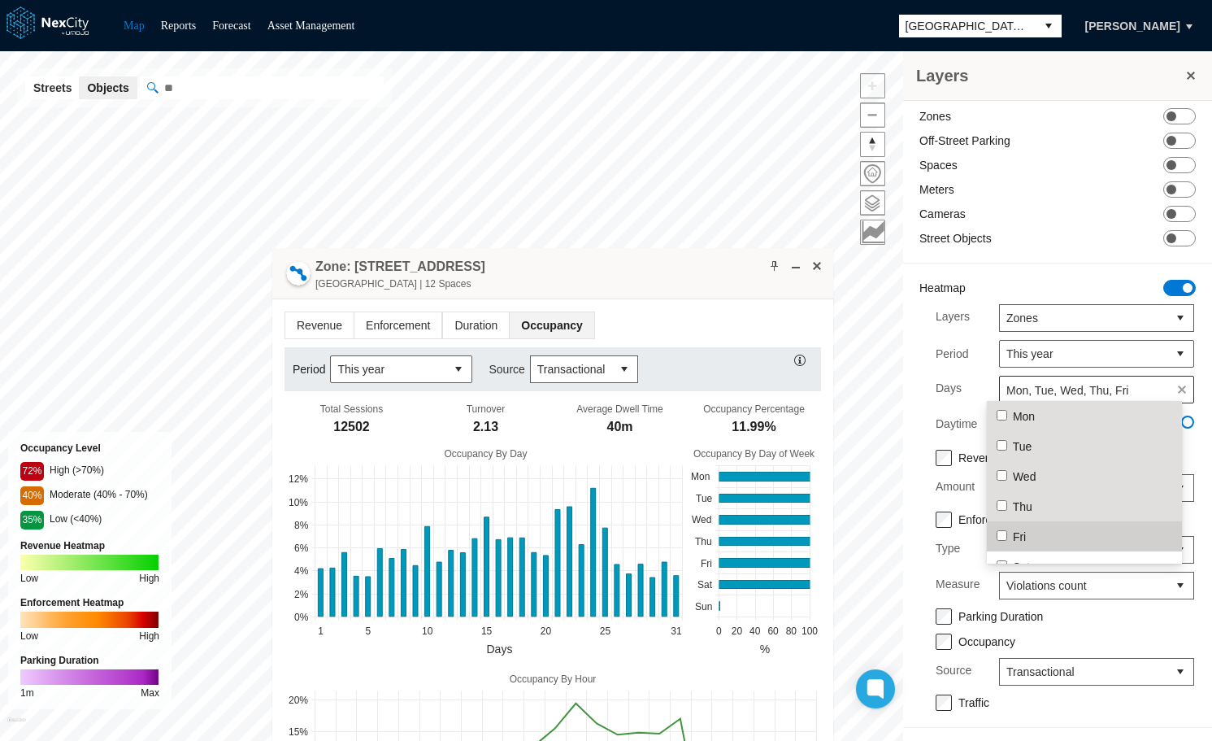
scroll to position [31, 0]
click at [1004, 541] on ul "Mon Tue Wed Thu Fri Sat Sun" at bounding box center [1084, 475] width 195 height 211
click at [922, 410] on div "Layers Zones Period This year Days Mon, Tue, Wed, Thu +3 more Daytime 12:00AM 1…" at bounding box center [1064, 403] width 291 height 198
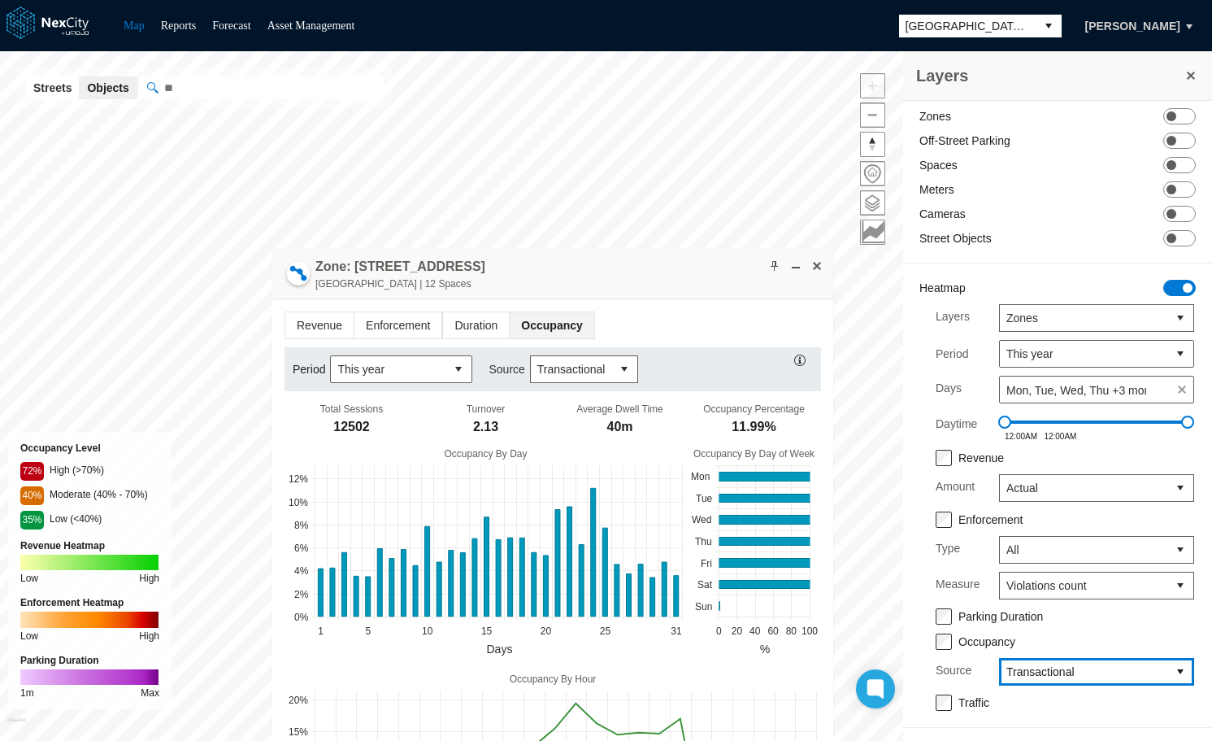
click at [1098, 672] on span "Transactional" at bounding box center [1083, 671] width 154 height 16
click at [1022, 575] on span "Camera" at bounding box center [1013, 583] width 41 height 16
click at [614, 372] on button "select" at bounding box center [624, 369] width 26 height 26
click at [1114, 666] on span "Camera" at bounding box center [1083, 671] width 154 height 16
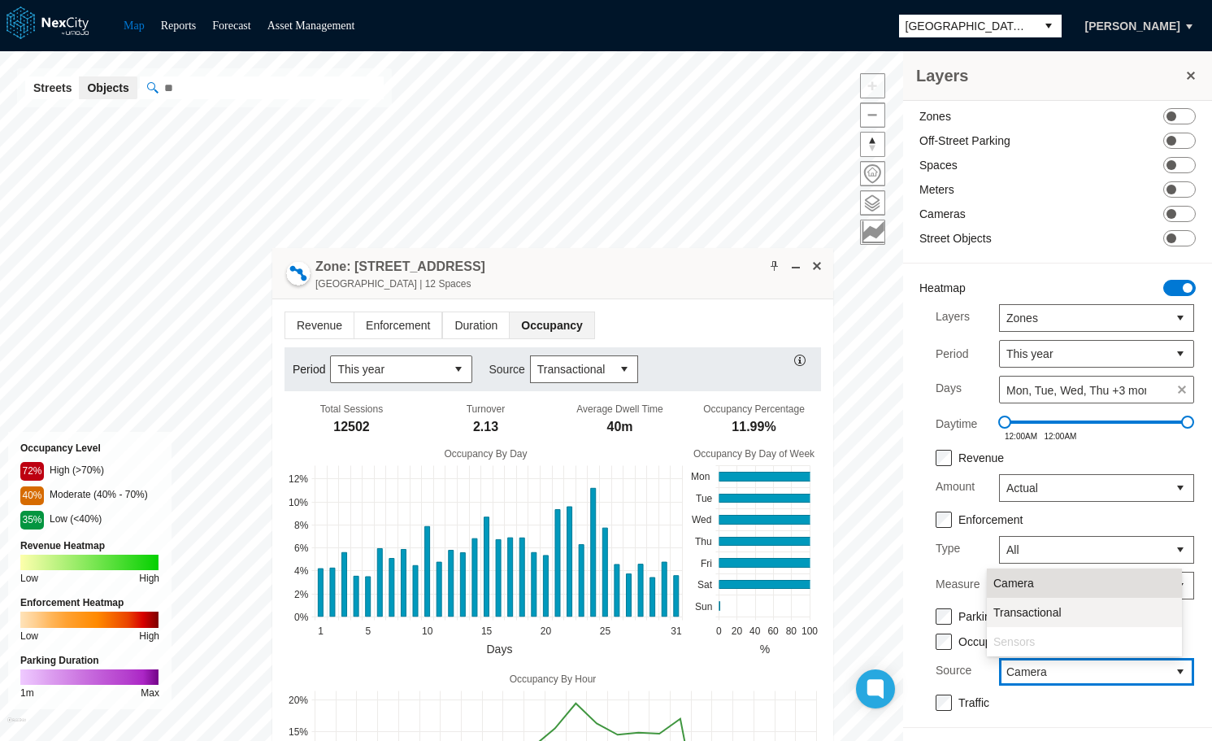
click at [1043, 609] on span "Transactional" at bounding box center [1027, 612] width 68 height 16
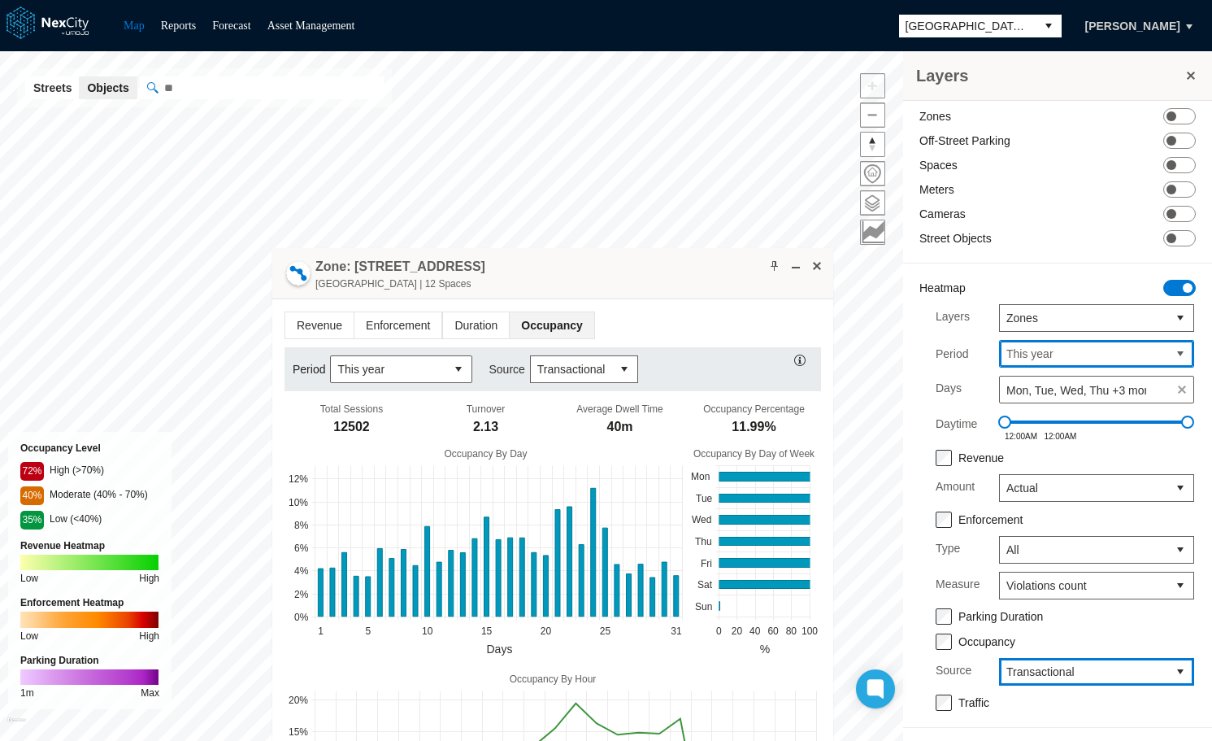
click at [1064, 348] on span "This year" at bounding box center [1083, 354] width 154 height 16
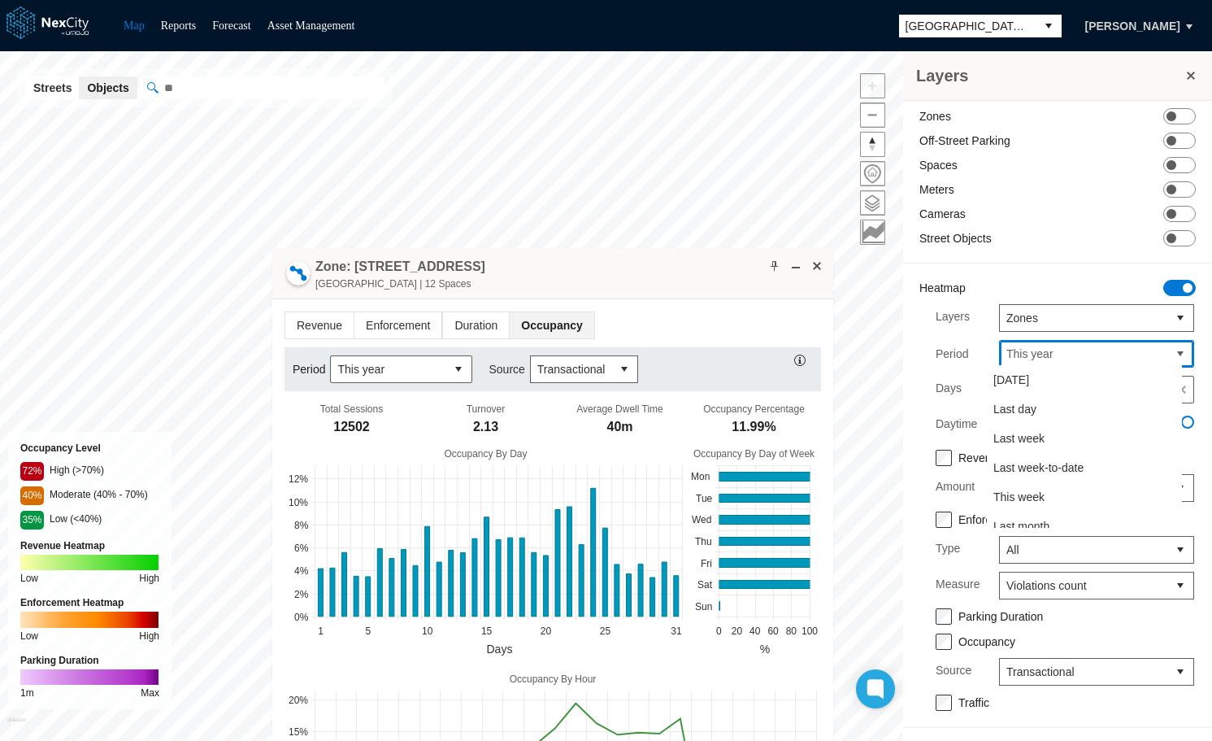
scroll to position [247, 0]
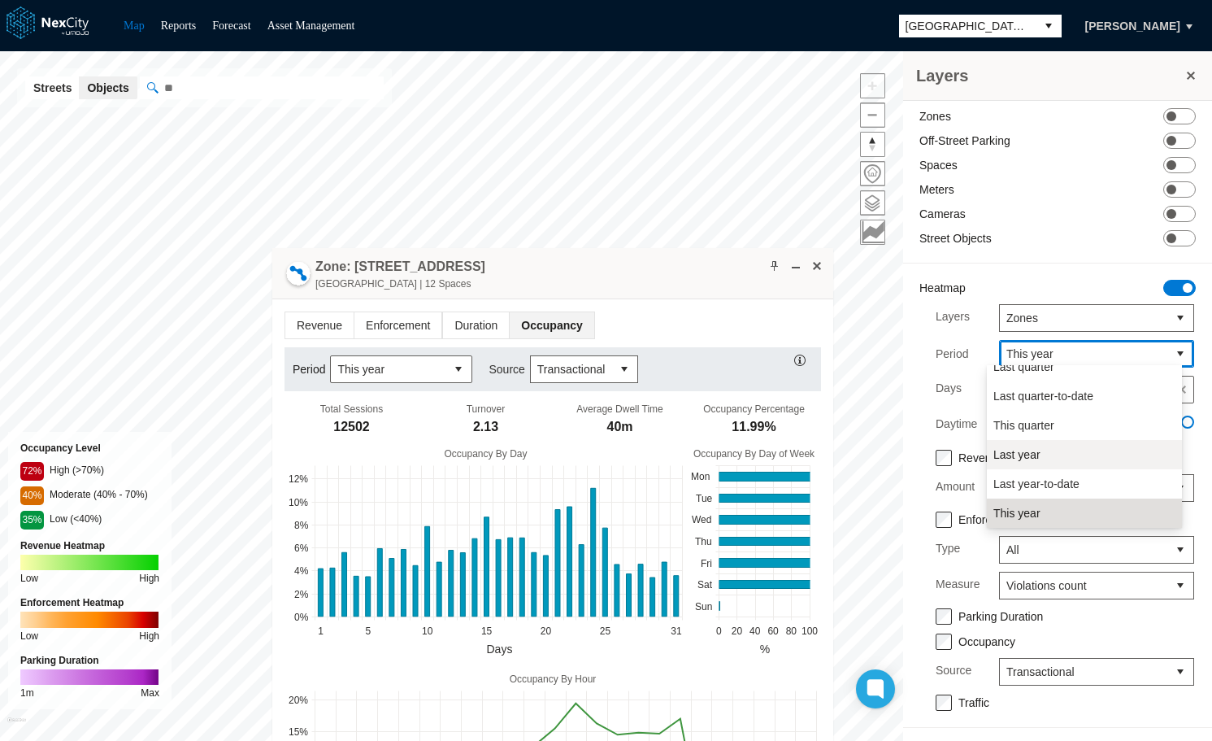
click at [1048, 457] on li "Last year" at bounding box center [1084, 454] width 195 height 29
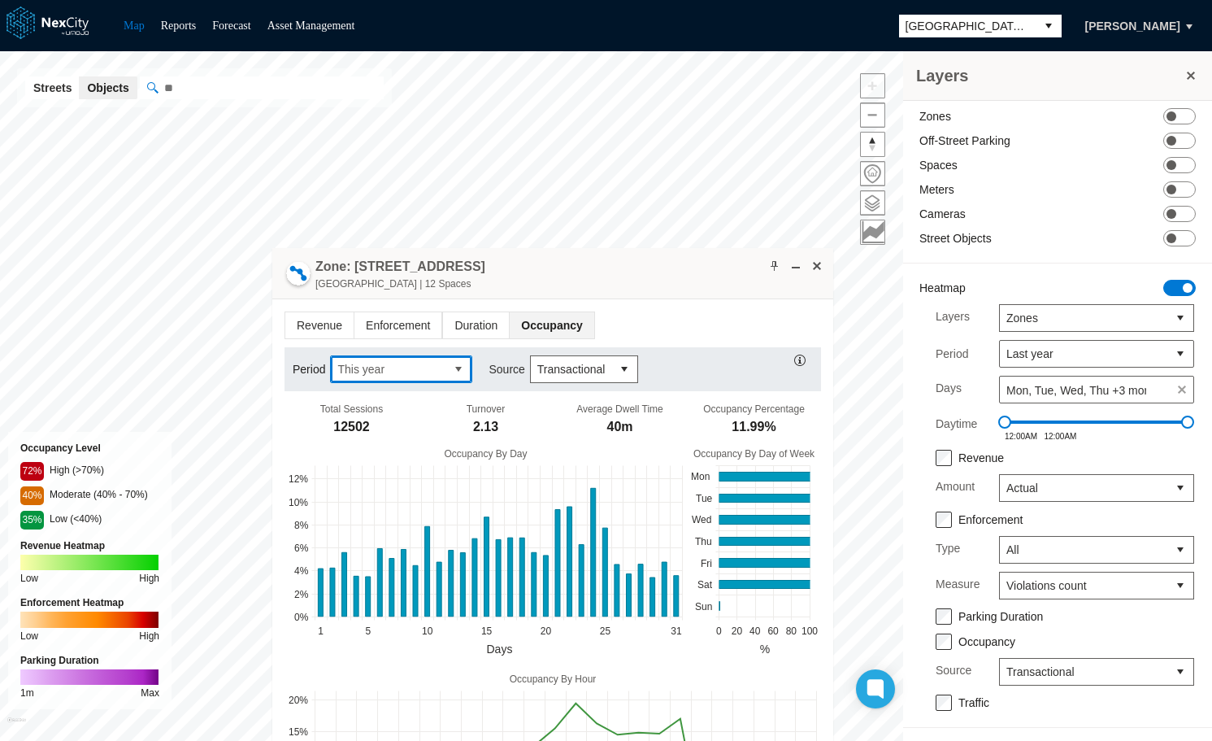
click at [462, 367] on button "select" at bounding box center [458, 369] width 26 height 26
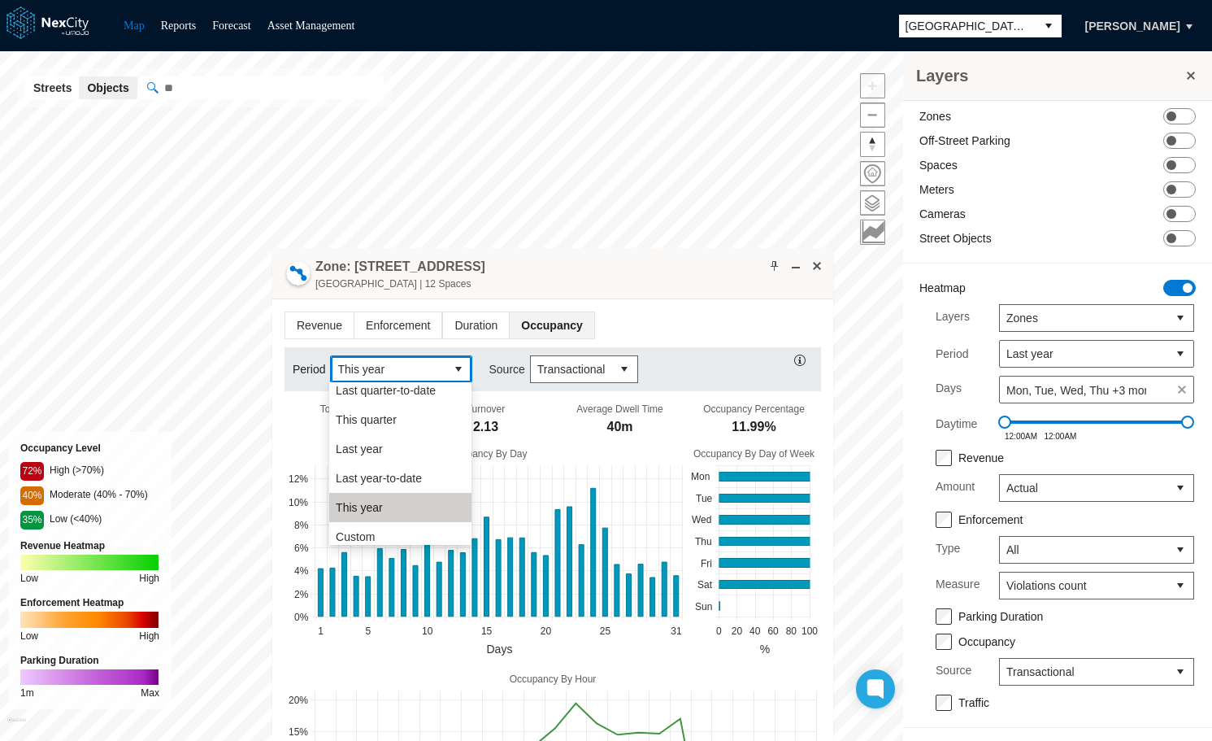
scroll to position [276, 0]
click at [360, 442] on span "Last year" at bounding box center [359, 442] width 47 height 16
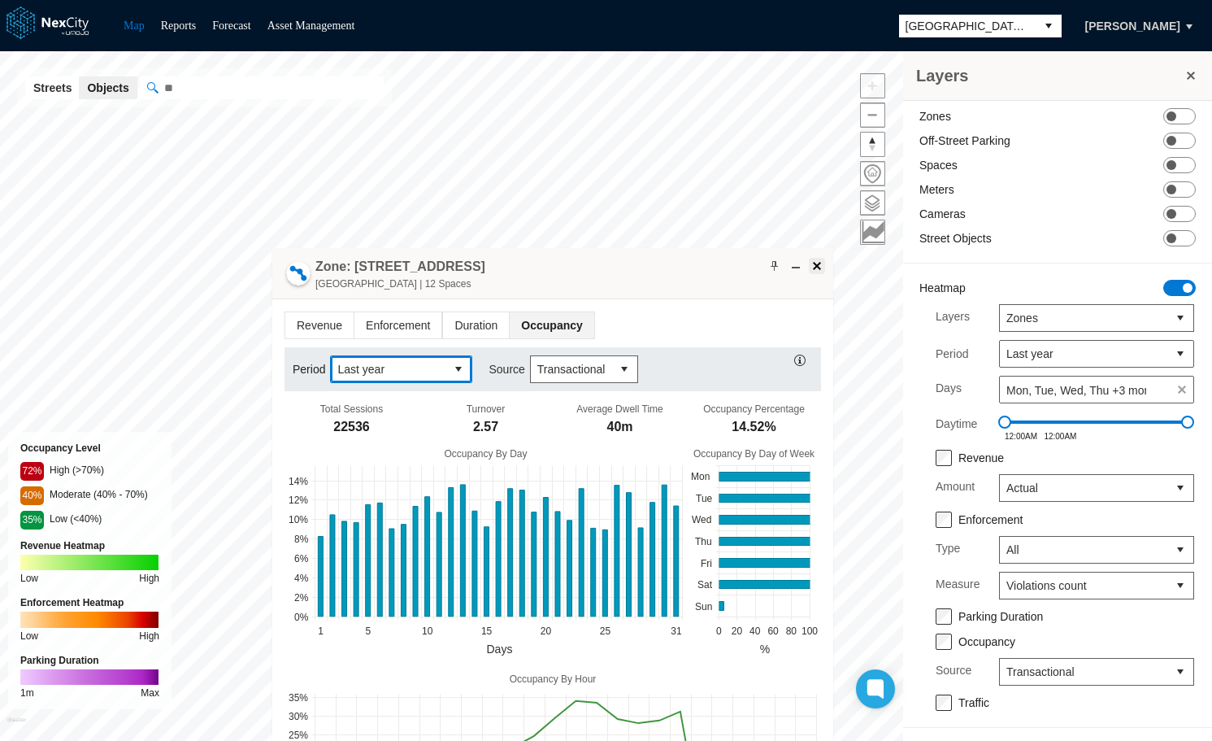
click at [821, 263] on span at bounding box center [817, 265] width 13 height 13
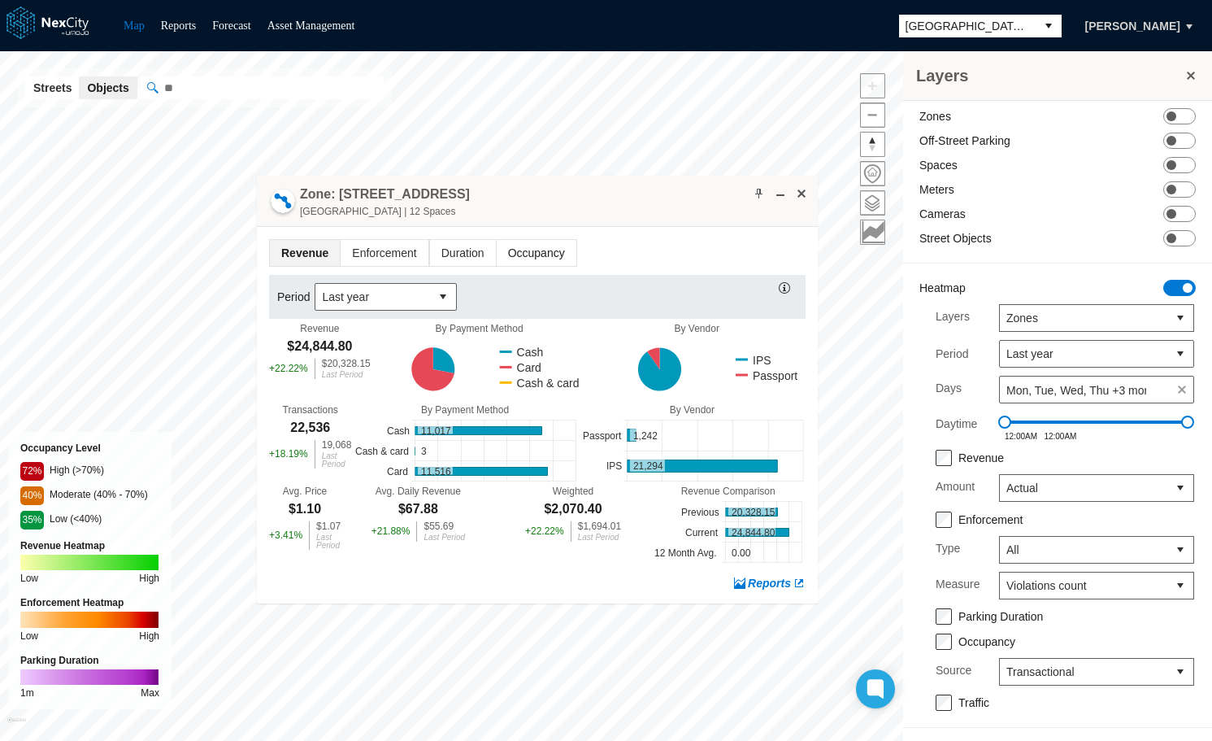
click at [529, 253] on span "Occupancy" at bounding box center [537, 253] width 80 height 26
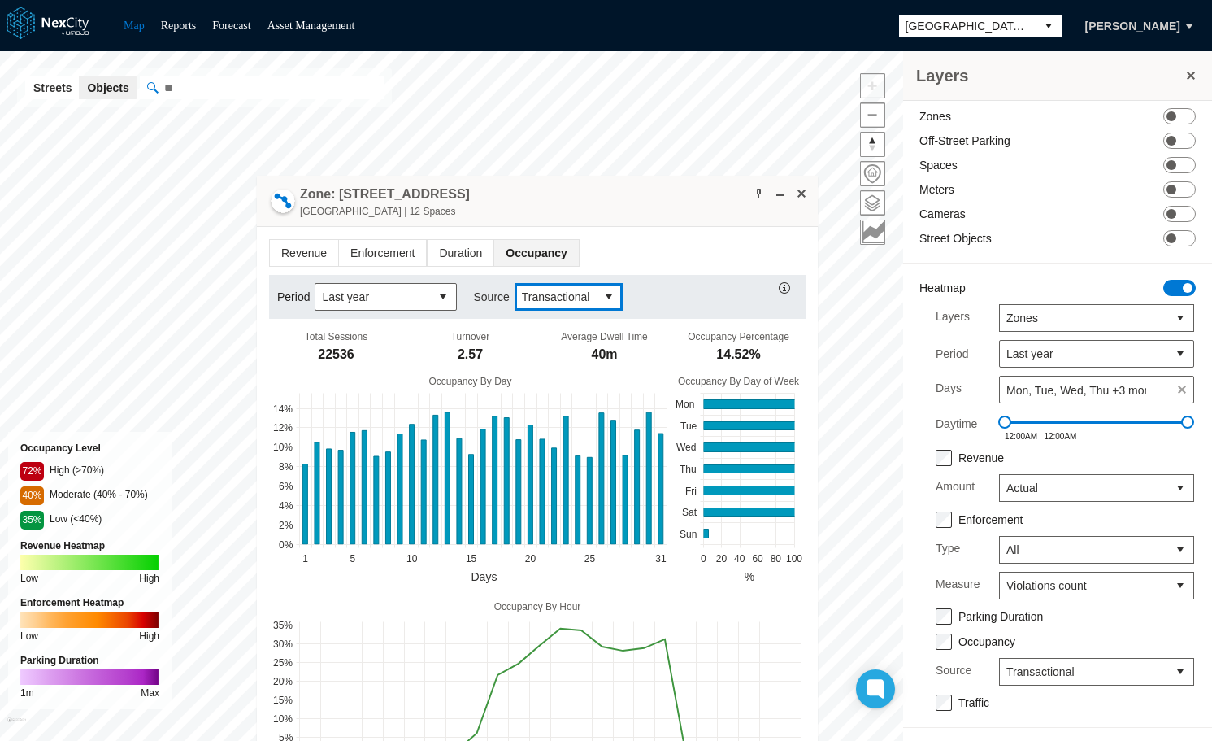
click at [608, 305] on button "select" at bounding box center [609, 297] width 26 height 26
click at [602, 298] on button "select" at bounding box center [609, 297] width 26 height 26
click at [602, 298] on span "select" at bounding box center [608, 297] width 13 height 16
click at [428, 295] on span "Last year" at bounding box center [372, 297] width 115 height 26
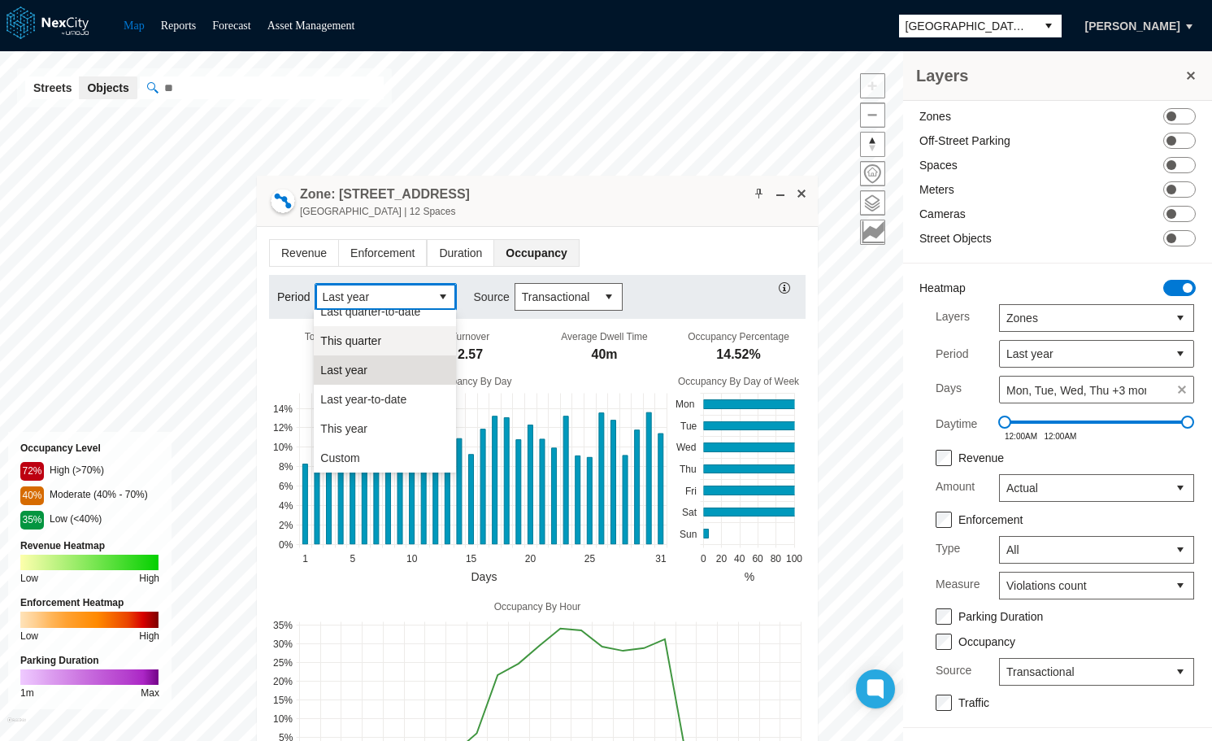
click at [367, 425] on li "This year" at bounding box center [385, 428] width 142 height 29
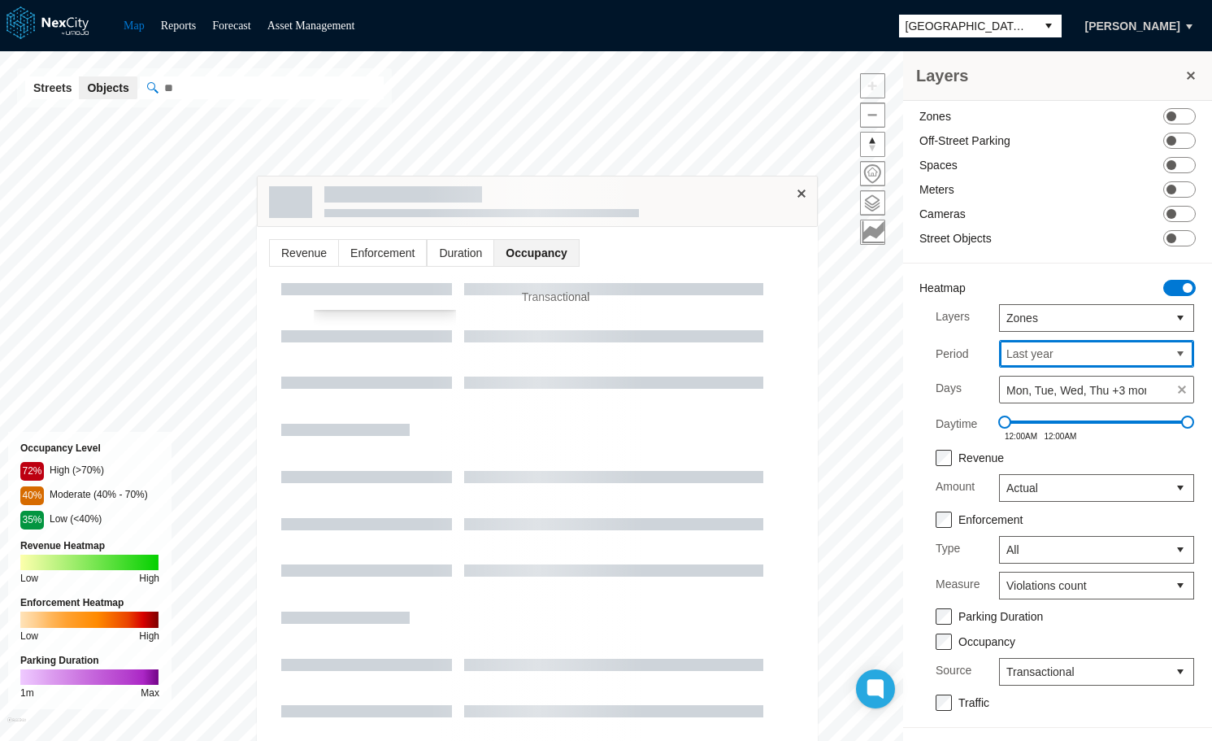
click at [1036, 349] on span "Last year" at bounding box center [1083, 354] width 154 height 16
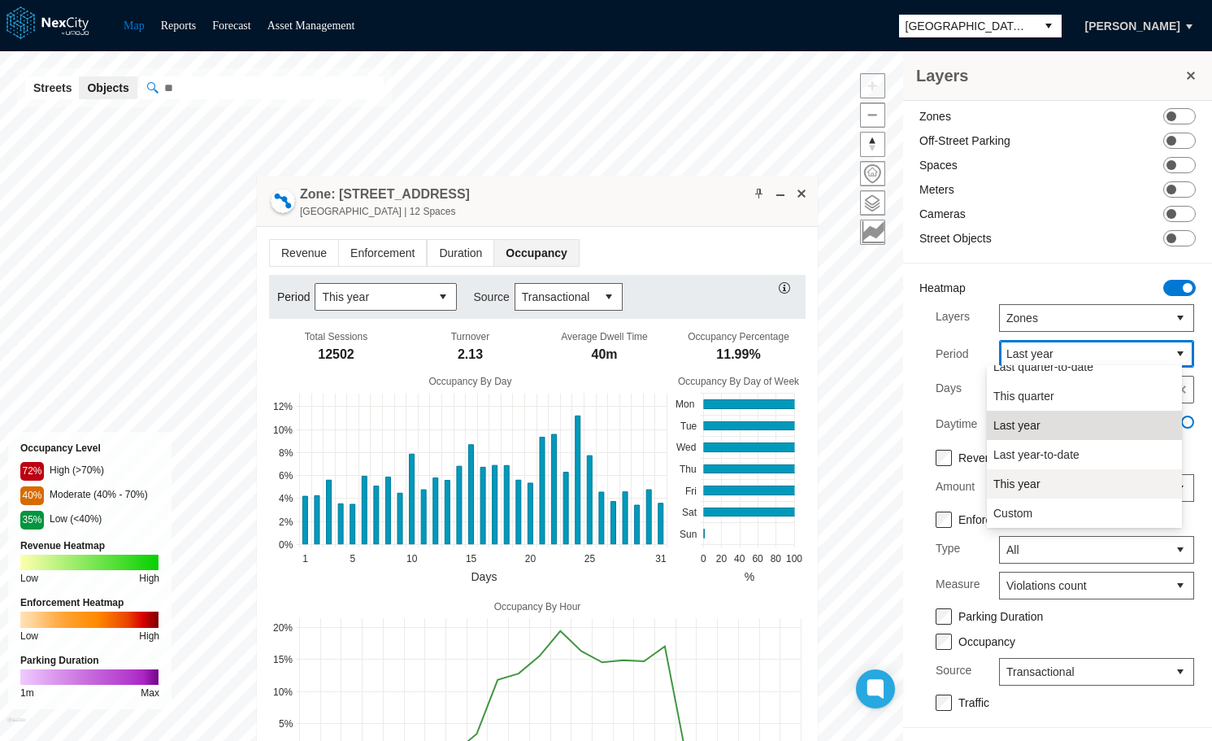
click at [1021, 489] on span "This year" at bounding box center [1016, 484] width 47 height 16
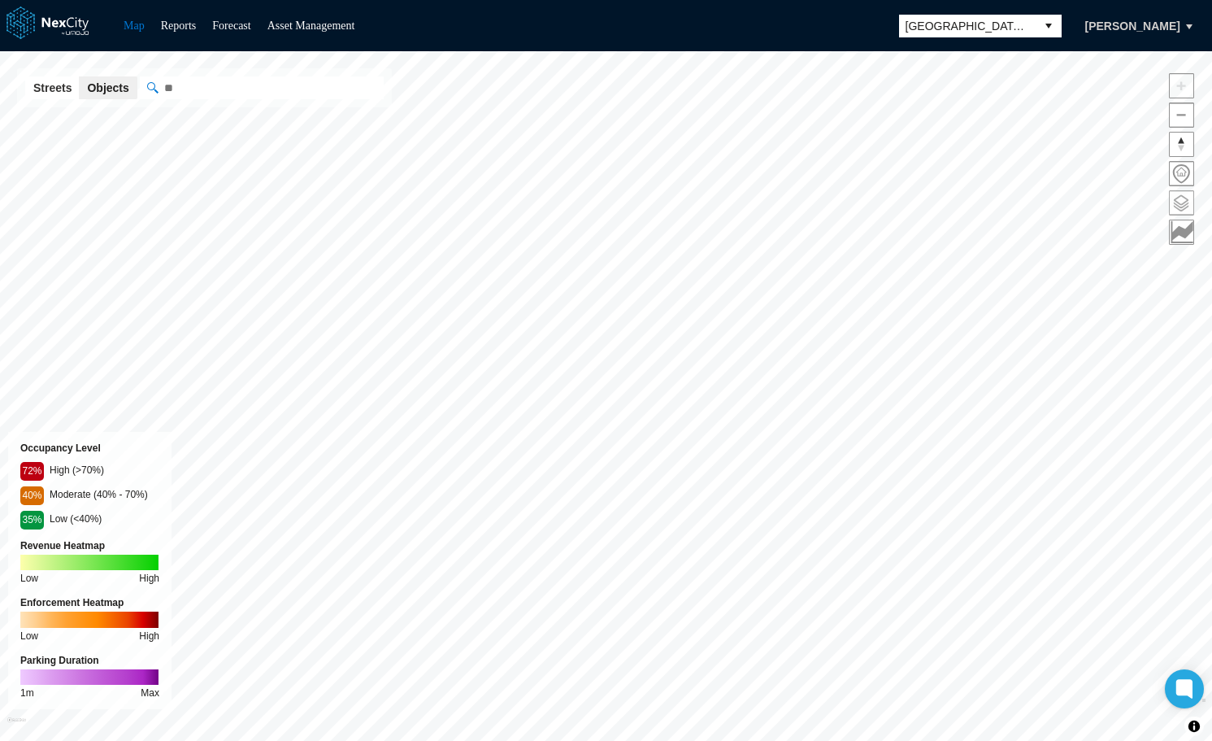
click at [1183, 207] on span at bounding box center [1182, 203] width 24 height 24
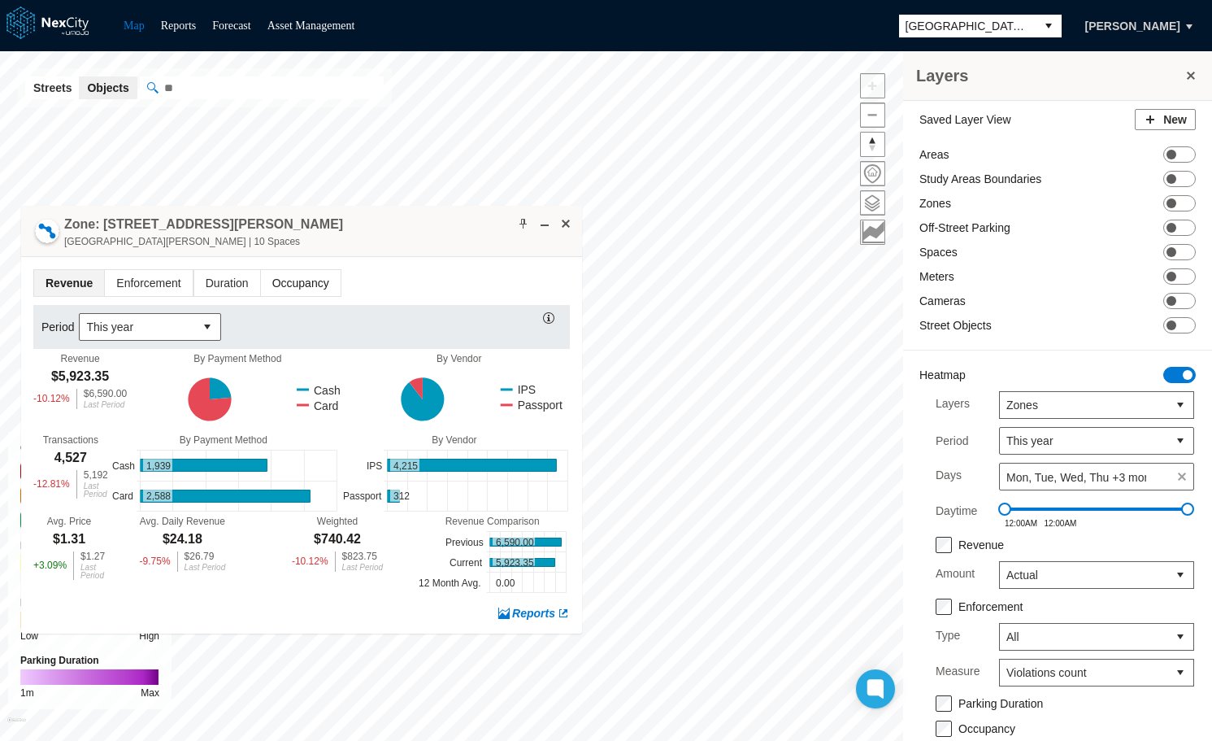
click at [306, 281] on span "Occupancy" at bounding box center [301, 283] width 80 height 26
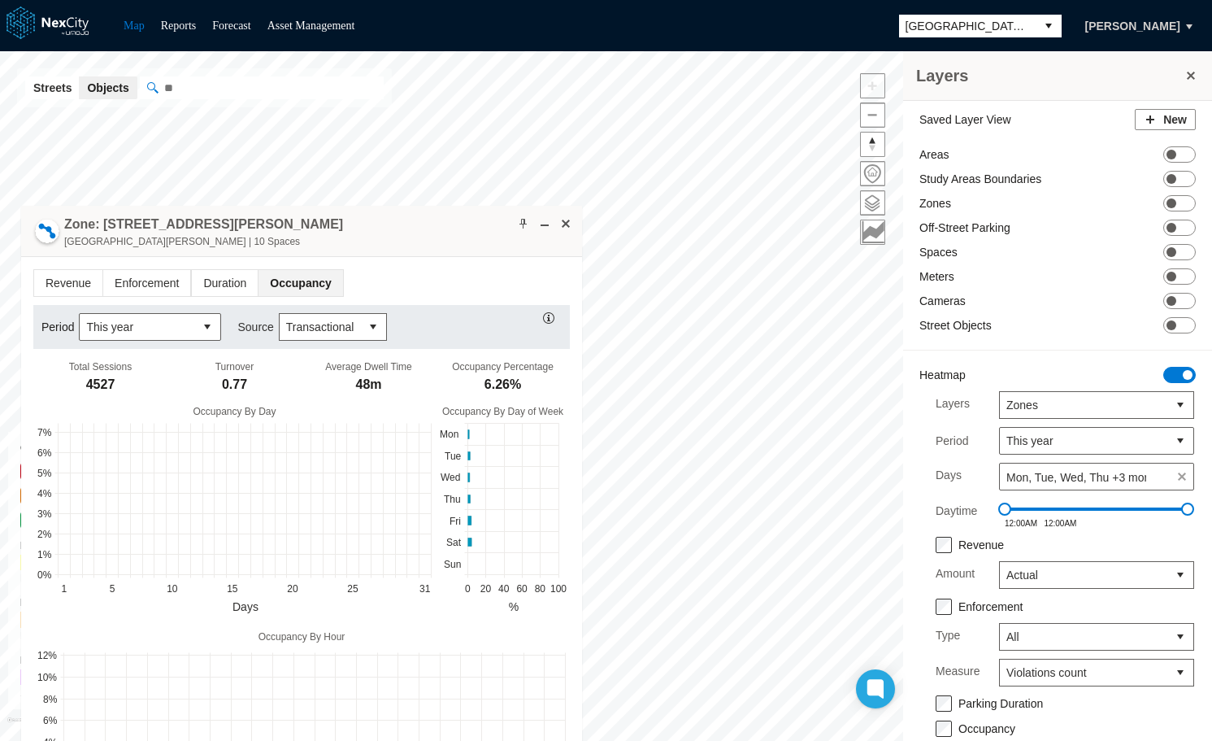
drag, startPoint x: 371, startPoint y: 217, endPoint x: 438, endPoint y: 307, distance: 112.7
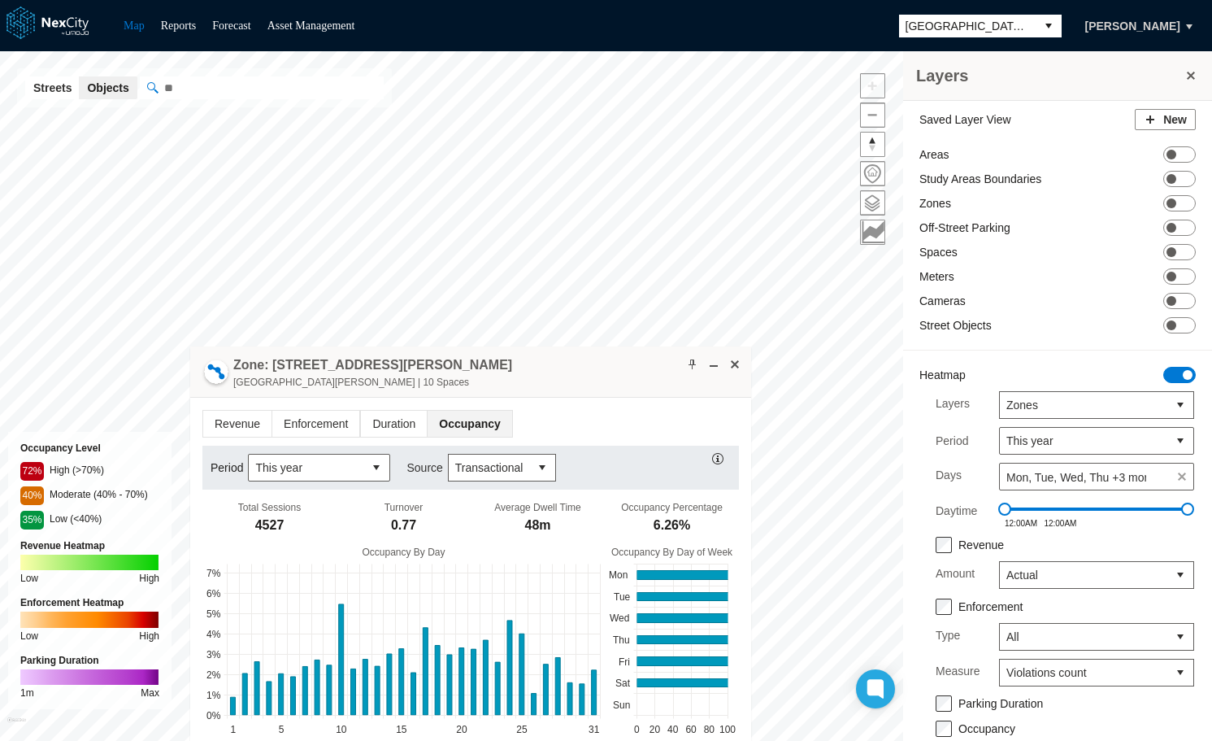
drag, startPoint x: 389, startPoint y: 234, endPoint x: 550, endPoint y: 367, distance: 209.1
click at [550, 367] on div "Zone: 73 S San Pedro St NPZ-PZ South San Pedro Street | 10 Spaces" at bounding box center [470, 371] width 561 height 51
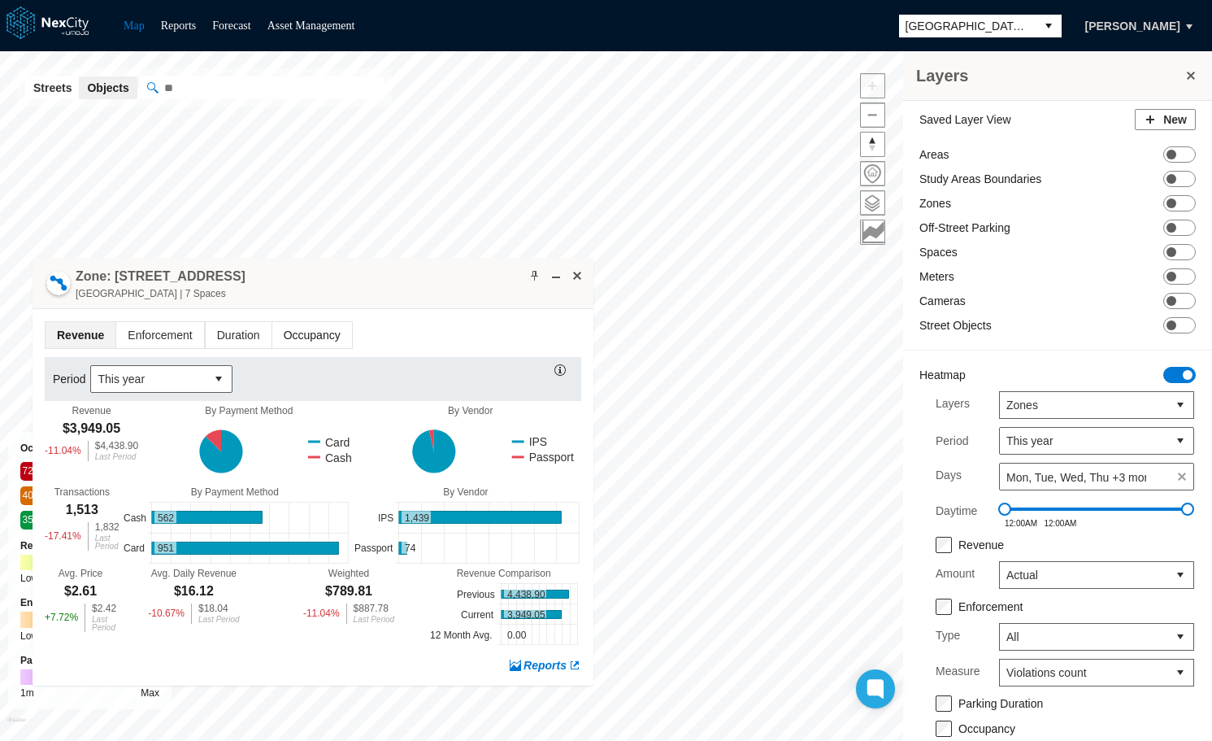
click at [287, 339] on span "Occupancy" at bounding box center [312, 335] width 80 height 26
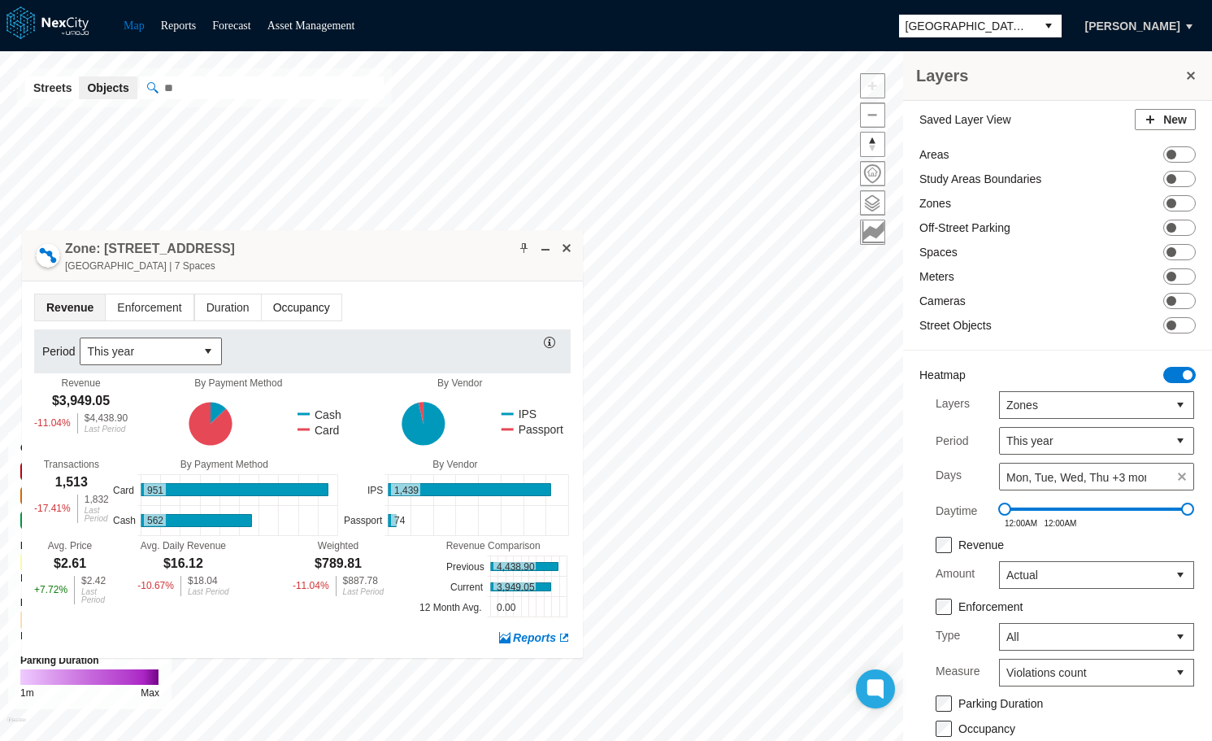
click at [293, 309] on span "Occupancy" at bounding box center [302, 307] width 80 height 26
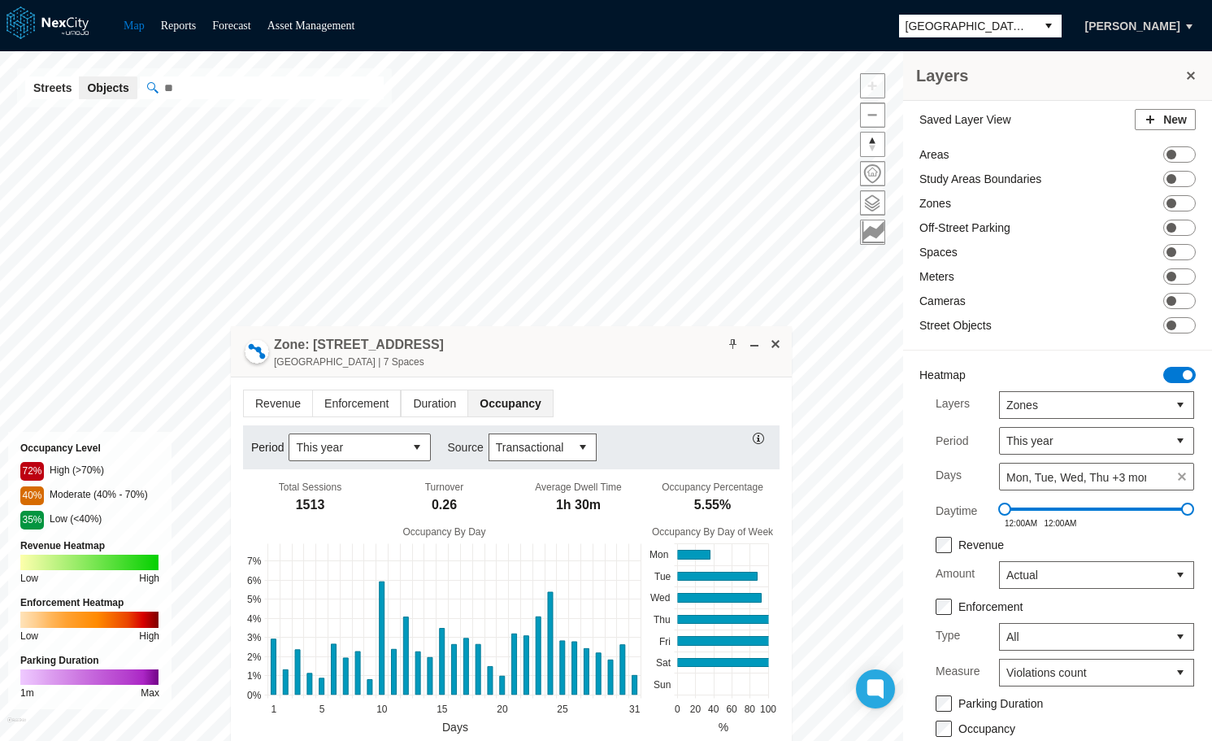
drag, startPoint x: 375, startPoint y: 250, endPoint x: 574, endPoint y: 341, distance: 219.0
click at [574, 341] on div "Zone: 76 S Almaden Ave NPZ-PZ South Almaden Avenue | 7 Spaces" at bounding box center [511, 351] width 561 height 51
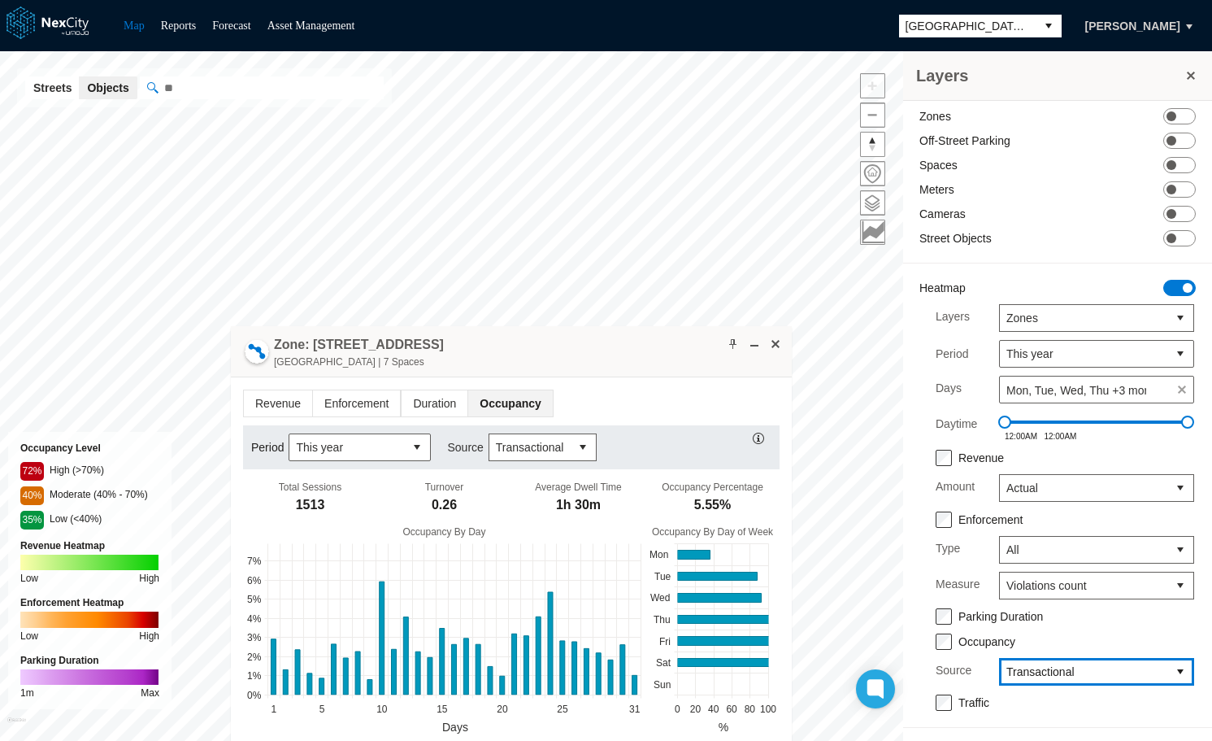
click at [1150, 676] on span "Transactional" at bounding box center [1083, 671] width 167 height 26
click at [1028, 577] on span "Camera" at bounding box center [1013, 583] width 41 height 16
click at [566, 449] on span "Transactional" at bounding box center [543, 447] width 109 height 28
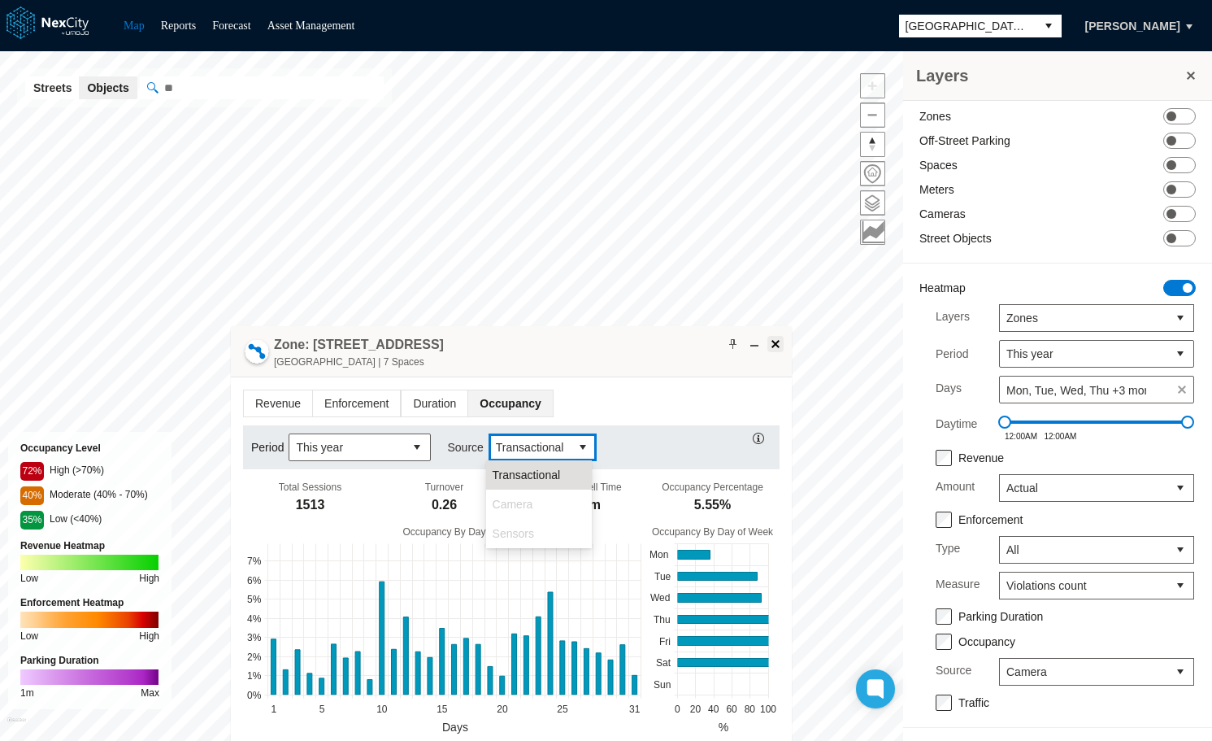
click at [773, 346] on span at bounding box center [775, 343] width 13 height 13
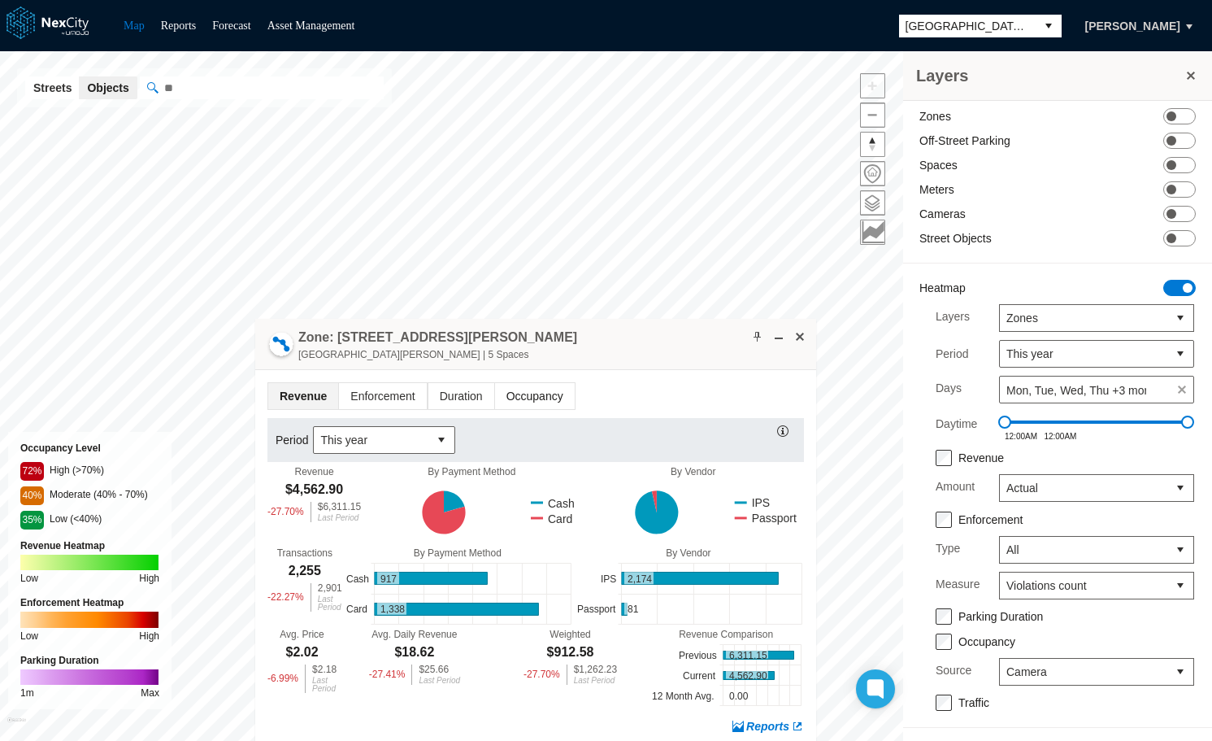
click at [550, 389] on span "Occupancy" at bounding box center [535, 396] width 80 height 26
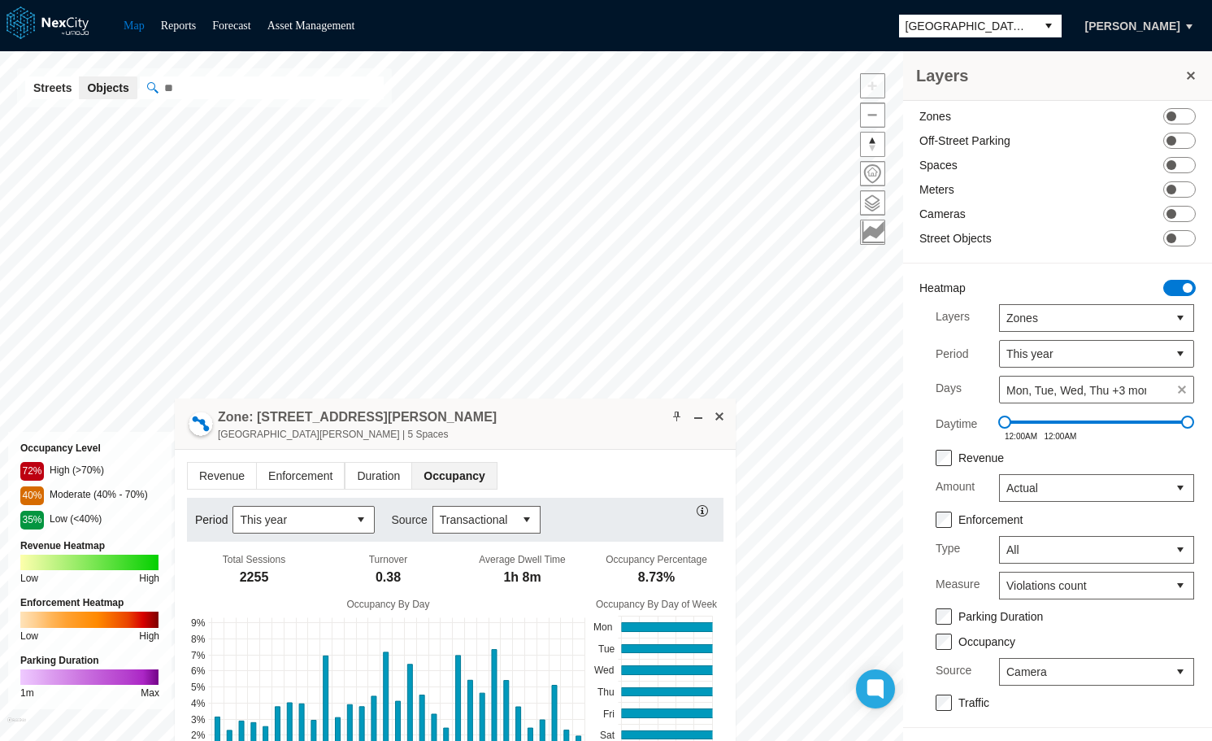
drag, startPoint x: 661, startPoint y: 341, endPoint x: 567, endPoint y: 409, distance: 115.8
click at [576, 422] on div "Zone: 149 W San Fernando St NPZ-PZ West San Fernando Street | 5 Spaces" at bounding box center [455, 423] width 561 height 51
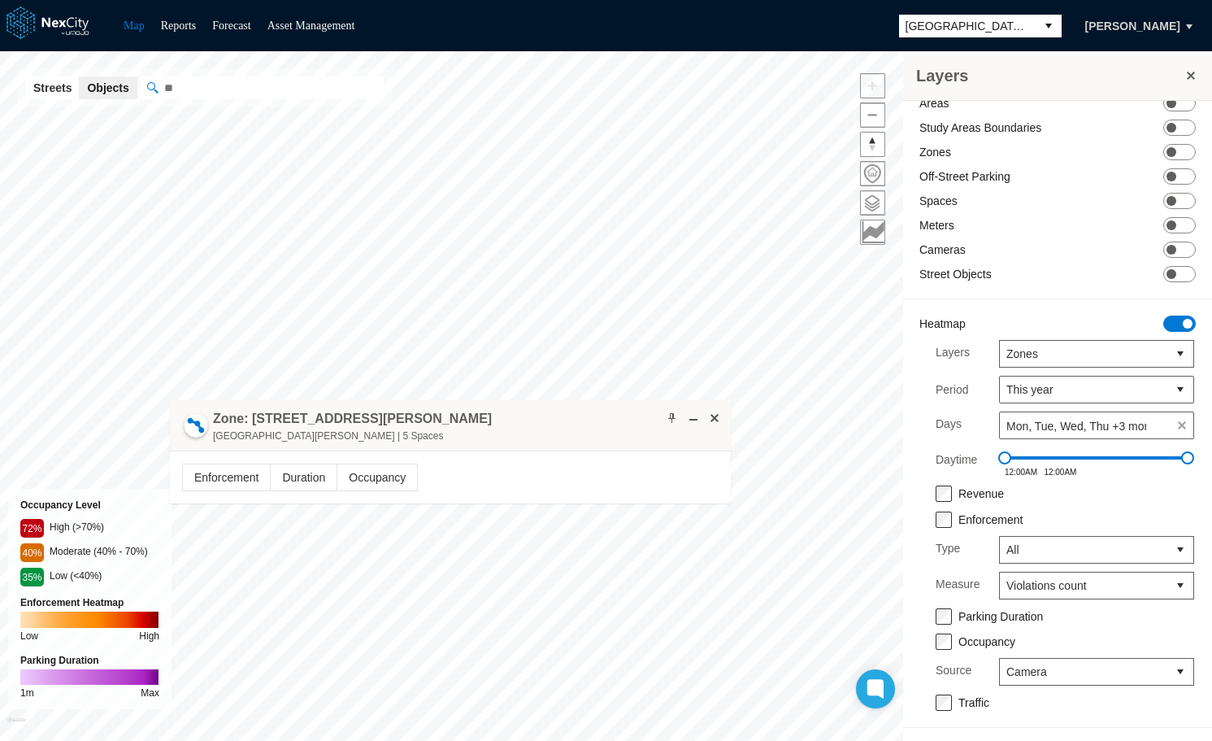
scroll to position [53, 0]
click at [935, 521] on div "Enforcement Type All Measure Violations count Parking Duration Occupancy Source…" at bounding box center [1064, 610] width 291 height 201
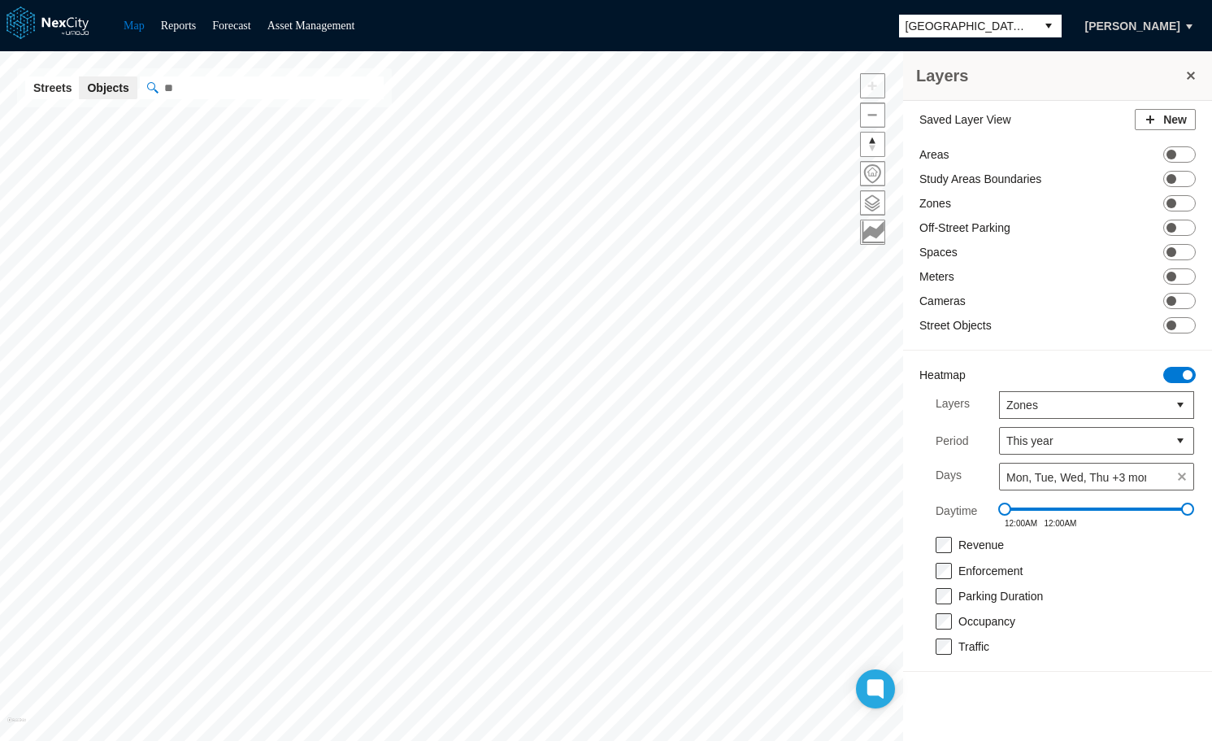
scroll to position [0, 0]
click at [1180, 374] on span "ON OFF" at bounding box center [1179, 375] width 33 height 16
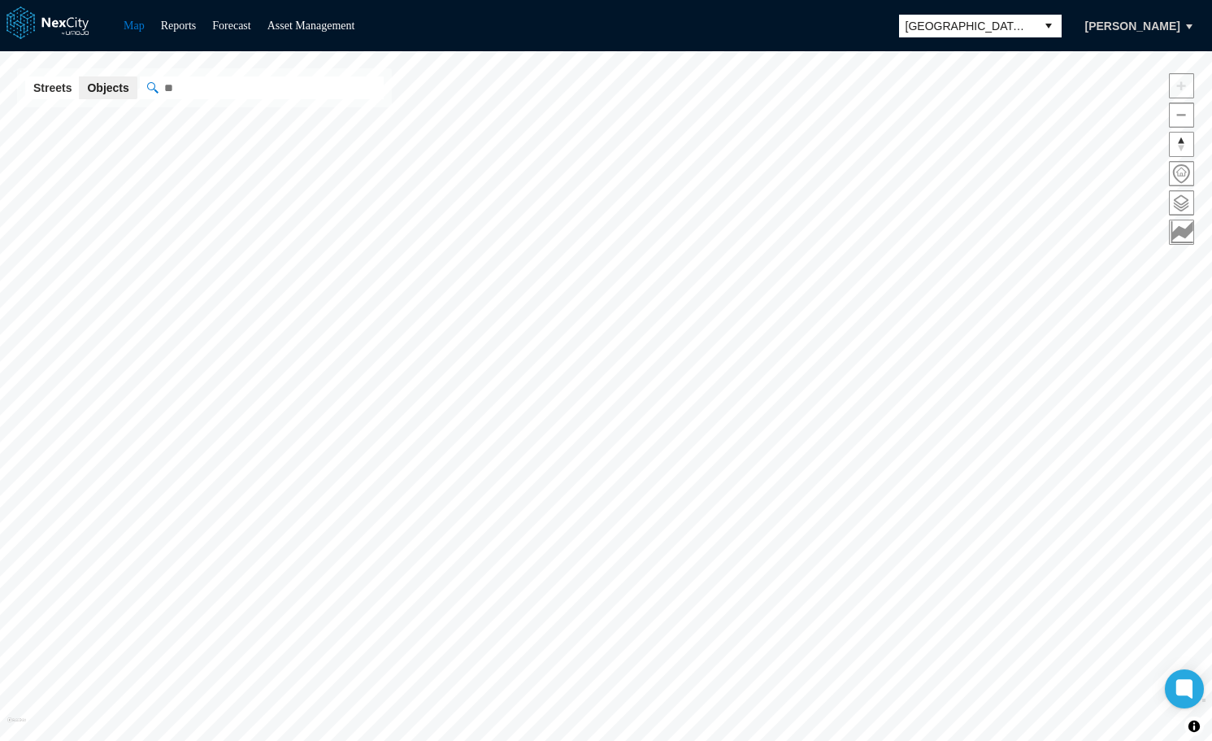
click at [1037, 24] on button "select" at bounding box center [1049, 26] width 26 height 23
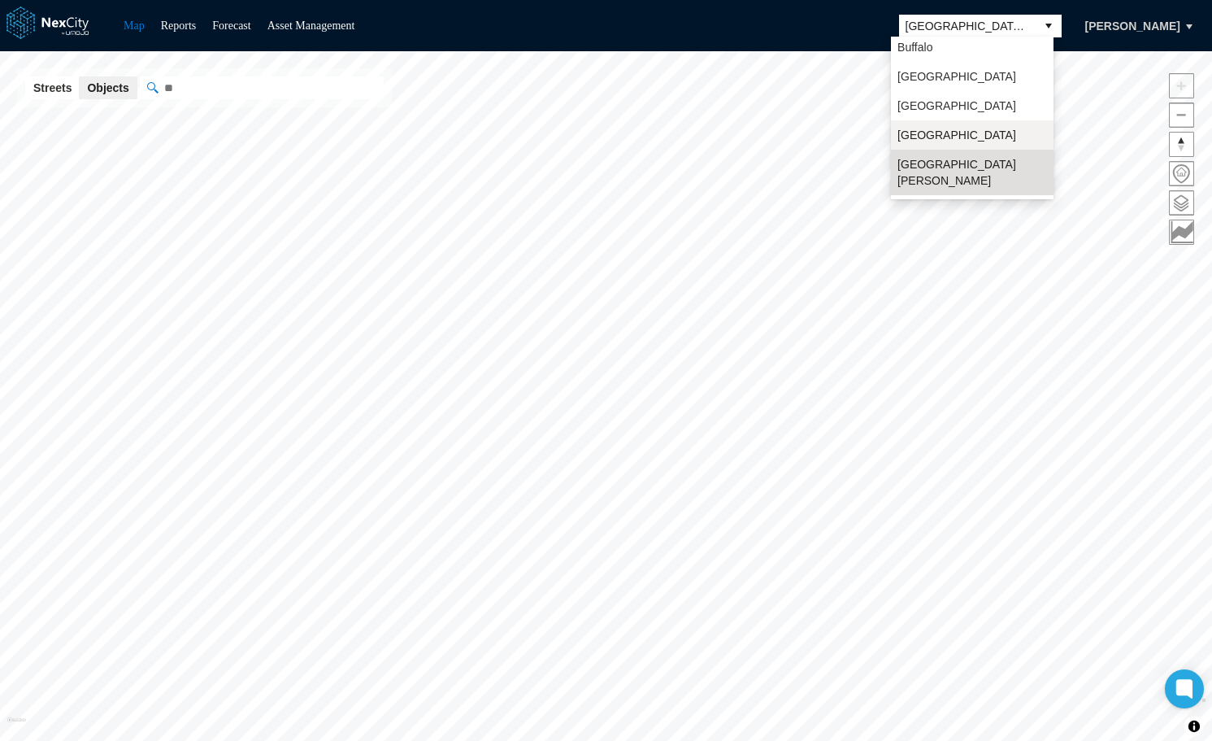
scroll to position [42, 0]
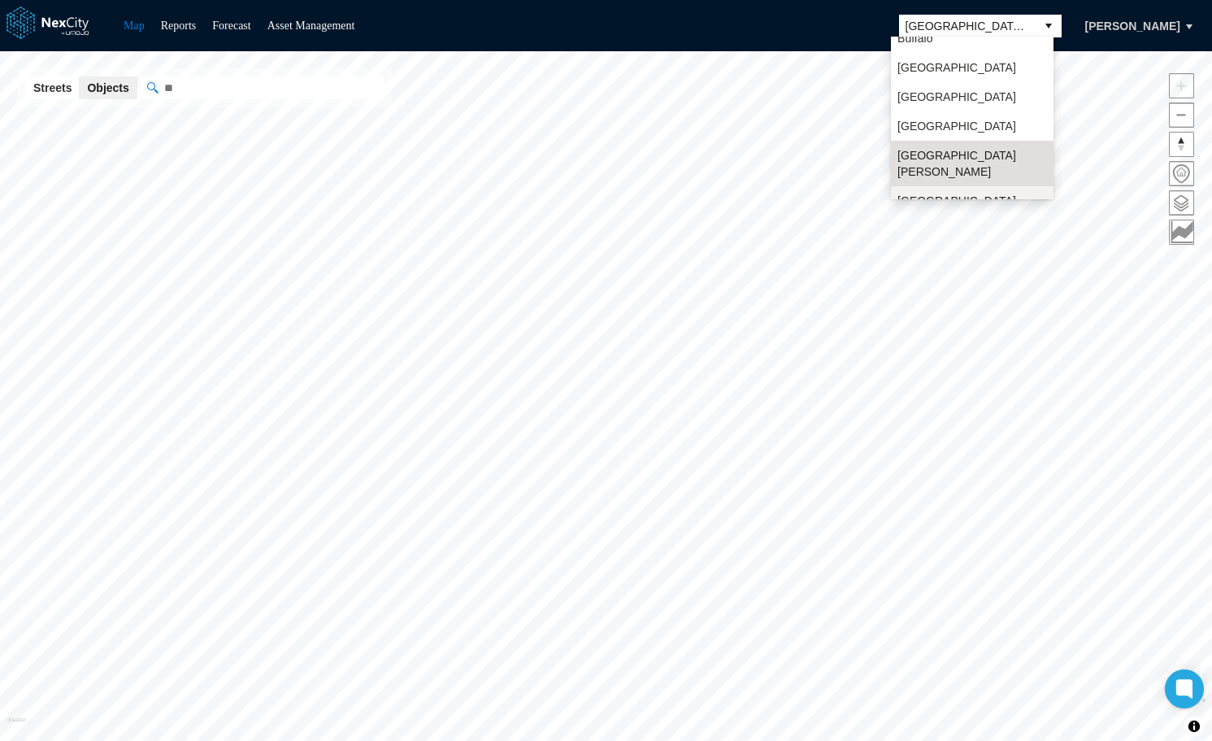
click at [904, 193] on span "[GEOGRAPHIC_DATA]" at bounding box center [956, 201] width 119 height 16
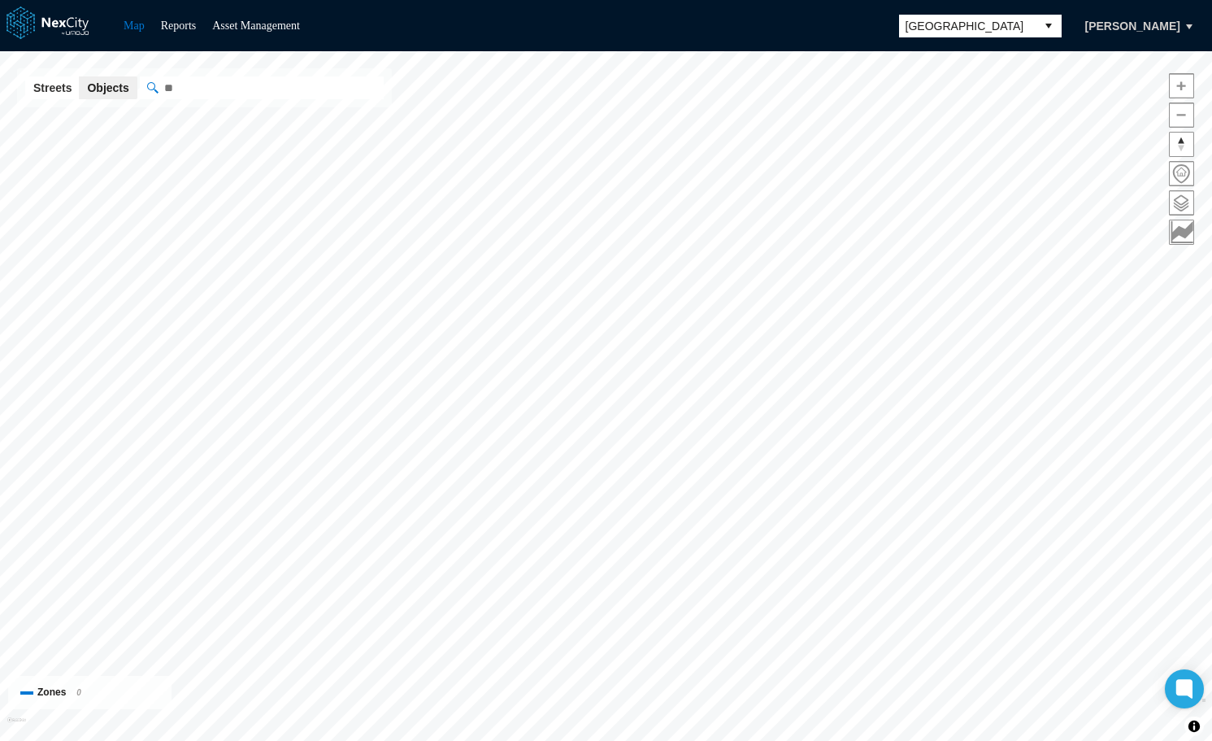
click at [1185, 203] on span at bounding box center [1182, 203] width 24 height 24
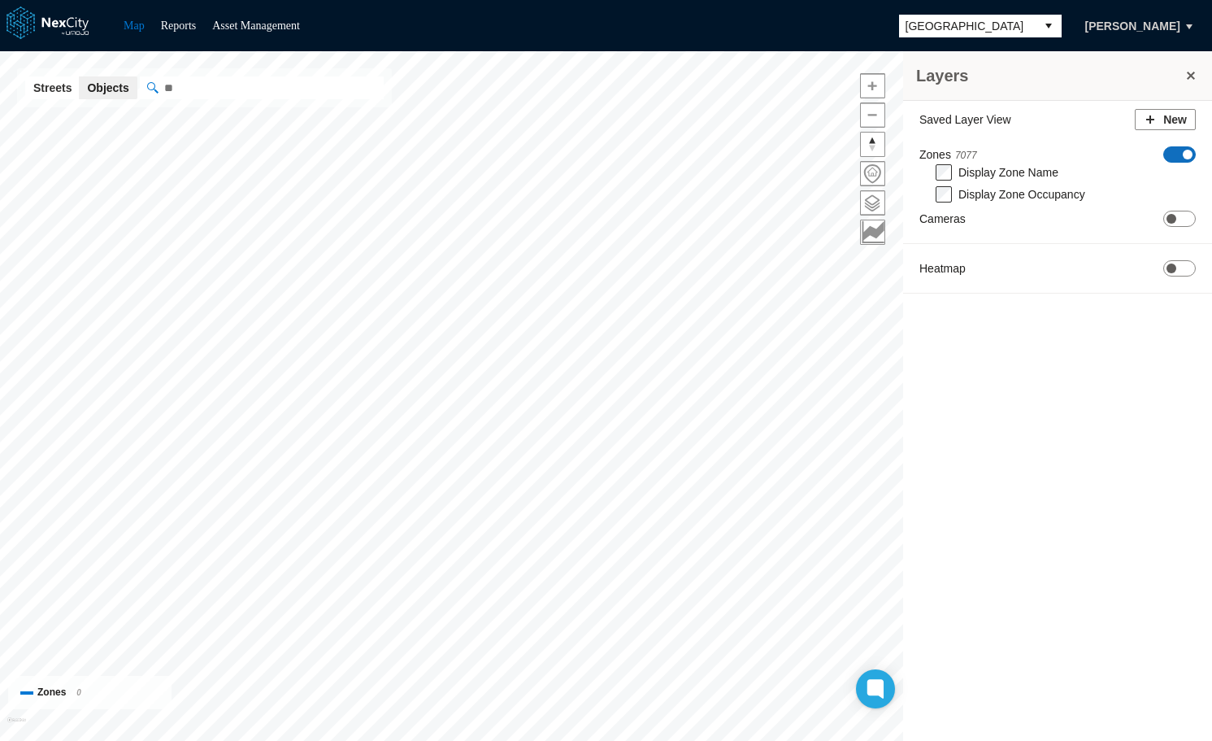
click at [1188, 150] on span at bounding box center [1188, 155] width 10 height 10
click at [1175, 229] on span at bounding box center [1172, 229] width 10 height 10
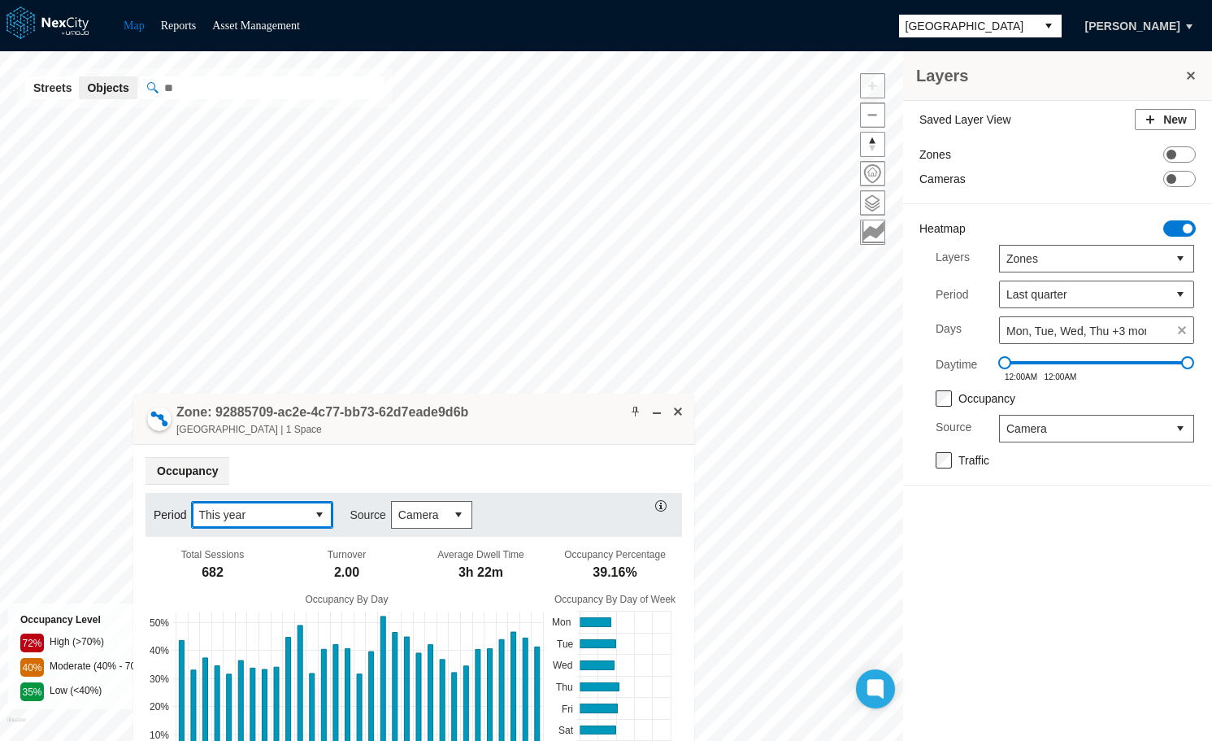
click at [311, 517] on button "select" at bounding box center [319, 515] width 26 height 26
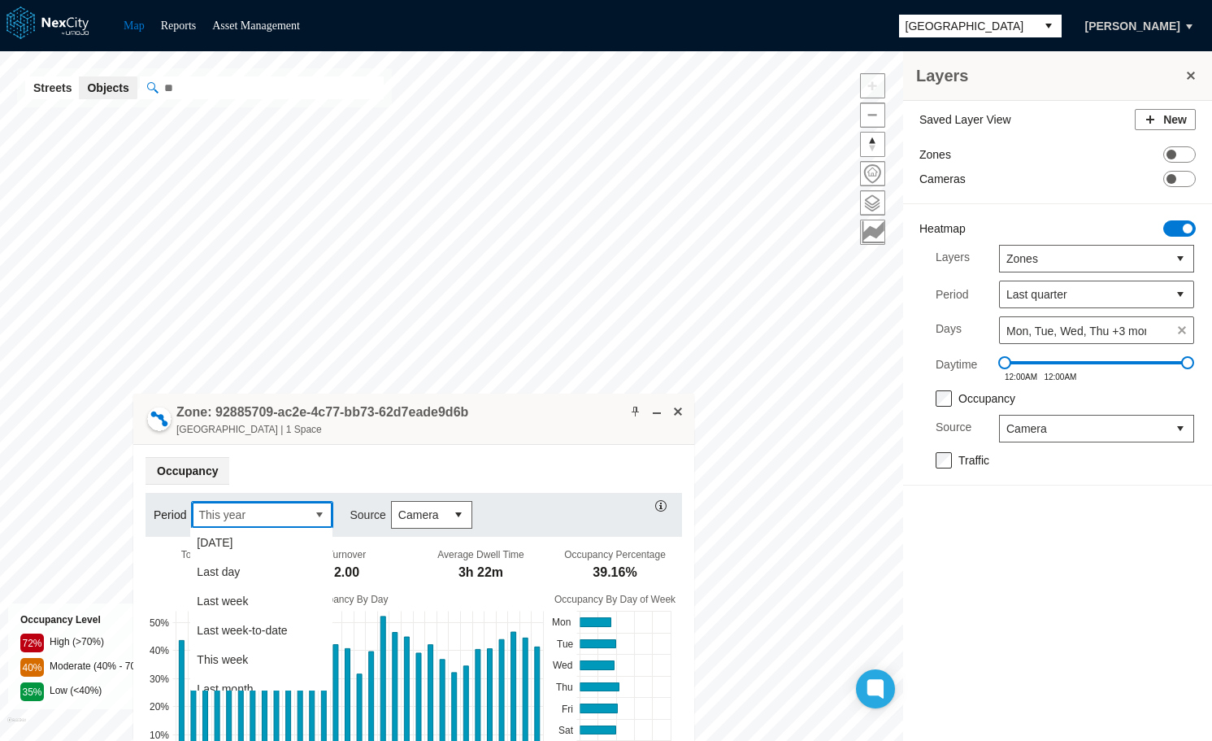
scroll to position [247, 0]
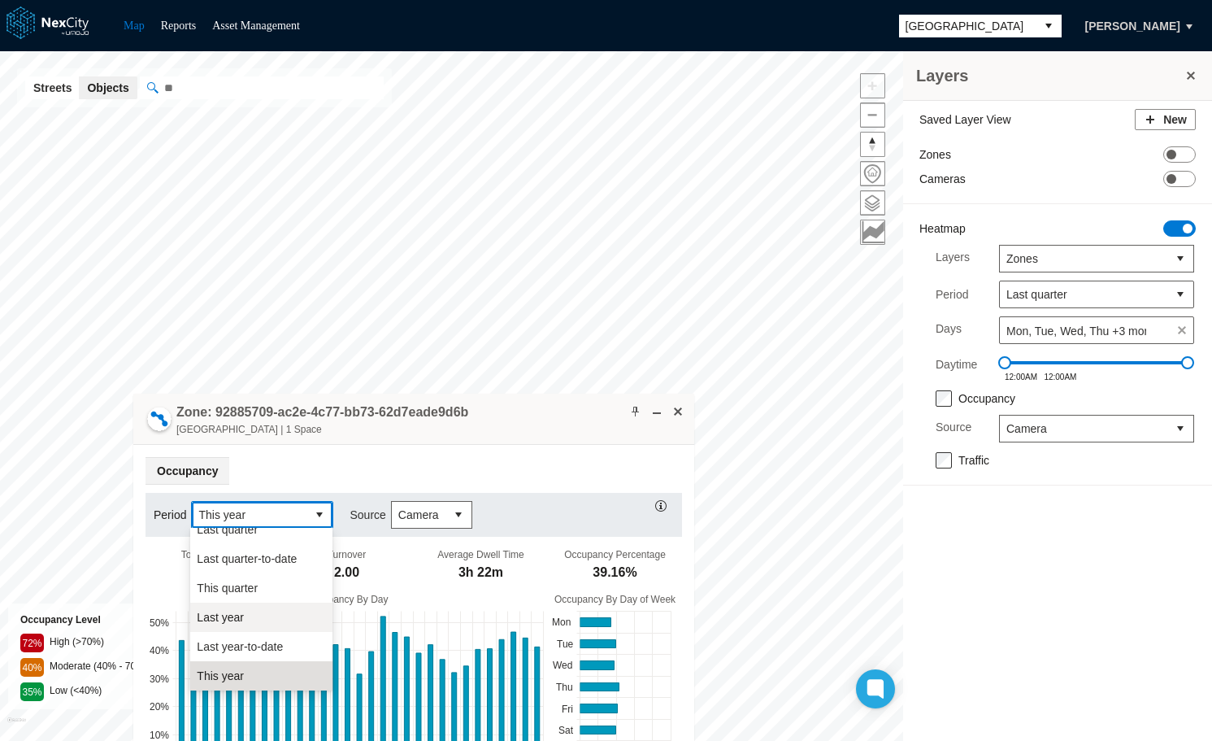
click at [255, 616] on li "Last year" at bounding box center [261, 616] width 142 height 29
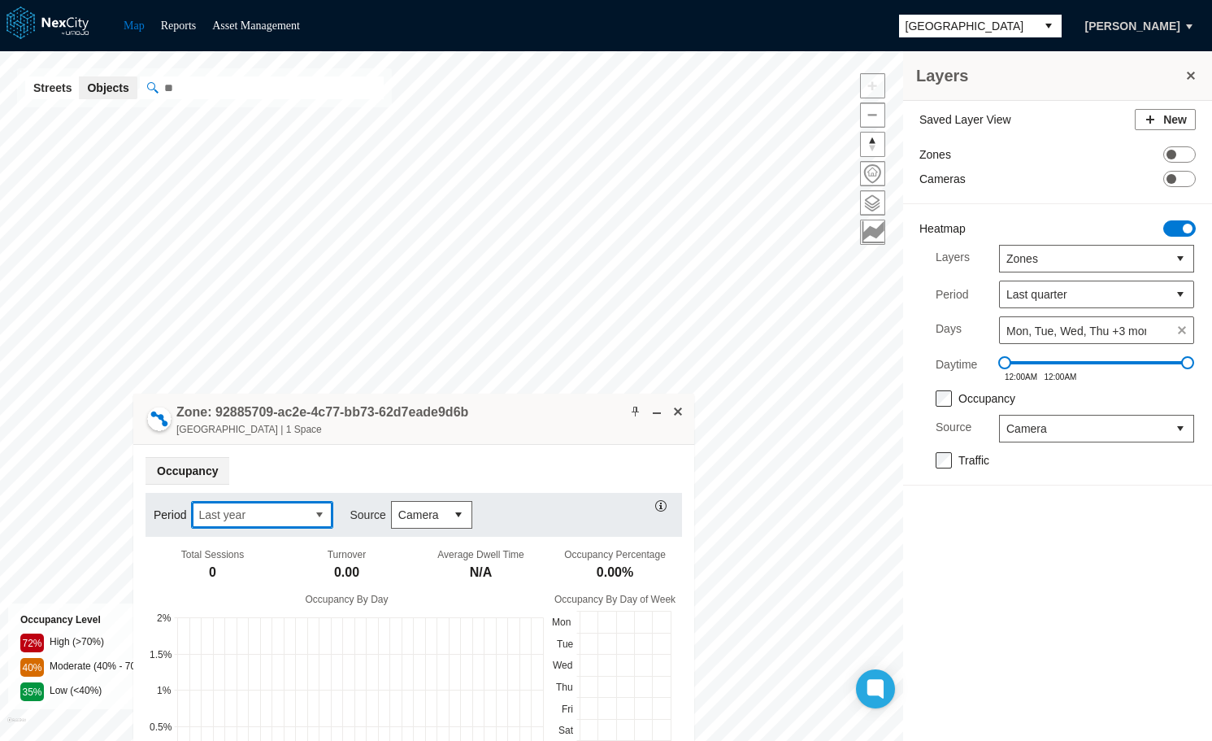
click at [296, 512] on span "Last year" at bounding box center [249, 514] width 102 height 16
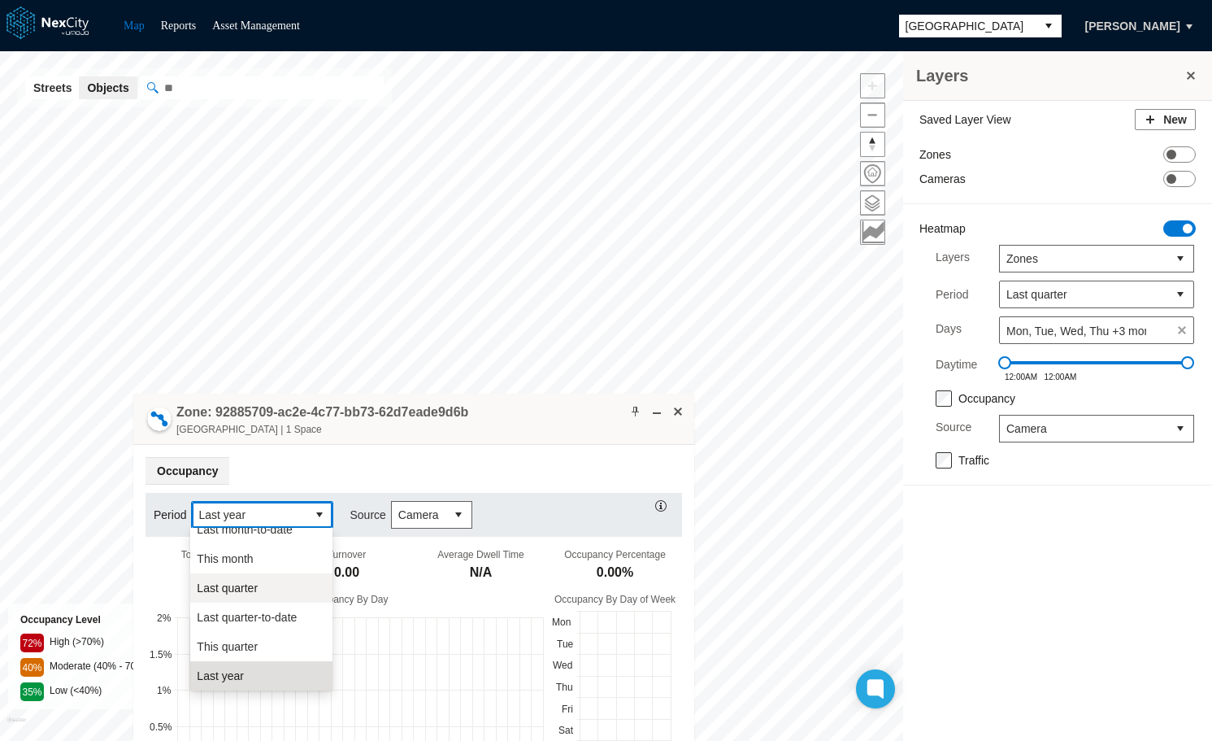
click at [263, 592] on li "Last quarter" at bounding box center [261, 587] width 142 height 29
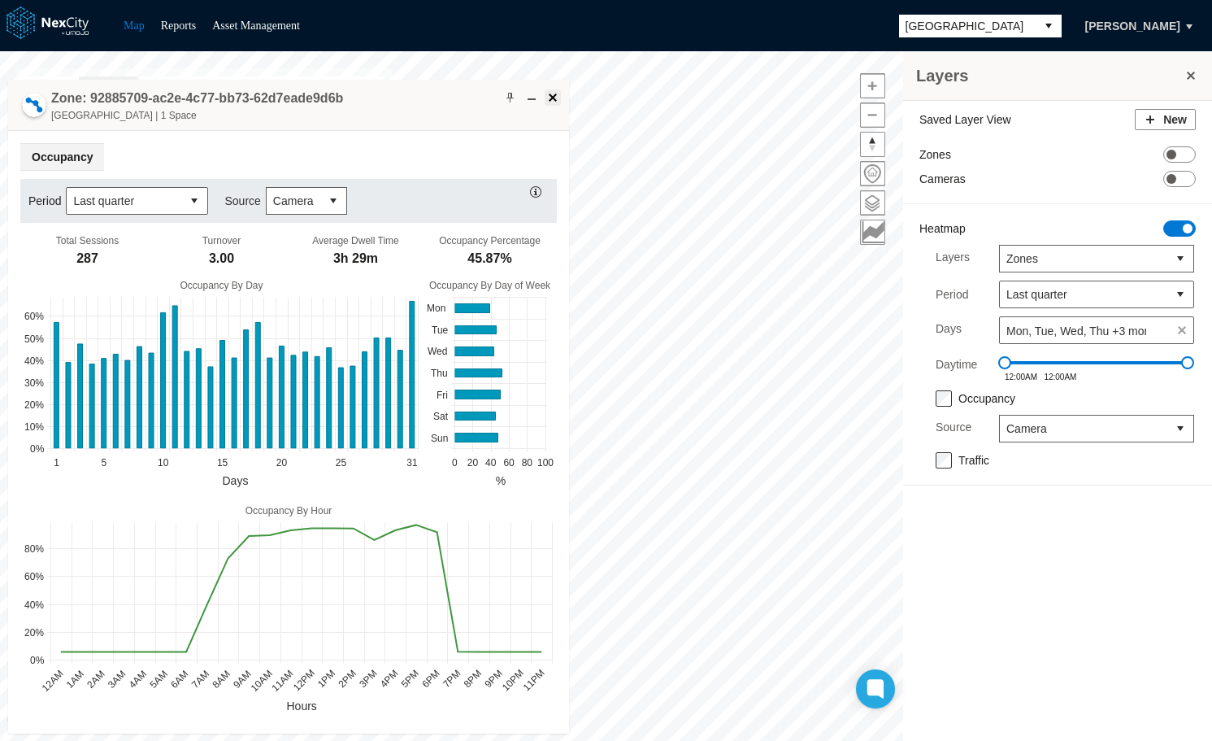
click at [552, 97] on span at bounding box center [552, 97] width 13 height 13
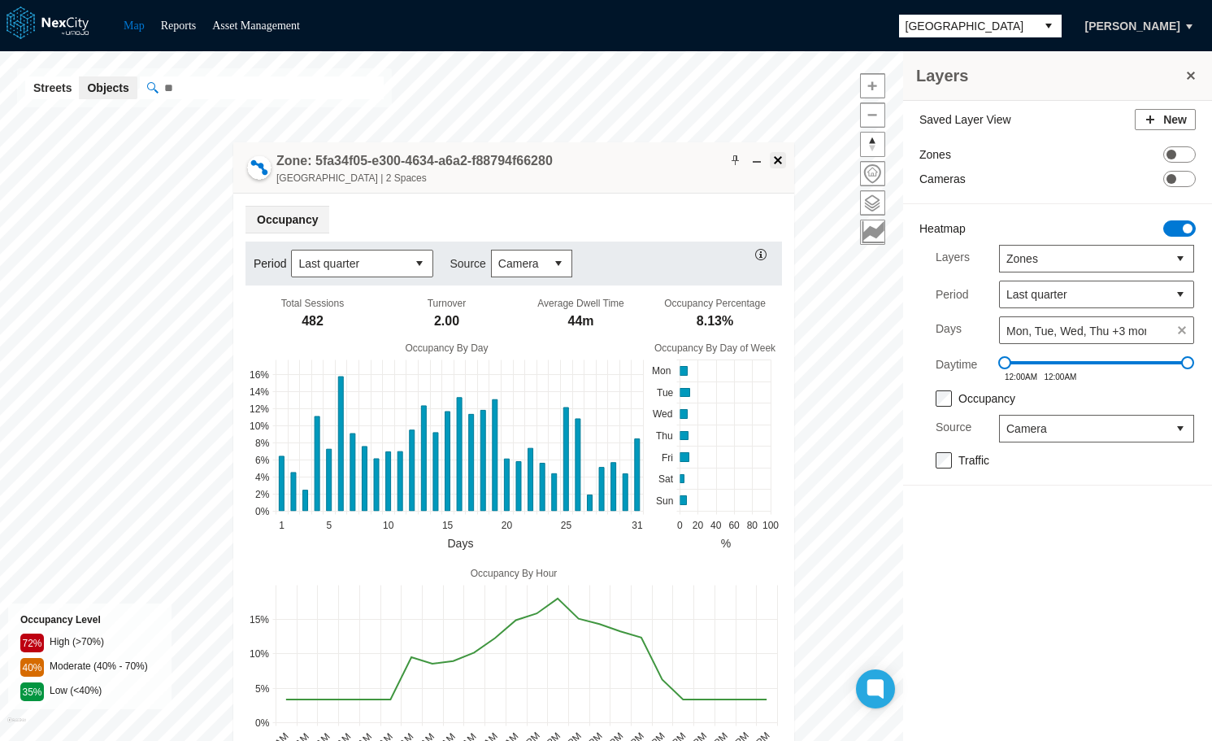
click at [777, 162] on span at bounding box center [777, 160] width 13 height 13
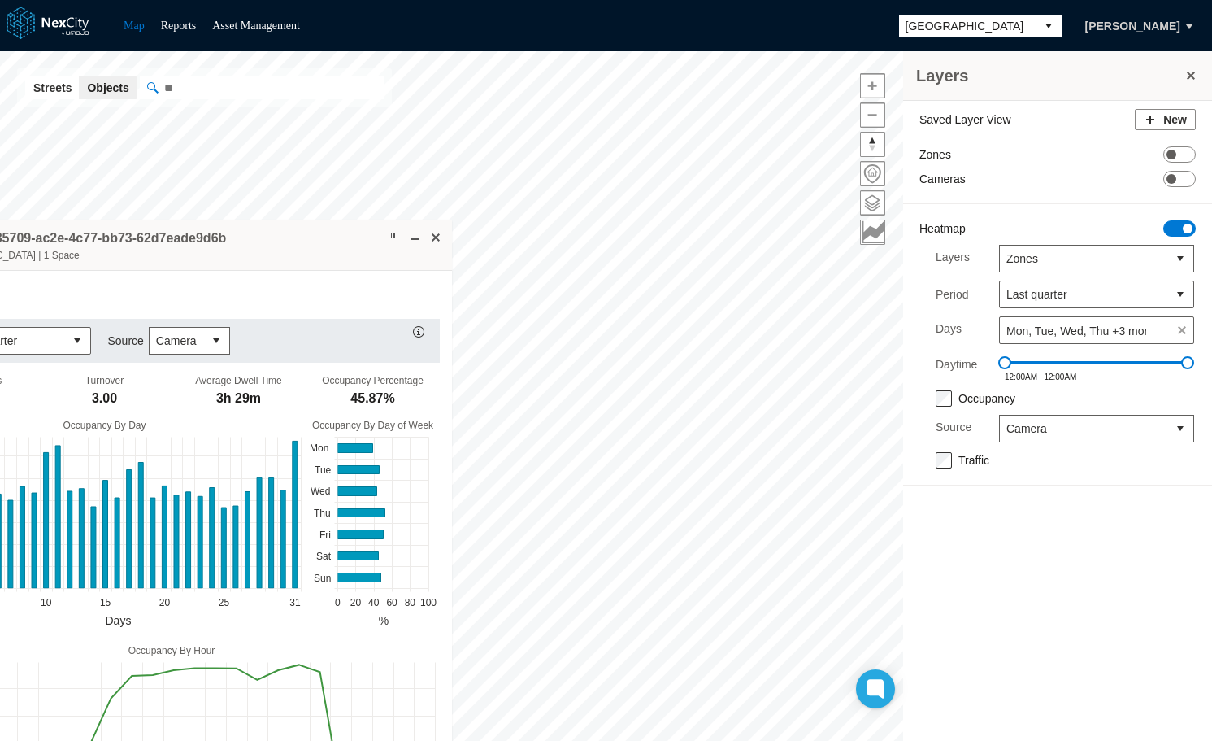
click at [1036, 27] on button "select" at bounding box center [1049, 26] width 26 height 23
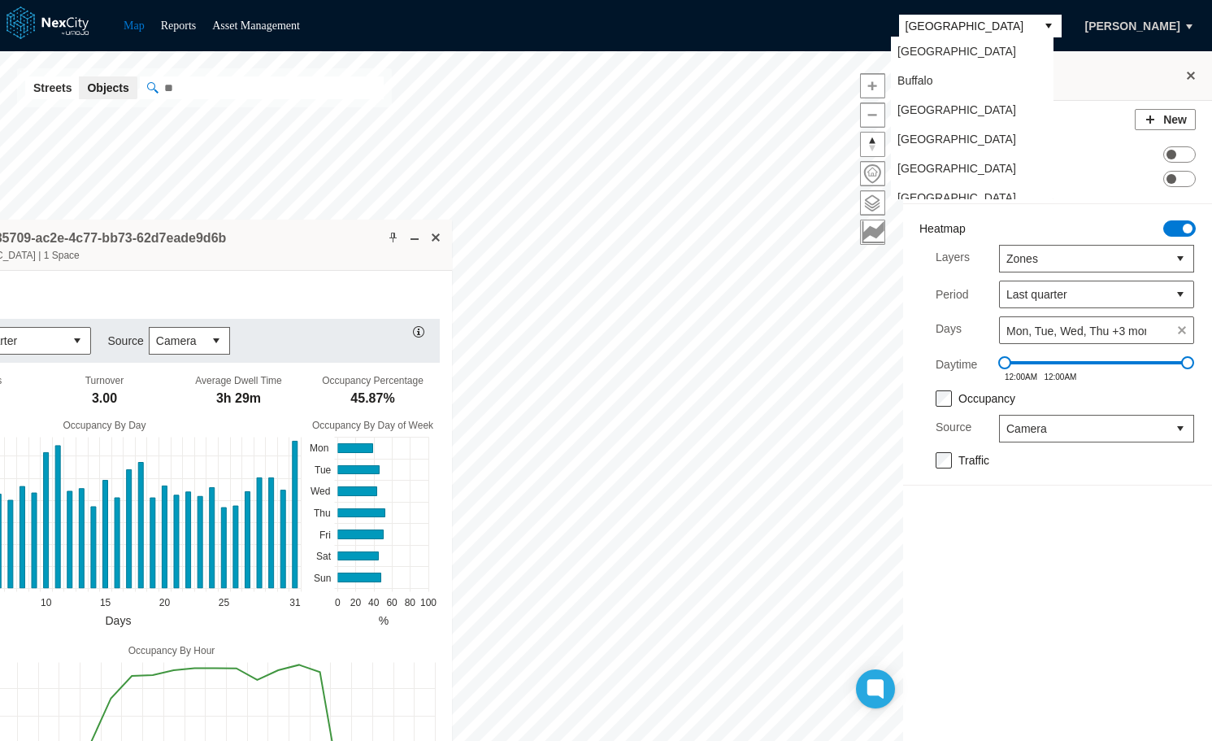
scroll to position [42, 0]
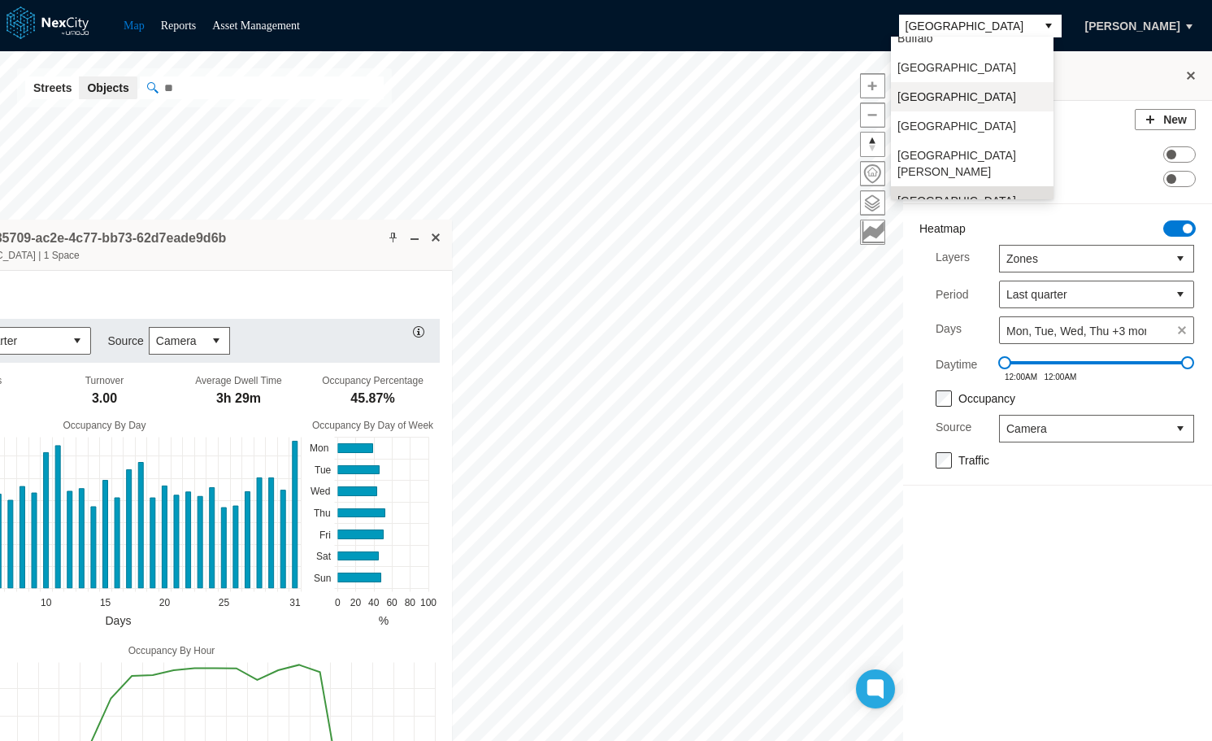
click at [914, 100] on span "[GEOGRAPHIC_DATA]" at bounding box center [956, 97] width 119 height 16
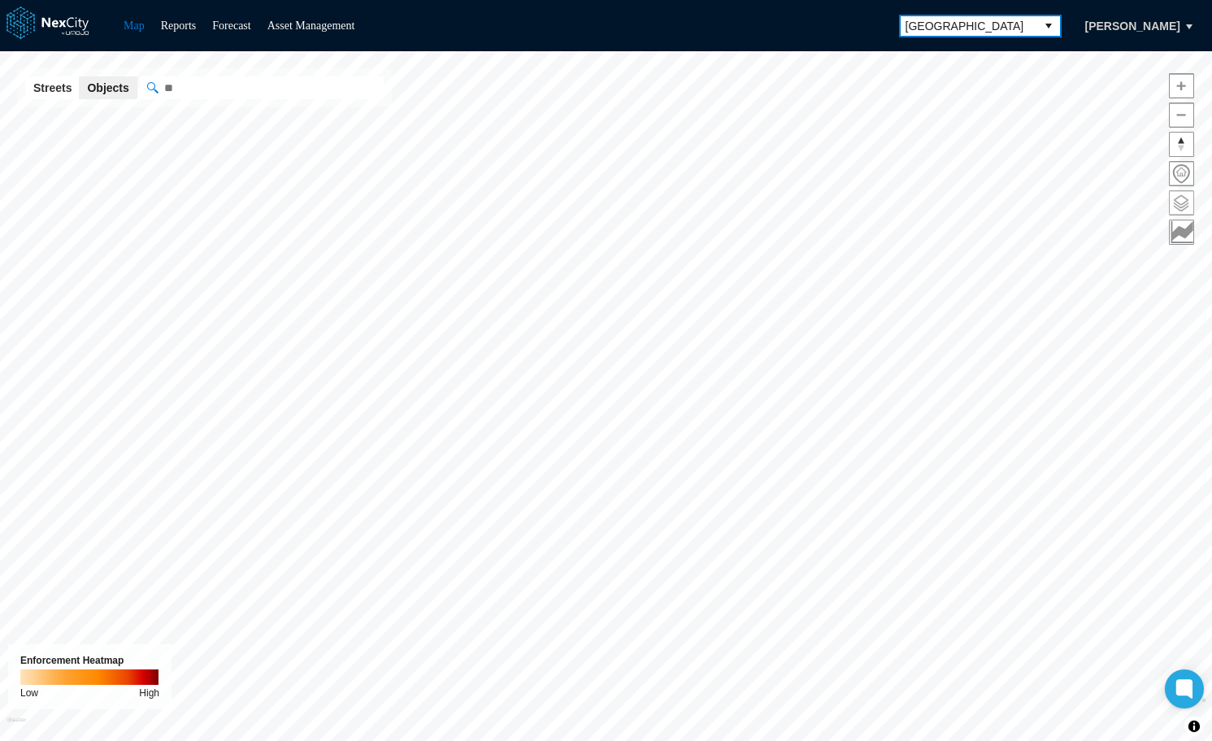
click at [1183, 202] on span at bounding box center [1182, 203] width 24 height 24
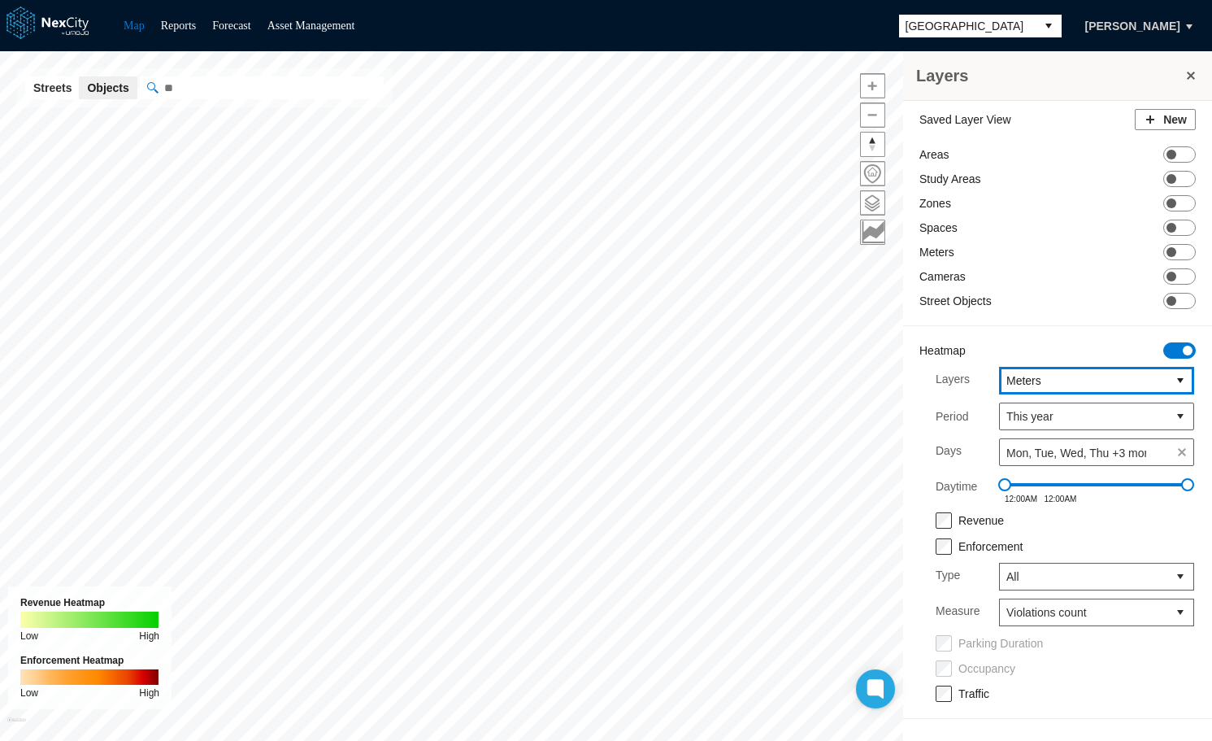
click at [1174, 376] on button "select" at bounding box center [1180, 380] width 26 height 26
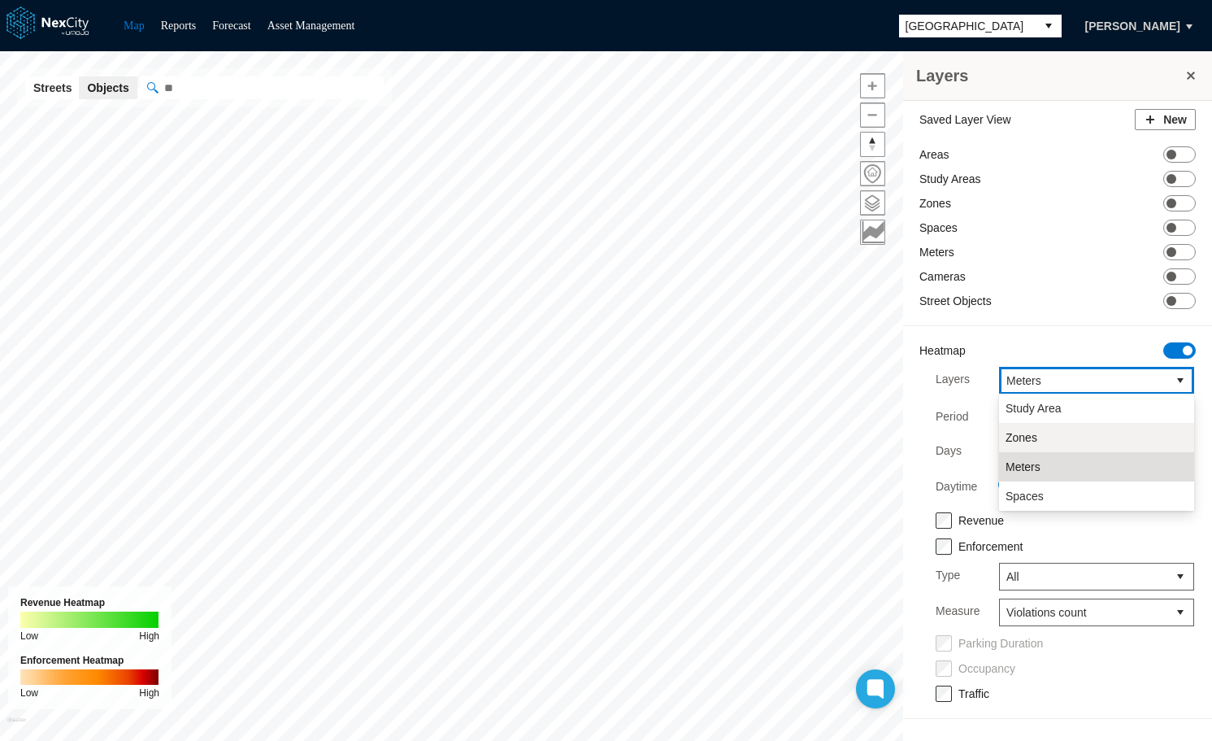
click at [1048, 436] on li "Zones" at bounding box center [1096, 437] width 195 height 29
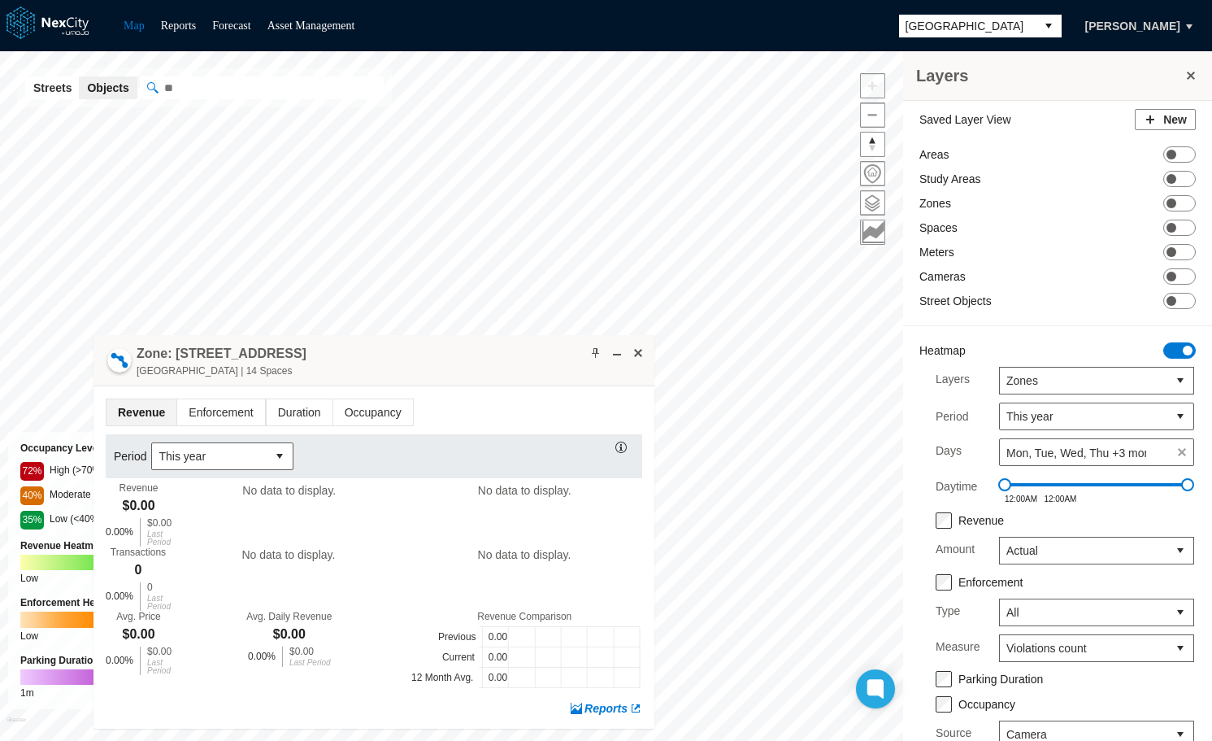
drag, startPoint x: 672, startPoint y: 359, endPoint x: 447, endPoint y: 352, distance: 225.3
click at [447, 352] on div "Zone: [GEOGRAPHIC_DATA][STREET_ADDRESS] | 14 Spaces" at bounding box center [373, 360] width 561 height 51
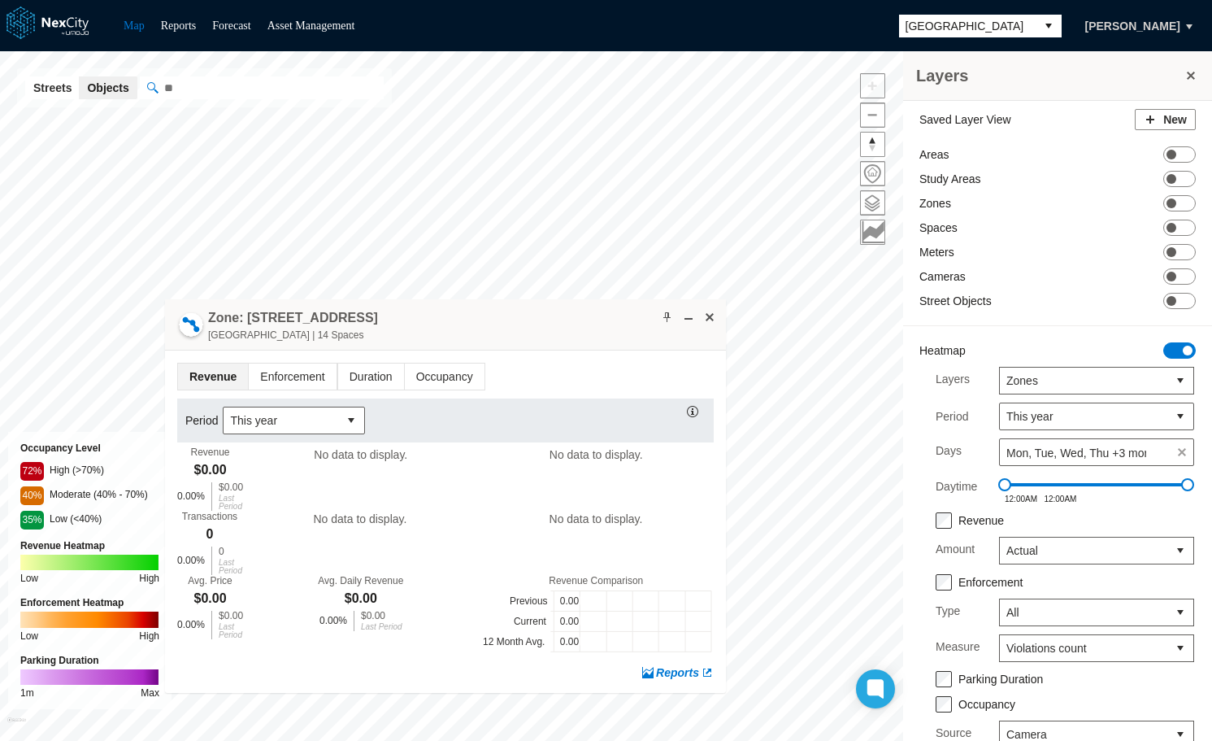
drag, startPoint x: 578, startPoint y: 319, endPoint x: 428, endPoint y: 329, distance: 150.8
click at [428, 329] on div "Zone: [GEOGRAPHIC_DATA][STREET_ADDRESS] | 14 Spaces" at bounding box center [445, 324] width 561 height 51
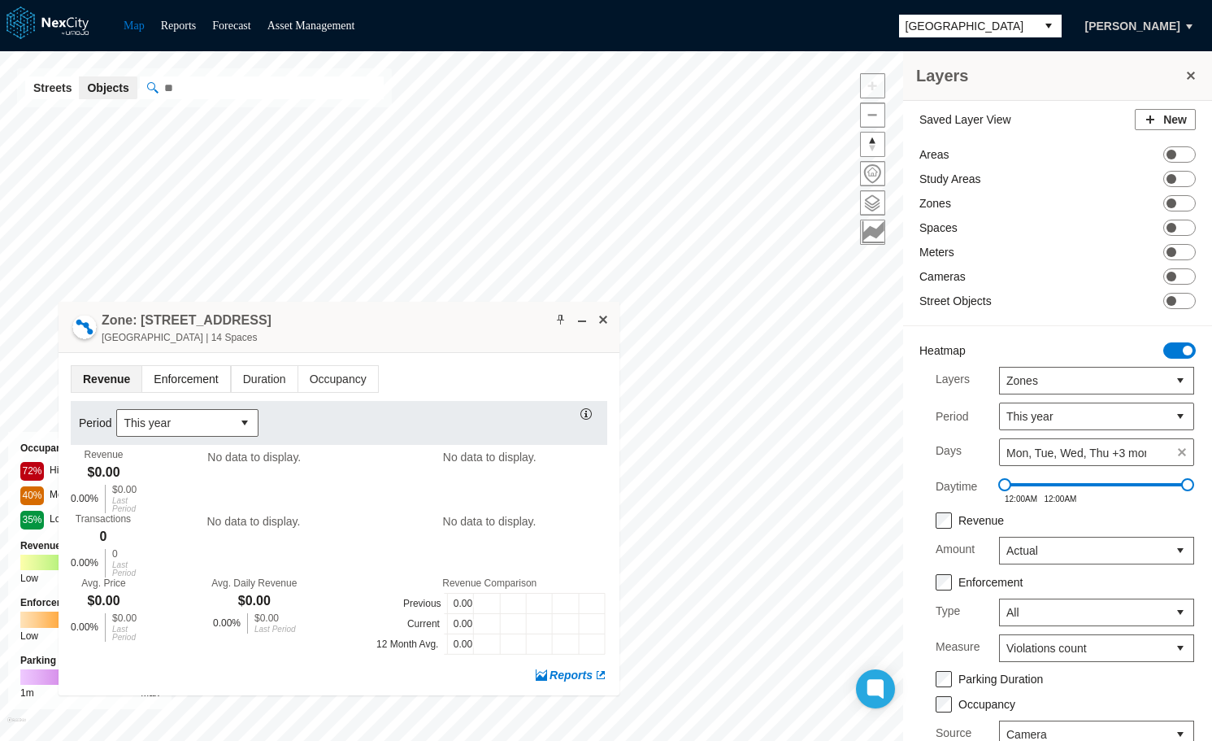
click at [188, 376] on span "Enforcement" at bounding box center [185, 379] width 87 height 26
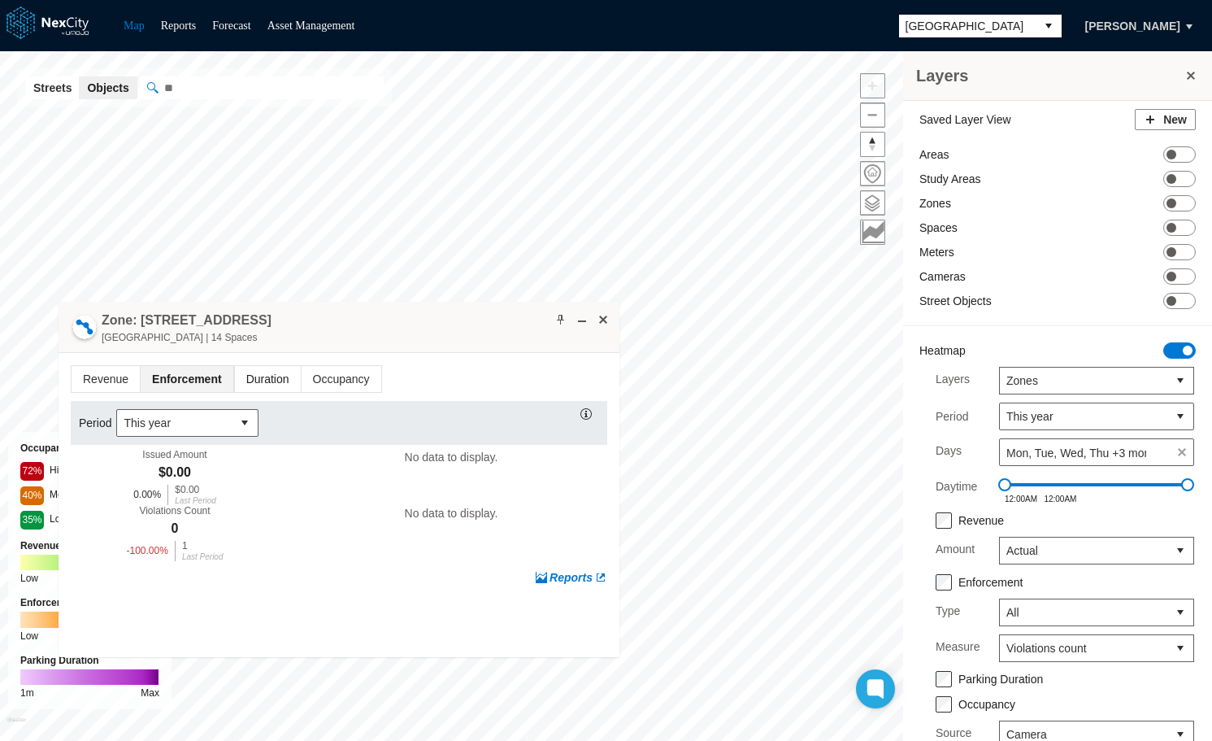
click at [269, 377] on span "Duration" at bounding box center [268, 379] width 66 height 26
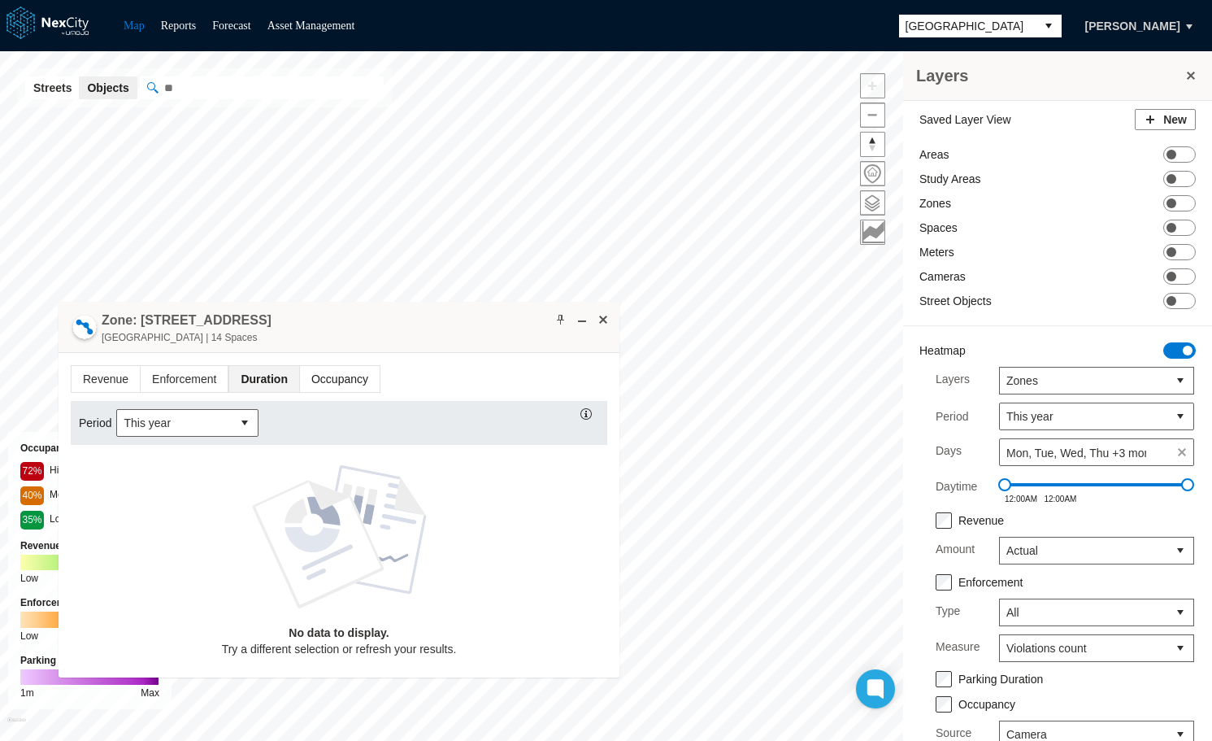
click at [321, 380] on span "Occupancy" at bounding box center [340, 379] width 80 height 26
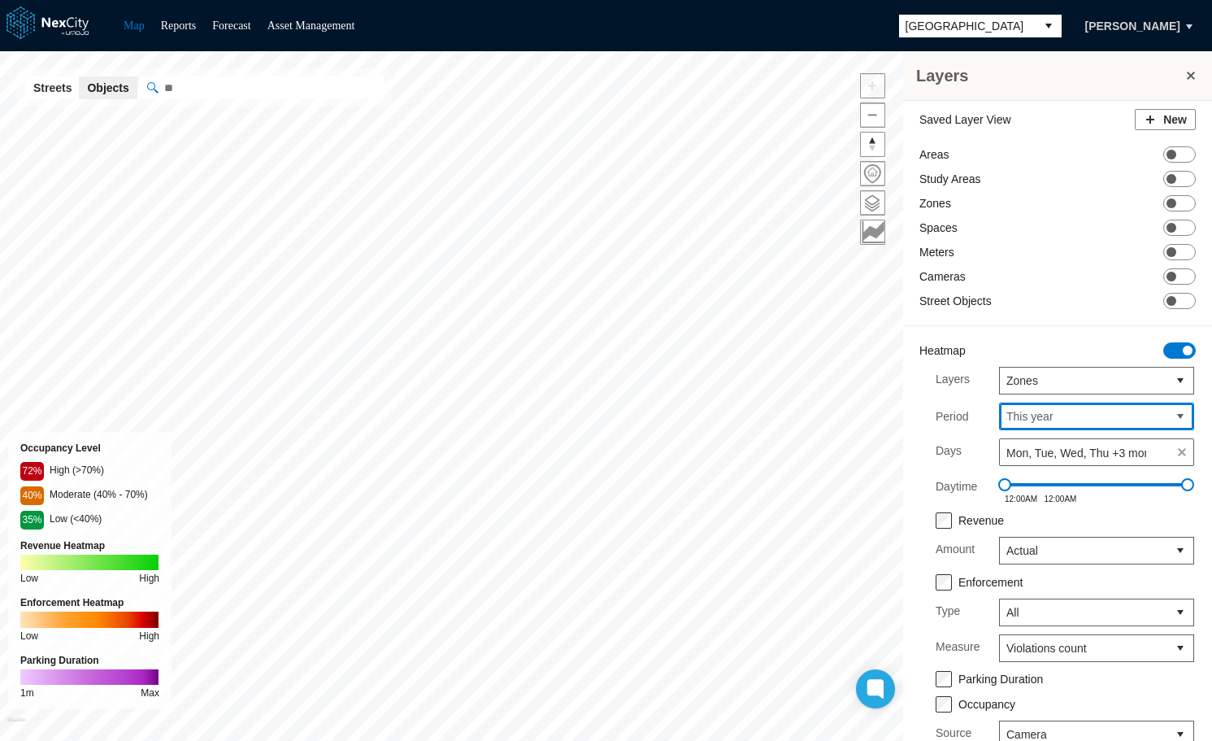
click at [1059, 419] on span "This year" at bounding box center [1083, 416] width 154 height 16
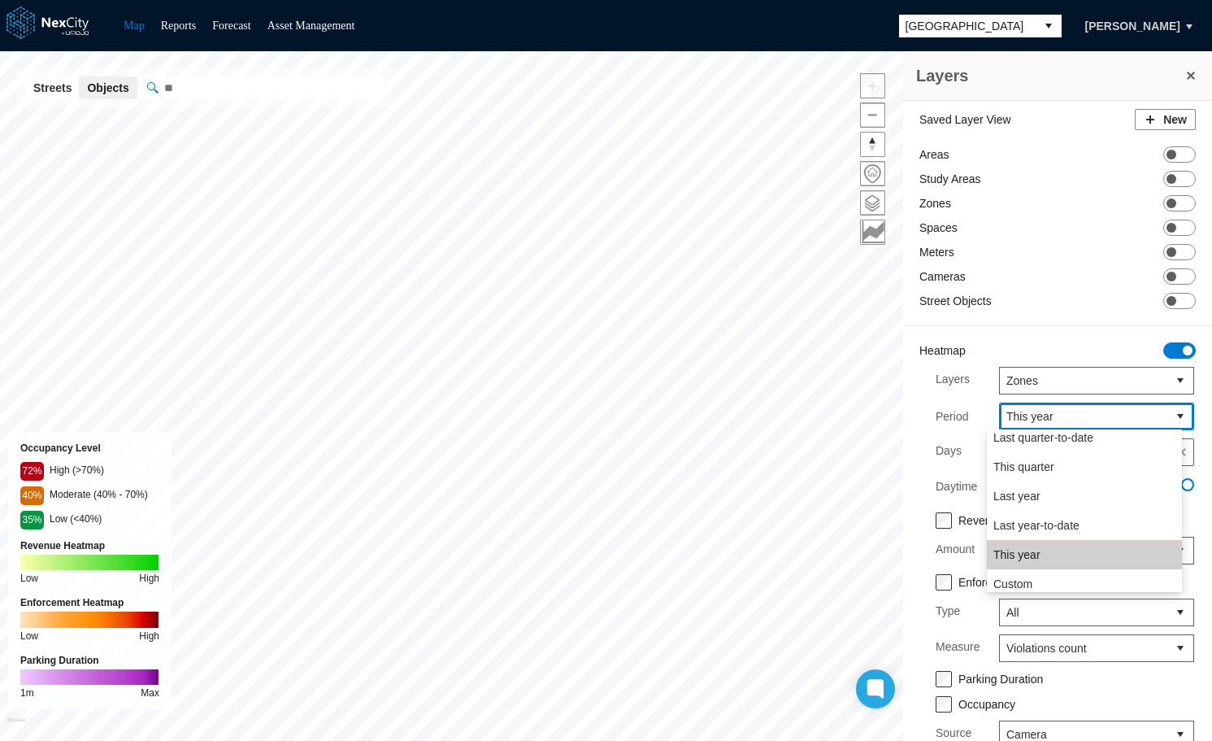
scroll to position [276, 0]
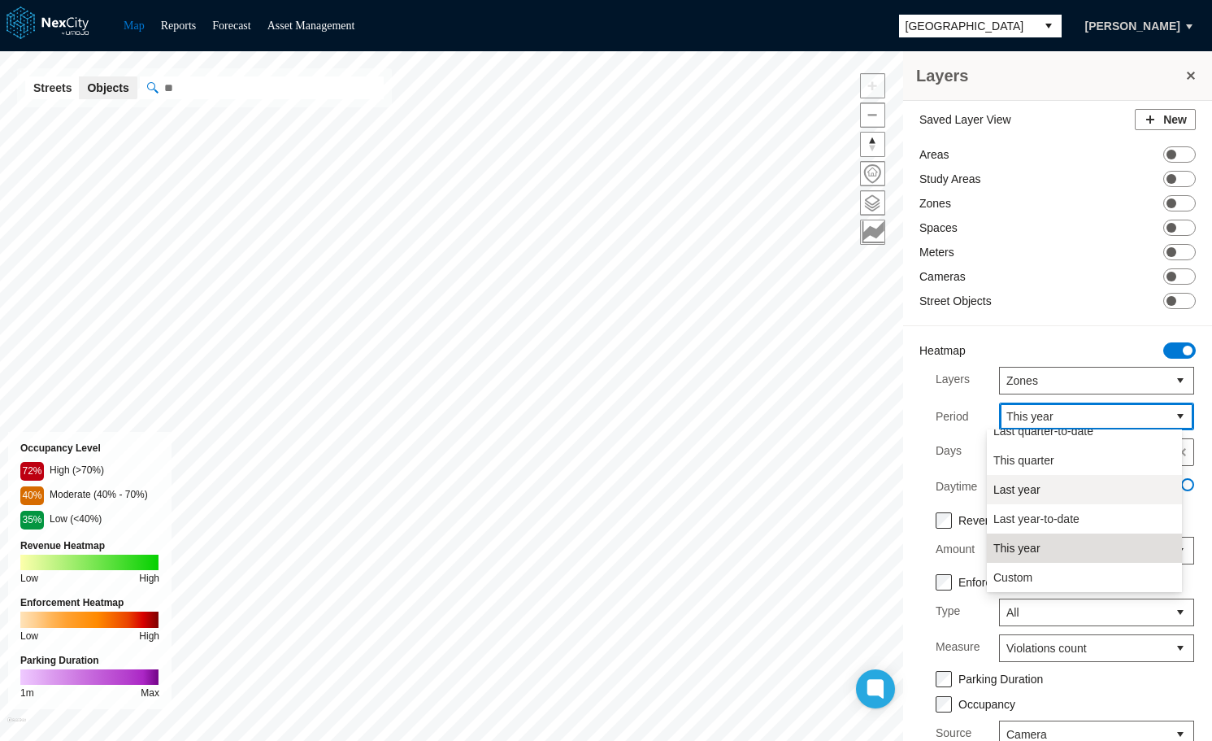
click at [1031, 493] on span "Last year" at bounding box center [1016, 489] width 47 height 16
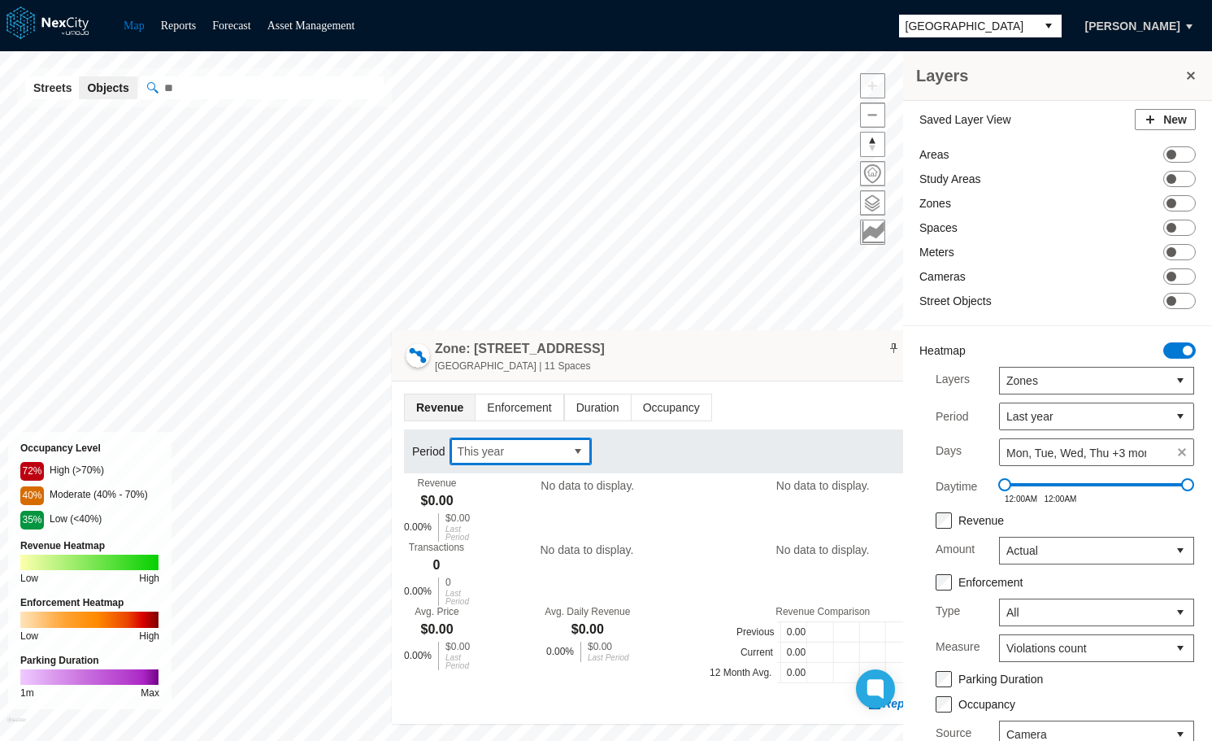
click at [574, 456] on button "select" at bounding box center [578, 451] width 26 height 26
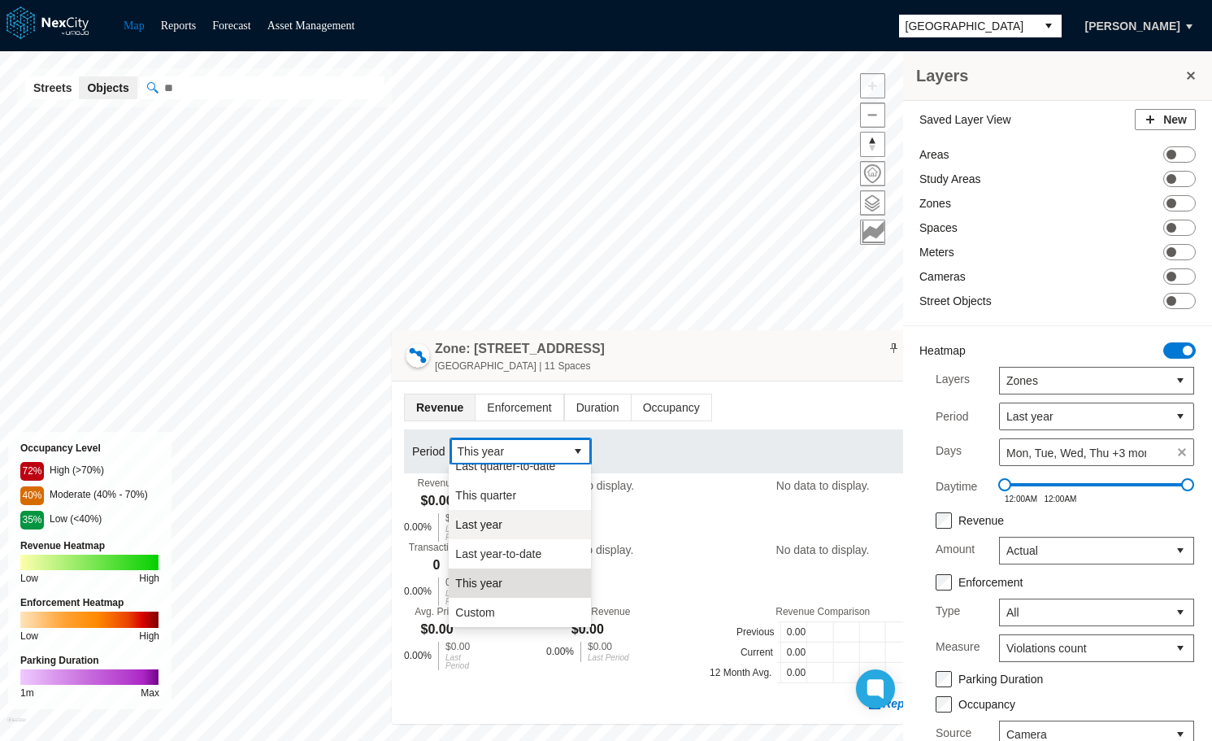
click at [486, 527] on span "Last year" at bounding box center [478, 524] width 47 height 16
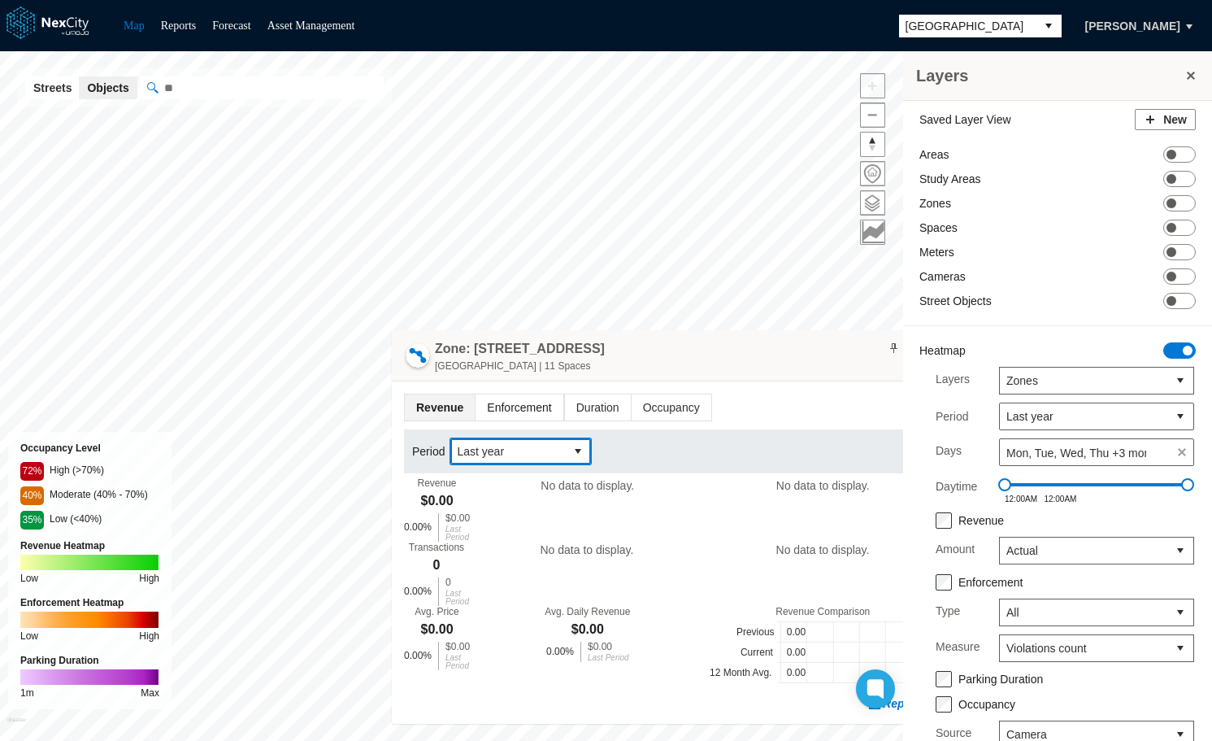
click at [508, 410] on span "Enforcement" at bounding box center [519, 407] width 87 height 26
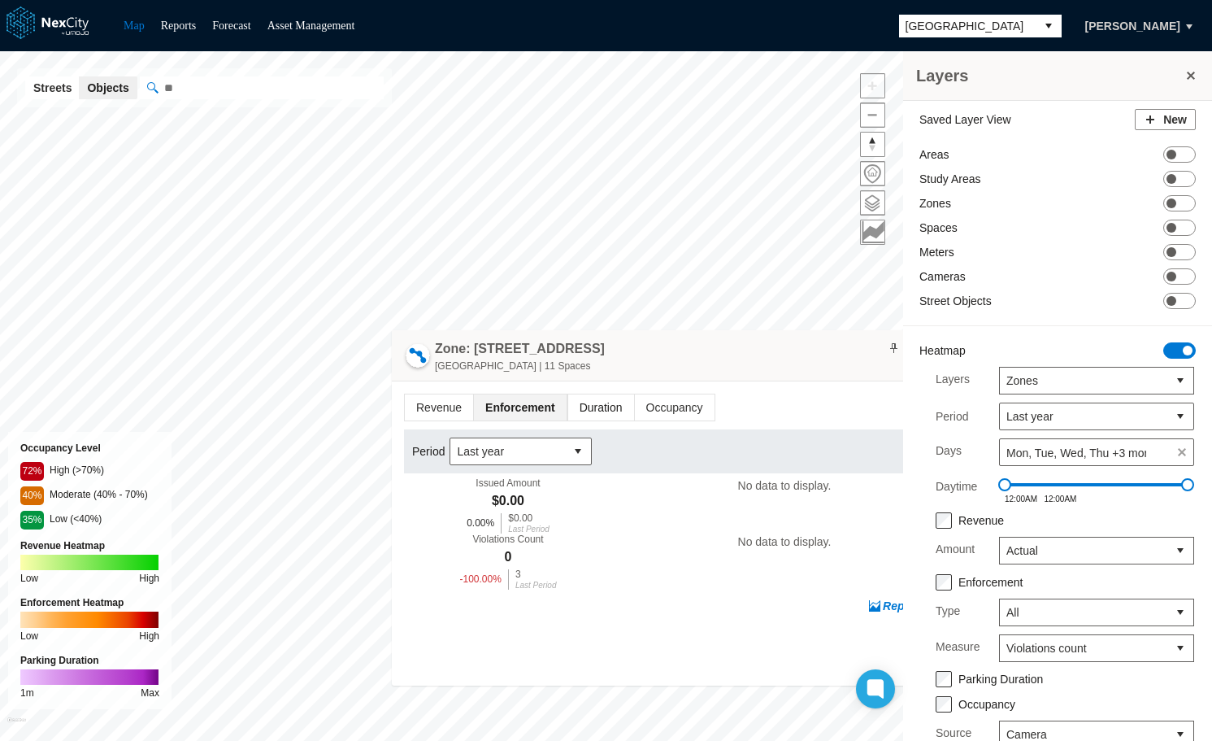
click at [598, 399] on span "Duration" at bounding box center [601, 407] width 66 height 26
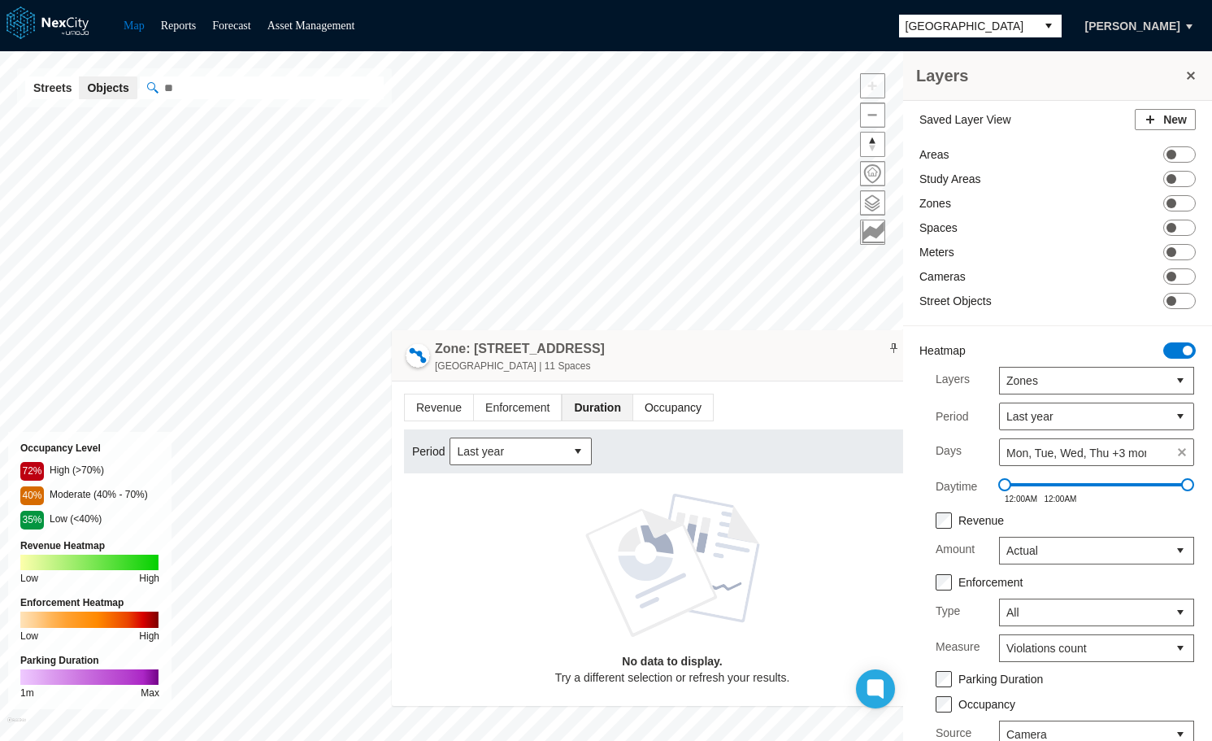
click at [666, 399] on span "Occupancy" at bounding box center [673, 407] width 80 height 26
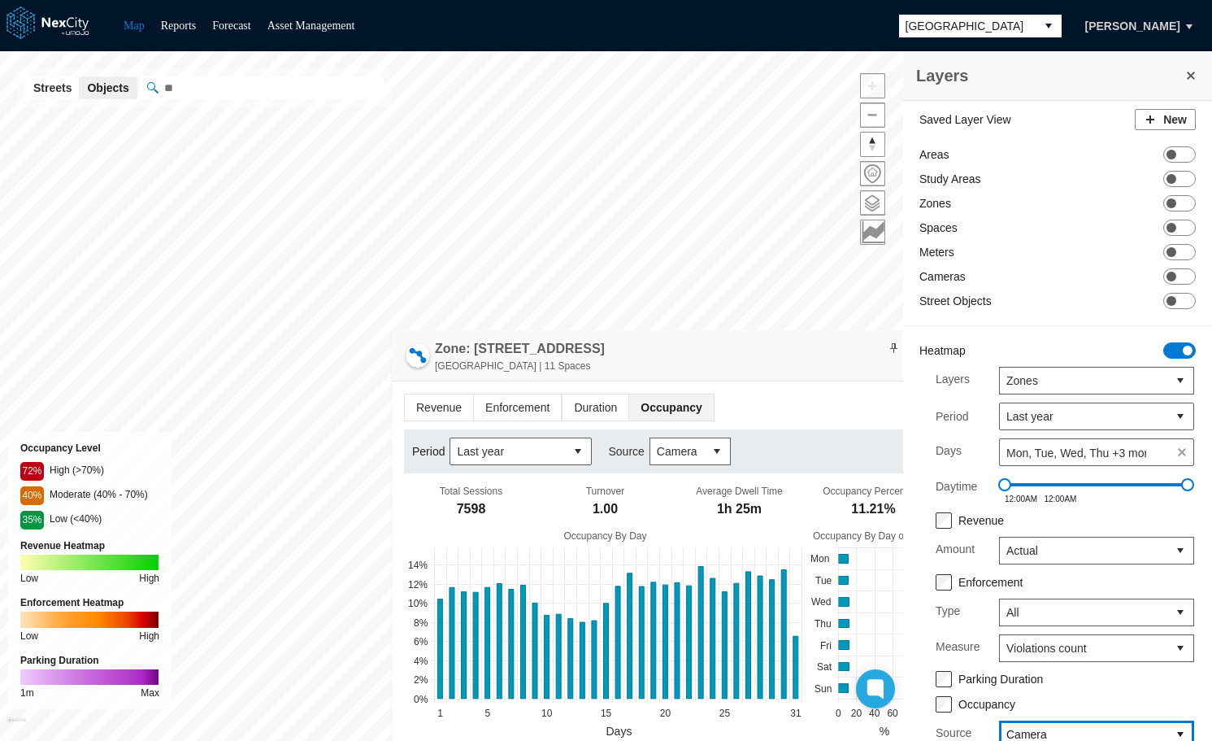
click at [1115, 727] on span "Camera" at bounding box center [1083, 734] width 154 height 16
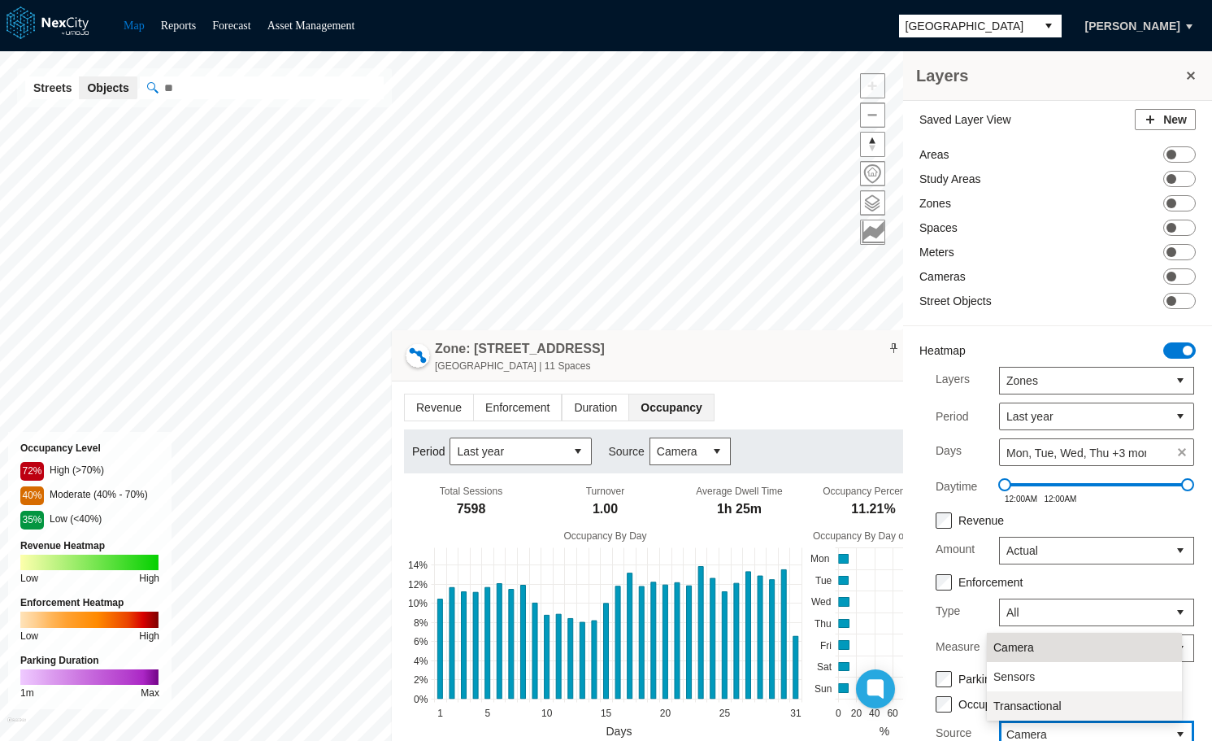
click at [1055, 702] on span "Transactional" at bounding box center [1027, 706] width 68 height 16
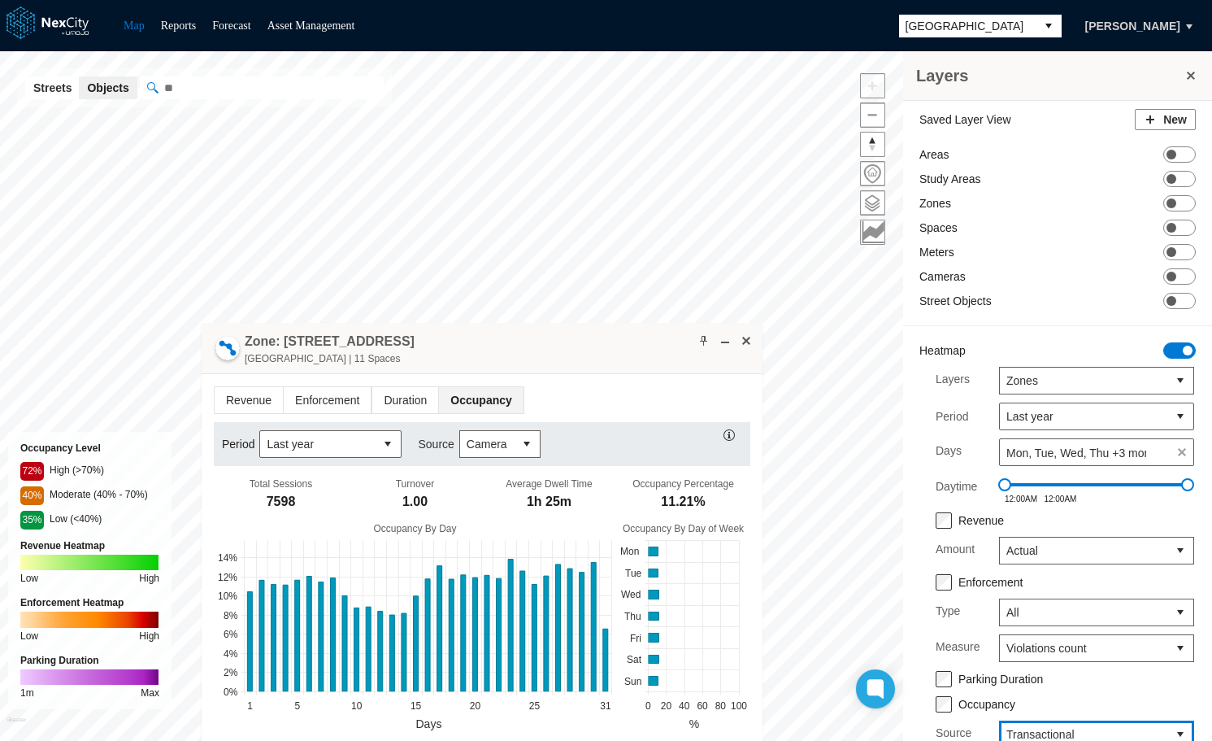
drag, startPoint x: 812, startPoint y: 339, endPoint x: 410, endPoint y: 346, distance: 402.5
click at [410, 346] on div "Zone: [GEOGRAPHIC_DATA] [STREET_ADDRESS] | 11 Spaces" at bounding box center [482, 348] width 561 height 51
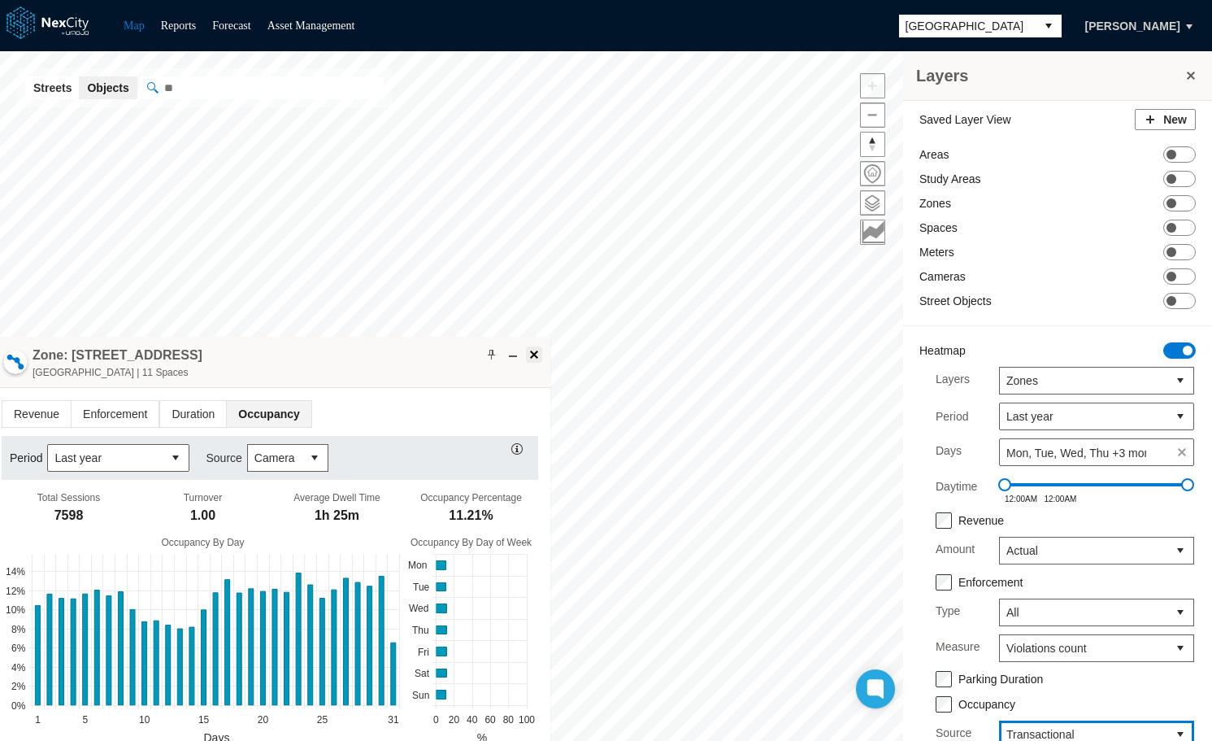
click at [534, 357] on span at bounding box center [534, 354] width 13 height 13
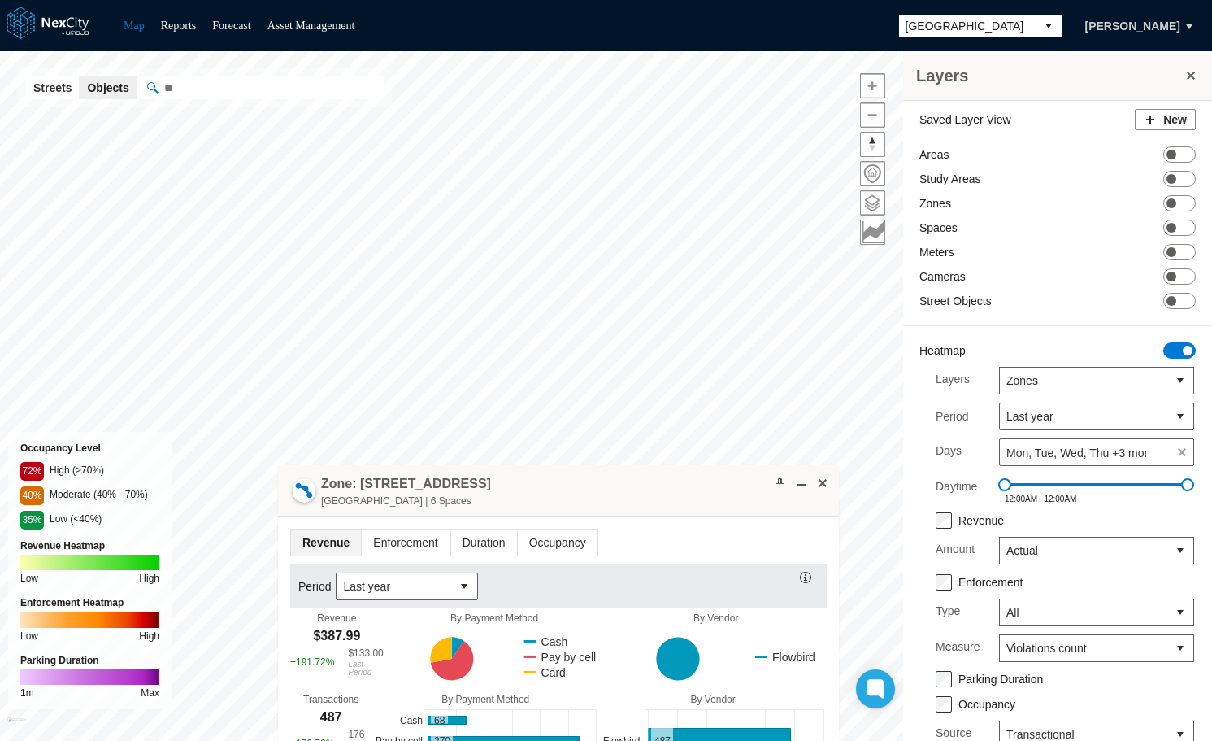
drag, startPoint x: 588, startPoint y: 418, endPoint x: 610, endPoint y: 485, distance: 71.0
click at [610, 485] on div "Zone: [GEOGRAPHIC_DATA][STREET_ADDRESS] | 6 Spaces" at bounding box center [558, 490] width 561 height 51
click at [395, 550] on span "Enforcement" at bounding box center [406, 543] width 87 height 26
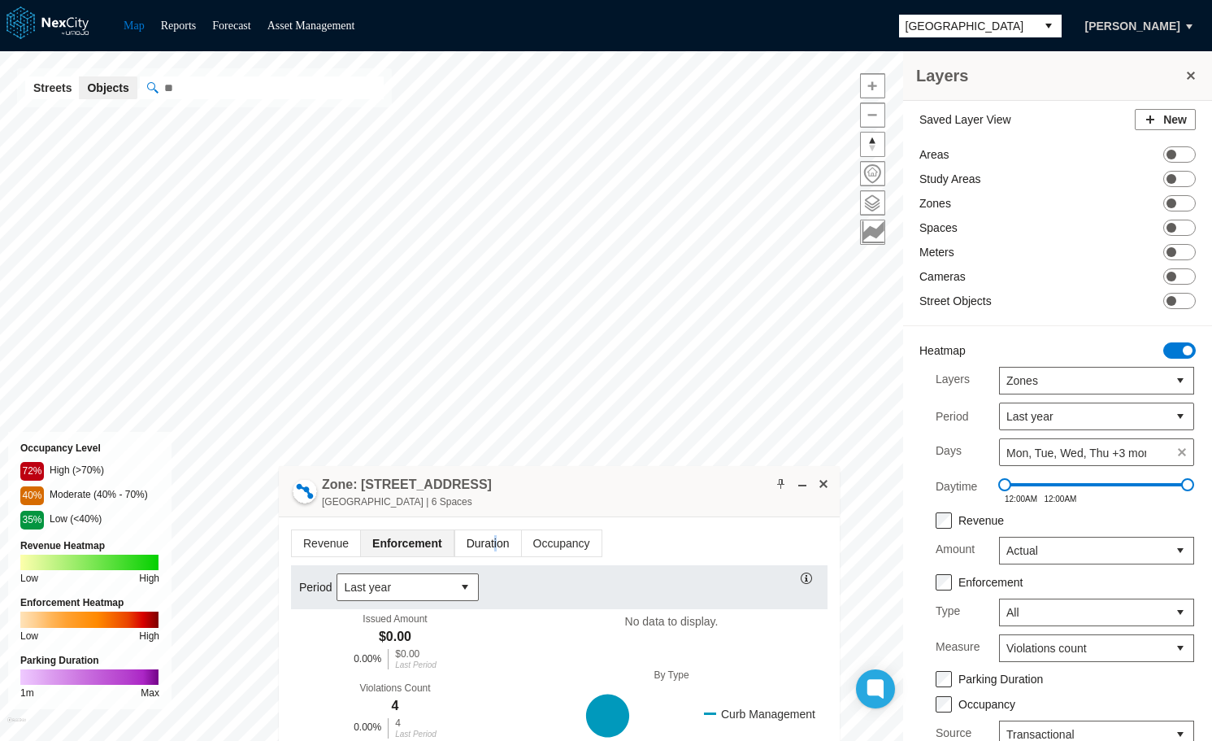
click at [490, 549] on span "Duration" at bounding box center [488, 543] width 66 height 26
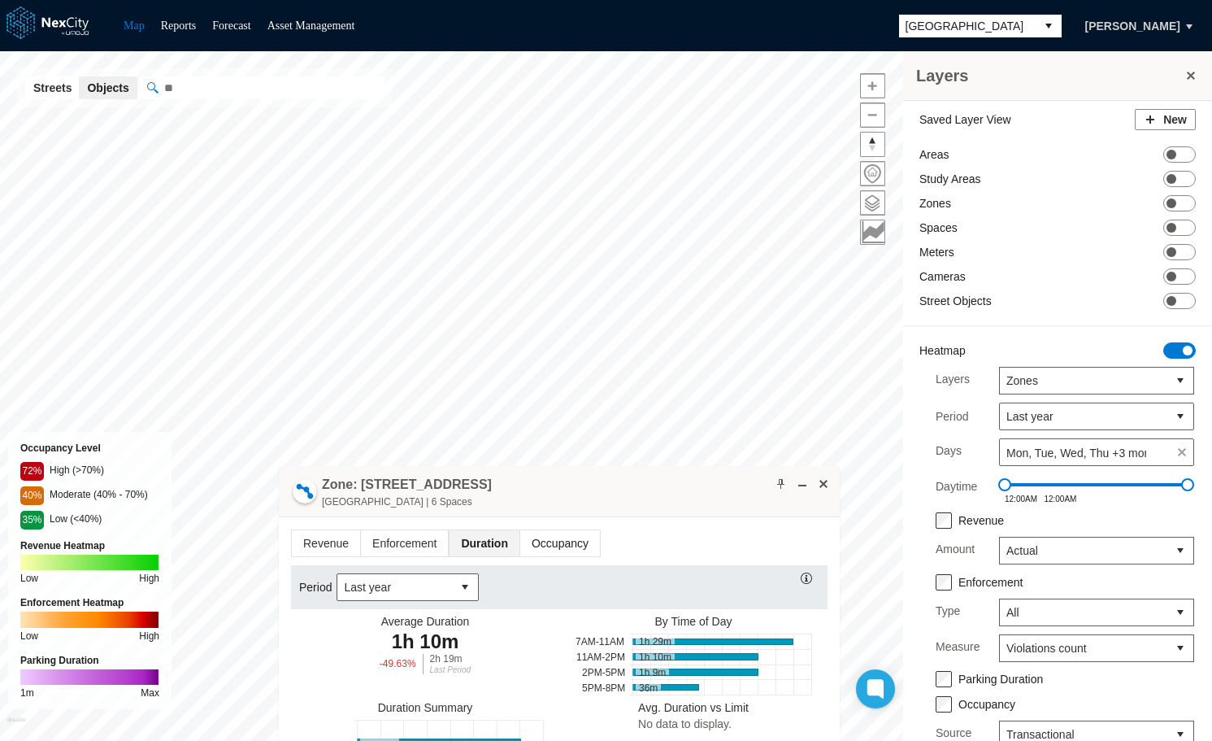
click at [548, 538] on span "Occupancy" at bounding box center [560, 543] width 80 height 26
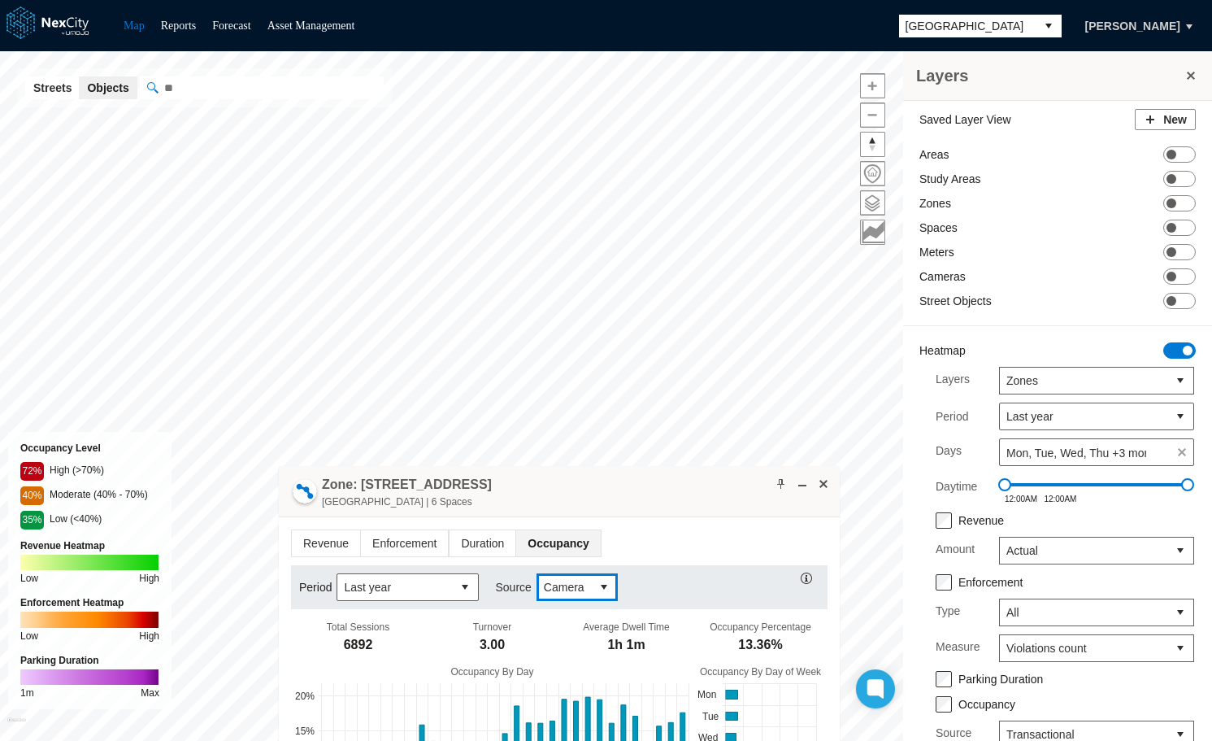
click at [598, 586] on button "select" at bounding box center [604, 587] width 26 height 26
click at [582, 640] on span "Transactional" at bounding box center [575, 644] width 68 height 16
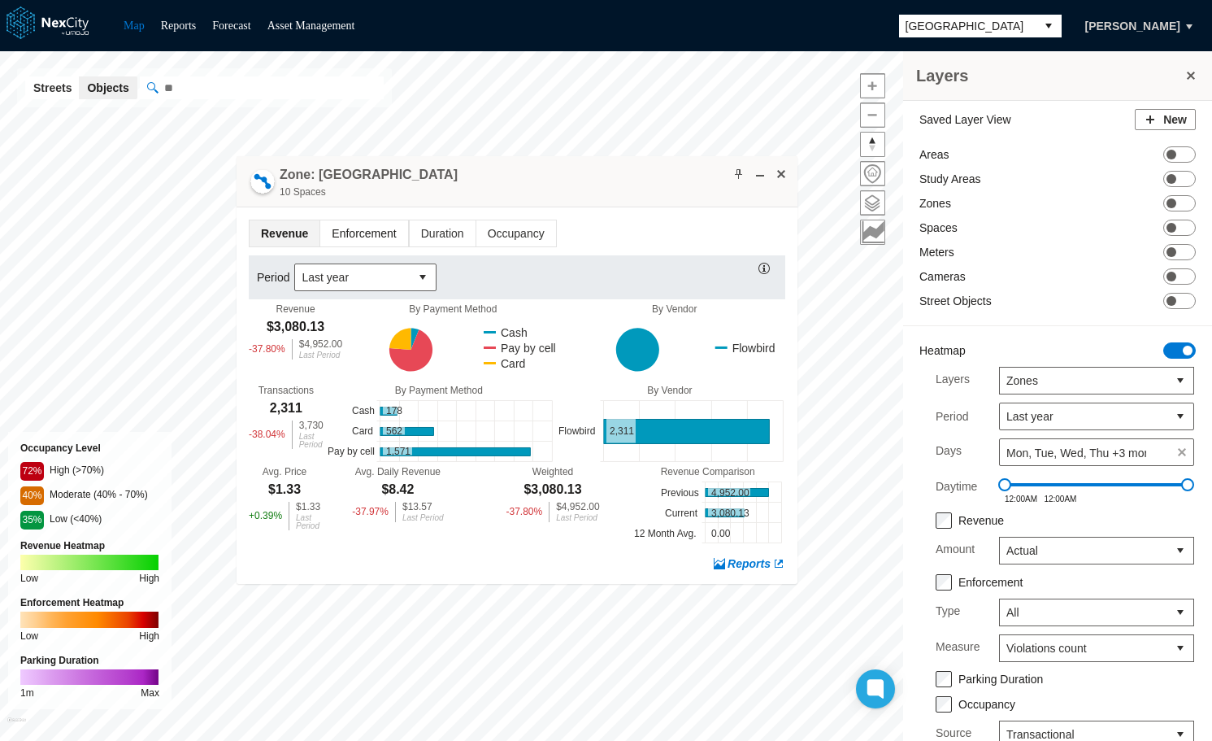
click at [391, 231] on span "Enforcement" at bounding box center [363, 233] width 87 height 26
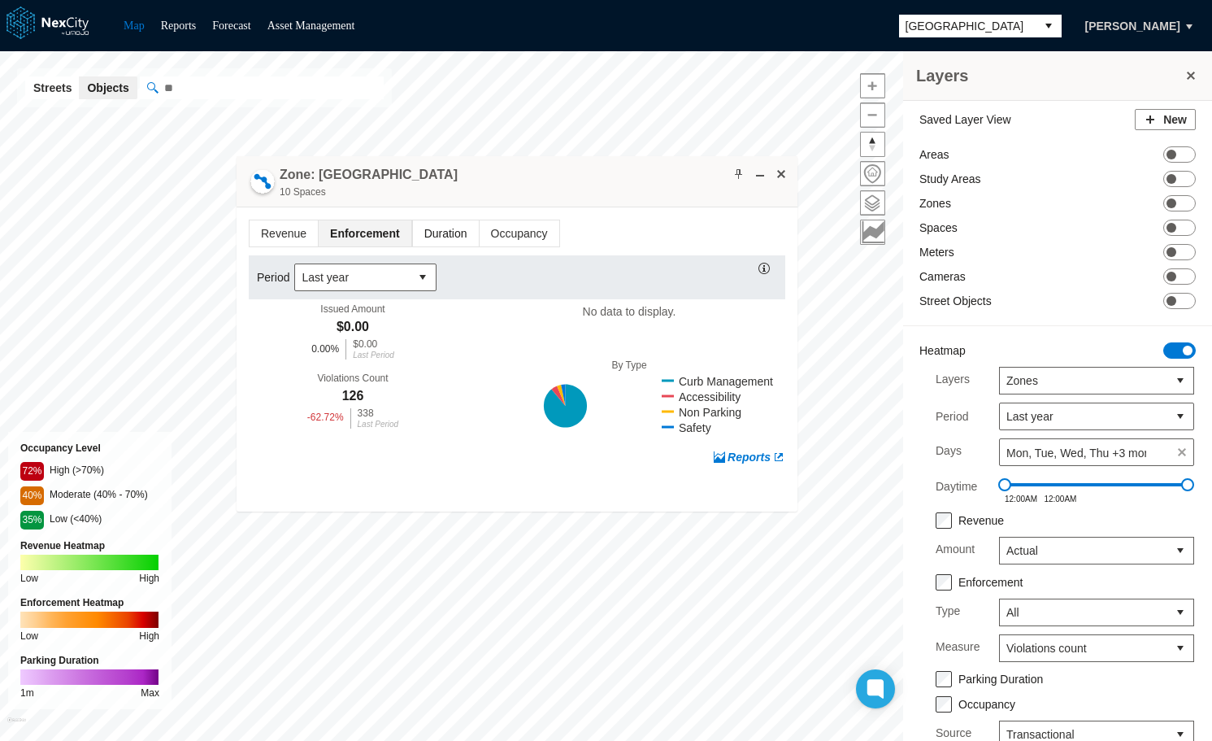
click at [428, 228] on span "Duration" at bounding box center [446, 233] width 66 height 26
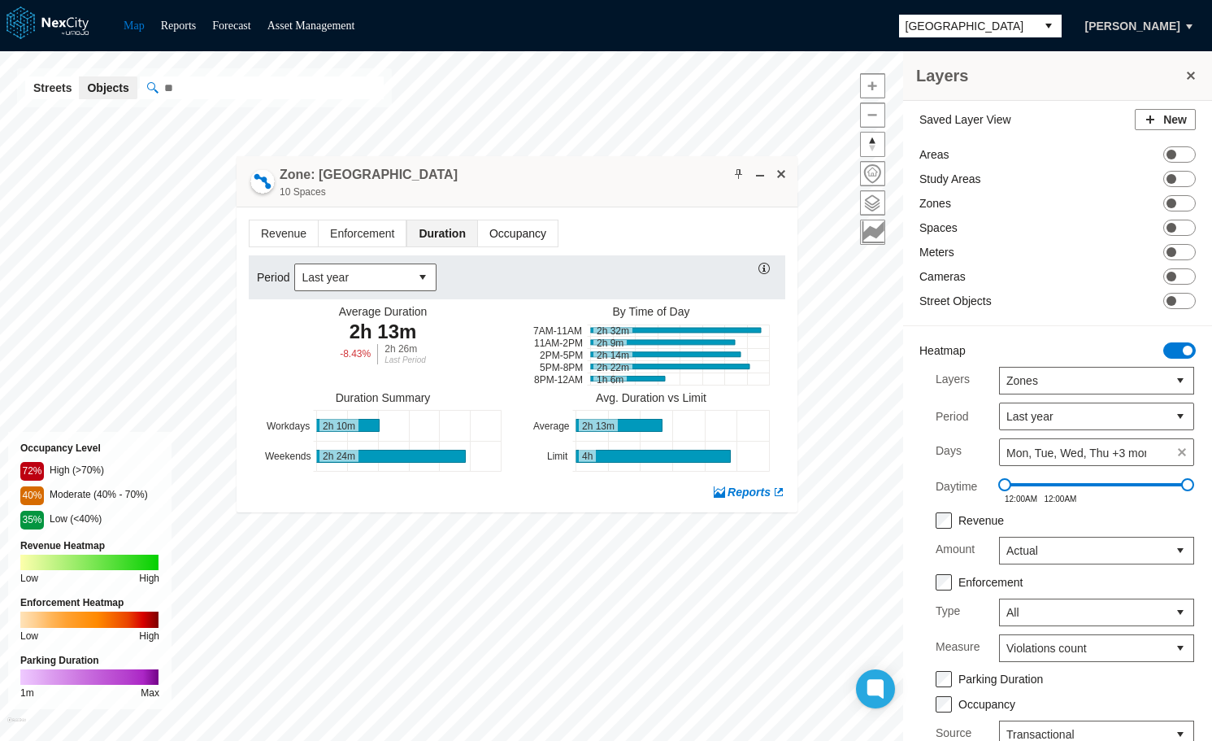
click at [498, 228] on span "Occupancy" at bounding box center [518, 233] width 80 height 26
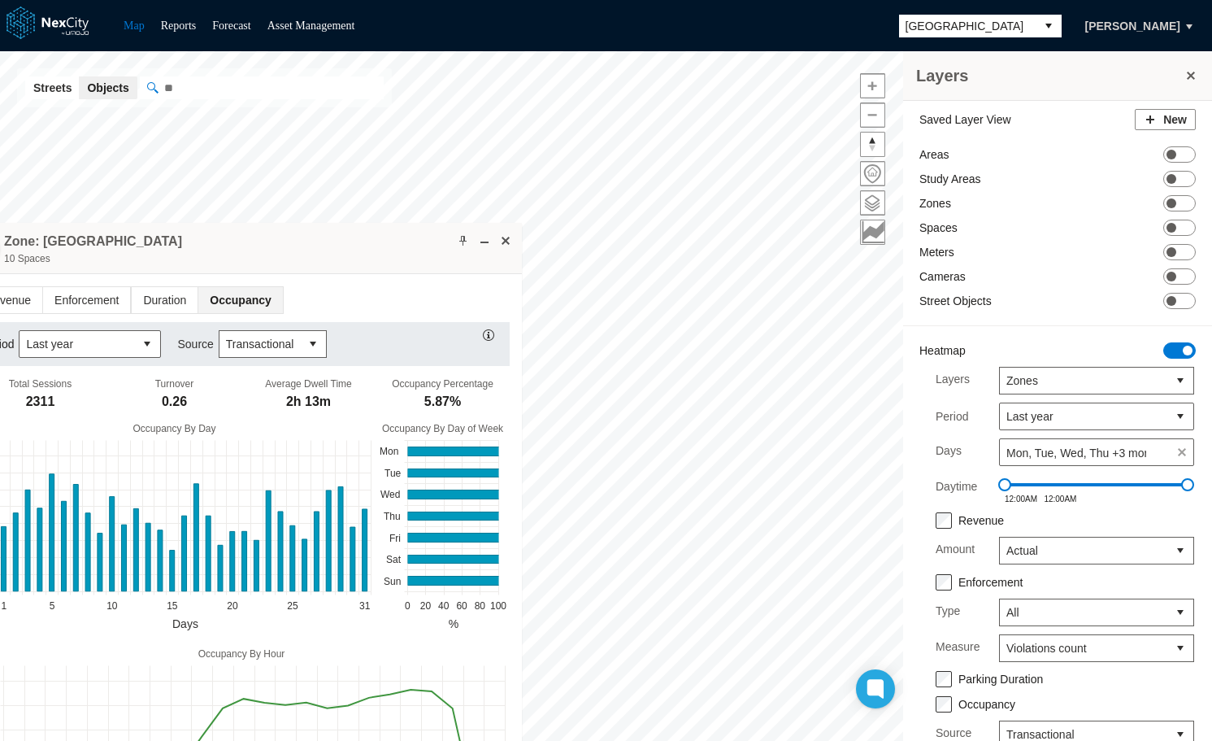
drag, startPoint x: 583, startPoint y: 180, endPoint x: 304, endPoint y: 248, distance: 286.9
click at [304, 248] on div "Zone: [GEOGRAPHIC_DATA] 10 Spaces" at bounding box center [241, 248] width 561 height 51
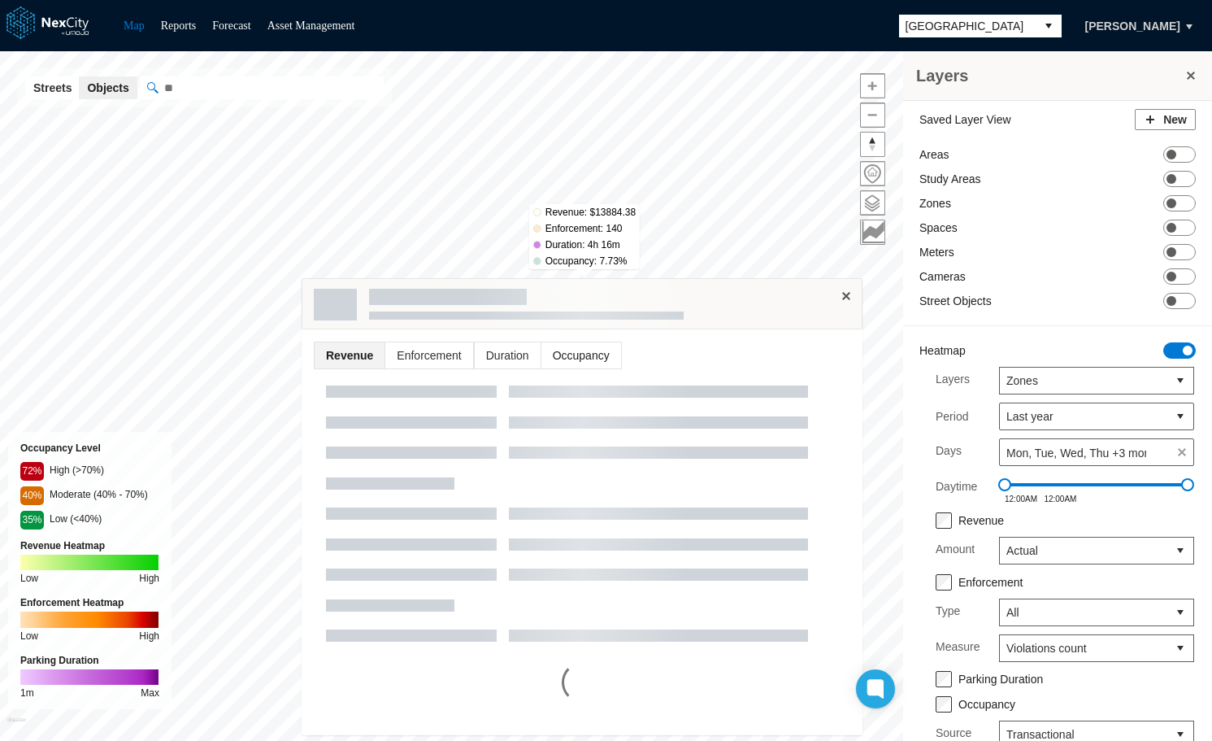
click at [587, 356] on span "Occupancy" at bounding box center [581, 355] width 80 height 26
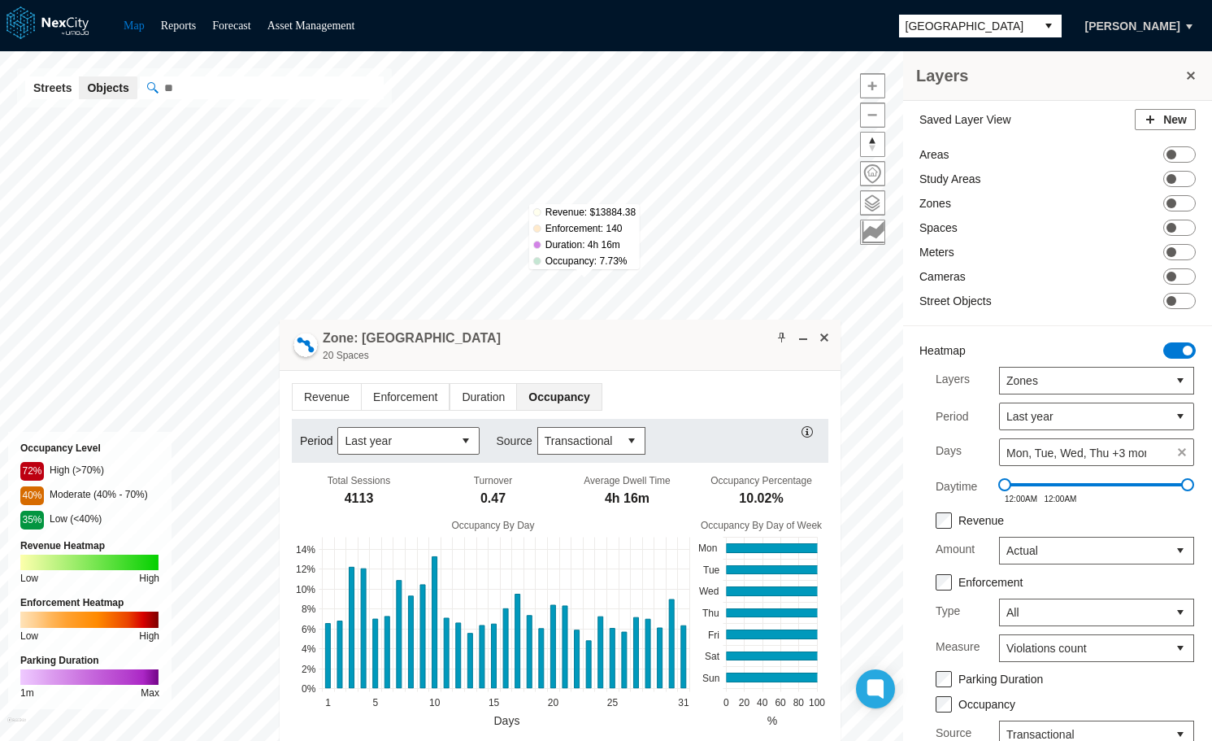
drag, startPoint x: 732, startPoint y: 285, endPoint x: 705, endPoint y: 334, distance: 56.8
click at [705, 334] on div "Zone: [GEOGRAPHIC_DATA] 20 Spaces" at bounding box center [560, 344] width 561 height 51
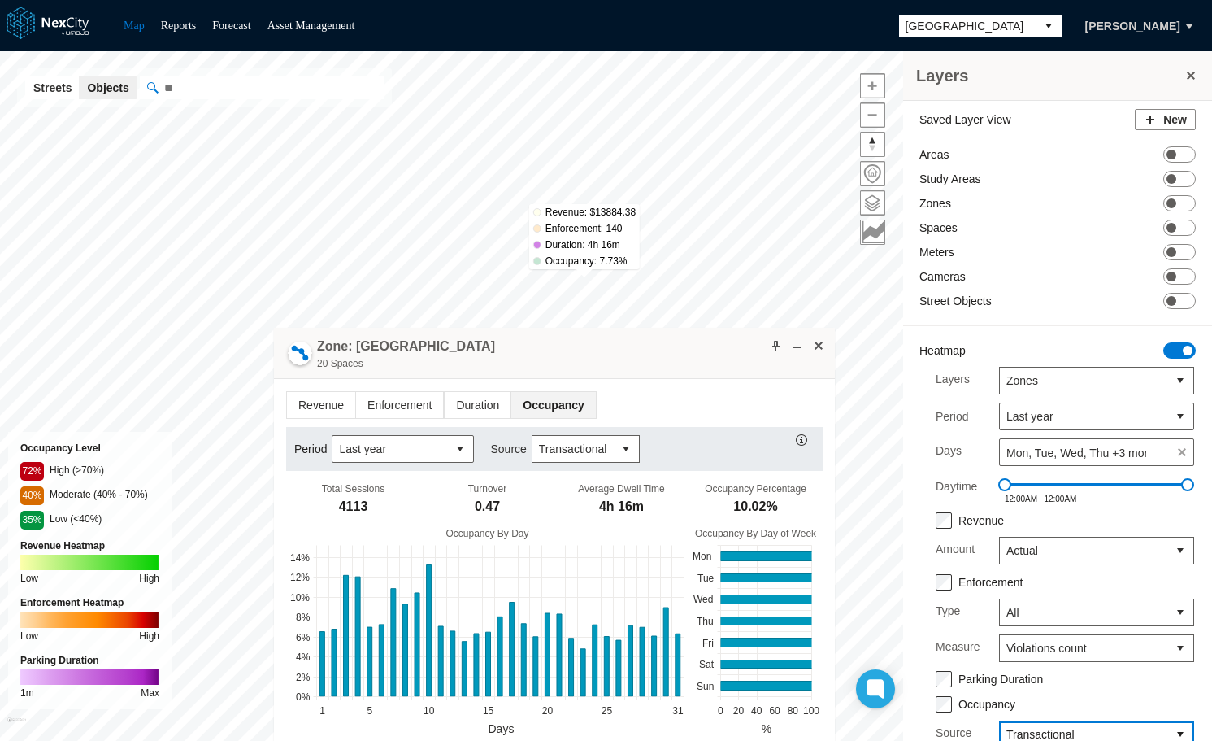
click at [1091, 728] on span "Transactional" at bounding box center [1083, 734] width 154 height 16
click at [1016, 644] on span "Camera" at bounding box center [1013, 647] width 41 height 16
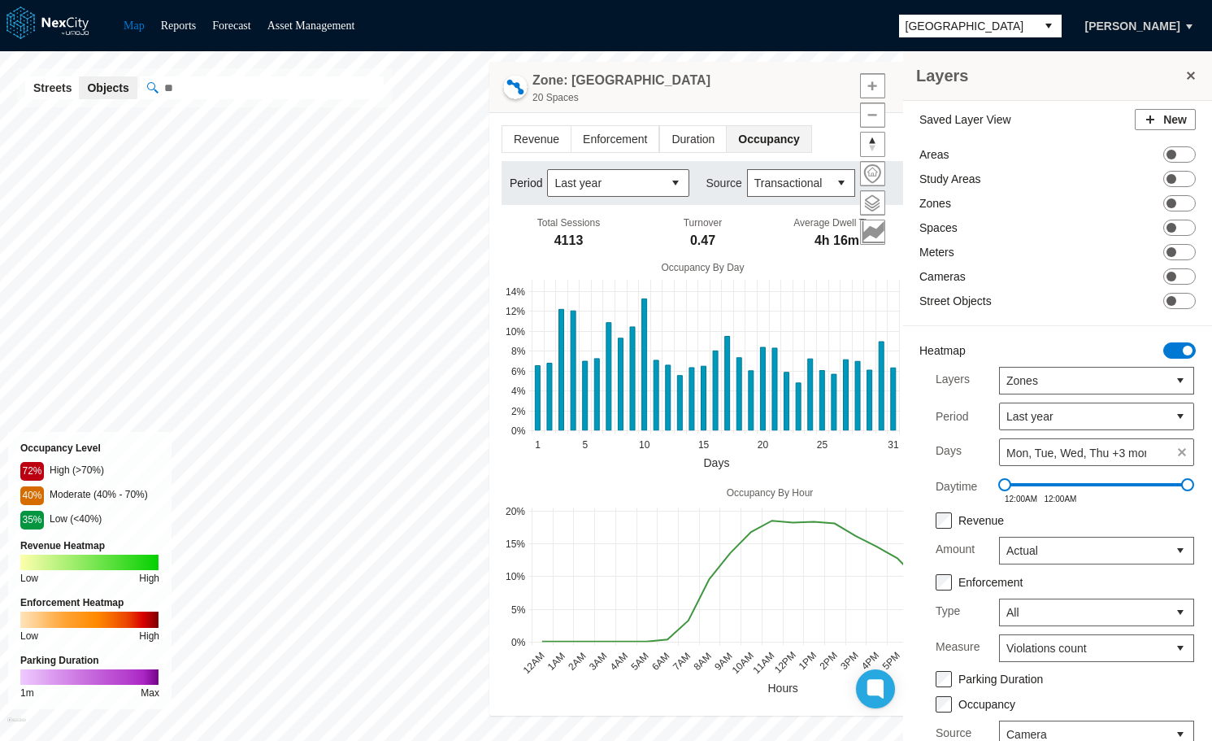
click at [515, 0] on html "Map Reports Forecast Asset Management [GEOGRAPHIC_DATA] [PERSON_NAME] Layers Sa…" at bounding box center [606, 370] width 1212 height 741
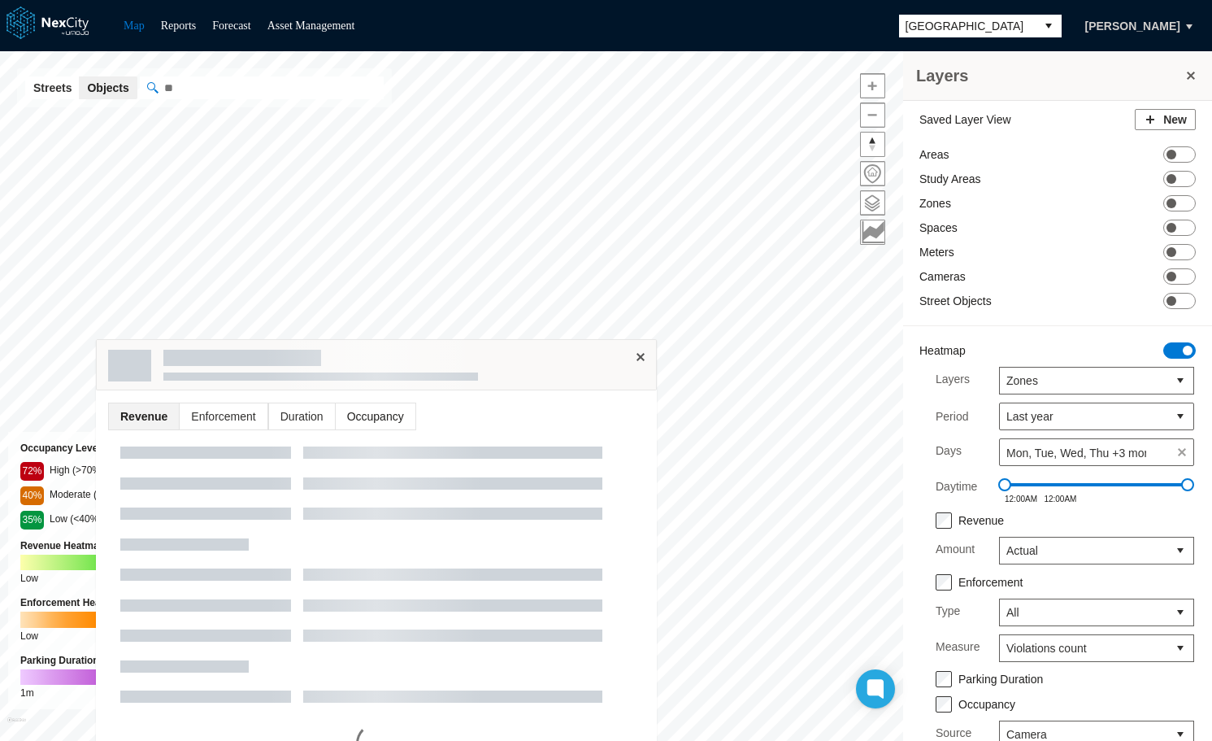
click at [372, 424] on span "Occupancy" at bounding box center [376, 416] width 80 height 26
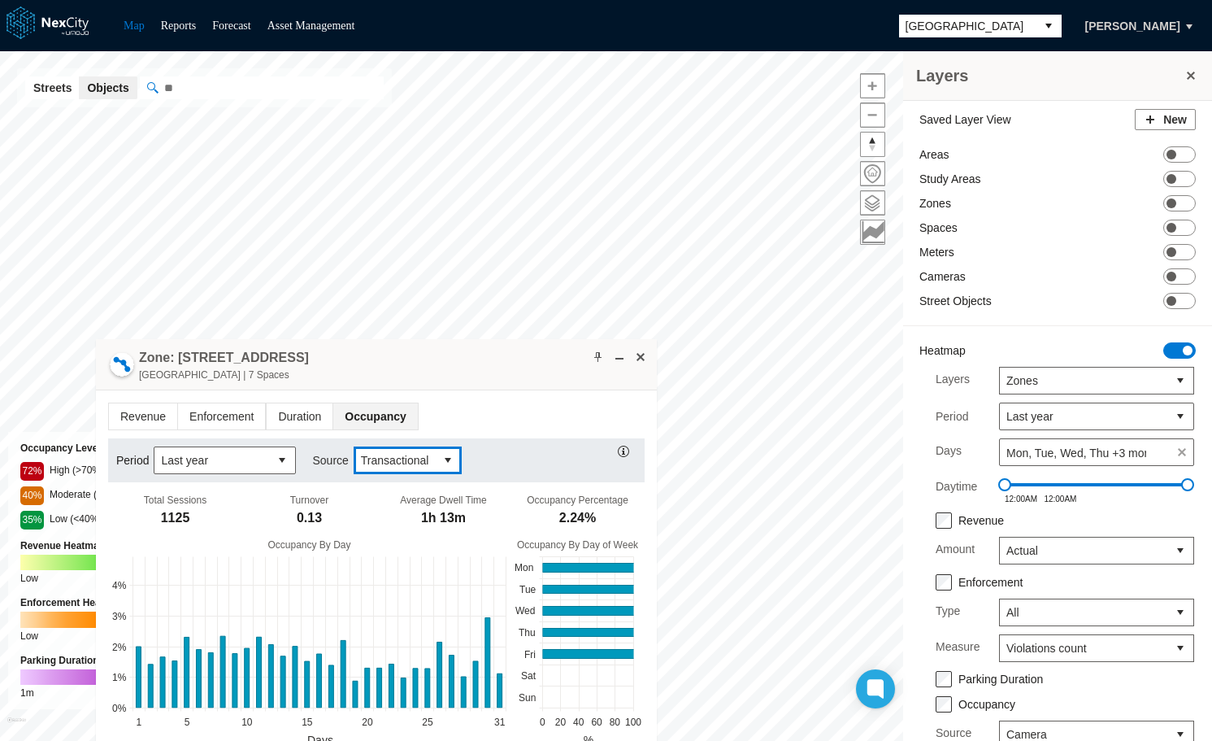
click at [435, 457] on button "select" at bounding box center [448, 460] width 26 height 26
click at [416, 496] on li "Camera" at bounding box center [404, 487] width 106 height 29
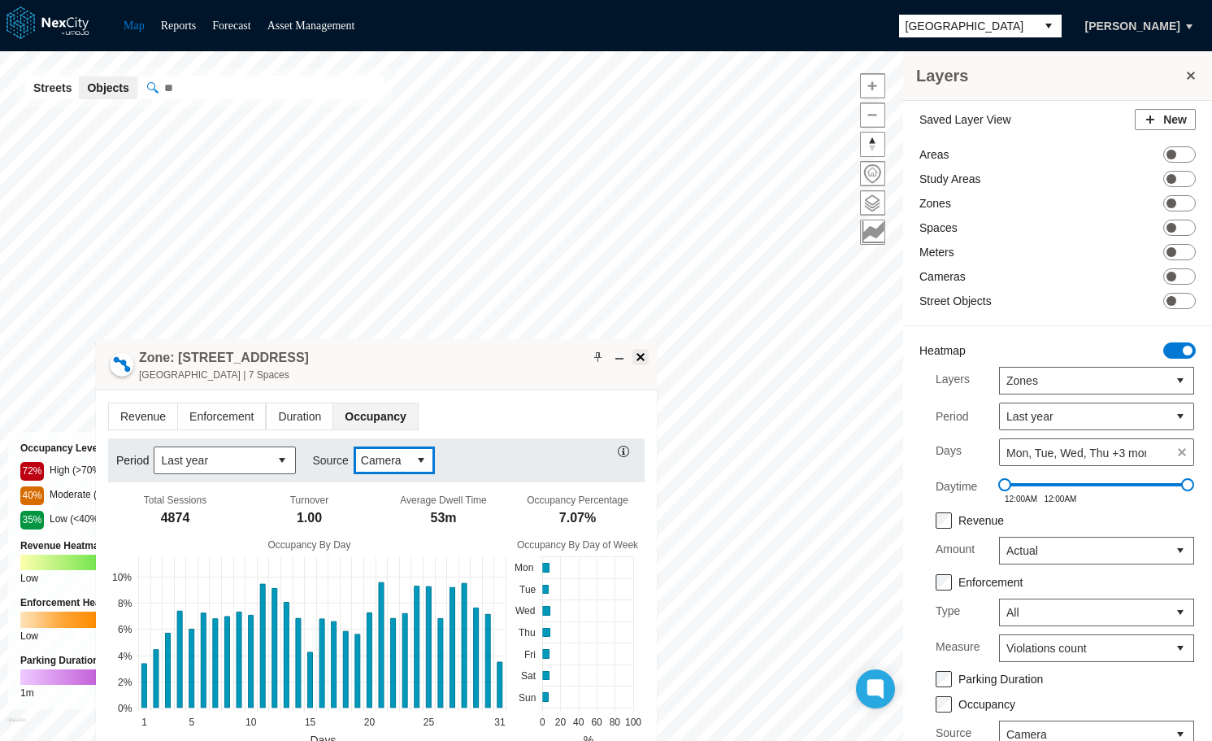
click at [641, 357] on span at bounding box center [640, 356] width 13 height 13
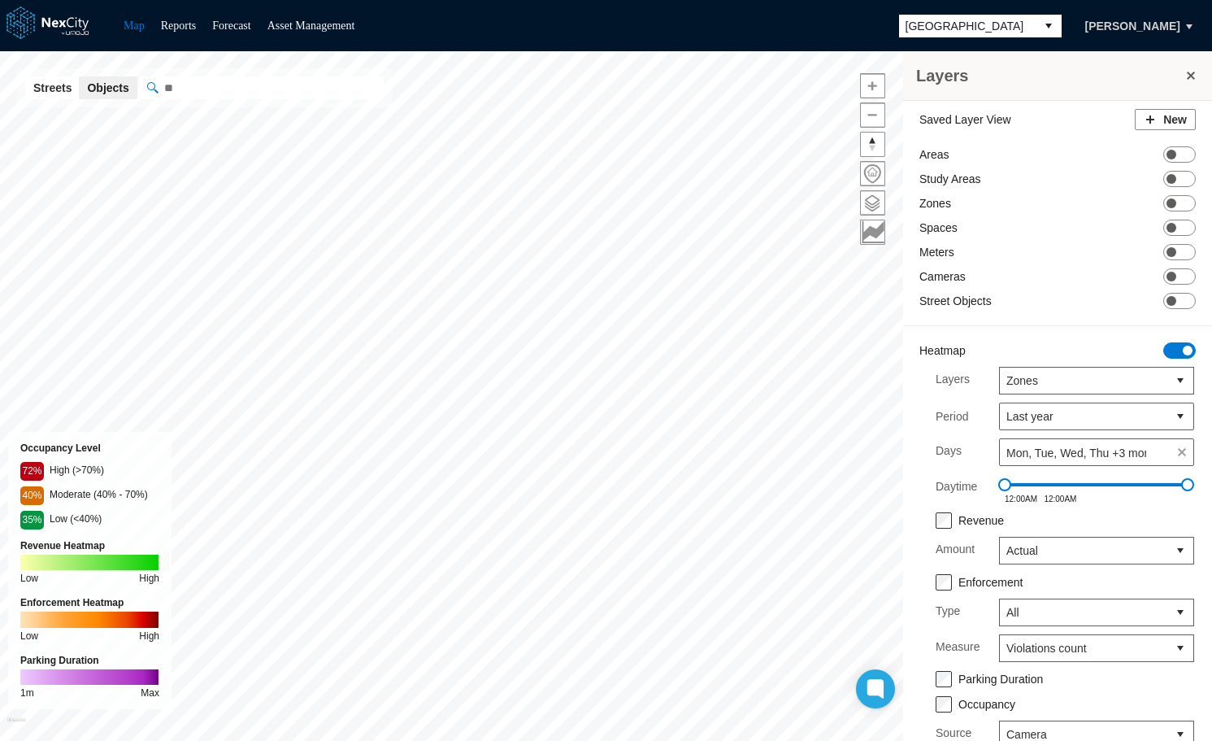
click at [1006, 25] on span "[GEOGRAPHIC_DATA]" at bounding box center [968, 26] width 124 height 16
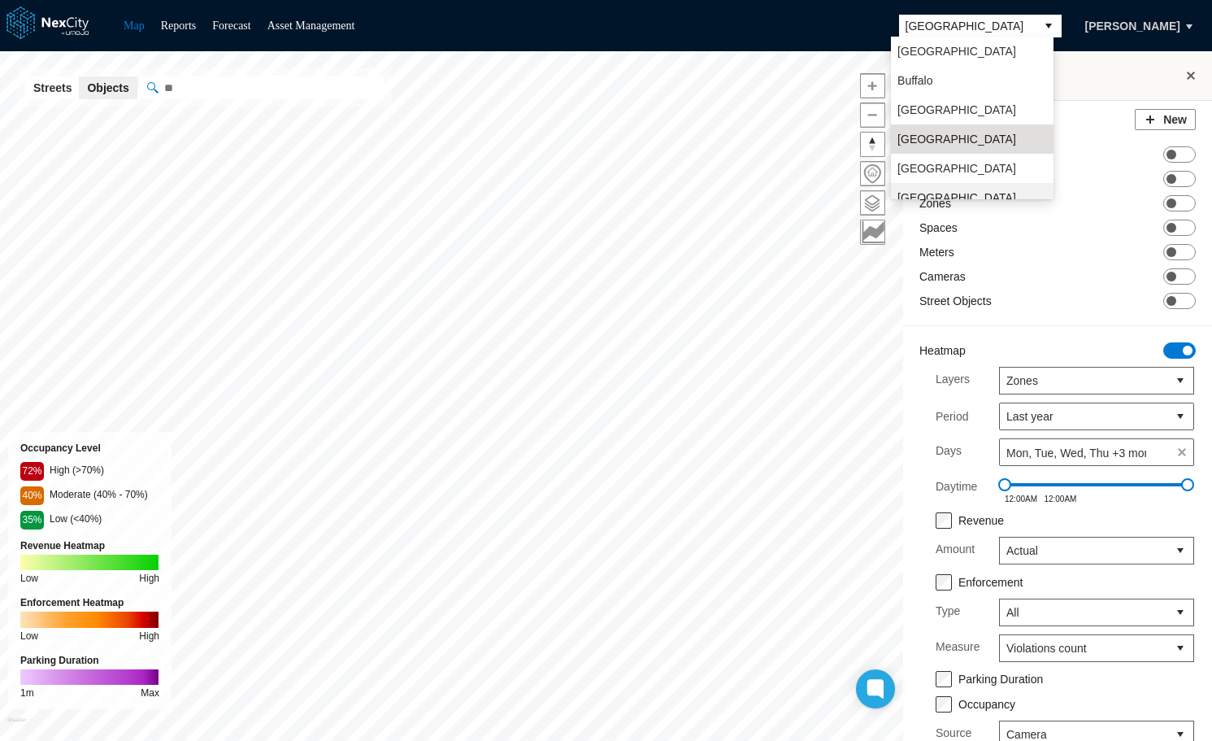
click at [928, 190] on span "[GEOGRAPHIC_DATA][PERSON_NAME]" at bounding box center [972, 205] width 150 height 33
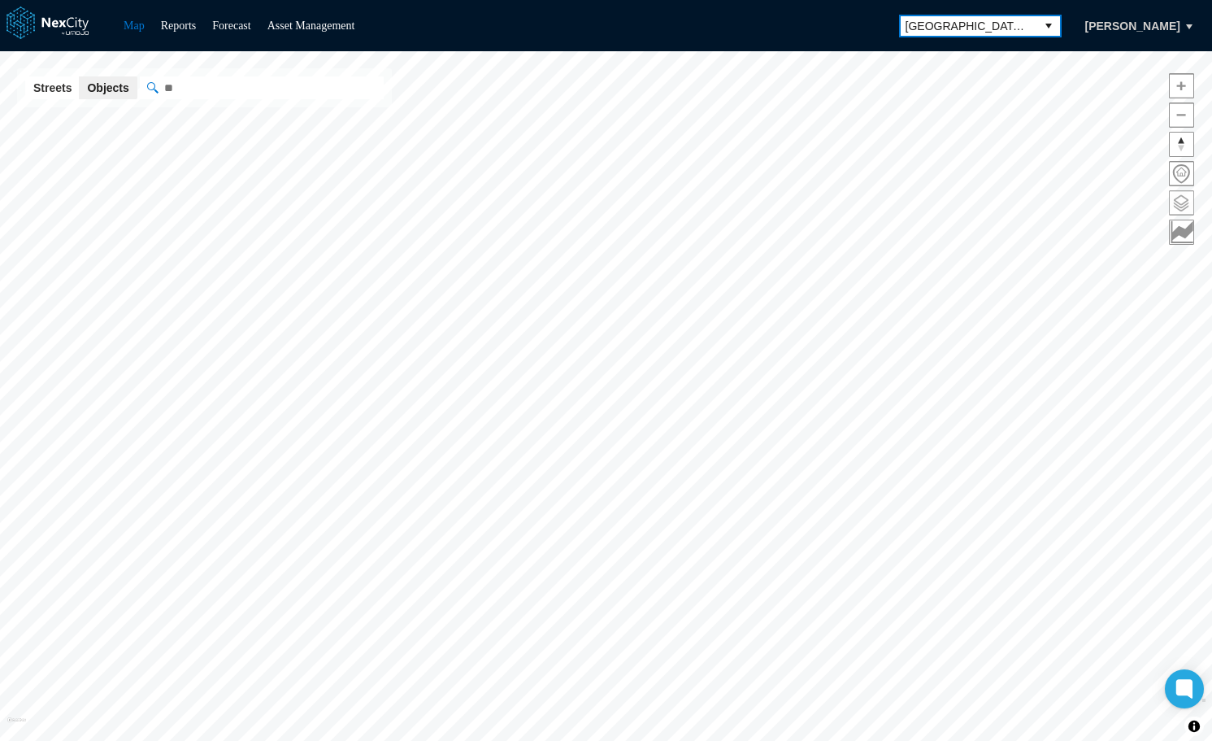
click at [1183, 202] on span at bounding box center [1182, 203] width 24 height 24
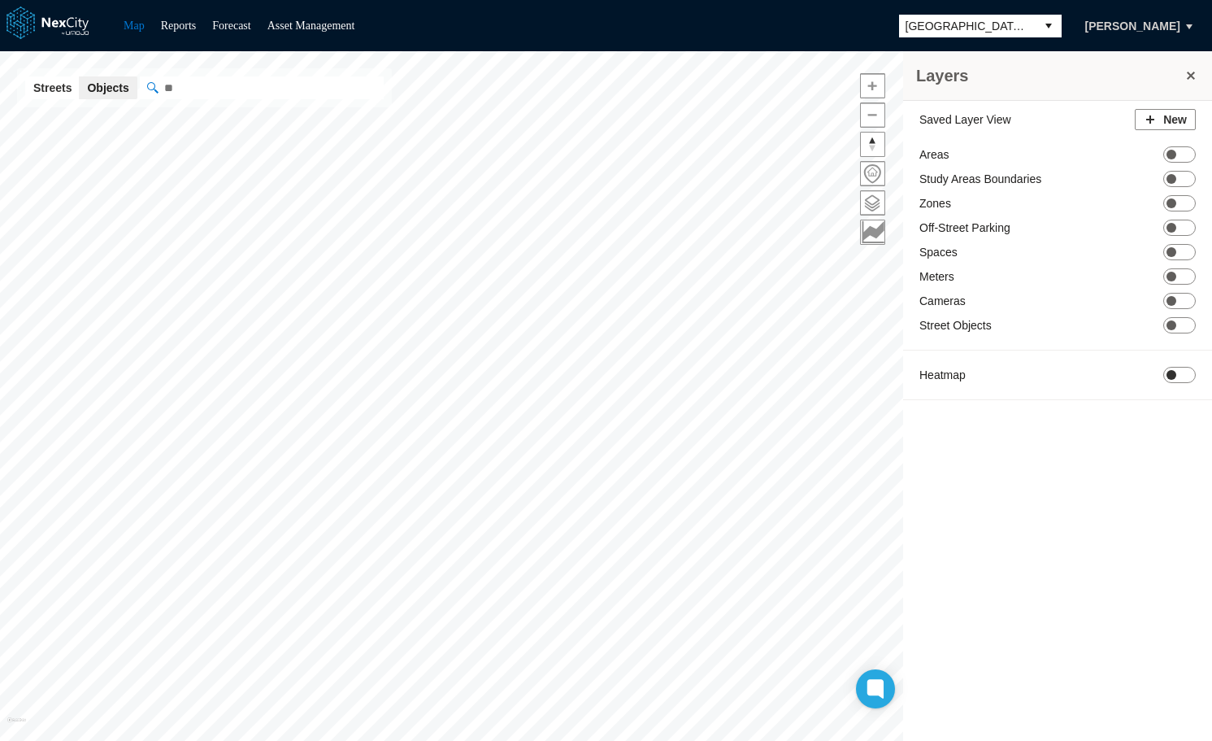
click at [1189, 374] on span "ON OFF" at bounding box center [1179, 375] width 33 height 16
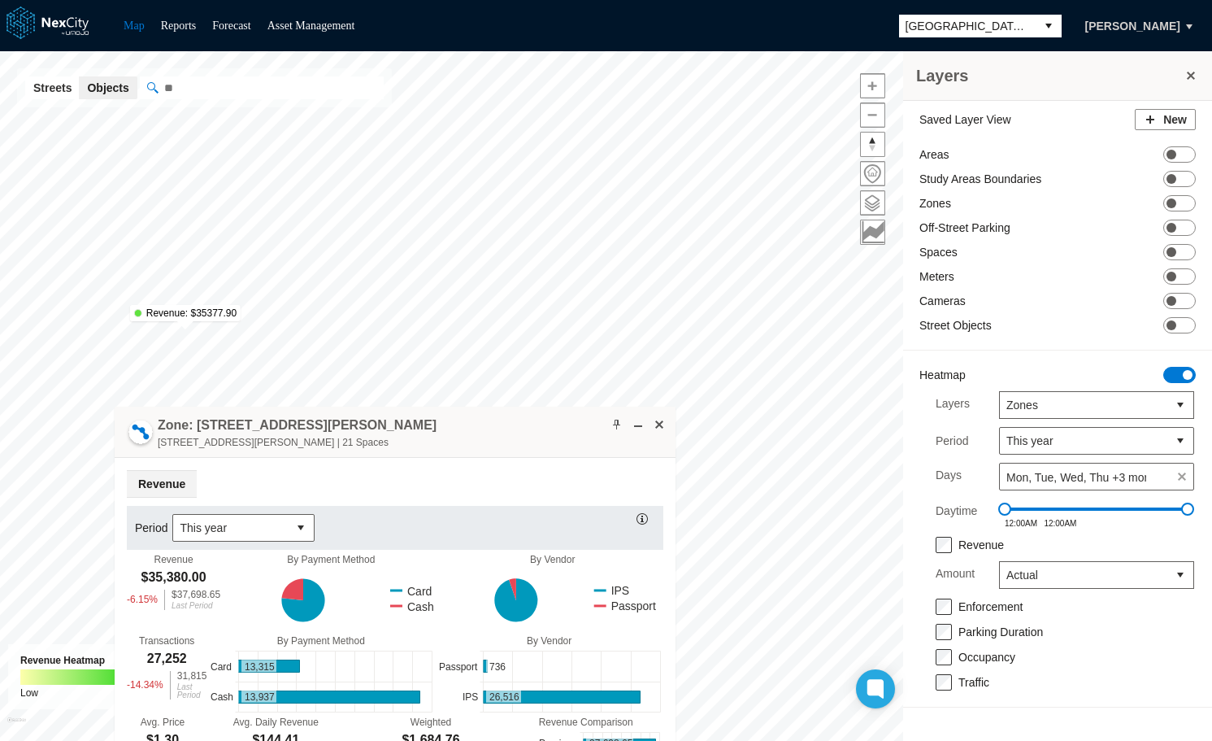
drag, startPoint x: 147, startPoint y: 350, endPoint x: 424, endPoint y: 440, distance: 290.5
click at [424, 441] on div "Zone: [STREET_ADDRESS][PERSON_NAME][PERSON_NAME] | 21 Spaces" at bounding box center [395, 431] width 561 height 51
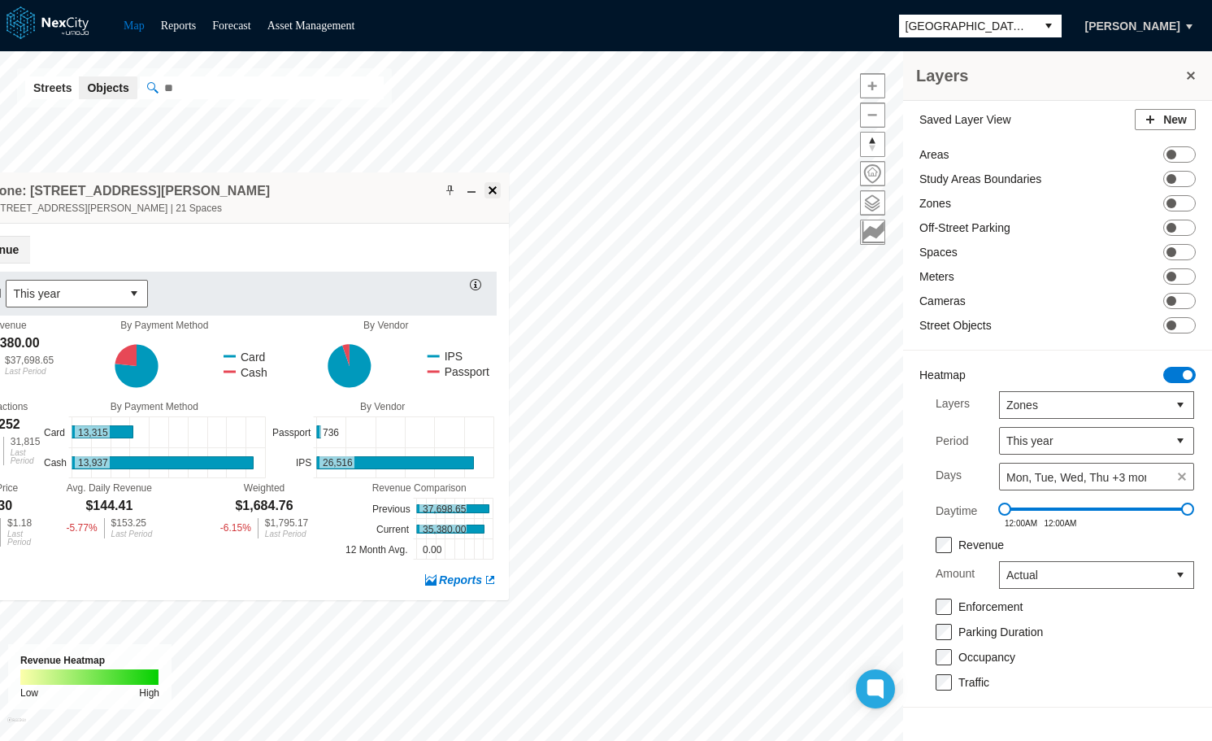
click at [493, 191] on span at bounding box center [492, 190] width 13 height 13
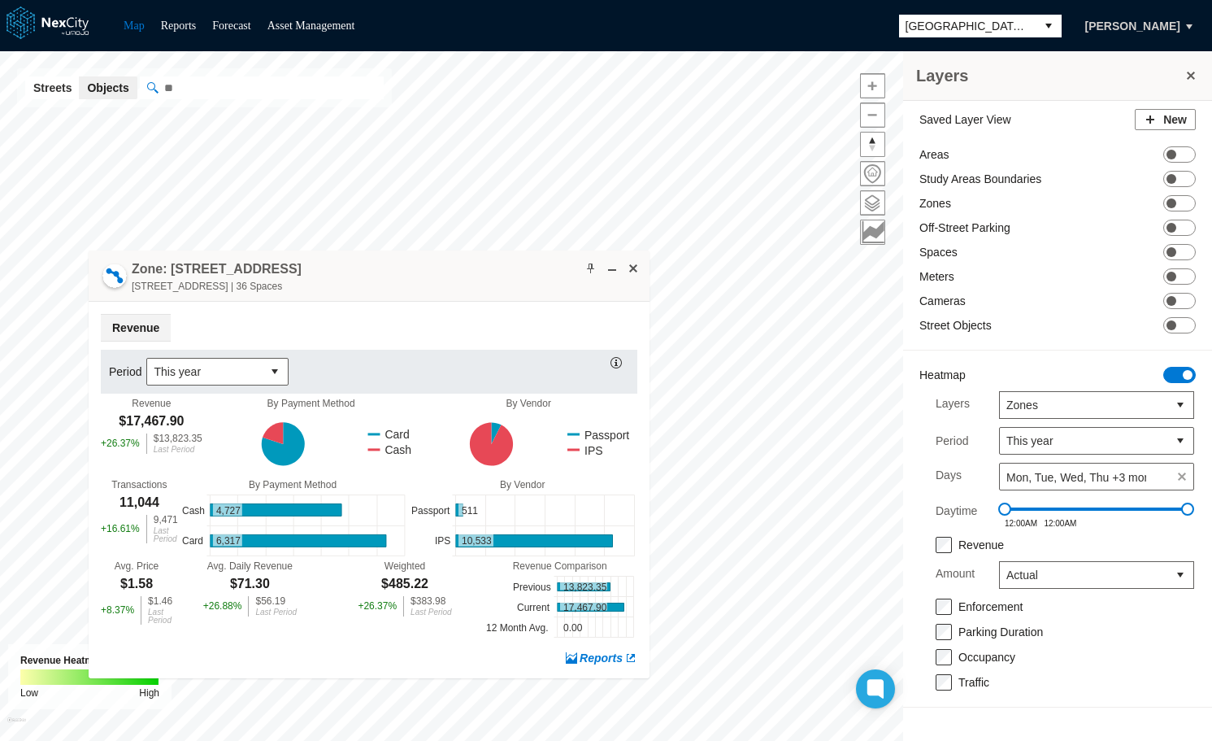
drag, startPoint x: 190, startPoint y: 194, endPoint x: 443, endPoint y: 281, distance: 267.4
click at [443, 281] on div "Zone: [STREET_ADDRESS][GEOGRAPHIC_DATA]-PZ [STREET_ADDRESS] | 36 Spaces" at bounding box center [369, 275] width 561 height 51
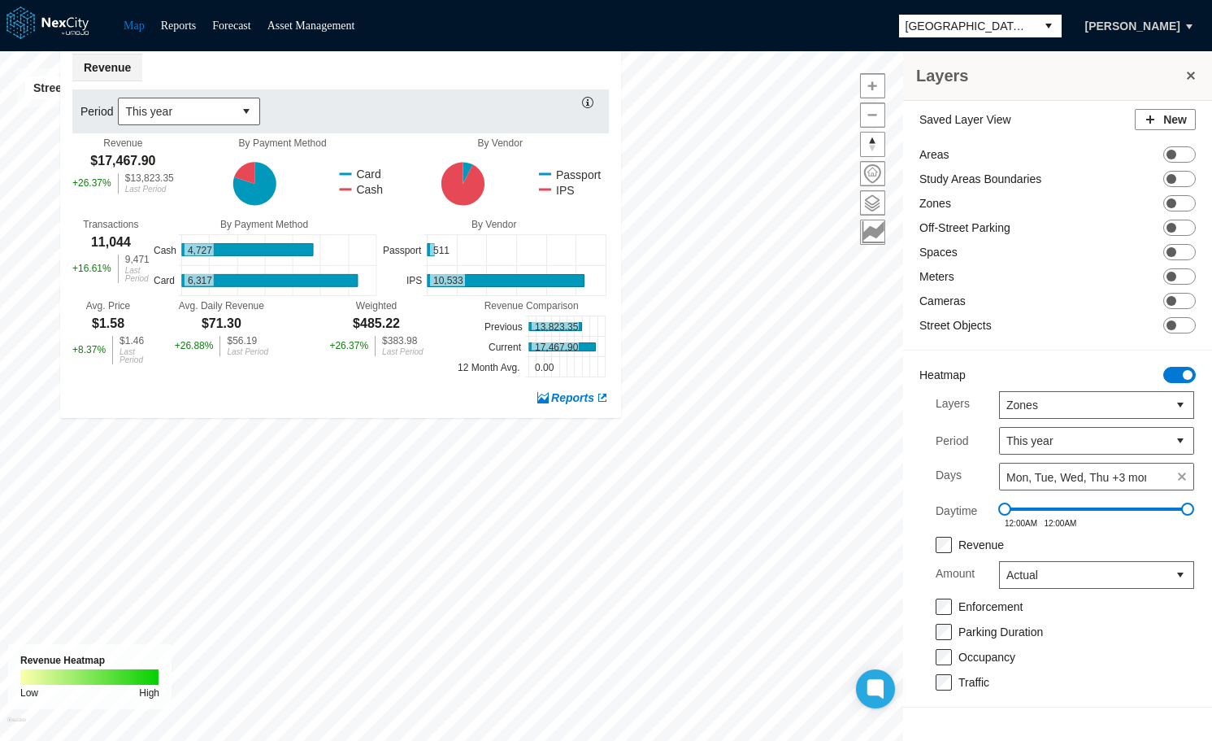
click at [641, 0] on html "Map Reports Forecast Asset Management [GEOGRAPHIC_DATA][PERSON_NAME] [PERSON_NA…" at bounding box center [606, 370] width 1212 height 741
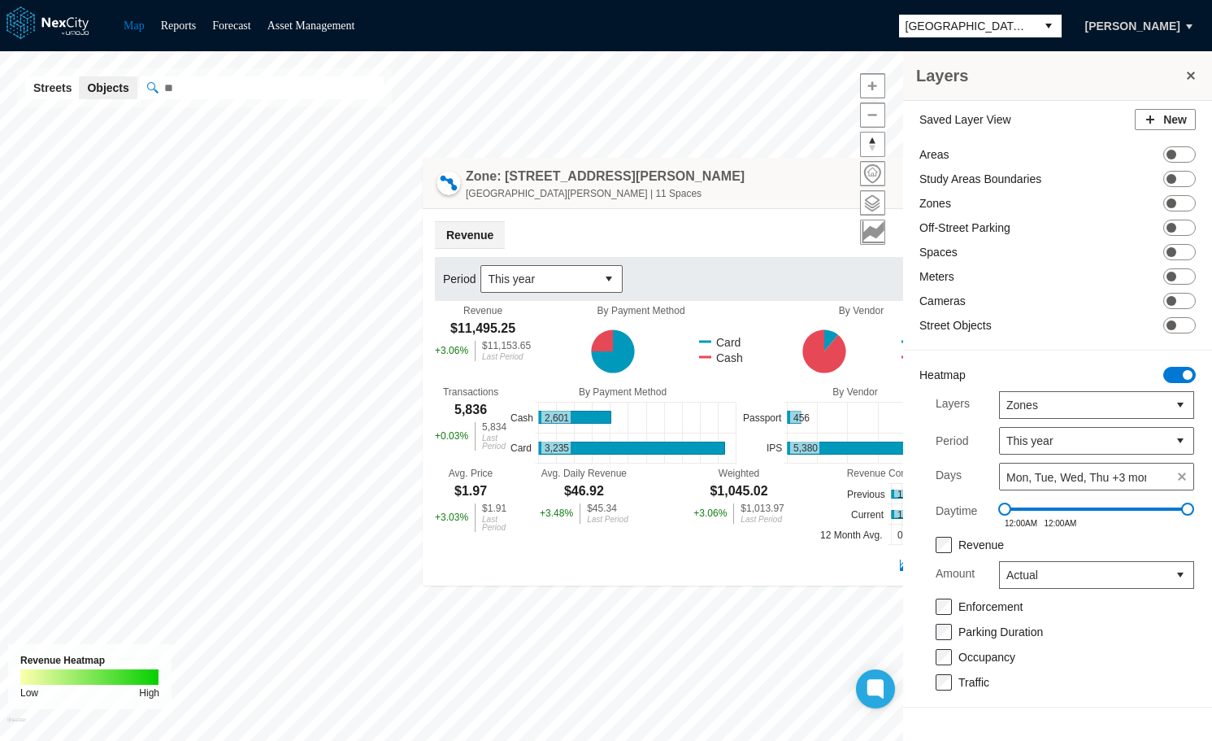
drag, startPoint x: 402, startPoint y: 615, endPoint x: 793, endPoint y: 176, distance: 588.5
click at [793, 176] on div "Zone: [STREET_ADDRESS][PERSON_NAME][PERSON_NAME] | 11 Spaces" at bounding box center [703, 183] width 561 height 51
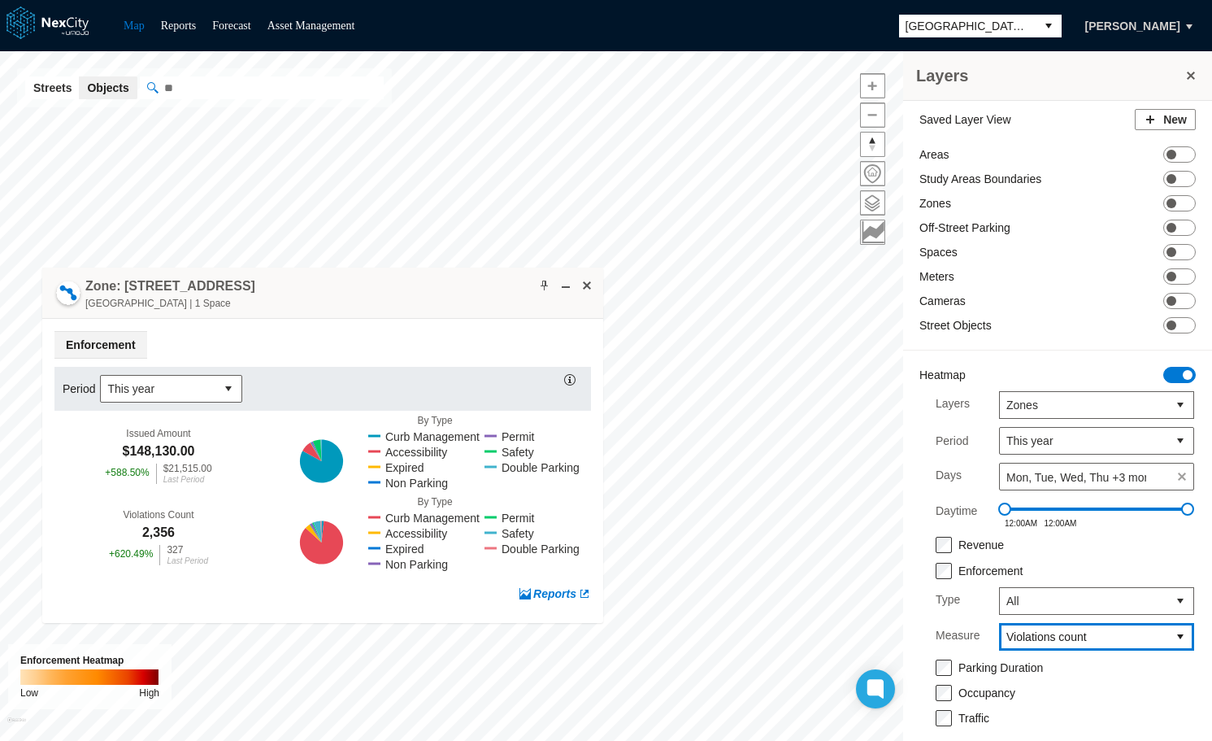
click at [1110, 640] on span "Violations count" at bounding box center [1083, 636] width 154 height 16
click at [1044, 663] on span "Issued amount" at bounding box center [1030, 664] width 75 height 16
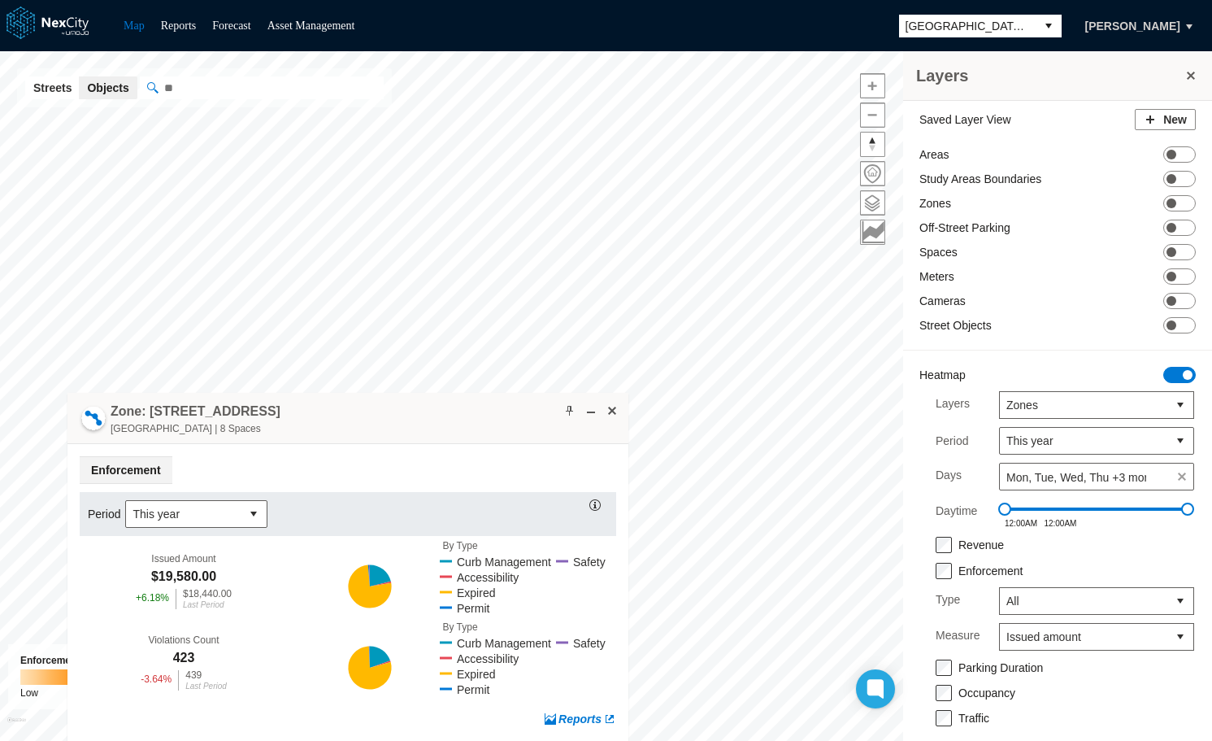
drag, startPoint x: 569, startPoint y: 336, endPoint x: 362, endPoint y: 415, distance: 221.8
click at [362, 415] on div "Zone: [STREET_ADDRESS] | 8 Spaces" at bounding box center [347, 418] width 561 height 51
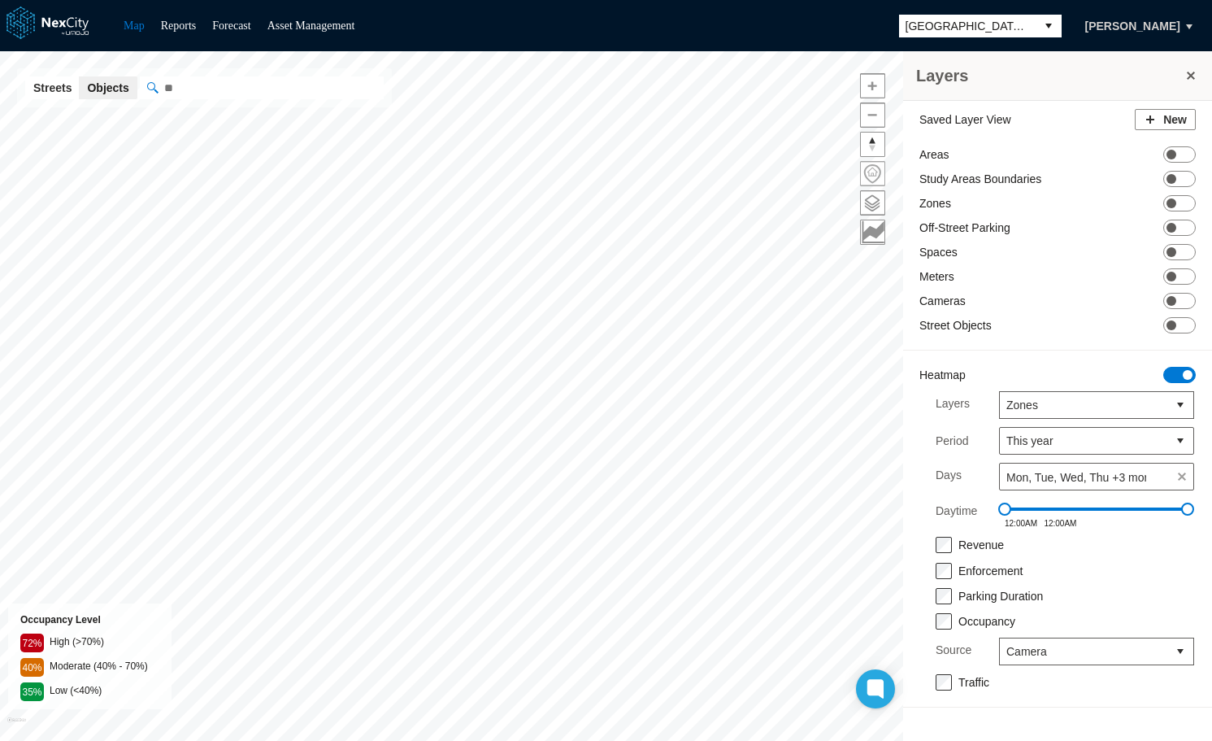
click at [862, 173] on span at bounding box center [873, 174] width 24 height 24
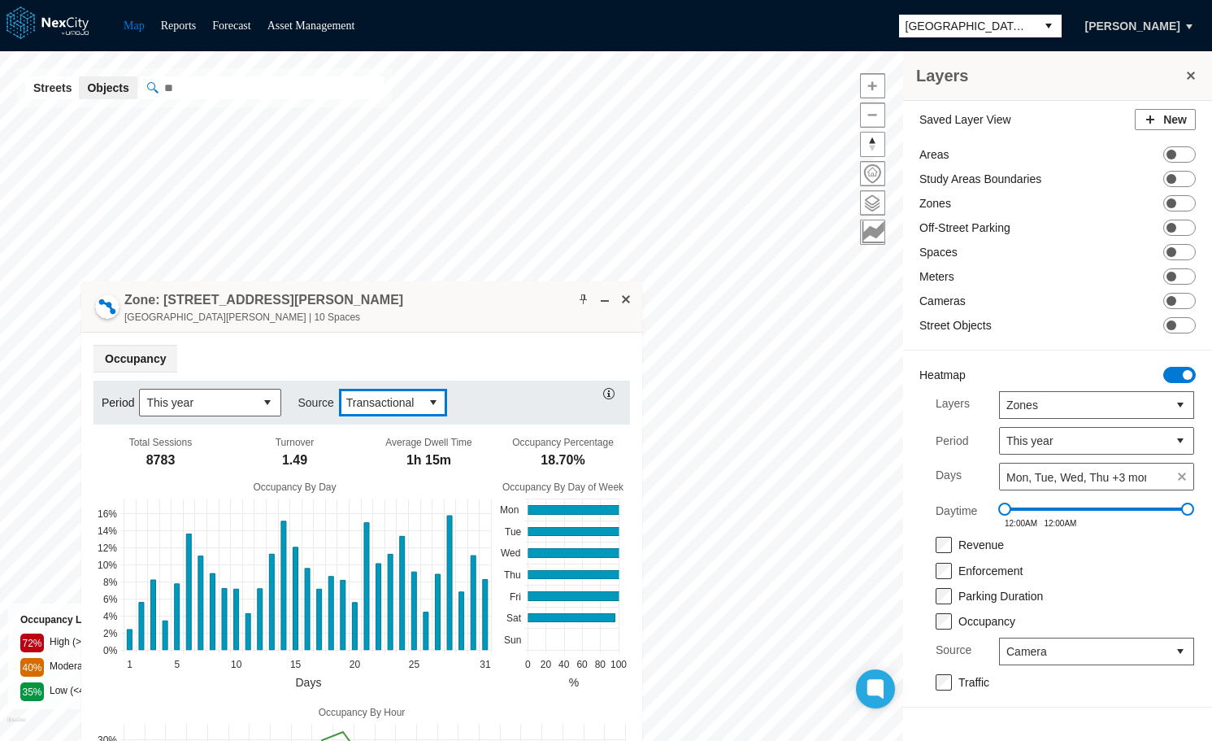
click at [428, 398] on button "select" at bounding box center [433, 402] width 26 height 26
click at [397, 432] on li "Camera" at bounding box center [390, 429] width 106 height 29
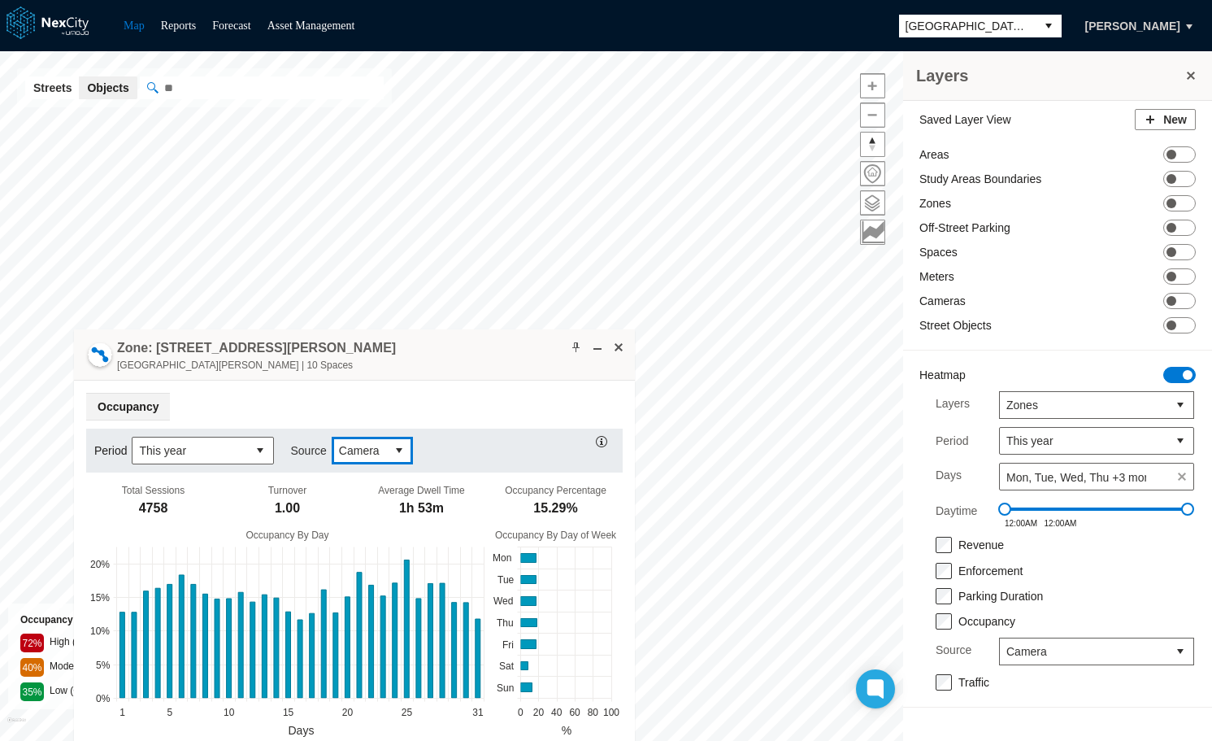
drag, startPoint x: 470, startPoint y: 305, endPoint x: 462, endPoint y: 354, distance: 49.4
click at [462, 354] on div "Zone: [STREET_ADDRESS][PERSON_NAME][PERSON_NAME] | 10 Spaces" at bounding box center [354, 354] width 561 height 51
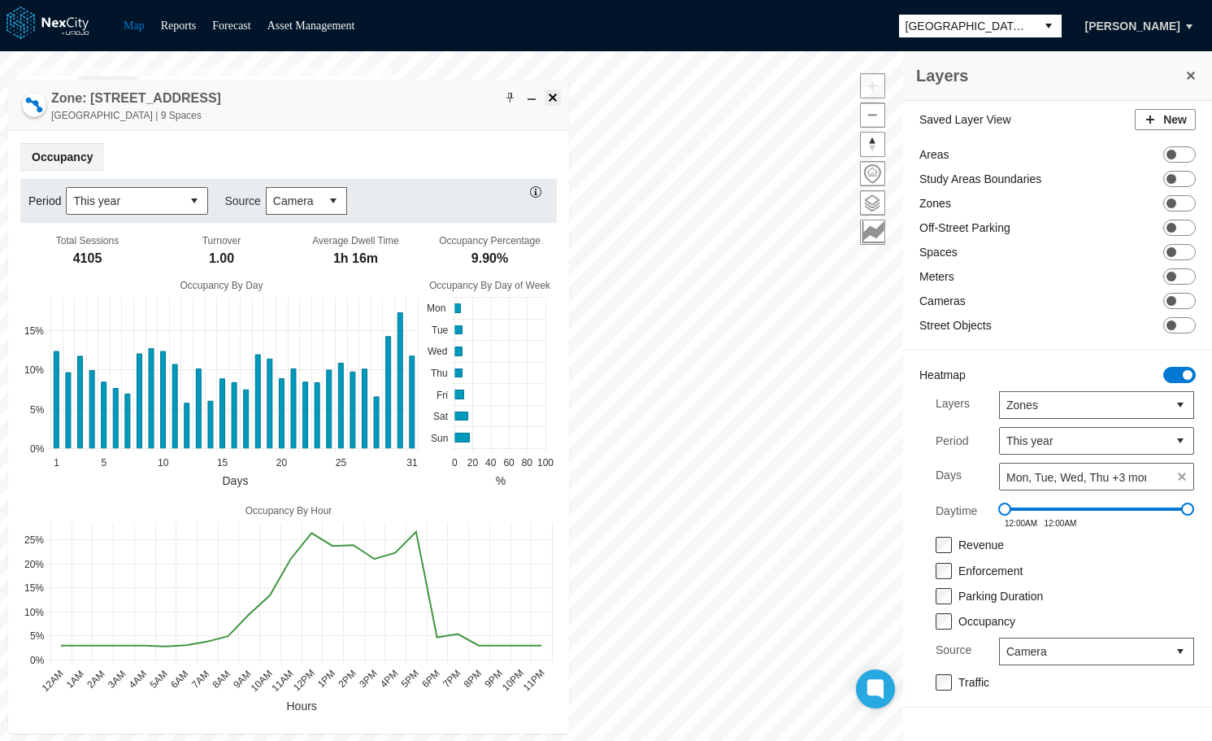
click at [554, 96] on span at bounding box center [552, 97] width 13 height 13
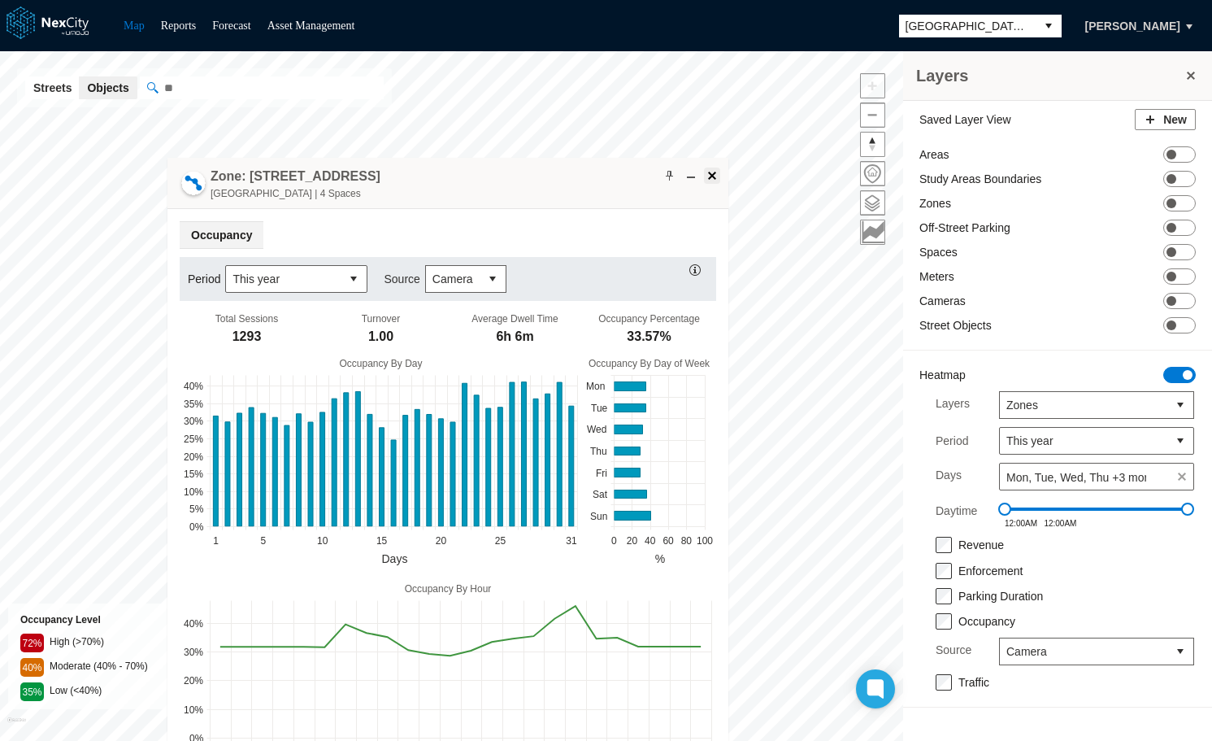
click at [716, 176] on span at bounding box center [712, 175] width 13 height 13
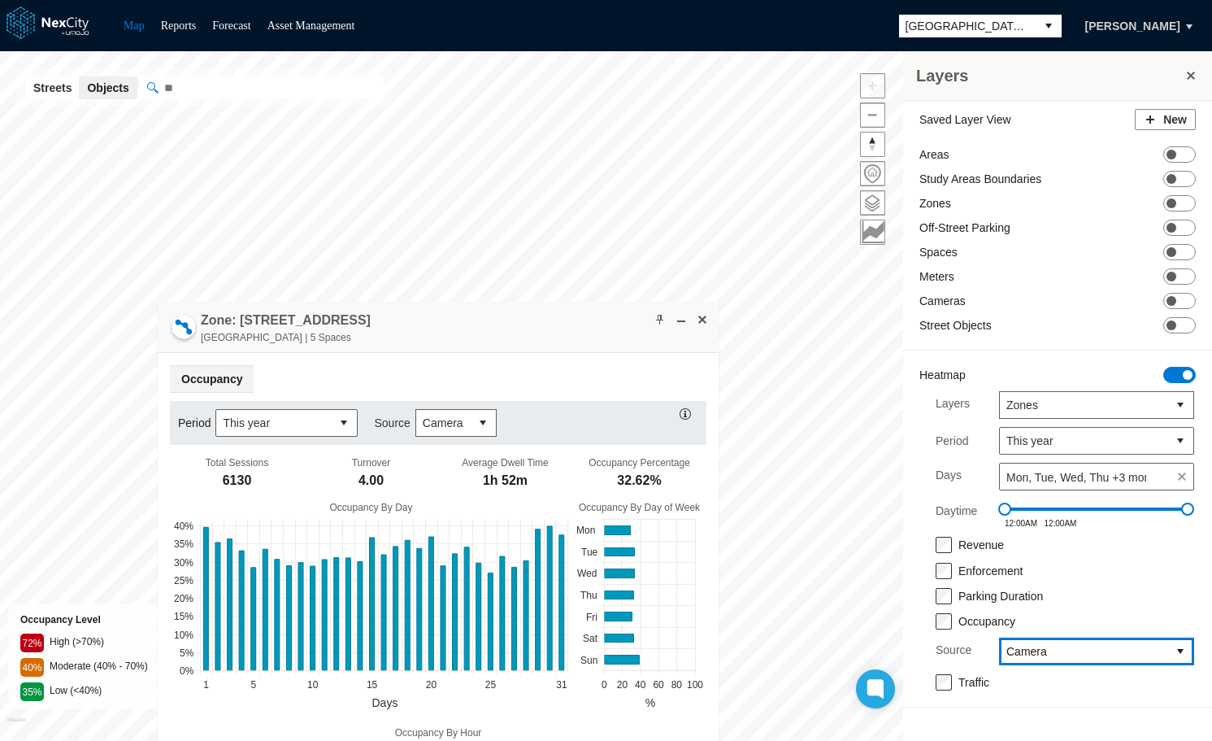
click at [1097, 651] on span "Camera" at bounding box center [1083, 651] width 154 height 16
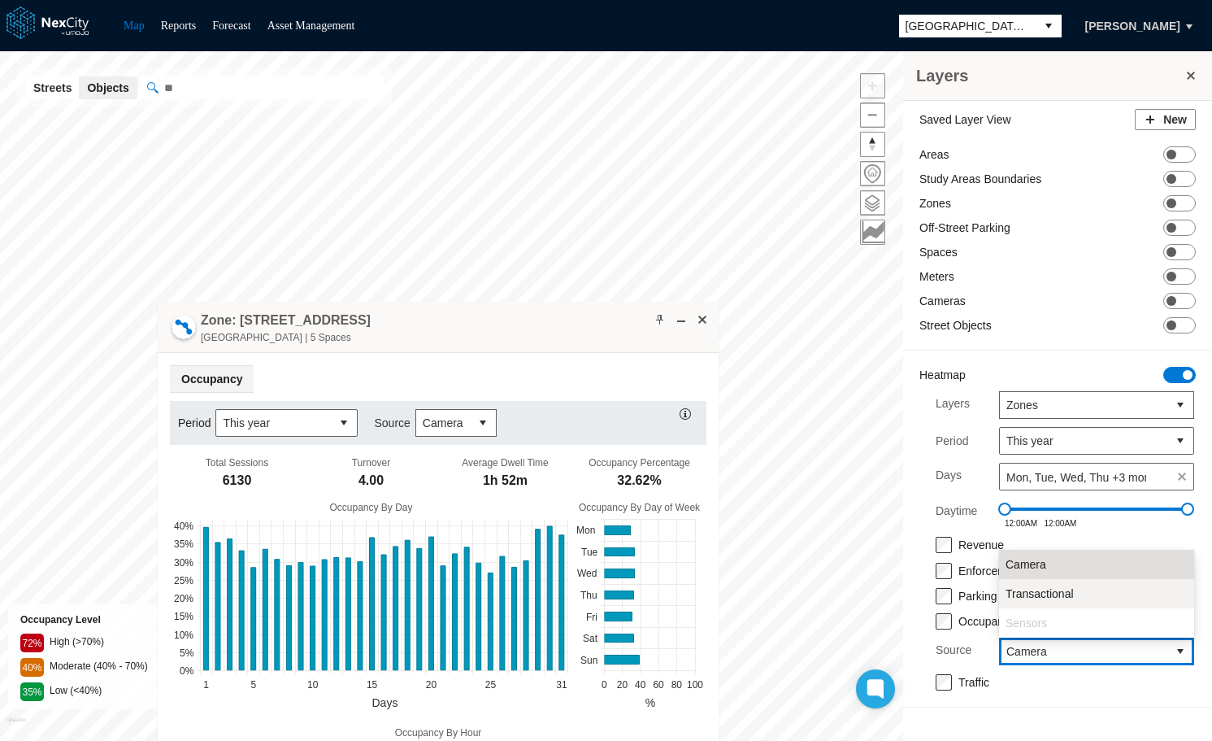
click at [1058, 595] on span "Transactional" at bounding box center [1040, 593] width 68 height 16
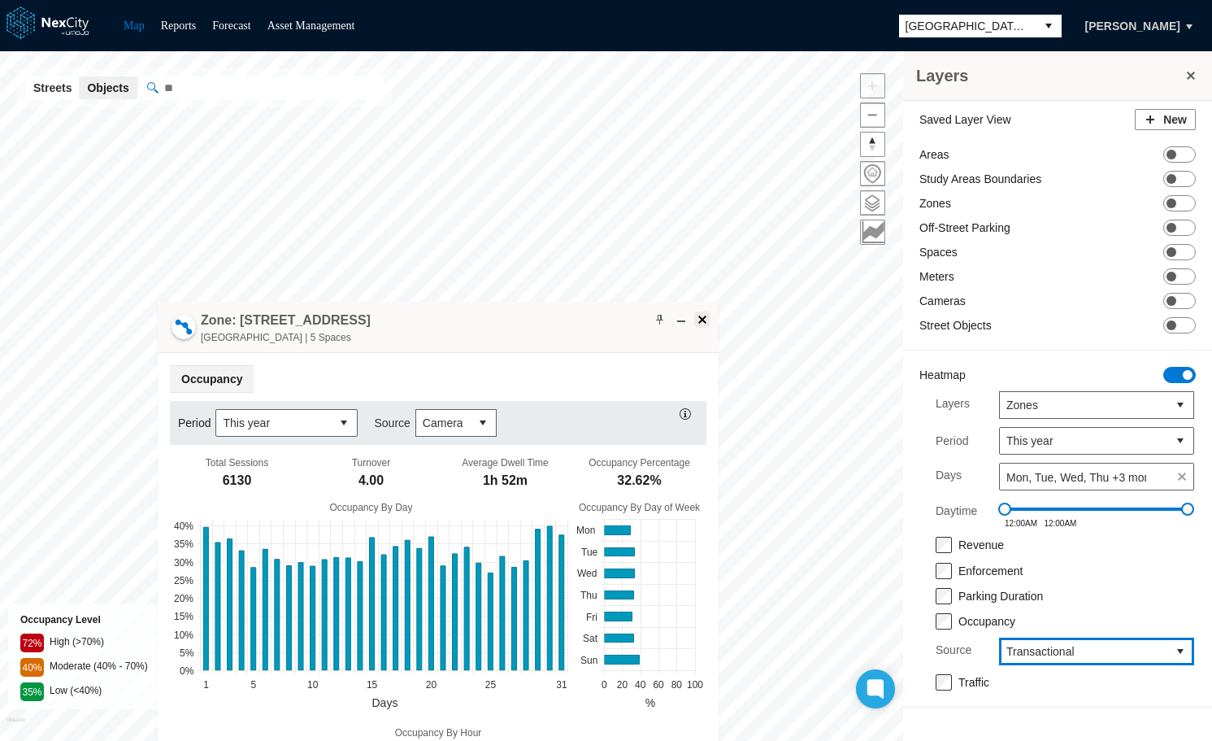
click at [703, 317] on span at bounding box center [702, 319] width 13 height 13
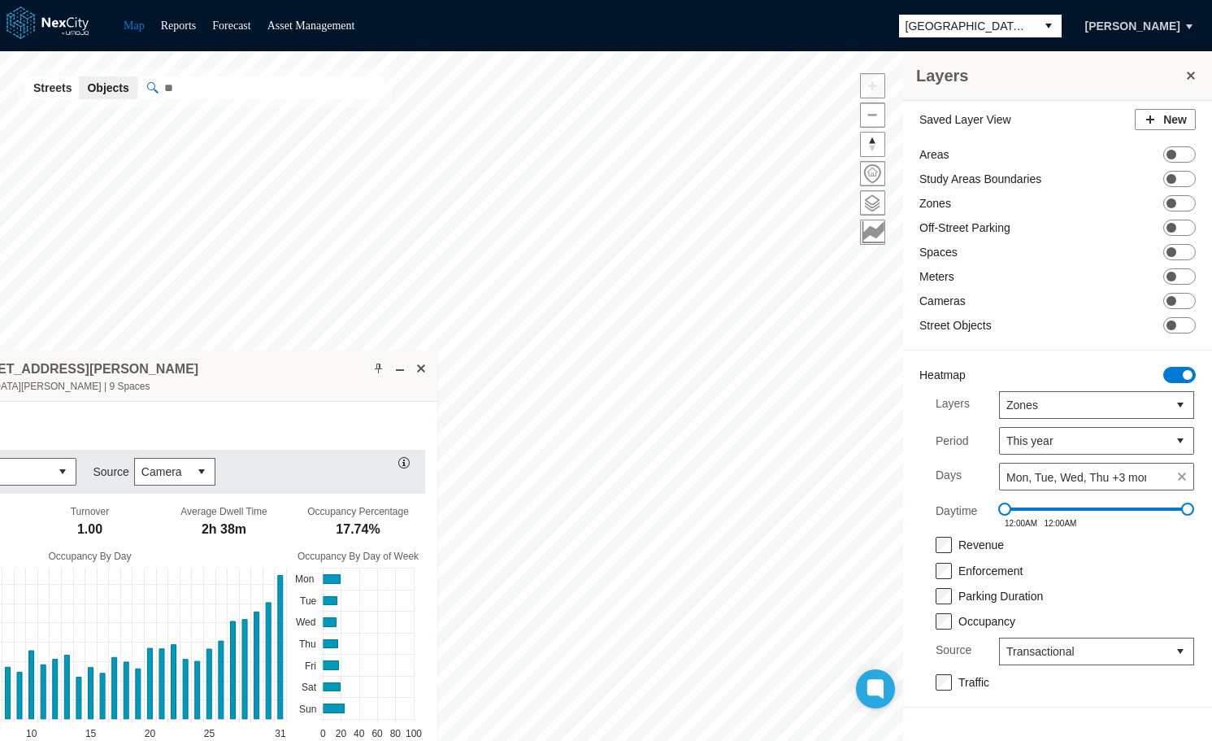
drag, startPoint x: 766, startPoint y: 492, endPoint x: 155, endPoint y: 363, distance: 623.9
click at [155, 363] on div "Zone: [STREET_ADDRESS][PERSON_NAME][PERSON_NAME] | 9 Spaces" at bounding box center [156, 375] width 561 height 51
click at [191, 472] on button "select" at bounding box center [202, 471] width 26 height 26
click at [175, 526] on span "Transactional" at bounding box center [172, 528] width 68 height 16
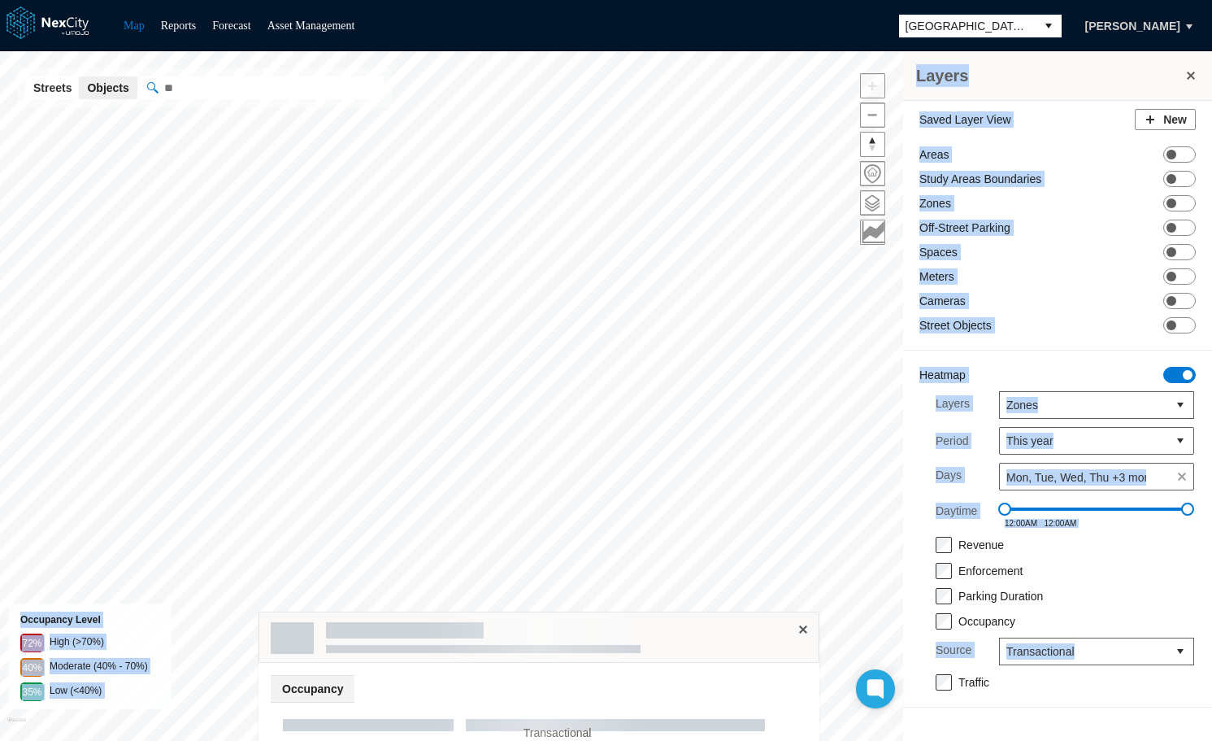
click at [714, 361] on div "Layers Saved Layer View New Areas ON OFF Study Areas Boundaries ON OFF Zones ON…" at bounding box center [606, 395] width 1212 height 689
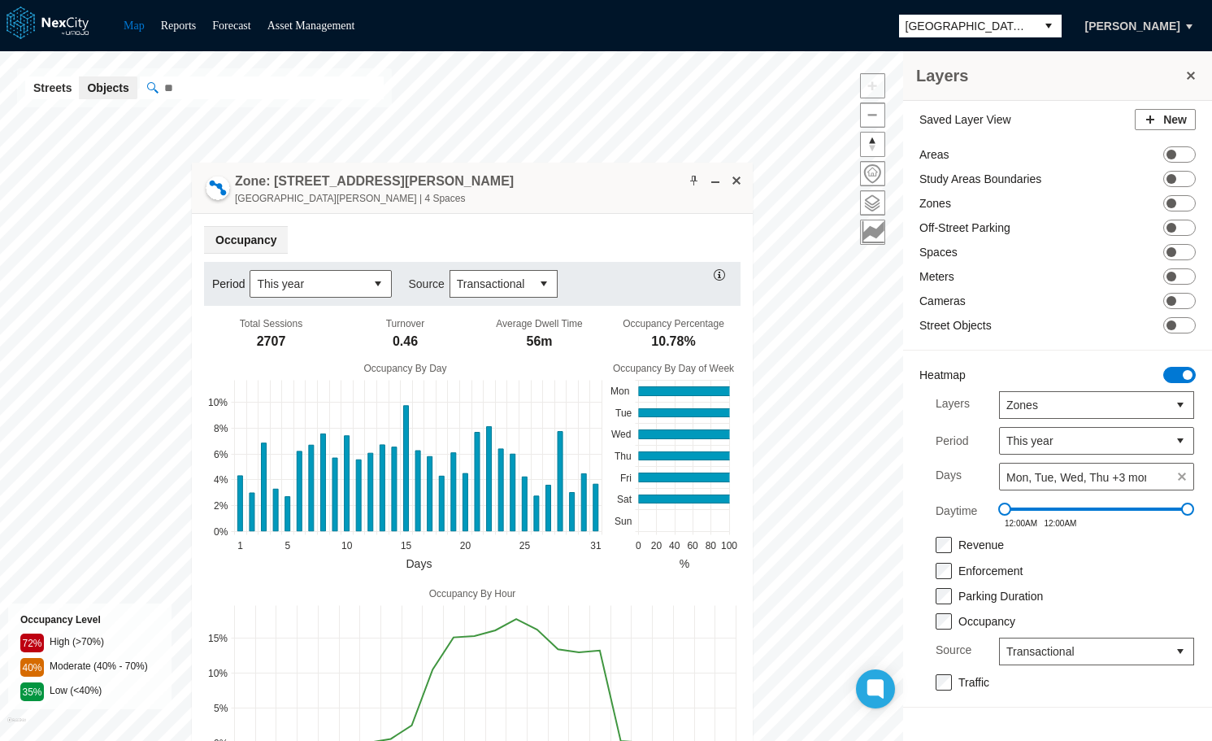
drag, startPoint x: 752, startPoint y: 199, endPoint x: 362, endPoint y: 210, distance: 390.4
click at [362, 210] on div "Zone: [STREET_ADDRESS][PERSON_NAME][PERSON_NAME] | 4 Spaces" at bounding box center [472, 188] width 561 height 51
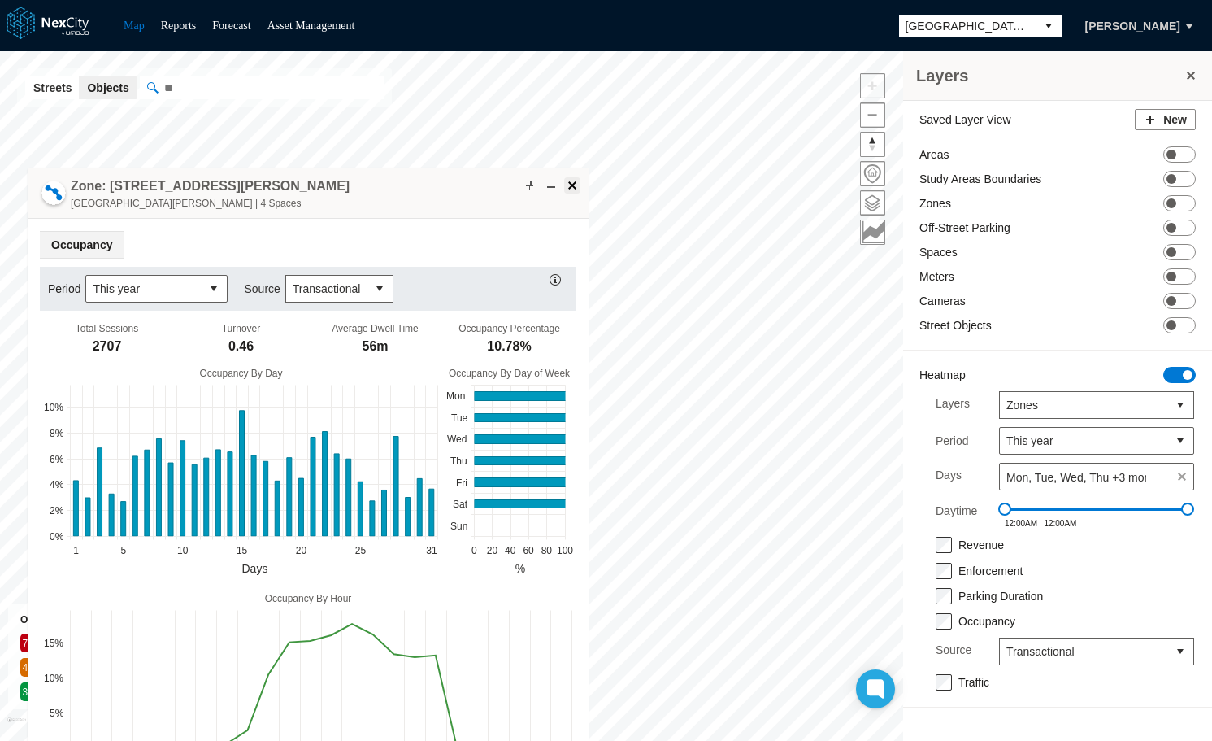
click at [567, 189] on span at bounding box center [572, 185] width 13 height 13
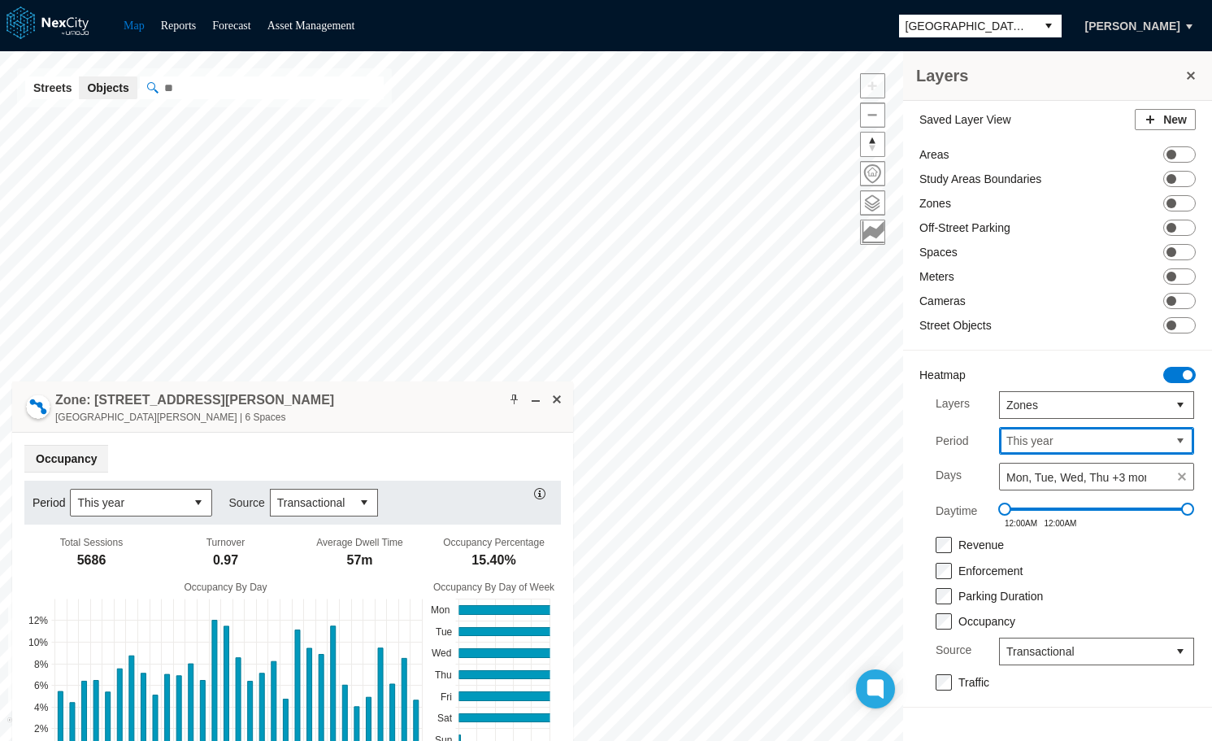
click at [1059, 445] on span "This year" at bounding box center [1083, 440] width 154 height 16
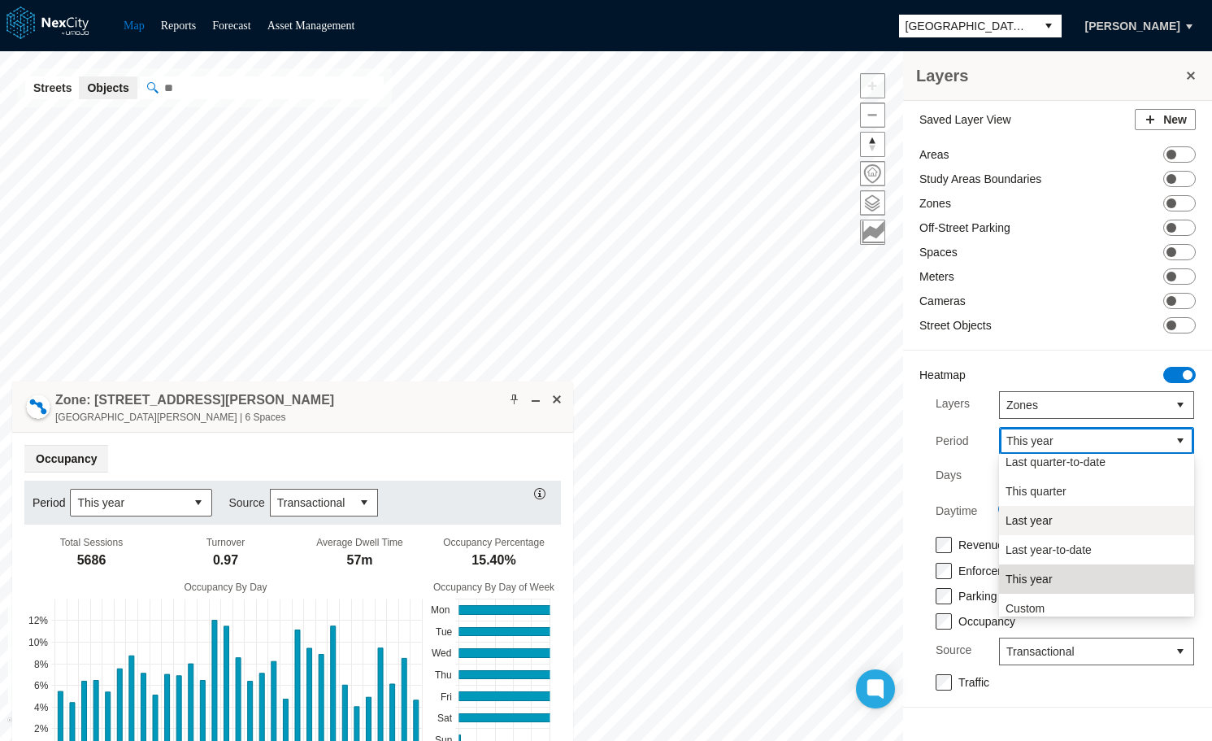
scroll to position [276, 0]
click at [1036, 520] on span "Last year" at bounding box center [1029, 514] width 47 height 16
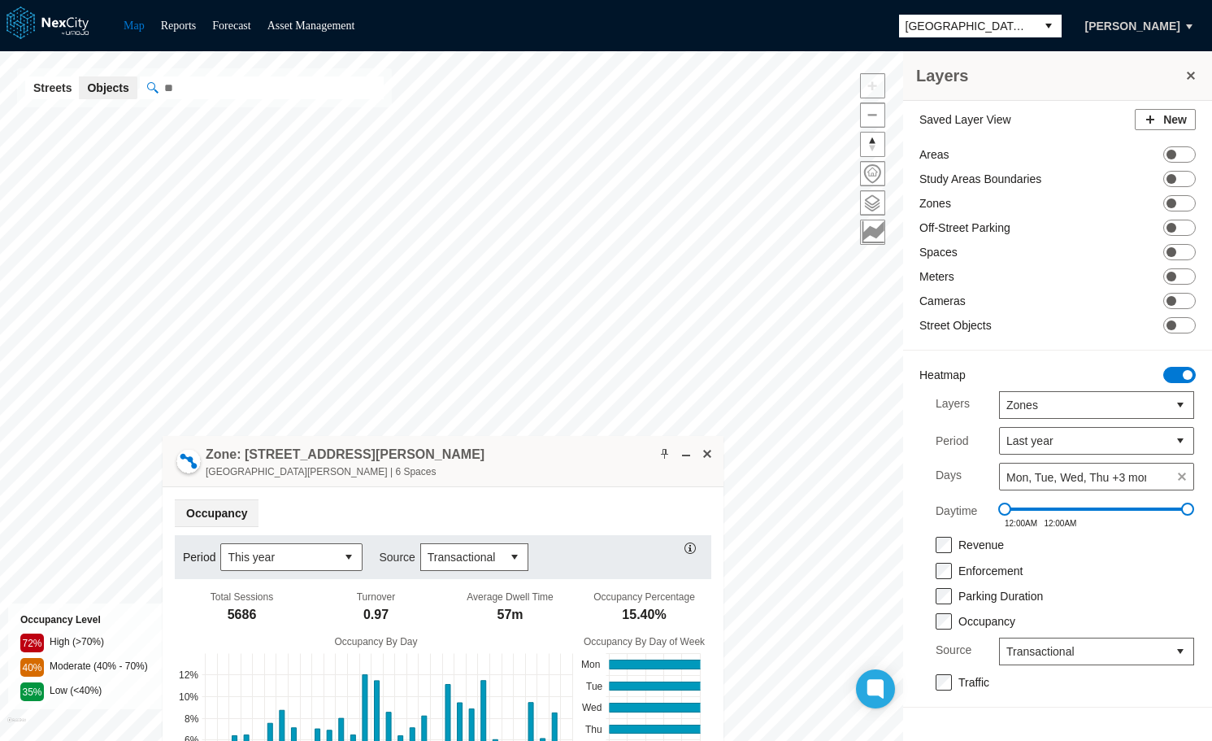
drag, startPoint x: 432, startPoint y: 380, endPoint x: 552, endPoint y: 464, distance: 146.4
click at [552, 464] on div "Zone: [STREET_ADDRESS][PERSON_NAME][PERSON_NAME] | 6 Spaces" at bounding box center [443, 461] width 561 height 51
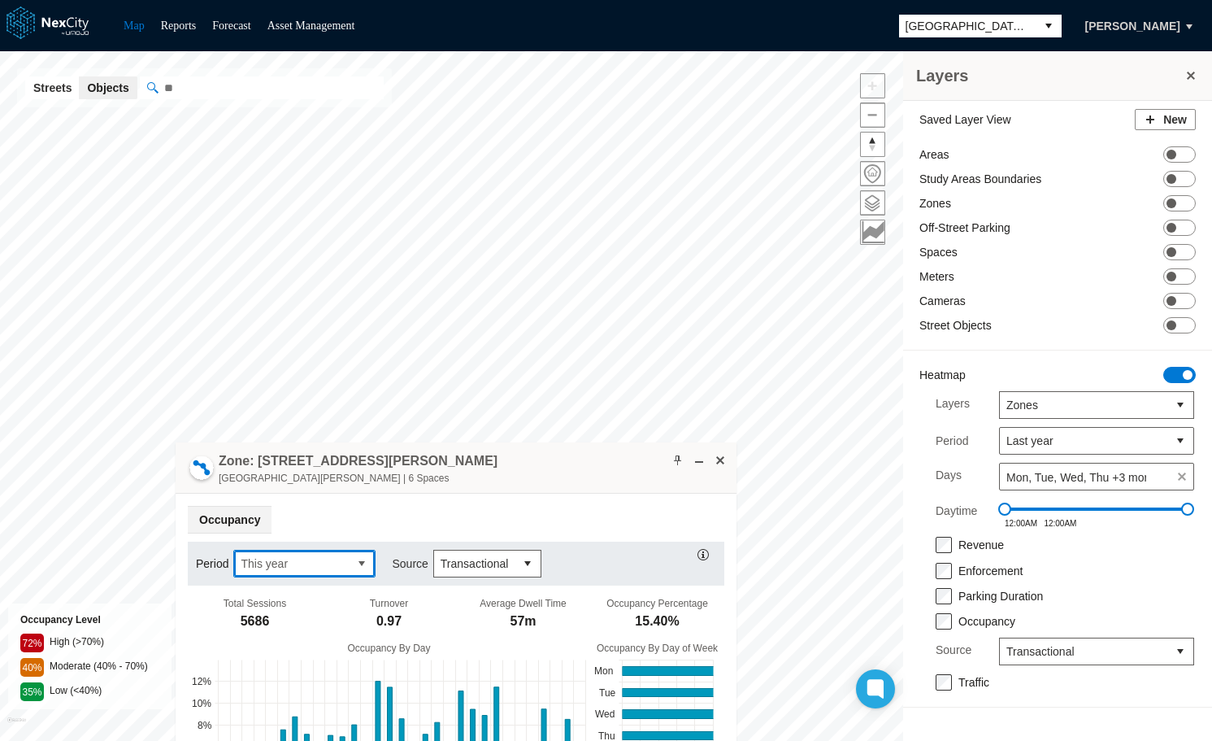
click at [343, 566] on span "This year" at bounding box center [291, 563] width 115 height 26
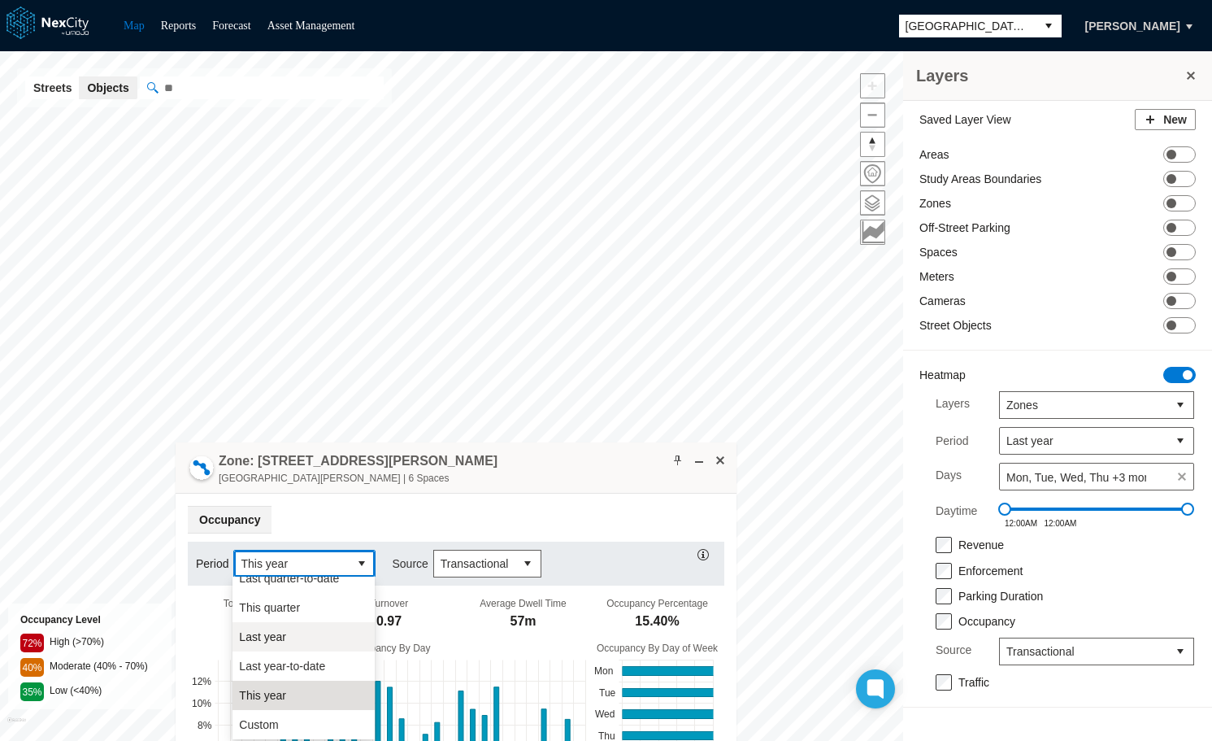
click at [288, 640] on li "Last year" at bounding box center [304, 636] width 142 height 29
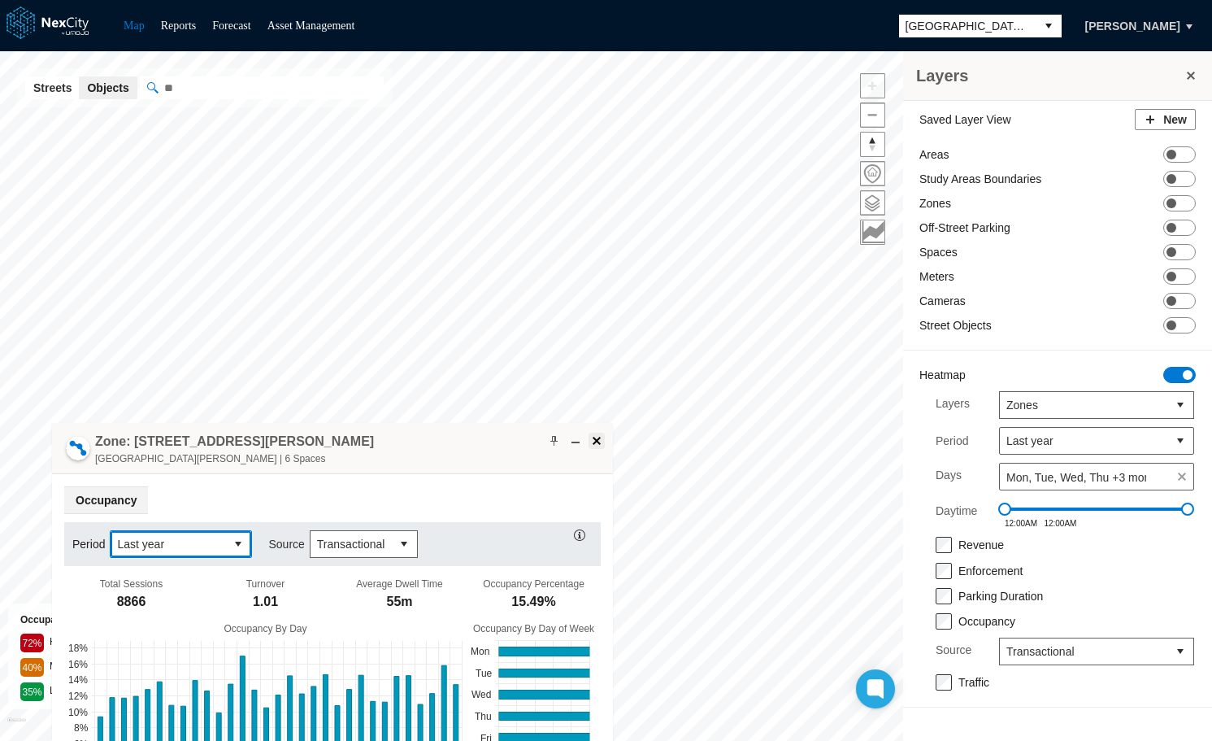
drag, startPoint x: 575, startPoint y: 462, endPoint x: 432, endPoint y: 467, distance: 143.2
click at [432, 467] on div "Zone: 130 E Santa Clara St NPZ-PZ East Santa Clara Street | 6 Spaces" at bounding box center [332, 448] width 561 height 51
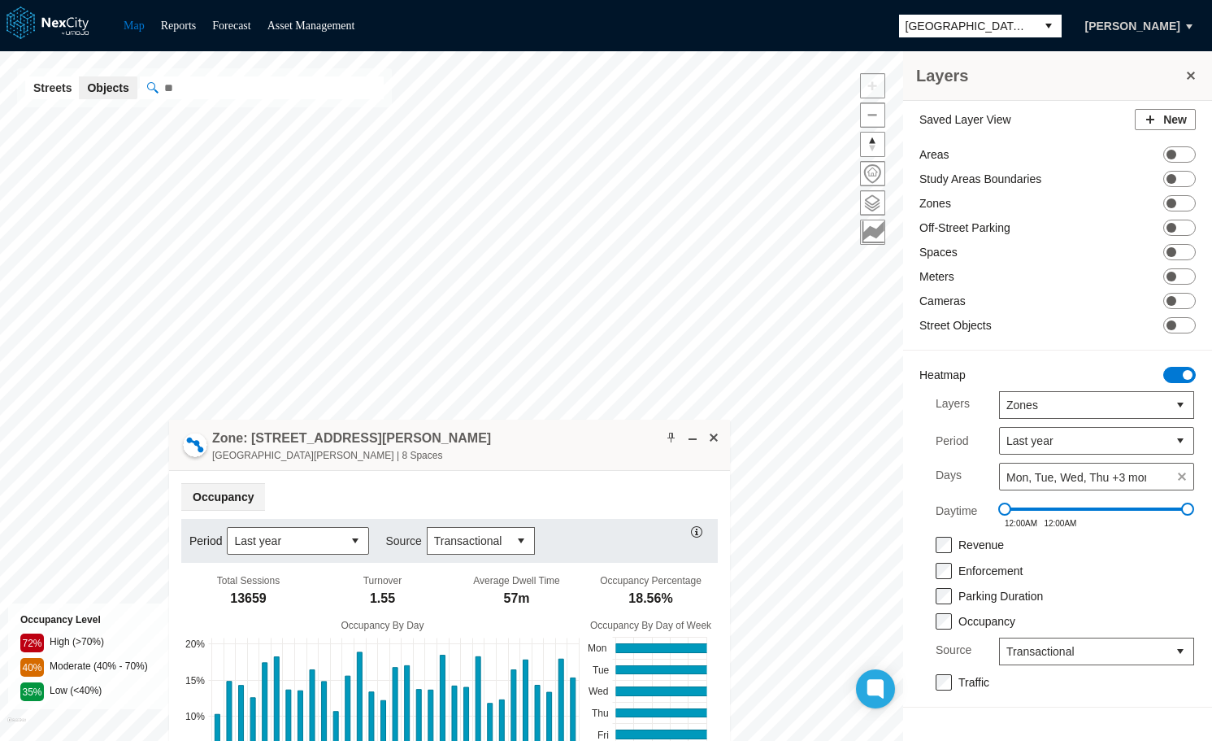
drag, startPoint x: 371, startPoint y: 297, endPoint x: 563, endPoint y: 439, distance: 239.5
click at [563, 439] on div "Zone: 78 E Santa Clara St NPZ-PZ East Santa Clara Street | 8 Spaces" at bounding box center [449, 444] width 561 height 51
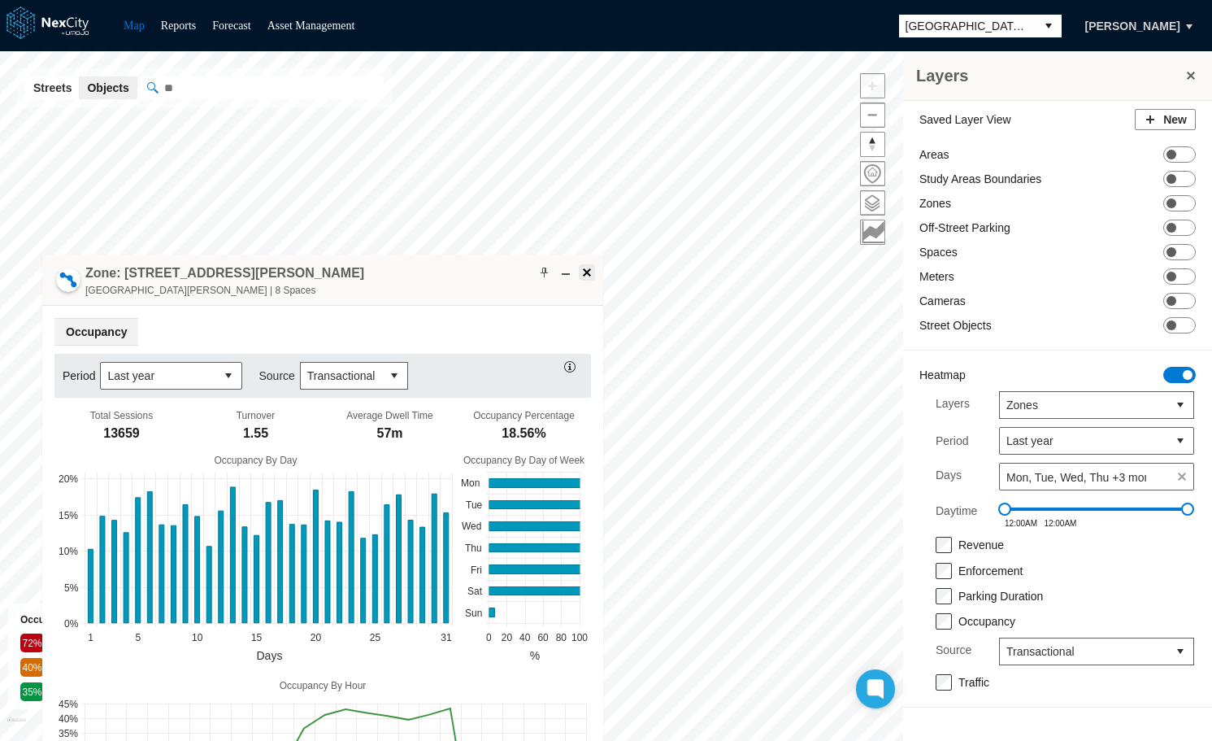
click at [586, 272] on span at bounding box center [586, 272] width 13 height 13
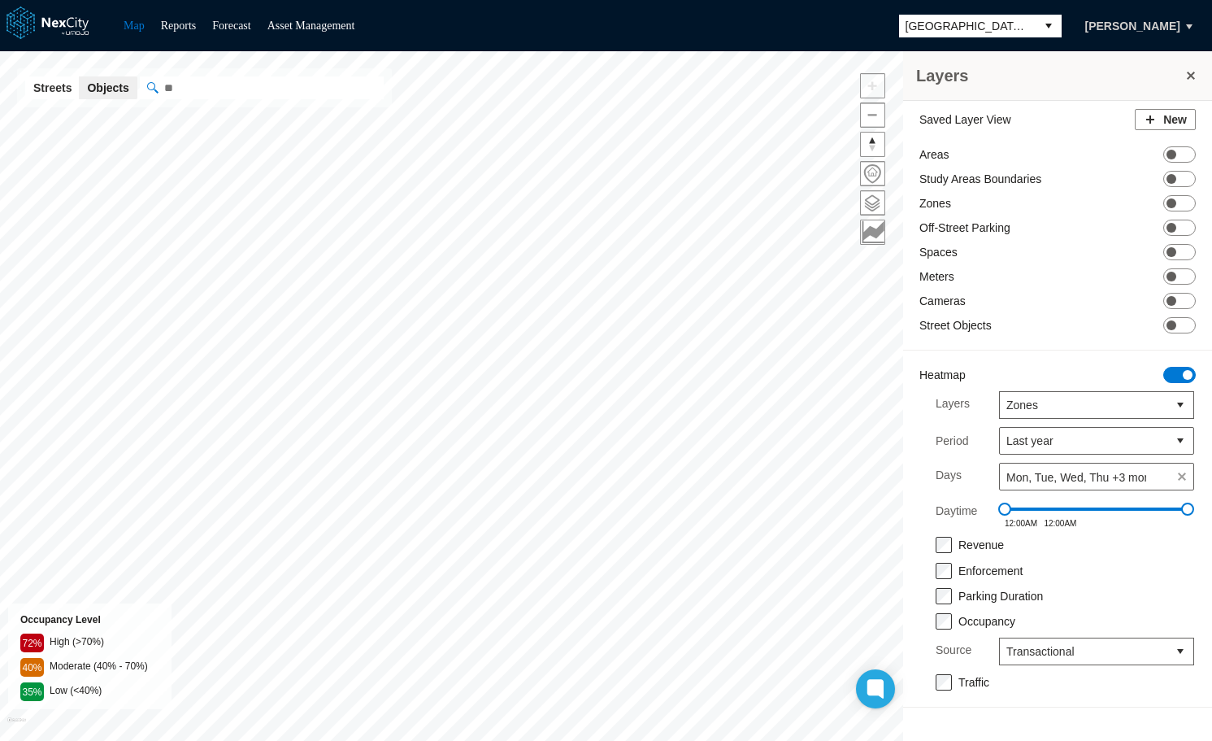
click at [1037, 24] on button "select" at bounding box center [1049, 26] width 26 height 23
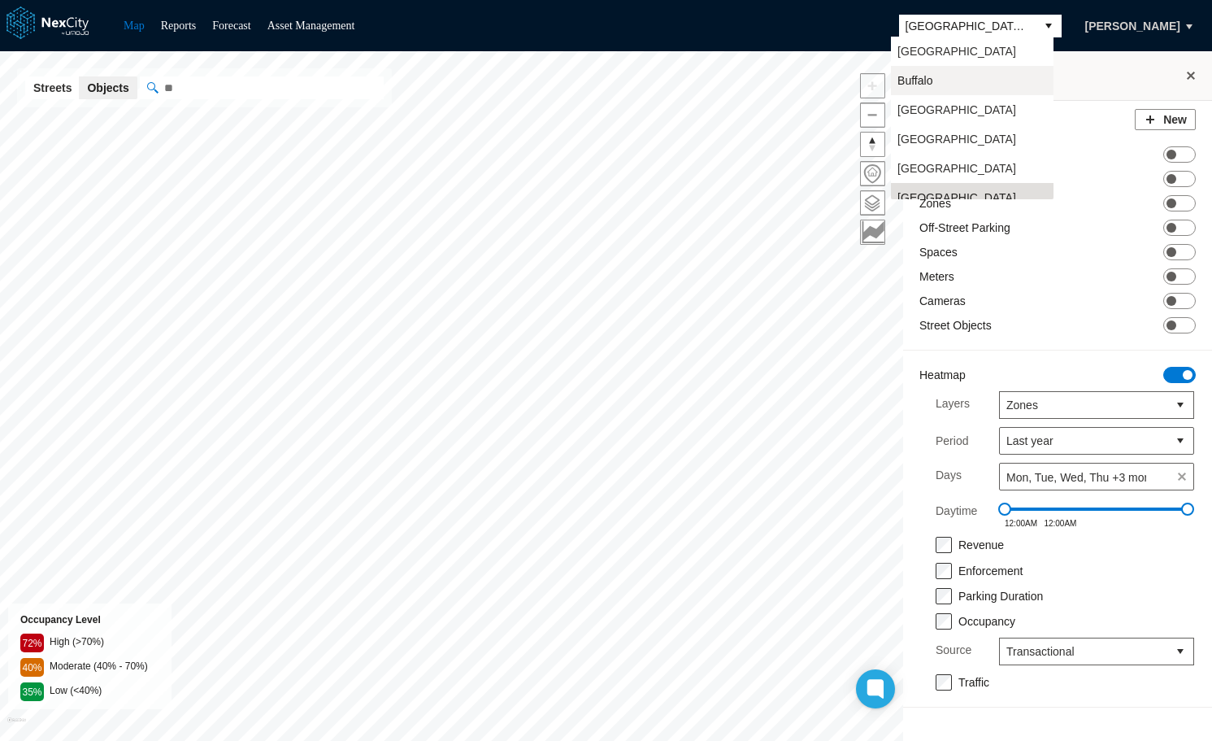
scroll to position [13, 0]
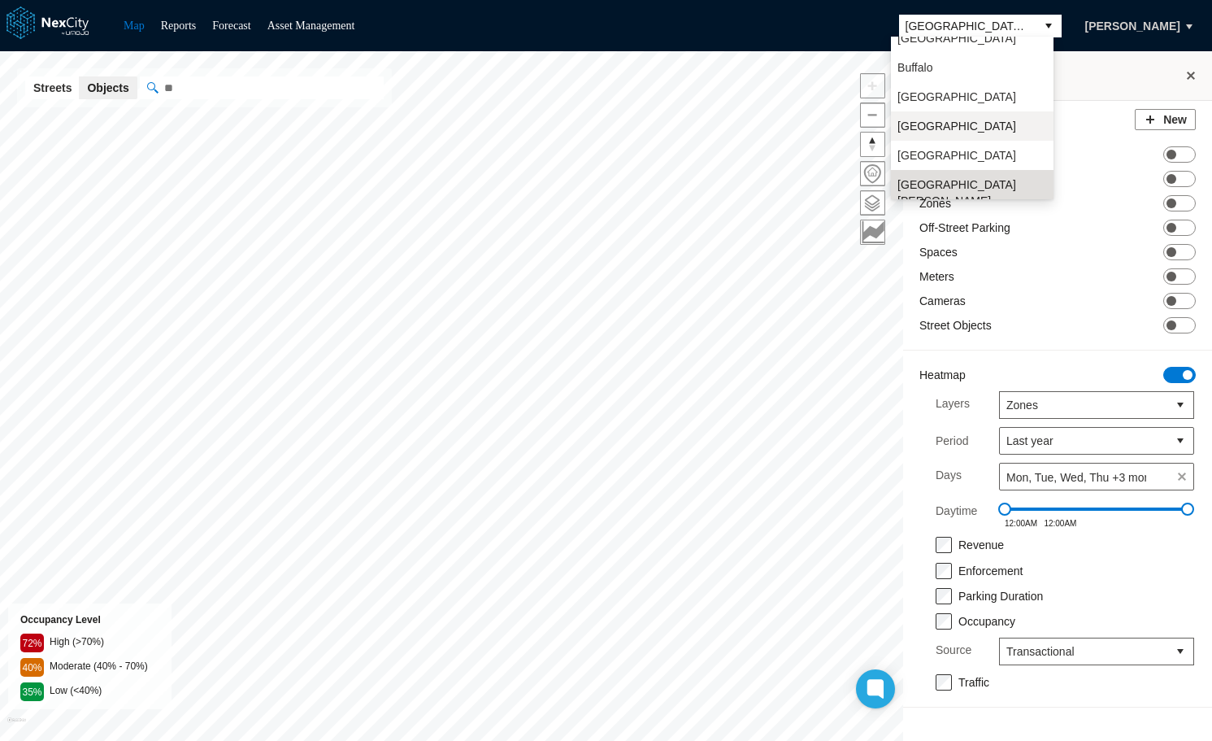
click at [953, 129] on span "[GEOGRAPHIC_DATA]" at bounding box center [956, 126] width 119 height 16
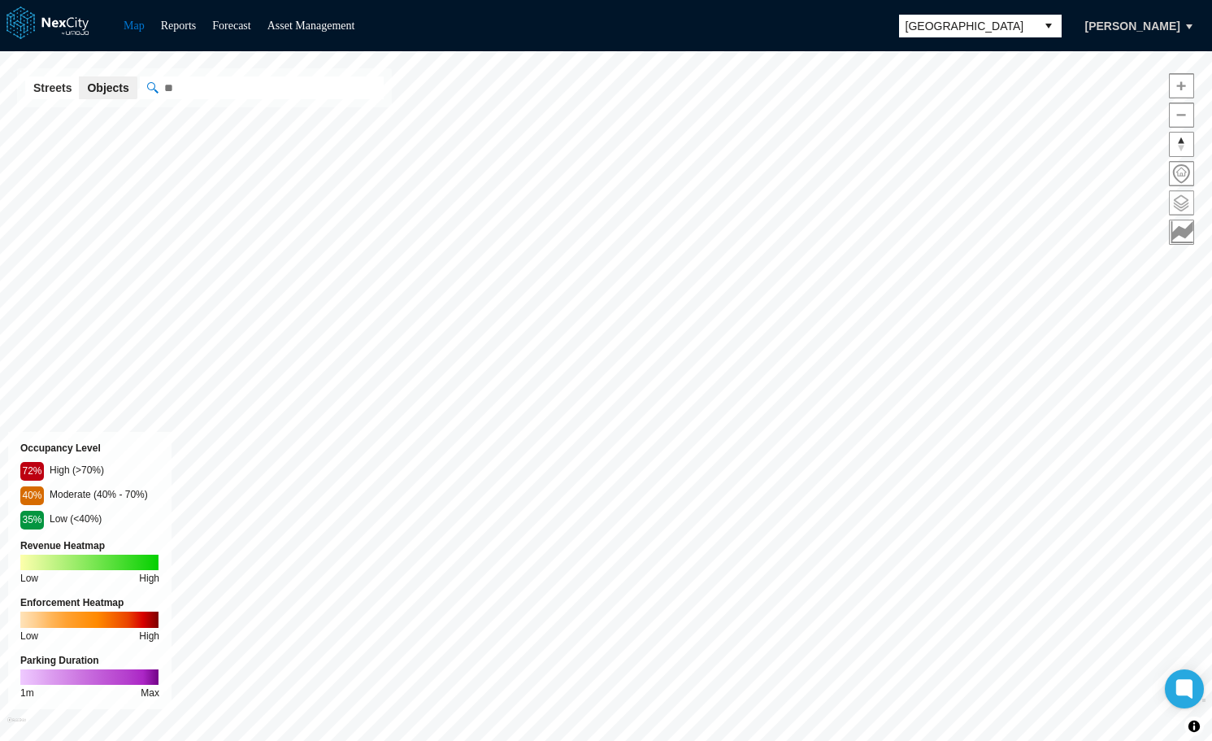
click at [1180, 206] on span at bounding box center [1182, 203] width 24 height 24
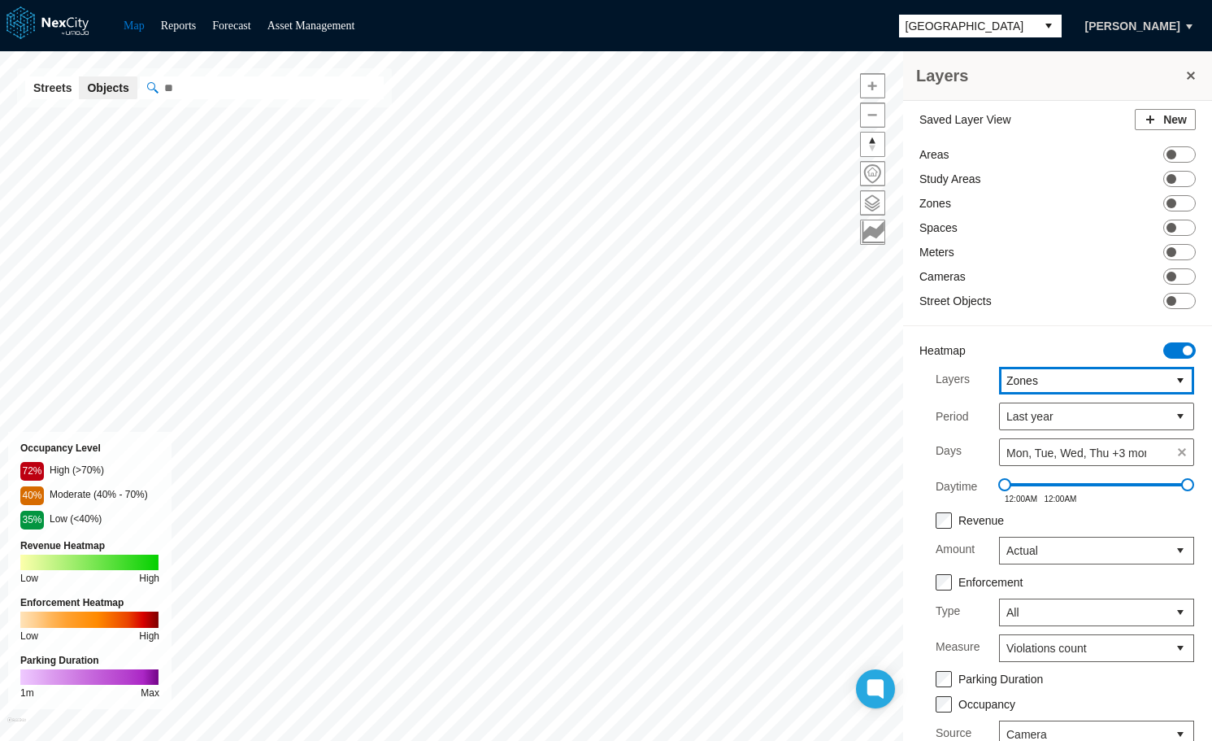
click at [1170, 379] on button "select" at bounding box center [1180, 380] width 26 height 26
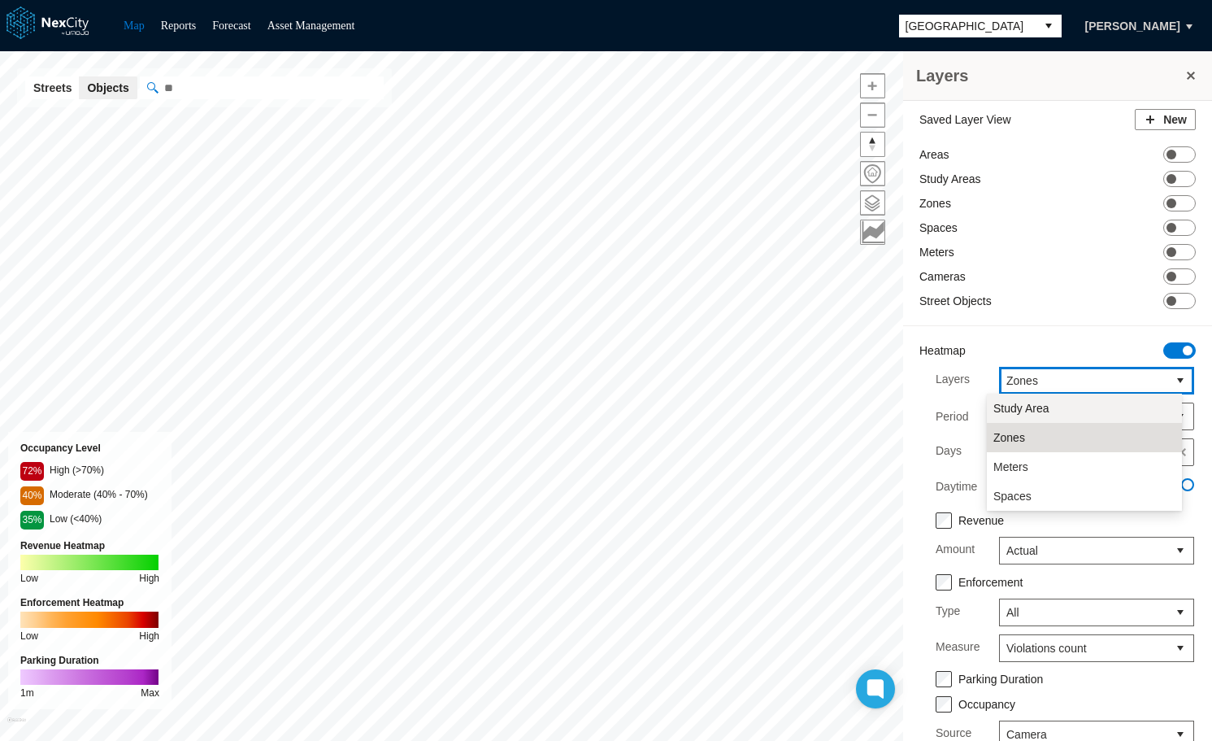
click at [1050, 406] on li "Study Area" at bounding box center [1084, 407] width 195 height 29
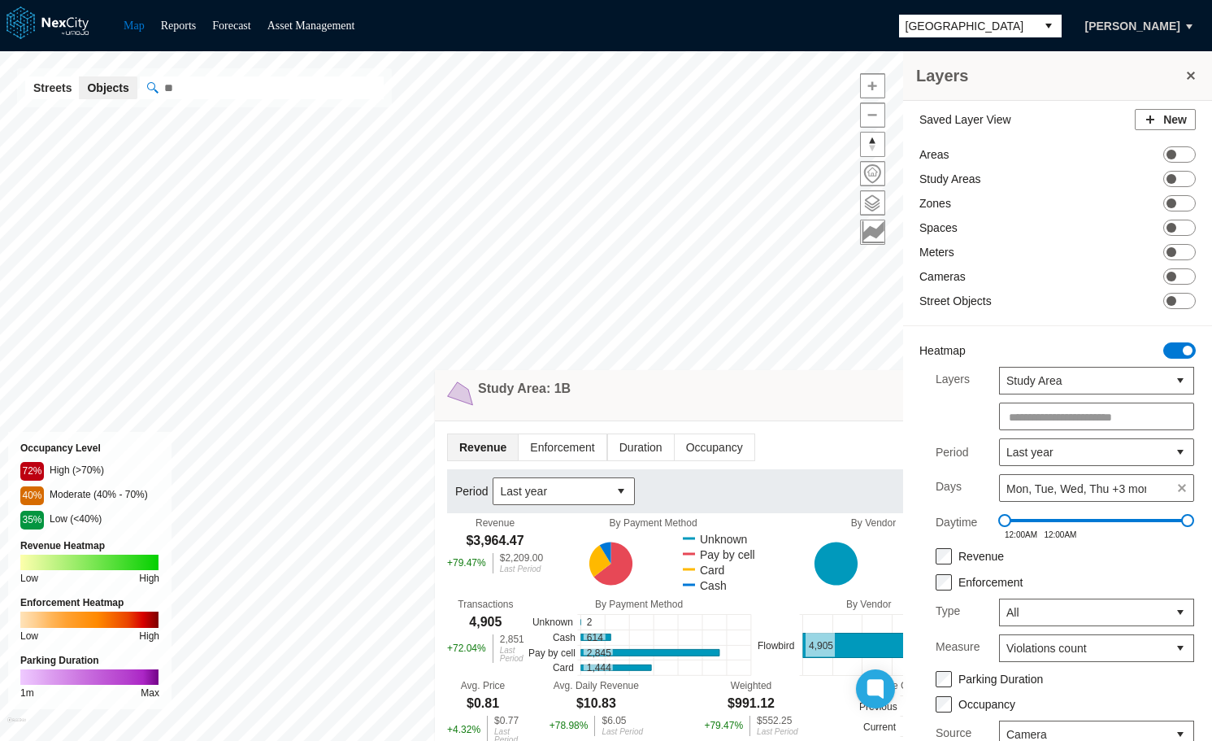
click at [903, 239] on div "Layers Saved Layer View New Areas ON OFF Study Areas ON OFF Zones ON OFF Spaces…" at bounding box center [606, 395] width 1212 height 689
click at [545, 444] on span "Enforcement" at bounding box center [562, 447] width 87 height 26
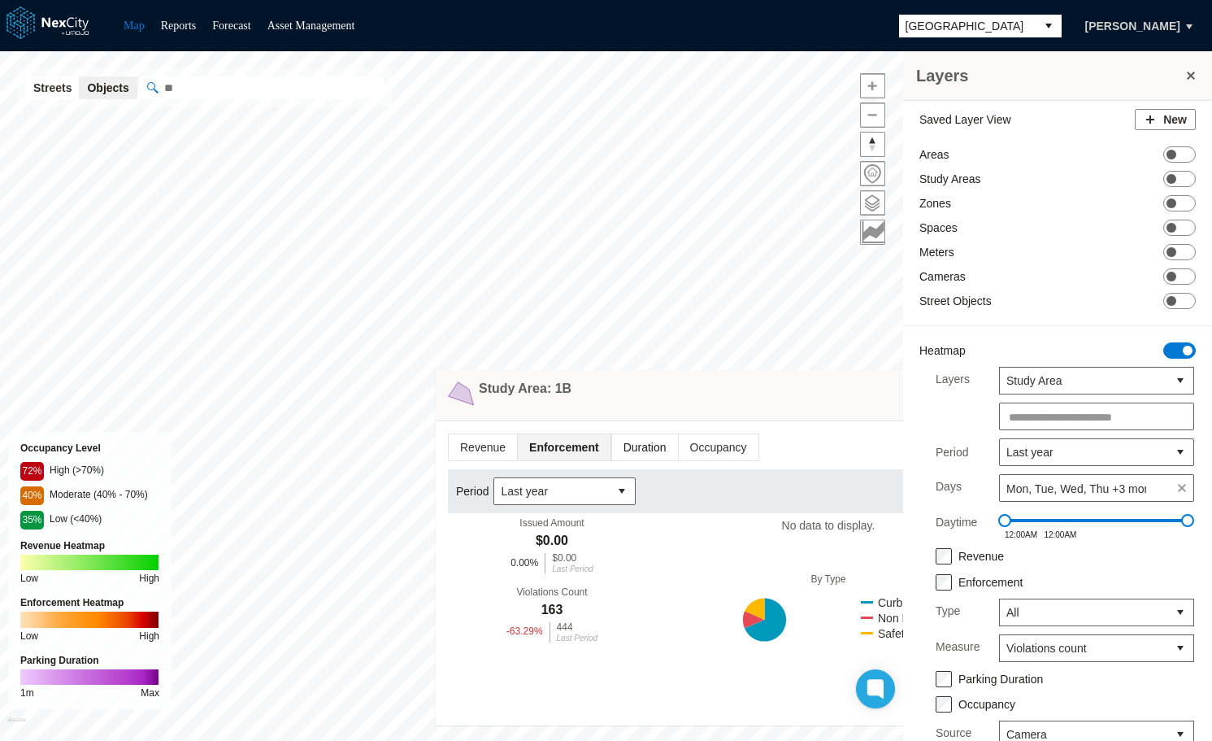
click at [638, 447] on span "Duration" at bounding box center [644, 447] width 66 height 26
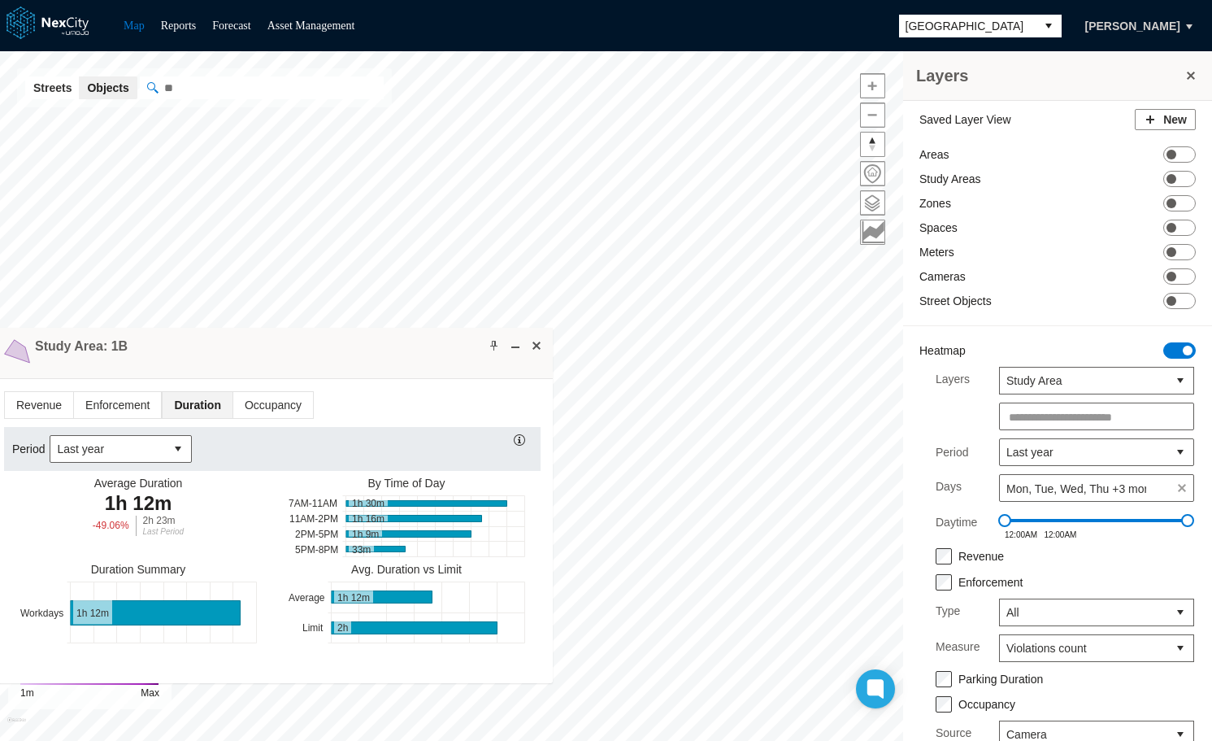
drag, startPoint x: 822, startPoint y: 387, endPoint x: 378, endPoint y: 345, distance: 445.9
click at [378, 345] on div "Study Area: 1B" at bounding box center [272, 353] width 561 height 51
click at [264, 402] on span "Occupancy" at bounding box center [273, 405] width 80 height 26
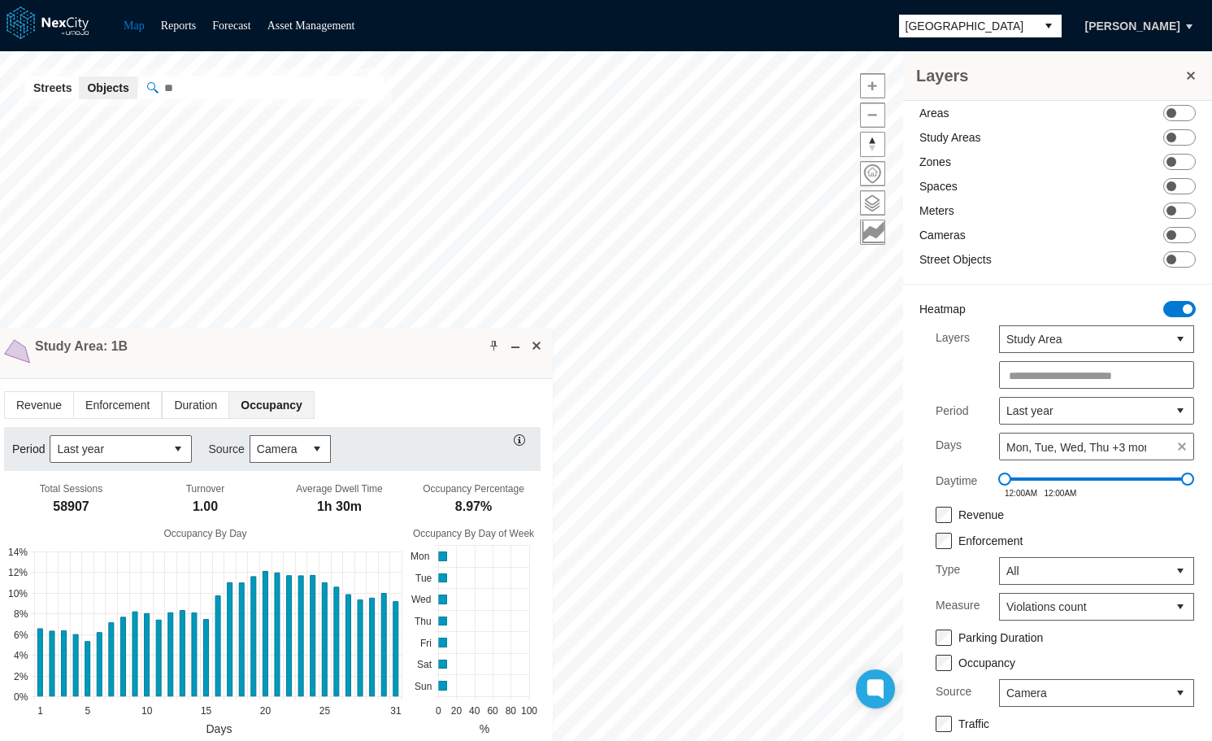
scroll to position [64, 0]
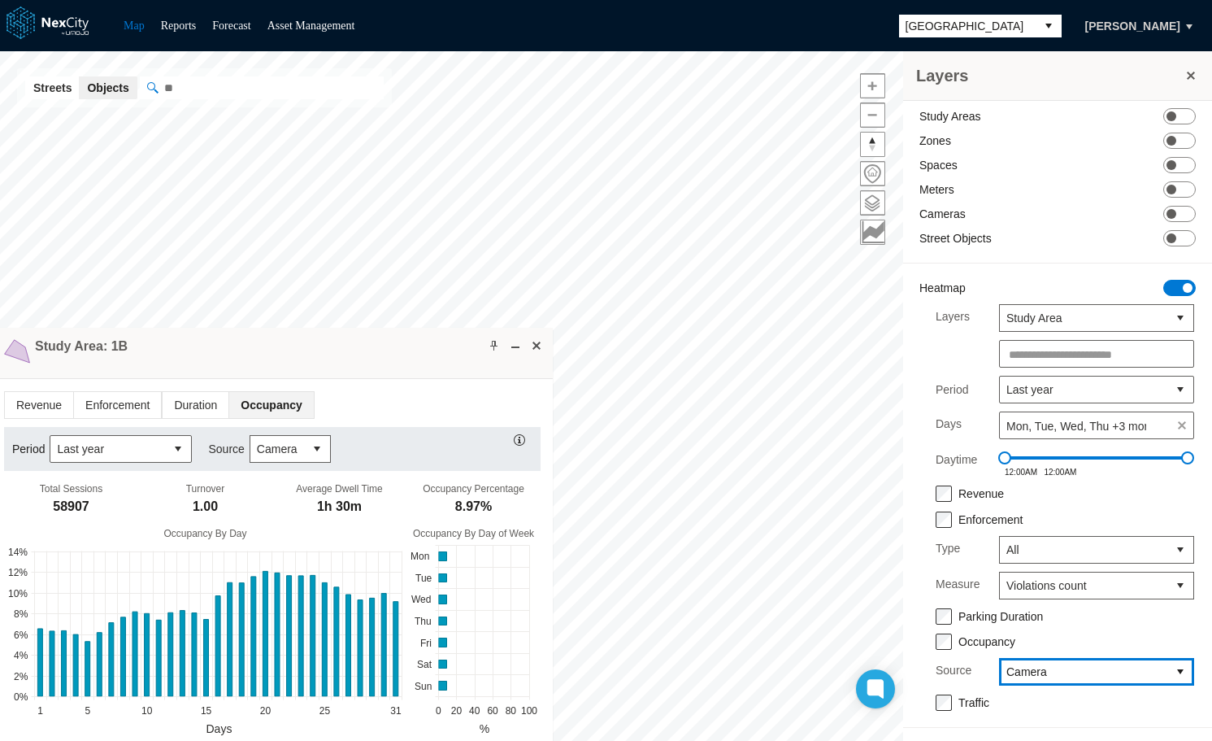
click at [1093, 667] on span "Camera" at bounding box center [1083, 671] width 154 height 16
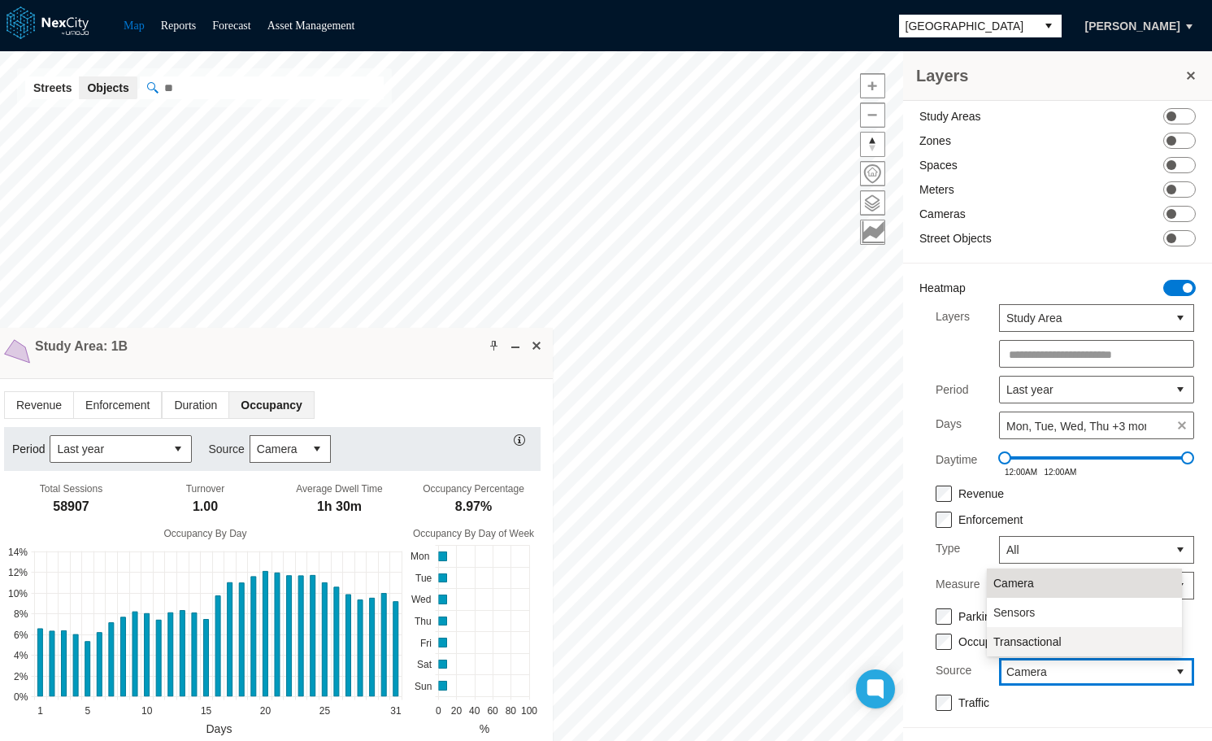
click at [1033, 642] on span "Transactional" at bounding box center [1027, 641] width 68 height 16
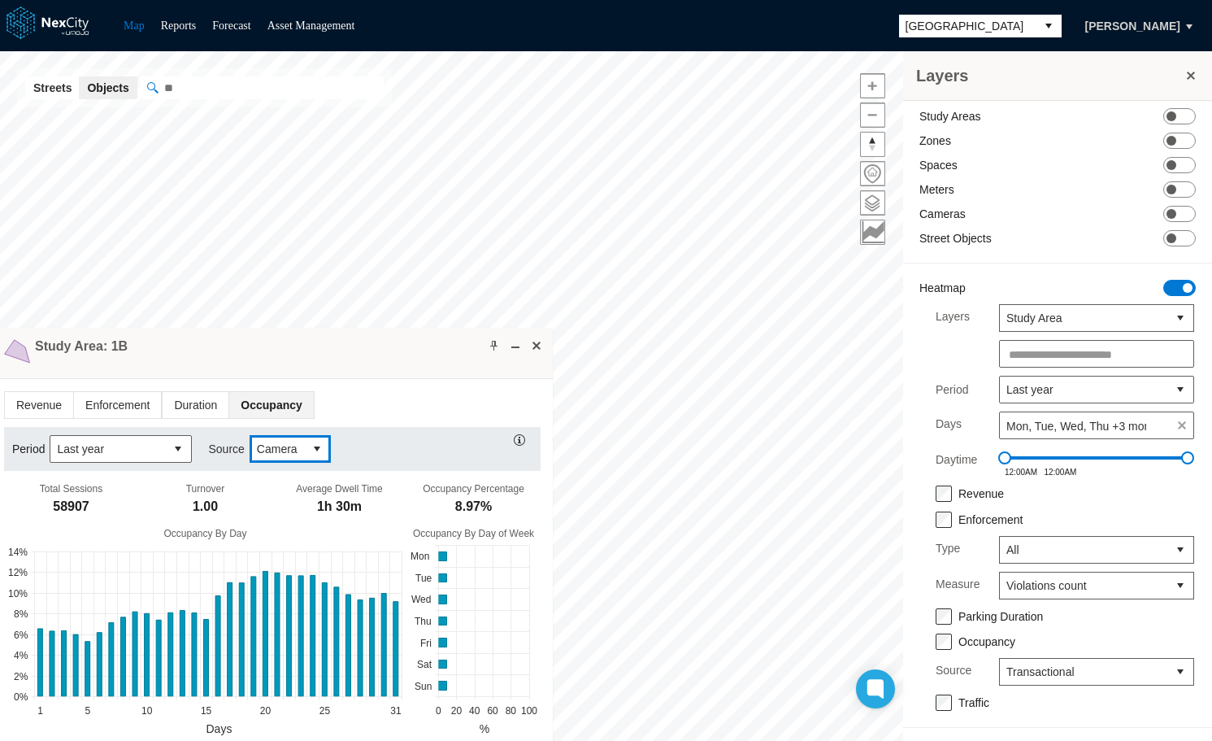
click at [310, 451] on button "select" at bounding box center [316, 449] width 26 height 26
click at [298, 506] on span "Transactional" at bounding box center [287, 506] width 68 height 16
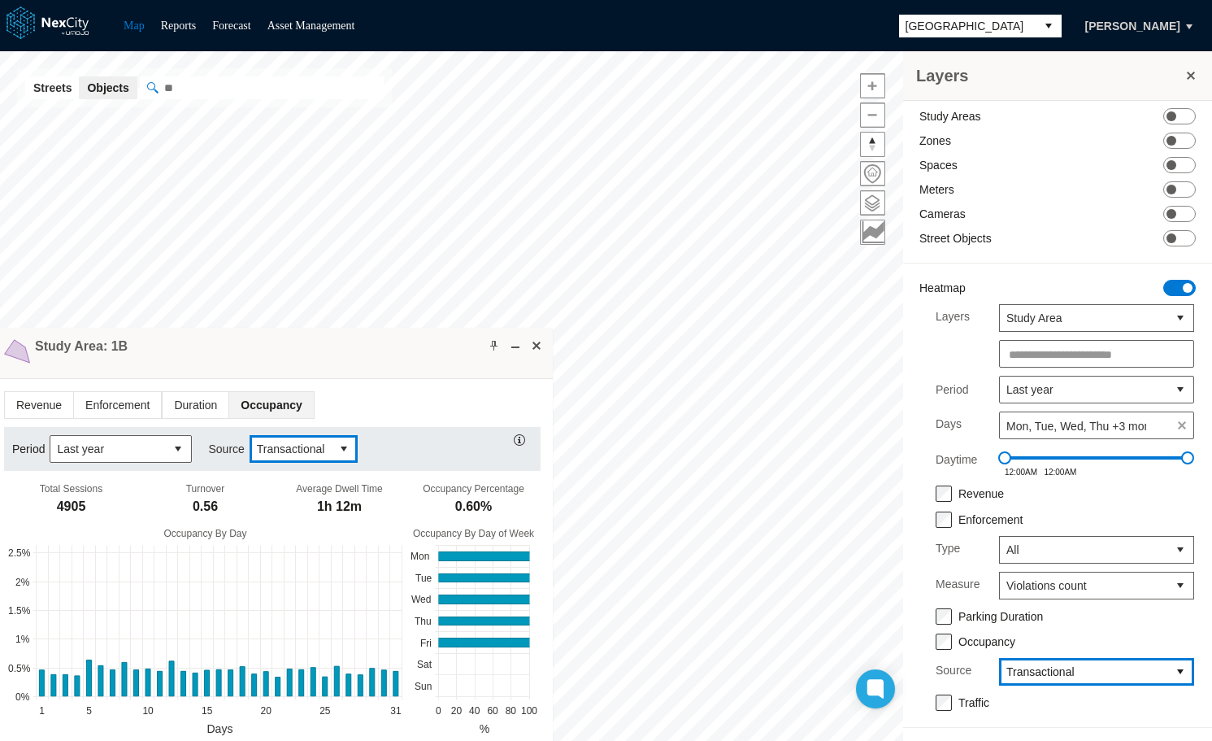
click at [1075, 669] on span "Transactional" at bounding box center [1083, 671] width 154 height 16
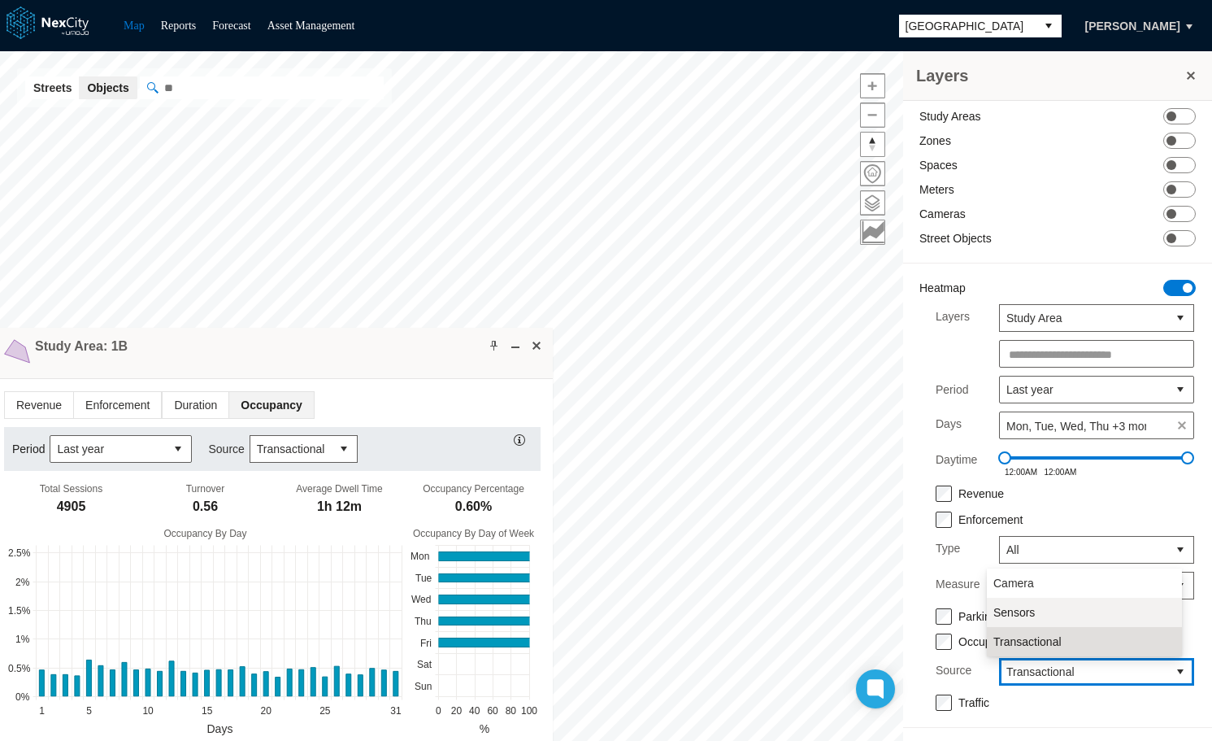
click at [1042, 607] on li "Sensors" at bounding box center [1084, 612] width 195 height 29
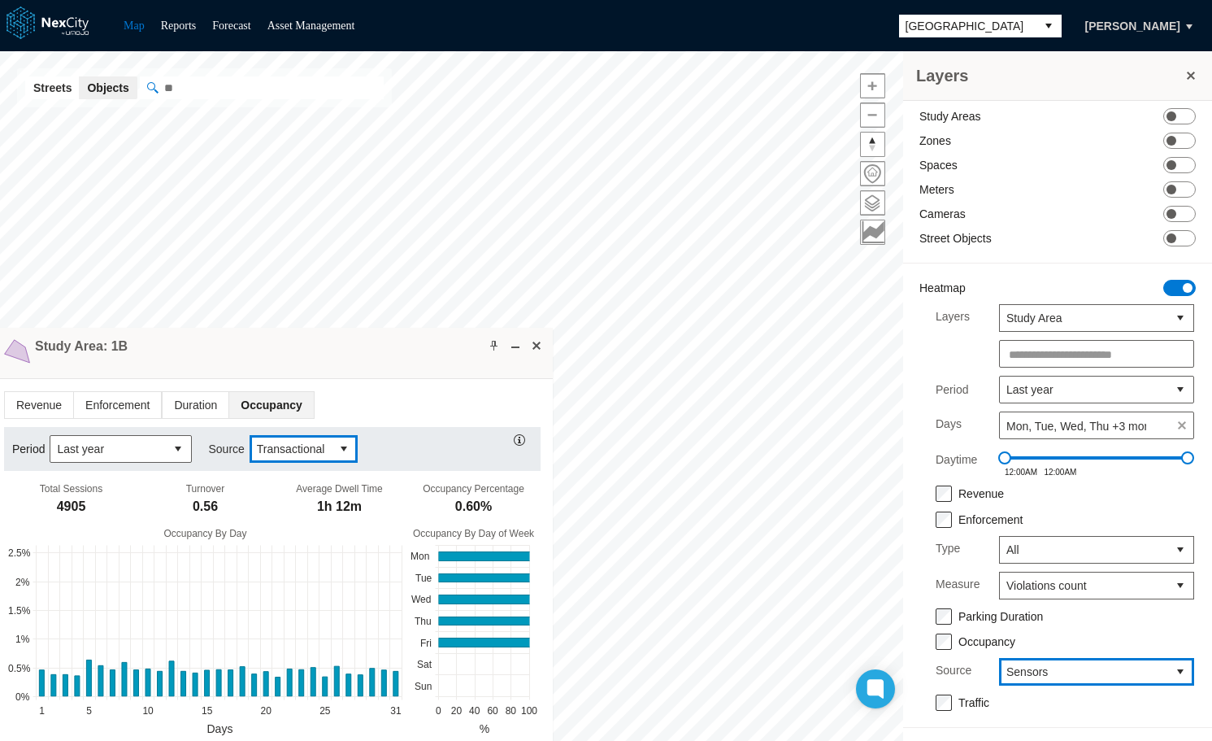
click at [336, 450] on button "select" at bounding box center [344, 449] width 26 height 26
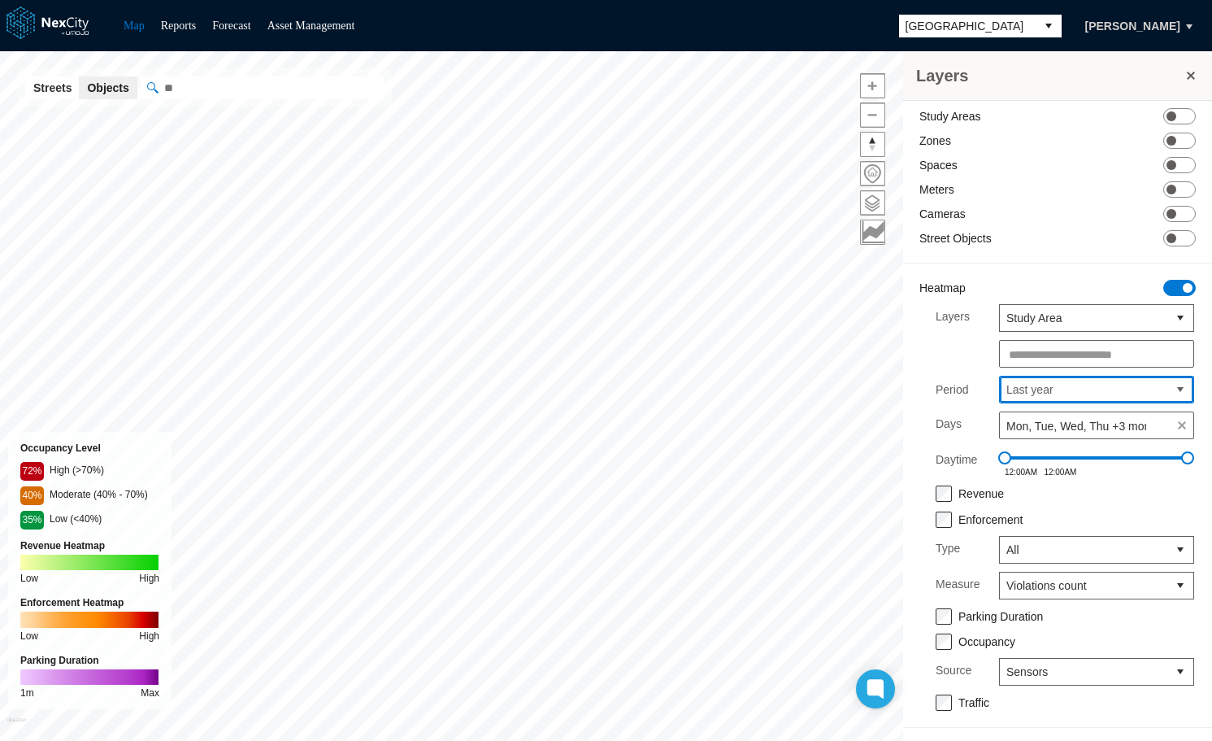
click at [1066, 389] on span "Last year" at bounding box center [1083, 389] width 154 height 16
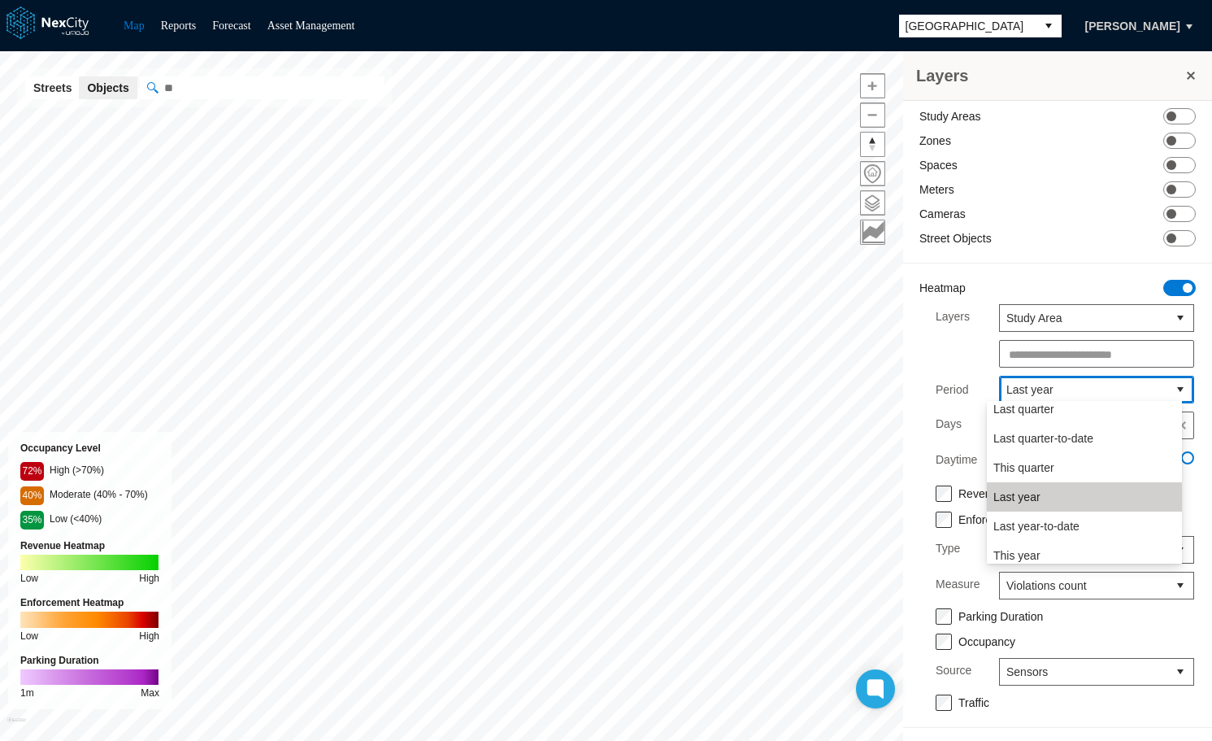
scroll to position [276, 0]
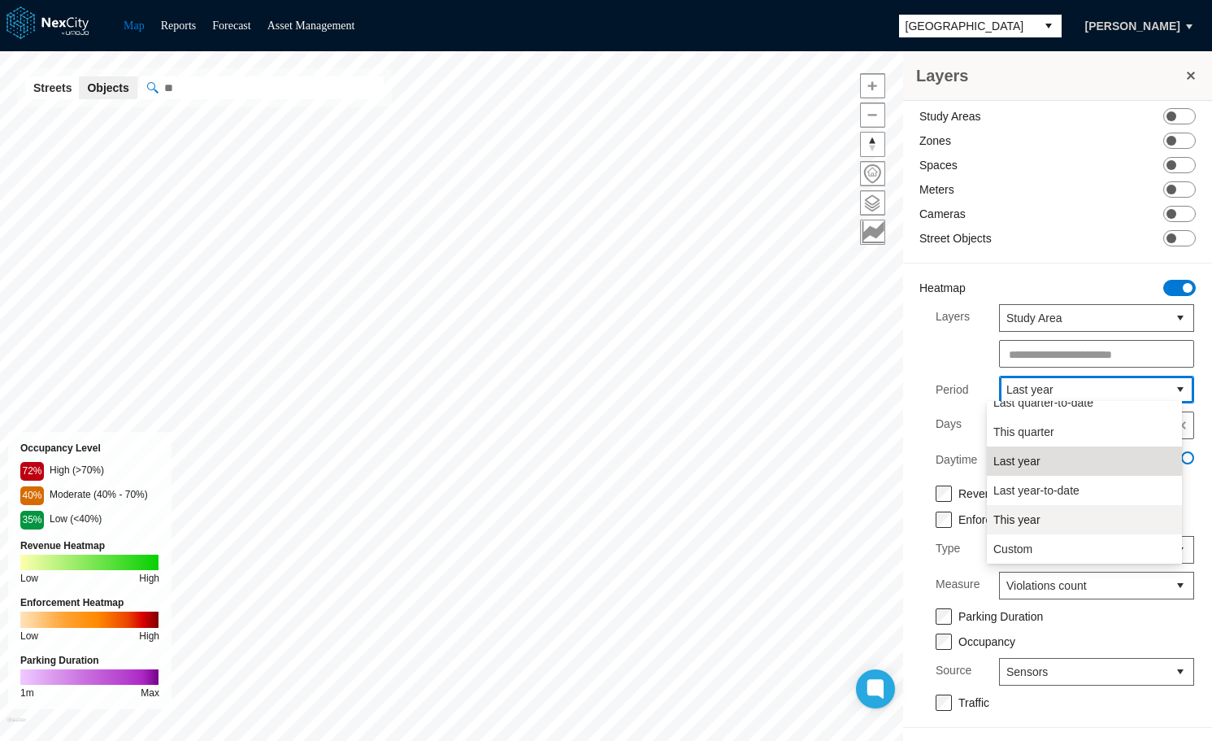
click at [1031, 524] on span "This year" at bounding box center [1016, 519] width 47 height 16
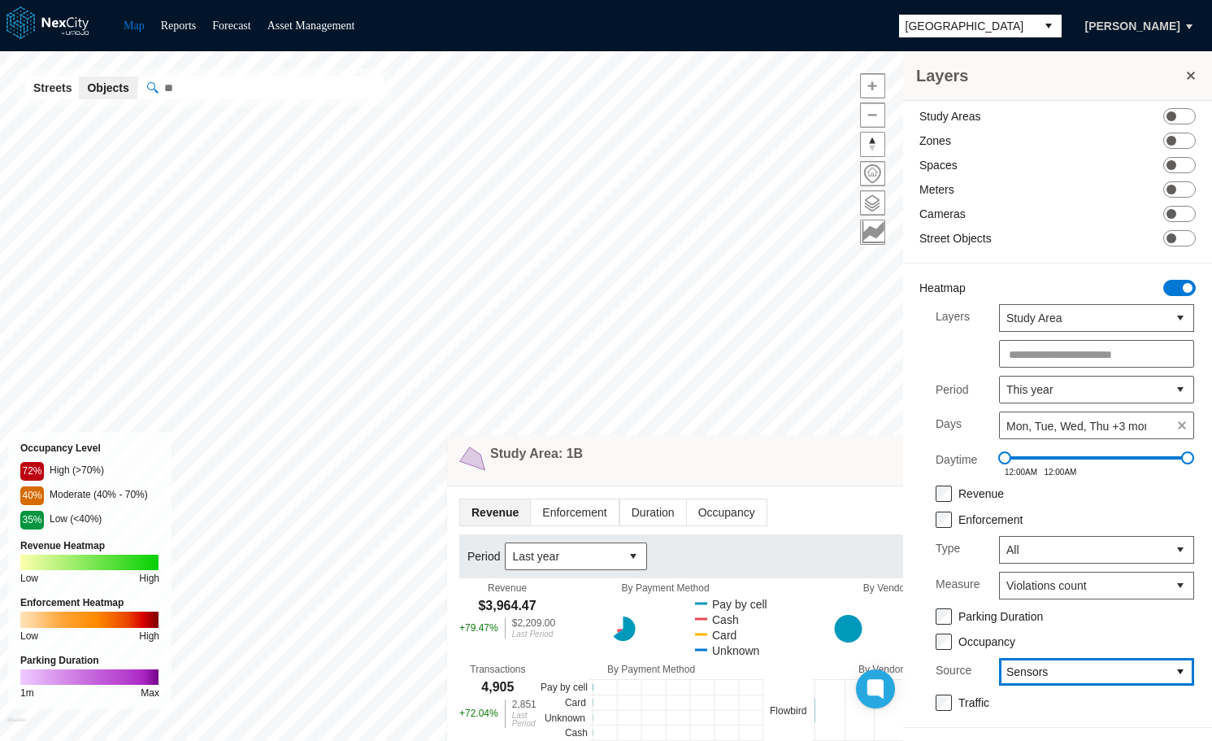
click at [1101, 676] on span "Sensors" at bounding box center [1083, 671] width 154 height 16
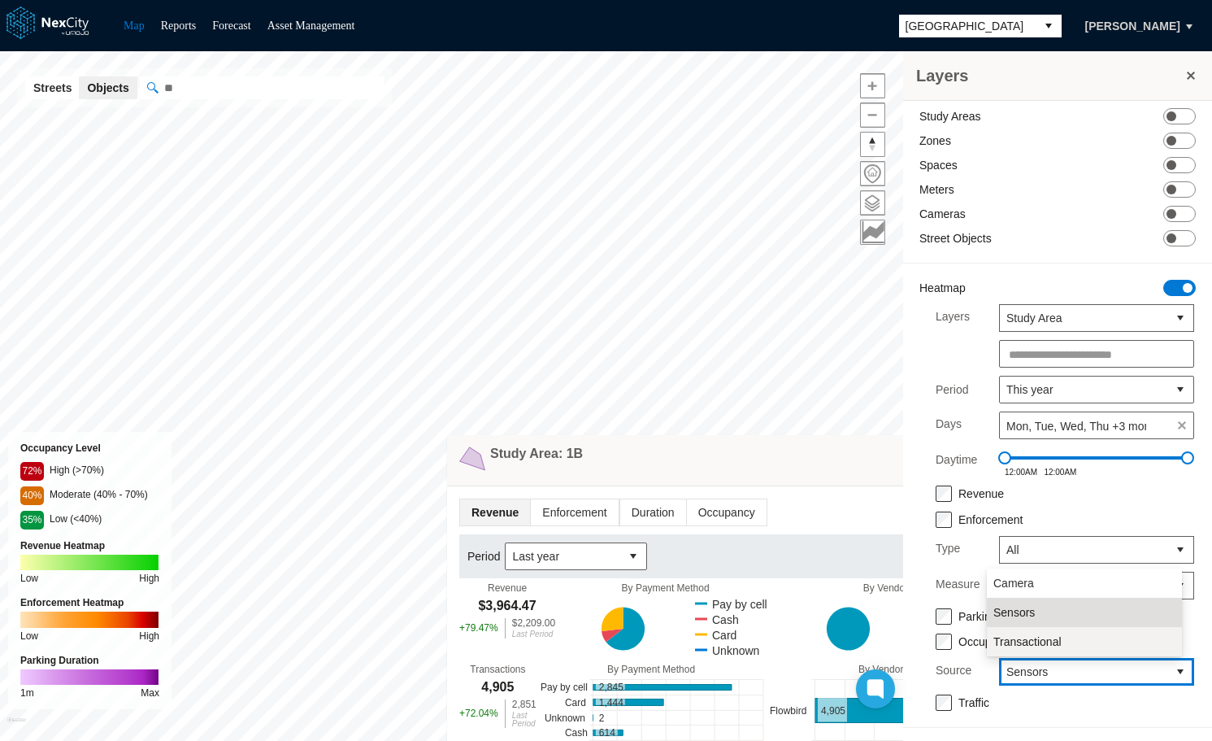
click at [1057, 641] on span "Transactional" at bounding box center [1027, 641] width 68 height 16
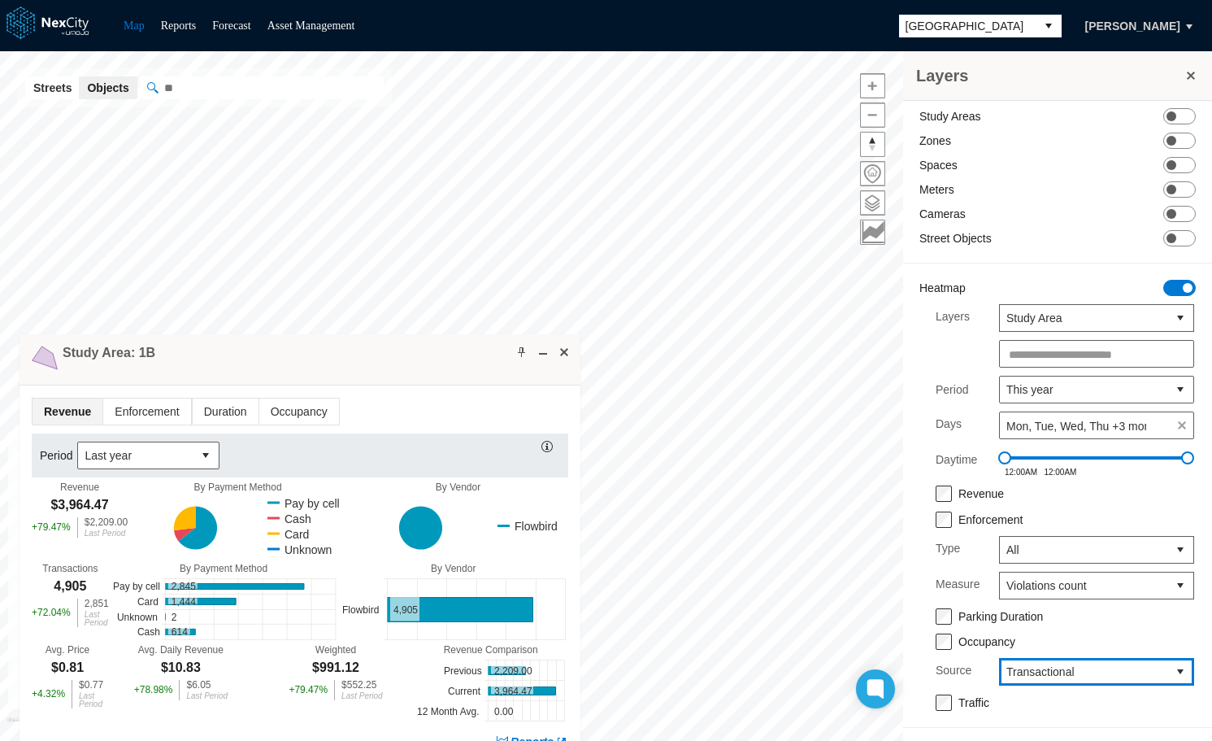
drag, startPoint x: 815, startPoint y: 452, endPoint x: 386, endPoint y: 351, distance: 440.1
click at [386, 351] on div "Study Area: 1B" at bounding box center [300, 359] width 561 height 51
click at [195, 452] on button "select" at bounding box center [205, 455] width 26 height 26
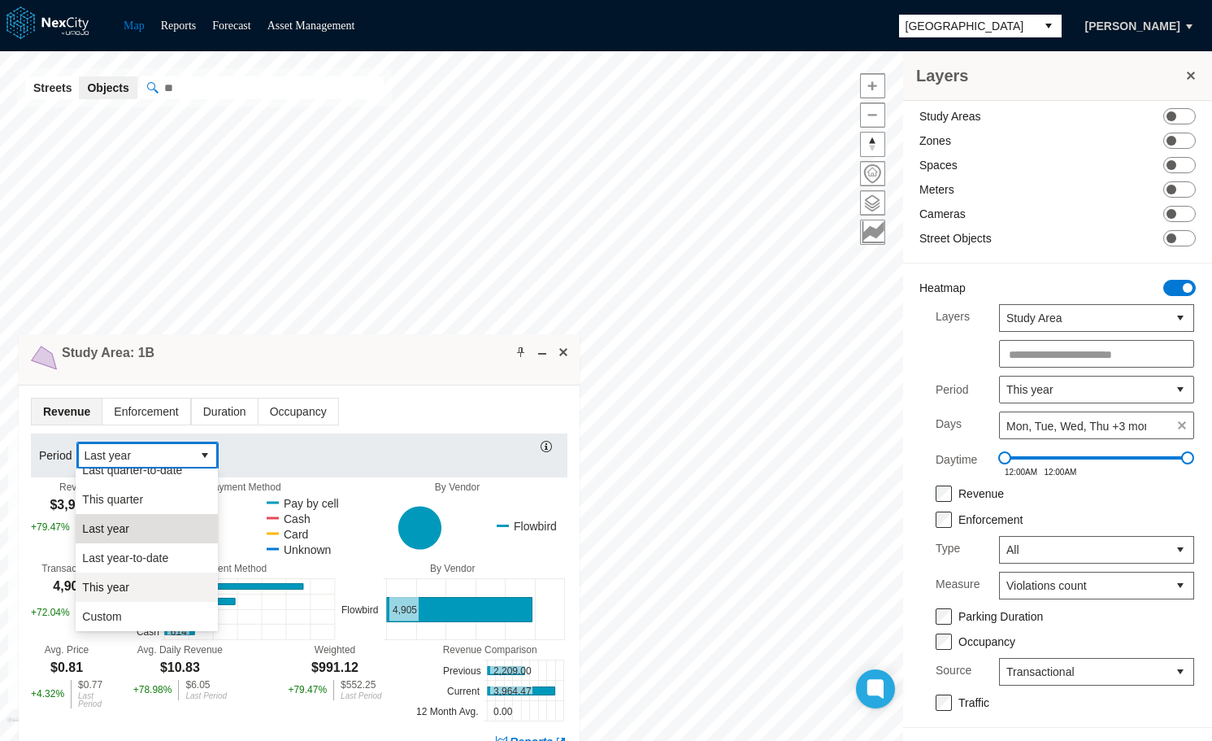
click at [116, 585] on span "This year" at bounding box center [105, 587] width 47 height 16
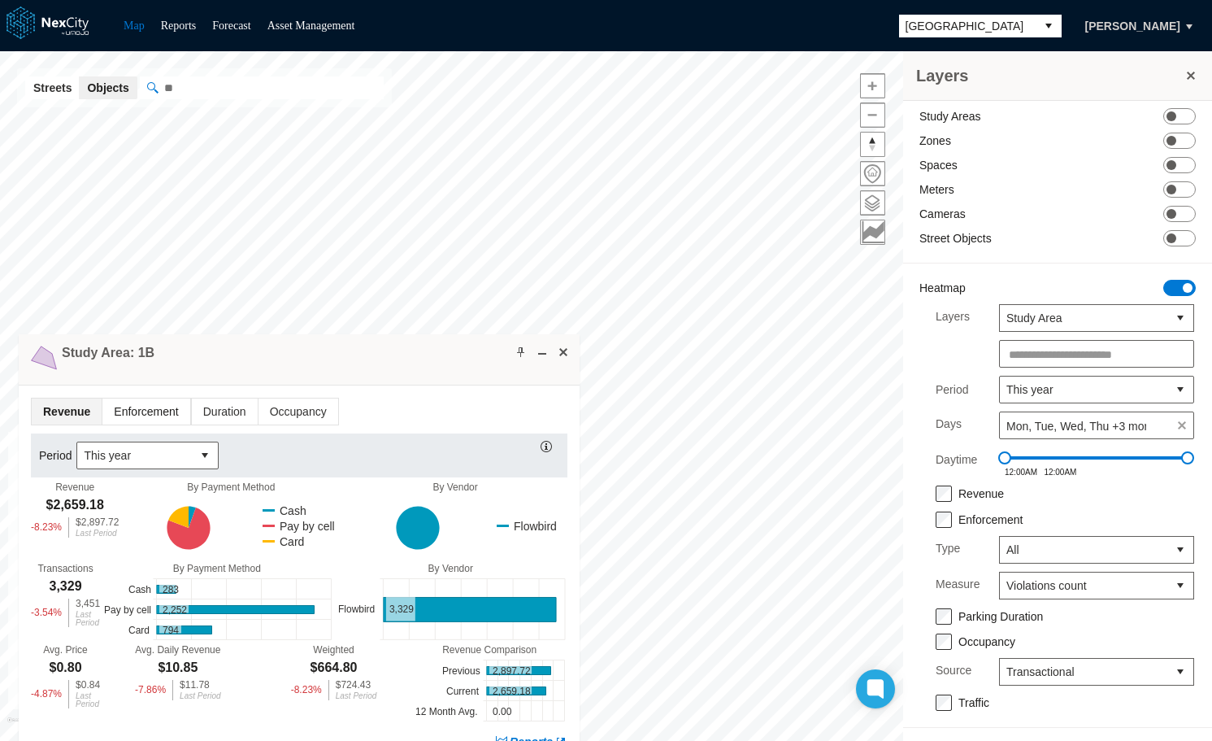
click at [150, 412] on span "Enforcement" at bounding box center [145, 411] width 87 height 26
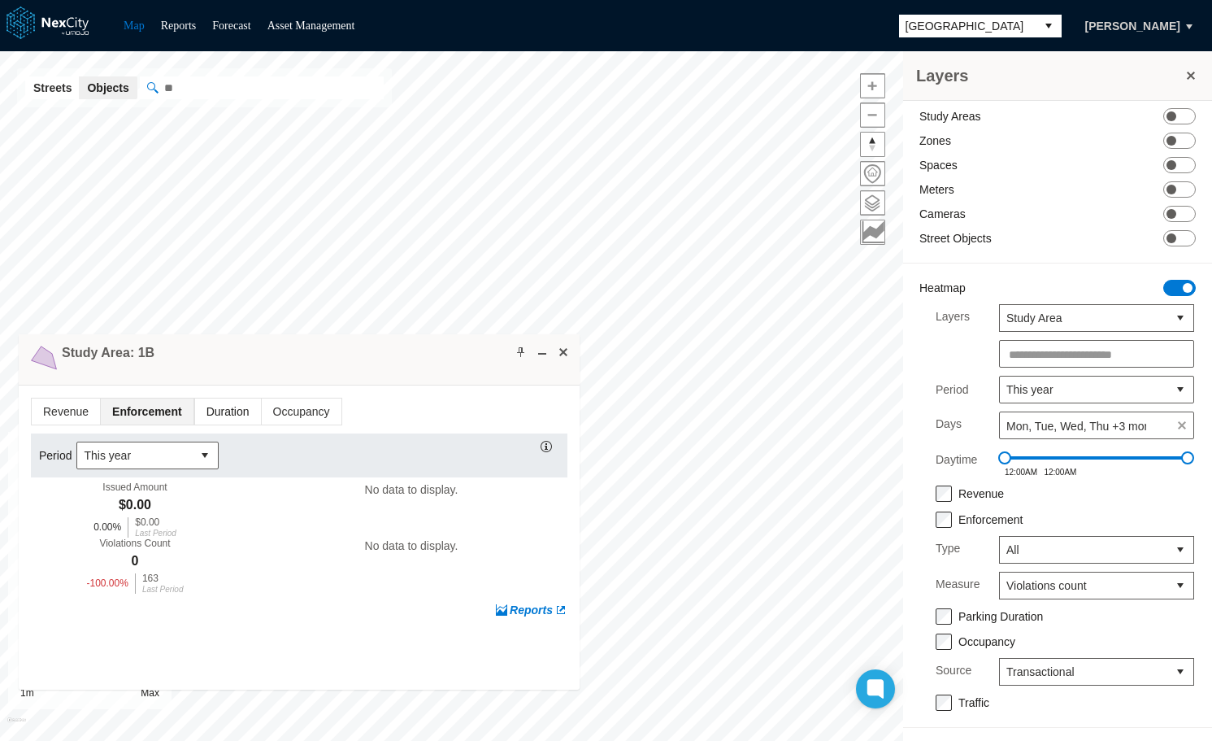
click at [215, 415] on span "Duration" at bounding box center [228, 411] width 66 height 26
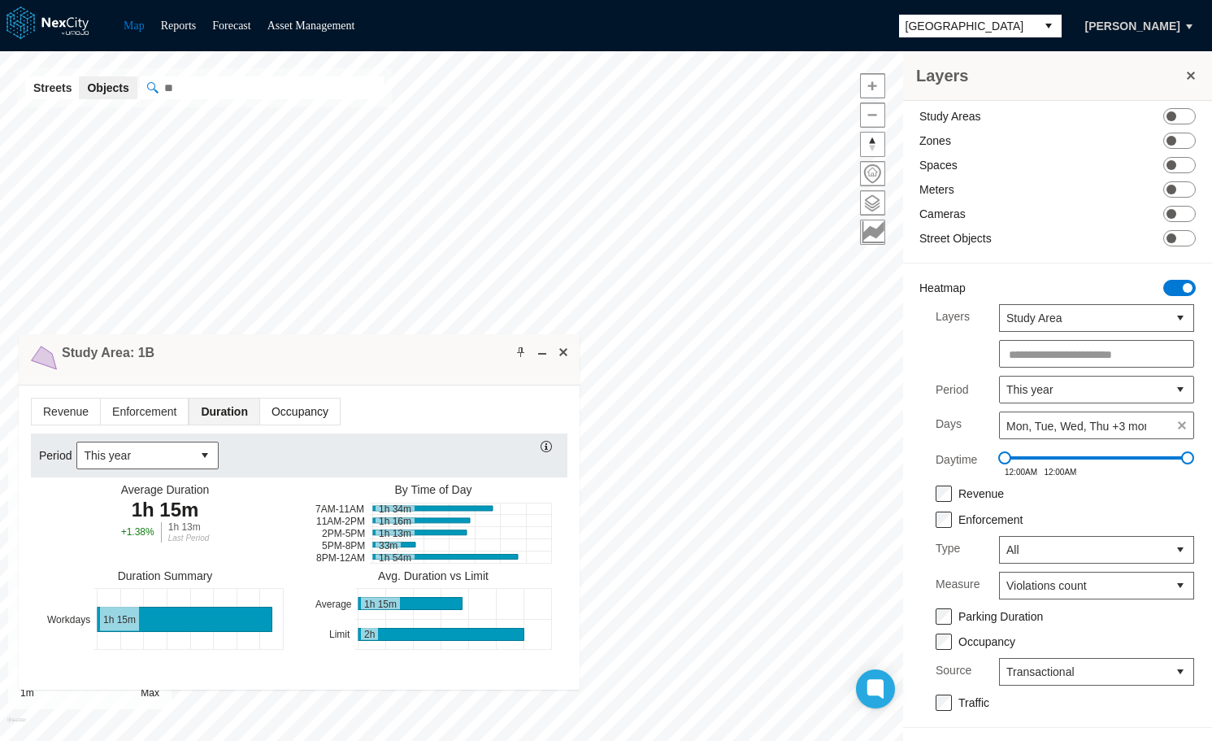
click at [311, 413] on span "Occupancy" at bounding box center [300, 411] width 80 height 26
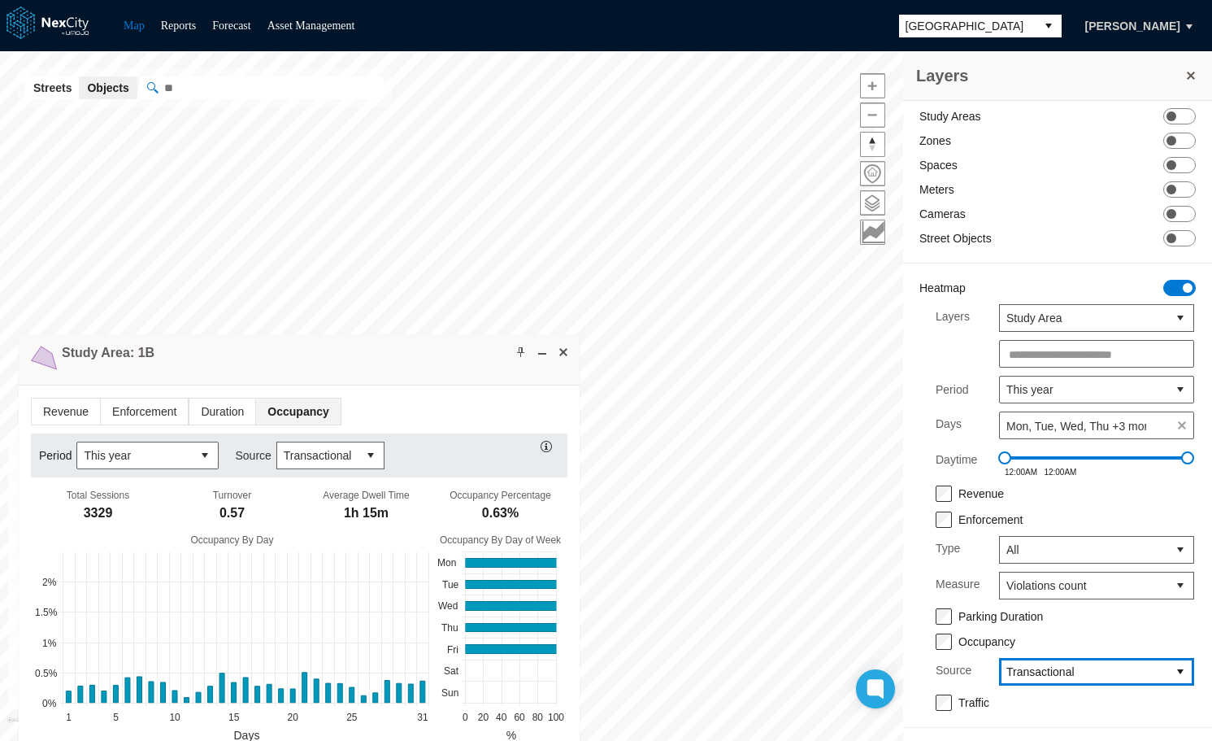
click at [1126, 664] on span "Transactional" at bounding box center [1083, 671] width 154 height 16
click at [1011, 582] on span "Camera" at bounding box center [1013, 583] width 41 height 16
click at [361, 455] on button "select" at bounding box center [371, 455] width 26 height 26
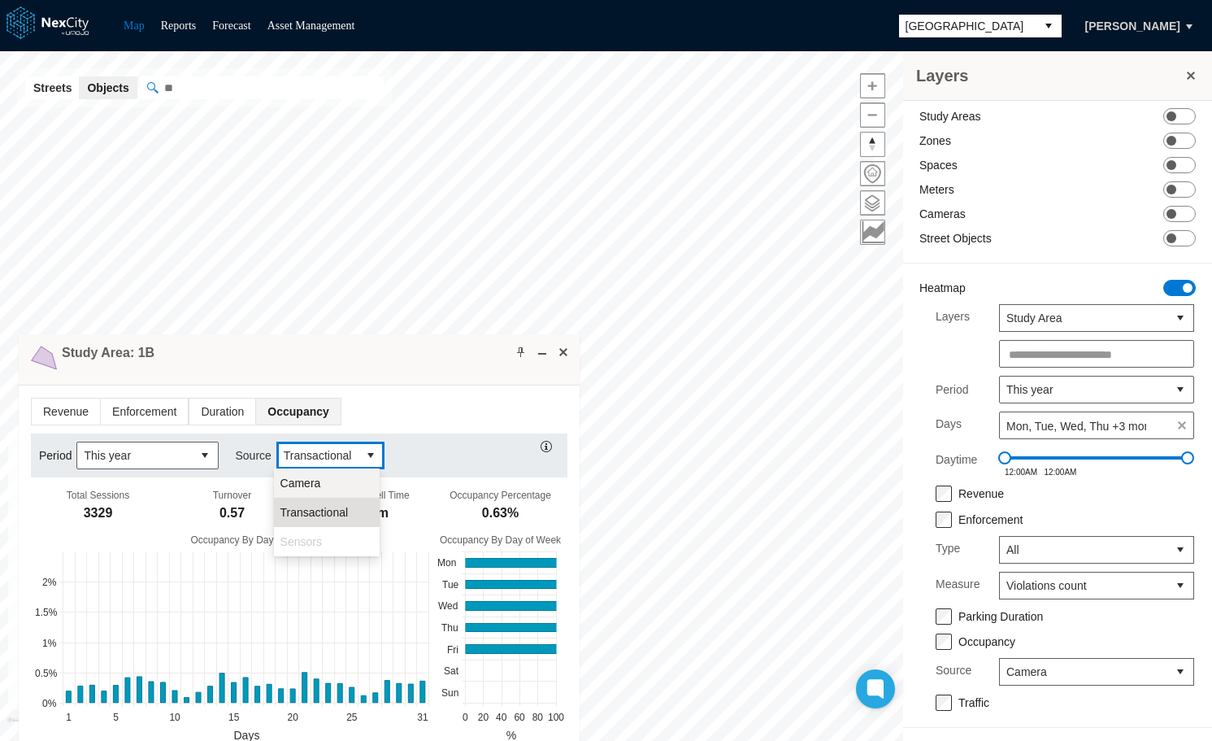
click at [336, 474] on li "Camera" at bounding box center [327, 482] width 106 height 29
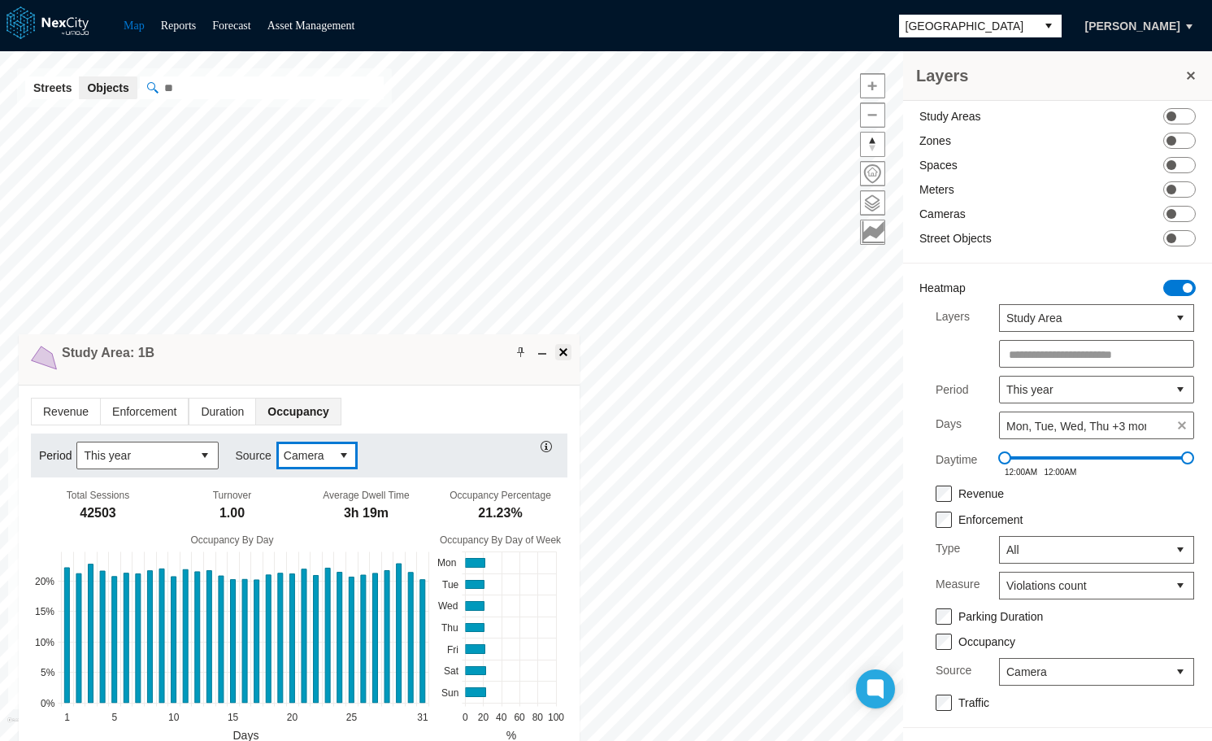
click at [563, 351] on span at bounding box center [563, 352] width 13 height 13
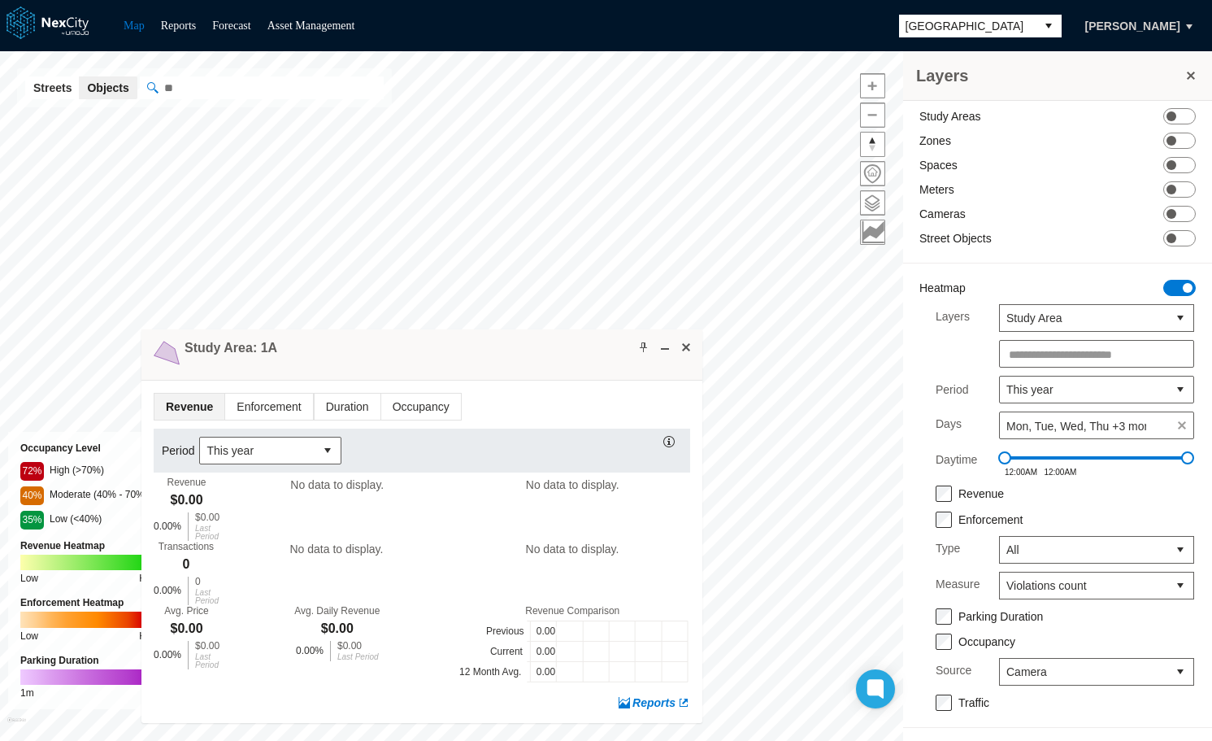
drag, startPoint x: 701, startPoint y: 467, endPoint x: 402, endPoint y: 290, distance: 346.6
click at [402, 329] on div "Study Area: 1A" at bounding box center [421, 354] width 561 height 51
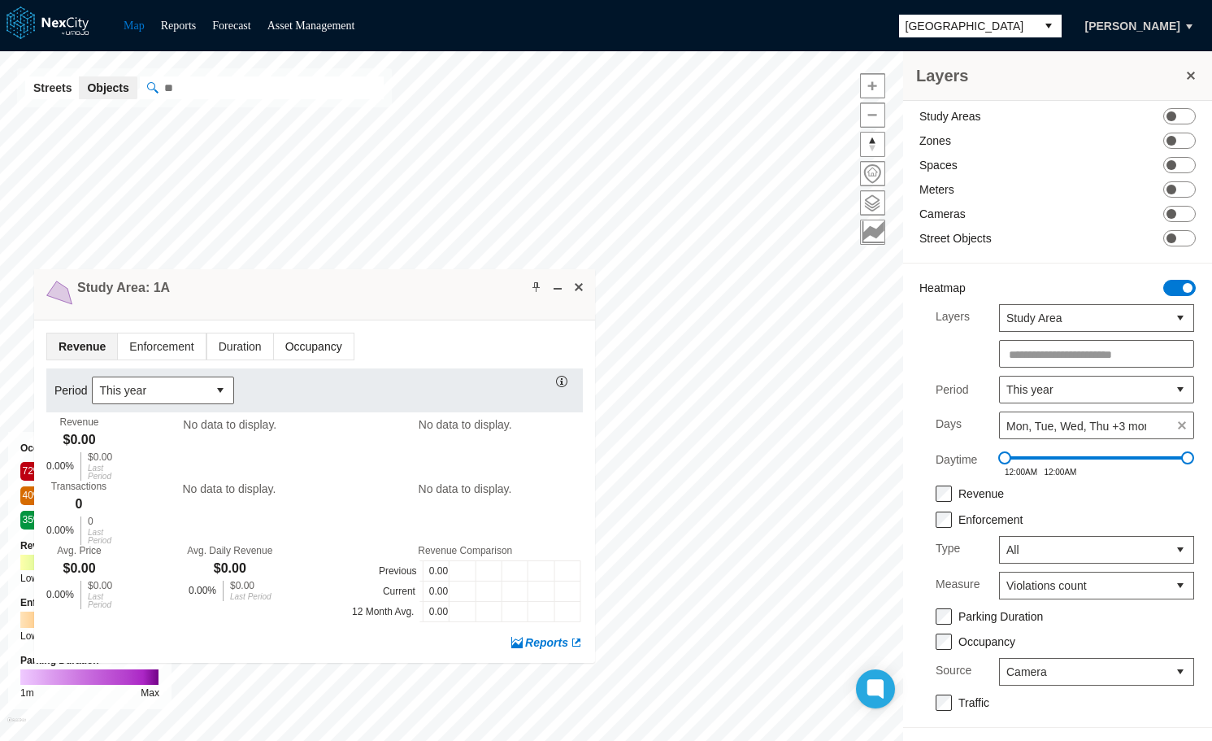
click at [306, 350] on span "Occupancy" at bounding box center [314, 346] width 80 height 26
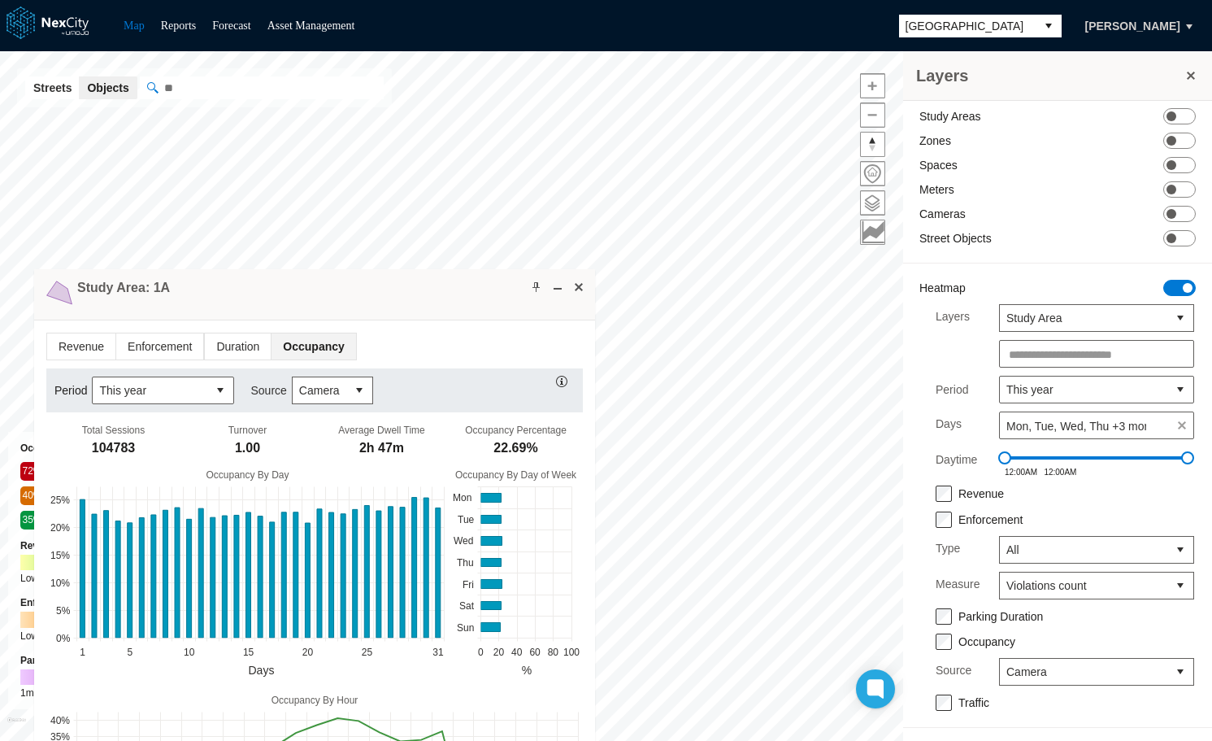
click at [1004, 33] on span "[GEOGRAPHIC_DATA]" at bounding box center [967, 26] width 137 height 23
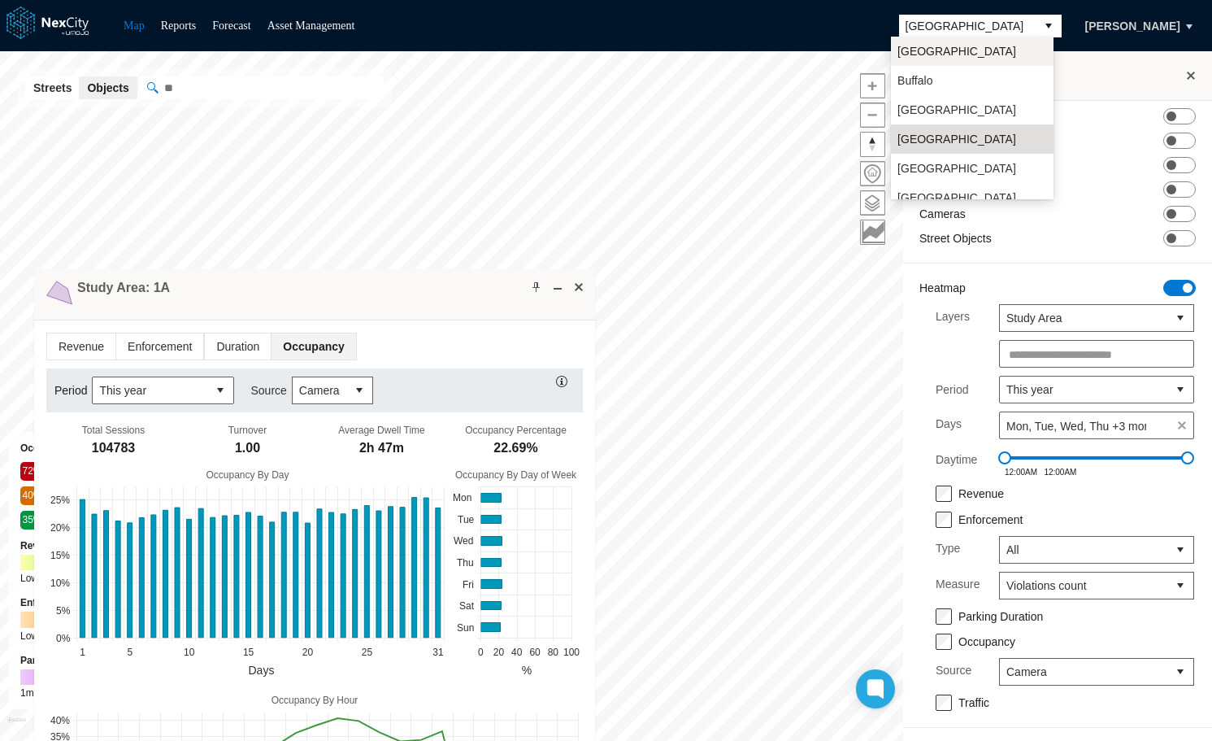
click at [963, 45] on li "Arlington" at bounding box center [972, 51] width 163 height 29
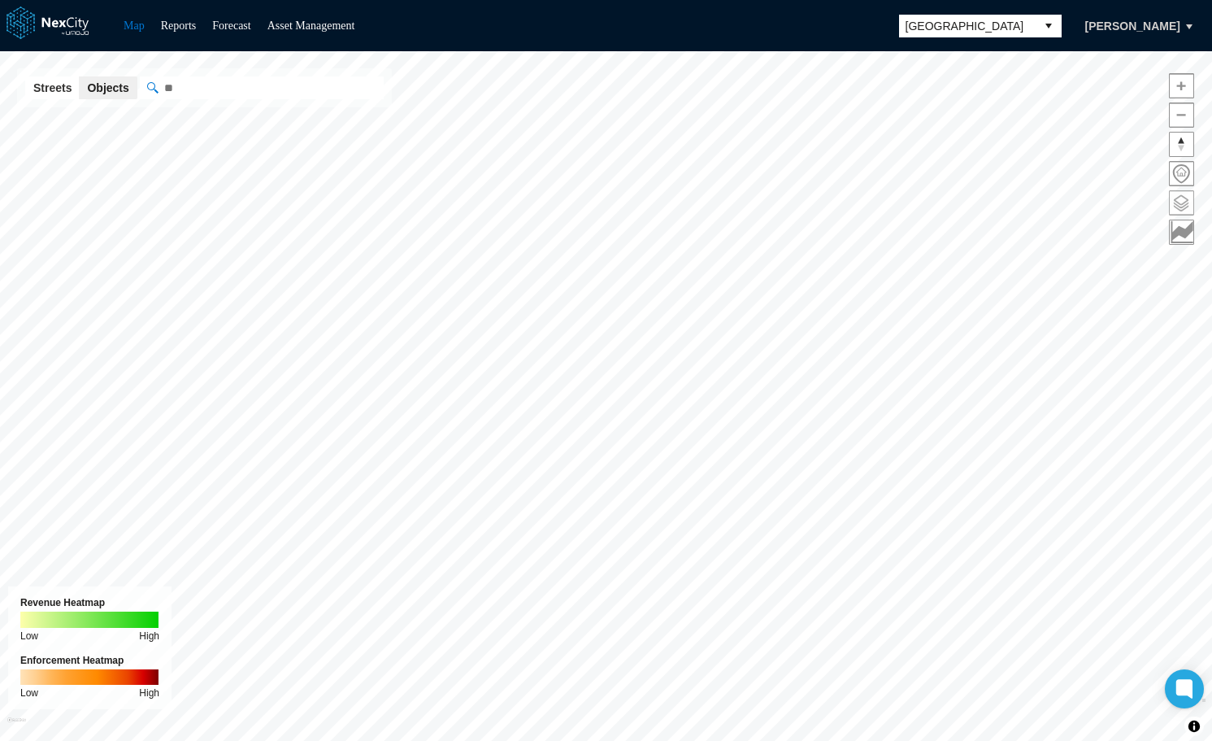
click at [1186, 203] on span at bounding box center [1182, 203] width 24 height 24
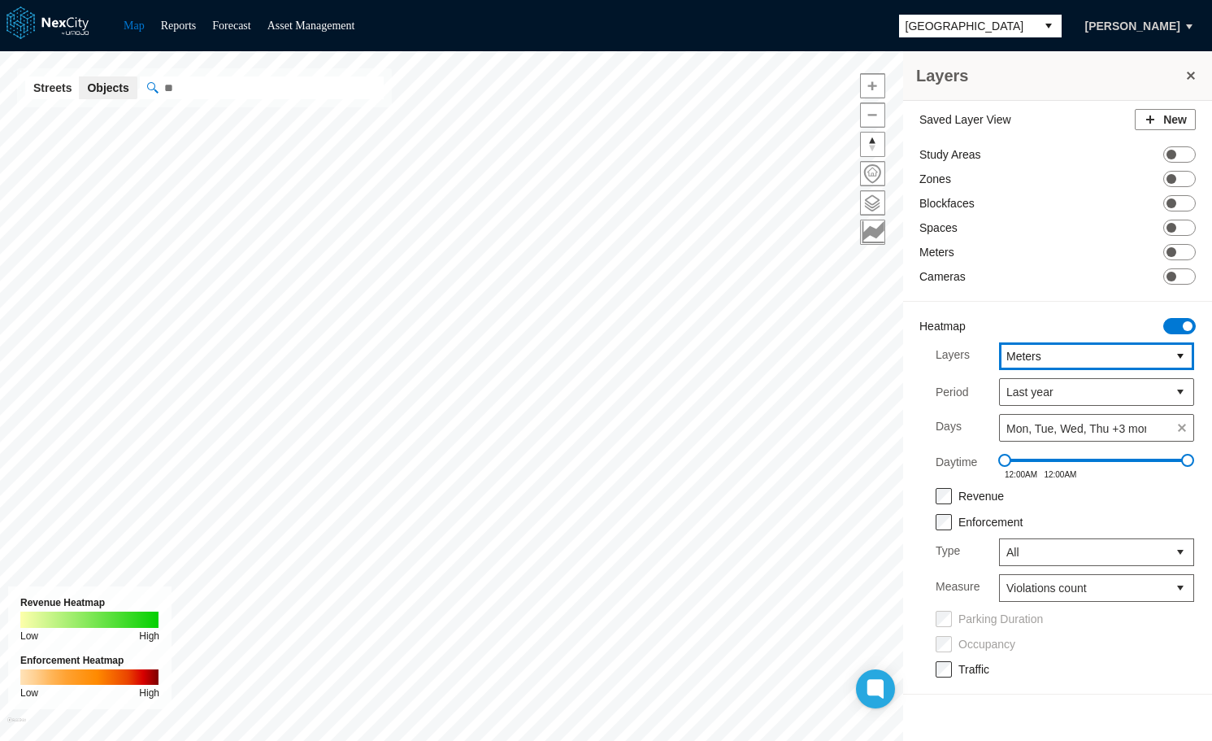
click at [1167, 347] on span "Meters" at bounding box center [1083, 356] width 167 height 26
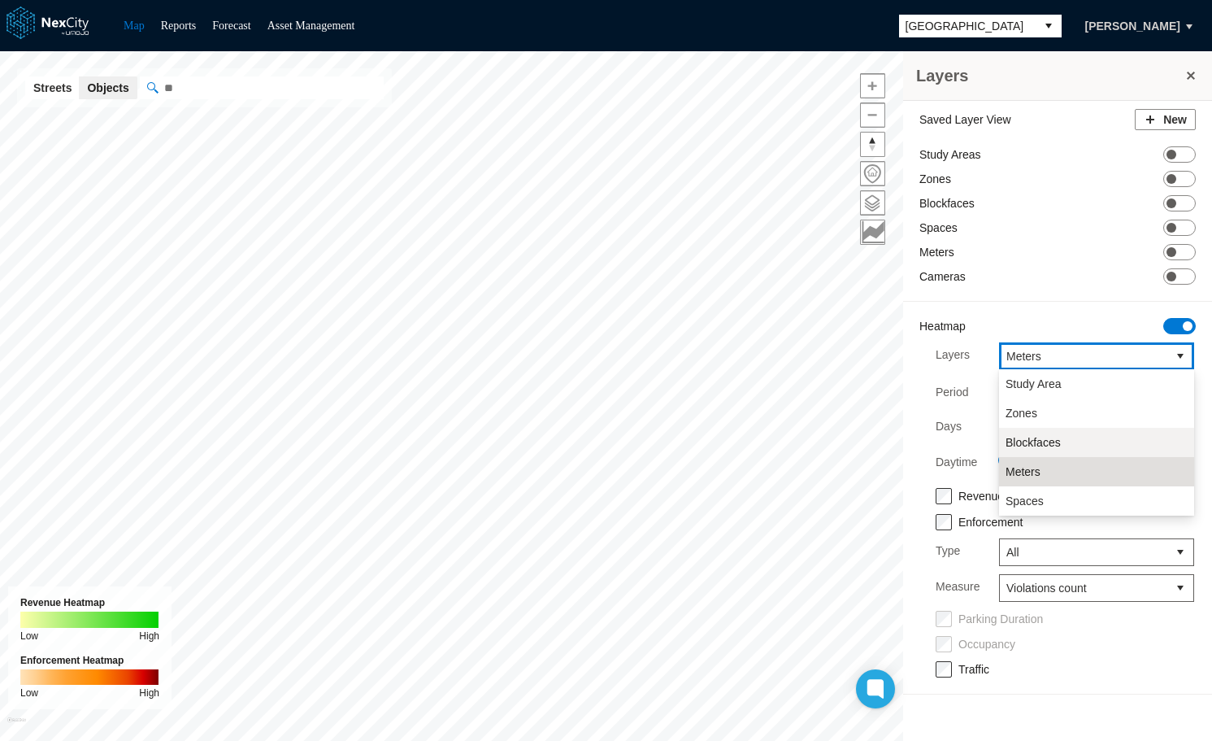
click at [1052, 439] on span "Blockfaces" at bounding box center [1033, 442] width 55 height 16
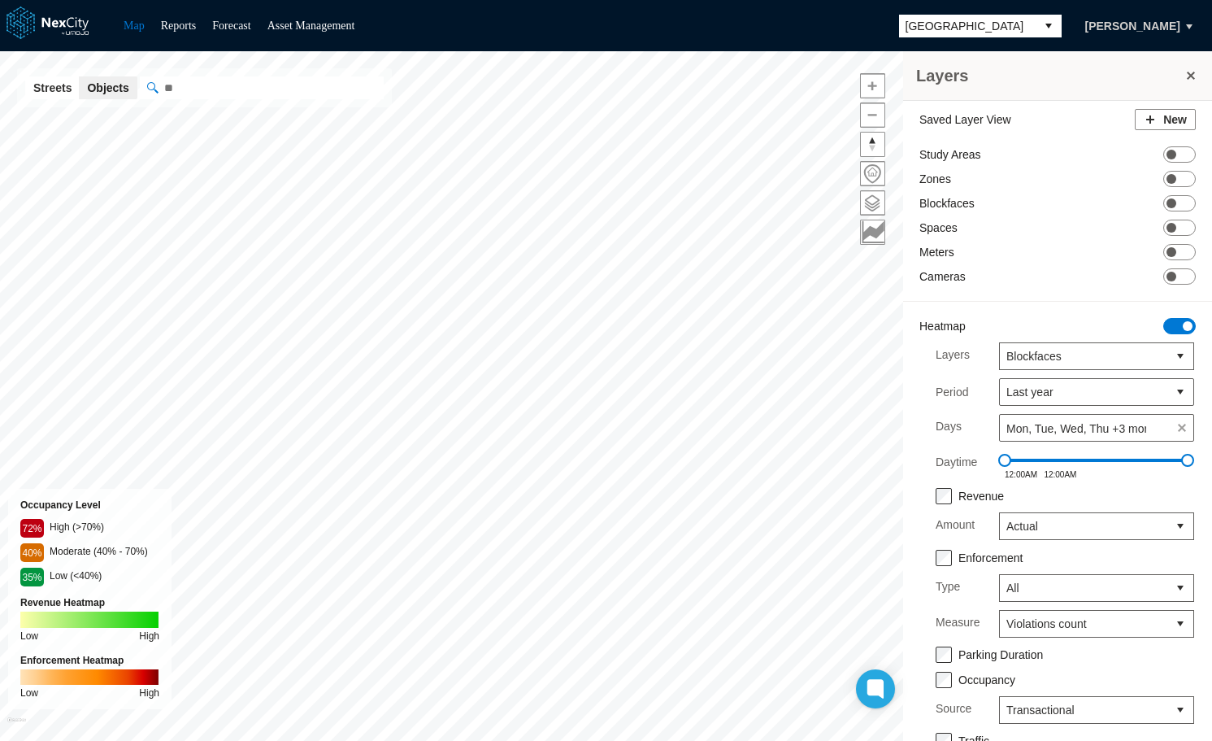
click at [935, 654] on div "Enforcement Type All Measure Violations count Parking Duration Occupancy Source…" at bounding box center [1064, 648] width 291 height 201
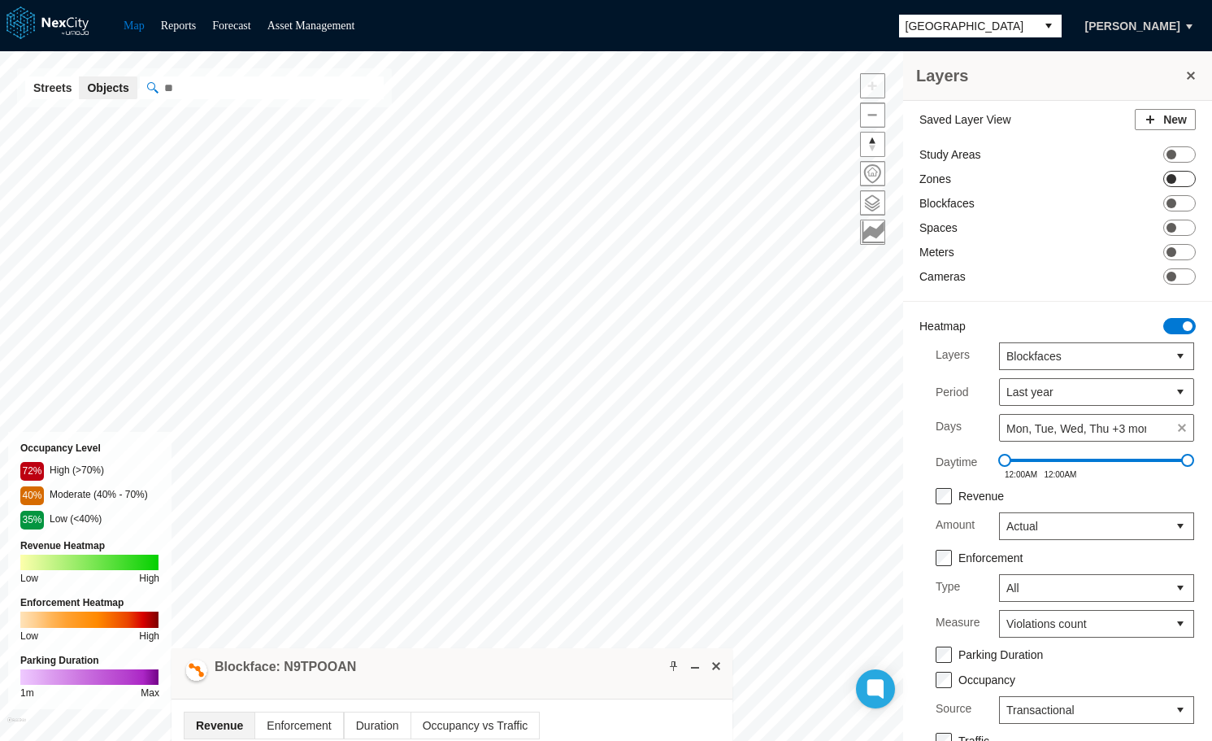
click at [1167, 179] on span at bounding box center [1172, 179] width 10 height 10
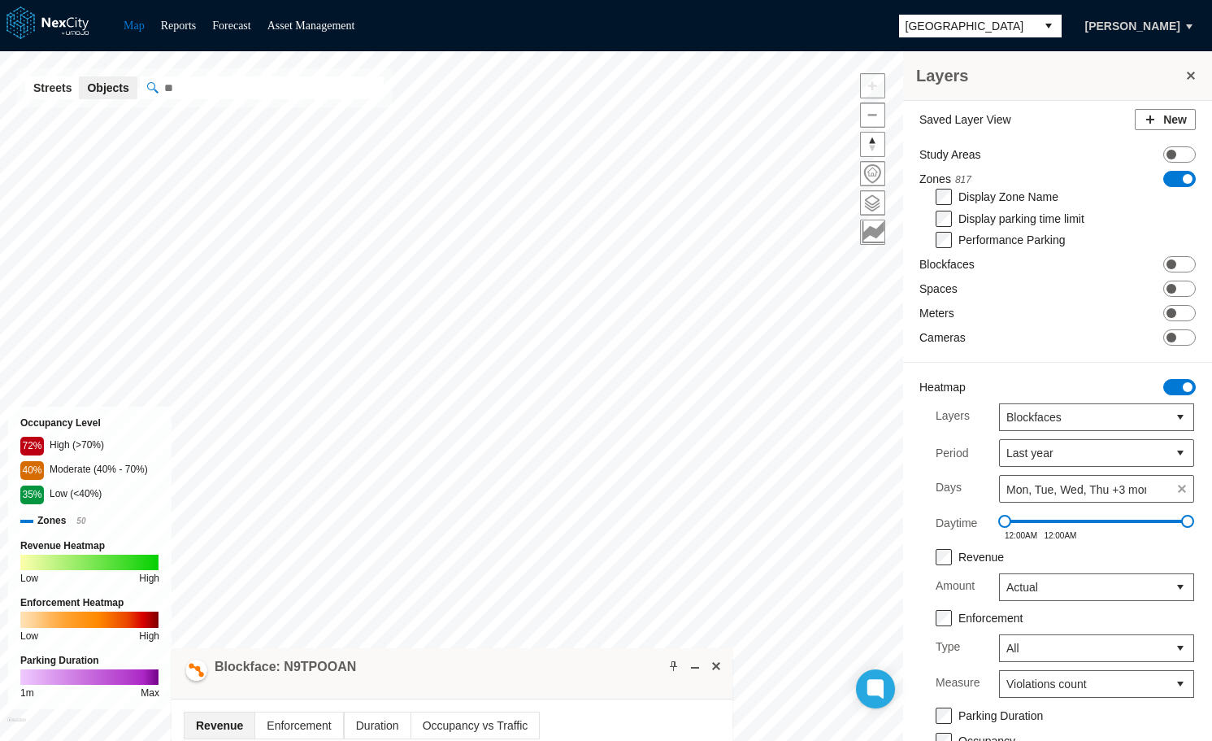
click at [1169, 388] on span "ON OFF" at bounding box center [1179, 387] width 33 height 16
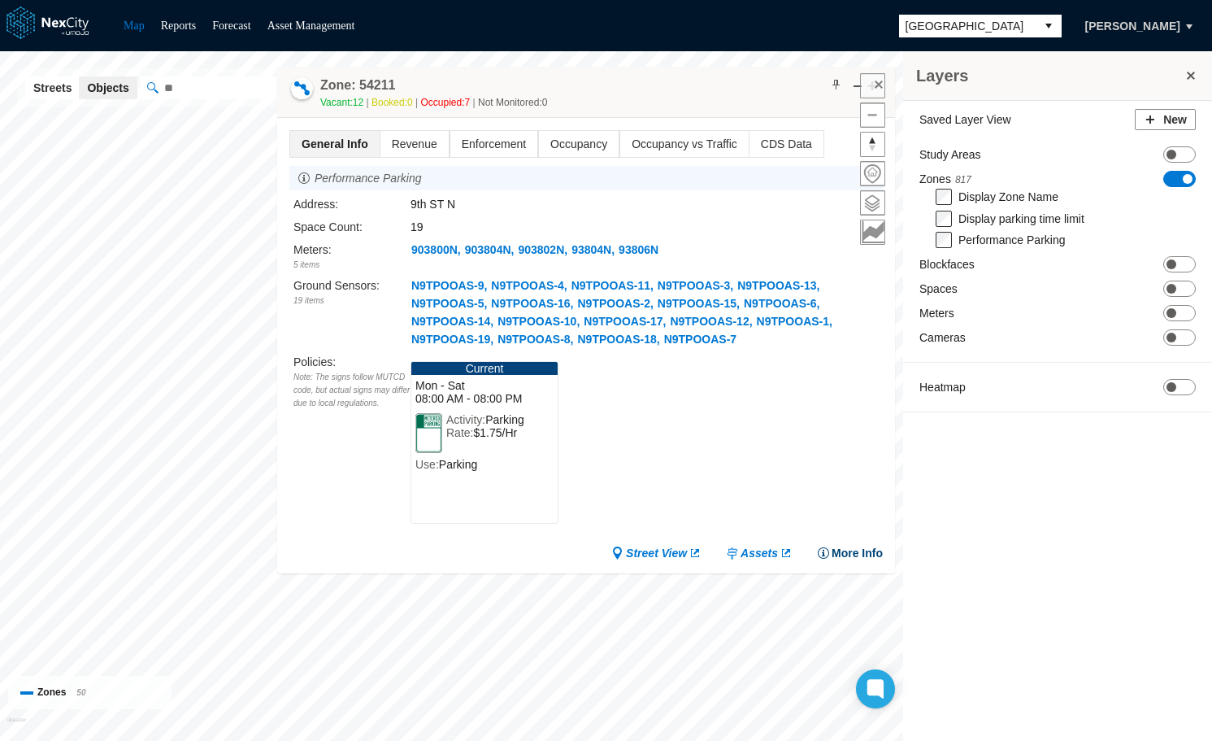
click at [846, 552] on button "More Info" at bounding box center [850, 553] width 66 height 16
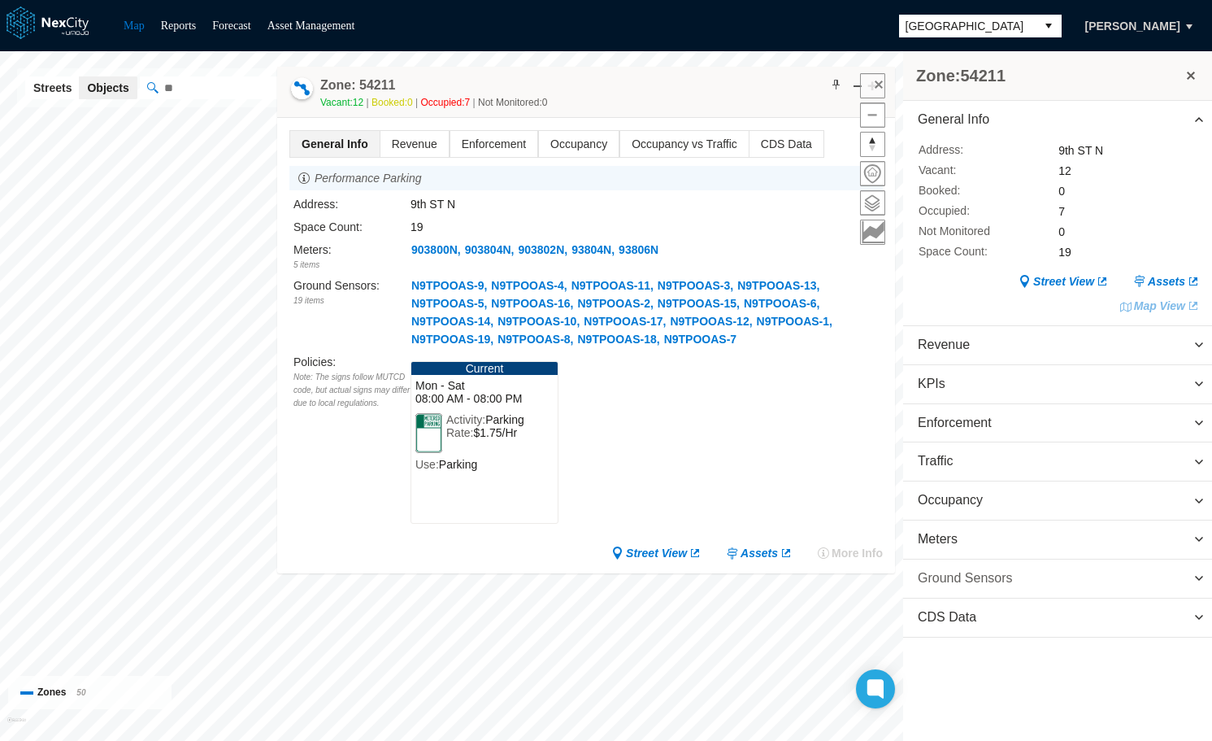
click at [986, 569] on span "Ground Sensors" at bounding box center [965, 578] width 95 height 19
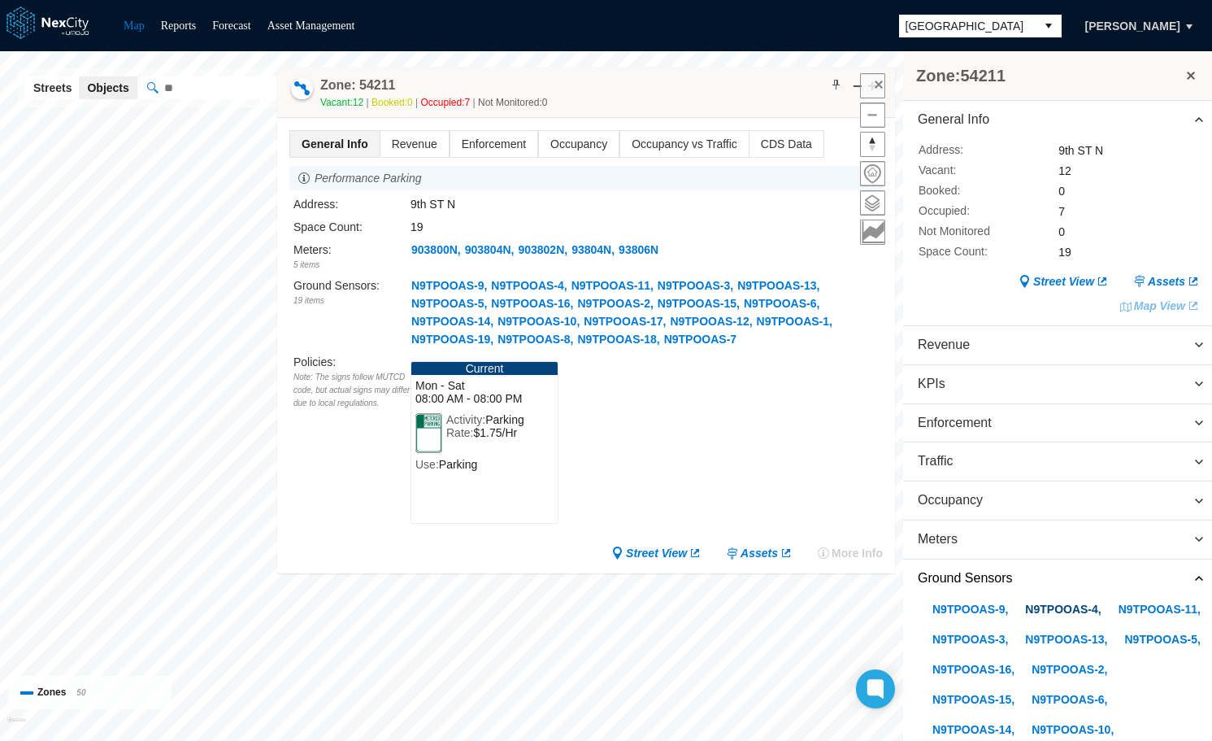
click at [1052, 612] on button "N9TPOOAS-4 ," at bounding box center [1062, 609] width 77 height 19
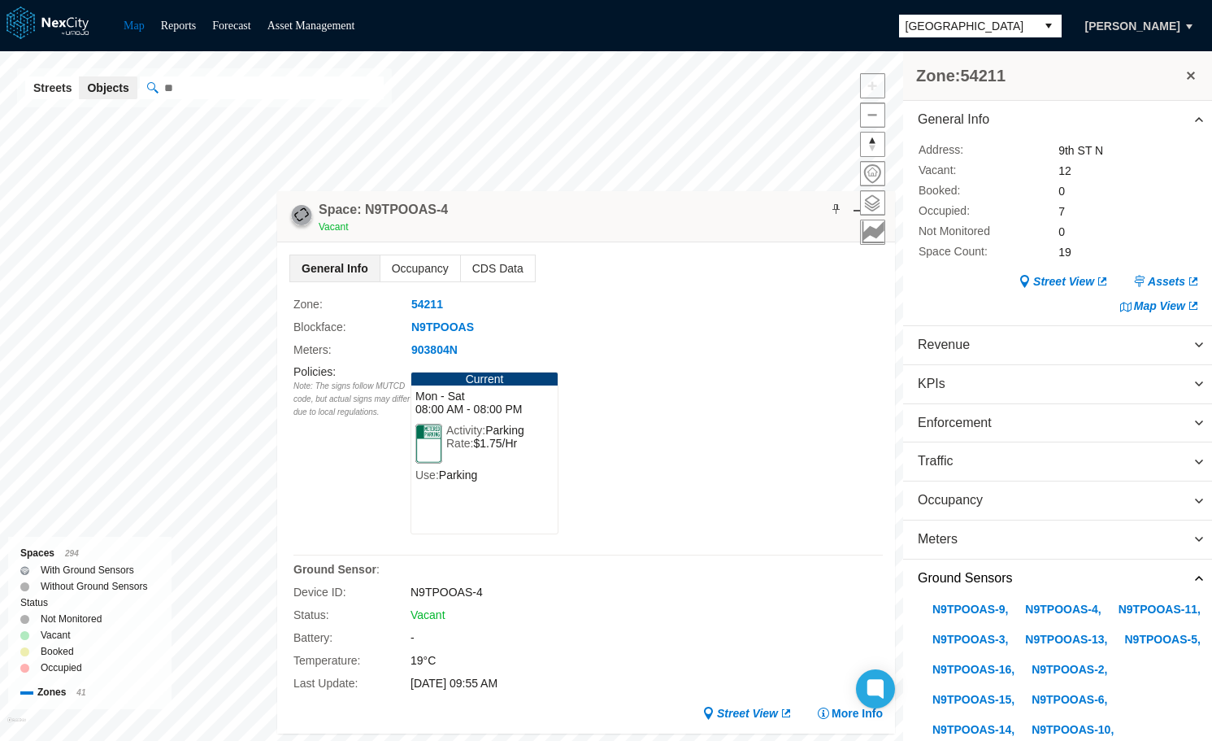
click at [1013, 25] on span "Arlington" at bounding box center [968, 26] width 124 height 16
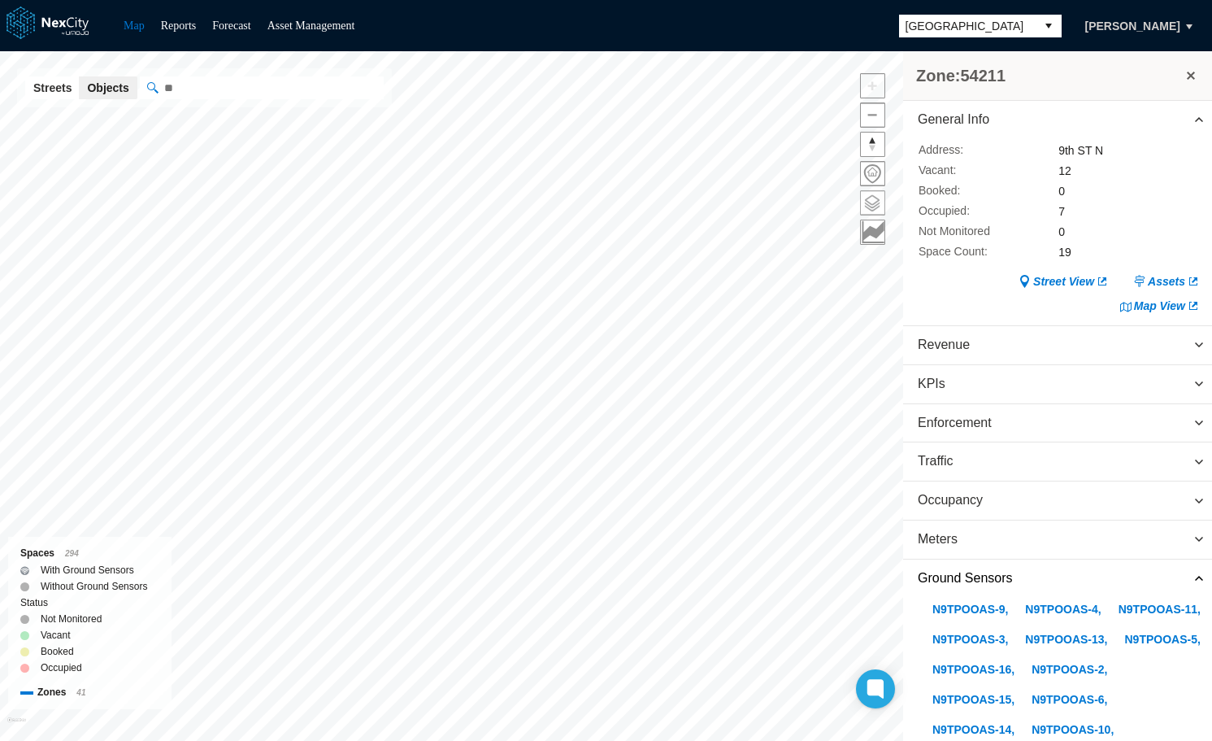
click at [871, 204] on span at bounding box center [873, 203] width 24 height 24
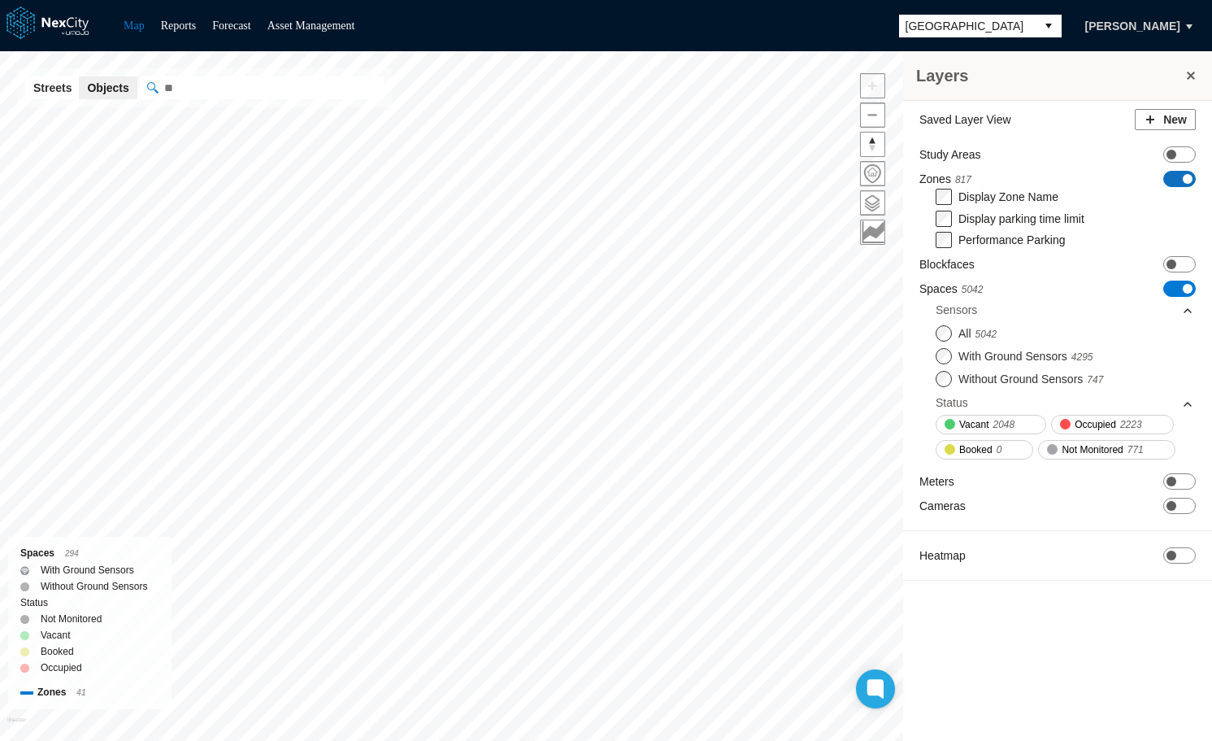
click at [1183, 180] on span at bounding box center [1188, 179] width 10 height 10
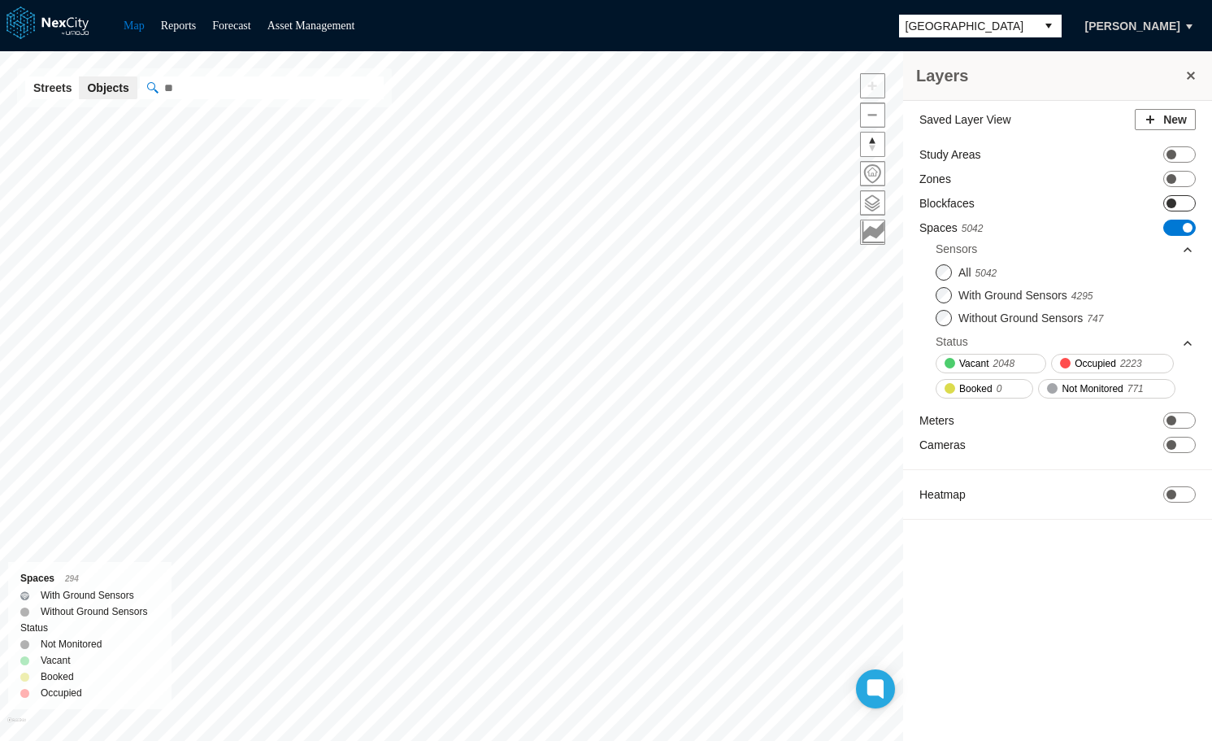
click at [1176, 202] on span at bounding box center [1172, 203] width 10 height 10
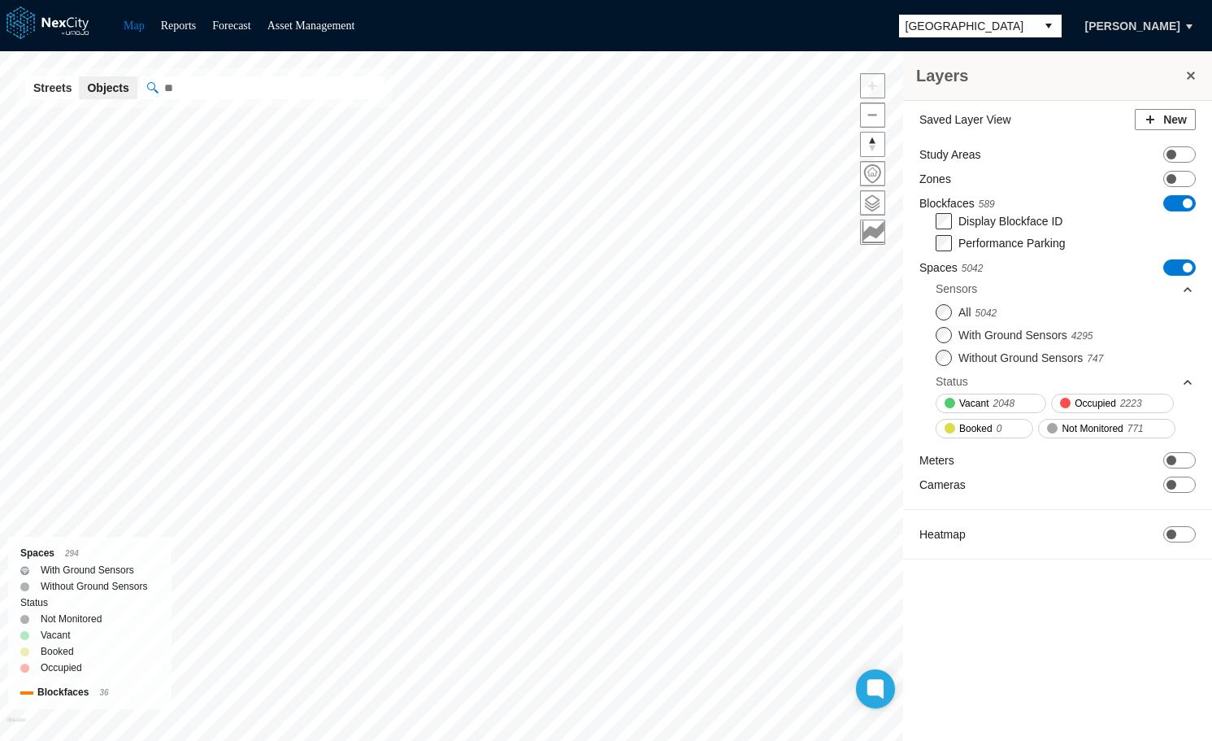
click at [1180, 265] on span "ON OFF" at bounding box center [1179, 267] width 33 height 16
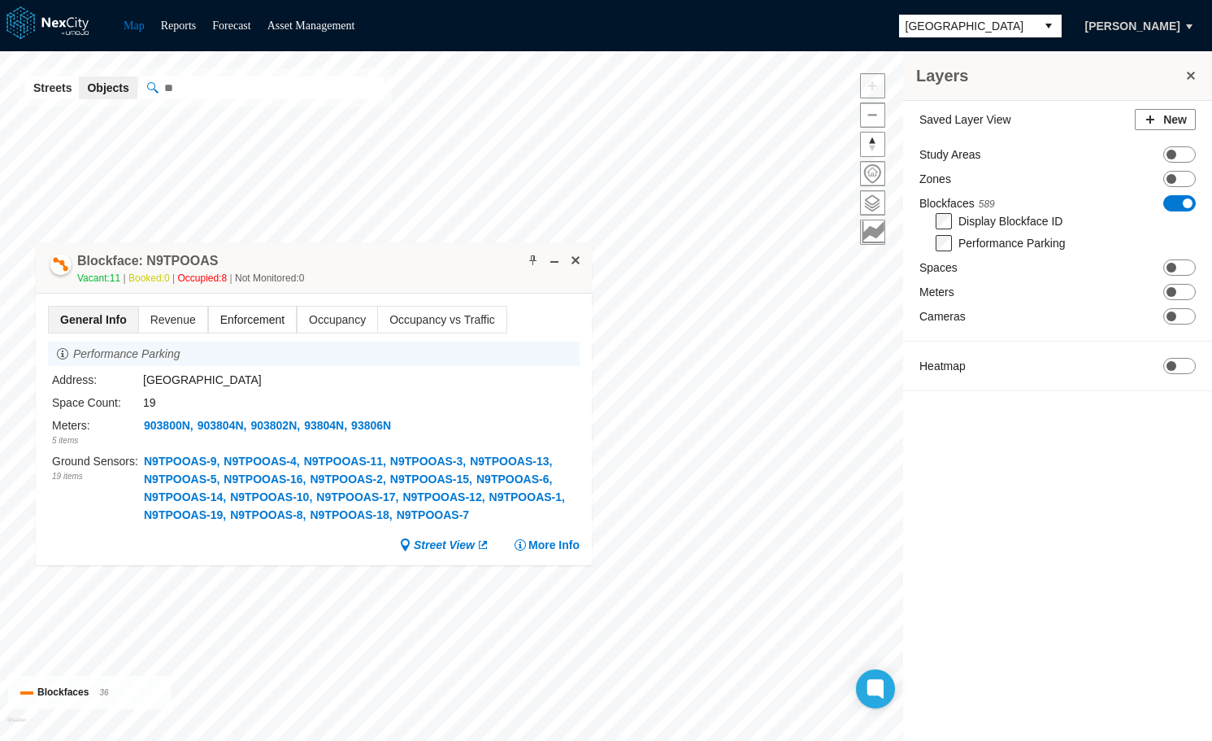
click at [236, 323] on span "Enforcement" at bounding box center [252, 319] width 87 height 26
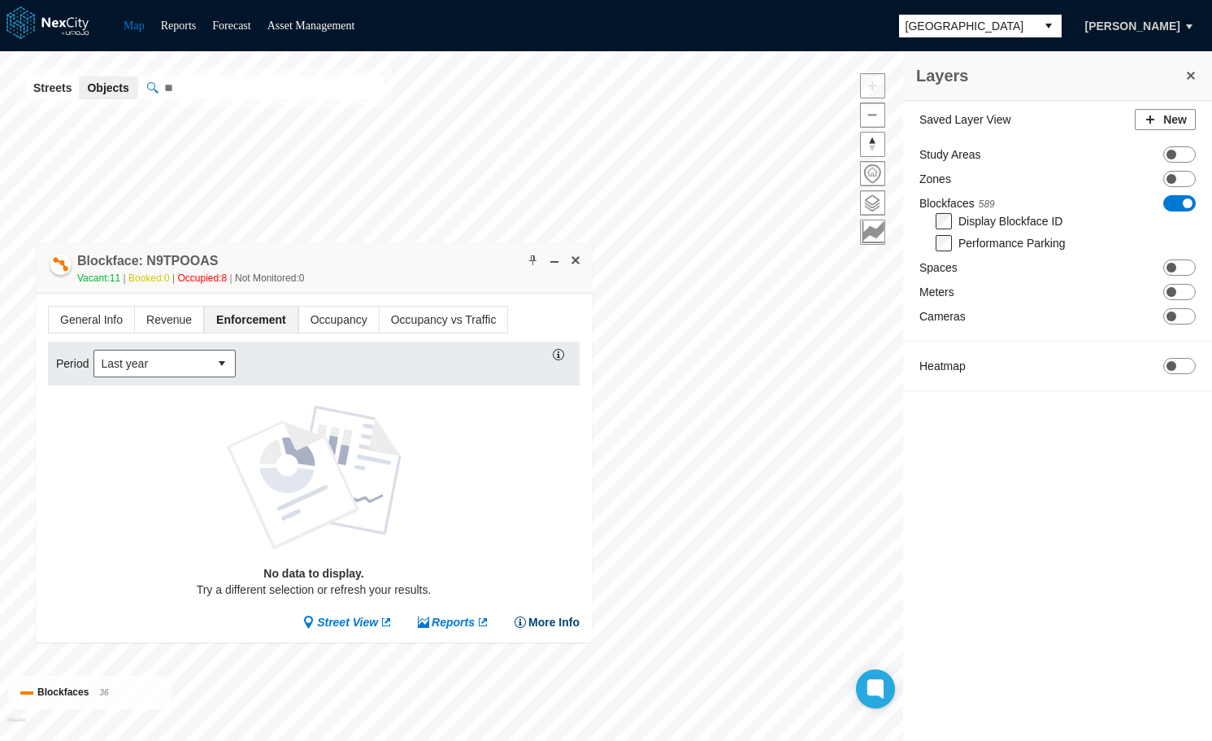
click at [545, 618] on button "More Info" at bounding box center [547, 622] width 66 height 16
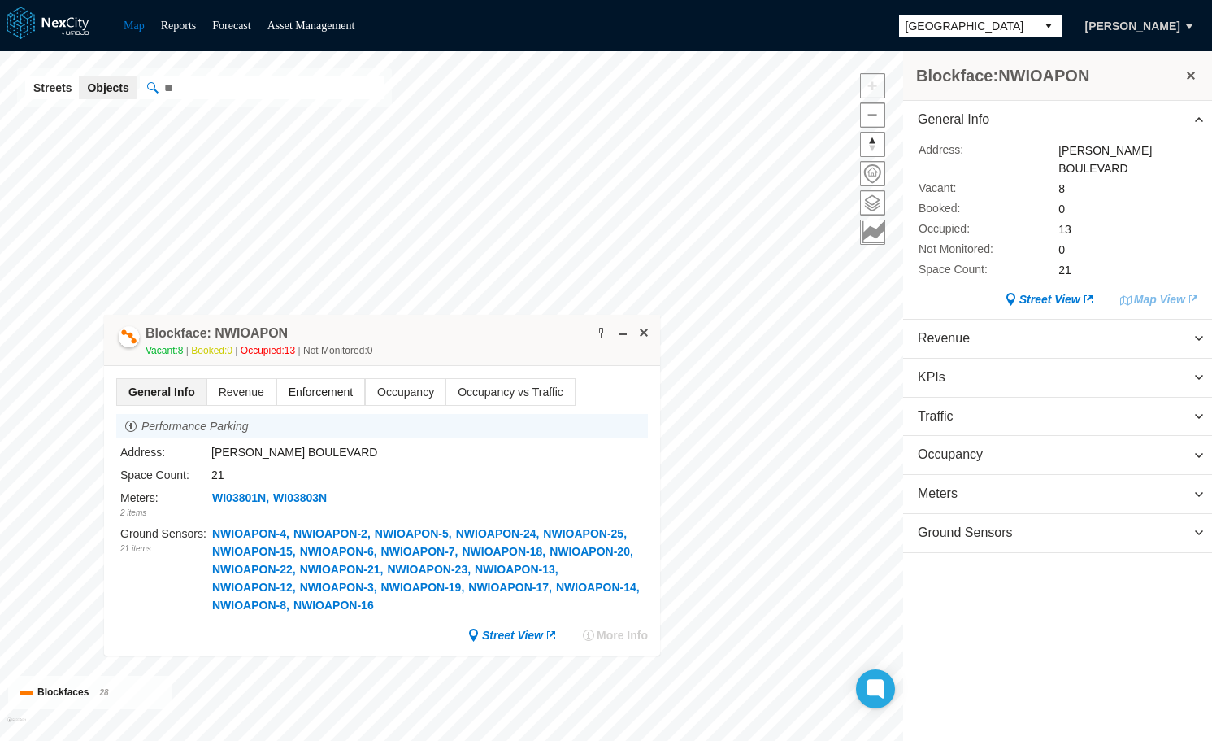
click at [301, 390] on span "Enforcement" at bounding box center [320, 392] width 87 height 26
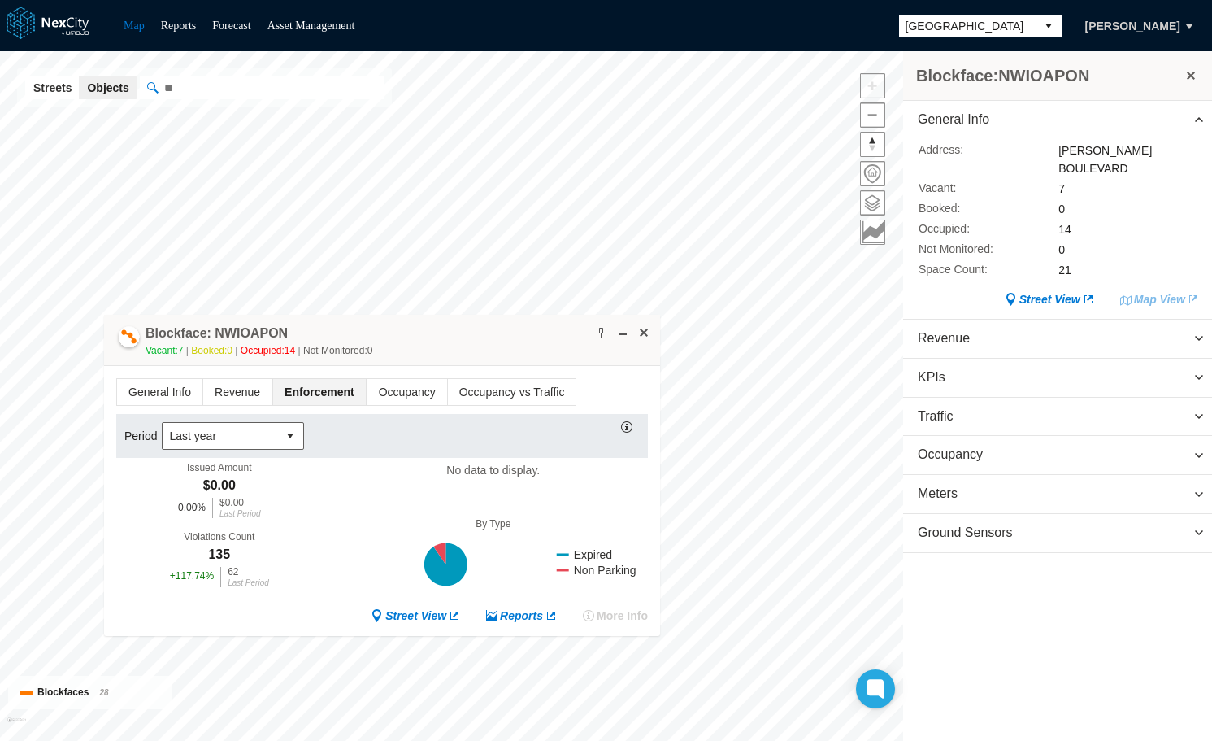
click at [983, 24] on span "Arlington" at bounding box center [968, 26] width 124 height 16
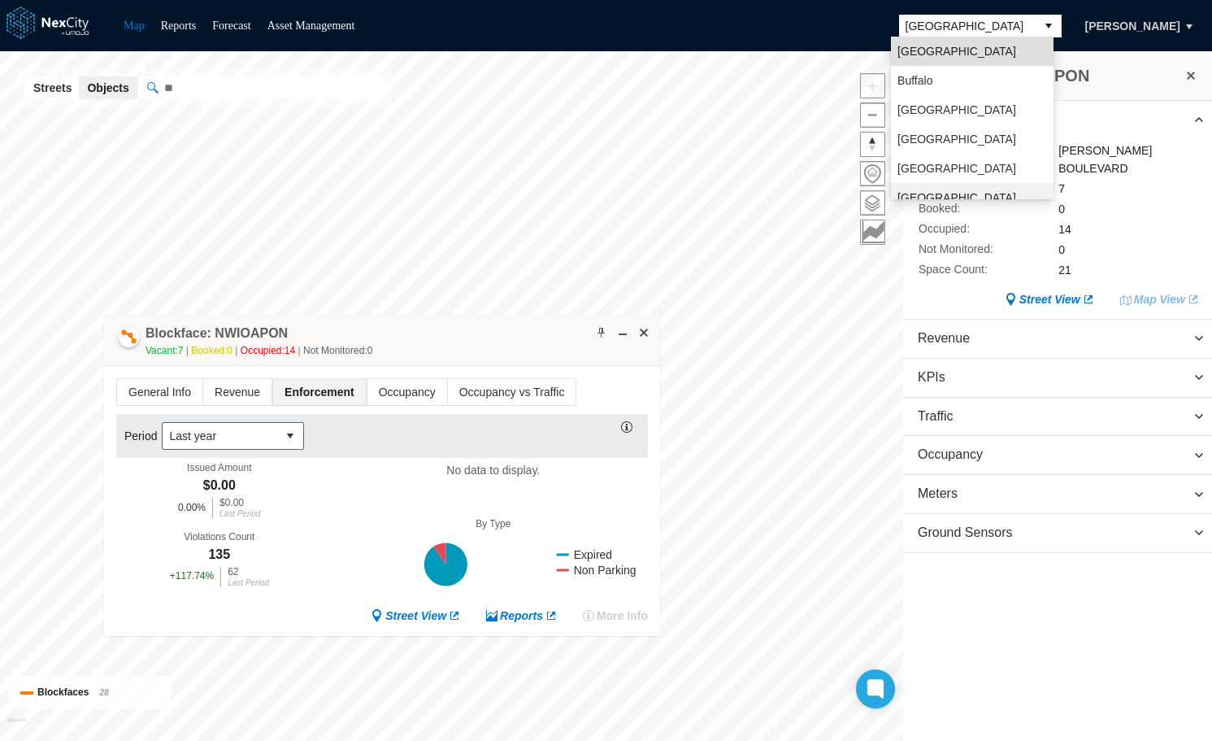
click at [932, 194] on span "San Jose" at bounding box center [972, 205] width 150 height 33
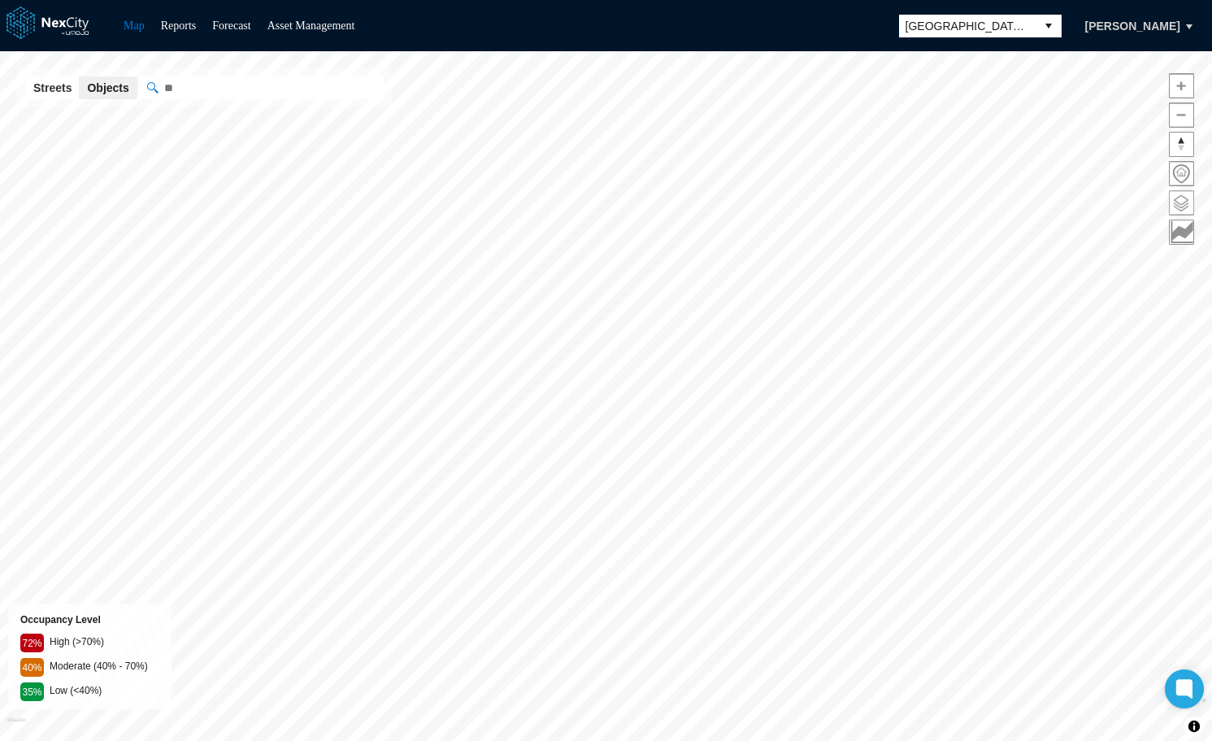
click at [1185, 202] on span at bounding box center [1182, 203] width 24 height 24
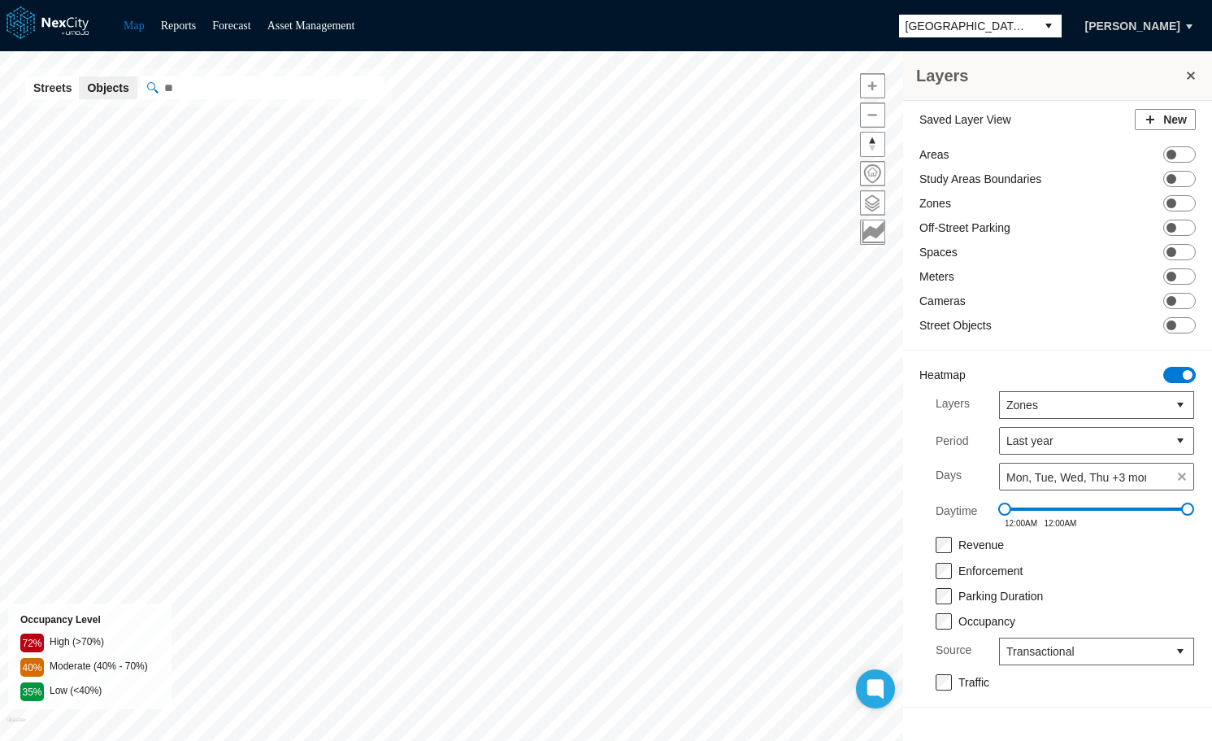
click at [1179, 375] on span "ON OFF" at bounding box center [1179, 375] width 33 height 16
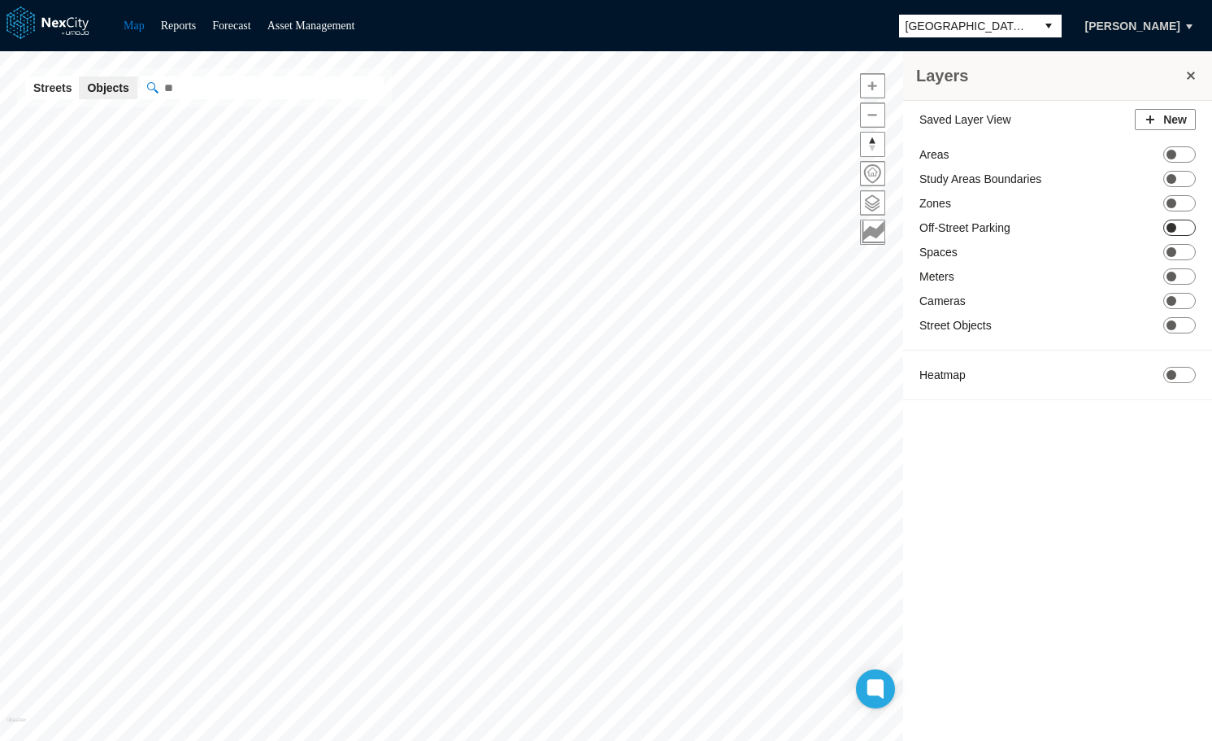
click at [1181, 231] on span "ON OFF" at bounding box center [1179, 227] width 33 height 16
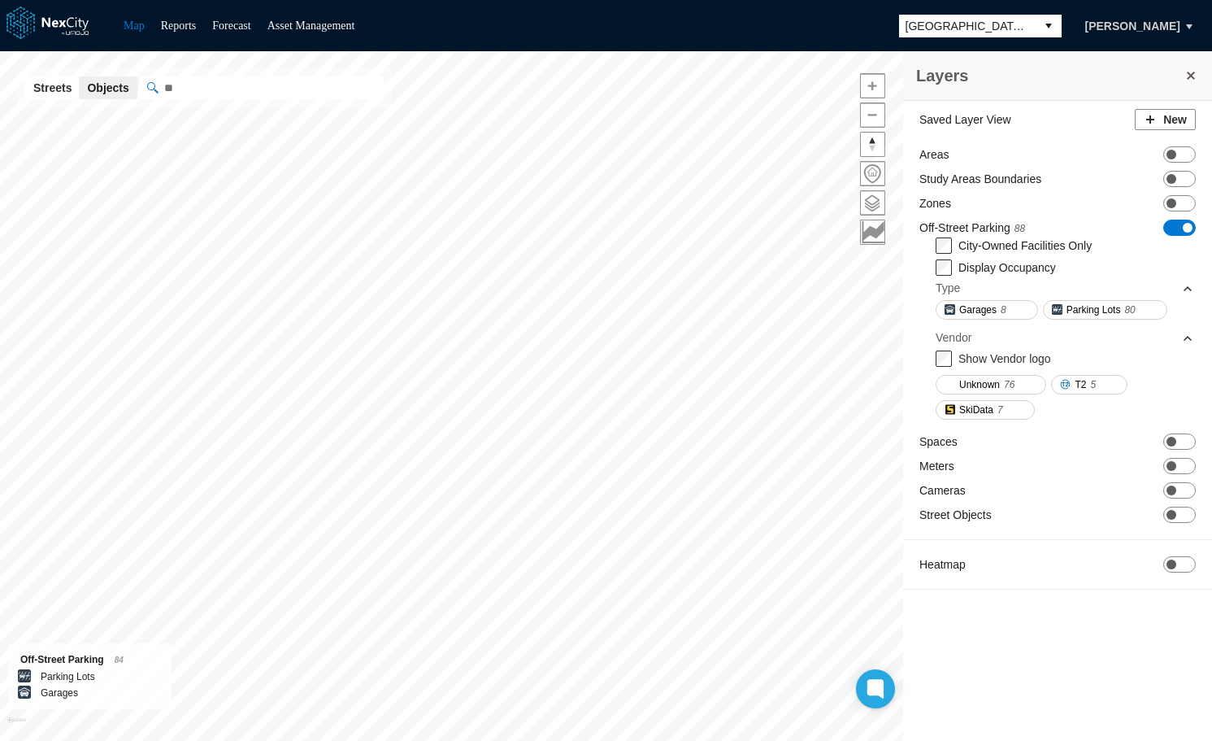
click at [329, 75] on div "Layers Saved Layer View New Areas ON OFF Study Areas Boundaries ON OFF Zones ON…" at bounding box center [606, 395] width 1212 height 689
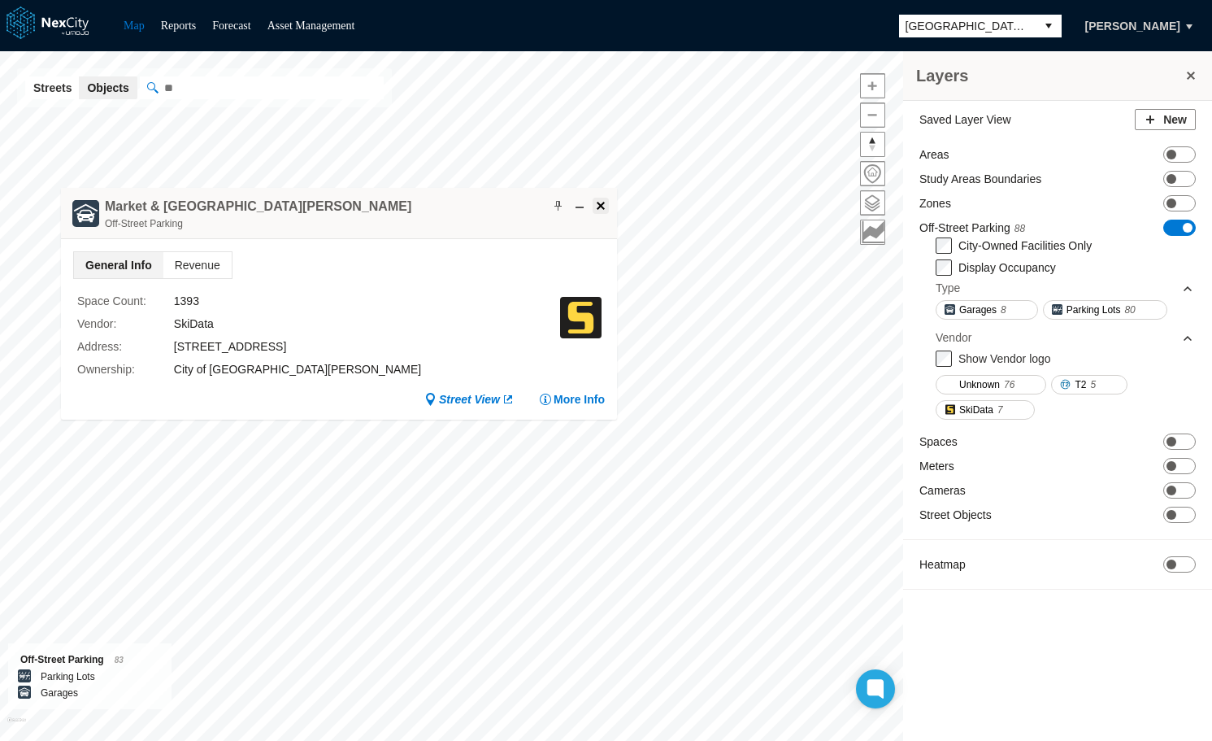
click at [598, 205] on span at bounding box center [600, 205] width 13 height 13
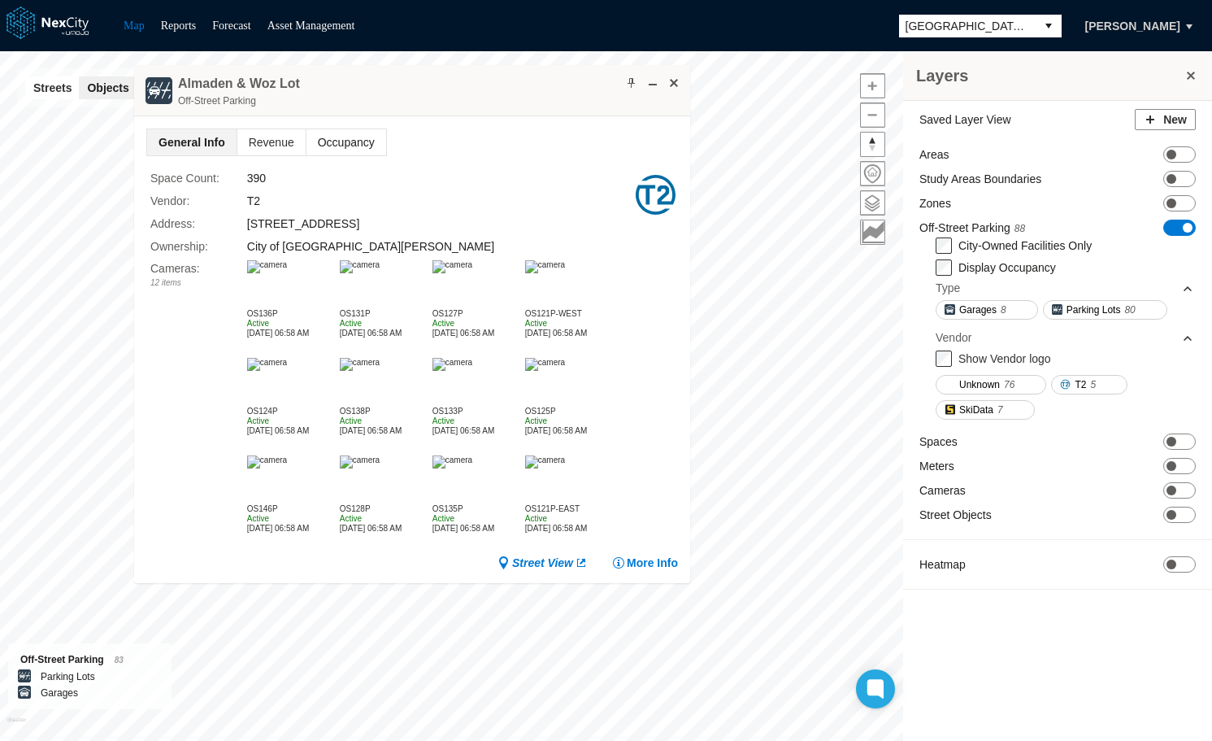
click at [344, 136] on span "Occupancy" at bounding box center [346, 142] width 80 height 26
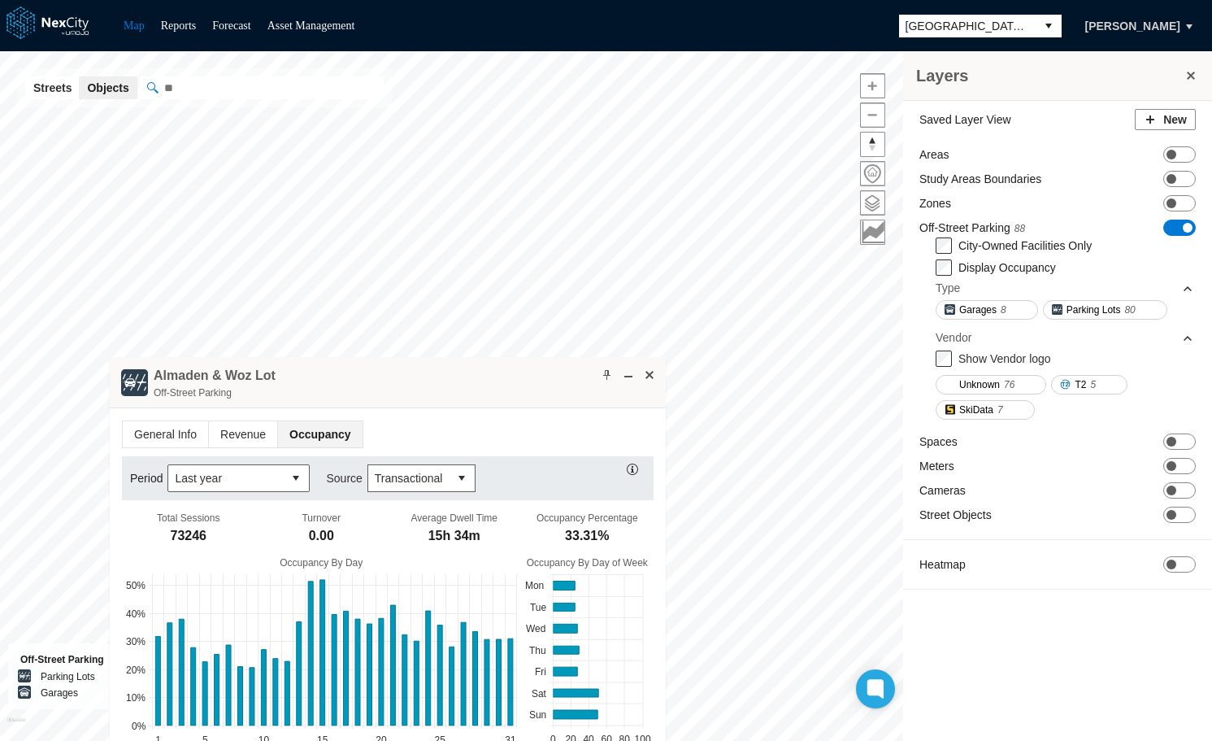
drag, startPoint x: 514, startPoint y: 89, endPoint x: 489, endPoint y: 380, distance: 292.9
click at [489, 380] on div "Almaden & Woz Lot Off-Street Parking" at bounding box center [388, 382] width 556 height 51
click at [643, 375] on span at bounding box center [649, 374] width 13 height 13
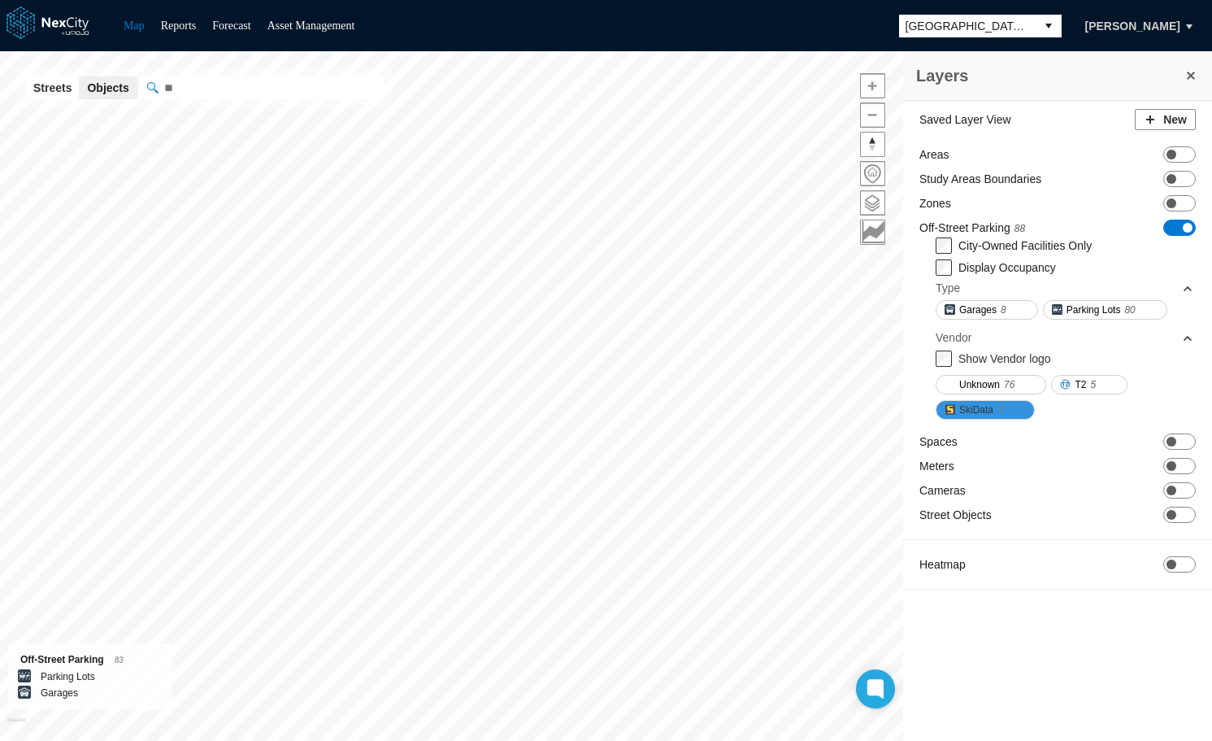
click at [992, 407] on span "SkiData" at bounding box center [976, 410] width 34 height 16
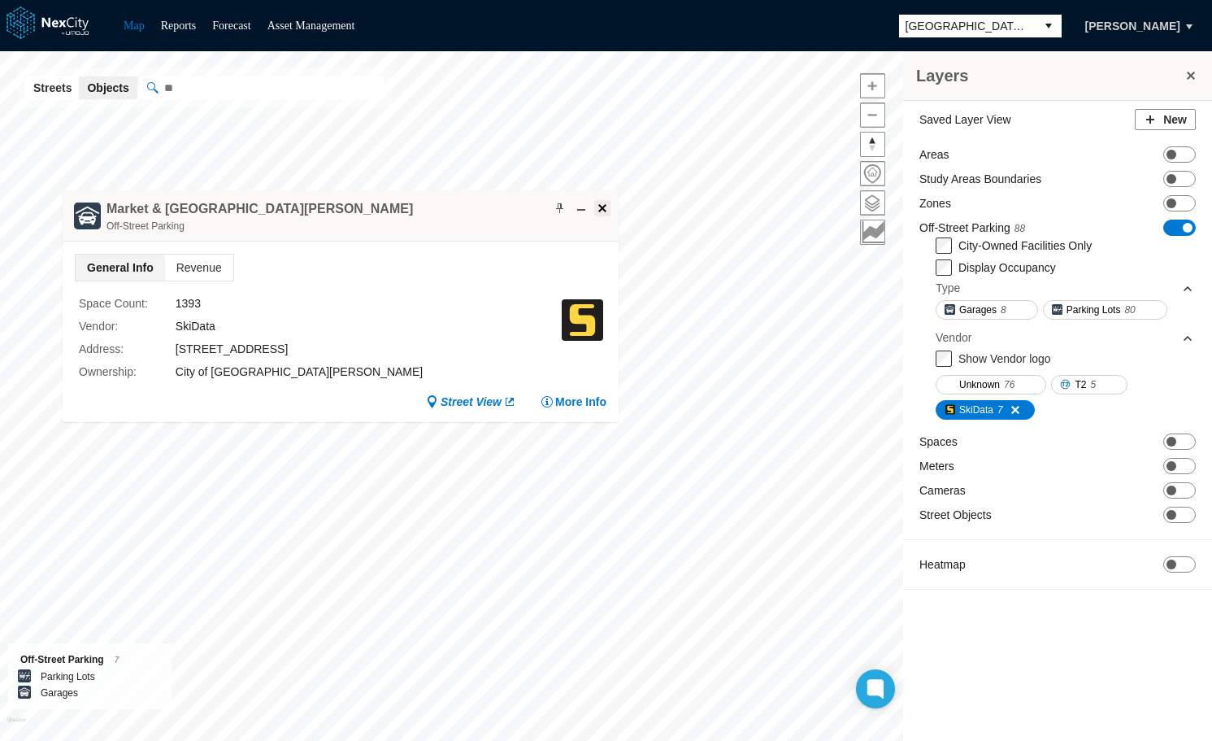
click at [604, 203] on span at bounding box center [602, 208] width 13 height 13
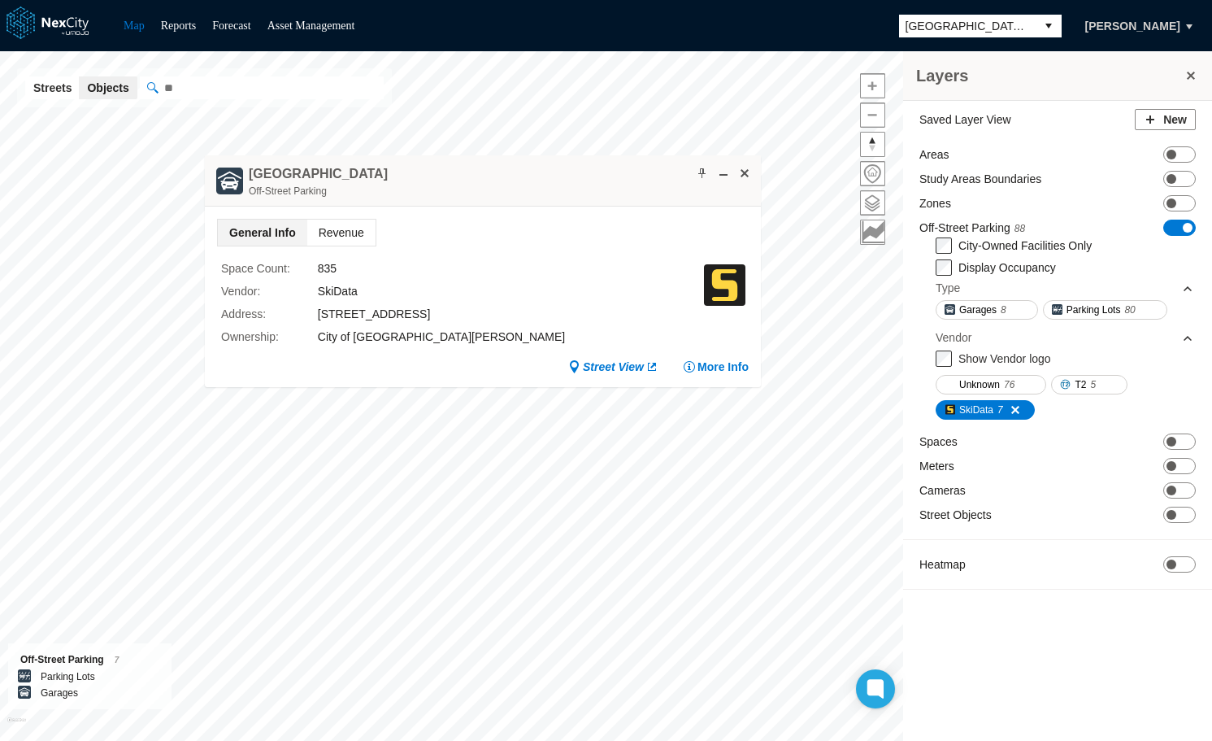
click at [337, 233] on span "Revenue" at bounding box center [341, 232] width 68 height 26
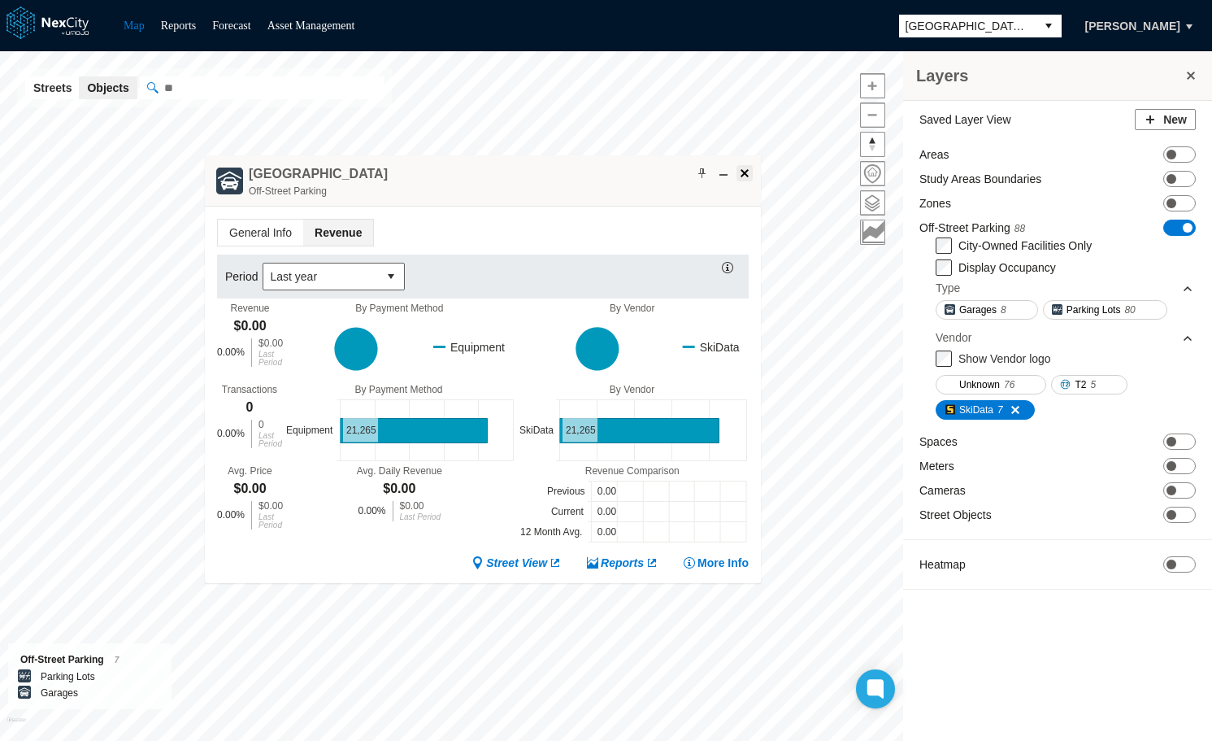
click at [745, 174] on span at bounding box center [744, 173] width 13 height 13
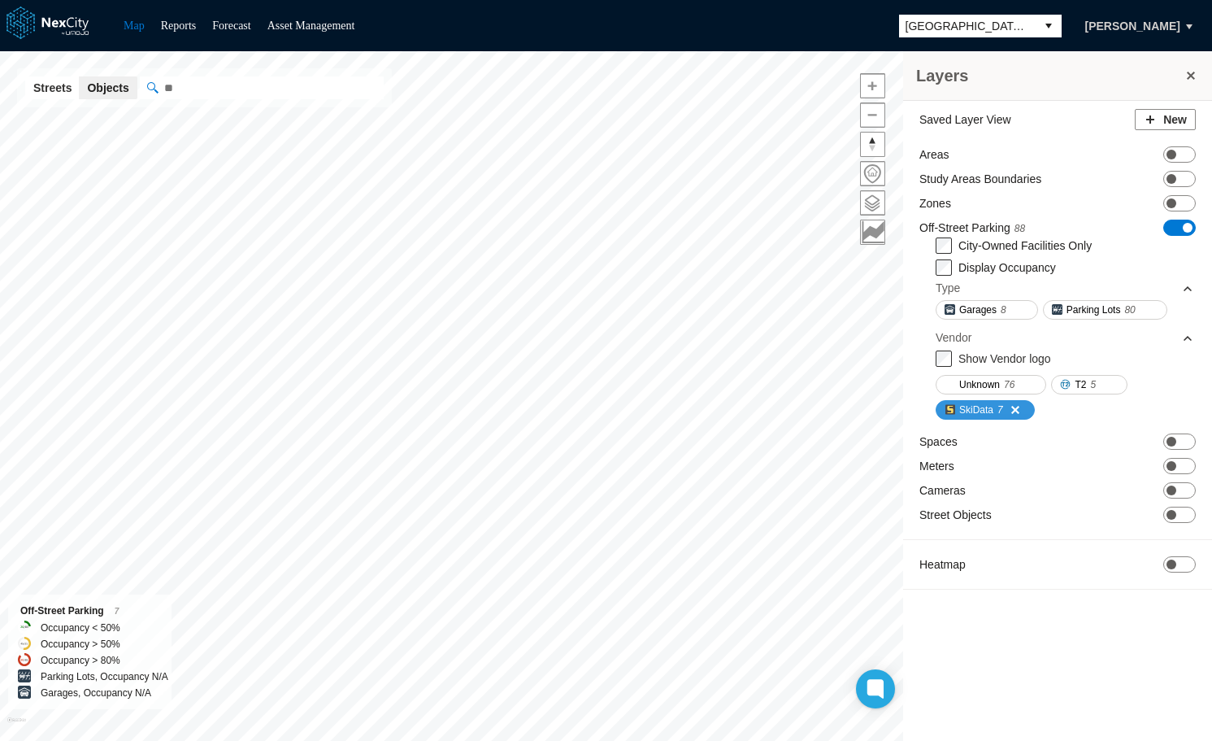
click at [1016, 410] on span at bounding box center [1009, 409] width 13 height 13
click at [1009, 409] on span at bounding box center [1009, 409] width 13 height 13
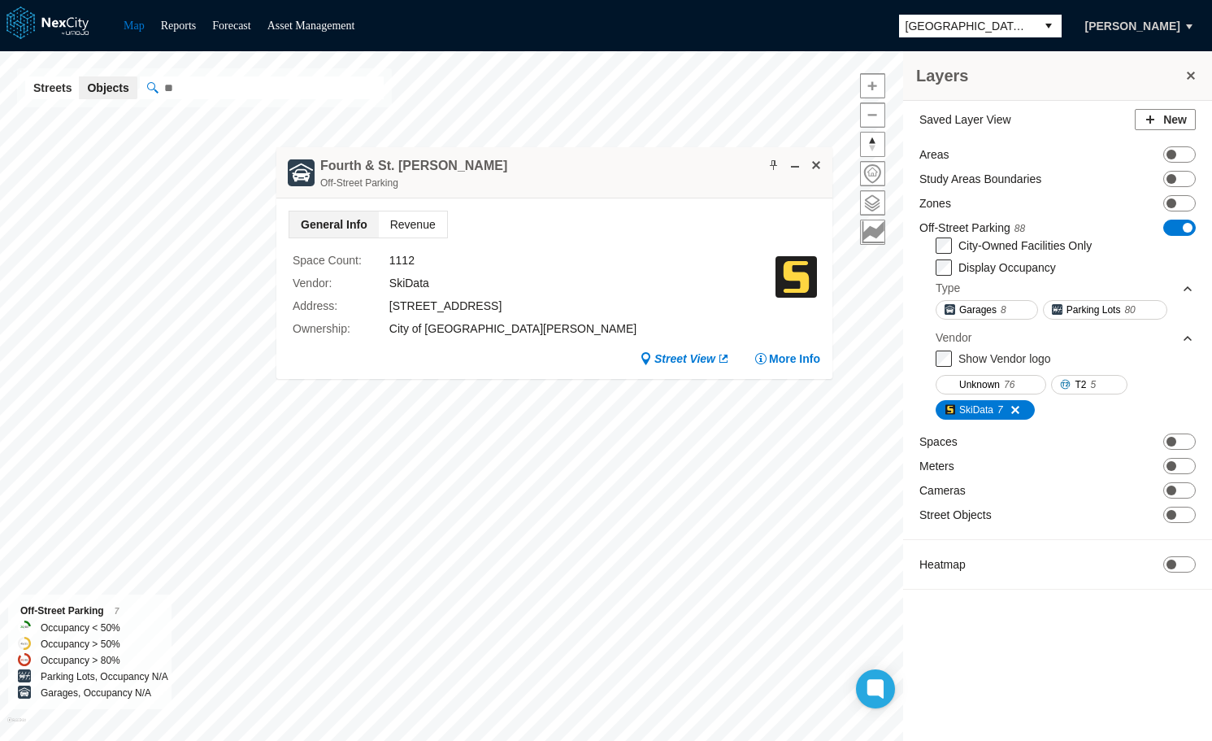
click at [407, 223] on span "Revenue" at bounding box center [413, 224] width 68 height 26
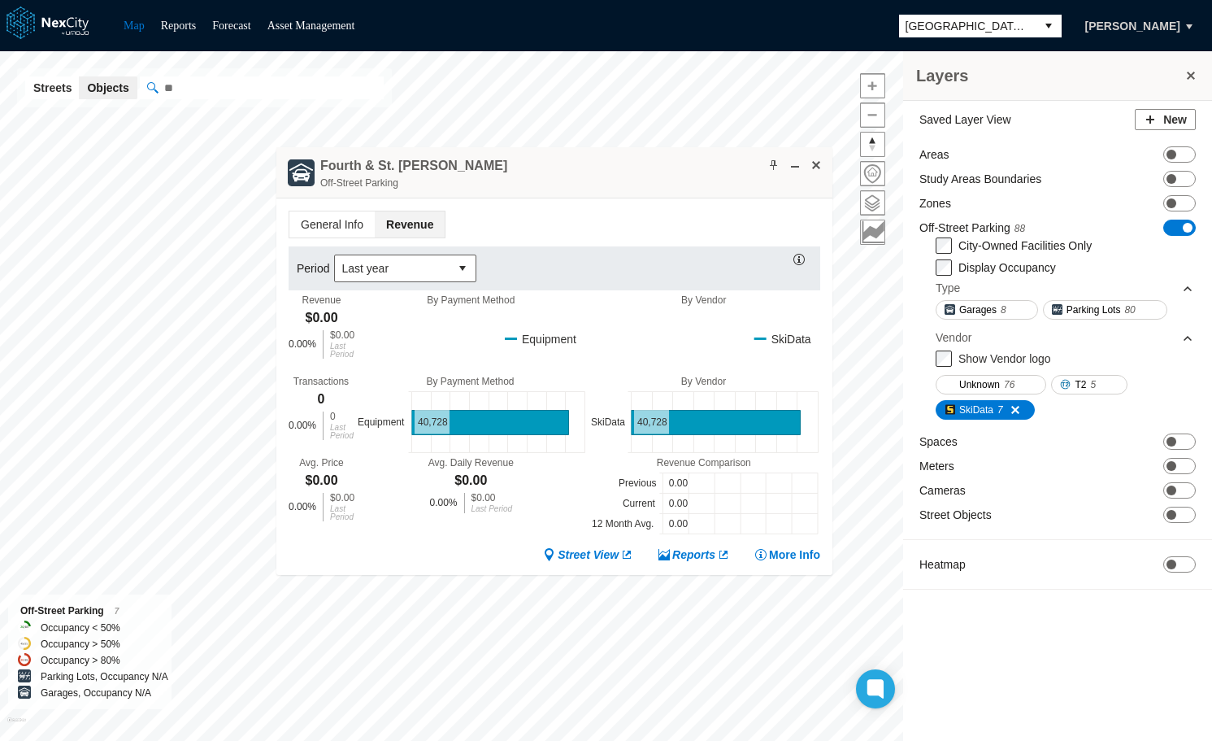
click at [407, 223] on span "Revenue" at bounding box center [410, 224] width 70 height 26
click at [818, 166] on span at bounding box center [816, 165] width 13 height 13
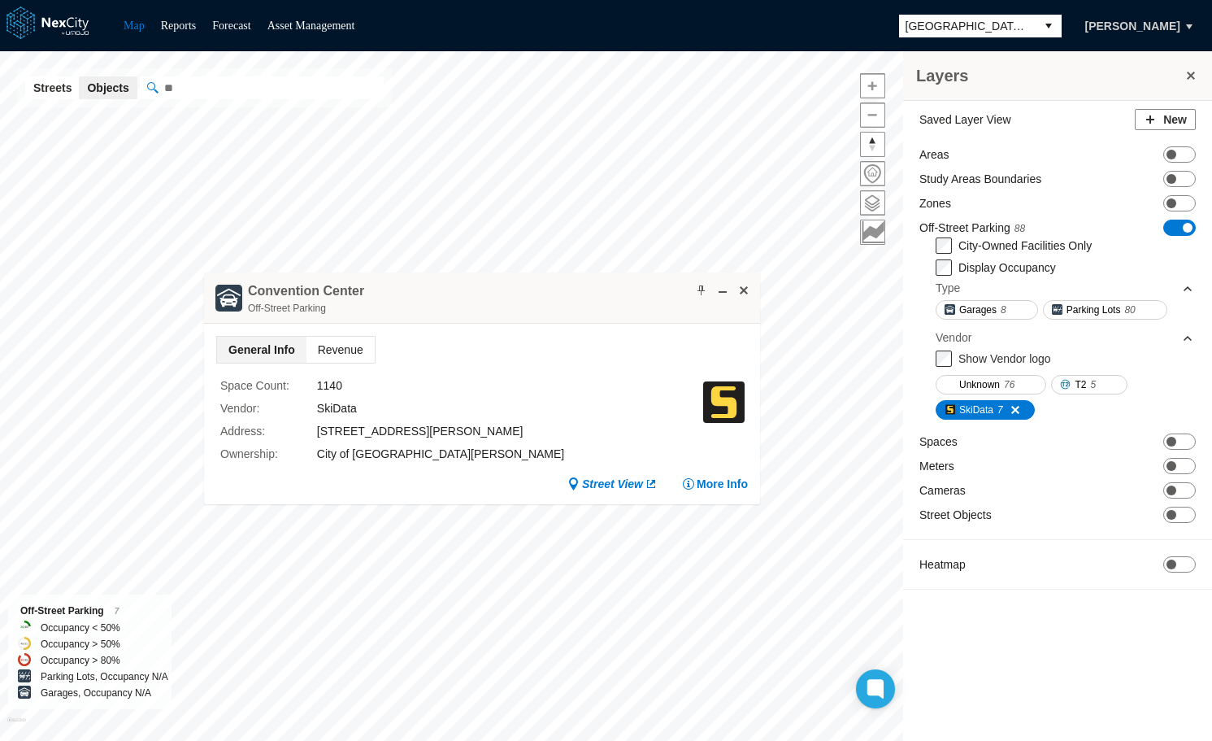
click at [341, 352] on span "Revenue" at bounding box center [340, 350] width 68 height 26
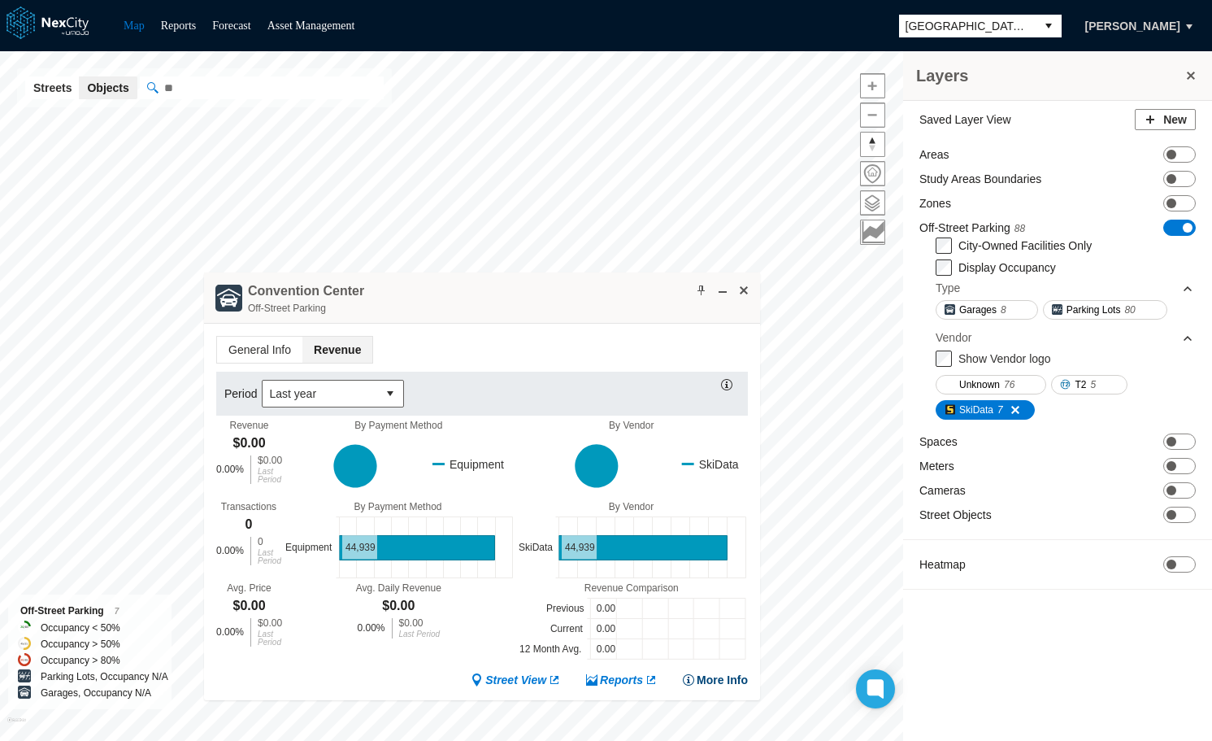
click at [714, 679] on button "More Info" at bounding box center [715, 679] width 66 height 16
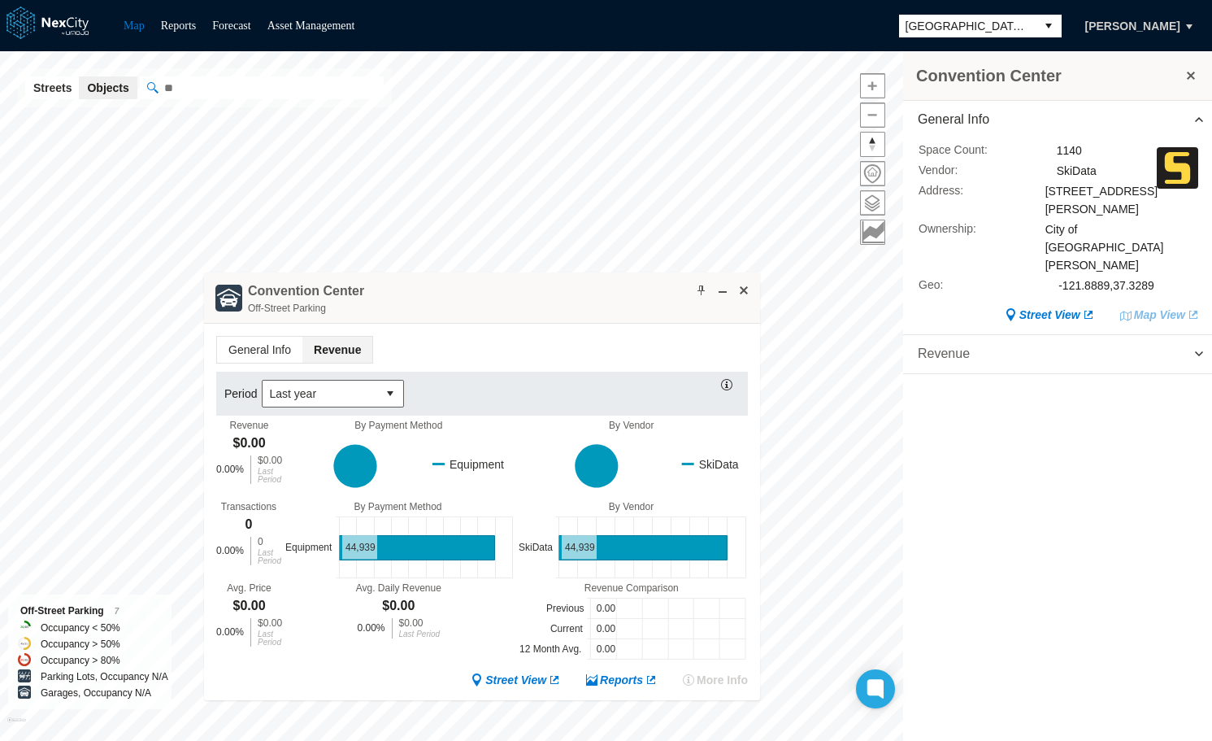
click at [1052, 335] on span "Revenue" at bounding box center [1057, 354] width 309 height 38
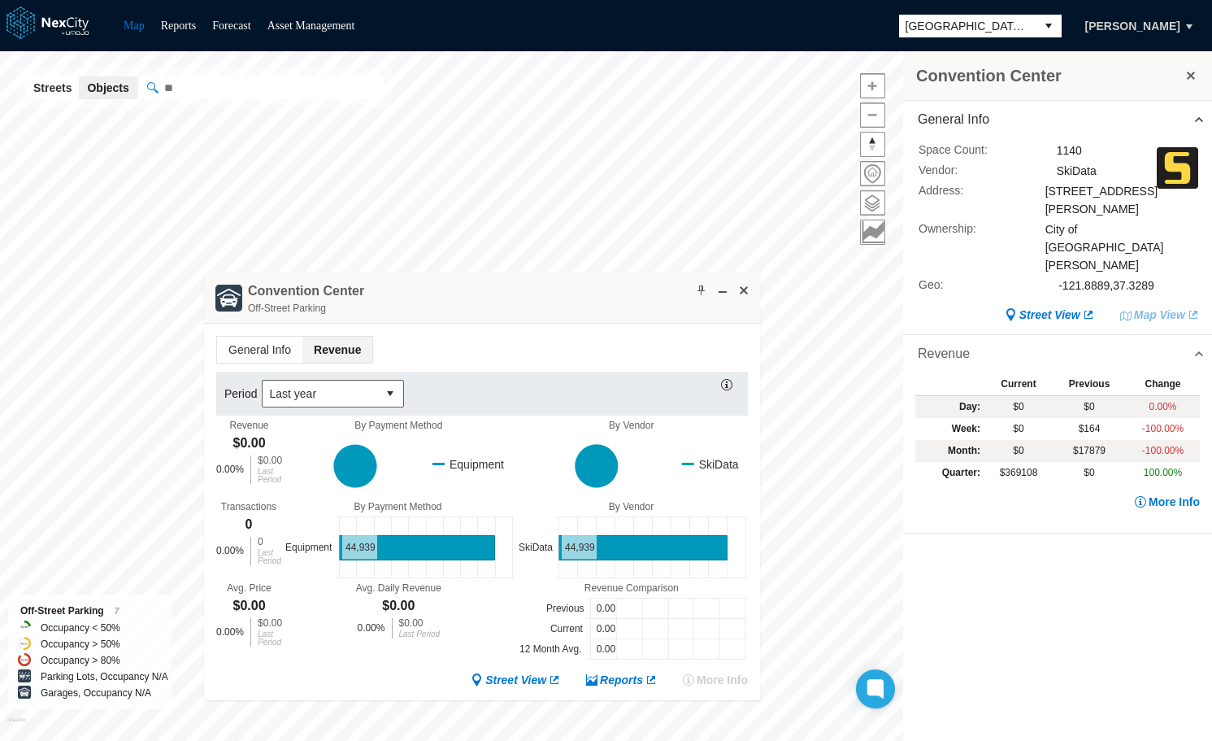
click at [1184, 335] on span "Revenue" at bounding box center [1057, 354] width 309 height 38
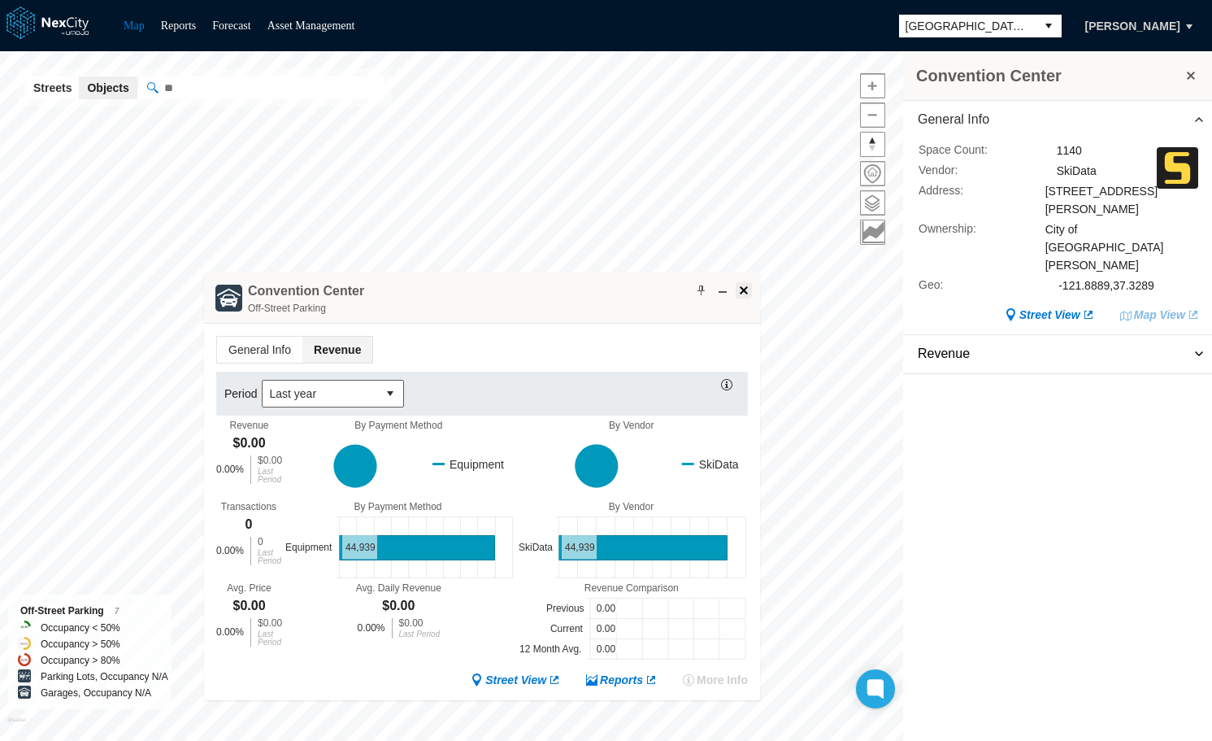
click at [749, 289] on span at bounding box center [743, 290] width 13 height 13
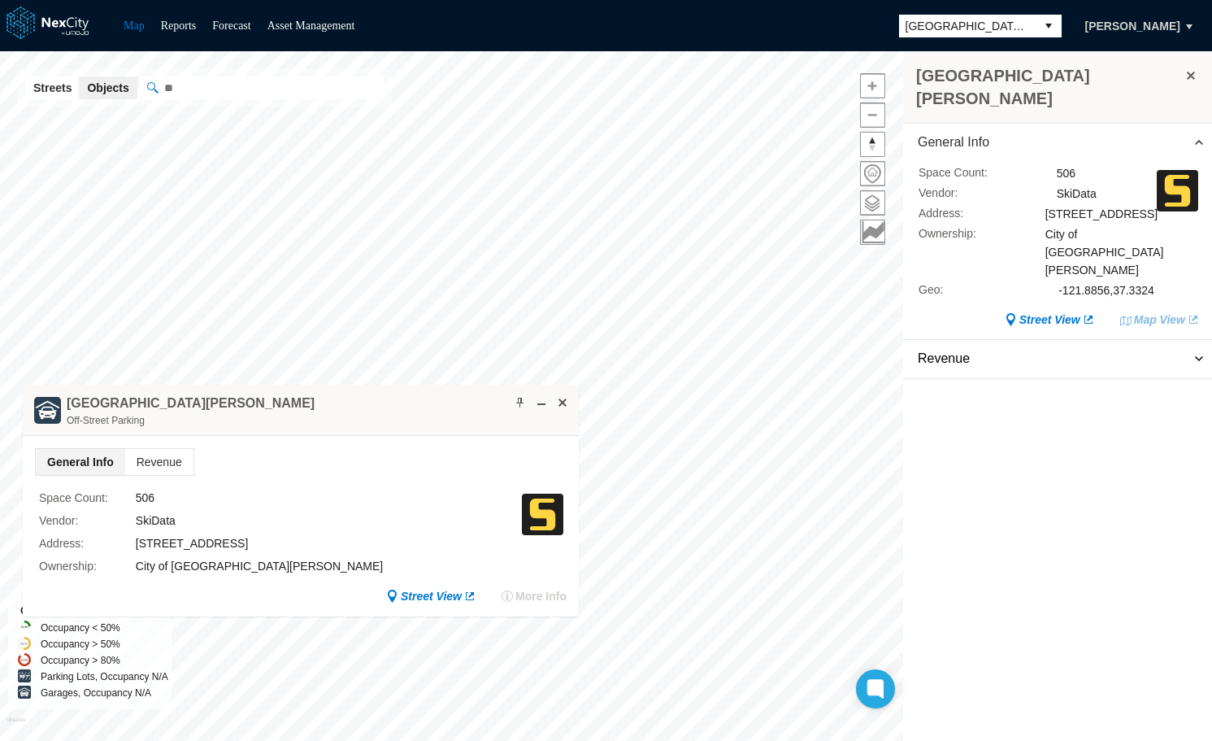
drag, startPoint x: 694, startPoint y: 396, endPoint x: 287, endPoint y: 394, distance: 407.3
click at [287, 394] on div "Second & San Carlos Street Garage Off-Street Parking" at bounding box center [301, 410] width 556 height 51
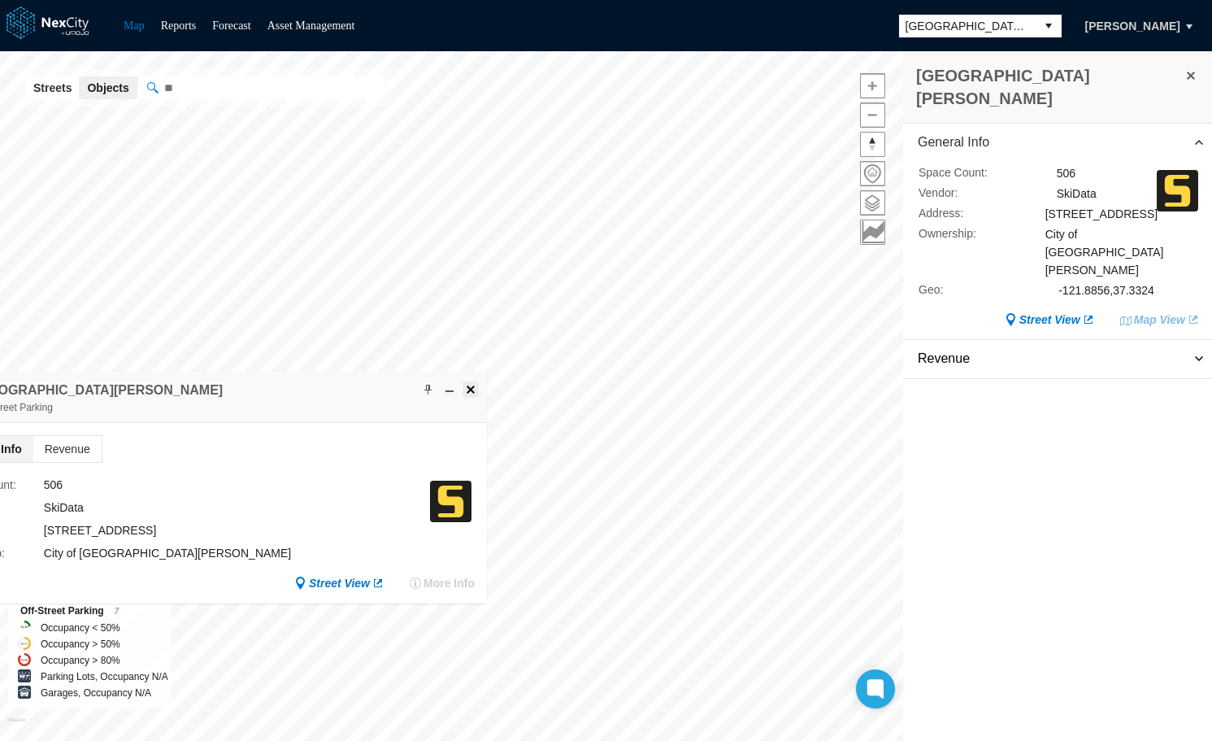
click at [467, 388] on span at bounding box center [470, 389] width 13 height 13
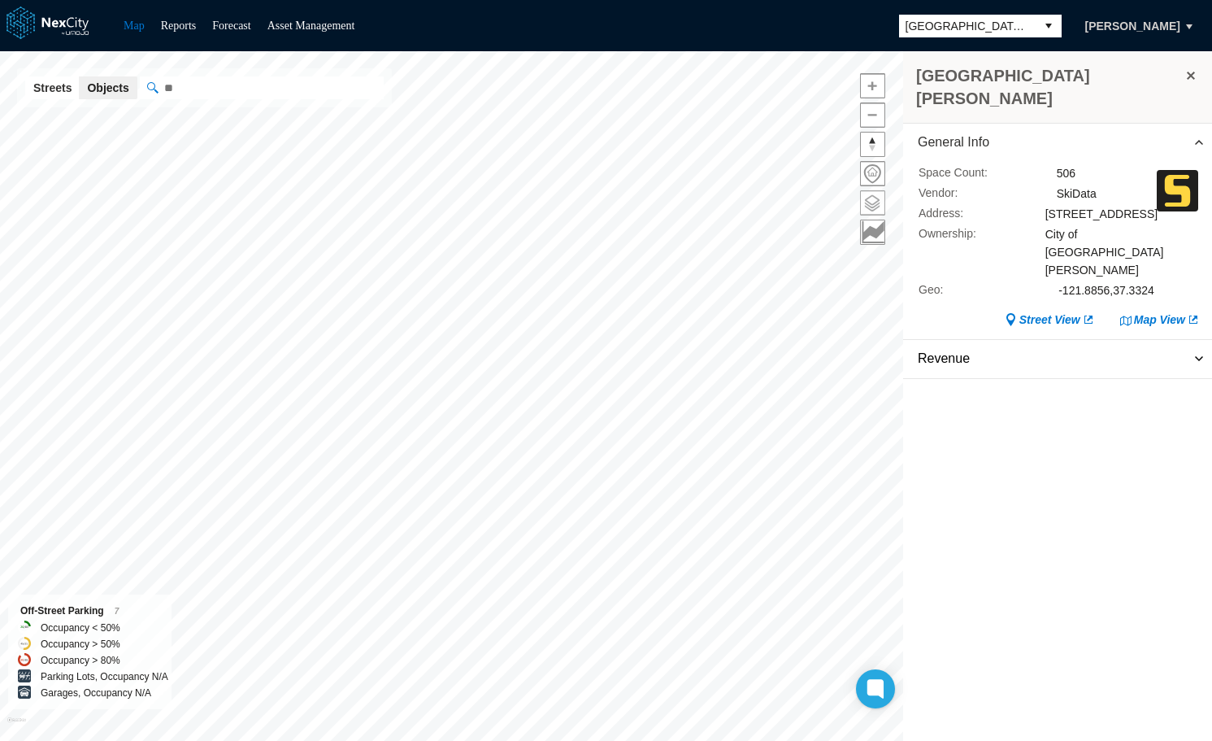
click at [870, 206] on span at bounding box center [873, 203] width 24 height 24
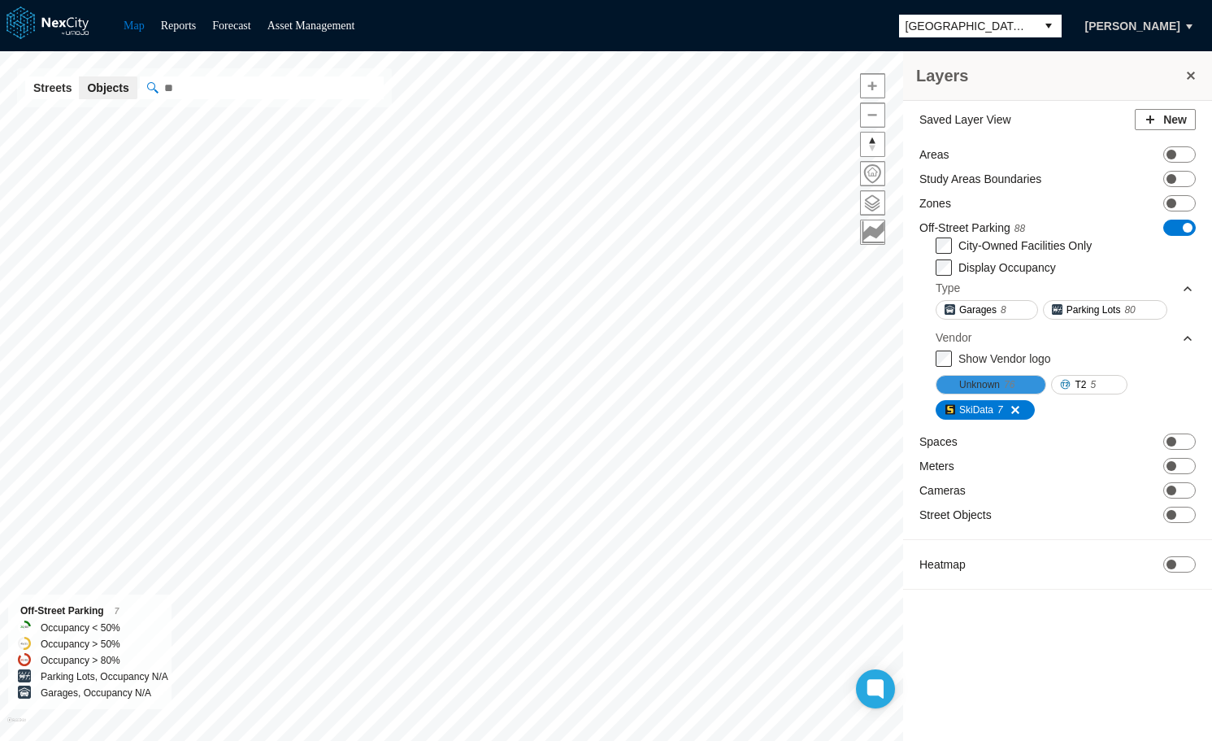
click at [1007, 385] on span "76" at bounding box center [1009, 384] width 11 height 16
click at [1014, 408] on span at bounding box center [1009, 409] width 13 height 13
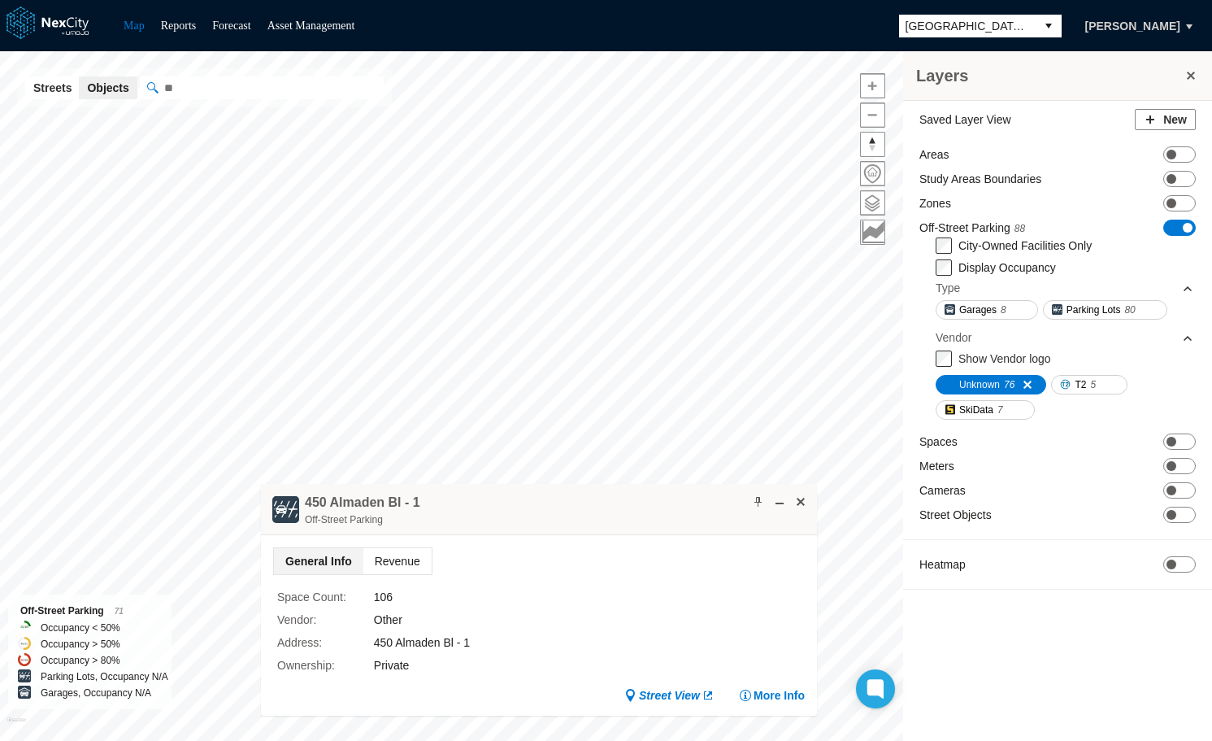
click at [390, 558] on span "Revenue" at bounding box center [397, 561] width 68 height 26
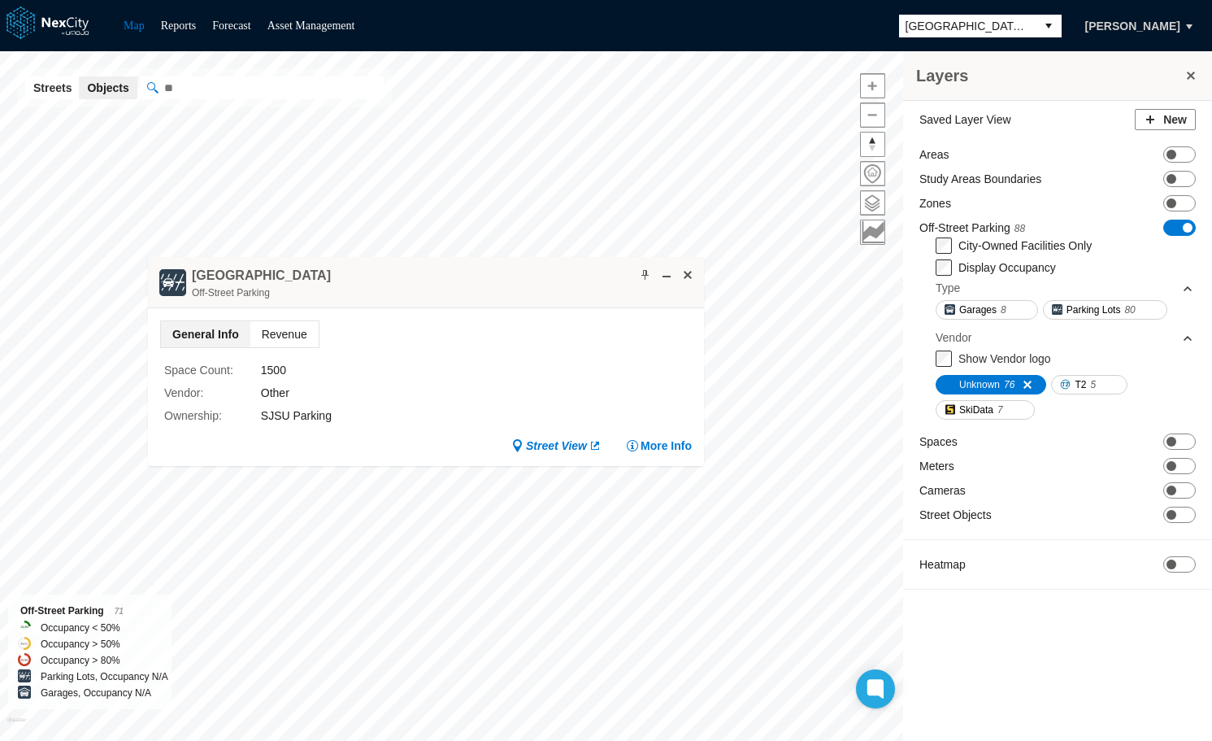
click at [285, 334] on span "Revenue" at bounding box center [284, 334] width 68 height 26
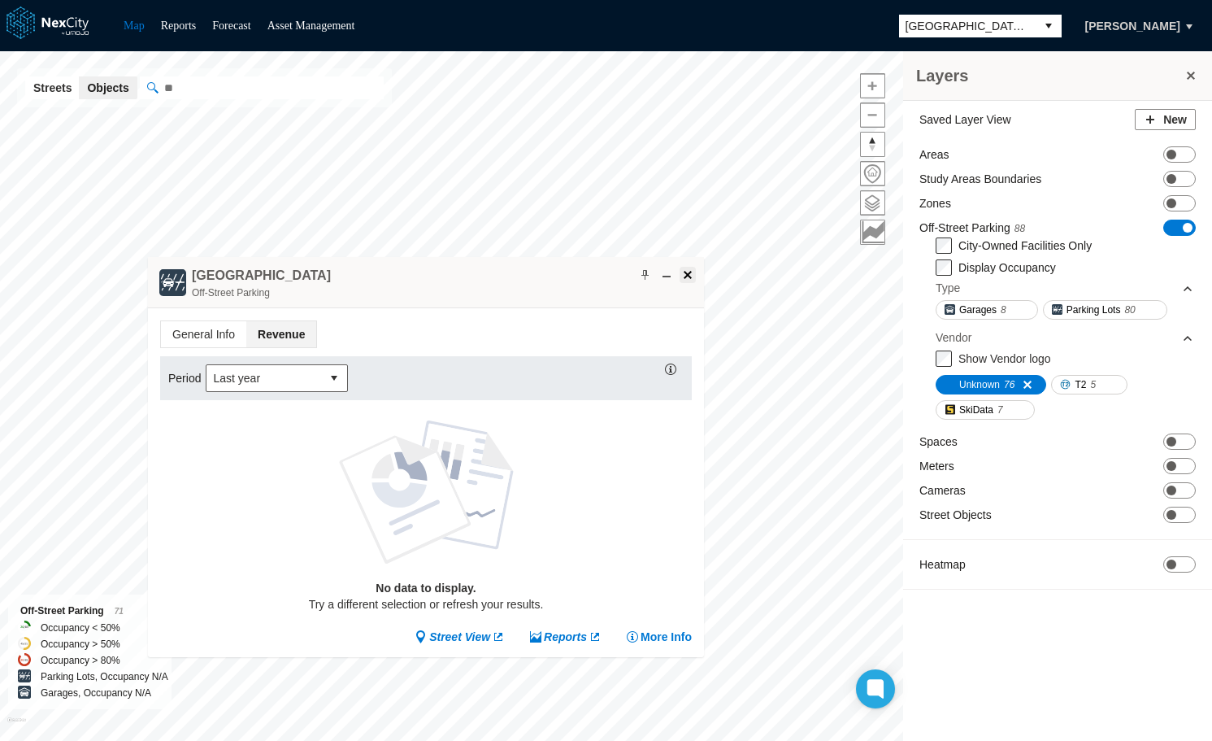
click at [686, 275] on span at bounding box center [687, 274] width 13 height 13
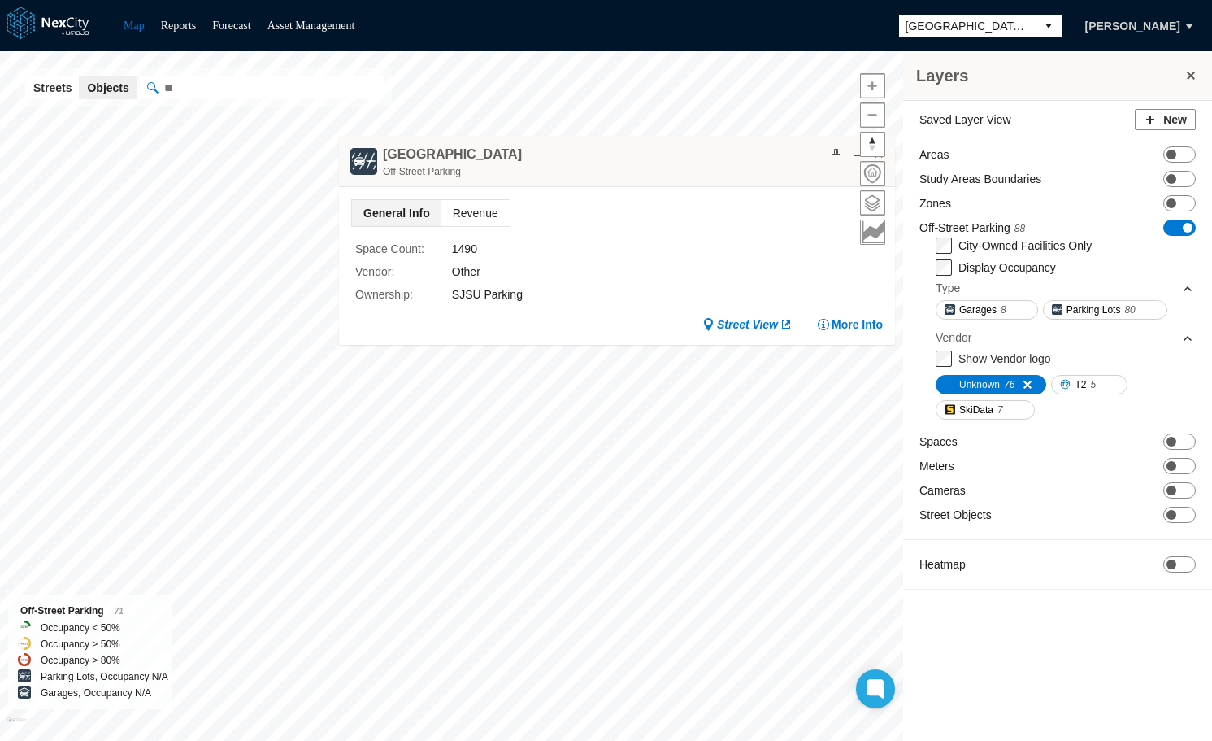
click at [473, 217] on span "Revenue" at bounding box center [475, 213] width 68 height 26
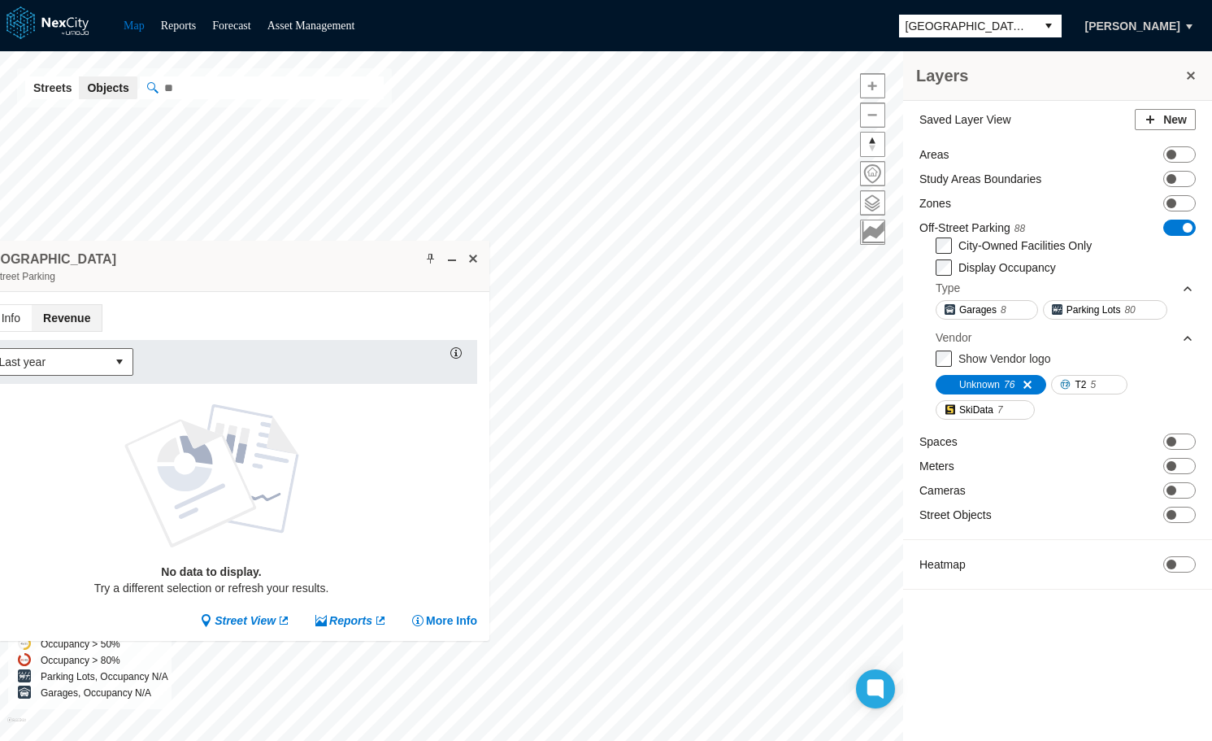
drag, startPoint x: 780, startPoint y: 155, endPoint x: 304, endPoint y: 275, distance: 491.1
click at [304, 275] on div "SJ State University 10th Street Garage Off-Street Parking" at bounding box center [211, 266] width 556 height 51
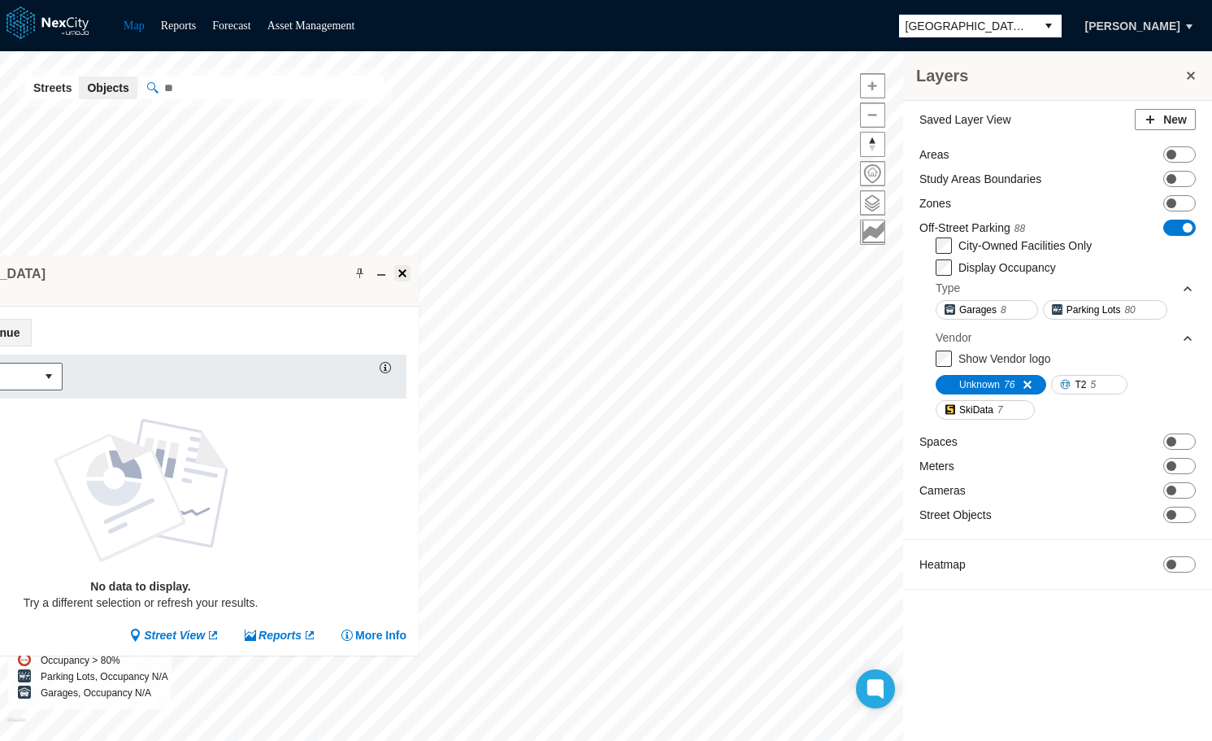
click at [404, 270] on span at bounding box center [402, 273] width 13 height 13
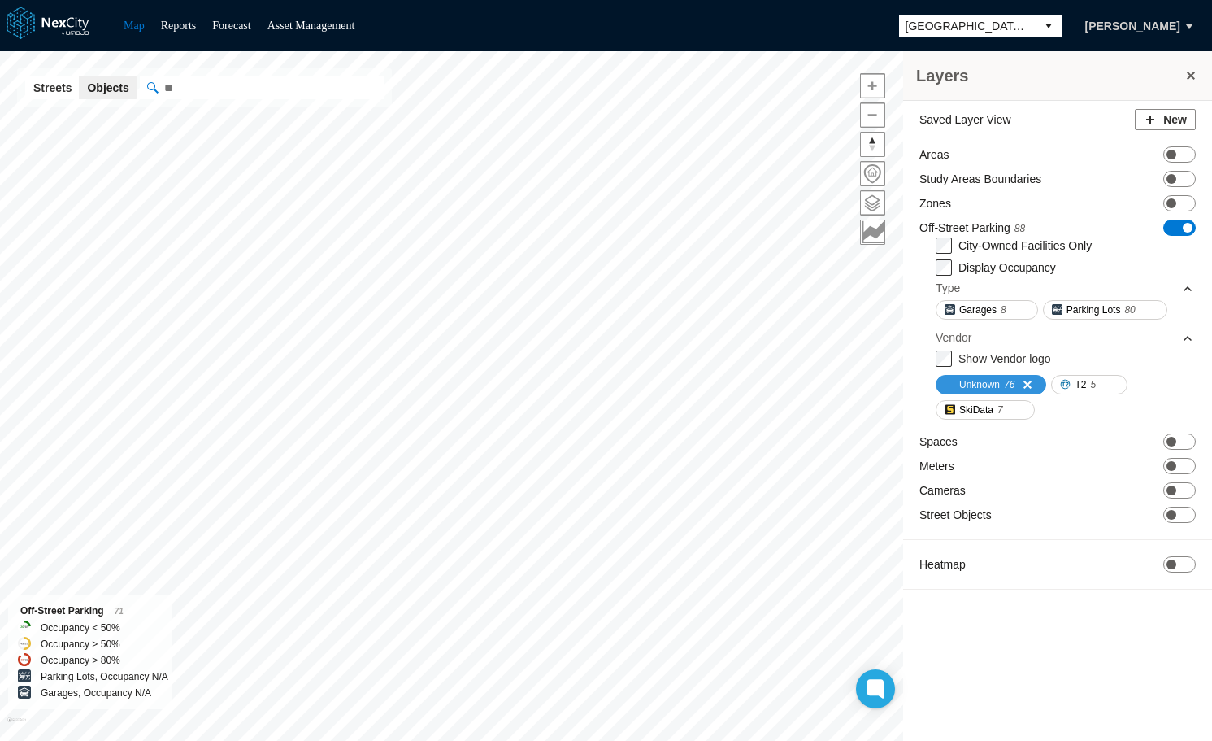
click at [1028, 384] on span at bounding box center [1021, 384] width 13 height 13
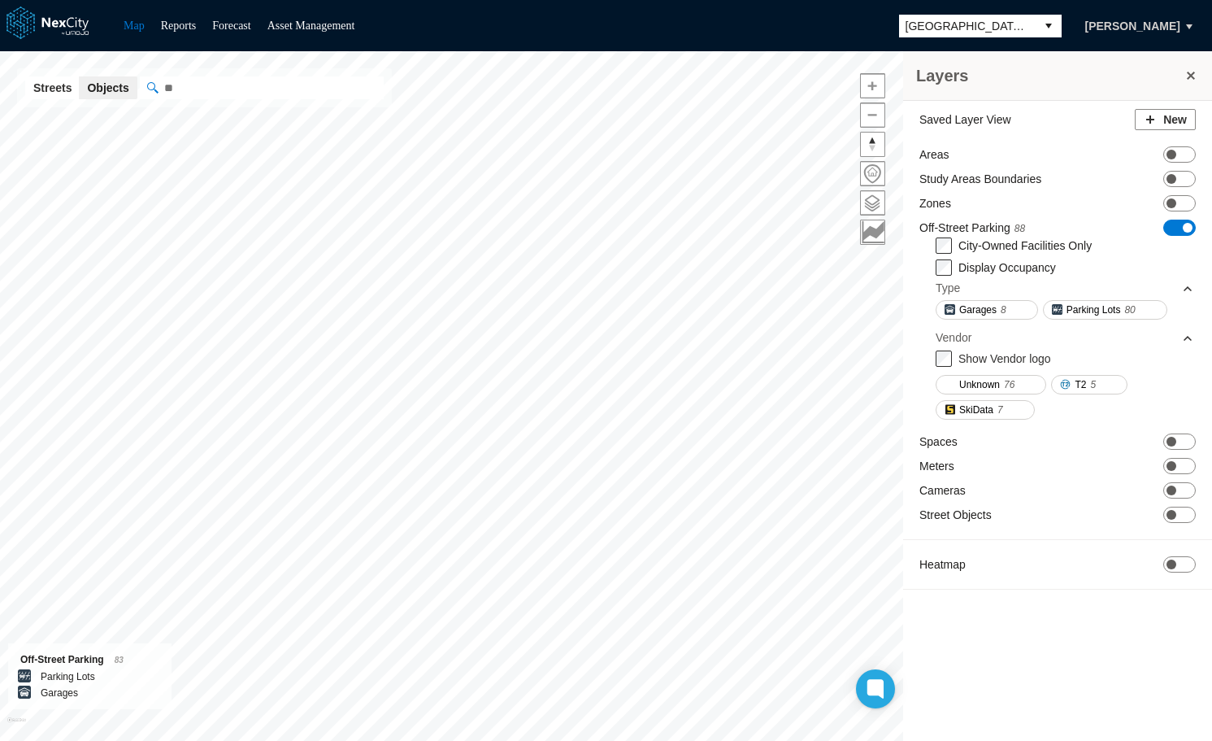
click at [1176, 224] on span "ON OFF" at bounding box center [1179, 227] width 33 height 16
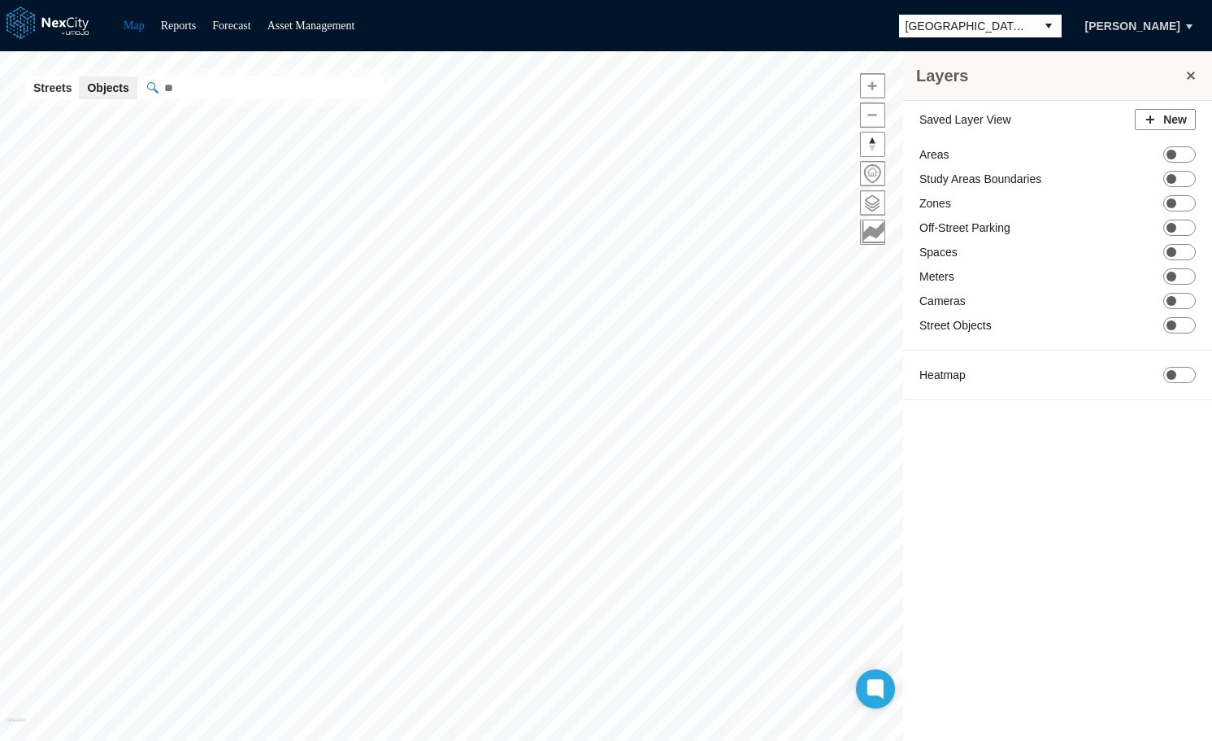
click at [1036, 27] on button "select" at bounding box center [1049, 26] width 26 height 23
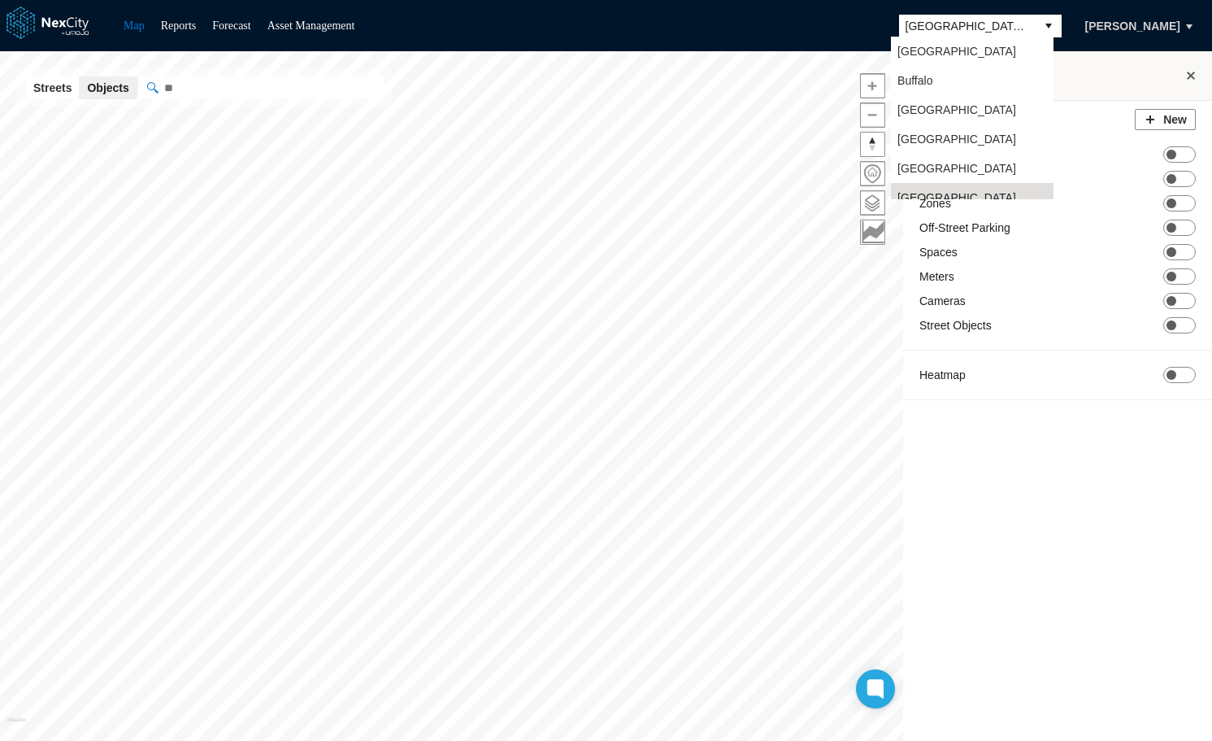
scroll to position [13, 0]
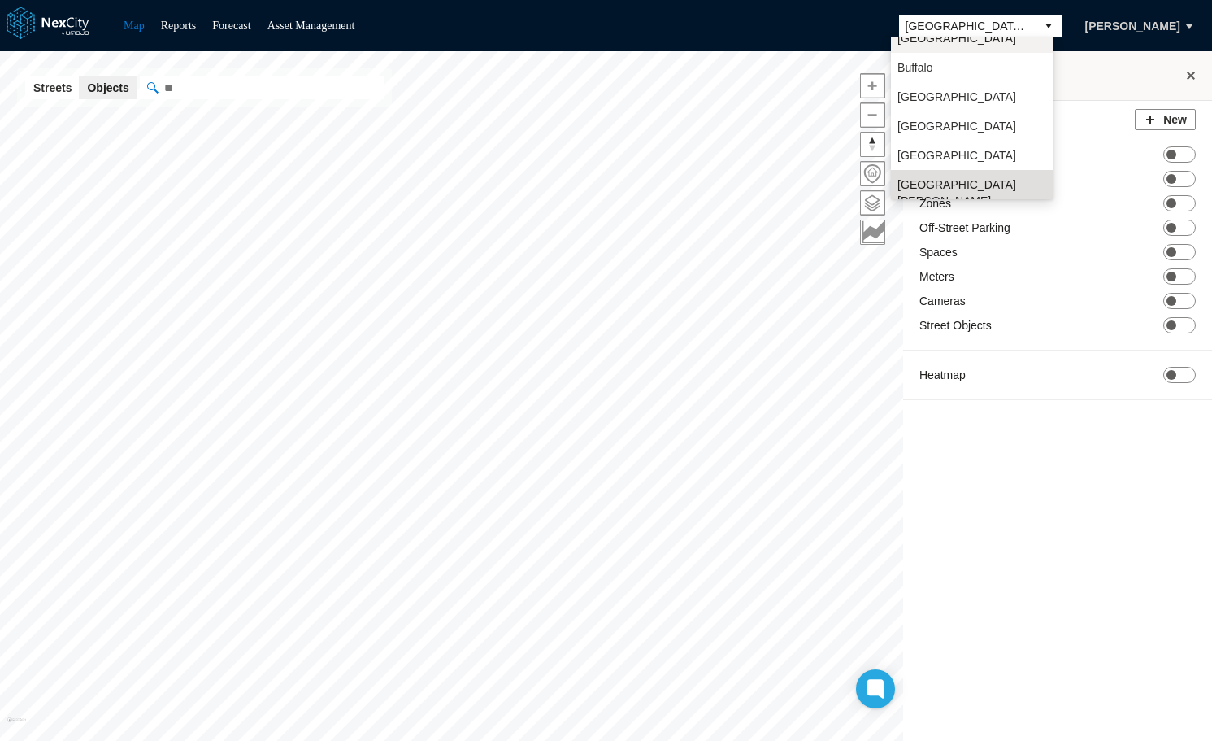
click at [929, 50] on li "Arlington" at bounding box center [972, 38] width 163 height 29
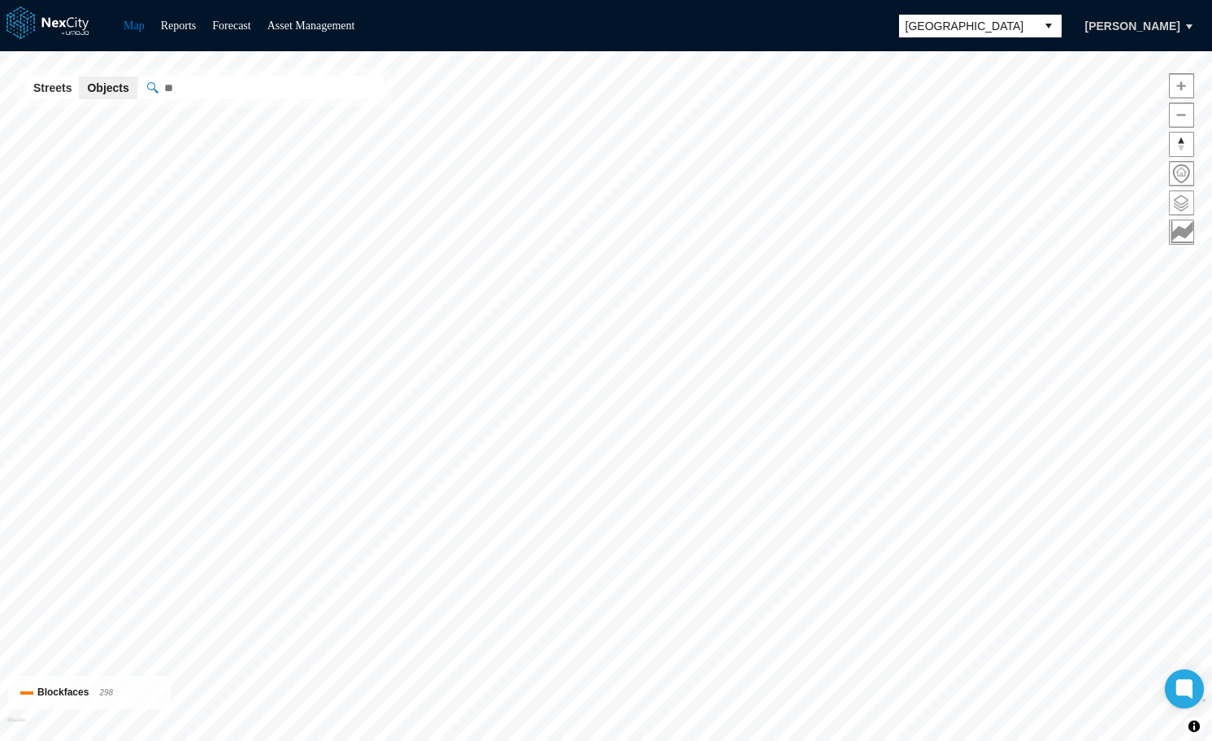
click at [1181, 201] on span at bounding box center [1182, 203] width 24 height 24
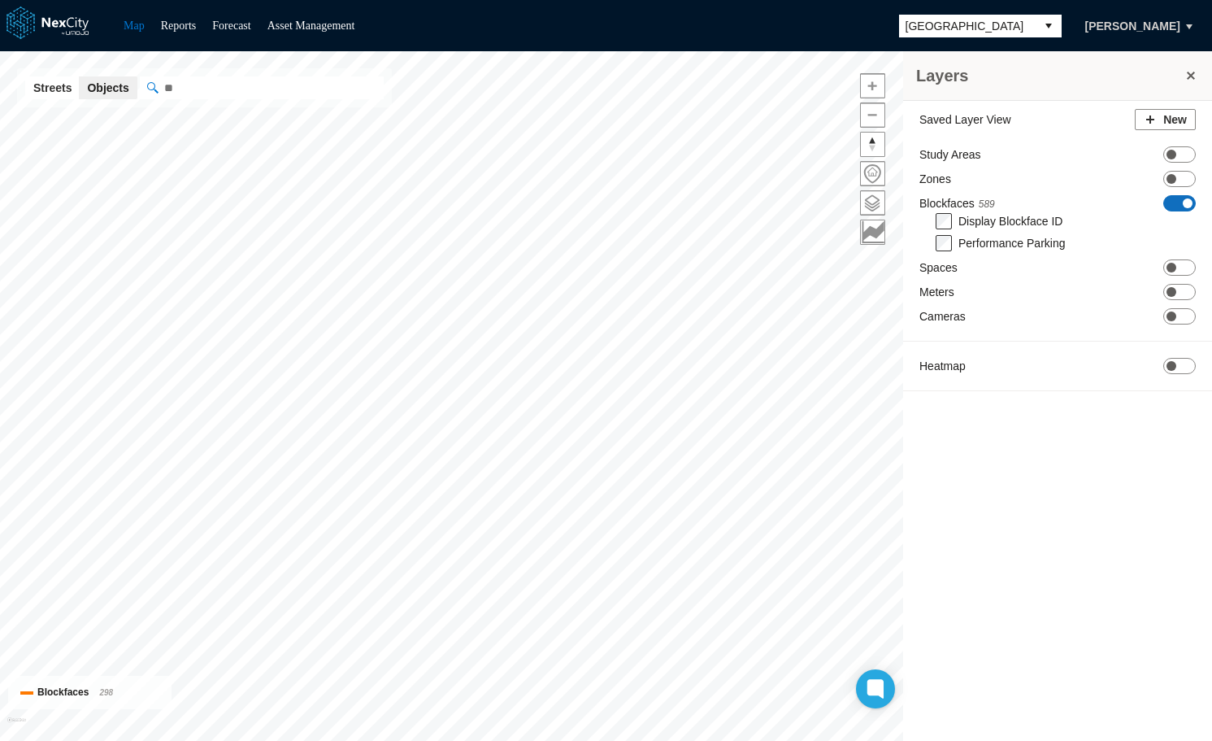
click at [1185, 202] on span at bounding box center [1188, 203] width 10 height 10
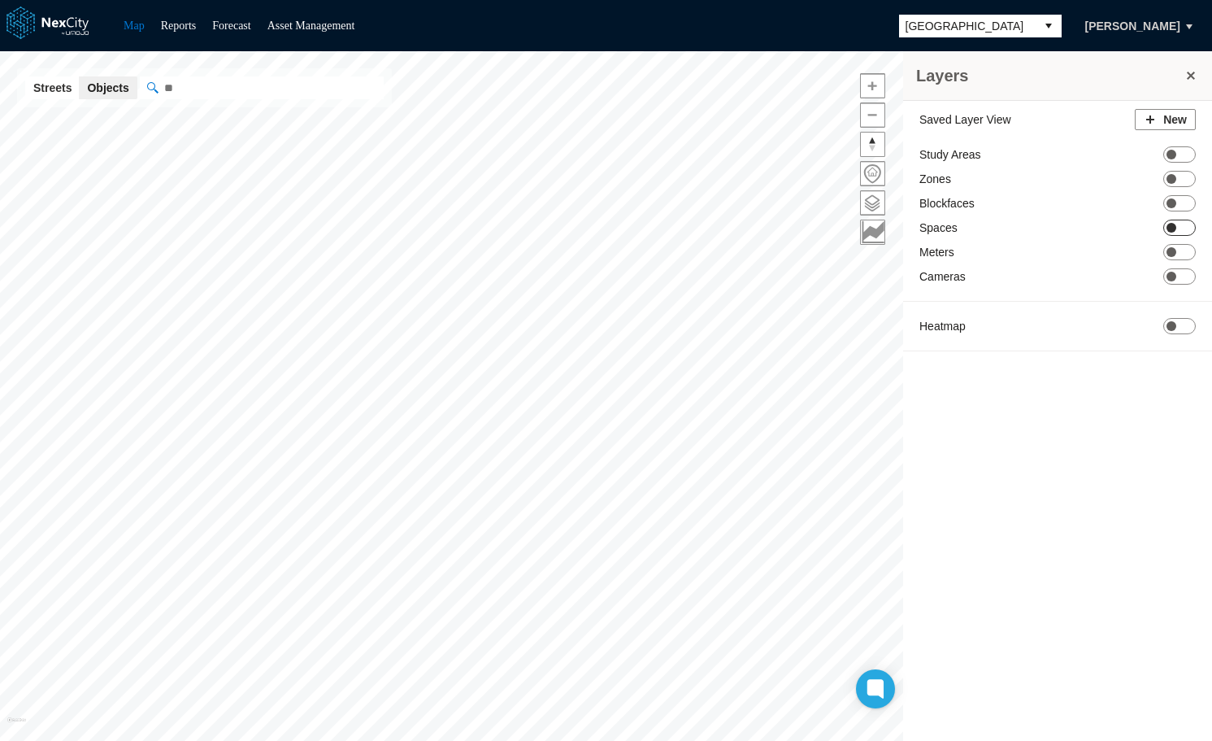
click at [1173, 228] on span at bounding box center [1172, 228] width 10 height 10
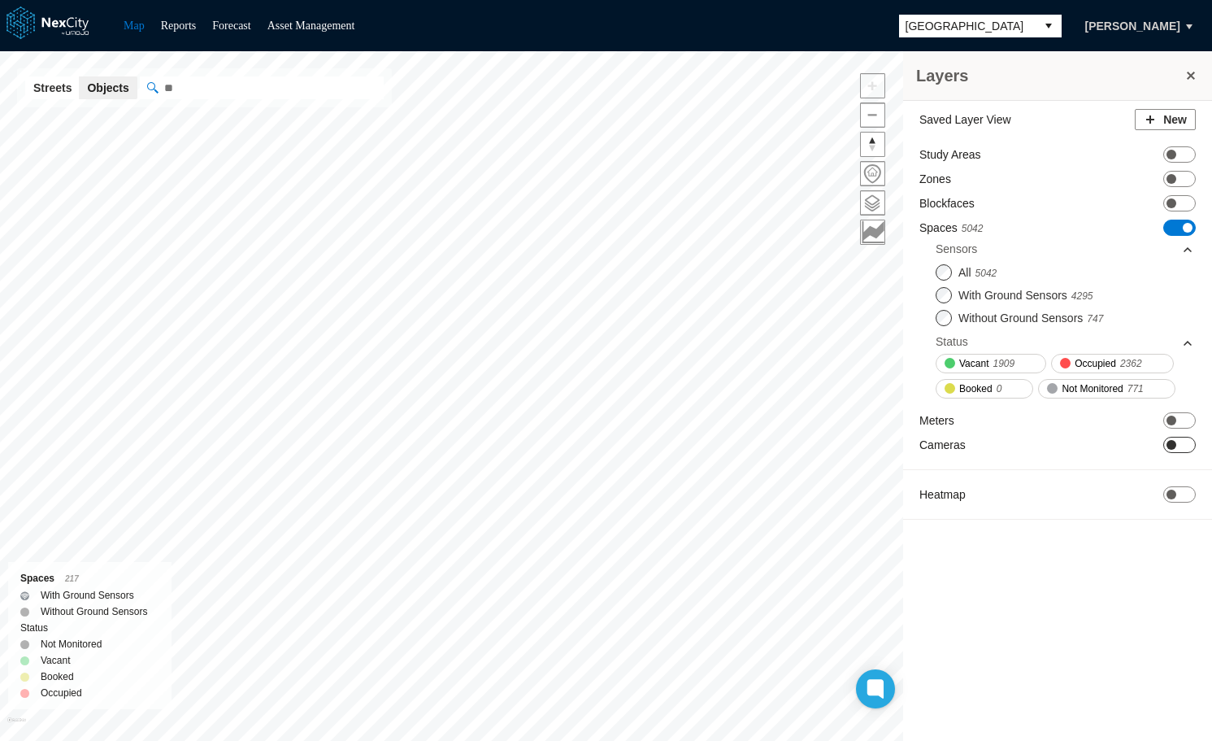
click at [1173, 444] on span at bounding box center [1172, 445] width 10 height 10
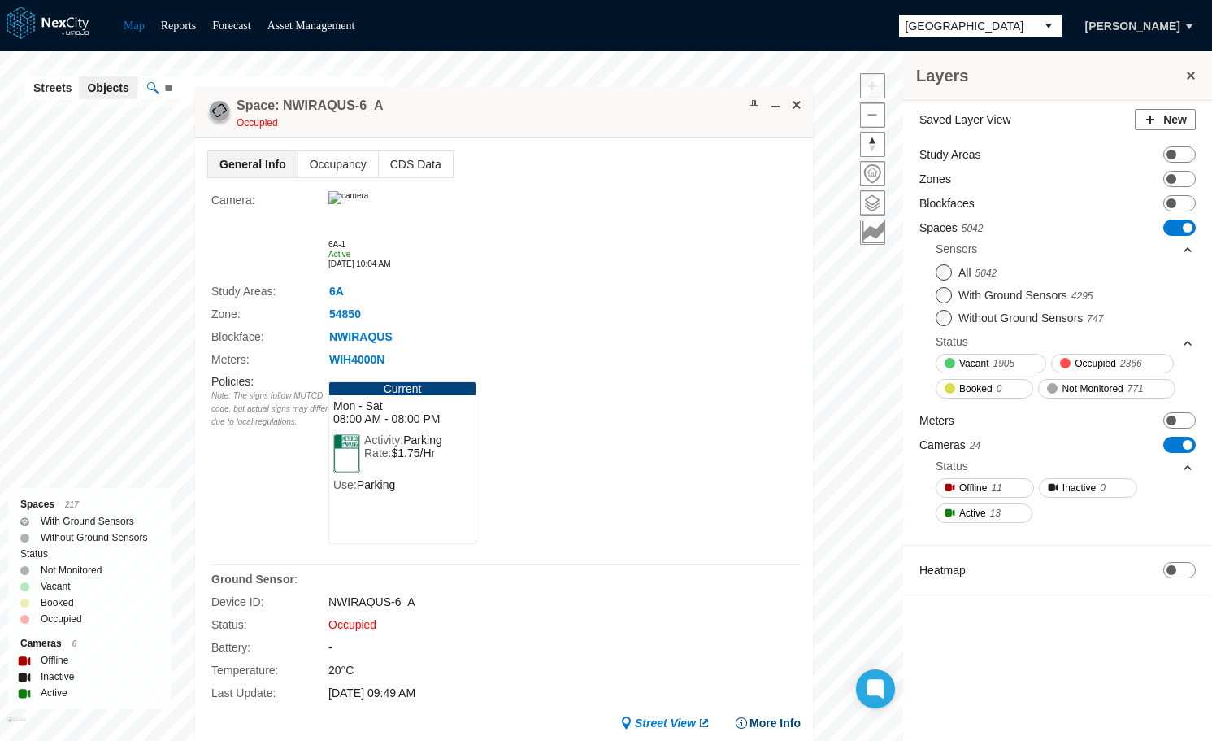
click at [777, 723] on button "More Info" at bounding box center [768, 723] width 66 height 16
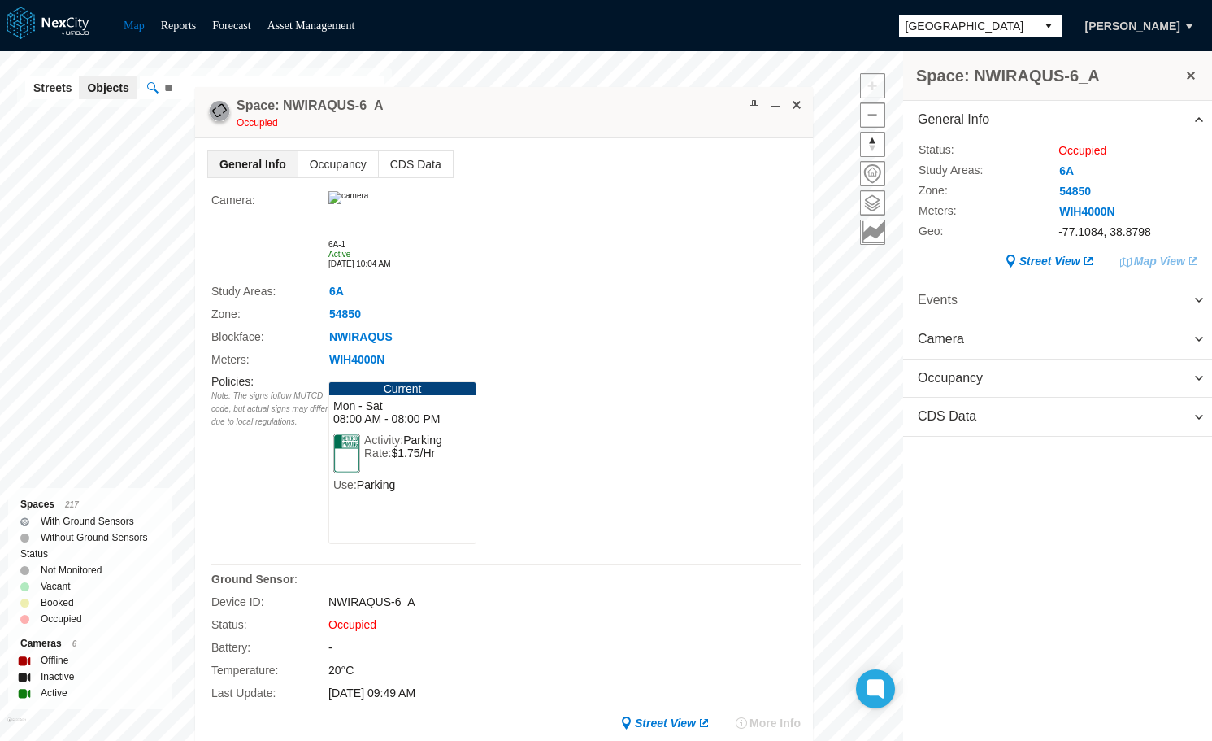
click at [956, 294] on span "Events" at bounding box center [1057, 300] width 309 height 38
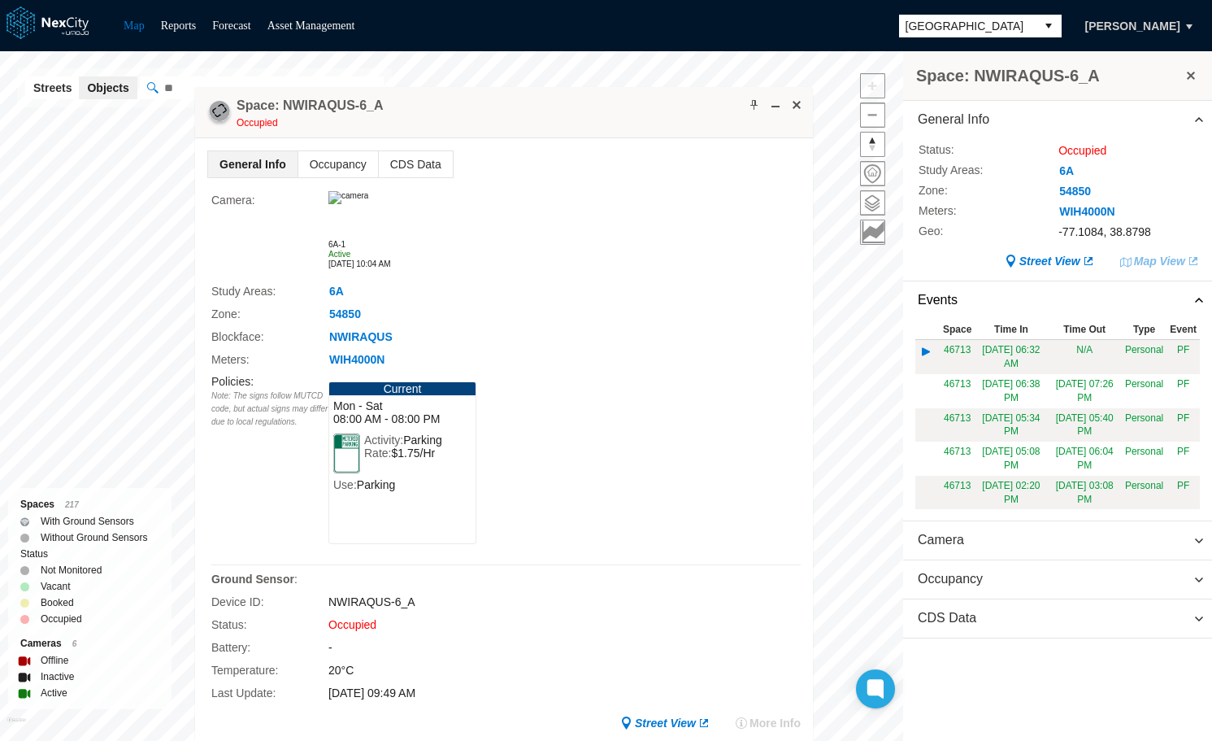
click at [926, 347] on img at bounding box center [928, 352] width 18 height 18
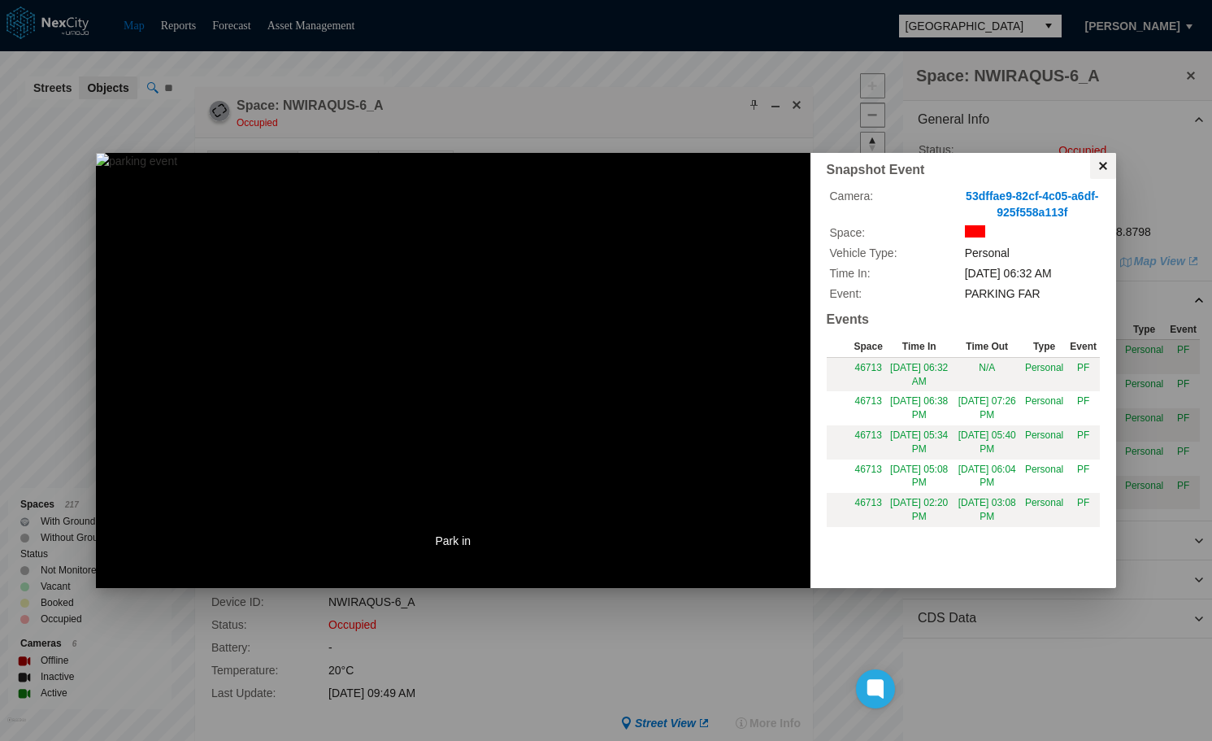
click at [1106, 166] on button at bounding box center [1103, 166] width 26 height 26
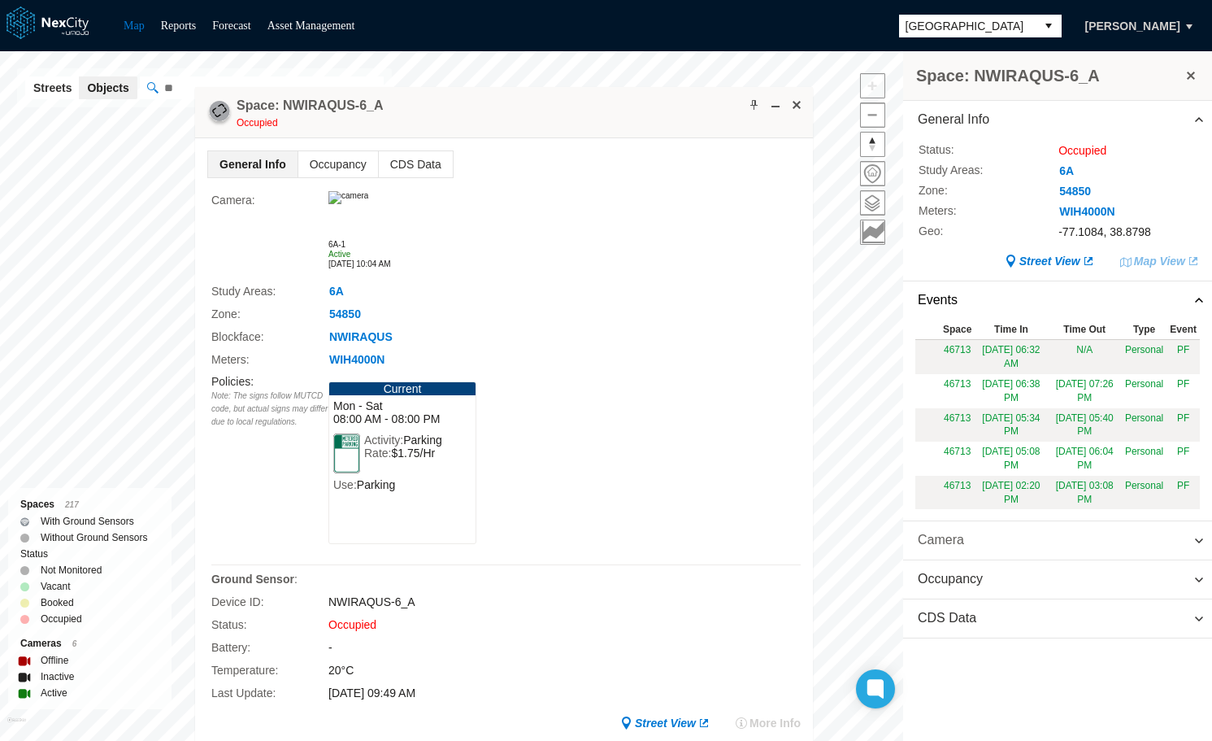
click at [970, 535] on span "Camera" at bounding box center [1057, 540] width 309 height 38
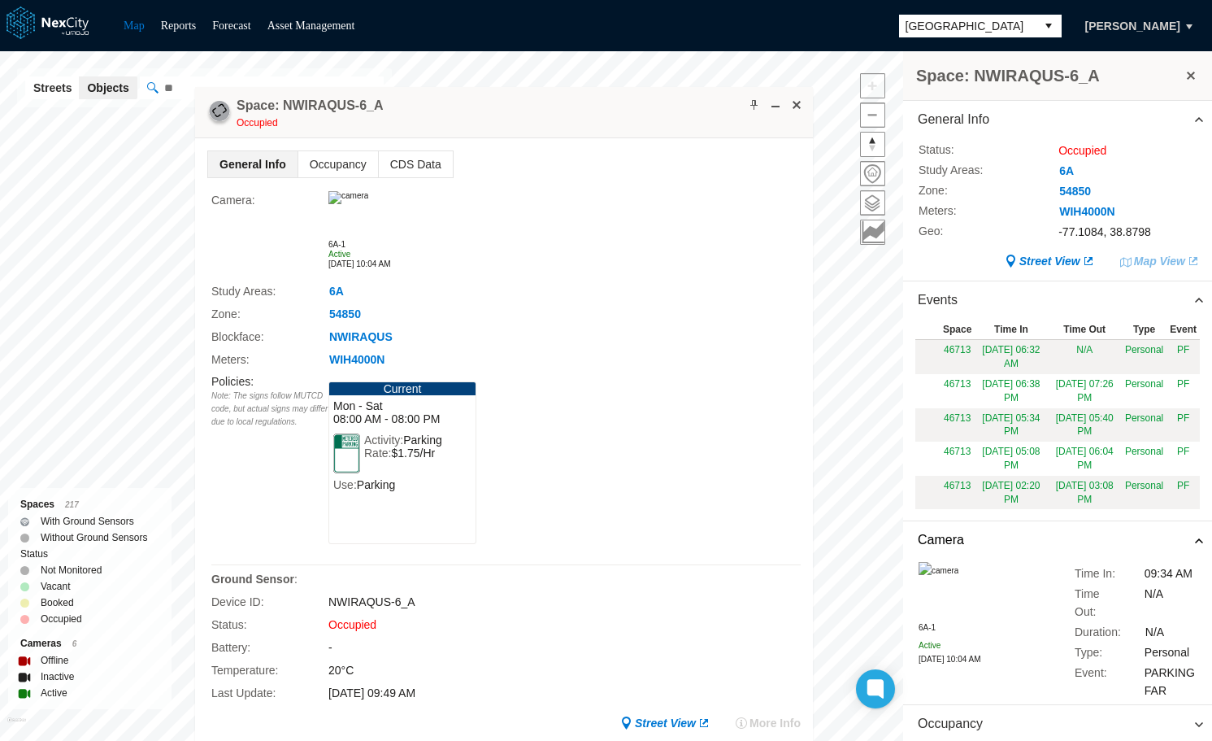
click at [958, 580] on img at bounding box center [939, 571] width 40 height 18
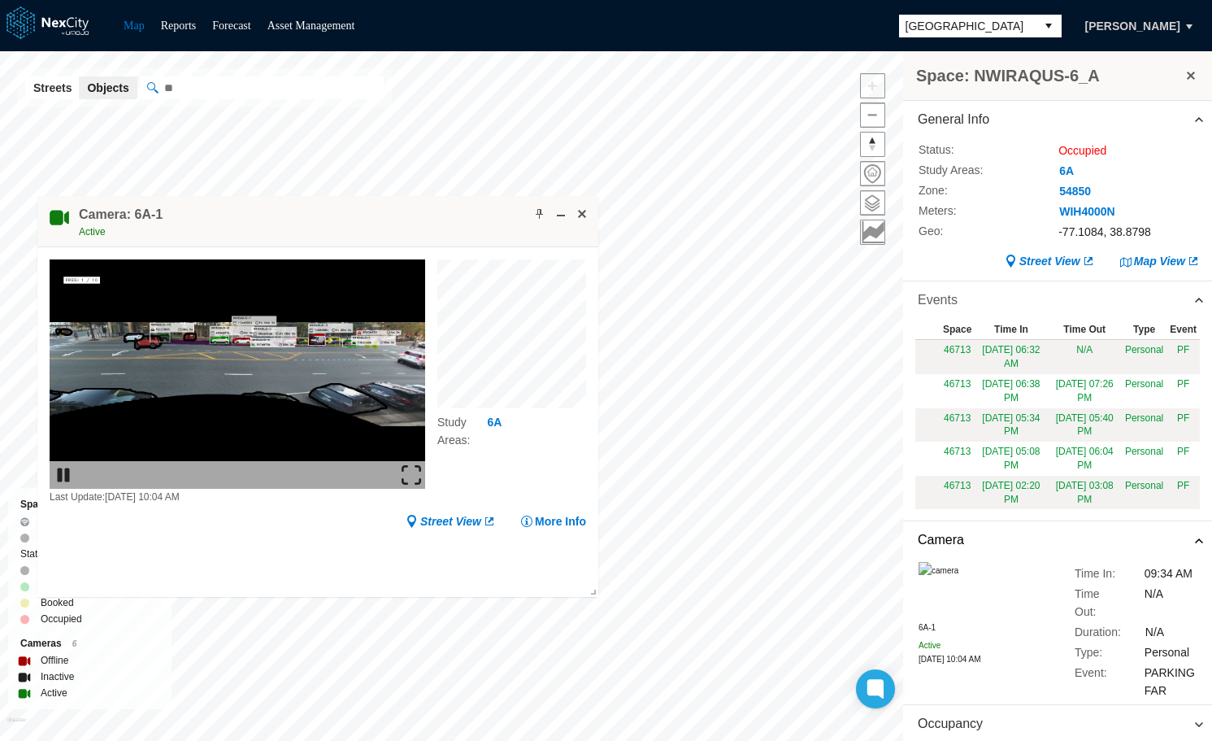
click at [1193, 296] on span at bounding box center [1199, 299] width 13 height 13
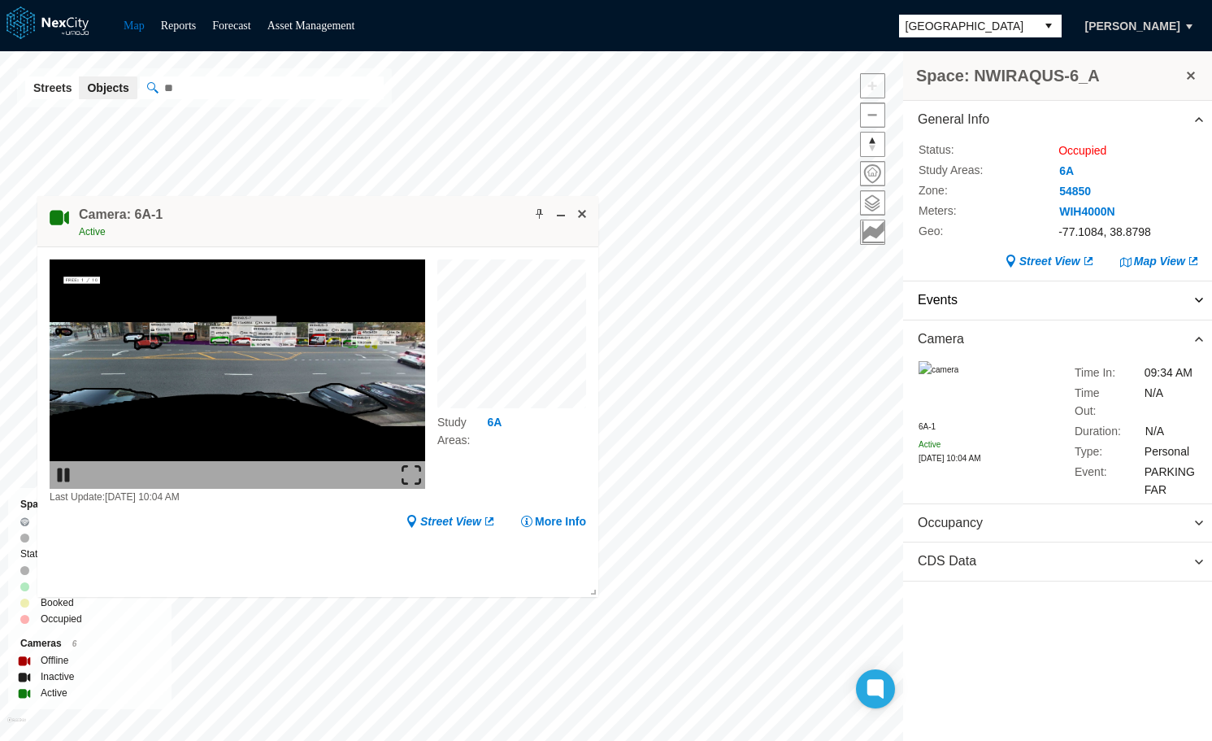
click at [1196, 372] on div "09:34 AM" at bounding box center [1172, 372] width 55 height 18
click at [870, 202] on span at bounding box center [873, 203] width 24 height 24
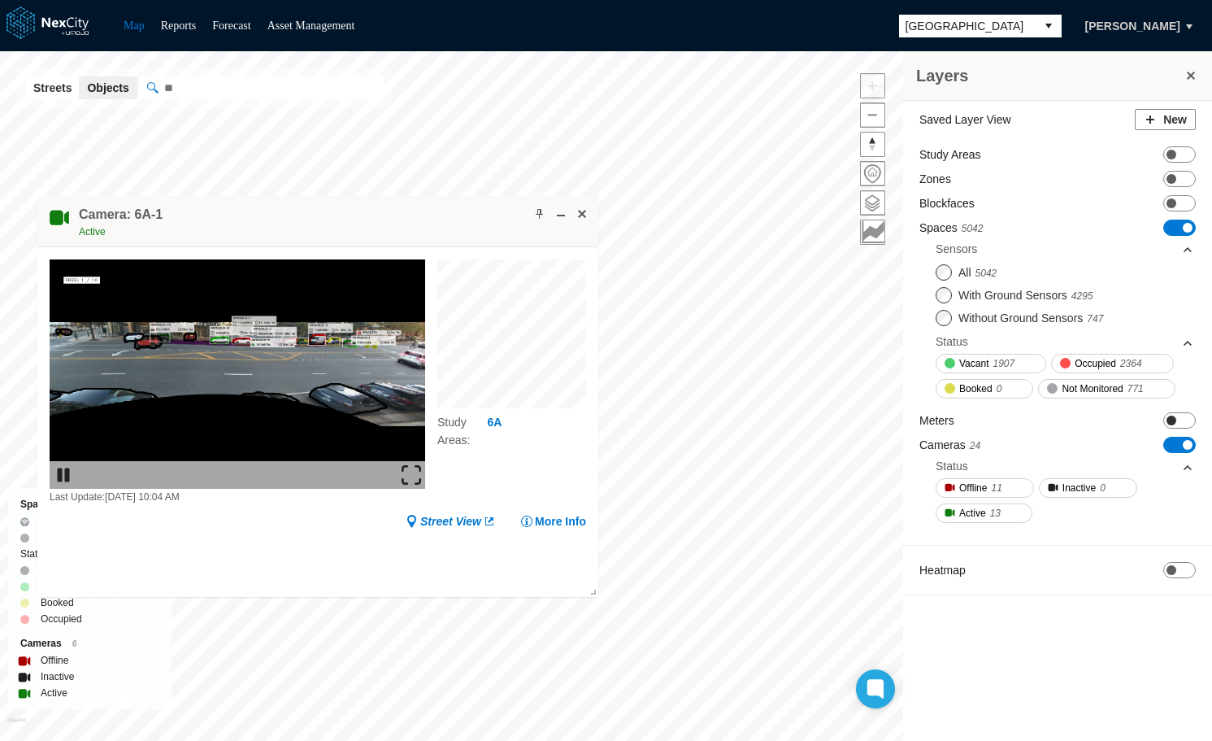
click at [1178, 419] on span "ON OFF" at bounding box center [1179, 420] width 33 height 16
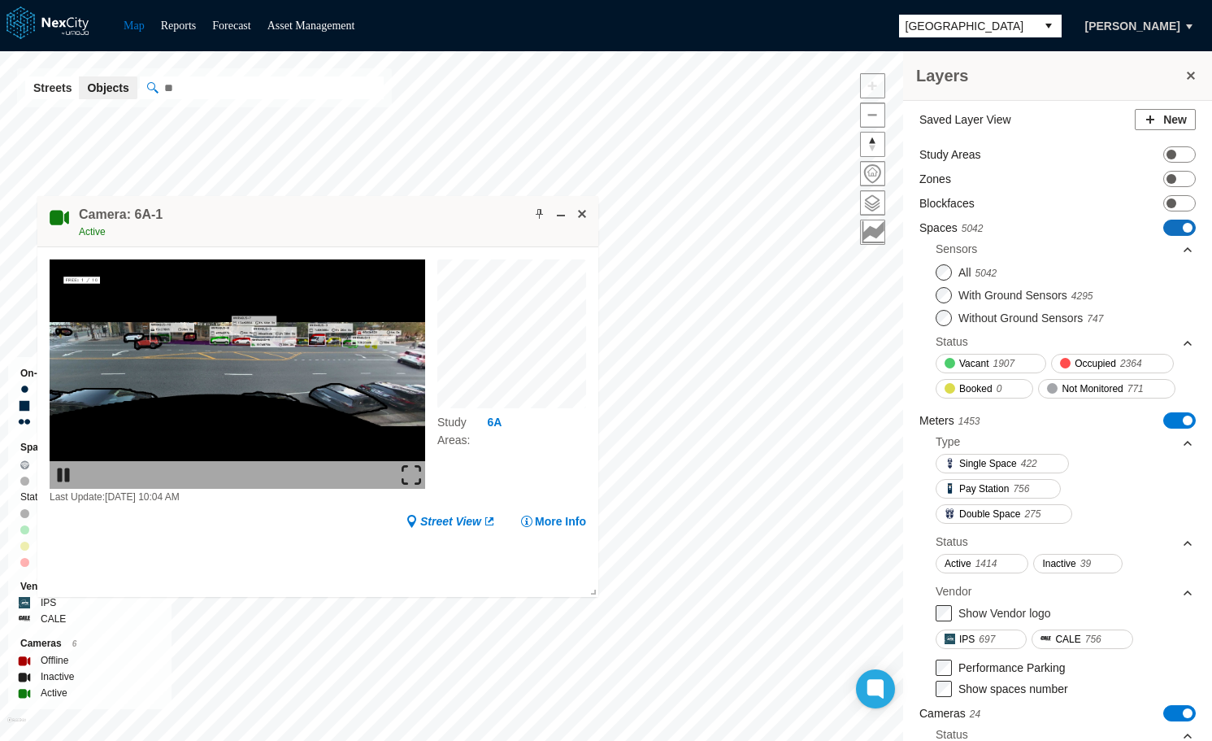
click at [1170, 228] on span "ON OFF" at bounding box center [1179, 227] width 33 height 16
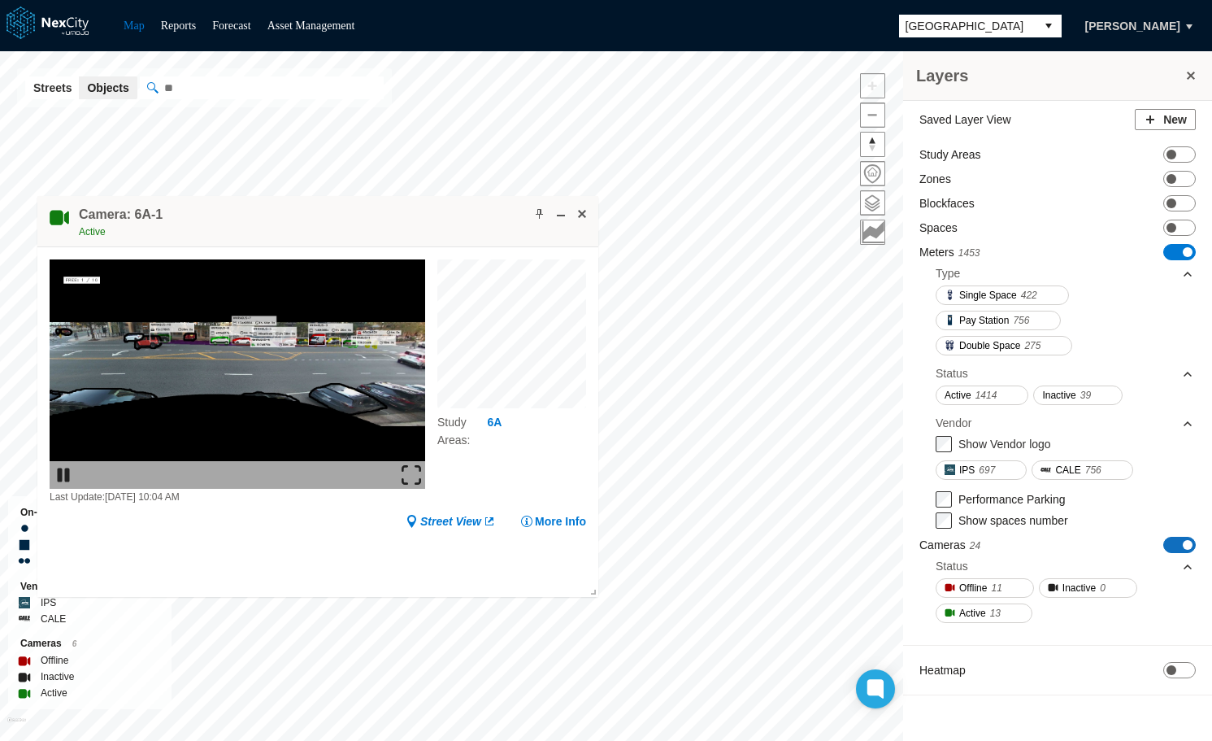
click at [1183, 545] on span at bounding box center [1188, 545] width 10 height 10
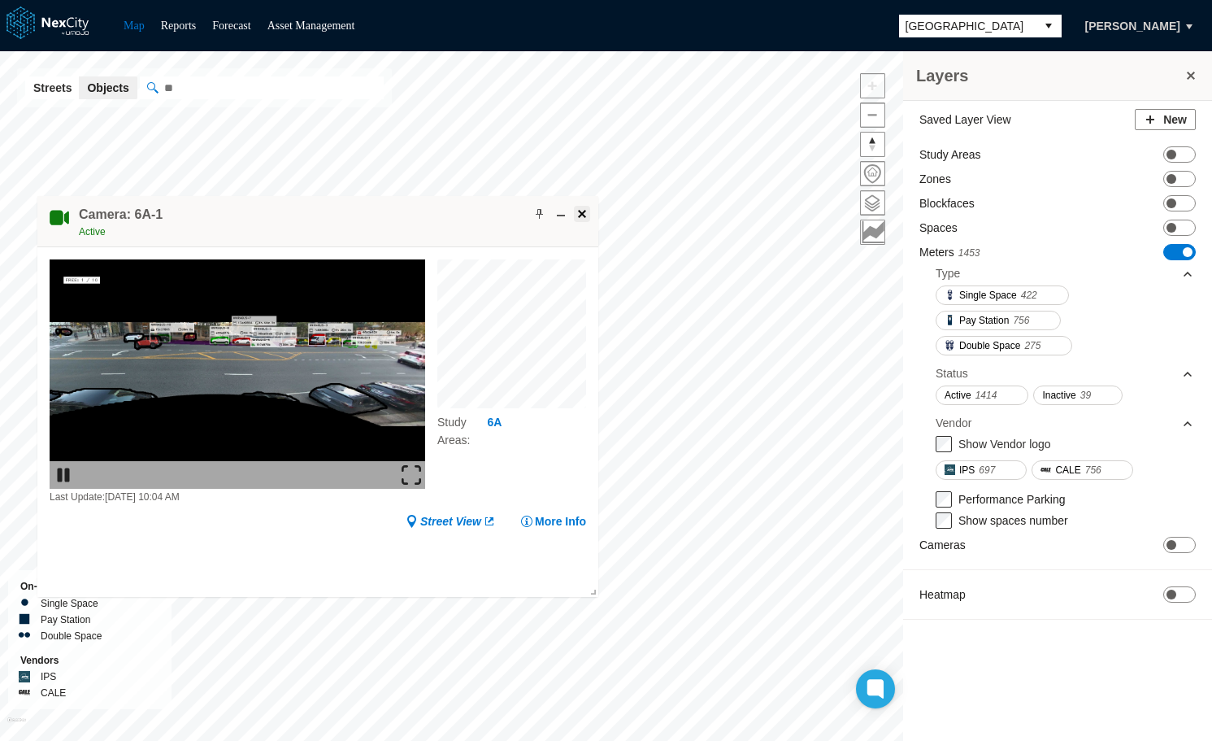
click at [580, 215] on span at bounding box center [582, 213] width 13 height 13
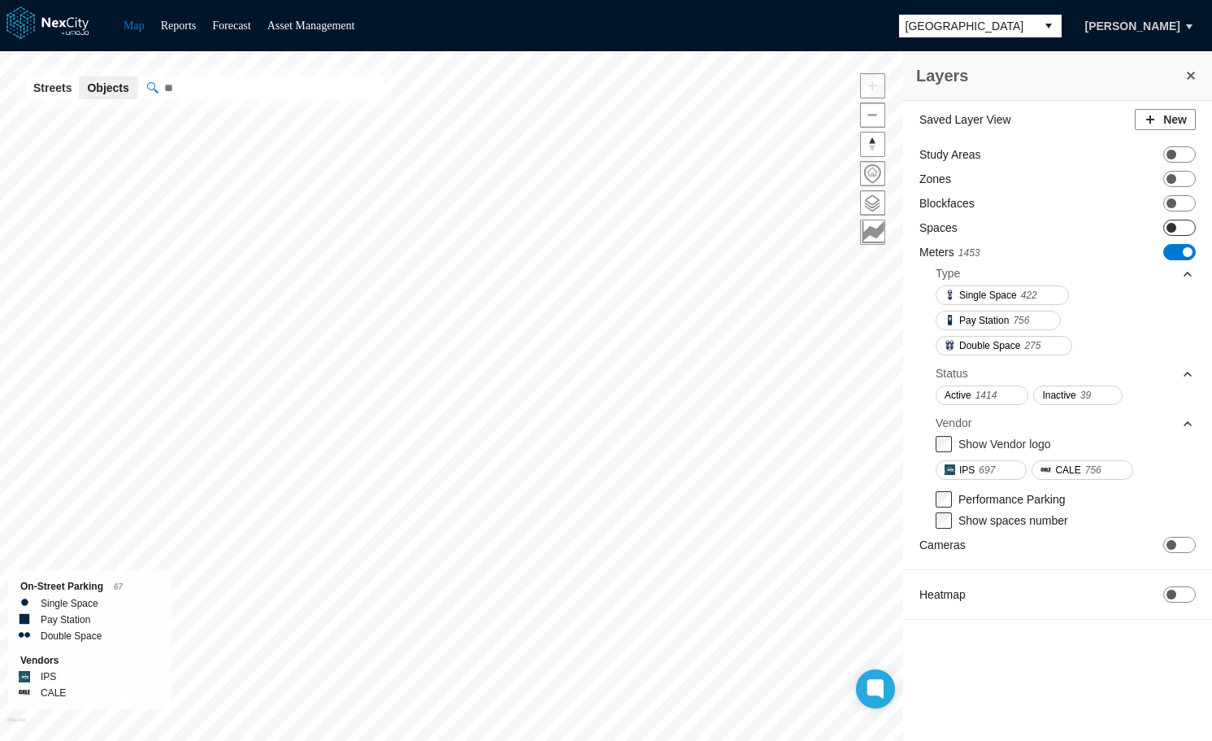
click at [1180, 223] on span "ON OFF" at bounding box center [1179, 227] width 33 height 16
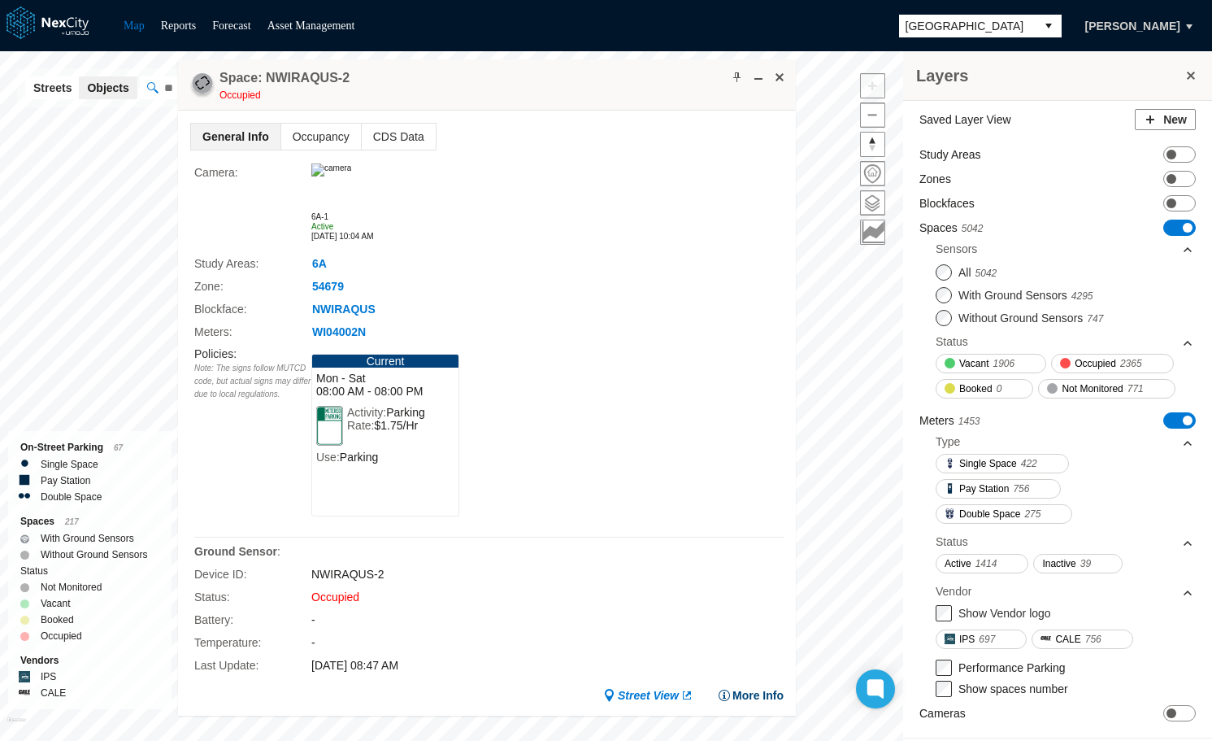
click at [759, 687] on button "More Info" at bounding box center [751, 695] width 66 height 16
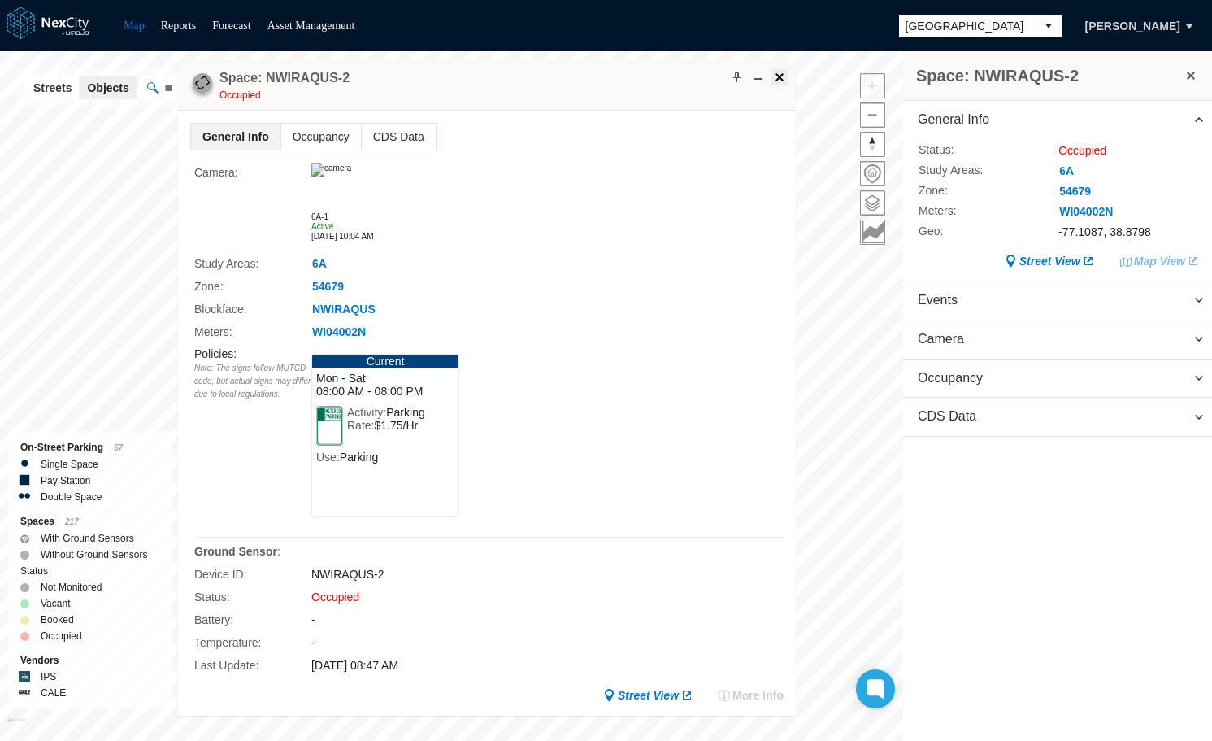
click at [779, 77] on span at bounding box center [779, 77] width 13 height 13
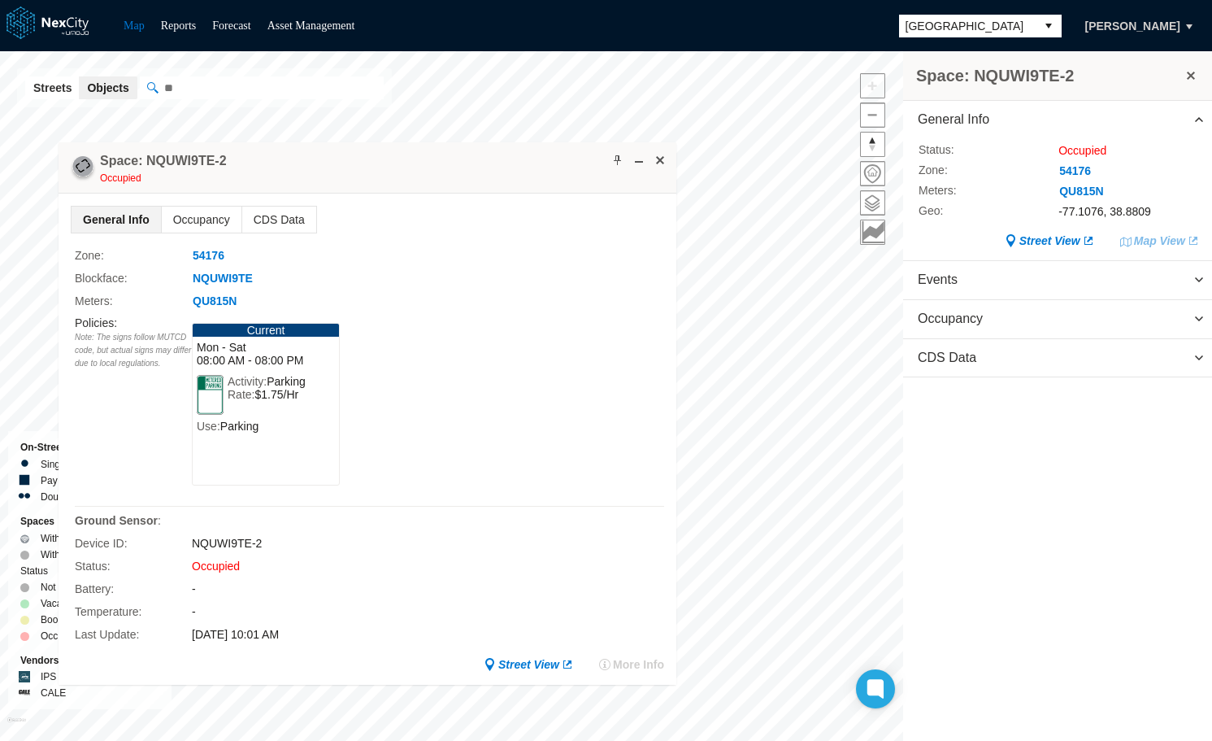
drag, startPoint x: 645, startPoint y: 175, endPoint x: 424, endPoint y: 160, distance: 222.4
click at [424, 160] on div "Space: NQUWI9TE-2 Occupied" at bounding box center [368, 167] width 618 height 51
click at [1196, 78] on button at bounding box center [1191, 75] width 16 height 23
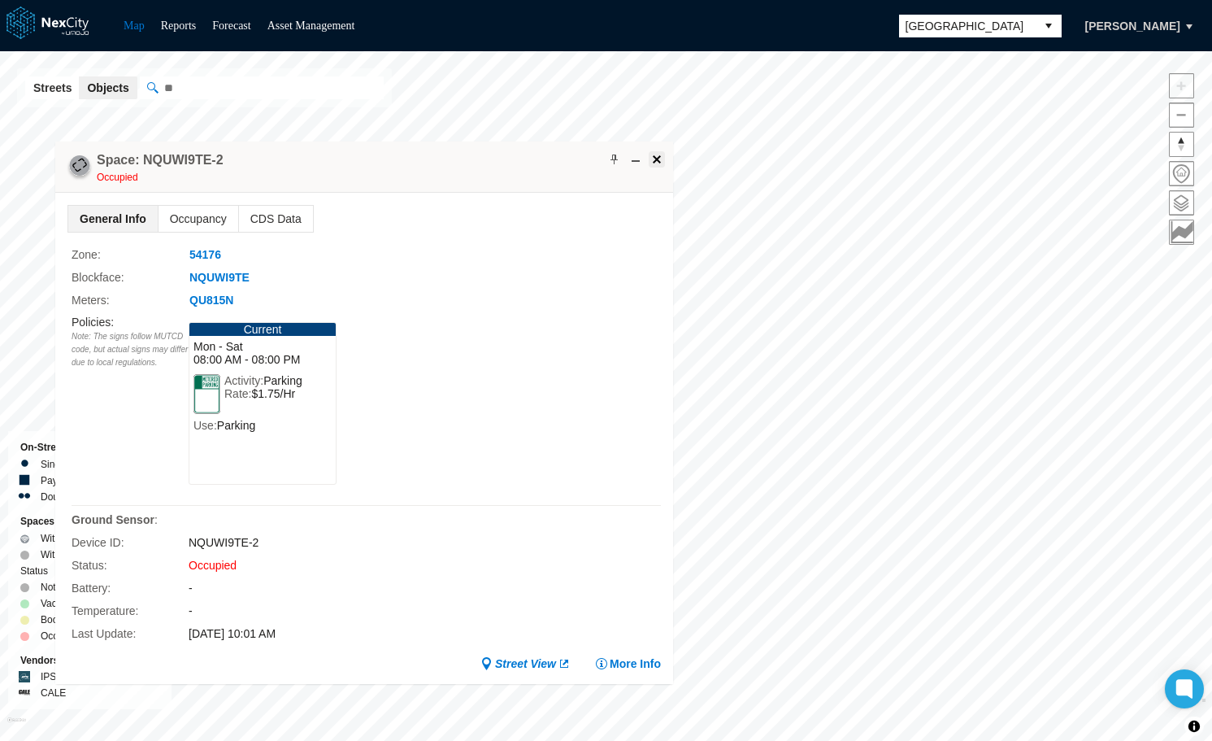
click at [657, 159] on span at bounding box center [656, 159] width 13 height 13
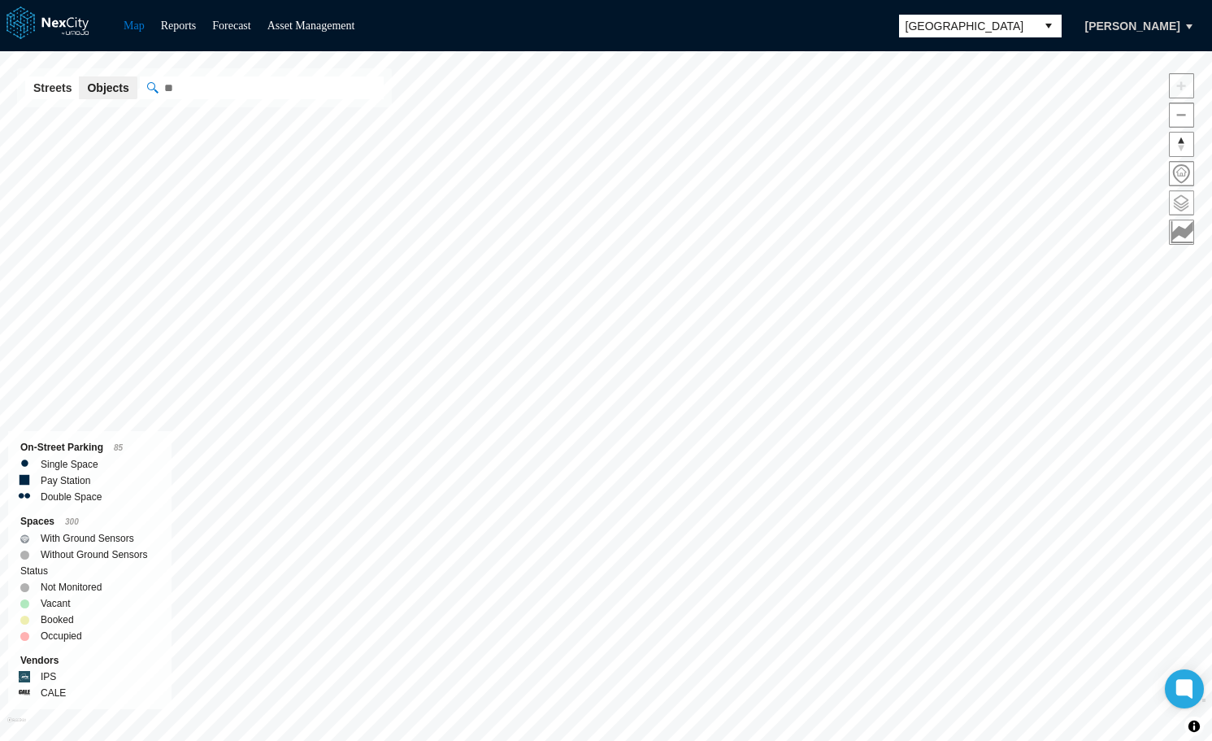
click at [1186, 201] on span at bounding box center [1182, 203] width 24 height 24
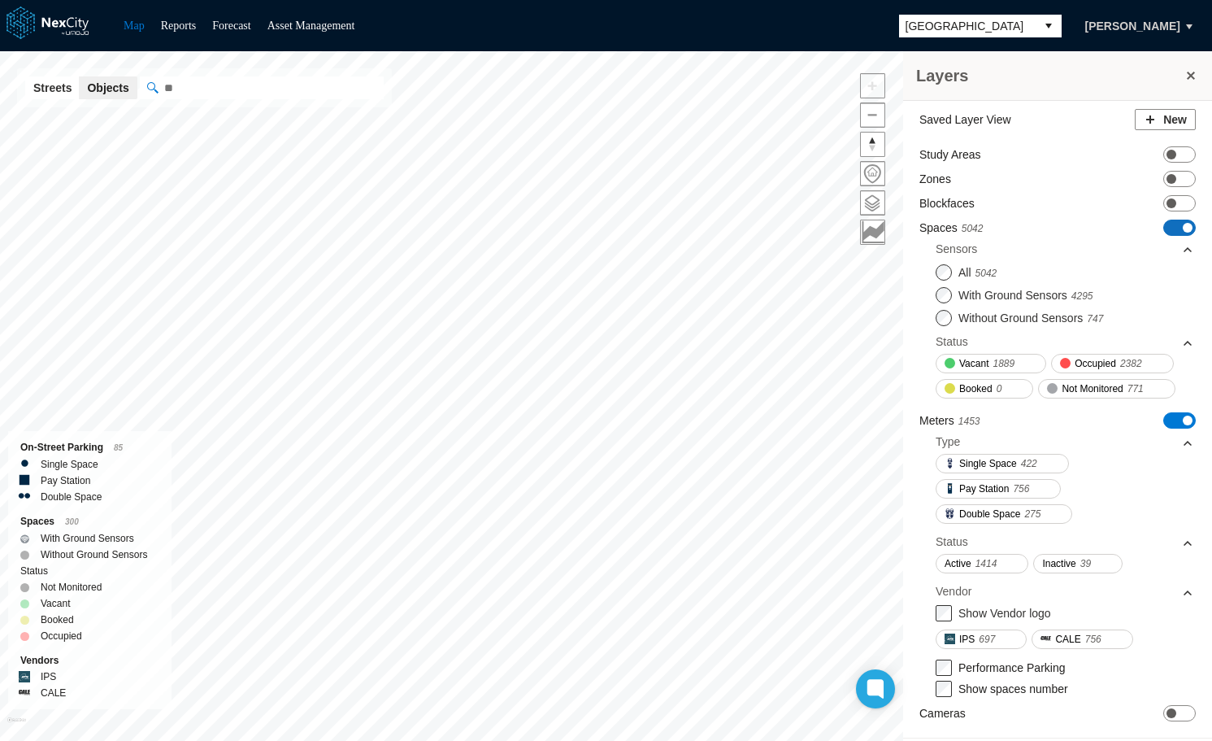
click at [1163, 233] on span "ON OFF" at bounding box center [1179, 227] width 33 height 16
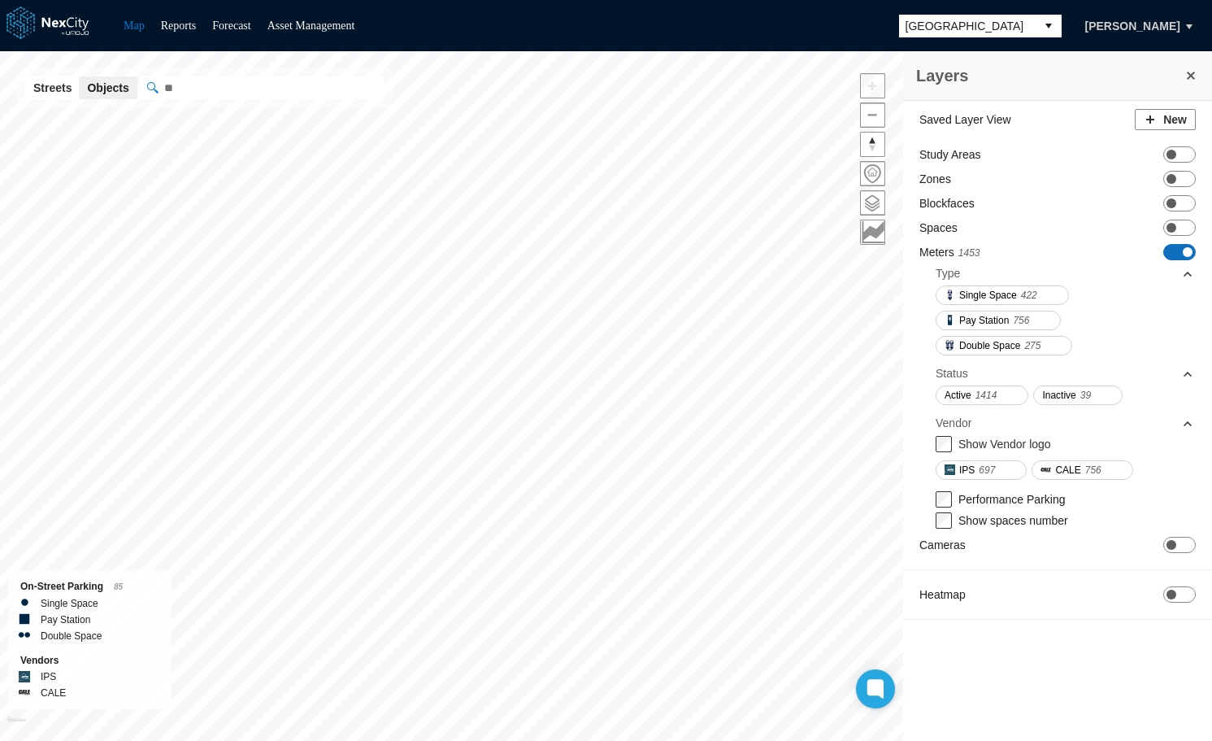
click at [1179, 251] on span "ON OFF" at bounding box center [1179, 252] width 33 height 16
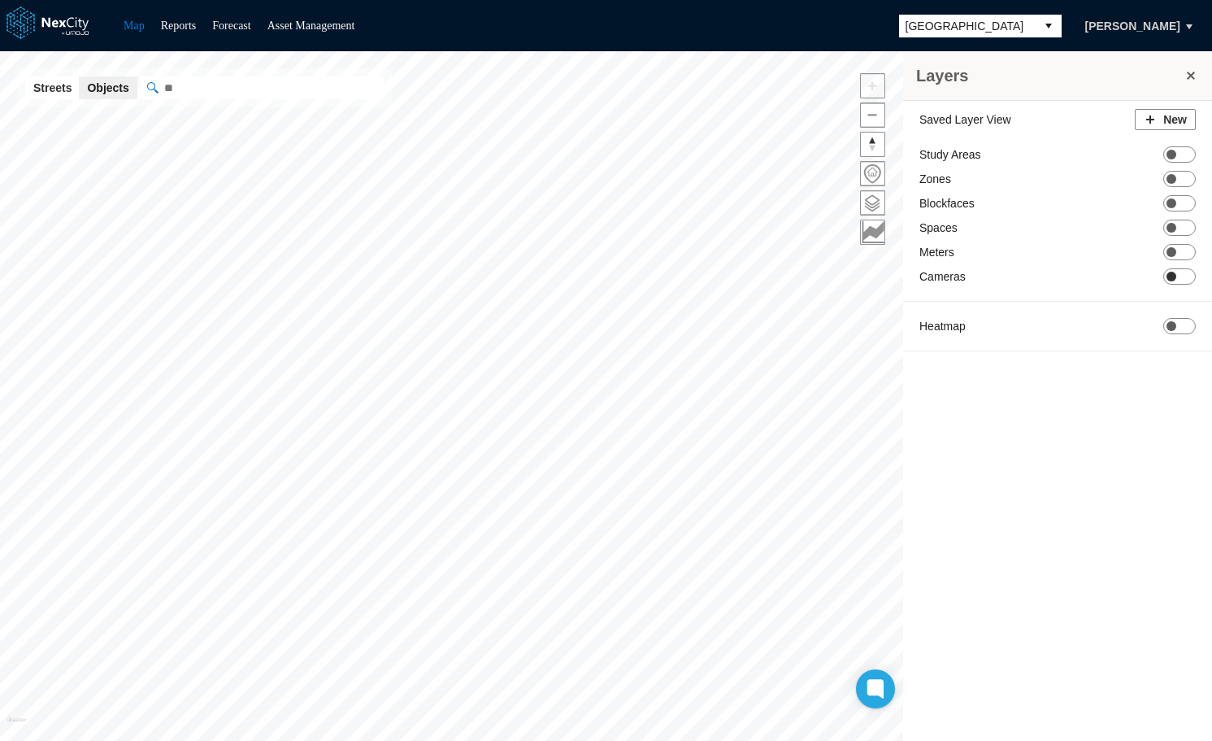
click at [1184, 272] on span "ON OFF" at bounding box center [1179, 276] width 33 height 16
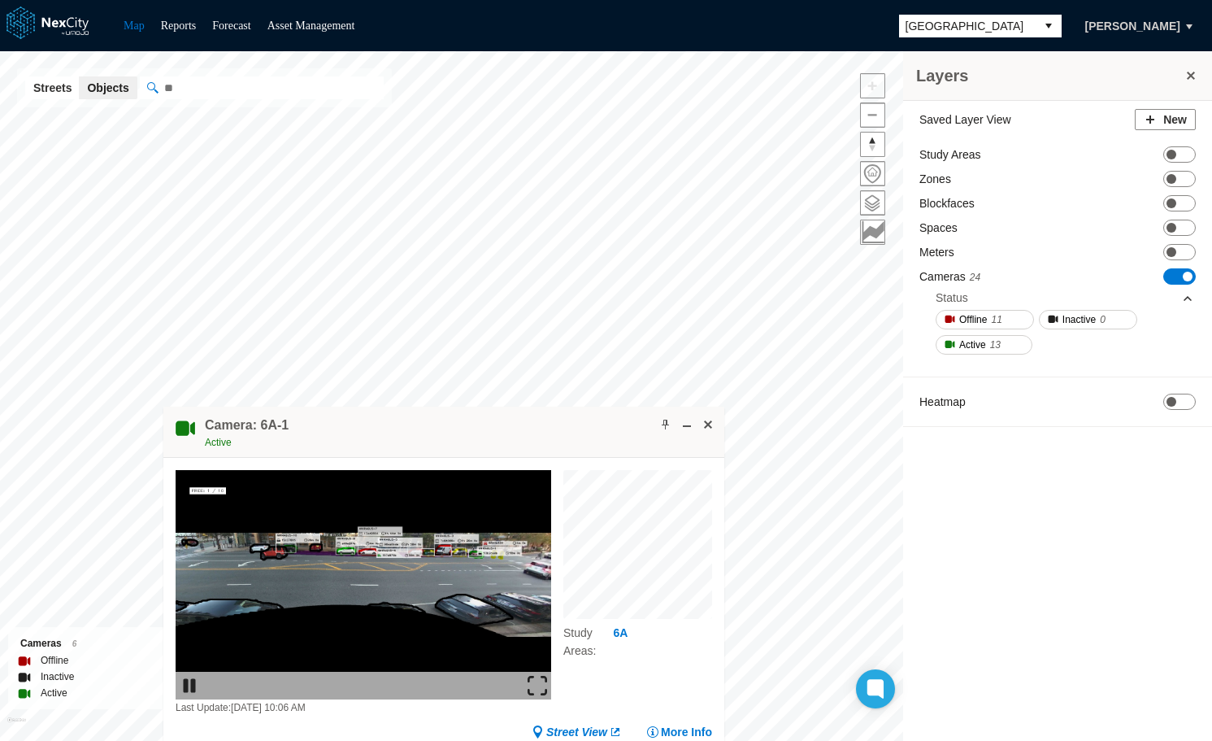
click at [409, 334] on div "Layers Saved Layer View New Study Areas ON OFF Zones ON OFF Blockfaces ON OFF S…" at bounding box center [606, 395] width 1212 height 689
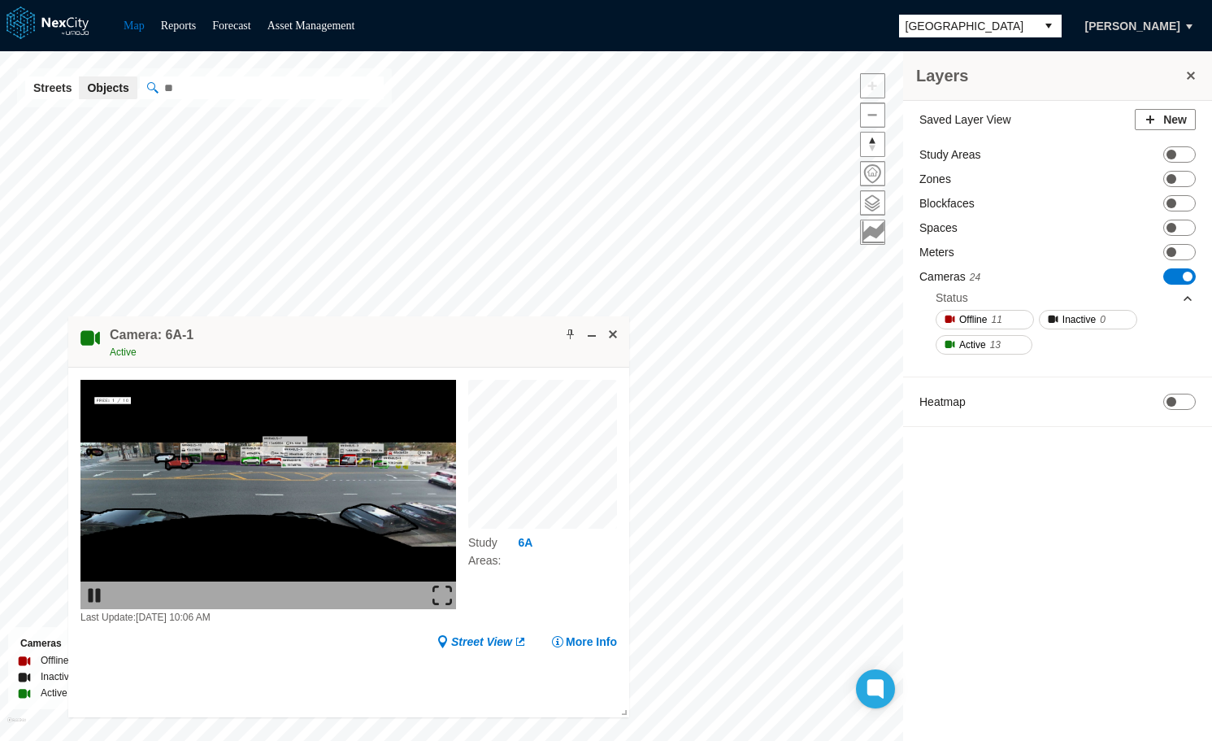
click at [359, 279] on div "Layers Saved Layer View New Study Areas ON OFF Zones ON OFF Blockfaces ON OFF S…" at bounding box center [606, 395] width 1212 height 689
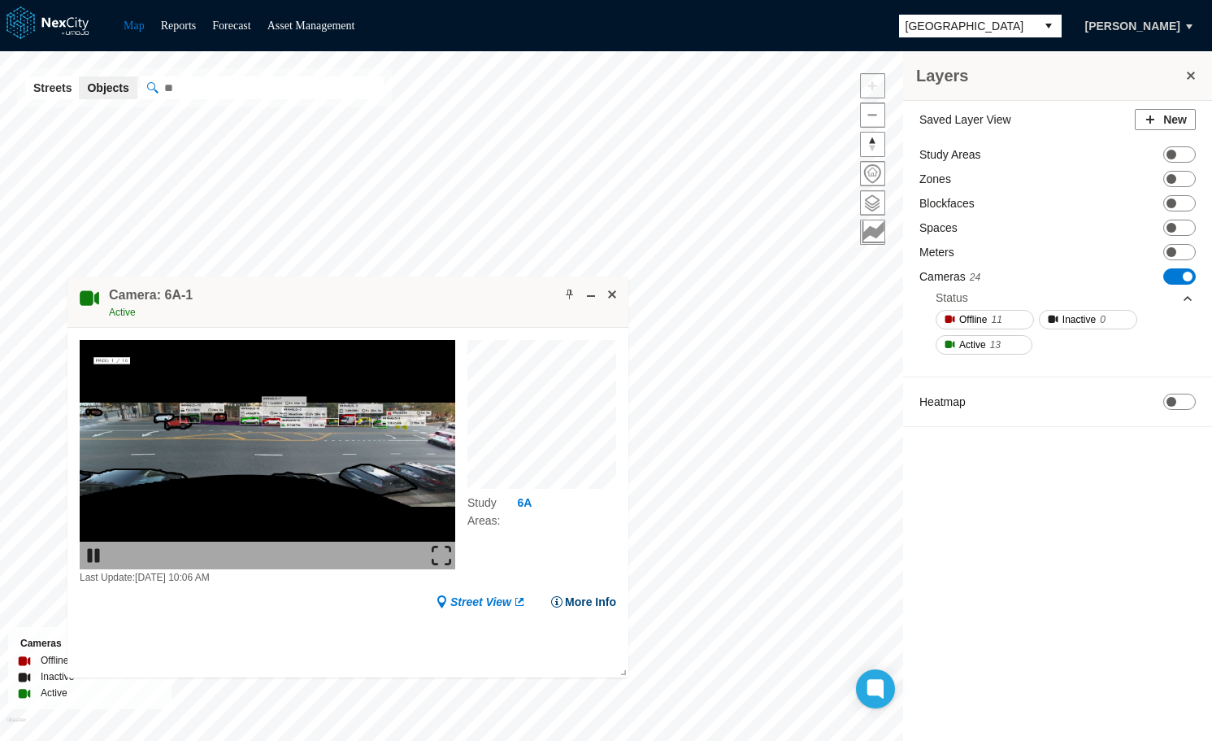
click at [575, 599] on button "More Info" at bounding box center [583, 602] width 66 height 16
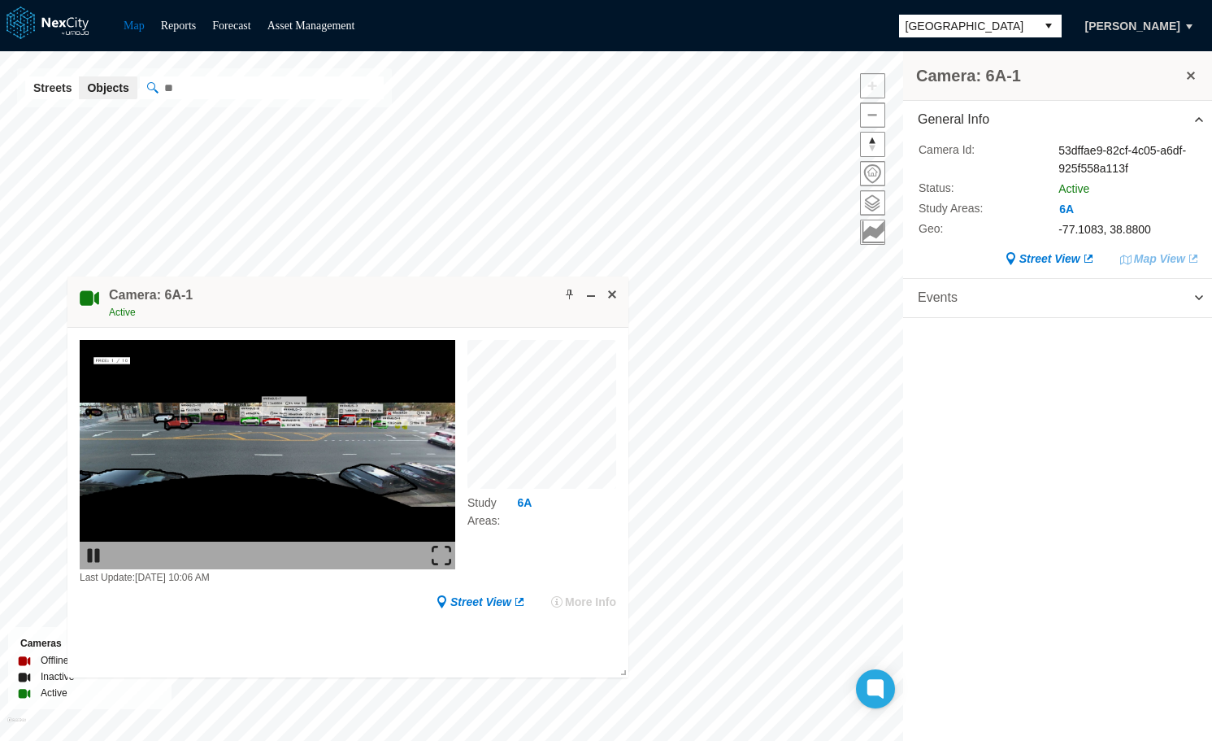
click at [933, 299] on span "Events" at bounding box center [938, 298] width 40 height 19
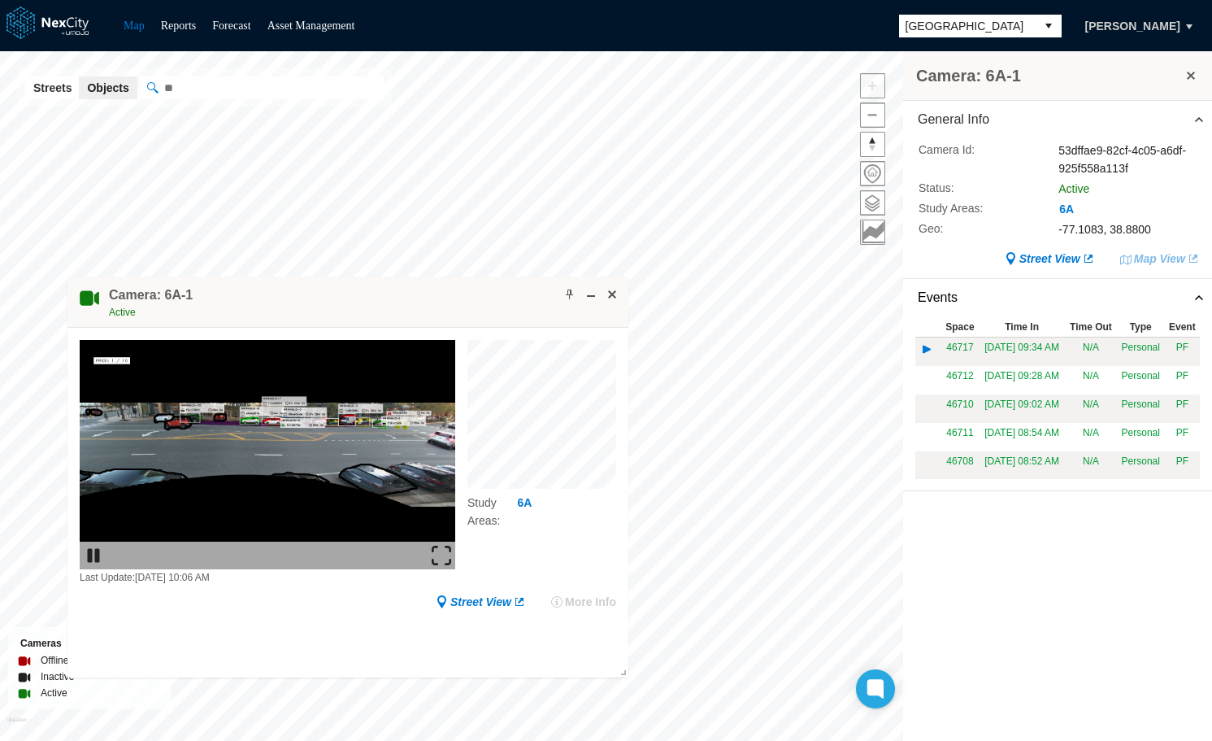
click at [926, 350] on img at bounding box center [928, 350] width 18 height 18
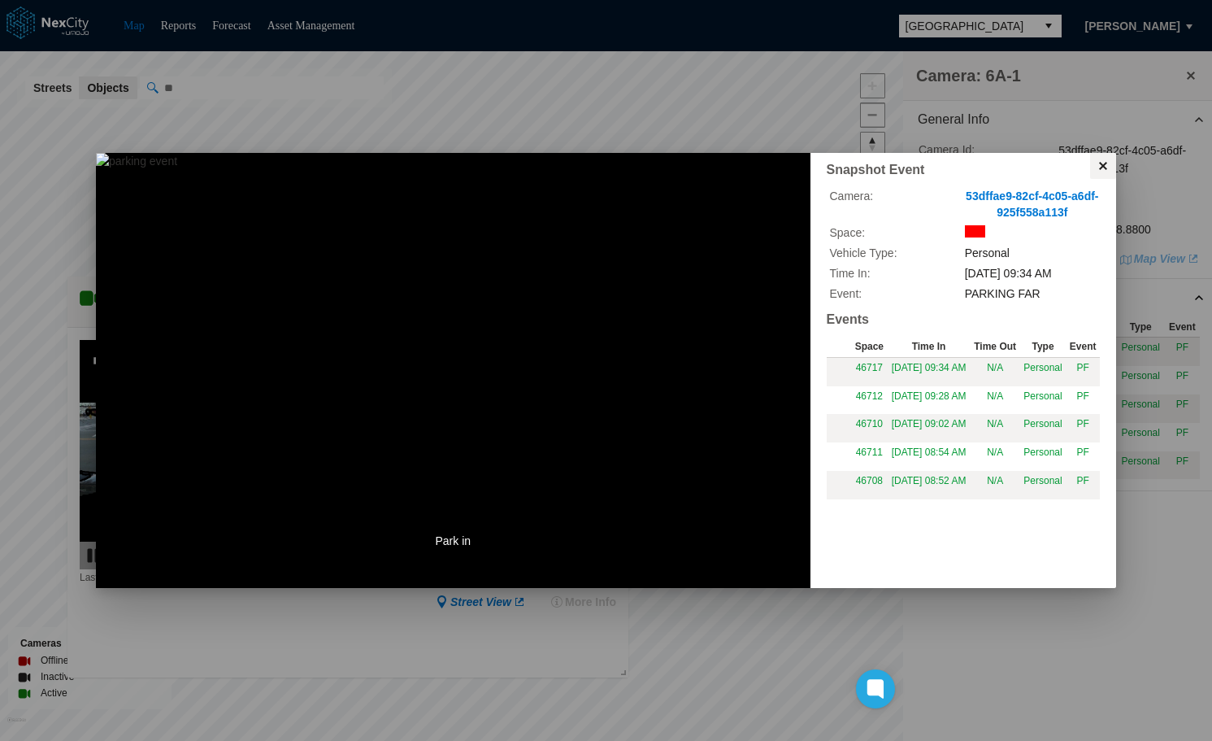
click at [1105, 164] on button at bounding box center [1103, 166] width 26 height 26
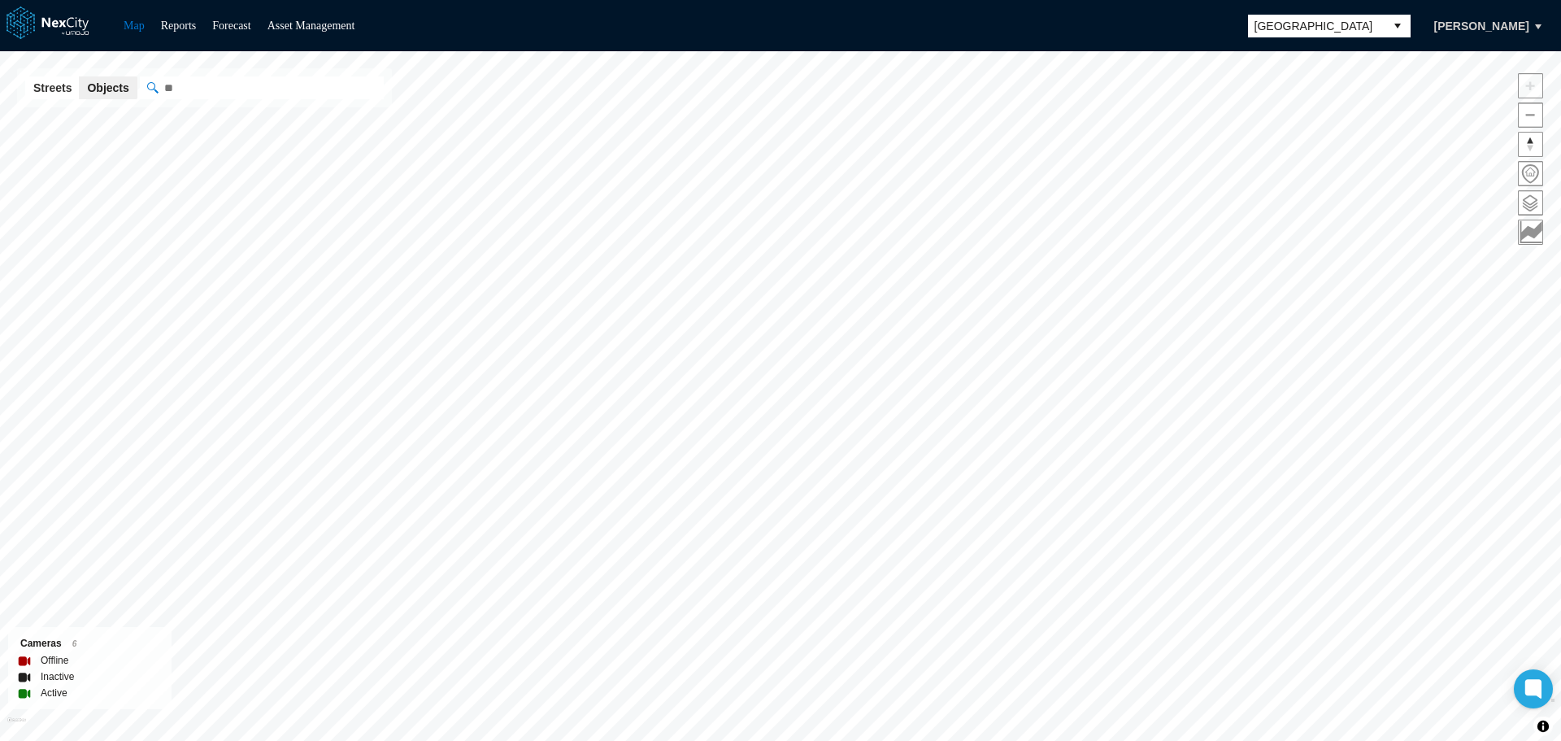
click at [1354, 30] on span "[GEOGRAPHIC_DATA]" at bounding box center [1316, 26] width 124 height 16
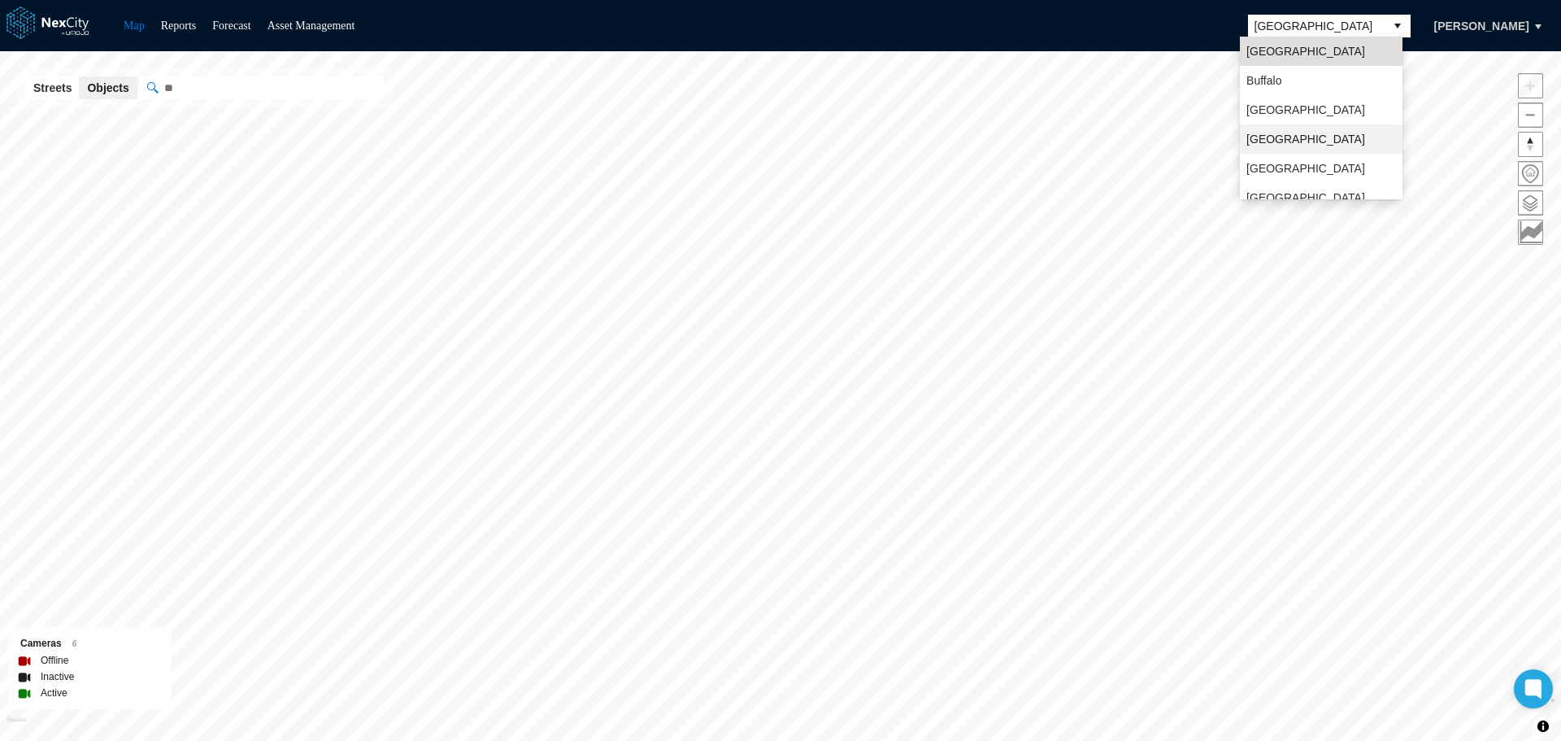
click at [1284, 140] on span "[GEOGRAPHIC_DATA]" at bounding box center [1305, 139] width 119 height 16
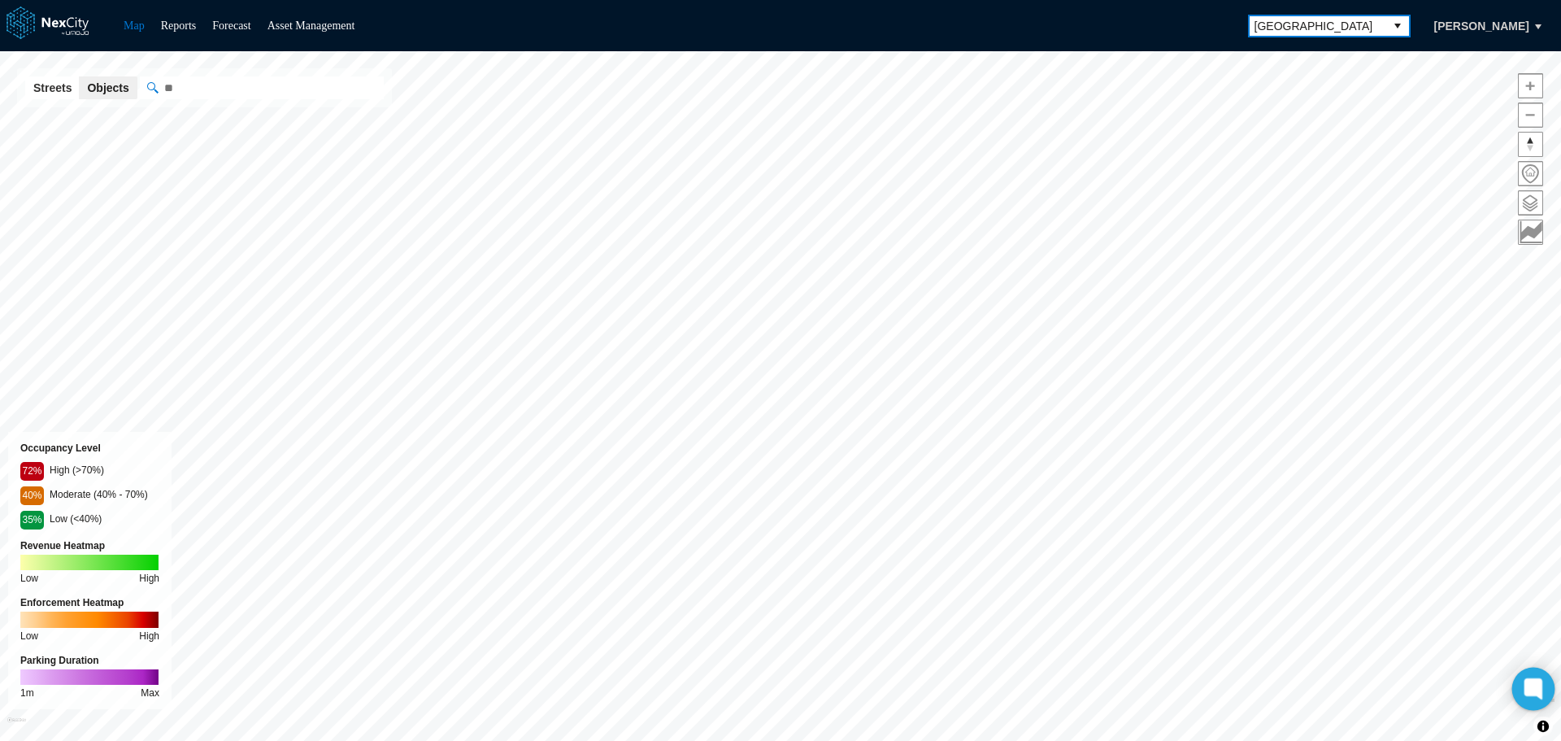
click at [1532, 689] on icon at bounding box center [1533, 688] width 12 height 12
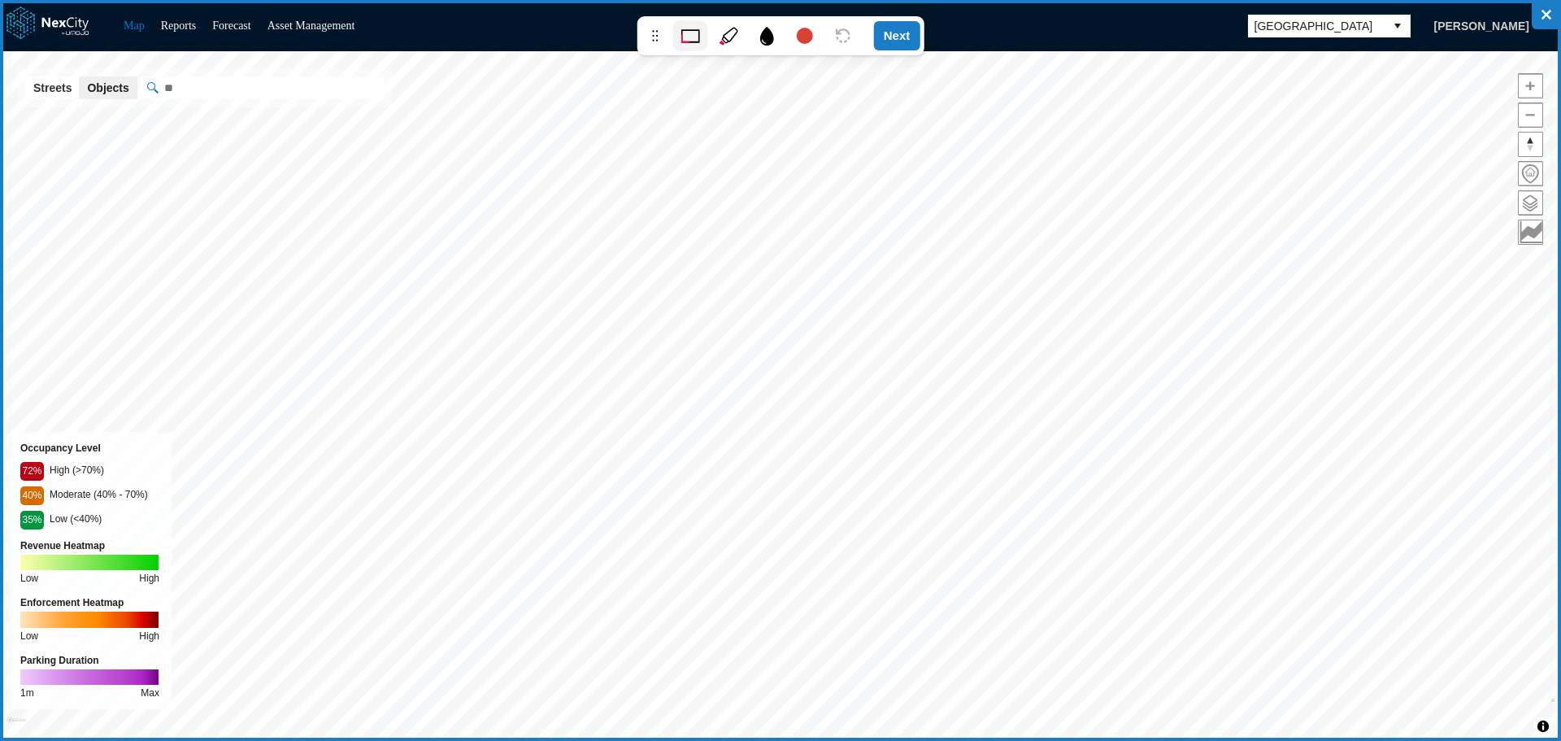
click at [728, 36] on icon at bounding box center [728, 36] width 19 height 19
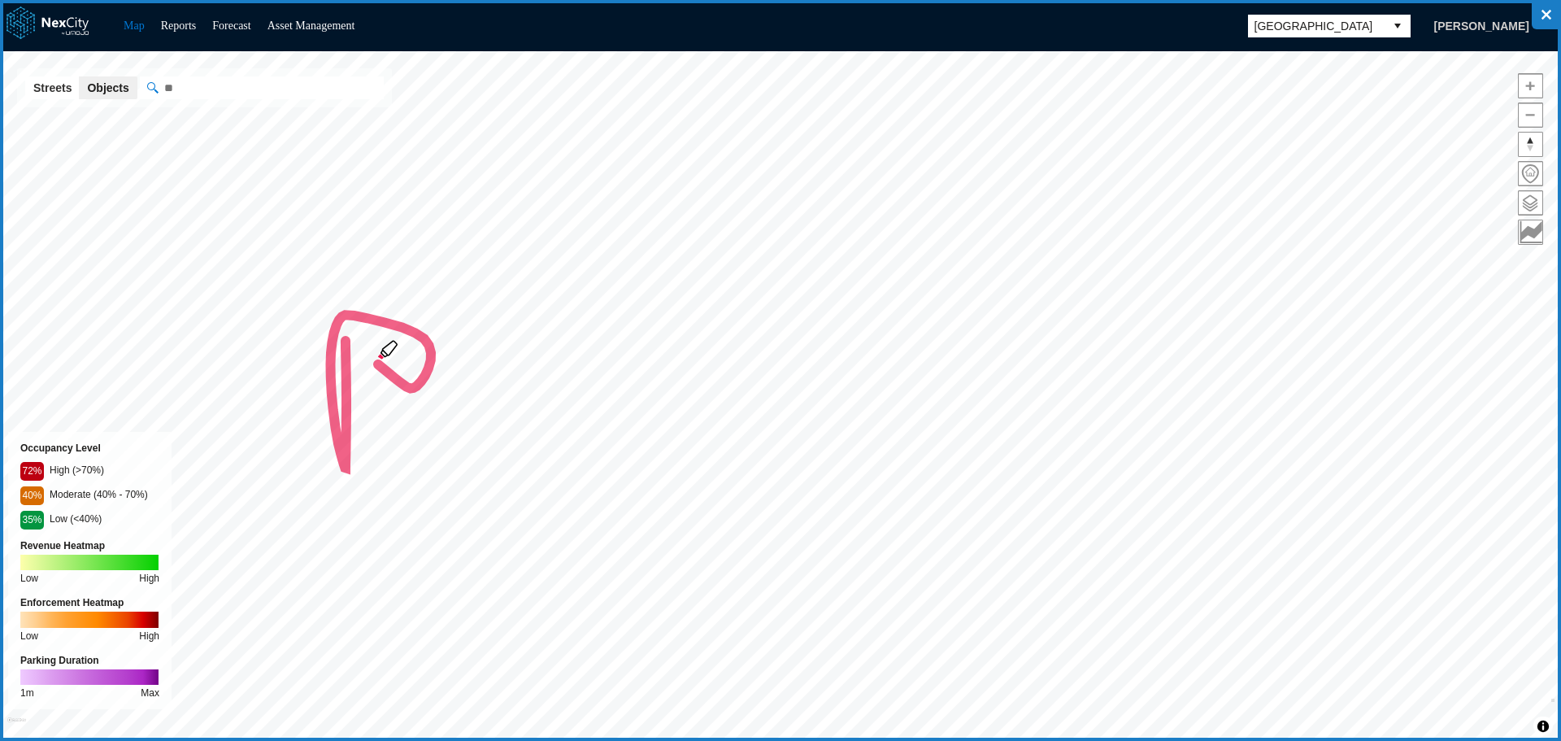
drag, startPoint x: 346, startPoint y: 385, endPoint x: 372, endPoint y: 360, distance: 35.6
click at [372, 360] on icon at bounding box center [780, 370] width 1561 height 741
drag, startPoint x: 472, startPoint y: 331, endPoint x: 549, endPoint y: 395, distance: 100.4
click at [546, 395] on icon at bounding box center [780, 370] width 1561 height 741
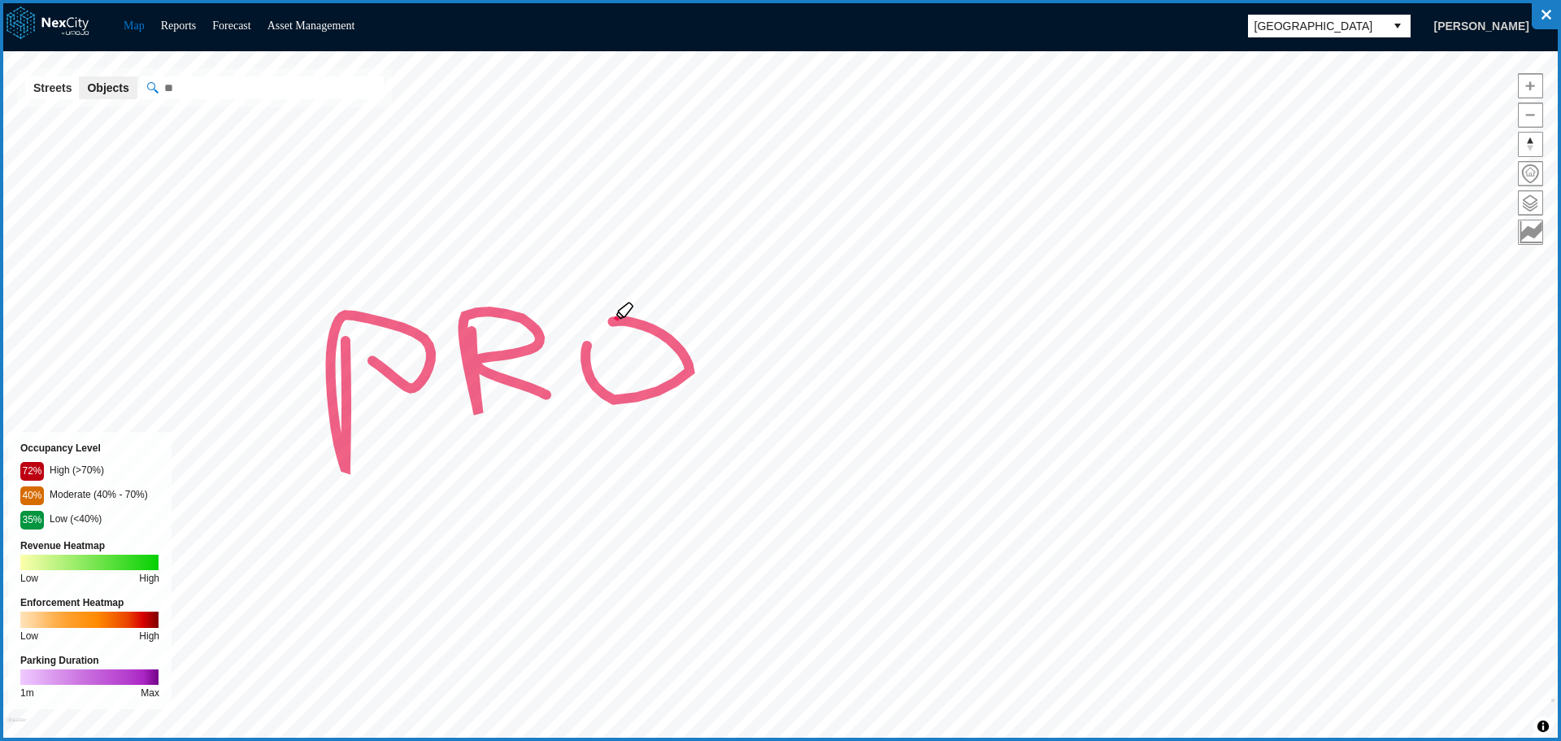
drag, startPoint x: 586, startPoint y: 348, endPoint x: 684, endPoint y: 386, distance: 104.8
click at [611, 386] on icon at bounding box center [780, 370] width 1561 height 741
drag, startPoint x: 837, startPoint y: 359, endPoint x: 882, endPoint y: 402, distance: 62.1
click at [875, 405] on icon at bounding box center [780, 370] width 1561 height 741
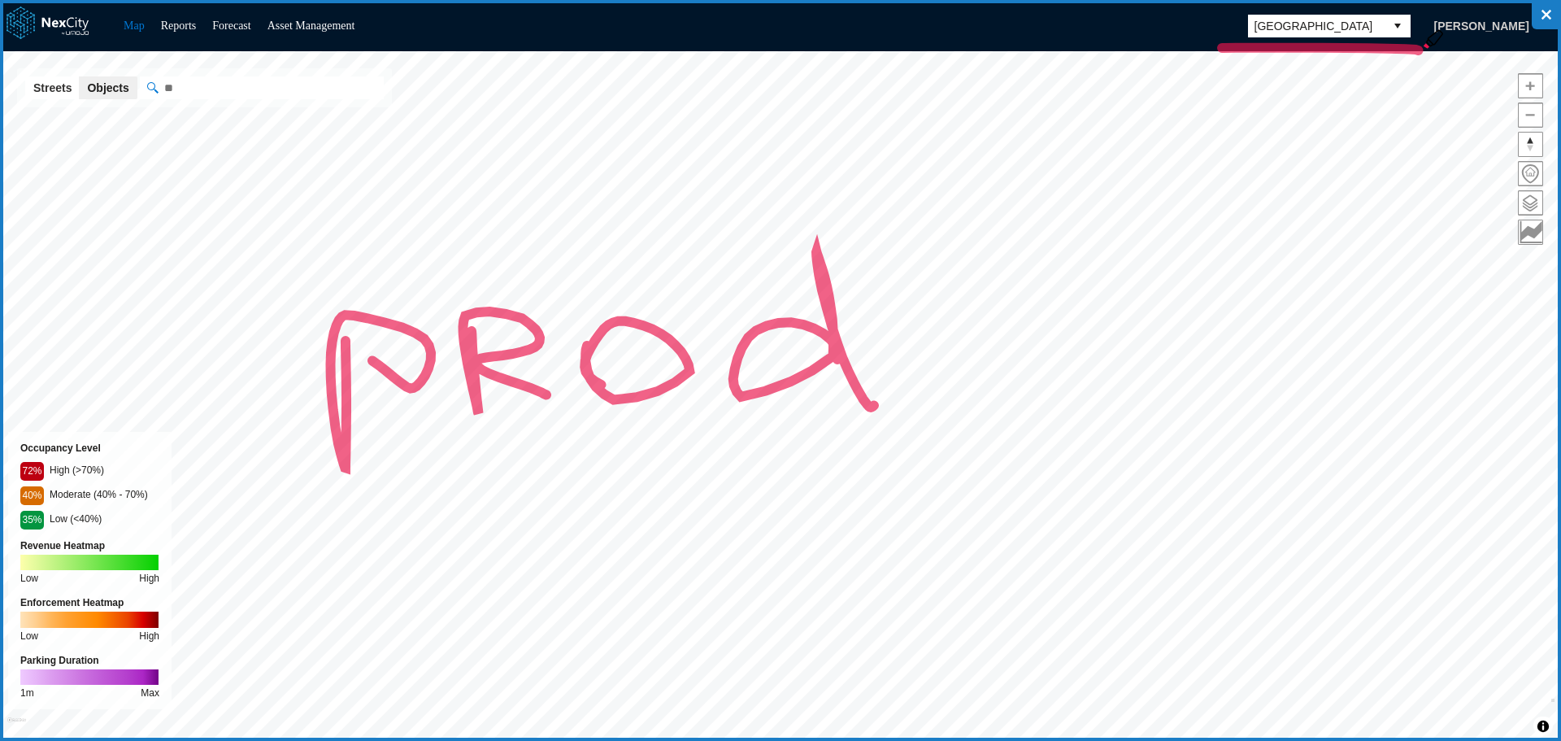
drag, startPoint x: 1222, startPoint y: 48, endPoint x: 1419, endPoint y: 50, distance: 196.7
click at [1419, 50] on icon at bounding box center [780, 370] width 1561 height 741
drag, startPoint x: 1234, startPoint y: 47, endPoint x: 1364, endPoint y: 48, distance: 130.1
click at [1364, 48] on icon at bounding box center [780, 370] width 1561 height 741
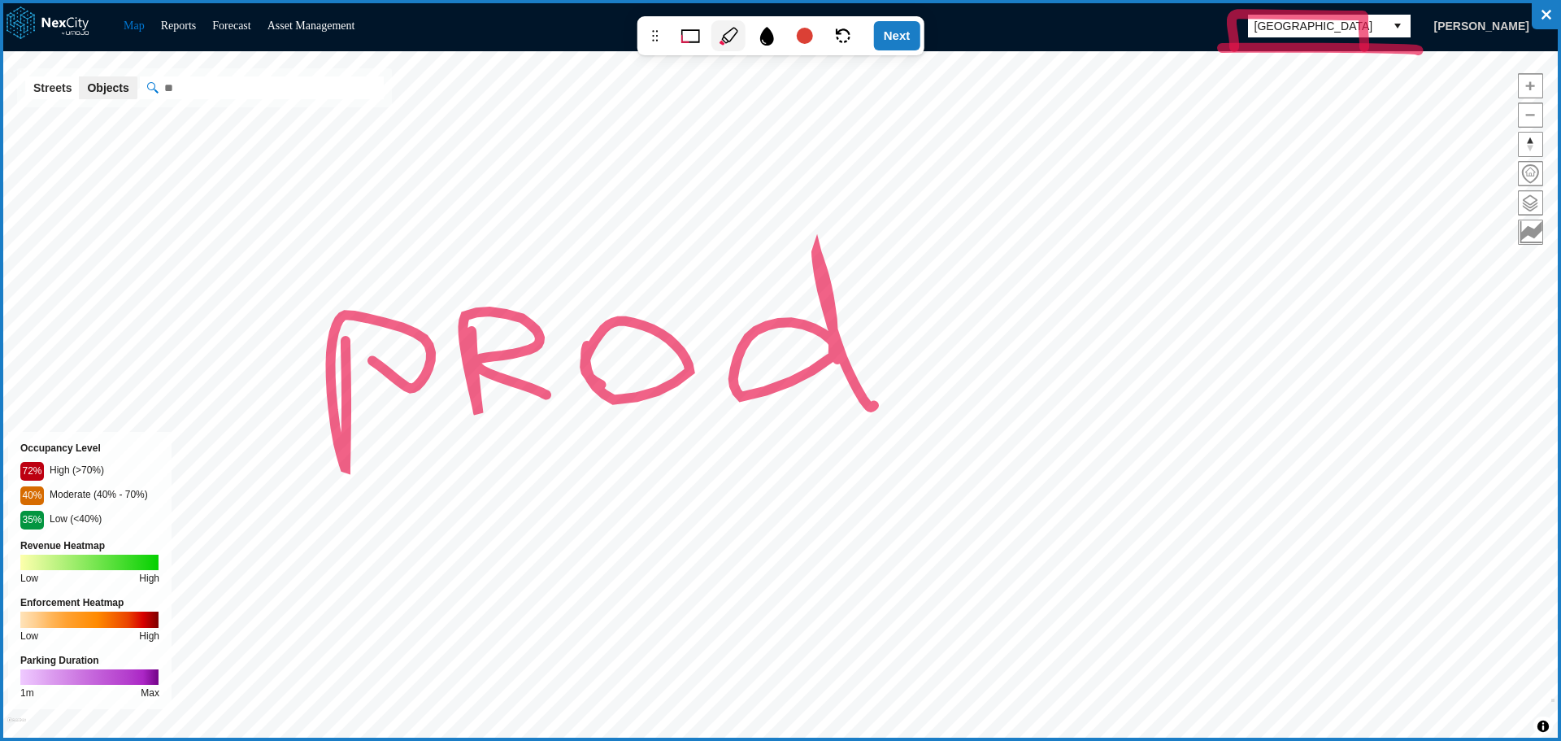
click at [897, 35] on div "Next" at bounding box center [897, 35] width 46 height 29
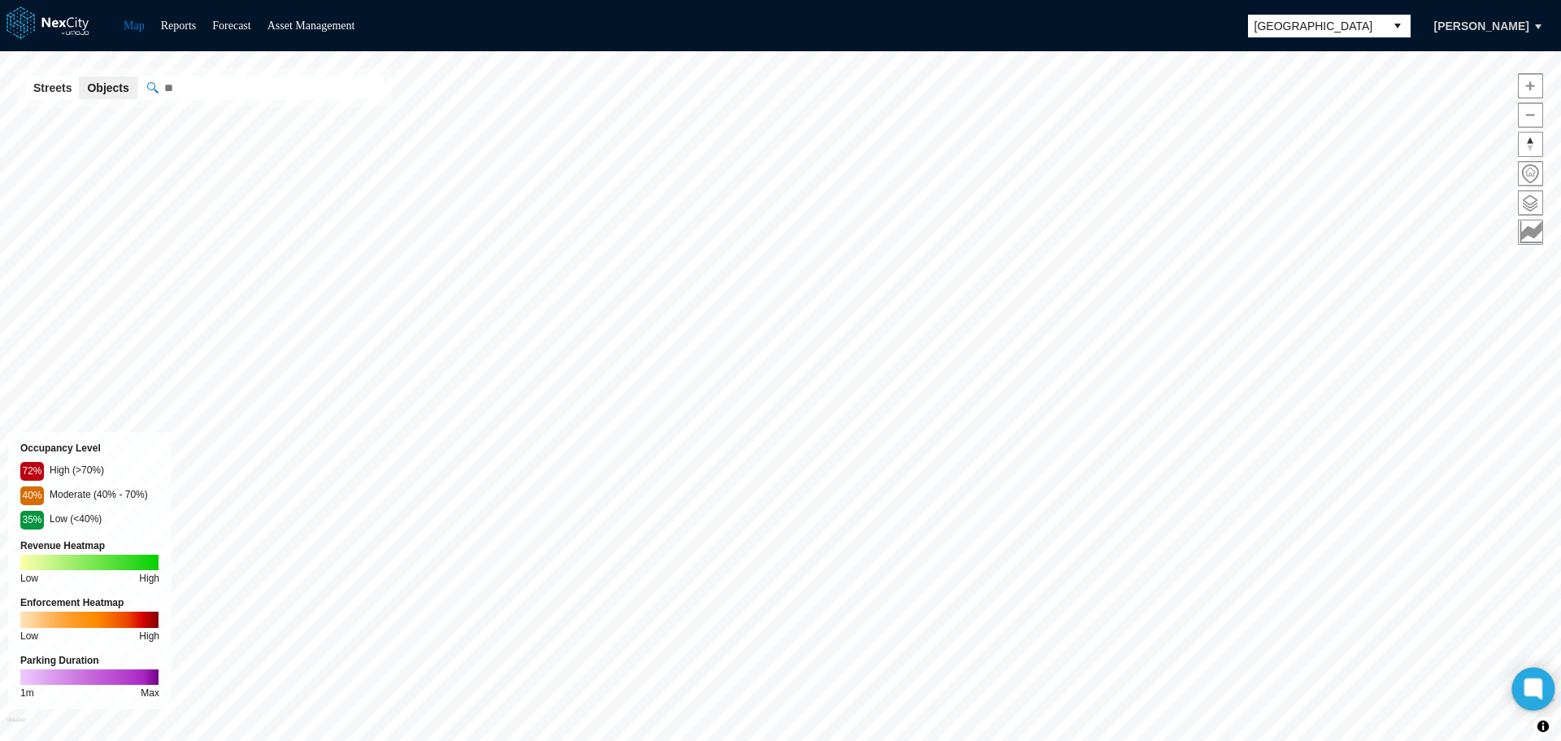
click at [1543, 704] on div at bounding box center [1533, 688] width 43 height 43
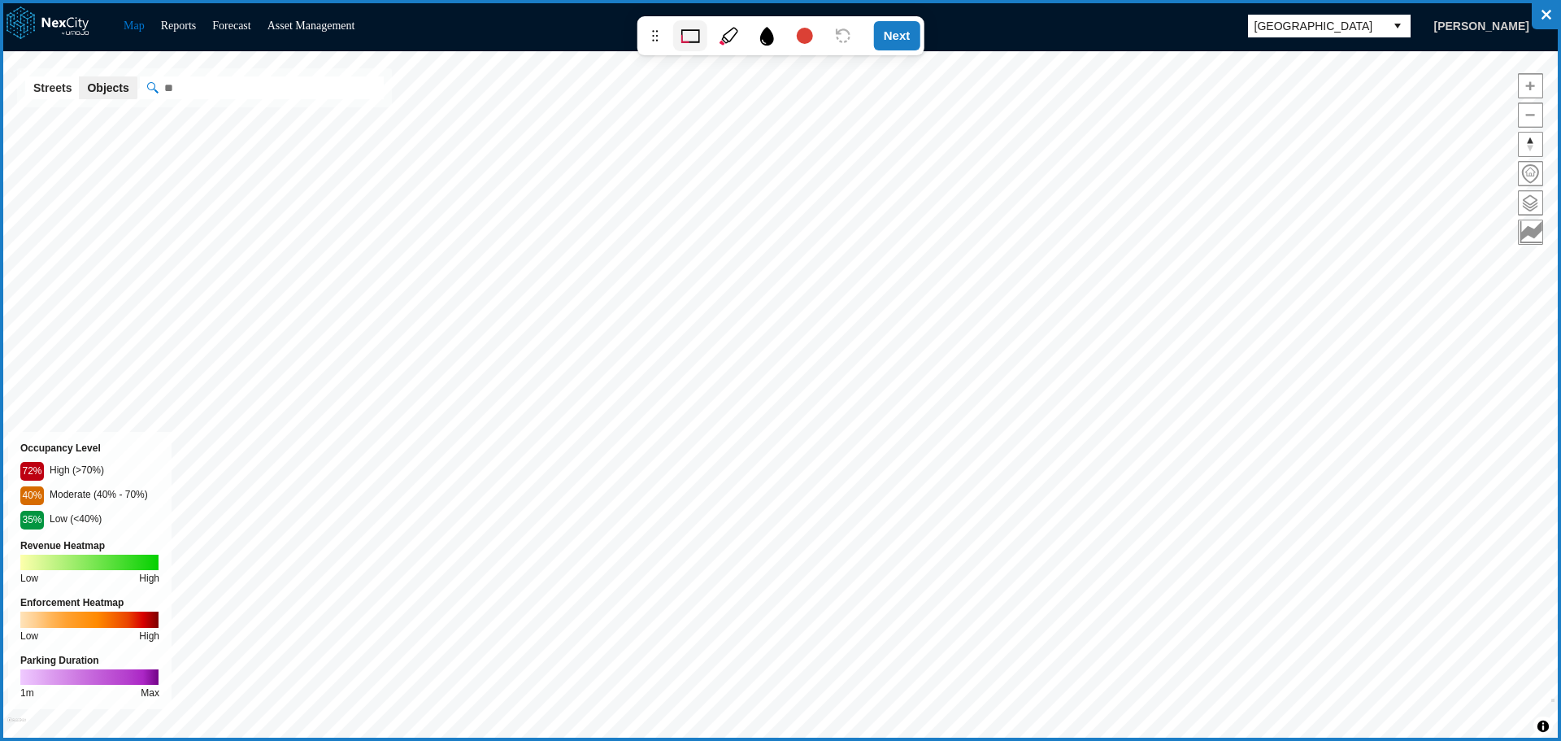
click at [728, 38] on icon at bounding box center [728, 36] width 19 height 19
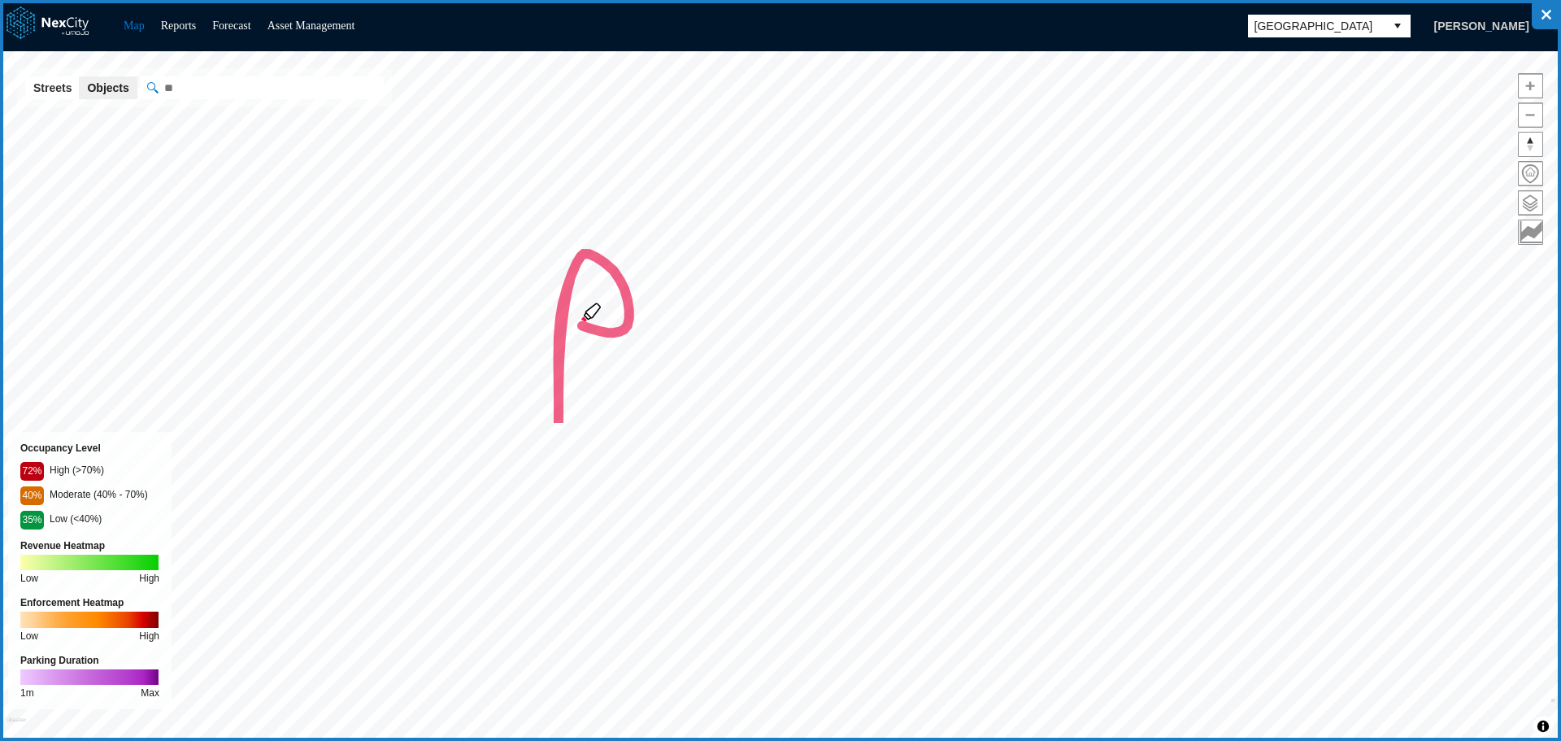
drag, startPoint x: 558, startPoint y: 393, endPoint x: 679, endPoint y: 297, distance: 153.9
click at [564, 315] on icon at bounding box center [780, 370] width 1561 height 741
drag, startPoint x: 671, startPoint y: 275, endPoint x: 771, endPoint y: 322, distance: 110.6
click at [766, 328] on icon at bounding box center [780, 370] width 1561 height 741
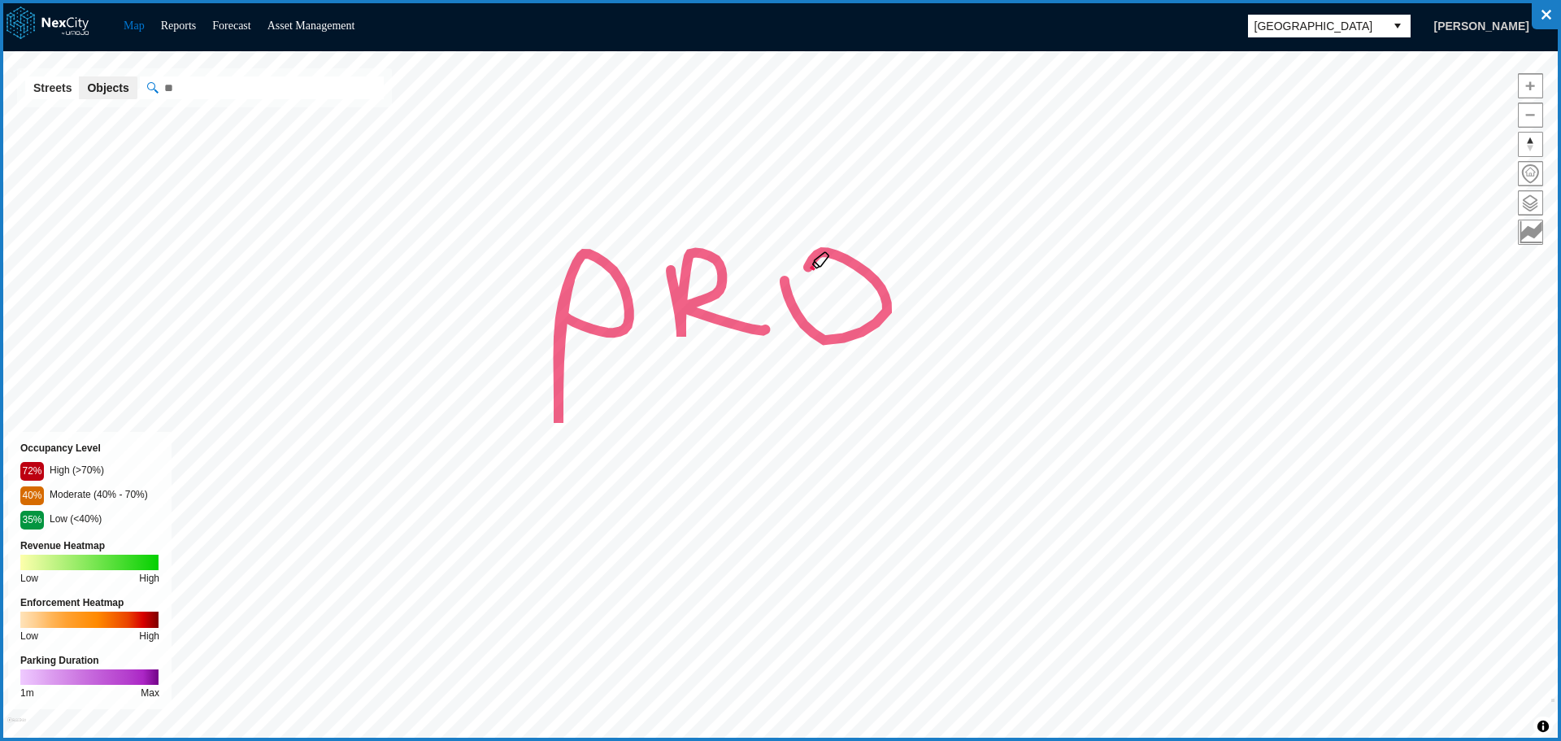
drag, startPoint x: 784, startPoint y: 280, endPoint x: 997, endPoint y: 299, distance: 213.8
click at [824, 324] on icon at bounding box center [780, 370] width 1561 height 741
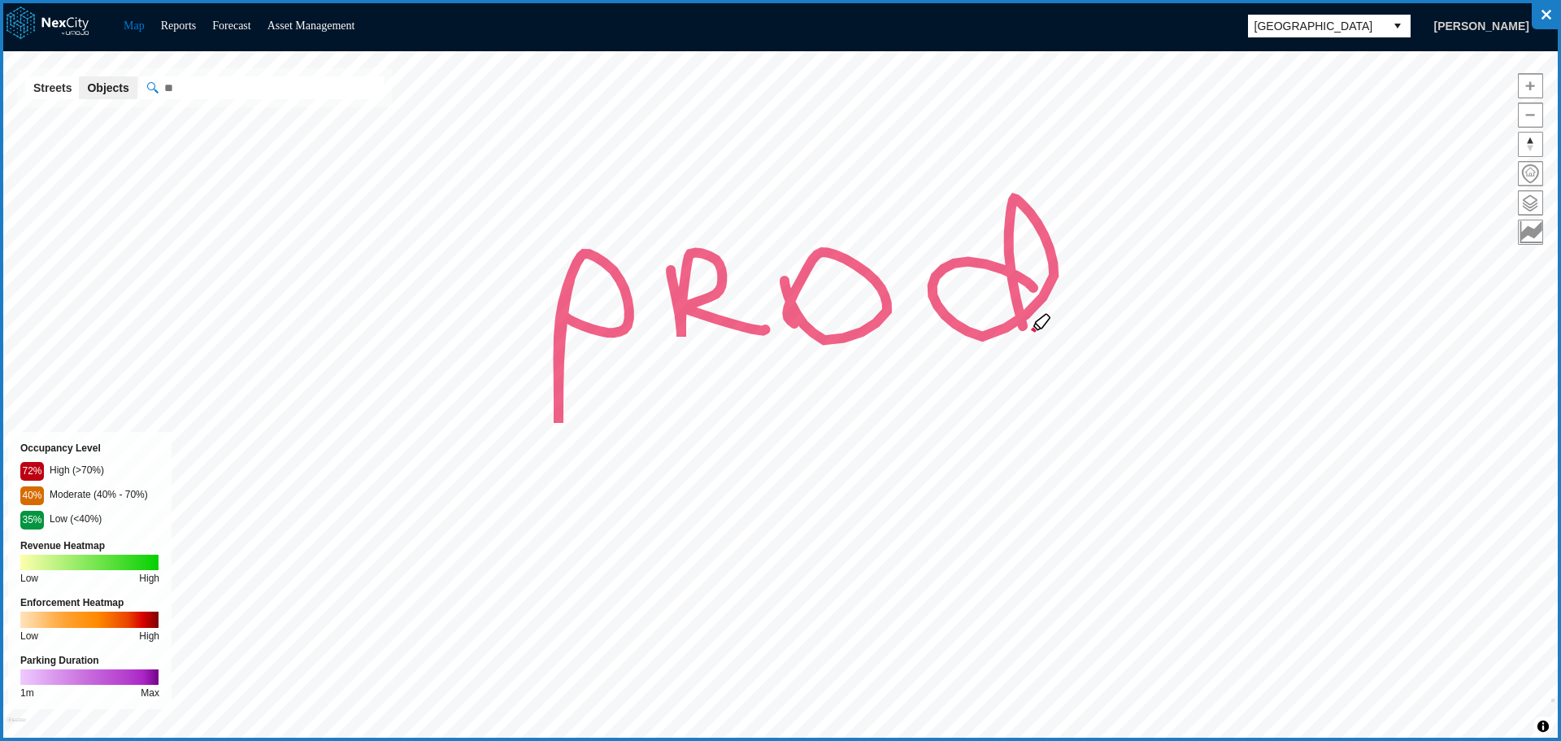
drag, startPoint x: 1033, startPoint y: 288, endPoint x: 1063, endPoint y: 379, distance: 95.6
click at [1063, 379] on icon at bounding box center [780, 370] width 1561 height 741
drag, startPoint x: 1248, startPoint y: 81, endPoint x: 1257, endPoint y: 68, distance: 15.8
click at [1257, 68] on icon at bounding box center [780, 370] width 1561 height 741
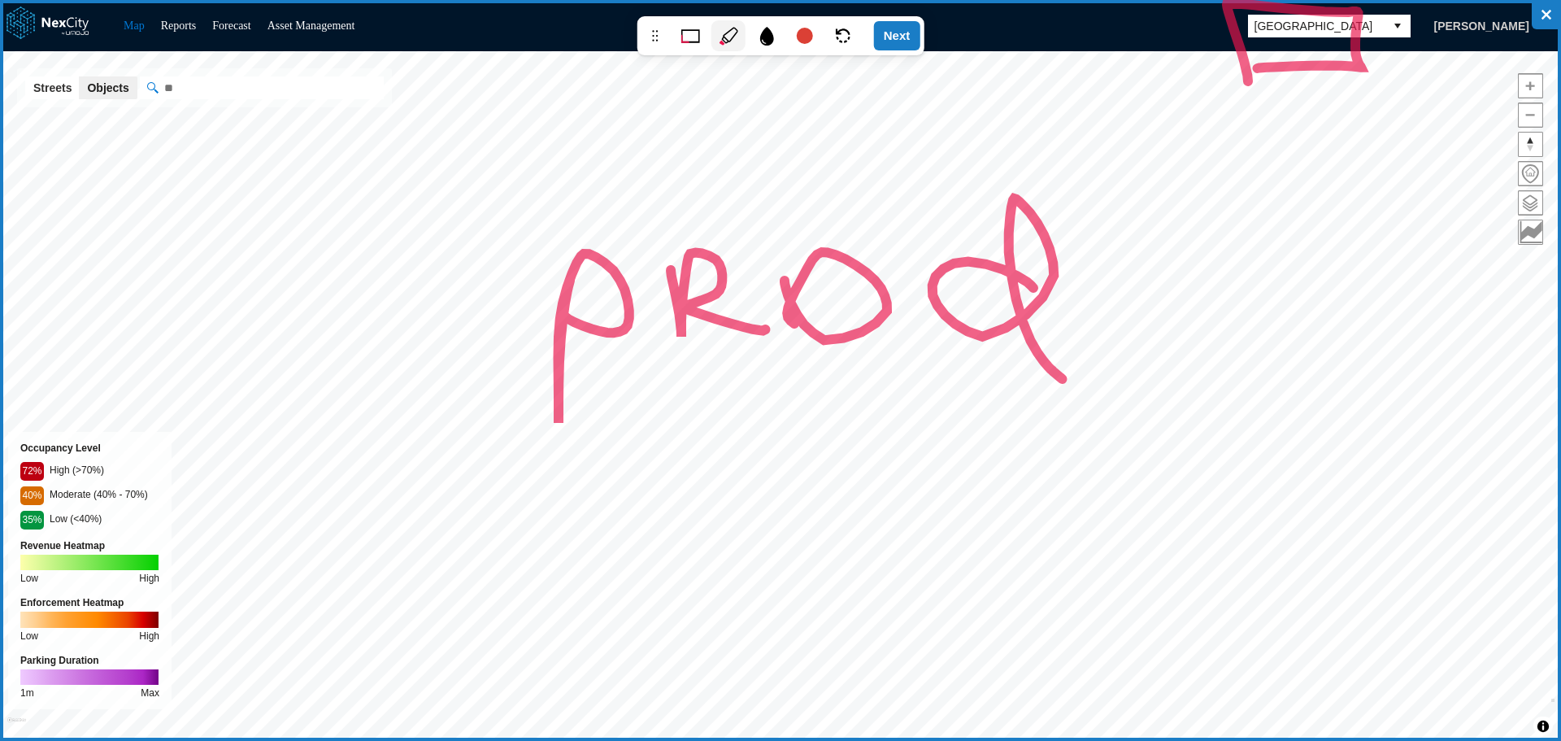
click at [902, 33] on div "Next" at bounding box center [897, 35] width 46 height 29
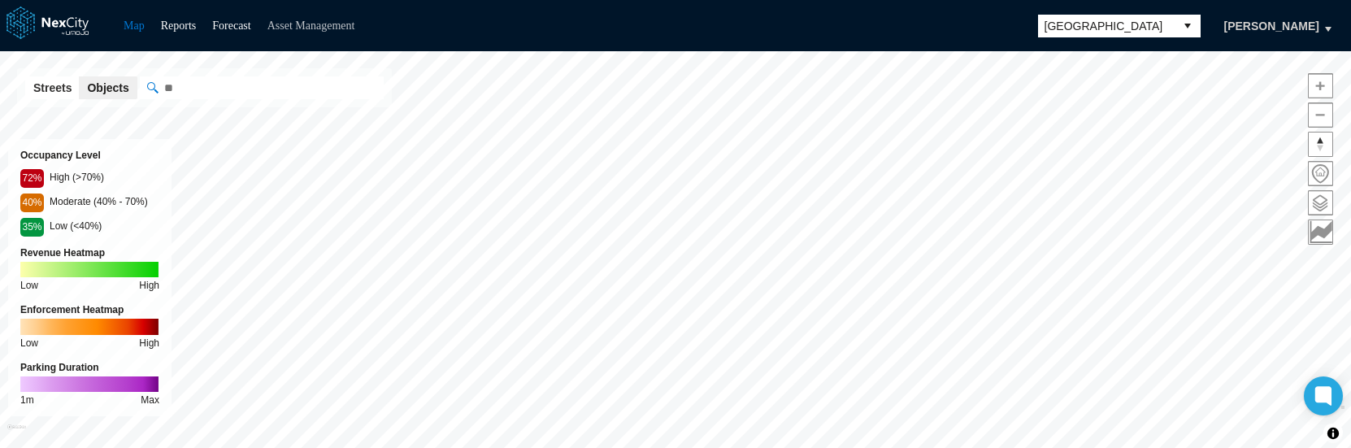
click at [312, 30] on link "Asset Management" at bounding box center [311, 26] width 88 height 12
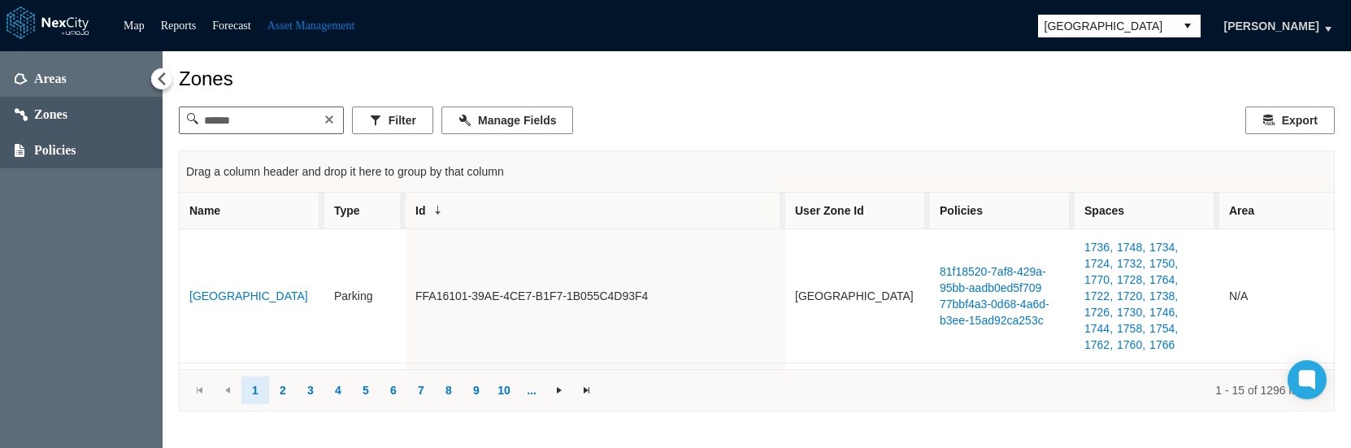
click at [71, 150] on span "Policies" at bounding box center [55, 150] width 42 height 16
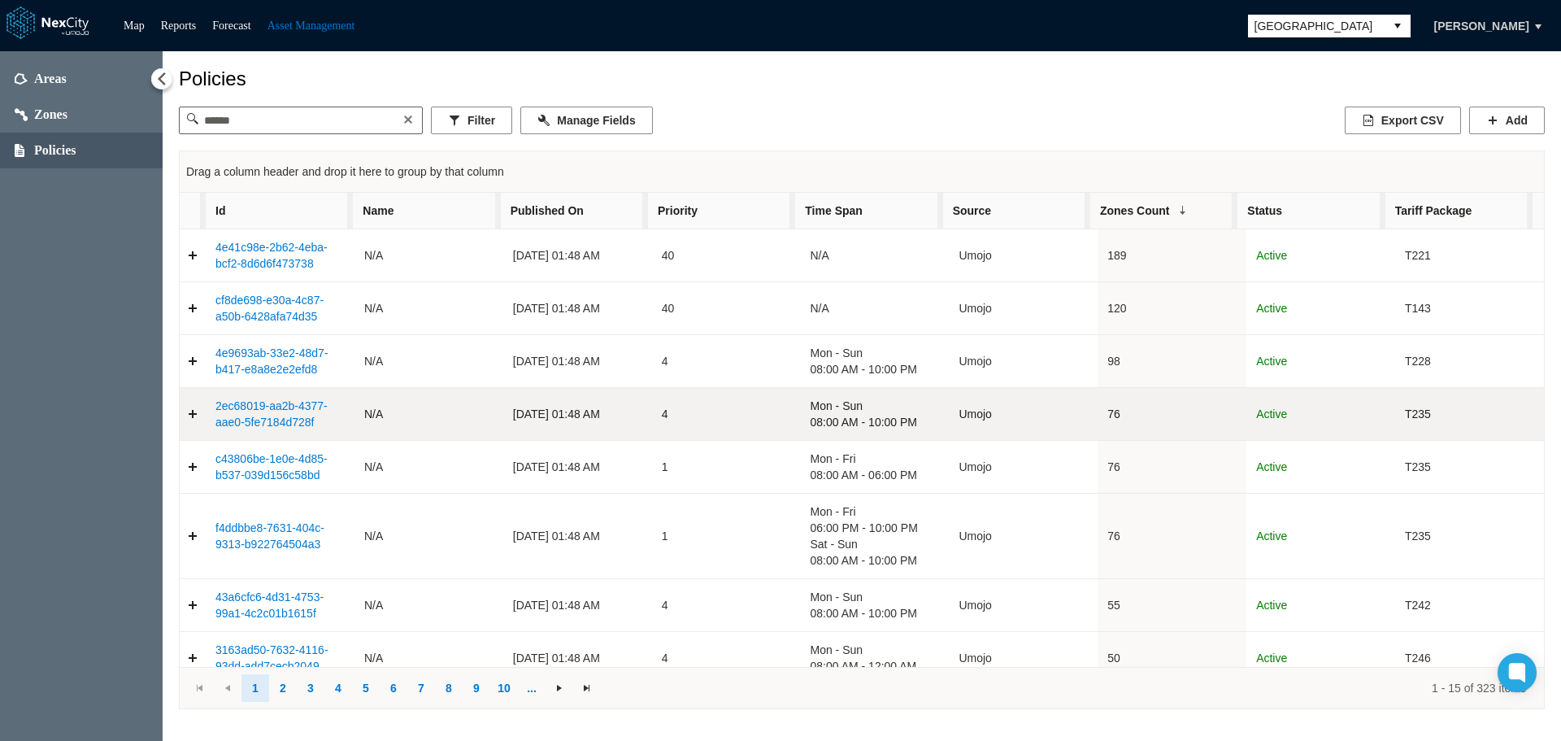
click at [283, 420] on link "2ec68019-aa2b-4377-aae0-5fe7184d728f" at bounding box center [271, 413] width 112 height 29
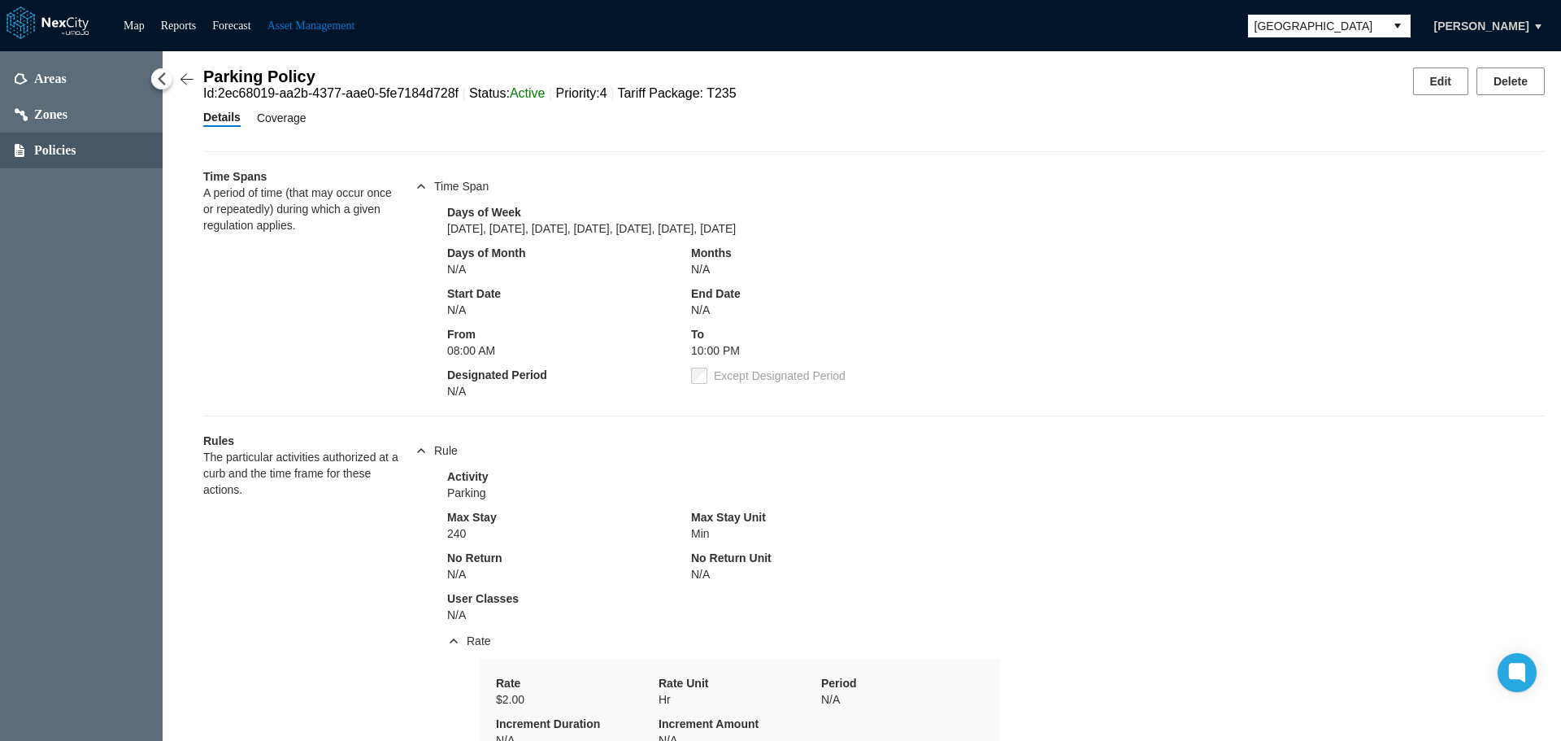
click at [293, 119] on span "Coverage" at bounding box center [282, 118] width 50 height 18
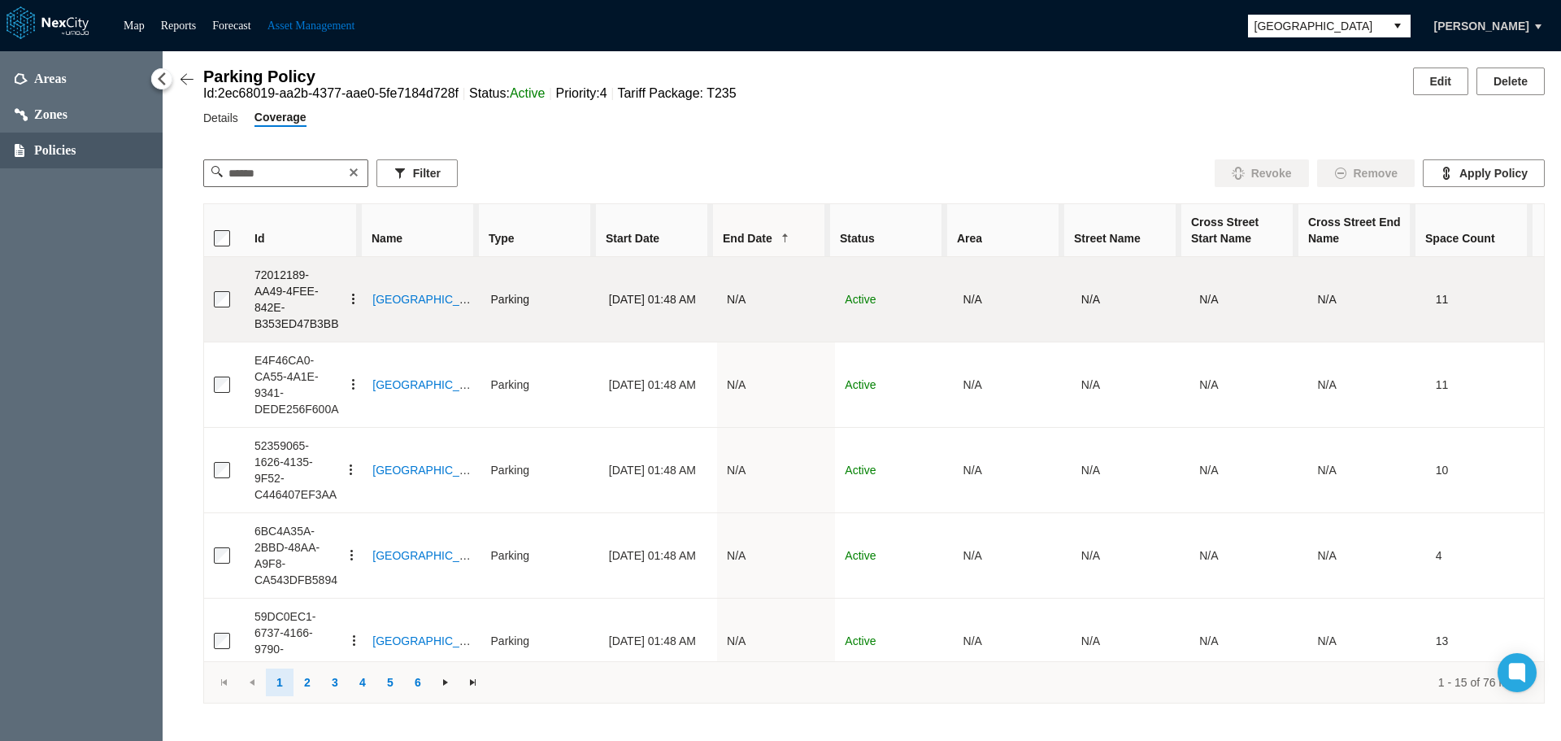
click at [347, 306] on span "button" at bounding box center [353, 299] width 13 height 13
